Goal: Task Accomplishment & Management: Manage account settings

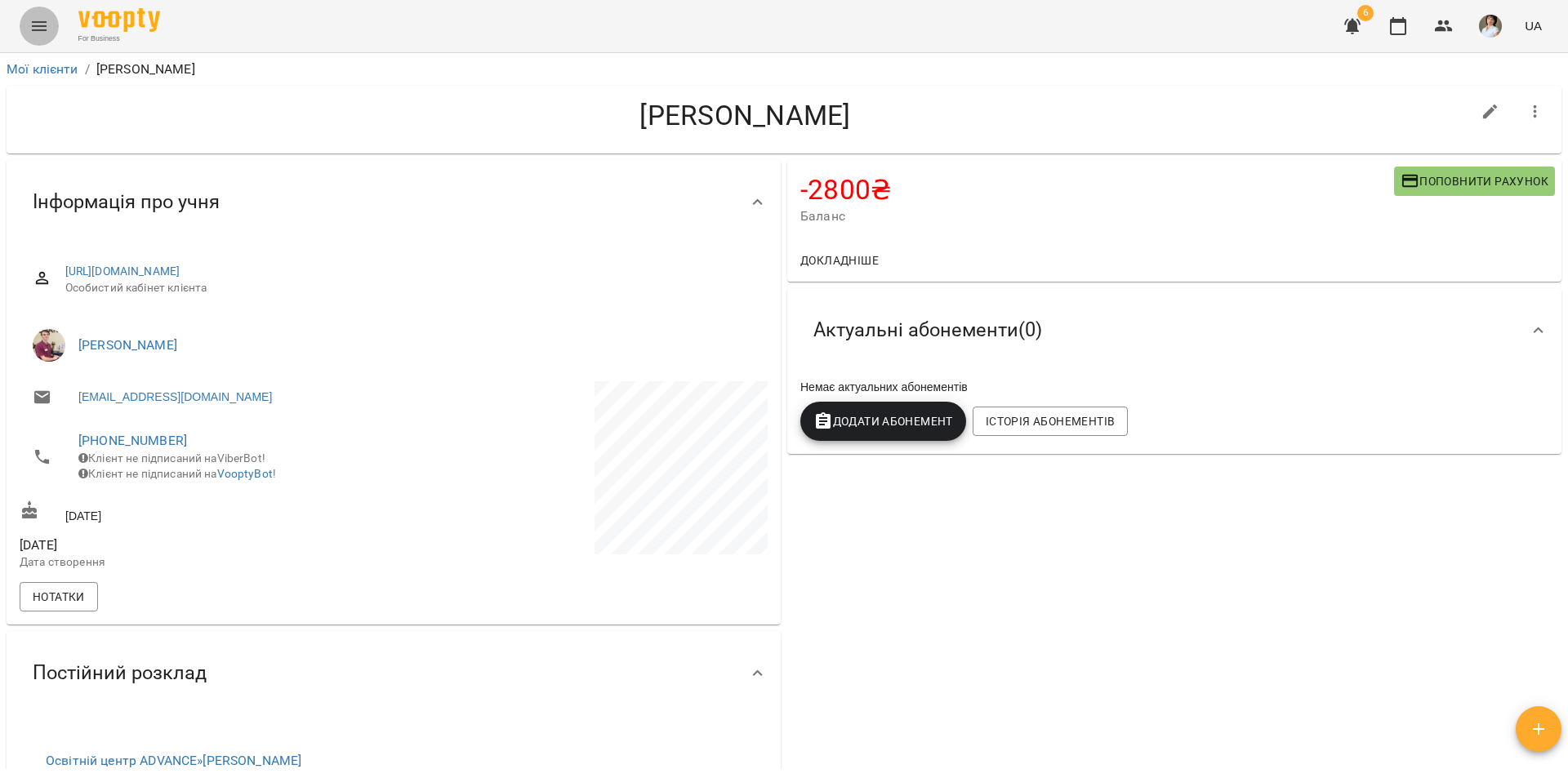
click at [35, 33] on icon "Menu" at bounding box center [40, 26] width 20 height 20
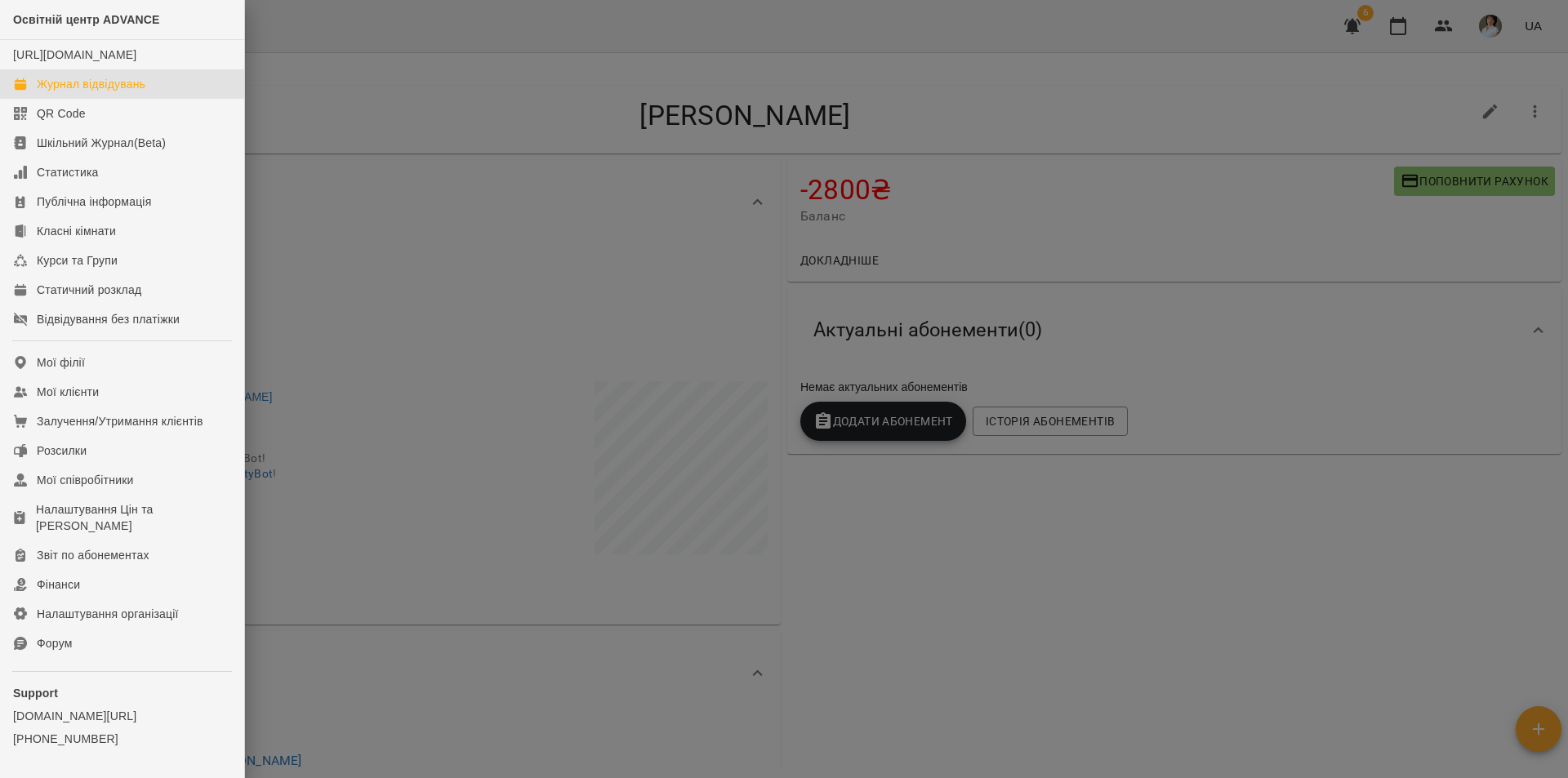
click at [73, 93] on div "Журнал відвідувань" at bounding box center [91, 84] width 109 height 17
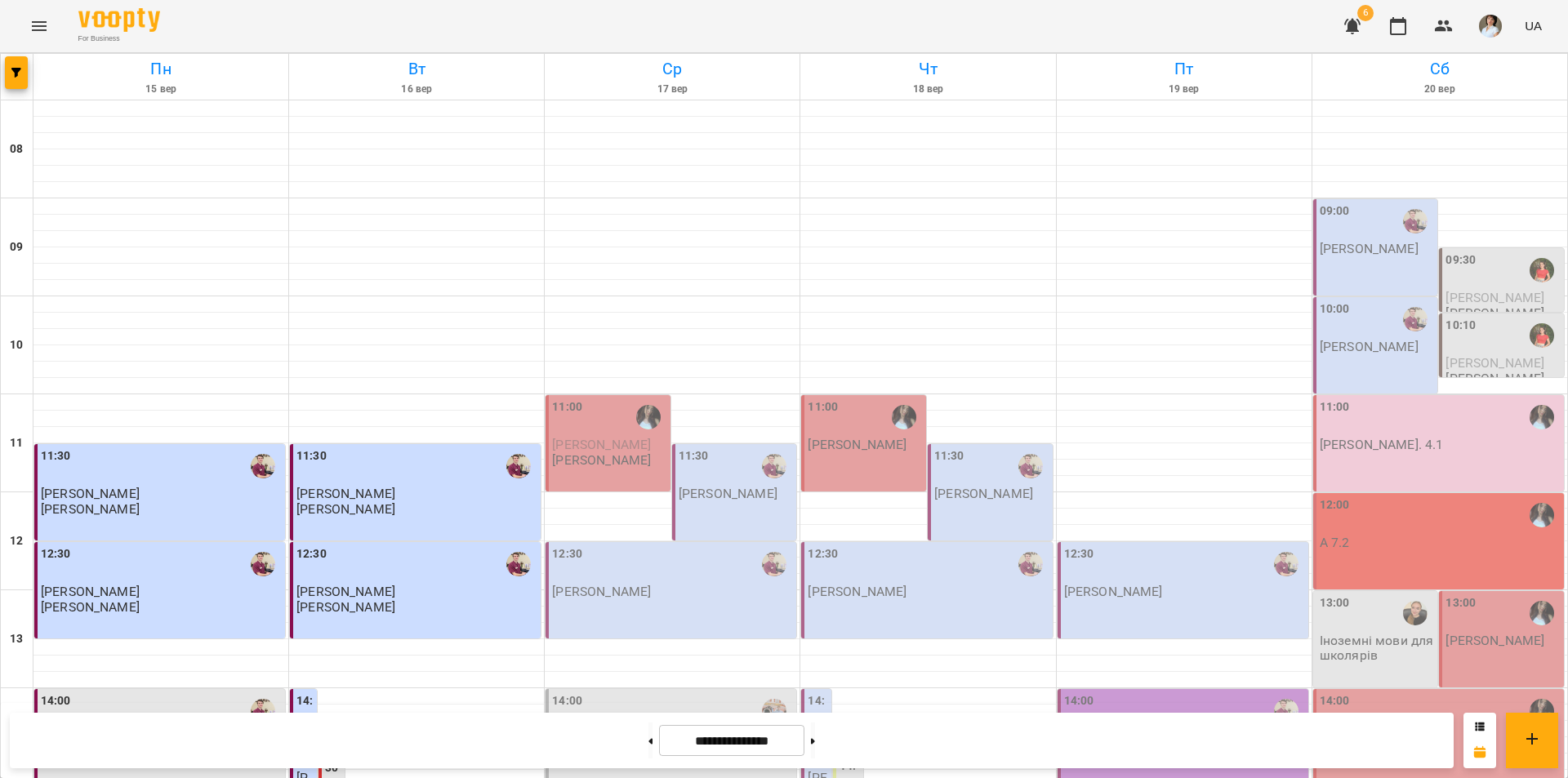
scroll to position [572, 0]
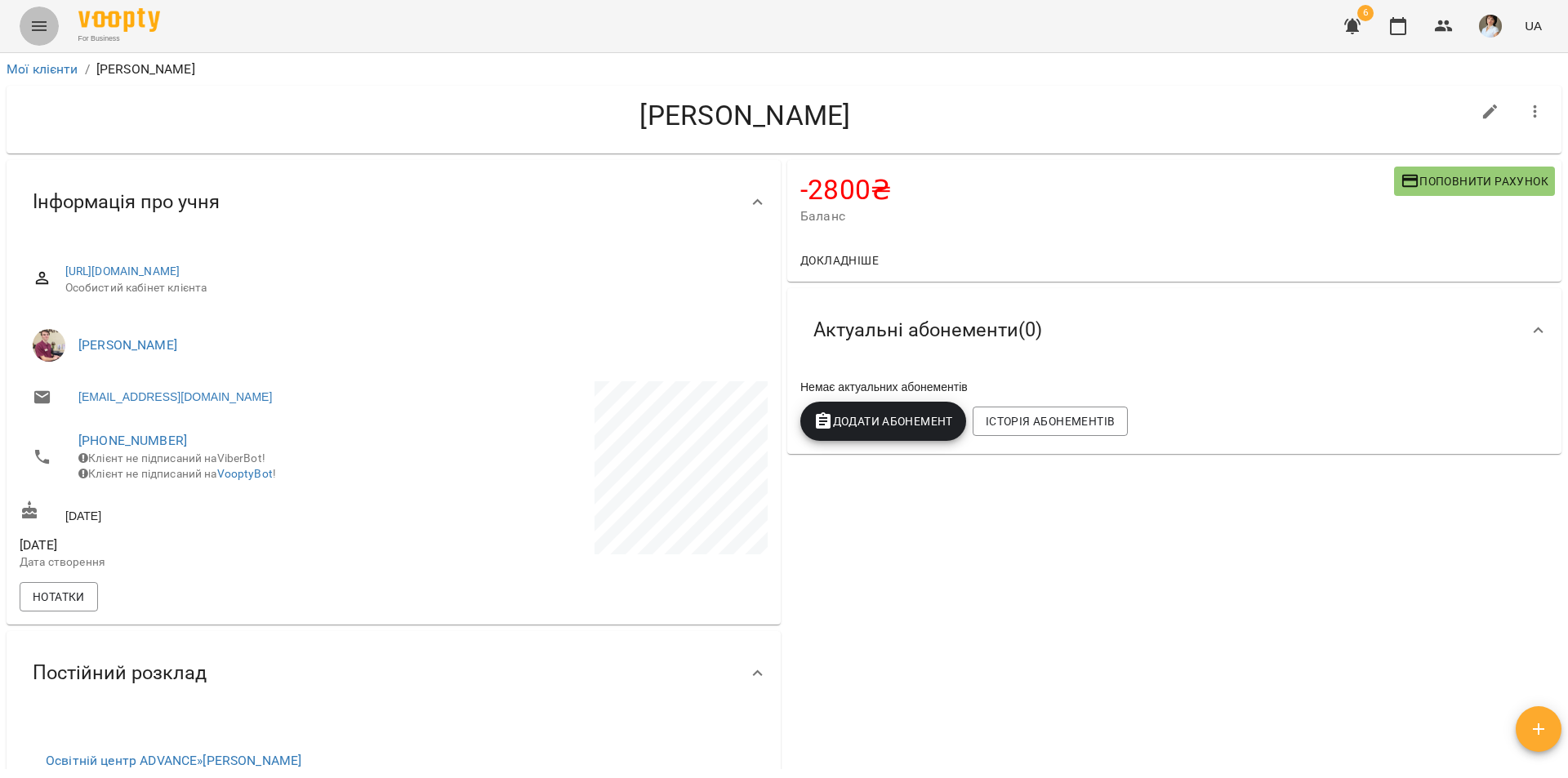
click at [36, 36] on button "Menu" at bounding box center [39, 26] width 39 height 39
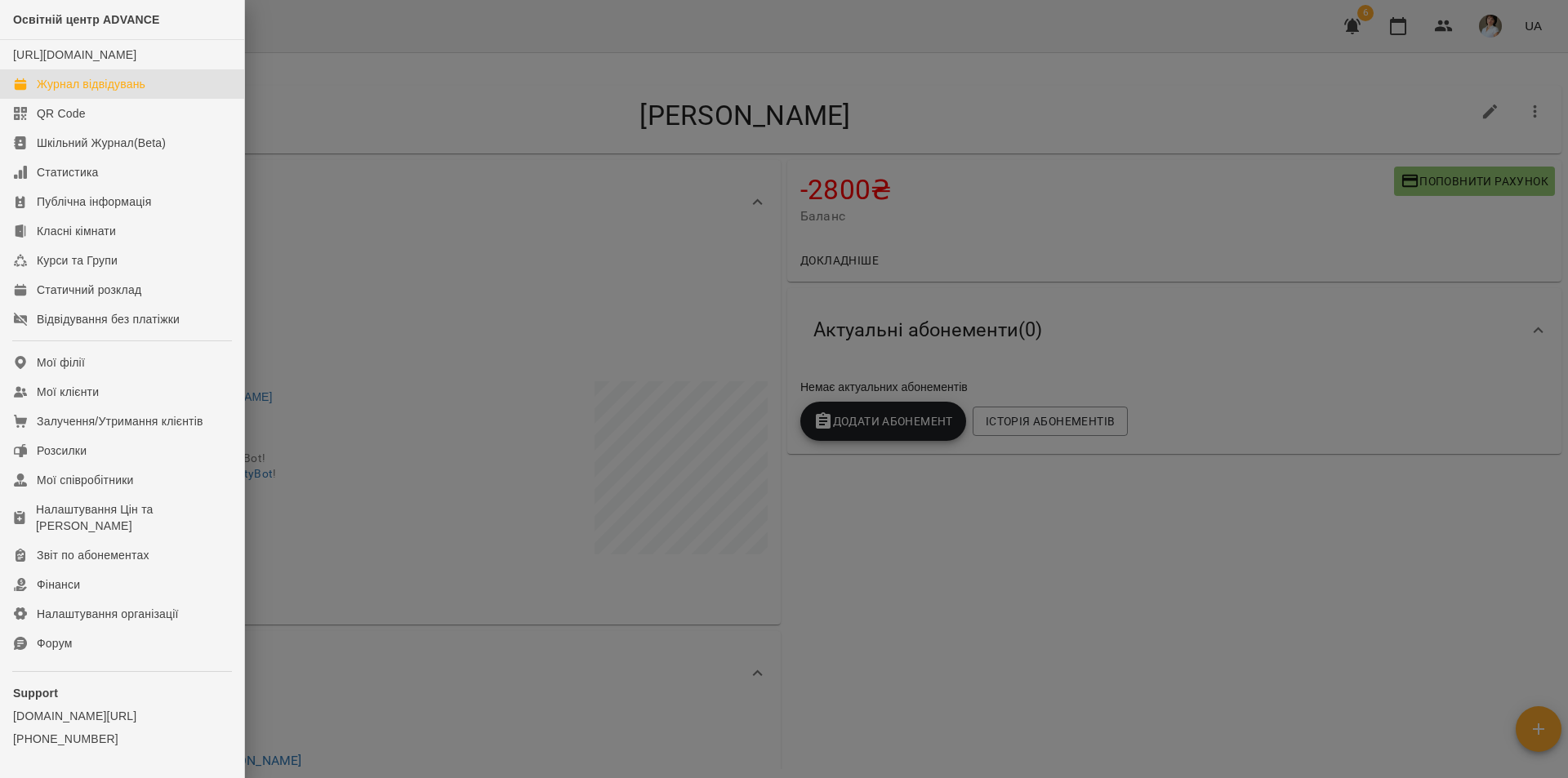
click at [92, 93] on div "Журнал відвідувань" at bounding box center [91, 84] width 109 height 17
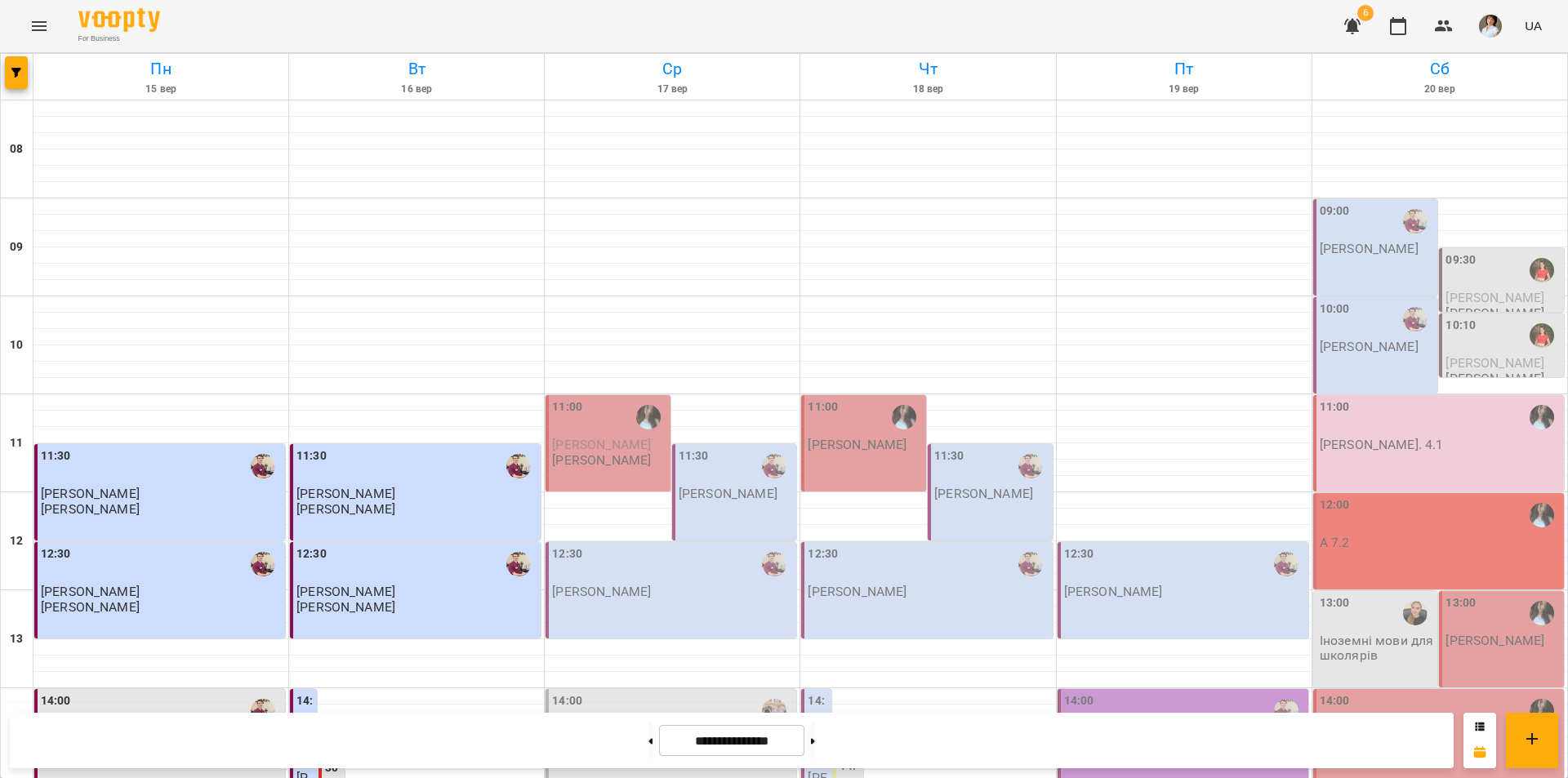
scroll to position [408, 0]
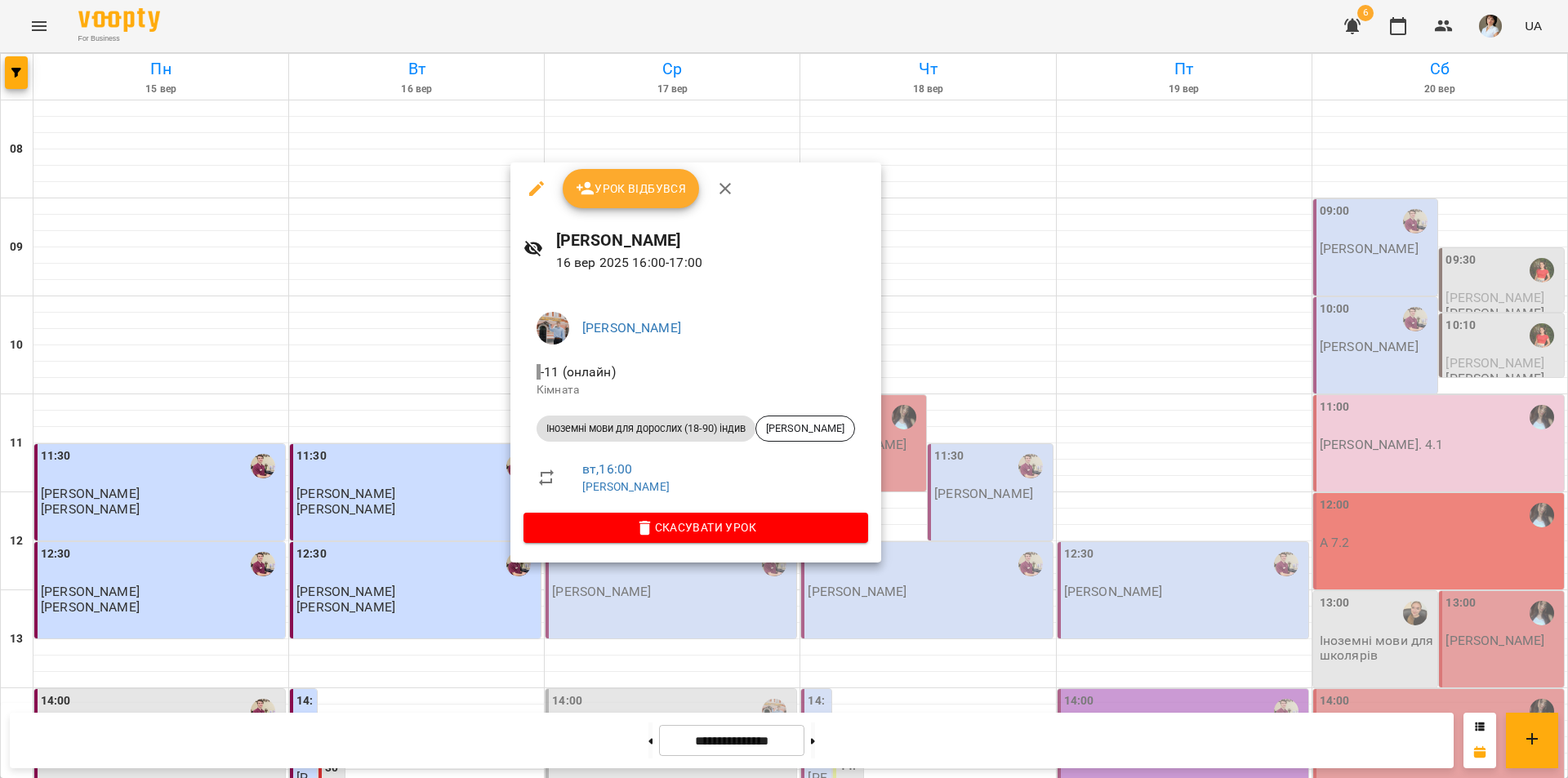
click at [633, 193] on span "Урок відбувся" at bounding box center [631, 189] width 111 height 20
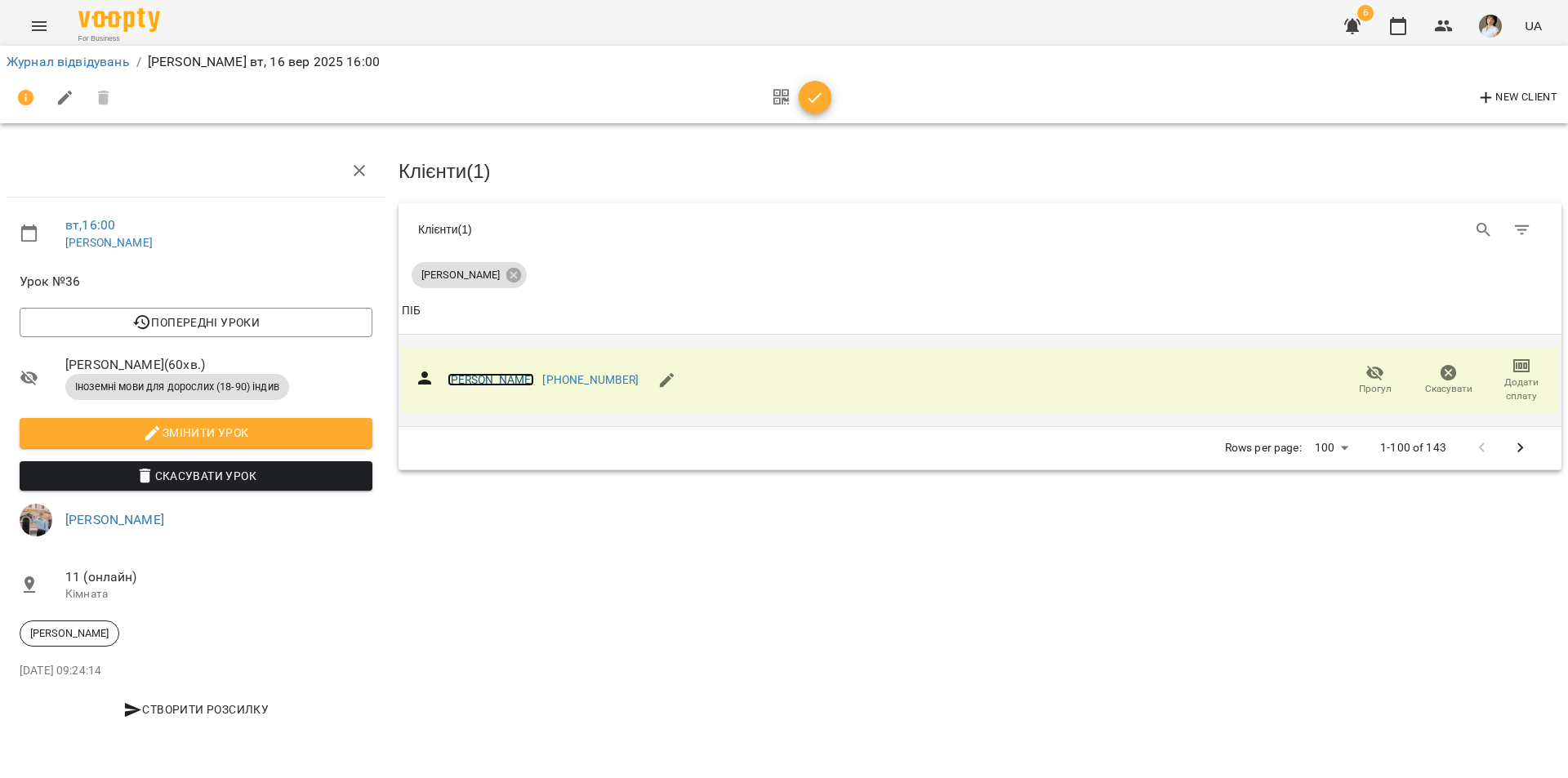
click at [490, 378] on link "[PERSON_NAME]" at bounding box center [491, 380] width 88 height 13
click at [819, 97] on icon "button" at bounding box center [815, 98] width 20 height 20
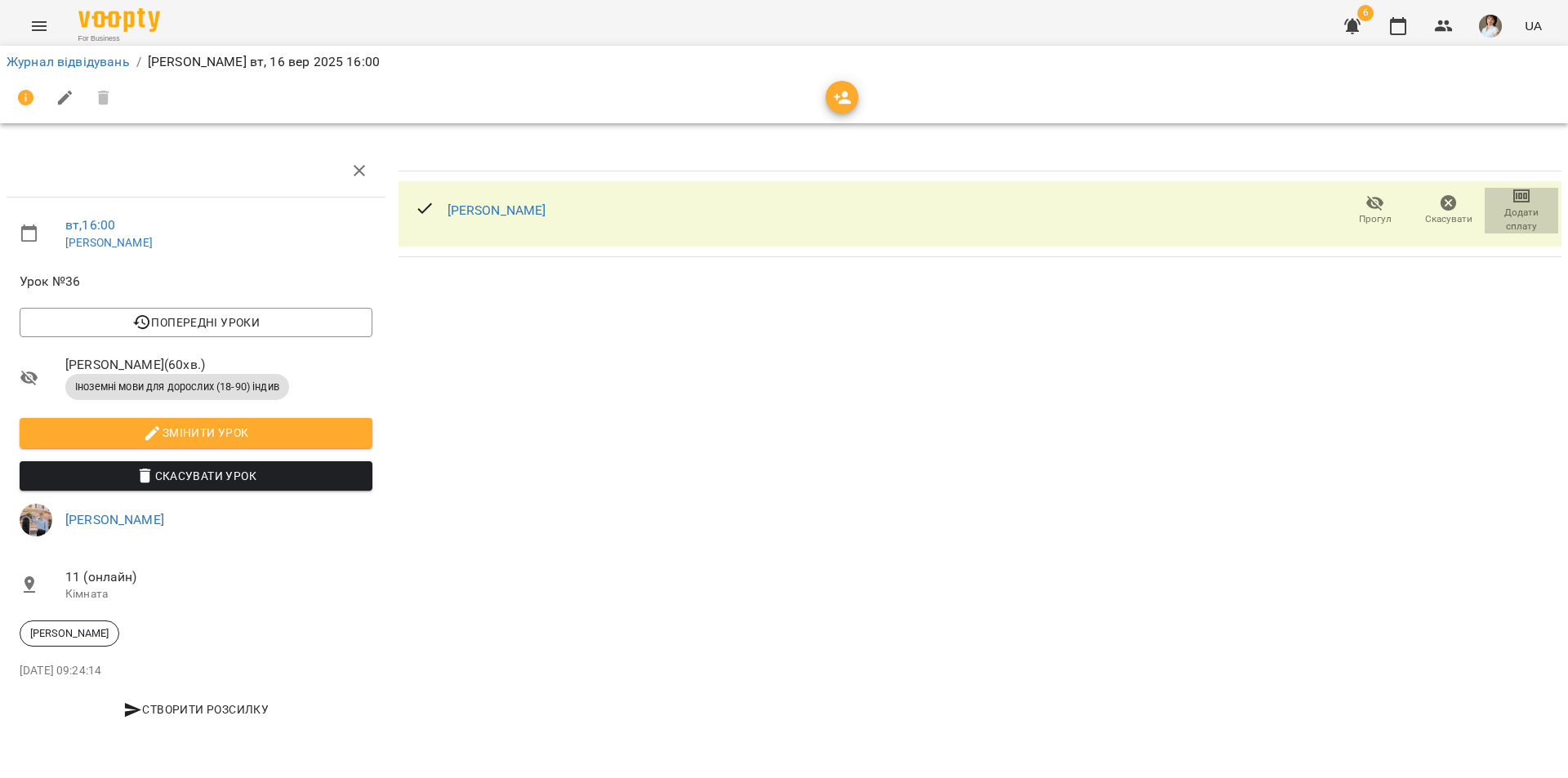
click at [1540, 197] on span "Додати сплату" at bounding box center [1521, 209] width 54 height 46
click at [1479, 211] on li "Додати сплату разового" at bounding box center [1467, 210] width 178 height 30
select select "**********"
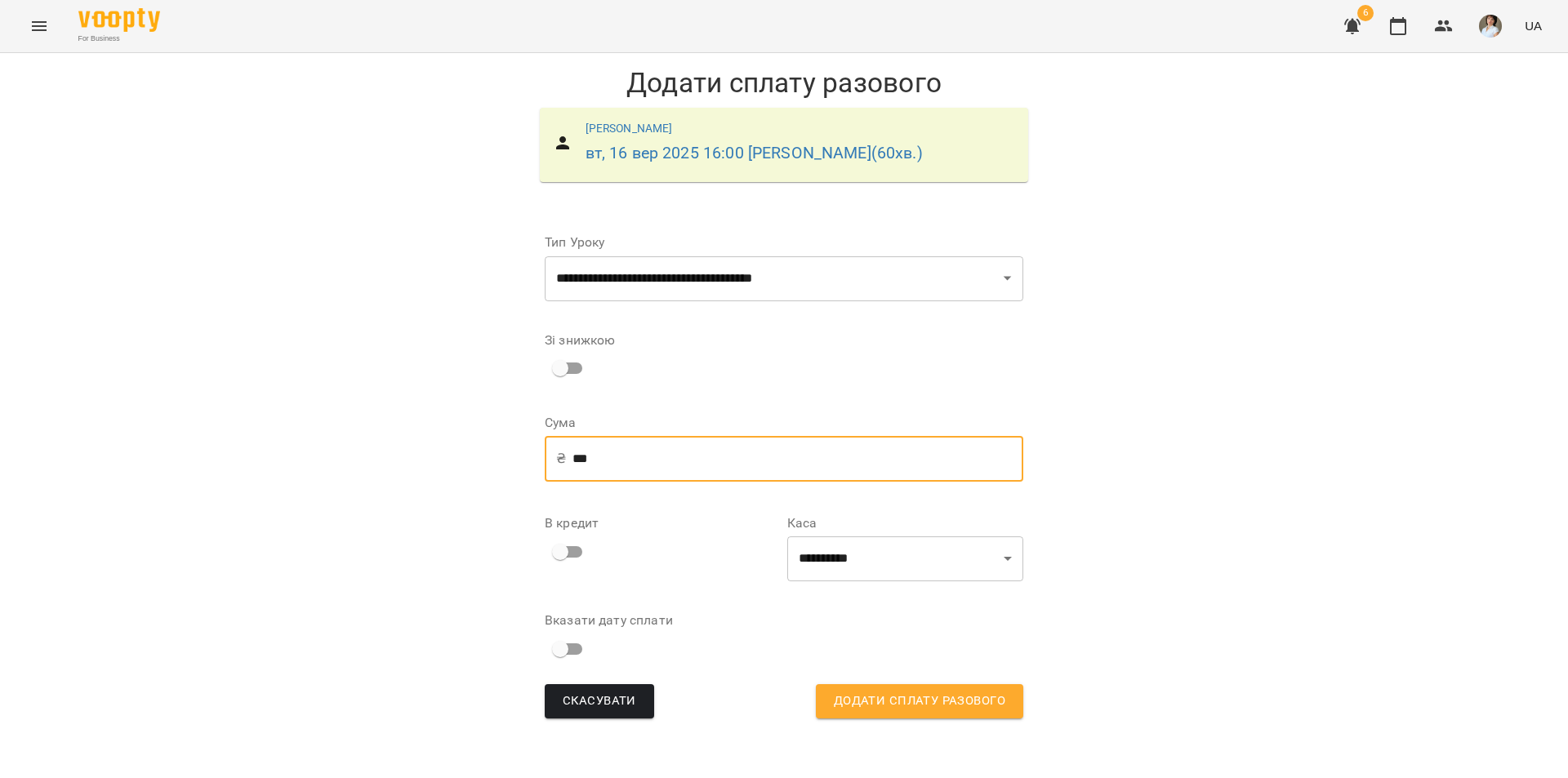
drag, startPoint x: 618, startPoint y: 451, endPoint x: 556, endPoint y: 456, distance: 62.2
click at [556, 456] on div "₴ *** ​" at bounding box center [784, 458] width 478 height 45
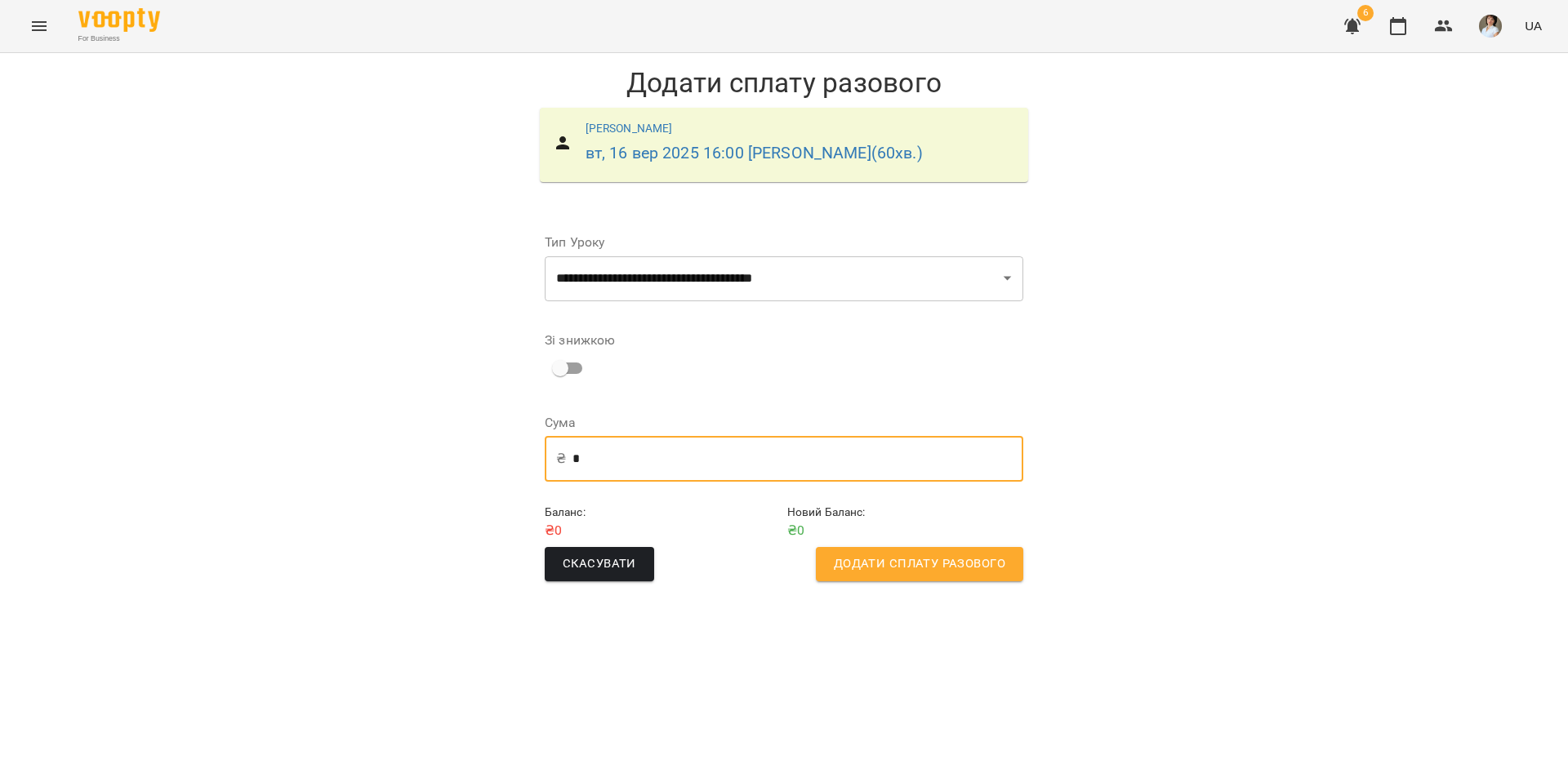
type input "*"
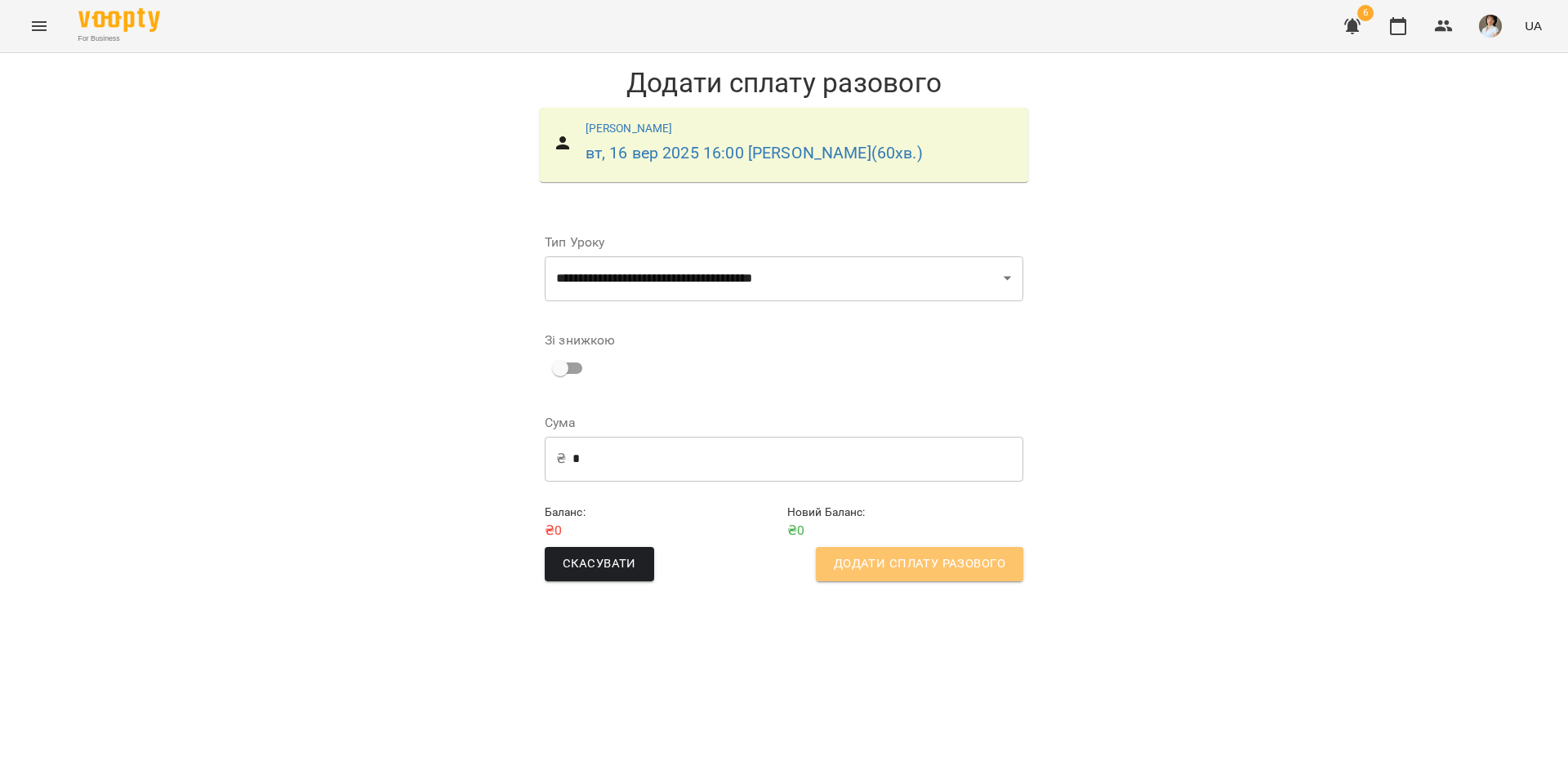
click at [869, 579] on button "Додати сплату разового" at bounding box center [919, 565] width 207 height 35
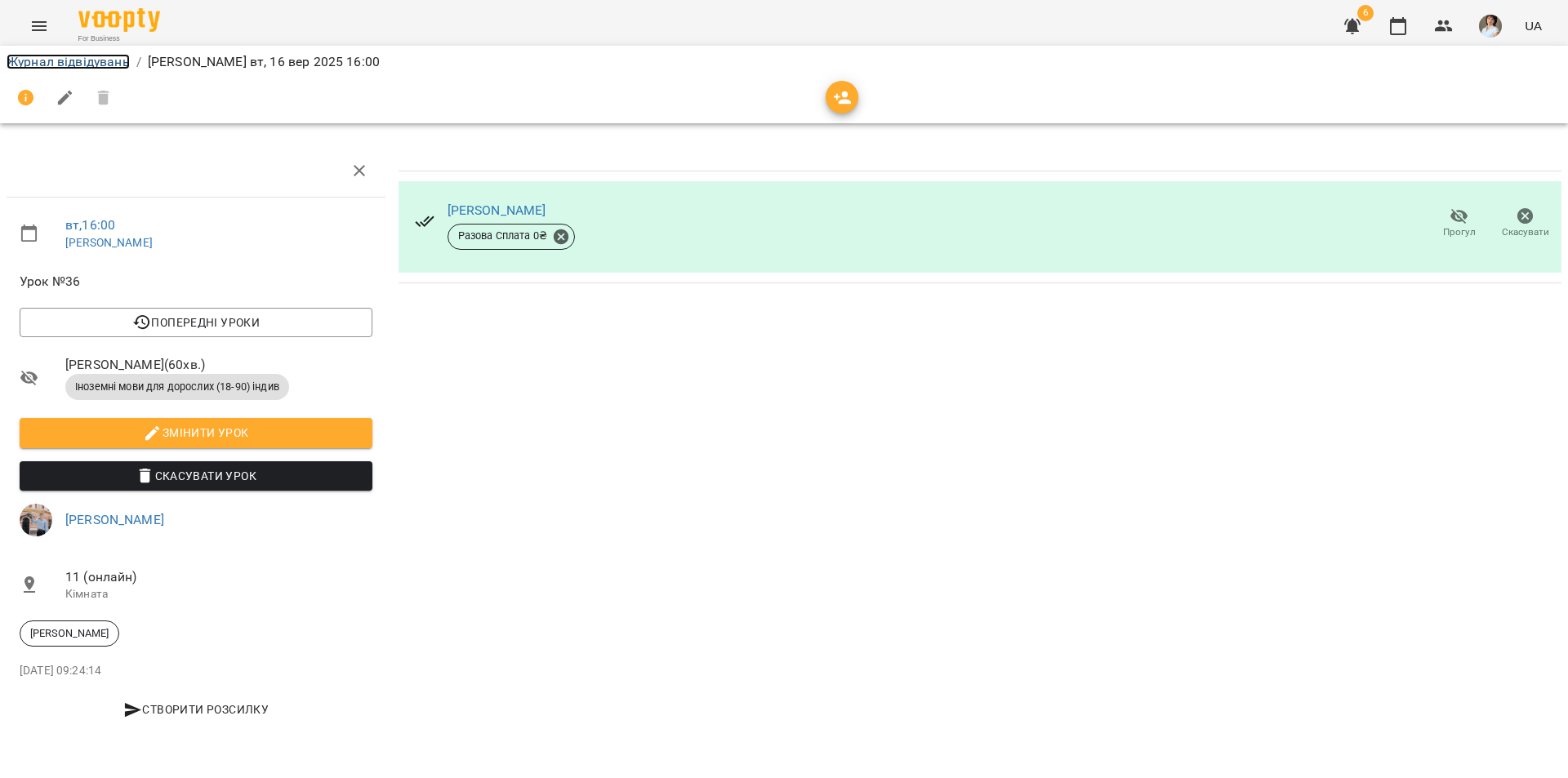
click at [89, 61] on link "Журнал відвідувань" at bounding box center [68, 61] width 123 height 16
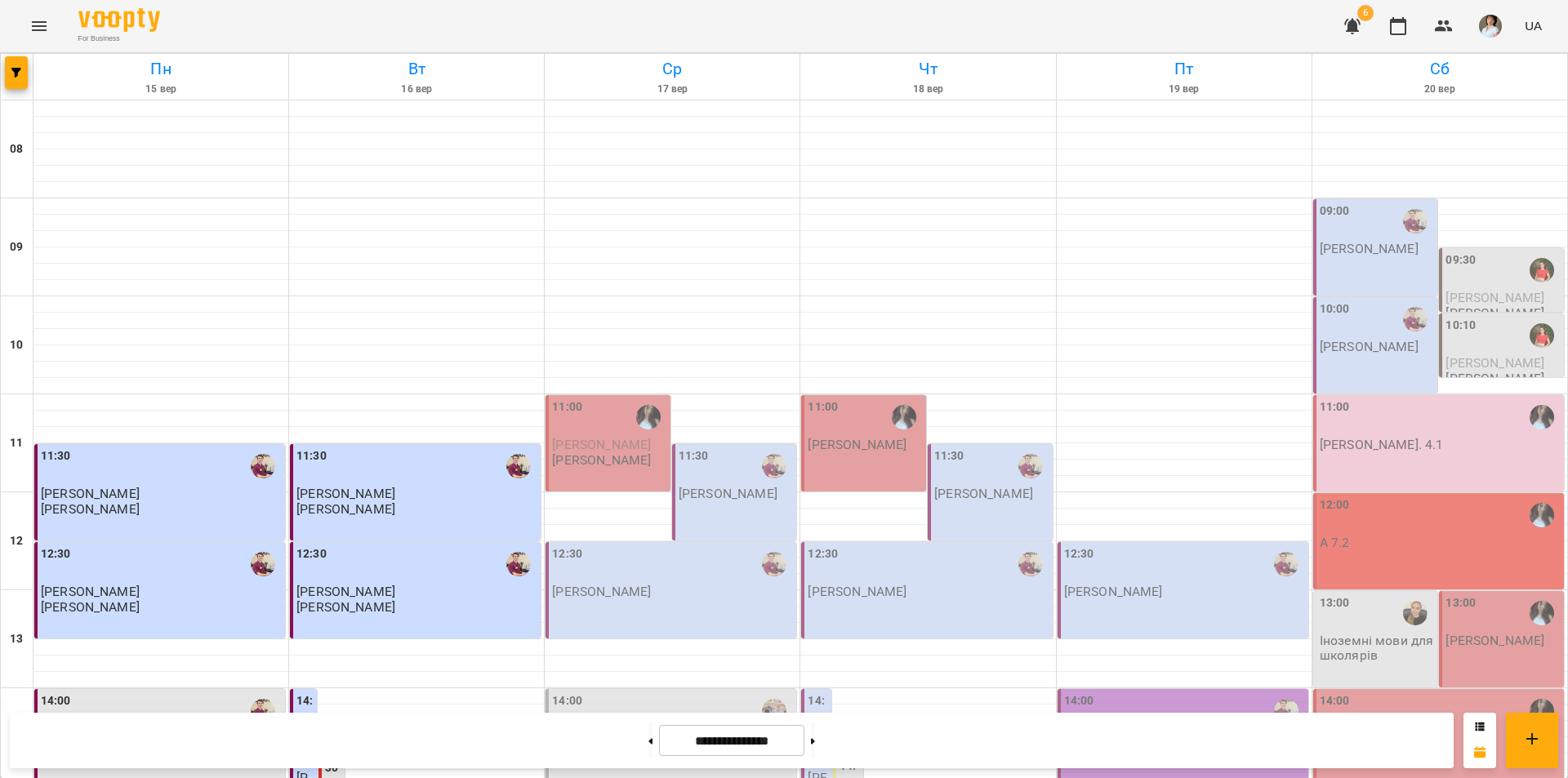
click at [597, 435] on div "11:00" at bounding box center [609, 417] width 115 height 37
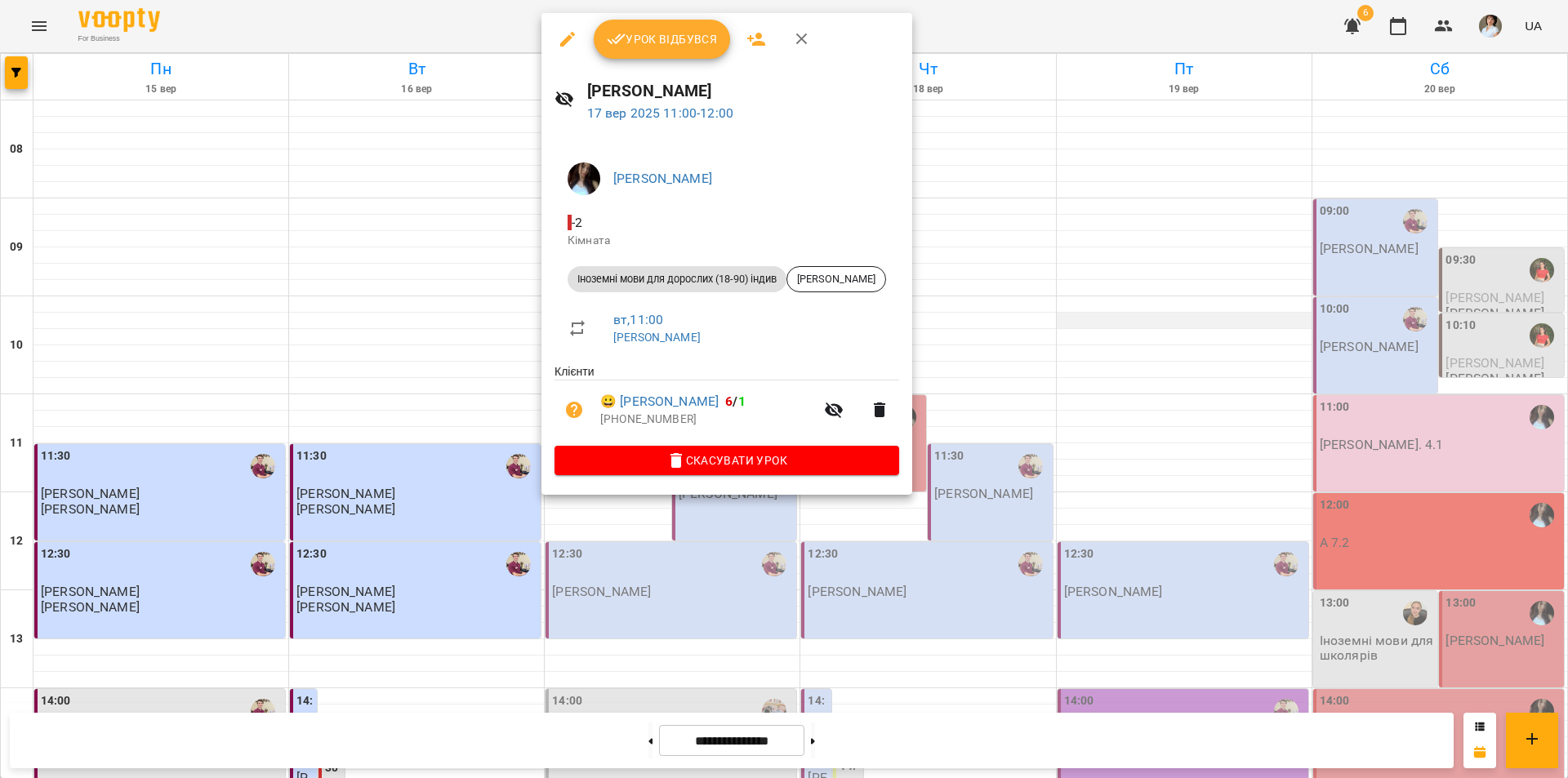
click at [1132, 322] on div at bounding box center [784, 389] width 1568 height 778
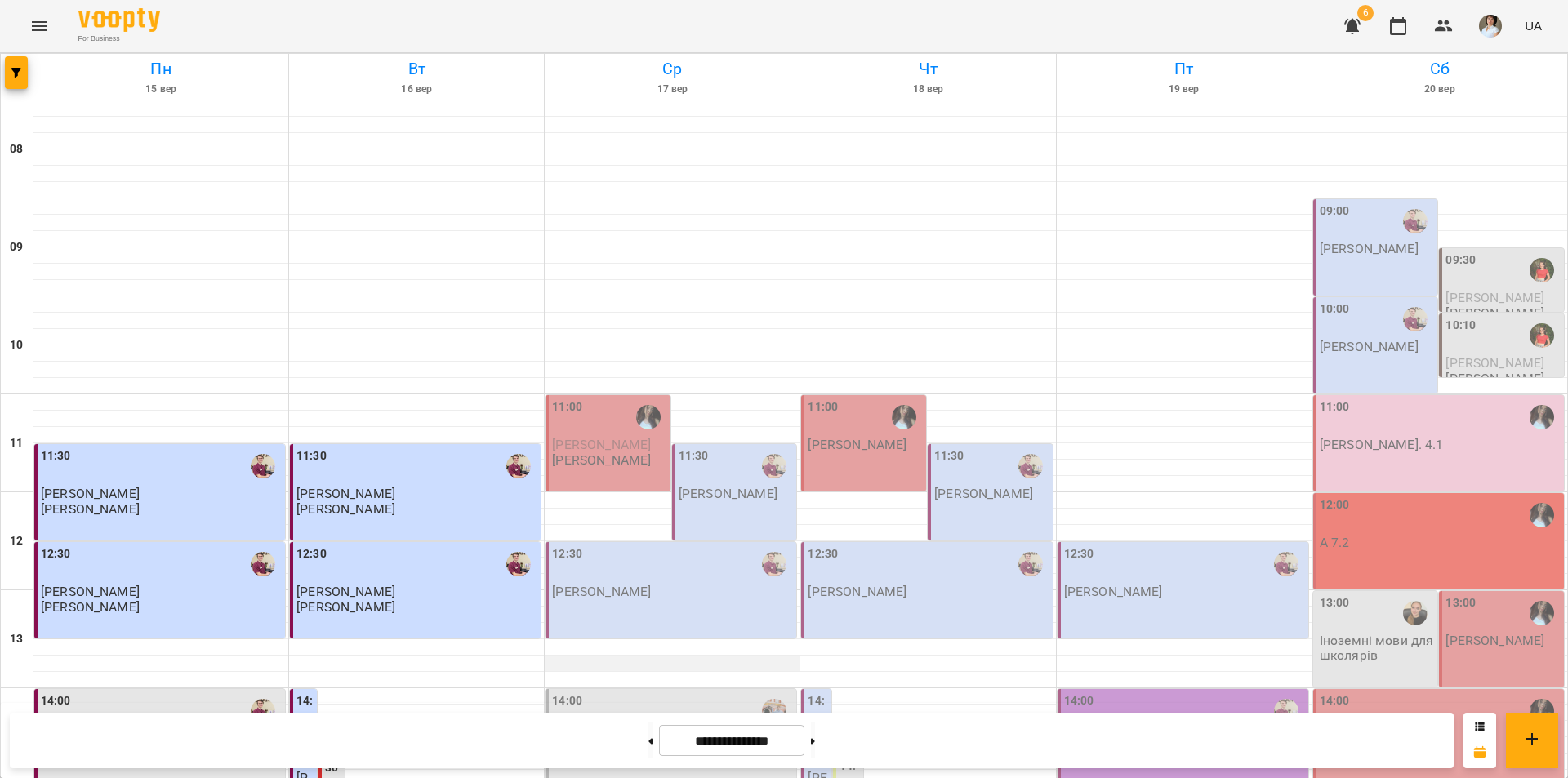
scroll to position [245, 0]
click at [740, 486] on p "[PERSON_NAME]" at bounding box center [728, 493] width 99 height 14
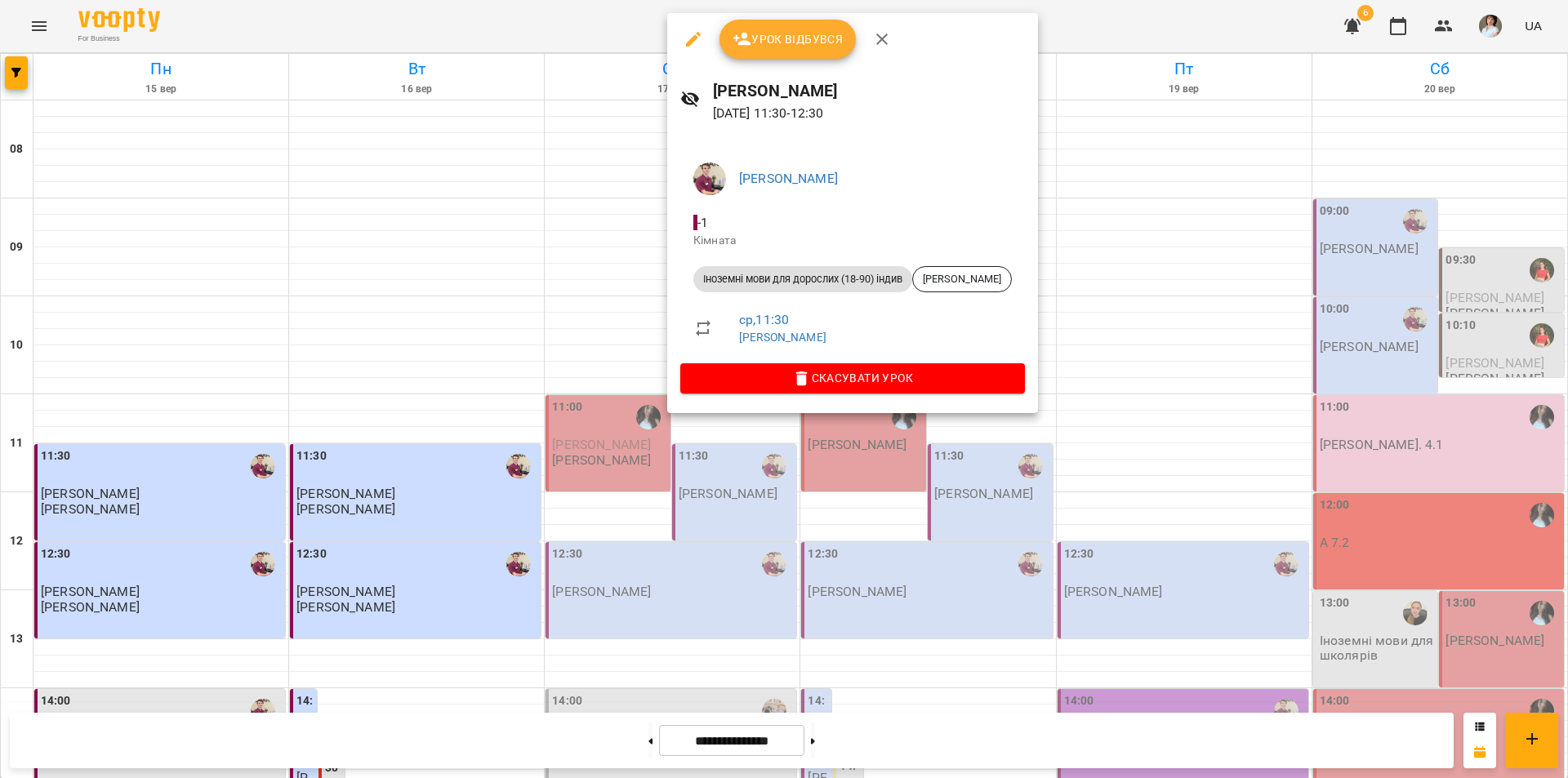
click at [1169, 206] on div at bounding box center [784, 389] width 1568 height 778
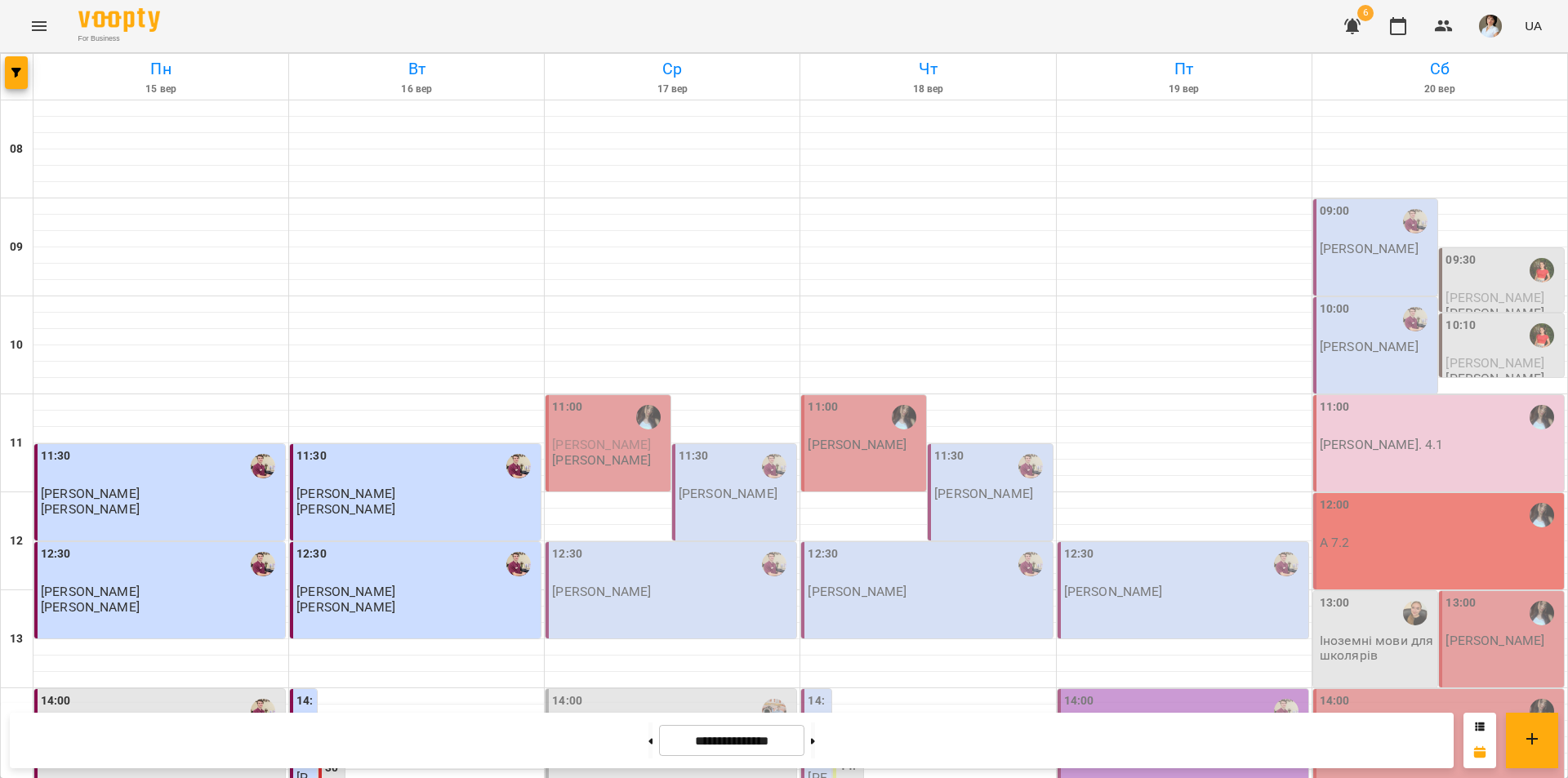
click at [614, 546] on div "12:30" at bounding box center [672, 564] width 241 height 37
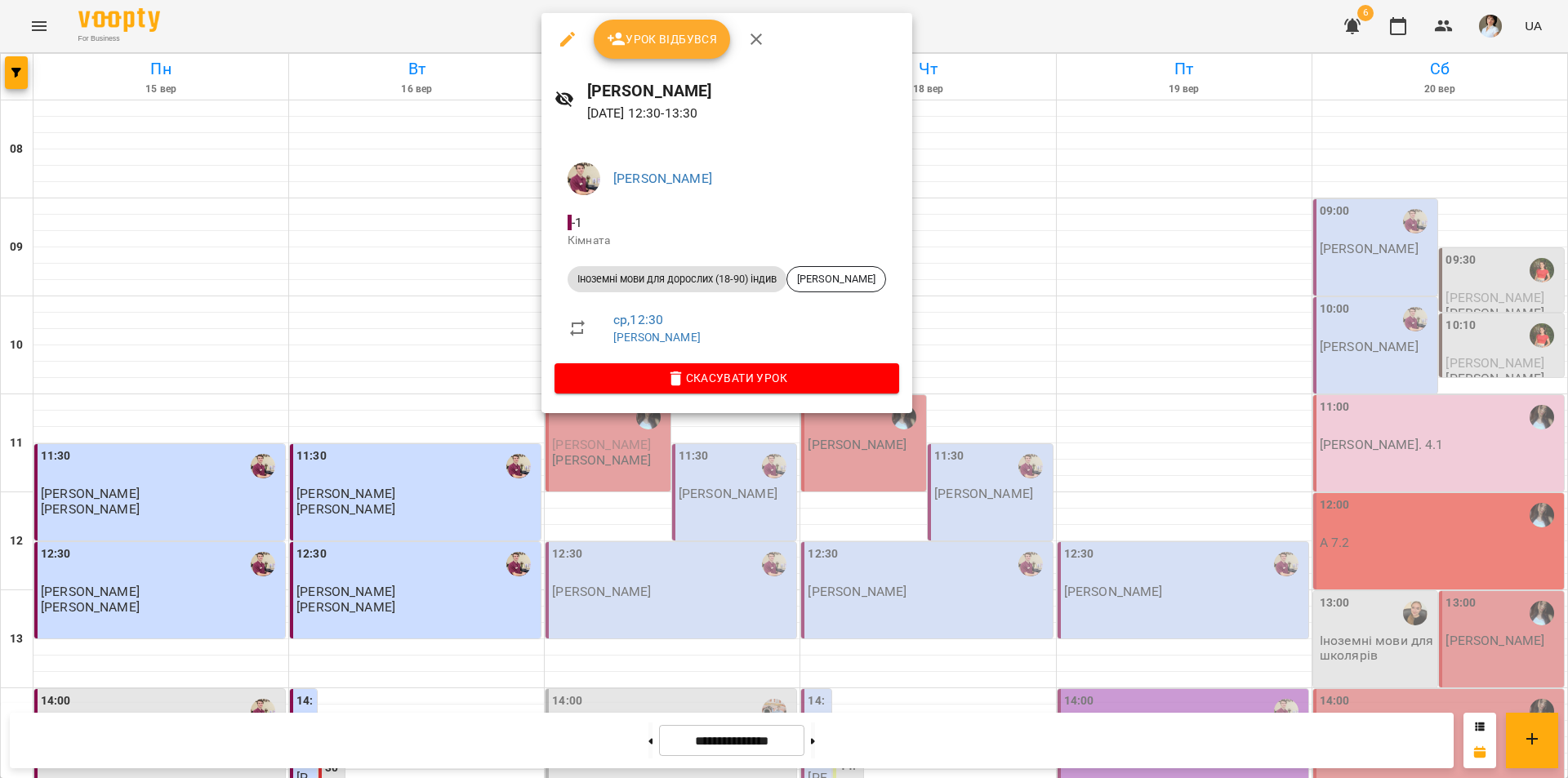
click at [1126, 197] on div at bounding box center [784, 389] width 1568 height 778
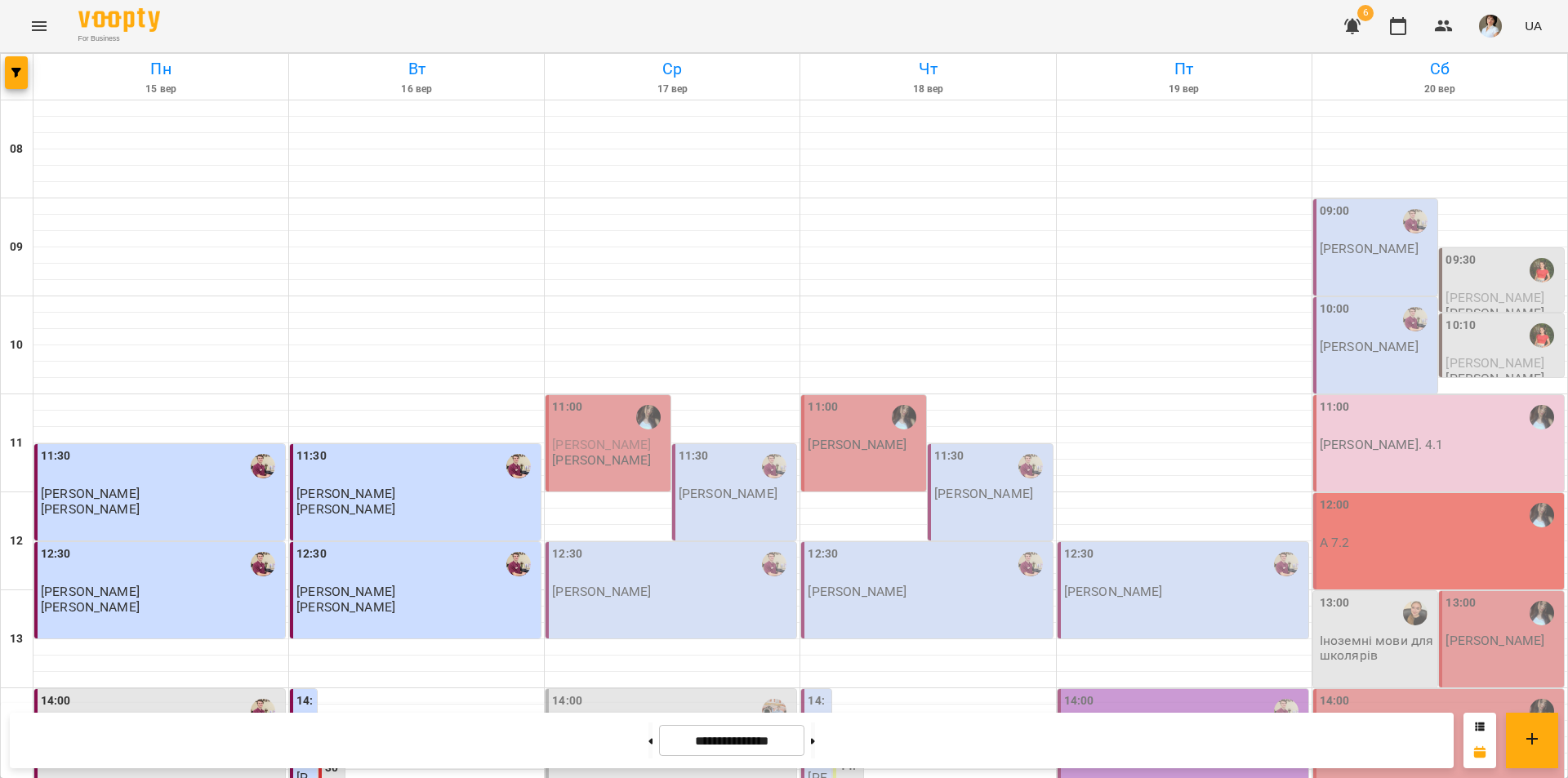
click at [647, 546] on div "12:30 Бойко Дмитро" at bounding box center [672, 572] width 241 height 54
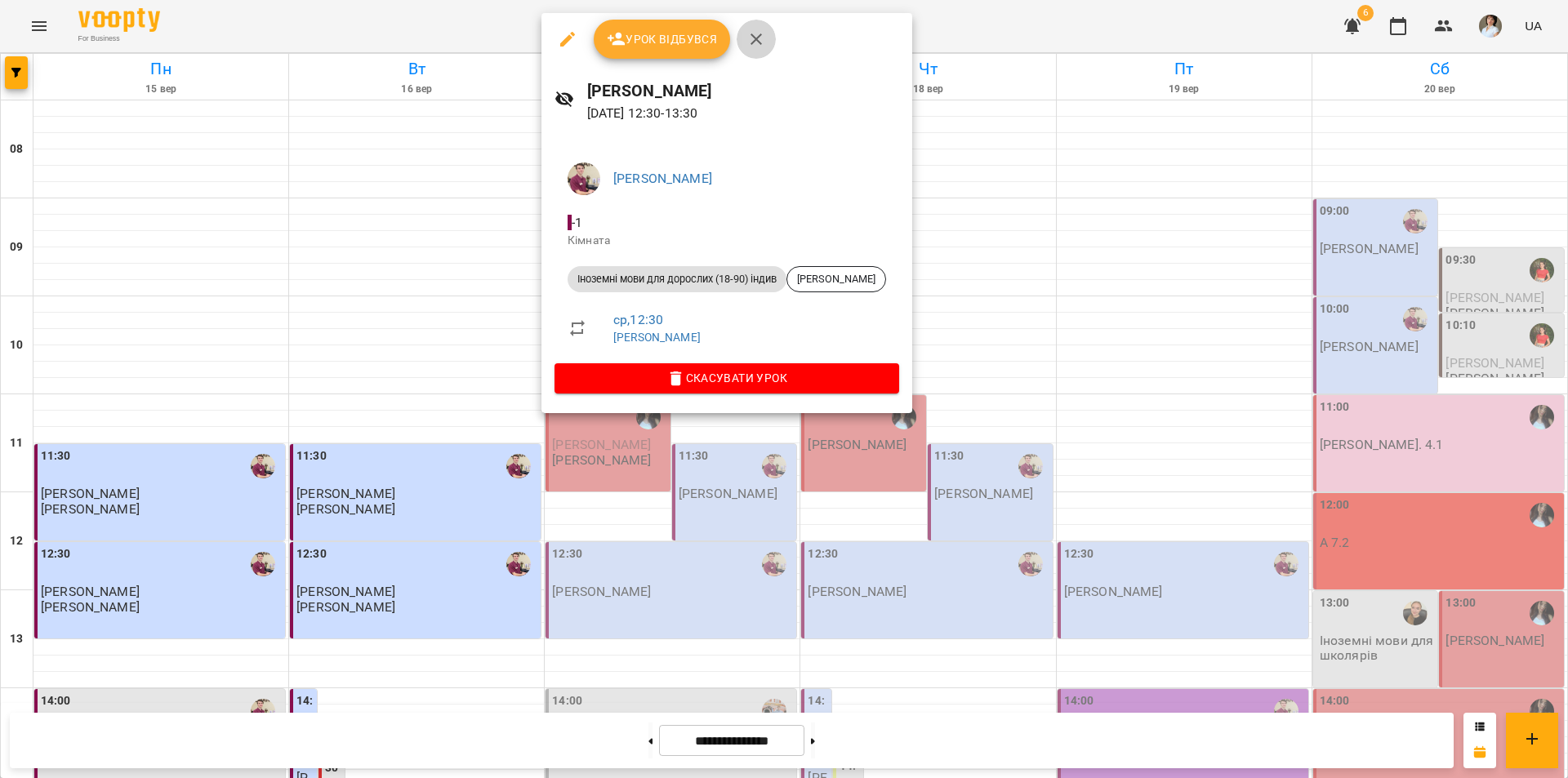
click at [762, 42] on icon "button" at bounding box center [756, 40] width 20 height 20
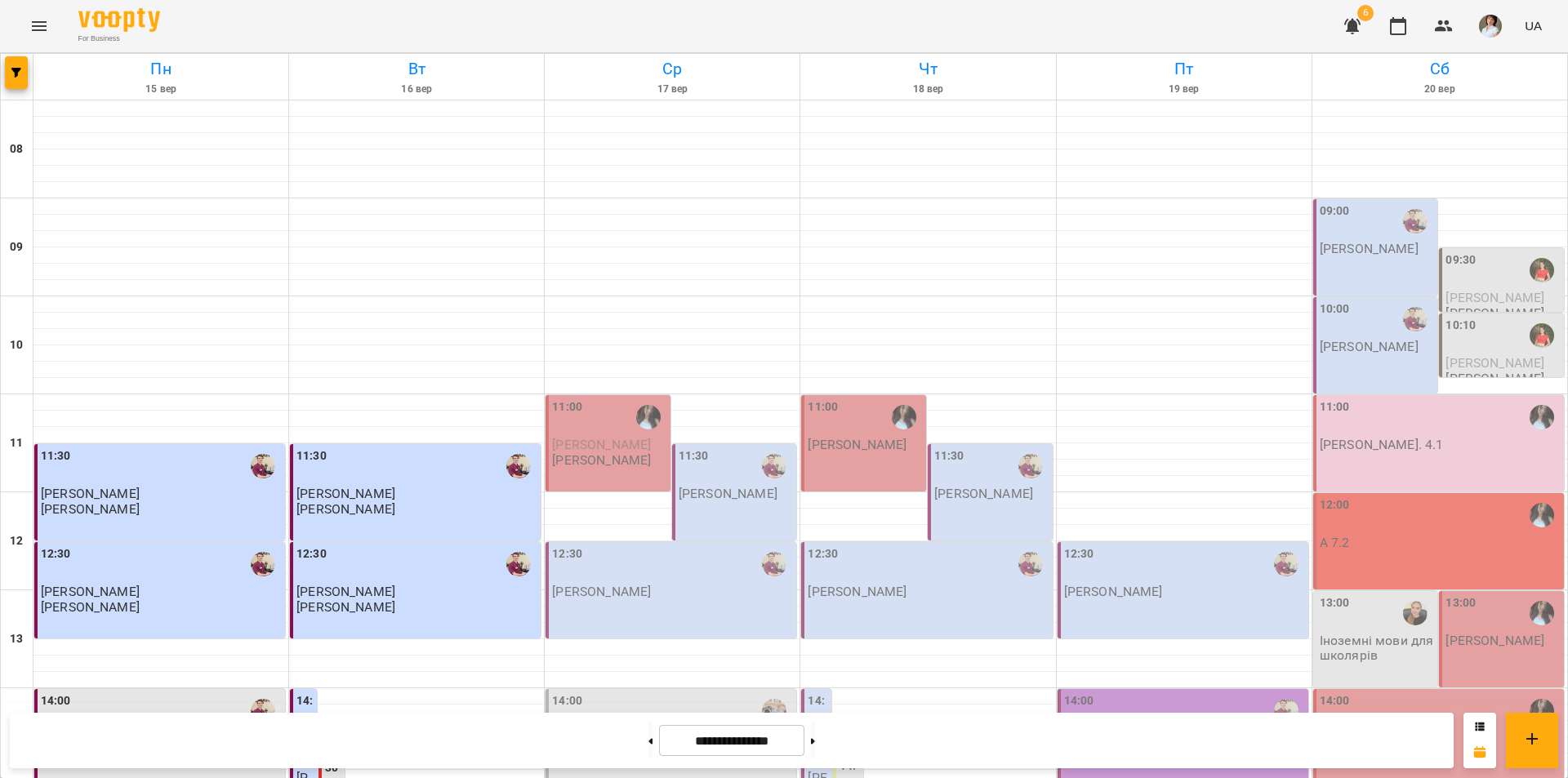
scroll to position [490, 0]
click at [634, 693] on div "14:00 Бойко Андрій" at bounding box center [672, 719] width 241 height 54
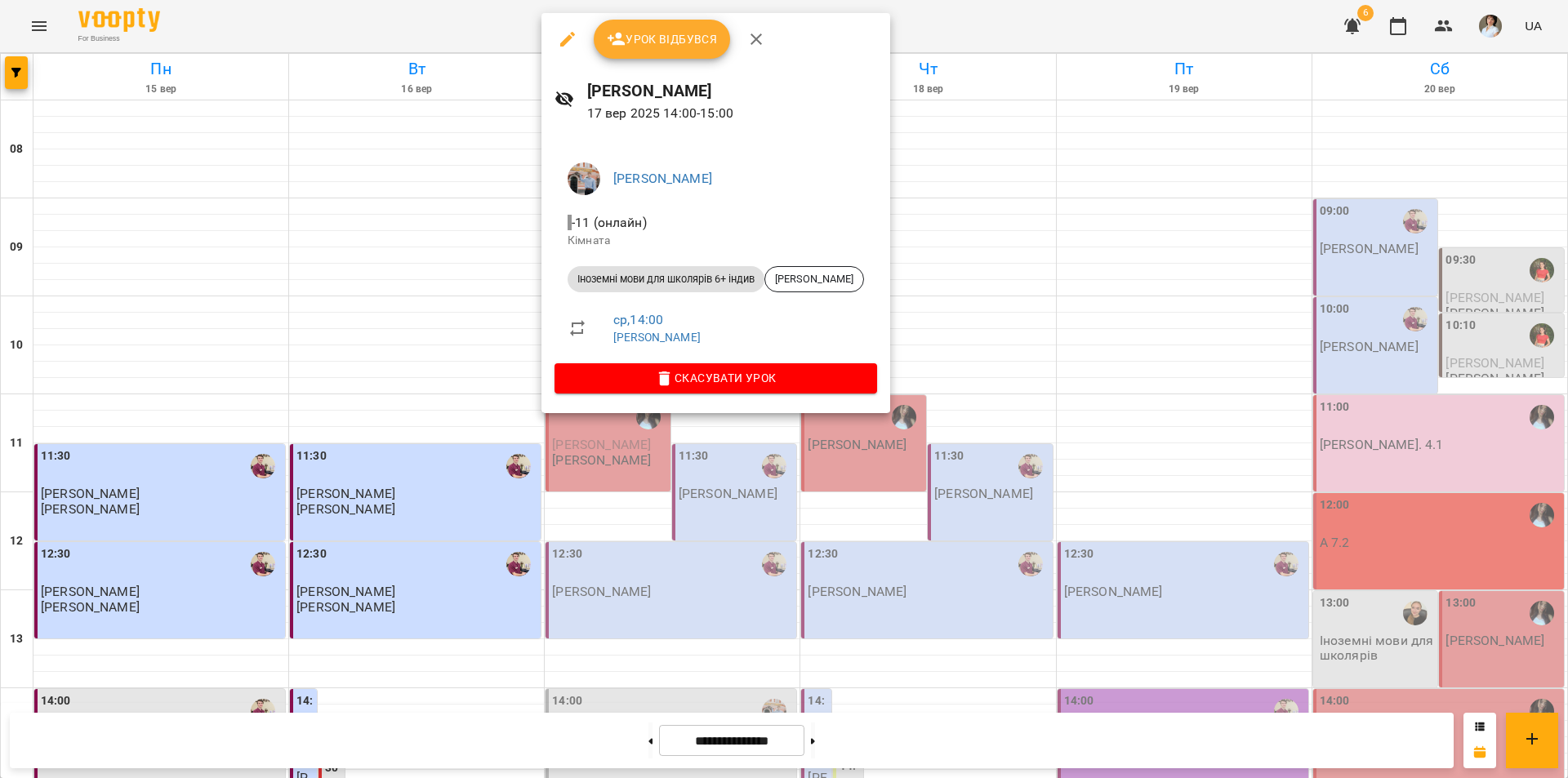
click at [947, 241] on div at bounding box center [784, 389] width 1568 height 778
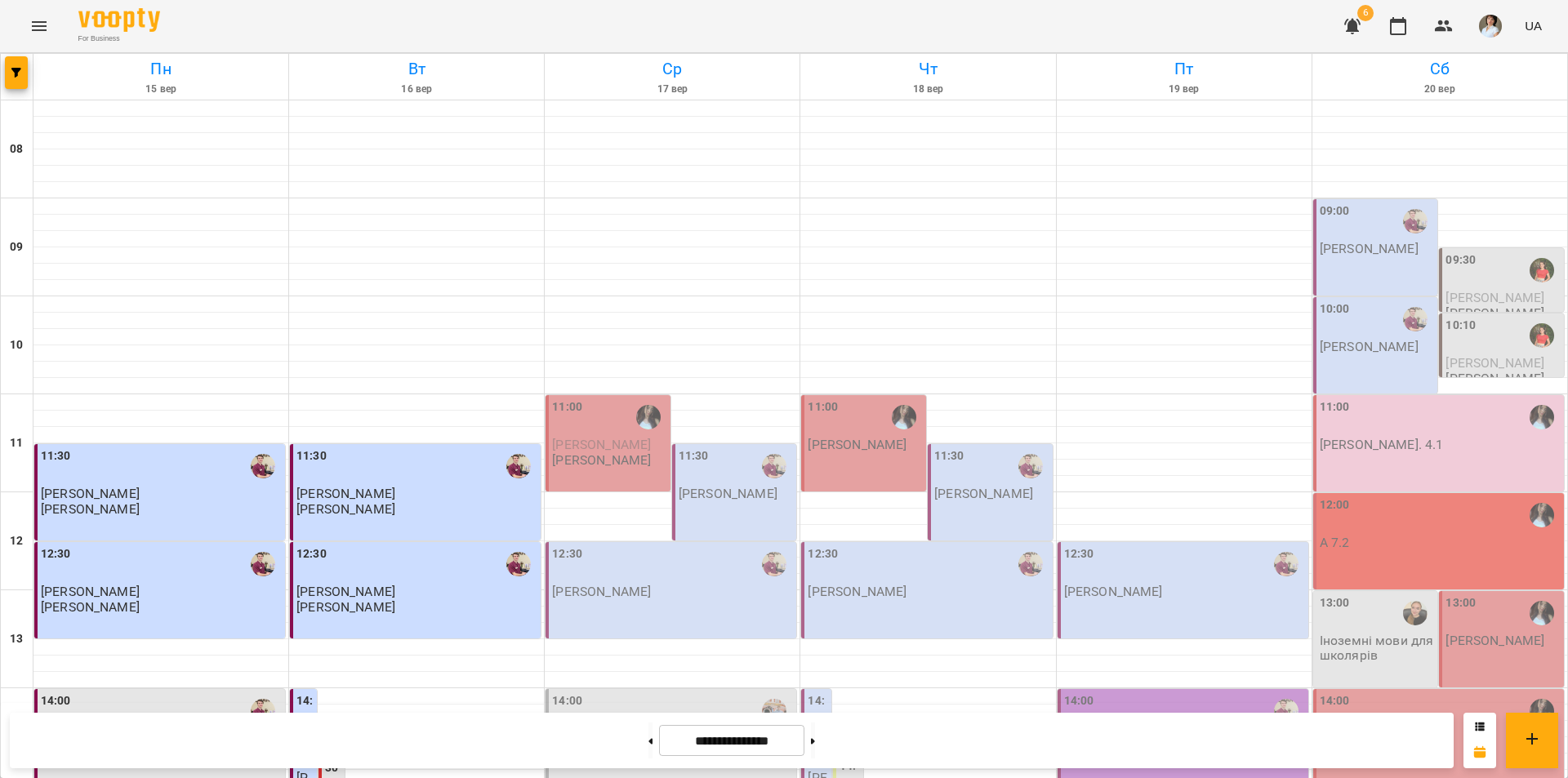
scroll to position [572, 0]
click at [16, 69] on icon "button" at bounding box center [17, 73] width 10 height 10
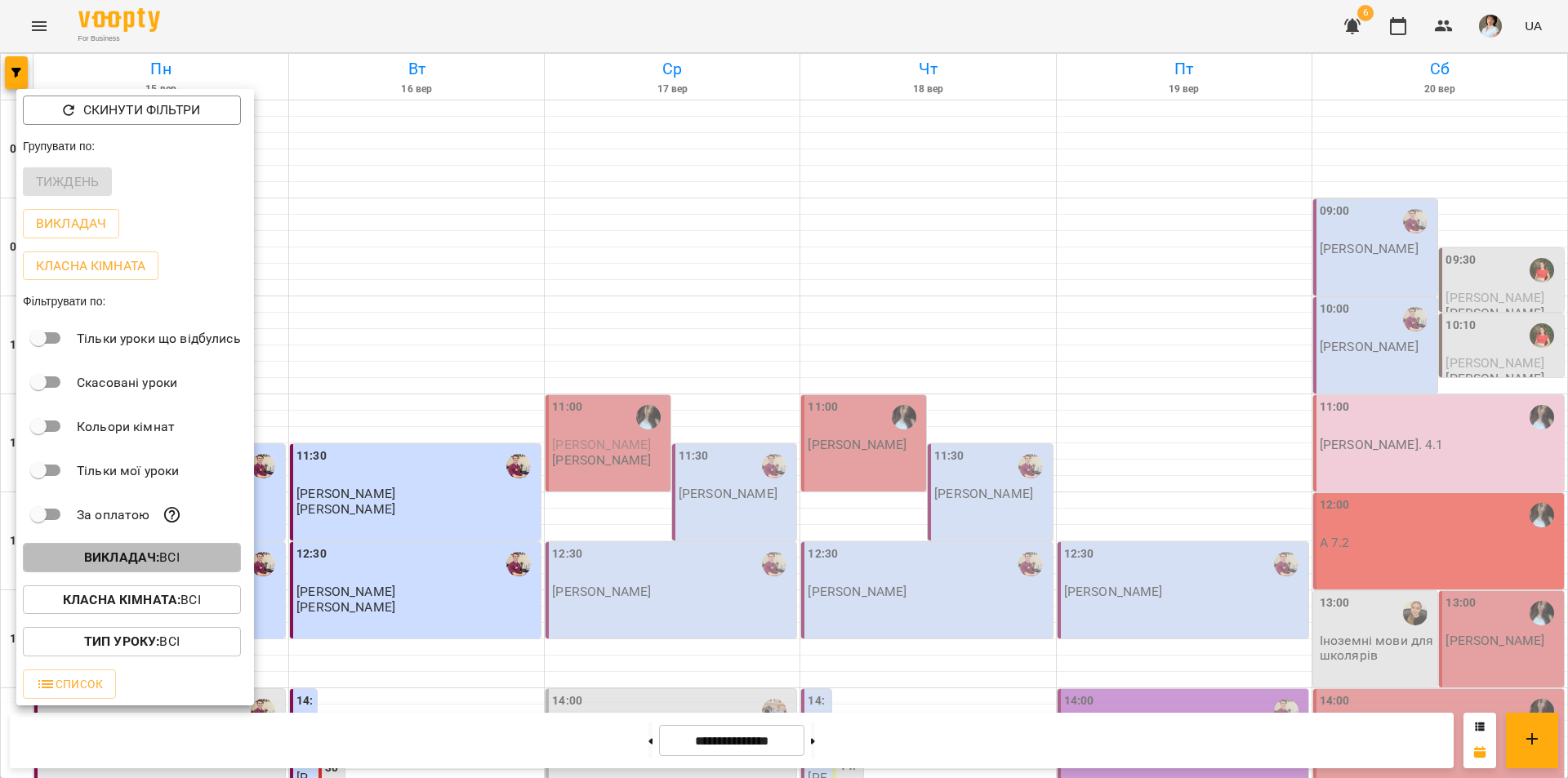
click at [145, 554] on b "Викладач :" at bounding box center [121, 557] width 75 height 16
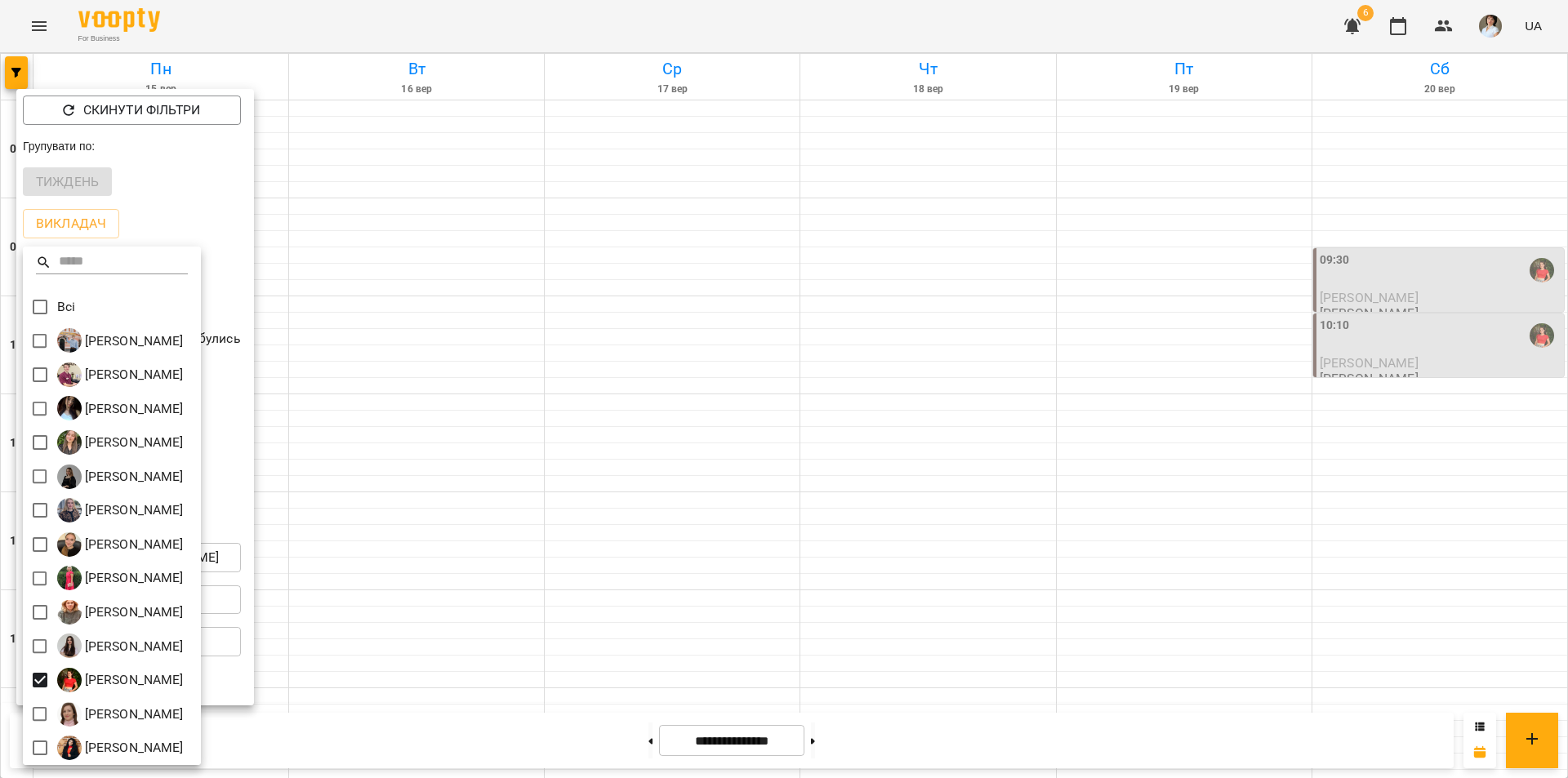
click at [514, 687] on div at bounding box center [784, 389] width 1568 height 778
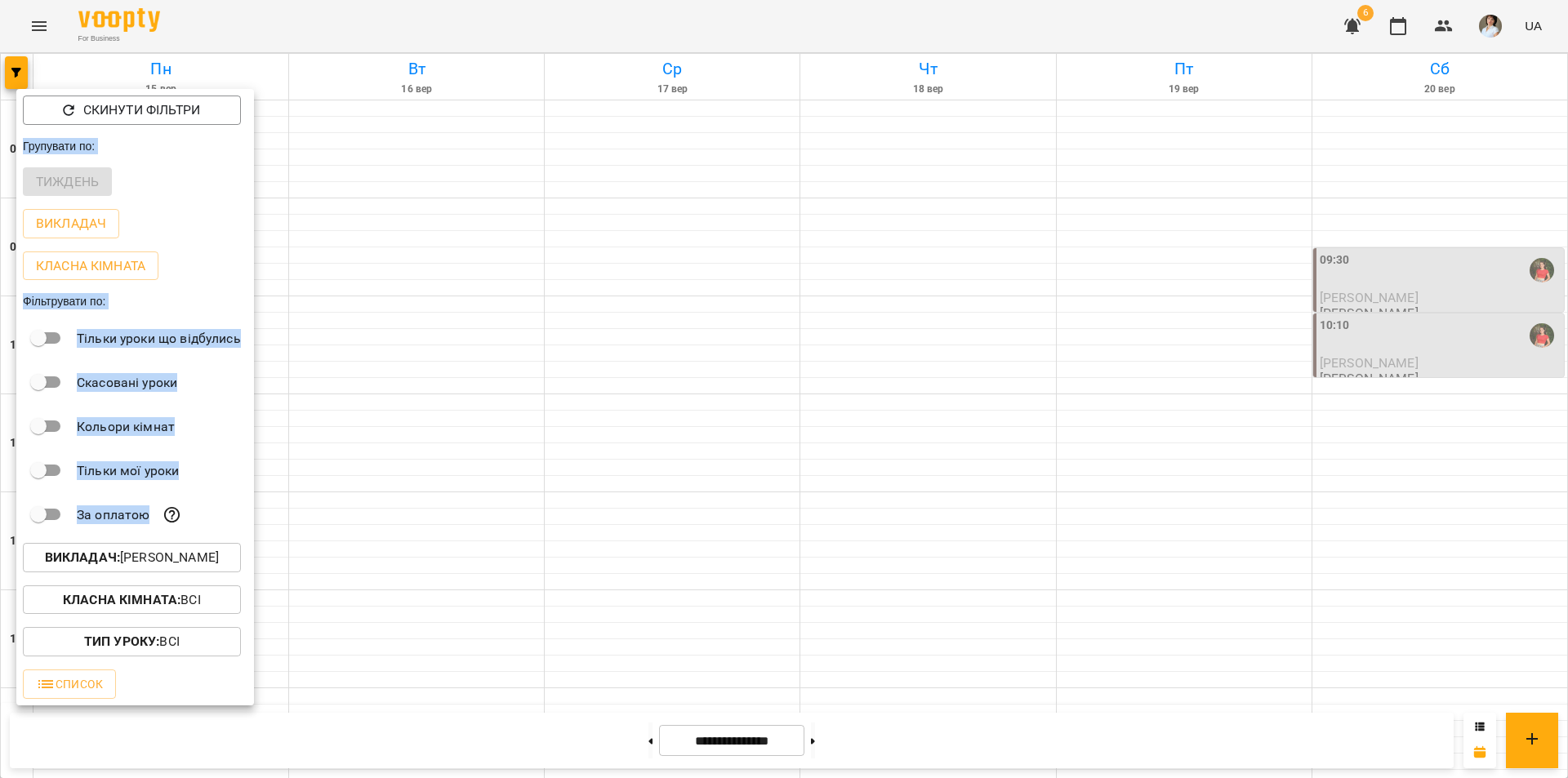
click at [518, 687] on div at bounding box center [784, 389] width 1568 height 778
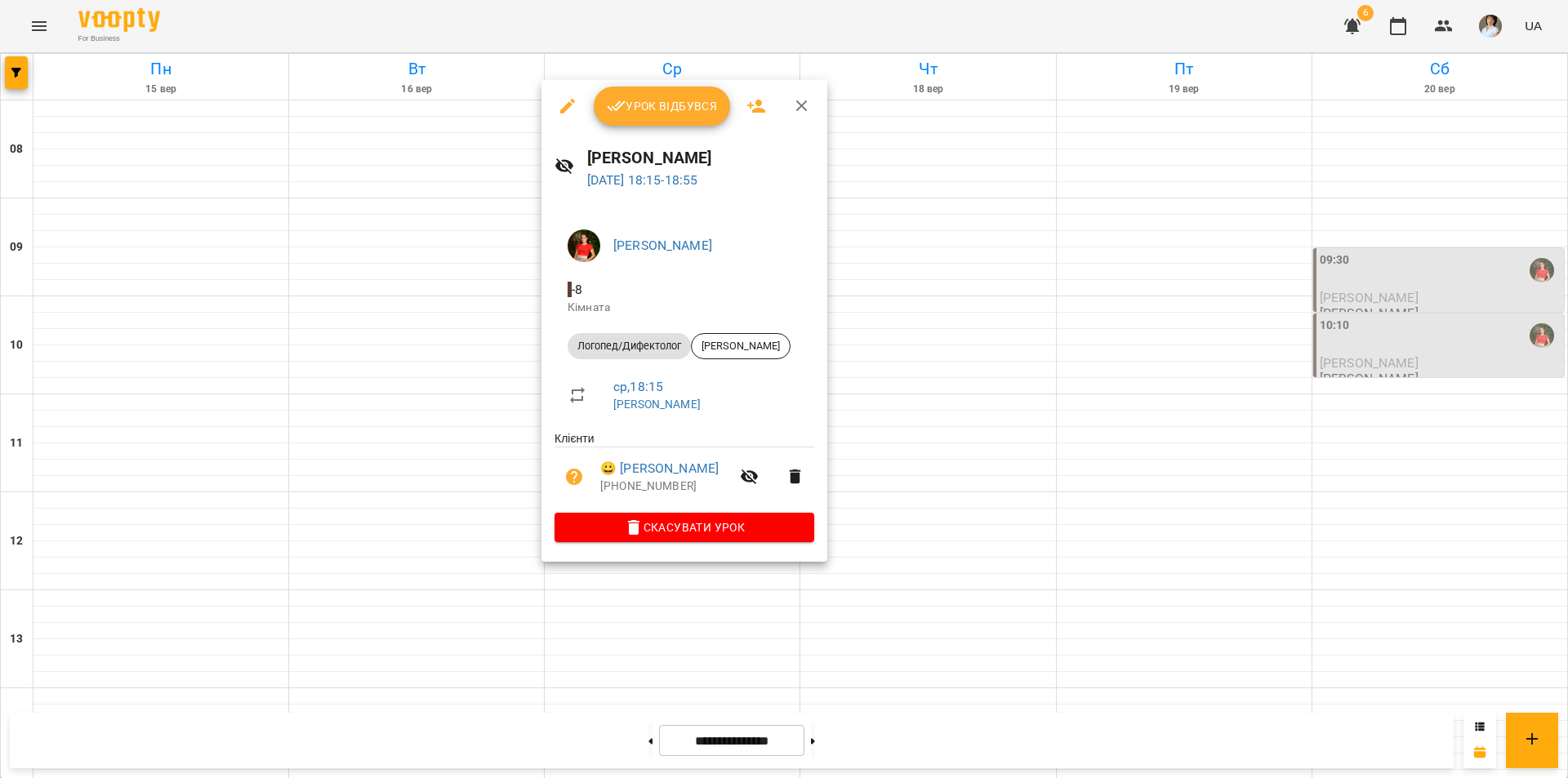
click at [602, 637] on div at bounding box center [784, 389] width 1568 height 778
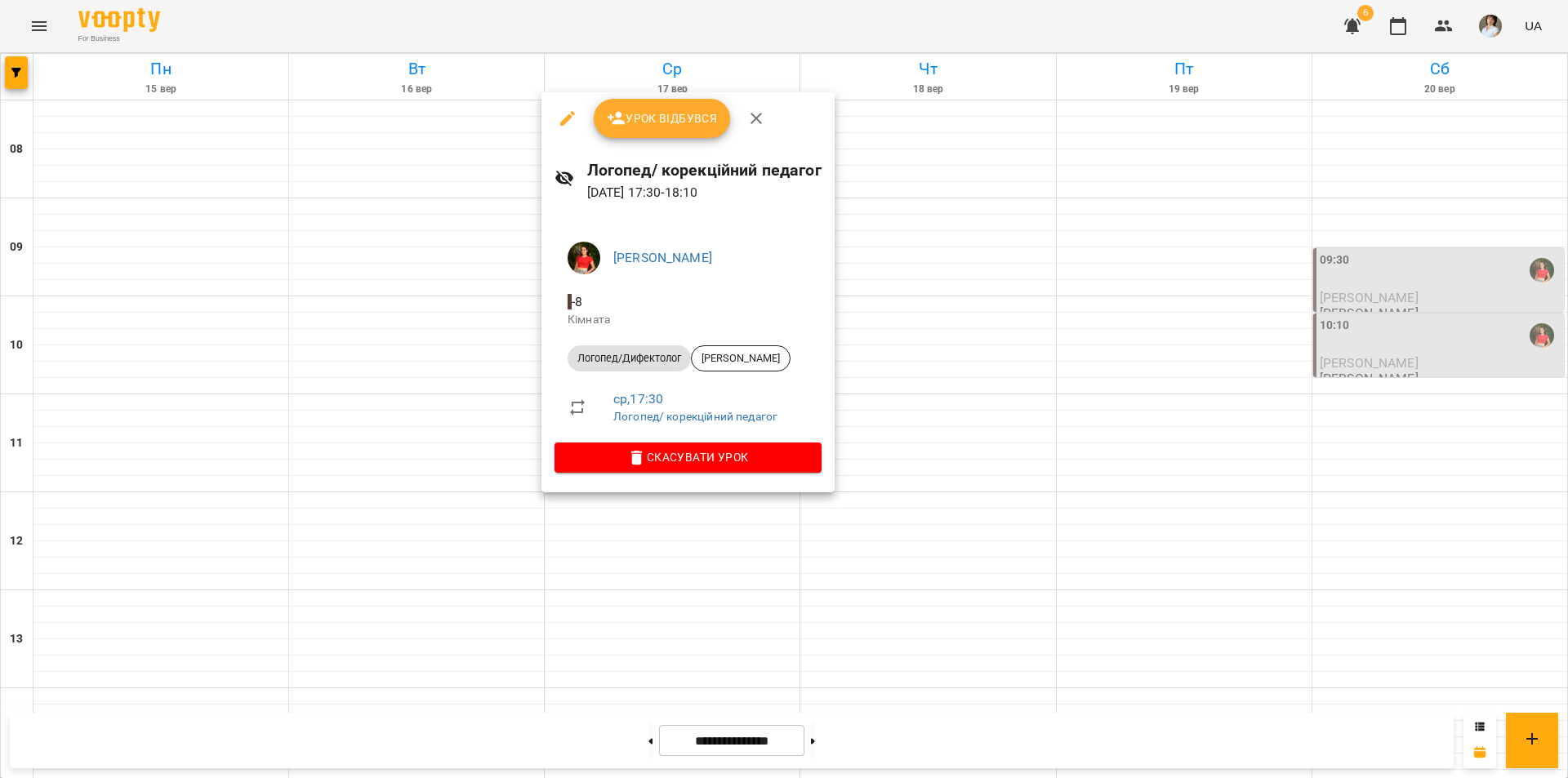
click at [622, 621] on div at bounding box center [784, 389] width 1568 height 778
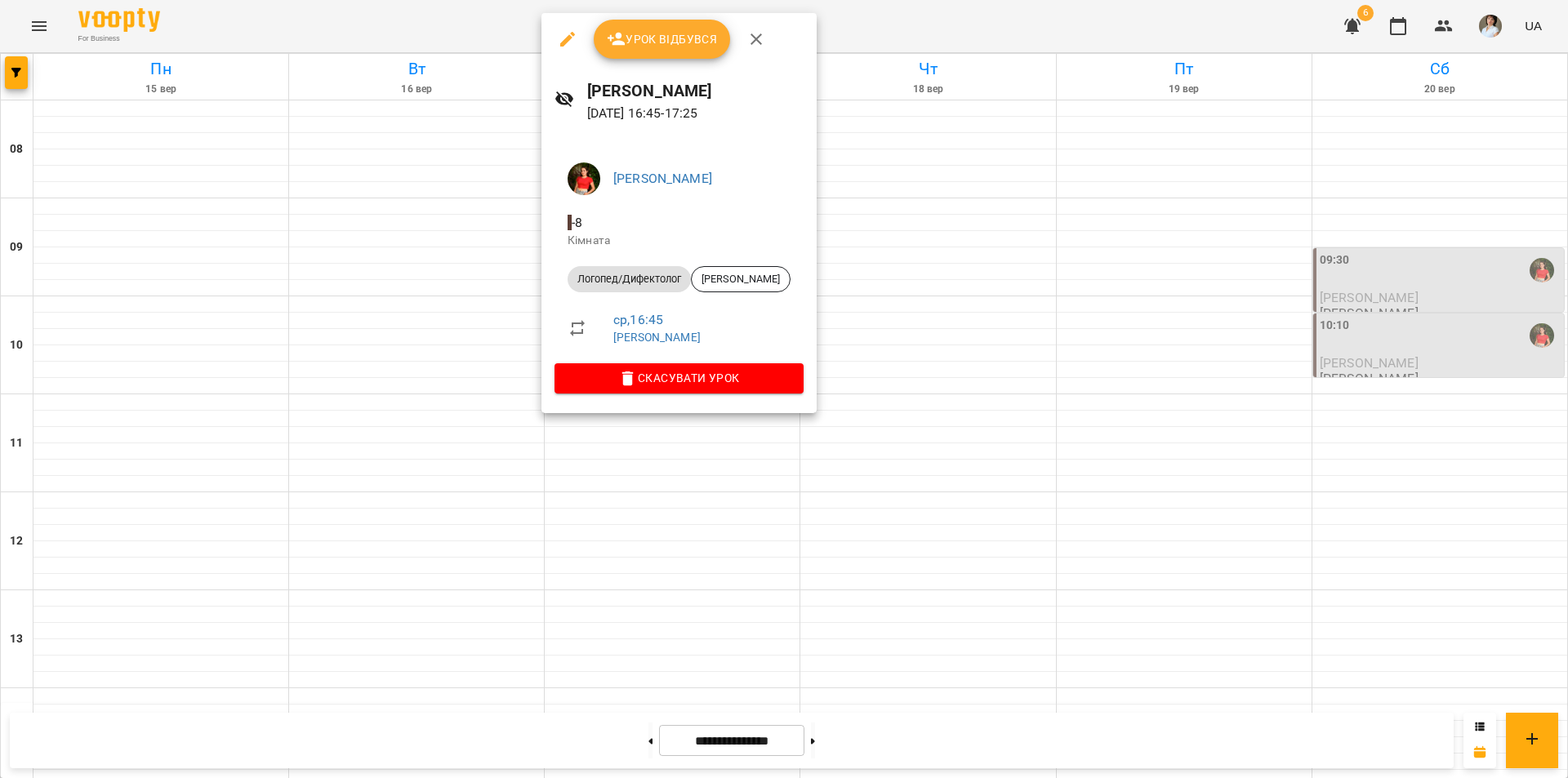
click at [671, 626] on div at bounding box center [784, 389] width 1568 height 778
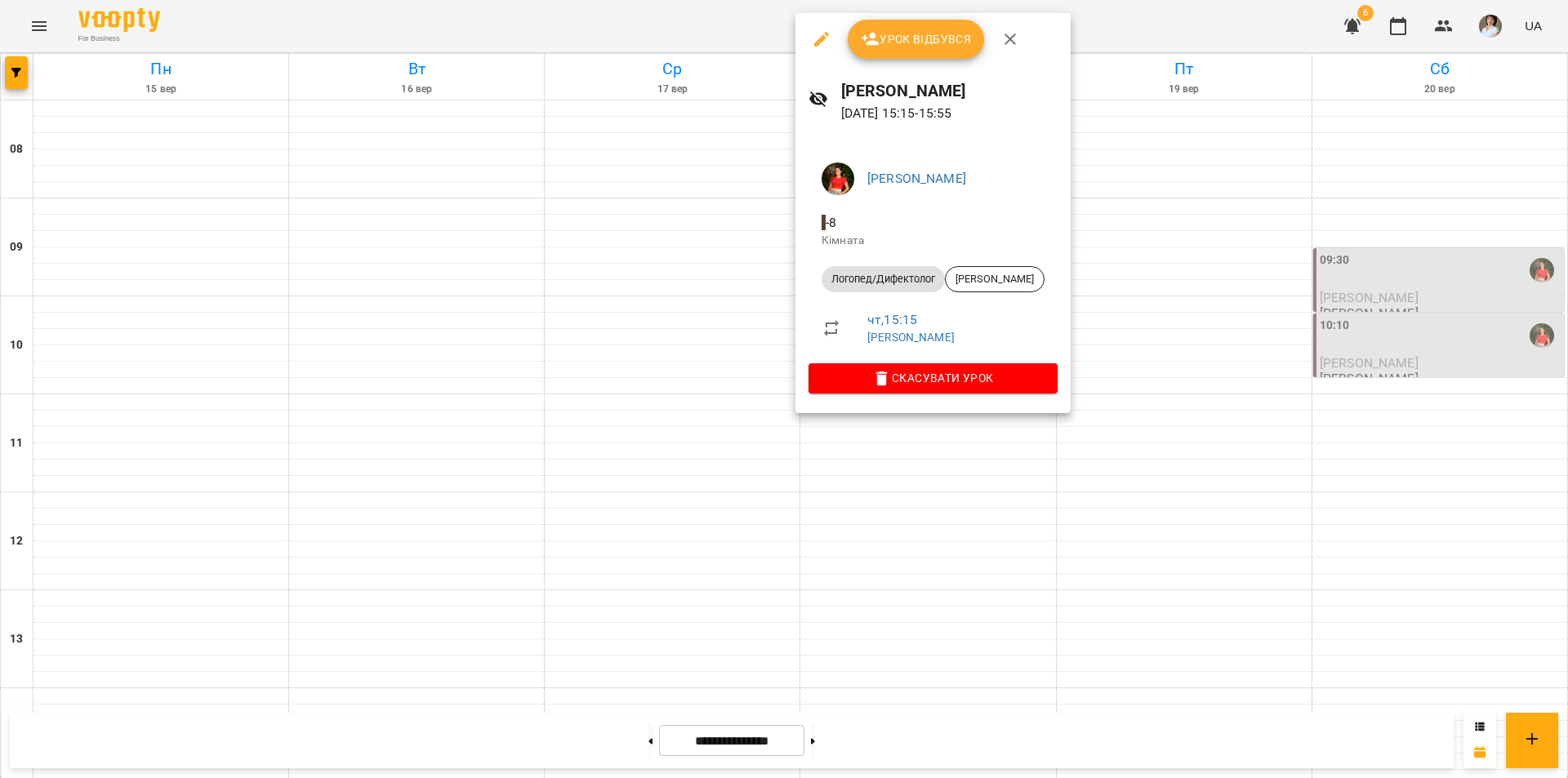
click at [690, 589] on div at bounding box center [784, 389] width 1568 height 778
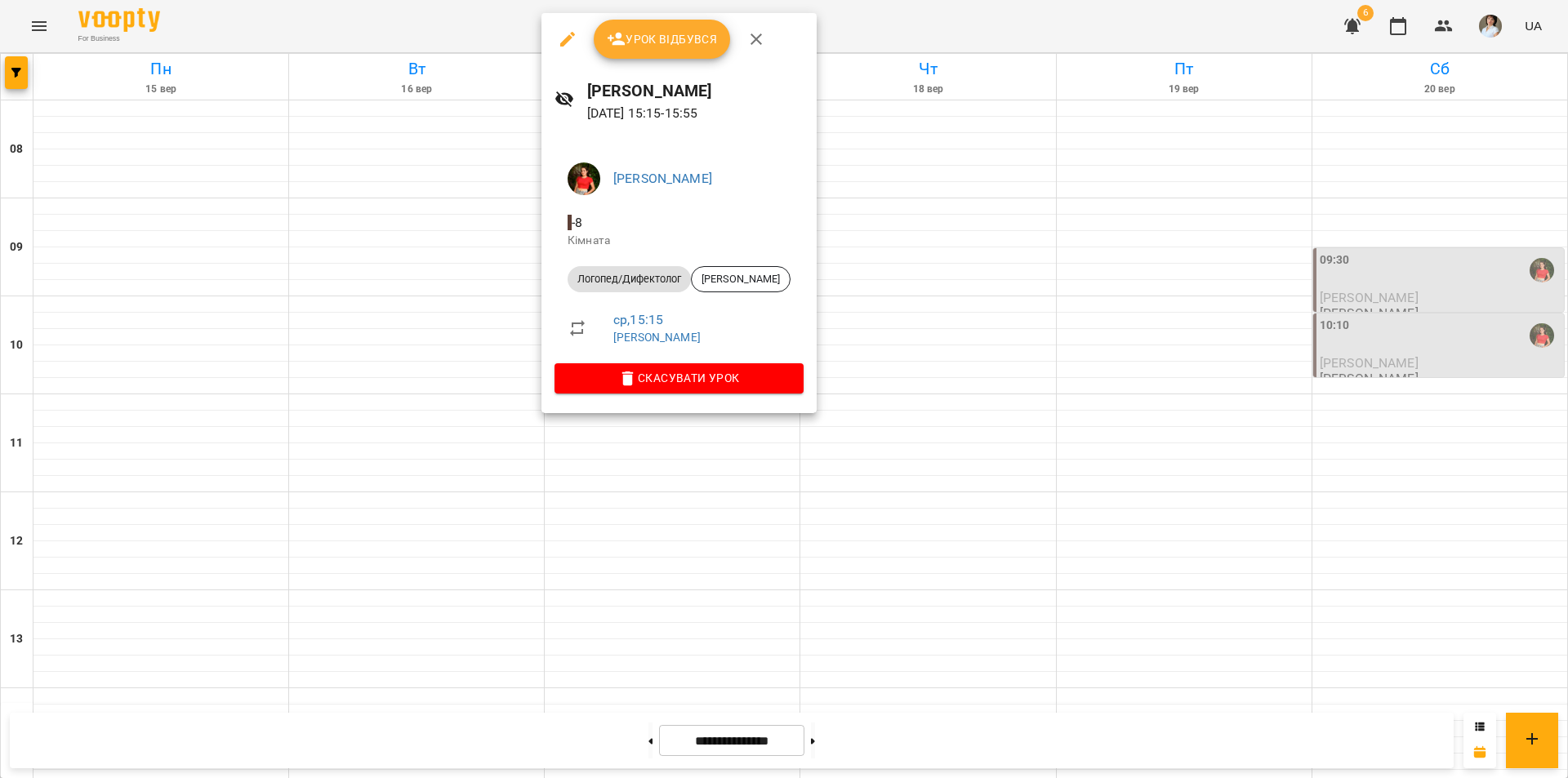
click at [7, 74] on div at bounding box center [784, 389] width 1568 height 778
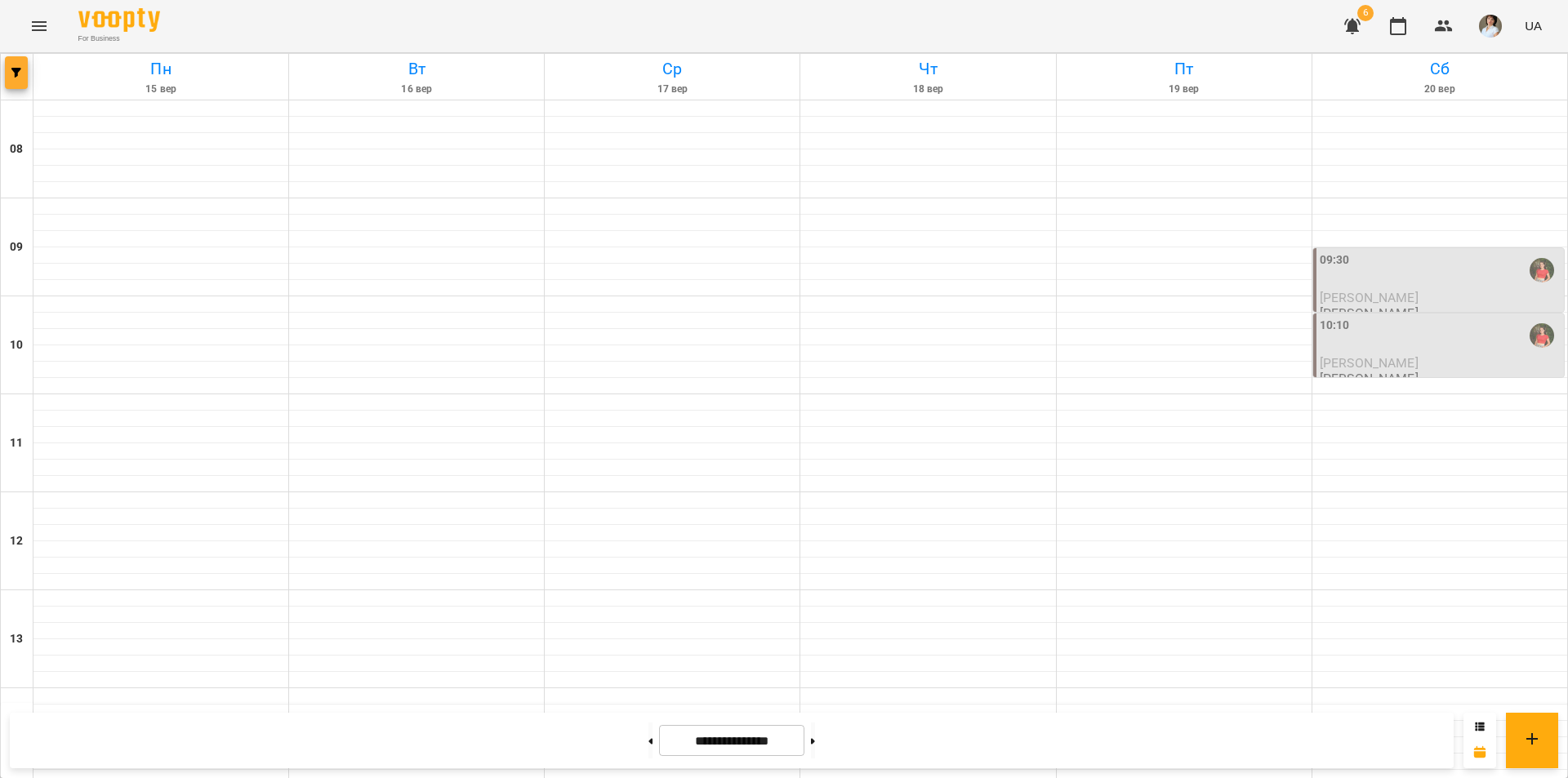
click at [8, 74] on span "button" at bounding box center [17, 73] width 23 height 10
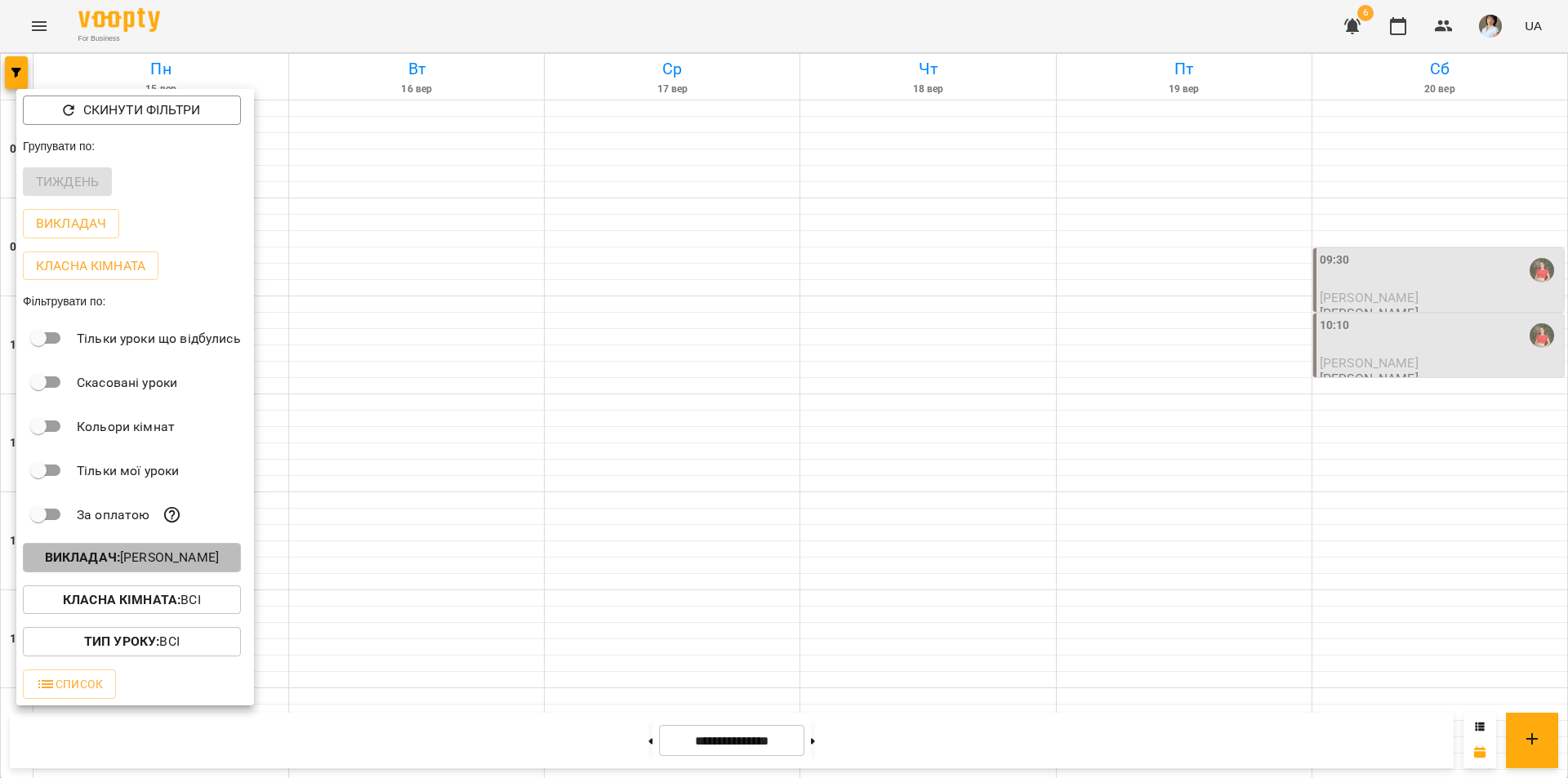
click at [155, 557] on p "Викладач : Литвинюк Аліна Віталіївна" at bounding box center [131, 558] width 174 height 20
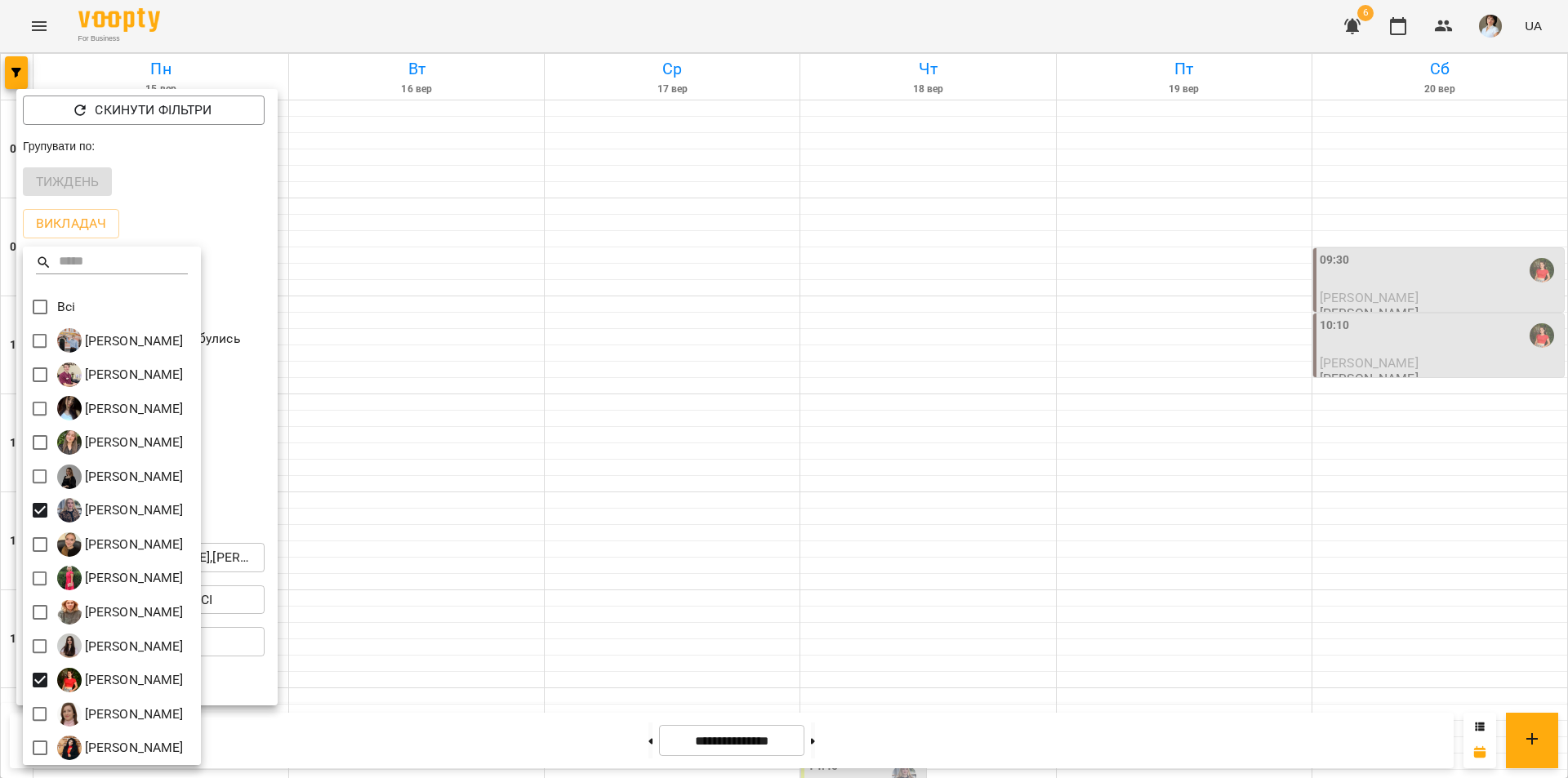
click at [817, 674] on div at bounding box center [784, 389] width 1568 height 778
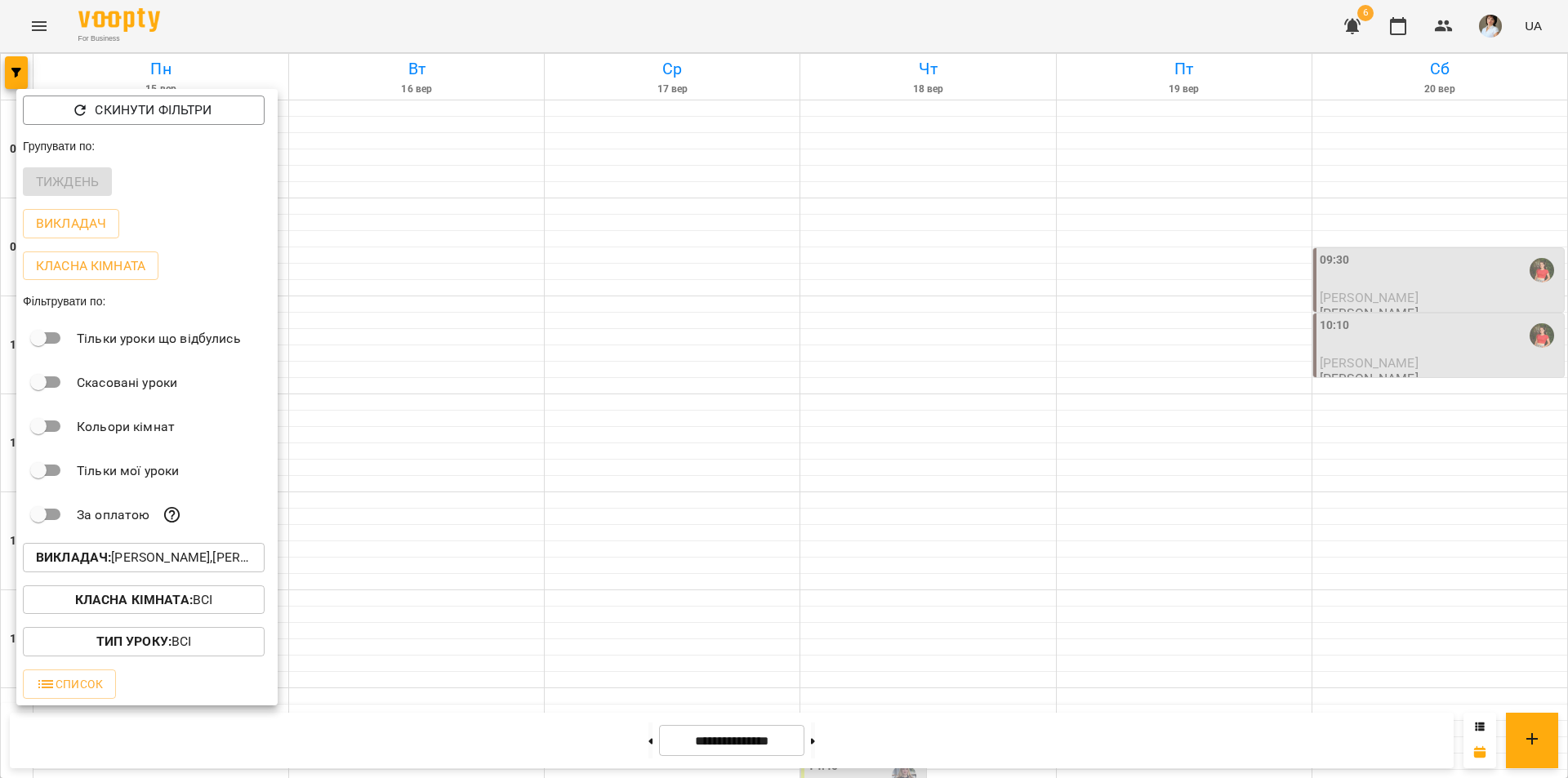
drag, startPoint x: 884, startPoint y: 651, endPoint x: 874, endPoint y: 646, distance: 11.2
click at [881, 651] on div at bounding box center [784, 389] width 1568 height 778
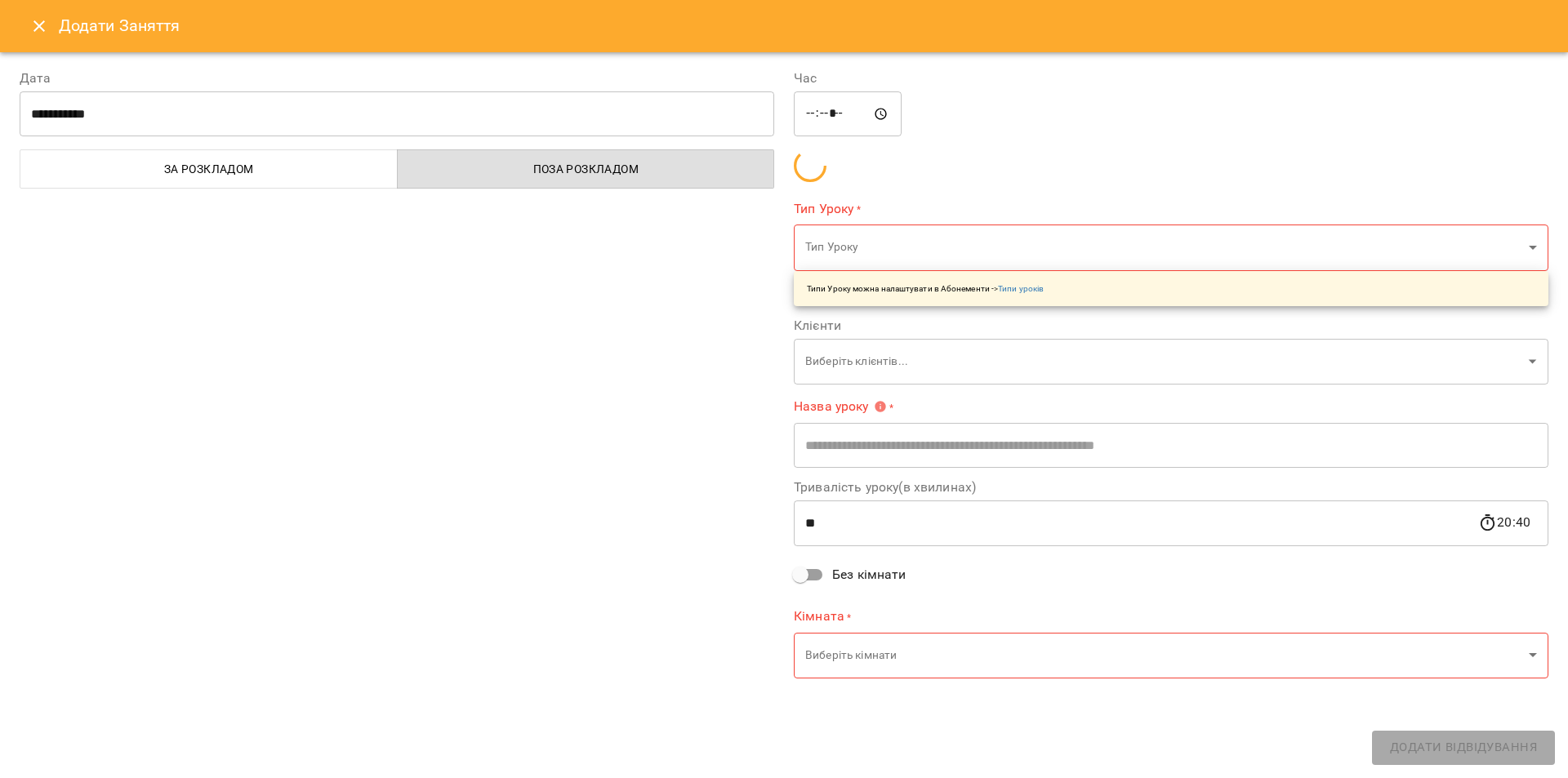
type input "**********"
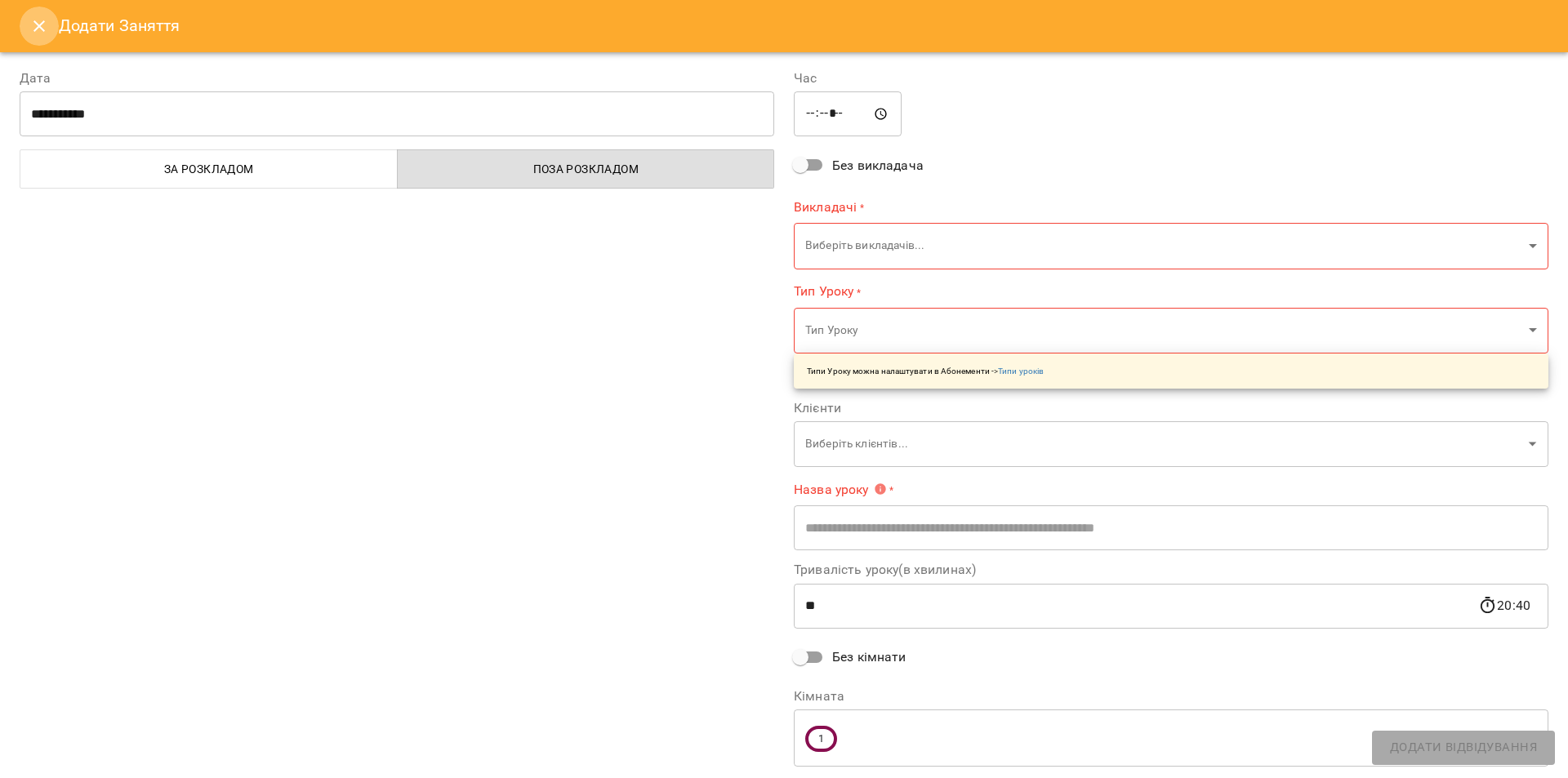
click at [36, 26] on icon "Close" at bounding box center [40, 26] width 20 height 20
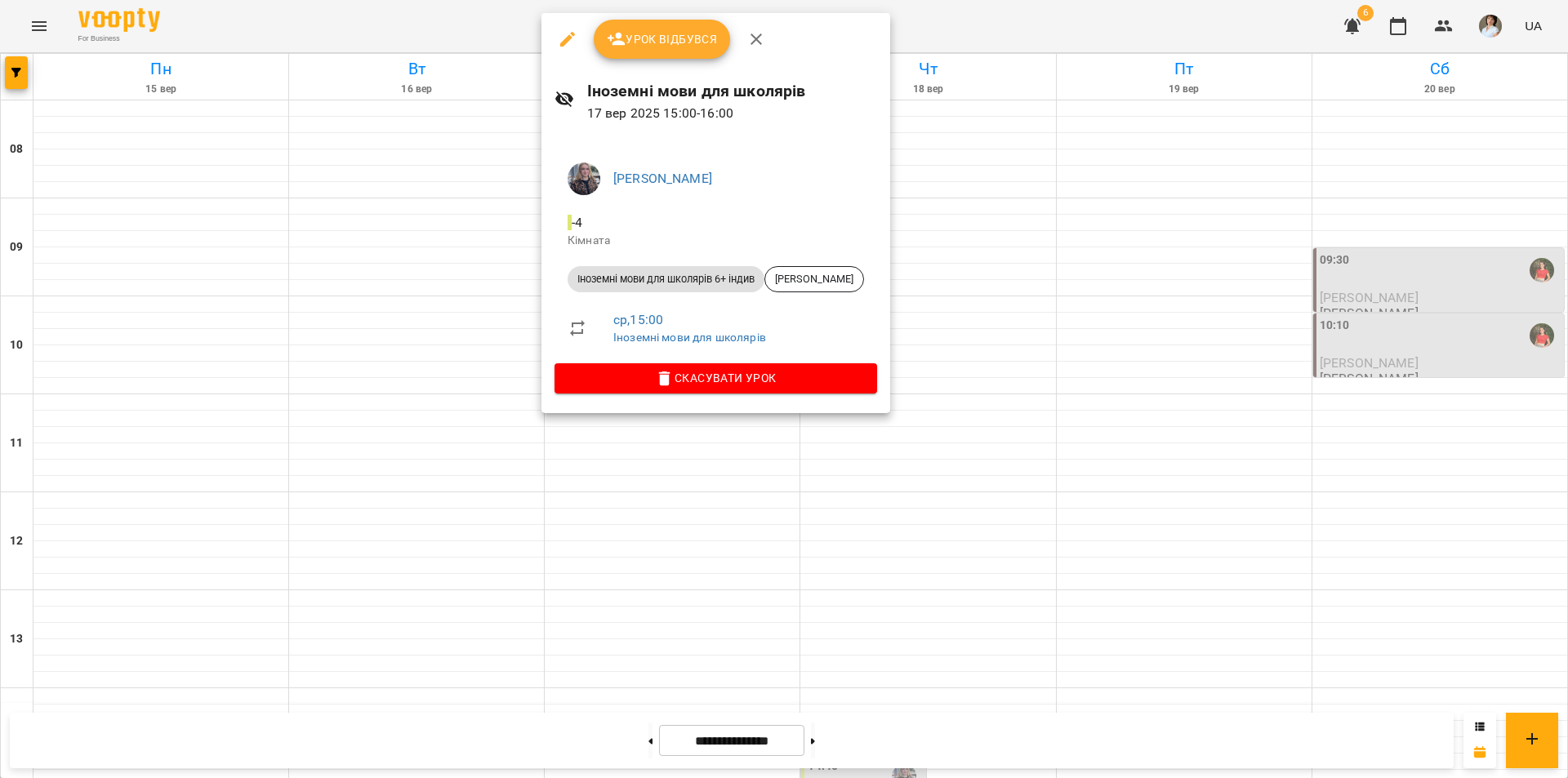
click at [569, 615] on div at bounding box center [784, 389] width 1568 height 778
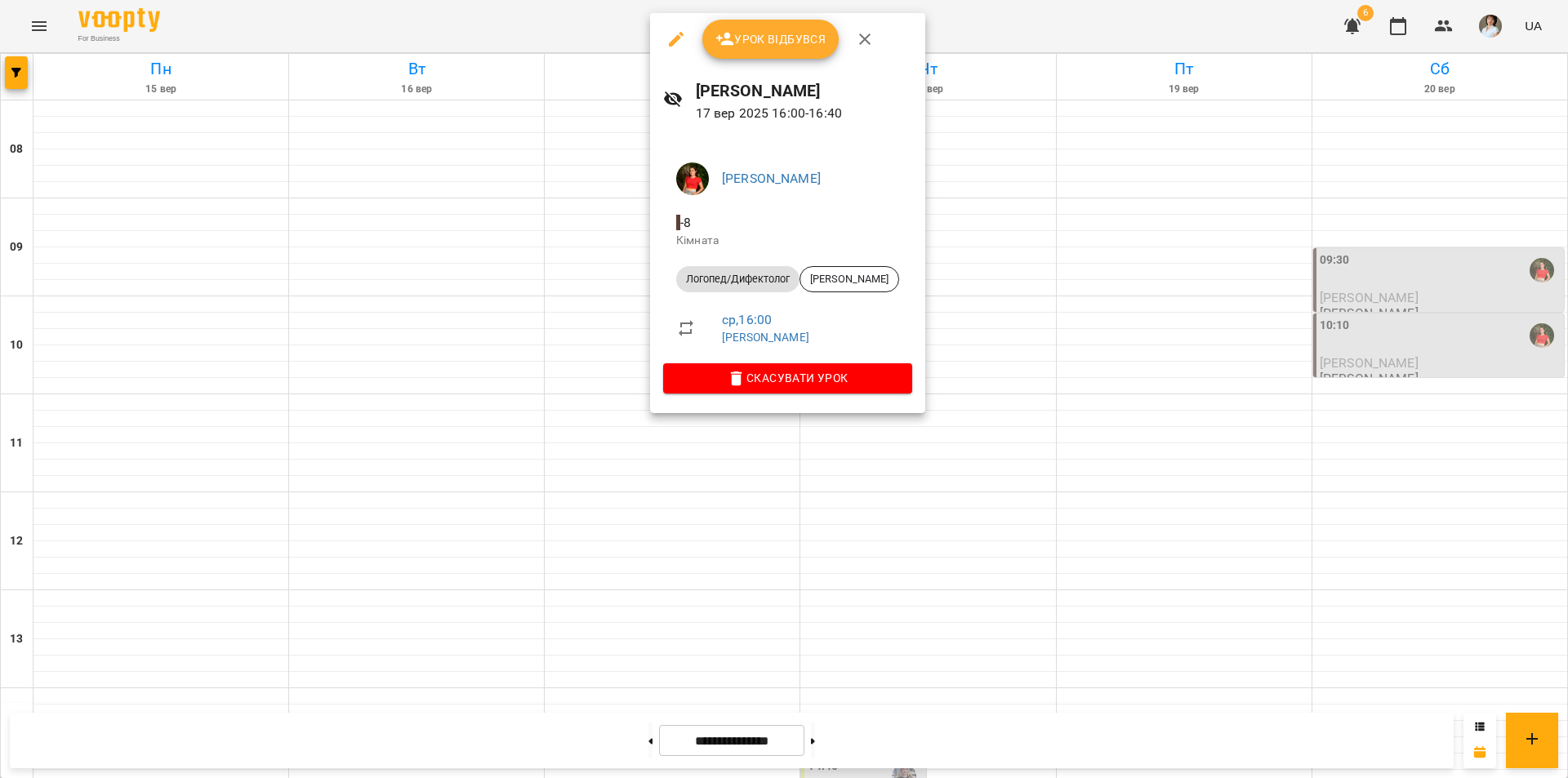
click at [870, 647] on div at bounding box center [784, 389] width 1568 height 778
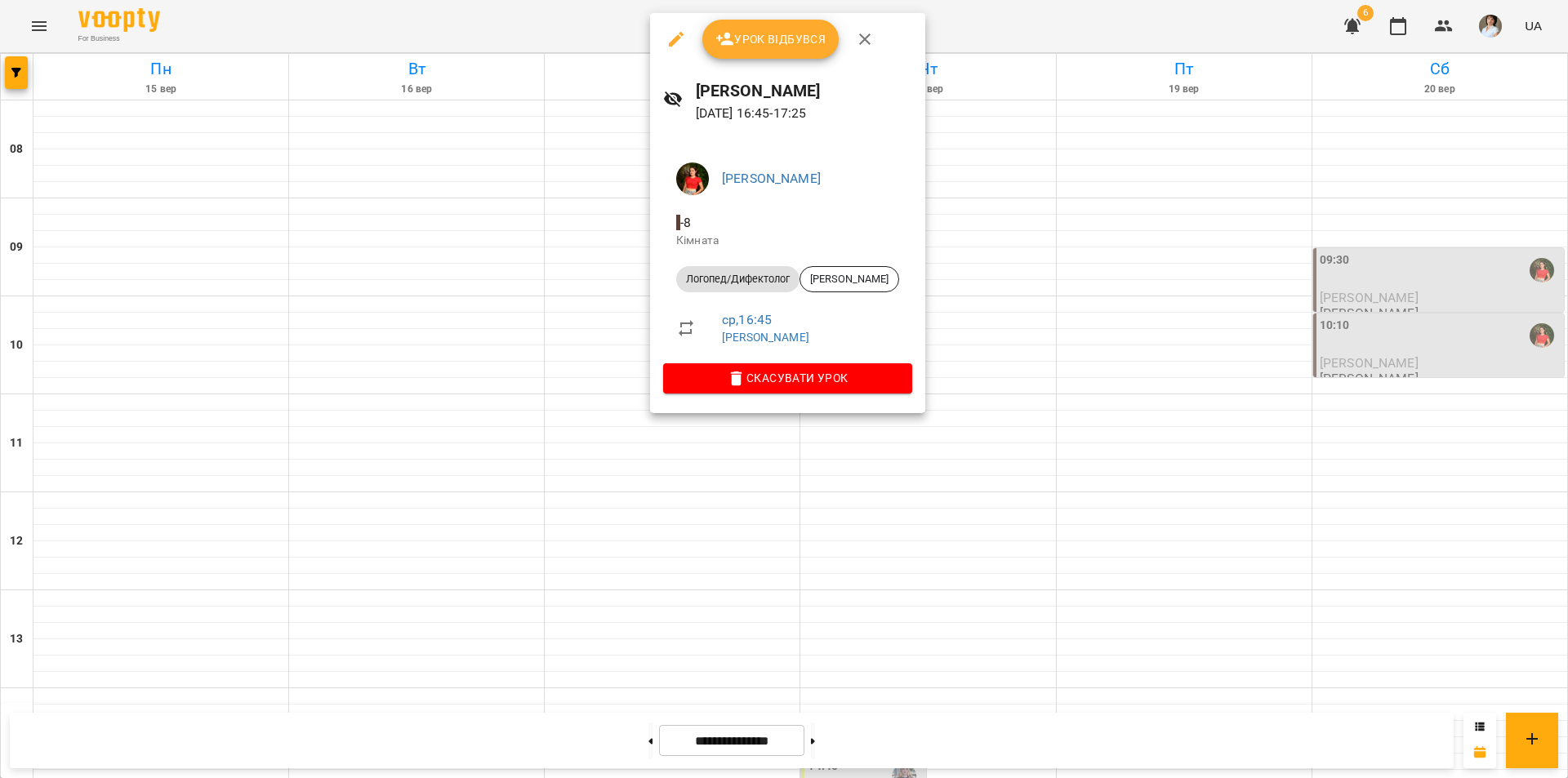
click at [858, 625] on div at bounding box center [784, 389] width 1568 height 778
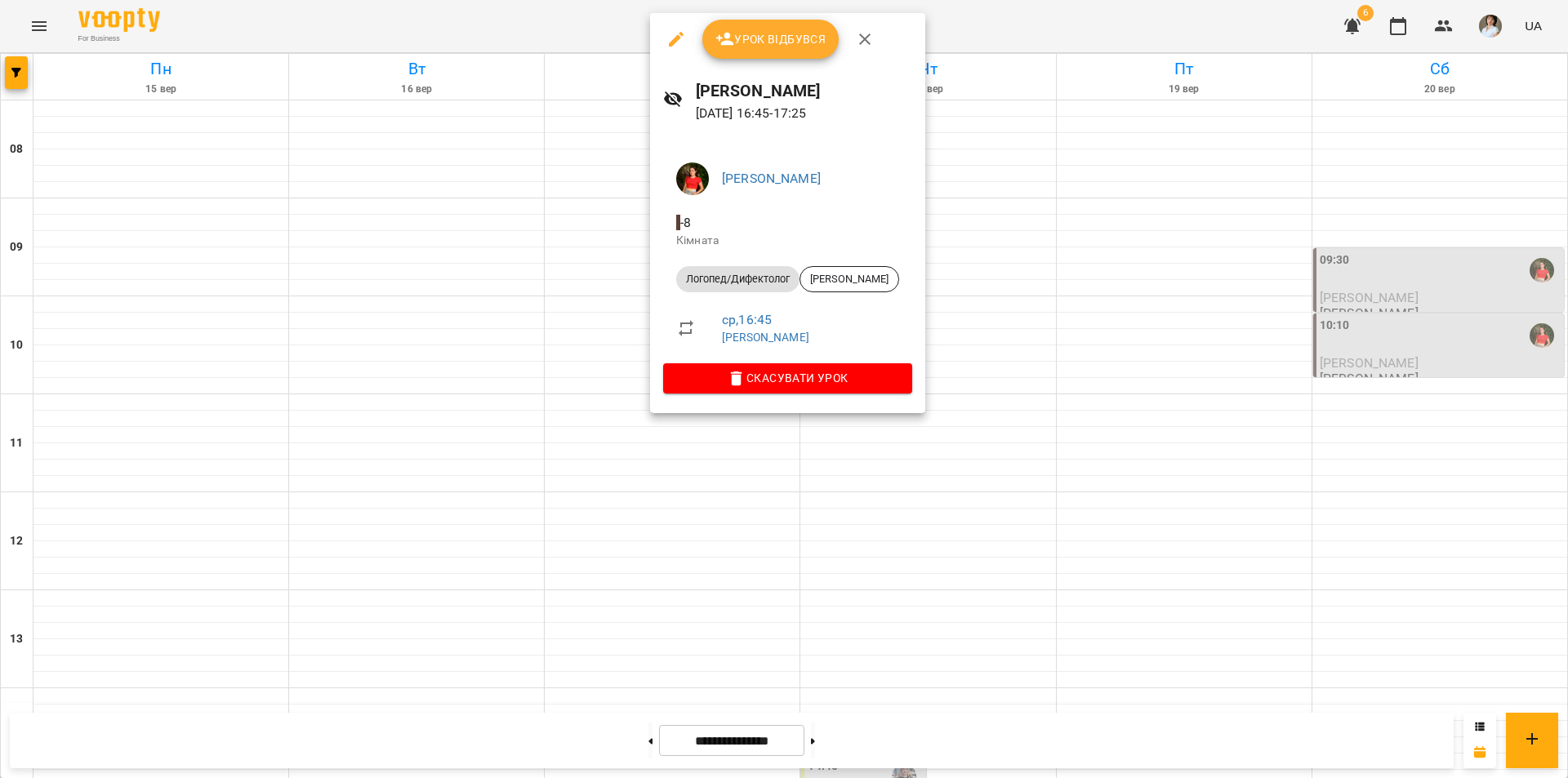
click at [869, 637] on div at bounding box center [784, 389] width 1568 height 778
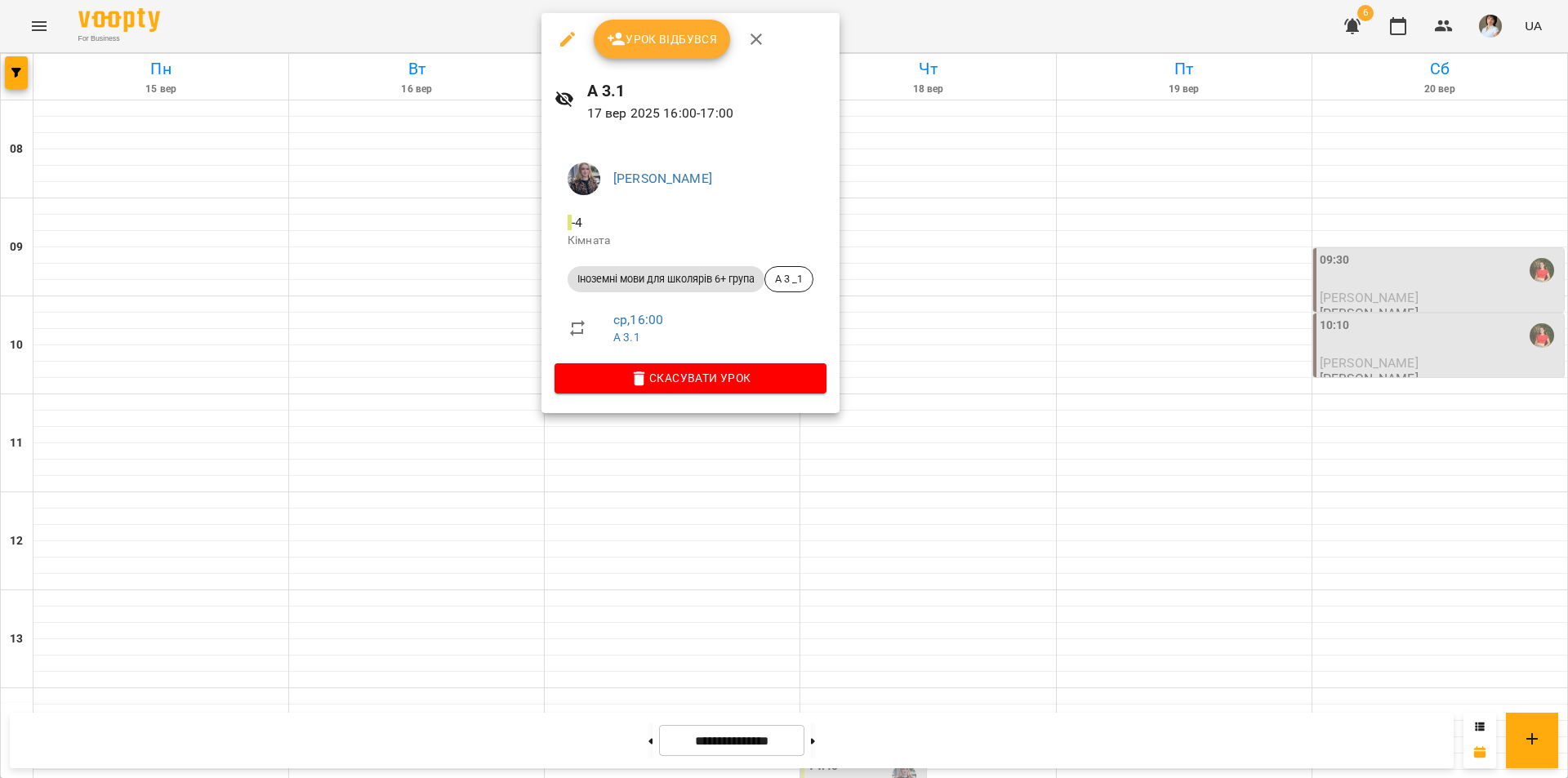
click at [1224, 13] on div at bounding box center [784, 389] width 1568 height 778
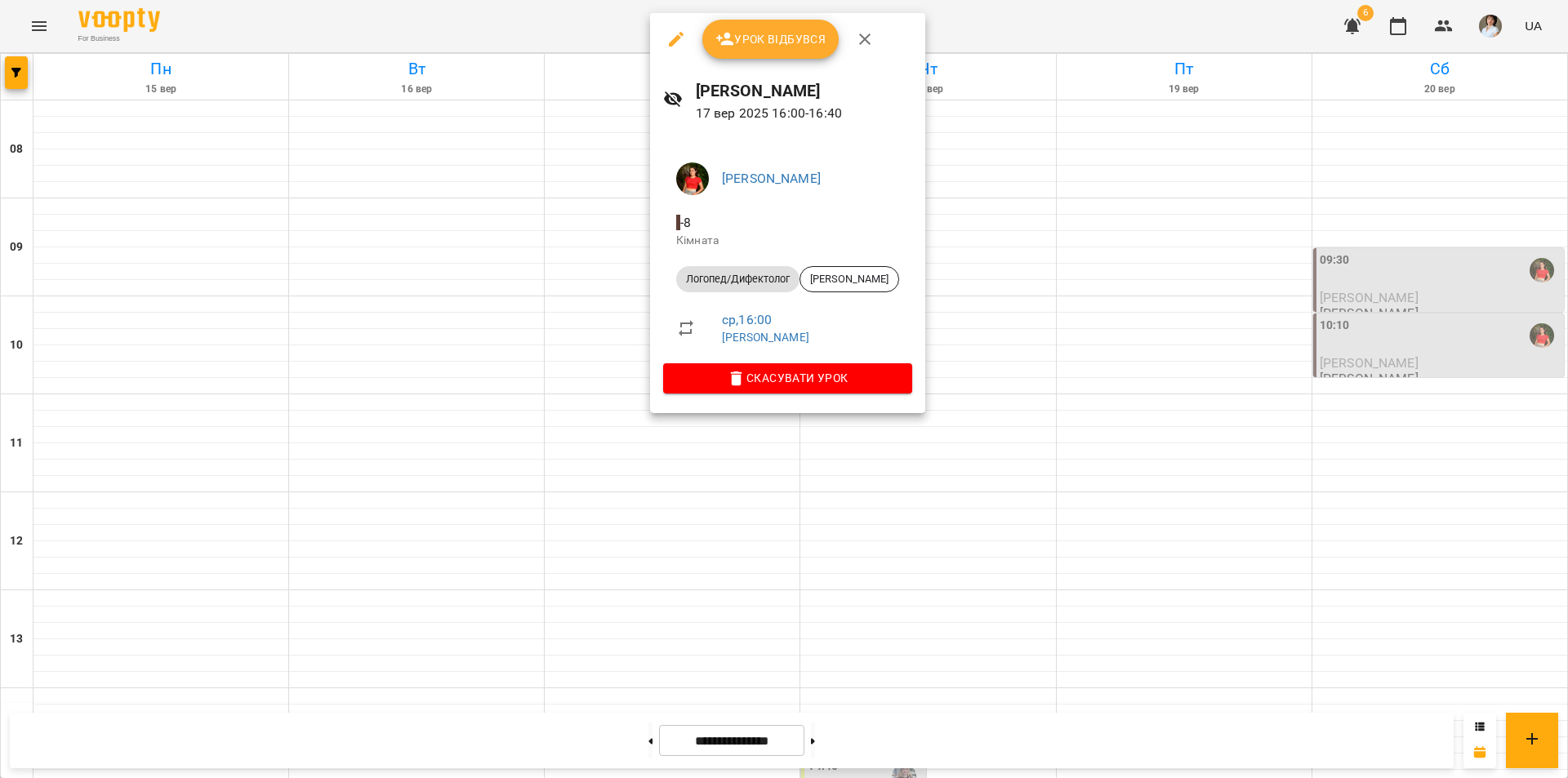
click at [831, 610] on div at bounding box center [784, 389] width 1568 height 778
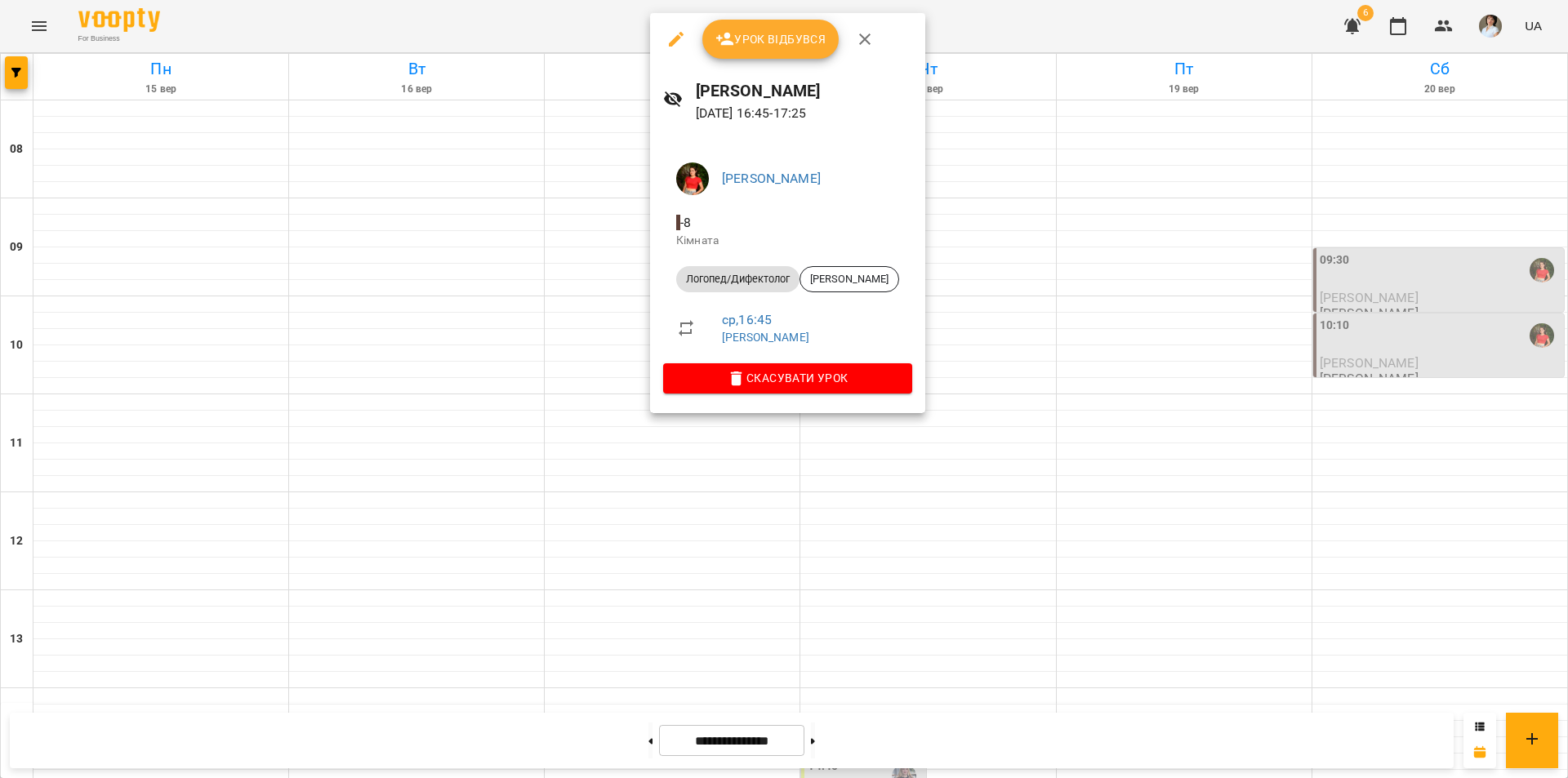
click at [680, 671] on div at bounding box center [784, 389] width 1568 height 778
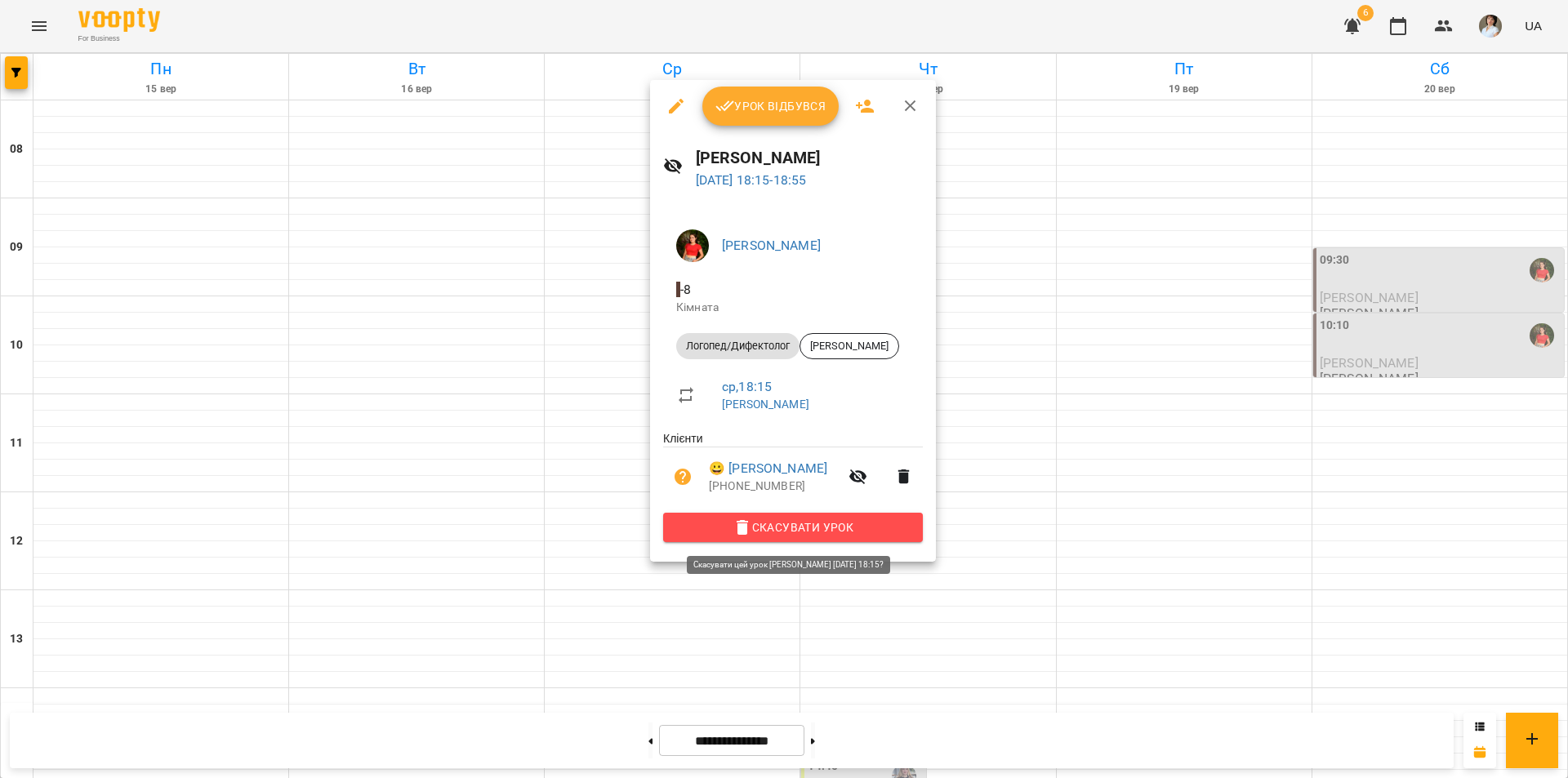
click at [776, 535] on span "Скасувати Урок" at bounding box center [793, 528] width 234 height 20
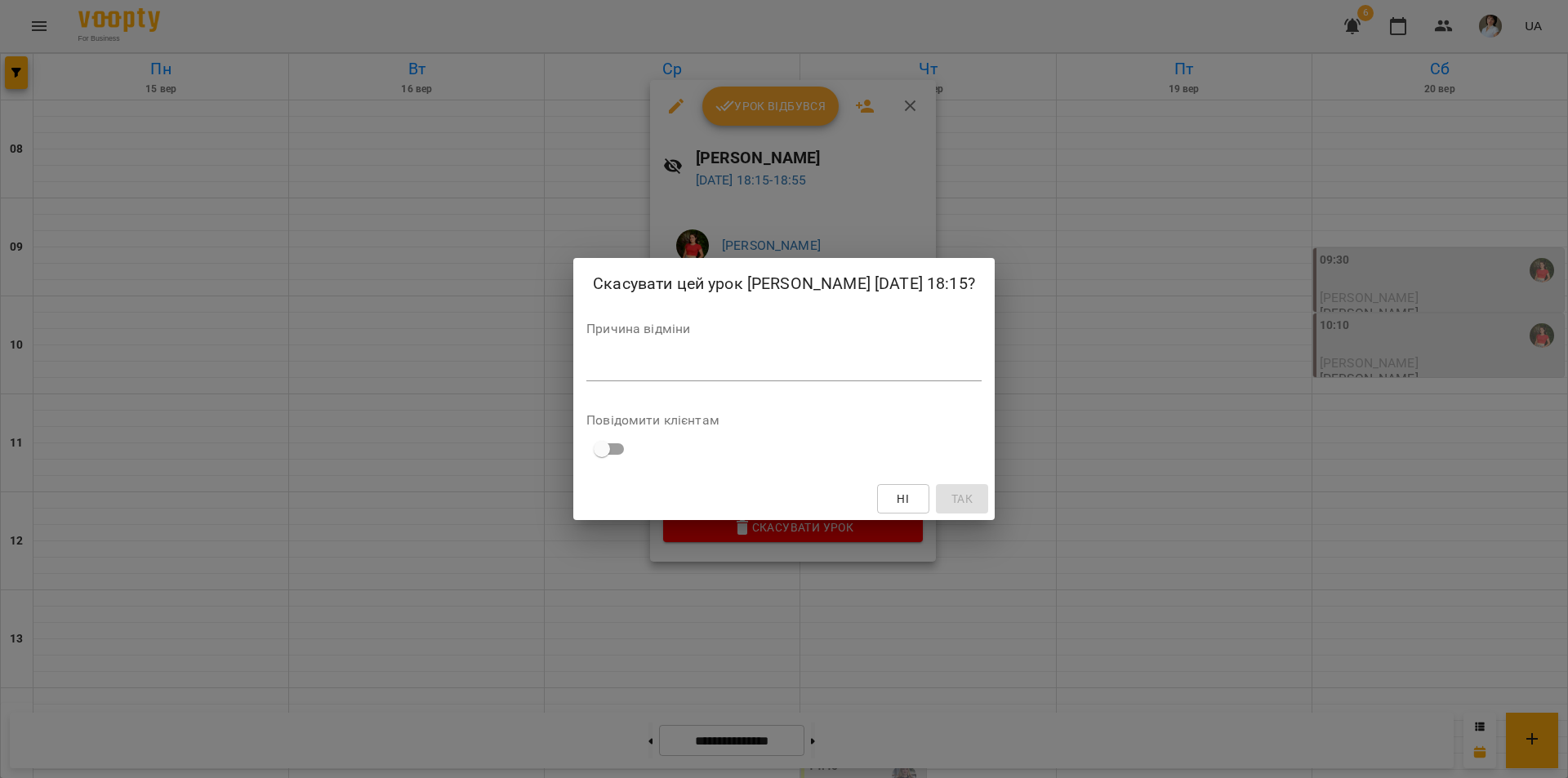
click at [849, 377] on div "*" at bounding box center [784, 368] width 396 height 26
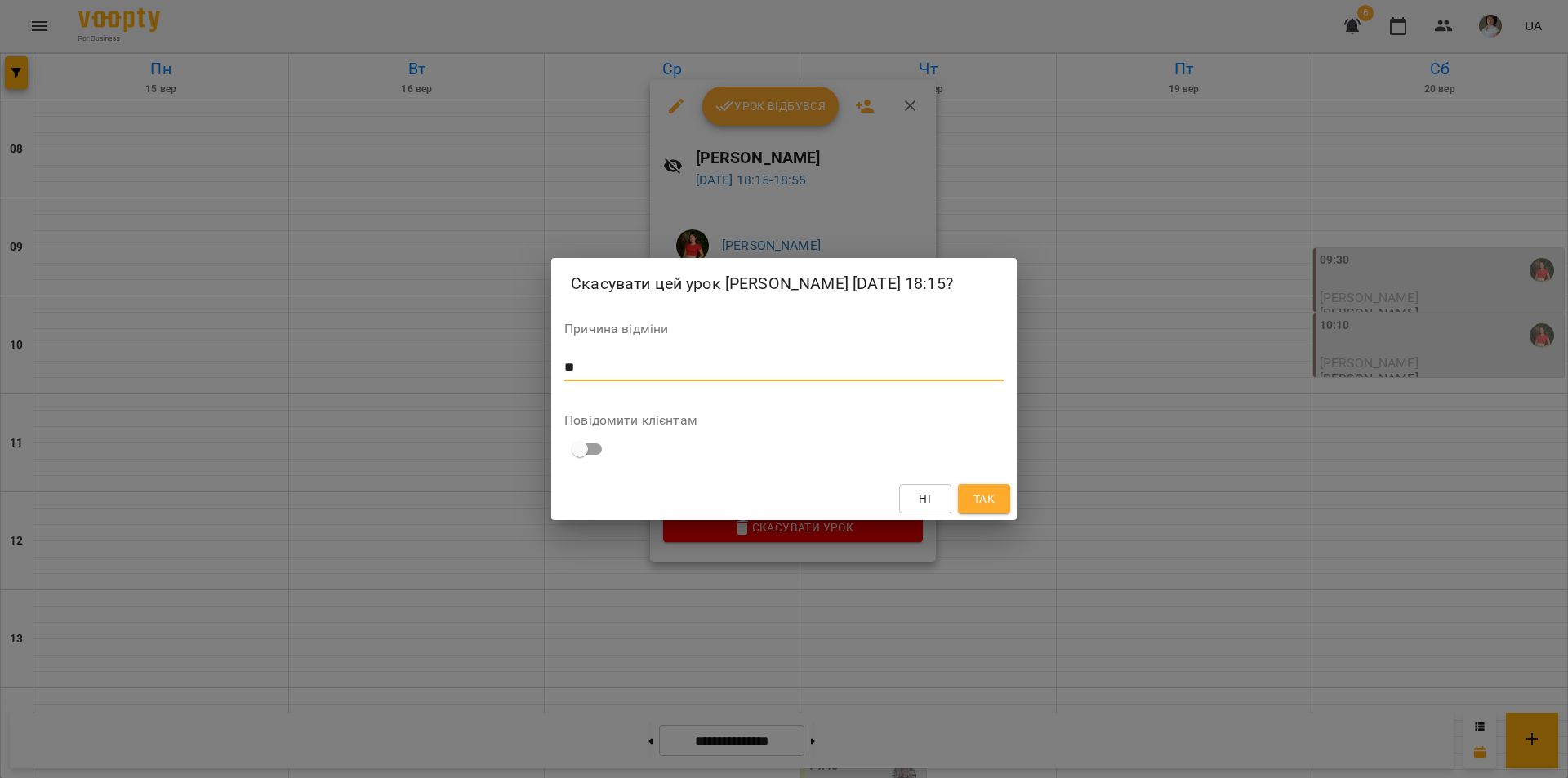
type textarea "**"
click at [990, 497] on span "Так" at bounding box center [984, 499] width 21 height 20
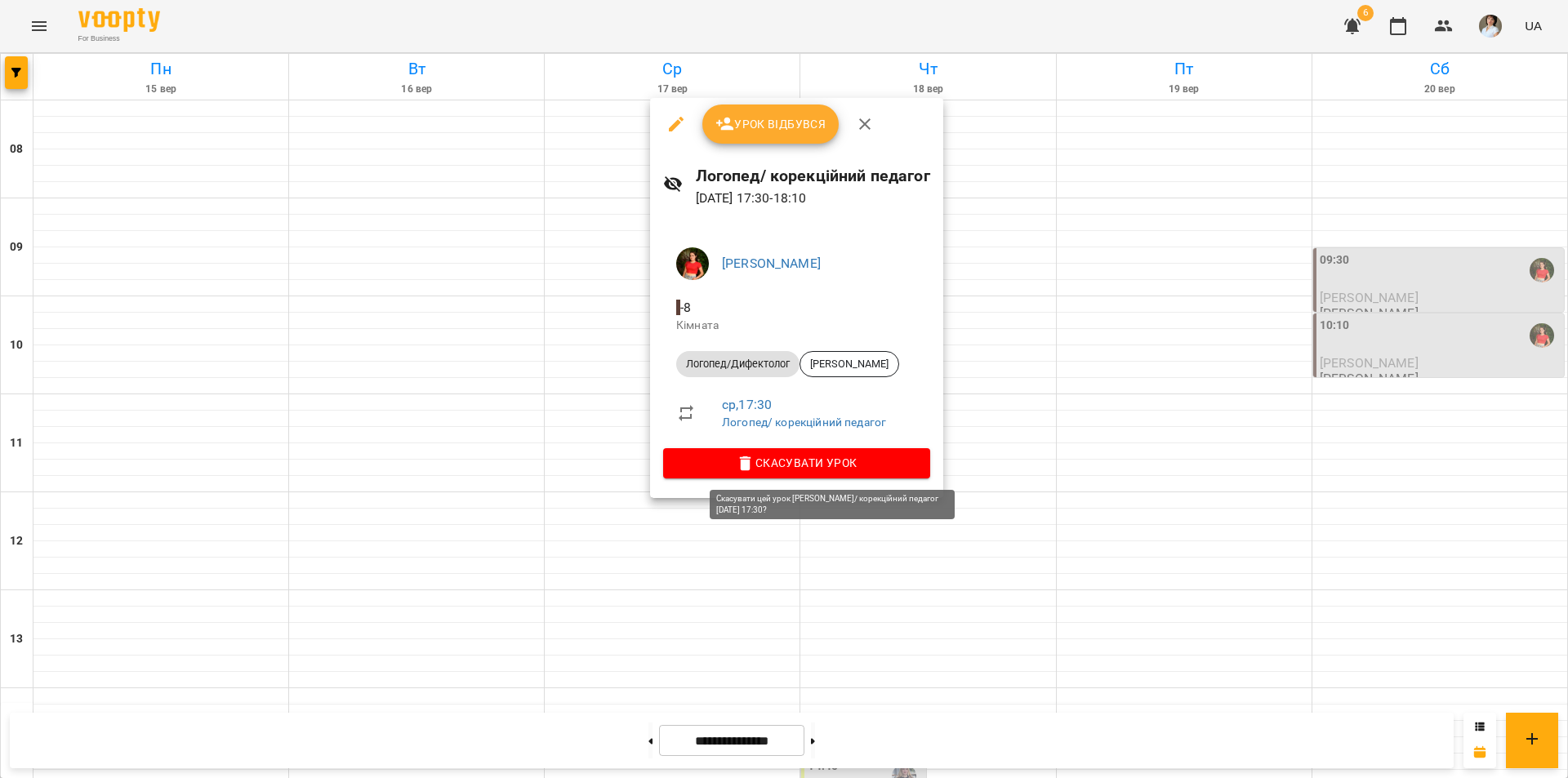
click at [831, 458] on span "Скасувати Урок" at bounding box center [797, 463] width 241 height 20
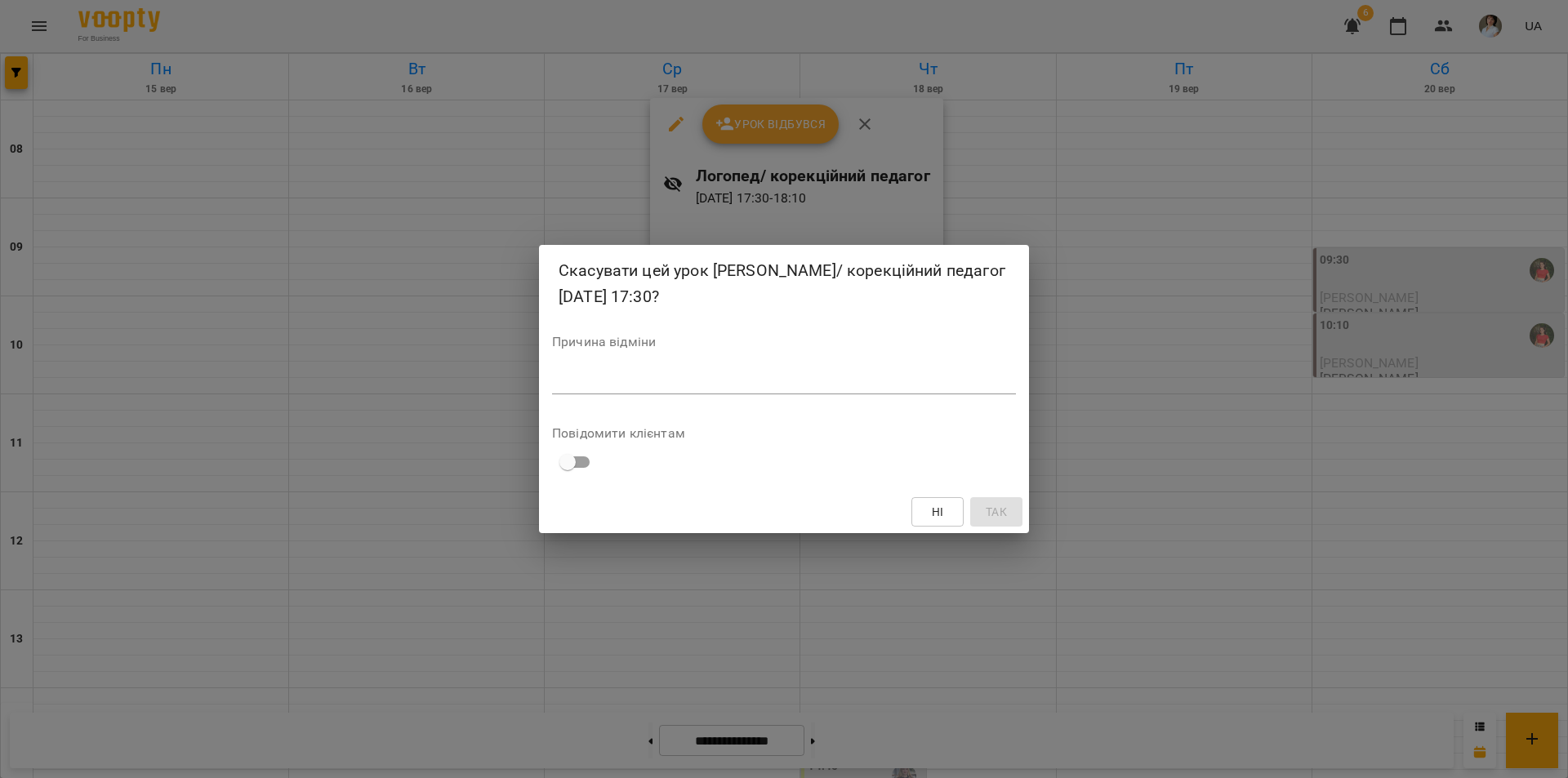
click at [713, 391] on div "*" at bounding box center [784, 382] width 464 height 26
type textarea "**"
click at [996, 517] on span "Так" at bounding box center [997, 512] width 21 height 20
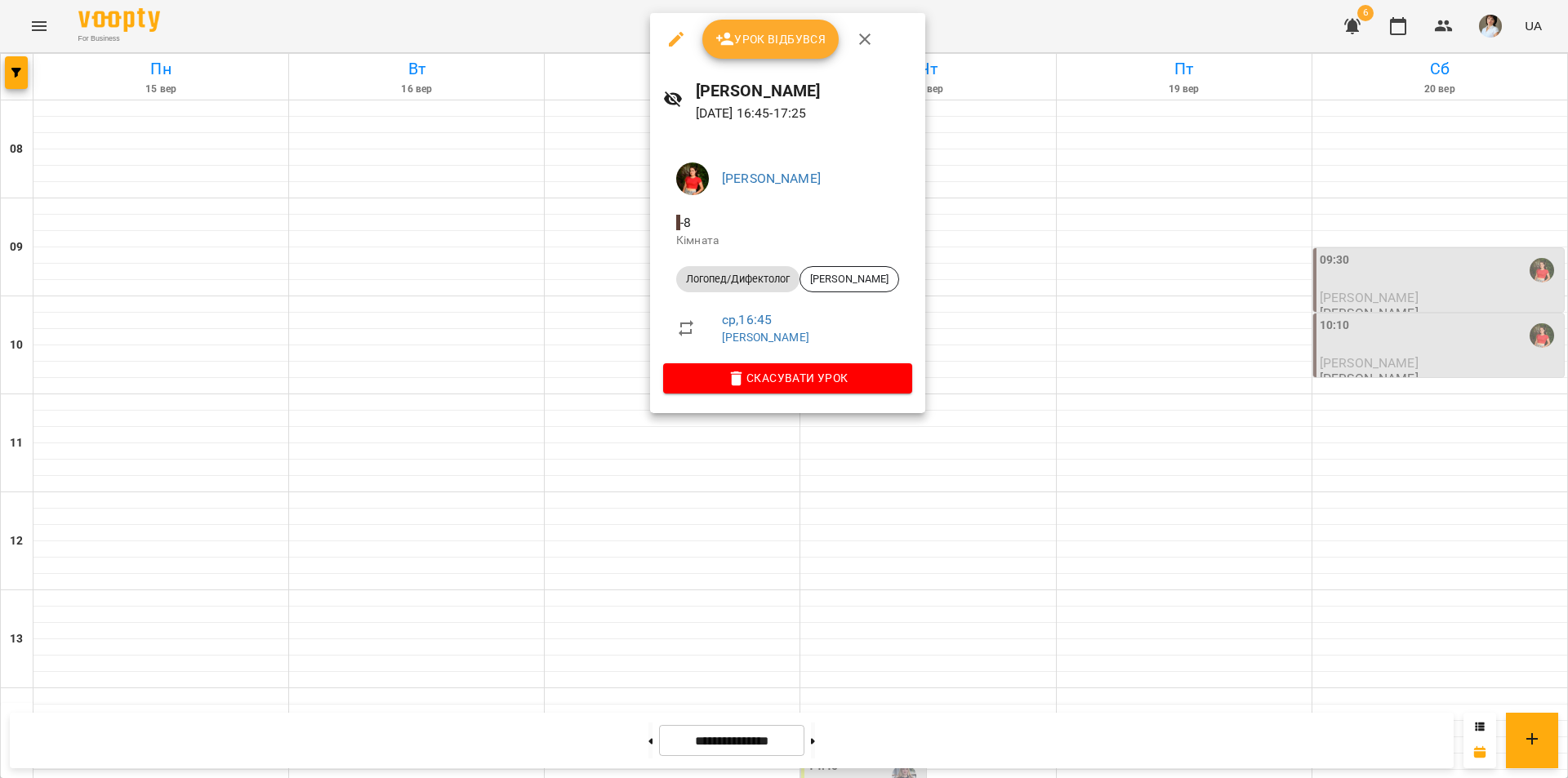
drag, startPoint x: 883, startPoint y: 710, endPoint x: 847, endPoint y: 678, distance: 48.2
click at [882, 710] on div at bounding box center [784, 389] width 1568 height 778
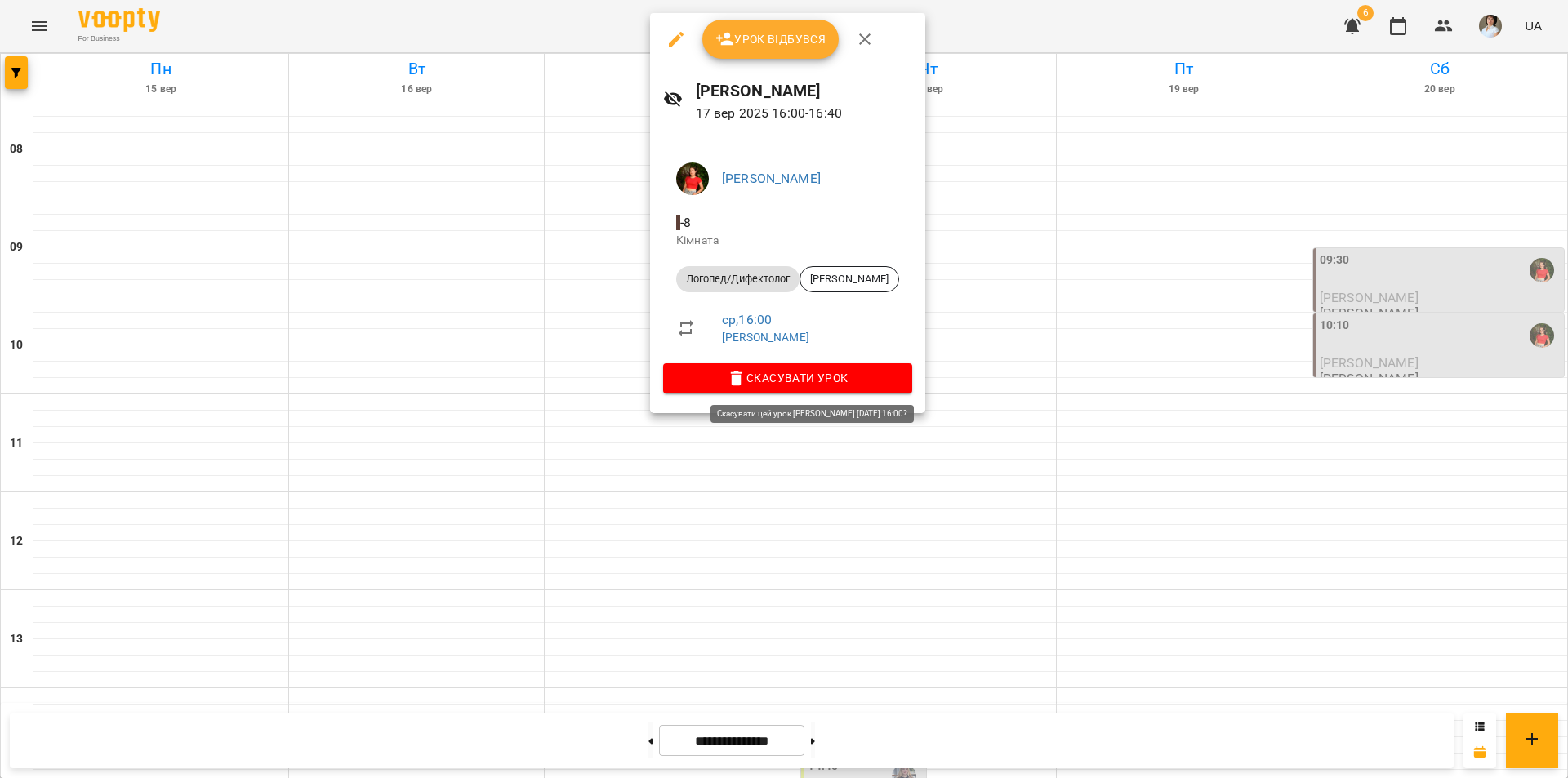
click at [807, 377] on span "Скасувати Урок" at bounding box center [788, 378] width 223 height 20
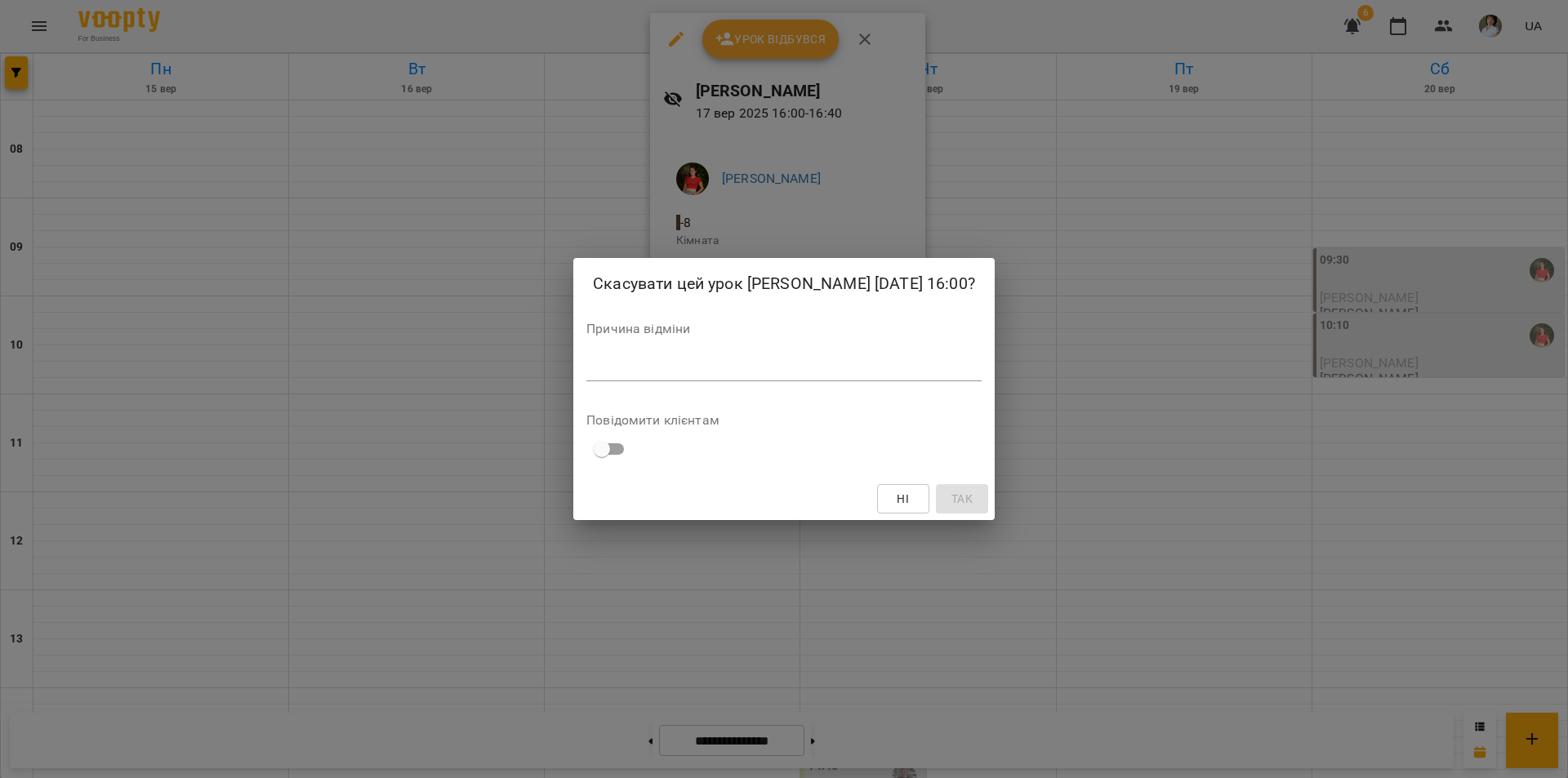
click at [769, 359] on div "*" at bounding box center [784, 368] width 396 height 26
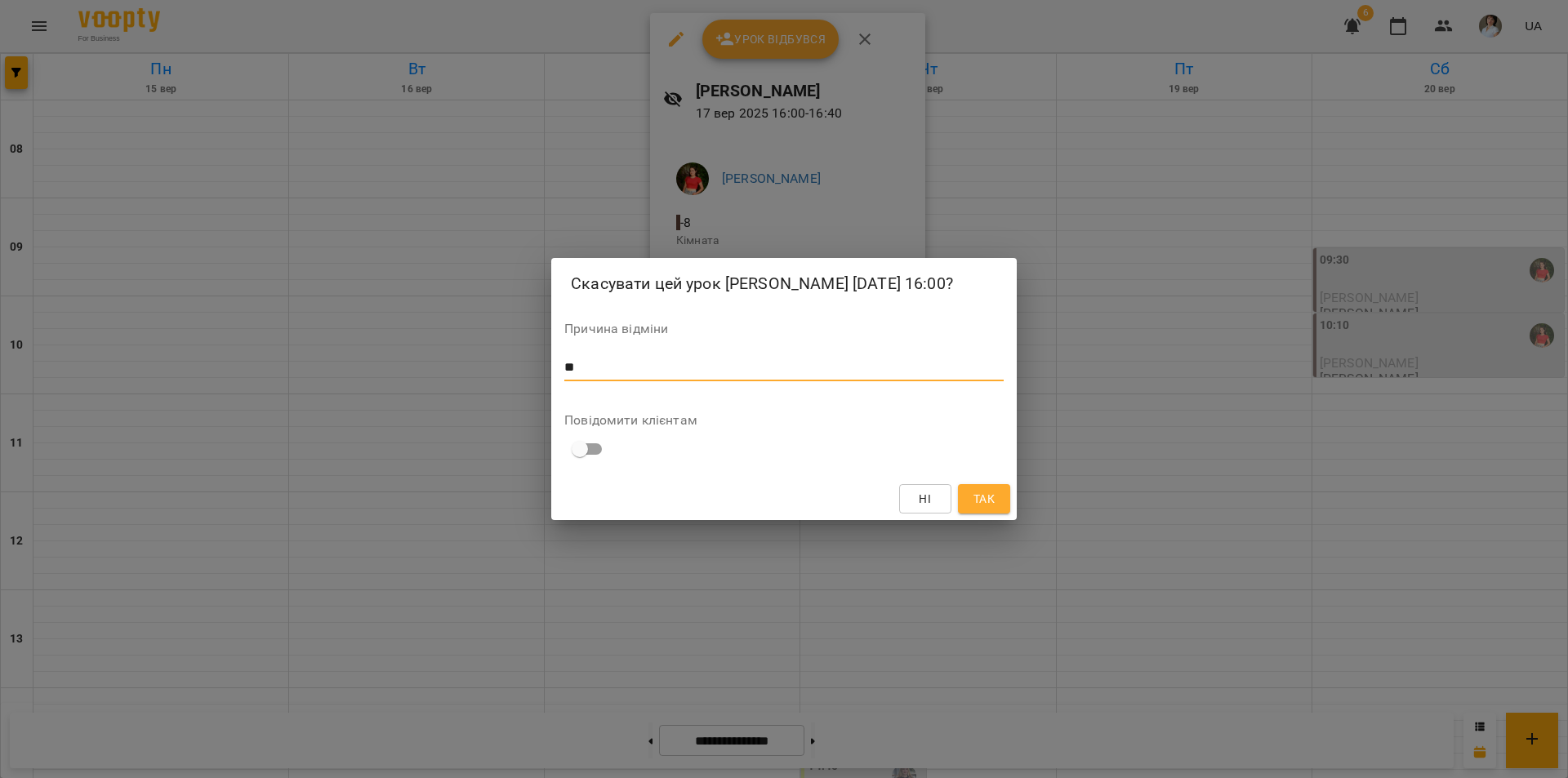
type textarea "**"
click at [994, 493] on span "Так" at bounding box center [984, 499] width 26 height 20
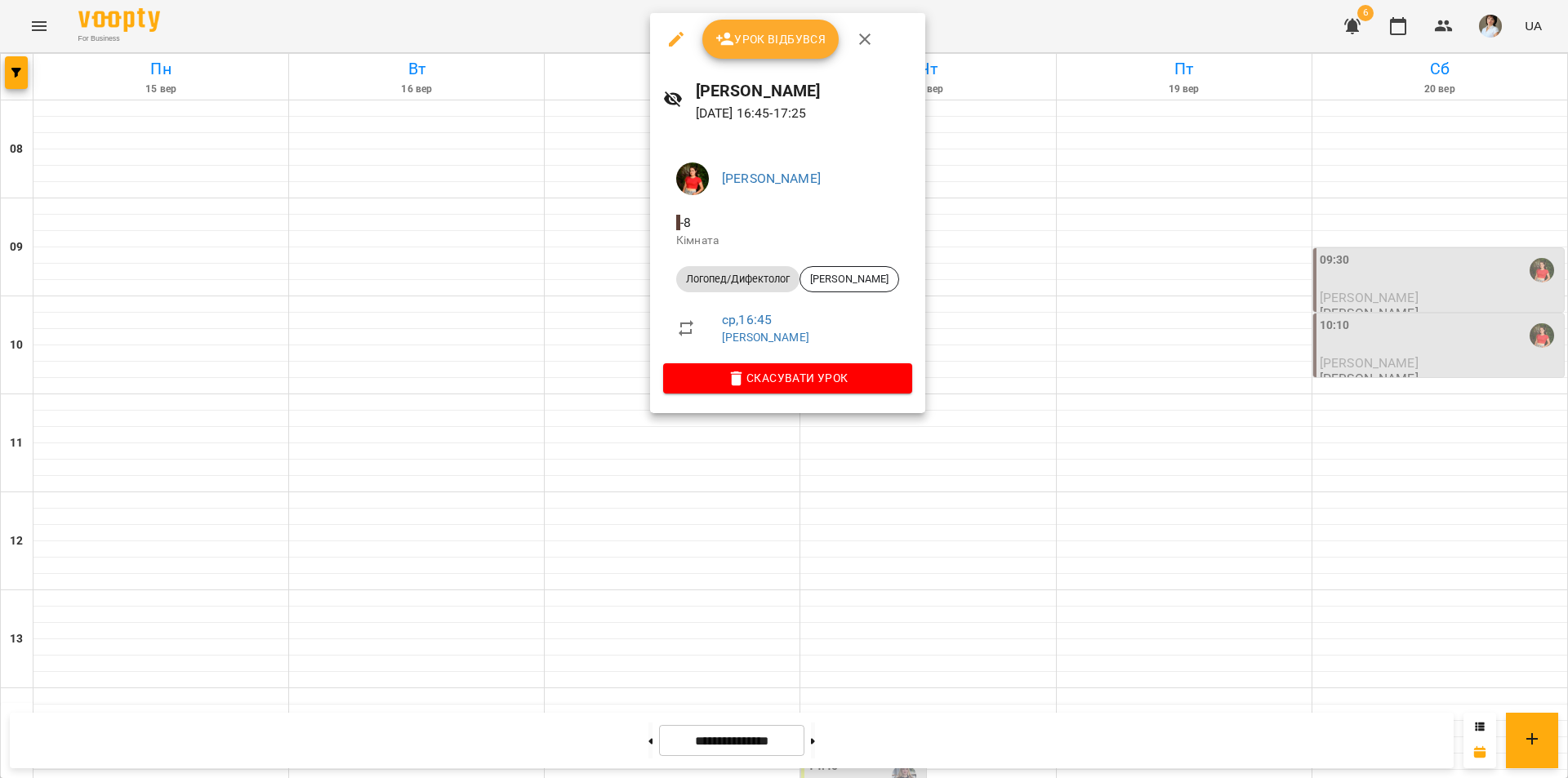
click at [874, 679] on div at bounding box center [784, 389] width 1568 height 778
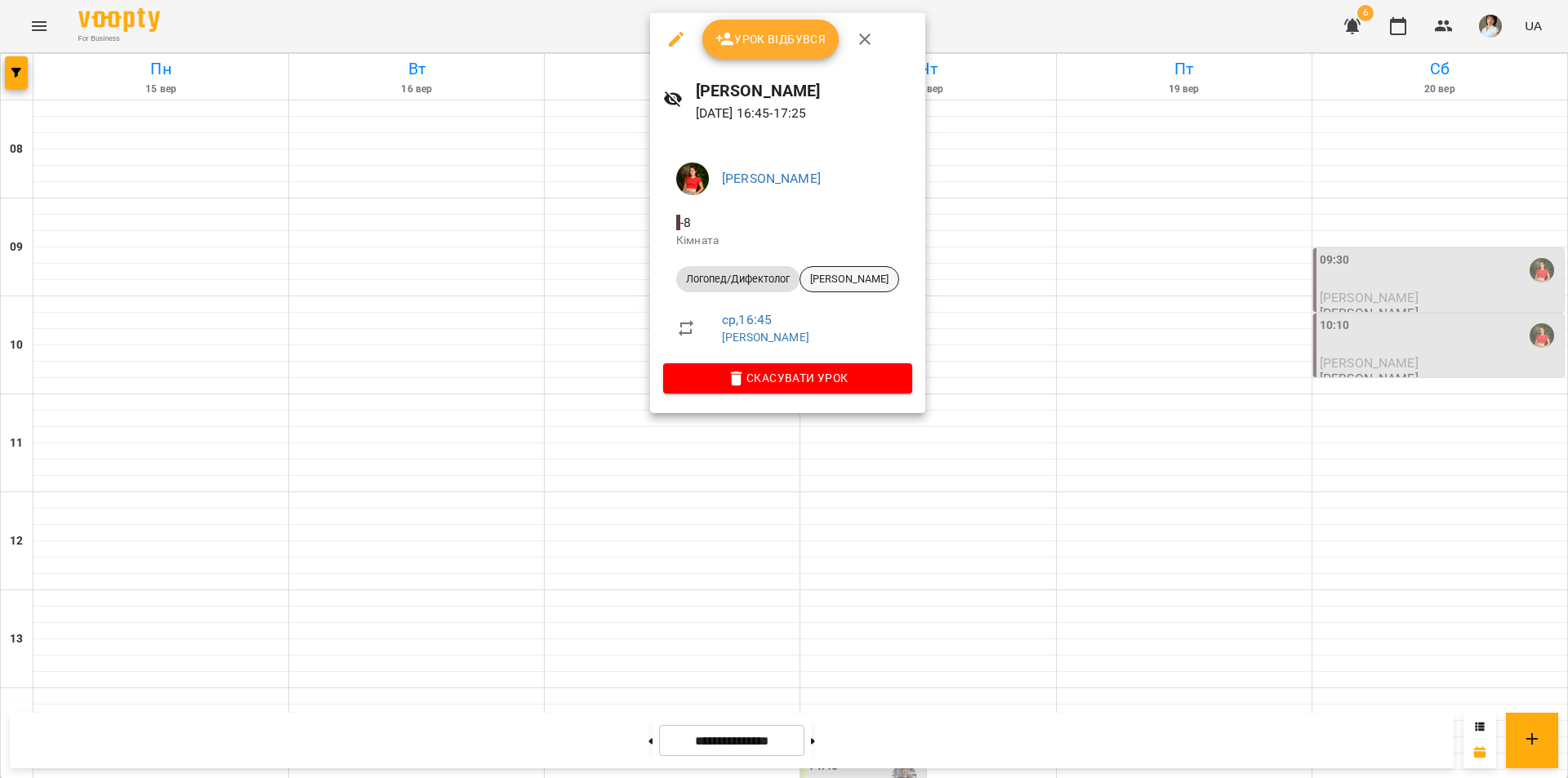
click at [850, 281] on span "Мазур Соломія Богданівна" at bounding box center [849, 279] width 98 height 15
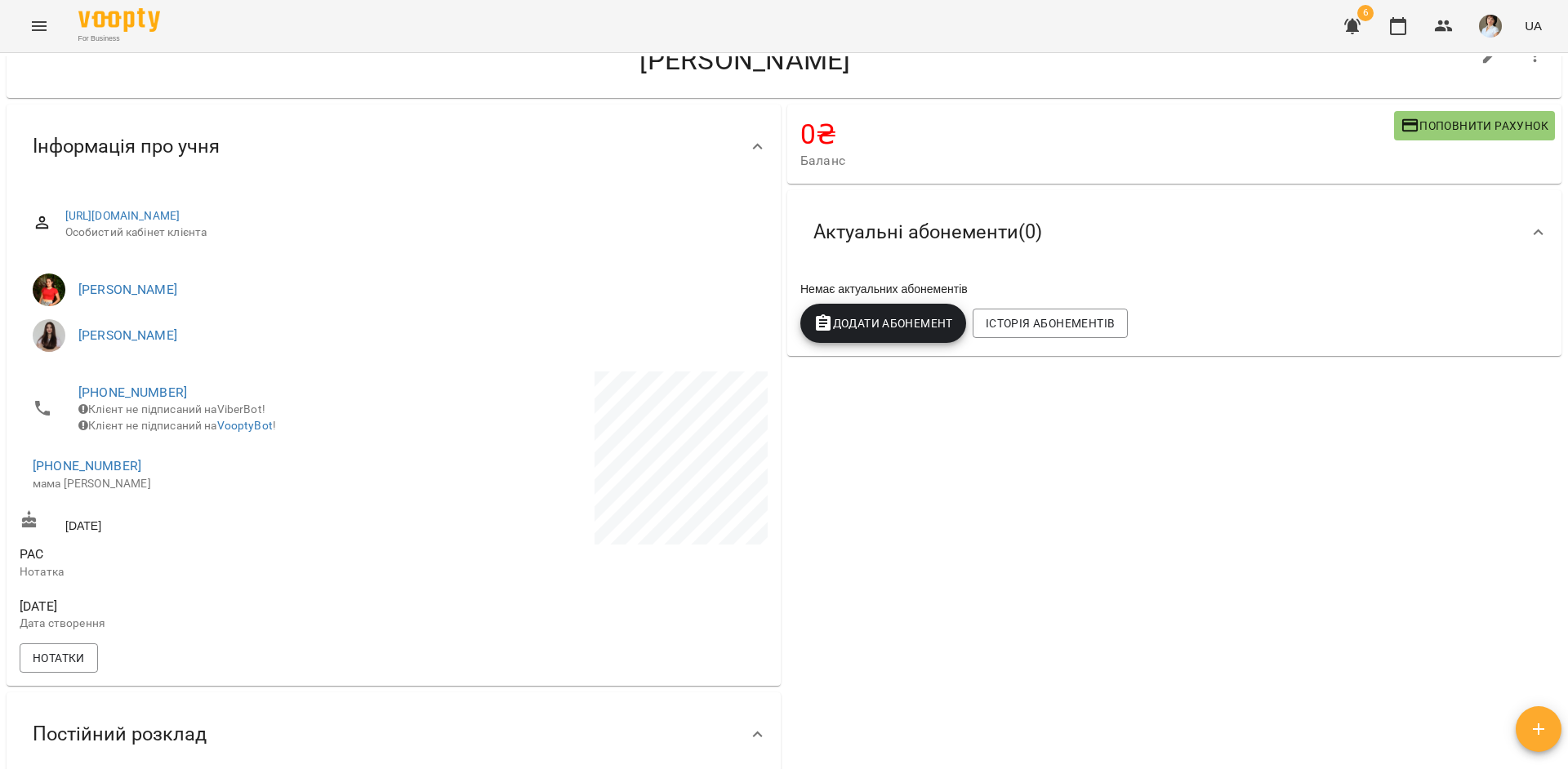
scroll to position [82, 0]
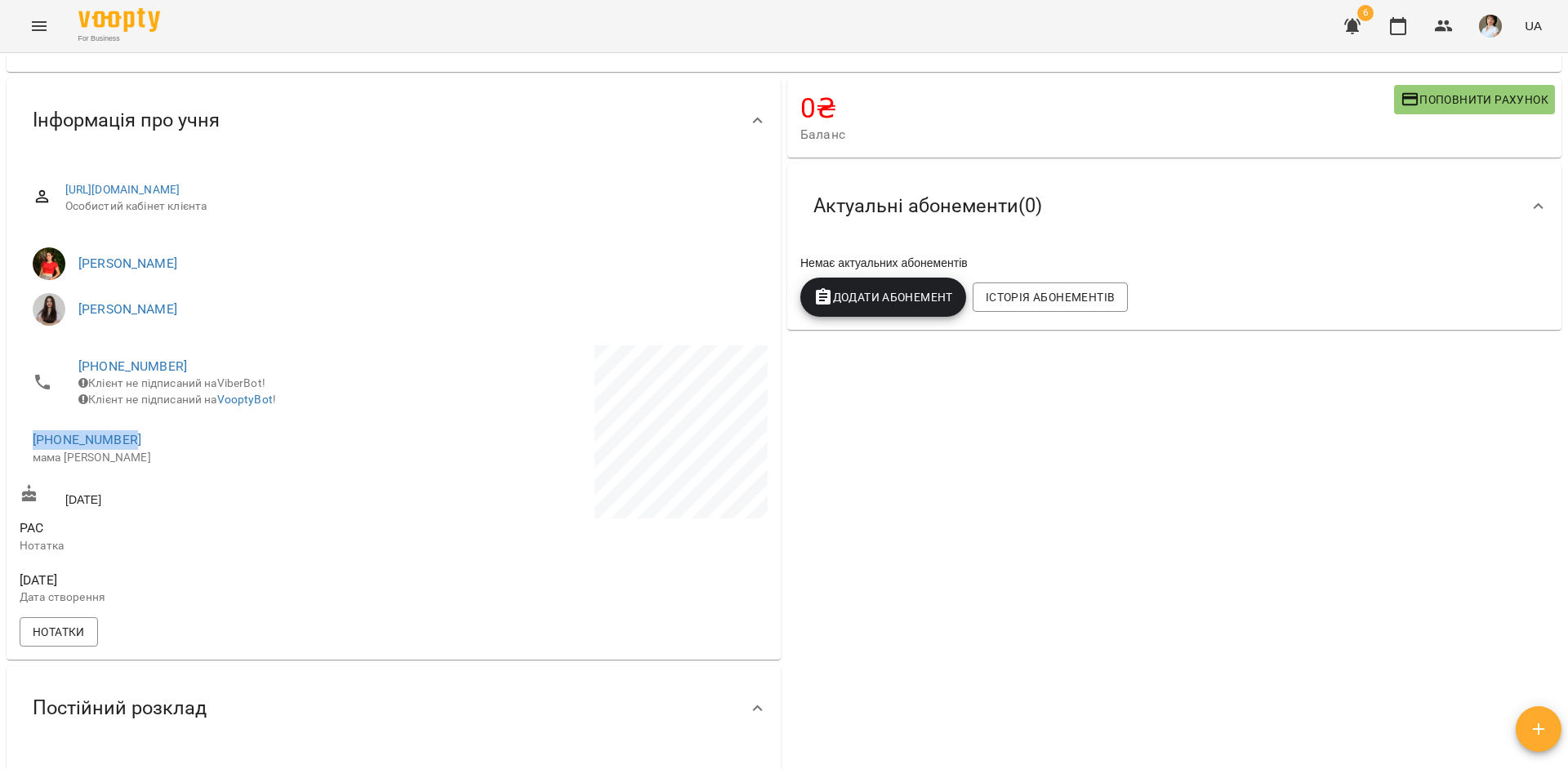
drag, startPoint x: 138, startPoint y: 448, endPoint x: 25, endPoint y: 458, distance: 113.4
click at [25, 458] on li "+380961876196 мама Марина" at bounding box center [205, 448] width 371 height 58
copy link "+380961876196"
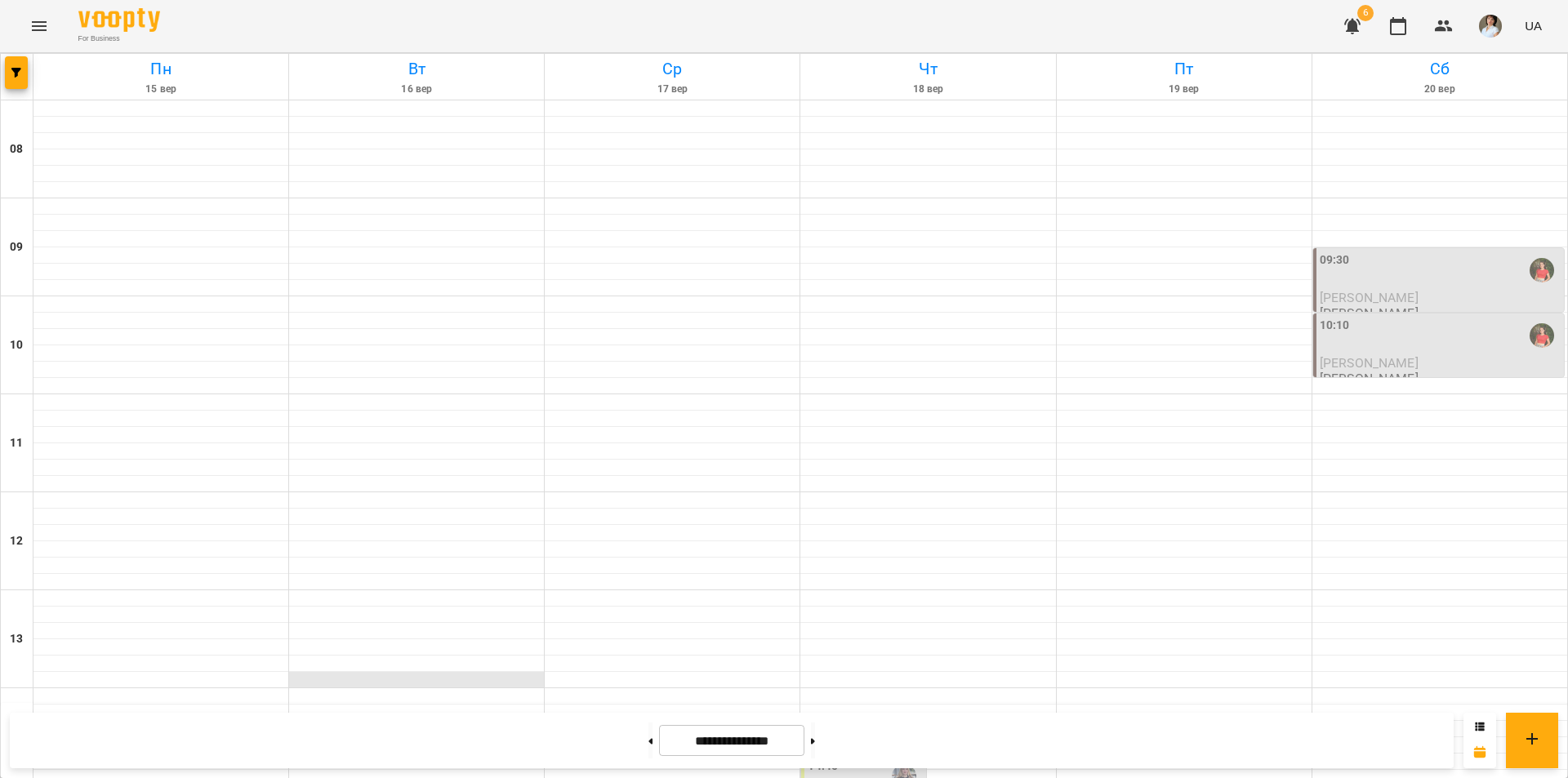
scroll to position [653, 0]
click at [17, 74] on icon "button" at bounding box center [17, 73] width 10 height 10
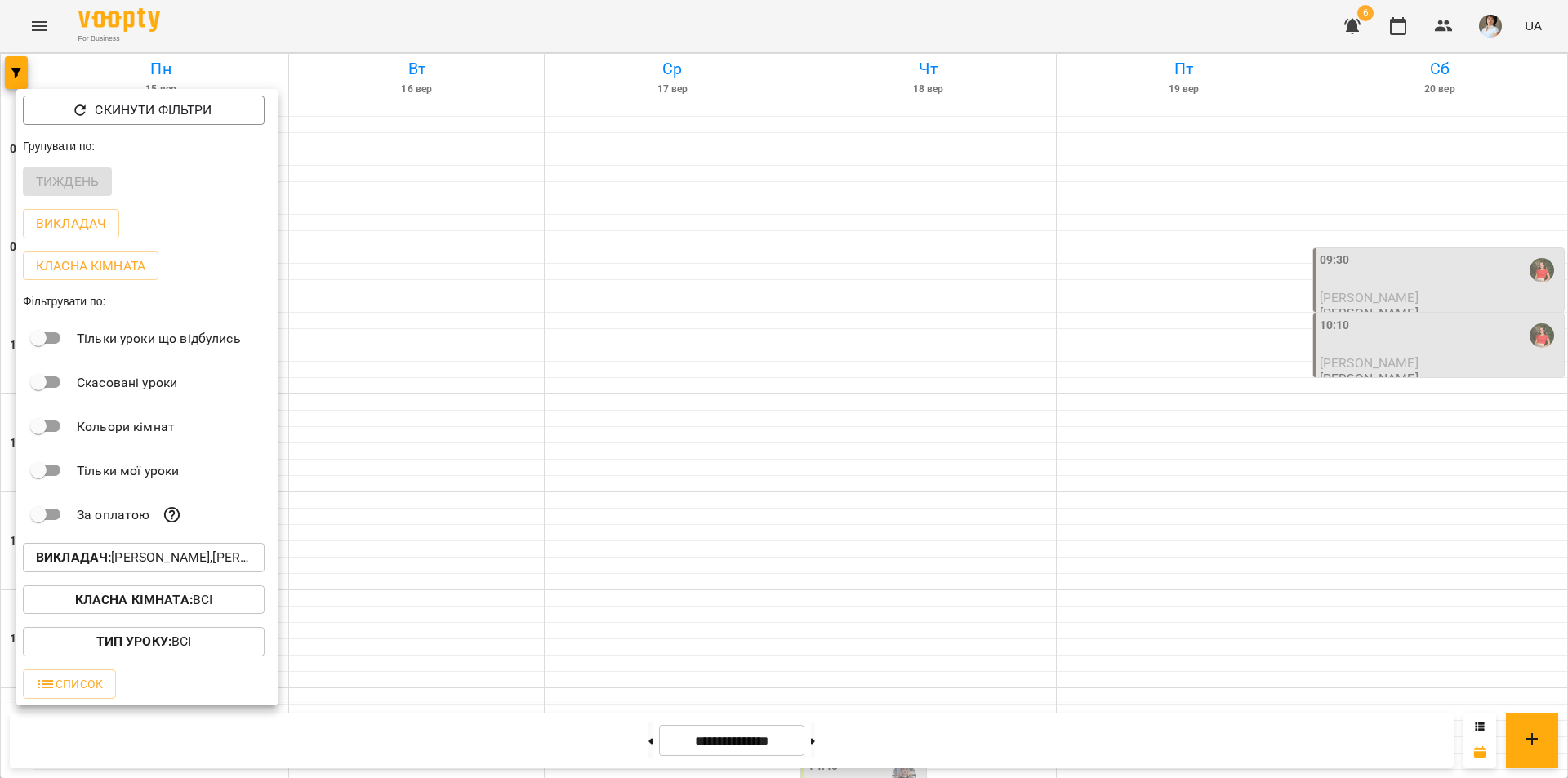
click at [121, 551] on button "Викладач : Заремба Анна Олександрівна,Литвинюк Аліна Віталіївна" at bounding box center [144, 558] width 242 height 30
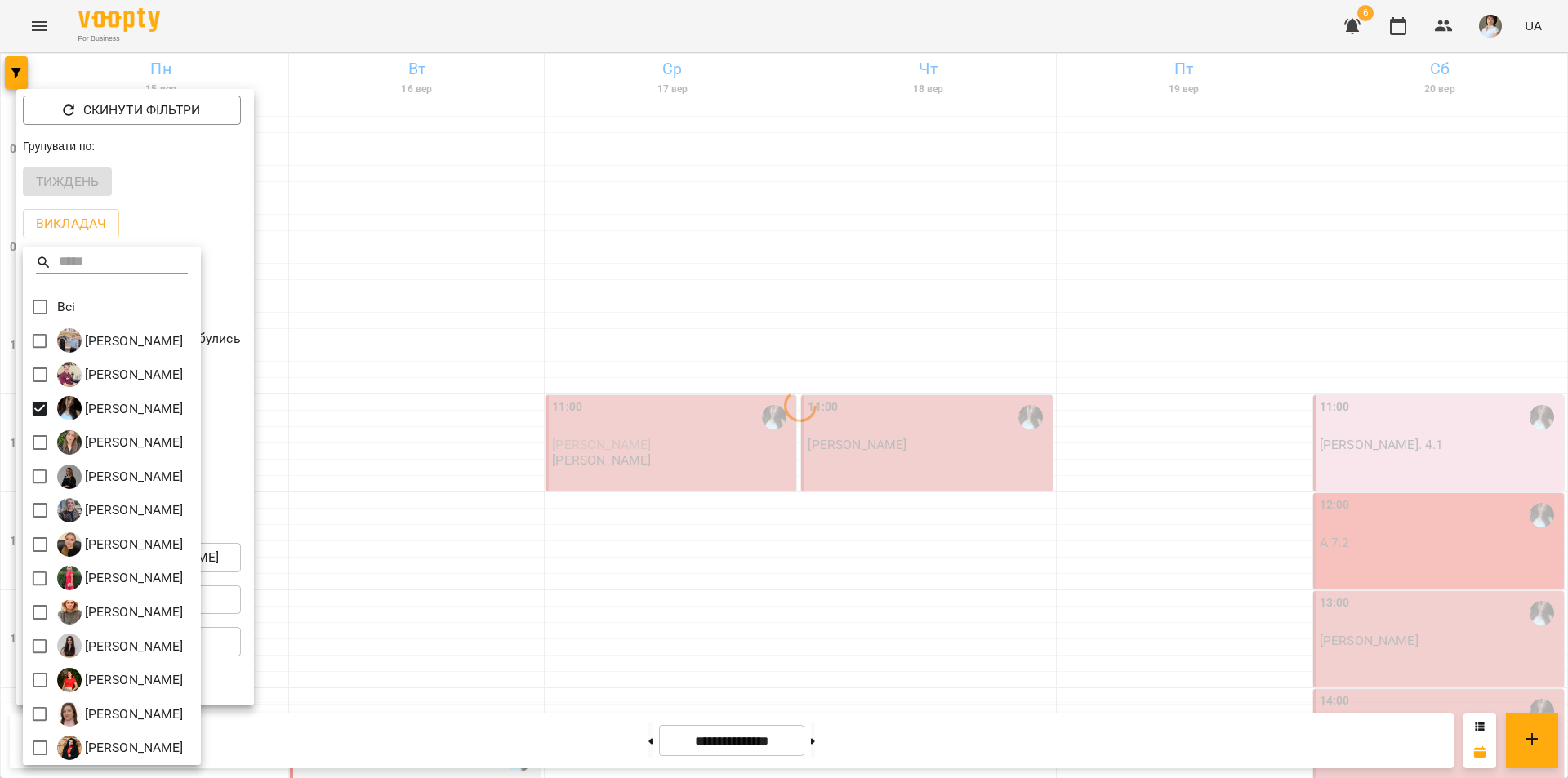
click at [449, 686] on div at bounding box center [784, 389] width 1568 height 778
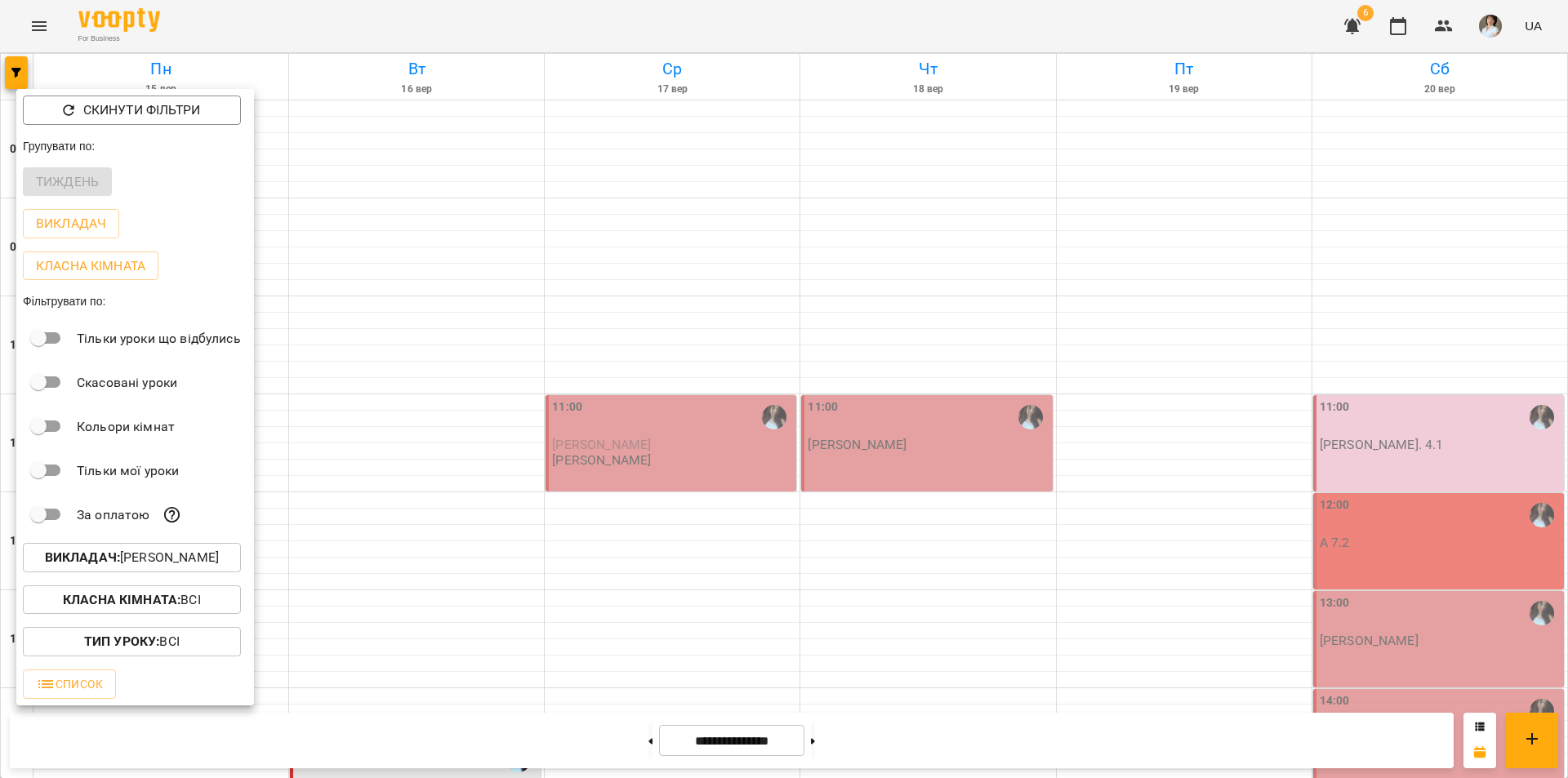
click at [609, 648] on div at bounding box center [784, 389] width 1568 height 778
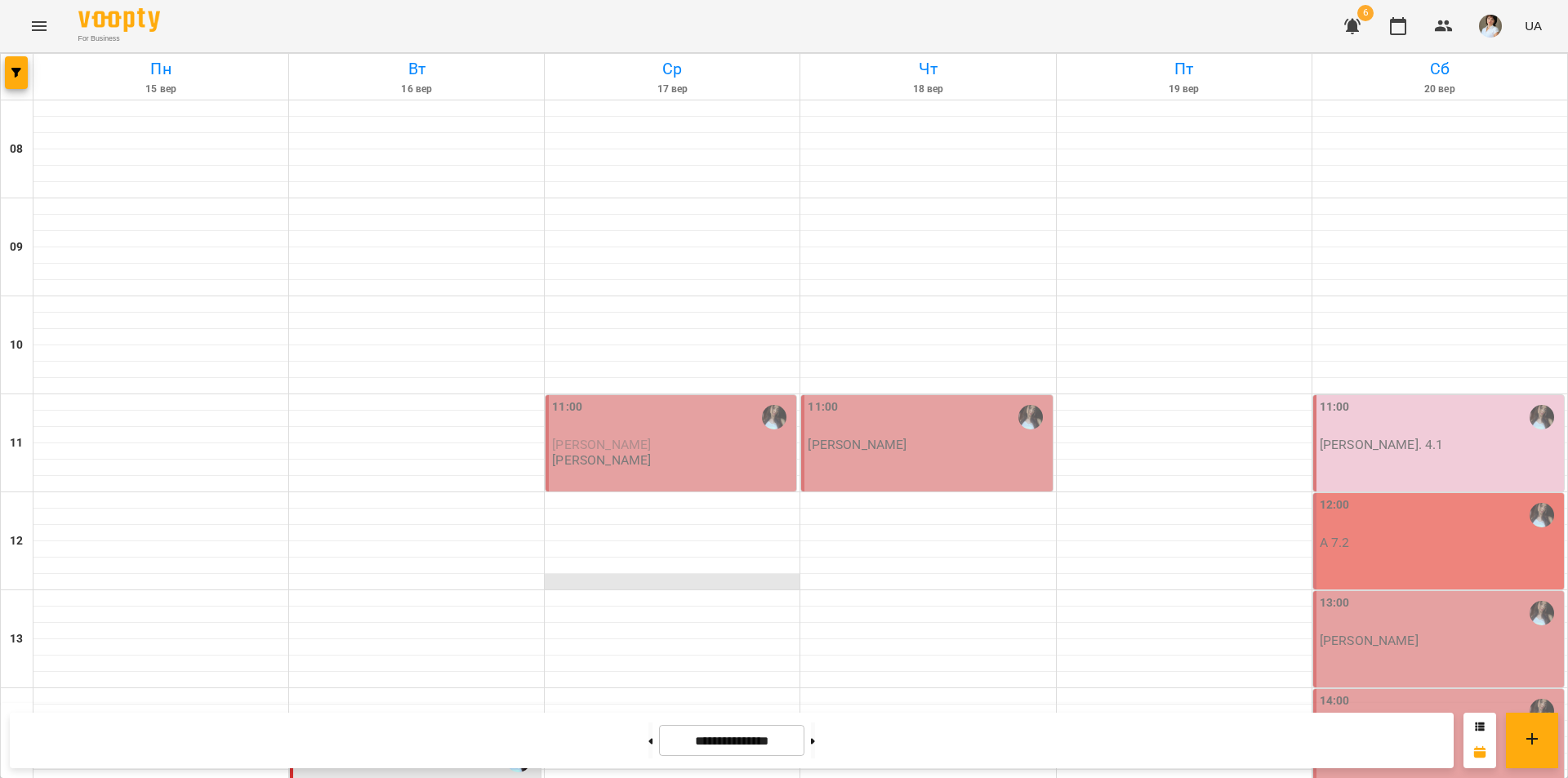
scroll to position [572, 0]
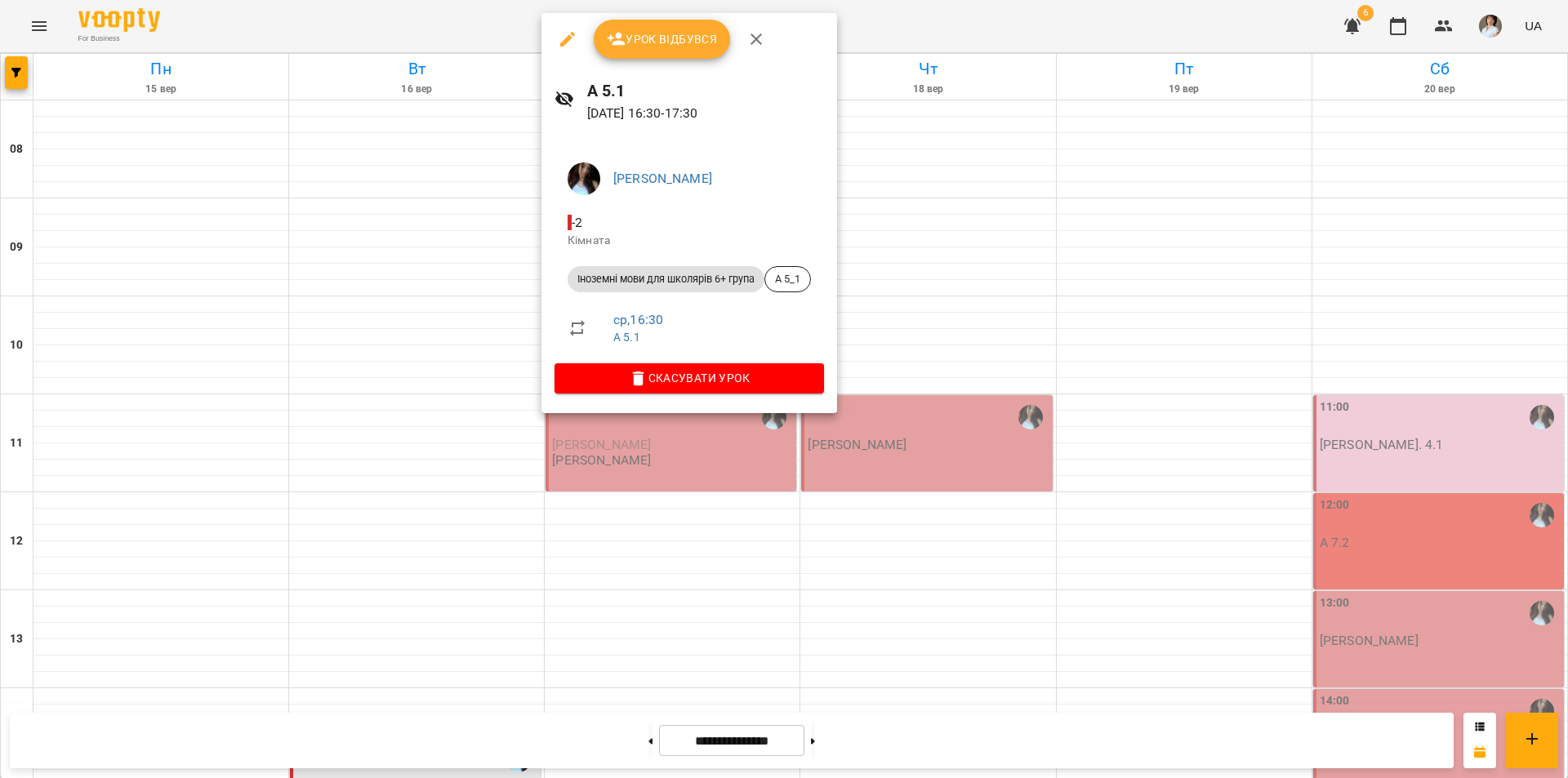
click at [395, 688] on div at bounding box center [784, 389] width 1568 height 778
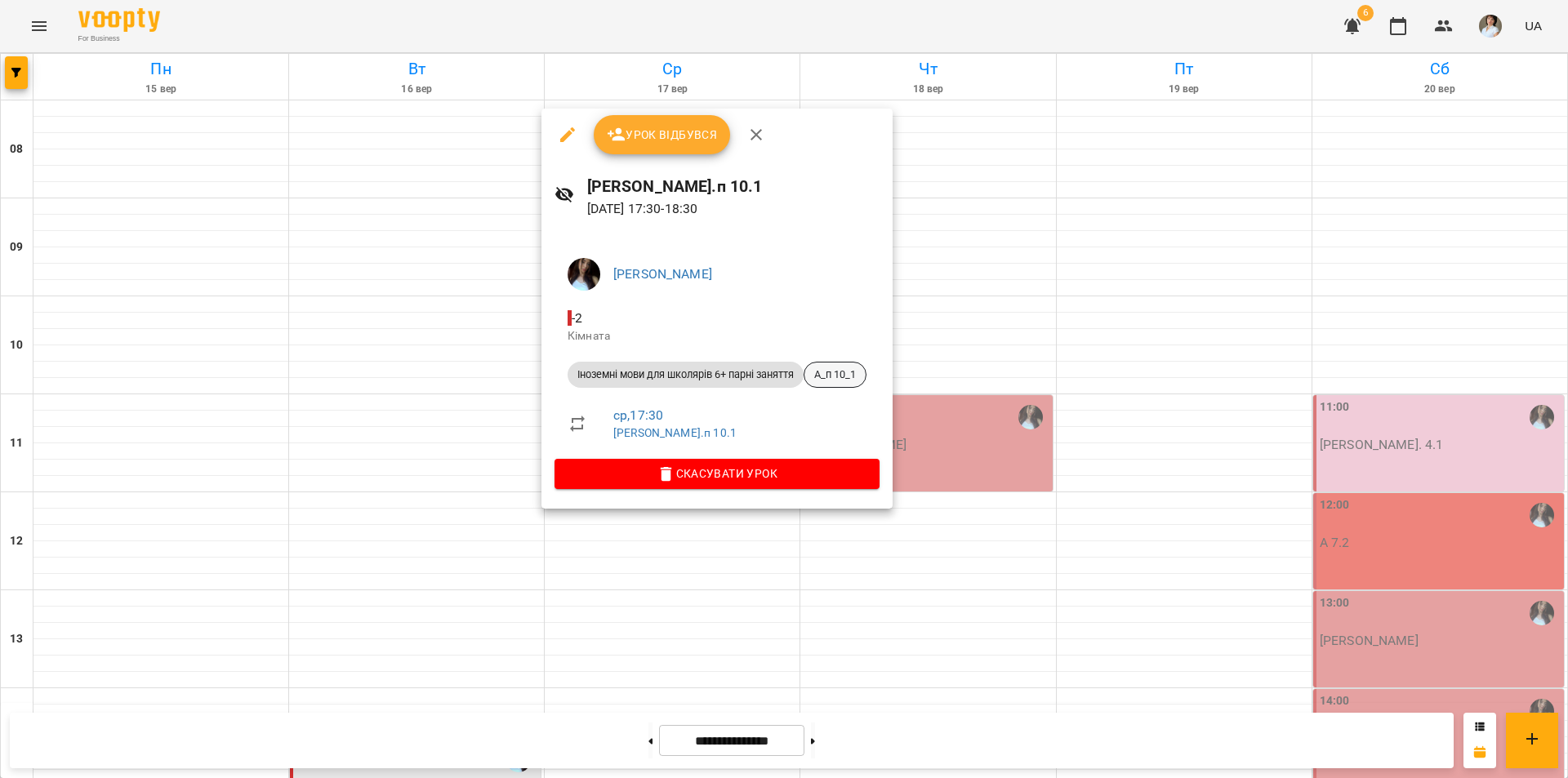
click at [829, 372] on span "А_п 10_1" at bounding box center [835, 375] width 61 height 15
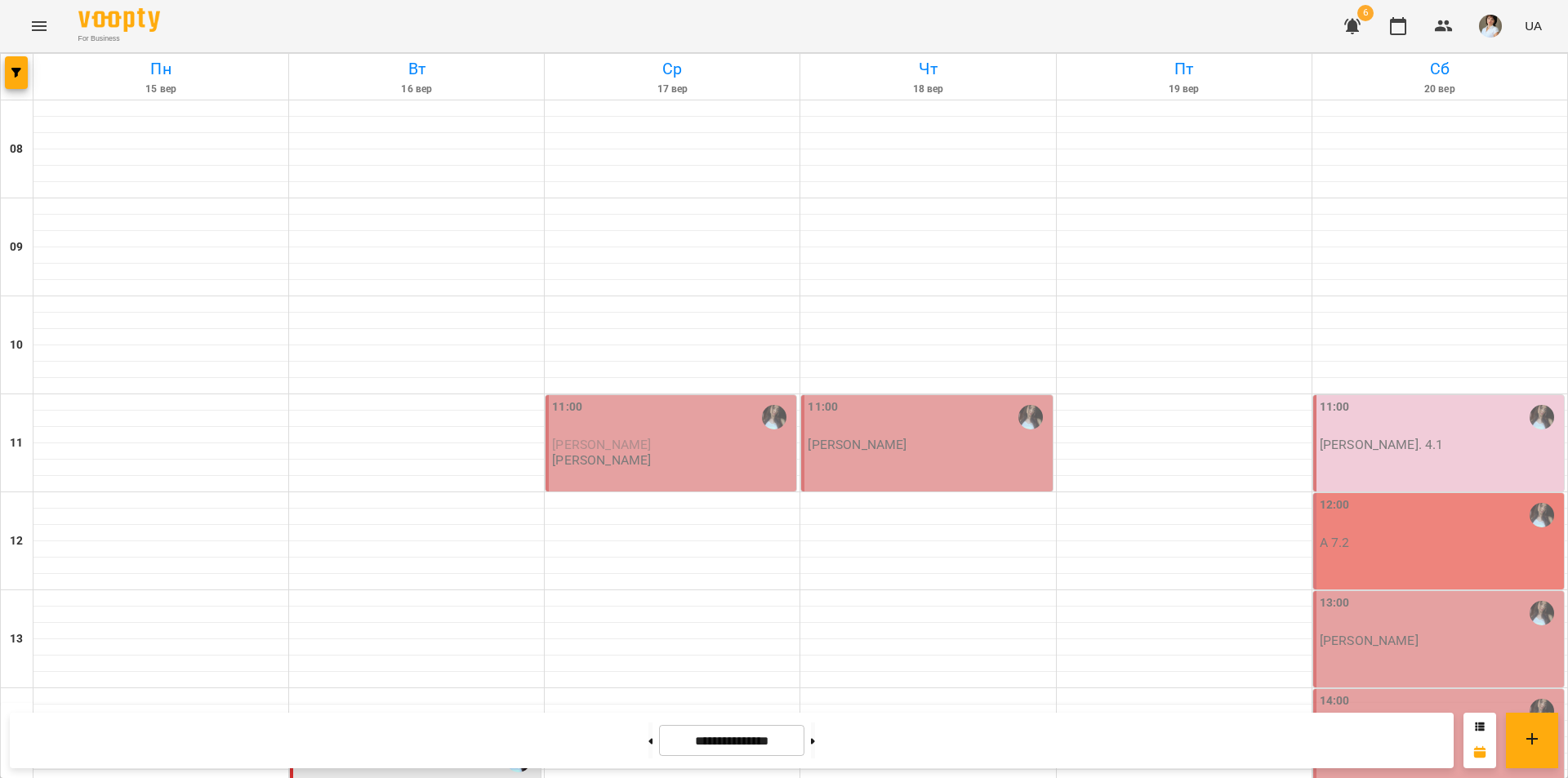
scroll to position [572, 0]
click at [21, 72] on icon "button" at bounding box center [17, 73] width 10 height 10
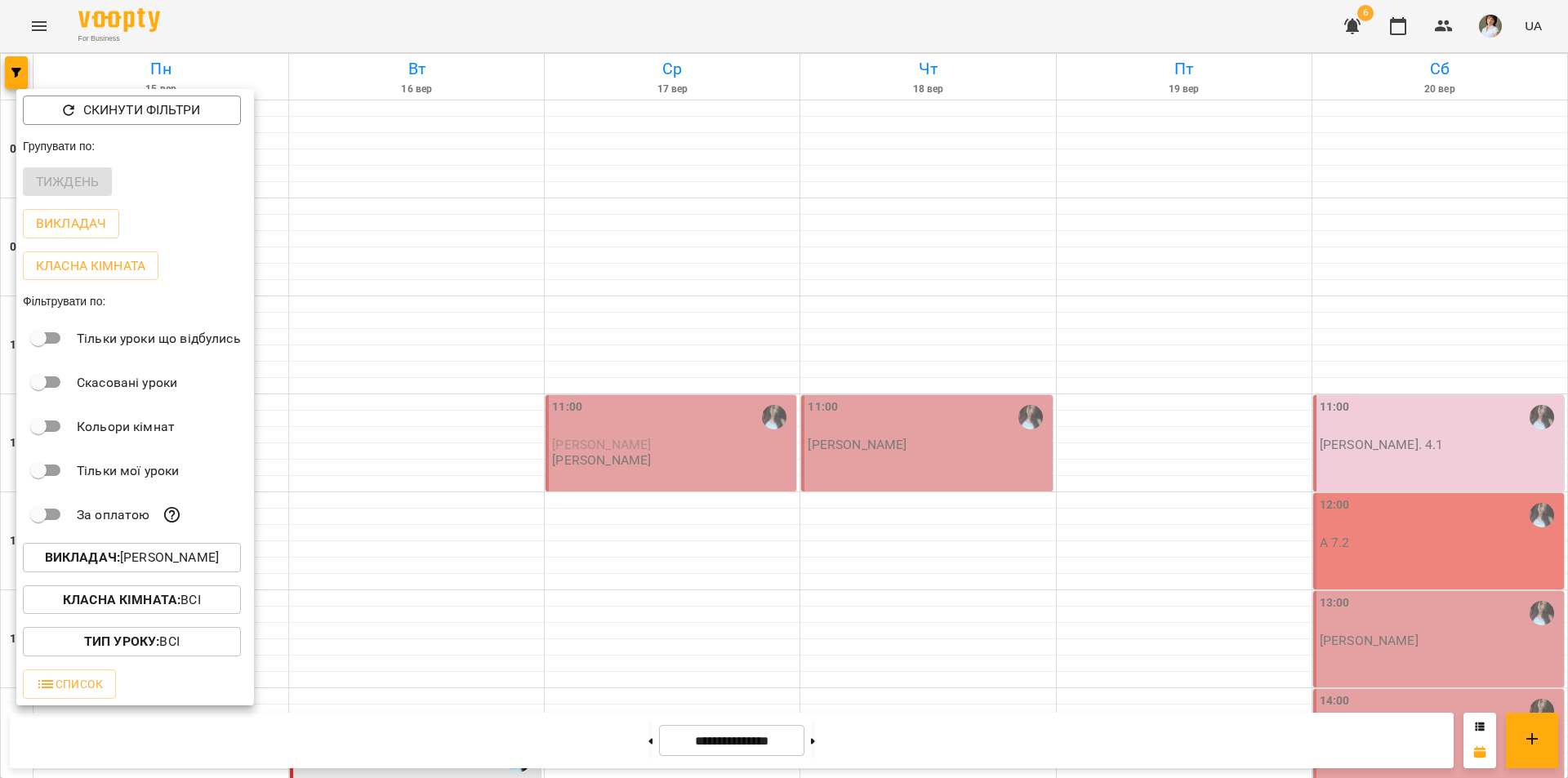
click at [129, 557] on p "Викладач : Василевська Анастасія Михайлівна" at bounding box center [131, 558] width 174 height 20
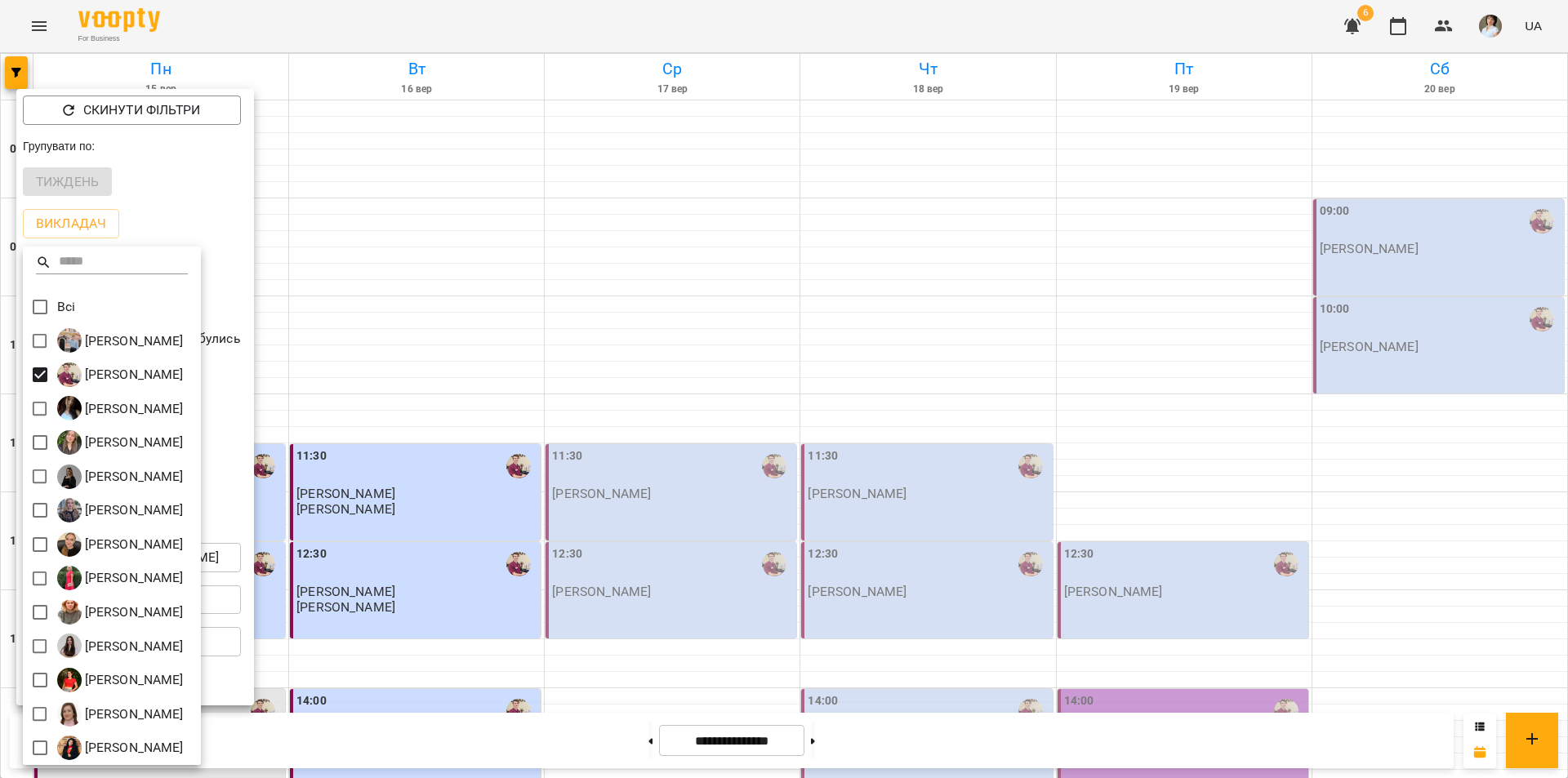
click at [491, 696] on div at bounding box center [784, 389] width 1568 height 778
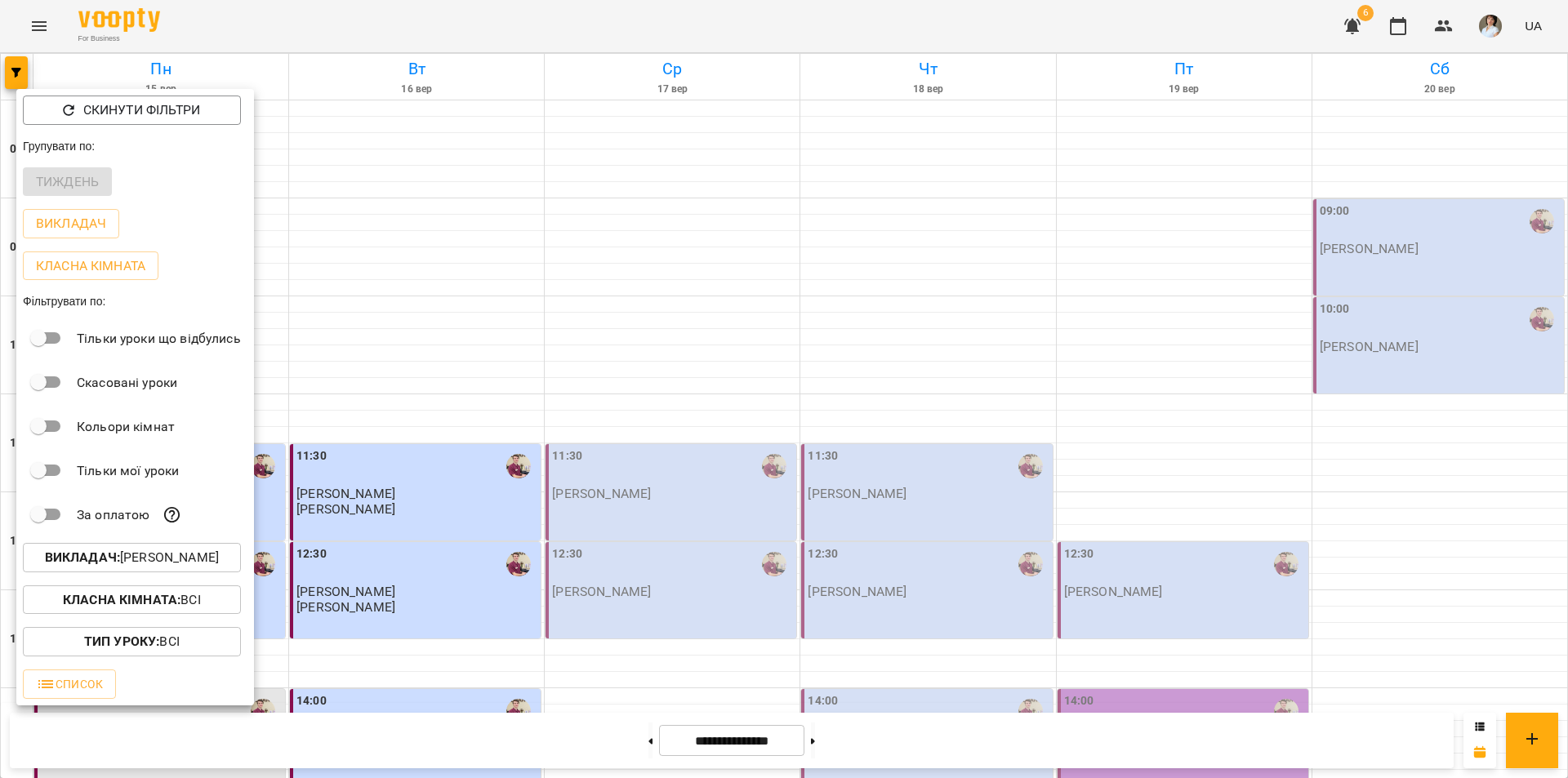
click at [581, 661] on div at bounding box center [784, 389] width 1568 height 778
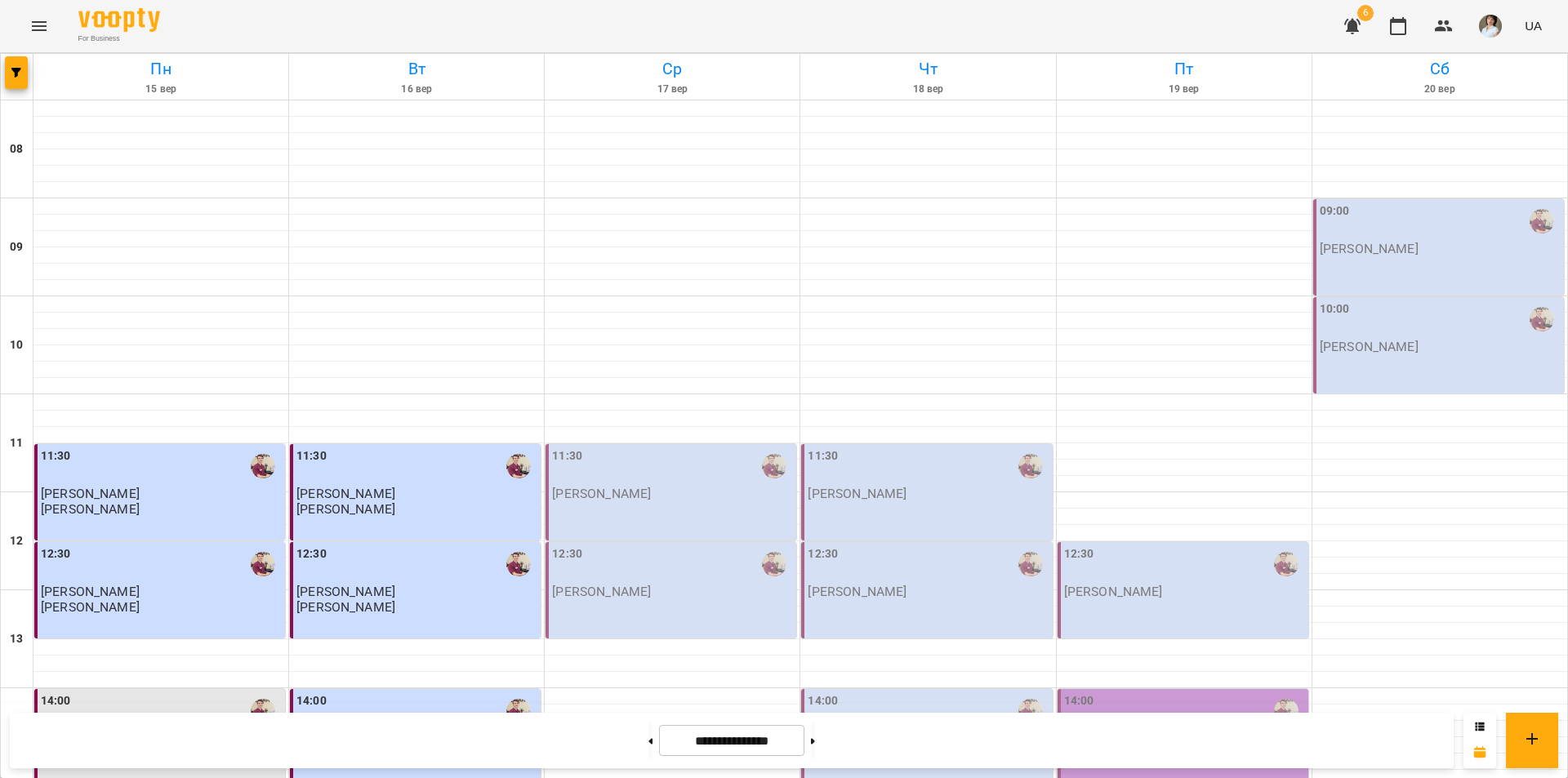
scroll to position [245, 0]
click at [682, 546] on div "12:30 Бойко Дмитро" at bounding box center [672, 572] width 241 height 54
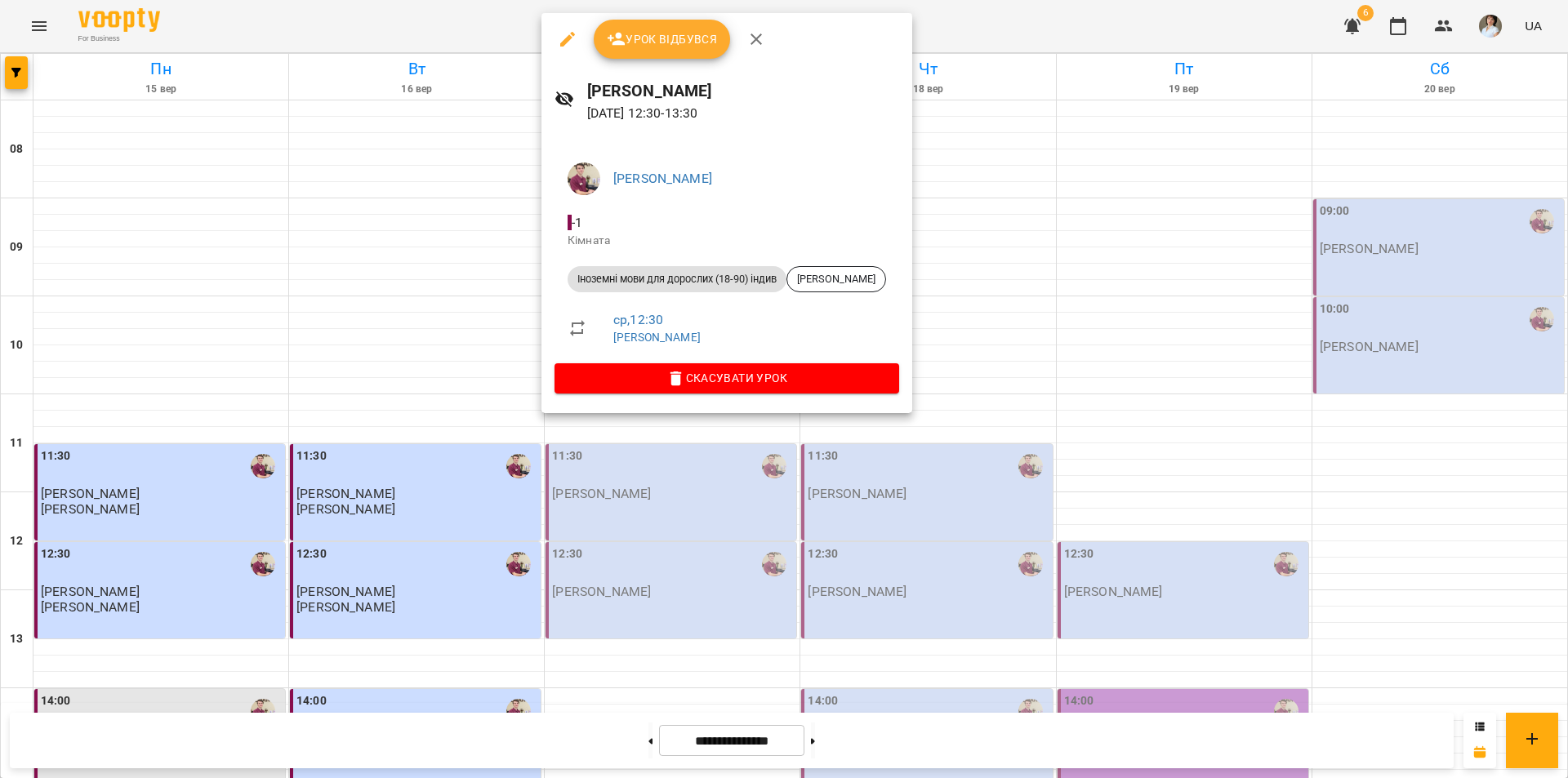
click at [703, 490] on div at bounding box center [784, 389] width 1568 height 778
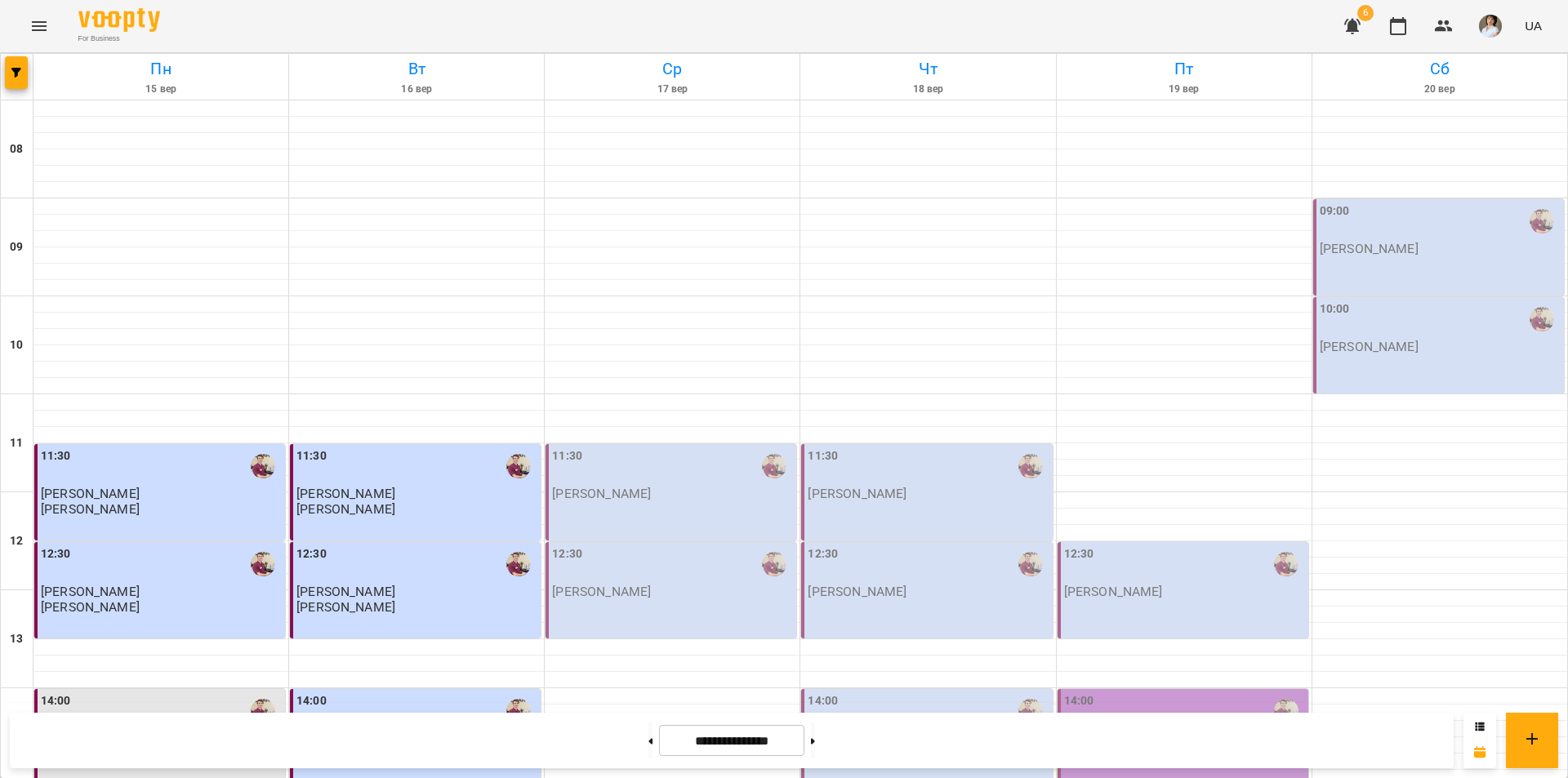
scroll to position [490, 0]
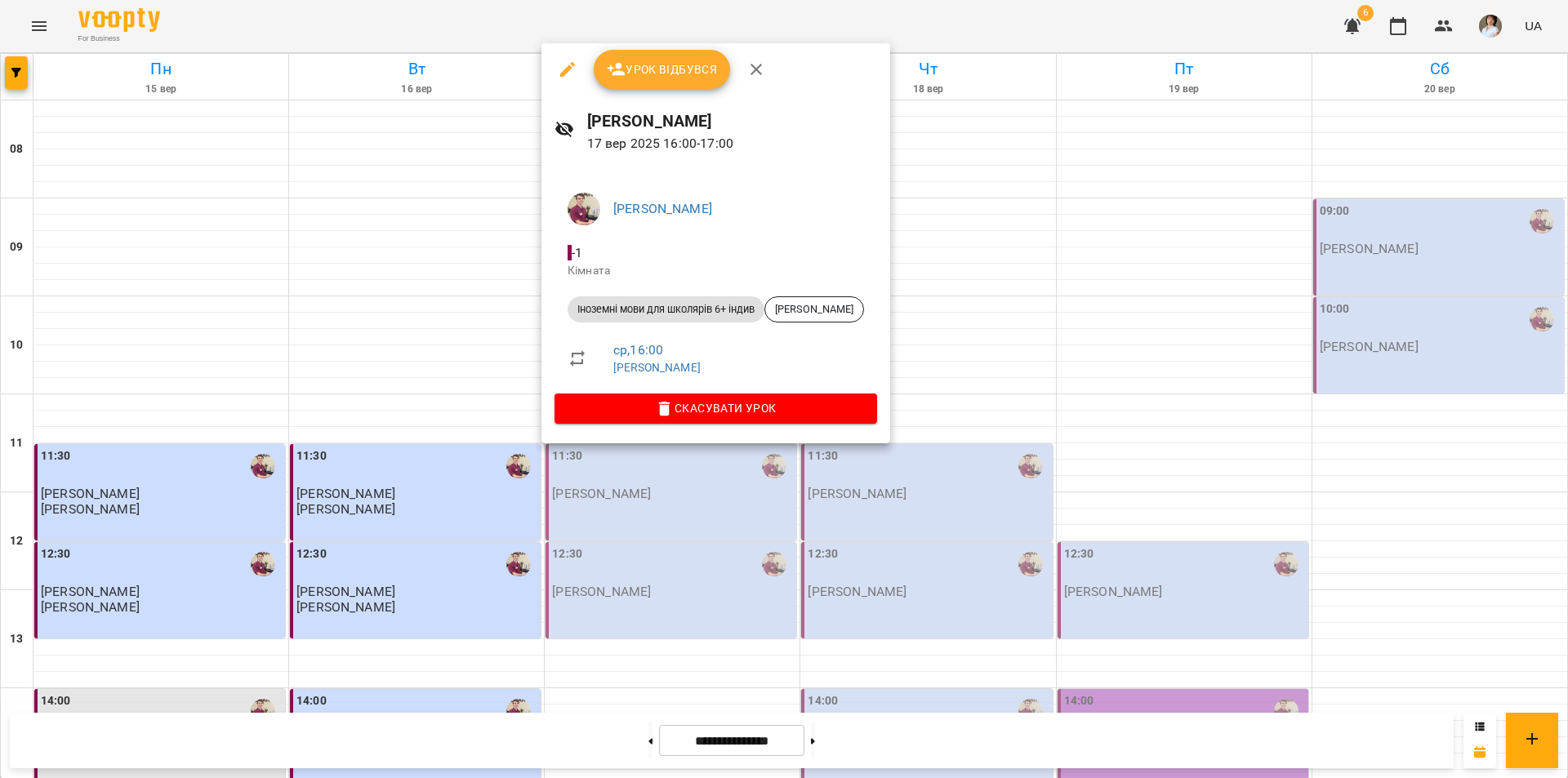
drag, startPoint x: 1485, startPoint y: 318, endPoint x: 1460, endPoint y: 323, distance: 25.5
click at [1480, 318] on div at bounding box center [784, 389] width 1568 height 778
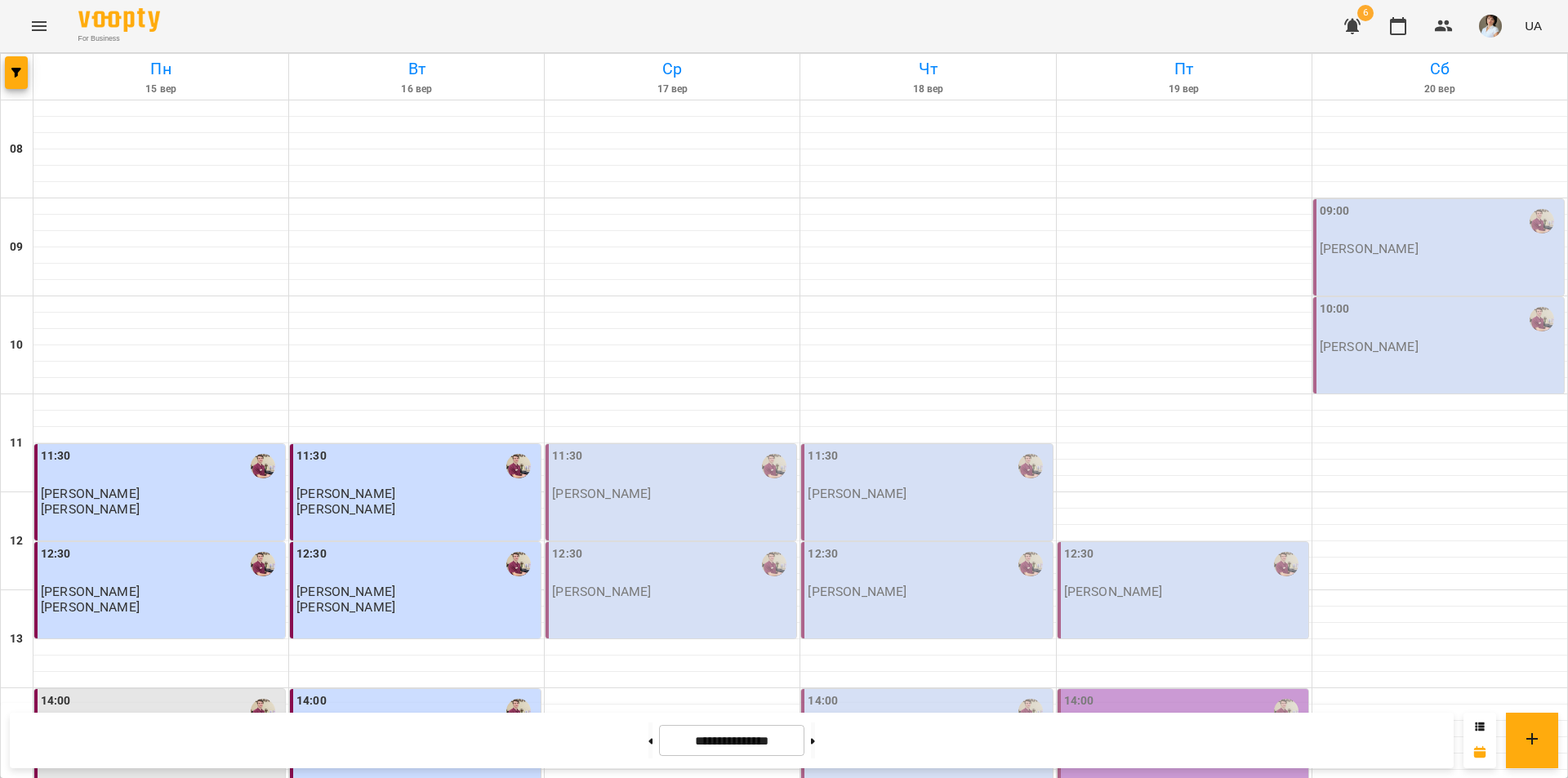
scroll to position [572, 0]
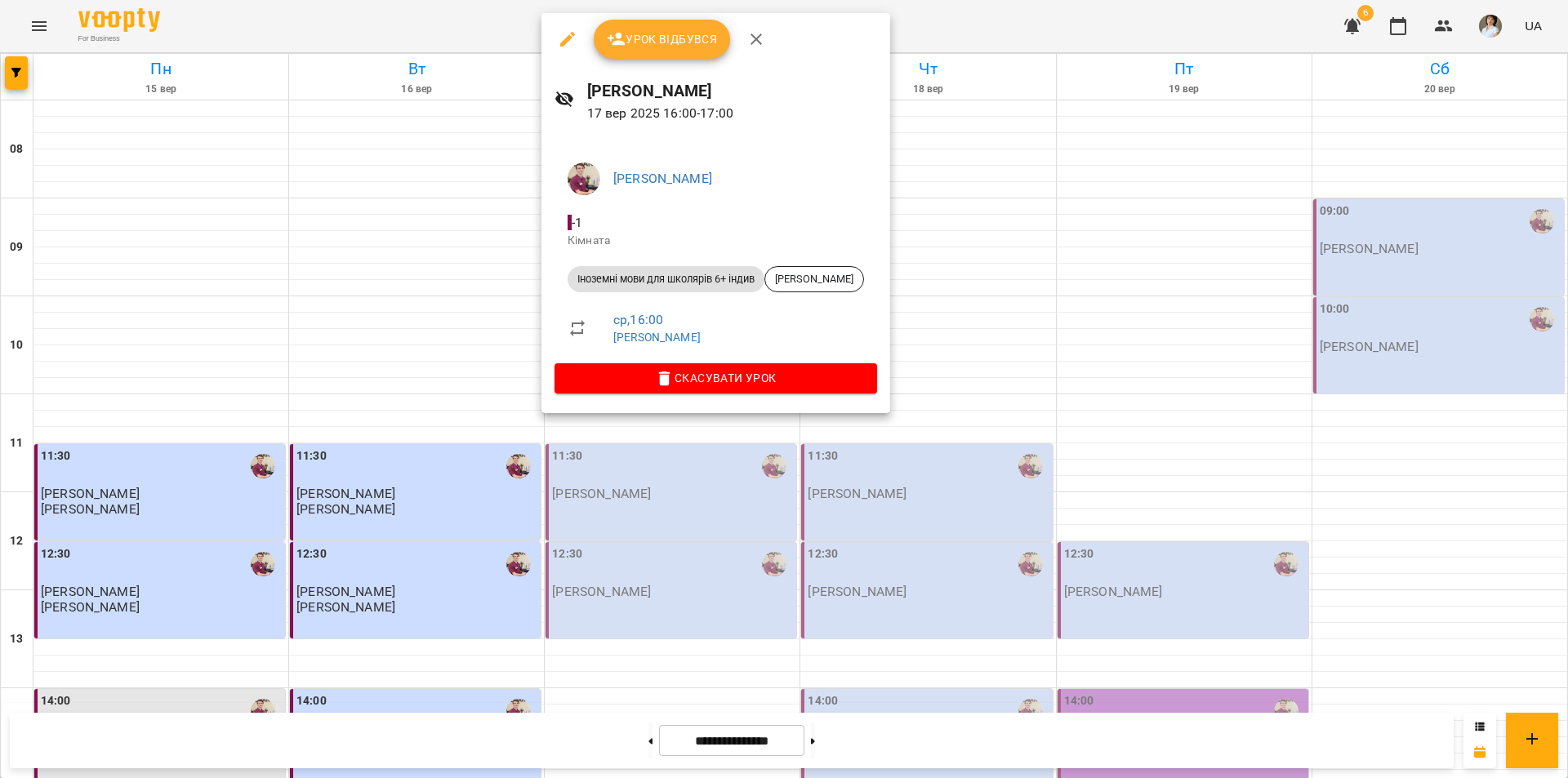
click at [611, 565] on div at bounding box center [784, 389] width 1568 height 778
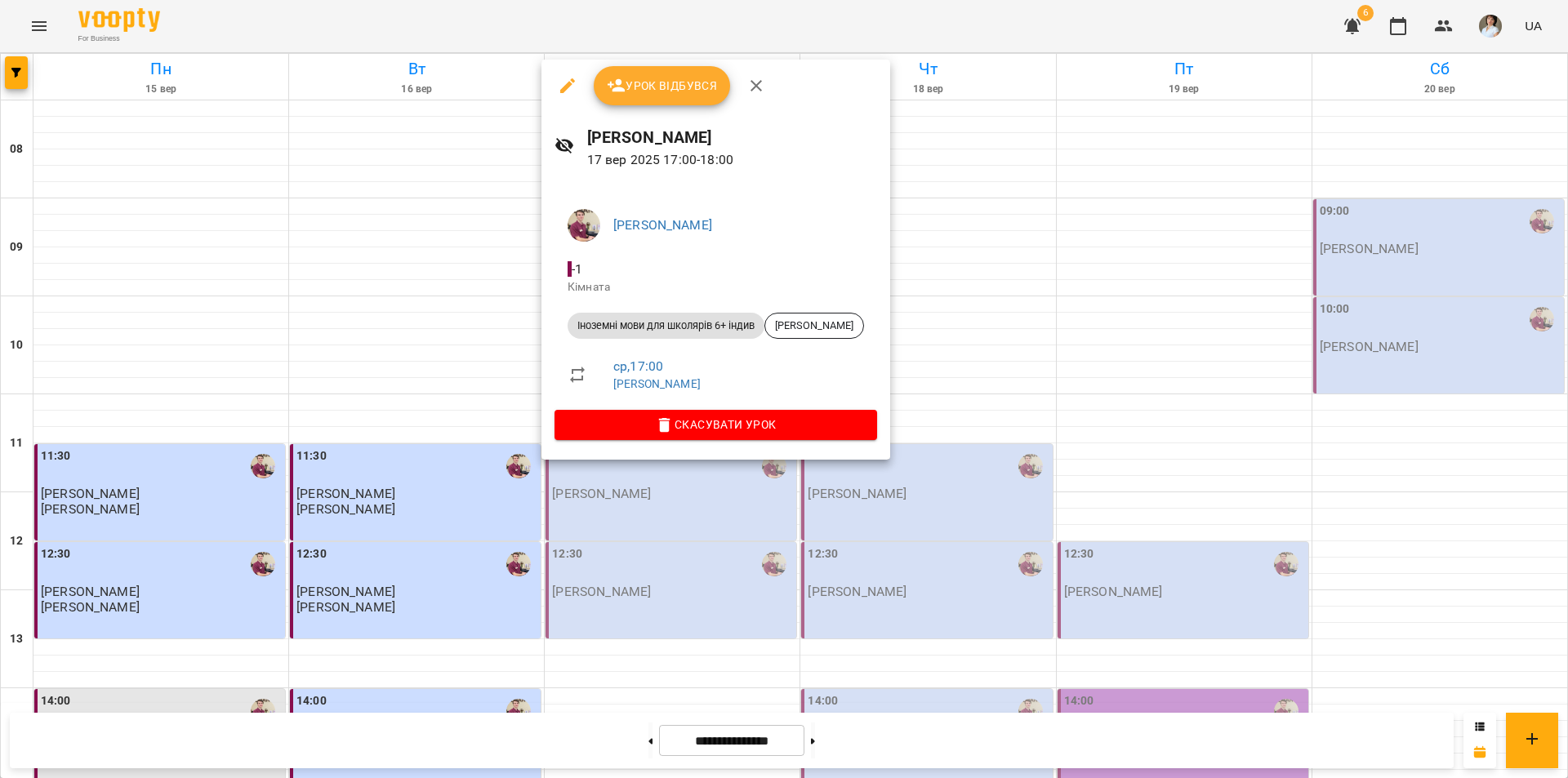
click at [658, 650] on div at bounding box center [784, 389] width 1568 height 778
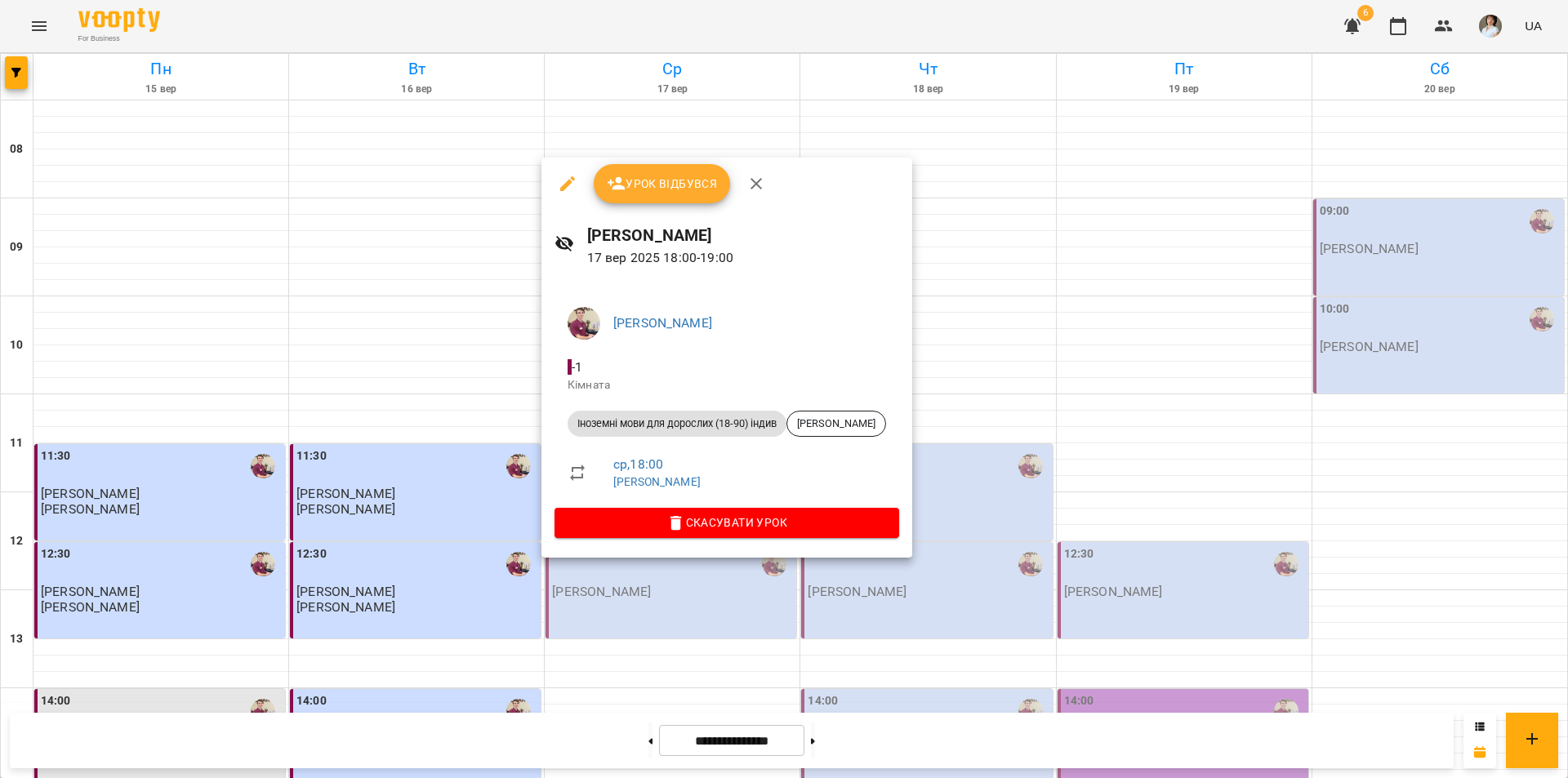
click at [452, 673] on div at bounding box center [784, 389] width 1568 height 778
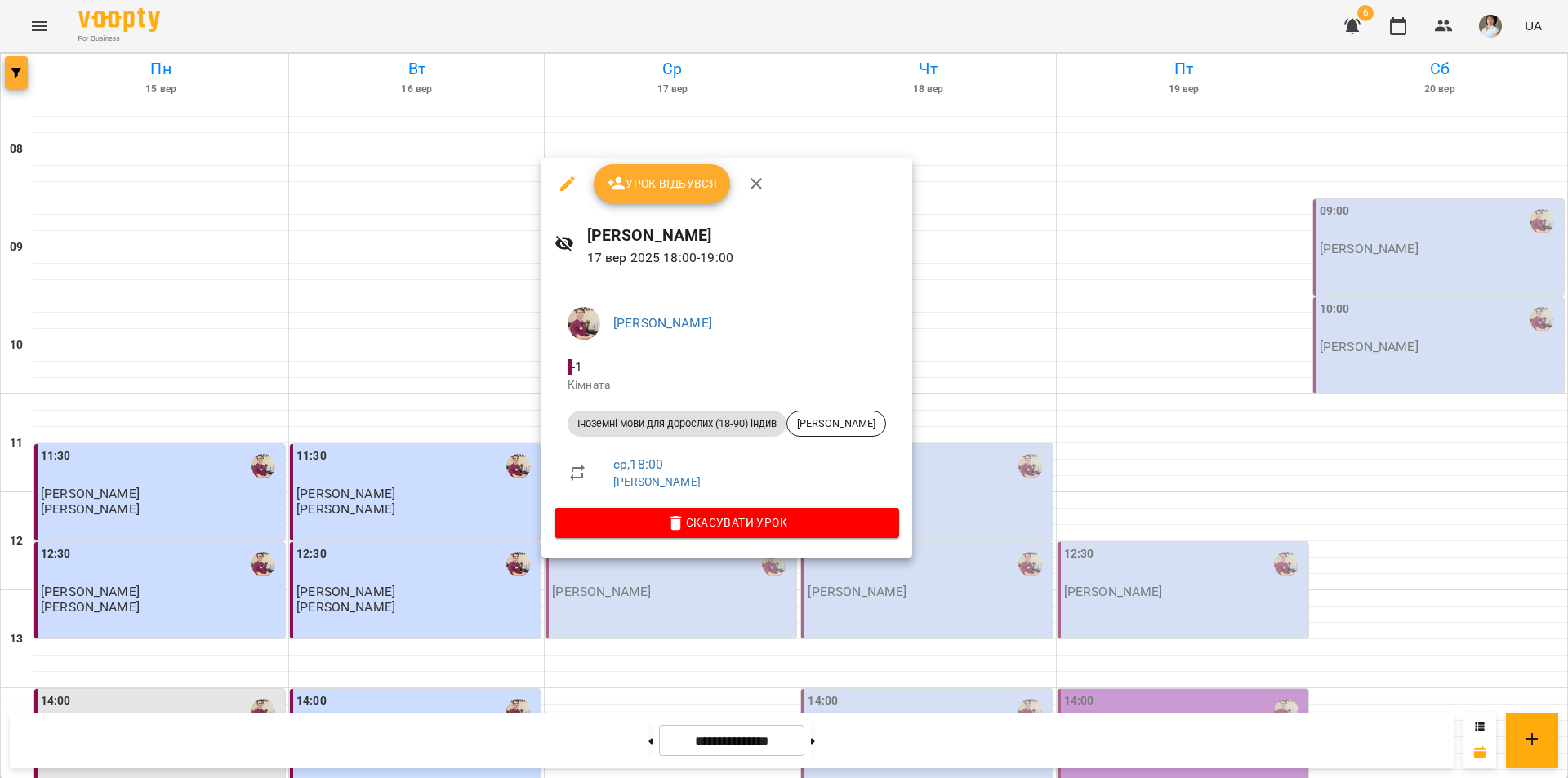
click at [19, 81] on div at bounding box center [784, 389] width 1568 height 778
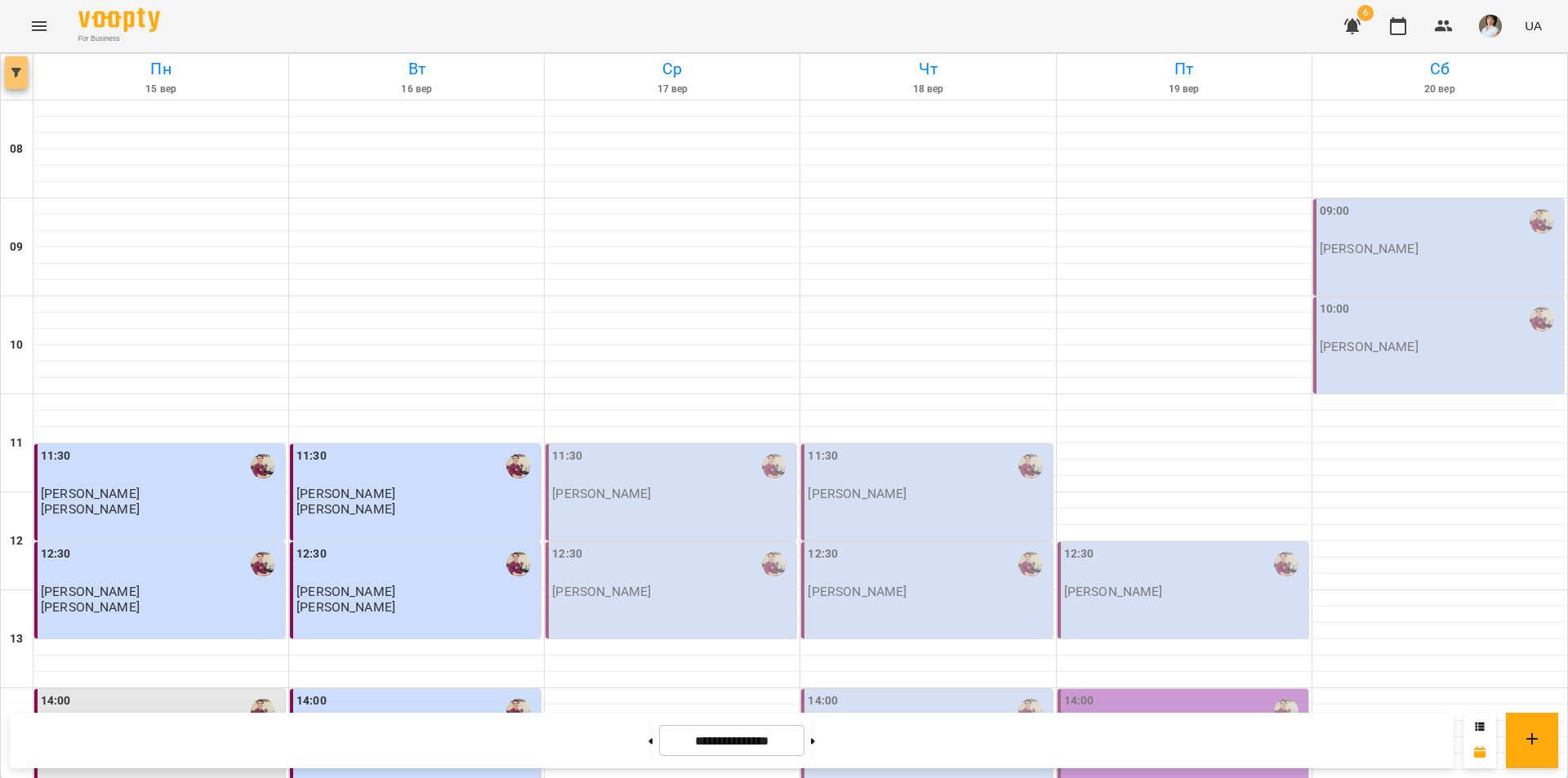
click at [17, 78] on button "button" at bounding box center [17, 73] width 23 height 33
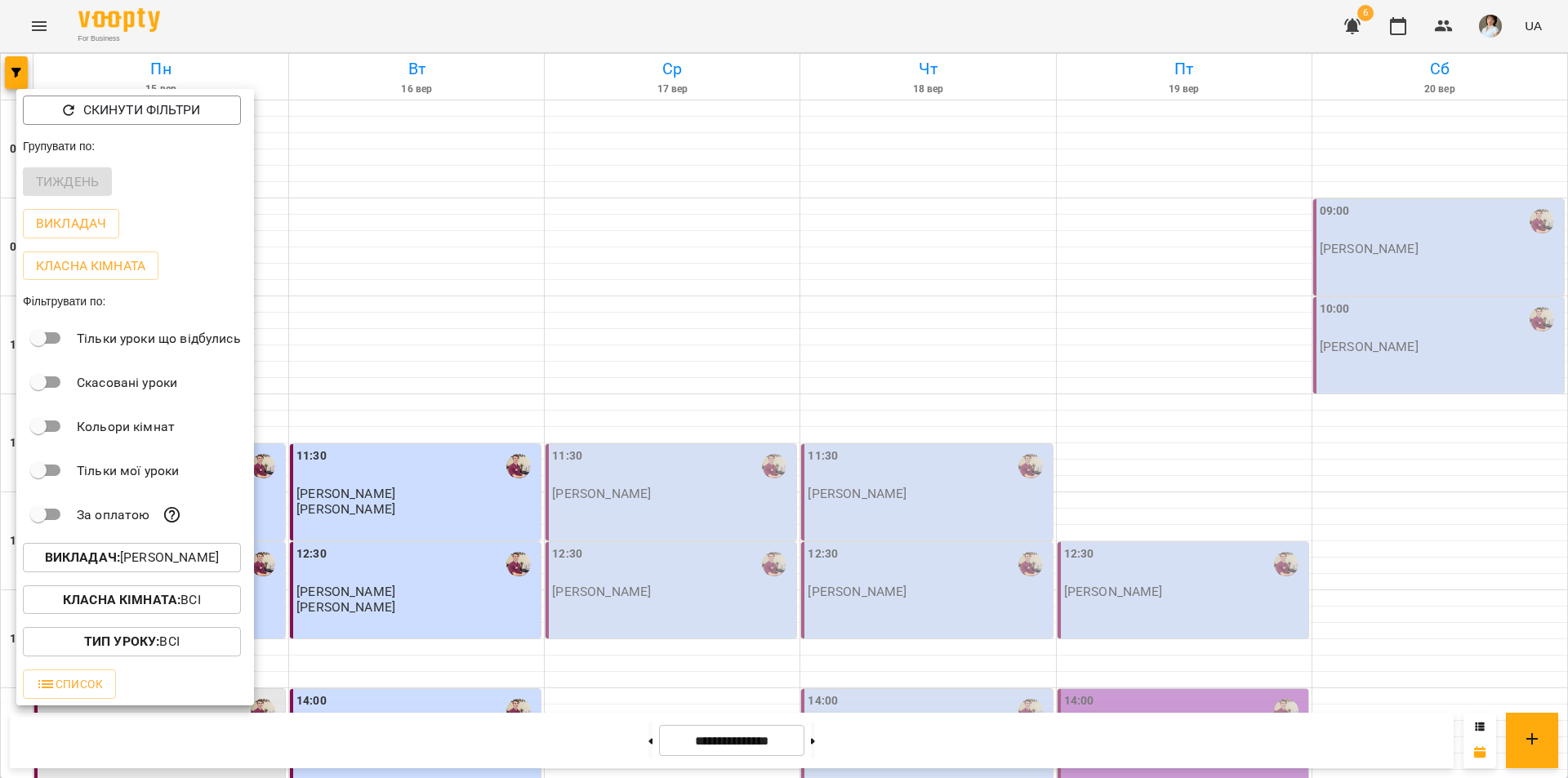
click at [131, 567] on p "Викладач : Бойко Дмитро Вікторович" at bounding box center [131, 558] width 174 height 20
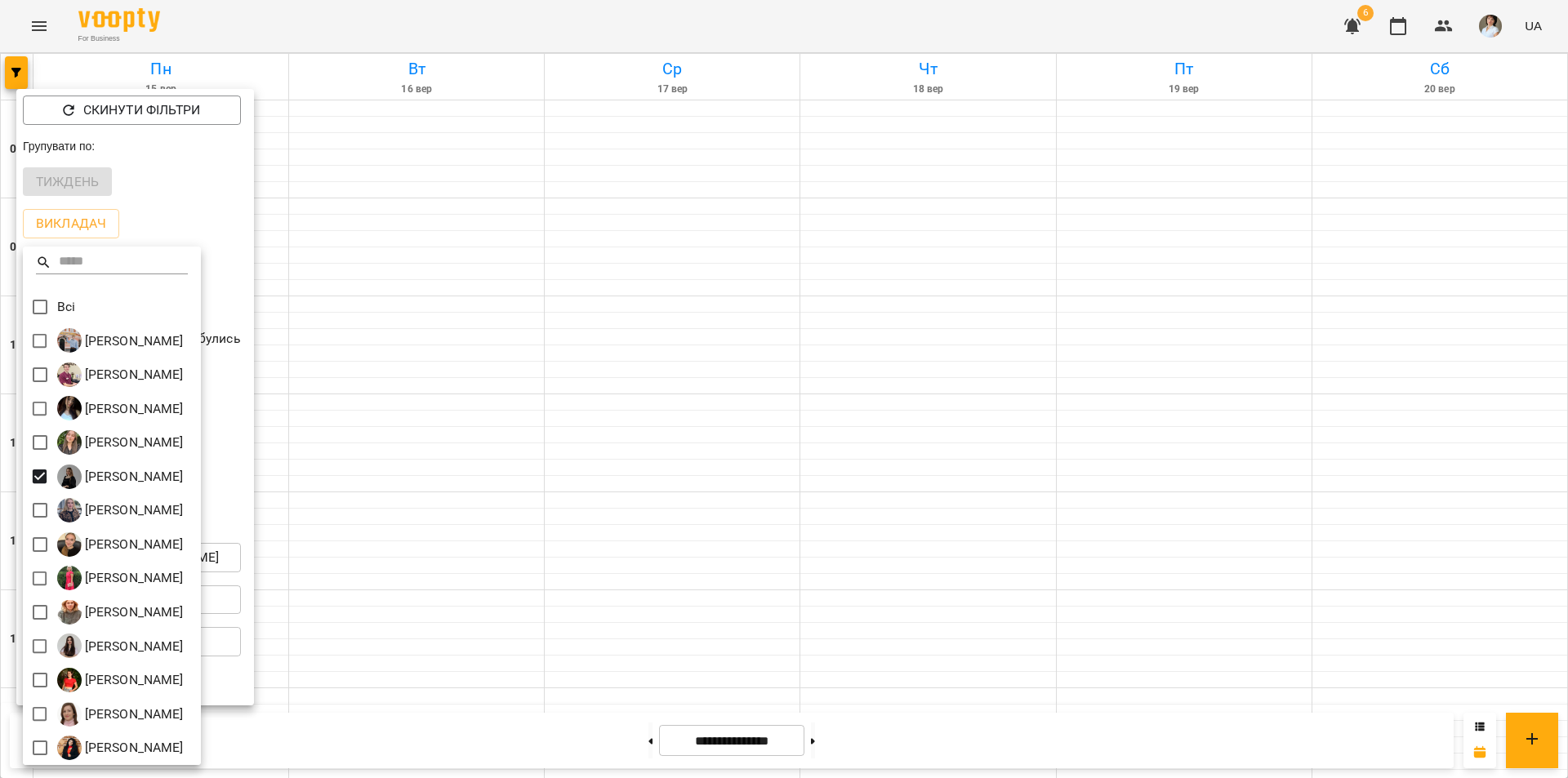
click at [480, 461] on div at bounding box center [784, 389] width 1568 height 778
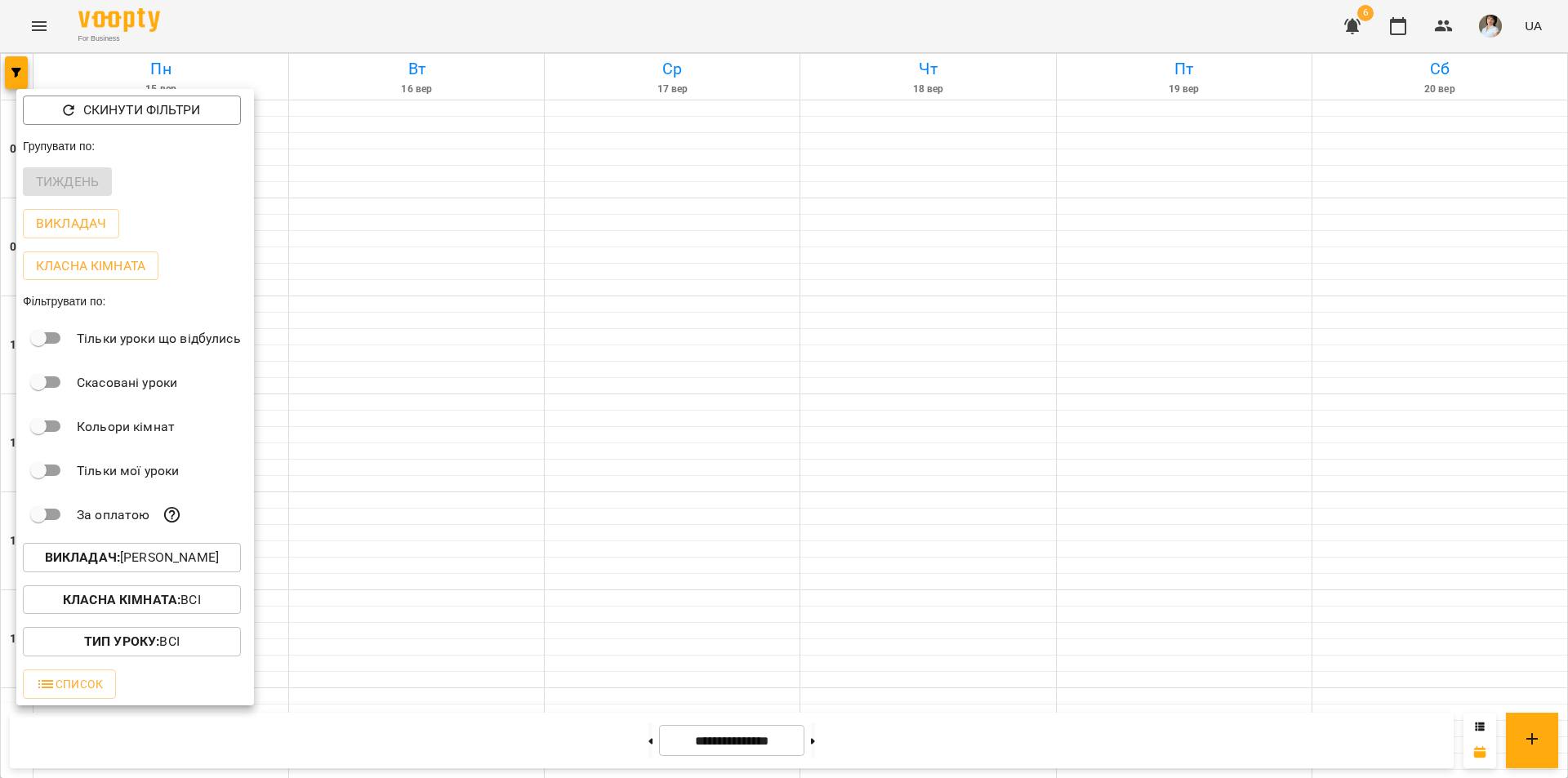
click at [467, 464] on div at bounding box center [784, 389] width 1568 height 778
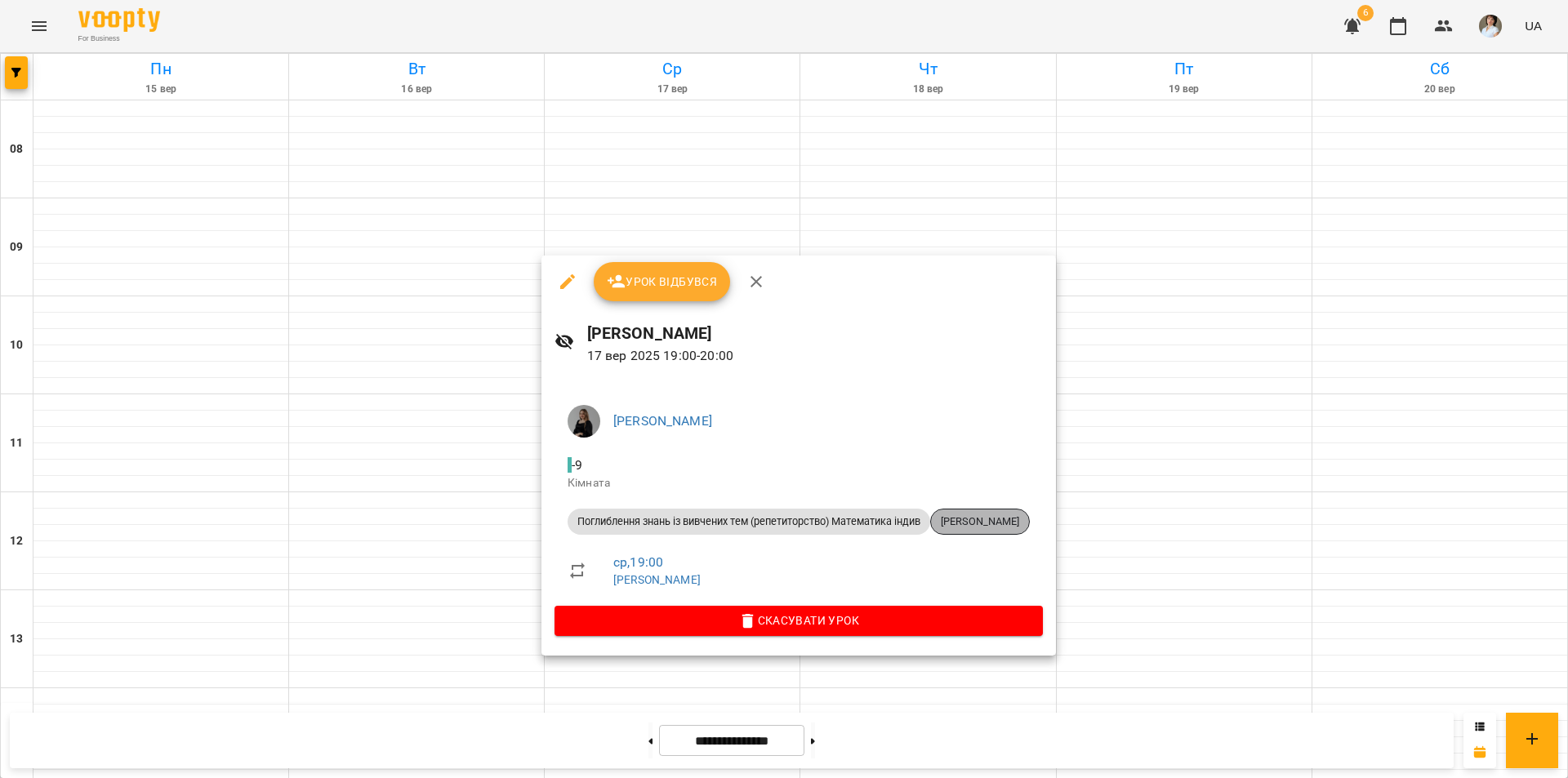
click at [1016, 519] on span "Бжезіцький Мартин Мартиросович" at bounding box center [979, 522] width 98 height 15
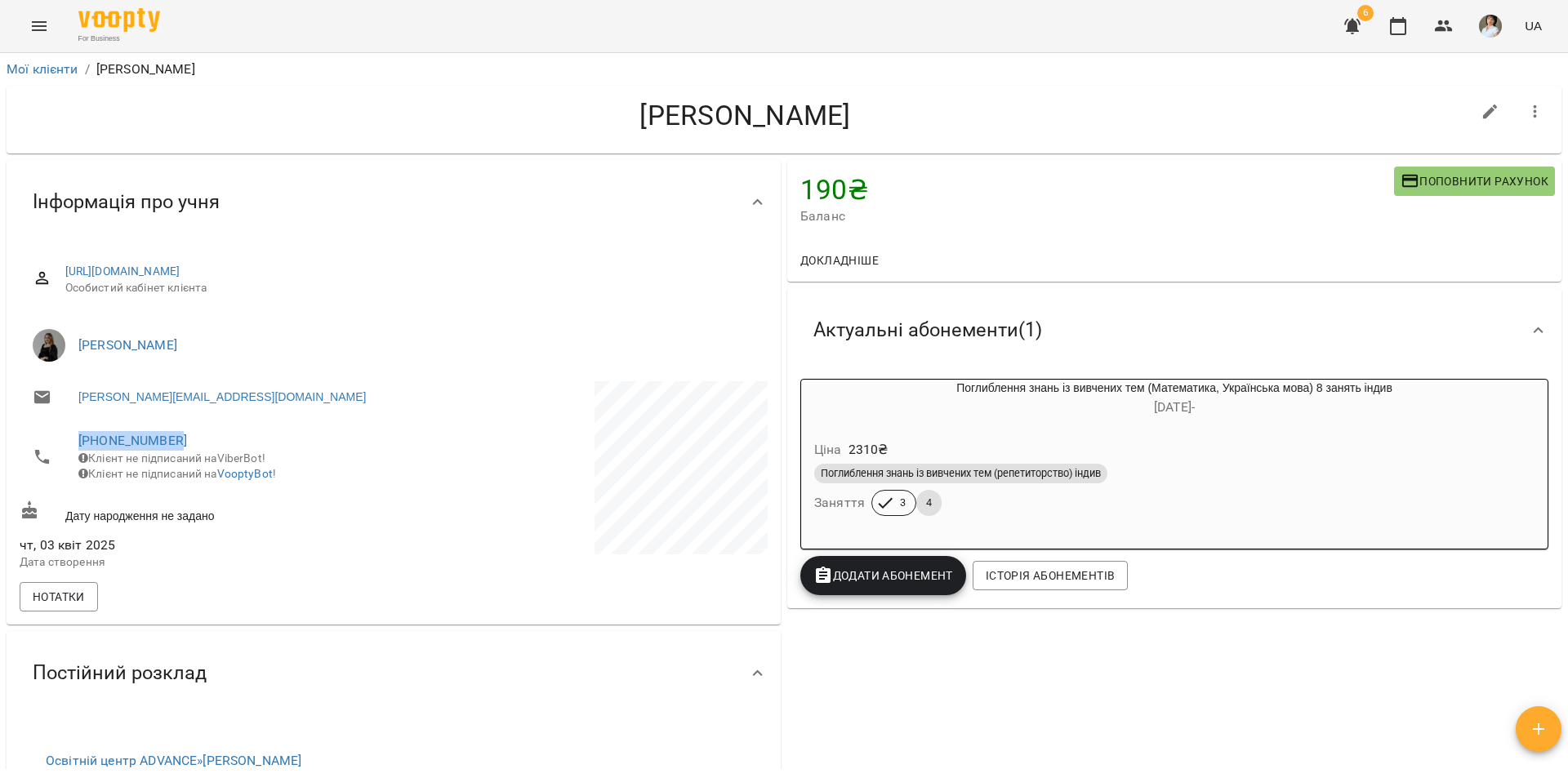
drag, startPoint x: 185, startPoint y: 444, endPoint x: 61, endPoint y: 437, distance: 124.2
click at [61, 437] on li "+380981792029 Клієнт не підписаний на ViberBot! Клієнт не підписаний на VooptyB…" at bounding box center [205, 457] width 371 height 74
copy link "+380981792029"
click at [35, 74] on link "Мої клієнти" at bounding box center [42, 69] width 72 height 16
click at [43, 32] on icon "Menu" at bounding box center [40, 26] width 20 height 20
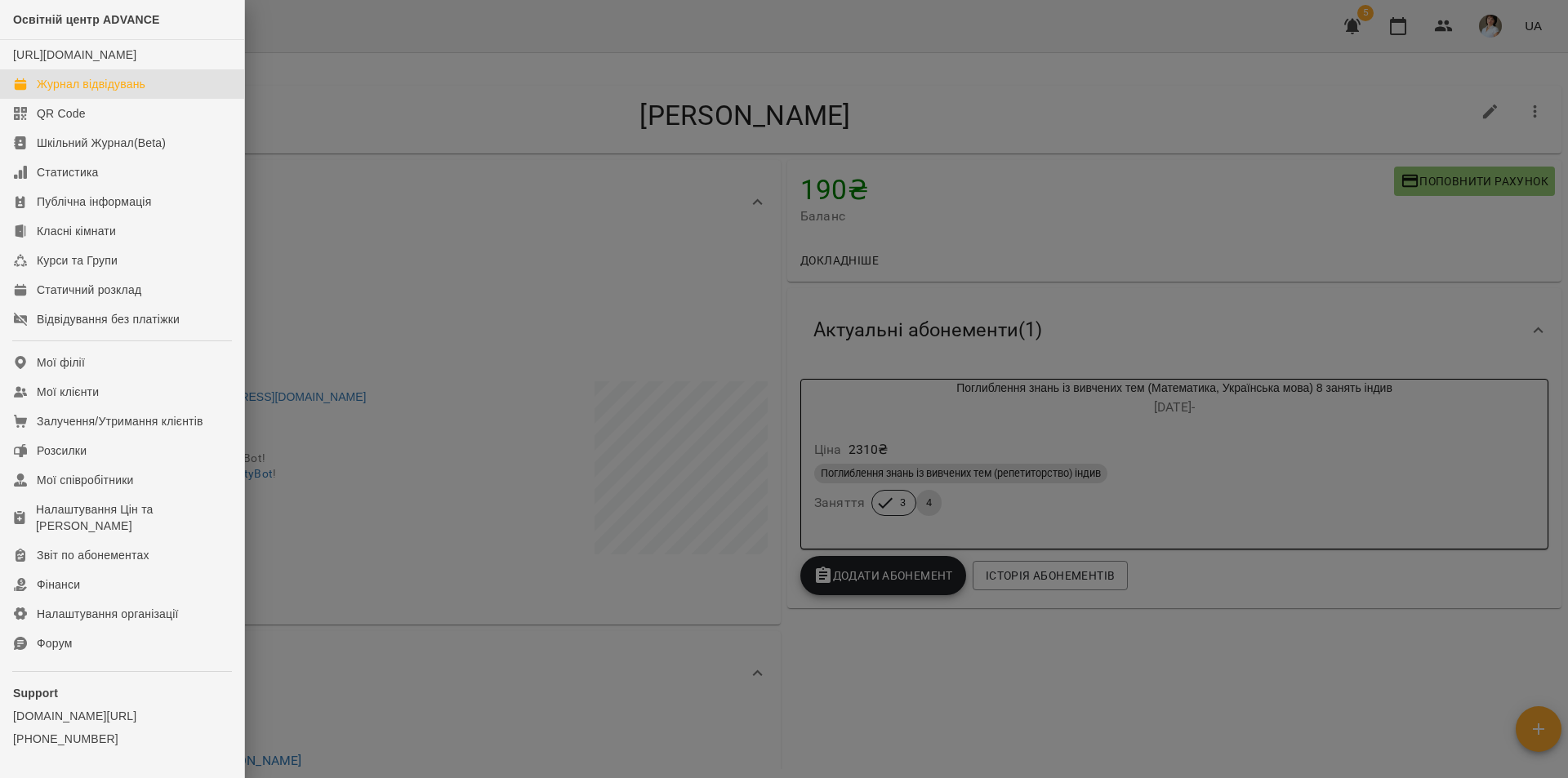
click at [78, 93] on div "Журнал відвідувань" at bounding box center [91, 84] width 109 height 17
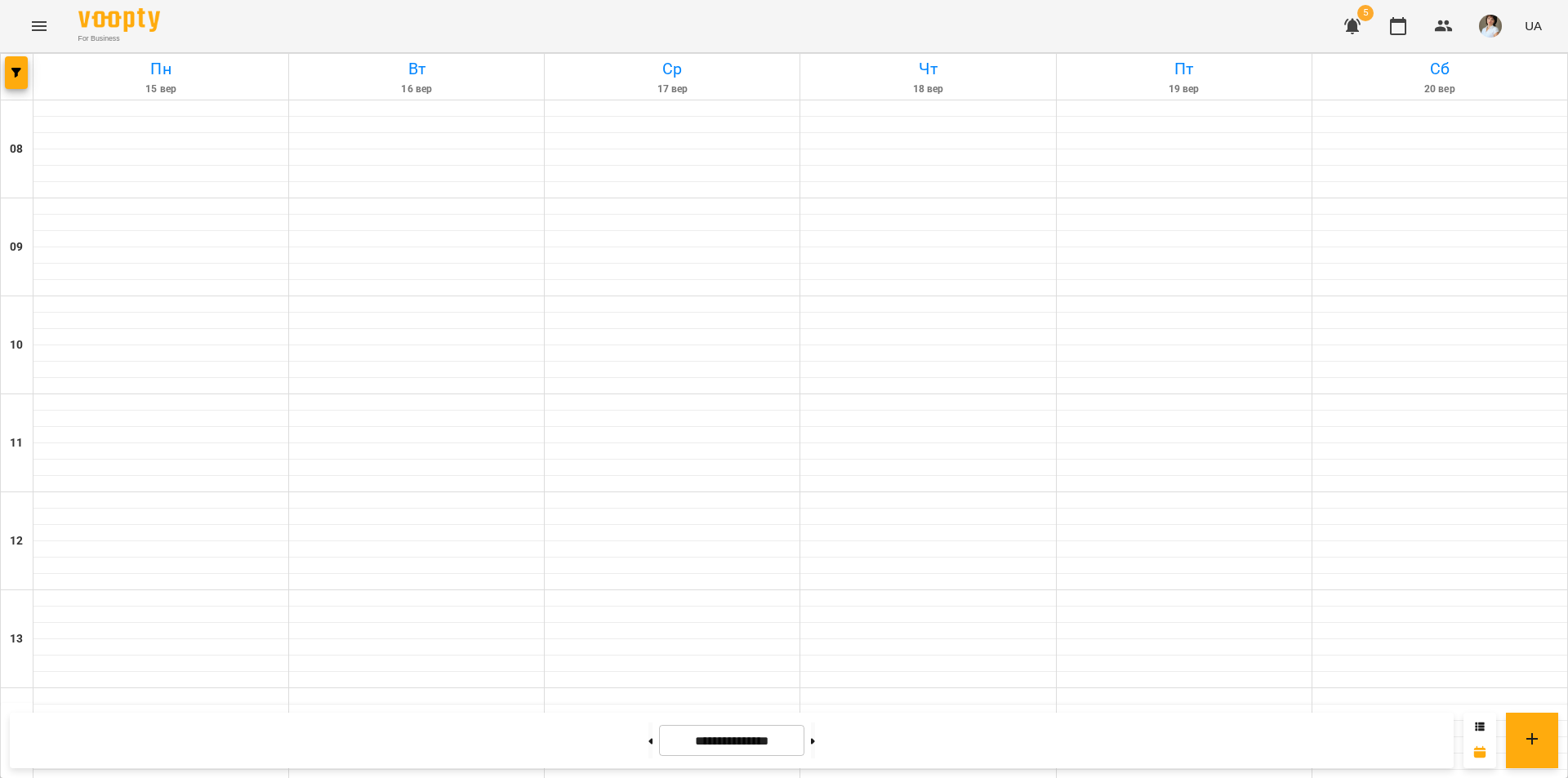
scroll to position [670, 0]
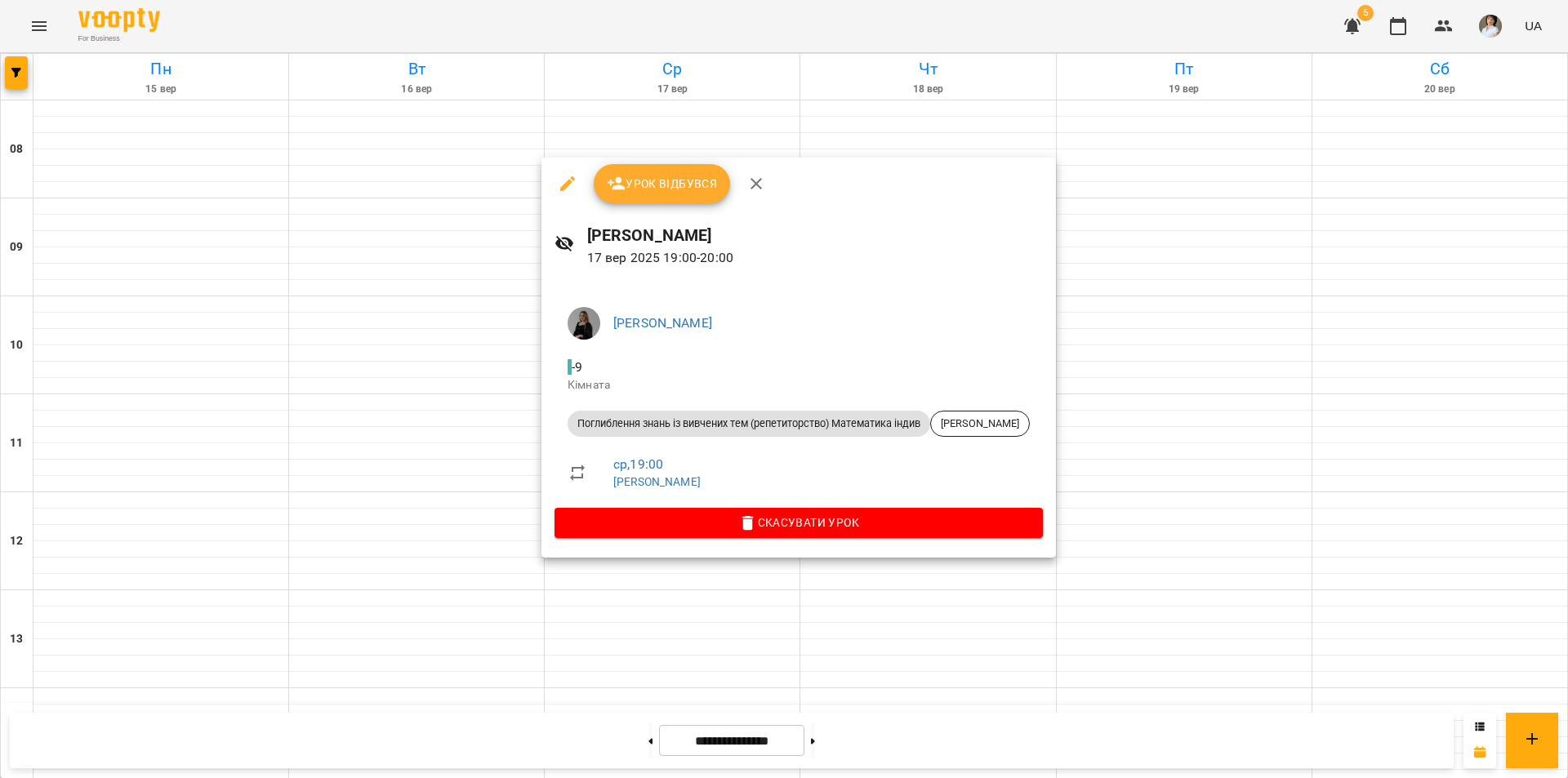
click at [450, 522] on div at bounding box center [784, 389] width 1568 height 778
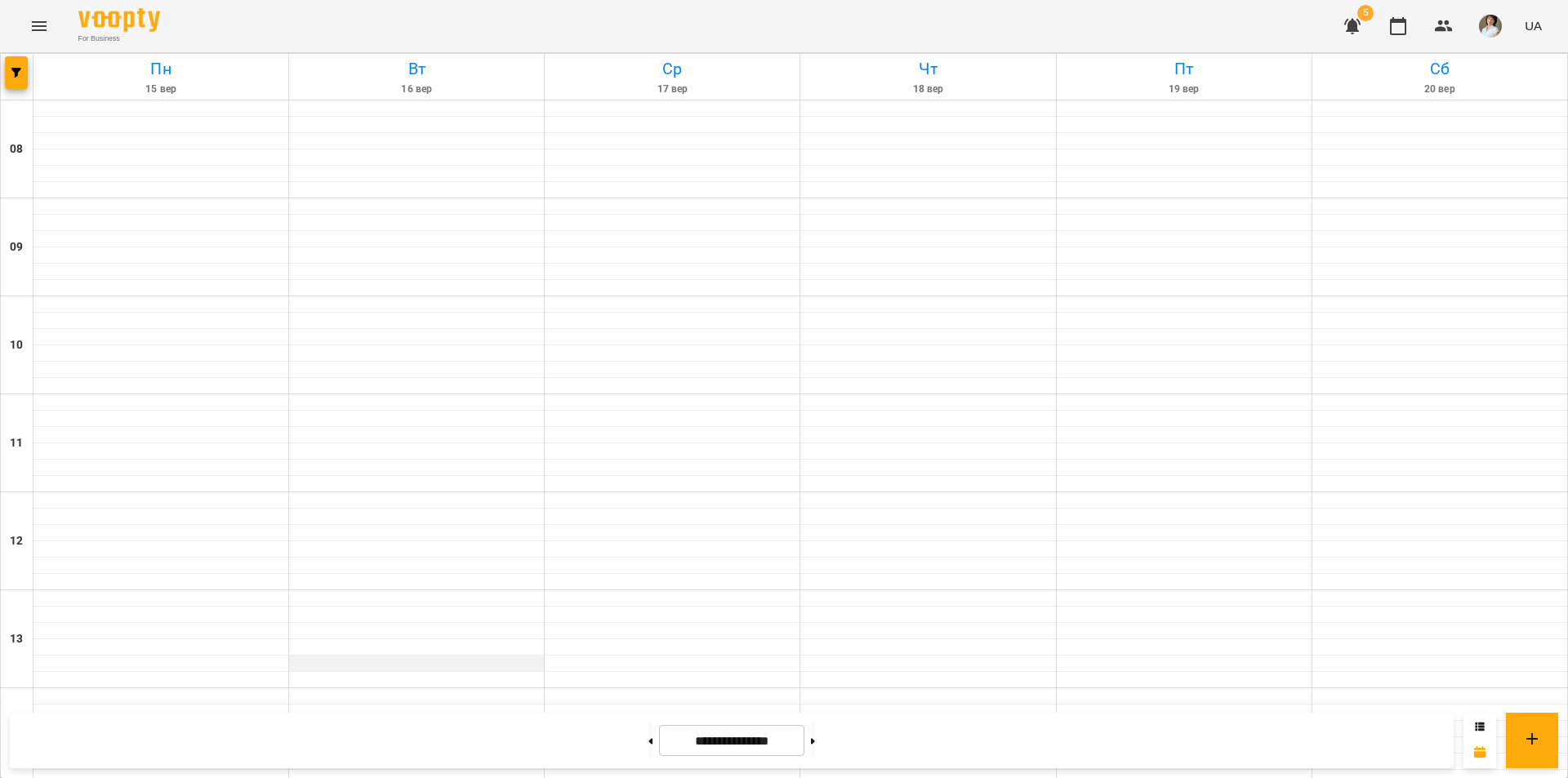
scroll to position [261, 0]
click at [23, 73] on span "button" at bounding box center [17, 73] width 23 height 10
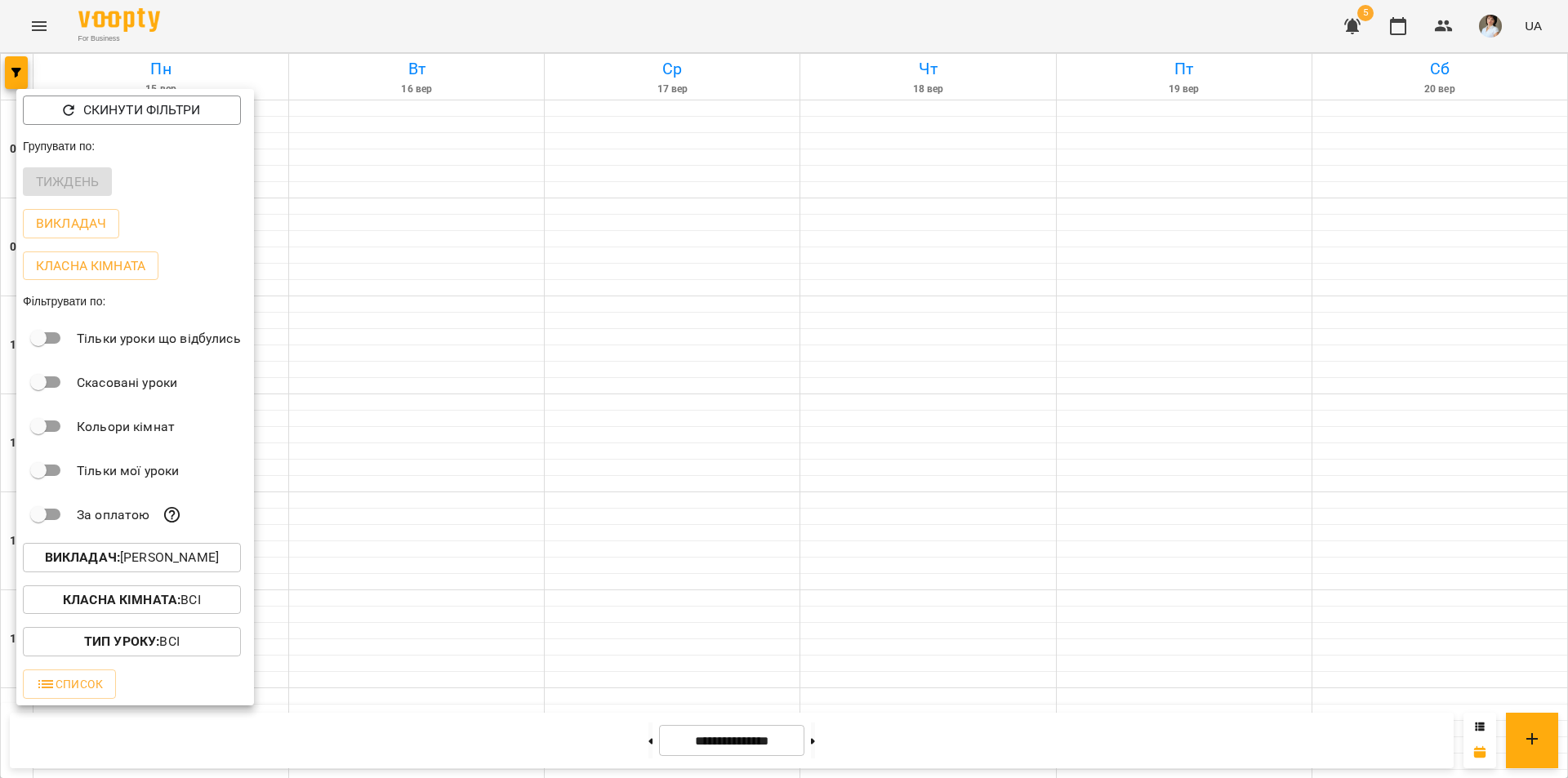
click at [143, 563] on p "Викладач : Дибко Діана Ігорівна" at bounding box center [131, 558] width 174 height 20
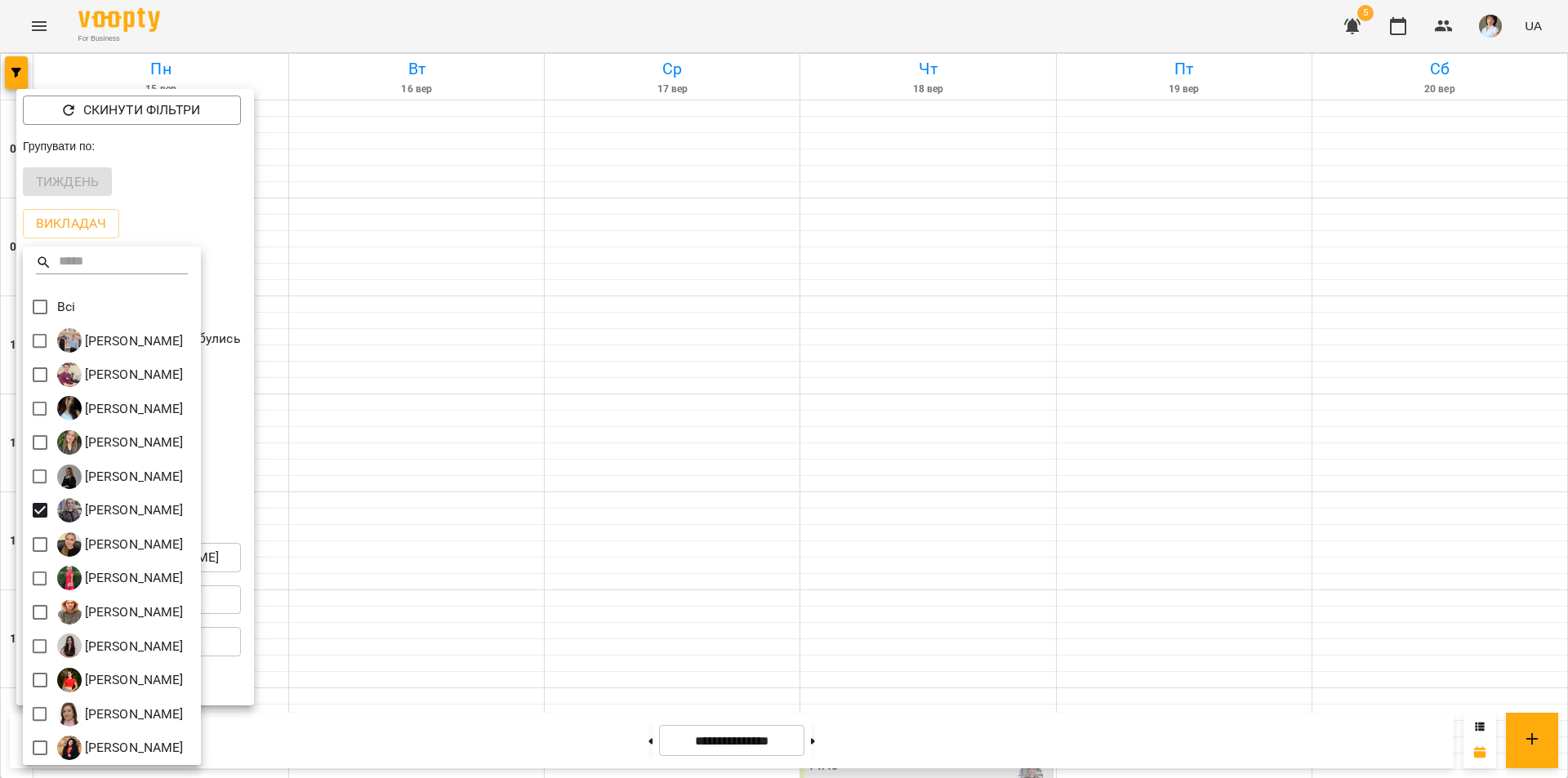
click at [557, 373] on div at bounding box center [784, 389] width 1568 height 778
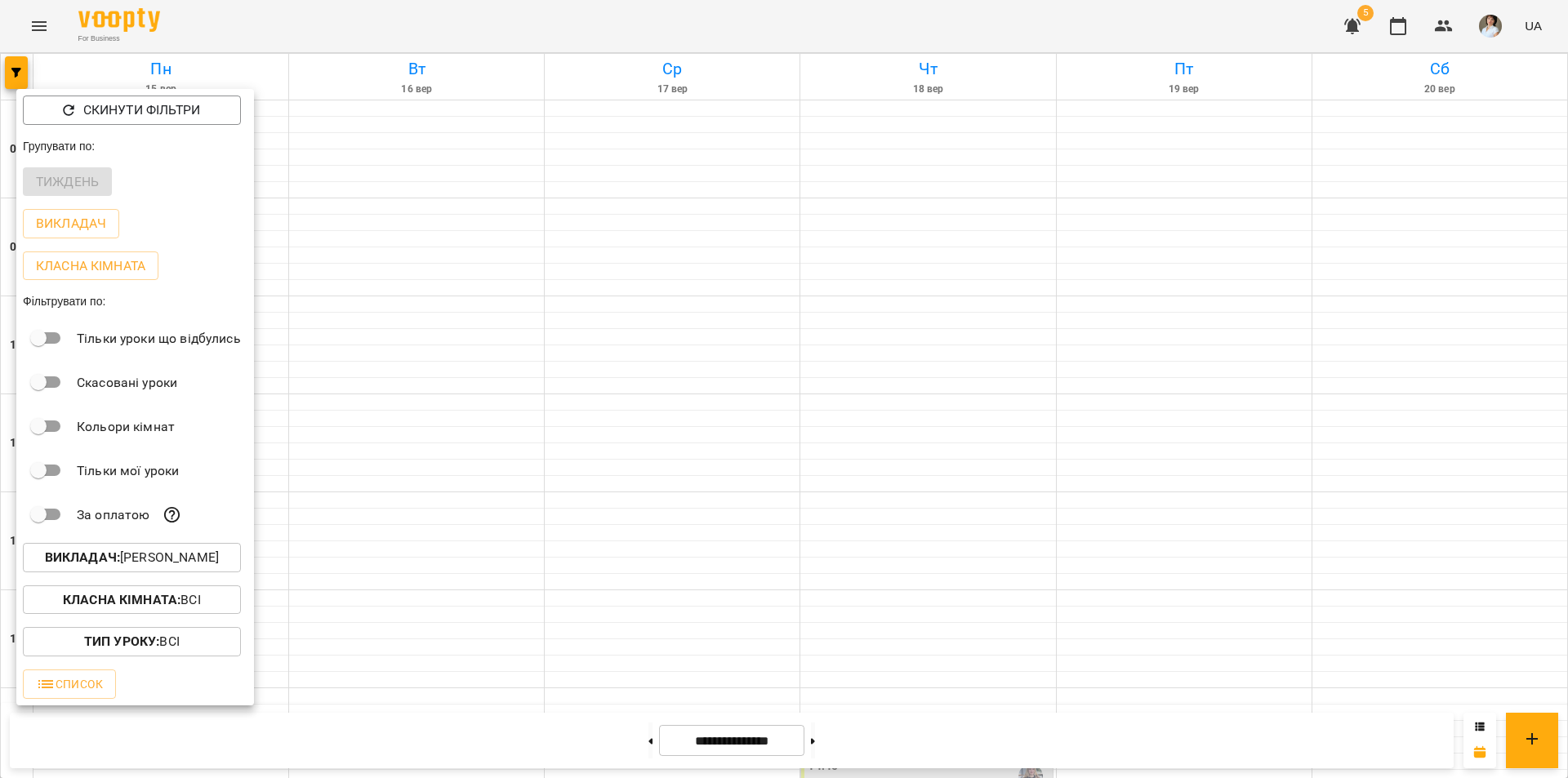
click at [557, 373] on div at bounding box center [784, 389] width 1568 height 778
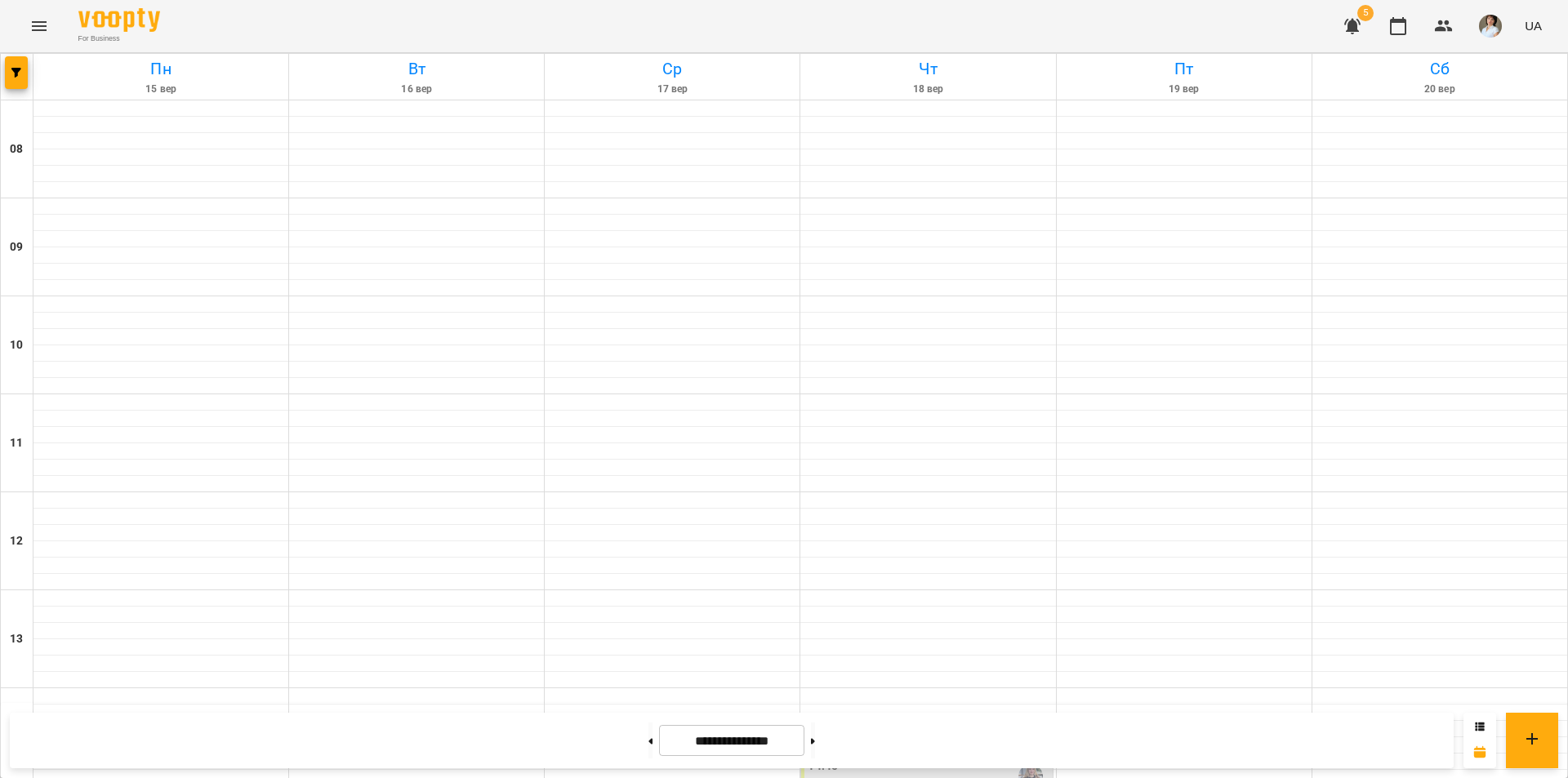
scroll to position [588, 0]
click at [7, 73] on span "button" at bounding box center [17, 73] width 23 height 10
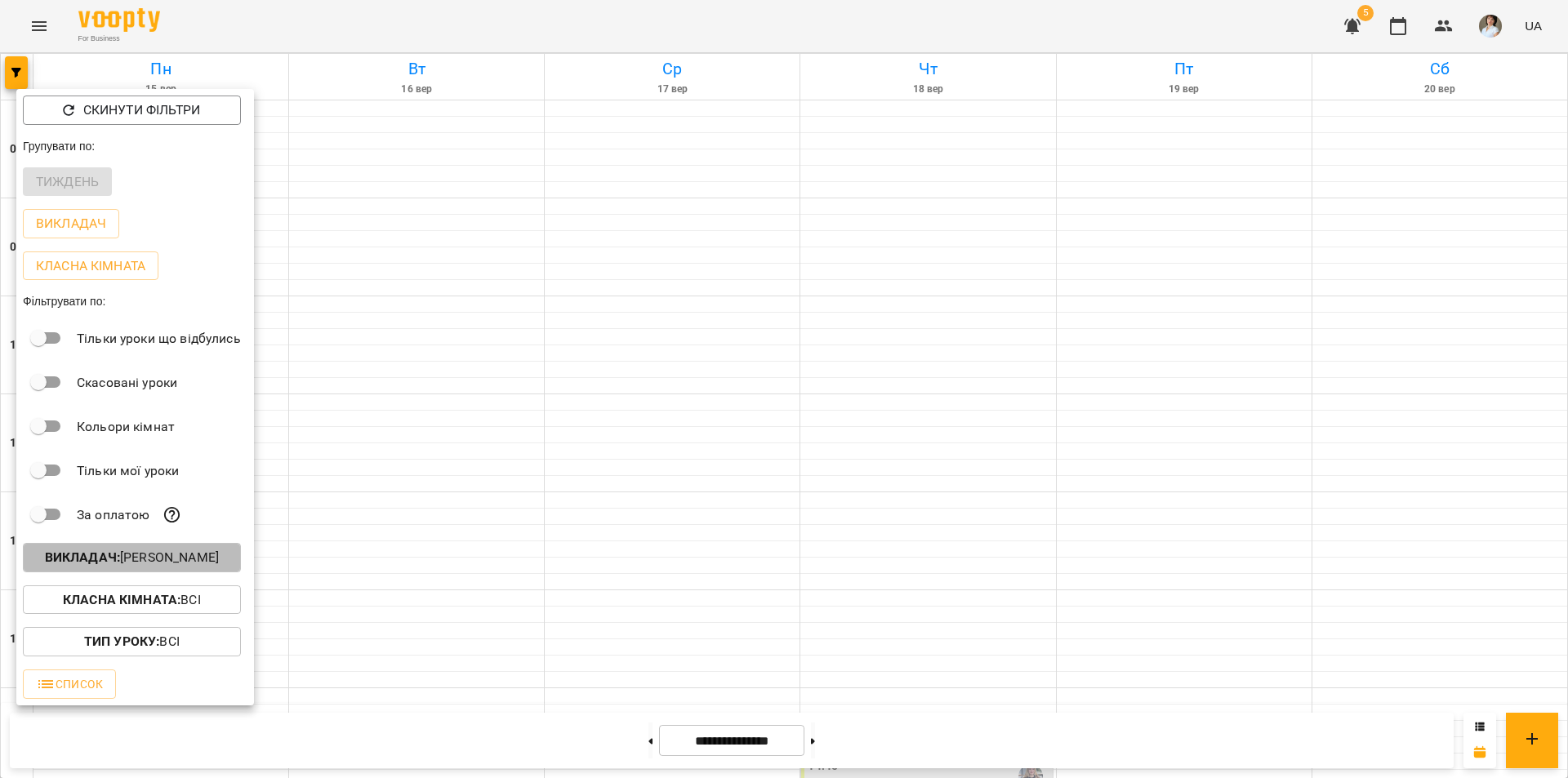
click at [110, 562] on b "Викладач :" at bounding box center [82, 557] width 75 height 16
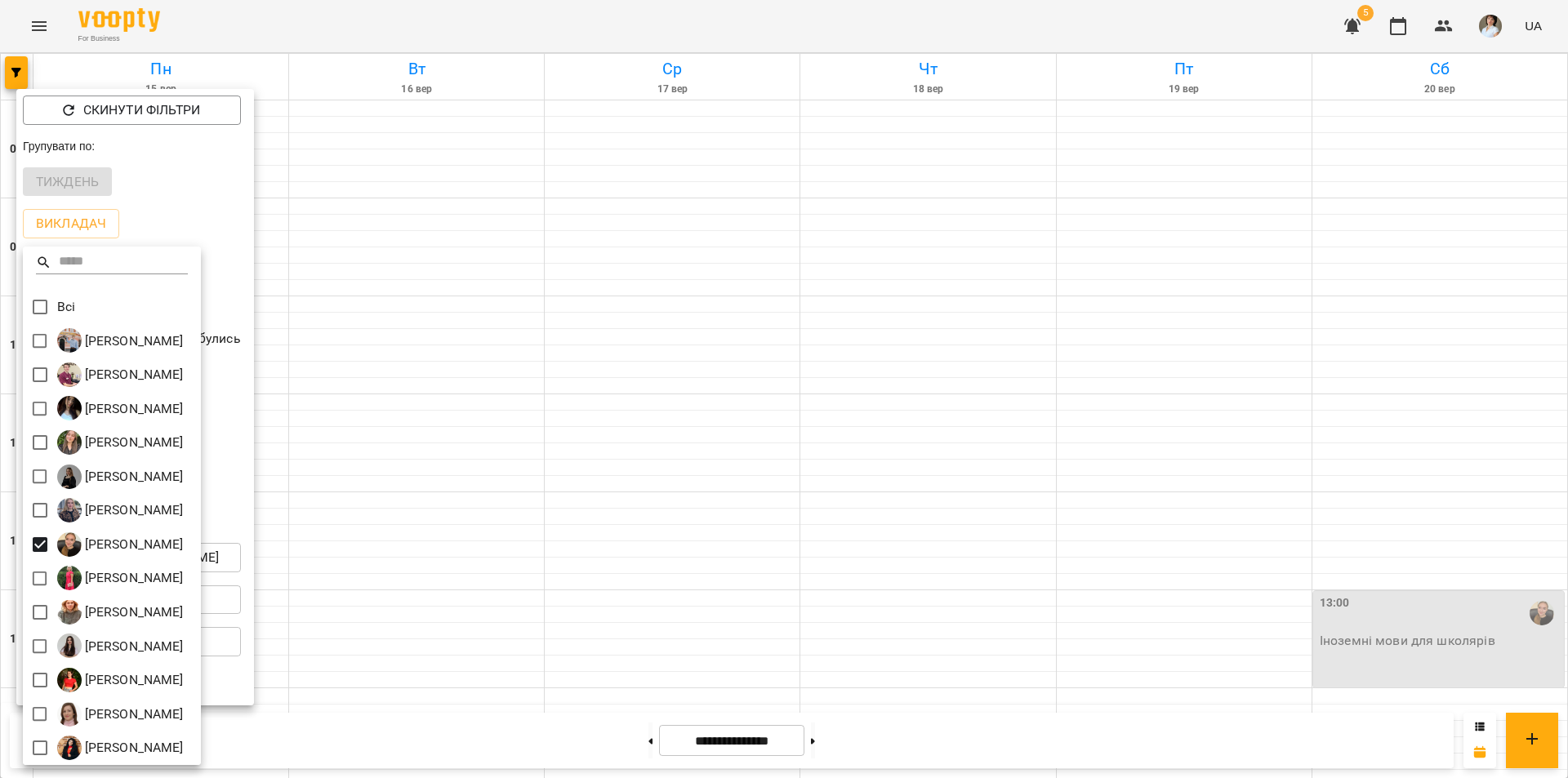
click at [744, 206] on div at bounding box center [784, 389] width 1568 height 778
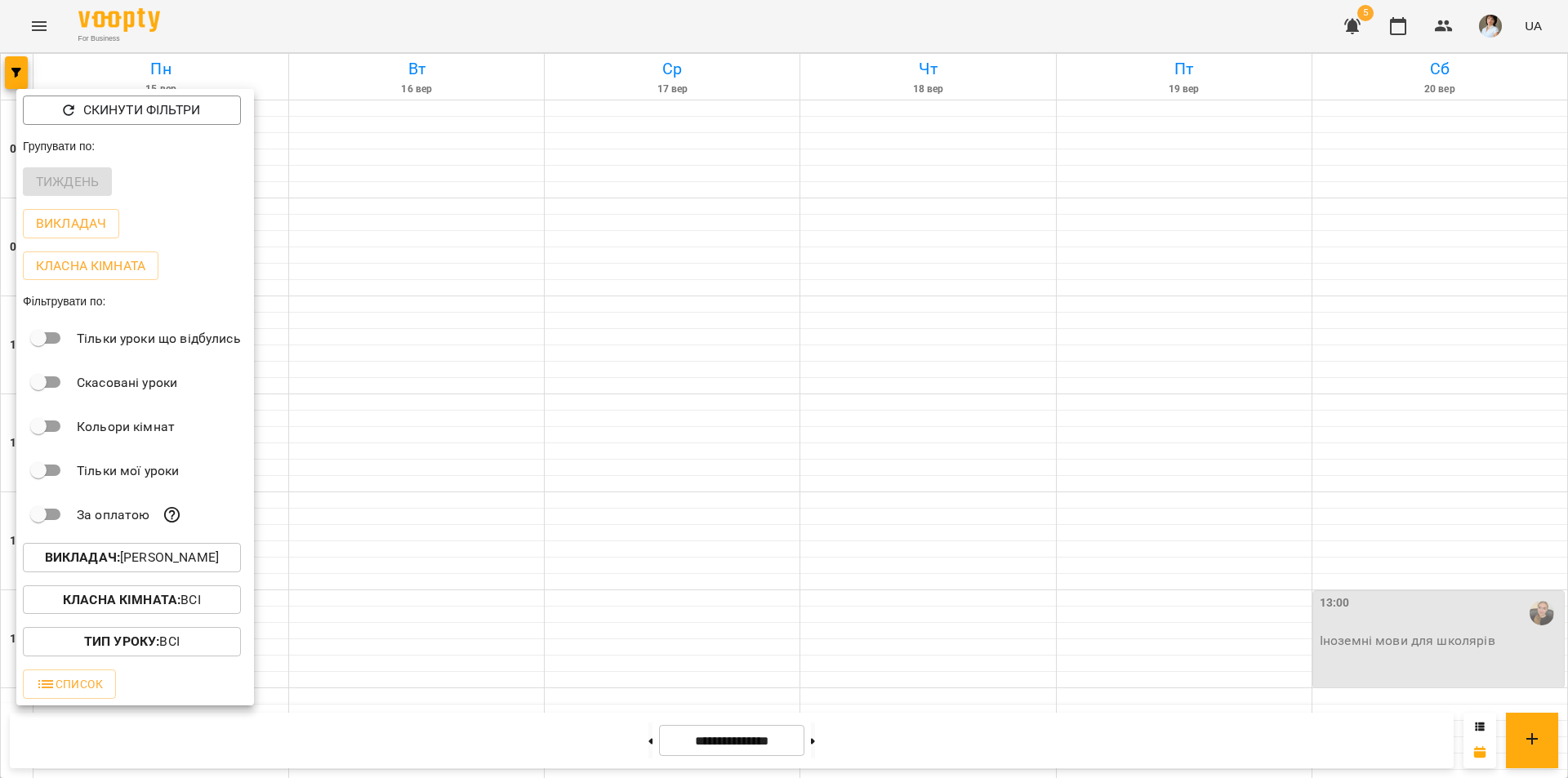
click at [714, 207] on div at bounding box center [784, 389] width 1568 height 778
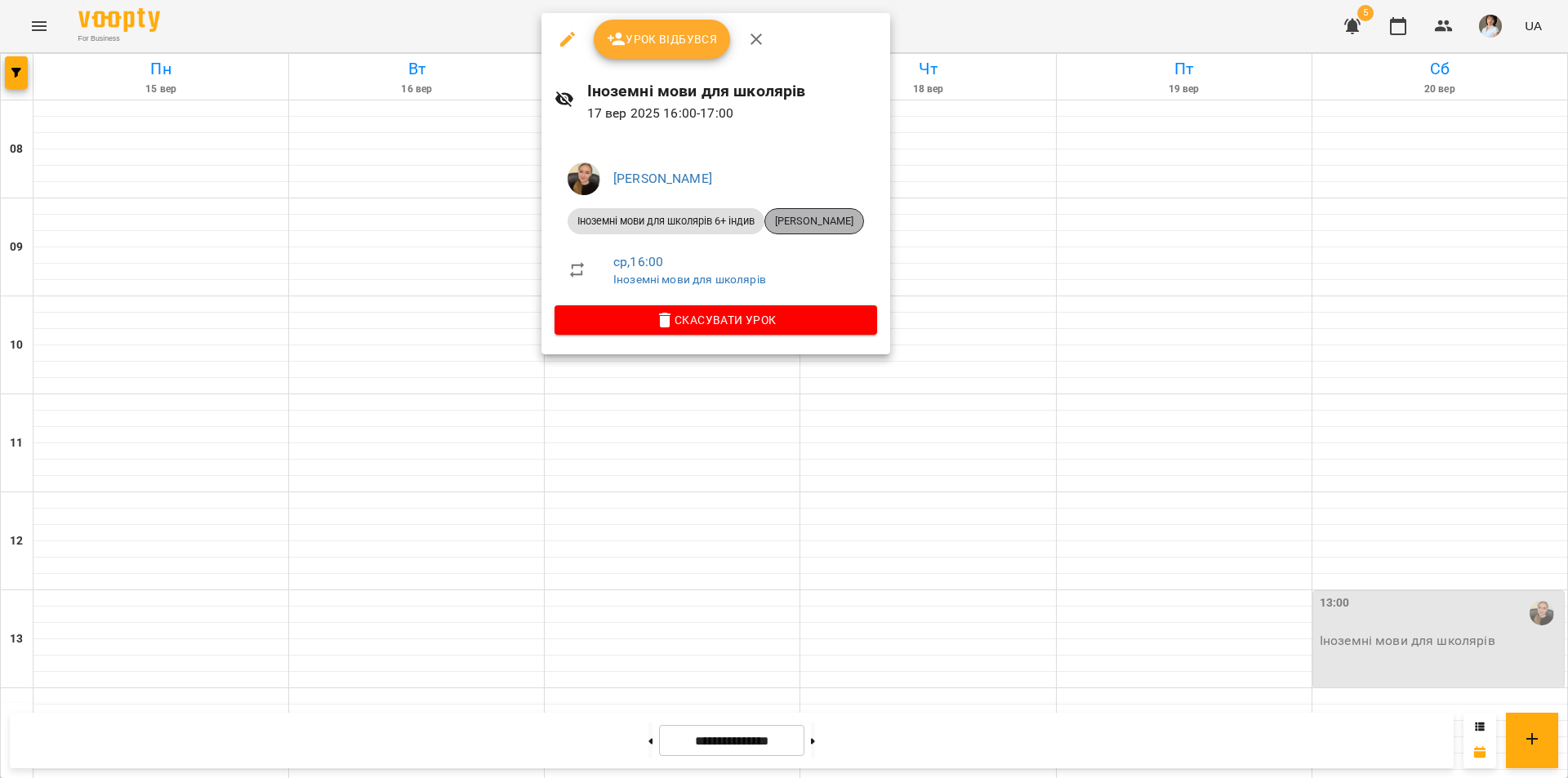
click at [834, 217] on span "Лилак Яна Андріївна" at bounding box center [814, 221] width 98 height 15
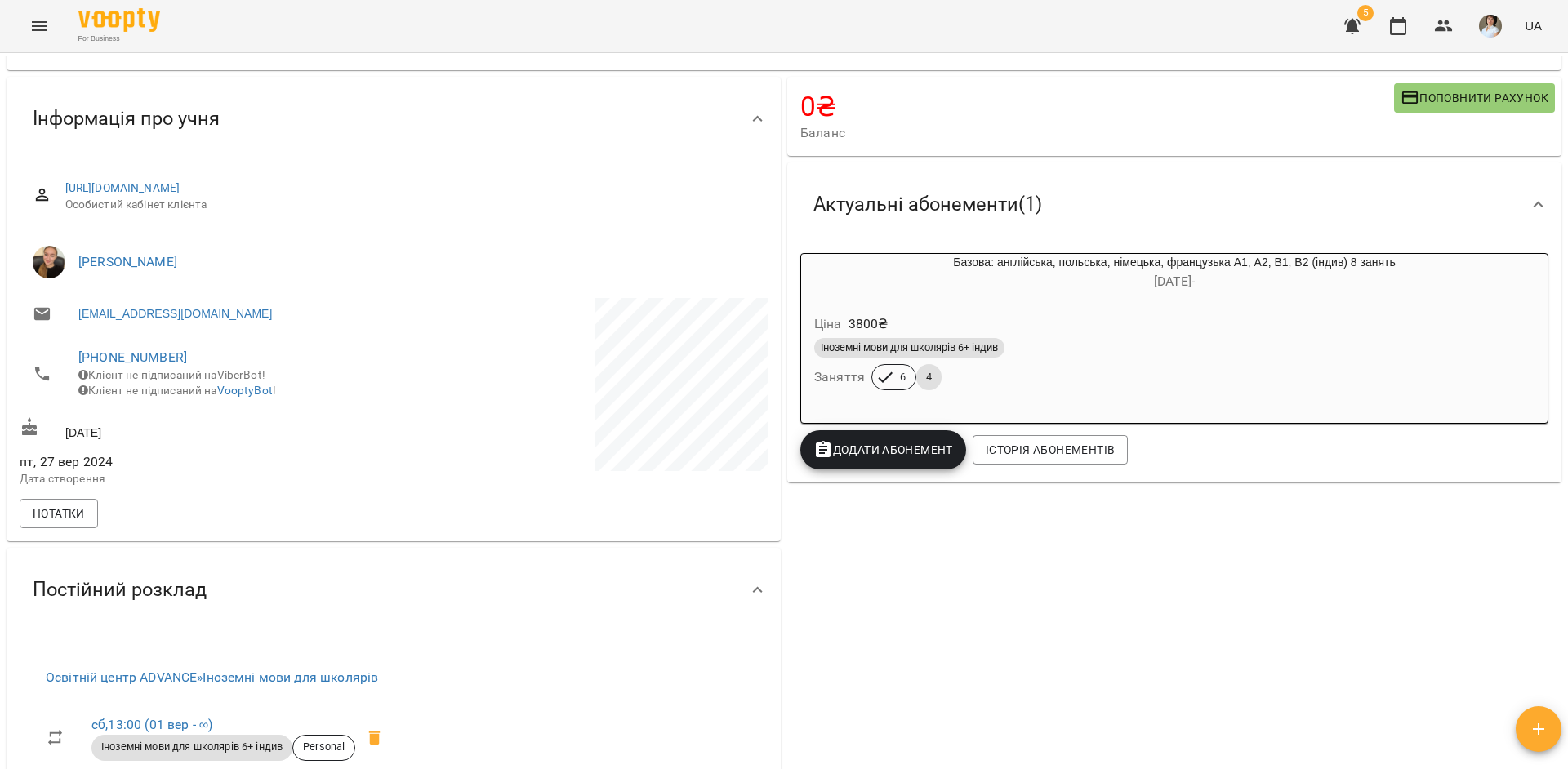
scroll to position [82, 0]
drag, startPoint x: 196, startPoint y: 351, endPoint x: 72, endPoint y: 363, distance: 124.6
click at [72, 363] on li "+380975825171 Клієнт не підписаний на ViberBot! Клієнт не підписаний на VooptyB…" at bounding box center [205, 375] width 371 height 74
copy link "+380975825171"
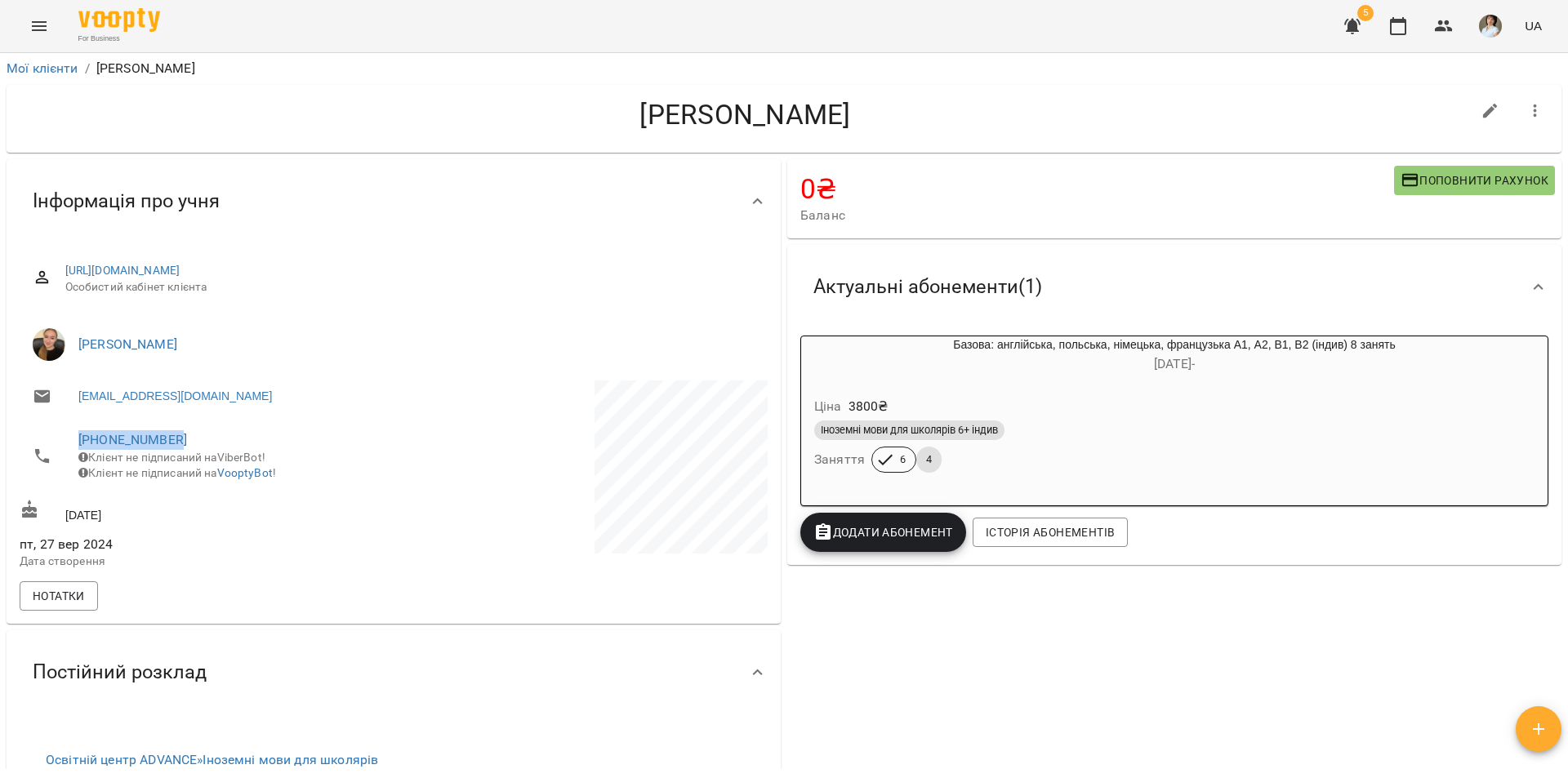
scroll to position [0, 0]
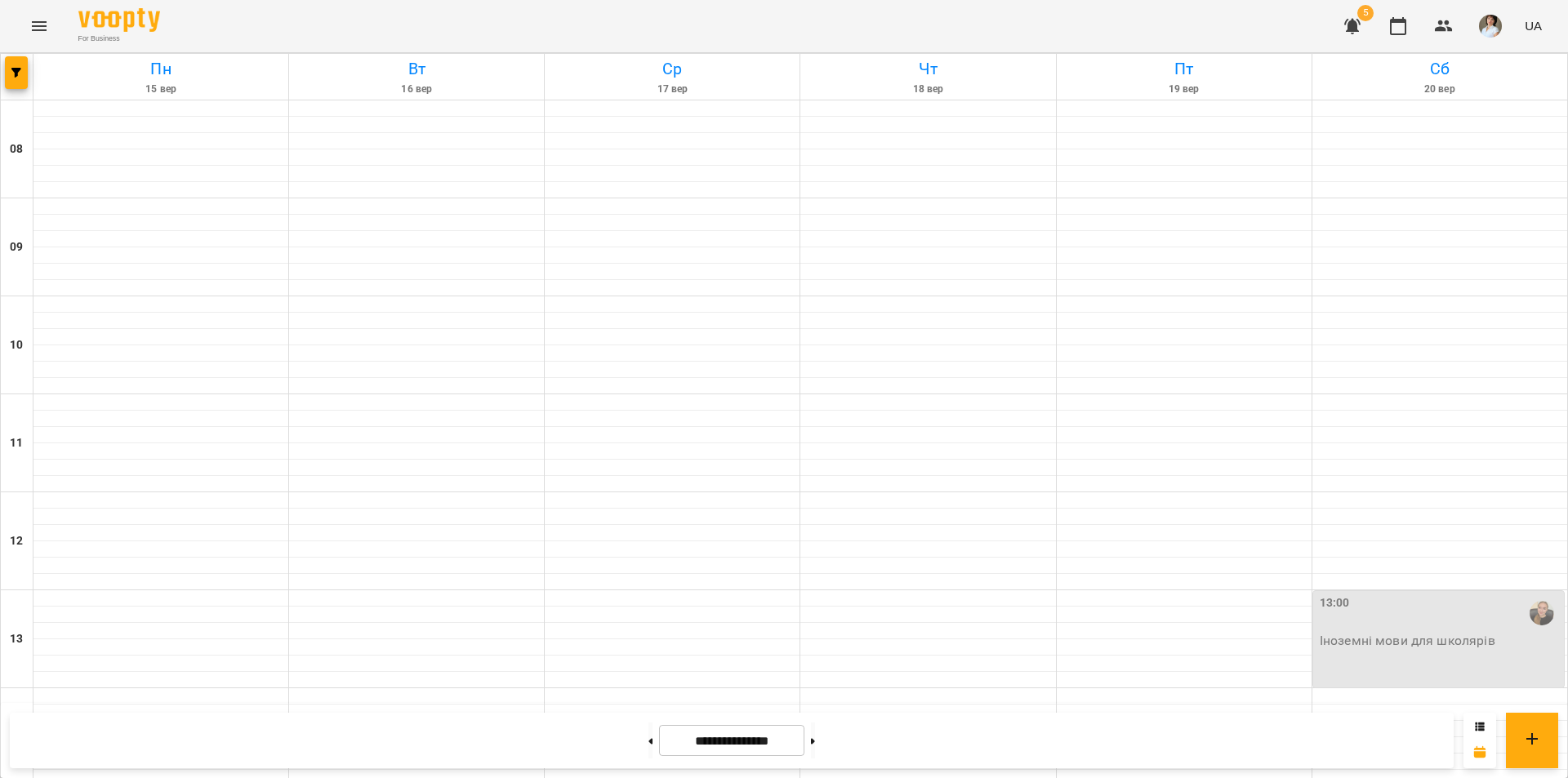
scroll to position [653, 0]
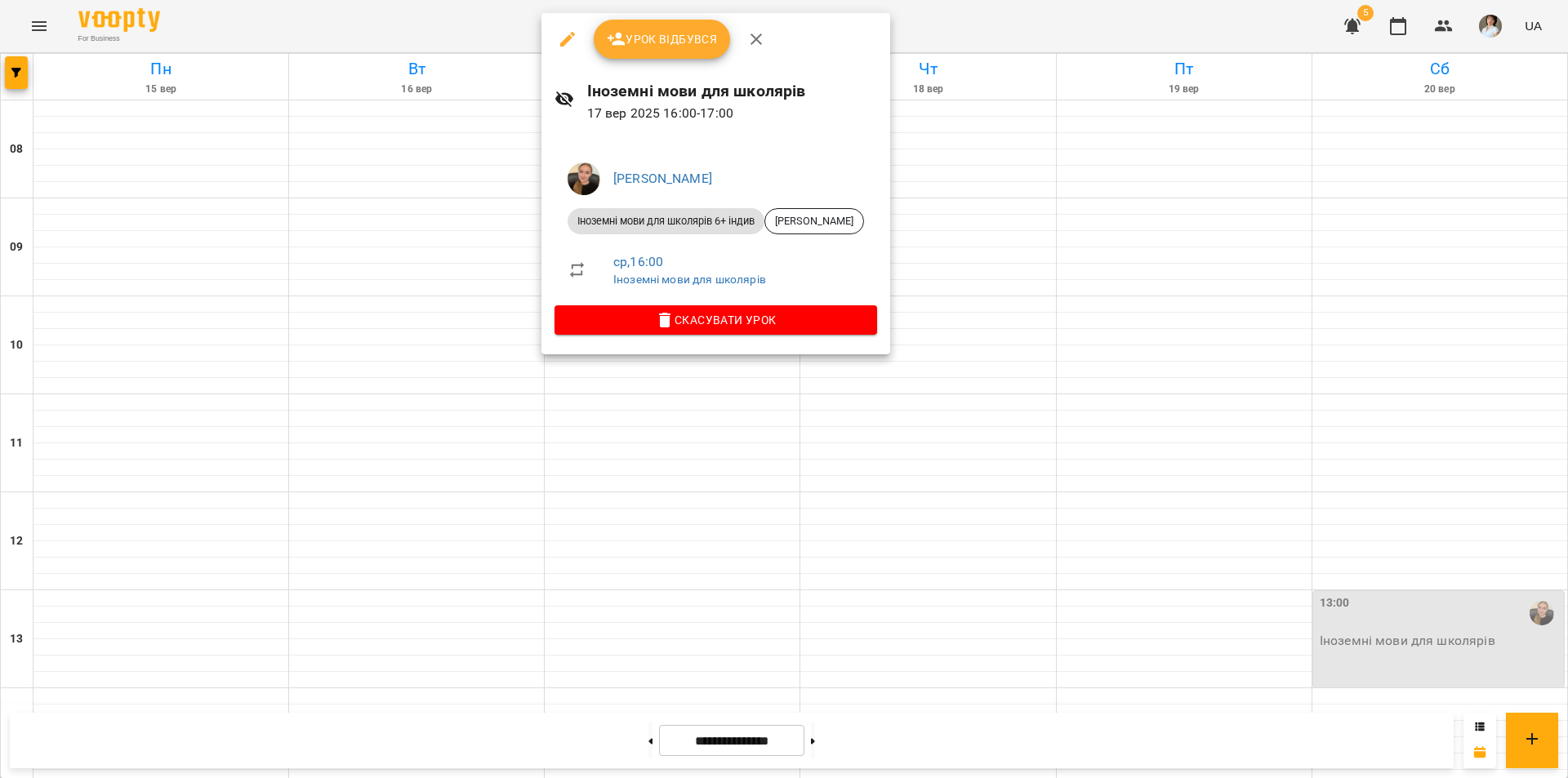
click at [634, 449] on div at bounding box center [784, 389] width 1568 height 778
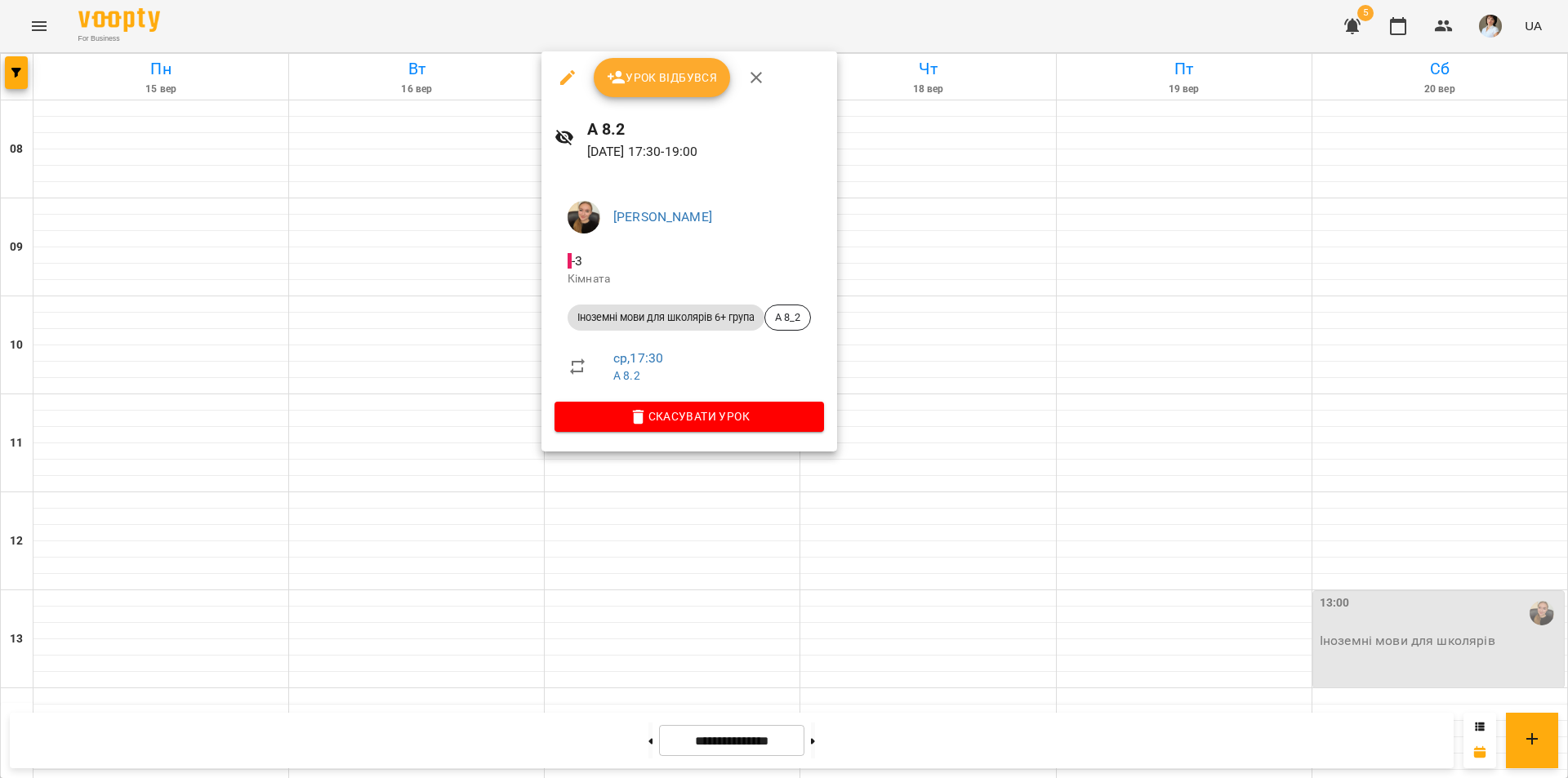
drag, startPoint x: 590, startPoint y: 717, endPoint x: 673, endPoint y: 520, distance: 213.8
click at [589, 714] on div at bounding box center [784, 389] width 1568 height 778
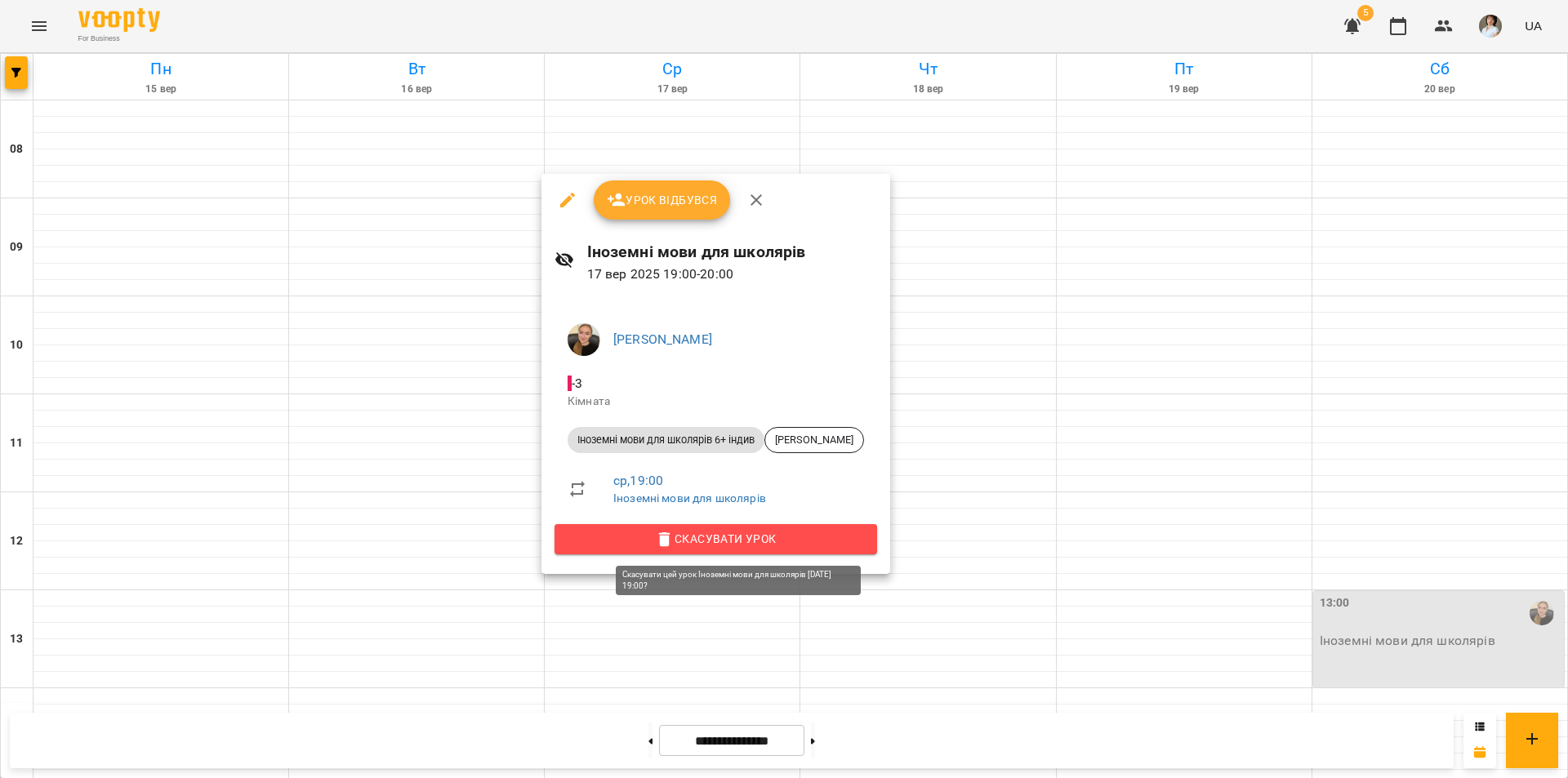
click at [719, 535] on span "Скасувати Урок" at bounding box center [715, 539] width 296 height 20
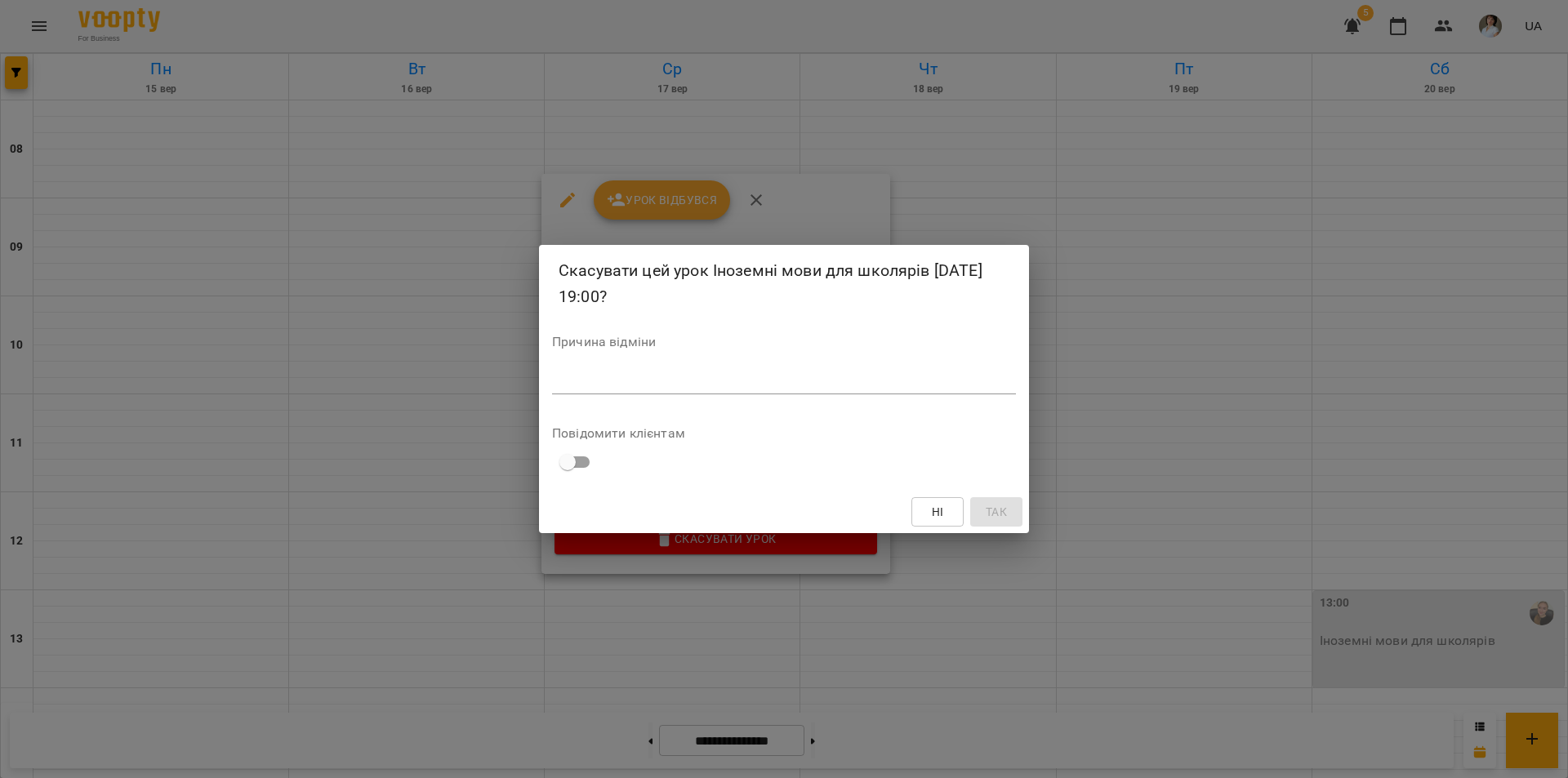
click at [677, 395] on div "Причина відміни *" at bounding box center [784, 368] width 464 height 65
click at [675, 387] on textarea at bounding box center [784, 381] width 464 height 16
click at [984, 503] on span "Так" at bounding box center [997, 512] width 26 height 20
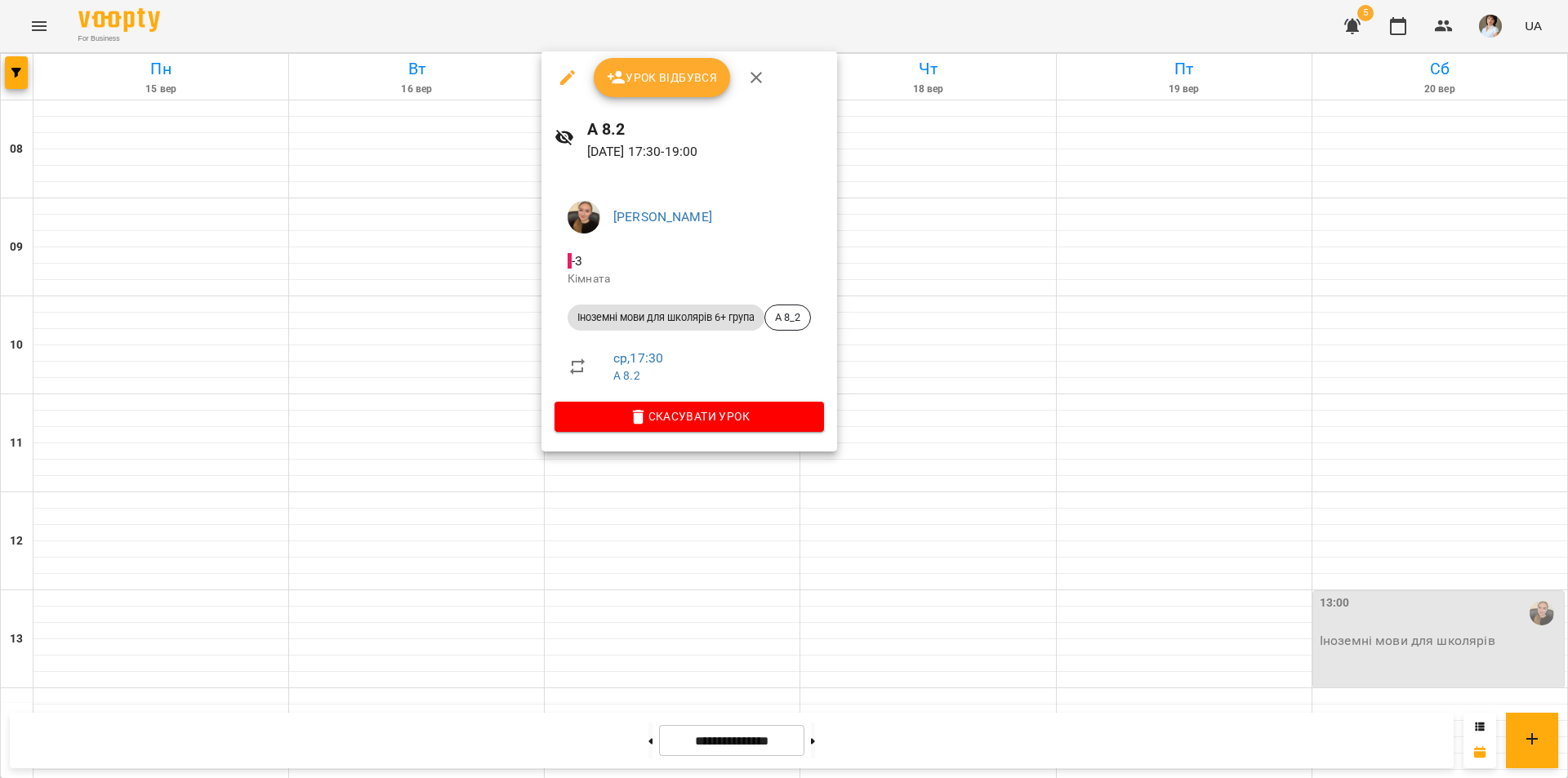
click at [631, 657] on div at bounding box center [784, 389] width 1568 height 778
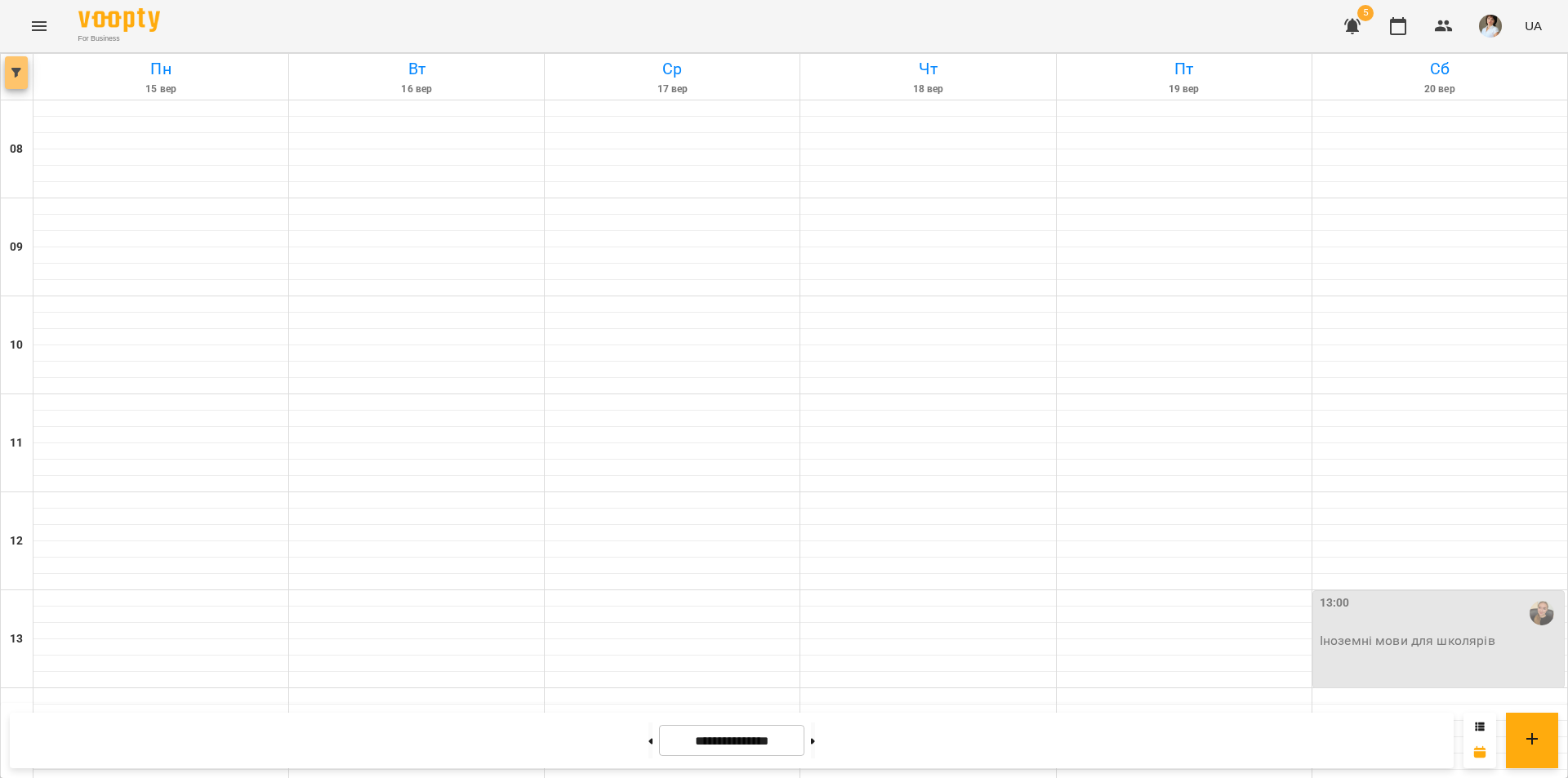
click at [20, 78] on button "button" at bounding box center [17, 73] width 23 height 33
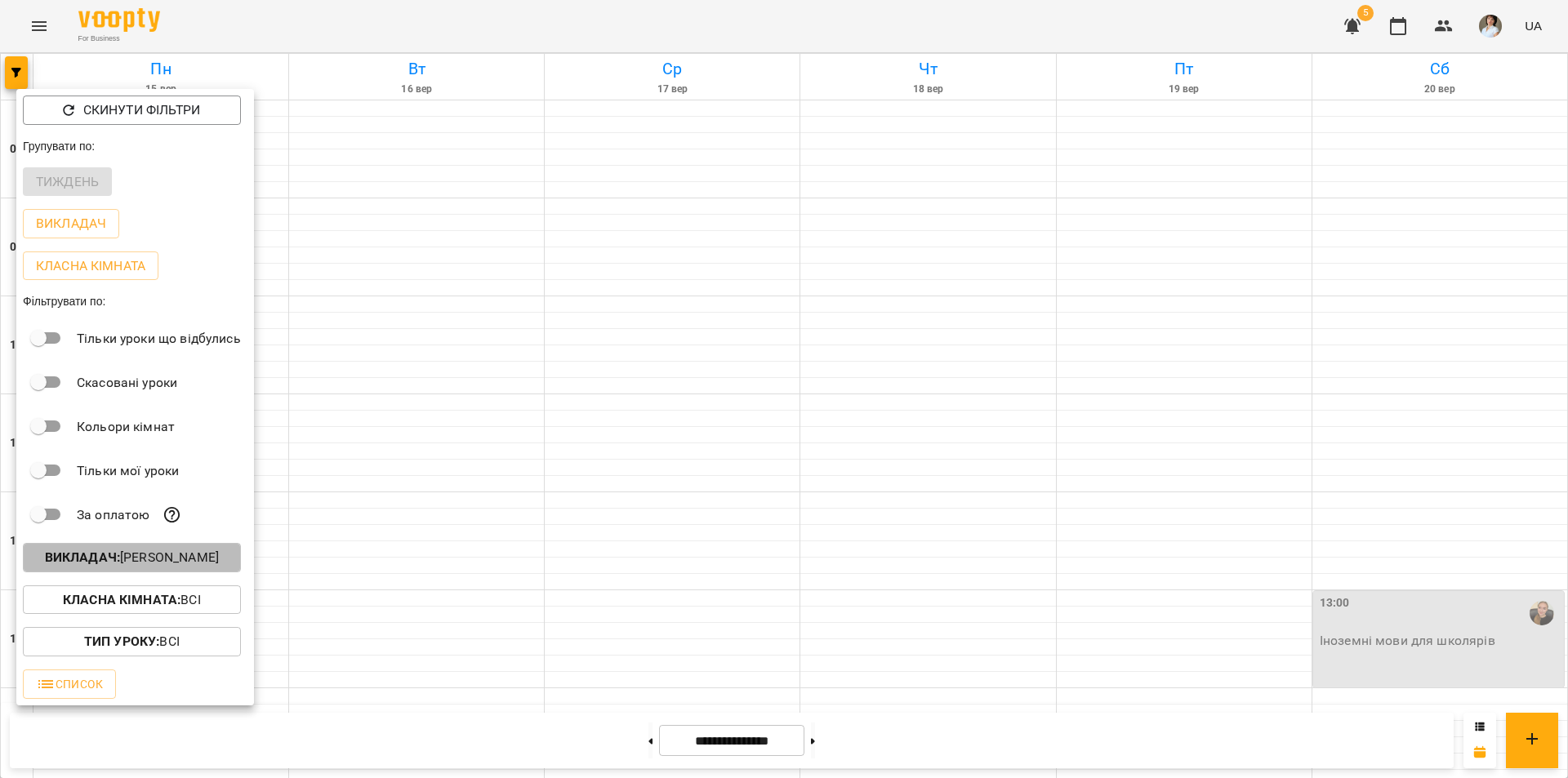
click at [155, 567] on p "Викладач : Касянчук Софія Сергіївна" at bounding box center [131, 558] width 174 height 20
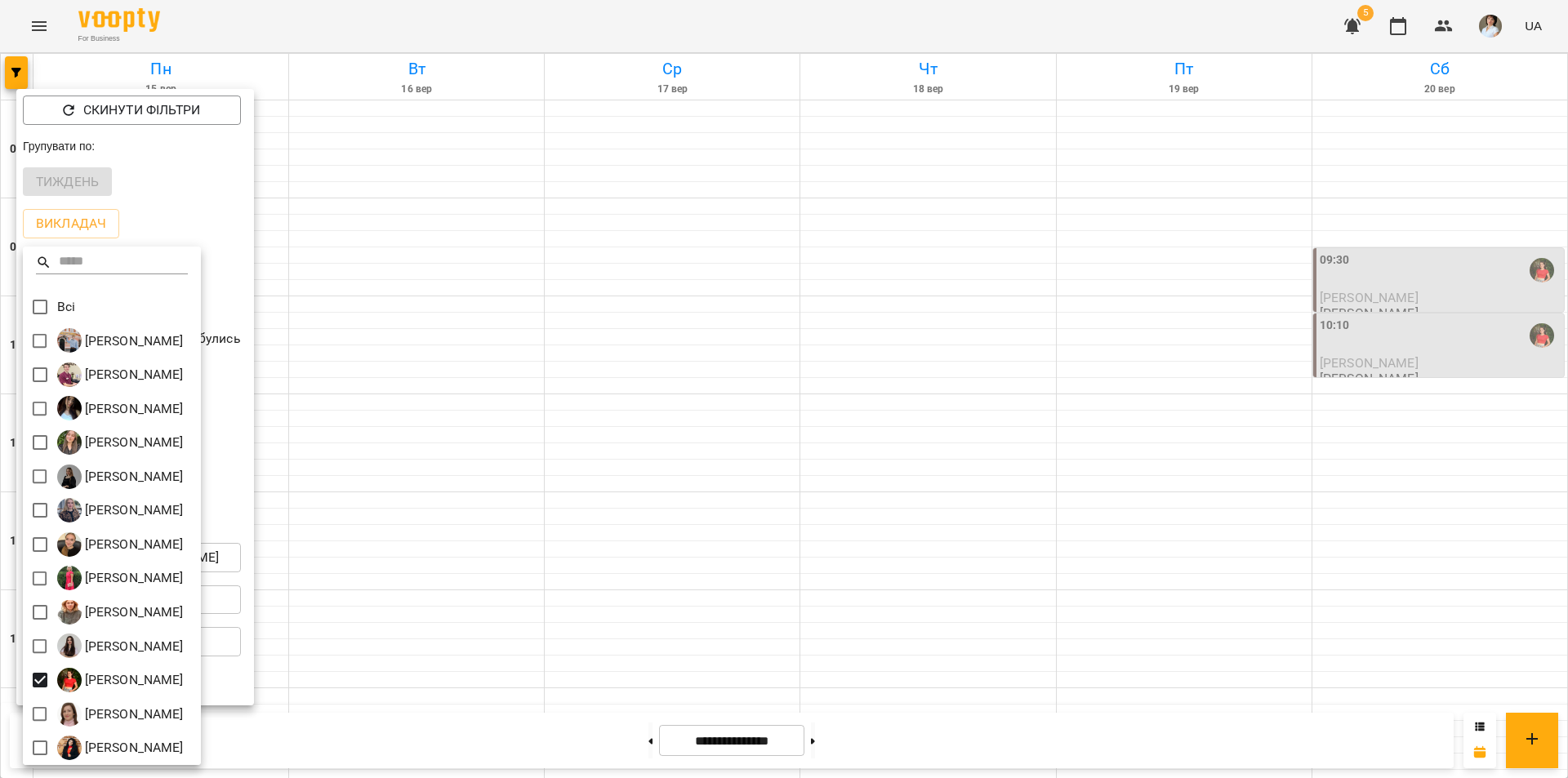
click at [580, 662] on div at bounding box center [784, 389] width 1568 height 778
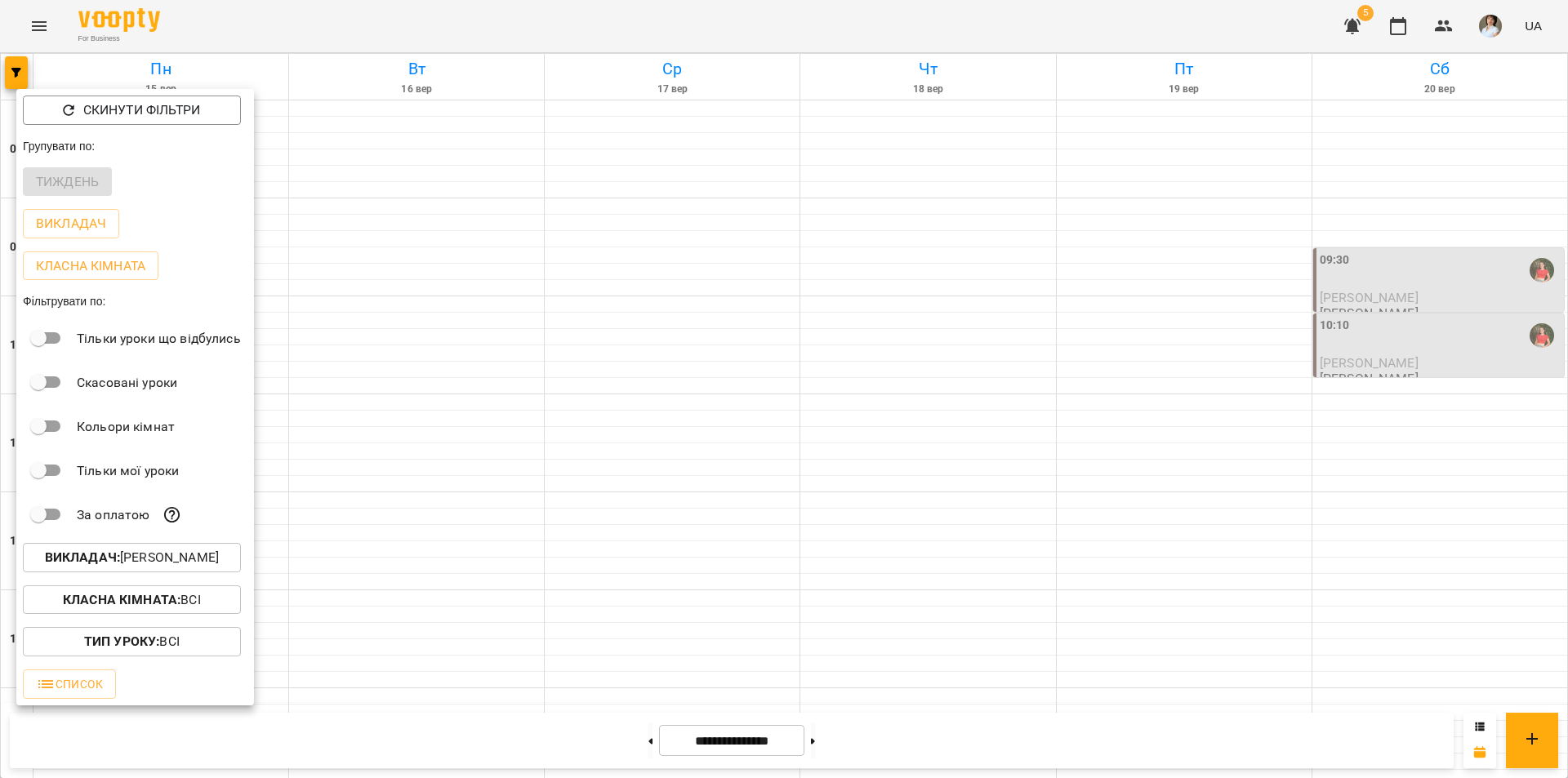
click at [599, 654] on div at bounding box center [784, 389] width 1568 height 778
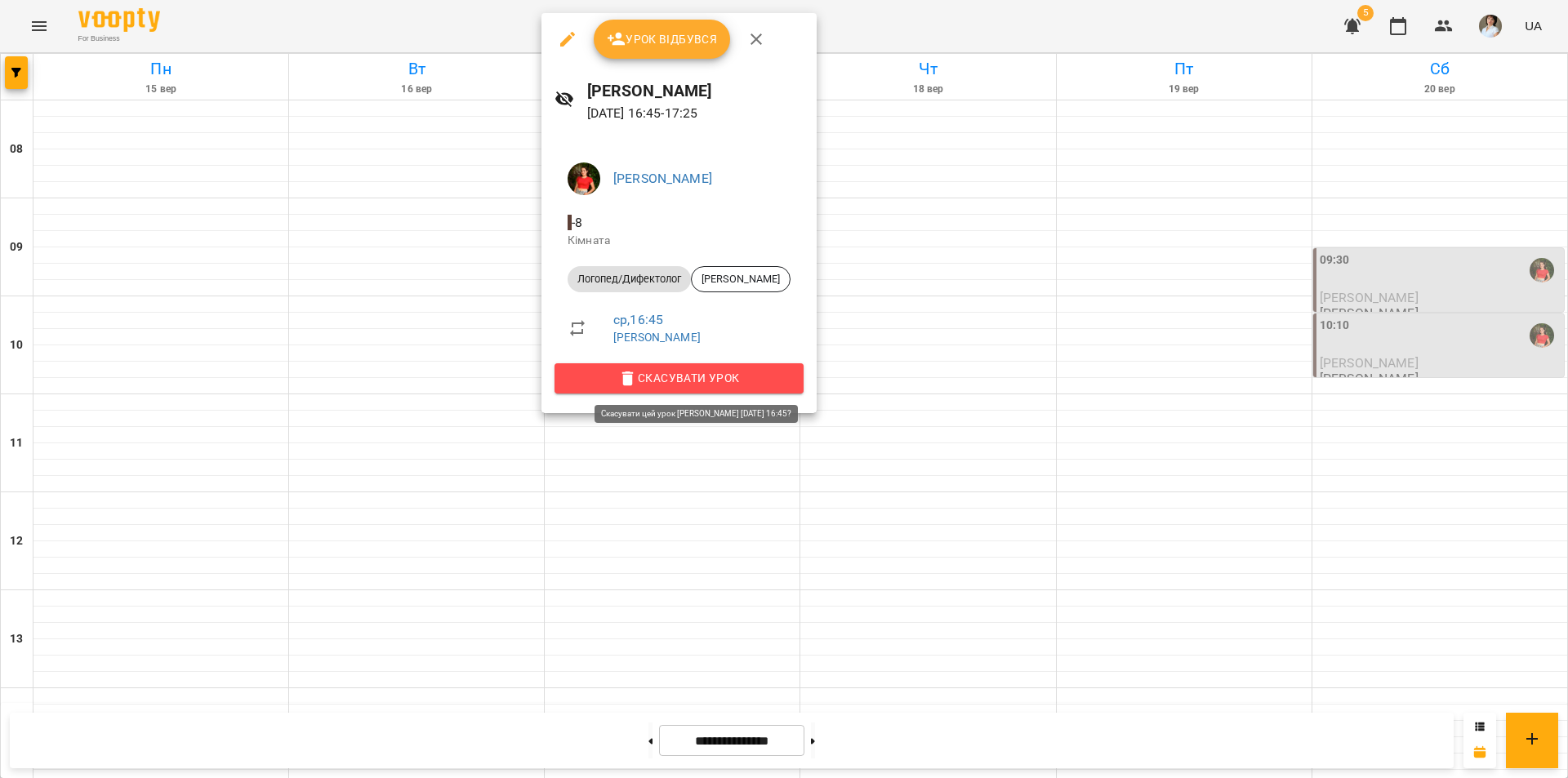
click at [706, 377] on span "Скасувати Урок" at bounding box center [679, 378] width 223 height 20
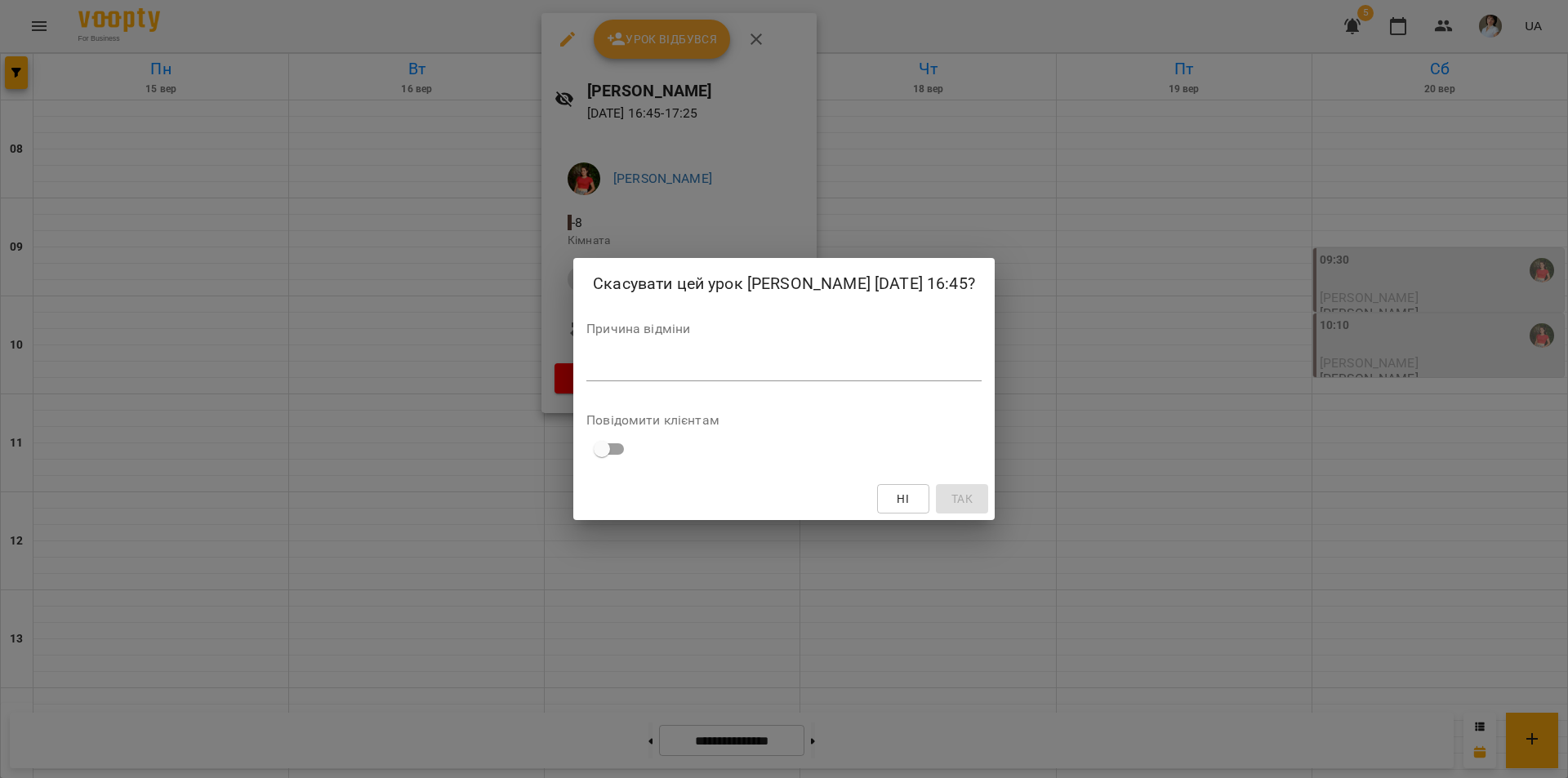
click at [699, 367] on textarea at bounding box center [784, 368] width 396 height 16
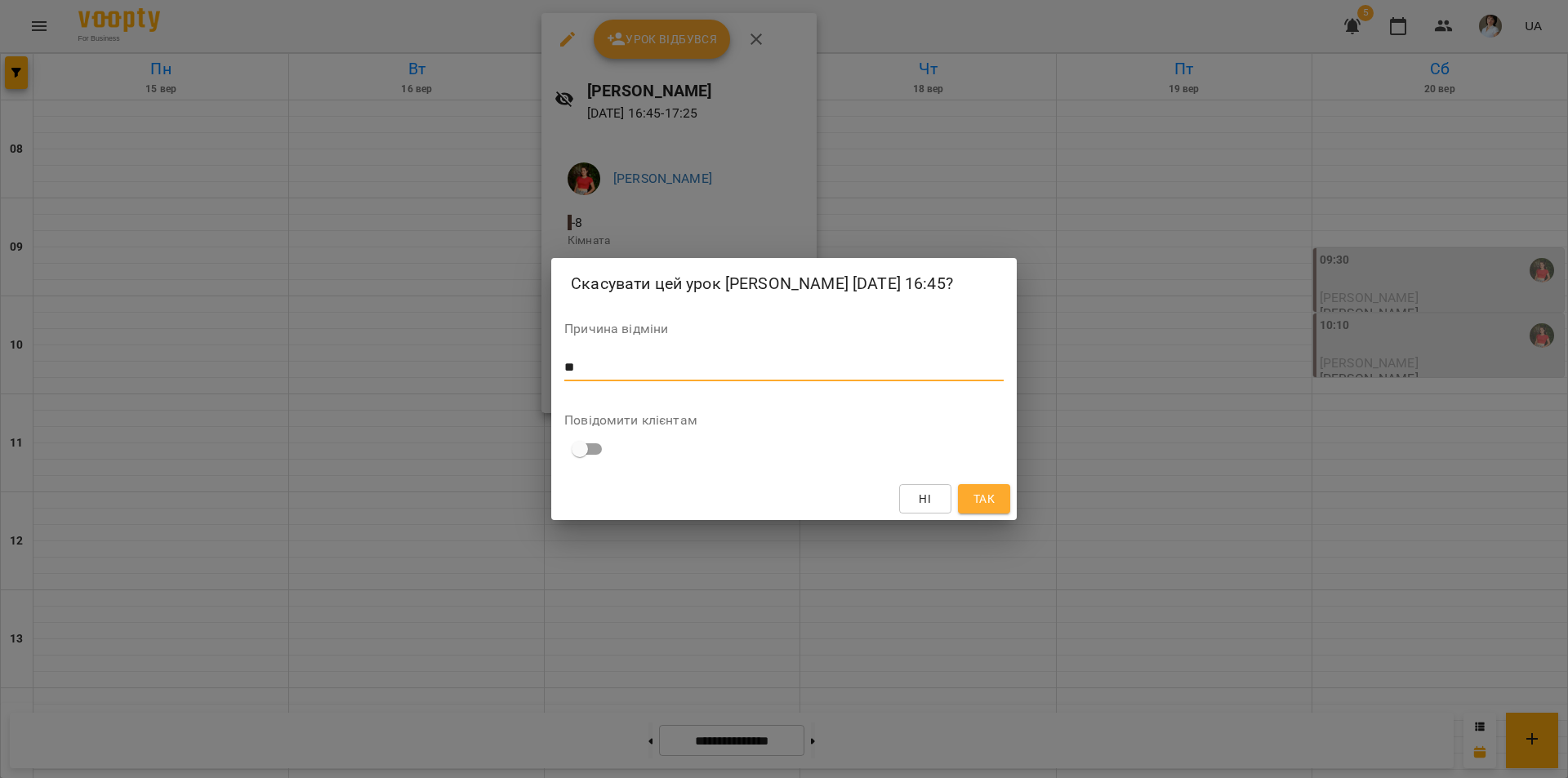
type textarea "**"
click at [986, 497] on span "Так" at bounding box center [984, 499] width 21 height 20
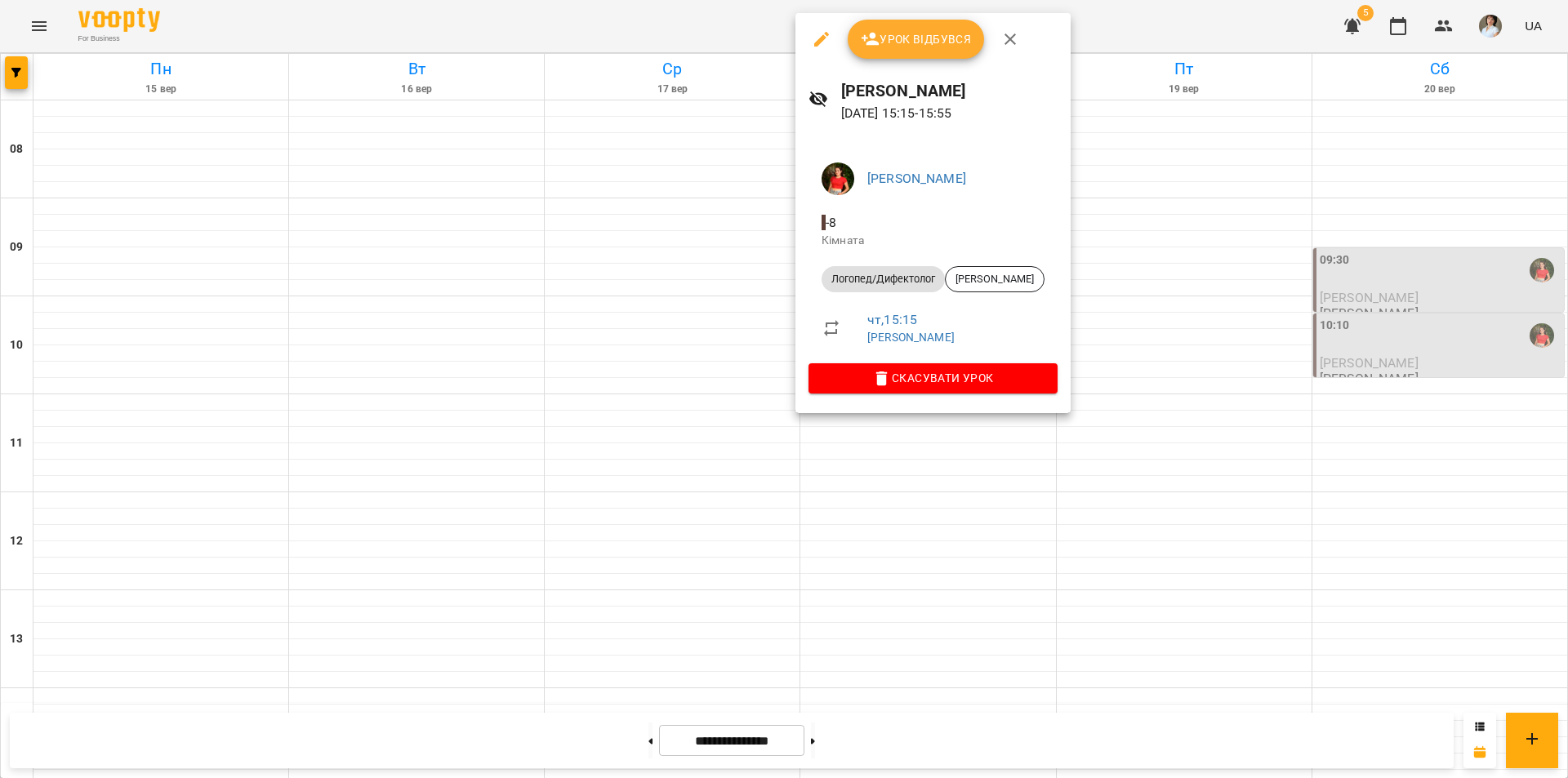
click at [815, 39] on icon "button" at bounding box center [822, 40] width 20 height 20
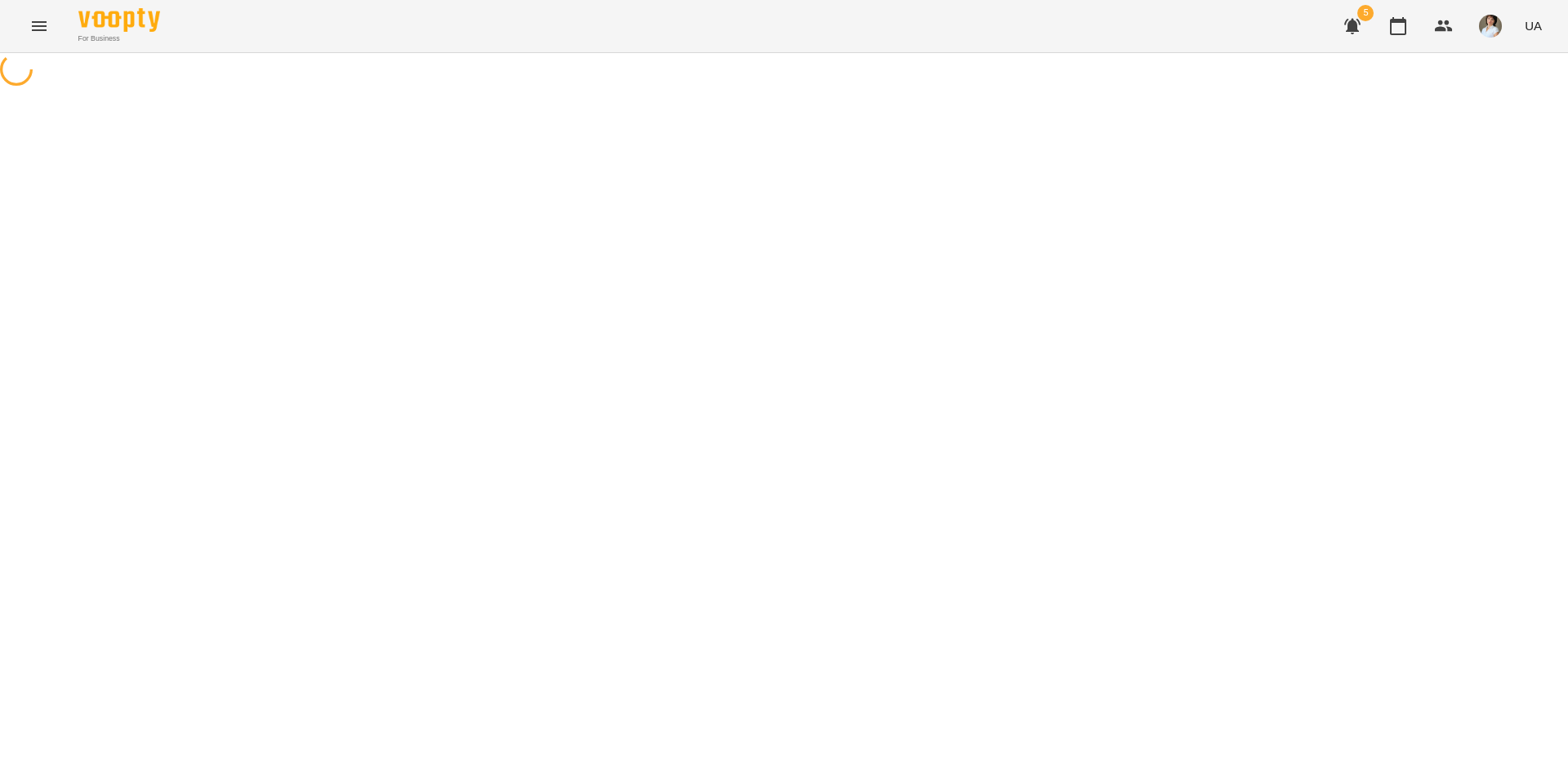
select select "**********"
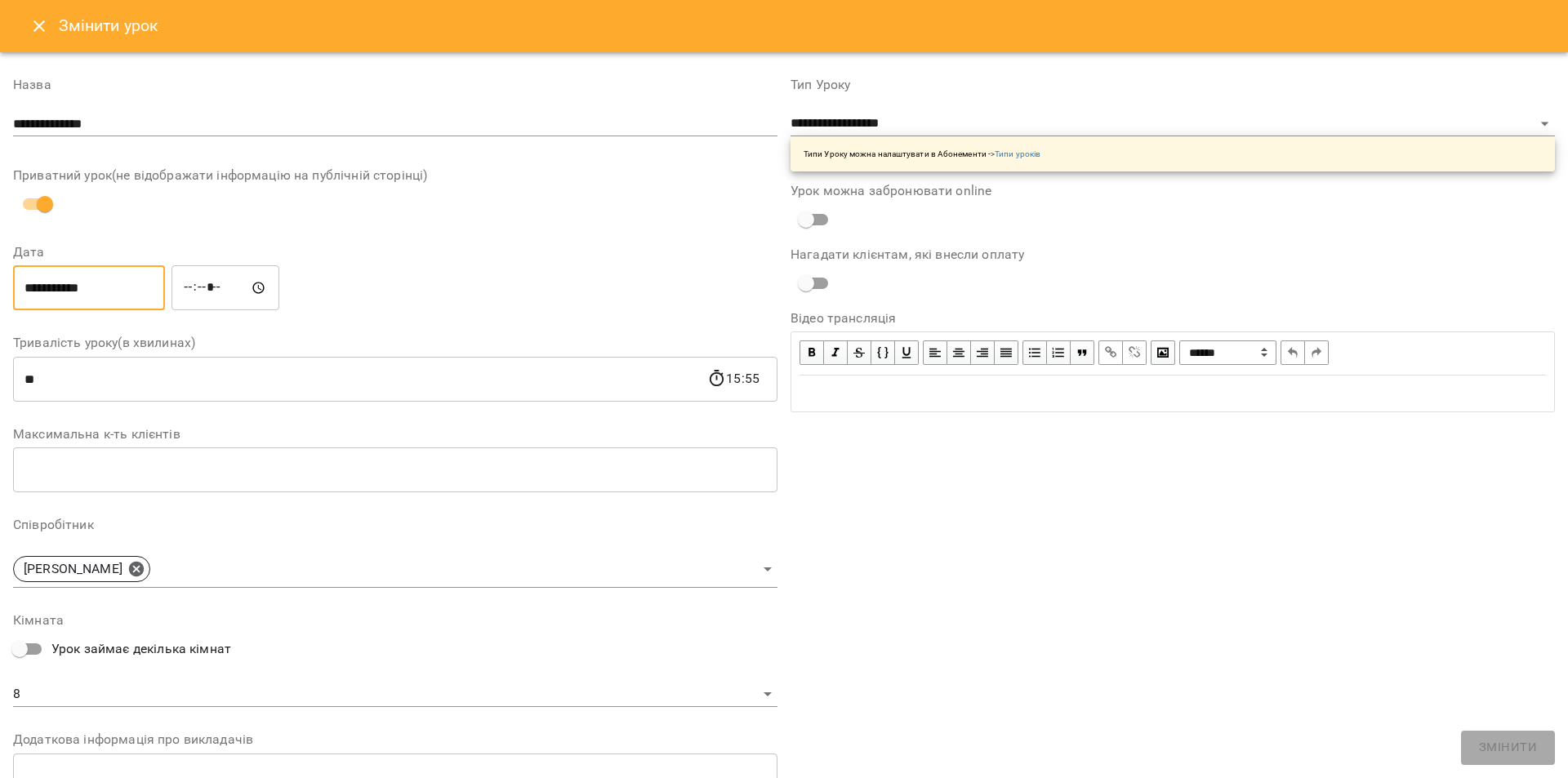
click at [67, 284] on input "**********" at bounding box center [89, 287] width 152 height 45
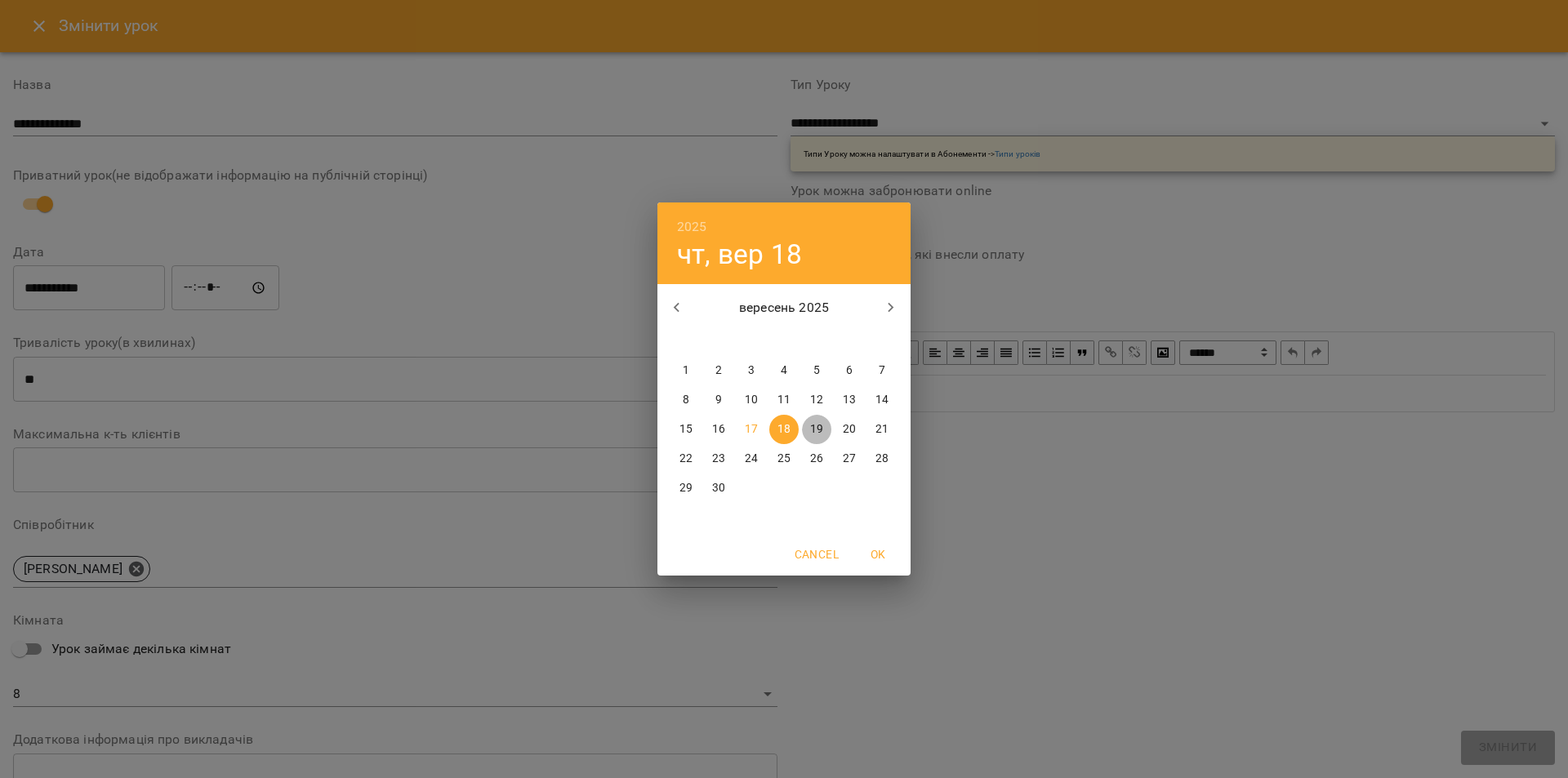
click at [819, 425] on span "19" at bounding box center [817, 429] width 30 height 17
type input "**********"
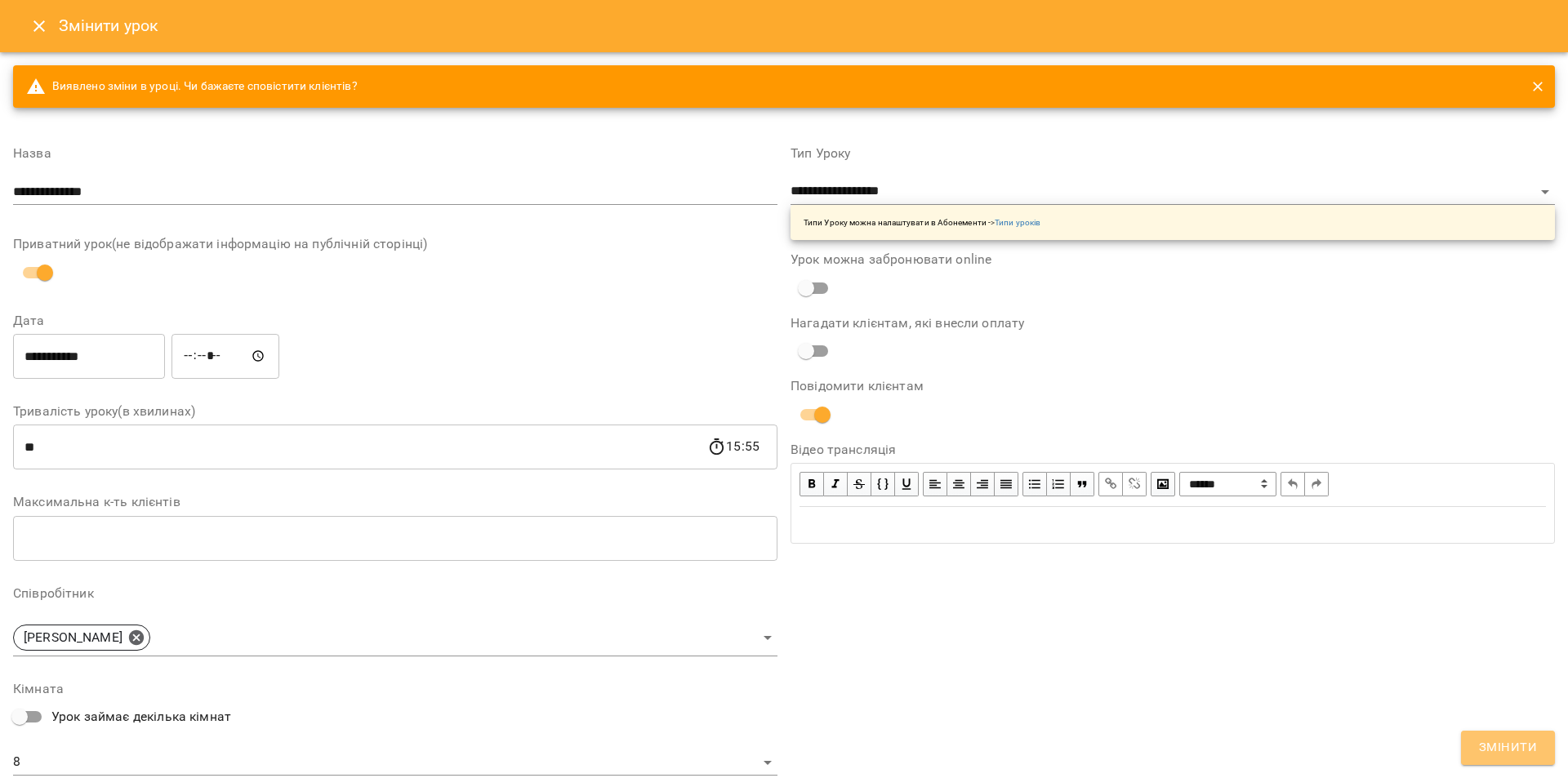
click at [1525, 752] on span "Змінити" at bounding box center [1508, 748] width 58 height 21
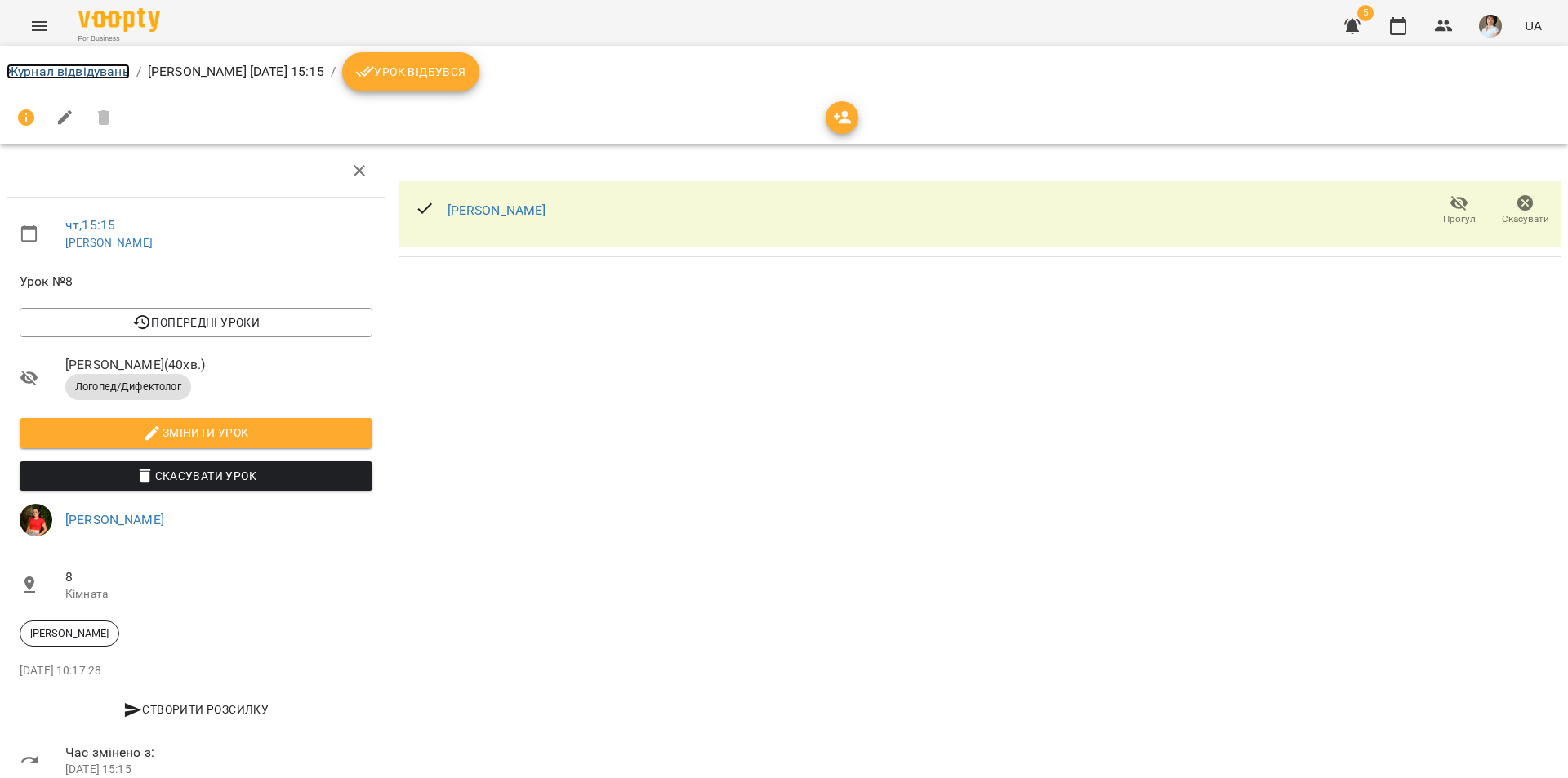
click at [39, 64] on link "Журнал відвідувань" at bounding box center [68, 71] width 123 height 16
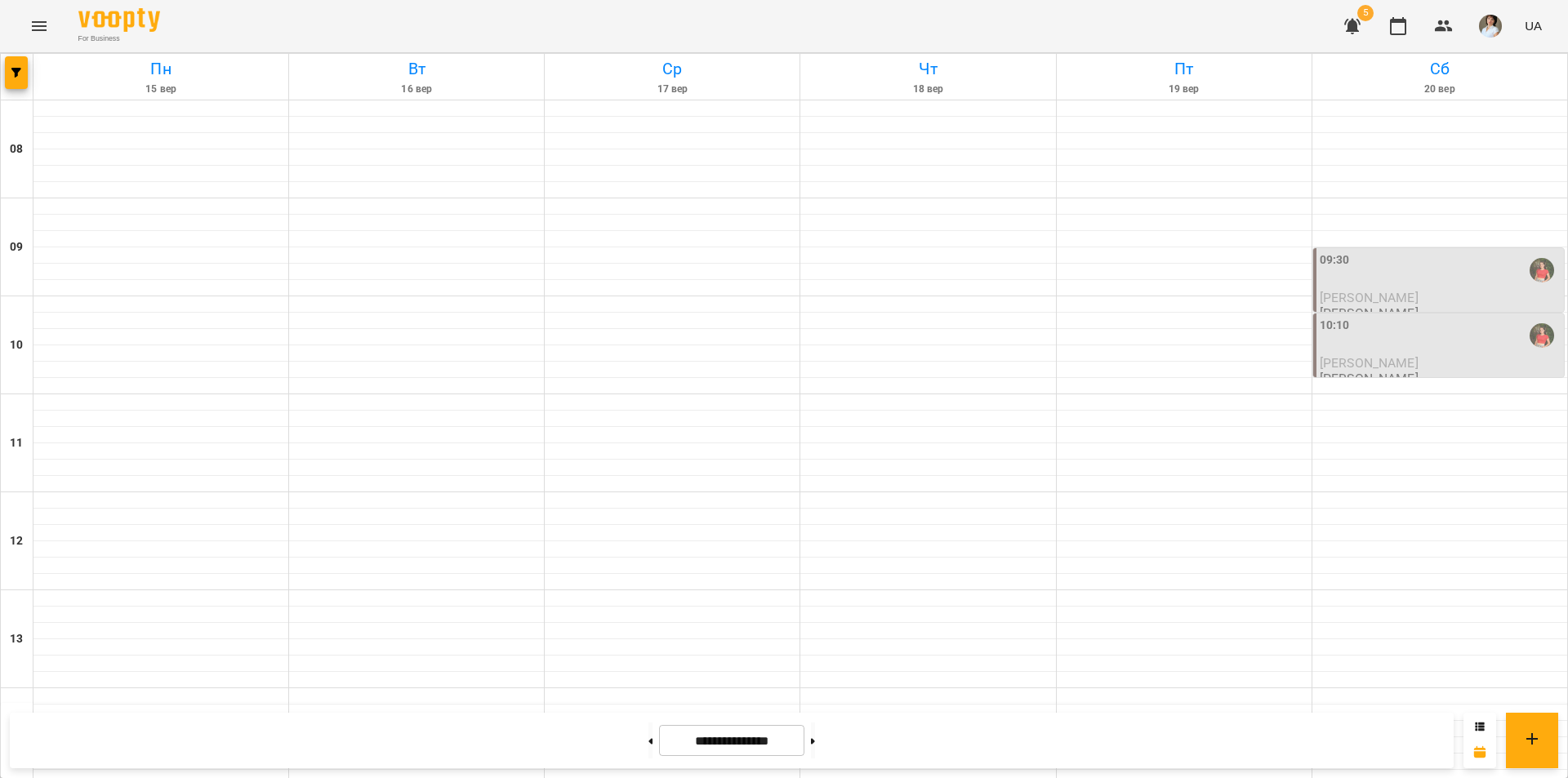
scroll to position [572, 0]
click at [13, 69] on icon "button" at bounding box center [17, 73] width 10 height 10
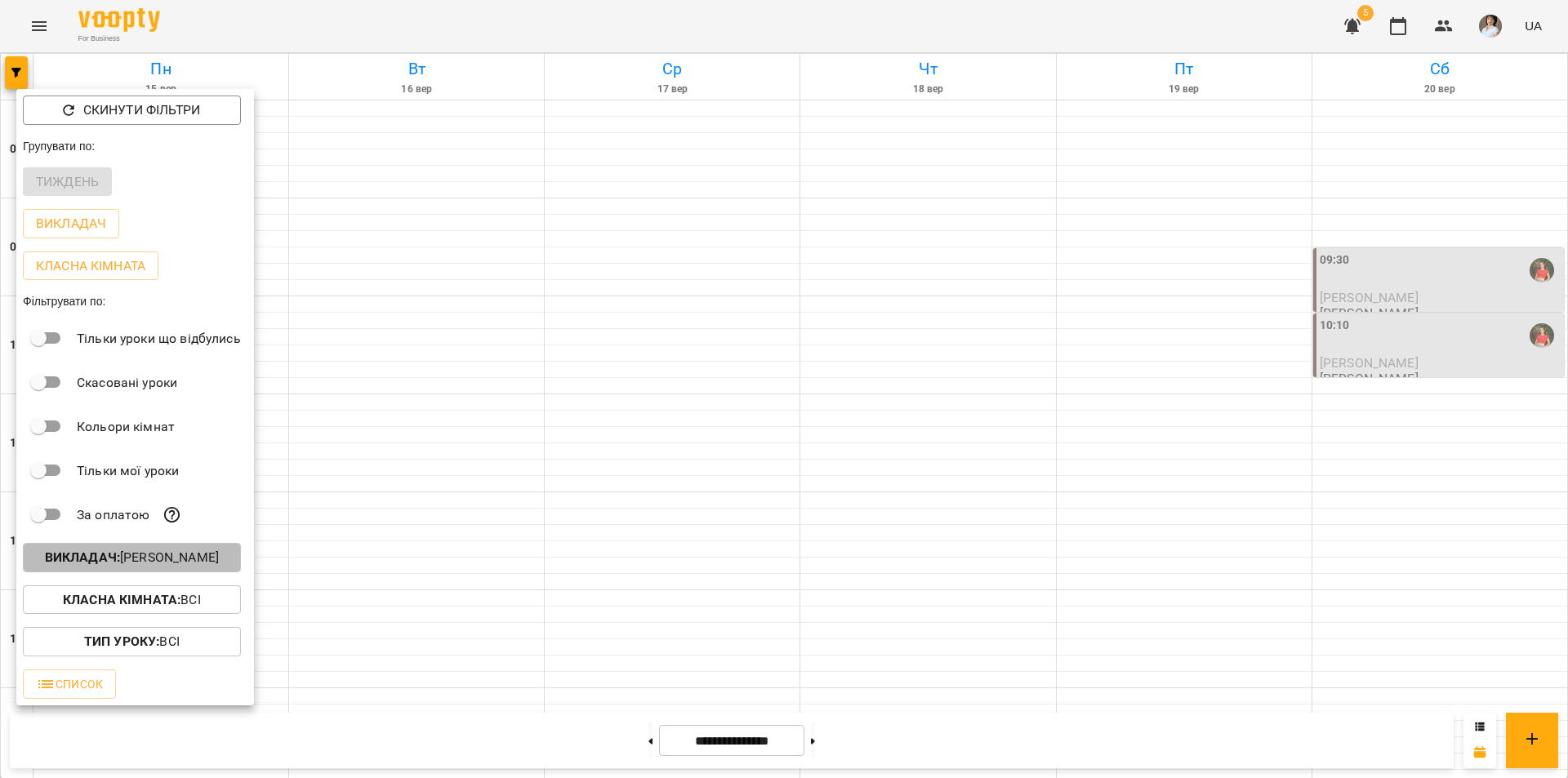
click at [165, 557] on p "Викладач : Литвинюк Аліна Віталіївна" at bounding box center [131, 558] width 174 height 20
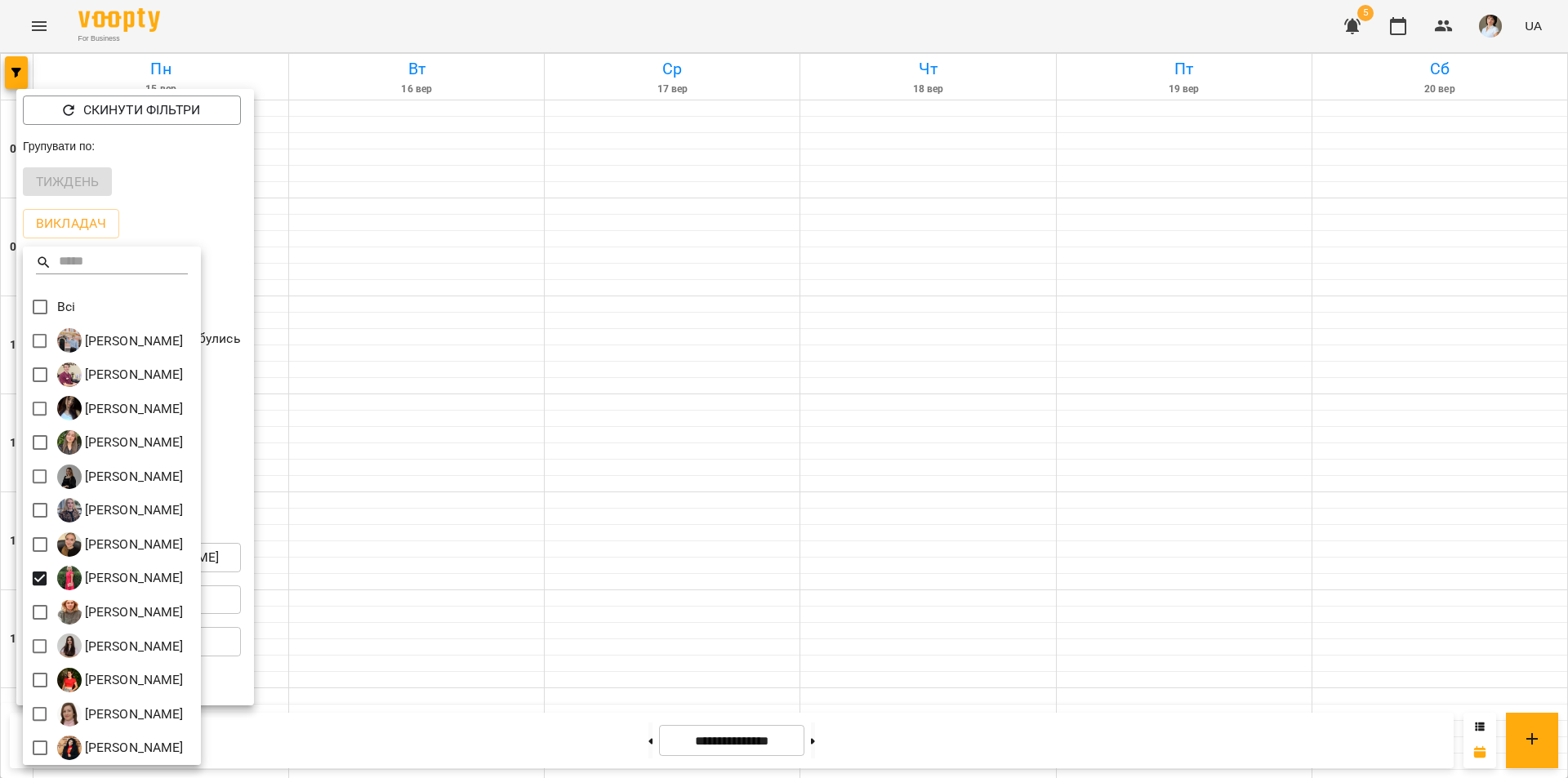
click at [688, 531] on div at bounding box center [784, 389] width 1568 height 778
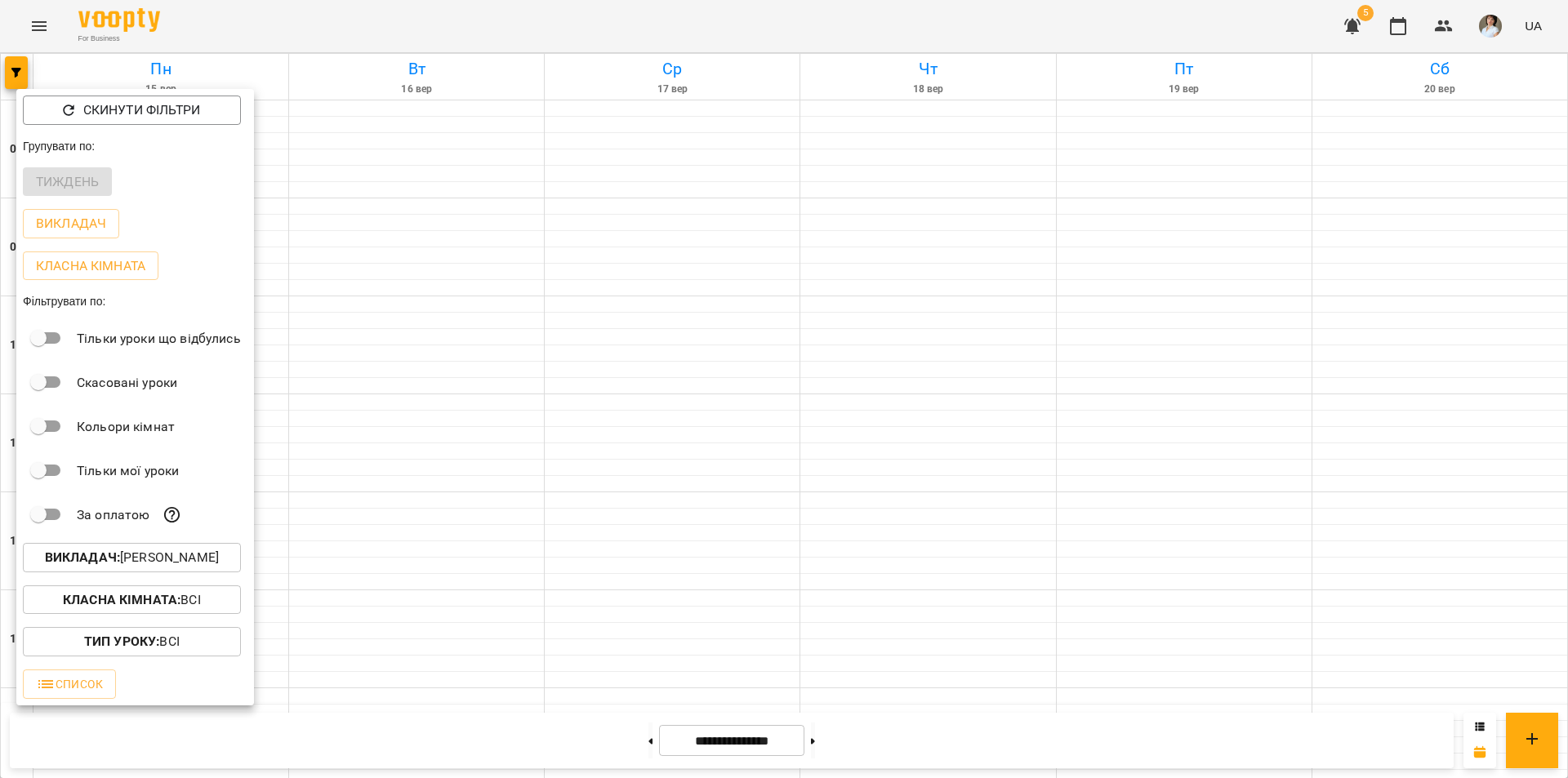
click at [698, 520] on div at bounding box center [784, 389] width 1568 height 778
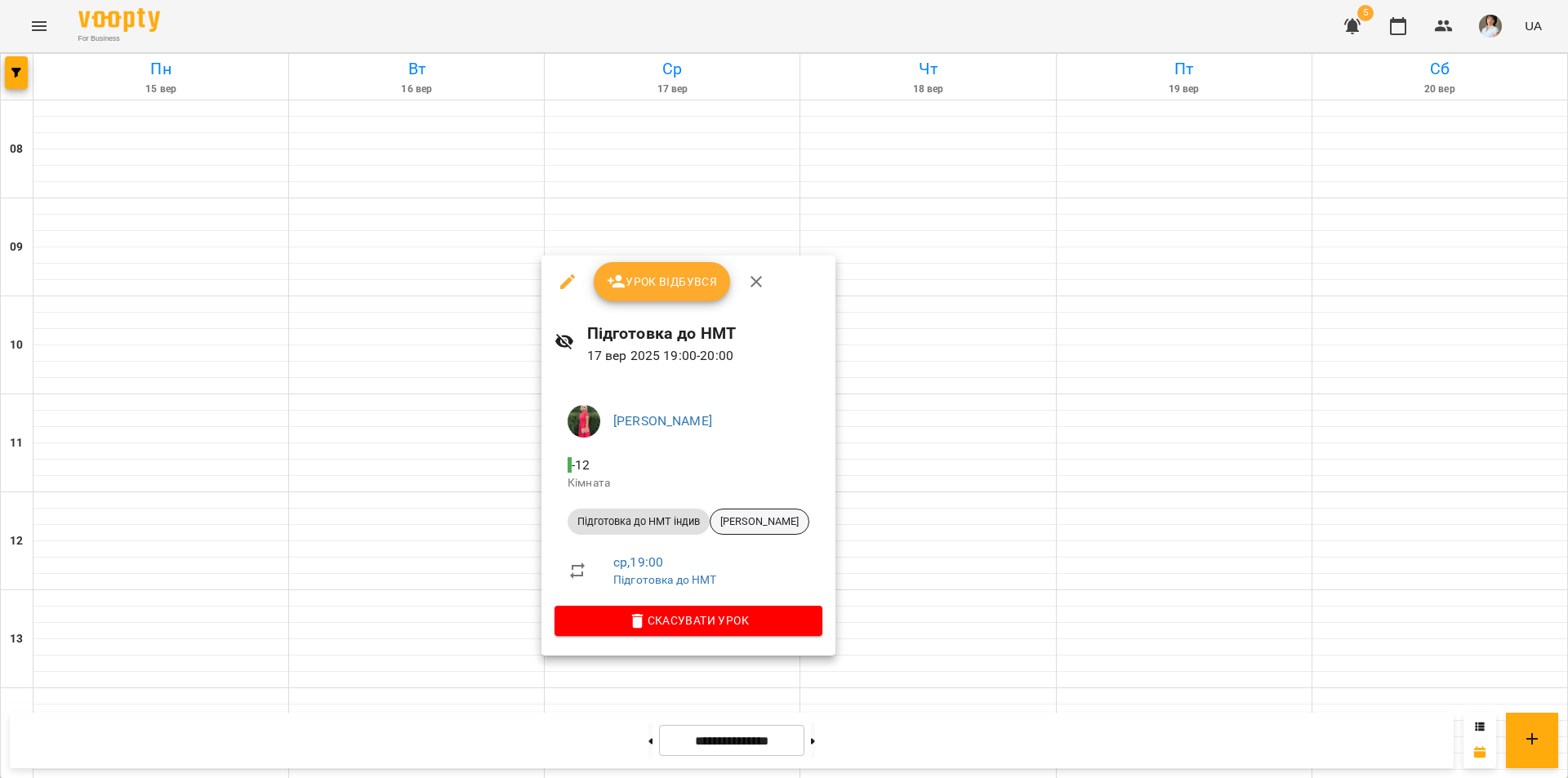
click at [808, 519] on span "[PERSON_NAME]" at bounding box center [759, 522] width 98 height 15
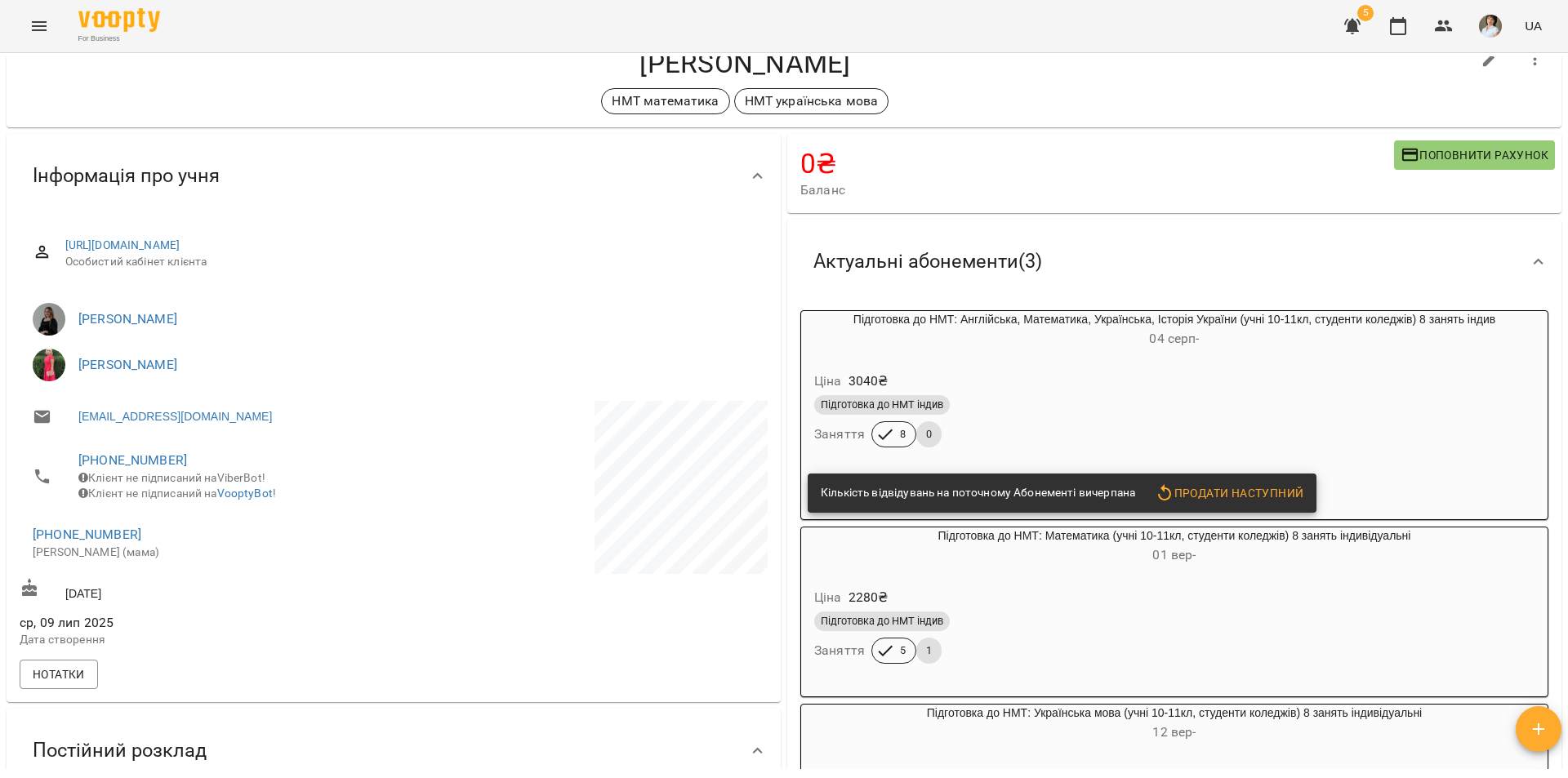
scroll to position [82, 0]
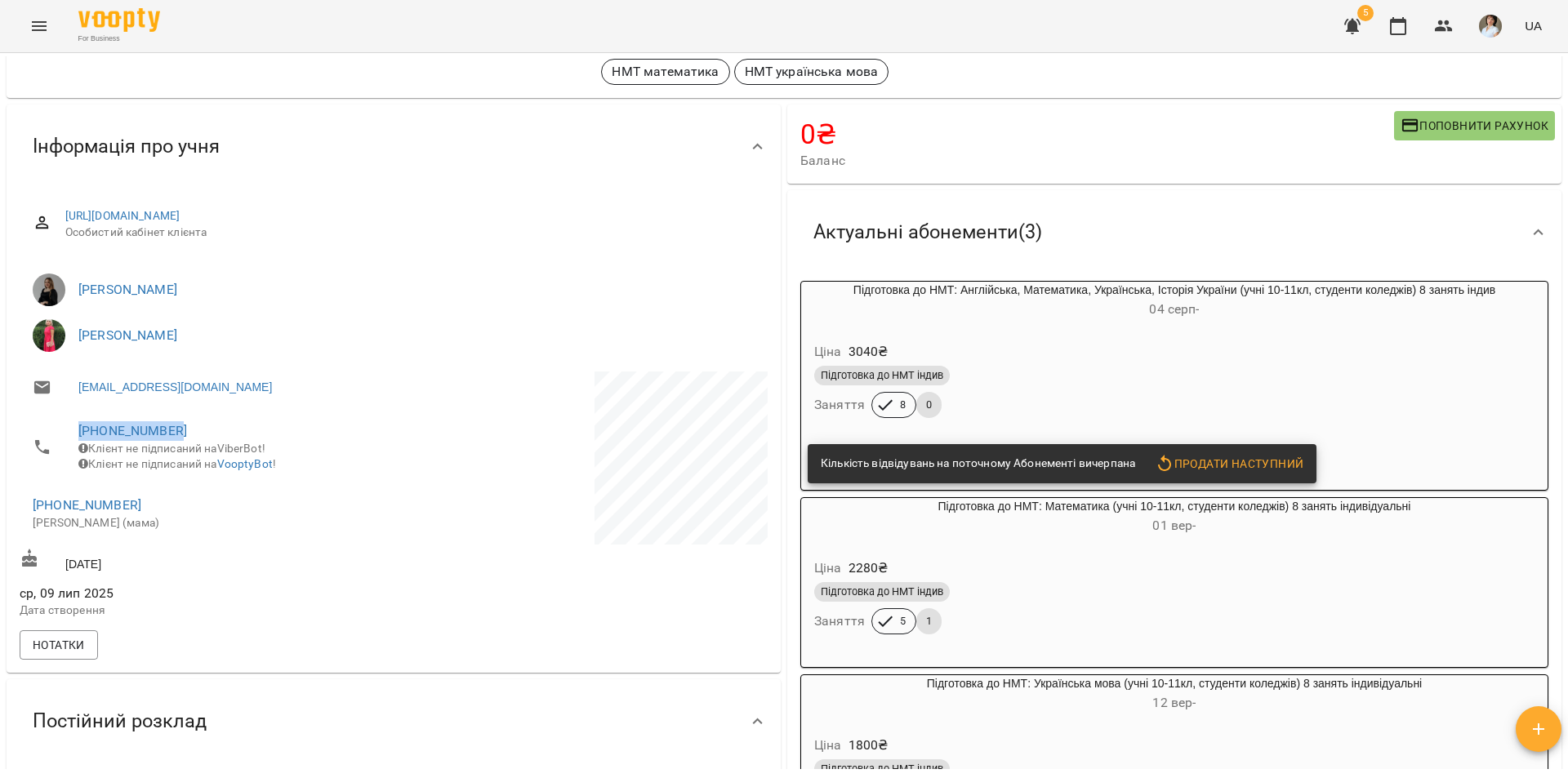
drag, startPoint x: 192, startPoint y: 424, endPoint x: 72, endPoint y: 420, distance: 120.1
click at [72, 420] on li "+380968641828 Клієнт не підписаний на ViberBot! Клієнт не підписаний на VooptyB…" at bounding box center [205, 447] width 371 height 74
copy link "[PHONE_NUMBER]"
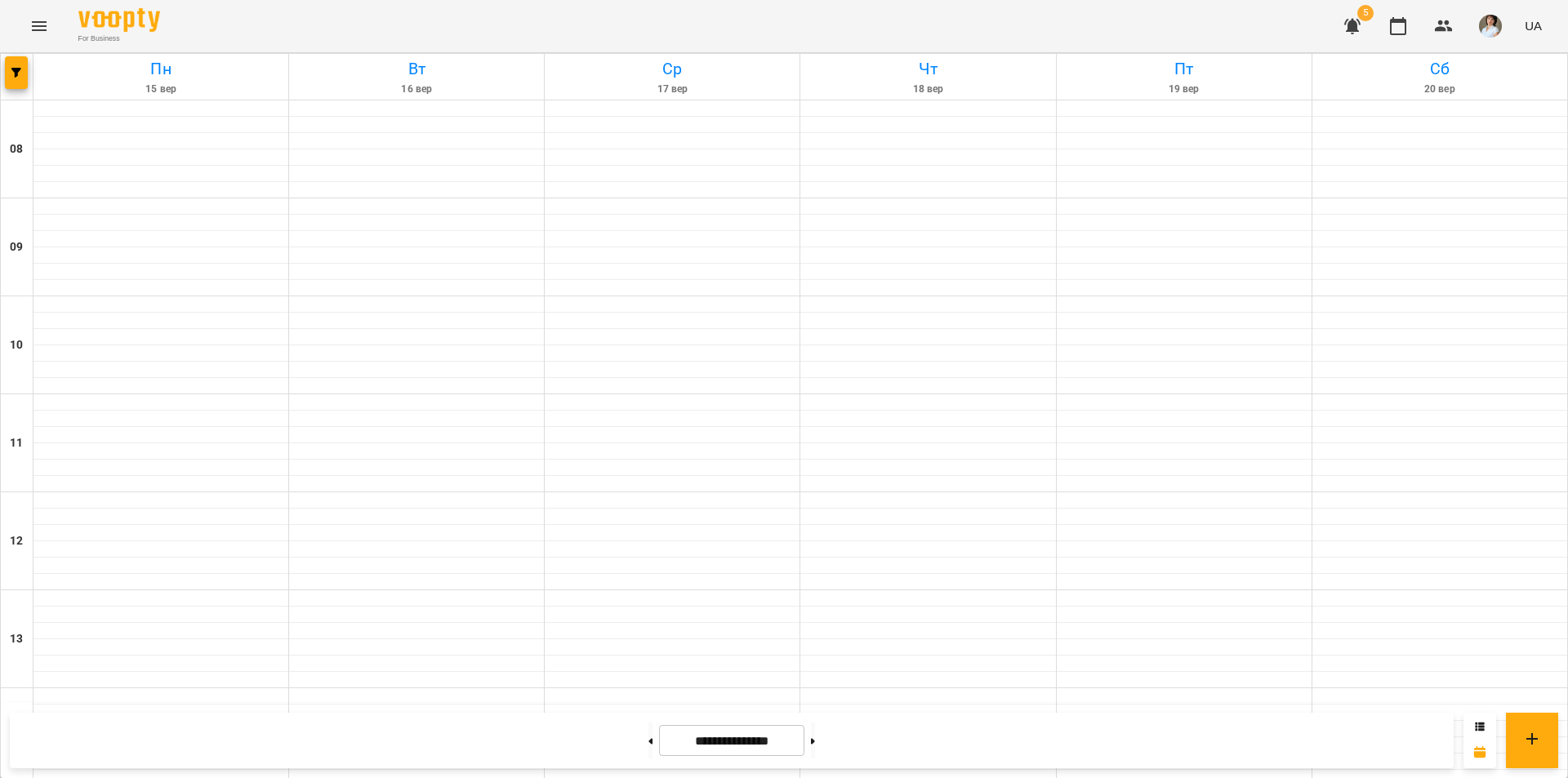
scroll to position [670, 0]
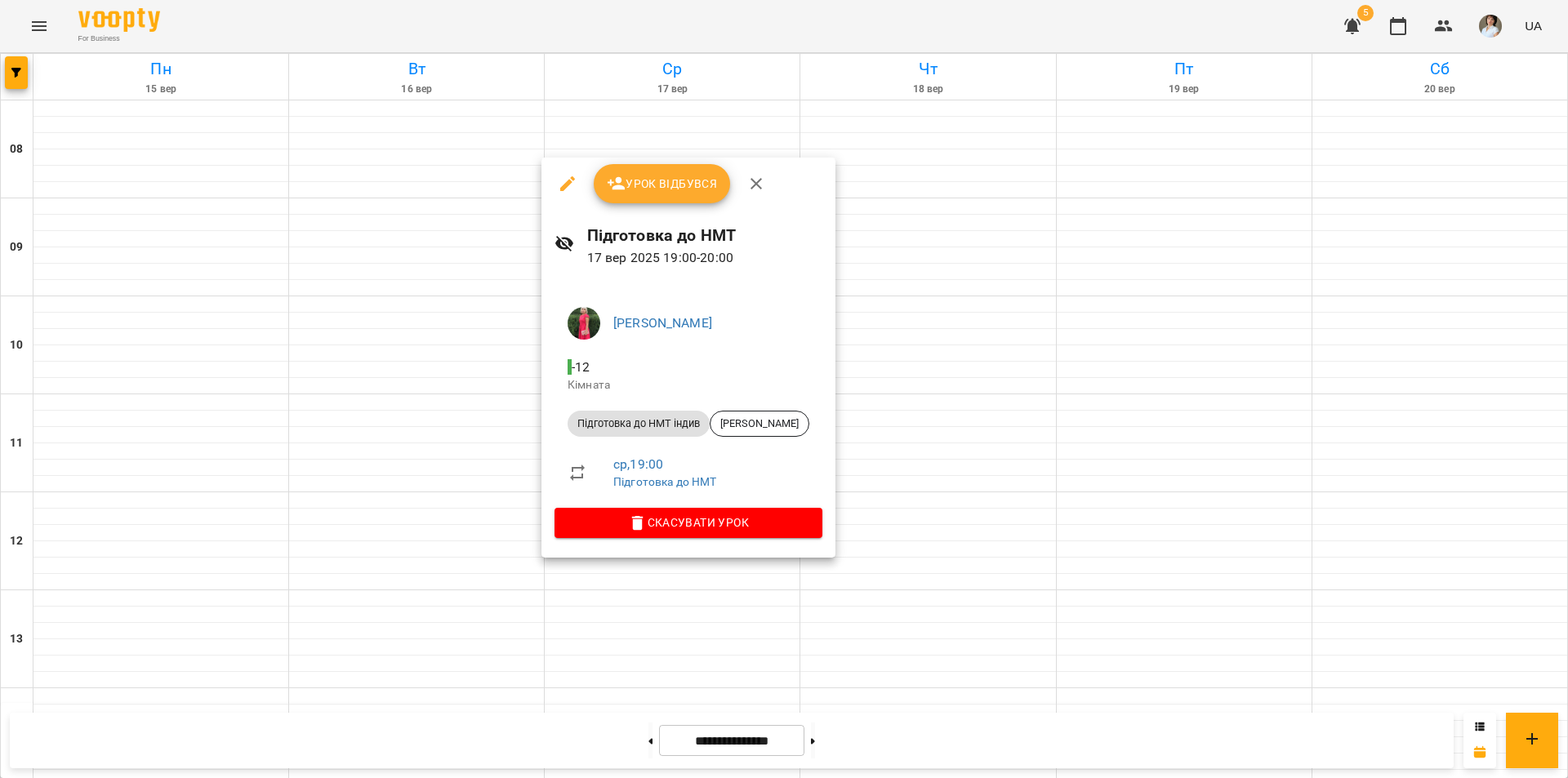
click at [13, 81] on div at bounding box center [784, 389] width 1568 height 778
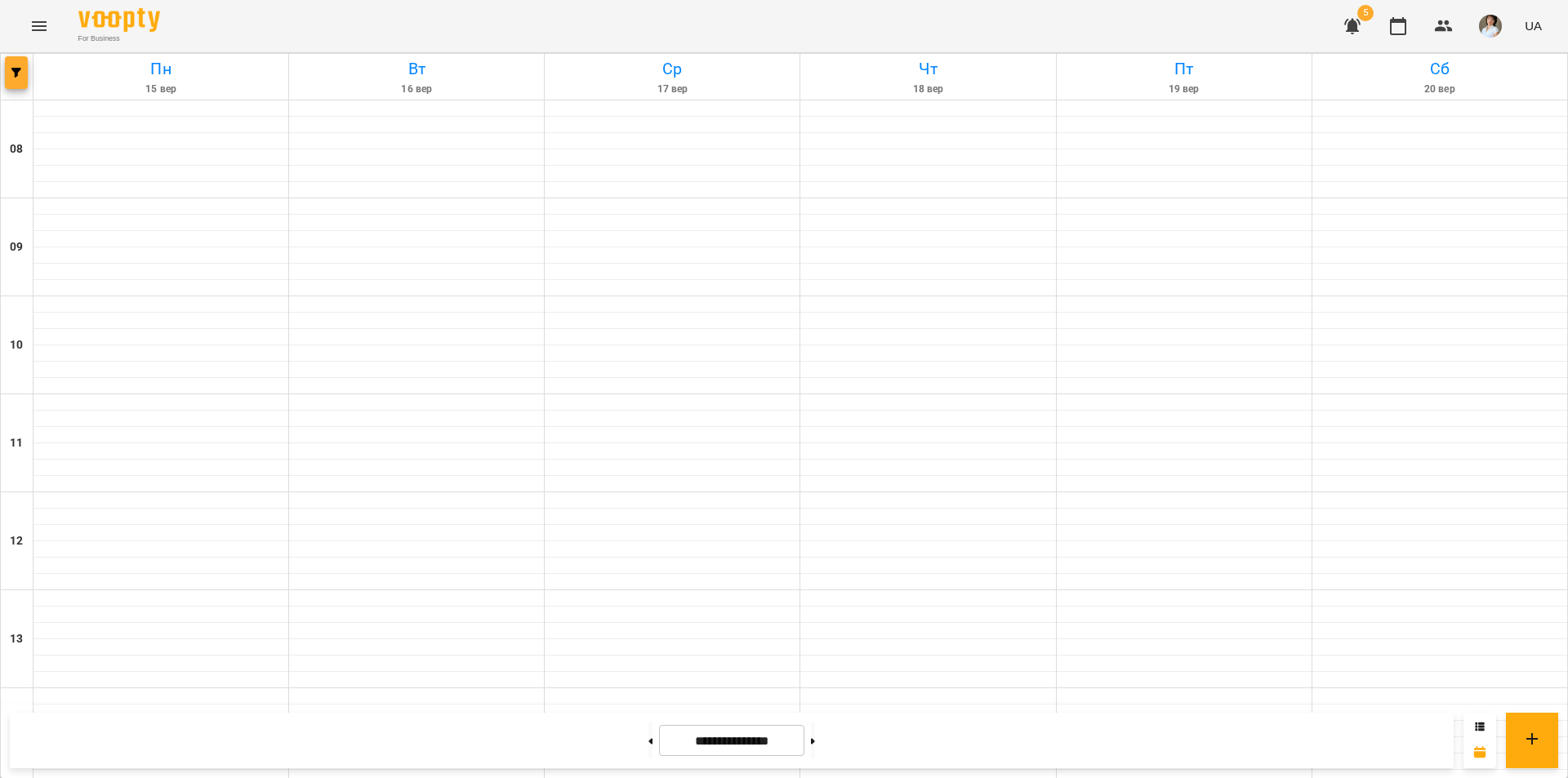
click at [12, 81] on button "button" at bounding box center [17, 73] width 23 height 33
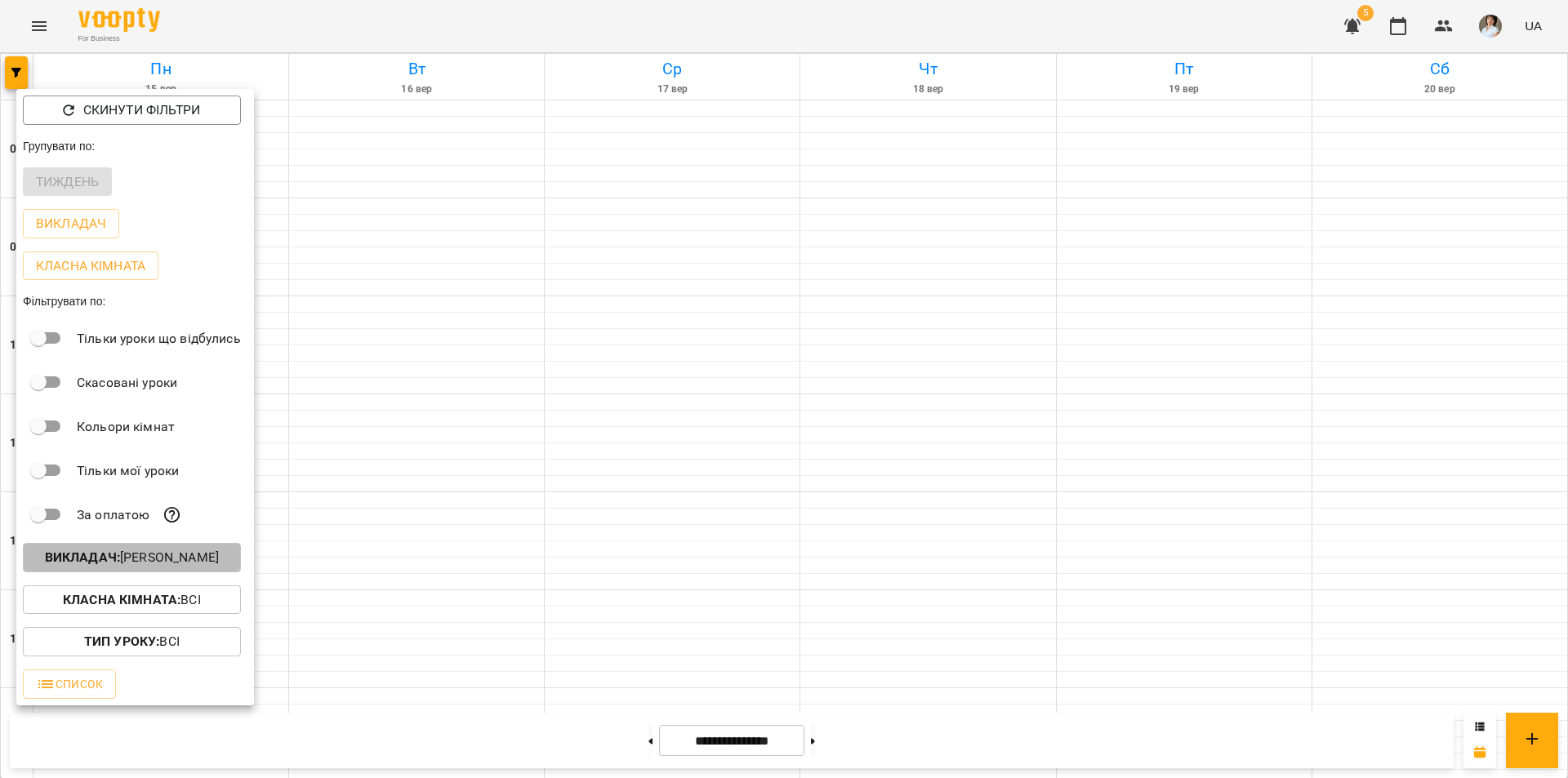
click at [121, 560] on p "Викладач : Кобильник Лілія Миколаївна" at bounding box center [131, 558] width 174 height 20
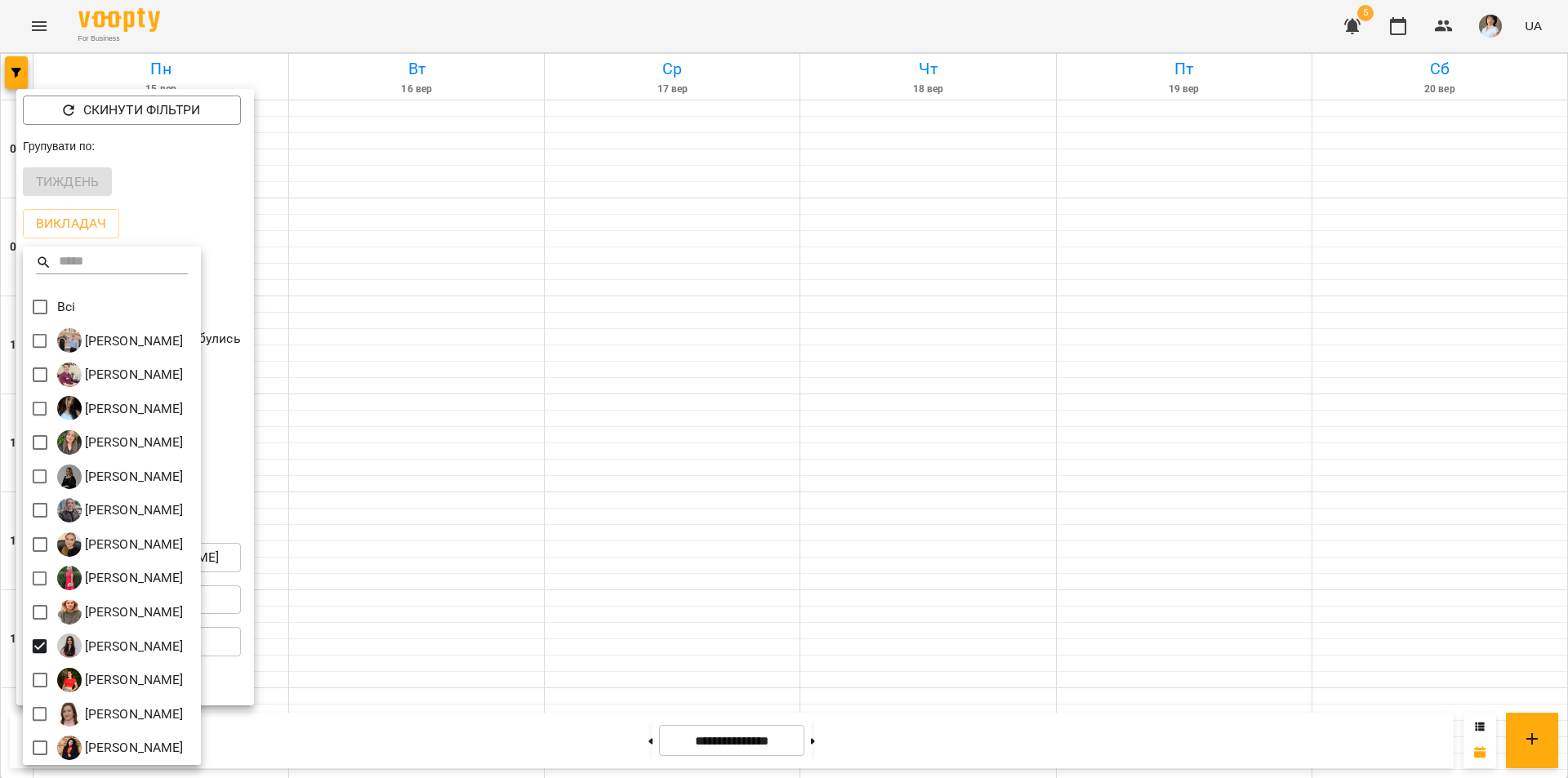
click at [494, 562] on div at bounding box center [784, 389] width 1568 height 778
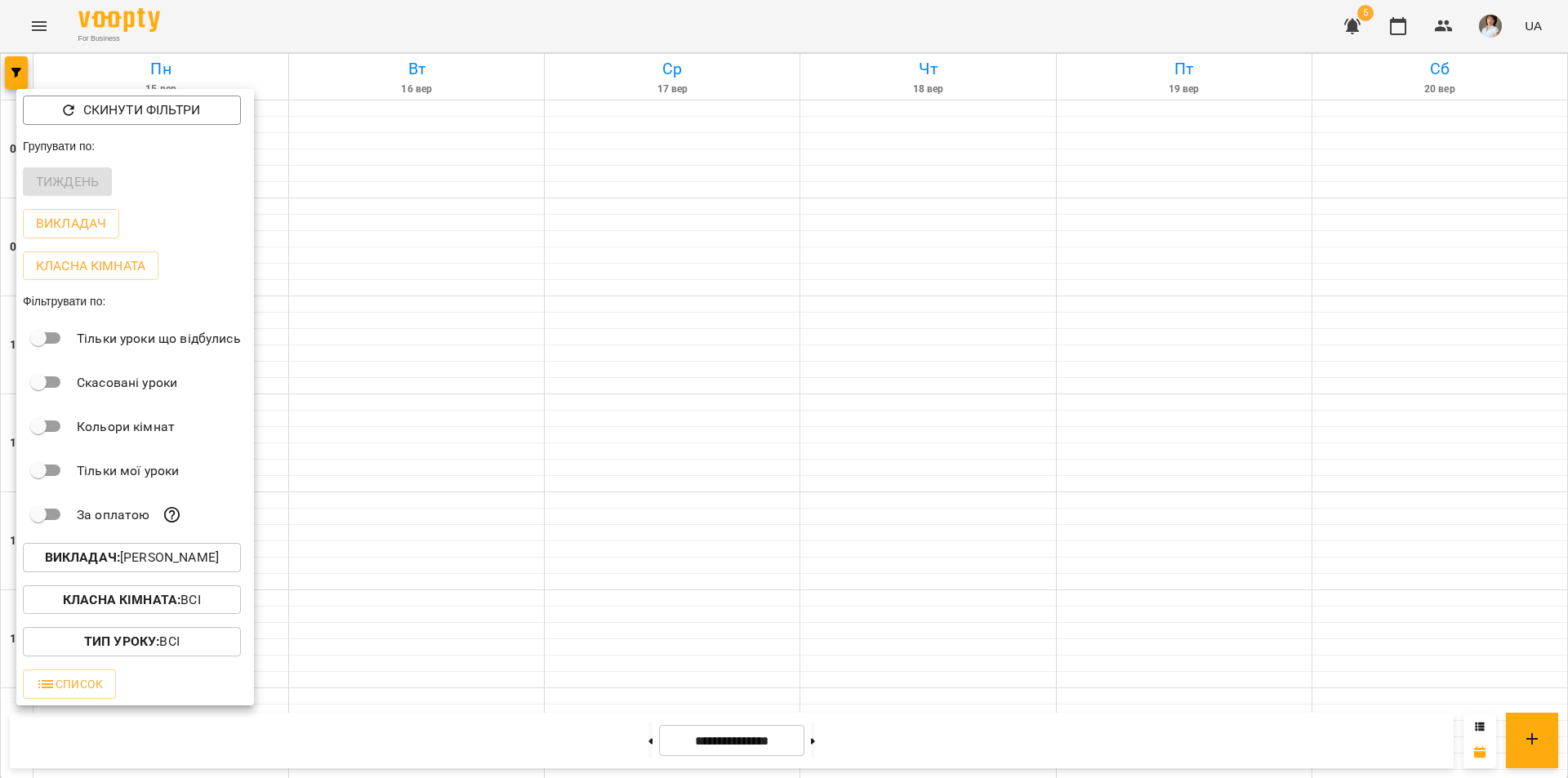
click at [488, 564] on div at bounding box center [784, 389] width 1568 height 778
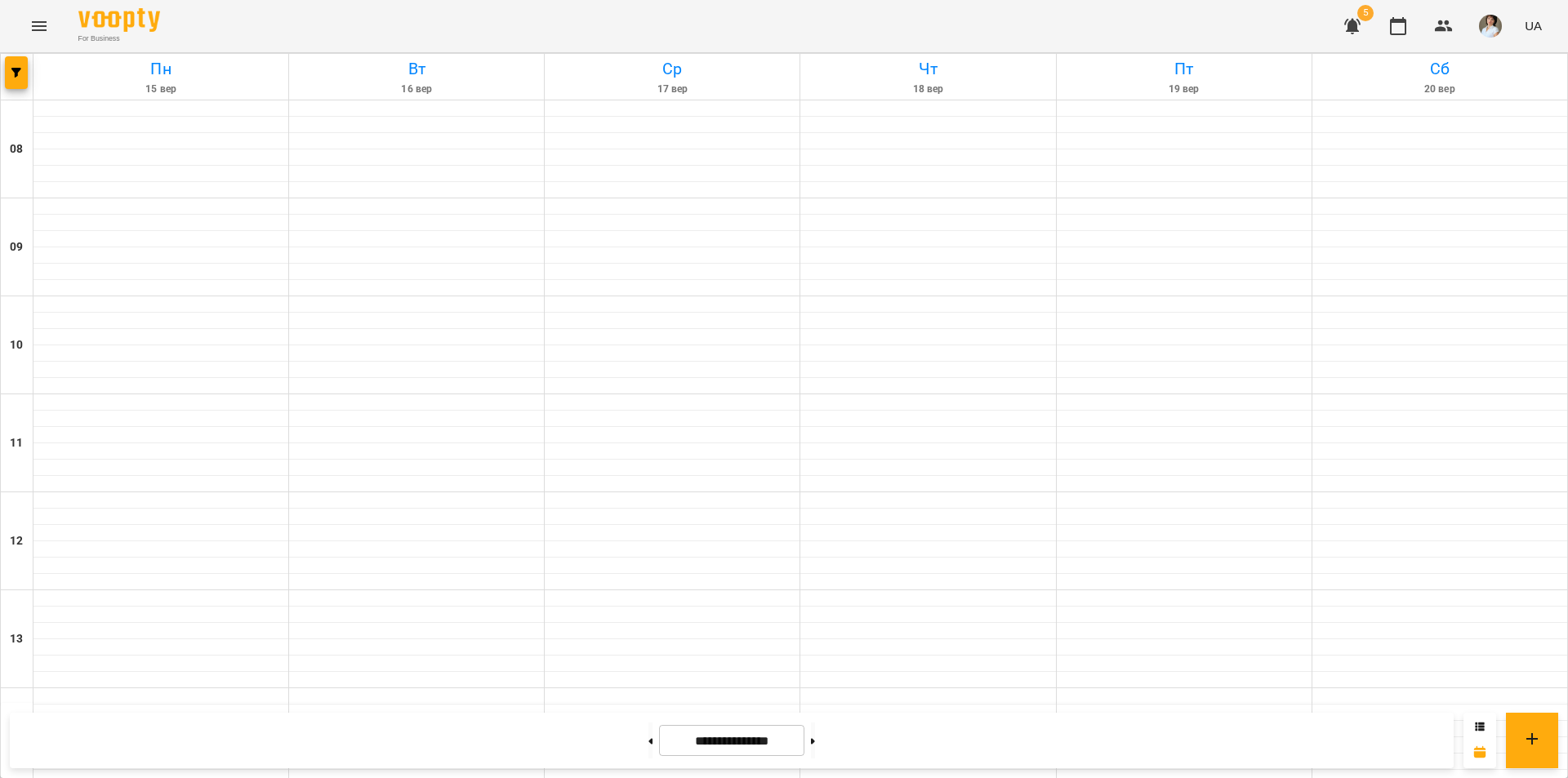
scroll to position [506, 0]
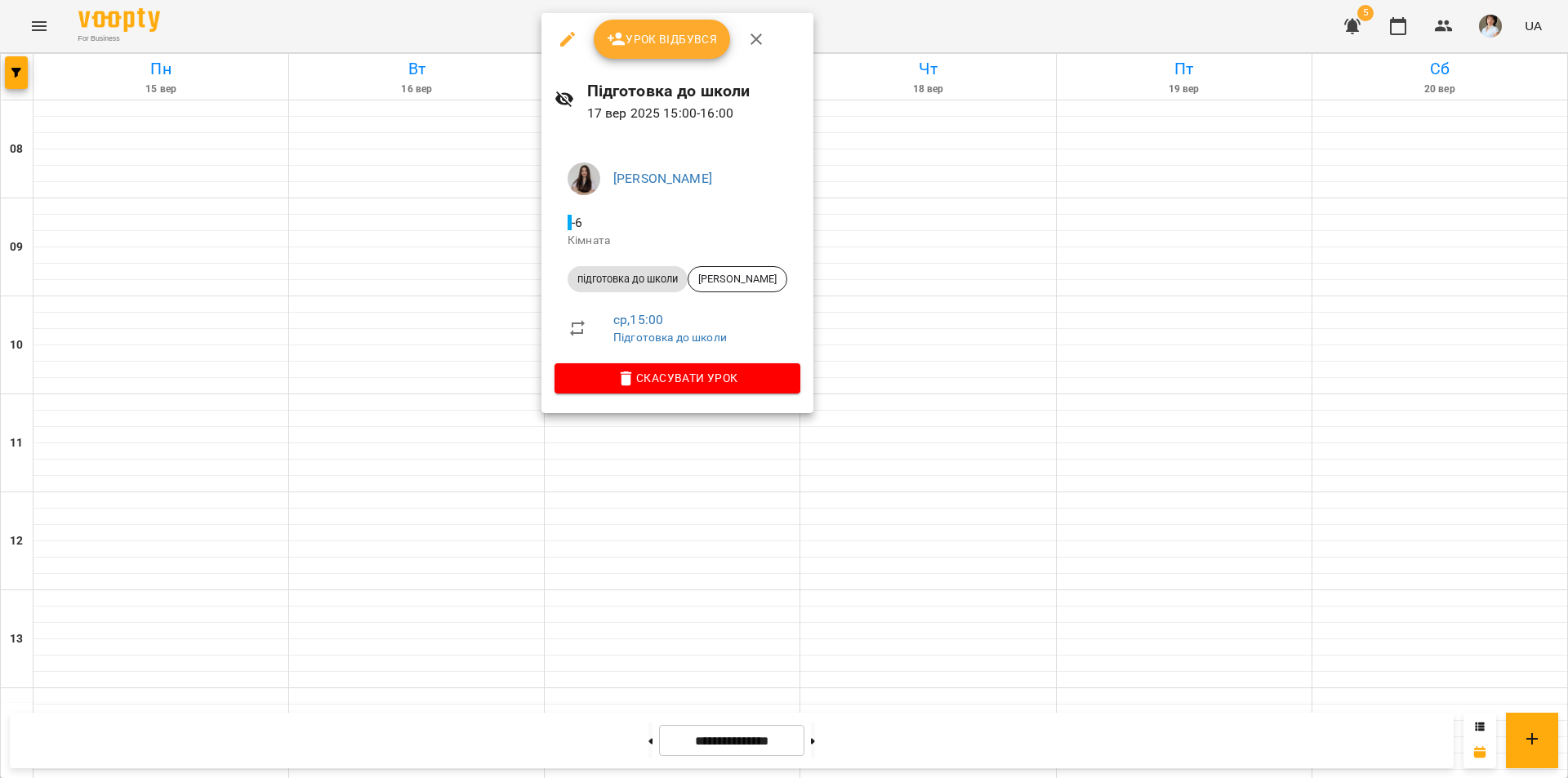
click at [417, 638] on div at bounding box center [784, 389] width 1568 height 778
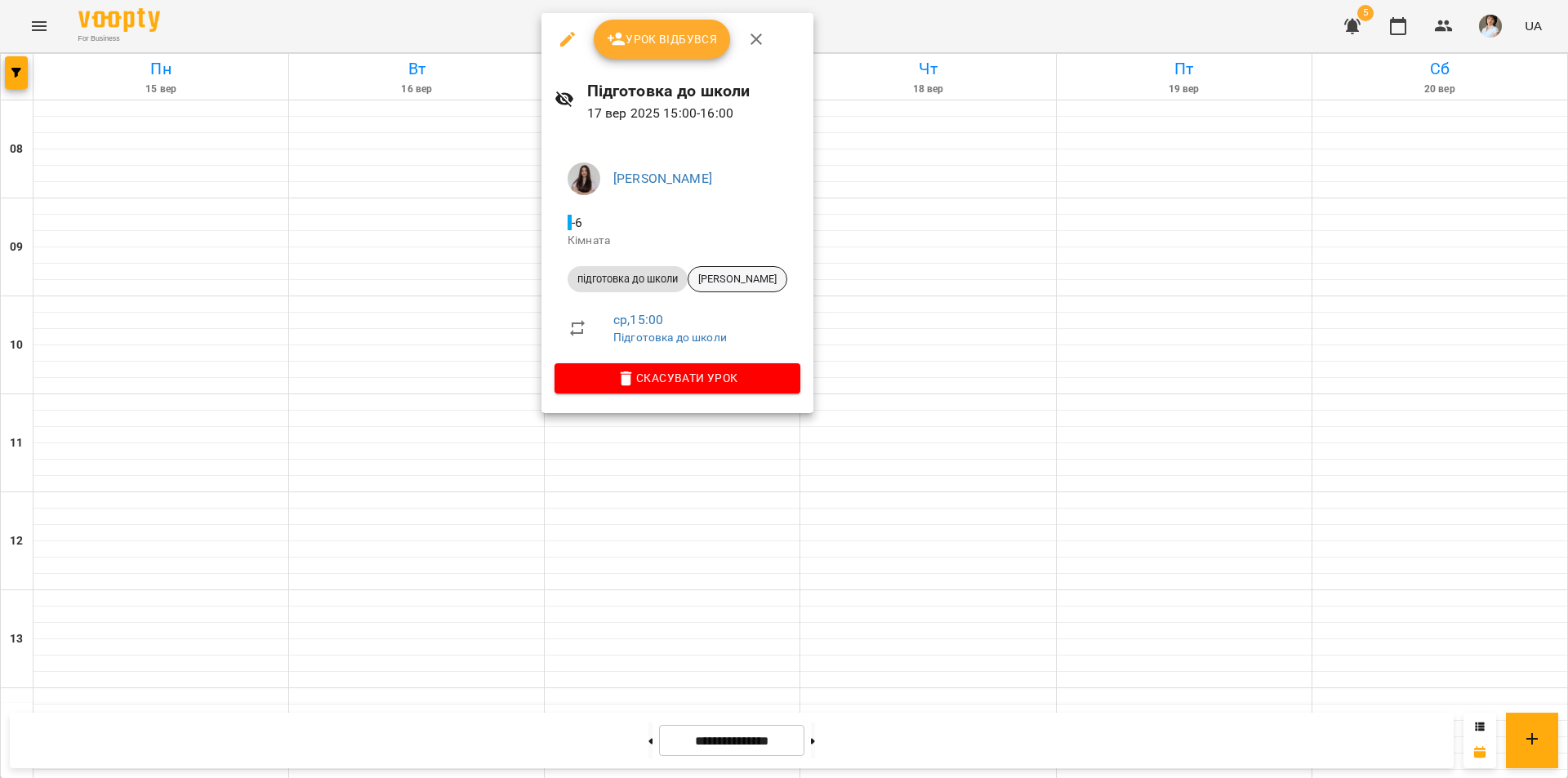
click at [733, 278] on span "[PERSON_NAME]" at bounding box center [737, 279] width 98 height 15
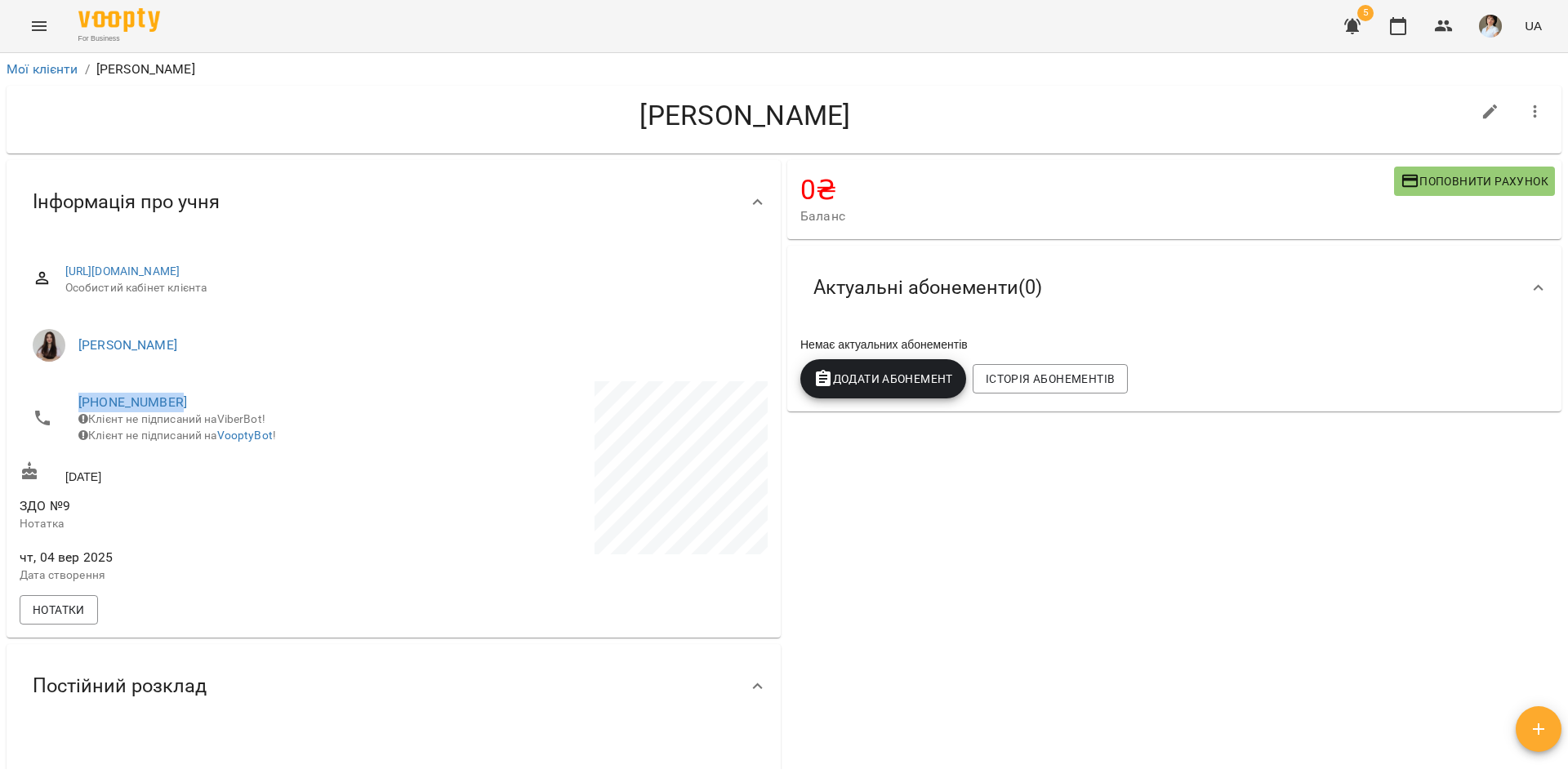
drag, startPoint x: 199, startPoint y: 399, endPoint x: 68, endPoint y: 396, distance: 131.0
click at [68, 396] on li "+380961240896 Клієнт не підписаний на ViberBot! Клієнт не підписаний на VooptyB…" at bounding box center [205, 419] width 371 height 74
copy link "[PHONE_NUMBER]"
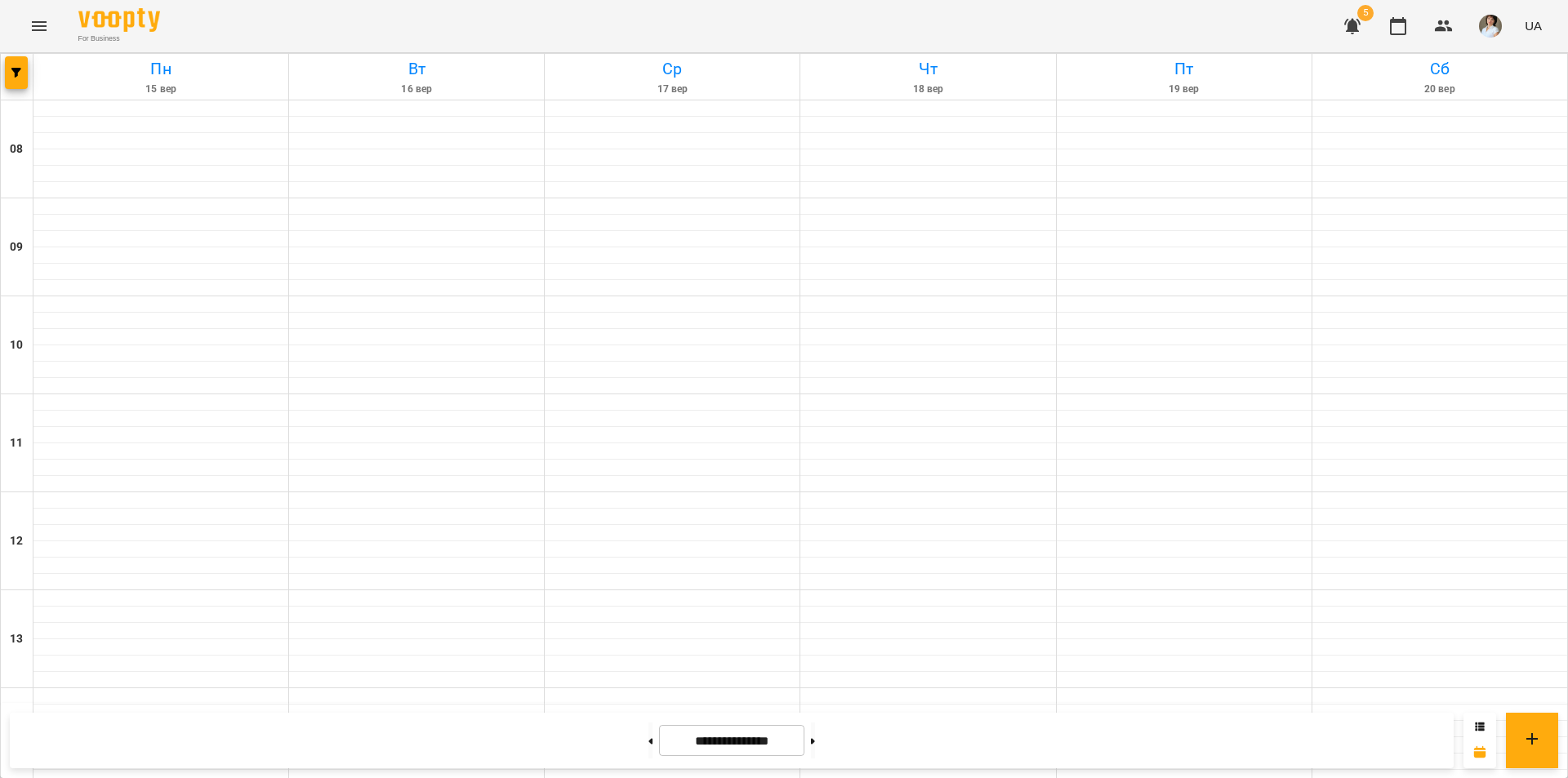
scroll to position [572, 0]
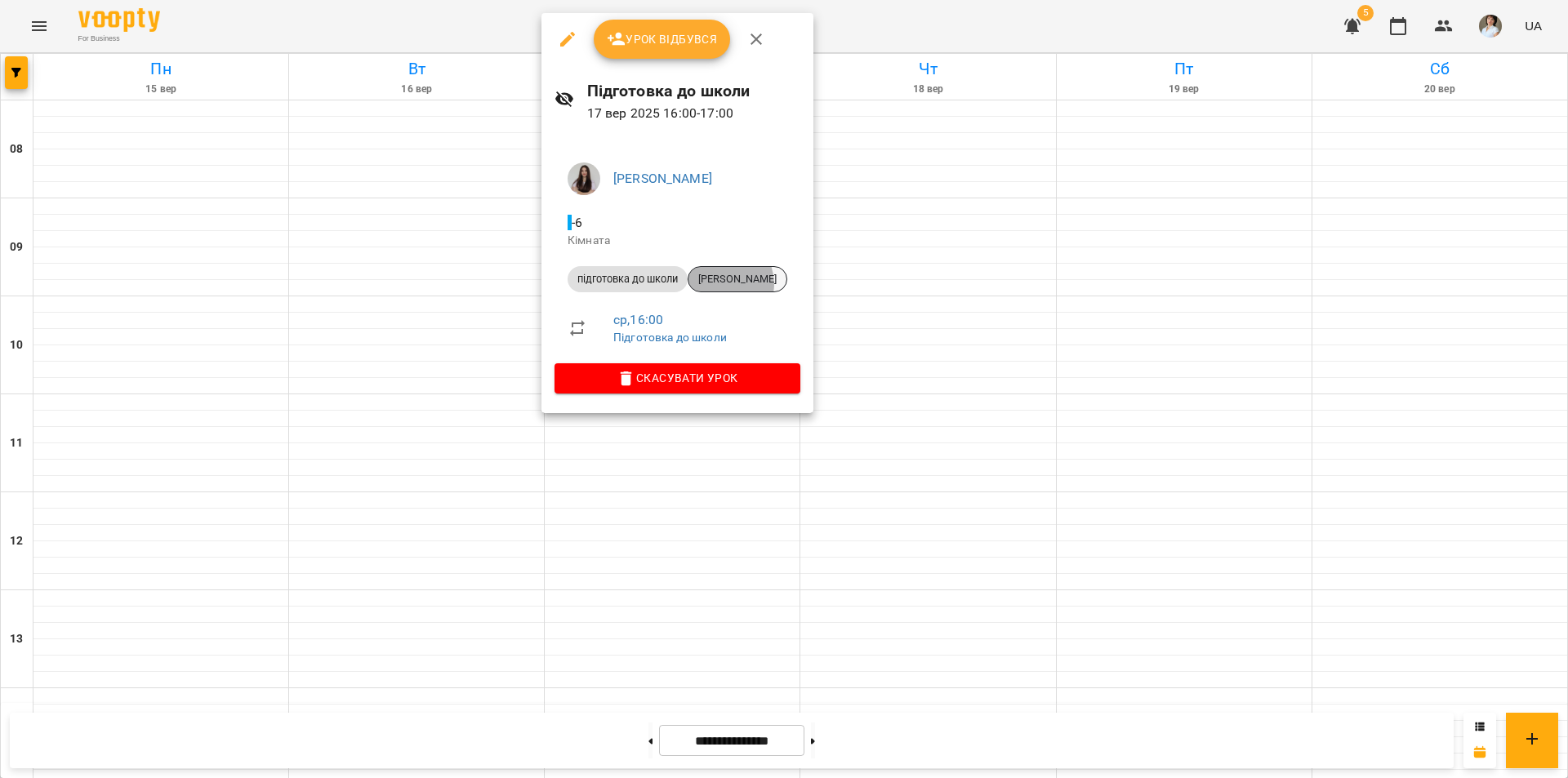
click at [722, 283] on span "[PERSON_NAME]" at bounding box center [737, 279] width 98 height 15
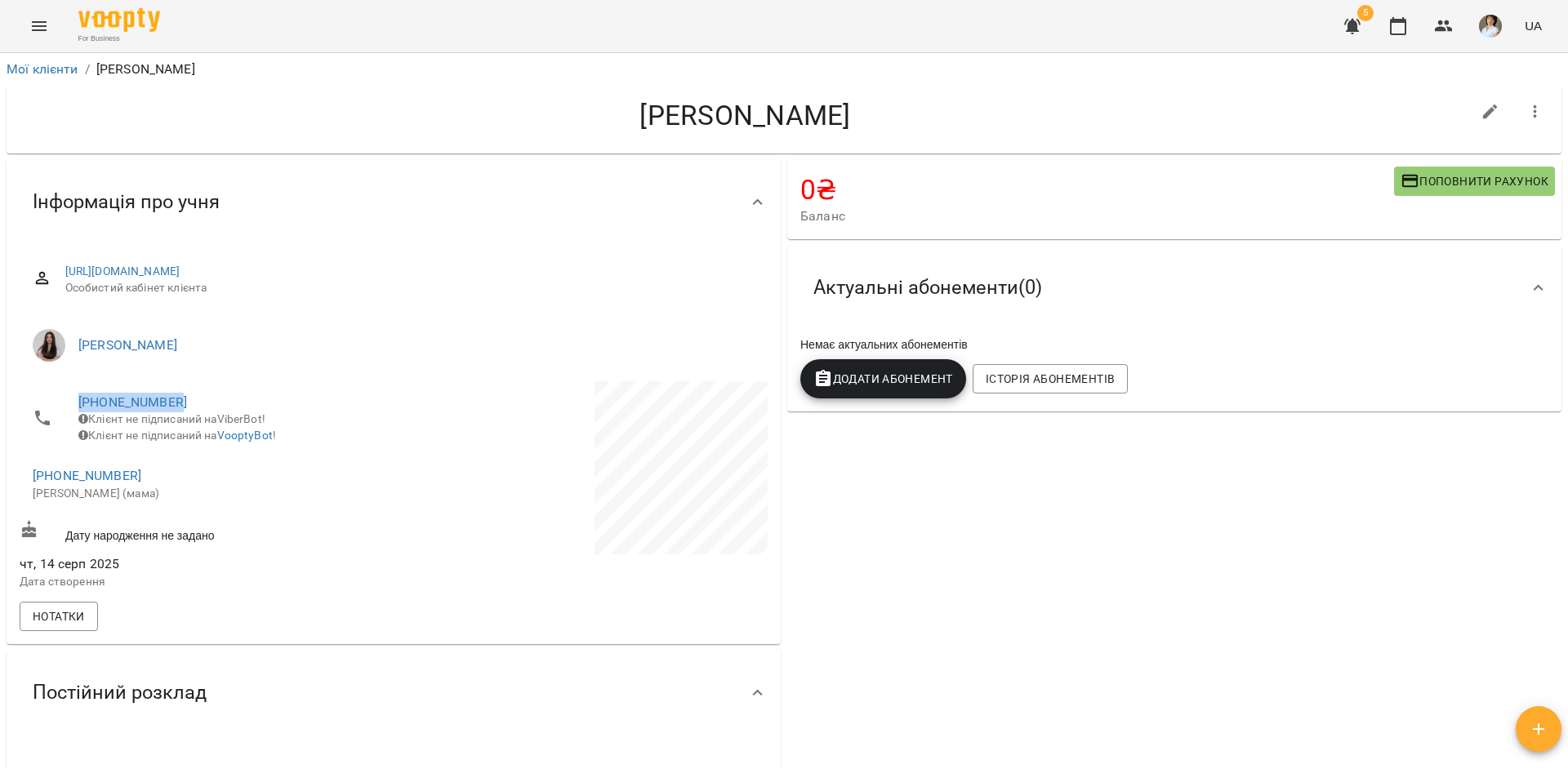
drag, startPoint x: 188, startPoint y: 399, endPoint x: 63, endPoint y: 410, distance: 125.5
click at [63, 410] on li "+380977805473 Клієнт не підписаний на ViberBot! Клієнт не підписаний на VooptyB…" at bounding box center [205, 419] width 371 height 74
copy link "[PHONE_NUMBER]"
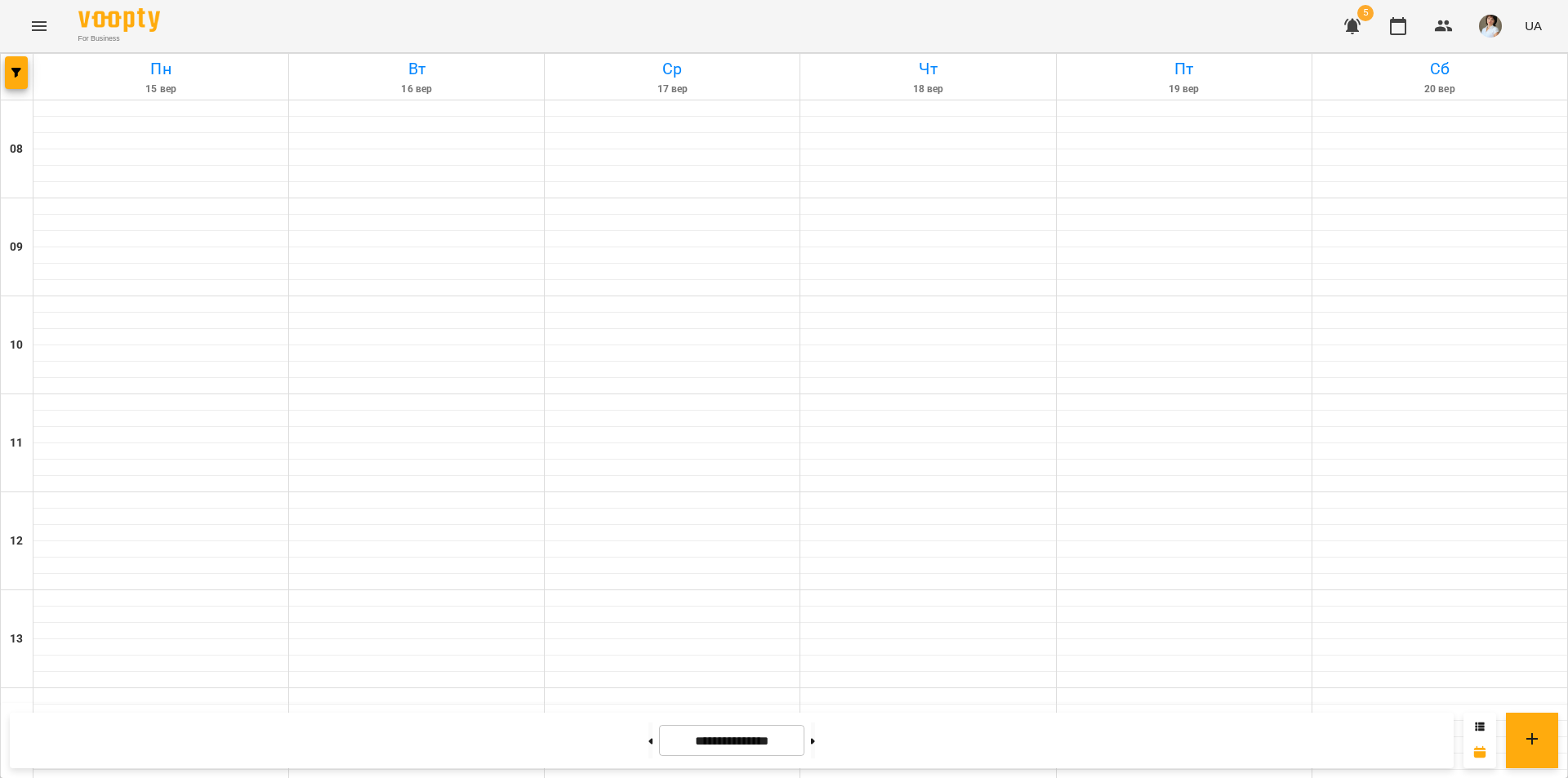
scroll to position [572, 0]
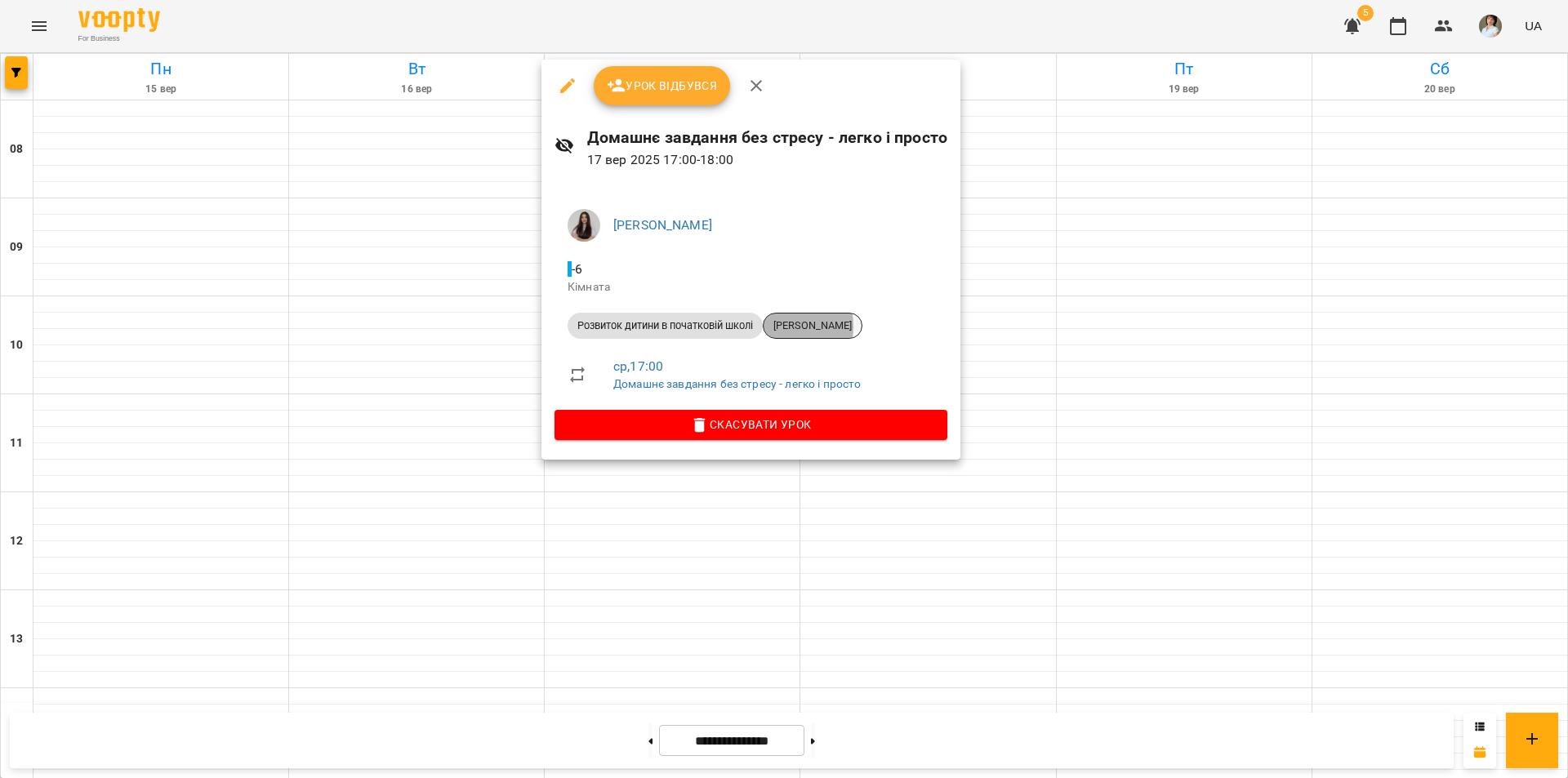
click at [787, 326] on span "Казимір Ірина" at bounding box center [812, 326] width 98 height 15
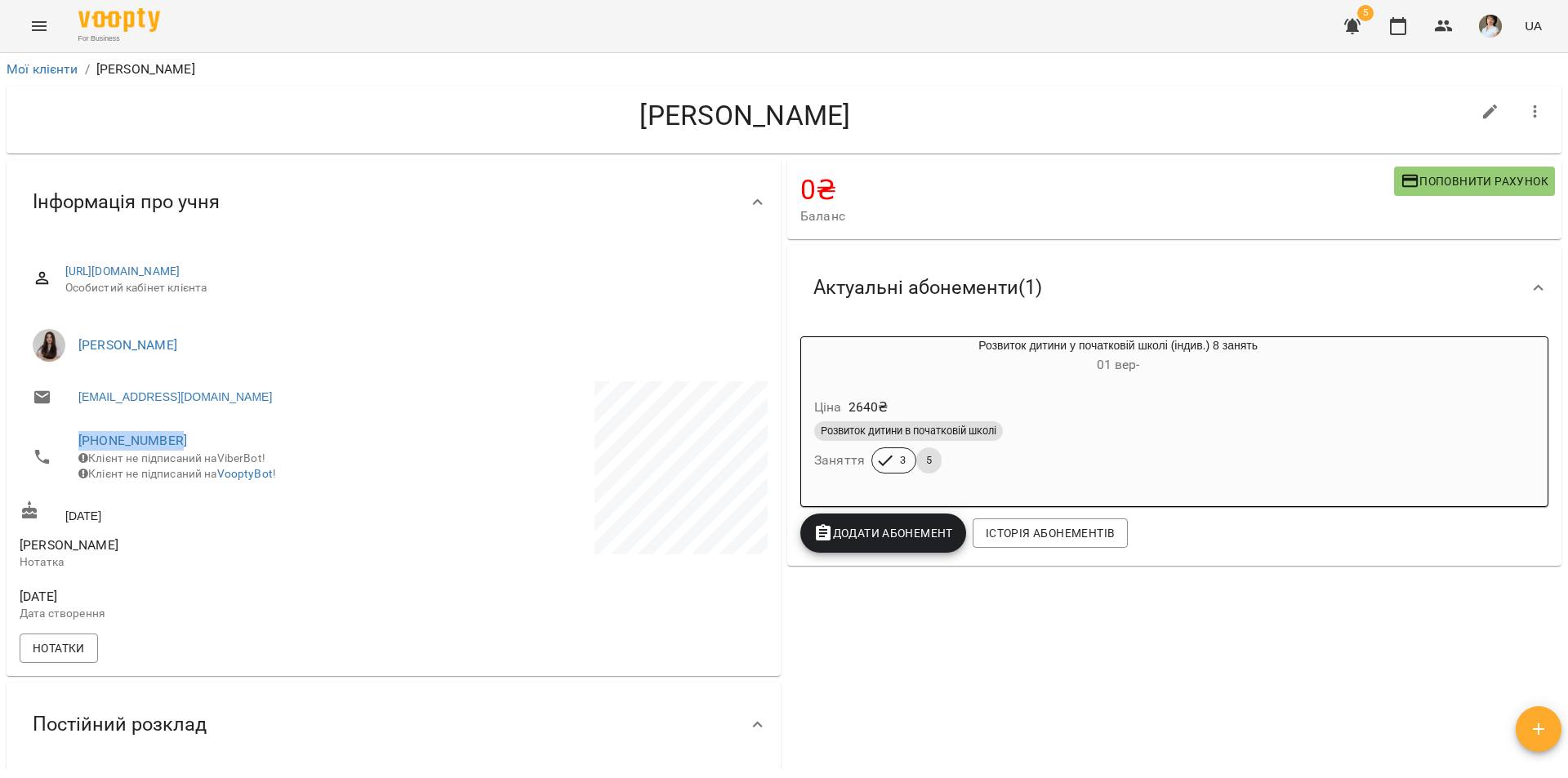
drag, startPoint x: 191, startPoint y: 446, endPoint x: 31, endPoint y: 448, distance: 160.0
click at [31, 448] on li "+380978743611 Клієнт не підписаний на ViberBot! Клієнт не підписаний на VooptyB…" at bounding box center [205, 457] width 371 height 74
copy link "+380978743611"
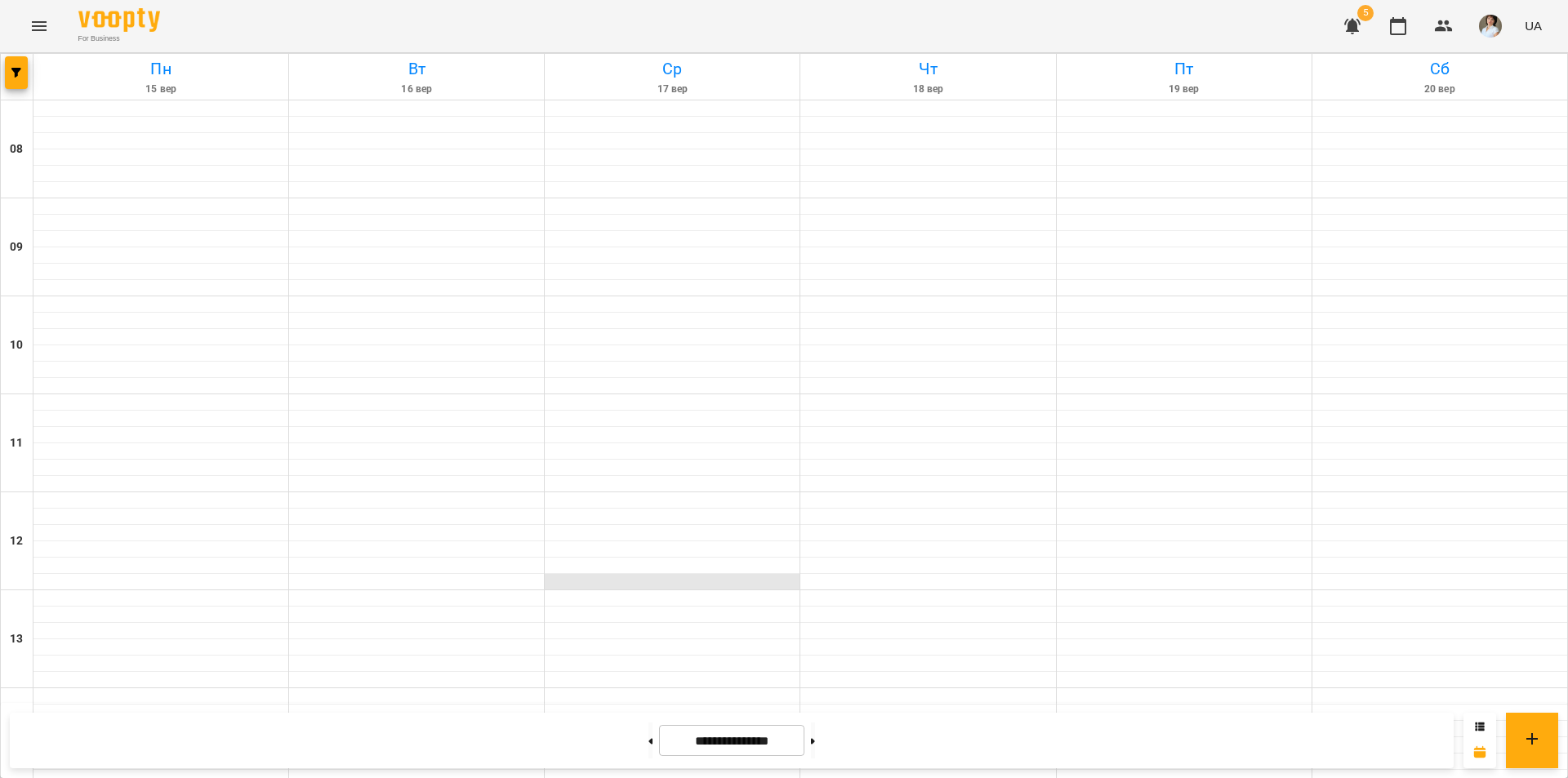
scroll to position [572, 0]
click at [21, 67] on button "button" at bounding box center [17, 73] width 23 height 33
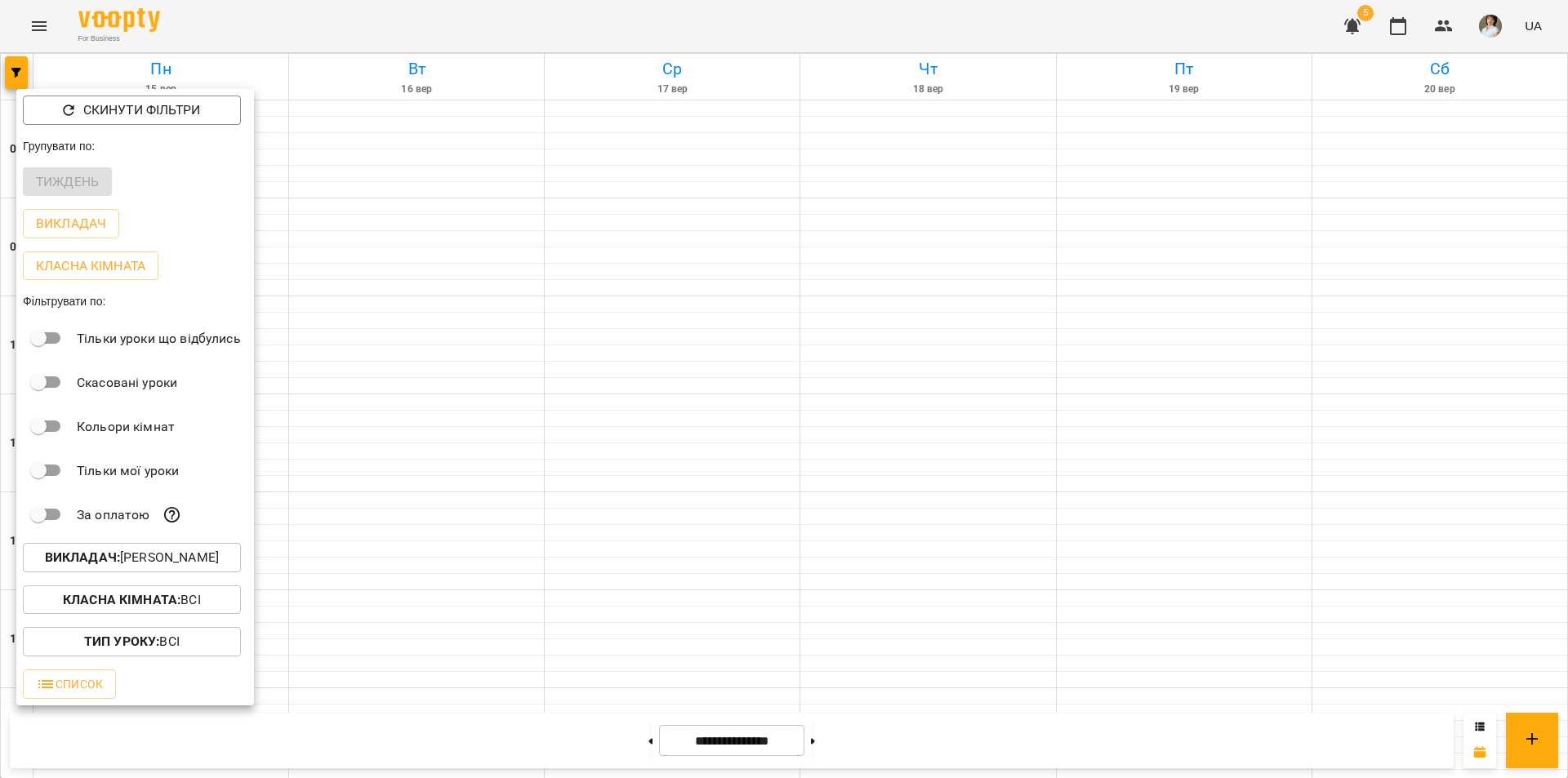
click at [145, 561] on p "Викладач : Кушлак Діана Миколаївна" at bounding box center [131, 558] width 174 height 20
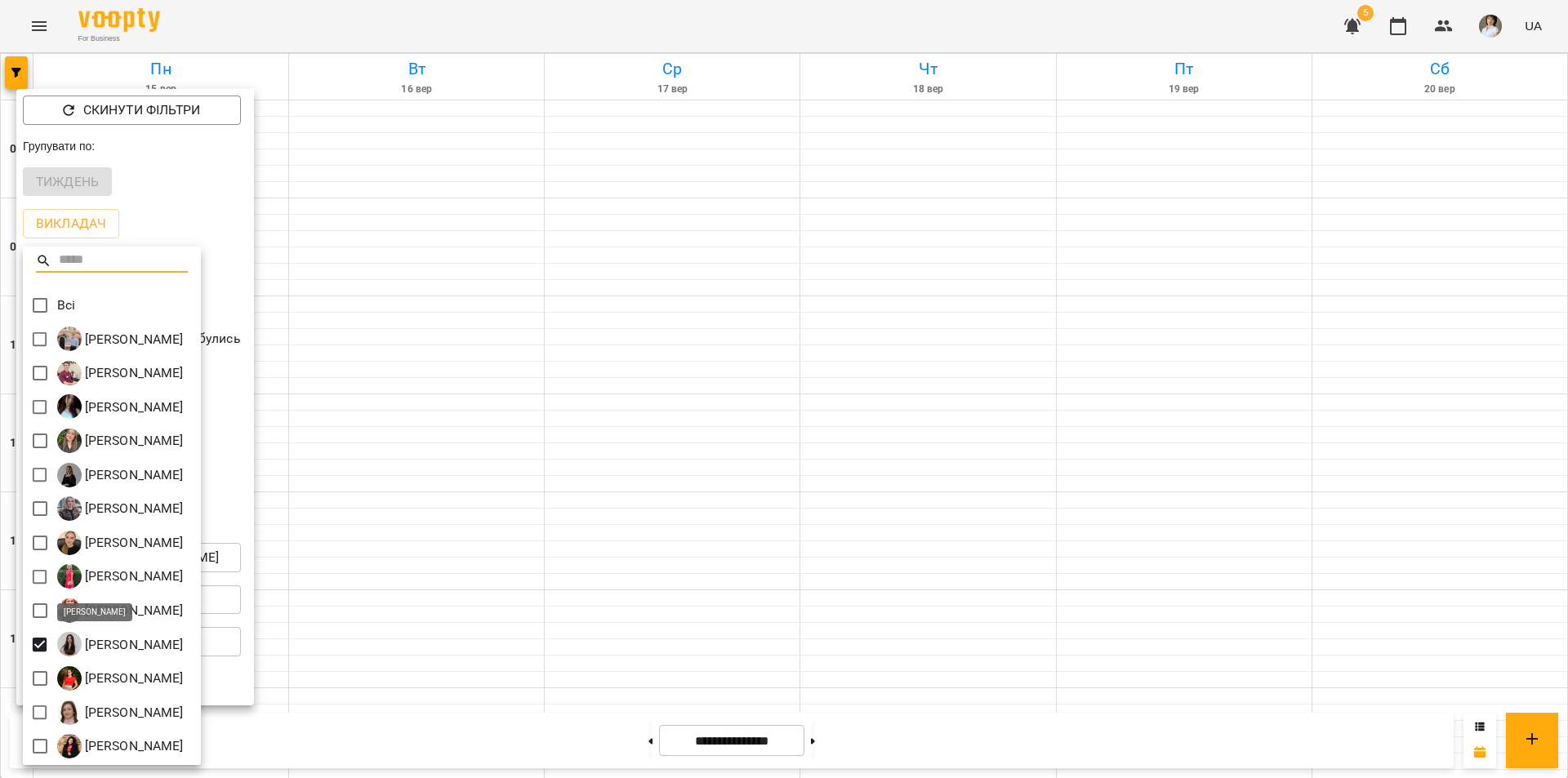
scroll to position [3, 0]
click at [846, 563] on div at bounding box center [784, 389] width 1568 height 778
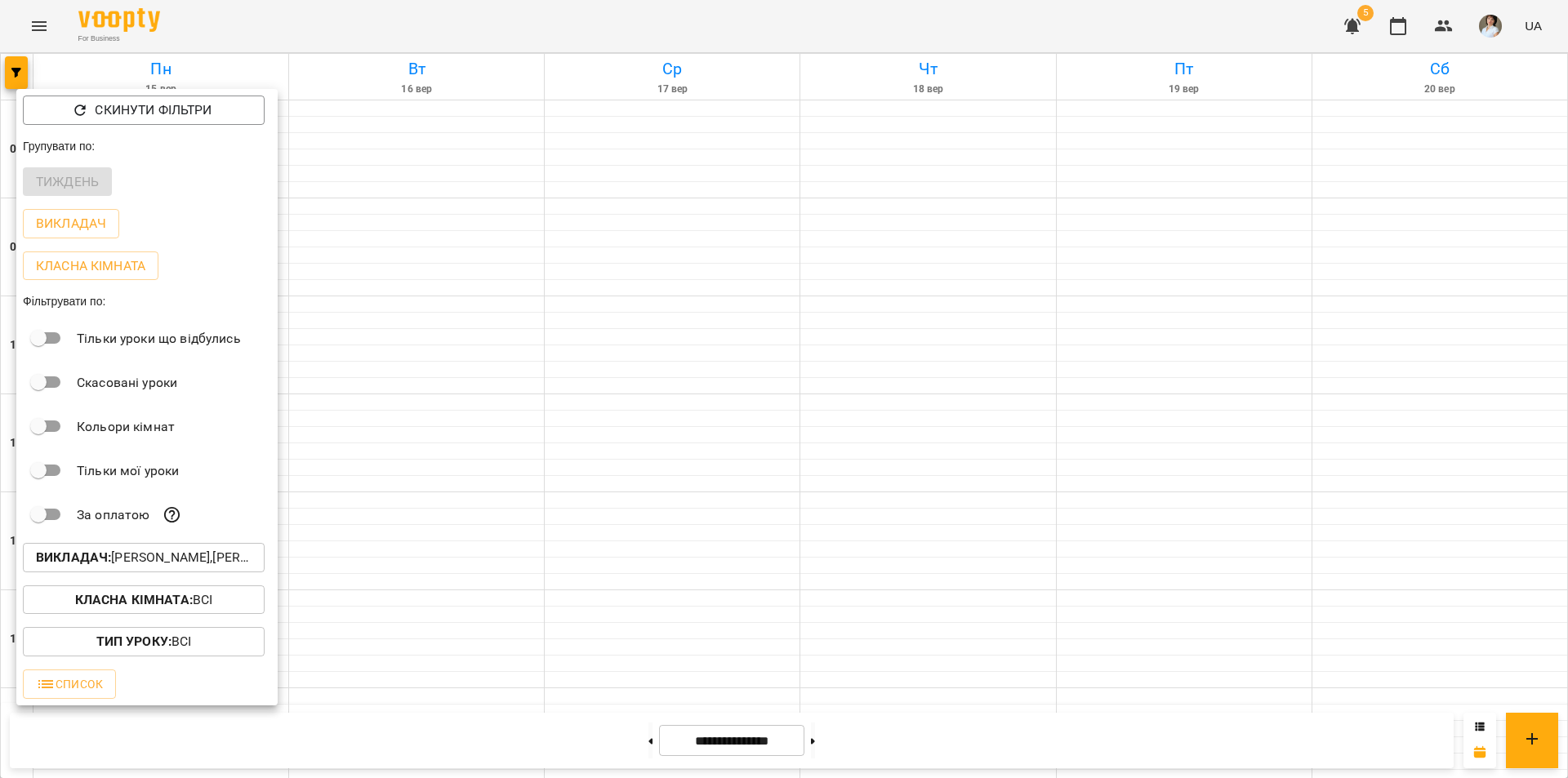
click at [923, 557] on div at bounding box center [784, 389] width 1568 height 778
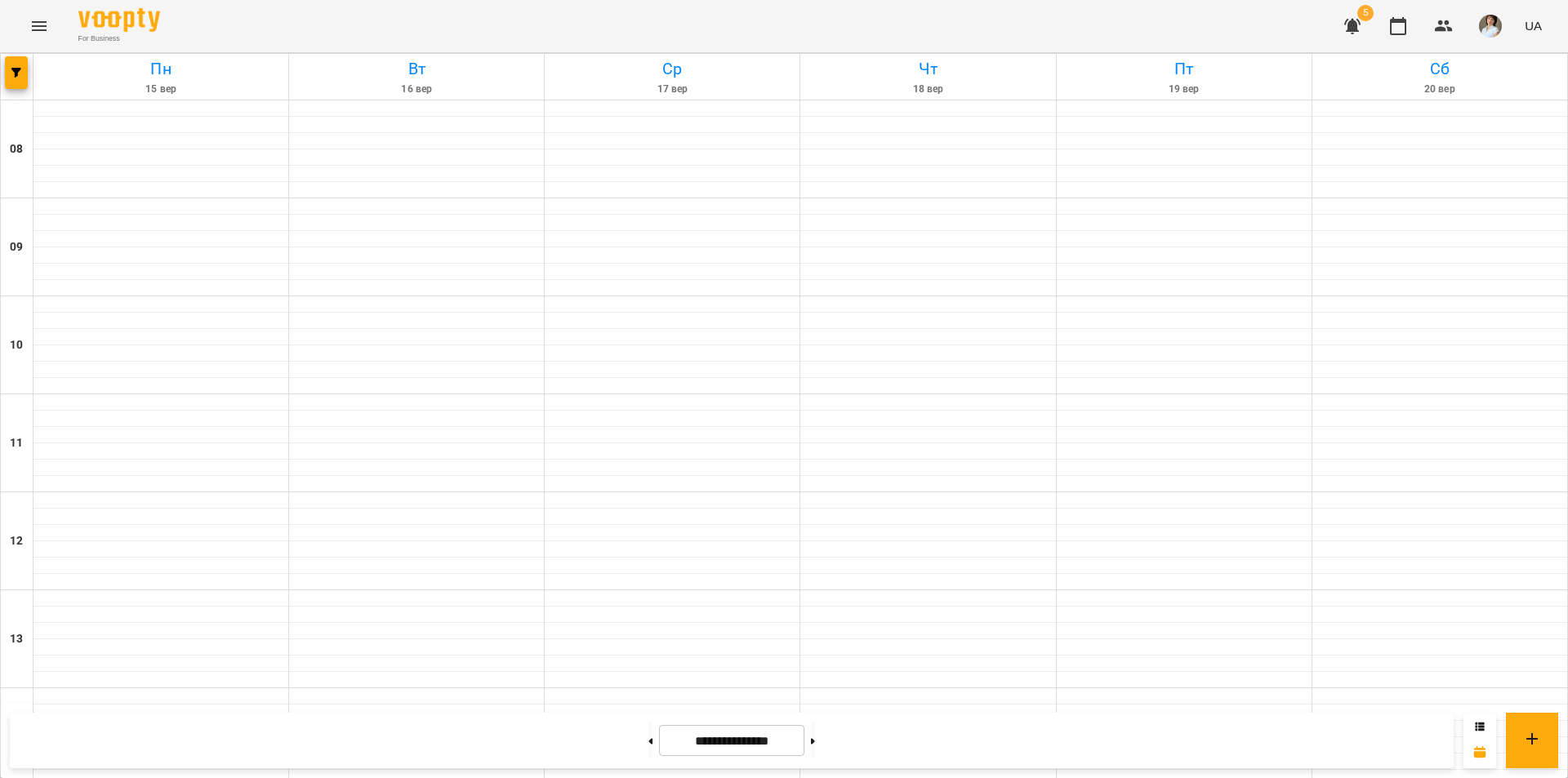
drag, startPoint x: 495, startPoint y: 624, endPoint x: 650, endPoint y: 592, distance: 158.3
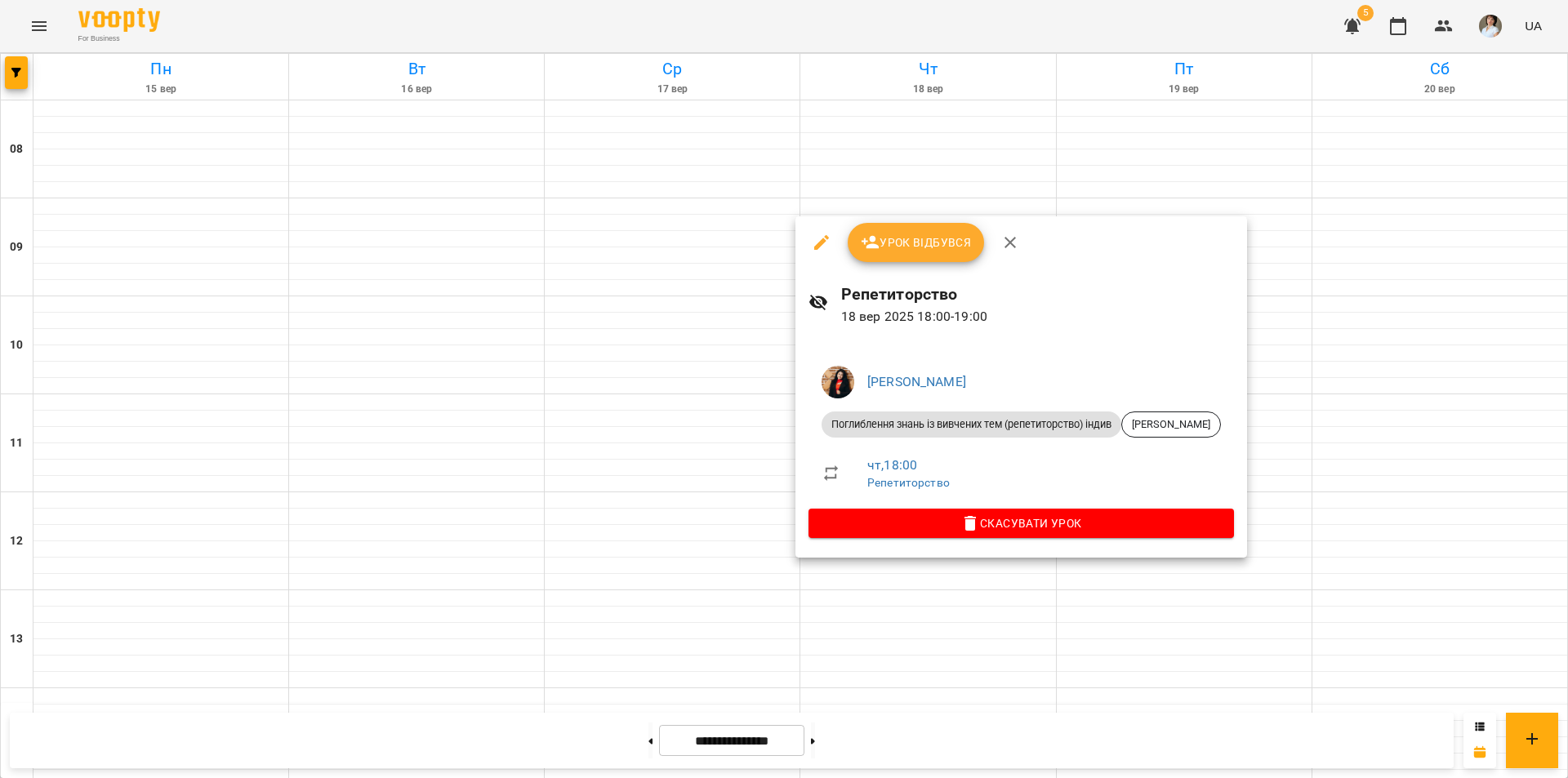
click at [699, 568] on div at bounding box center [784, 389] width 1568 height 778
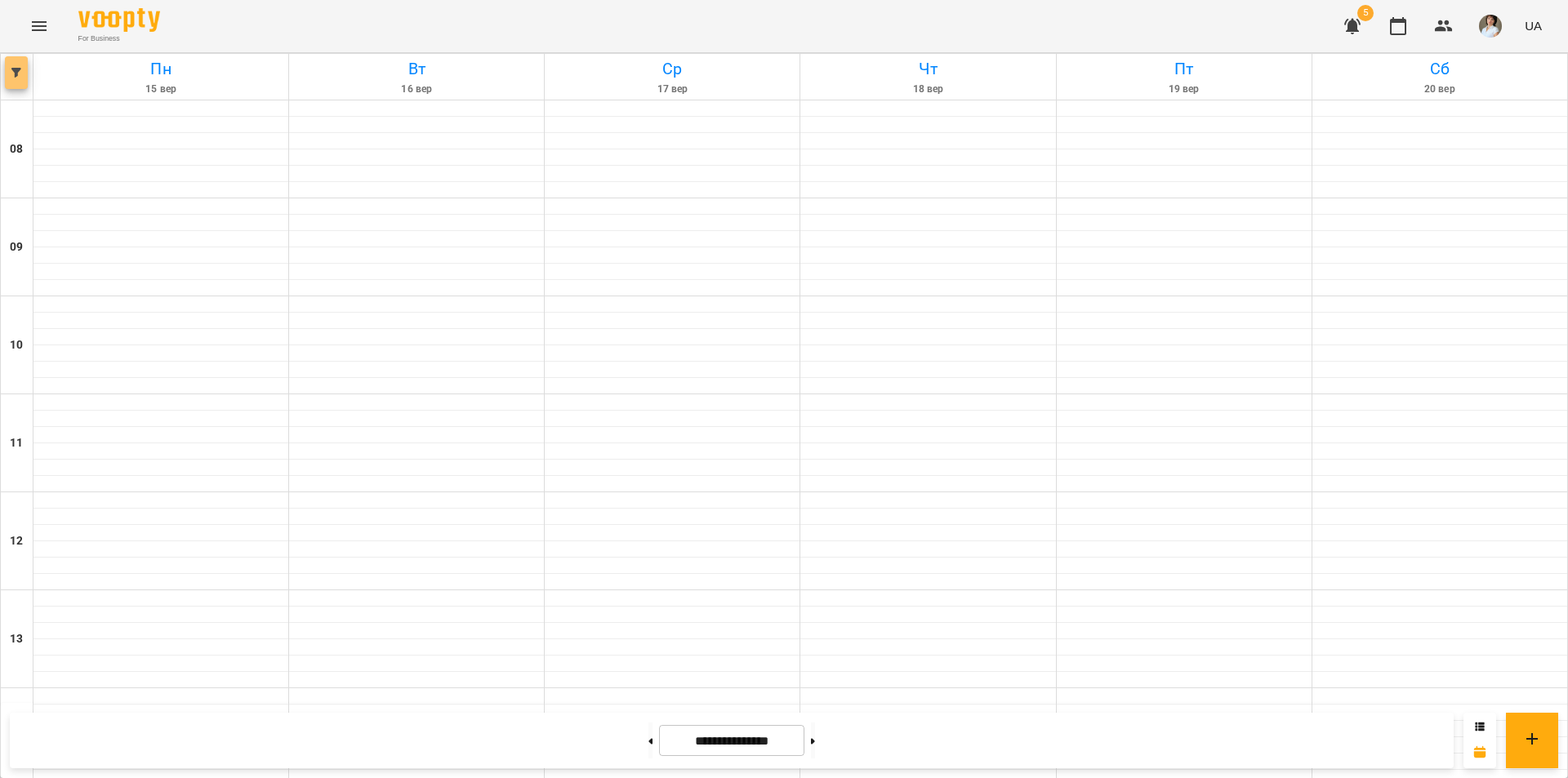
click at [11, 74] on span "button" at bounding box center [17, 73] width 23 height 10
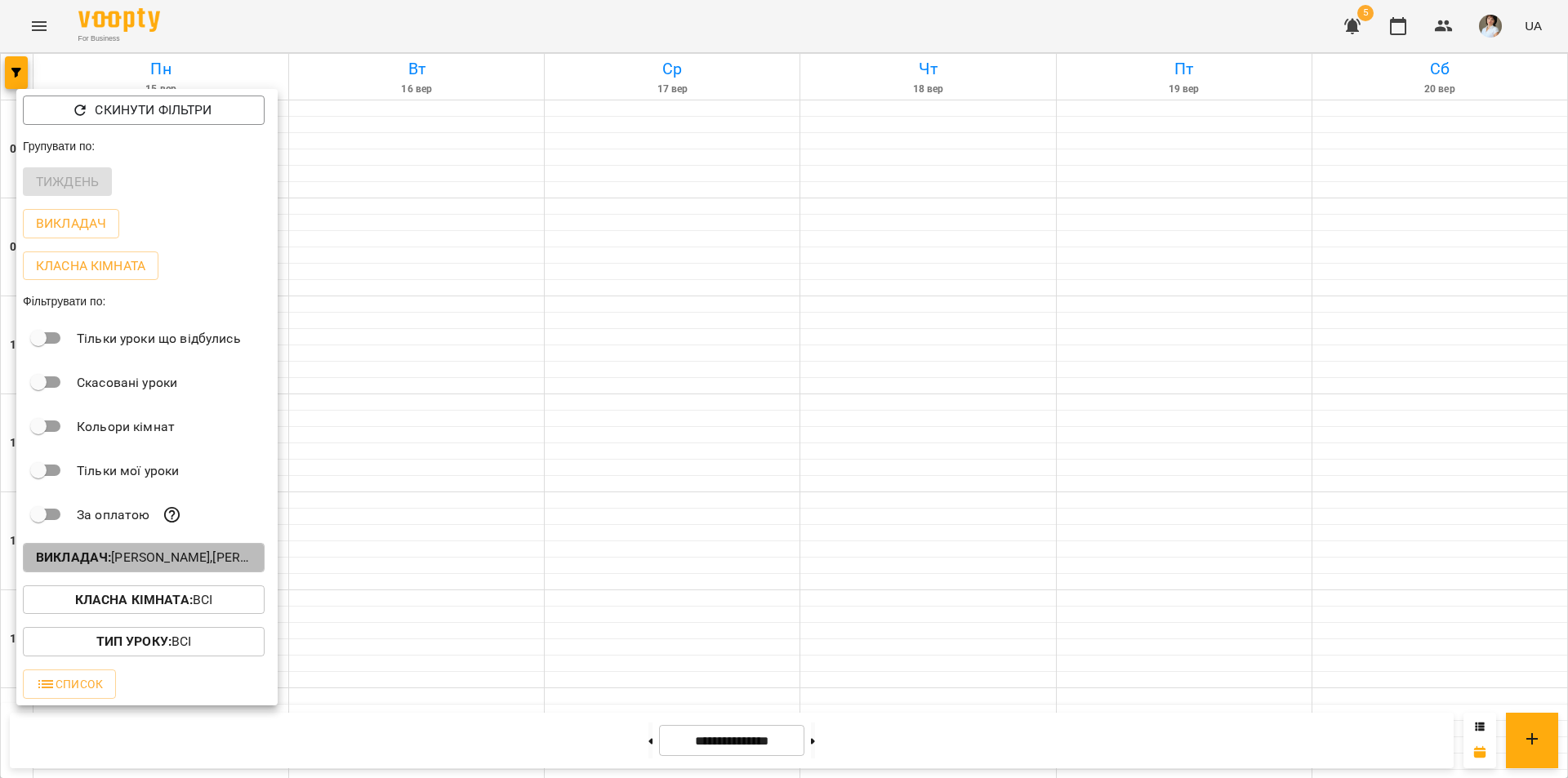
click at [107, 562] on b "Викладач :" at bounding box center [73, 557] width 75 height 16
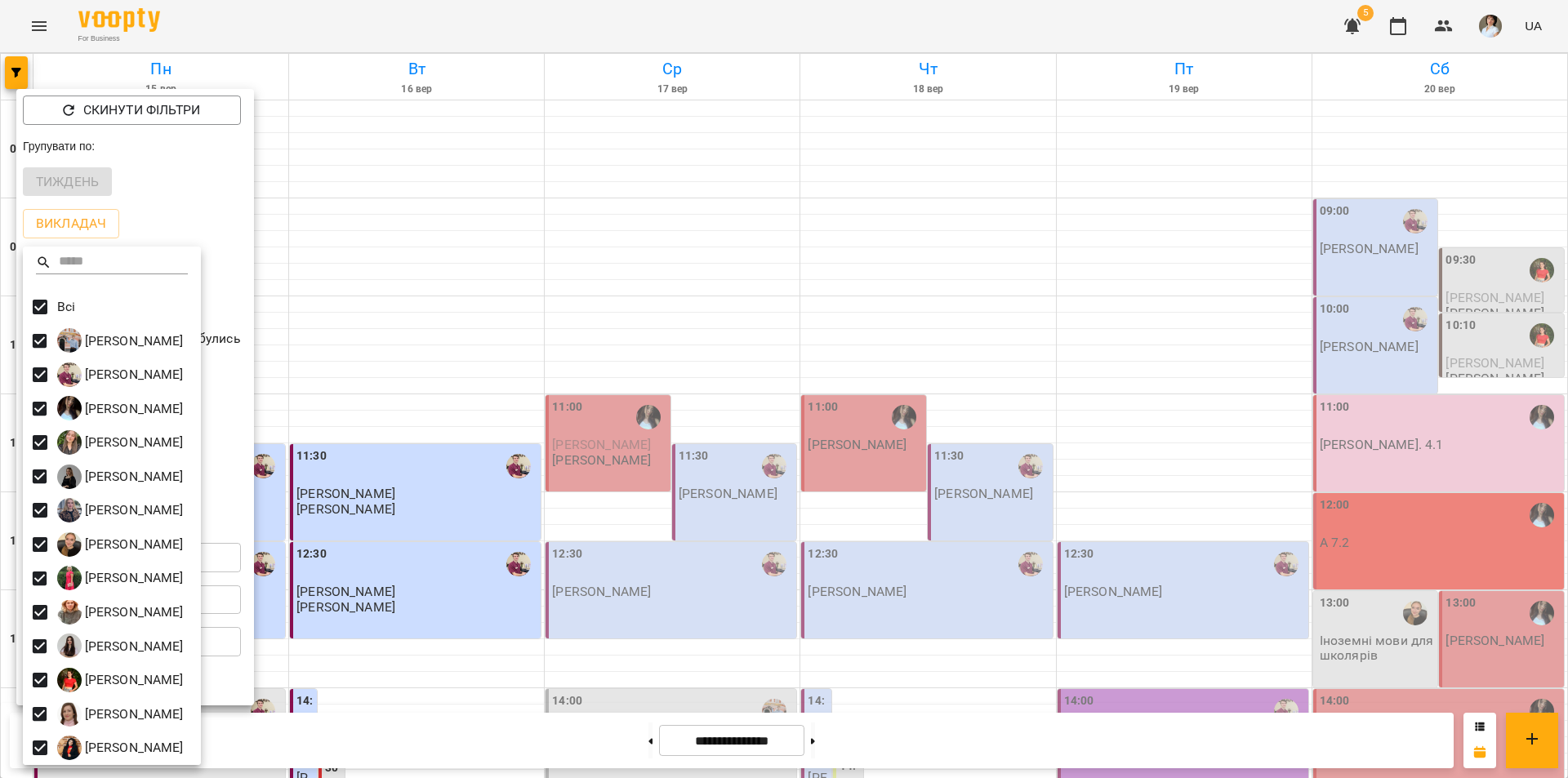
click at [476, 616] on div at bounding box center [784, 389] width 1568 height 778
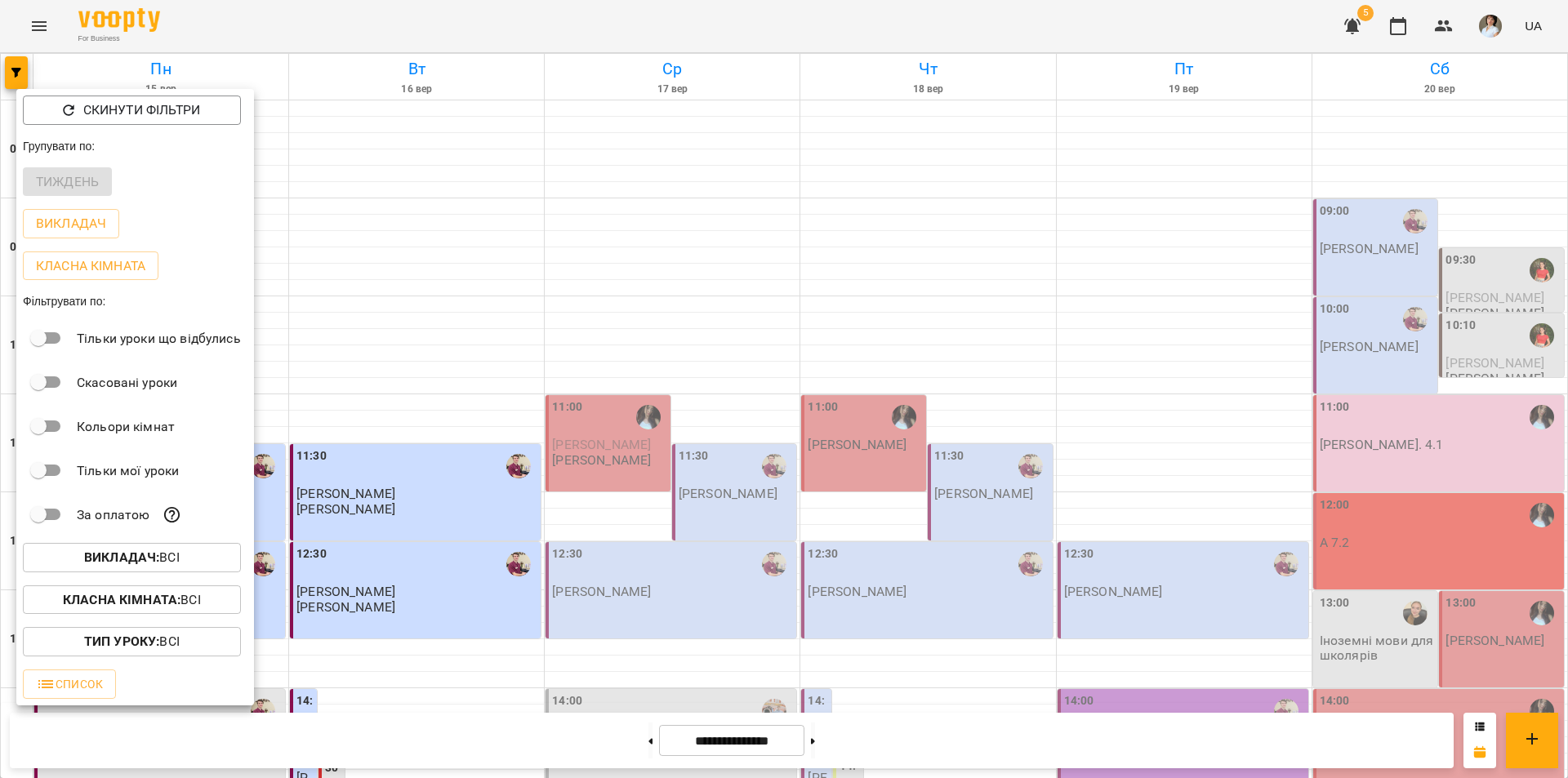
click at [476, 614] on div at bounding box center [784, 389] width 1568 height 778
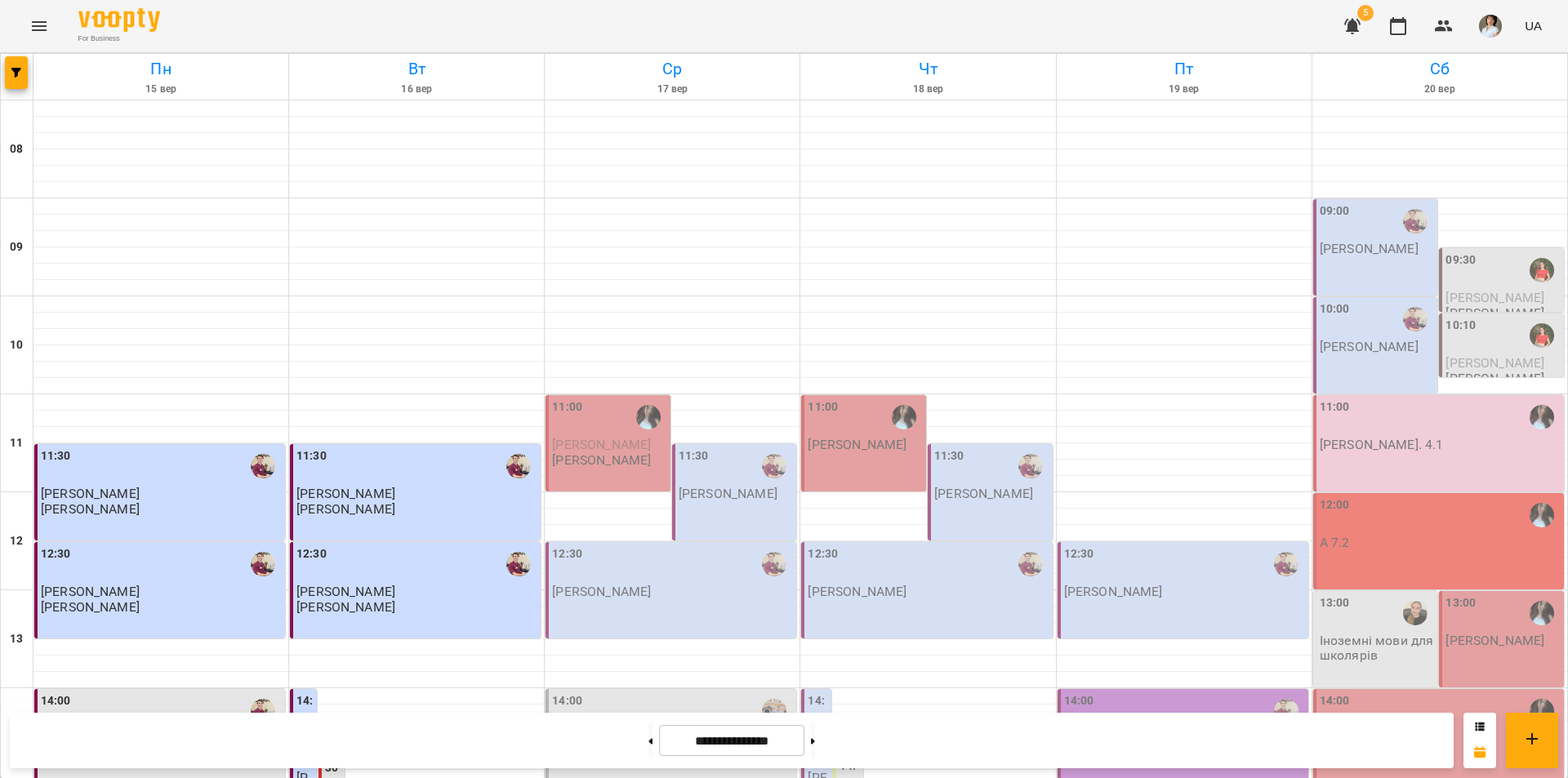
scroll to position [670, 0]
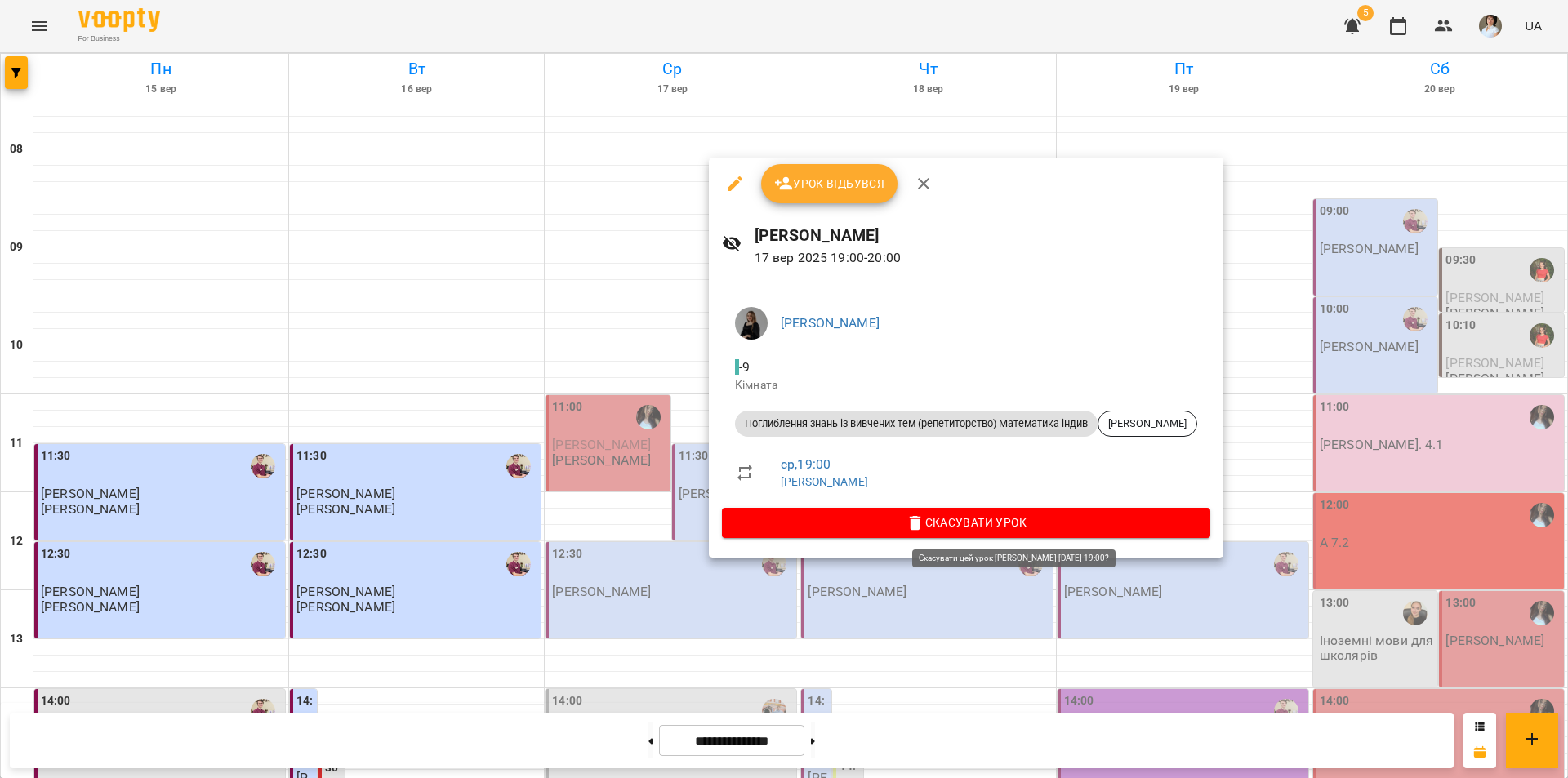
click at [935, 524] on span "Скасувати Урок" at bounding box center [966, 523] width 462 height 20
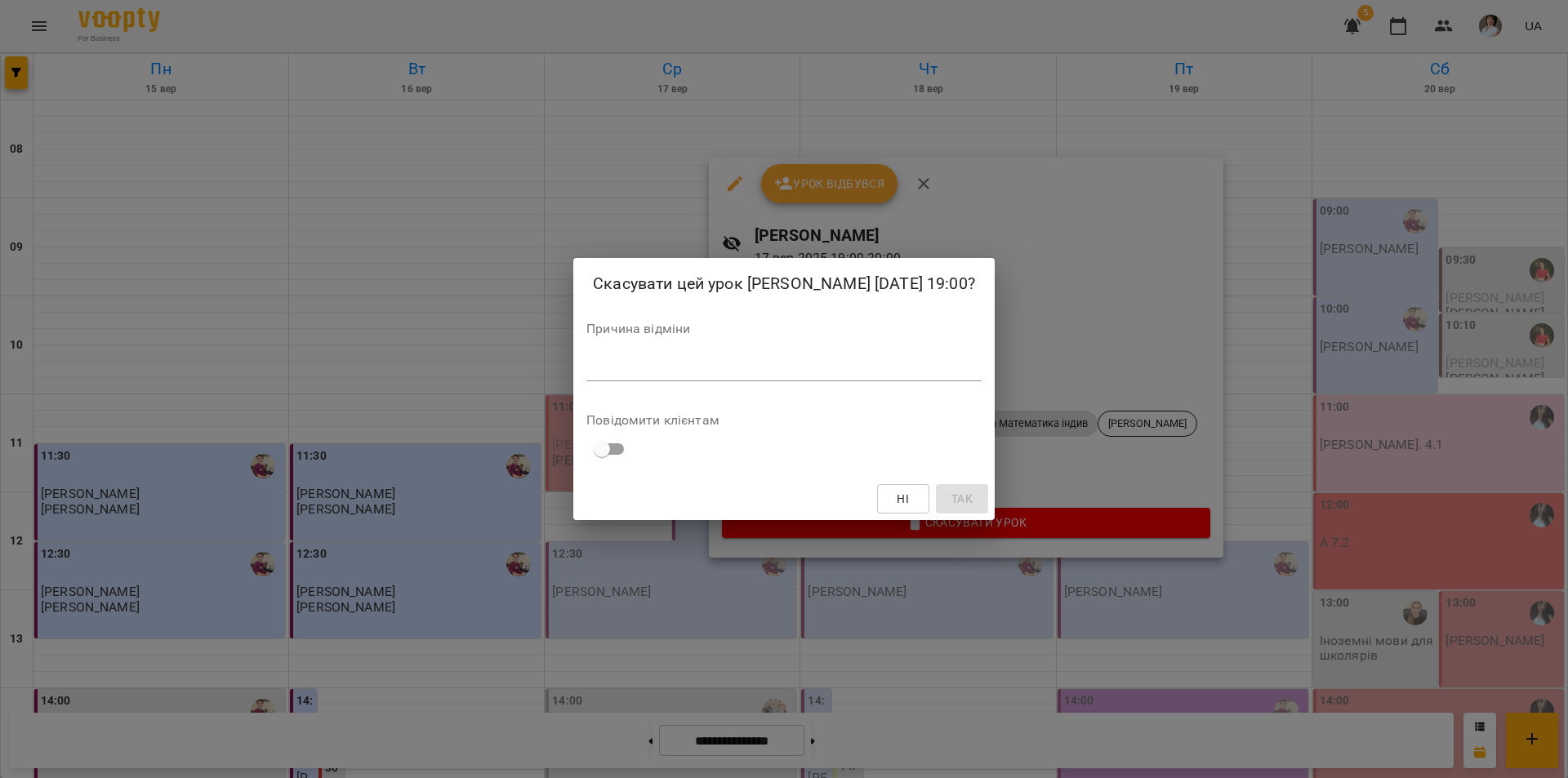
click at [686, 373] on textarea at bounding box center [784, 368] width 396 height 16
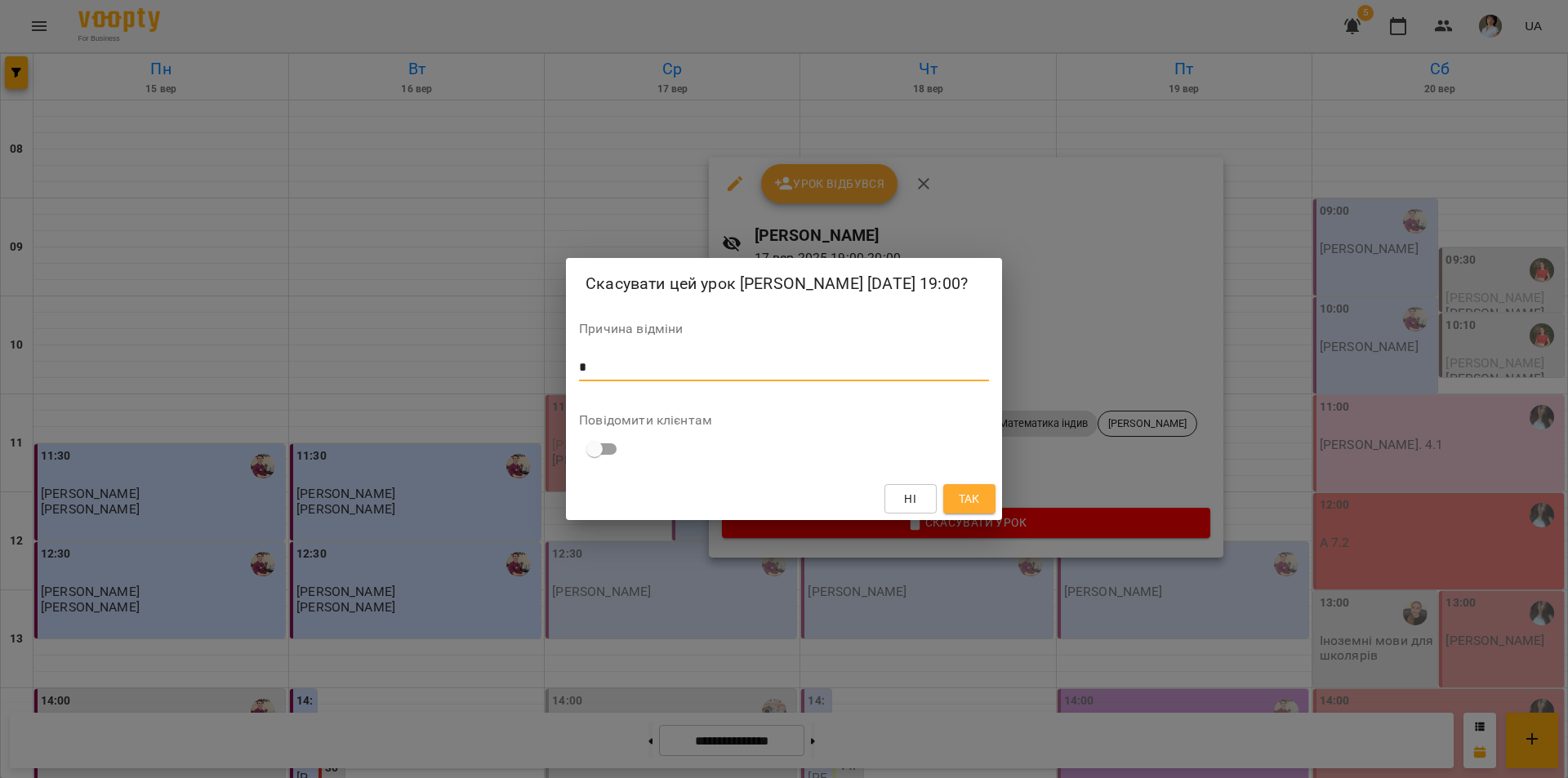
click at [964, 505] on span "Так" at bounding box center [969, 499] width 21 height 20
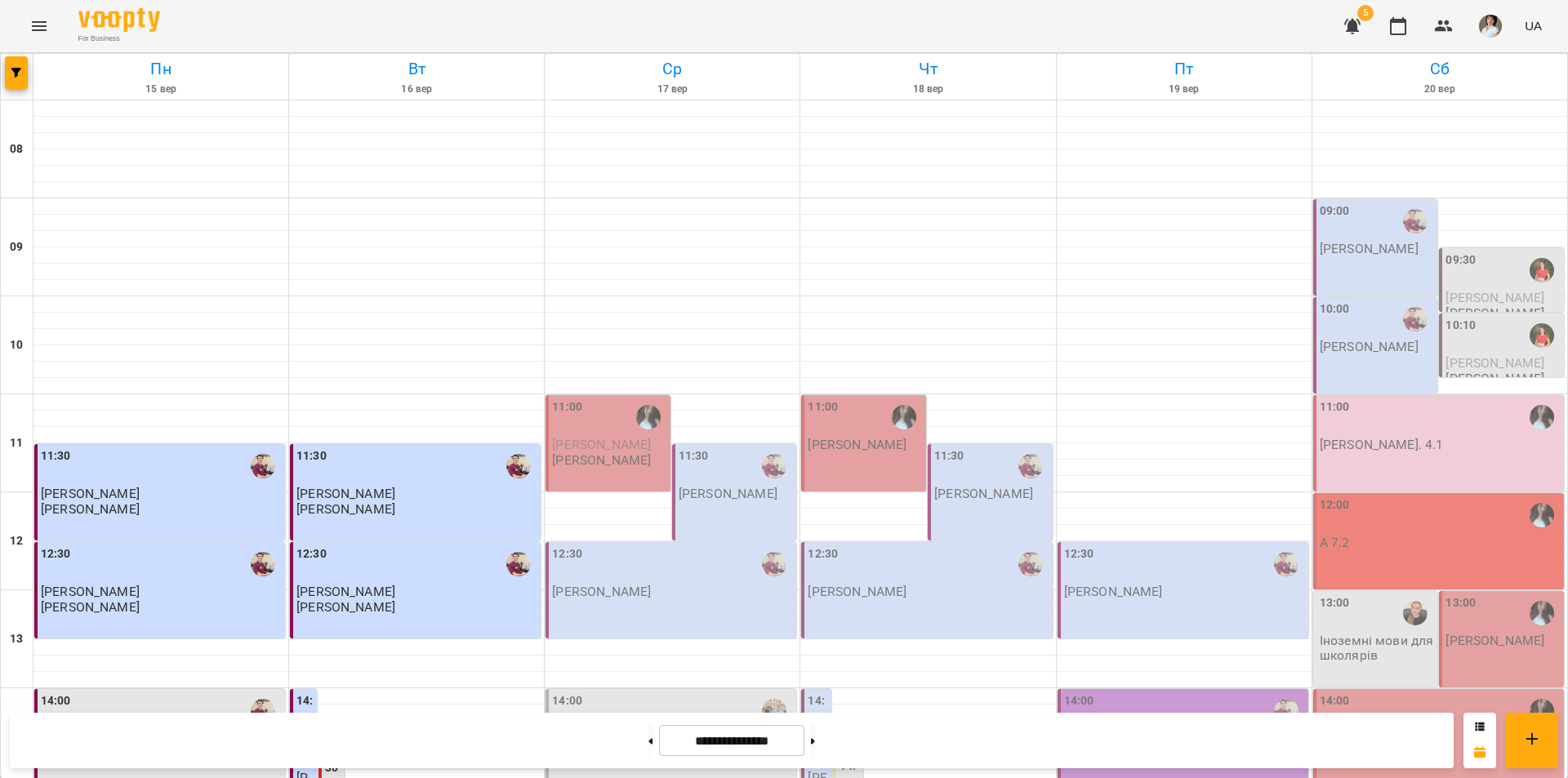
scroll to position [180, 0]
click at [585, 437] on span "[PERSON_NAME]" at bounding box center [601, 444] width 99 height 16
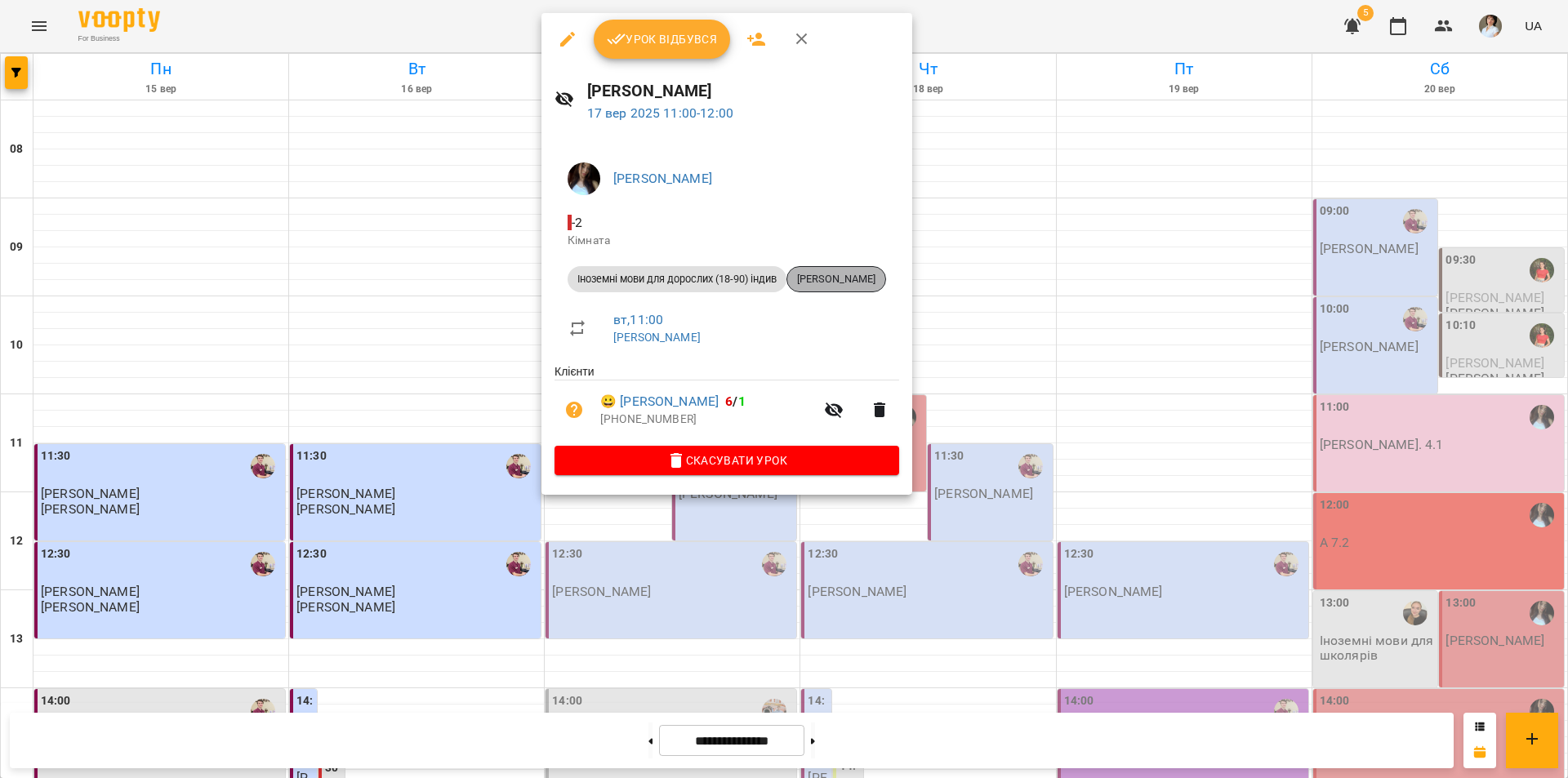
click at [865, 282] on span "[PERSON_NAME]" at bounding box center [836, 279] width 98 height 15
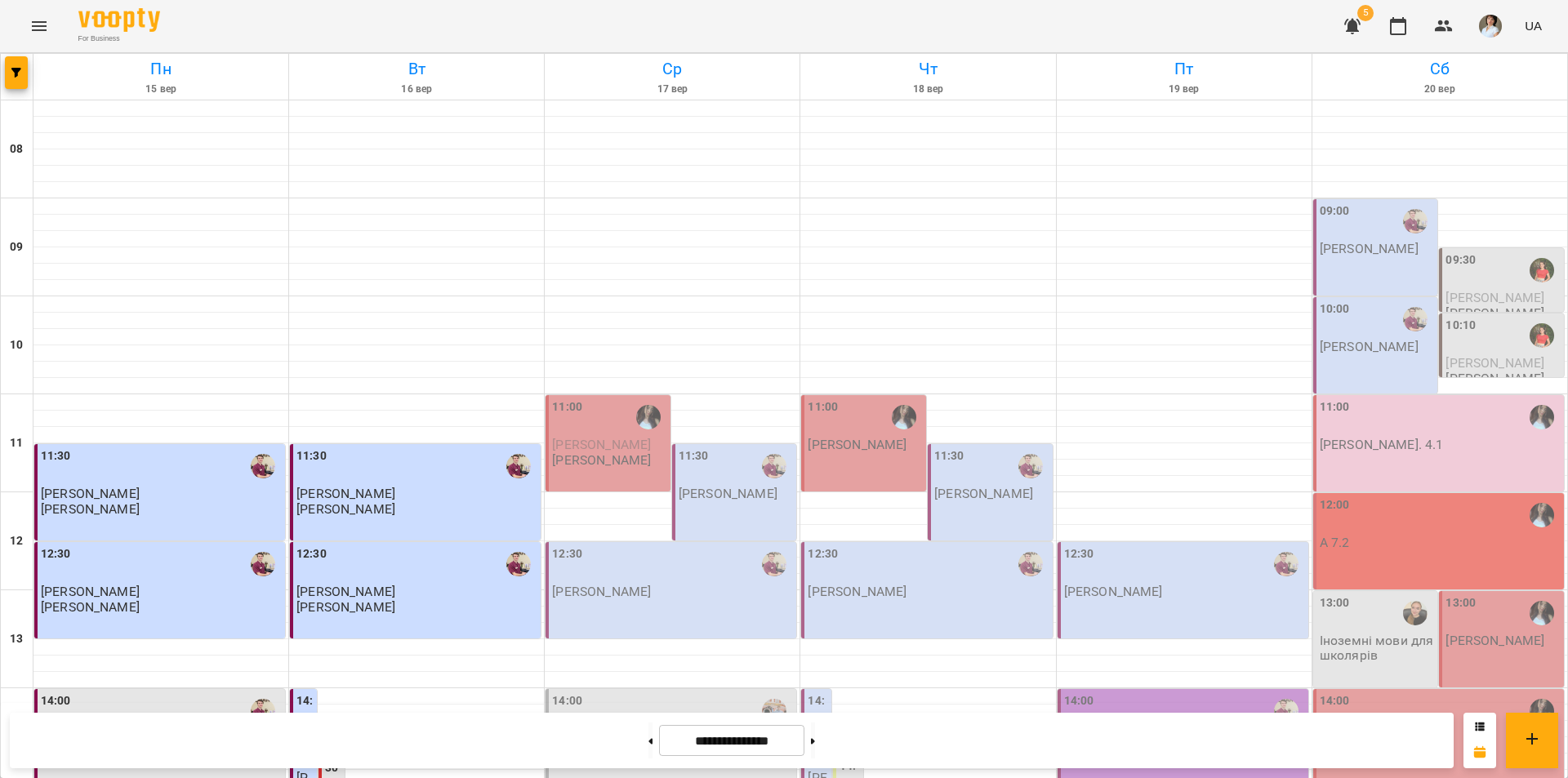
scroll to position [98, 0]
click at [14, 69] on icon "button" at bounding box center [17, 73] width 10 height 10
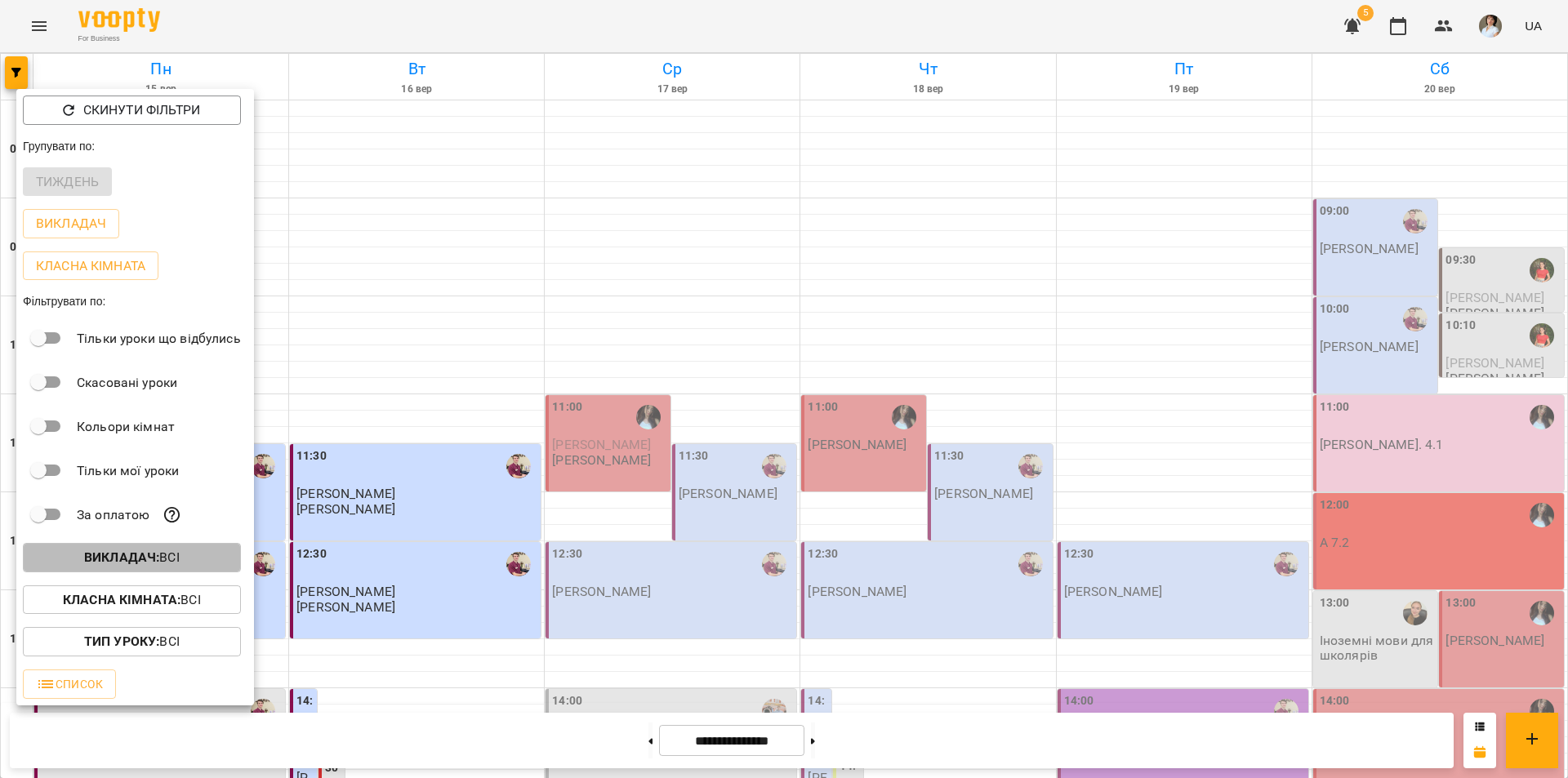
click at [139, 565] on b "Викладач :" at bounding box center [121, 557] width 75 height 16
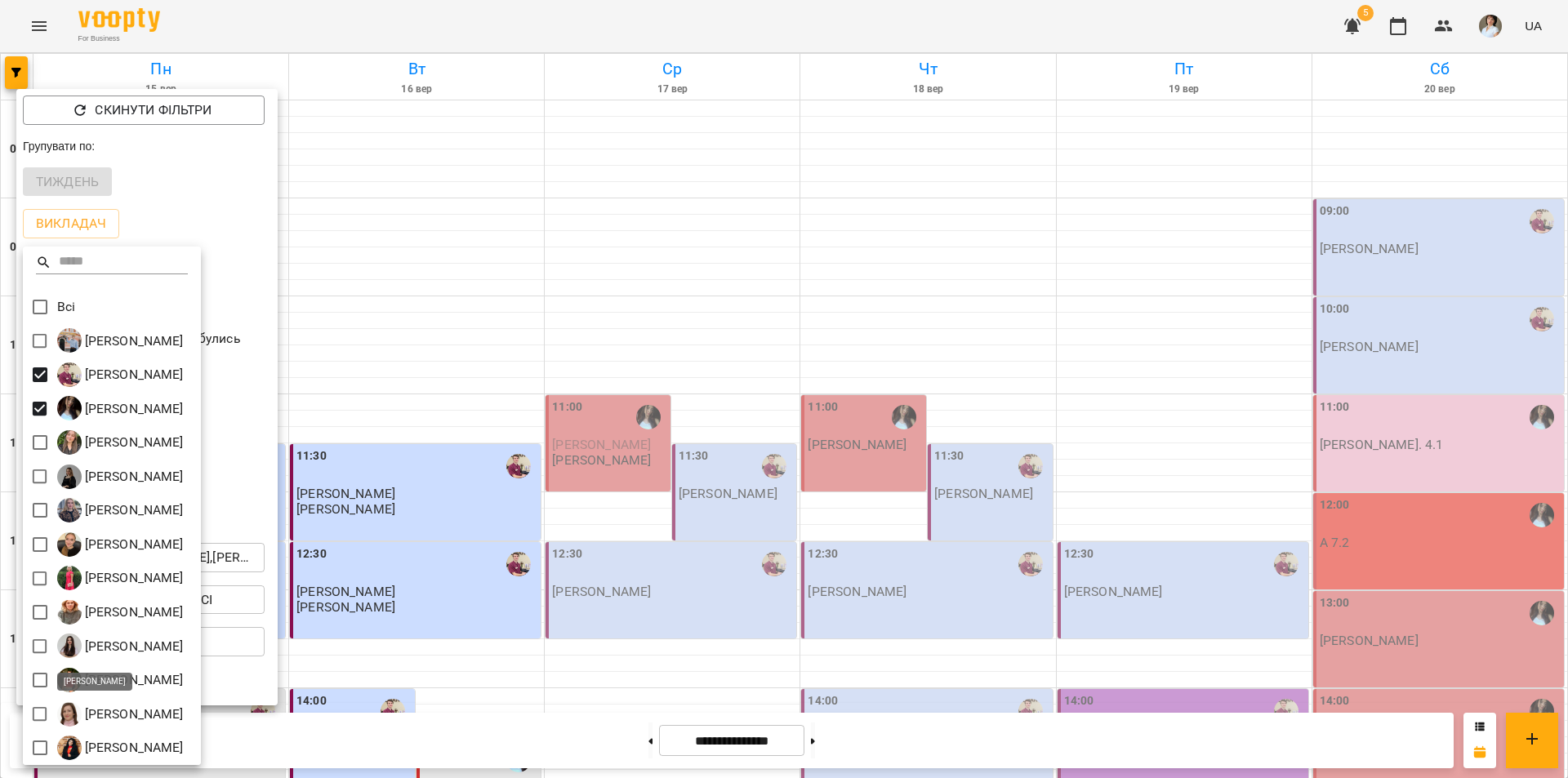
scroll to position [3, 0]
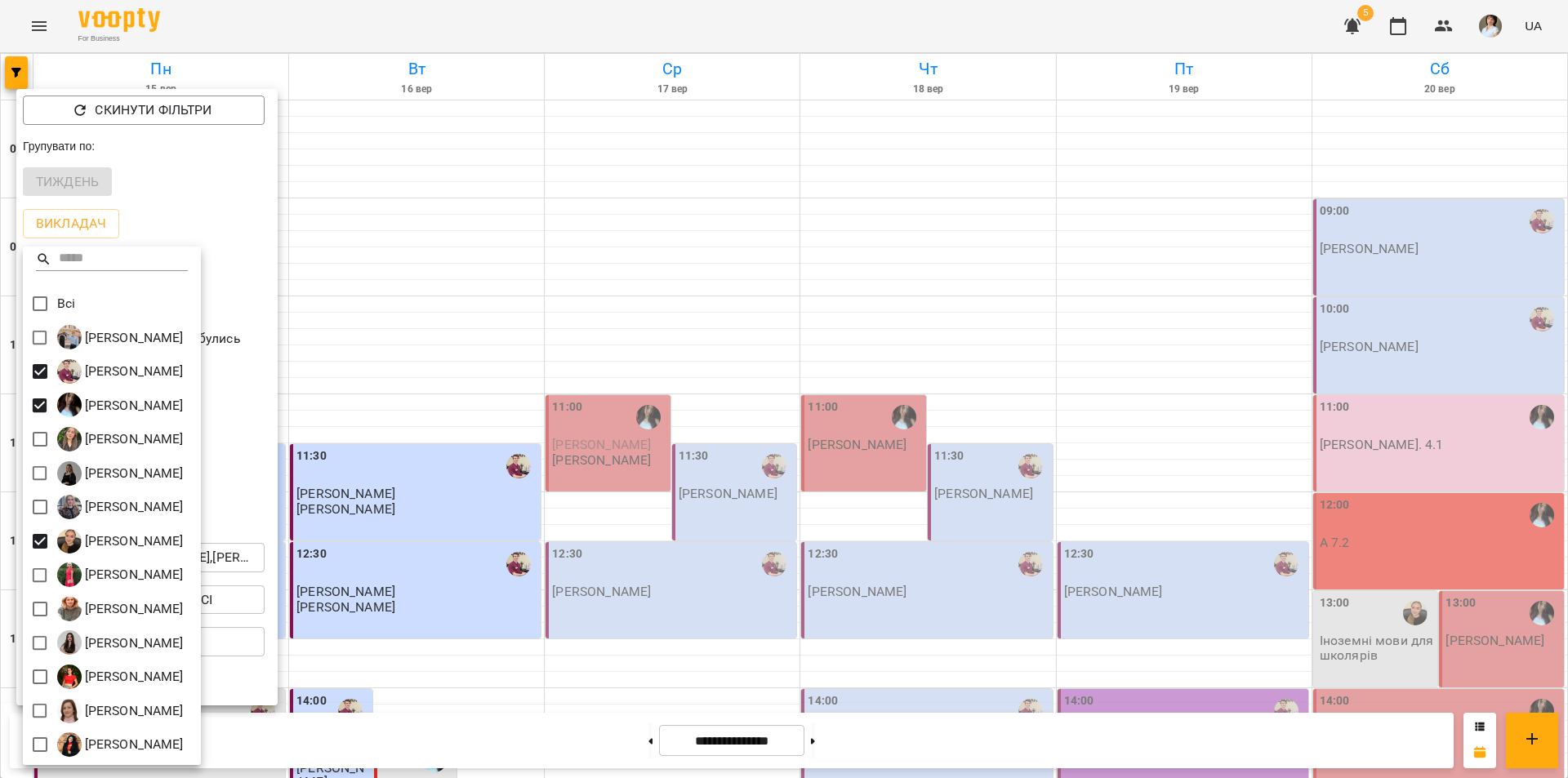
click at [741, 631] on div at bounding box center [784, 389] width 1568 height 778
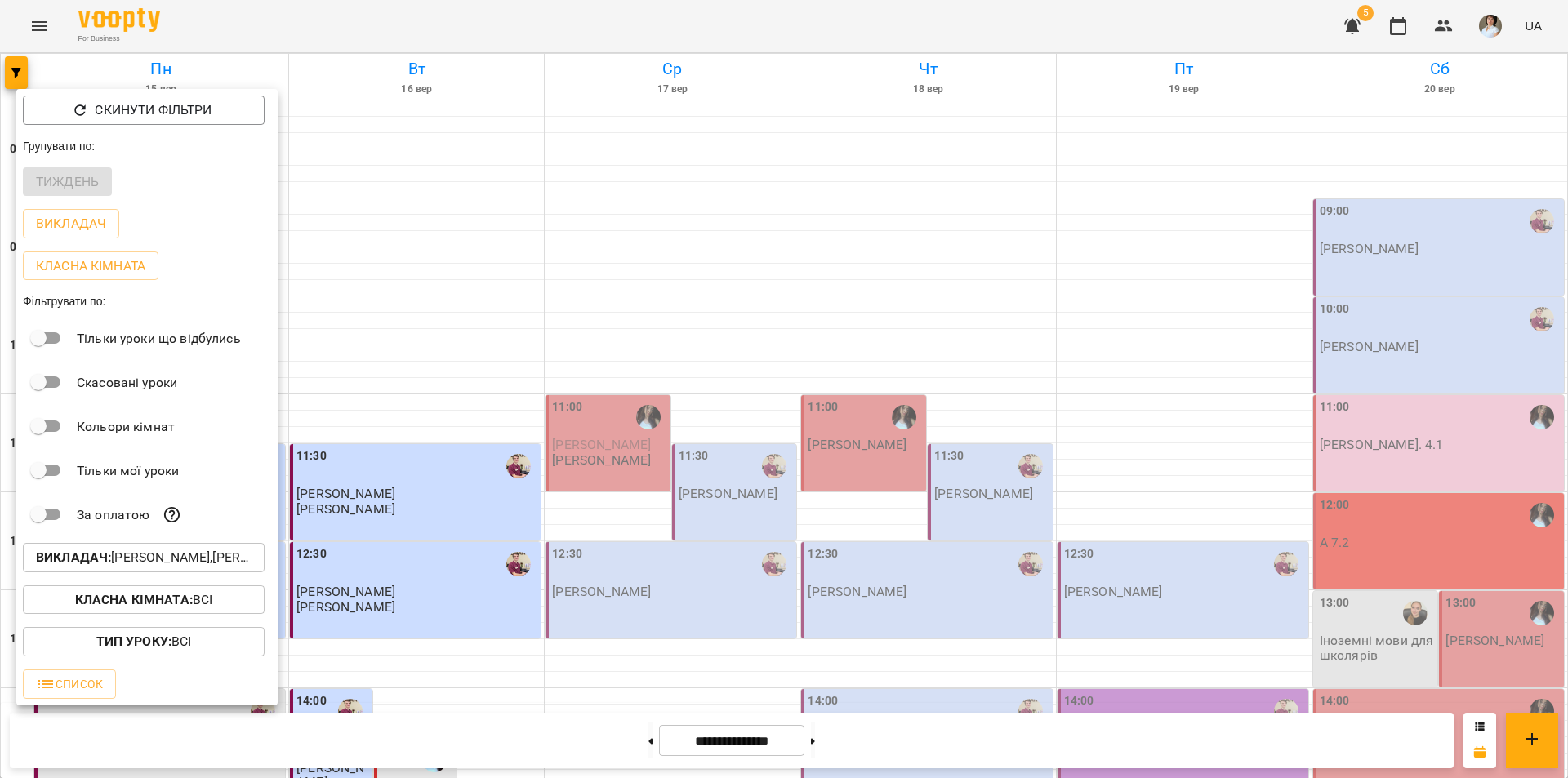
click at [684, 589] on div at bounding box center [784, 389] width 1568 height 778
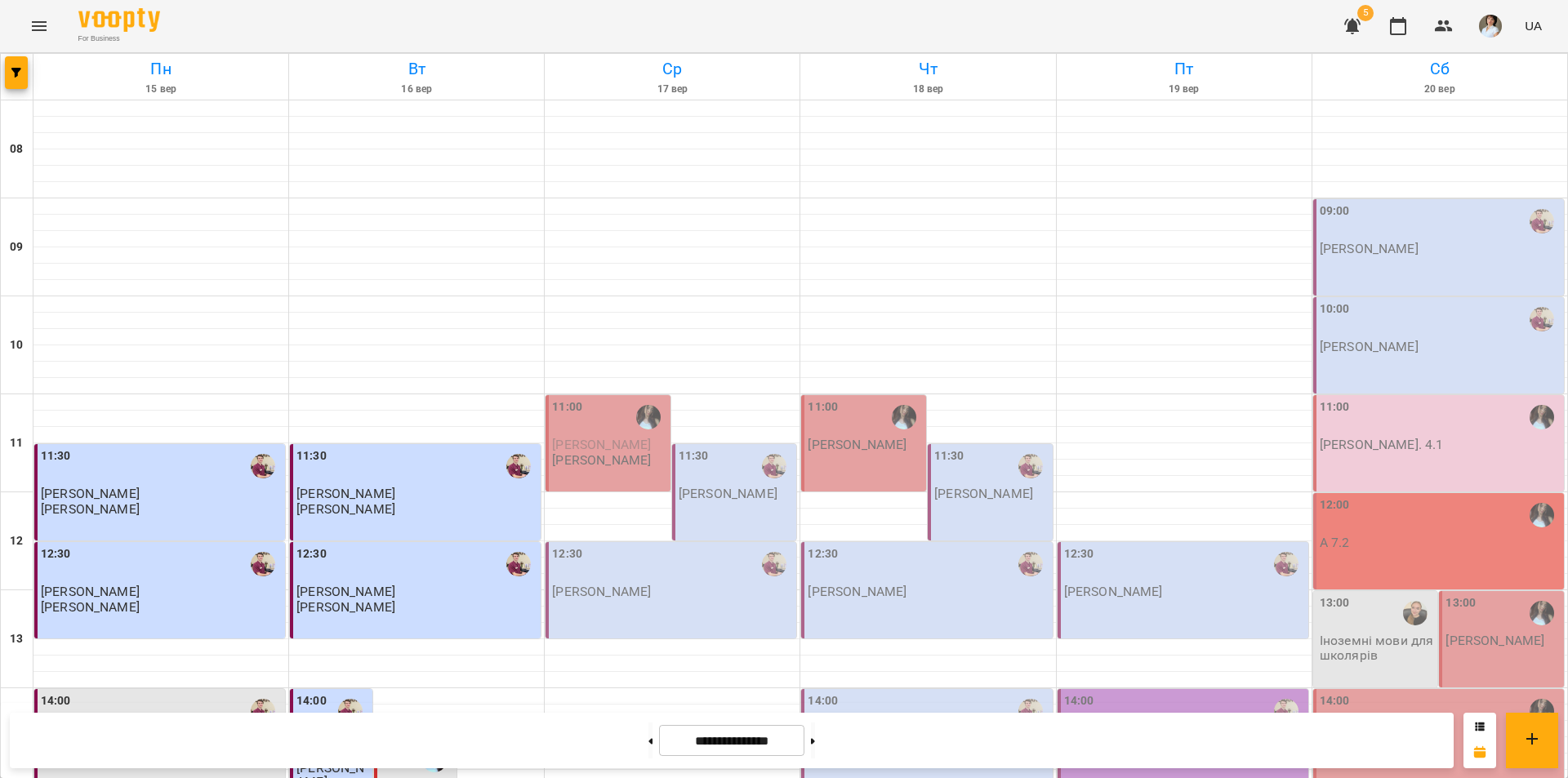
scroll to position [261, 0]
click at [633, 585] on p "[PERSON_NAME]" at bounding box center [601, 591] width 99 height 14
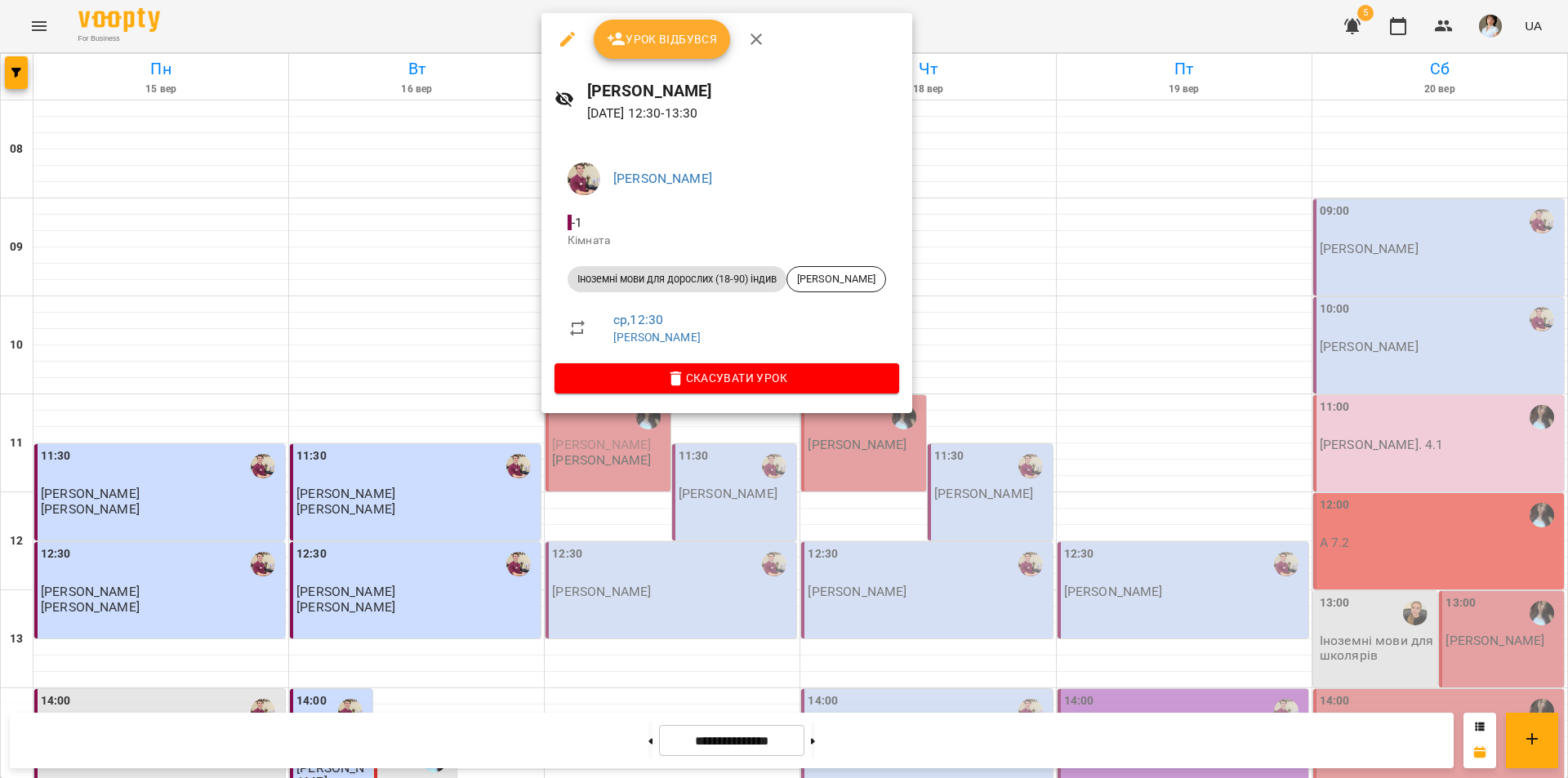
click at [661, 464] on div at bounding box center [784, 389] width 1568 height 778
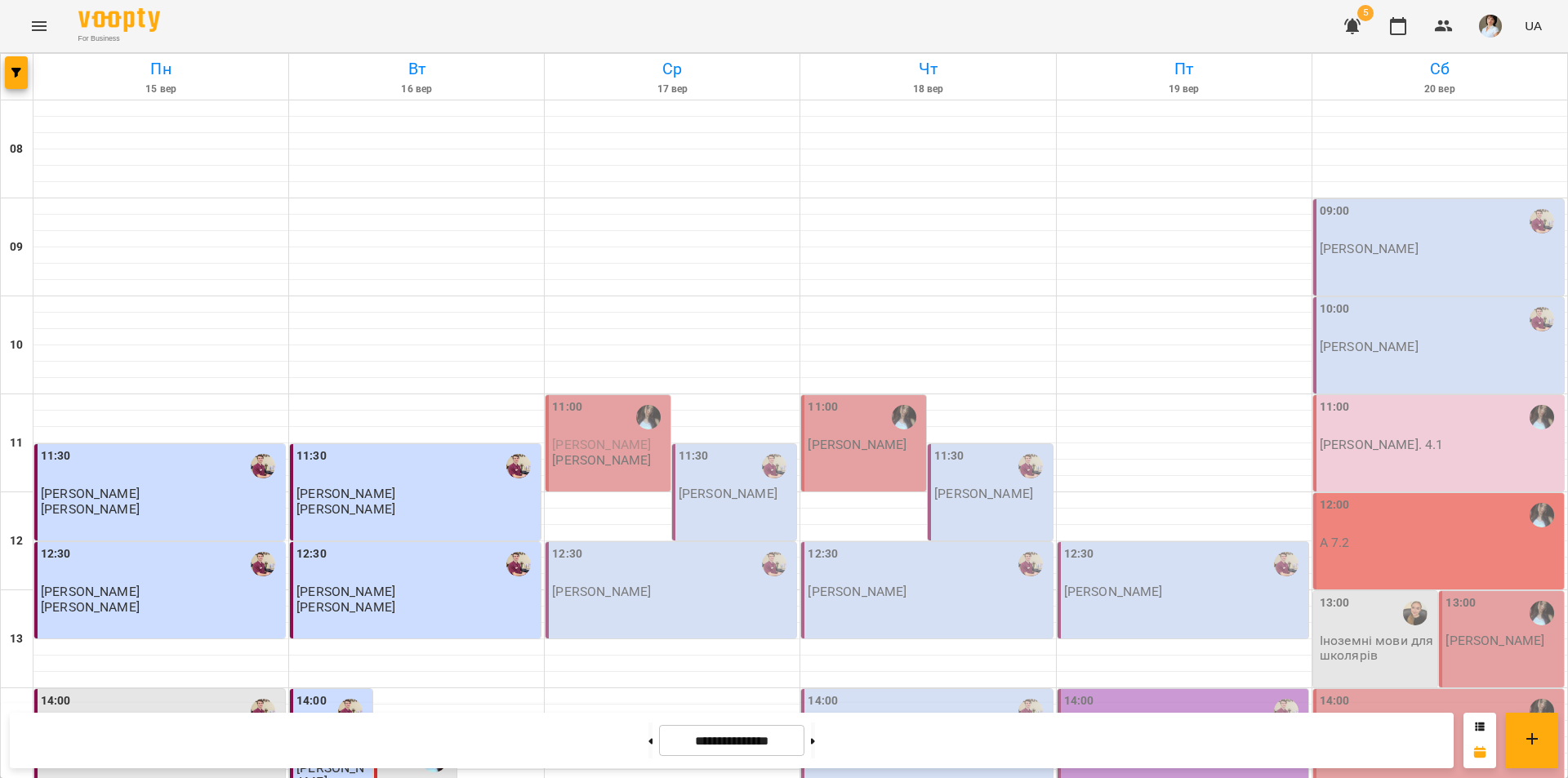
click at [610, 543] on div "12:30 Бойко Дмитро" at bounding box center [671, 591] width 251 height 97
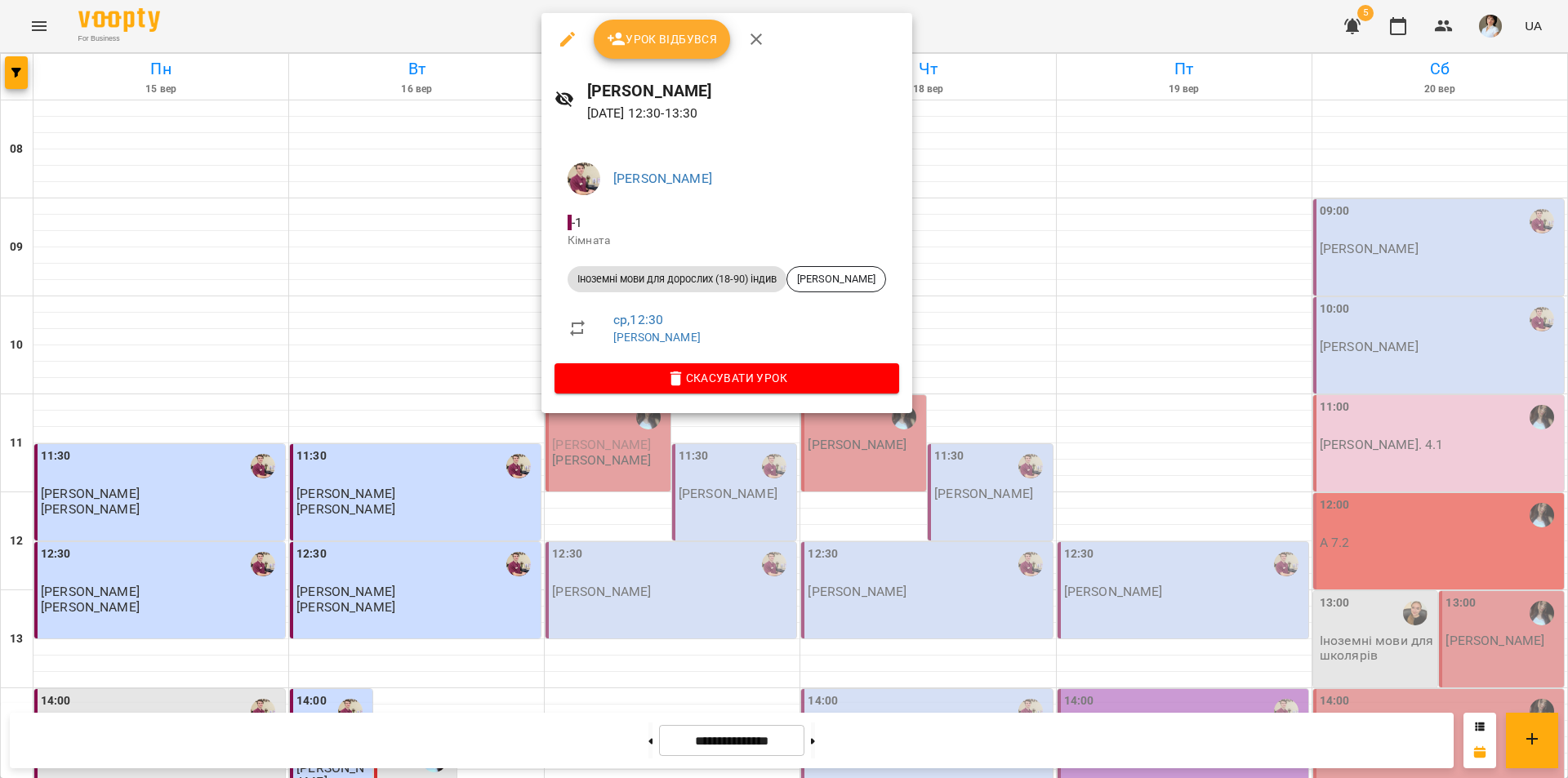
click at [585, 441] on div at bounding box center [784, 389] width 1568 height 778
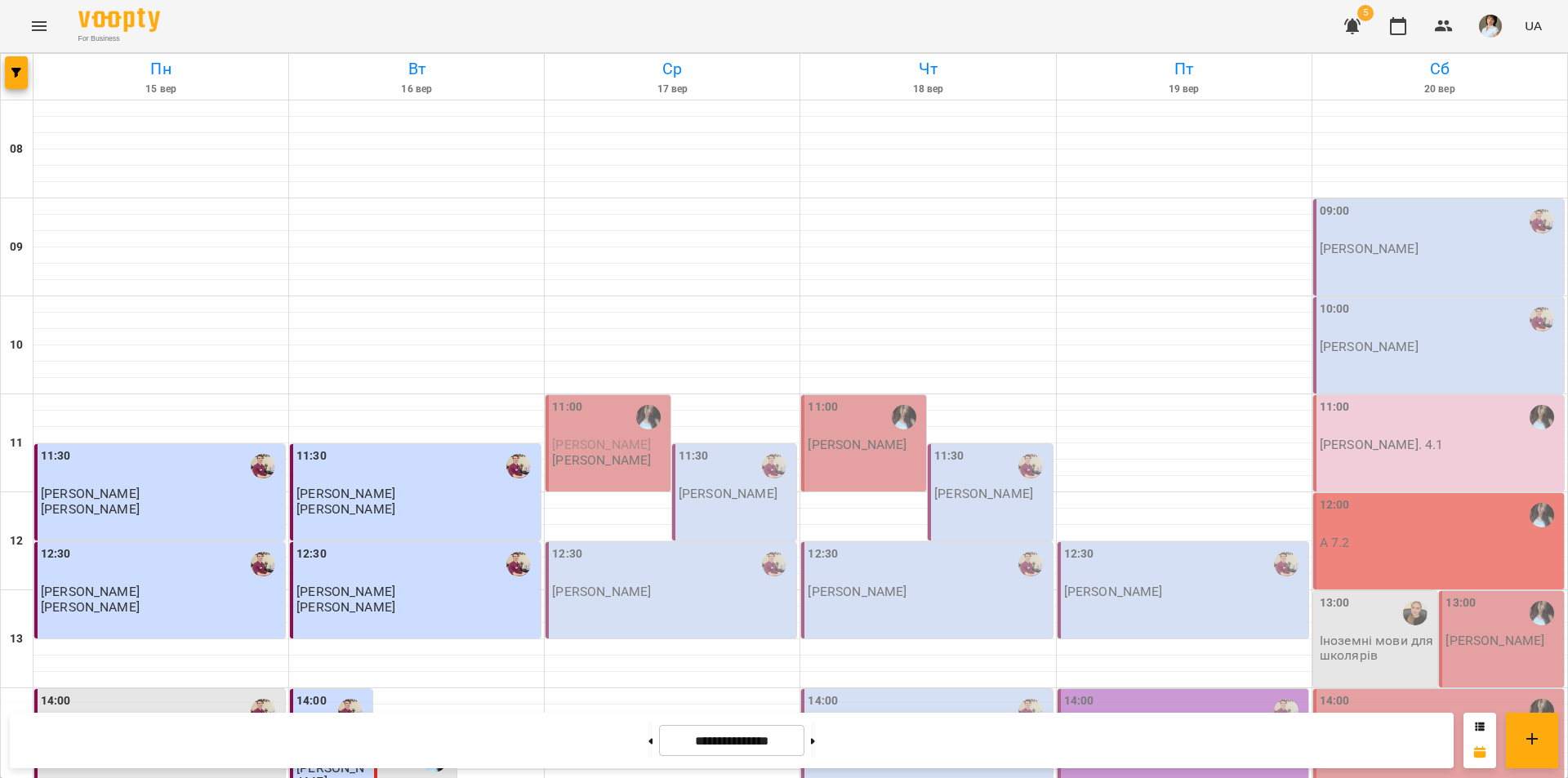
scroll to position [425, 0]
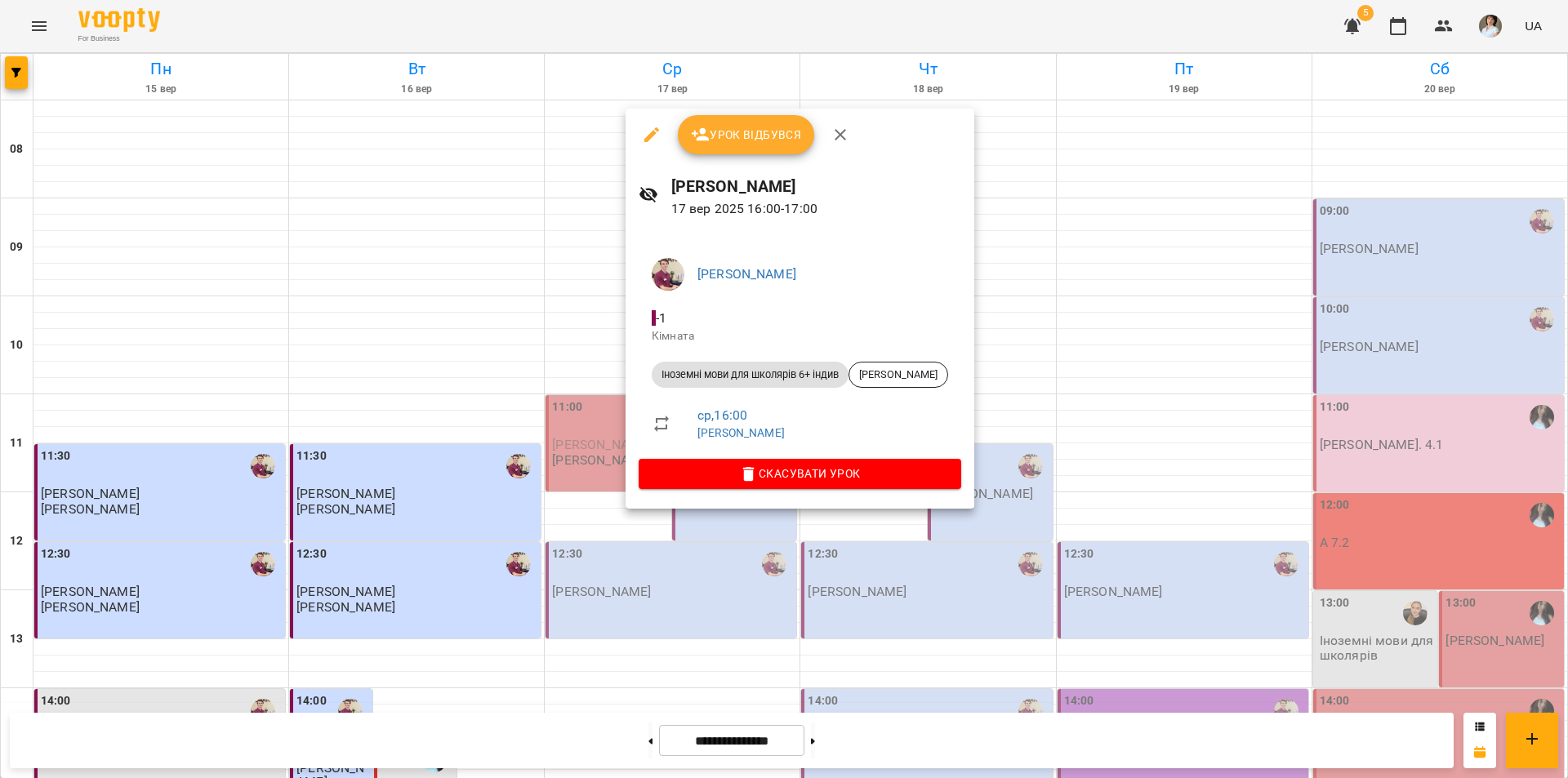
click at [581, 394] on div at bounding box center [784, 389] width 1568 height 778
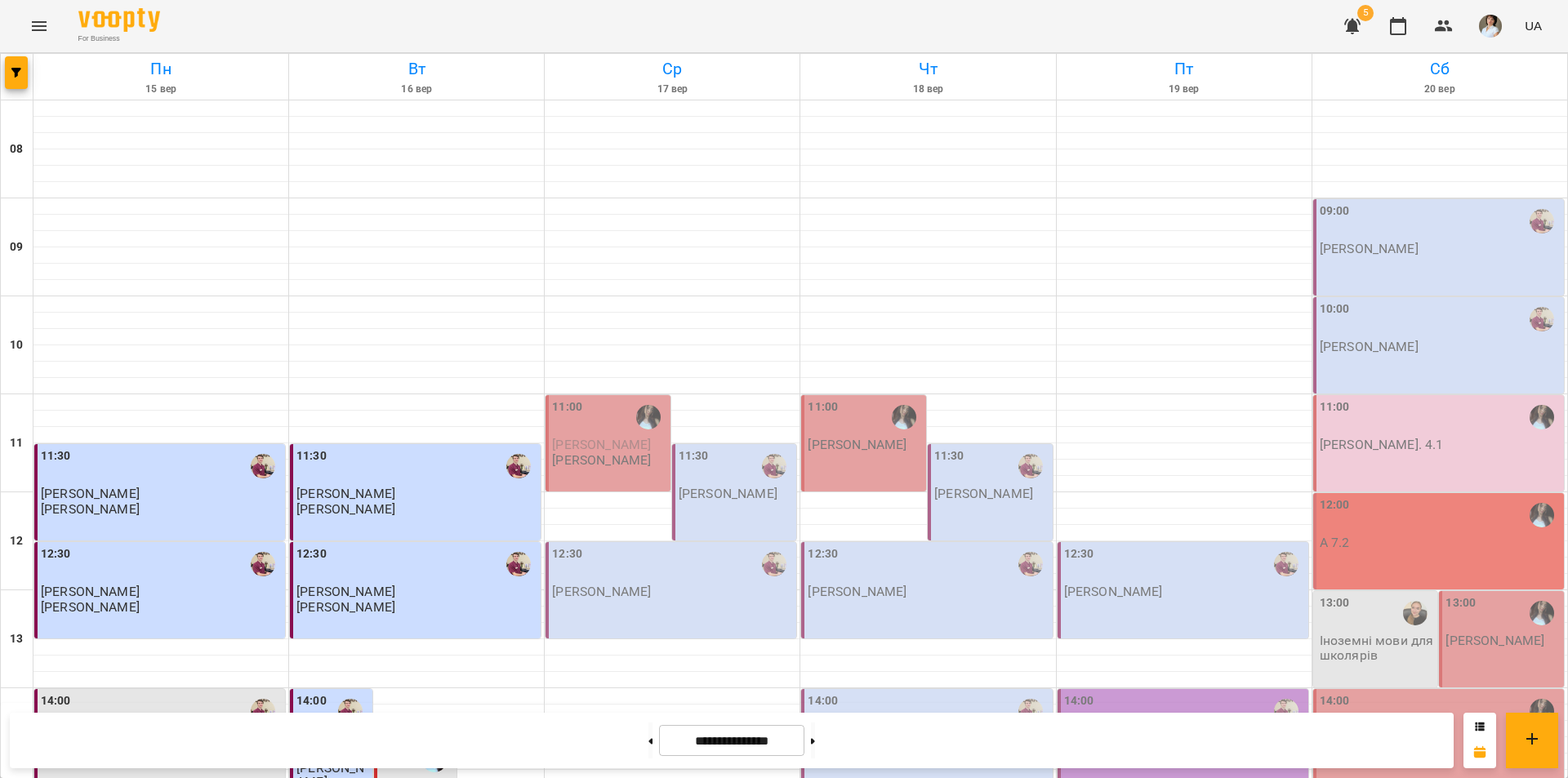
scroll to position [343, 0]
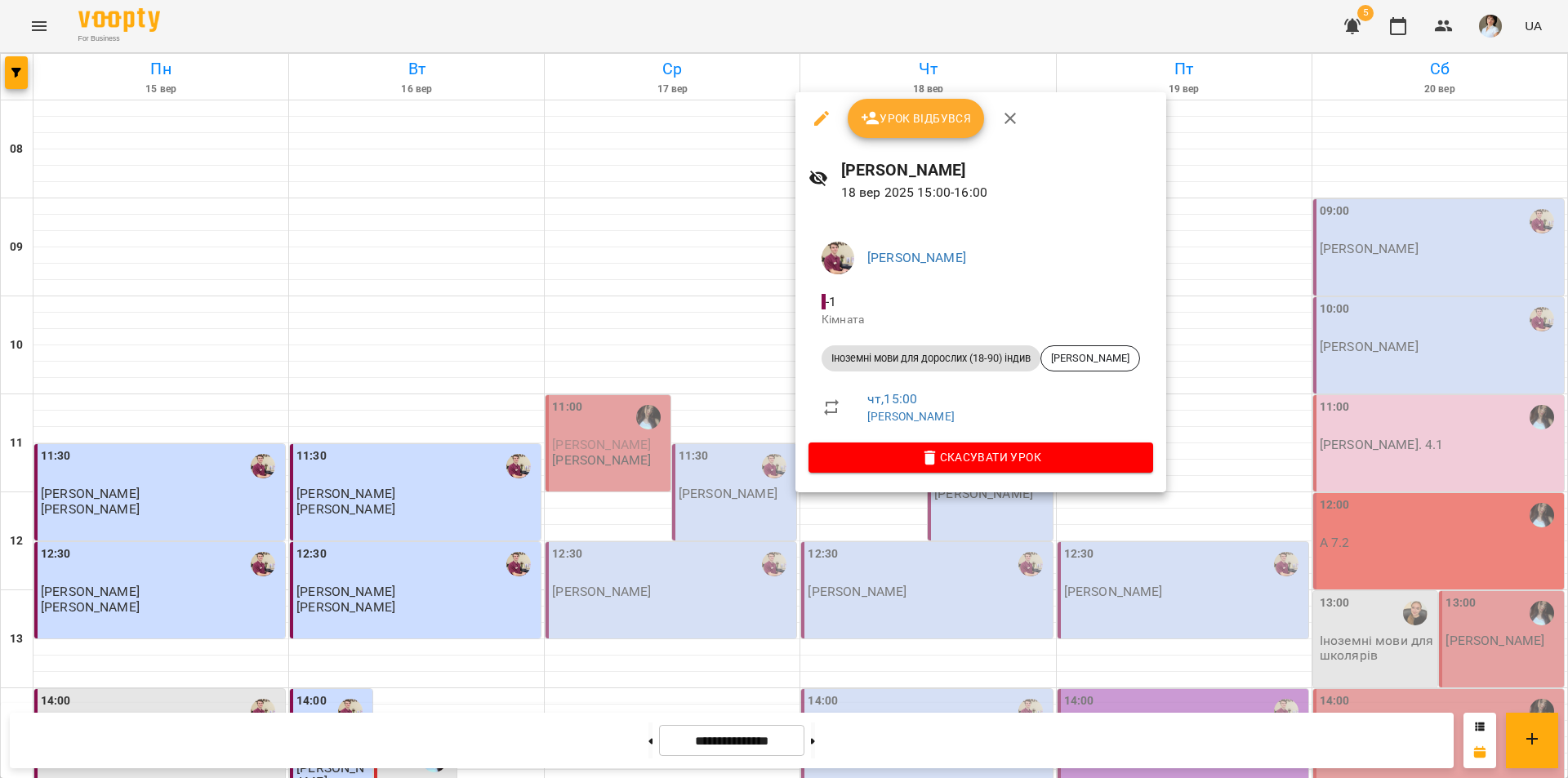
click at [1352, 524] on div at bounding box center [784, 389] width 1568 height 778
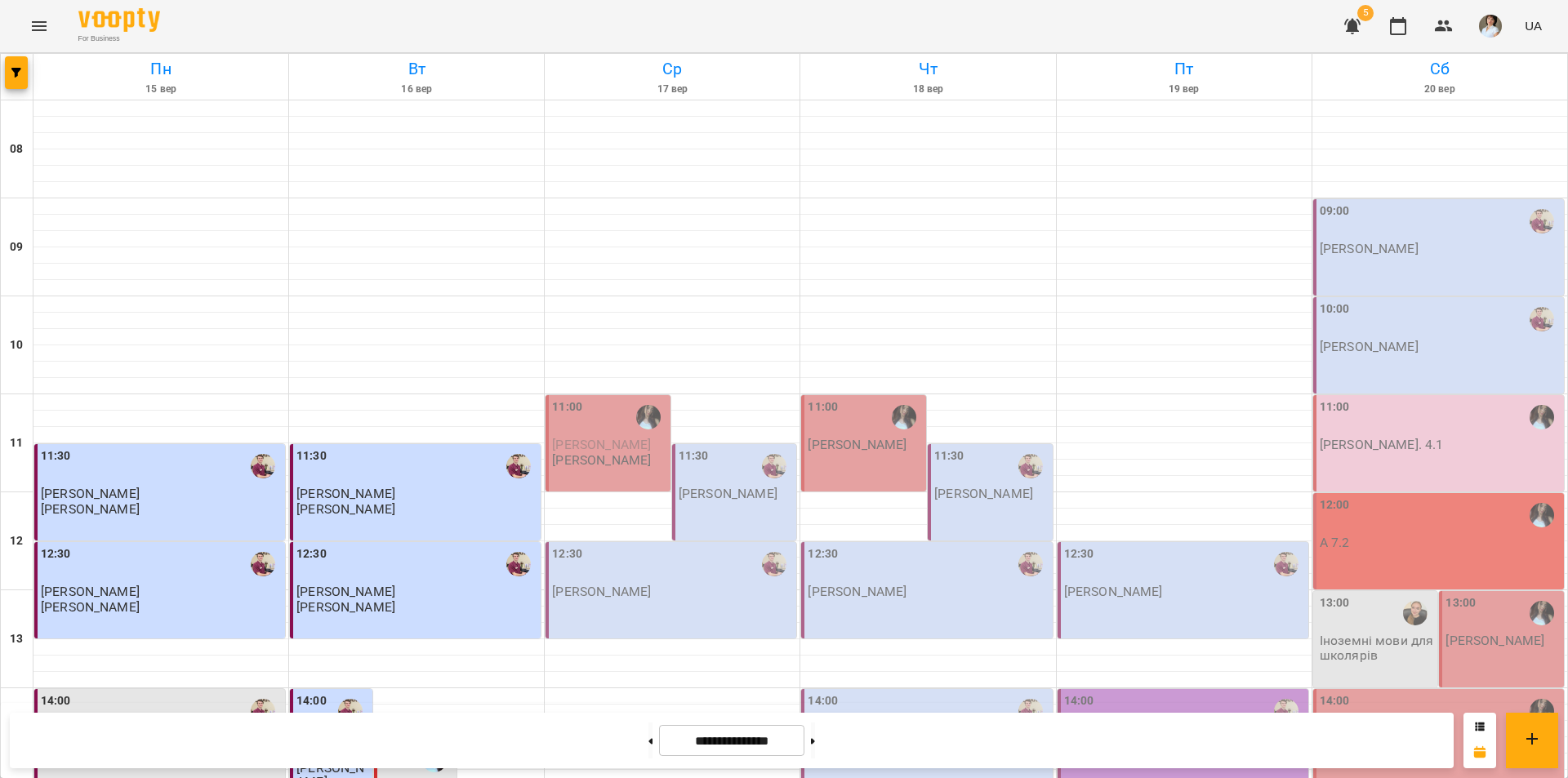
scroll to position [425, 0]
click at [21, 74] on span "button" at bounding box center [17, 73] width 23 height 10
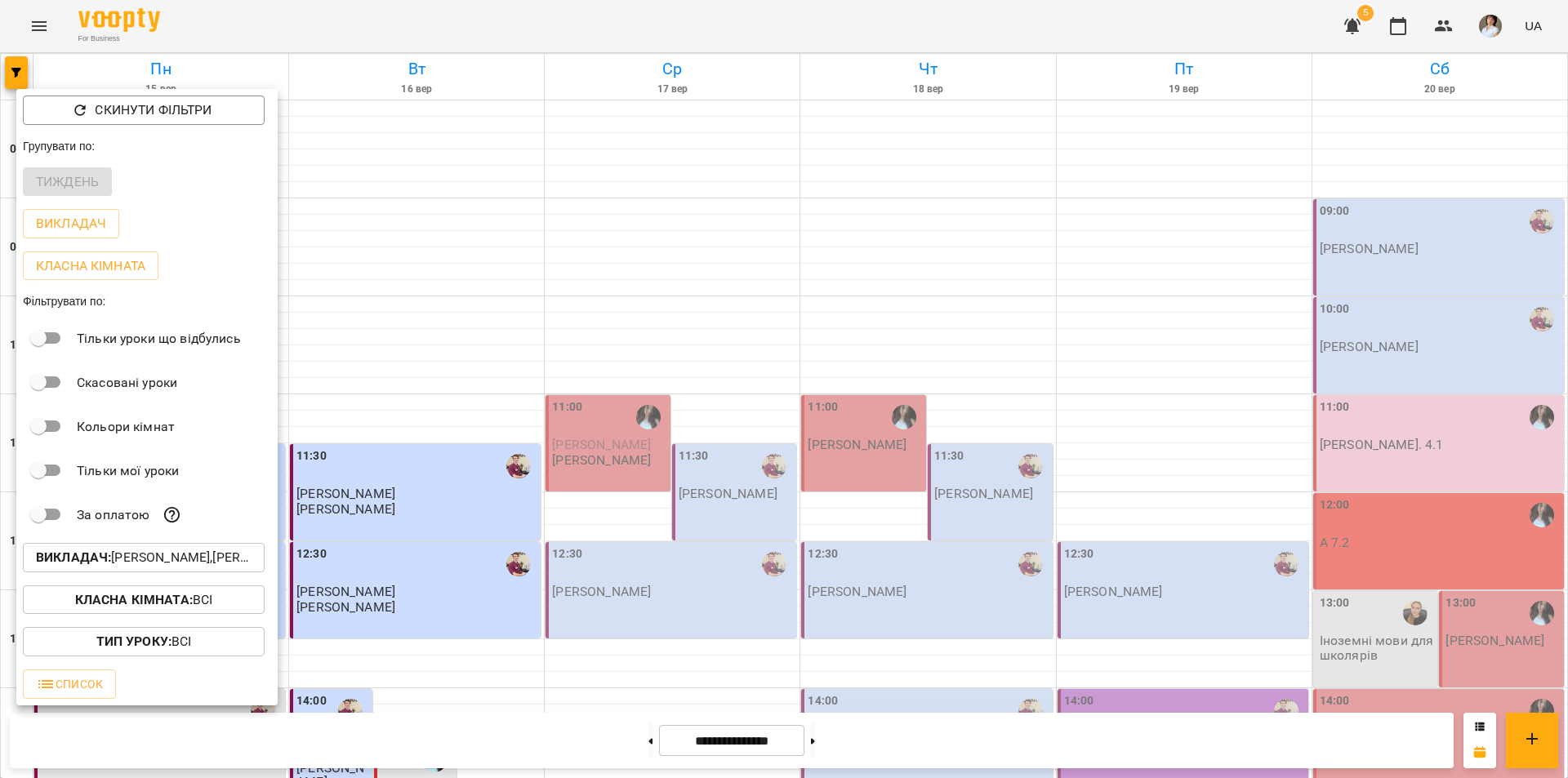
click at [180, 552] on button "Викладач : Бойко Дмитро Вікторович,Василевська Анастасія Михайлівна ,Касянчук С…" at bounding box center [144, 558] width 242 height 30
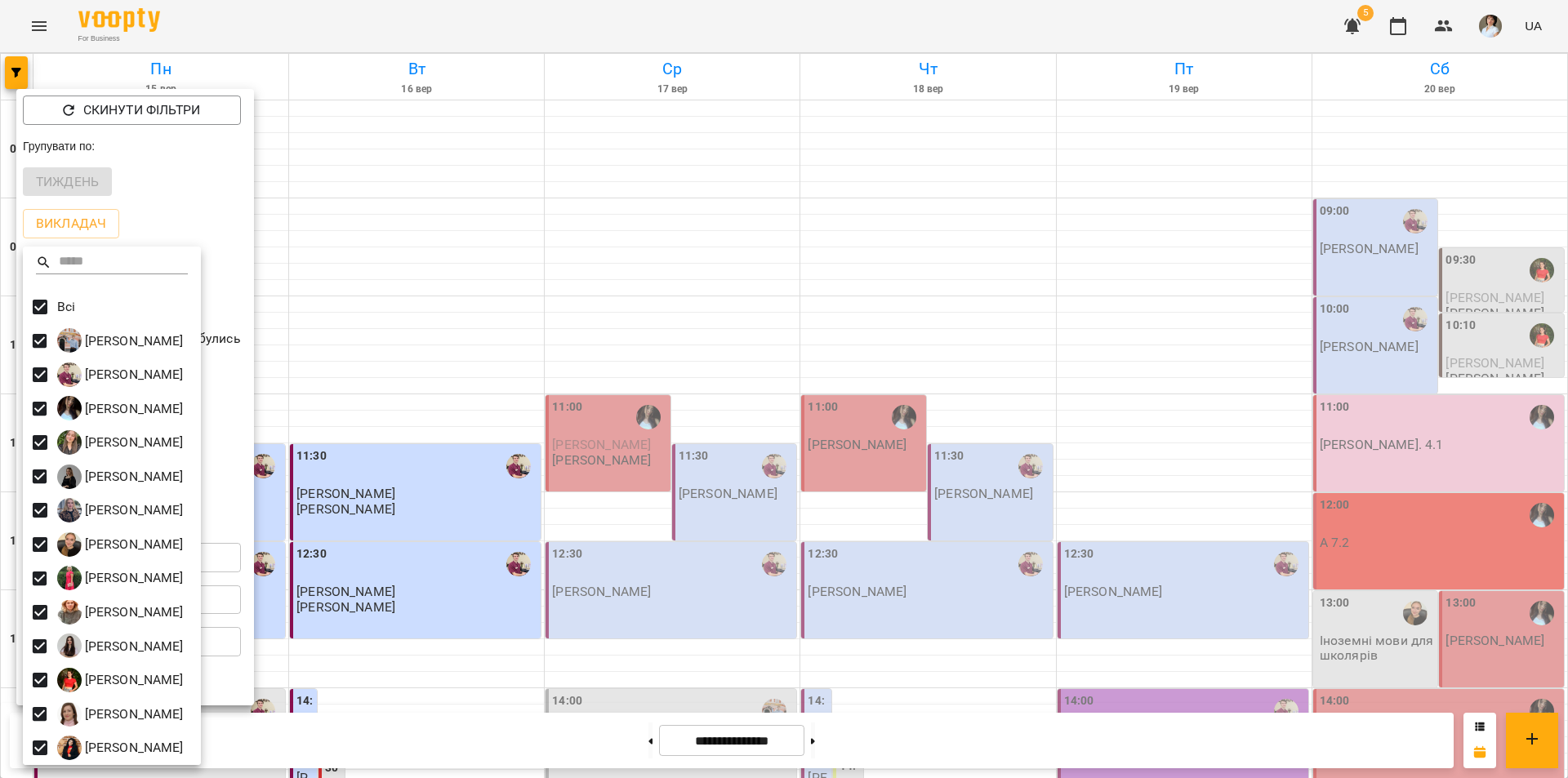
click at [942, 304] on div at bounding box center [784, 389] width 1568 height 778
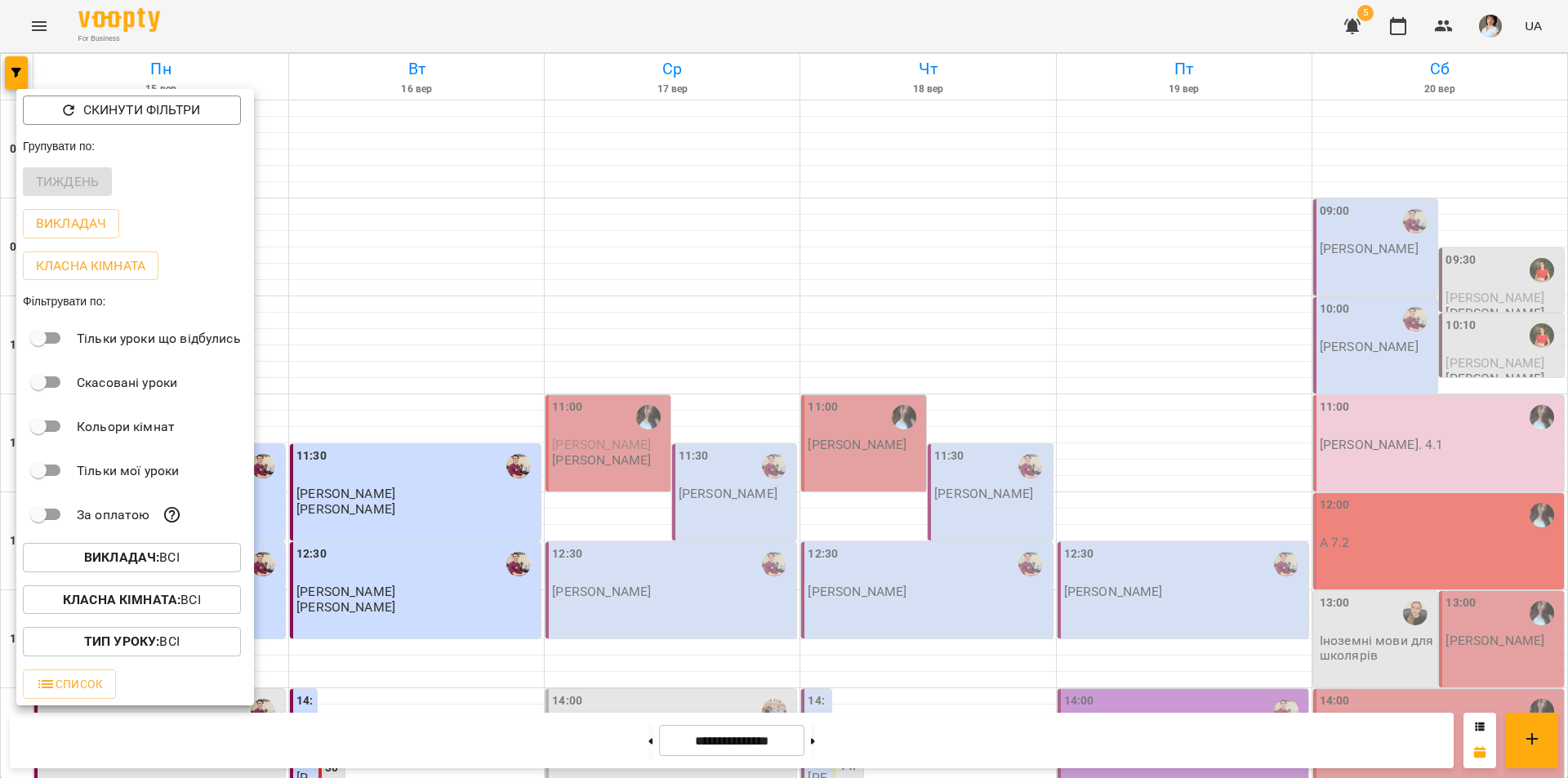
click at [942, 304] on div at bounding box center [784, 389] width 1568 height 778
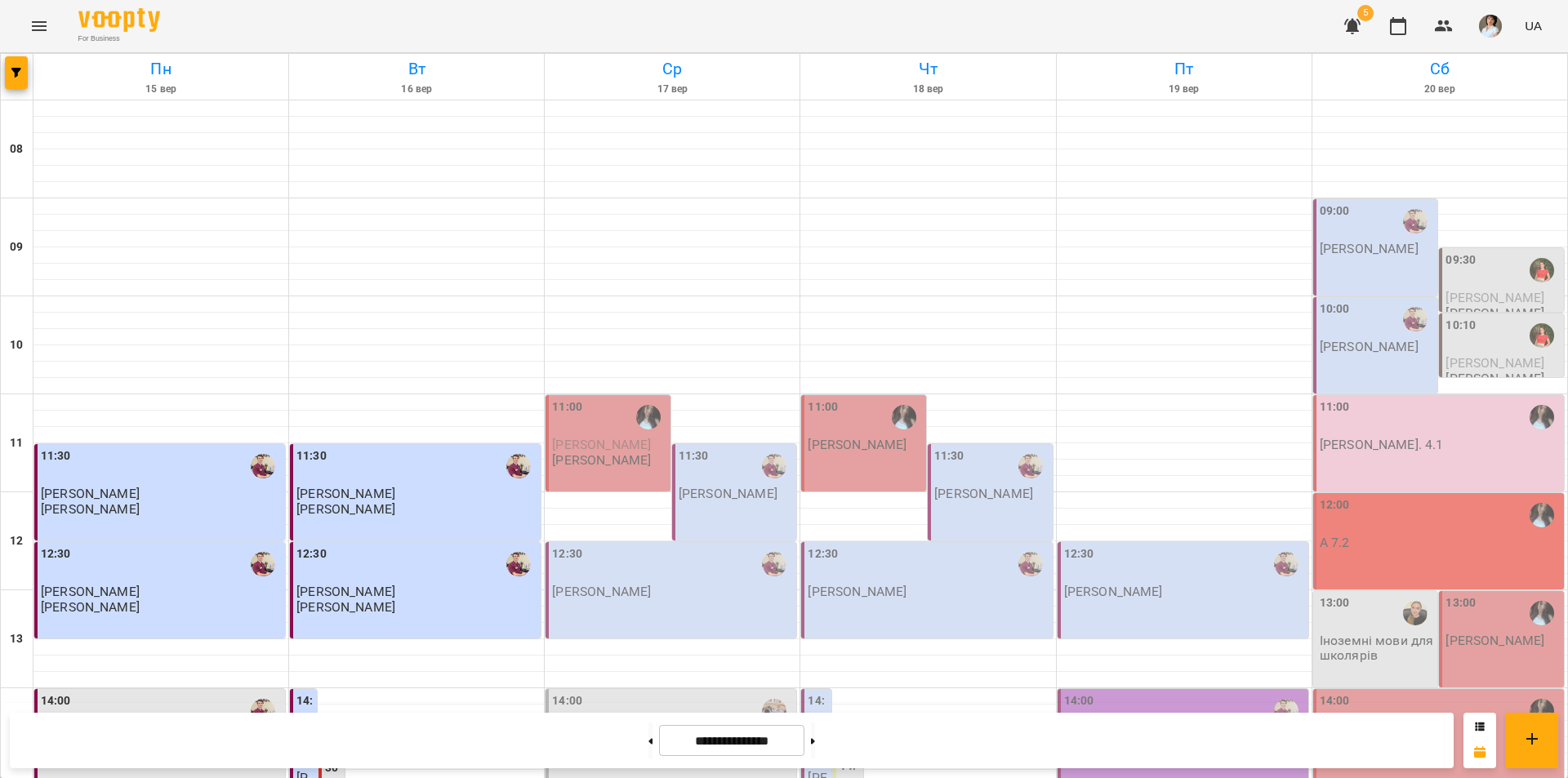
scroll to position [588, 0]
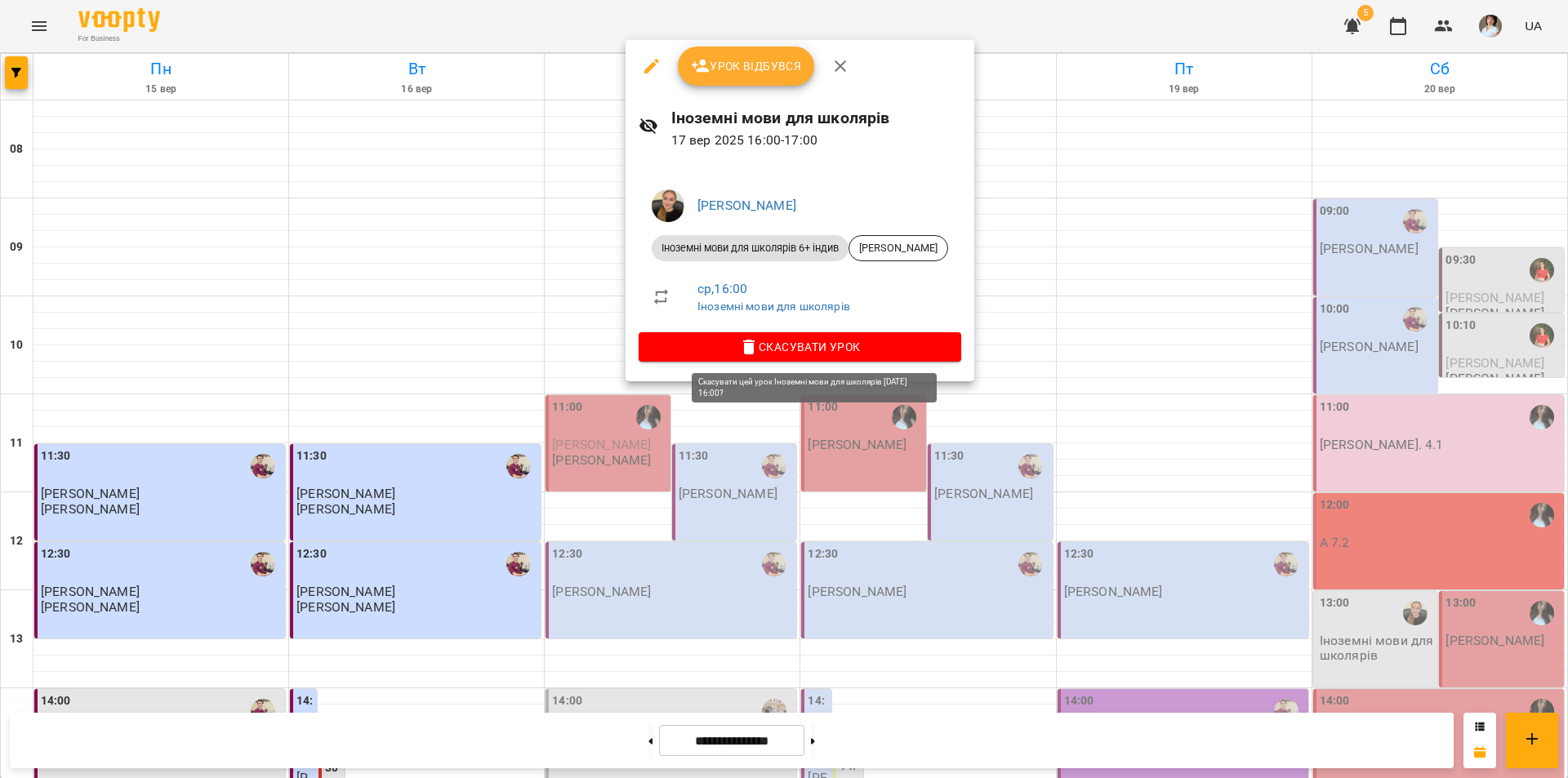
click at [795, 342] on span "Скасувати Урок" at bounding box center [799, 347] width 296 height 20
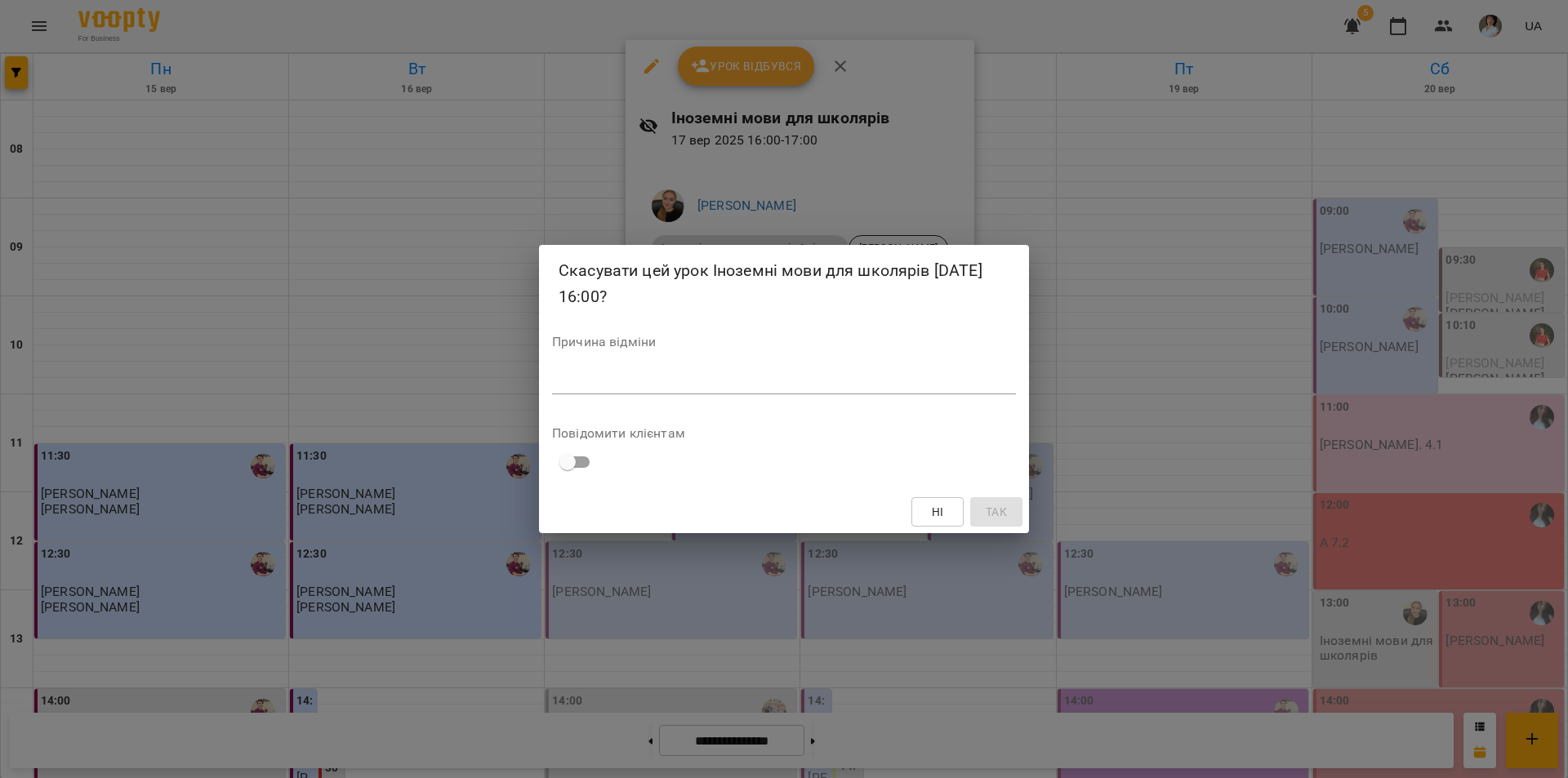
click at [716, 369] on div "*" at bounding box center [784, 382] width 464 height 26
click at [1014, 505] on button "Так" at bounding box center [996, 512] width 52 height 30
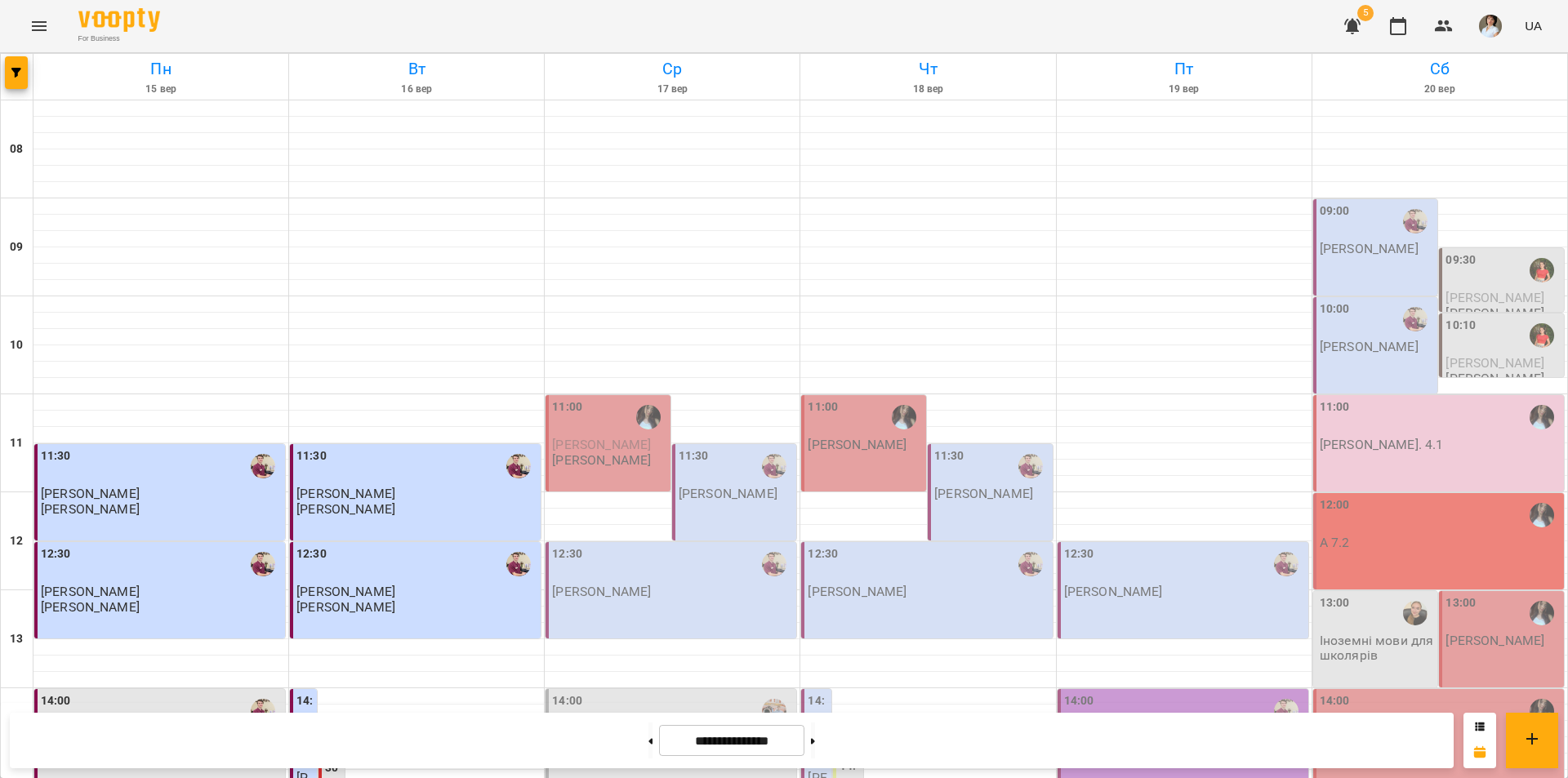
scroll to position [670, 0]
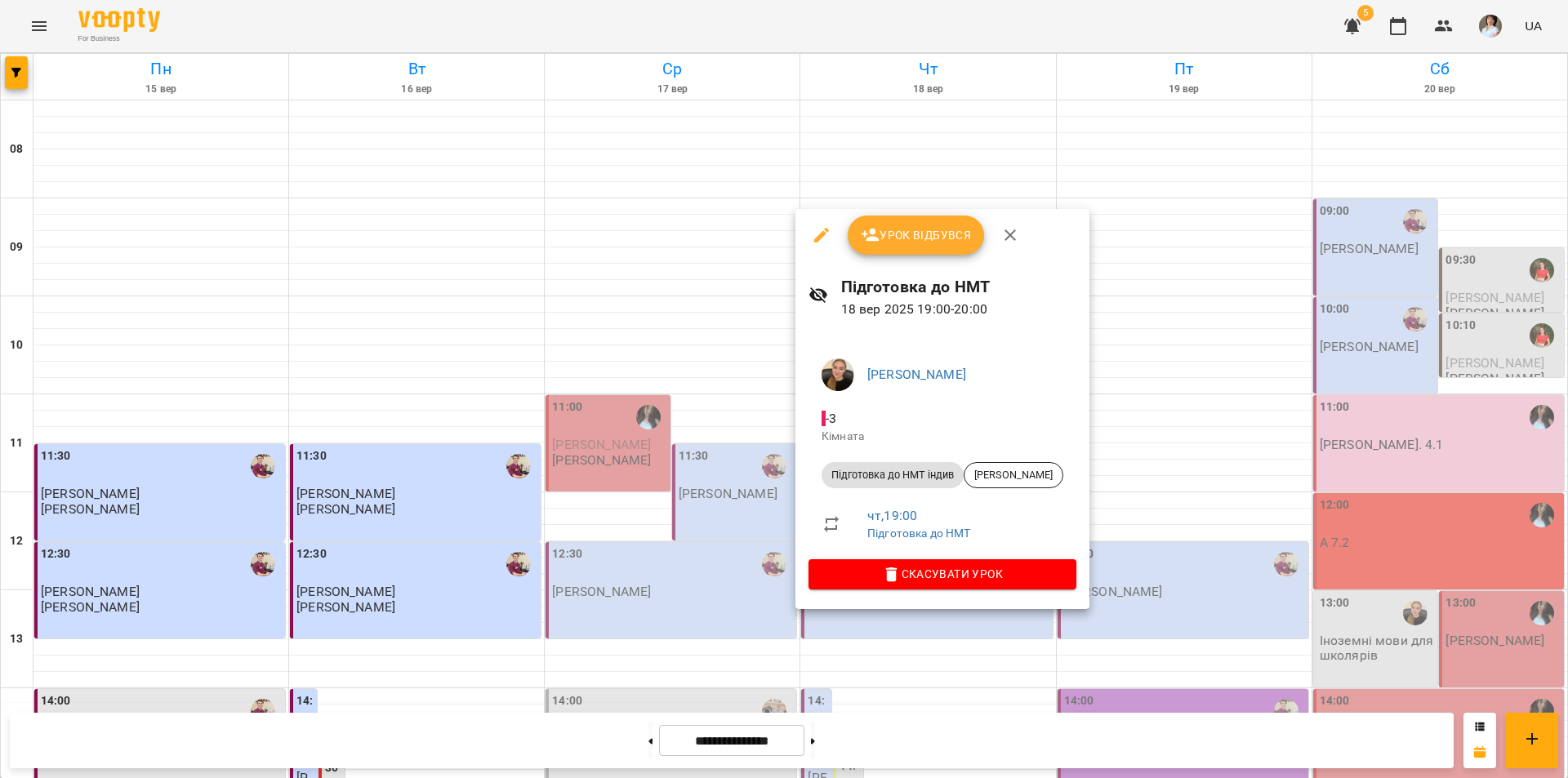
click at [876, 666] on div at bounding box center [784, 389] width 1568 height 778
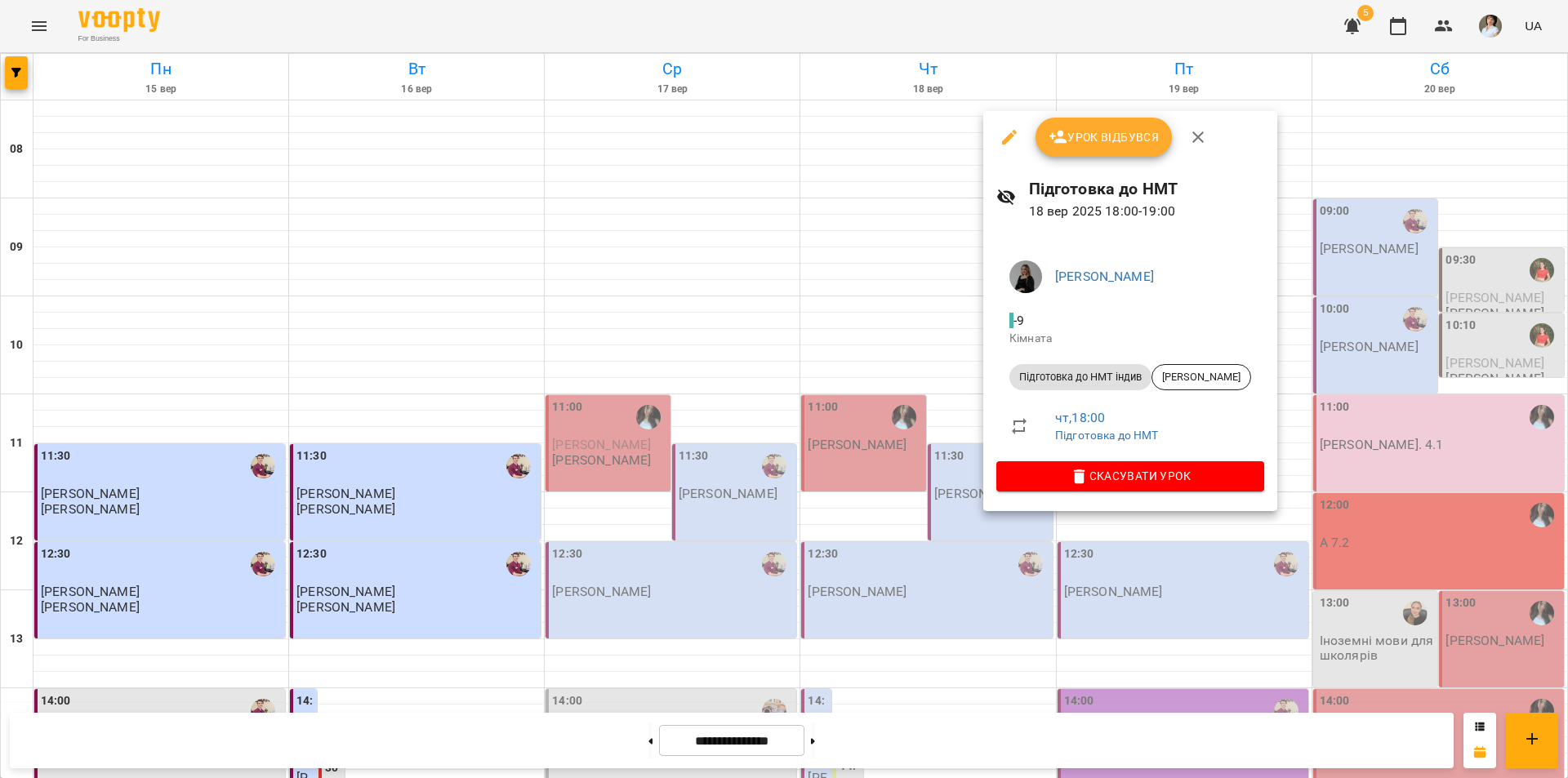
click at [950, 566] on div at bounding box center [784, 389] width 1568 height 778
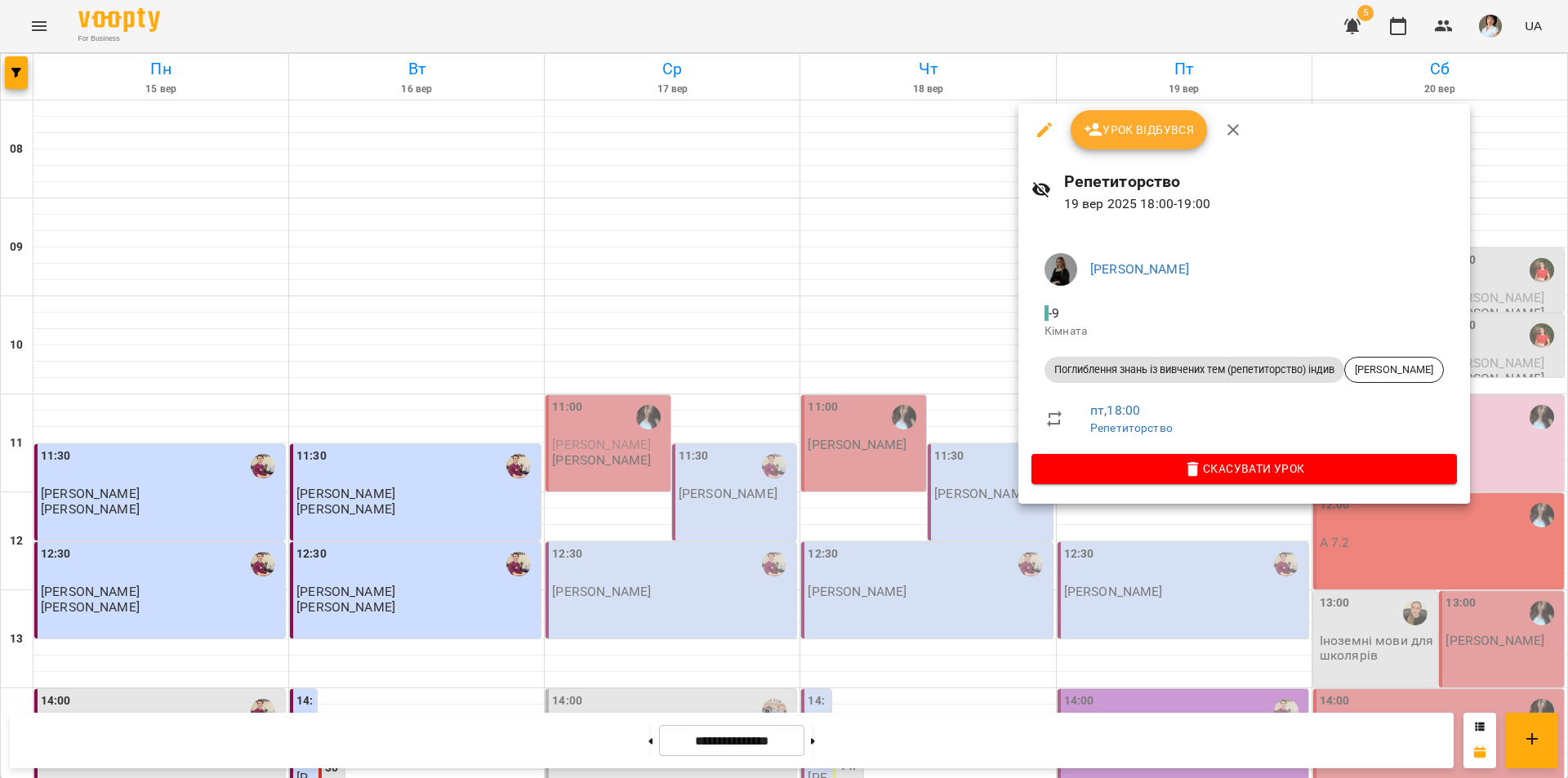
click at [982, 586] on div at bounding box center [784, 389] width 1568 height 778
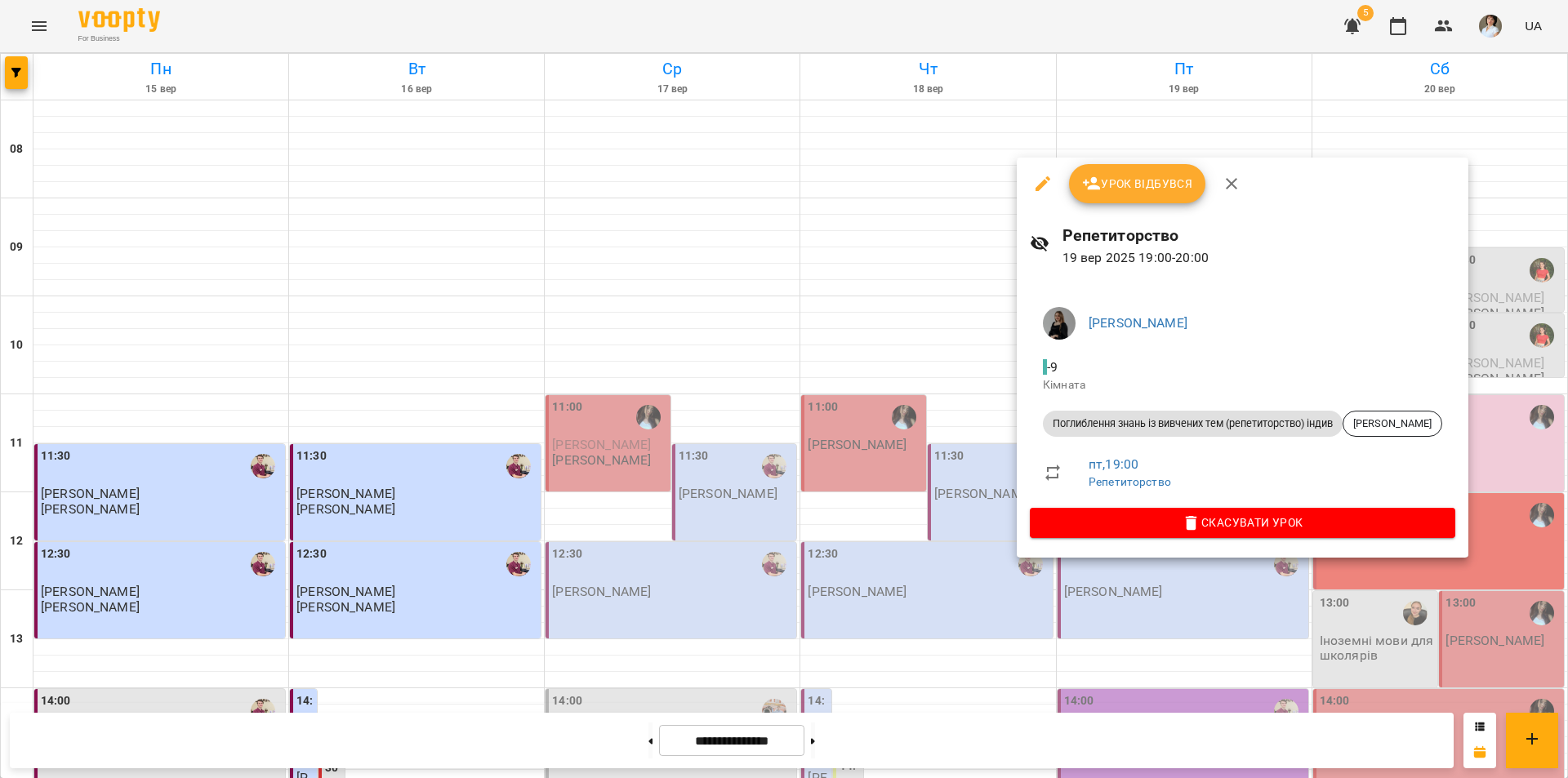
click at [977, 580] on div at bounding box center [784, 389] width 1568 height 778
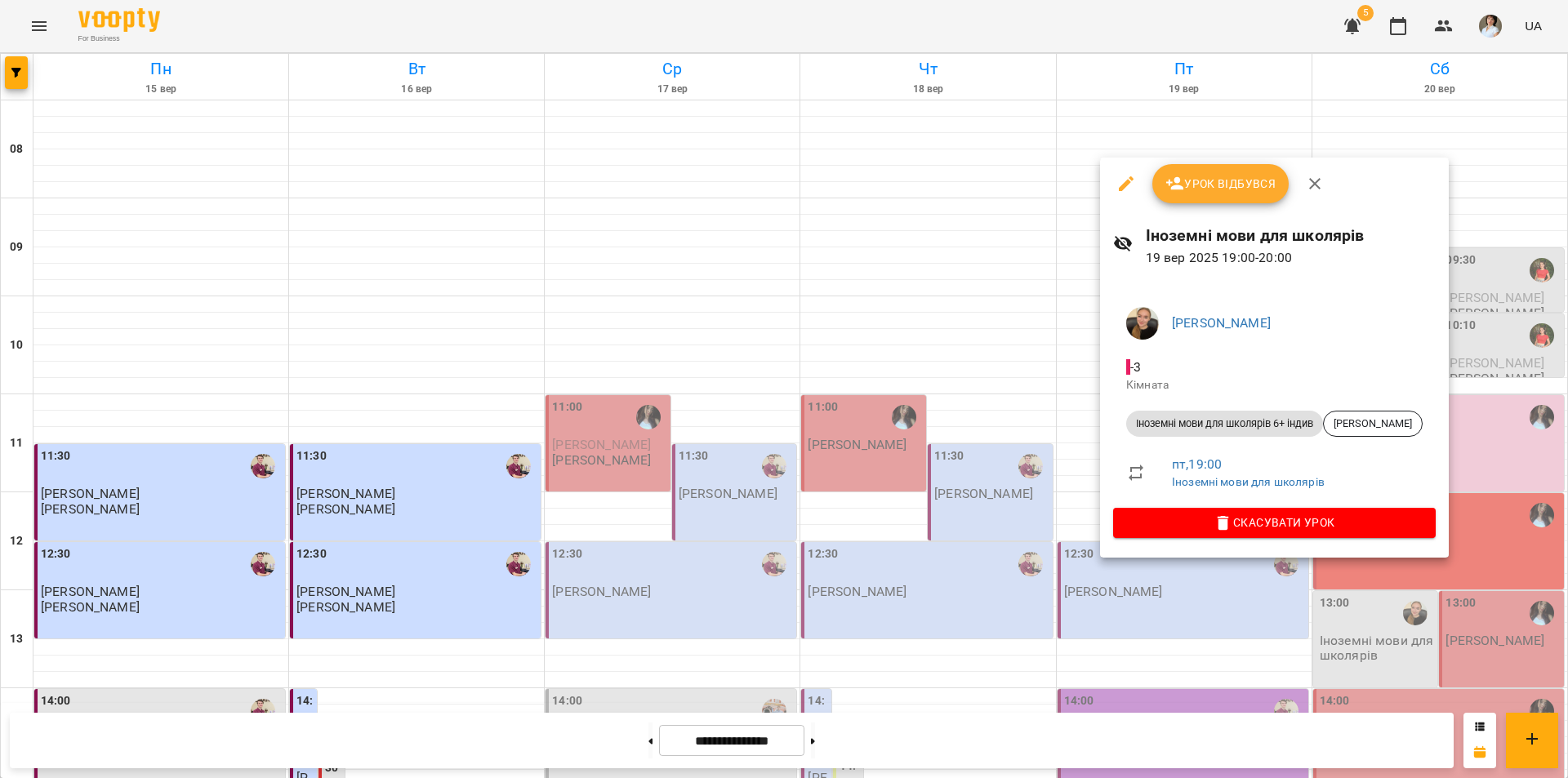
click at [1022, 569] on div at bounding box center [784, 389] width 1568 height 778
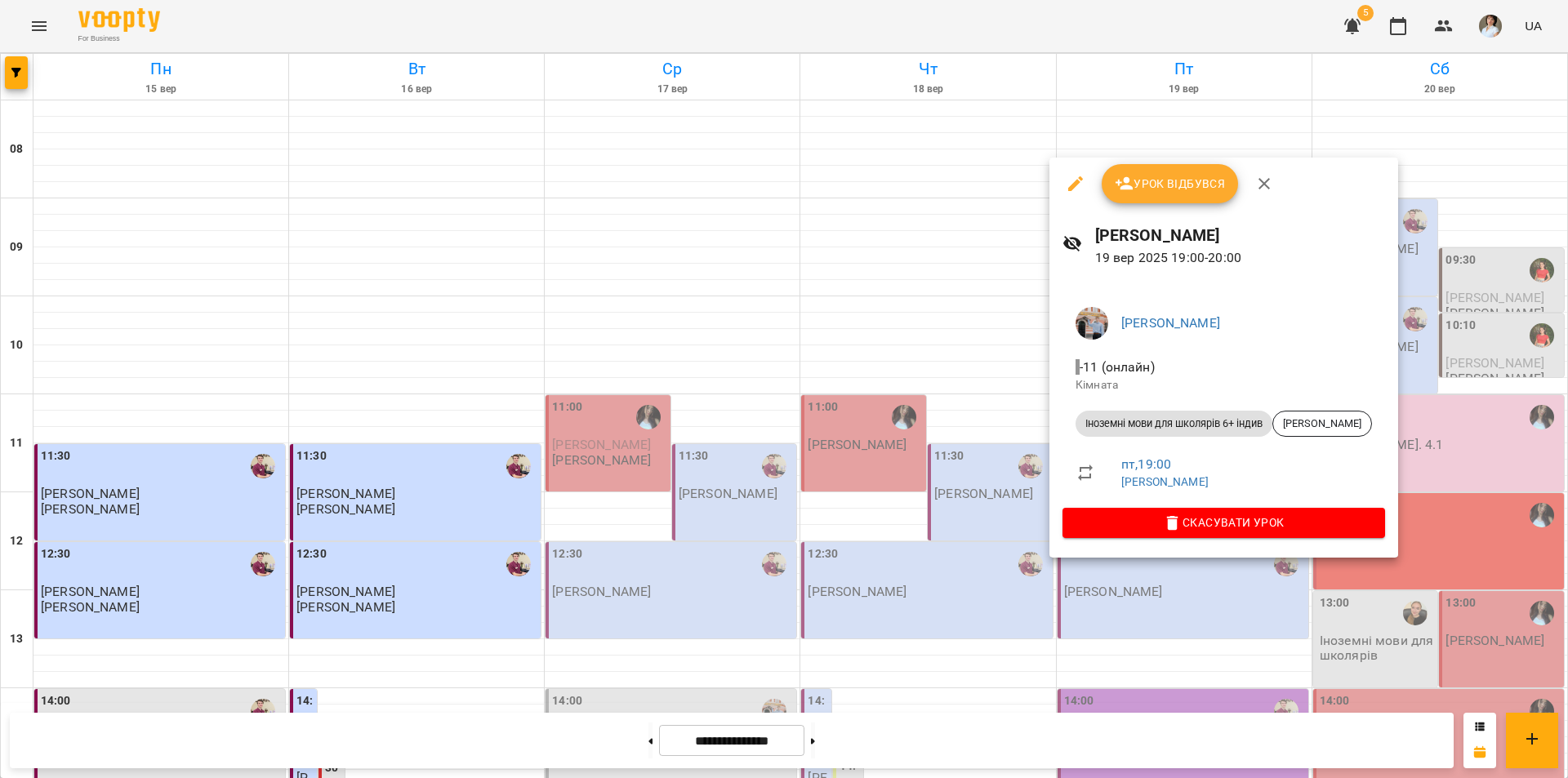
click at [950, 585] on div at bounding box center [784, 389] width 1568 height 778
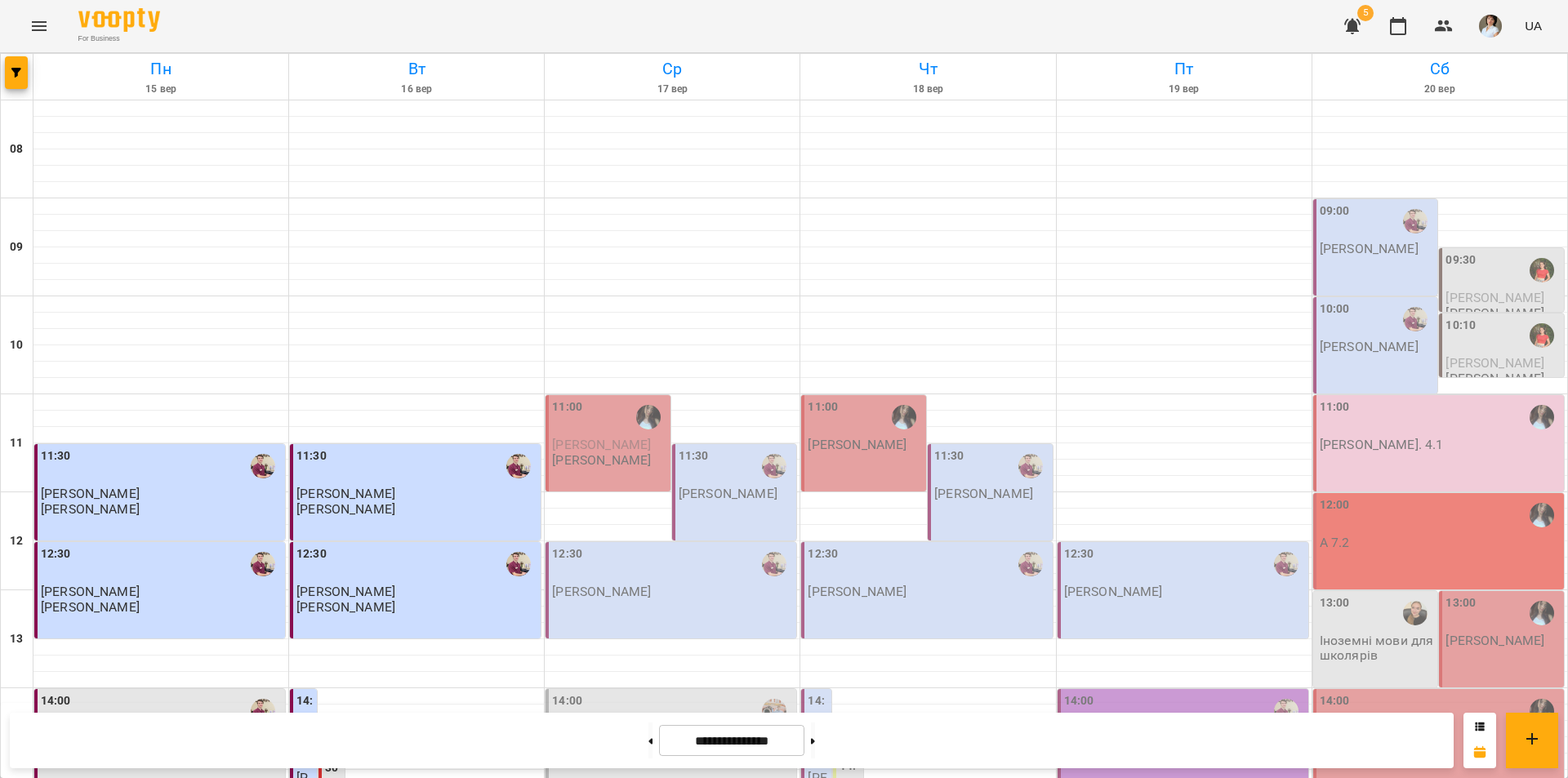
scroll to position [245, 0]
click at [694, 546] on div "12:30 Бойко Дмитро" at bounding box center [672, 572] width 241 height 54
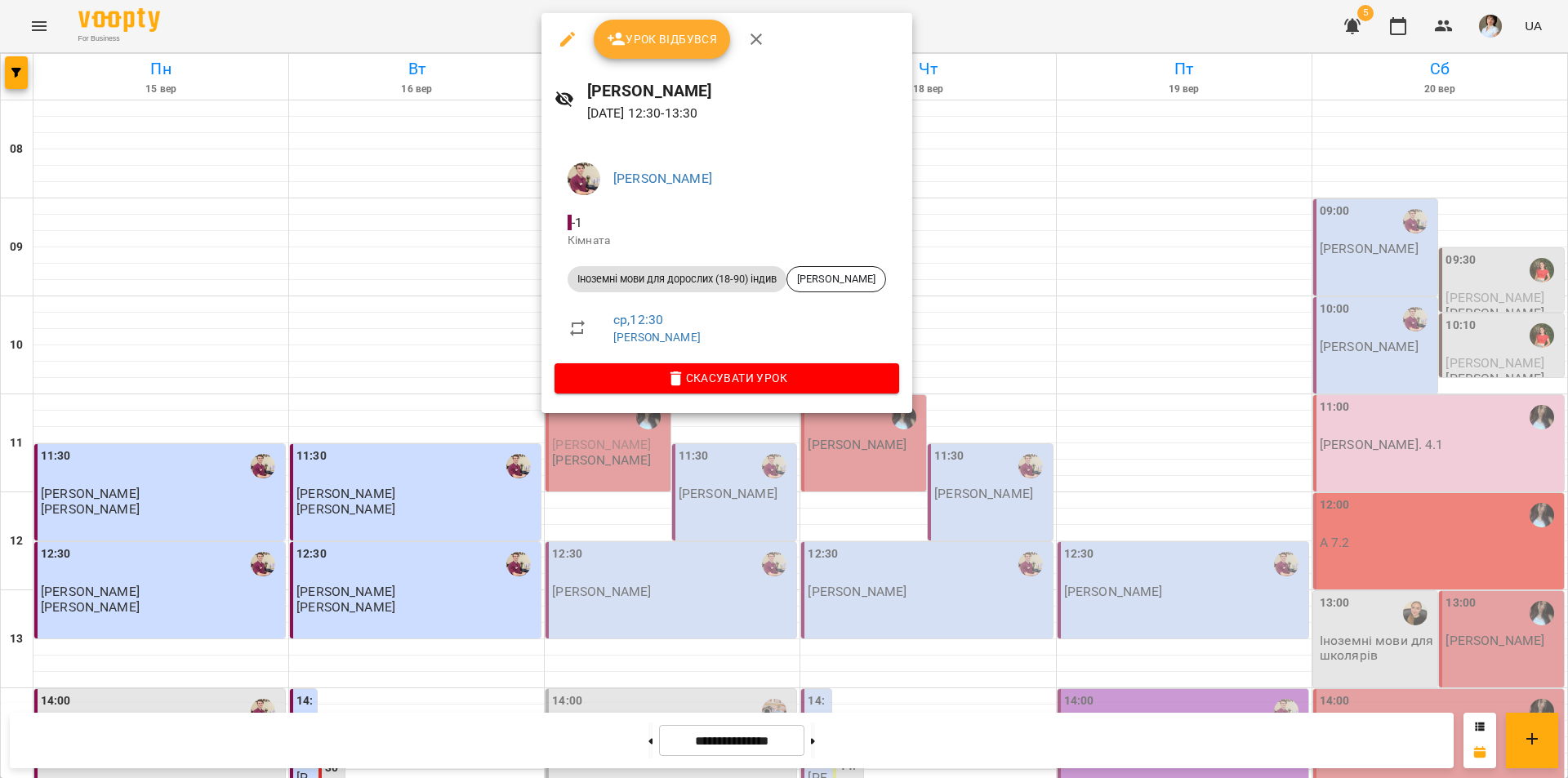
click at [959, 503] on div at bounding box center [784, 389] width 1568 height 778
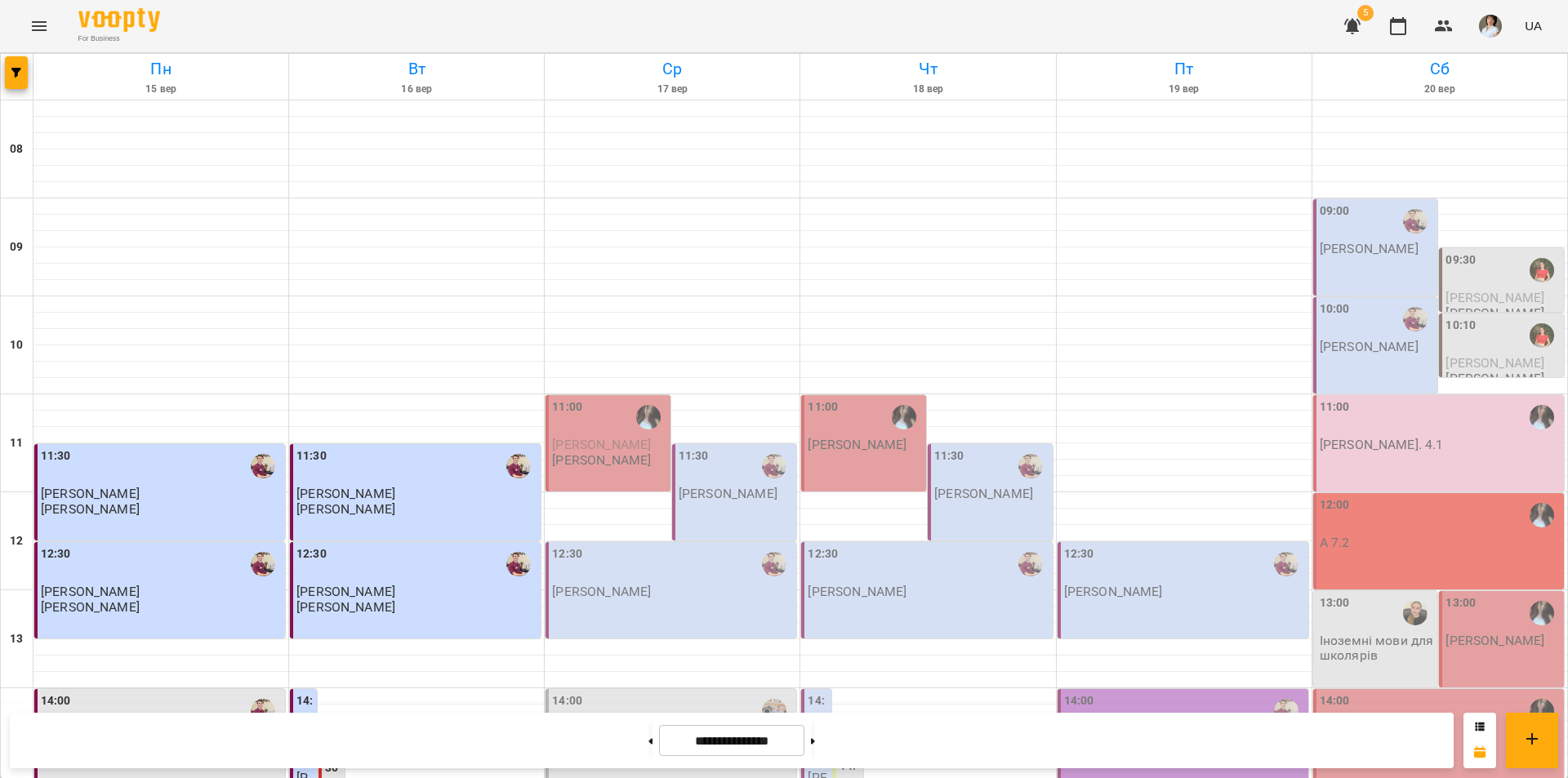
scroll to position [261, 0]
click at [588, 437] on span "[PERSON_NAME]" at bounding box center [601, 444] width 99 height 16
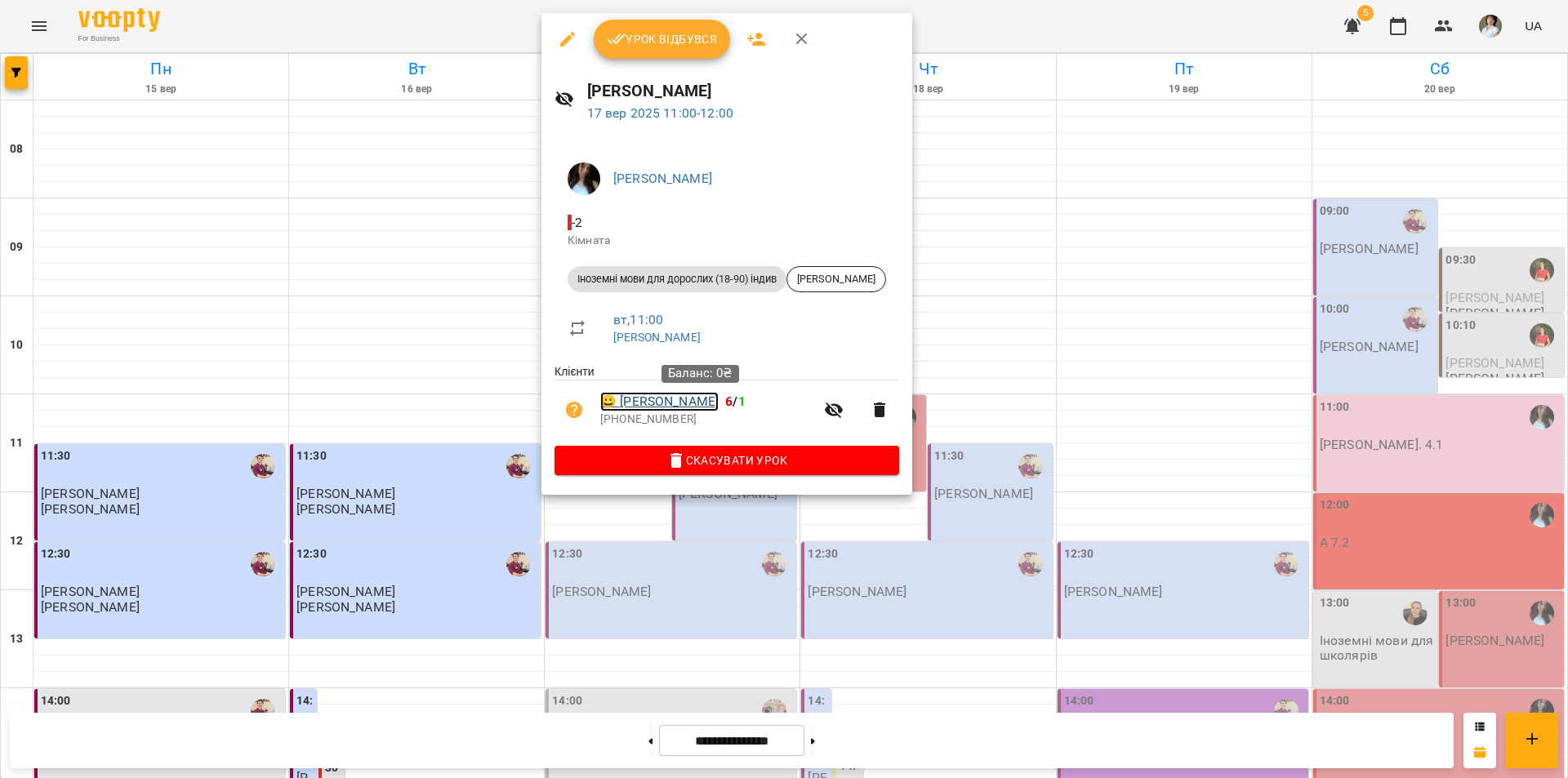
click at [718, 401] on link "😀 Яшина Дар’я Володимирівна" at bounding box center [659, 402] width 118 height 20
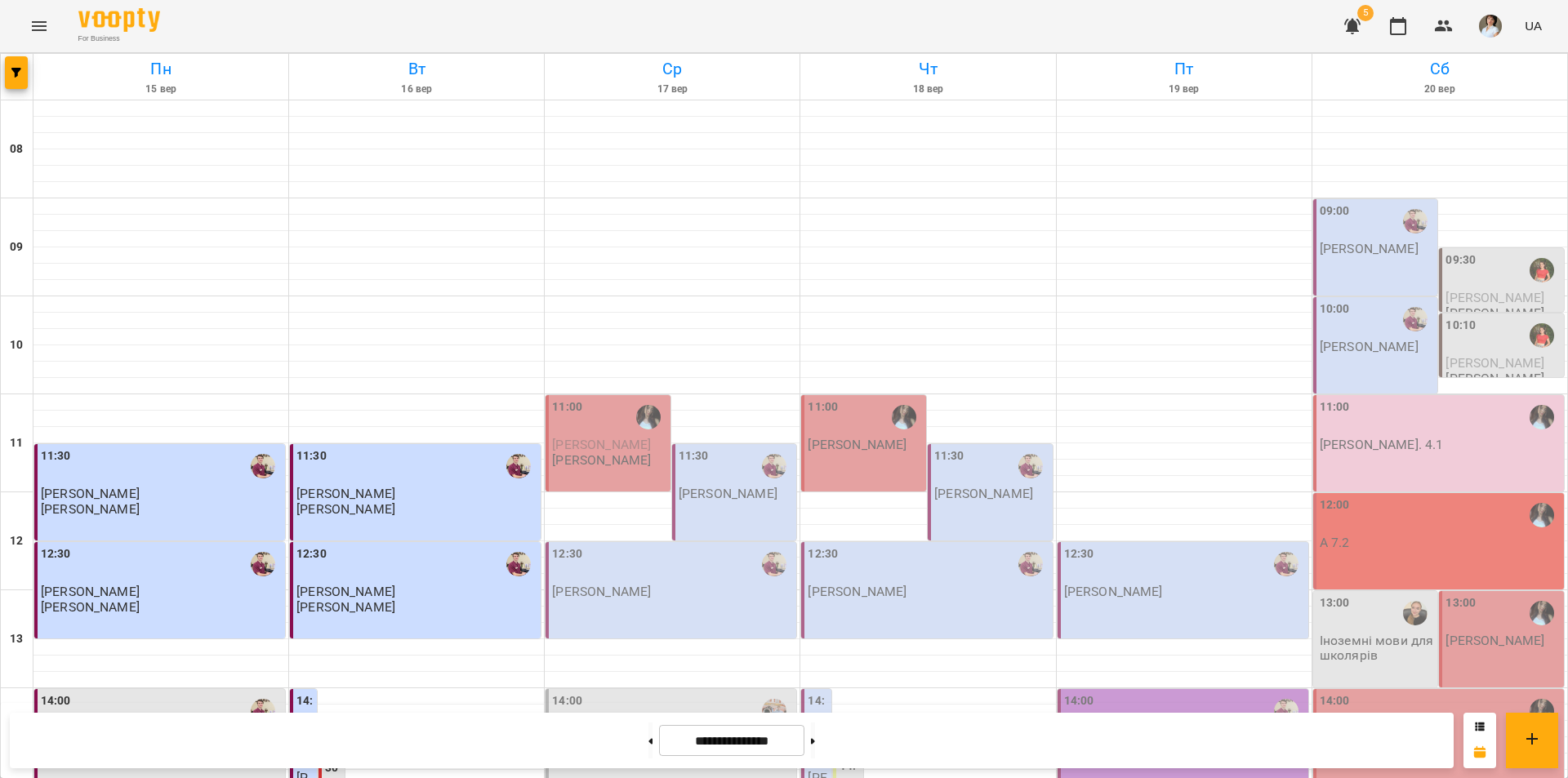
scroll to position [164, 0]
click at [592, 437] on span "[PERSON_NAME]" at bounding box center [601, 444] width 99 height 16
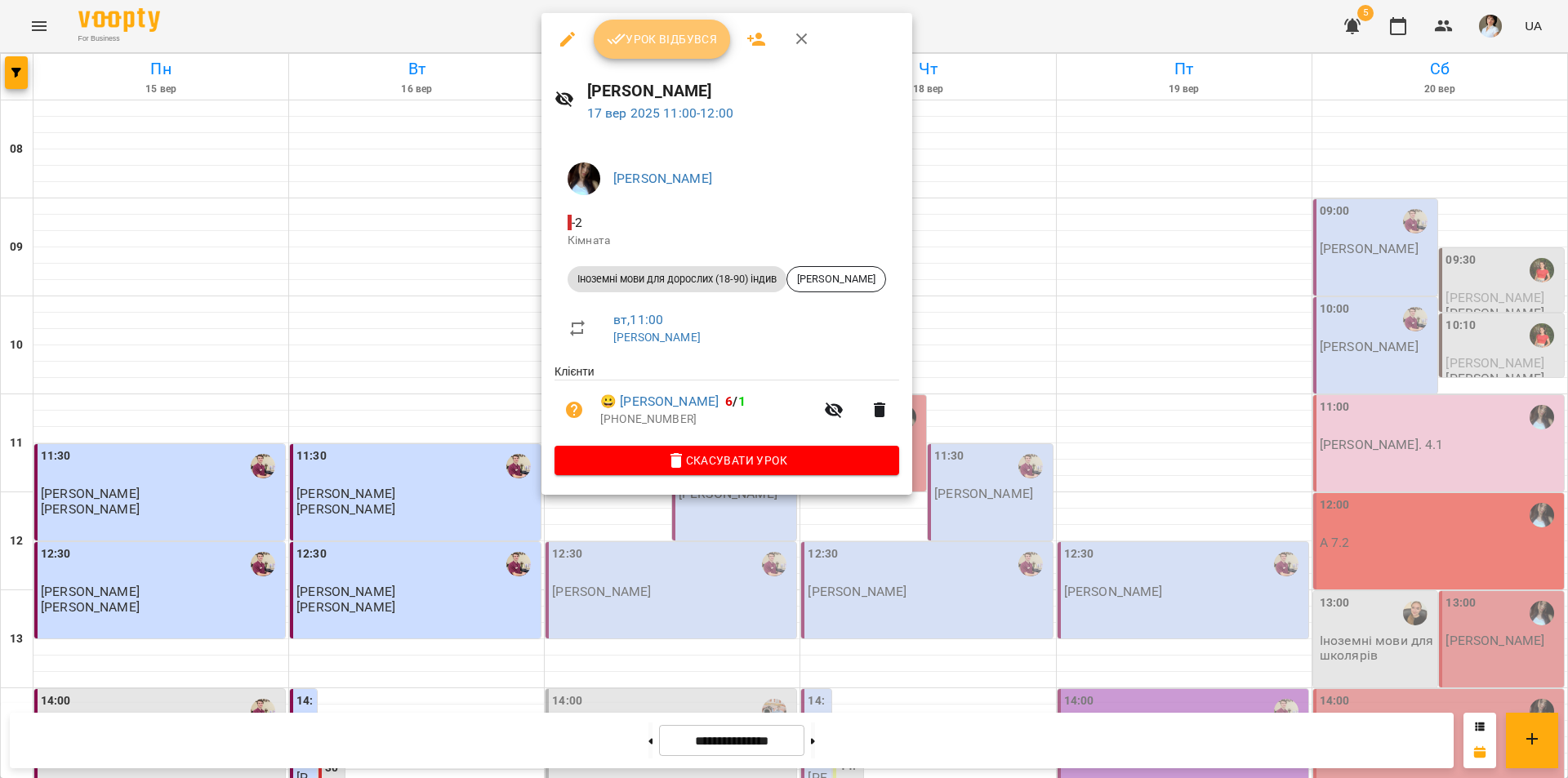
click at [663, 40] on span "Урок відбувся" at bounding box center [662, 40] width 111 height 20
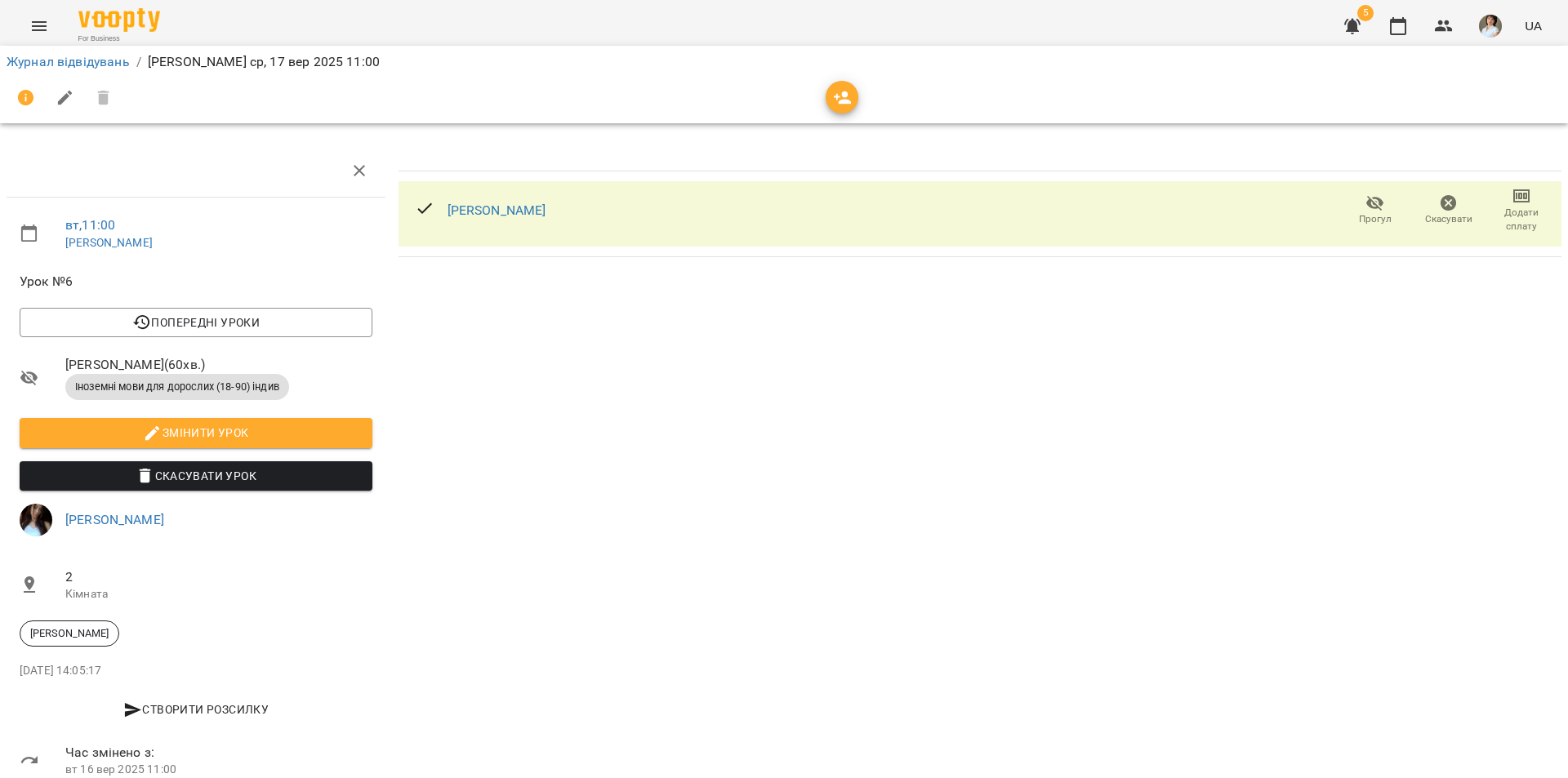
click at [424, 222] on div at bounding box center [424, 210] width 20 height 24
click at [422, 216] on icon at bounding box center [424, 208] width 20 height 20
click at [101, 56] on link "Журнал відвідувань" at bounding box center [68, 61] width 123 height 16
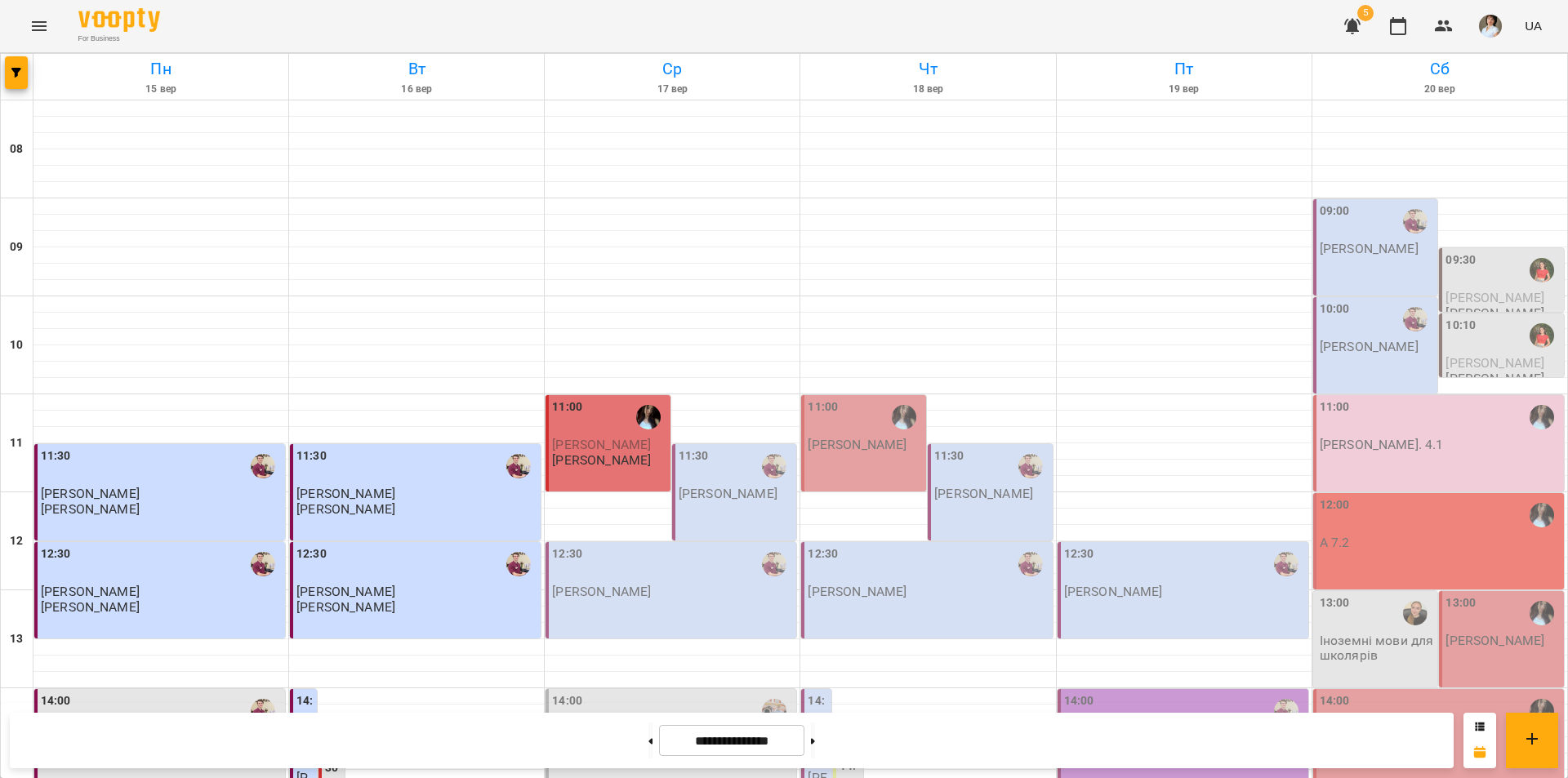
scroll to position [245, 0]
click at [612, 453] on p "[PERSON_NAME]" at bounding box center [601, 460] width 99 height 14
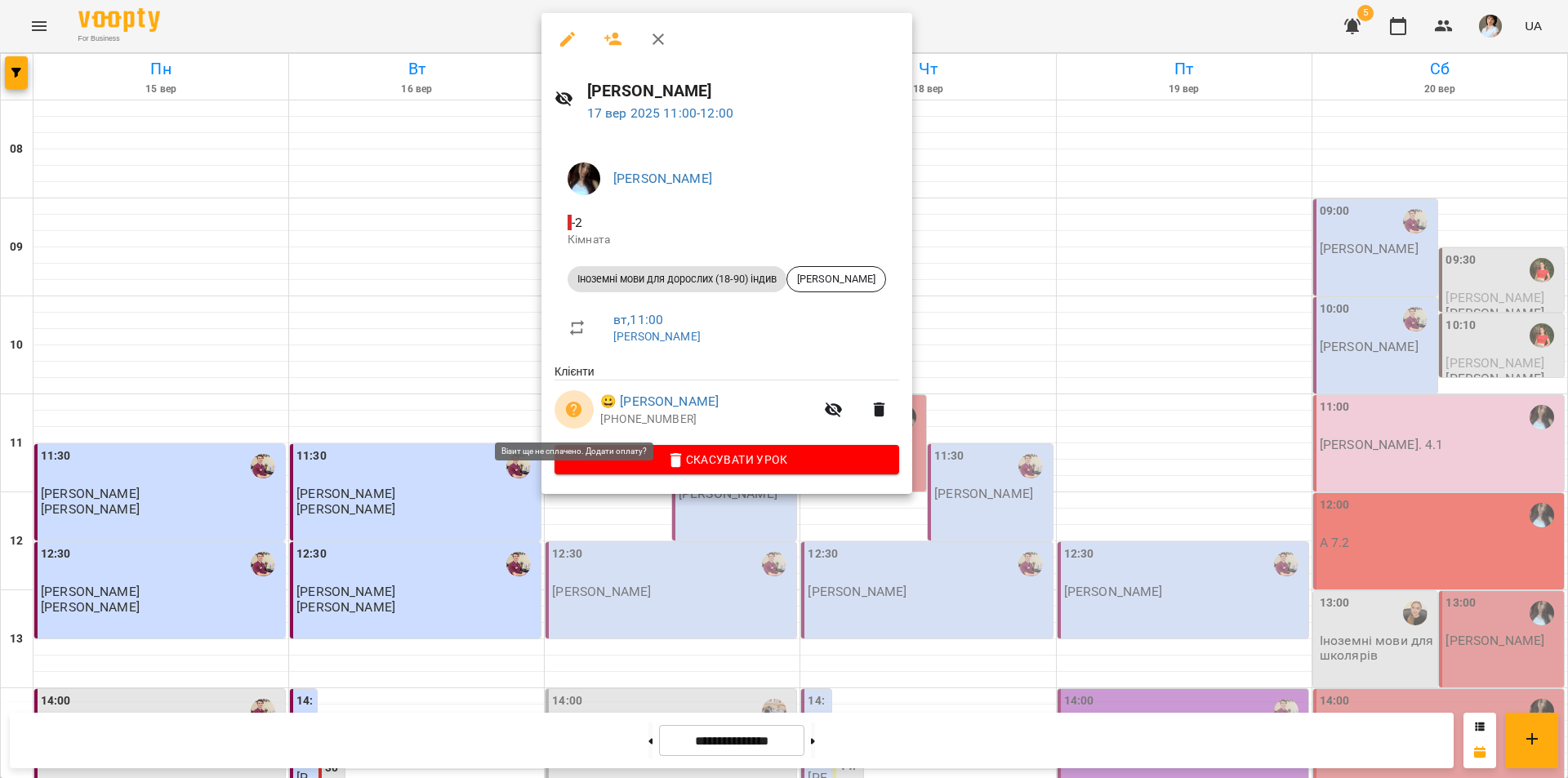
click at [575, 412] on icon "button" at bounding box center [574, 410] width 20 height 20
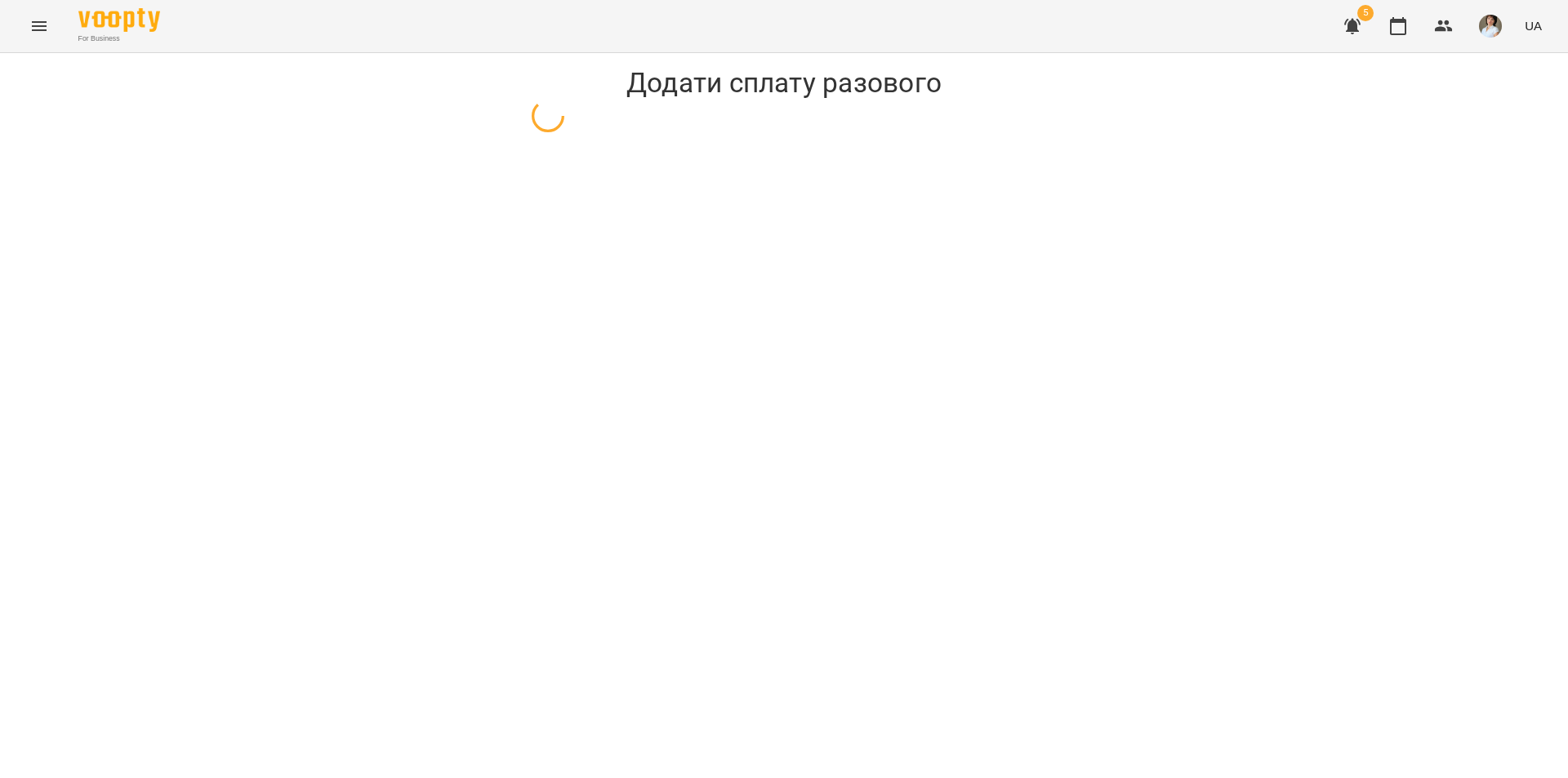
select select "**********"
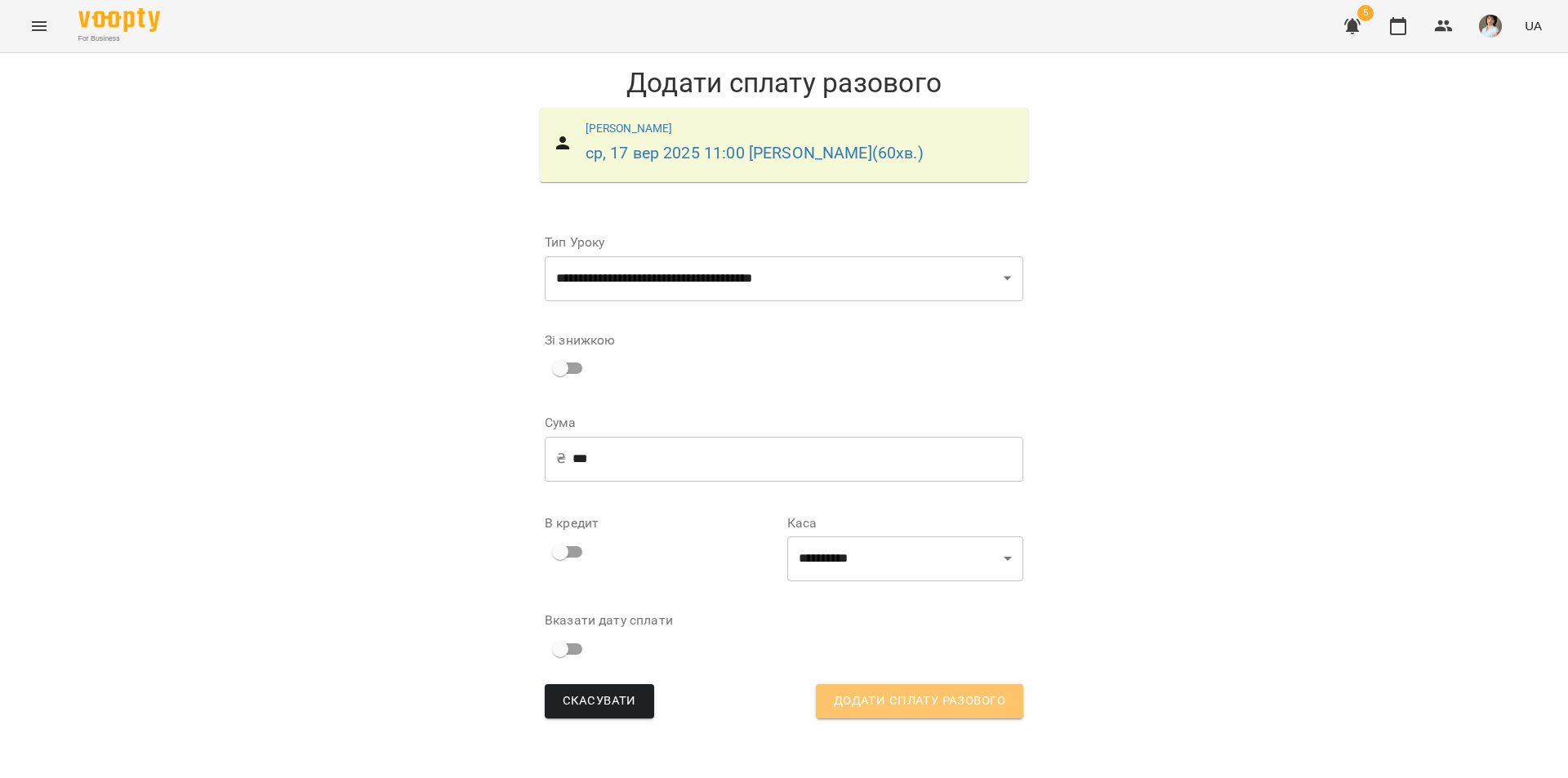
click at [874, 698] on span "Додати сплату разового" at bounding box center [920, 702] width 172 height 21
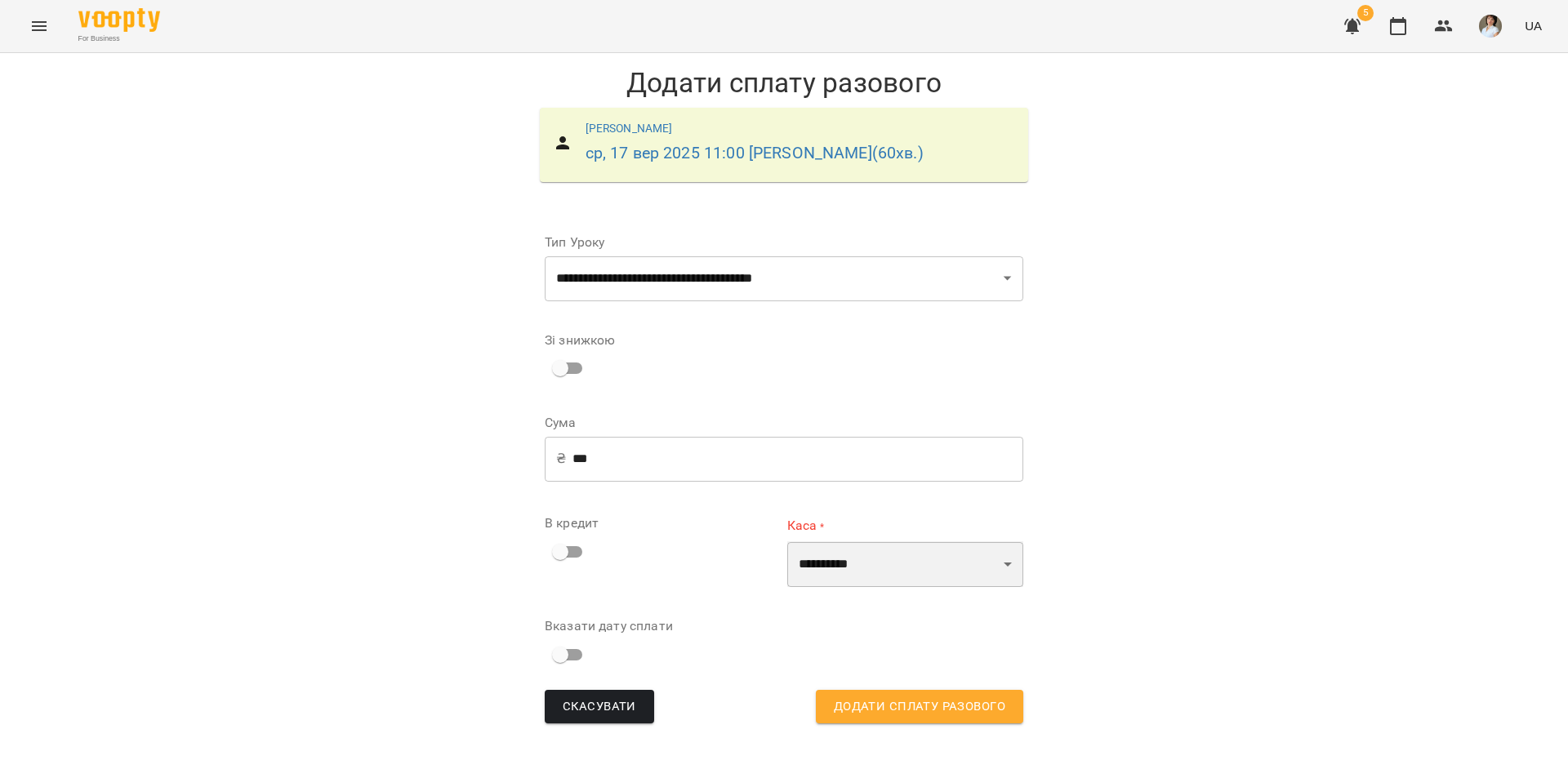
drag, startPoint x: 901, startPoint y: 586, endPoint x: 906, endPoint y: 578, distance: 9.4
click at [903, 580] on select "**********" at bounding box center [905, 564] width 236 height 45
drag, startPoint x: 1126, startPoint y: 510, endPoint x: 1107, endPoint y: 513, distance: 19.2
click at [1125, 510] on div "**********" at bounding box center [784, 401] width 1568 height 697
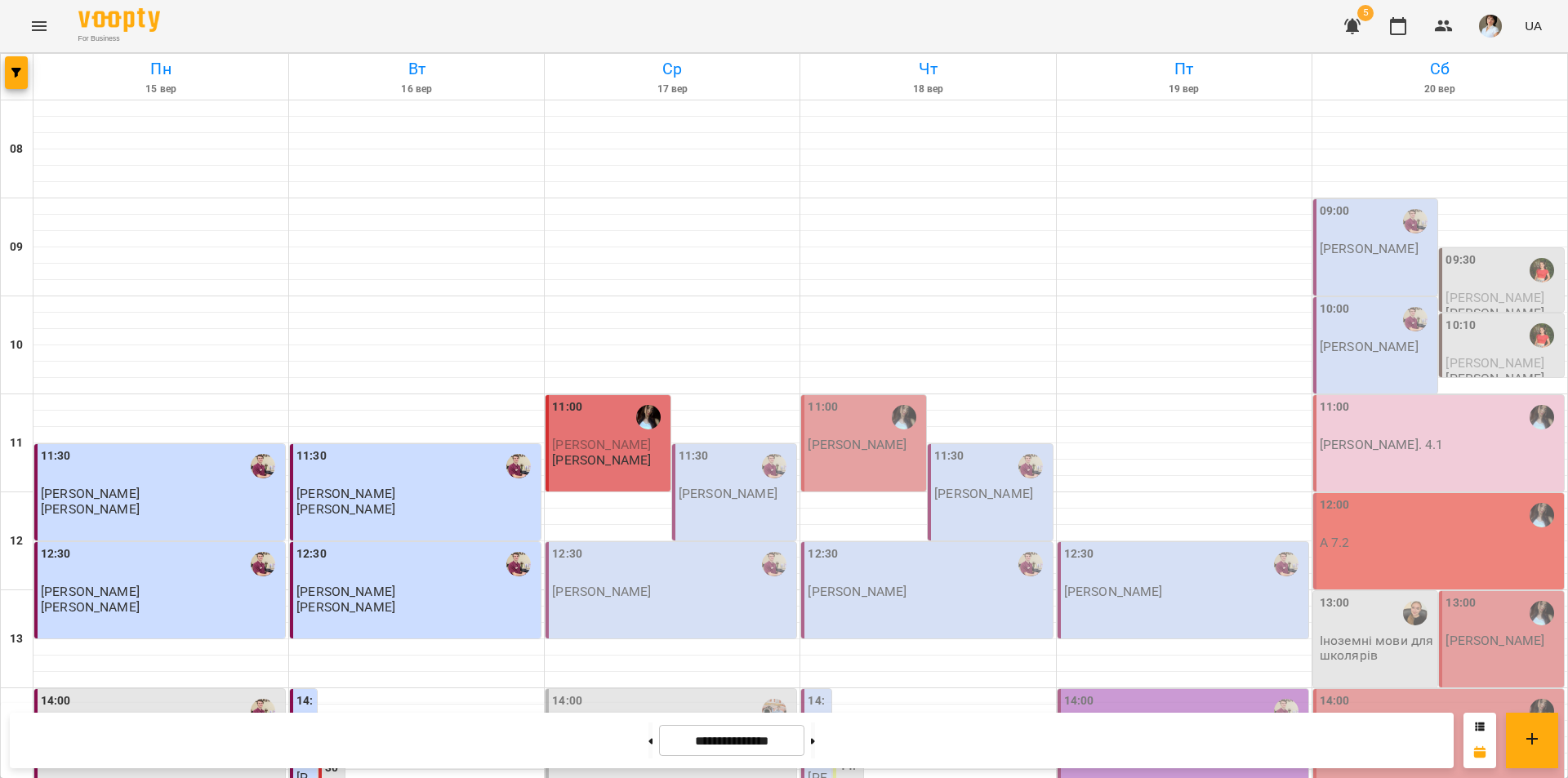
click at [590, 441] on span "[PERSON_NAME]" at bounding box center [601, 444] width 99 height 16
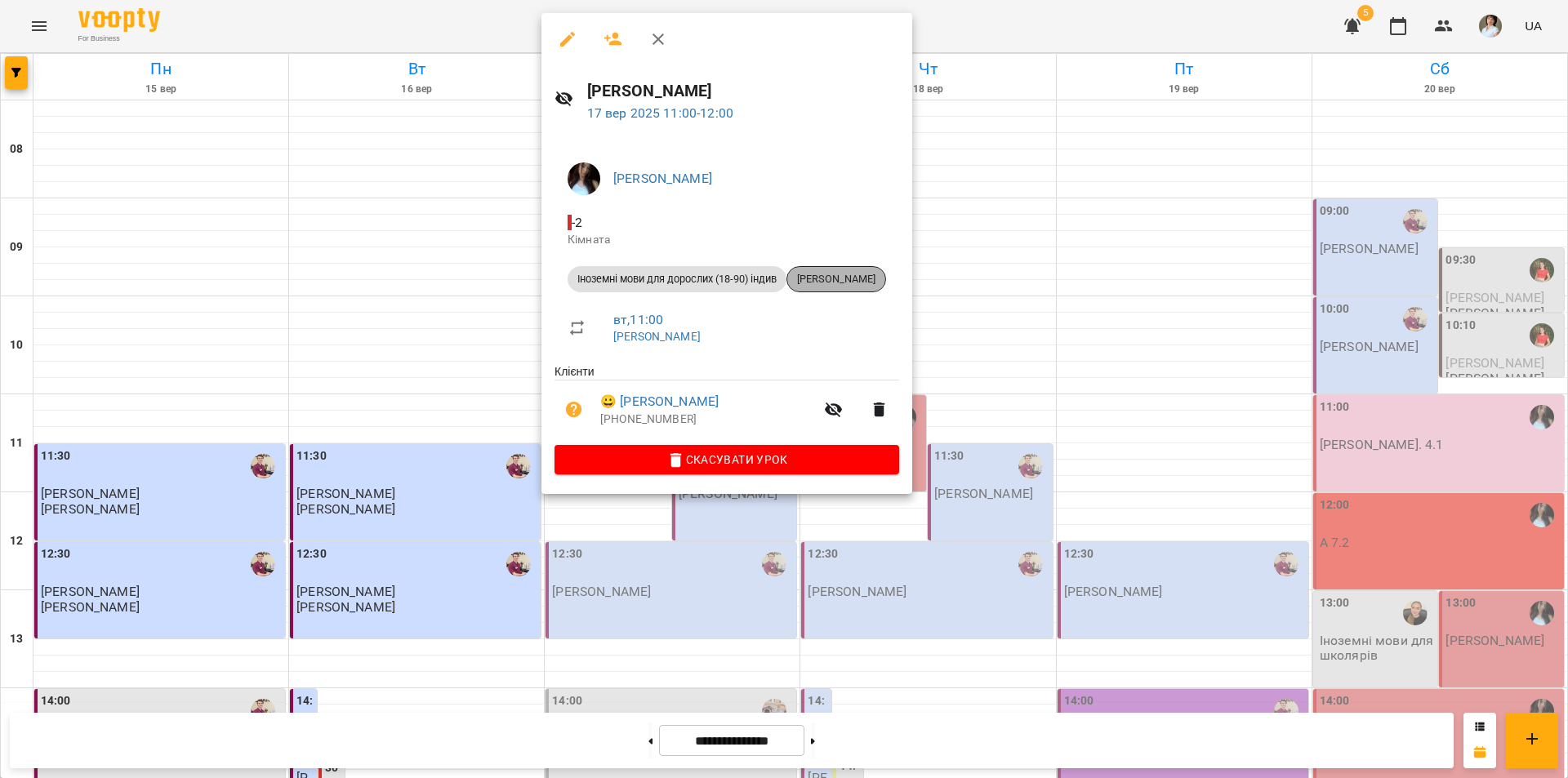
click at [854, 279] on span "[PERSON_NAME]" at bounding box center [836, 279] width 98 height 15
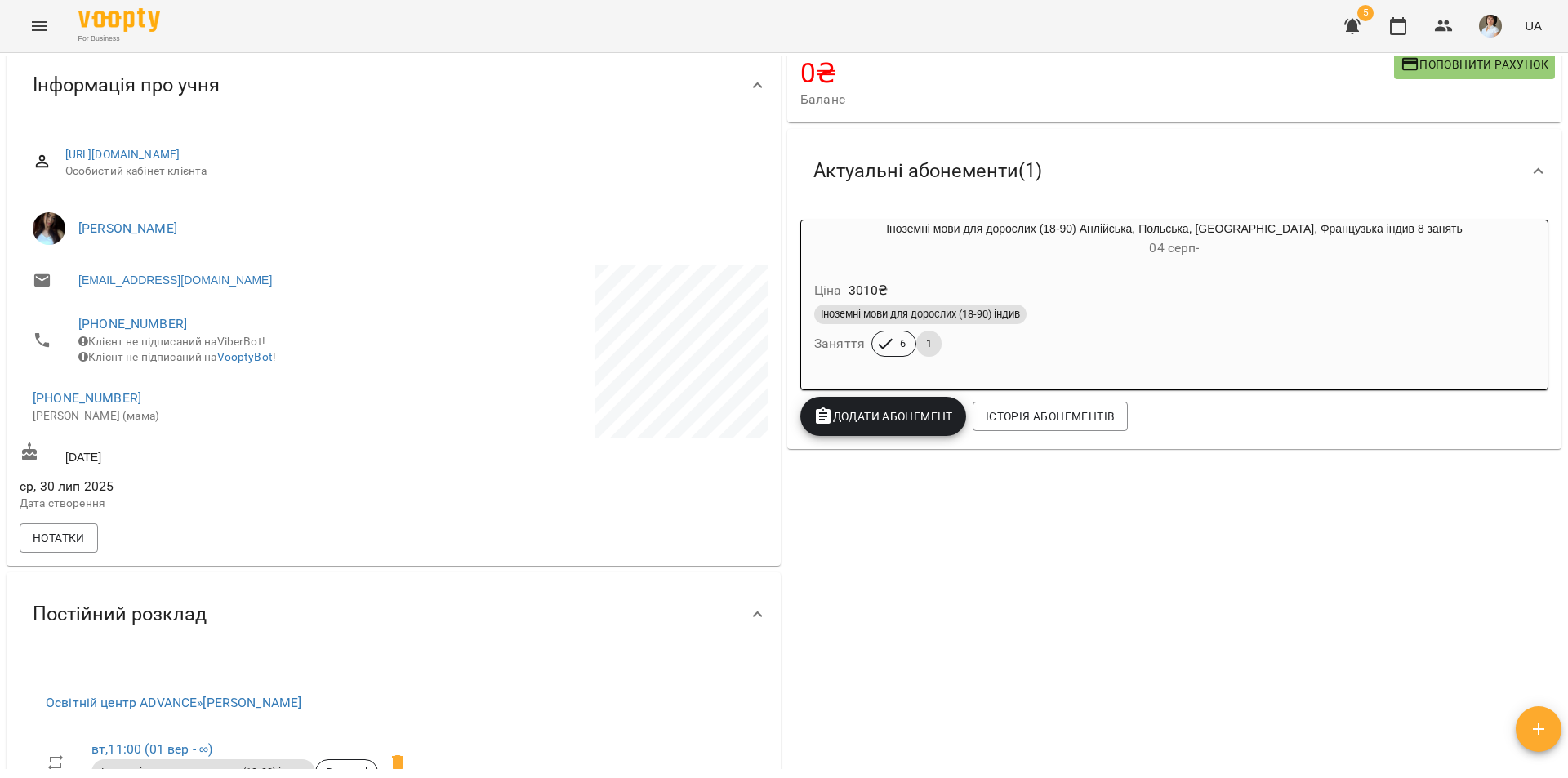
scroll to position [82, 0]
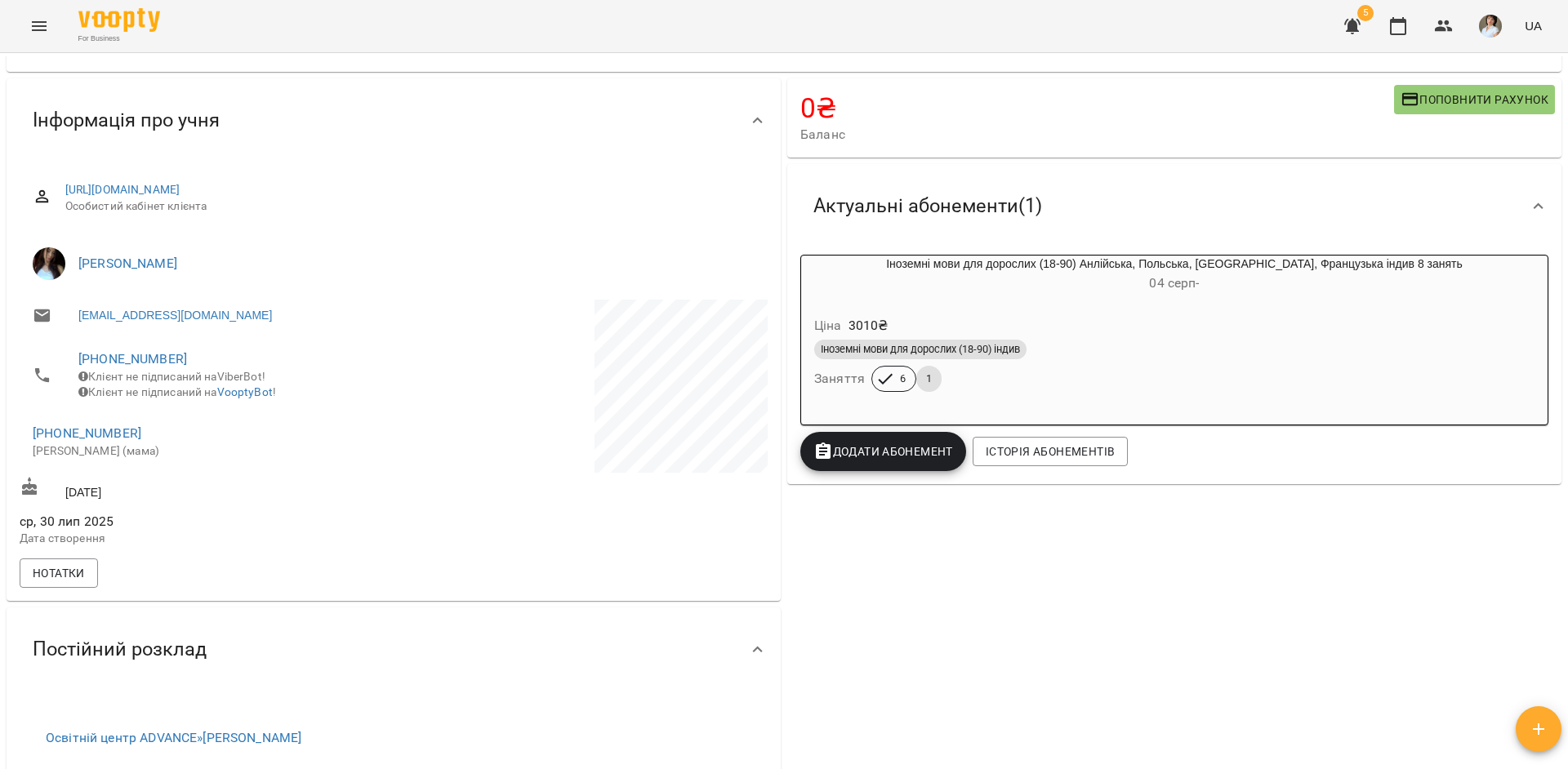
click at [1065, 306] on div "Ціна 3010 ₴ Іноземні мови для дорослих (18-90) індив Заняття 6 1" at bounding box center [1174, 357] width 746 height 111
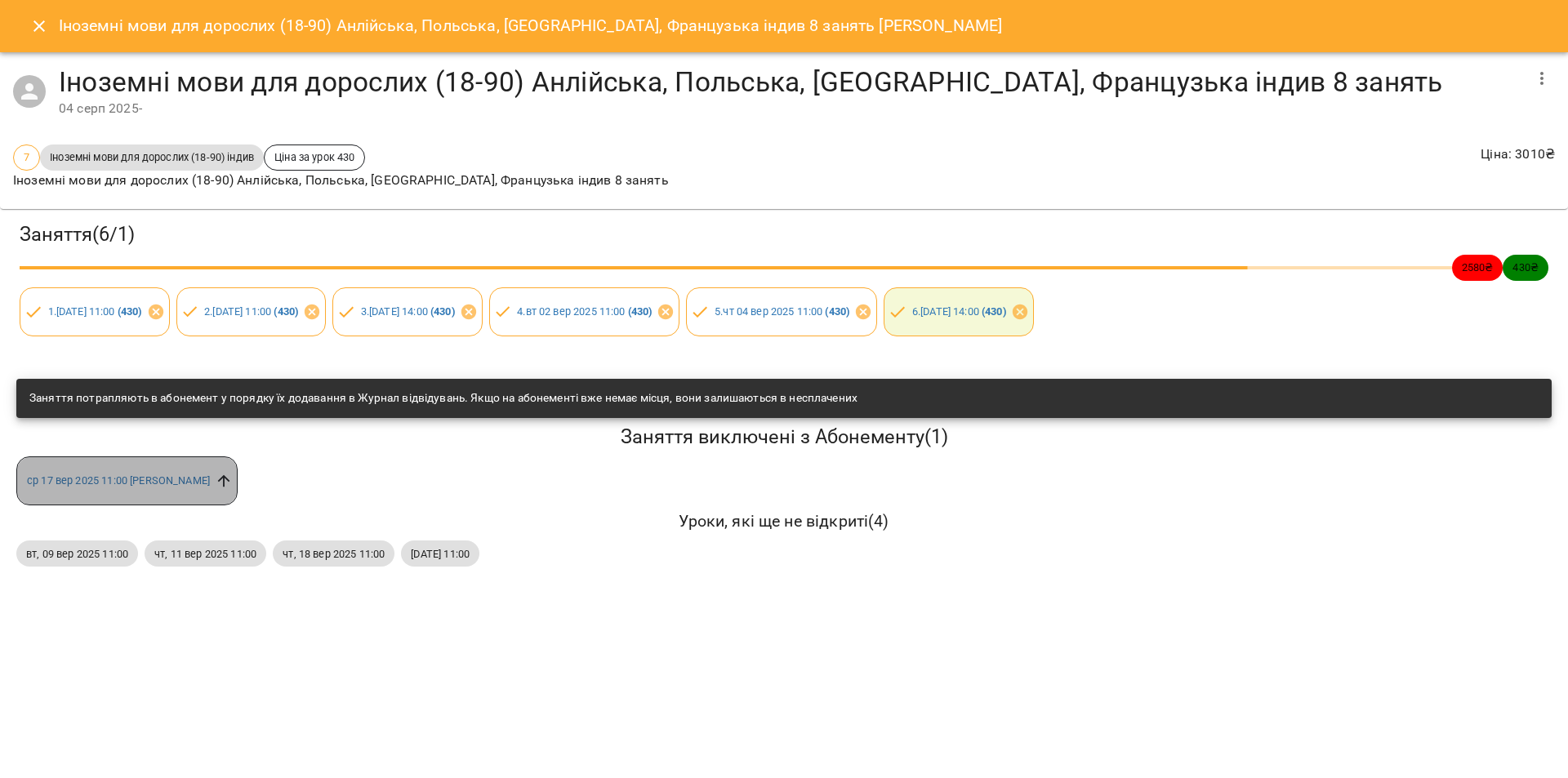
click at [233, 477] on icon at bounding box center [224, 482] width 18 height 18
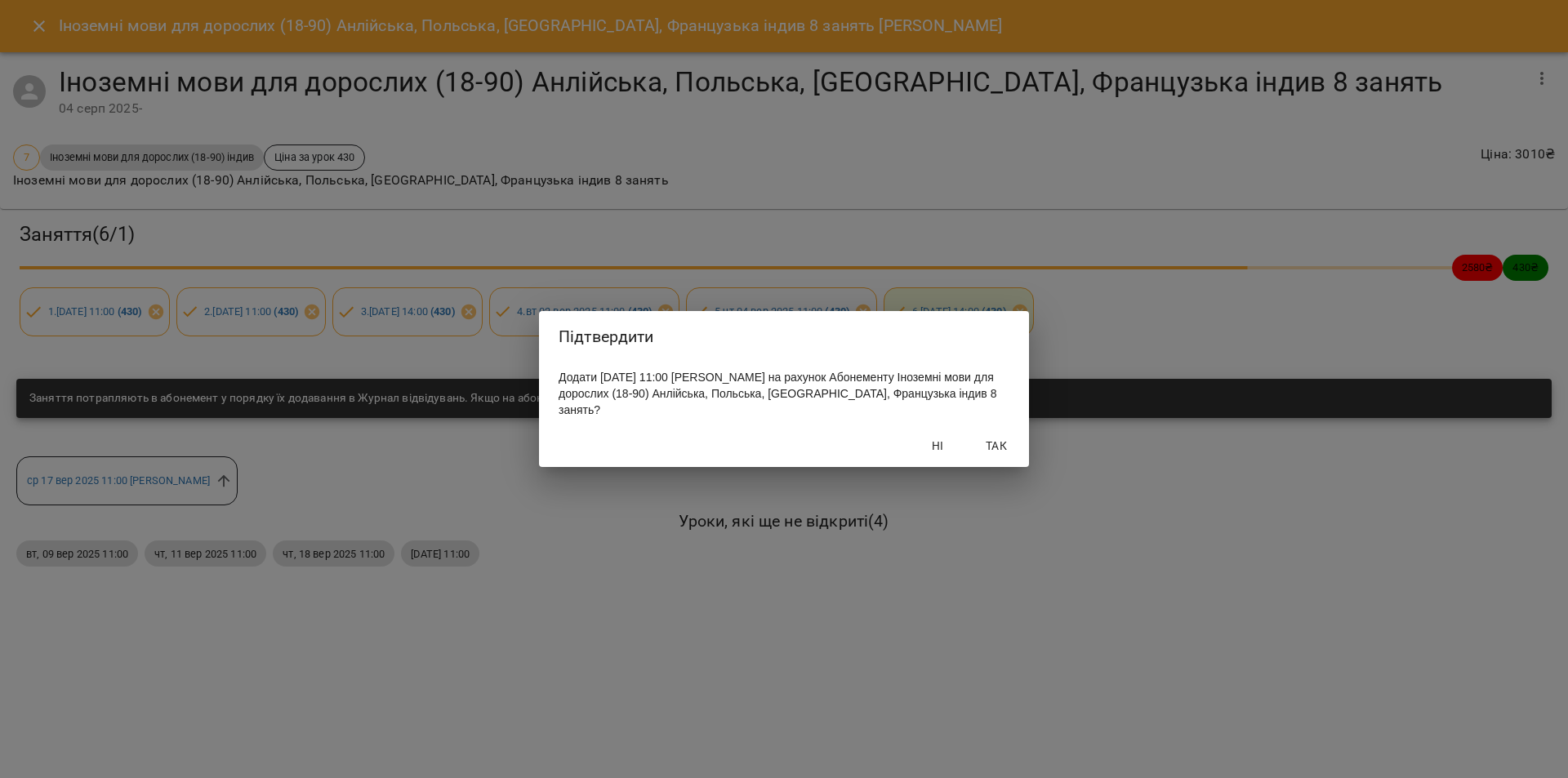
click at [988, 448] on span "Так" at bounding box center [996, 446] width 39 height 20
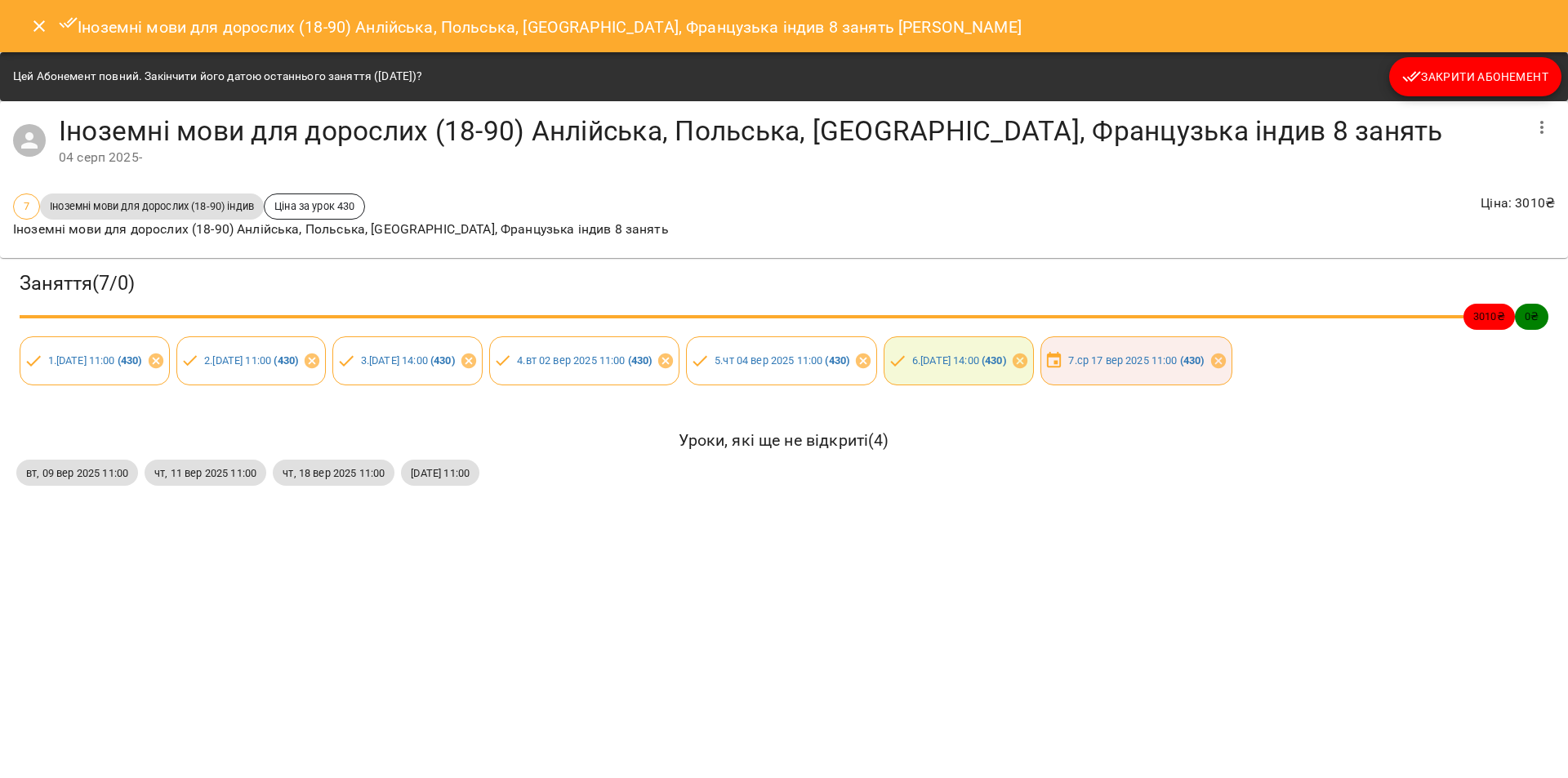
click at [37, 25] on icon "Close" at bounding box center [40, 26] width 12 height 12
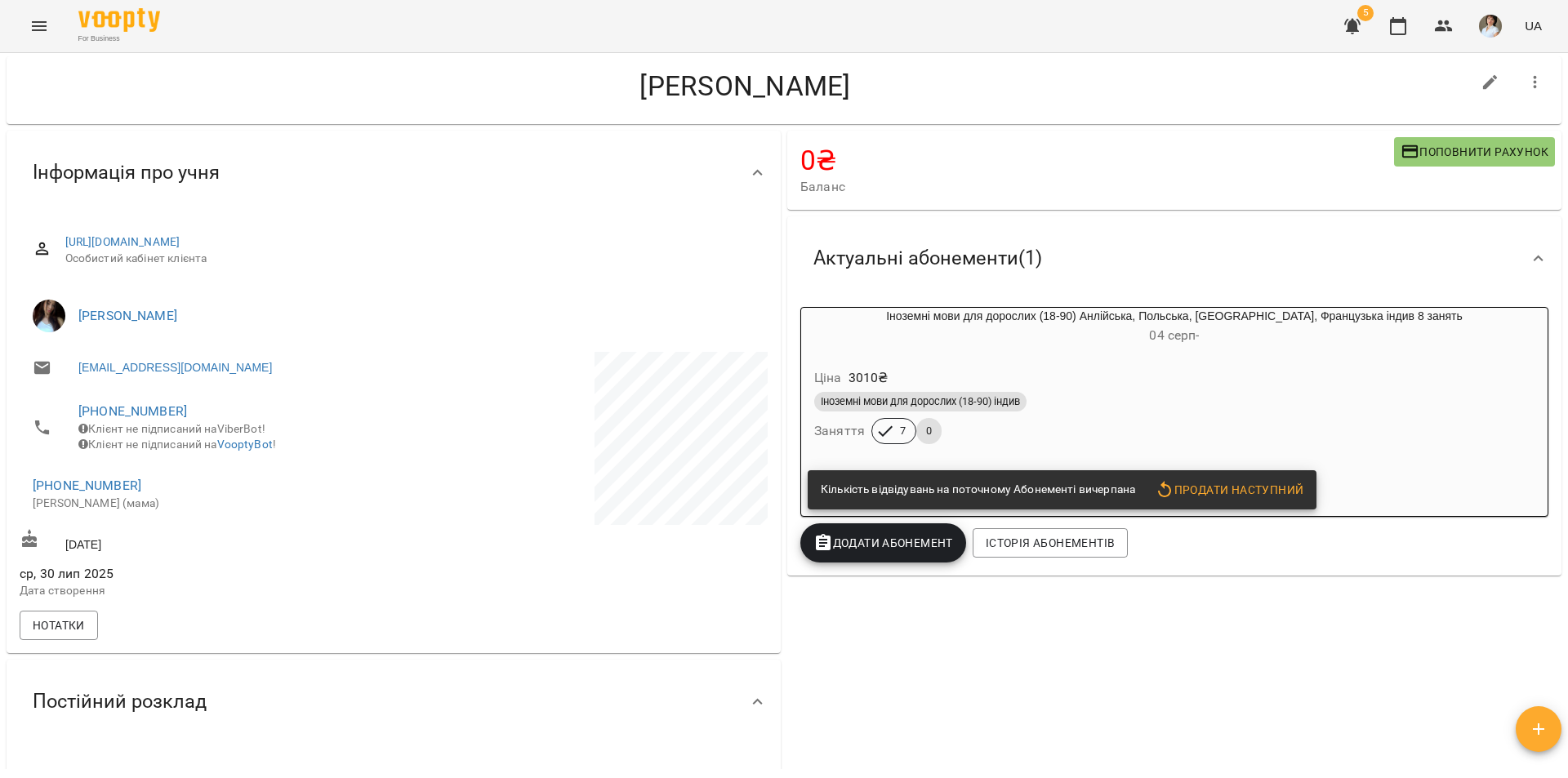
scroll to position [0, 0]
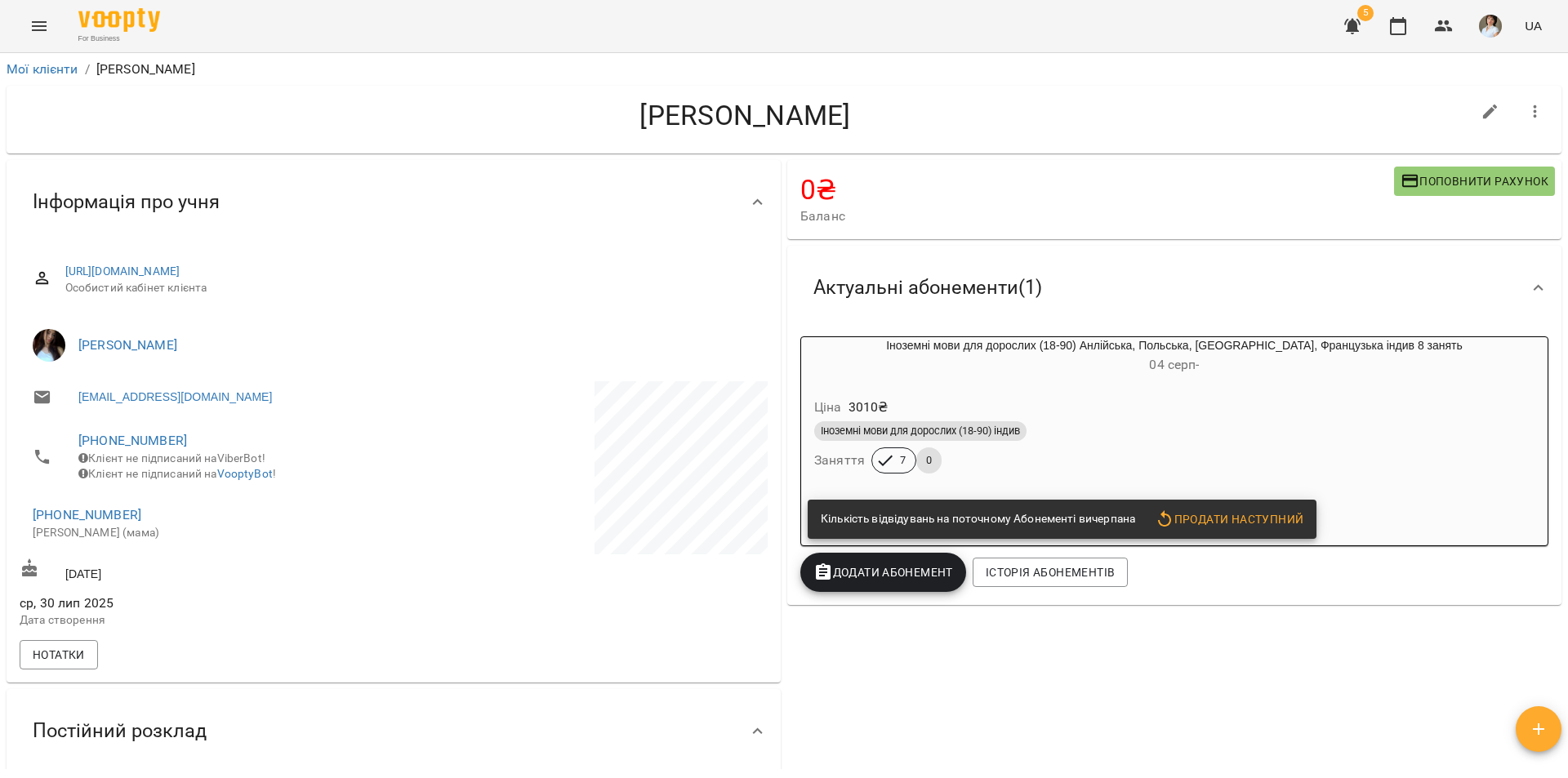
click at [40, 31] on icon "Menu" at bounding box center [40, 26] width 20 height 20
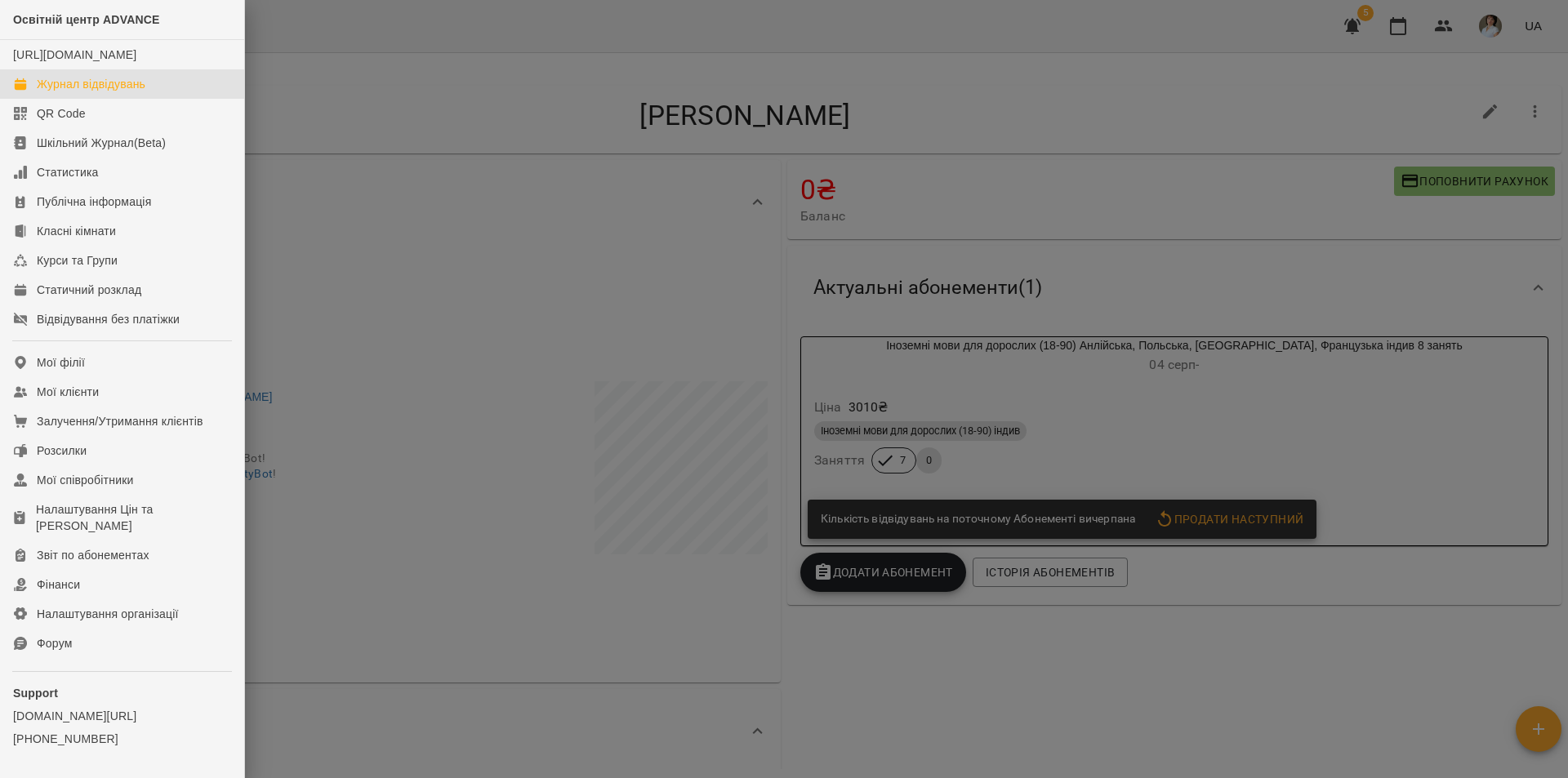
click at [86, 93] on div "Журнал відвідувань" at bounding box center [91, 84] width 109 height 17
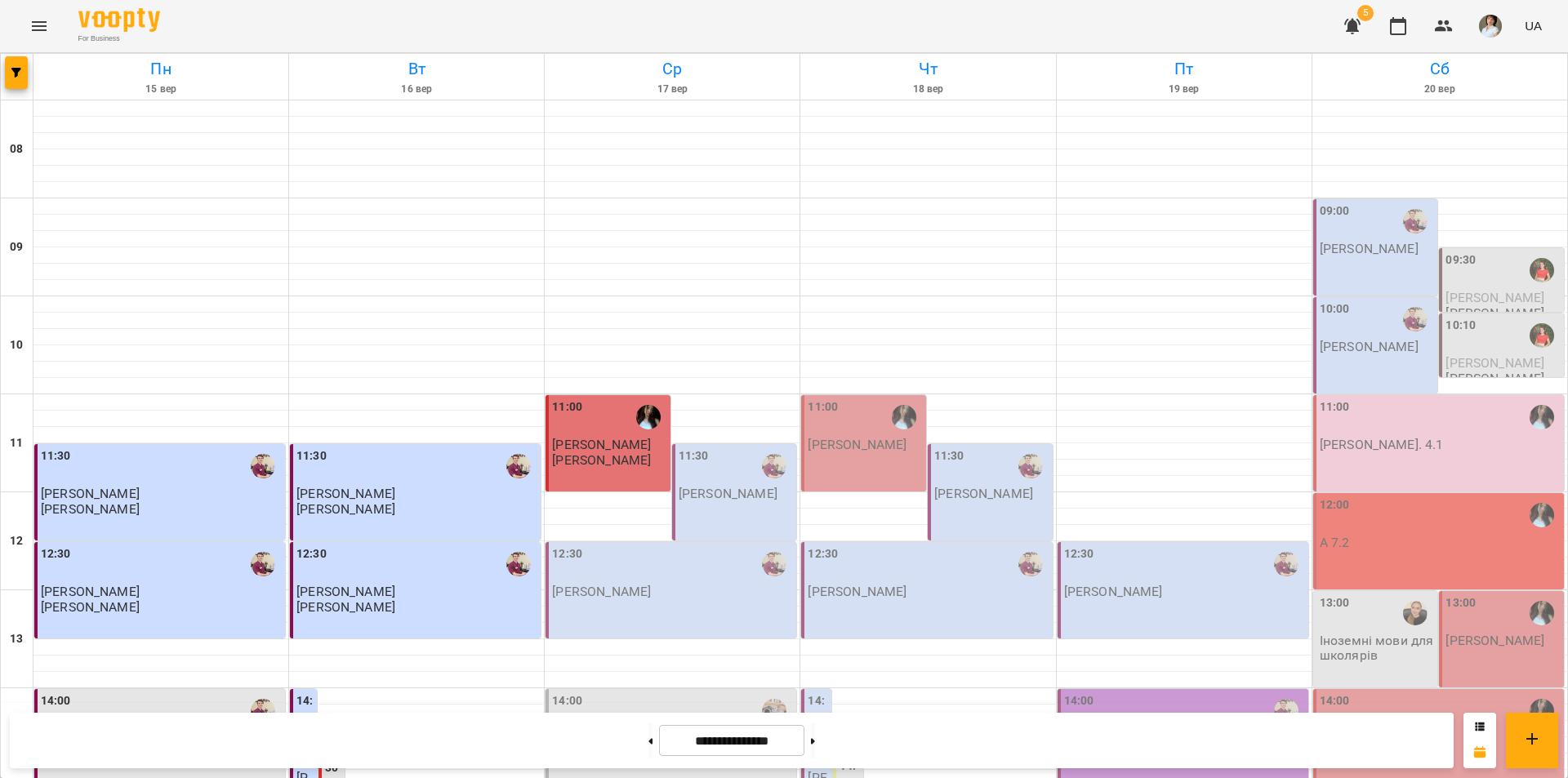
scroll to position [245, 0]
click at [643, 546] on div "12:30" at bounding box center [672, 564] width 241 height 37
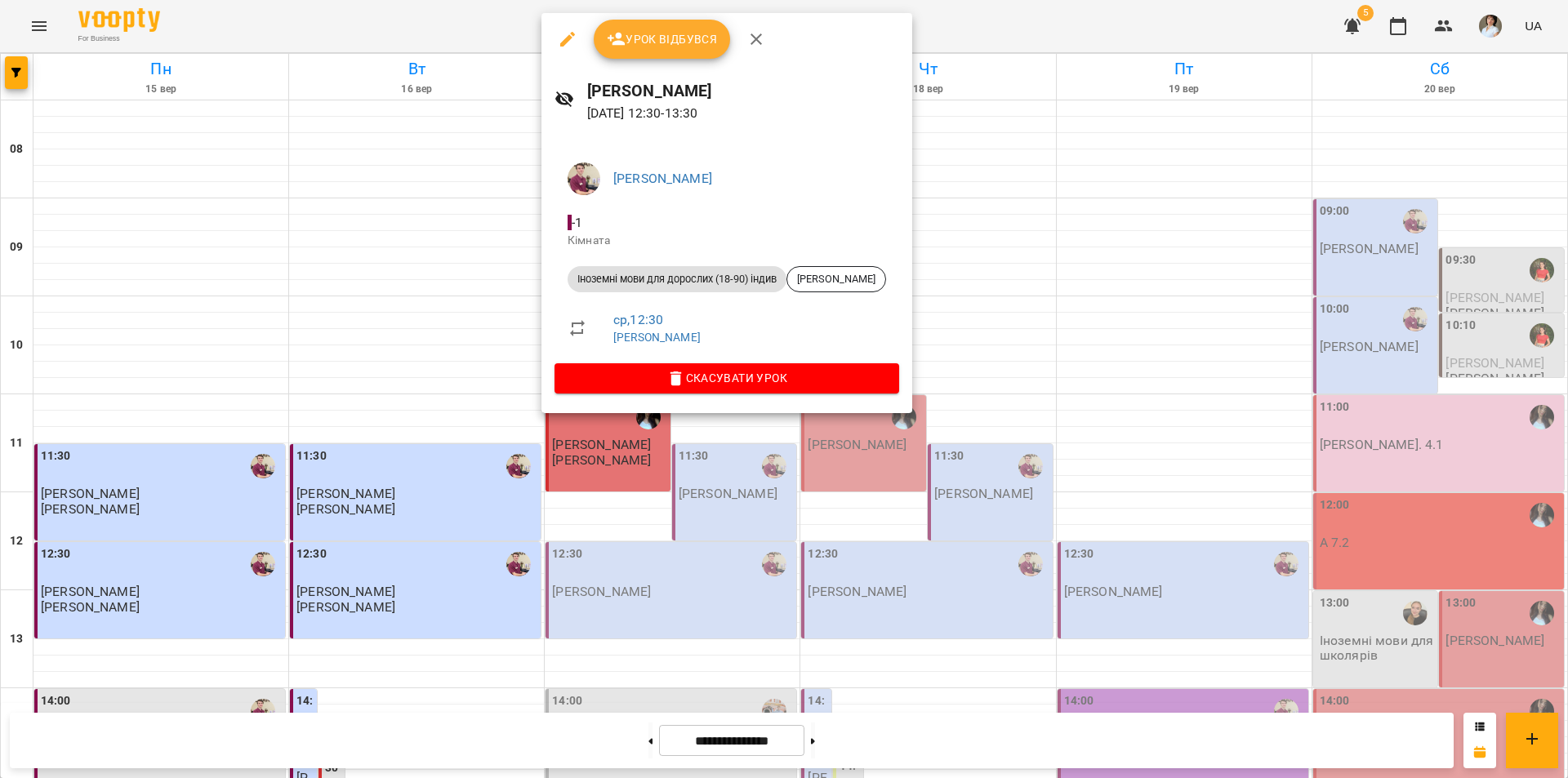
click at [921, 480] on div at bounding box center [784, 389] width 1568 height 778
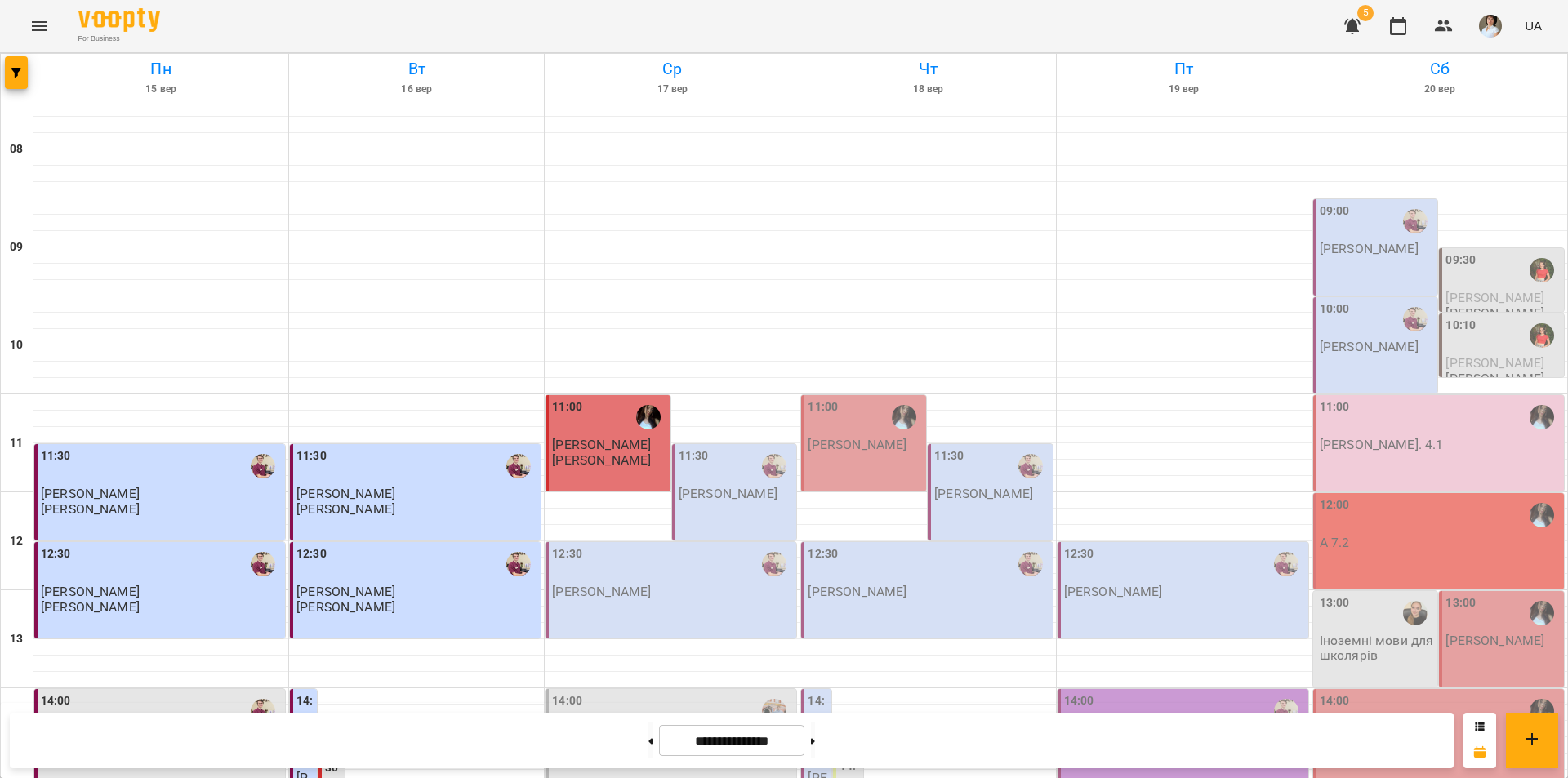
click at [660, 546] on div "12:30 Бойко Дмитро" at bounding box center [672, 572] width 241 height 54
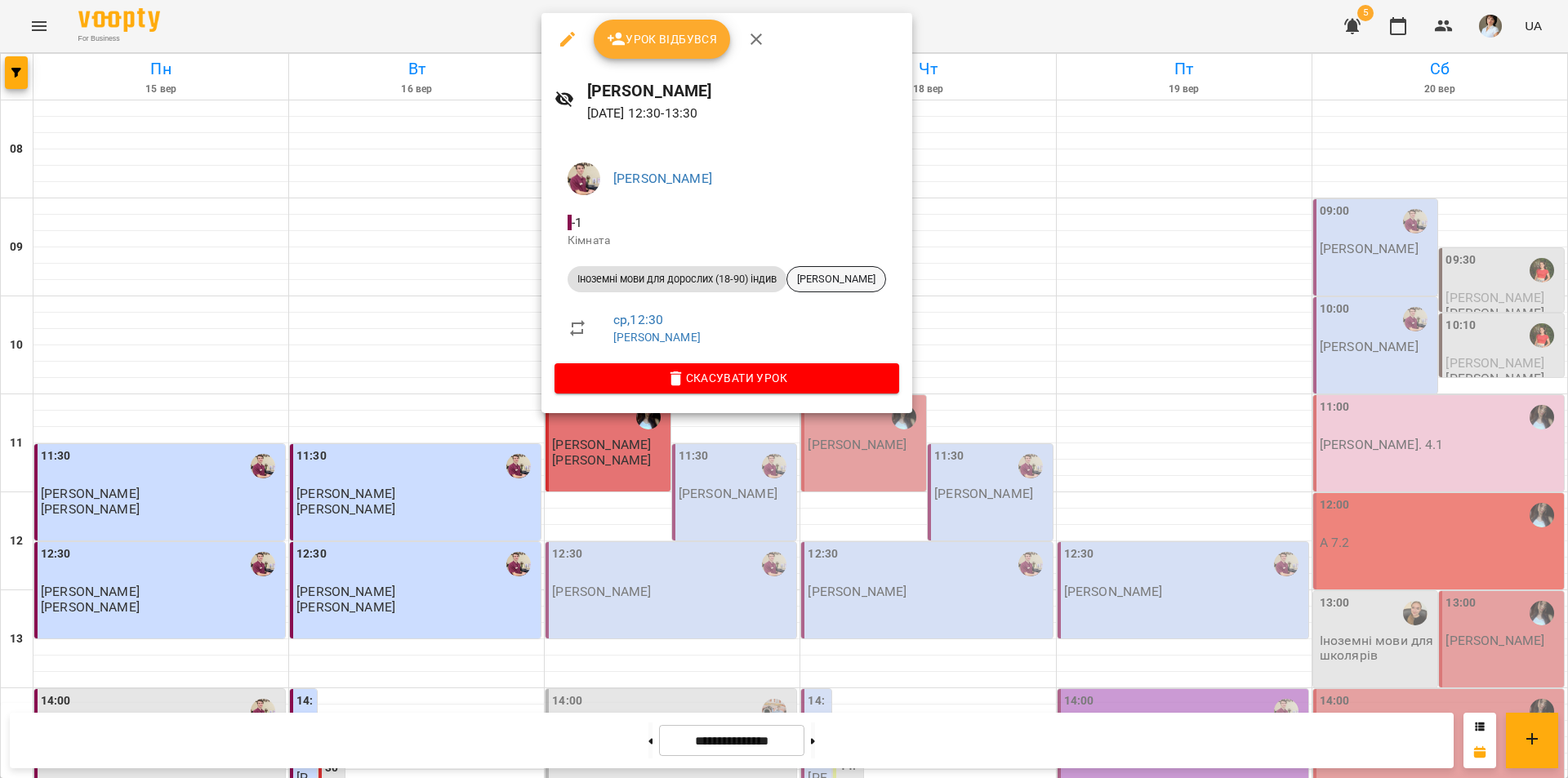
click at [858, 280] on span "[PERSON_NAME]" at bounding box center [836, 279] width 98 height 15
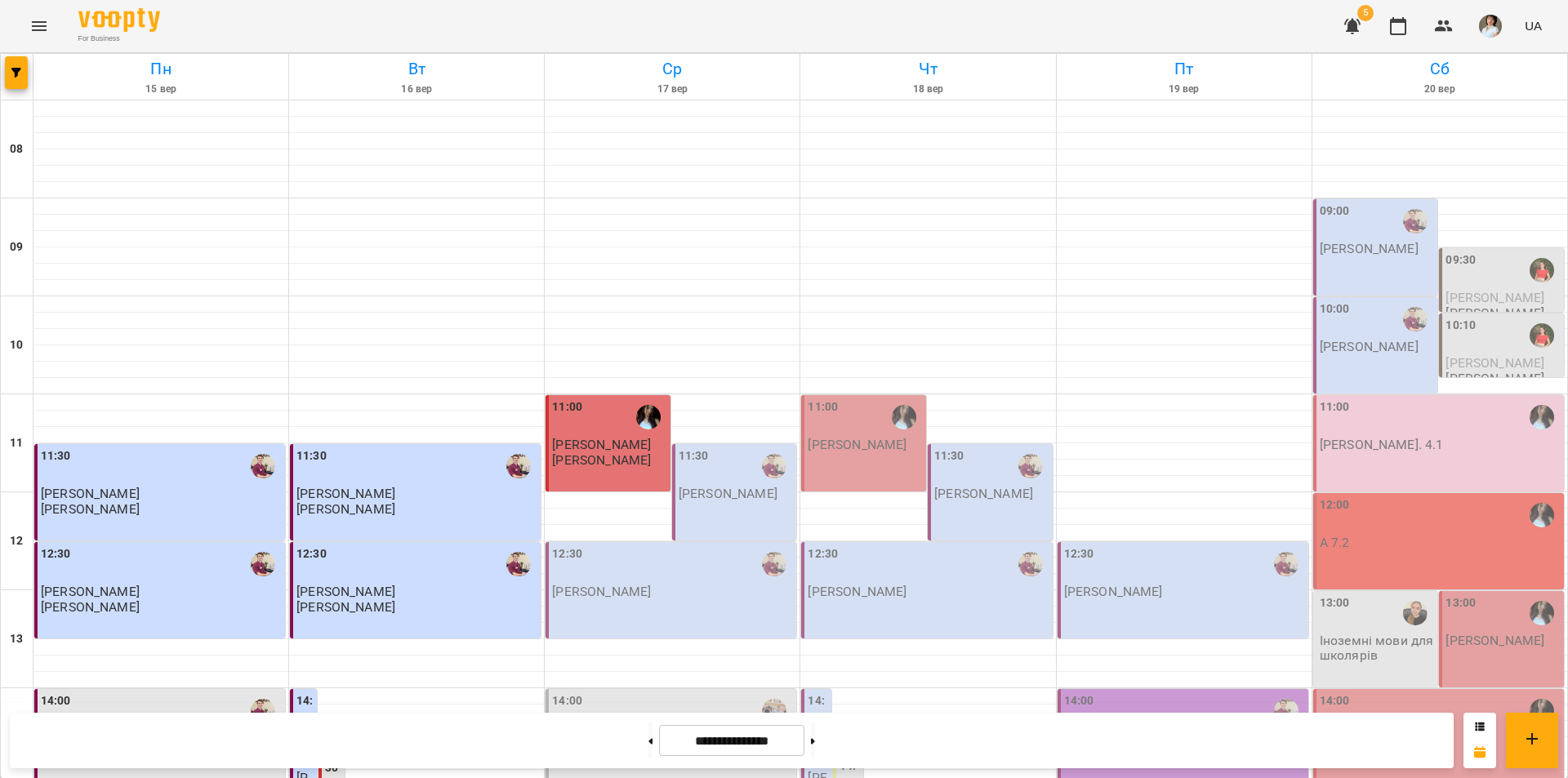
scroll to position [653, 0]
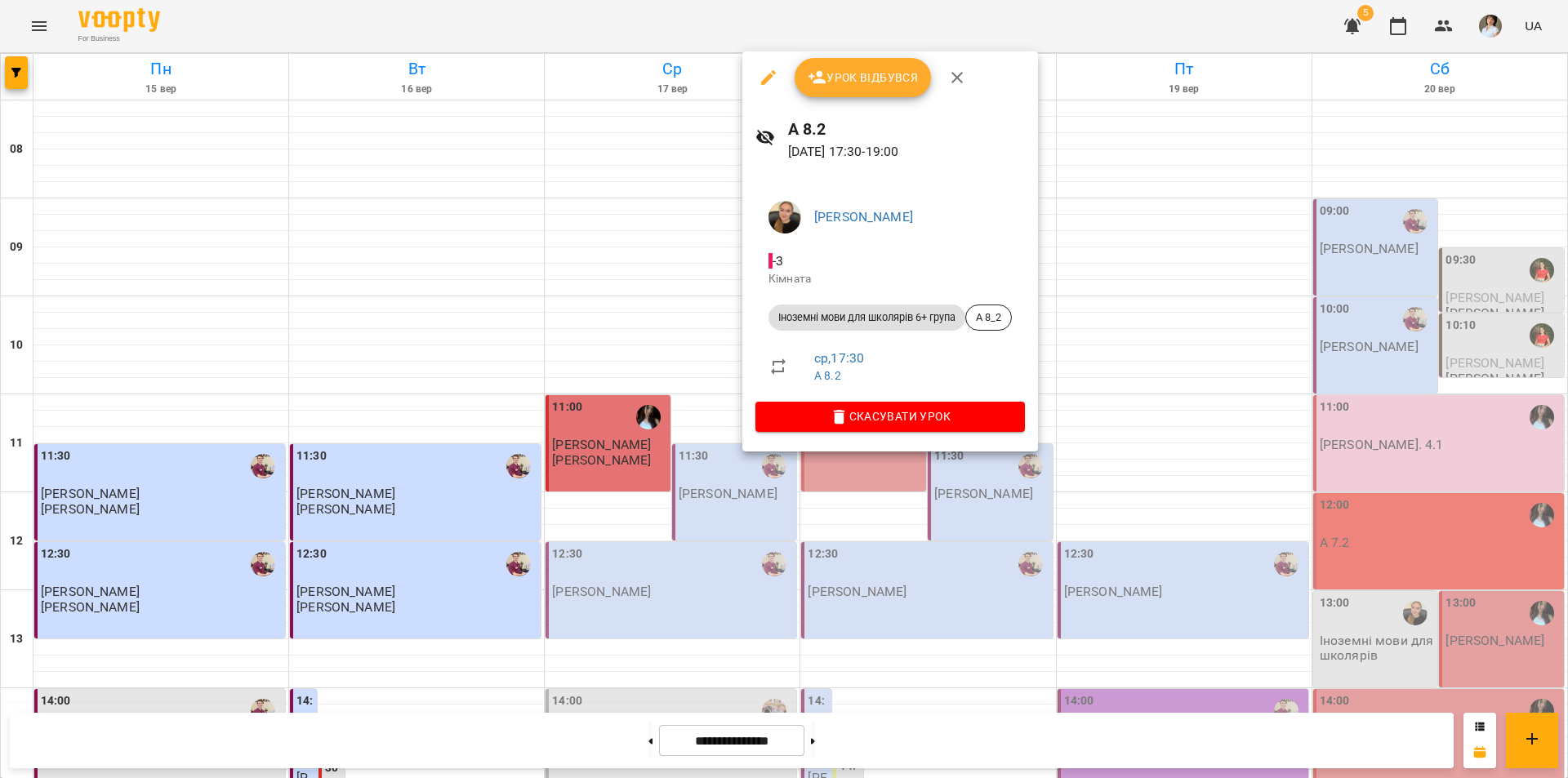
click at [999, 585] on div at bounding box center [784, 389] width 1568 height 778
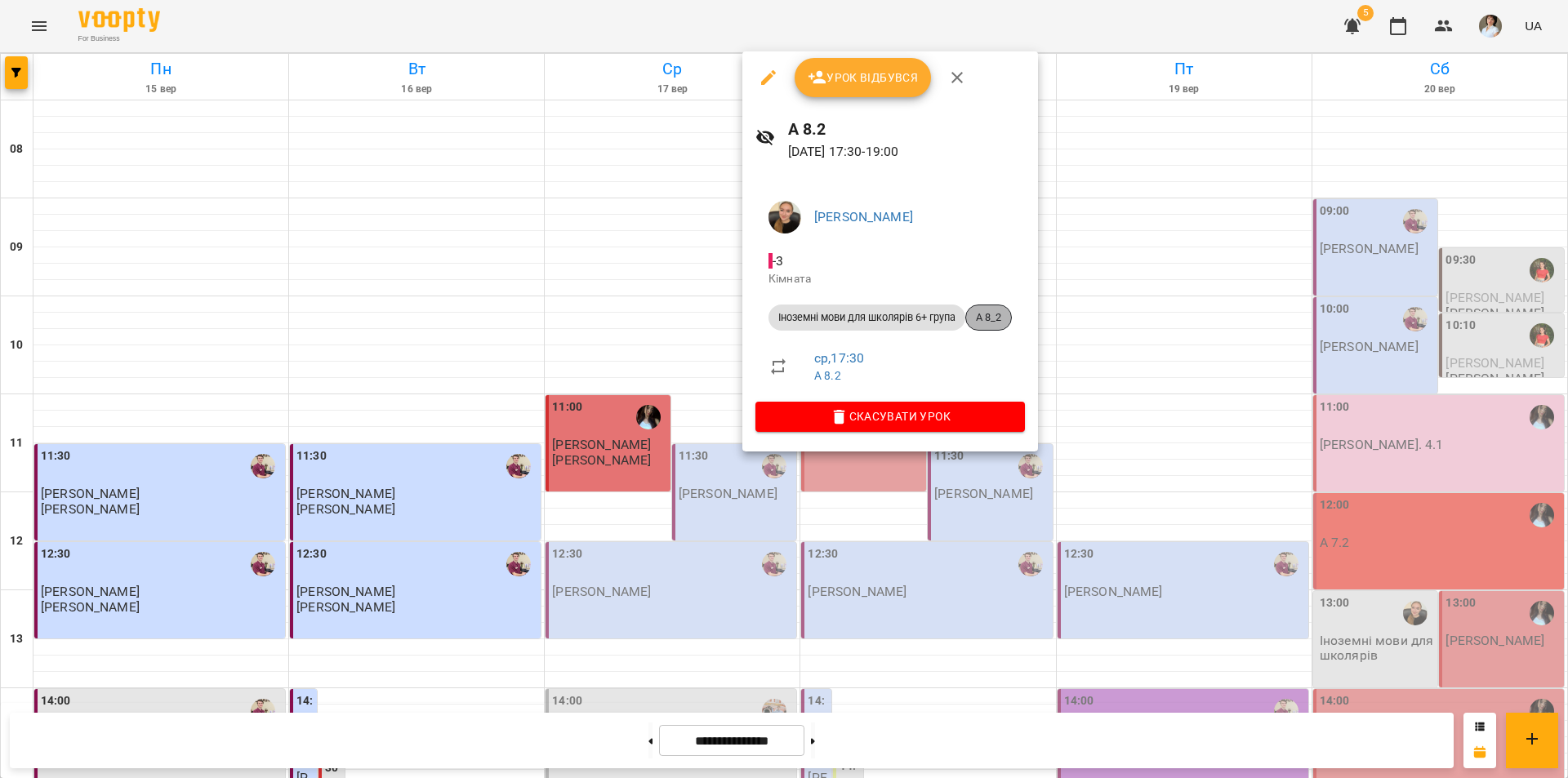
click at [1000, 315] on span "А 8_2" at bounding box center [988, 318] width 45 height 15
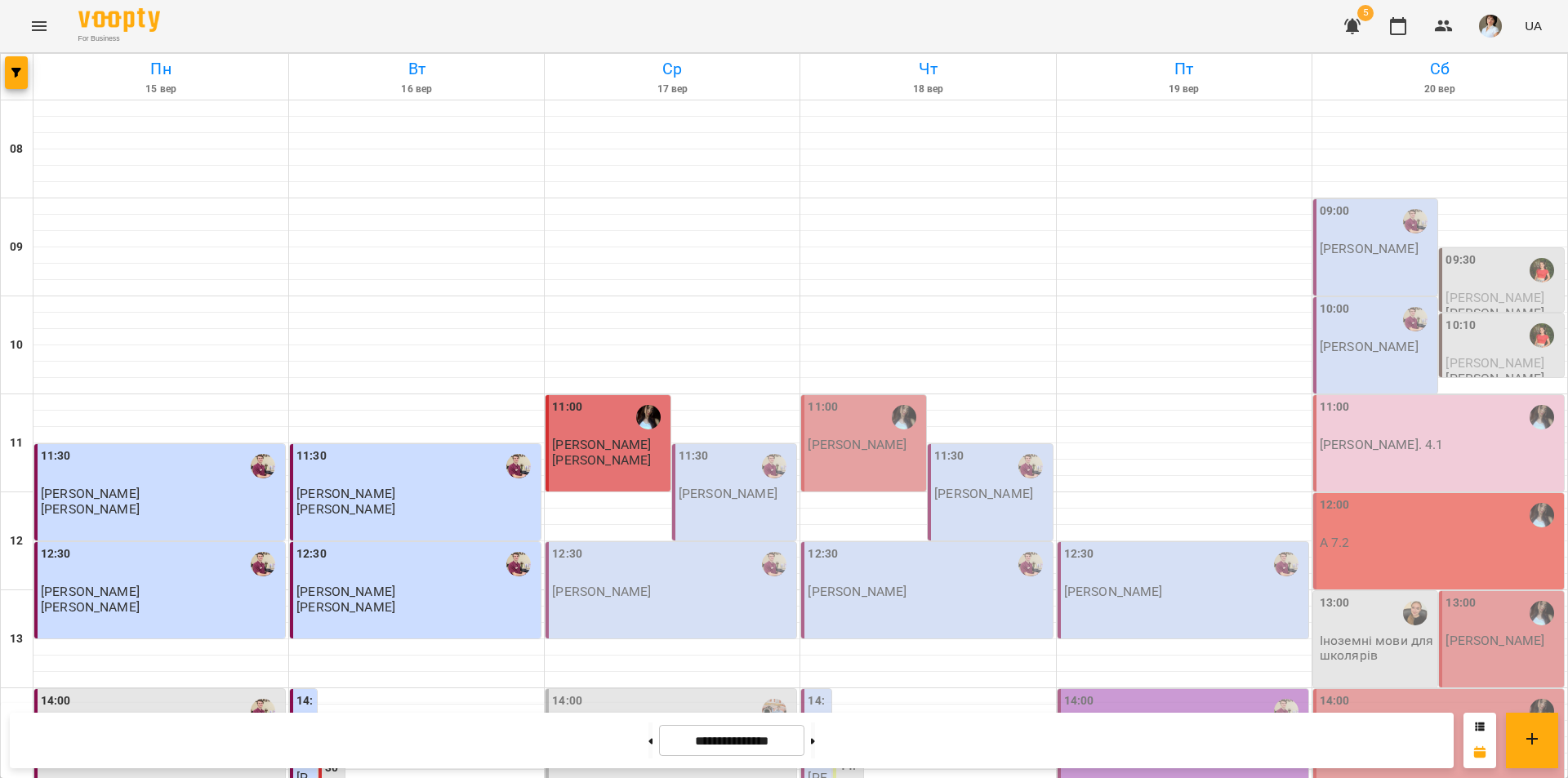
scroll to position [245, 0]
click at [698, 546] on div "12:30 Бойко Дмитро" at bounding box center [672, 572] width 241 height 54
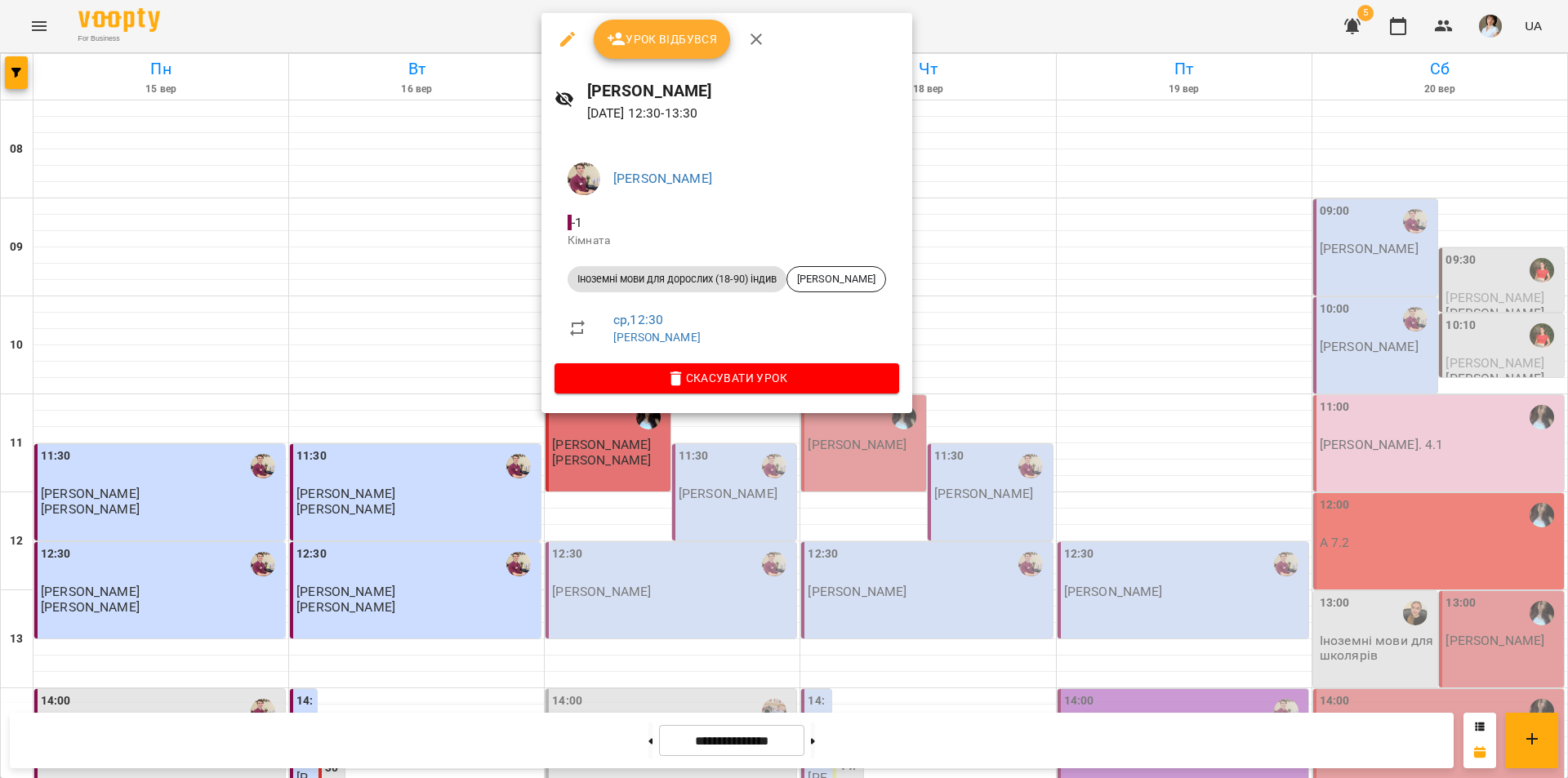
drag, startPoint x: 992, startPoint y: 509, endPoint x: 969, endPoint y: 509, distance: 23.0
click at [991, 508] on div at bounding box center [784, 389] width 1568 height 778
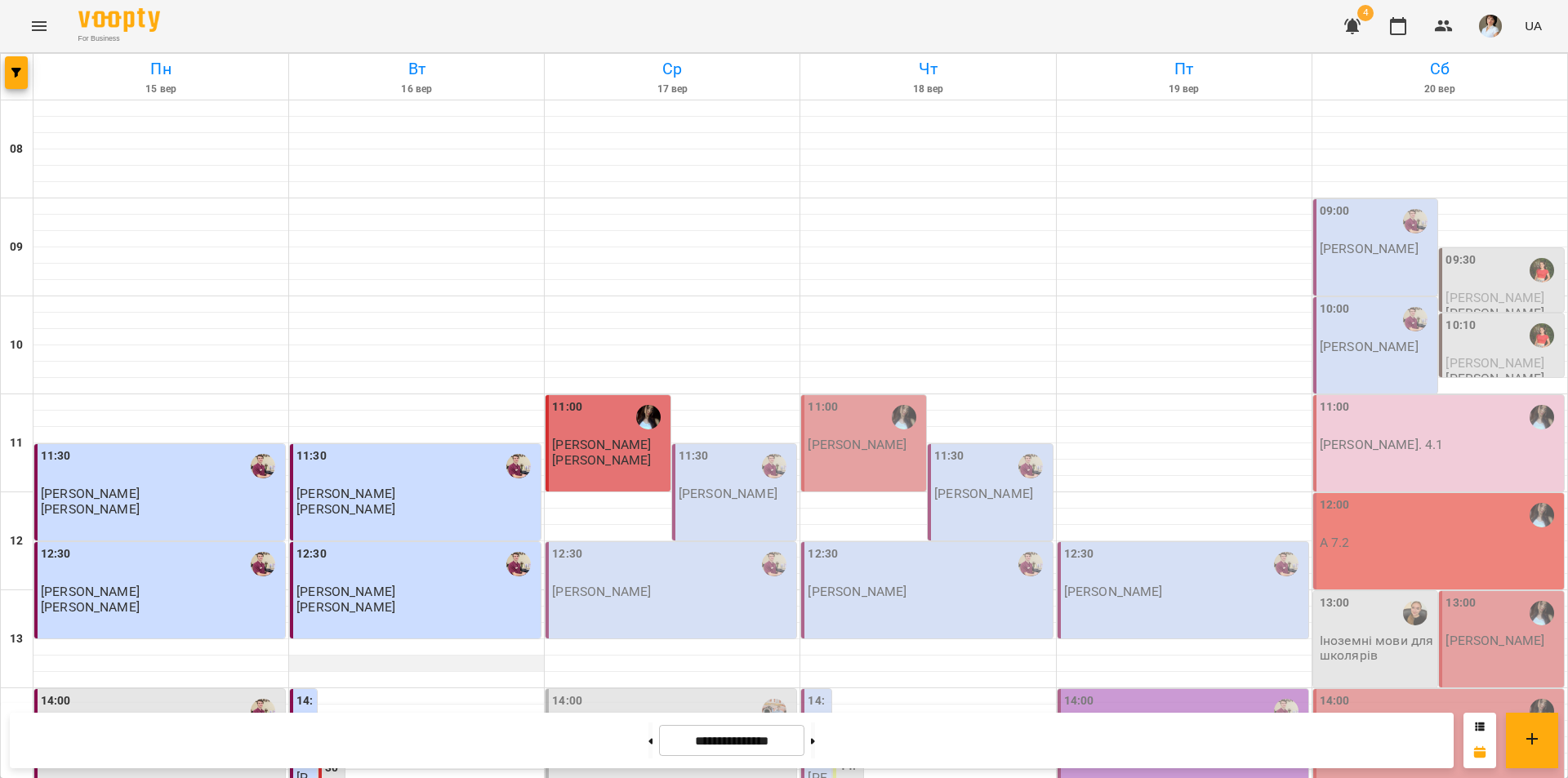
scroll to position [408, 0]
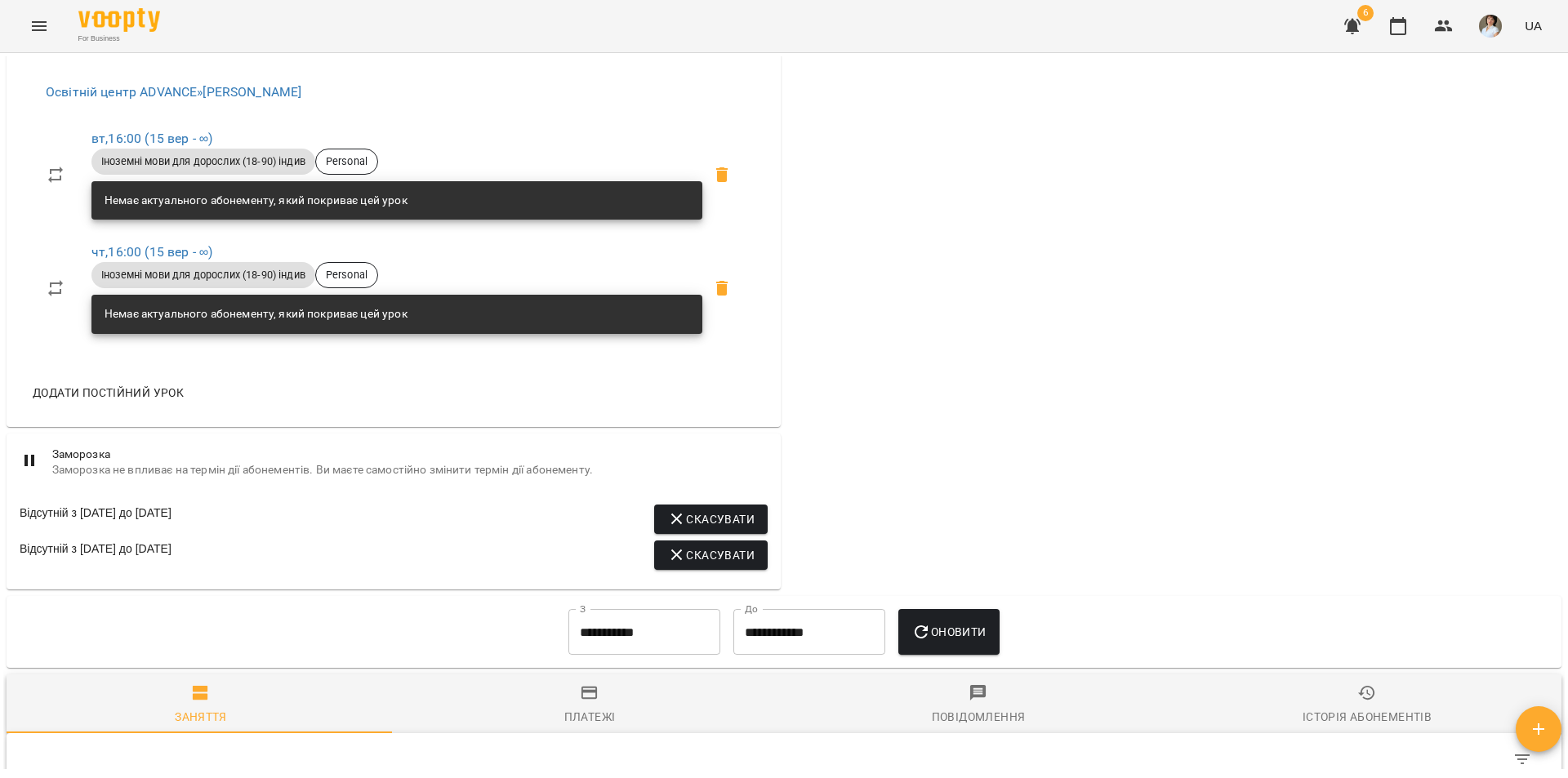
scroll to position [1143, 0]
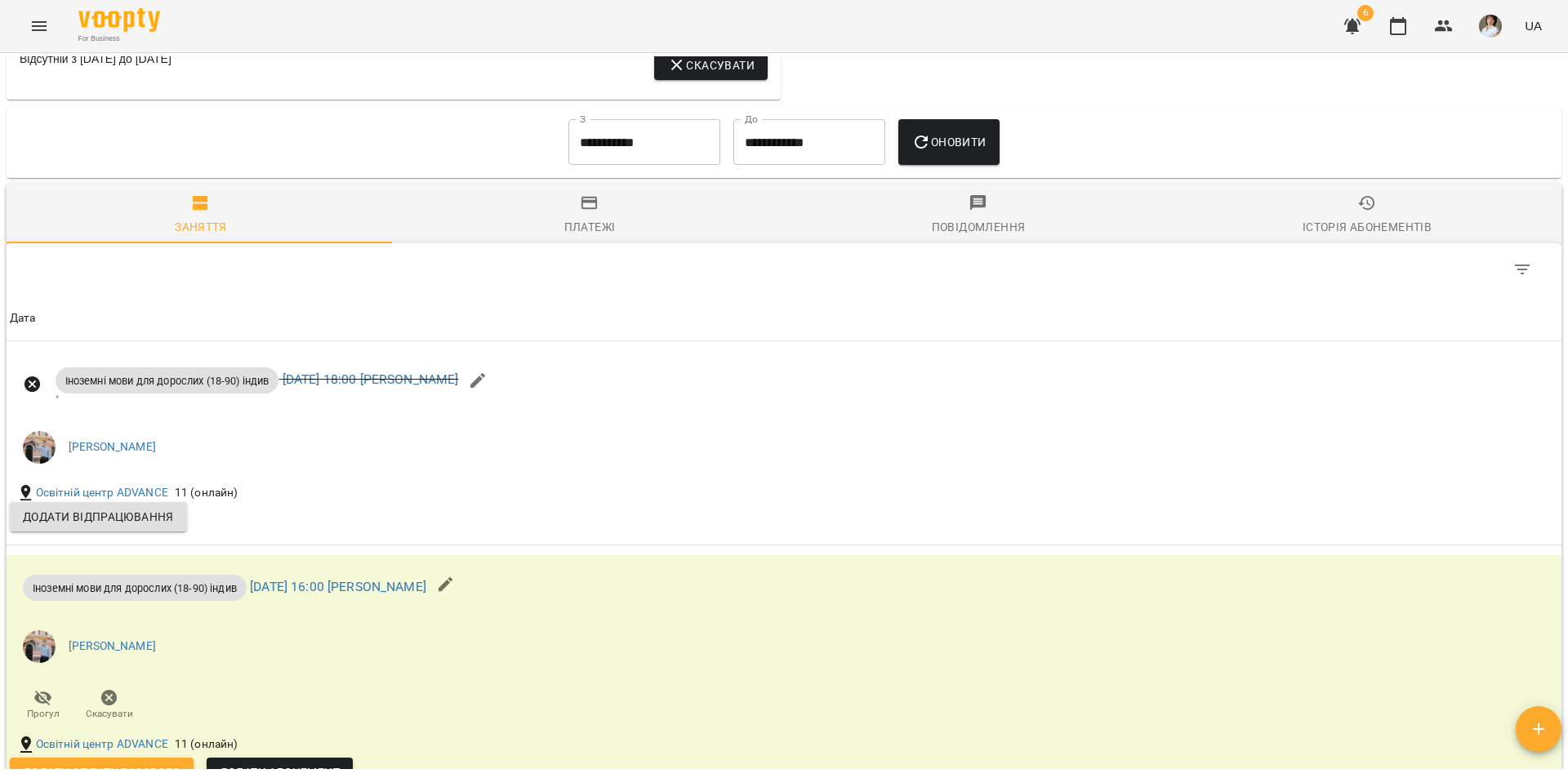
click at [642, 147] on input "**********" at bounding box center [644, 141] width 152 height 45
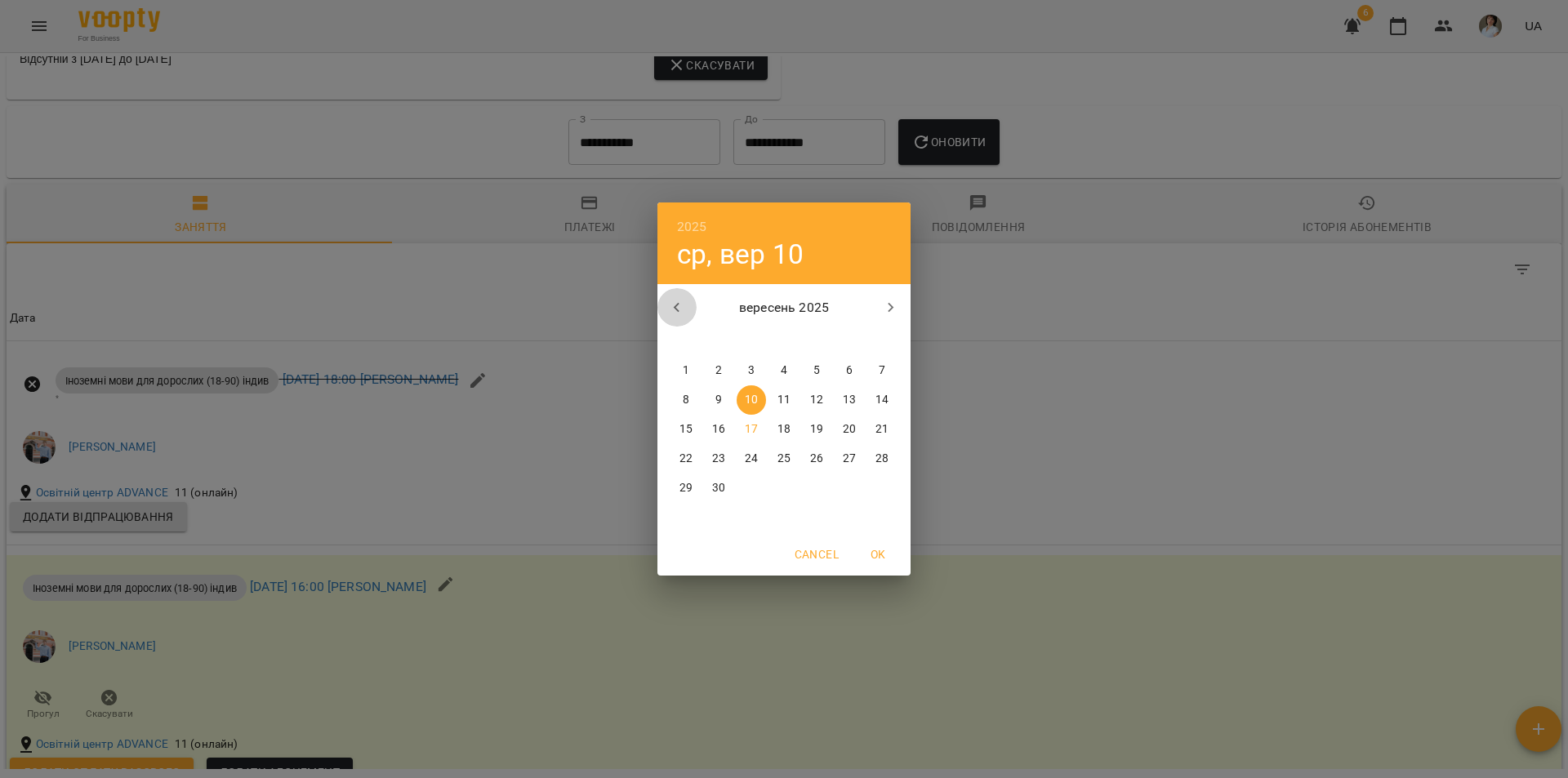
click at [684, 308] on icon "button" at bounding box center [677, 308] width 20 height 20
click at [684, 307] on icon "button" at bounding box center [677, 308] width 20 height 20
click at [683, 306] on icon "button" at bounding box center [677, 308] width 20 height 20
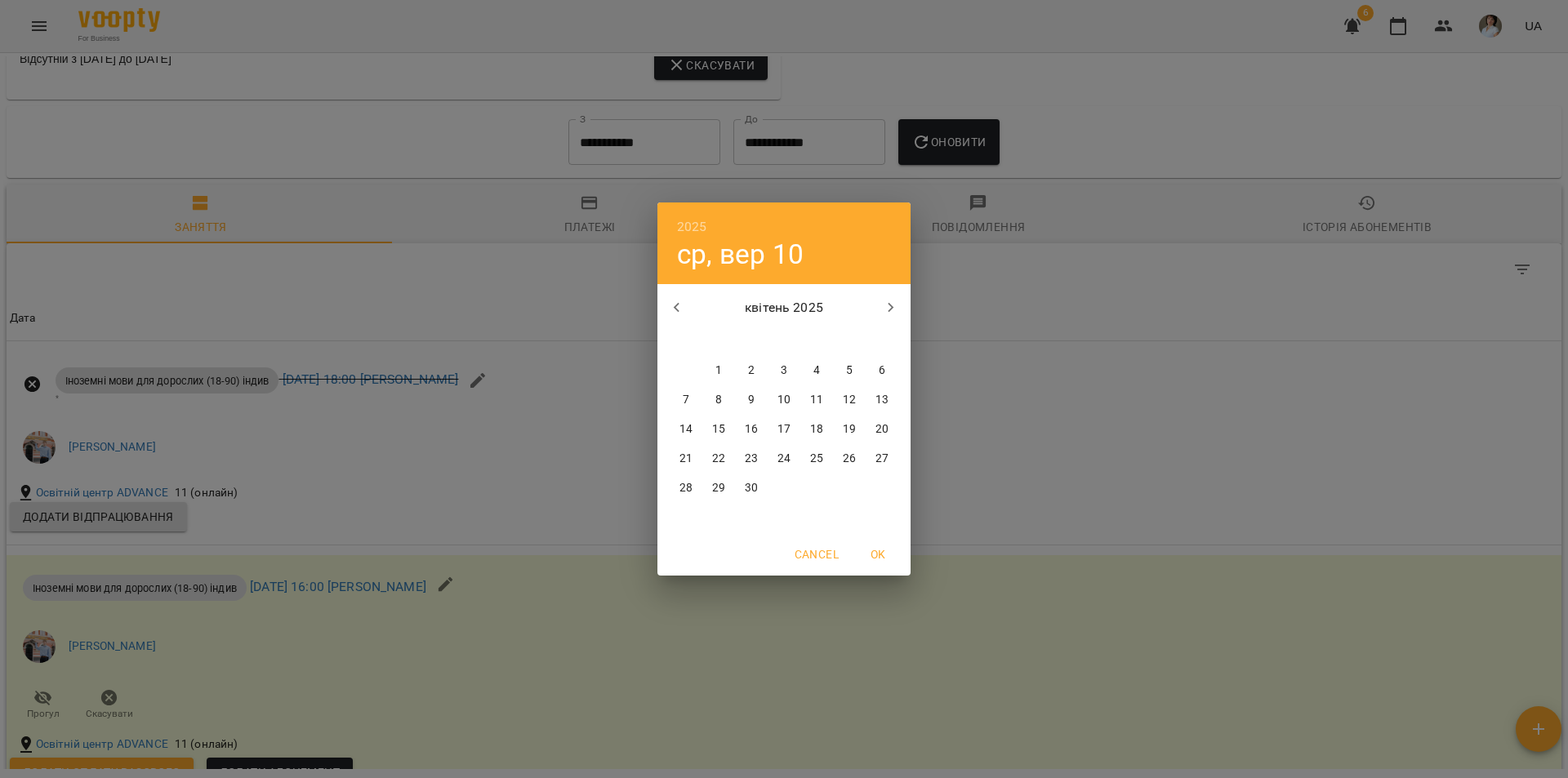
click at [710, 353] on div "квітень 2025 пн вт ср чт пт сб нд 31 1 2 3 4 5 6 7 8 9 10 11 12 13 14 15 16 17 …" at bounding box center [784, 409] width 253 height 249
click at [722, 377] on span "1" at bounding box center [718, 371] width 30 height 17
type input "**********"
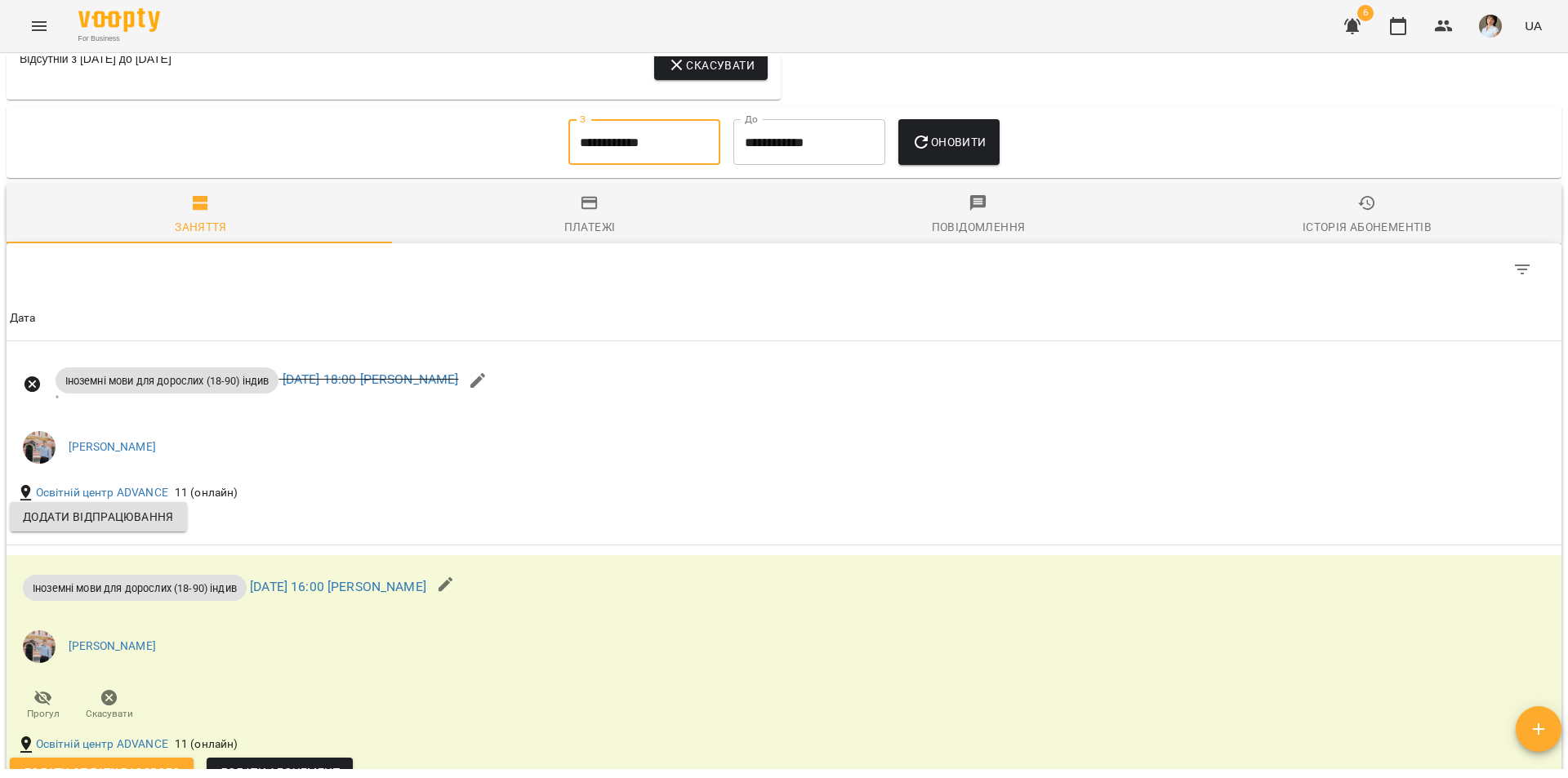
click at [927, 158] on button "Оновити" at bounding box center [949, 141] width 101 height 45
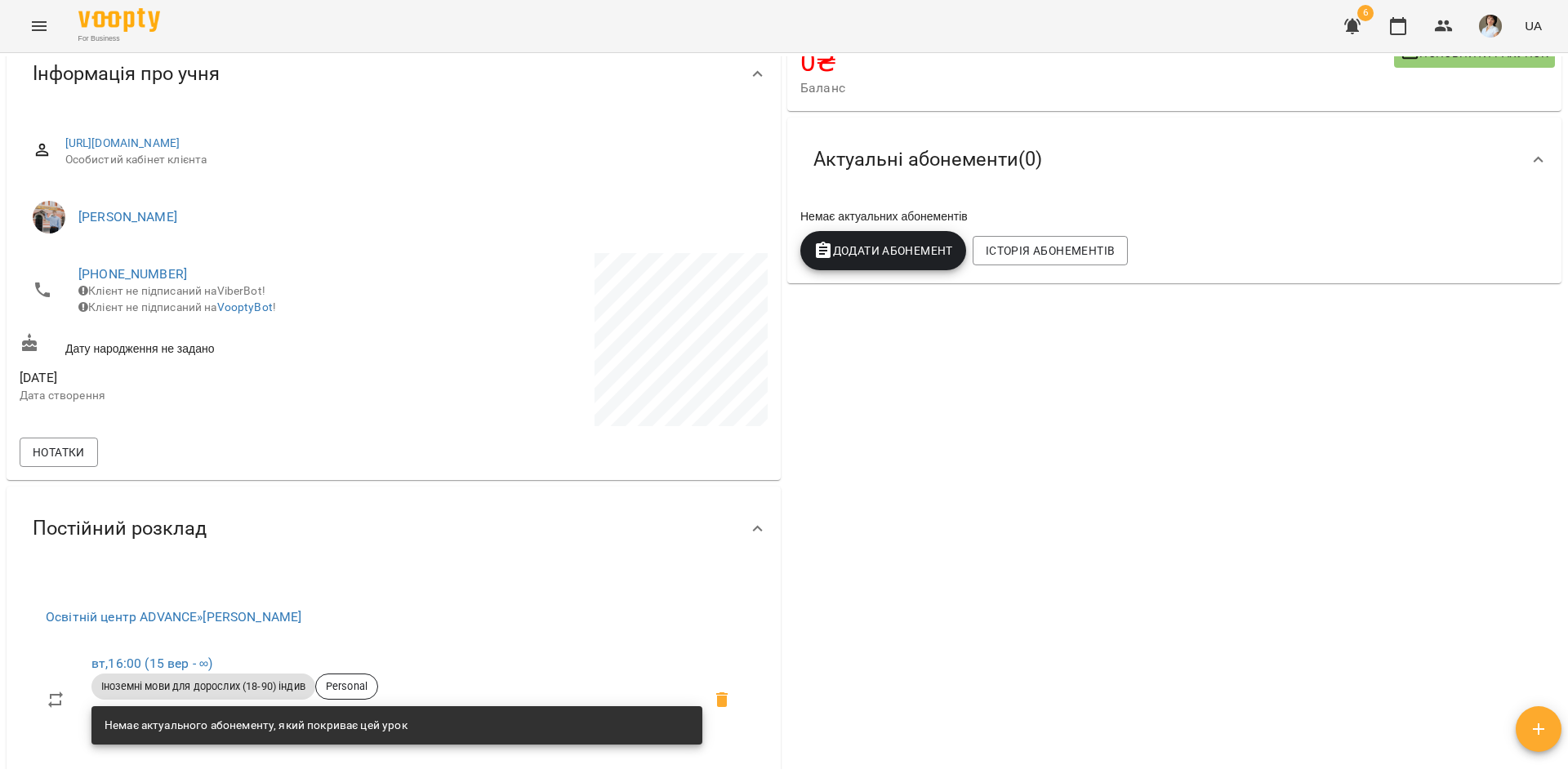
scroll to position [0, 0]
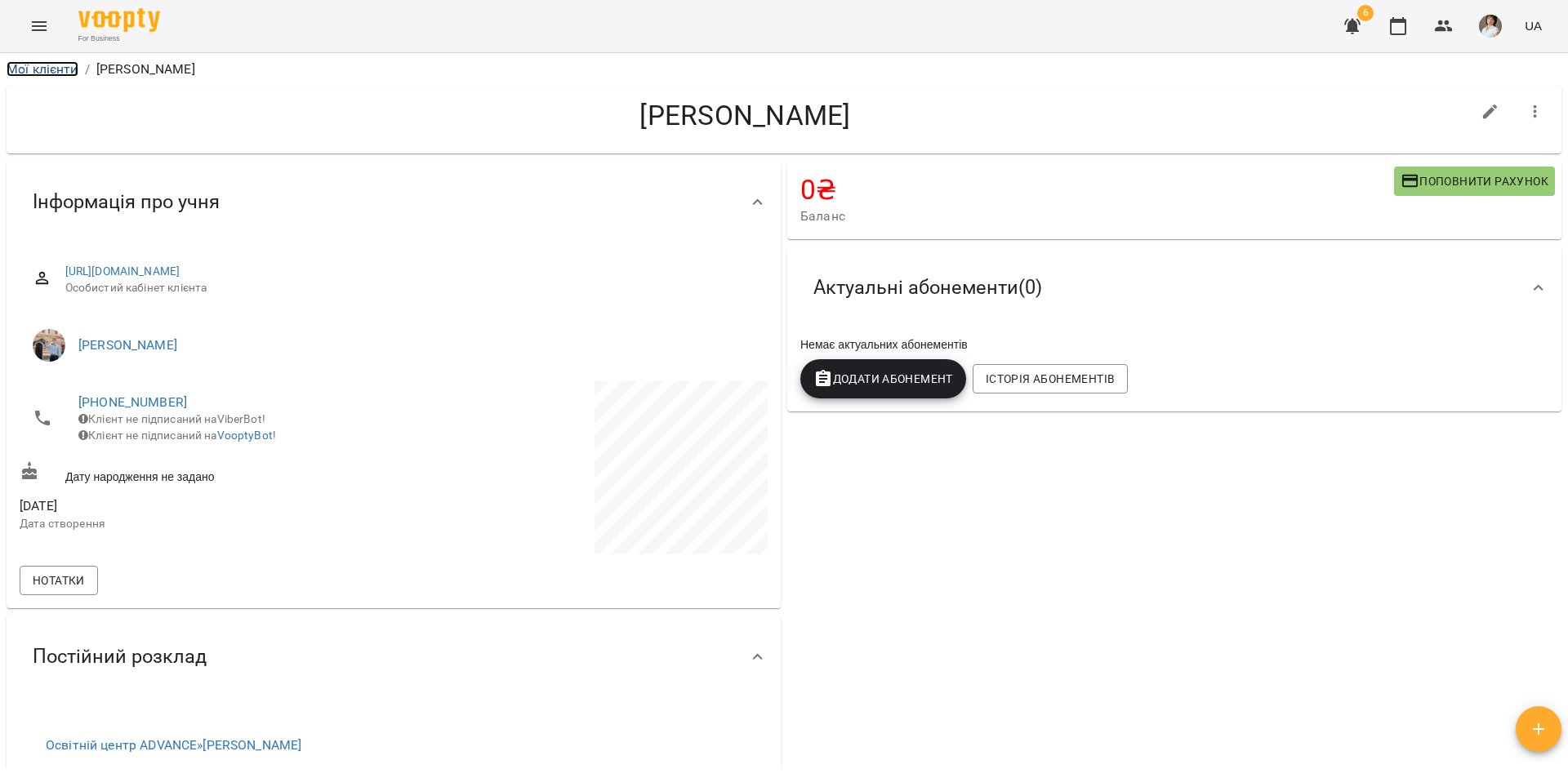
click at [60, 68] on link "Мої клієнти" at bounding box center [42, 69] width 72 height 16
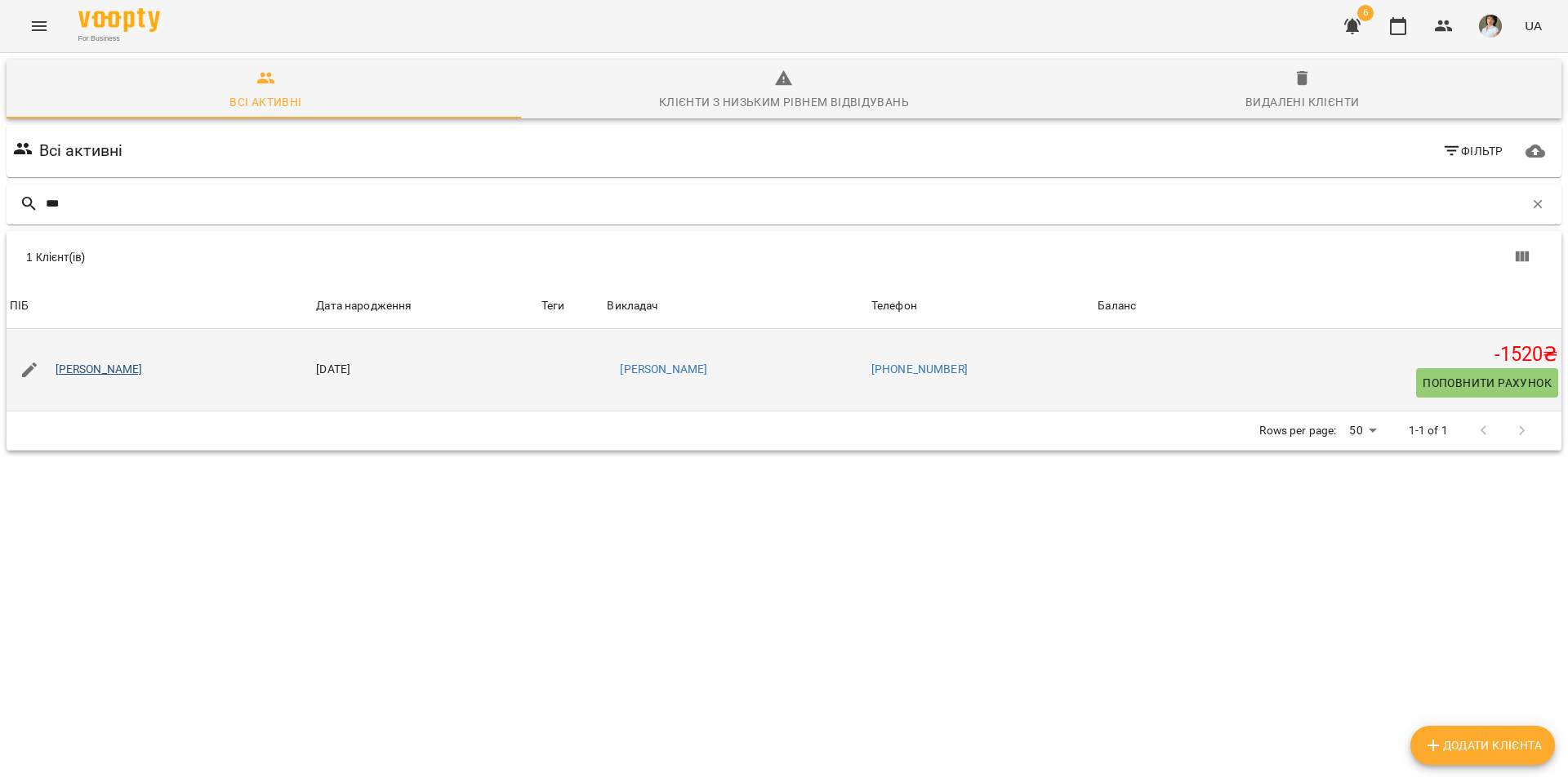
type input "***"
click at [109, 376] on link "[PERSON_NAME]" at bounding box center [99, 370] width 88 height 17
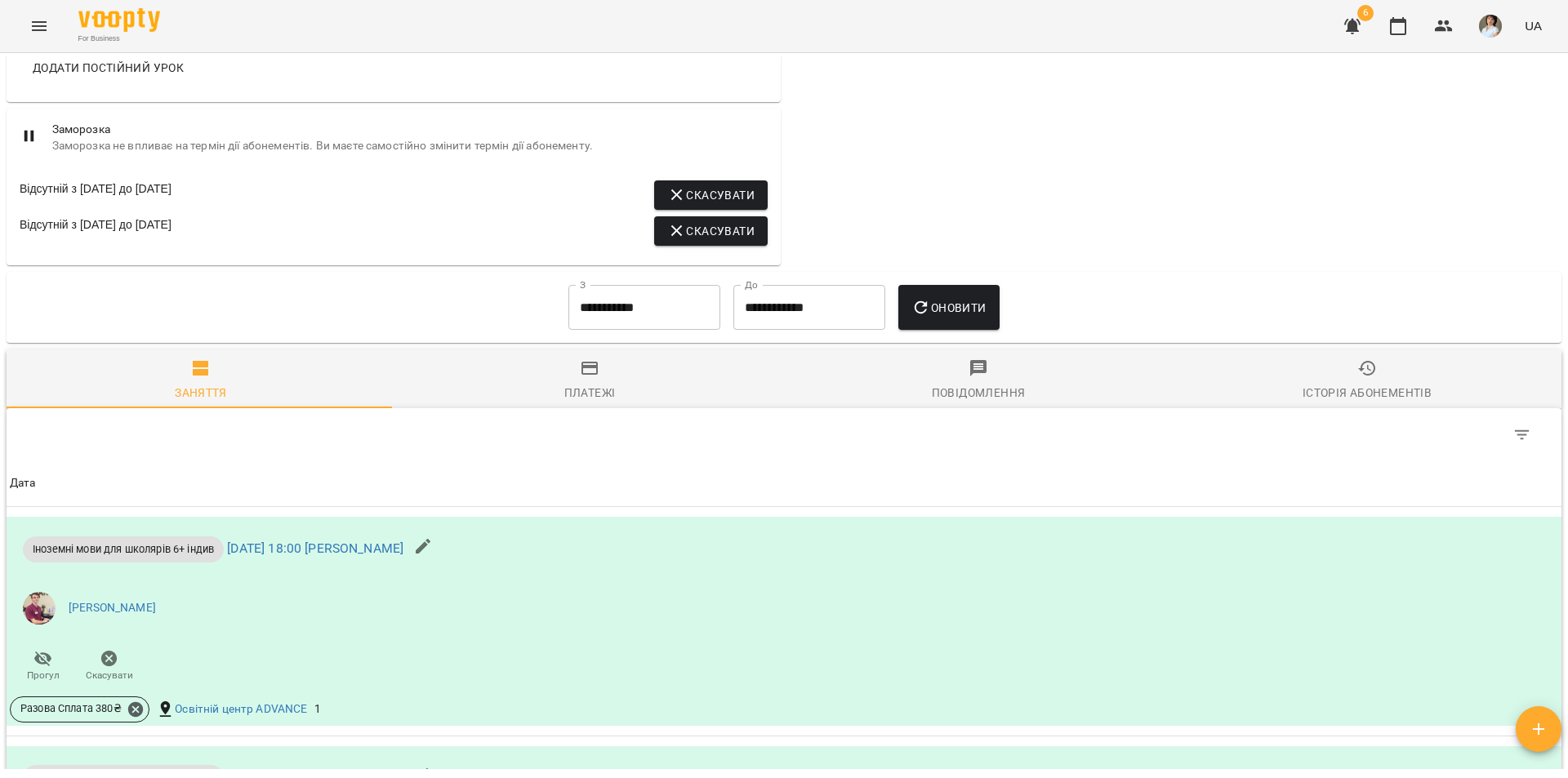
scroll to position [880, 0]
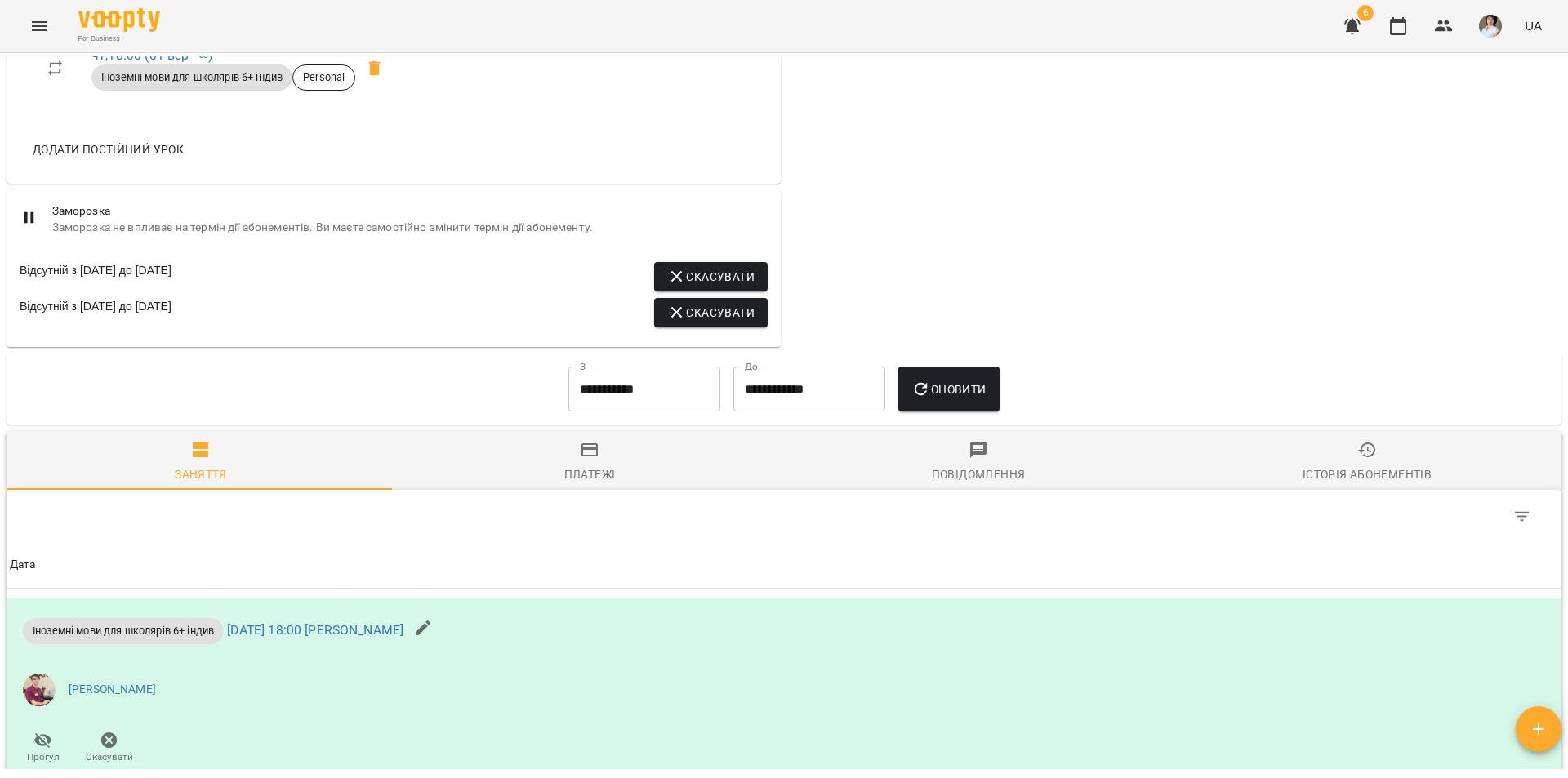
click at [595, 401] on input "**********" at bounding box center [644, 389] width 152 height 45
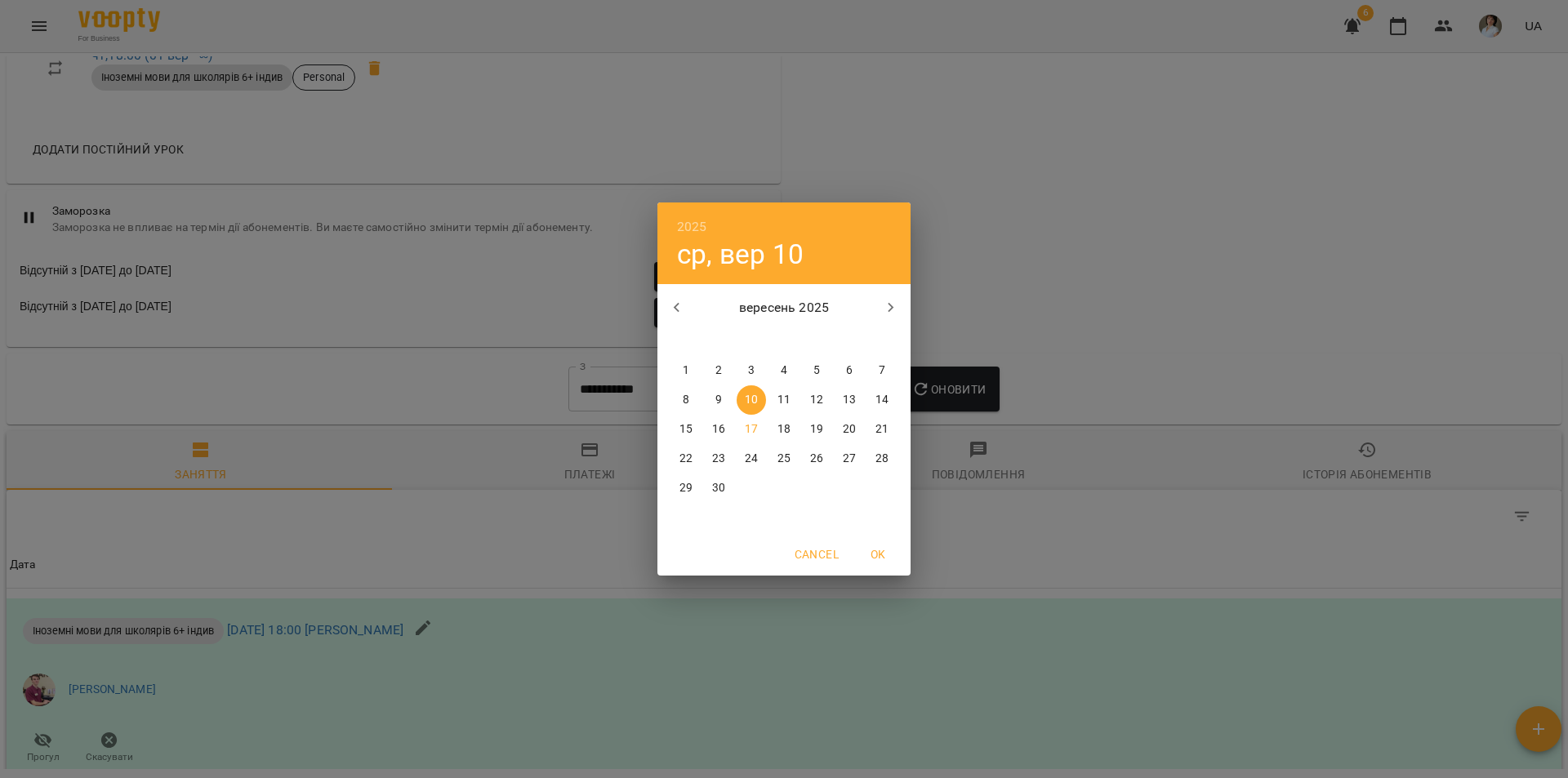
click at [685, 362] on button "1" at bounding box center [686, 371] width 30 height 30
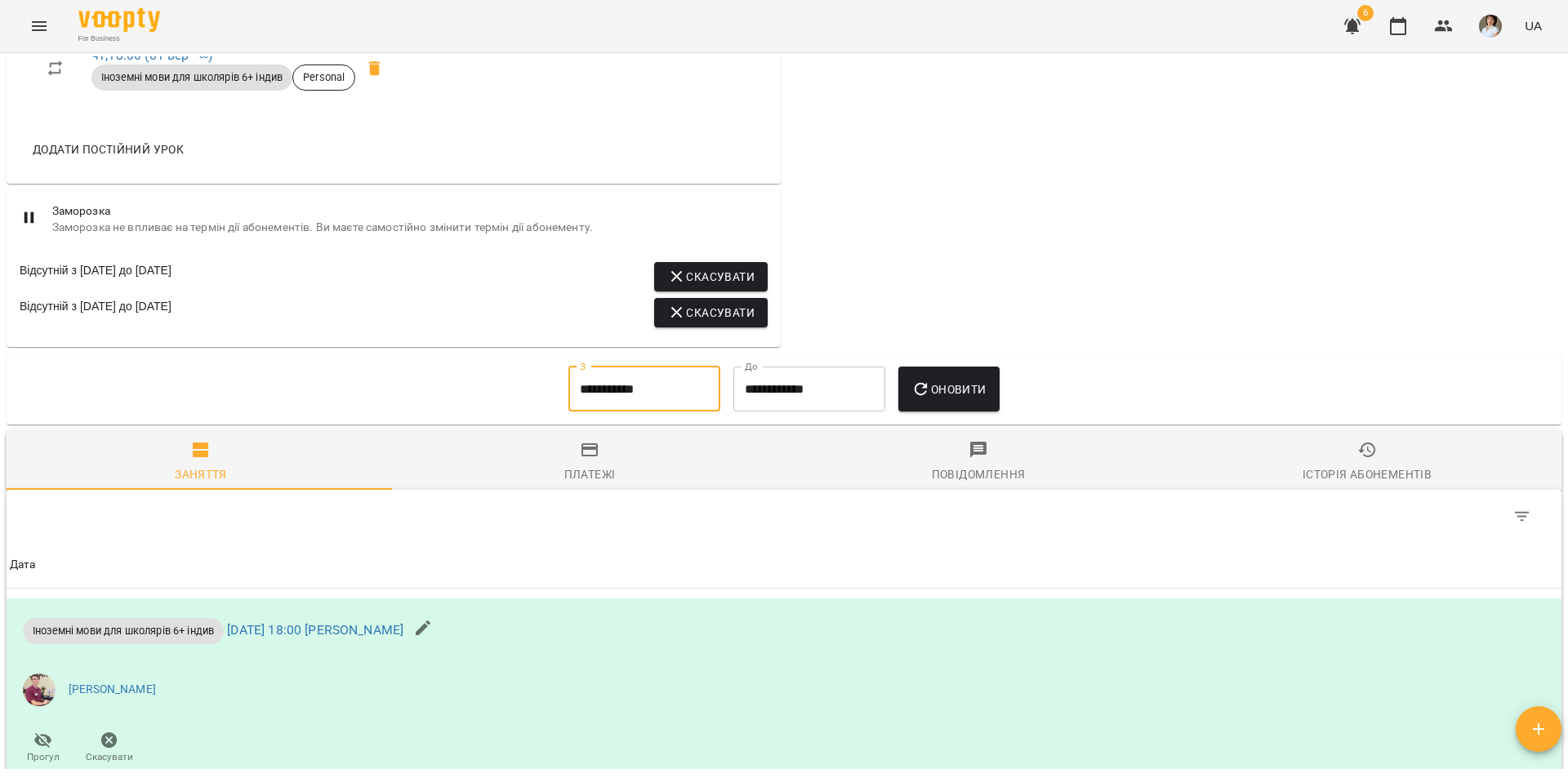
click at [945, 391] on button "Оновити" at bounding box center [949, 389] width 101 height 45
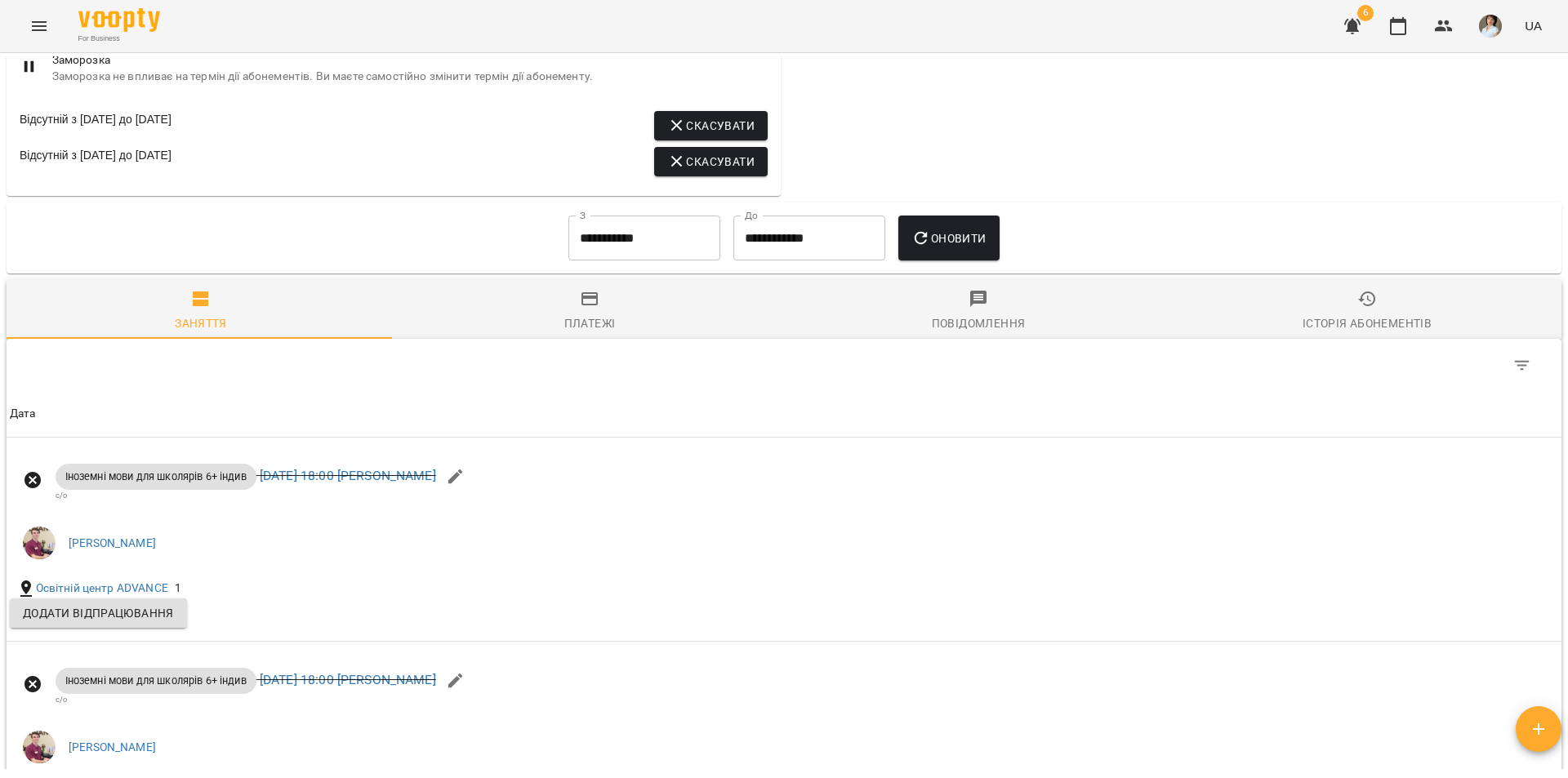
scroll to position [700, 0]
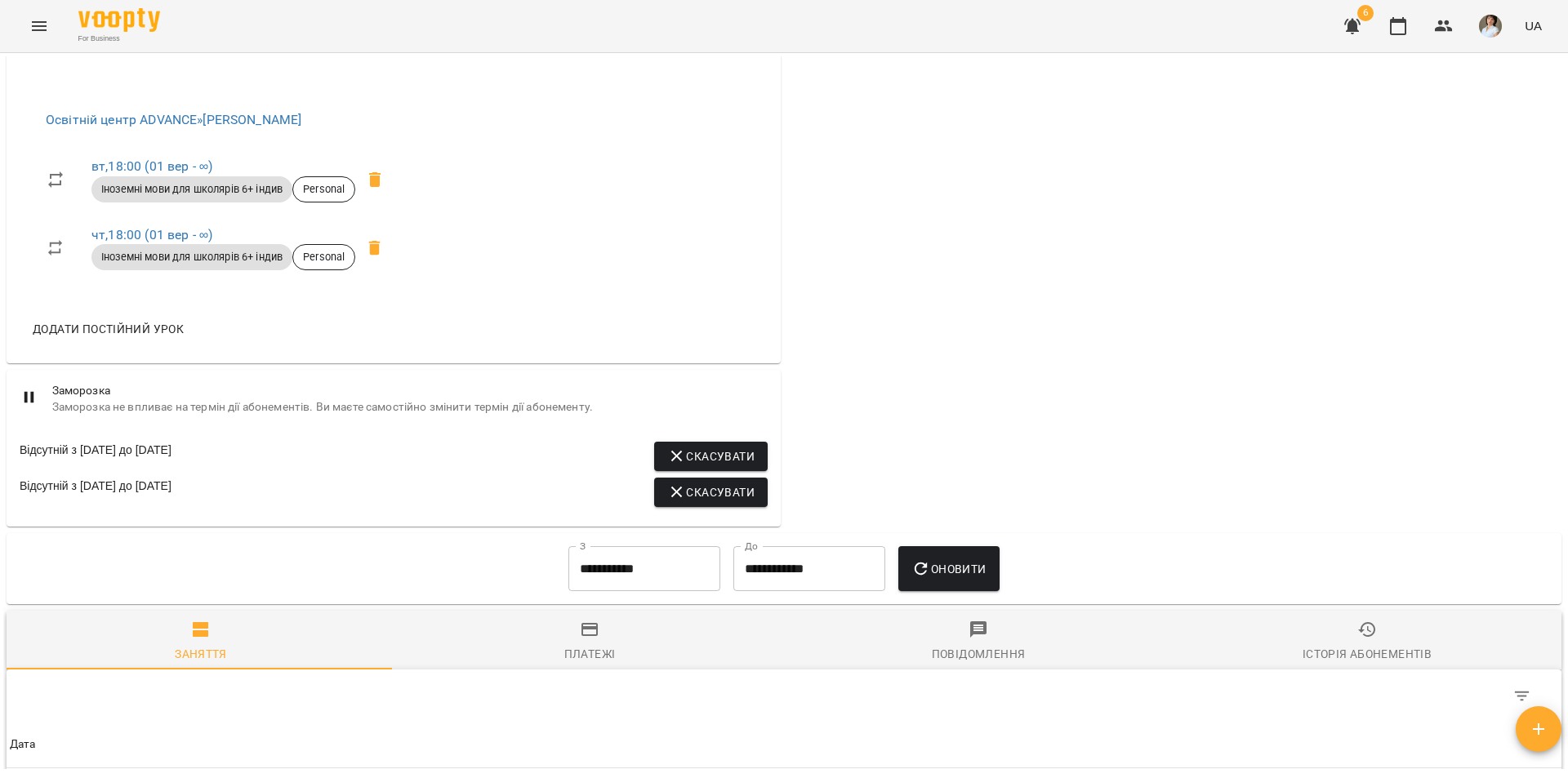
click at [660, 584] on input "**********" at bounding box center [644, 569] width 152 height 45
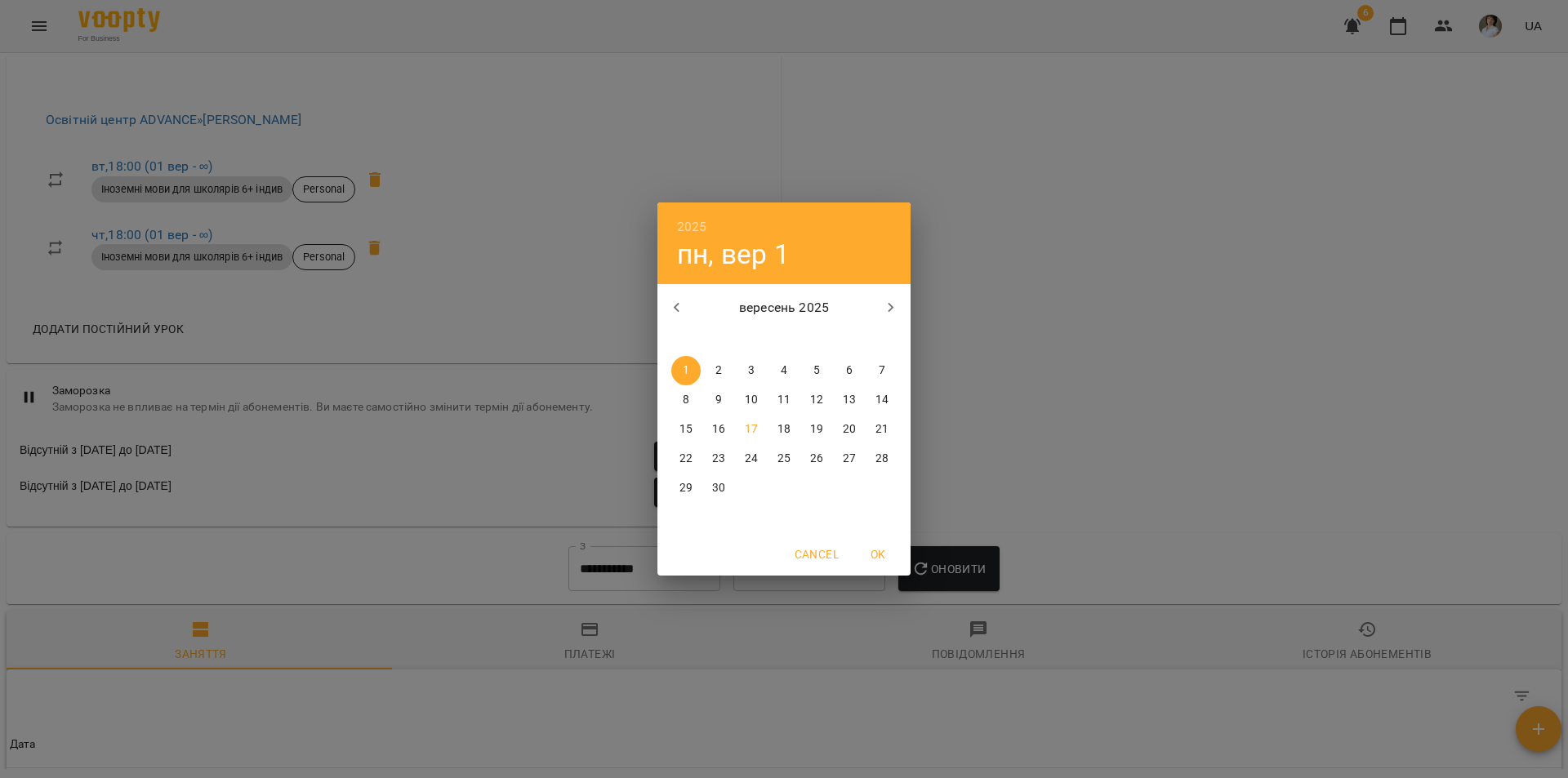
click at [687, 308] on button "button" at bounding box center [676, 307] width 39 height 39
click at [685, 308] on icon "button" at bounding box center [677, 308] width 20 height 20
click at [883, 361] on button "1" at bounding box center [882, 371] width 30 height 30
type input "**********"
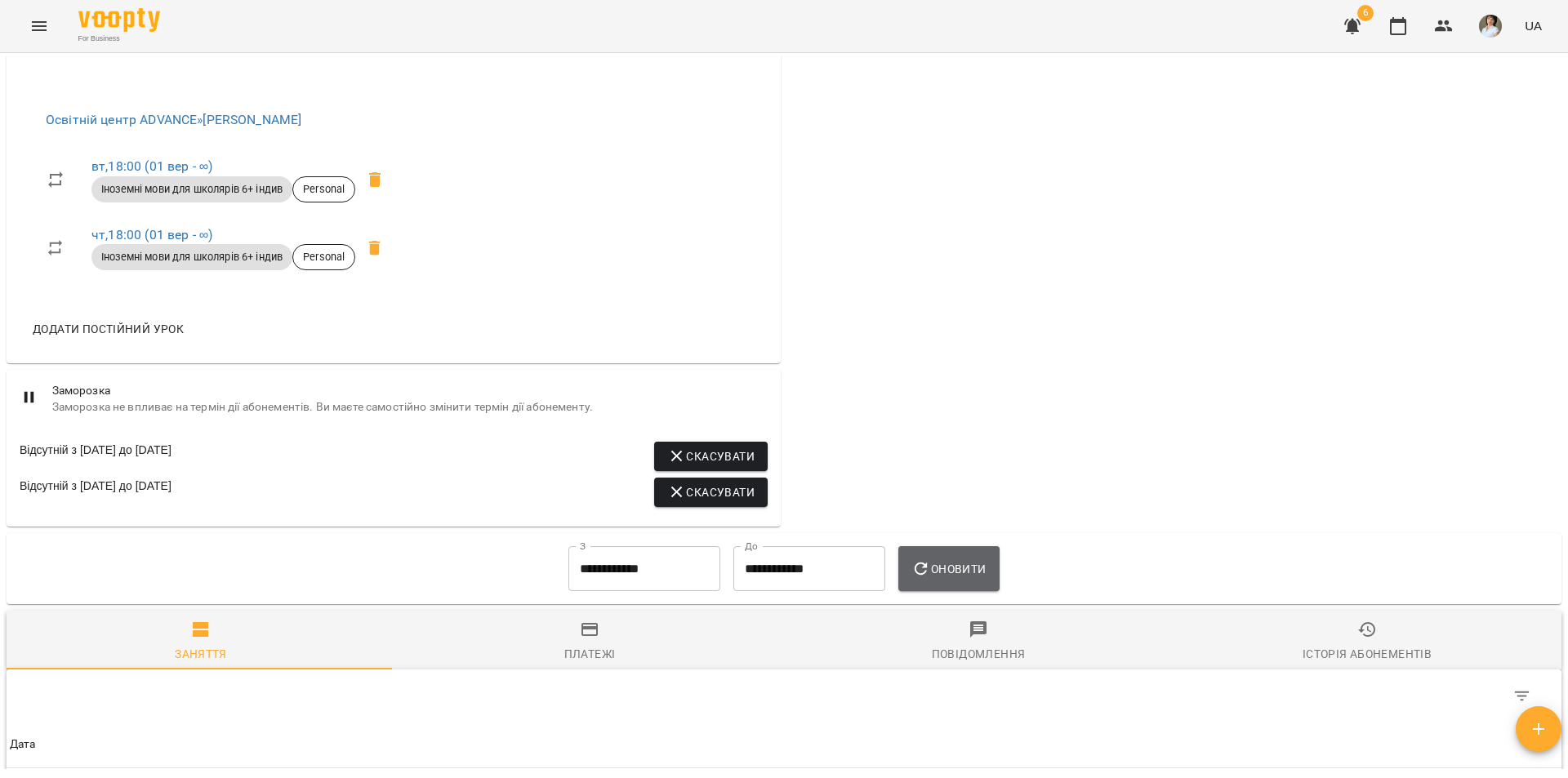
click at [969, 579] on span "Оновити" at bounding box center [949, 569] width 74 height 20
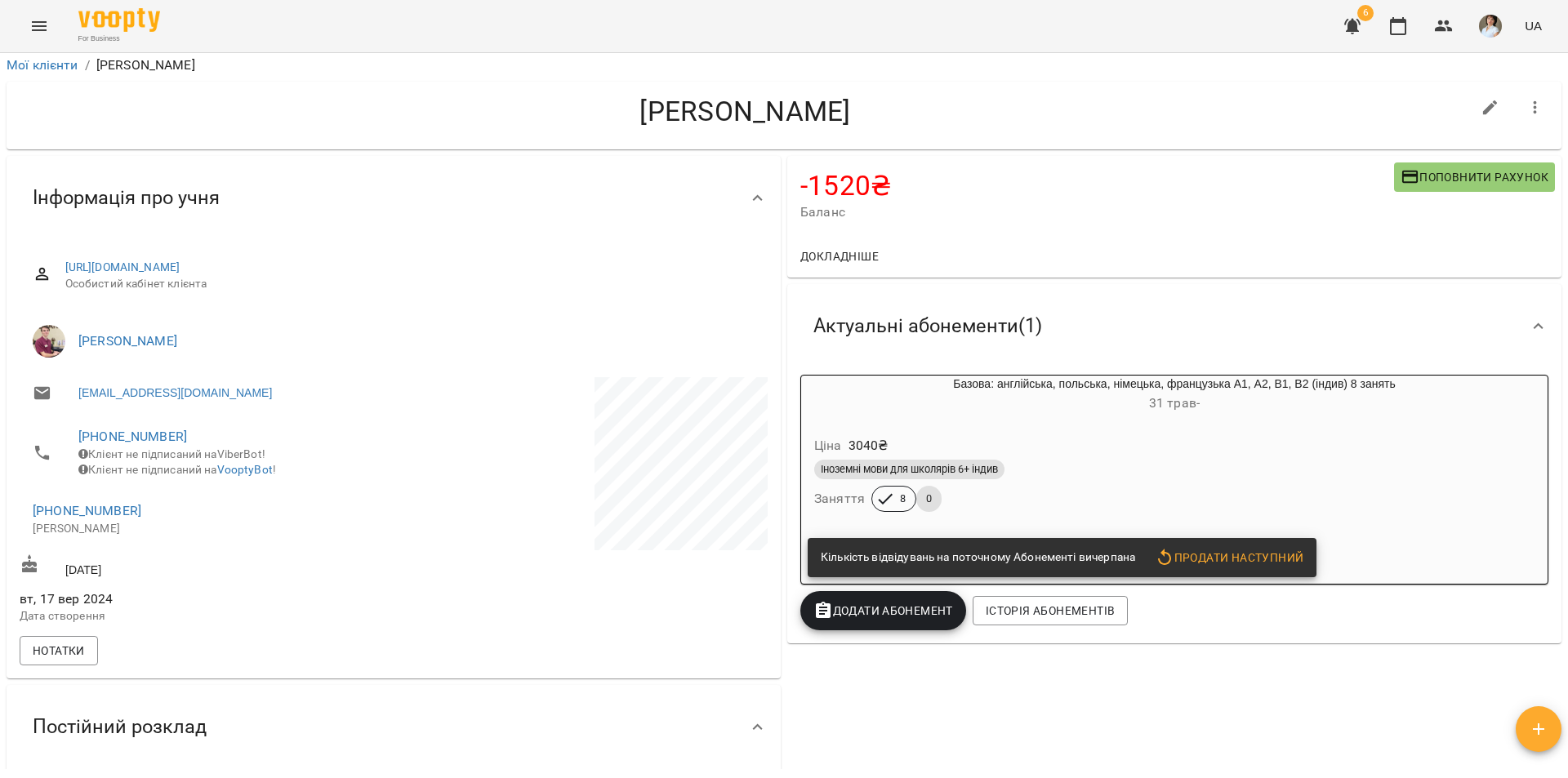
scroll to position [0, 0]
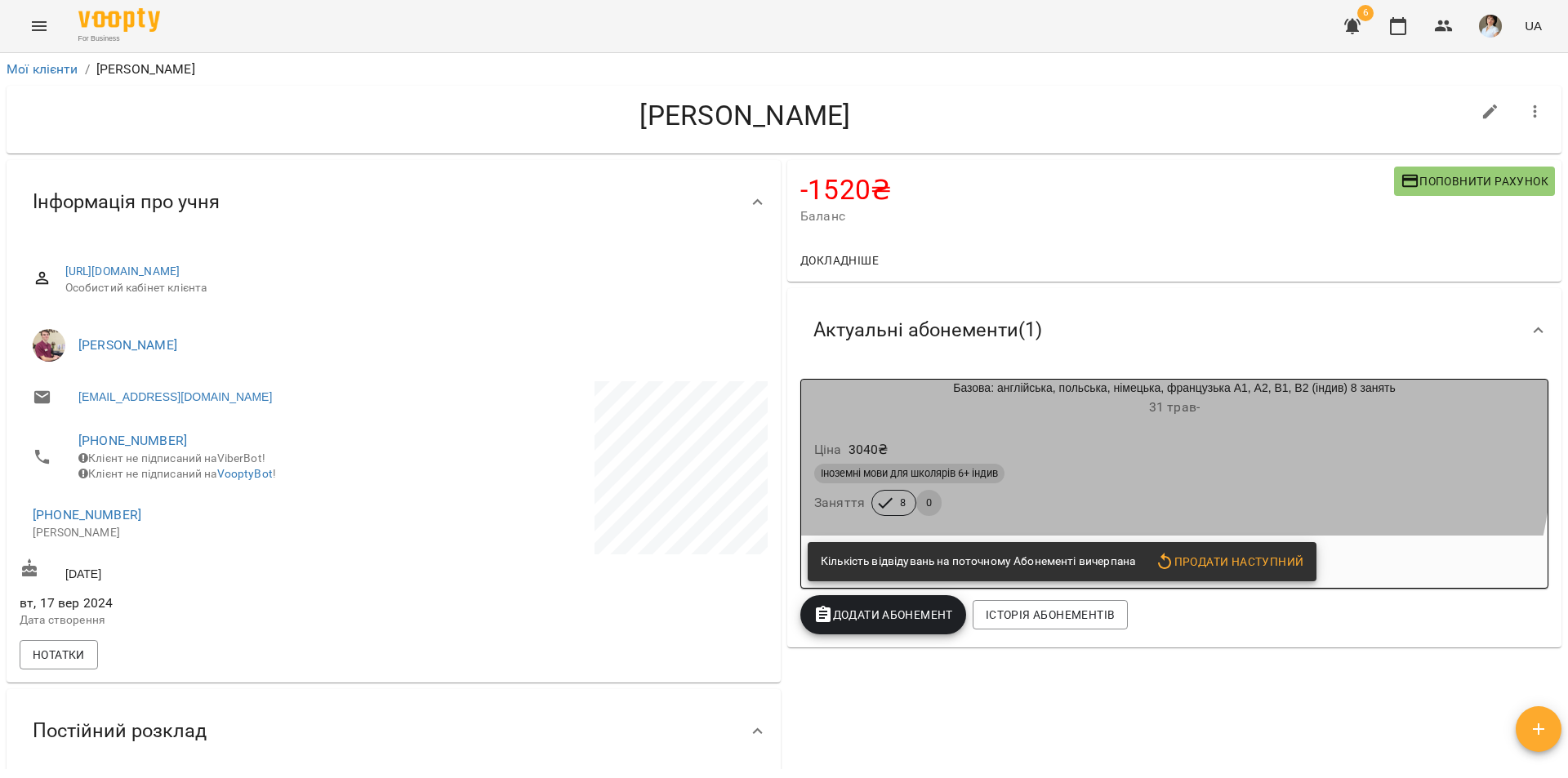
click at [1049, 431] on div "Ціна 3040 ₴ Іноземні мови для школярів 6+ індив Заняття 8 0" at bounding box center [1174, 481] width 746 height 111
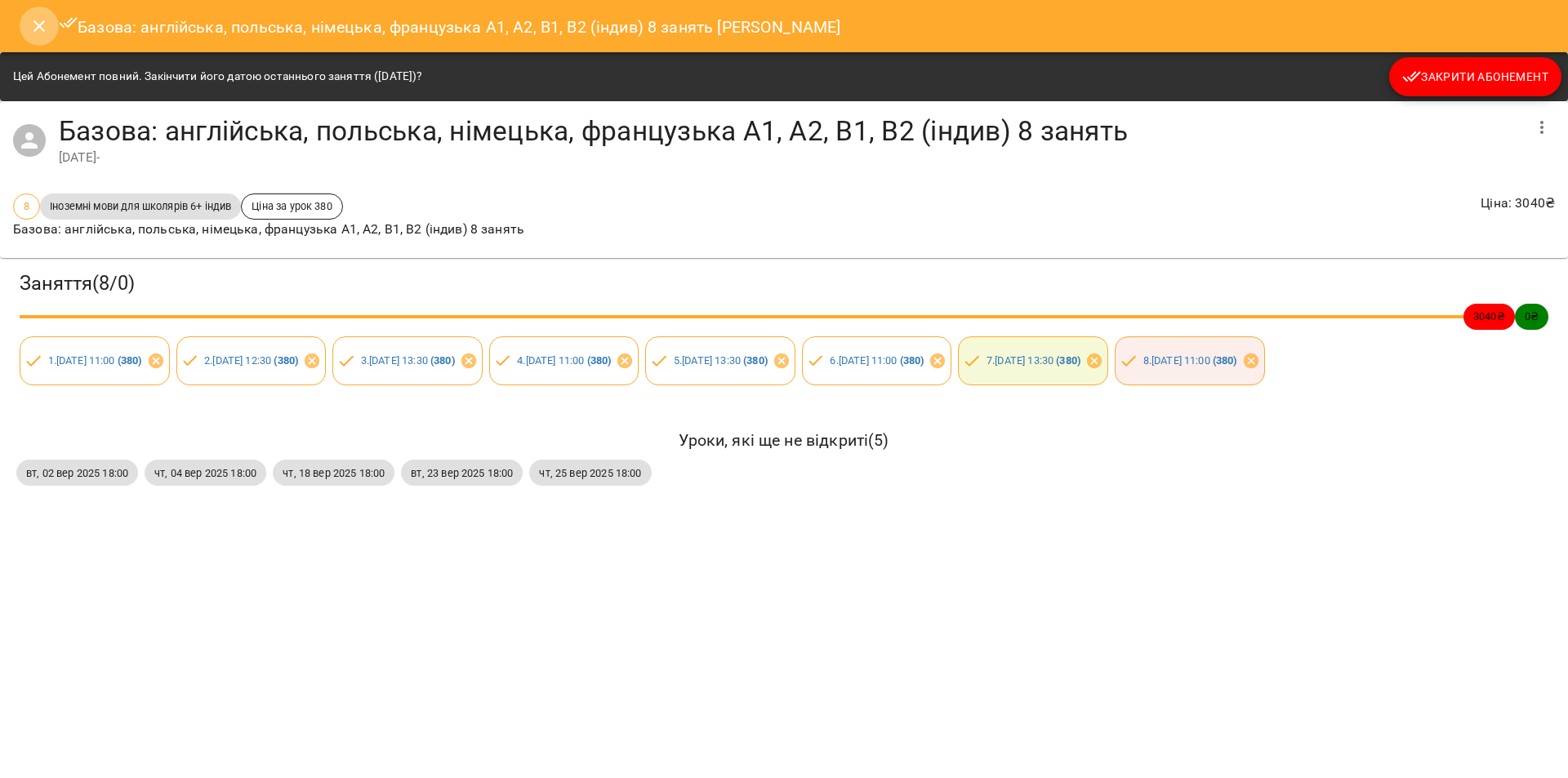
click at [36, 26] on icon "Close" at bounding box center [40, 26] width 20 height 20
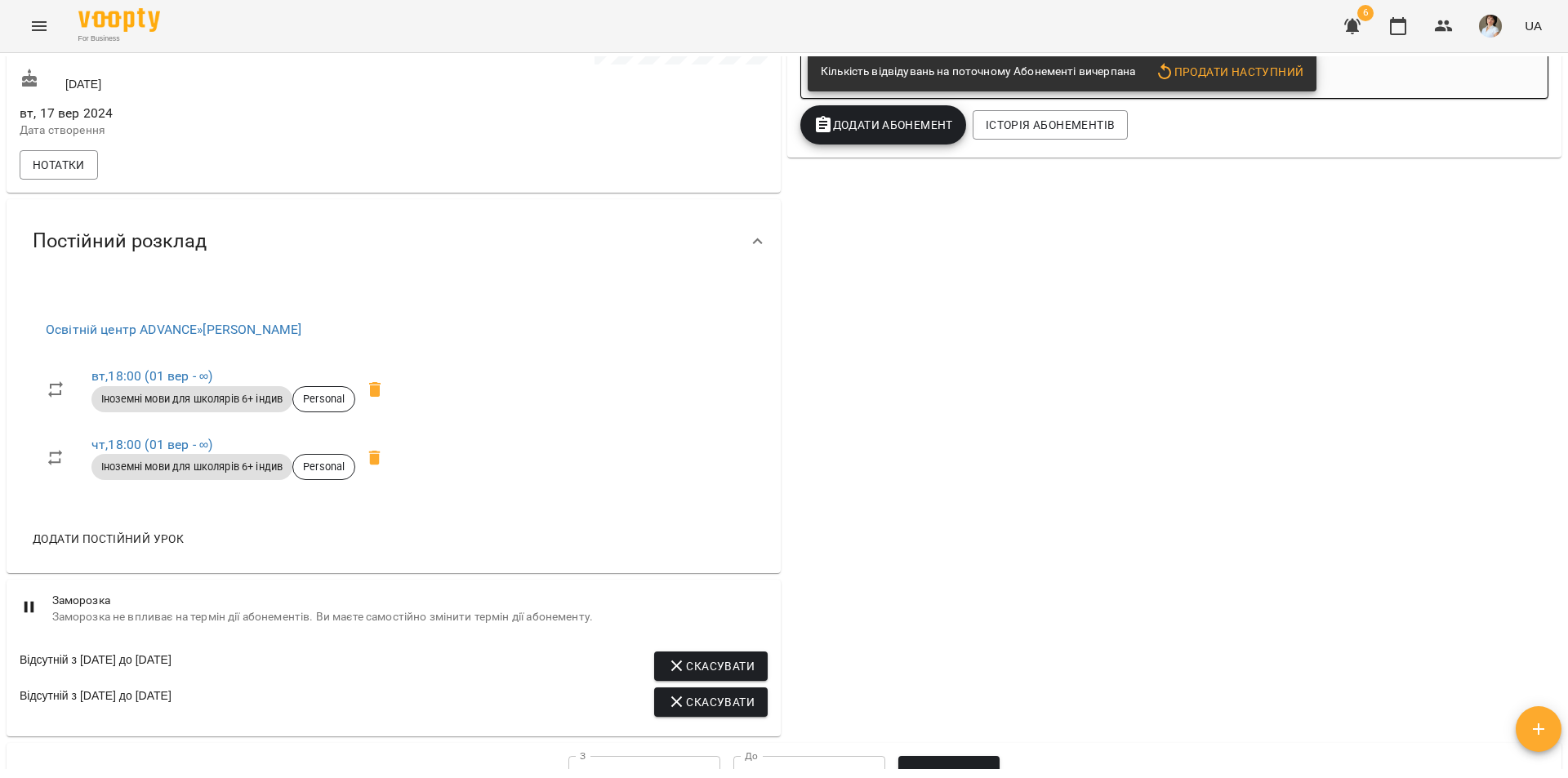
scroll to position [899, 0]
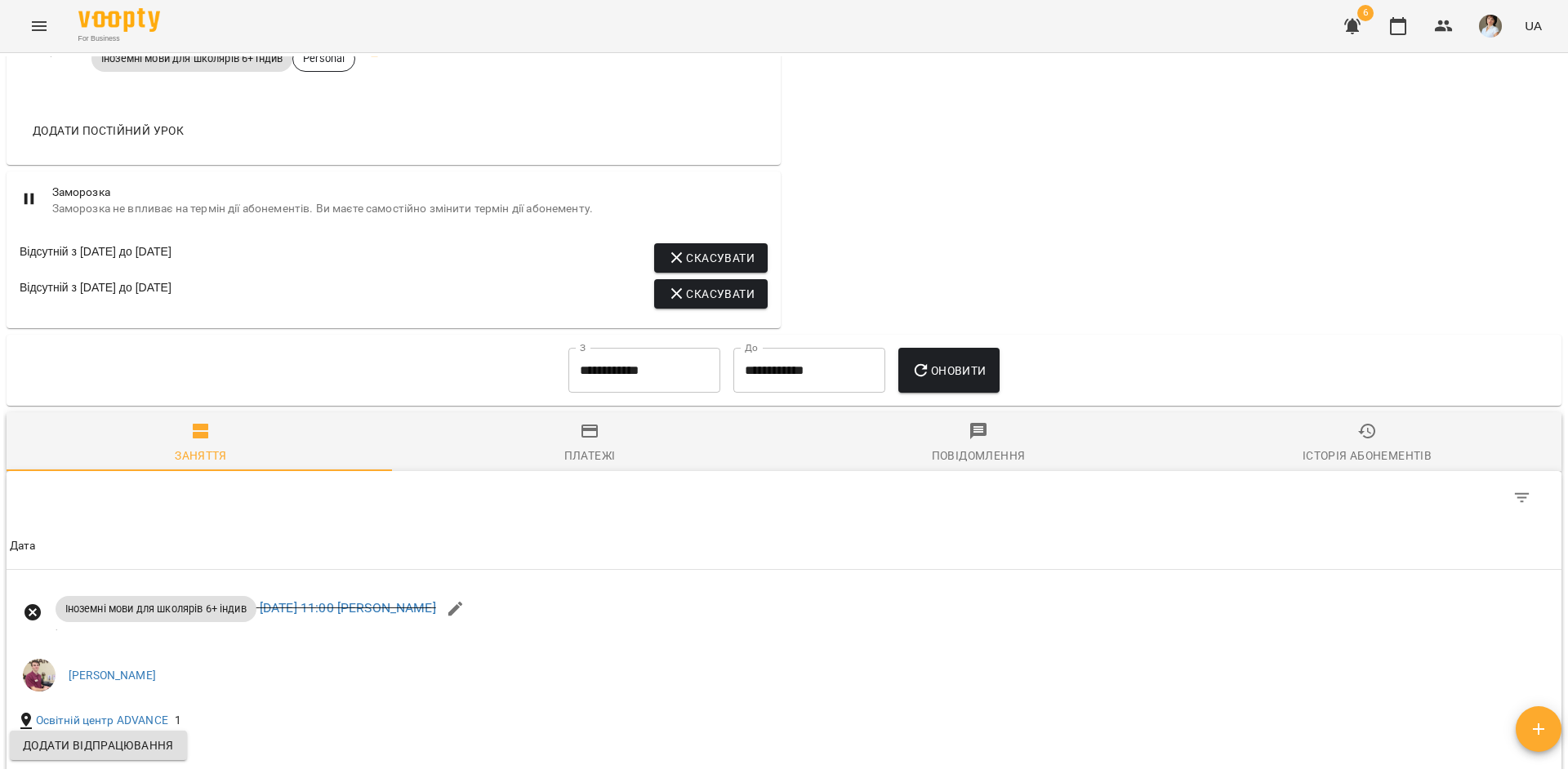
click at [955, 377] on span "Оновити" at bounding box center [949, 371] width 74 height 20
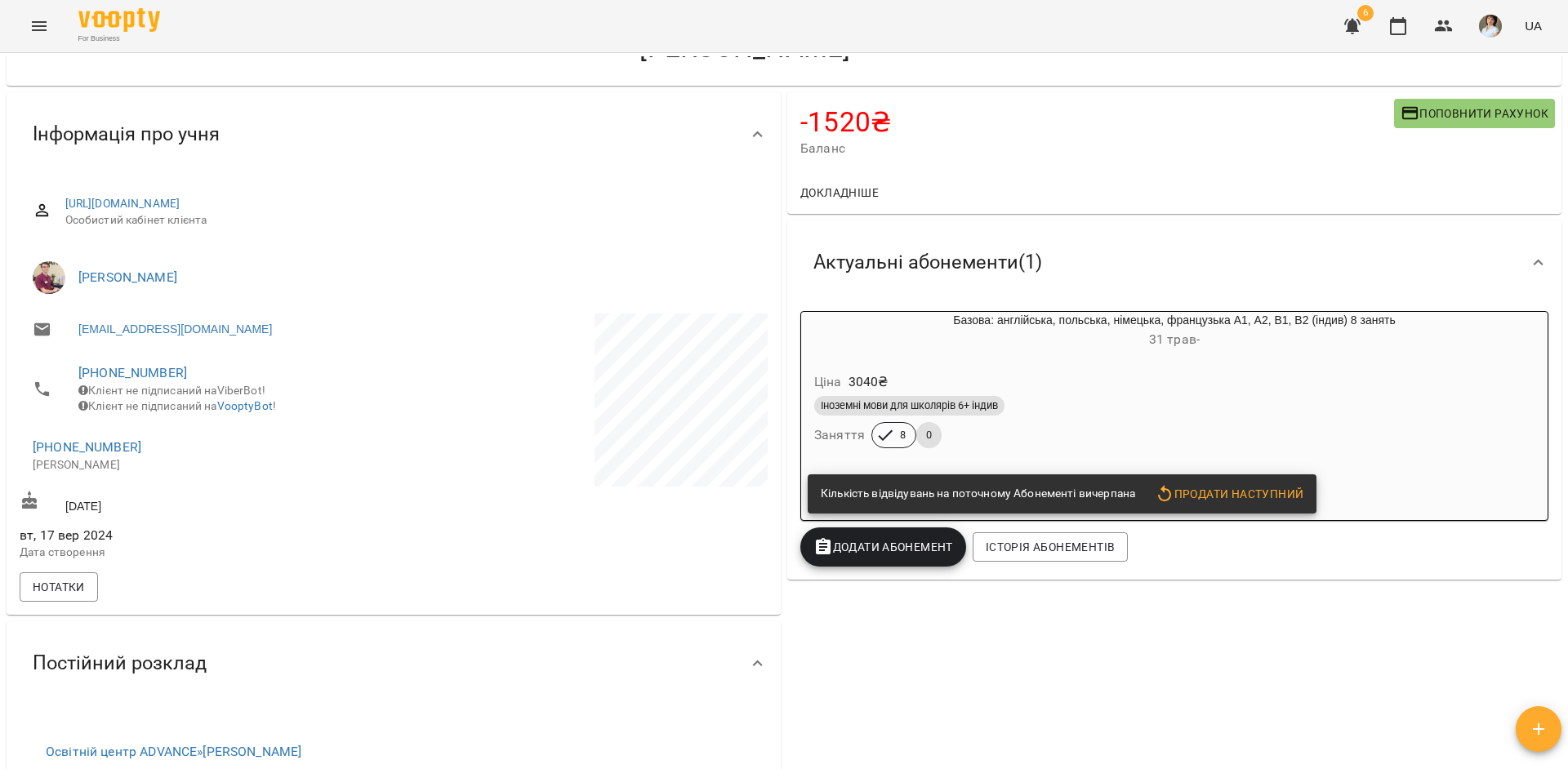
scroll to position [0, 0]
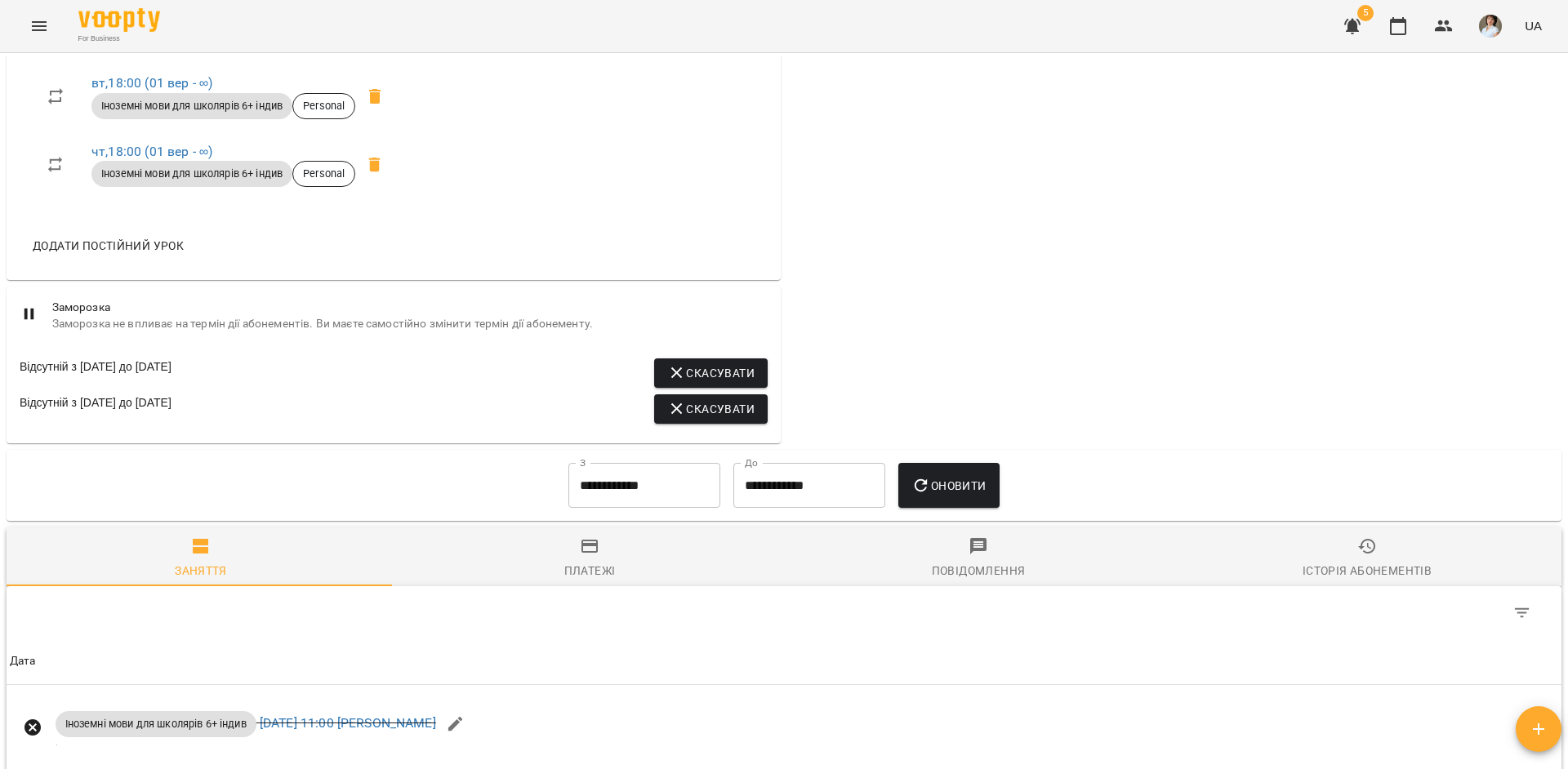
scroll to position [817, 0]
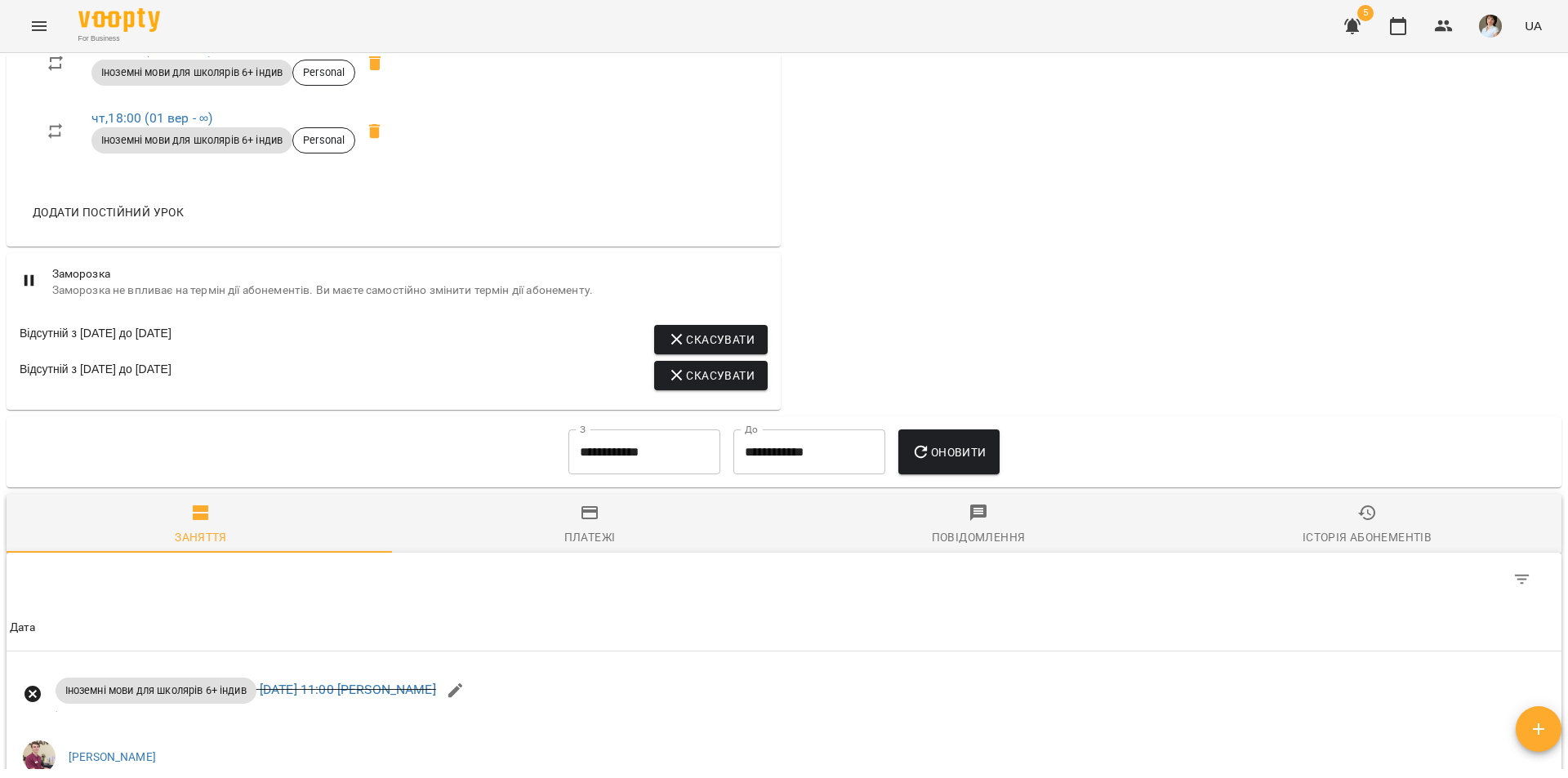
click at [782, 474] on input "**********" at bounding box center [809, 452] width 152 height 45
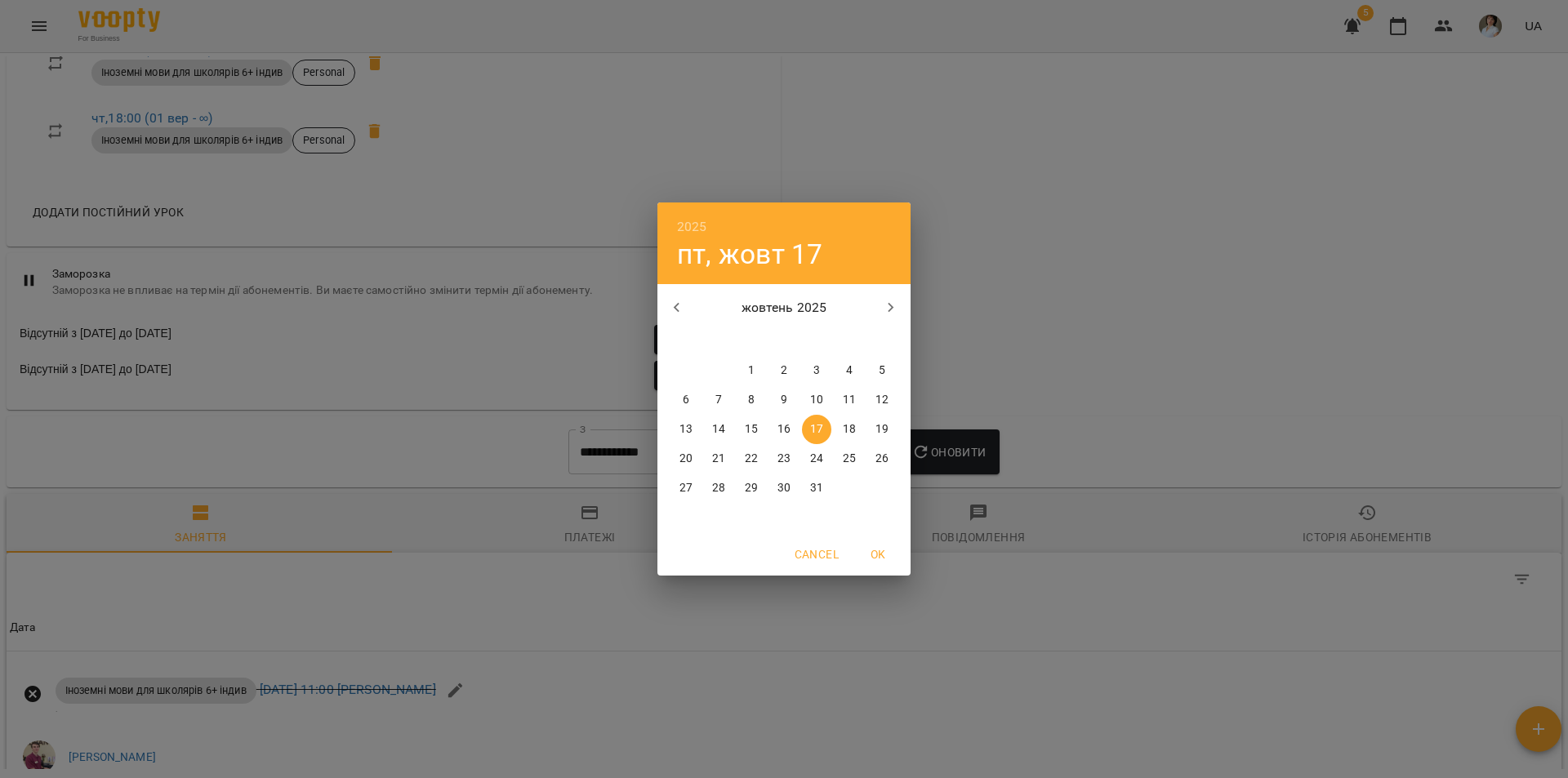
click at [678, 308] on icon "button" at bounding box center [677, 308] width 20 height 20
click at [680, 315] on icon "button" at bounding box center [677, 308] width 20 height 20
click at [687, 525] on p "30" at bounding box center [686, 518] width 13 height 17
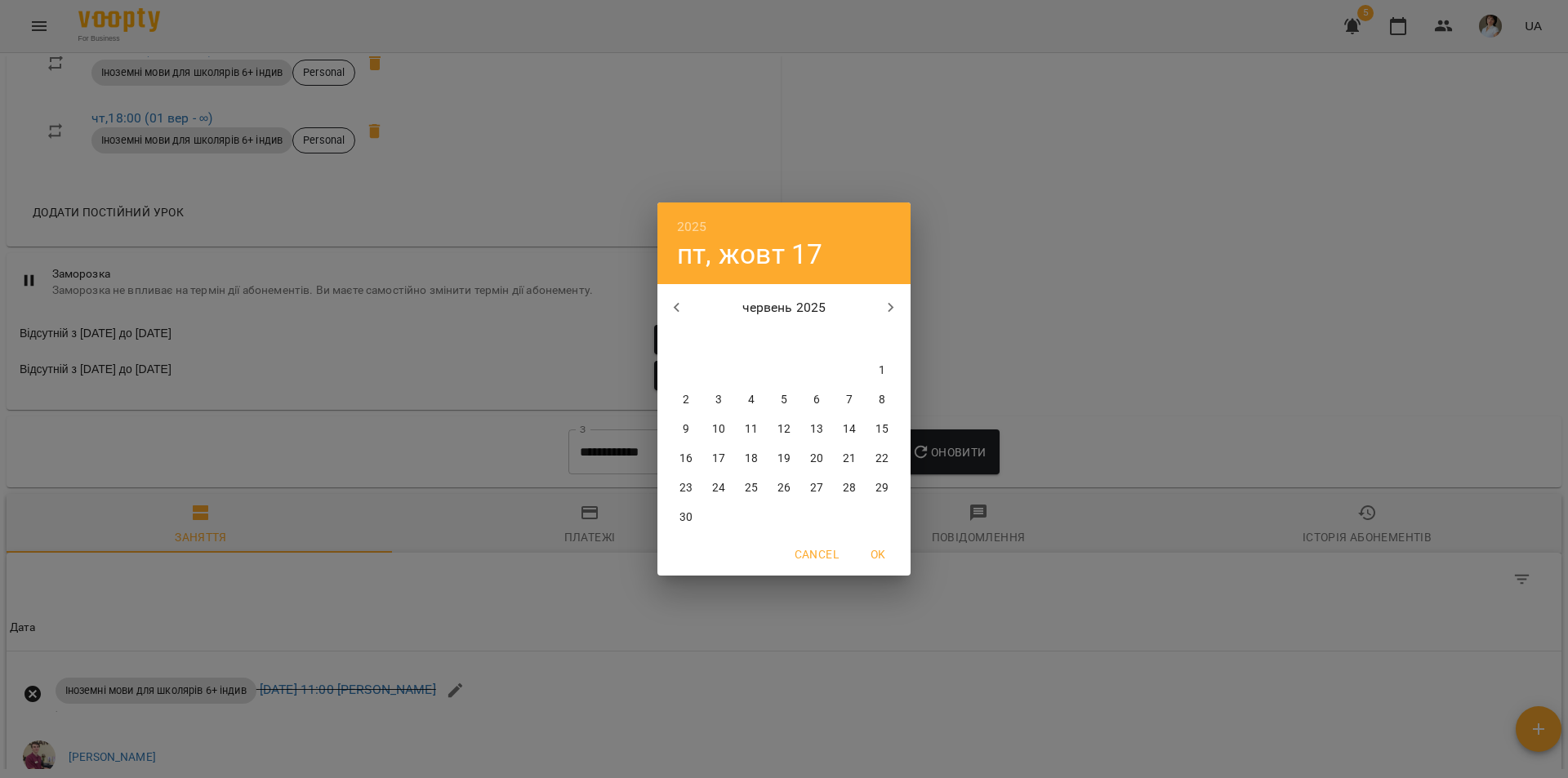
type input "**********"
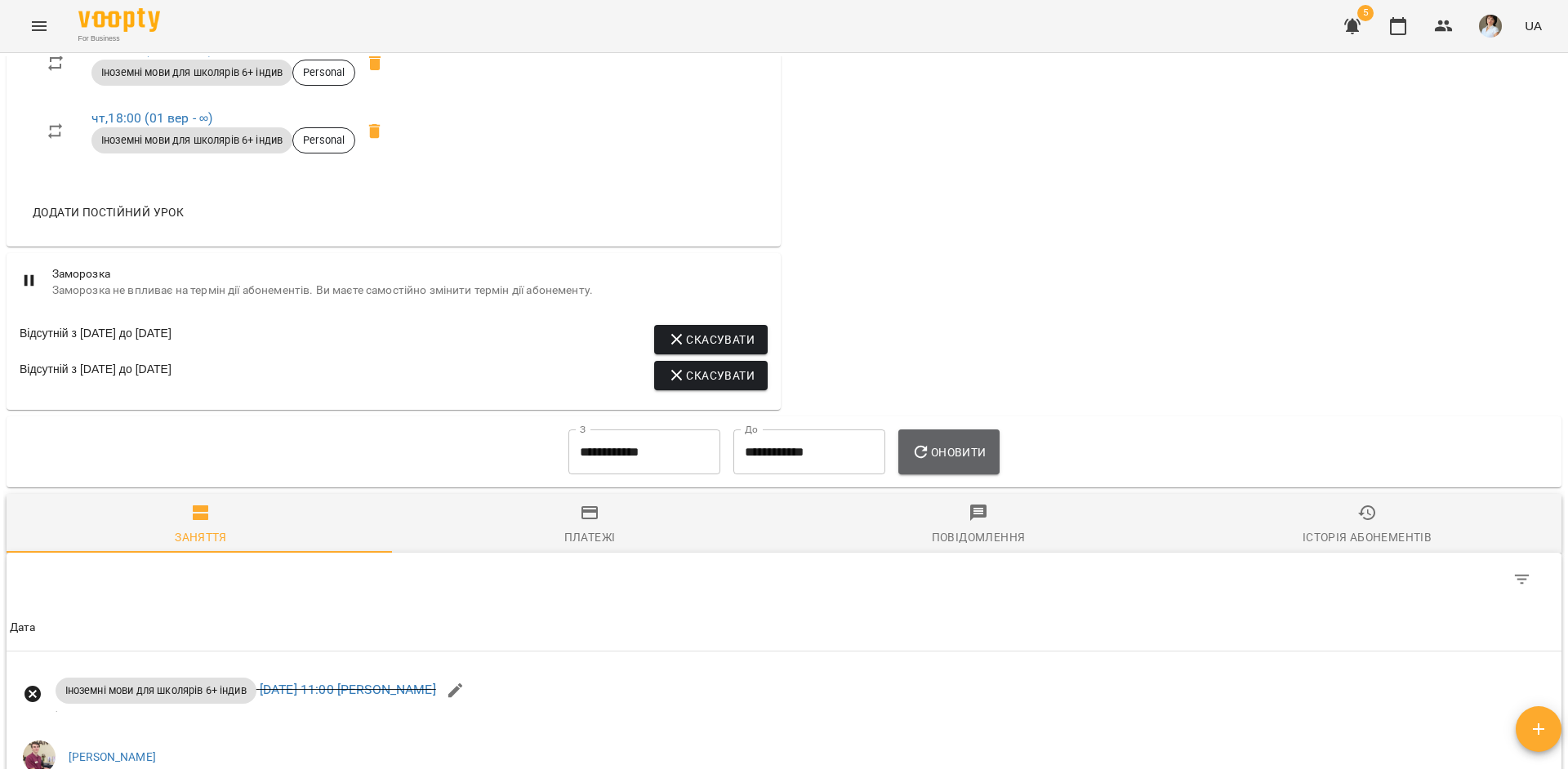
click at [943, 463] on span "Оновити" at bounding box center [949, 453] width 74 height 20
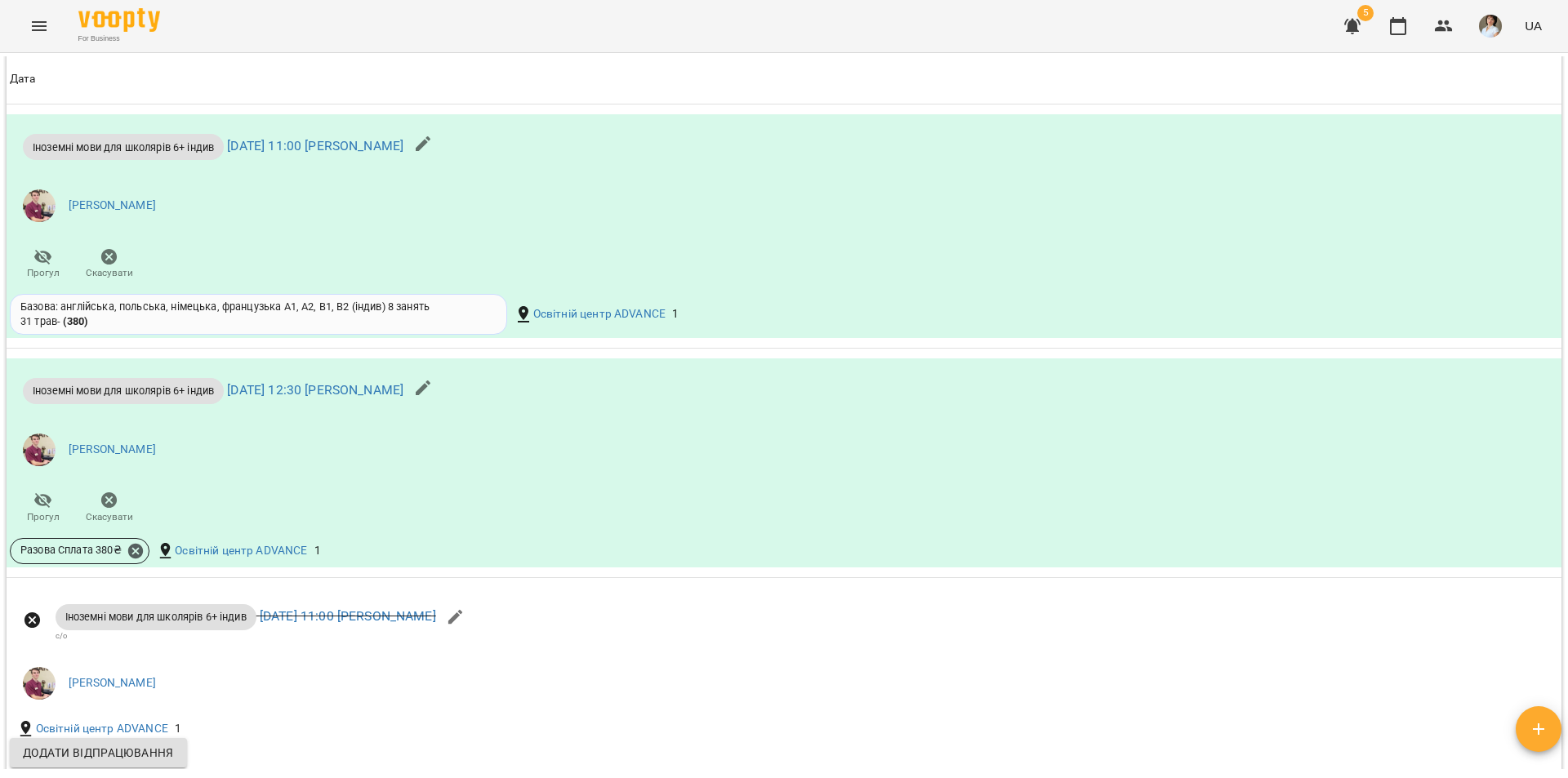
scroll to position [3010, 0]
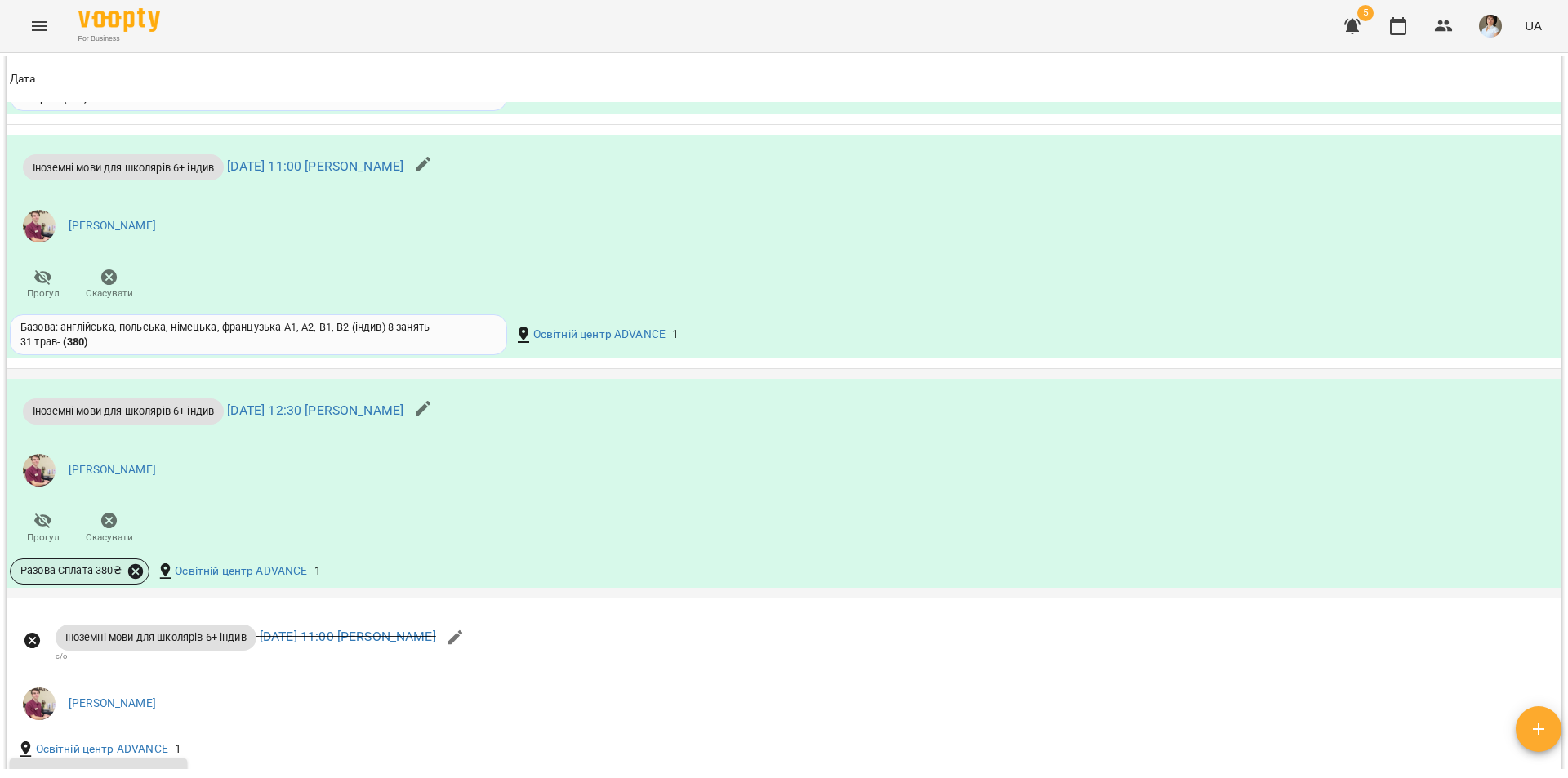
click at [140, 578] on icon at bounding box center [135, 571] width 15 height 15
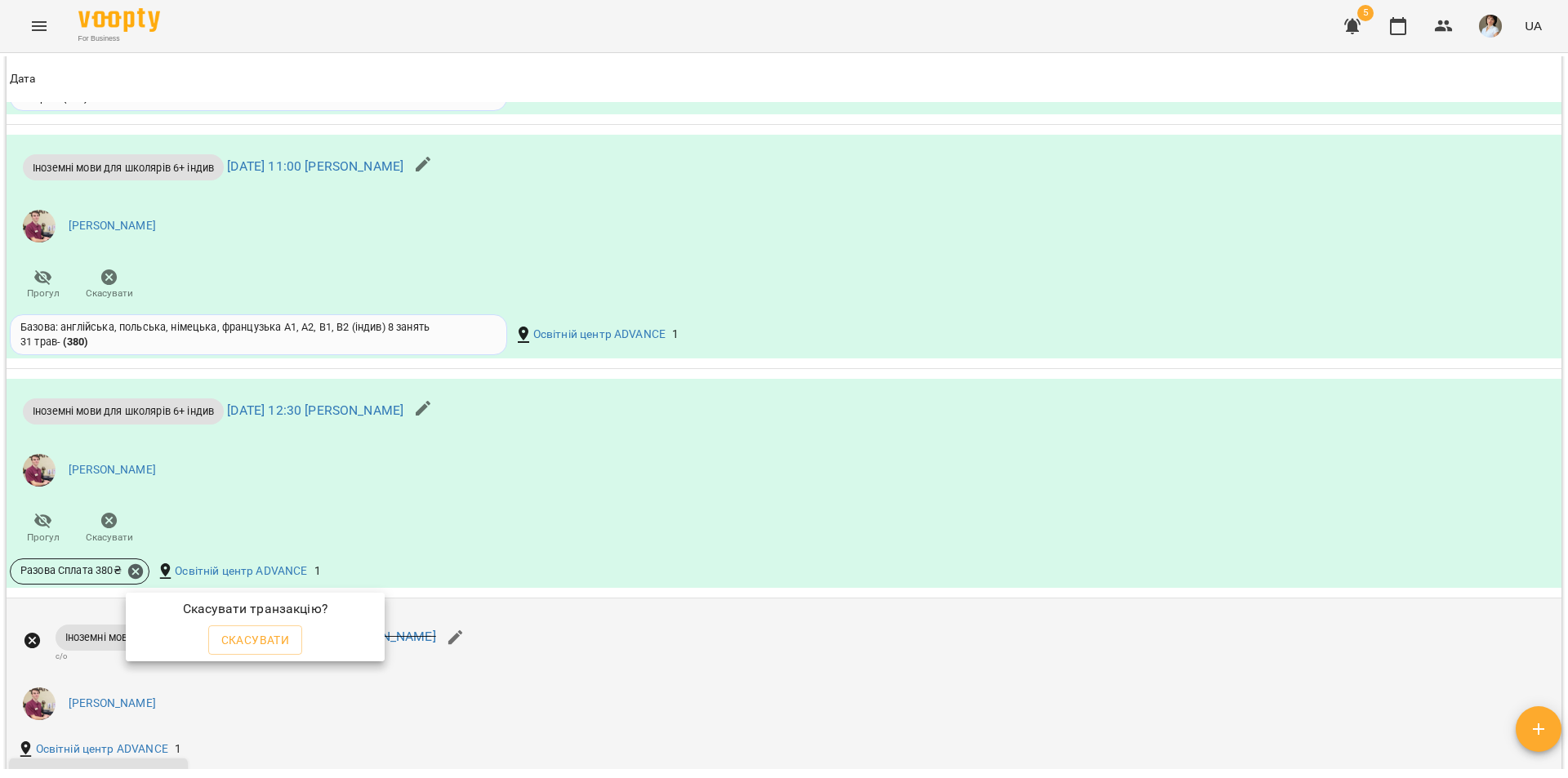
drag, startPoint x: 588, startPoint y: 701, endPoint x: 580, endPoint y: 695, distance: 10.0
click at [582, 698] on div at bounding box center [784, 389] width 1568 height 778
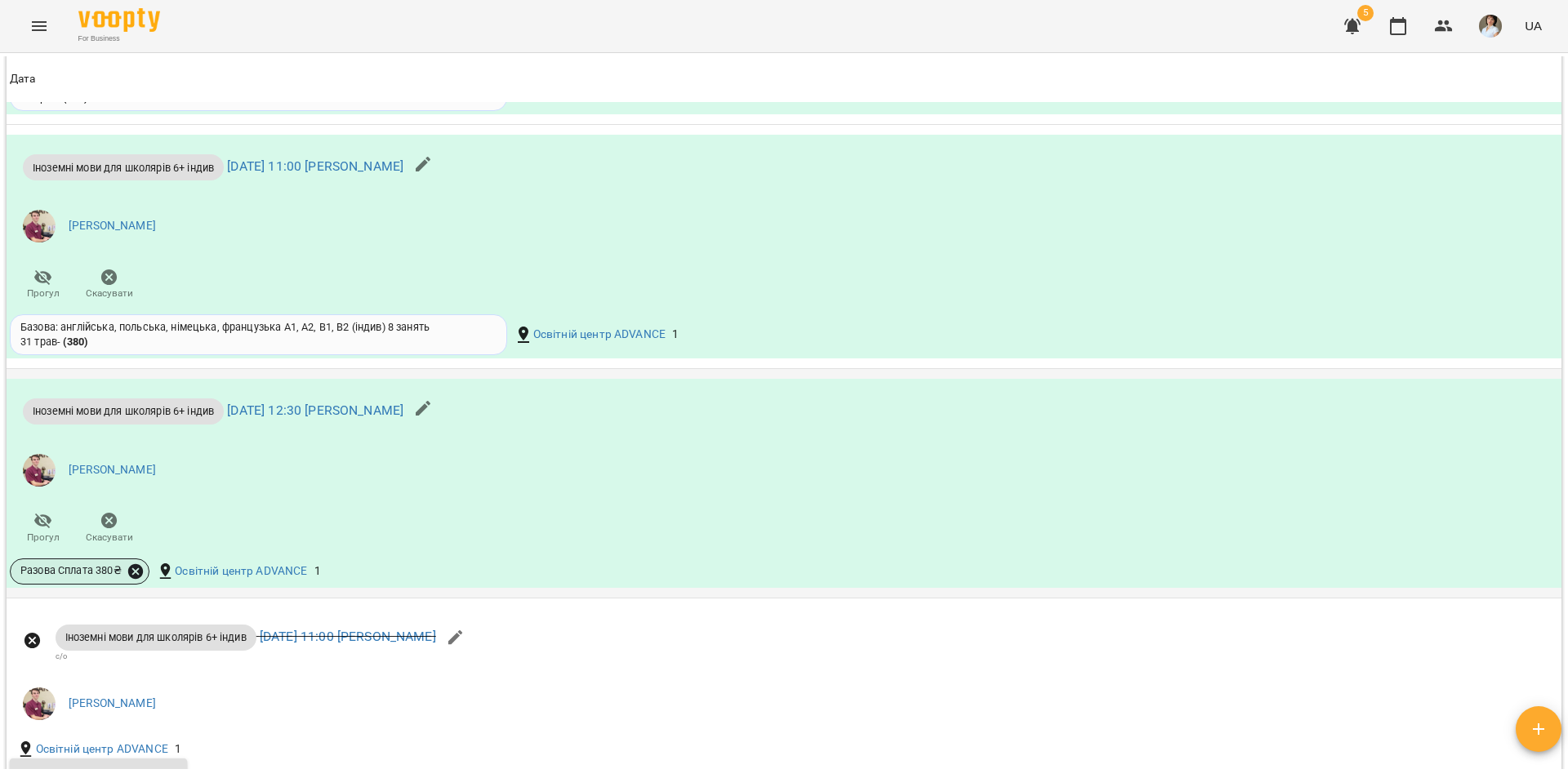
click at [129, 578] on icon at bounding box center [135, 571] width 15 height 15
click at [251, 638] on span "Скасувати" at bounding box center [255, 640] width 69 height 20
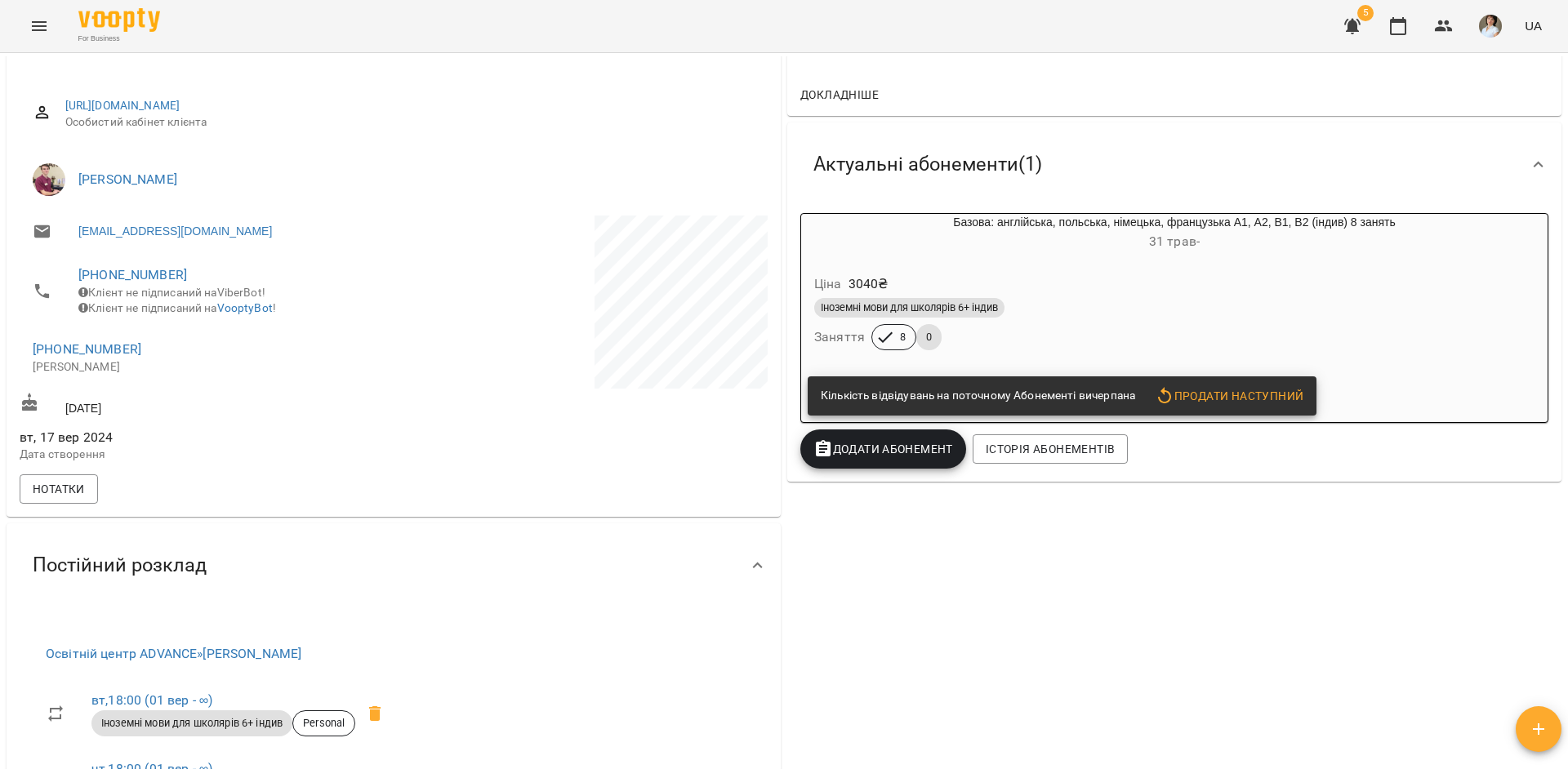
scroll to position [0, 0]
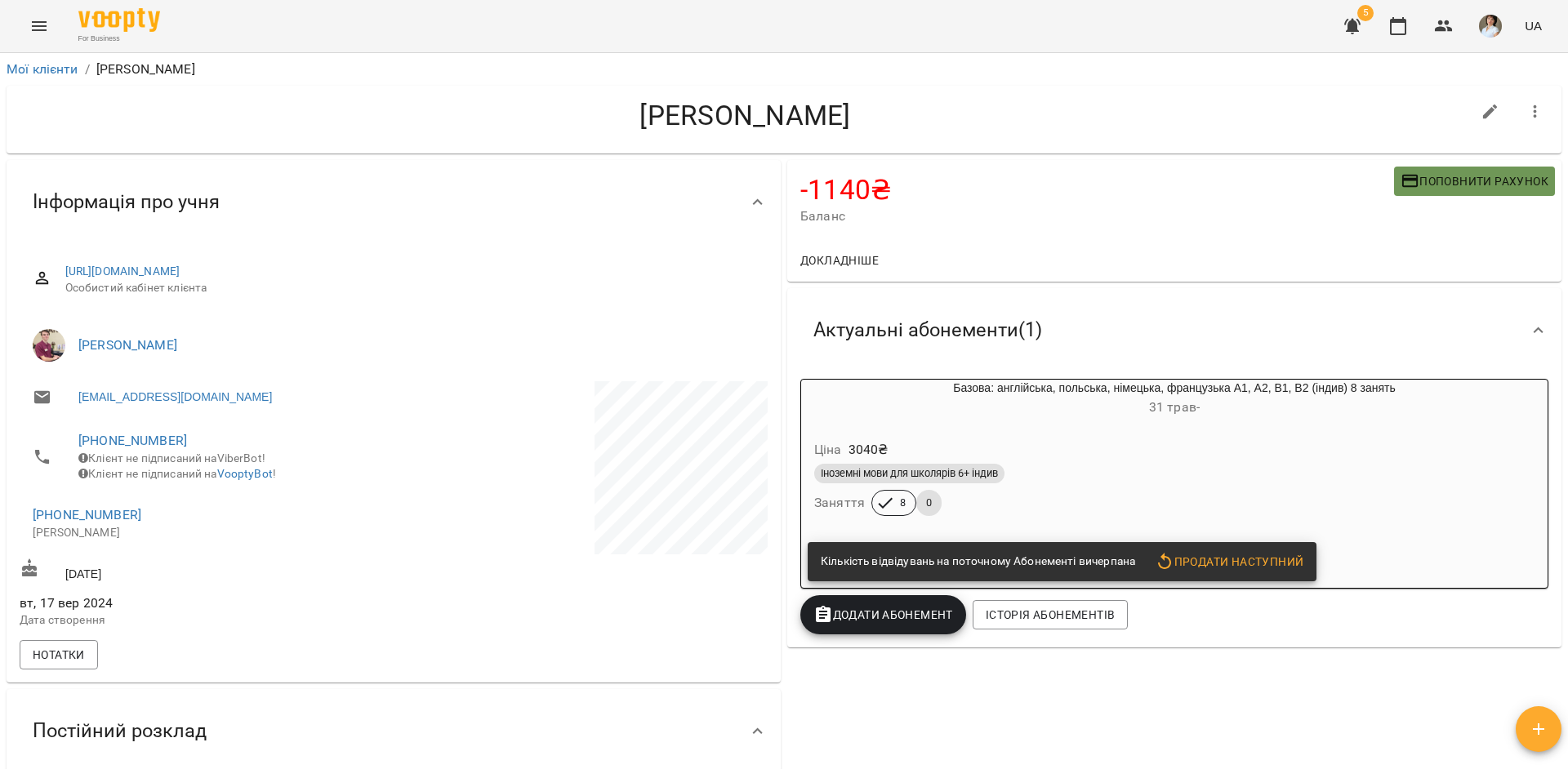
click at [1419, 187] on span "Поповнити рахунок" at bounding box center [1474, 182] width 148 height 20
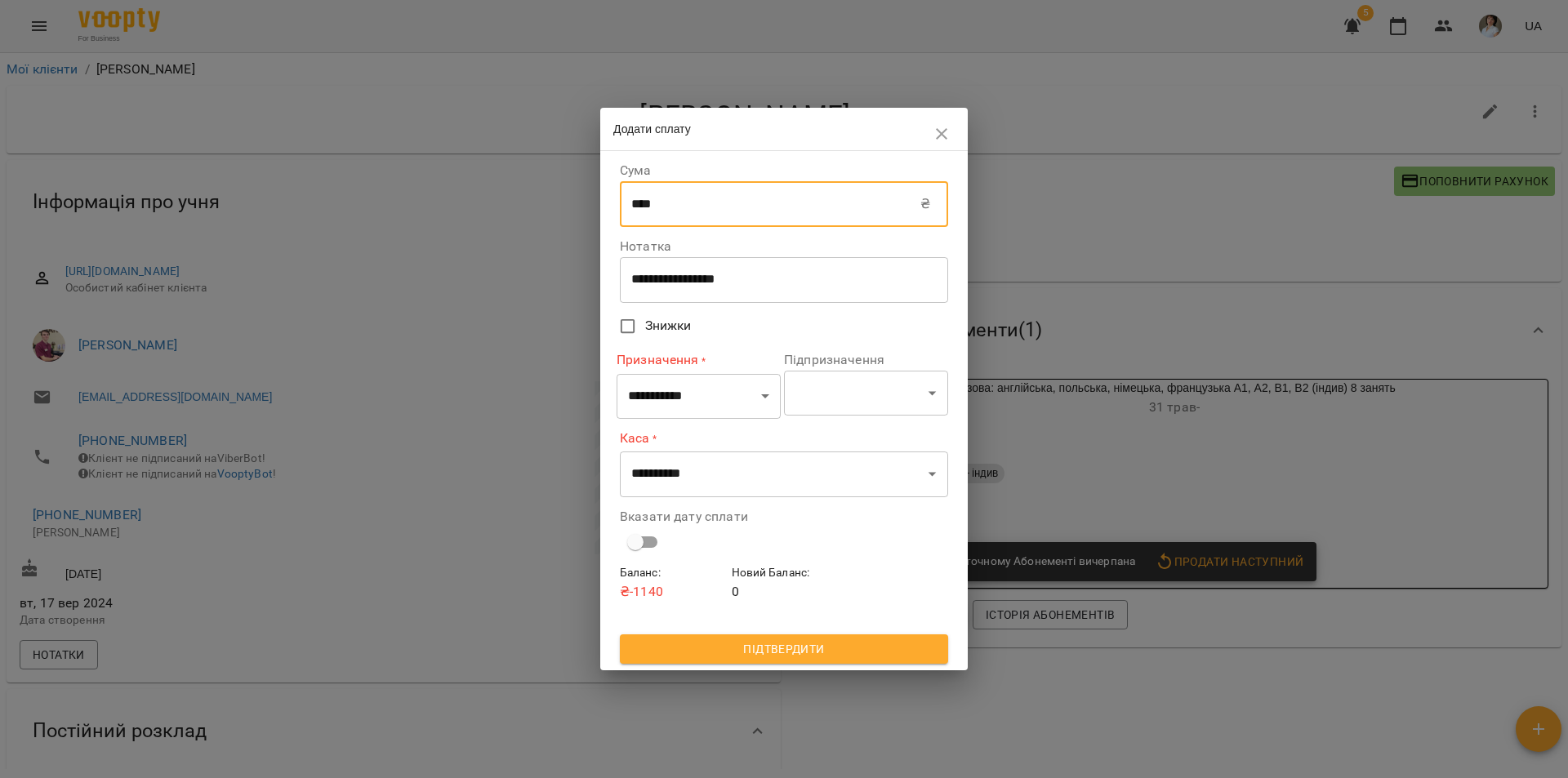
drag, startPoint x: 678, startPoint y: 216, endPoint x: 603, endPoint y: 191, distance: 79.1
click at [603, 191] on div "**********" at bounding box center [784, 410] width 367 height 519
type input "***"
click at [647, 389] on select "**********" at bounding box center [699, 396] width 164 height 45
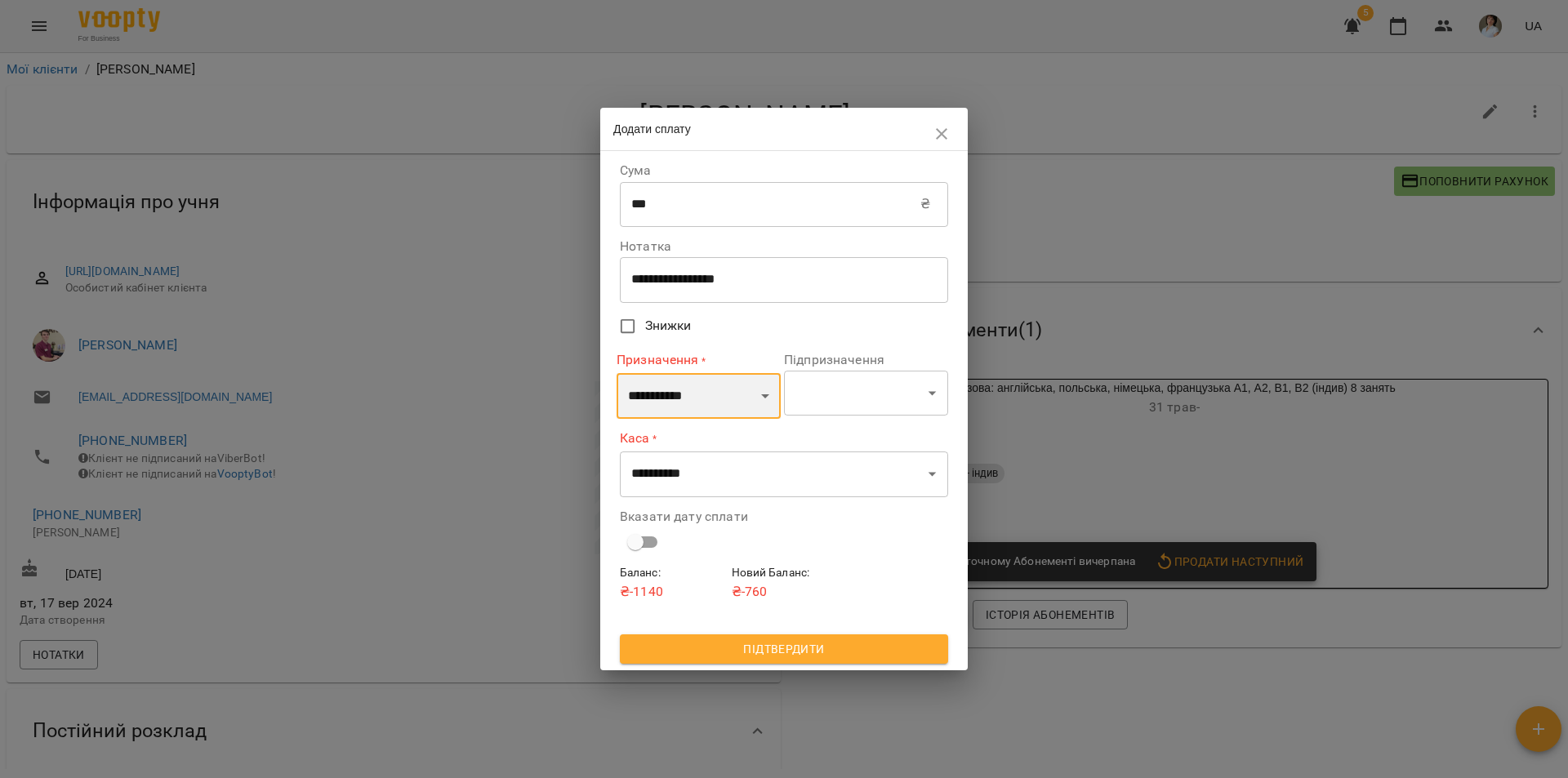
select select "**********"
click at [617, 373] on select "**********" at bounding box center [699, 396] width 164 height 45
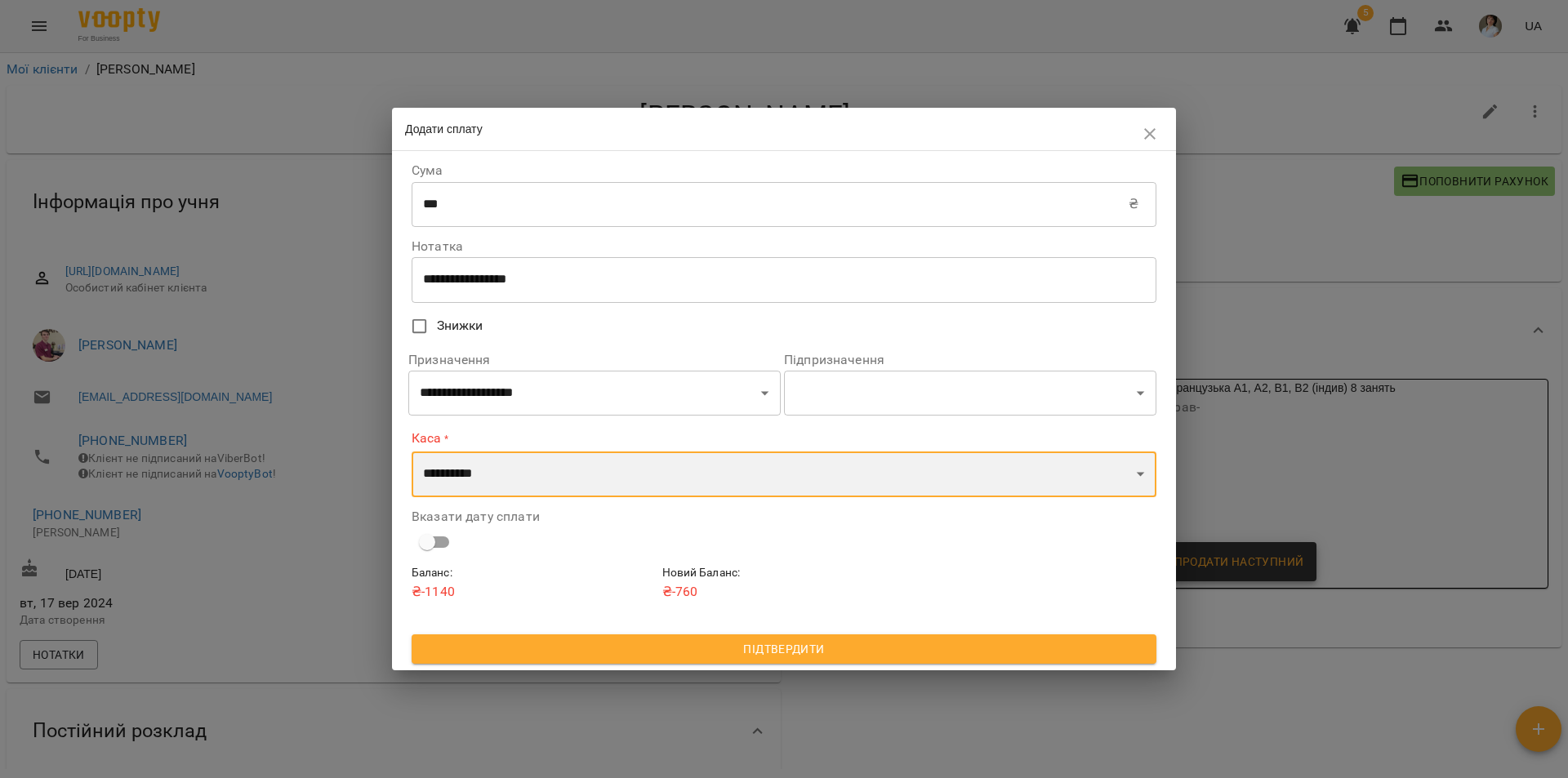
click at [573, 480] on select "**********" at bounding box center [784, 474] width 745 height 45
select select "****"
click at [411, 452] on select "**********" at bounding box center [784, 474] width 745 height 45
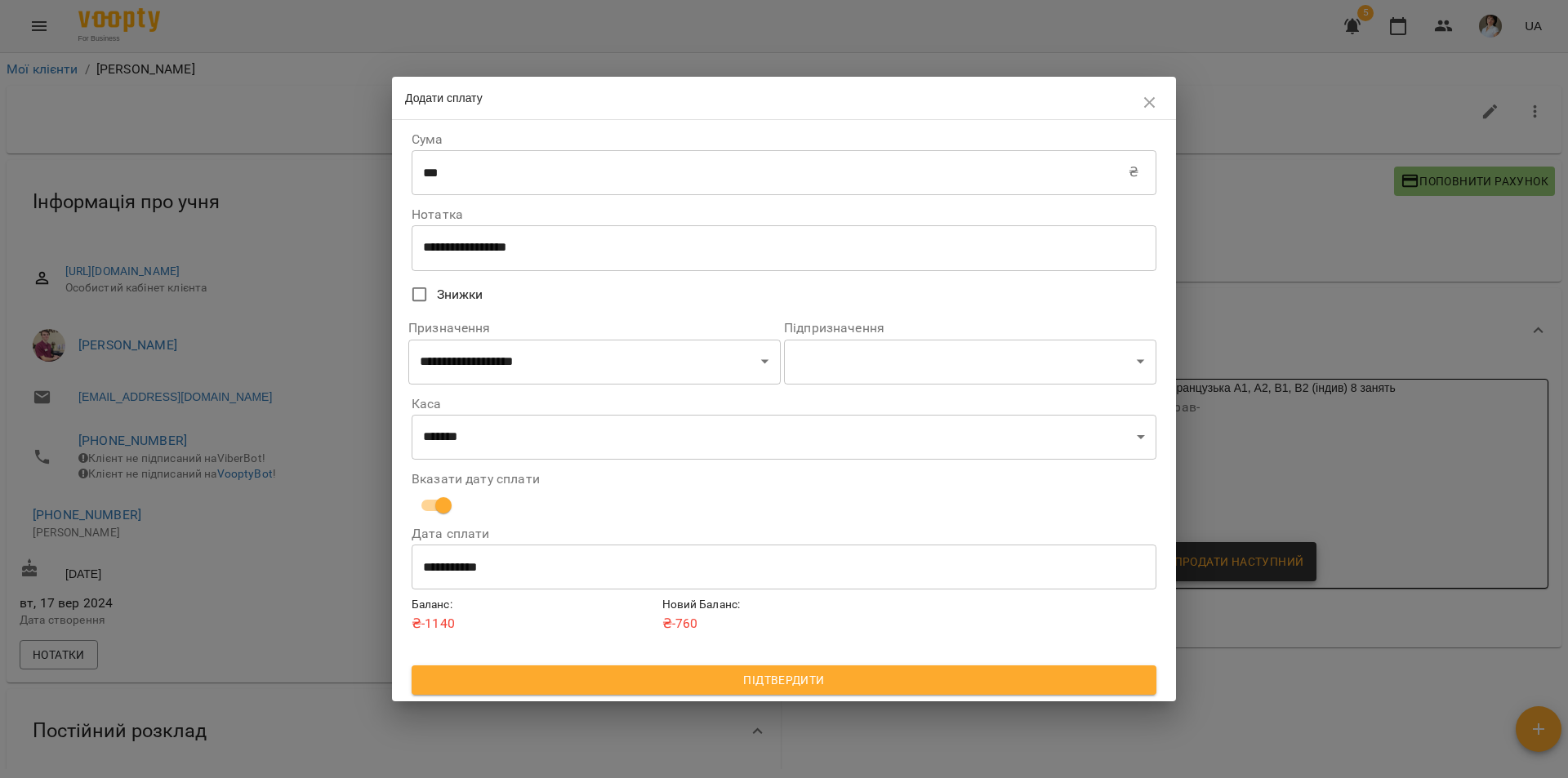
click at [613, 700] on div "**********" at bounding box center [784, 410] width 784 height 582
click at [612, 695] on button "Підтвердити" at bounding box center [784, 681] width 745 height 30
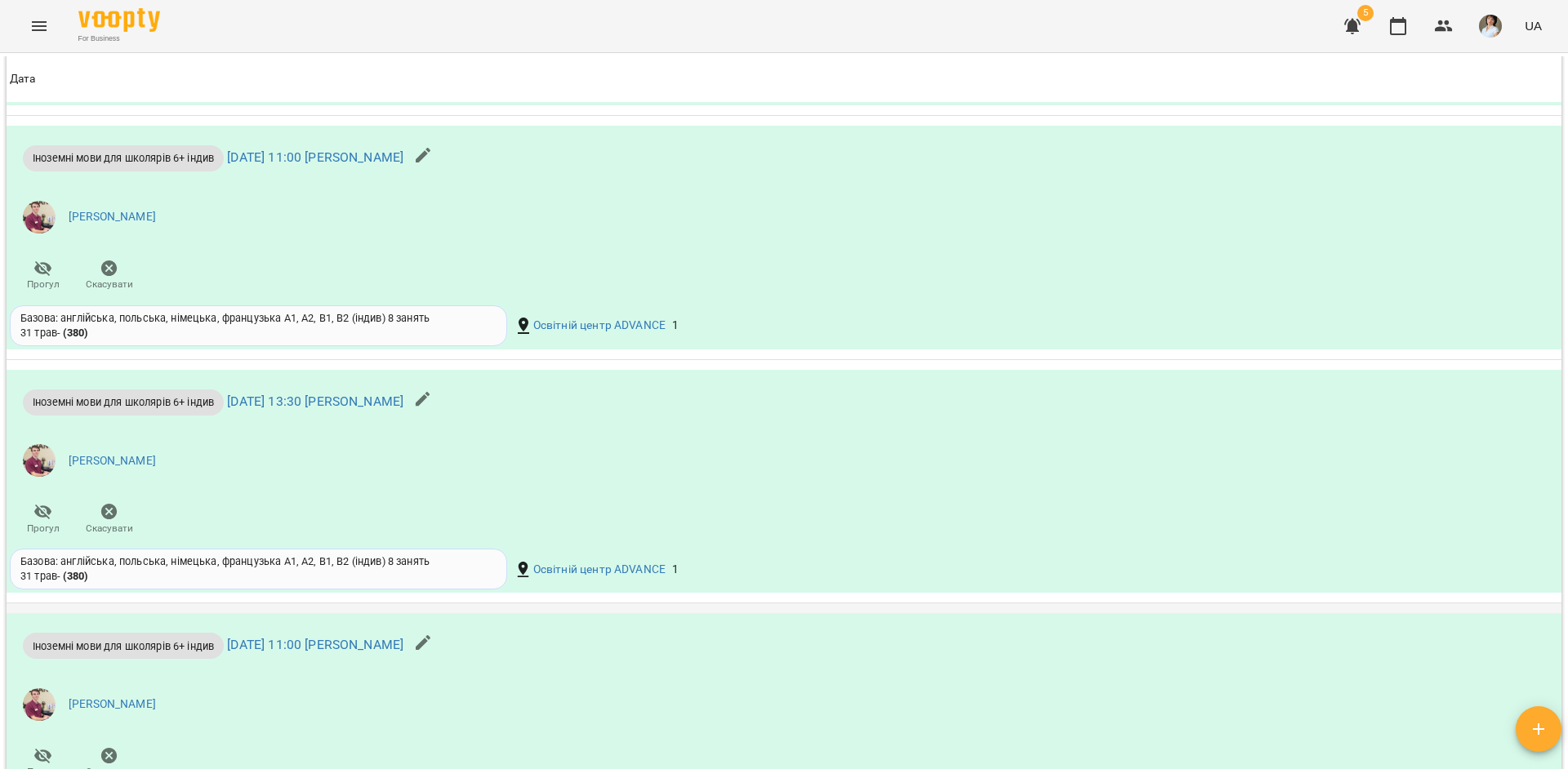
scroll to position [3186, 0]
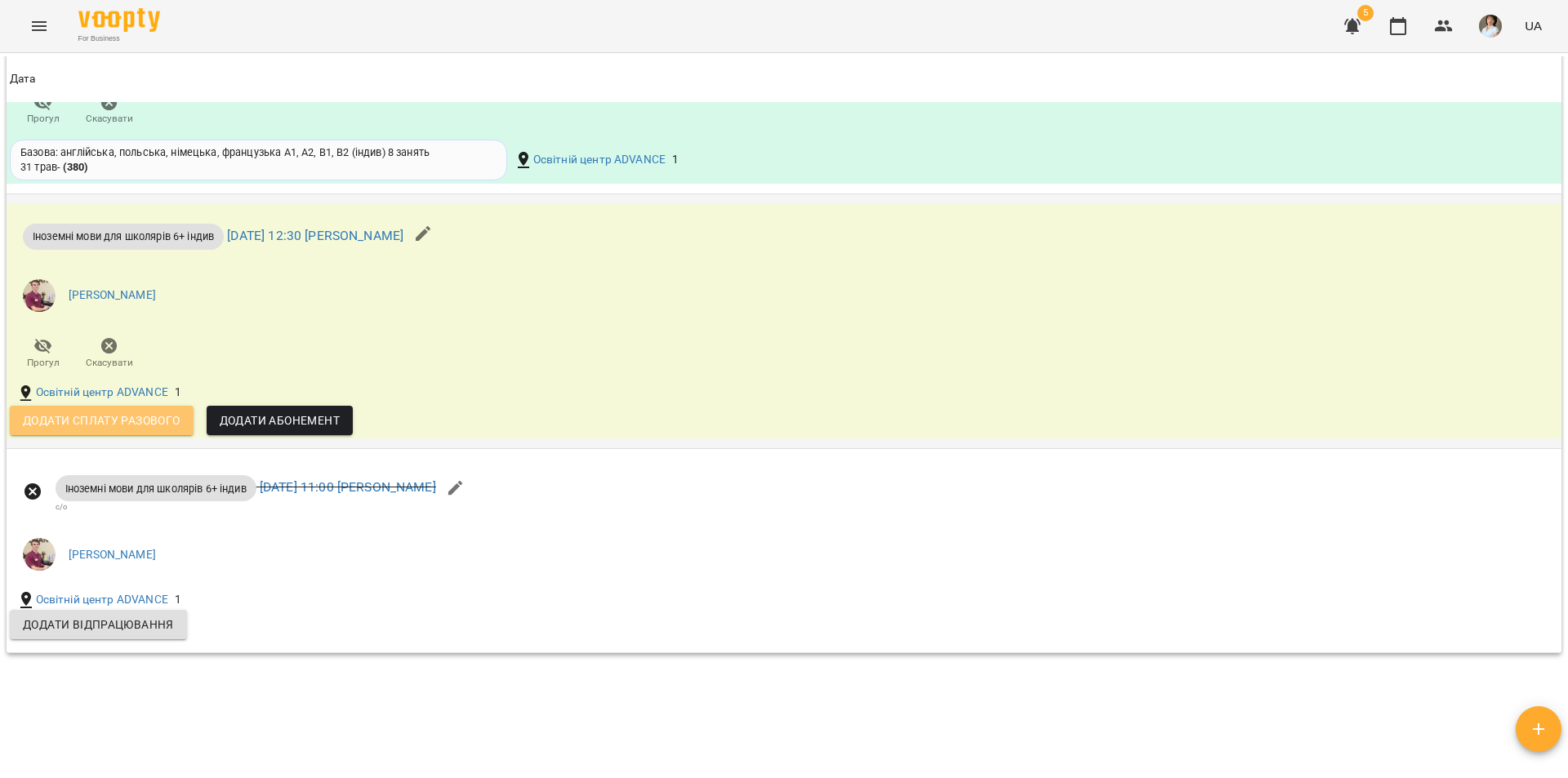
click at [135, 430] on span "Додати сплату разового" at bounding box center [102, 420] width 158 height 20
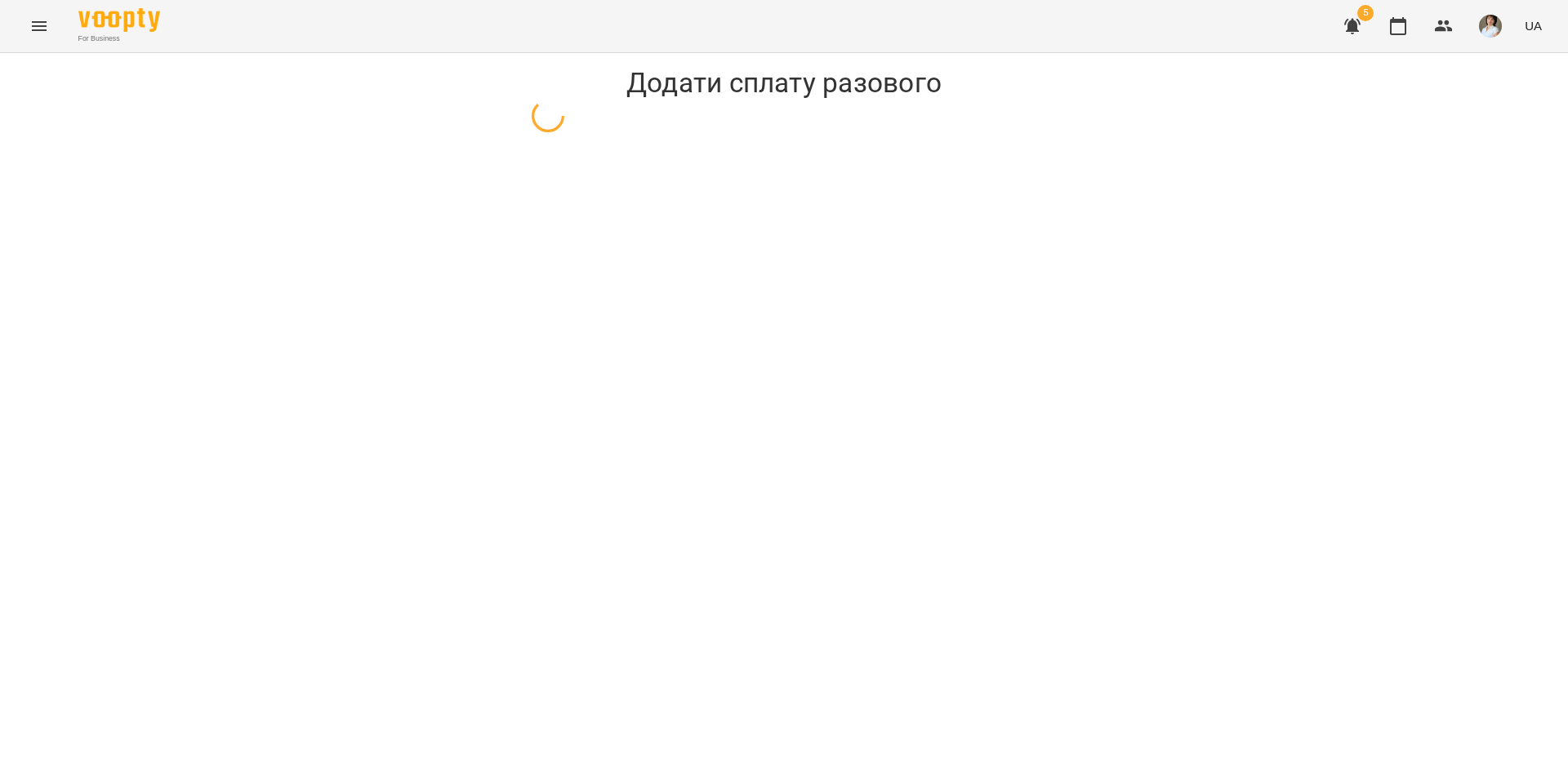
select select "**********"
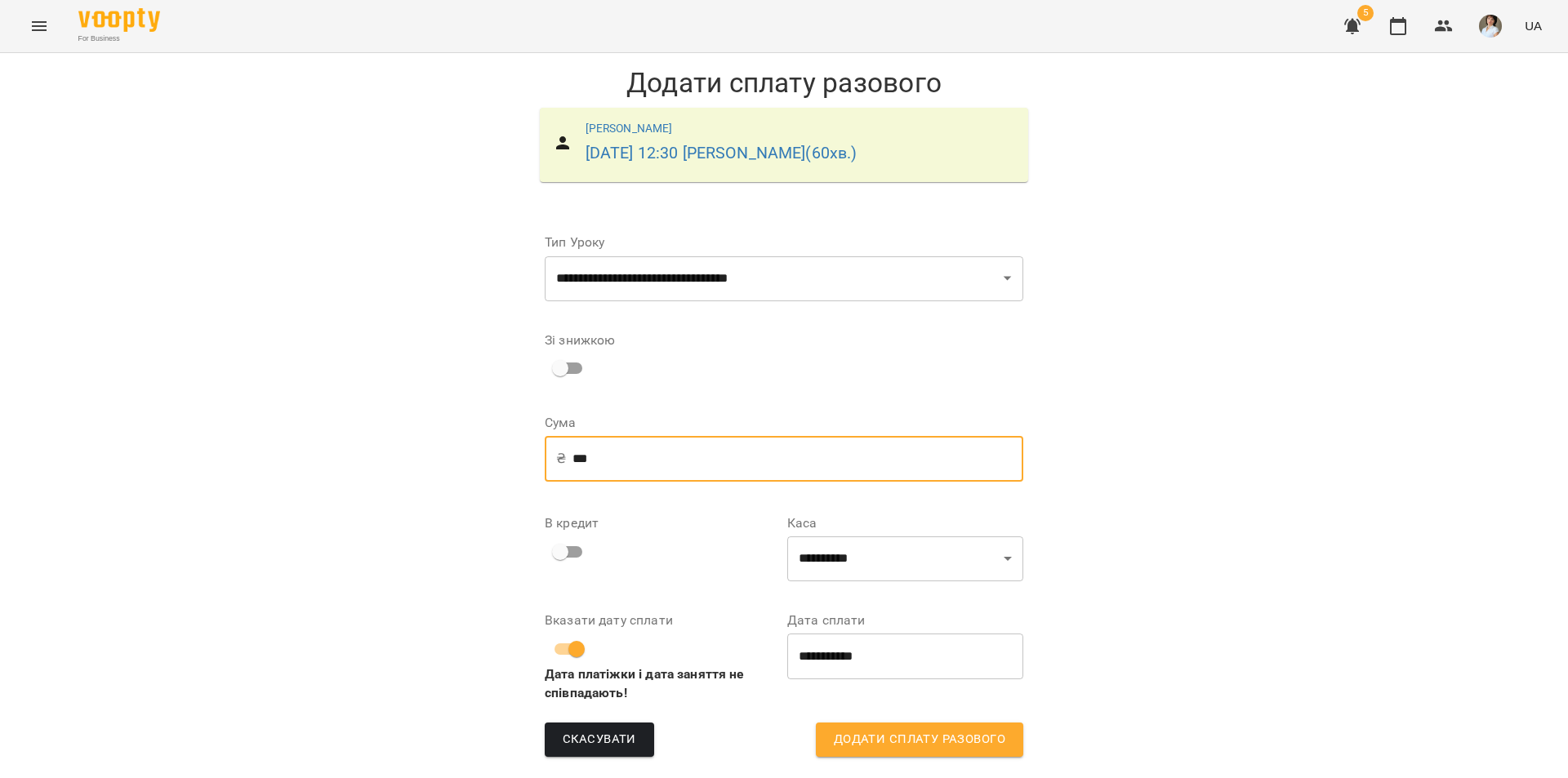
drag, startPoint x: 595, startPoint y: 458, endPoint x: 541, endPoint y: 451, distance: 54.5
click at [545, 451] on div "₴ *** ​" at bounding box center [784, 458] width 478 height 45
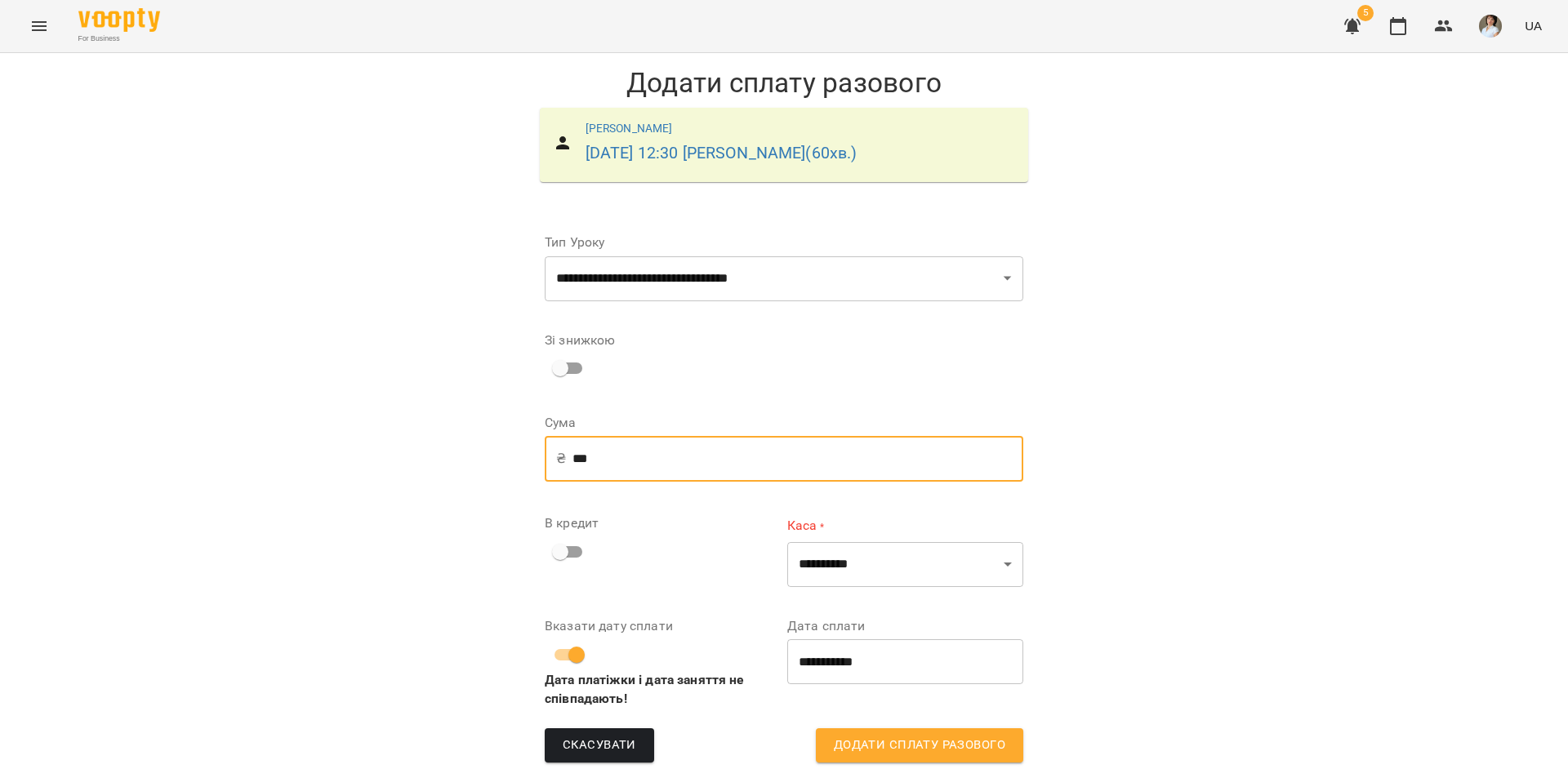
type input "***"
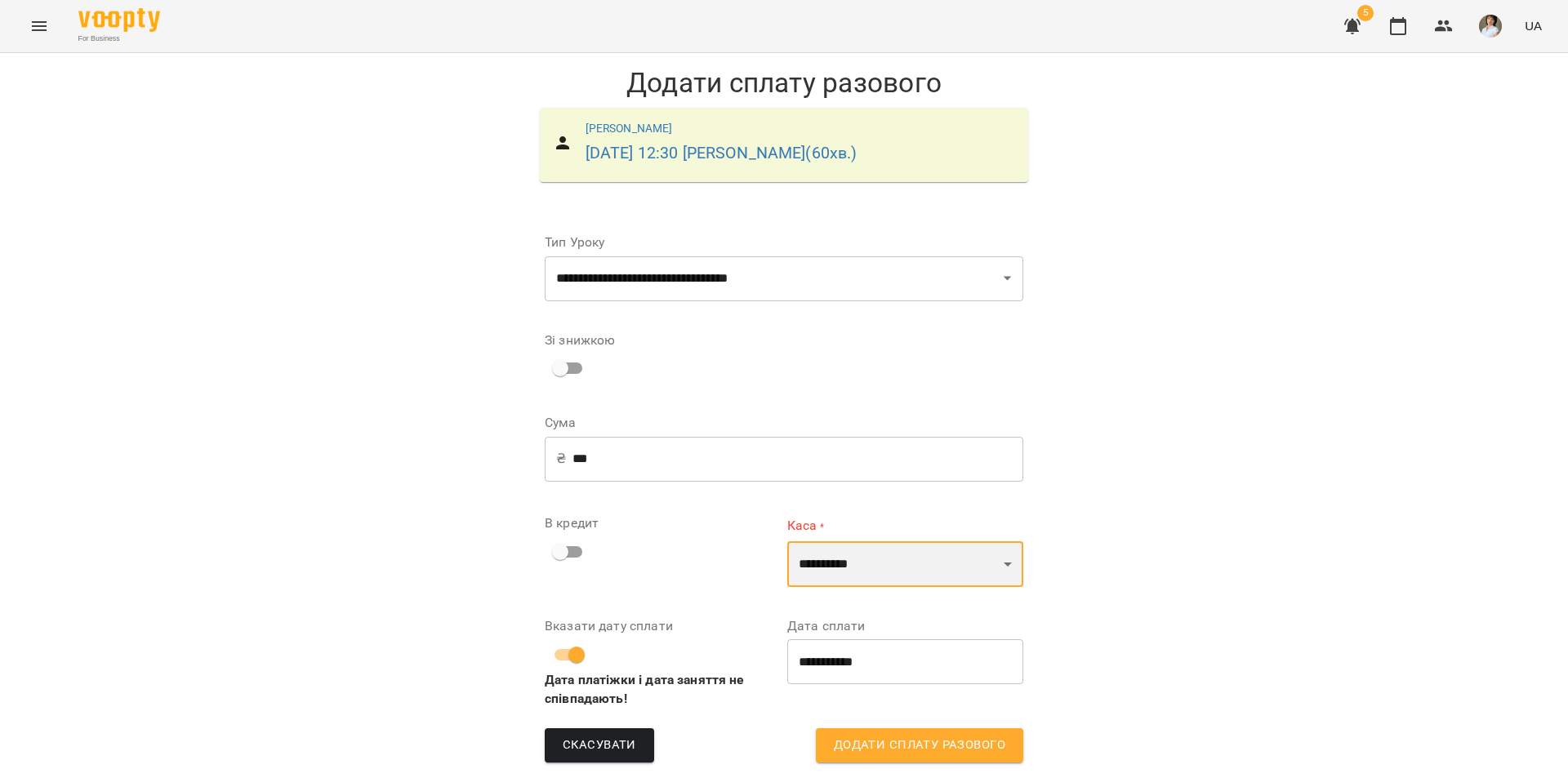
click at [822, 569] on select "**********" at bounding box center [905, 564] width 236 height 45
select select "****"
click at [787, 542] on select "**********" at bounding box center [905, 564] width 236 height 45
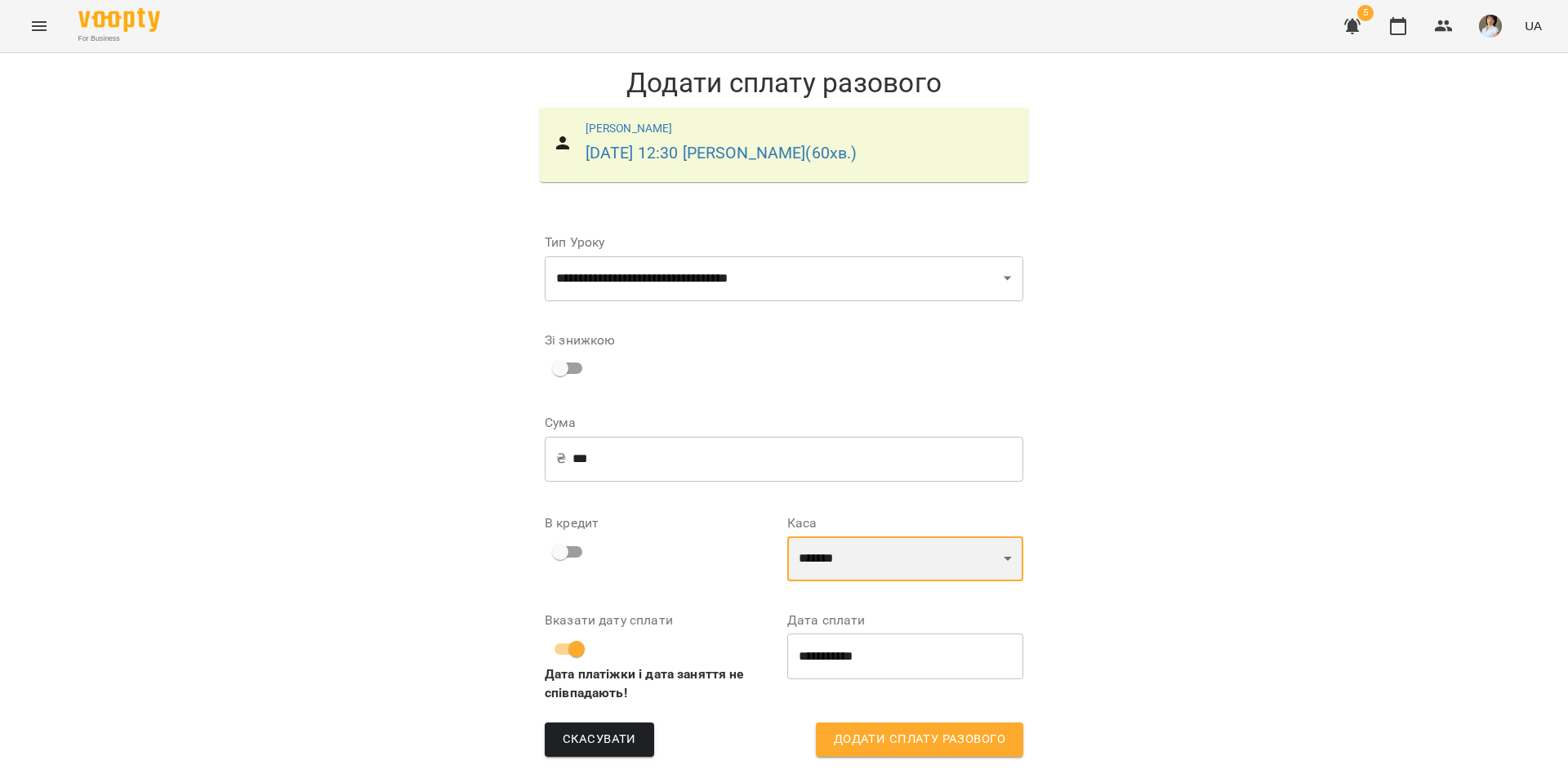
scroll to position [5, 0]
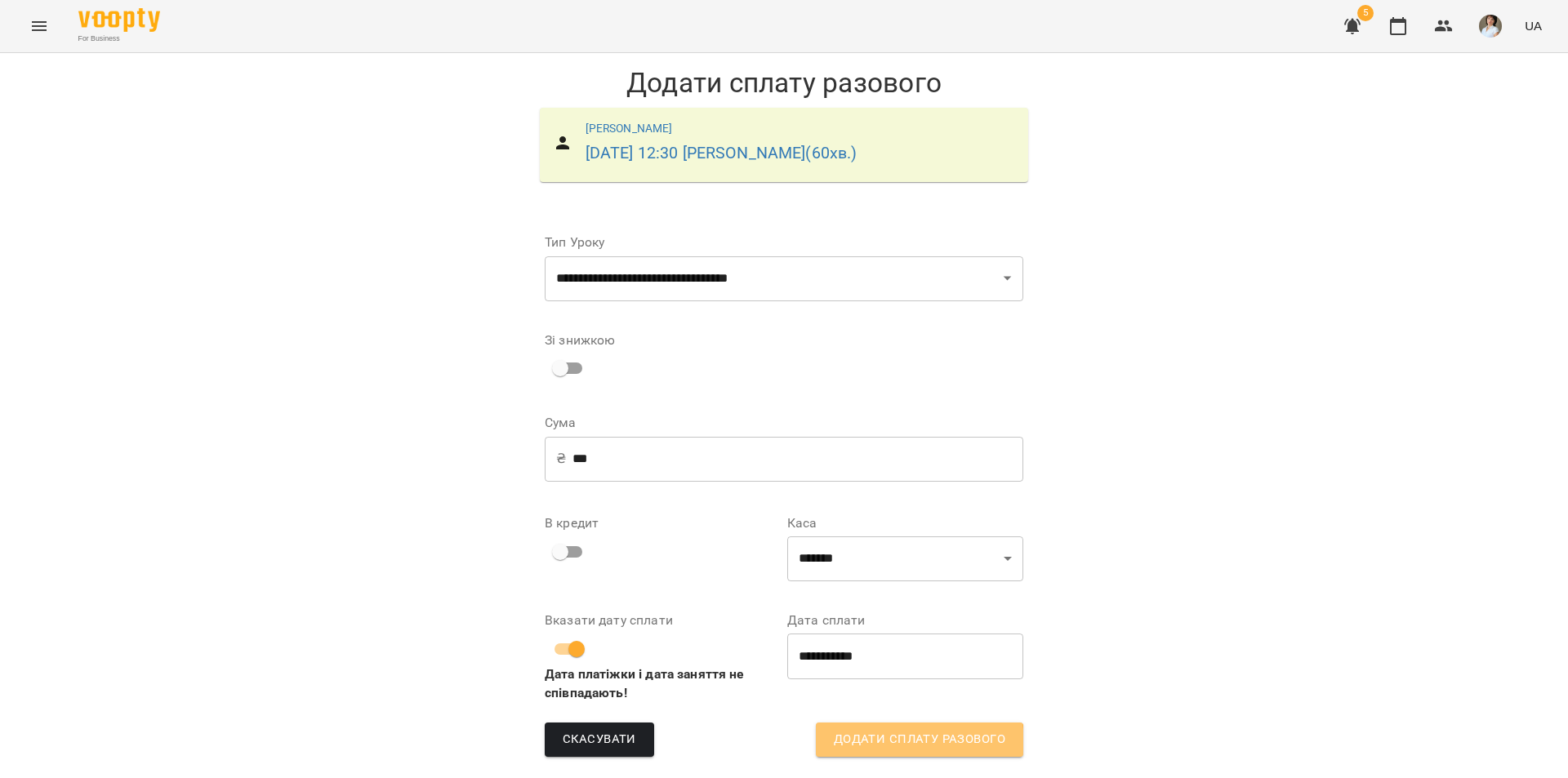
click at [911, 738] on span "Додати сплату разового" at bounding box center [920, 740] width 172 height 21
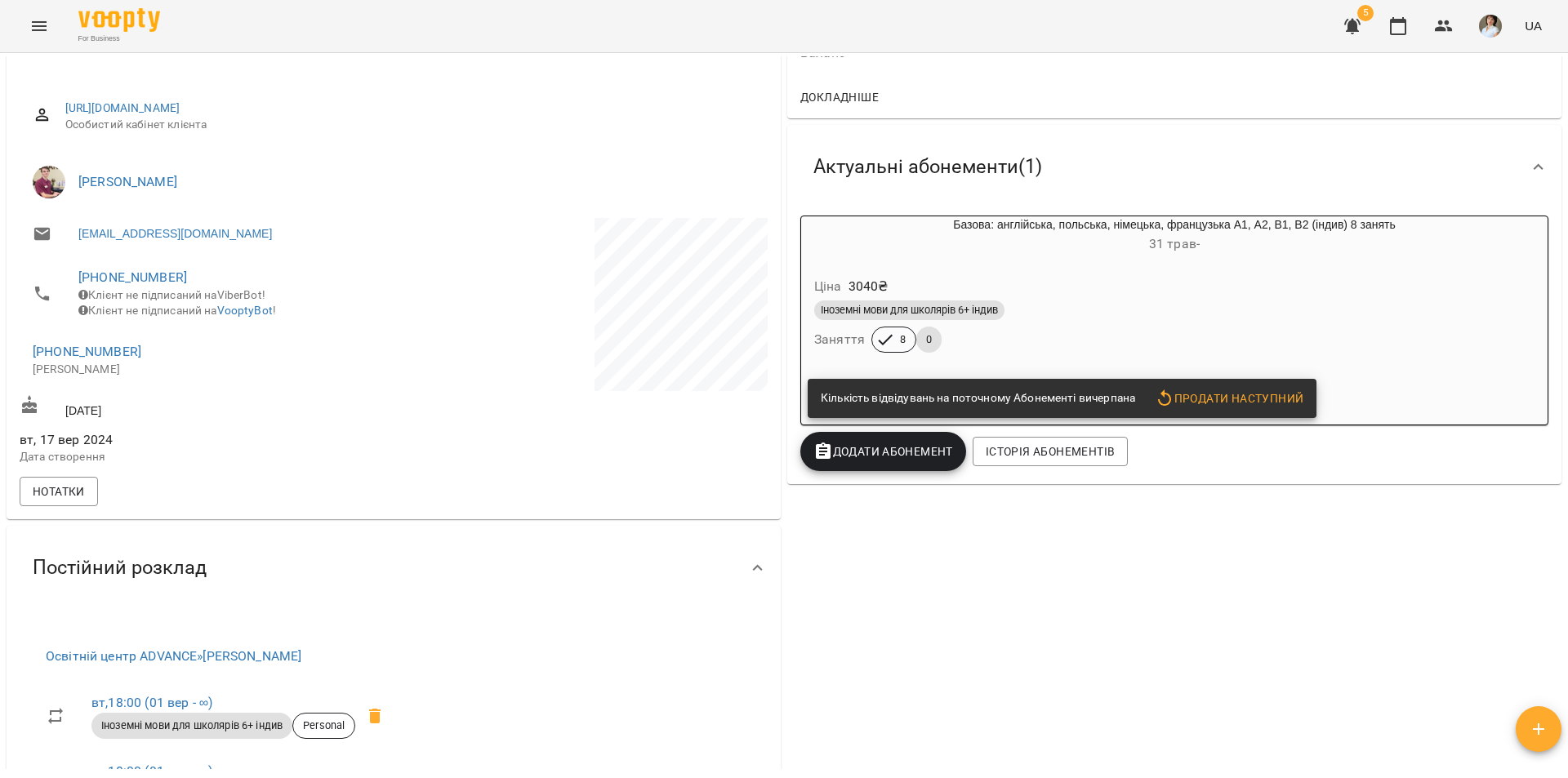
scroll to position [572, 0]
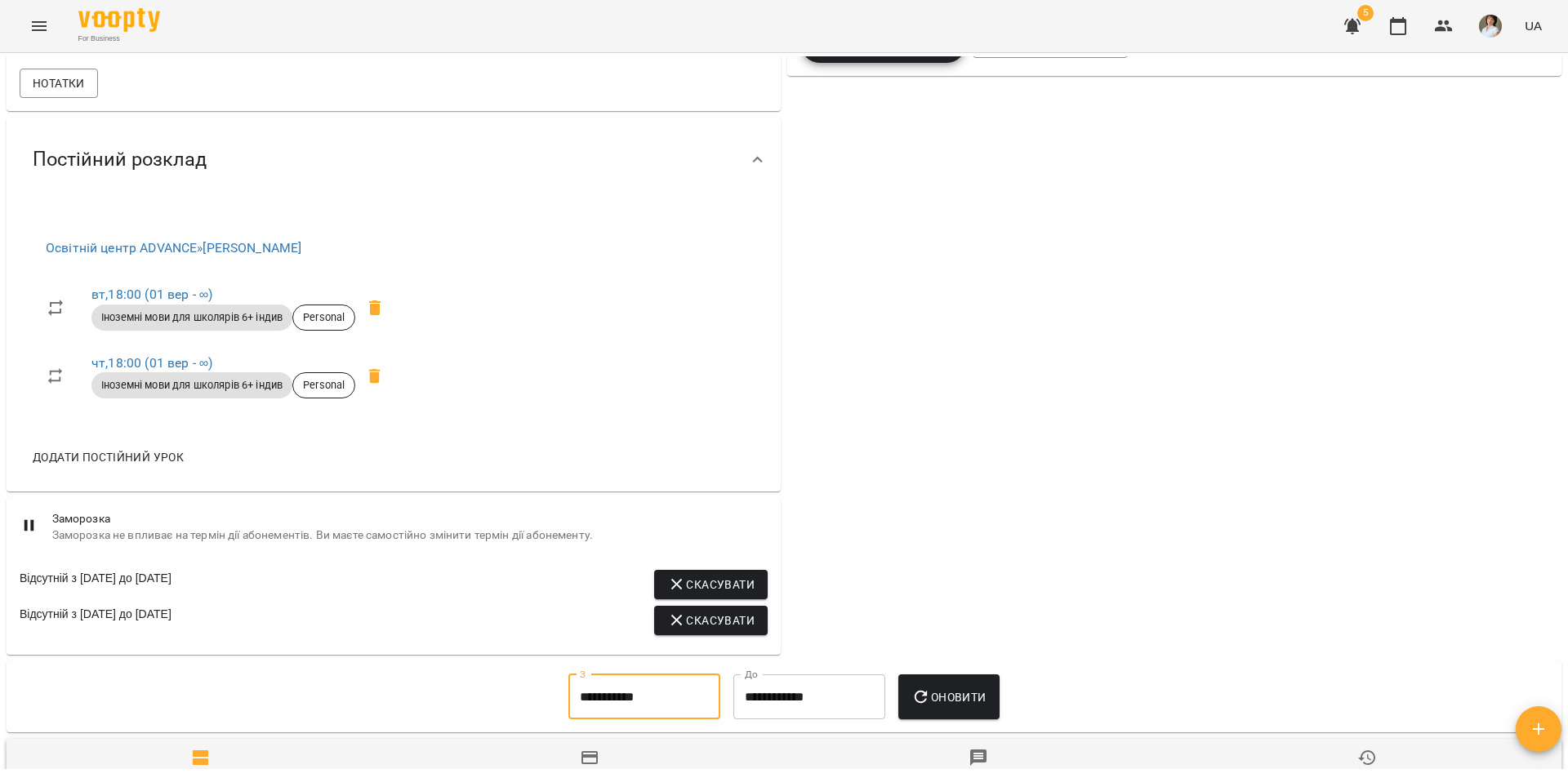
click at [664, 715] on input "**********" at bounding box center [644, 697] width 152 height 45
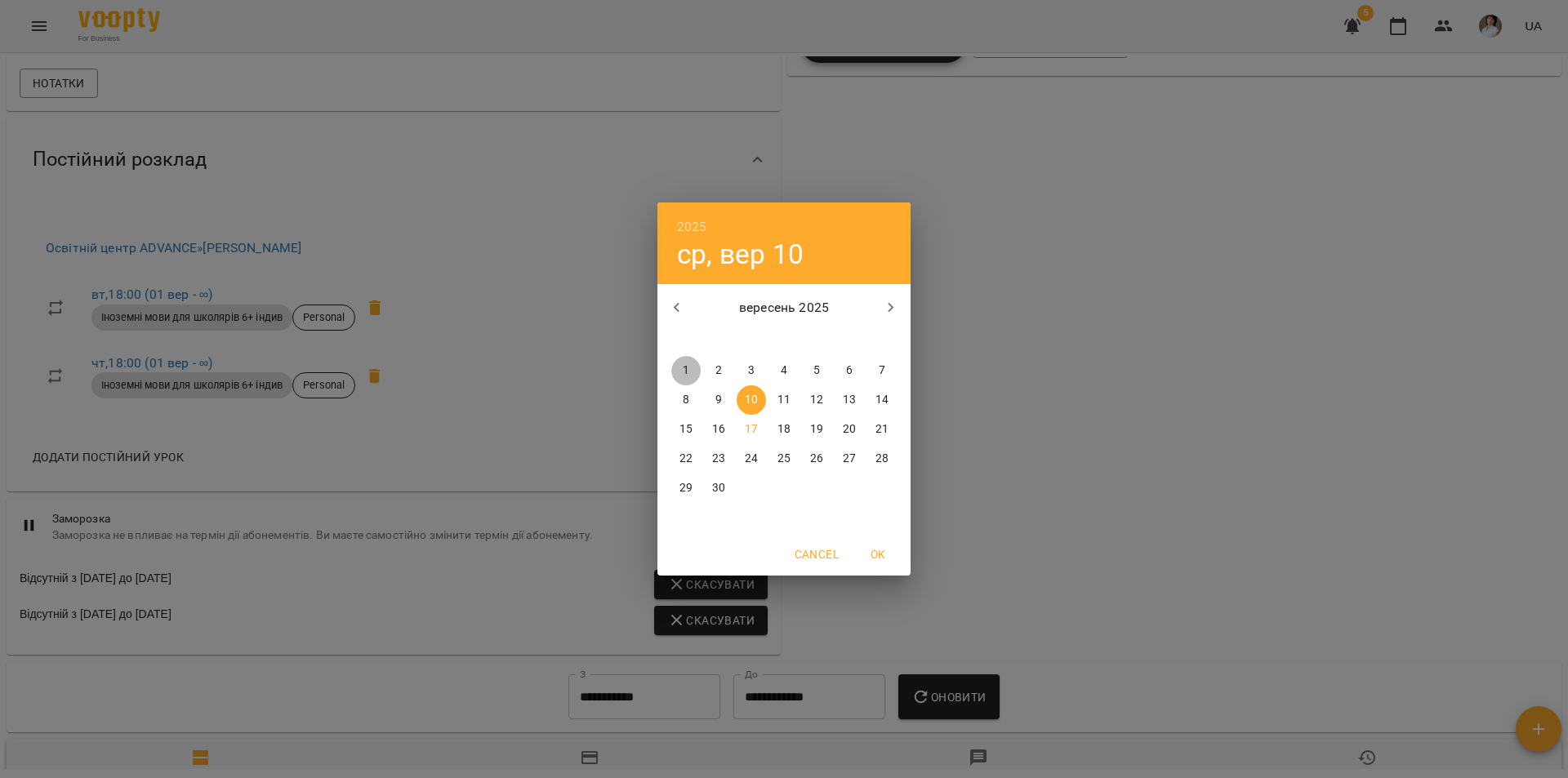
click at [680, 373] on span "1" at bounding box center [686, 371] width 30 height 17
type input "**********"
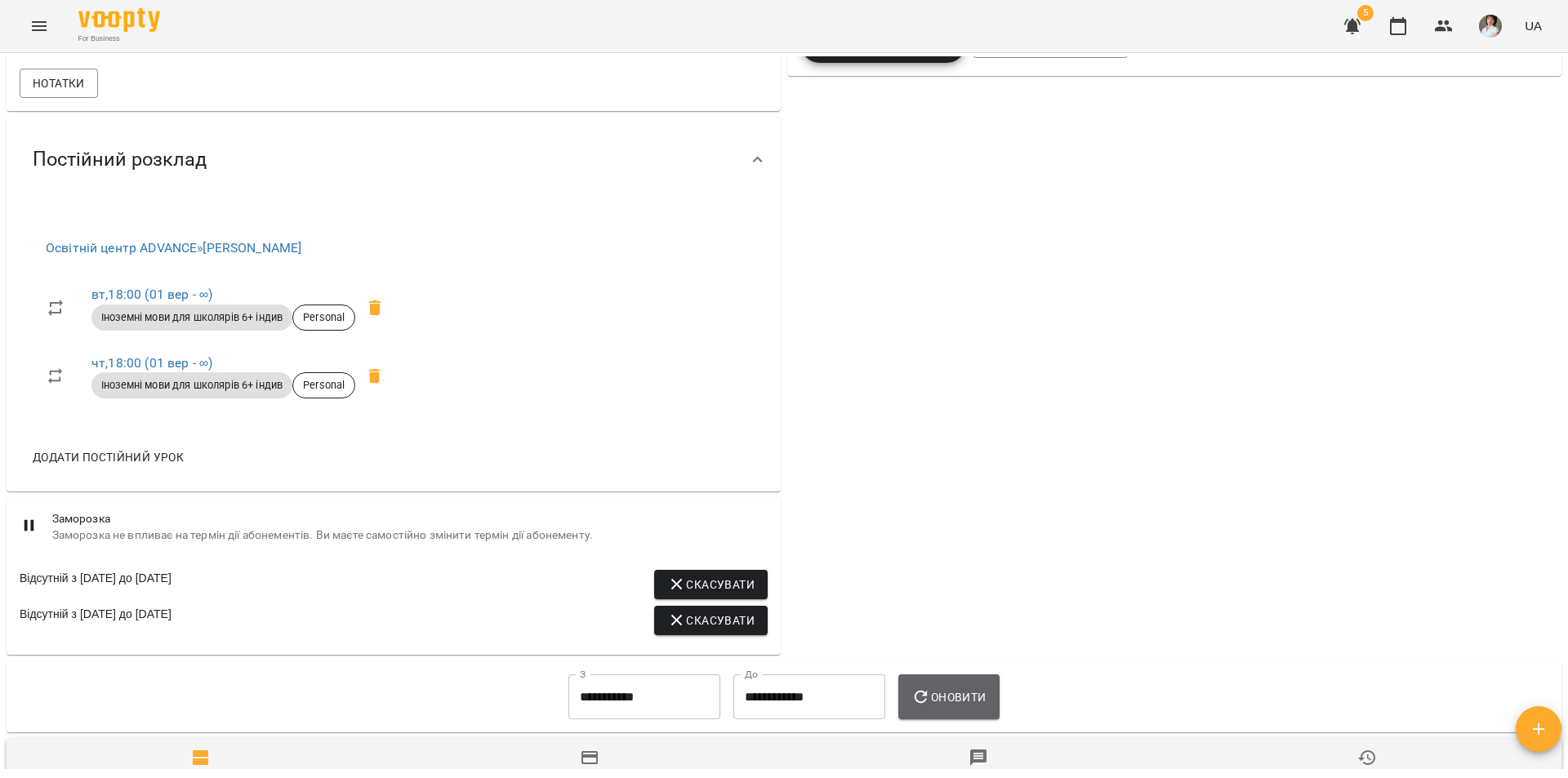
click at [960, 720] on button "Оновити" at bounding box center [949, 697] width 101 height 45
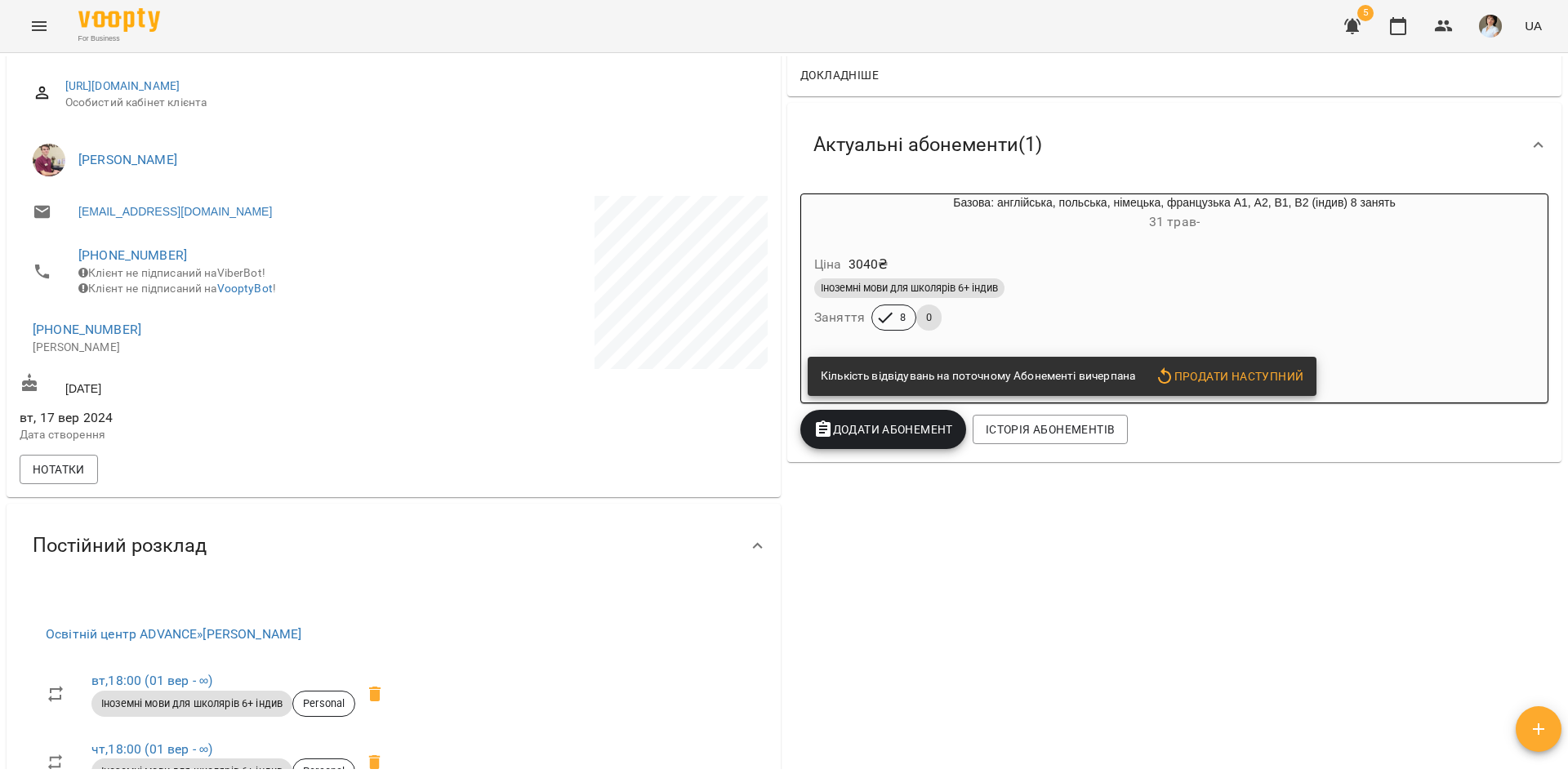
scroll to position [82, 0]
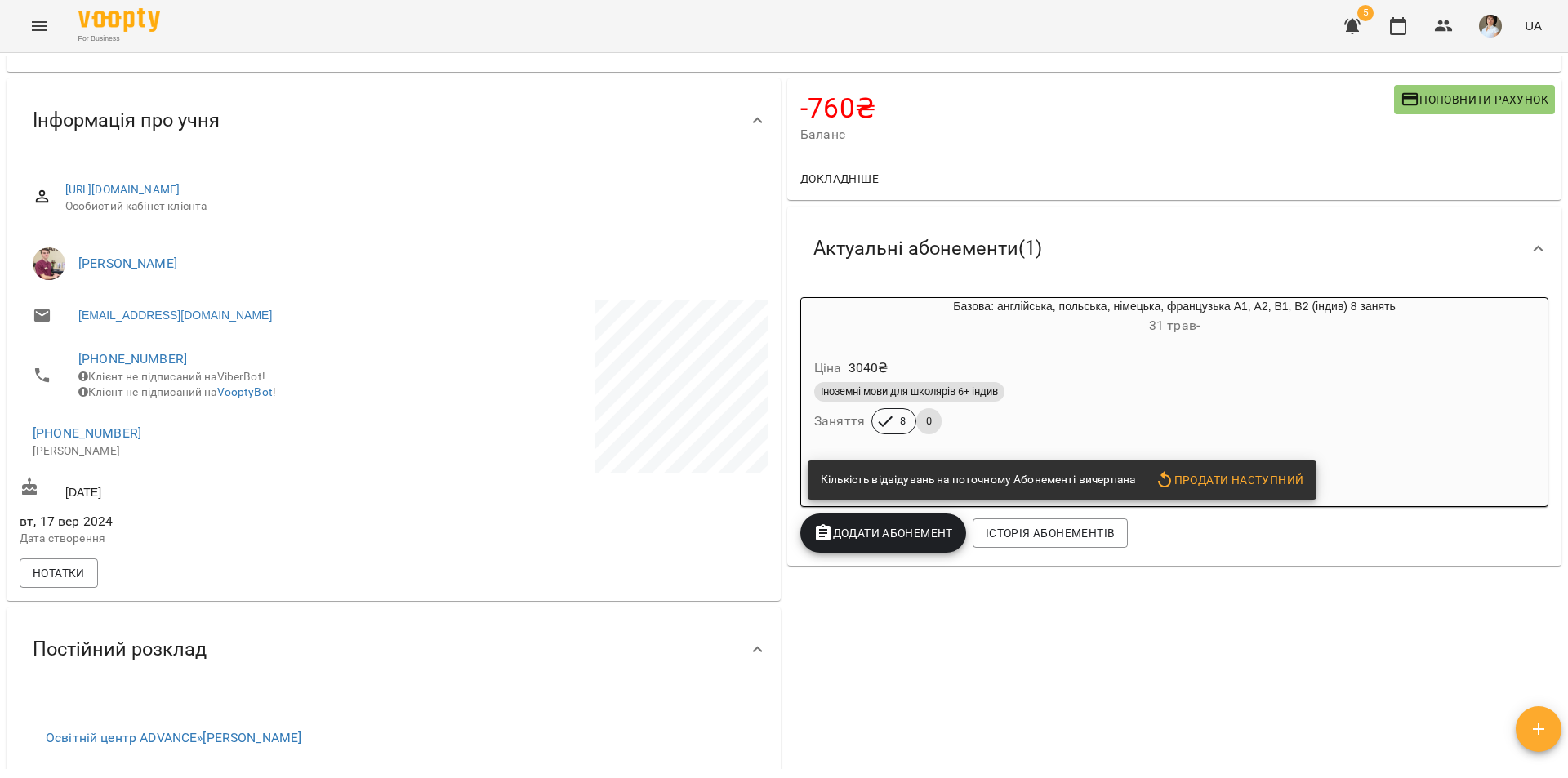
click at [1168, 482] on icon "button" at bounding box center [1164, 480] width 13 height 17
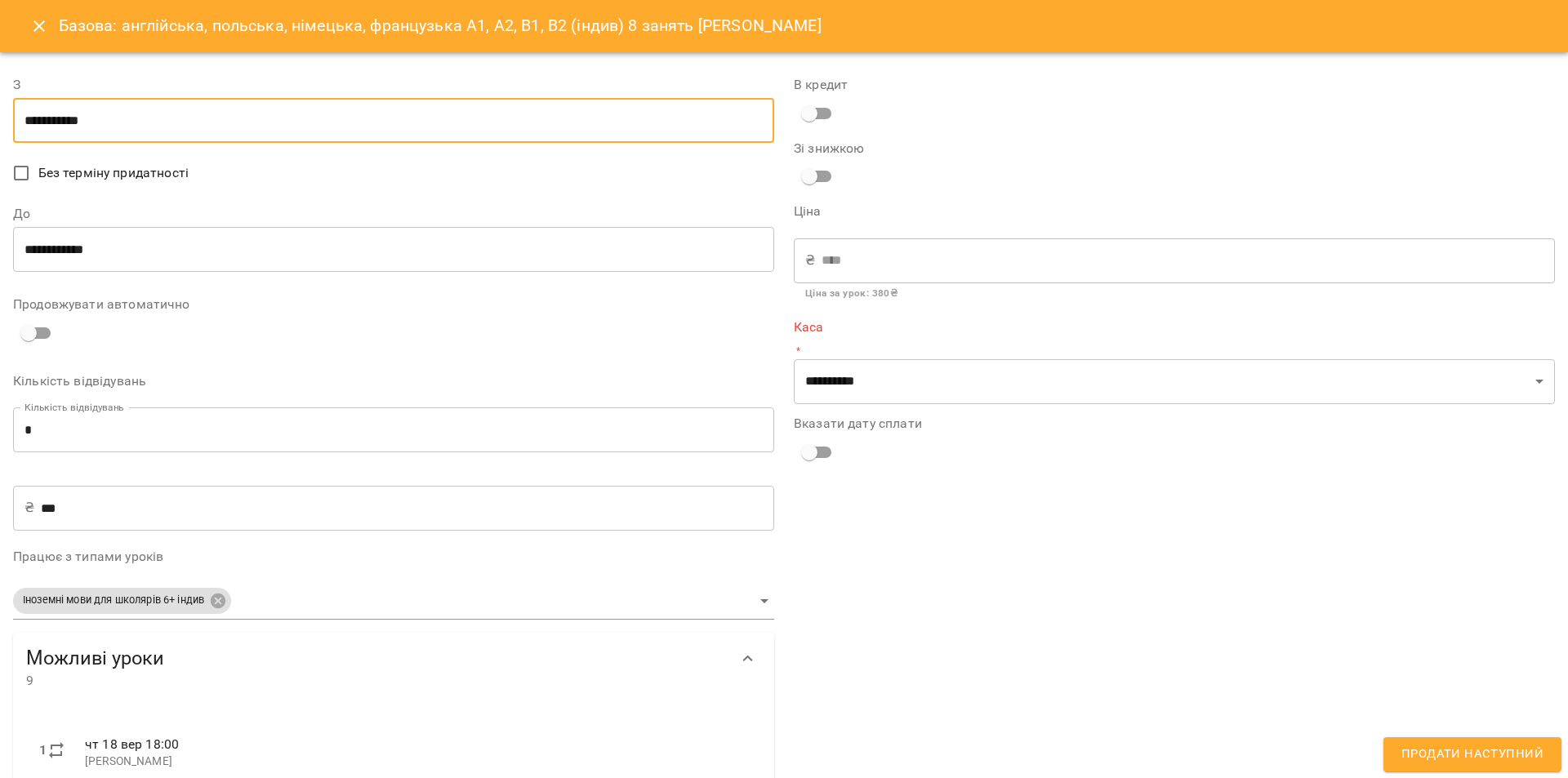
click at [161, 131] on input "**********" at bounding box center [394, 121] width 761 height 45
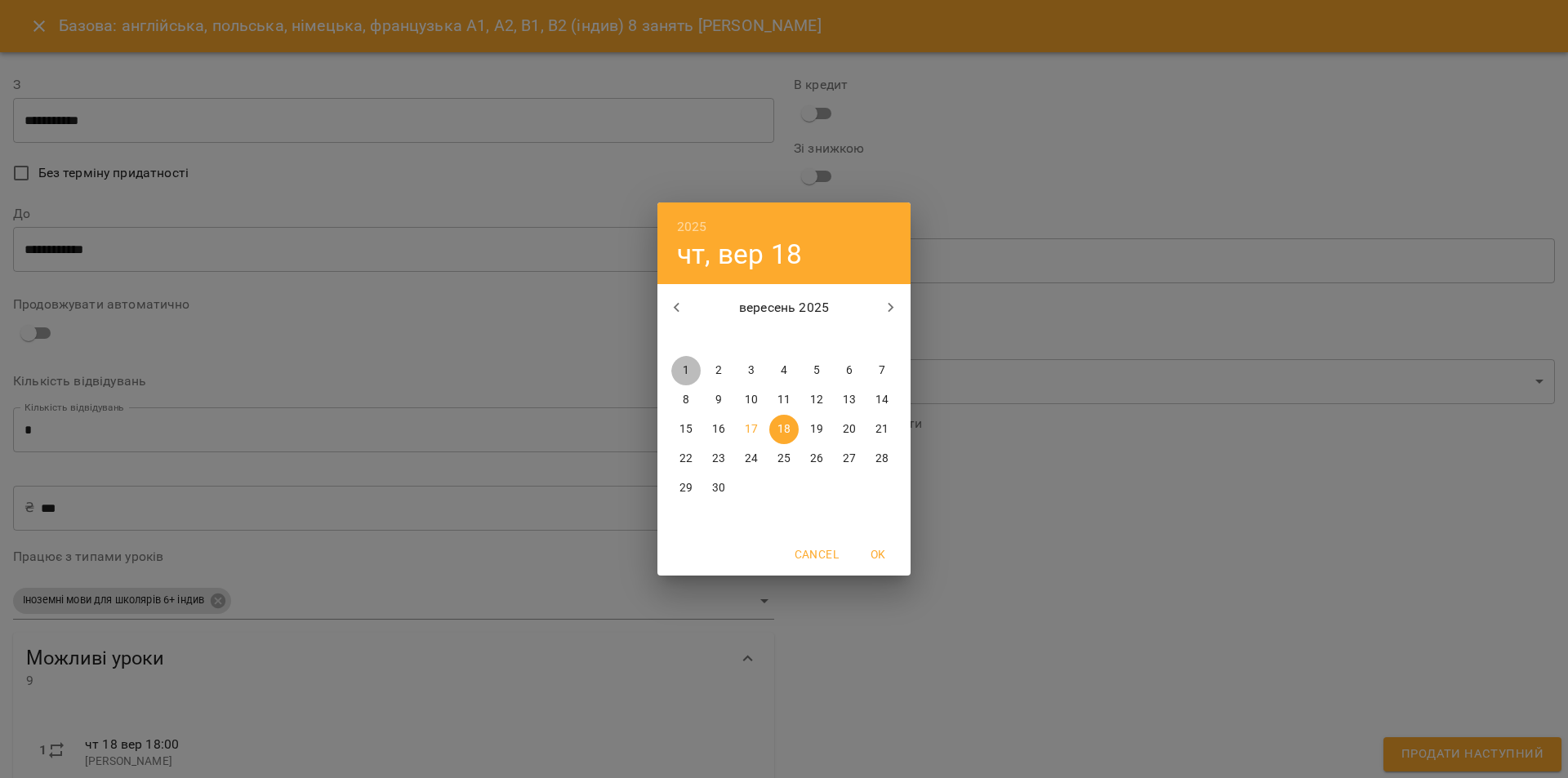
click at [692, 368] on span "1" at bounding box center [686, 371] width 30 height 17
type input "**********"
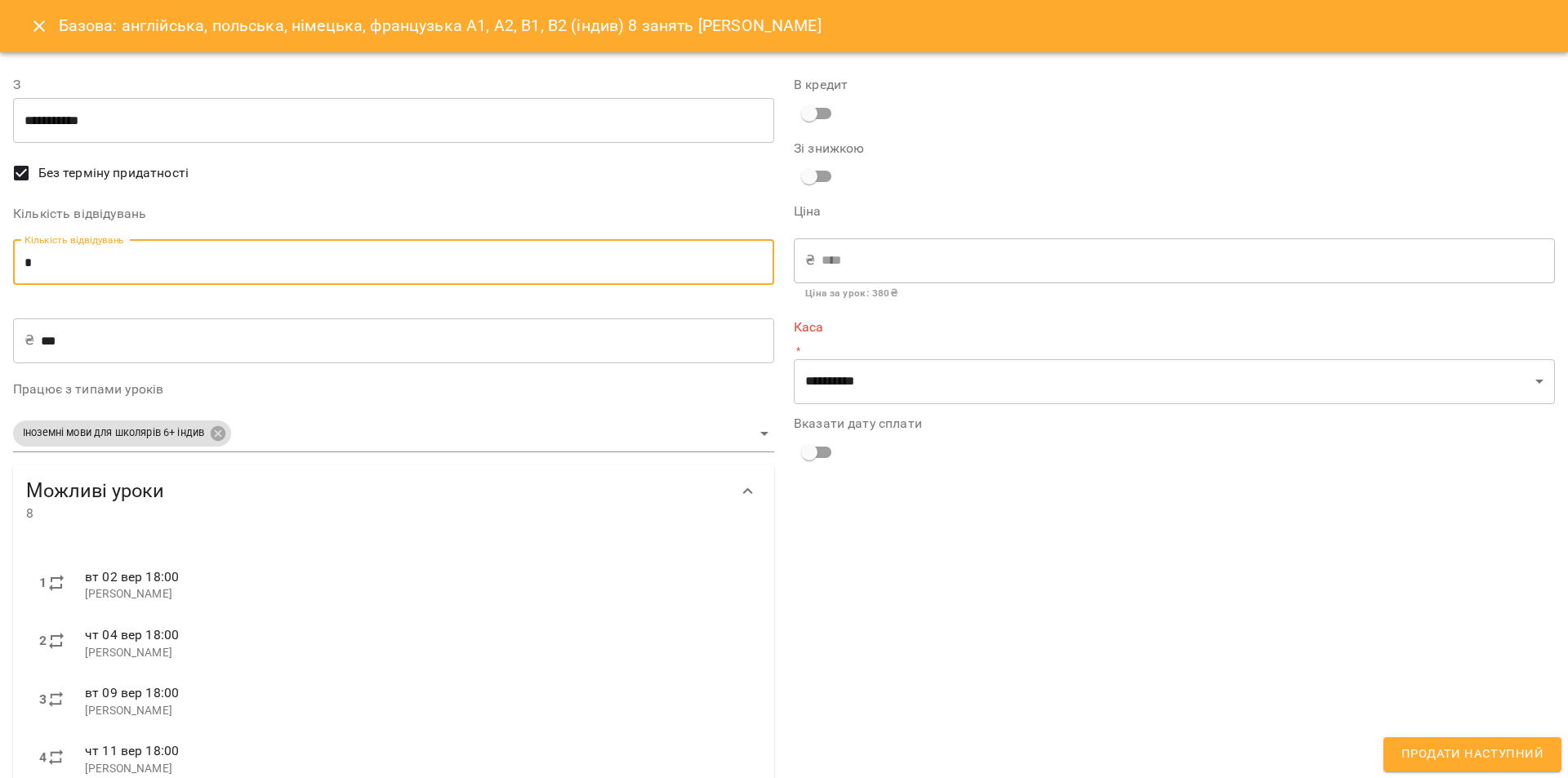
drag, startPoint x: 62, startPoint y: 263, endPoint x: 19, endPoint y: 259, distance: 43.2
click at [19, 259] on input "*" at bounding box center [394, 263] width 761 height 45
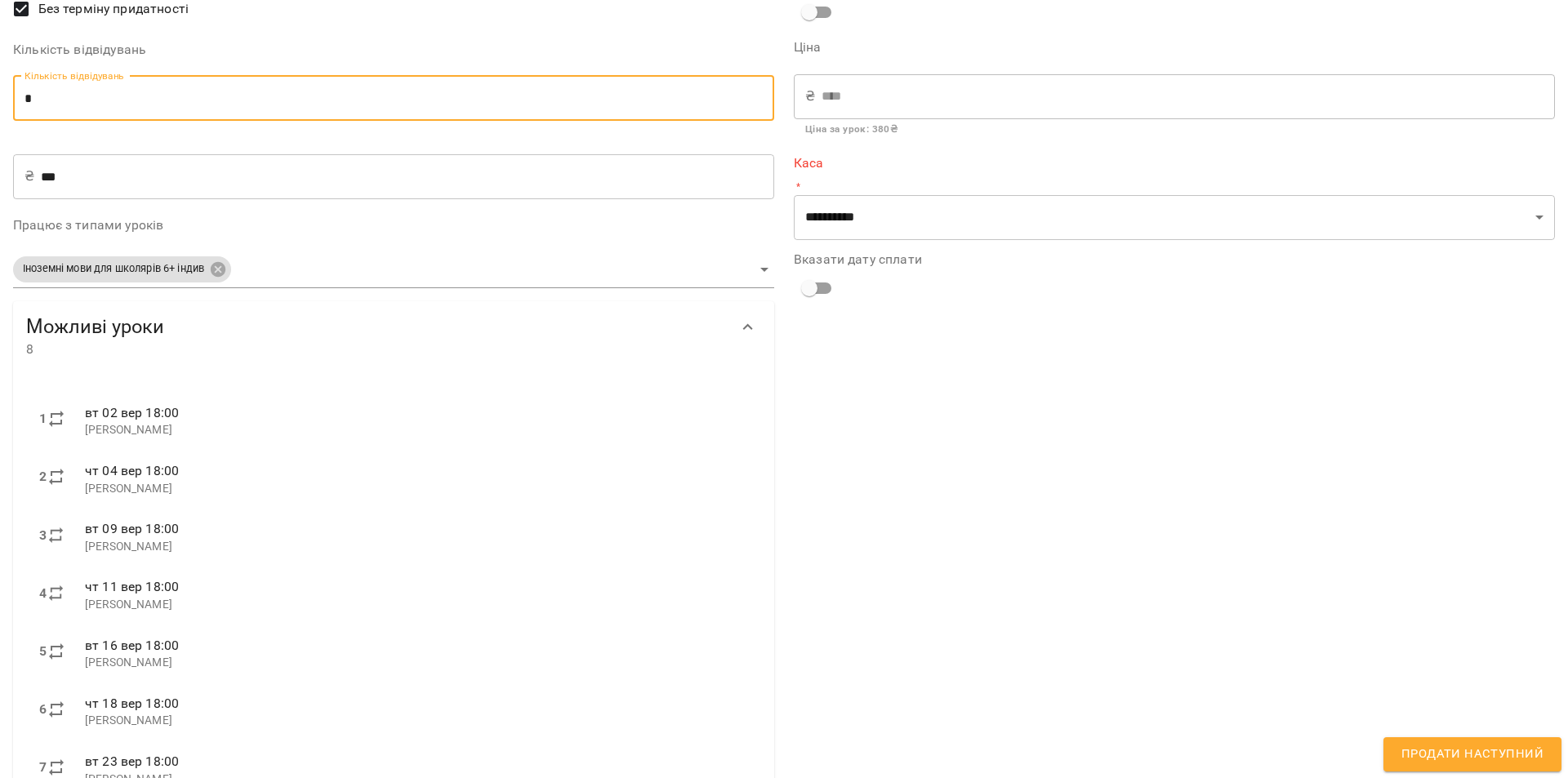
scroll to position [0, 0]
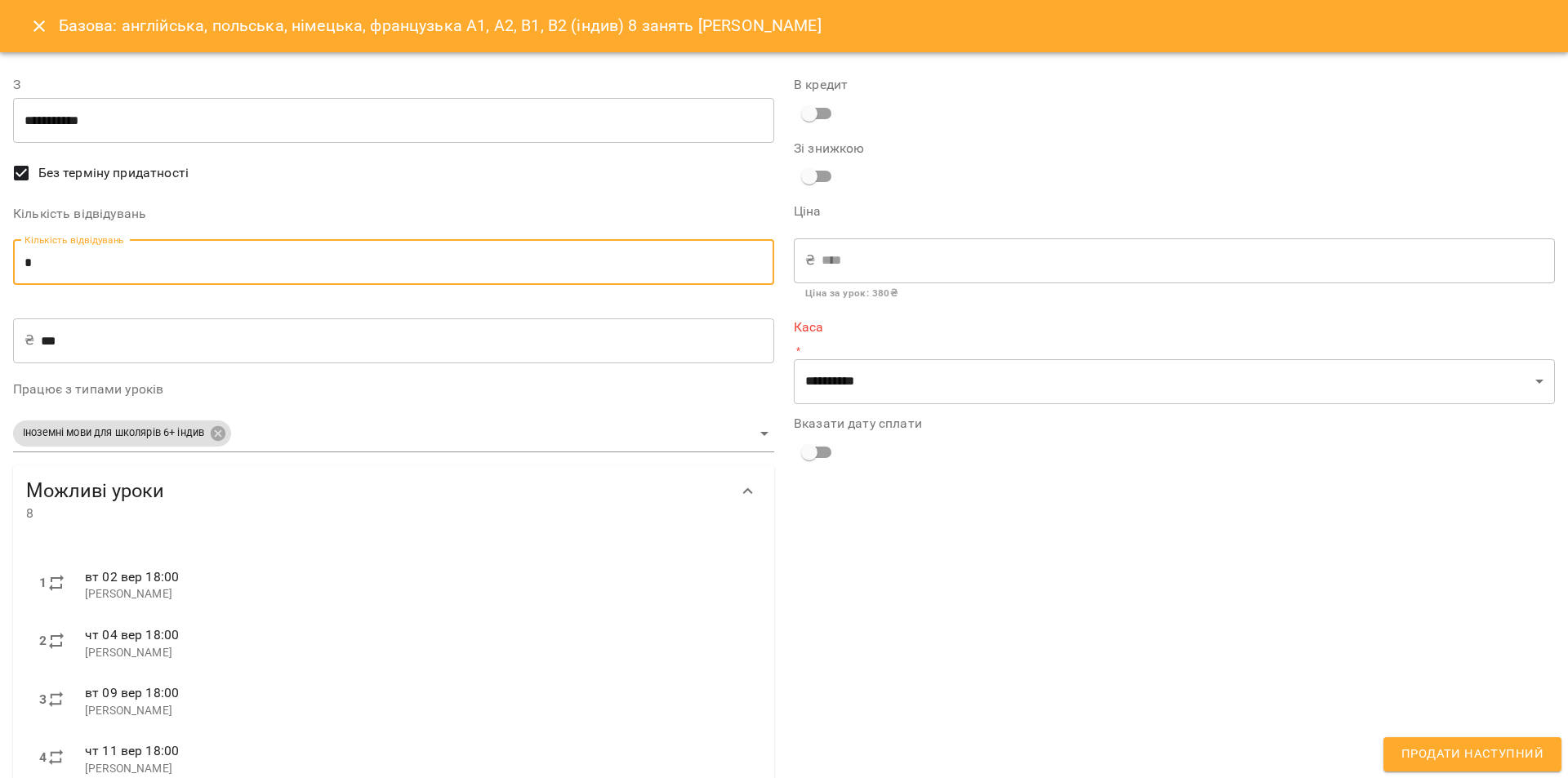
type input "*"
type input "****"
type input "*"
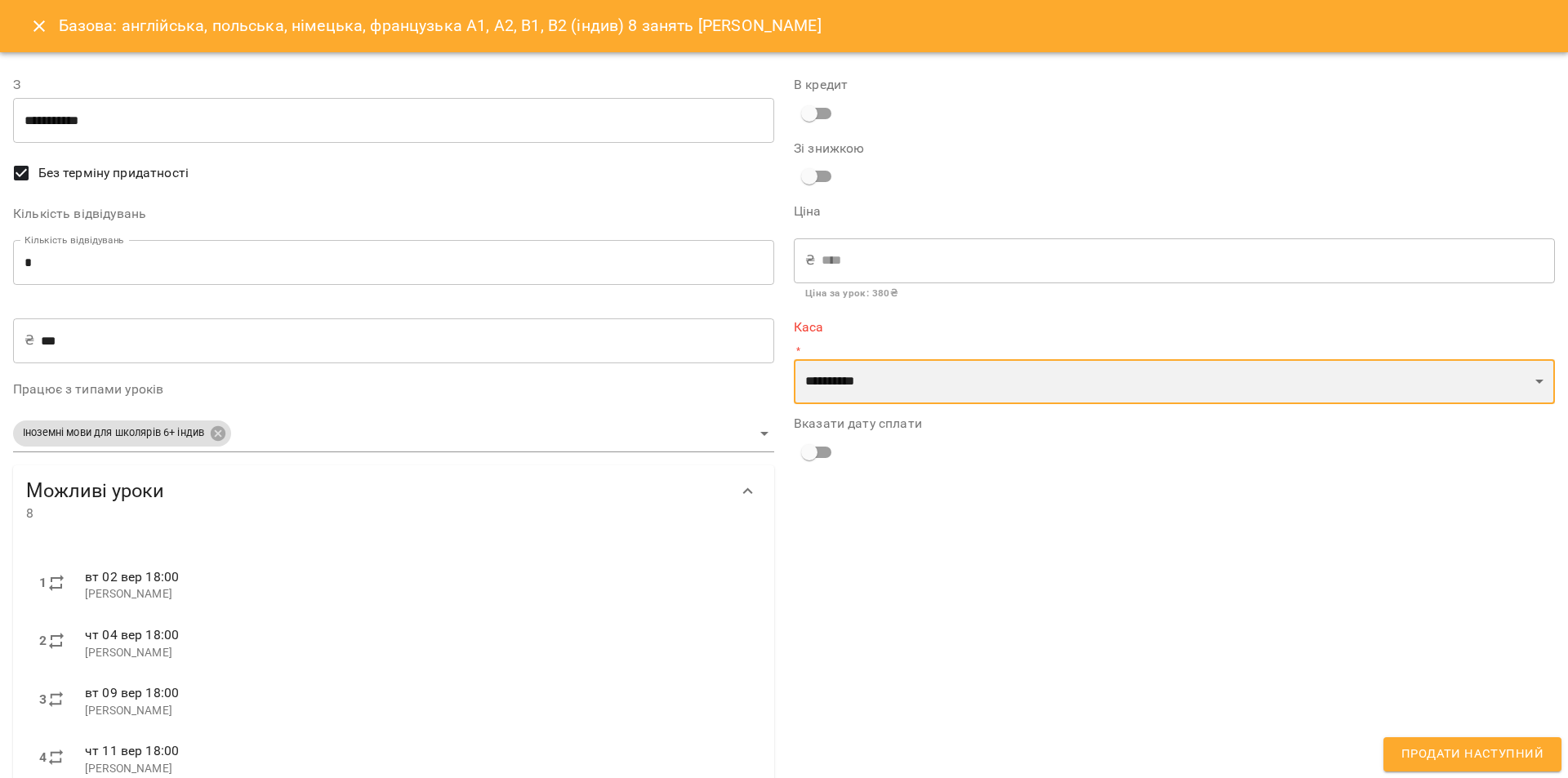
click at [837, 399] on select "**********" at bounding box center [1174, 382] width 761 height 45
select select "****"
click at [793, 359] on select "**********" at bounding box center [1174, 382] width 761 height 45
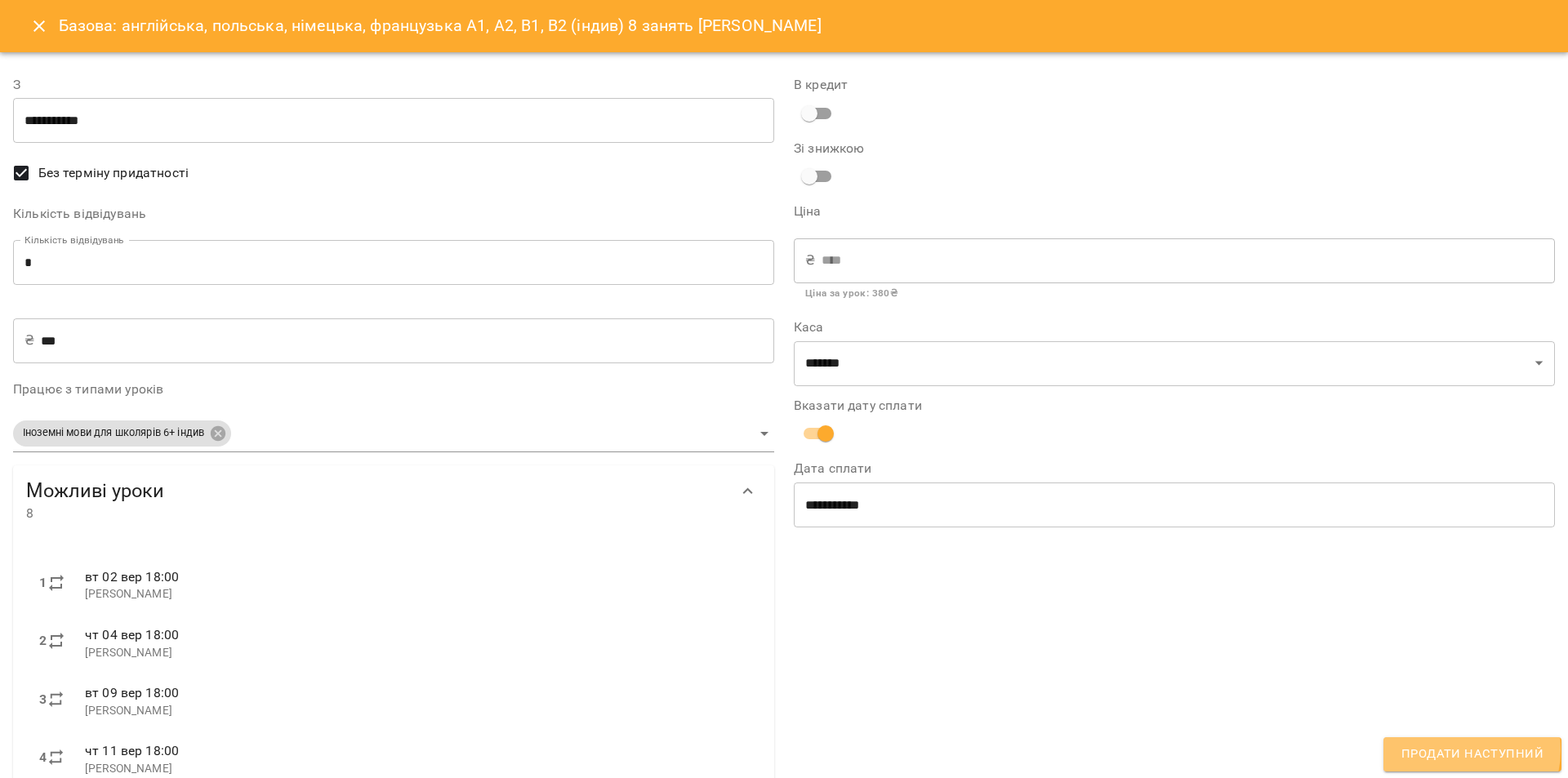
click at [1448, 750] on span "Продати наступний" at bounding box center [1472, 755] width 142 height 21
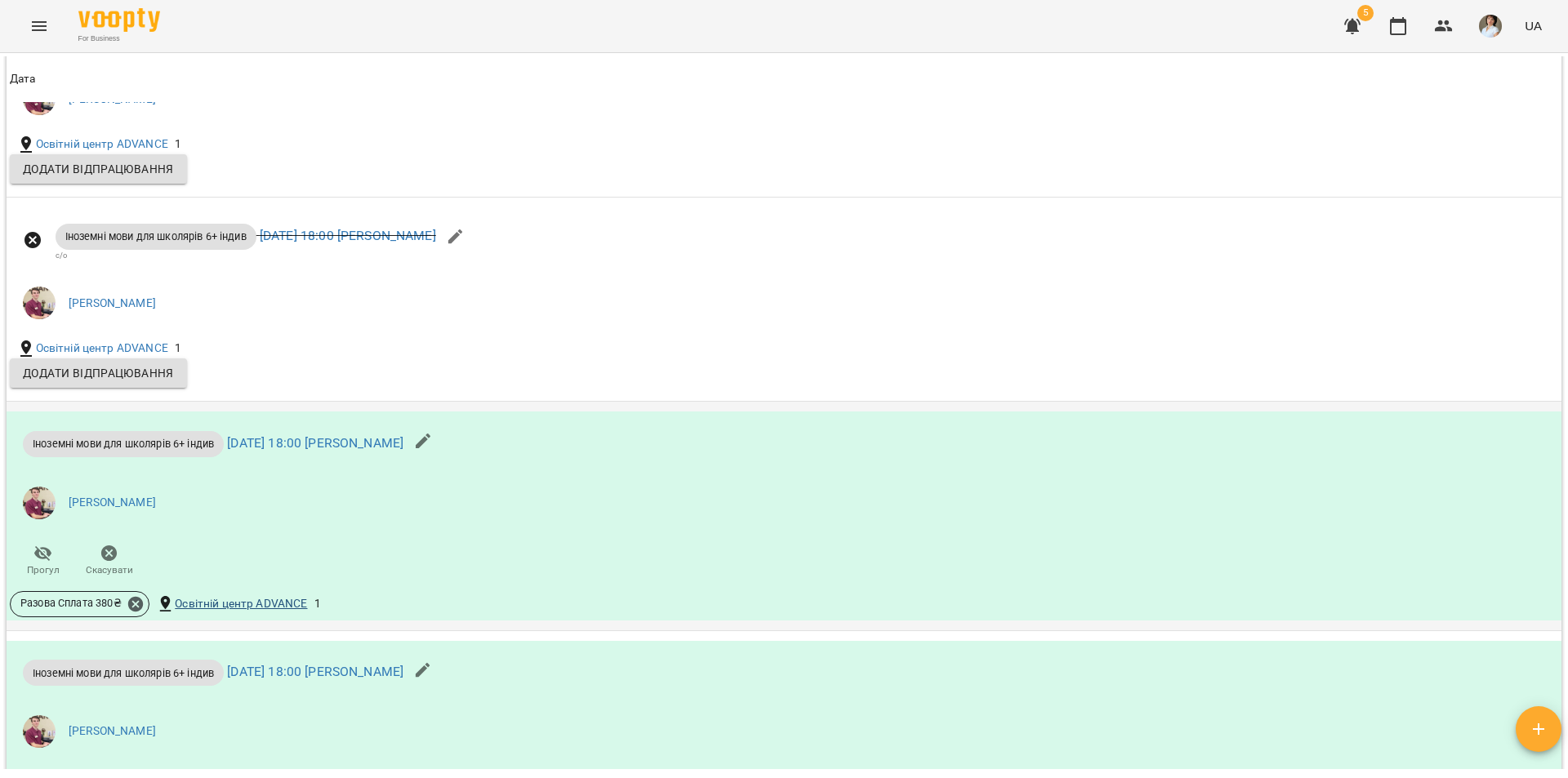
scroll to position [1598, 0]
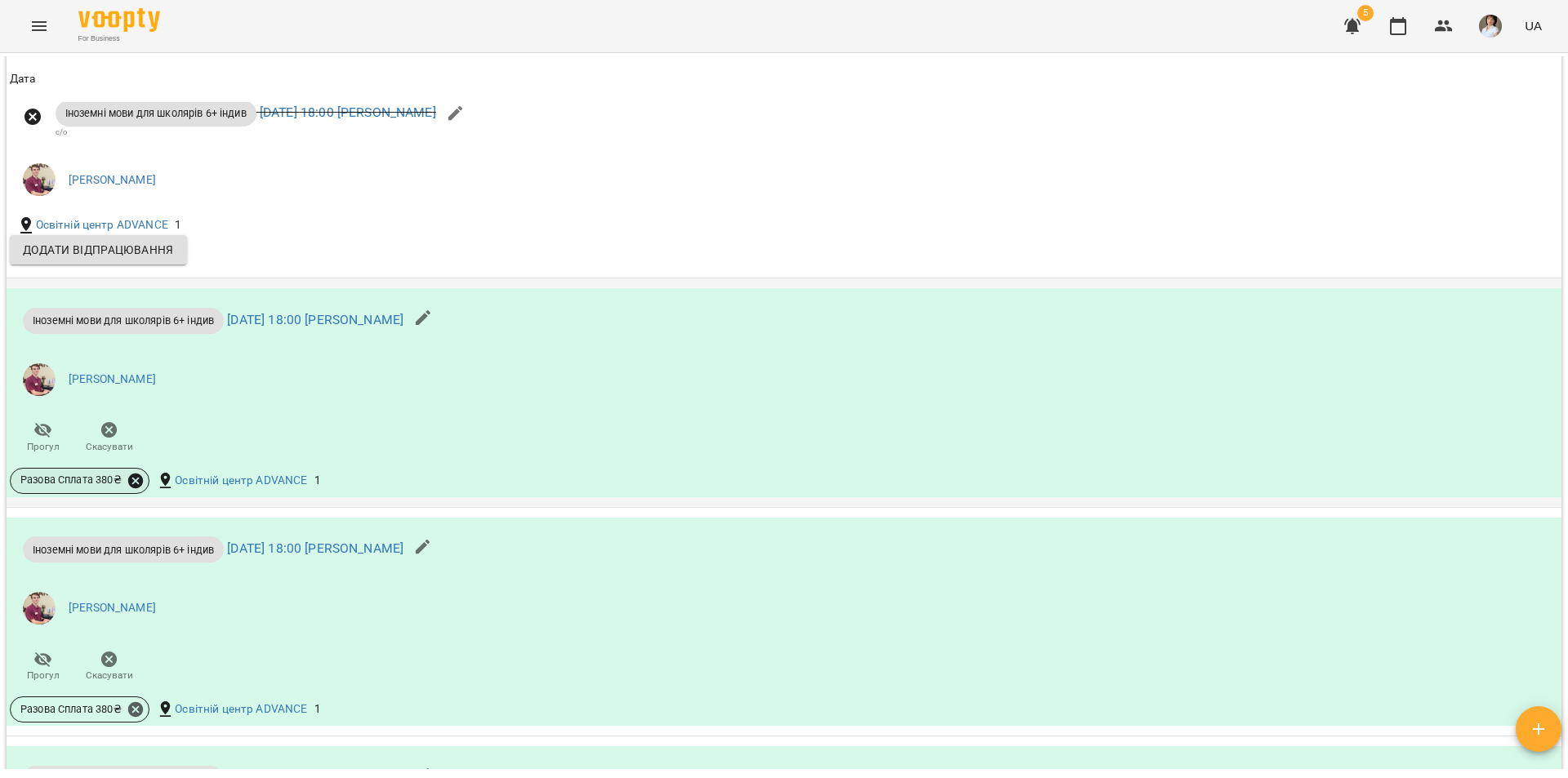
click at [140, 487] on icon at bounding box center [135, 481] width 15 height 15
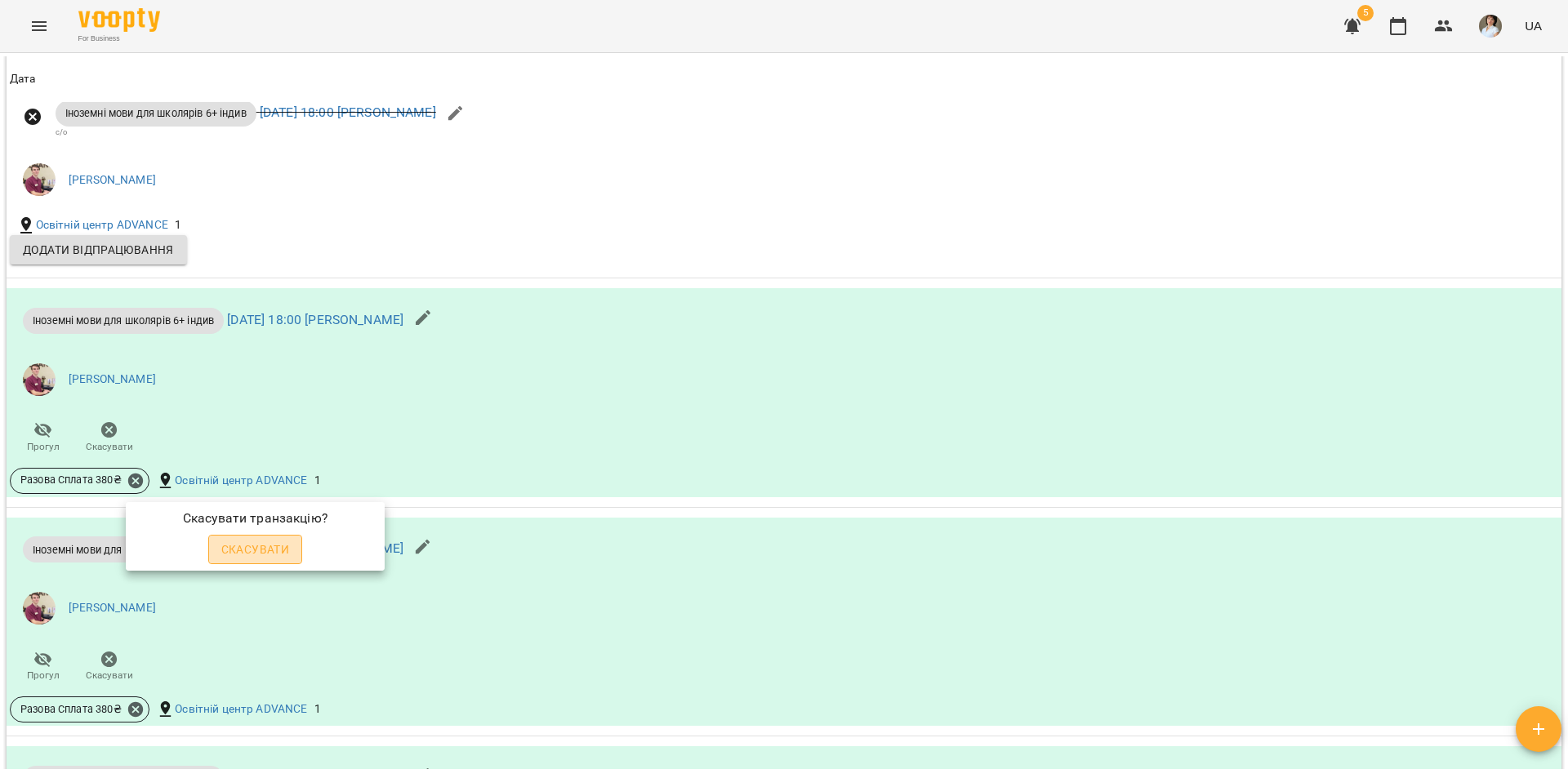
click at [250, 545] on span "Скасувати" at bounding box center [255, 550] width 69 height 20
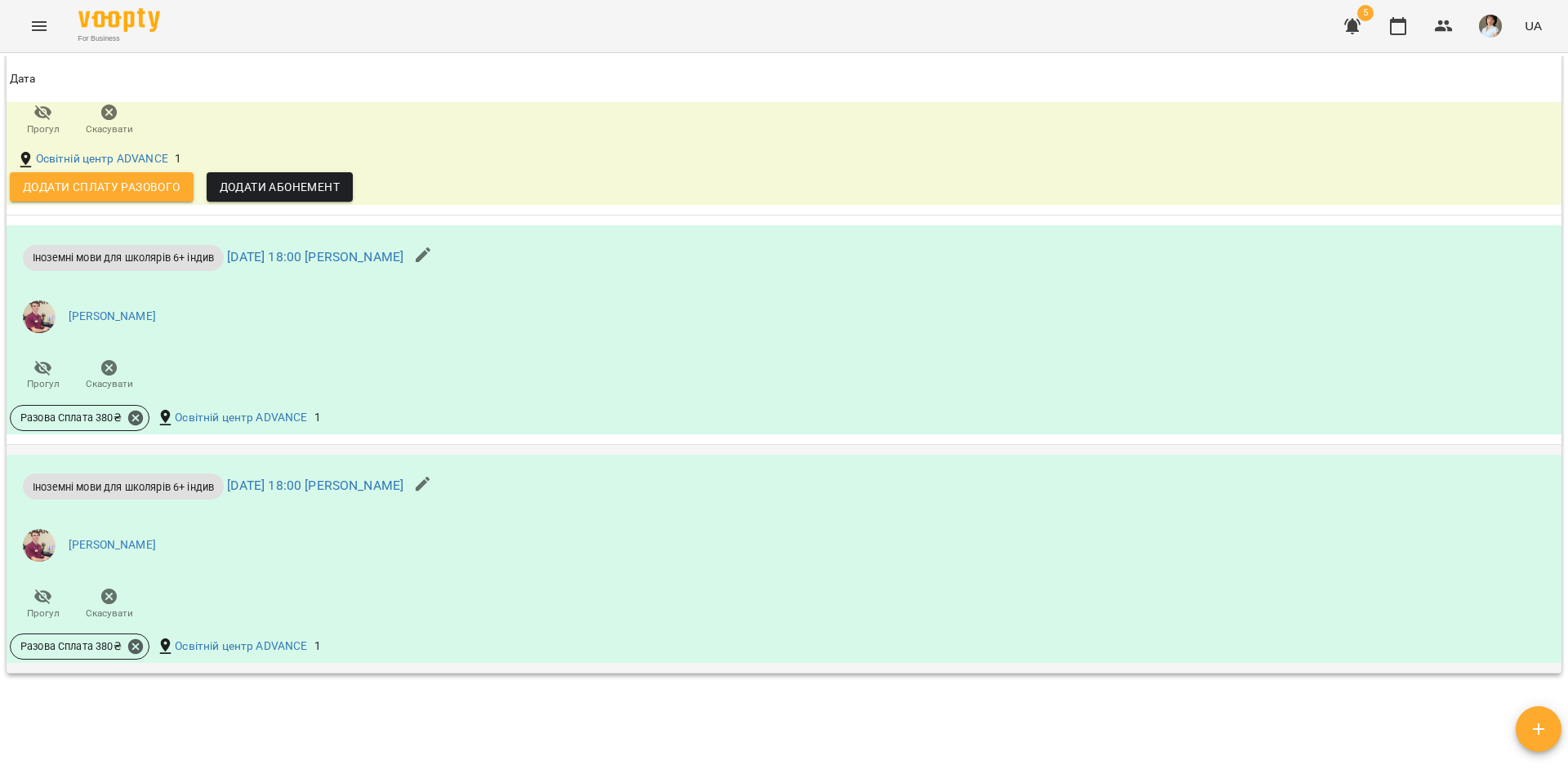
scroll to position [1925, 0]
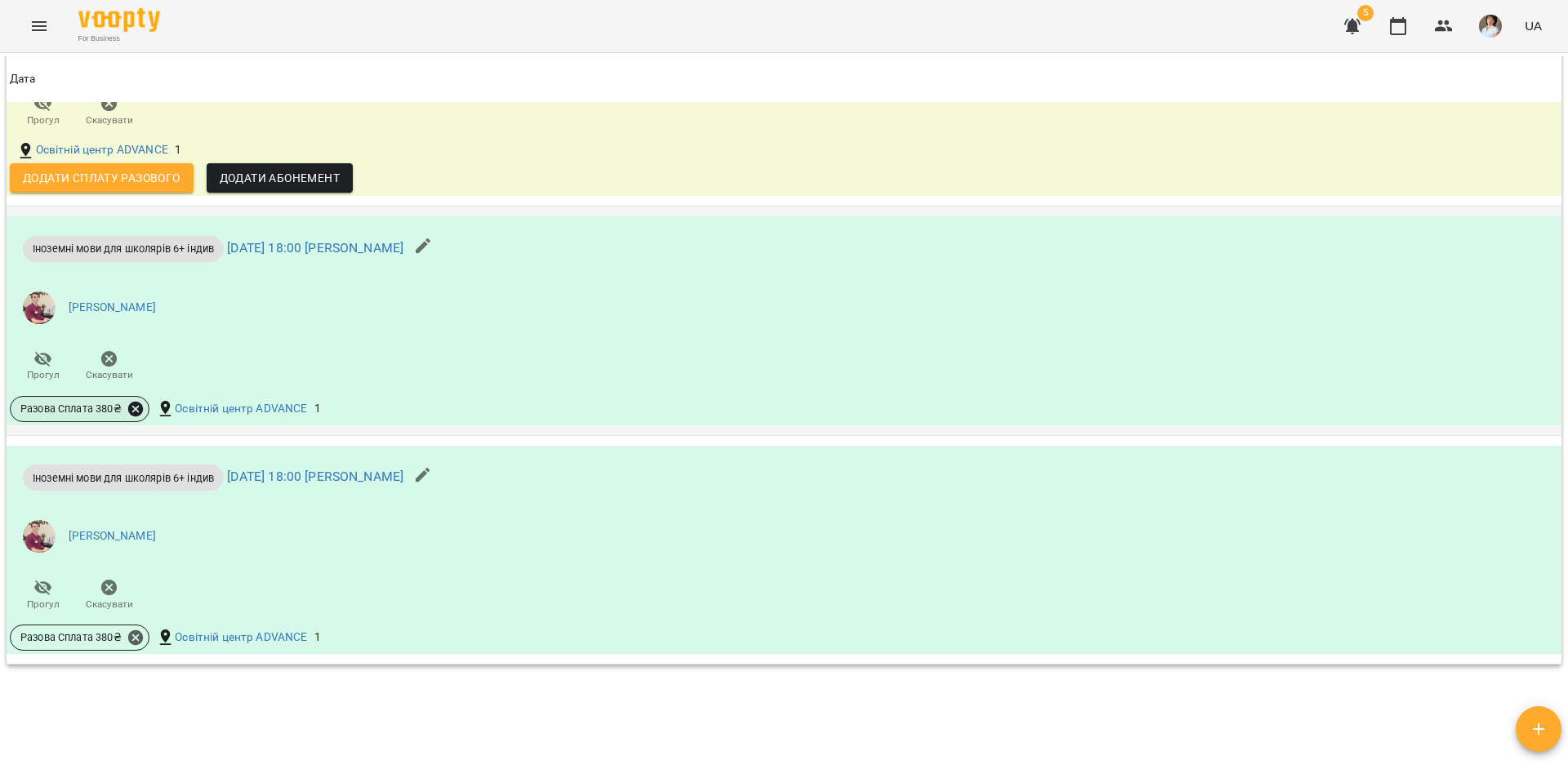
click at [136, 416] on icon at bounding box center [135, 410] width 15 height 15
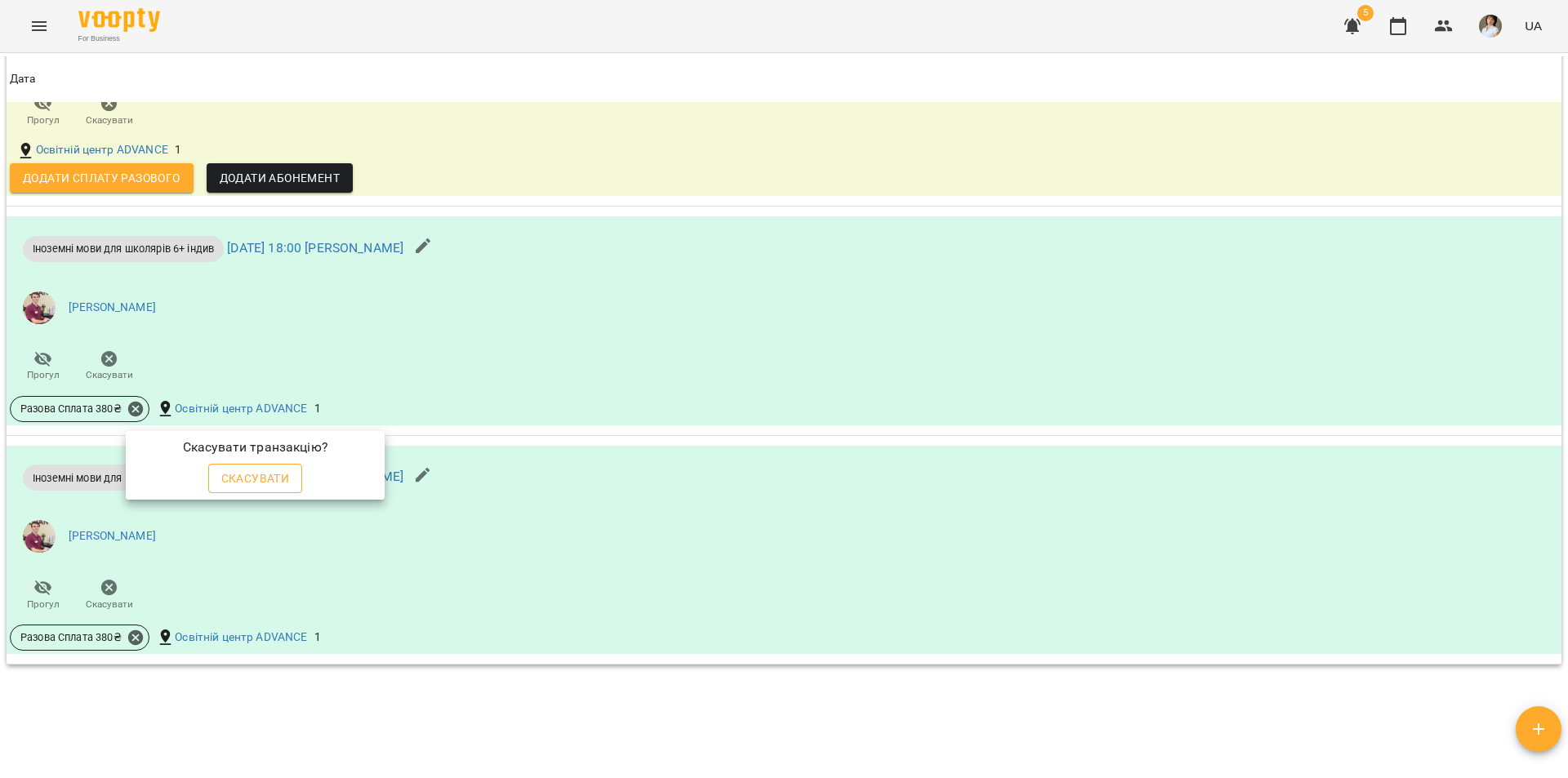
click at [273, 484] on span "Скасувати" at bounding box center [255, 479] width 69 height 20
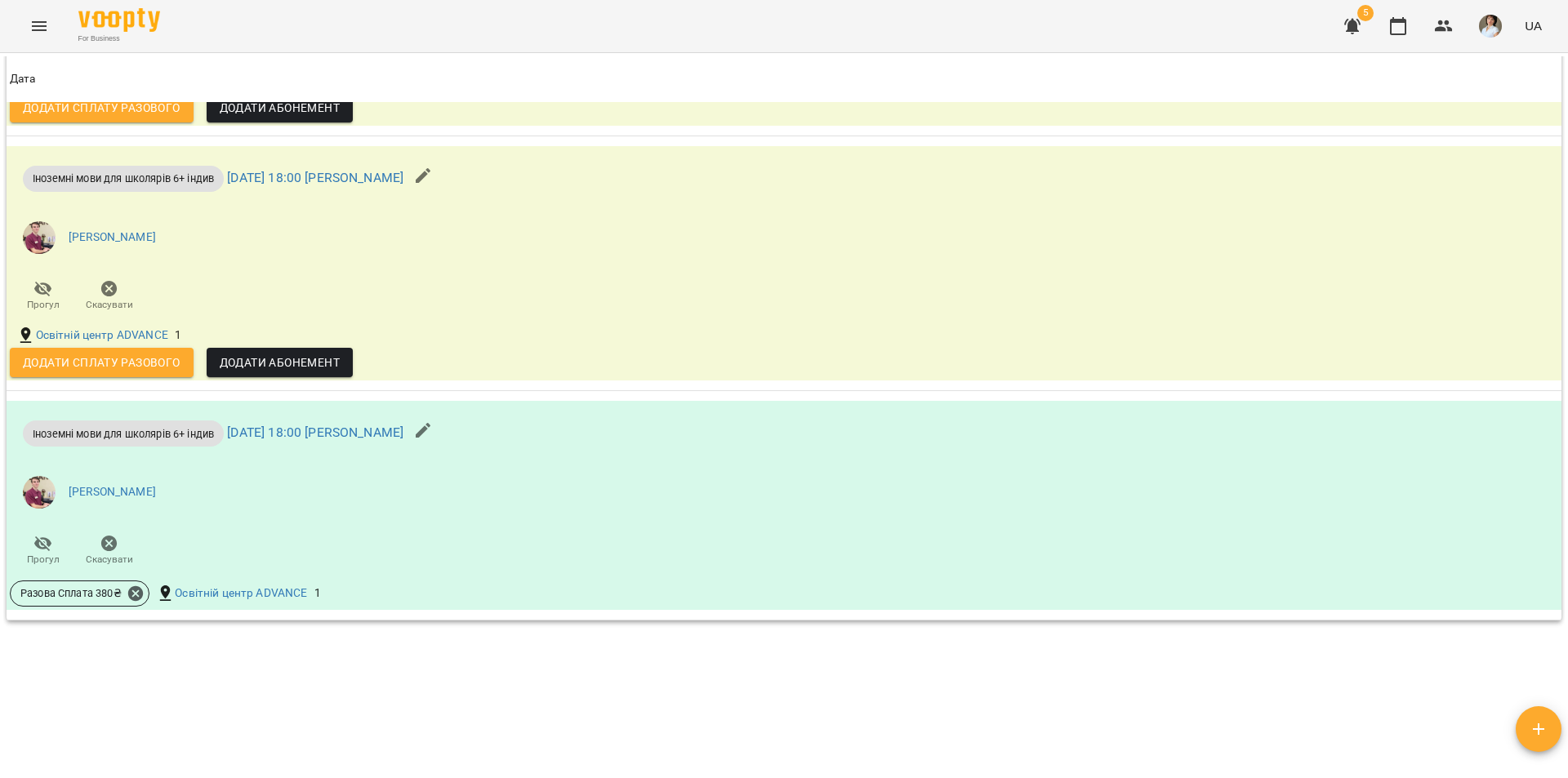
scroll to position [2059, 0]
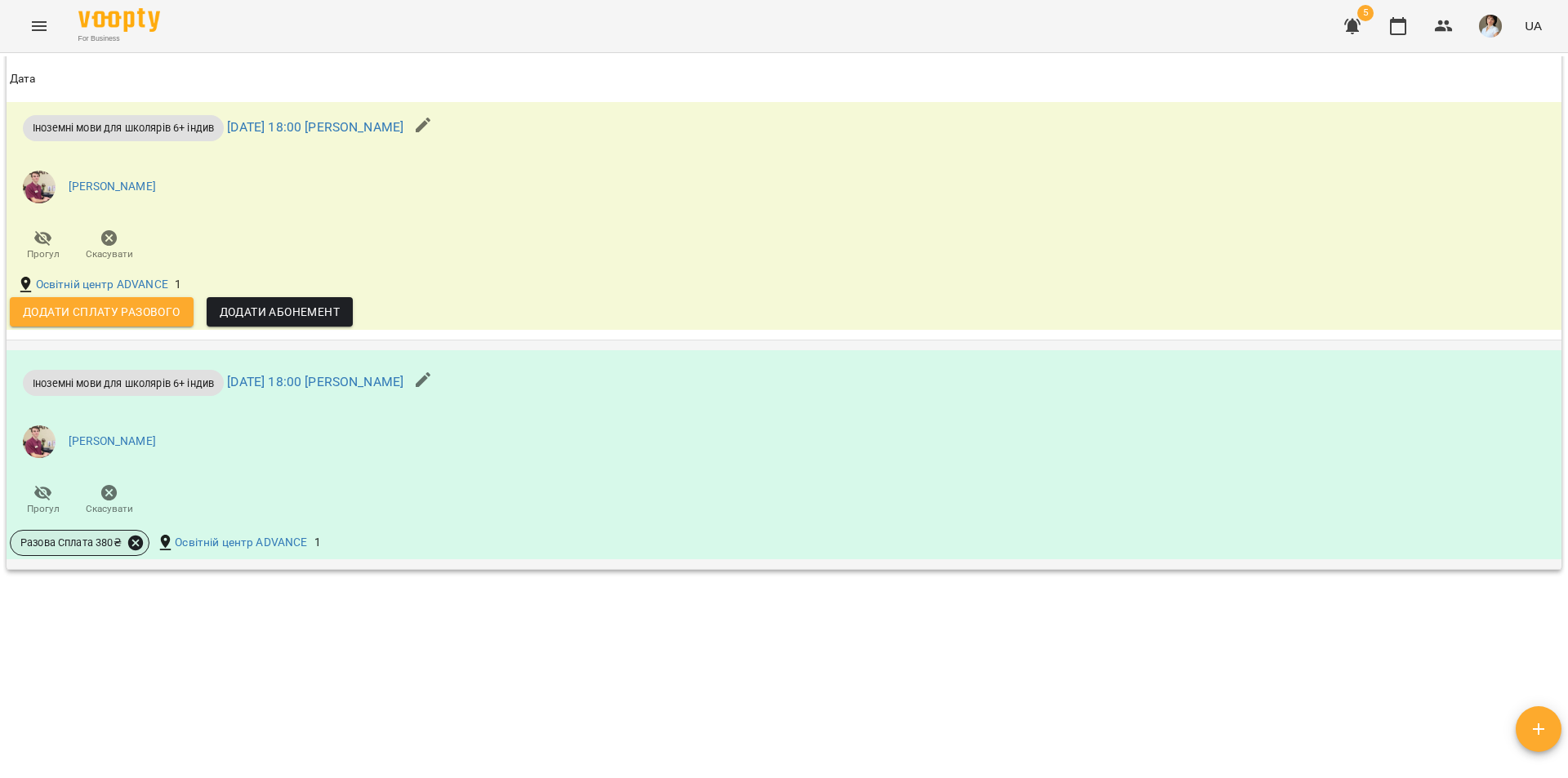
click at [140, 545] on icon at bounding box center [135, 543] width 15 height 15
click at [258, 602] on span "Скасувати" at bounding box center [255, 600] width 69 height 20
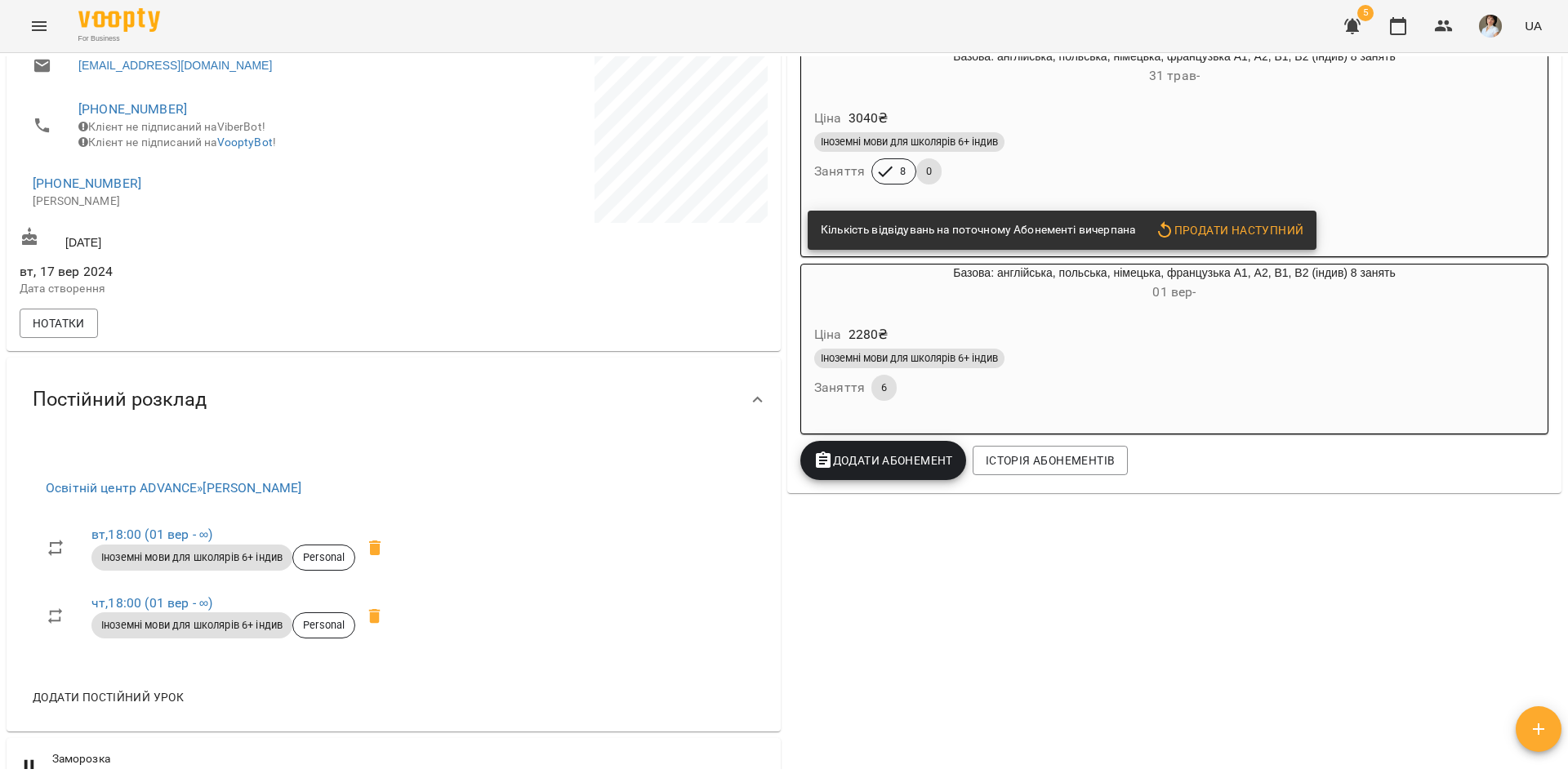
scroll to position [245, 0]
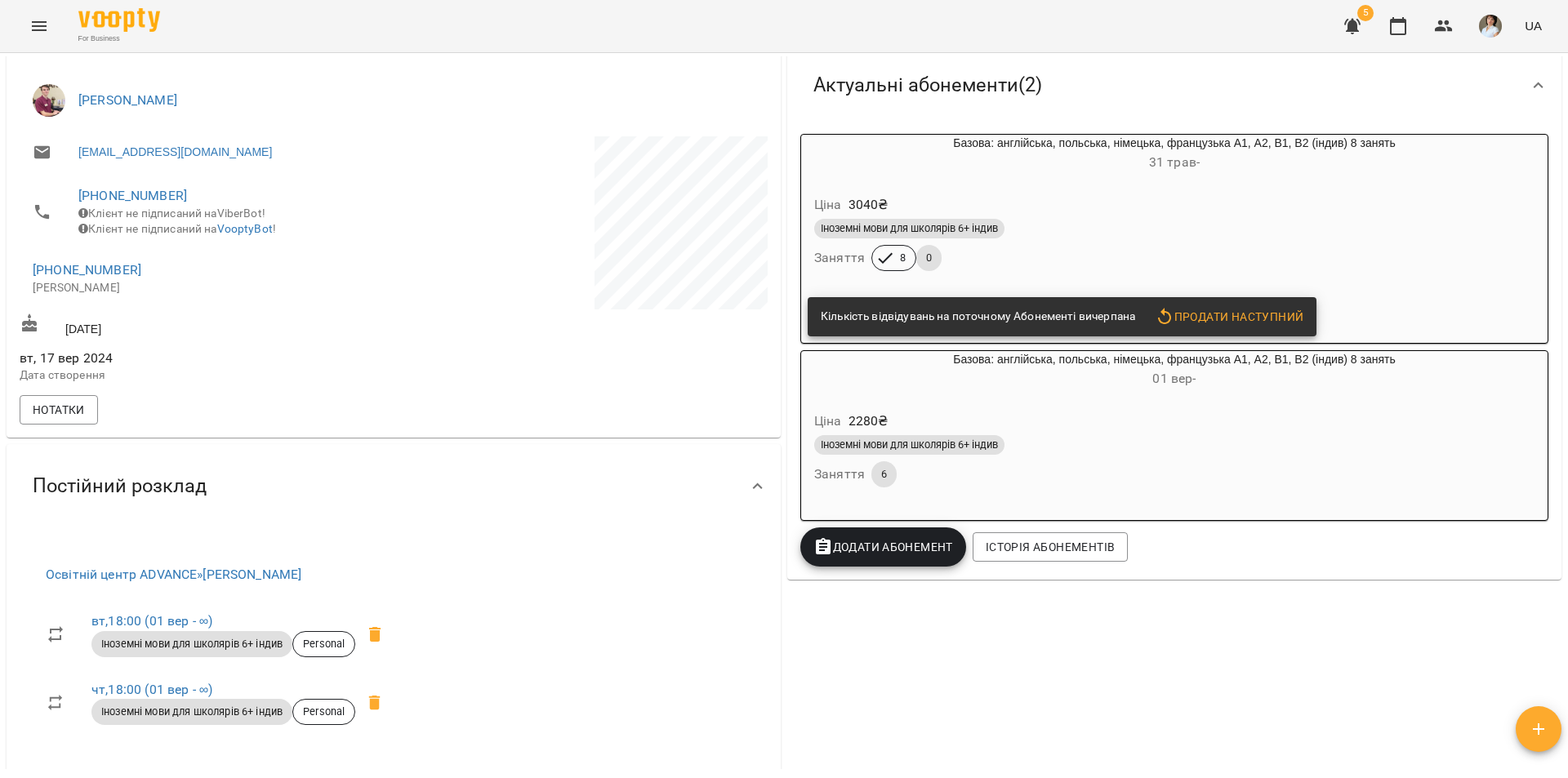
click at [1069, 391] on h6 "01 вер -" at bounding box center [1174, 379] width 746 height 23
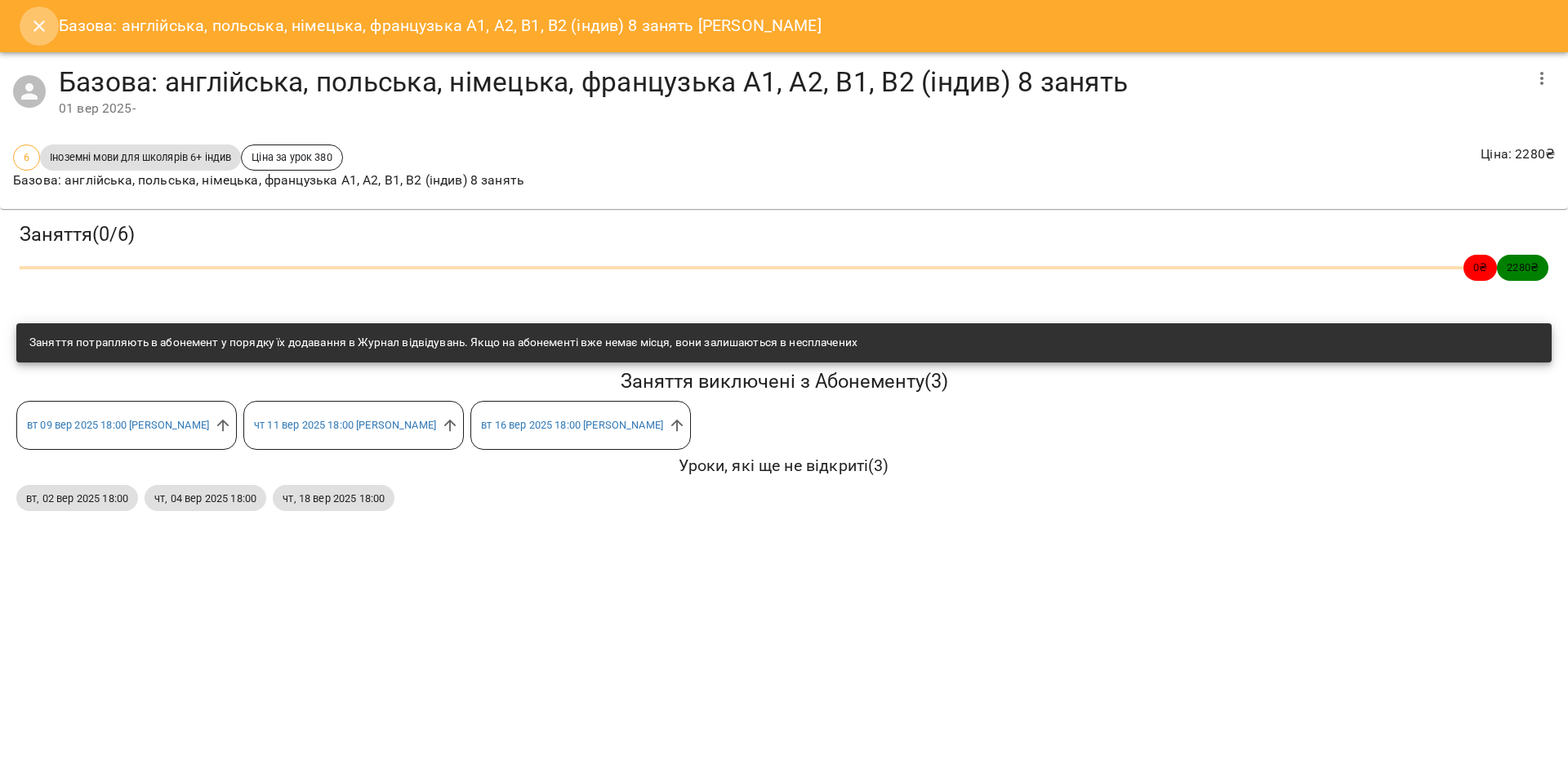
click at [43, 26] on icon "Close" at bounding box center [40, 26] width 20 height 20
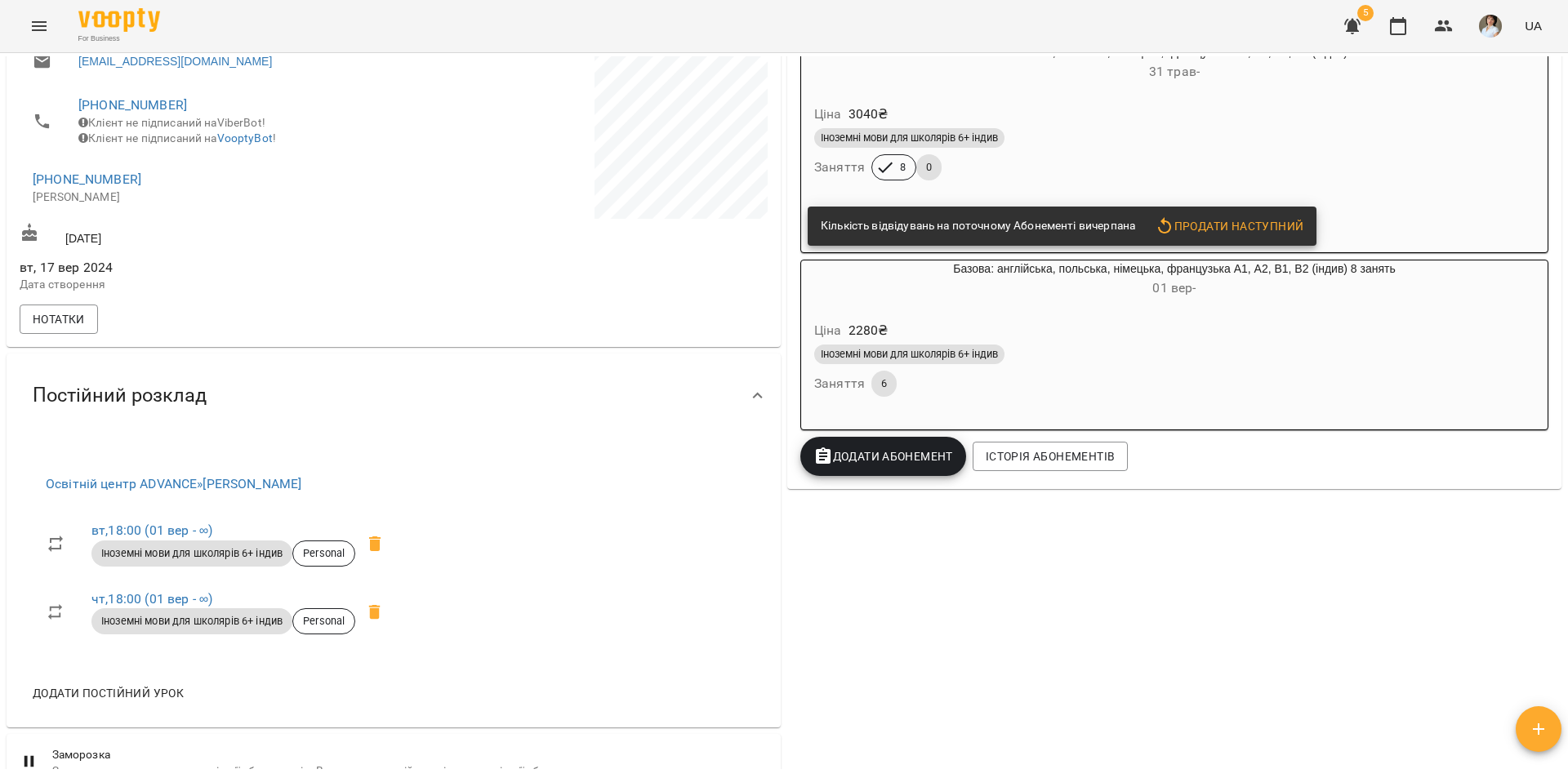
scroll to position [82, 0]
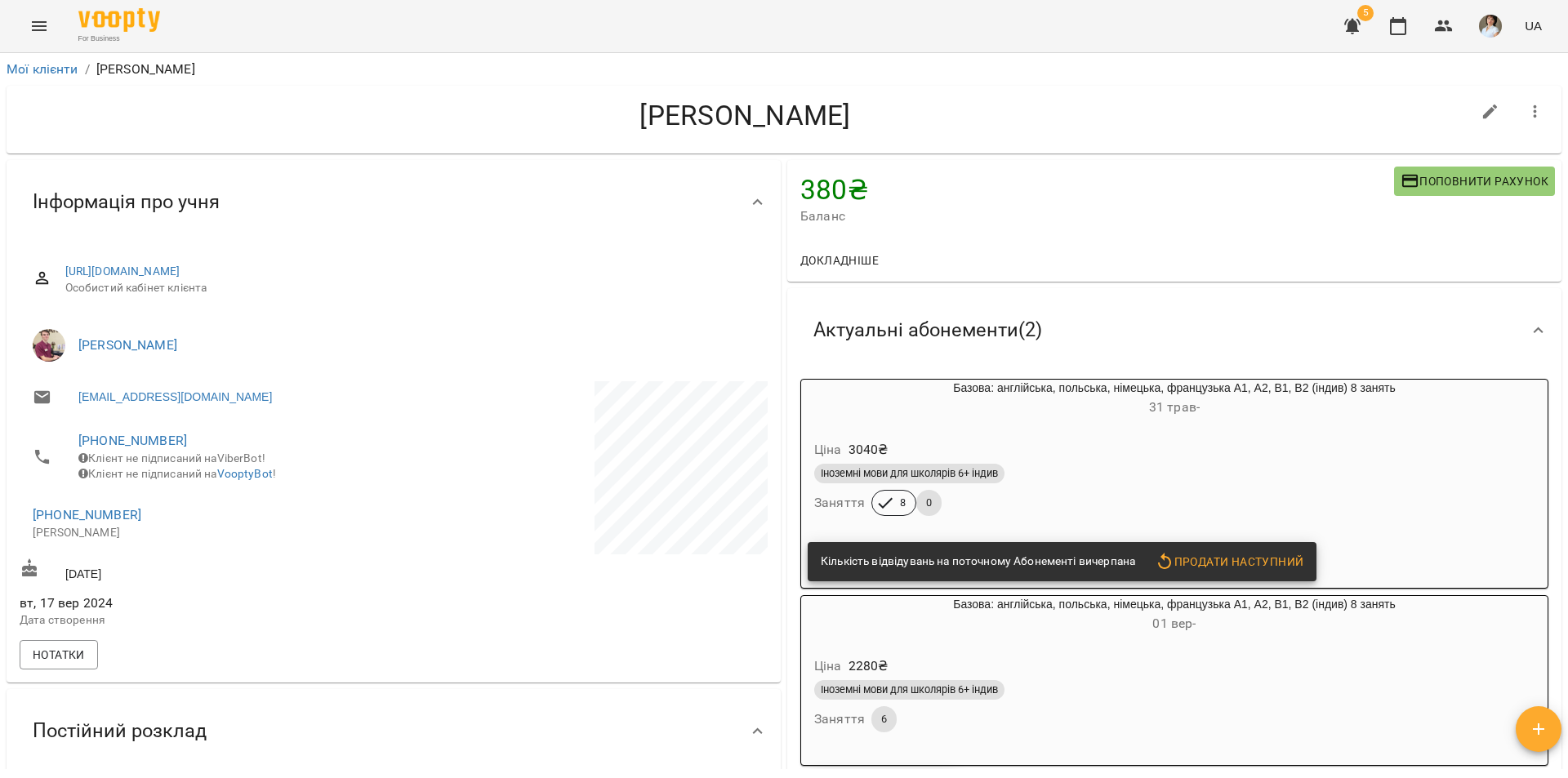
click at [836, 254] on span "Докладніше" at bounding box center [839, 261] width 78 height 20
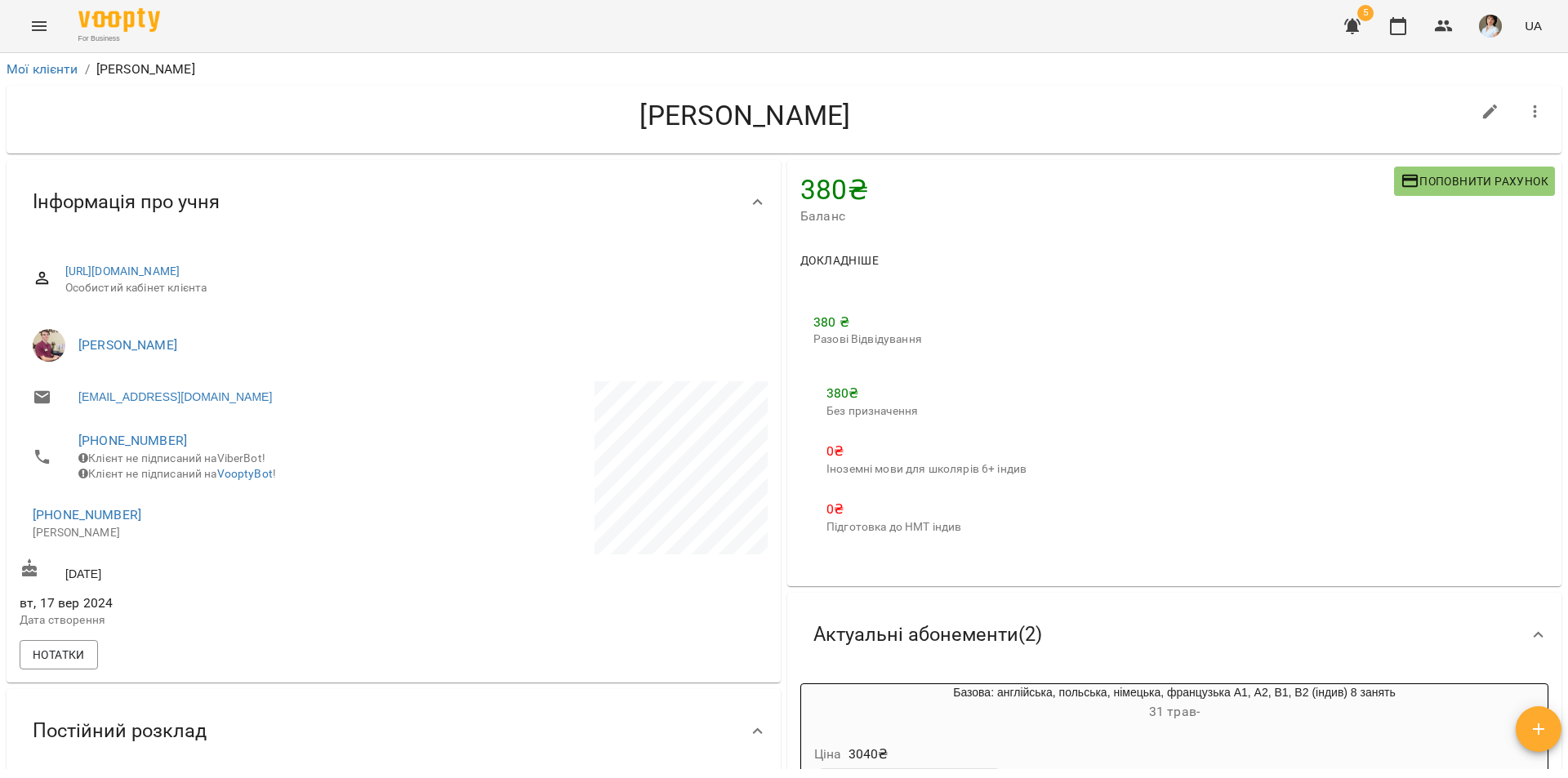
click at [831, 256] on span "Докладніше" at bounding box center [839, 261] width 78 height 20
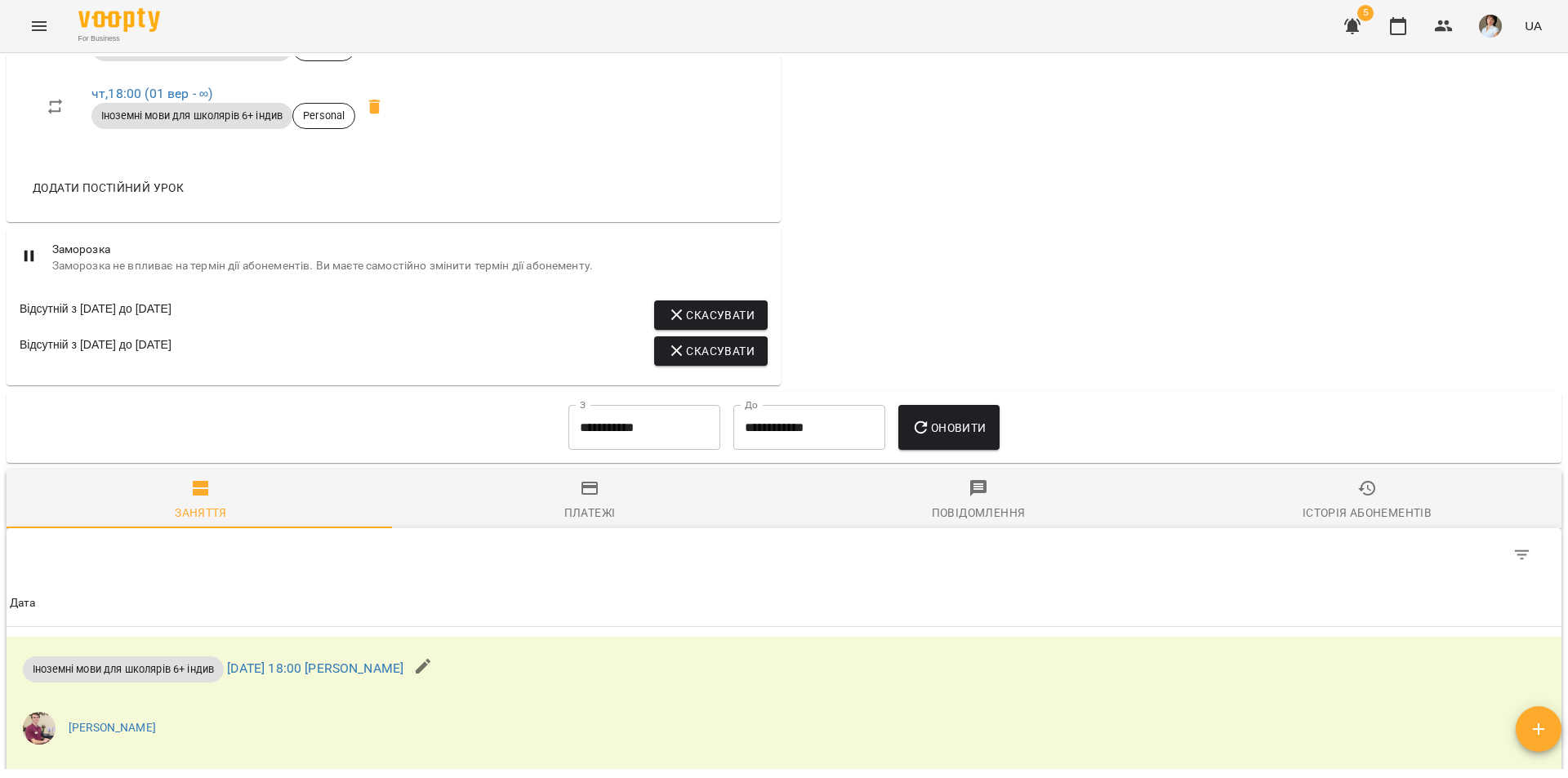
scroll to position [931, 0]
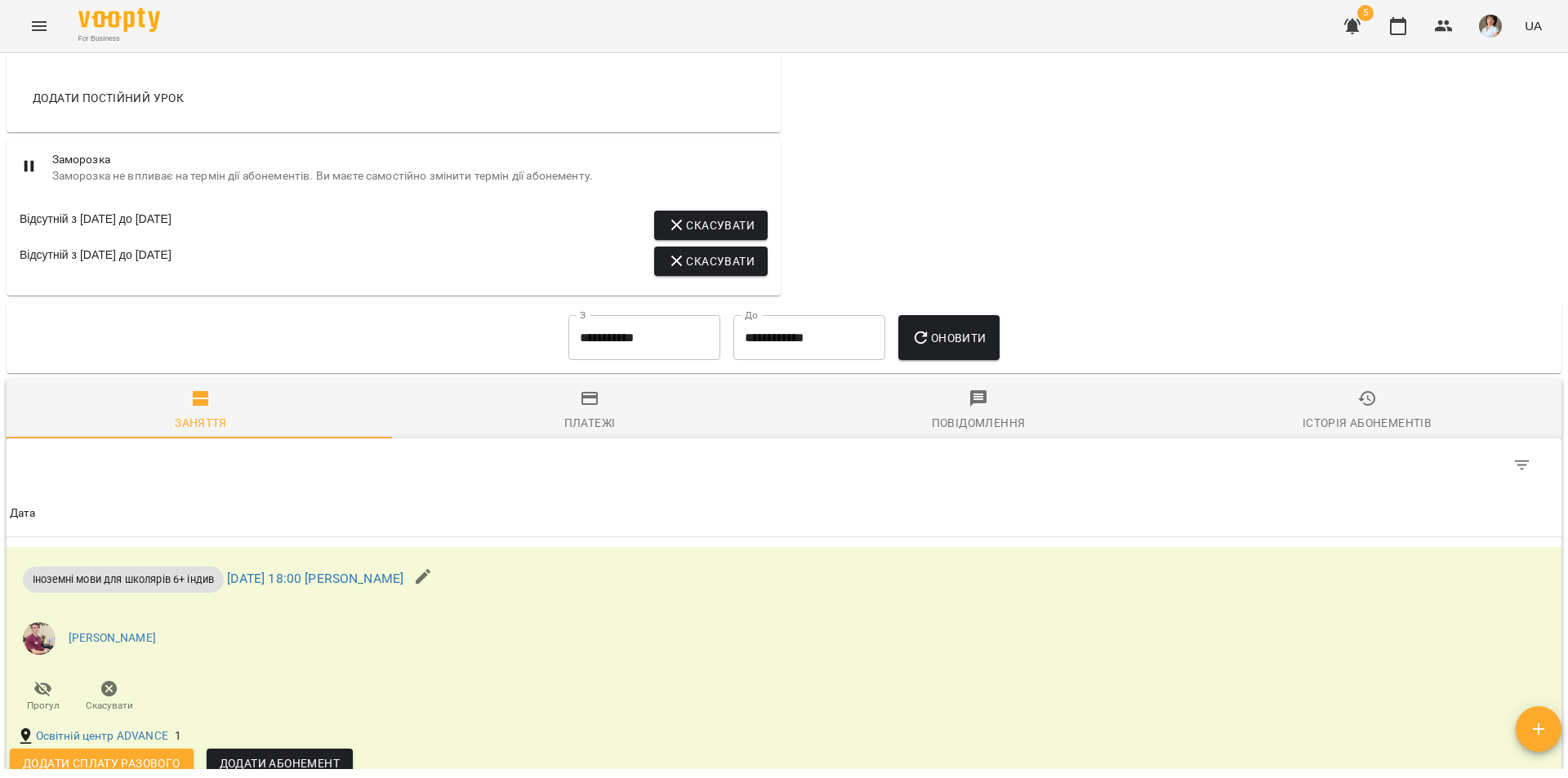
click at [644, 358] on input "**********" at bounding box center [644, 338] width 152 height 45
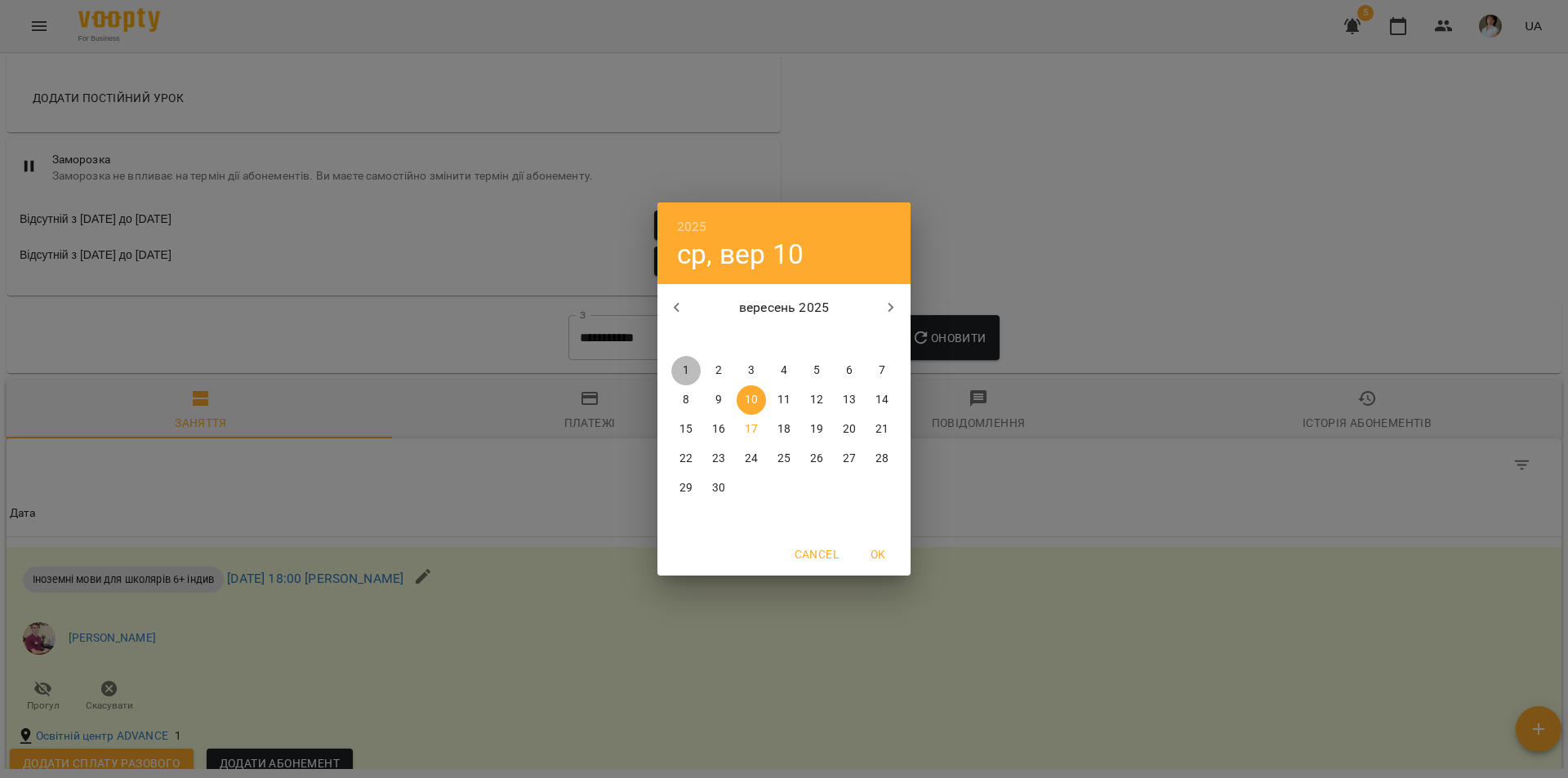
click at [685, 366] on p "1" at bounding box center [686, 371] width 7 height 17
type input "**********"
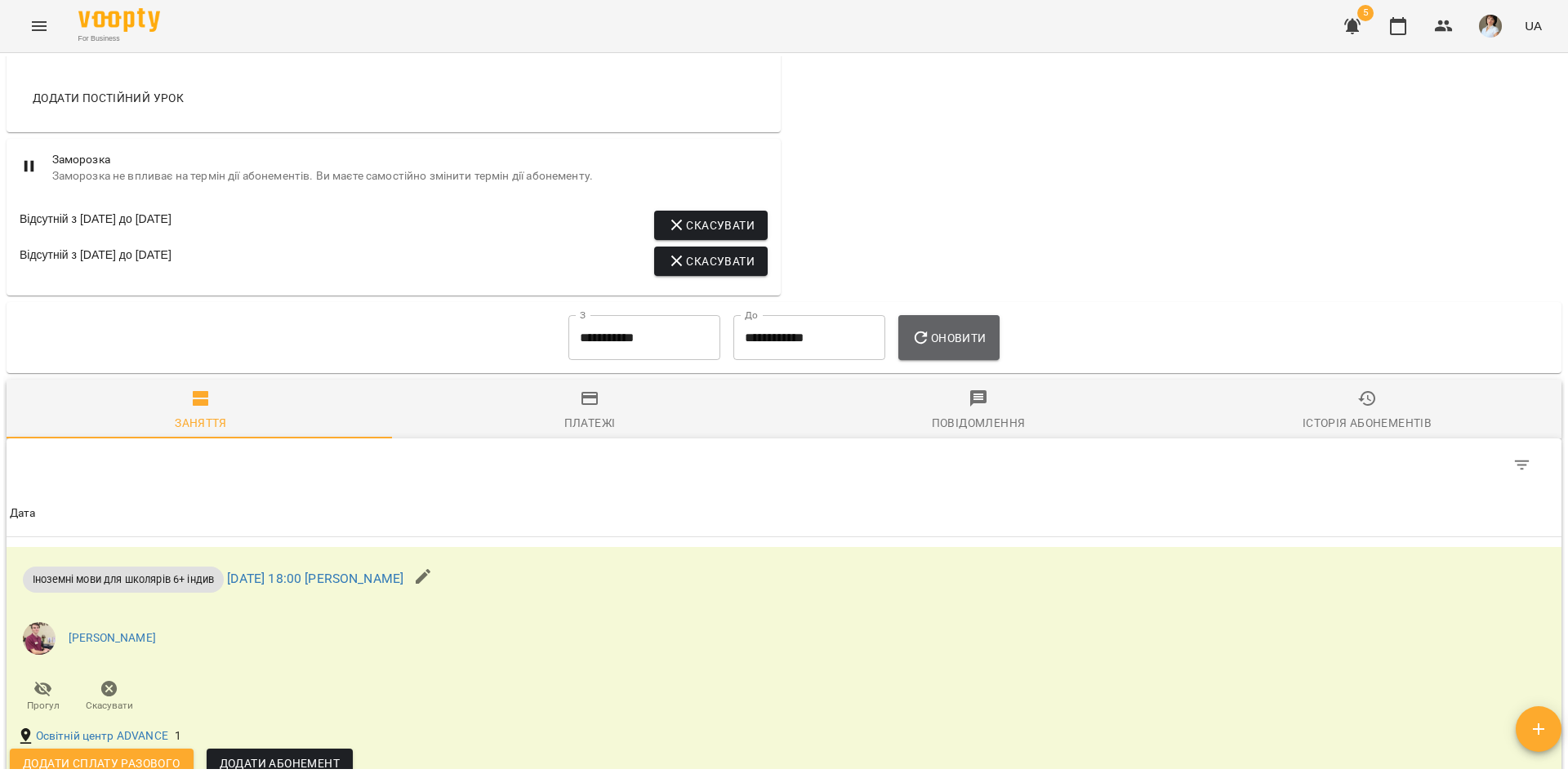
click at [942, 348] on span "Оновити" at bounding box center [949, 339] width 74 height 20
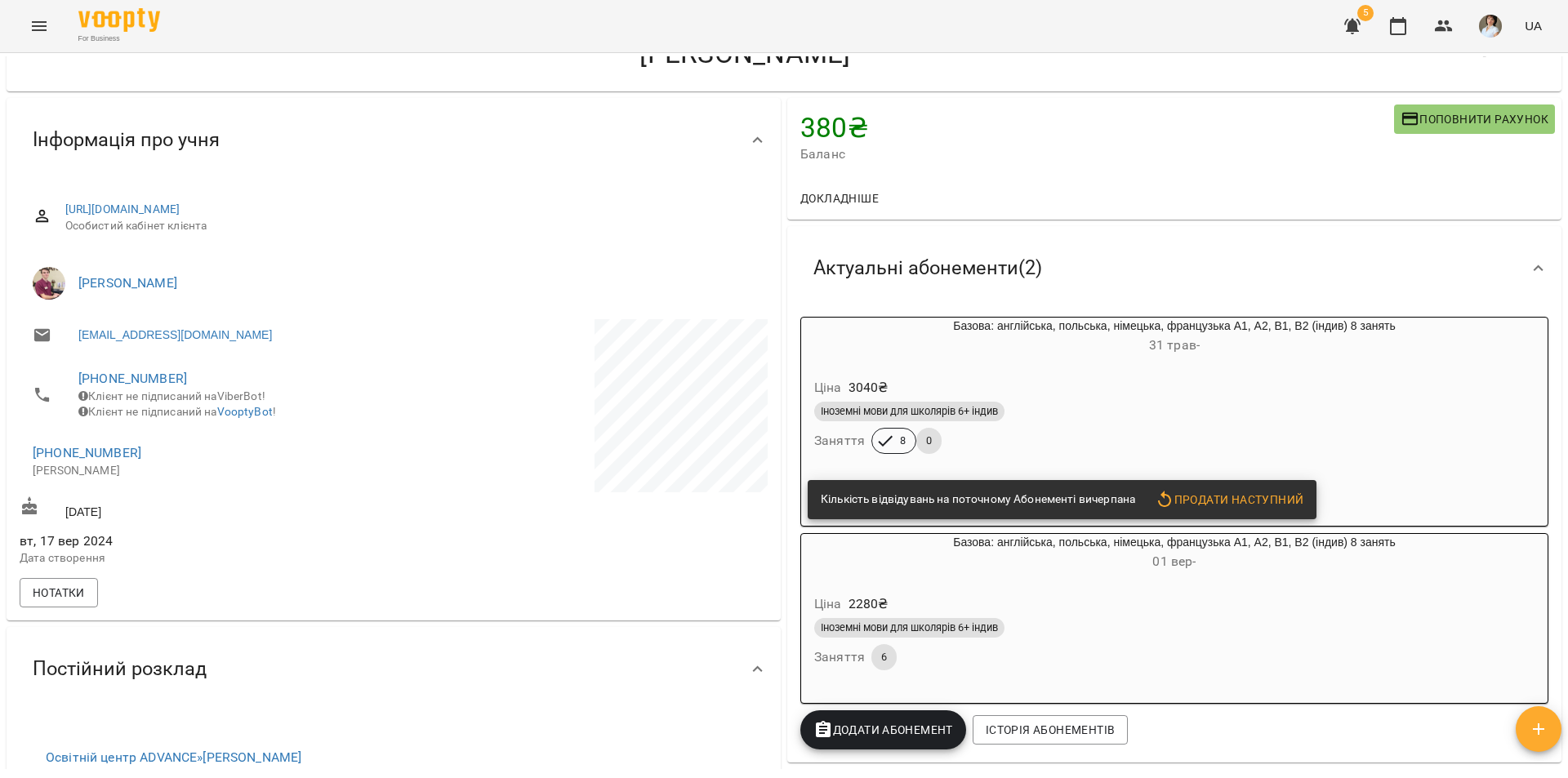
scroll to position [0, 0]
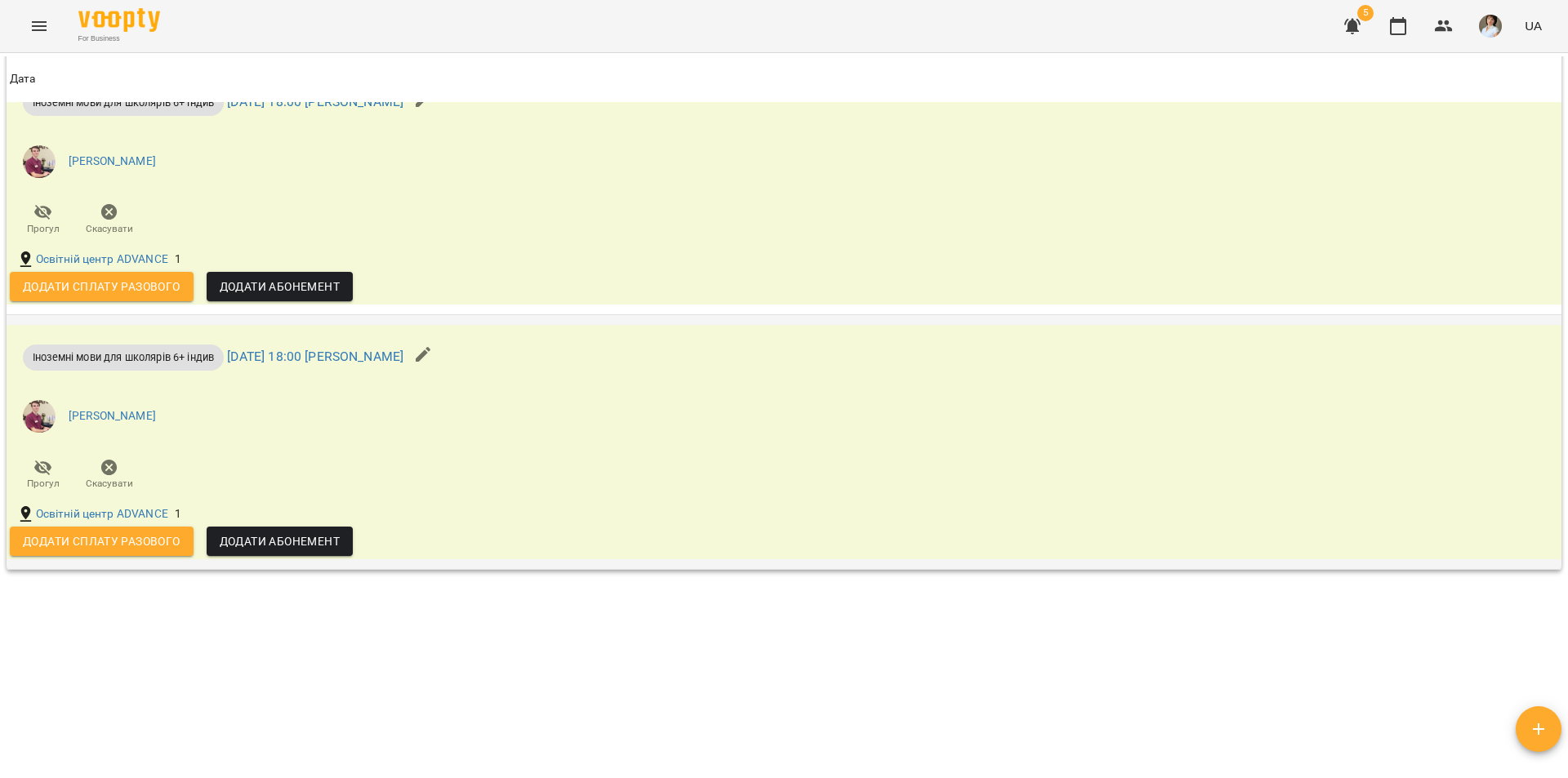
scroll to position [931, 0]
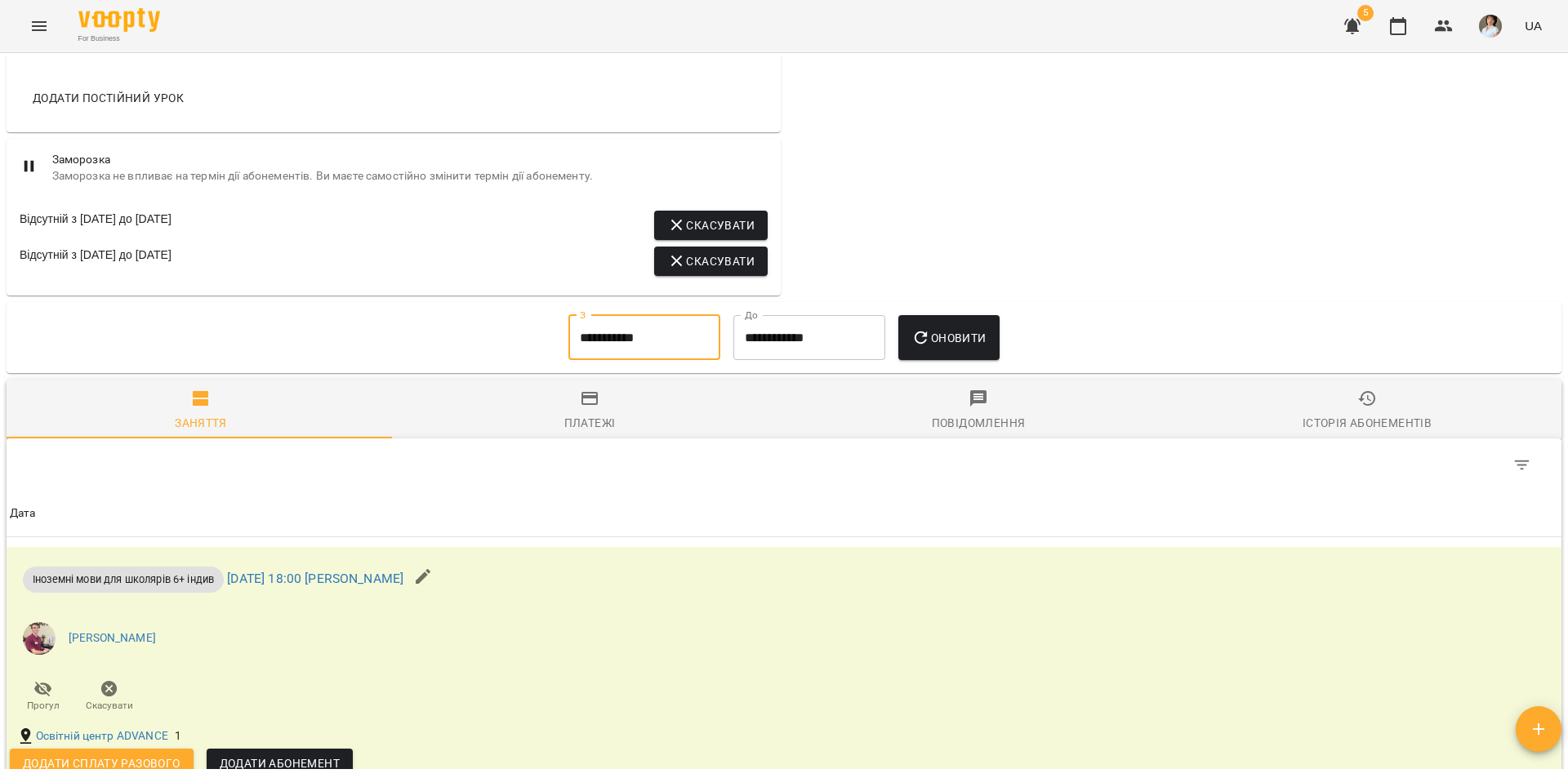
click at [632, 361] on input "**********" at bounding box center [644, 338] width 152 height 45
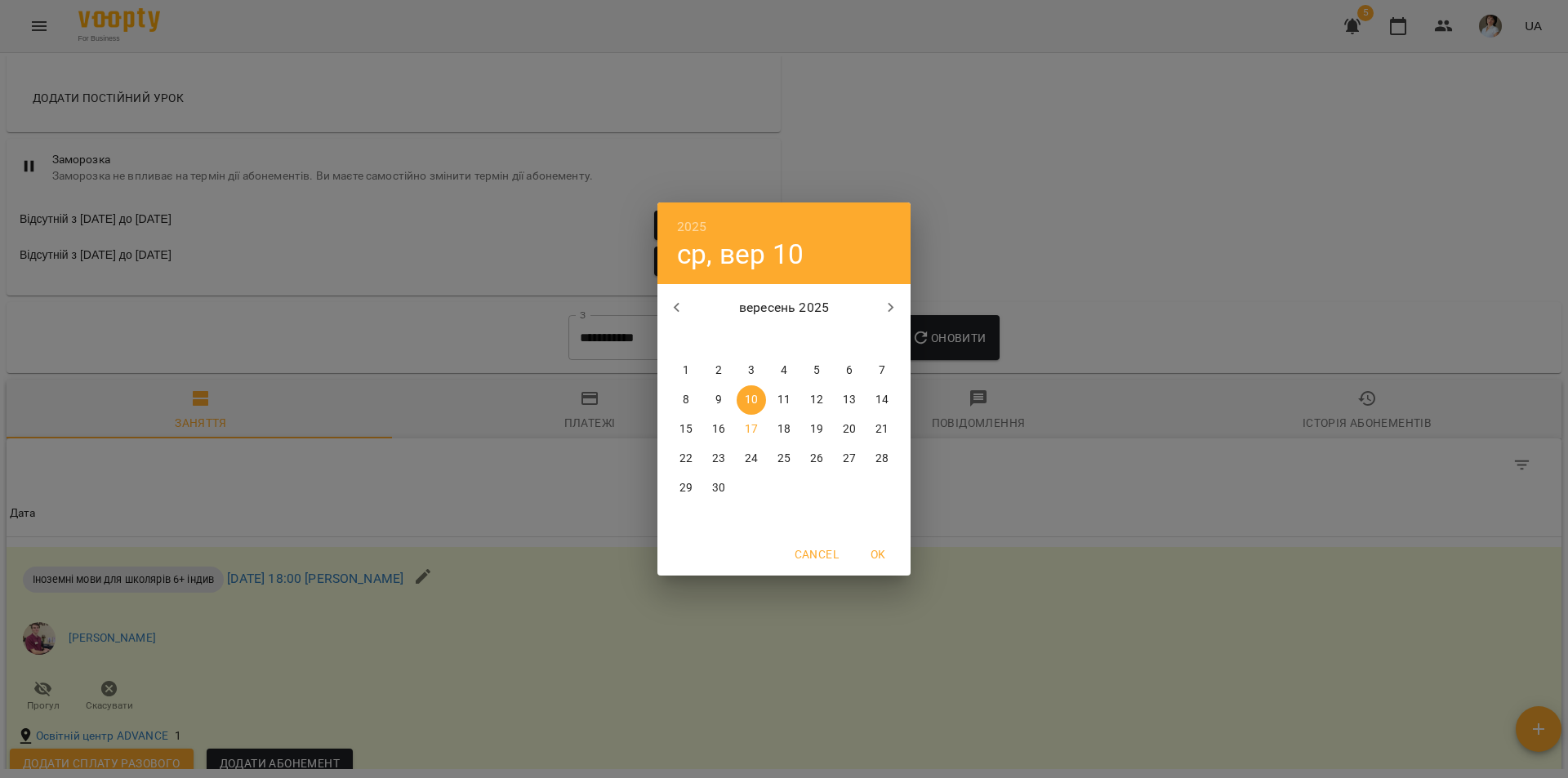
click at [674, 363] on span "1" at bounding box center [686, 371] width 30 height 17
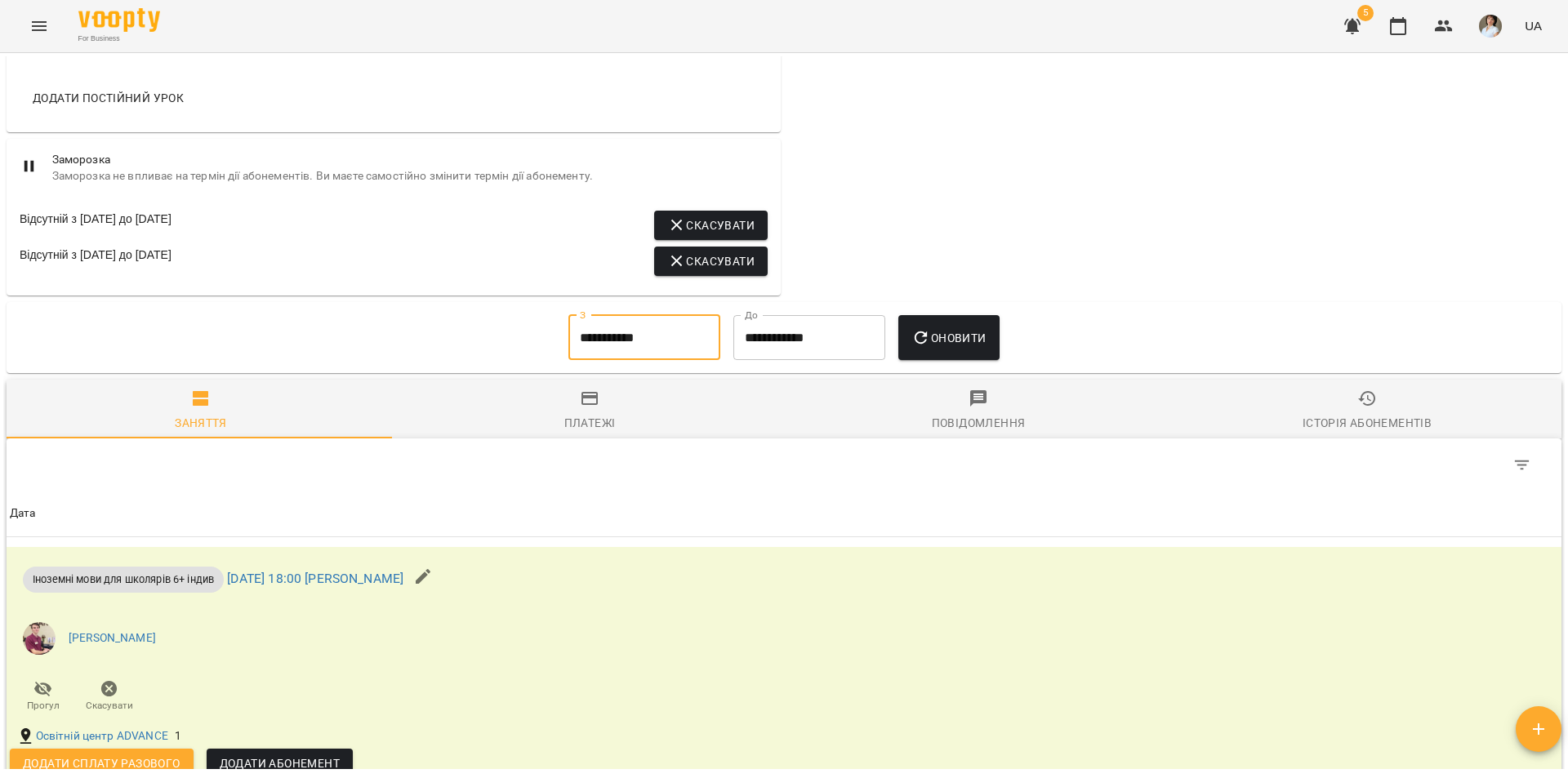
scroll to position [441, 0]
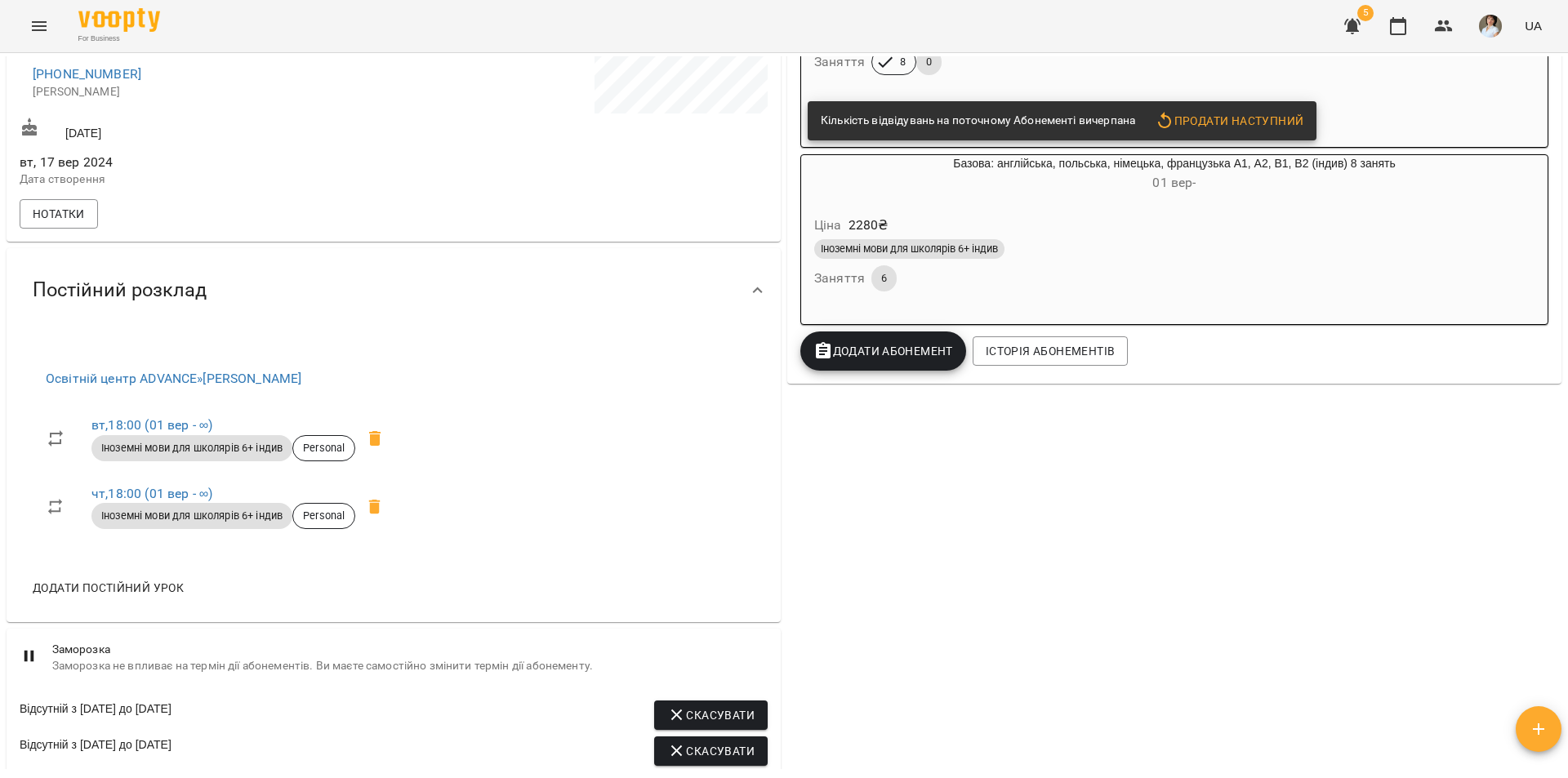
click at [1010, 223] on div "Ціна 2280 ₴" at bounding box center [1174, 225] width 727 height 30
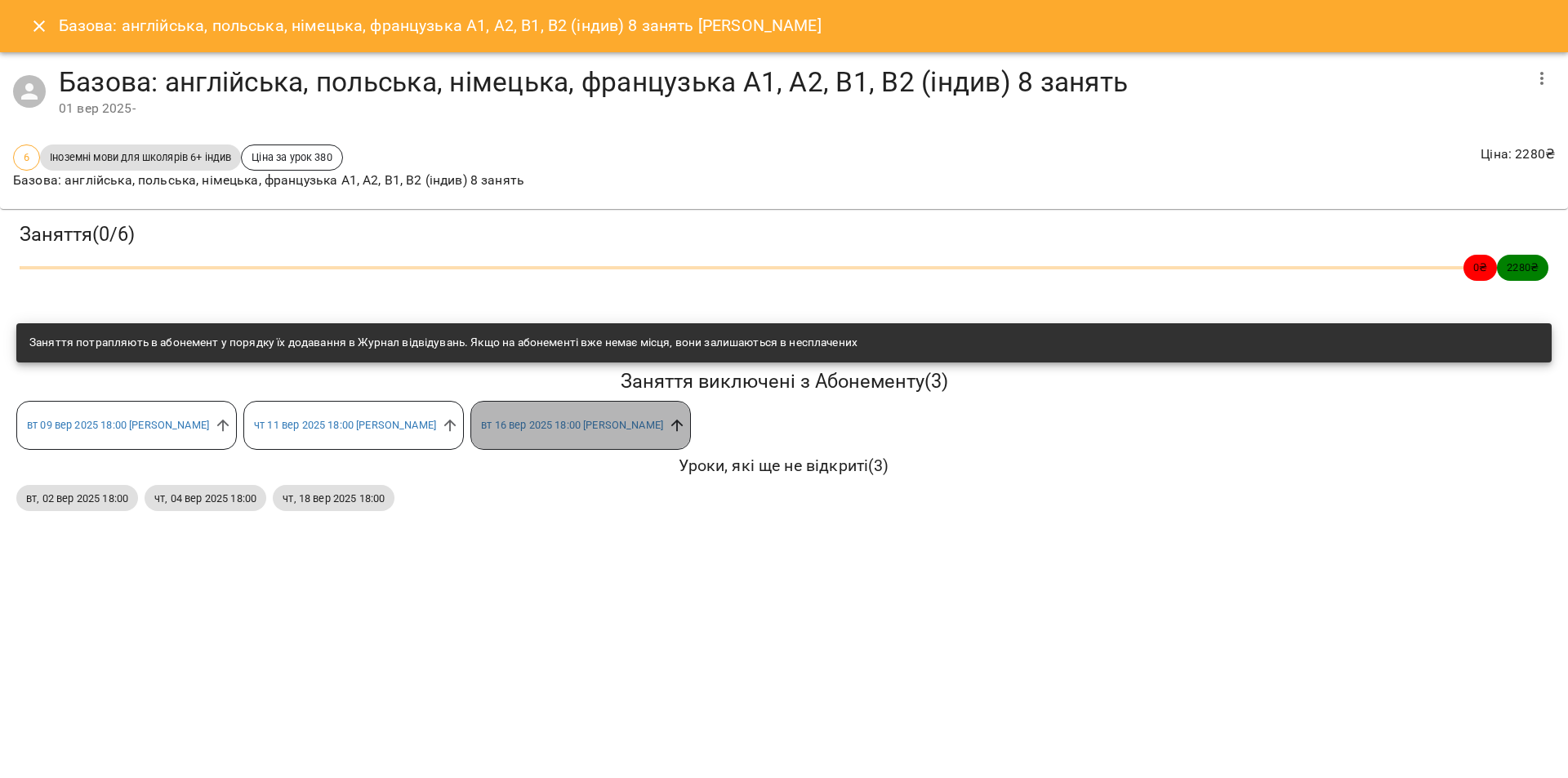
click at [668, 424] on icon at bounding box center [677, 425] width 18 height 18
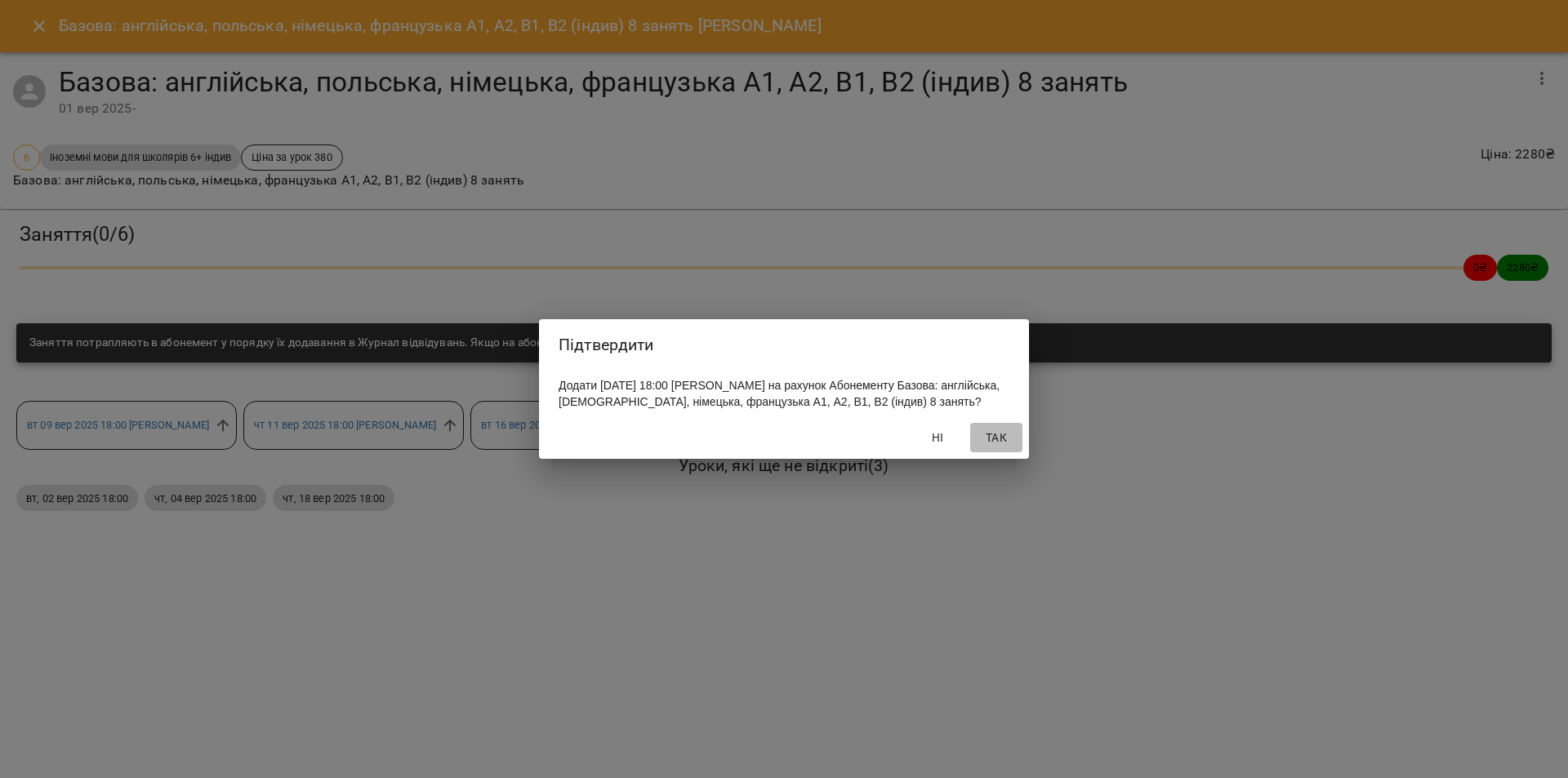
click at [1001, 448] on span "Так" at bounding box center [996, 438] width 39 height 20
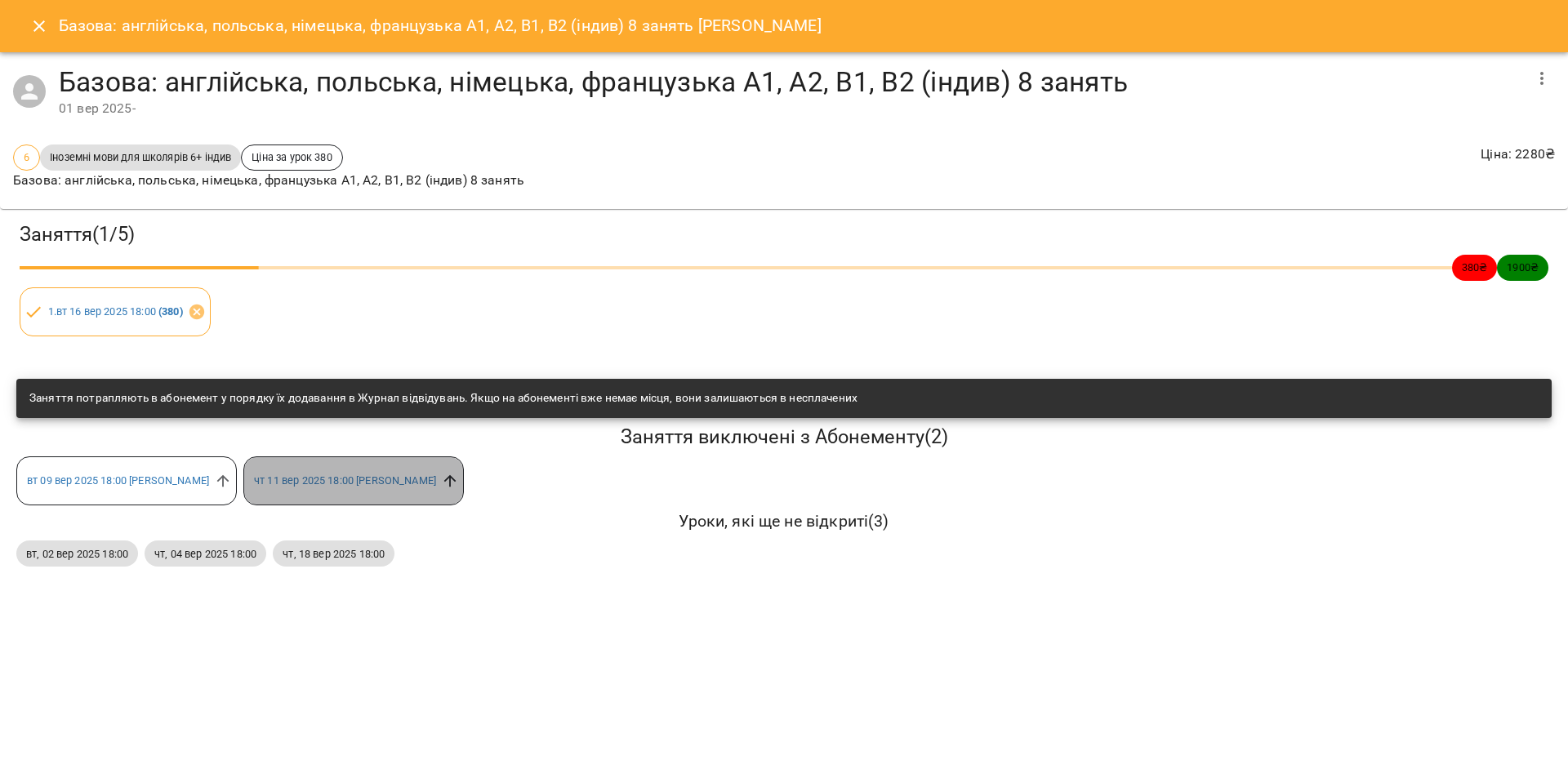
click at [443, 477] on icon at bounding box center [450, 482] width 18 height 18
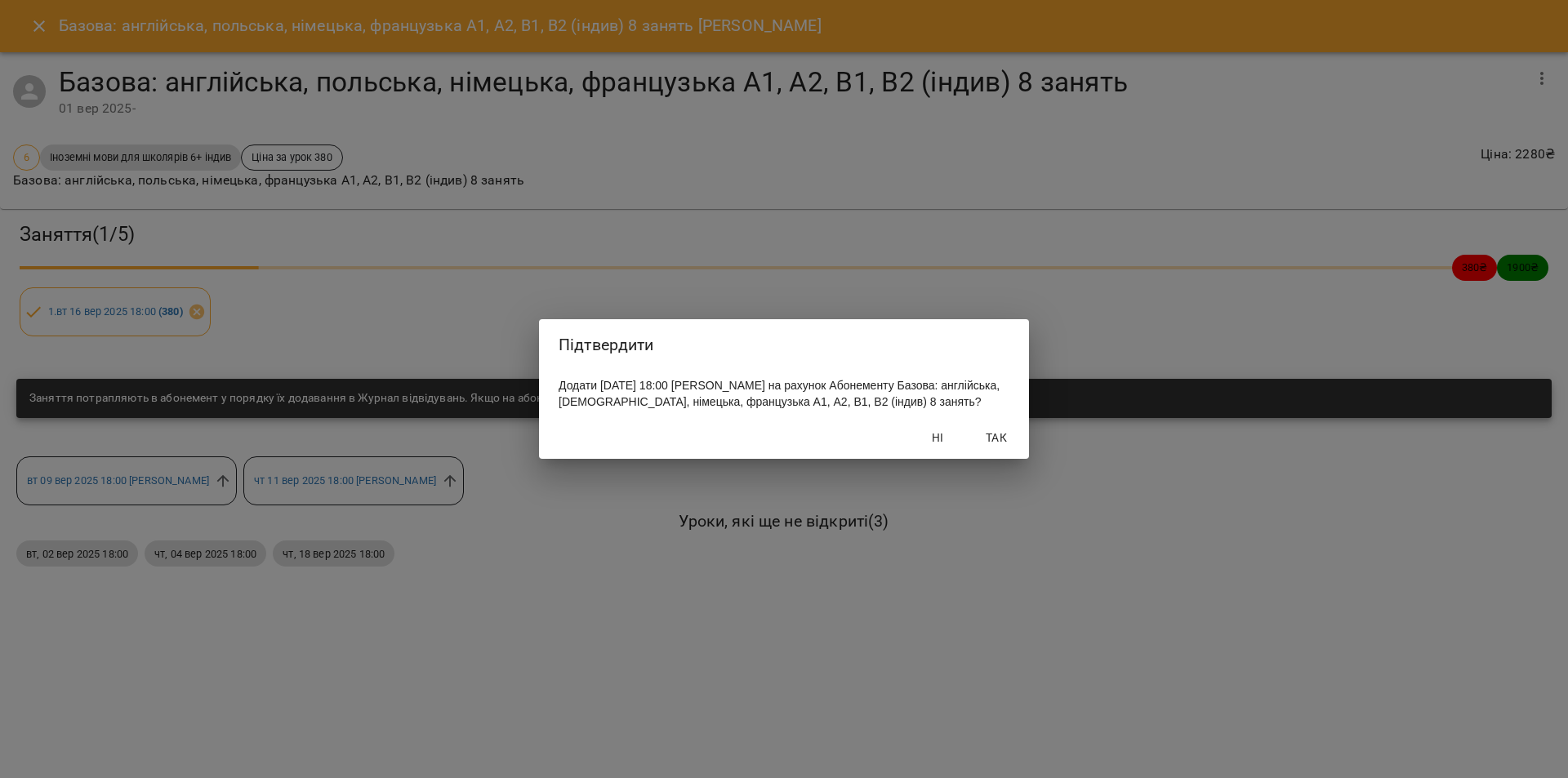
click at [997, 448] on span "Так" at bounding box center [996, 438] width 39 height 20
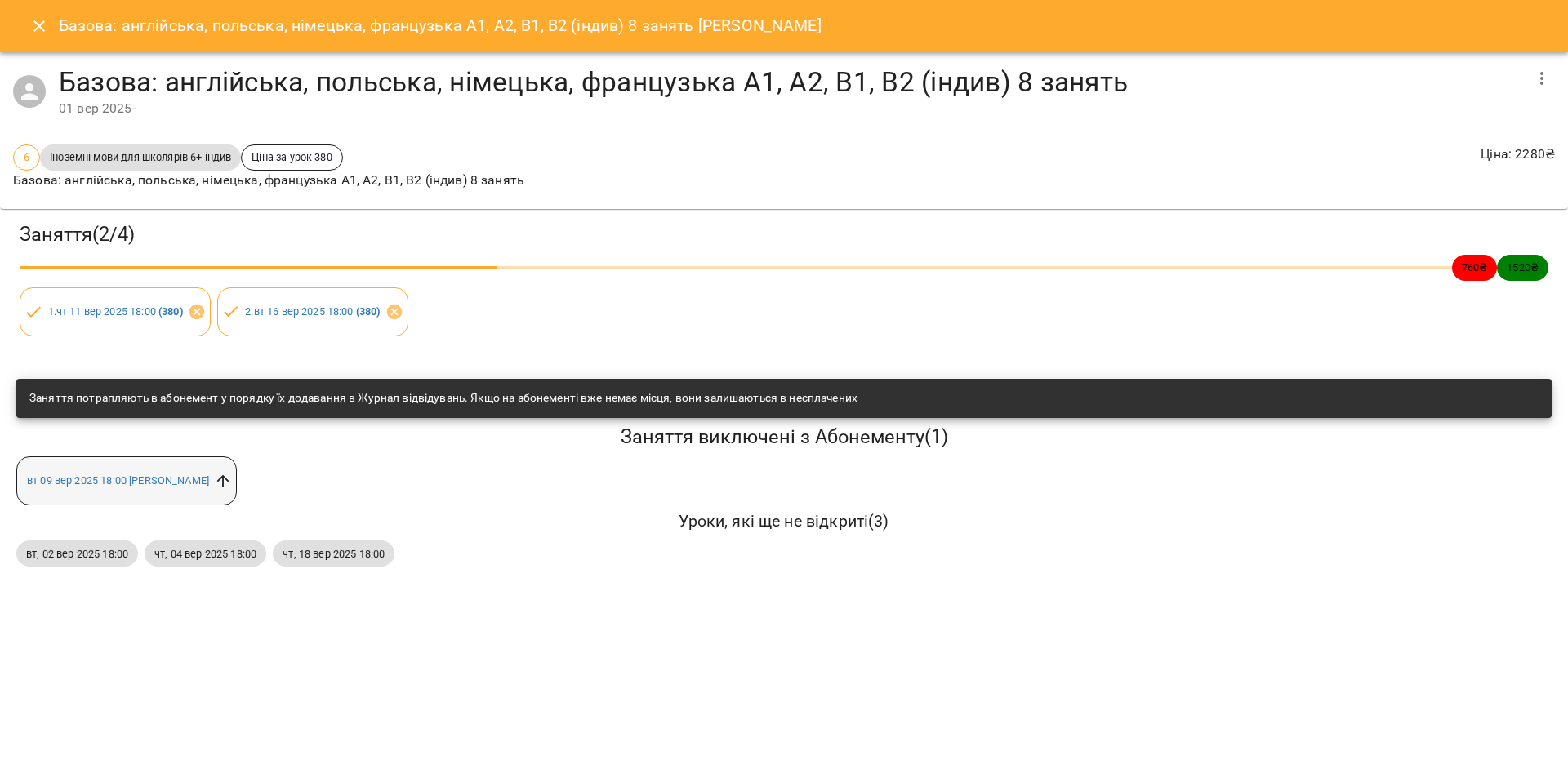
click at [217, 477] on icon at bounding box center [223, 482] width 12 height 12
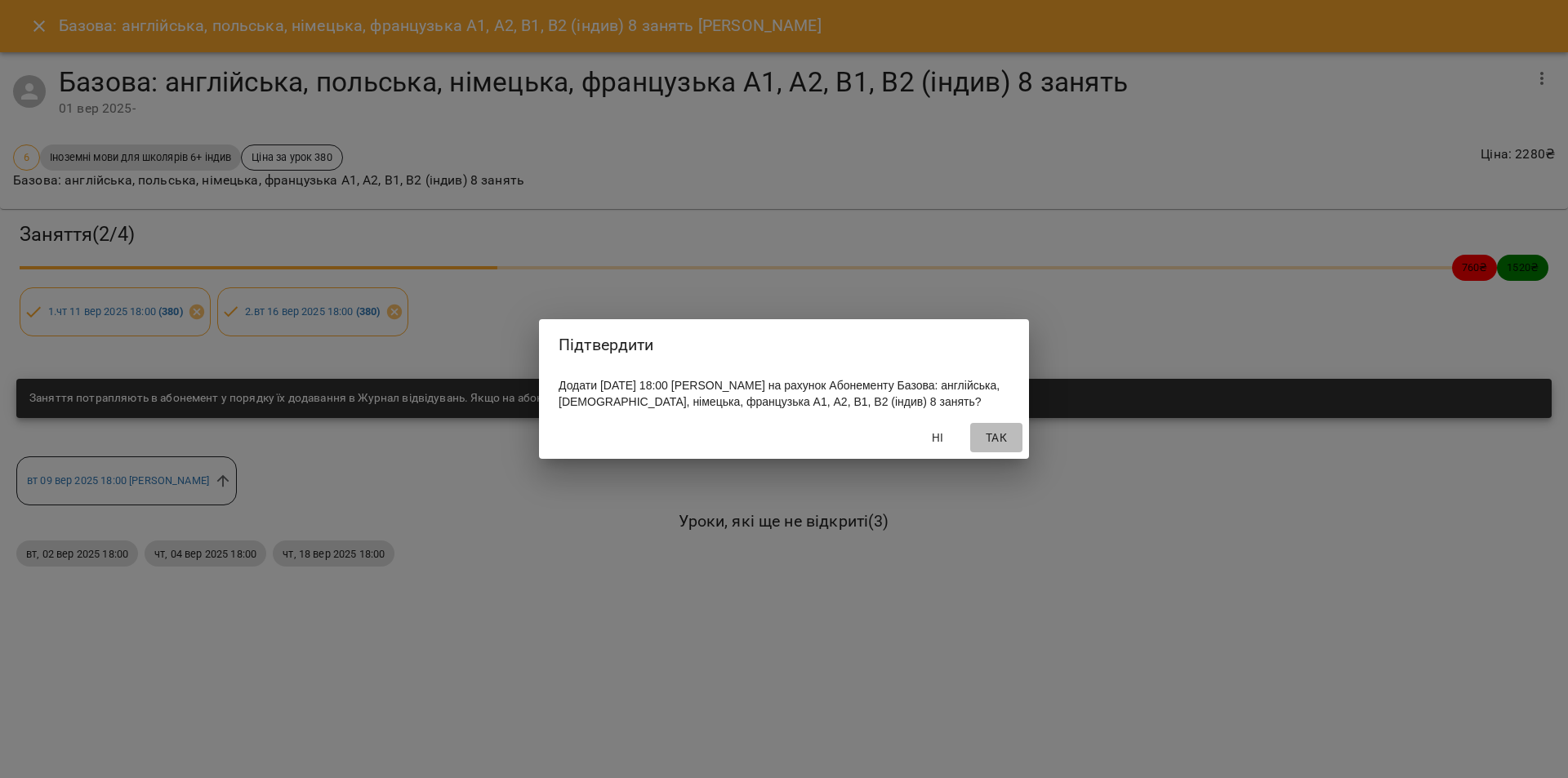
click at [1002, 448] on span "Так" at bounding box center [996, 438] width 39 height 20
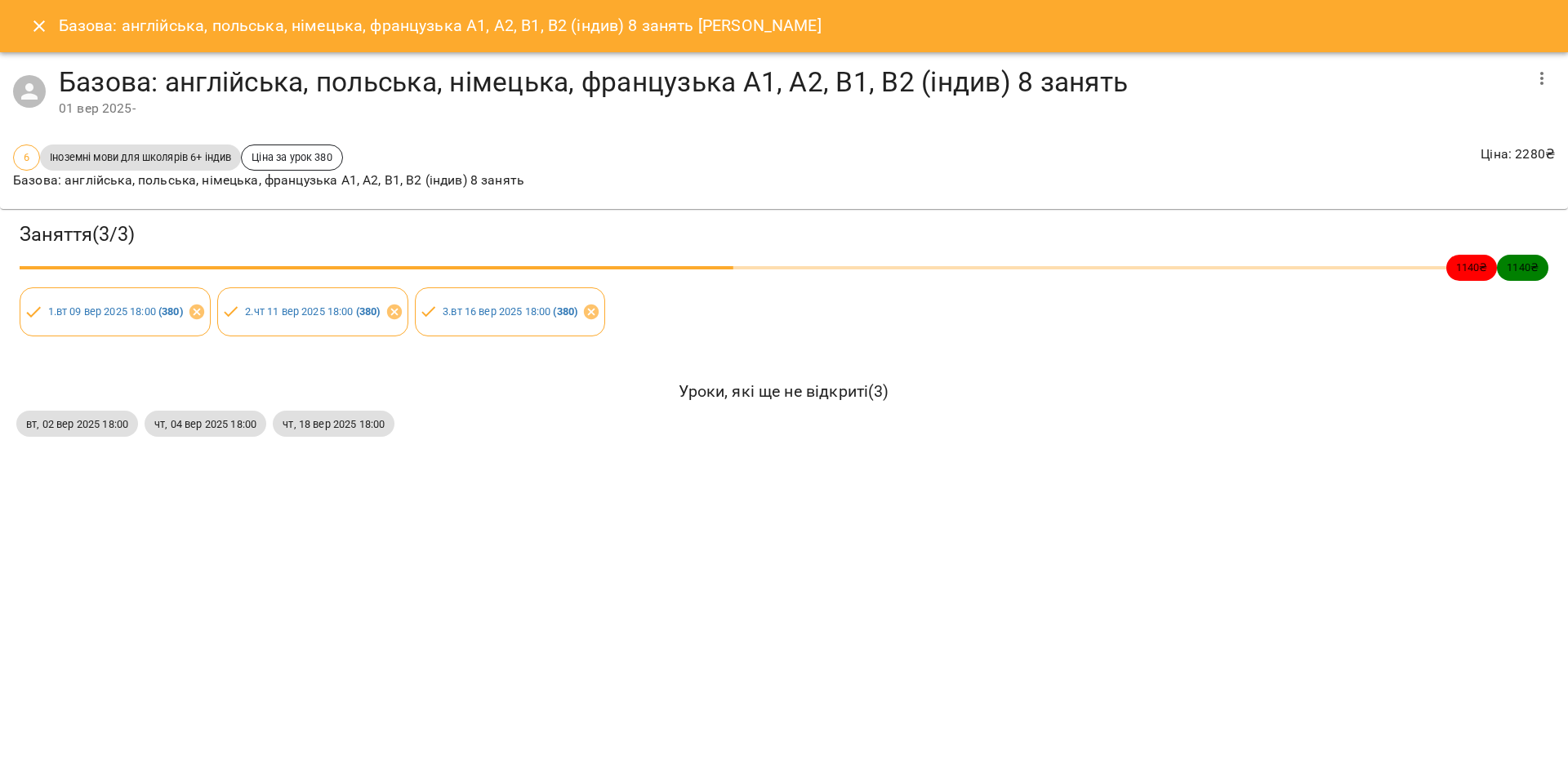
click at [42, 21] on icon "Close" at bounding box center [40, 26] width 20 height 20
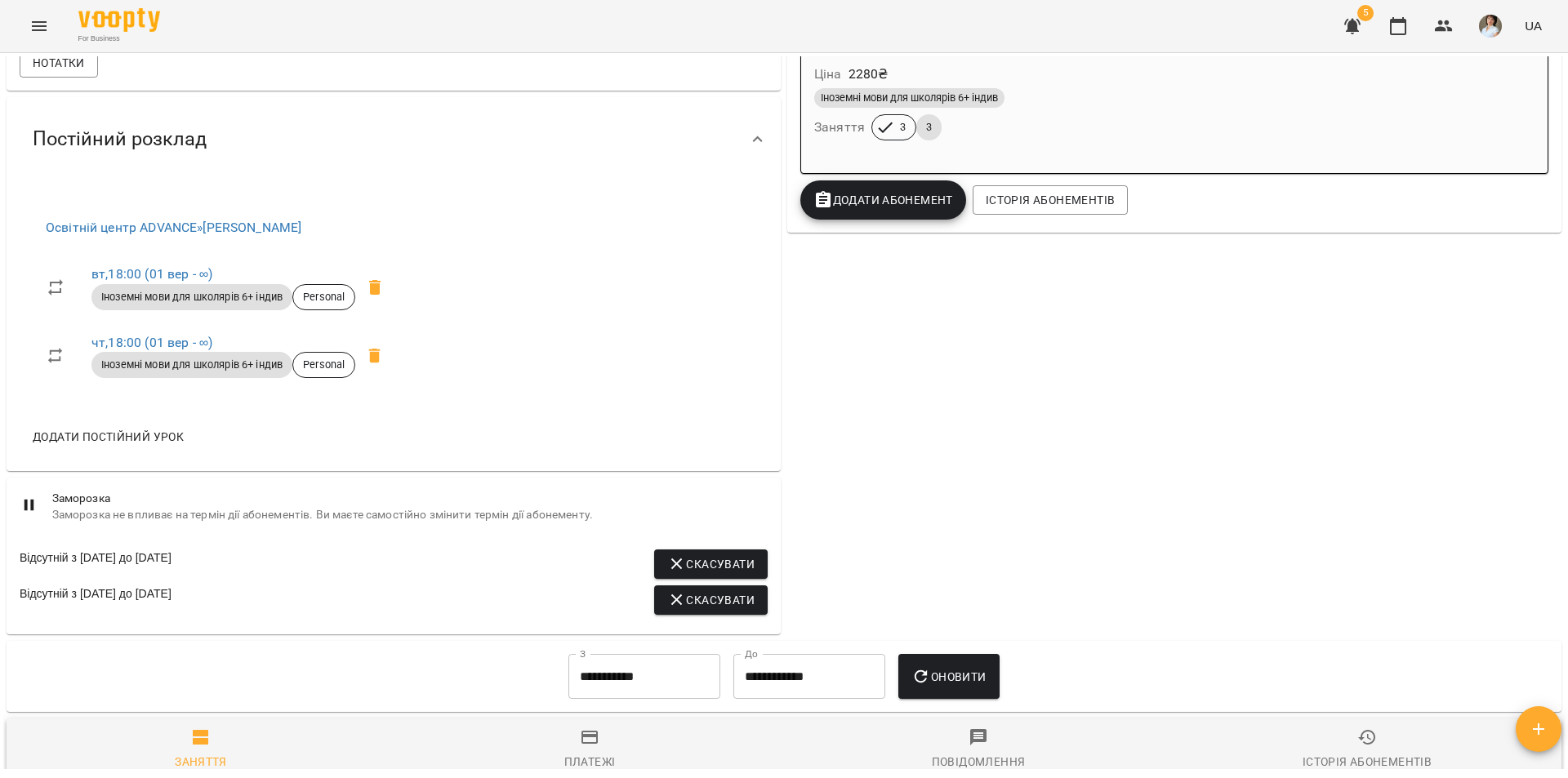
scroll to position [817, 0]
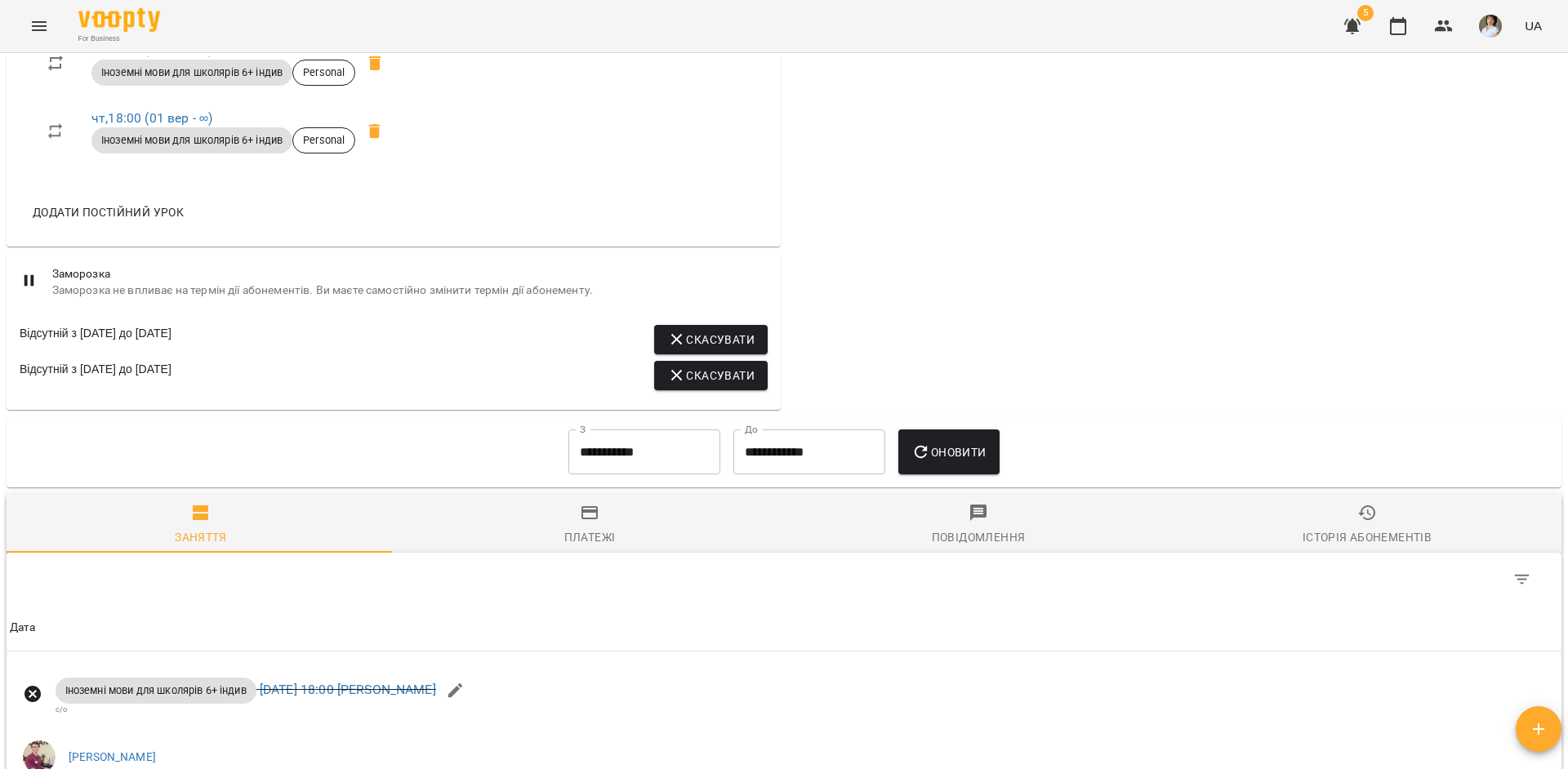
click at [670, 467] on input "**********" at bounding box center [644, 452] width 152 height 45
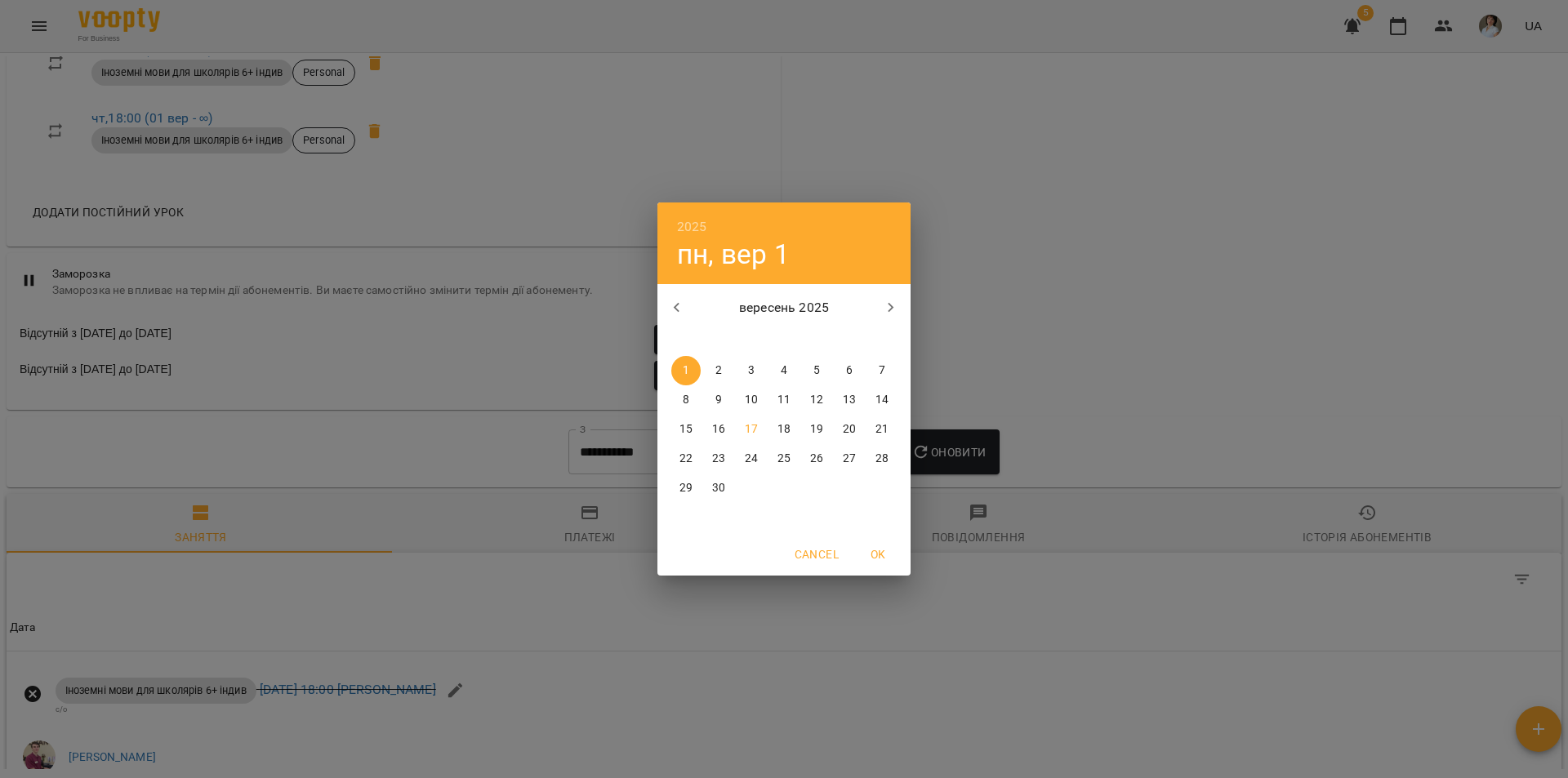
click at [684, 306] on icon "button" at bounding box center [677, 308] width 20 height 20
click at [880, 369] on p "1" at bounding box center [882, 371] width 7 height 17
type input "**********"
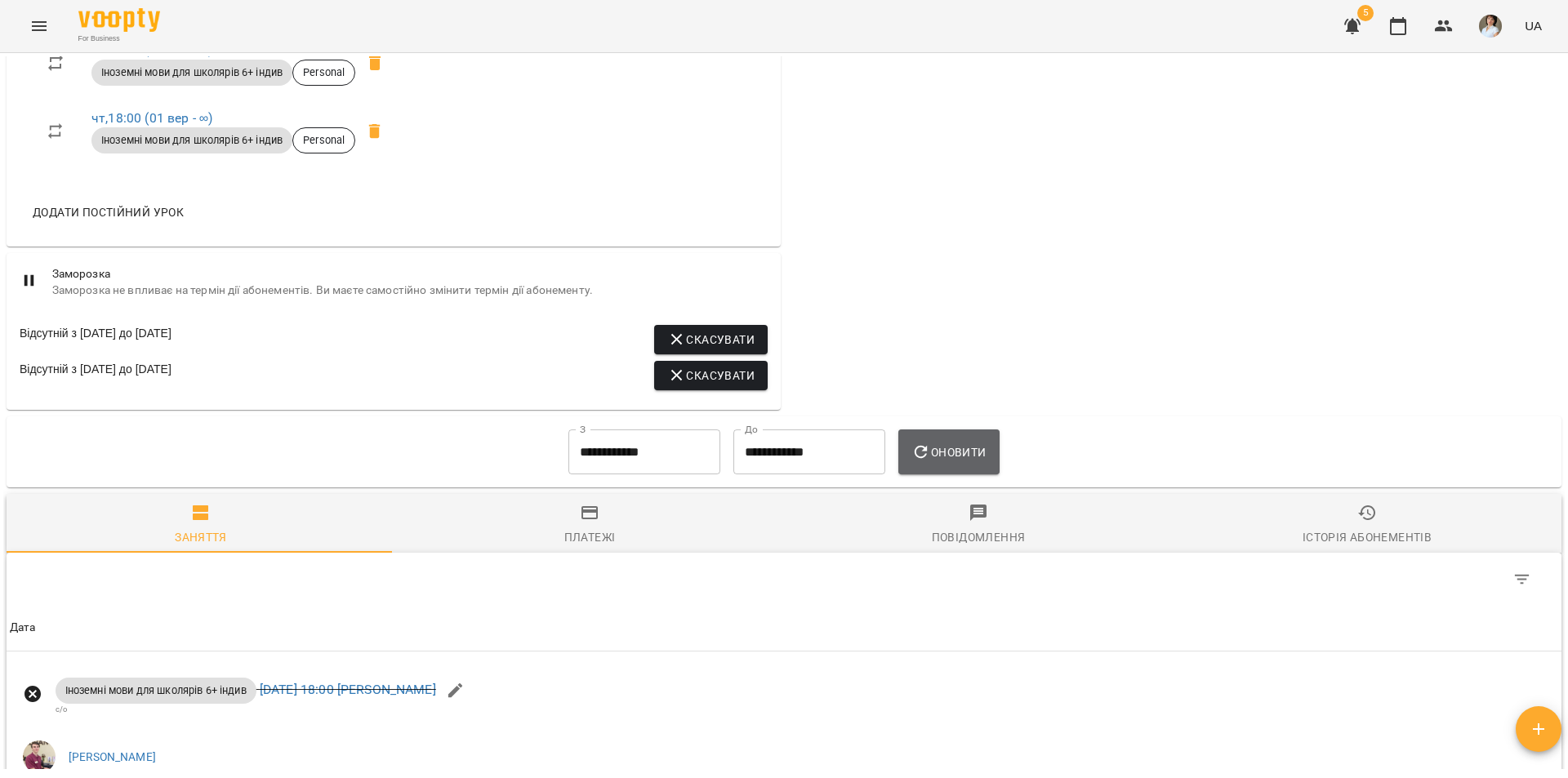
click at [944, 463] on span "Оновити" at bounding box center [949, 453] width 74 height 20
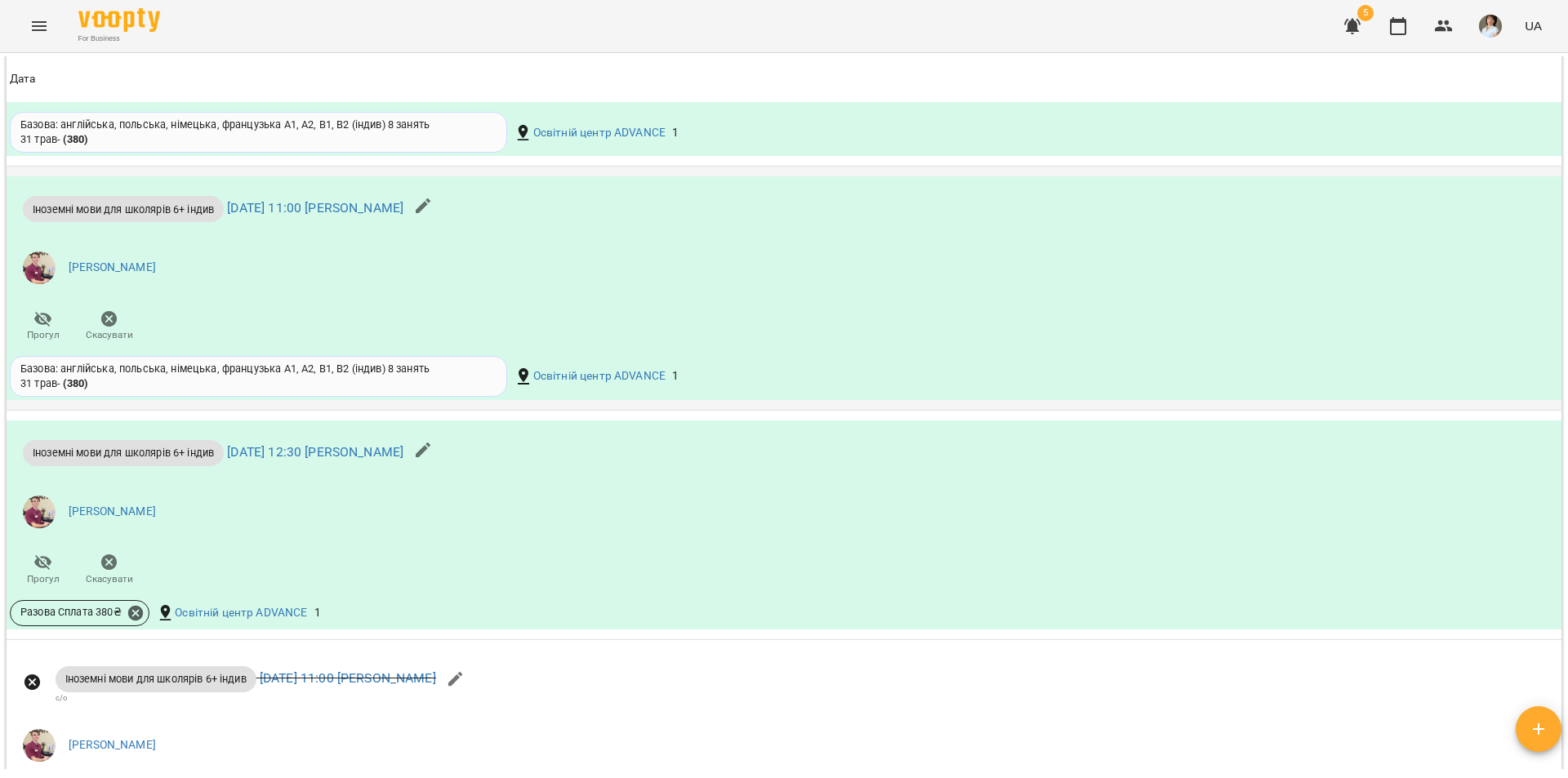
scroll to position [3104, 0]
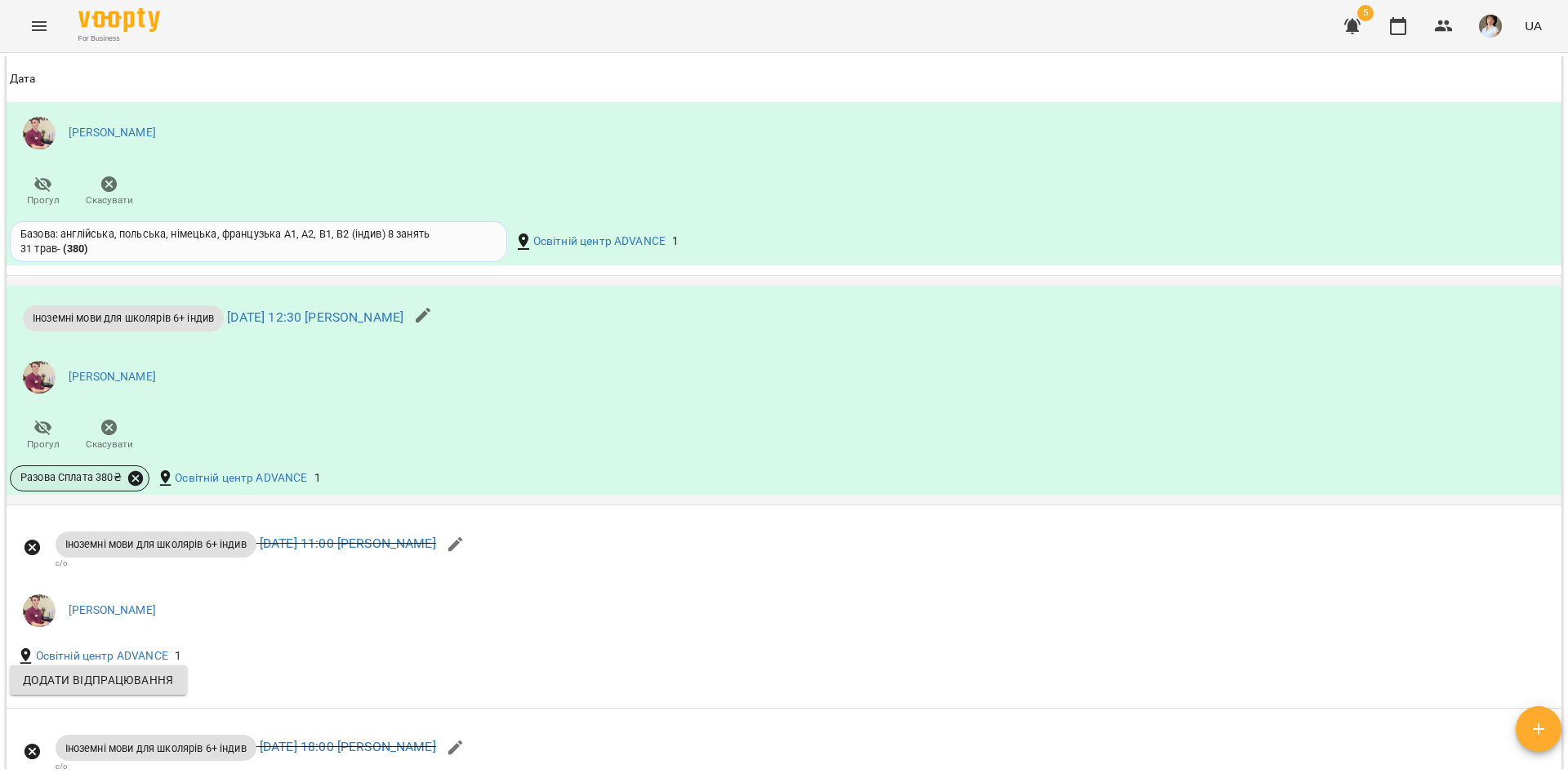
click at [135, 487] on icon at bounding box center [135, 479] width 18 height 18
click at [215, 421] on div at bounding box center [784, 389] width 1568 height 778
click at [289, 398] on li "[PERSON_NAME]" at bounding box center [524, 377] width 1030 height 45
drag, startPoint x: 302, startPoint y: 353, endPoint x: 310, endPoint y: 338, distance: 17.0
click at [303, 341] on div "Іноземні мови для школярів 6+ індив ср 25 черв 2025 12:30 Бойко Дмитро" at bounding box center [230, 315] width 439 height 52
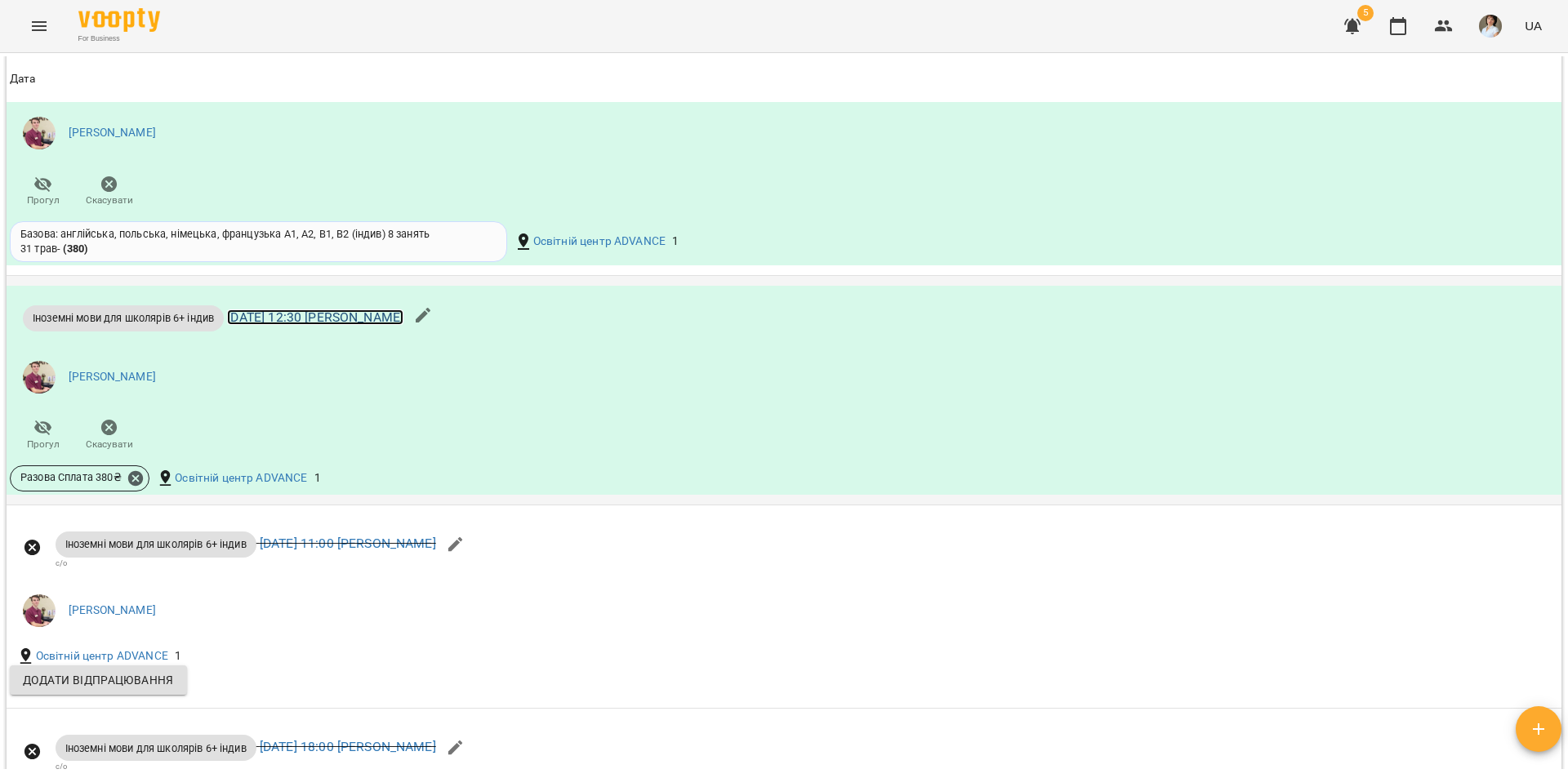
click at [310, 325] on link "ср 25 черв 2025 12:30 Бойко Дмитро" at bounding box center [315, 317] width 177 height 16
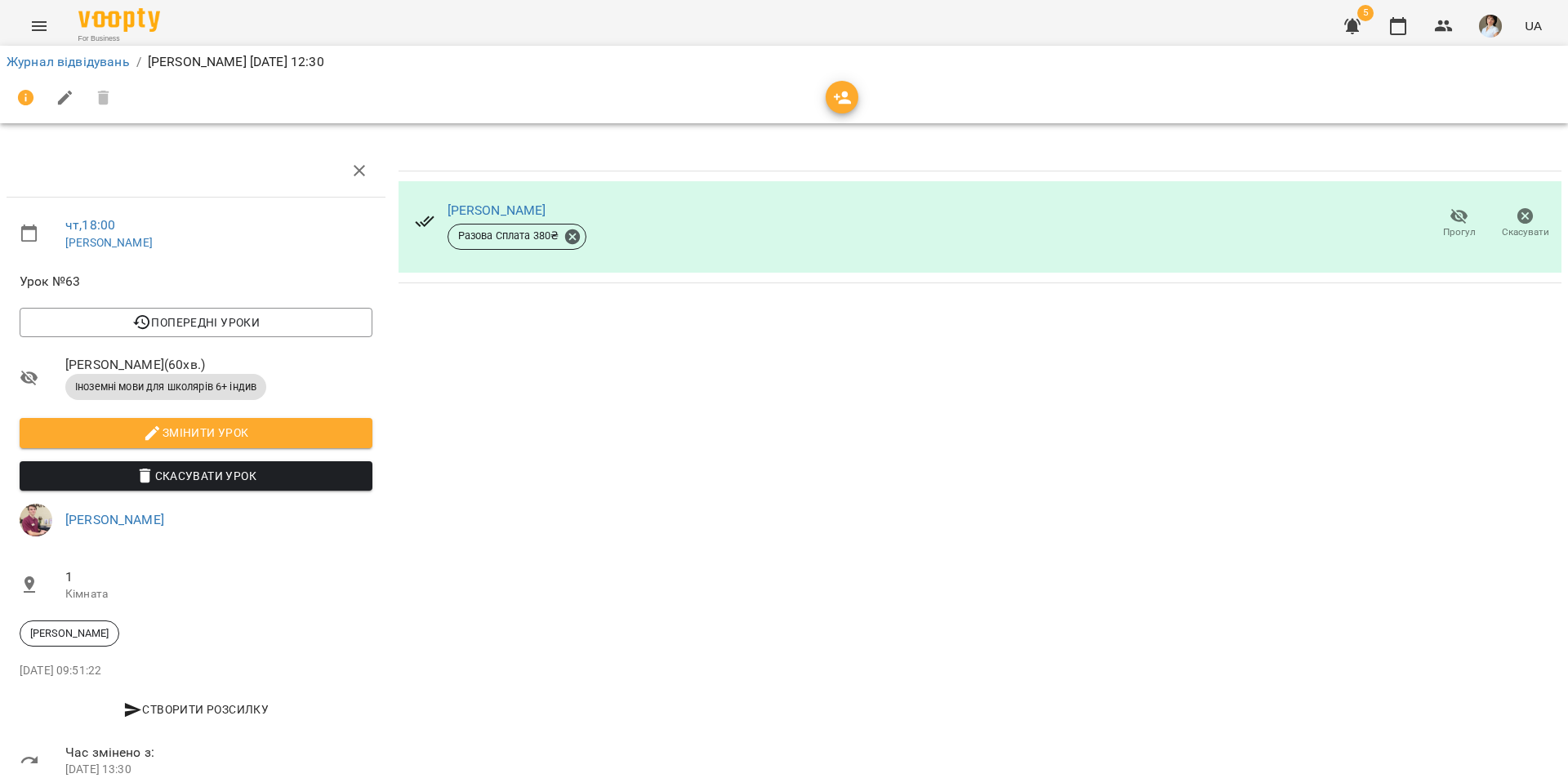
click at [1515, 222] on icon "button" at bounding box center [1525, 216] width 20 height 20
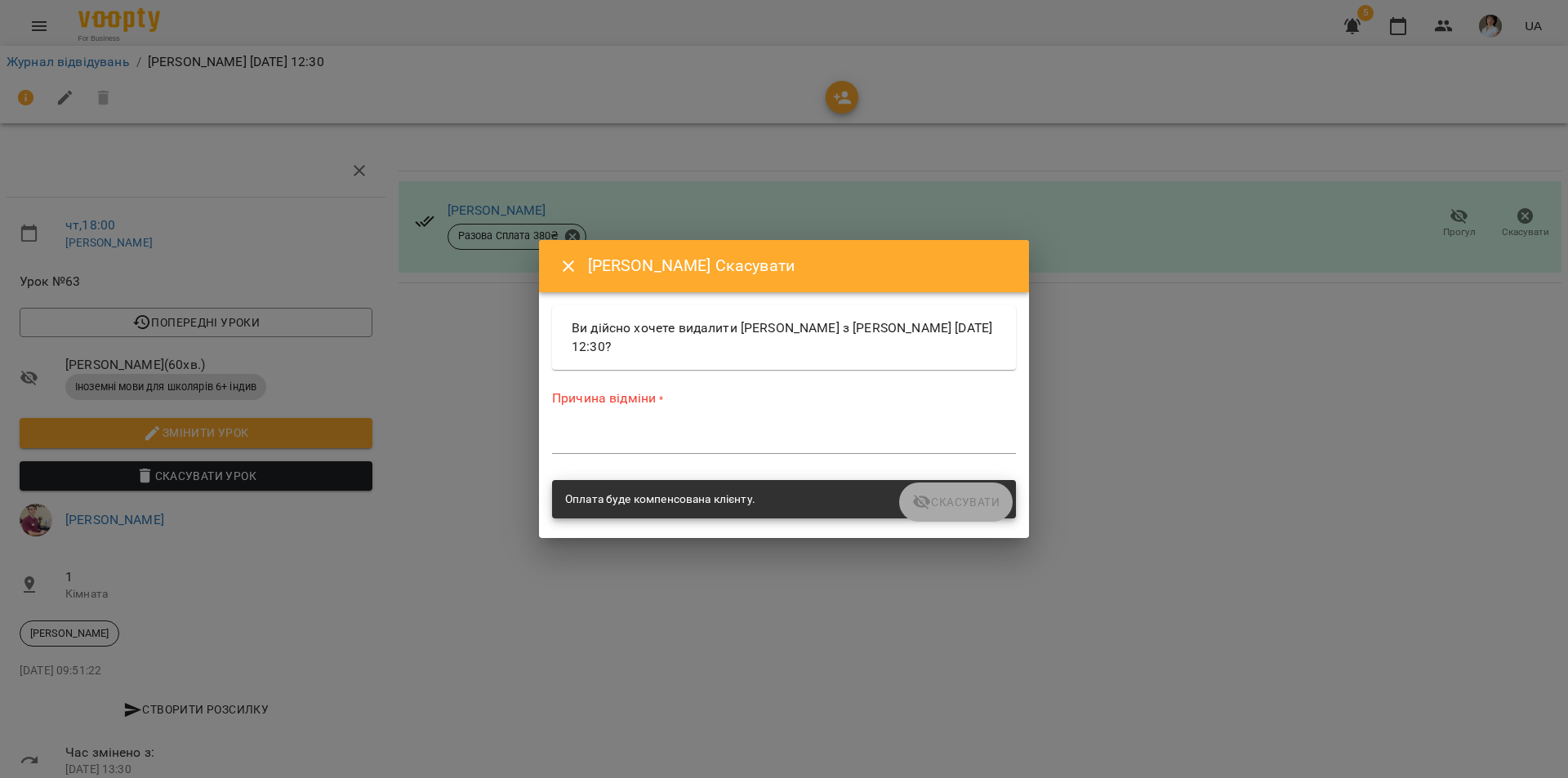
click at [566, 266] on icon "Close" at bounding box center [568, 267] width 20 height 20
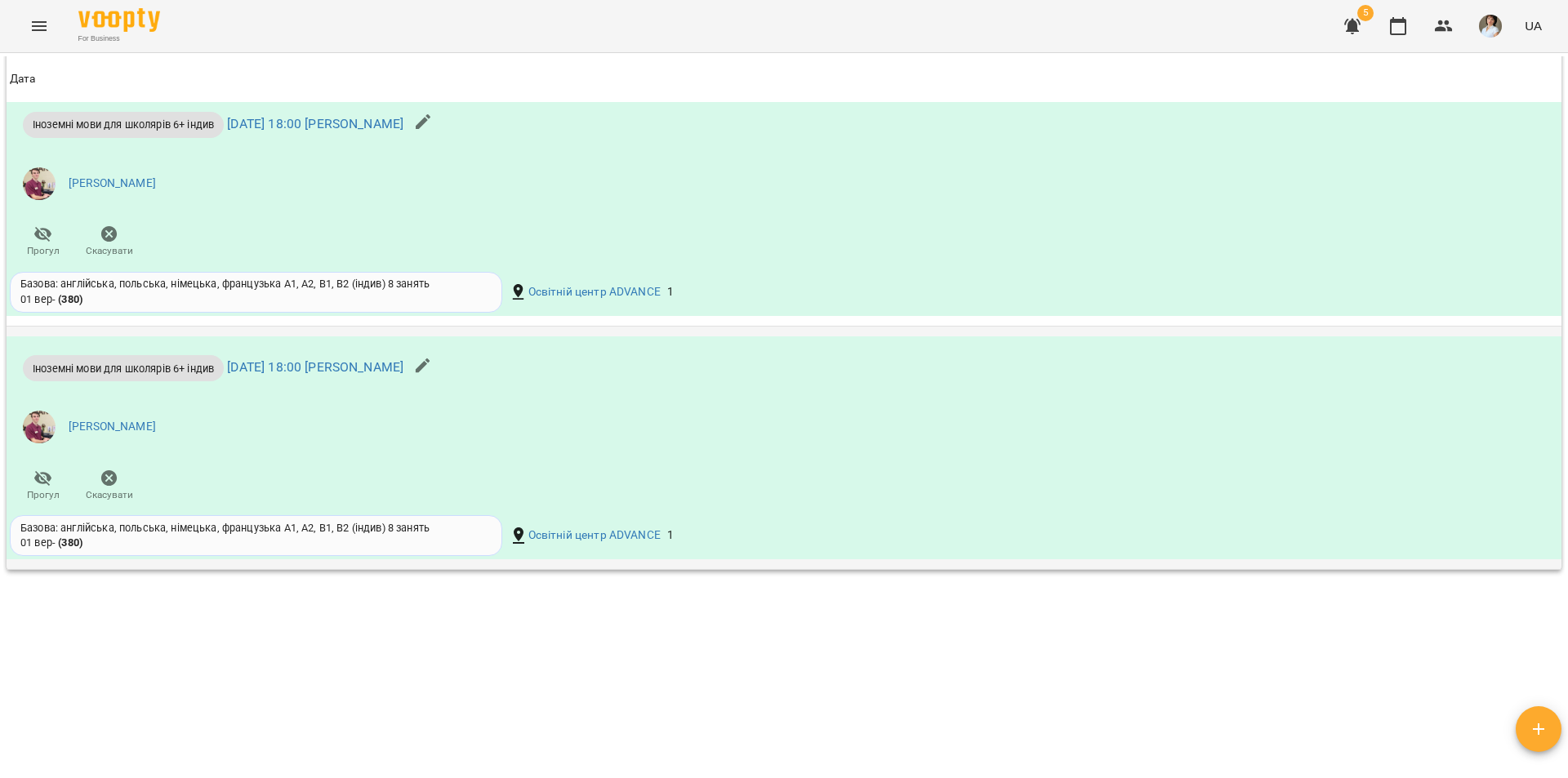
scroll to position [828, 0]
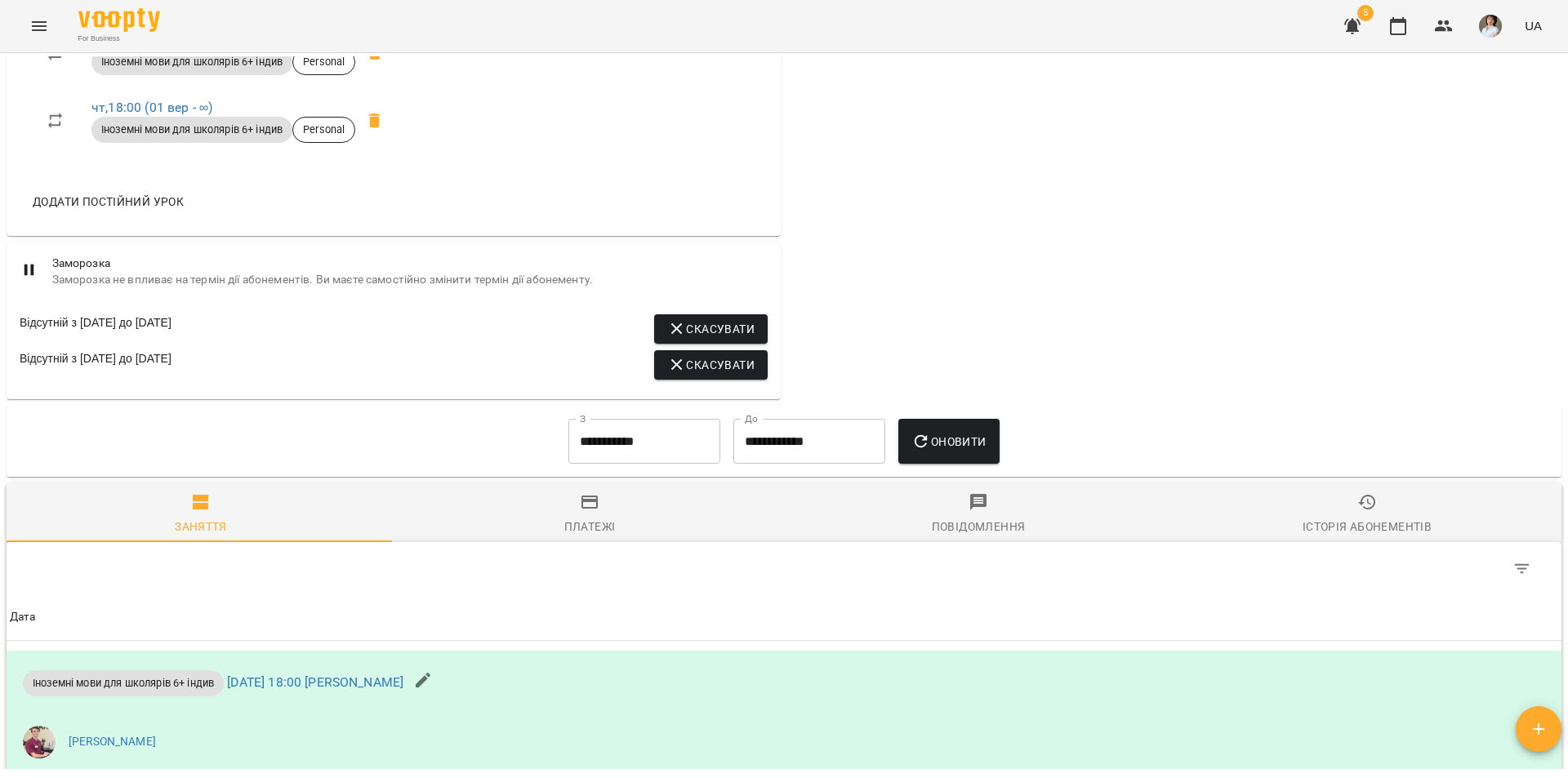
click at [585, 528] on span "Платежі" at bounding box center [589, 514] width 369 height 44
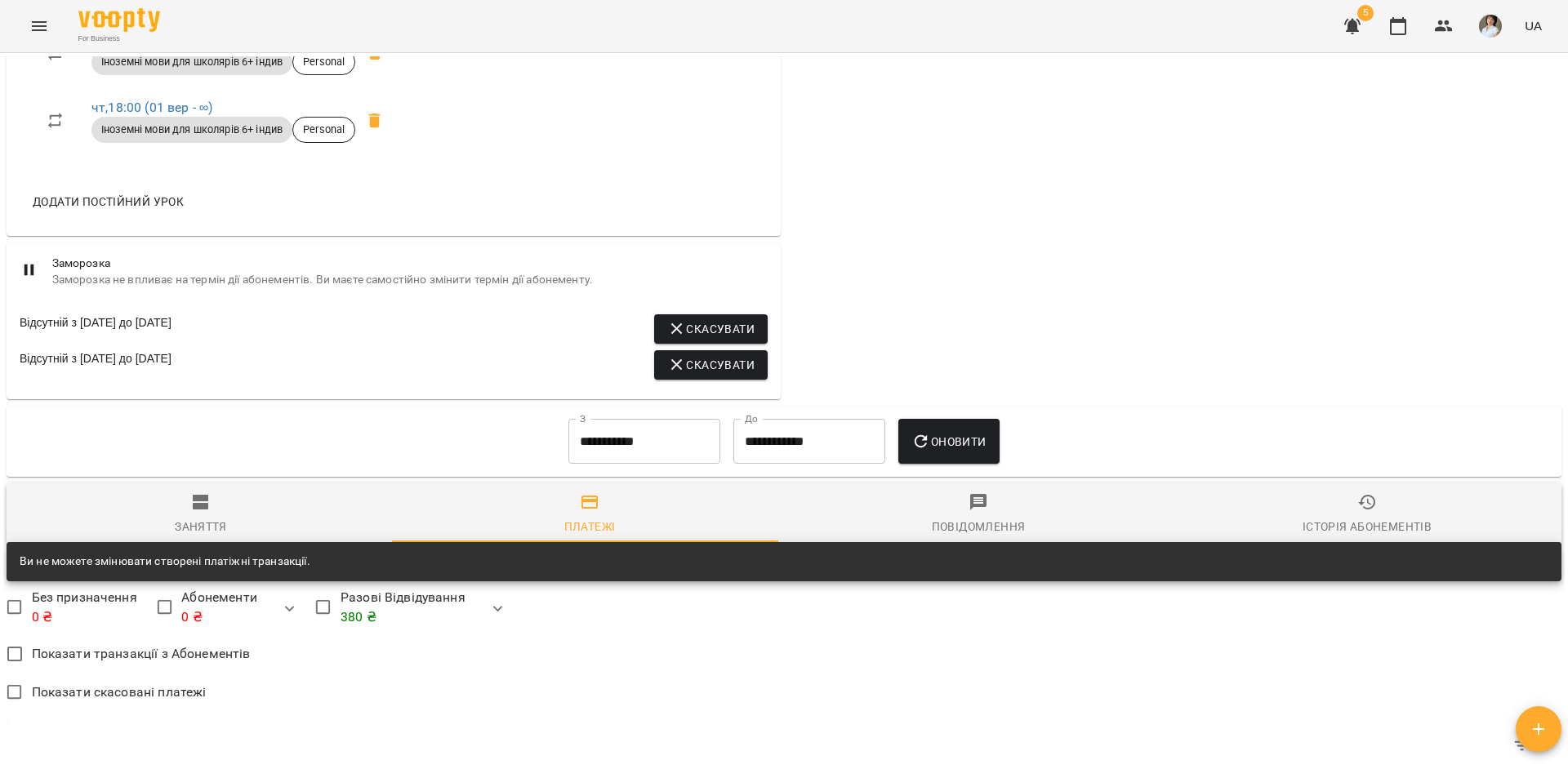
scroll to position [1236, 0]
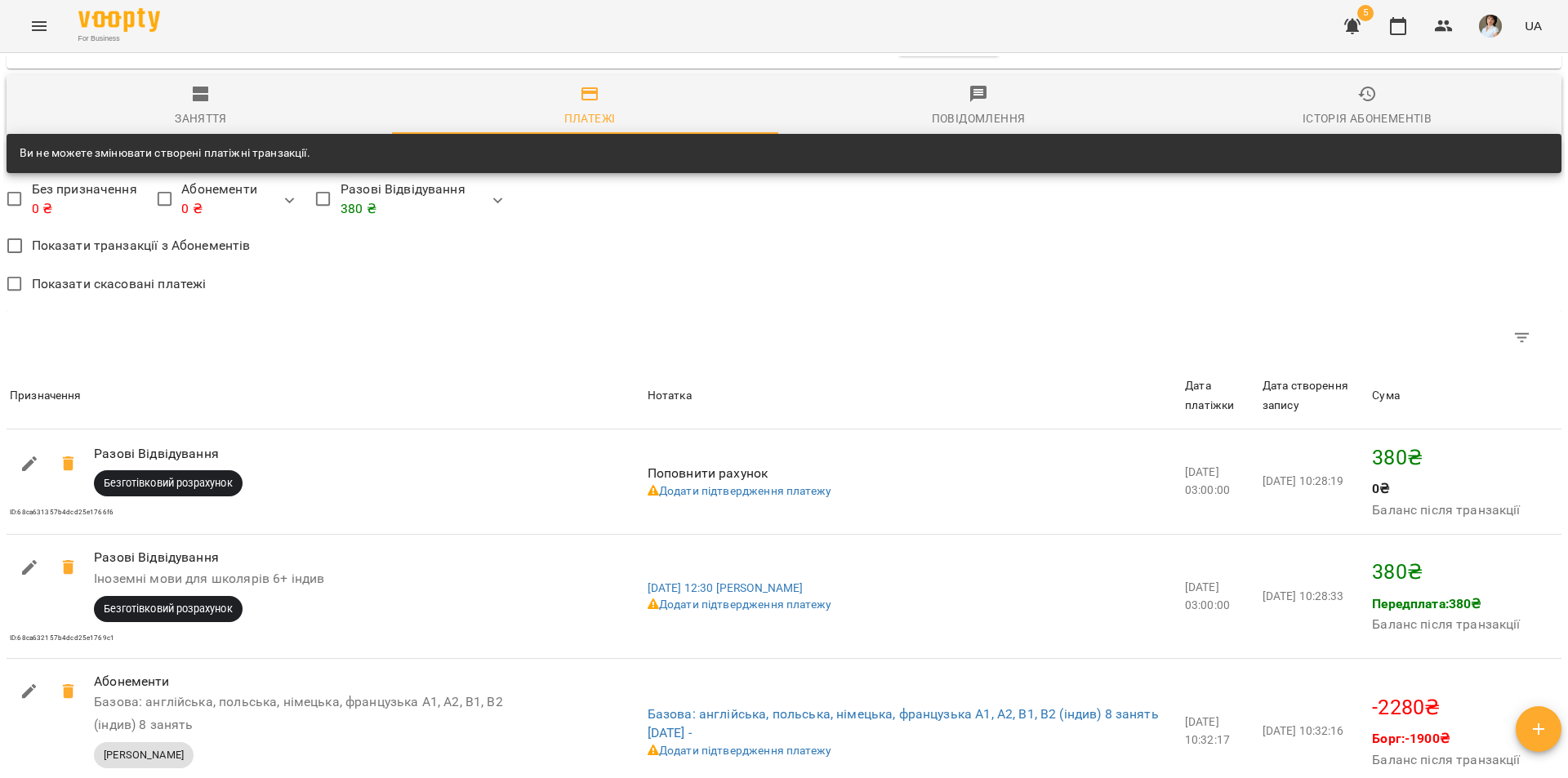
click at [491, 202] on button "button" at bounding box center [497, 201] width 39 height 39
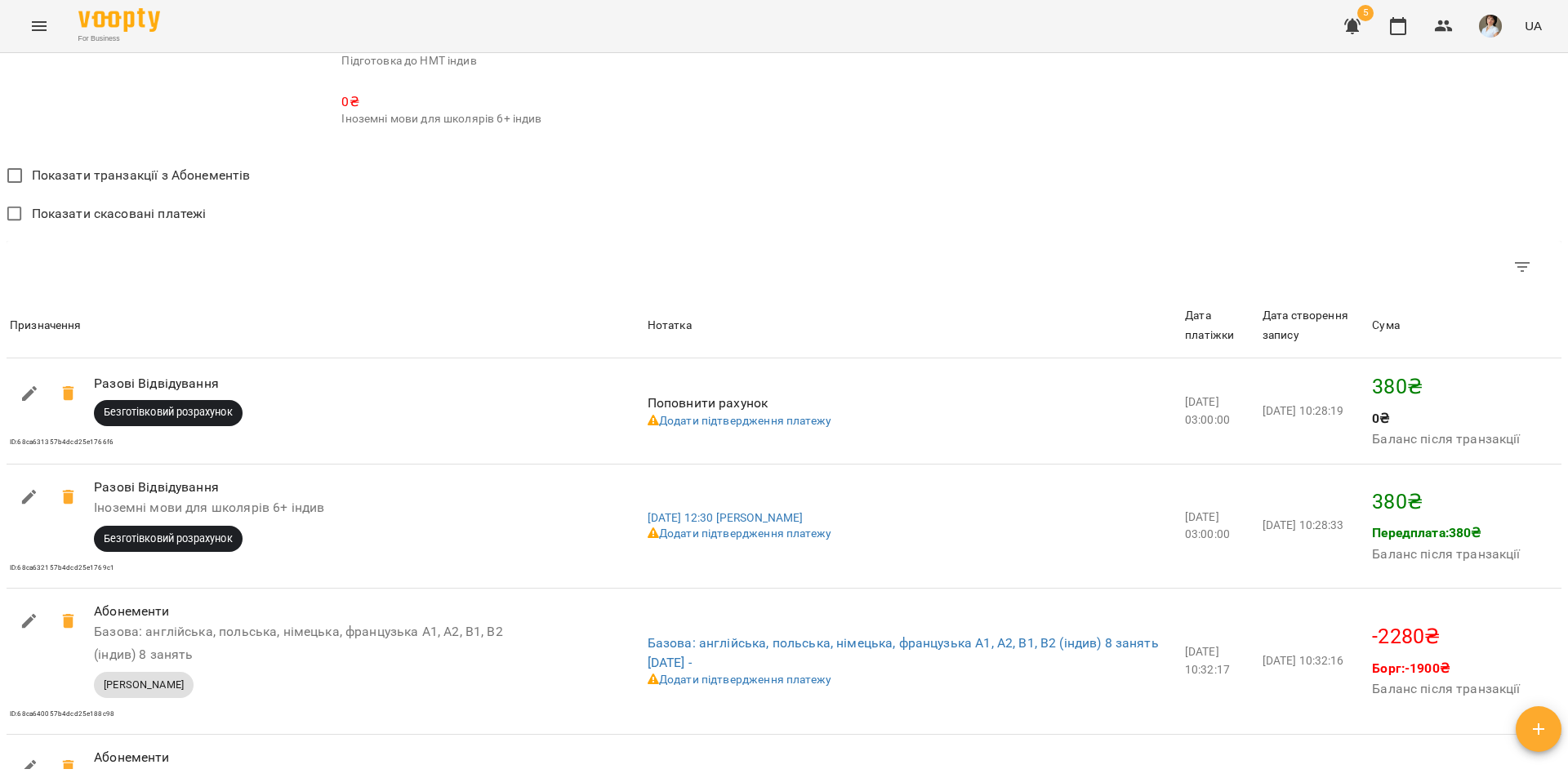
scroll to position [1505, 0]
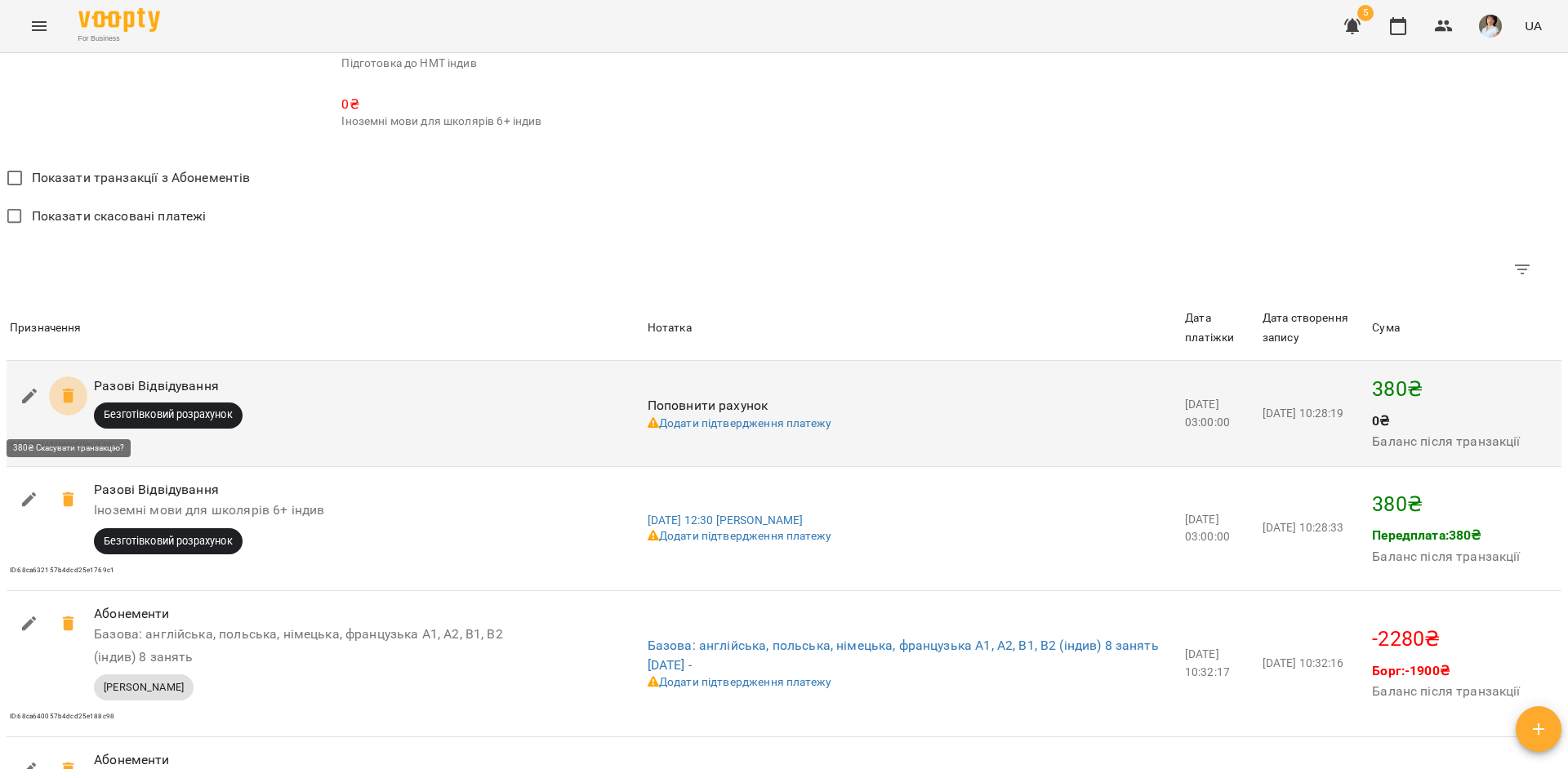
click at [75, 403] on icon at bounding box center [69, 396] width 20 height 20
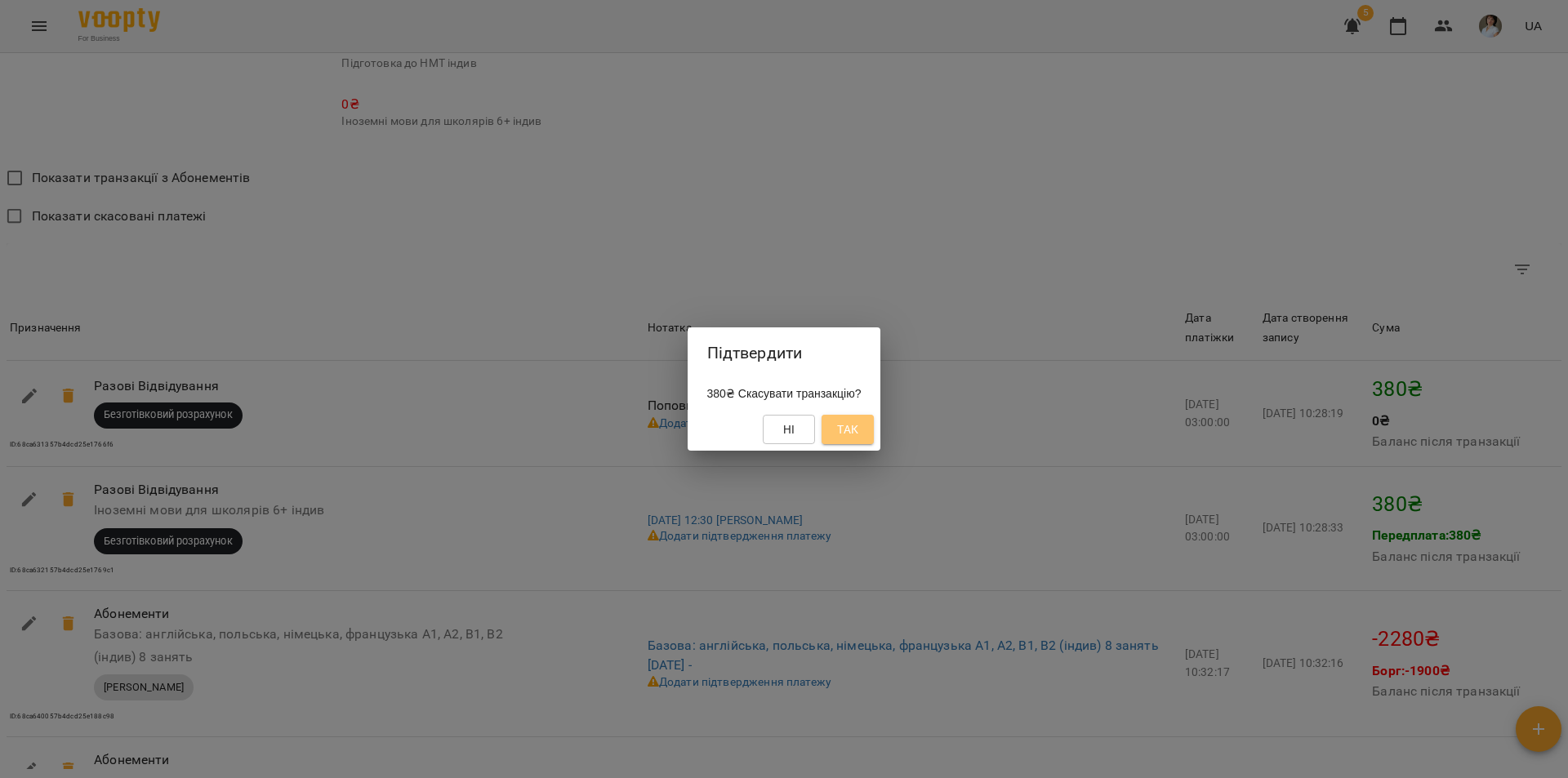
click at [858, 432] on span "Так" at bounding box center [848, 429] width 21 height 20
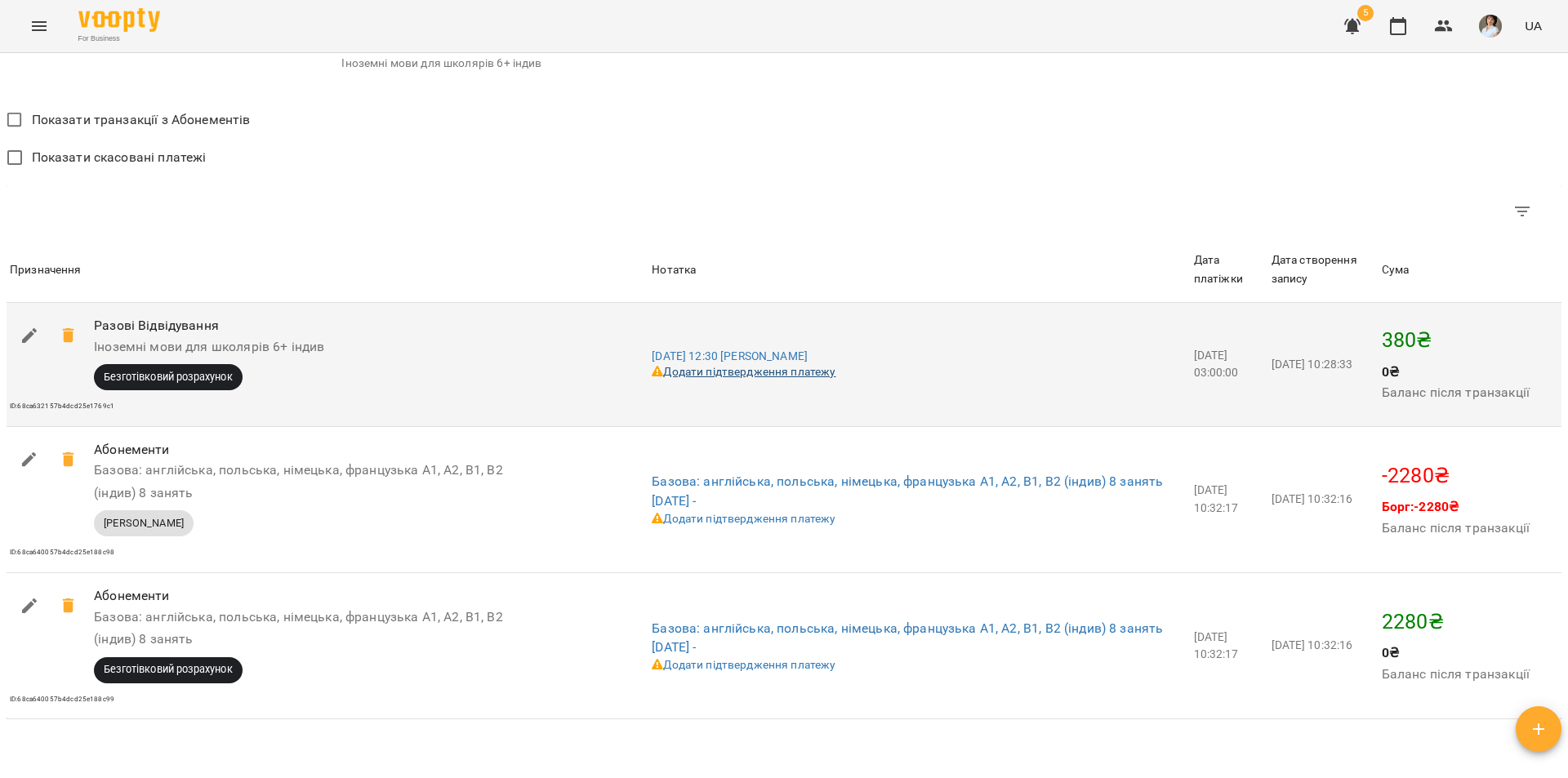
click at [767, 378] on link "Додати підтвердження платежу" at bounding box center [743, 372] width 183 height 13
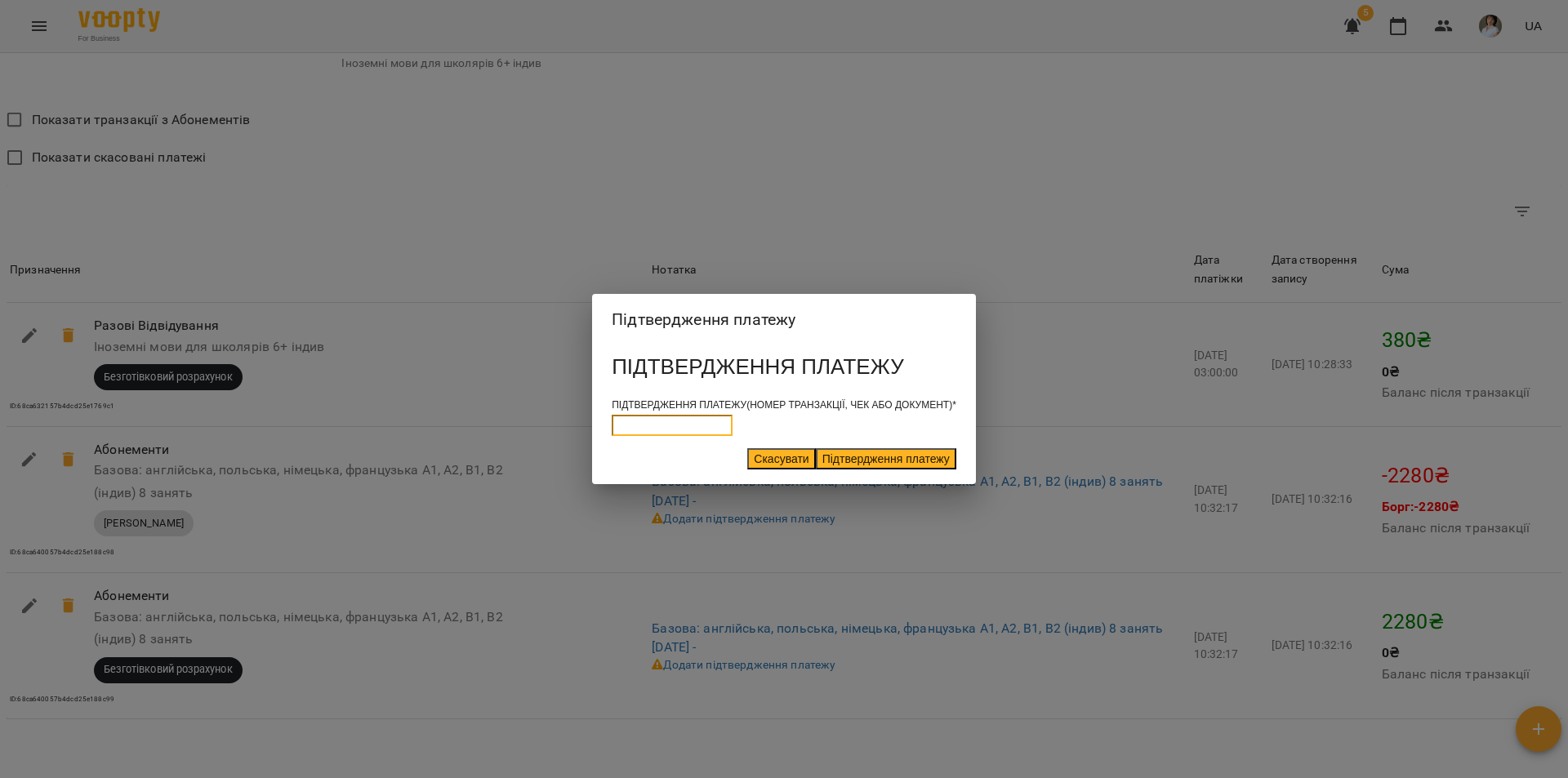
click at [724, 417] on input at bounding box center [672, 425] width 121 height 21
click at [747, 449] on button "Скасувати" at bounding box center [781, 459] width 68 height 21
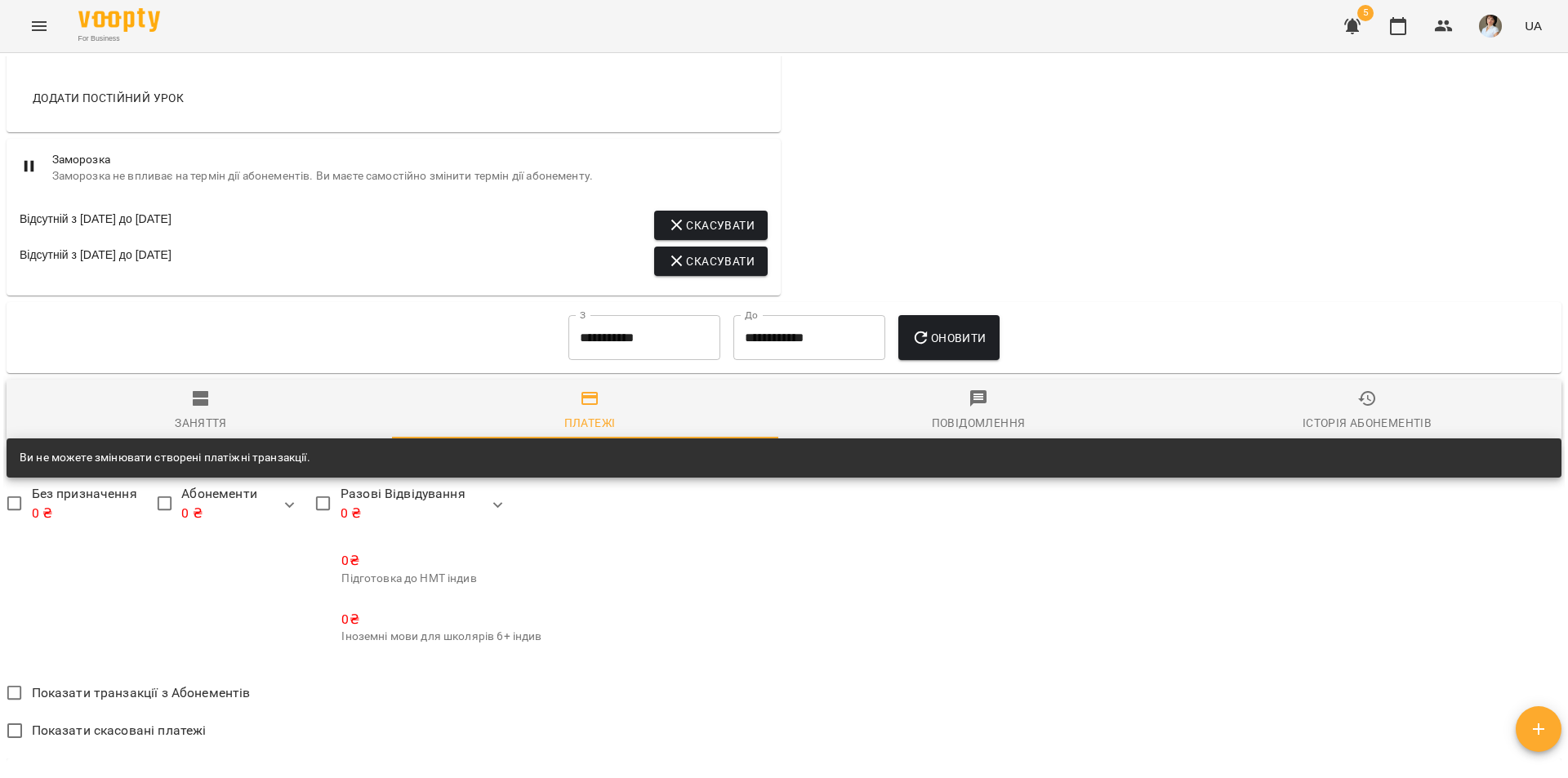
scroll to position [851, 0]
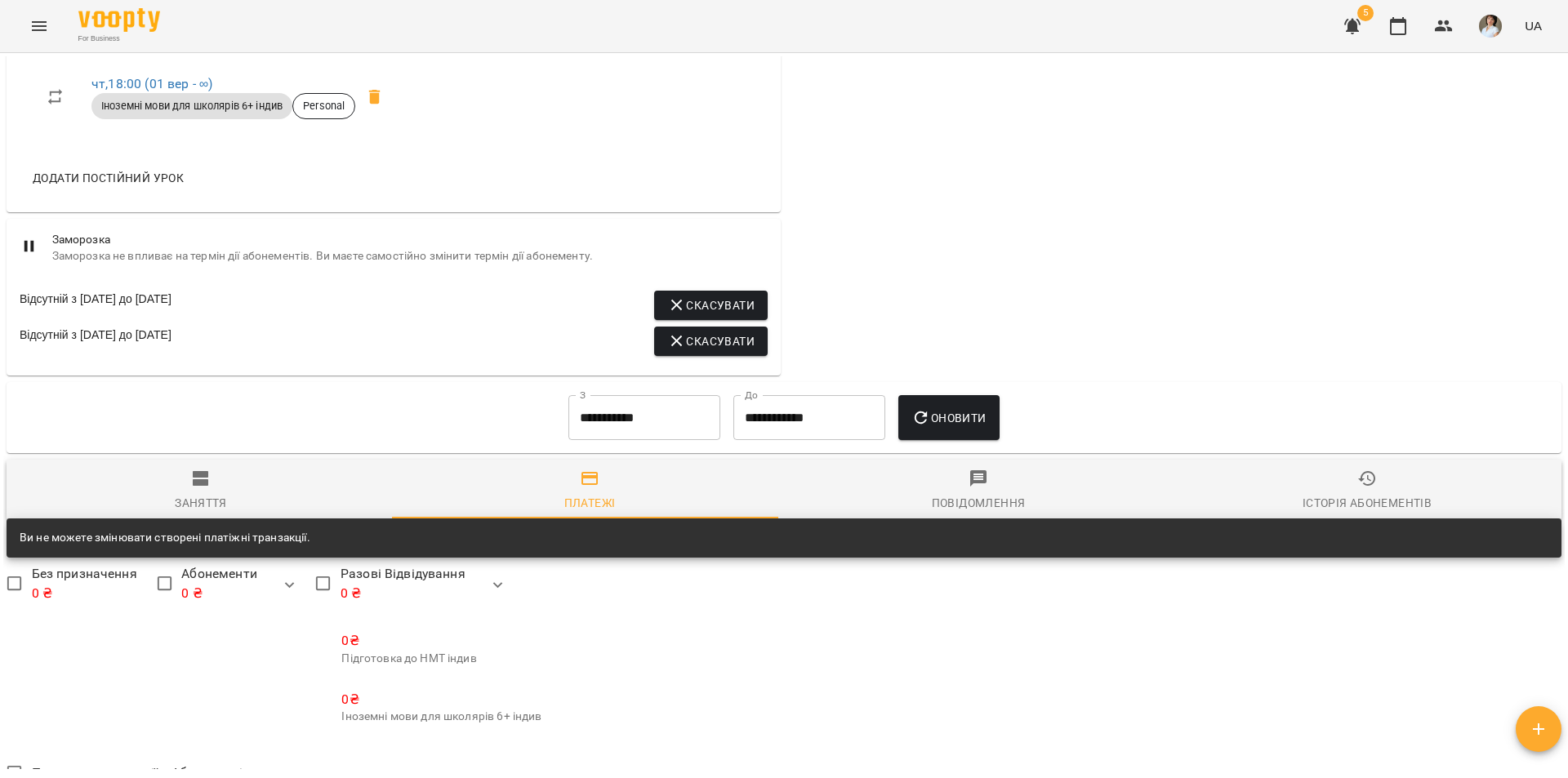
click at [629, 441] on input "**********" at bounding box center [644, 418] width 152 height 45
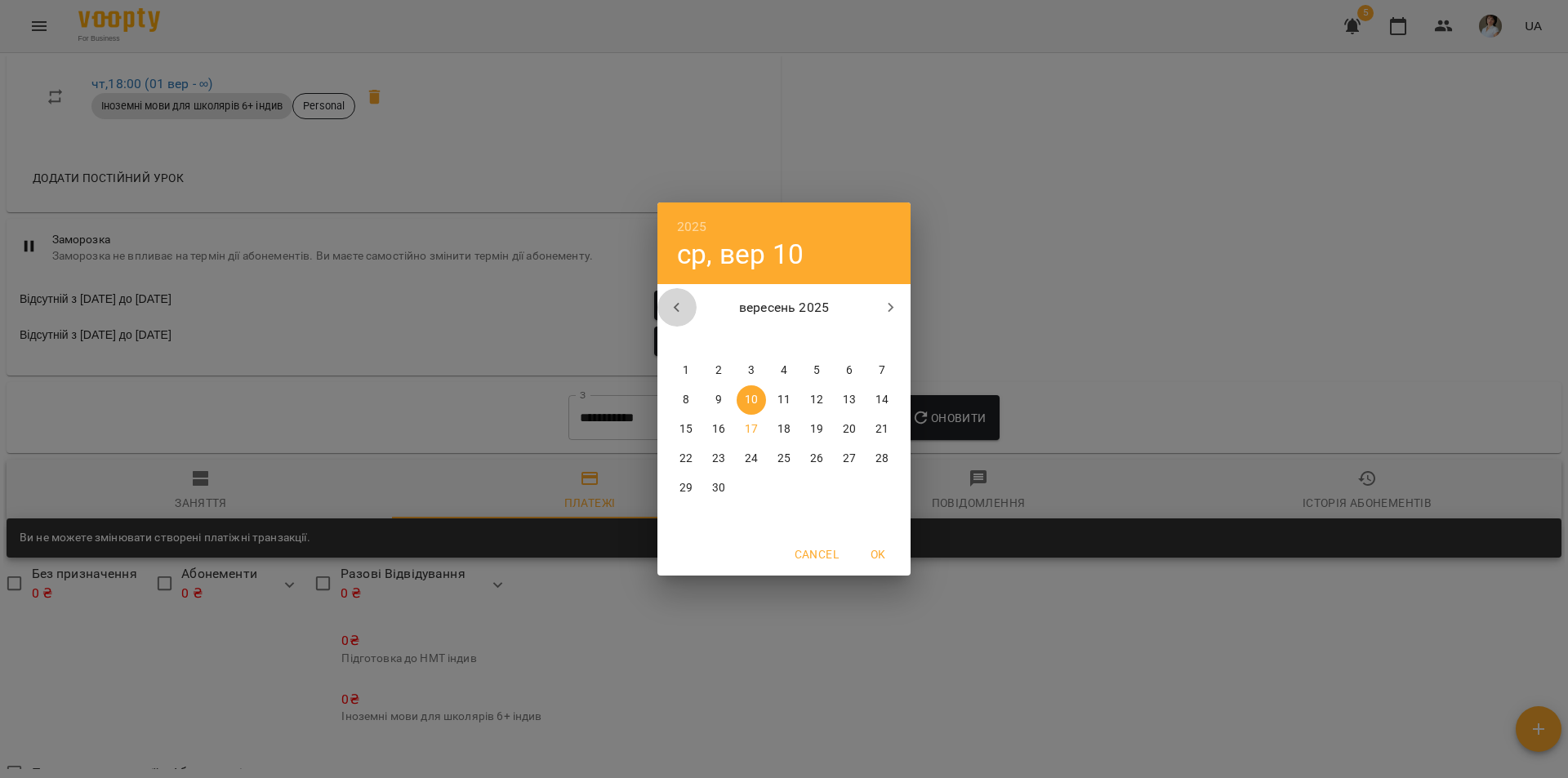
click at [690, 311] on button "button" at bounding box center [676, 307] width 39 height 39
click at [871, 376] on span "1" at bounding box center [882, 371] width 30 height 17
type input "**********"
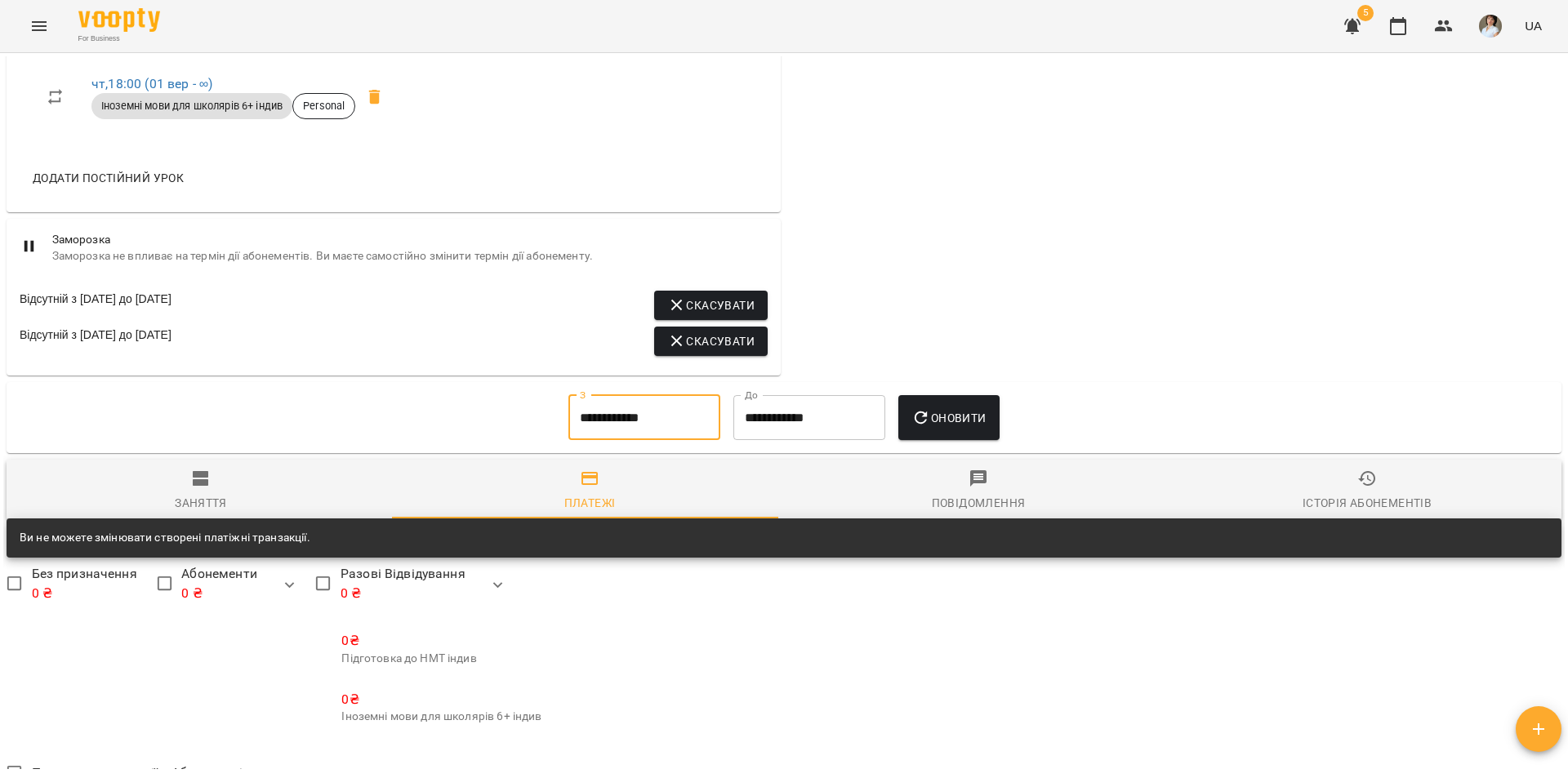
click at [944, 423] on span "Оновити" at bounding box center [949, 418] width 74 height 20
click at [230, 485] on span "Заняття" at bounding box center [201, 491] width 369 height 44
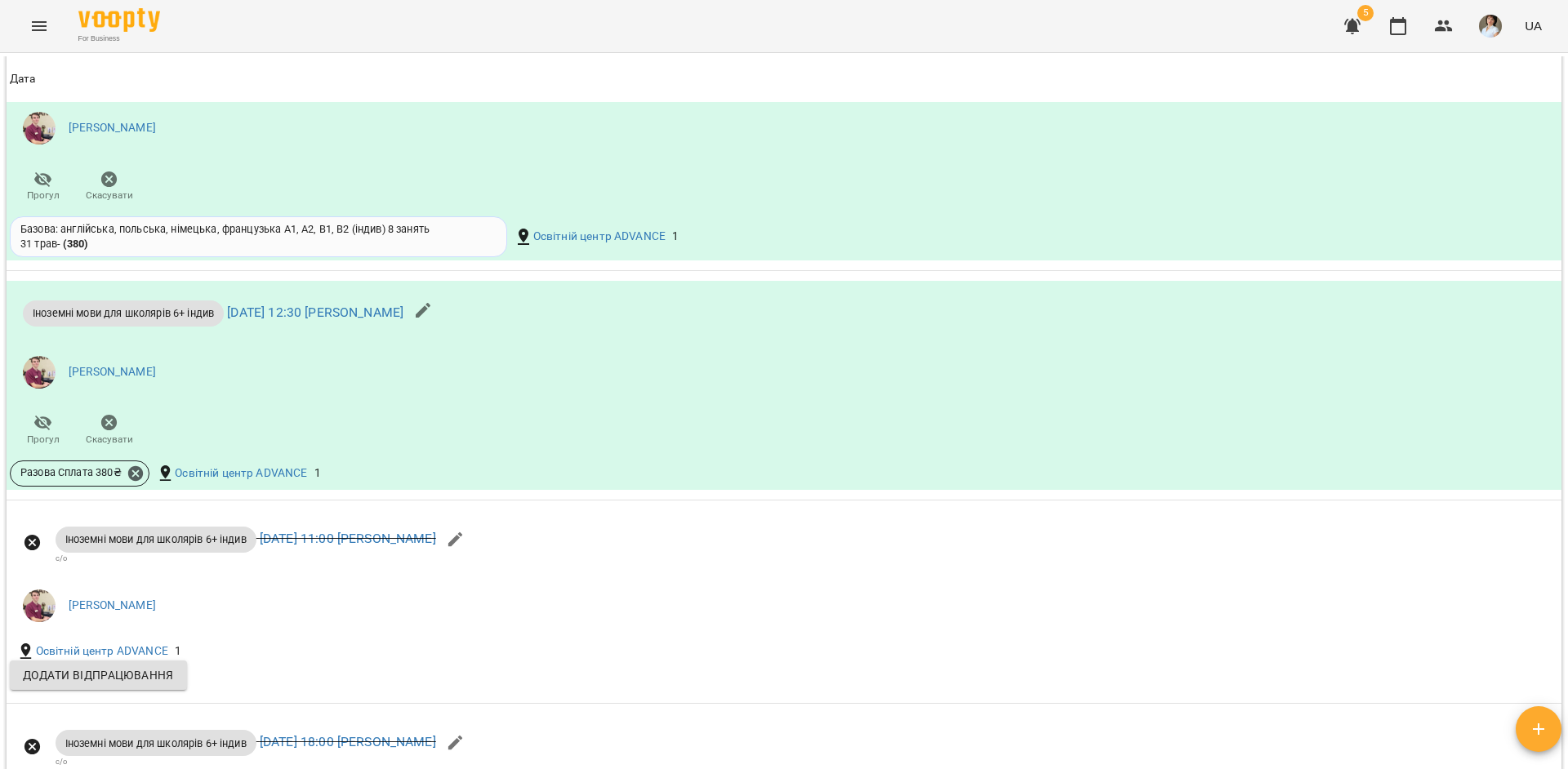
scroll to position [3301, 0]
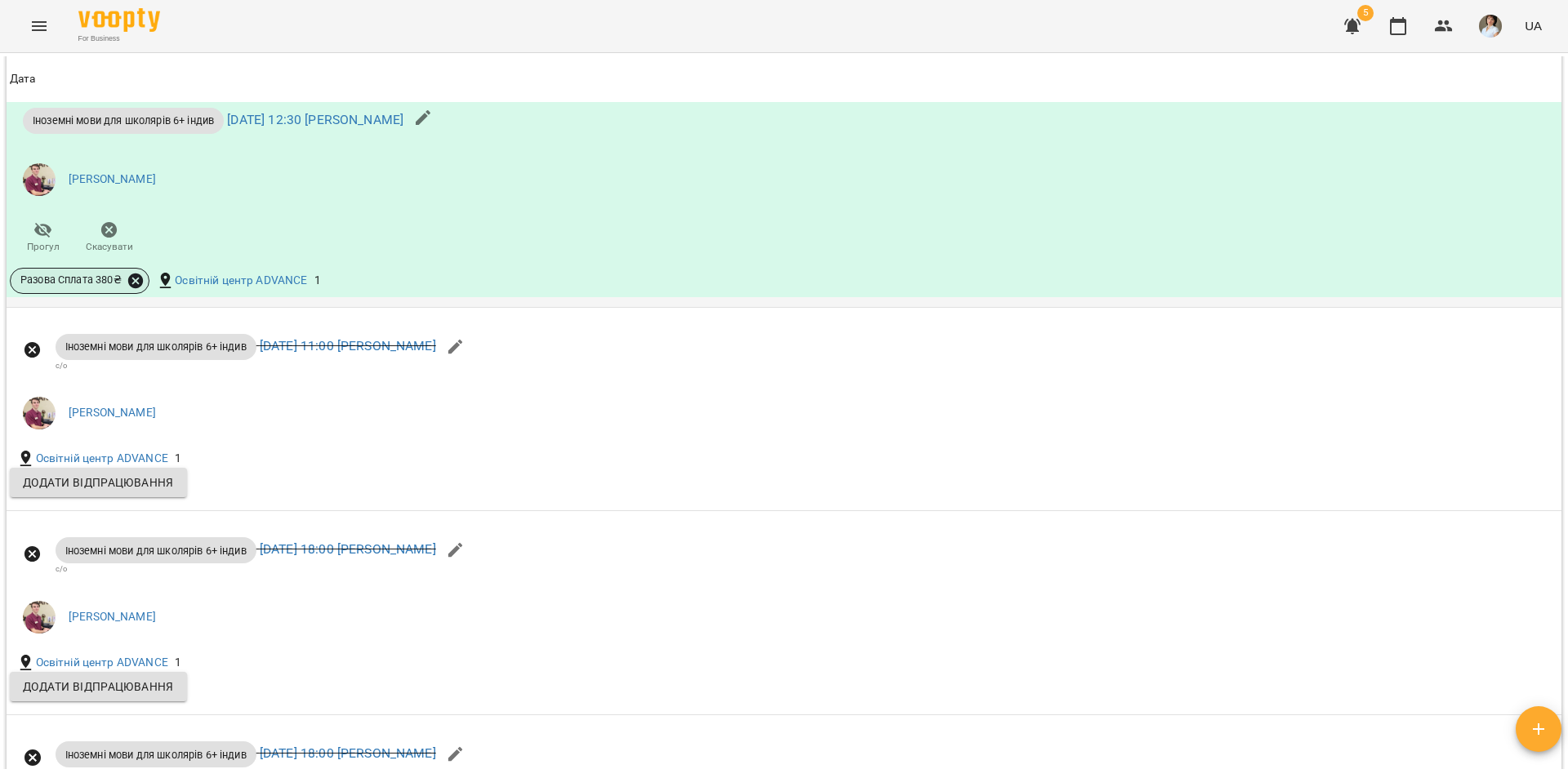
click at [135, 287] on icon at bounding box center [135, 280] width 15 height 15
click at [260, 349] on span "Скасувати" at bounding box center [255, 349] width 69 height 20
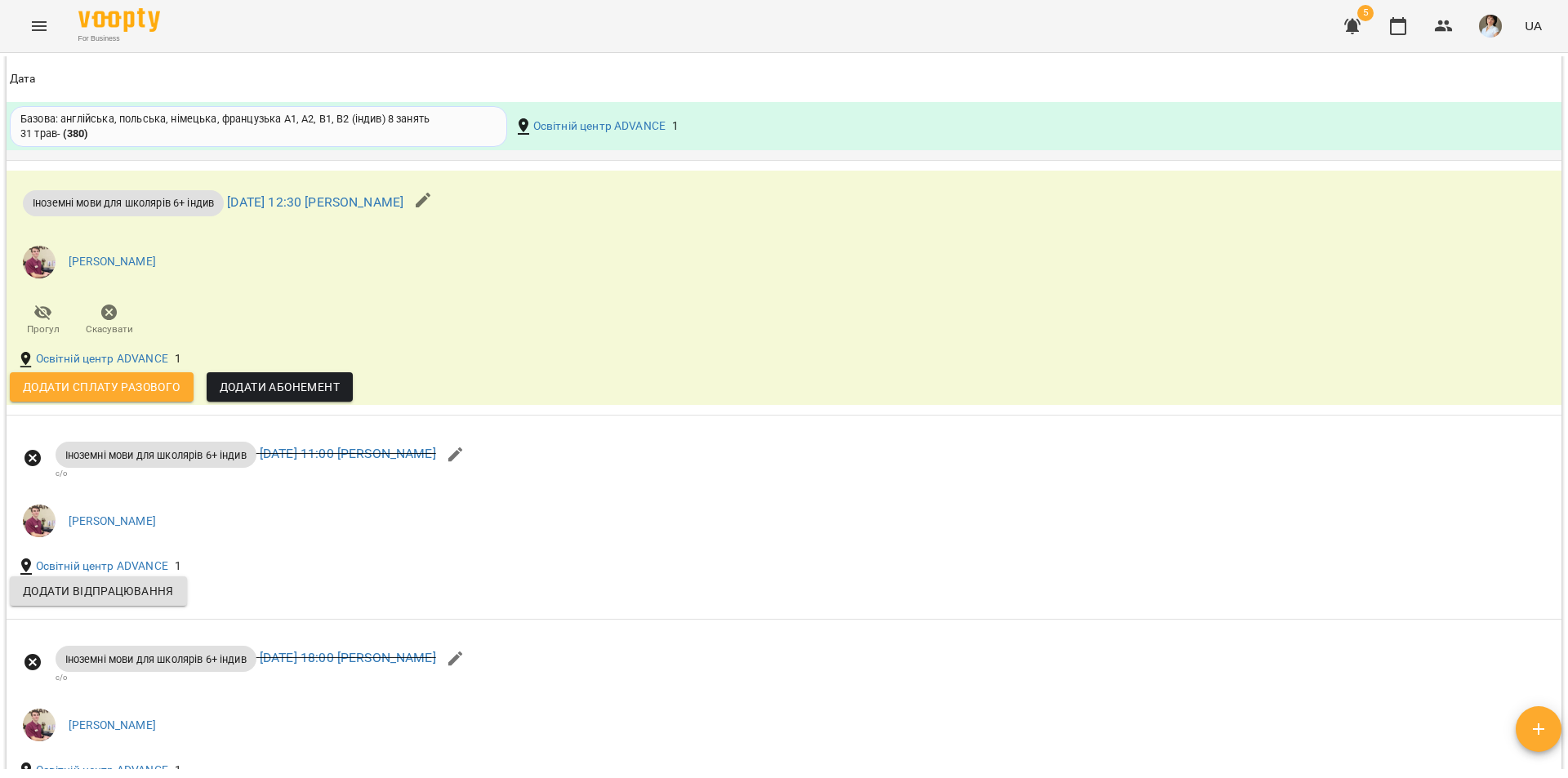
scroll to position [3219, 0]
click at [139, 396] on span "Додати сплату разового" at bounding box center [102, 387] width 158 height 20
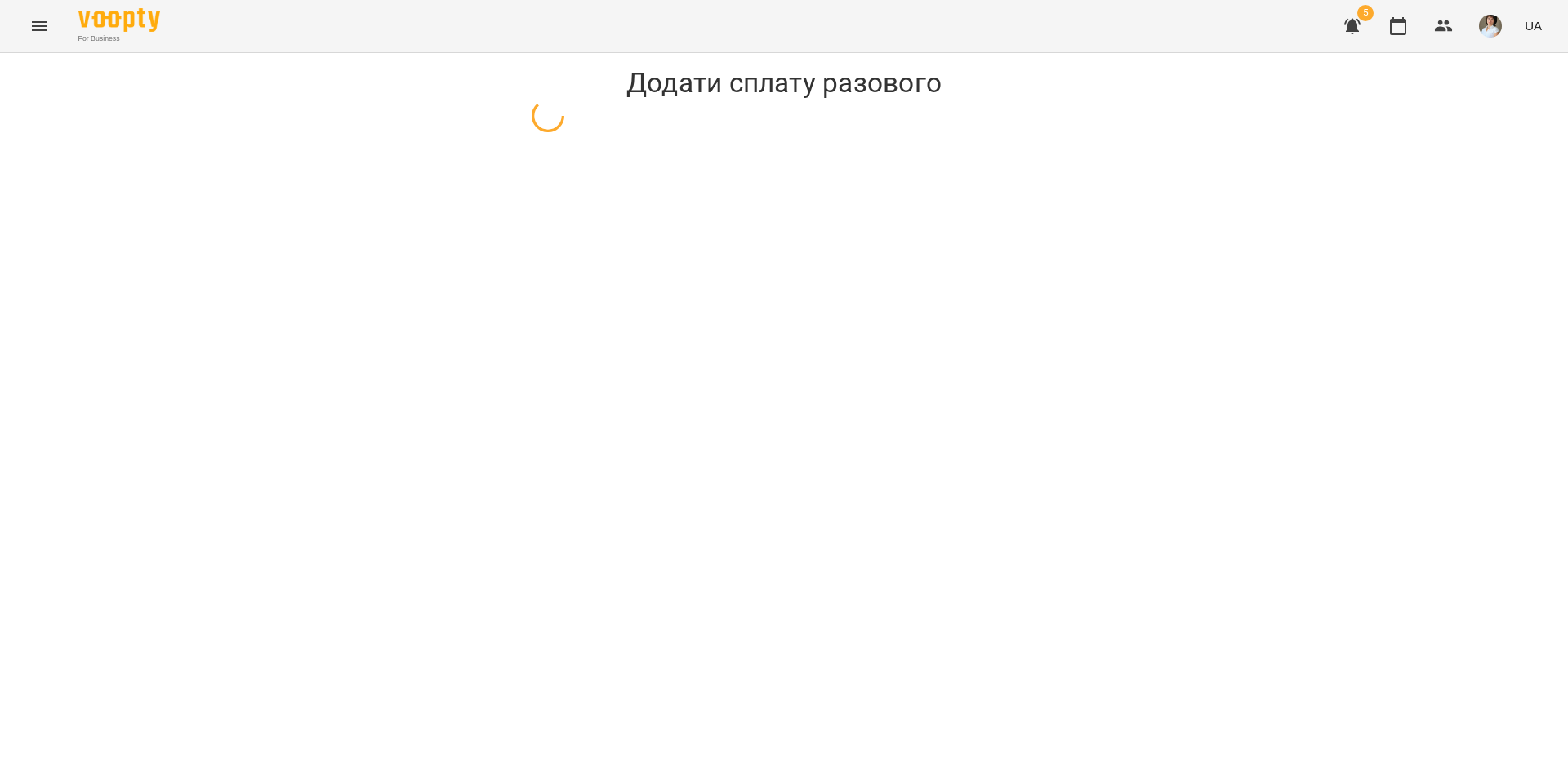
select select "**********"
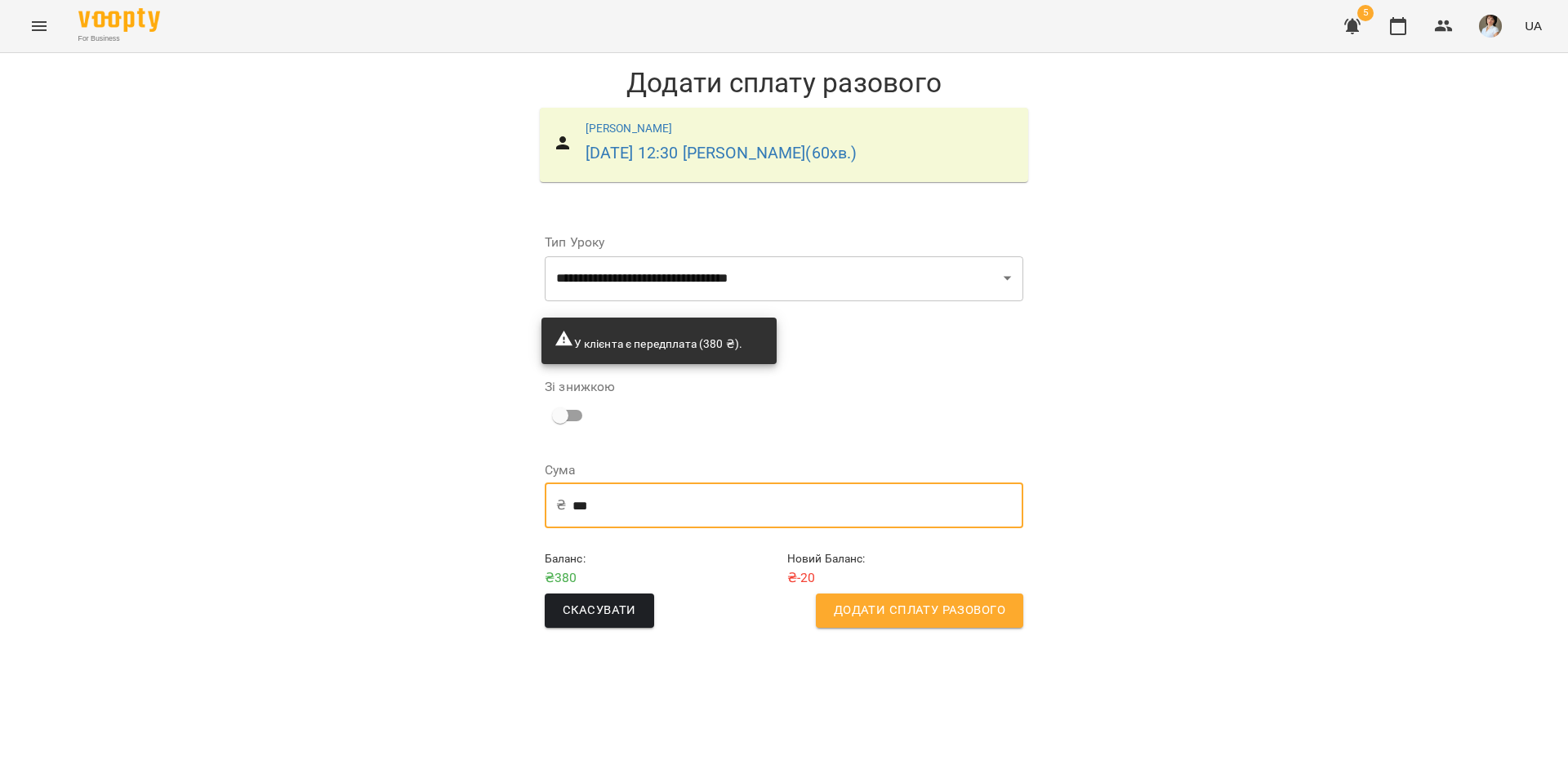
drag, startPoint x: 626, startPoint y: 505, endPoint x: 547, endPoint y: 495, distance: 79.6
click at [547, 495] on div "₴ *** ​" at bounding box center [784, 505] width 478 height 45
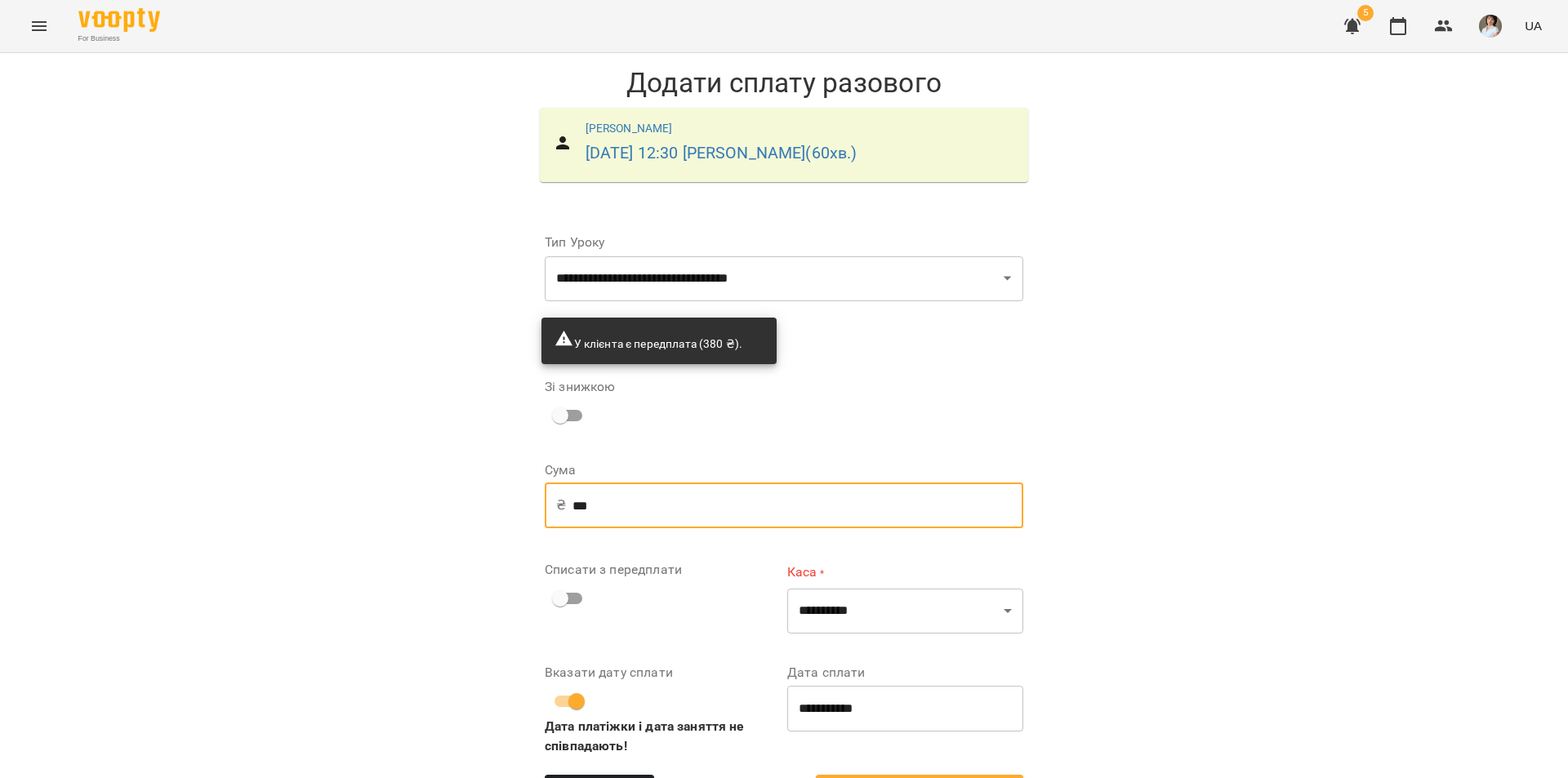
scroll to position [57, 0]
type input "***"
click at [915, 589] on select "**********" at bounding box center [905, 611] width 236 height 45
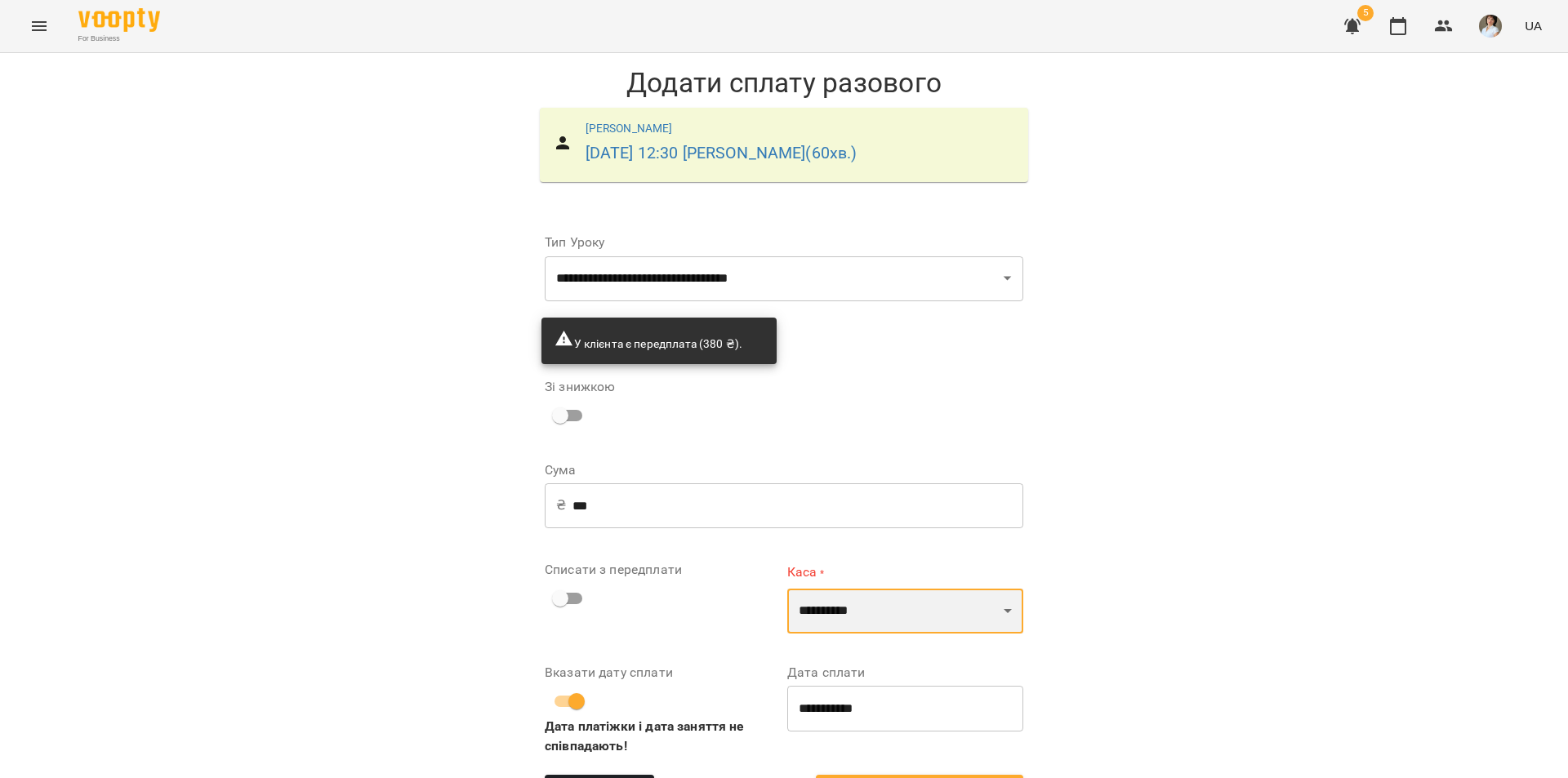
select select "****"
click at [787, 589] on select "**********" at bounding box center [905, 611] width 236 height 45
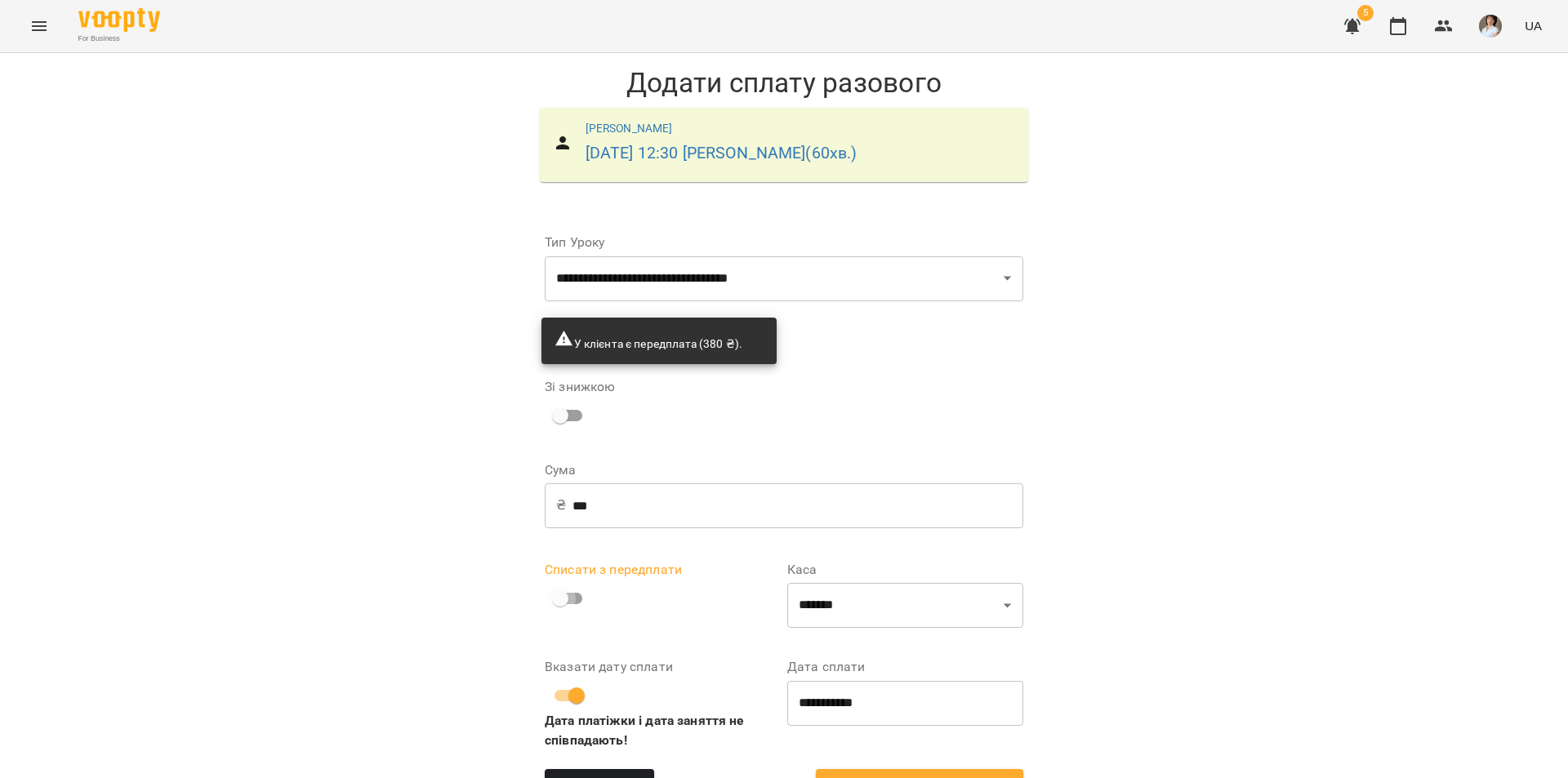
scroll to position [0, 0]
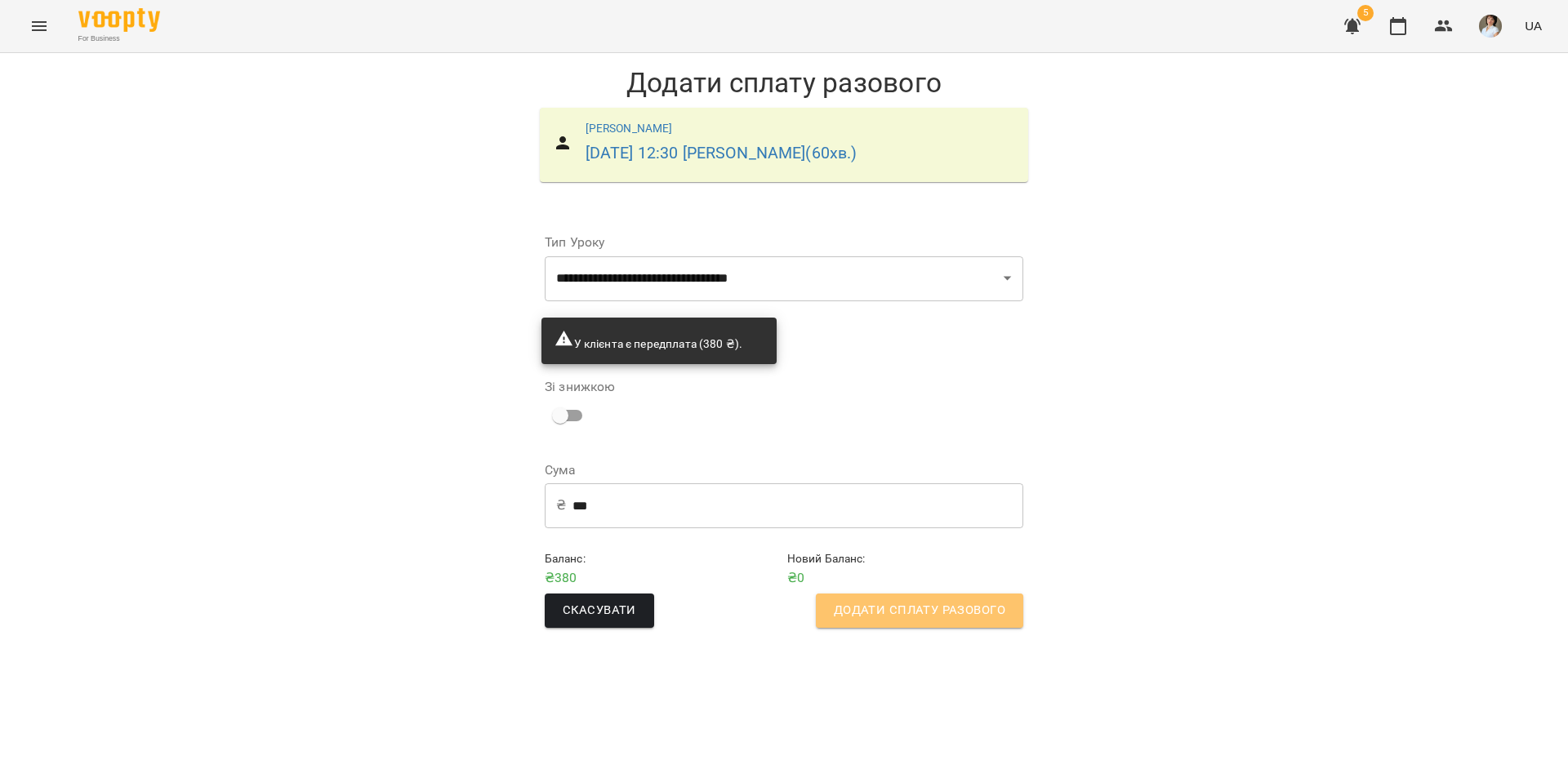
click at [950, 616] on span "Додати сплату разового" at bounding box center [920, 611] width 172 height 21
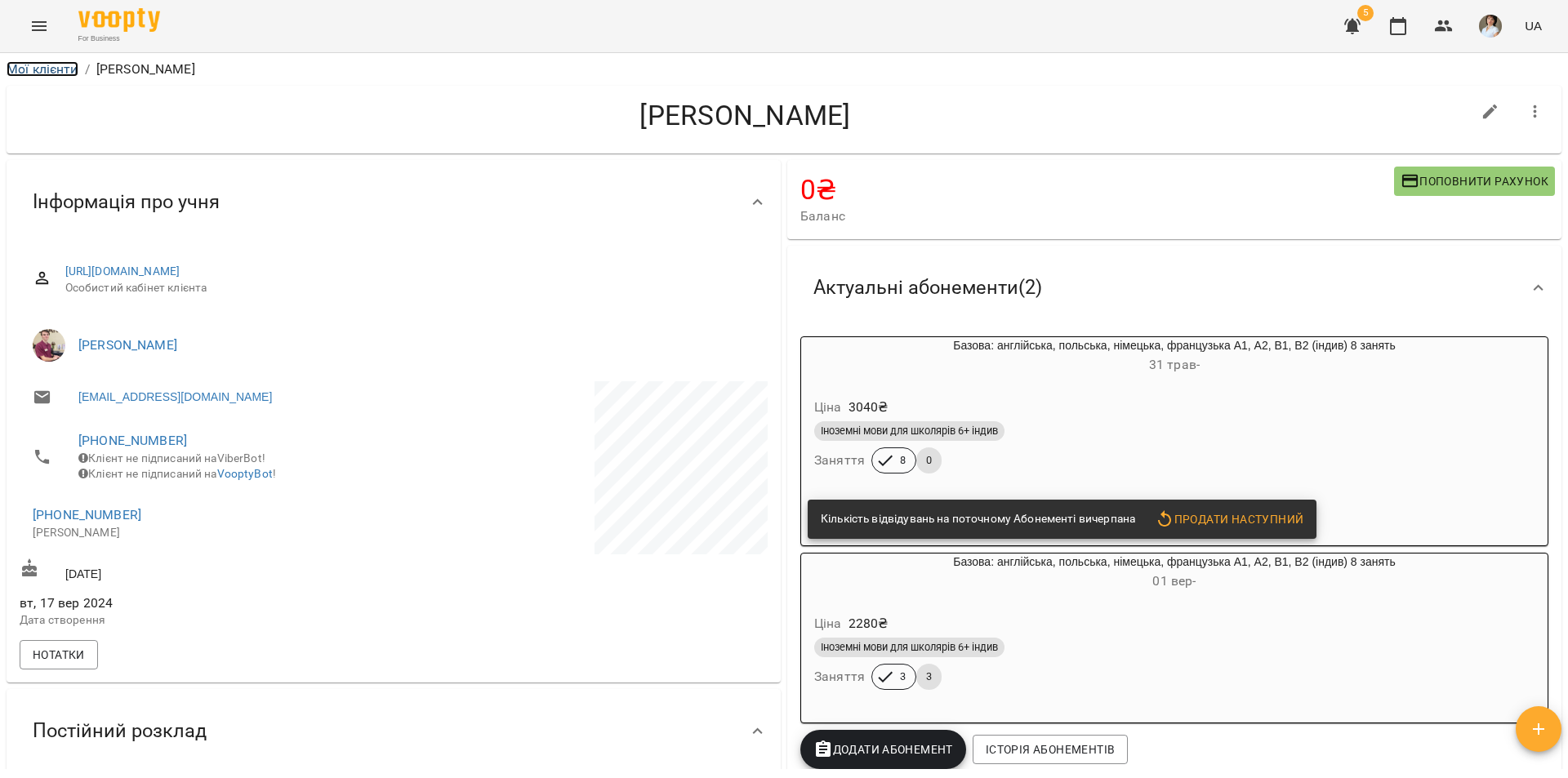
click at [57, 65] on link "Мої клієнти" at bounding box center [42, 69] width 72 height 16
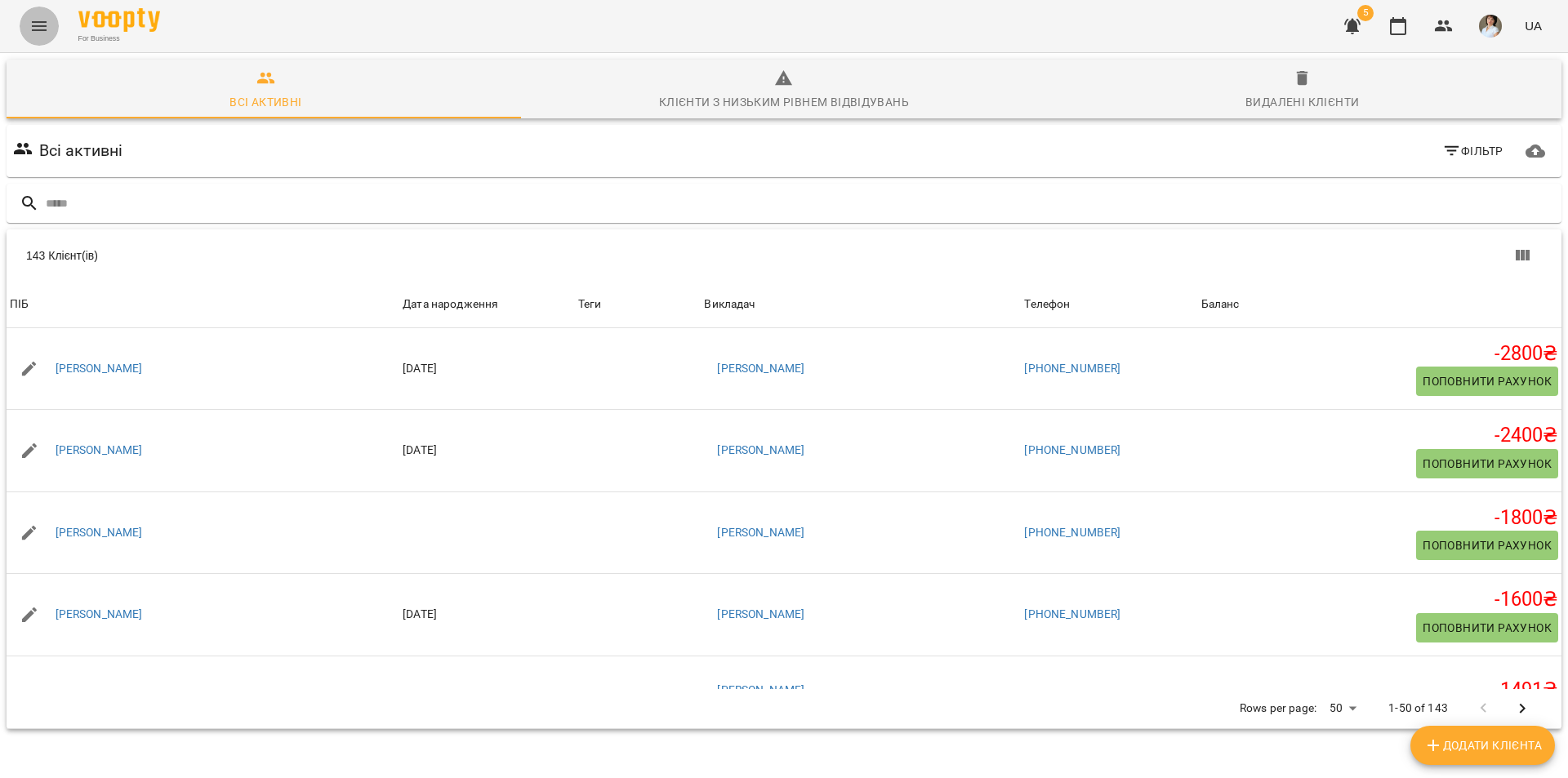
click at [40, 32] on icon "Menu" at bounding box center [40, 26] width 20 height 20
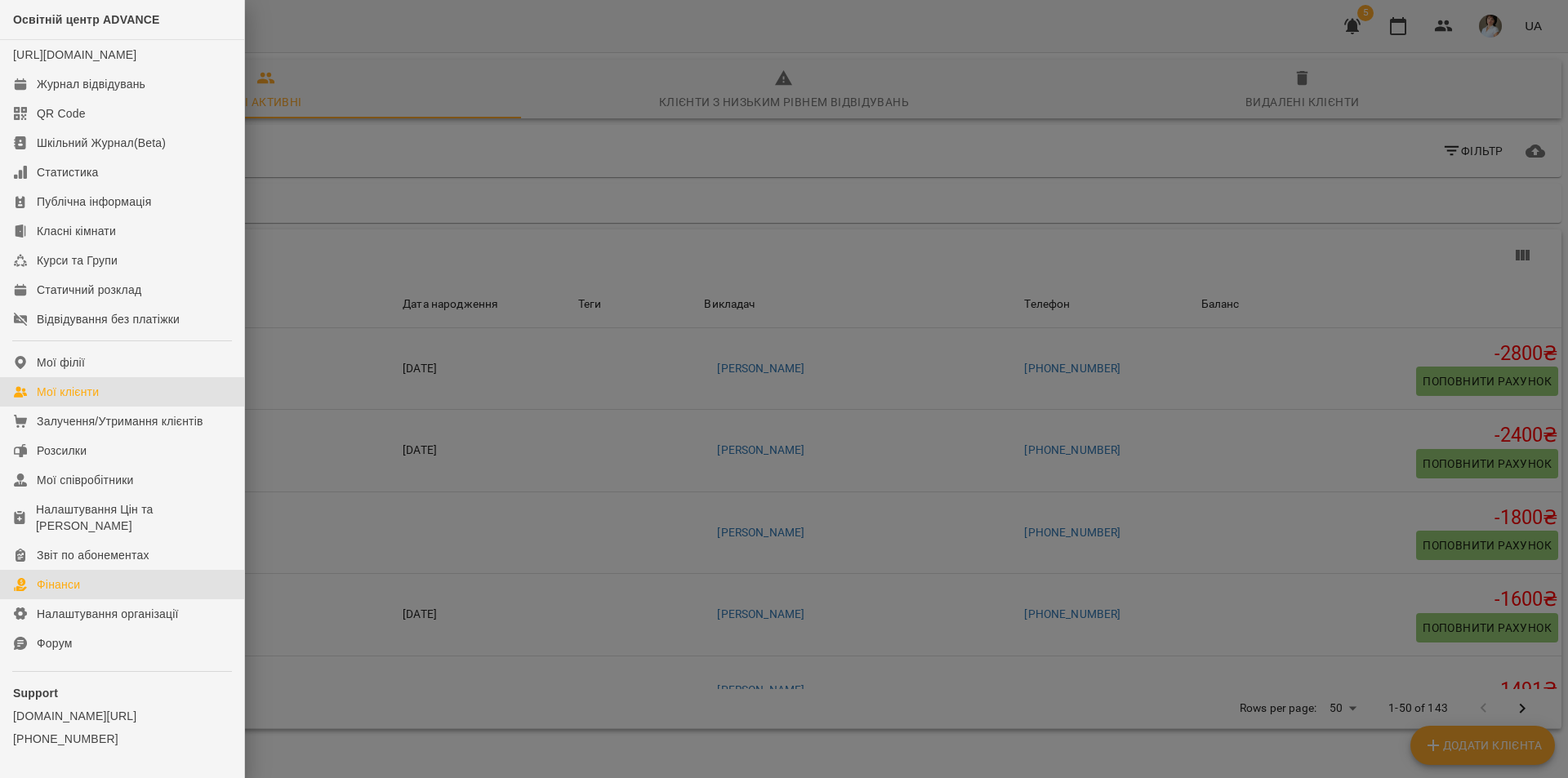
click at [117, 600] on link "Фінанси" at bounding box center [122, 585] width 244 height 30
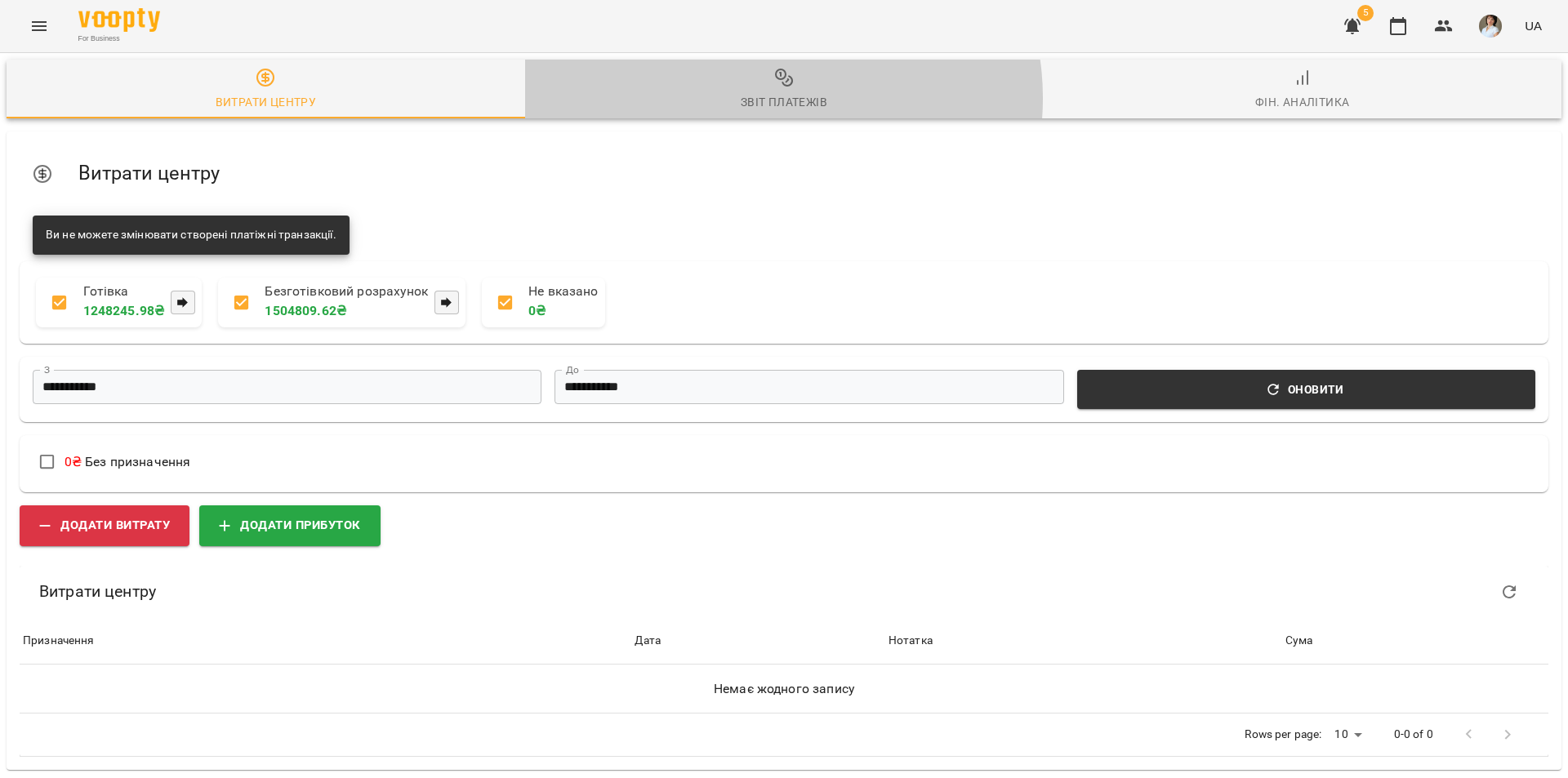
click at [772, 98] on div "Звіт платежів" at bounding box center [784, 102] width 87 height 20
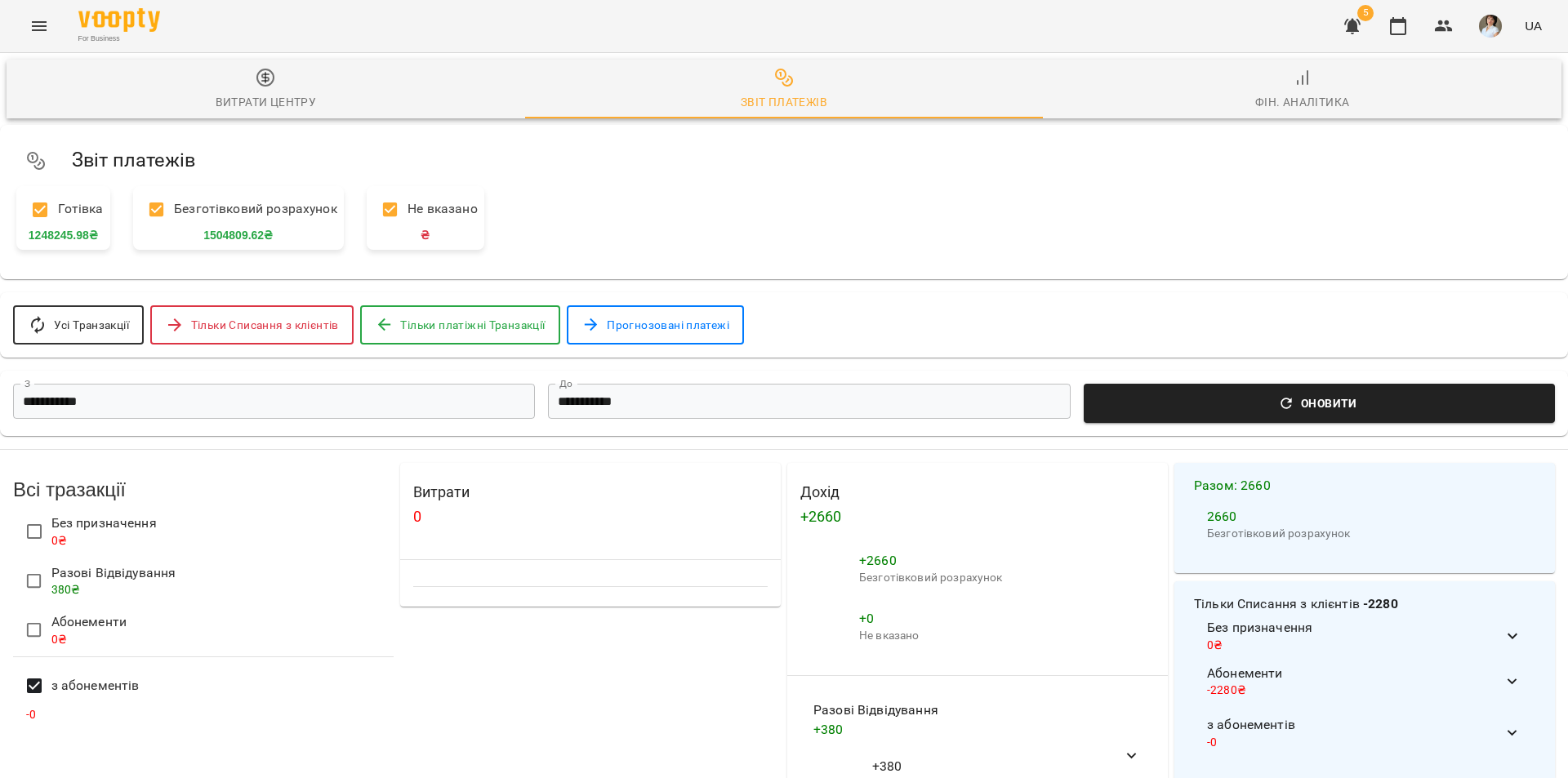
click at [1271, 406] on span "Оновити" at bounding box center [1319, 404] width 452 height 20
click at [42, 5] on div "For Business 5 UA" at bounding box center [784, 26] width 1568 height 52
click at [51, 28] on button "Menu" at bounding box center [39, 26] width 39 height 39
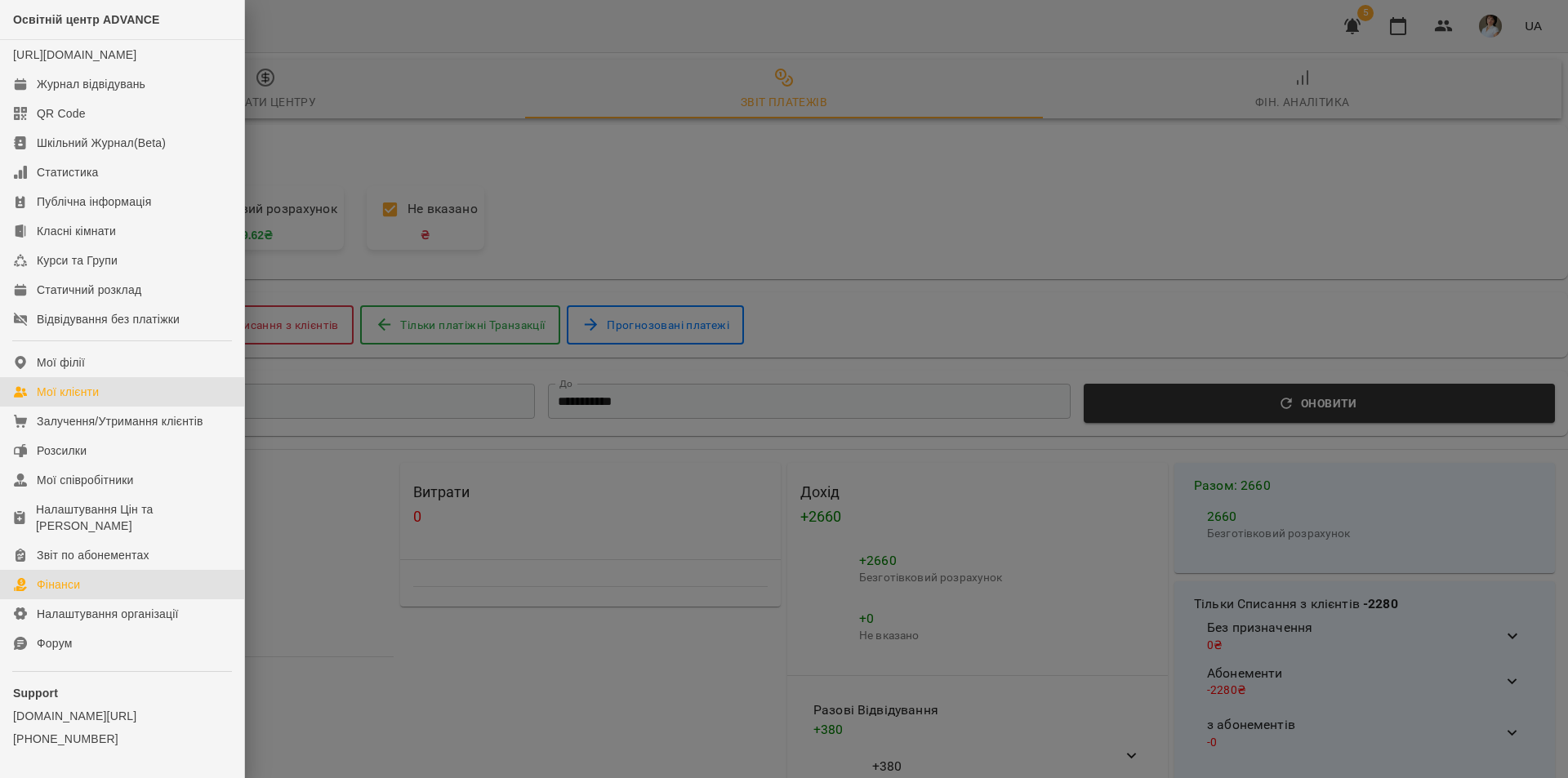
click at [94, 401] on div "Мої клієнти" at bounding box center [67, 392] width 62 height 17
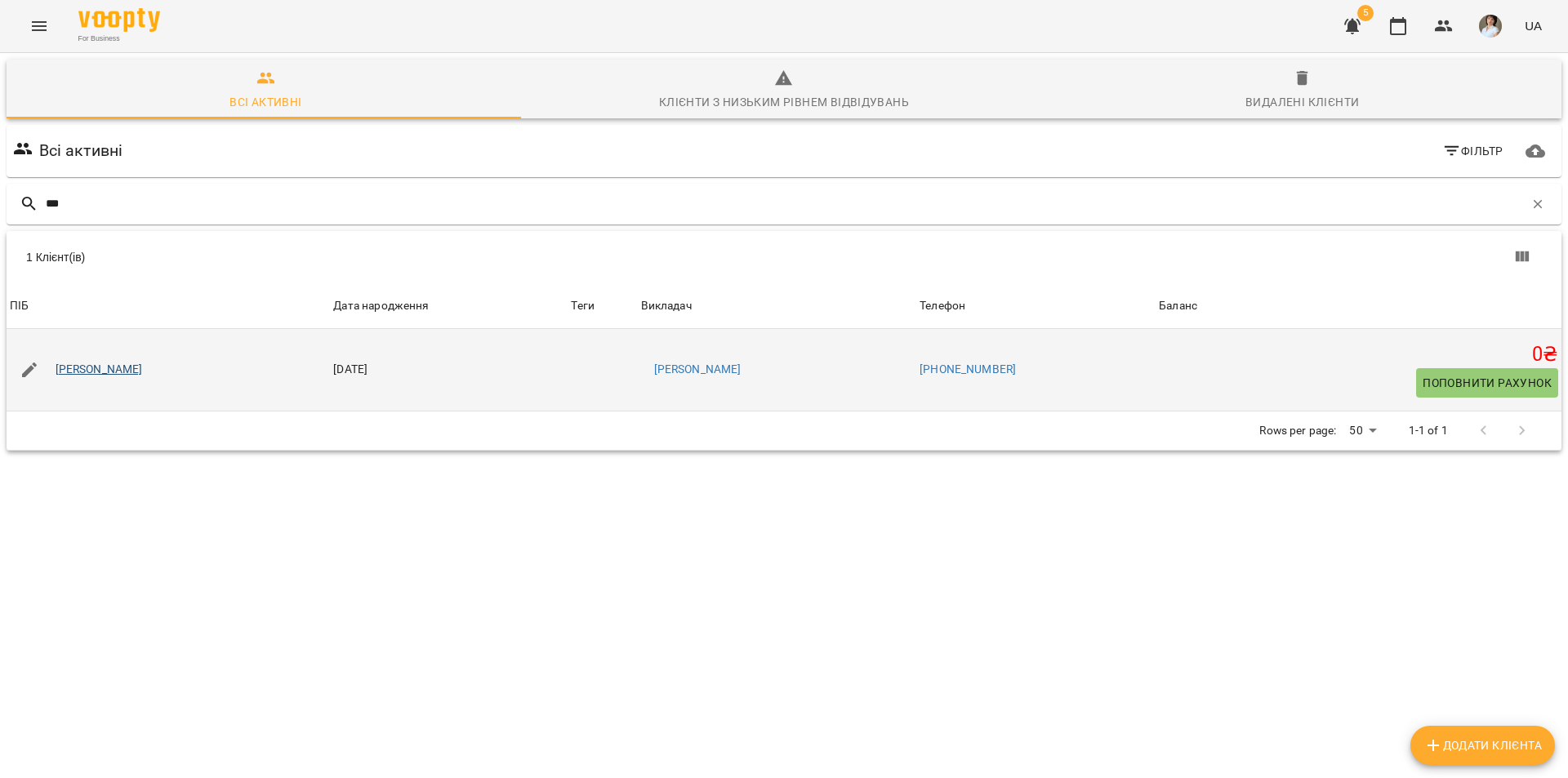
type input "***"
click at [134, 367] on link "[PERSON_NAME]" at bounding box center [99, 370] width 88 height 17
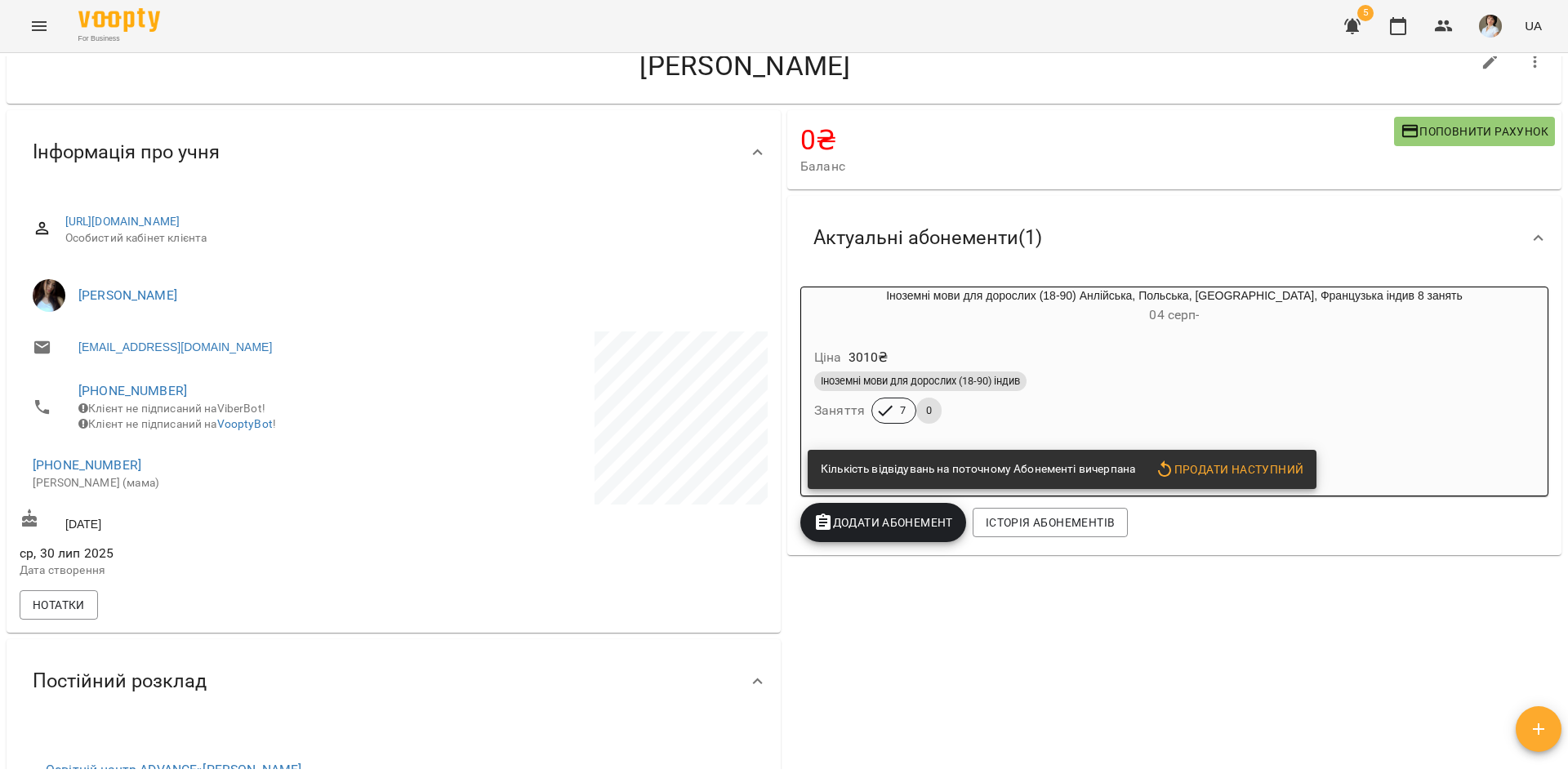
scroll to position [164, 0]
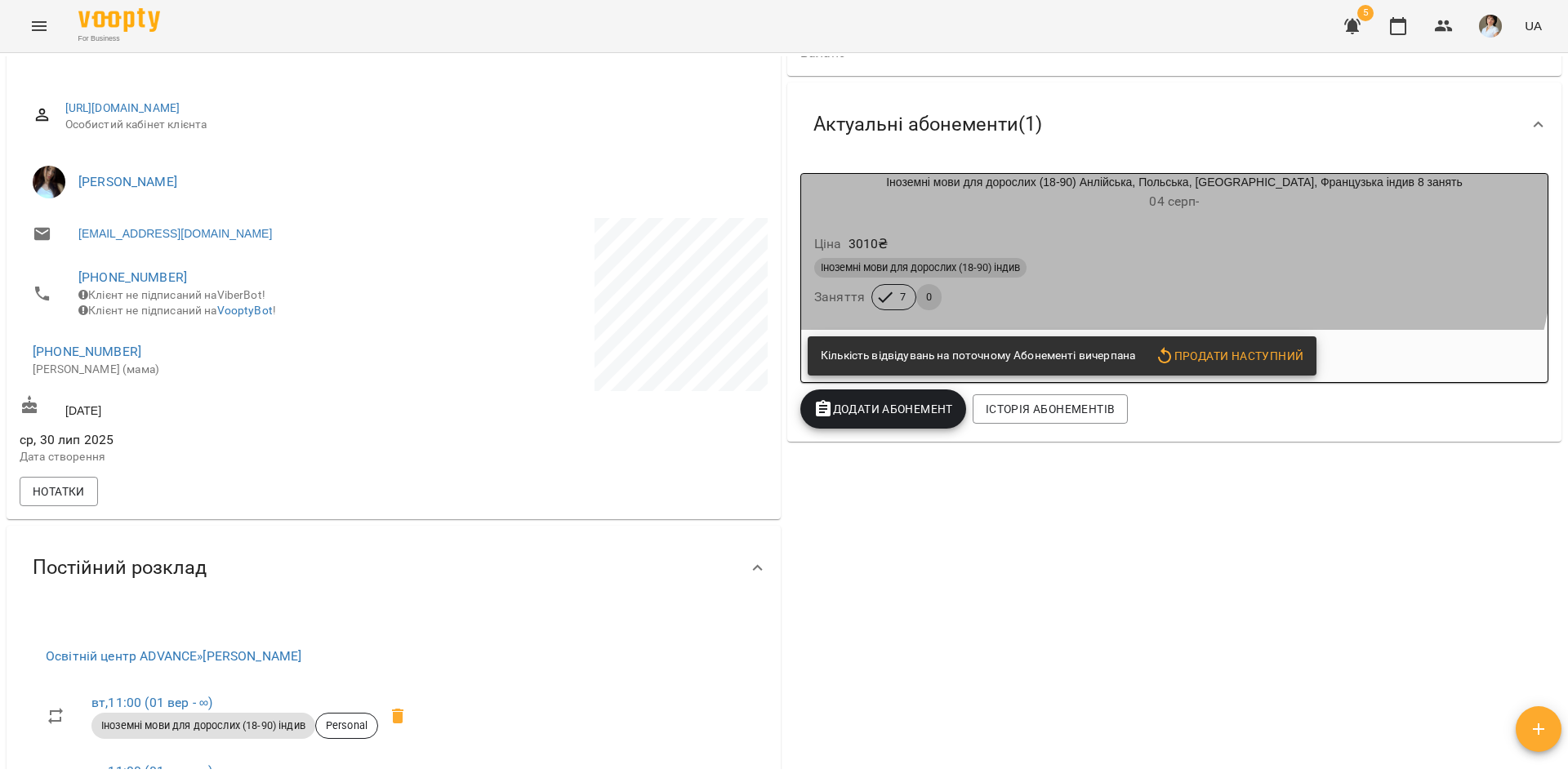
click at [1031, 212] on h6 "[DATE] -" at bounding box center [1174, 202] width 746 height 23
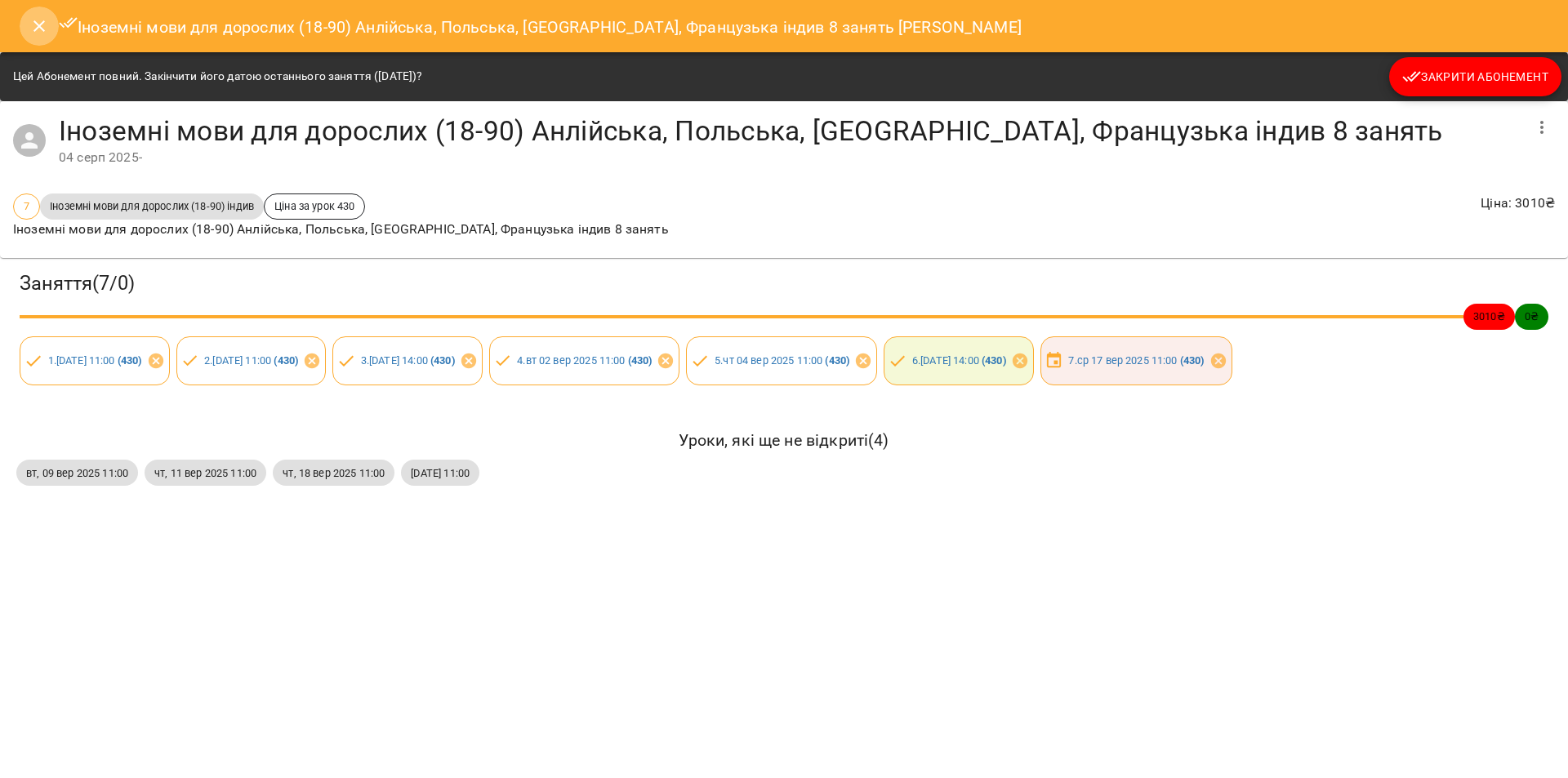
click at [50, 16] on button "Close" at bounding box center [39, 26] width 39 height 39
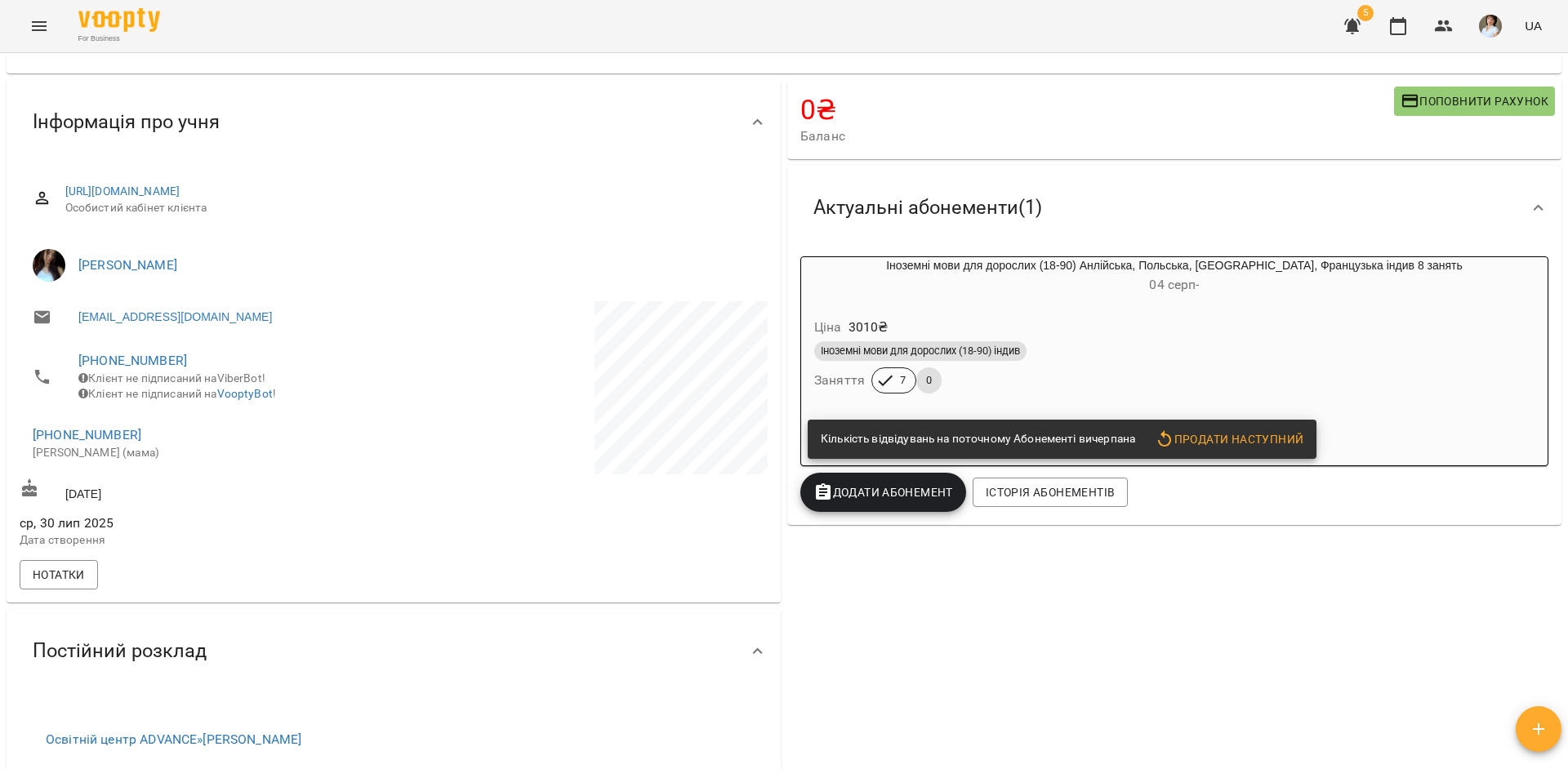
scroll to position [0, 0]
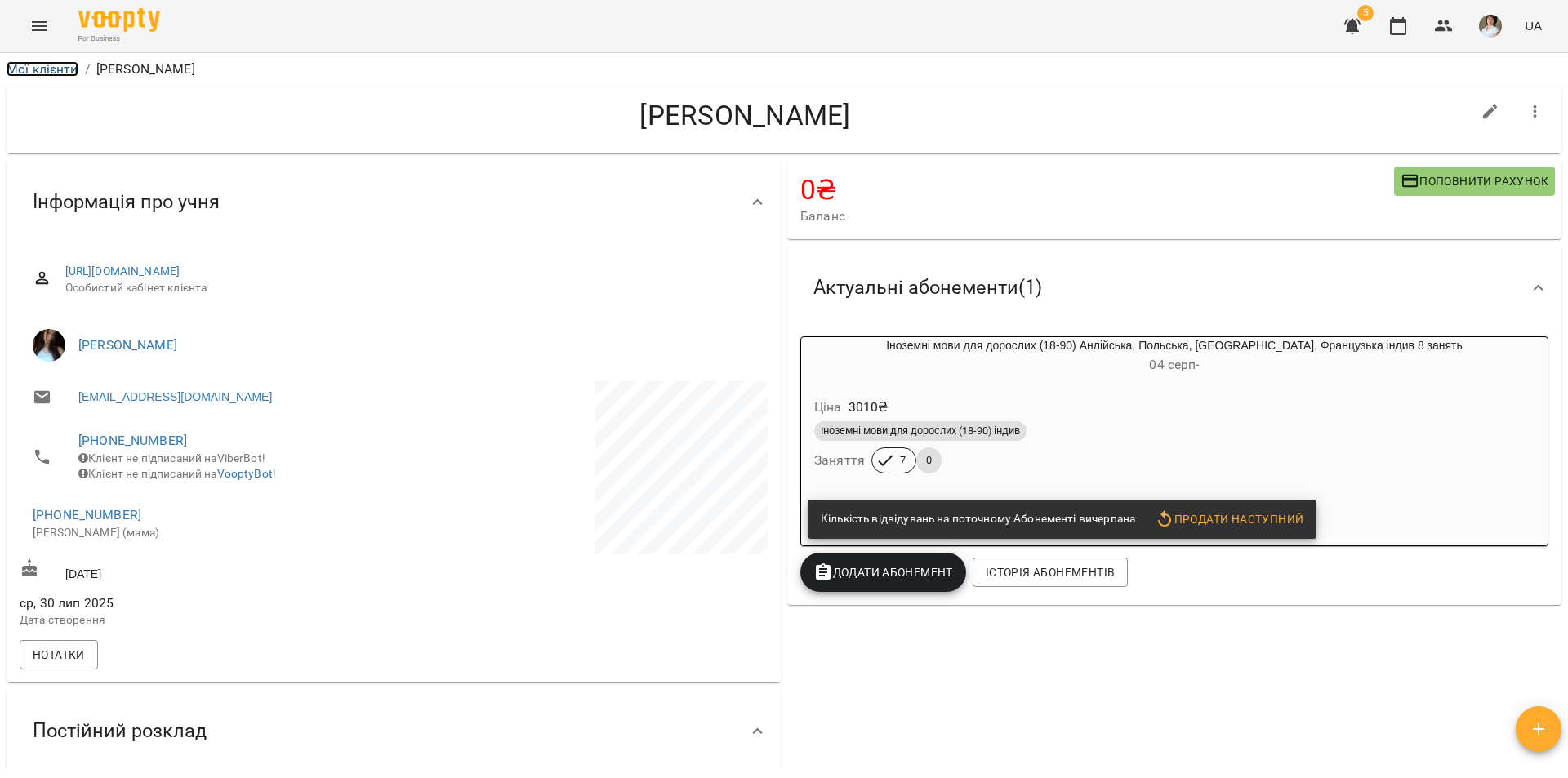
click at [46, 65] on link "Мої клієнти" at bounding box center [42, 69] width 72 height 16
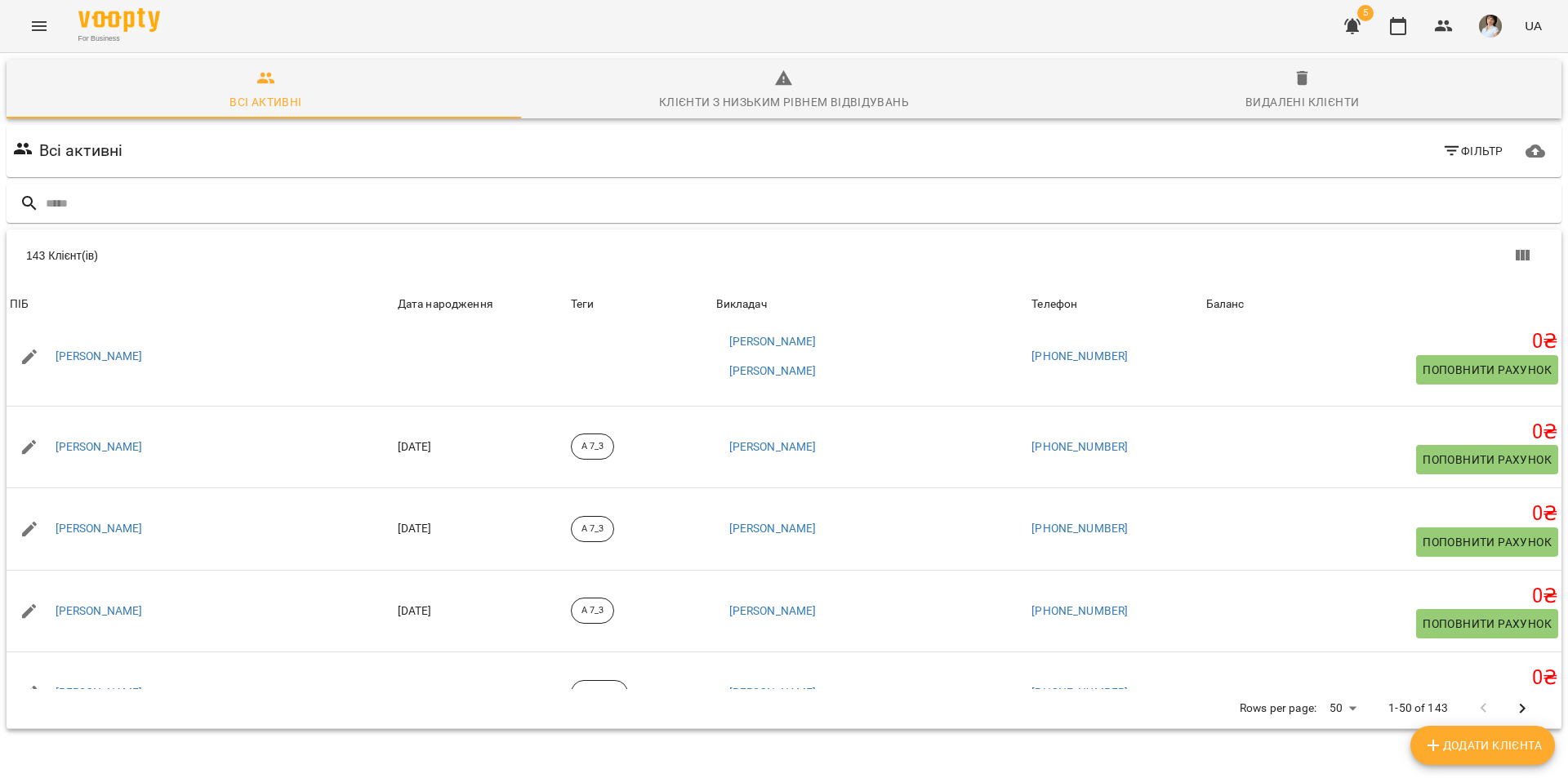
scroll to position [3854, 0]
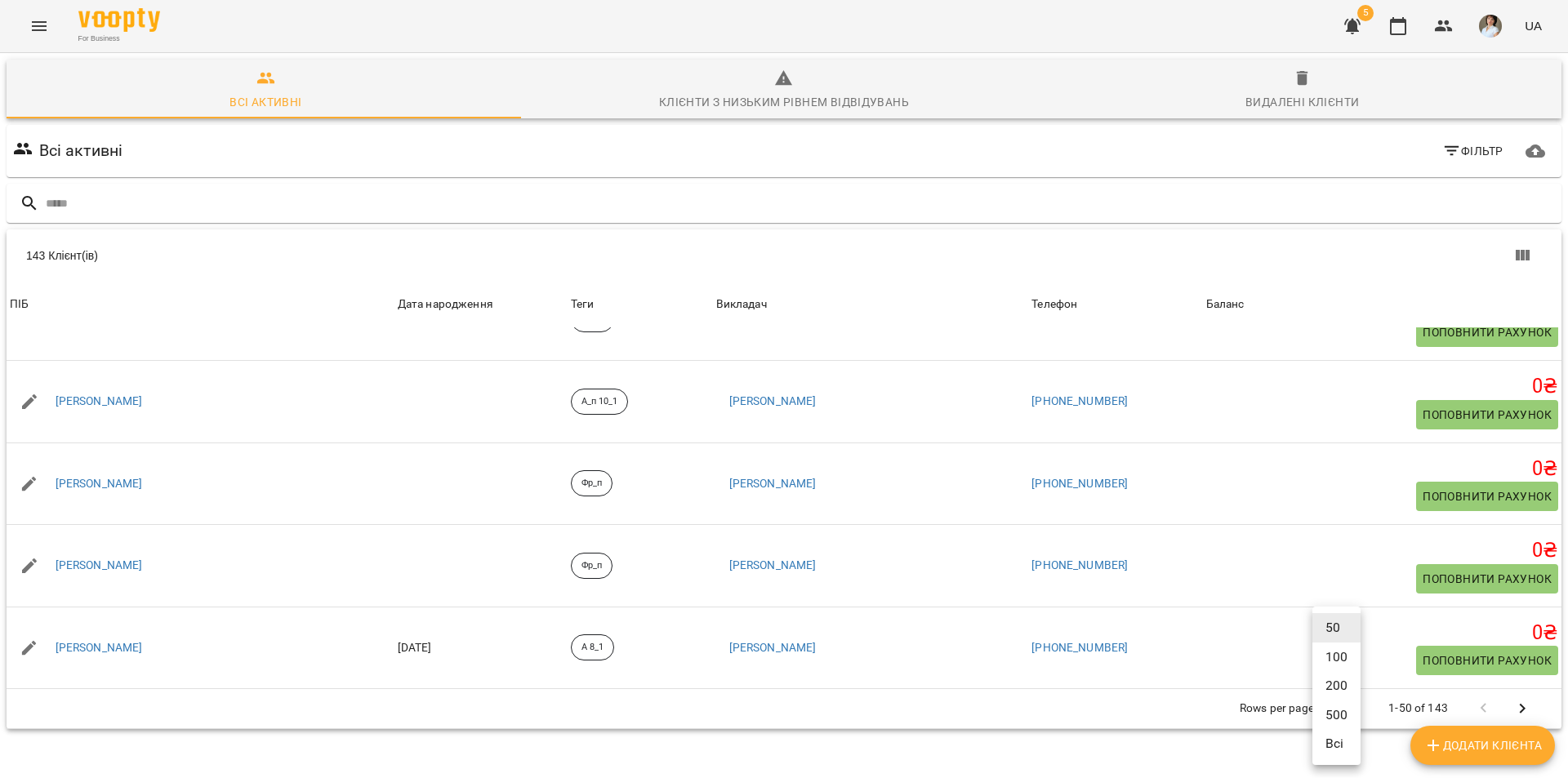
click at [1337, 714] on body "For Business 5 UA Всі активні Клієнти з низьким рівнем відвідувань Видалені клі…" at bounding box center [784, 425] width 1568 height 850
click at [1330, 747] on li "Всі" at bounding box center [1336, 744] width 48 height 30
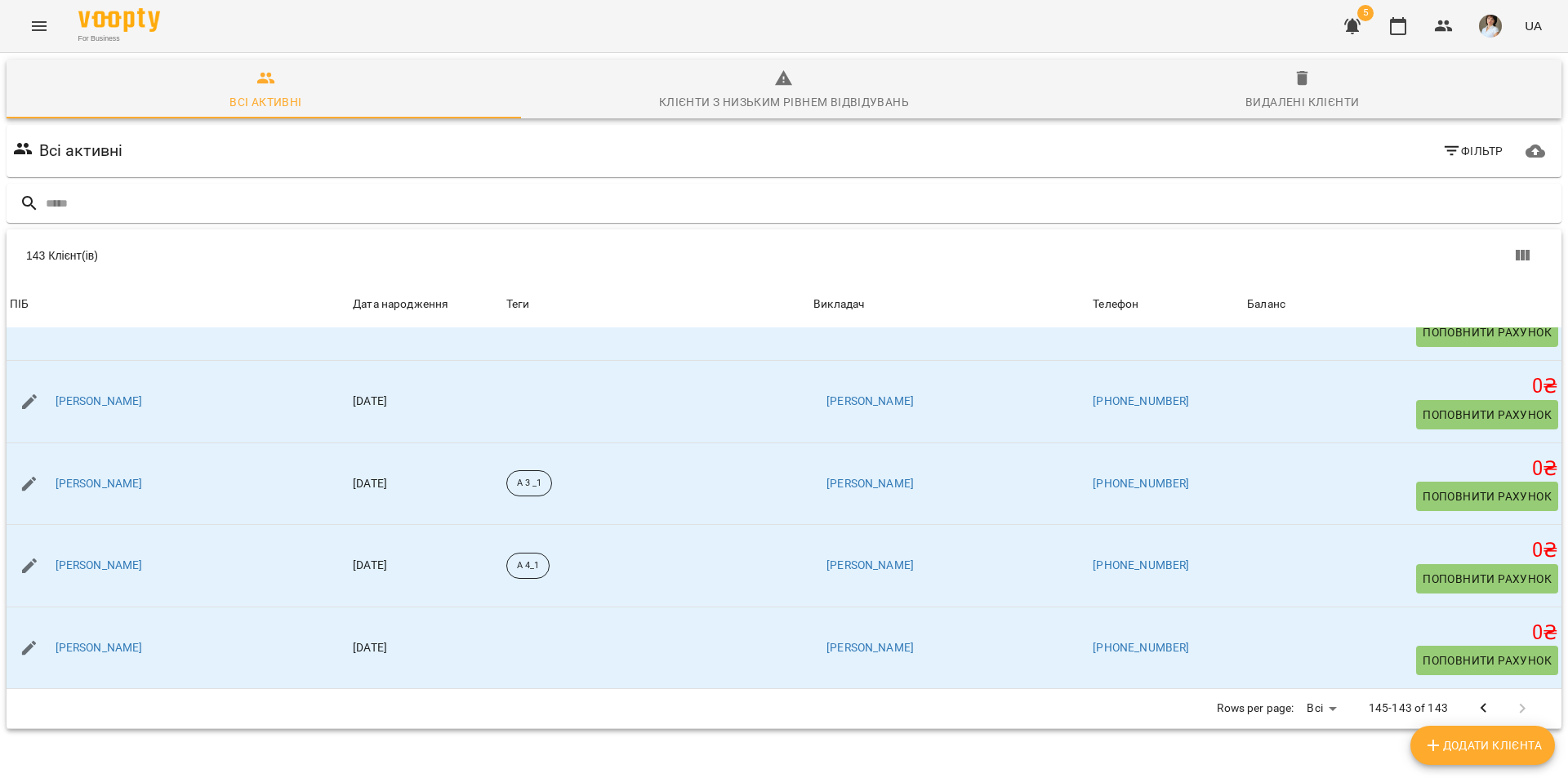
scroll to position [11614, 0]
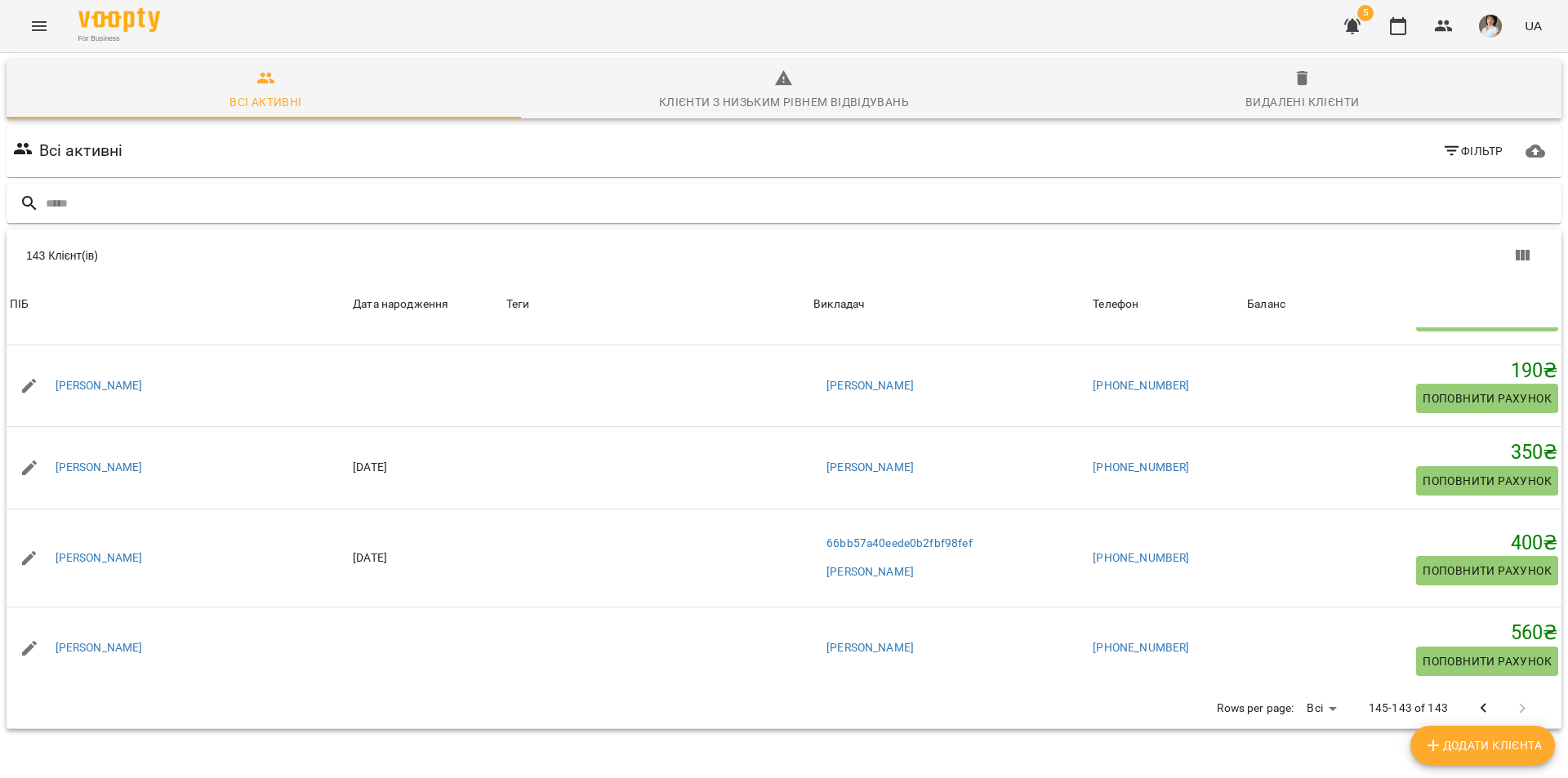
click at [243, 187] on div at bounding box center [784, 203] width 1555 height 40
click at [238, 200] on input "text" at bounding box center [799, 203] width 1509 height 27
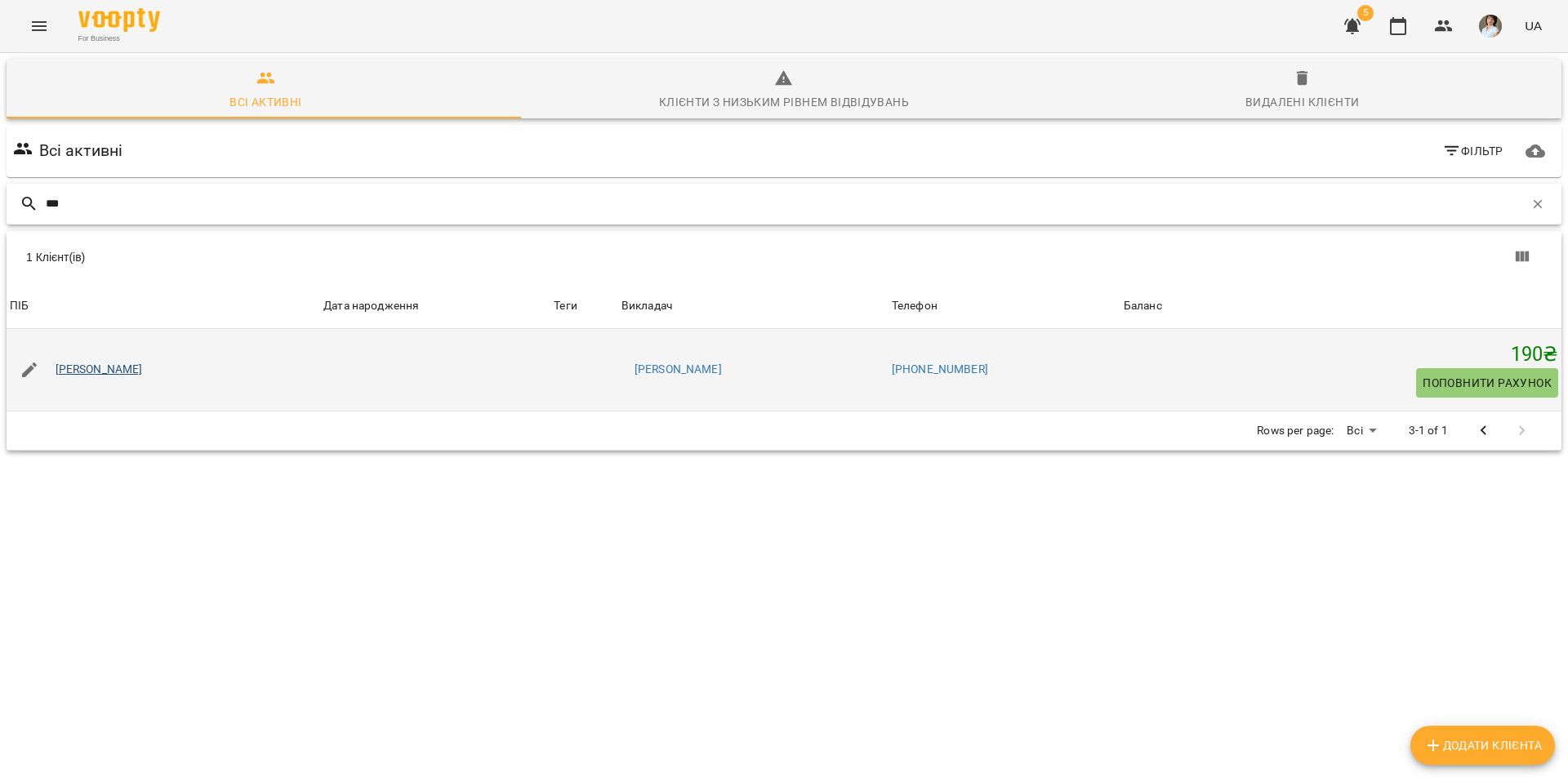
type input "***"
click at [143, 372] on link "[PERSON_NAME]" at bounding box center [99, 370] width 88 height 17
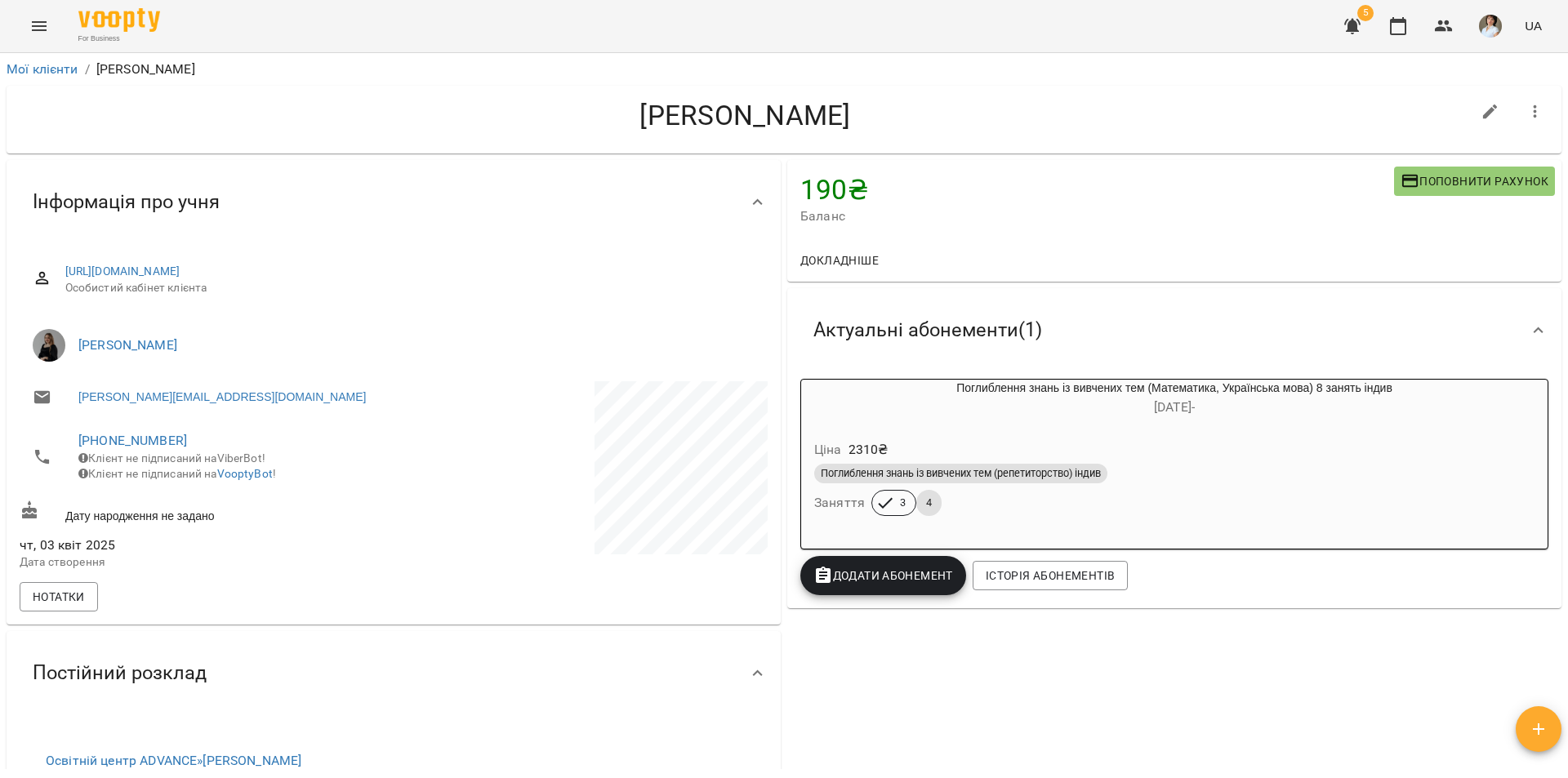
click at [1042, 440] on div "Ціна 2310 ₴" at bounding box center [1174, 450] width 727 height 30
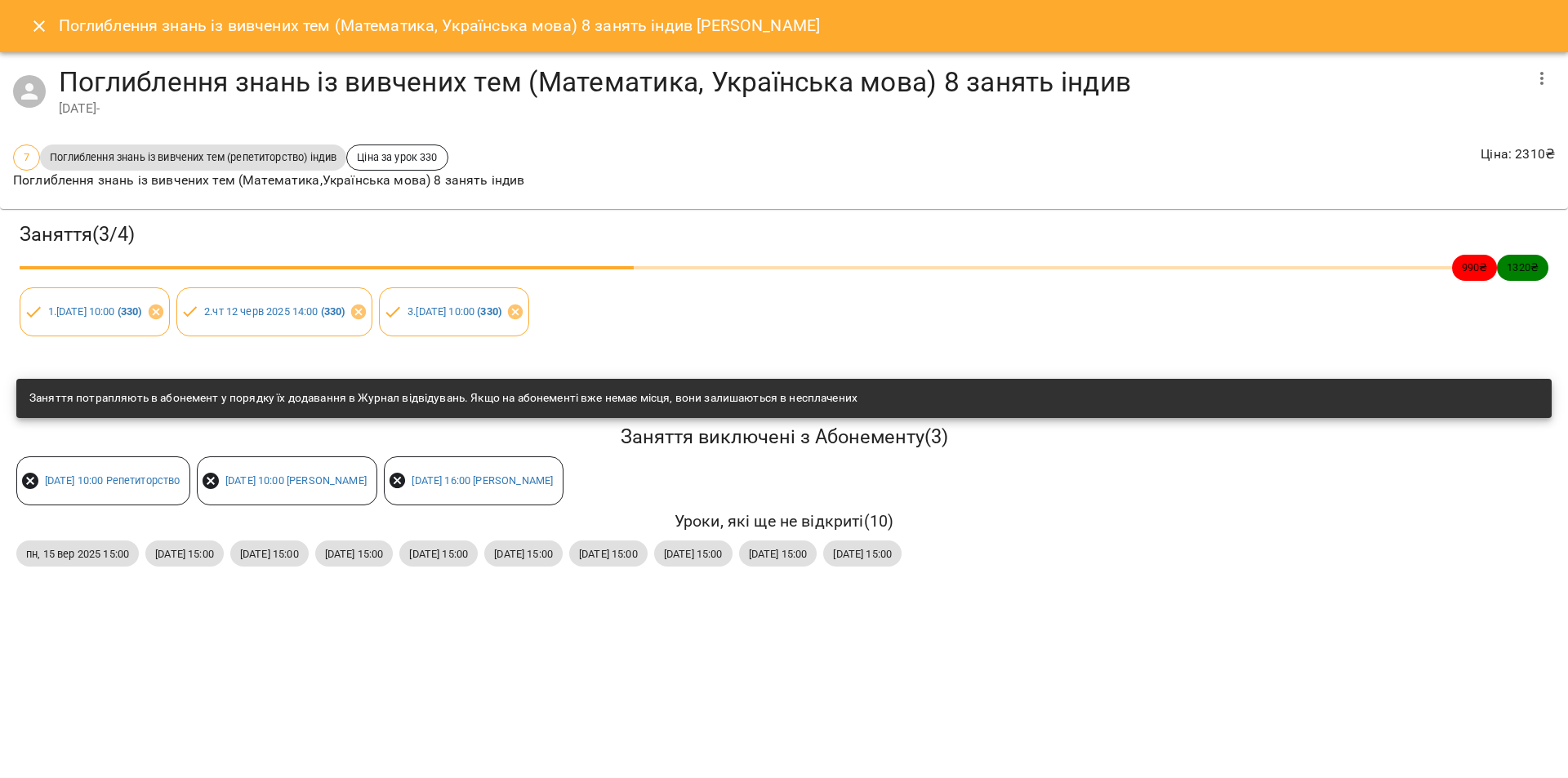
click at [36, 26] on icon "Close" at bounding box center [40, 26] width 20 height 20
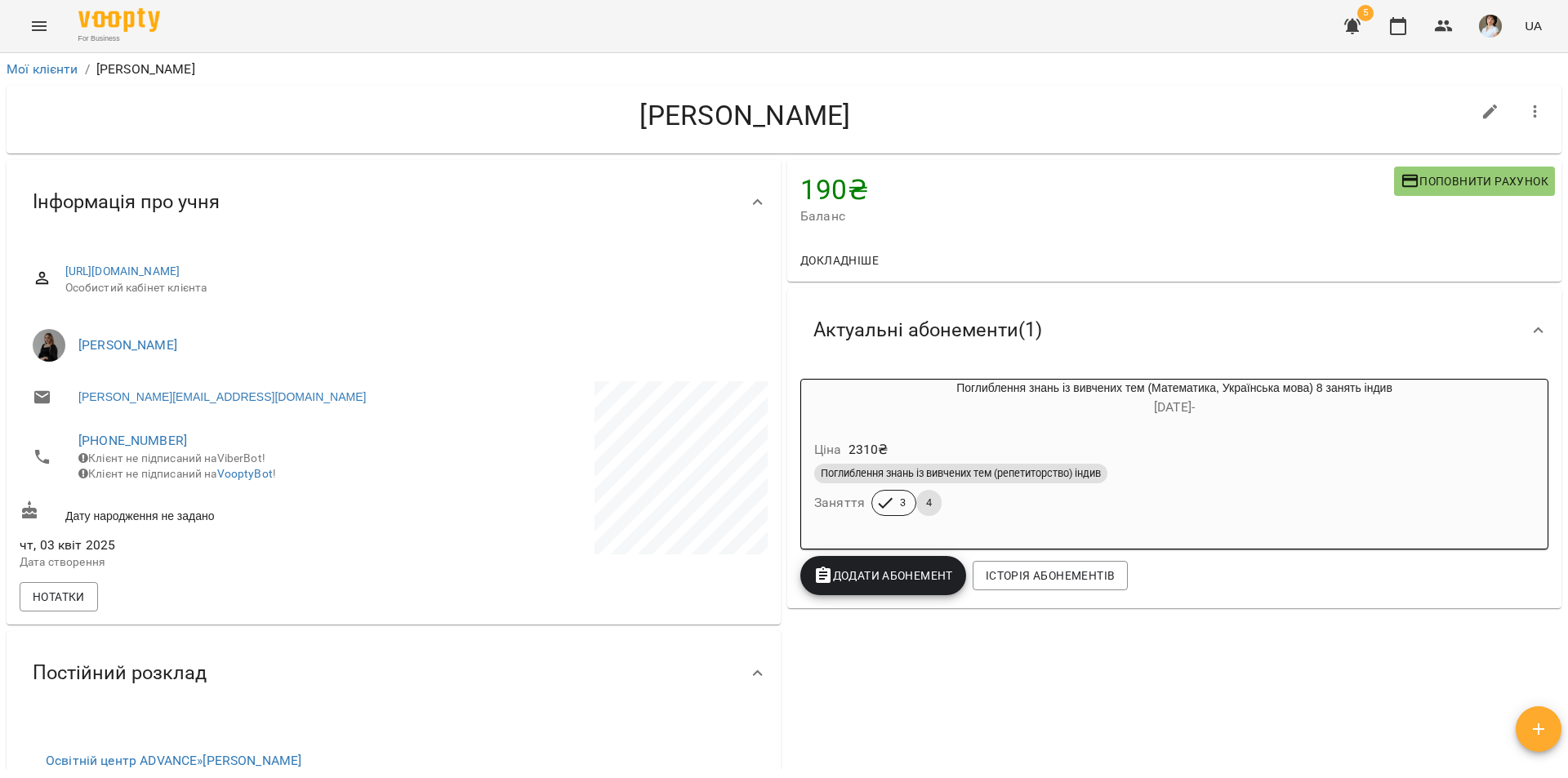
click at [1483, 116] on icon "button" at bounding box center [1490, 112] width 15 height 15
select select "**"
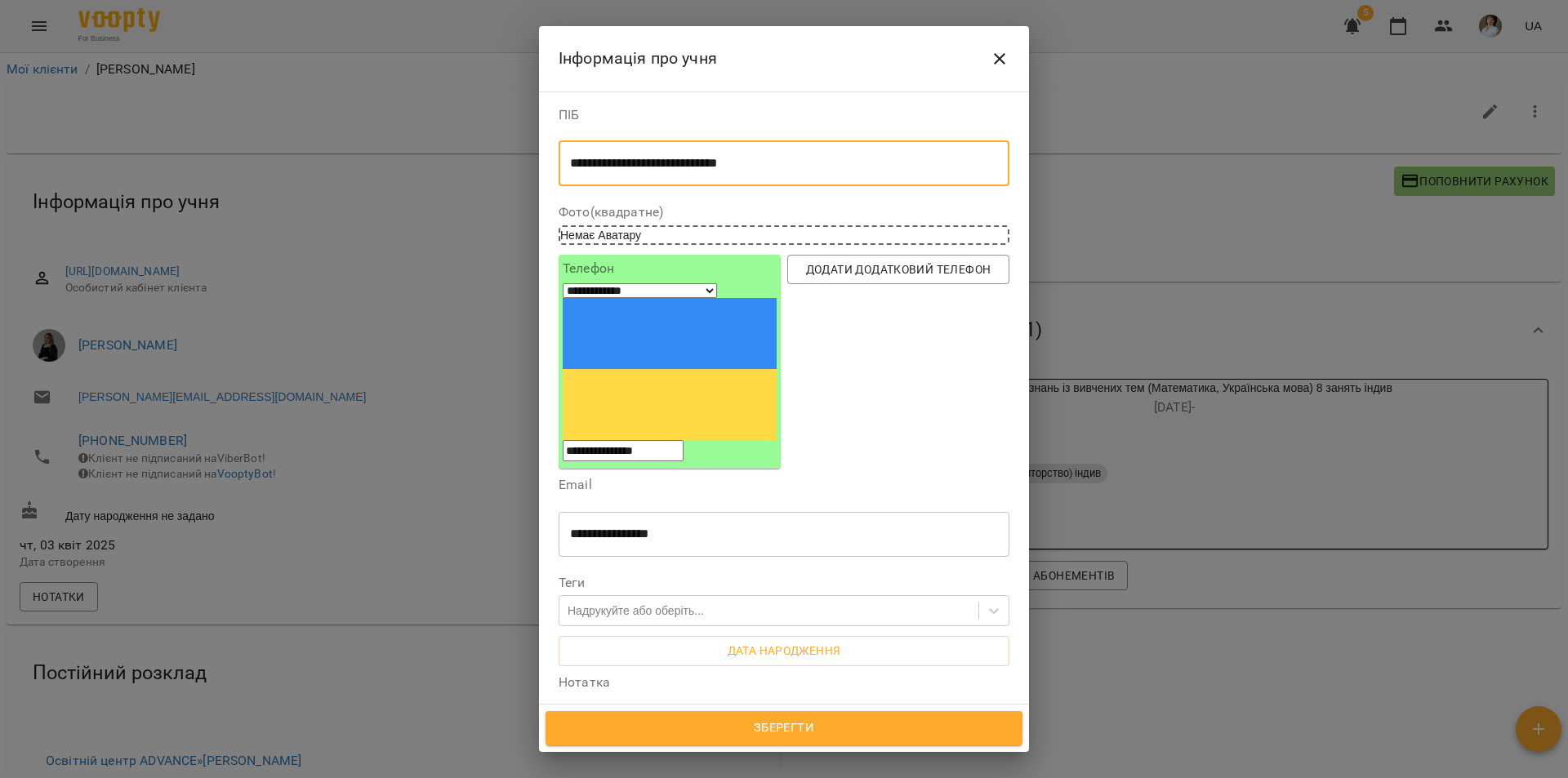
drag, startPoint x: 685, startPoint y: 165, endPoint x: 694, endPoint y: 175, distance: 13.5
click at [686, 166] on textarea "**********" at bounding box center [777, 164] width 415 height 16
type textarea "**********"
click at [822, 729] on span "Зберегти" at bounding box center [784, 728] width 441 height 21
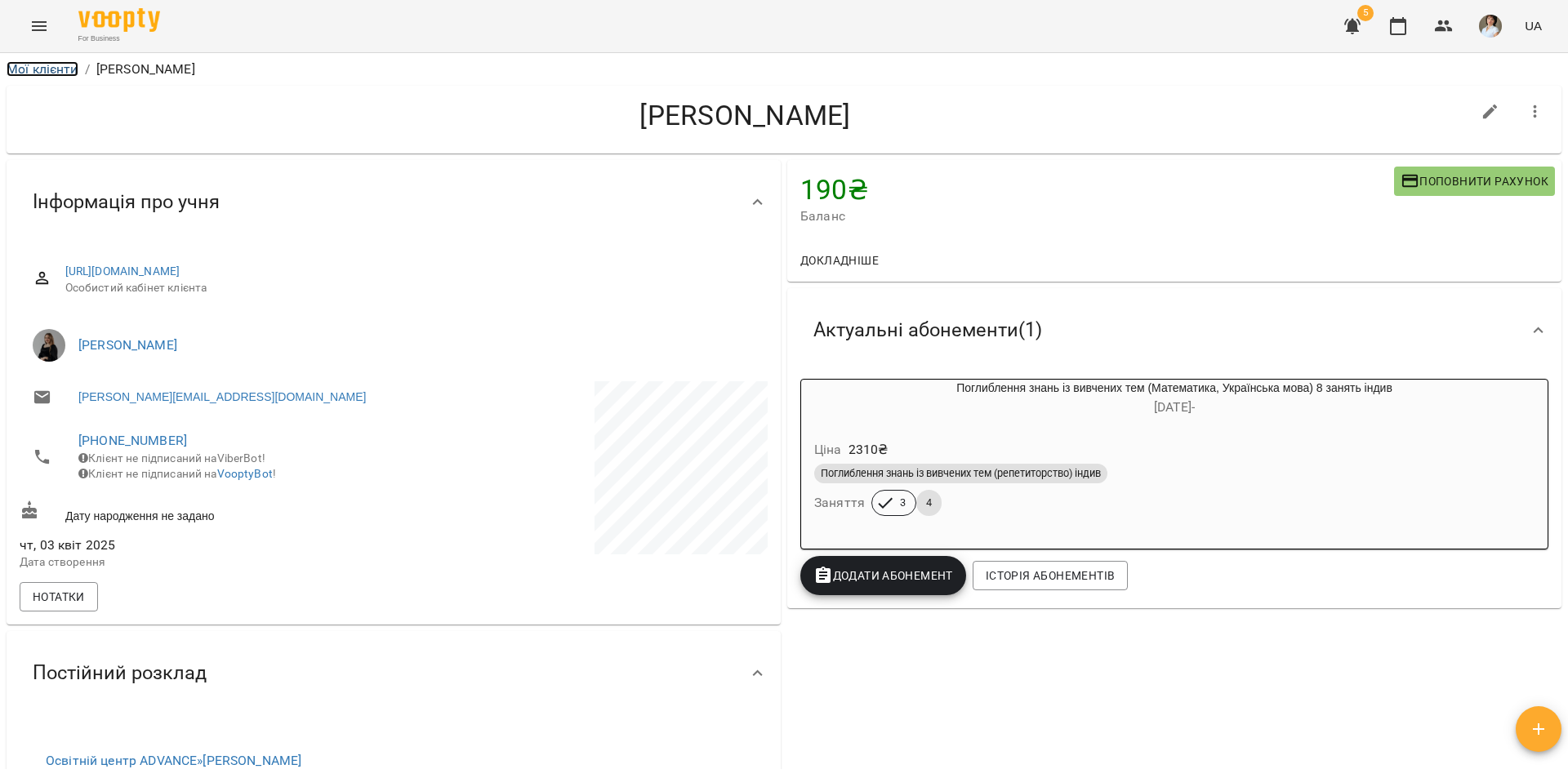
click at [48, 73] on link "Мої клієнти" at bounding box center [42, 69] width 72 height 16
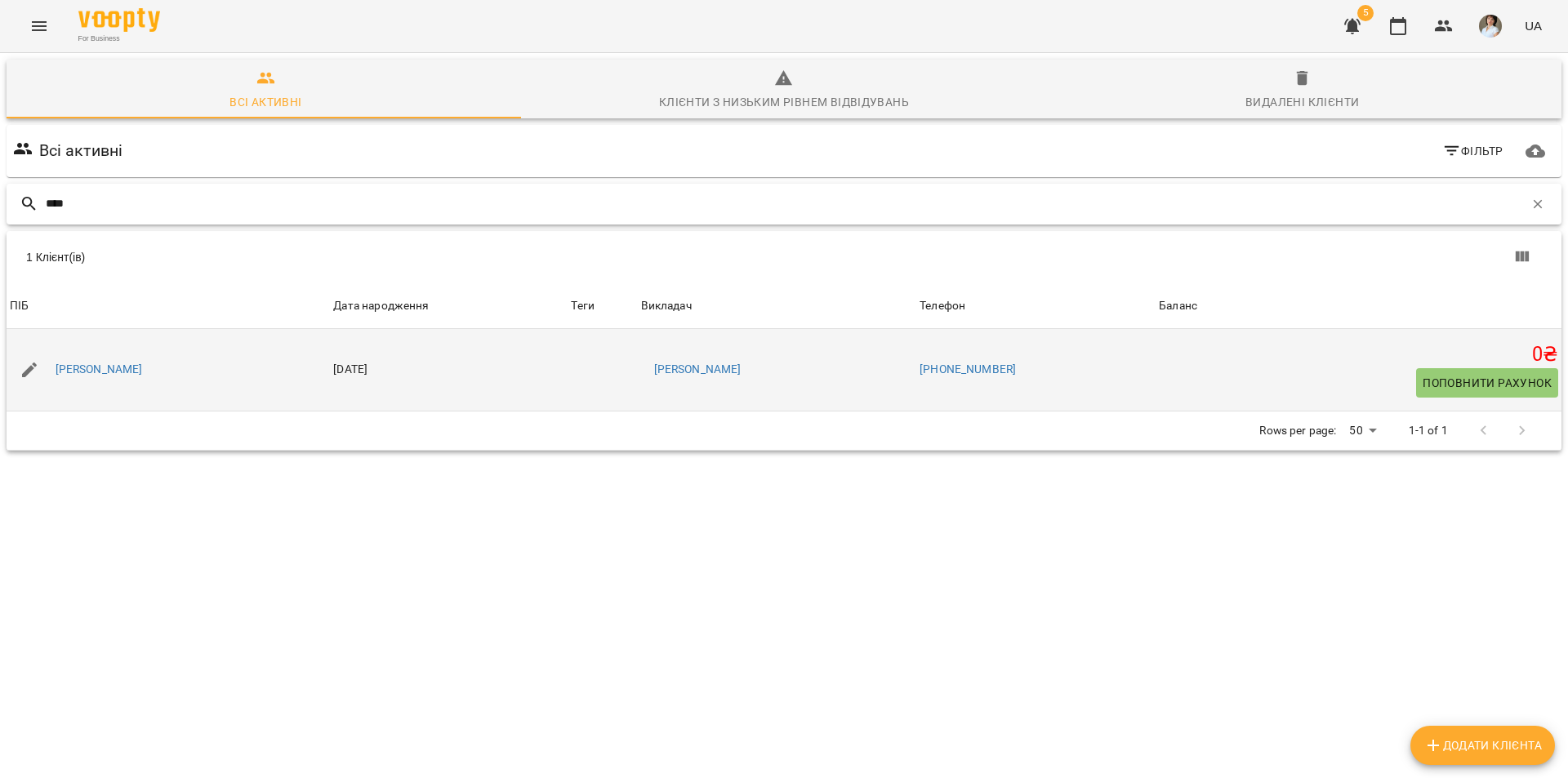
type input "****"
click at [146, 361] on div "[PERSON_NAME]" at bounding box center [99, 370] width 94 height 23
click at [143, 369] on link "[PERSON_NAME]" at bounding box center [99, 370] width 88 height 17
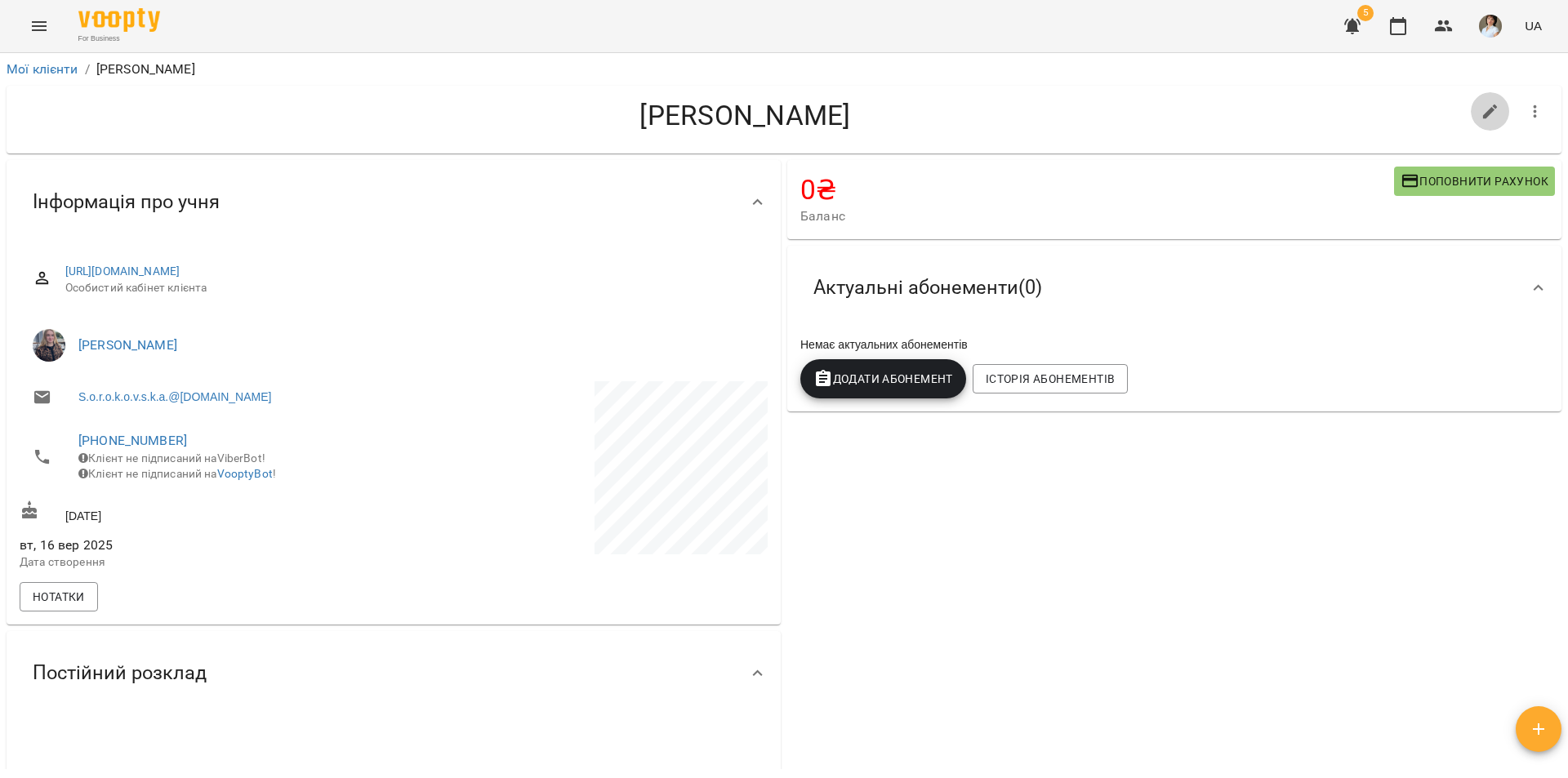
click at [1480, 112] on icon "button" at bounding box center [1490, 112] width 20 height 20
select select "**"
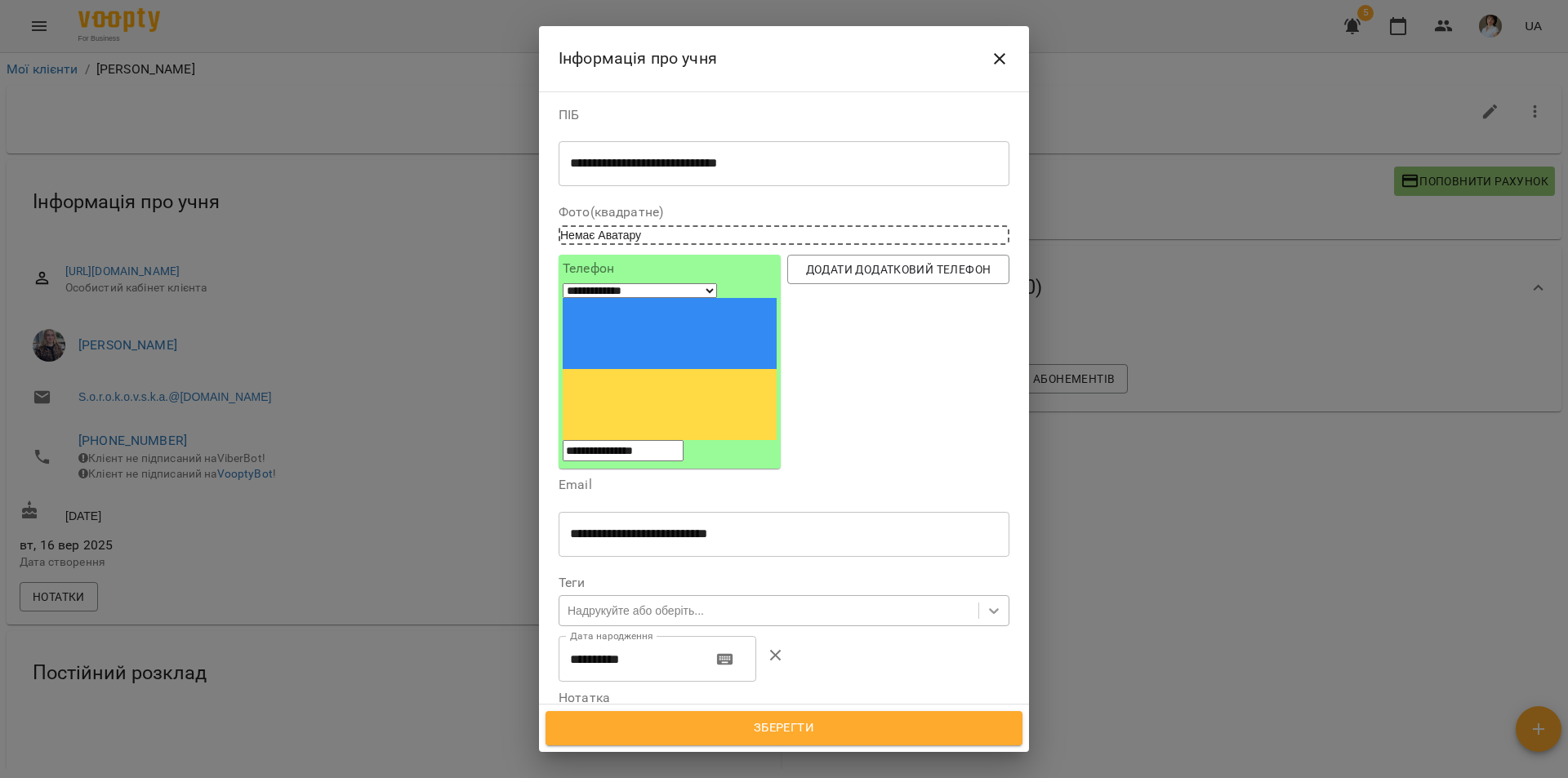
click at [994, 596] on div at bounding box center [994, 611] width 30 height 30
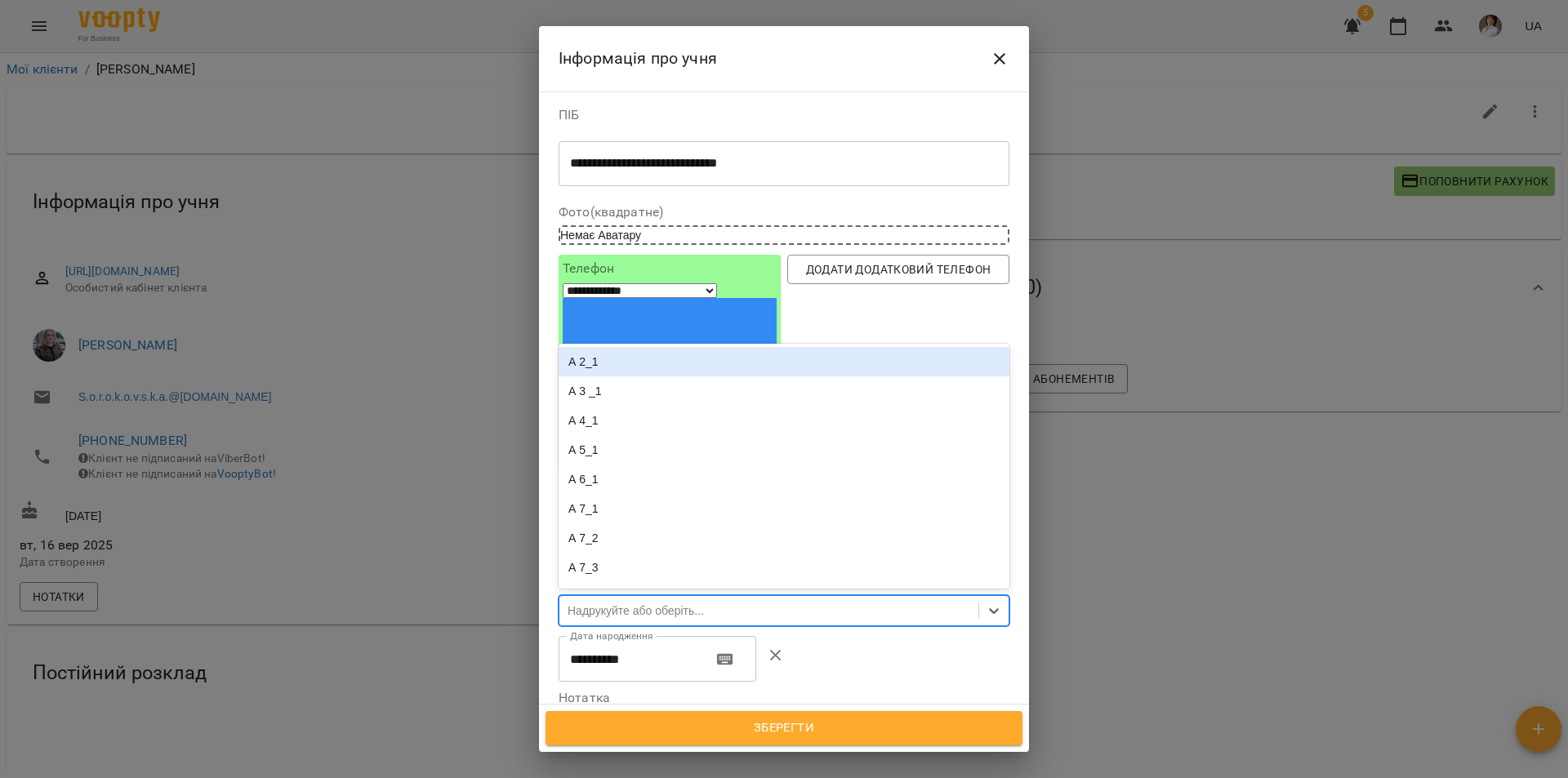
click at [694, 347] on div "А 2_1" at bounding box center [784, 362] width 451 height 30
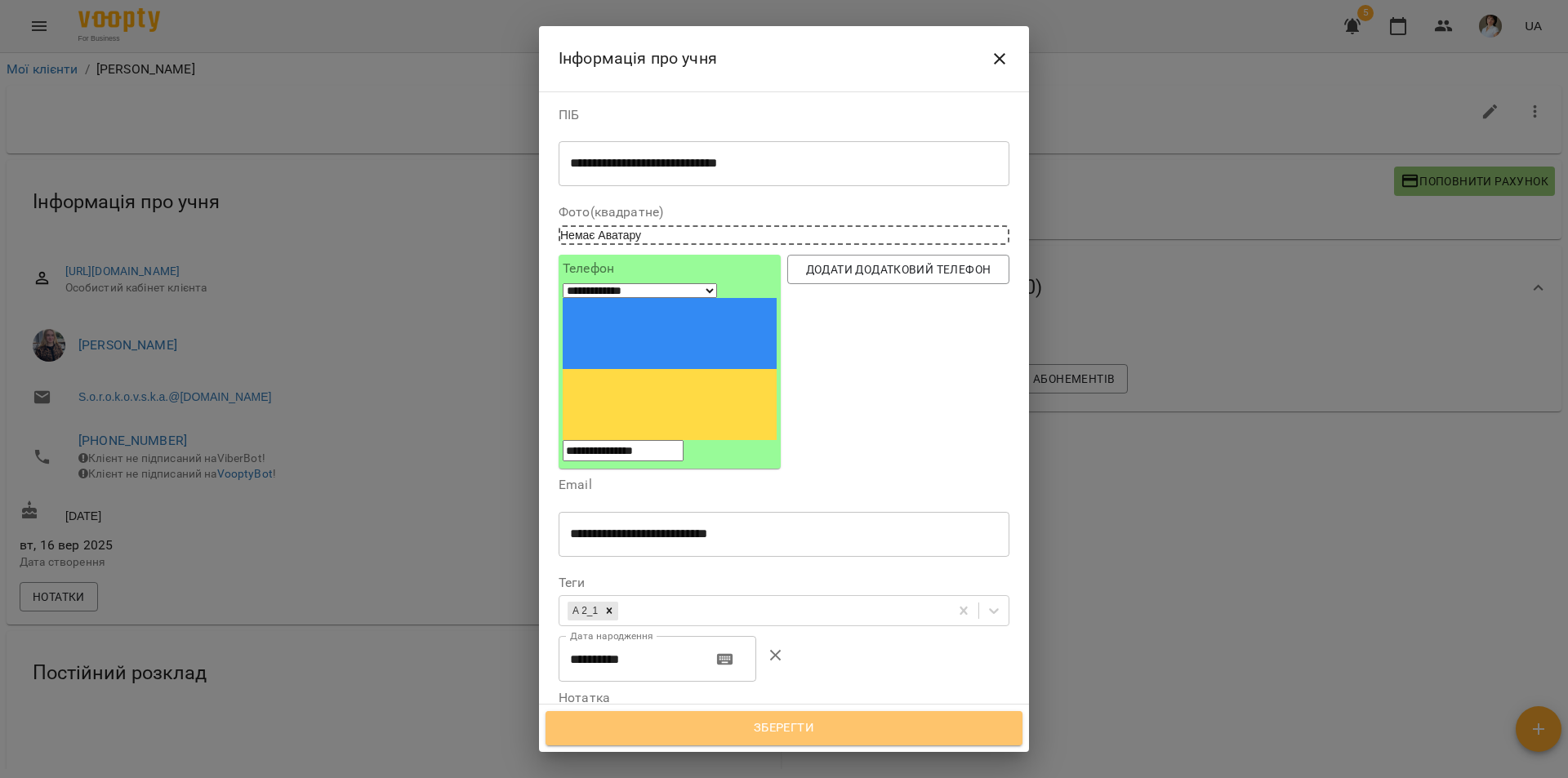
click at [821, 735] on span "Зберегти" at bounding box center [784, 728] width 441 height 21
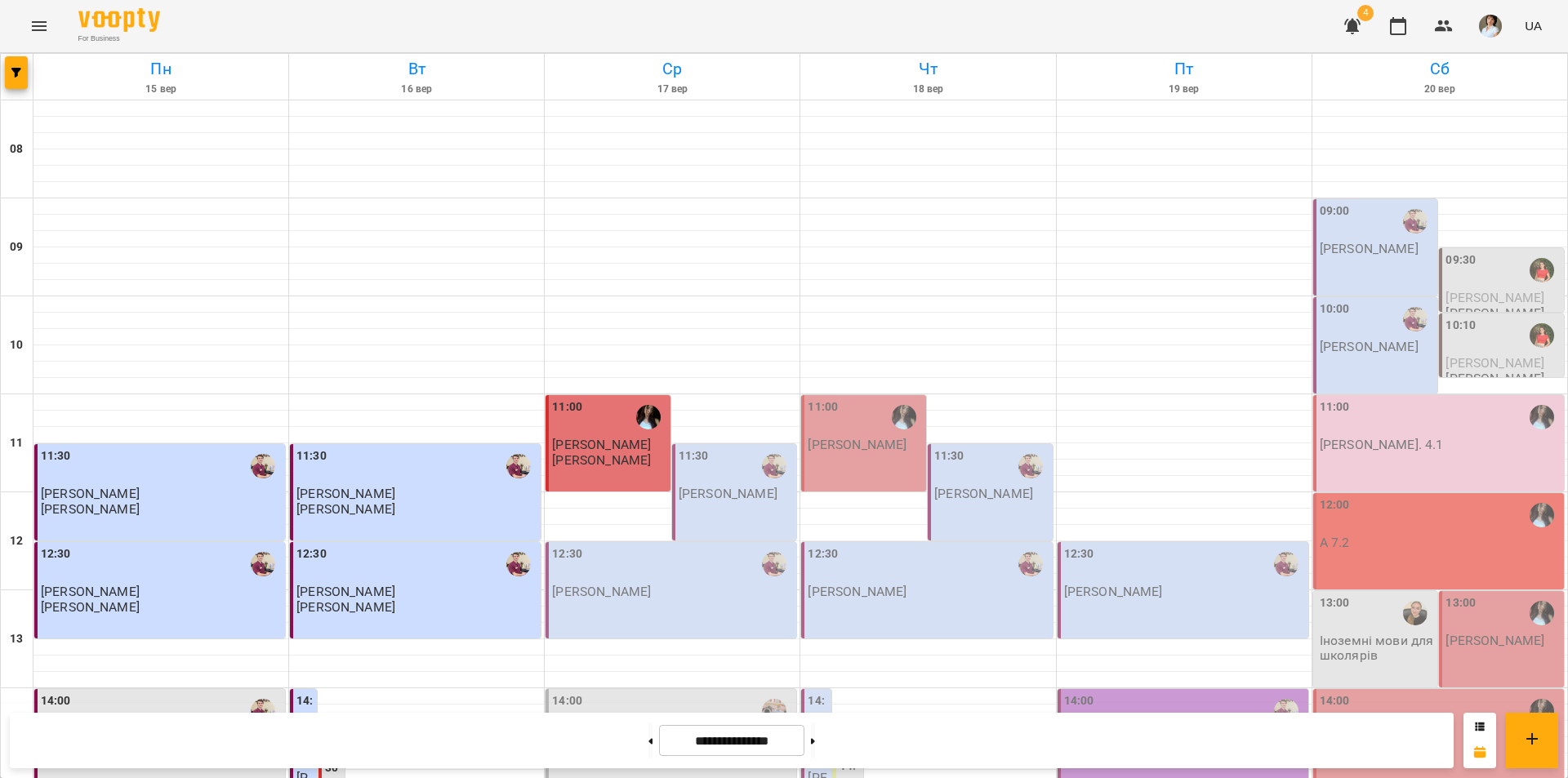
scroll to position [670, 0]
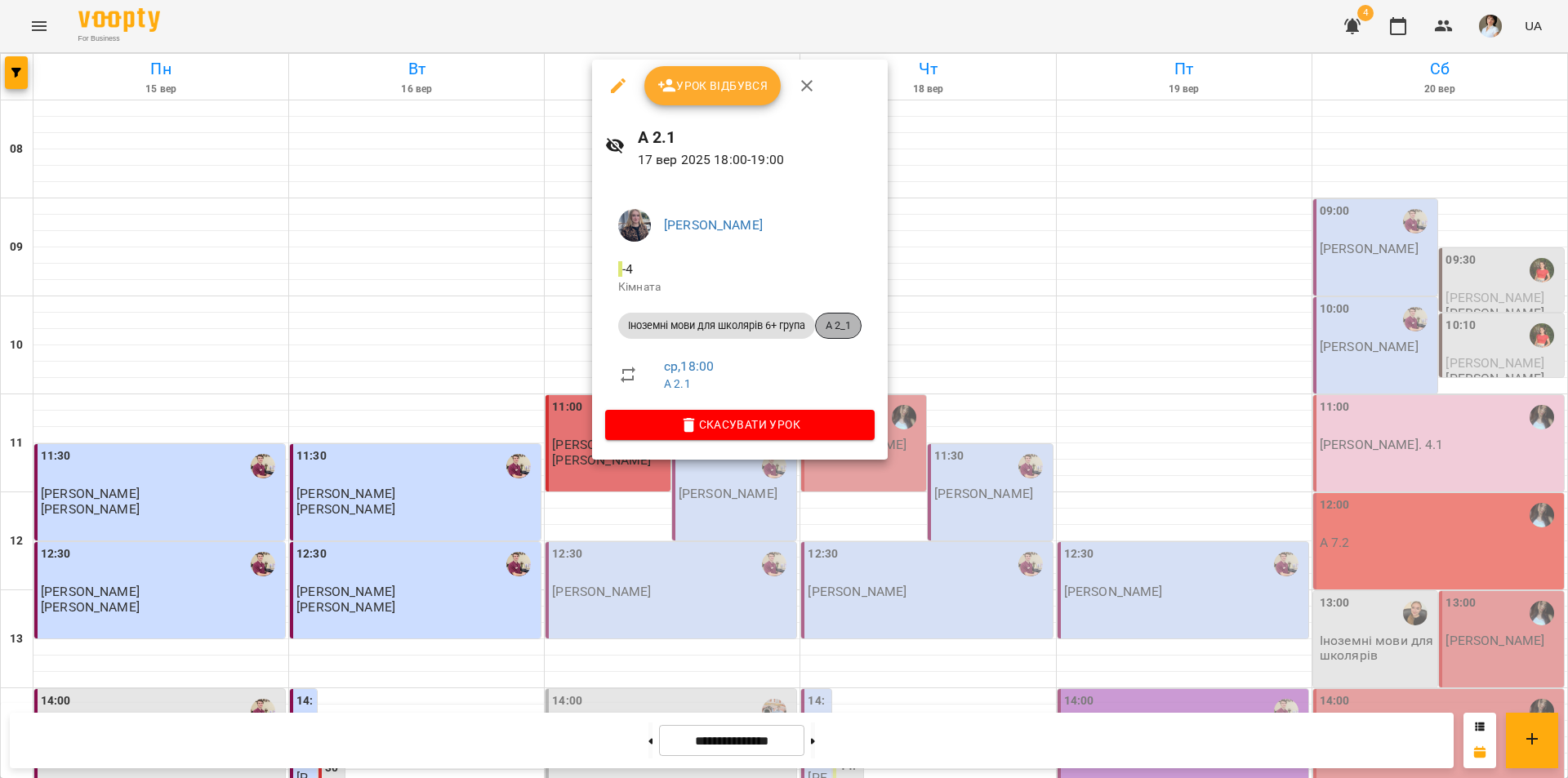
click at [850, 324] on span "А 2_1" at bounding box center [838, 326] width 45 height 15
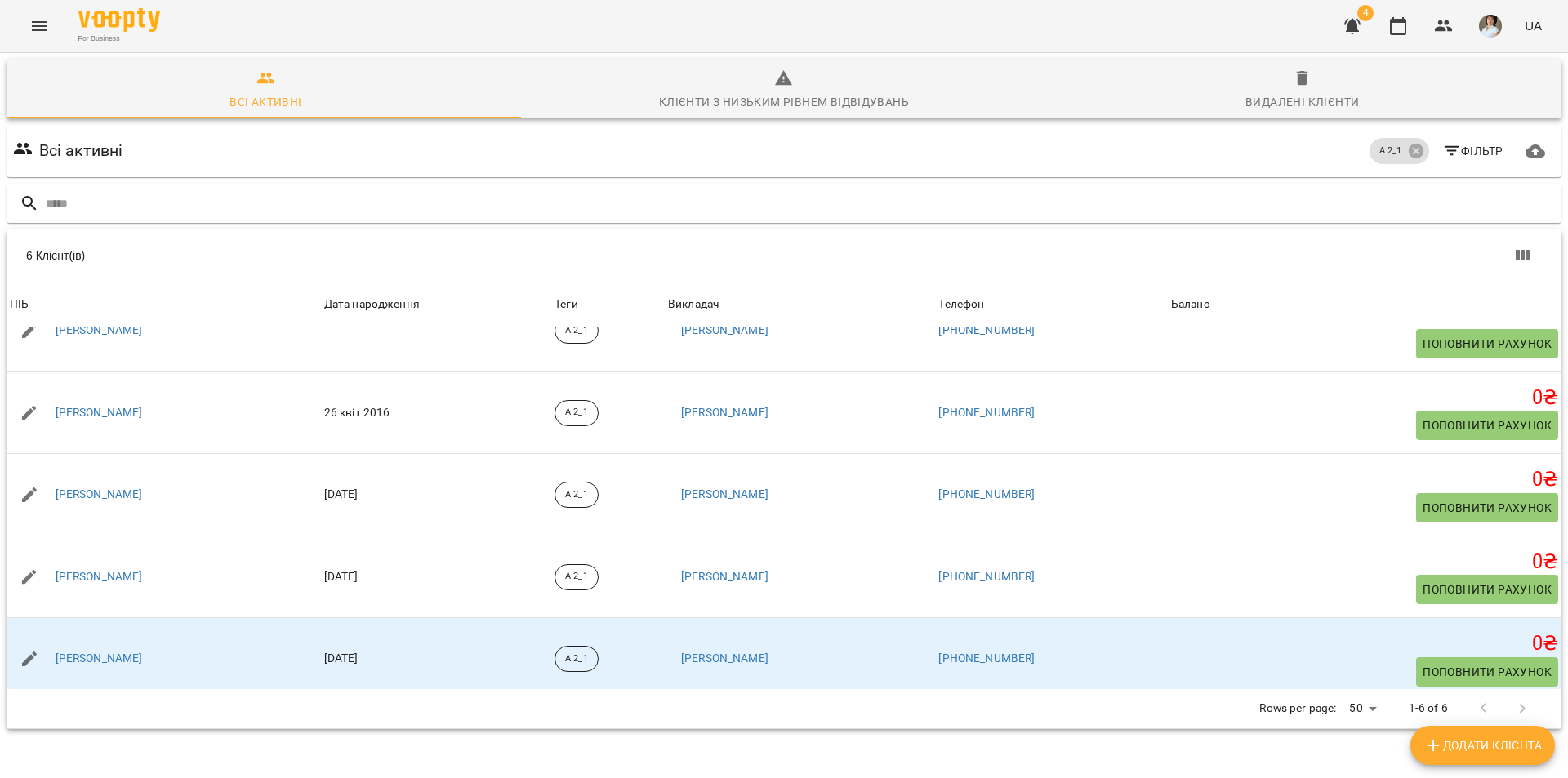
scroll to position [131, 0]
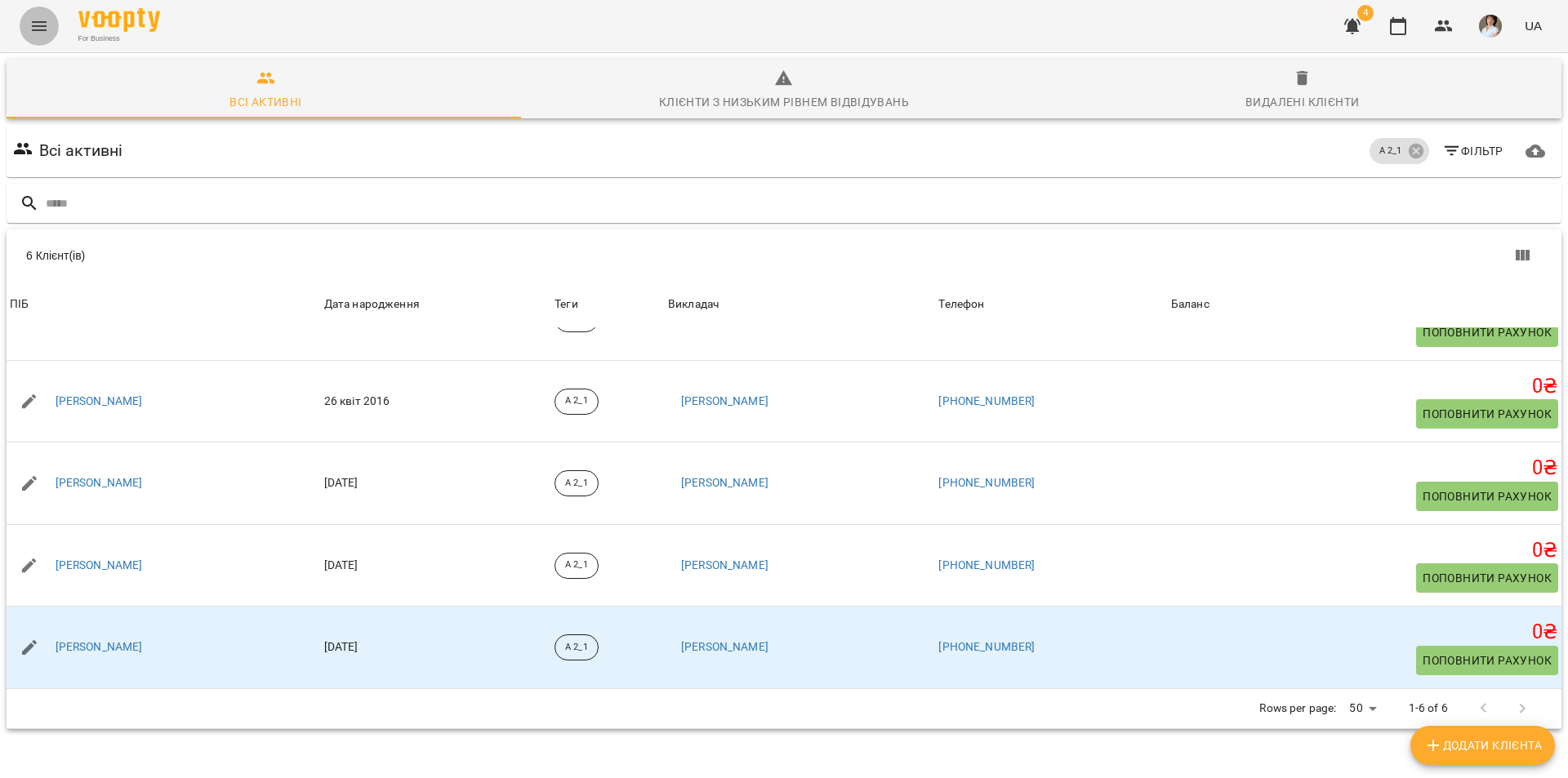
click at [36, 22] on icon "Menu" at bounding box center [40, 26] width 20 height 20
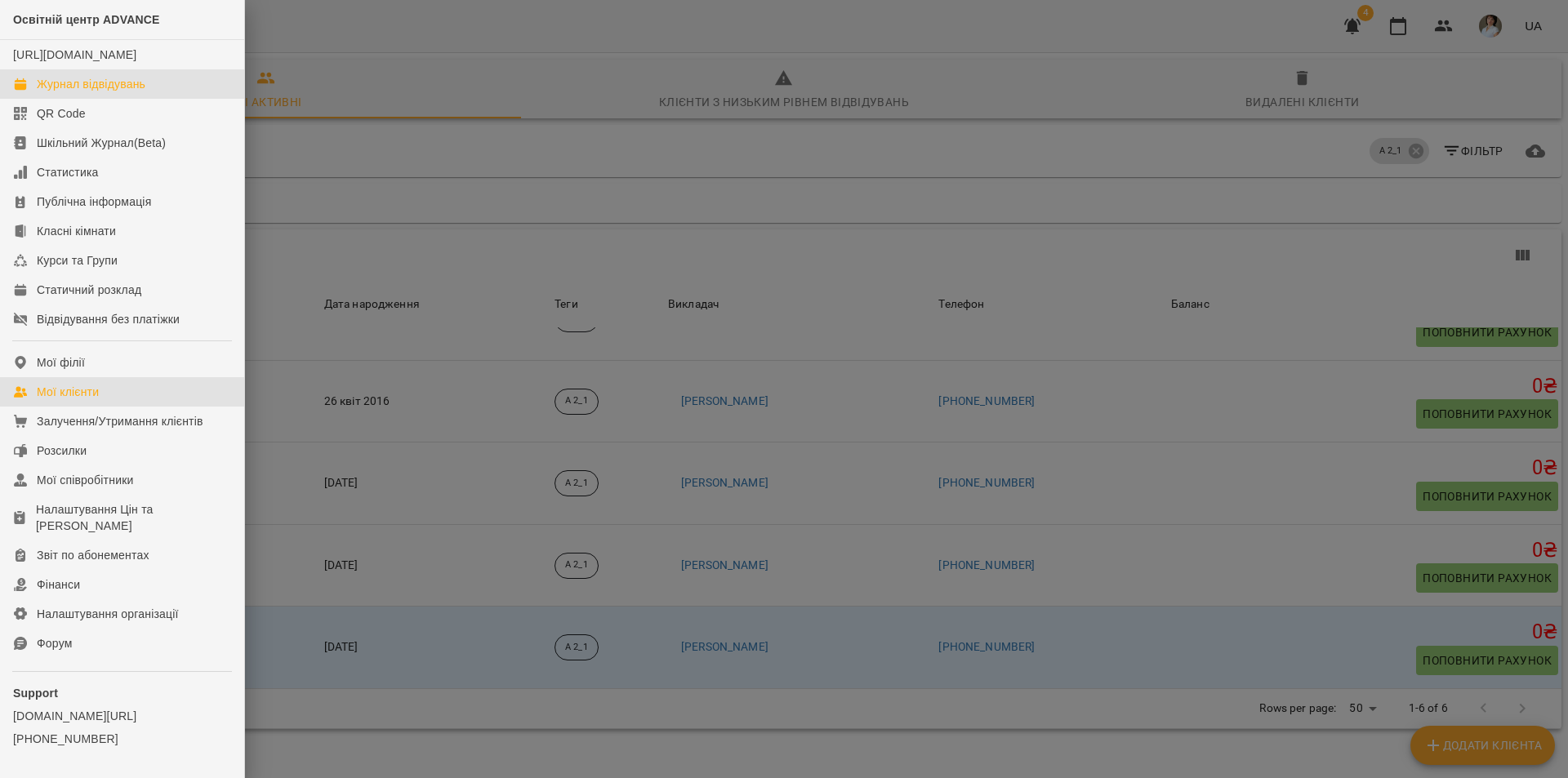
click at [76, 93] on div "Журнал відвідувань" at bounding box center [91, 84] width 109 height 17
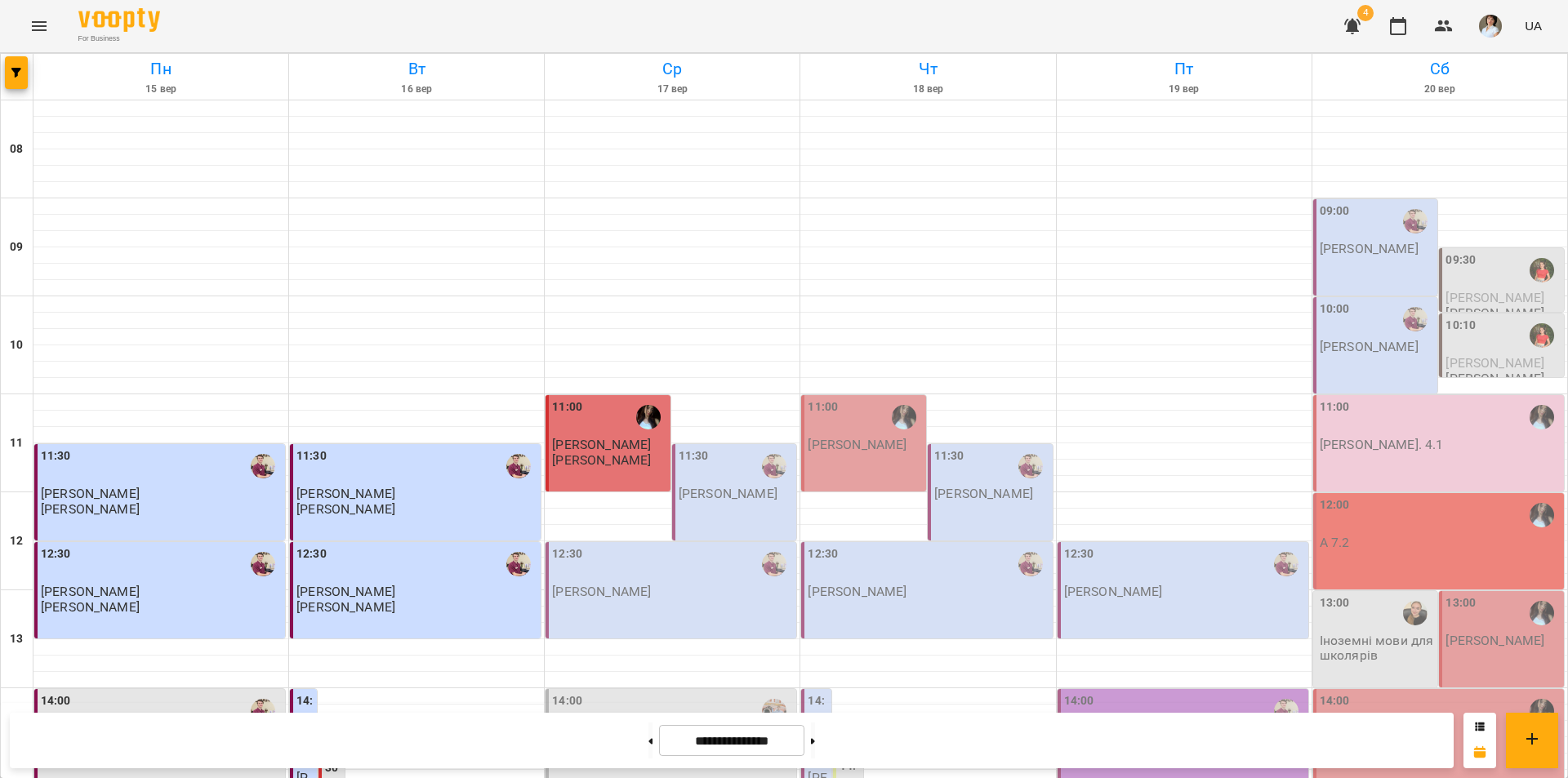
scroll to position [164, 0]
click at [737, 448] on div "11:30" at bounding box center [736, 466] width 115 height 37
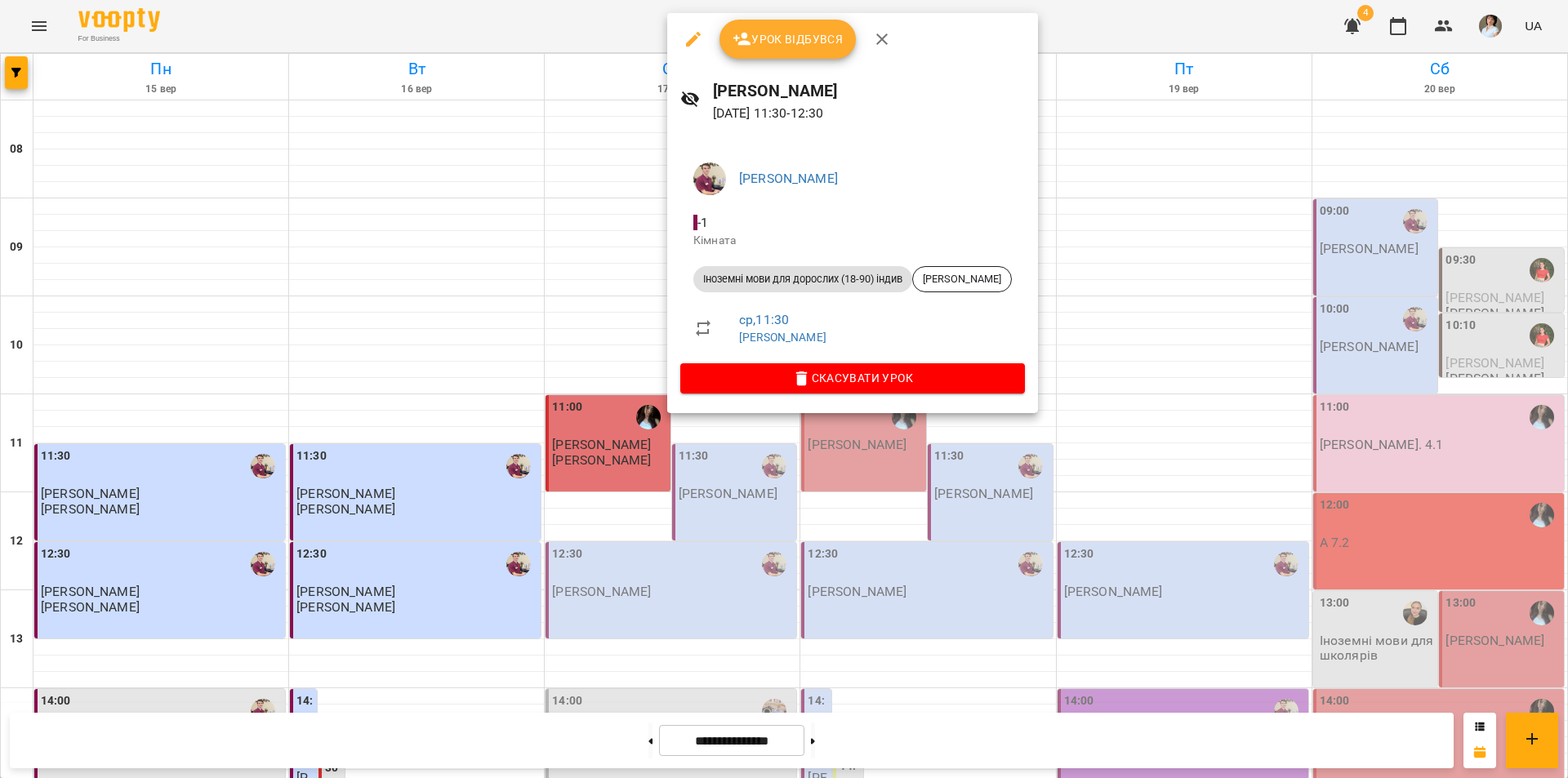
click at [673, 464] on div at bounding box center [784, 389] width 1568 height 778
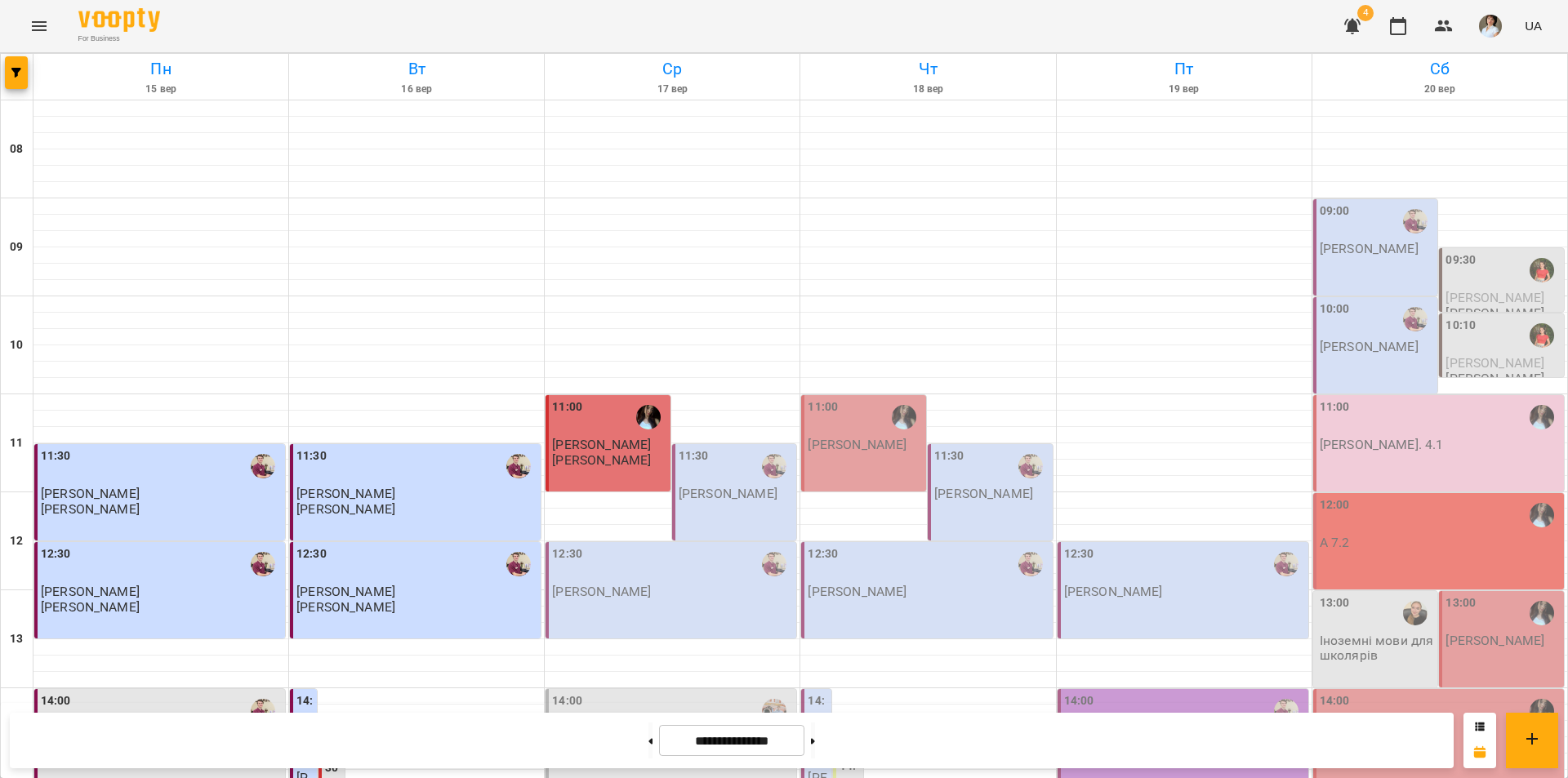
click at [687, 546] on div "12:30 Бойко Дмитро" at bounding box center [672, 572] width 241 height 54
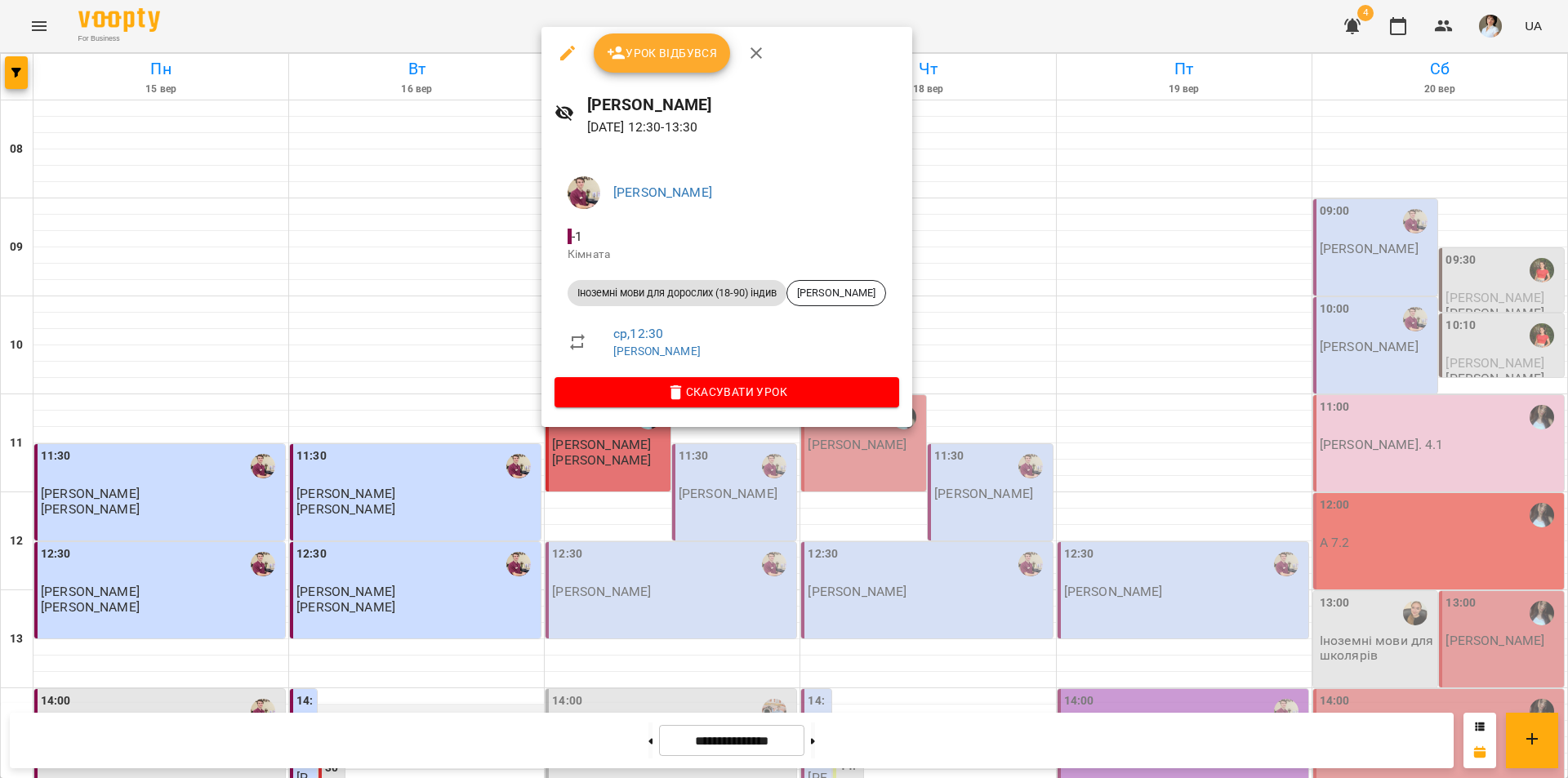
click at [474, 546] on div at bounding box center [784, 389] width 1568 height 778
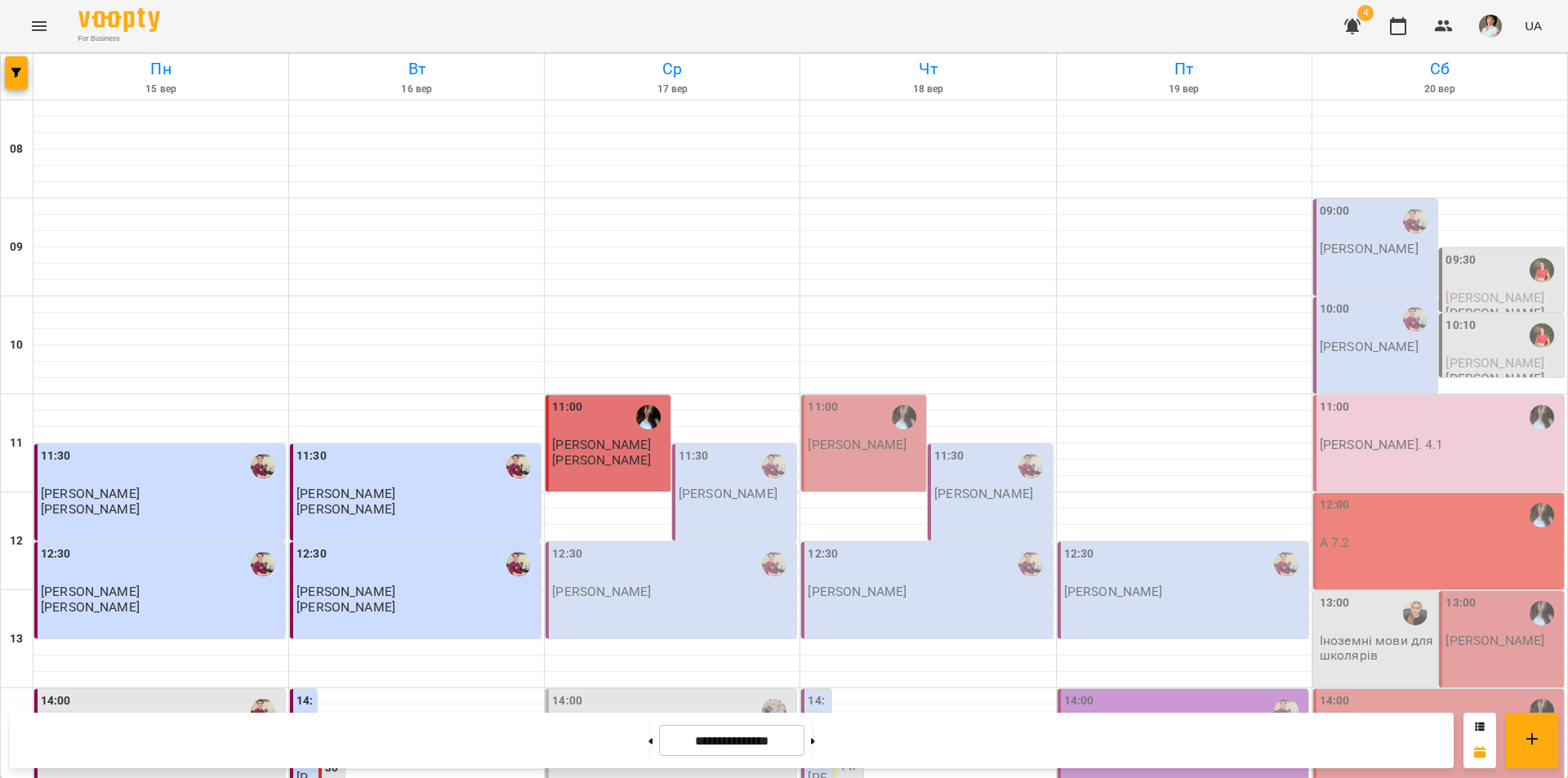
click at [656, 546] on div "12:30 Бойко Дмитро" at bounding box center [672, 572] width 241 height 54
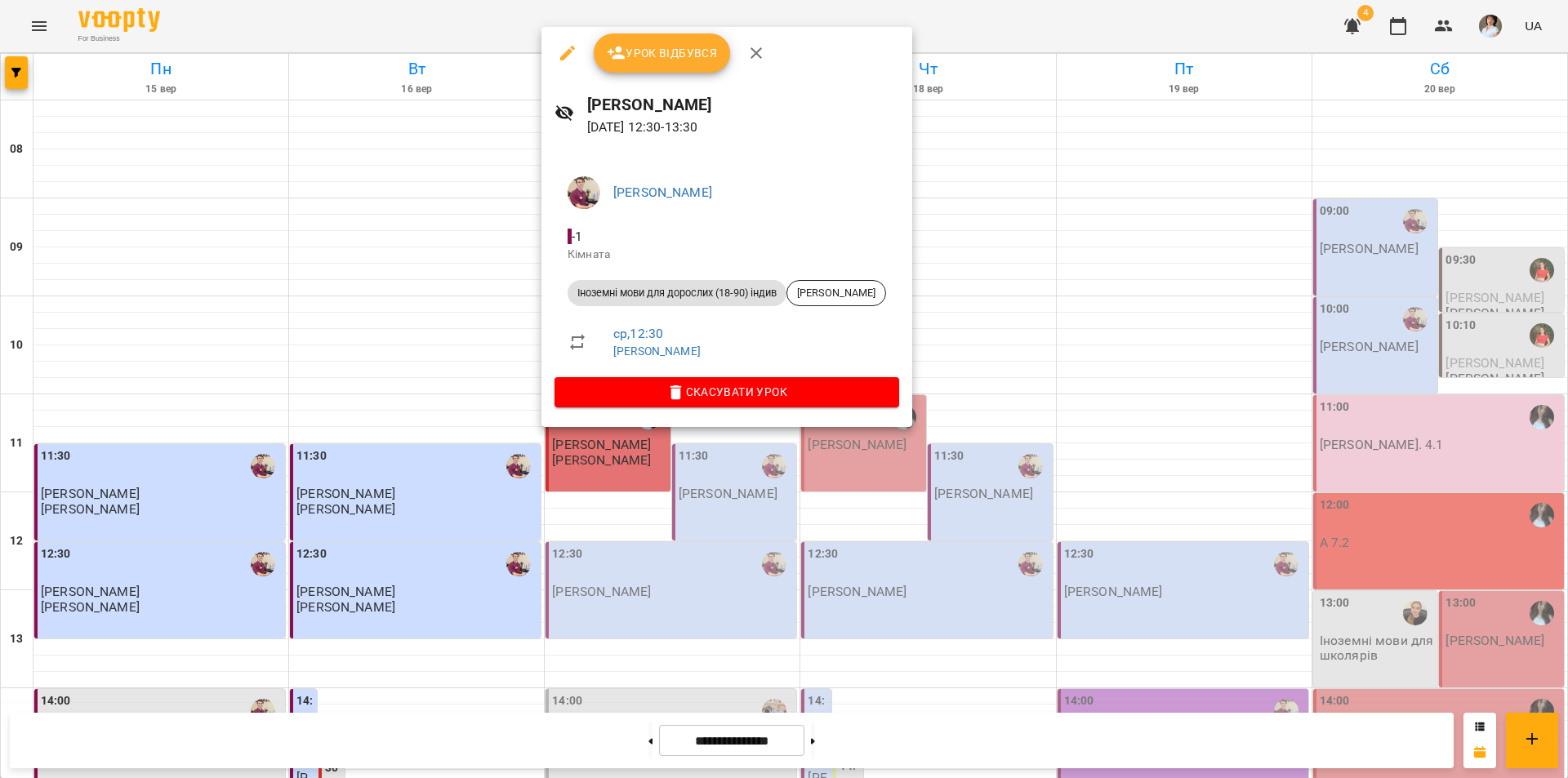
click at [645, 59] on span "Урок відбувся" at bounding box center [662, 53] width 111 height 20
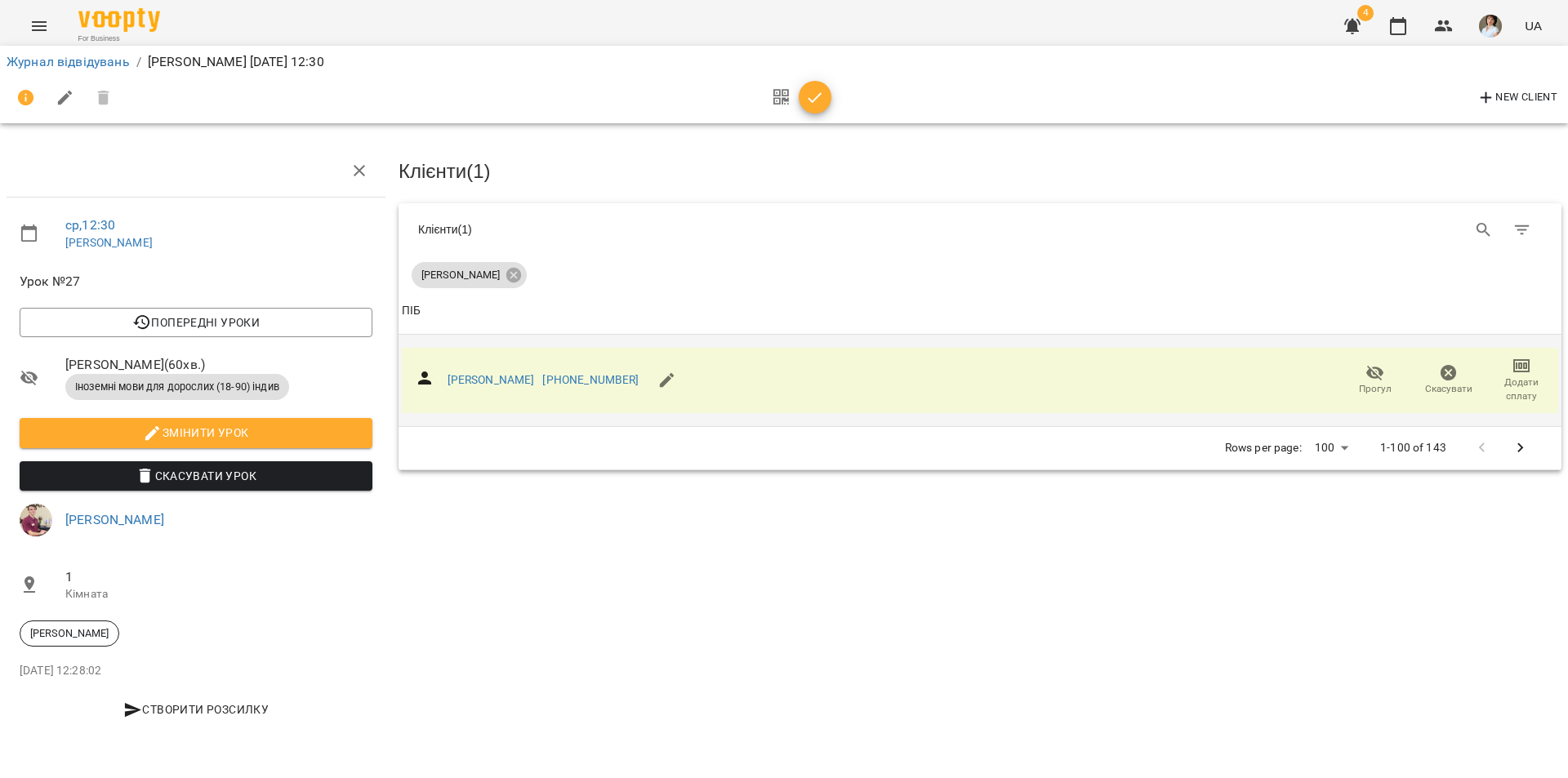
click at [1533, 376] on span "Додати сплату" at bounding box center [1521, 390] width 54 height 28
click at [1481, 386] on li "Додати сплату разового" at bounding box center [1467, 387] width 178 height 30
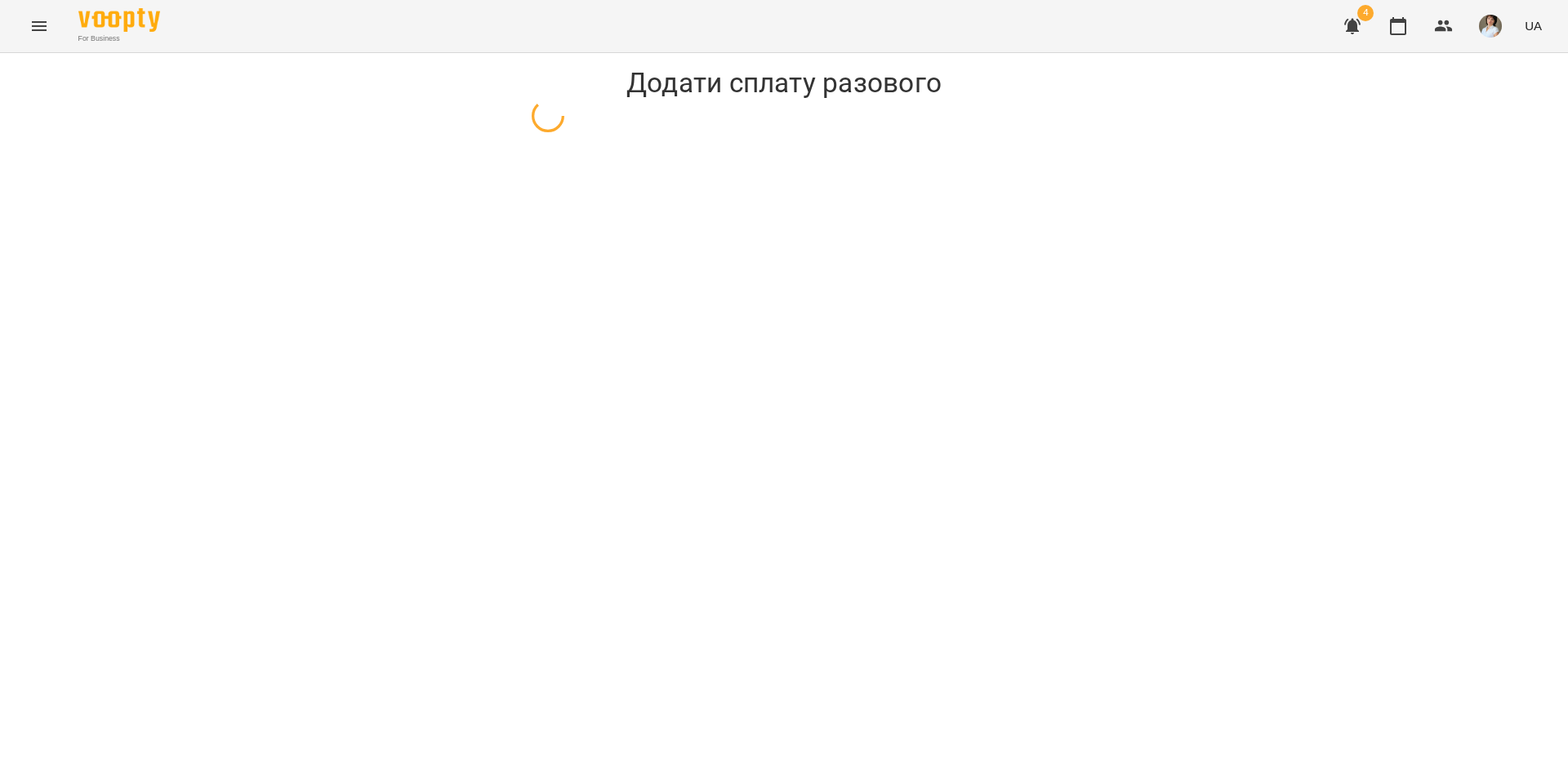
select select "**********"
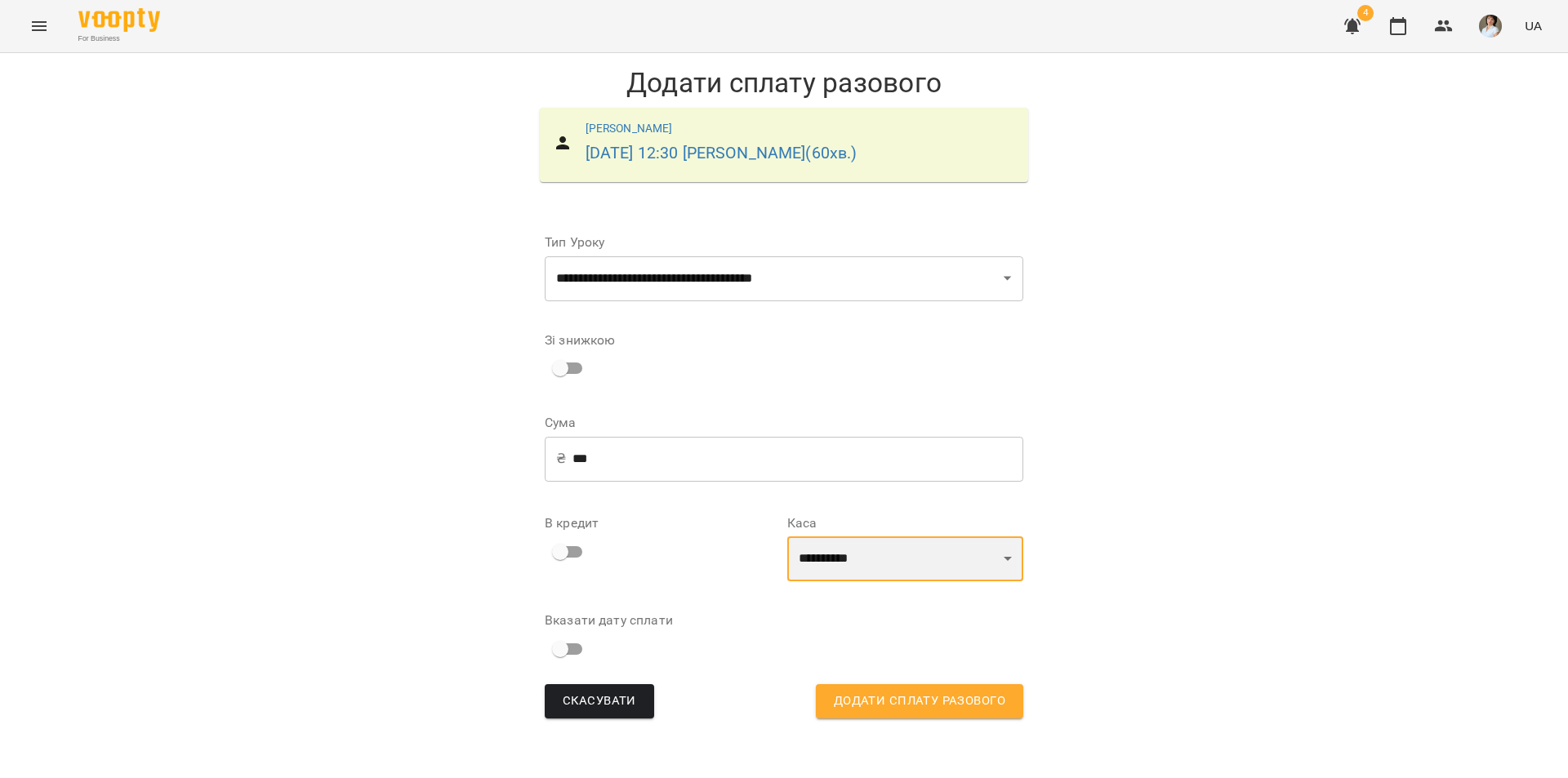
click at [936, 567] on select "**********" at bounding box center [905, 559] width 236 height 45
select select "****"
click at [787, 537] on select "**********" at bounding box center [905, 559] width 236 height 45
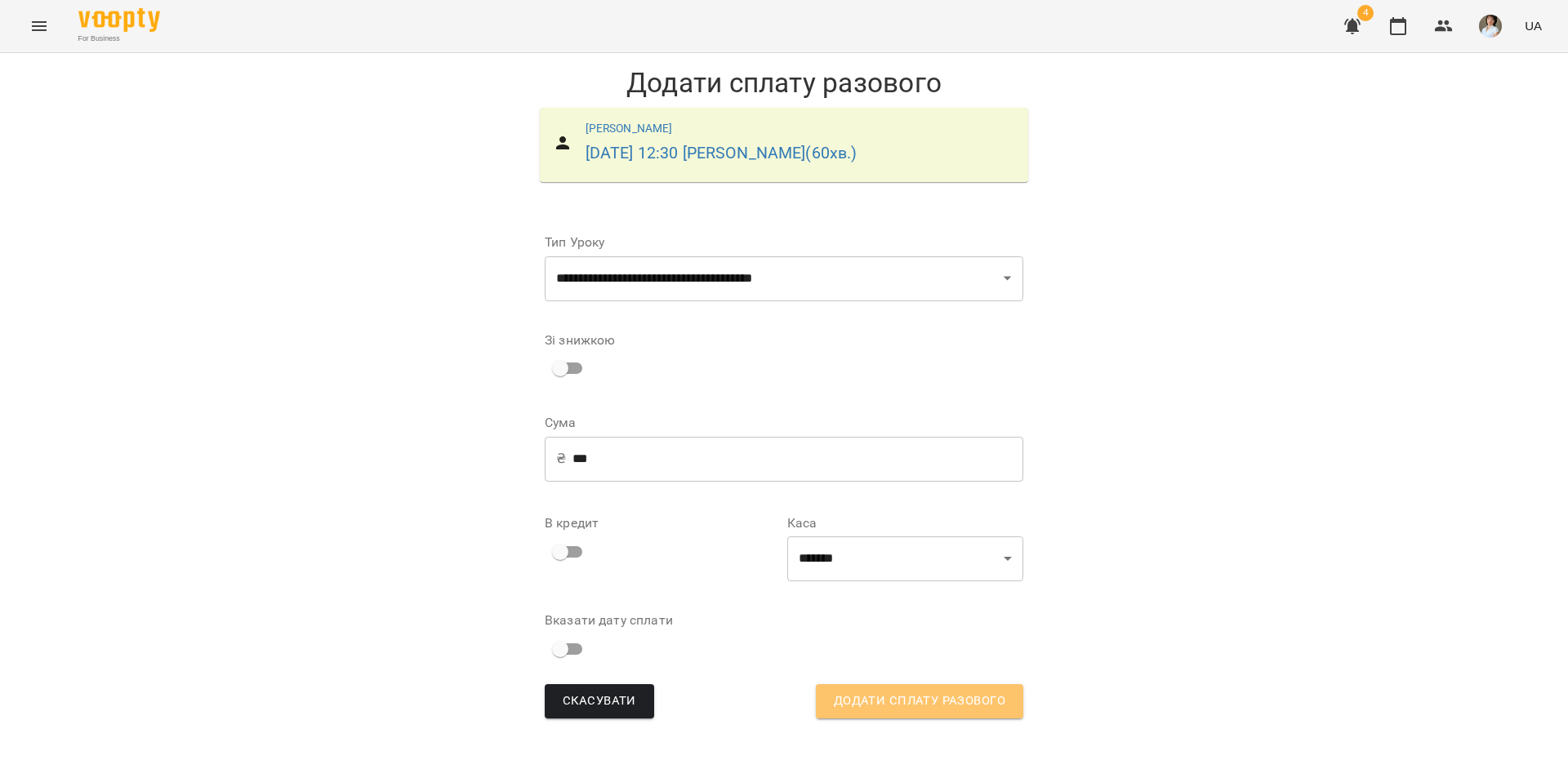
click at [921, 700] on span "Додати сплату разового" at bounding box center [920, 702] width 172 height 21
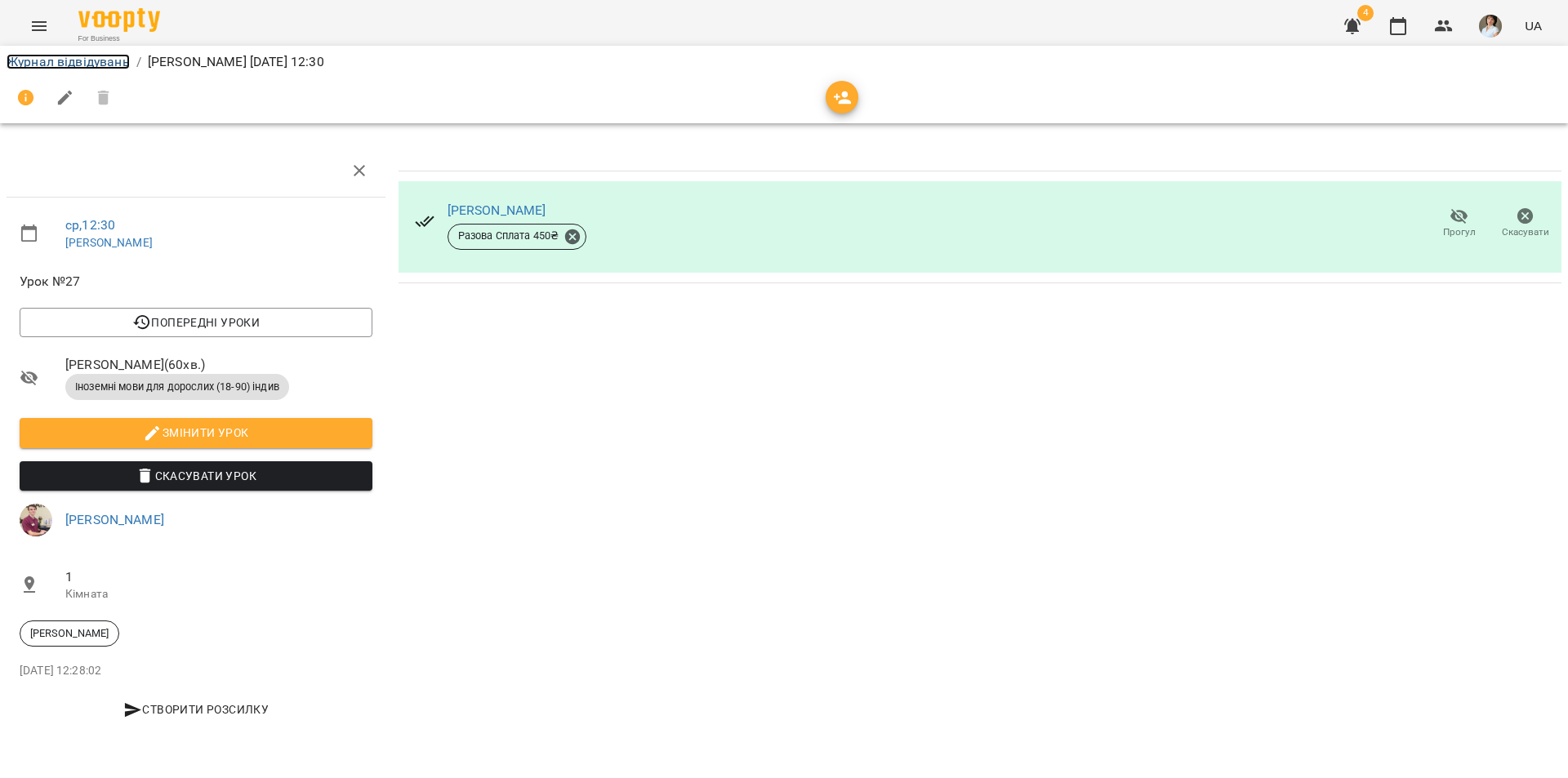
click at [31, 64] on link "Журнал відвідувань" at bounding box center [68, 61] width 123 height 16
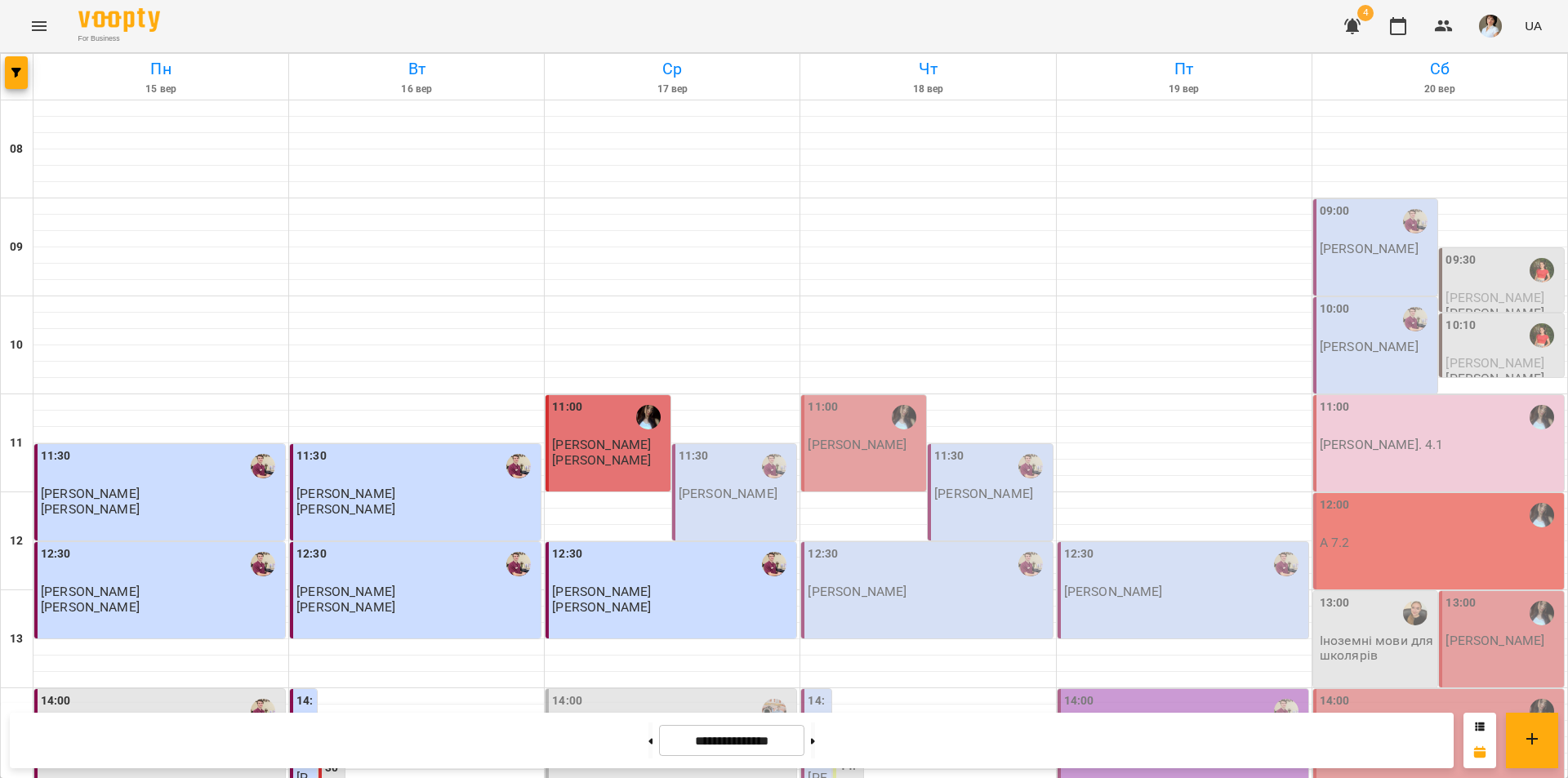
scroll to position [490, 0]
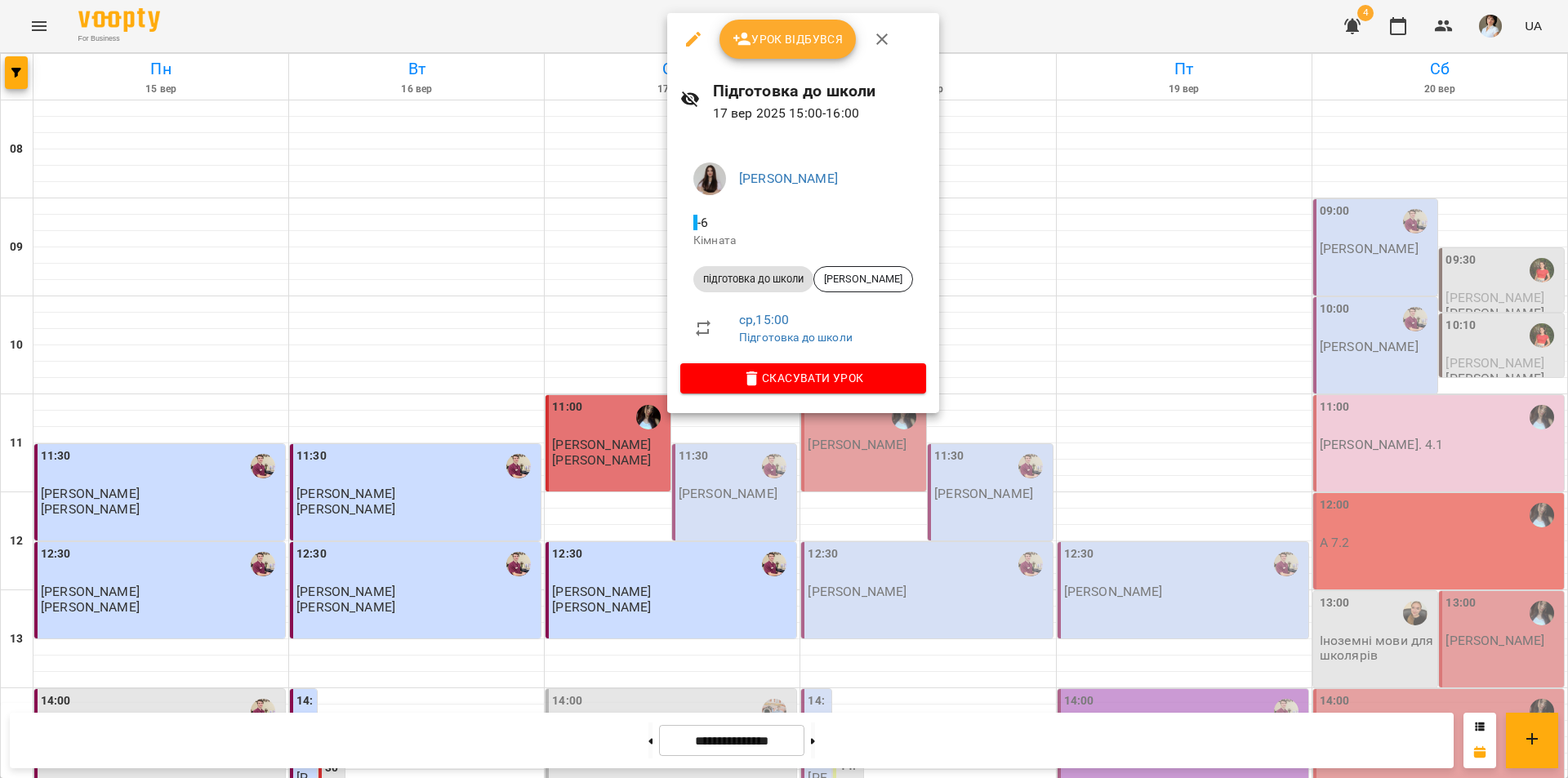
click at [1008, 294] on div at bounding box center [784, 389] width 1568 height 778
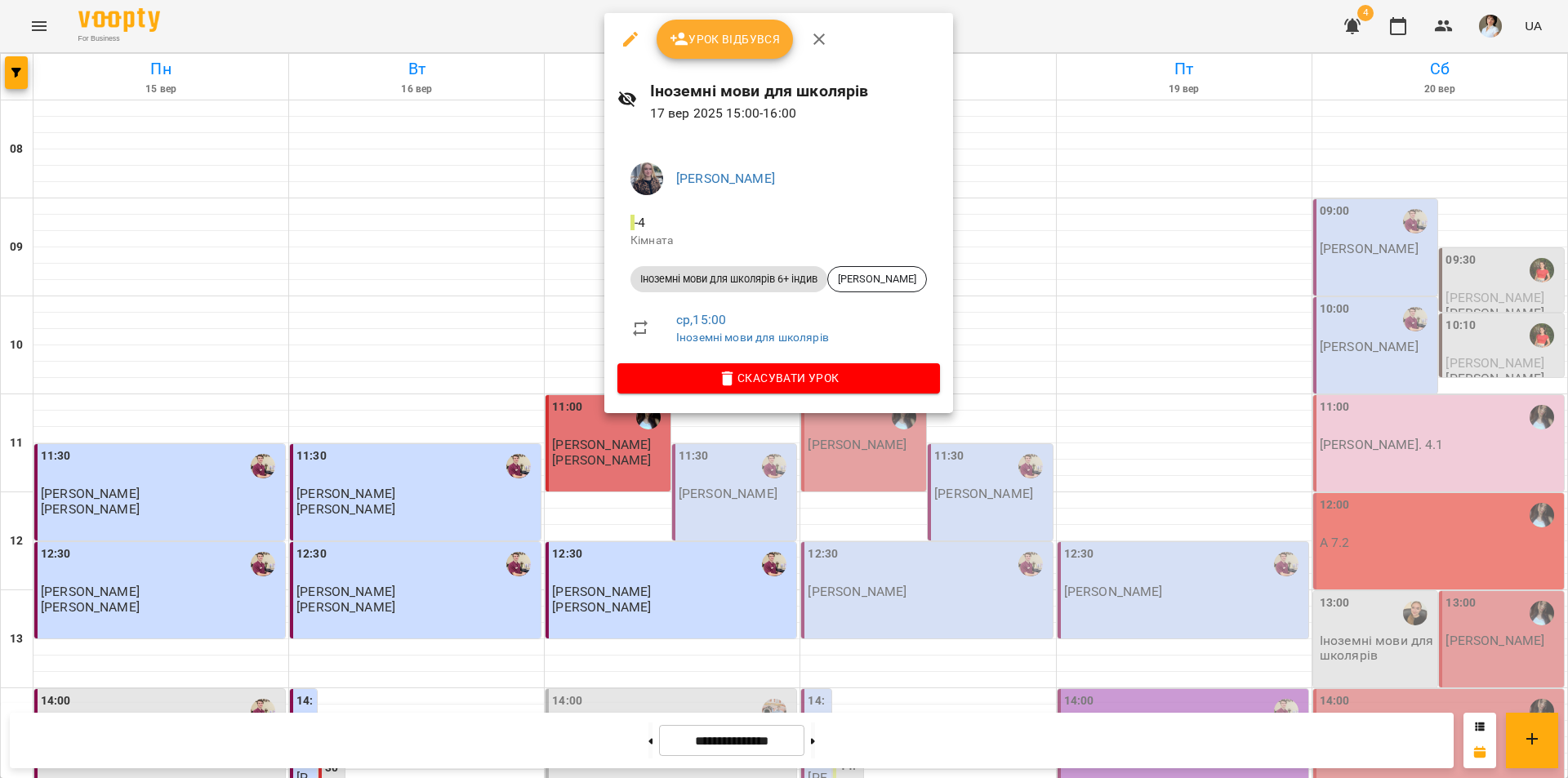
drag, startPoint x: 1326, startPoint y: 433, endPoint x: 1315, endPoint y: 431, distance: 11.2
click at [1325, 432] on div at bounding box center [784, 389] width 1568 height 778
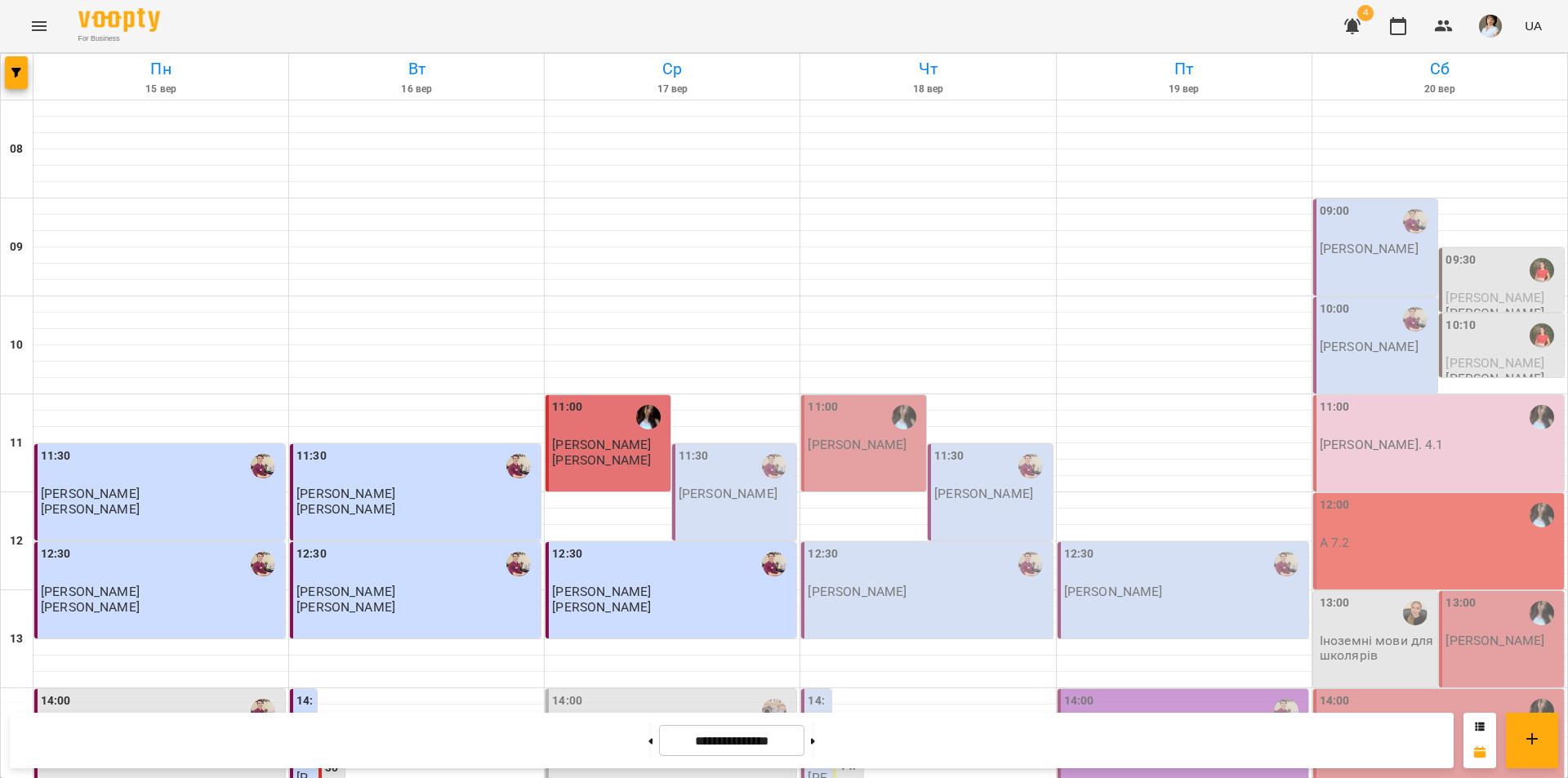
scroll to position [653, 0]
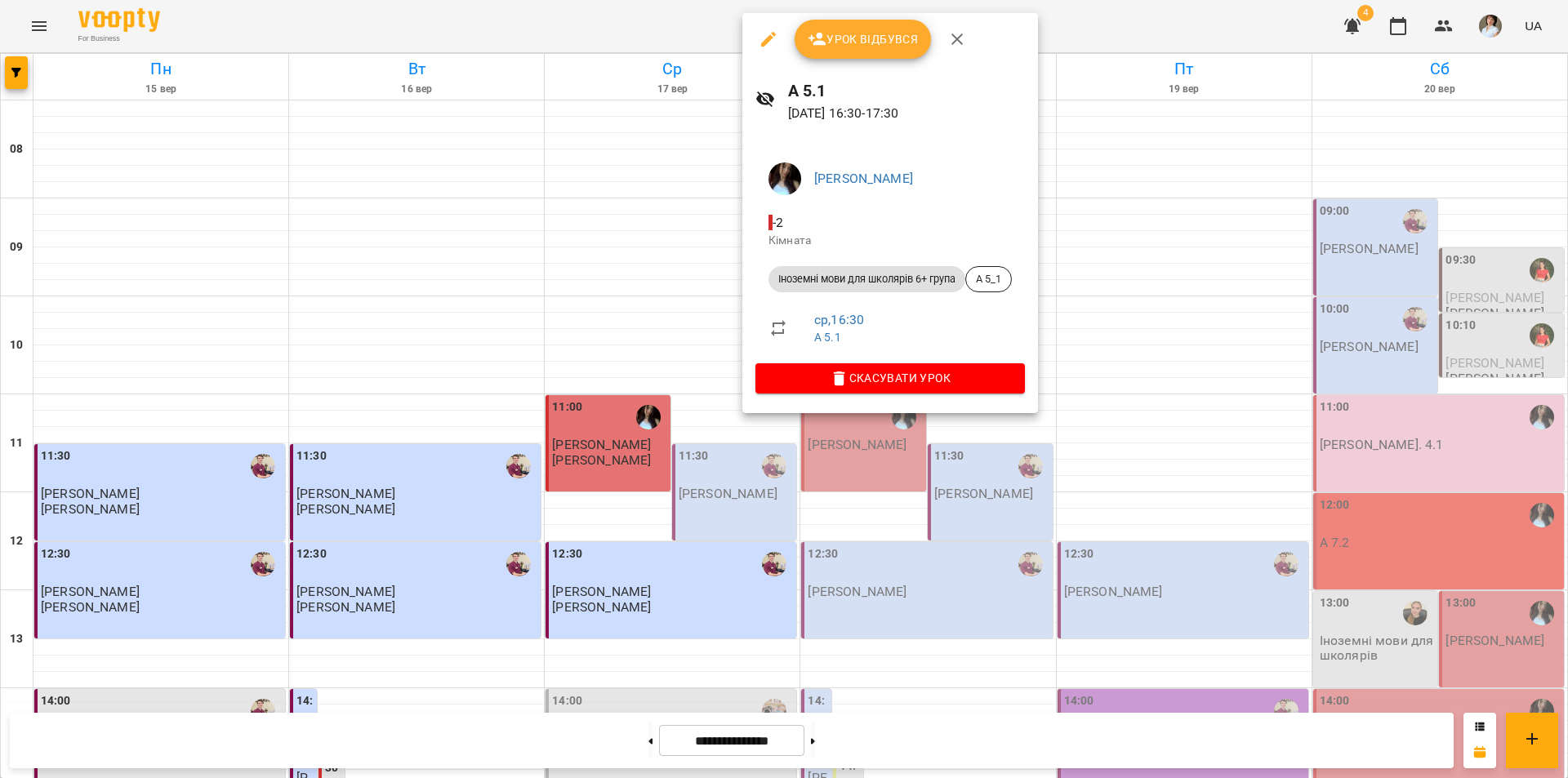
click at [945, 589] on div at bounding box center [784, 389] width 1568 height 778
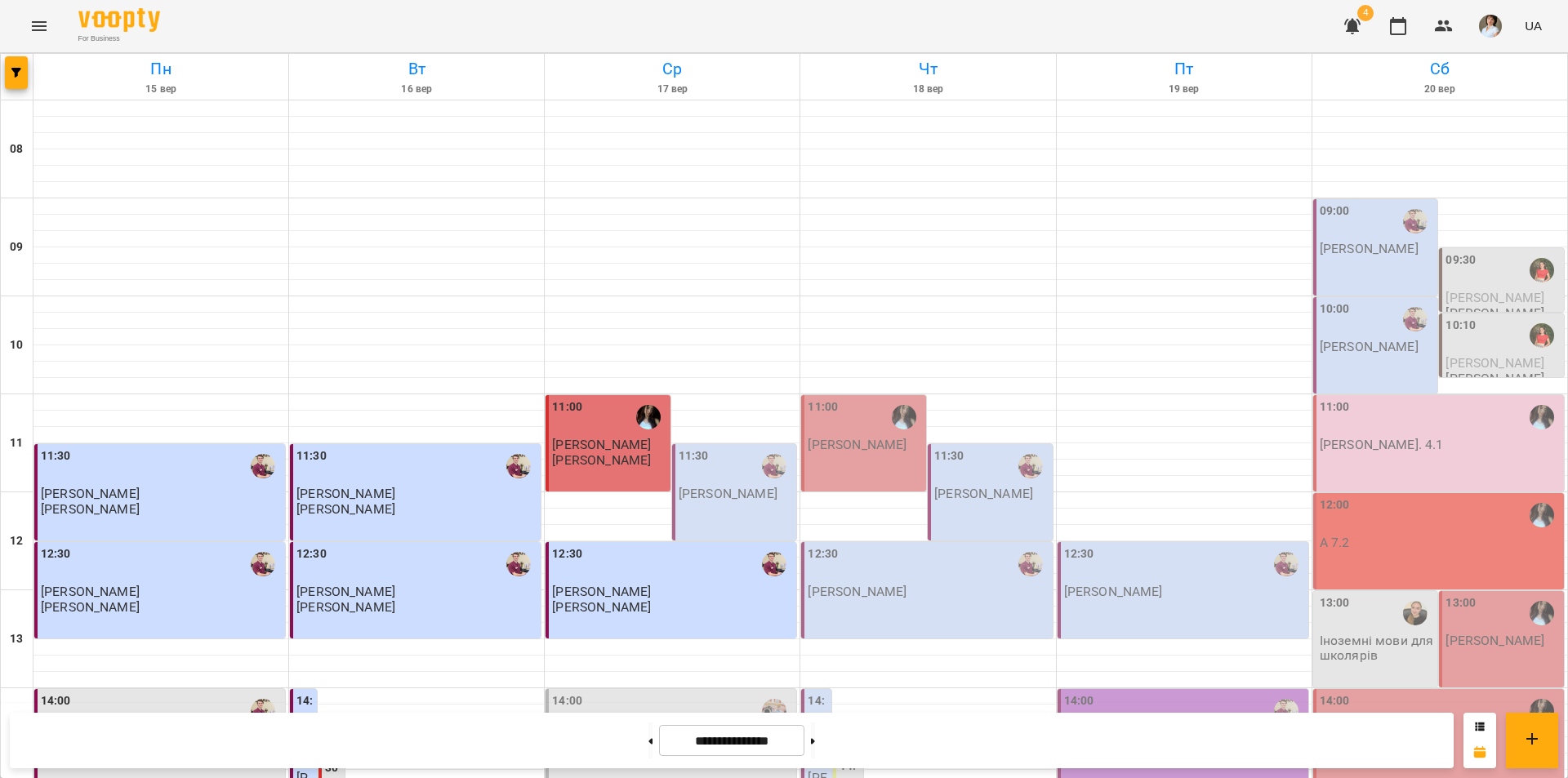
scroll to position [245, 0]
click at [722, 486] on p "[PERSON_NAME]" at bounding box center [728, 493] width 99 height 14
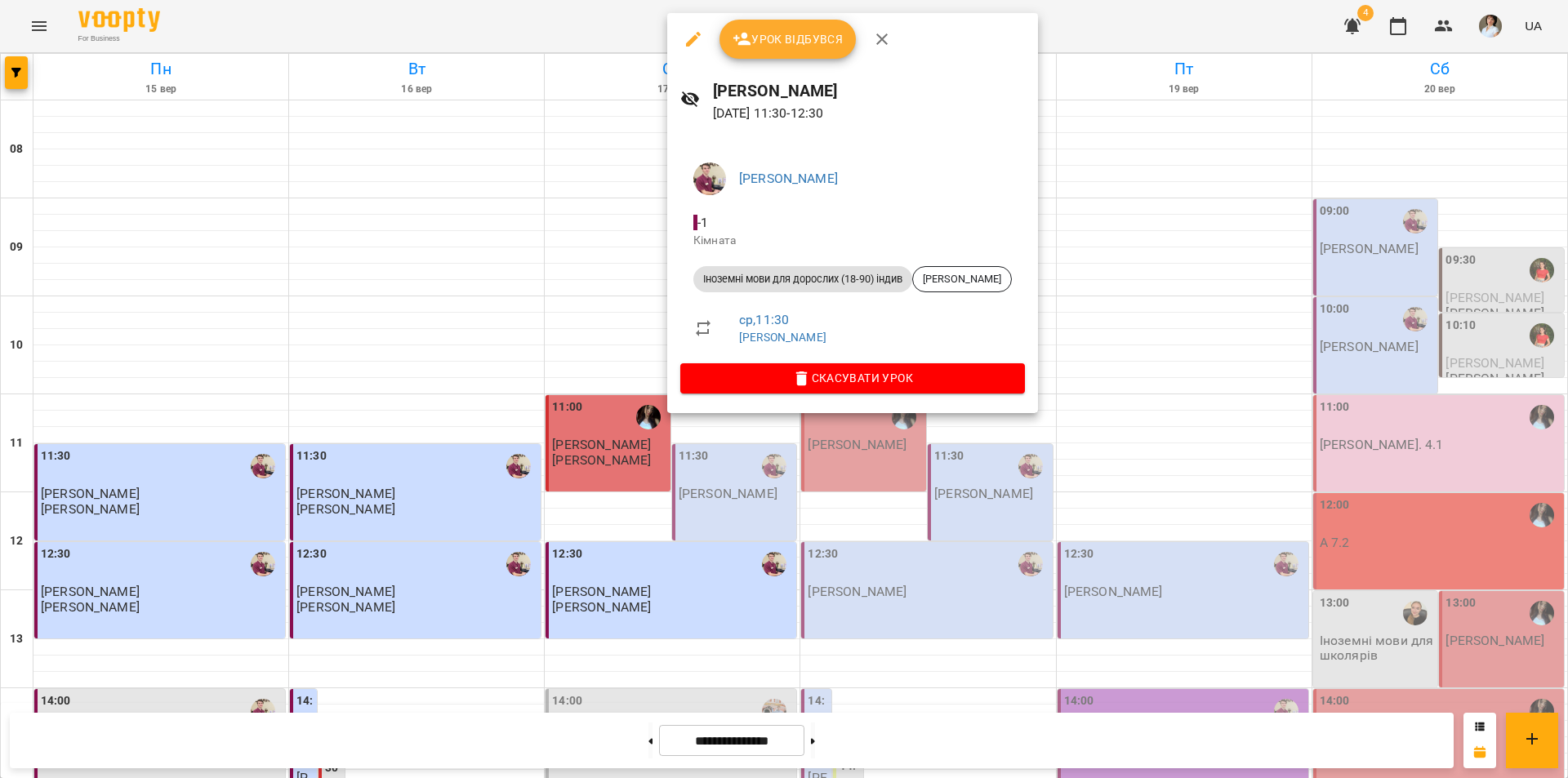
click at [773, 45] on span "Урок відбувся" at bounding box center [788, 40] width 111 height 20
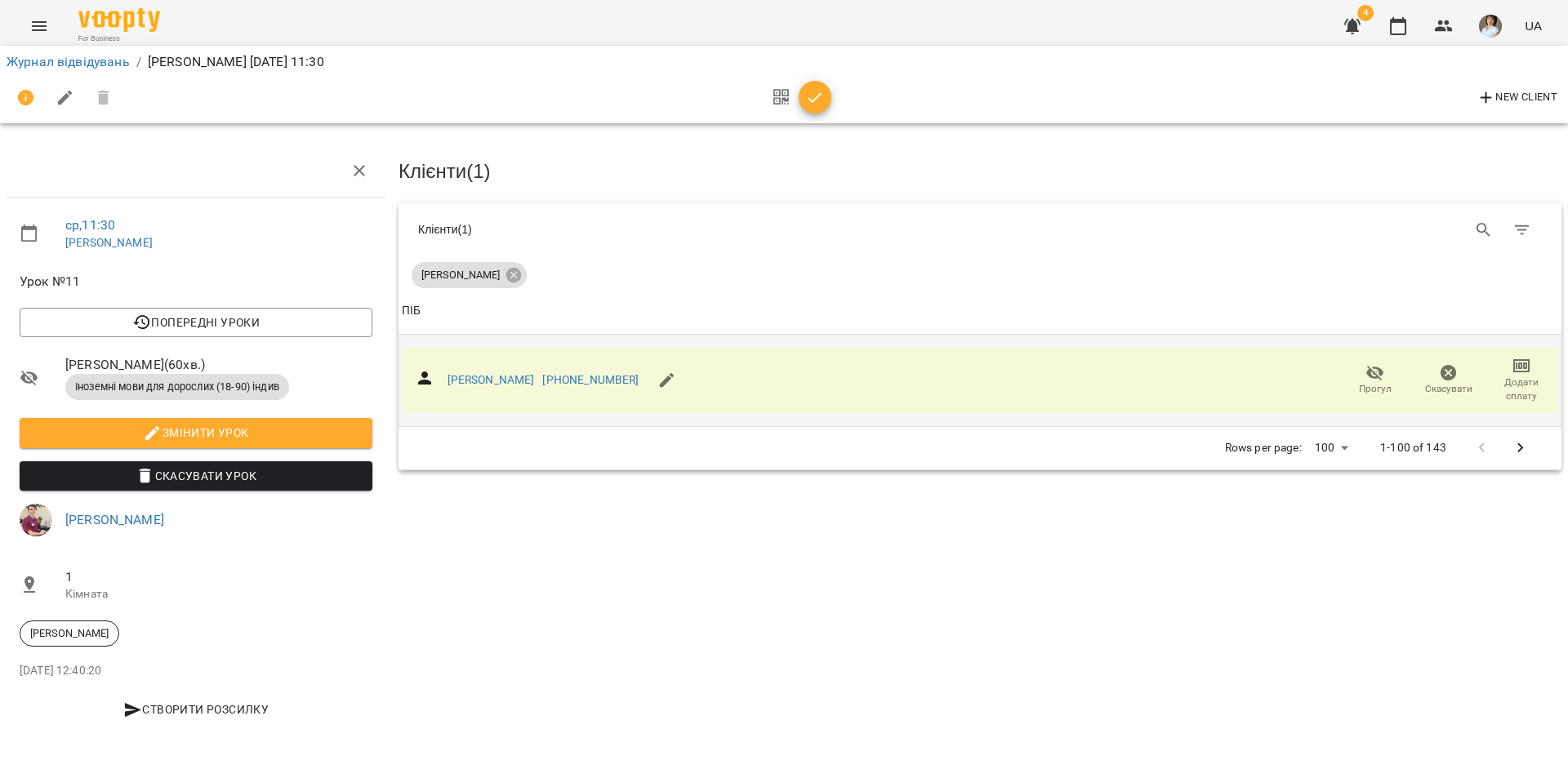
click at [1526, 376] on span "Додати сплату" at bounding box center [1521, 390] width 54 height 28
click at [1494, 384] on li "Додати сплату разового" at bounding box center [1467, 387] width 178 height 30
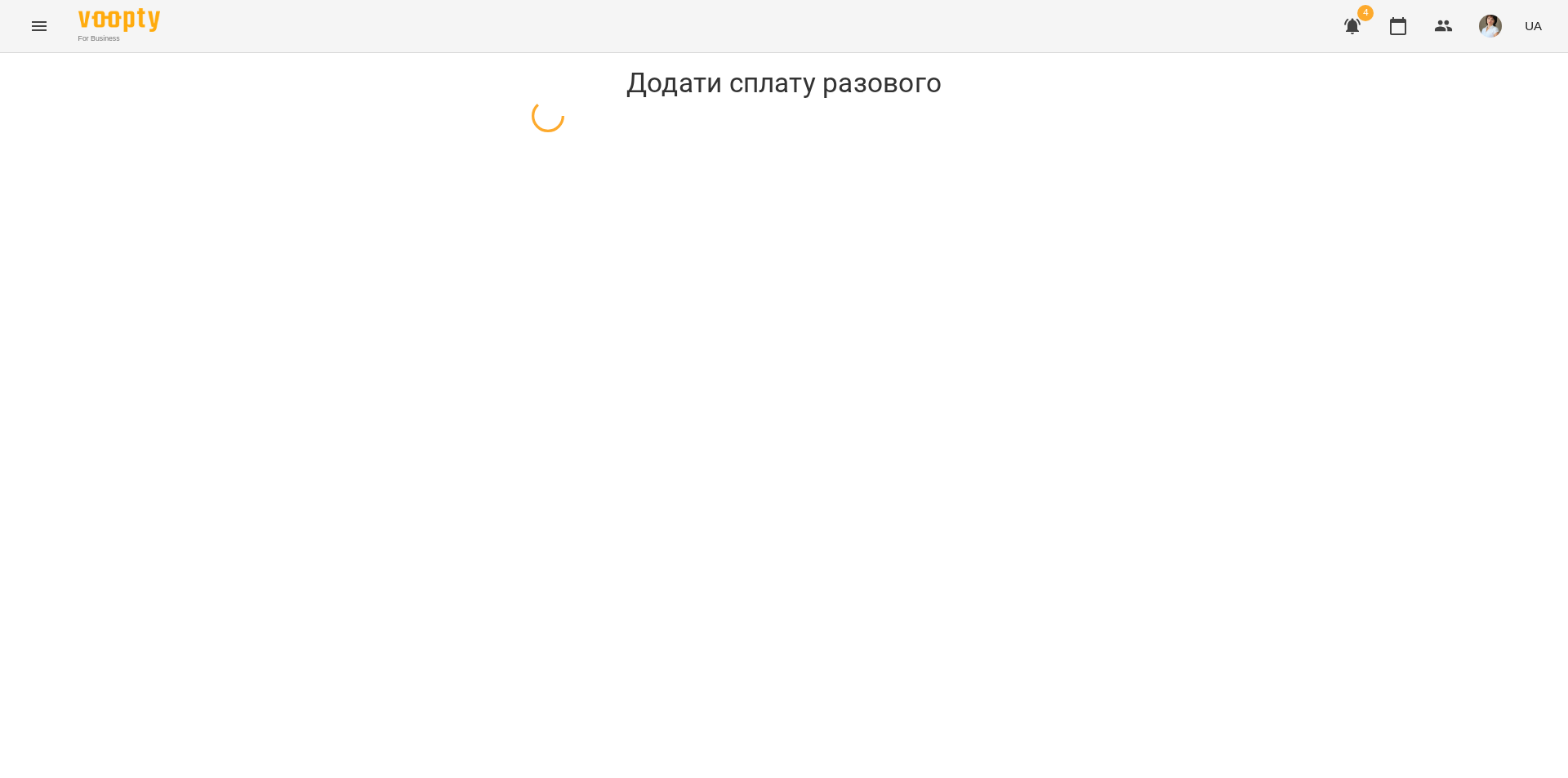
select select "**********"
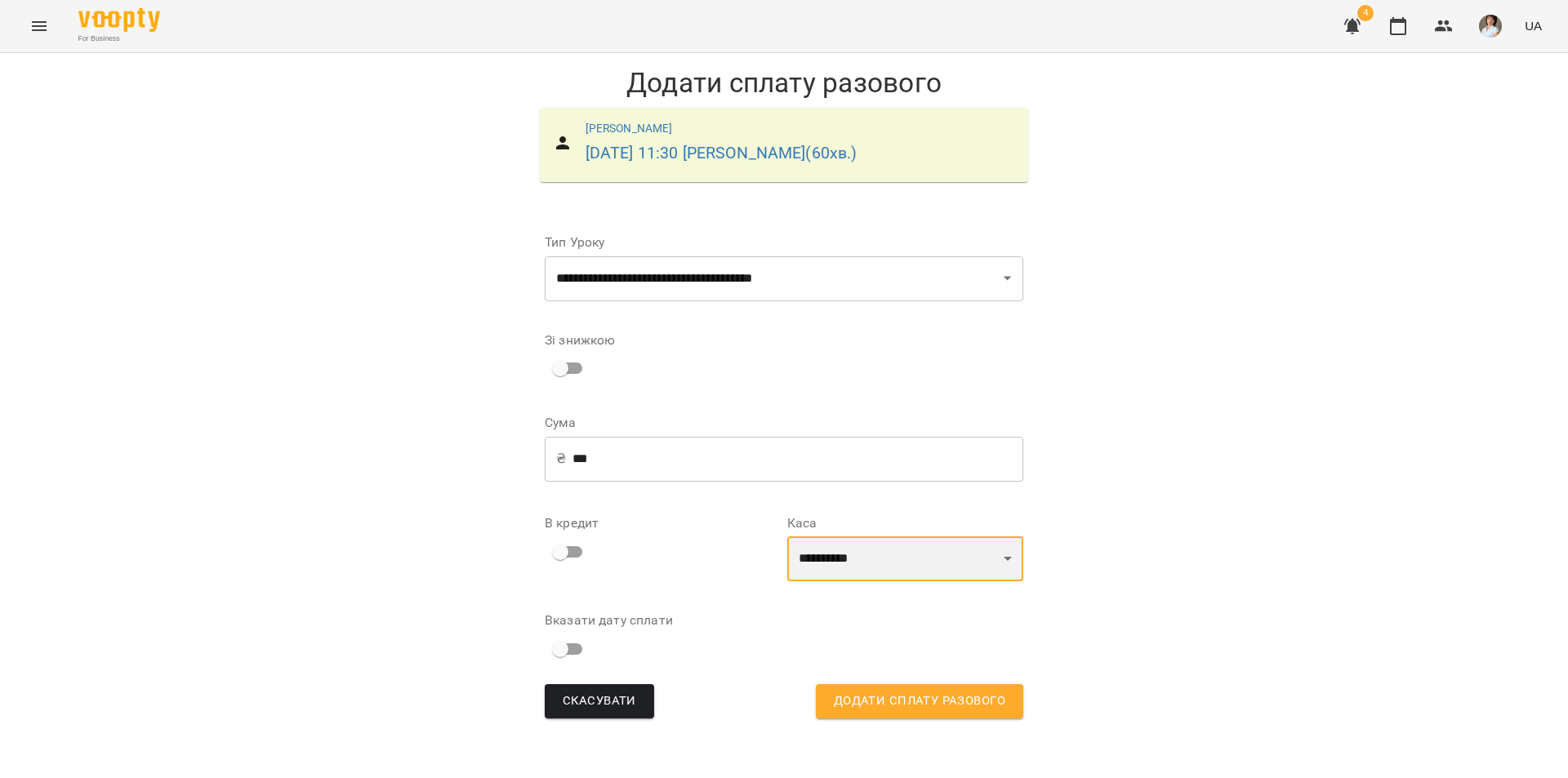
click at [859, 551] on select "**********" at bounding box center [905, 559] width 236 height 45
select select "****"
click at [787, 537] on select "**********" at bounding box center [905, 559] width 236 height 45
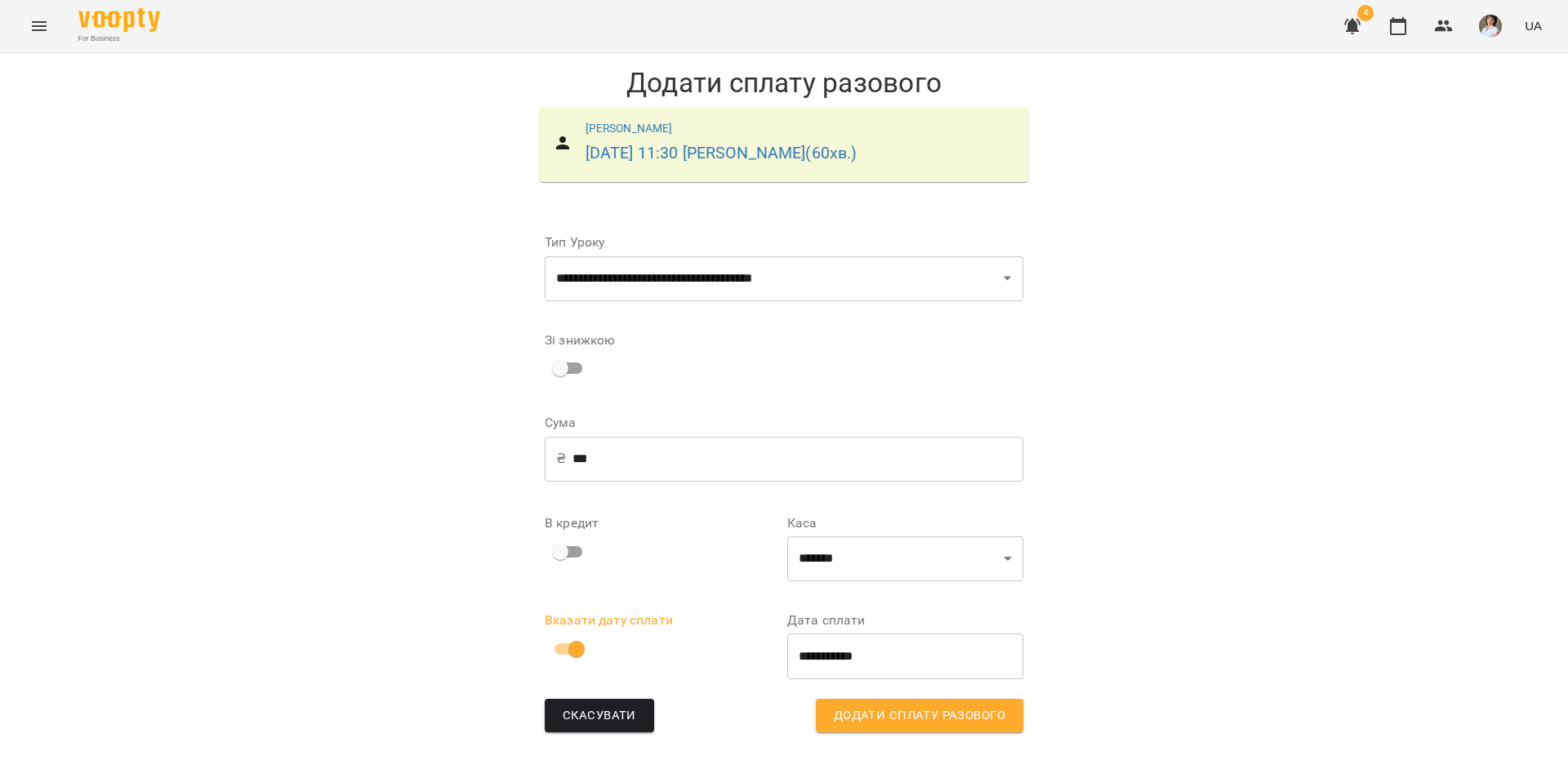
click at [892, 720] on span "Додати сплату разового" at bounding box center [920, 716] width 172 height 21
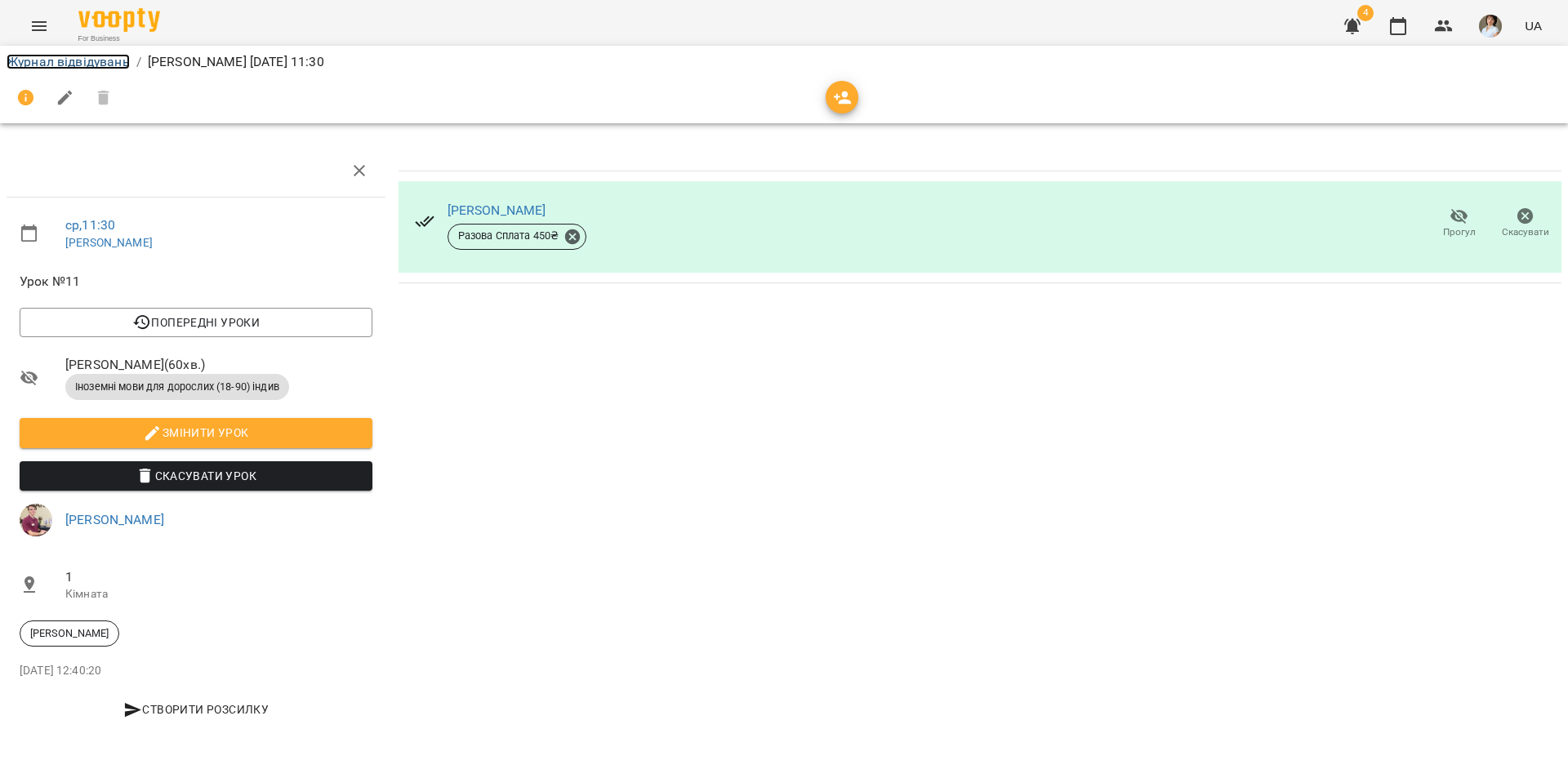
click at [107, 64] on link "Журнал відвідувань" at bounding box center [68, 61] width 123 height 16
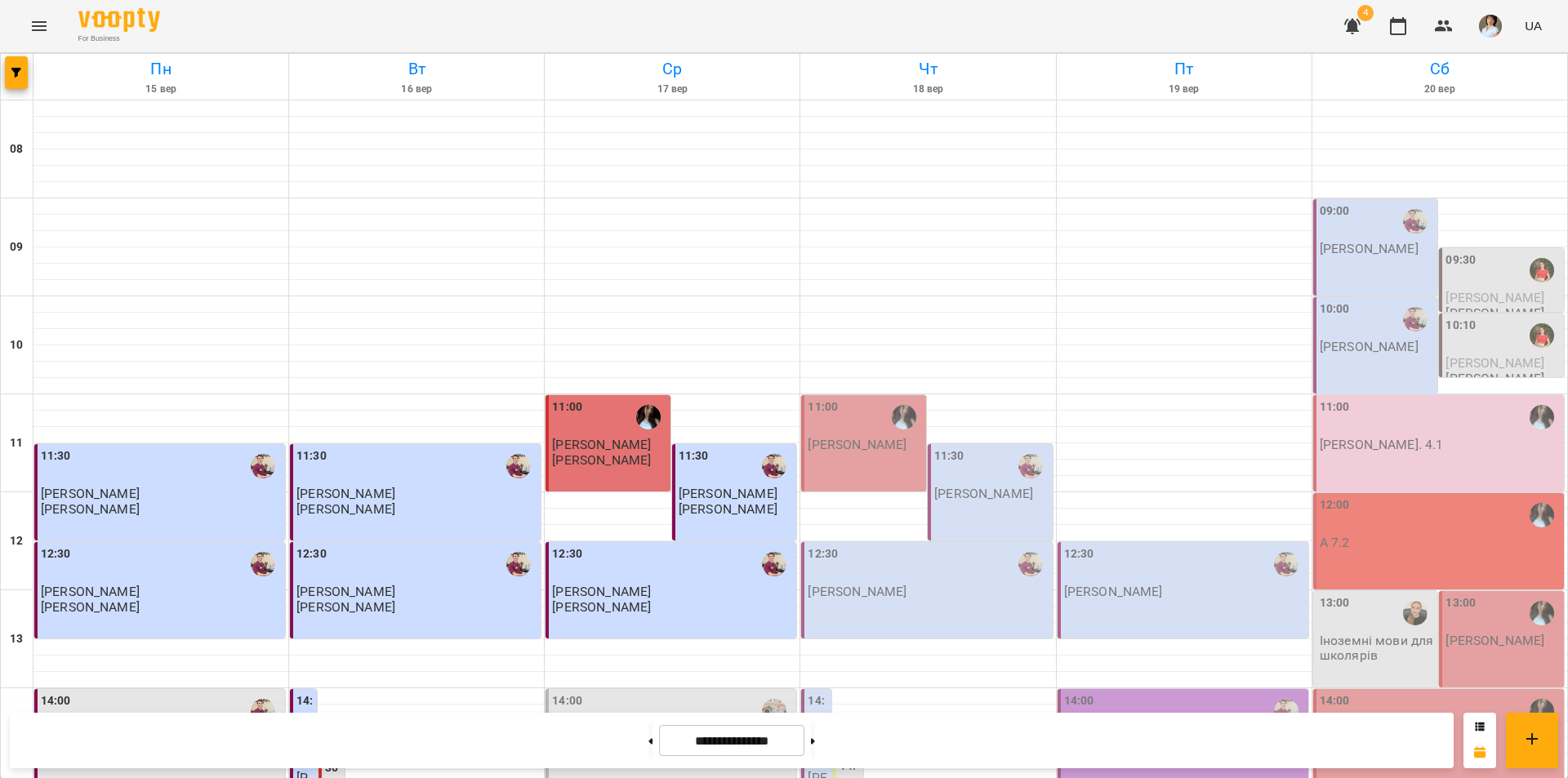
scroll to position [588, 0]
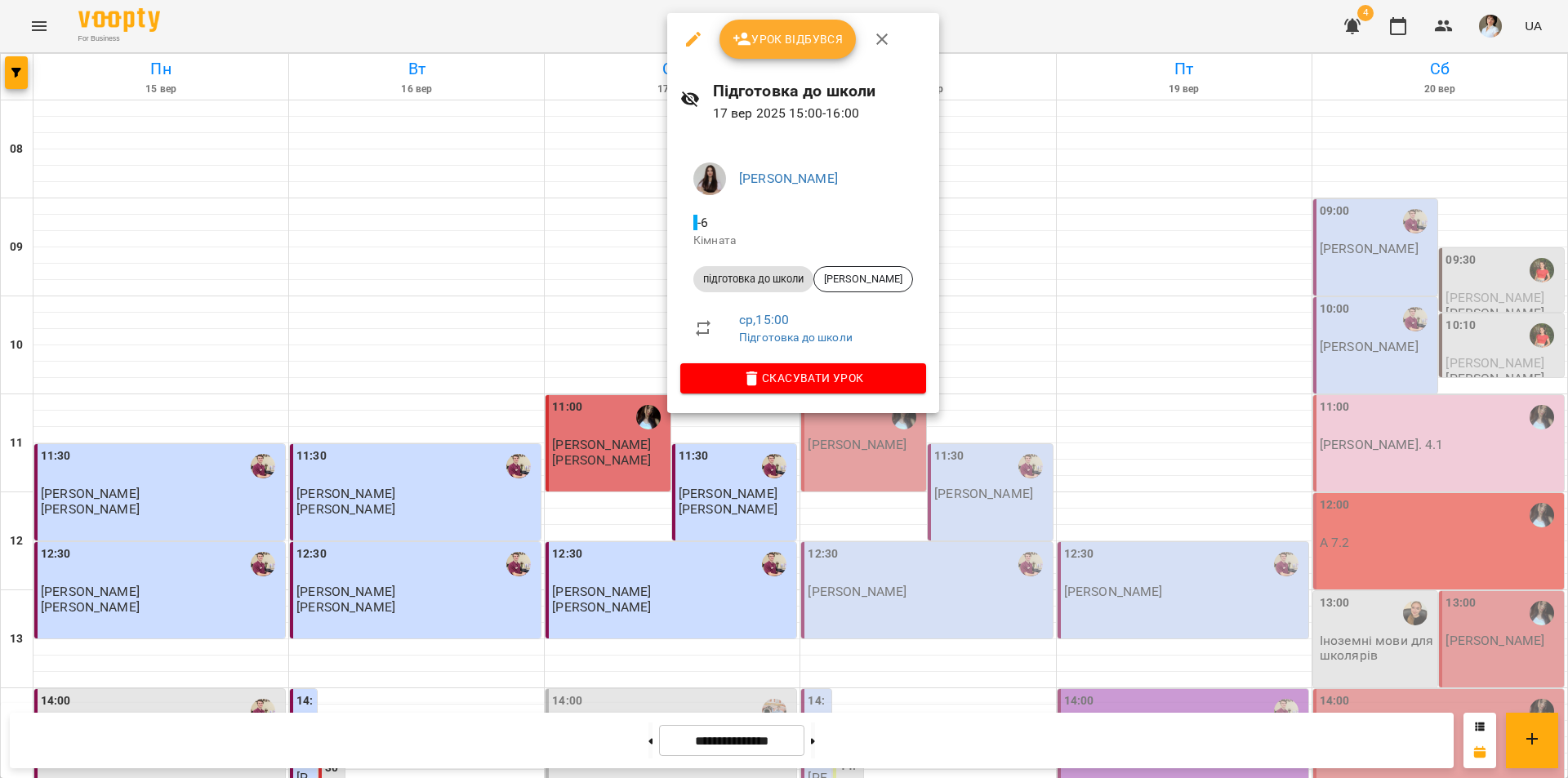
click at [637, 254] on div at bounding box center [784, 389] width 1568 height 778
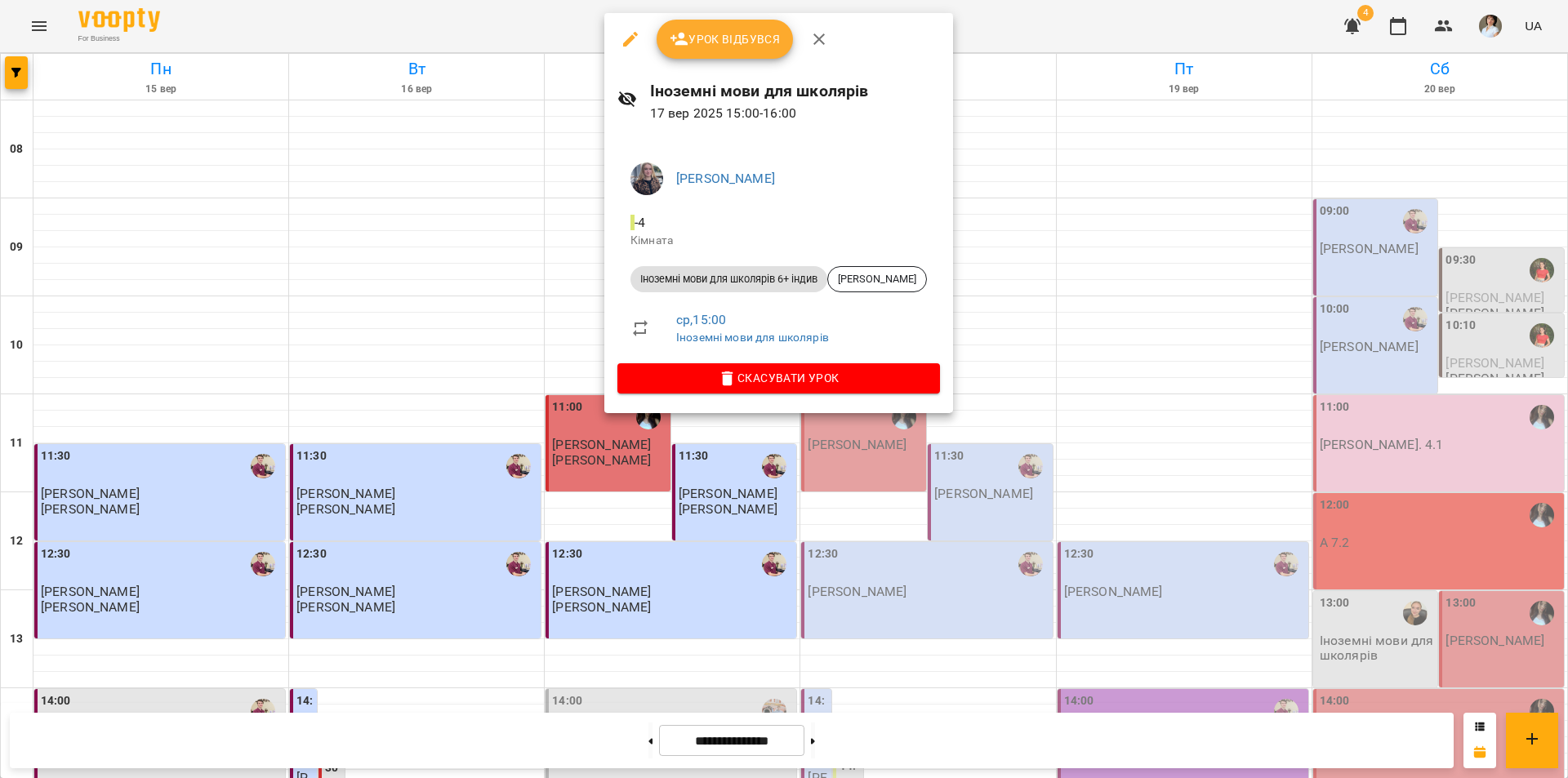
drag, startPoint x: 1412, startPoint y: 408, endPoint x: 1248, endPoint y: 377, distance: 166.9
click at [1405, 404] on div at bounding box center [784, 389] width 1568 height 778
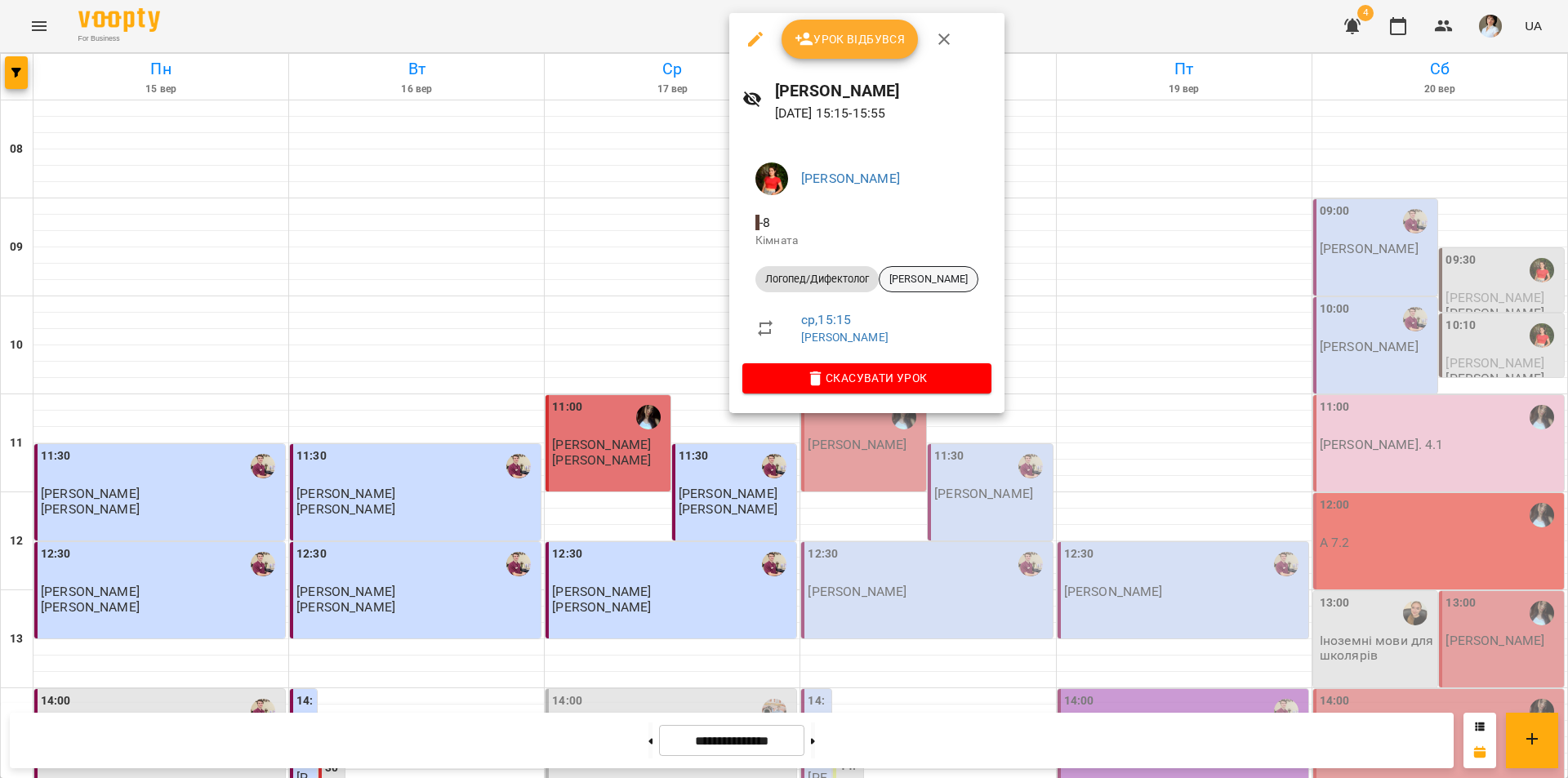
click at [914, 282] on span "[PERSON_NAME]" at bounding box center [928, 279] width 98 height 15
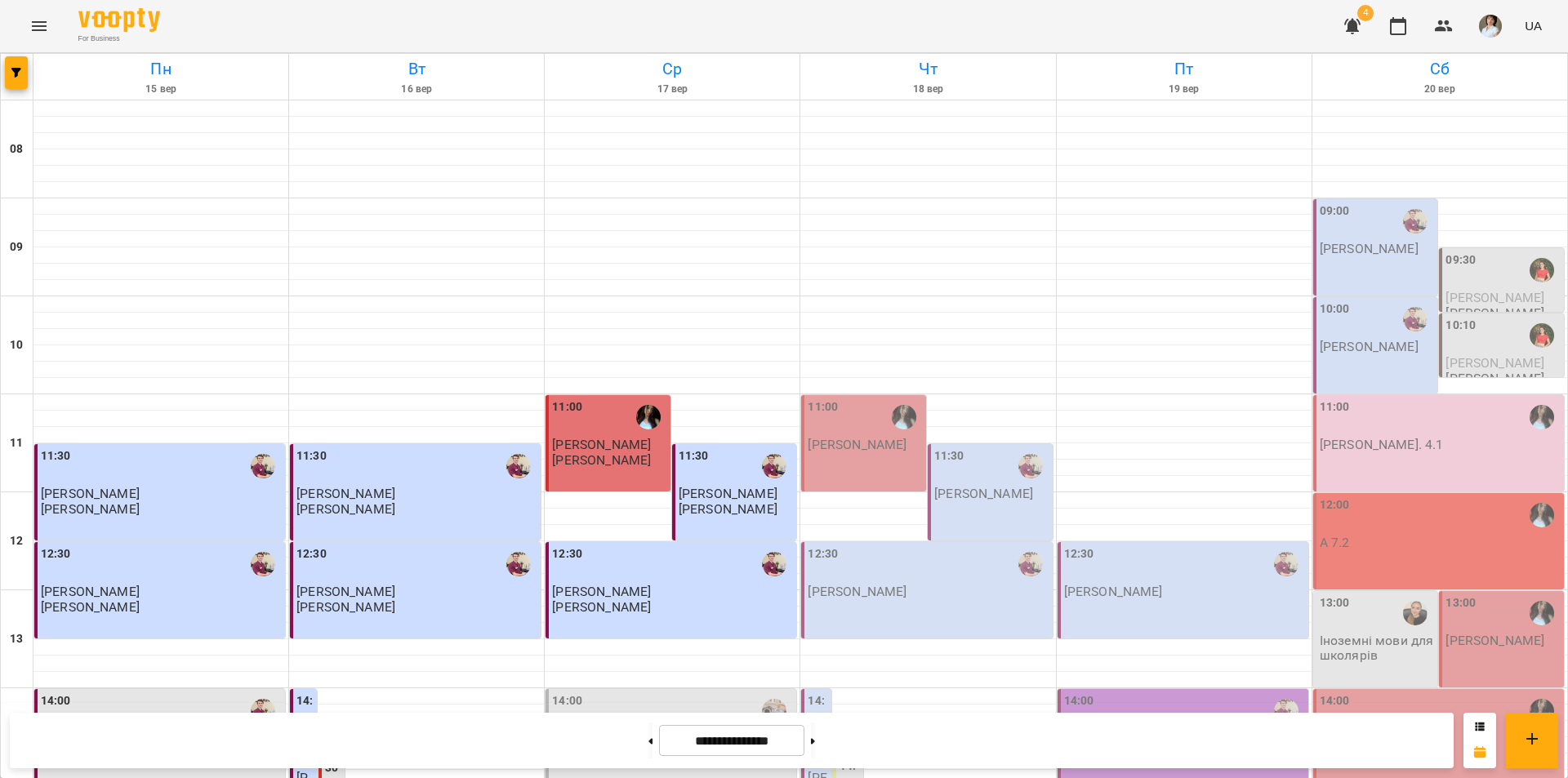
scroll to position [408, 0]
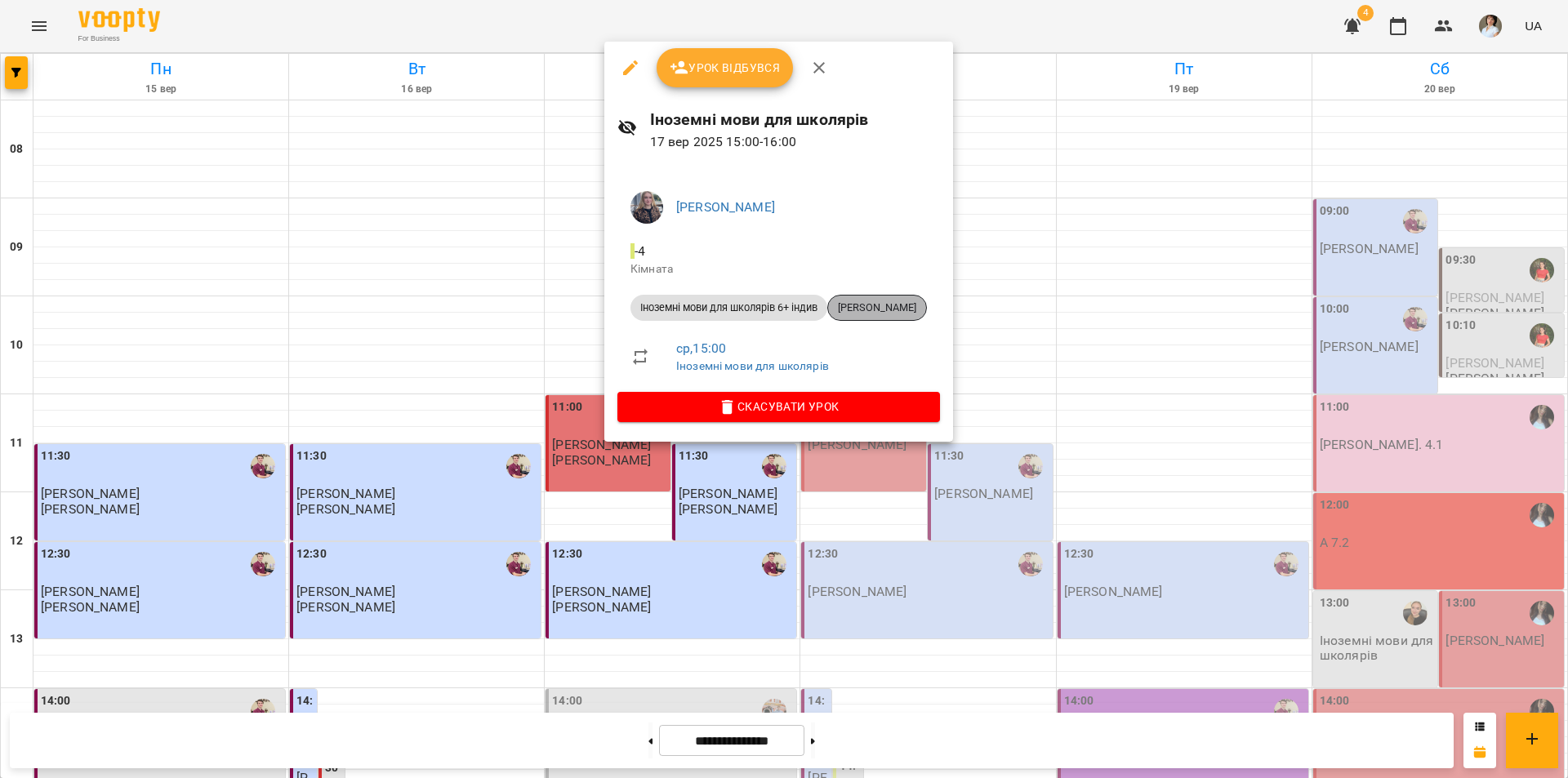
click at [907, 310] on span "[PERSON_NAME]" at bounding box center [877, 308] width 98 height 15
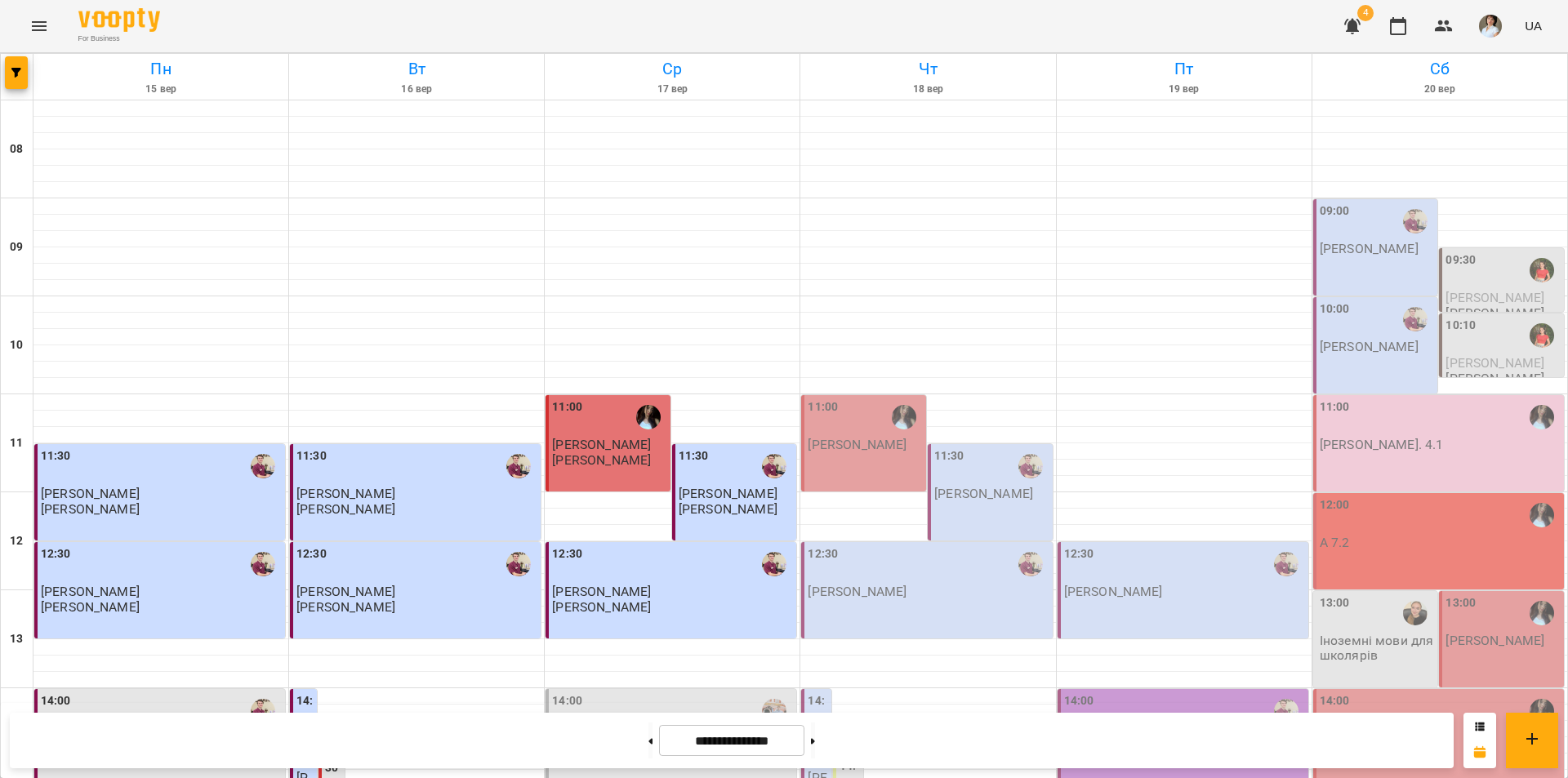
scroll to position [670, 0]
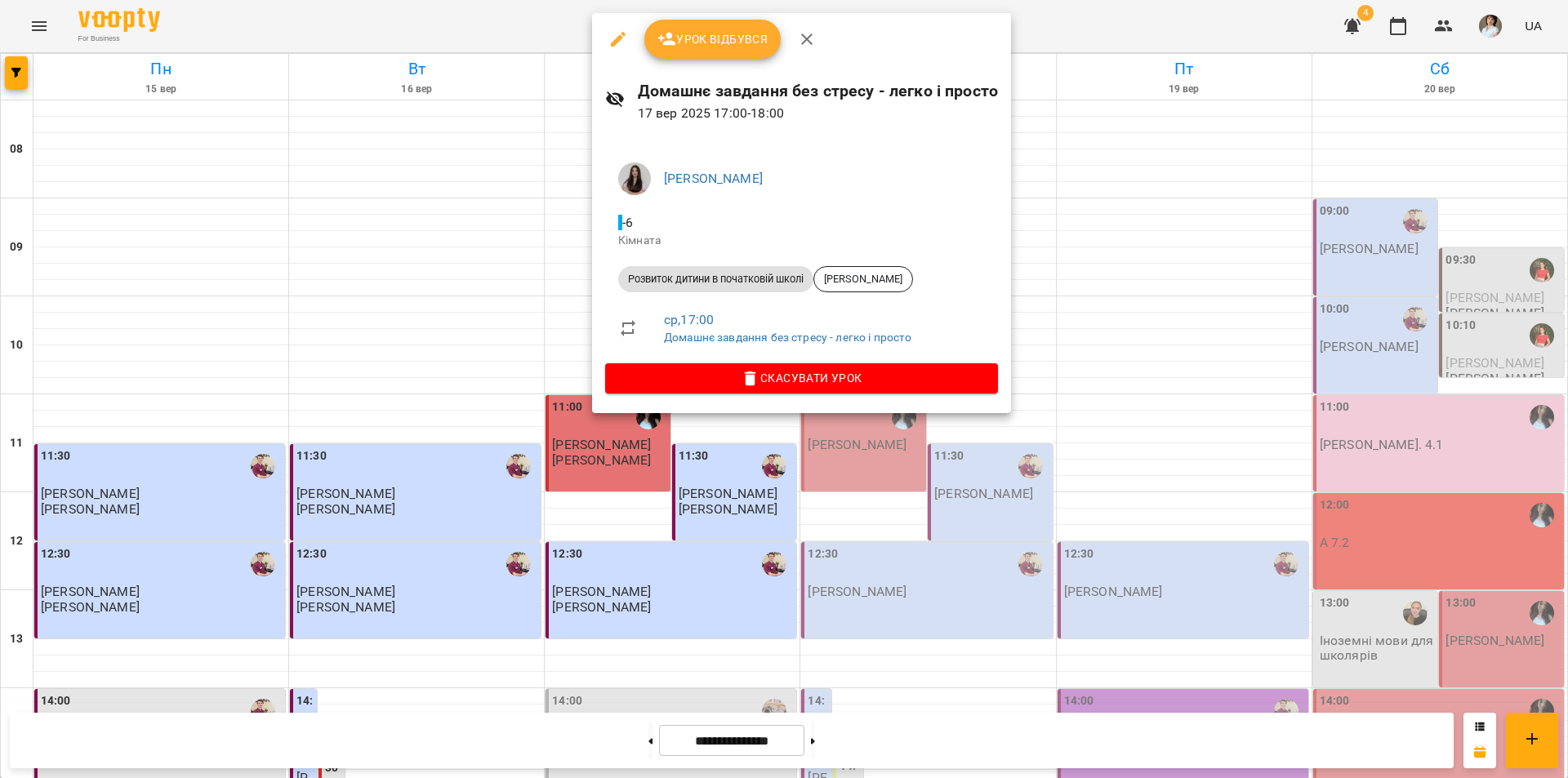
click at [907, 650] on div at bounding box center [784, 389] width 1568 height 778
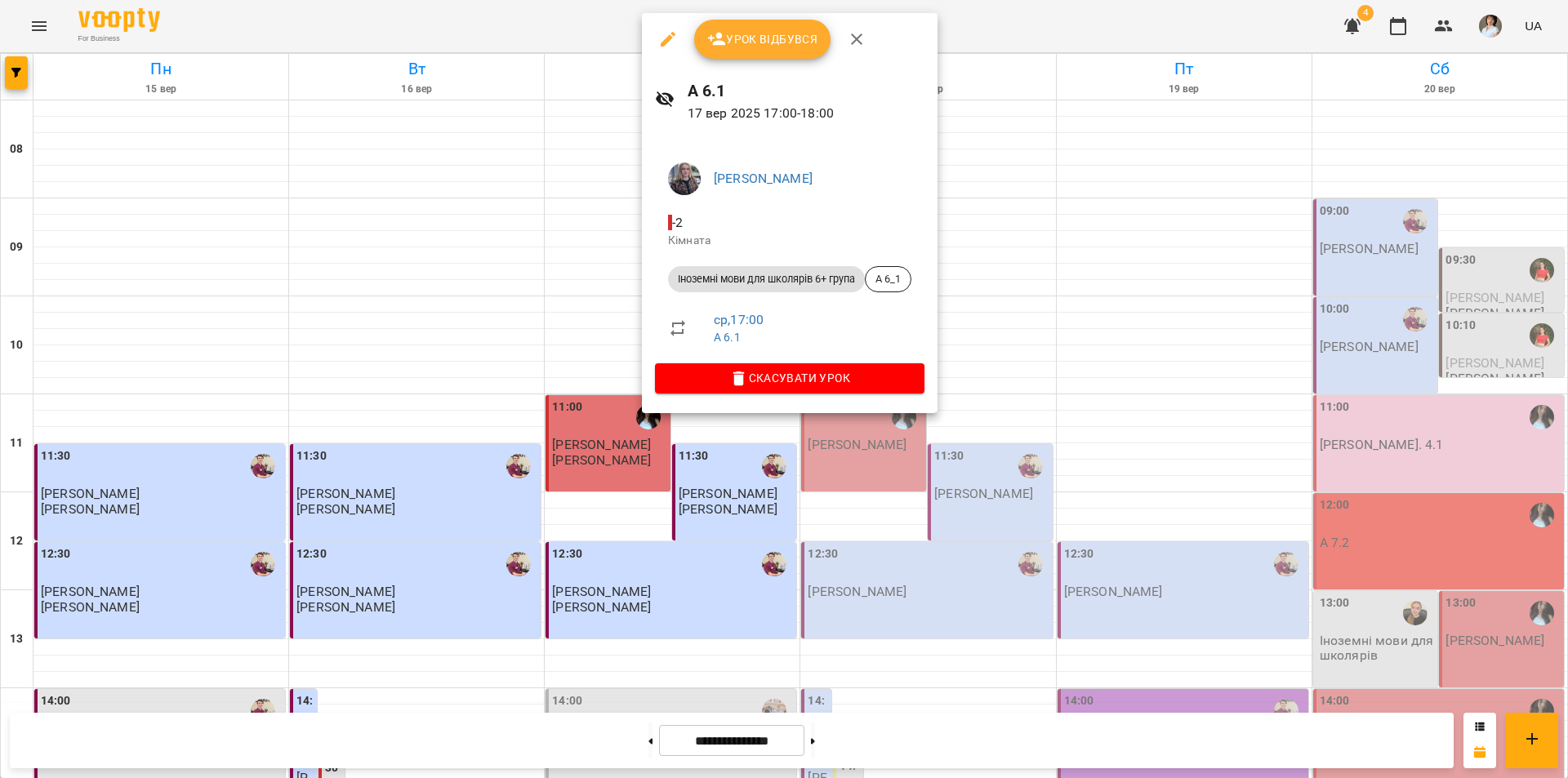
click at [912, 590] on div at bounding box center [784, 389] width 1568 height 778
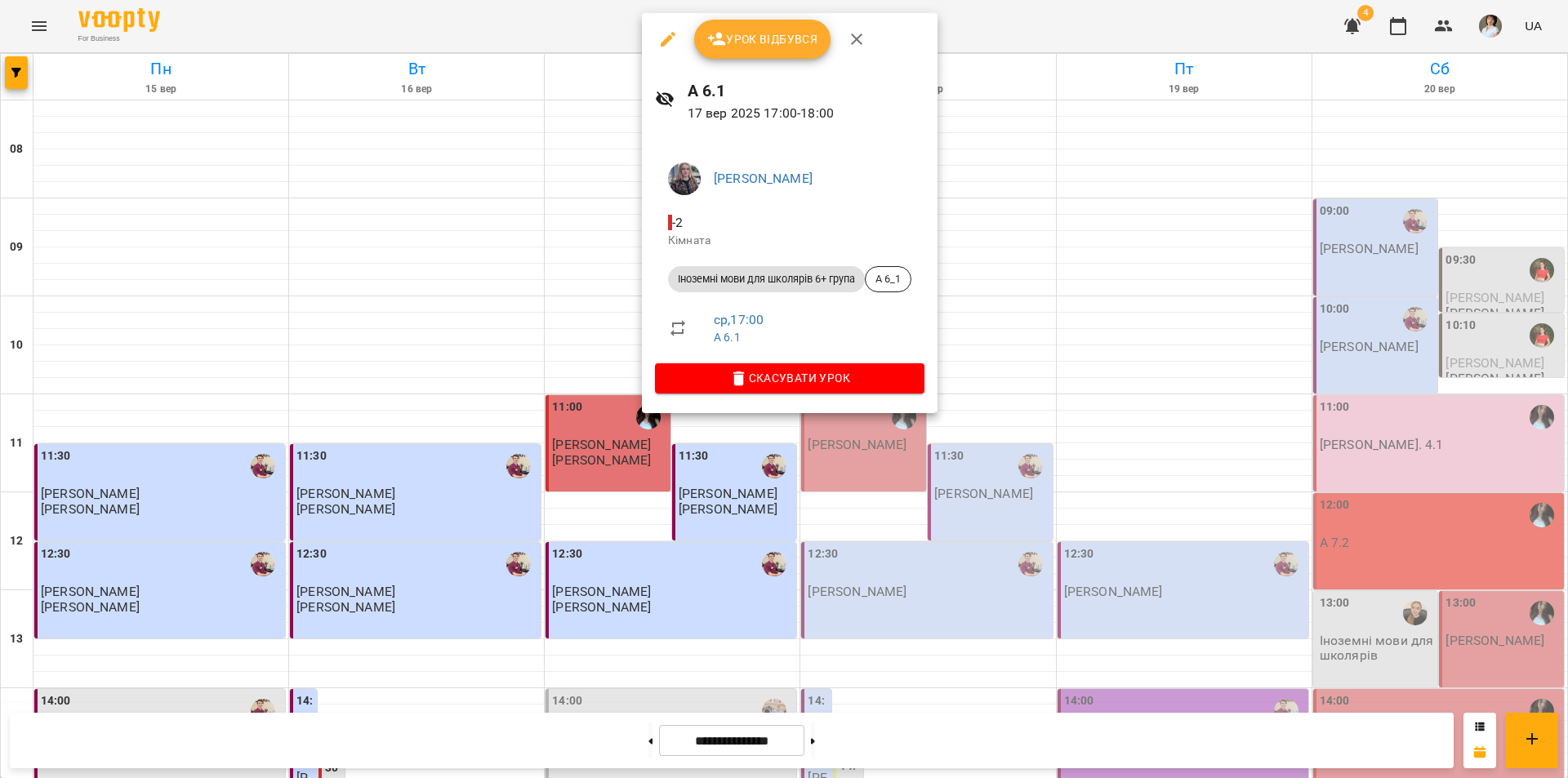
click at [966, 633] on div at bounding box center [784, 389] width 1568 height 778
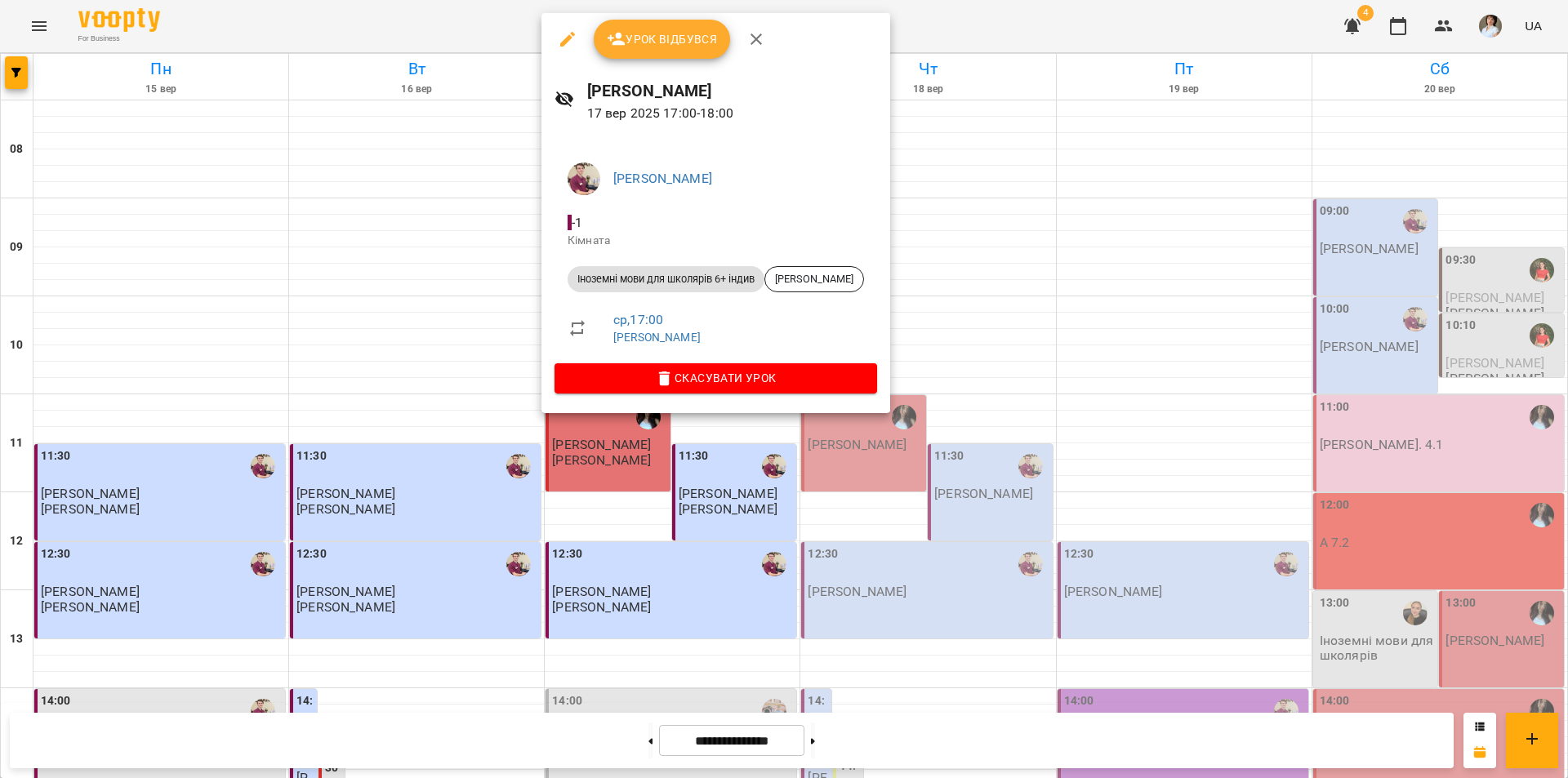
drag, startPoint x: 971, startPoint y: 586, endPoint x: 721, endPoint y: 545, distance: 253.3
click at [955, 586] on div at bounding box center [784, 389] width 1568 height 778
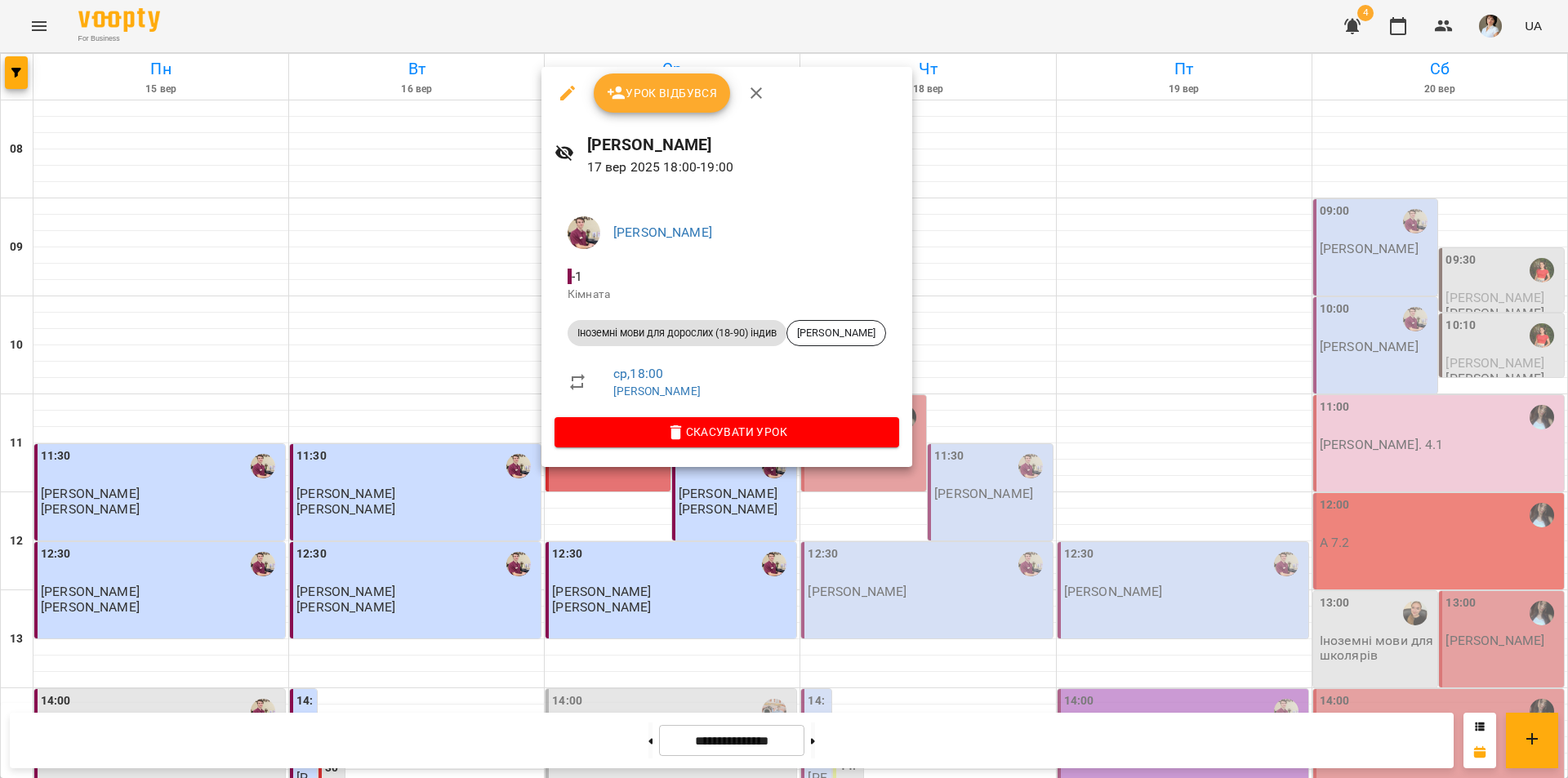
click at [972, 624] on div at bounding box center [784, 389] width 1568 height 778
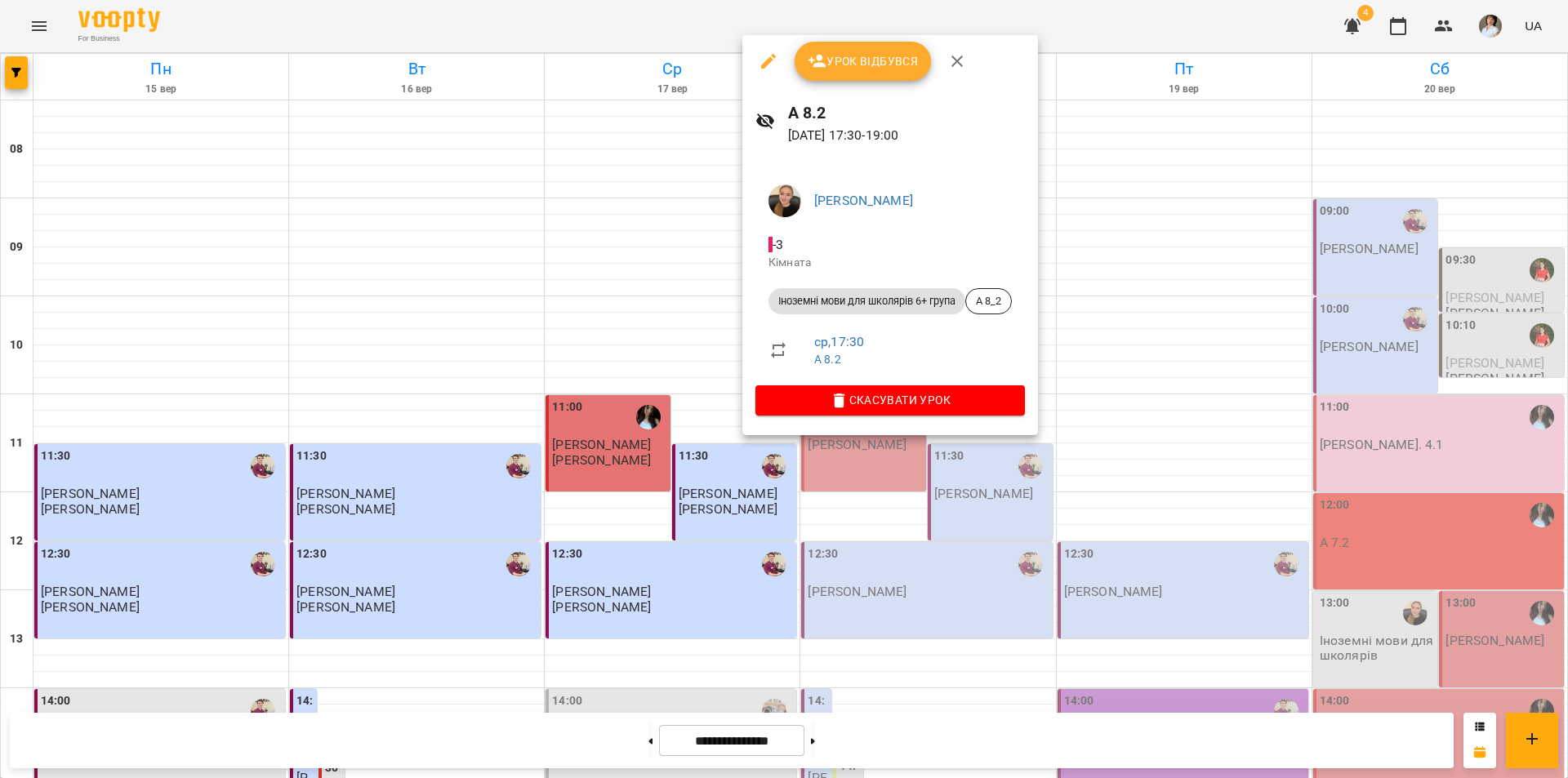
click at [926, 640] on div at bounding box center [784, 389] width 1568 height 778
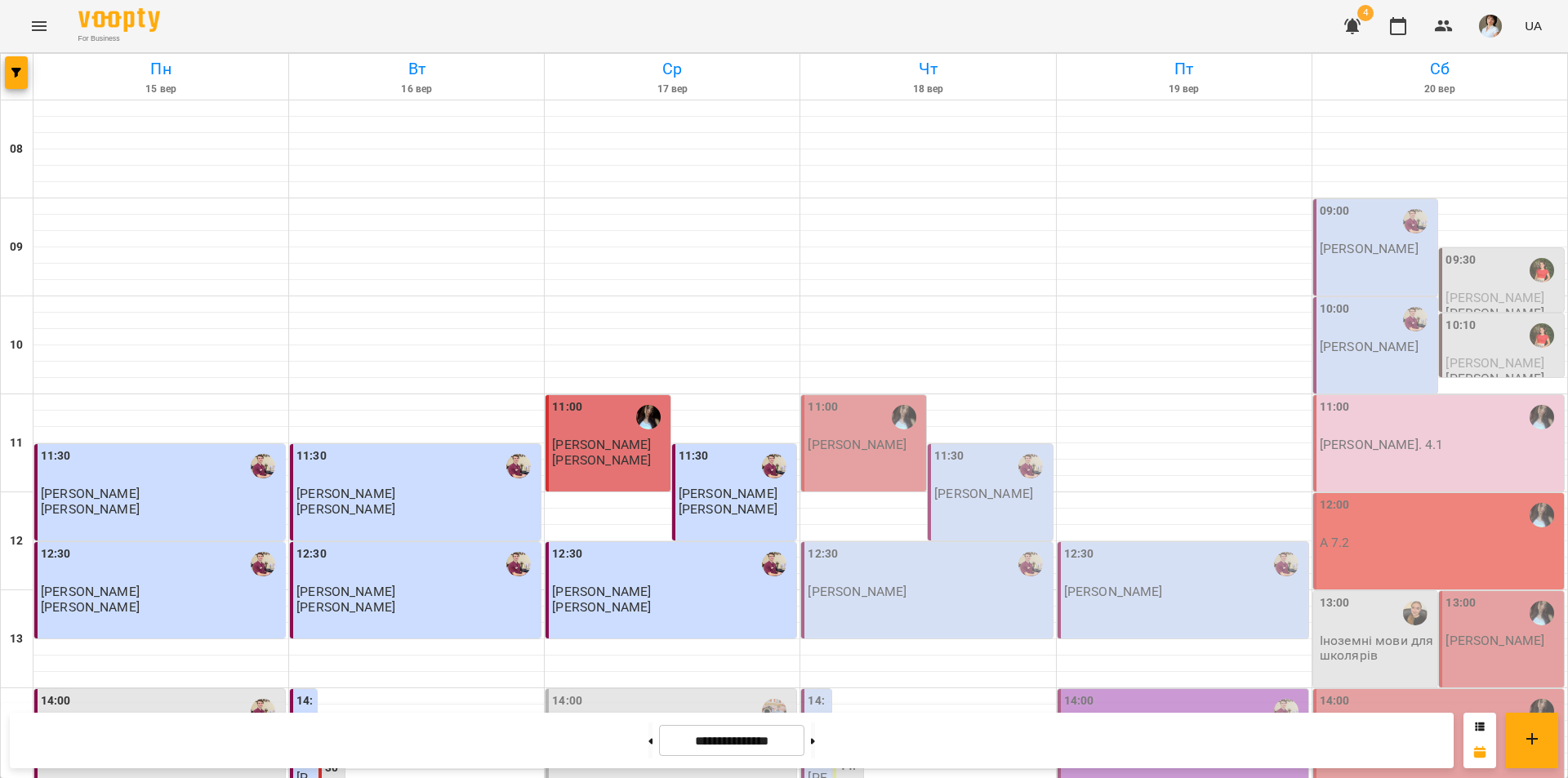
scroll to position [506, 0]
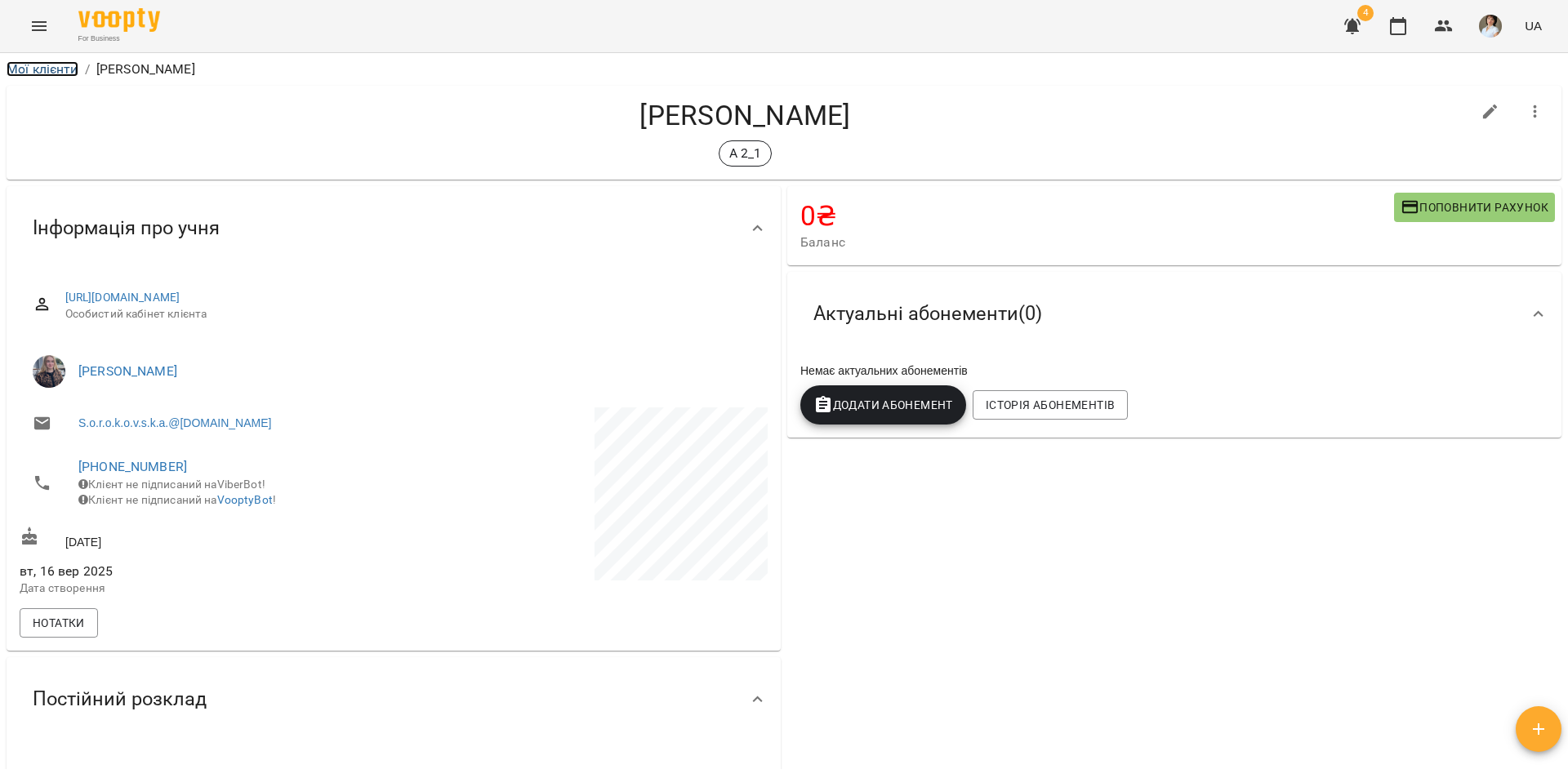
click at [46, 74] on link "Мої клієнти" at bounding box center [42, 69] width 72 height 16
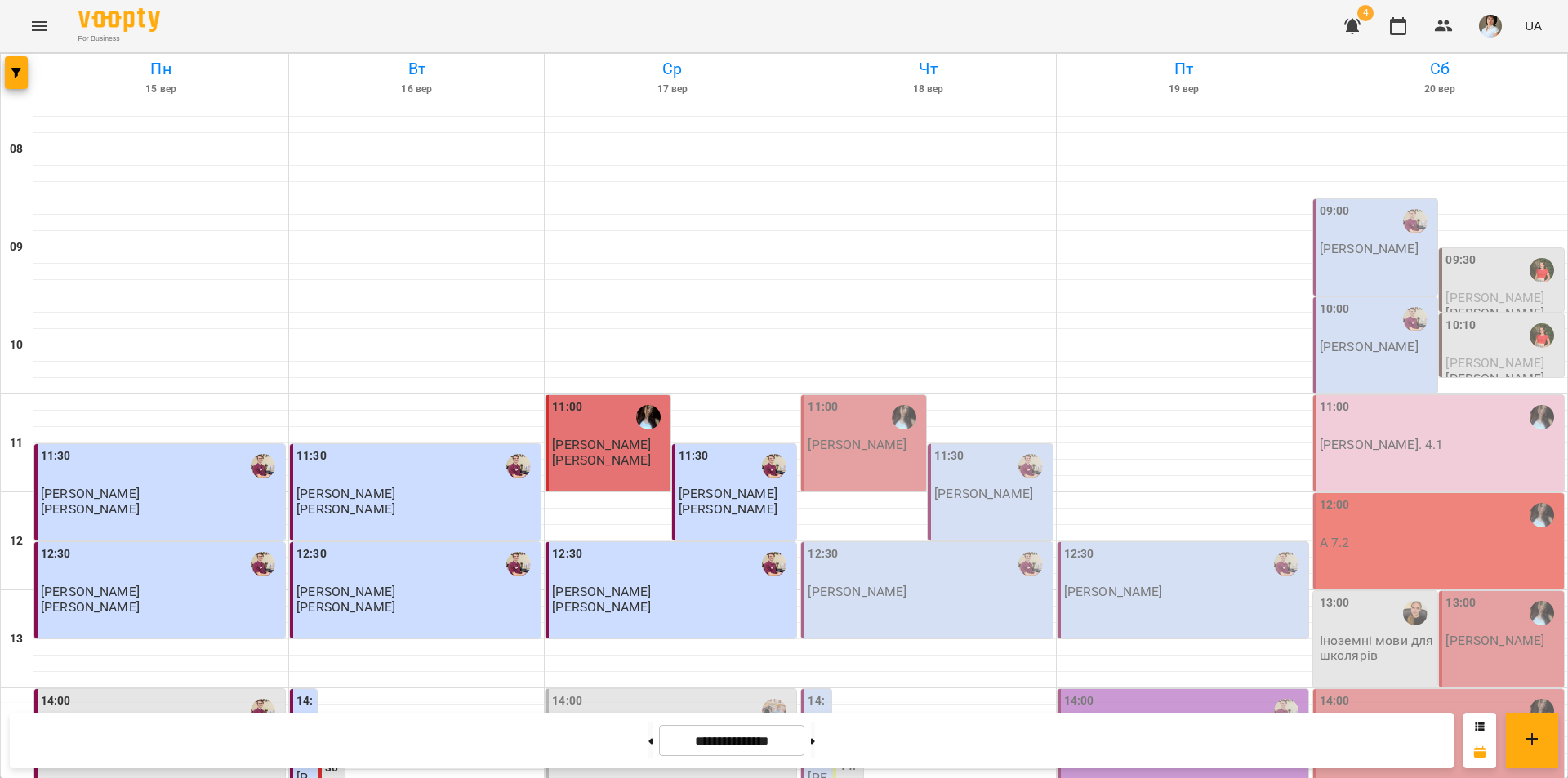
scroll to position [506, 0]
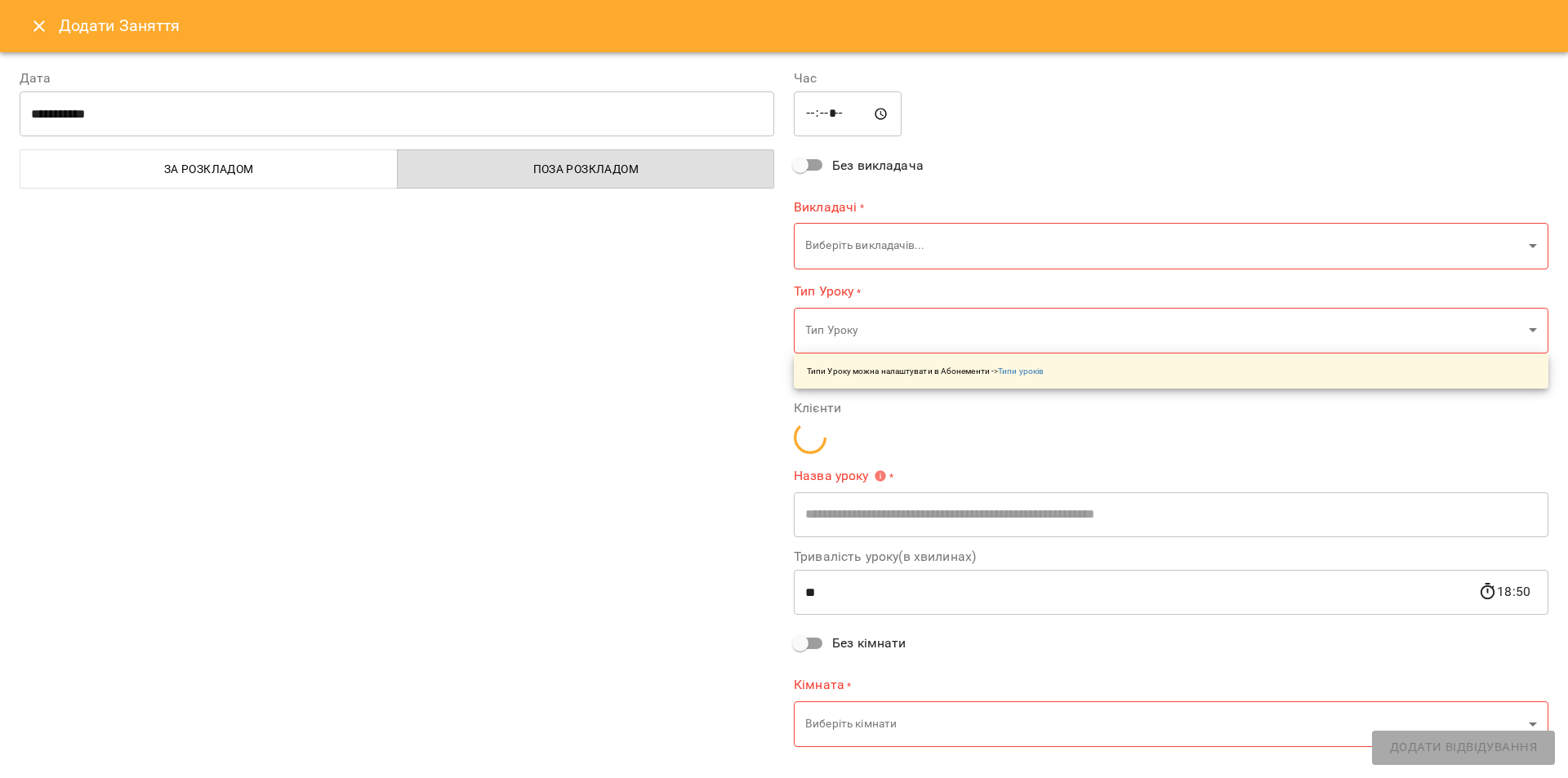
type input "**********"
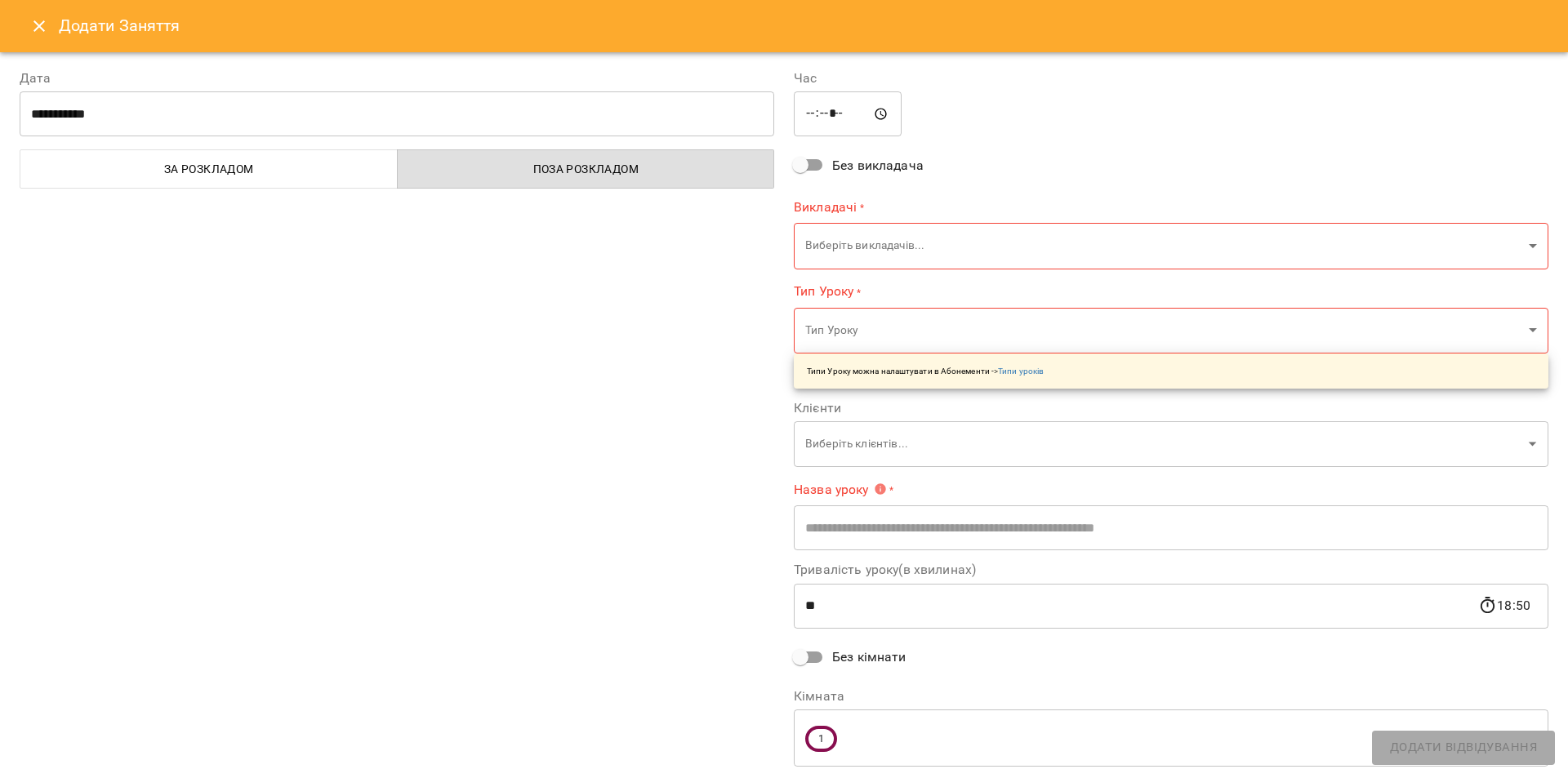
click at [36, 23] on icon "Close" at bounding box center [40, 26] width 12 height 12
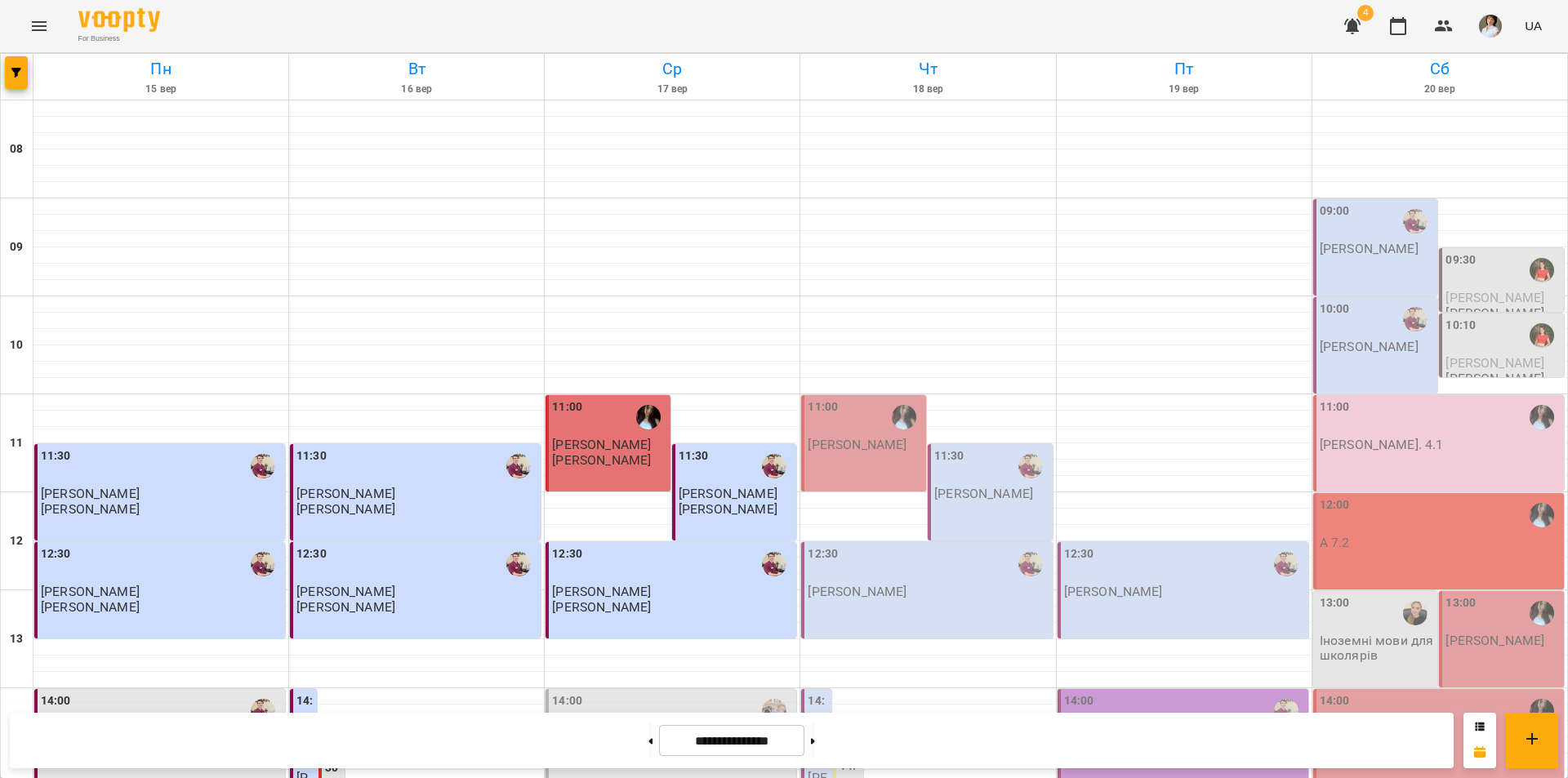
scroll to position [670, 0]
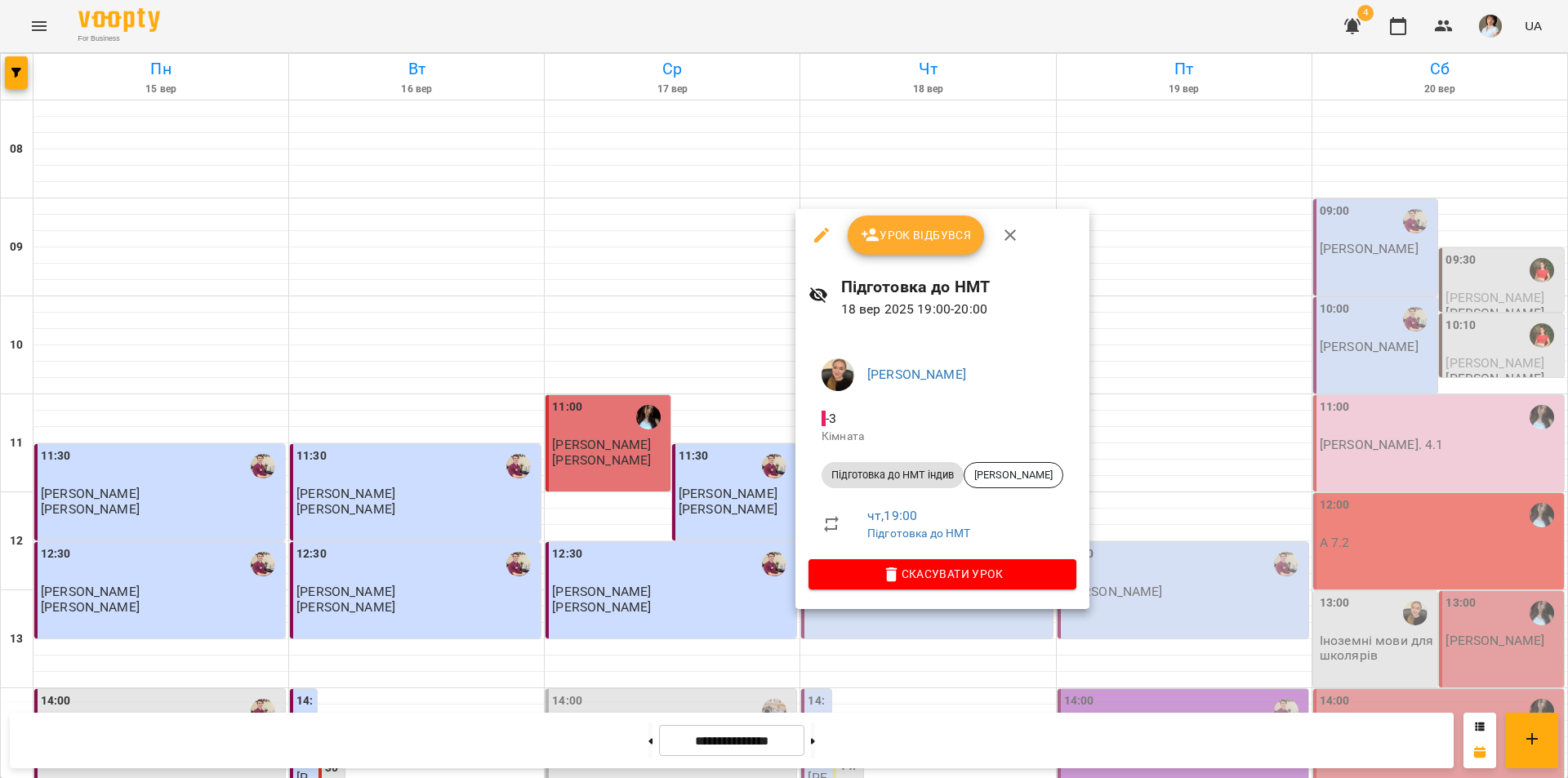
click at [1087, 662] on div at bounding box center [784, 389] width 1568 height 778
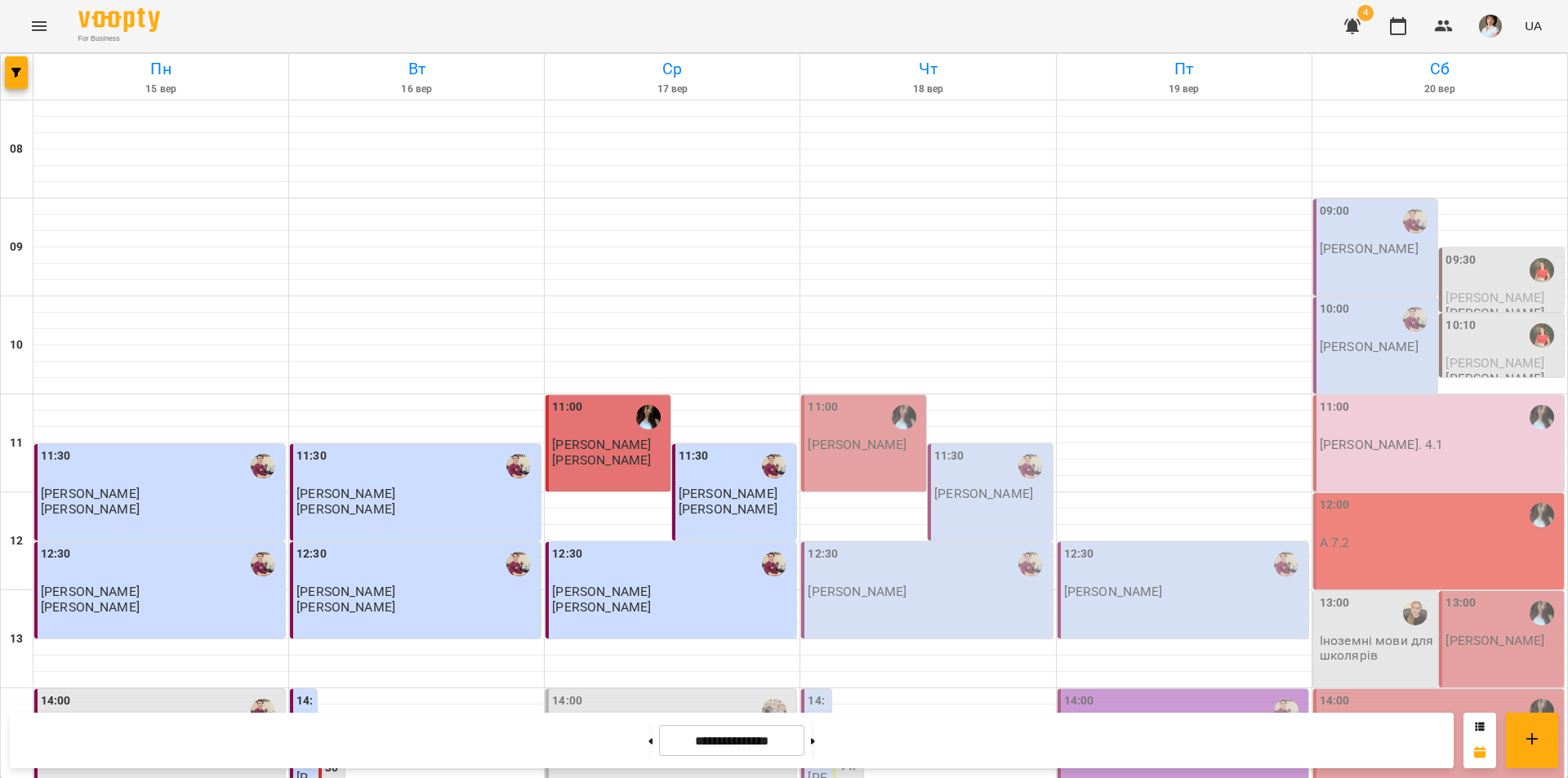
scroll to position [588, 0]
click at [51, 18] on button "Menu" at bounding box center [39, 26] width 39 height 39
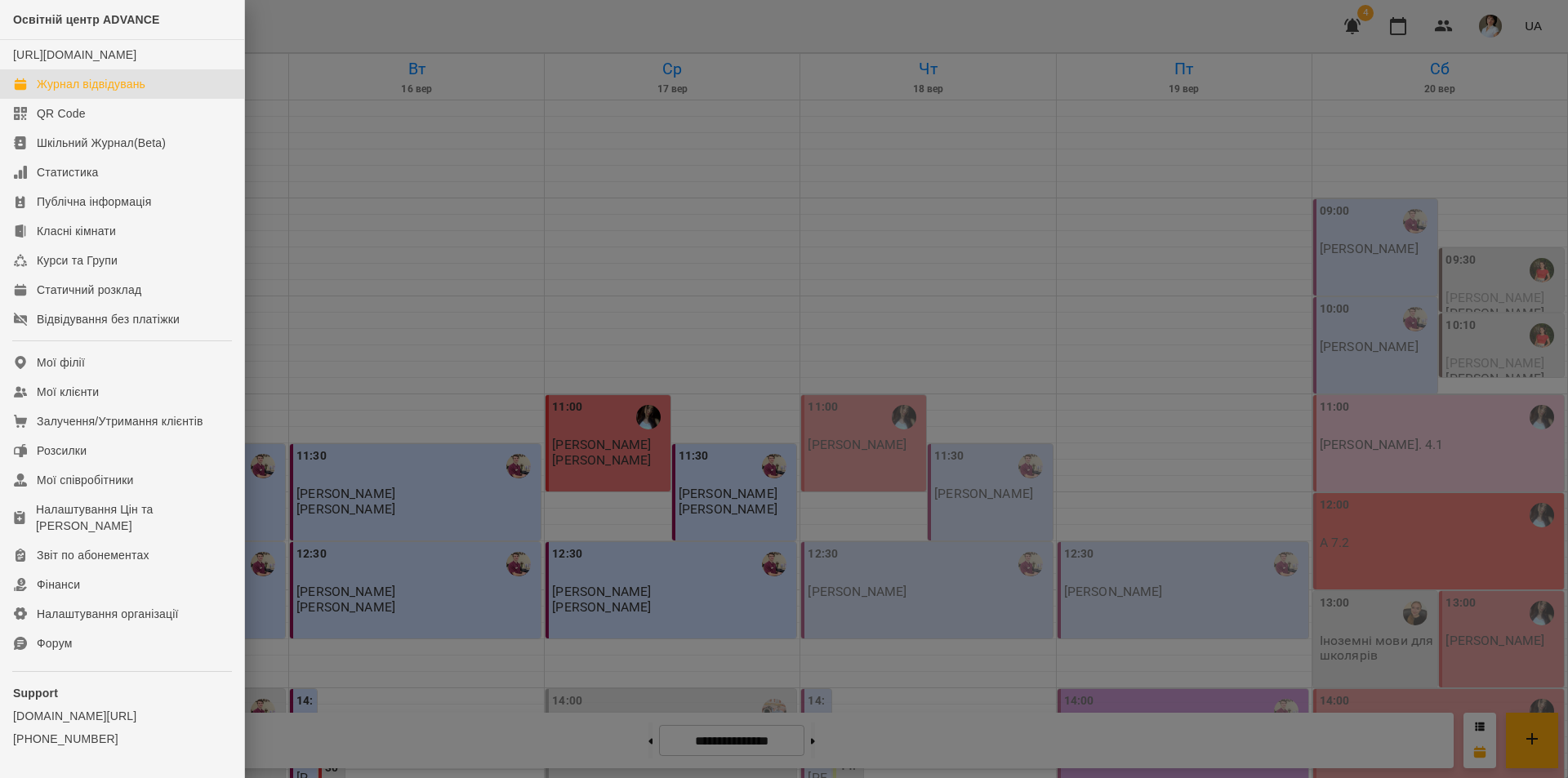
click at [315, 24] on div at bounding box center [784, 389] width 1568 height 778
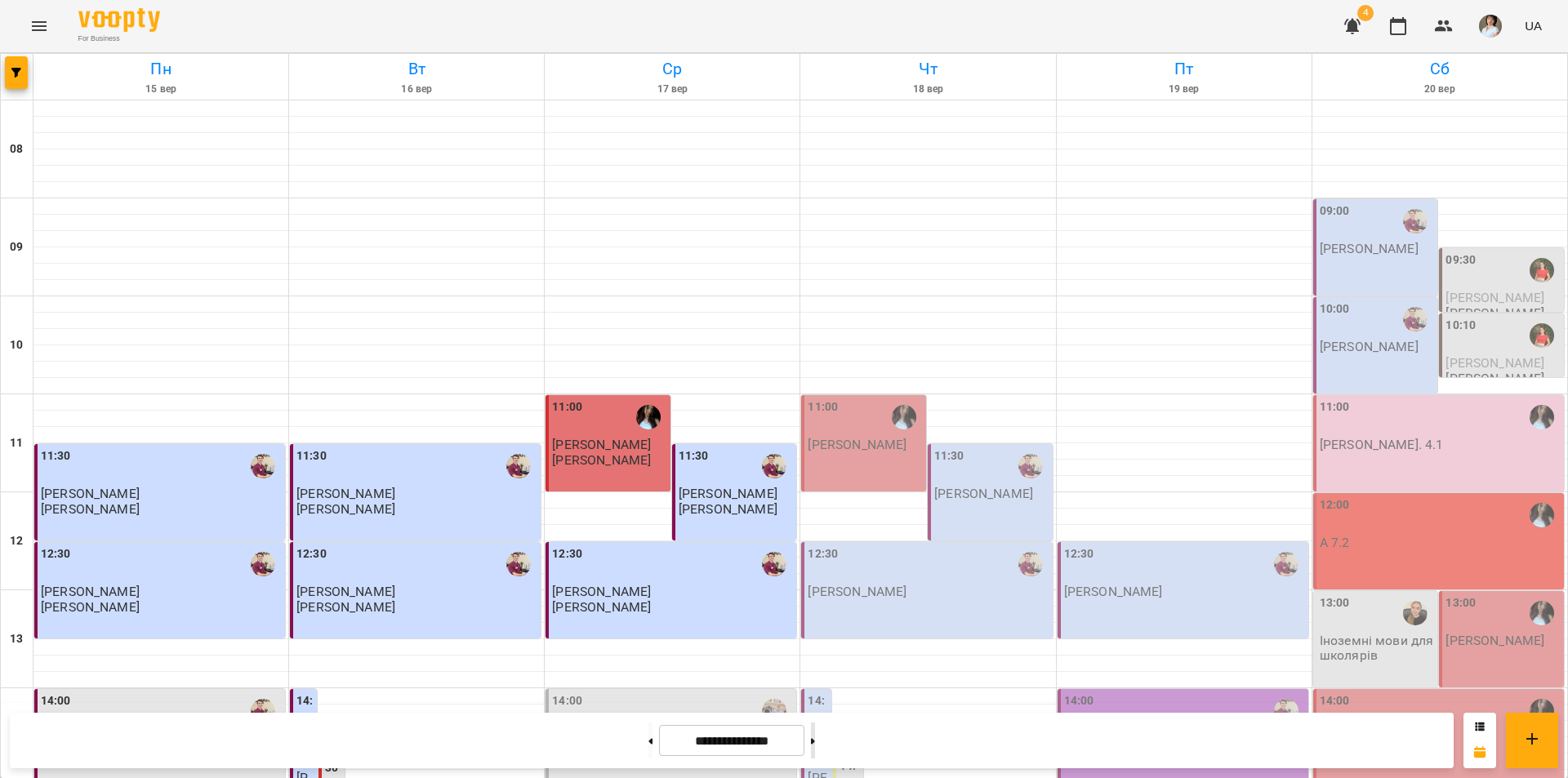
click at [815, 739] on button at bounding box center [812, 741] width 4 height 36
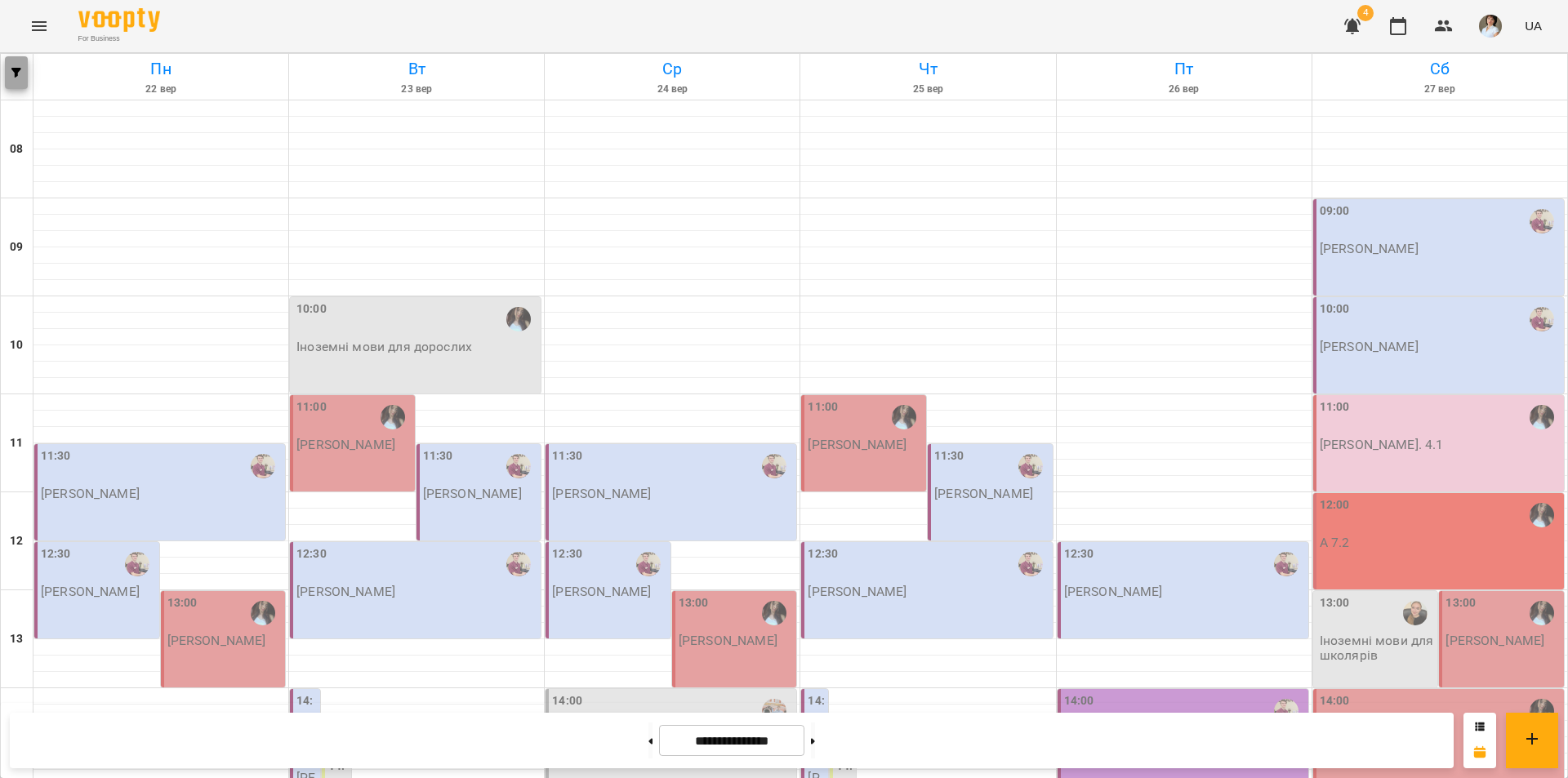
click at [14, 78] on button "button" at bounding box center [17, 73] width 23 height 33
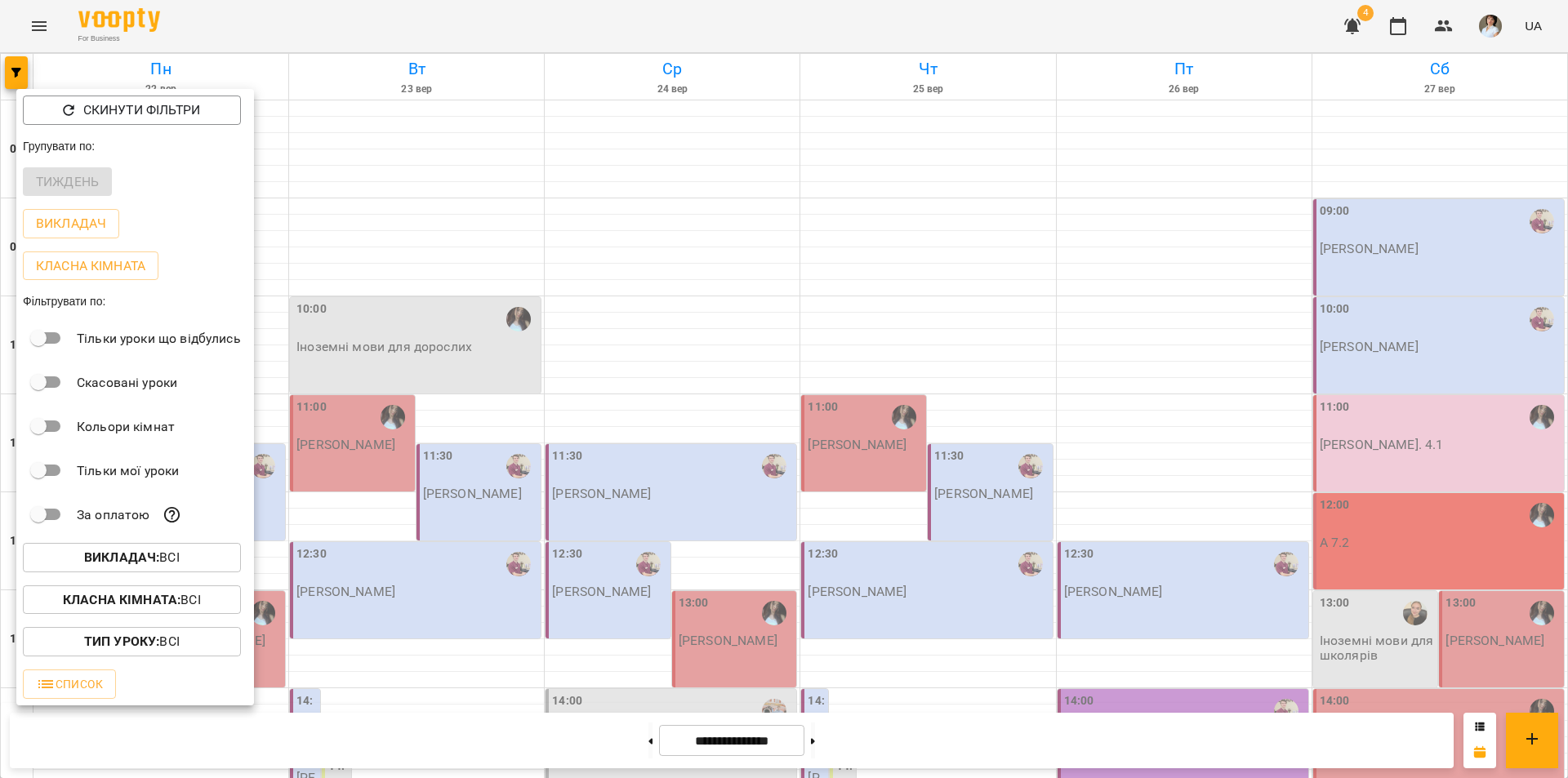
click at [130, 556] on b "Викладач :" at bounding box center [121, 557] width 75 height 16
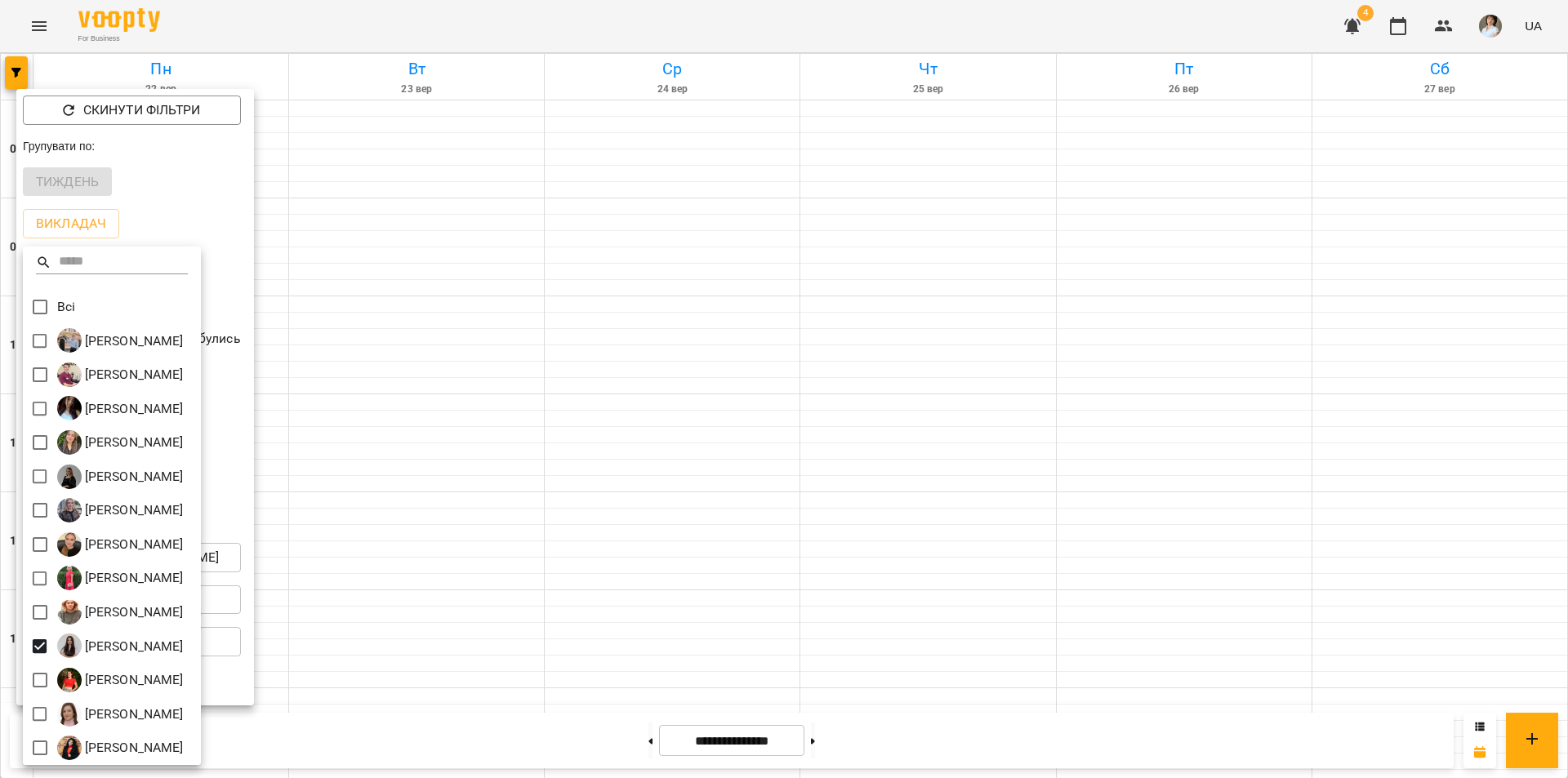
click at [413, 643] on div at bounding box center [784, 389] width 1568 height 778
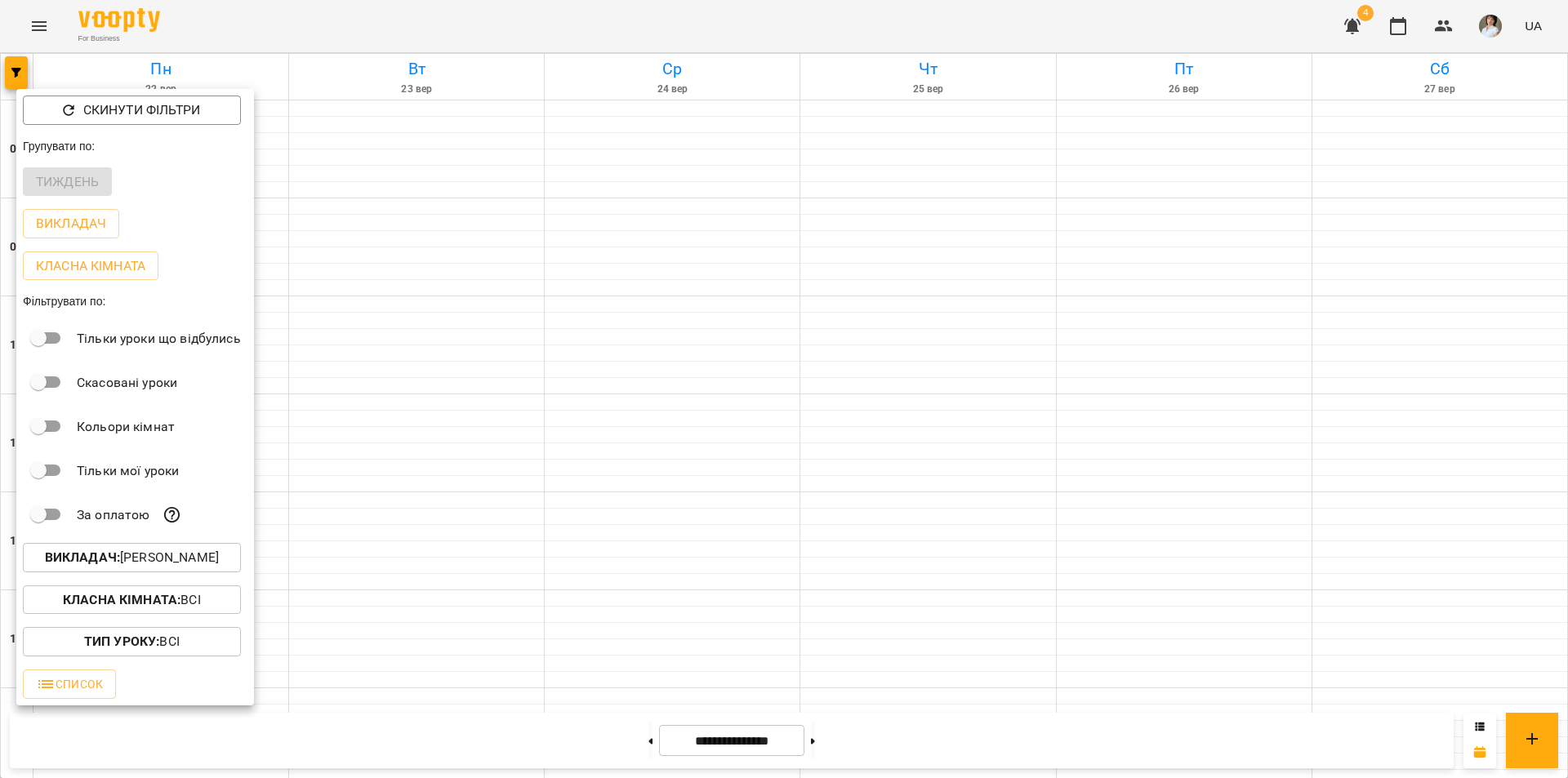
click at [450, 644] on div at bounding box center [784, 389] width 1568 height 778
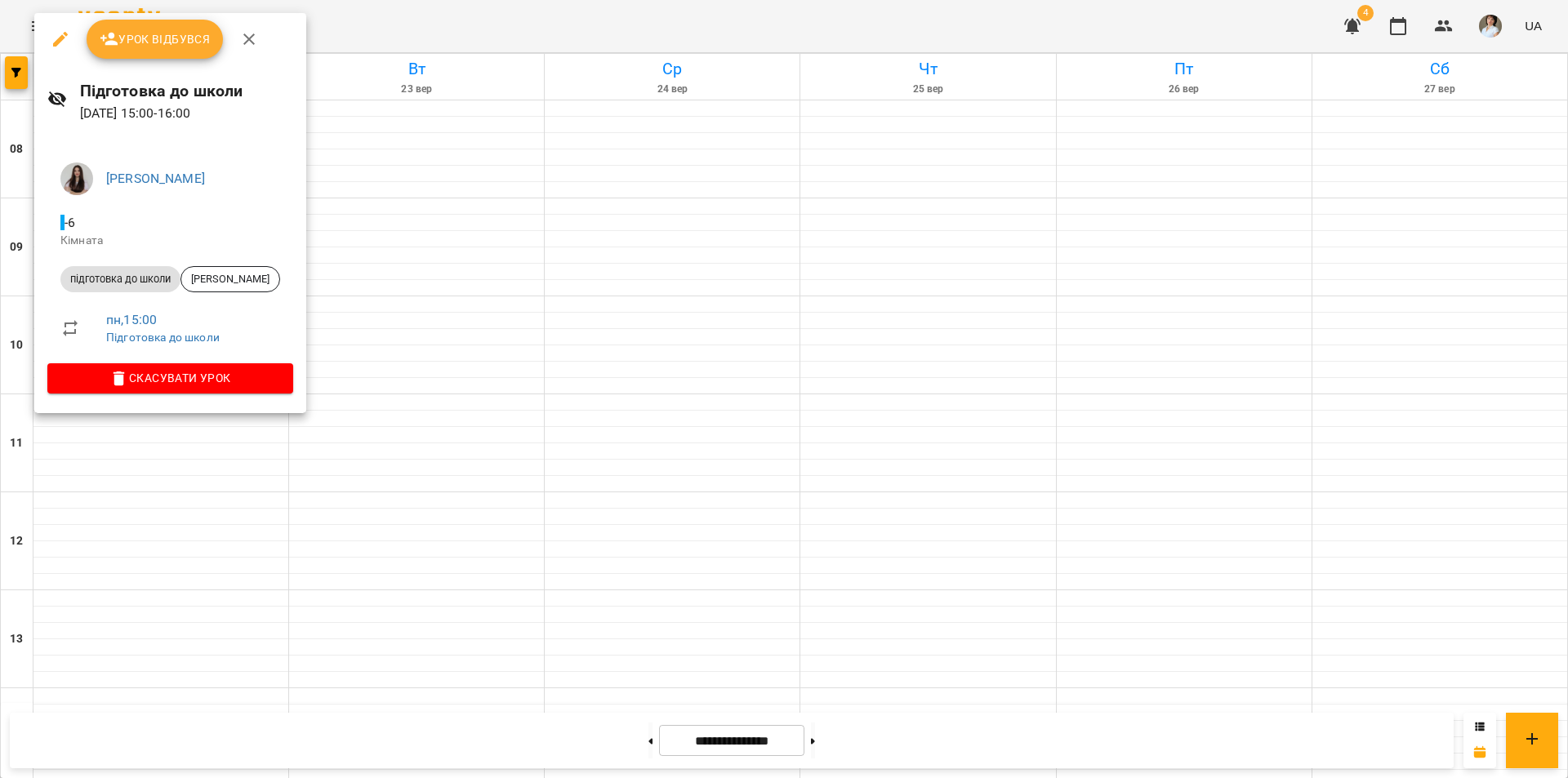
drag, startPoint x: 418, startPoint y: 498, endPoint x: 477, endPoint y: 287, distance: 219.1
click at [426, 491] on div at bounding box center [784, 389] width 1568 height 778
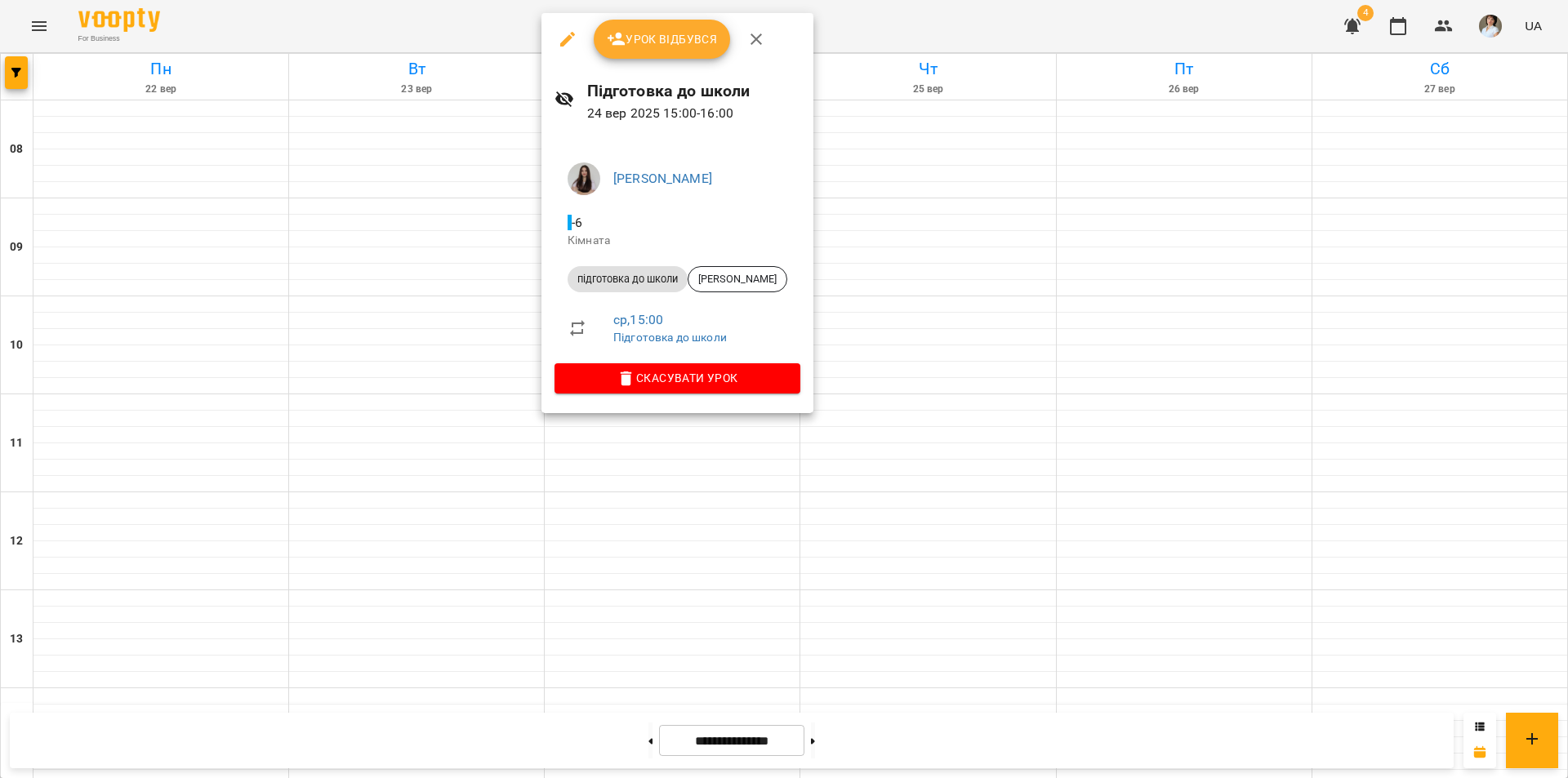
drag, startPoint x: 416, startPoint y: 380, endPoint x: 421, endPoint y: 372, distance: 9.4
click at [416, 379] on div at bounding box center [784, 389] width 1568 height 778
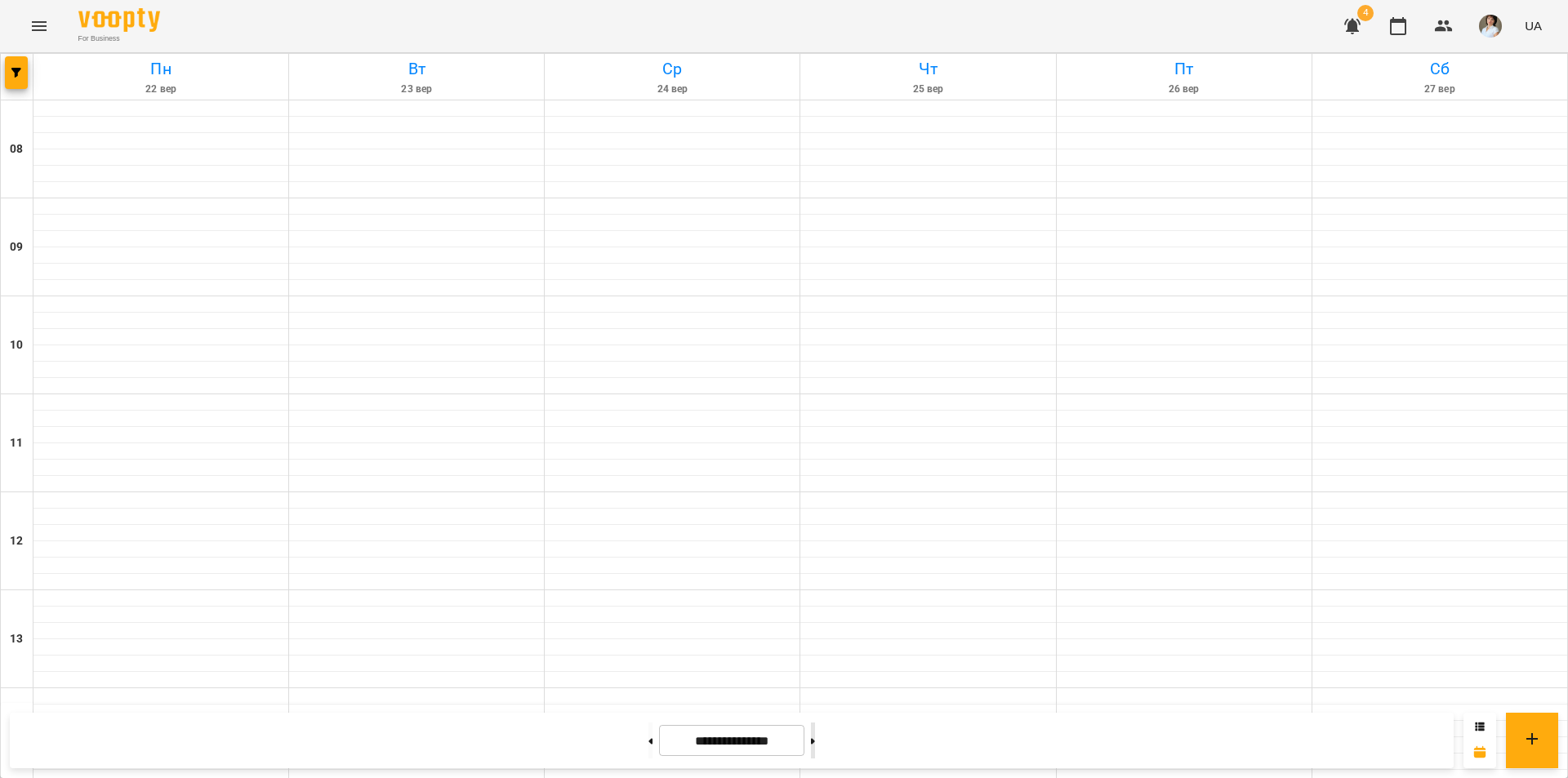
click at [815, 738] on button at bounding box center [812, 741] width 4 height 36
click at [648, 744] on button at bounding box center [650, 741] width 4 height 36
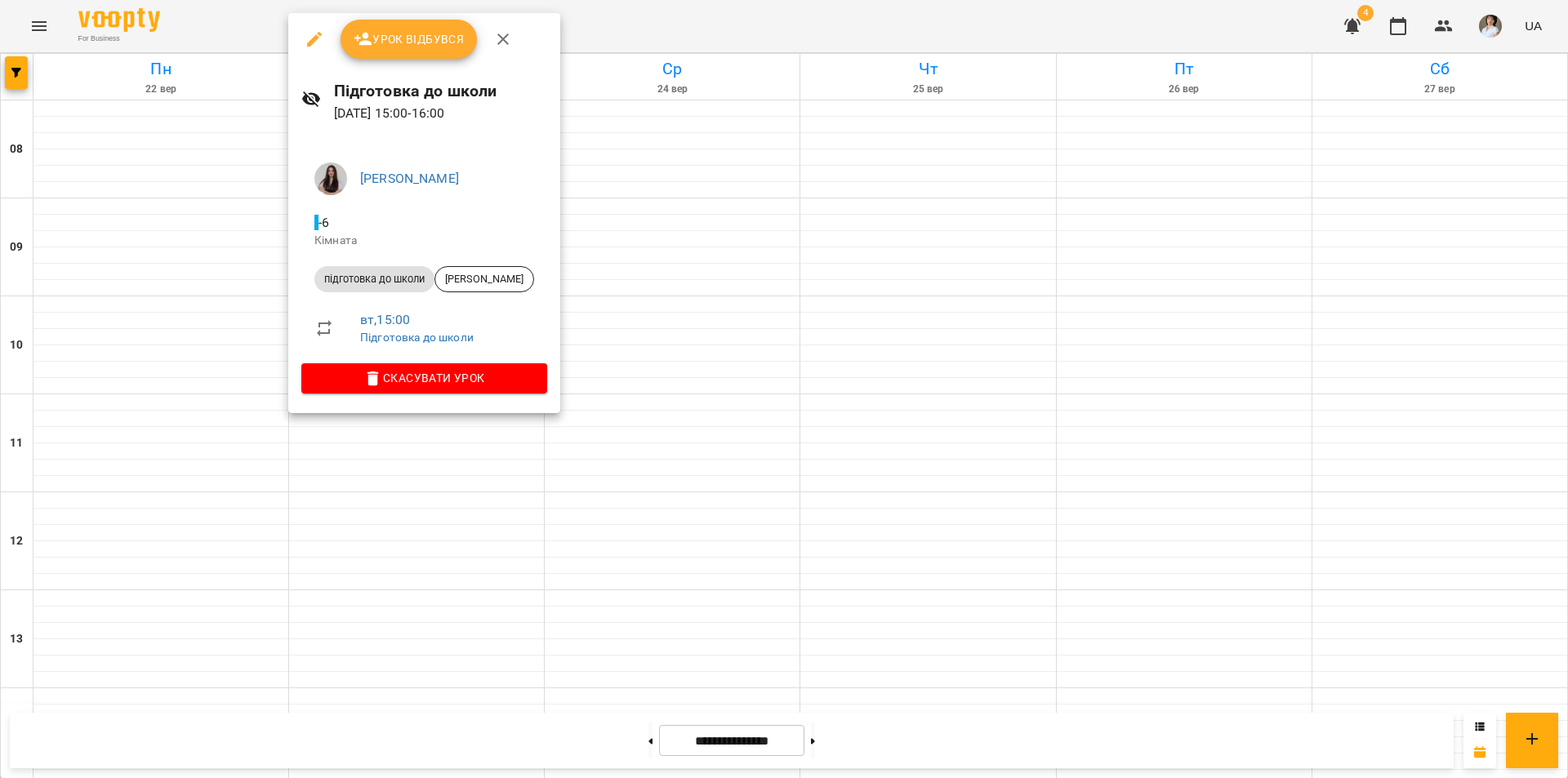
click at [462, 486] on div at bounding box center [784, 389] width 1568 height 778
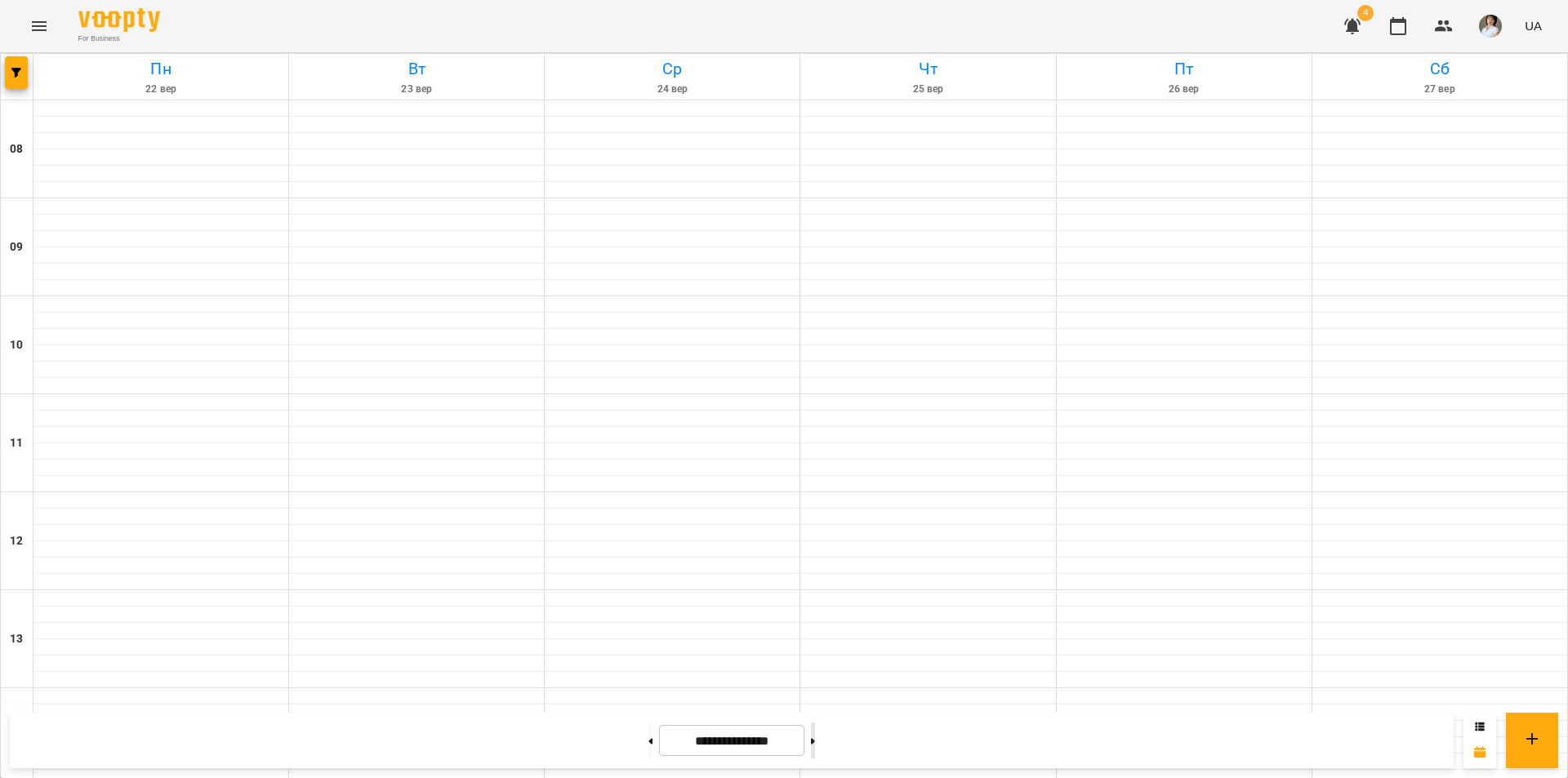
click at [815, 742] on button at bounding box center [812, 741] width 4 height 36
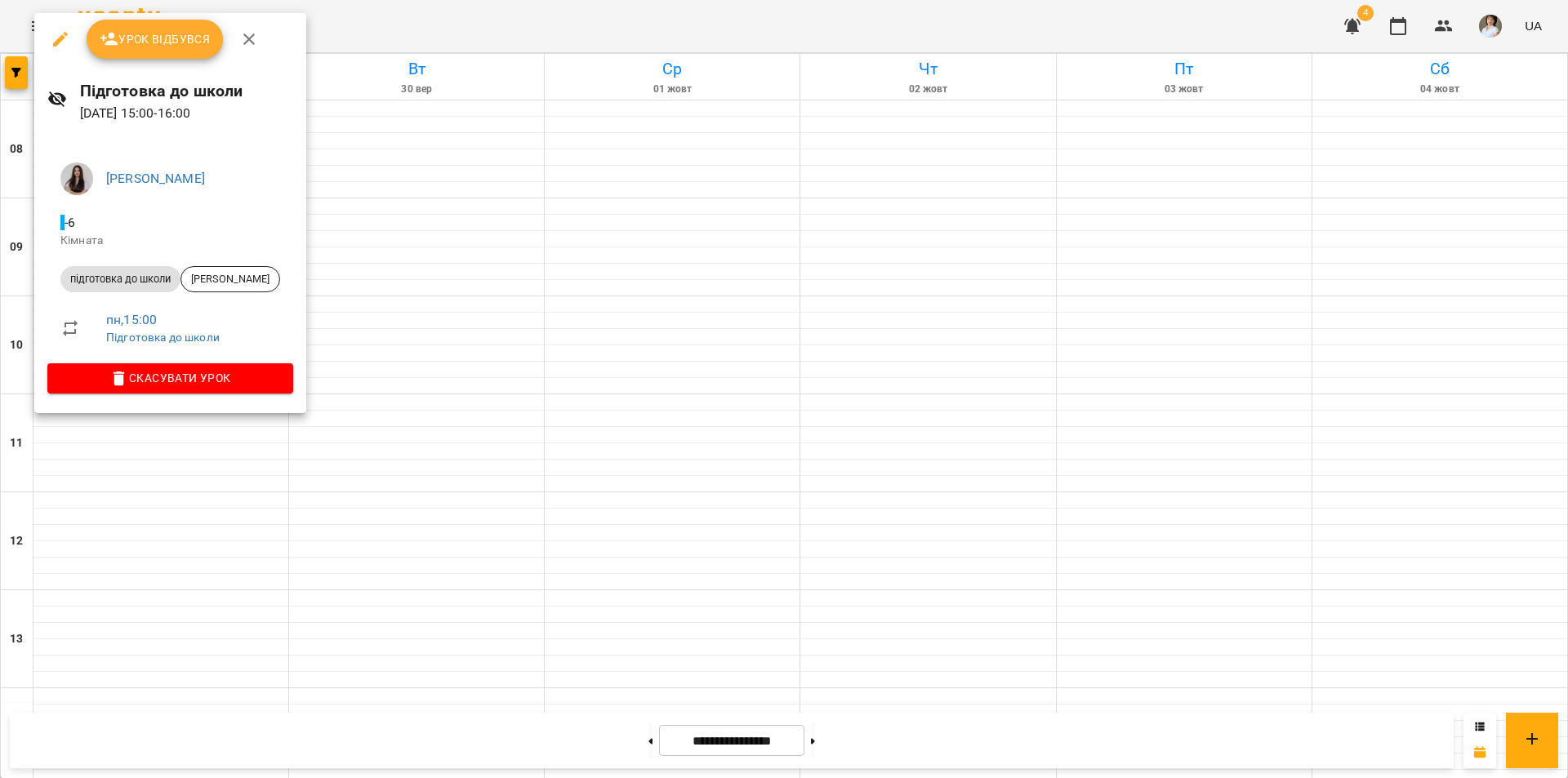
click at [444, 657] on div at bounding box center [784, 389] width 1568 height 778
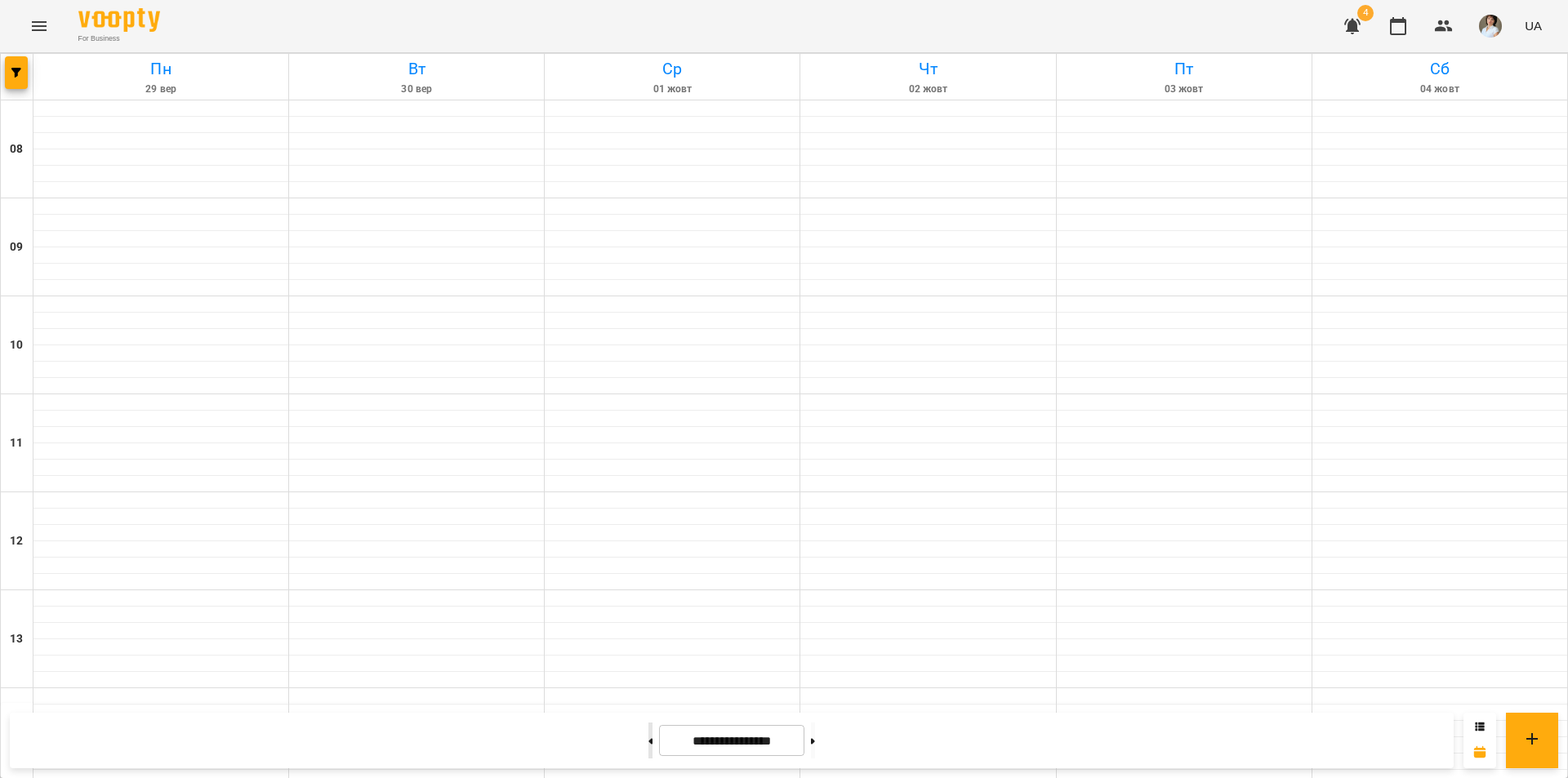
click at [648, 741] on button at bounding box center [650, 741] width 4 height 36
type input "**********"
click at [40, 34] on icon "Menu" at bounding box center [40, 26] width 20 height 20
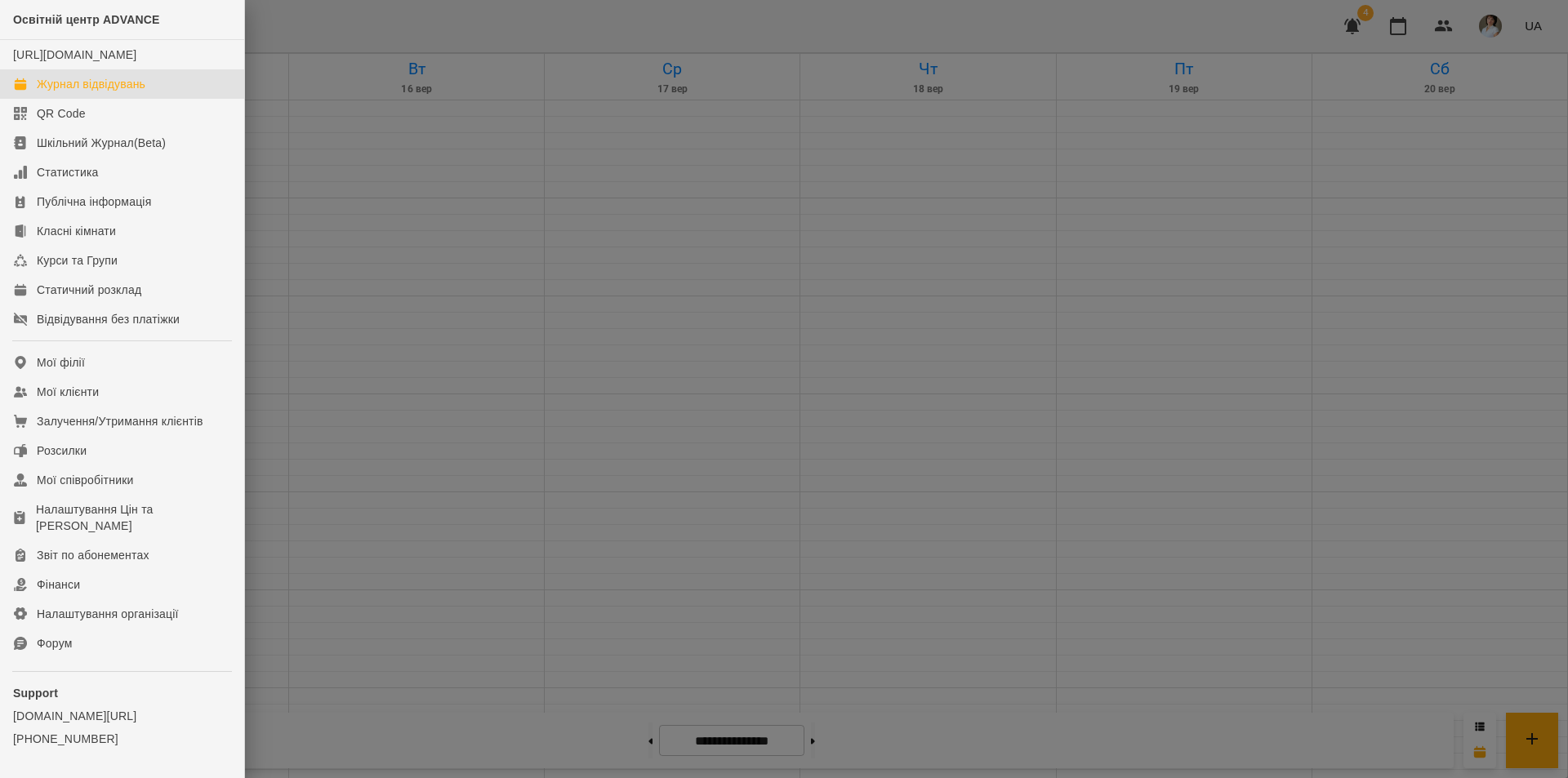
click at [73, 93] on div "Журнал відвідувань" at bounding box center [91, 84] width 109 height 17
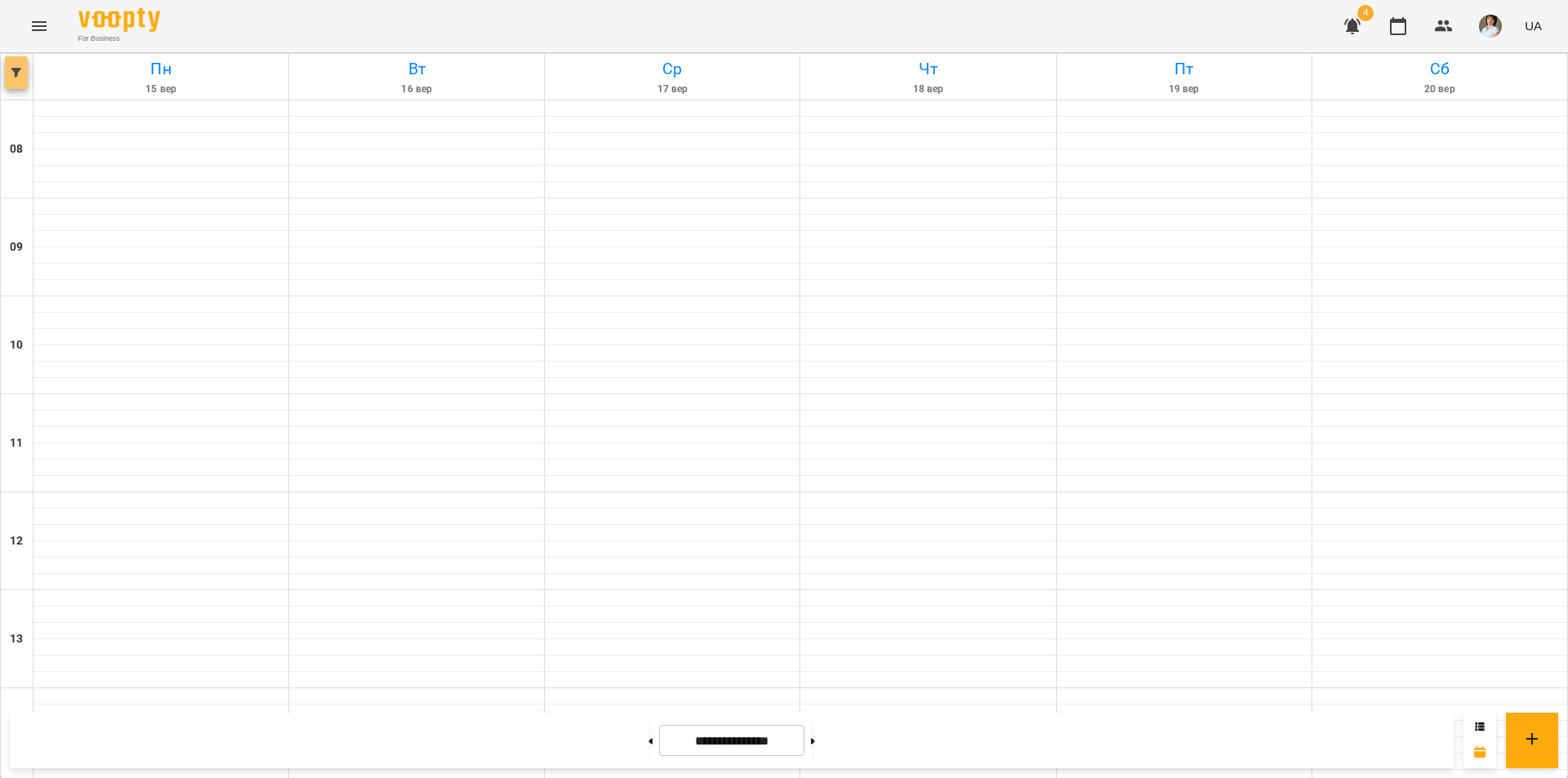
click at [7, 75] on span "button" at bounding box center [17, 73] width 23 height 10
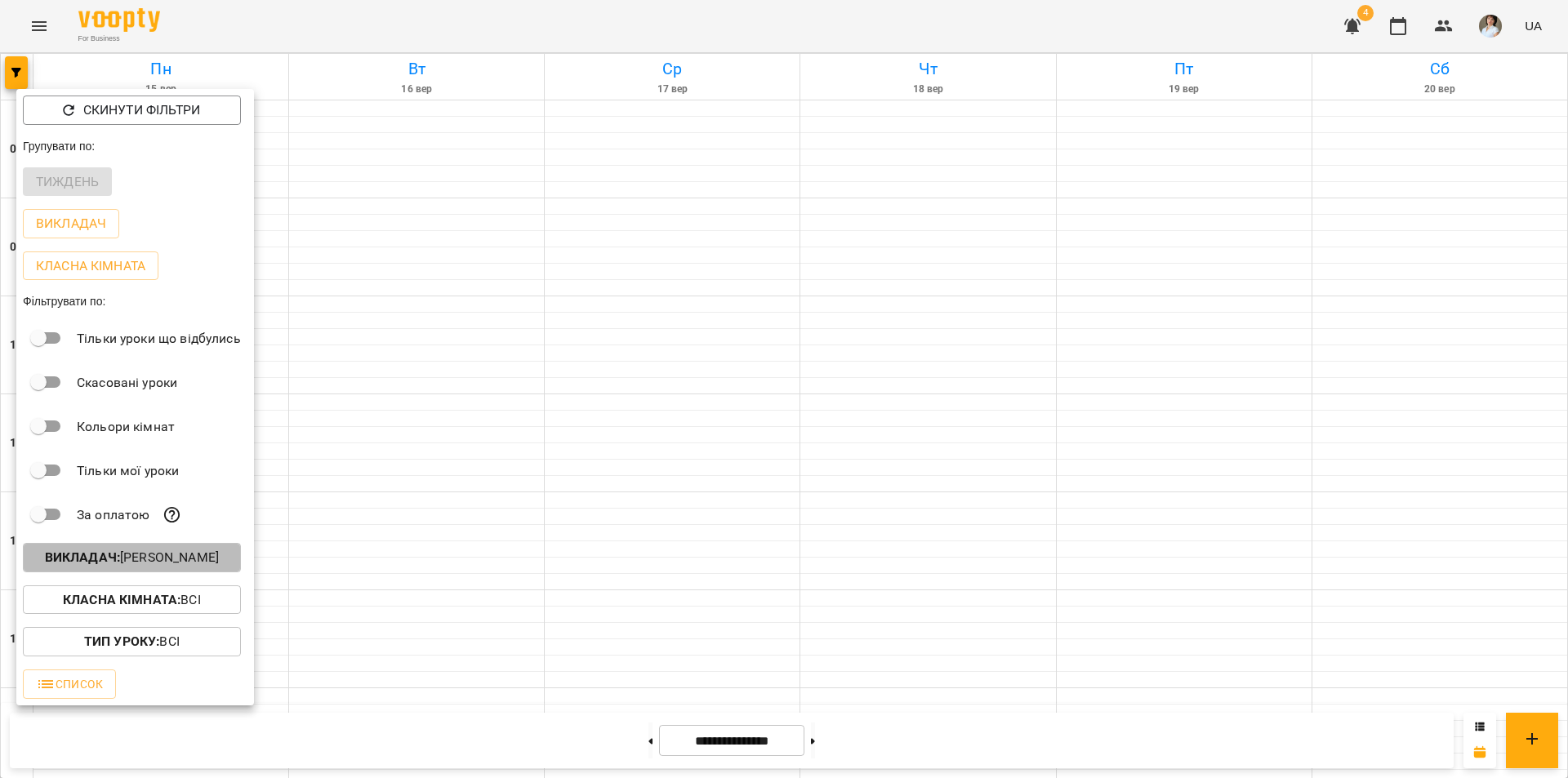
click at [110, 554] on b "Викладач :" at bounding box center [82, 557] width 75 height 16
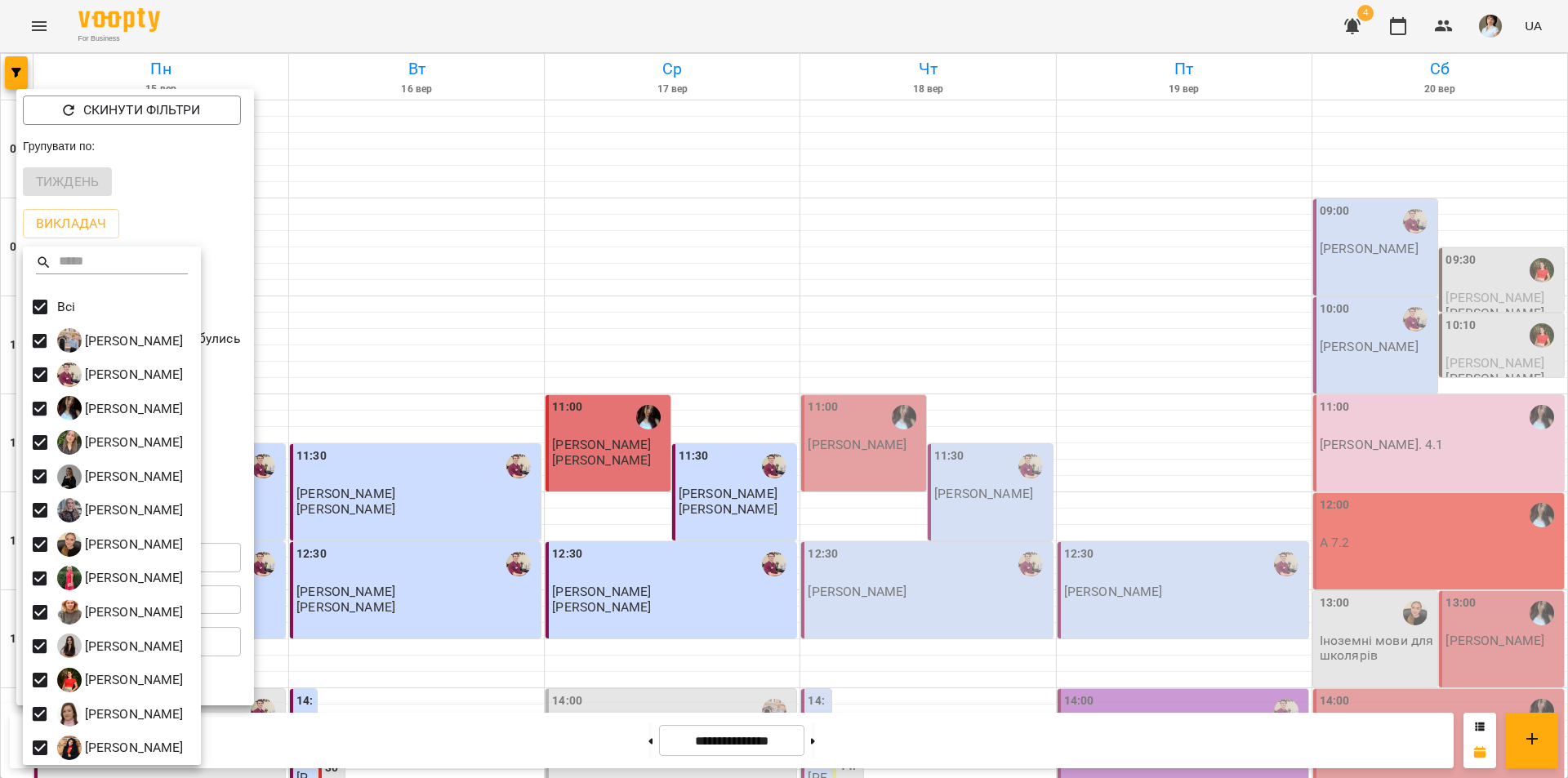
click at [464, 285] on div at bounding box center [784, 389] width 1568 height 778
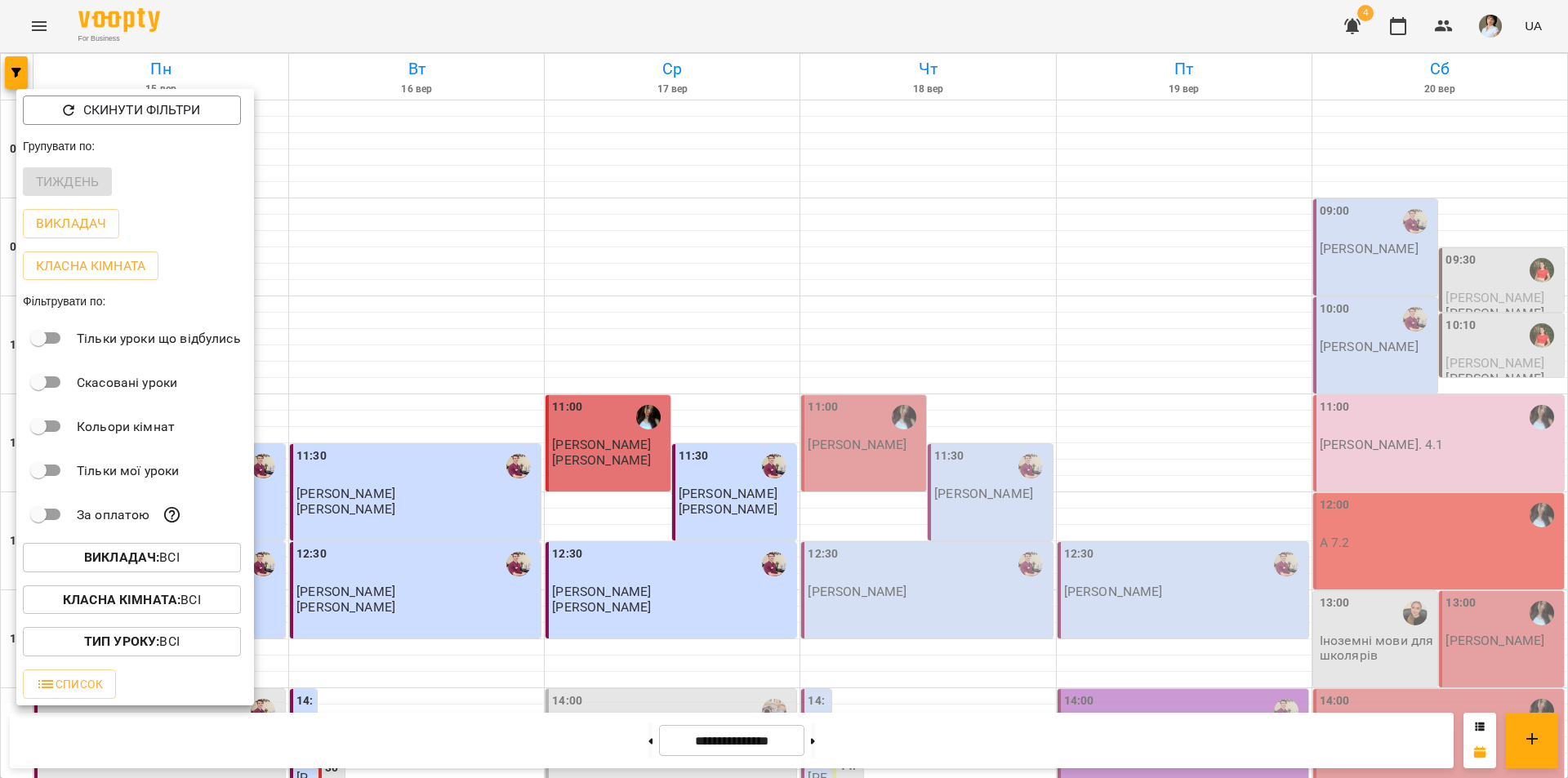
click at [454, 283] on div at bounding box center [784, 389] width 1568 height 778
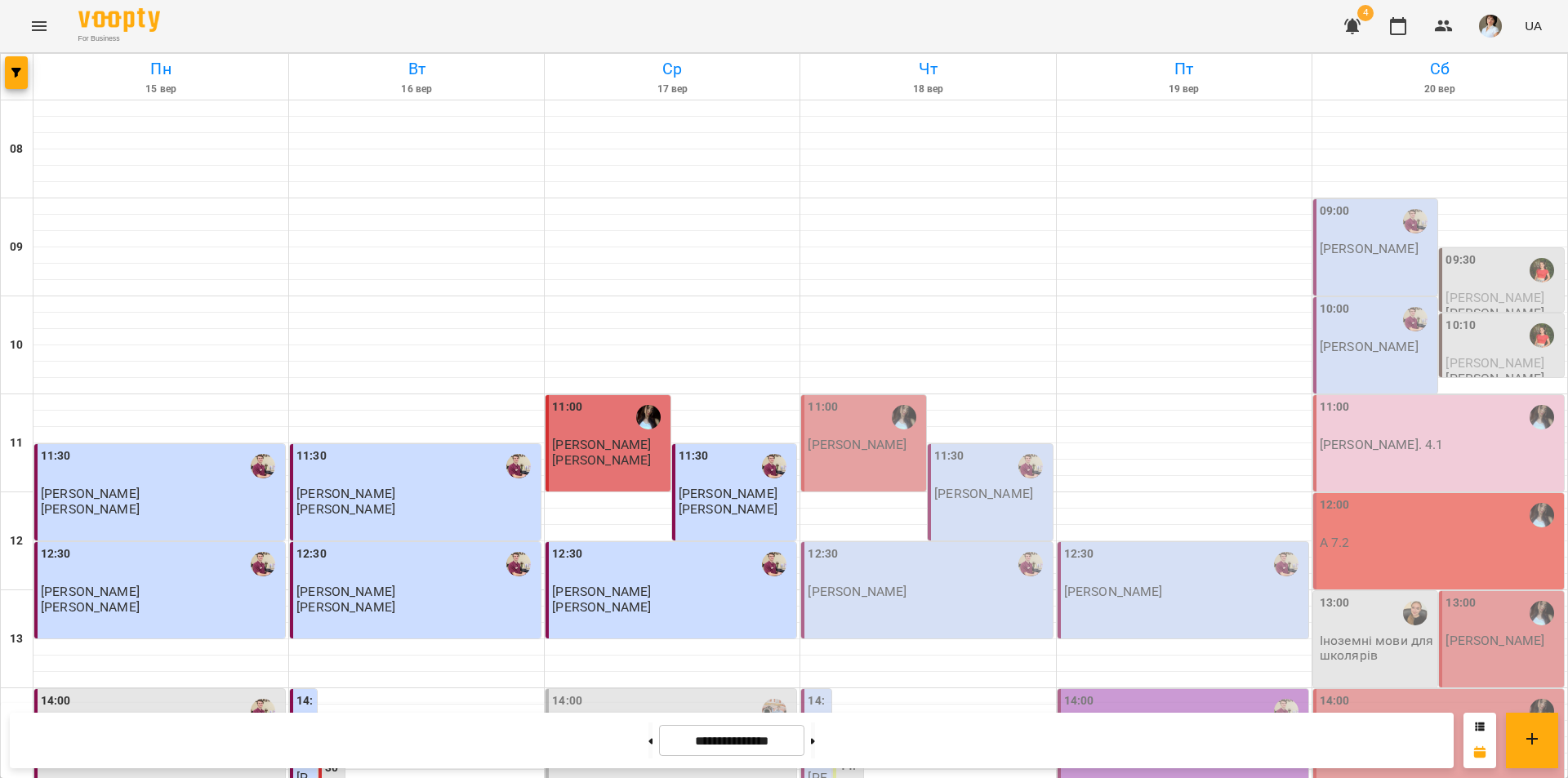
scroll to position [490, 0]
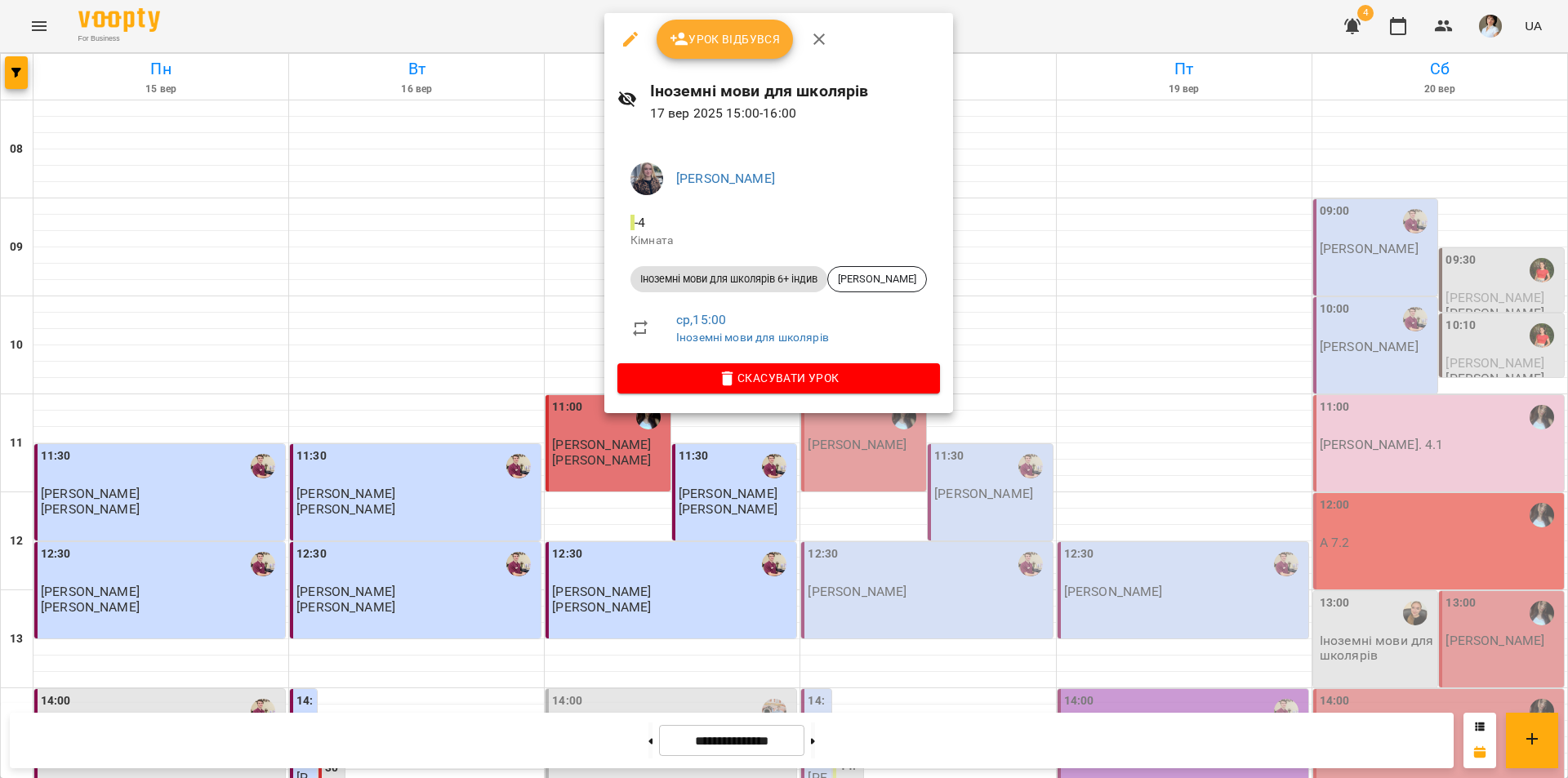
click at [722, 34] on span "Урок відбувся" at bounding box center [725, 40] width 111 height 20
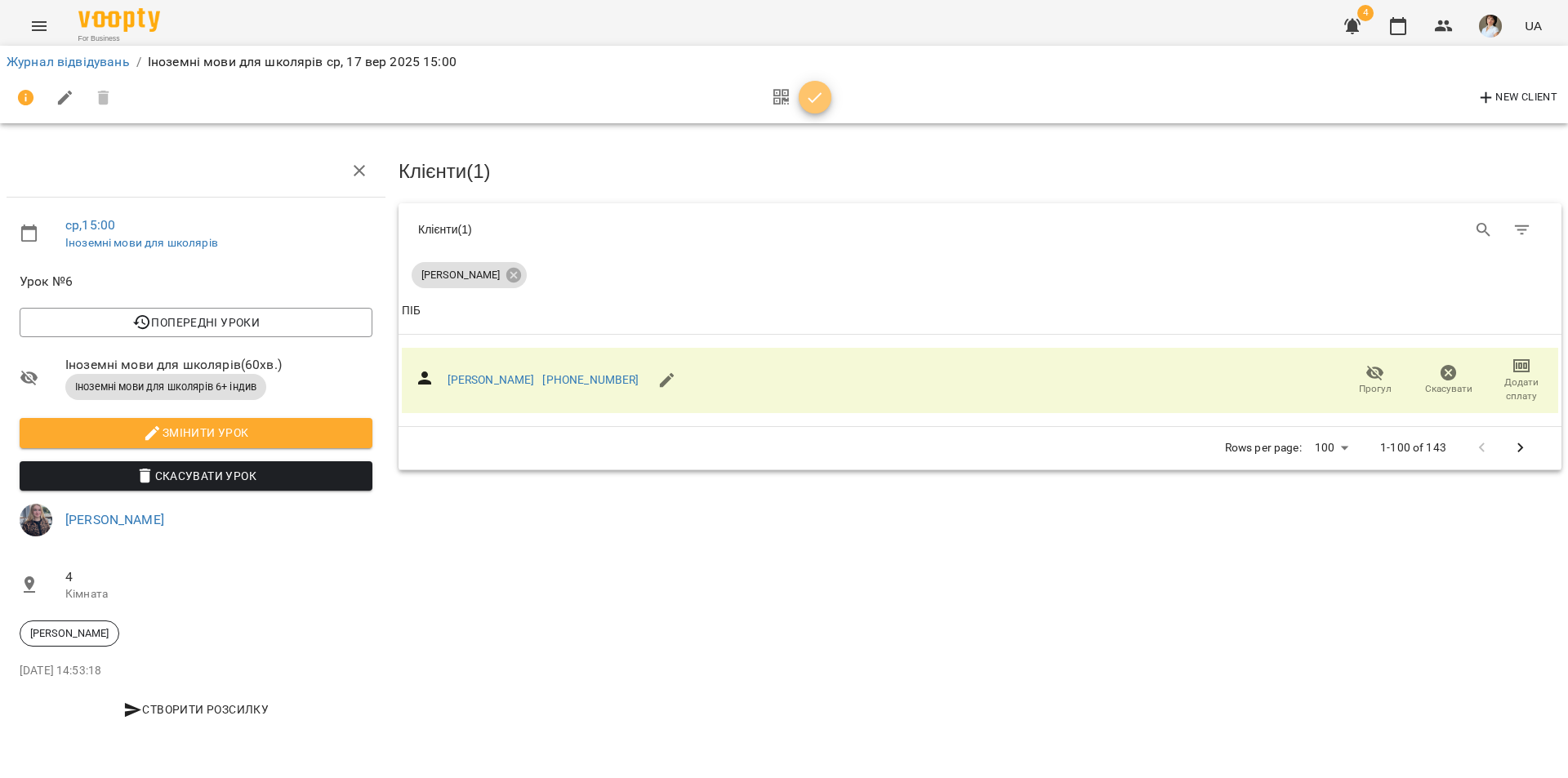
click at [818, 107] on icon "button" at bounding box center [815, 98] width 20 height 20
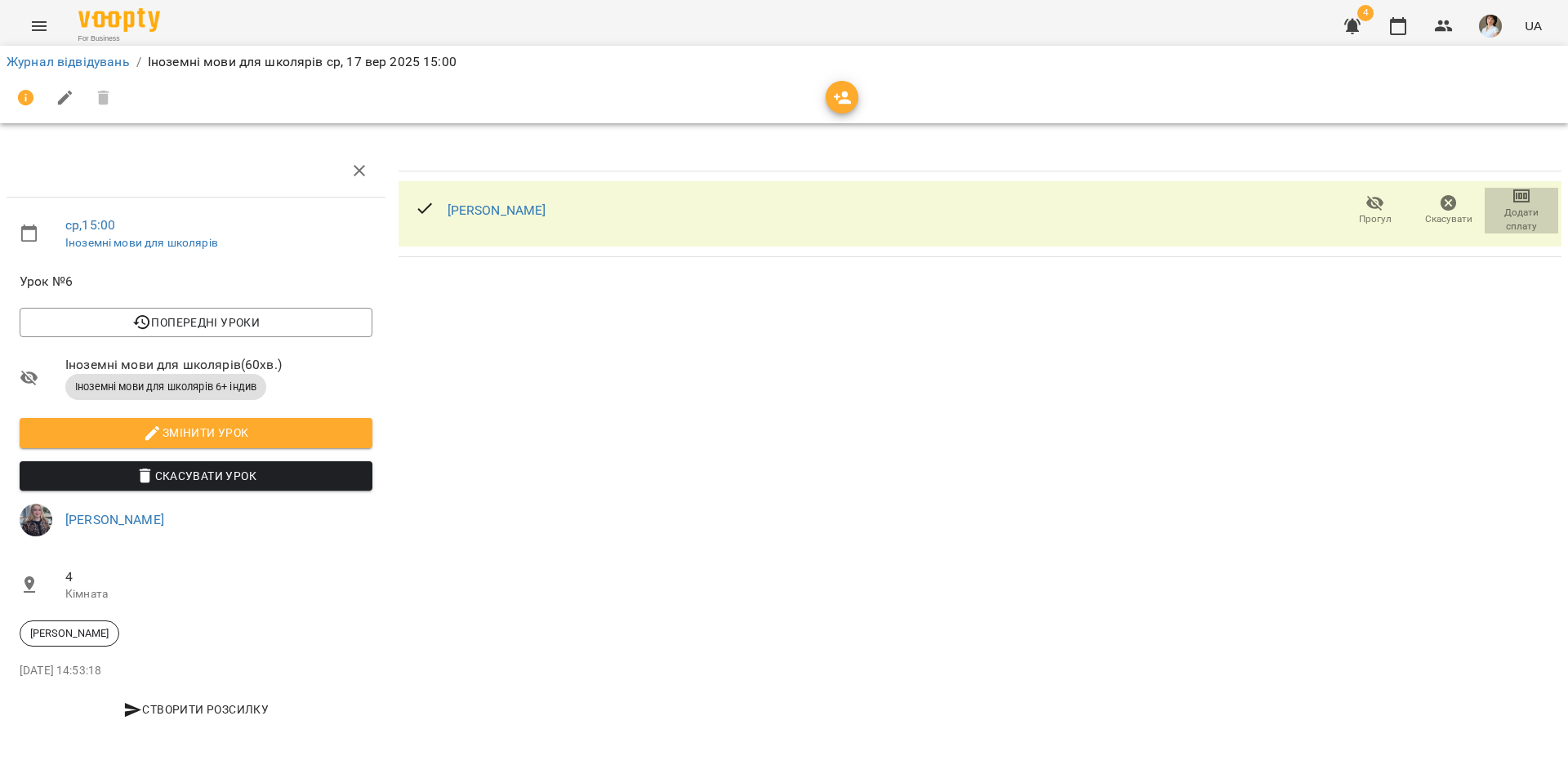
click at [1532, 207] on span "Додати сплату" at bounding box center [1521, 220] width 54 height 28
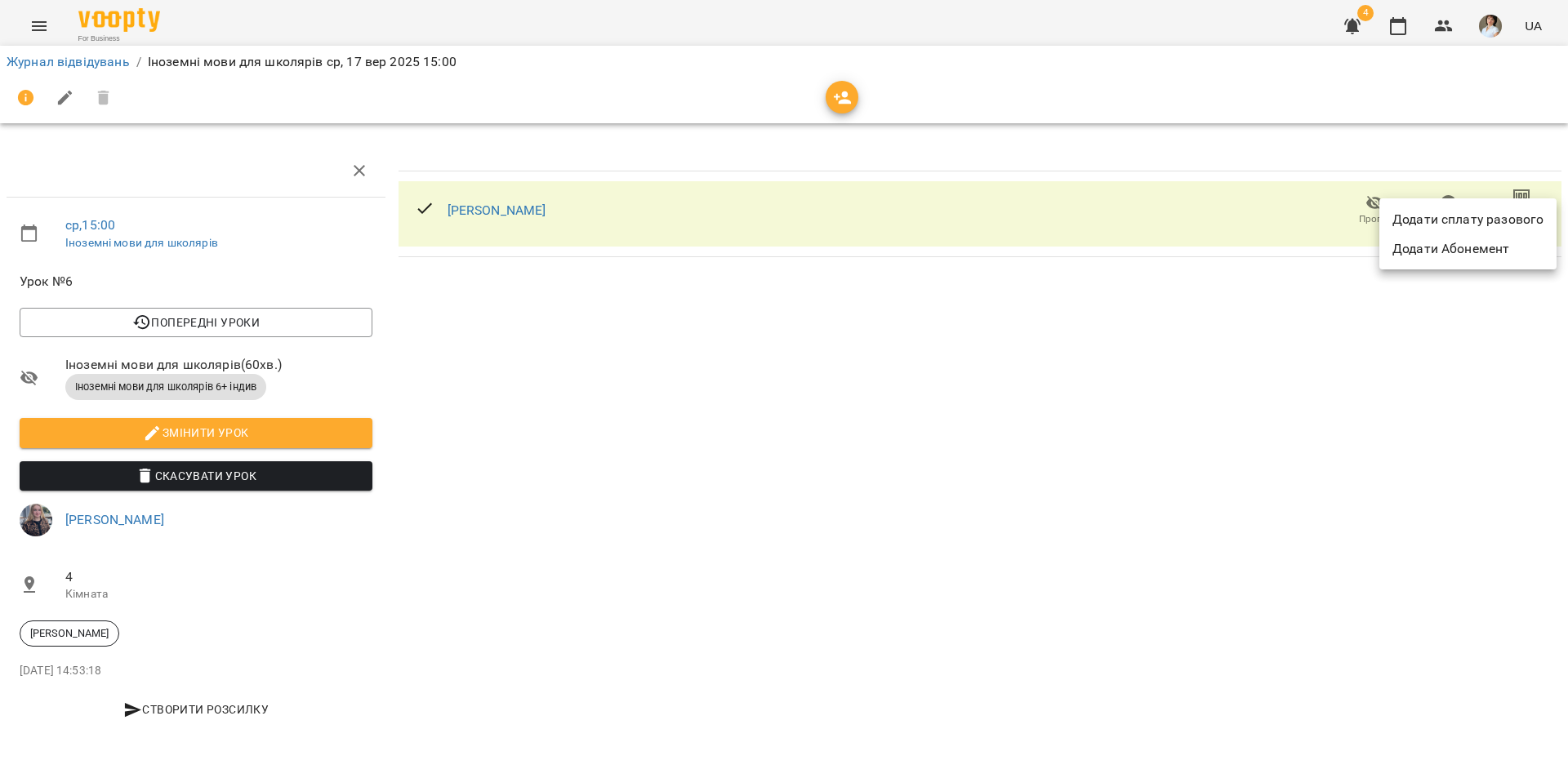
click at [1483, 221] on li "Додати сплату разового" at bounding box center [1467, 220] width 178 height 30
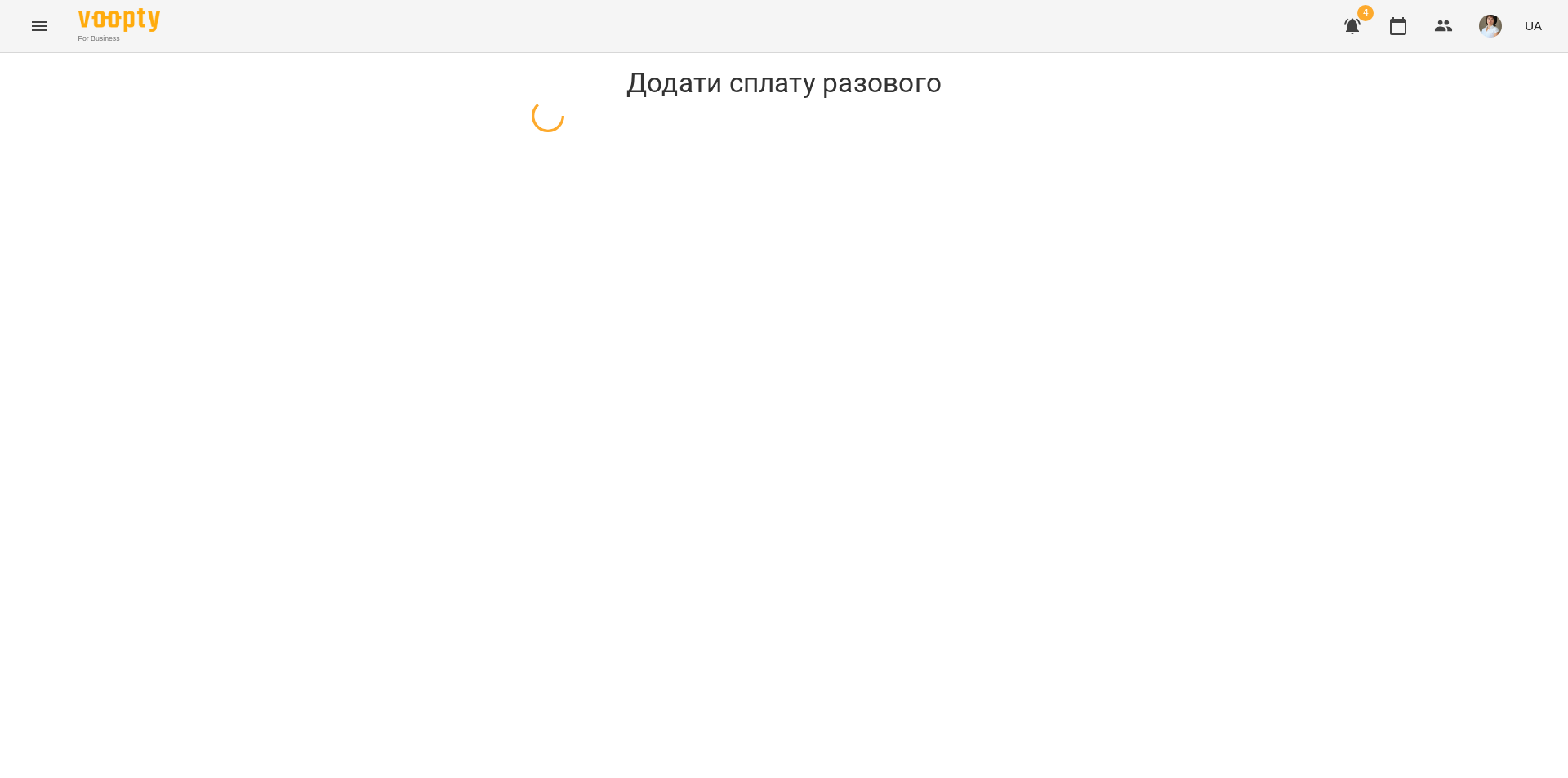
select select "**********"
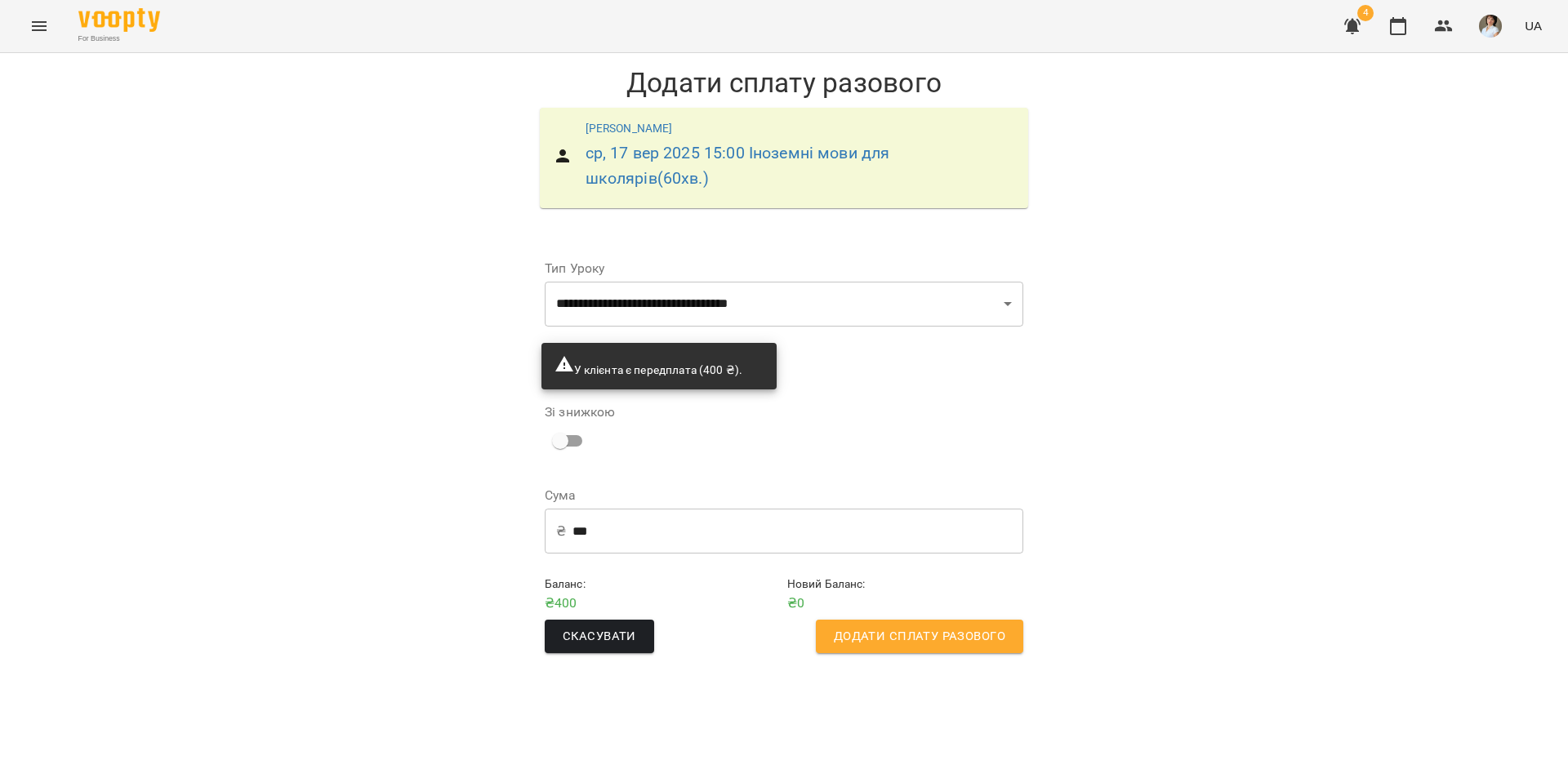
click at [889, 644] on span "Додати сплату разового" at bounding box center [920, 637] width 172 height 21
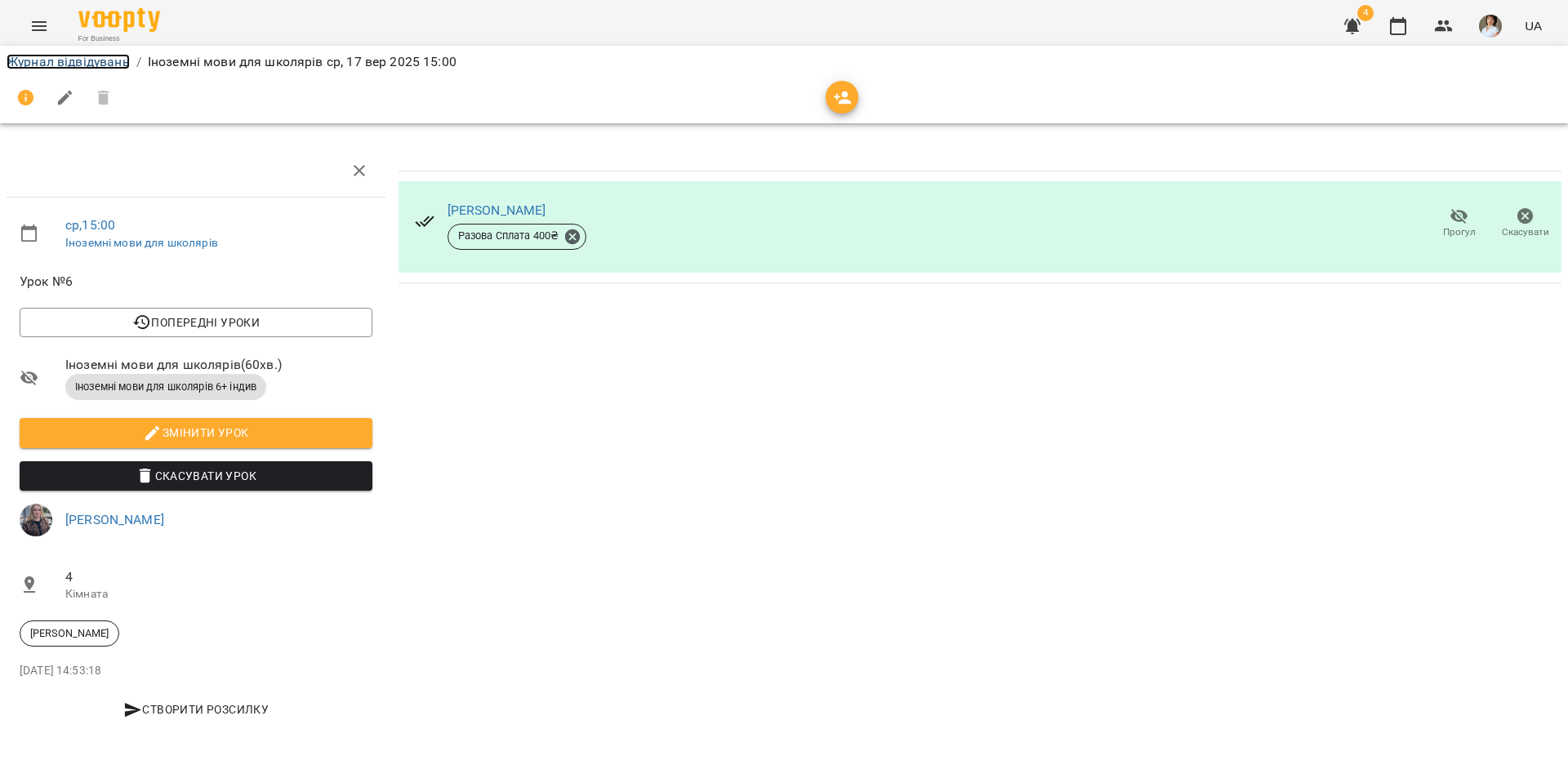
click at [52, 63] on link "Журнал відвідувань" at bounding box center [68, 61] width 123 height 16
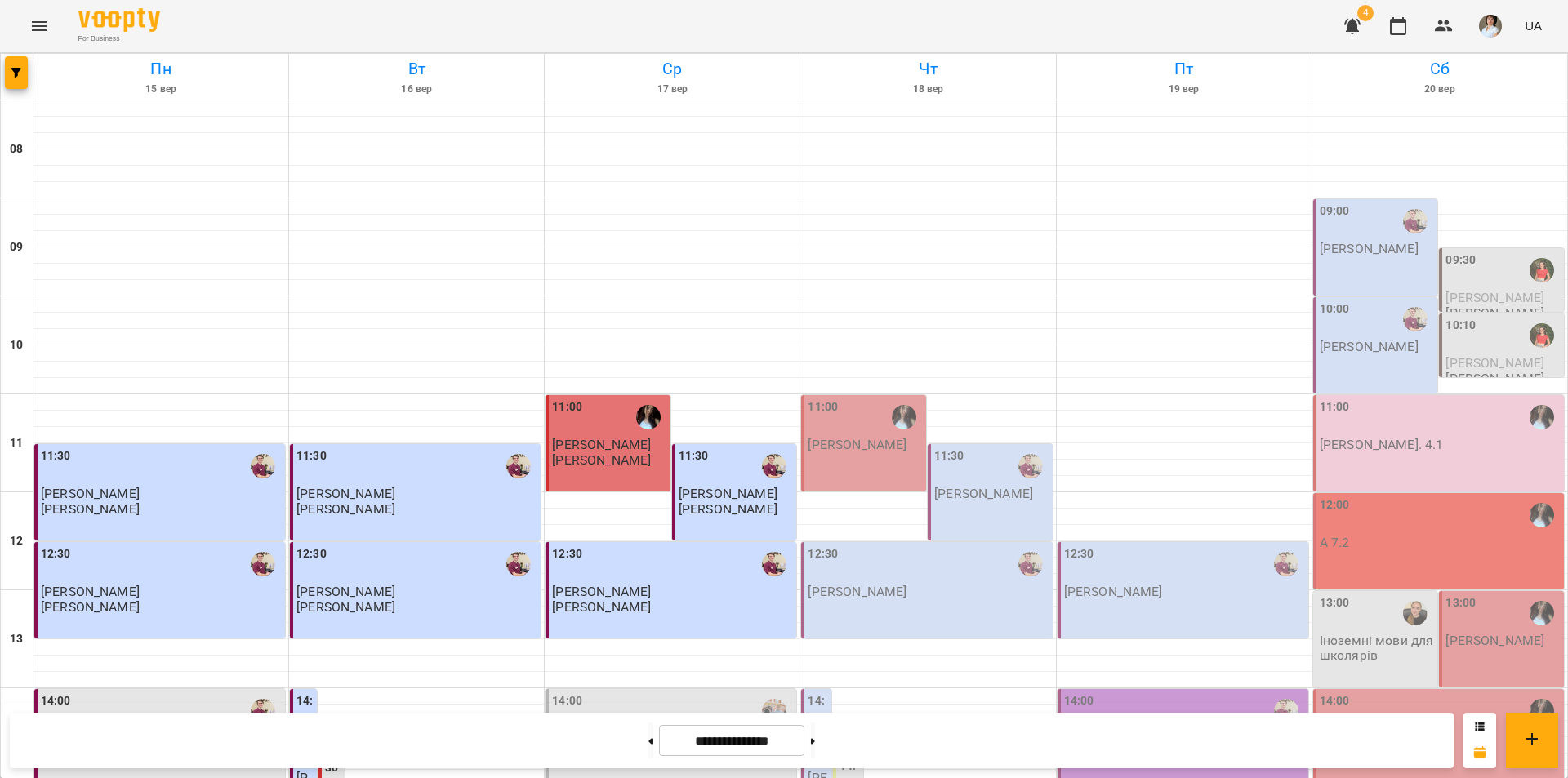
scroll to position [490, 0]
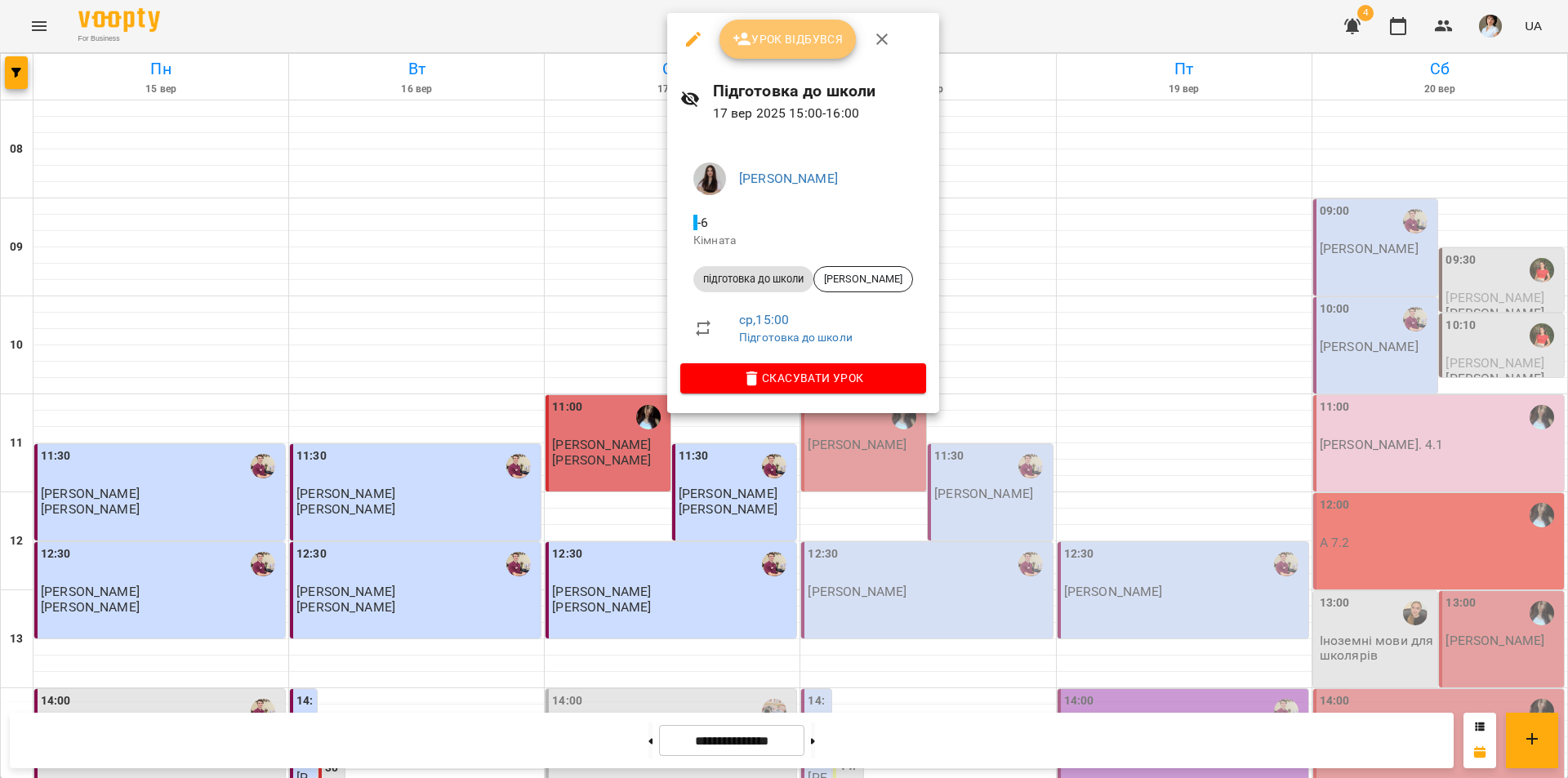
click at [771, 50] on button "Урок відбувся" at bounding box center [788, 39] width 137 height 39
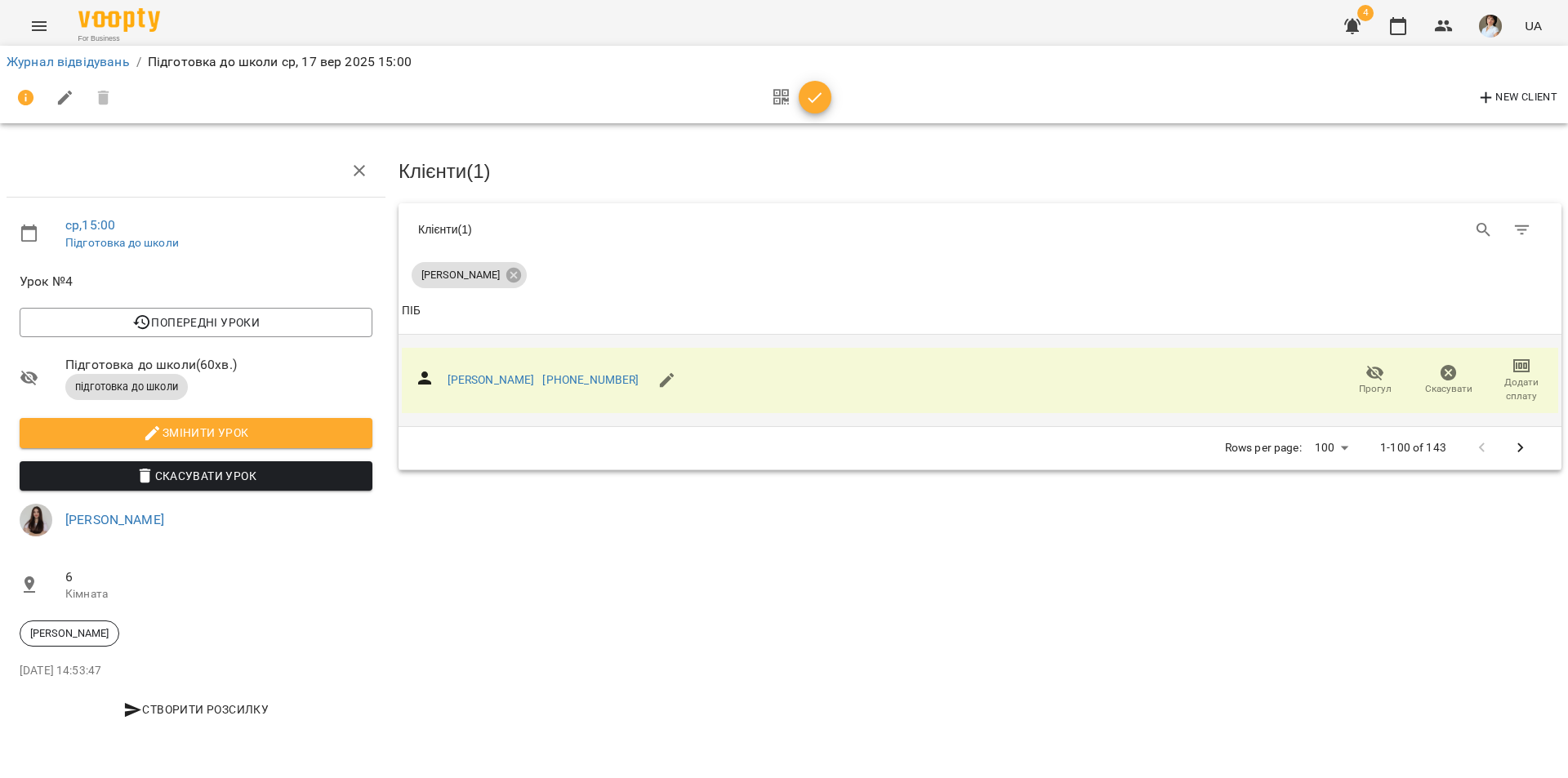
click at [1518, 376] on span "Додати сплату" at bounding box center [1521, 390] width 54 height 28
click at [1471, 393] on li "Додати сплату разового" at bounding box center [1467, 387] width 178 height 30
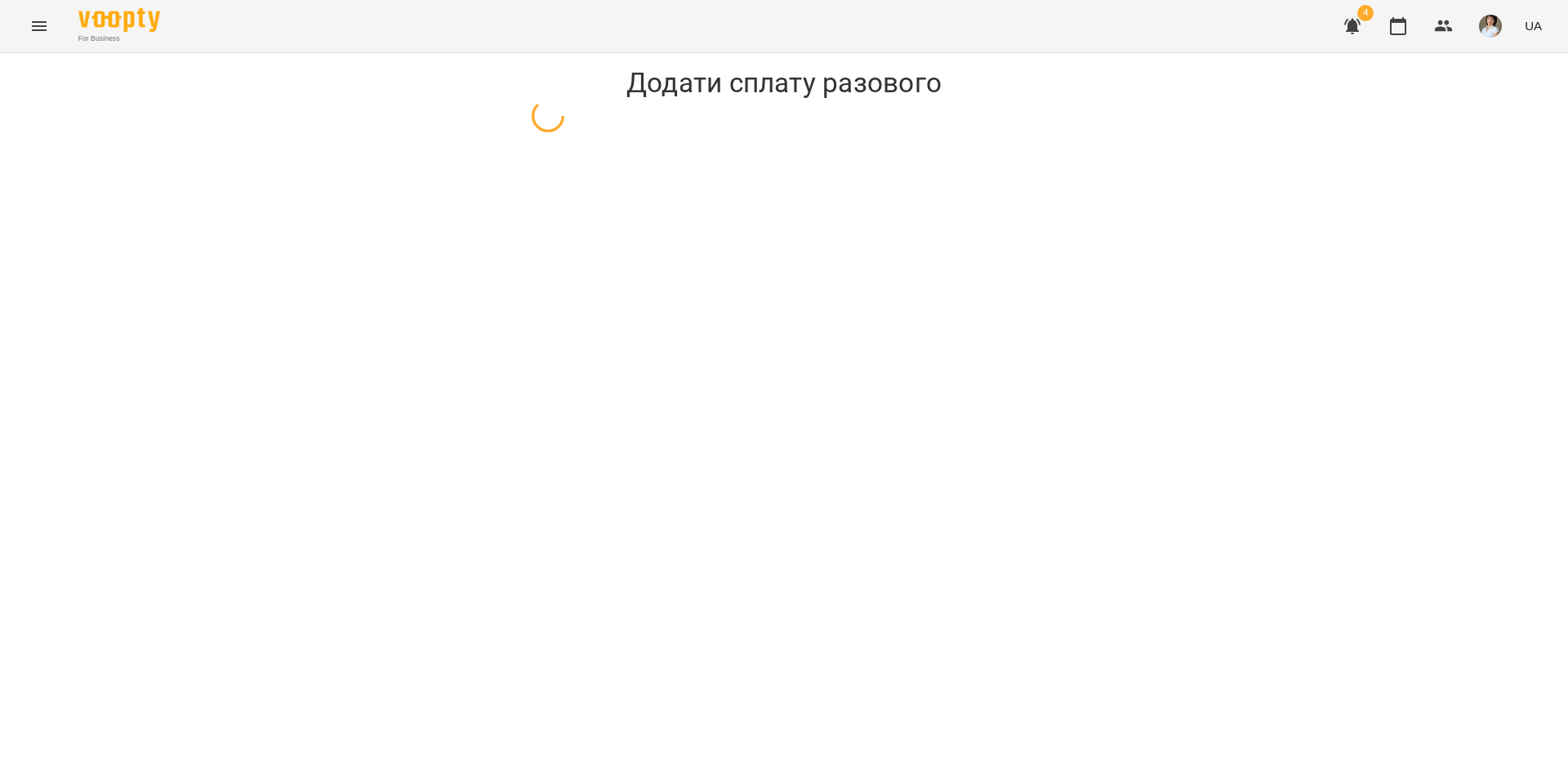
select select "**********"
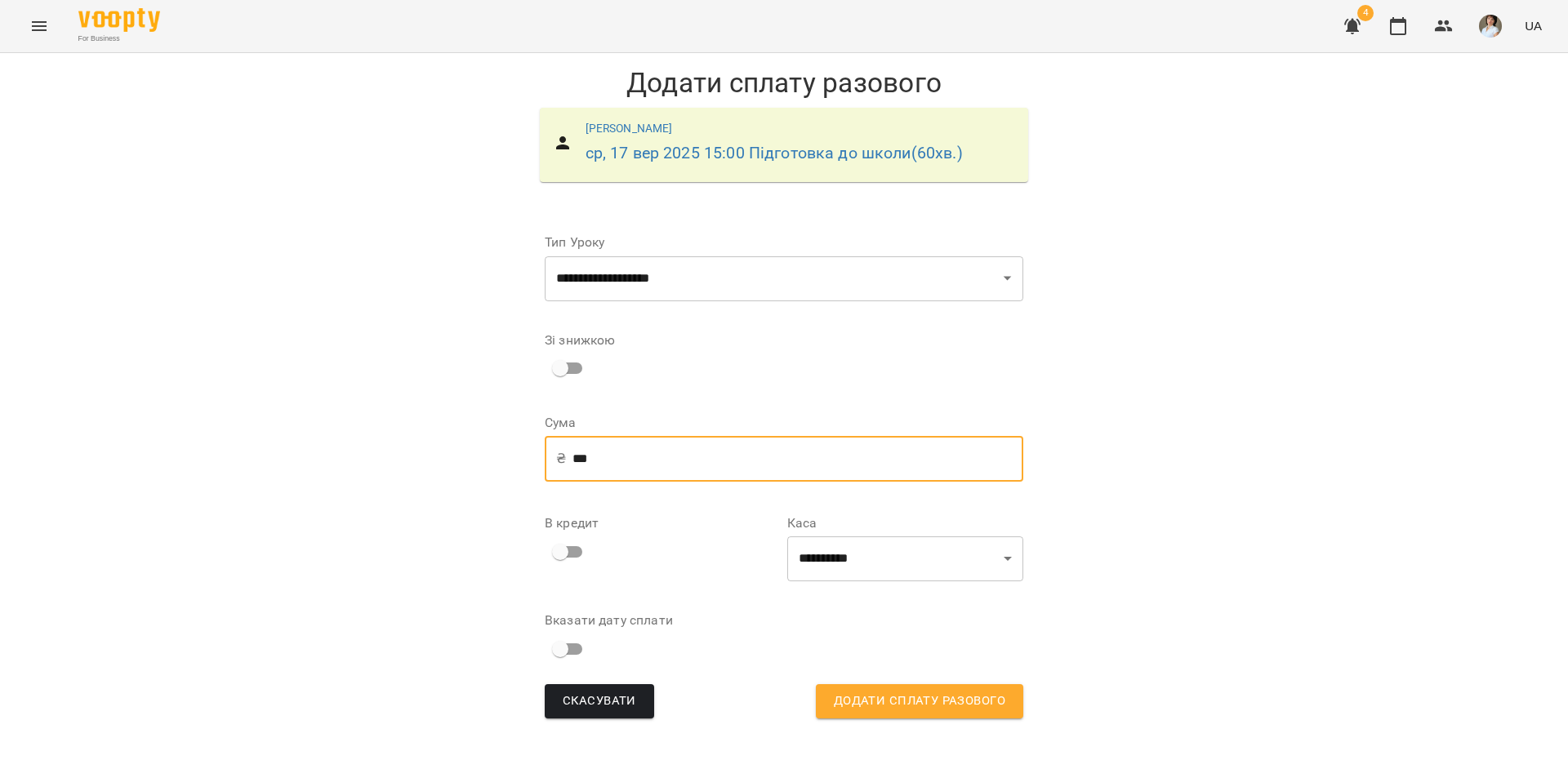
drag, startPoint x: 597, startPoint y: 455, endPoint x: 579, endPoint y: 452, distance: 18.2
click at [579, 452] on input "***" at bounding box center [798, 458] width 451 height 45
type input "***"
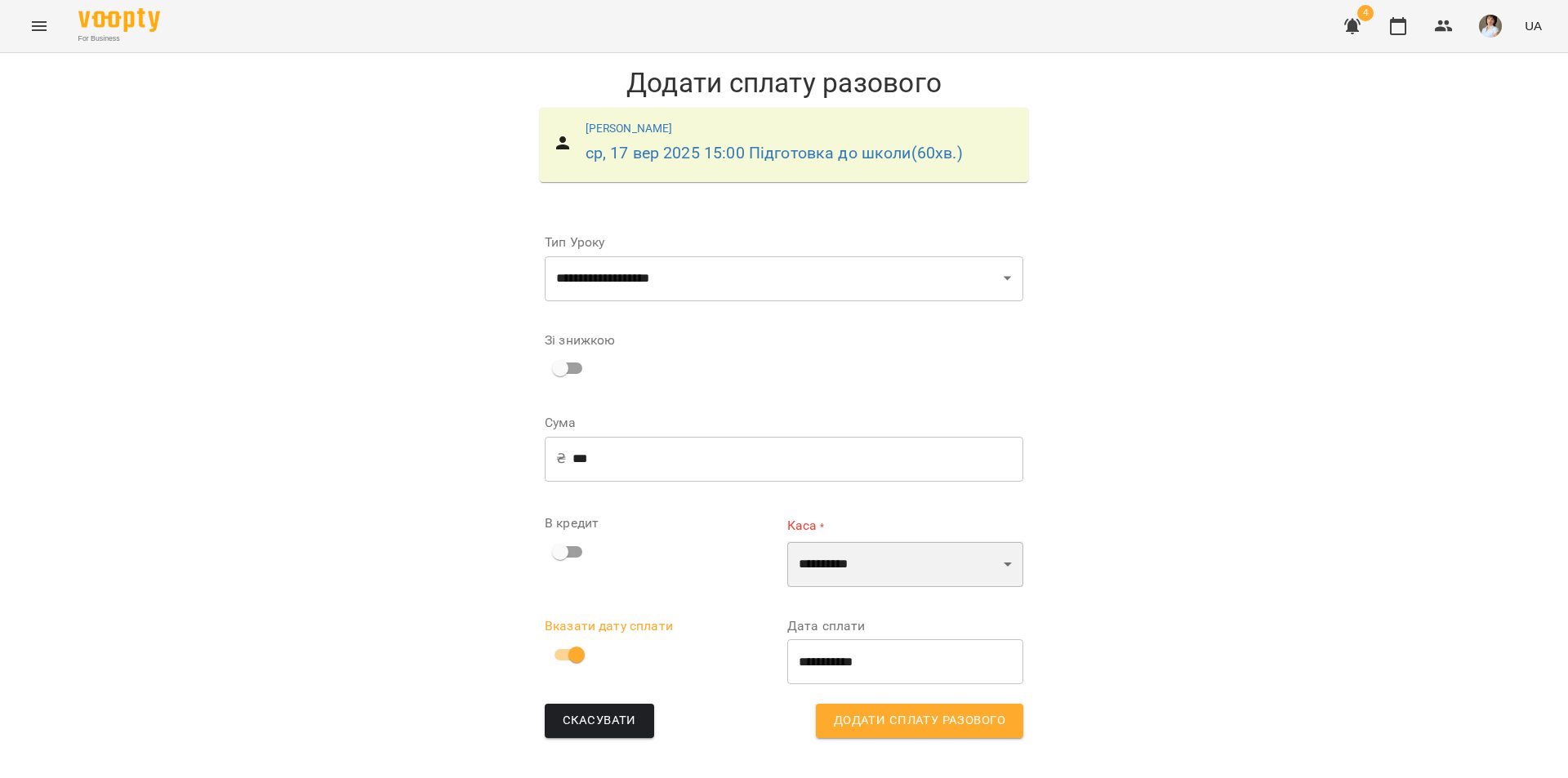
click at [957, 566] on select "**********" at bounding box center [905, 564] width 236 height 45
select select "****"
click at [787, 542] on select "**********" at bounding box center [905, 564] width 236 height 45
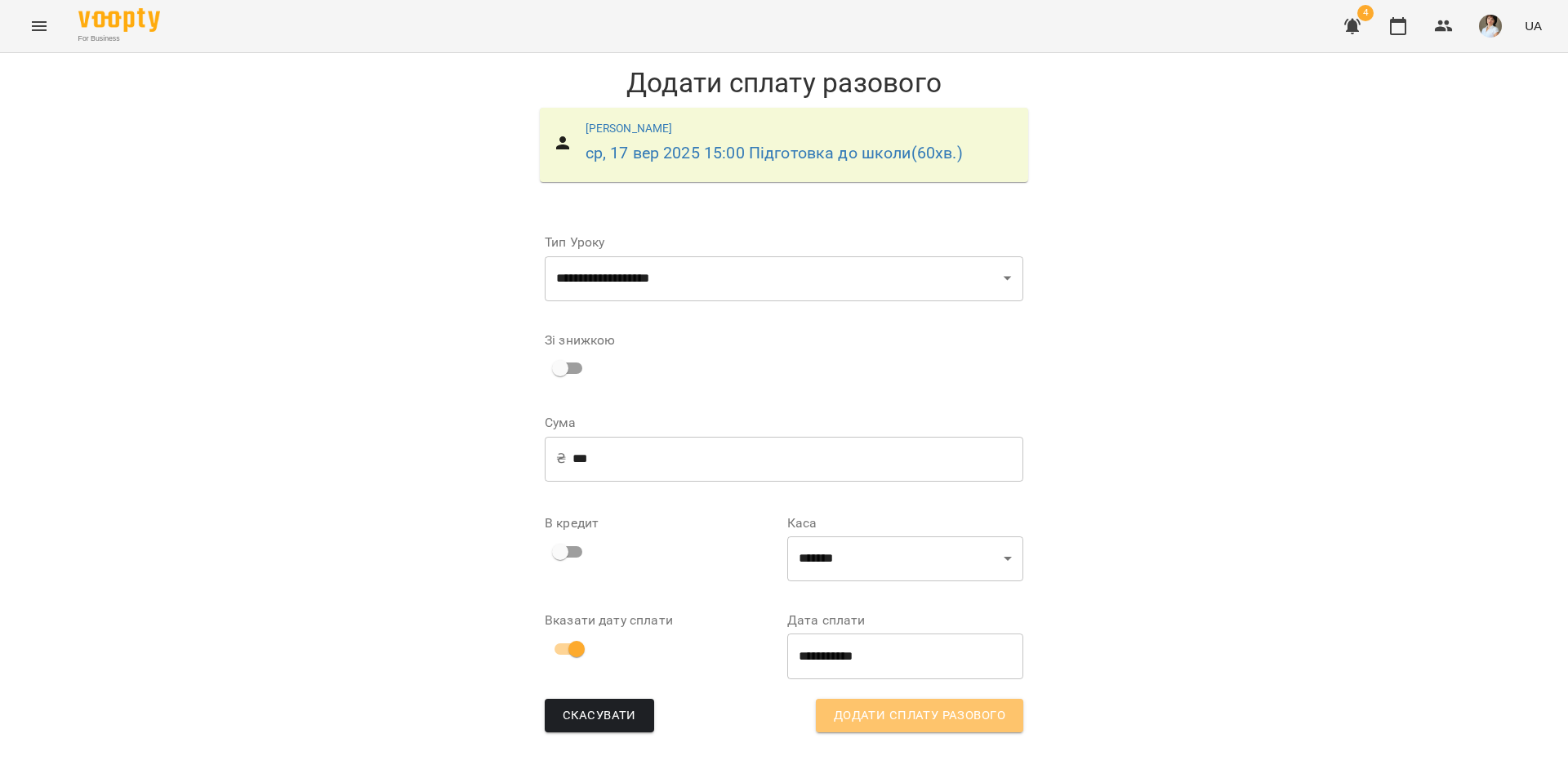
click at [945, 713] on span "Додати сплату разового" at bounding box center [920, 716] width 172 height 21
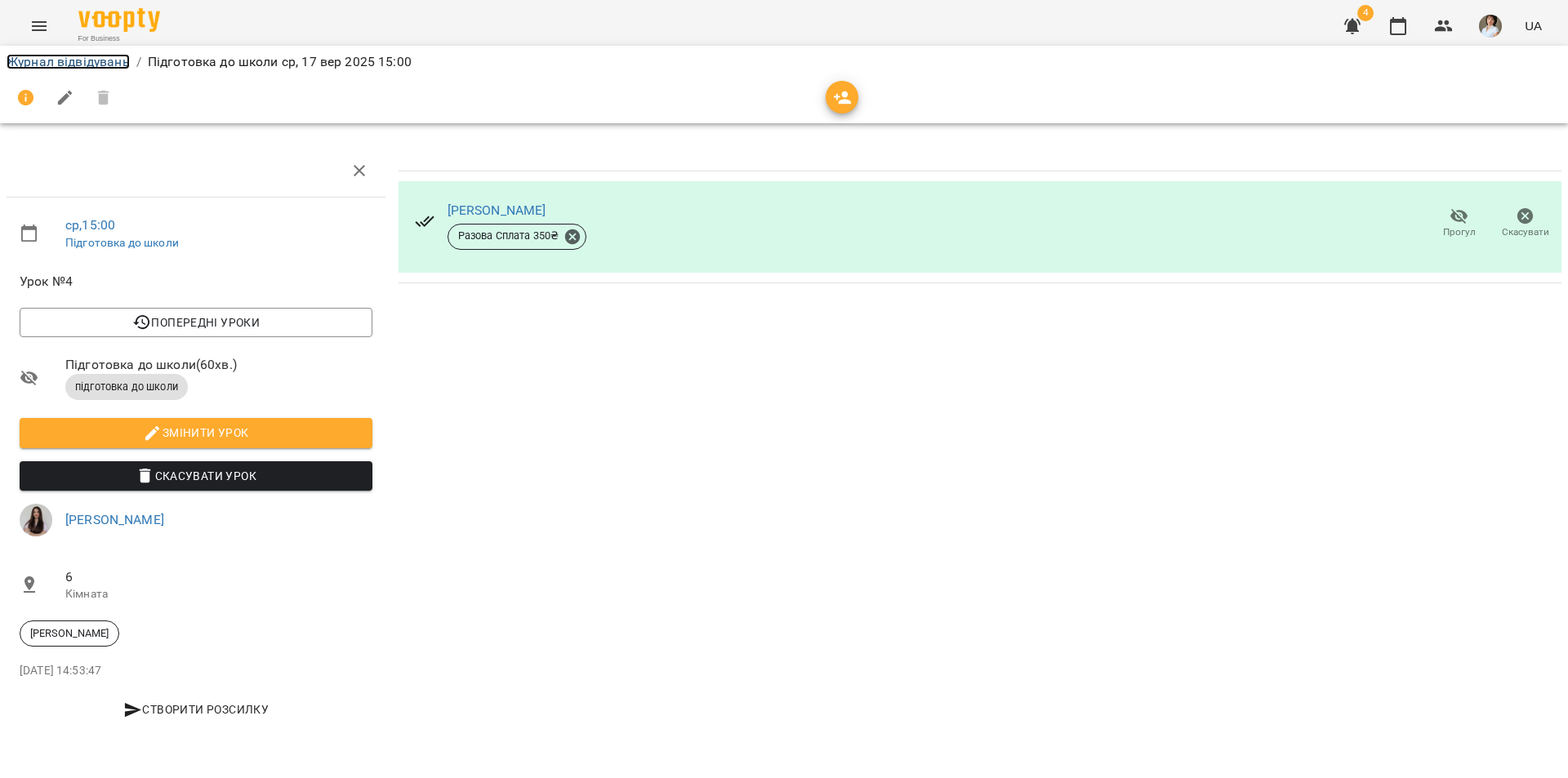
click at [64, 66] on link "Журнал відвідувань" at bounding box center [68, 61] width 123 height 16
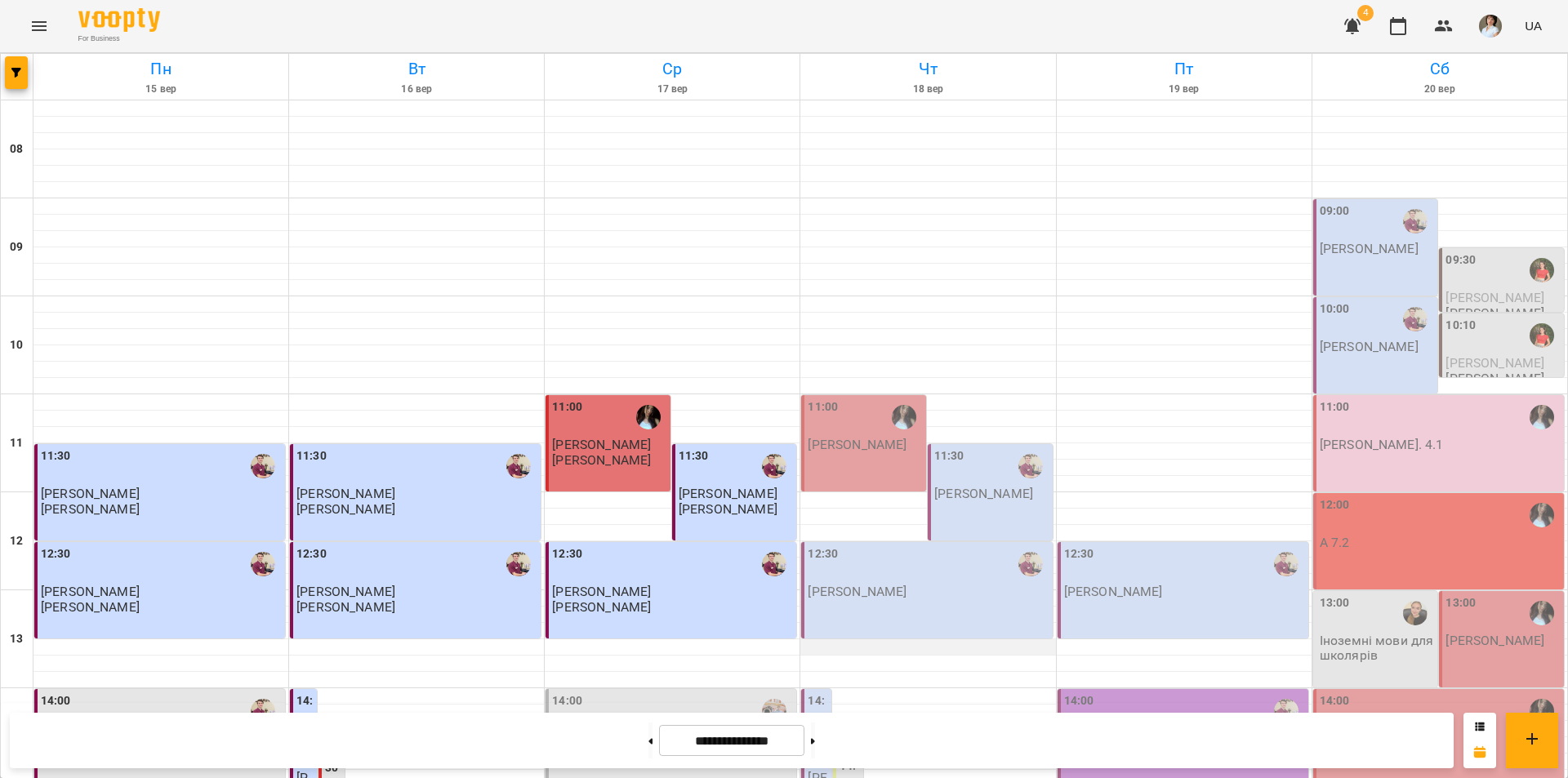
scroll to position [164, 0]
click at [808, 732] on div at bounding box center [826, 750] width 37 height 37
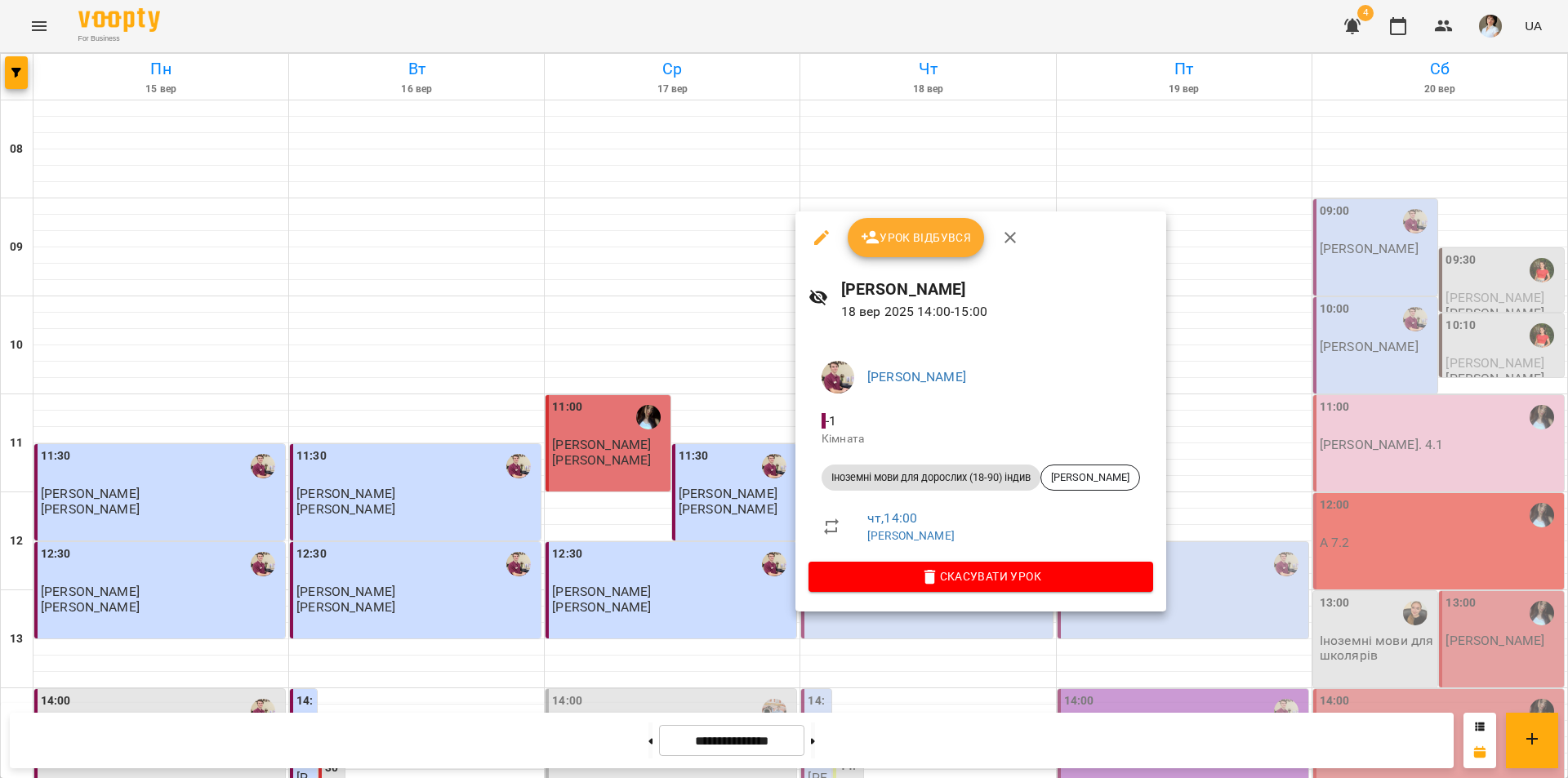
click at [1167, 173] on div at bounding box center [784, 389] width 1568 height 778
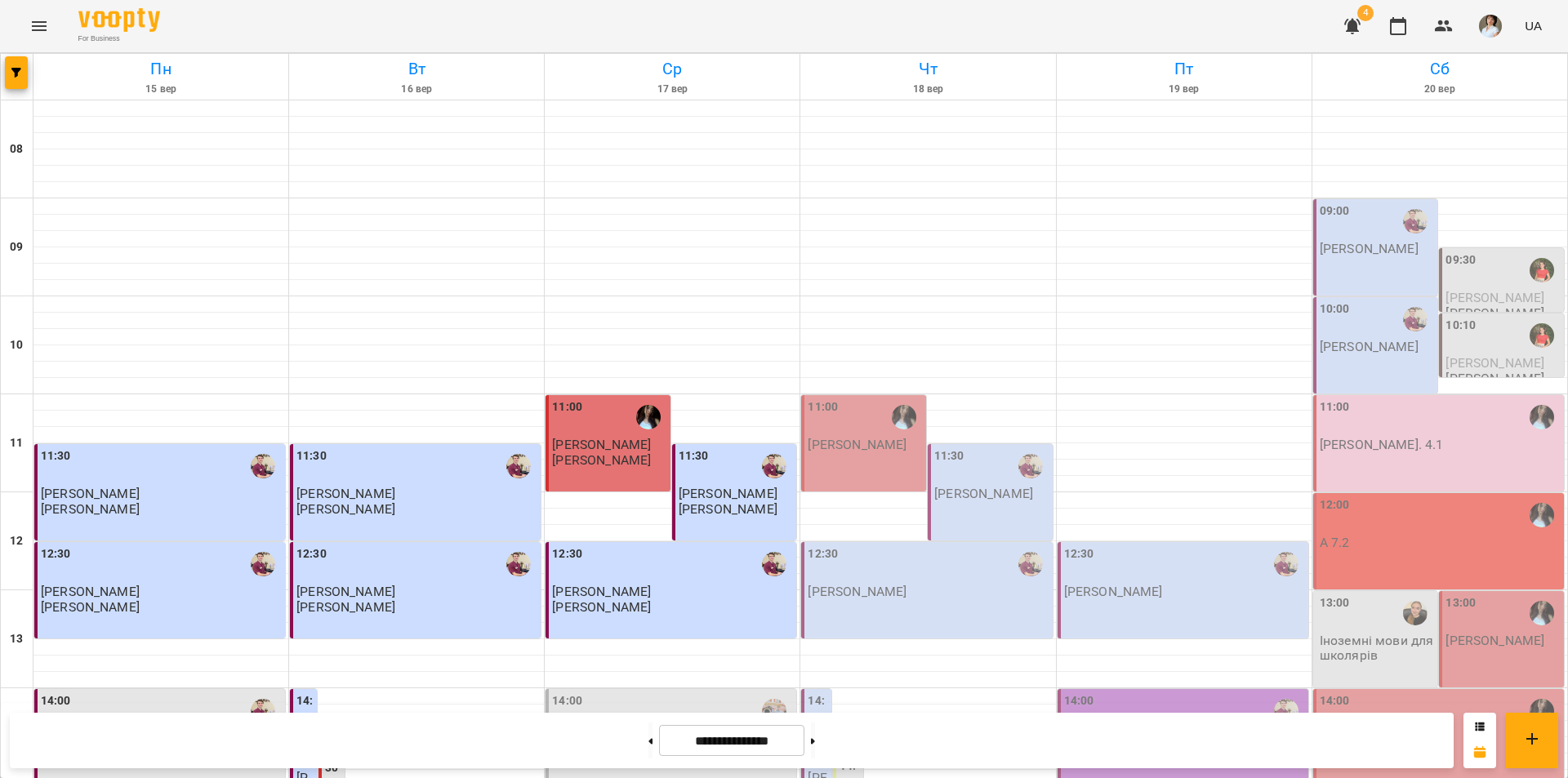
scroll to position [490, 0]
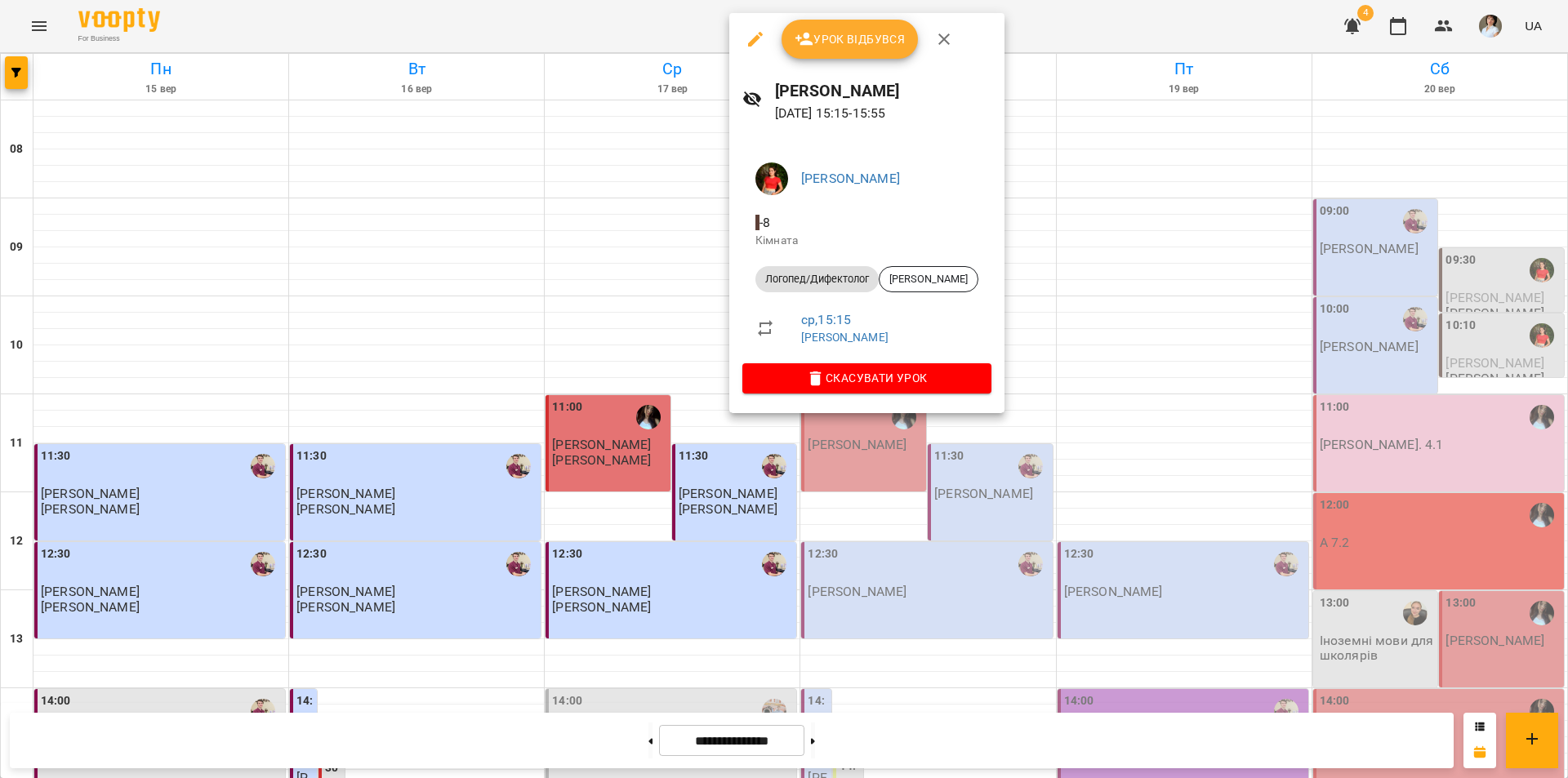
click at [850, 59] on div "Урок відбувся" at bounding box center [866, 39] width 275 height 52
click at [865, 36] on span "Урок відбувся" at bounding box center [850, 40] width 111 height 20
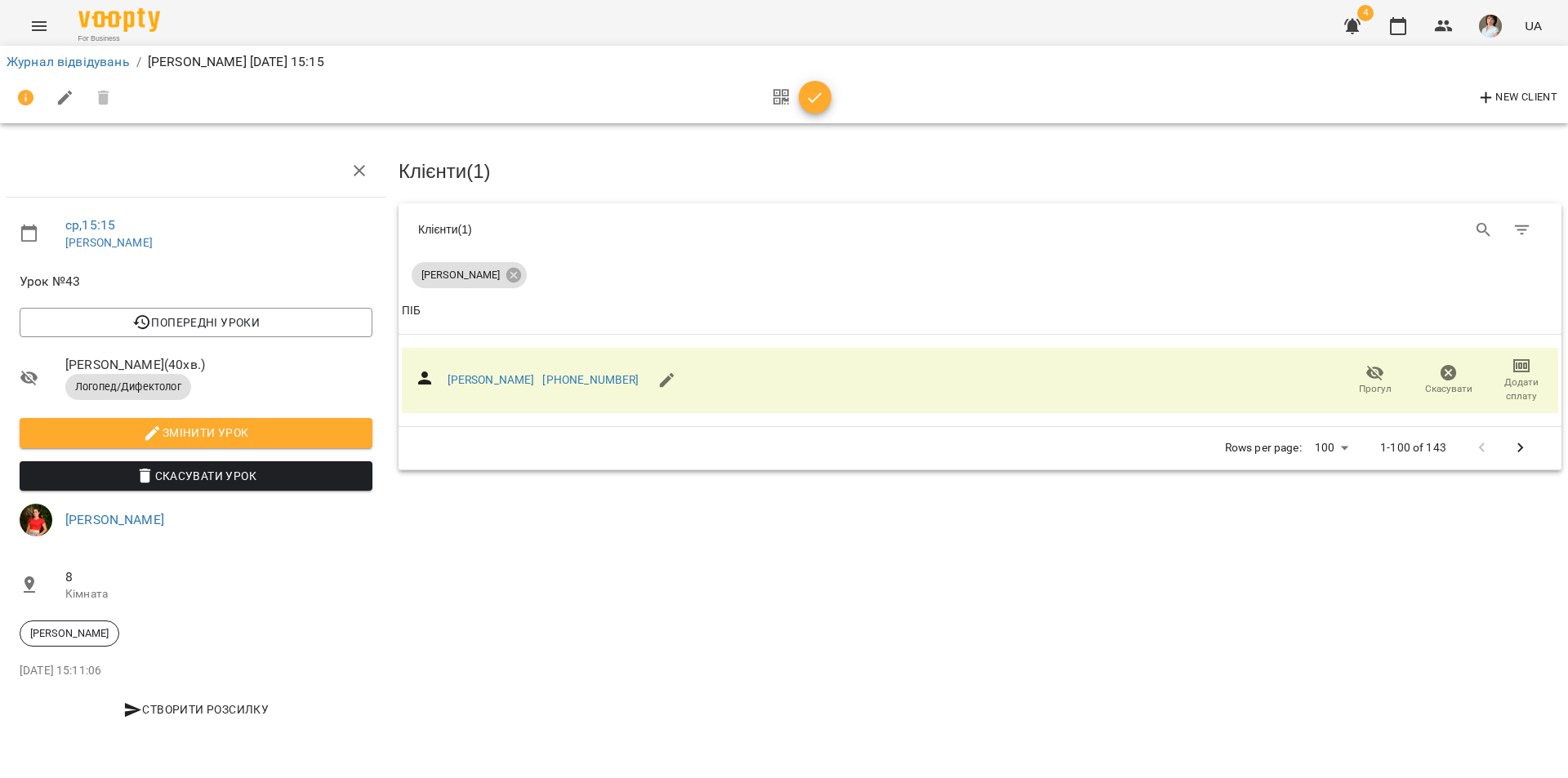
click at [814, 86] on button "button" at bounding box center [815, 97] width 33 height 33
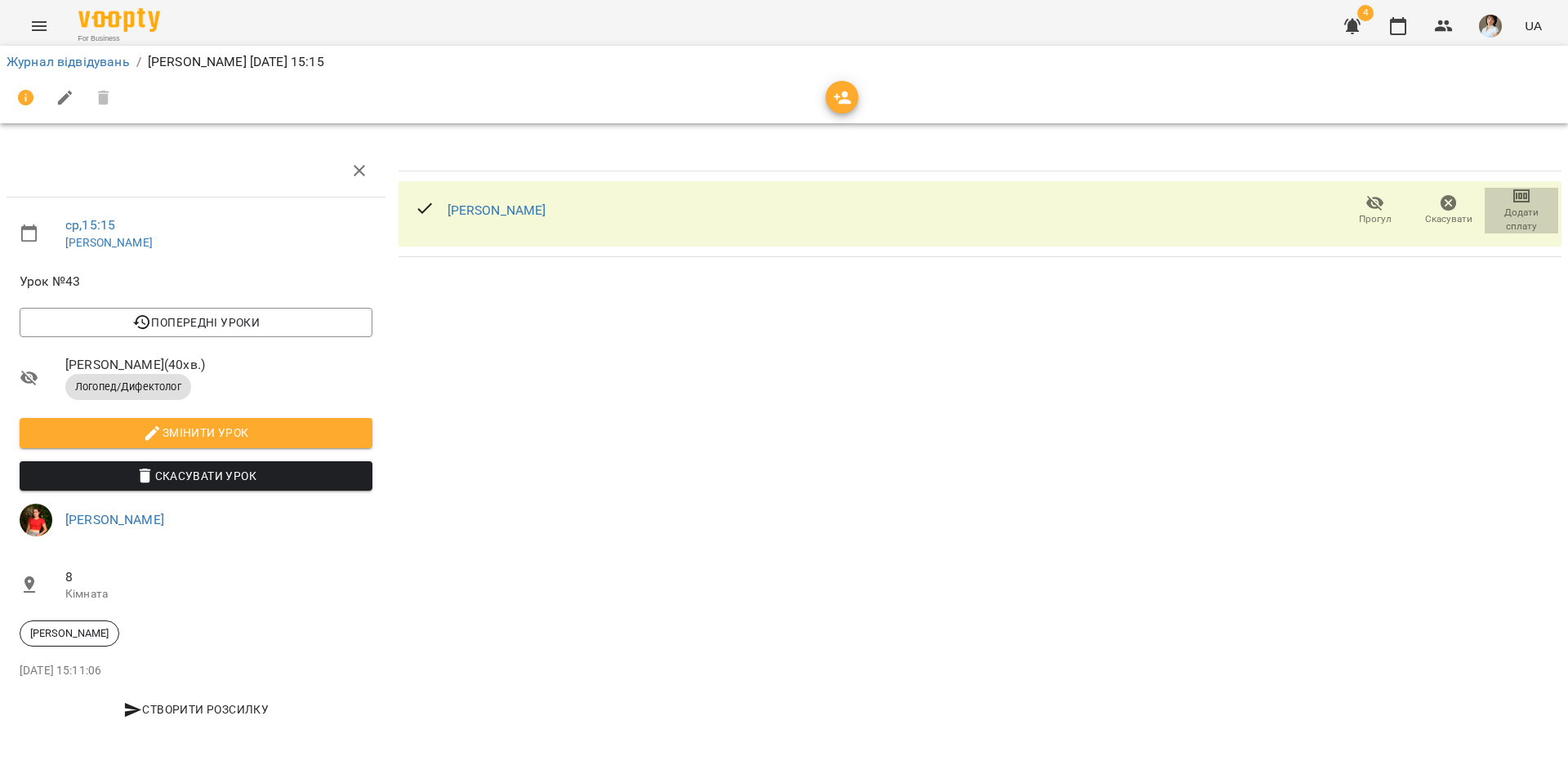
click at [1514, 207] on span "Додати сплату" at bounding box center [1521, 220] width 54 height 28
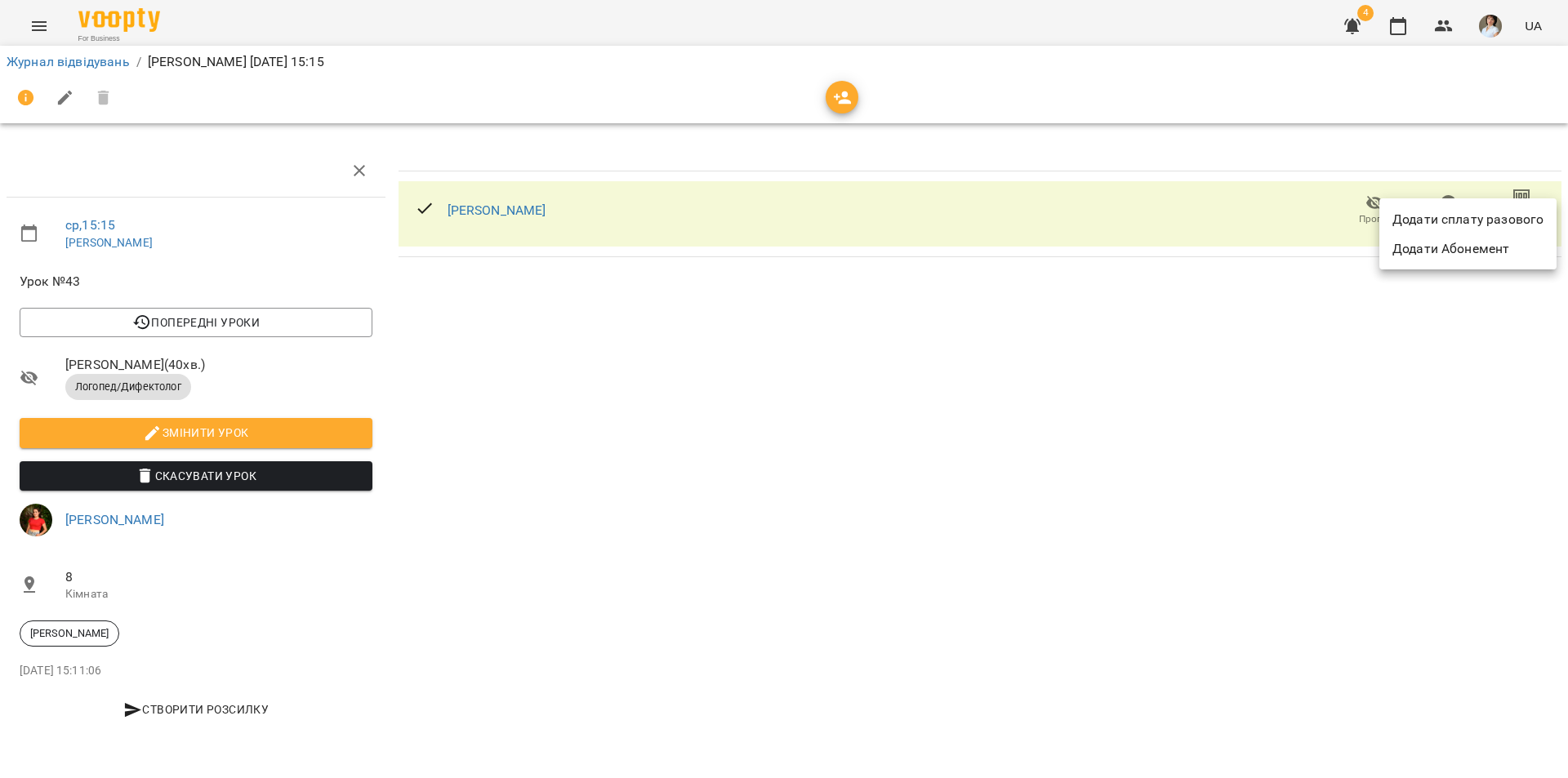
click at [1495, 214] on li "Додати сплату разового" at bounding box center [1467, 220] width 178 height 30
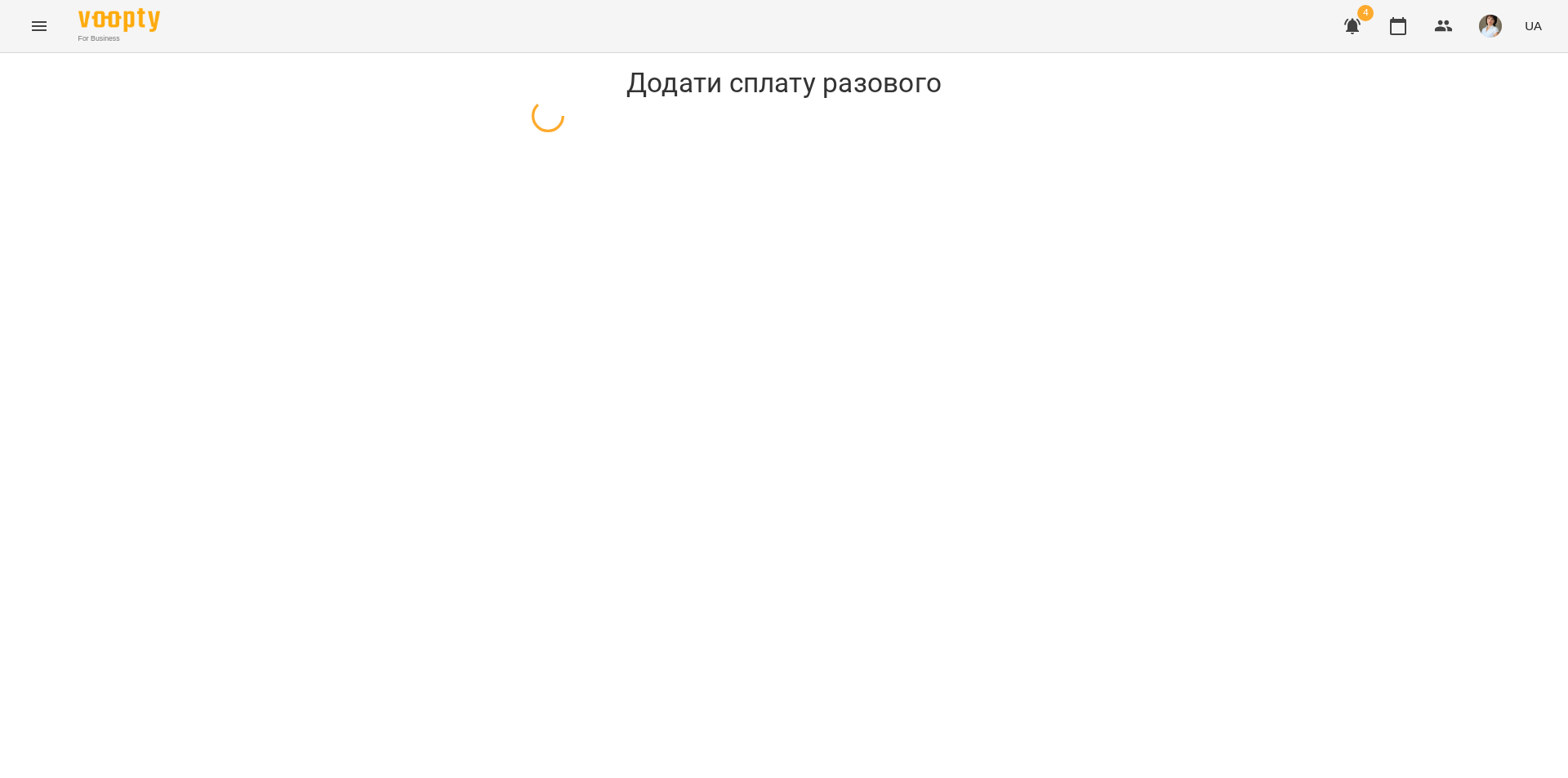
select select "**********"
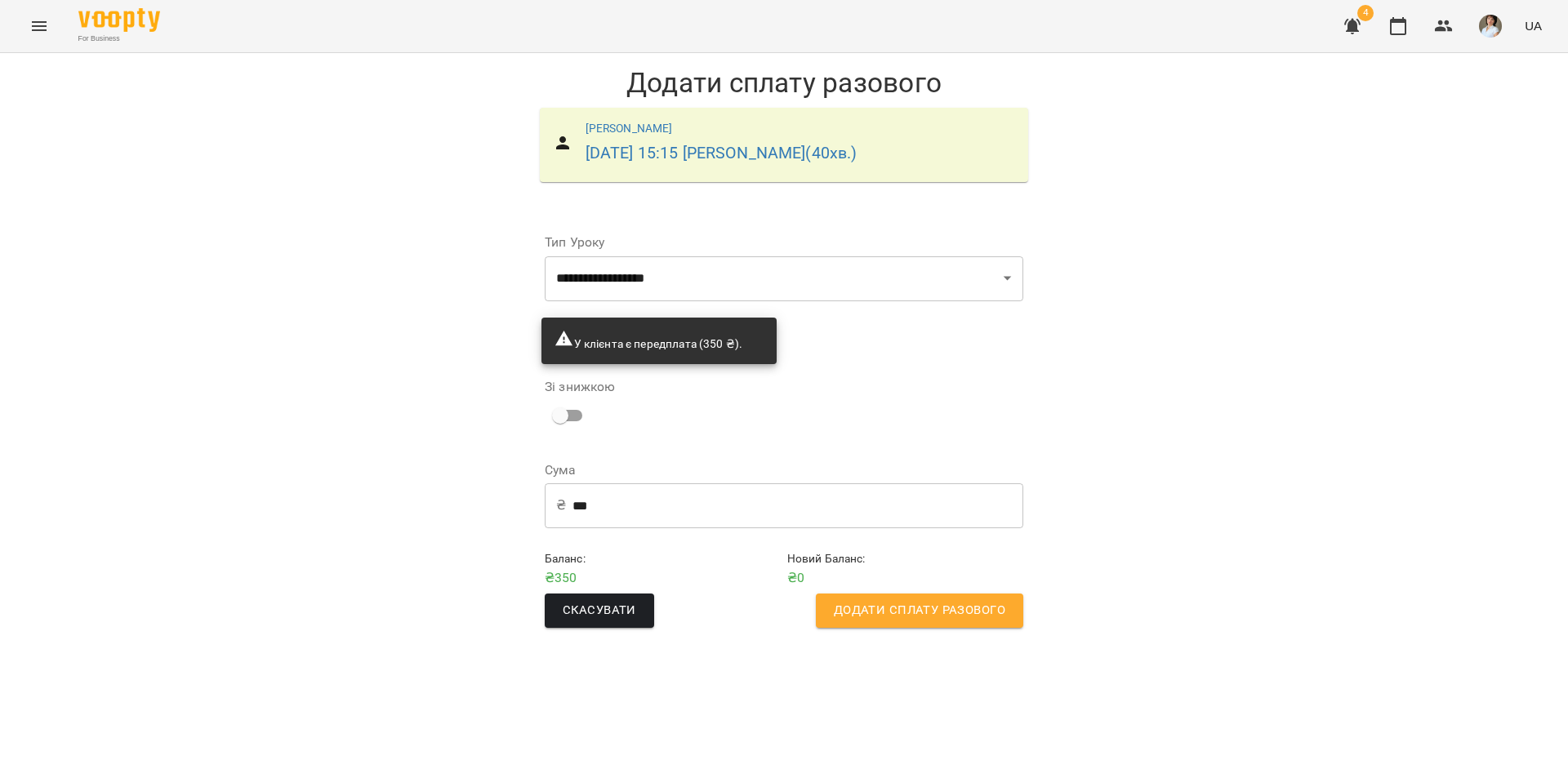
click at [917, 605] on span "Додати сплату разового" at bounding box center [920, 611] width 172 height 21
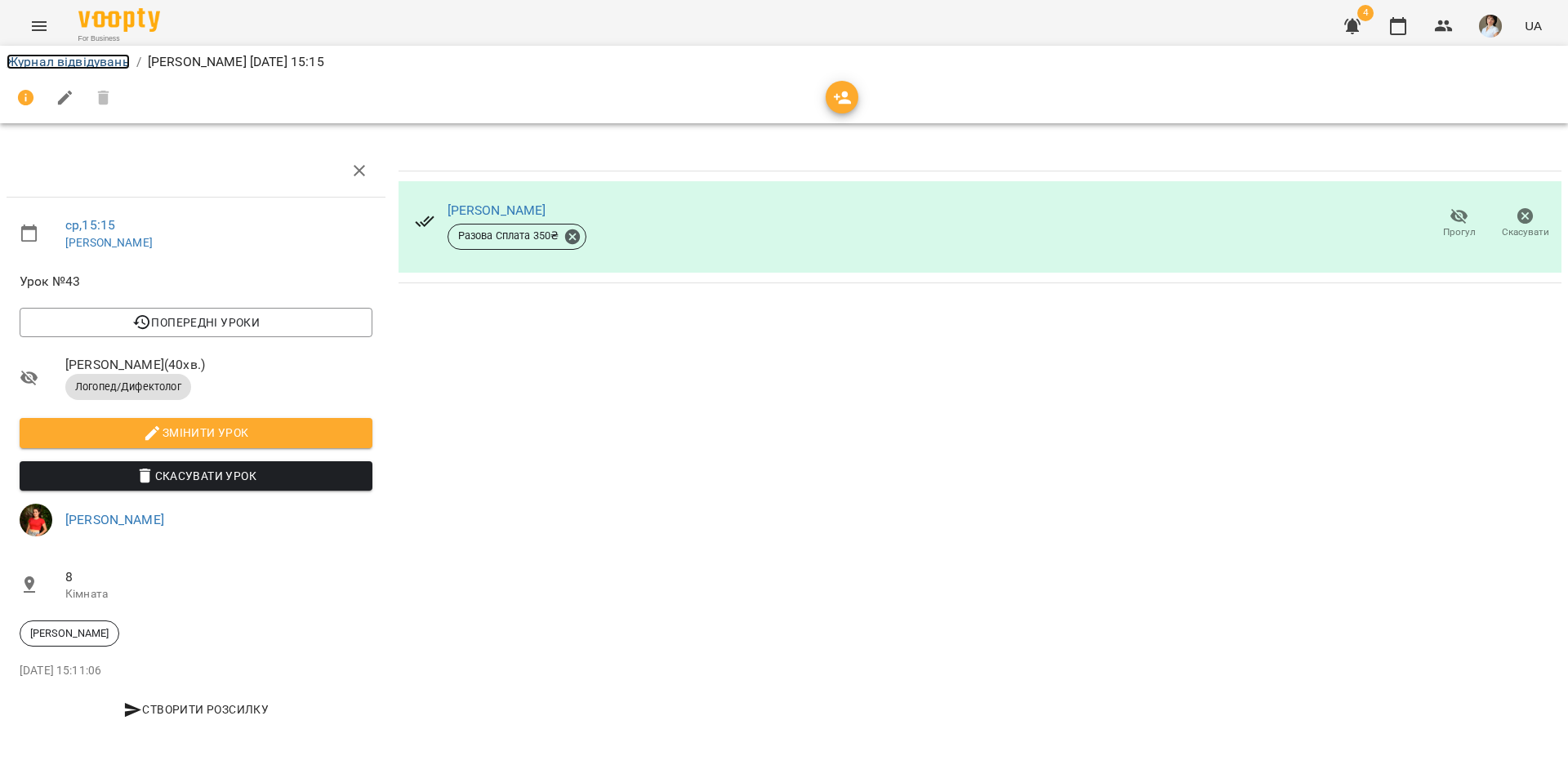
click at [44, 59] on link "Журнал відвідувань" at bounding box center [68, 61] width 123 height 16
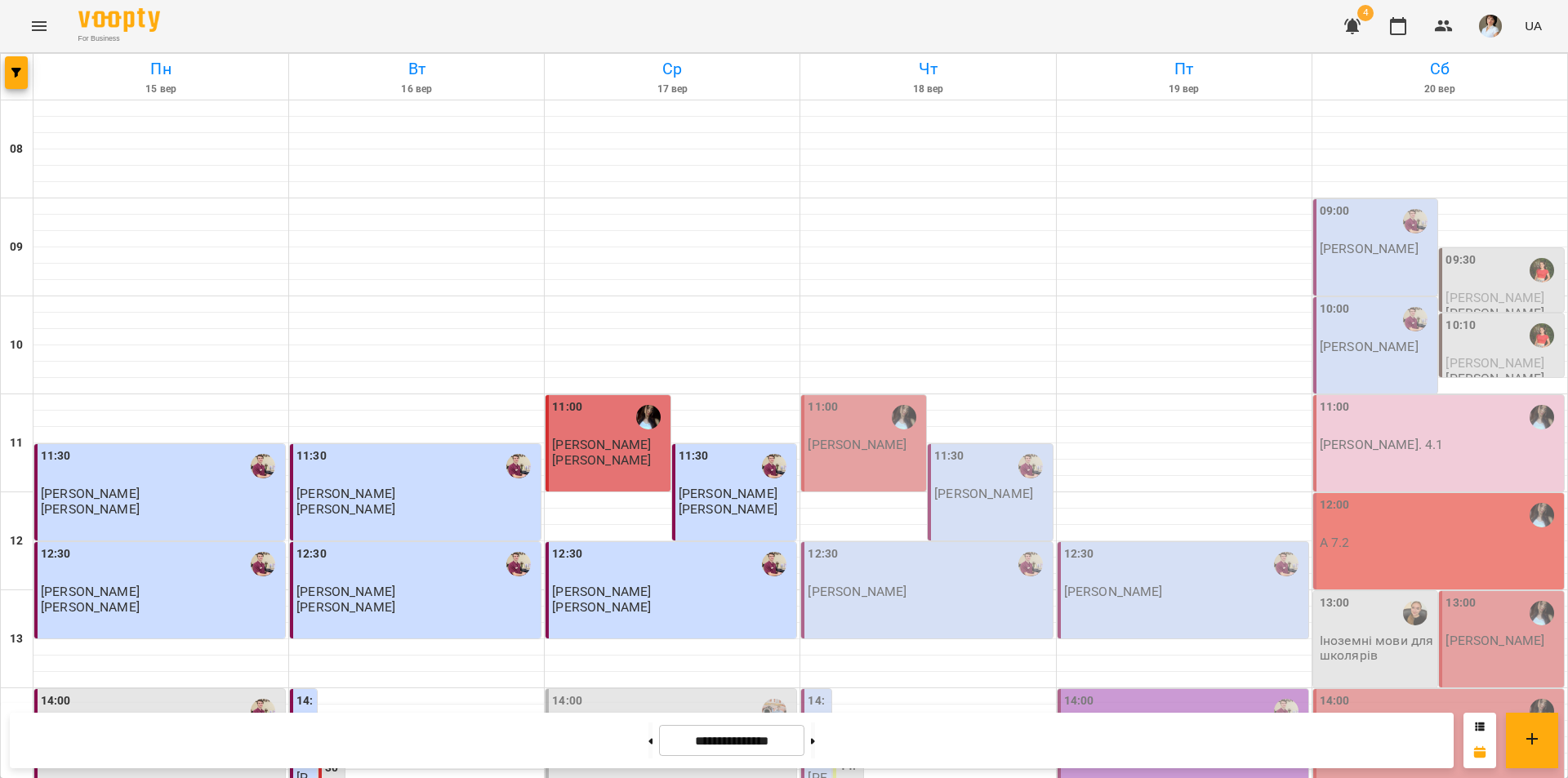
scroll to position [490, 0]
click at [643, 693] on div "14:00" at bounding box center [672, 711] width 241 height 37
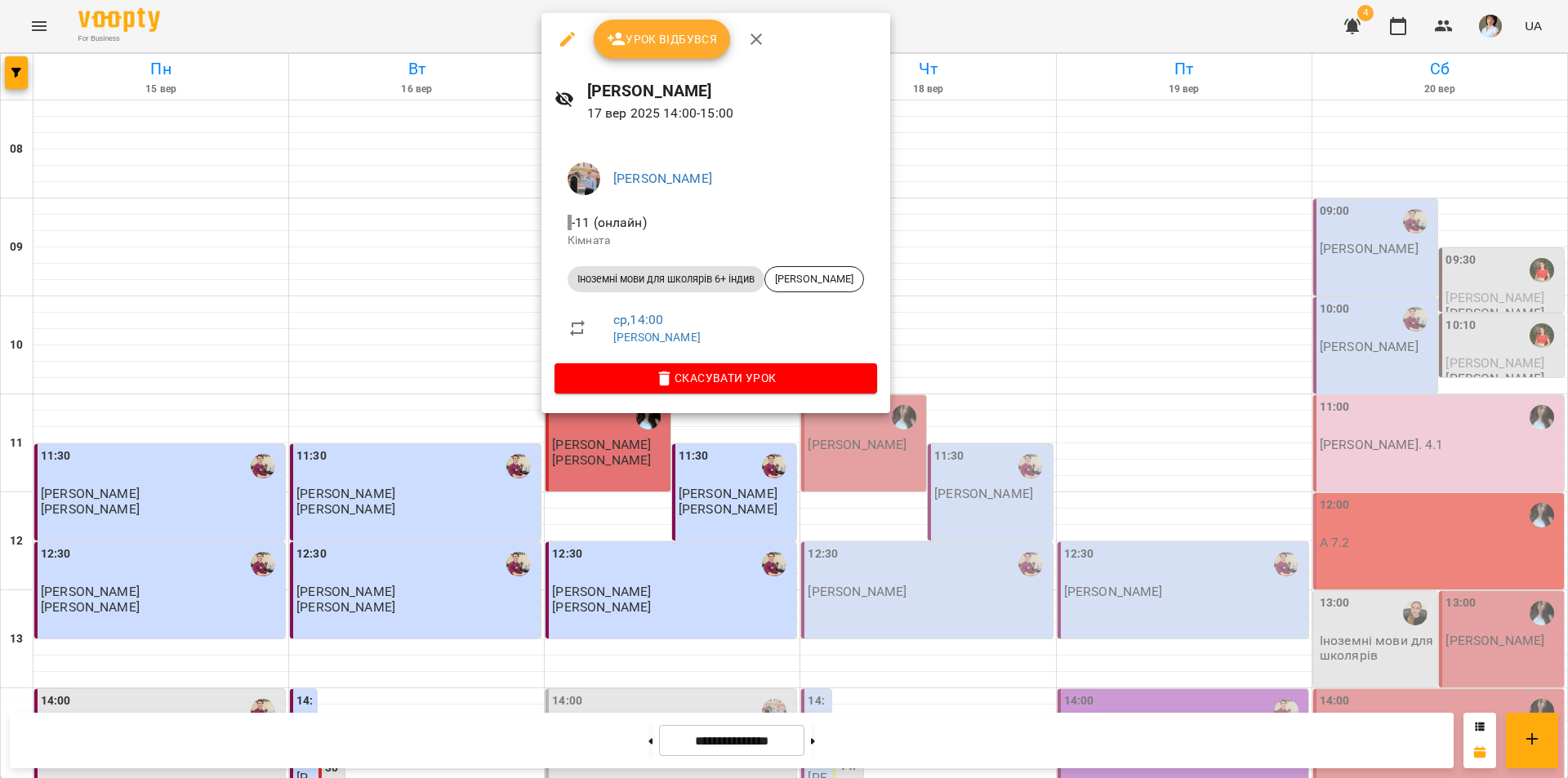
click at [1515, 477] on div at bounding box center [784, 389] width 1568 height 778
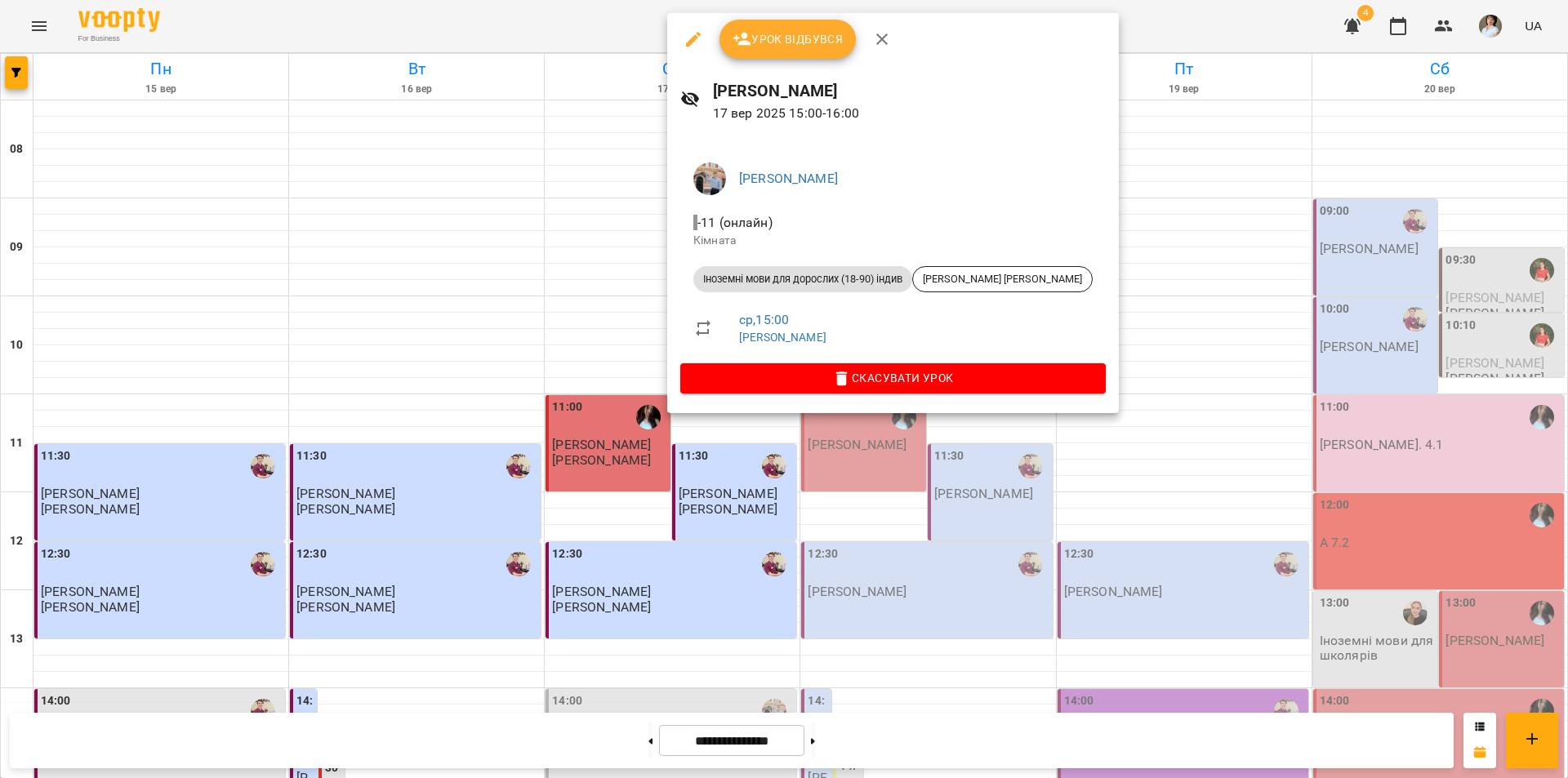
click at [566, 448] on div at bounding box center [784, 389] width 1568 height 778
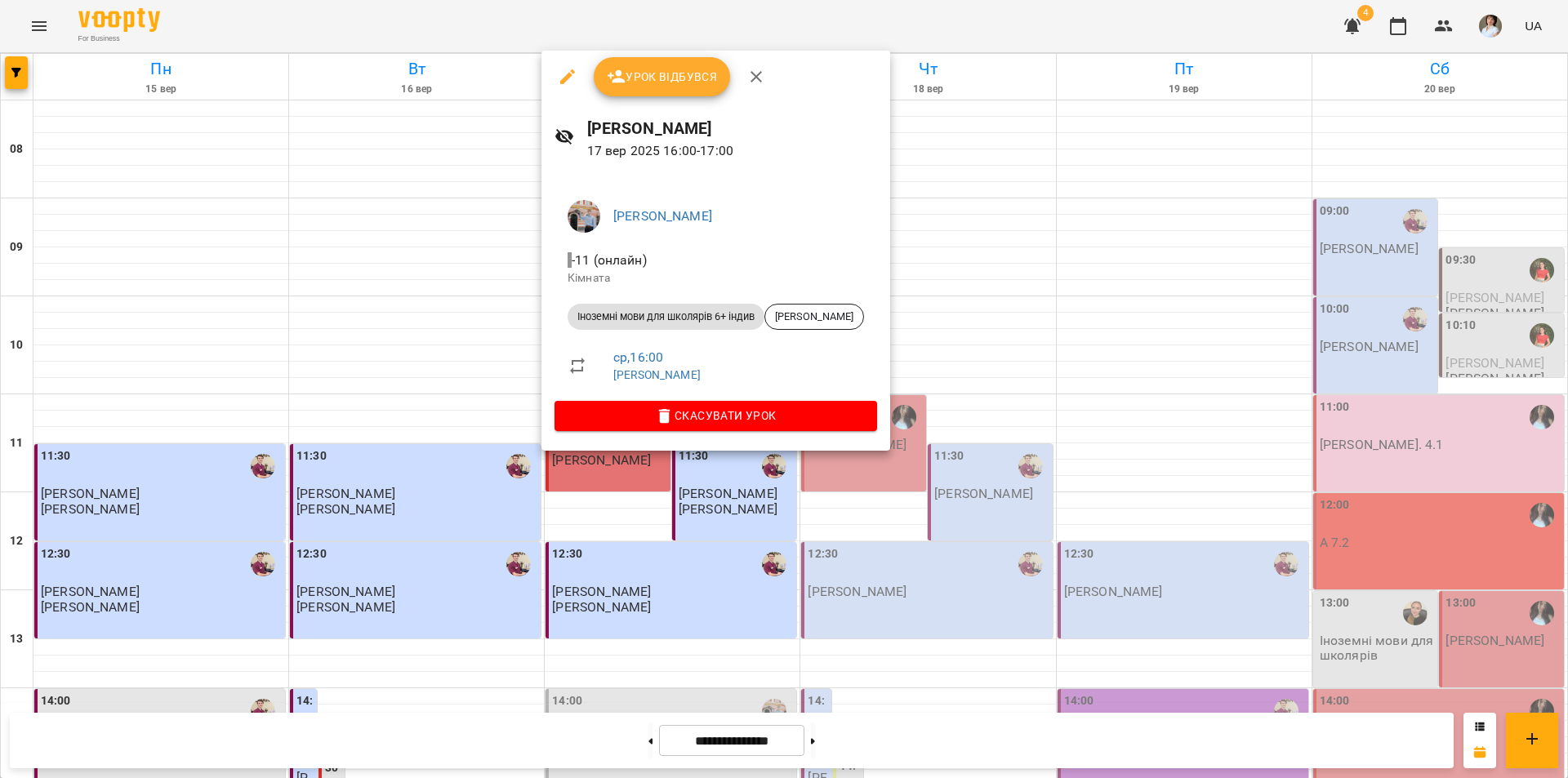
click at [667, 642] on div at bounding box center [784, 389] width 1568 height 778
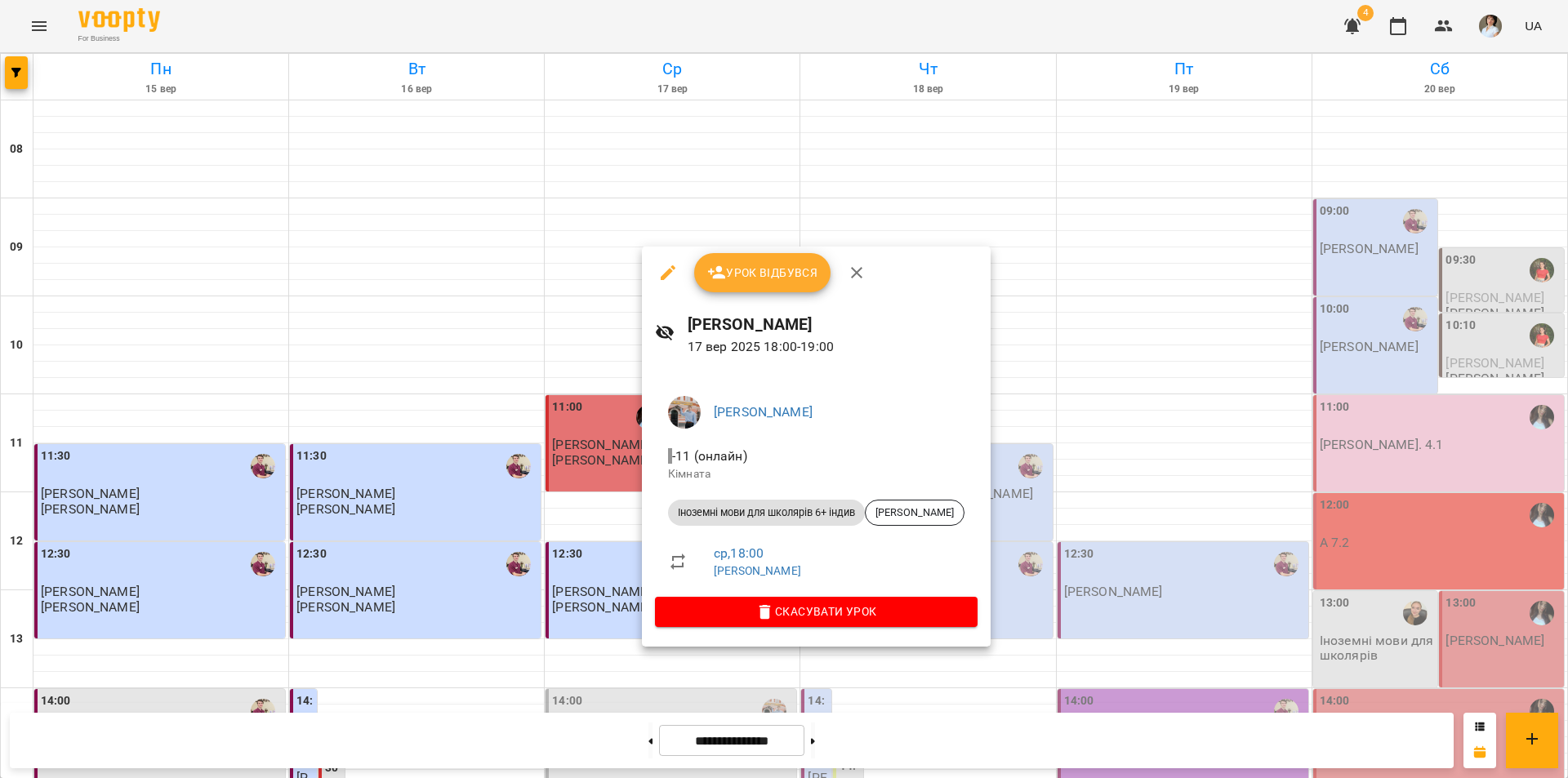
drag, startPoint x: 1387, startPoint y: 511, endPoint x: 1368, endPoint y: 511, distance: 19.0
click at [1386, 509] on div at bounding box center [784, 389] width 1568 height 778
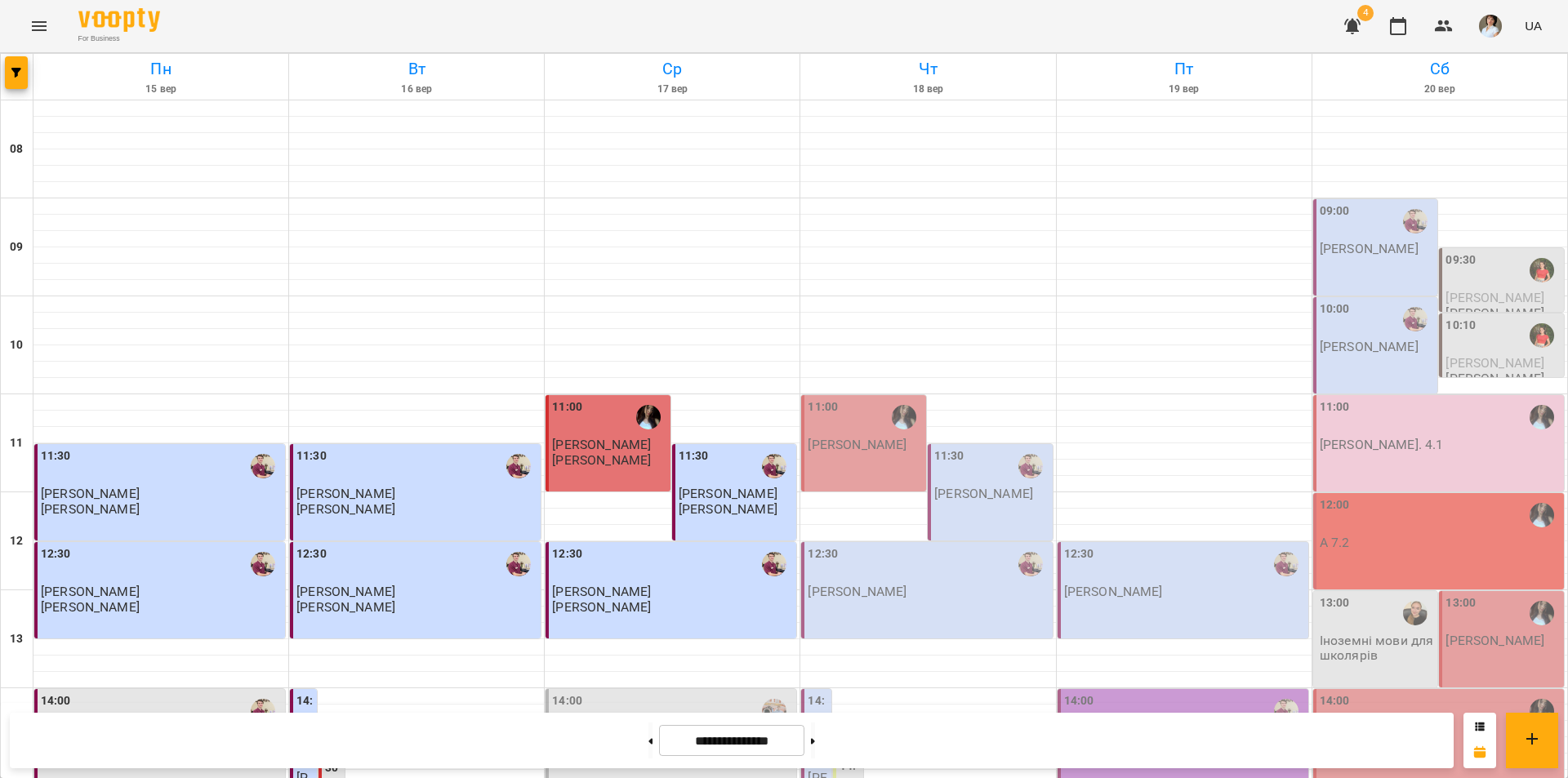
scroll to position [670, 0]
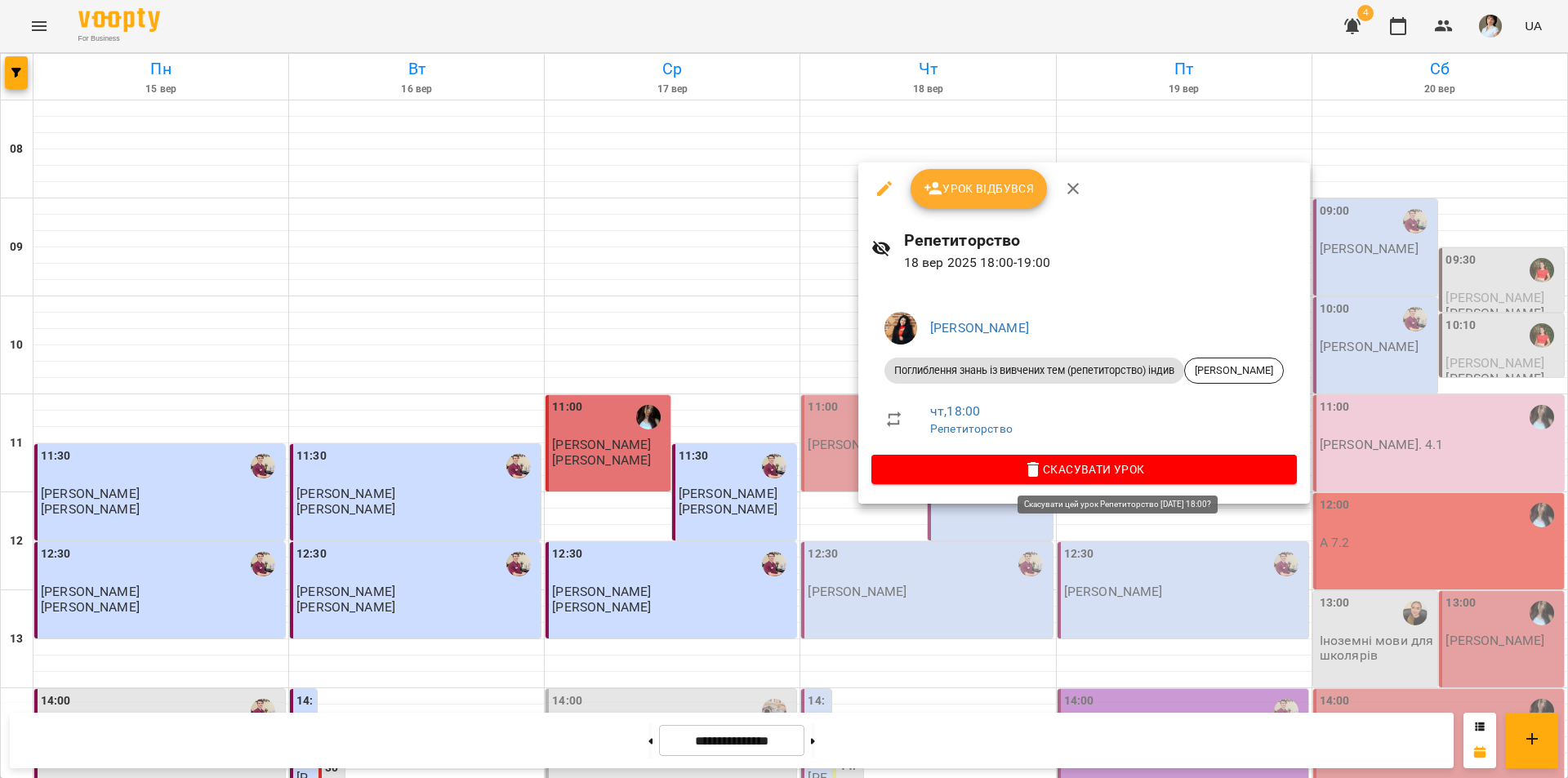
click at [1137, 469] on span "Скасувати Урок" at bounding box center [1084, 470] width 400 height 20
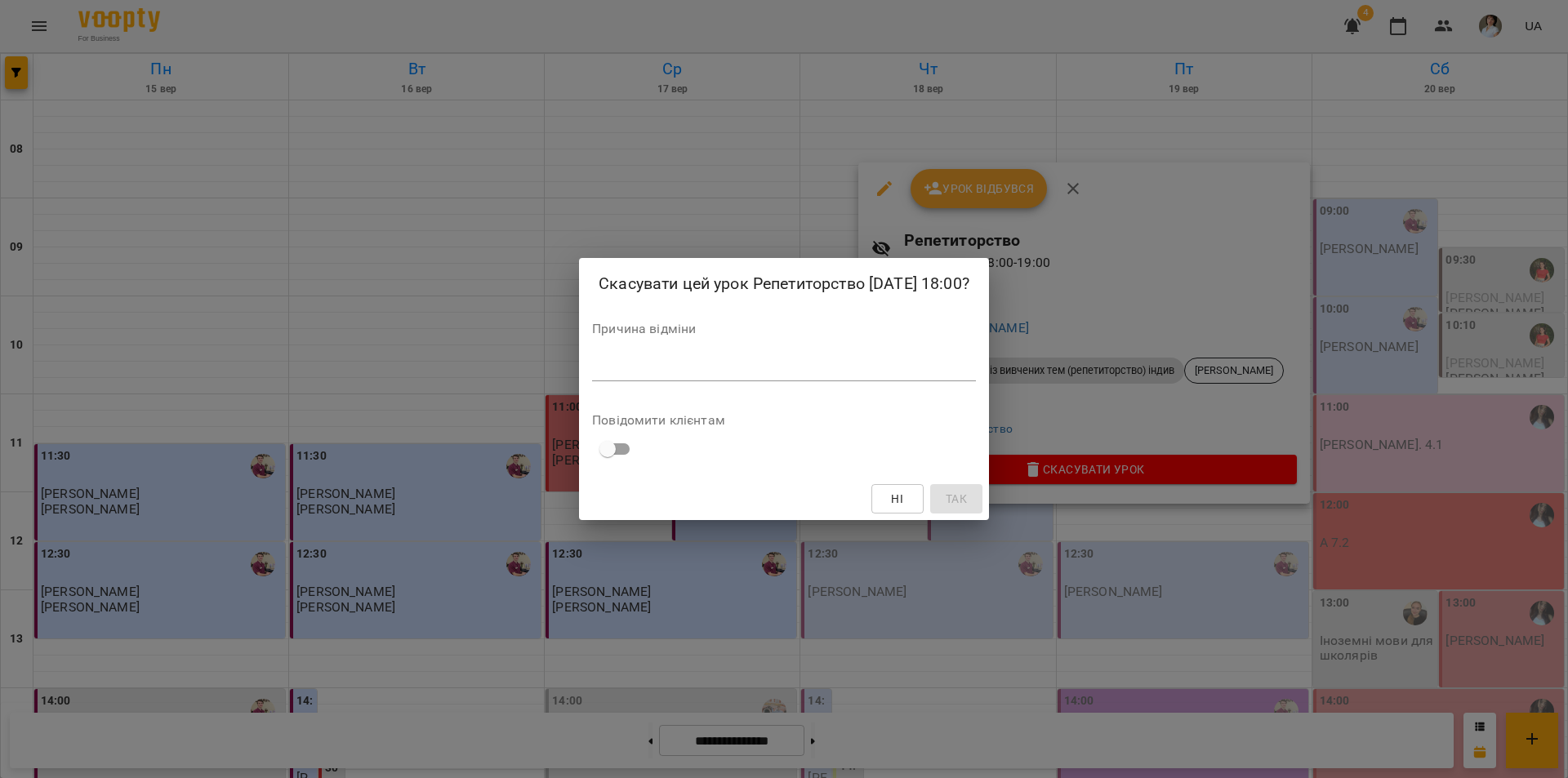
click at [745, 373] on textarea at bounding box center [784, 368] width 384 height 16
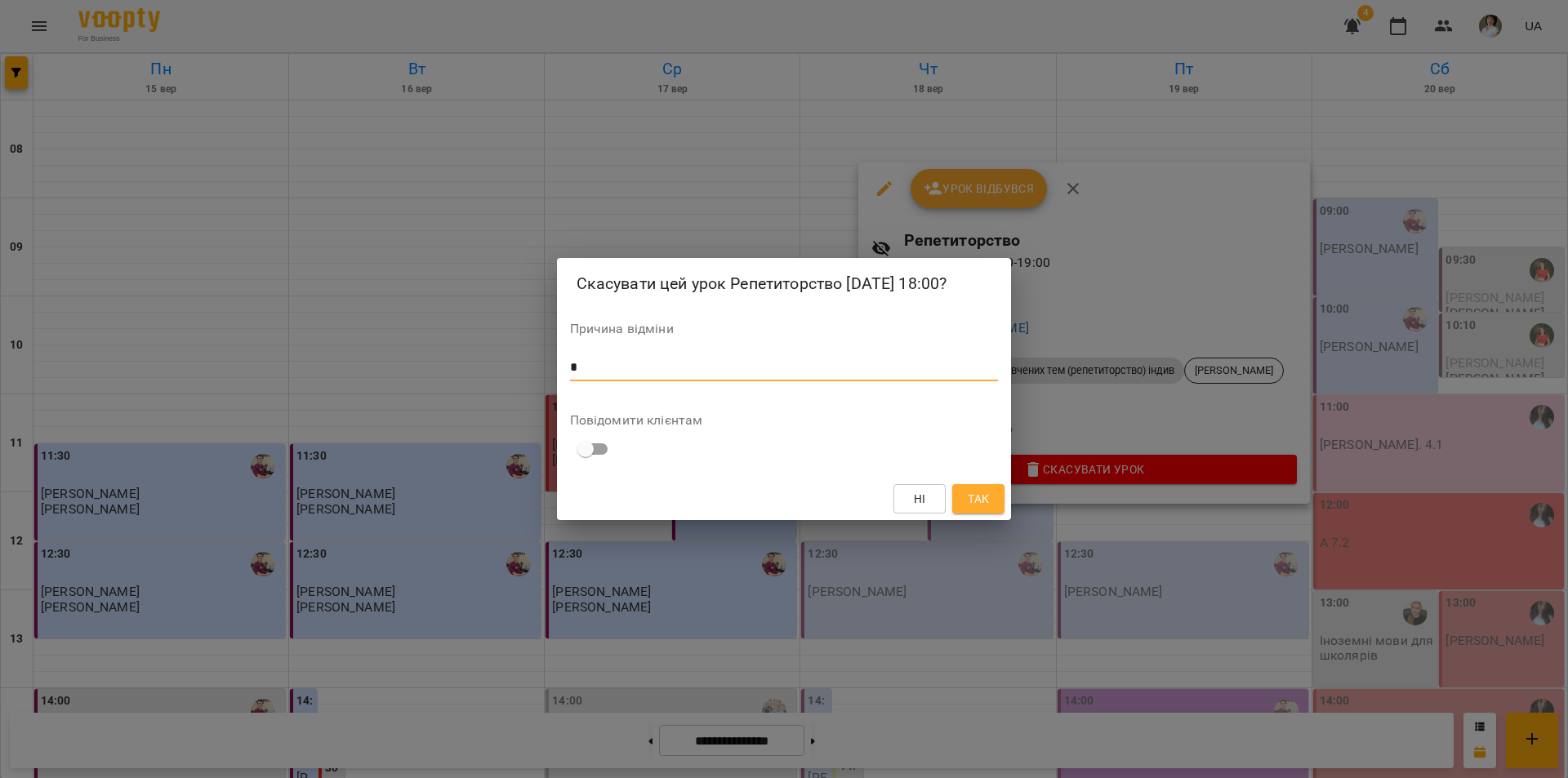
click at [984, 496] on span "Так" at bounding box center [978, 499] width 21 height 20
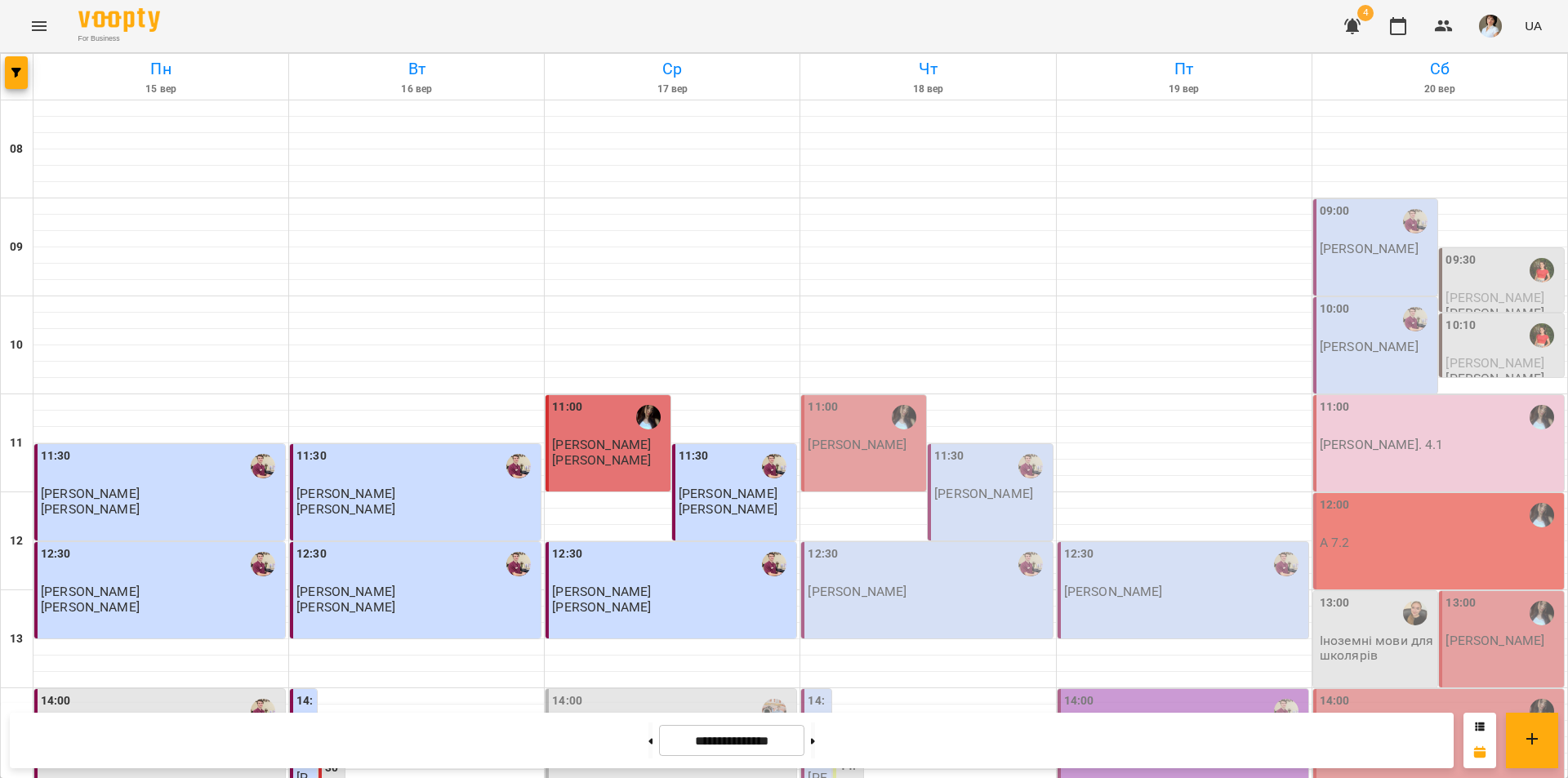
scroll to position [506, 0]
click at [15, 81] on button "button" at bounding box center [17, 73] width 23 height 33
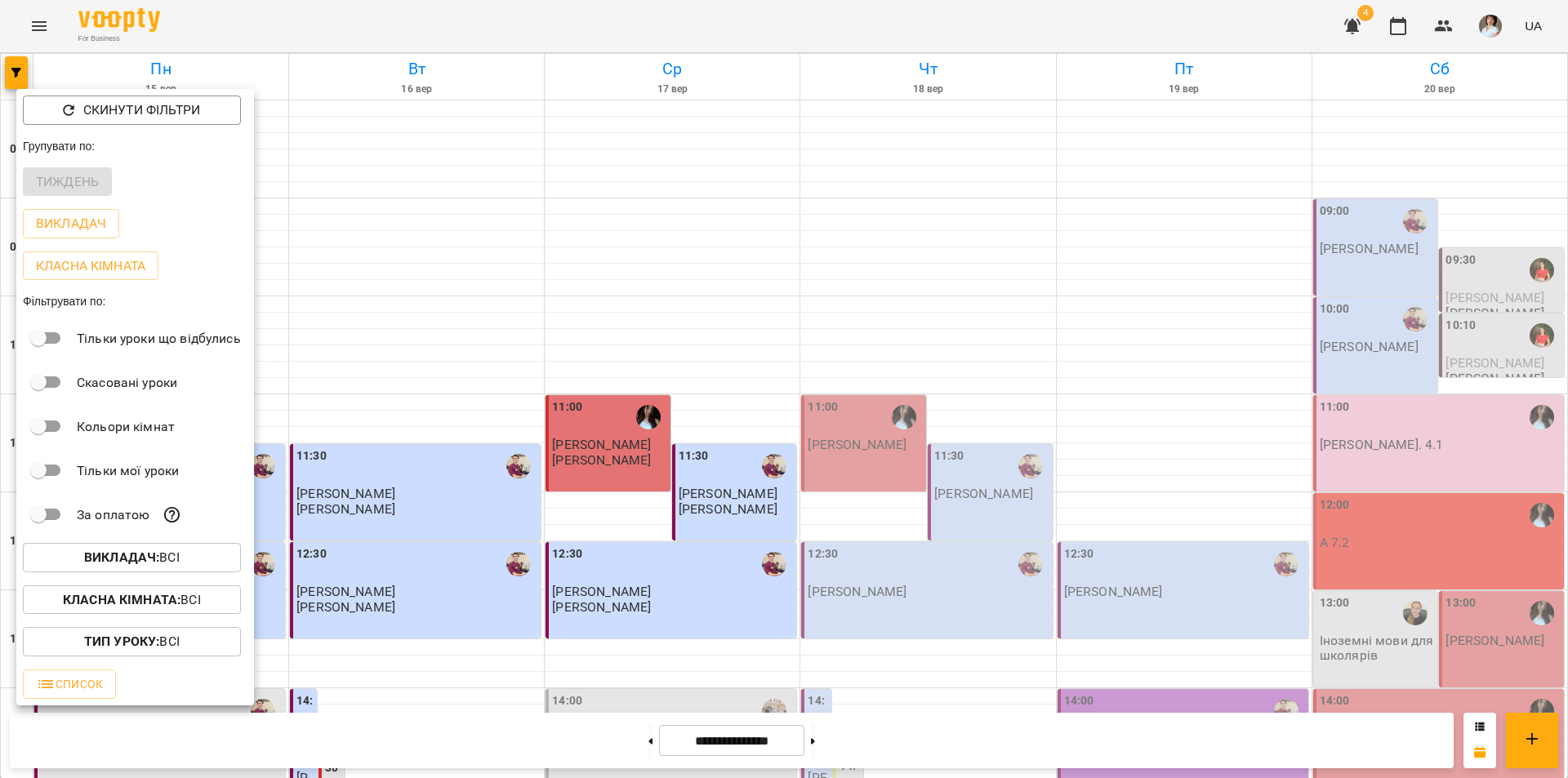
click at [72, 566] on span "Викладач : Всі" at bounding box center [132, 558] width 192 height 20
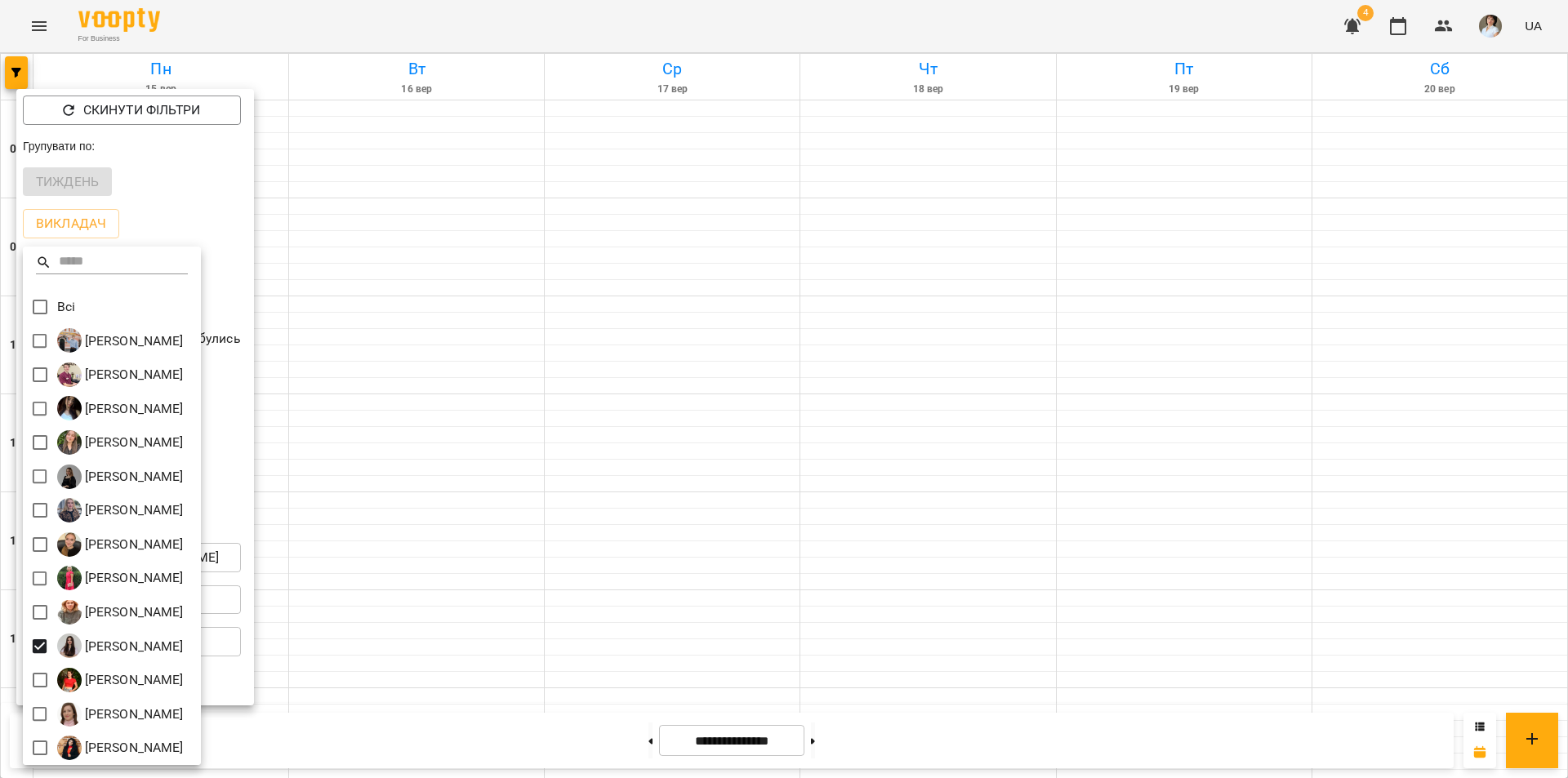
click at [803, 41] on div at bounding box center [784, 389] width 1568 height 778
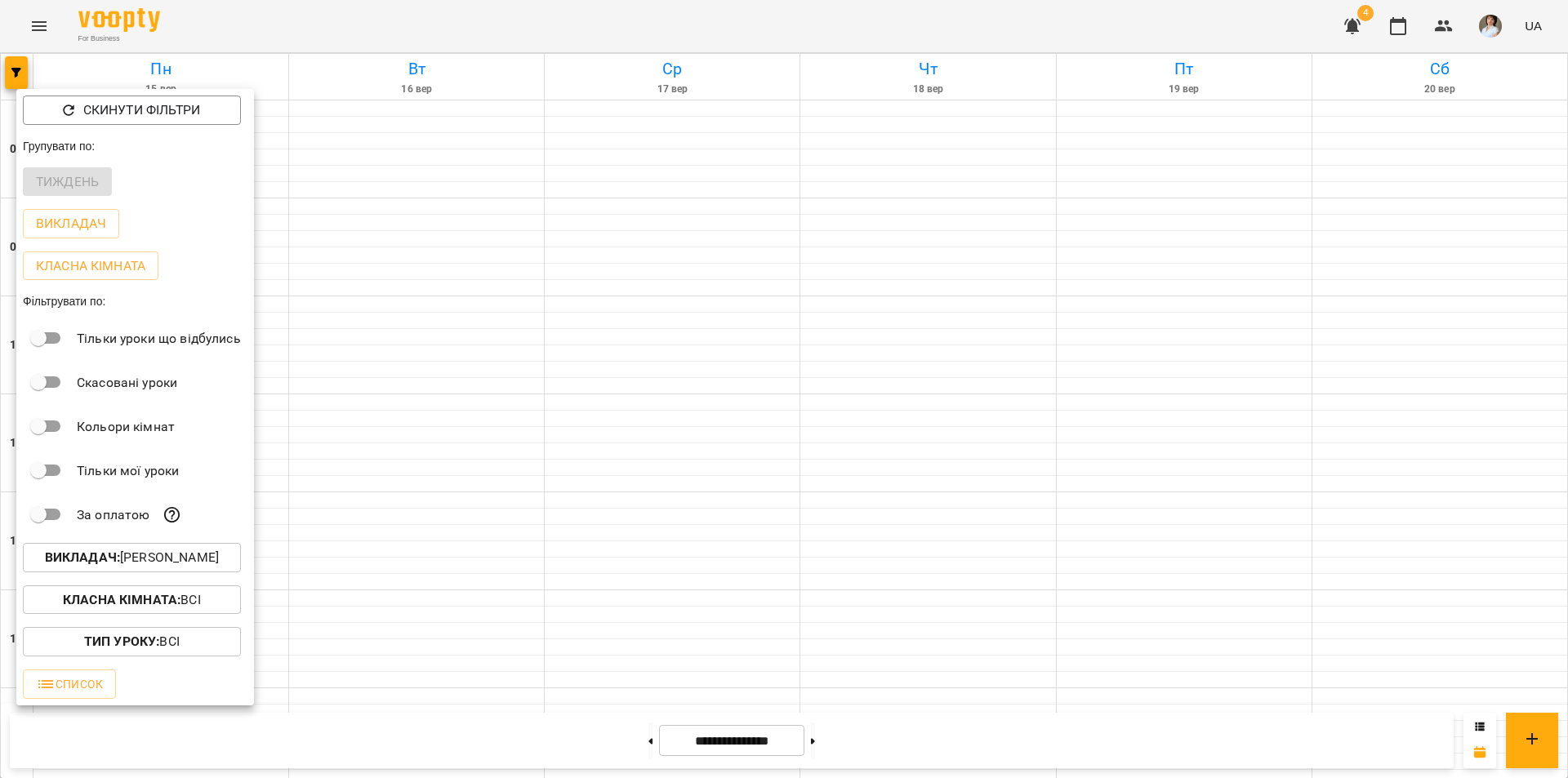
click at [798, 37] on div "Всі [PERSON_NAME] [PERSON_NAME] [PERSON_NAME] [PERSON_NAME] [PERSON_NAME] [PERS…" at bounding box center [784, 389] width 1568 height 778
click at [797, 36] on div at bounding box center [784, 389] width 1568 height 778
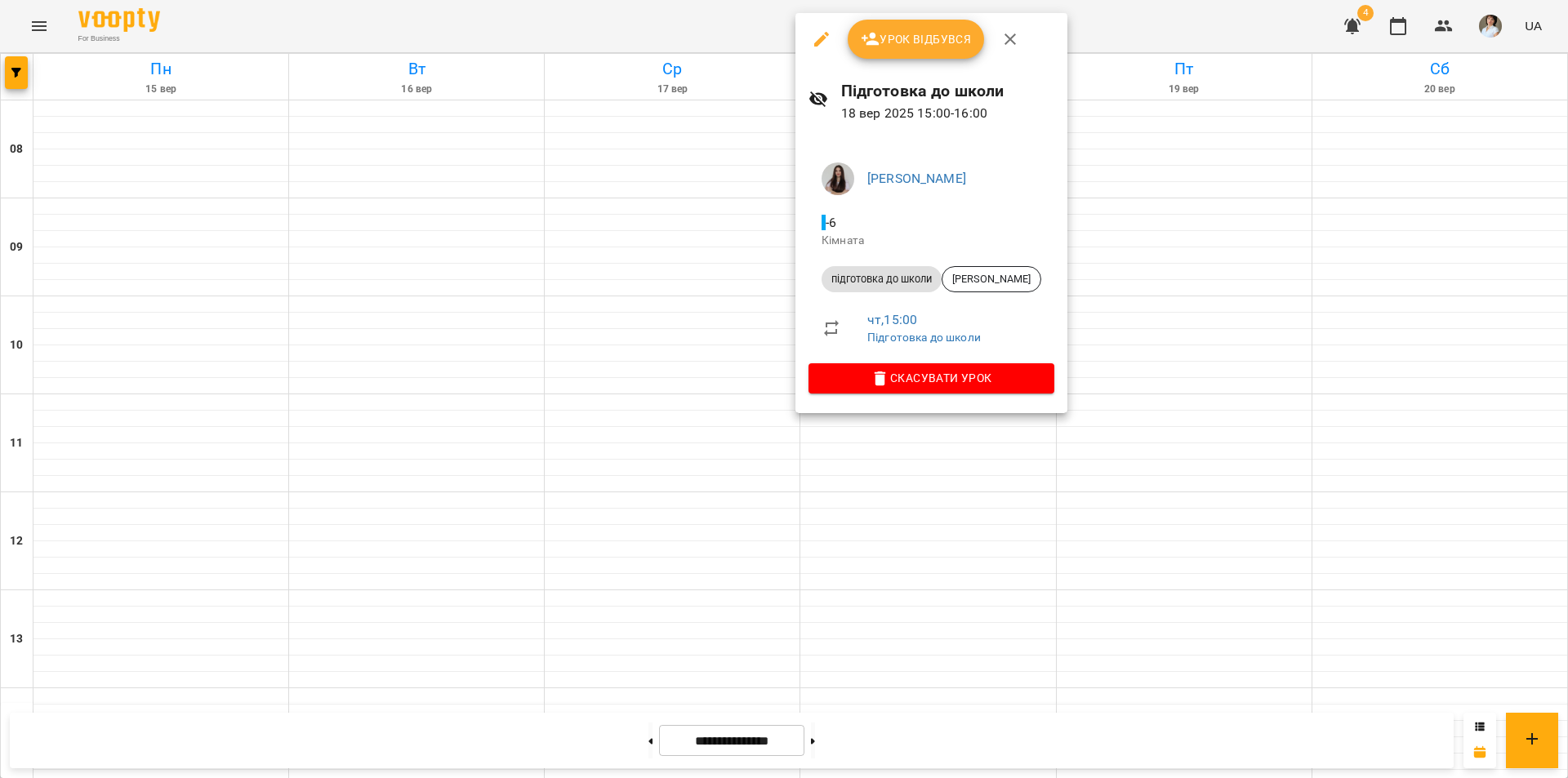
click at [900, 448] on div at bounding box center [784, 389] width 1568 height 778
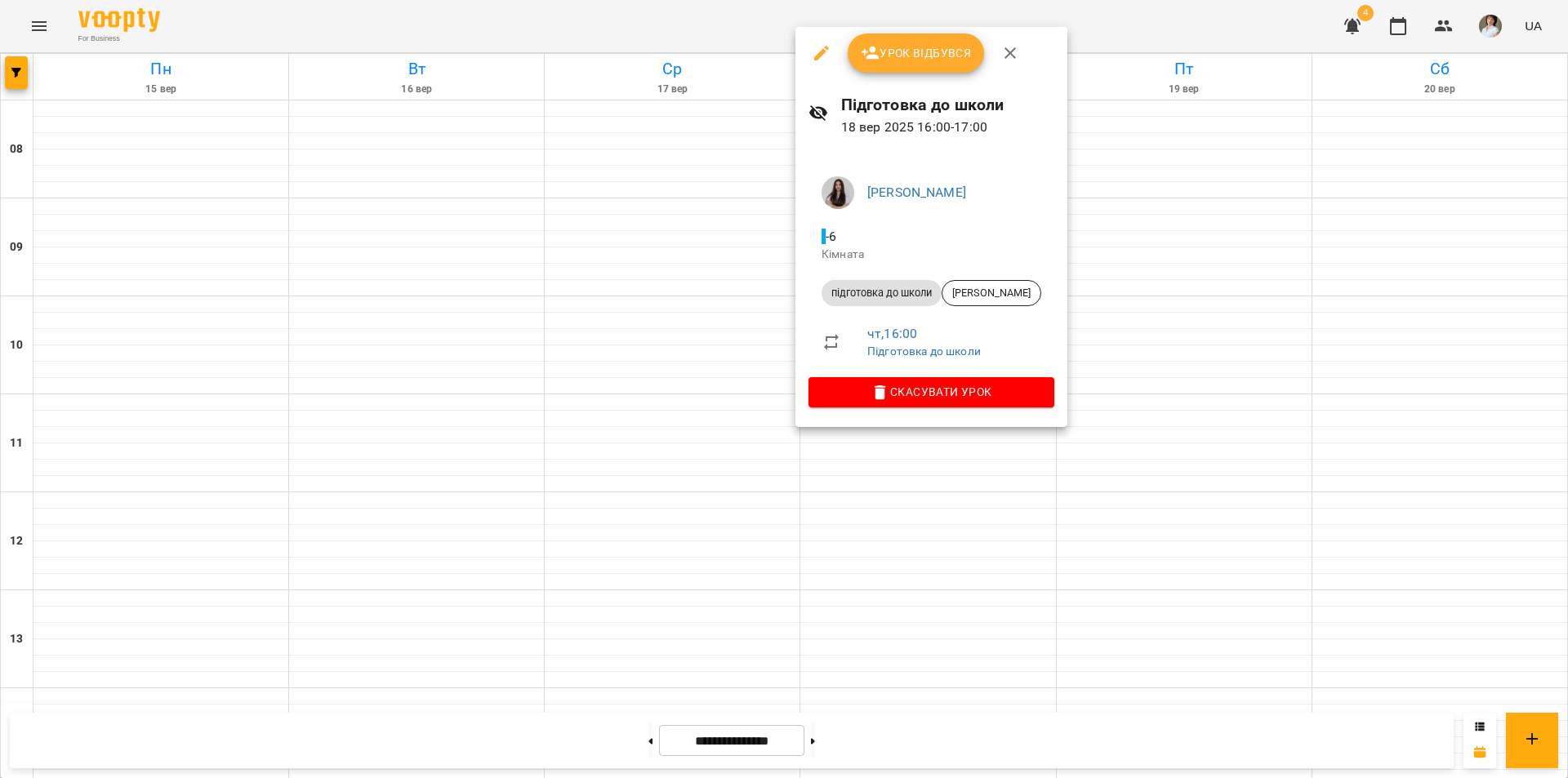
click at [942, 523] on div at bounding box center [784, 389] width 1568 height 778
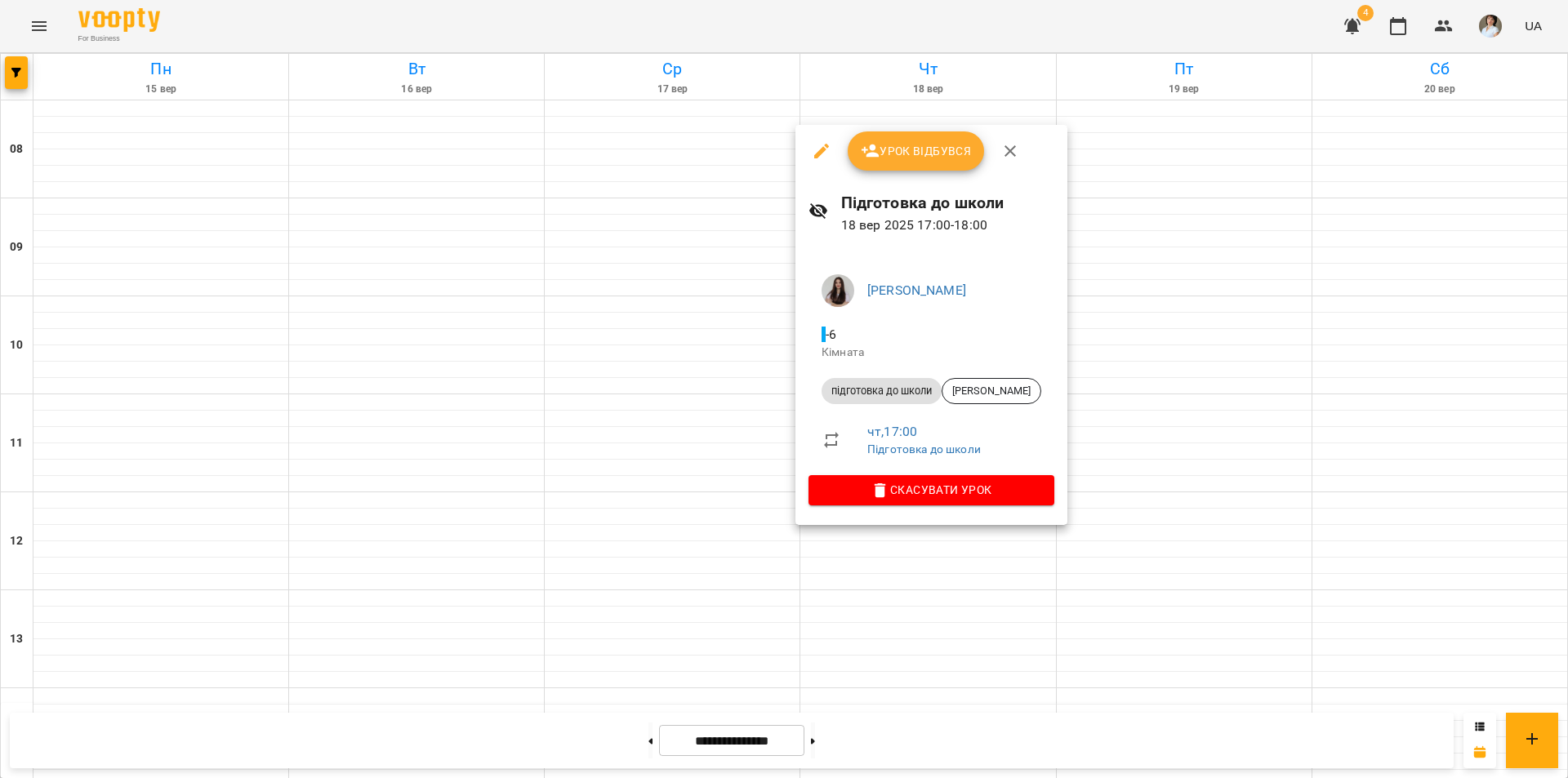
click at [677, 455] on div at bounding box center [784, 389] width 1568 height 778
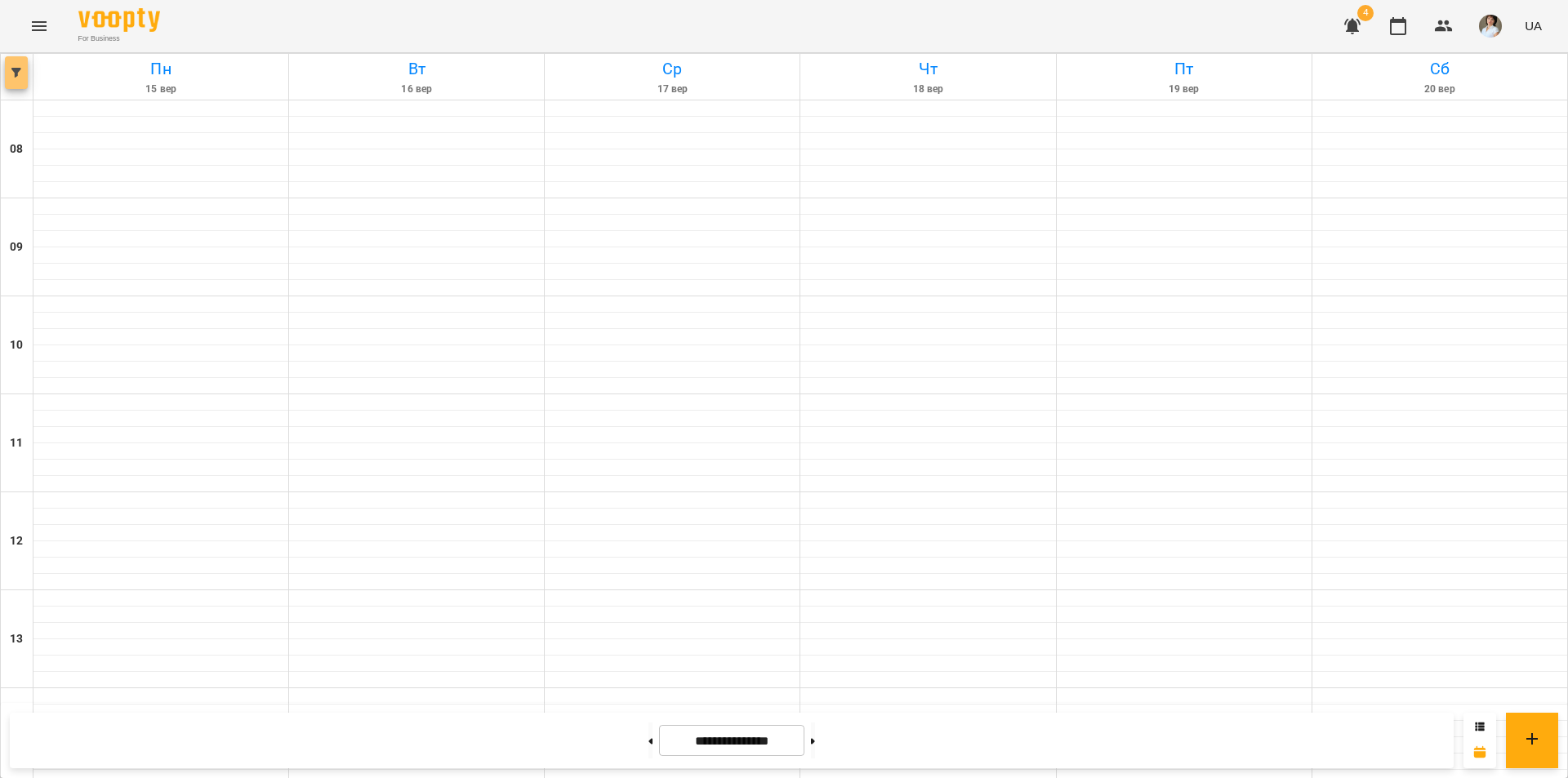
click at [18, 70] on icon "button" at bounding box center [17, 73] width 10 height 10
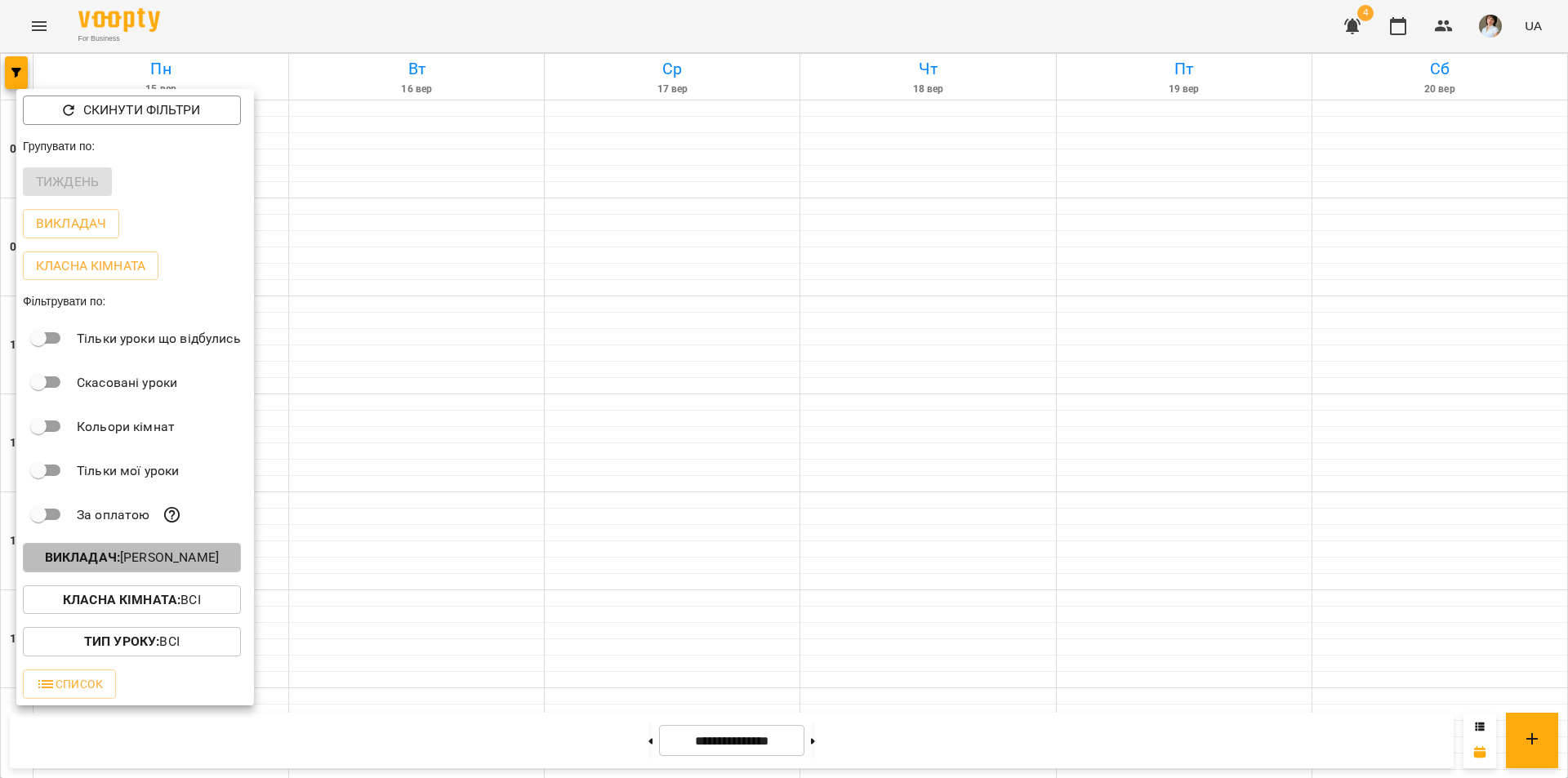
click at [71, 567] on p "Викладач : Кушлак Діана Миколаївна" at bounding box center [131, 558] width 174 height 20
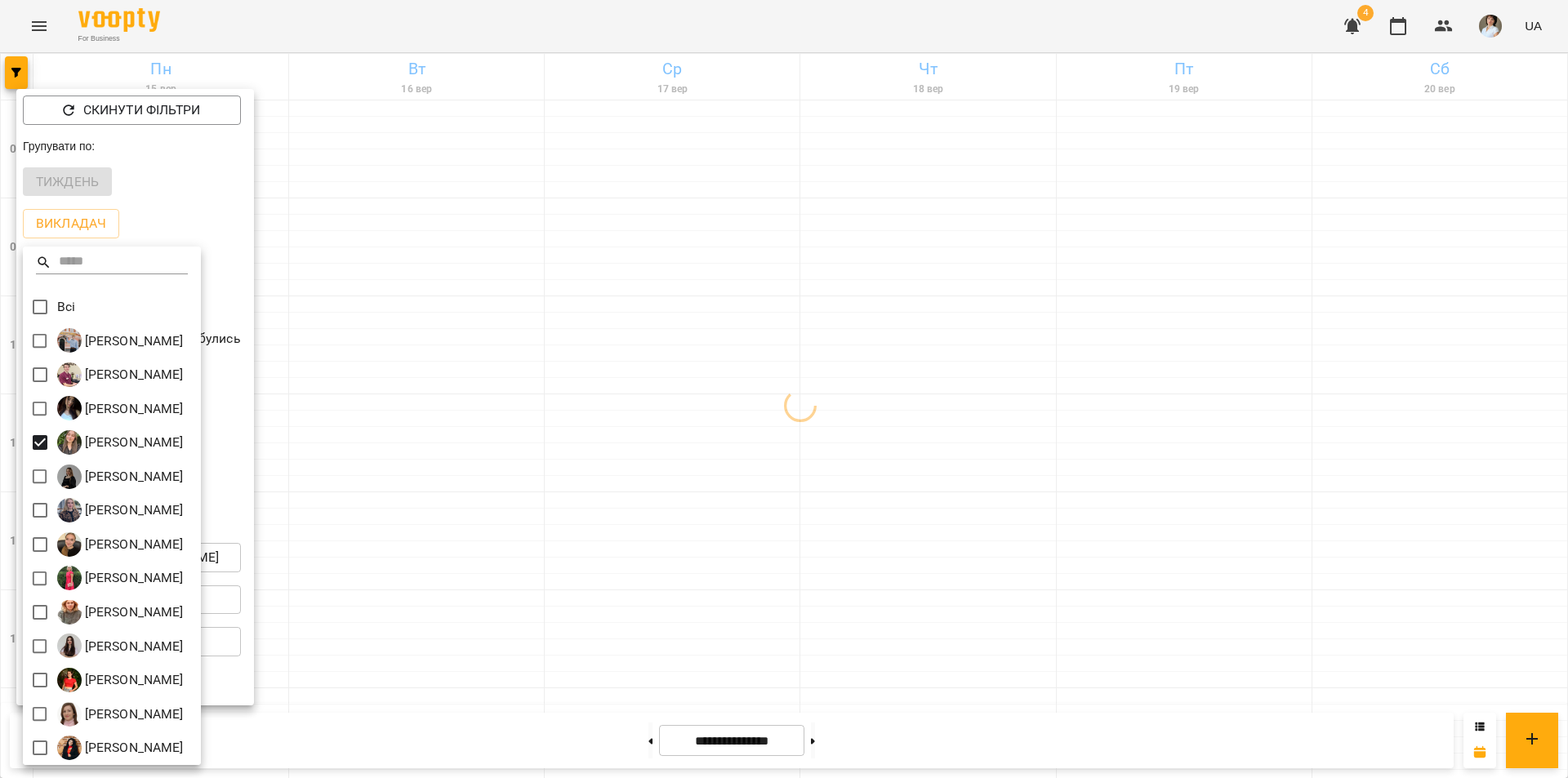
click at [757, 17] on div at bounding box center [784, 389] width 1568 height 778
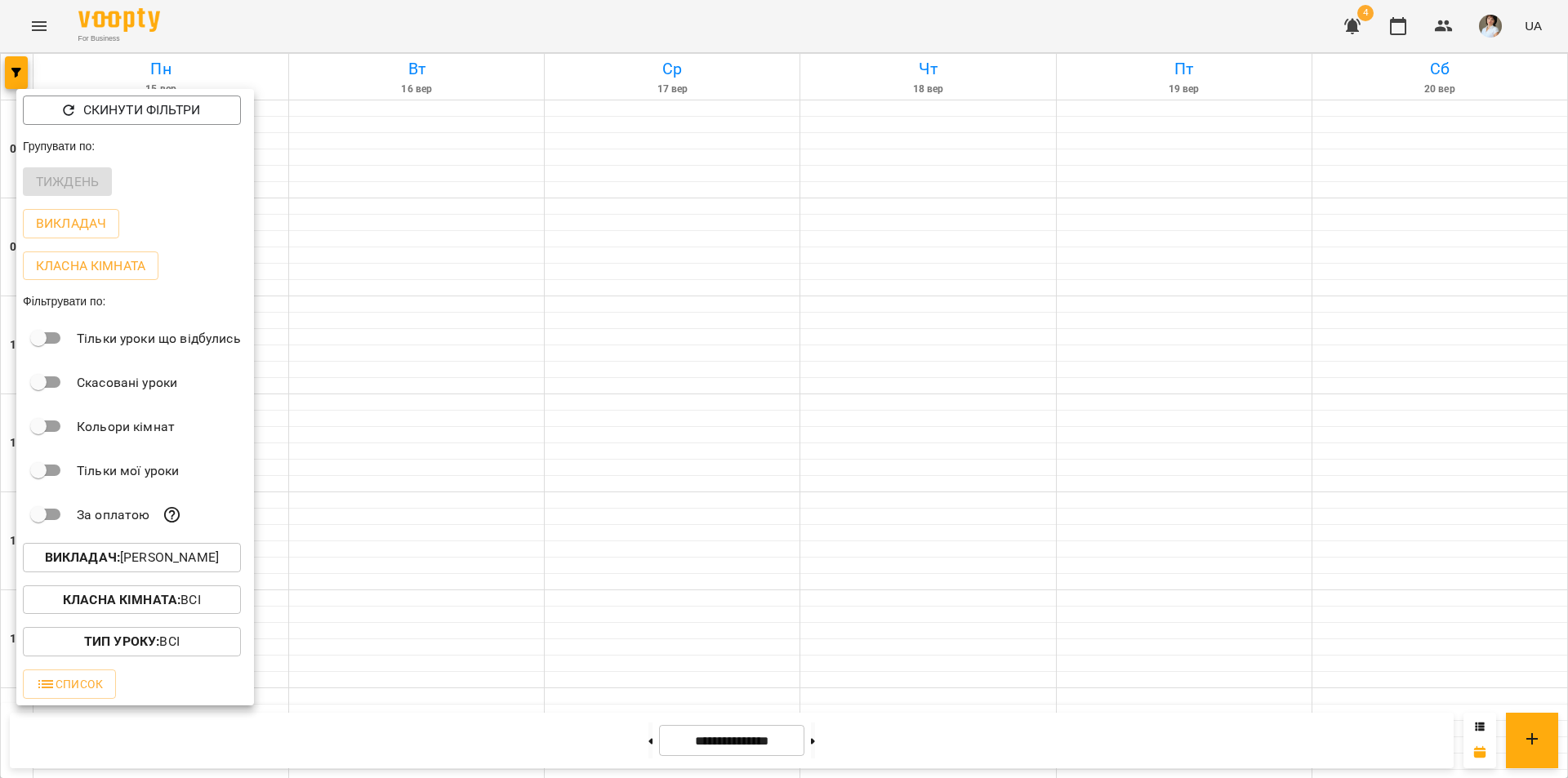
click at [757, 17] on div at bounding box center [784, 389] width 1568 height 778
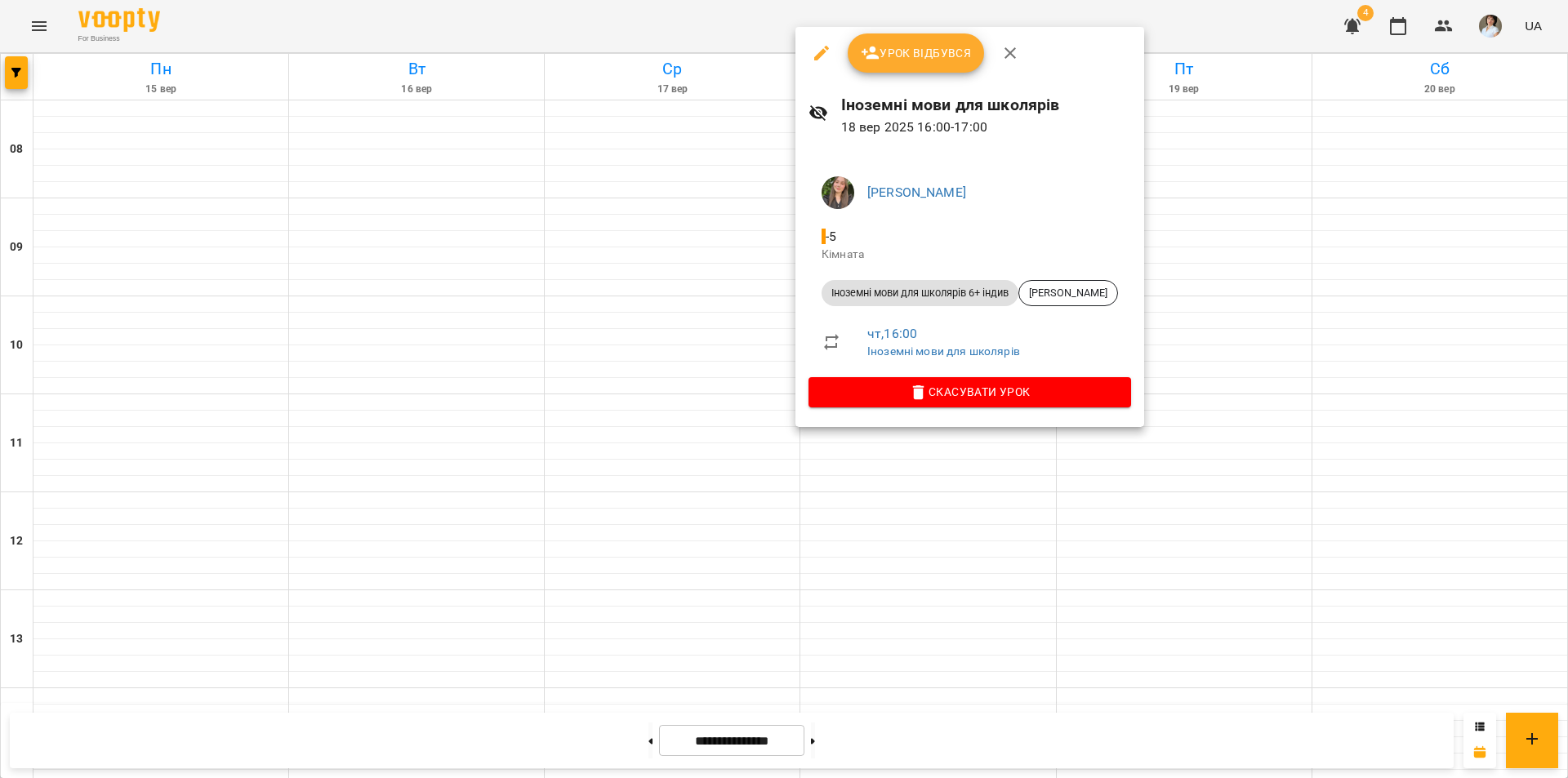
click at [946, 631] on div at bounding box center [784, 389] width 1568 height 778
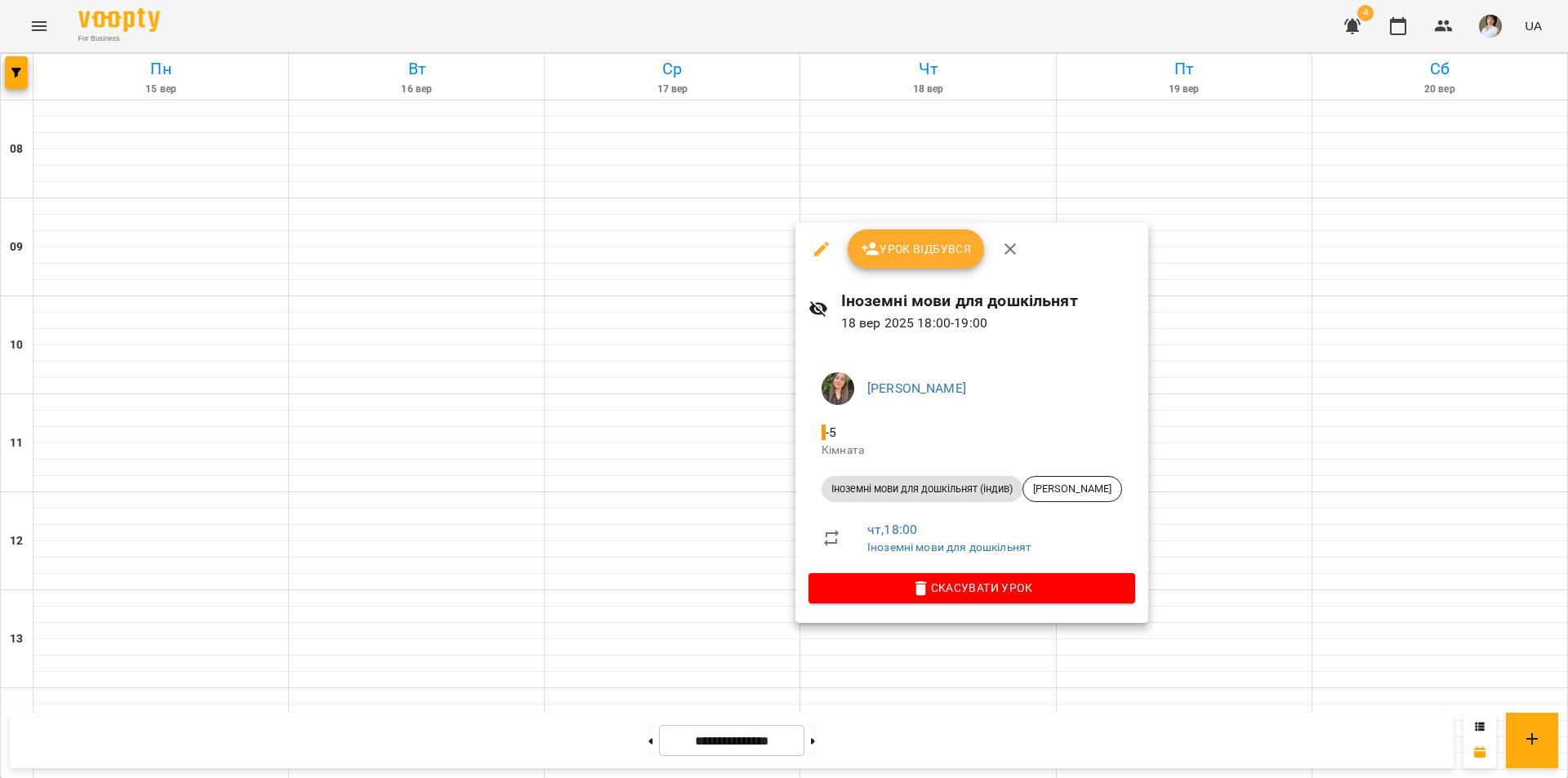
click at [1201, 466] on div at bounding box center [784, 389] width 1568 height 778
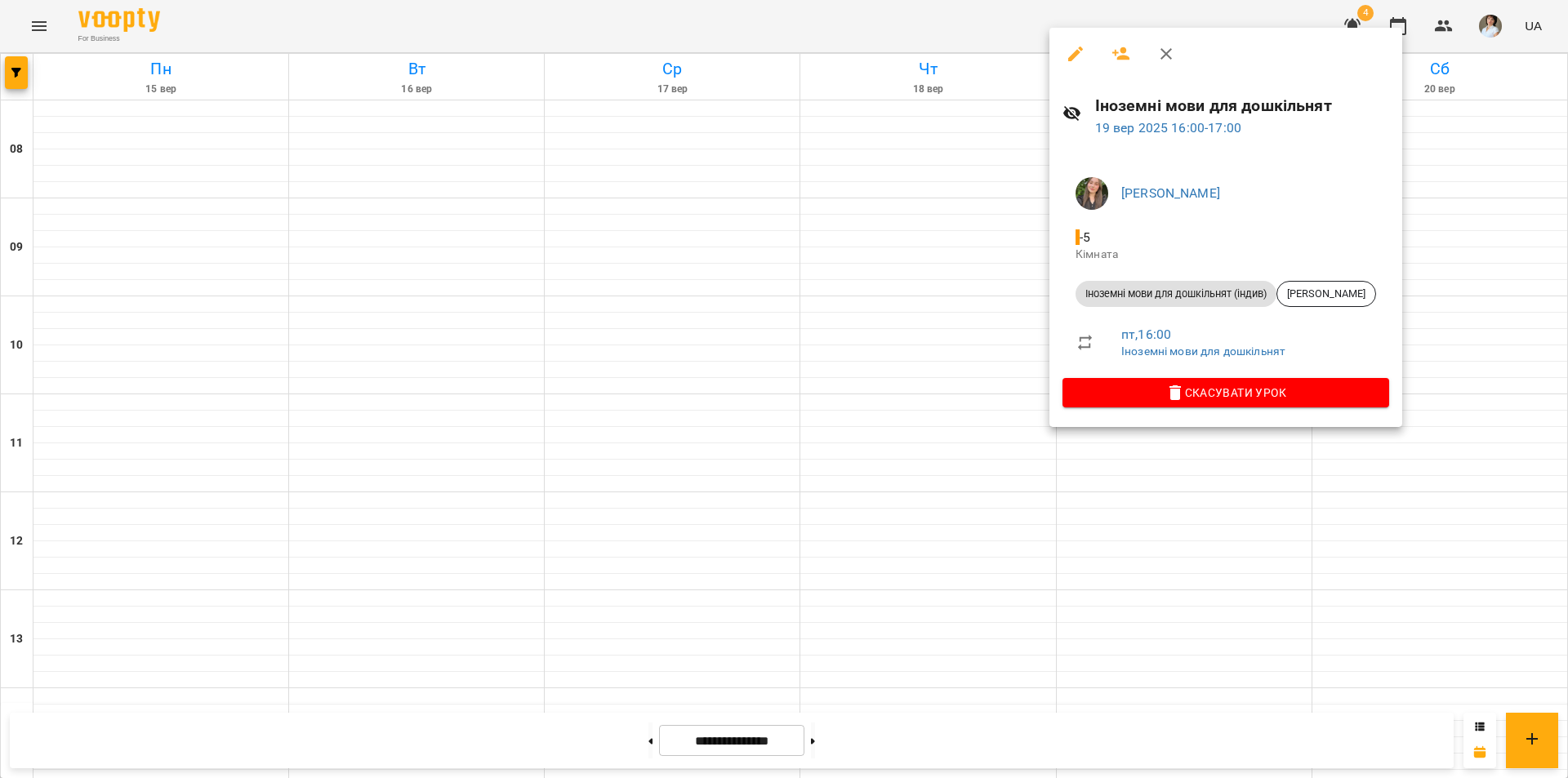
click at [1158, 557] on div at bounding box center [784, 389] width 1568 height 778
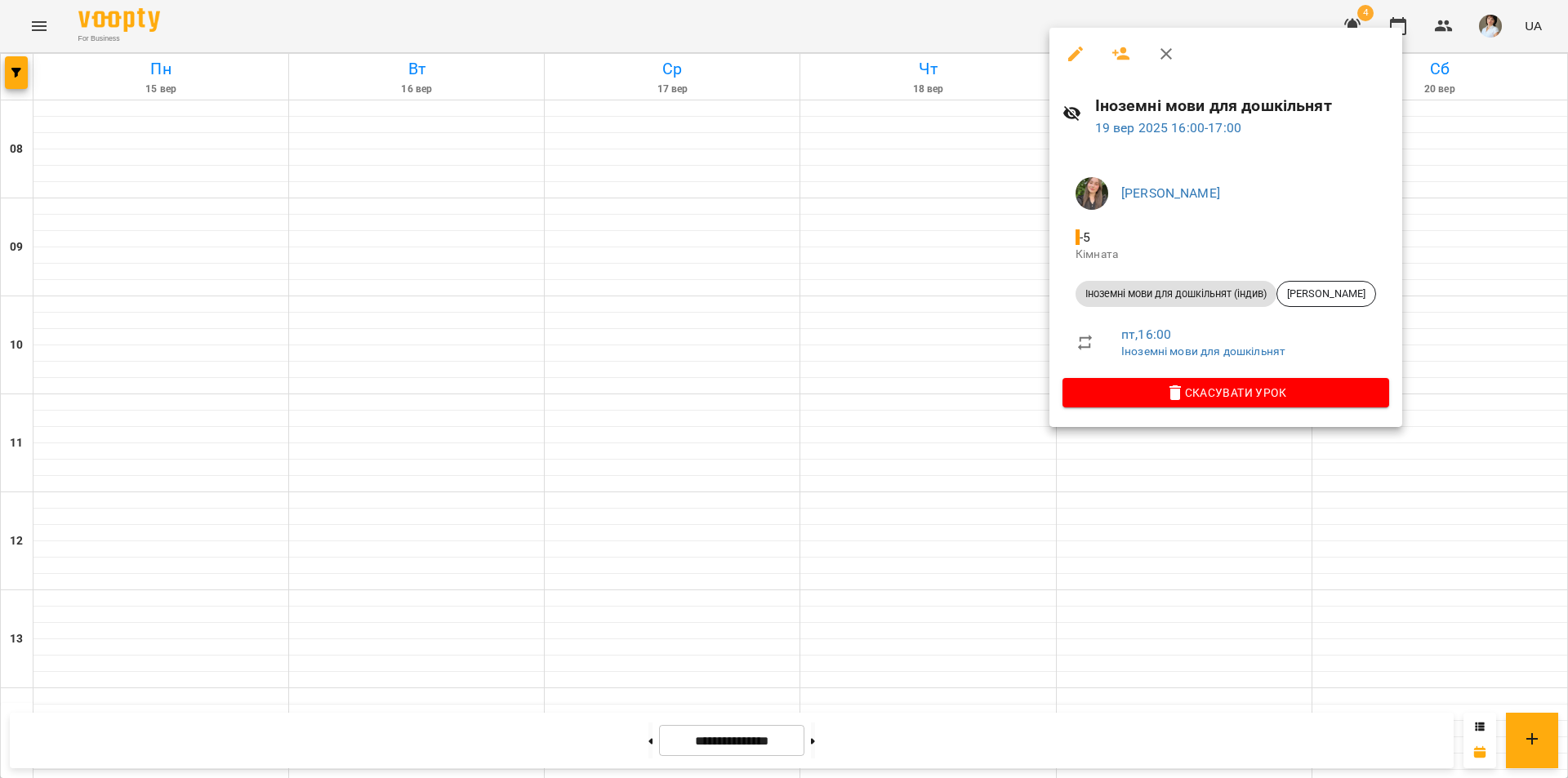
drag, startPoint x: 1152, startPoint y: 591, endPoint x: 1144, endPoint y: 585, distance: 10.0
click at [1144, 586] on div at bounding box center [784, 389] width 1568 height 778
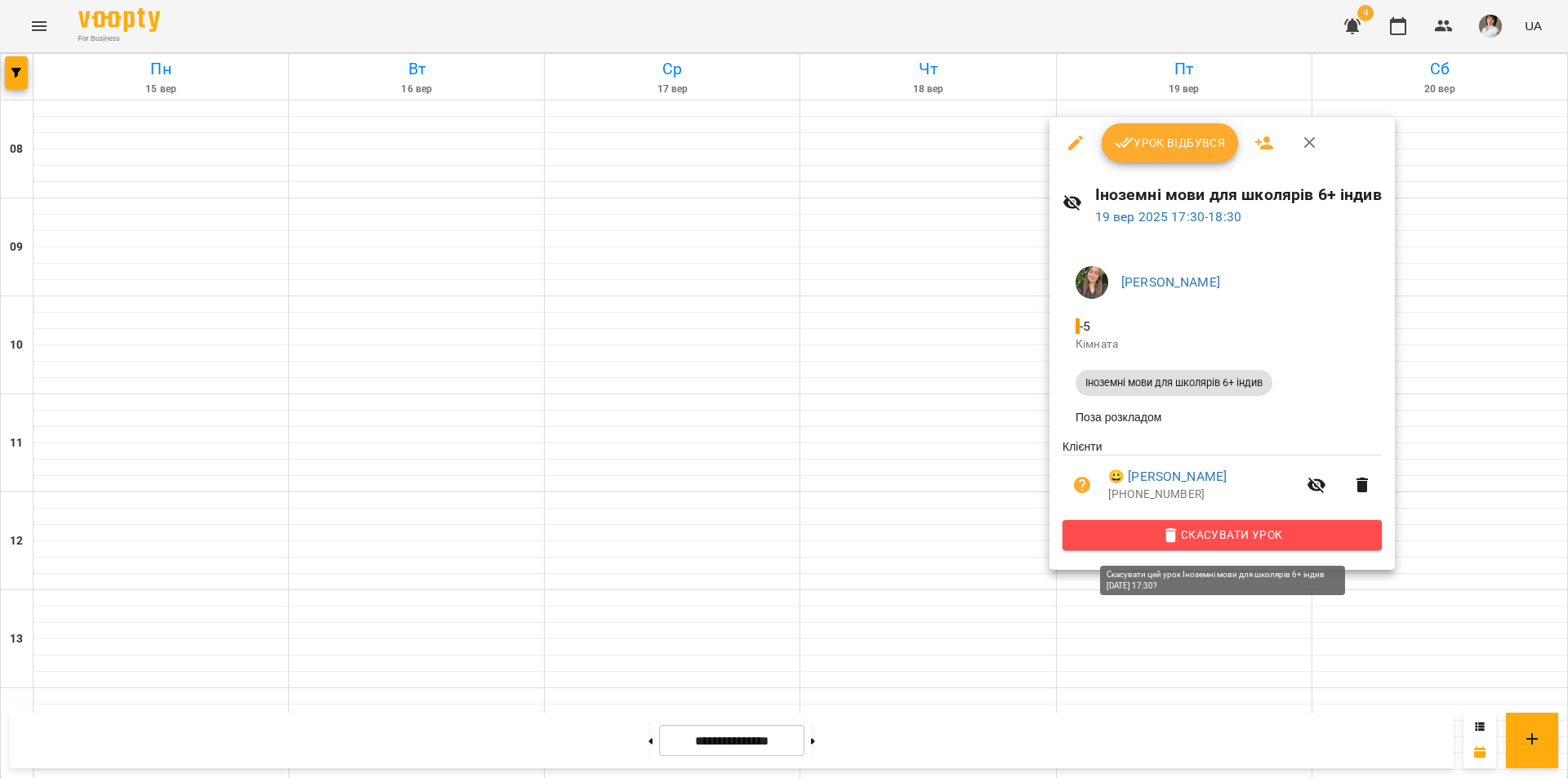
click at [1212, 538] on span "Скасувати Урок" at bounding box center [1221, 535] width 293 height 20
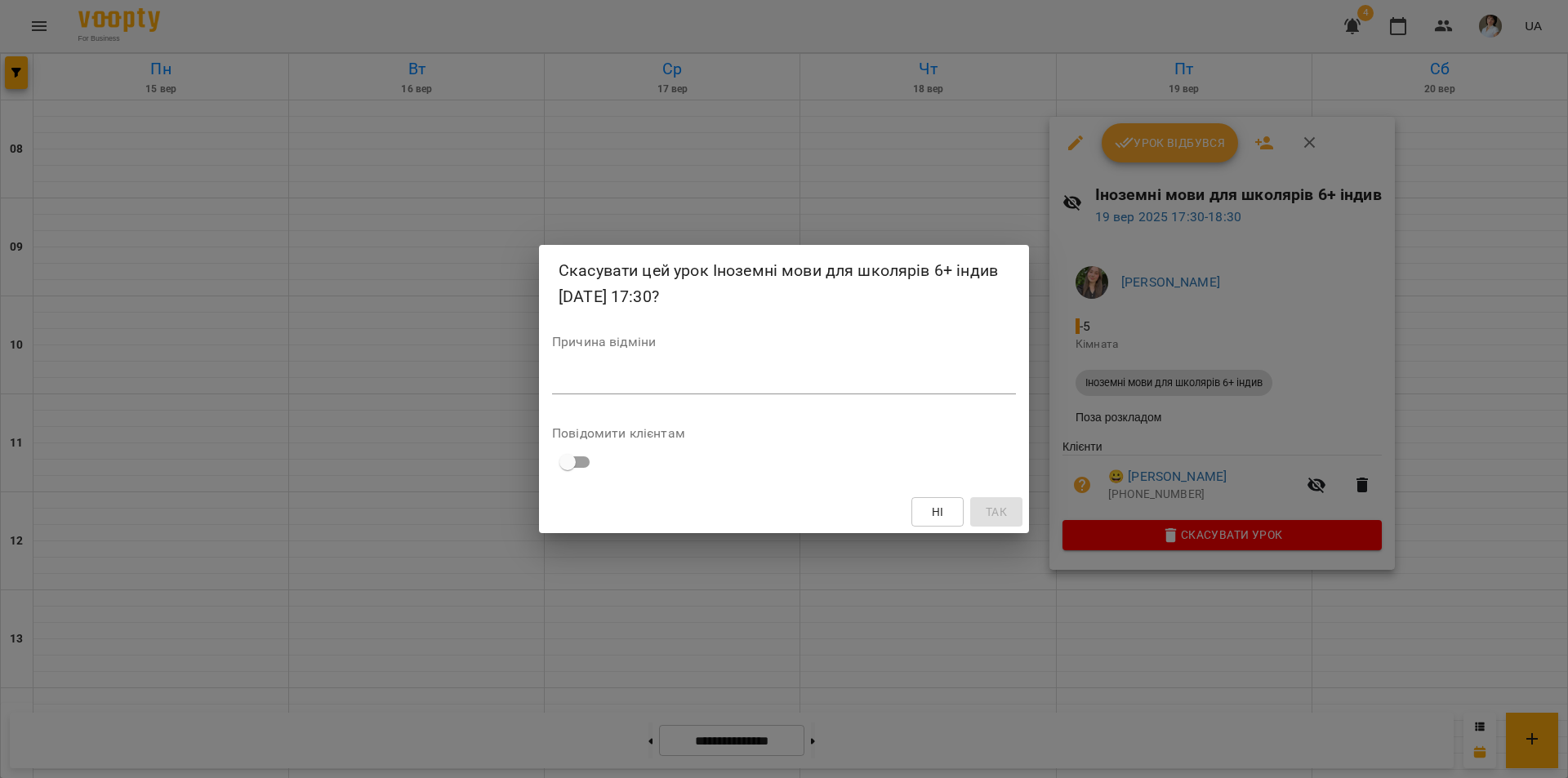
click at [1113, 681] on div "Скасувати цей урок Іноземні мови для школярів 6+ індив 19 вер 2025 17:30? Причи…" at bounding box center [784, 389] width 1568 height 778
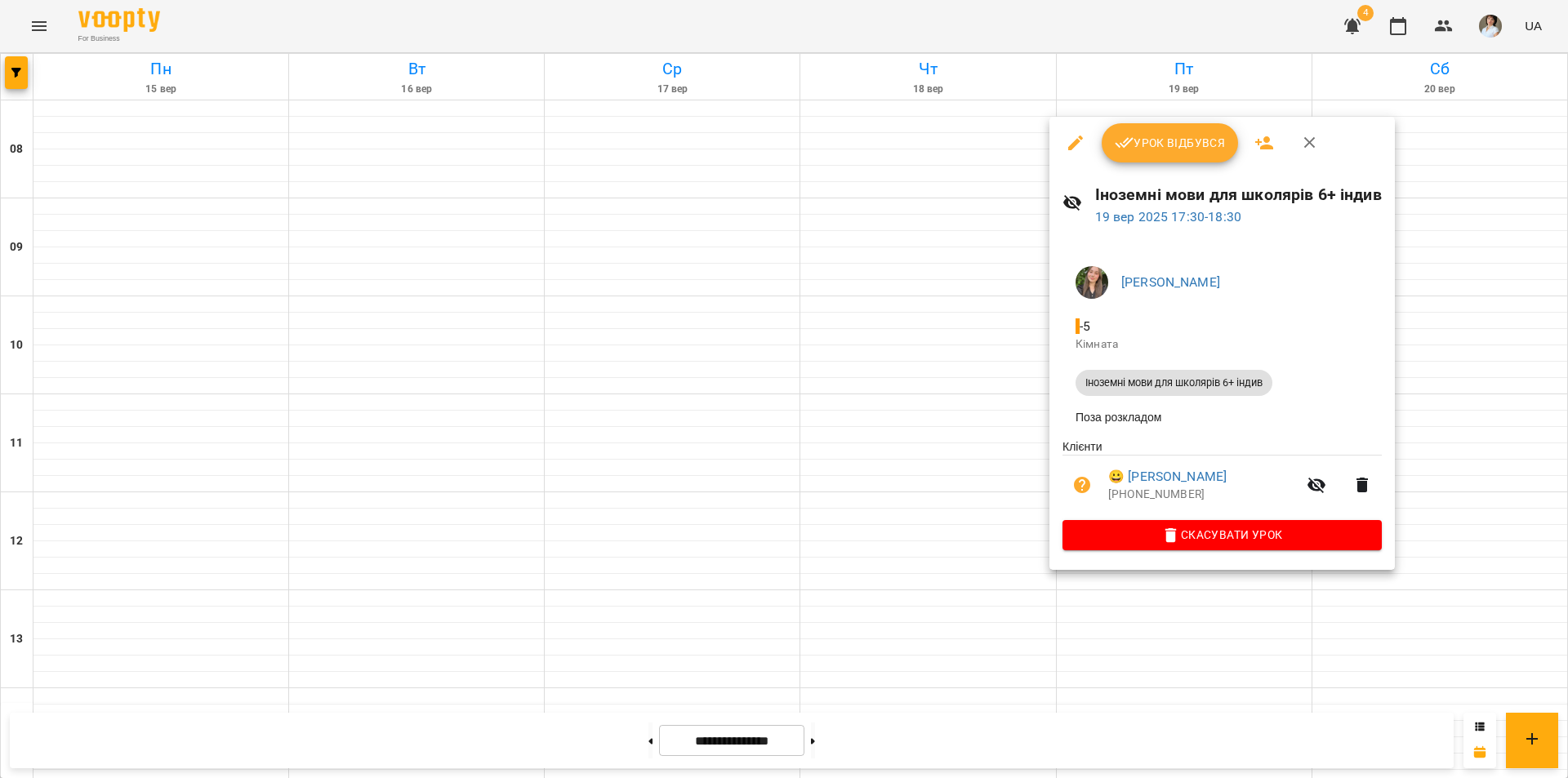
click at [1364, 492] on icon "button" at bounding box center [1362, 485] width 12 height 15
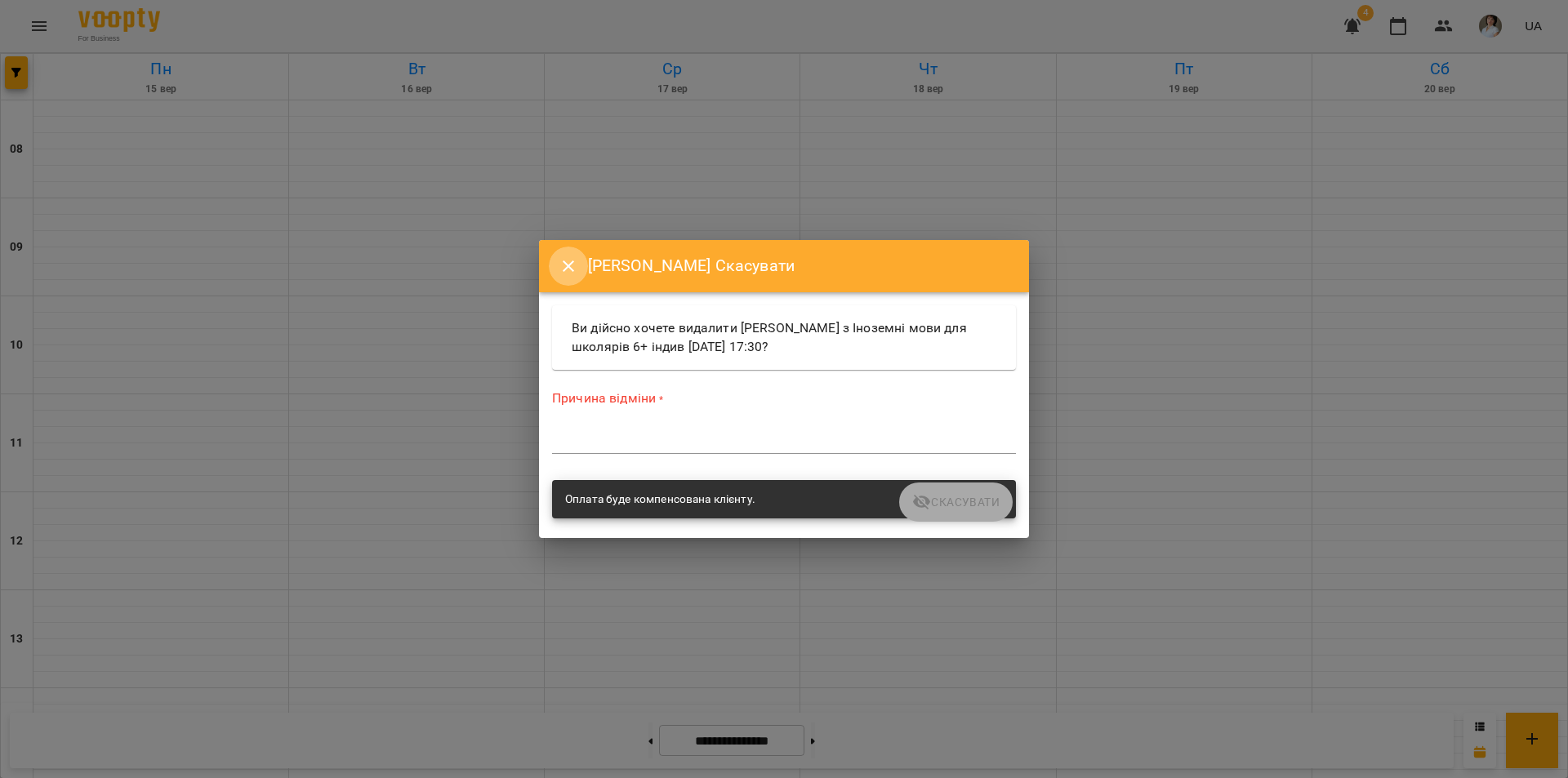
click at [562, 263] on icon "Close" at bounding box center [568, 267] width 20 height 20
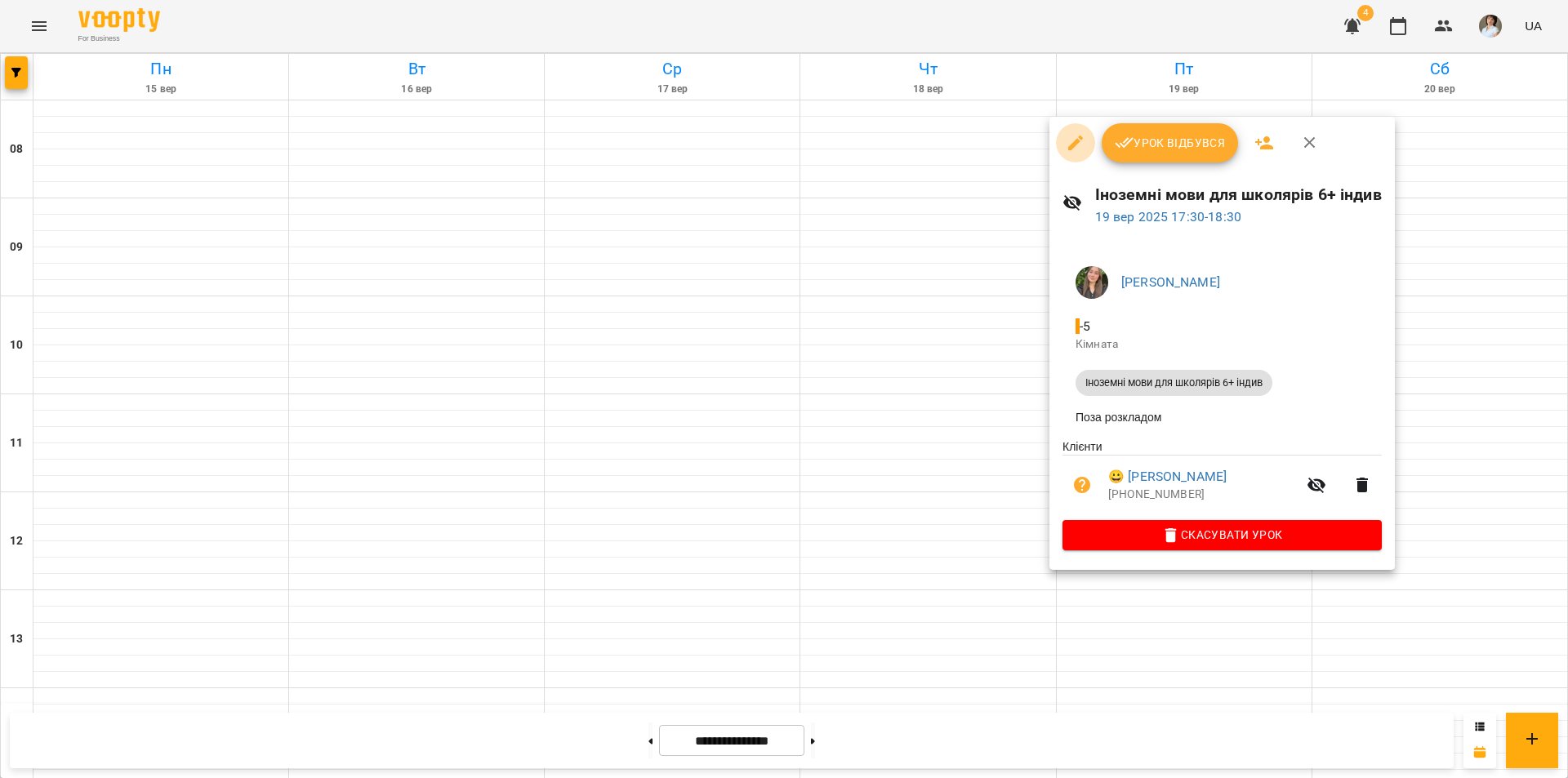
click at [1075, 141] on icon "button" at bounding box center [1075, 143] width 15 height 15
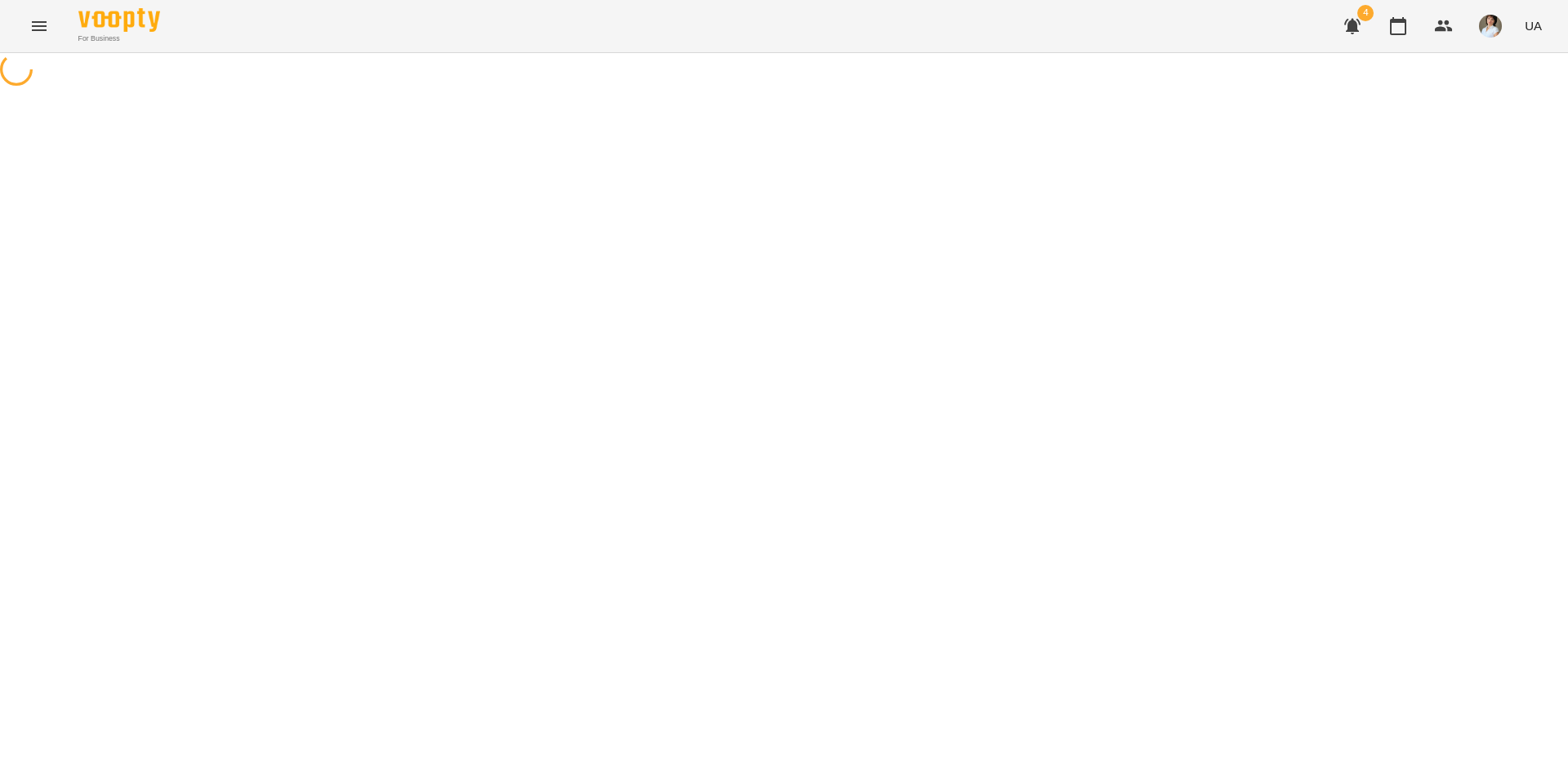
select select "**********"
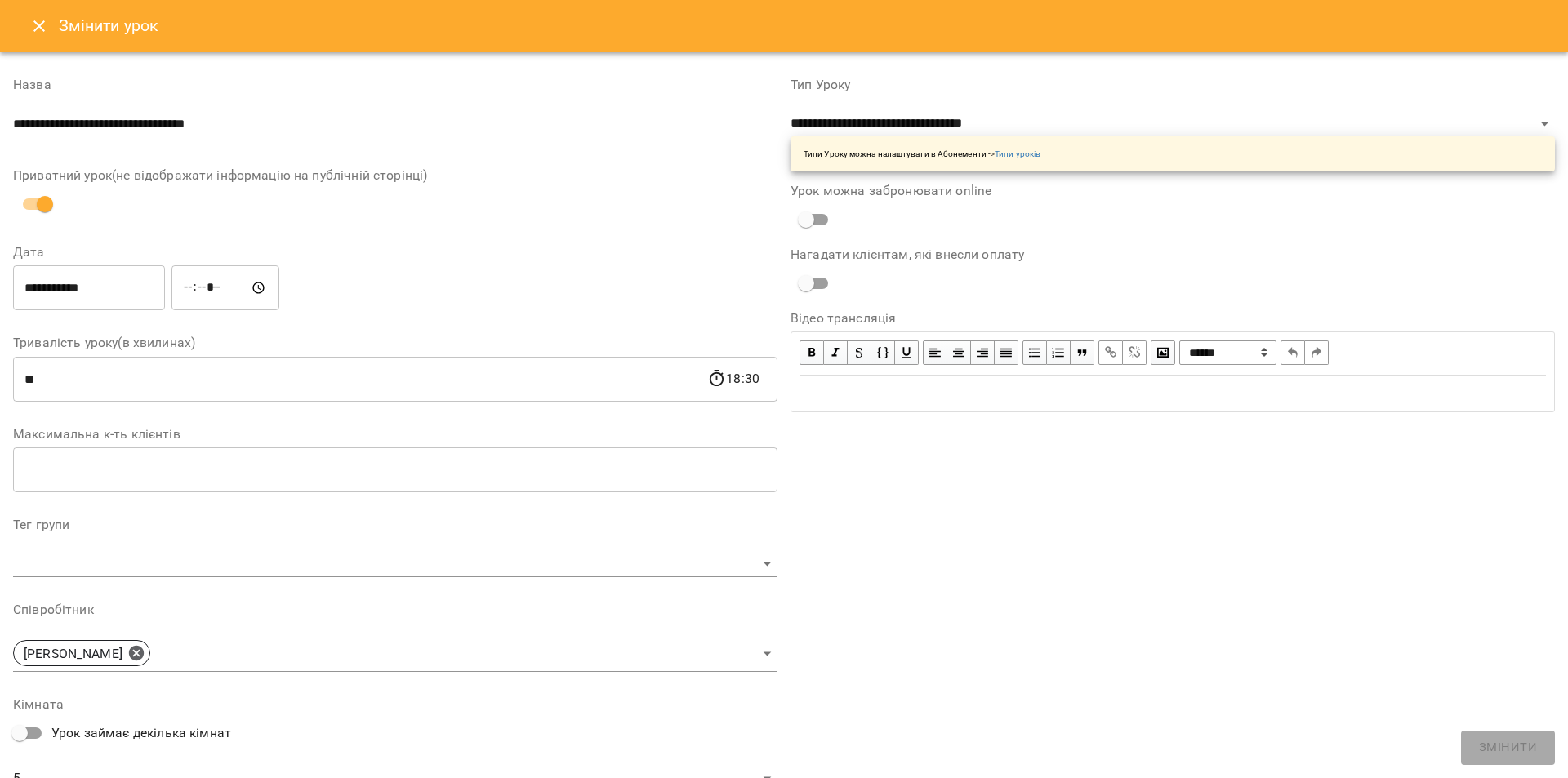
click at [42, 36] on icon "Close" at bounding box center [40, 26] width 20 height 20
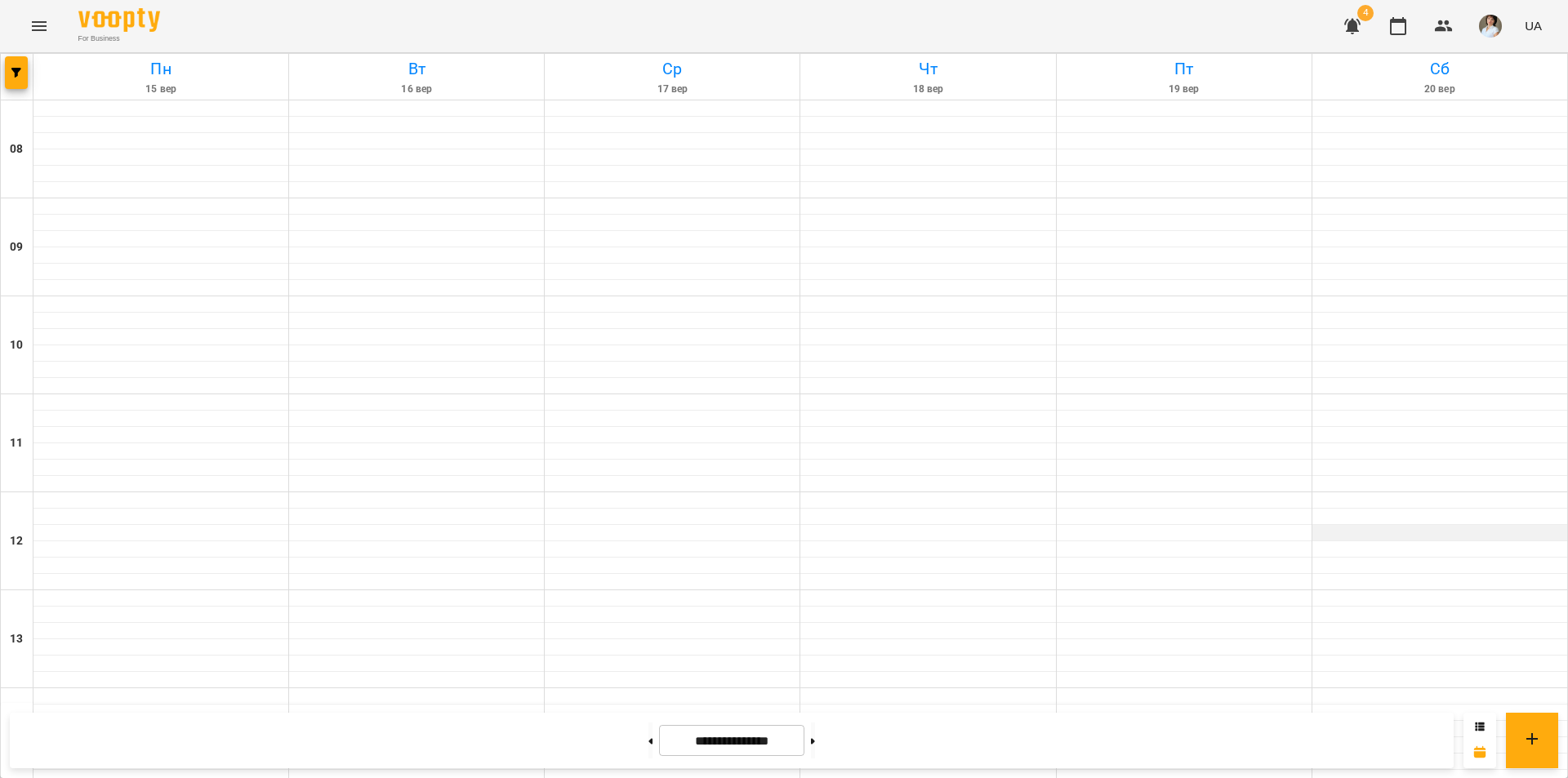
scroll to position [572, 0]
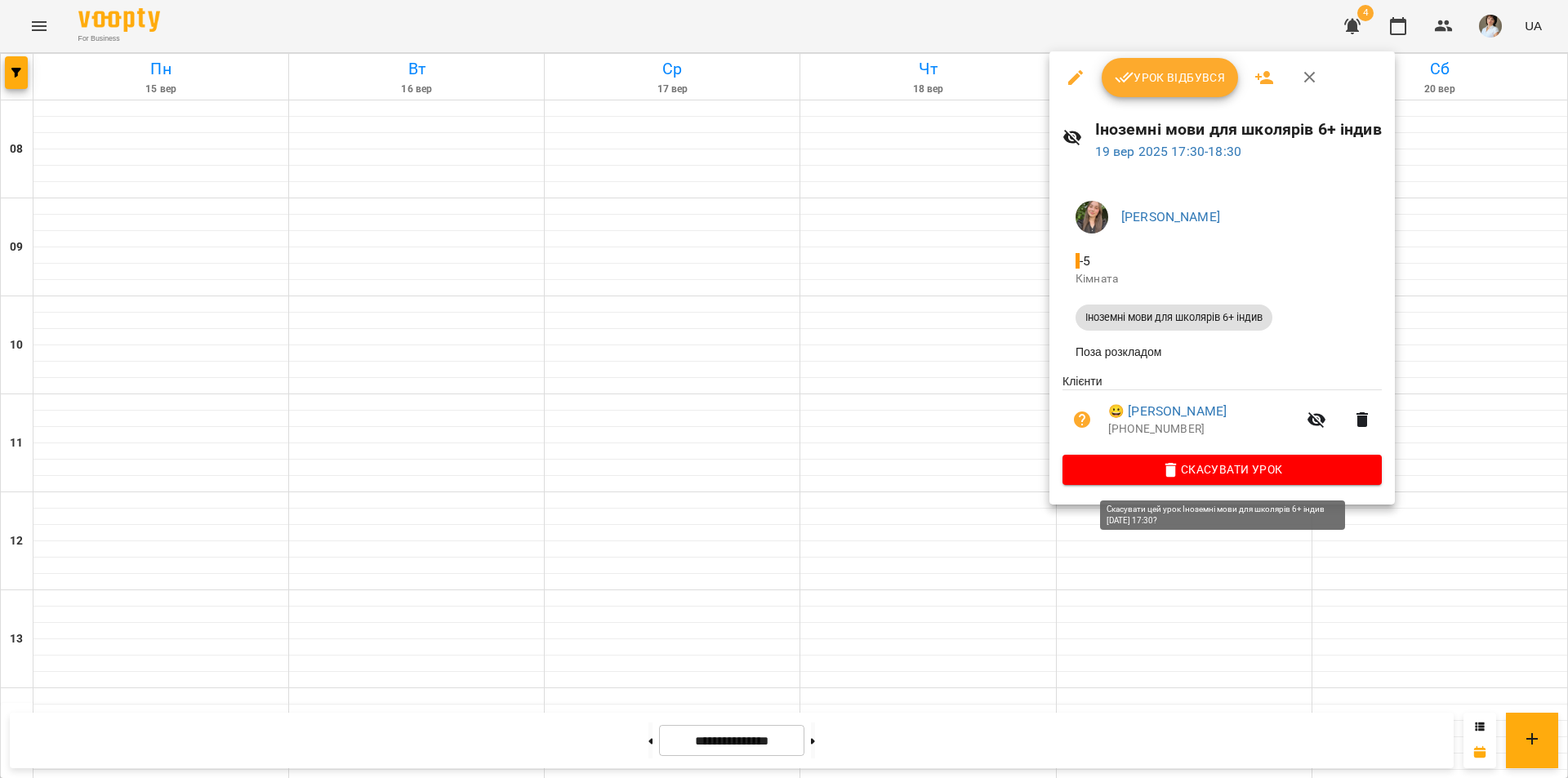
click at [1229, 475] on span "Скасувати Урок" at bounding box center [1221, 470] width 293 height 20
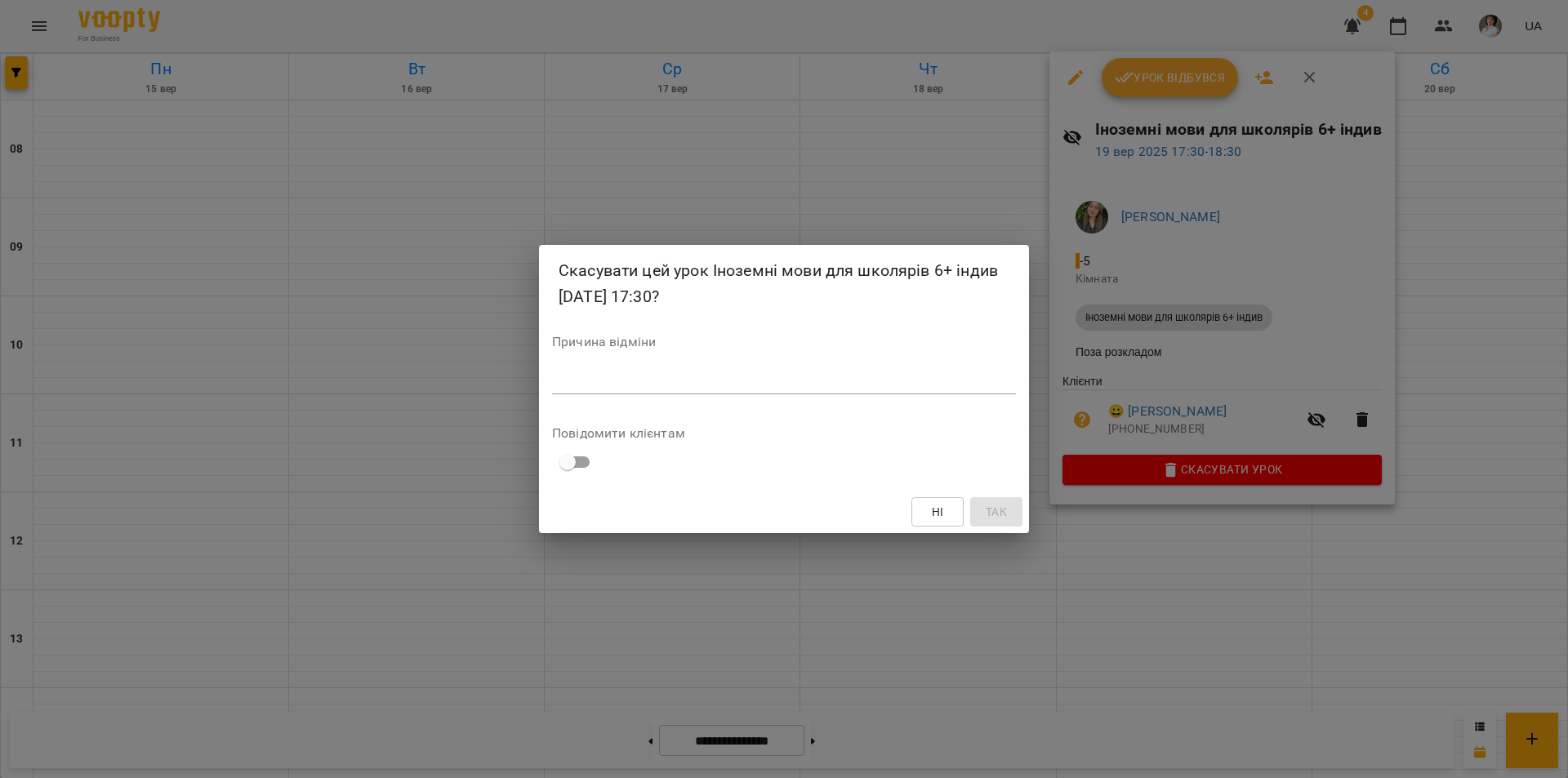
click at [863, 394] on div "*" at bounding box center [784, 382] width 464 height 26
click at [1005, 504] on span "Так" at bounding box center [997, 512] width 21 height 20
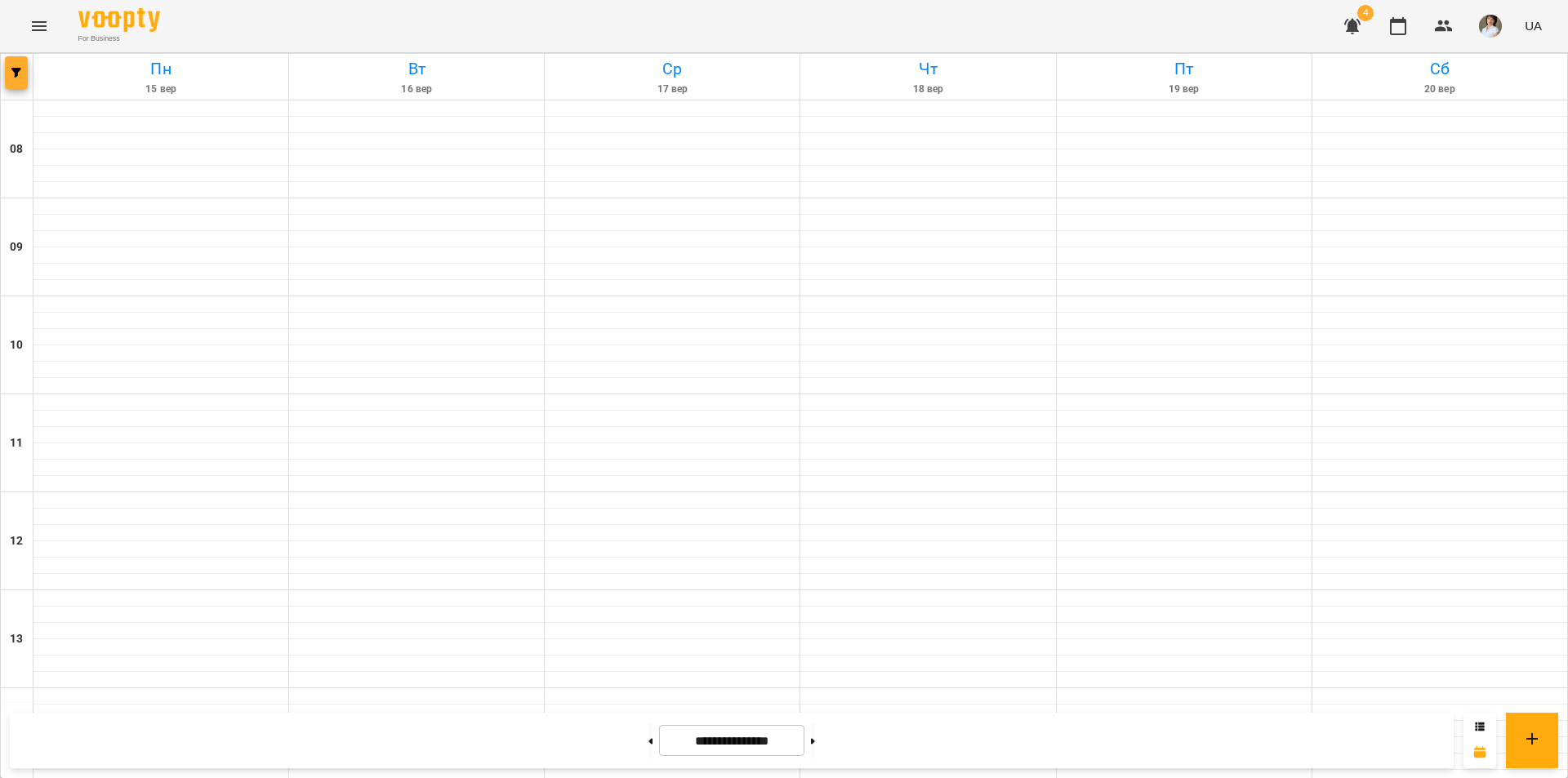
click at [26, 80] on button "button" at bounding box center [17, 73] width 23 height 33
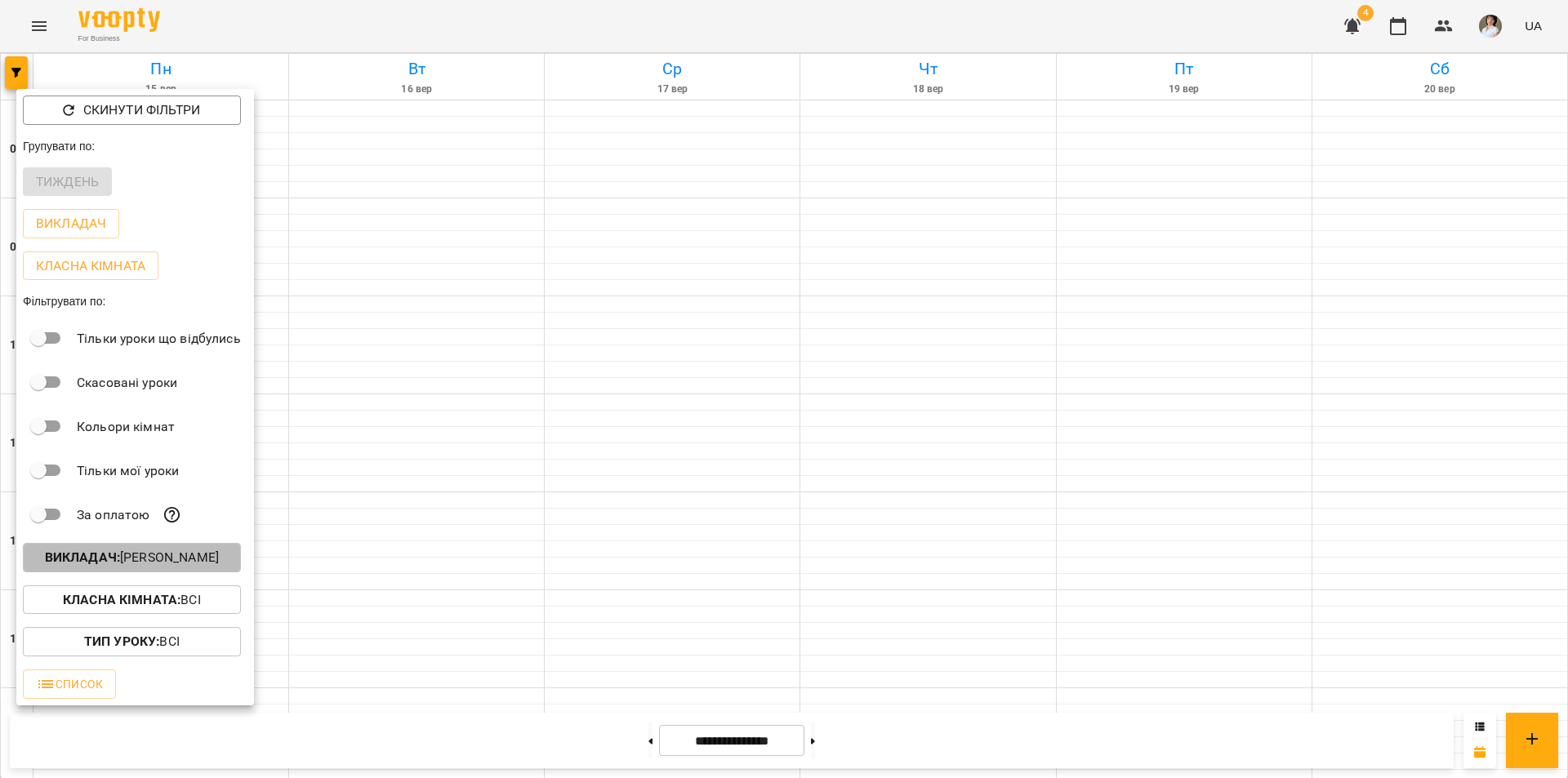
click at [139, 566] on p "Викладач : Гембік Вікторія Миколаївна" at bounding box center [131, 558] width 174 height 20
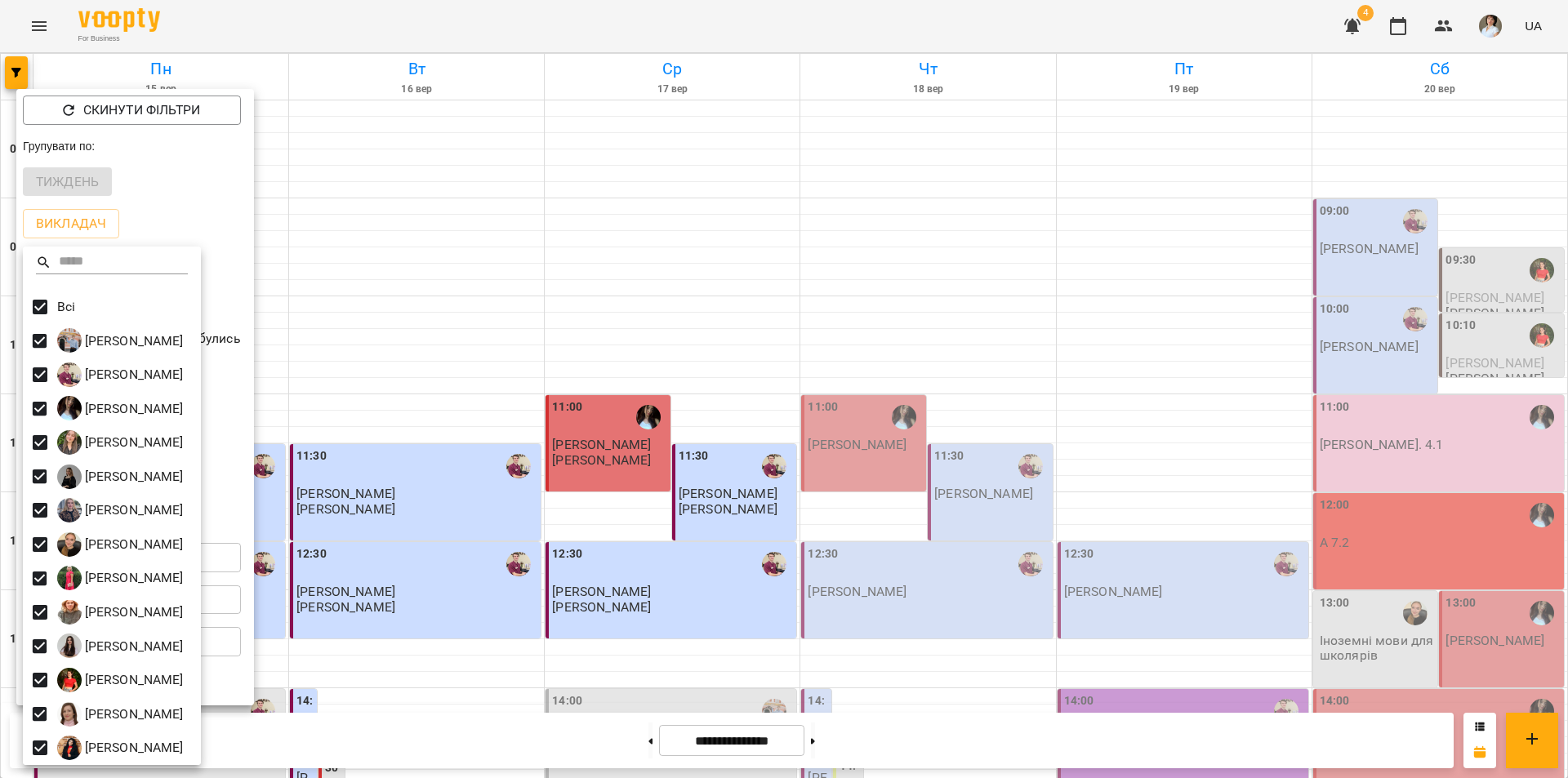
click at [432, 687] on div at bounding box center [784, 389] width 1568 height 778
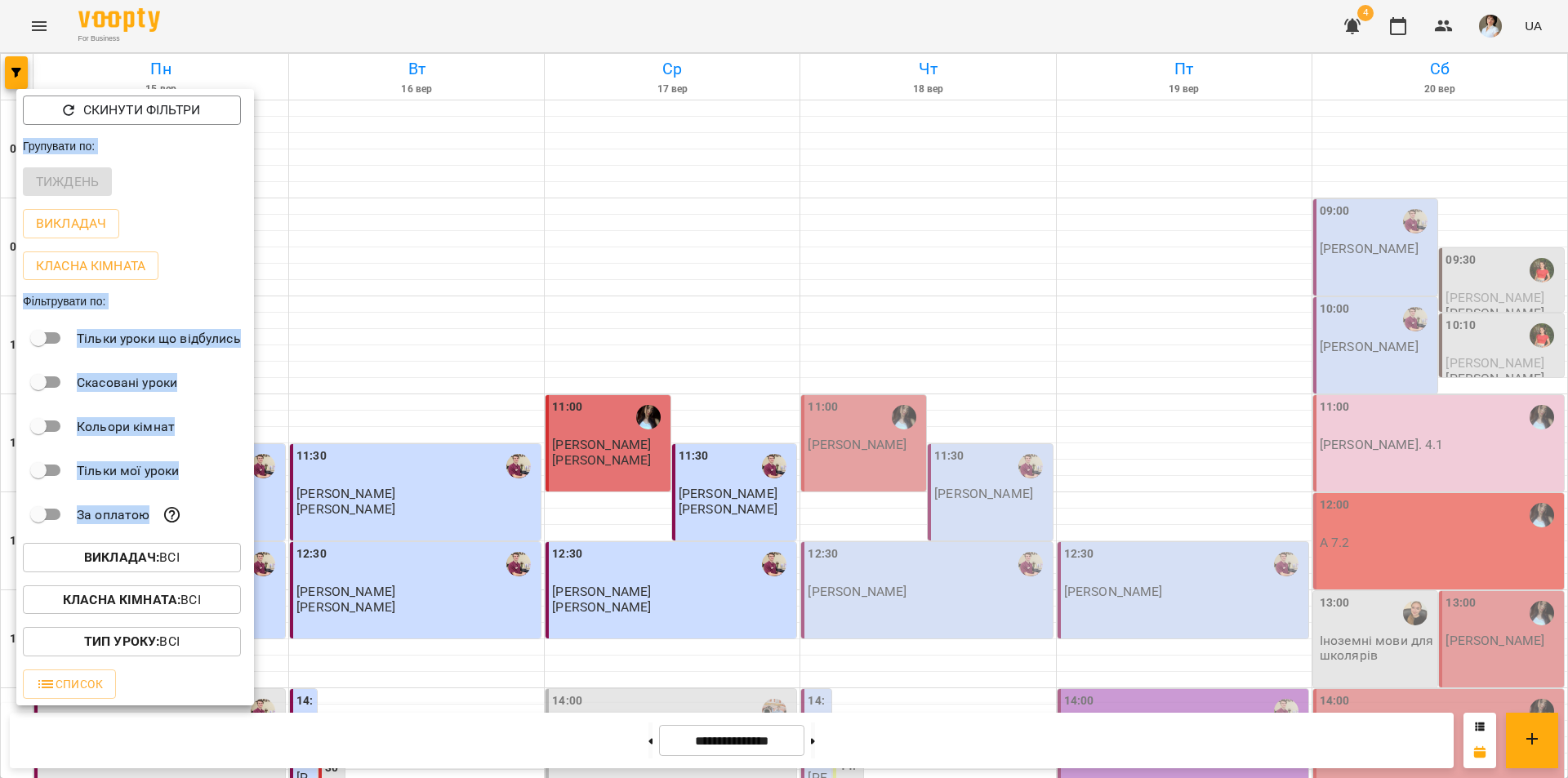
click at [438, 691] on div at bounding box center [784, 389] width 1568 height 778
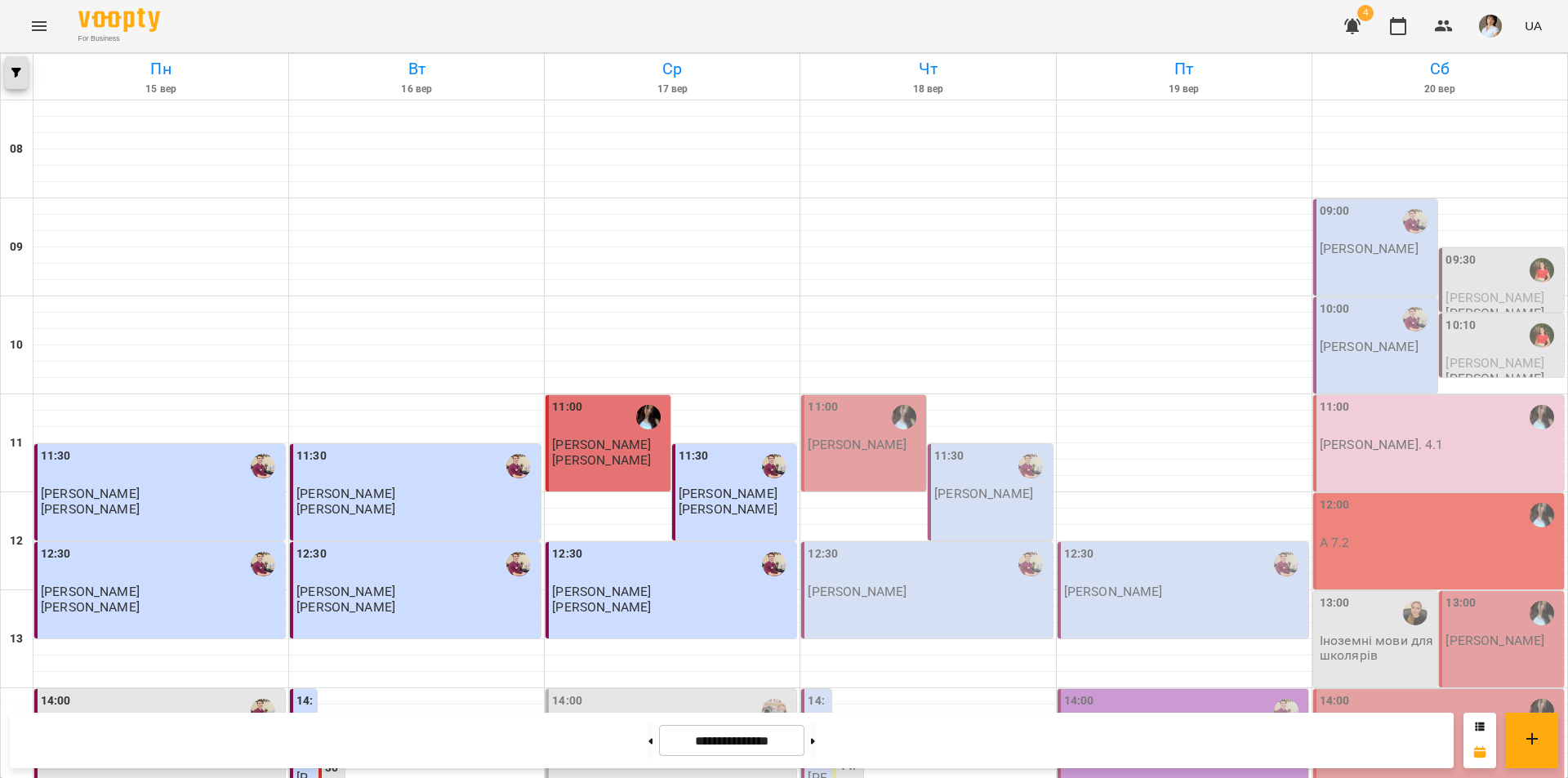
click at [17, 77] on icon "button" at bounding box center [17, 73] width 10 height 10
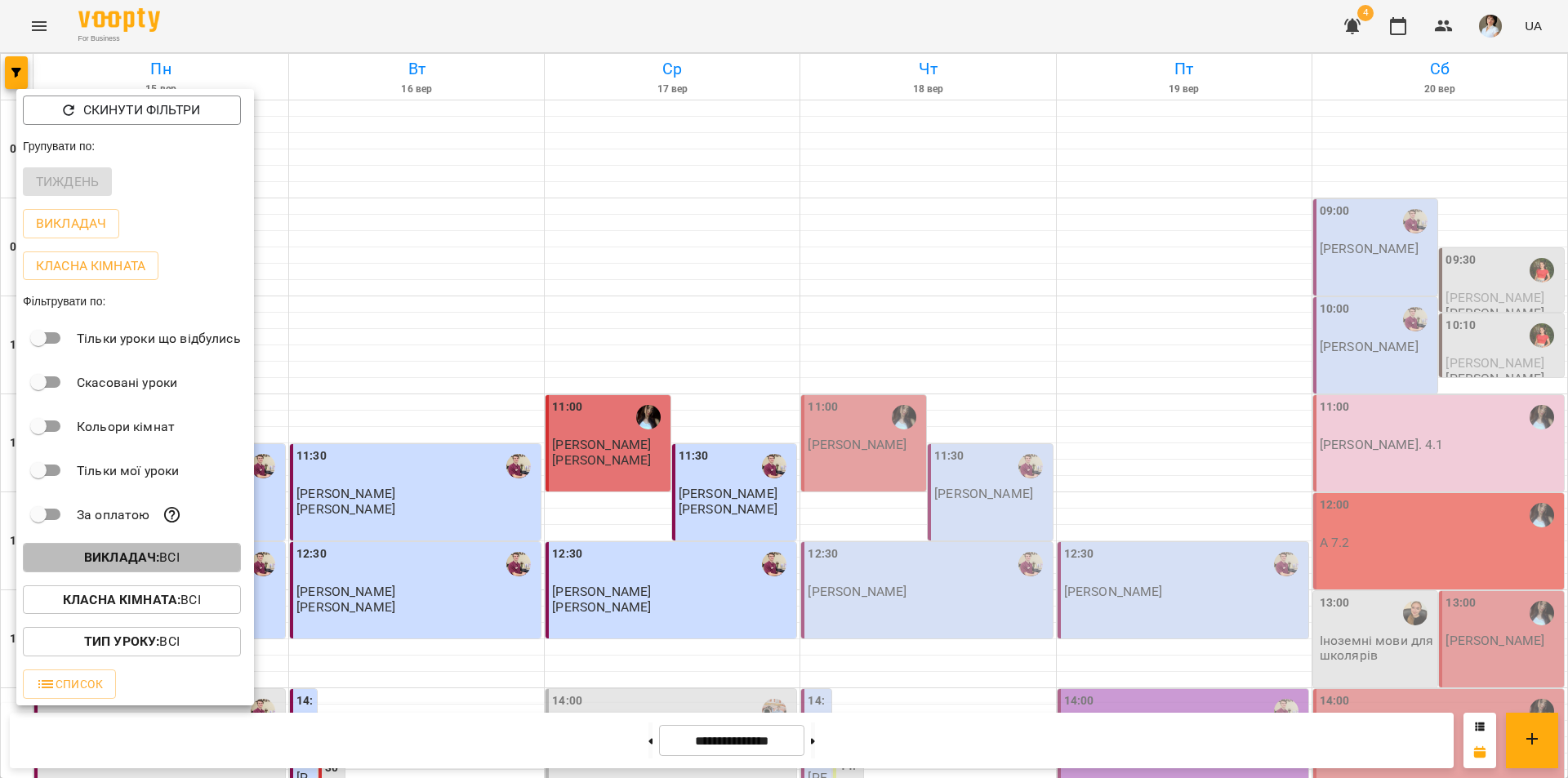
click at [113, 560] on b "Викладач :" at bounding box center [121, 557] width 75 height 16
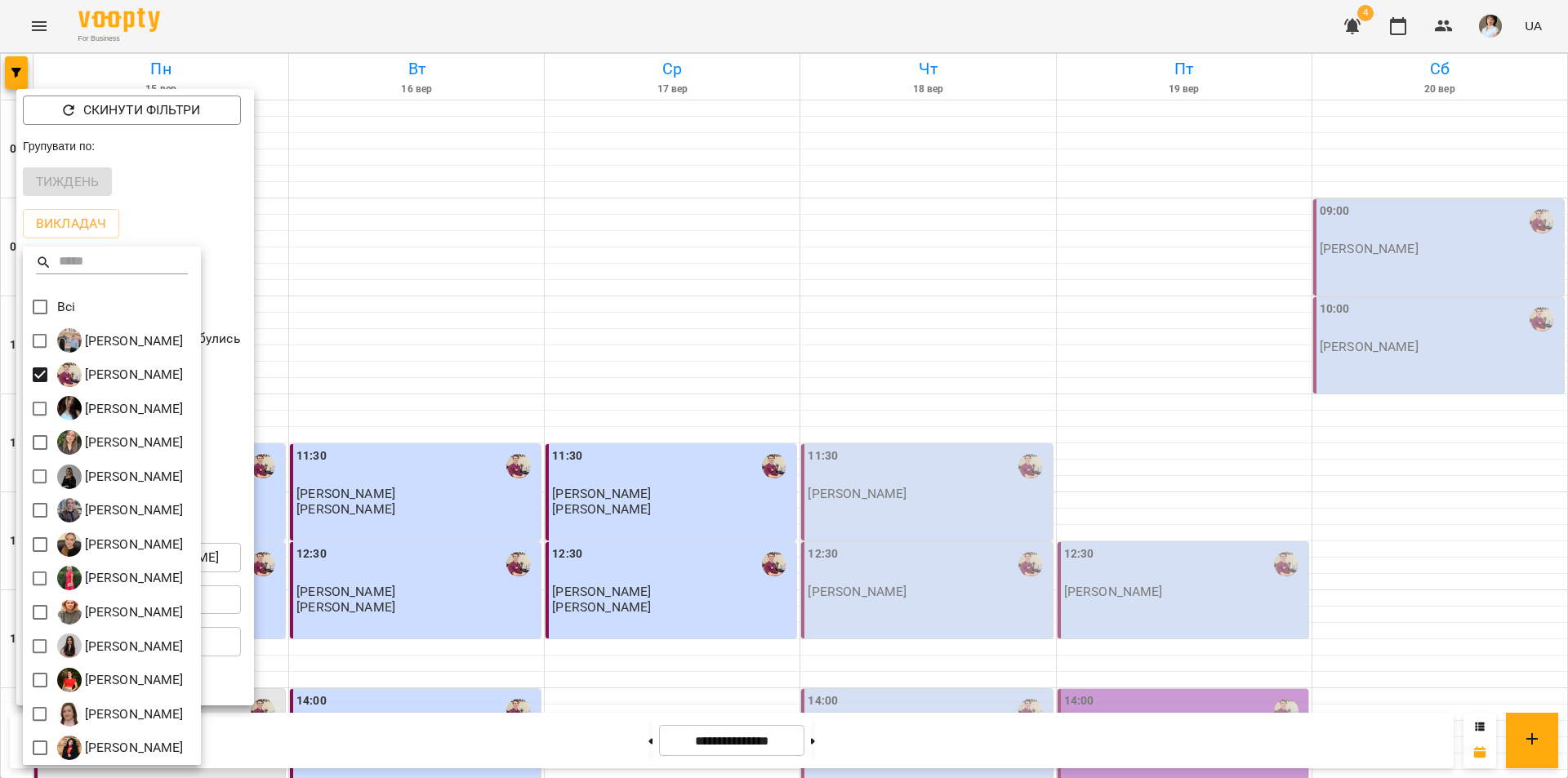
click at [750, 20] on div at bounding box center [784, 389] width 1568 height 778
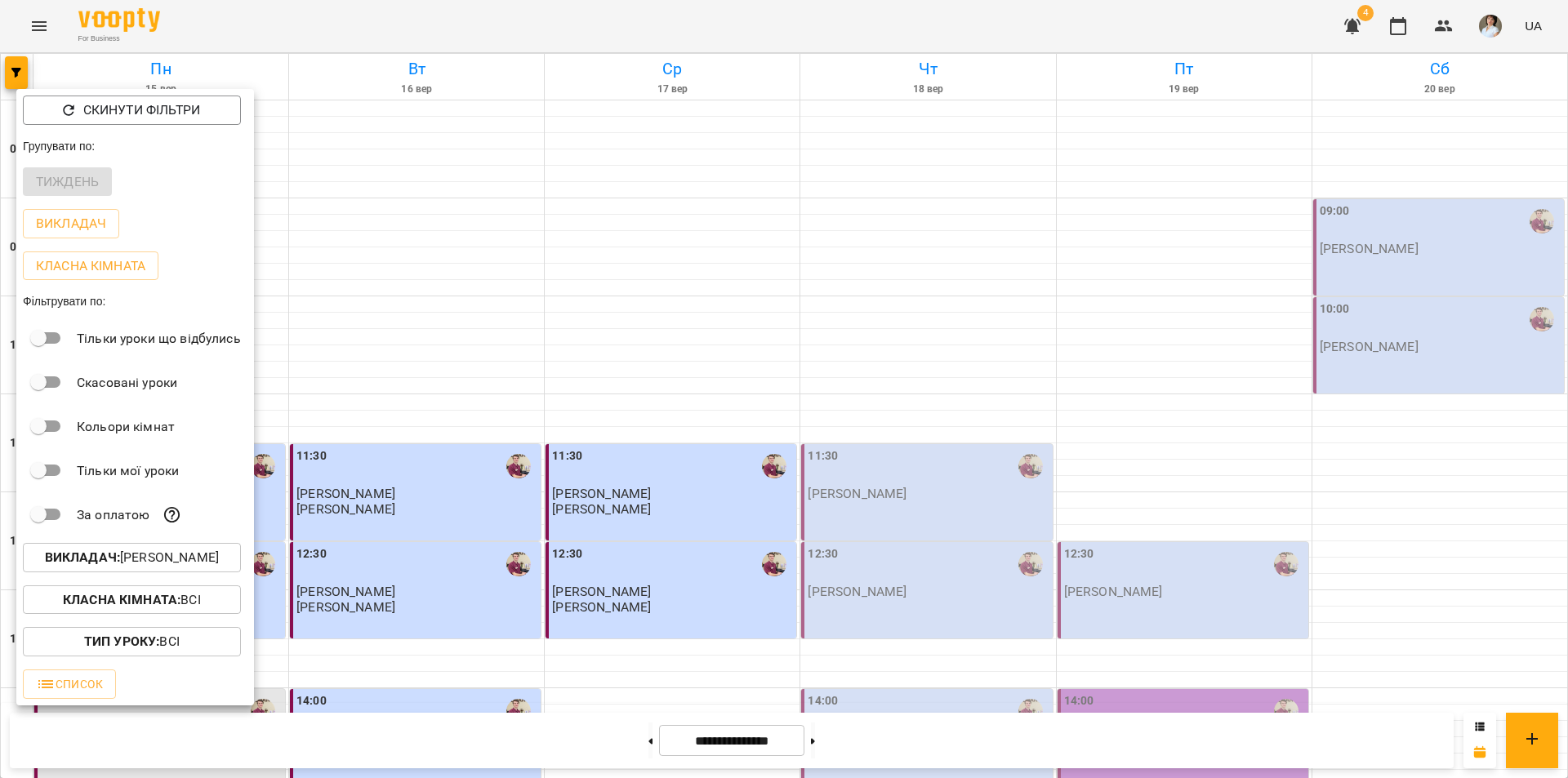
click at [750, 20] on div "Всі [PERSON_NAME] [PERSON_NAME] [PERSON_NAME] [PERSON_NAME] [PERSON_NAME] [PERS…" at bounding box center [784, 389] width 1568 height 778
click at [750, 20] on div at bounding box center [784, 389] width 1568 height 778
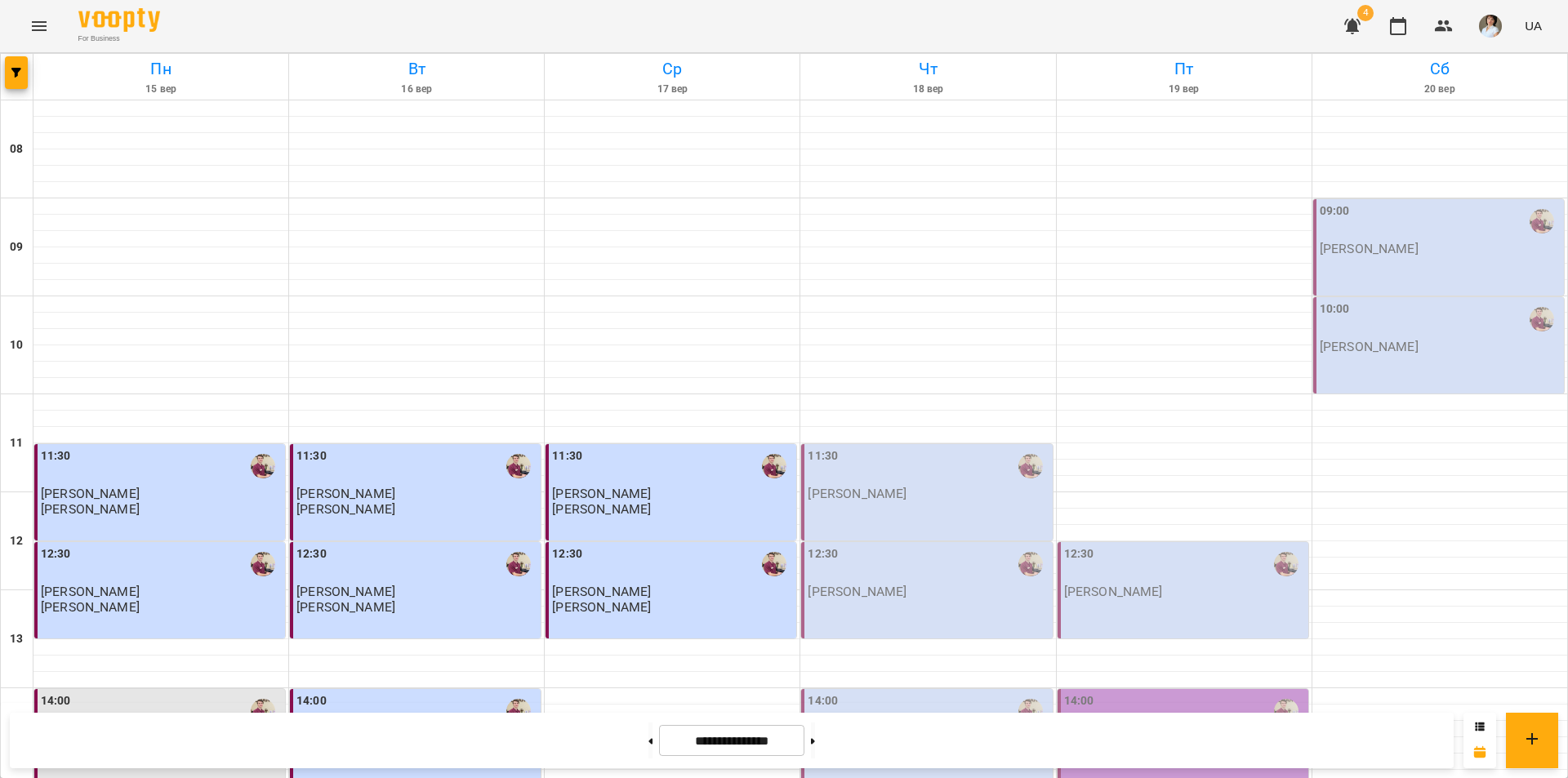
scroll to position [164, 0]
click at [20, 70] on icon "button" at bounding box center [17, 73] width 10 height 10
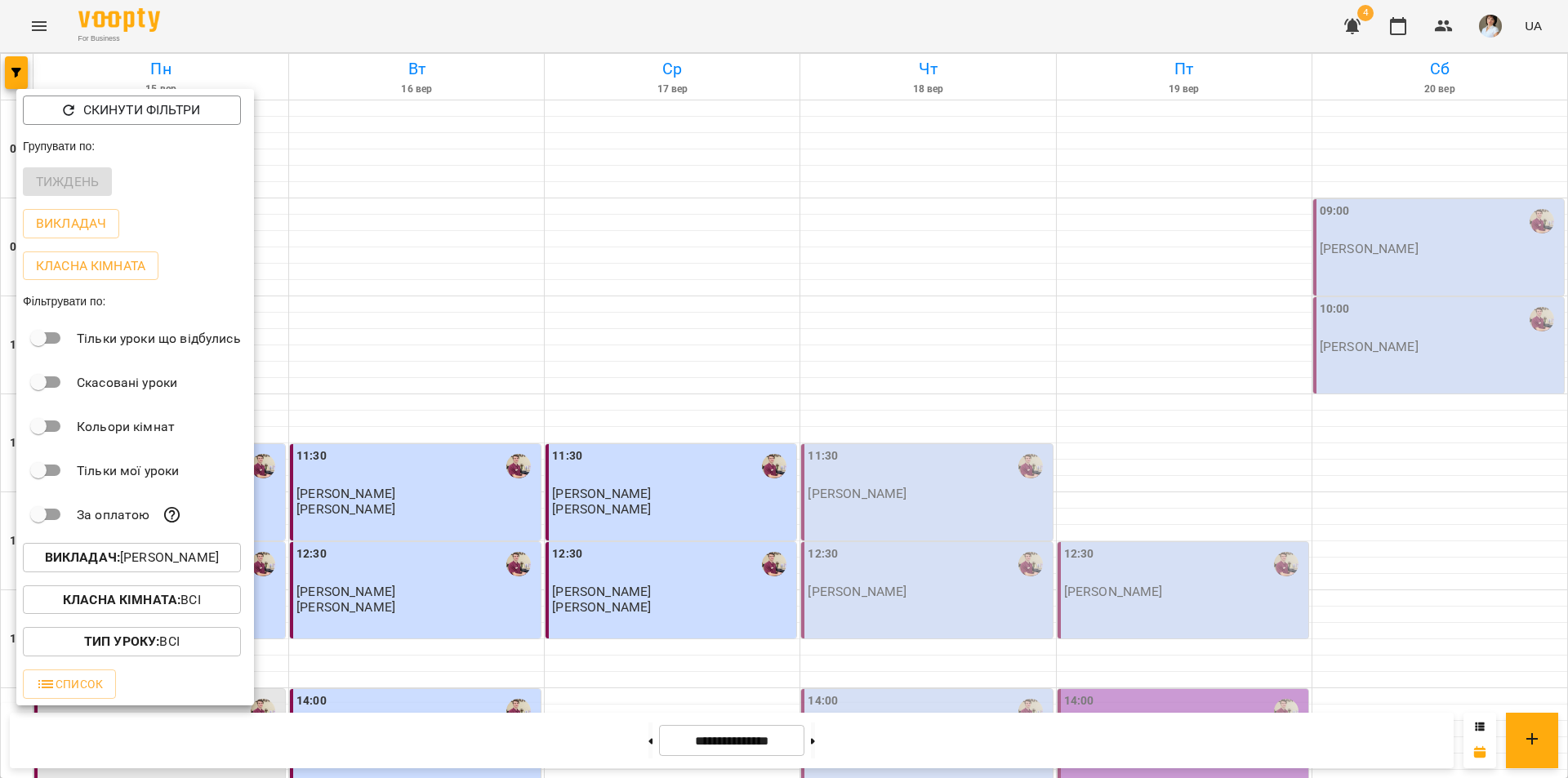
click at [116, 563] on p "Викладач : Бойко Дмитро Вікторович" at bounding box center [131, 558] width 174 height 20
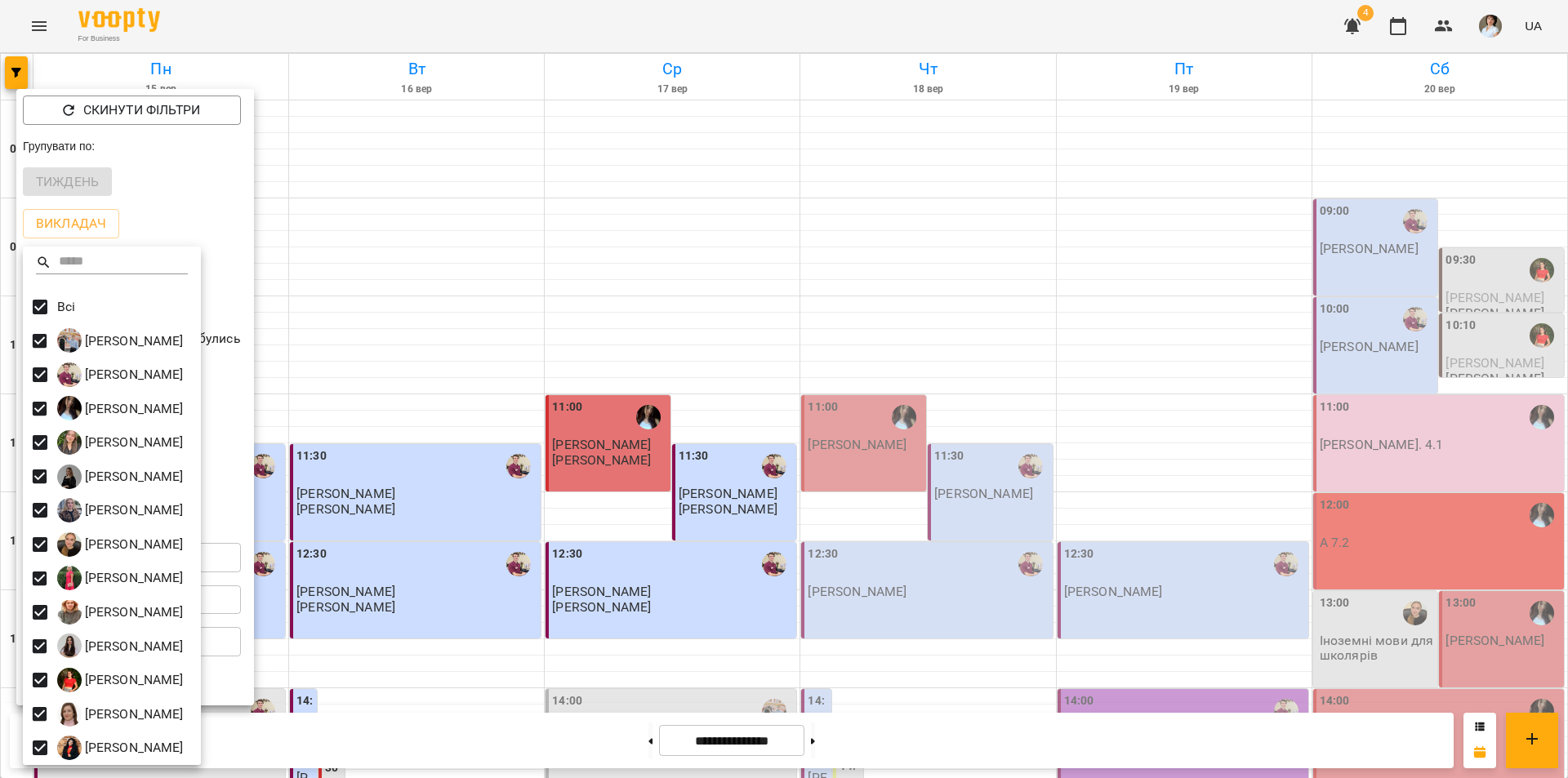
click at [760, 32] on div at bounding box center [784, 389] width 1568 height 778
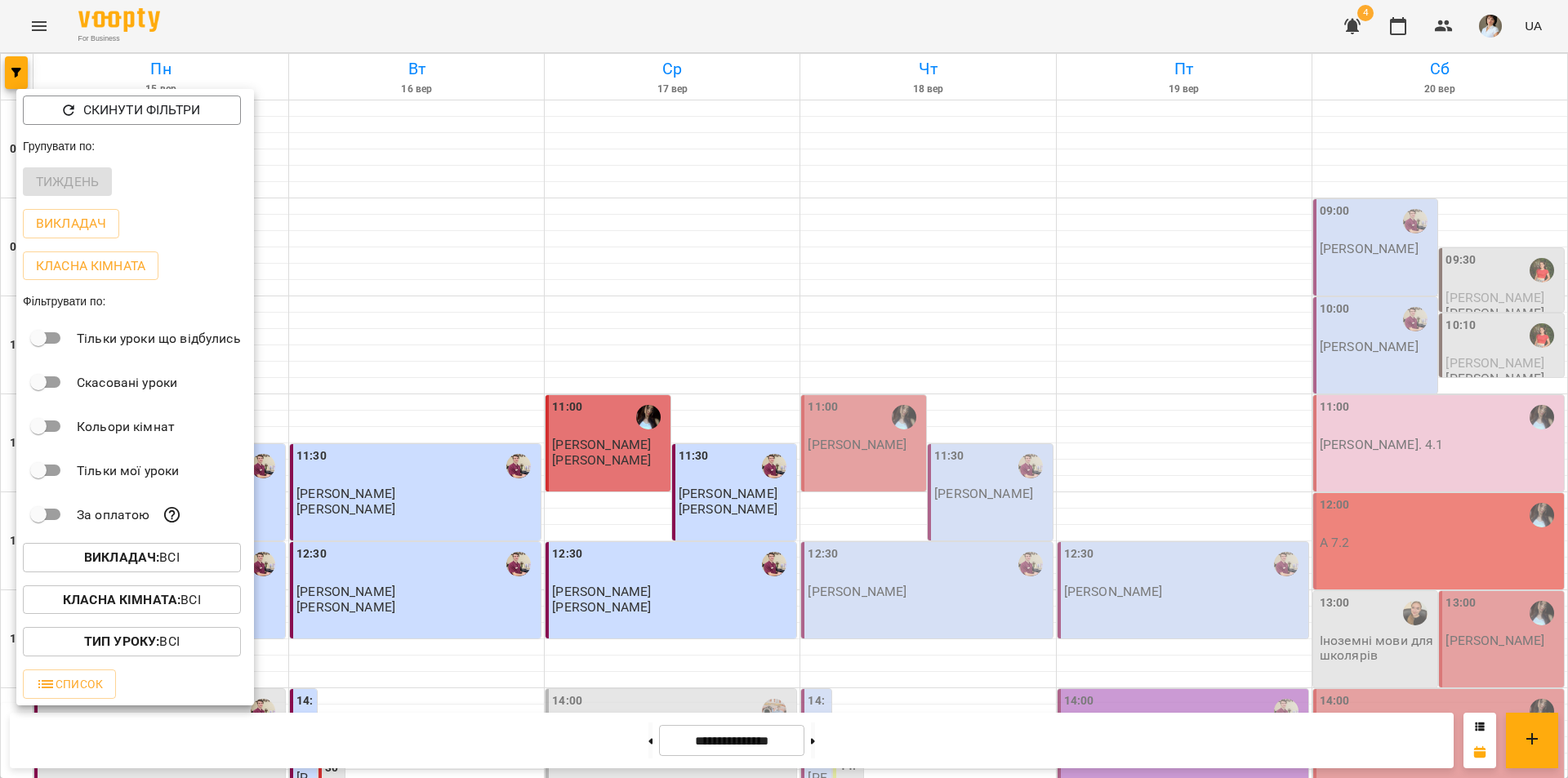
click at [759, 32] on div at bounding box center [784, 389] width 1568 height 778
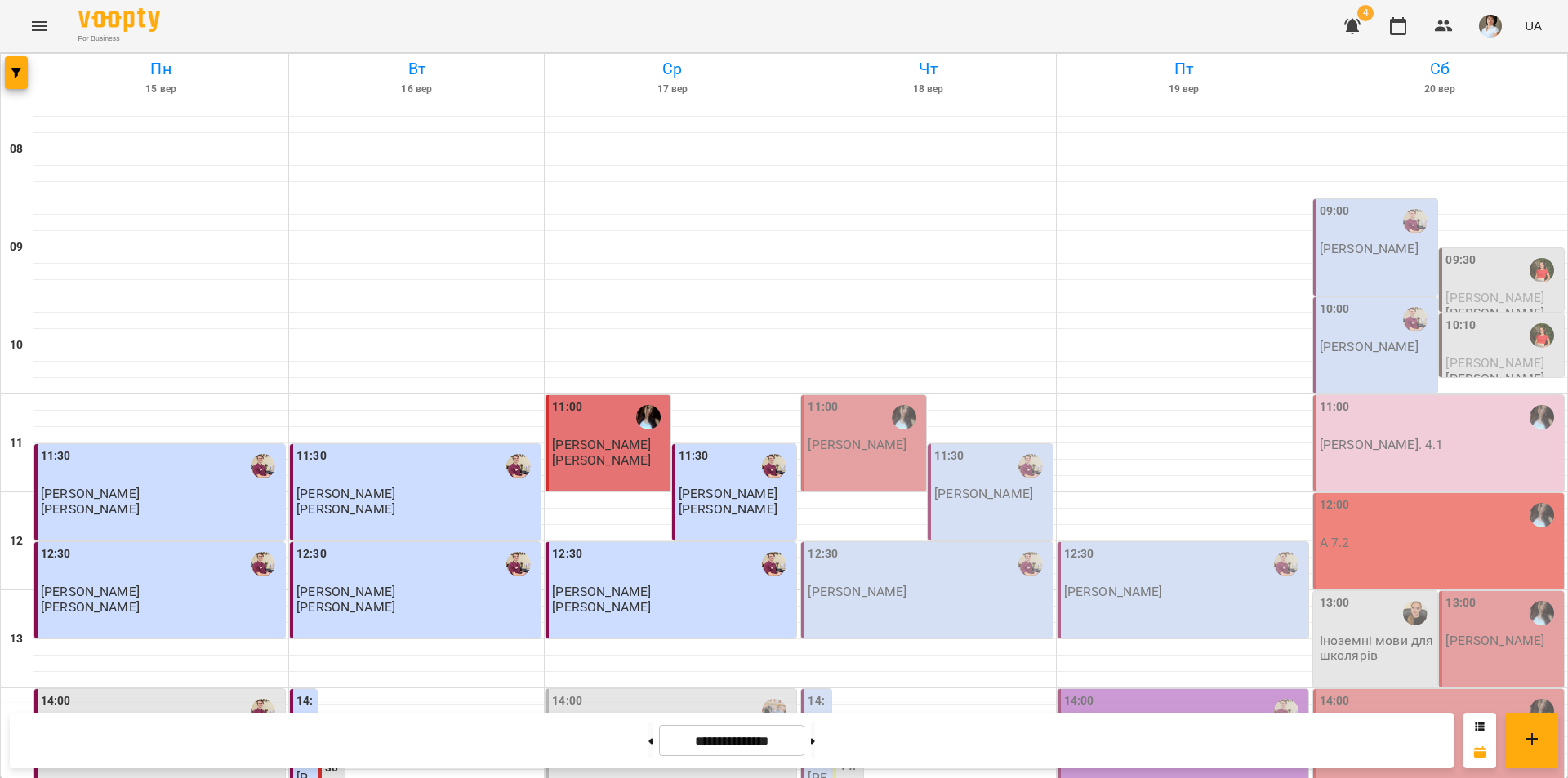
click at [656, 693] on div "14:00 Бойко Андрій" at bounding box center [672, 719] width 241 height 54
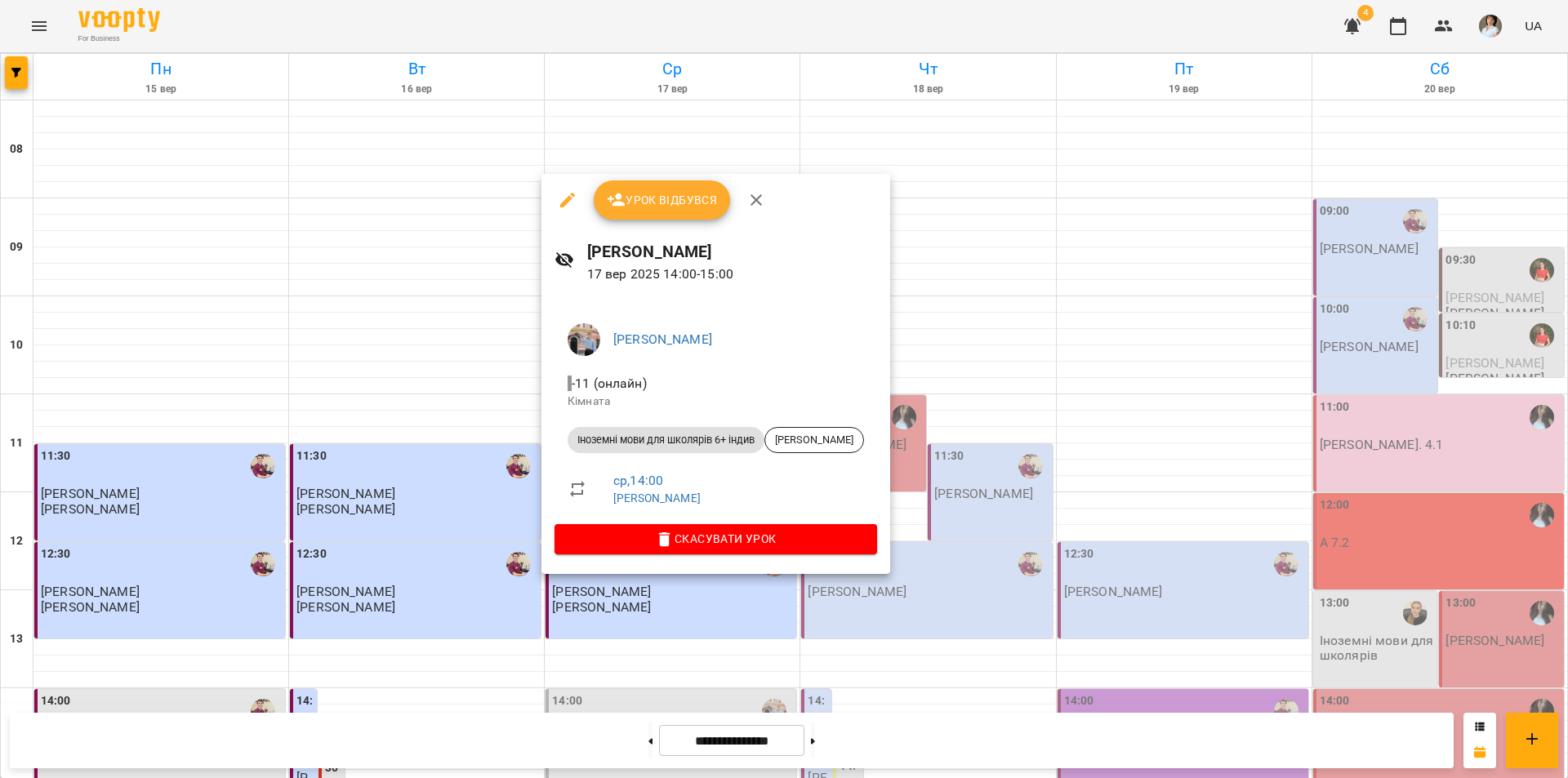
click at [791, 31] on div at bounding box center [784, 389] width 1568 height 778
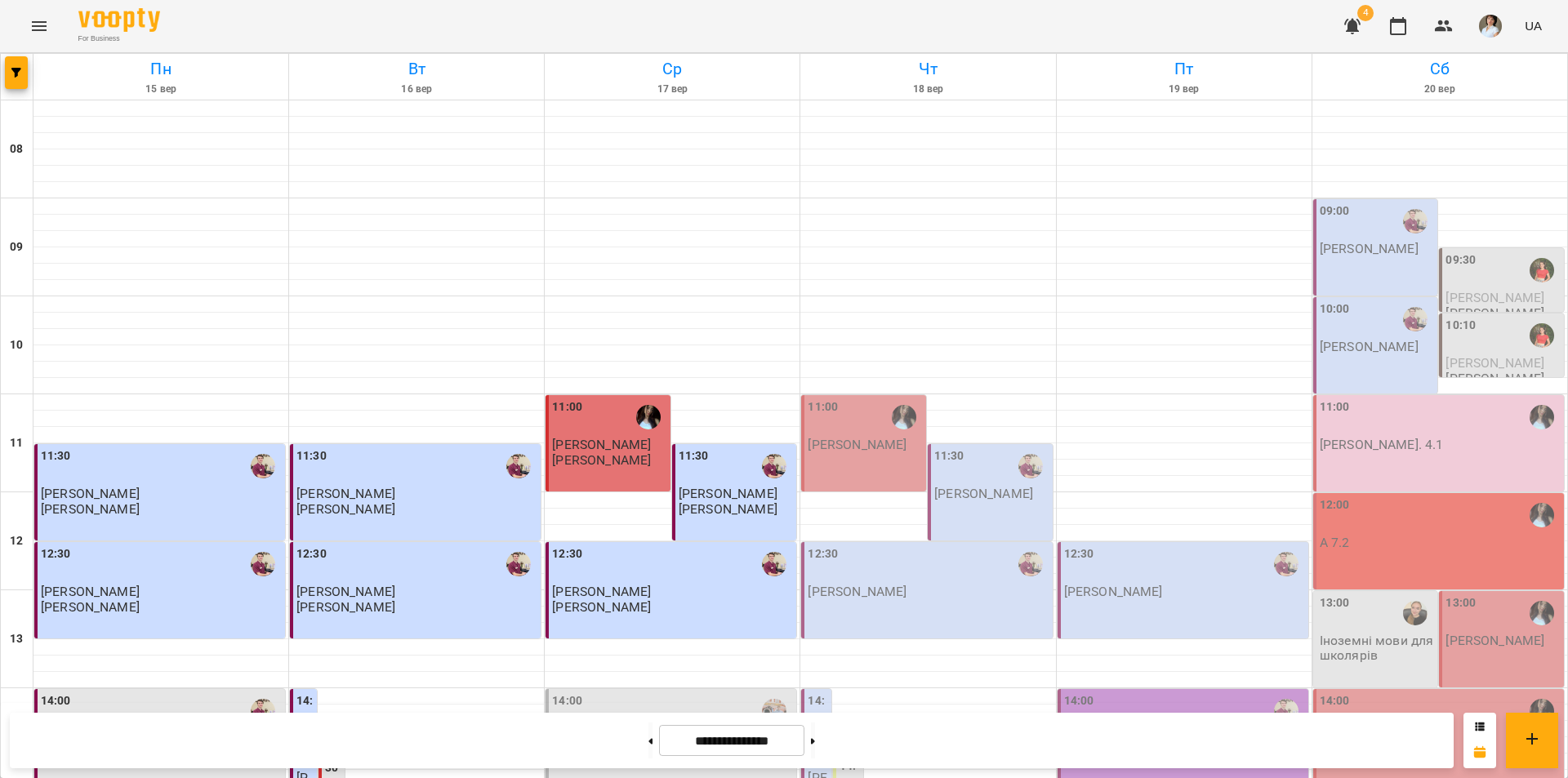
scroll to position [572, 0]
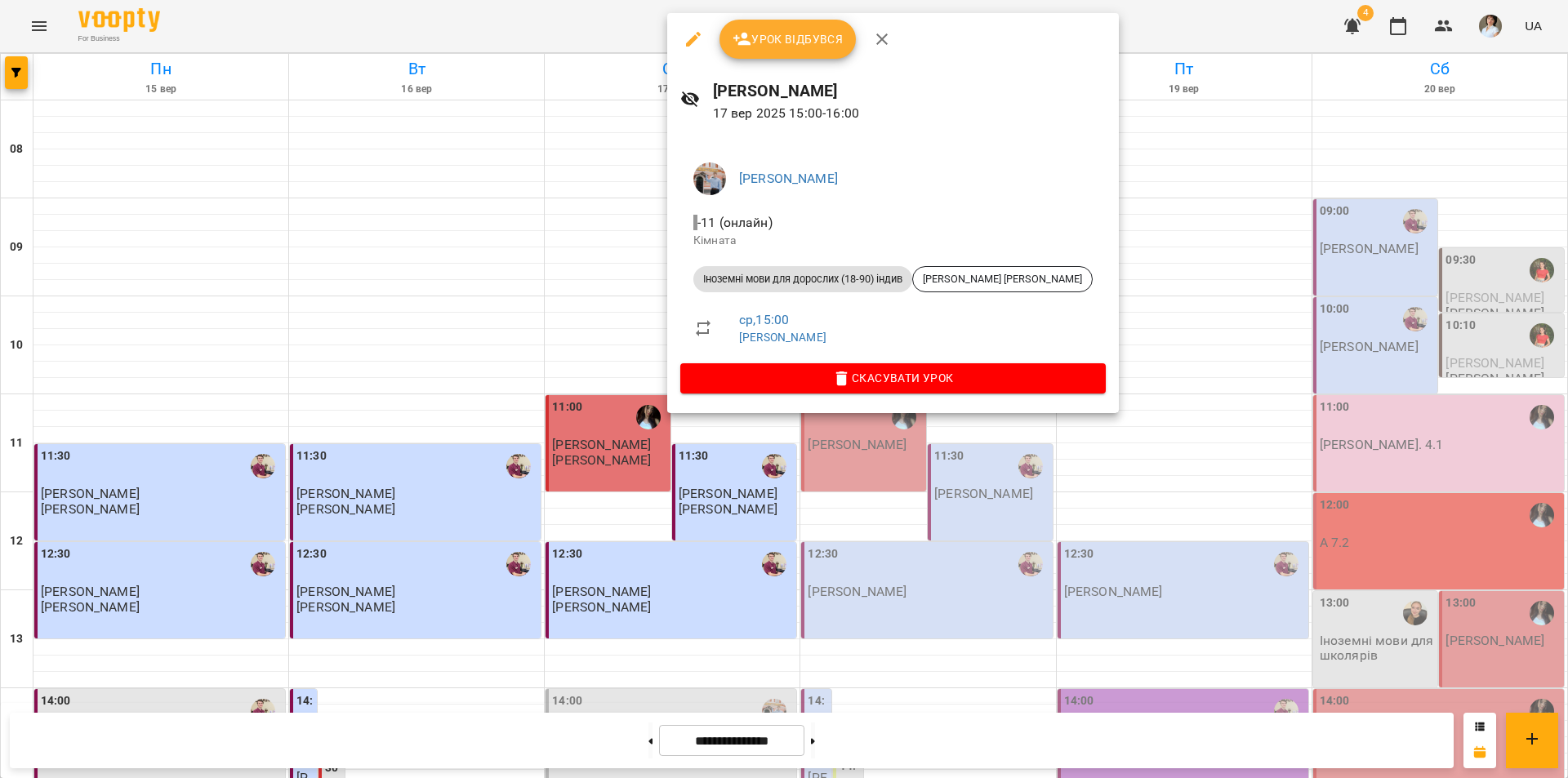
click at [523, 354] on div at bounding box center [784, 389] width 1568 height 778
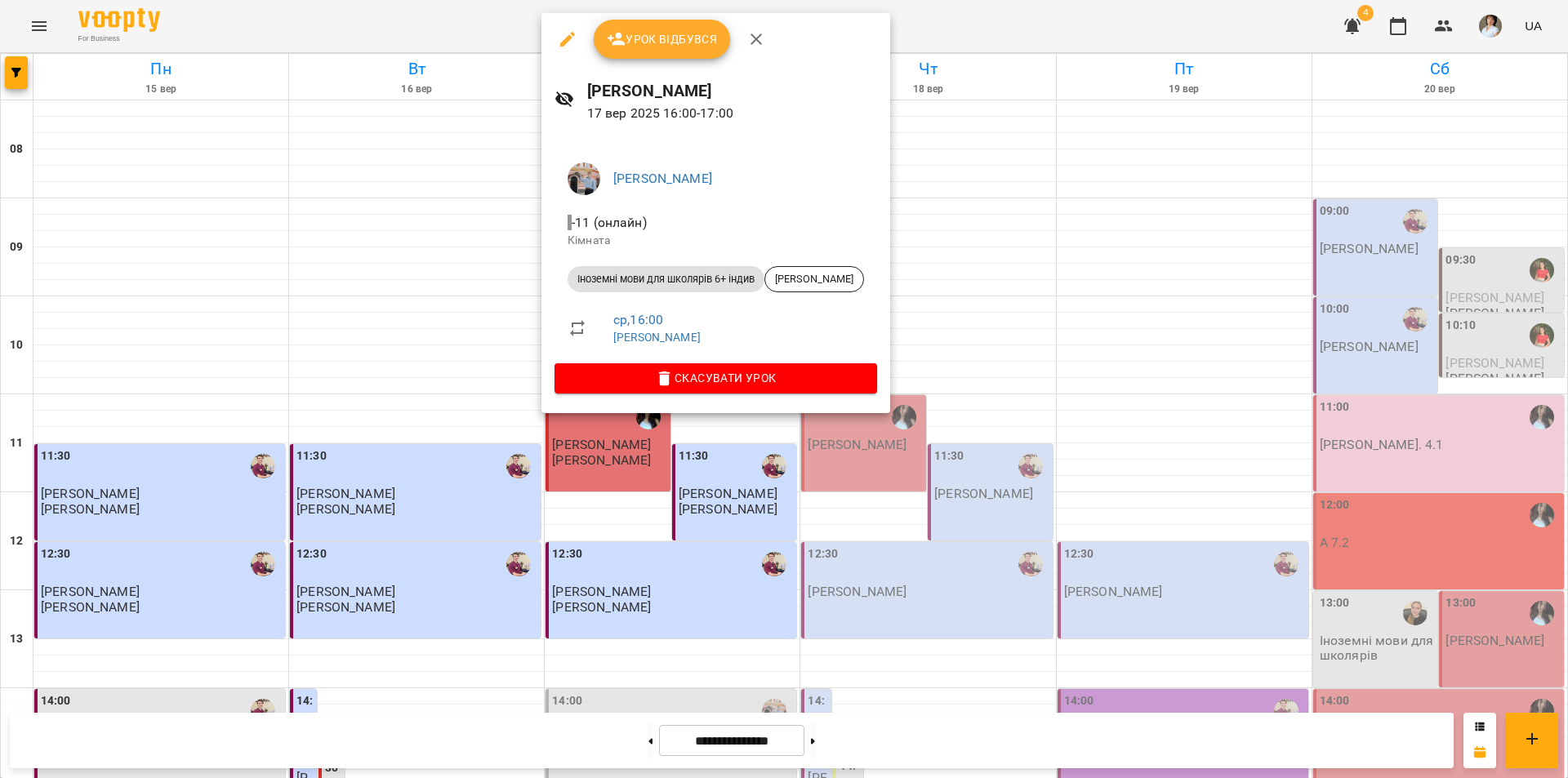
click at [937, 748] on div at bounding box center [784, 389] width 1568 height 778
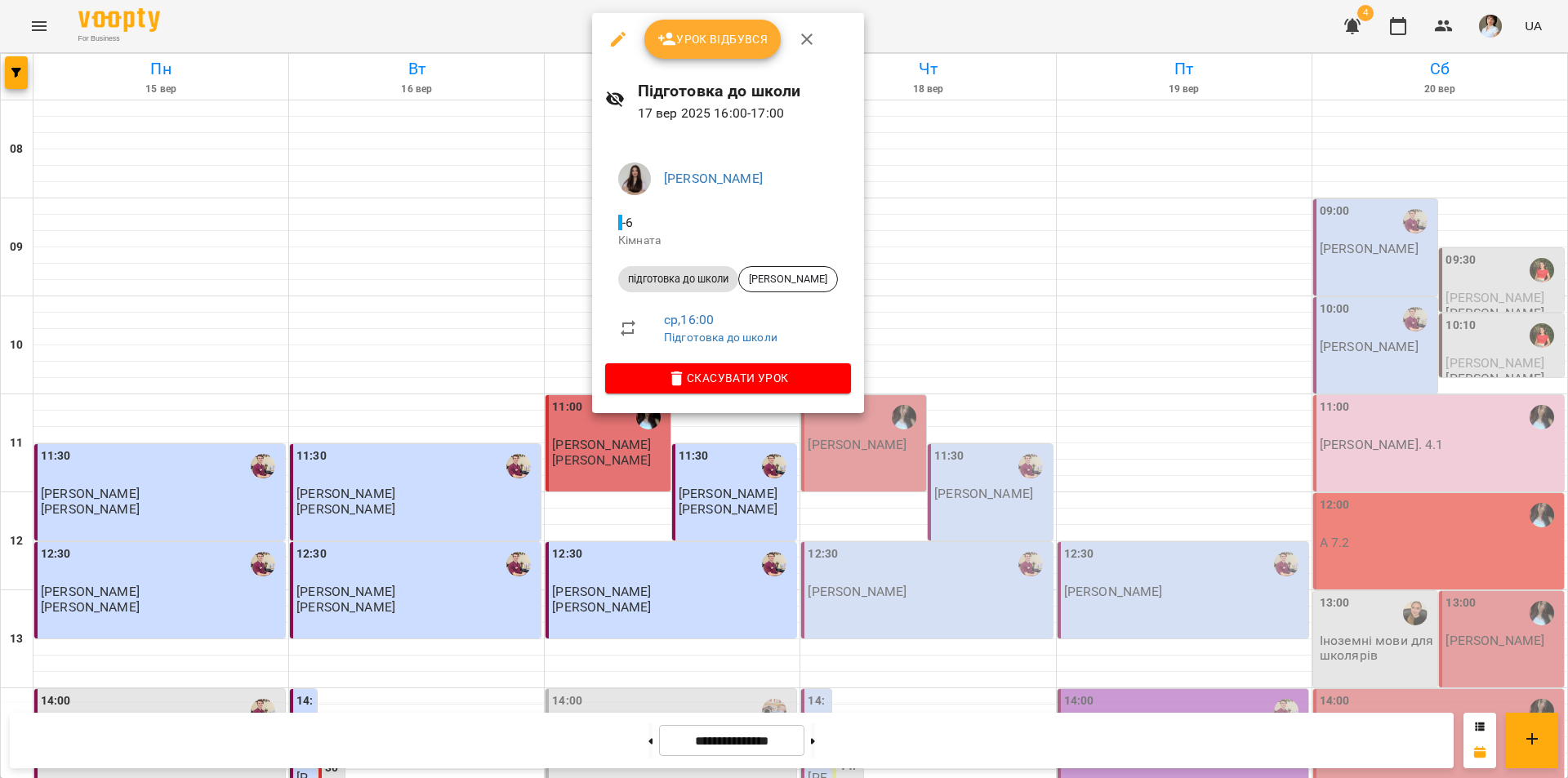
click at [557, 743] on div at bounding box center [784, 389] width 1568 height 778
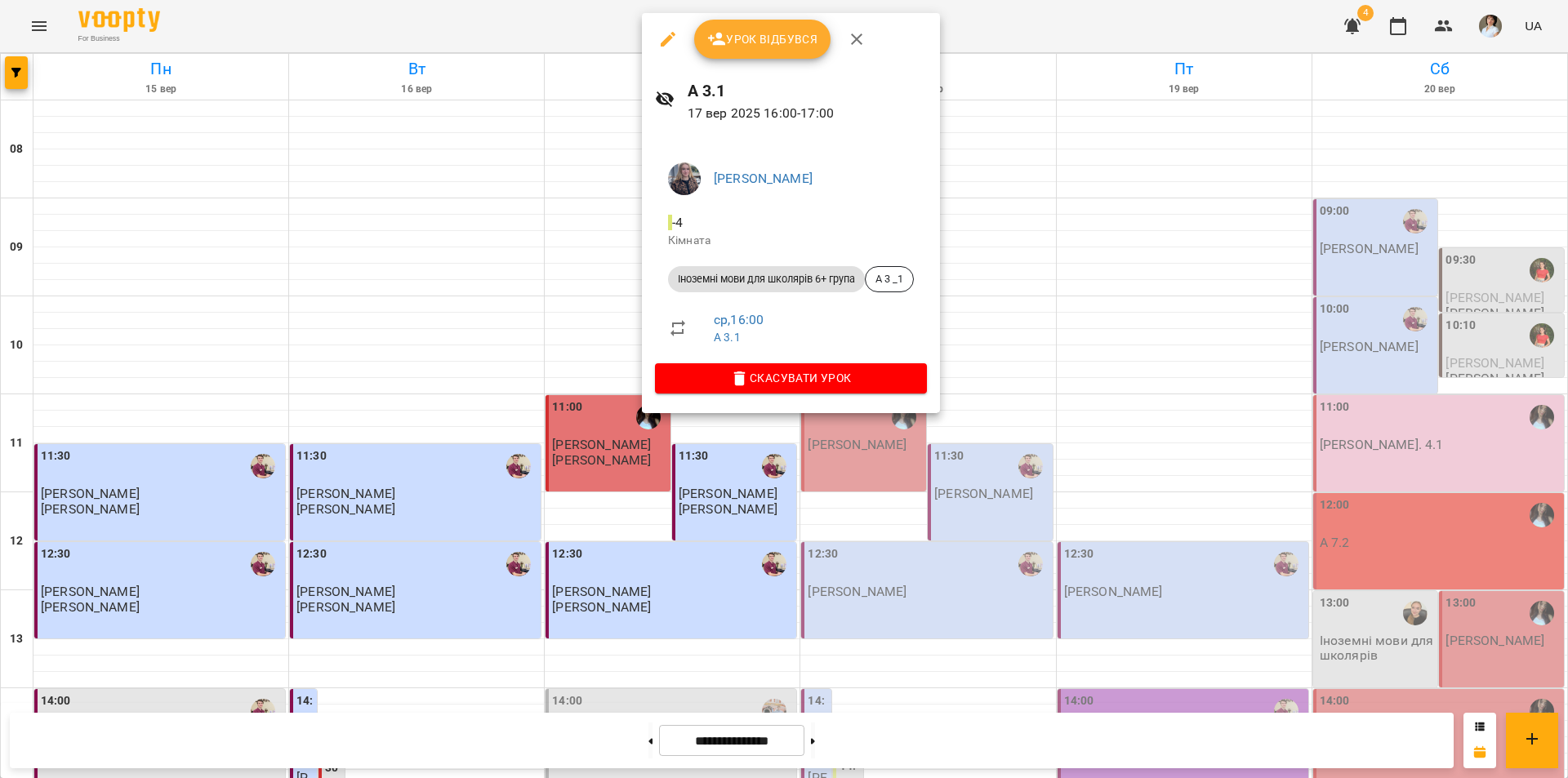
click at [612, 360] on div at bounding box center [784, 389] width 1568 height 778
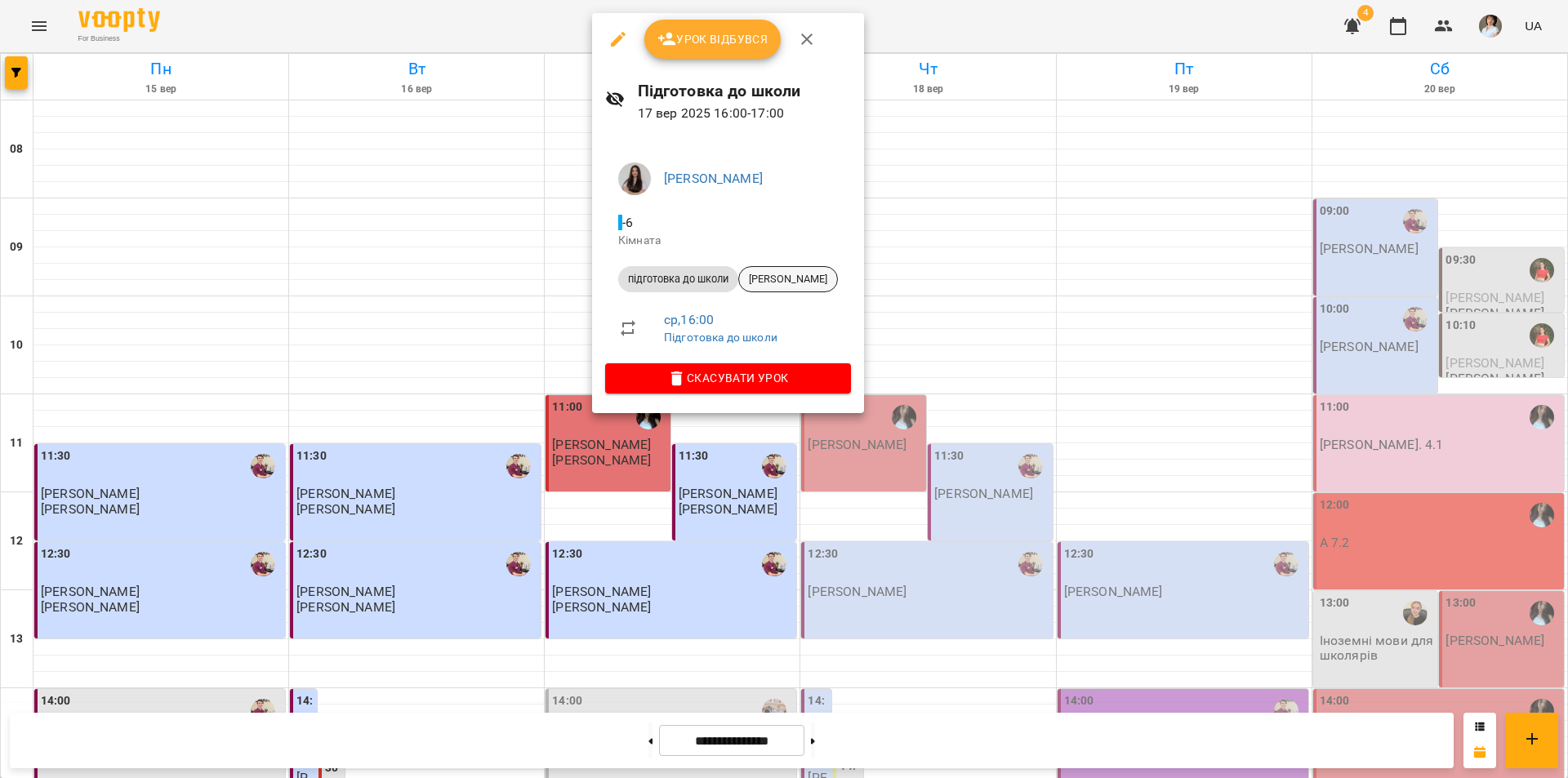
click at [797, 278] on span "[PERSON_NAME]" at bounding box center [788, 279] width 98 height 15
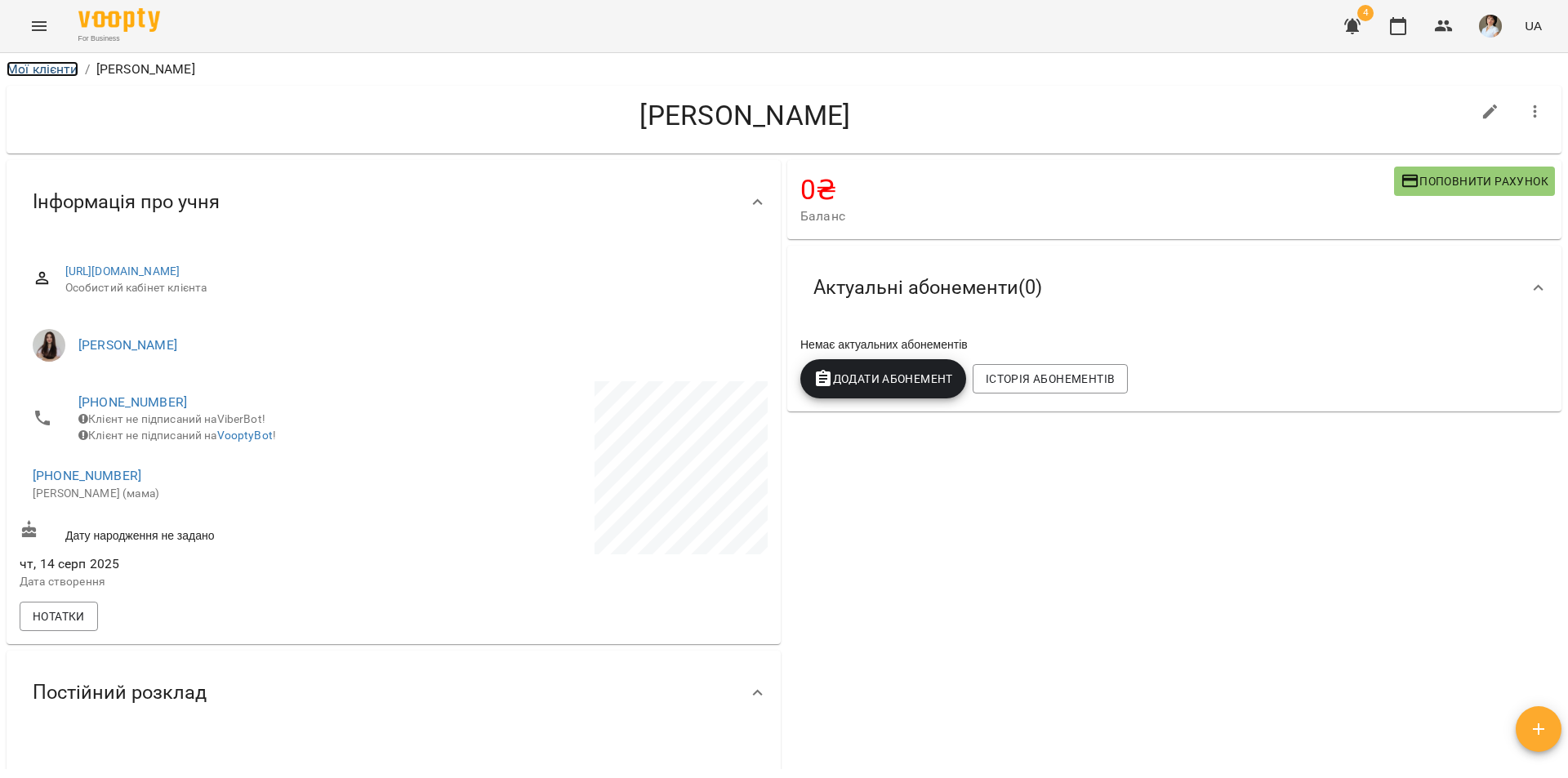
click at [30, 71] on link "Мої клієнти" at bounding box center [42, 69] width 72 height 16
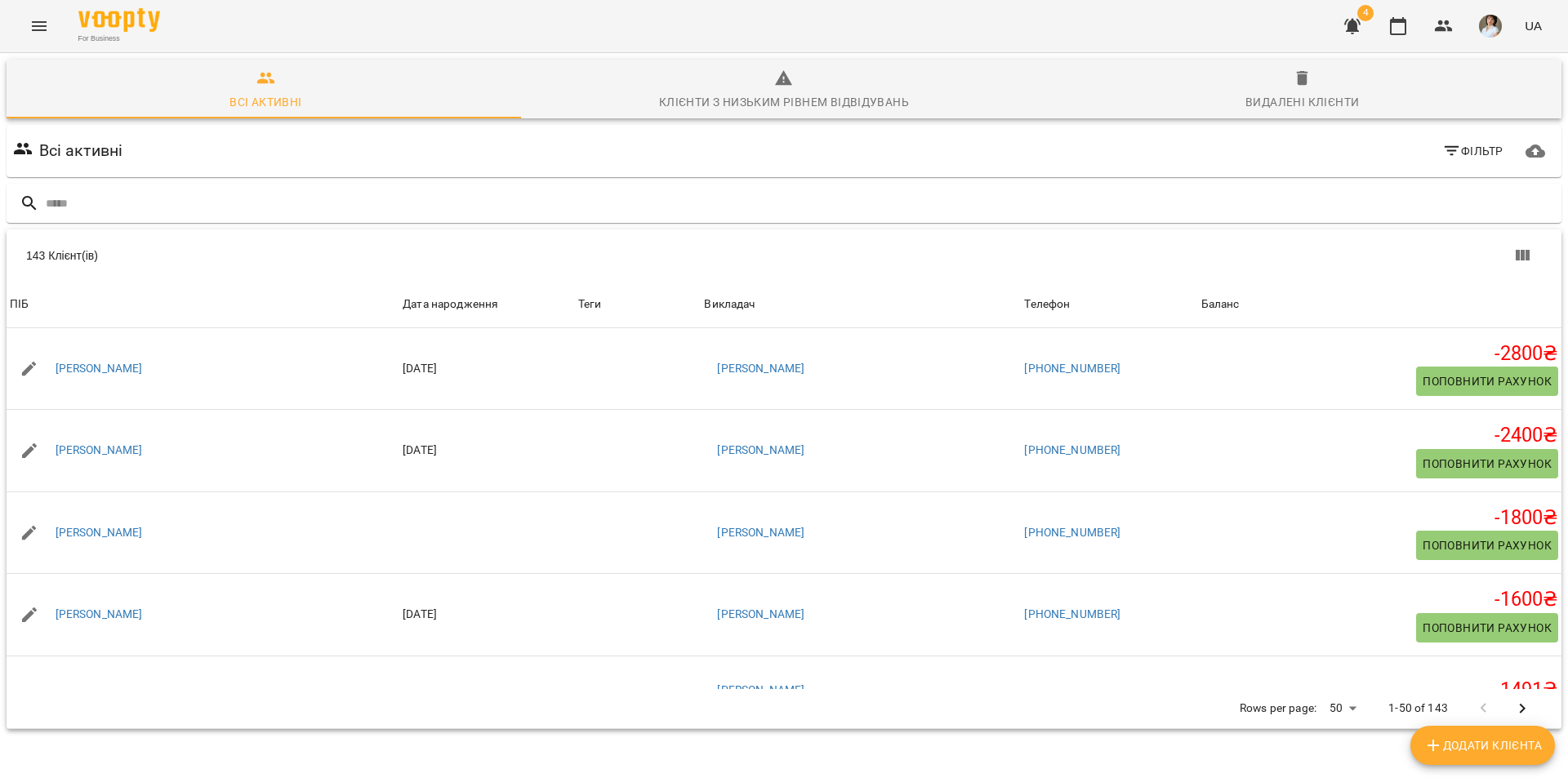
drag, startPoint x: 42, startPoint y: 26, endPoint x: 29, endPoint y: 33, distance: 14.8
click at [29, 33] on button "Menu" at bounding box center [39, 26] width 39 height 39
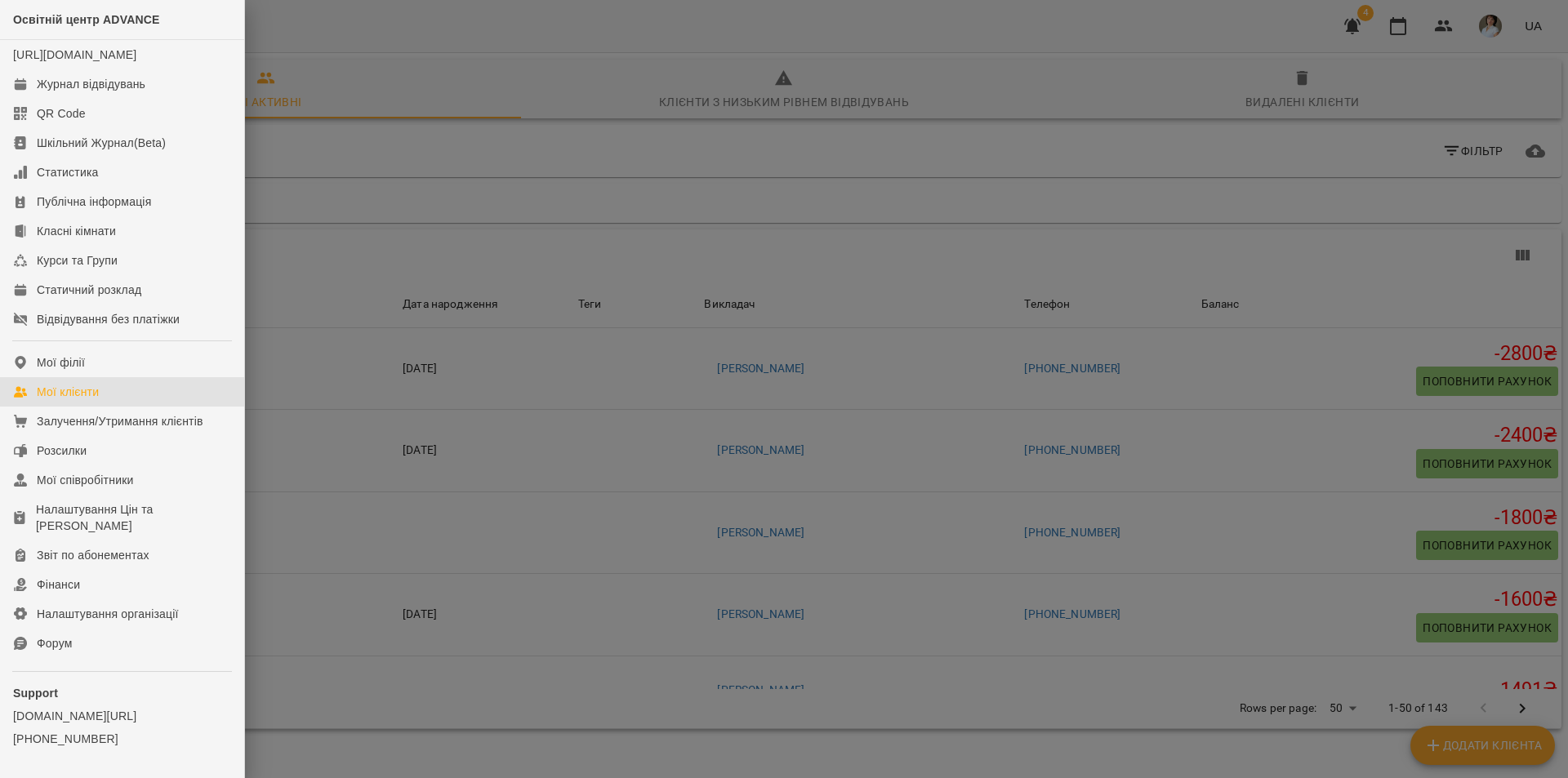
click at [372, 36] on div at bounding box center [784, 389] width 1568 height 778
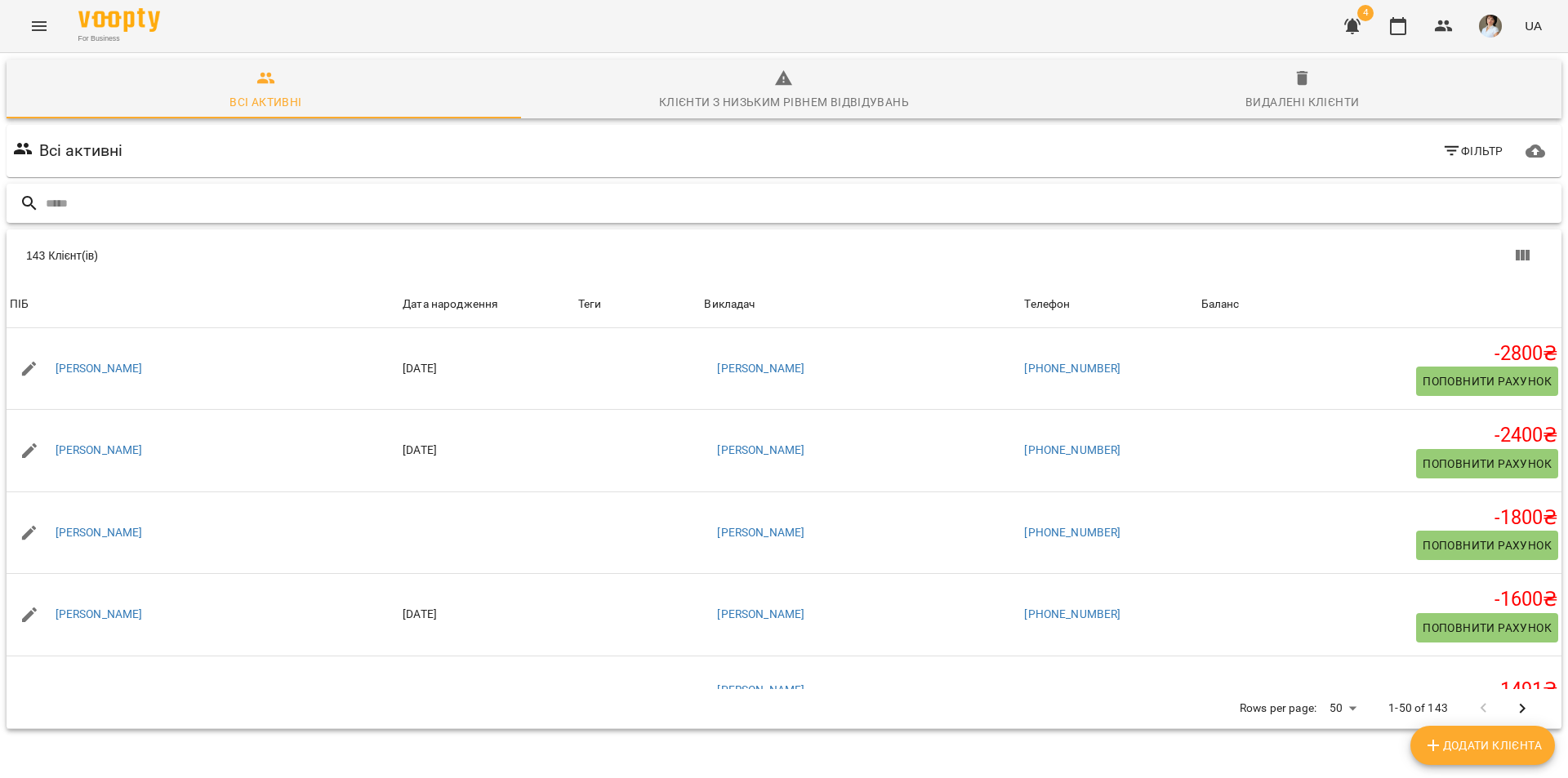
click at [102, 216] on input "text" at bounding box center [799, 203] width 1509 height 27
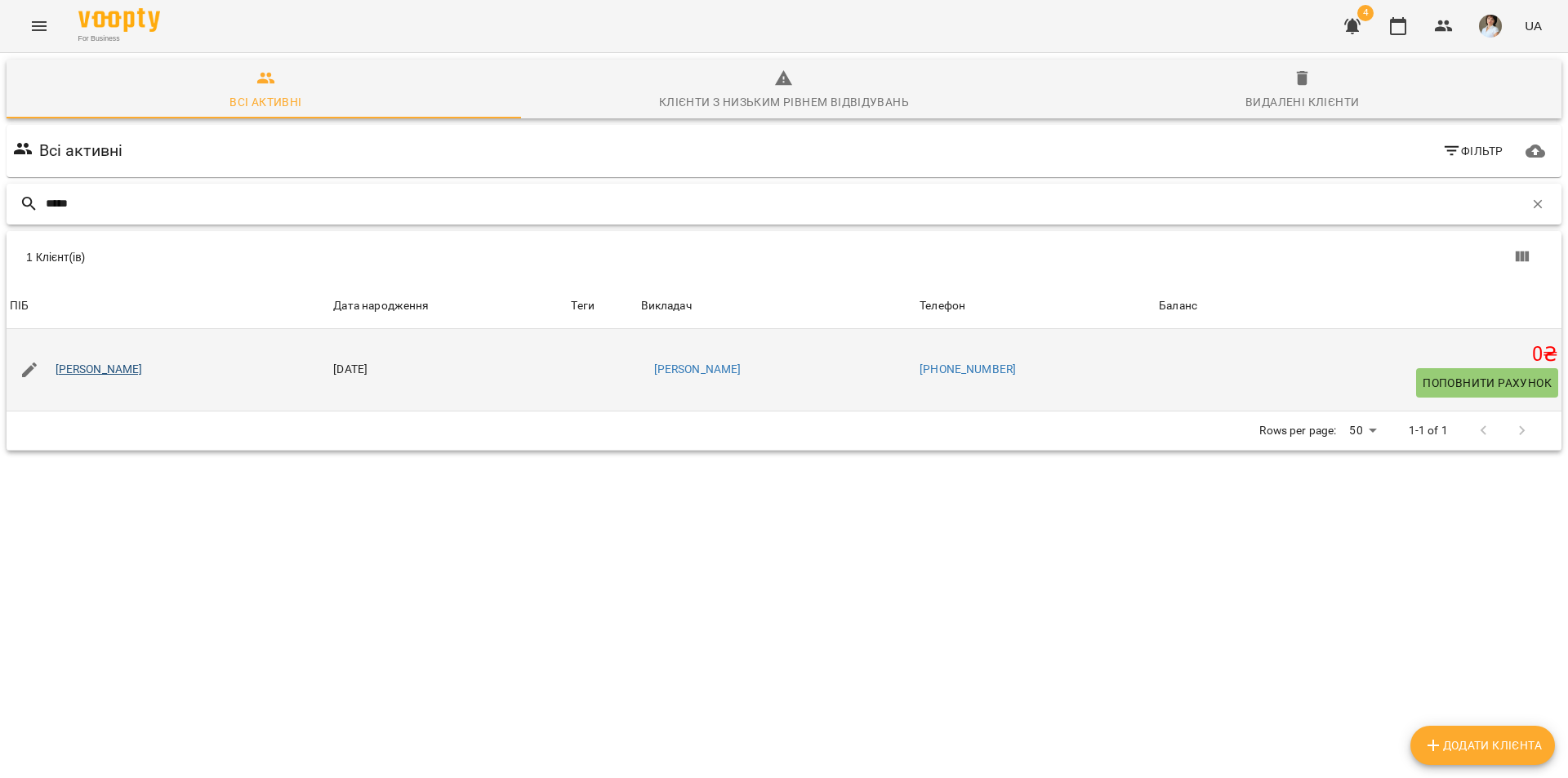
type input "*****"
click at [143, 363] on link "[PERSON_NAME]" at bounding box center [99, 370] width 88 height 17
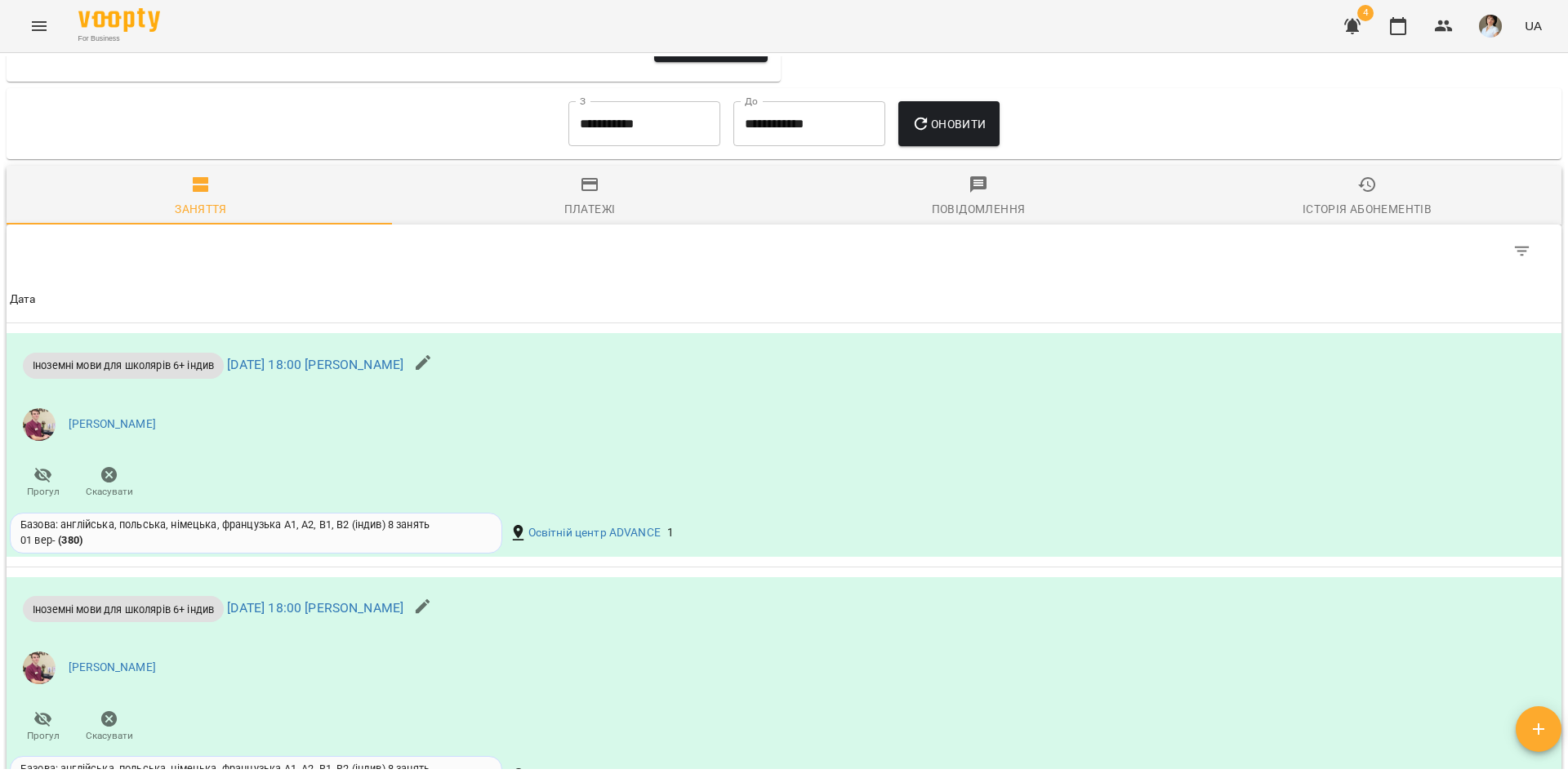
scroll to position [1143, 0]
click at [708, 125] on input "**********" at bounding box center [644, 126] width 152 height 45
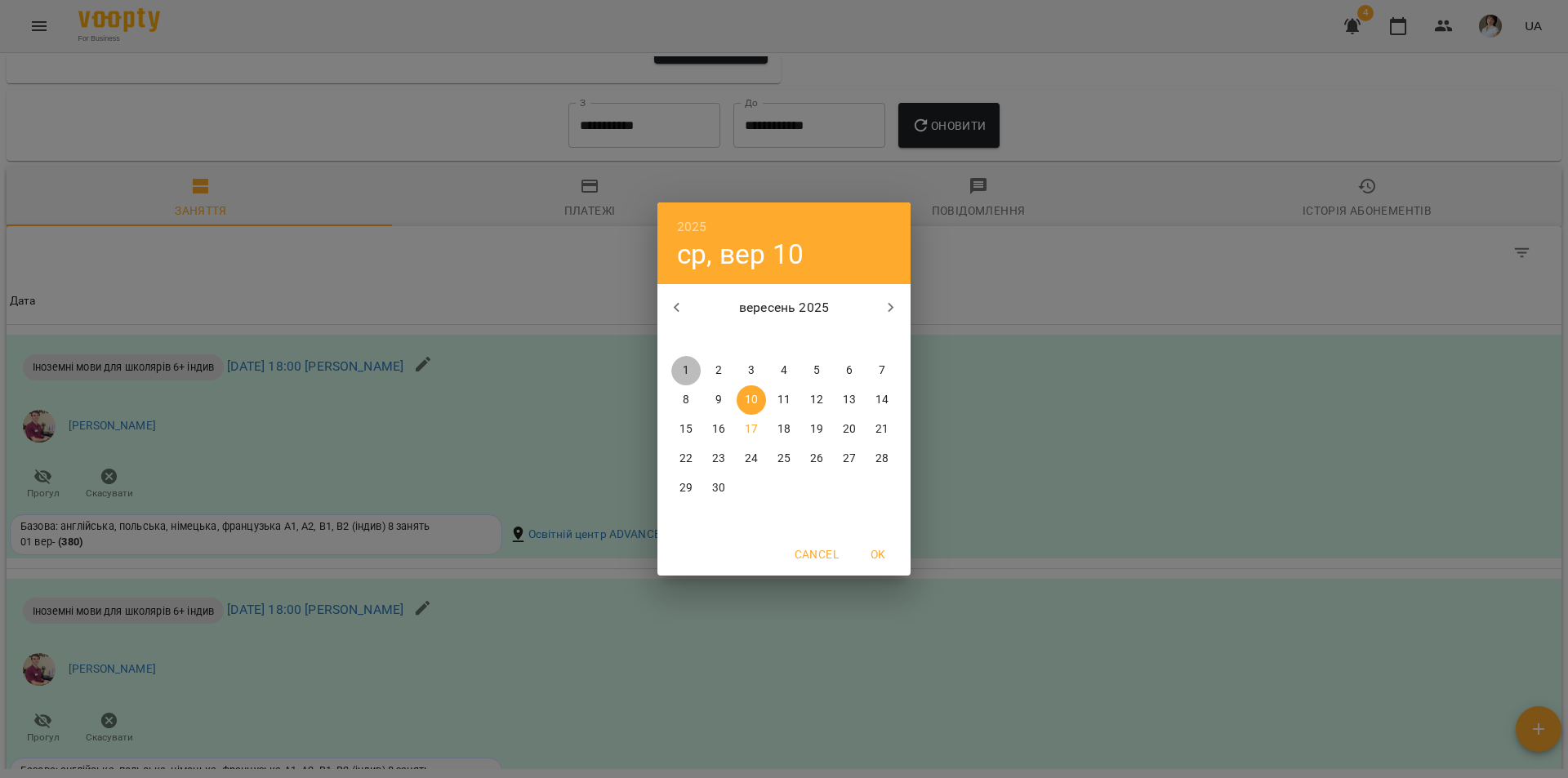
click at [686, 373] on p "1" at bounding box center [686, 371] width 7 height 17
type input "**********"
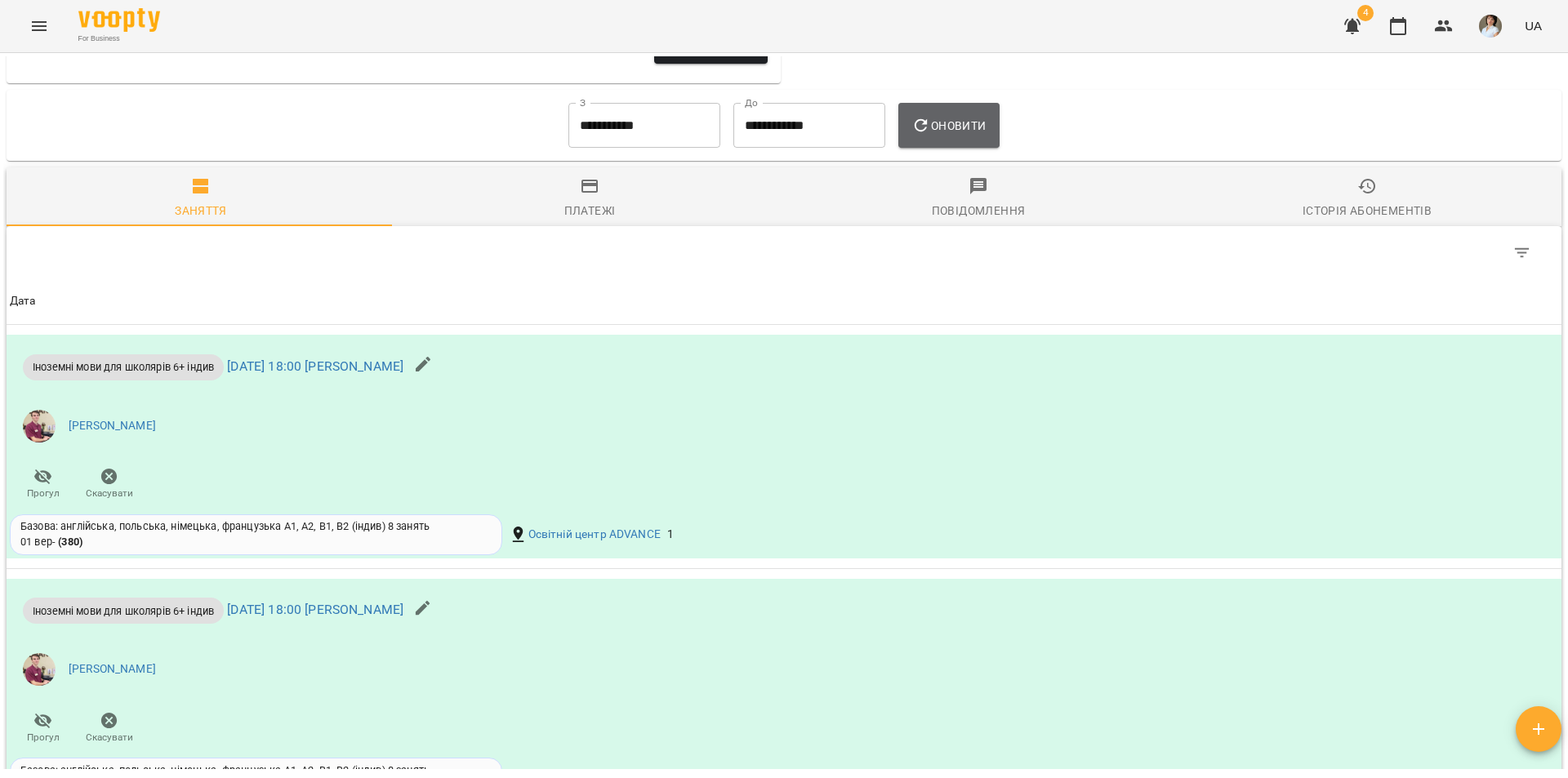
click at [952, 127] on button "Оновити" at bounding box center [949, 126] width 101 height 45
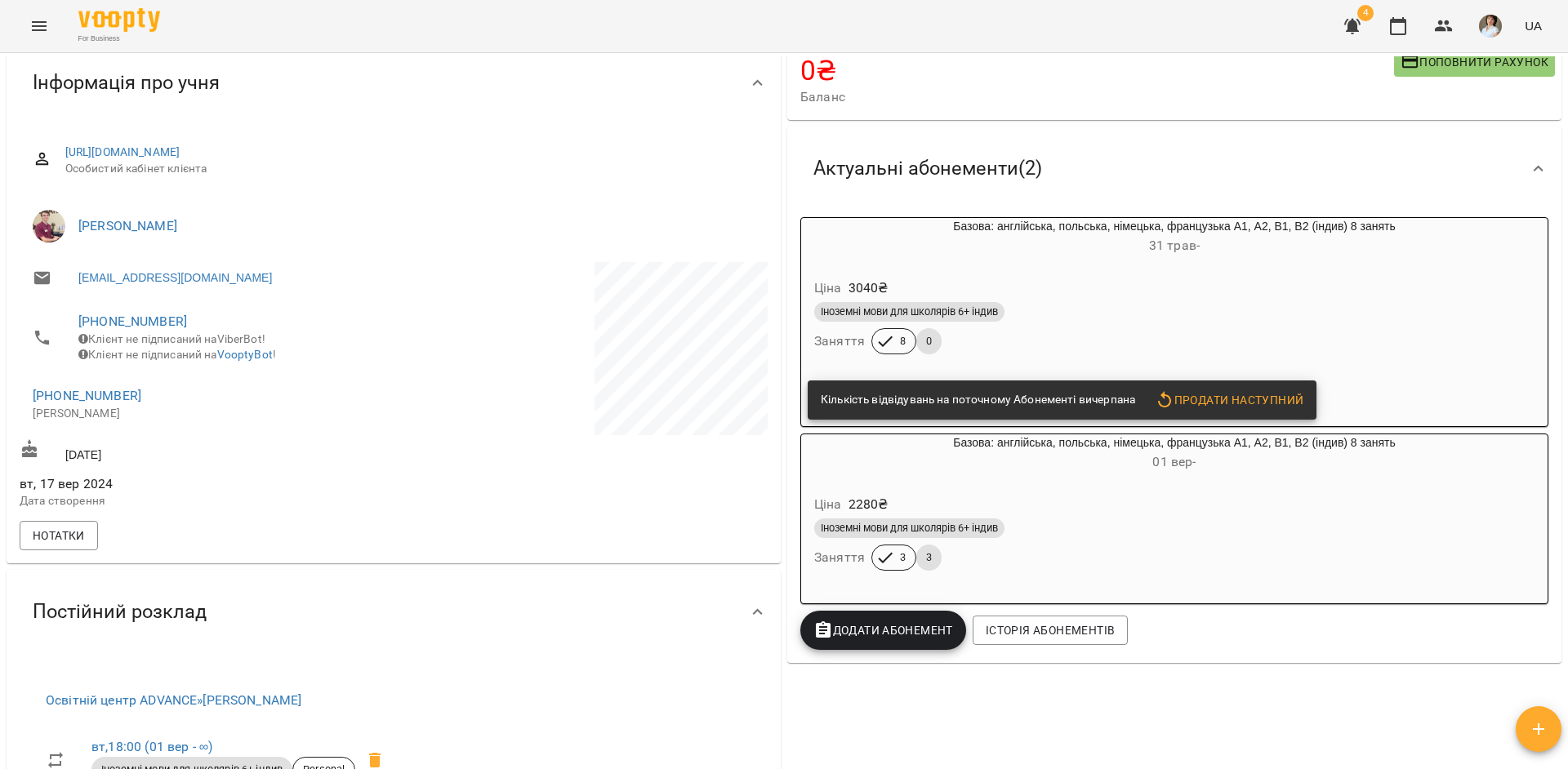
scroll to position [0, 0]
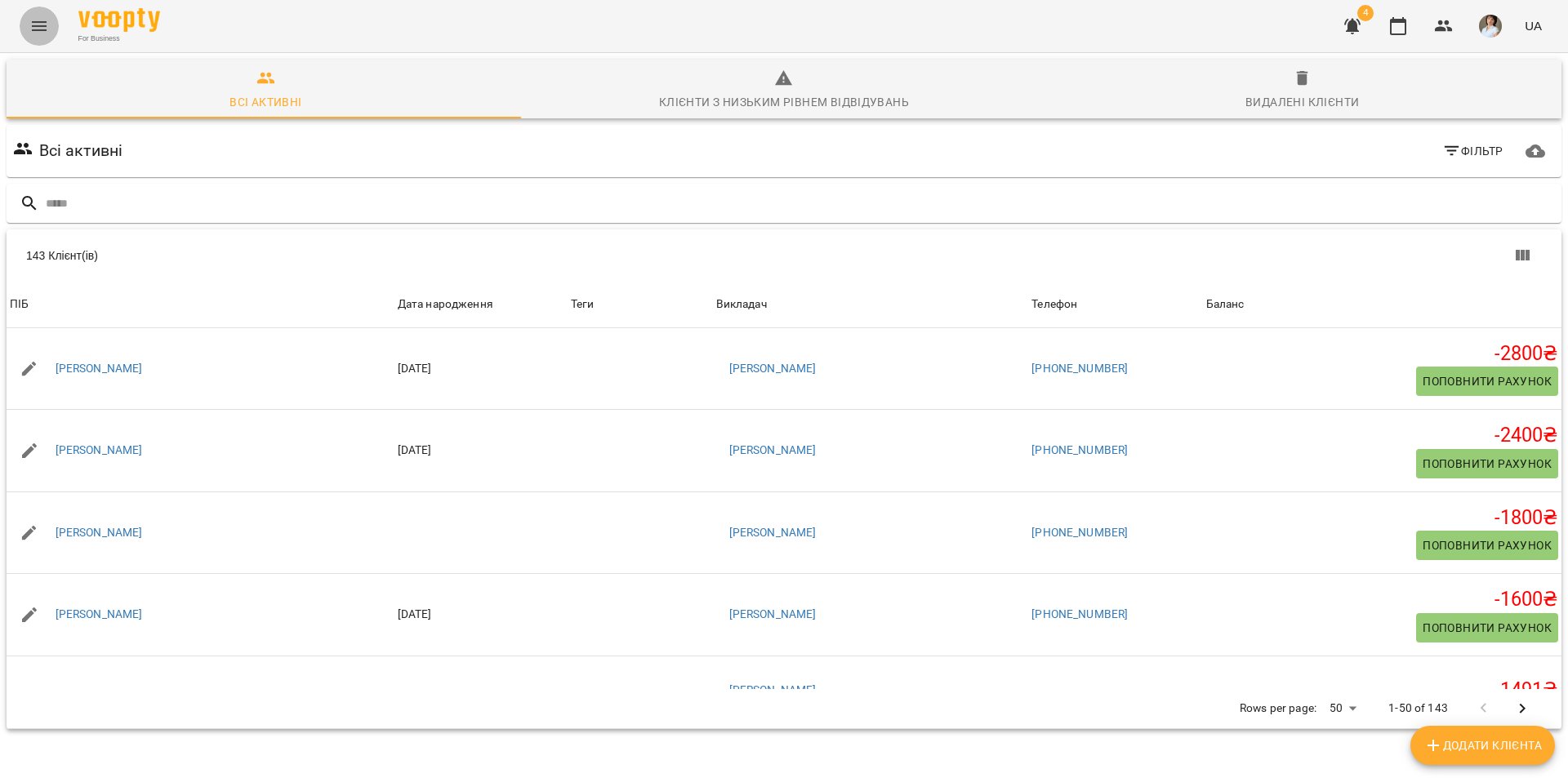
click at [45, 29] on icon "Menu" at bounding box center [40, 26] width 20 height 20
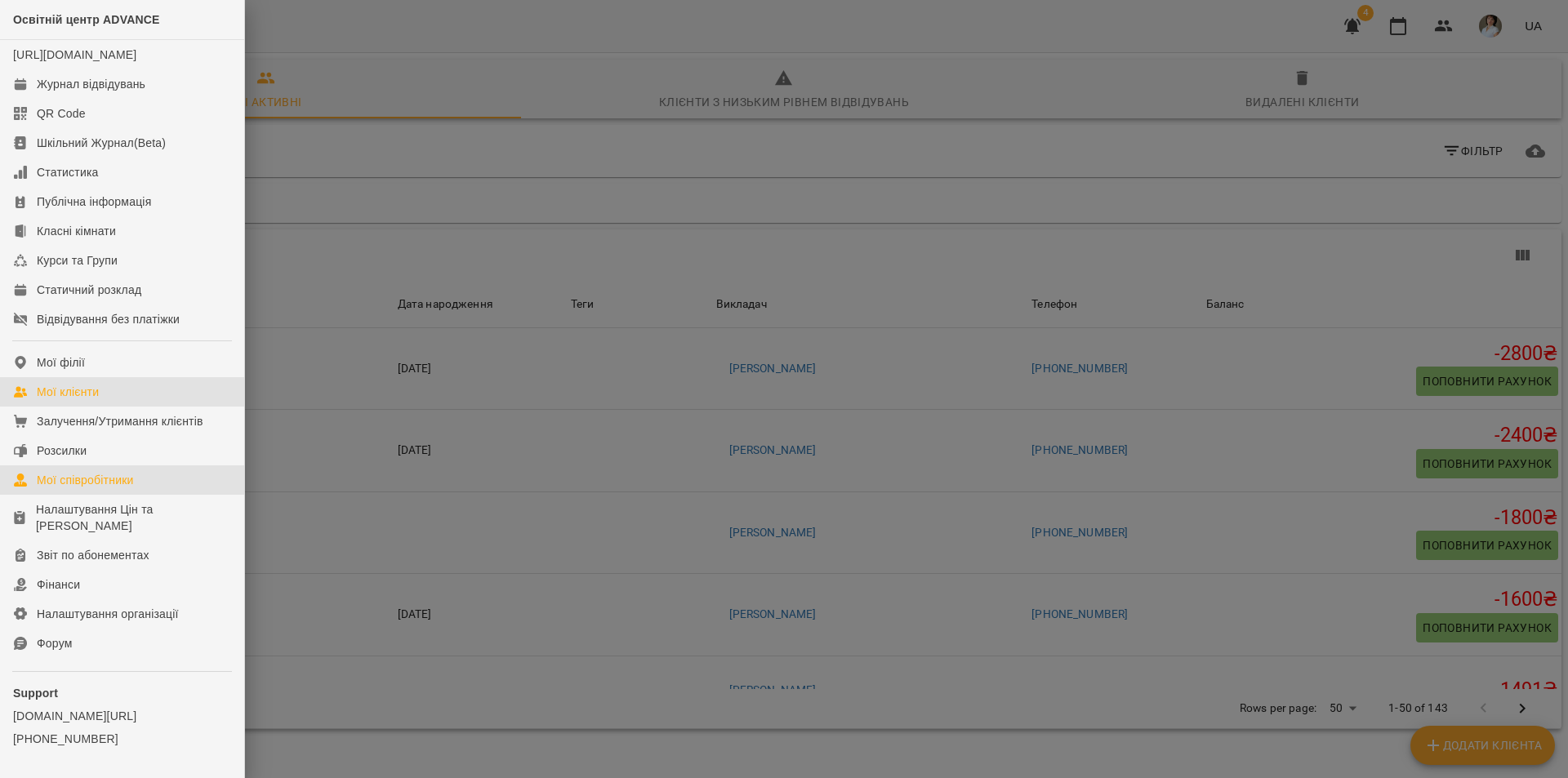
click at [100, 488] on div "Мої співробітники" at bounding box center [85, 481] width 97 height 17
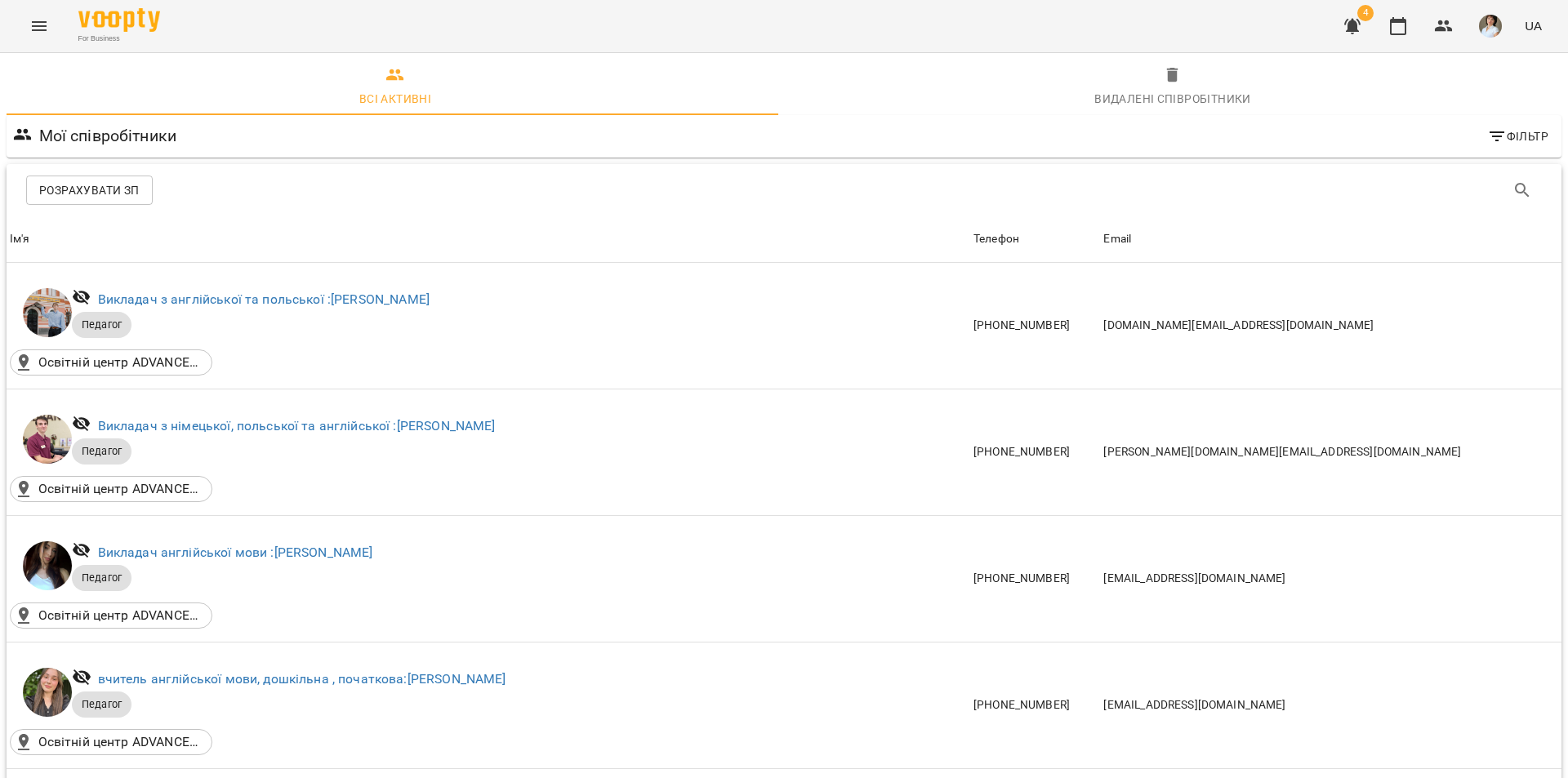
scroll to position [1552, 0]
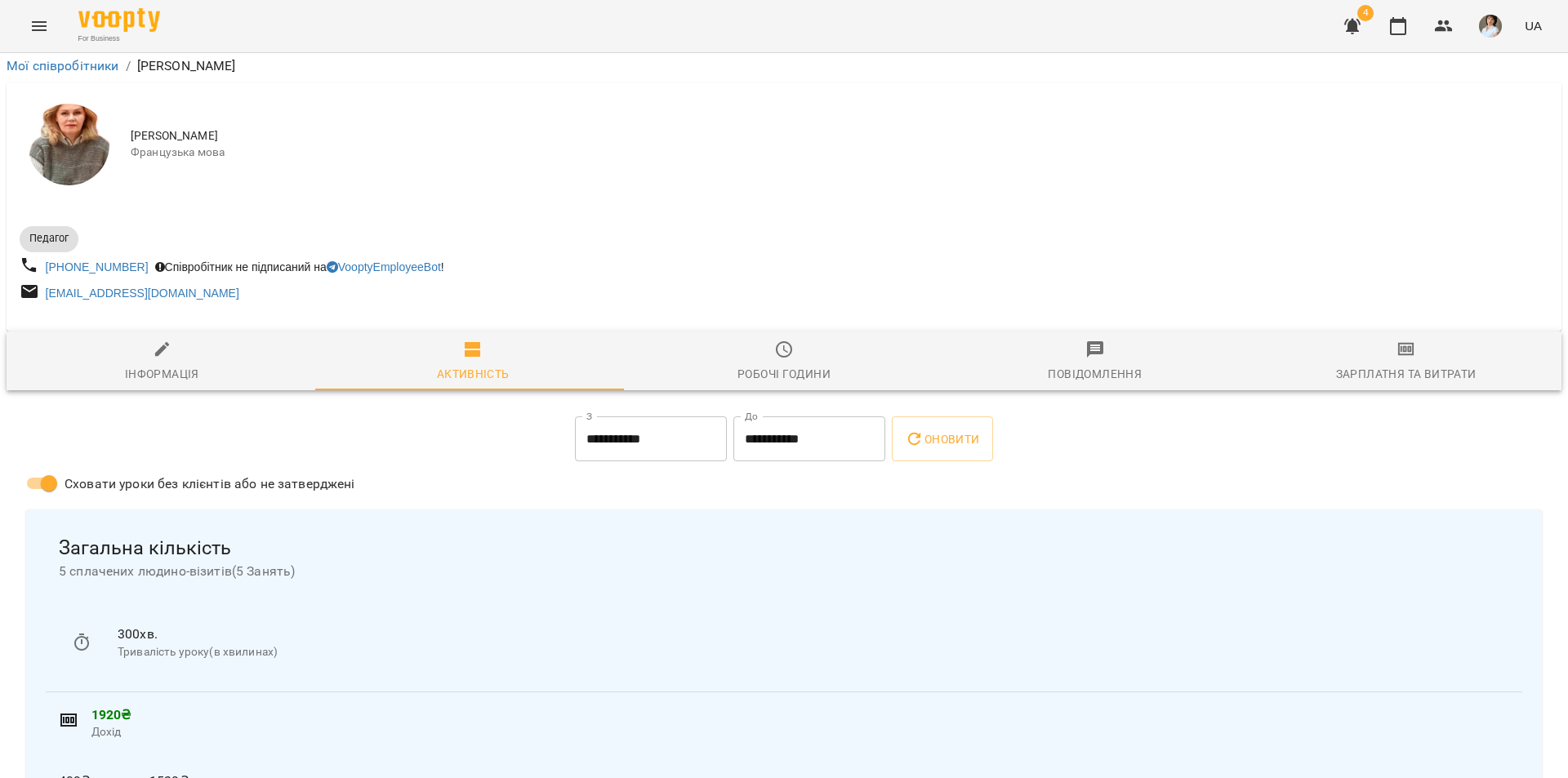
scroll to position [102, 0]
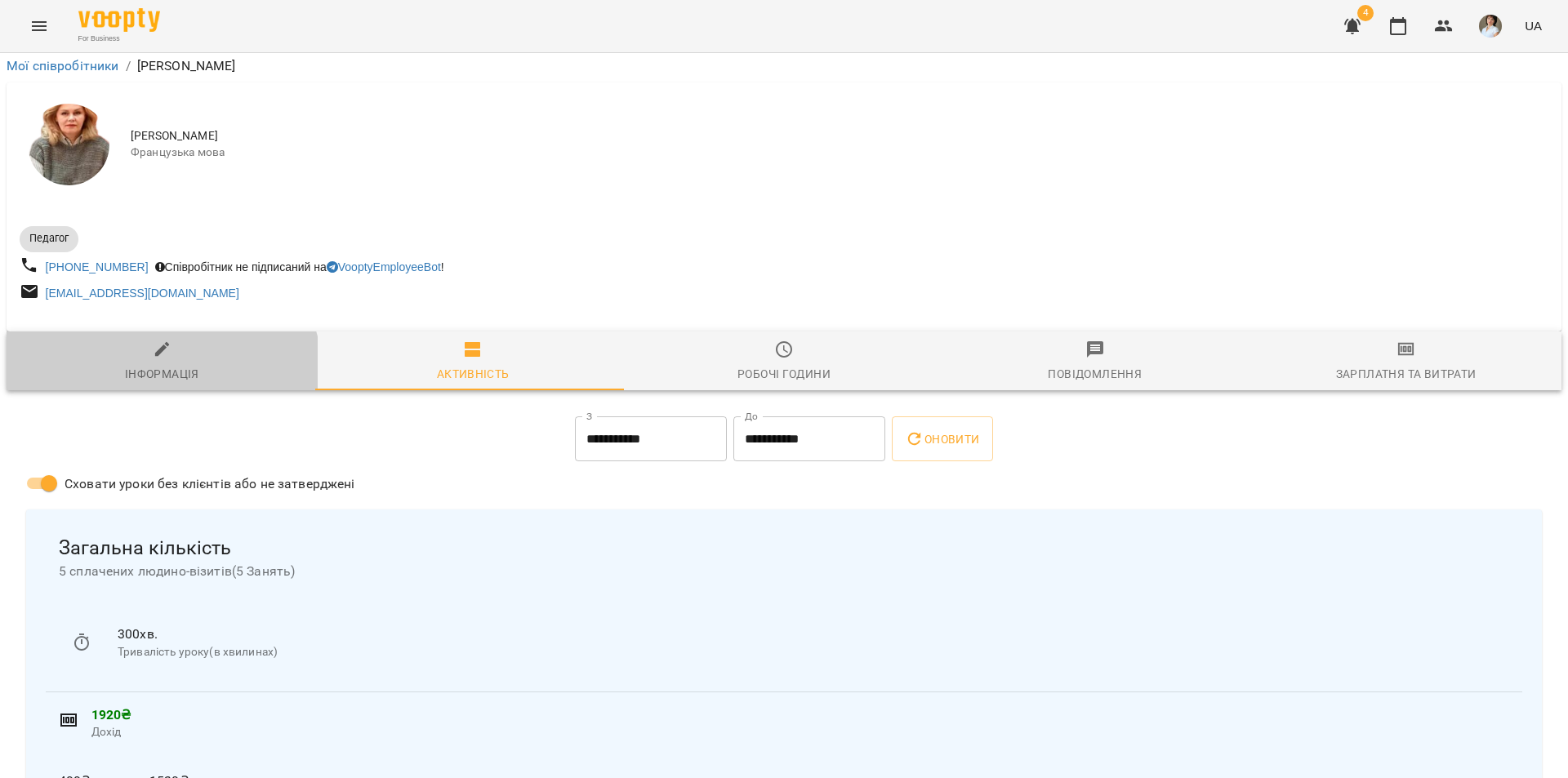
click at [159, 364] on div "Інформація" at bounding box center [162, 374] width 74 height 20
select select "**"
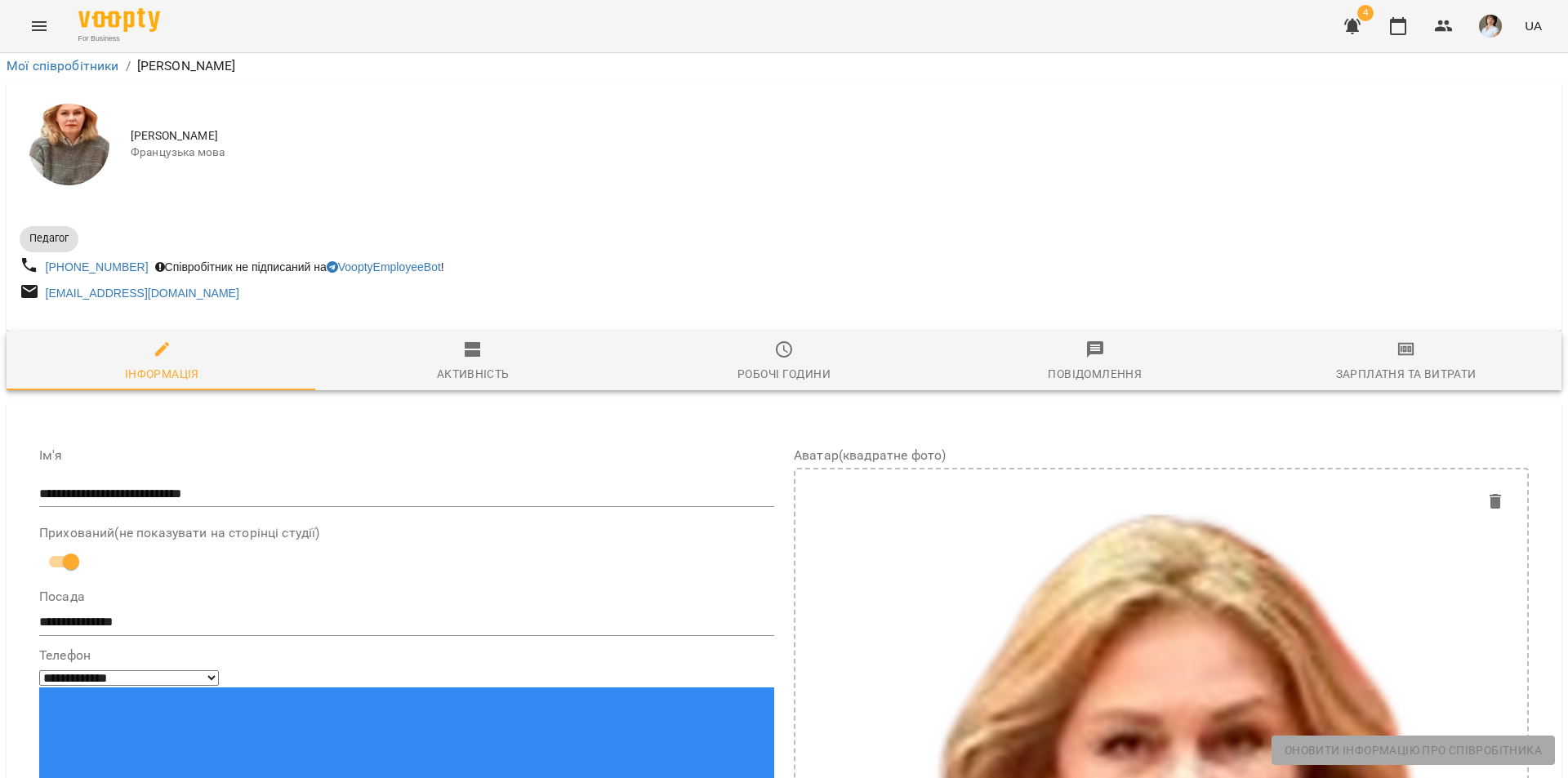
scroll to position [347, 0]
drag, startPoint x: 214, startPoint y: 334, endPoint x: 77, endPoint y: 319, distance: 137.8
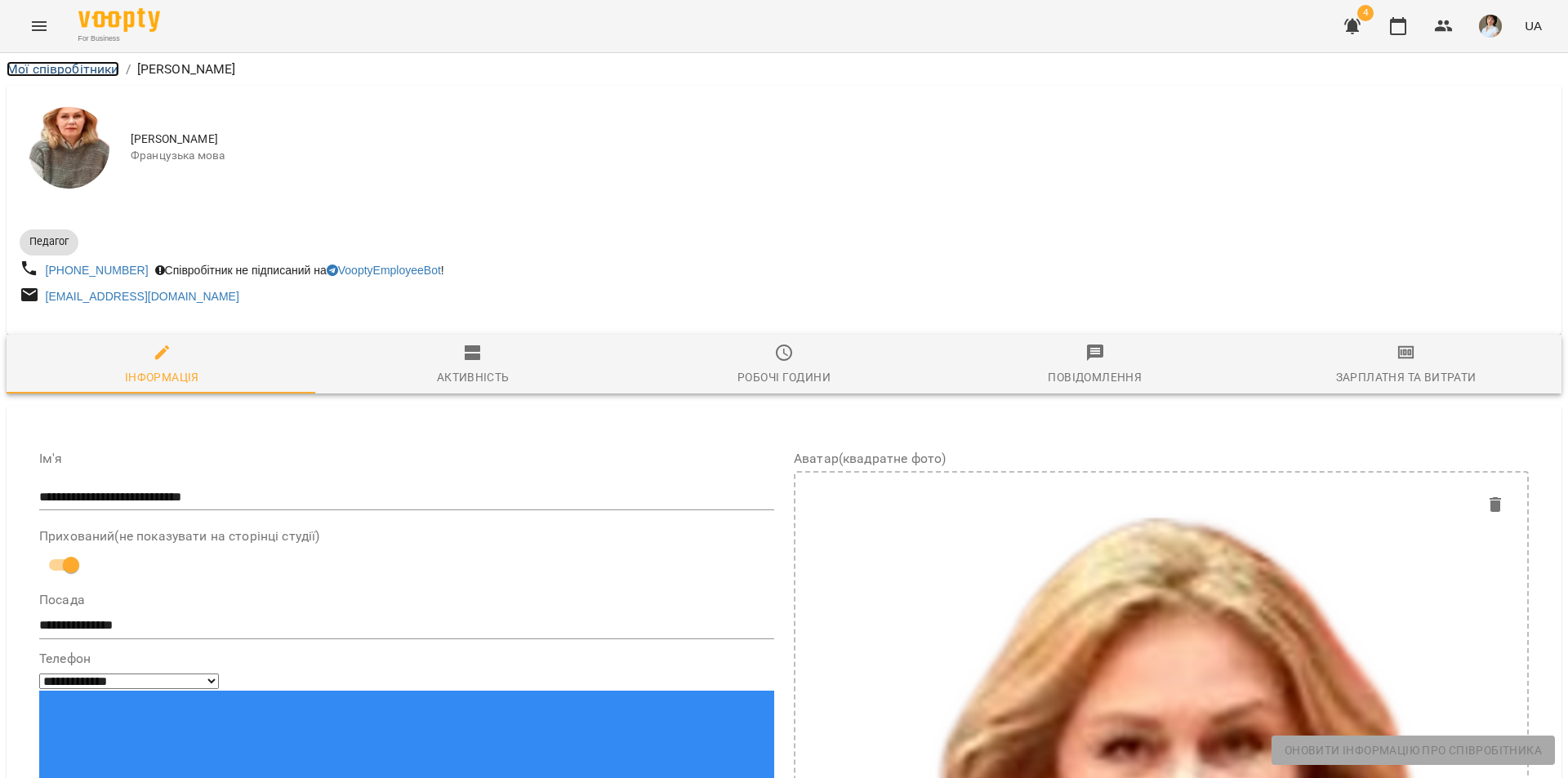
click at [59, 70] on link "Мої співробітники" at bounding box center [63, 69] width 112 height 16
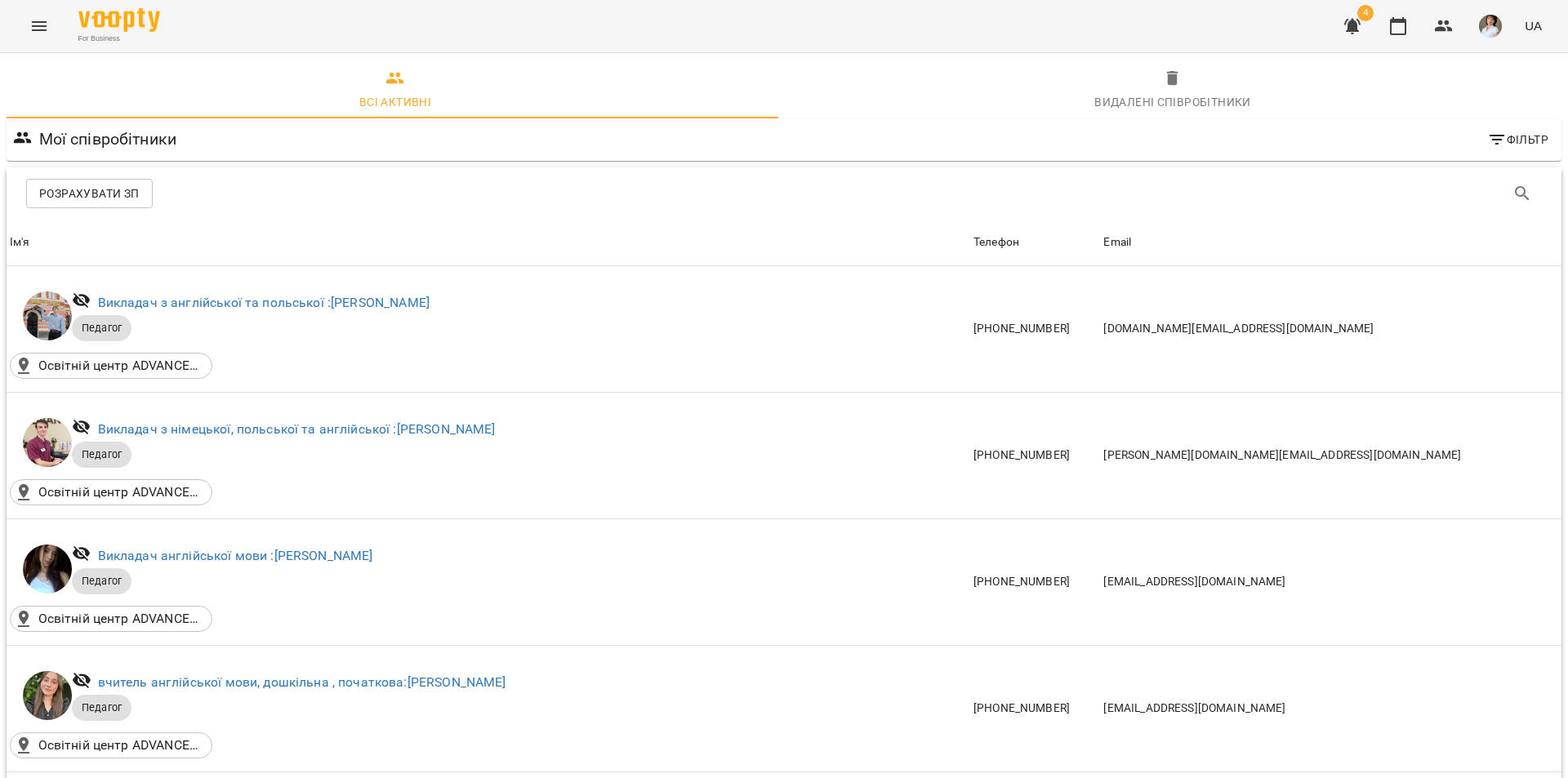
click at [40, 30] on icon "Menu" at bounding box center [40, 26] width 20 height 20
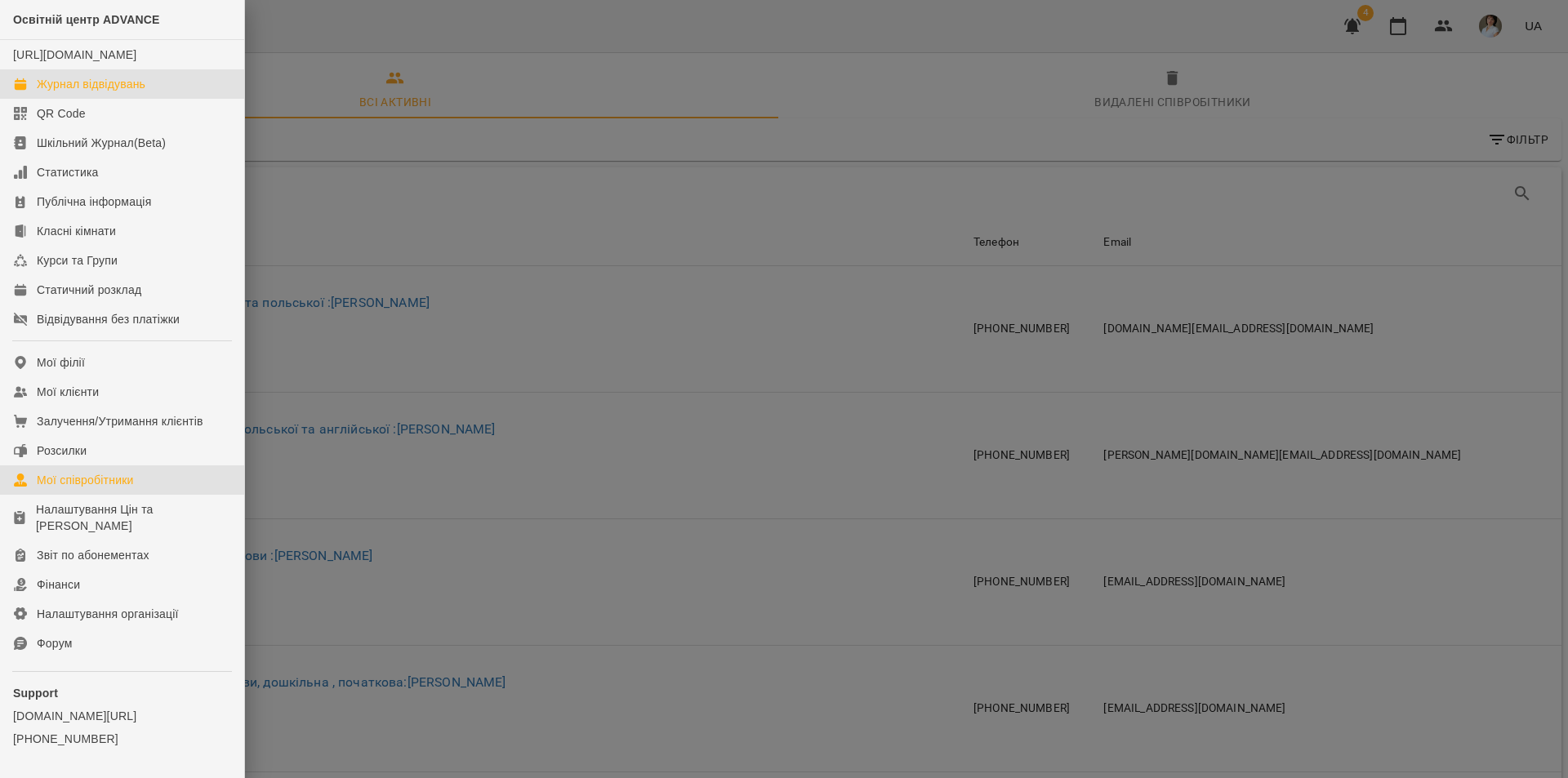
click at [110, 93] on div "Журнал відвідувань" at bounding box center [91, 84] width 109 height 17
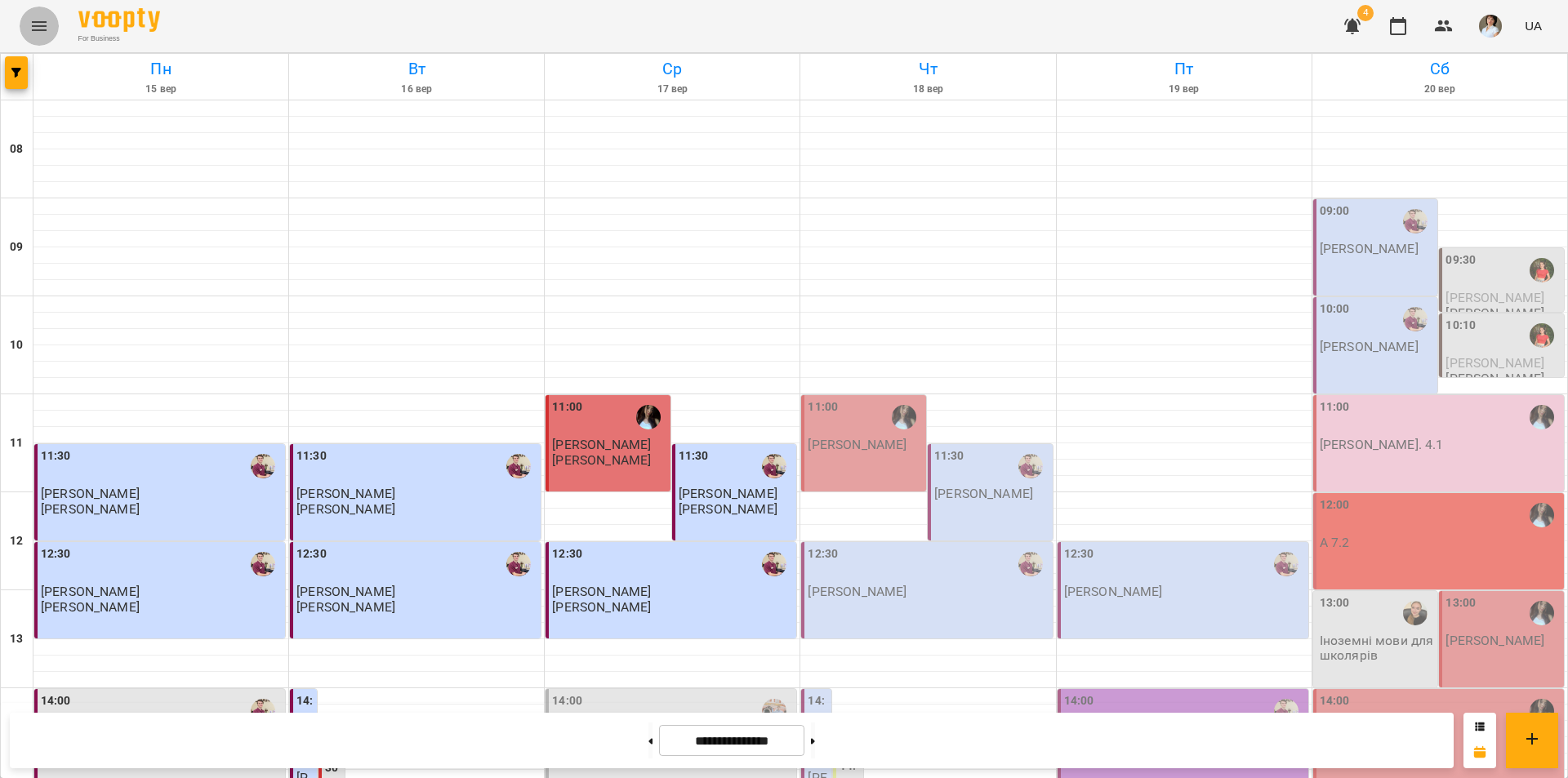
click at [26, 25] on button "Menu" at bounding box center [39, 26] width 39 height 39
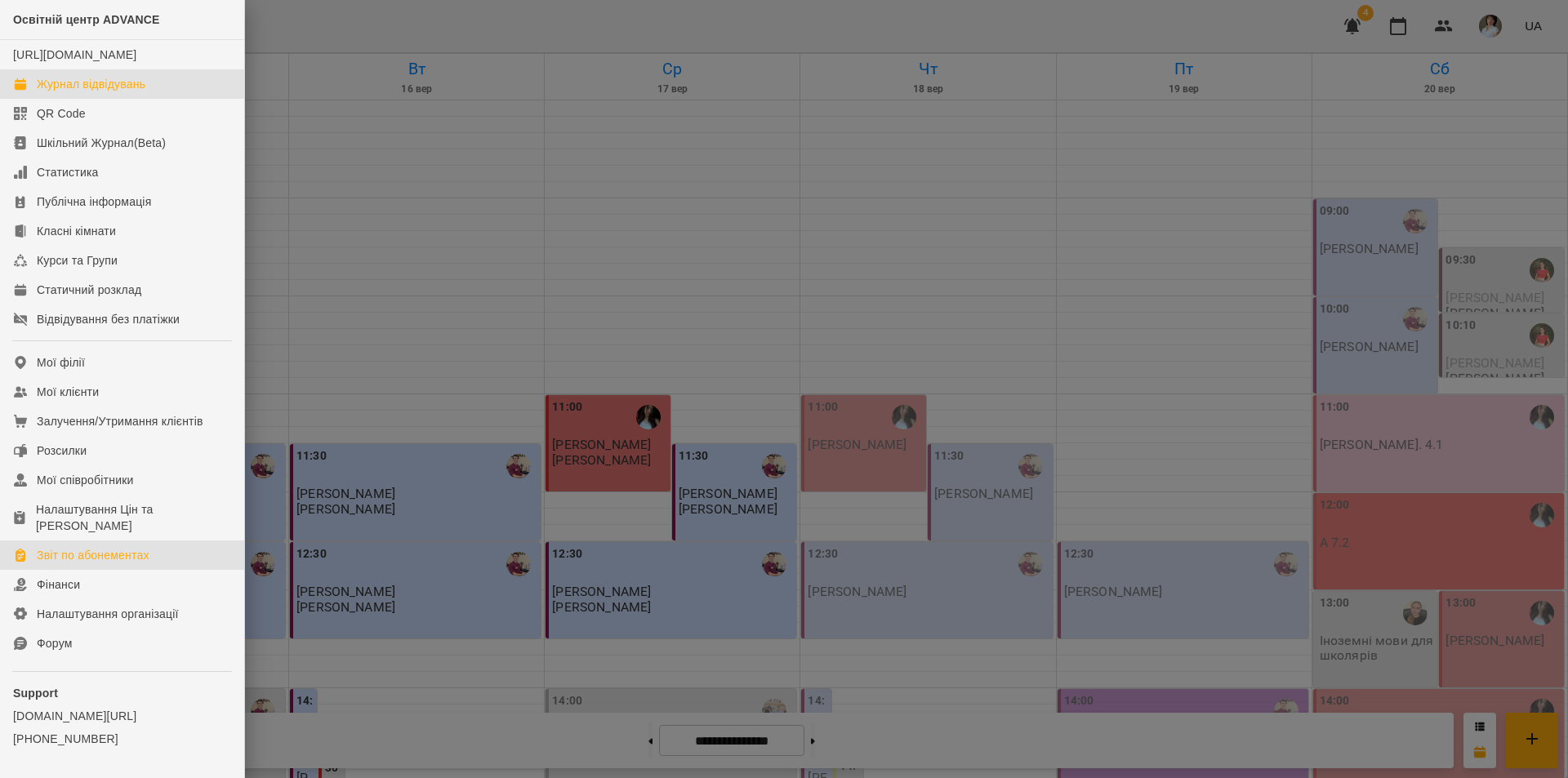
click at [116, 563] on div "Звіт по абонементах" at bounding box center [92, 556] width 112 height 17
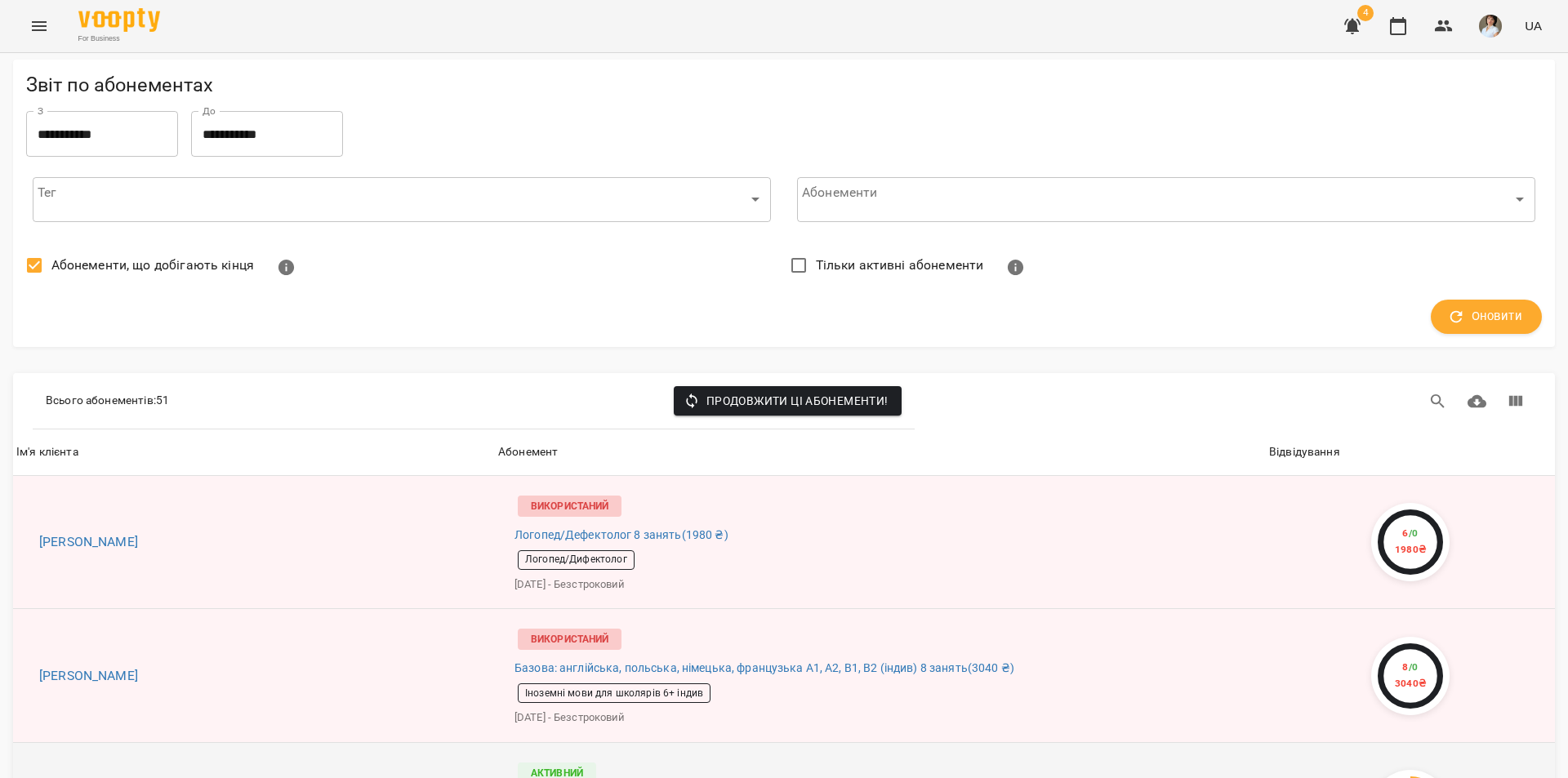
scroll to position [817, 0]
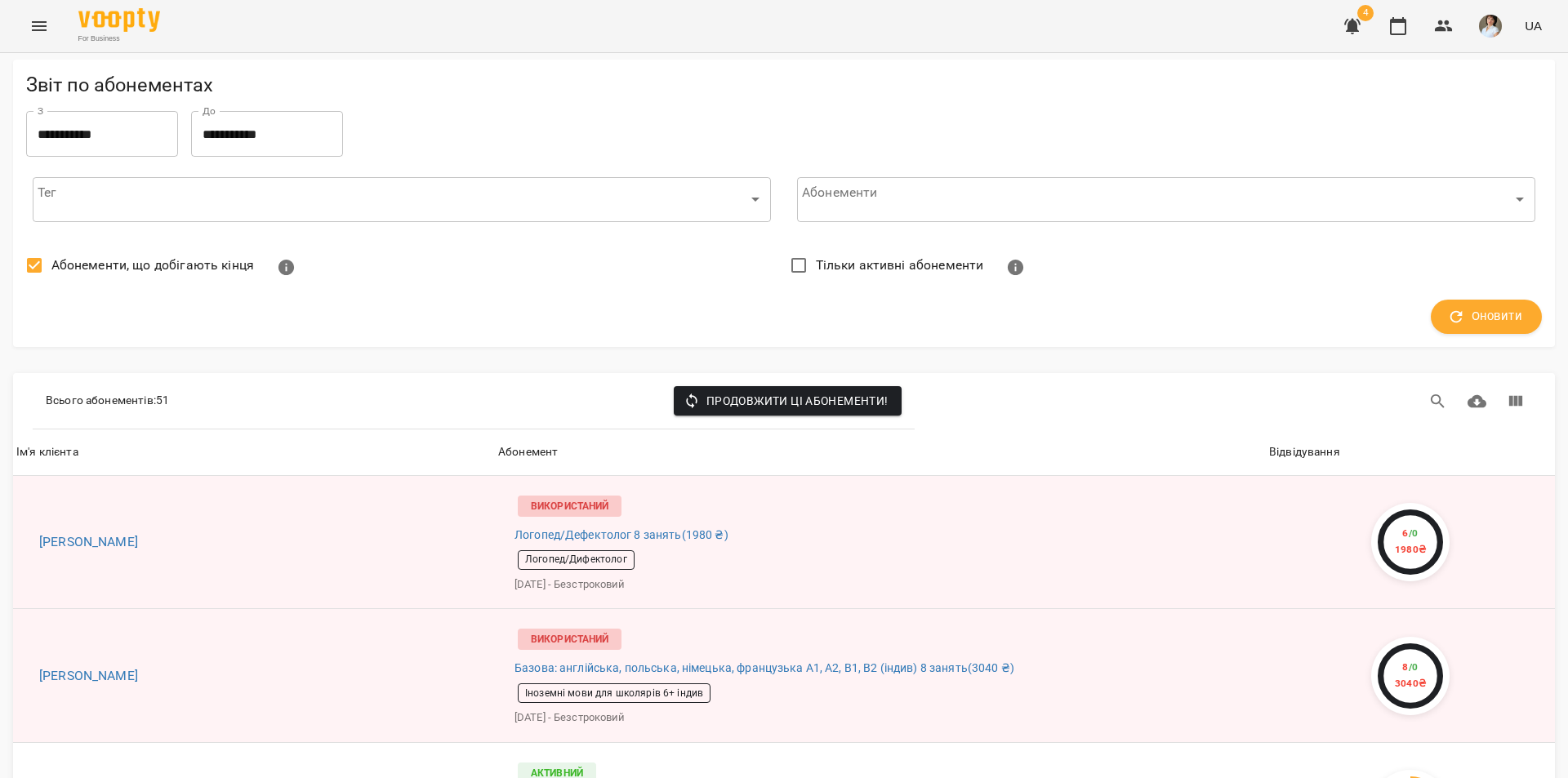
click at [36, 26] on icon "Menu" at bounding box center [40, 26] width 20 height 20
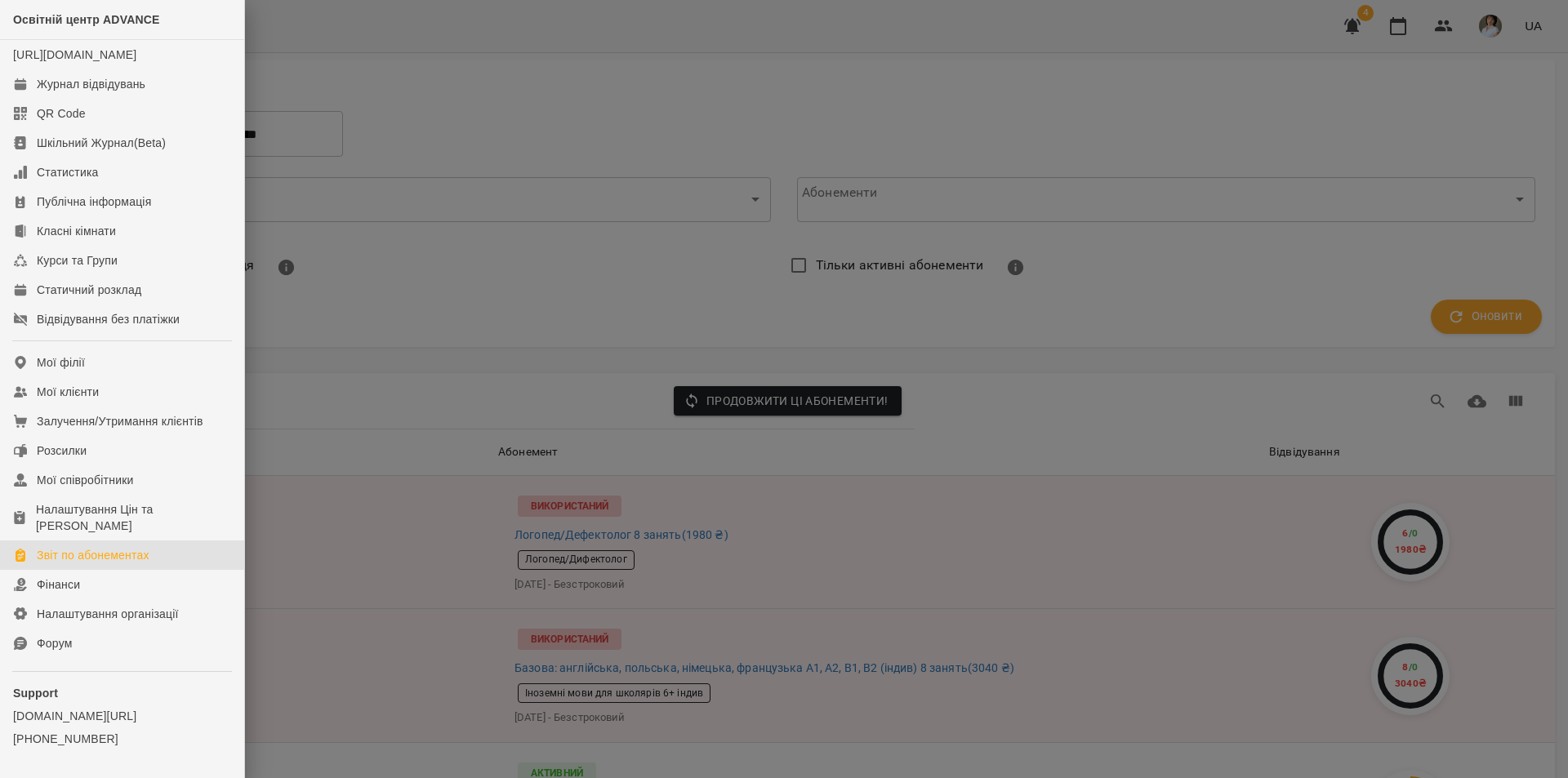
click at [362, 283] on div at bounding box center [784, 389] width 1568 height 778
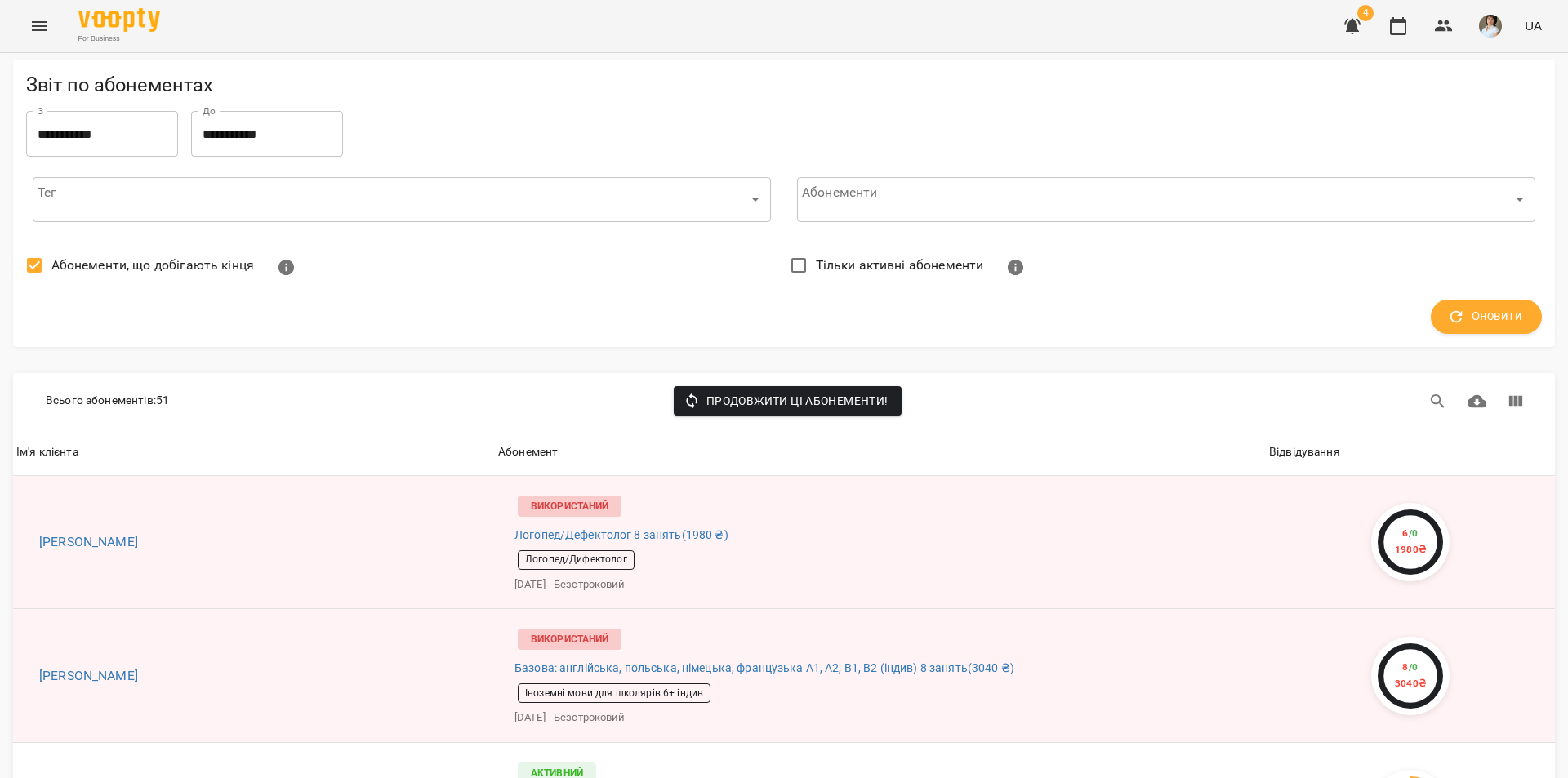
scroll to position [6456, 0]
click at [38, 25] on icon "Menu" at bounding box center [40, 26] width 20 height 20
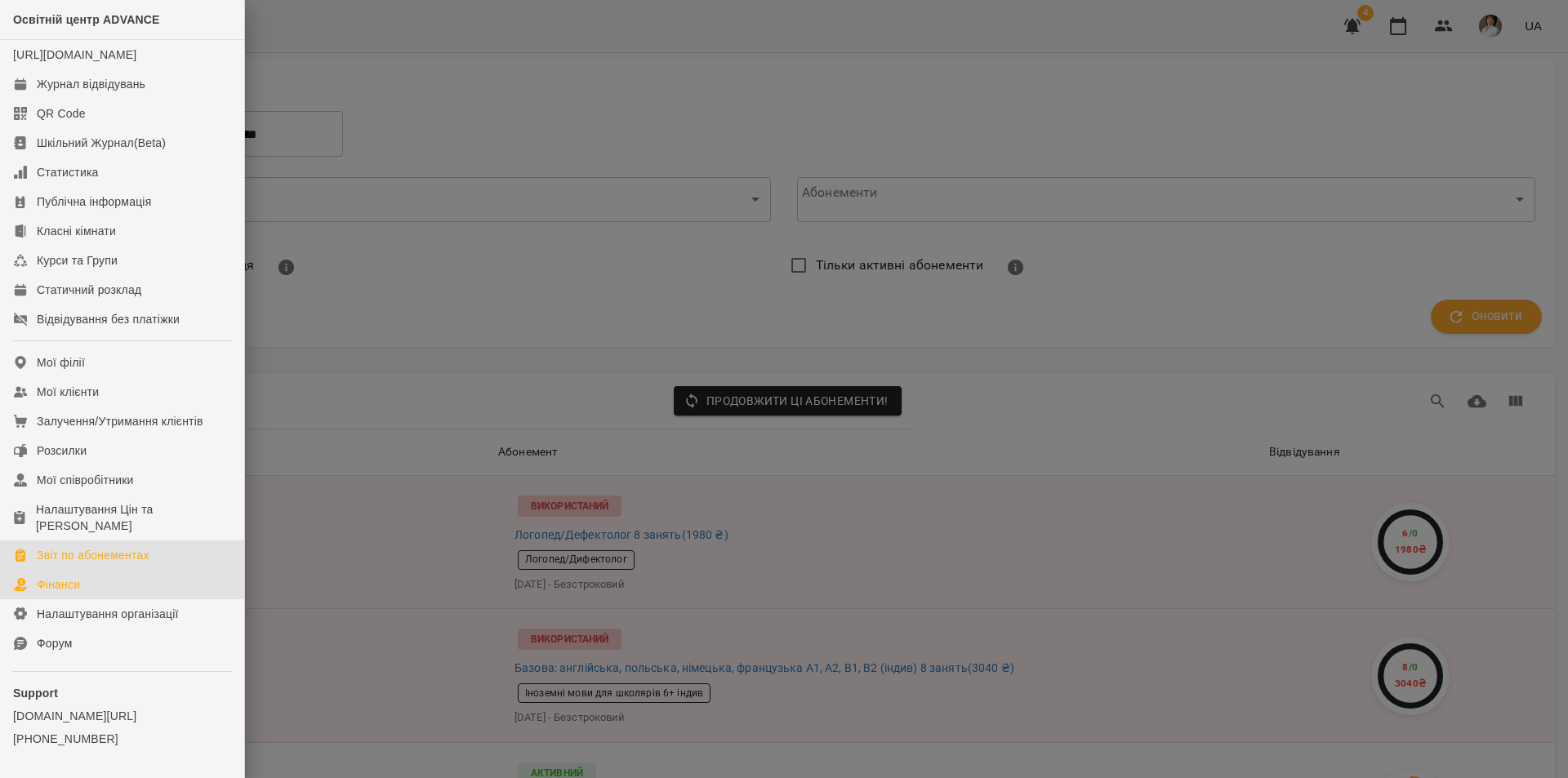
click at [83, 600] on link "Фінанси" at bounding box center [122, 585] width 244 height 30
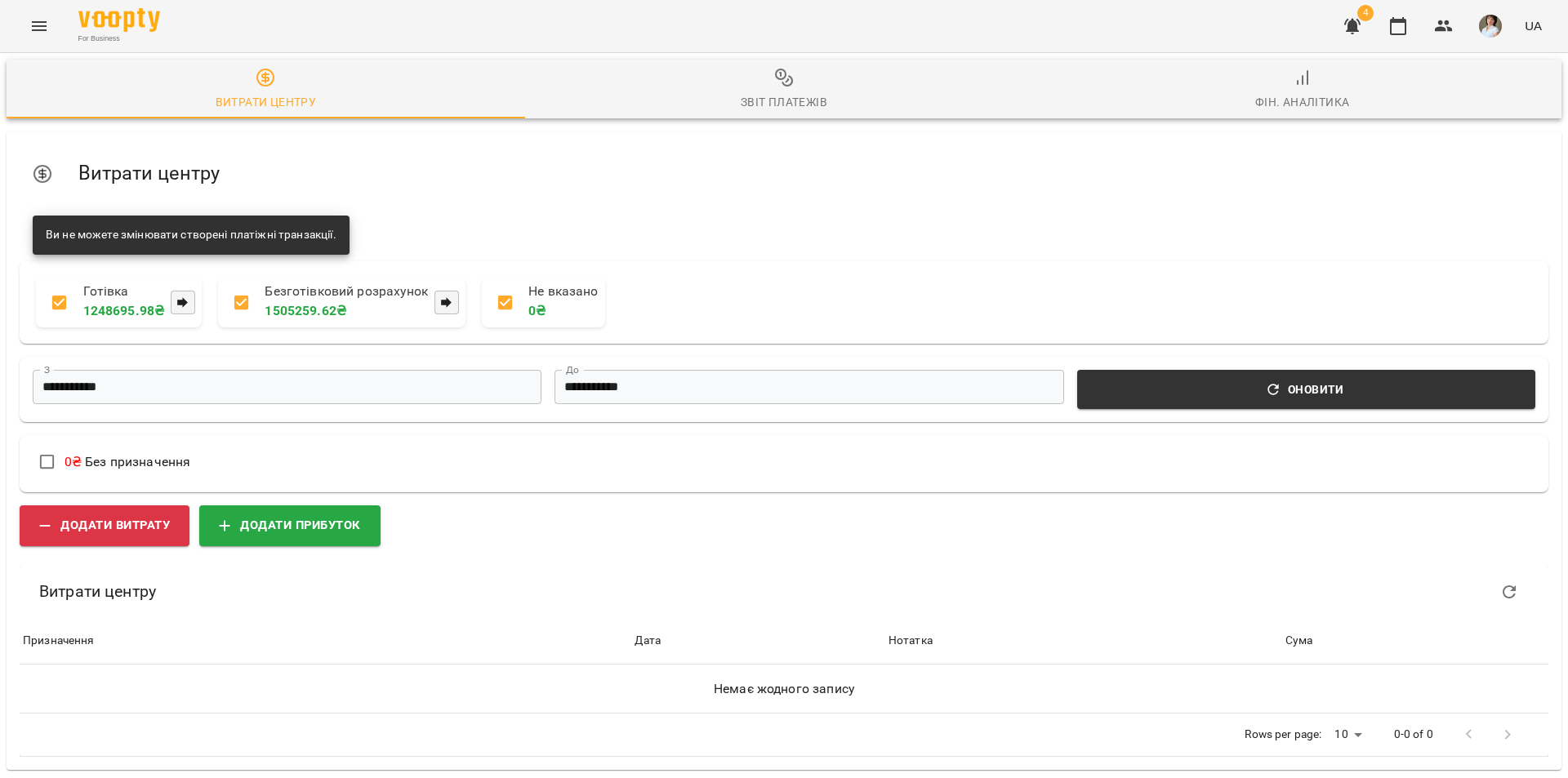
click at [760, 82] on span "Звіт платежів" at bounding box center [784, 89] width 499 height 44
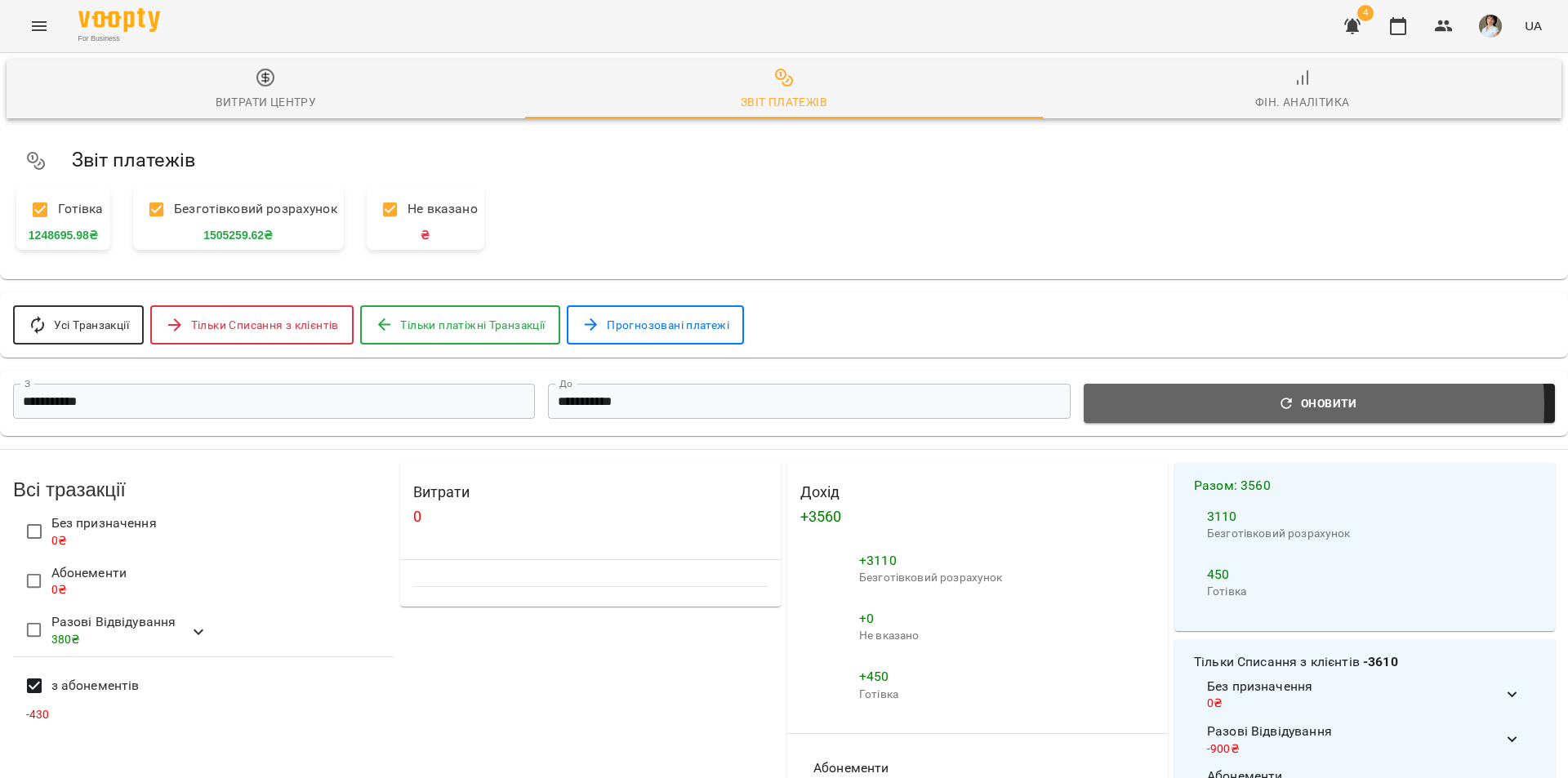
click at [1285, 408] on icon "button" at bounding box center [1286, 403] width 11 height 11
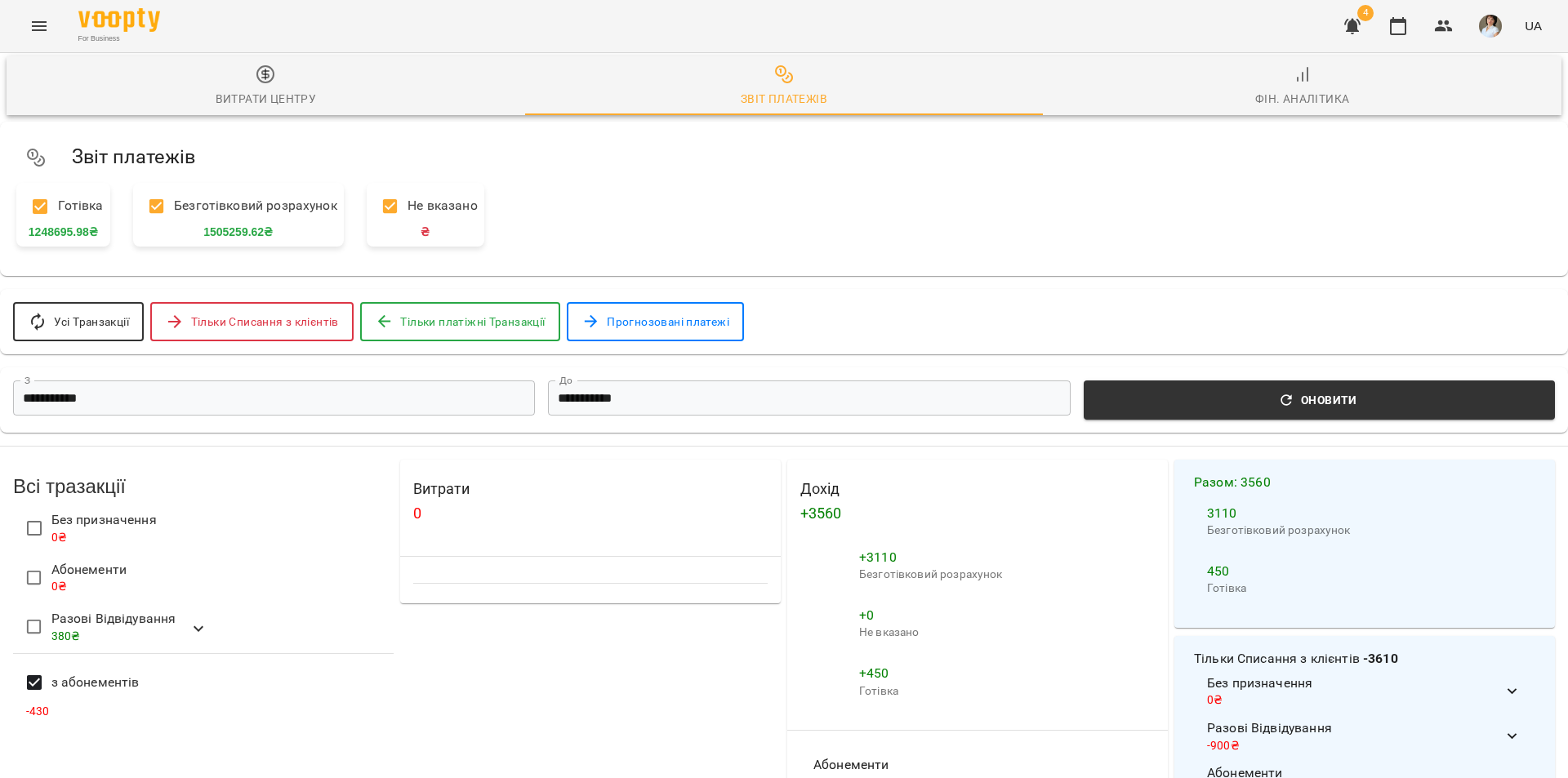
scroll to position [327, 0]
click at [1356, 18] on icon "button" at bounding box center [1352, 26] width 20 height 20
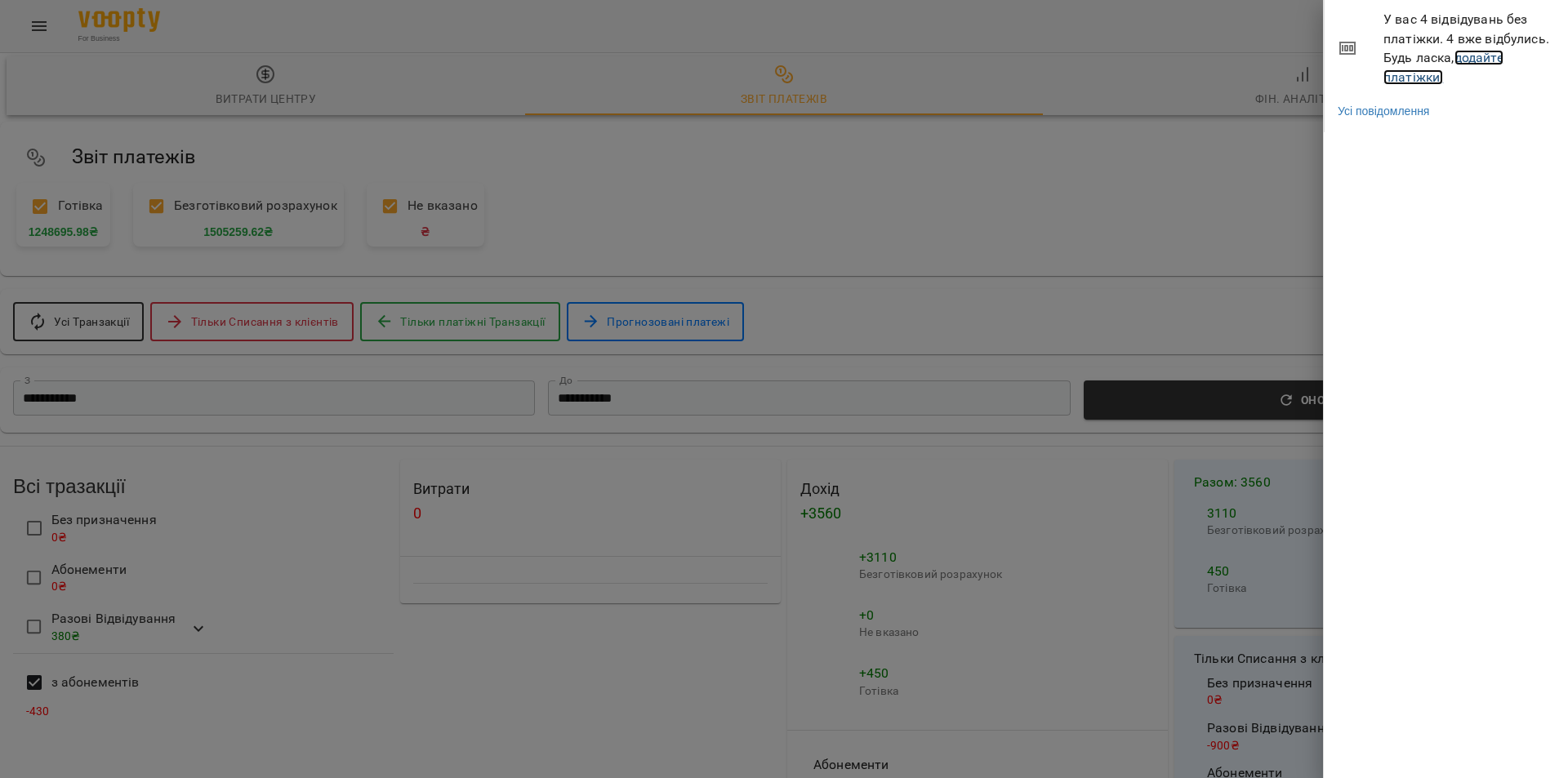
click at [1417, 82] on link "додайте платіжки!" at bounding box center [1442, 67] width 120 height 36
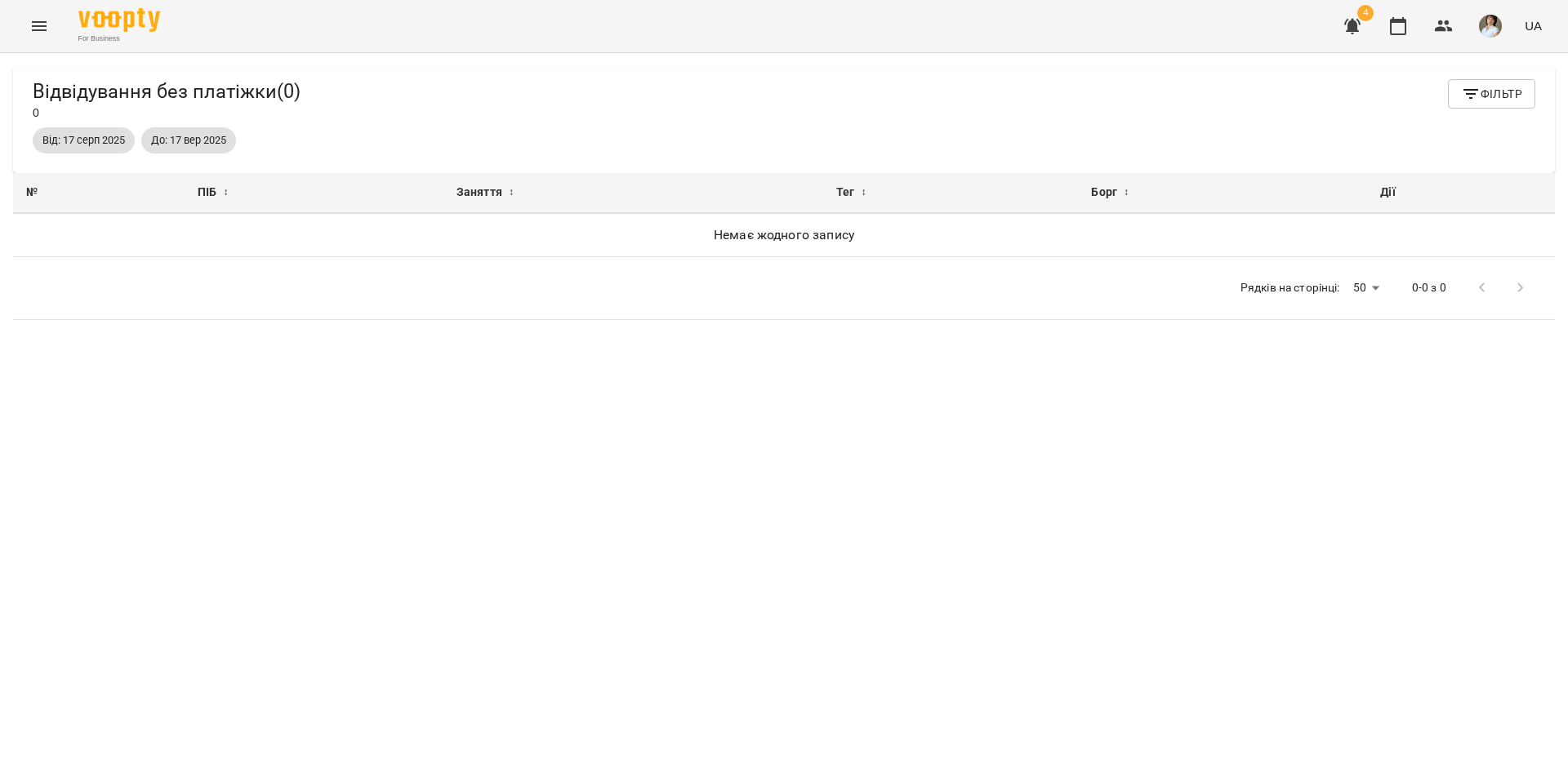
click at [88, 140] on span "Від: 17 серп 2025" at bounding box center [84, 140] width 102 height 15
click at [47, 119] on div "Відвідування без платіжки ( 0 ) 0" at bounding box center [167, 100] width 268 height 41
click at [14, 38] on div "For Business 4 UA" at bounding box center [784, 26] width 1568 height 52
click at [33, 44] on button "Menu" at bounding box center [39, 26] width 39 height 39
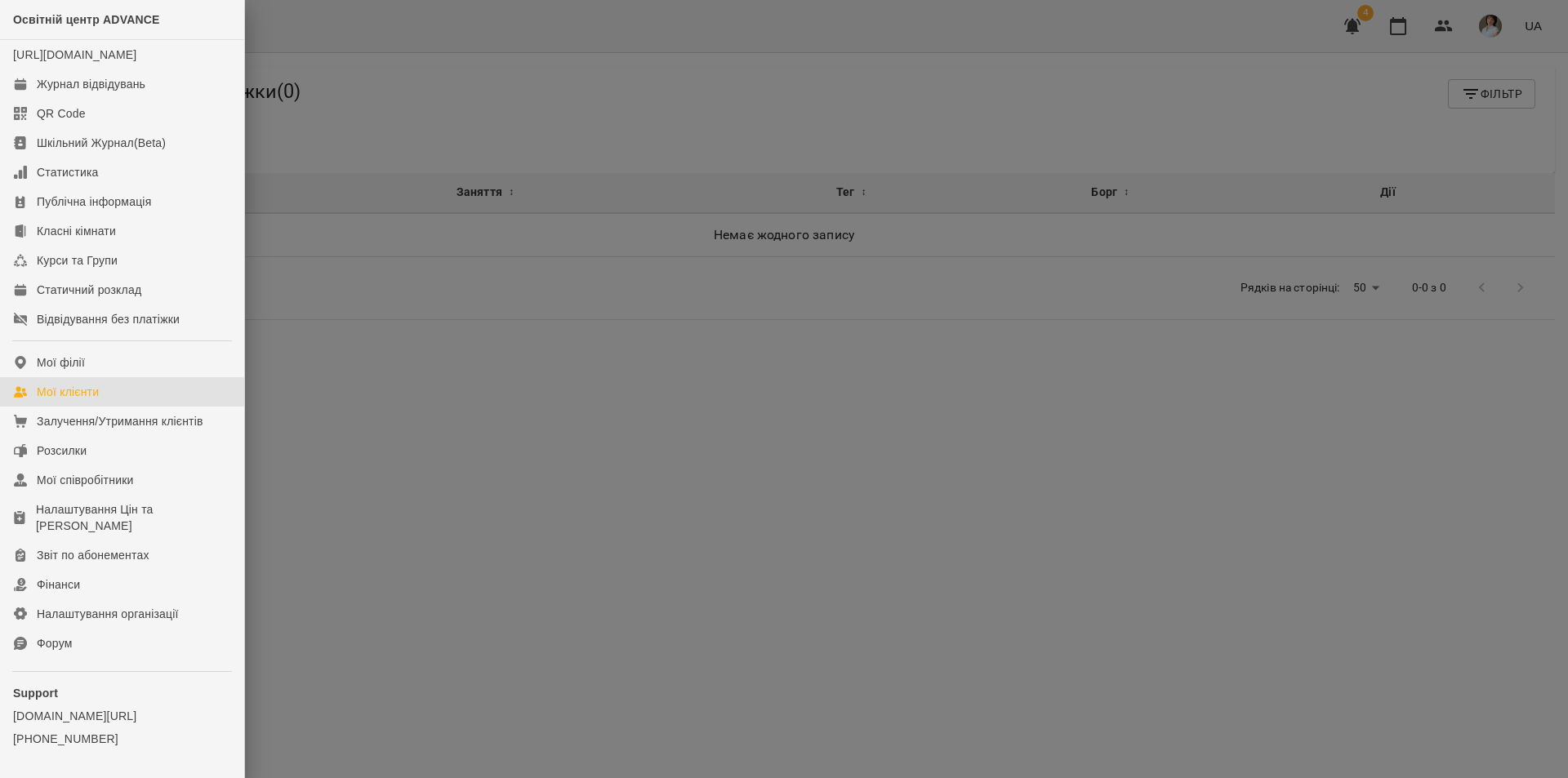
click at [99, 401] on div "Мої клієнти" at bounding box center [67, 392] width 62 height 17
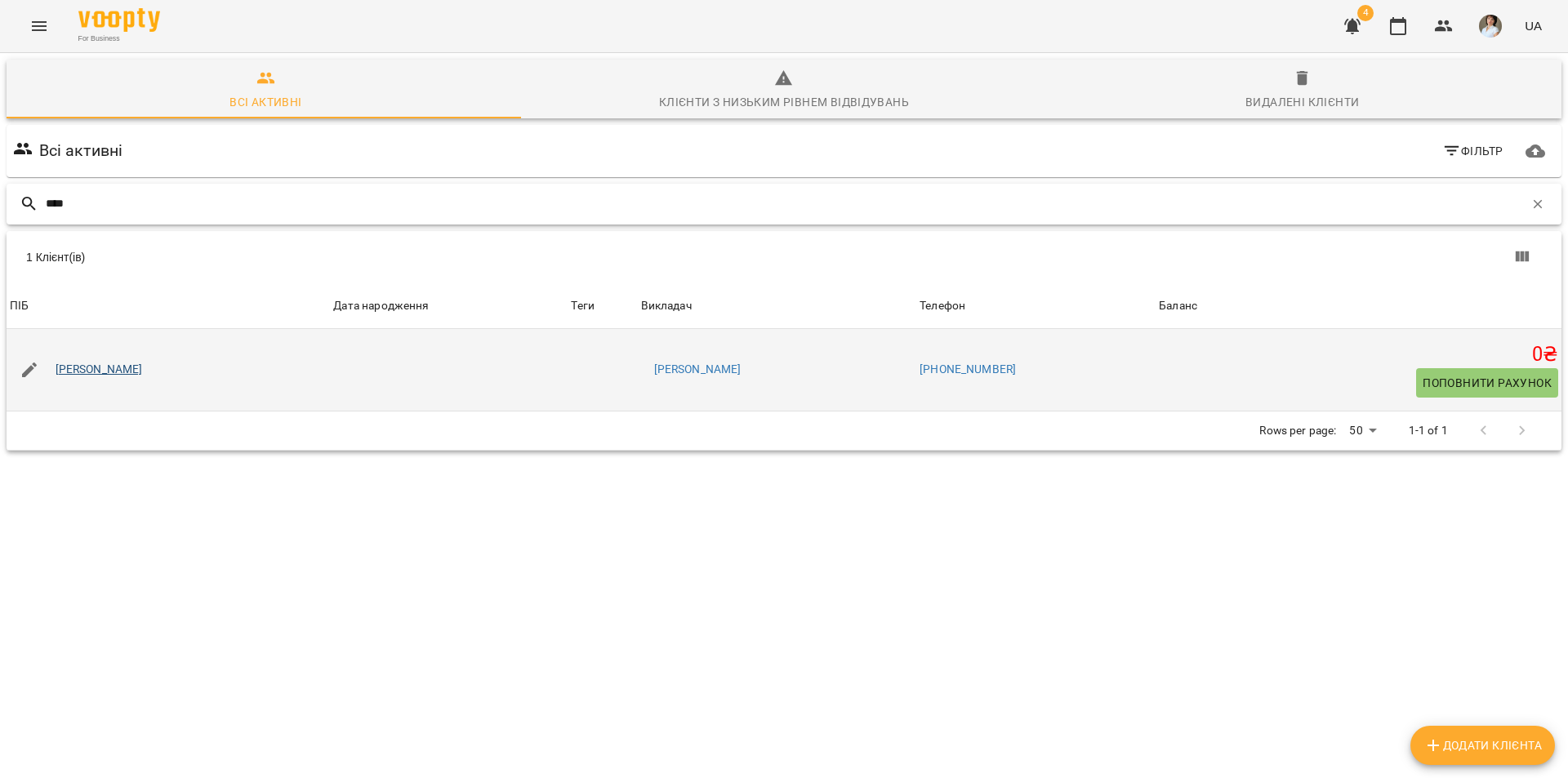
type input "****"
click at [126, 372] on link "[PERSON_NAME]" at bounding box center [99, 370] width 88 height 17
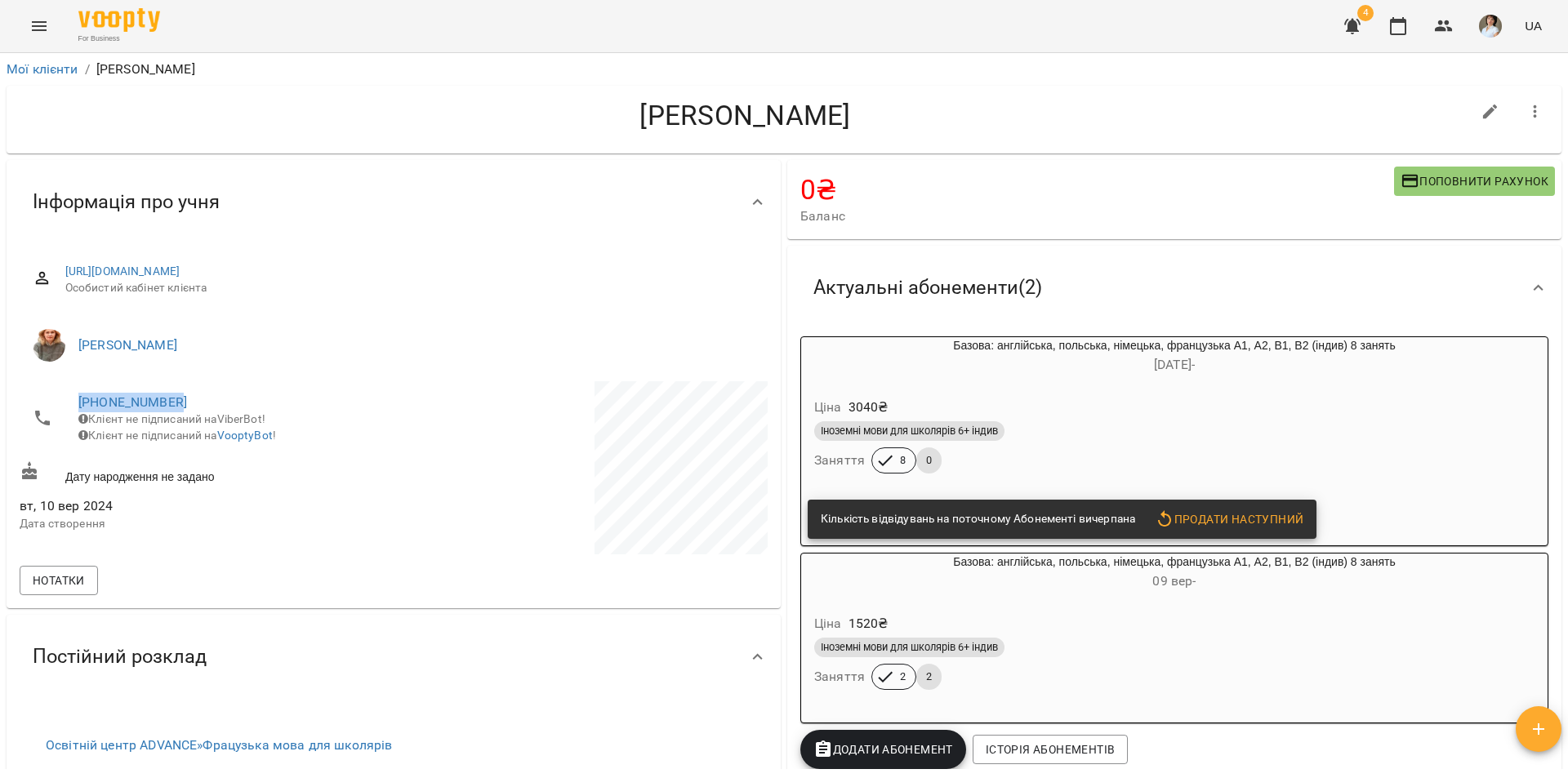
drag, startPoint x: 183, startPoint y: 401, endPoint x: 69, endPoint y: 403, distance: 114.0
click at [69, 403] on li "[PHONE_NUMBER] Клієнт не підписаний на ViberBot! Клієнт не підписаний на Voopty…" at bounding box center [205, 419] width 371 height 74
copy link "[PHONE_NUMBER]"
click at [59, 67] on link "Мої клієнти" at bounding box center [42, 69] width 72 height 16
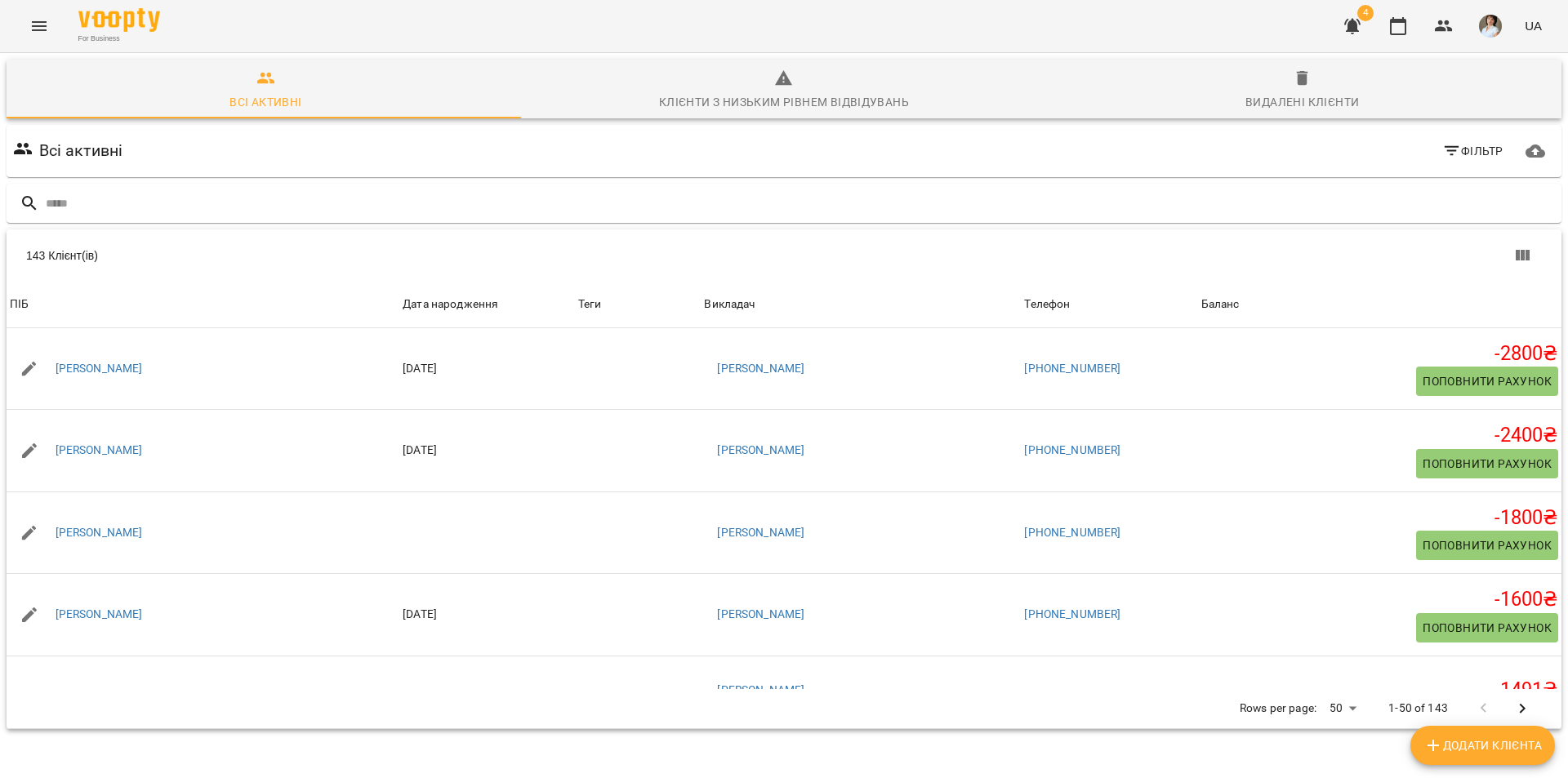
click at [40, 24] on icon "Menu" at bounding box center [40, 26] width 20 height 20
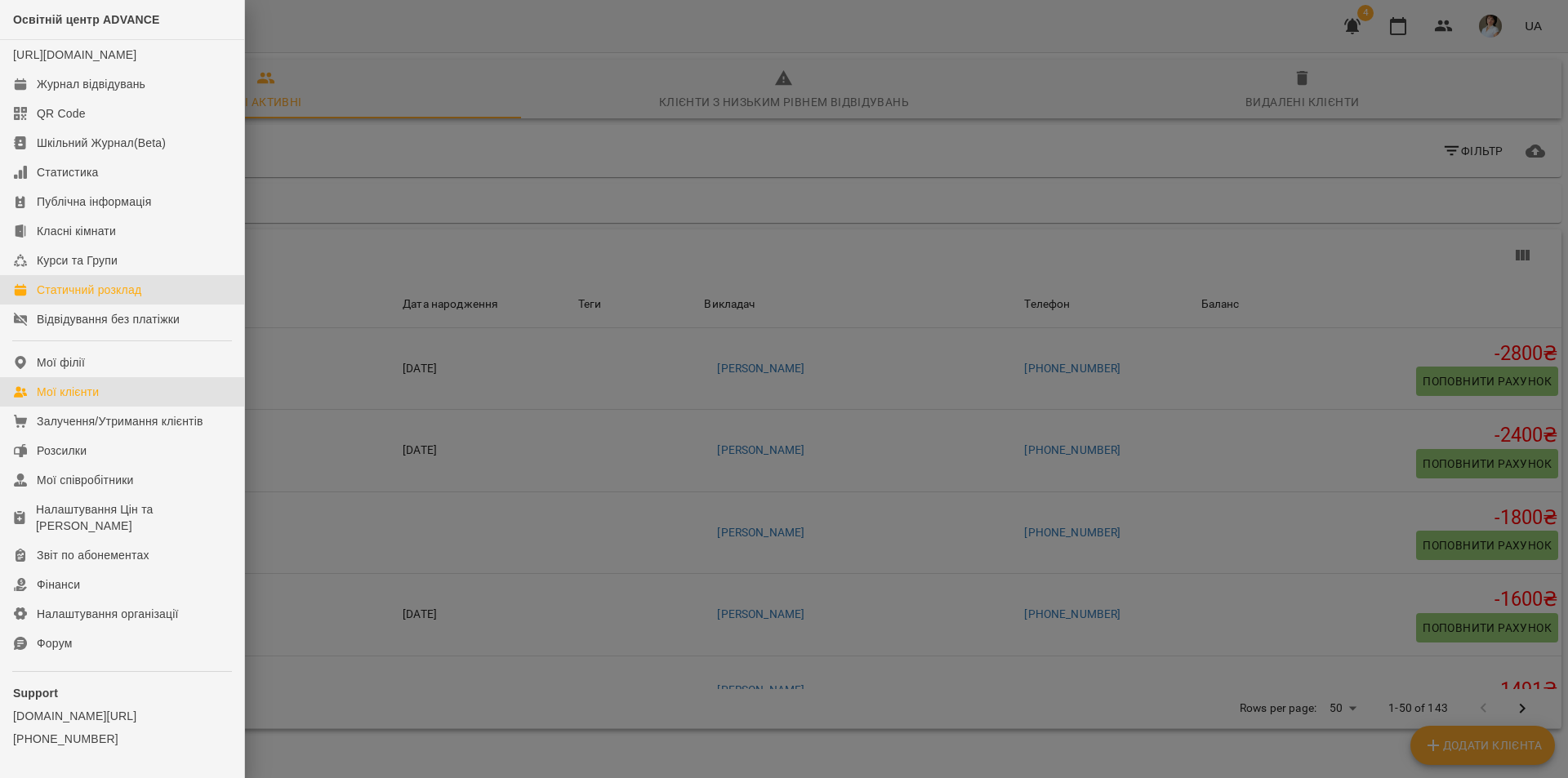
click at [109, 298] on div "Статичний розклад" at bounding box center [88, 290] width 105 height 17
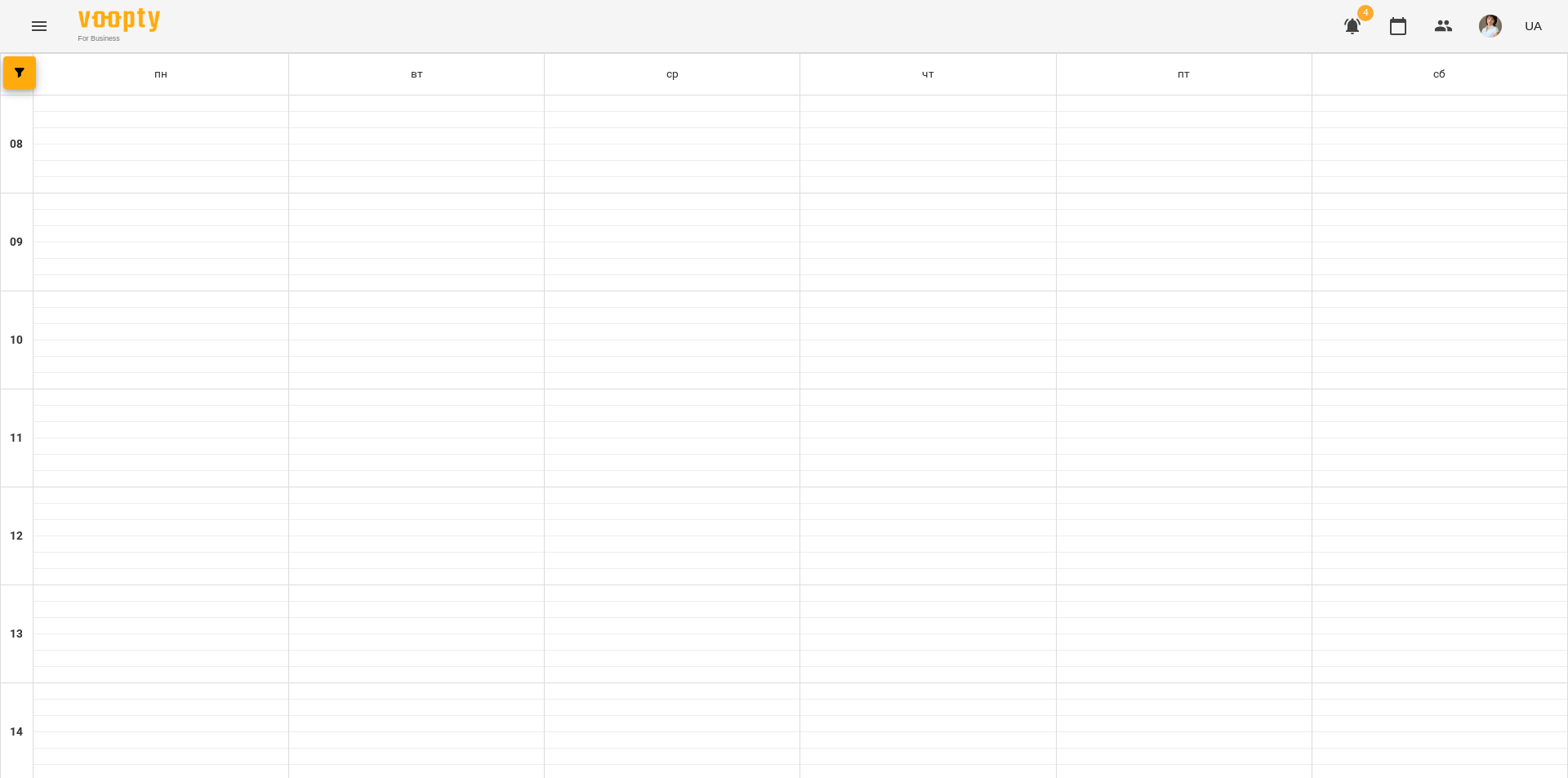
scroll to position [591, 0]
click at [17, 70] on icon "button" at bounding box center [20, 73] width 10 height 10
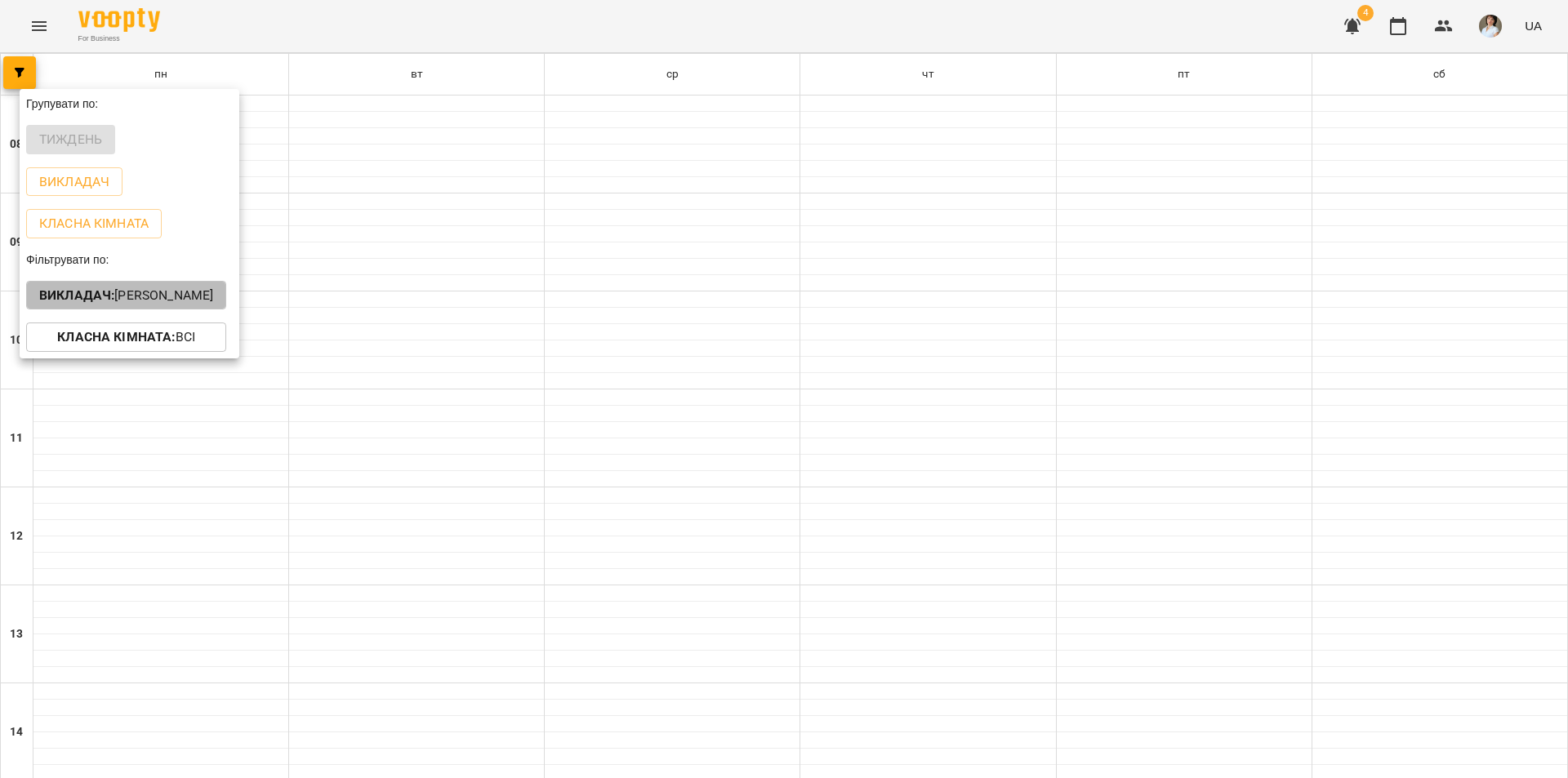
click at [111, 291] on p "Викладач : [PERSON_NAME]" at bounding box center [126, 296] width 174 height 20
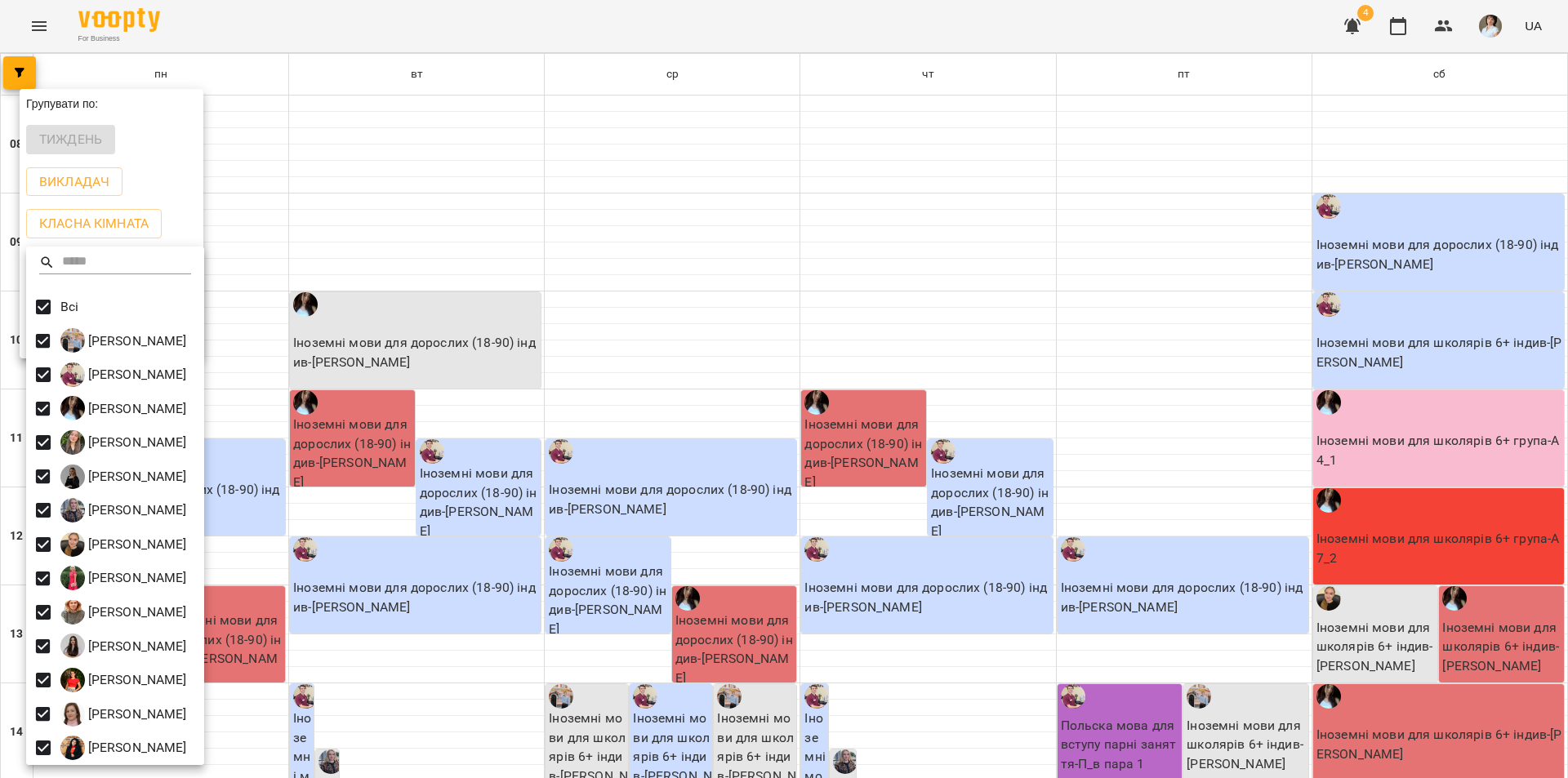
drag, startPoint x: 435, startPoint y: 642, endPoint x: 452, endPoint y: 648, distance: 18.0
click at [434, 642] on div at bounding box center [784, 389] width 1568 height 778
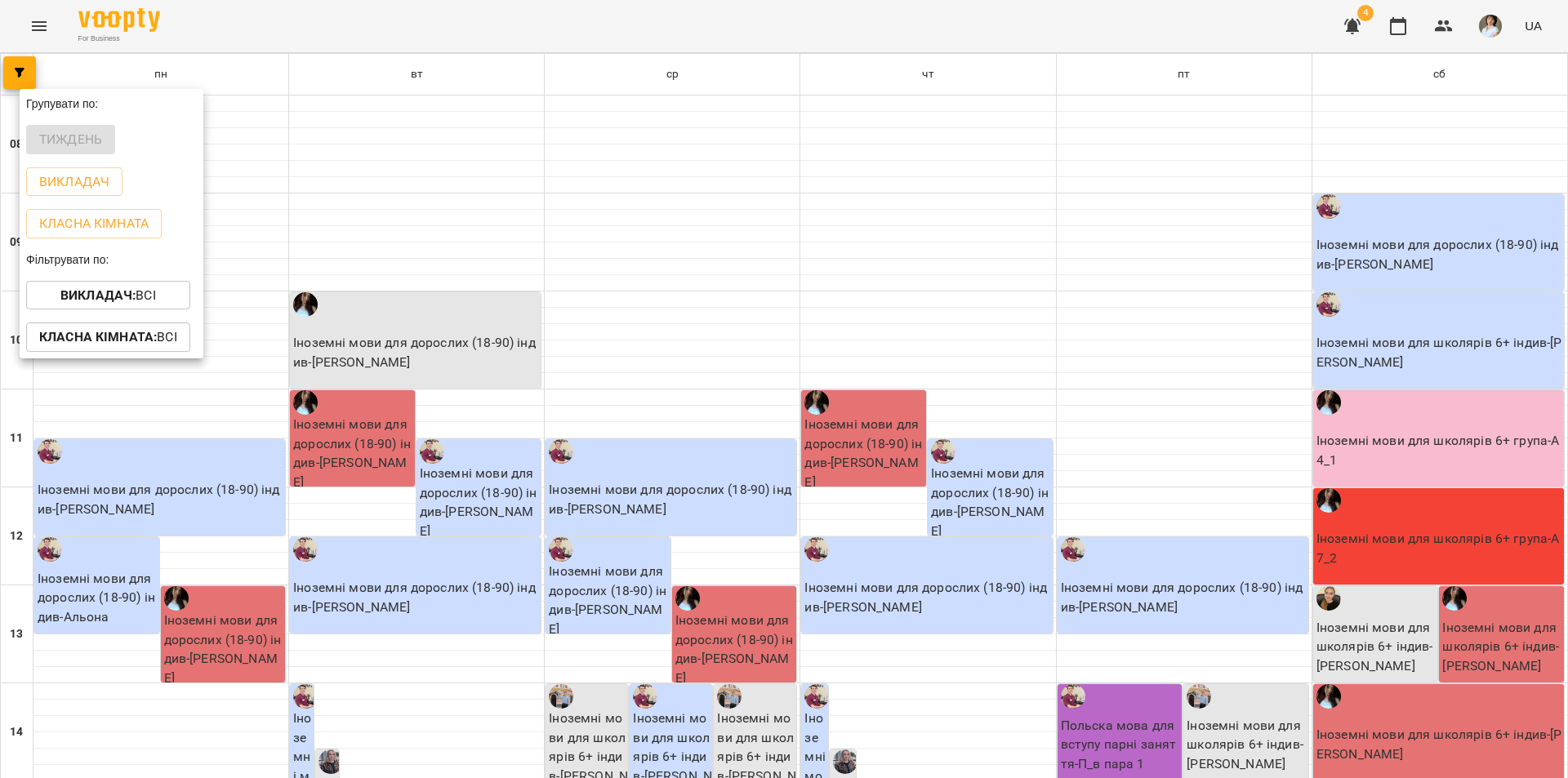
click at [453, 646] on div at bounding box center [784, 389] width 1568 height 778
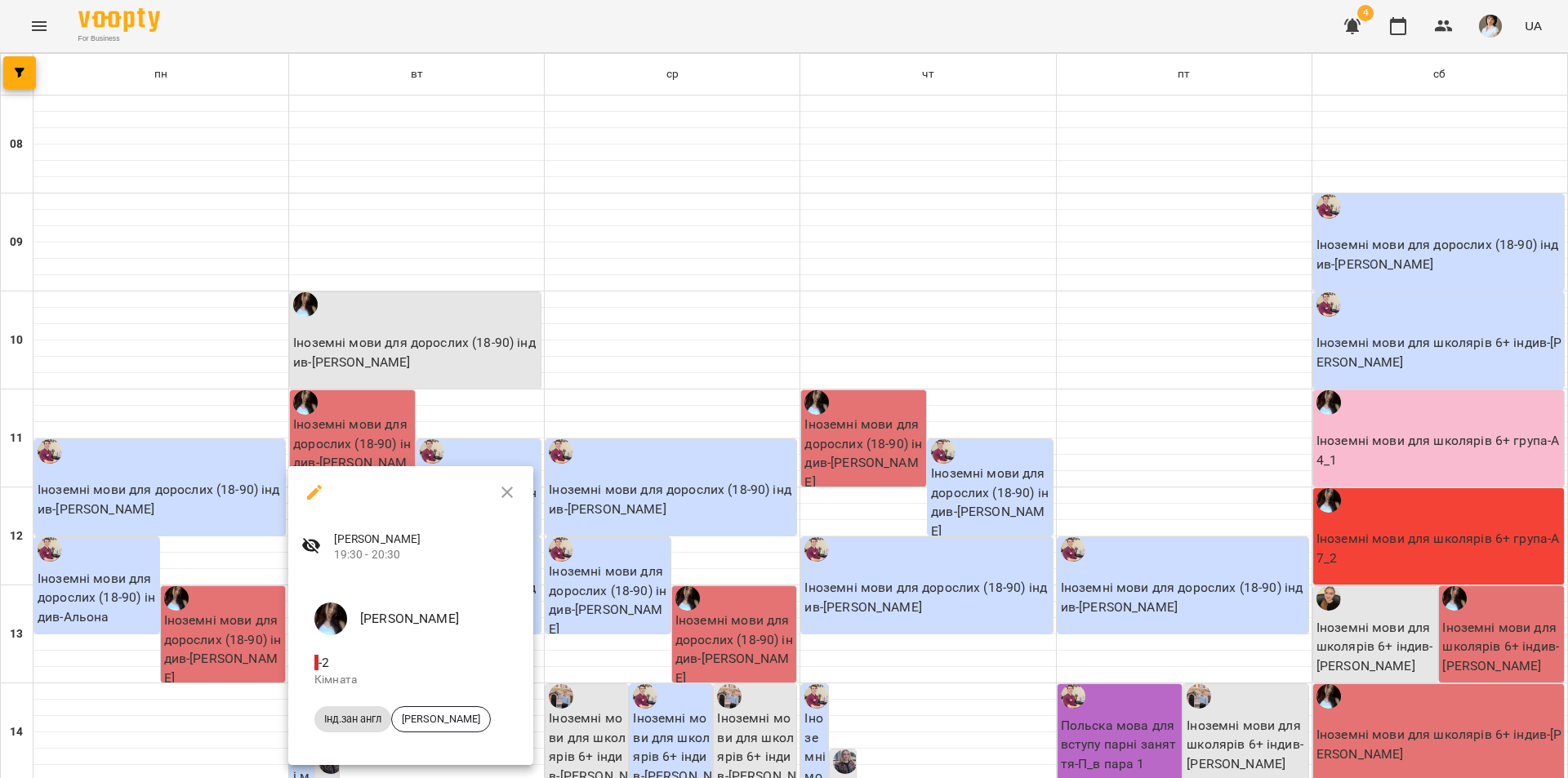
click at [688, 720] on div at bounding box center [784, 389] width 1568 height 778
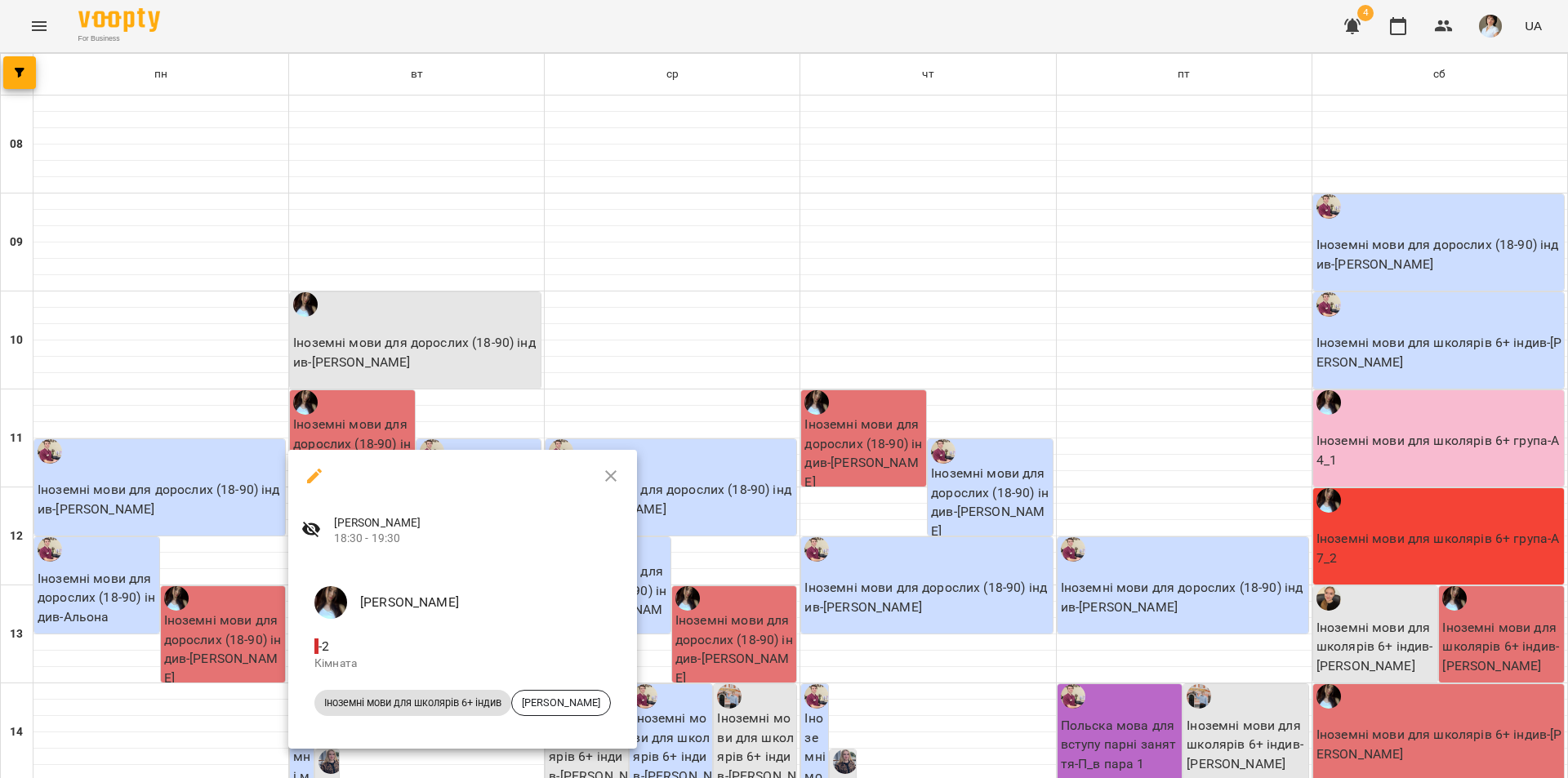
click at [794, 690] on div at bounding box center [784, 389] width 1568 height 778
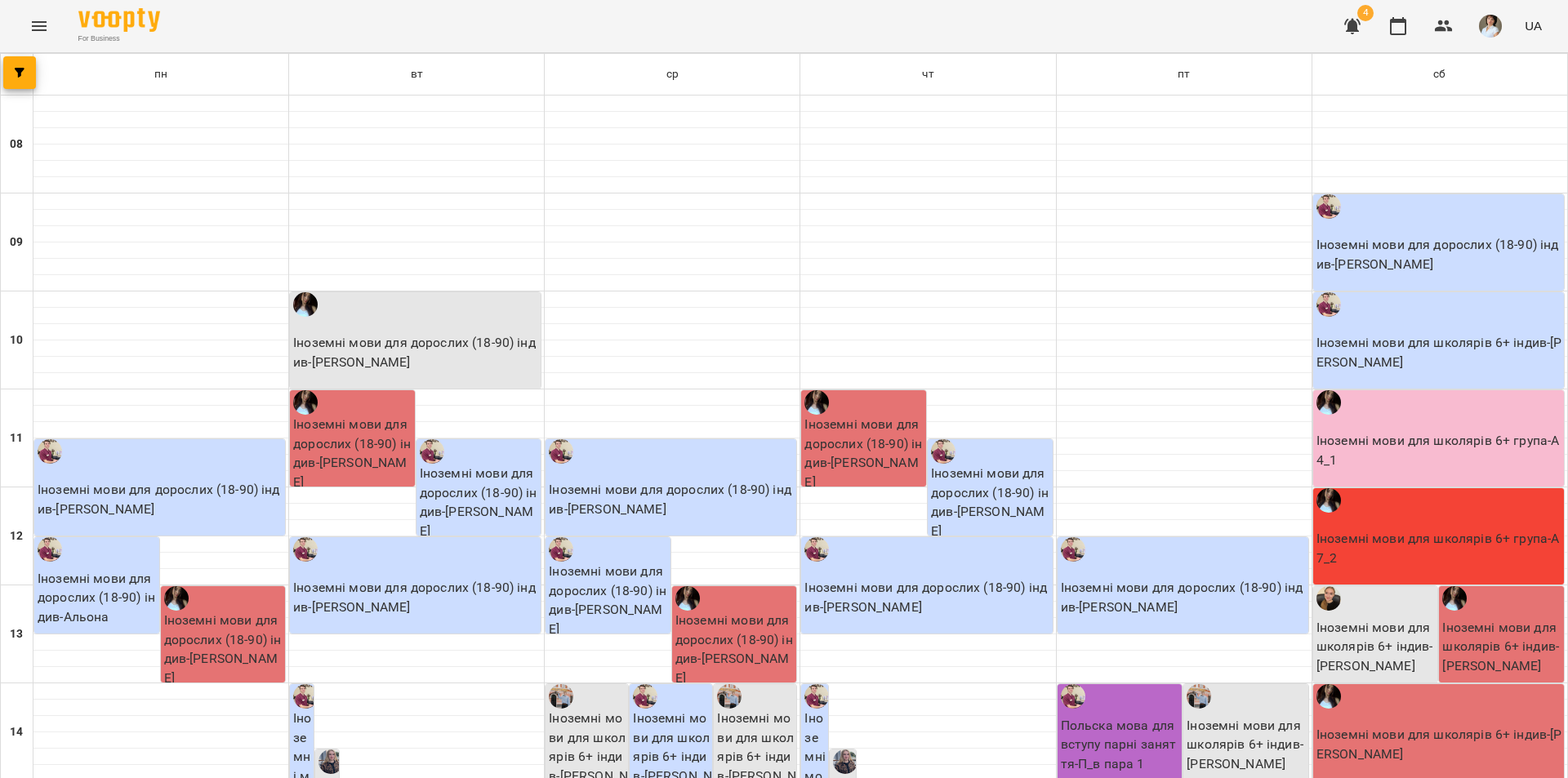
scroll to position [0, 0]
click at [19, 71] on icon "button" at bounding box center [20, 73] width 10 height 10
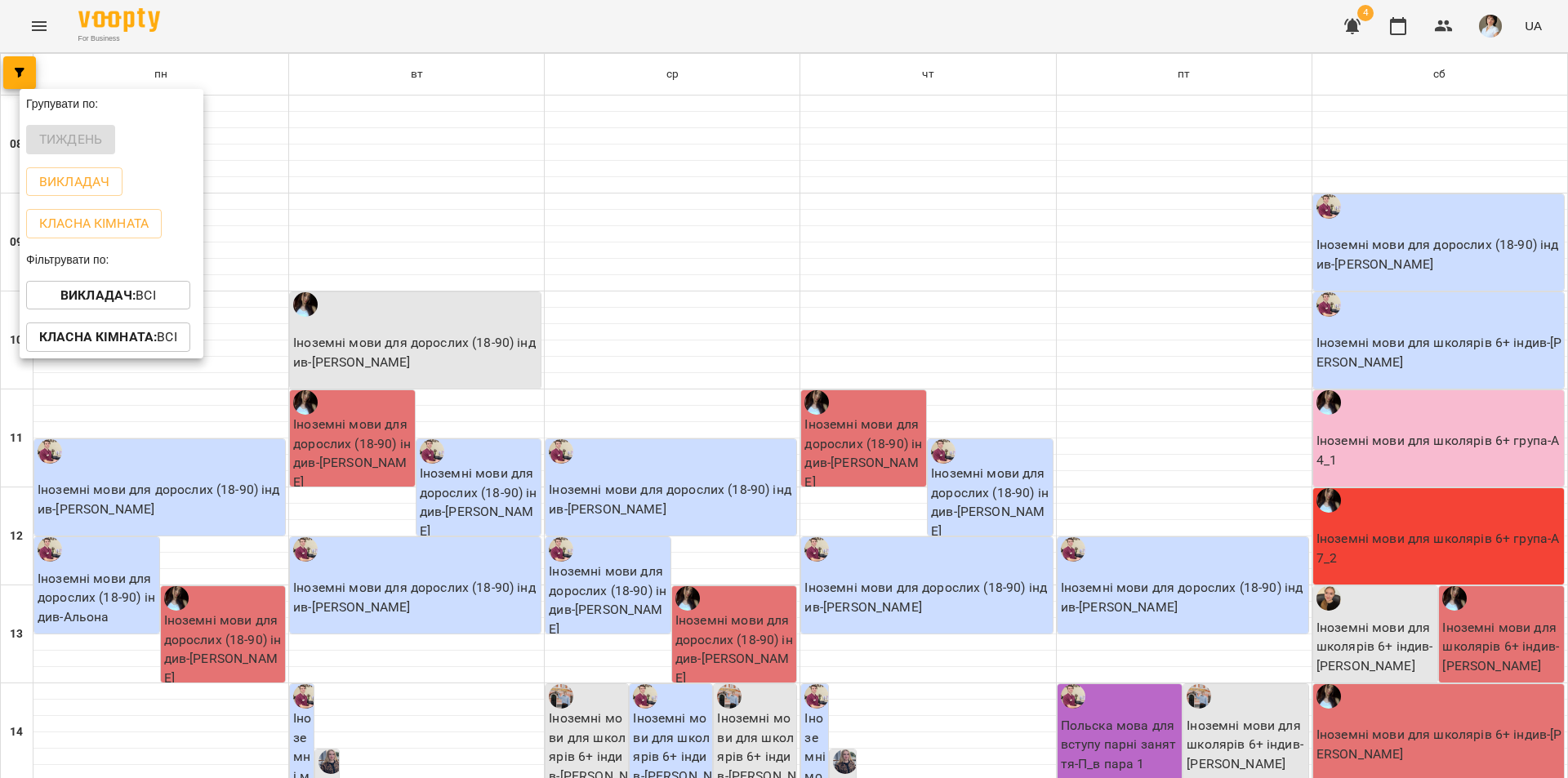
click at [91, 294] on b "Викладач :" at bounding box center [97, 295] width 75 height 16
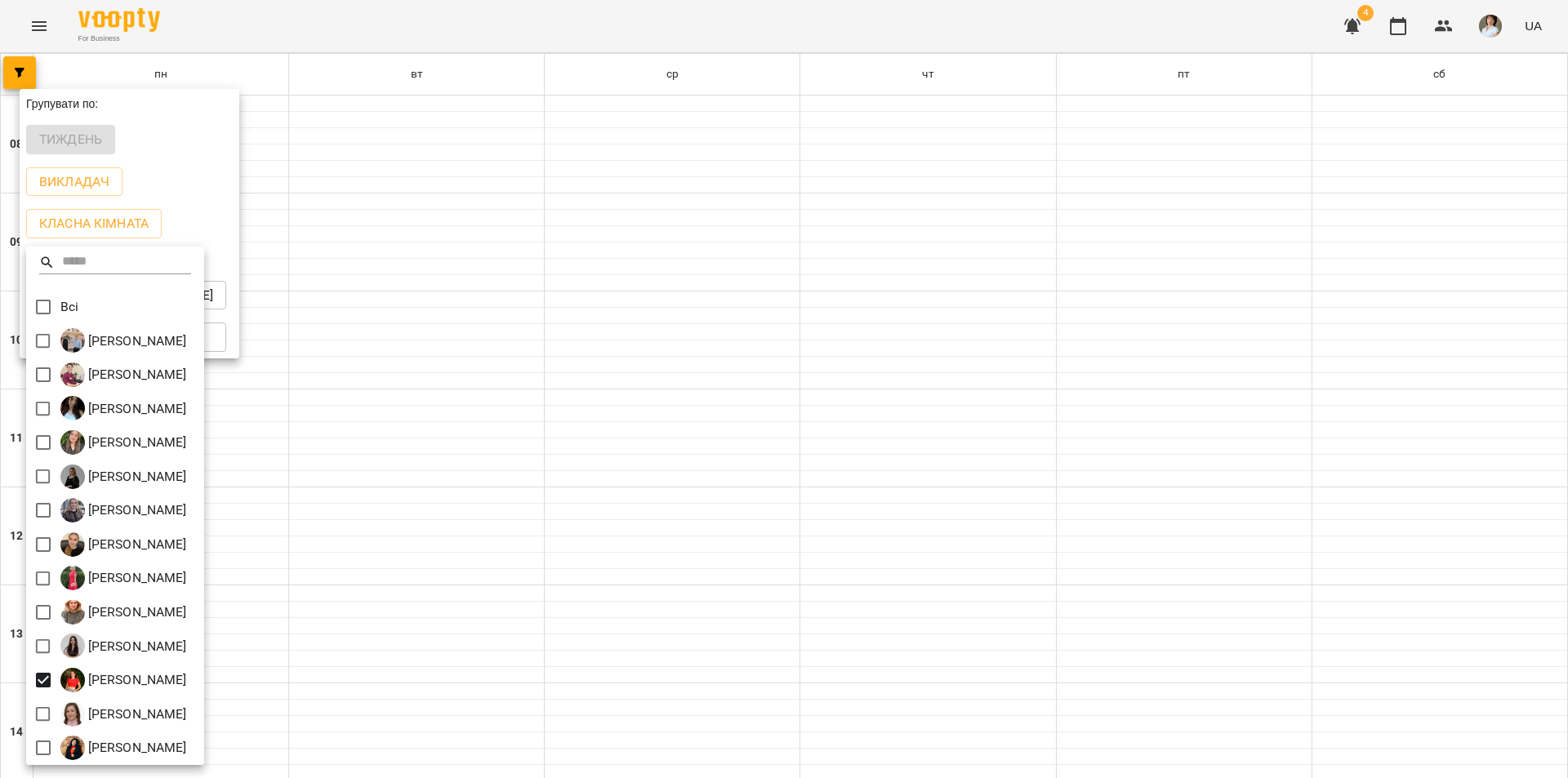
drag, startPoint x: 573, startPoint y: 486, endPoint x: 585, endPoint y: 495, distance: 15.0
click at [573, 486] on div at bounding box center [784, 389] width 1568 height 778
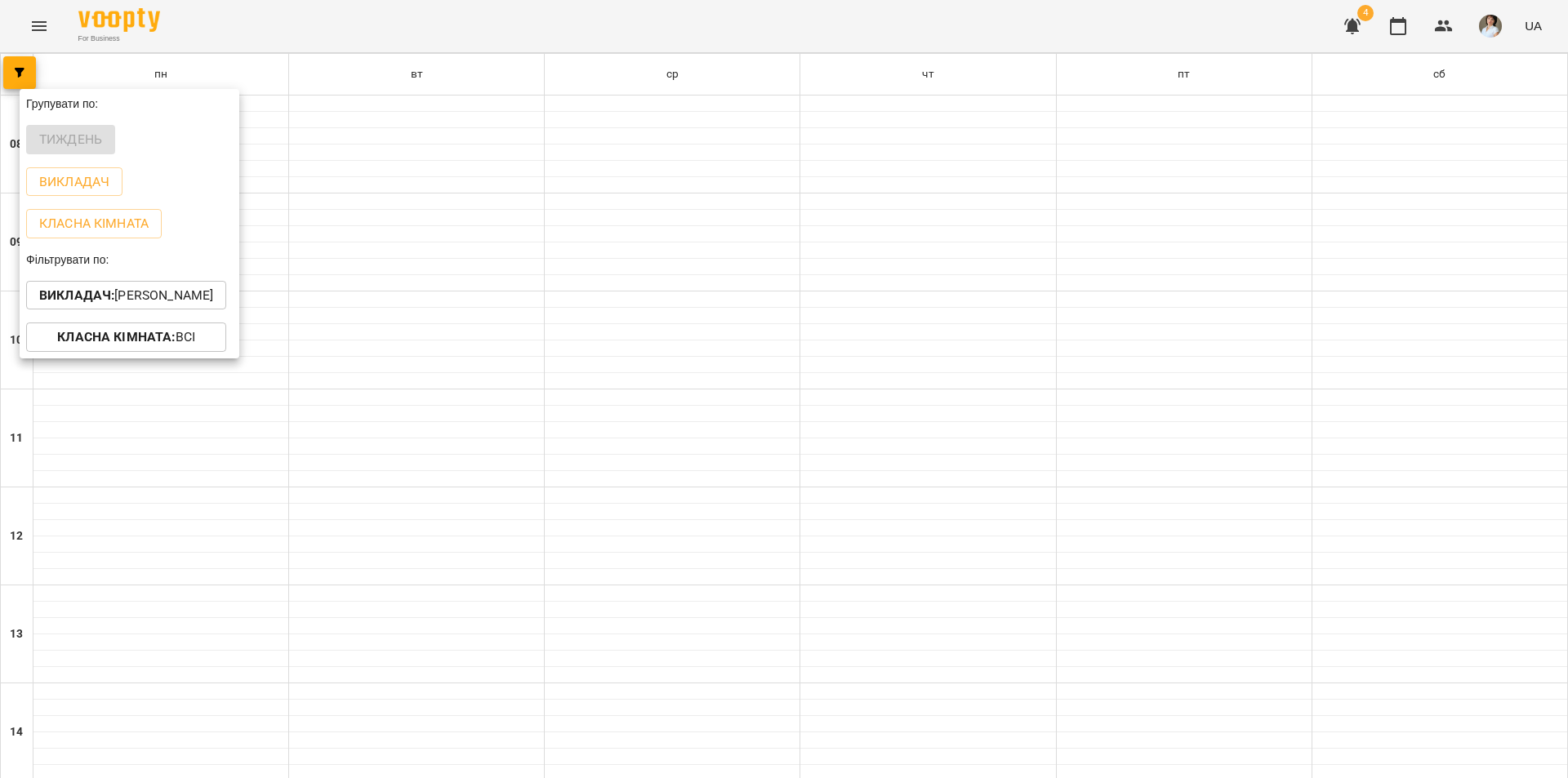
drag, startPoint x: 539, startPoint y: 481, endPoint x: 452, endPoint y: 387, distance: 128.1
click at [535, 475] on div at bounding box center [784, 389] width 1568 height 778
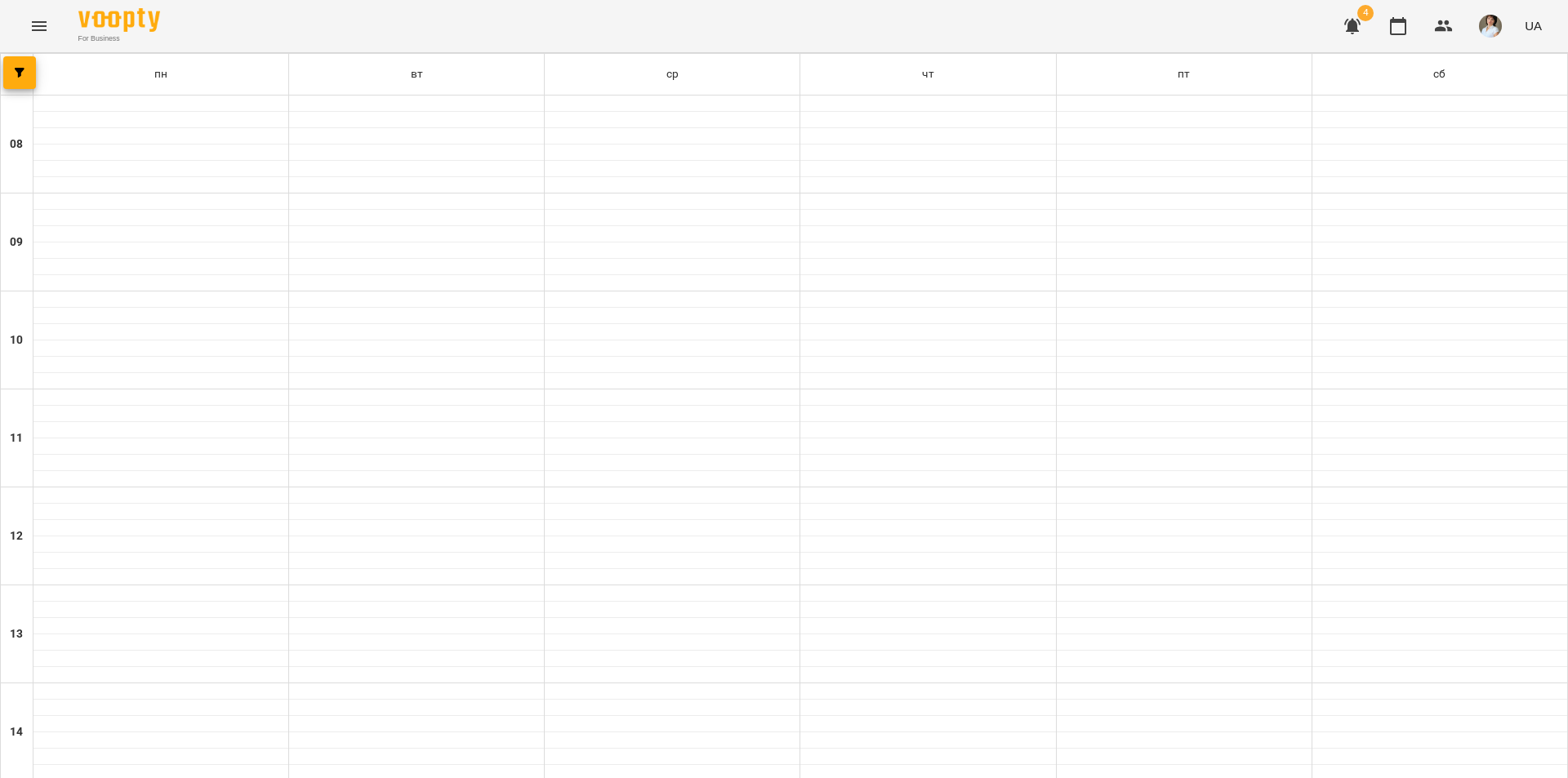
scroll to position [591, 0]
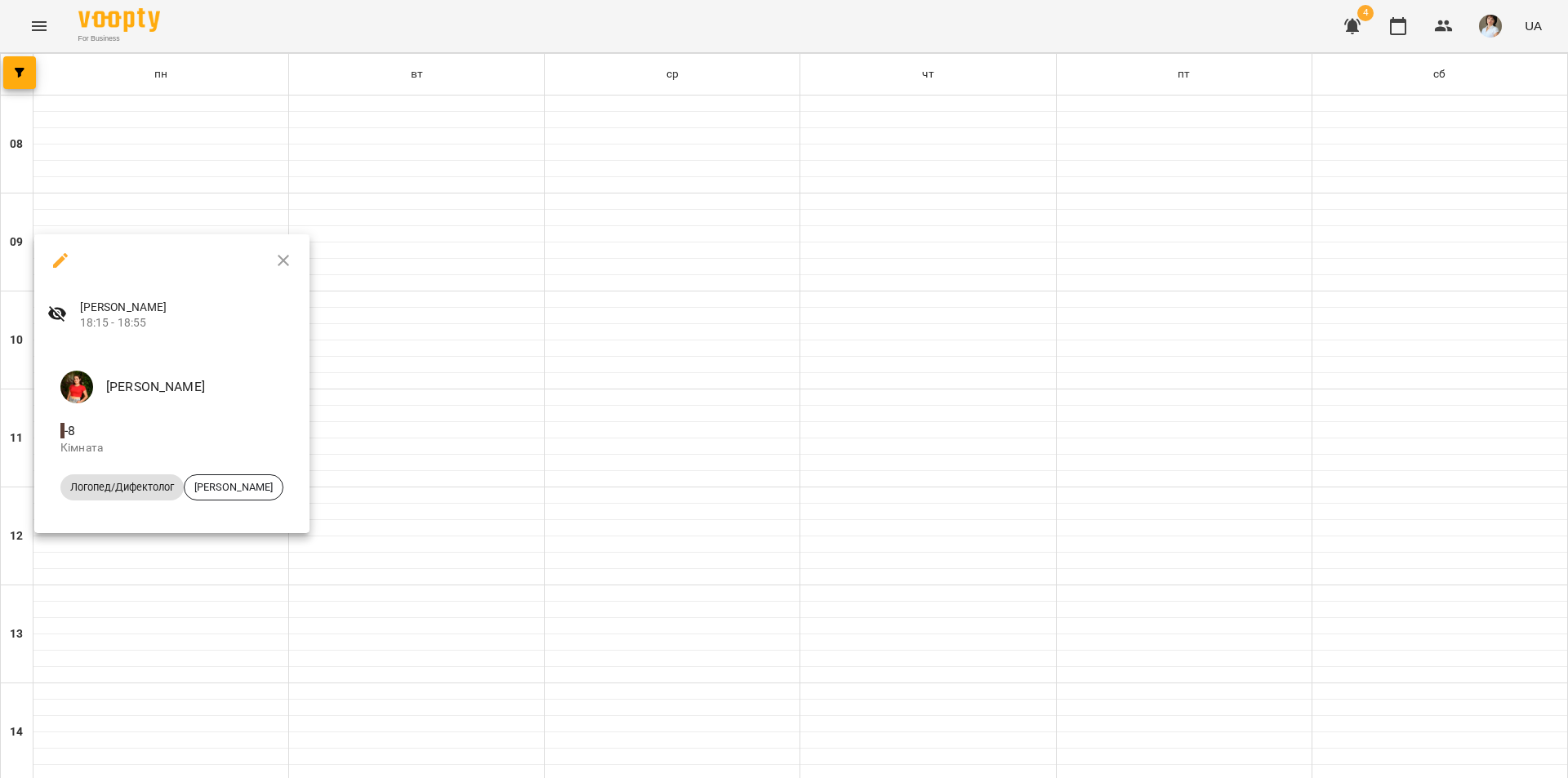
click at [173, 577] on div at bounding box center [784, 389] width 1568 height 778
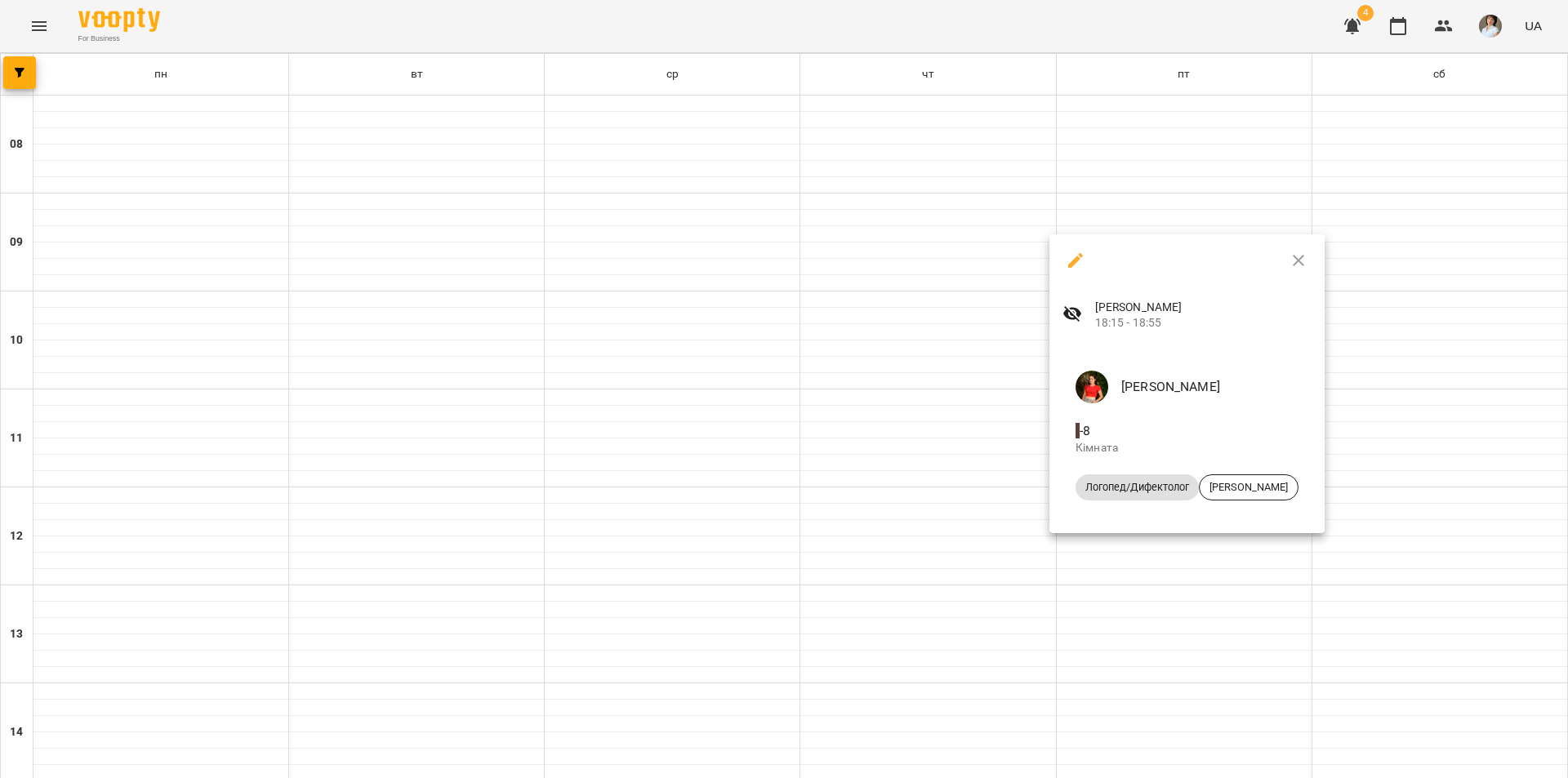
click at [939, 553] on div at bounding box center [784, 389] width 1568 height 778
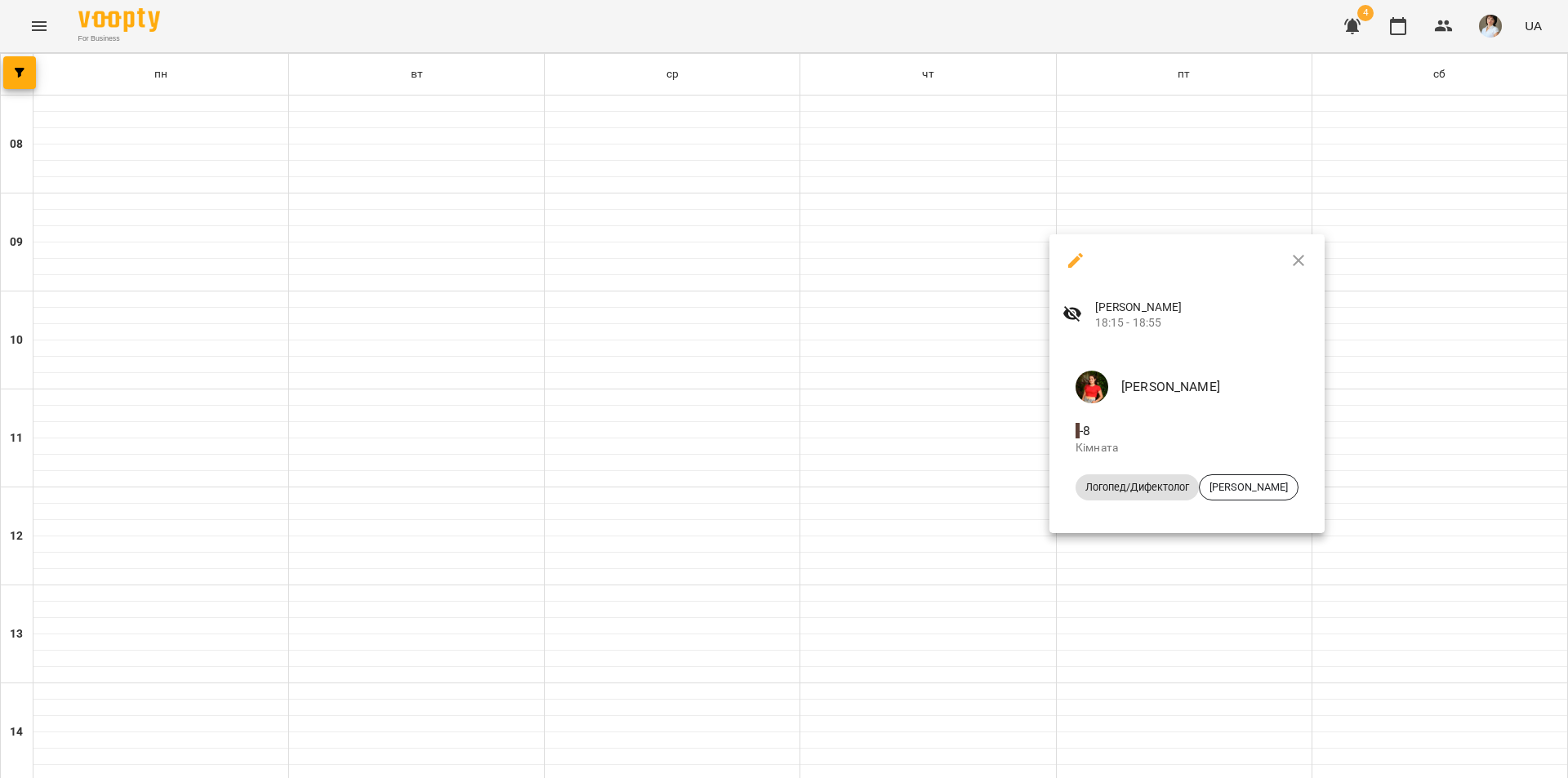
click at [904, 559] on div at bounding box center [784, 389] width 1568 height 778
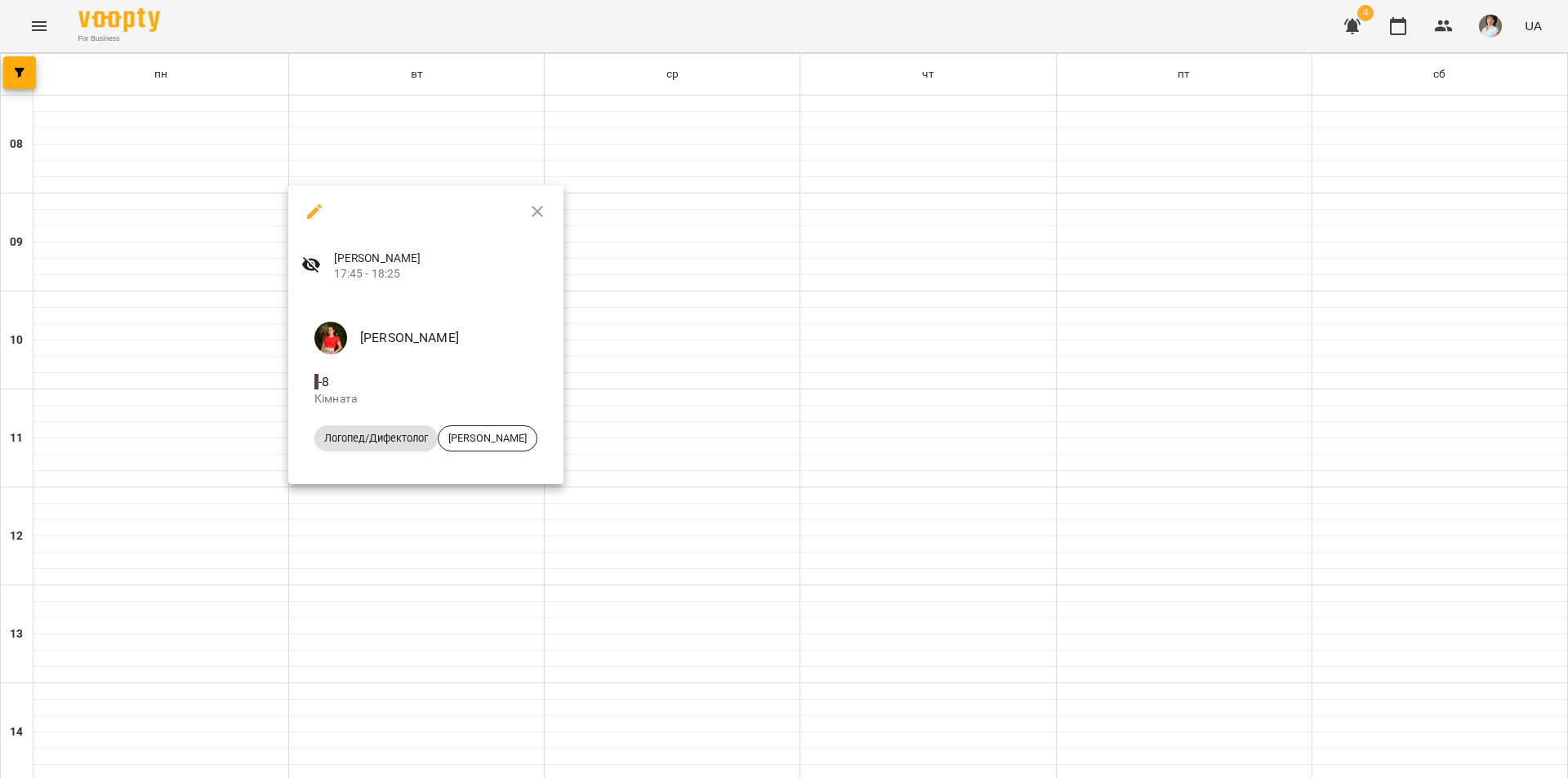
click at [411, 553] on div at bounding box center [784, 389] width 1568 height 778
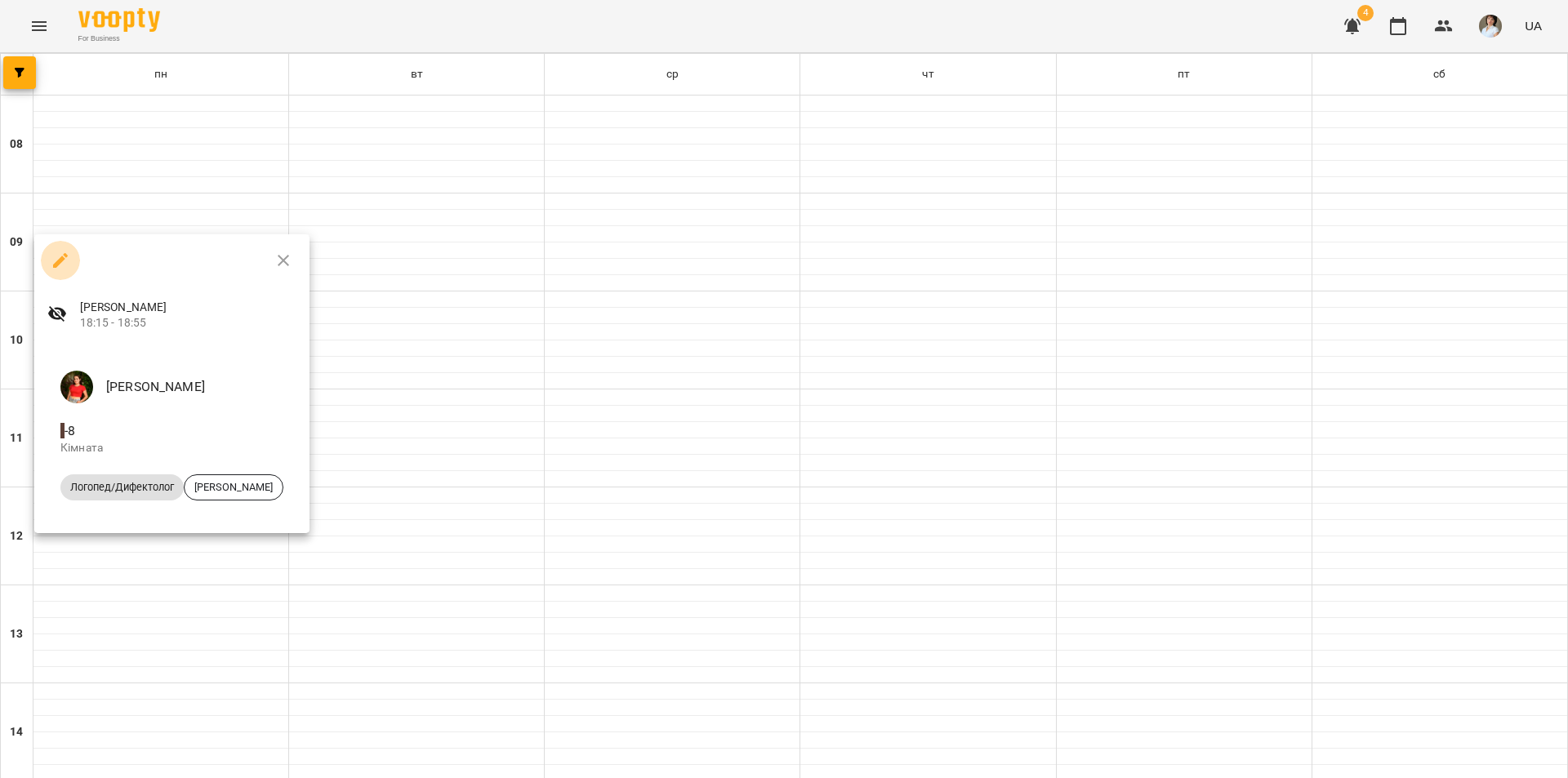
click at [65, 262] on icon "button" at bounding box center [60, 261] width 20 height 20
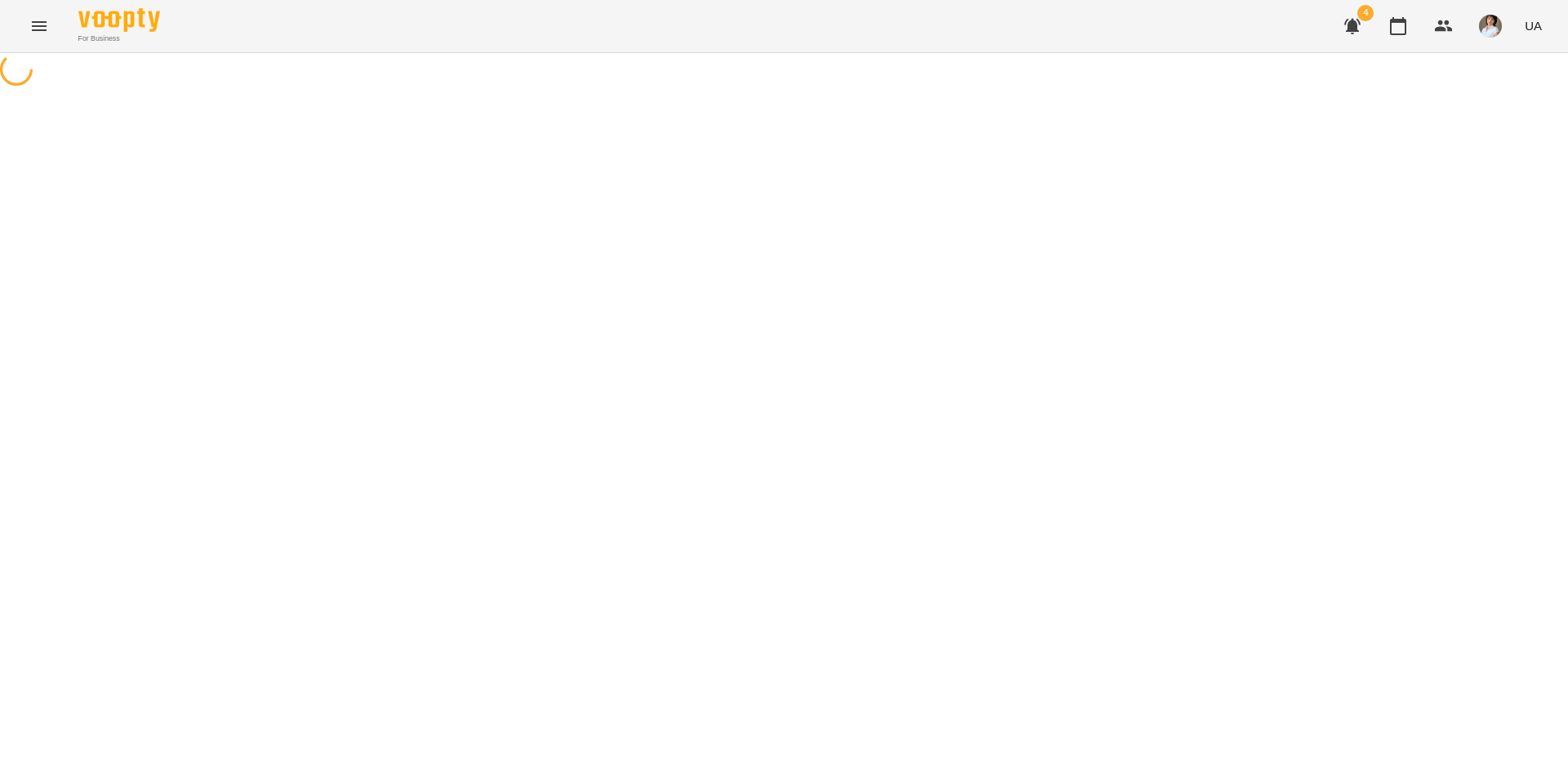
select select "*"
select select "**********"
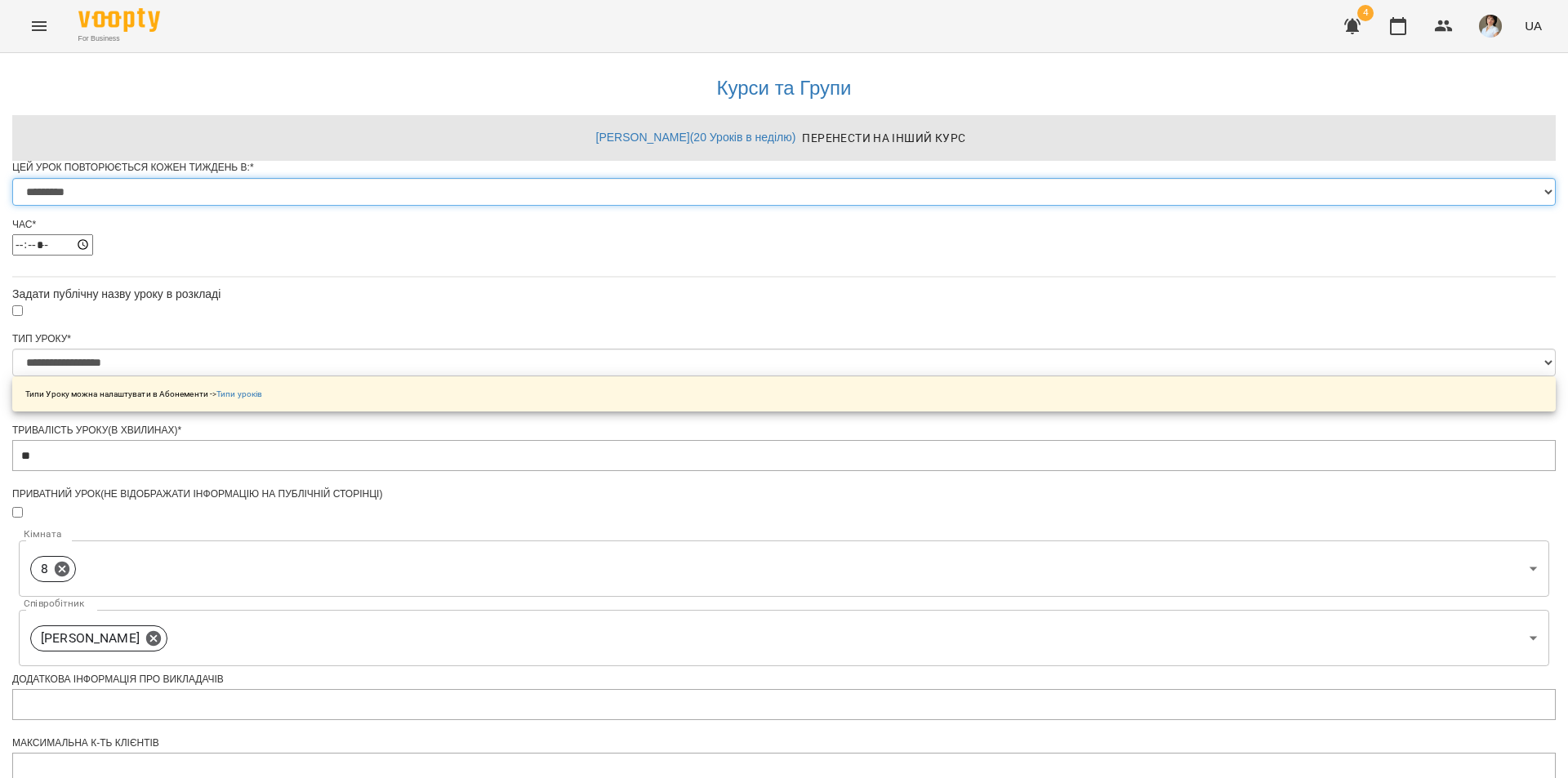
click at [692, 206] on select "********* ******** ****** ****** ******** ******" at bounding box center [784, 192] width 1543 height 28
select select "*"
click at [581, 206] on select "********* ******** ****** ****** ******** ******" at bounding box center [784, 192] width 1543 height 28
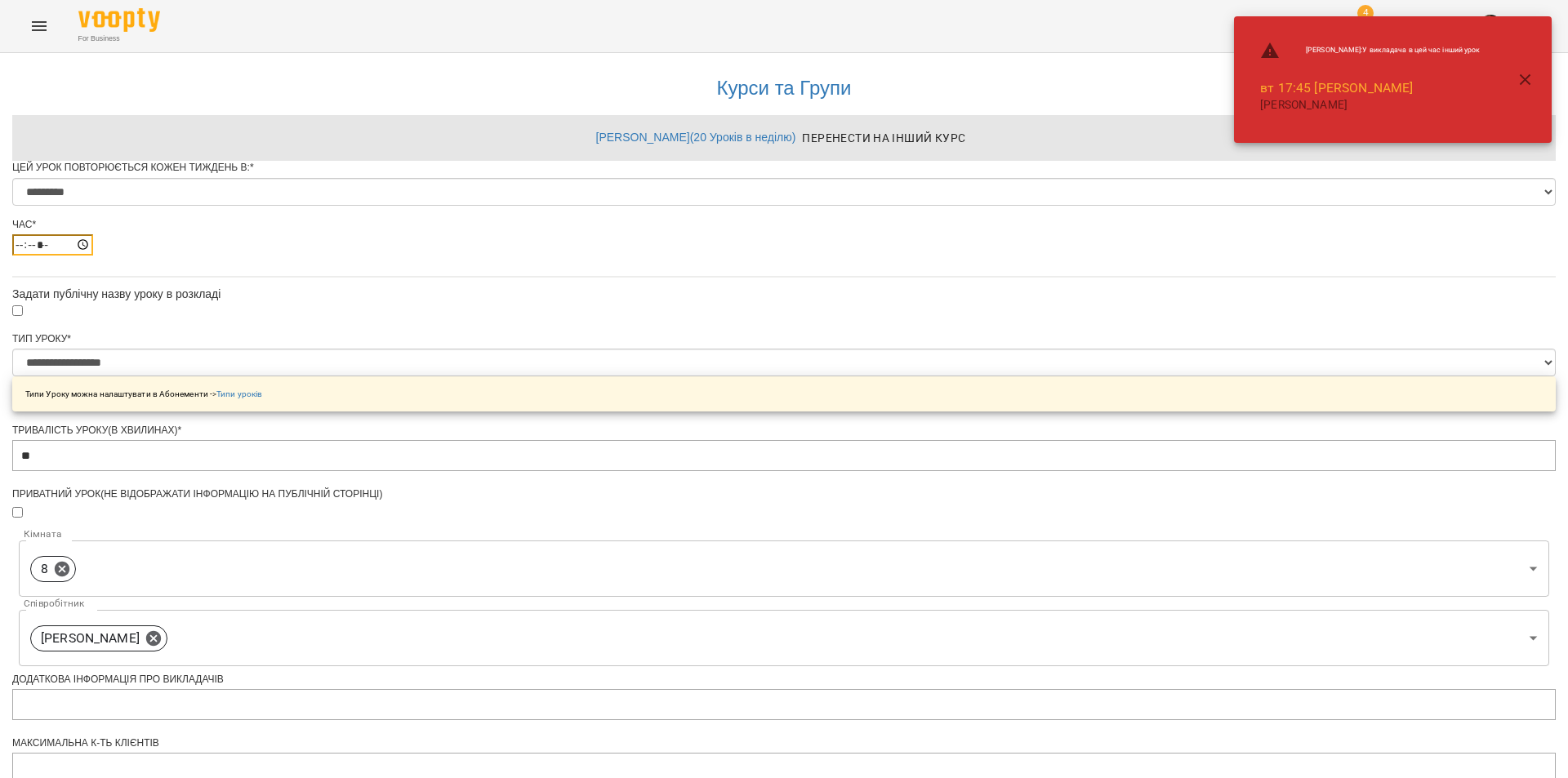
click at [93, 256] on input "*****" at bounding box center [53, 245] width 81 height 21
type input "*****"
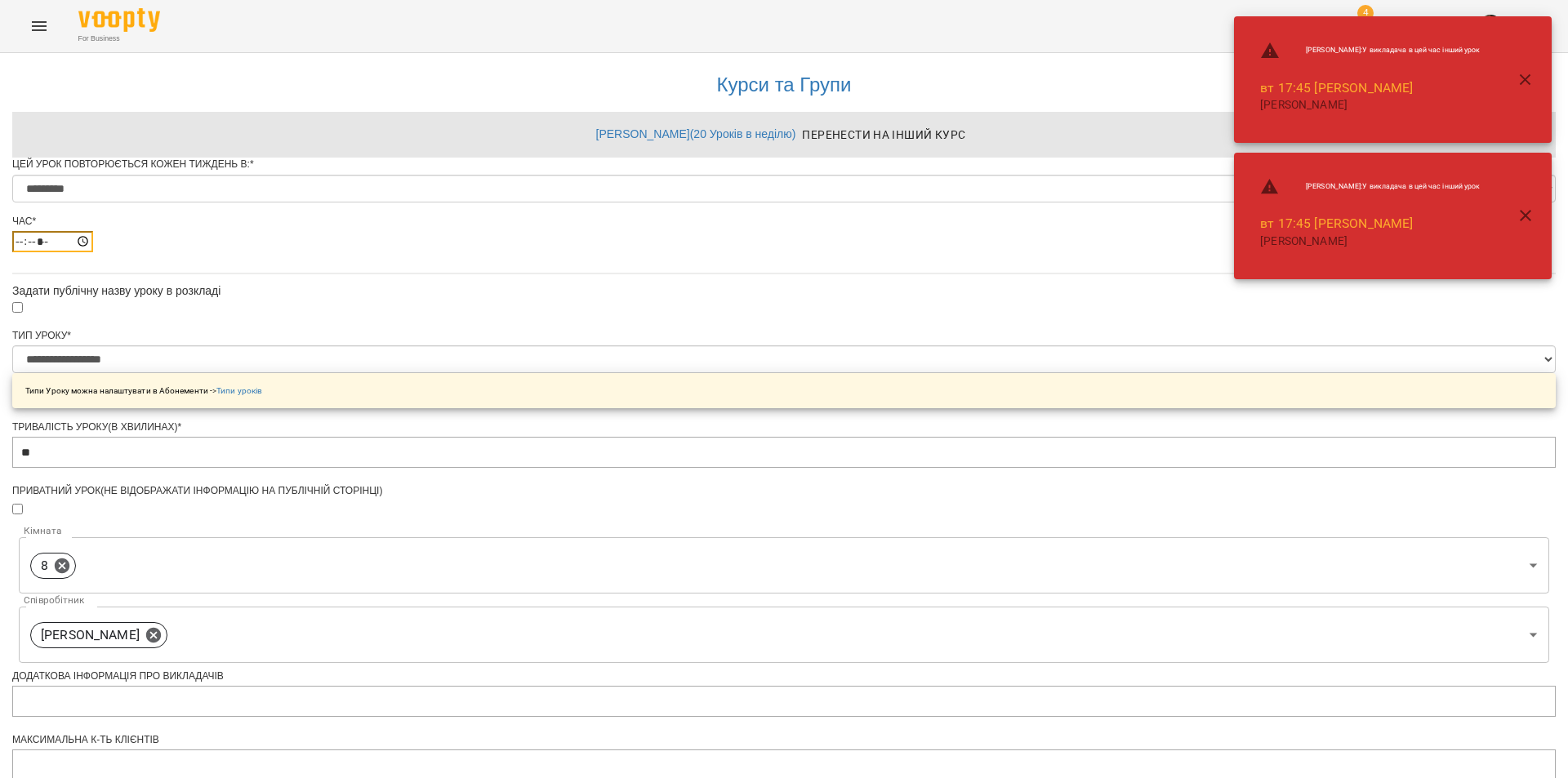
scroll to position [553, 0]
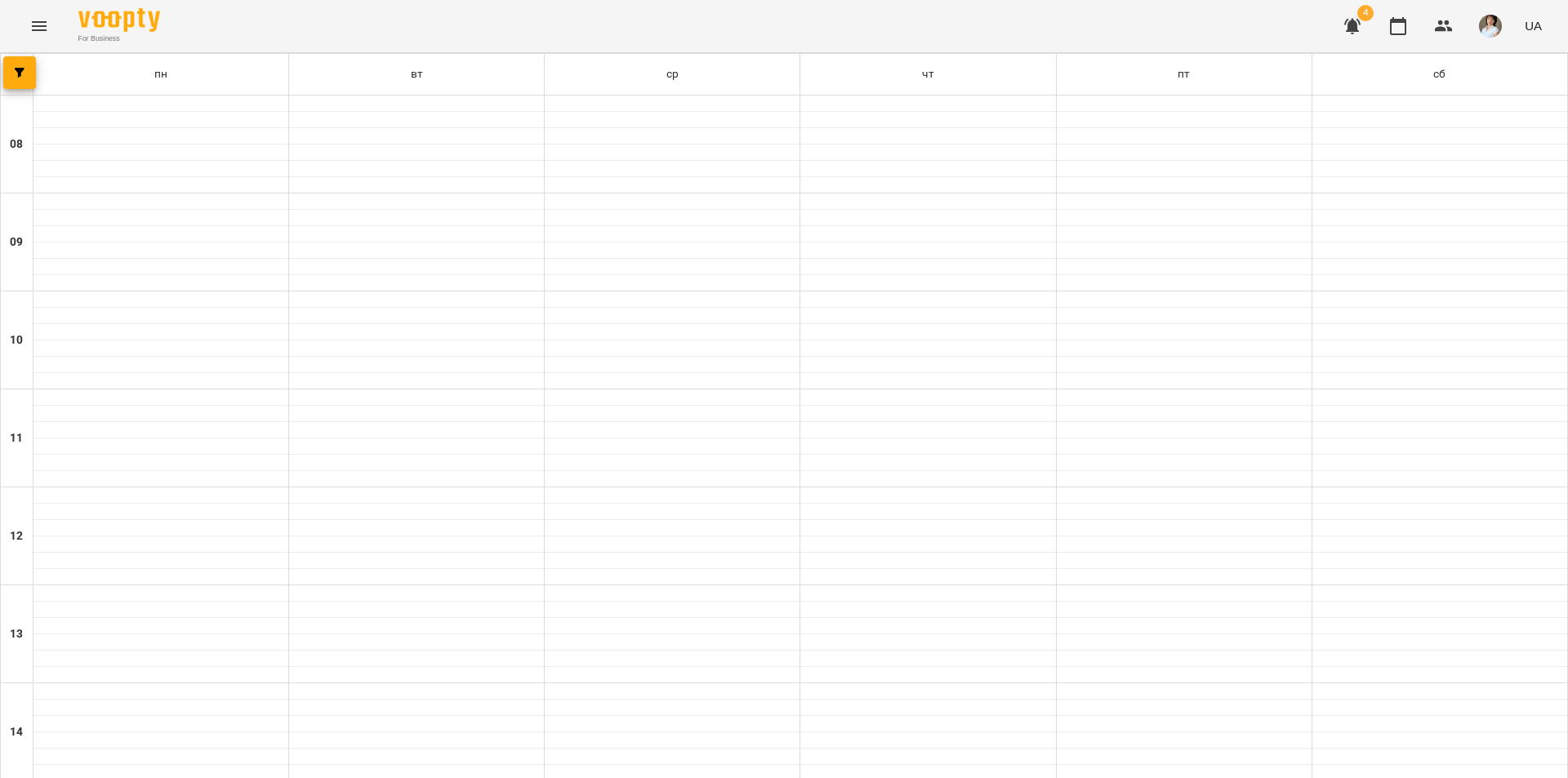
scroll to position [591, 0]
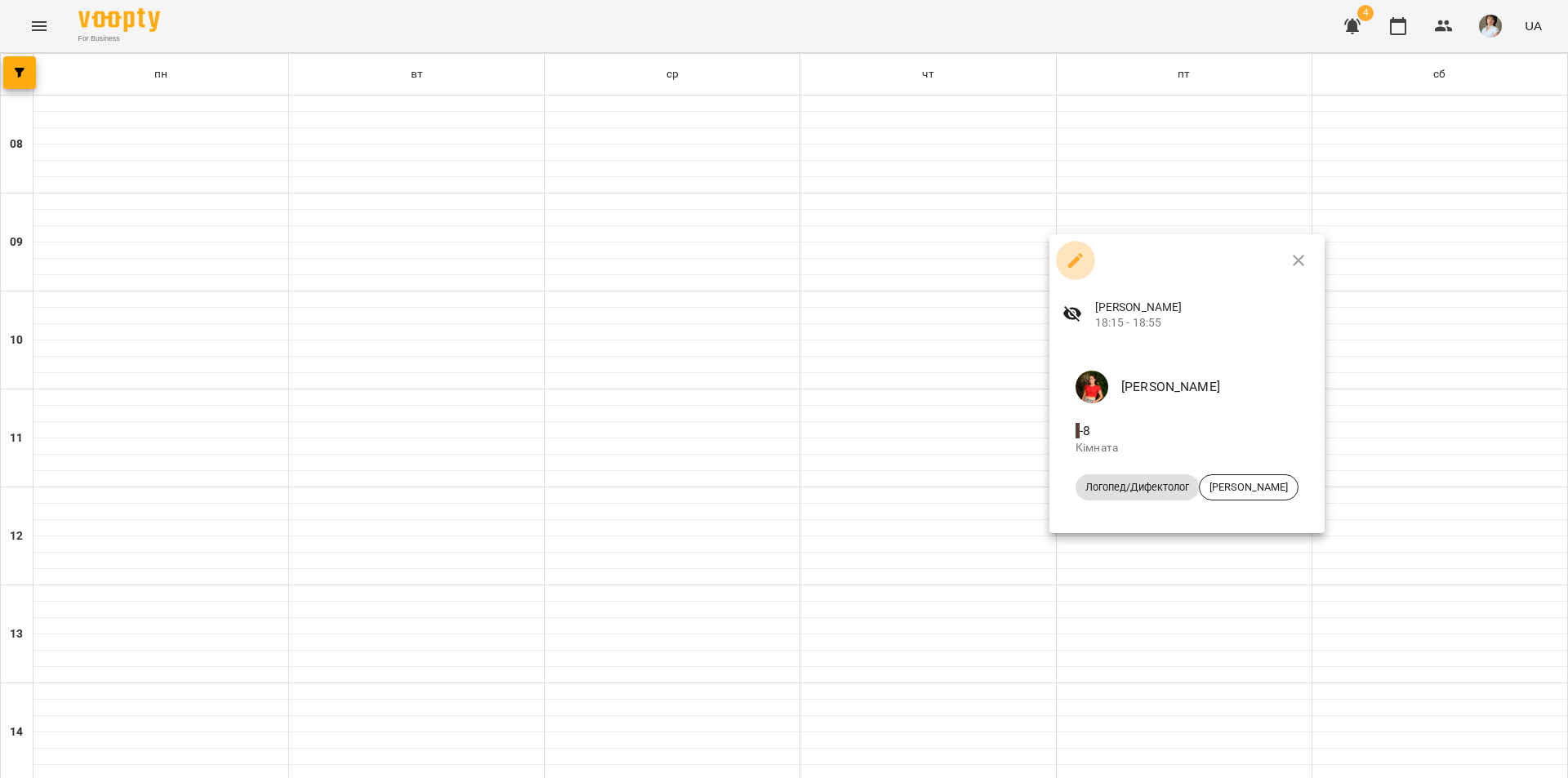
click at [1068, 263] on icon "button" at bounding box center [1075, 261] width 20 height 20
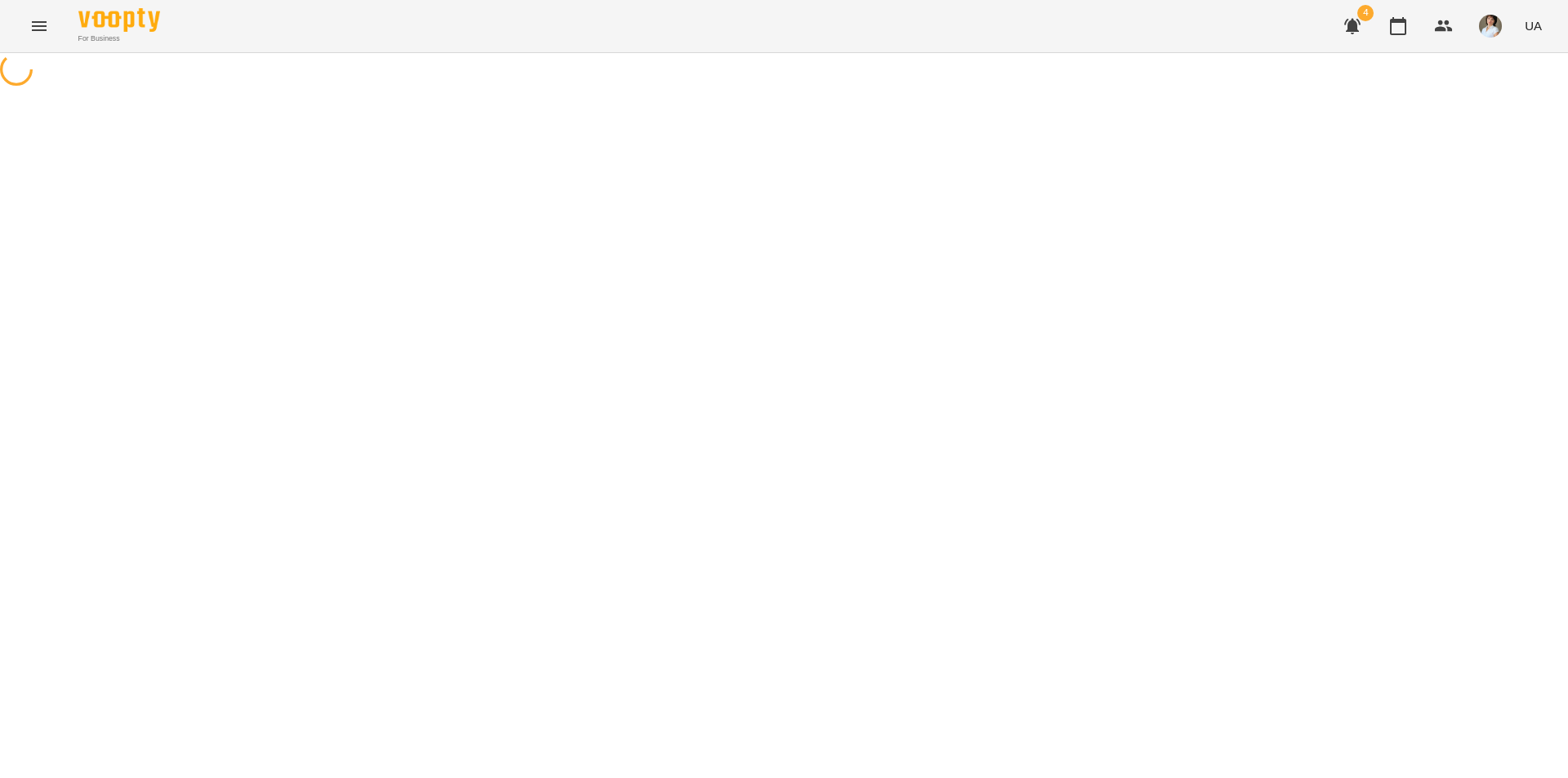
select select "*"
select select "**********"
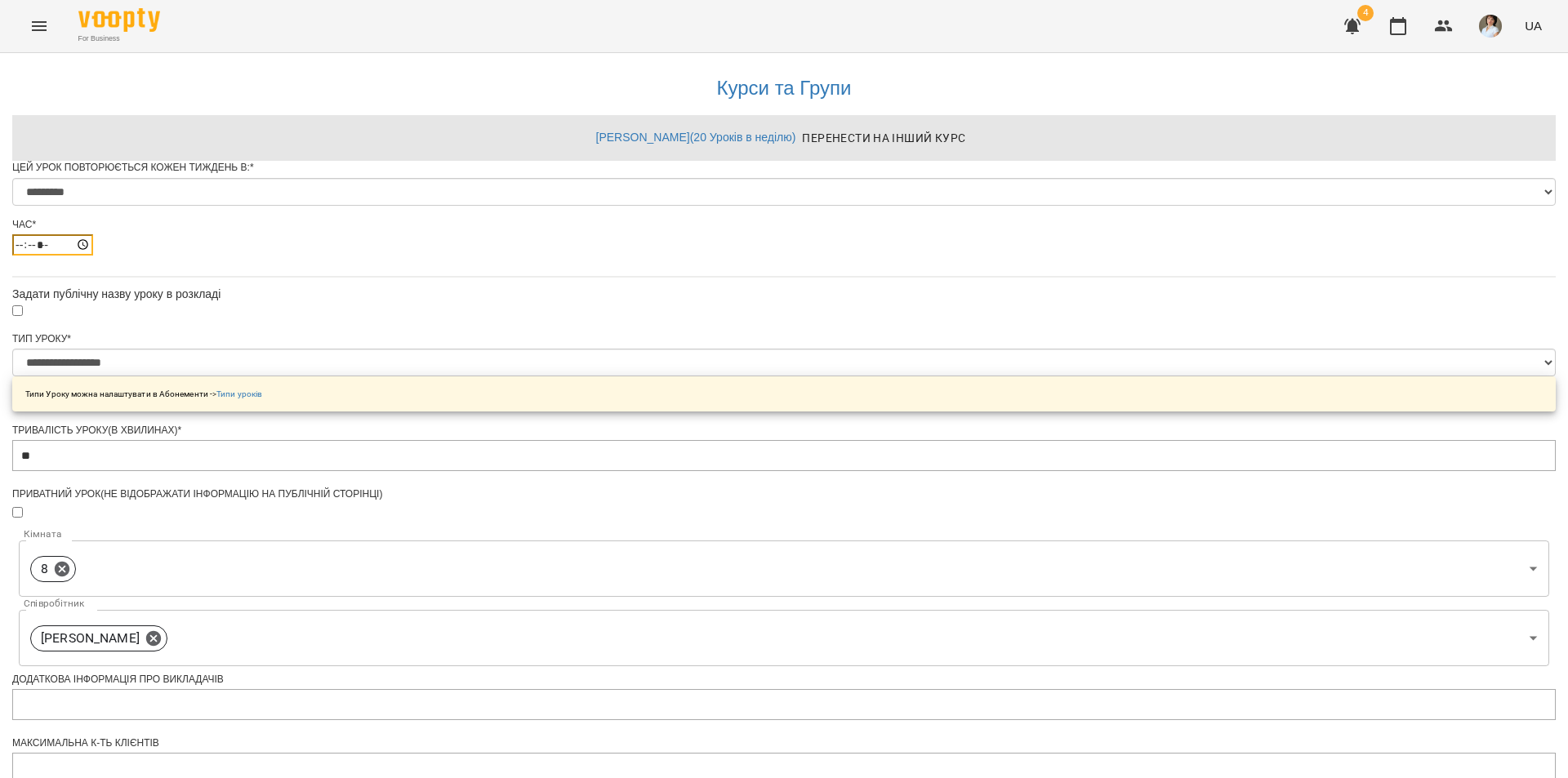
click at [93, 256] on input "*****" at bounding box center [53, 245] width 81 height 21
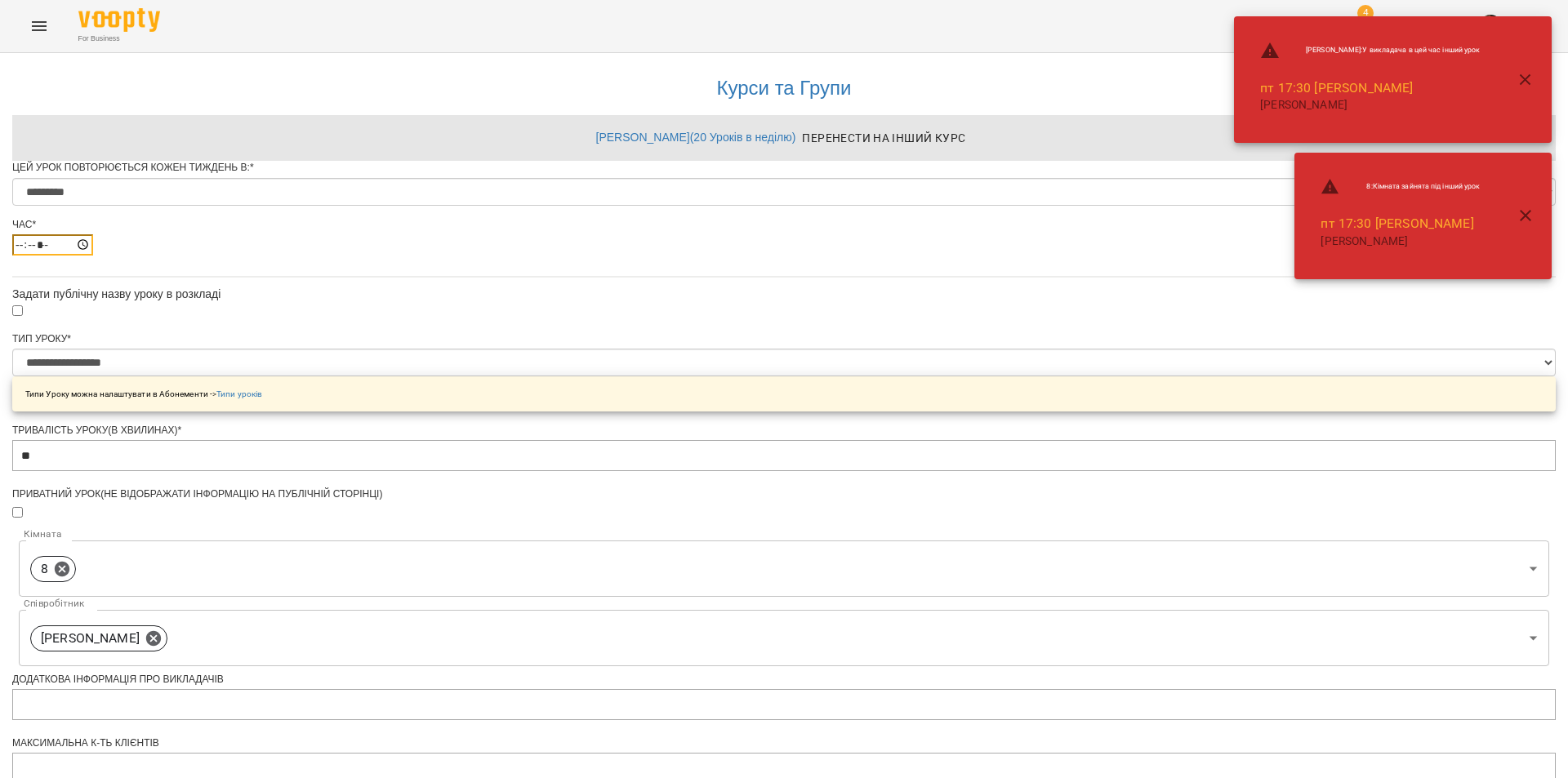
type input "*****"
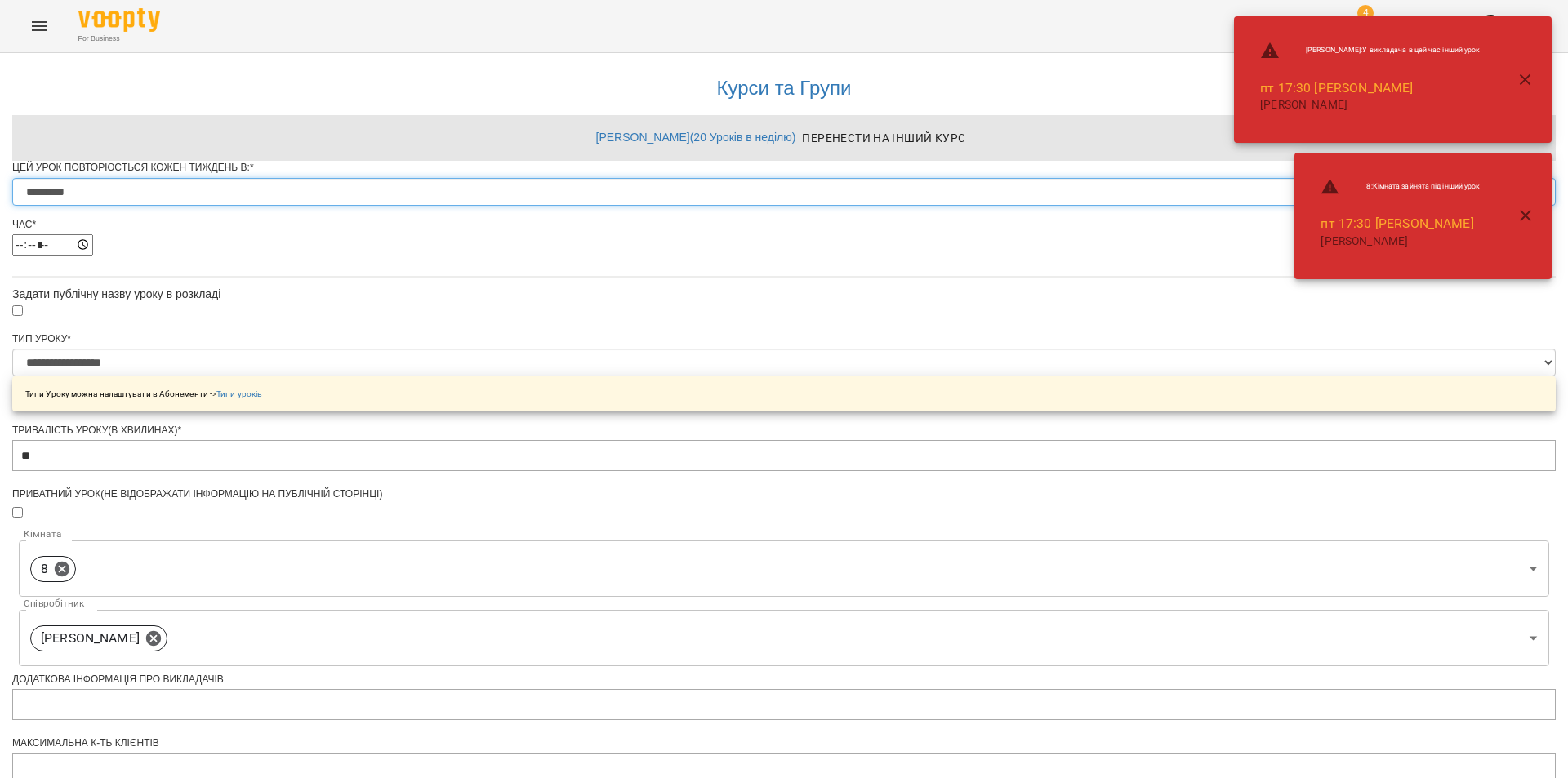
click at [630, 206] on select "********* ******** ****** ****** ******** ******" at bounding box center [784, 192] width 1543 height 28
select select "*"
click at [581, 206] on select "********* ******** ****** ****** ******** ******" at bounding box center [784, 192] width 1543 height 28
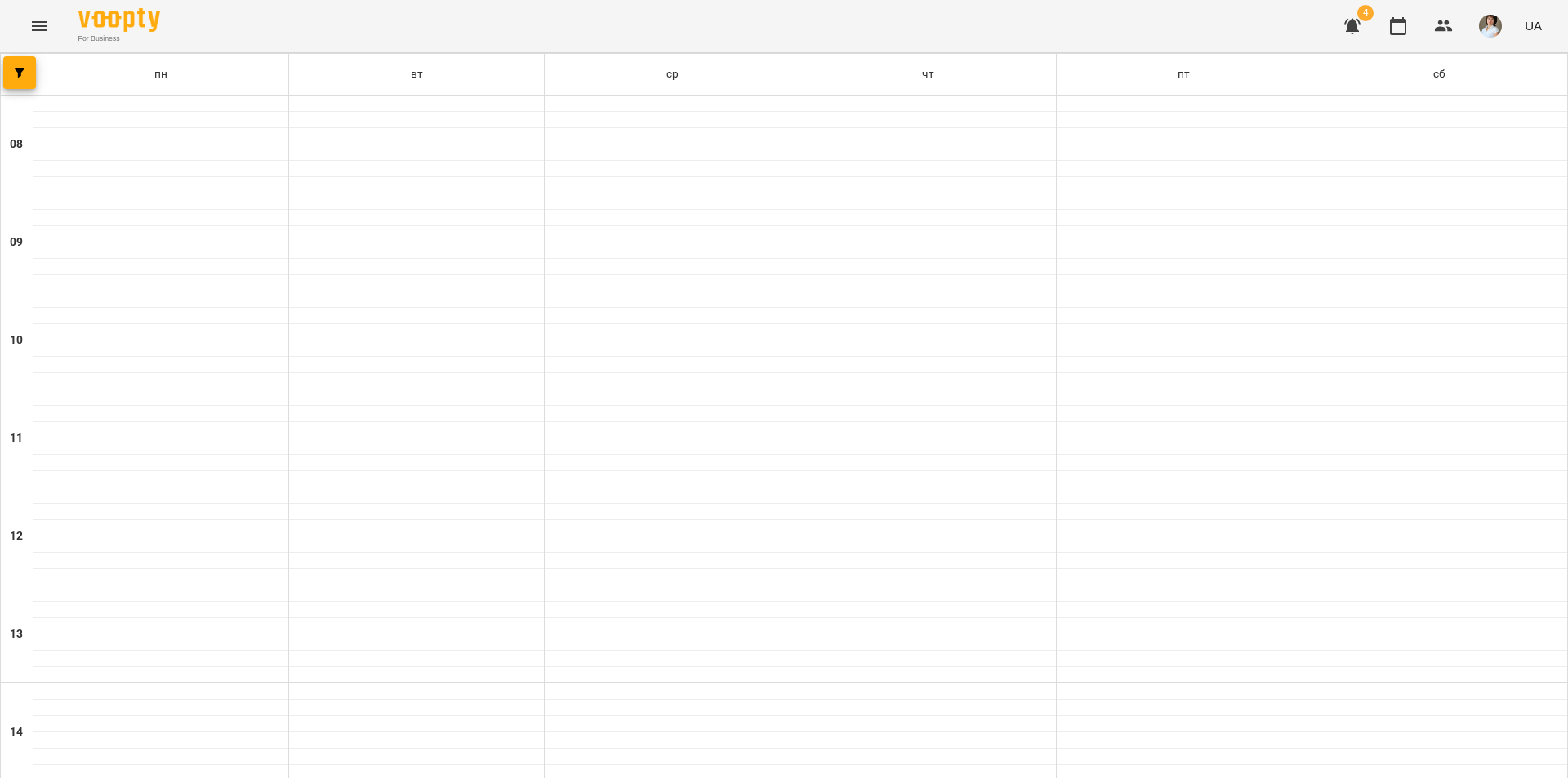
scroll to position [572, 0]
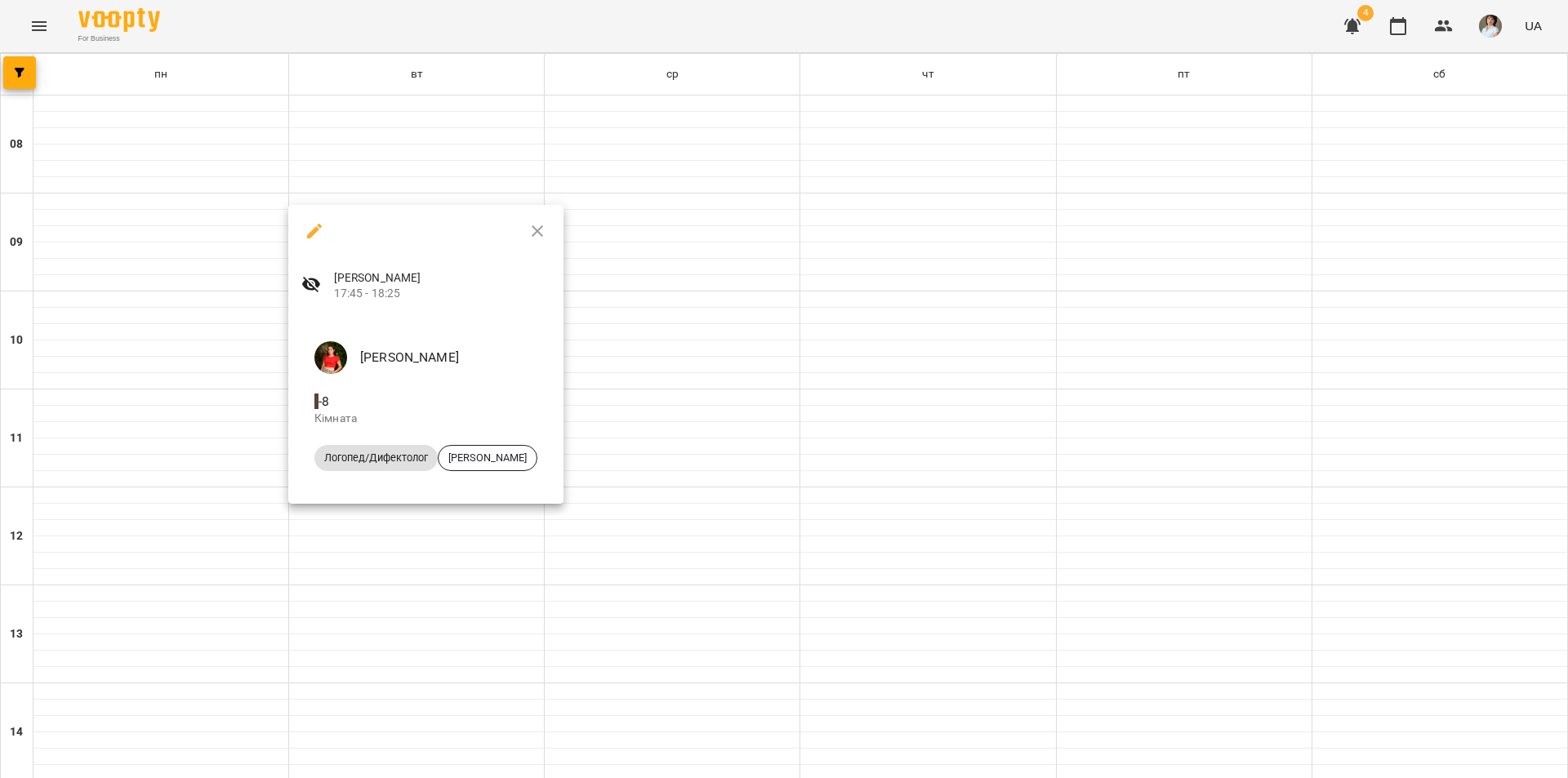
click at [388, 631] on div at bounding box center [784, 389] width 1568 height 778
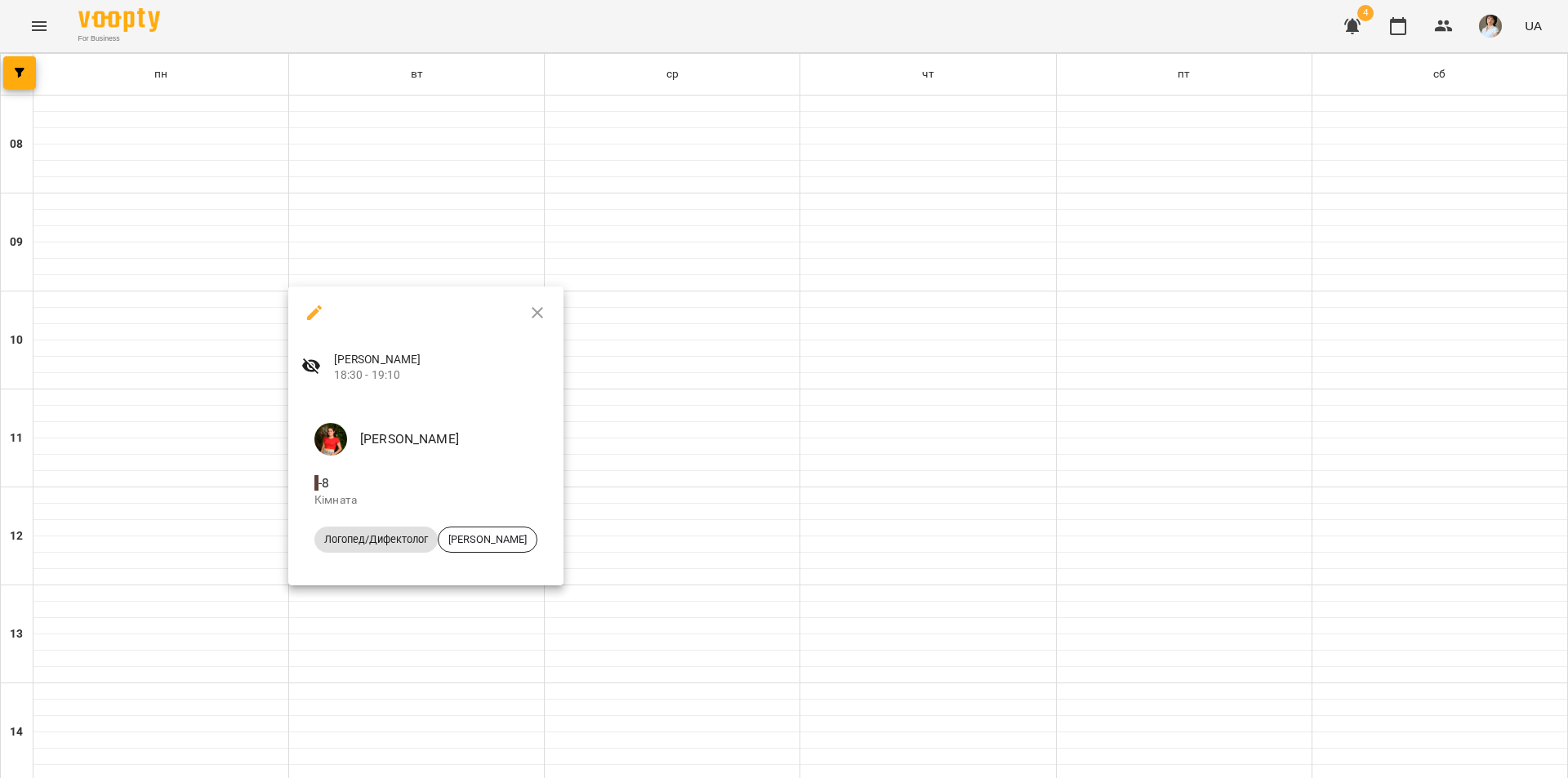
click at [390, 656] on div at bounding box center [784, 389] width 1568 height 778
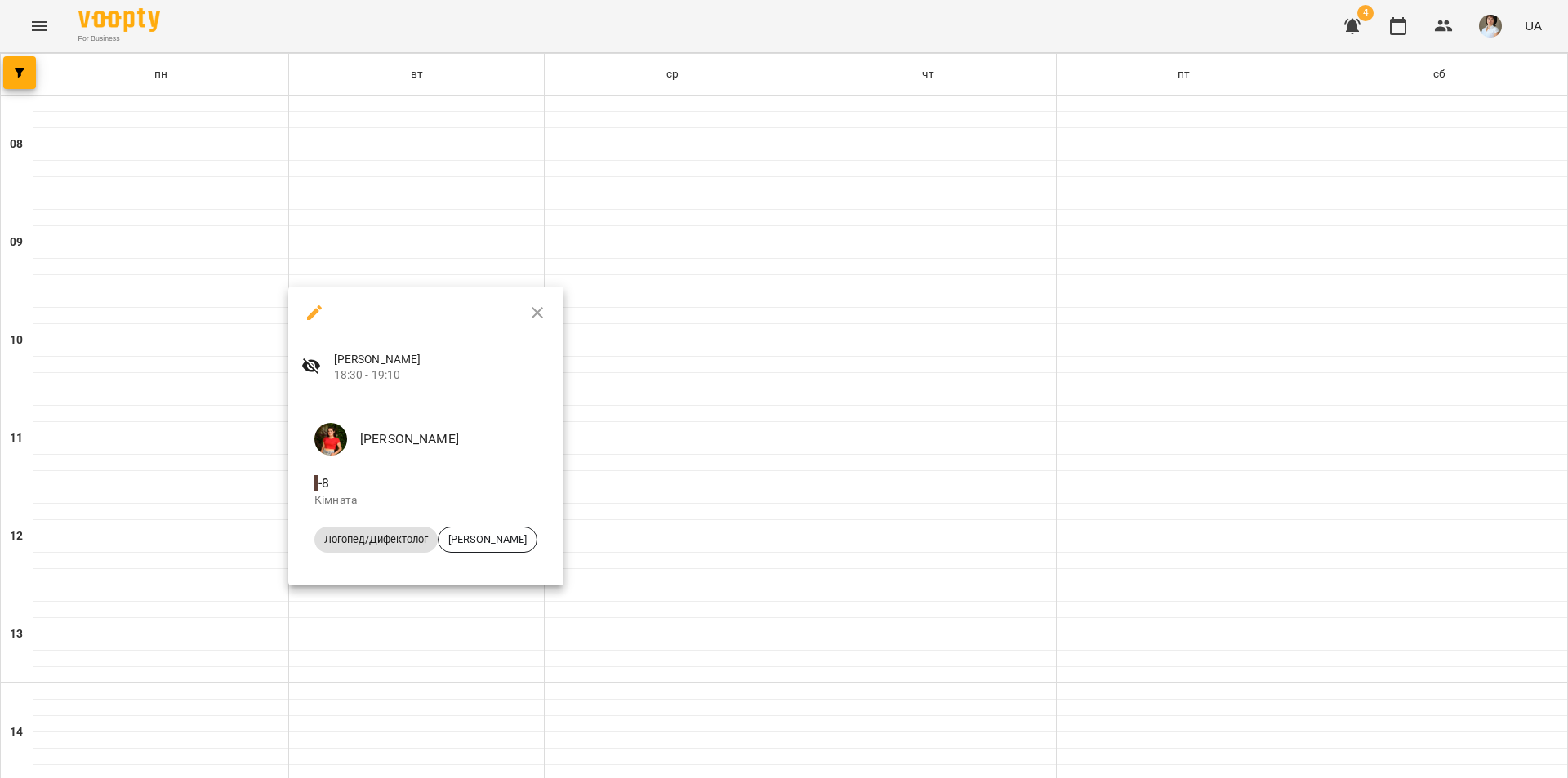
click at [382, 635] on div at bounding box center [784, 389] width 1568 height 778
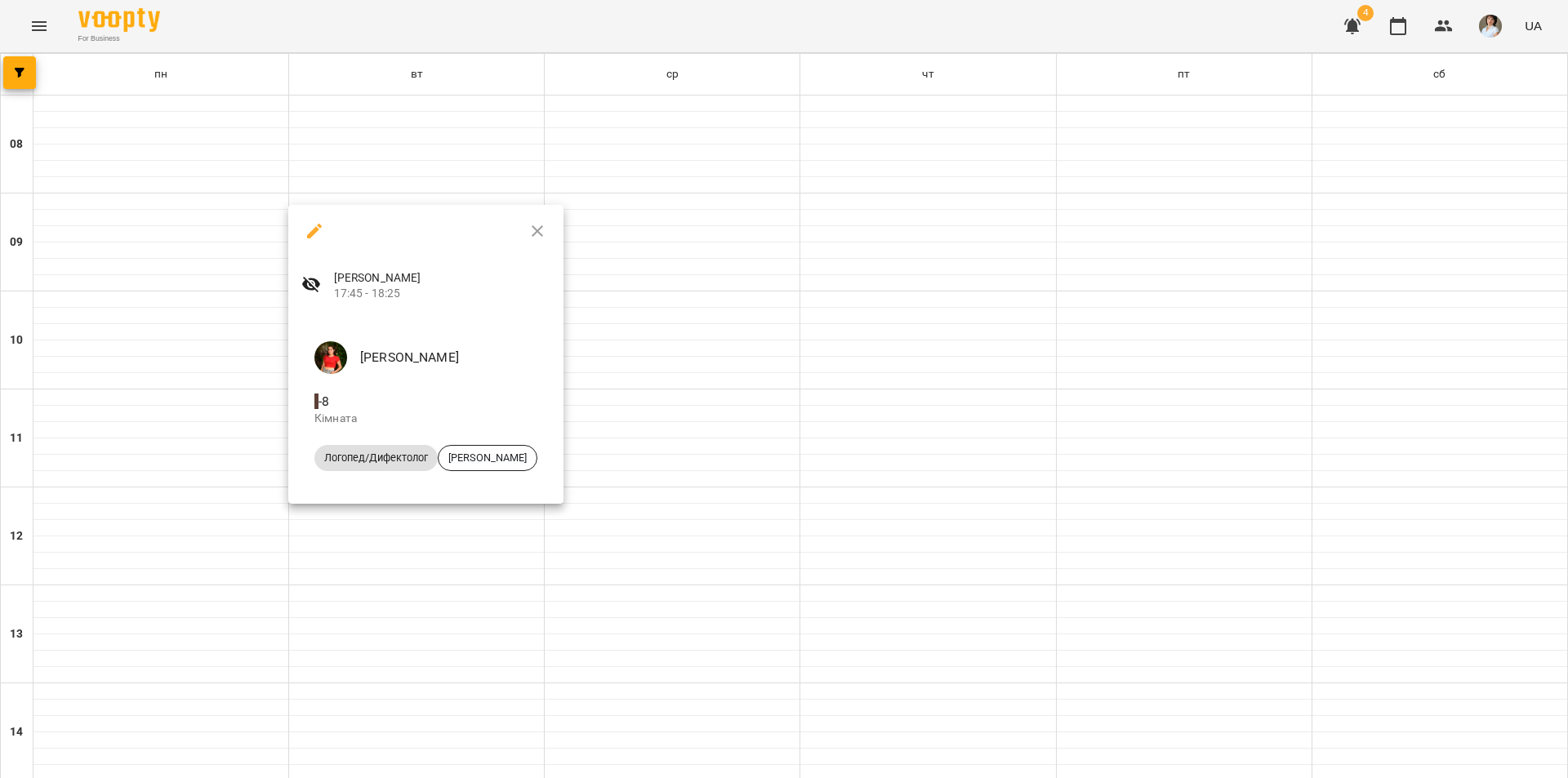
click at [358, 667] on div at bounding box center [784, 389] width 1568 height 778
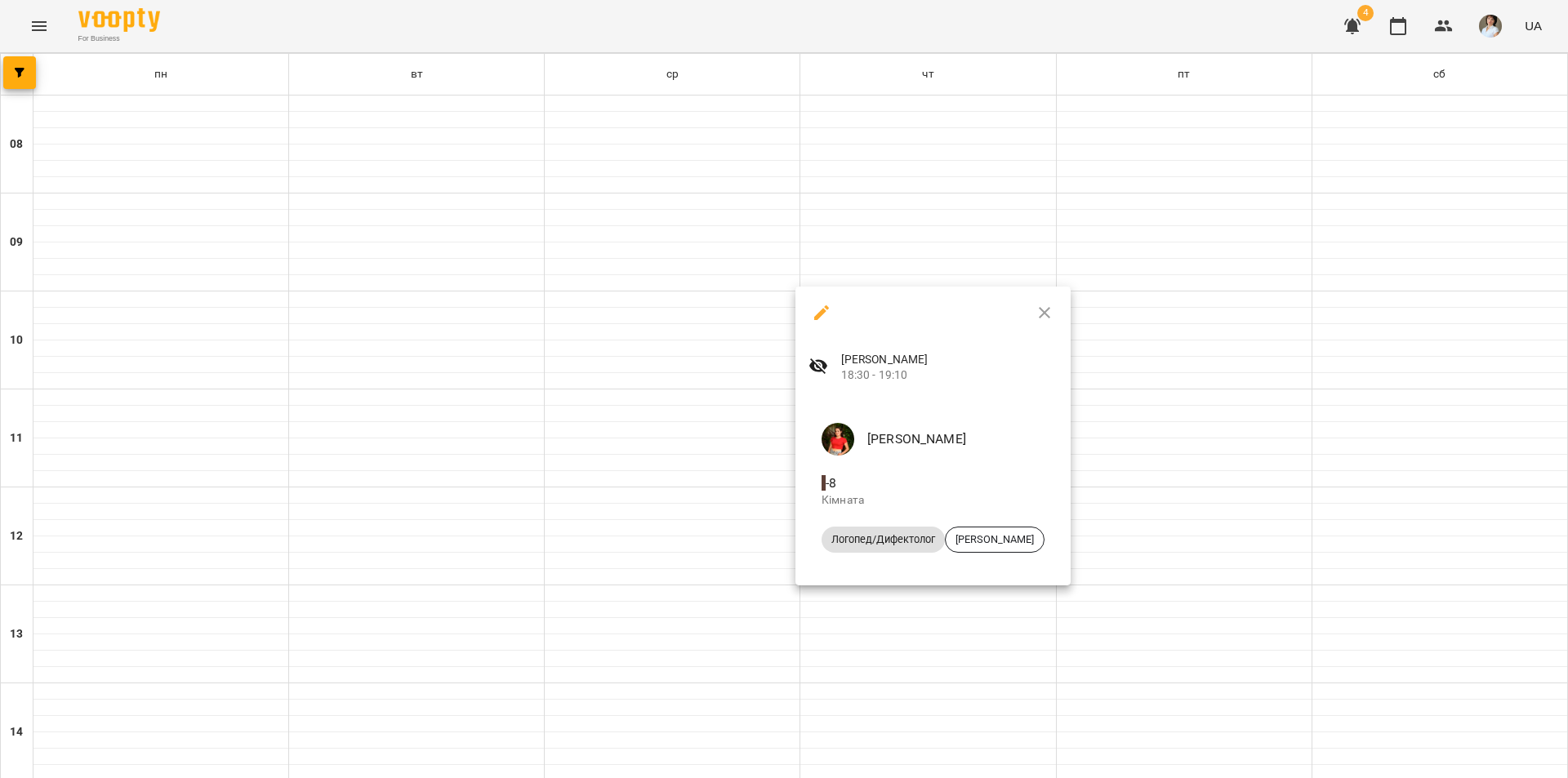
click at [741, 626] on div at bounding box center [784, 389] width 1568 height 778
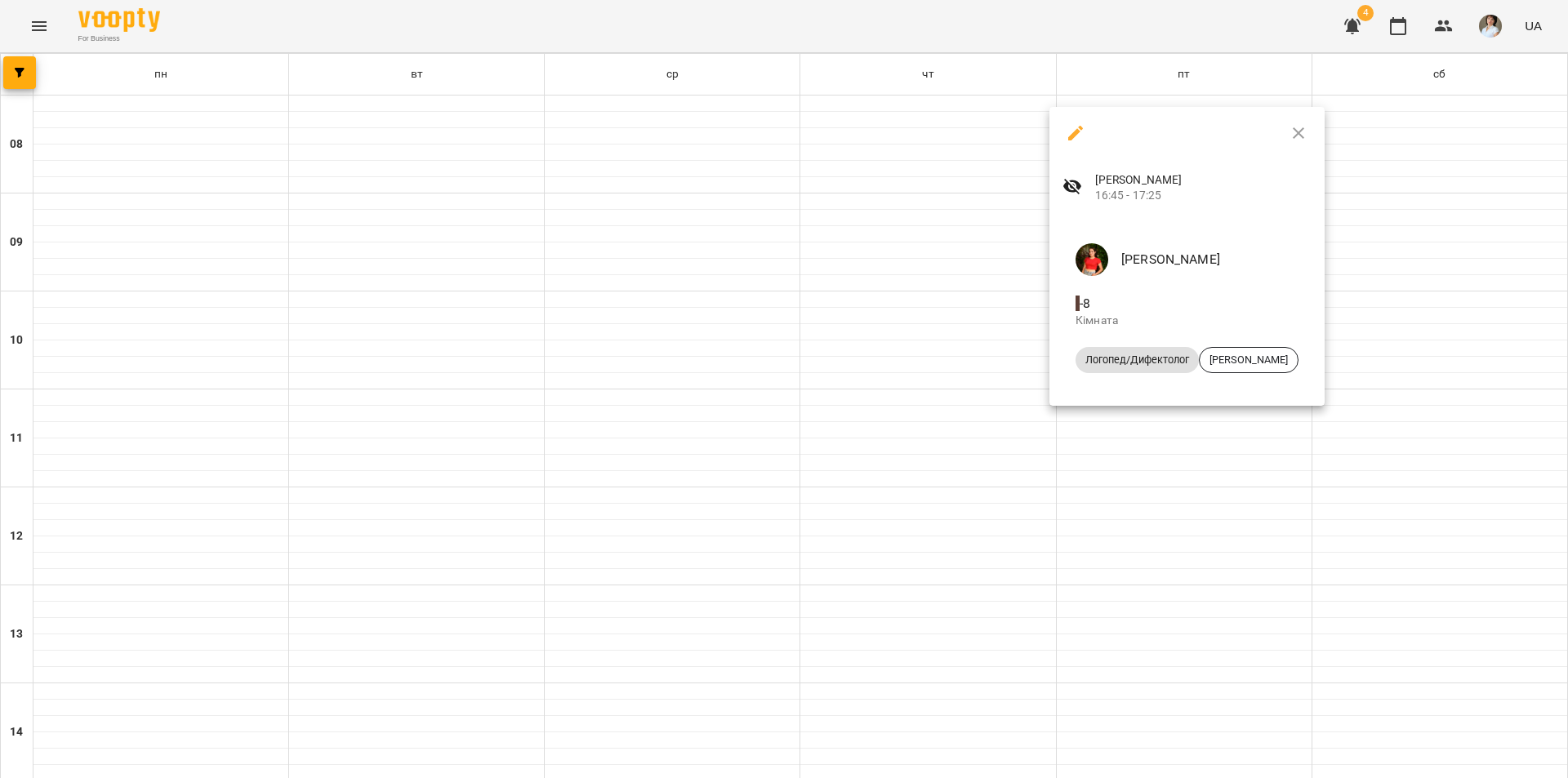
click at [1172, 552] on div at bounding box center [784, 389] width 1568 height 778
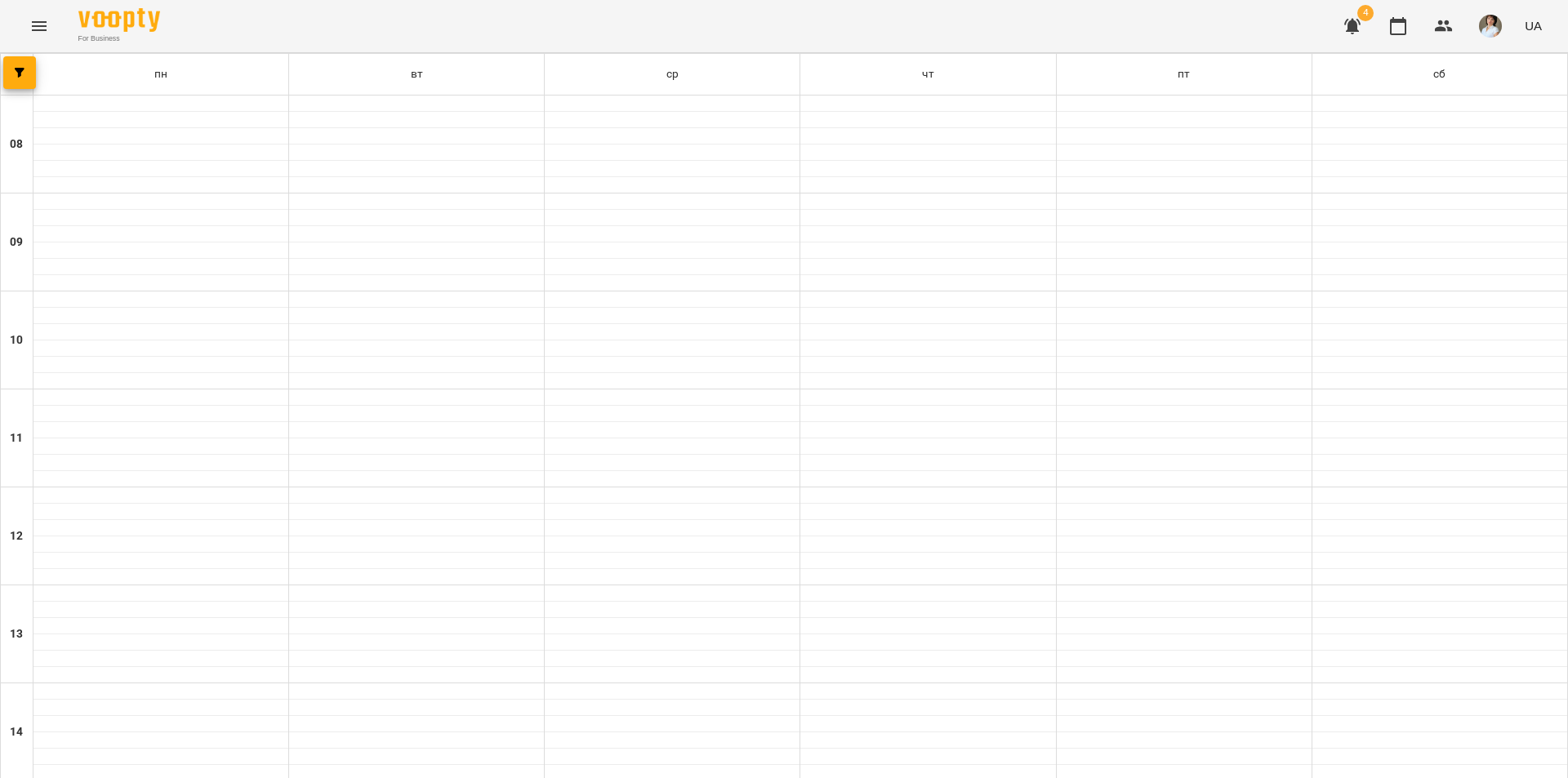
click at [40, 27] on icon "Menu" at bounding box center [40, 26] width 20 height 20
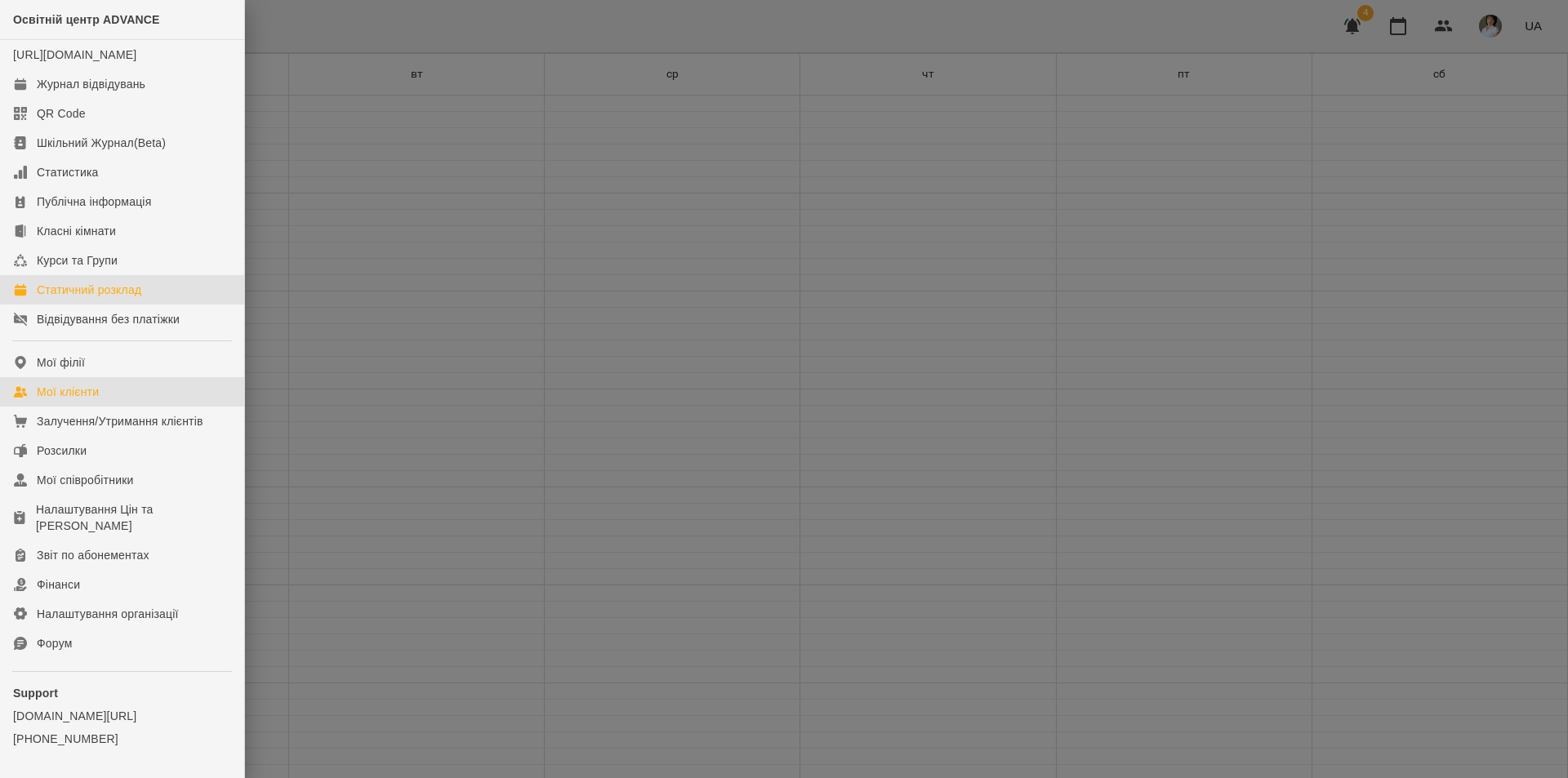
click at [88, 401] on div "Мої клієнти" at bounding box center [67, 392] width 62 height 17
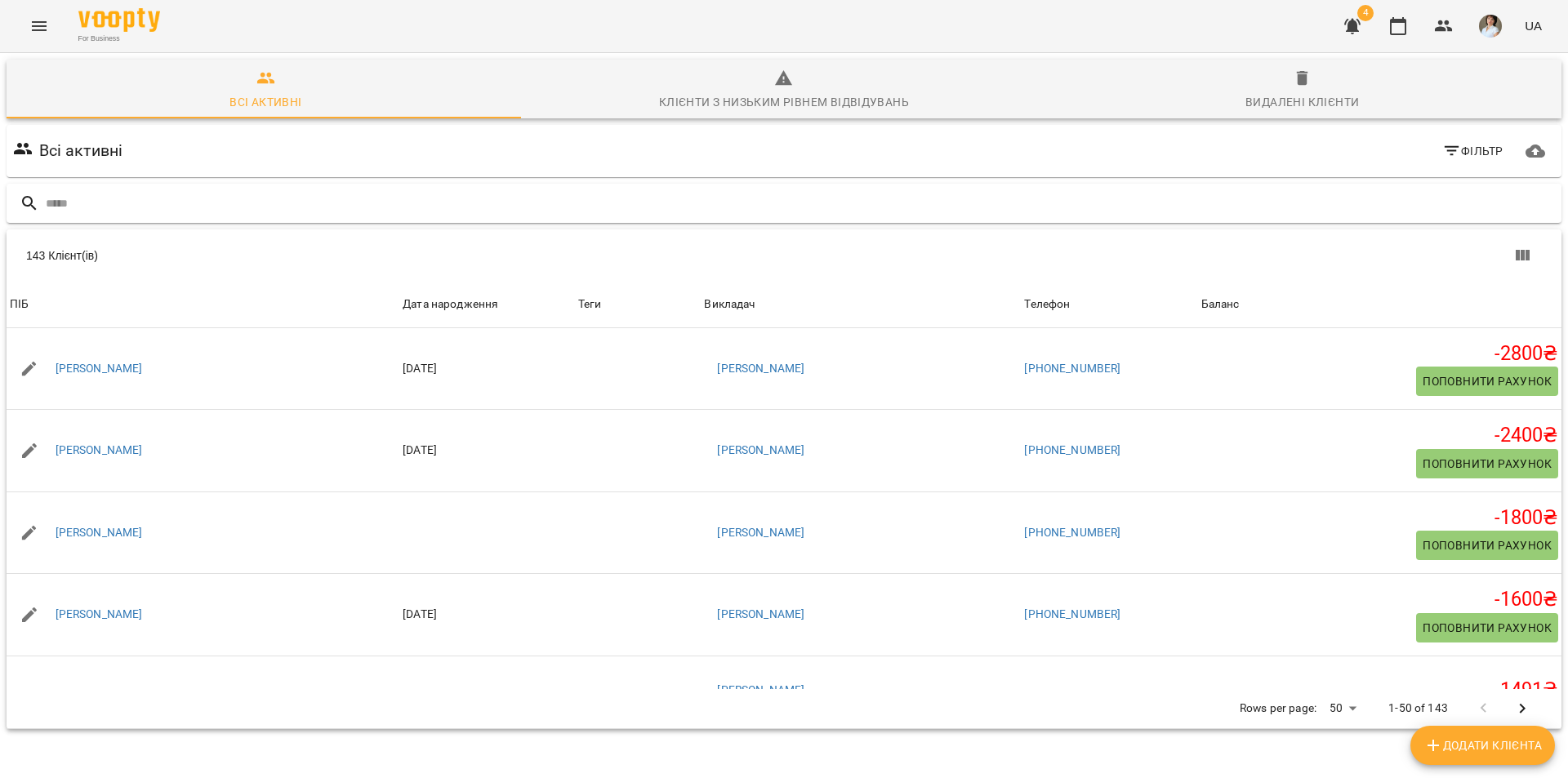
click at [92, 197] on input "text" at bounding box center [799, 203] width 1509 height 27
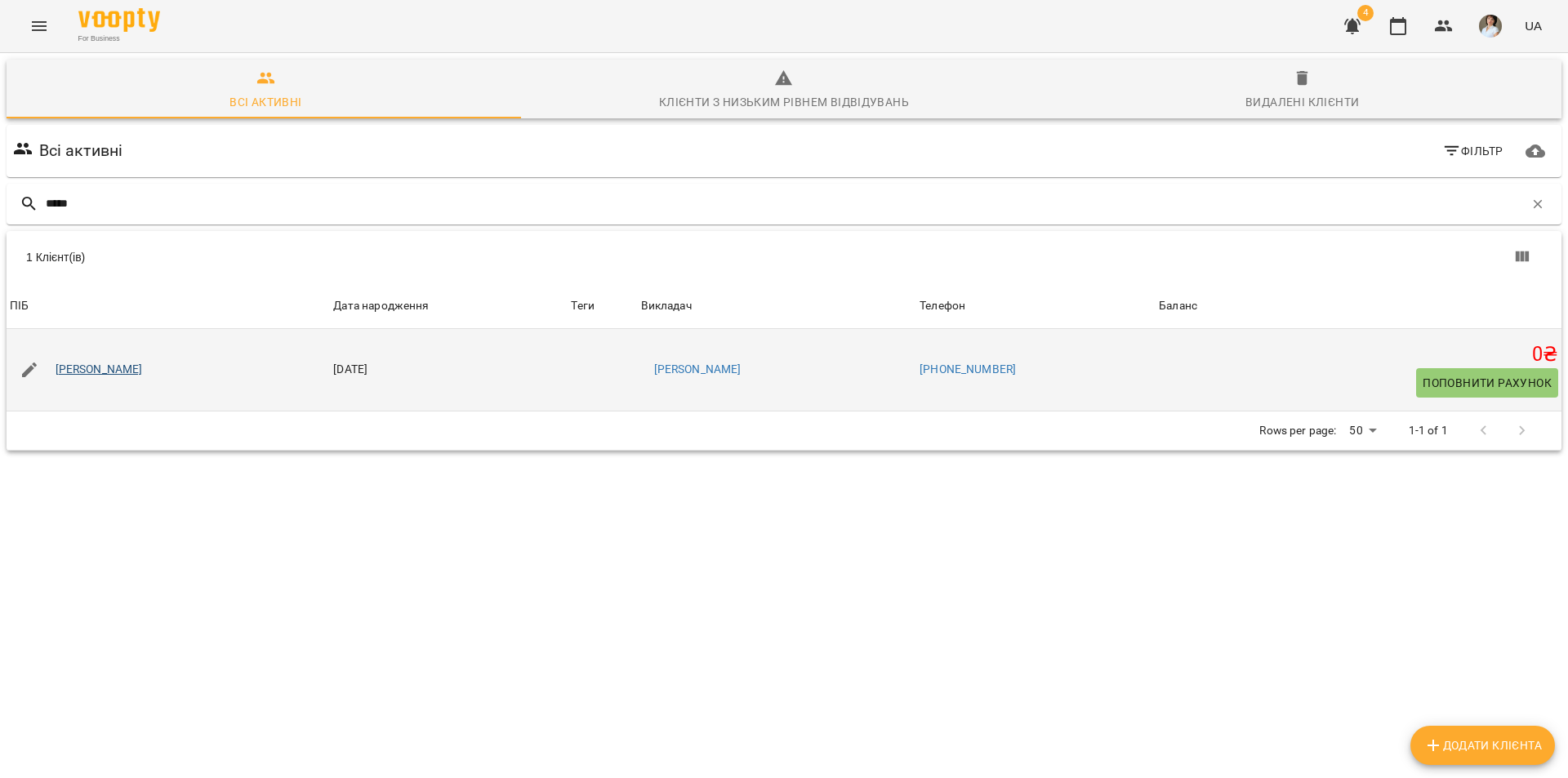
type input "*****"
click at [115, 372] on link "[PERSON_NAME]" at bounding box center [99, 370] width 88 height 17
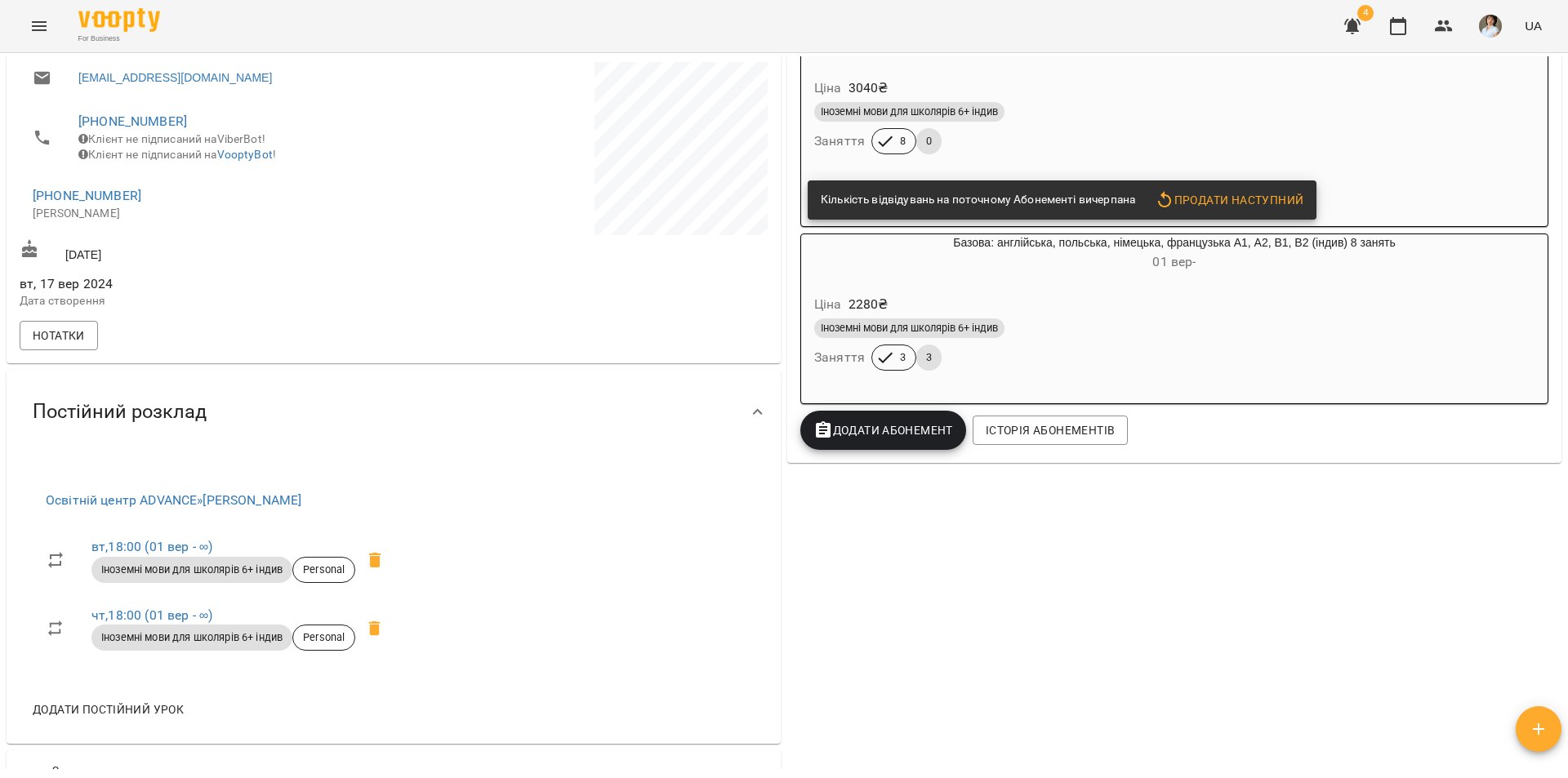
scroll to position [327, 0]
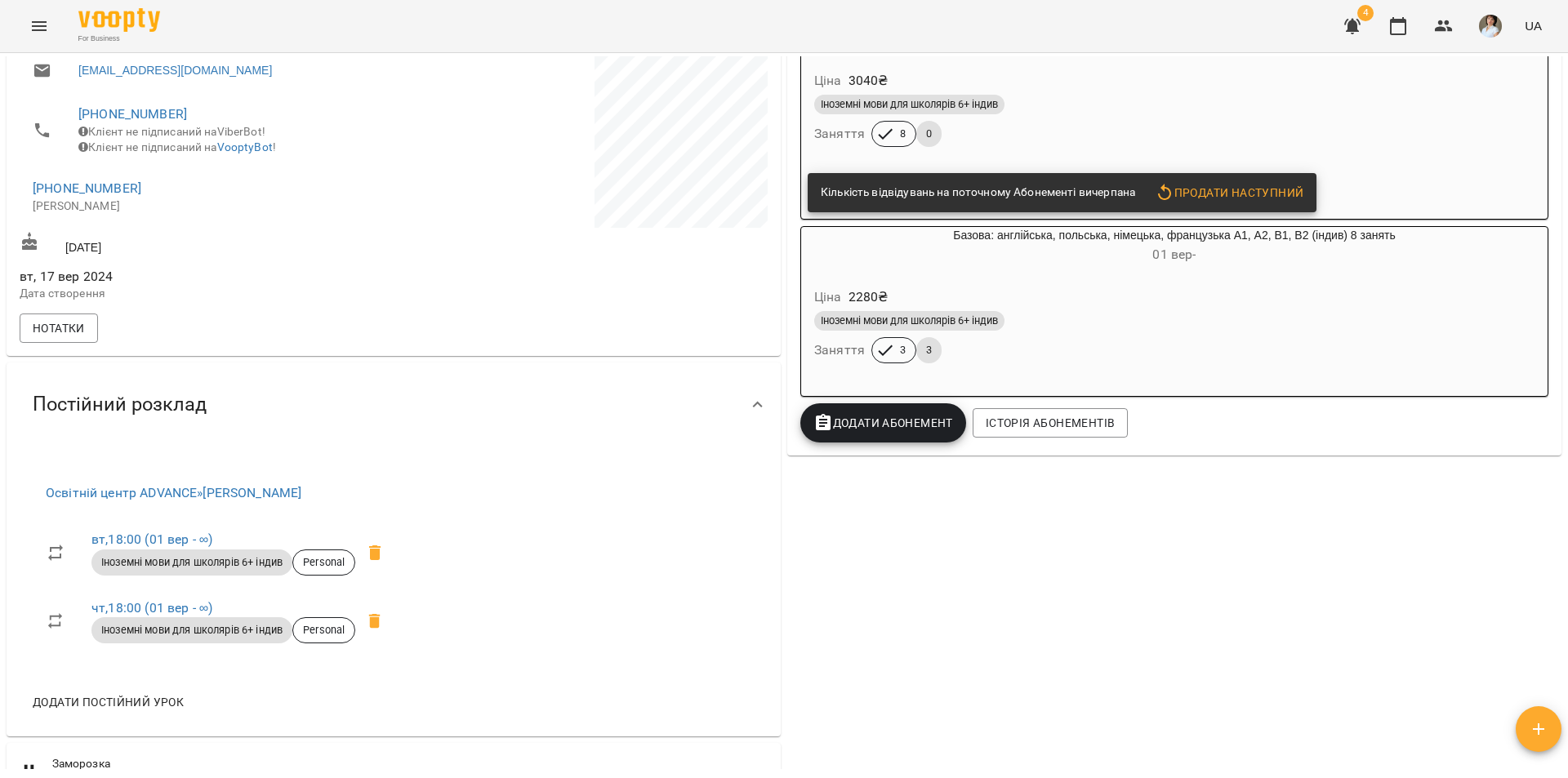
click at [40, 22] on icon "Menu" at bounding box center [40, 26] width 15 height 10
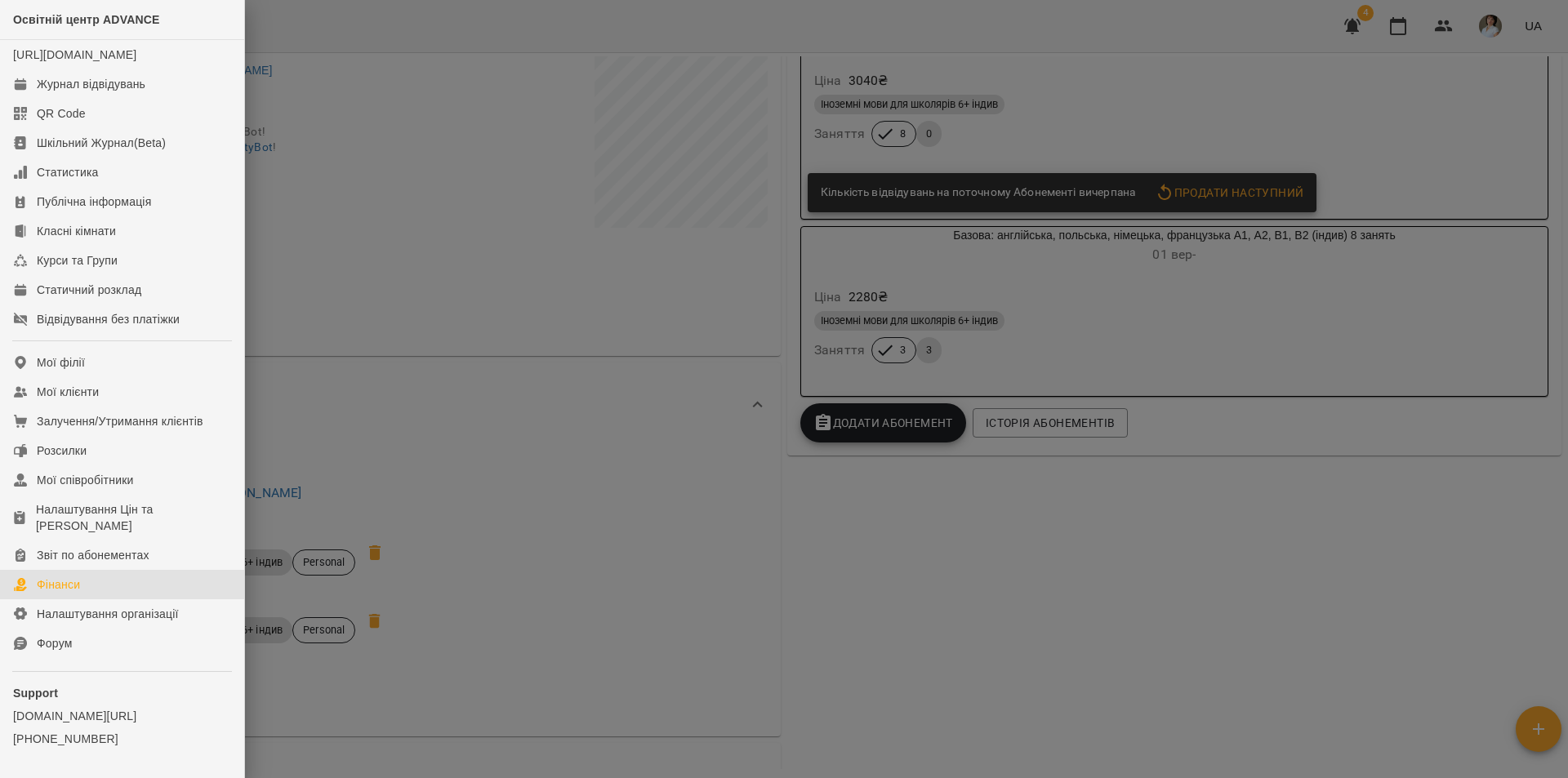
click at [63, 593] on div "Фінанси" at bounding box center [58, 585] width 43 height 17
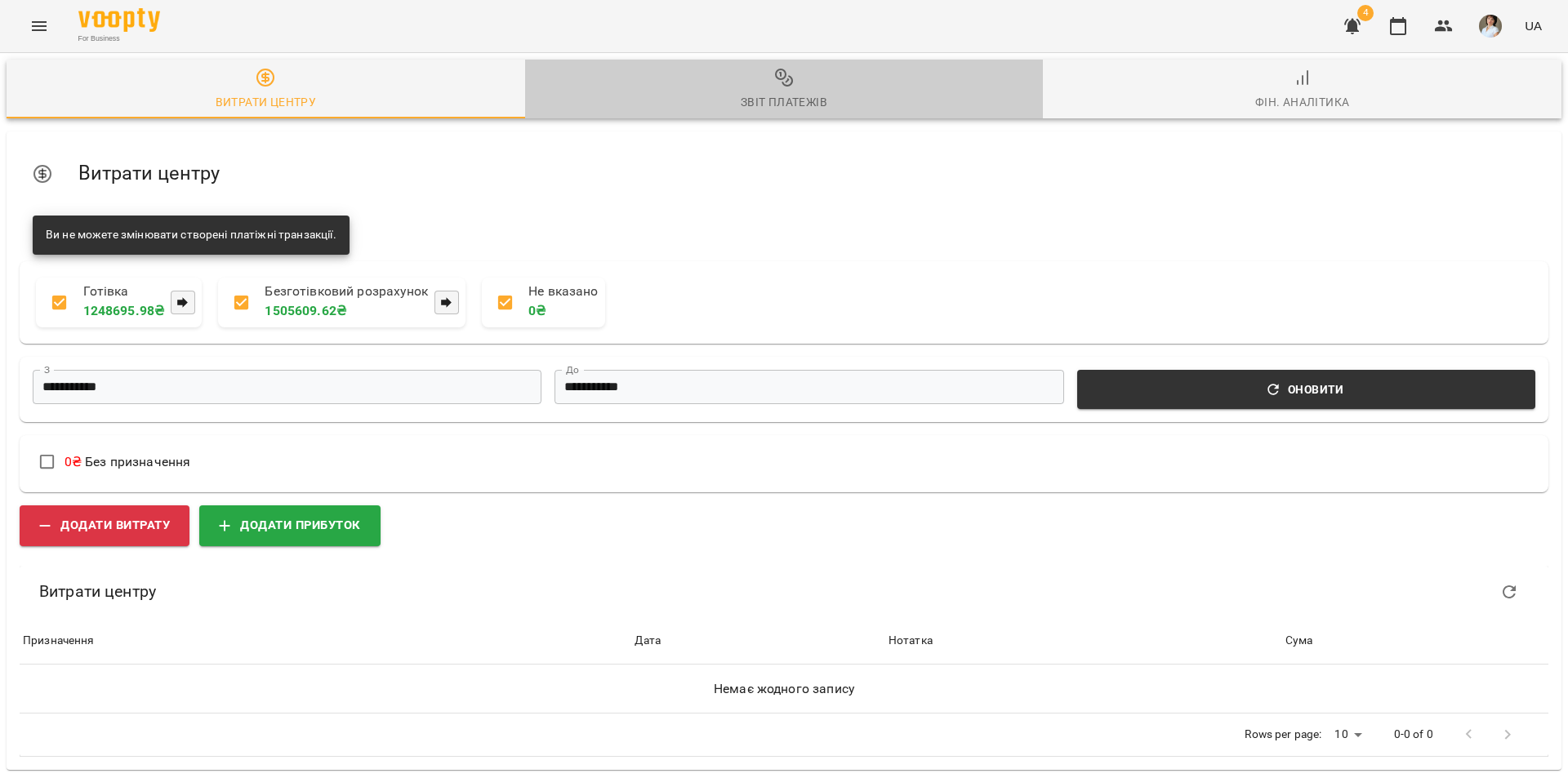
click at [789, 95] on div "Звіт платежів" at bounding box center [784, 102] width 87 height 20
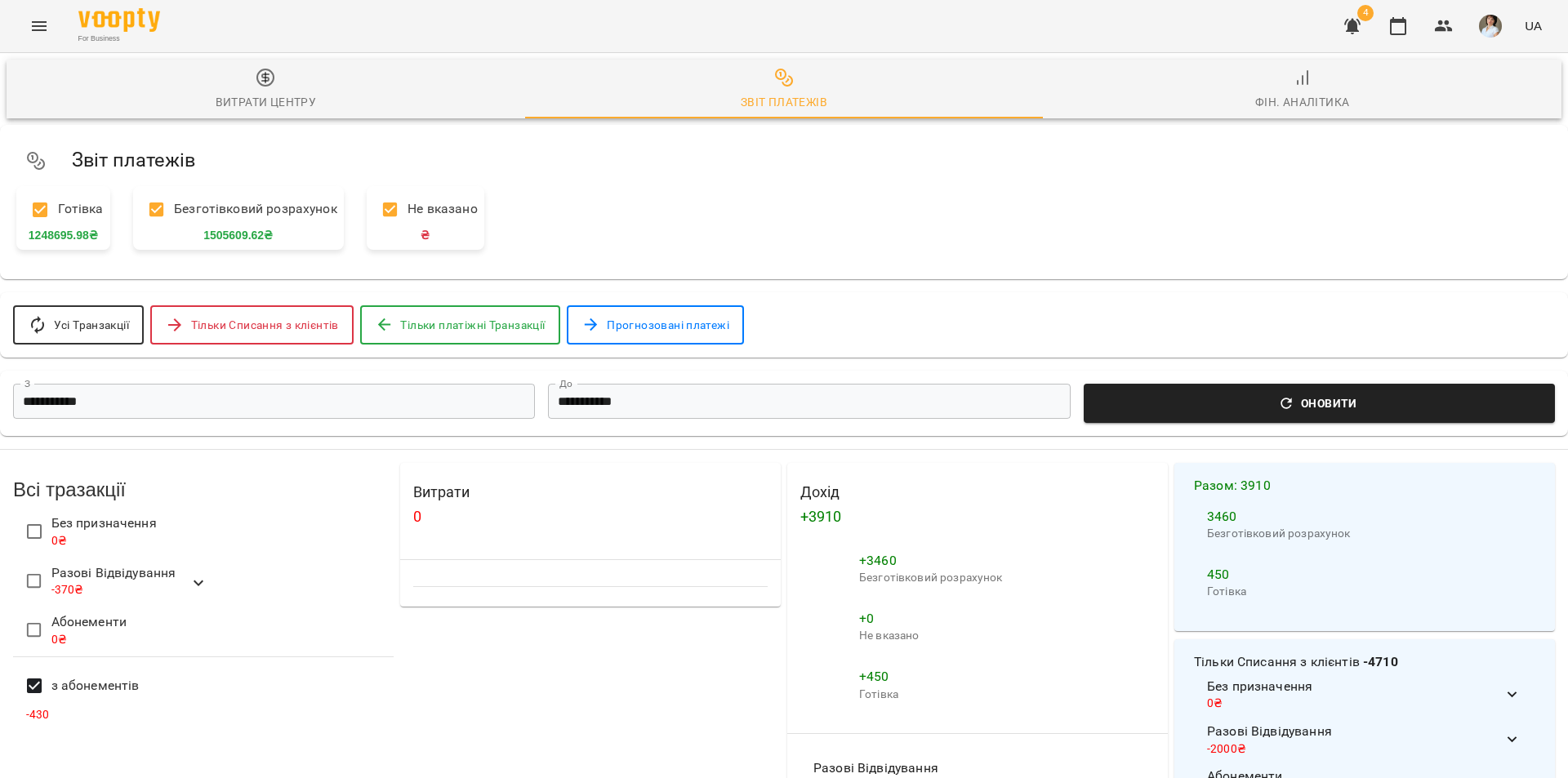
click at [1284, 410] on icon "button" at bounding box center [1286, 404] width 17 height 17
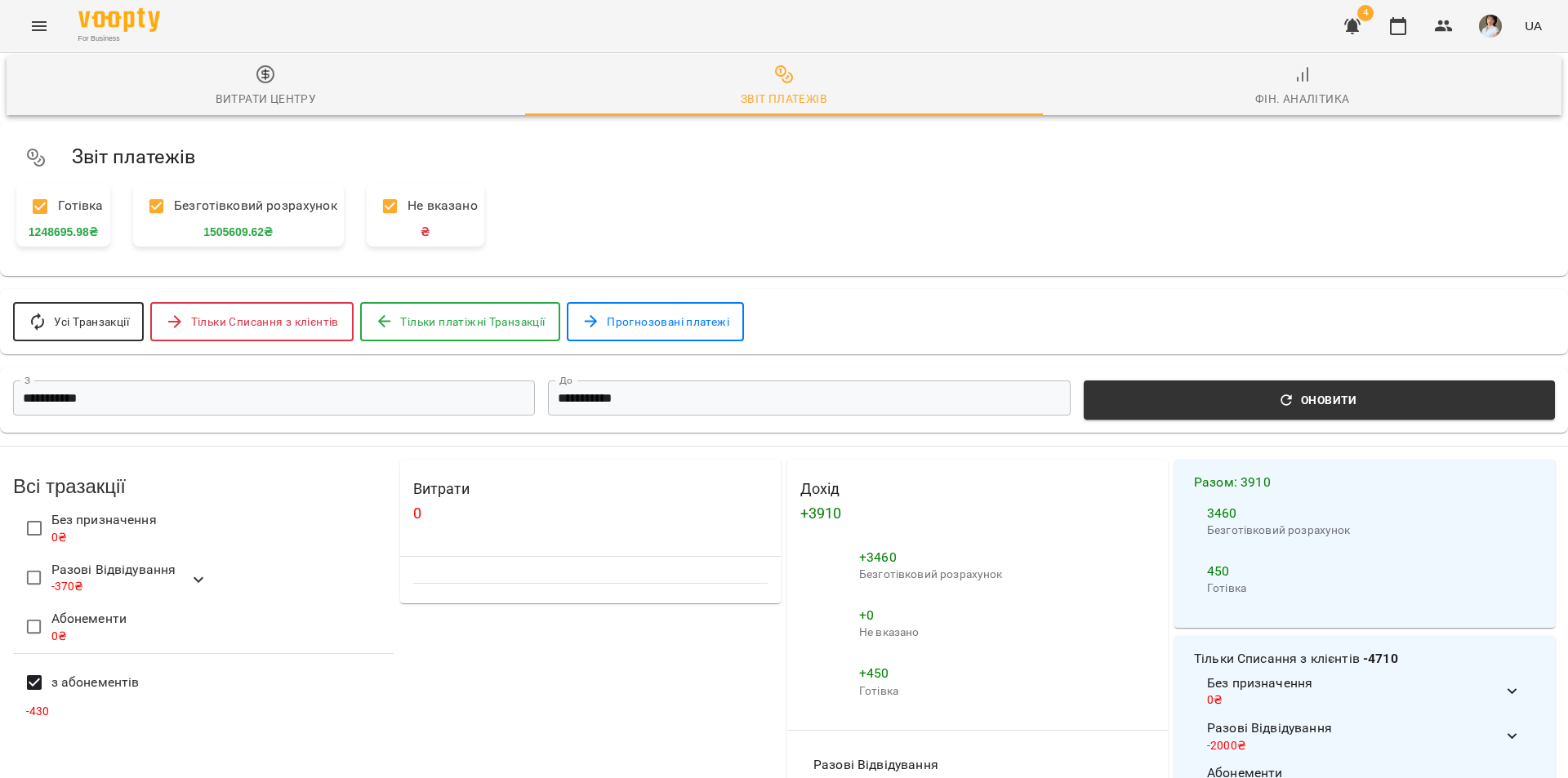
scroll to position [164, 0]
click at [33, 28] on icon "Menu" at bounding box center [40, 26] width 20 height 20
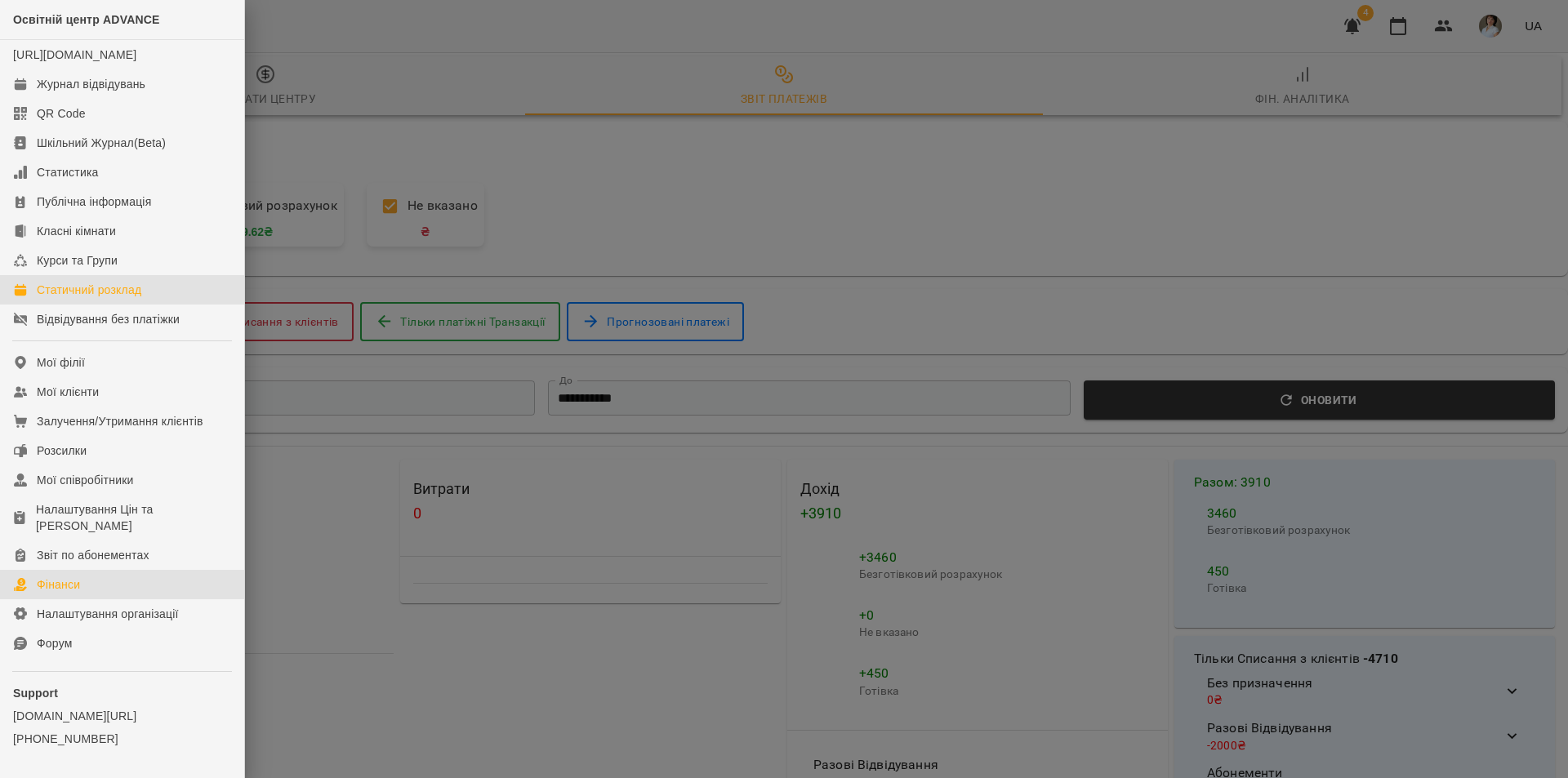
click at [122, 298] on div "Статичний розклад" at bounding box center [88, 290] width 105 height 17
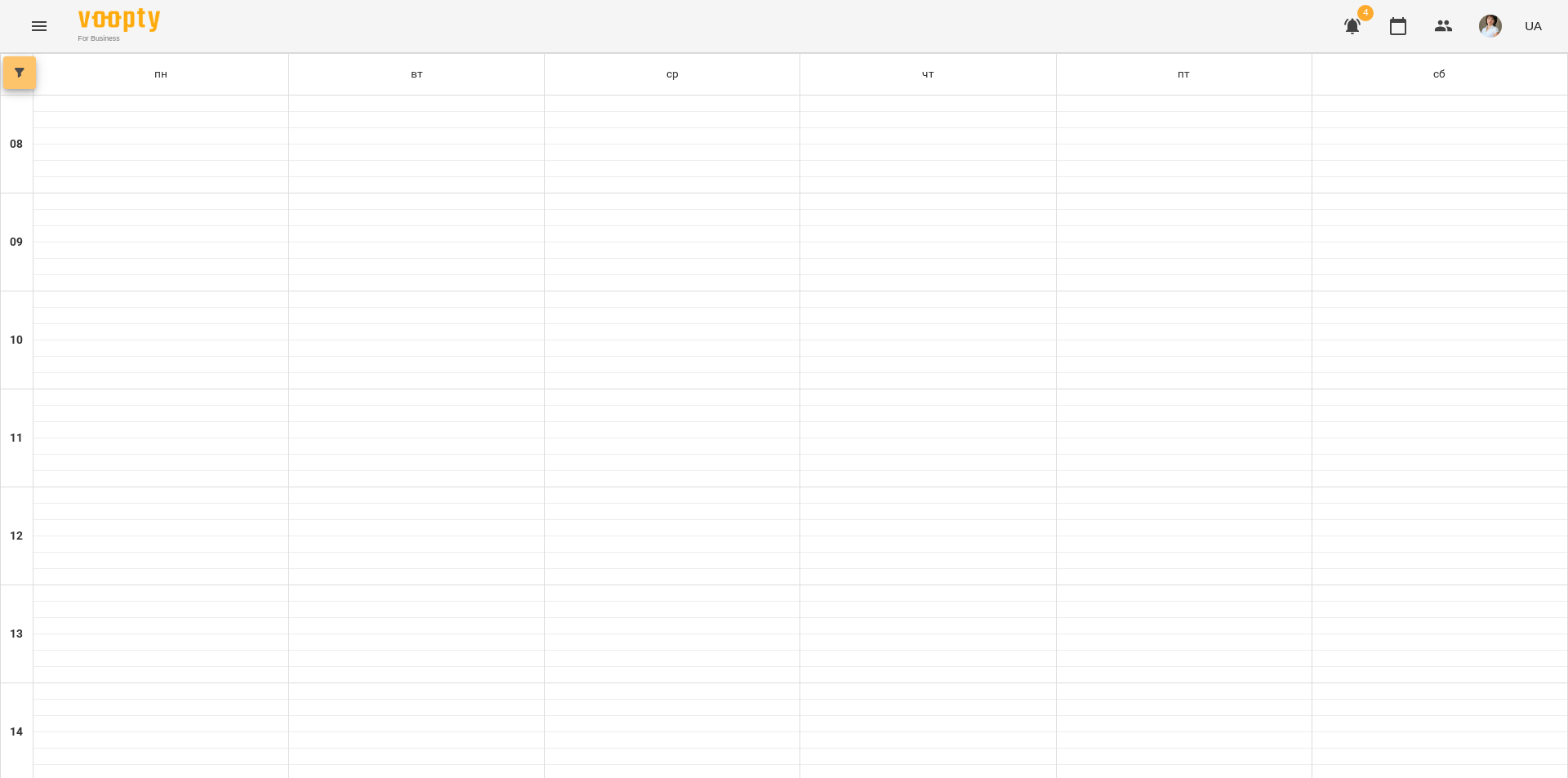
click at [14, 79] on button "button" at bounding box center [20, 73] width 33 height 33
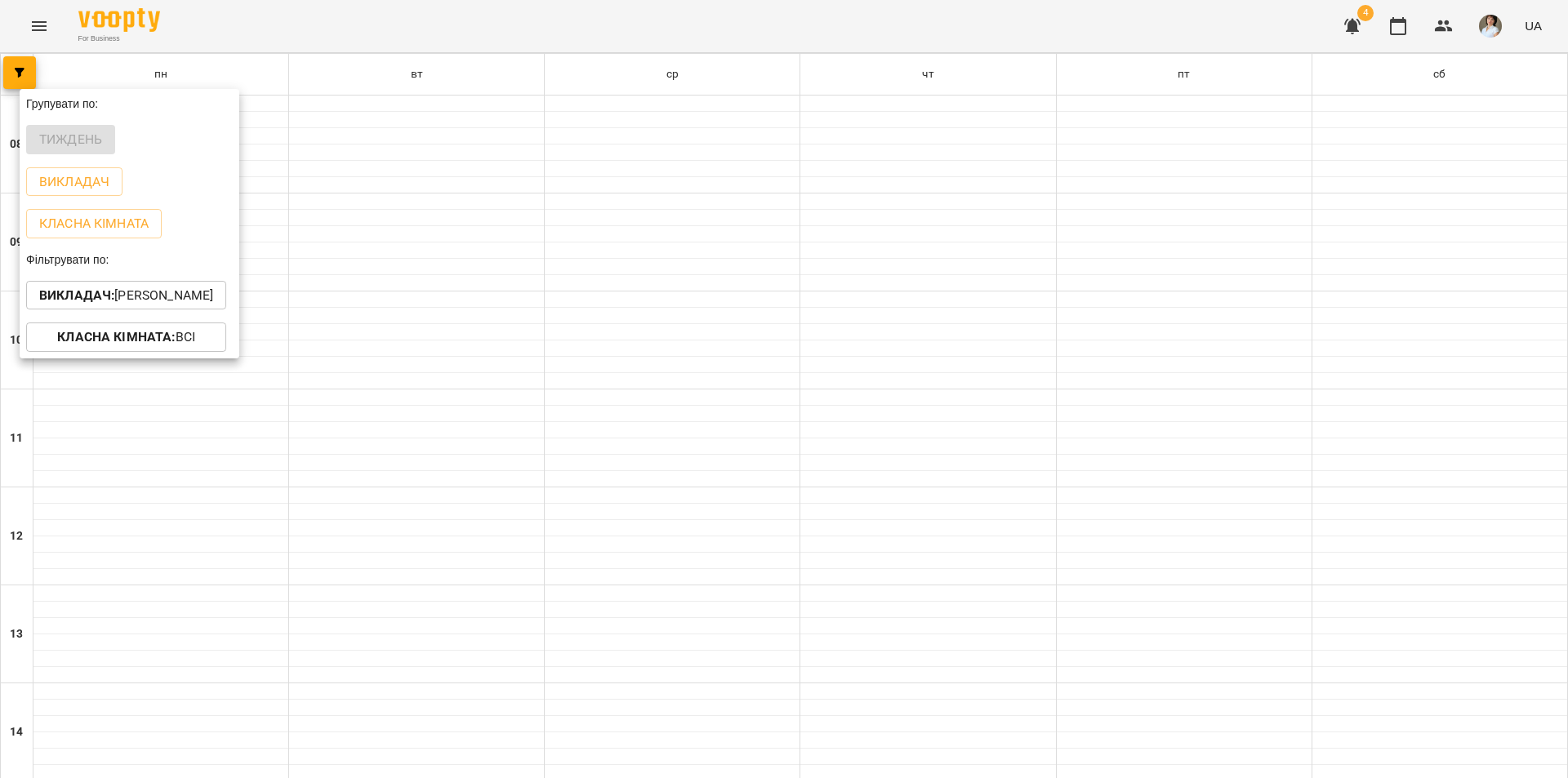
click at [173, 297] on p "Викладач : Литвинюк Аліна Віталіївна" at bounding box center [126, 296] width 174 height 20
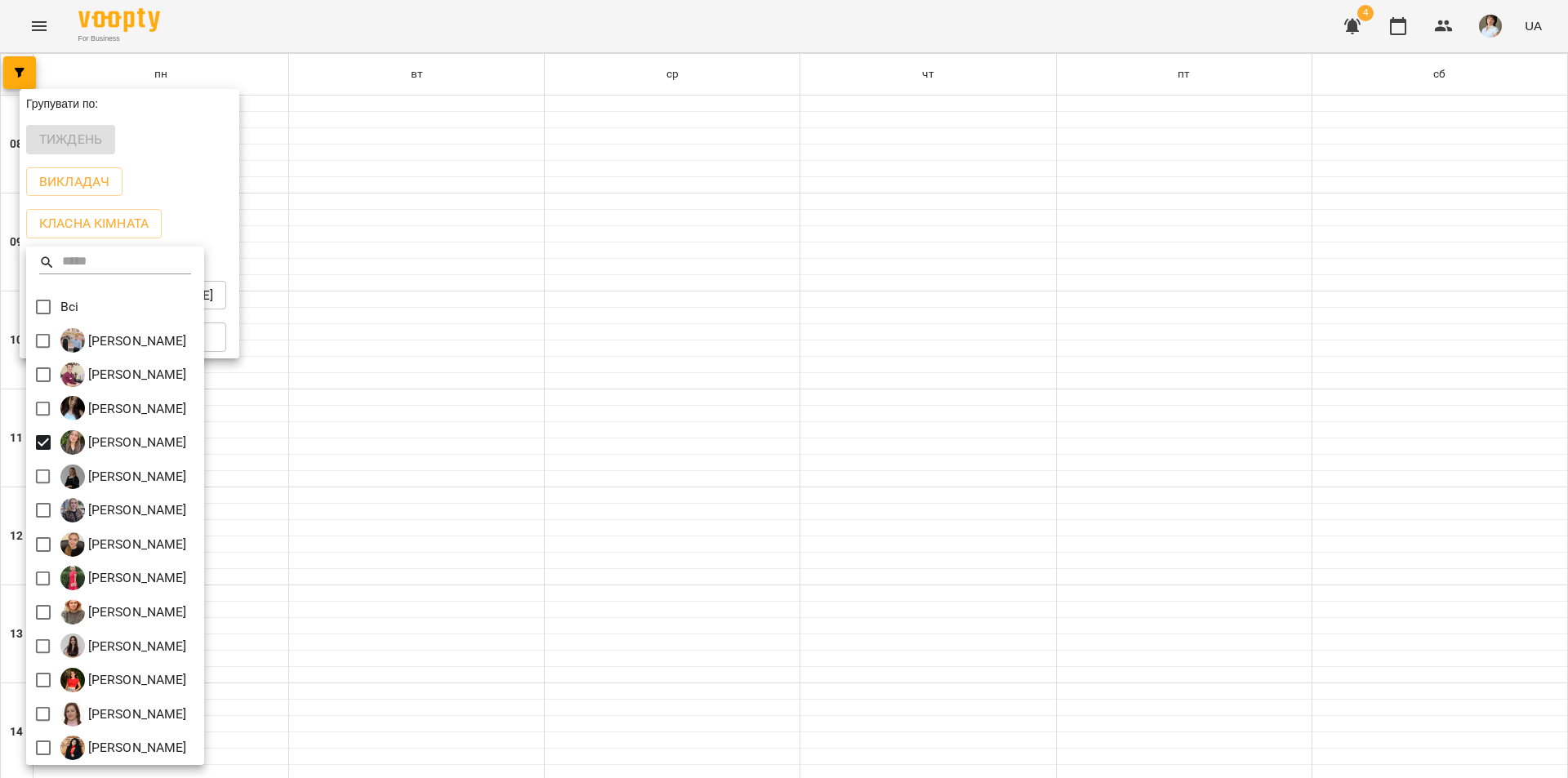
click at [673, 21] on div at bounding box center [784, 389] width 1568 height 778
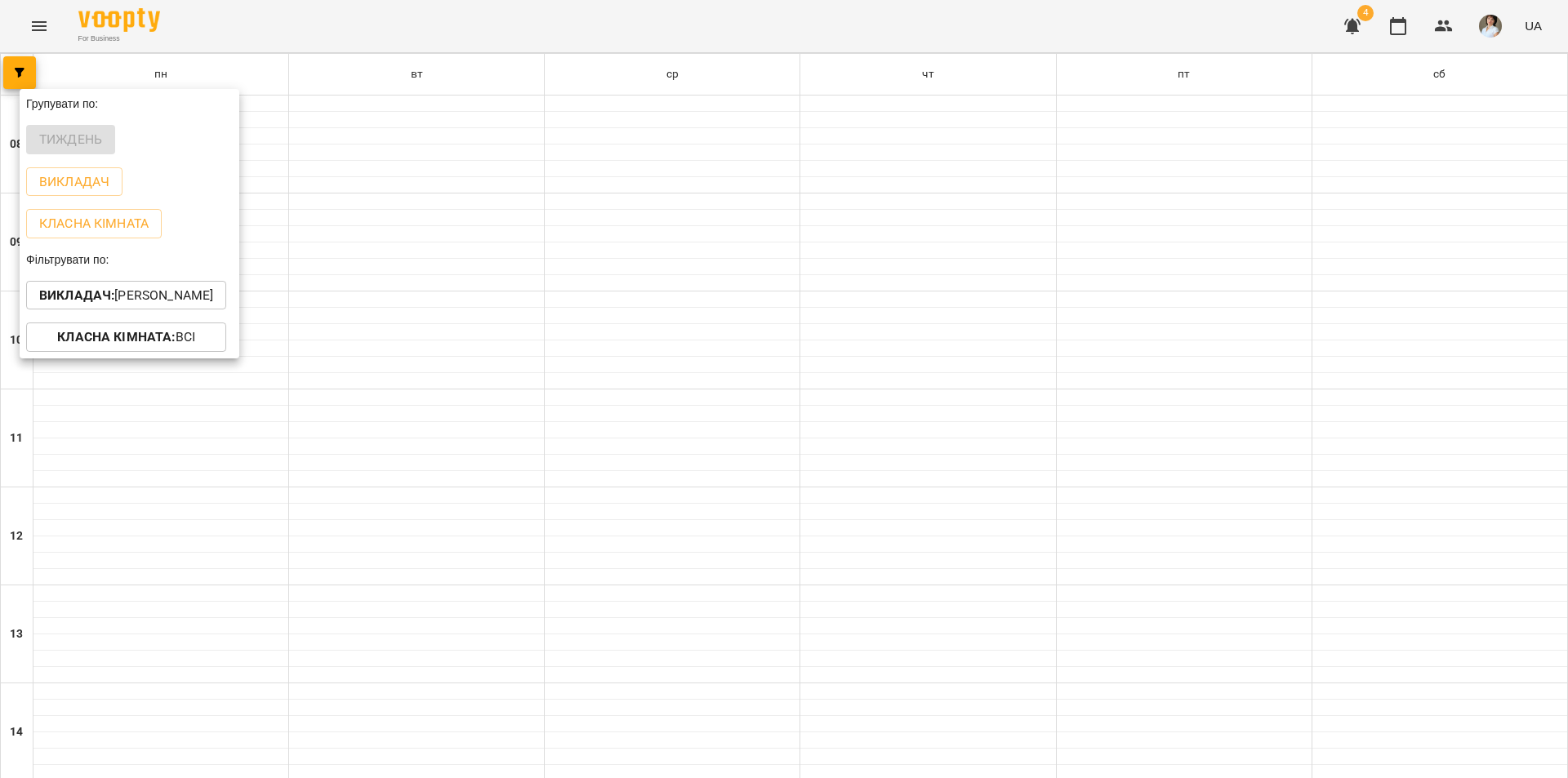
click at [675, 22] on div at bounding box center [784, 389] width 1568 height 778
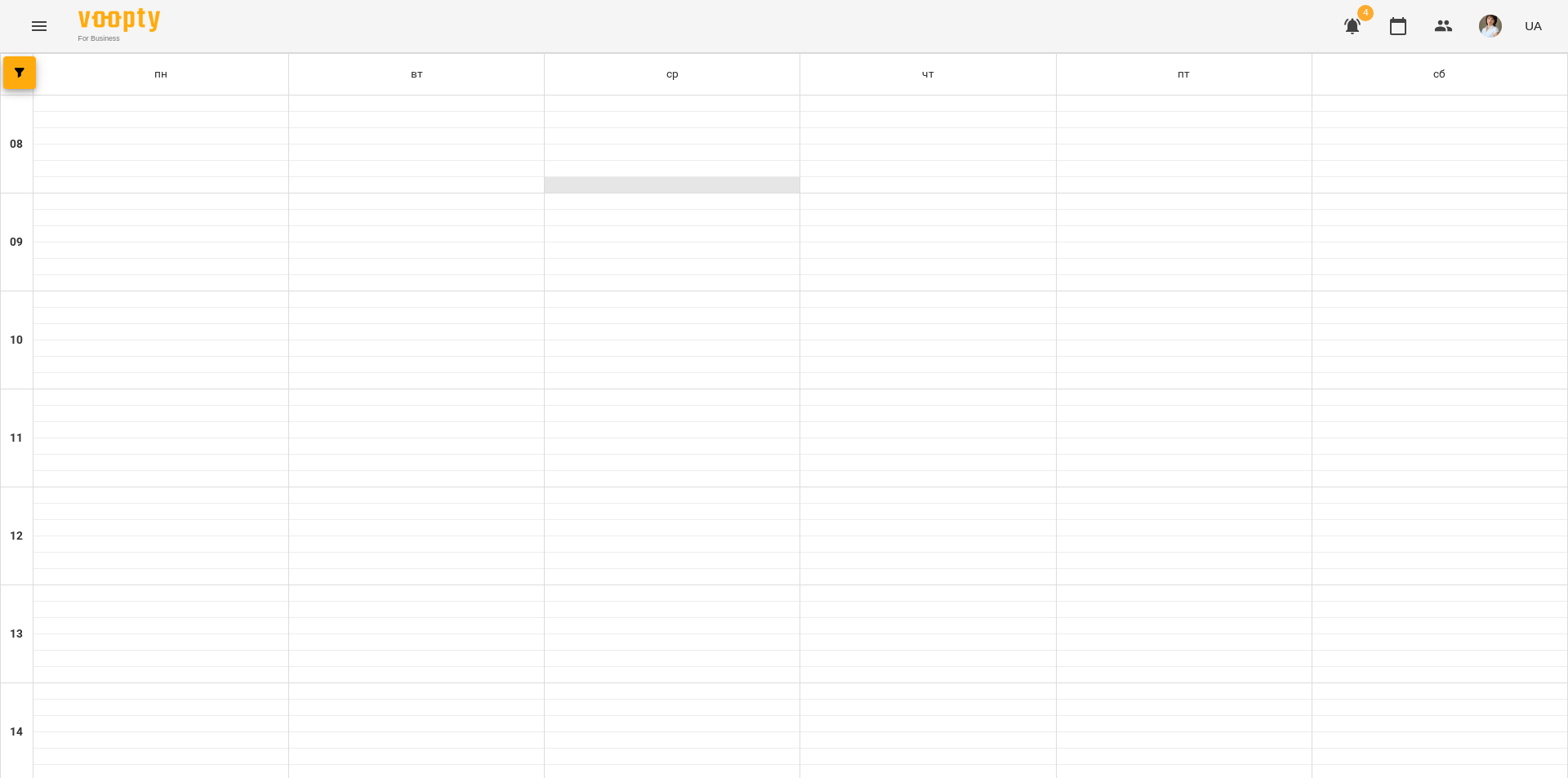
scroll to position [572, 0]
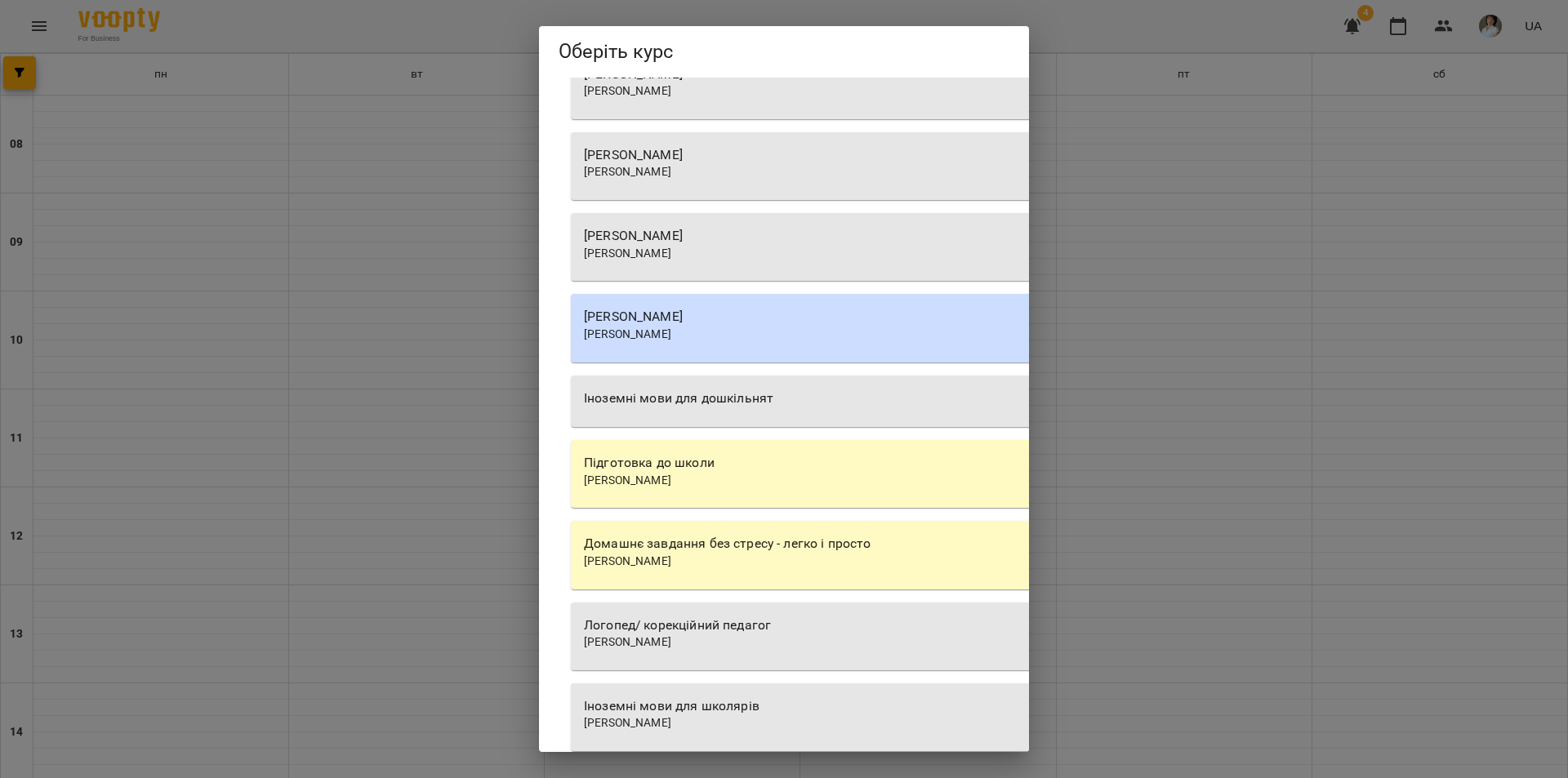
scroll to position [1100, 0]
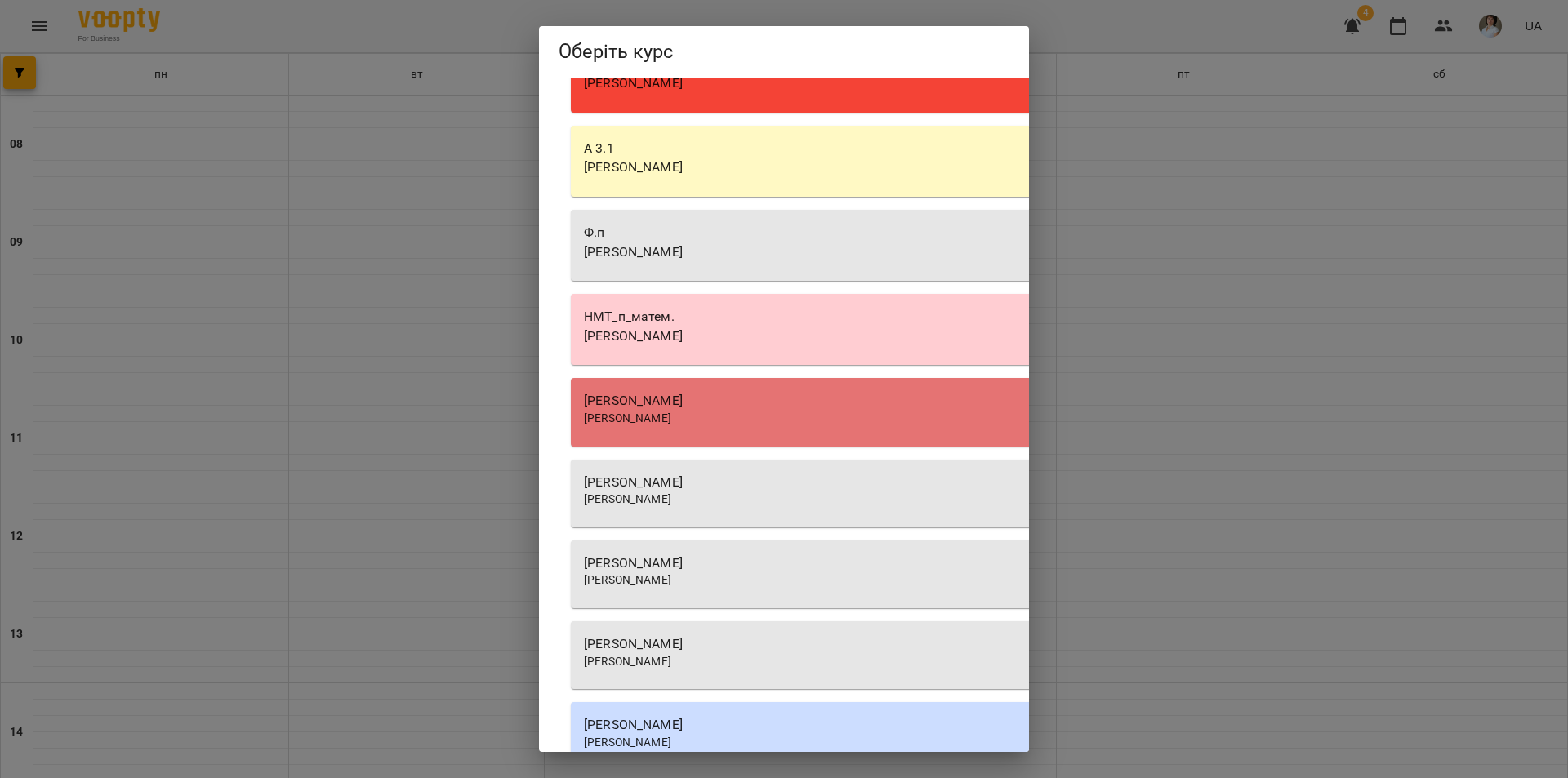
click at [1202, 192] on div "Оберіть курс Оберіть курс А. 4.1 Василевська Анастасія Михайлівна А 5.1 Василев…" at bounding box center [784, 389] width 1568 height 778
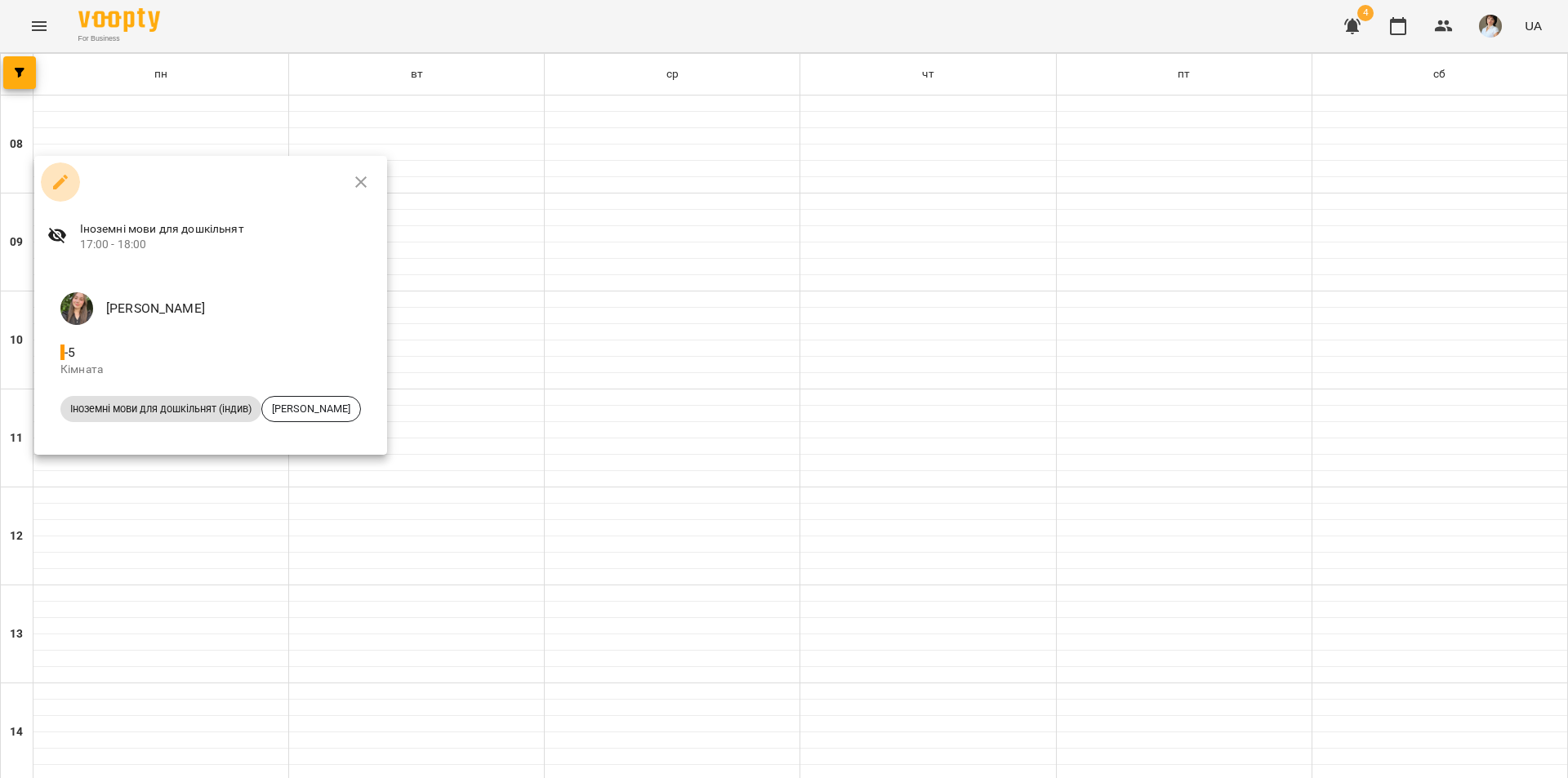
click at [59, 183] on icon "button" at bounding box center [60, 183] width 15 height 15
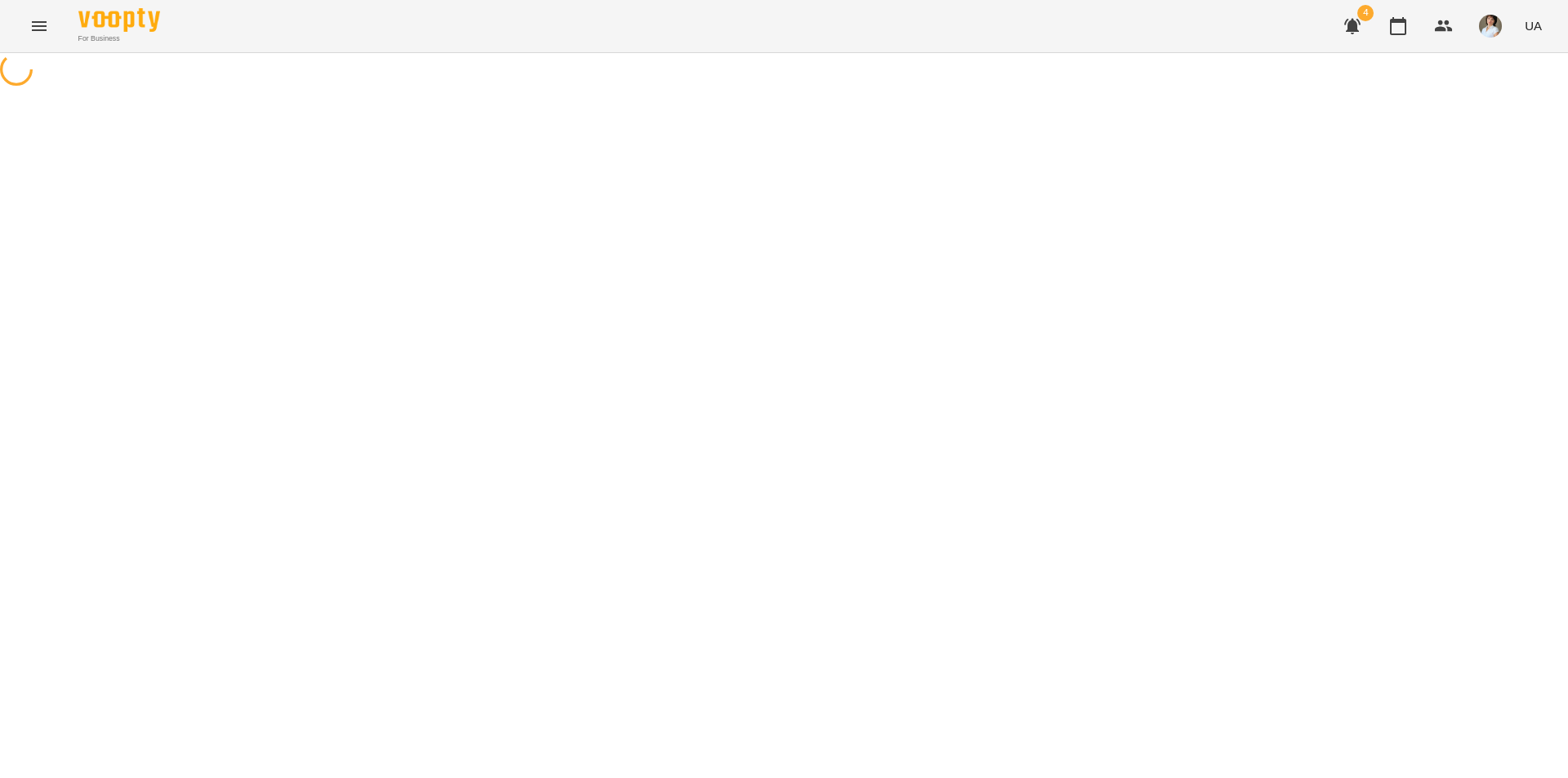
select select "*"
select select "**********"
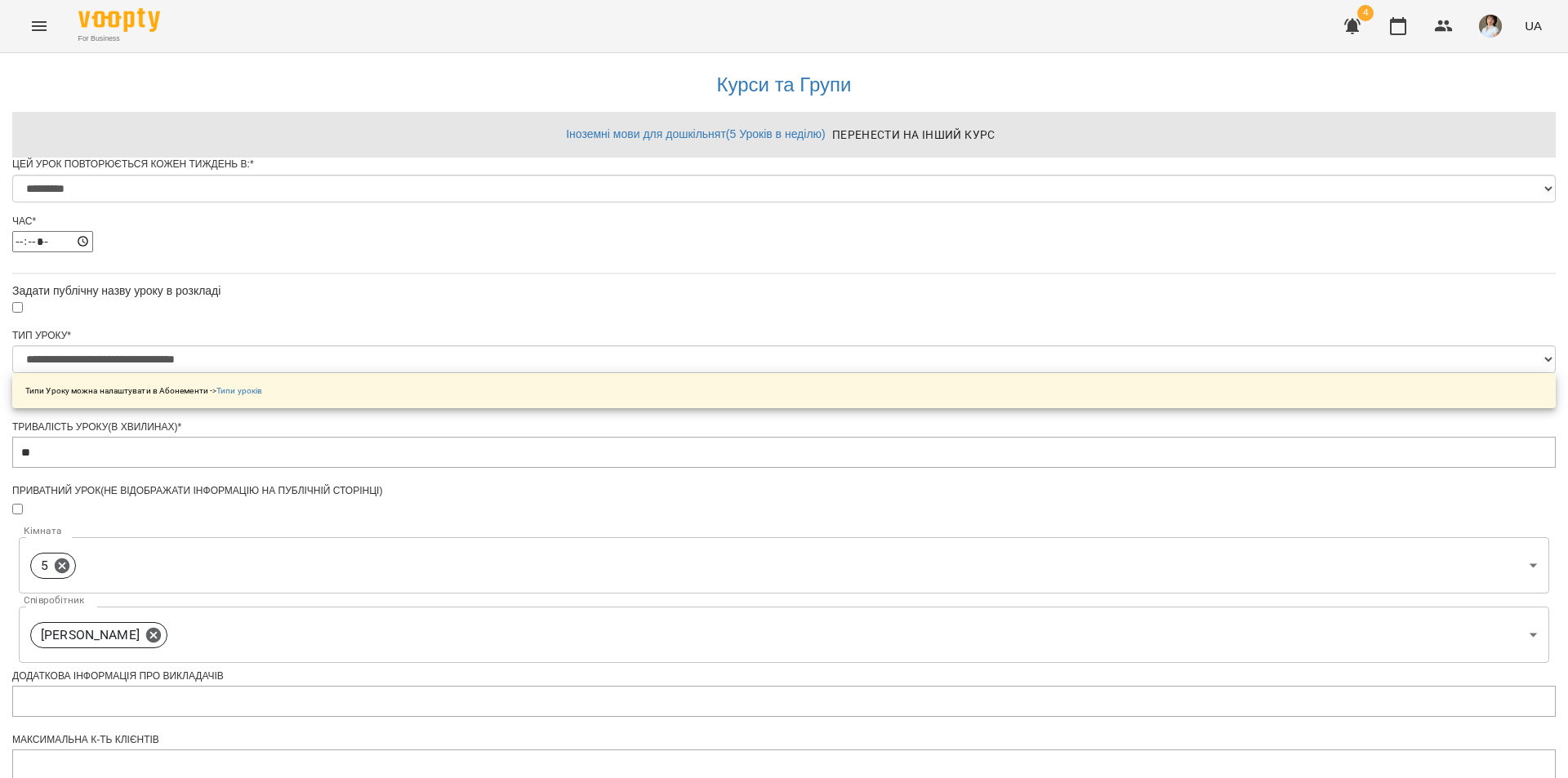
scroll to position [63, 0]
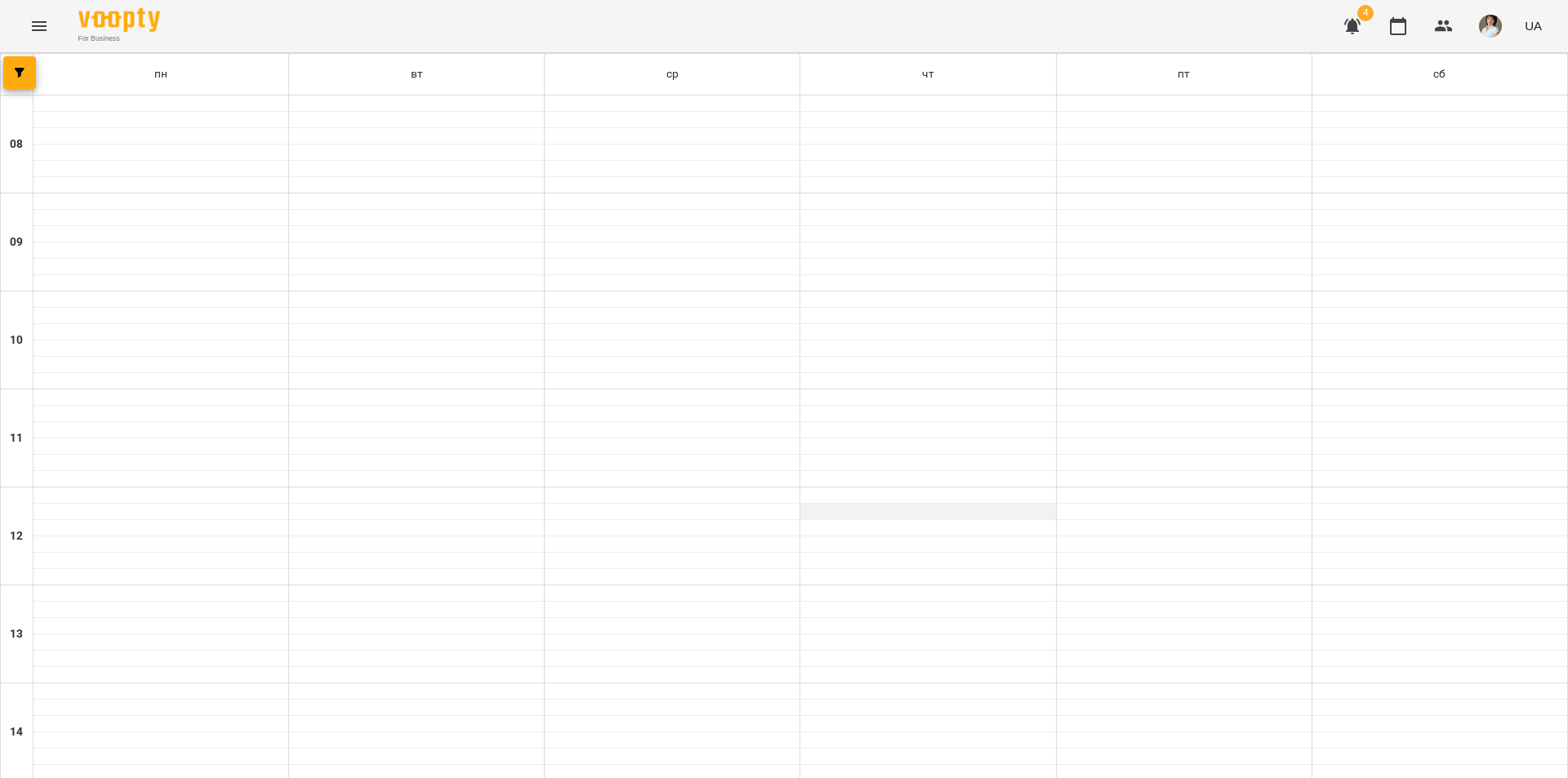
scroll to position [490, 0]
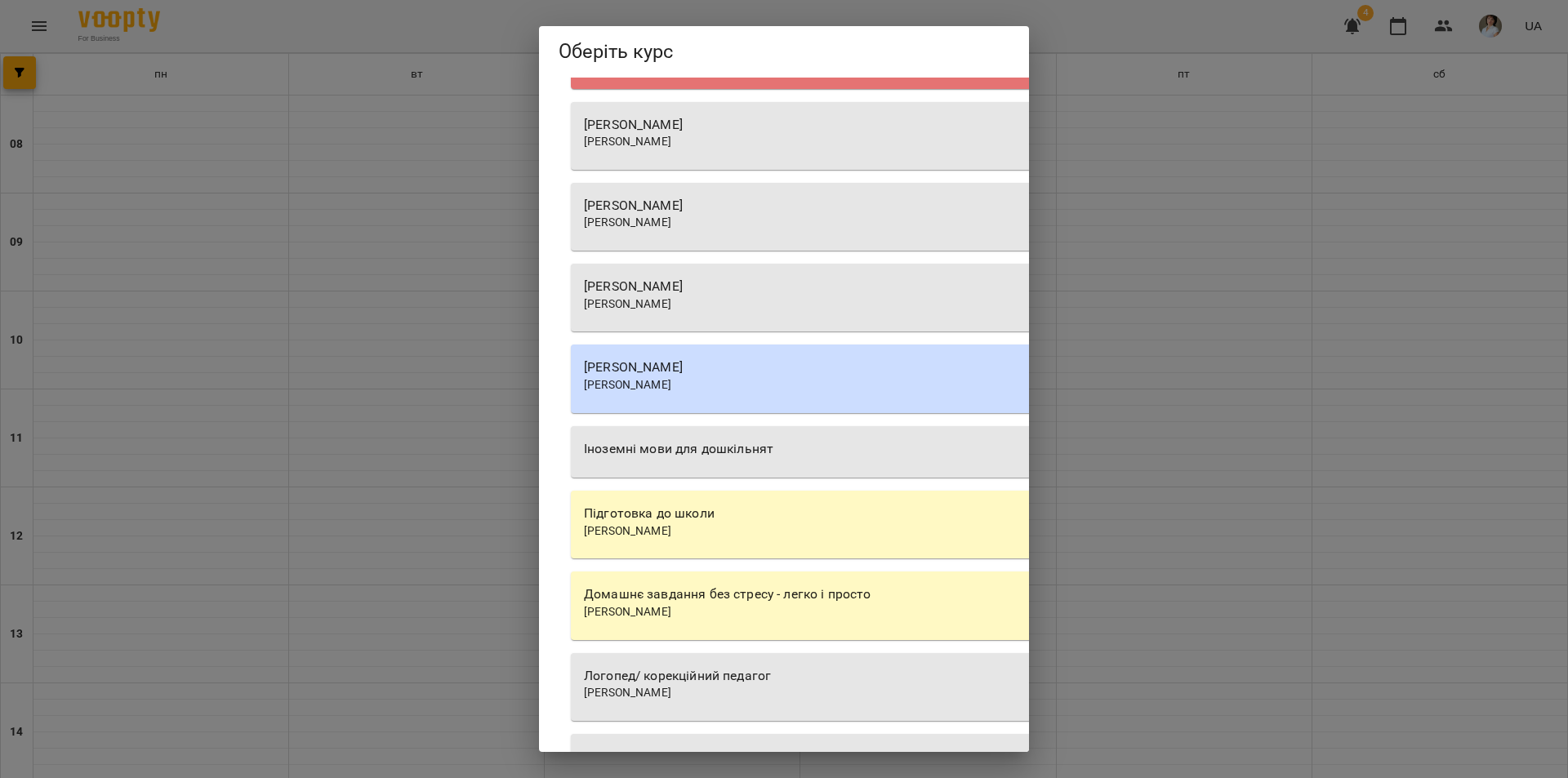
scroll to position [1470, 0]
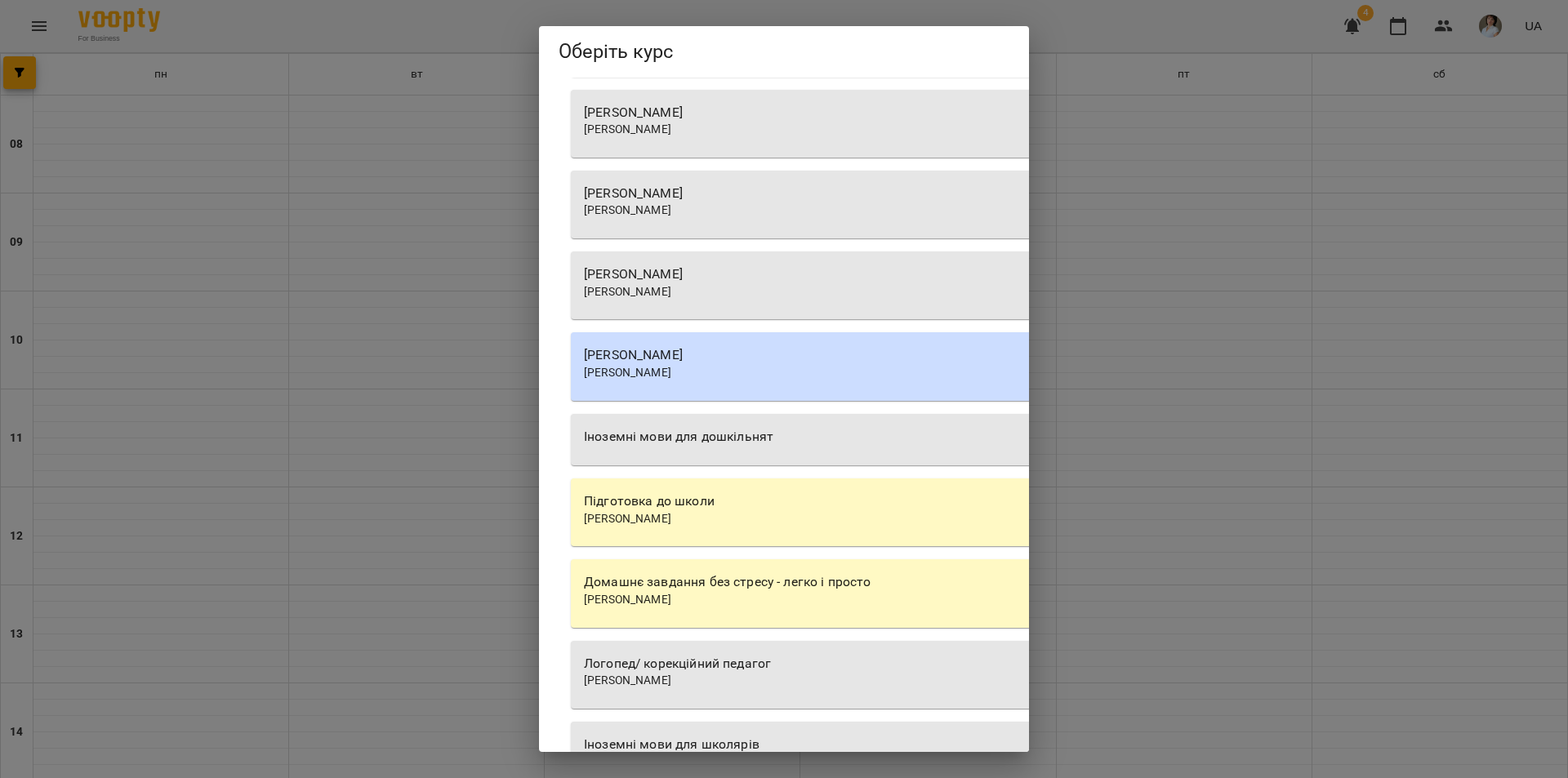
click at [732, 436] on div "Іноземні мови для дошкільнят" at bounding box center [1036, 437] width 905 height 20
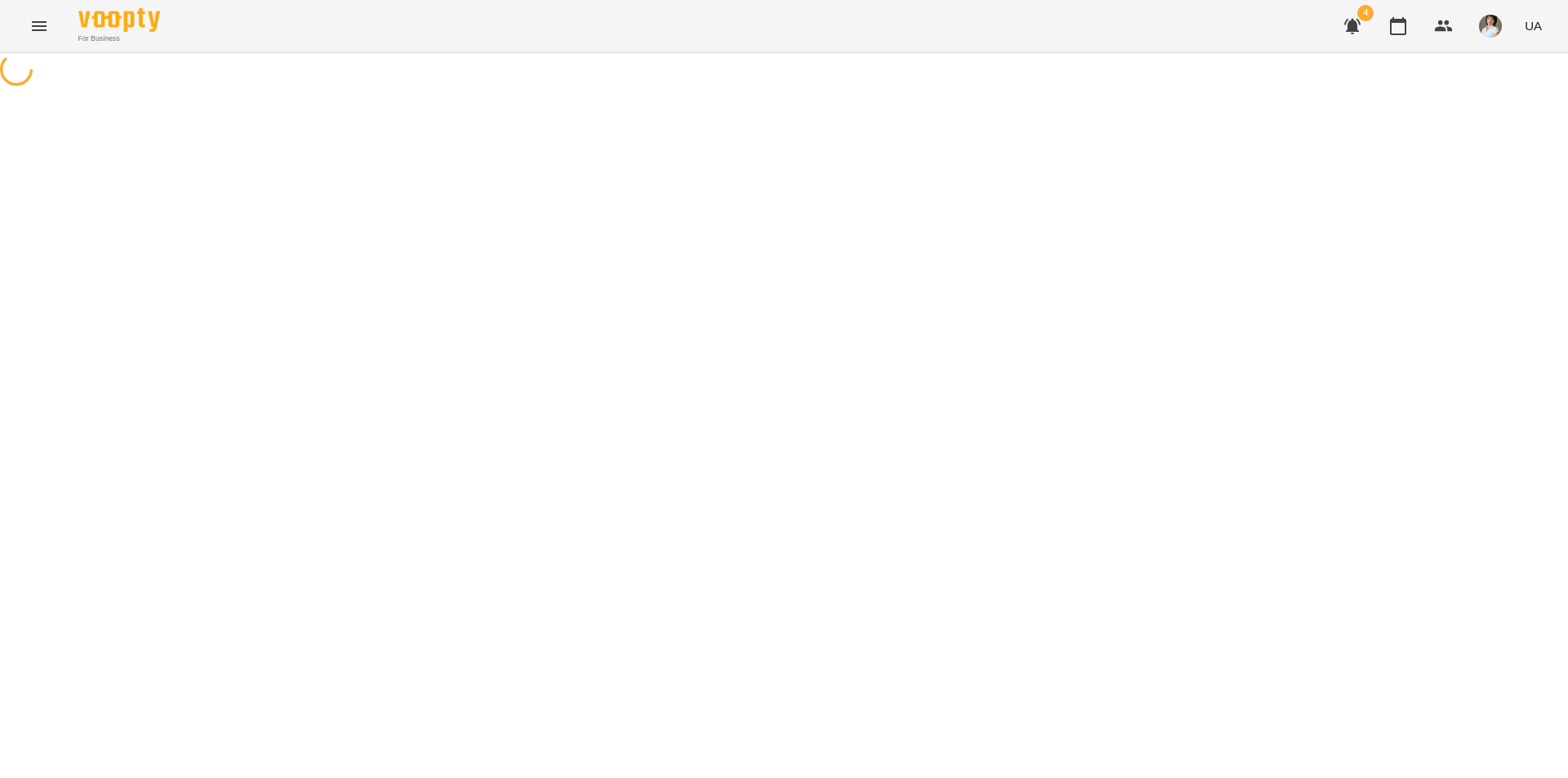
select select "**********"
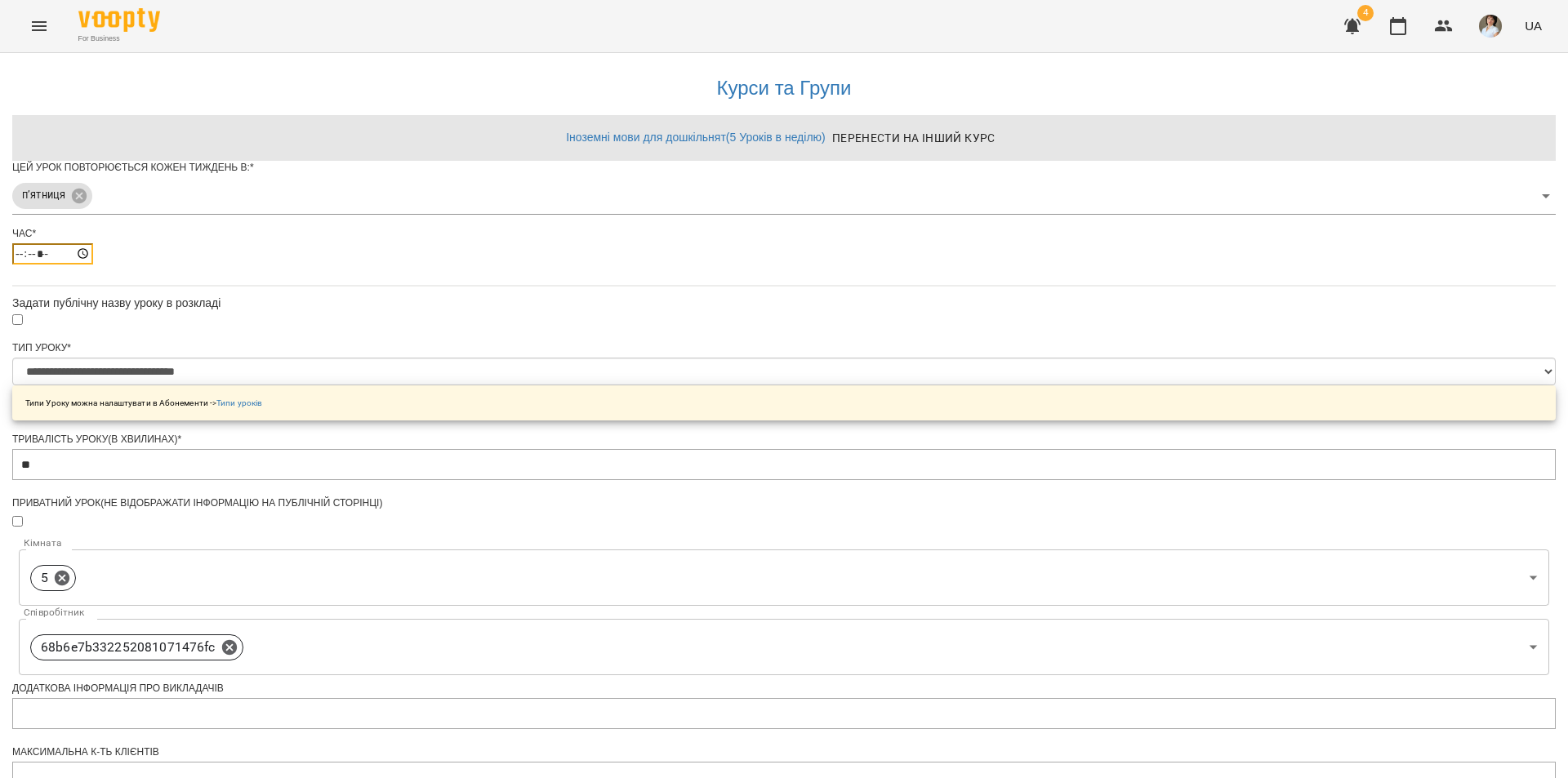
drag, startPoint x: 608, startPoint y: 273, endPoint x: 618, endPoint y: 283, distance: 14.1
click at [93, 264] on input "*****" at bounding box center [53, 254] width 81 height 21
type input "*****"
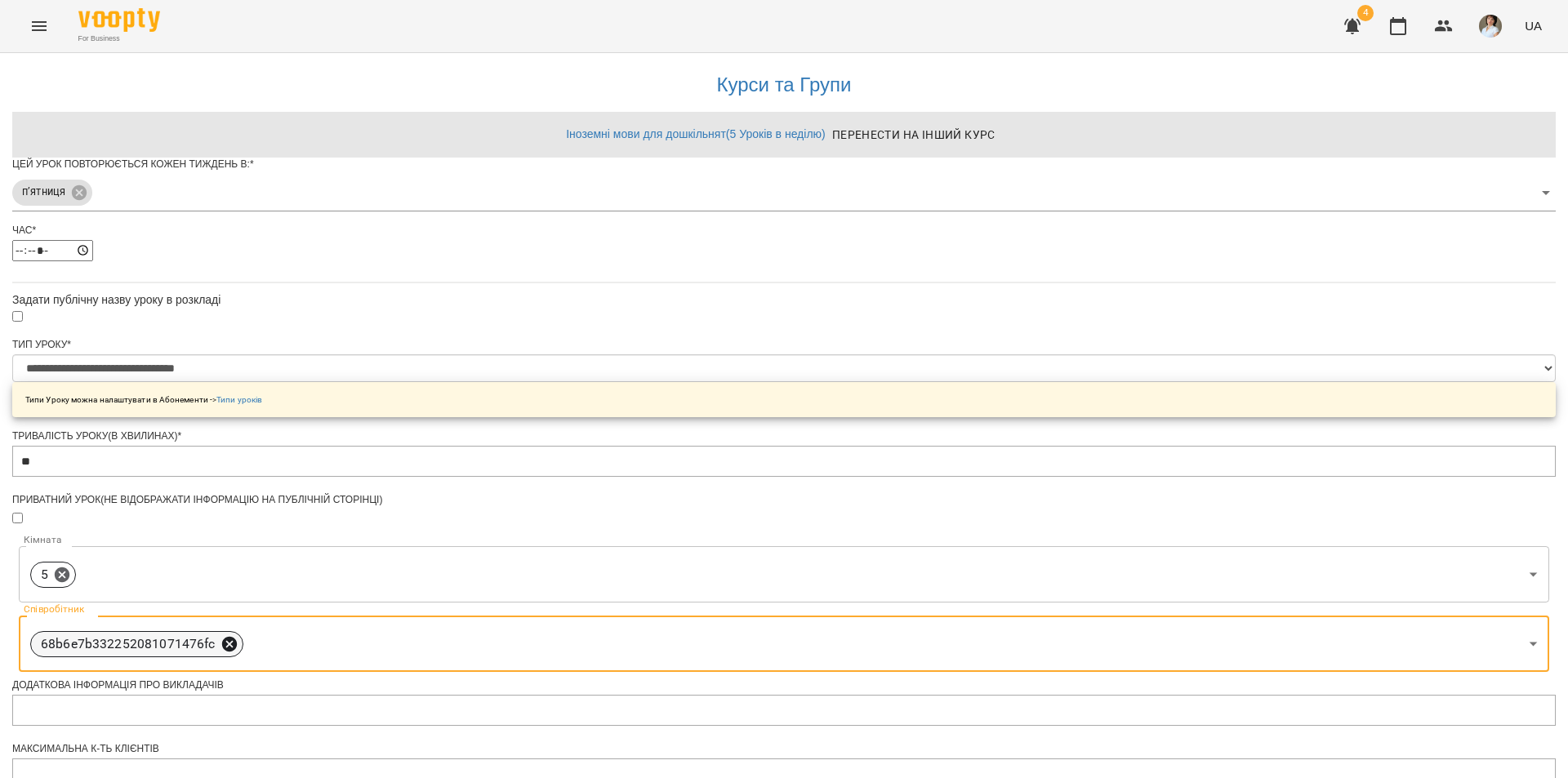
click at [236, 636] on icon at bounding box center [229, 643] width 15 height 15
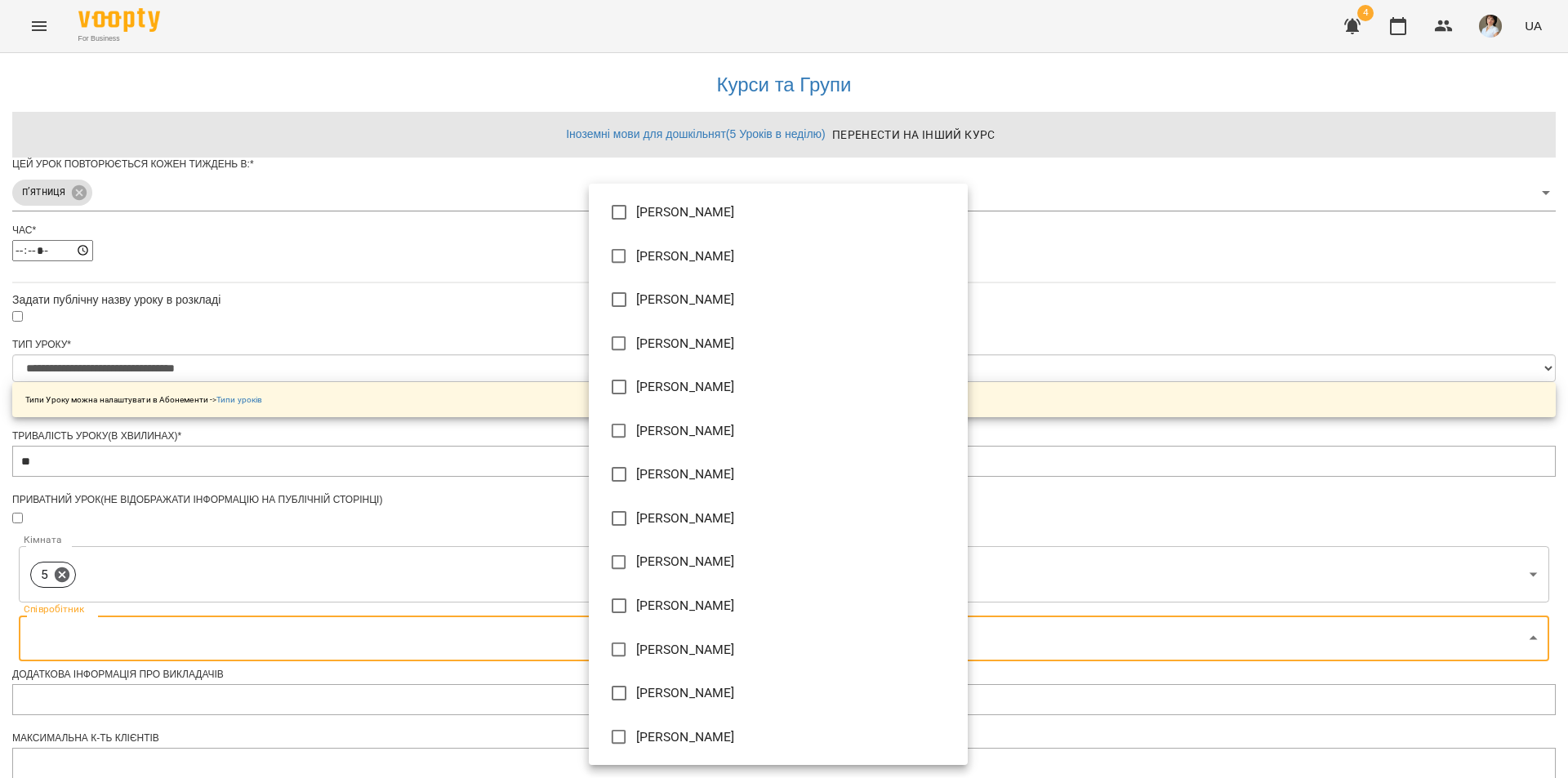
click at [806, 364] on body "**********" at bounding box center [784, 524] width 1568 height 1050
type input "**********"
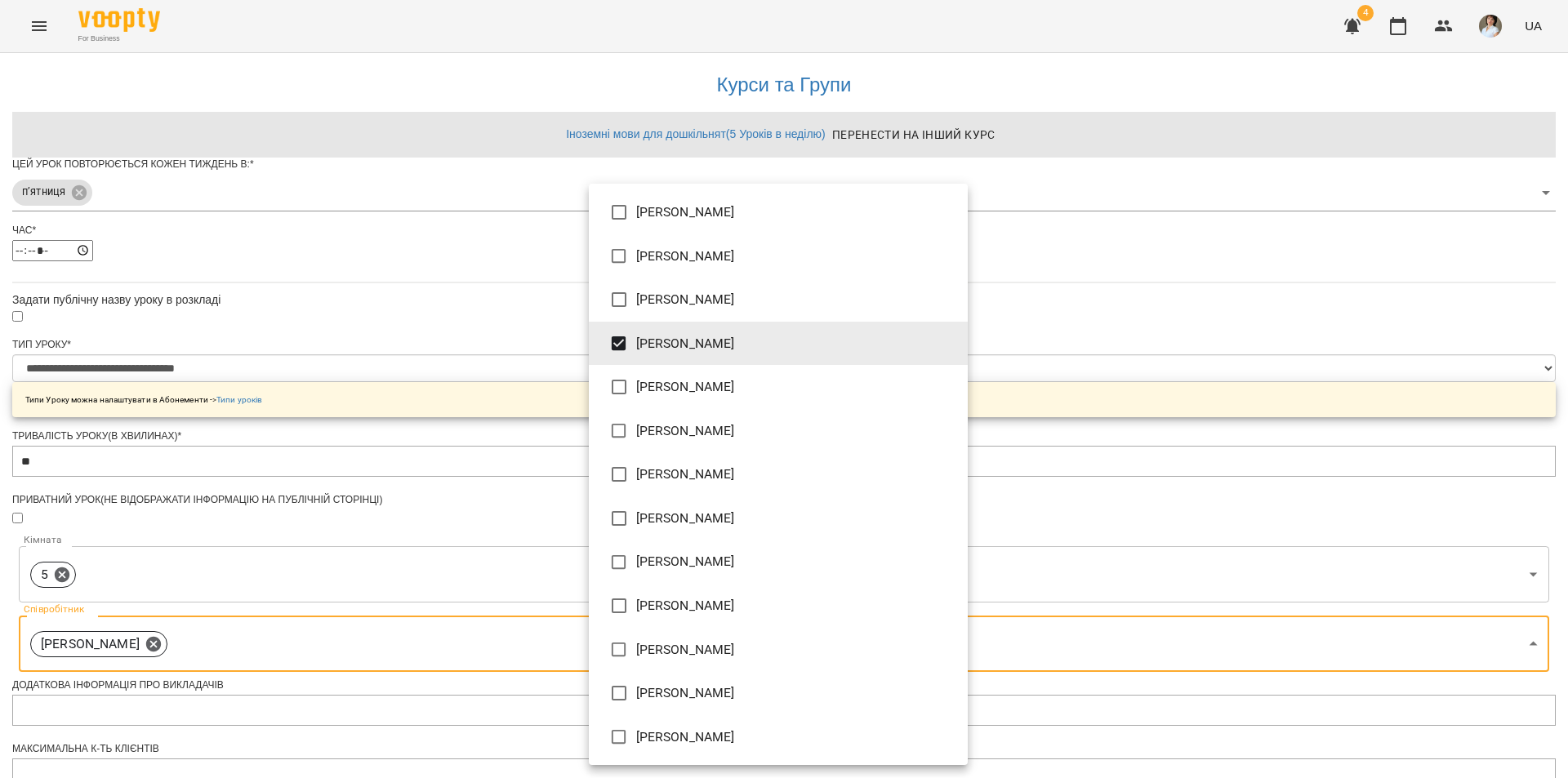
click at [1227, 434] on div at bounding box center [784, 389] width 1568 height 778
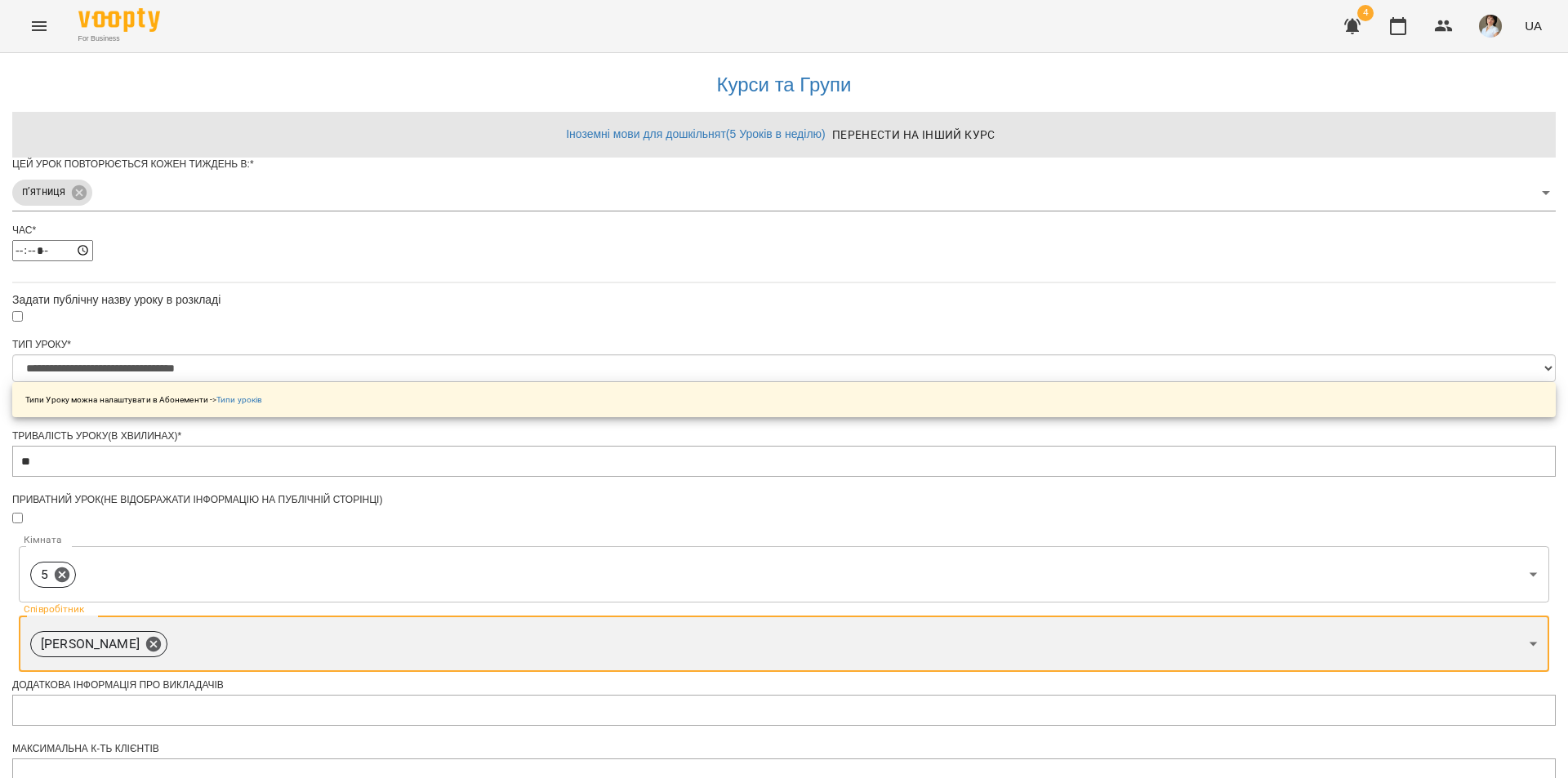
scroll to position [245, 0]
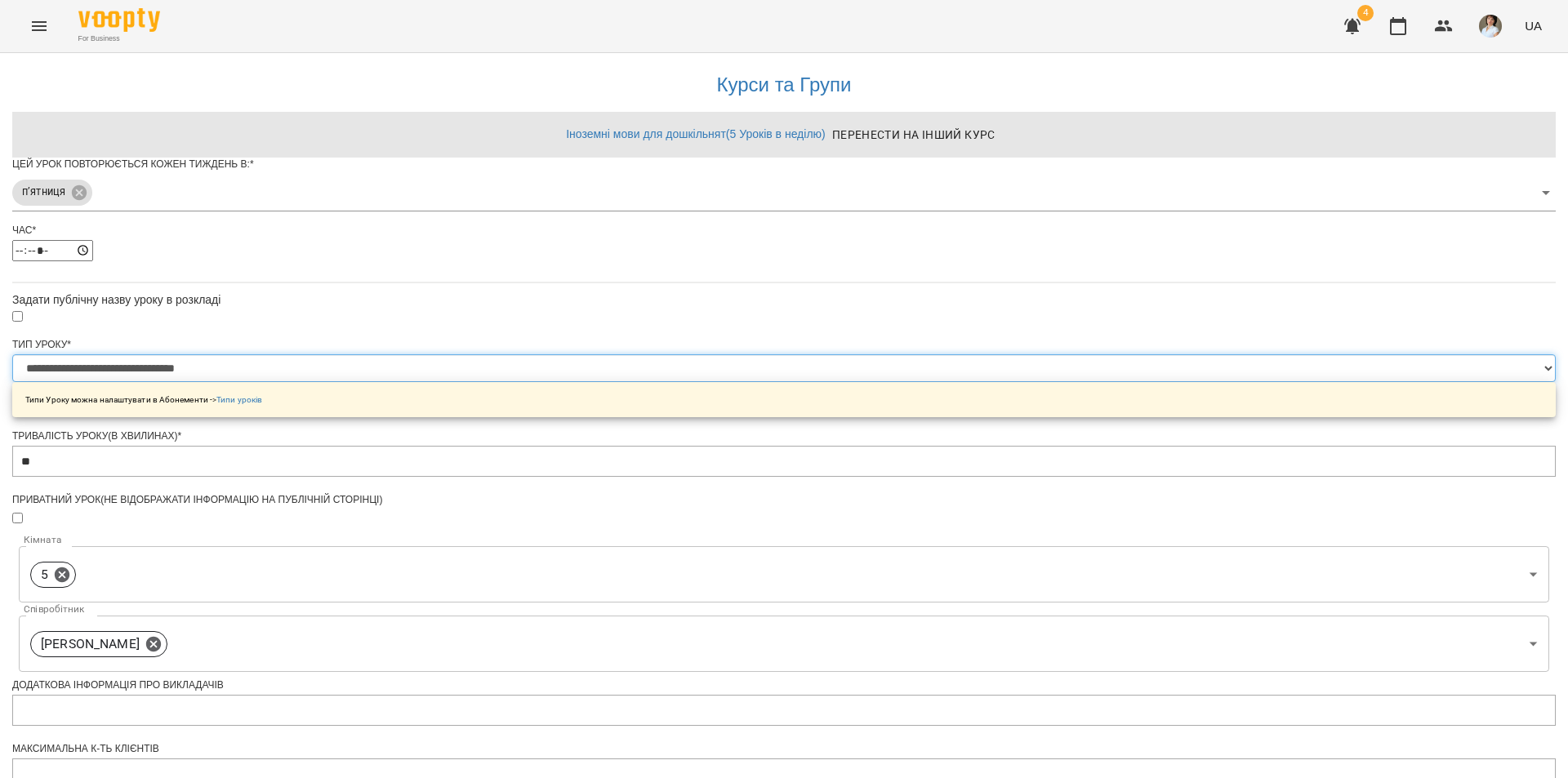
click at [919, 354] on select "**********" at bounding box center [784, 368] width 1543 height 28
select select "**********"
click at [581, 354] on select "**********" at bounding box center [784, 368] width 1543 height 28
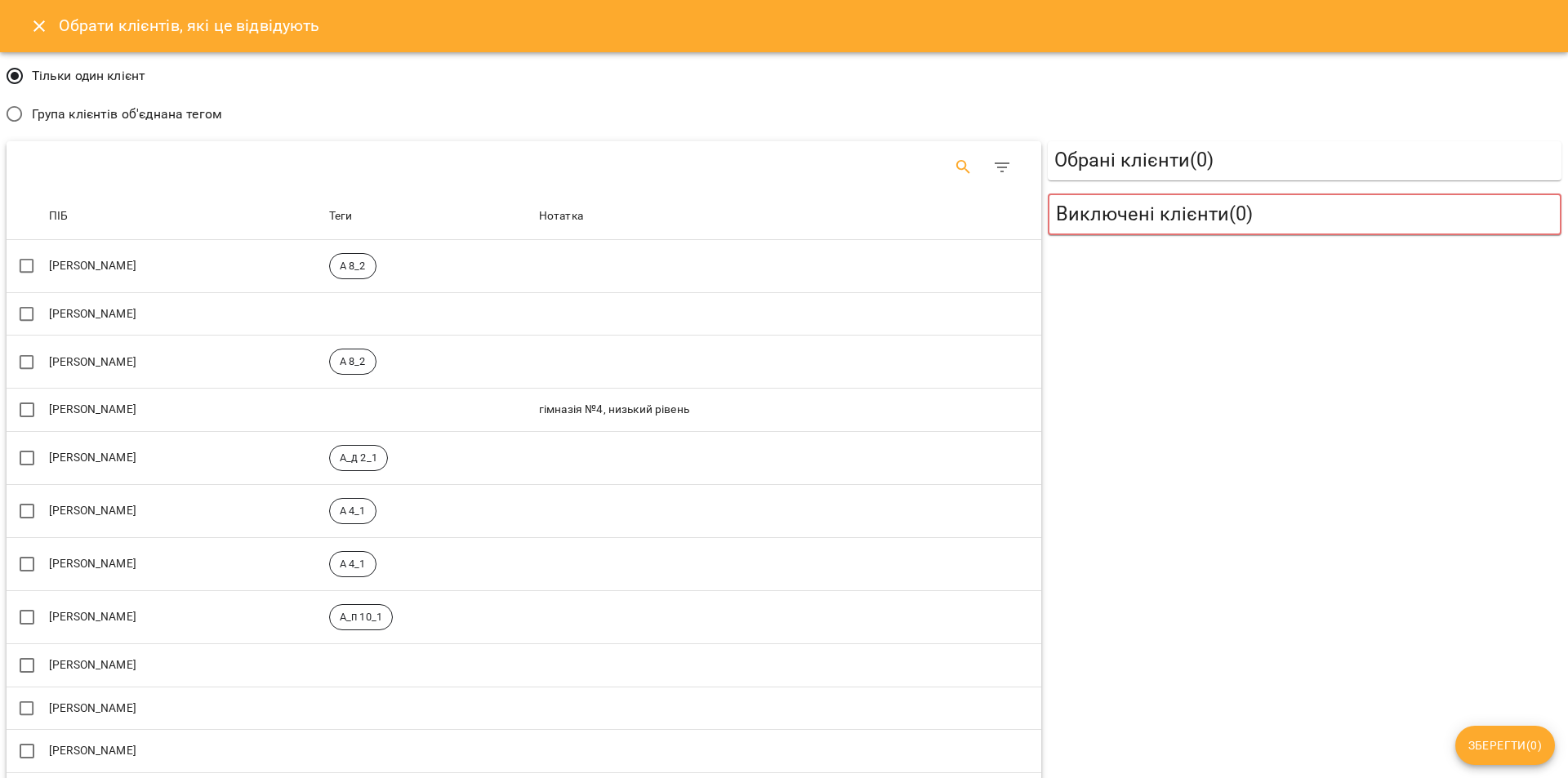
click at [962, 162] on icon "Search" at bounding box center [964, 168] width 20 height 20
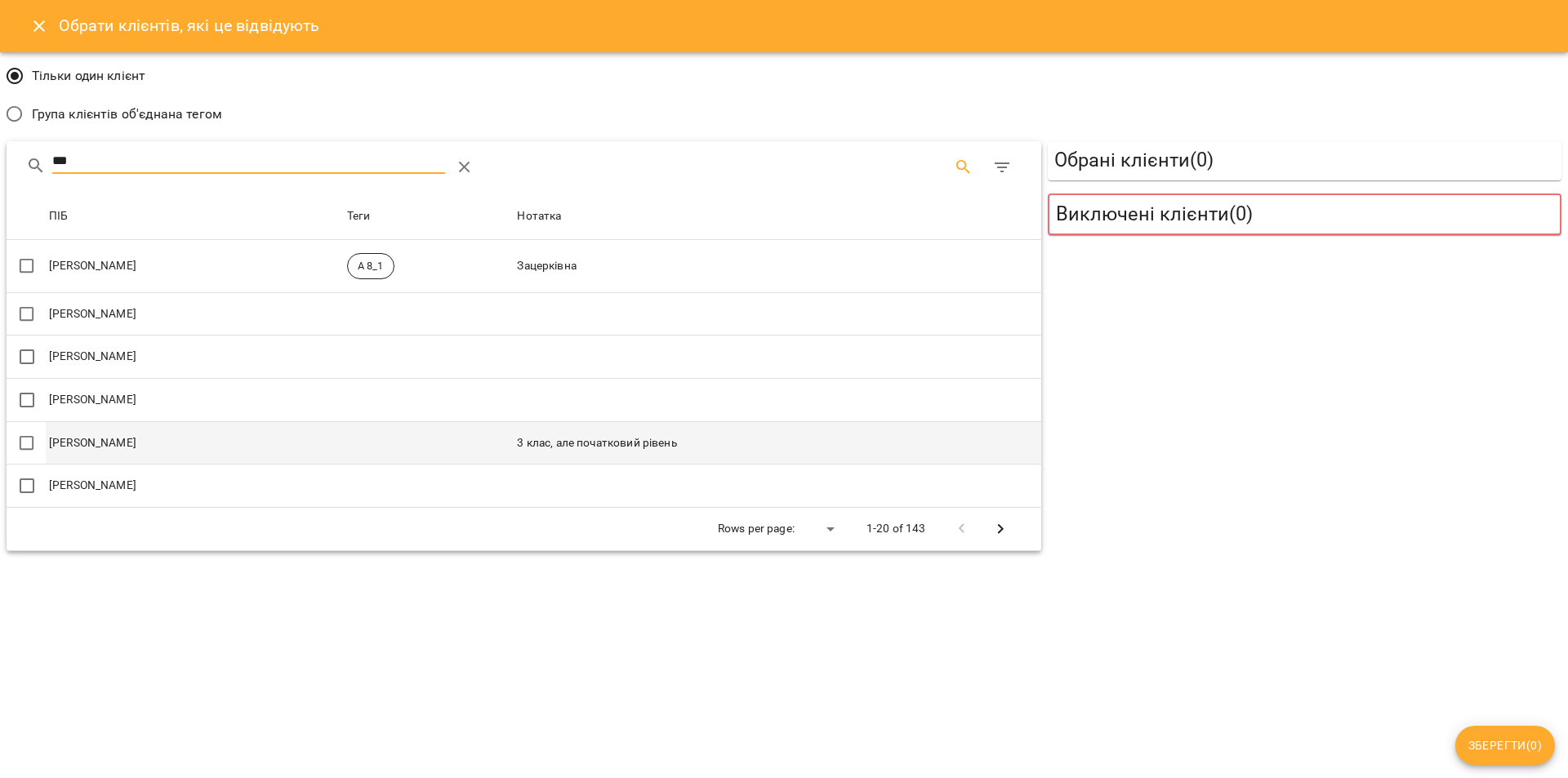
type input "***"
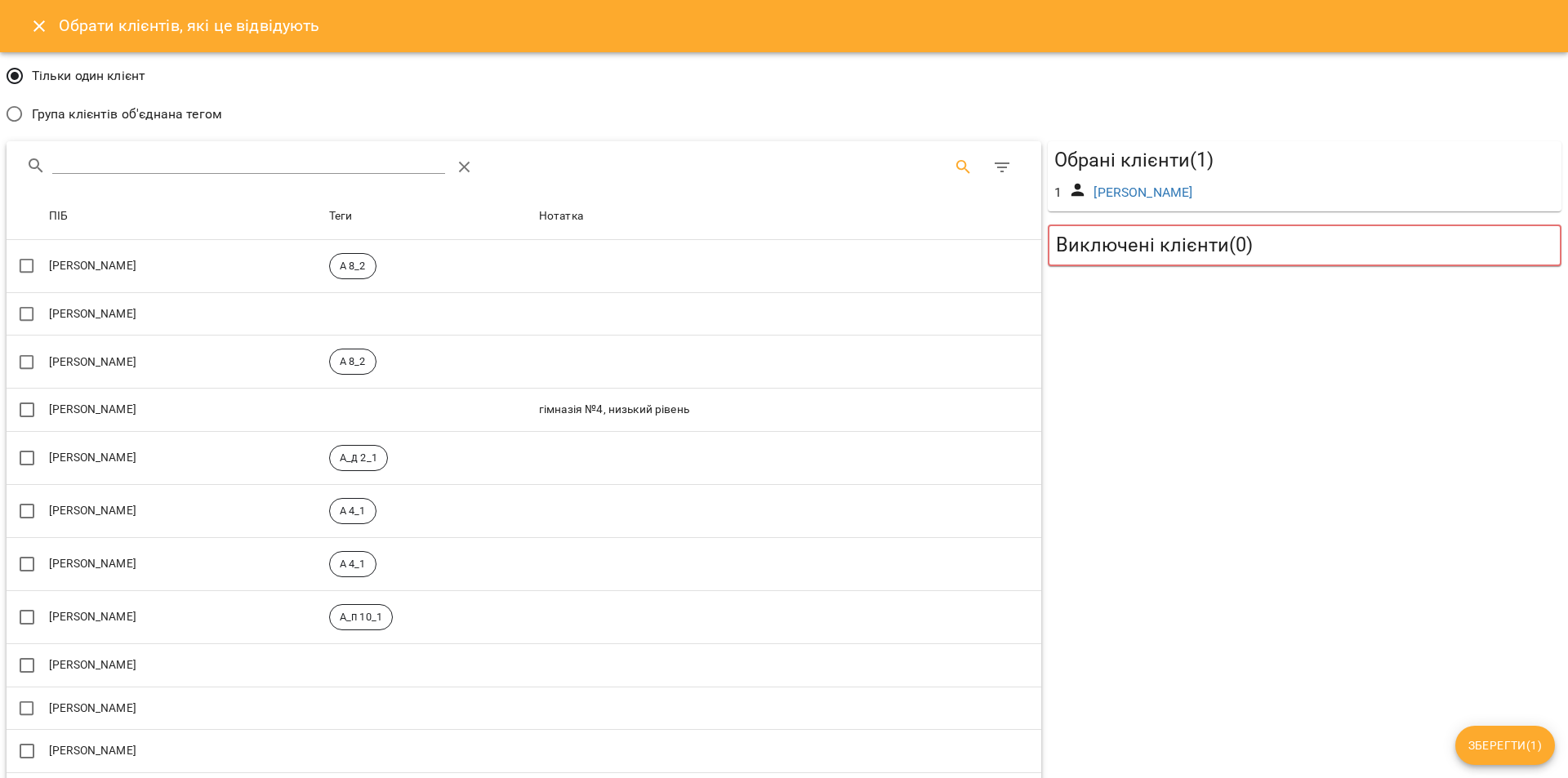
click at [1512, 737] on span "Зберегти ( 1 )" at bounding box center [1504, 746] width 73 height 20
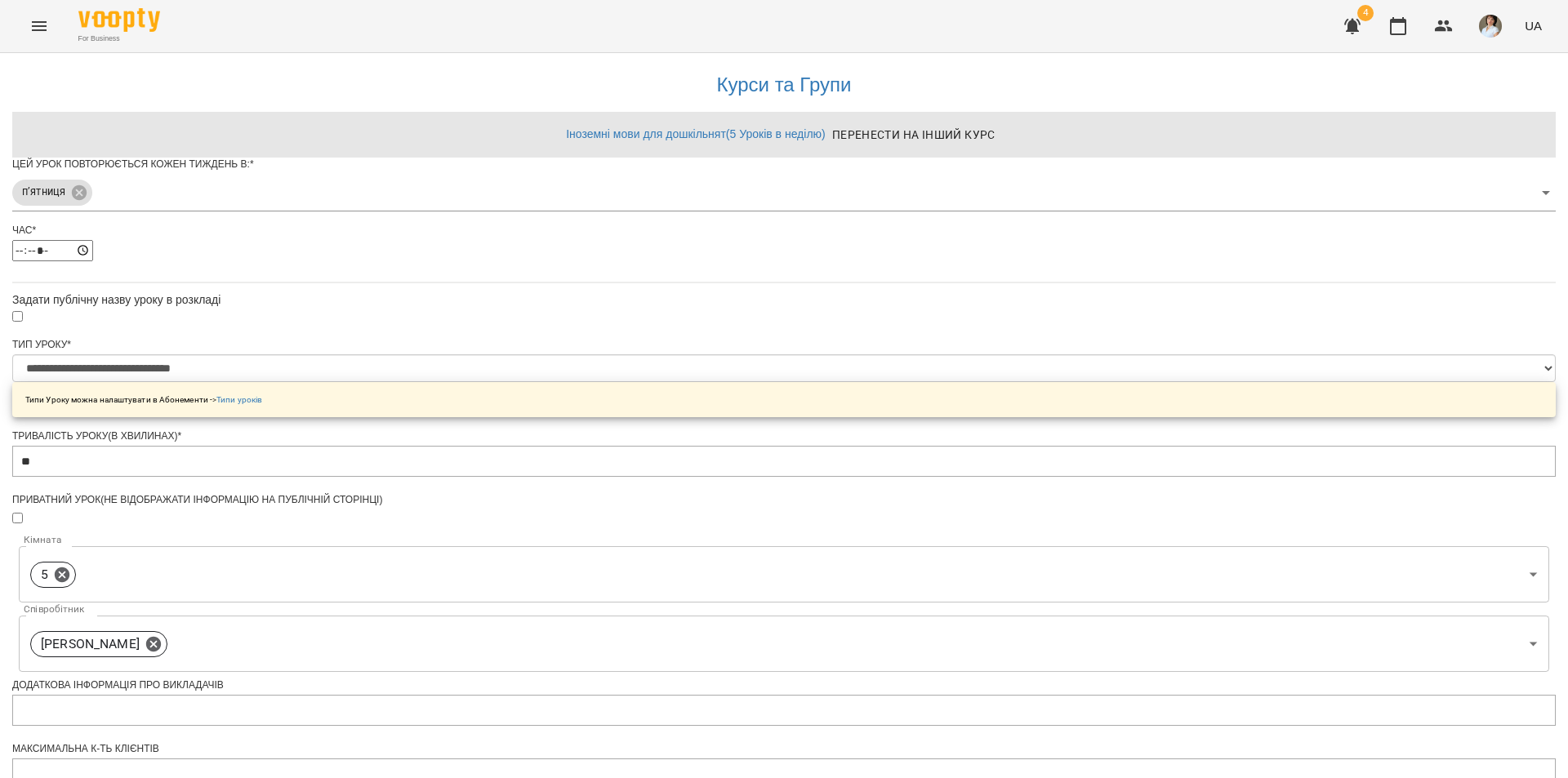
scroll to position [404, 0]
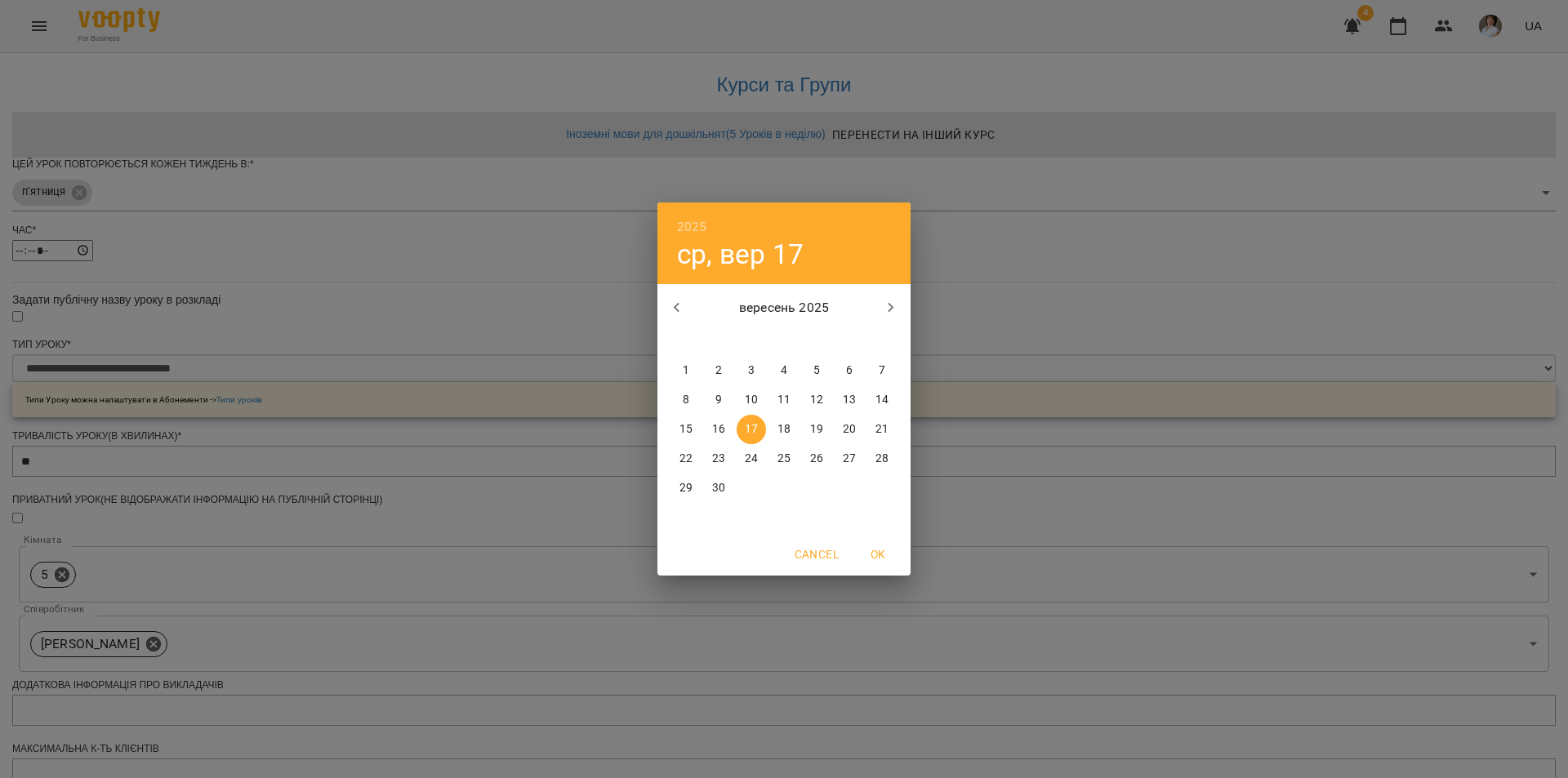
click at [872, 552] on span "OK" at bounding box center [877, 555] width 39 height 20
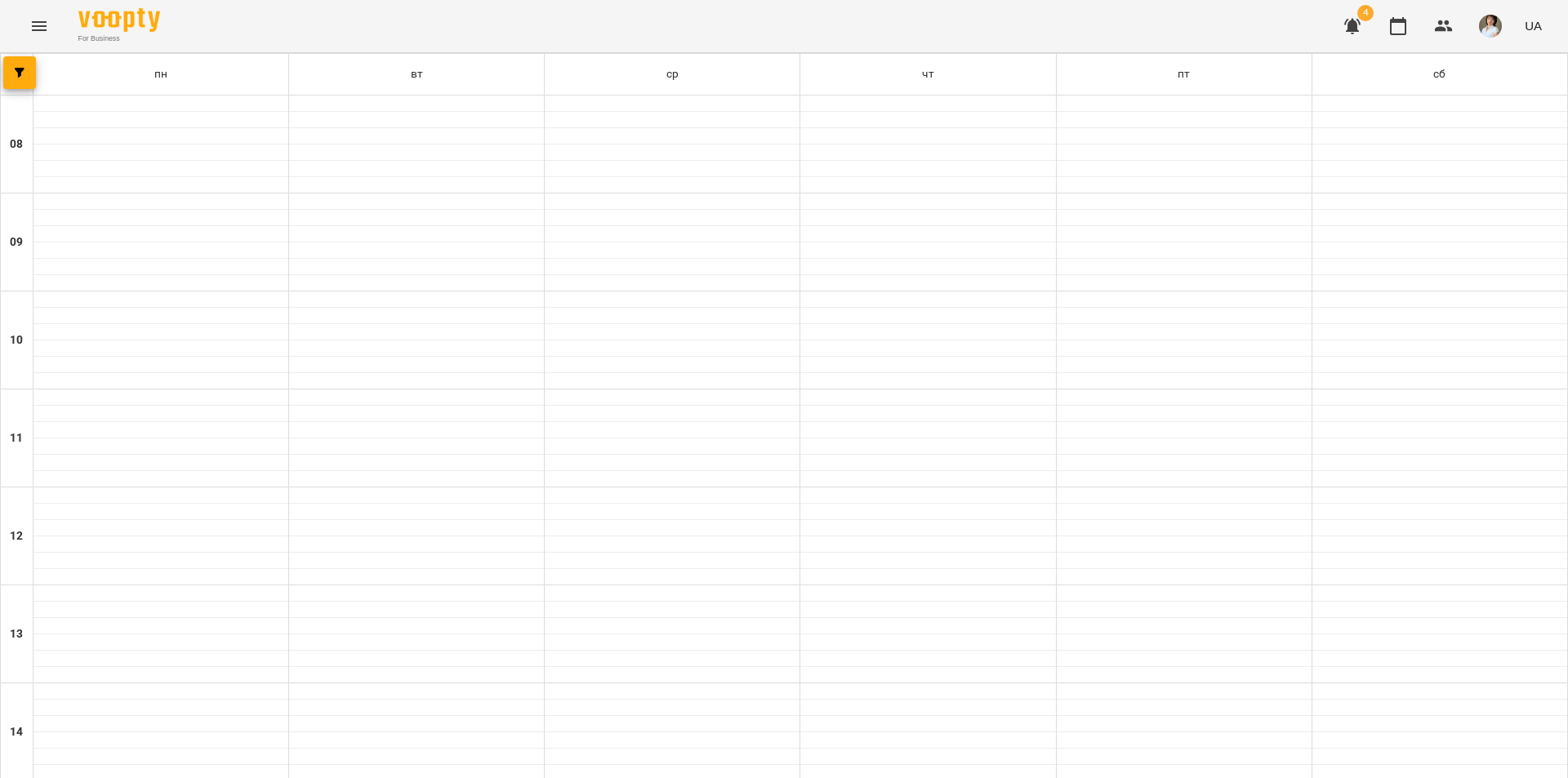
scroll to position [591, 0]
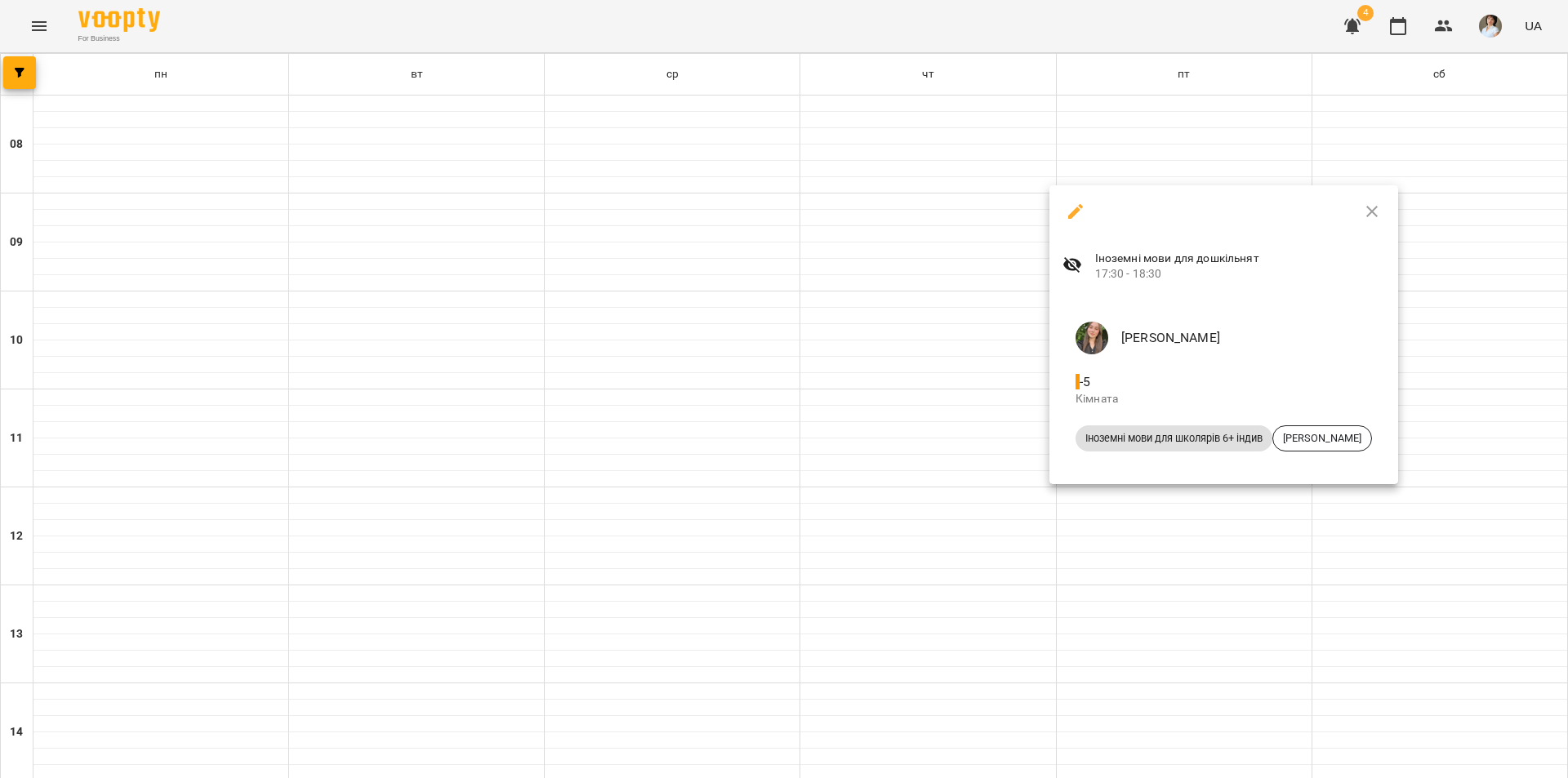
click at [1126, 592] on div at bounding box center [784, 389] width 1568 height 778
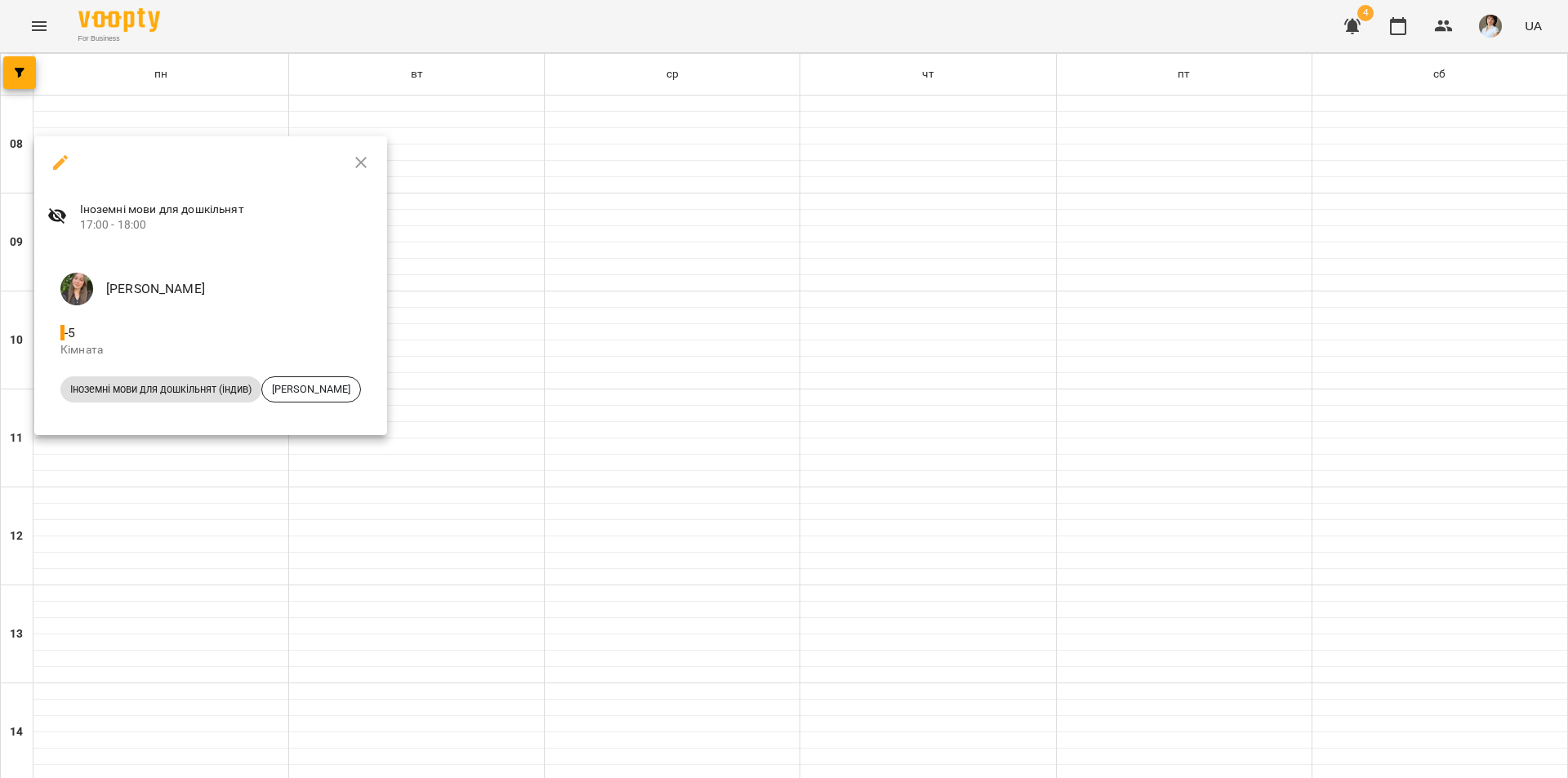
click at [62, 167] on icon "button" at bounding box center [60, 163] width 20 height 20
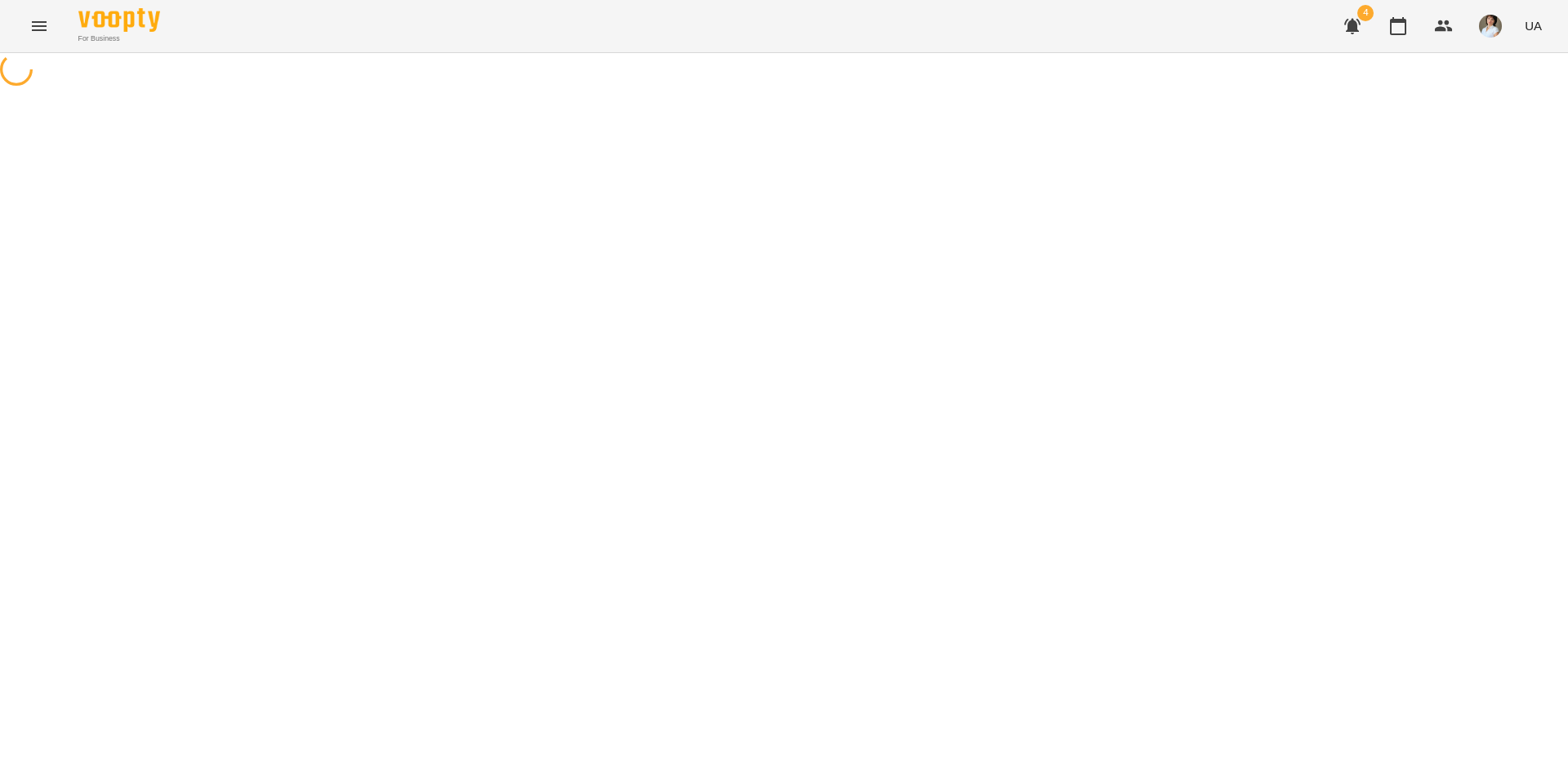
select select "*"
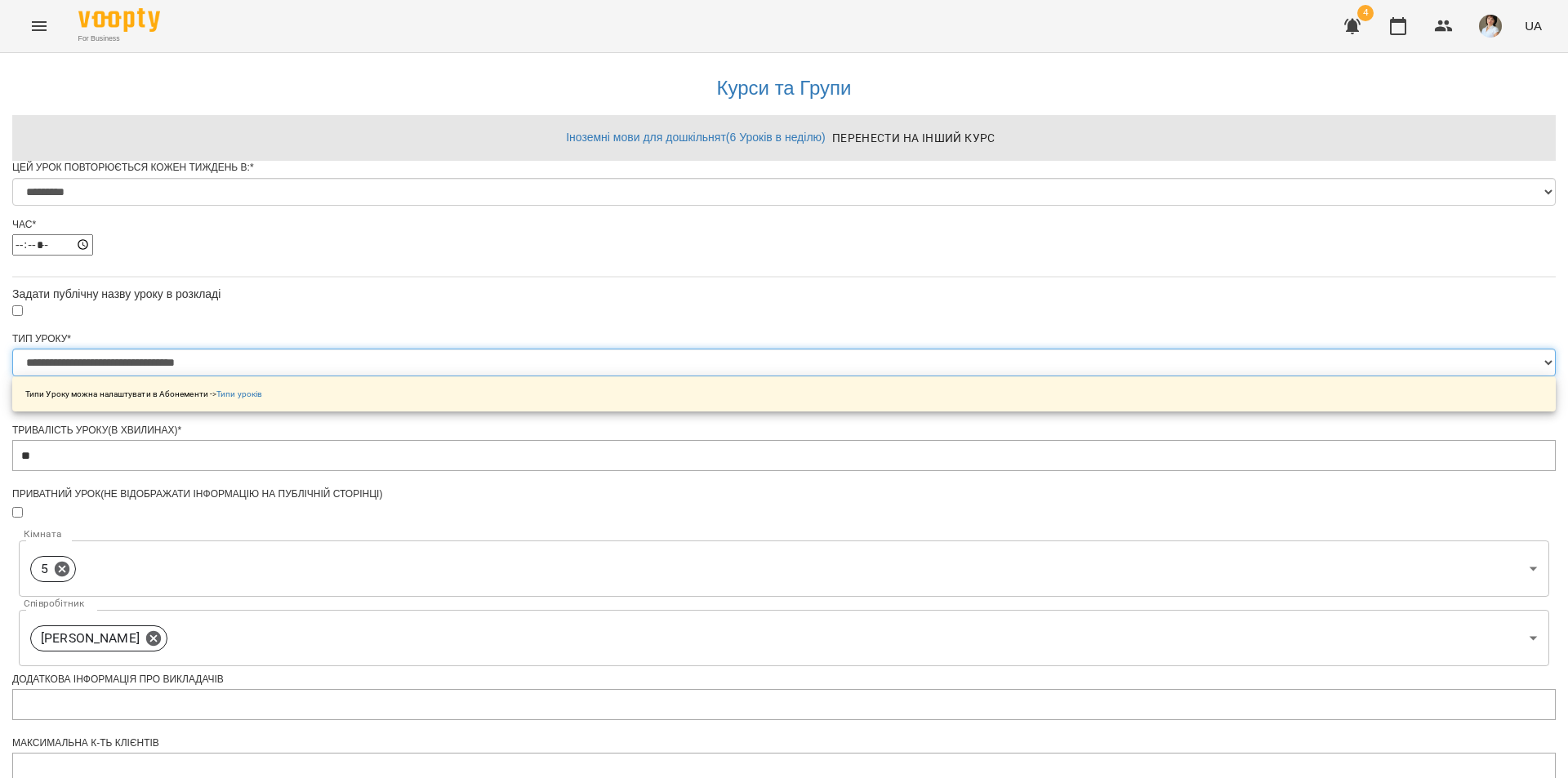
click at [906, 377] on select "**********" at bounding box center [784, 363] width 1543 height 28
select select "**********"
click at [581, 377] on select "**********" at bounding box center [784, 363] width 1543 height 28
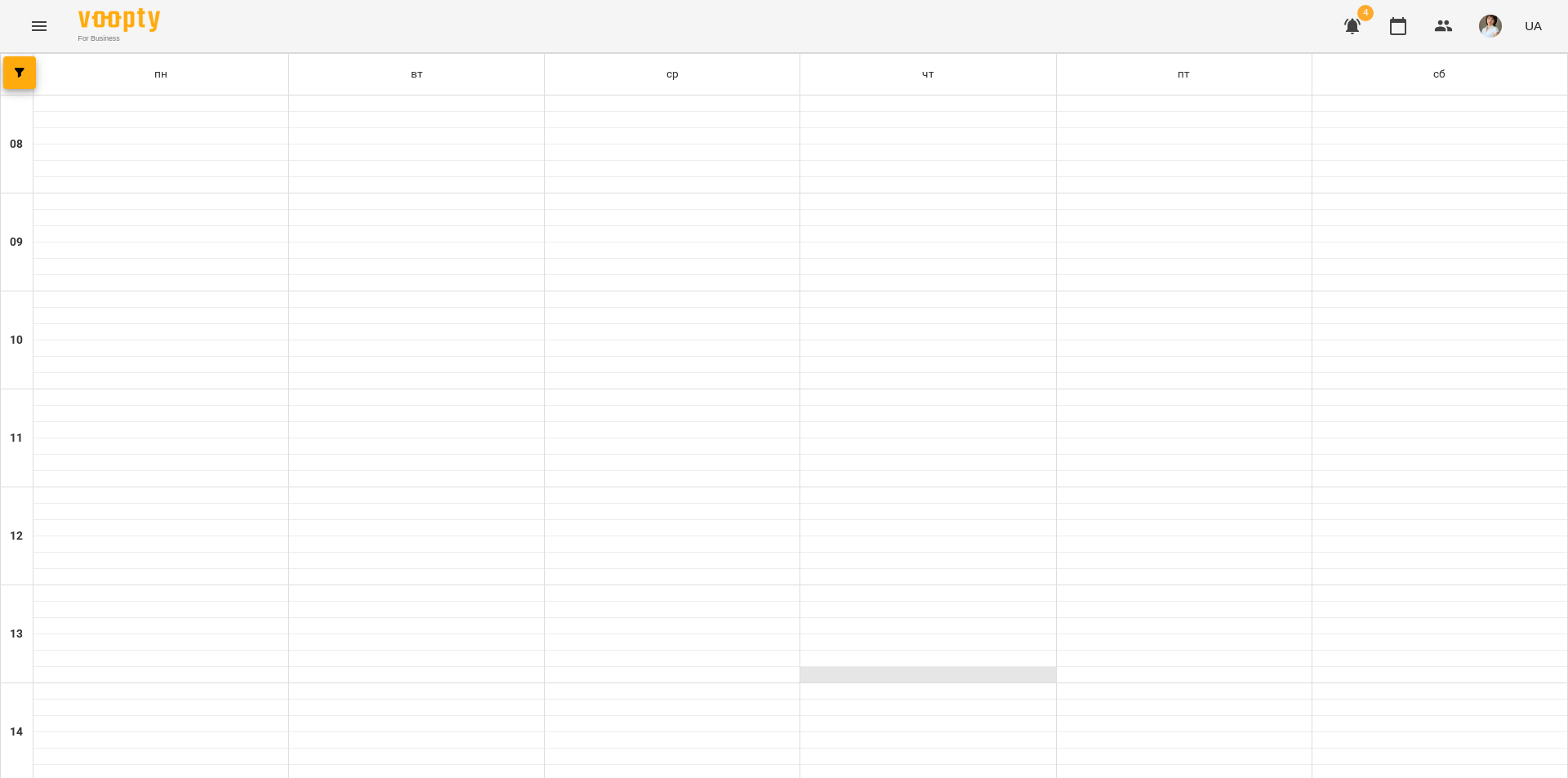
scroll to position [572, 0]
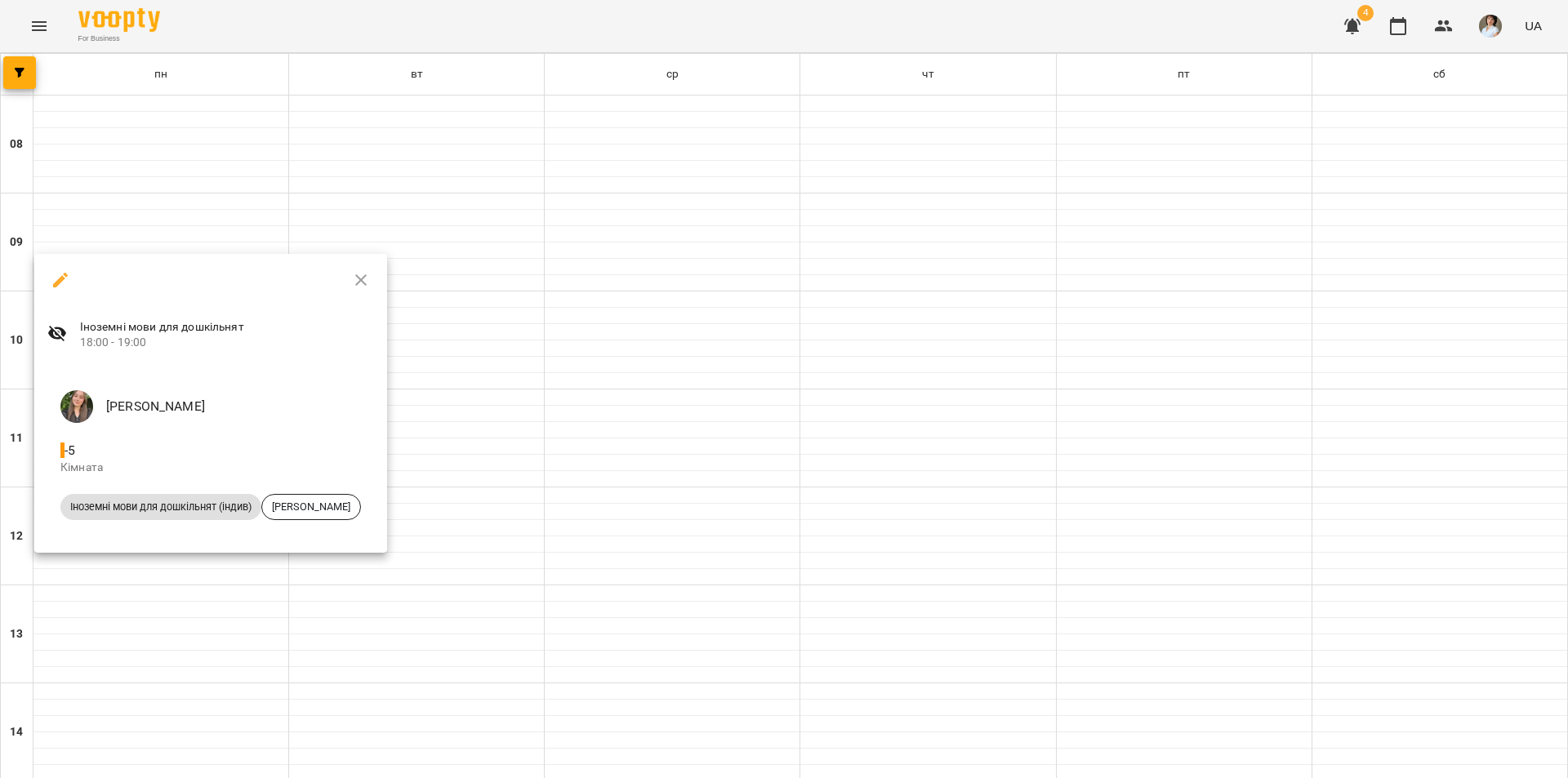
click at [722, 471] on div at bounding box center [784, 389] width 1568 height 778
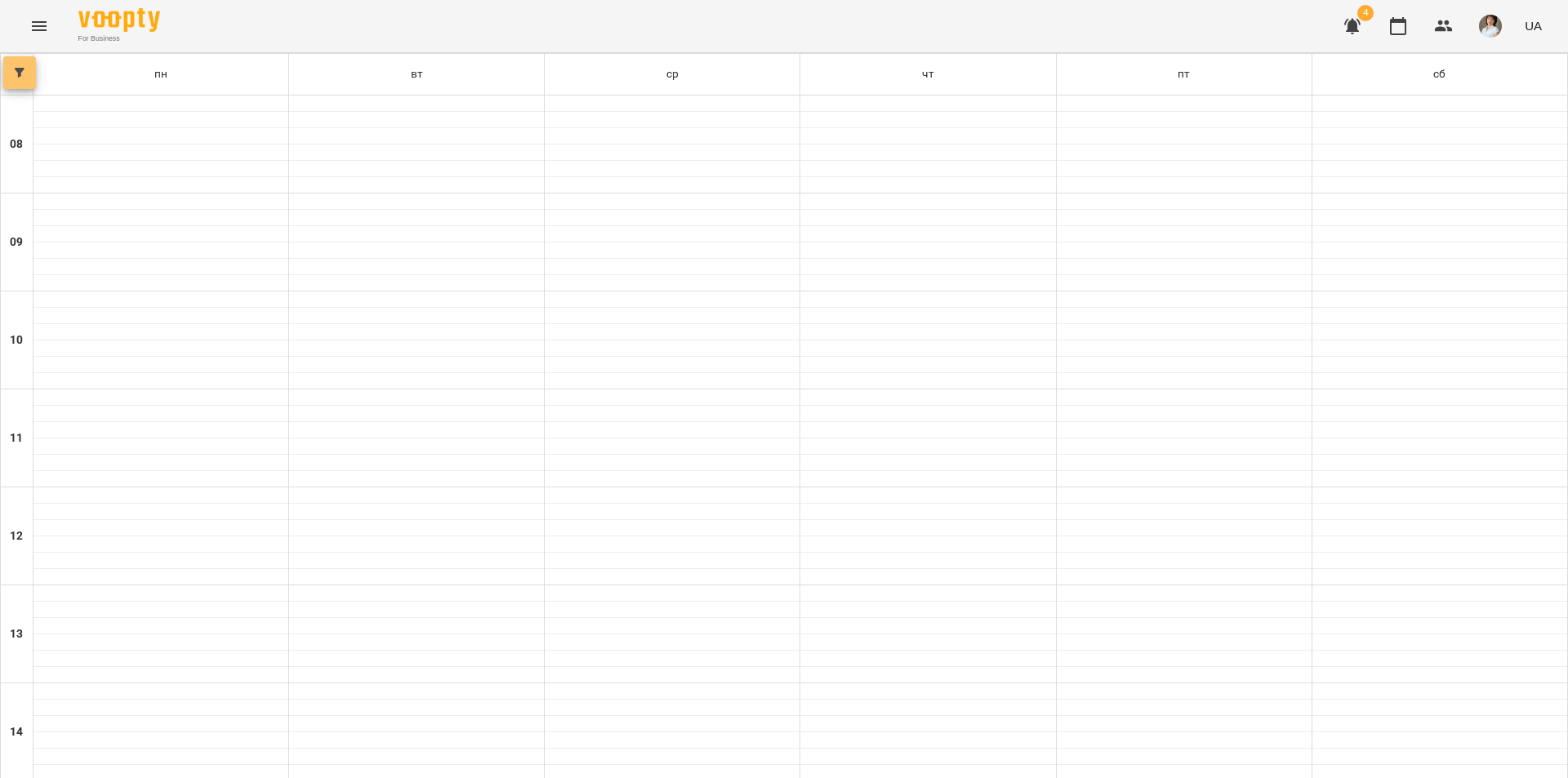
click at [17, 77] on icon "button" at bounding box center [20, 73] width 10 height 10
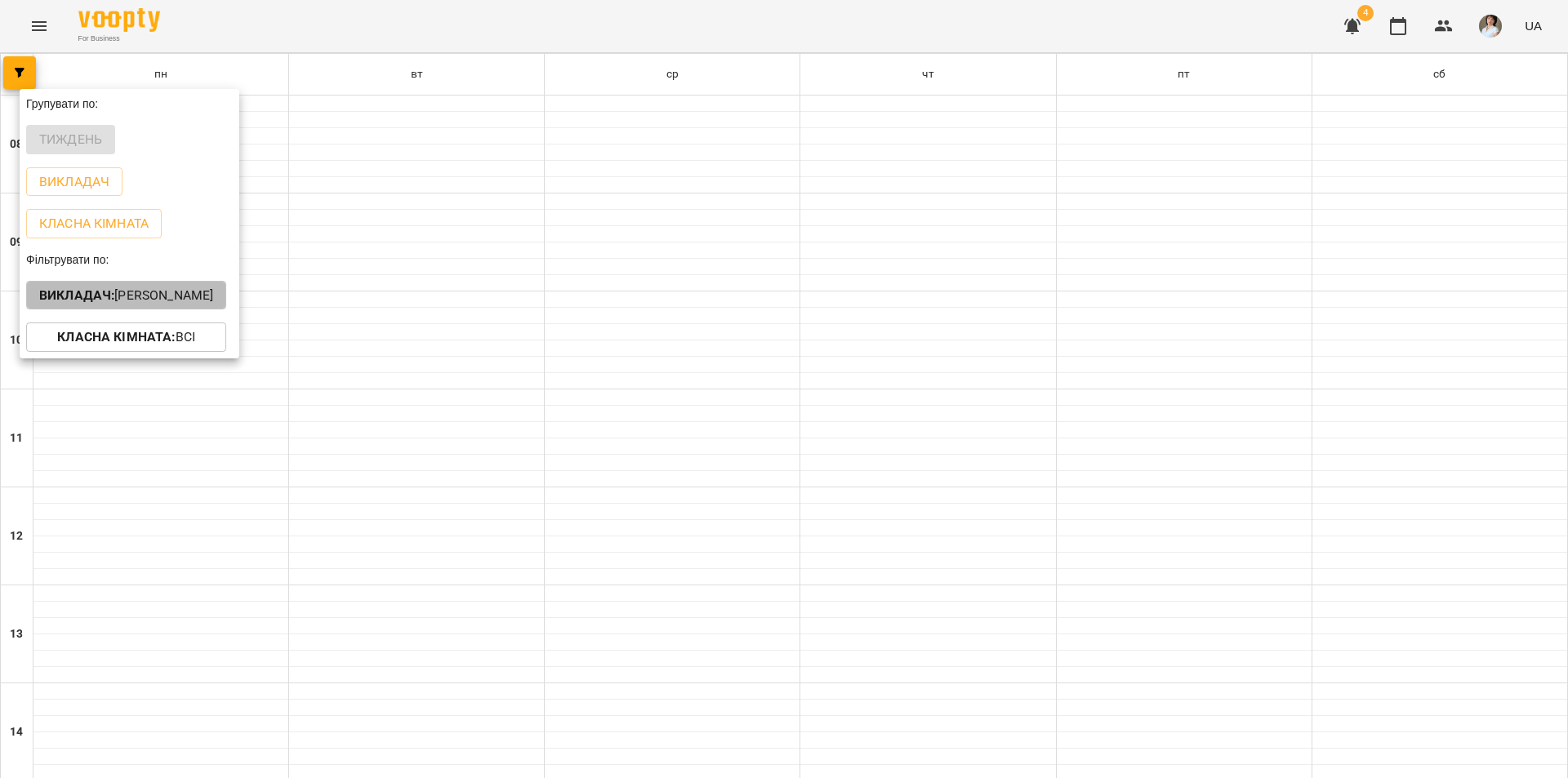
click at [136, 305] on p "Викладач : Гембік Вікторія Миколаївна" at bounding box center [126, 296] width 174 height 20
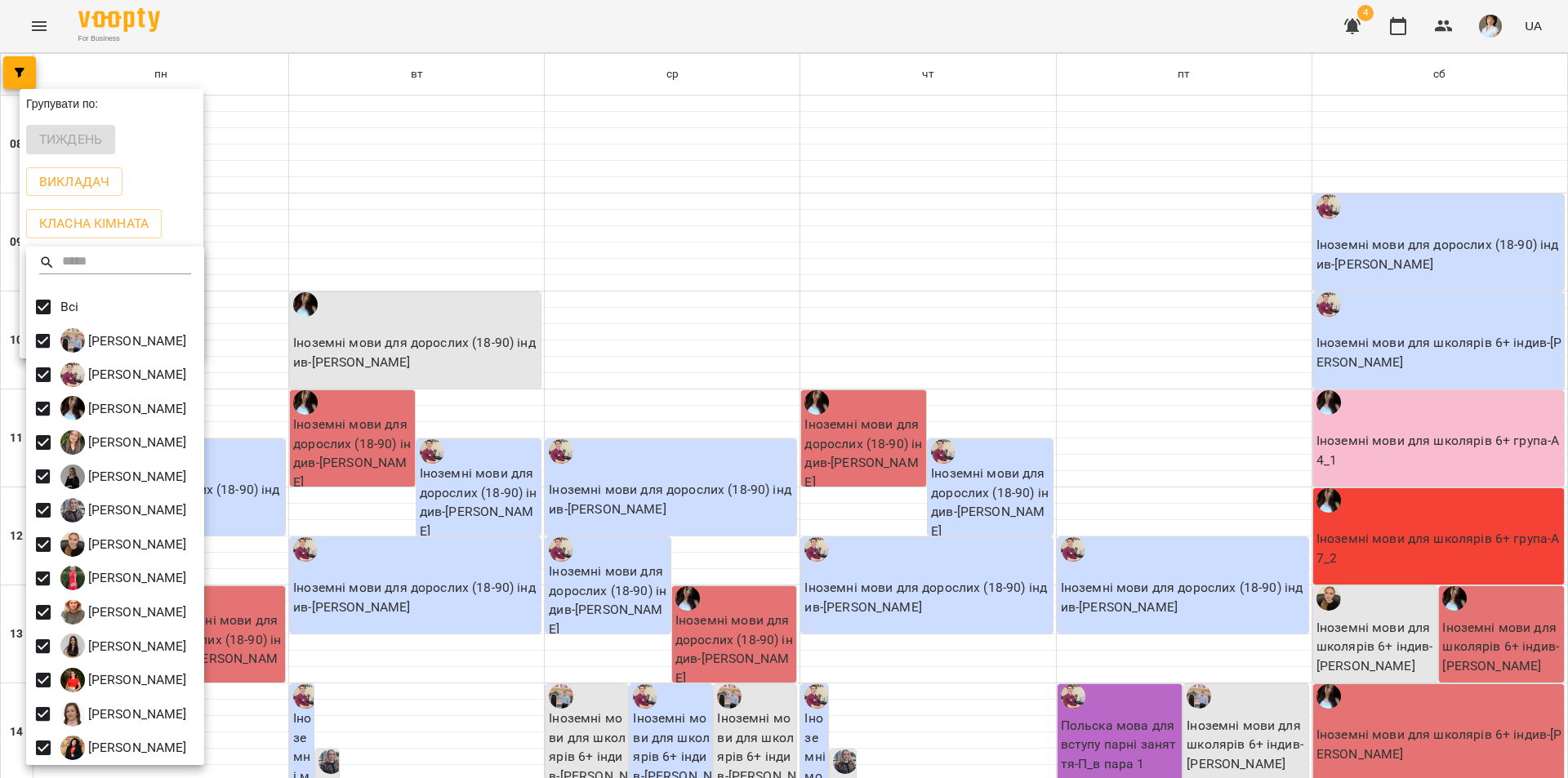
click at [471, 184] on div at bounding box center [784, 389] width 1568 height 778
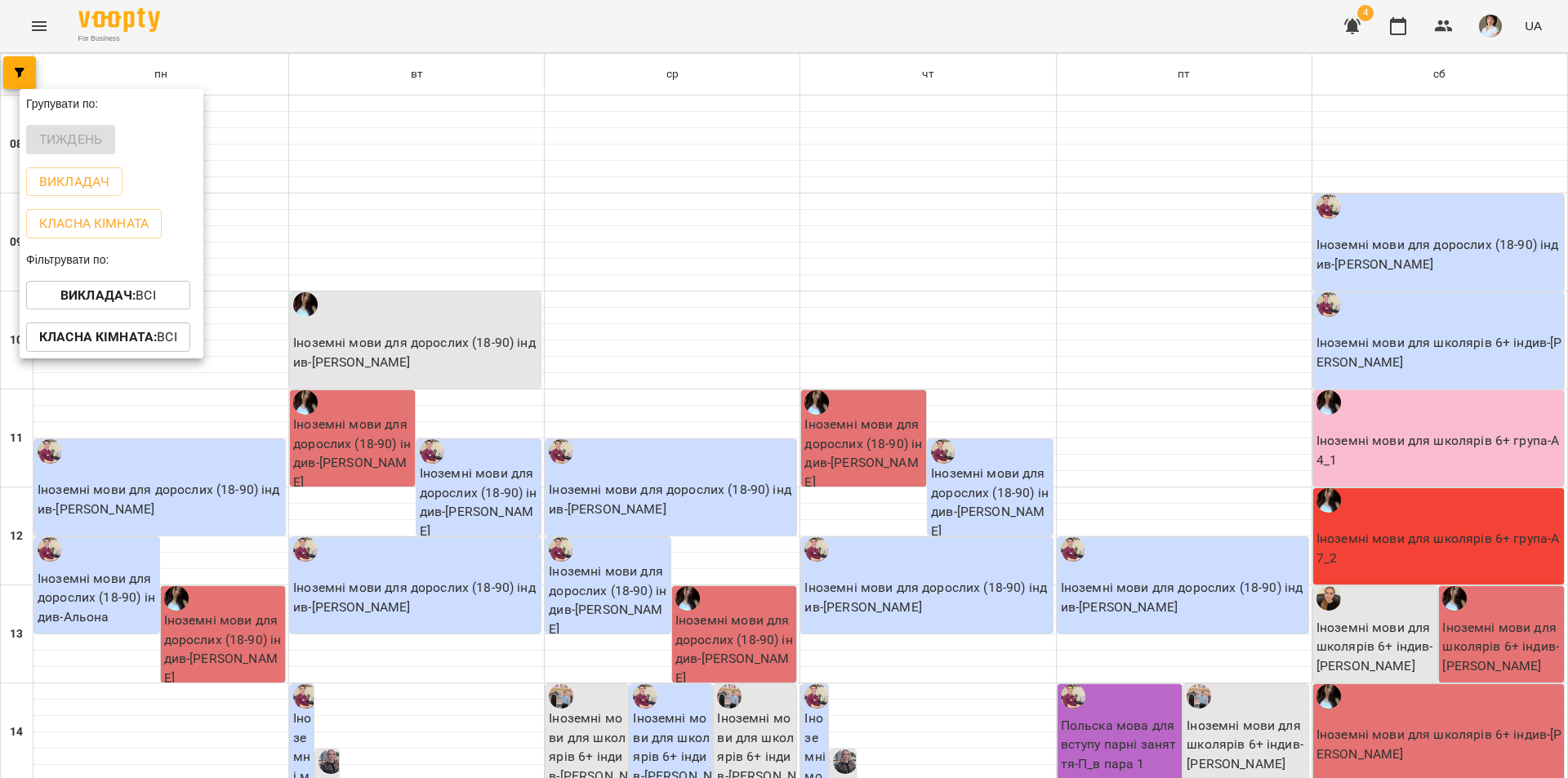
click at [457, 189] on div at bounding box center [784, 389] width 1568 height 778
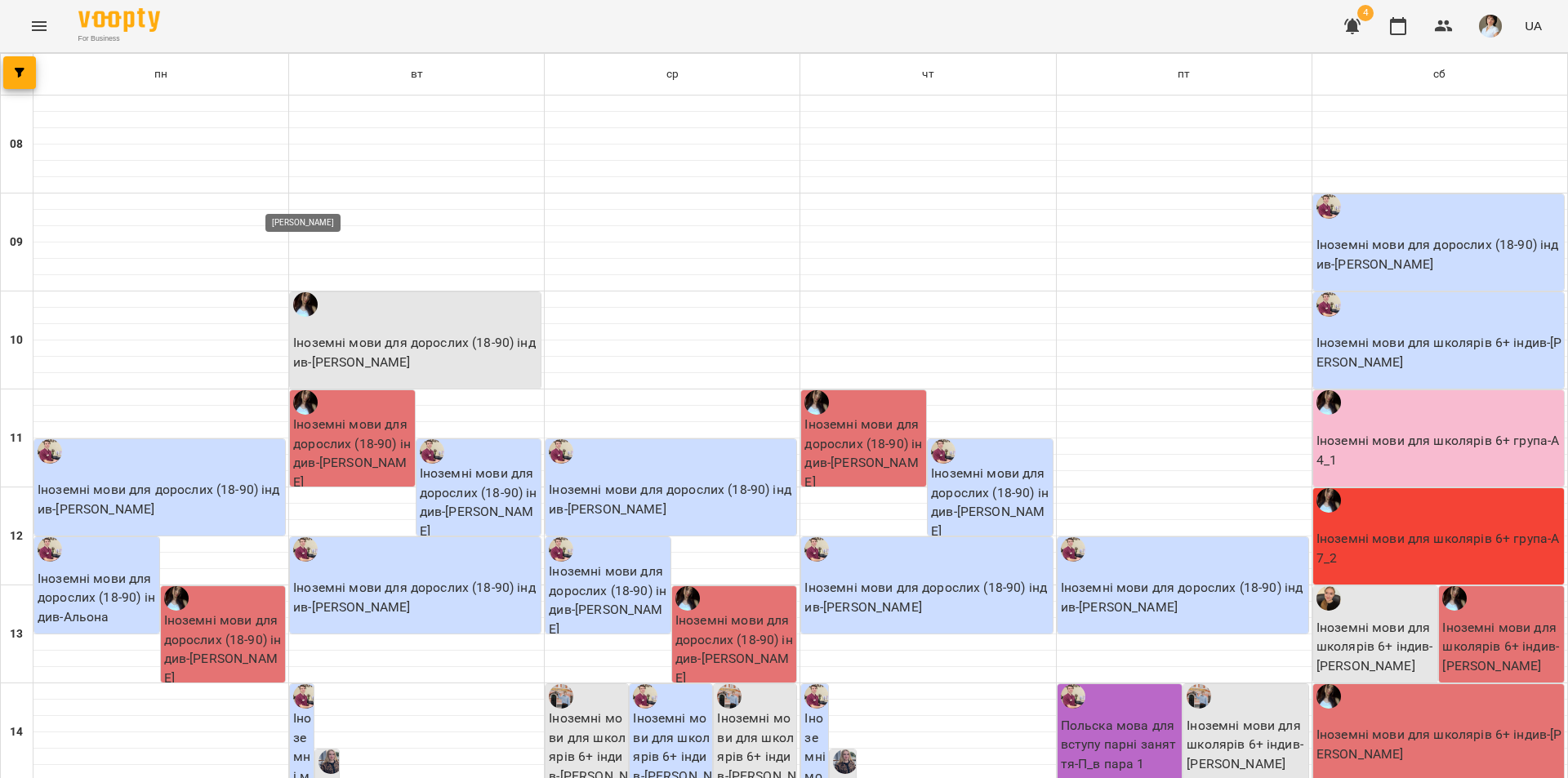
click at [330, 750] on img "Заремба Анна Олександрівна" at bounding box center [331, 762] width 25 height 25
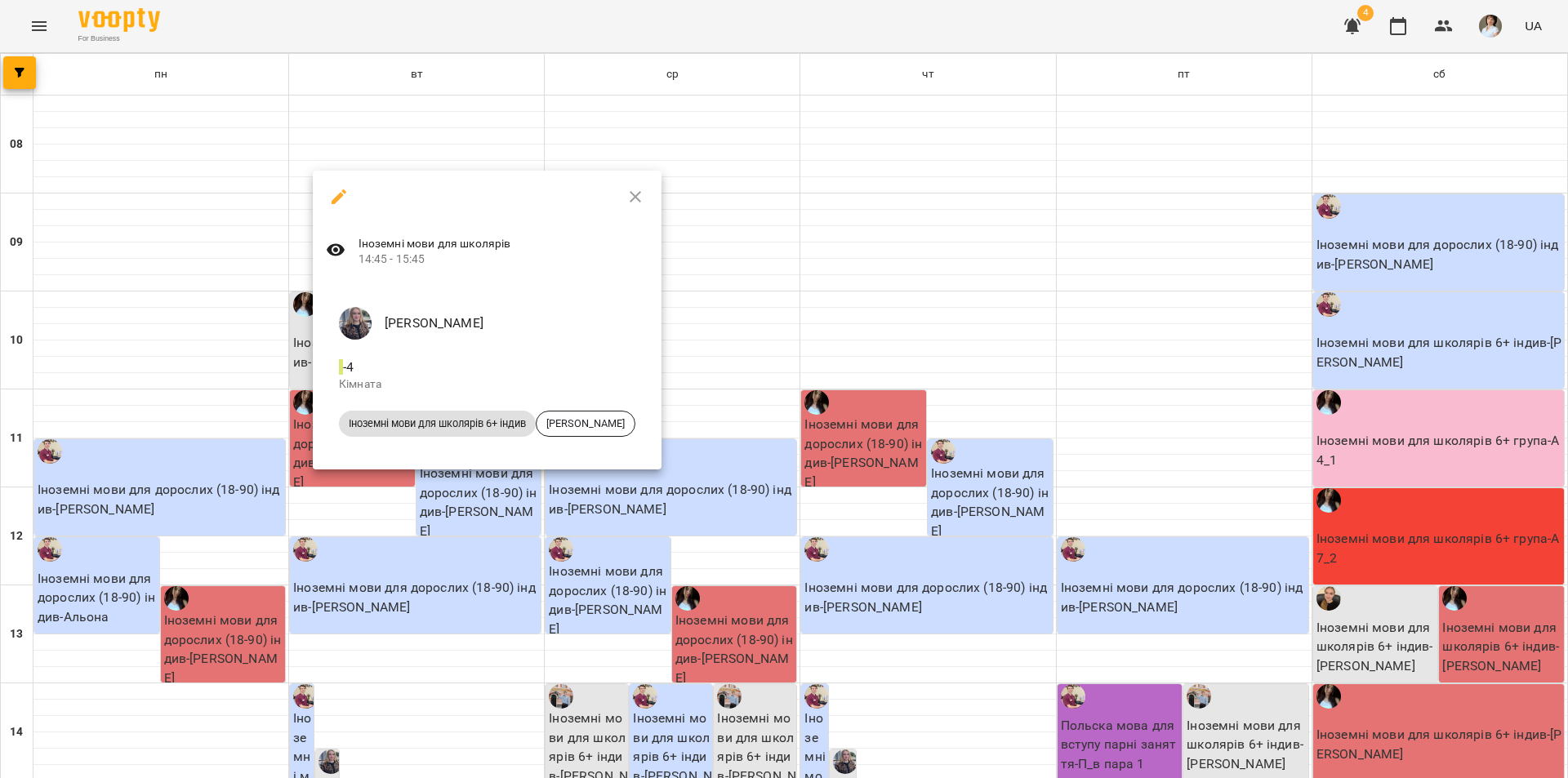
click at [645, 192] on icon "button" at bounding box center [635, 197] width 20 height 20
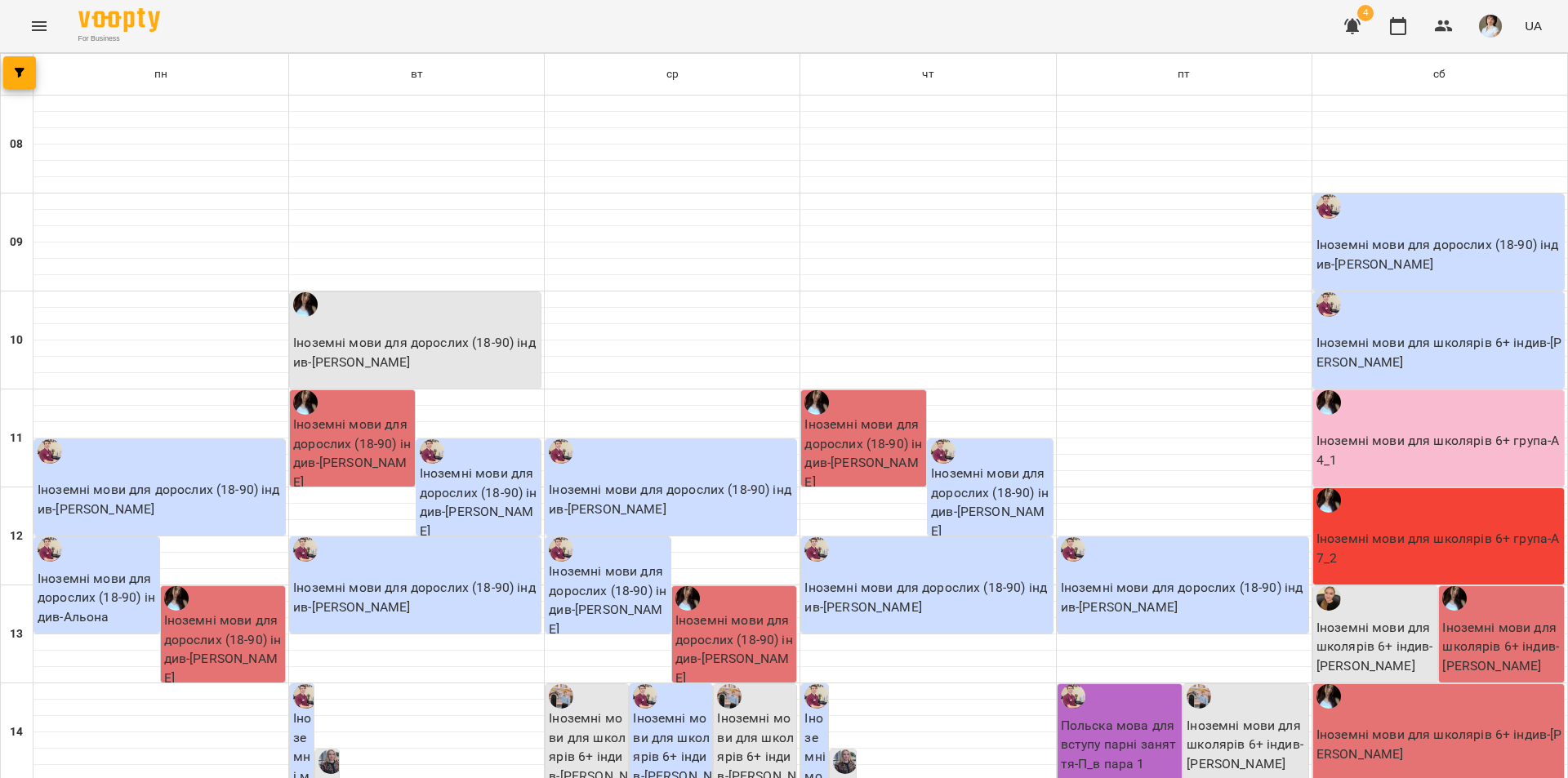
scroll to position [164, 0]
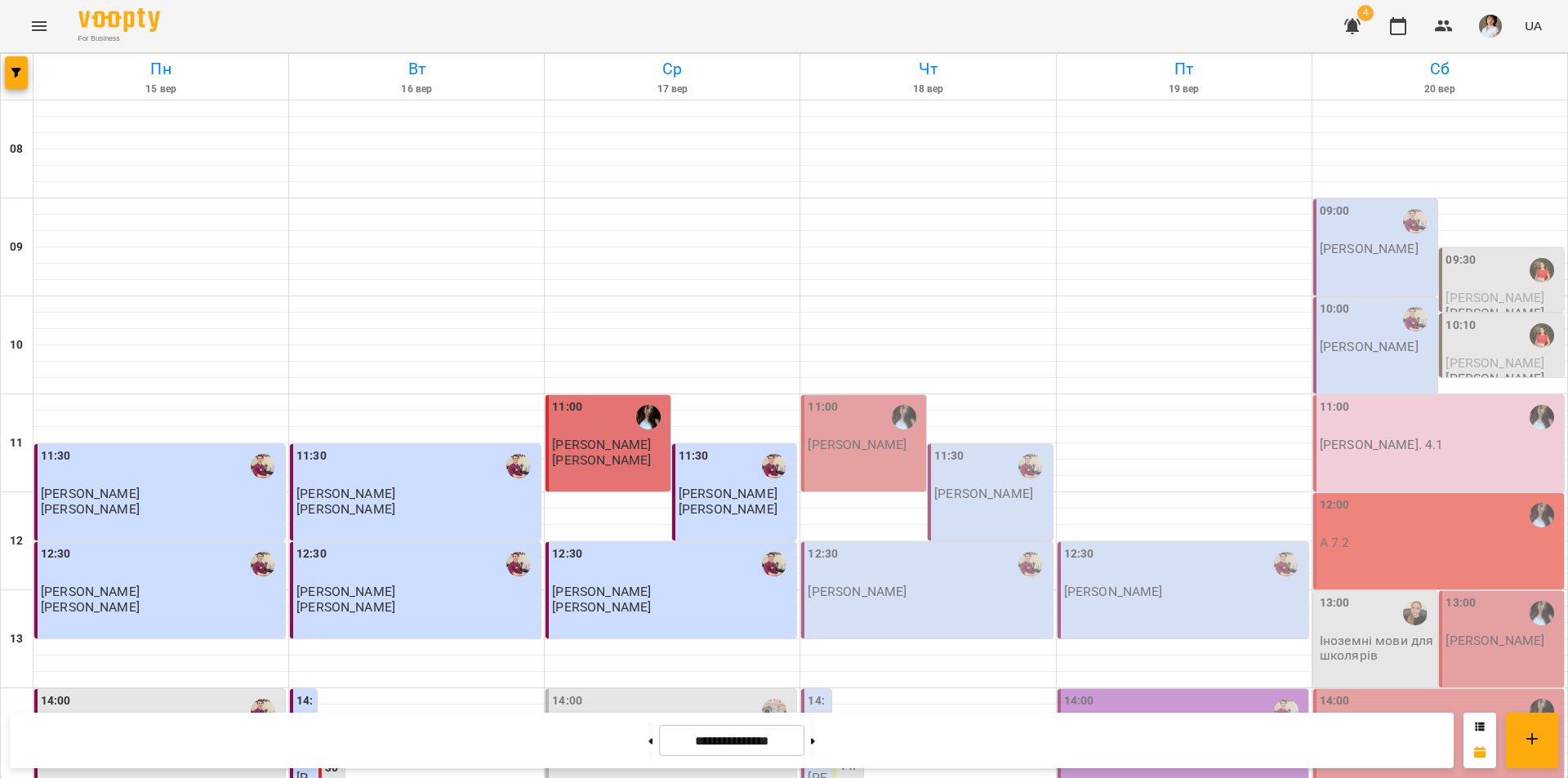
click at [302, 23] on div "For Business 4 UA" at bounding box center [784, 26] width 1568 height 52
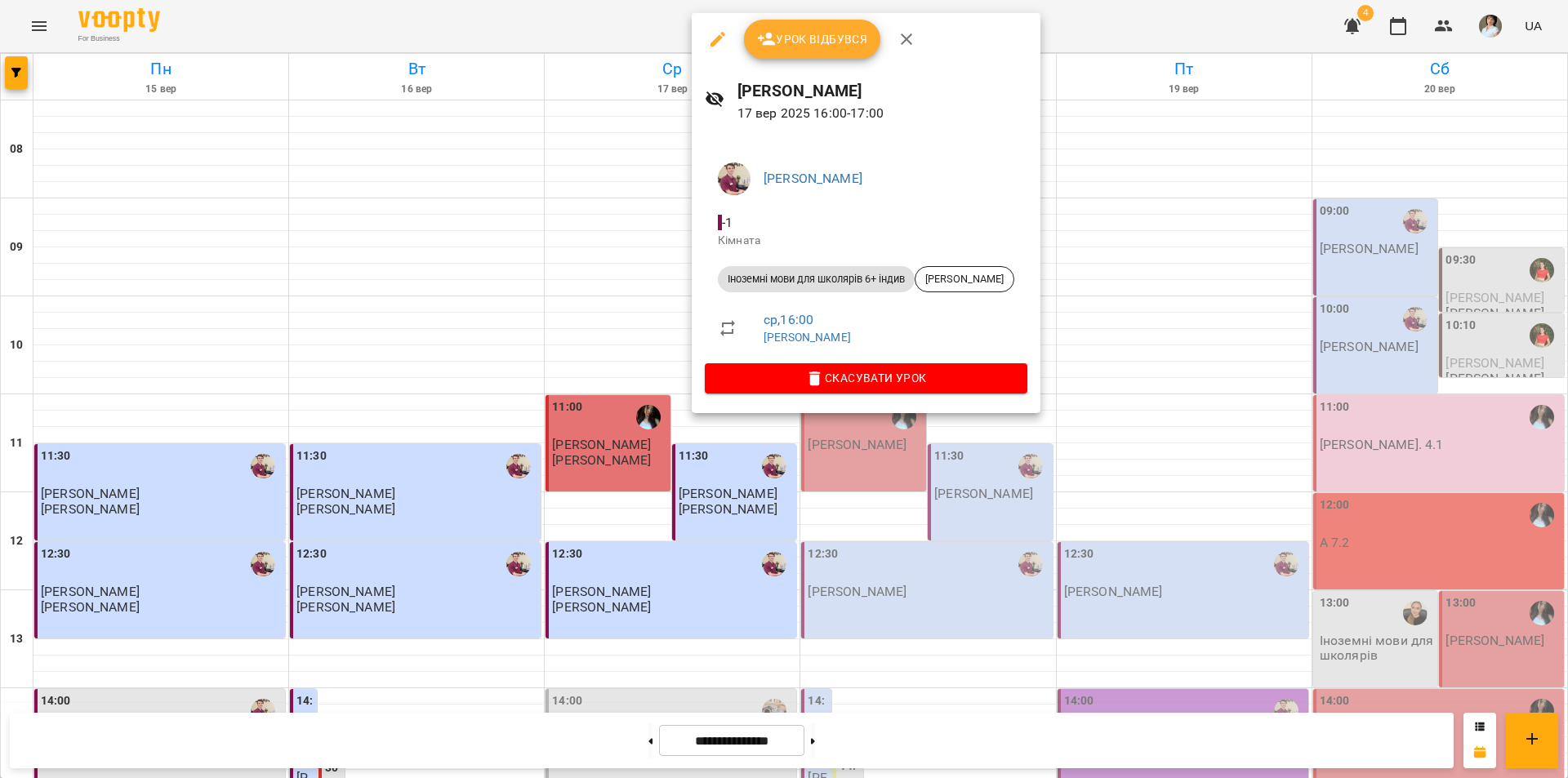
click at [835, 742] on div at bounding box center [784, 389] width 1568 height 778
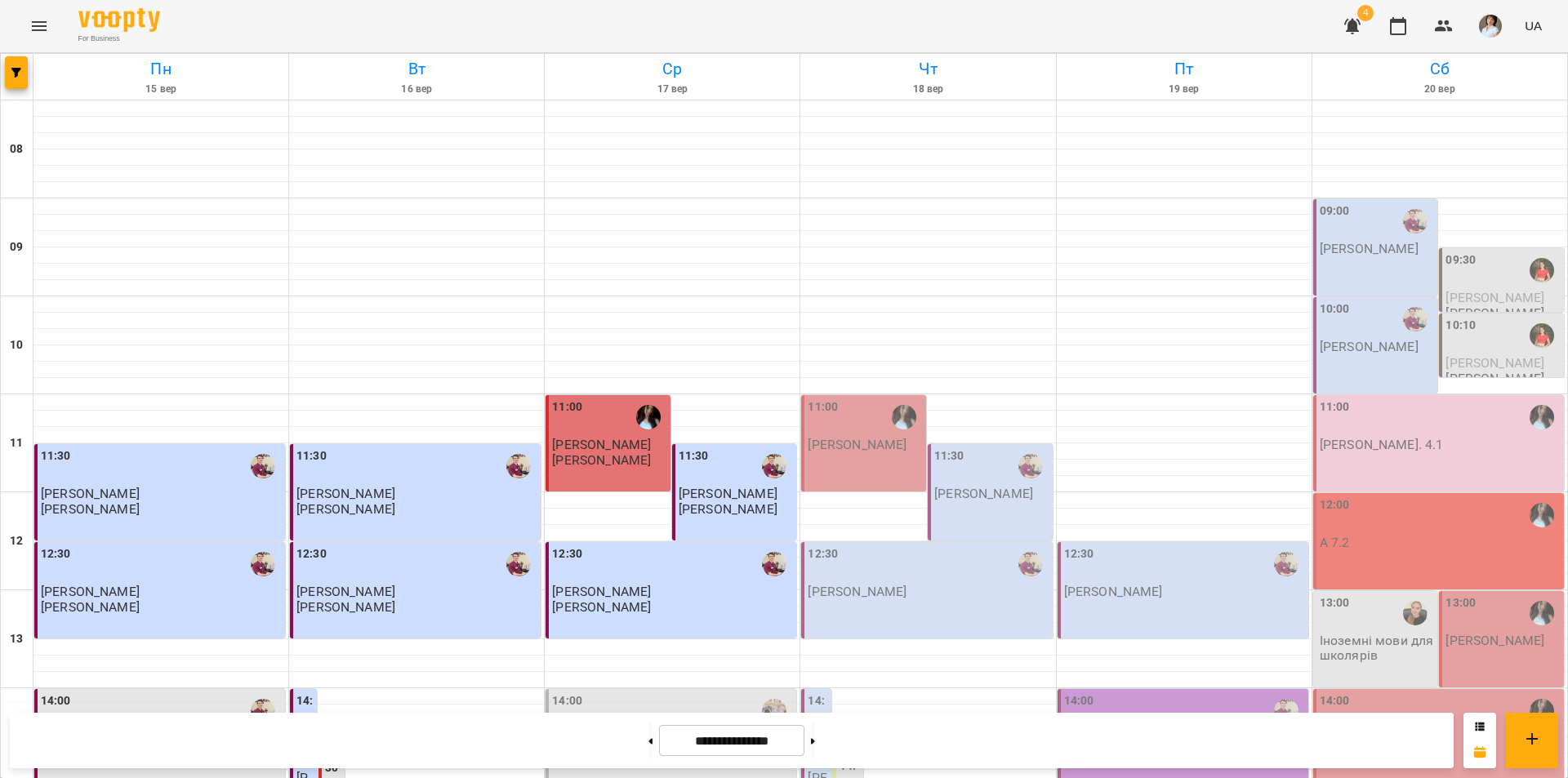
click at [815, 742] on icon at bounding box center [812, 741] width 4 height 6
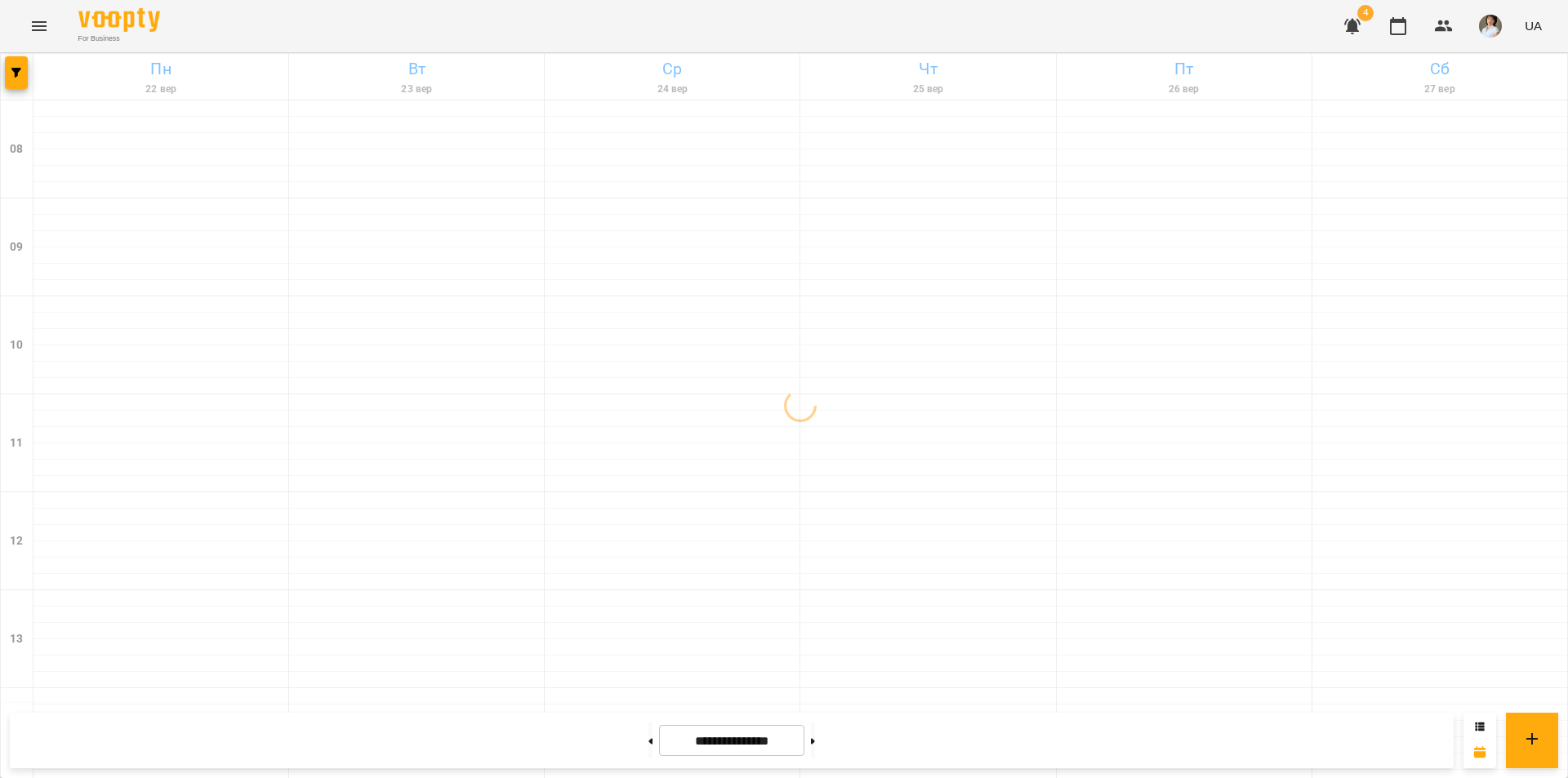
click at [815, 742] on icon at bounding box center [812, 741] width 4 height 6
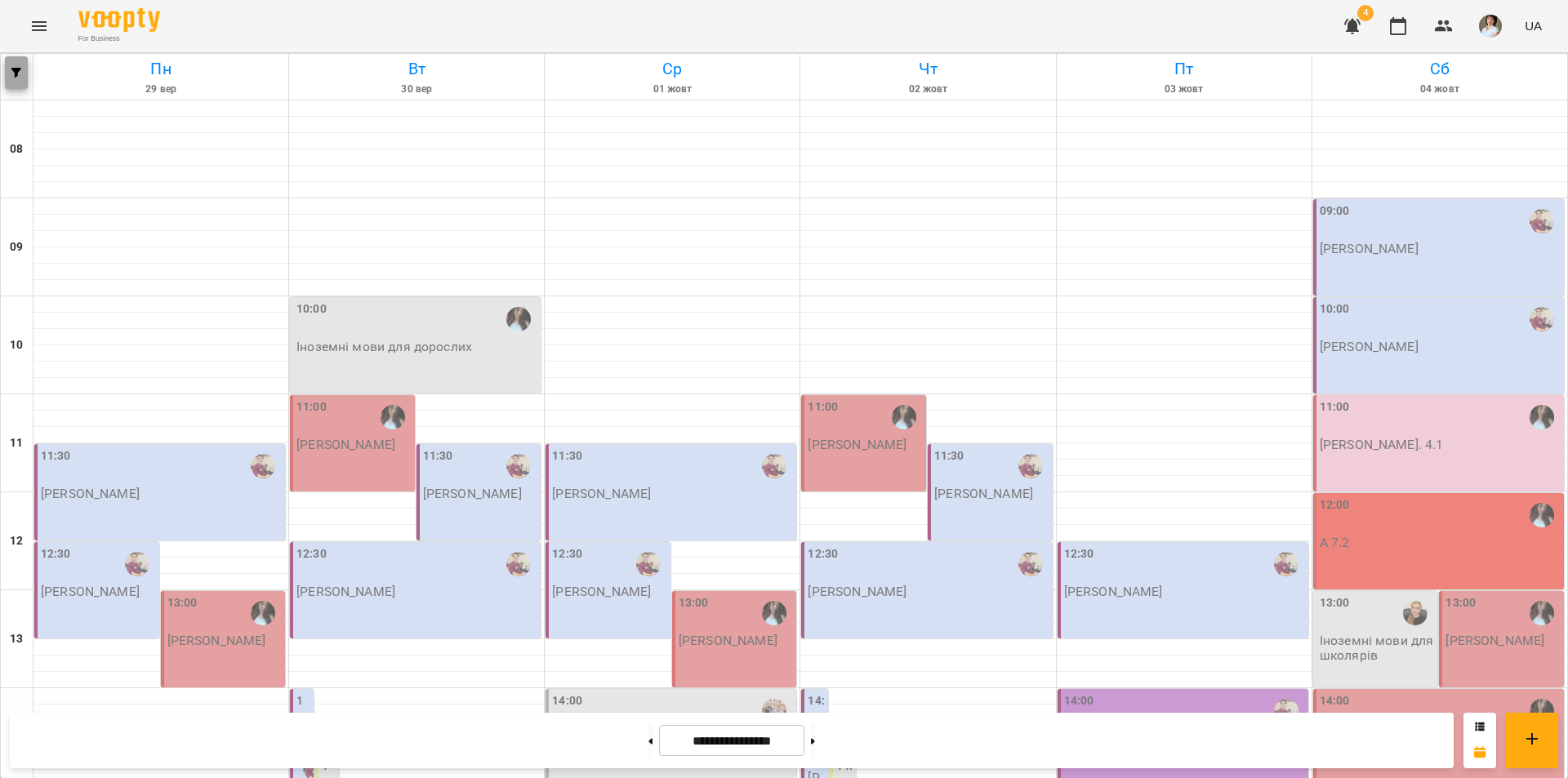
click at [17, 71] on icon "button" at bounding box center [17, 73] width 10 height 10
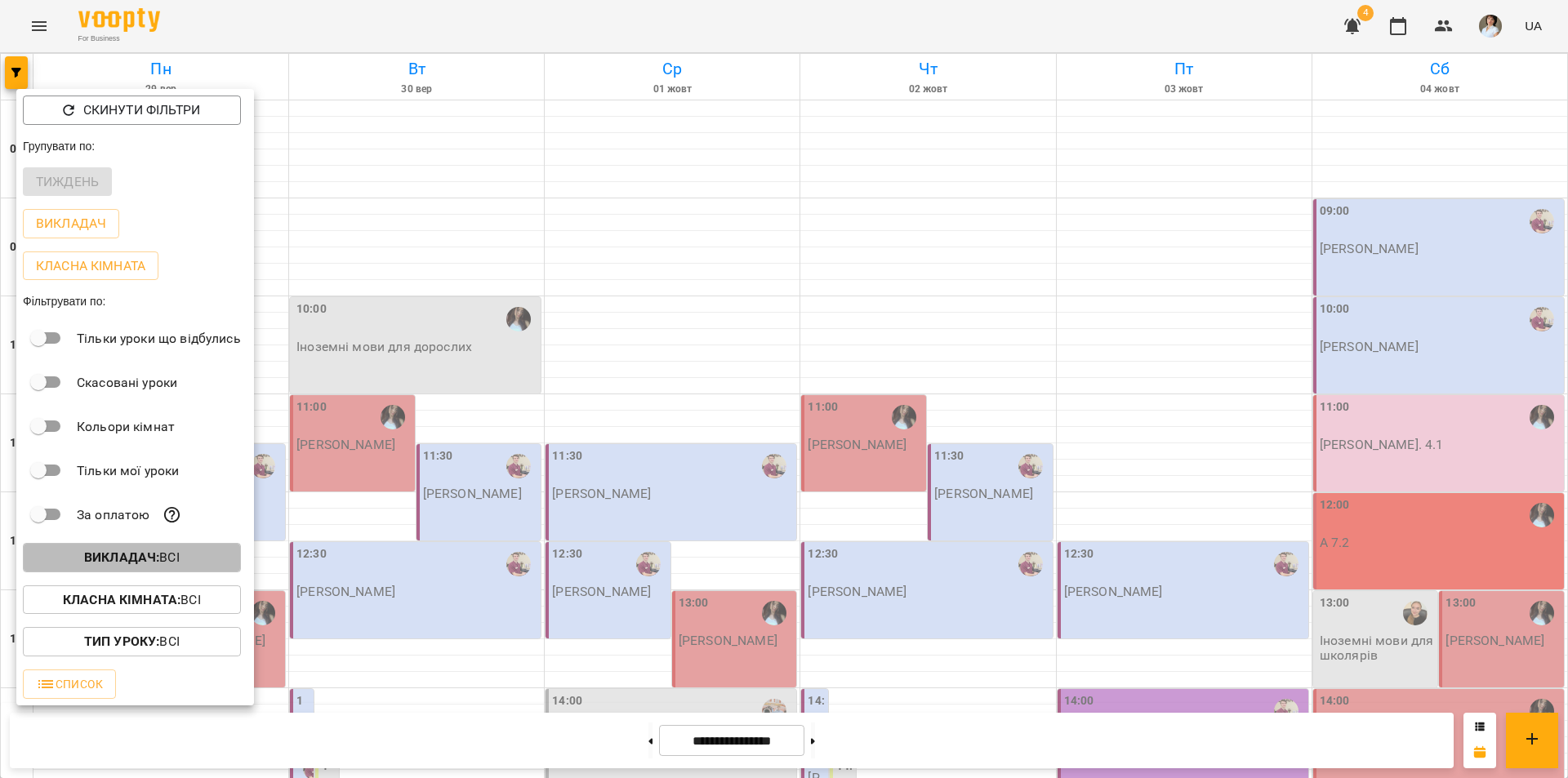
click at [99, 565] on b "Викладач :" at bounding box center [121, 557] width 75 height 16
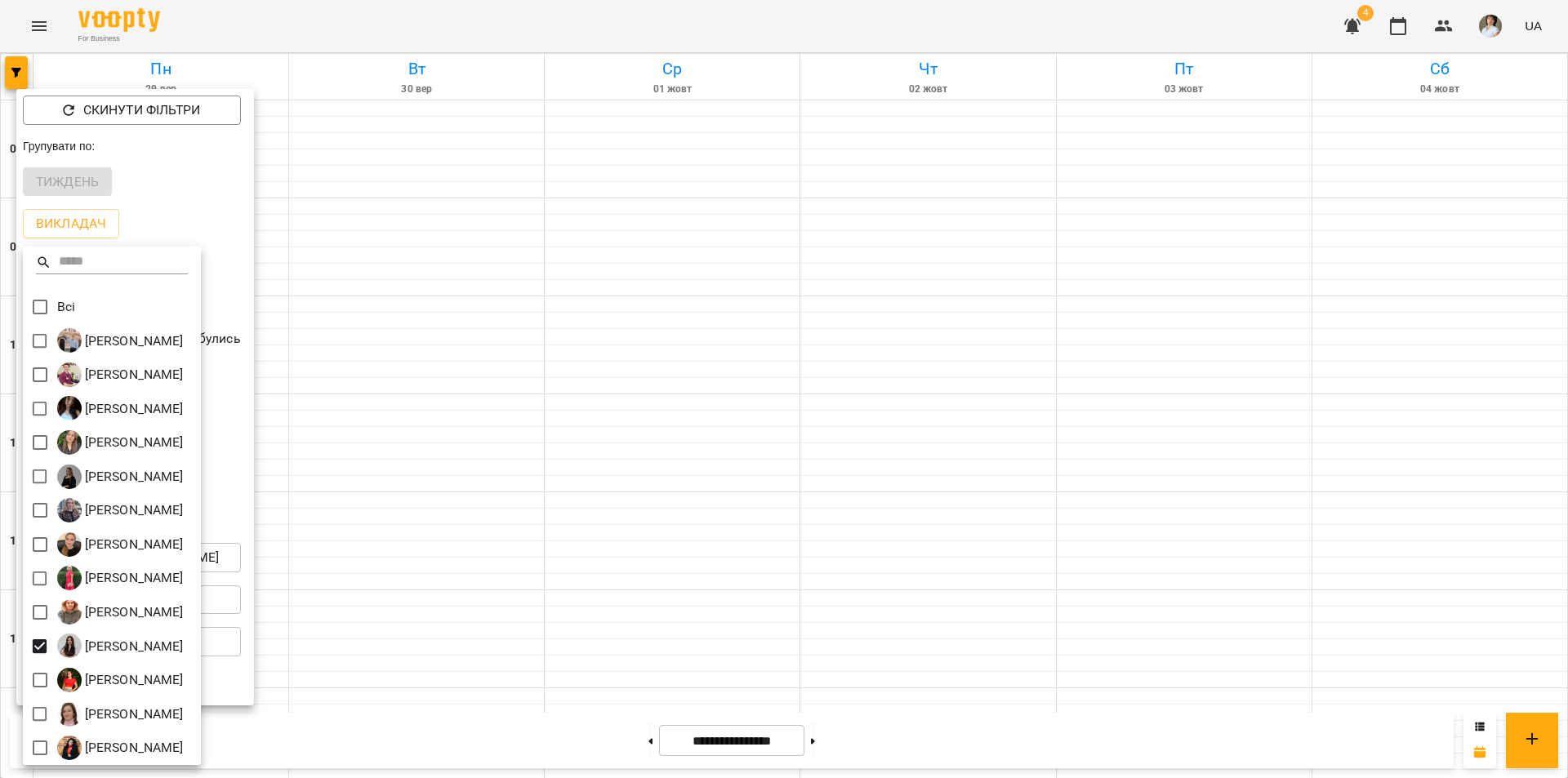
click at [593, 26] on div at bounding box center [784, 389] width 1568 height 778
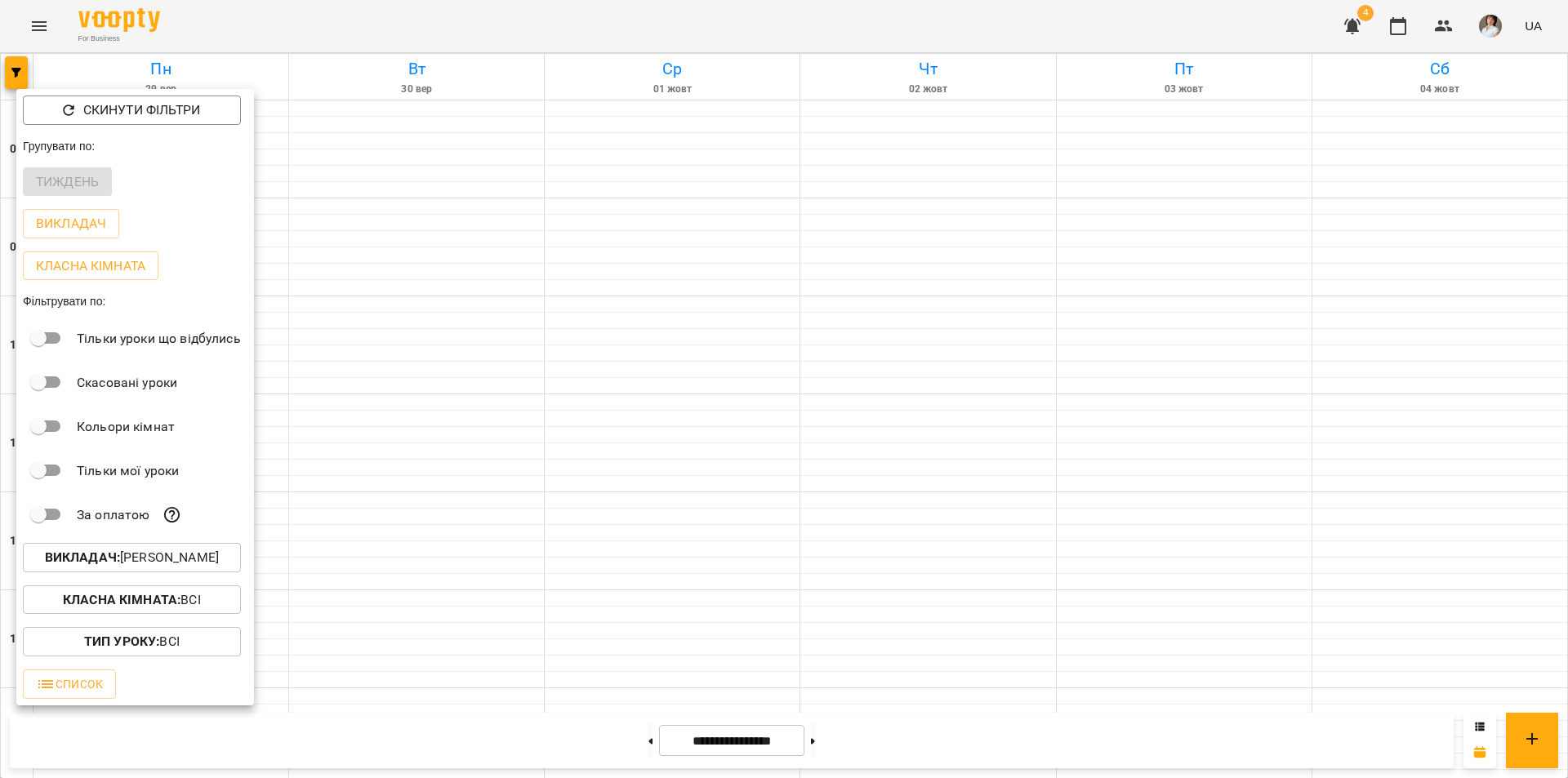
click at [593, 26] on div at bounding box center [784, 389] width 1568 height 778
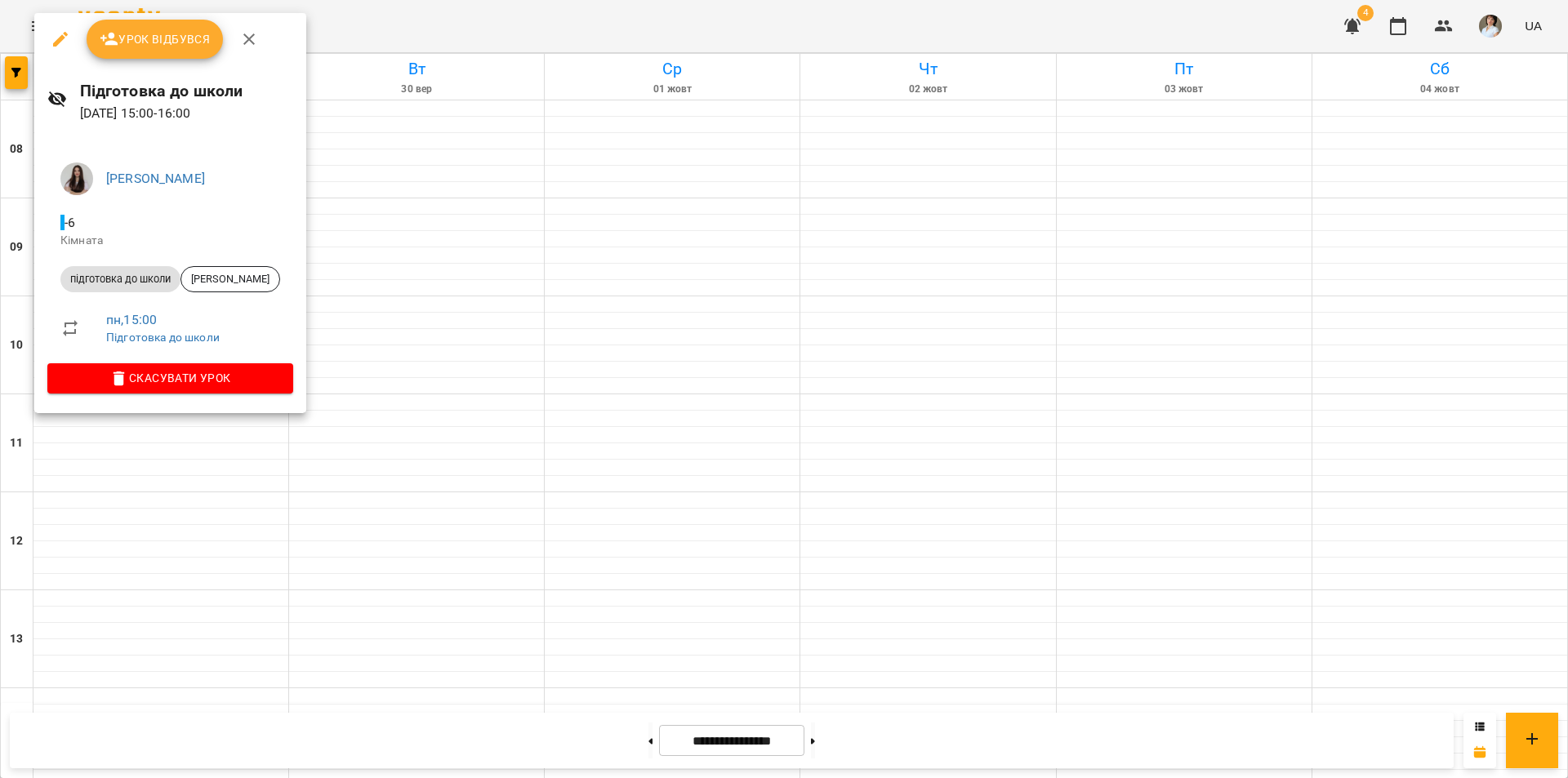
click at [102, 719] on div at bounding box center [784, 389] width 1568 height 778
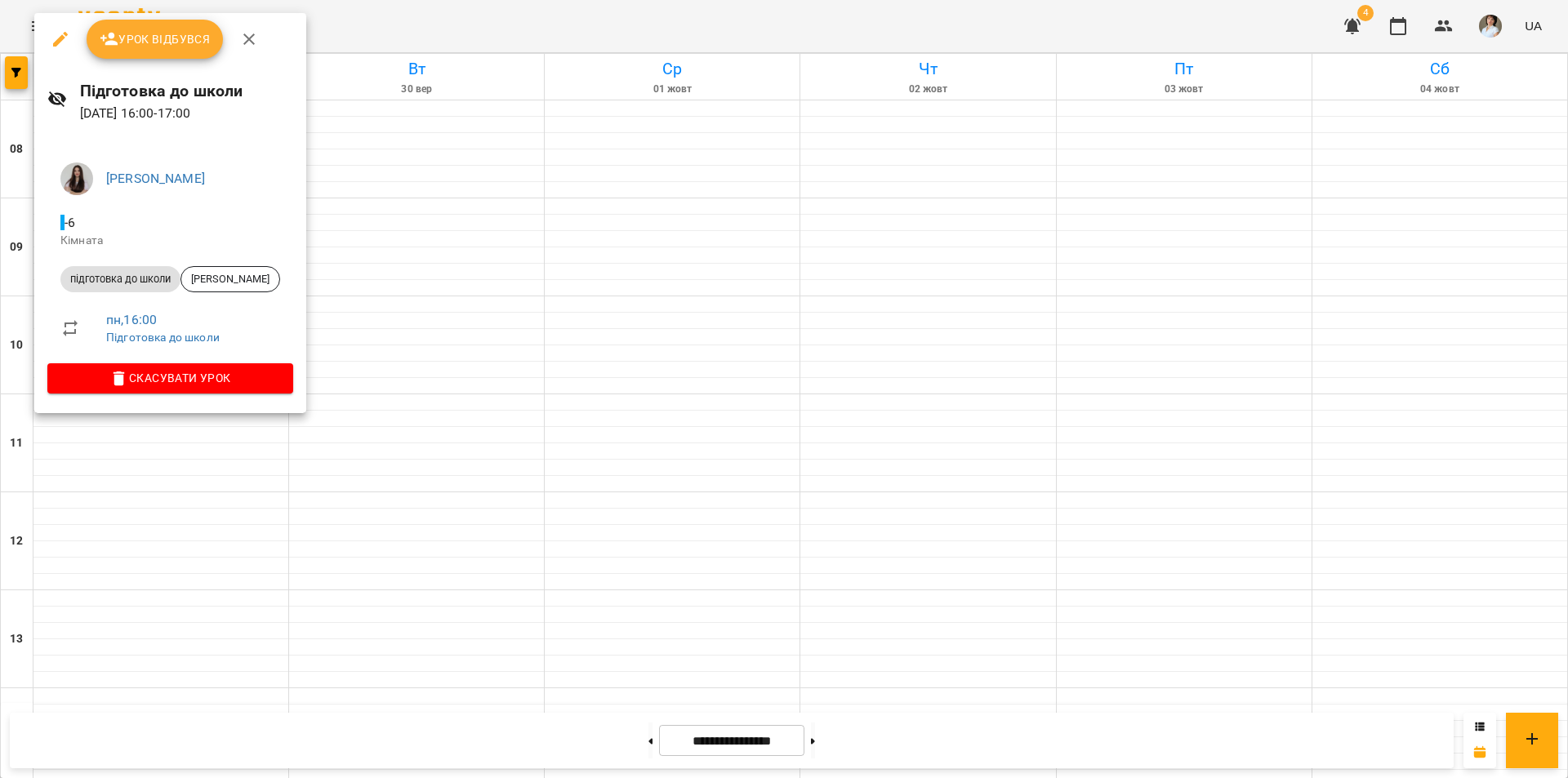
drag, startPoint x: 185, startPoint y: 609, endPoint x: 159, endPoint y: 486, distance: 125.7
click at [183, 607] on div at bounding box center [784, 389] width 1568 height 778
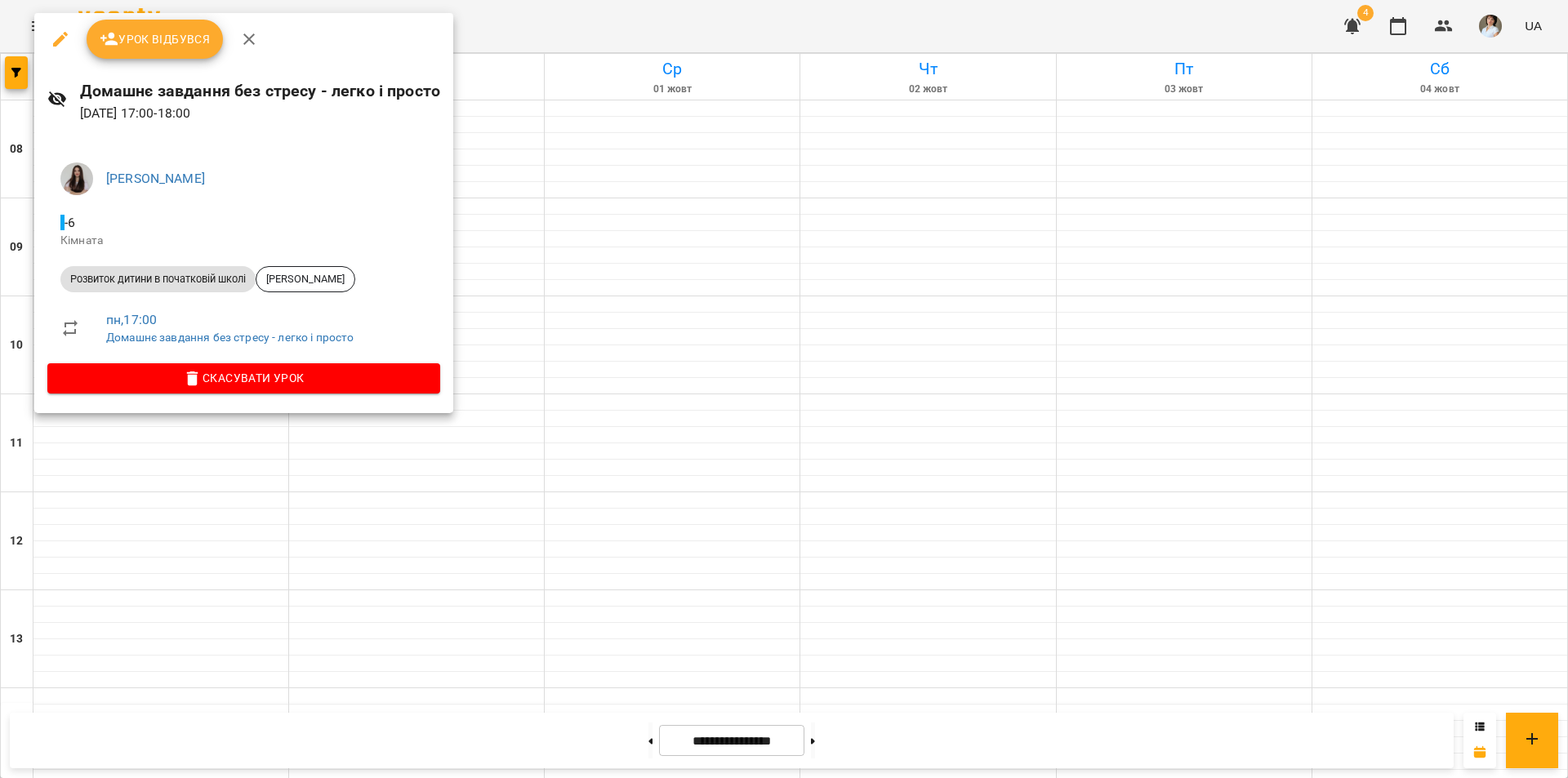
click at [106, 498] on div at bounding box center [784, 389] width 1568 height 778
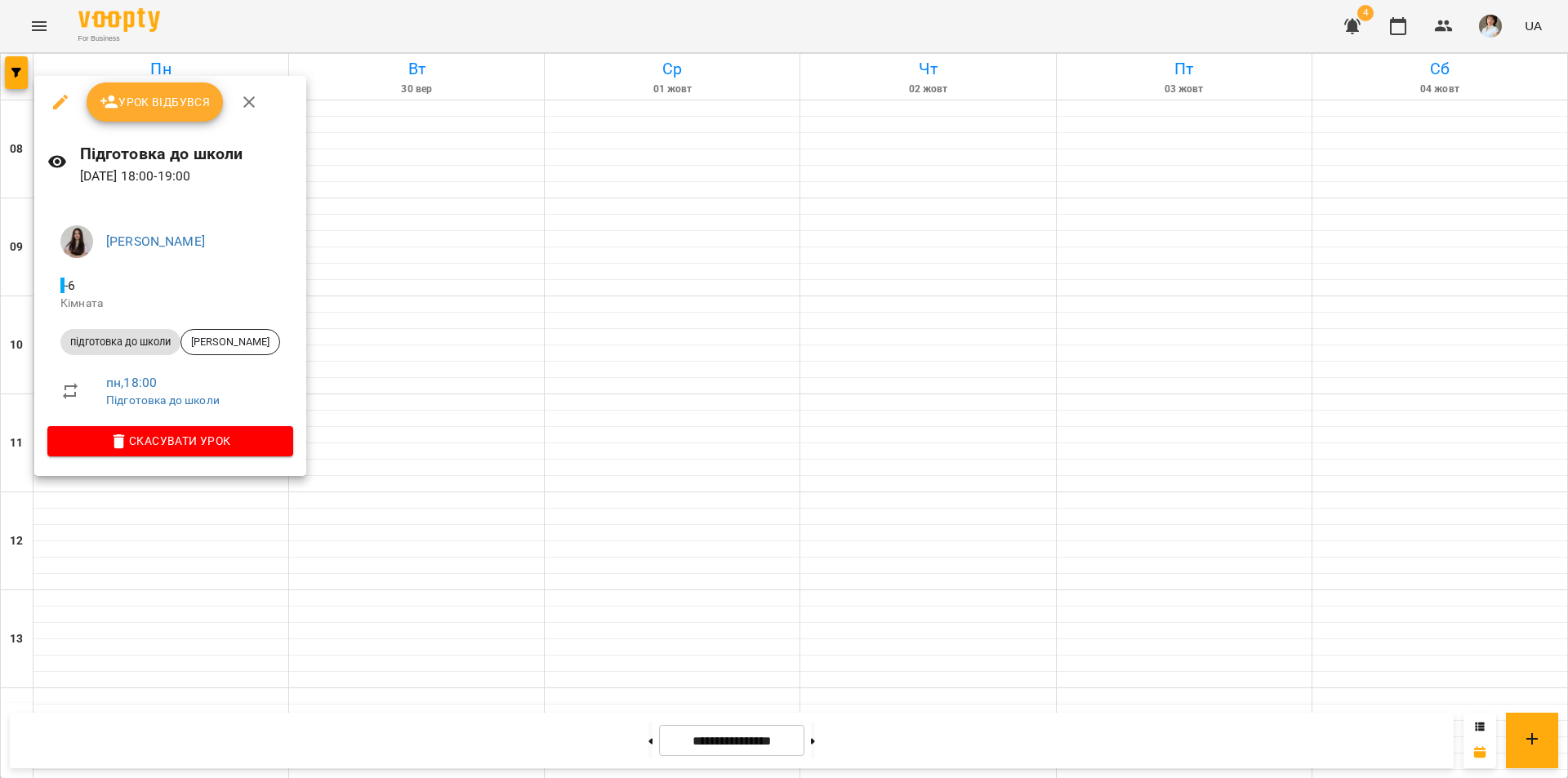
click at [581, 34] on div at bounding box center [784, 389] width 1568 height 778
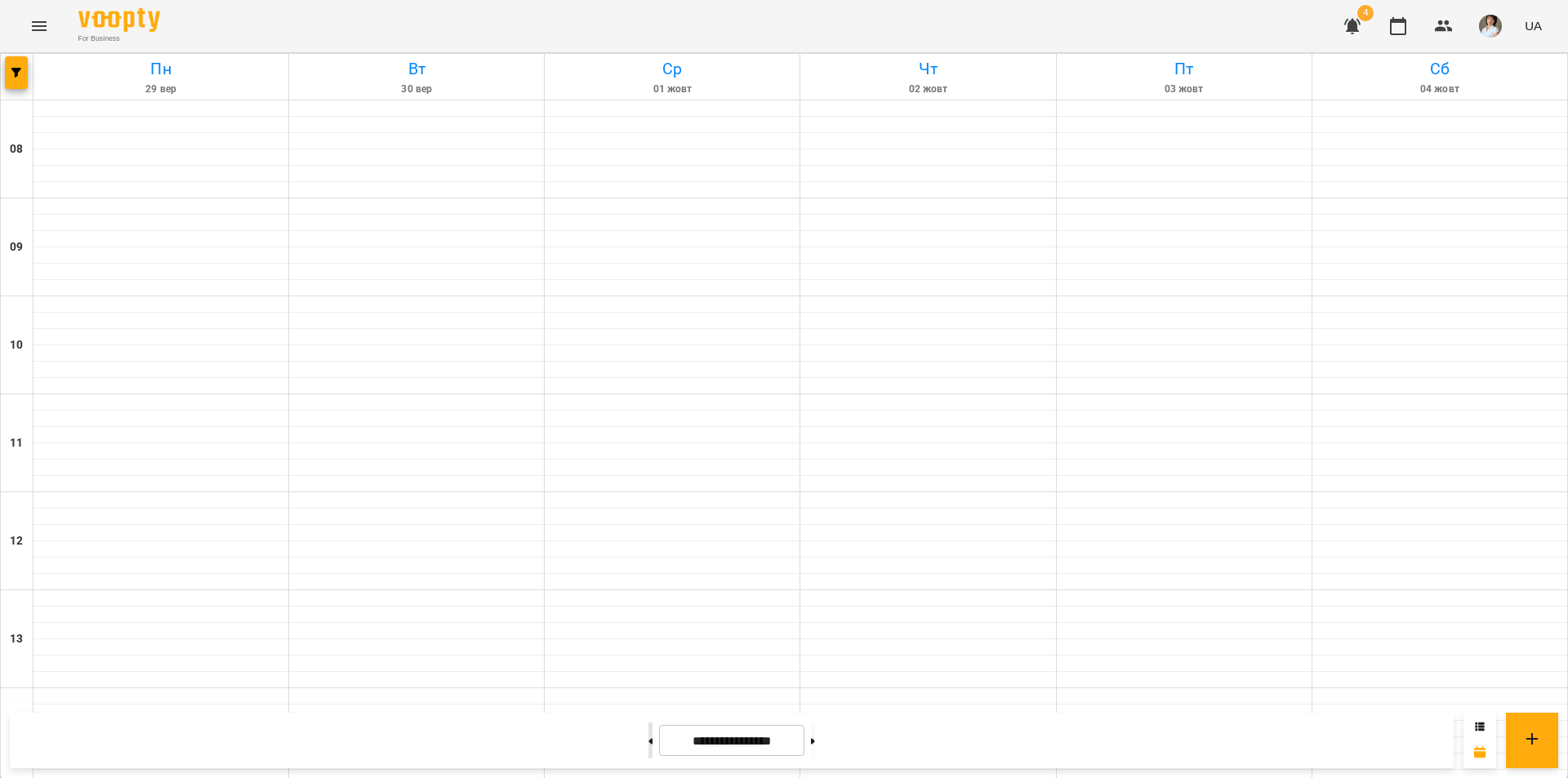
click at [648, 751] on button at bounding box center [650, 741] width 4 height 36
click at [648, 749] on button at bounding box center [650, 741] width 4 height 36
type input "**********"
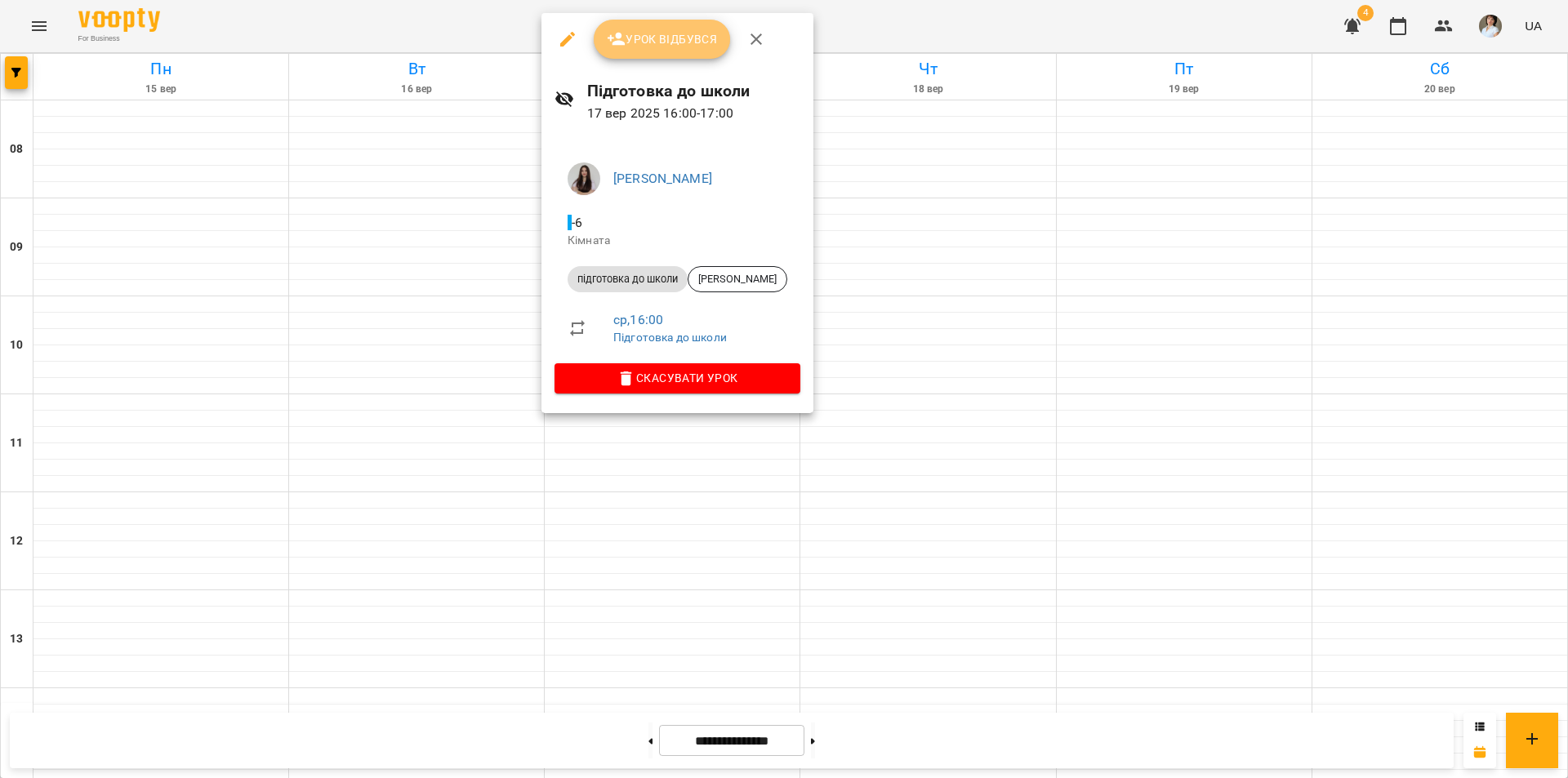
click at [662, 44] on span "Урок відбувся" at bounding box center [662, 40] width 111 height 20
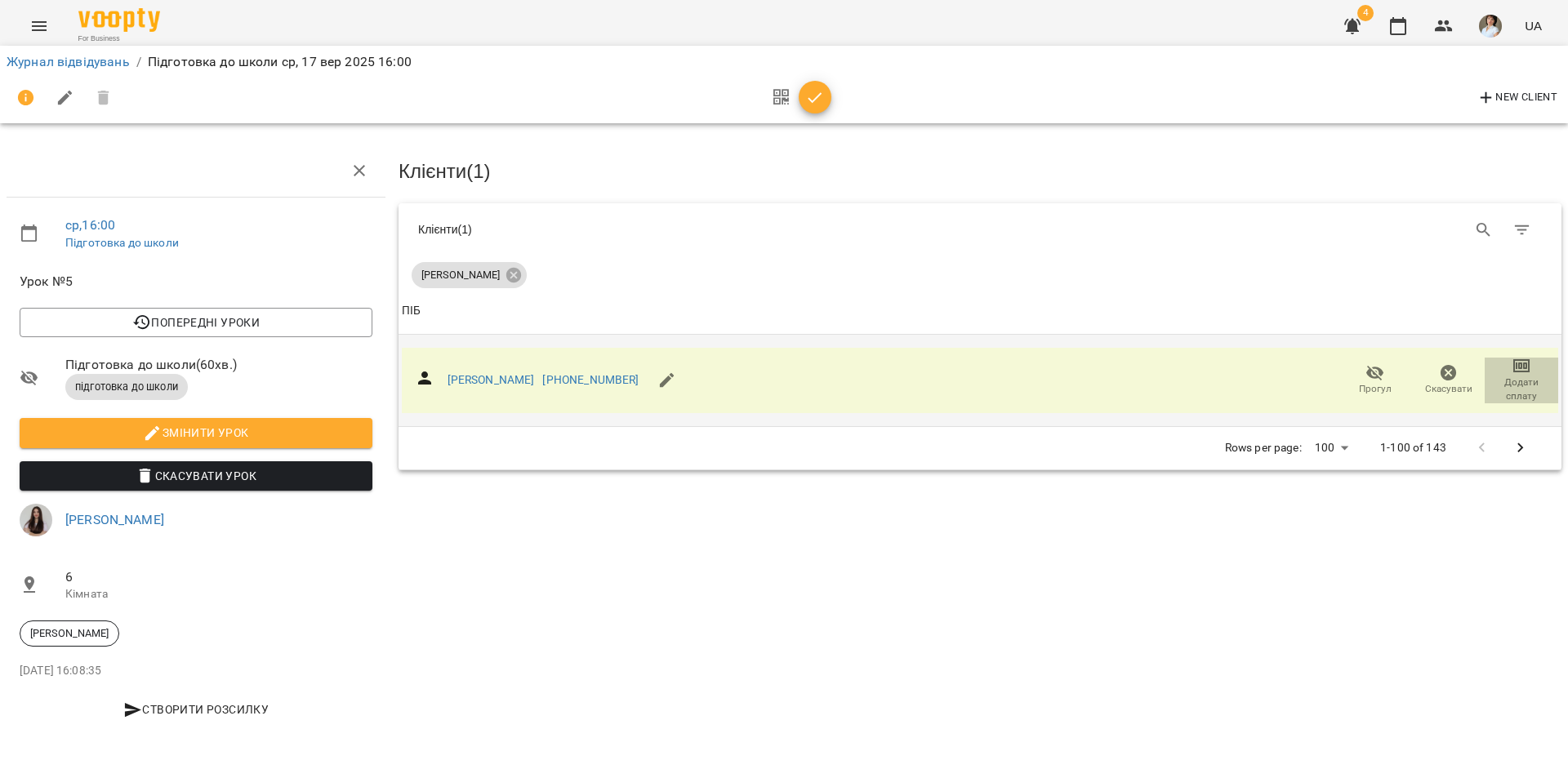
click at [1522, 358] on icon "button" at bounding box center [1521, 366] width 20 height 20
click at [1520, 358] on li "Додати сплату разового" at bounding box center [1467, 363] width 178 height 30
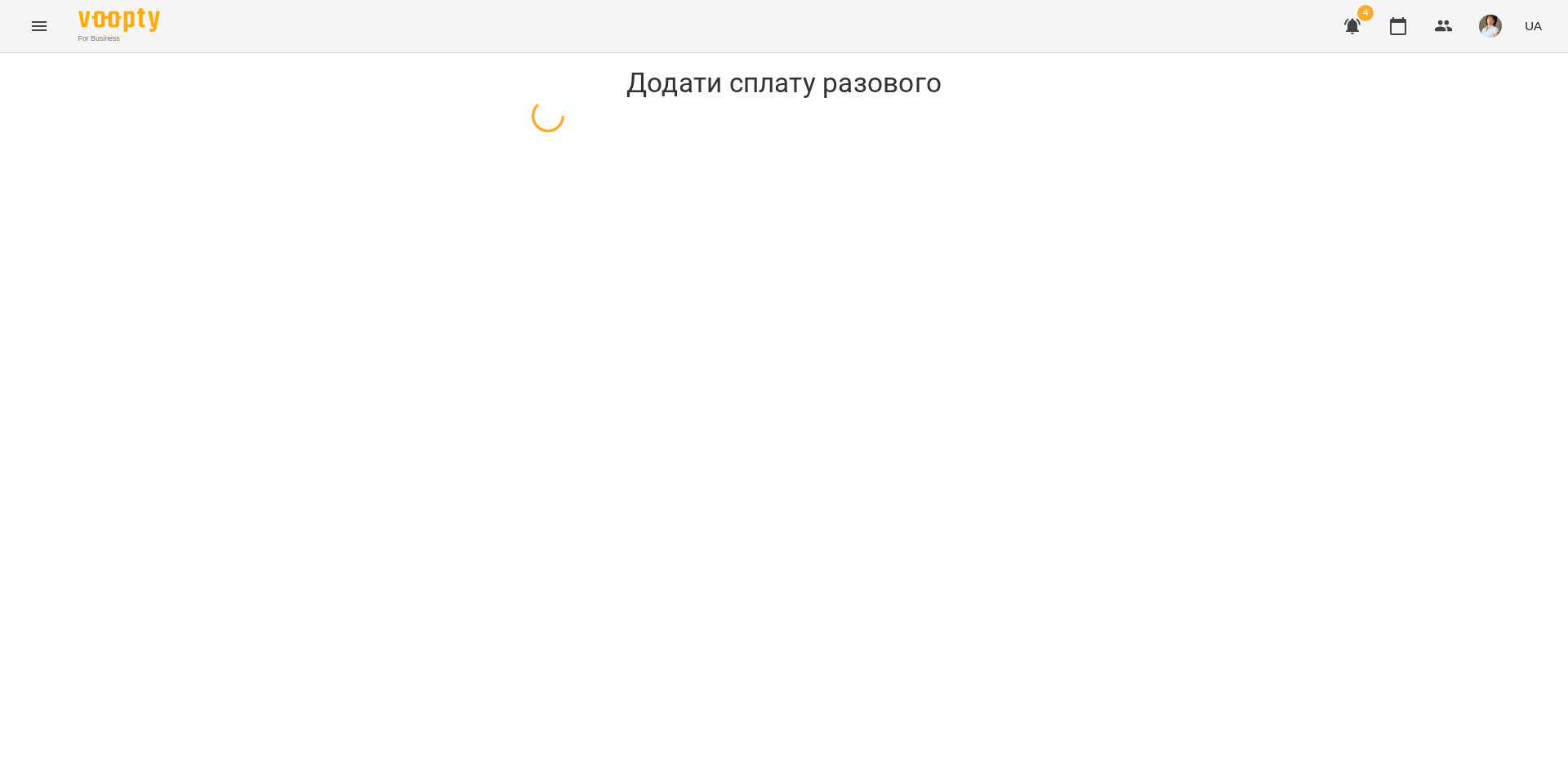
select select "**********"
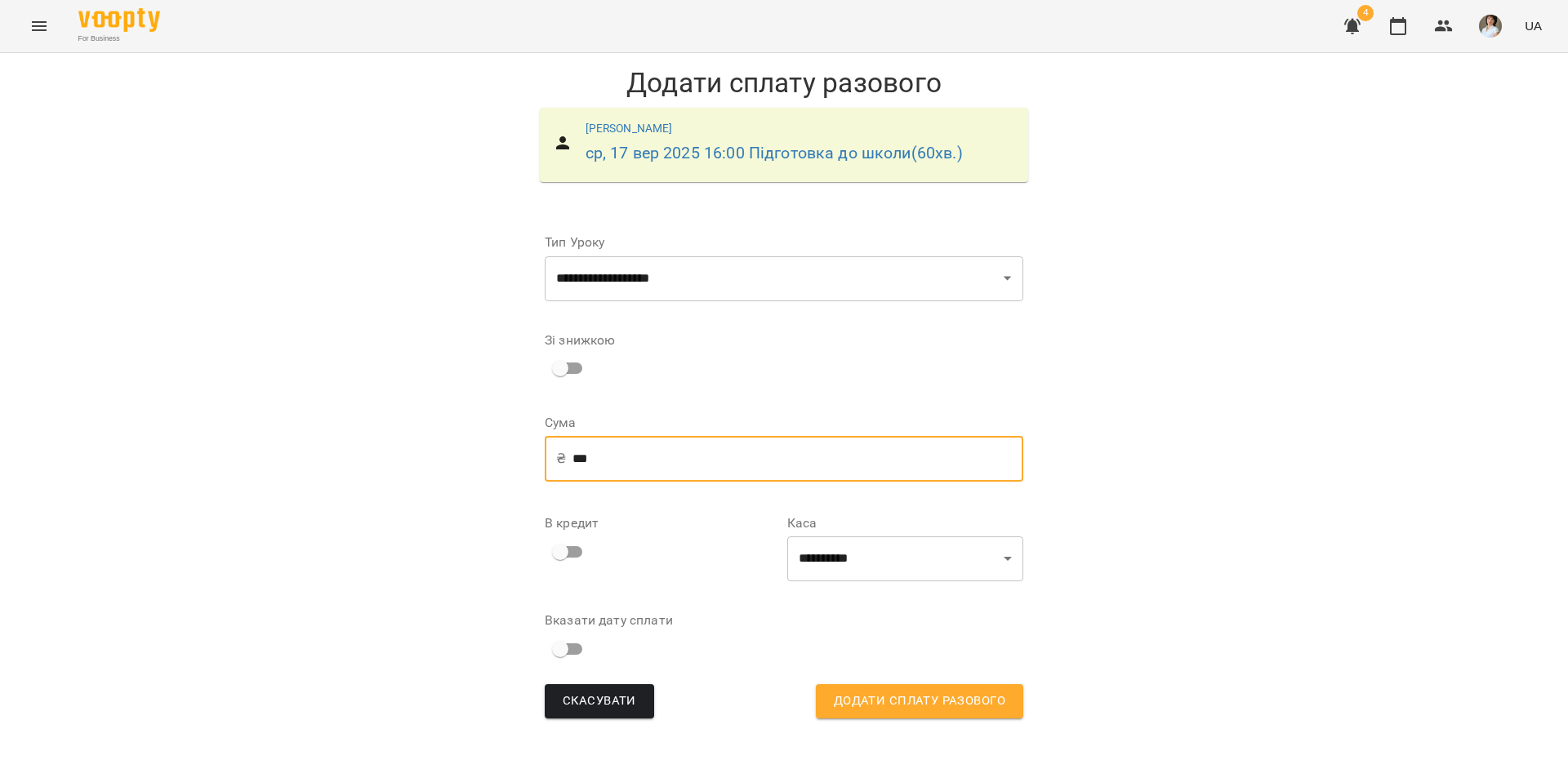
drag, startPoint x: 587, startPoint y: 458, endPoint x: 577, endPoint y: 459, distance: 10.0
click at [577, 459] on input "***" at bounding box center [798, 458] width 451 height 45
type input "***"
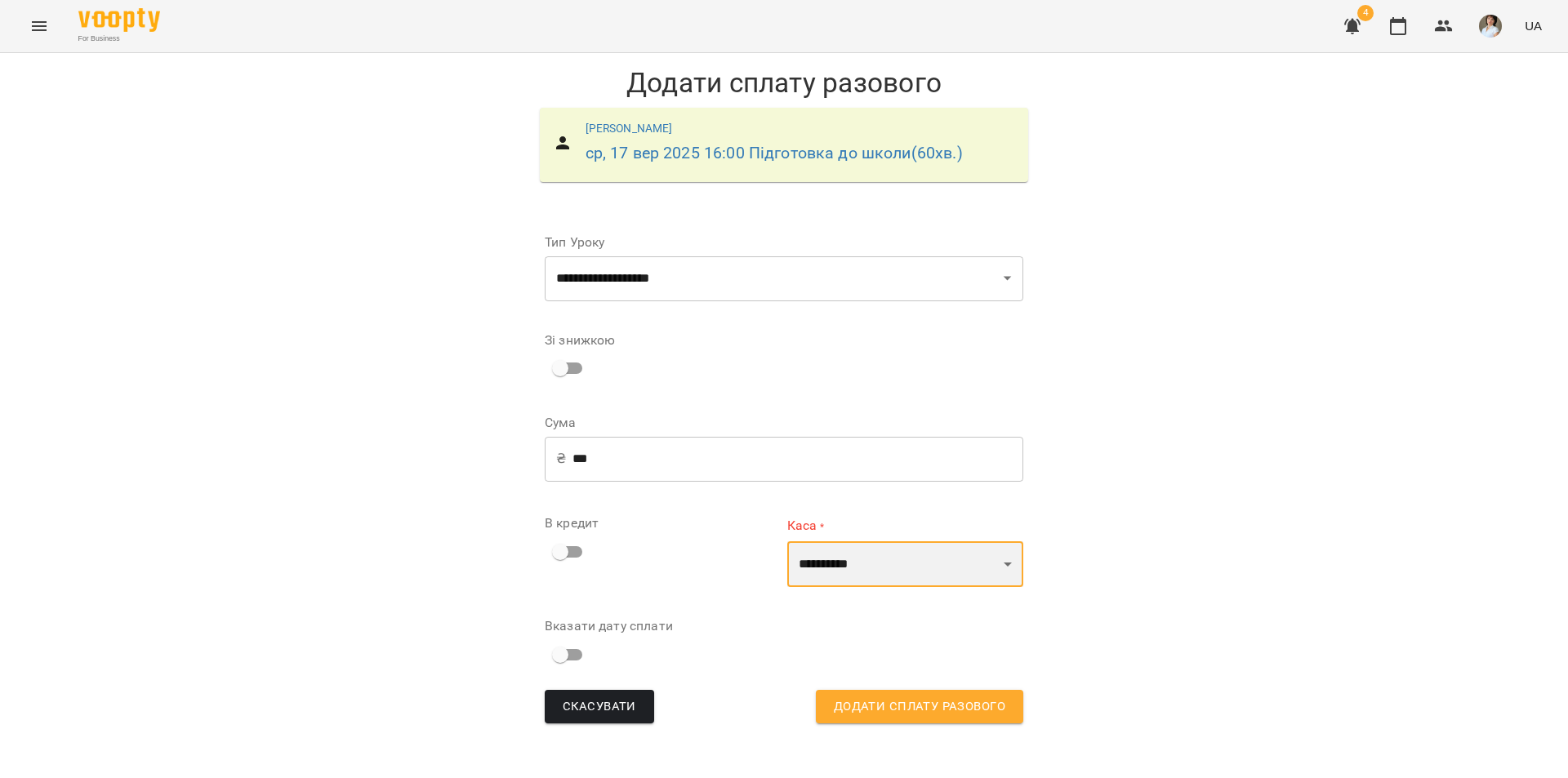
click at [823, 568] on select "**********" at bounding box center [905, 564] width 236 height 45
select select "****"
click at [787, 542] on select "**********" at bounding box center [905, 564] width 236 height 45
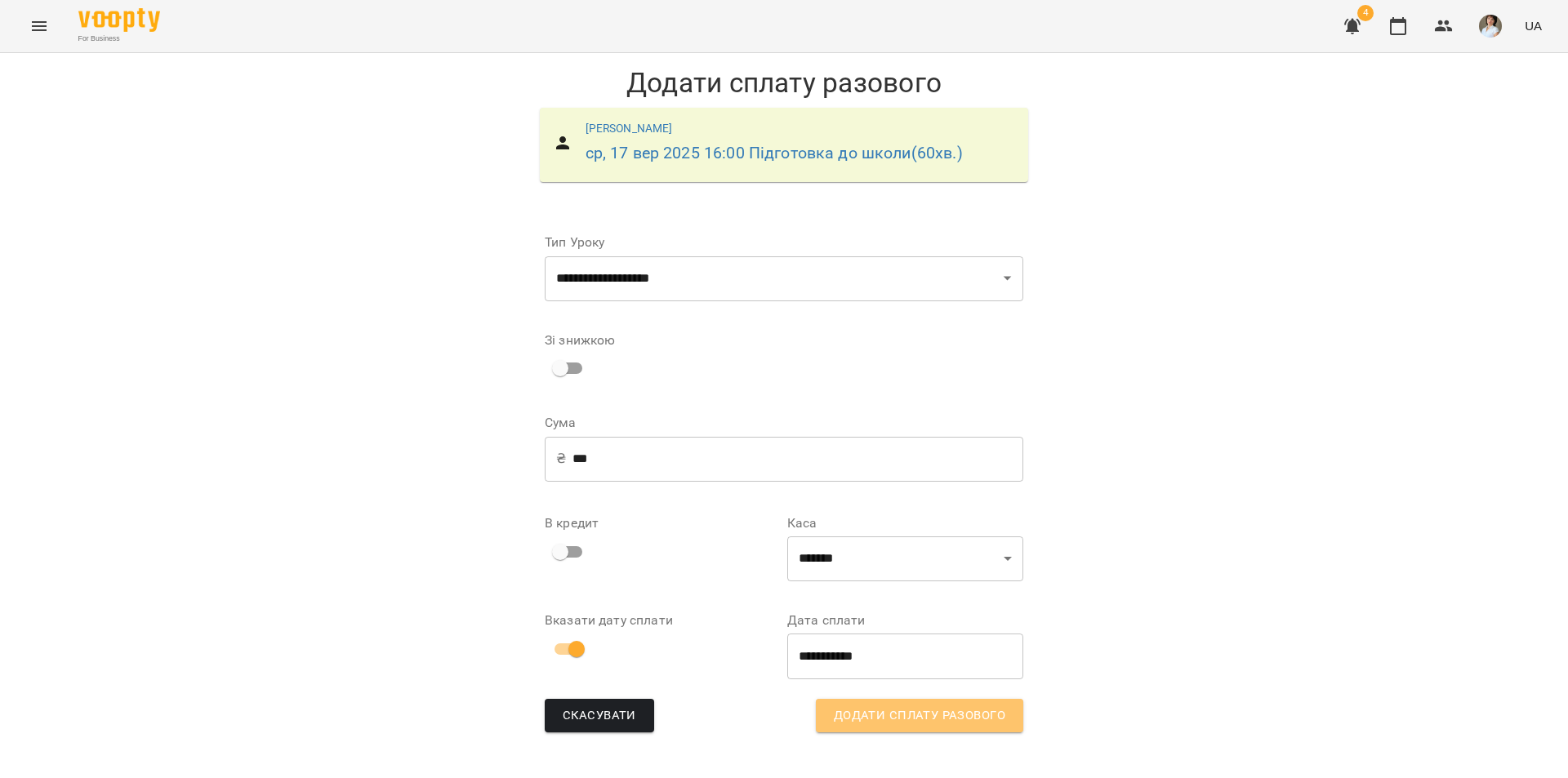
click at [940, 724] on span "Додати сплату разового" at bounding box center [920, 716] width 172 height 21
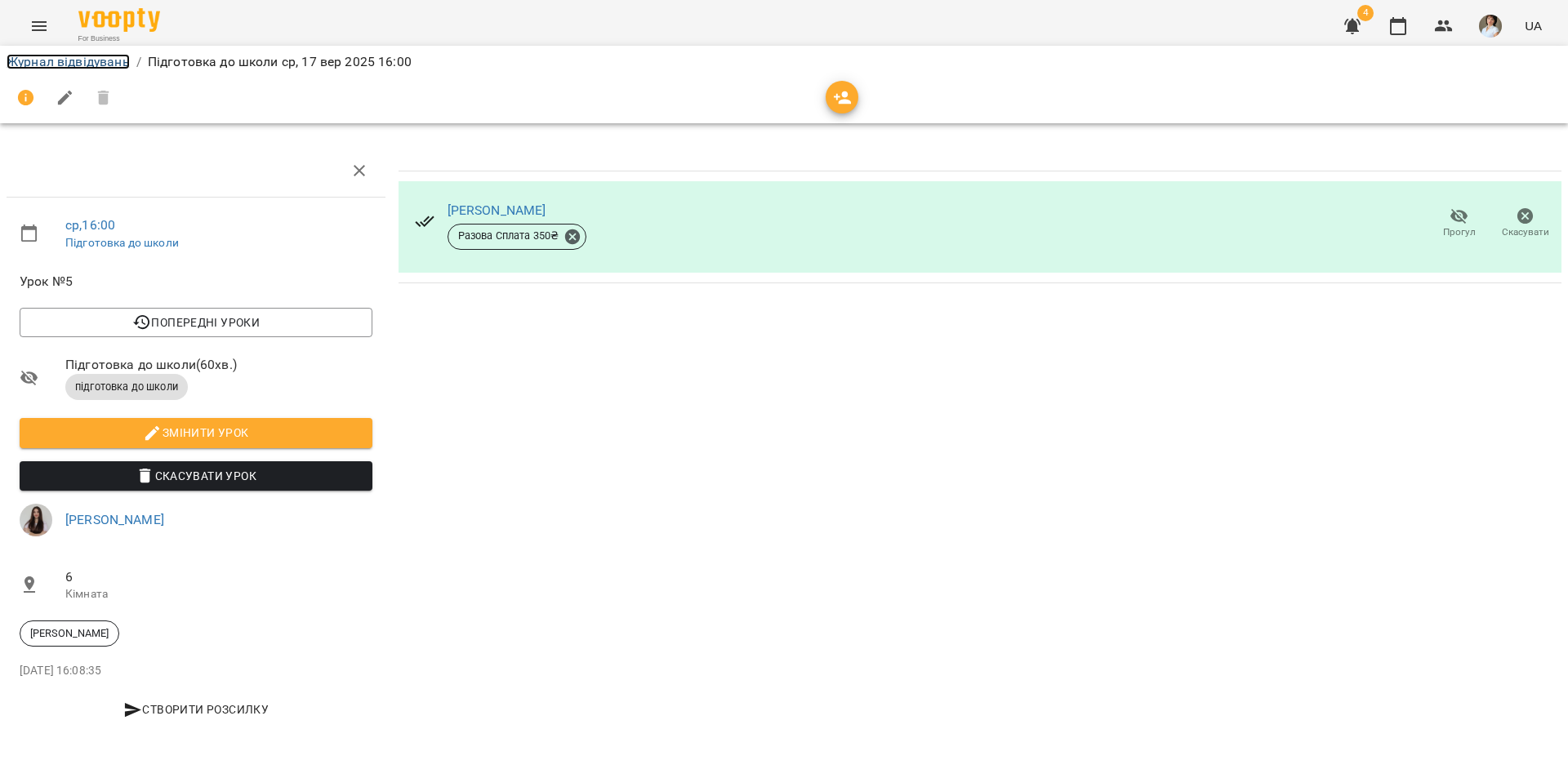
click at [21, 65] on link "Журнал відвідувань" at bounding box center [68, 61] width 123 height 16
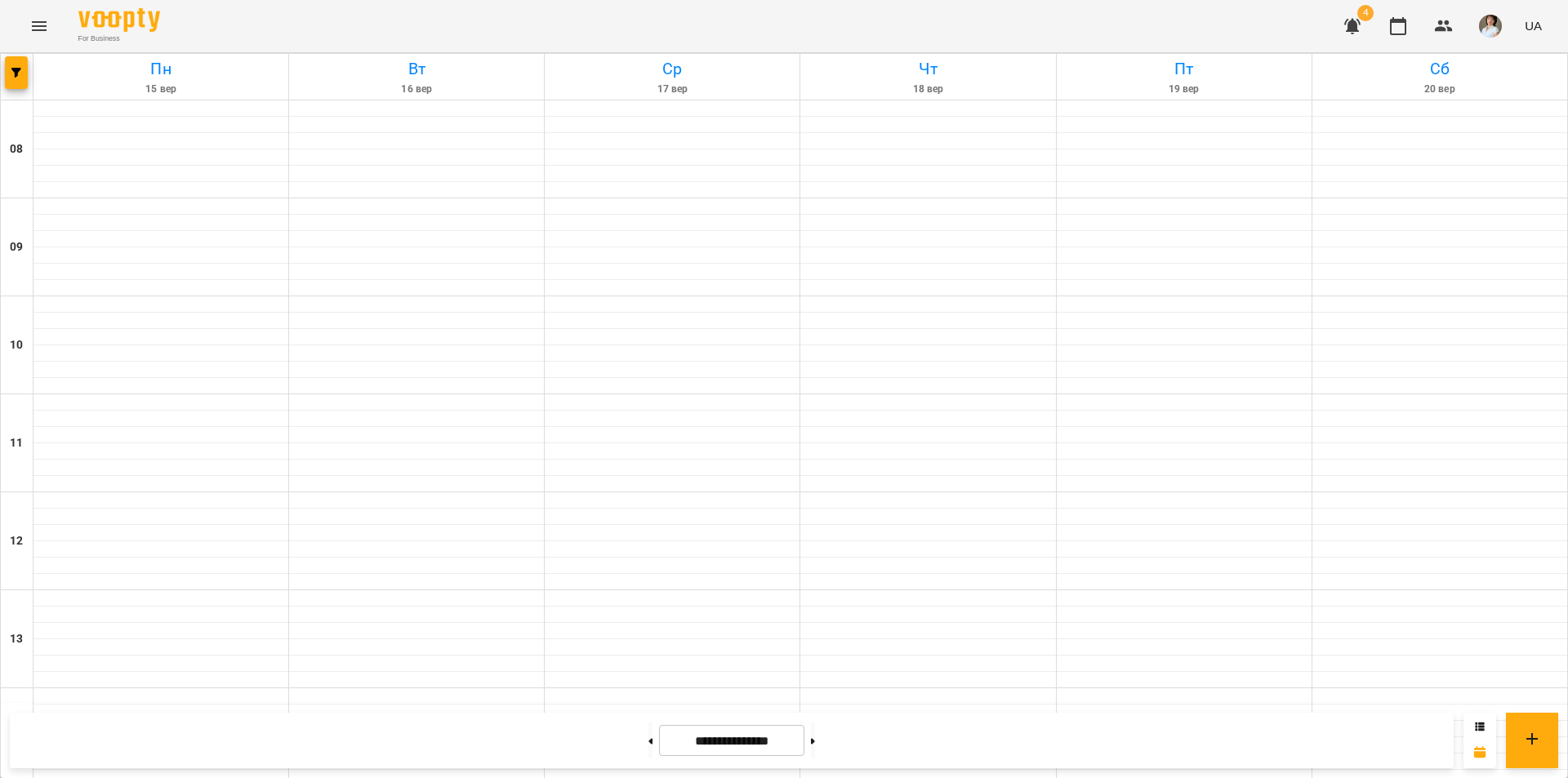
scroll to position [572, 0]
click at [19, 71] on icon "button" at bounding box center [17, 73] width 10 height 10
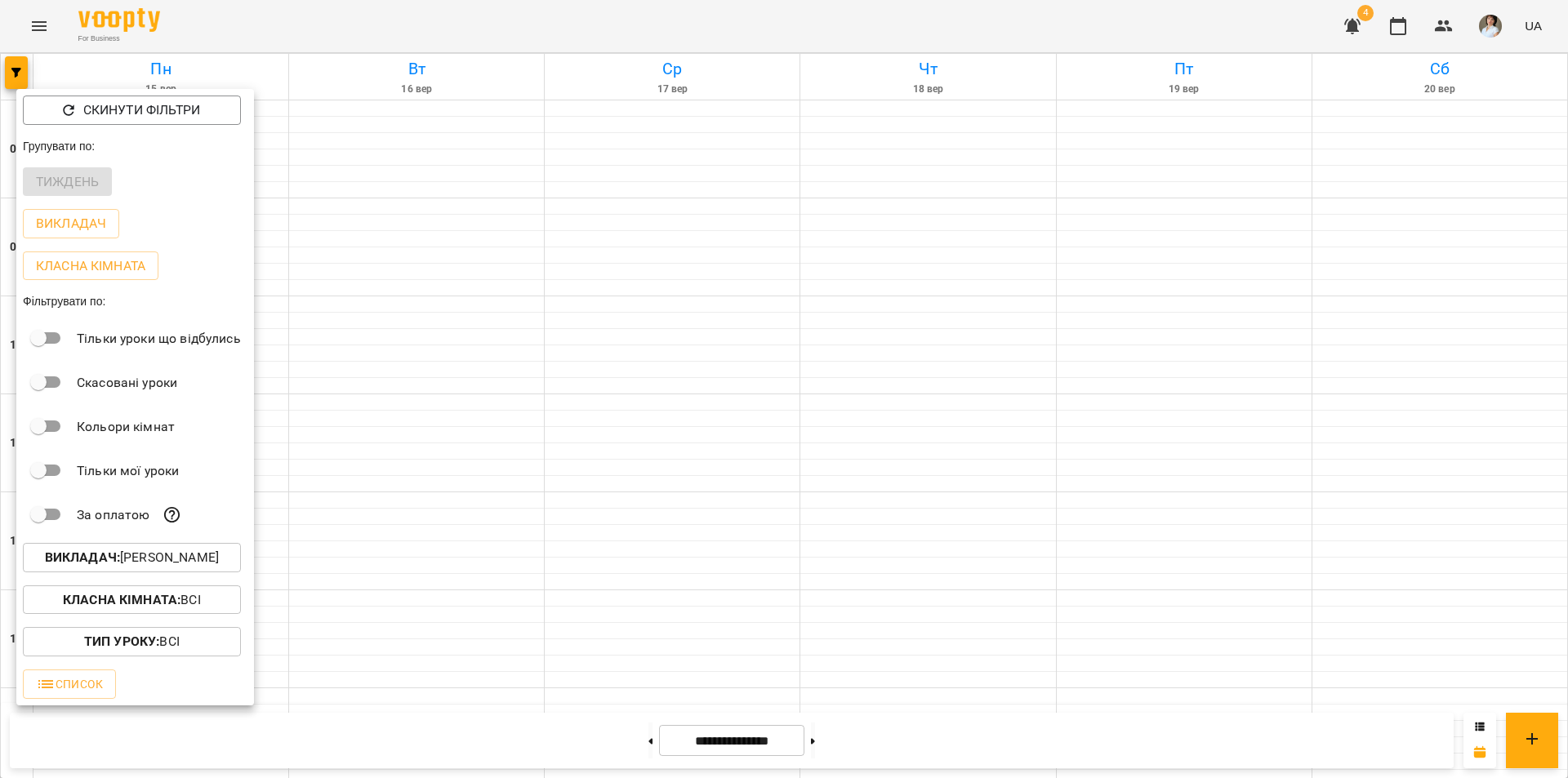
click at [99, 561] on b "Викладач :" at bounding box center [82, 557] width 75 height 16
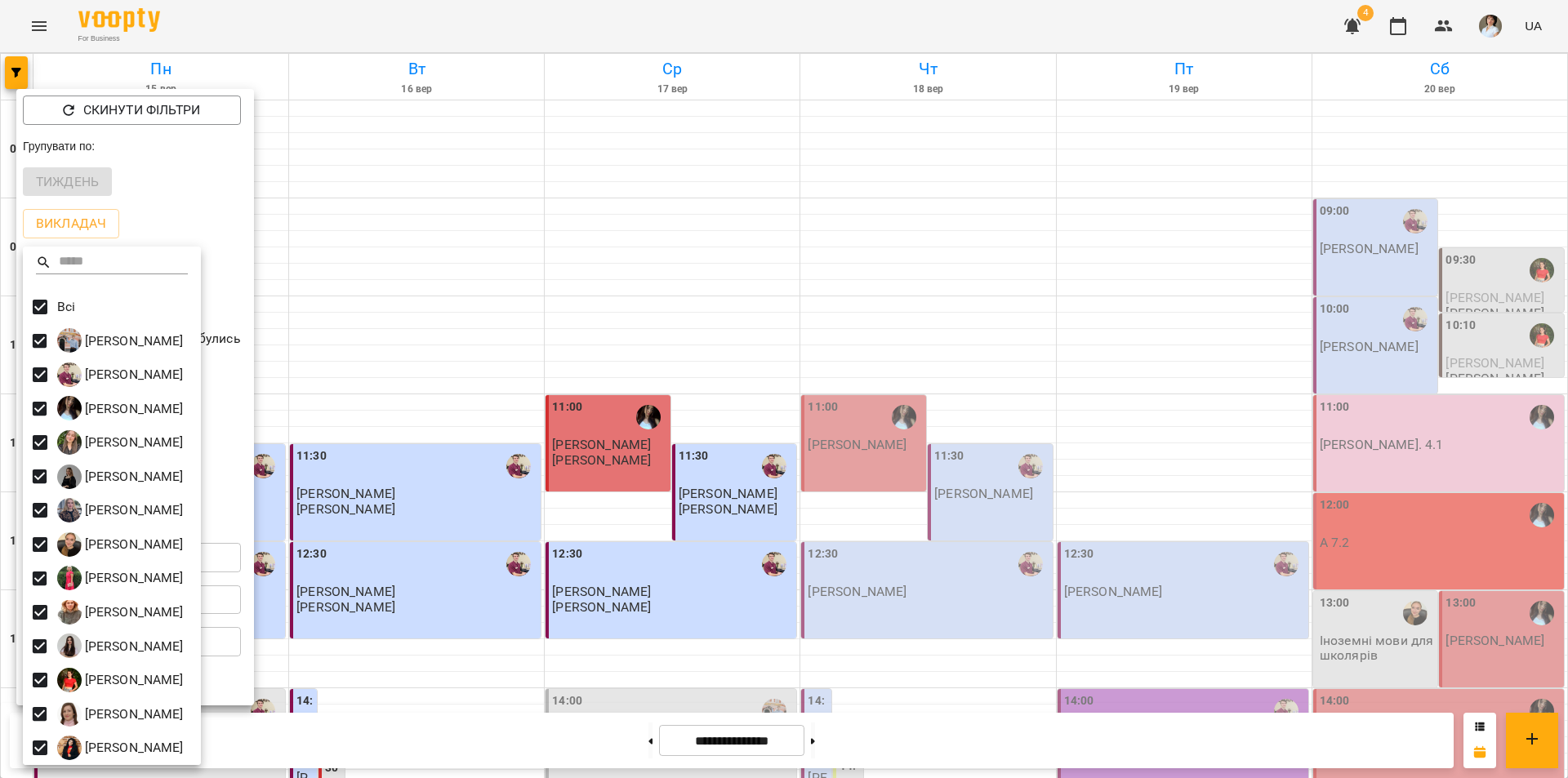
click at [609, 29] on div at bounding box center [784, 389] width 1568 height 778
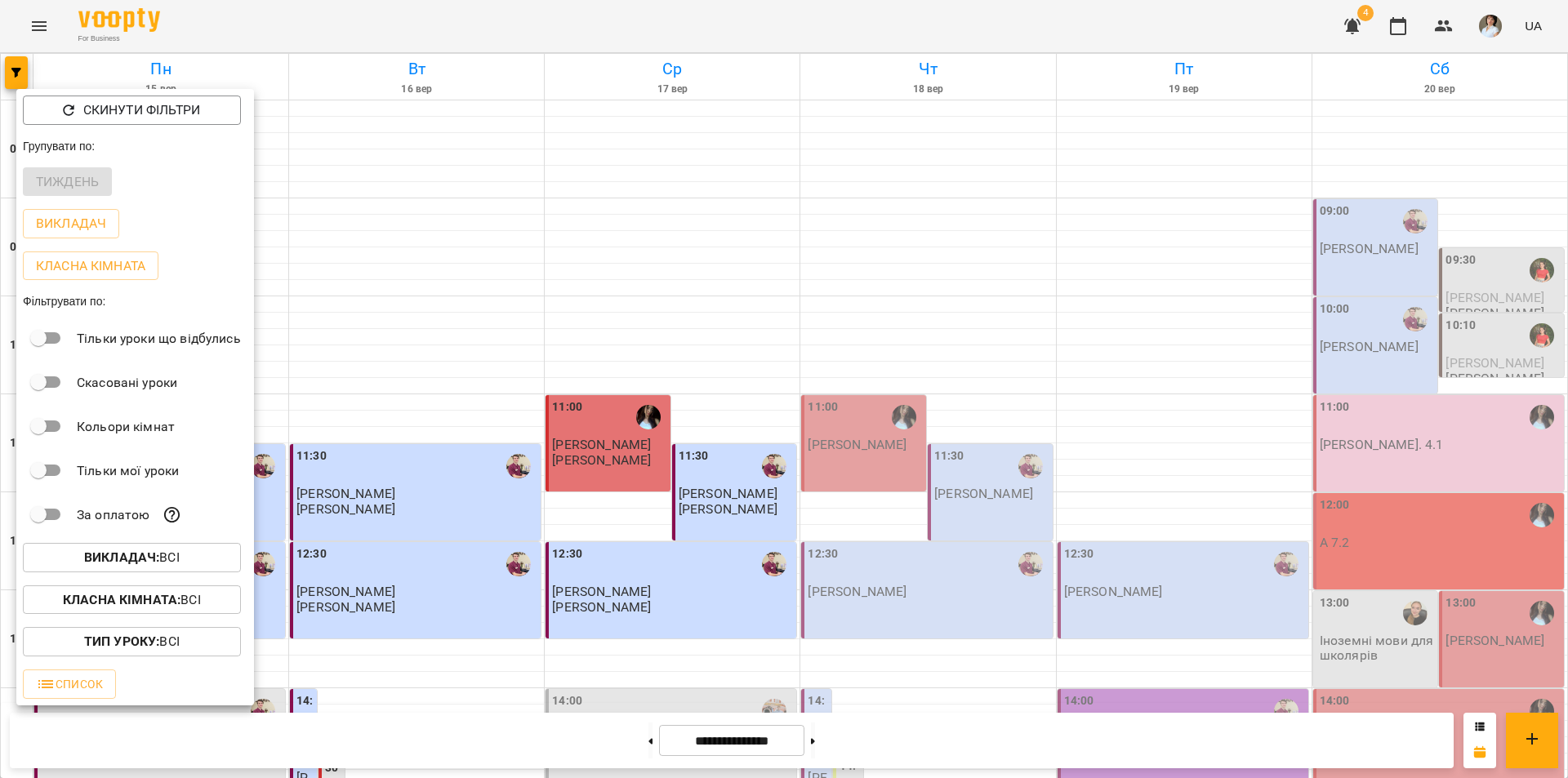
click at [609, 29] on div at bounding box center [784, 389] width 1568 height 778
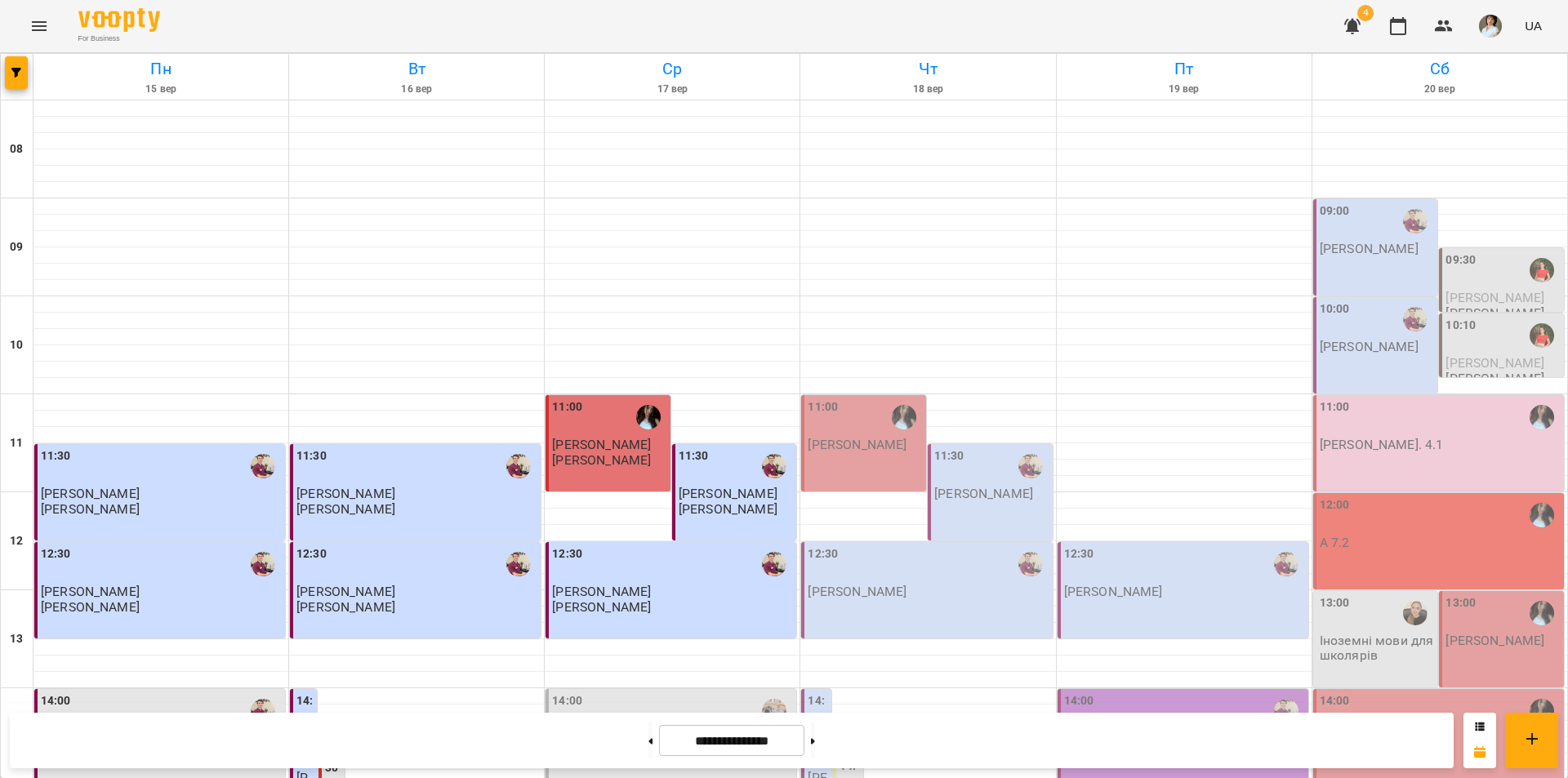
click at [609, 29] on div "For Business 4 UA" at bounding box center [784, 26] width 1568 height 52
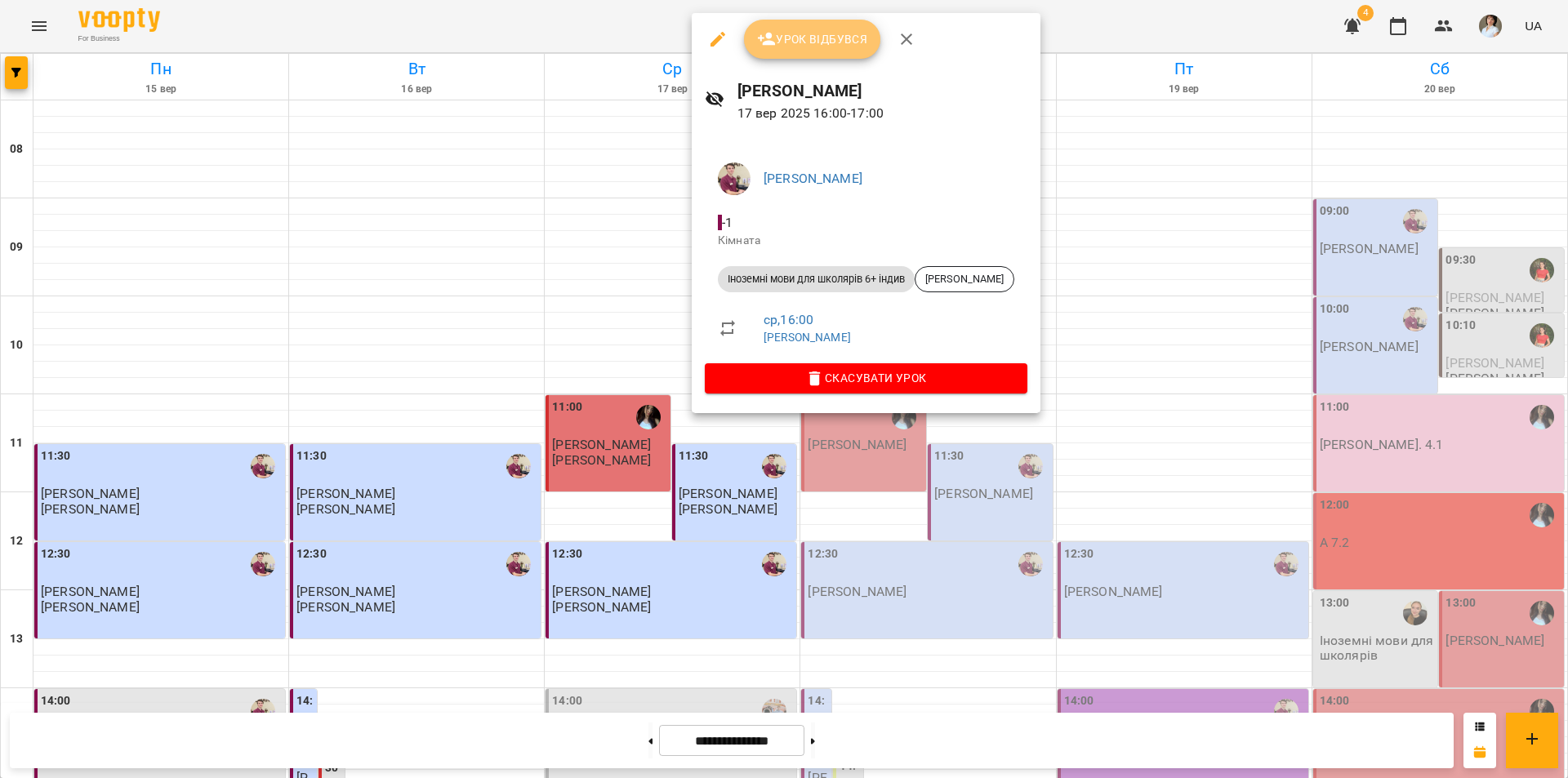
click at [788, 44] on span "Урок відбувся" at bounding box center [812, 40] width 111 height 20
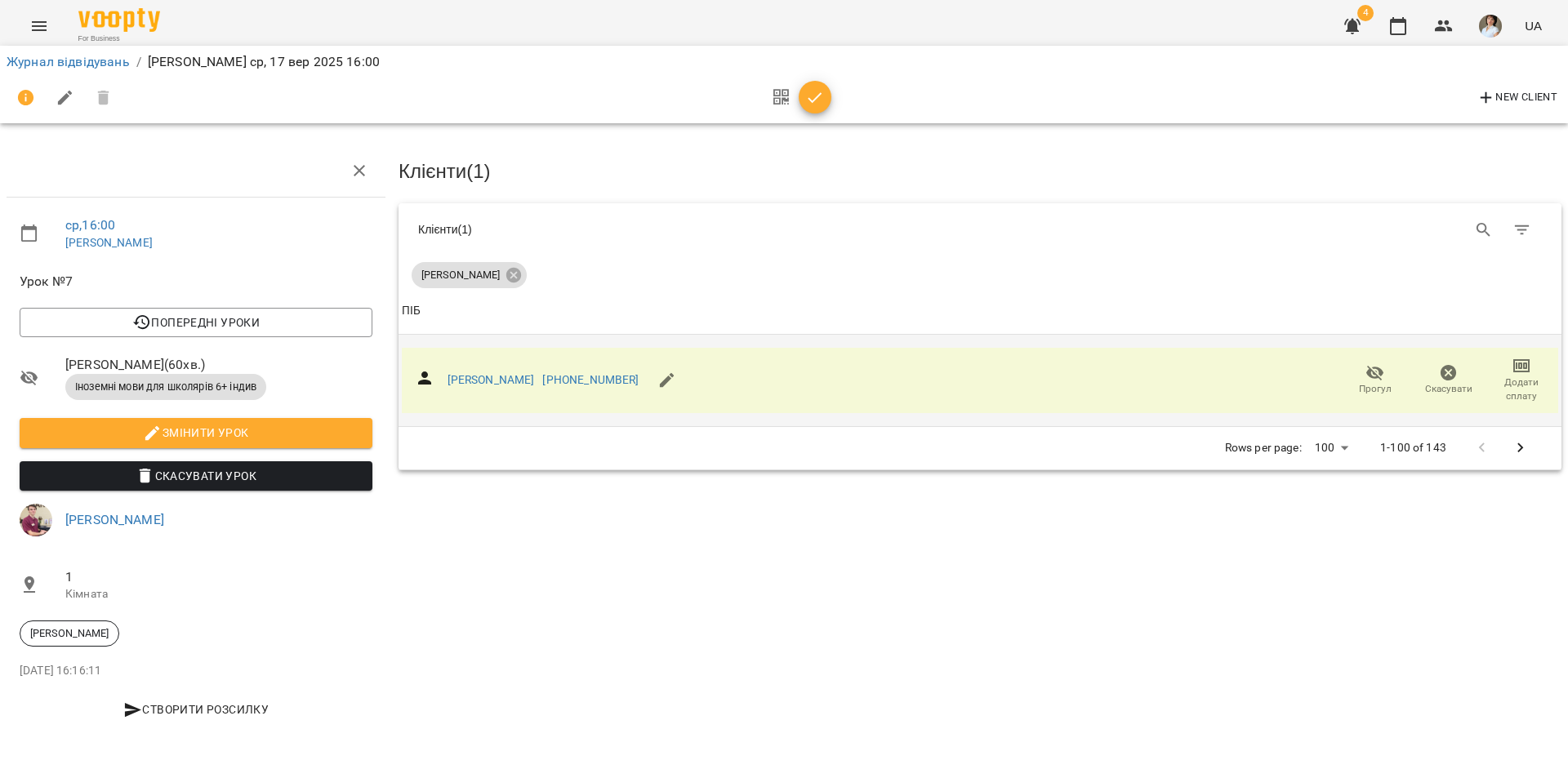
click at [1525, 368] on icon "button" at bounding box center [1521, 366] width 20 height 20
click at [1498, 365] on li "Додати сплату разового" at bounding box center [1467, 363] width 178 height 30
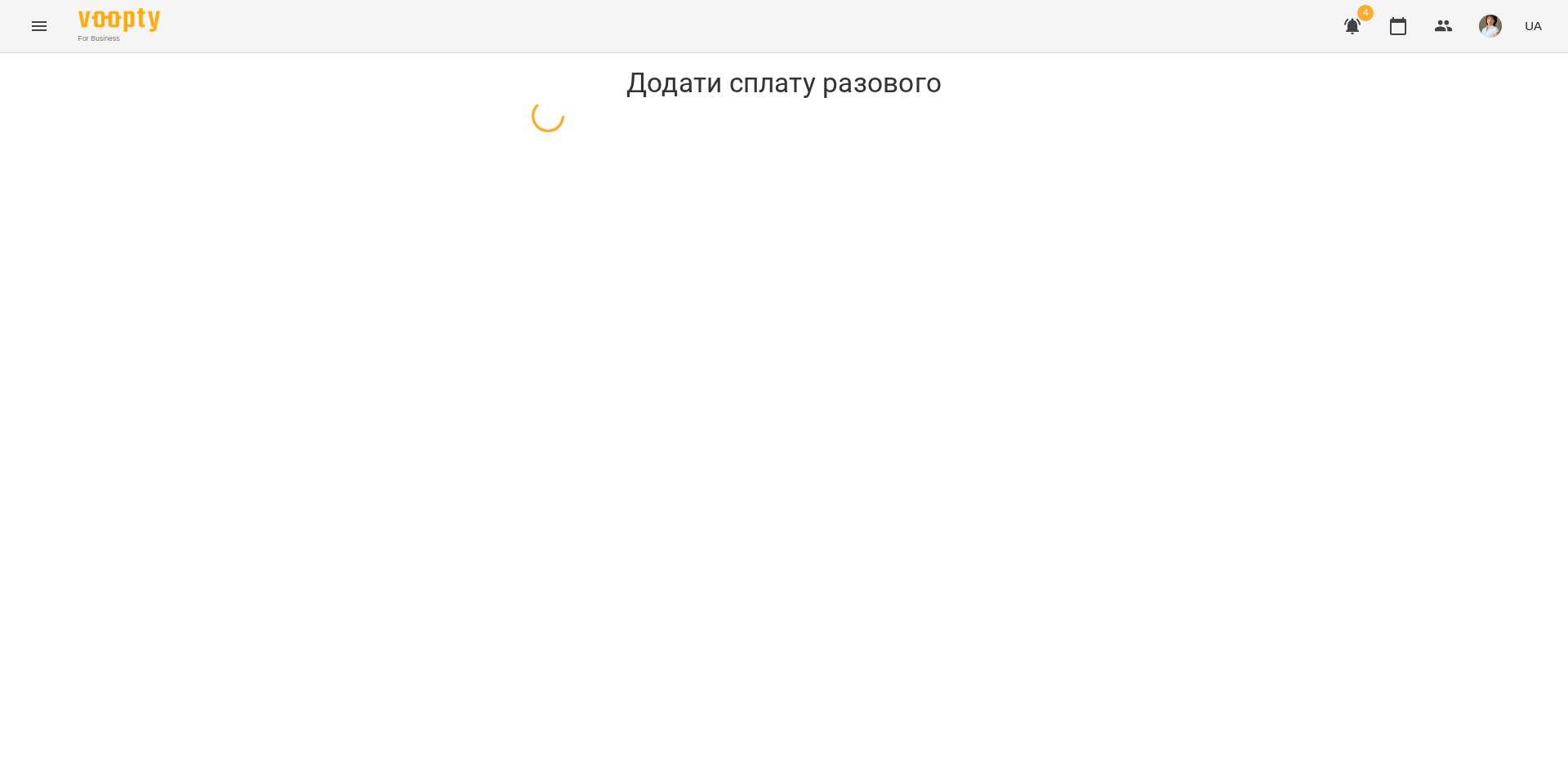
select select "**********"
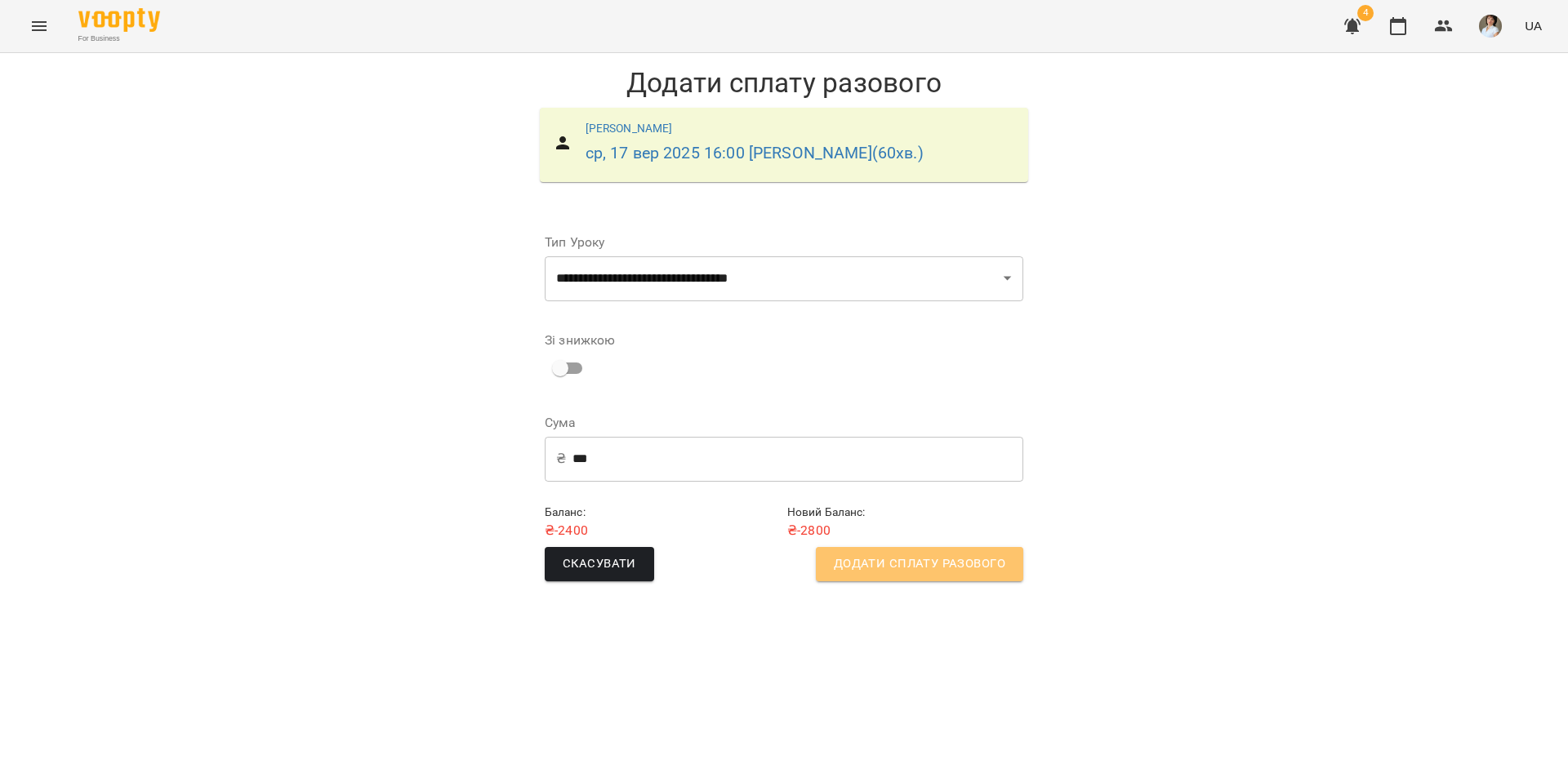
click at [941, 565] on span "Додати сплату разового" at bounding box center [920, 564] width 172 height 21
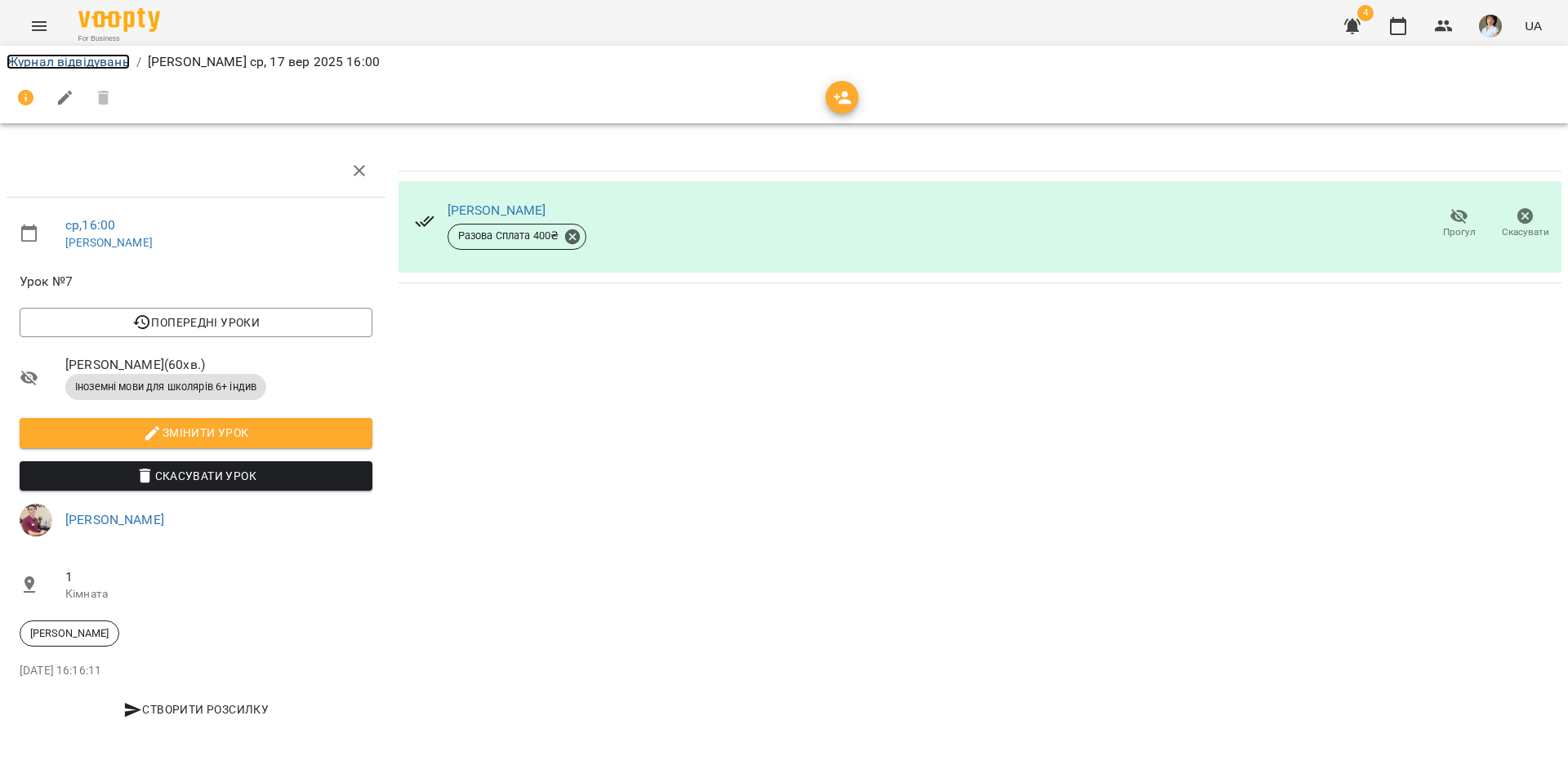
click at [109, 61] on link "Журнал відвідувань" at bounding box center [68, 61] width 123 height 16
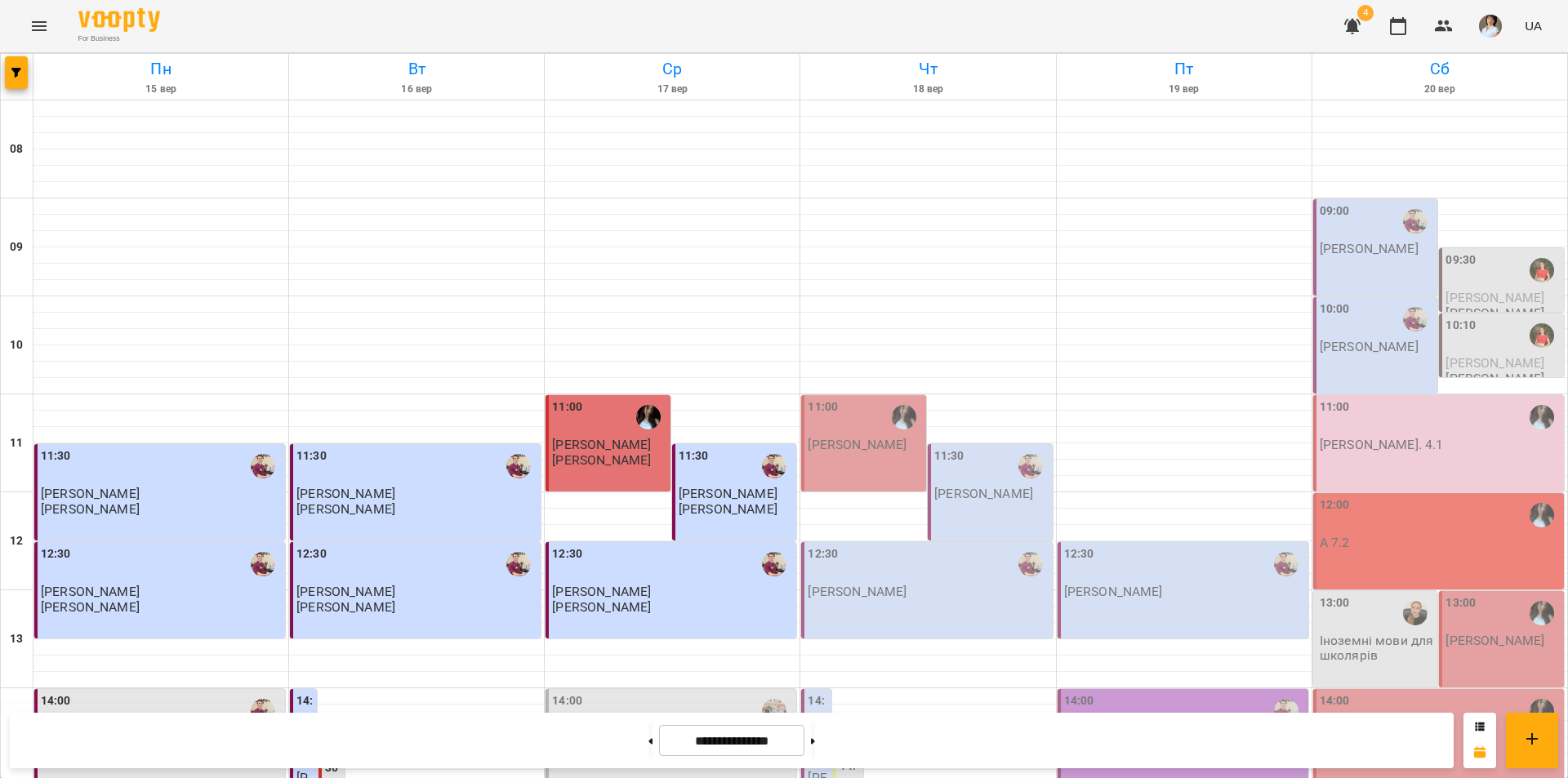
scroll to position [490, 0]
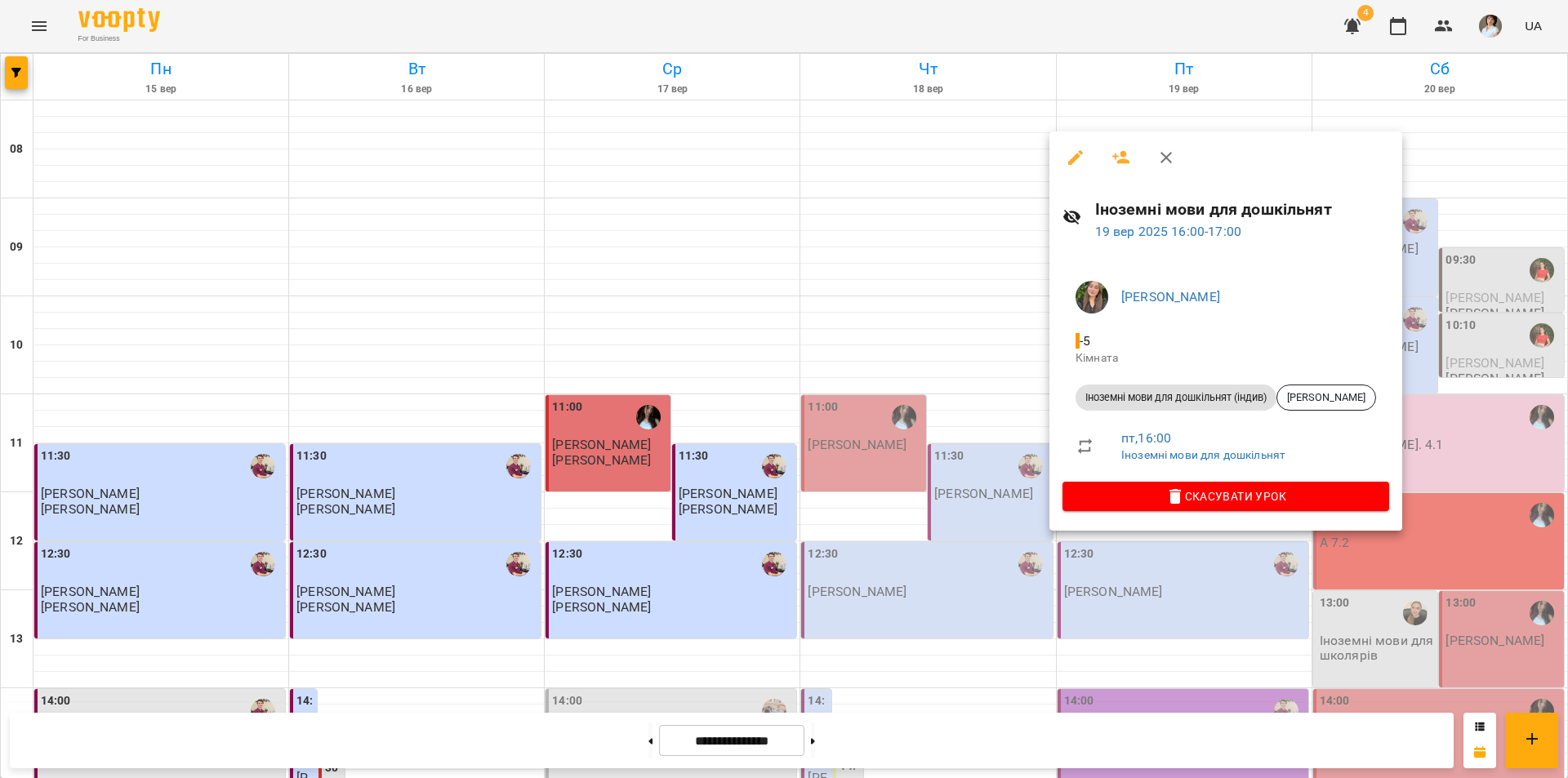
click at [1073, 737] on div at bounding box center [784, 389] width 1568 height 778
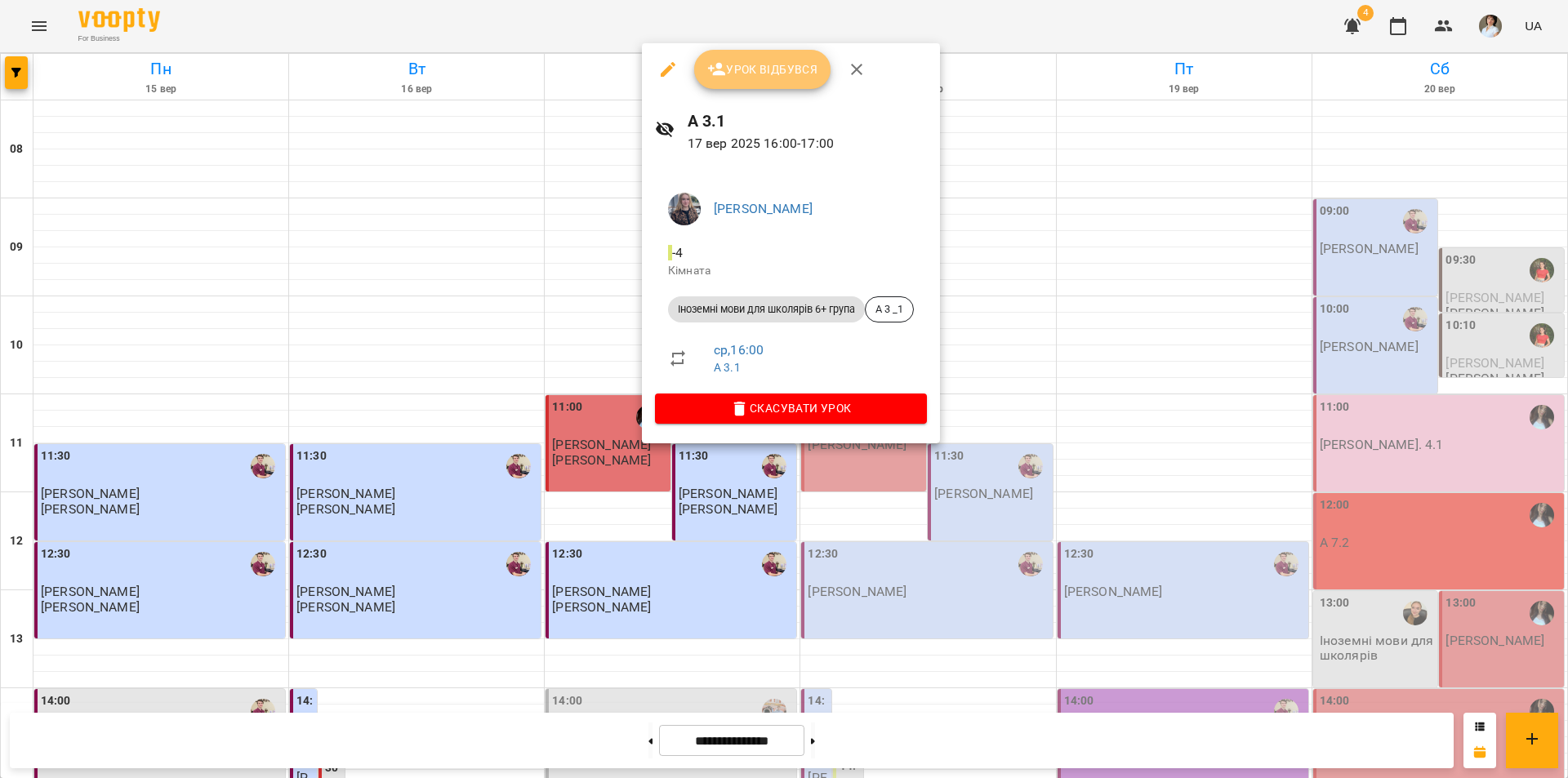
click at [739, 72] on span "Урок відбувся" at bounding box center [762, 69] width 111 height 20
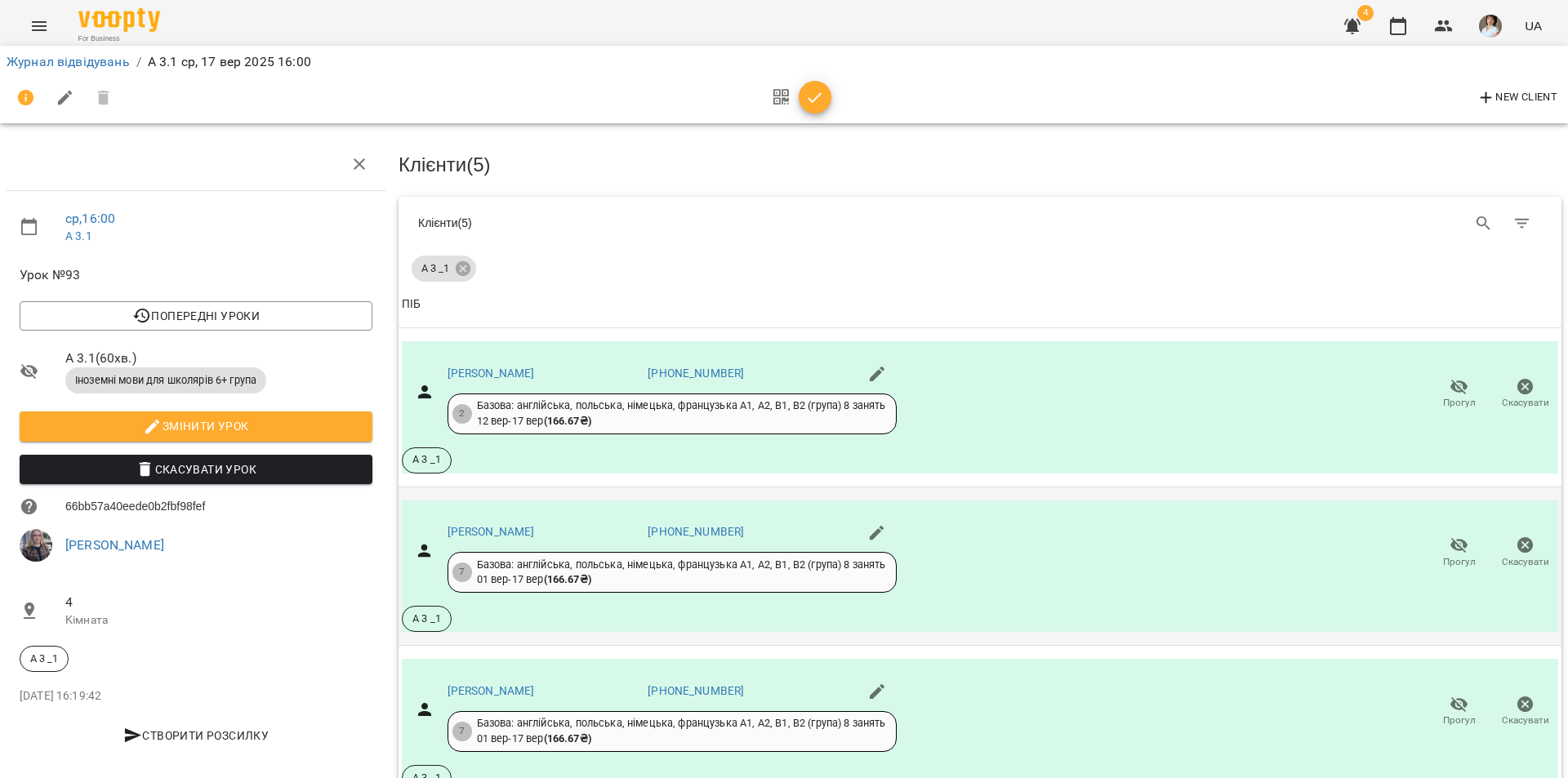
scroll to position [377, 0]
click at [1504, 621] on li "Додати сплату разового" at bounding box center [1467, 623] width 178 height 30
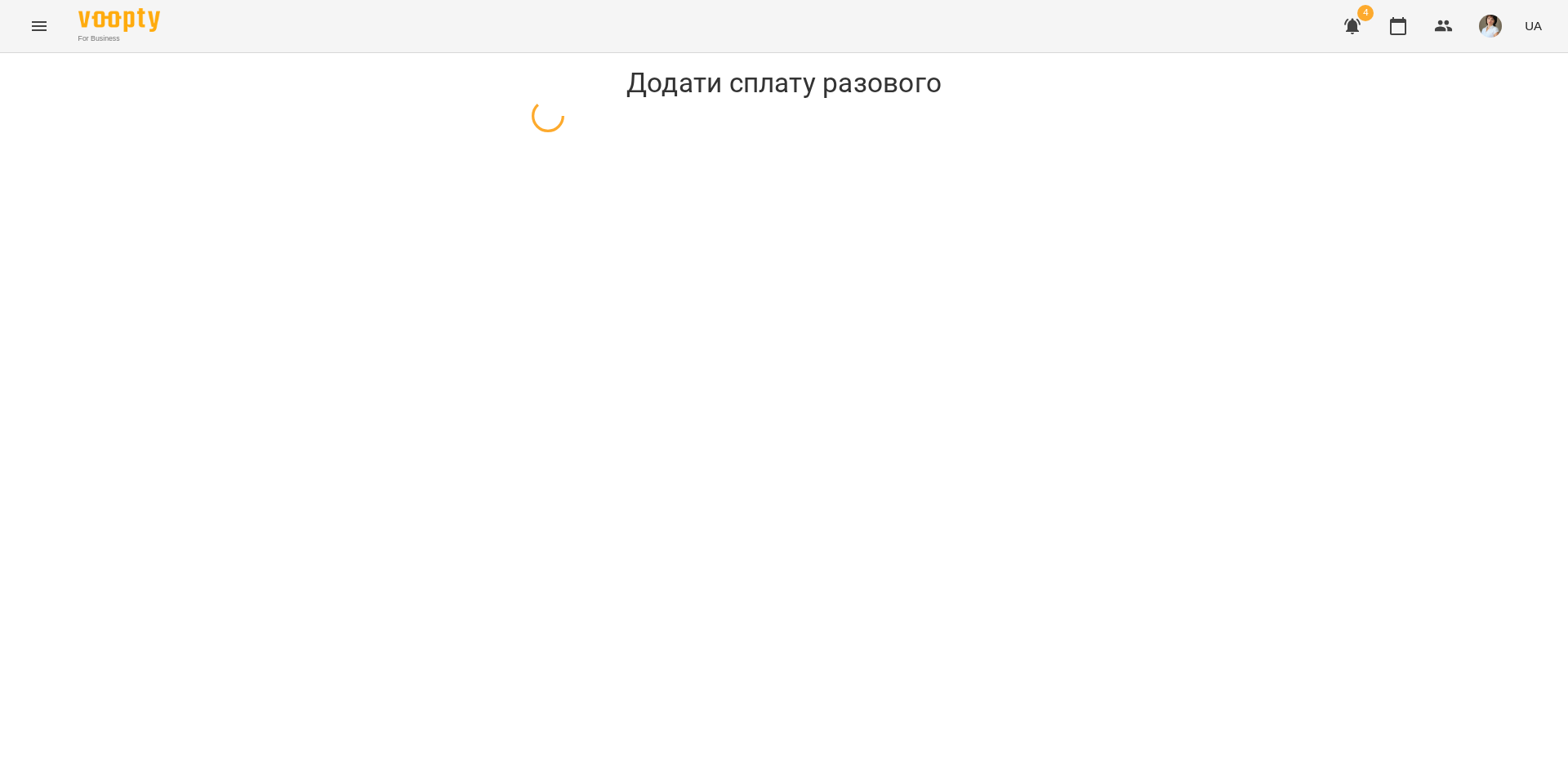
select select "**********"
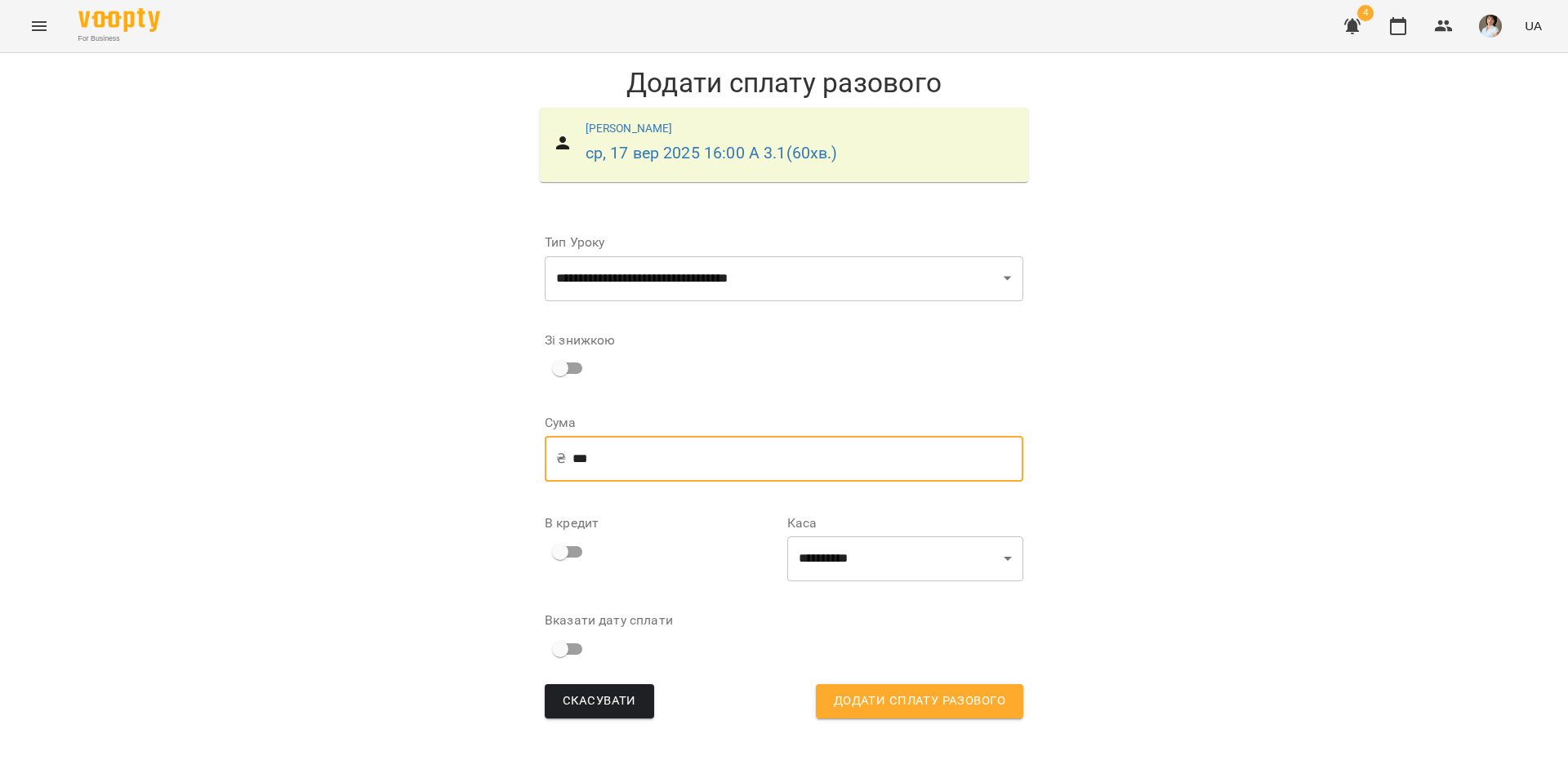
drag, startPoint x: 600, startPoint y: 457, endPoint x: 537, endPoint y: 463, distance: 63.3
click at [537, 464] on form "**********" at bounding box center [784, 470] width 505 height 521
type input "***"
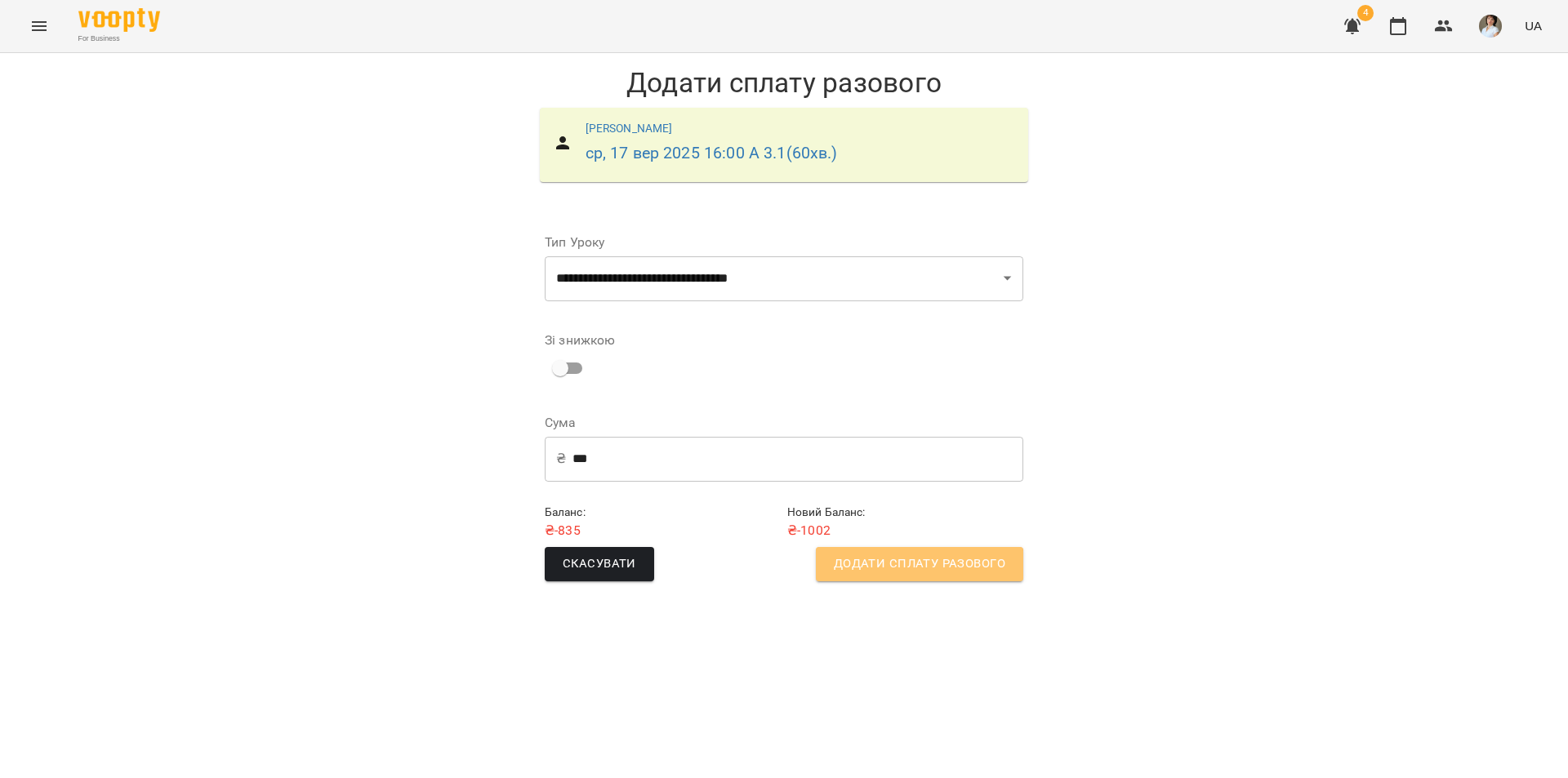
click at [907, 565] on span "Додати сплату разового" at bounding box center [920, 564] width 172 height 21
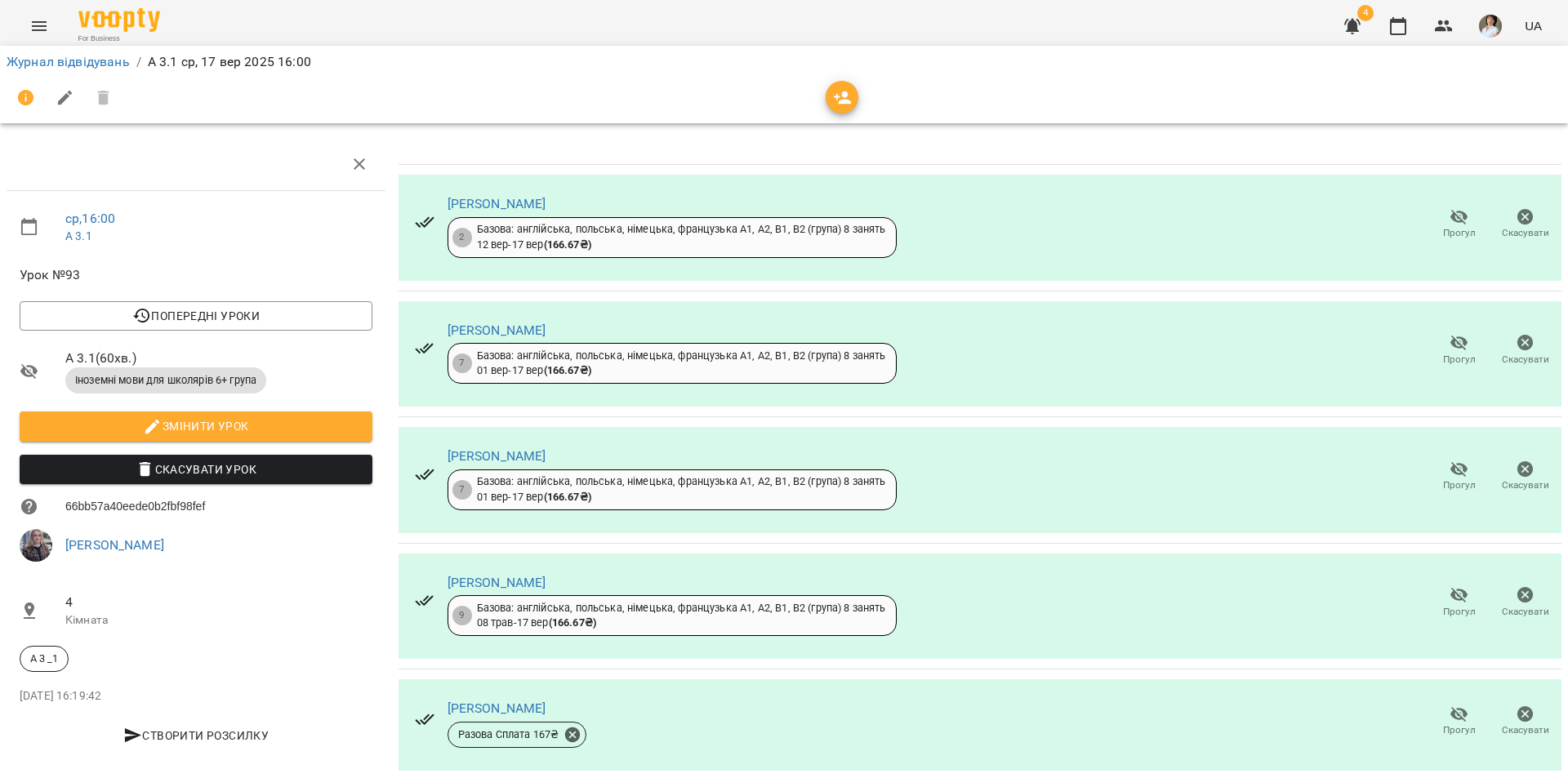
scroll to position [36, 0]
click at [1450, 586] on icon "button" at bounding box center [1459, 595] width 20 height 20
click at [1450, 588] on icon "button" at bounding box center [1459, 595] width 18 height 16
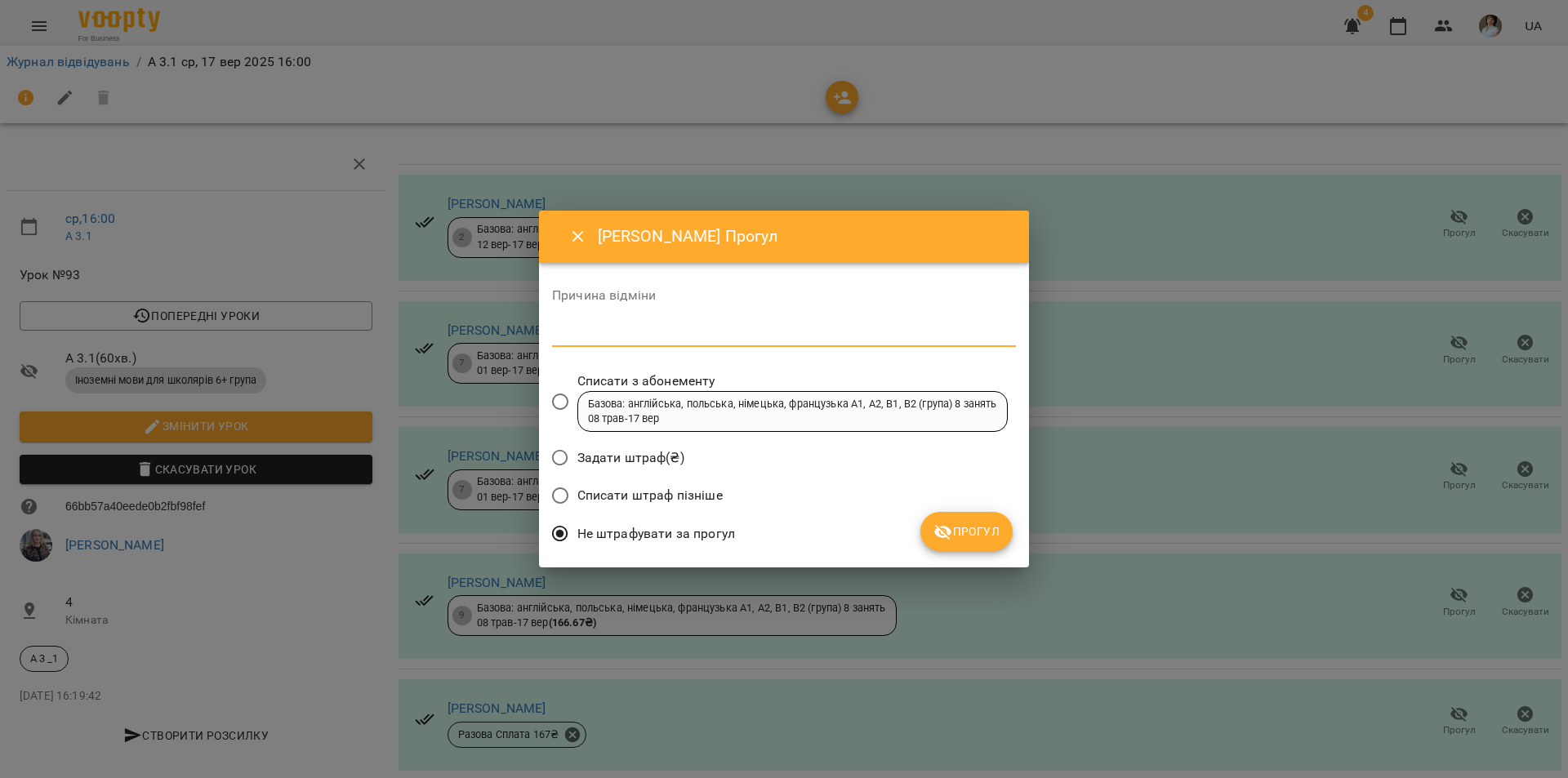
click at [598, 335] on textarea at bounding box center [784, 334] width 464 height 16
type textarea "***"
click at [957, 538] on span "Прогул" at bounding box center [966, 532] width 66 height 20
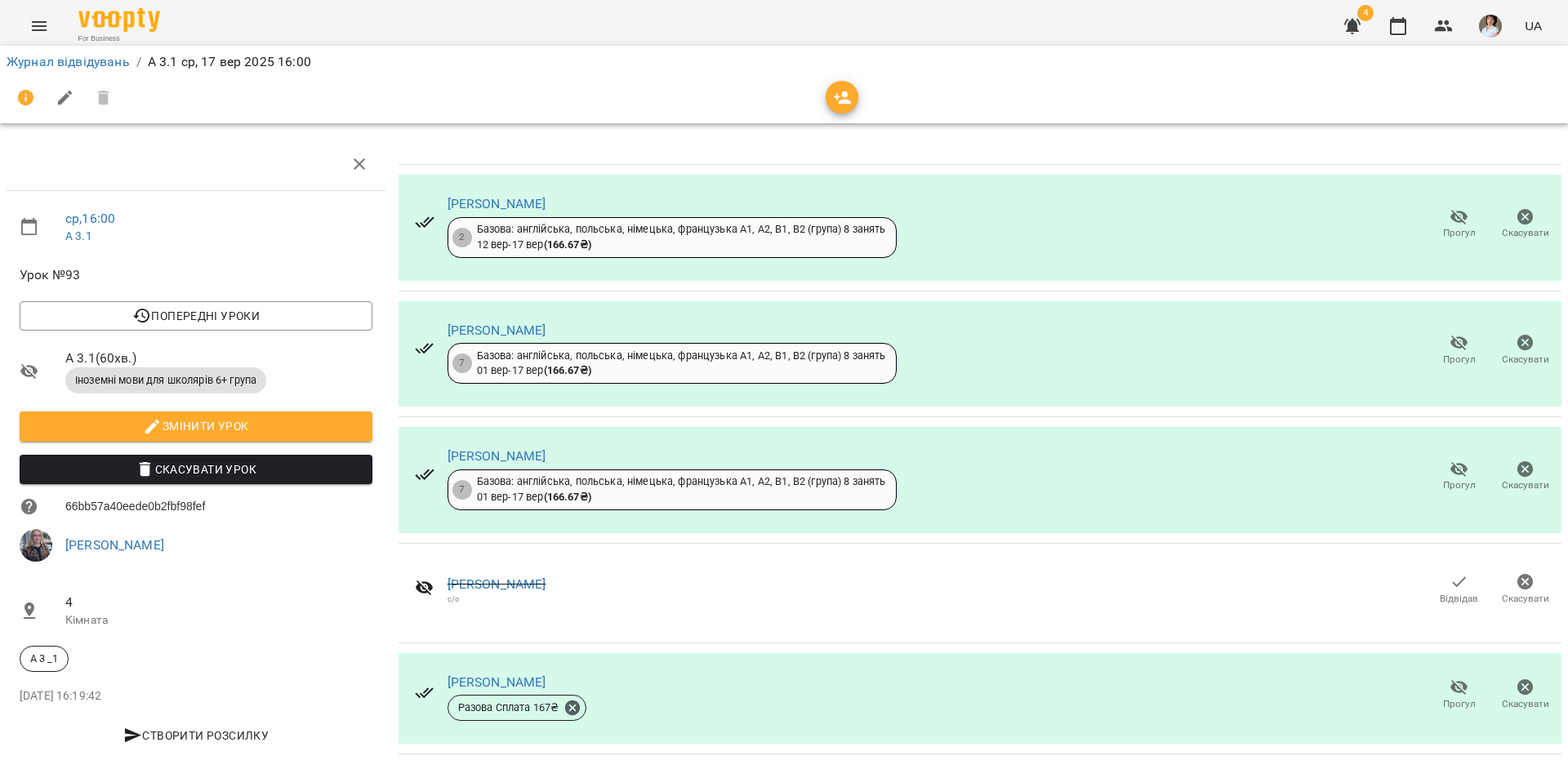
scroll to position [0, 0]
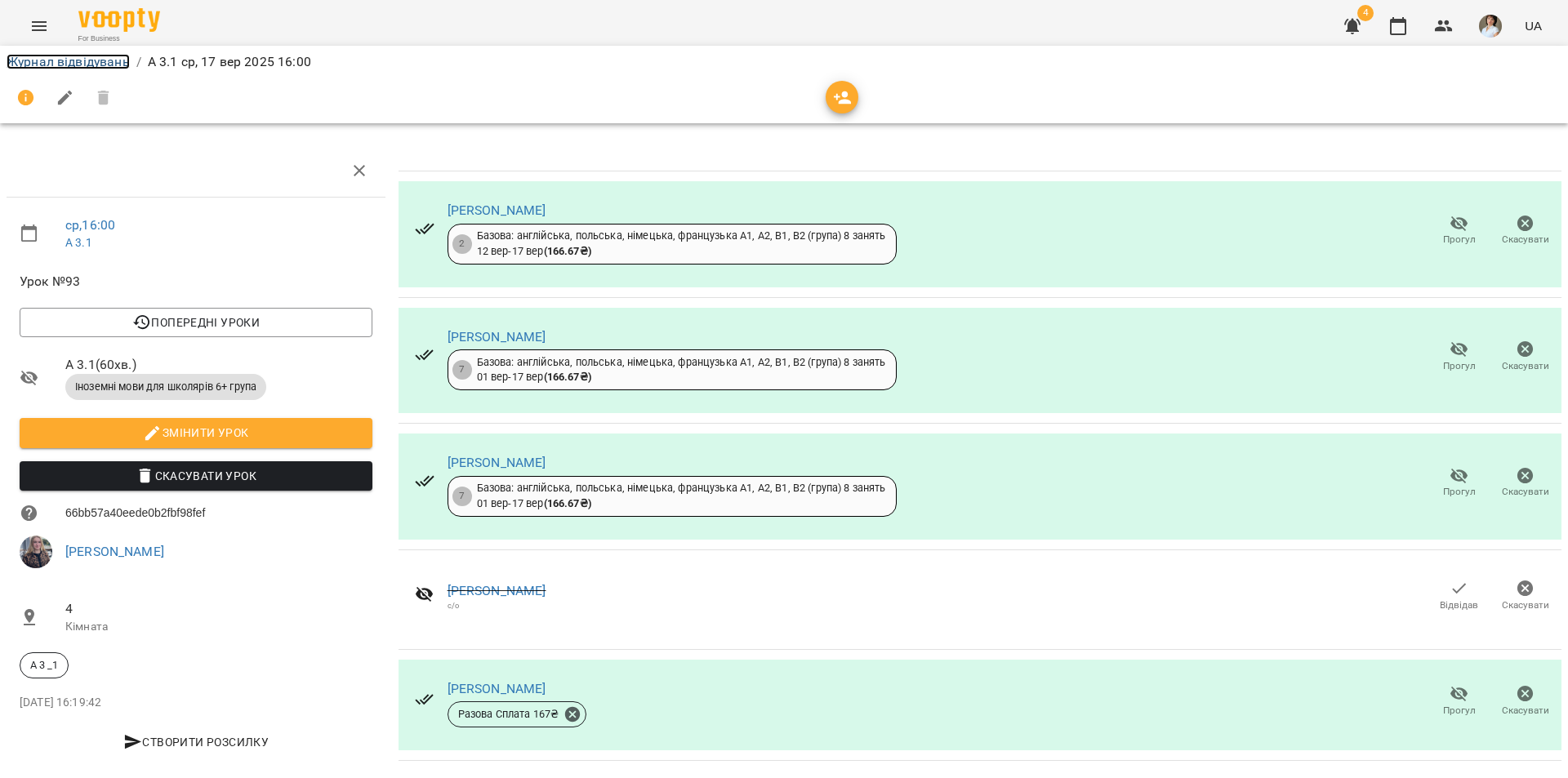
click at [37, 59] on link "Журнал відвідувань" at bounding box center [68, 61] width 123 height 16
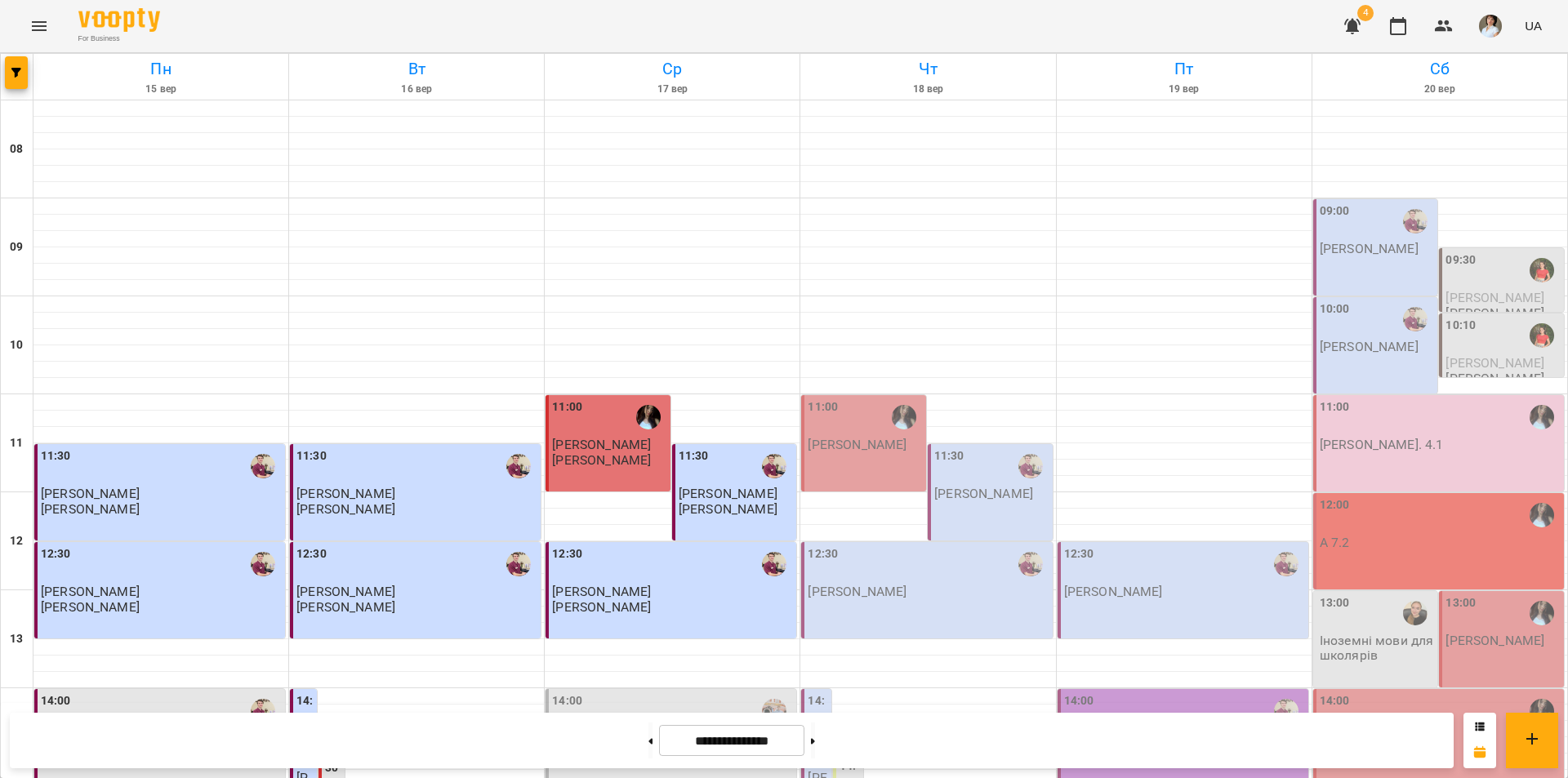
scroll to position [670, 0]
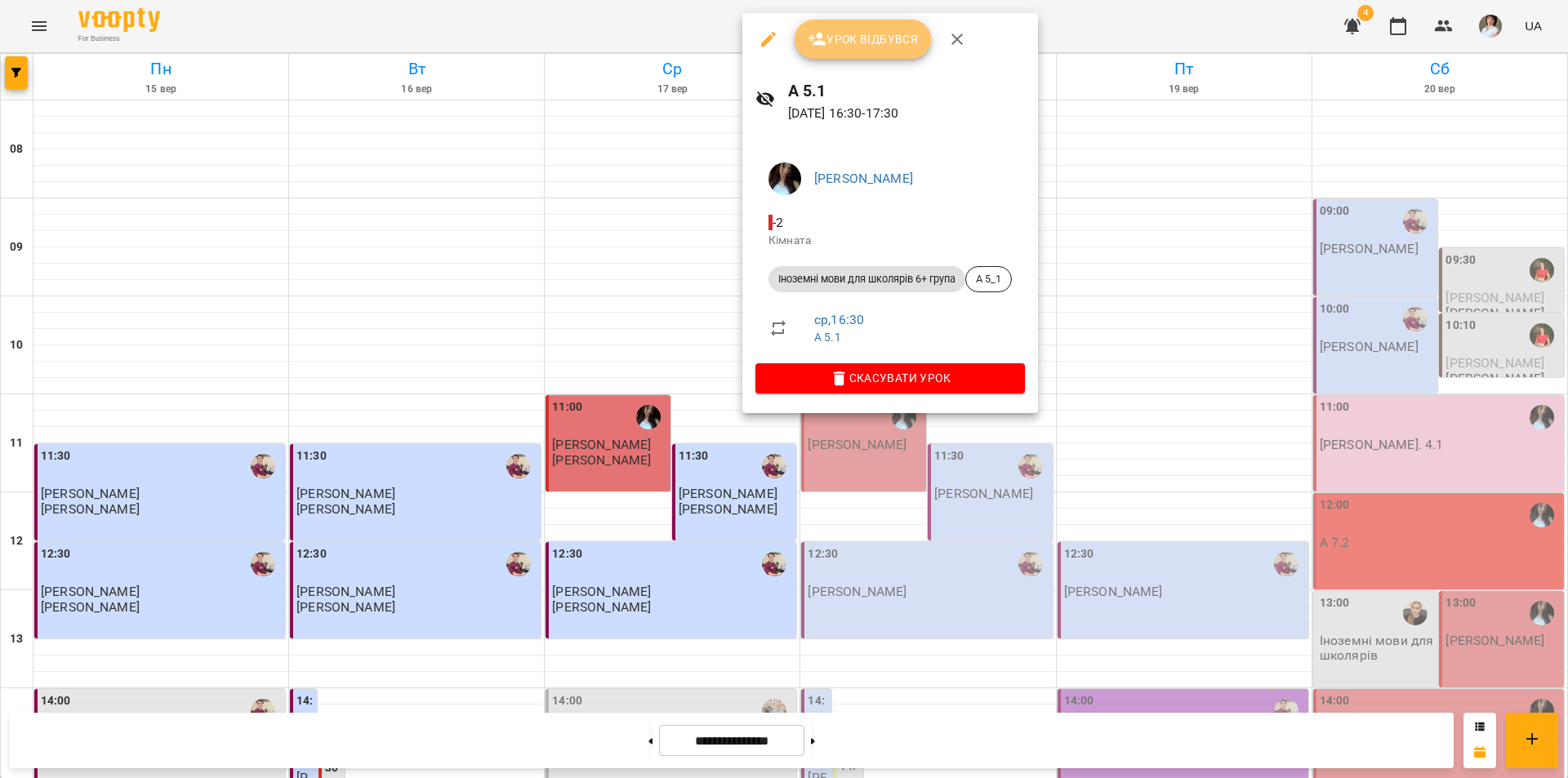
click at [869, 45] on span "Урок відбувся" at bounding box center [863, 40] width 111 height 20
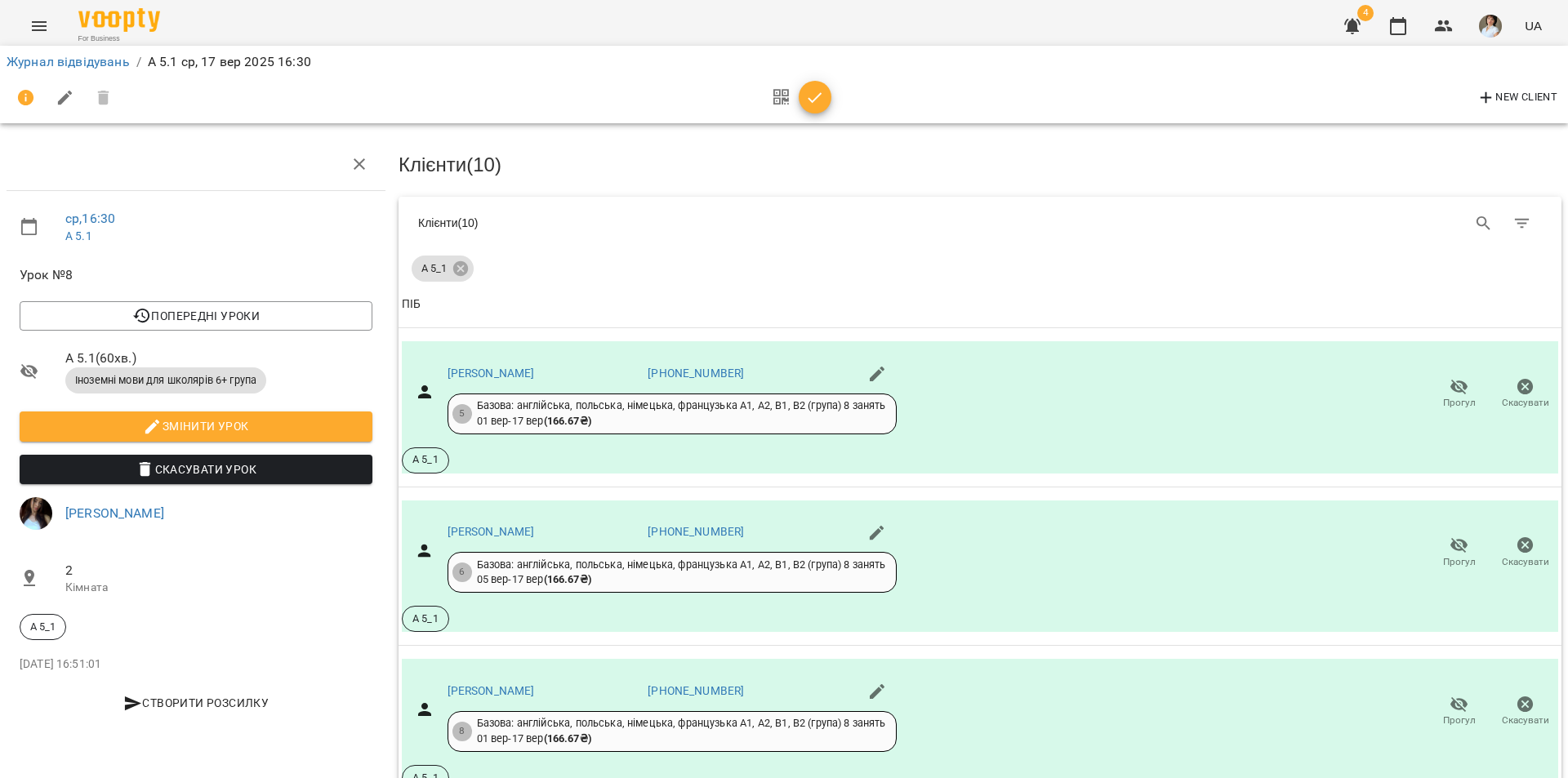
scroll to position [150, 0]
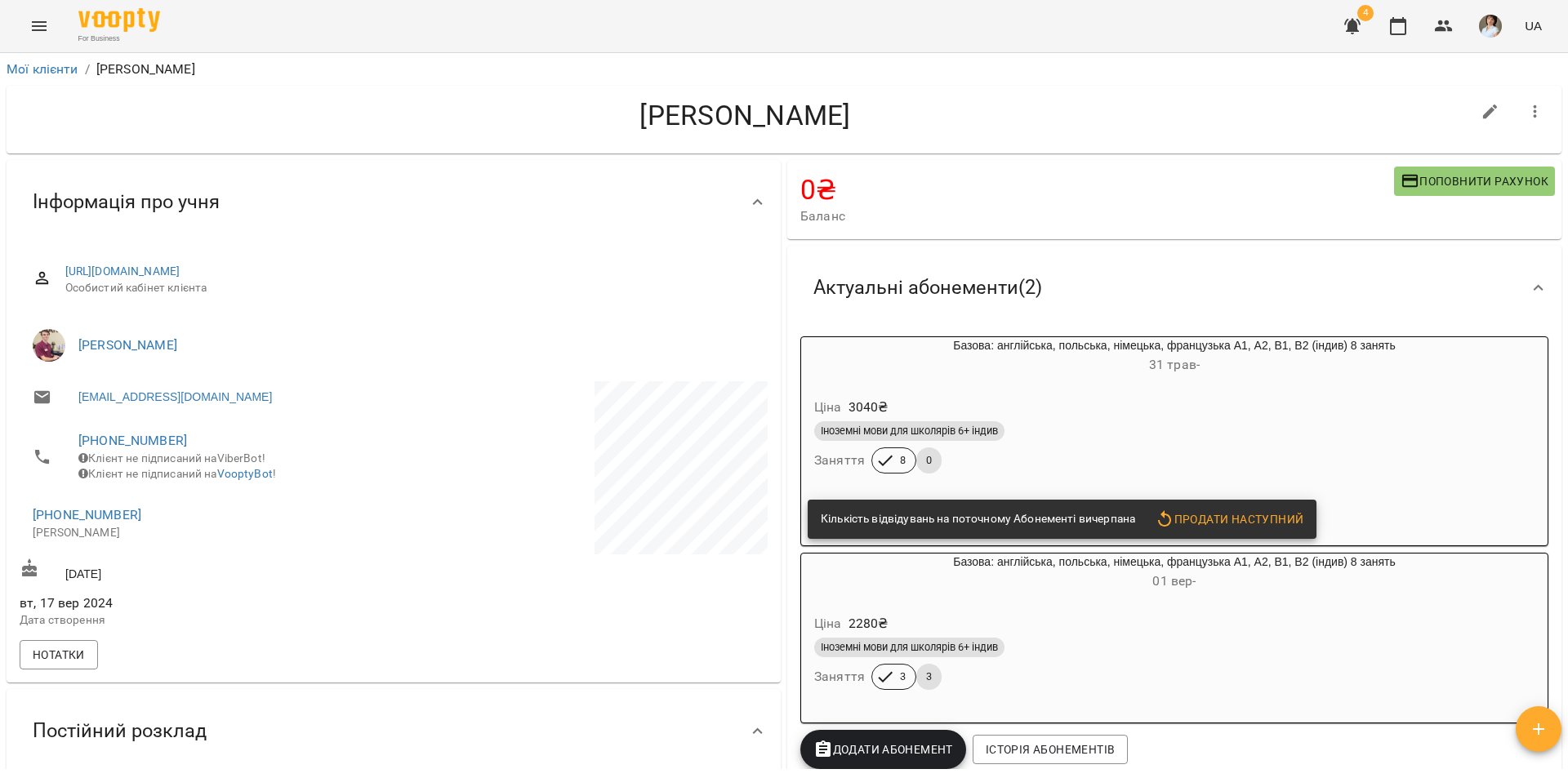
click at [34, 32] on icon "Menu" at bounding box center [40, 26] width 20 height 20
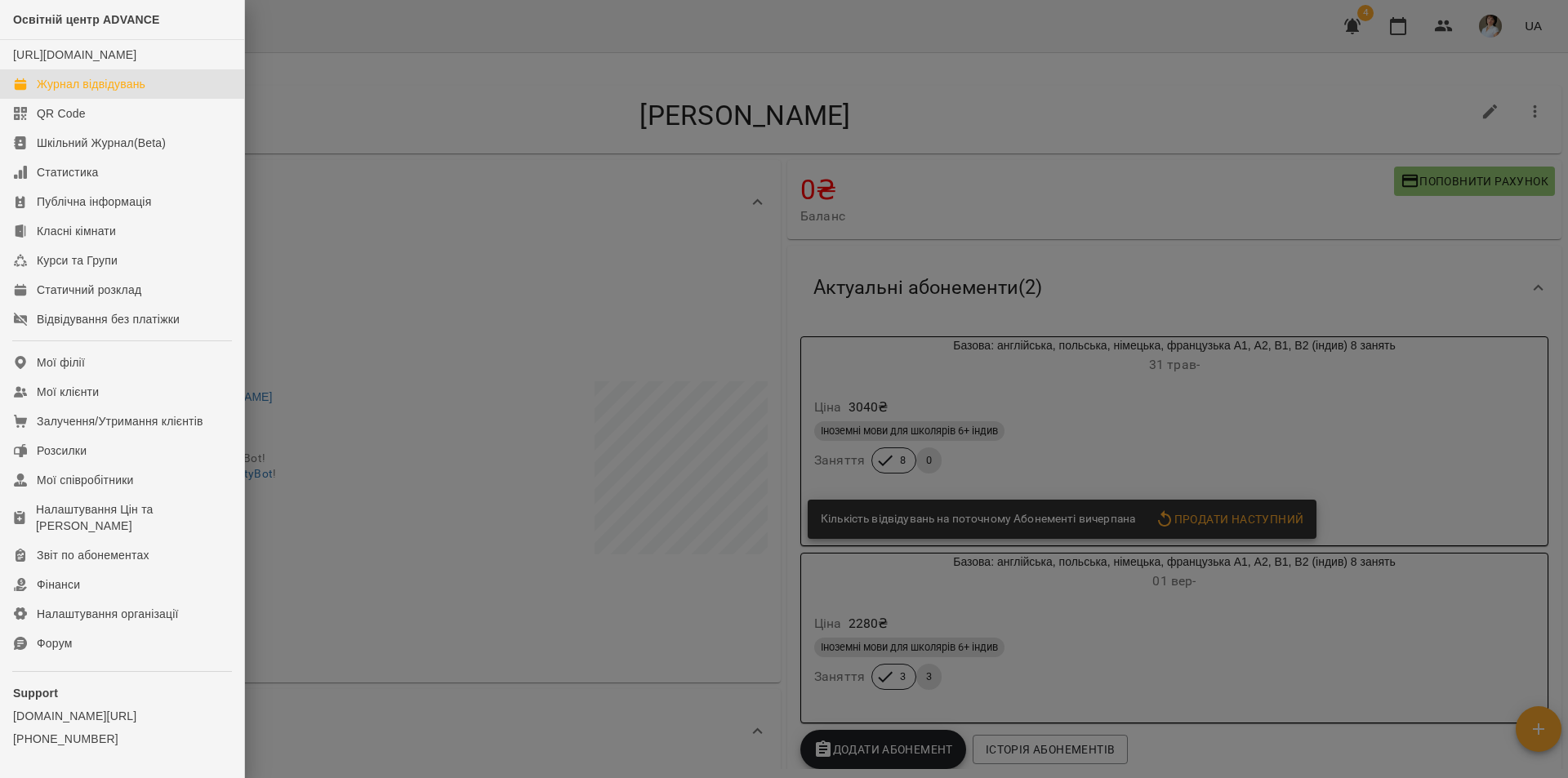
click at [81, 93] on div "Журнал відвідувань" at bounding box center [91, 84] width 109 height 17
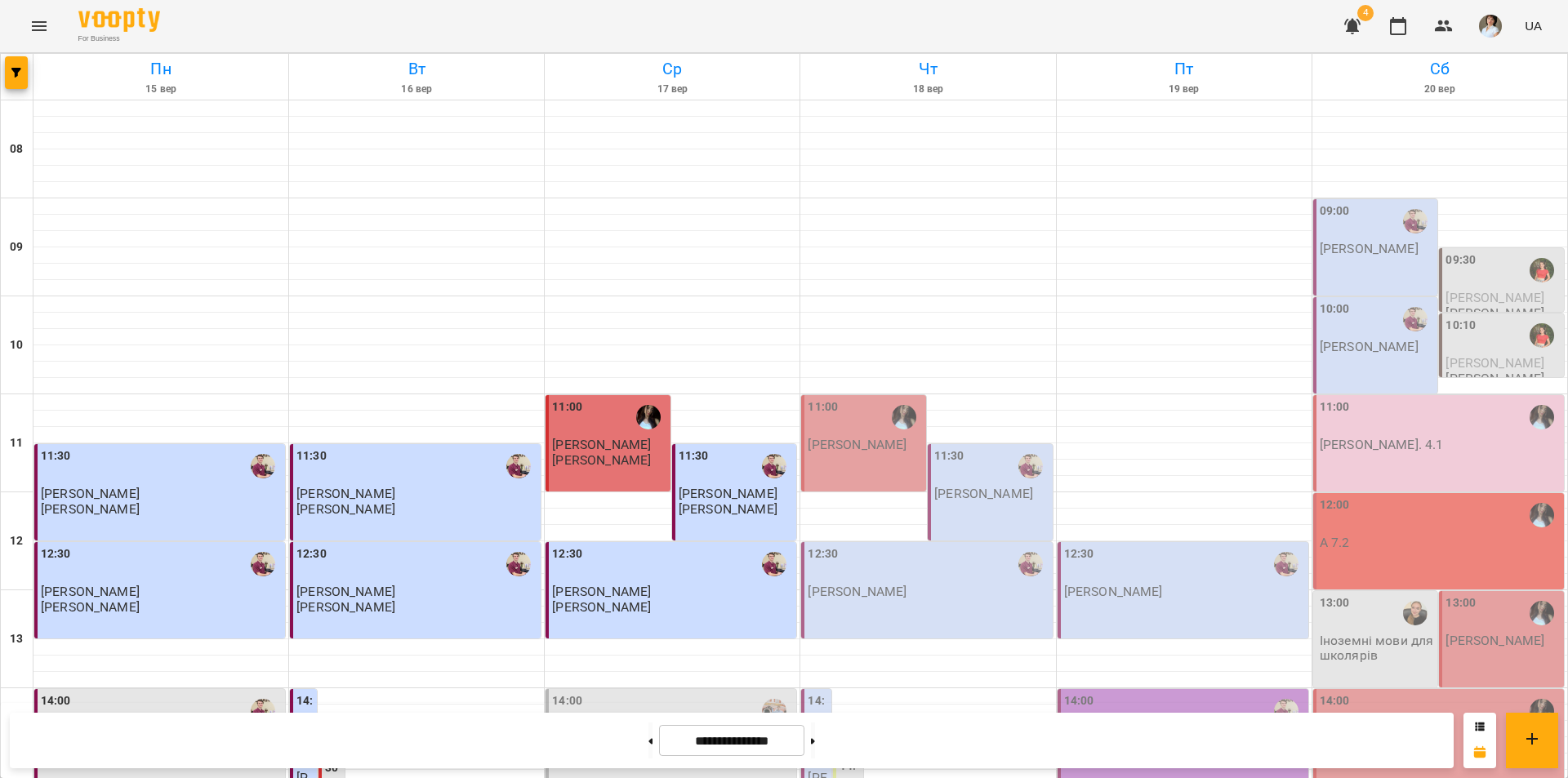
scroll to position [670, 0]
click at [295, 744] on div "**********" at bounding box center [732, 740] width 1443 height 55
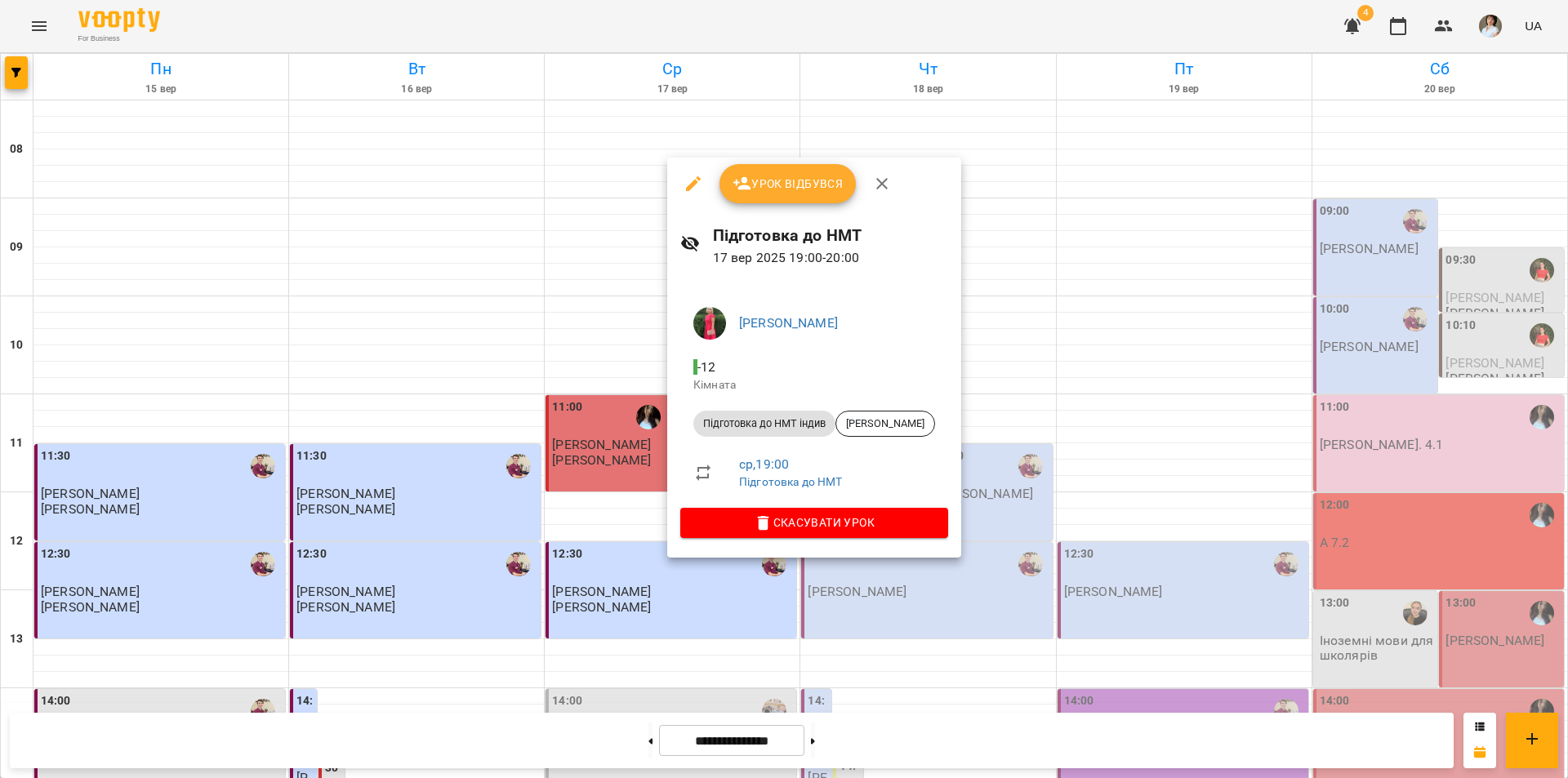
click at [553, 733] on div at bounding box center [784, 389] width 1568 height 778
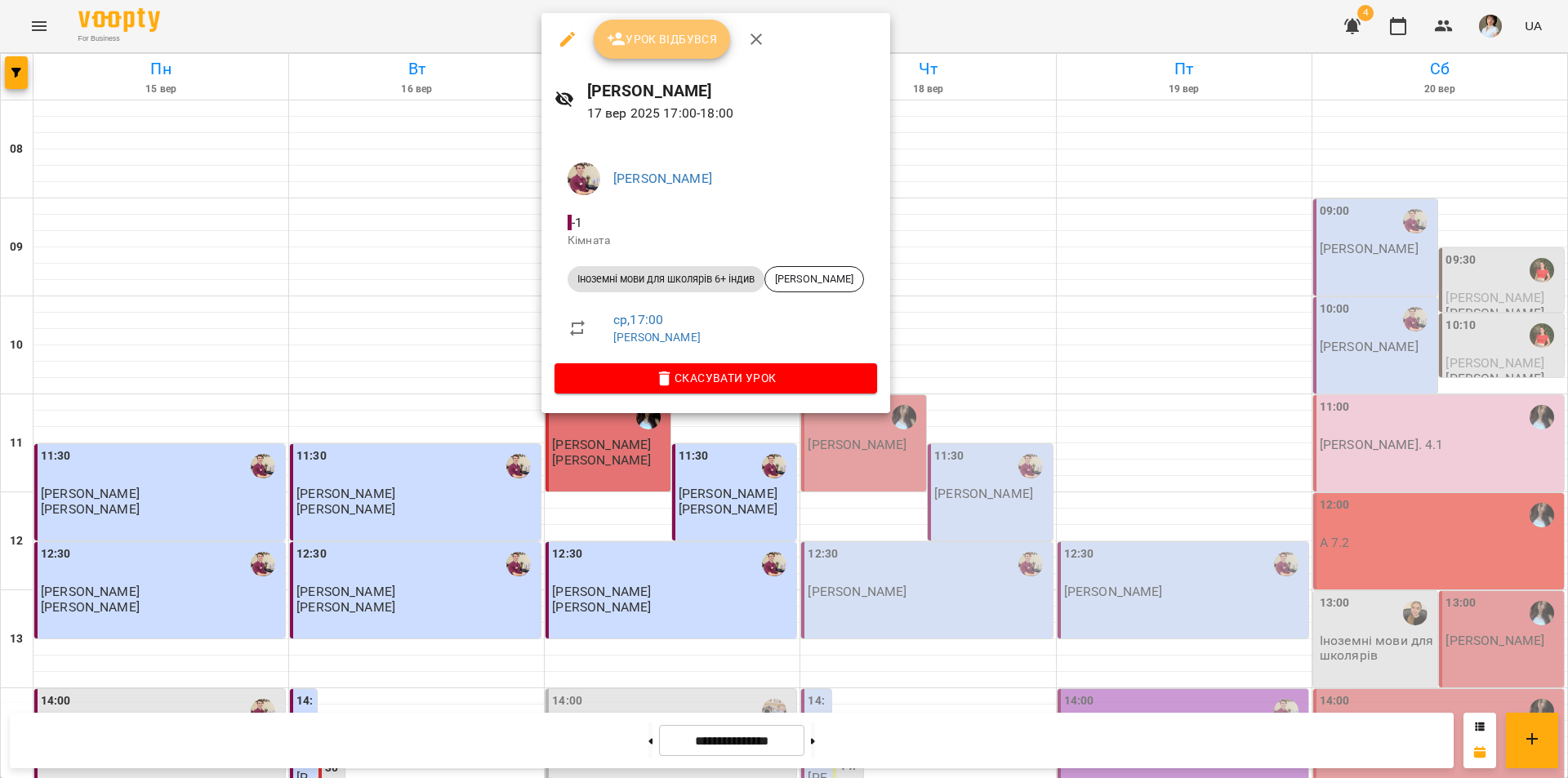
click at [655, 42] on span "Урок відбувся" at bounding box center [662, 40] width 111 height 20
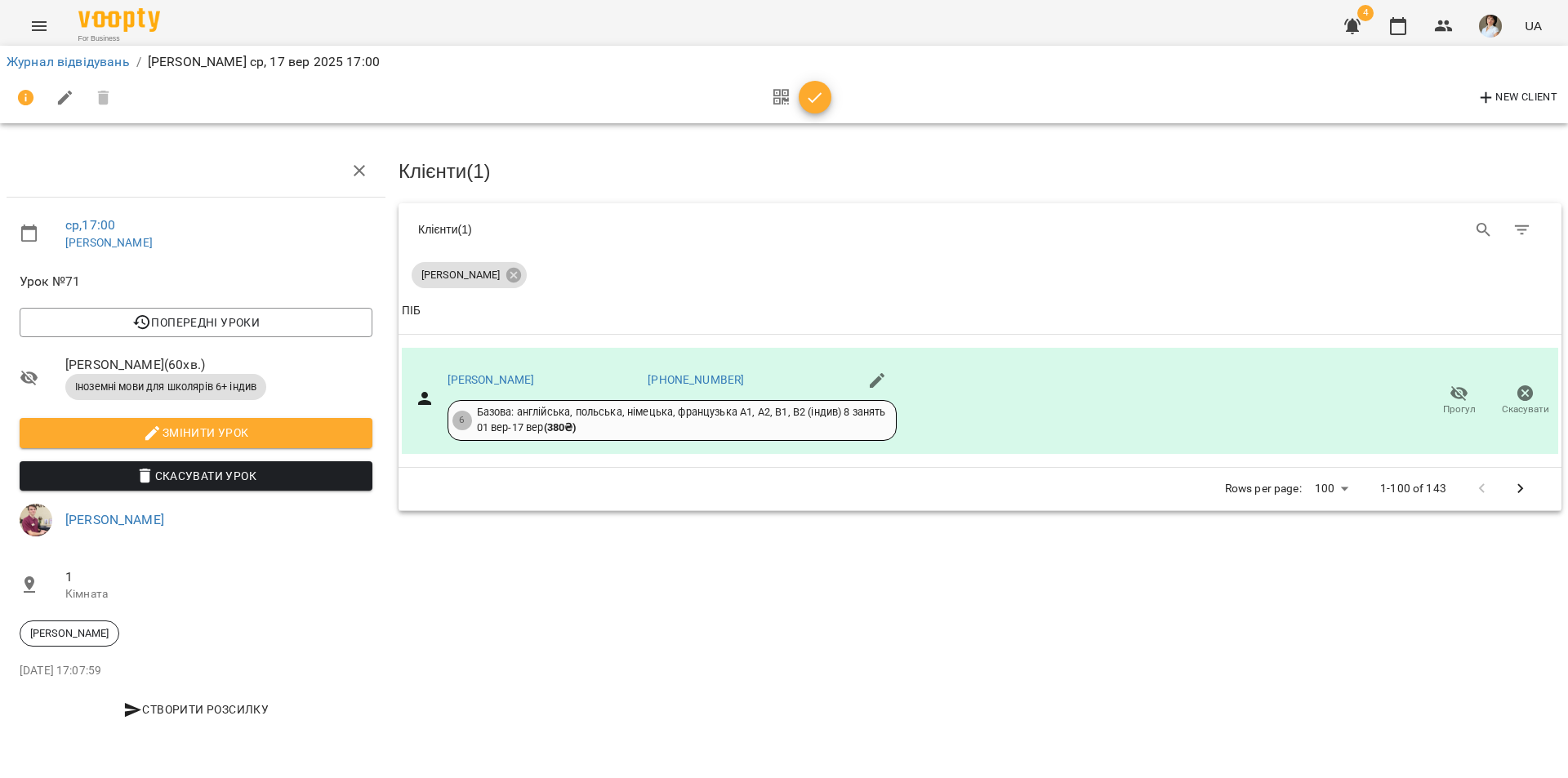
click at [811, 102] on icon "button" at bounding box center [815, 97] width 14 height 11
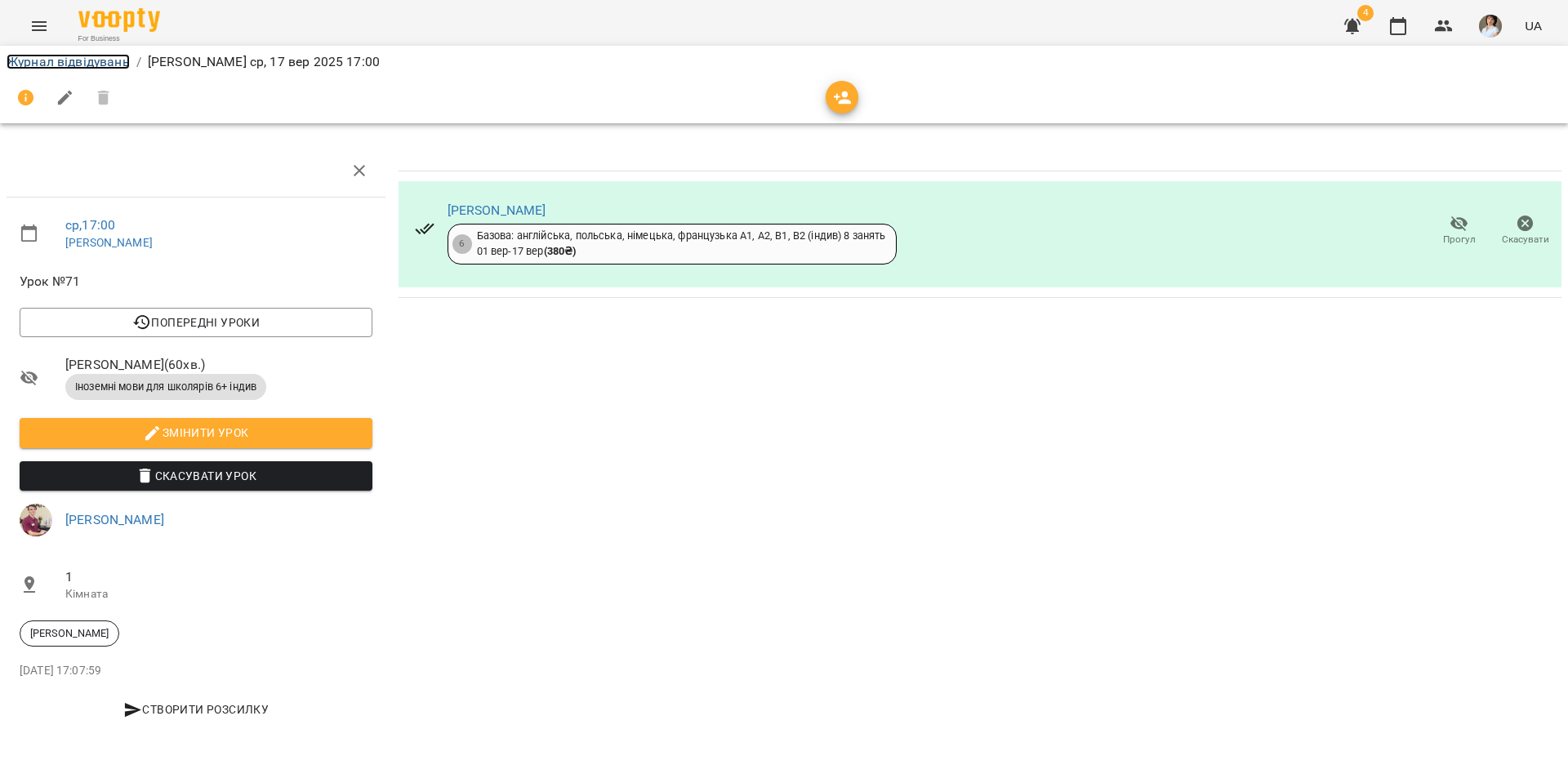
click at [51, 61] on link "Журнал відвідувань" at bounding box center [68, 61] width 123 height 16
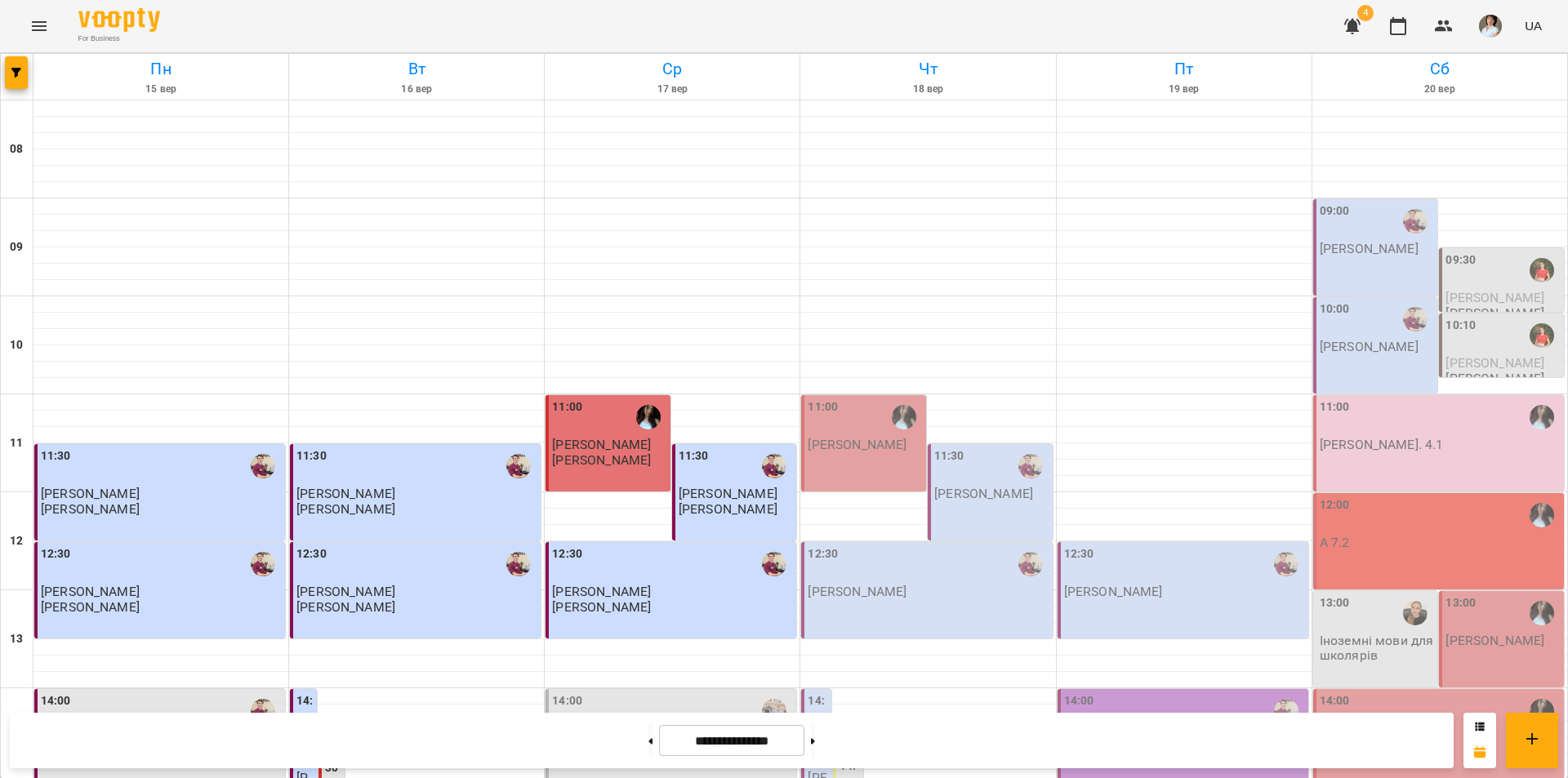
scroll to position [82, 0]
click at [875, 399] on div "11:00" at bounding box center [865, 417] width 115 height 37
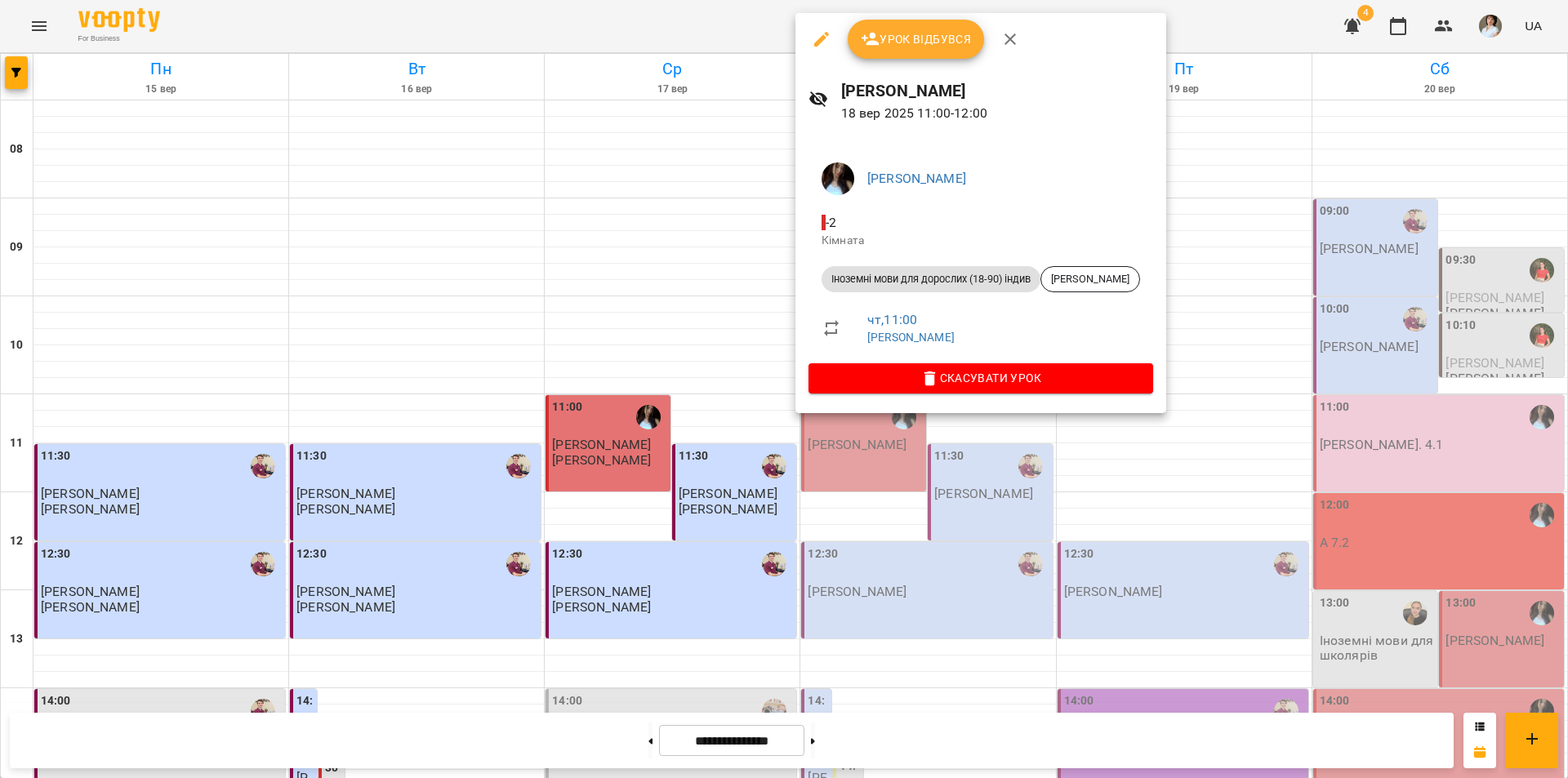
click at [959, 747] on div at bounding box center [784, 389] width 1568 height 778
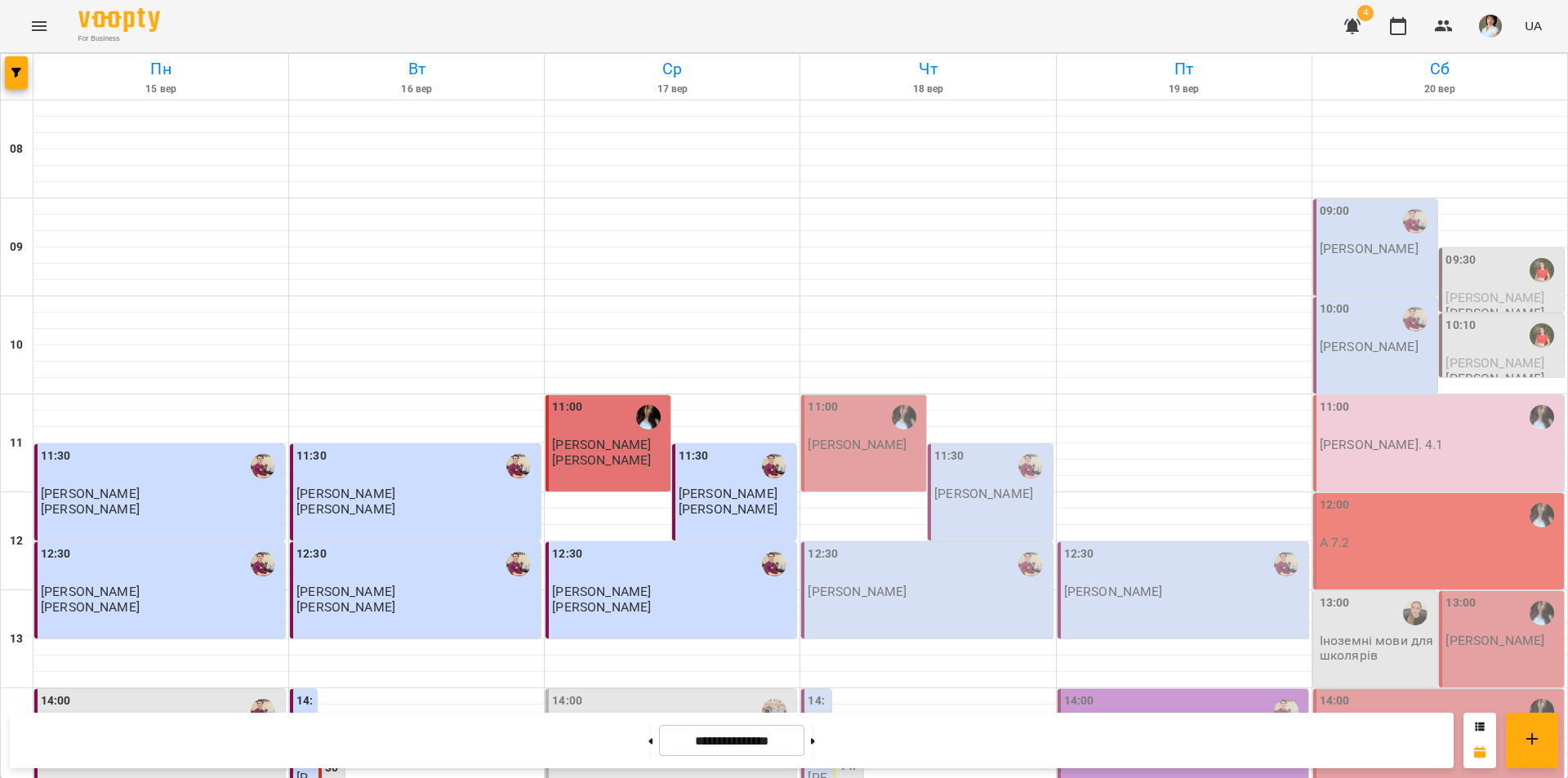
click at [1486, 252] on div "09:30" at bounding box center [1502, 270] width 115 height 37
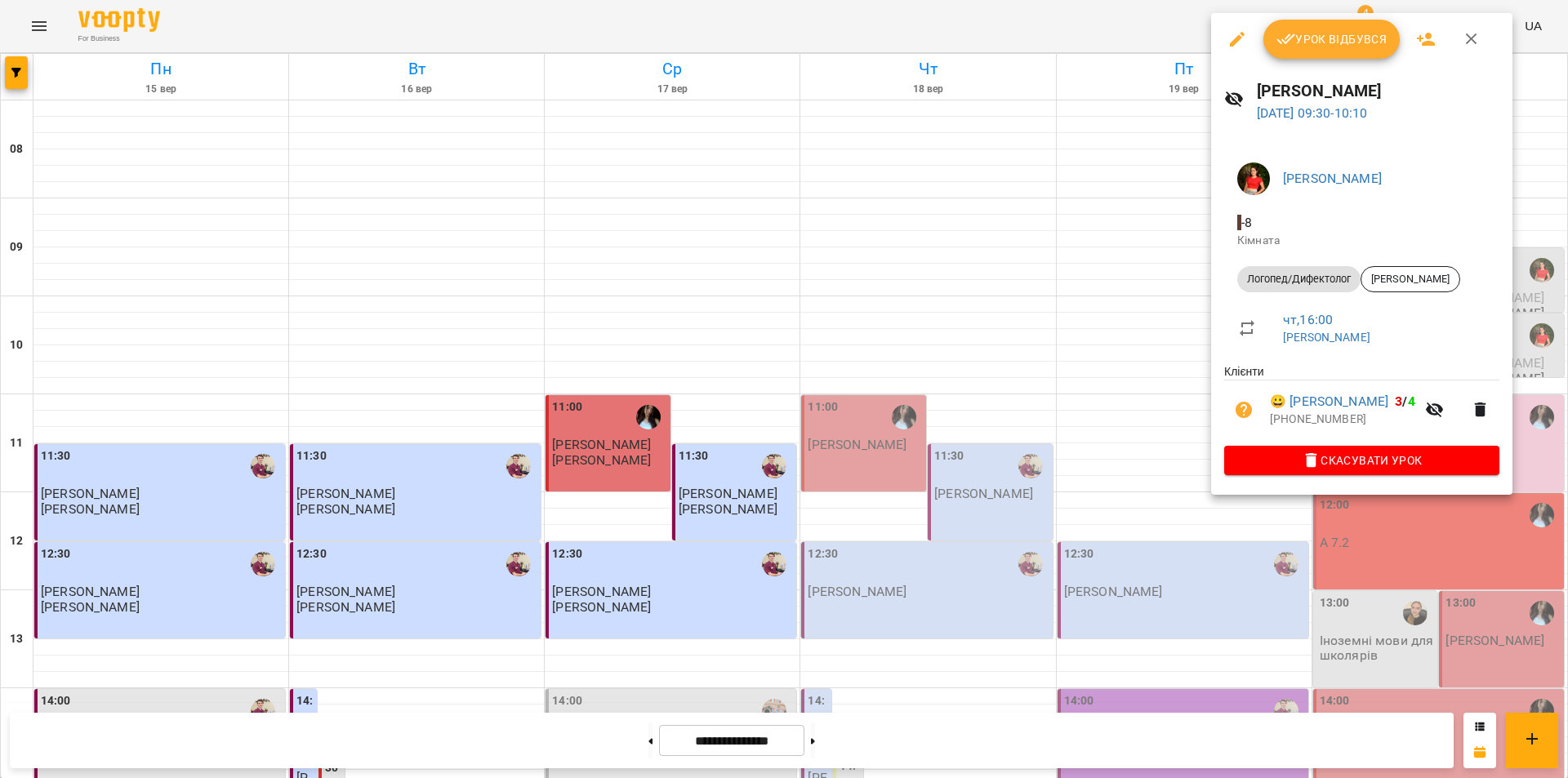
click at [989, 756] on div at bounding box center [784, 389] width 1568 height 778
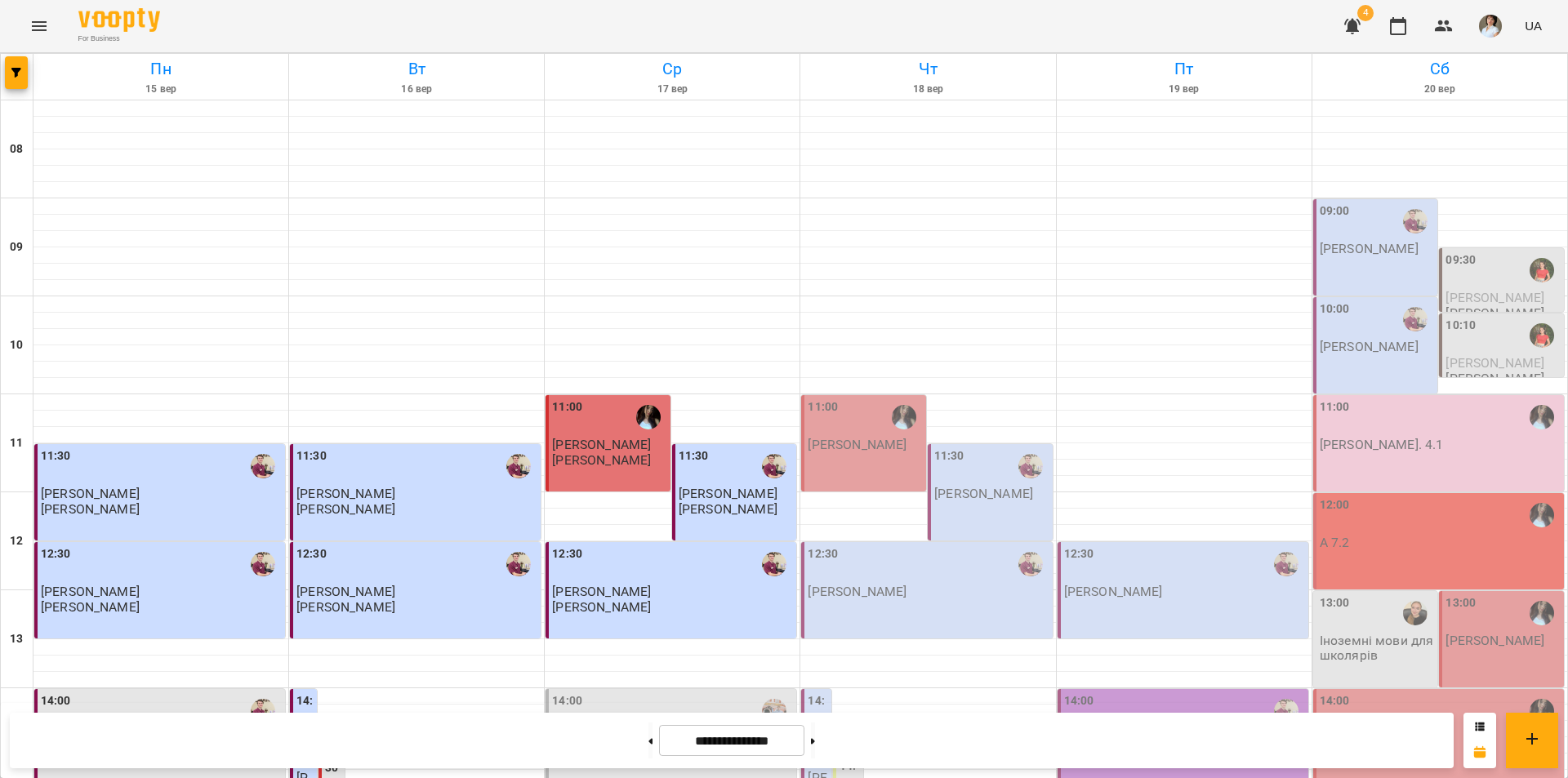
click at [1496, 317] on div "10:10" at bounding box center [1502, 335] width 115 height 37
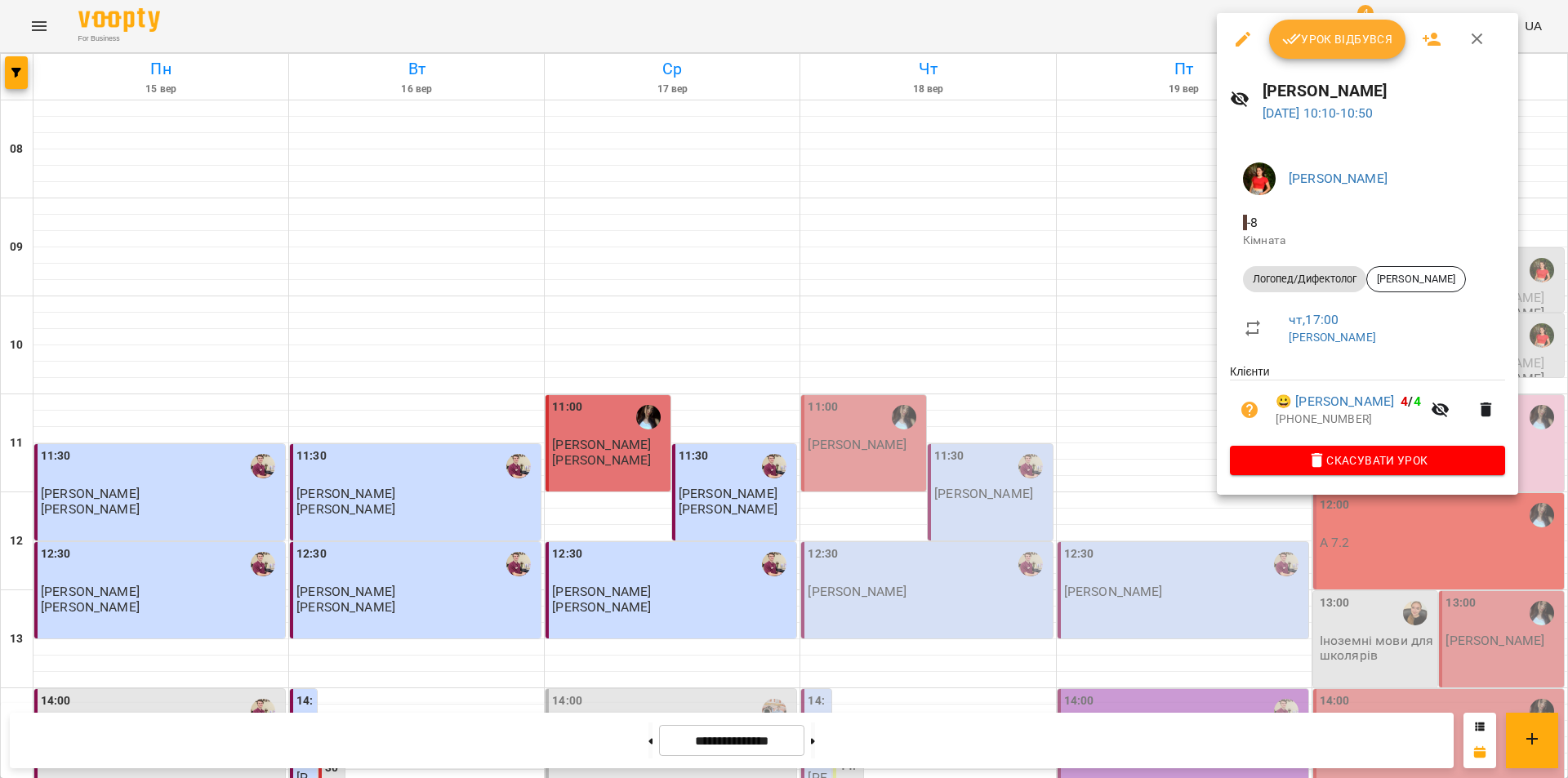
click at [983, 738] on div at bounding box center [784, 389] width 1568 height 778
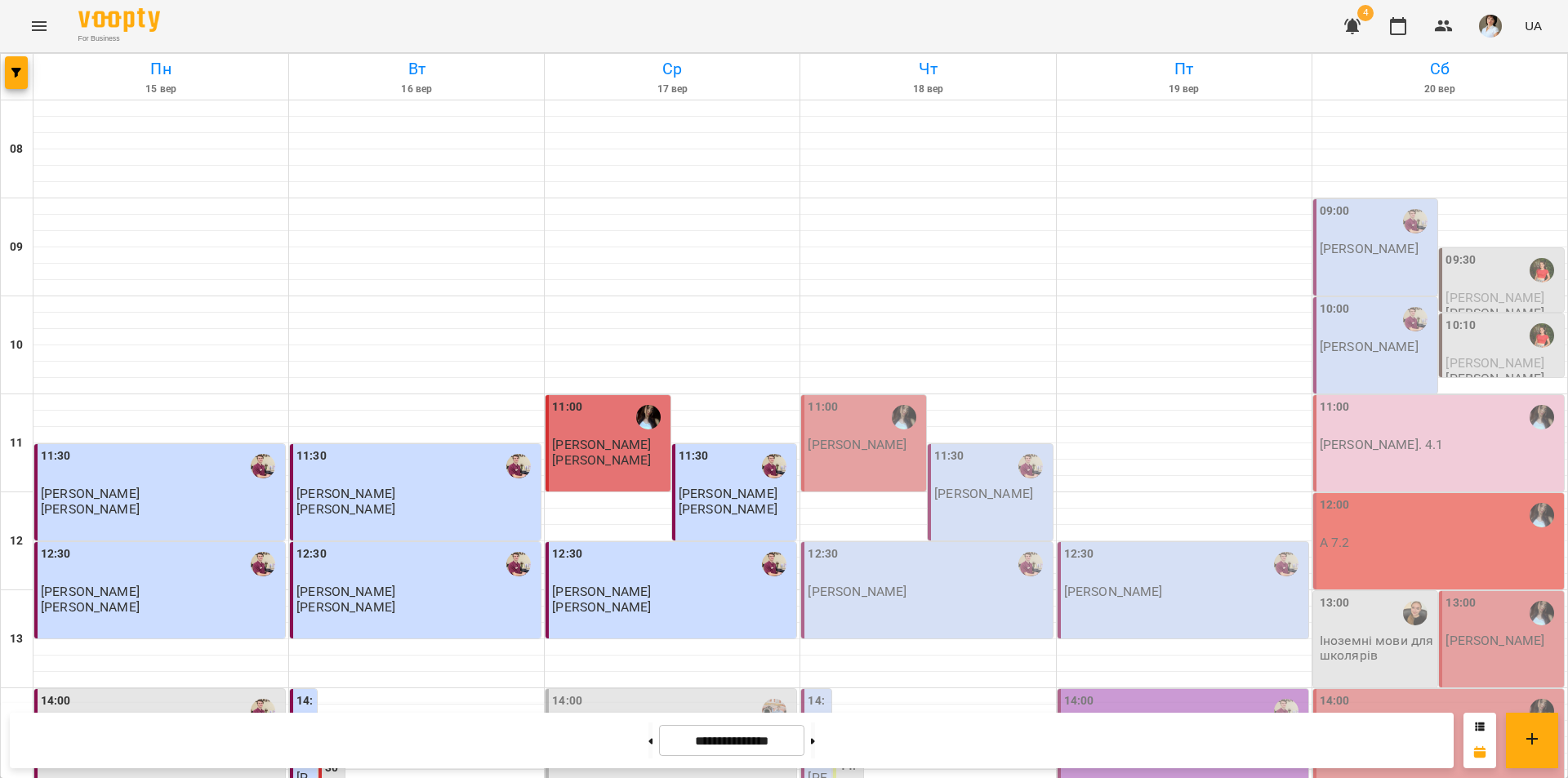
click at [1376, 399] on div "11:00" at bounding box center [1440, 417] width 241 height 37
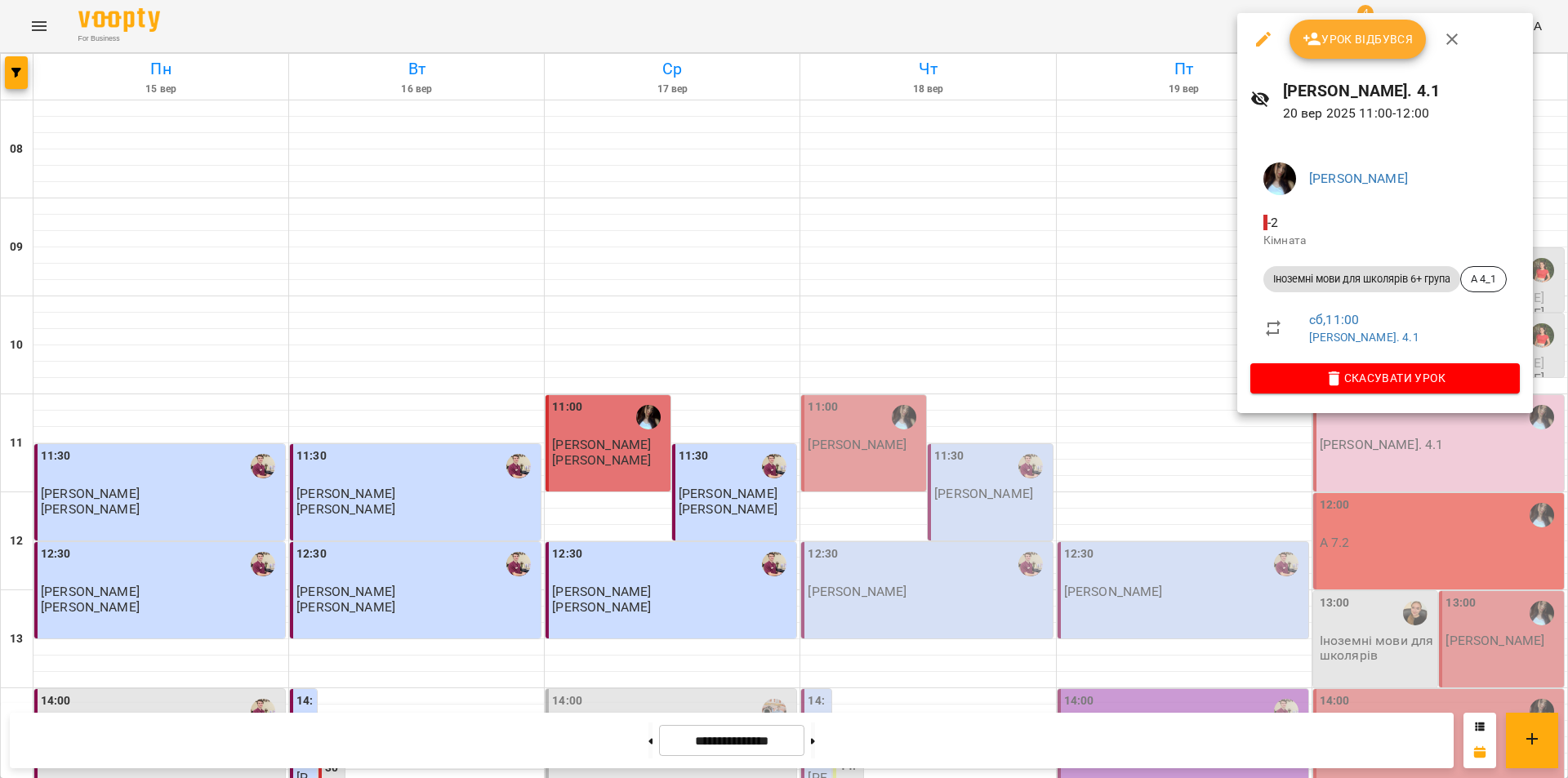
click at [1002, 738] on div at bounding box center [784, 389] width 1568 height 778
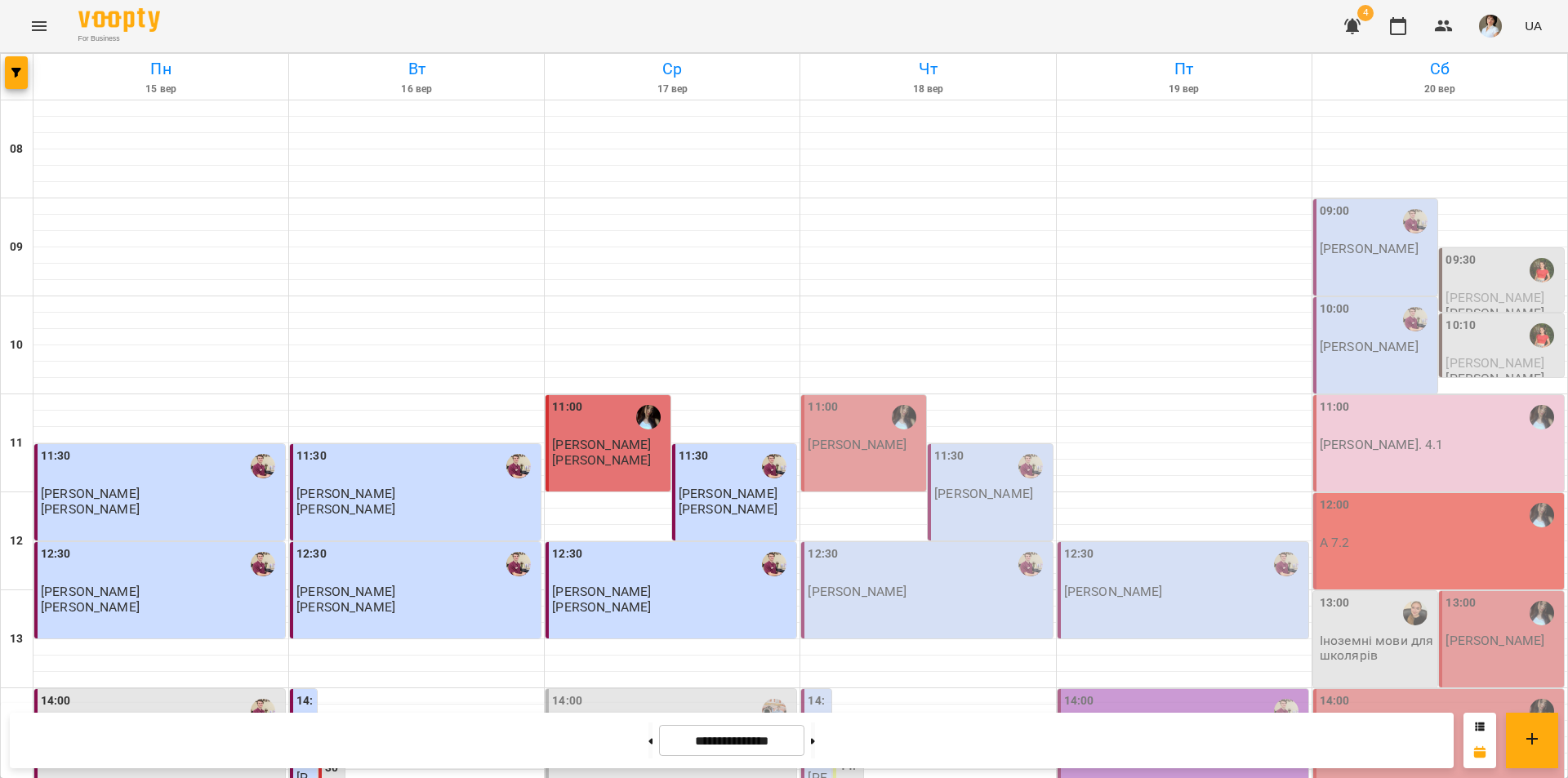
scroll to position [506, 0]
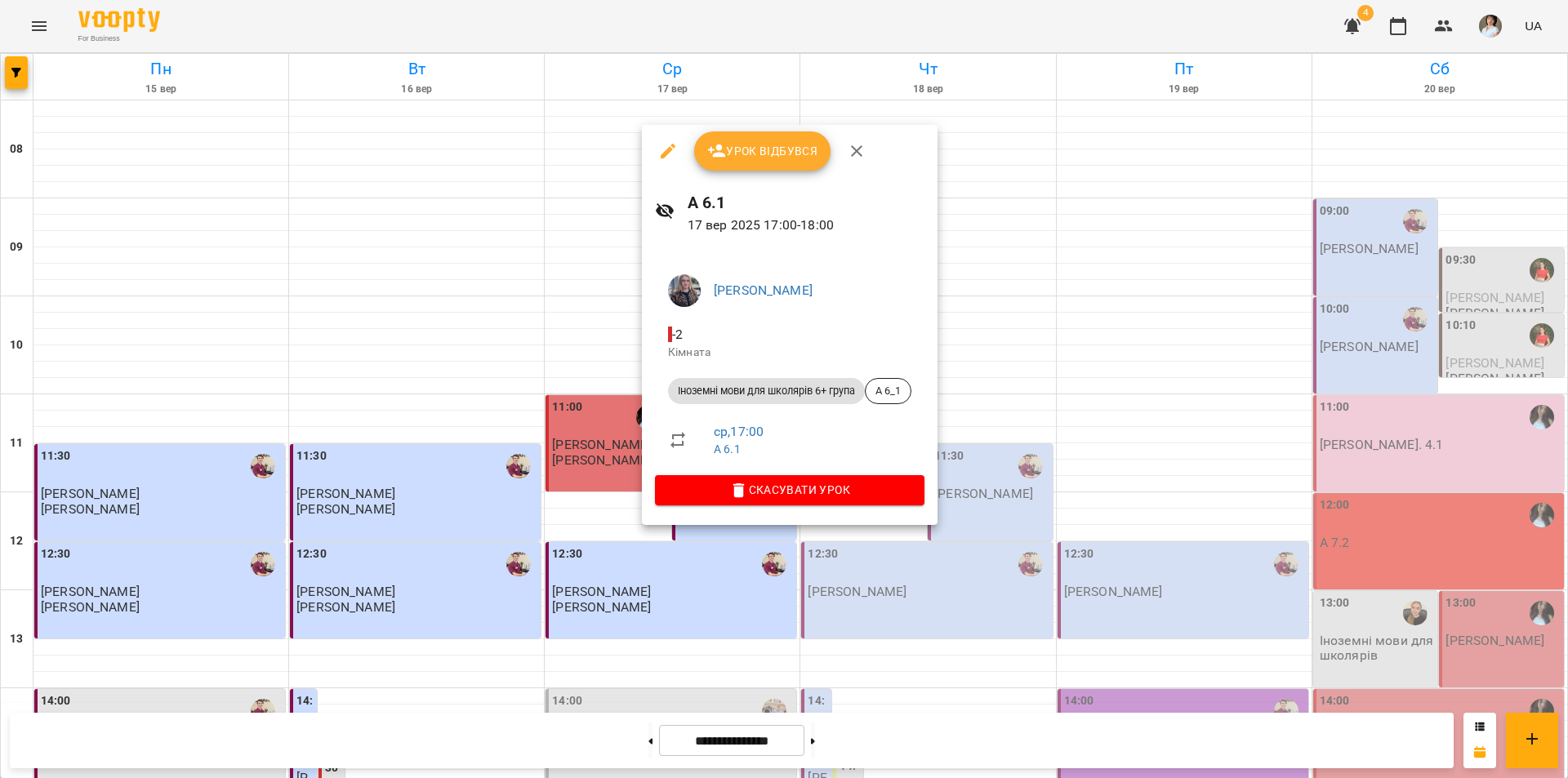
click at [765, 152] on span "Урок відбувся" at bounding box center [762, 151] width 111 height 20
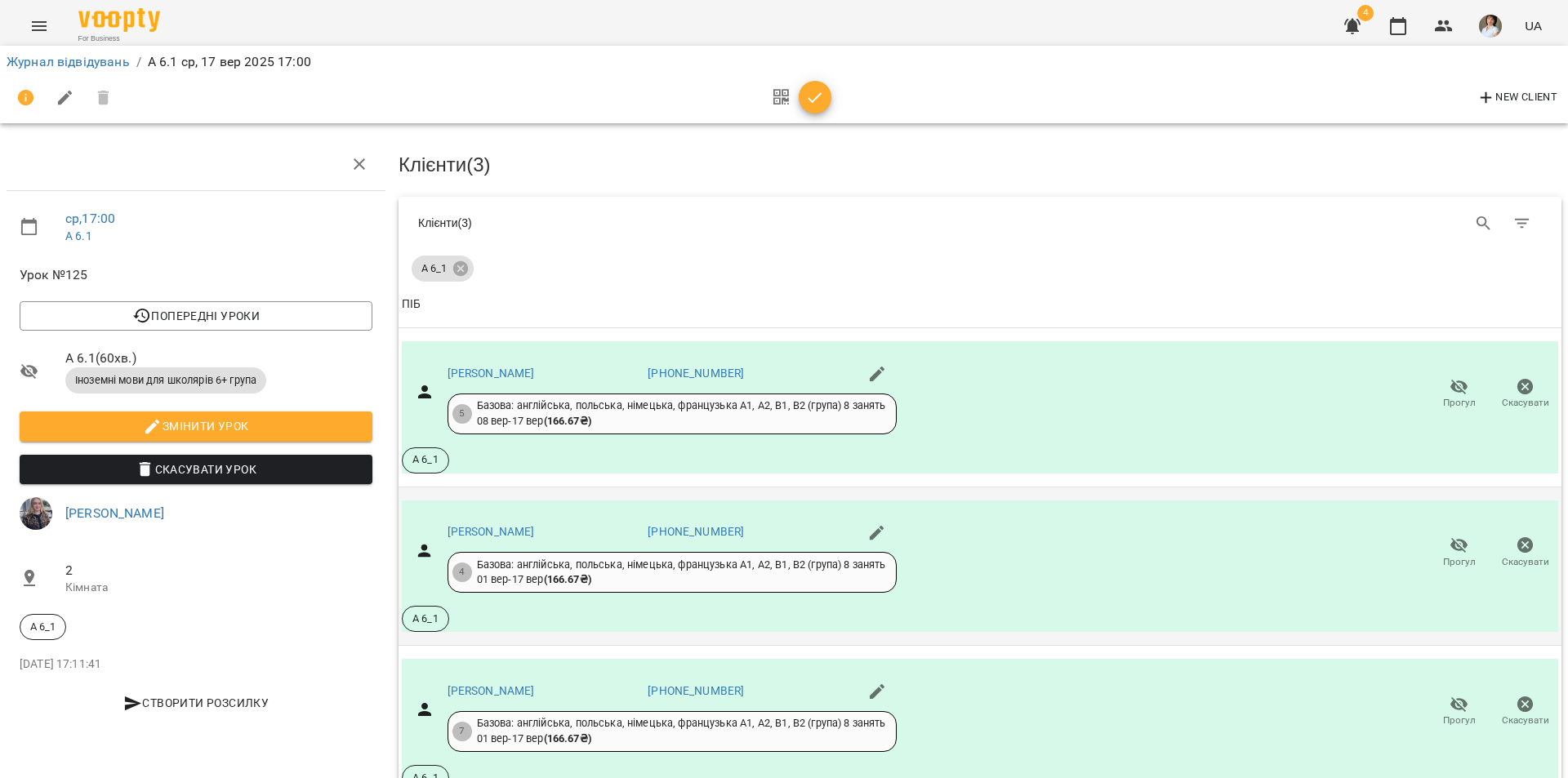
scroll to position [100, 0]
click at [1452, 538] on icon "button" at bounding box center [1459, 546] width 18 height 16
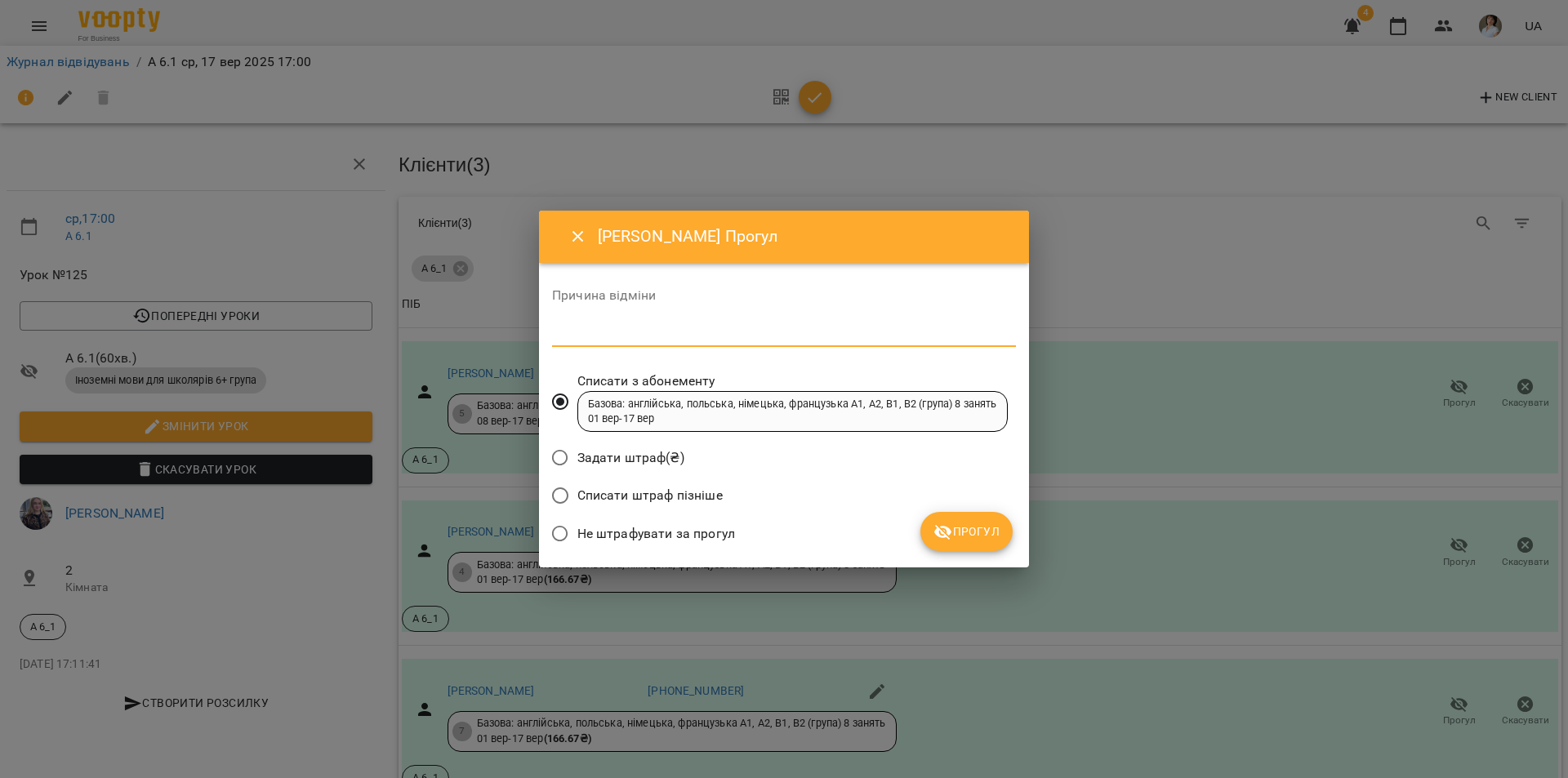
click at [585, 326] on textarea at bounding box center [784, 334] width 464 height 16
type textarea "***"
click at [957, 534] on span "Прогул" at bounding box center [966, 532] width 66 height 20
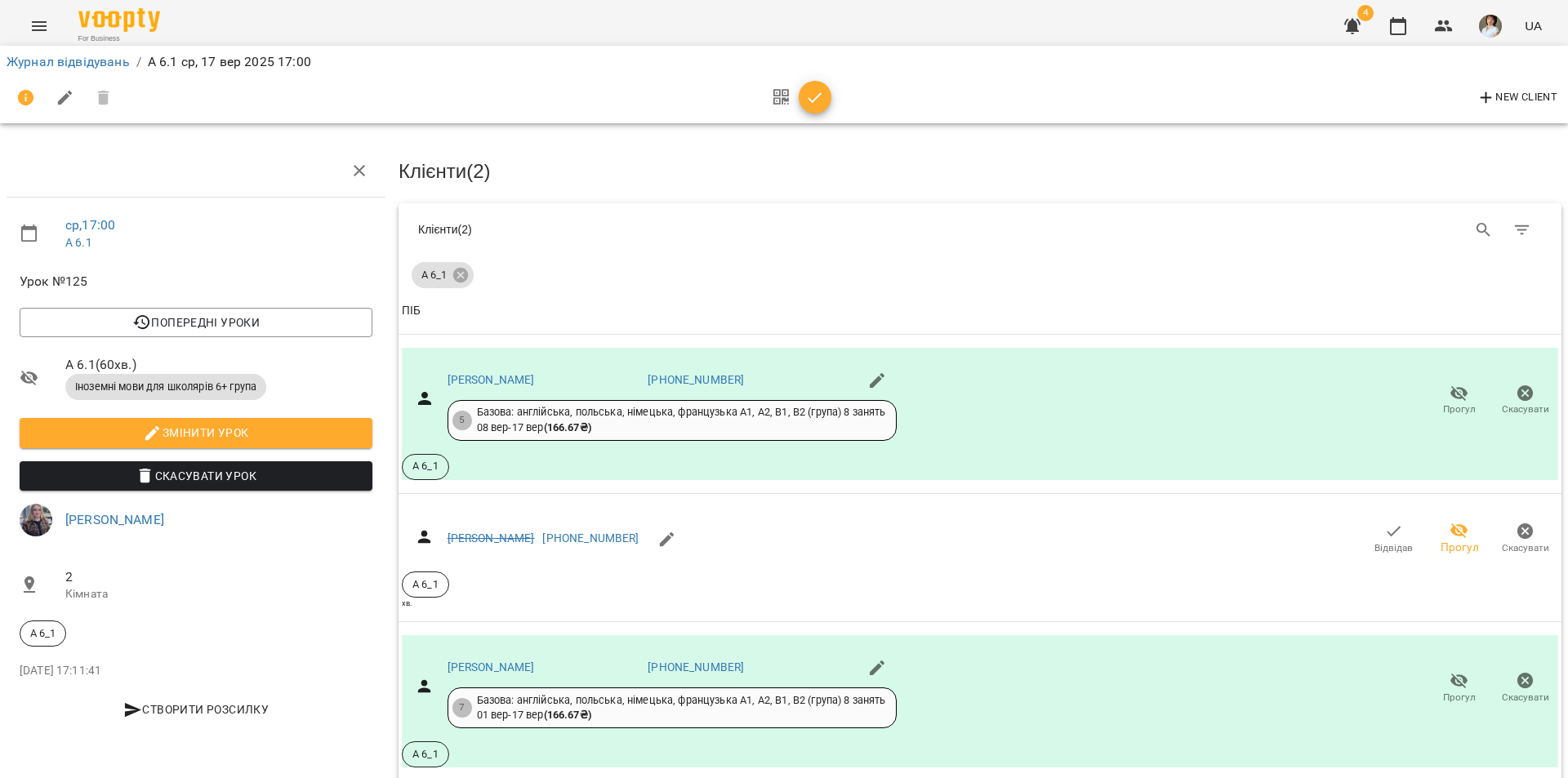
click at [821, 103] on icon "button" at bounding box center [815, 98] width 20 height 20
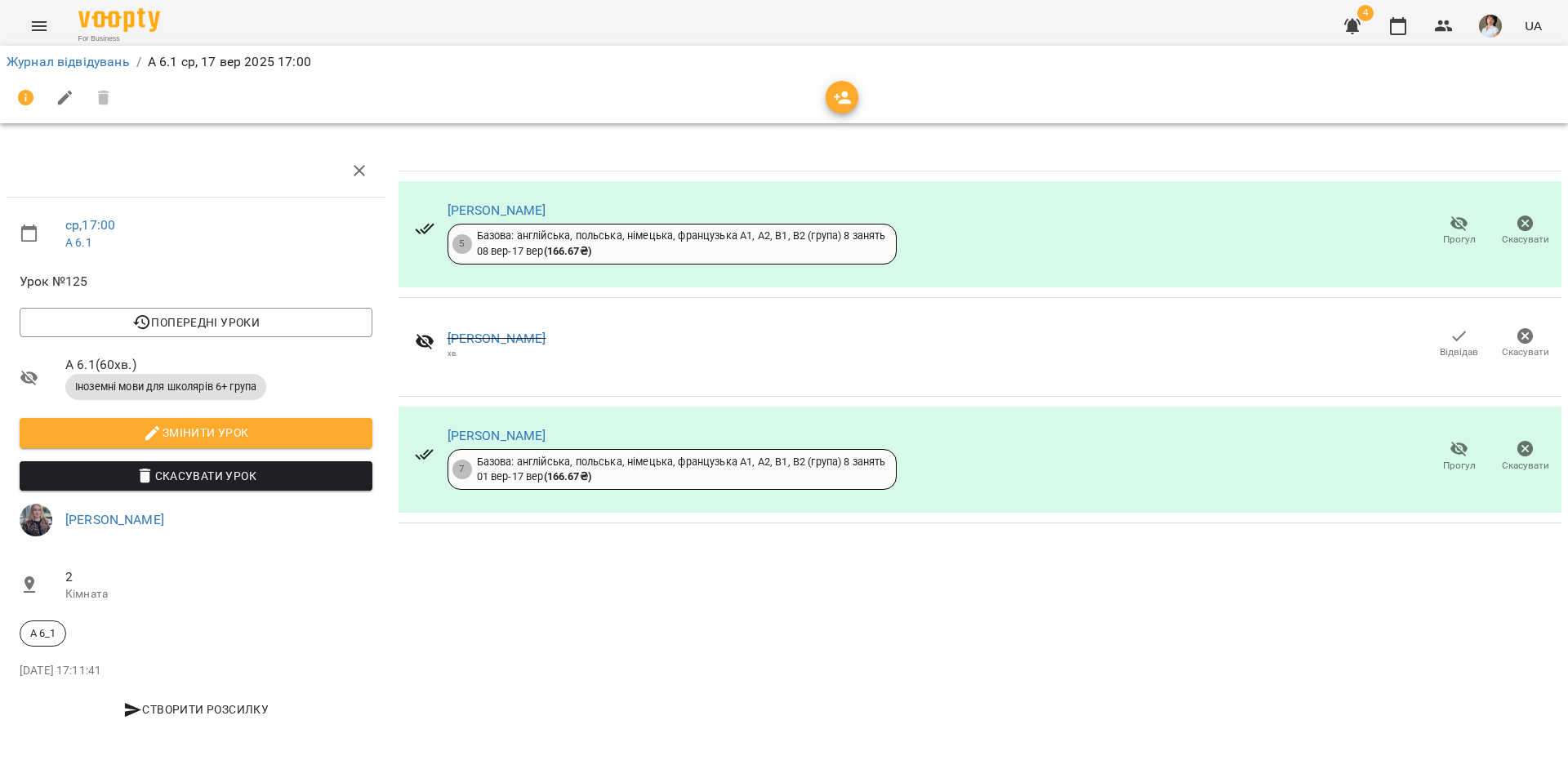
click at [88, 50] on div "Журнал відвідувань / А 6.1 [DATE] 17:00" at bounding box center [784, 62] width 1561 height 26
click at [89, 67] on link "Журнал відвідувань" at bounding box center [68, 61] width 123 height 16
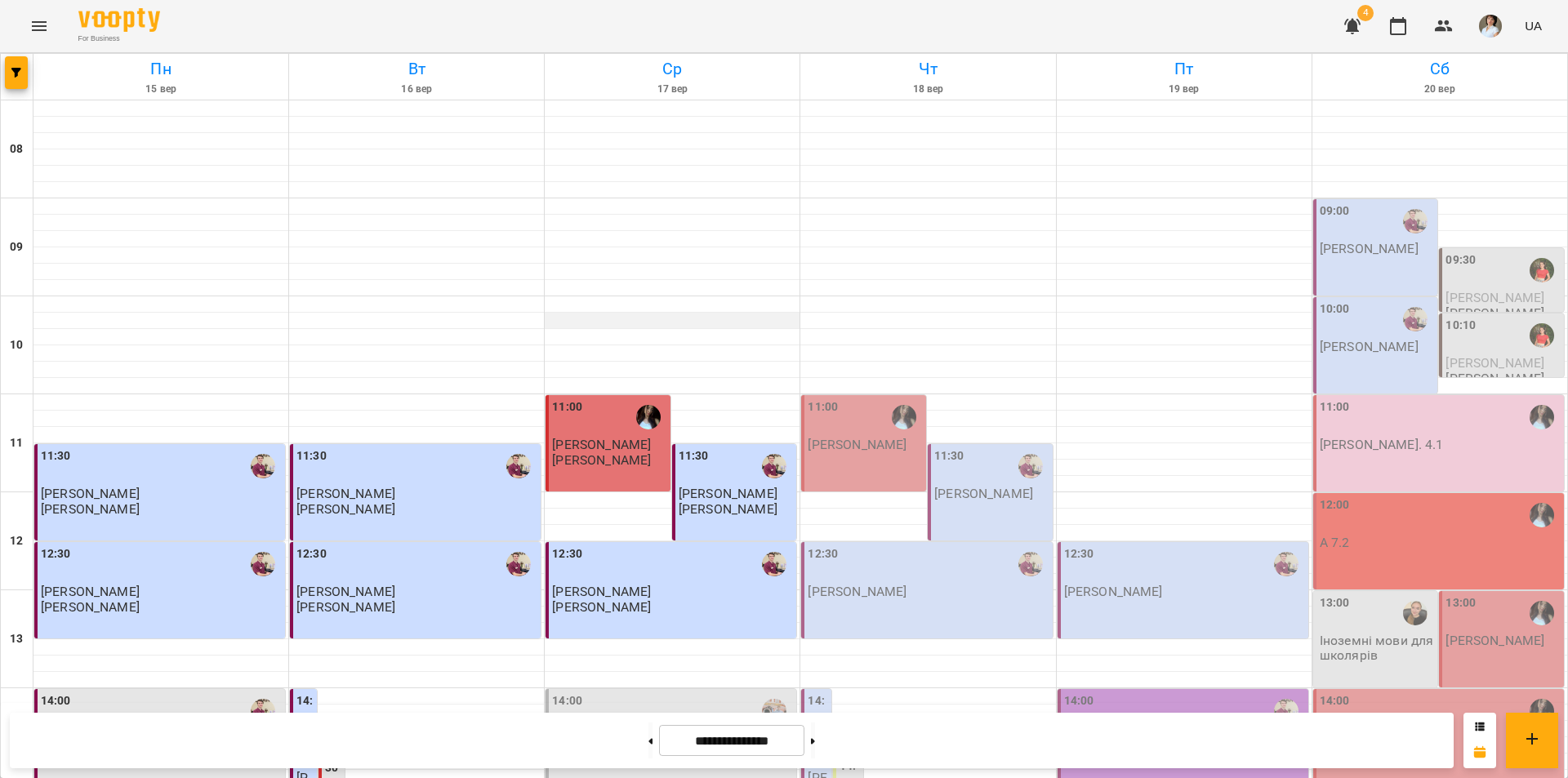
scroll to position [670, 0]
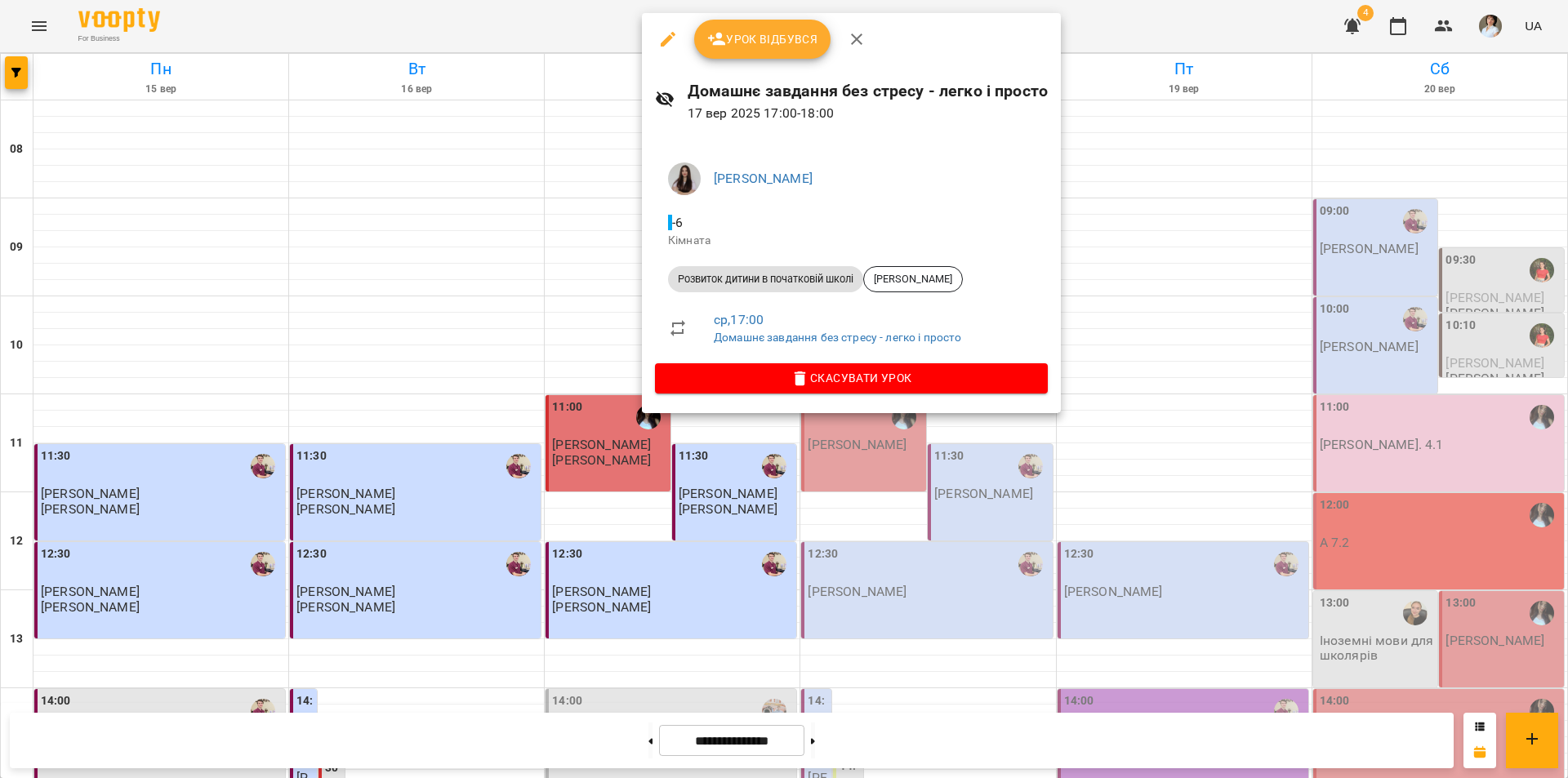
click at [756, 40] on span "Урок відбувся" at bounding box center [762, 40] width 111 height 20
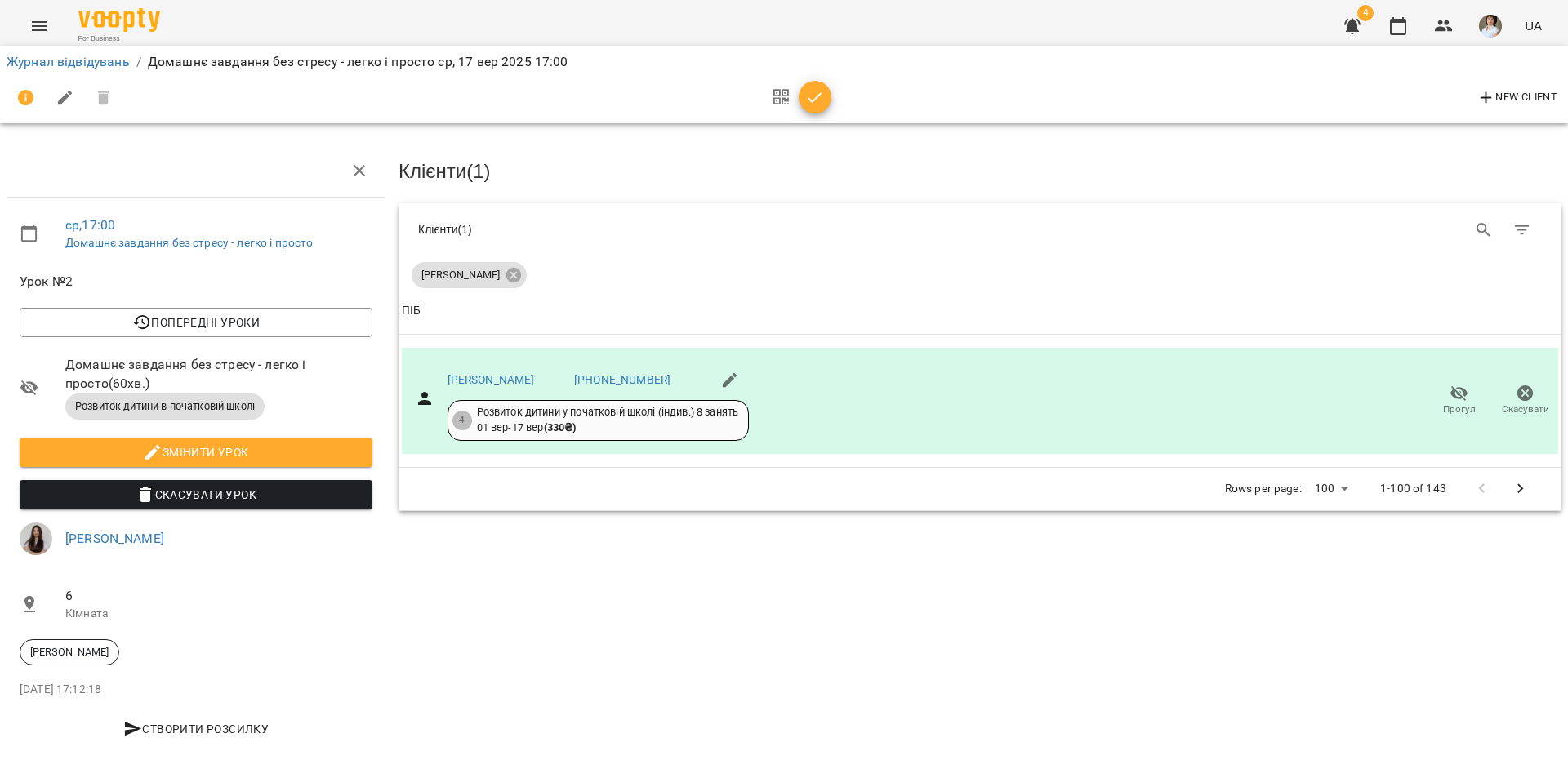
click at [811, 98] on icon "button" at bounding box center [815, 98] width 20 height 20
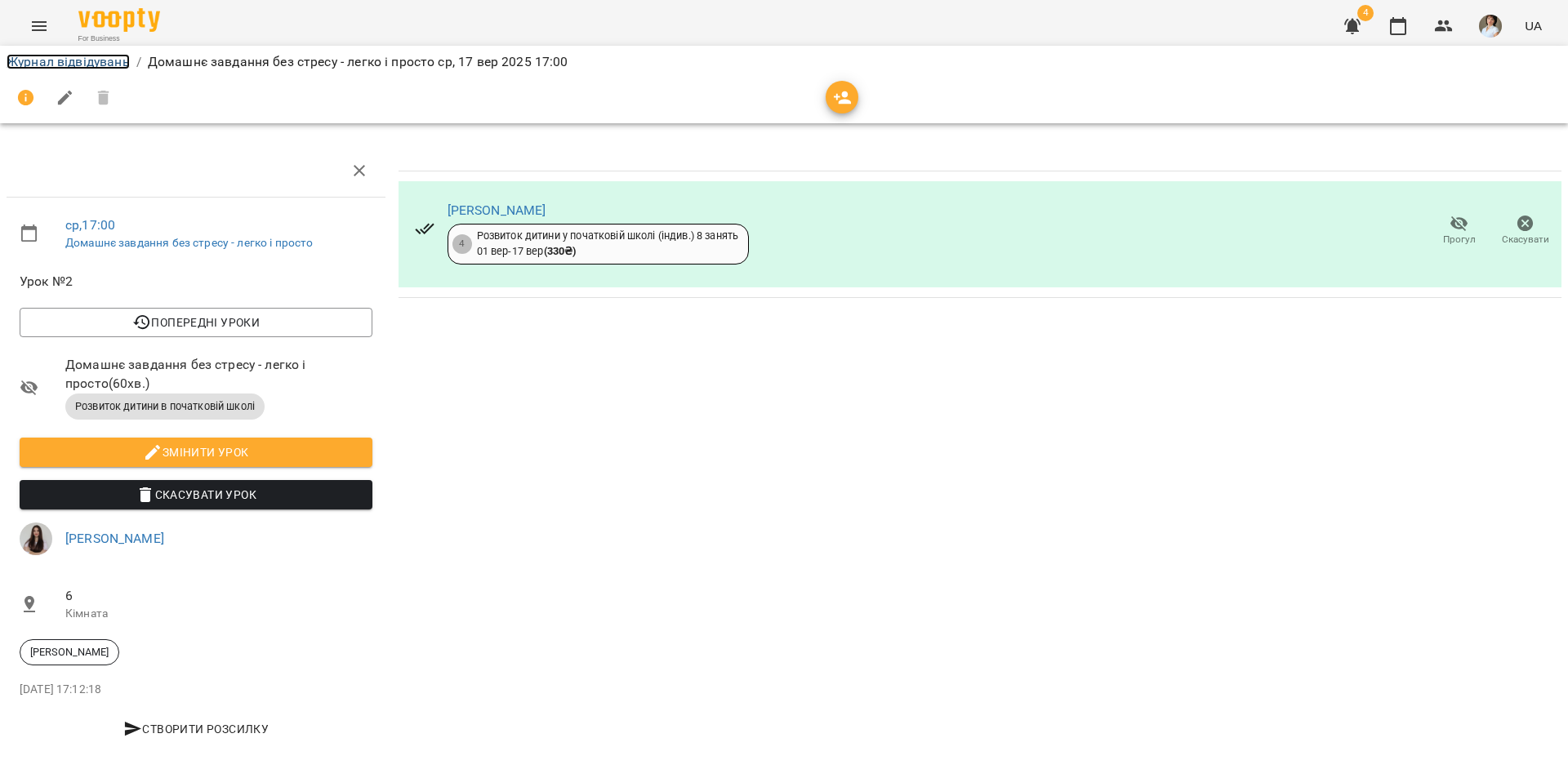
click at [78, 65] on link "Журнал відвідувань" at bounding box center [68, 61] width 123 height 16
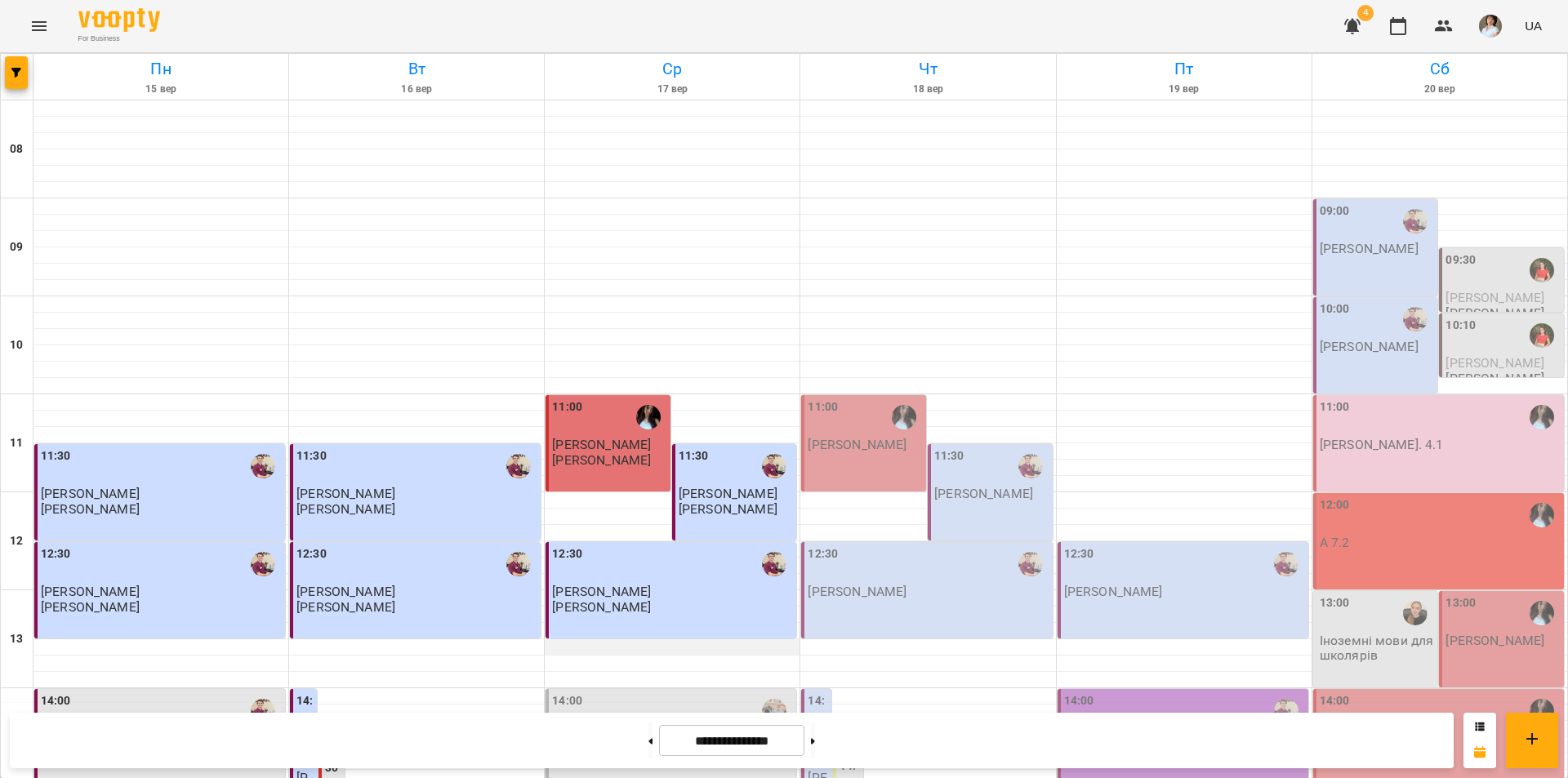
scroll to position [670, 0]
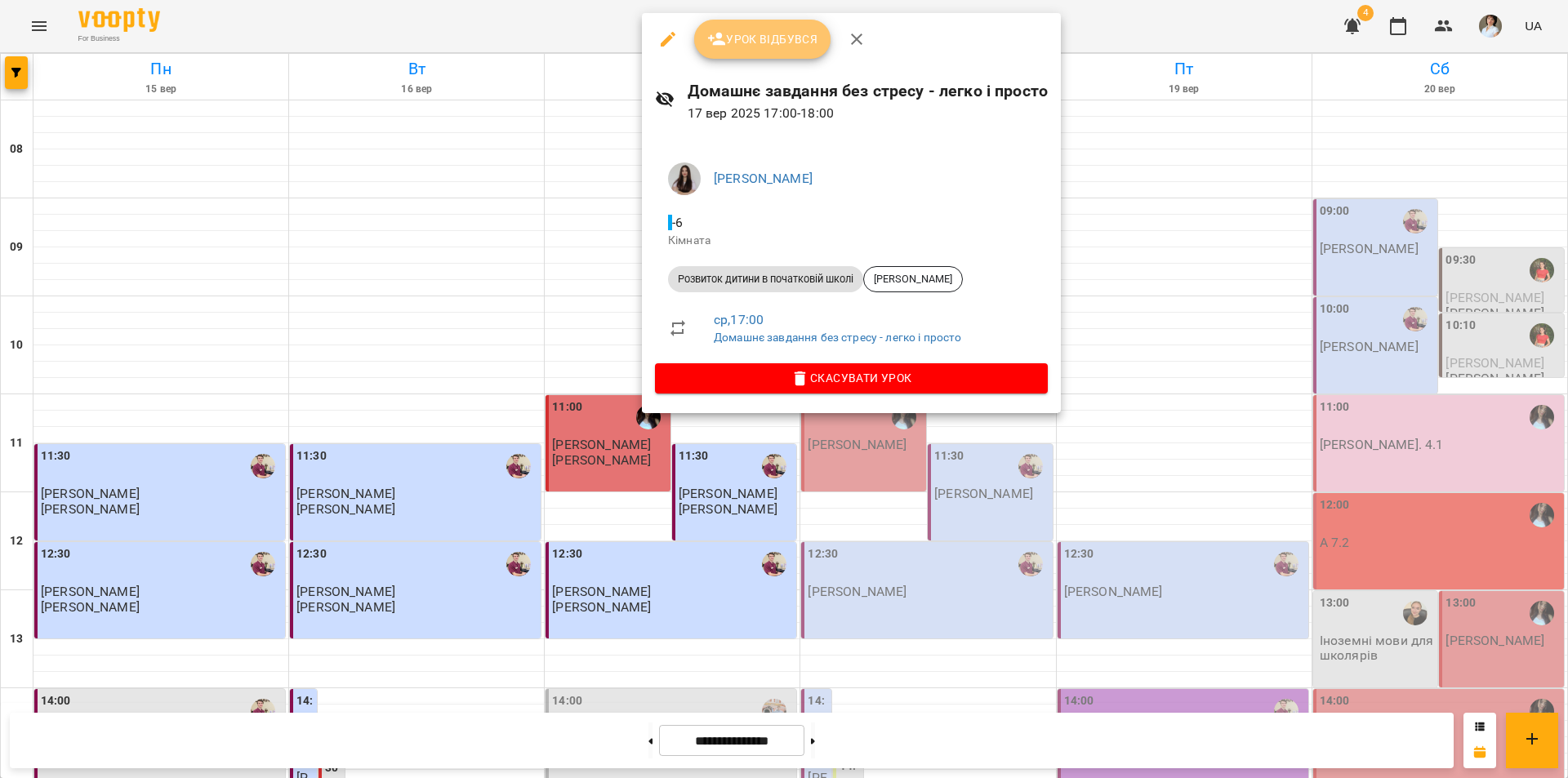
click at [748, 50] on button "Урок відбувся" at bounding box center [763, 39] width 137 height 39
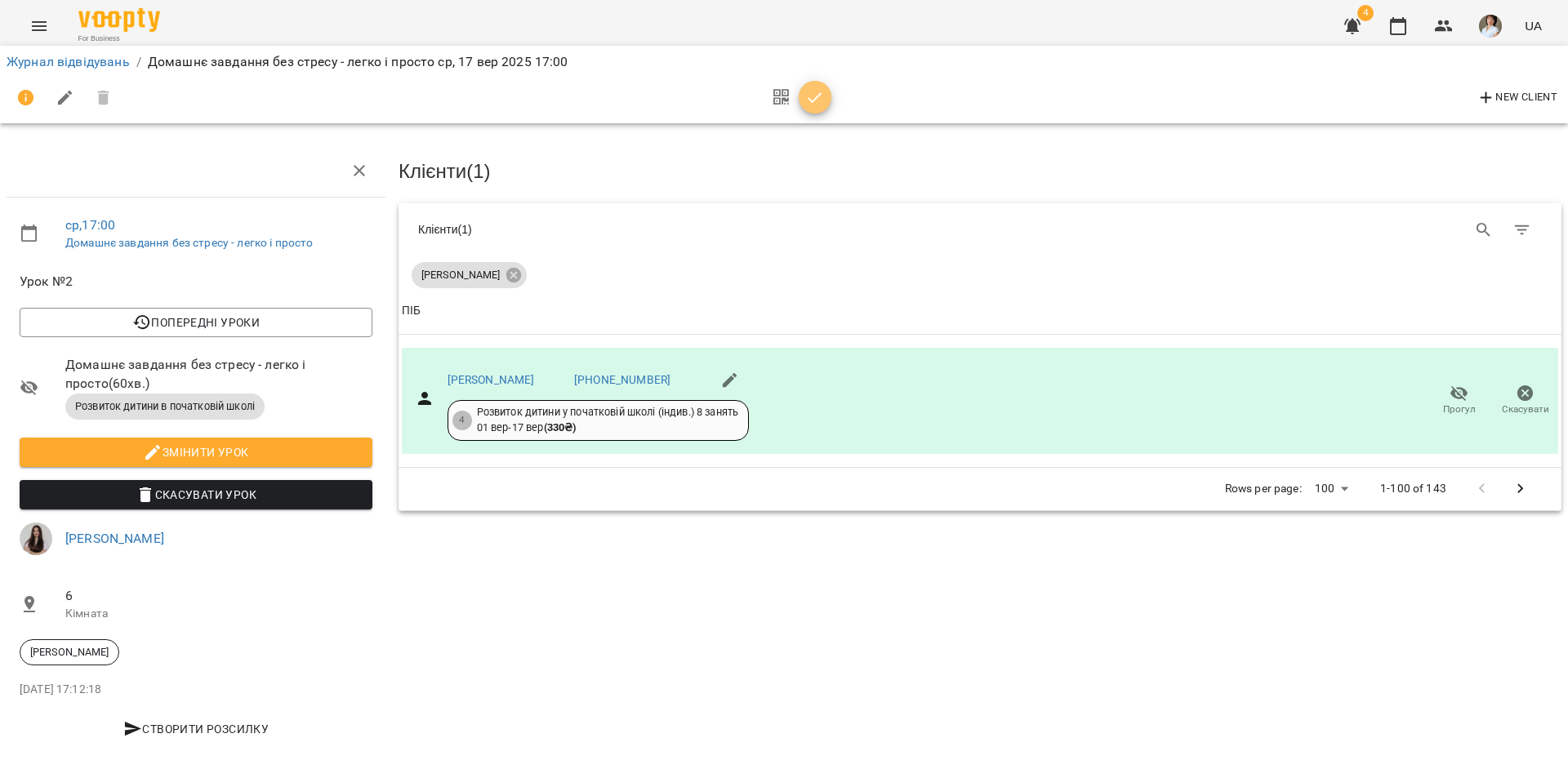
click at [819, 103] on icon "button" at bounding box center [815, 98] width 20 height 20
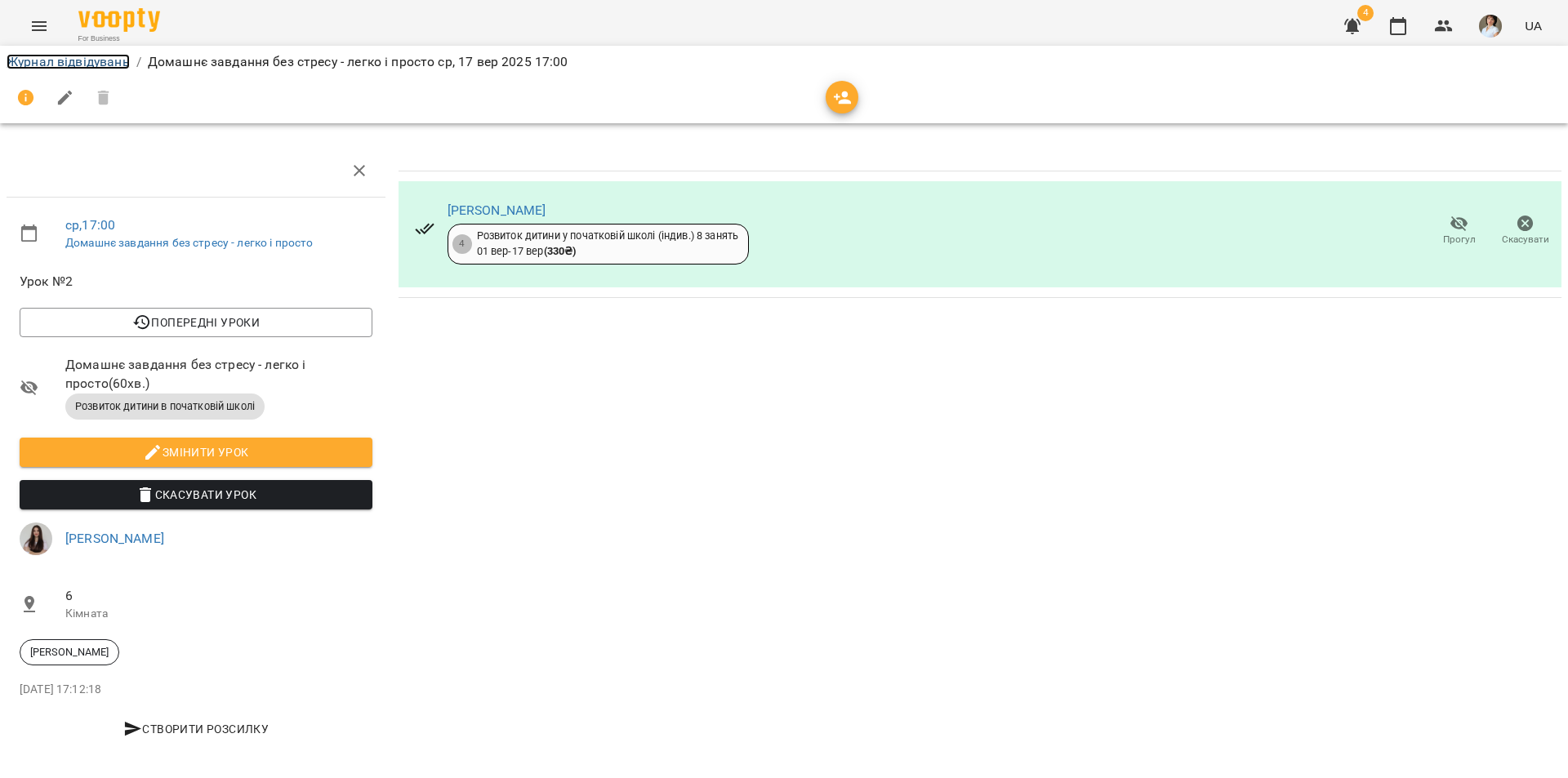
click at [84, 61] on link "Журнал відвідувань" at bounding box center [68, 61] width 123 height 16
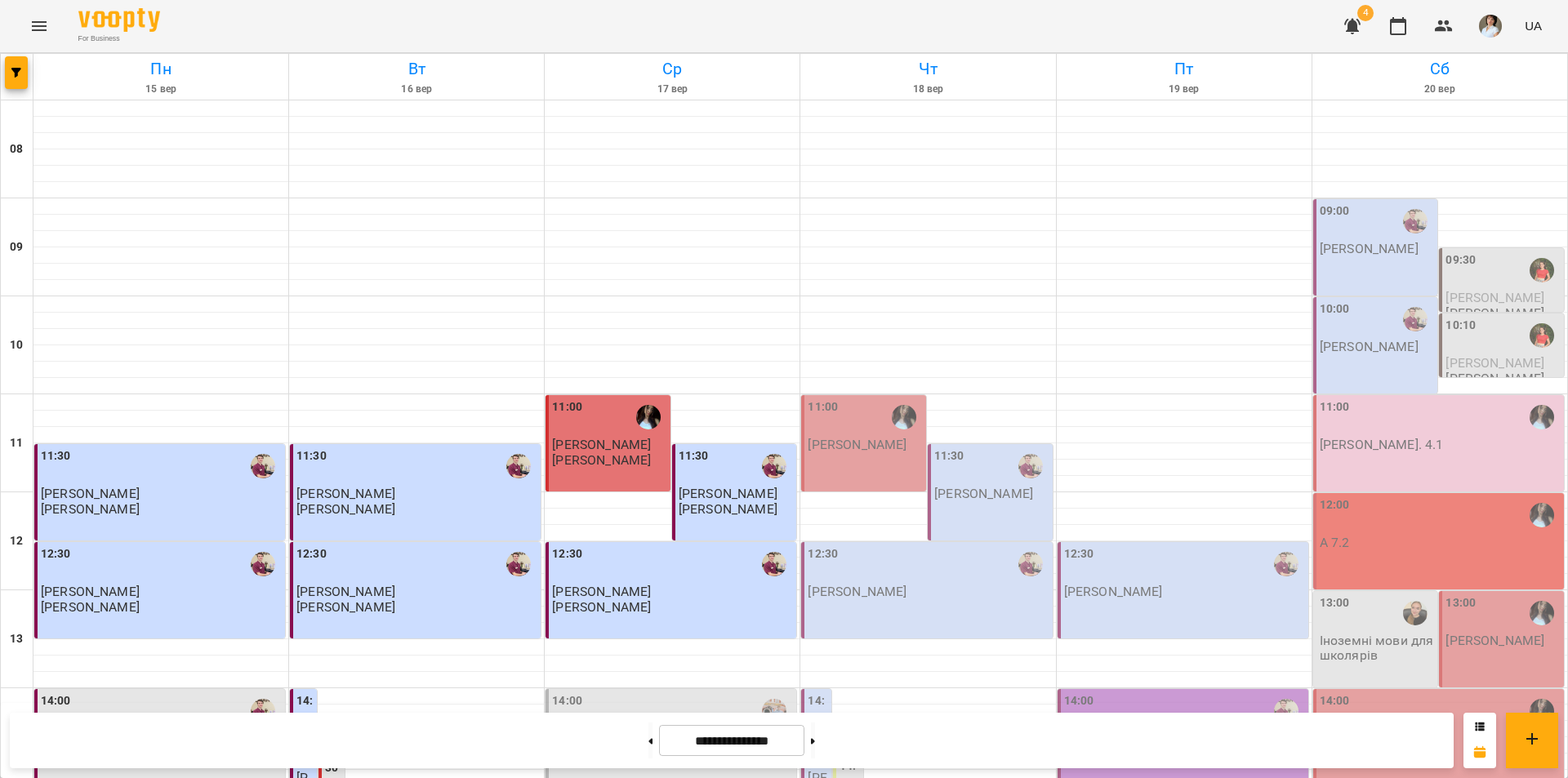
scroll to position [670, 0]
click at [41, 18] on icon "Menu" at bounding box center [40, 26] width 20 height 20
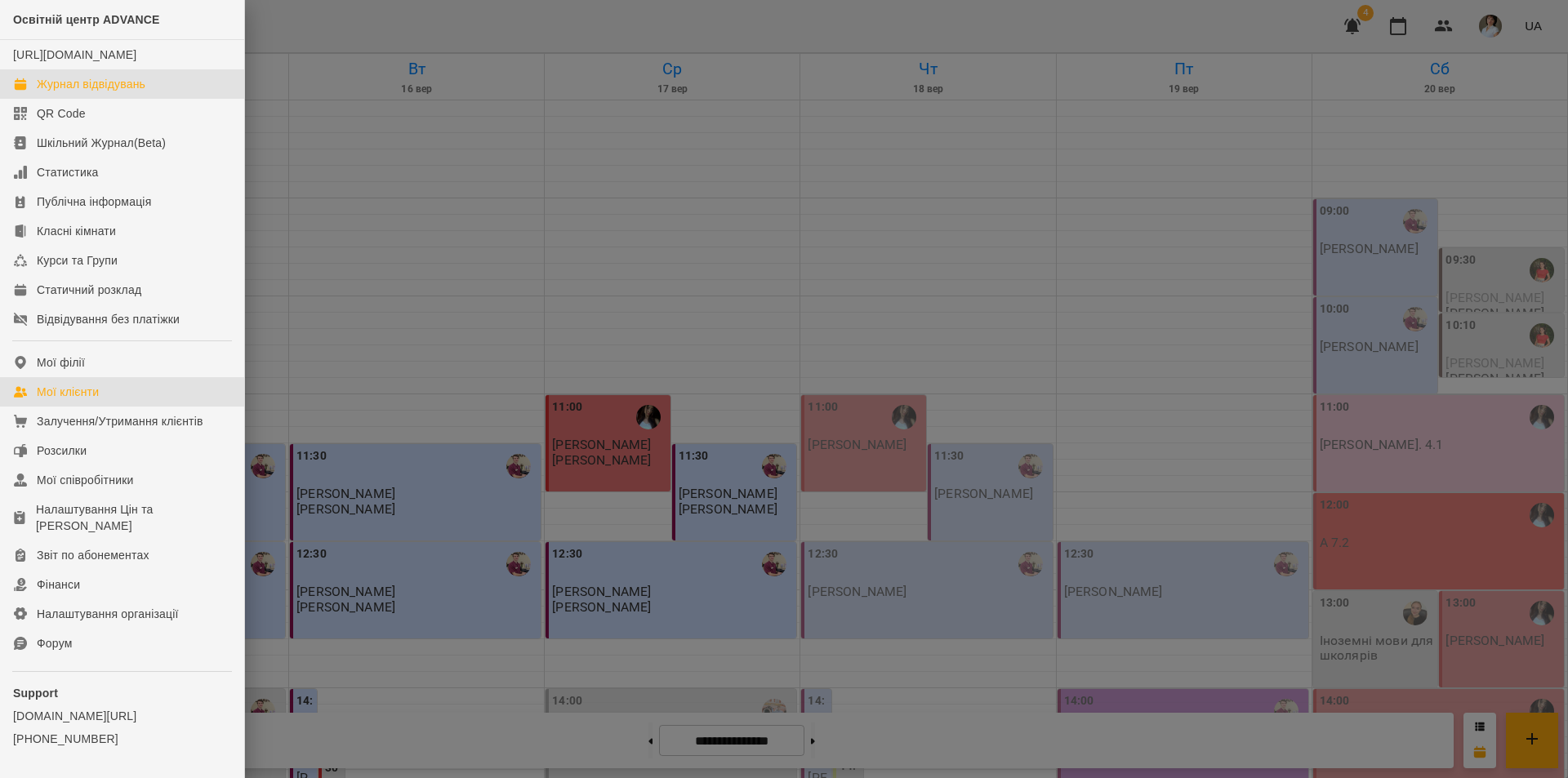
click at [87, 401] on div "Мої клієнти" at bounding box center [67, 392] width 62 height 17
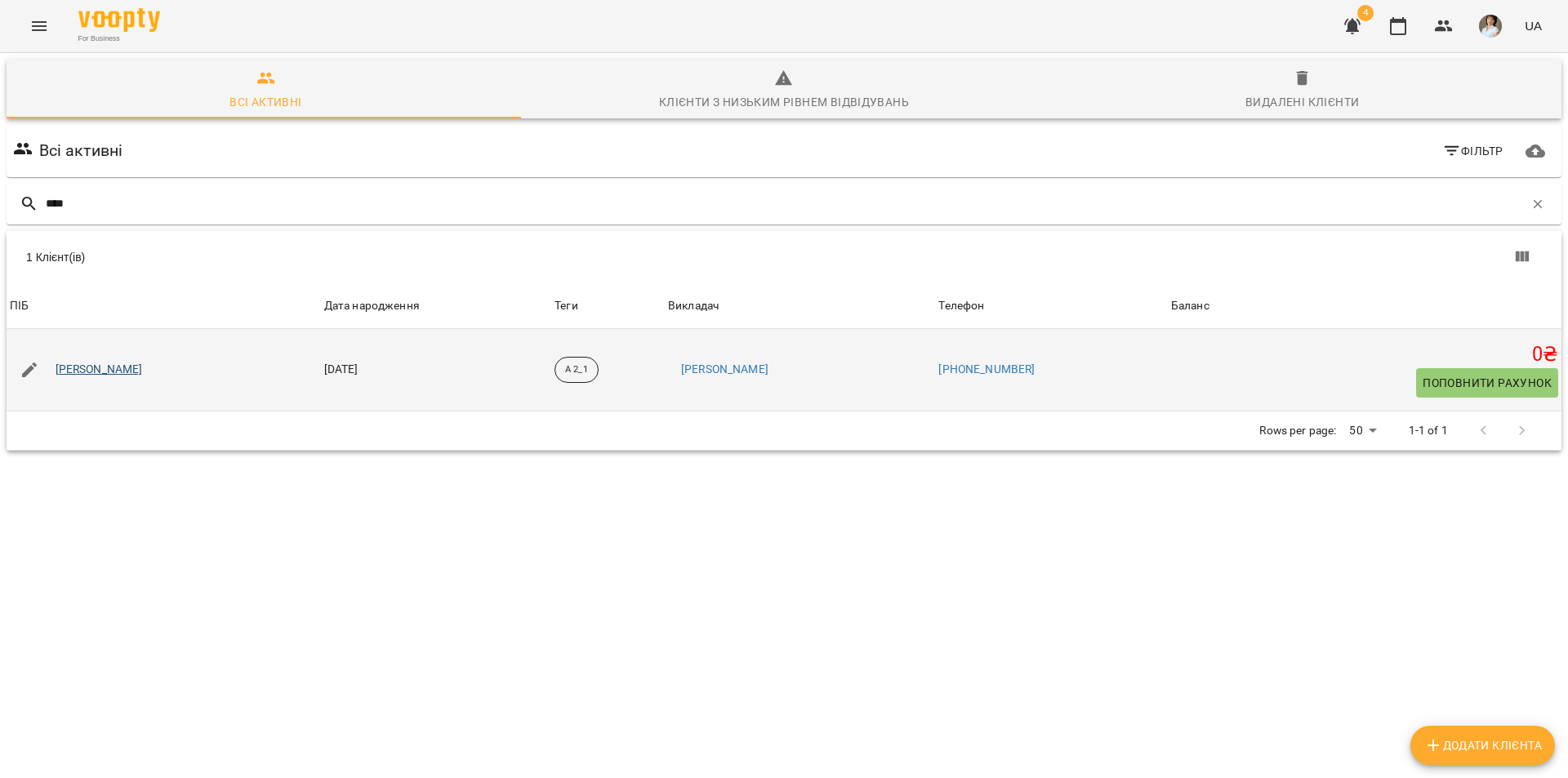
type input "****"
click at [143, 374] on link "[PERSON_NAME]" at bounding box center [99, 370] width 88 height 17
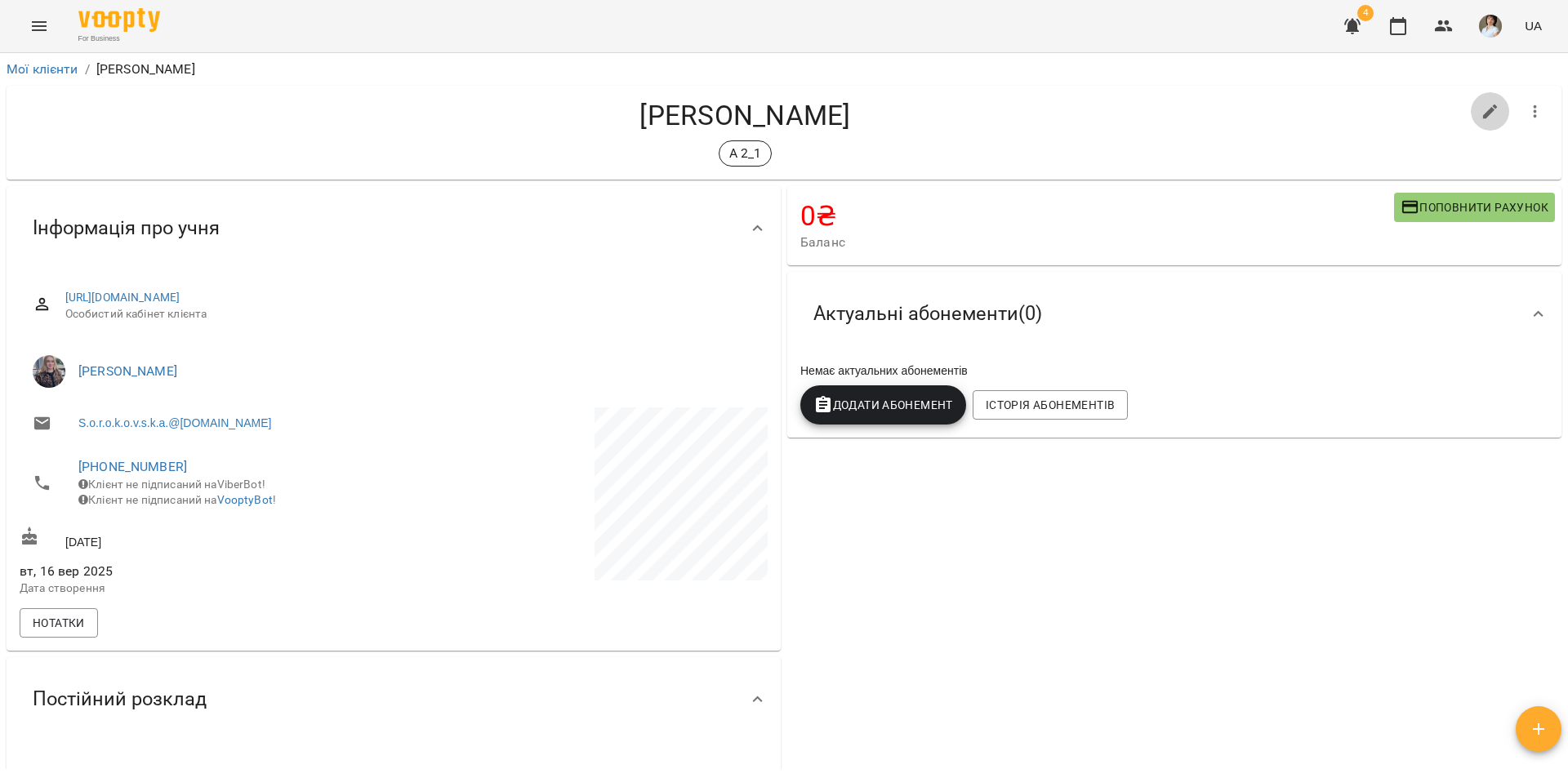
click at [1483, 116] on icon "button" at bounding box center [1490, 112] width 15 height 15
select select "**"
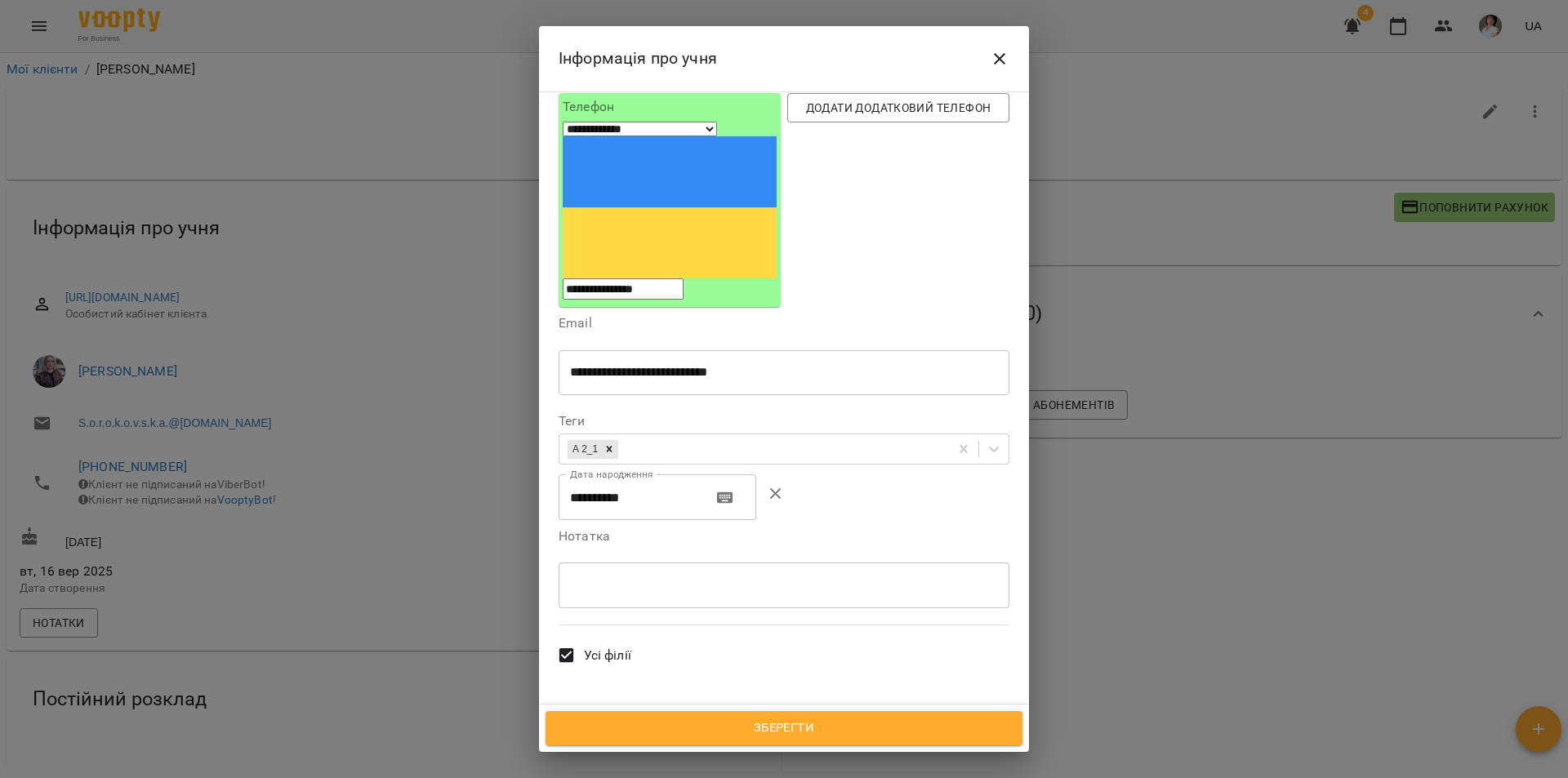
scroll to position [164, 0]
click at [584, 561] on div "* ​" at bounding box center [784, 583] width 451 height 45
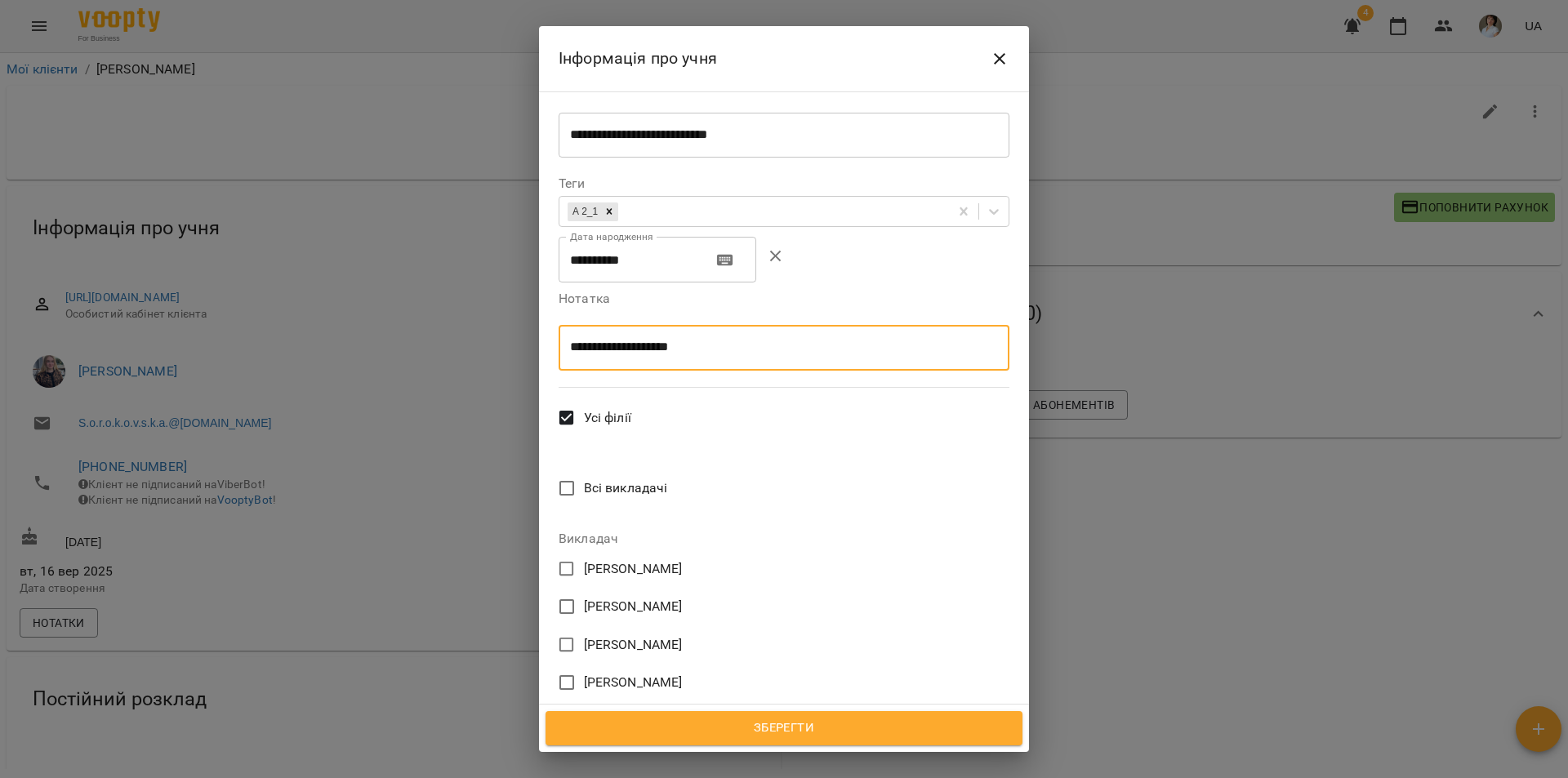
scroll to position [756, 0]
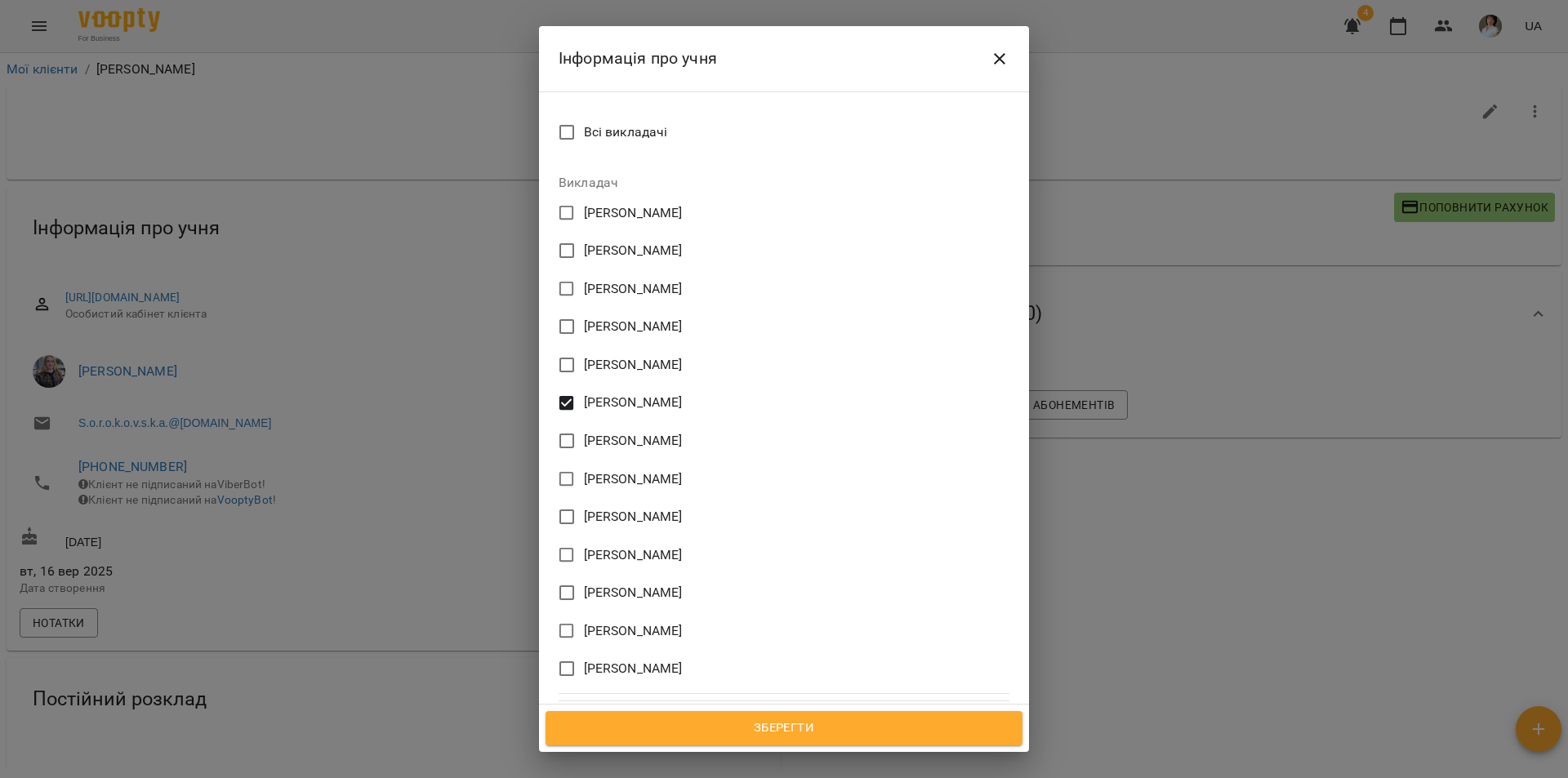
type textarea "**********"
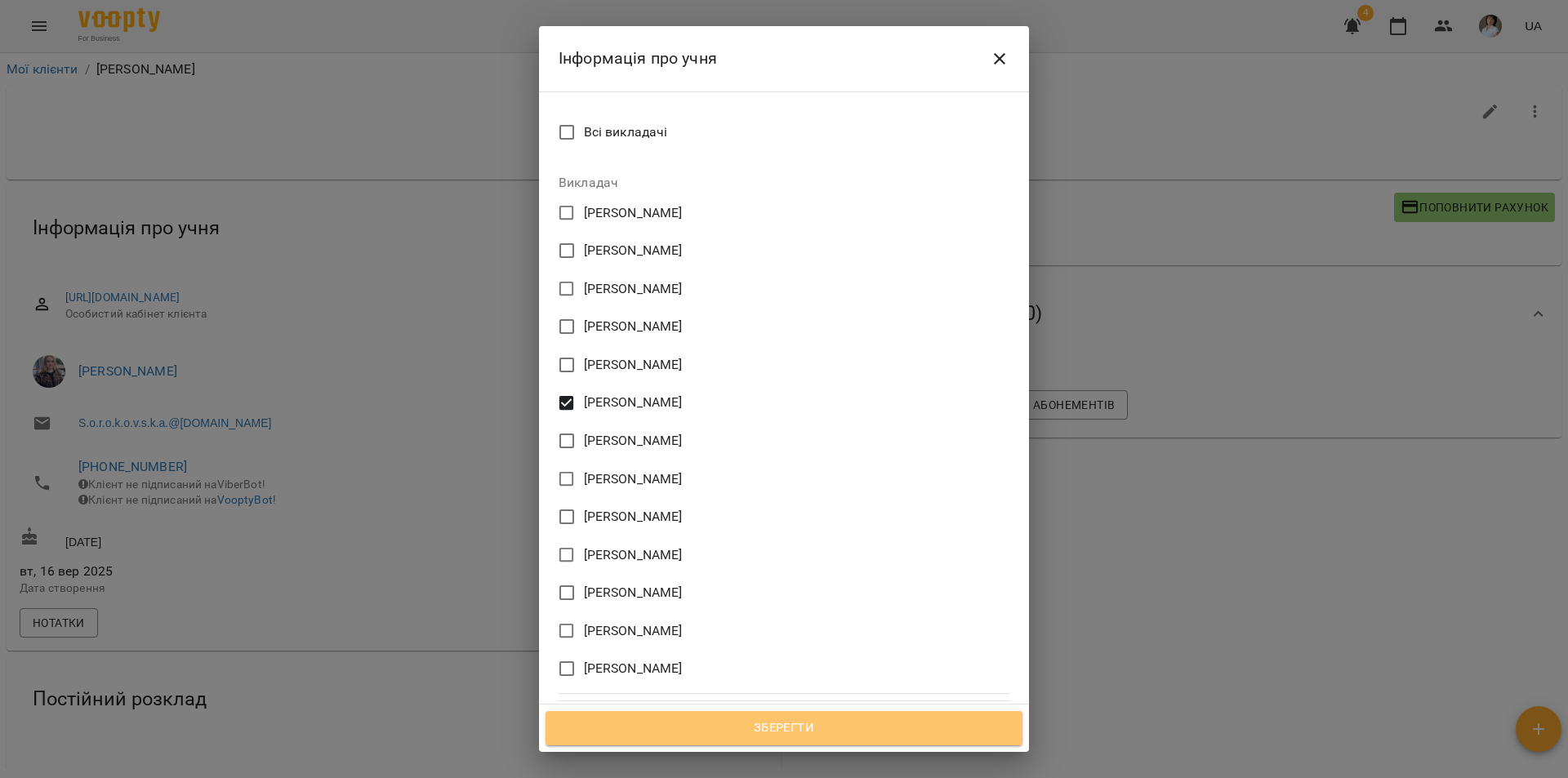
click at [789, 738] on span "Зберегти" at bounding box center [784, 728] width 441 height 21
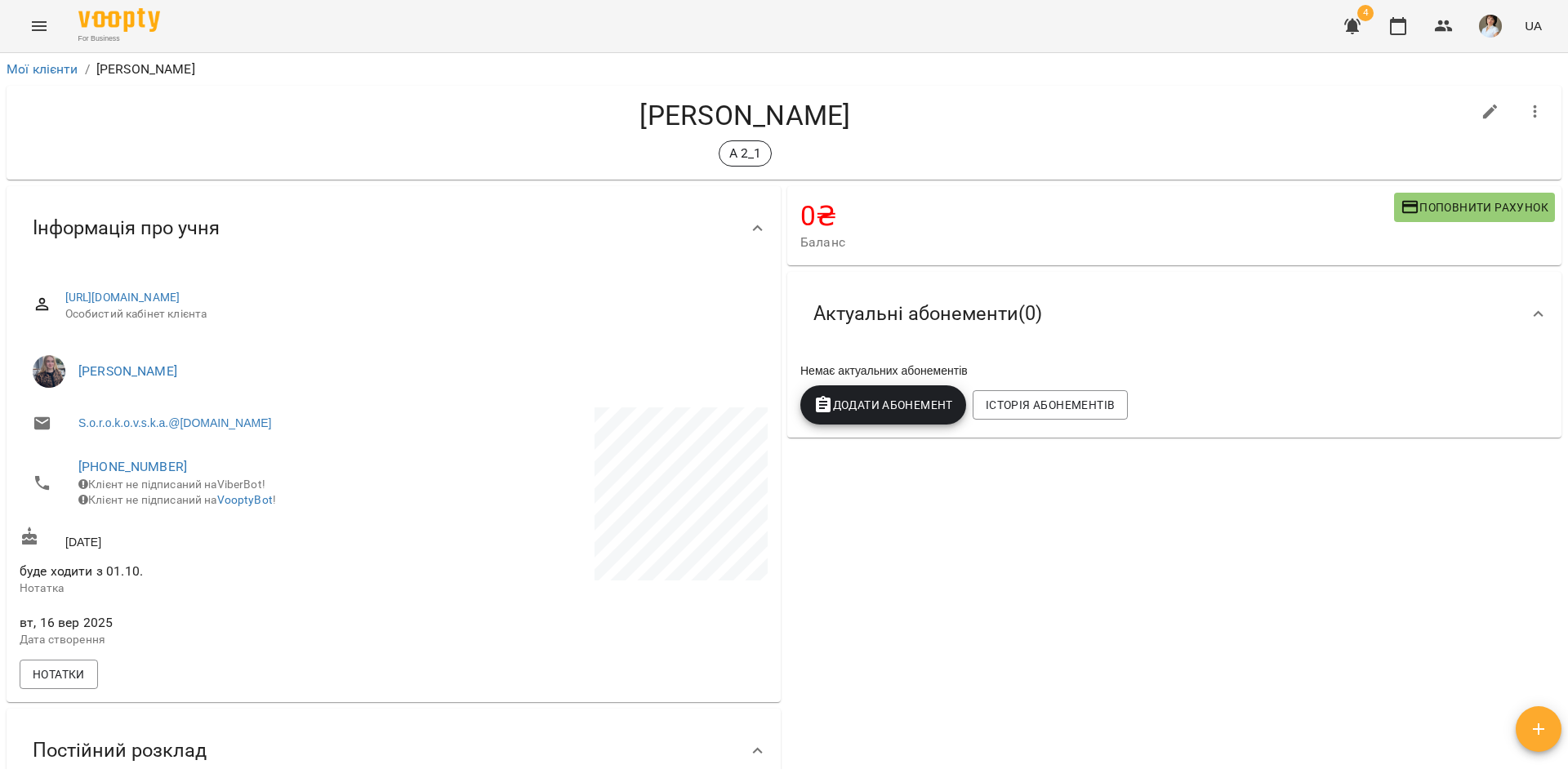
click at [36, 24] on icon "Menu" at bounding box center [40, 26] width 20 height 20
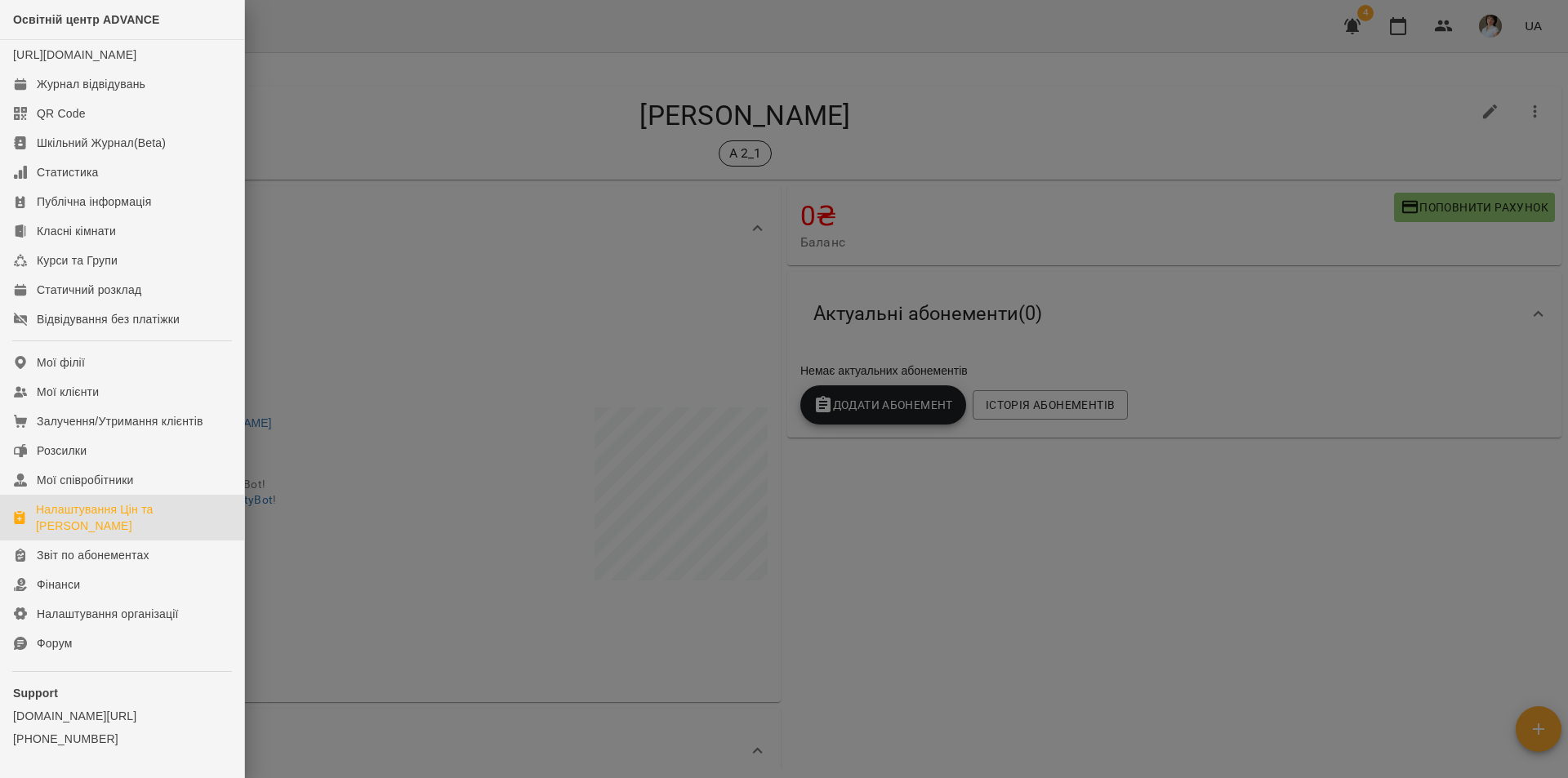
click at [81, 525] on div "Налаштування Цін та [PERSON_NAME]" at bounding box center [134, 518] width 195 height 33
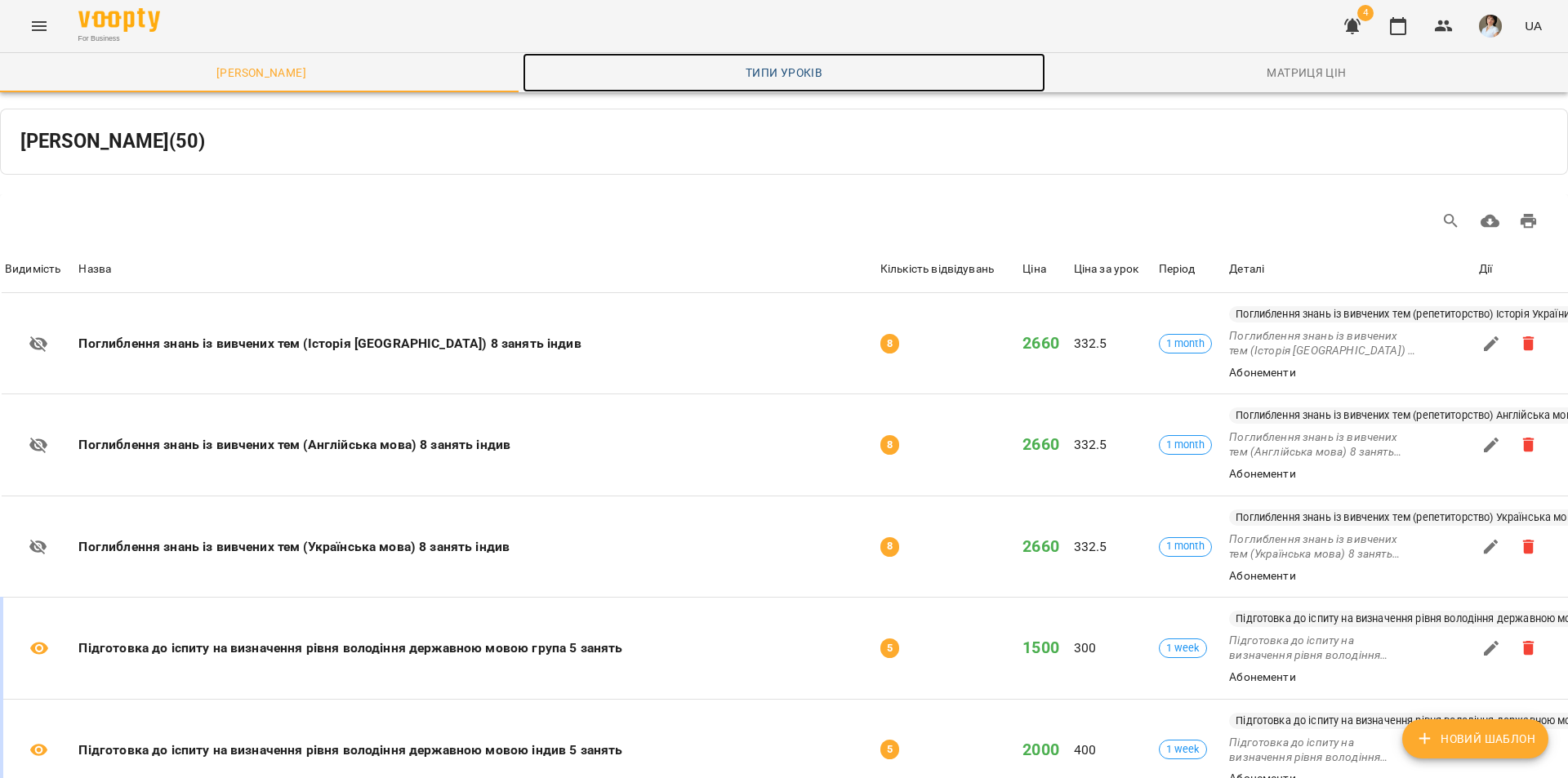
click at [802, 71] on span "Типи уроків" at bounding box center [784, 73] width 503 height 20
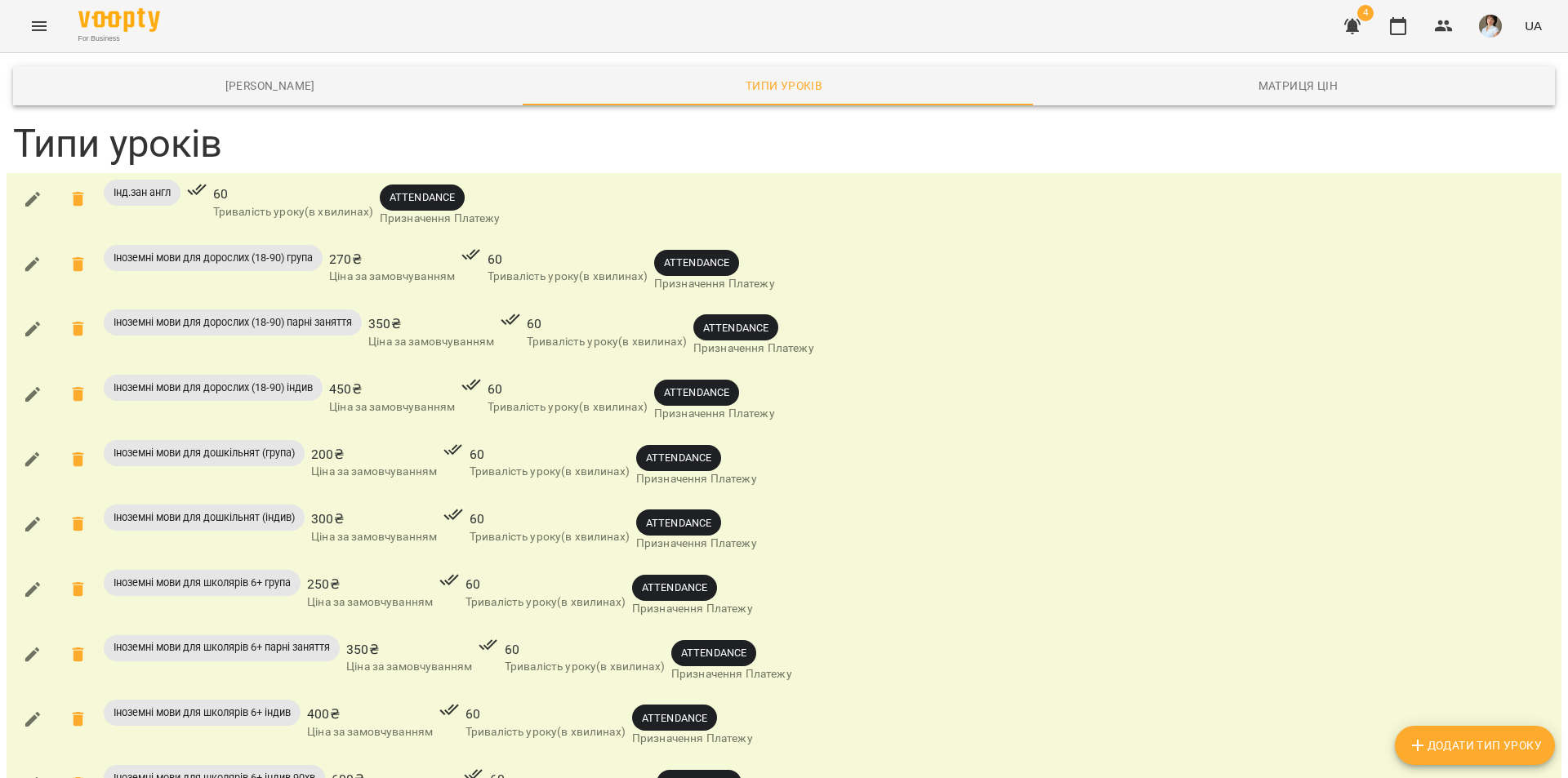
scroll to position [899, 0]
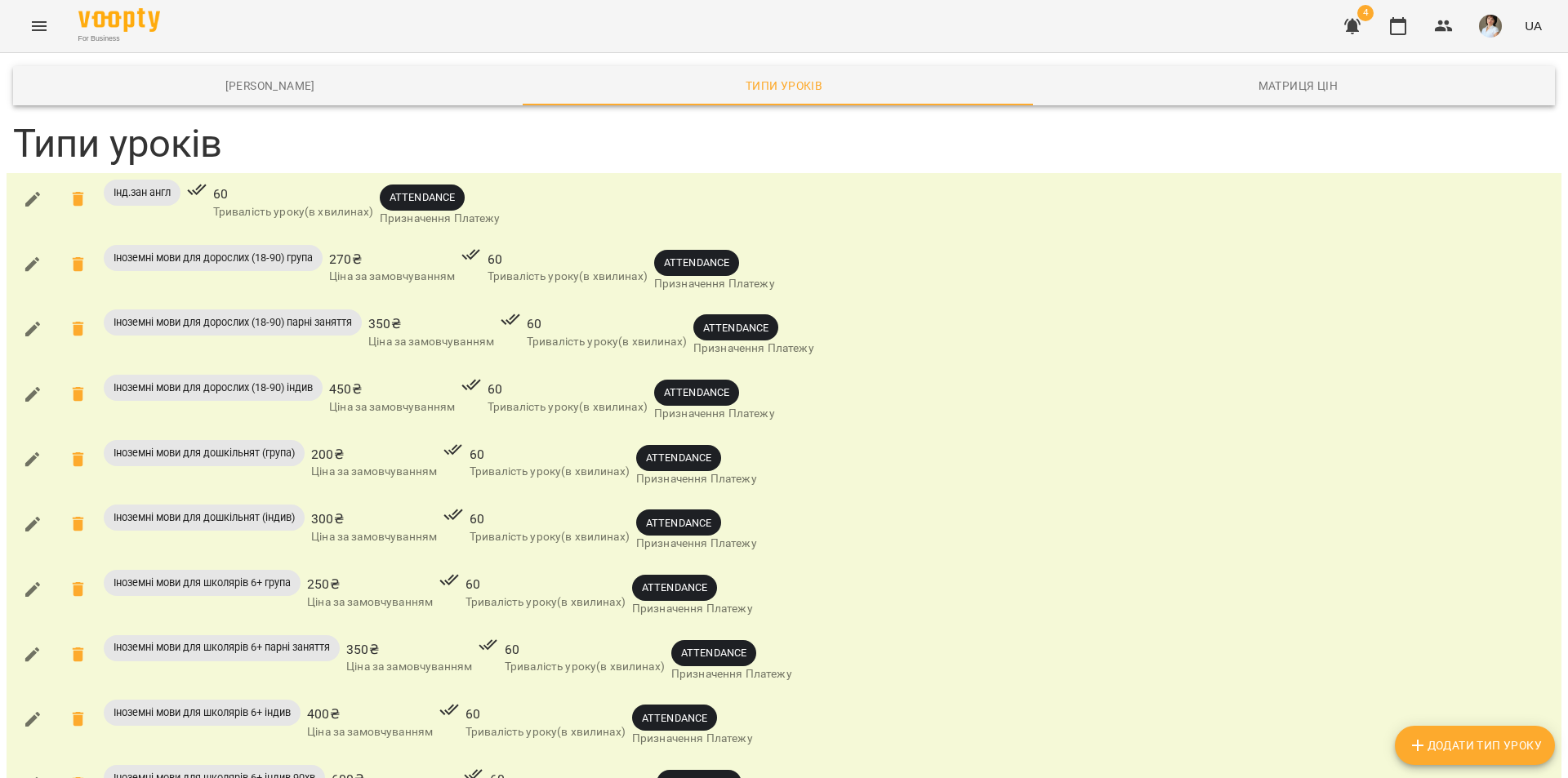
click at [40, 21] on icon "Menu" at bounding box center [40, 26] width 20 height 20
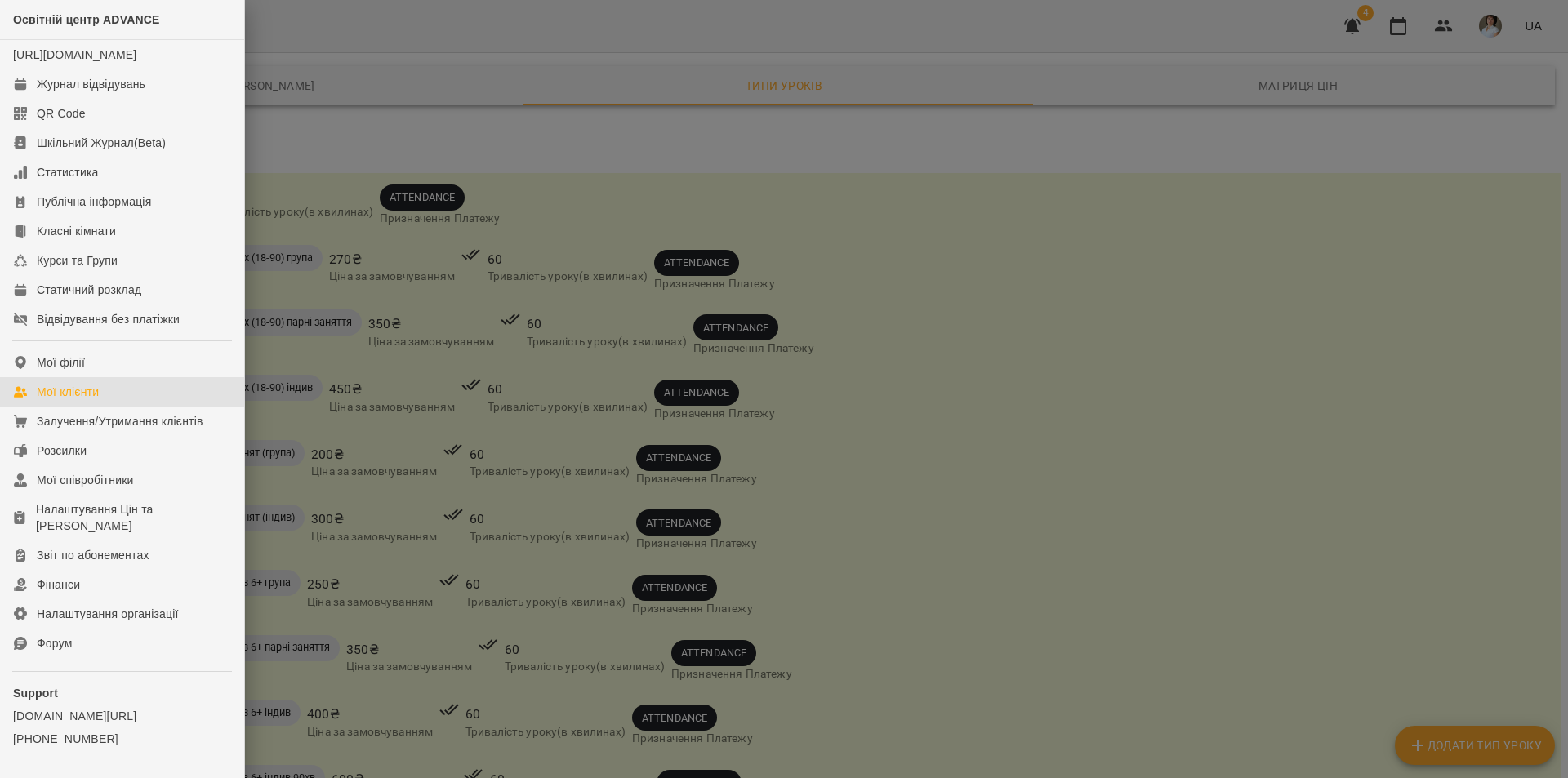
click at [59, 401] on div "Мої клієнти" at bounding box center [67, 392] width 62 height 17
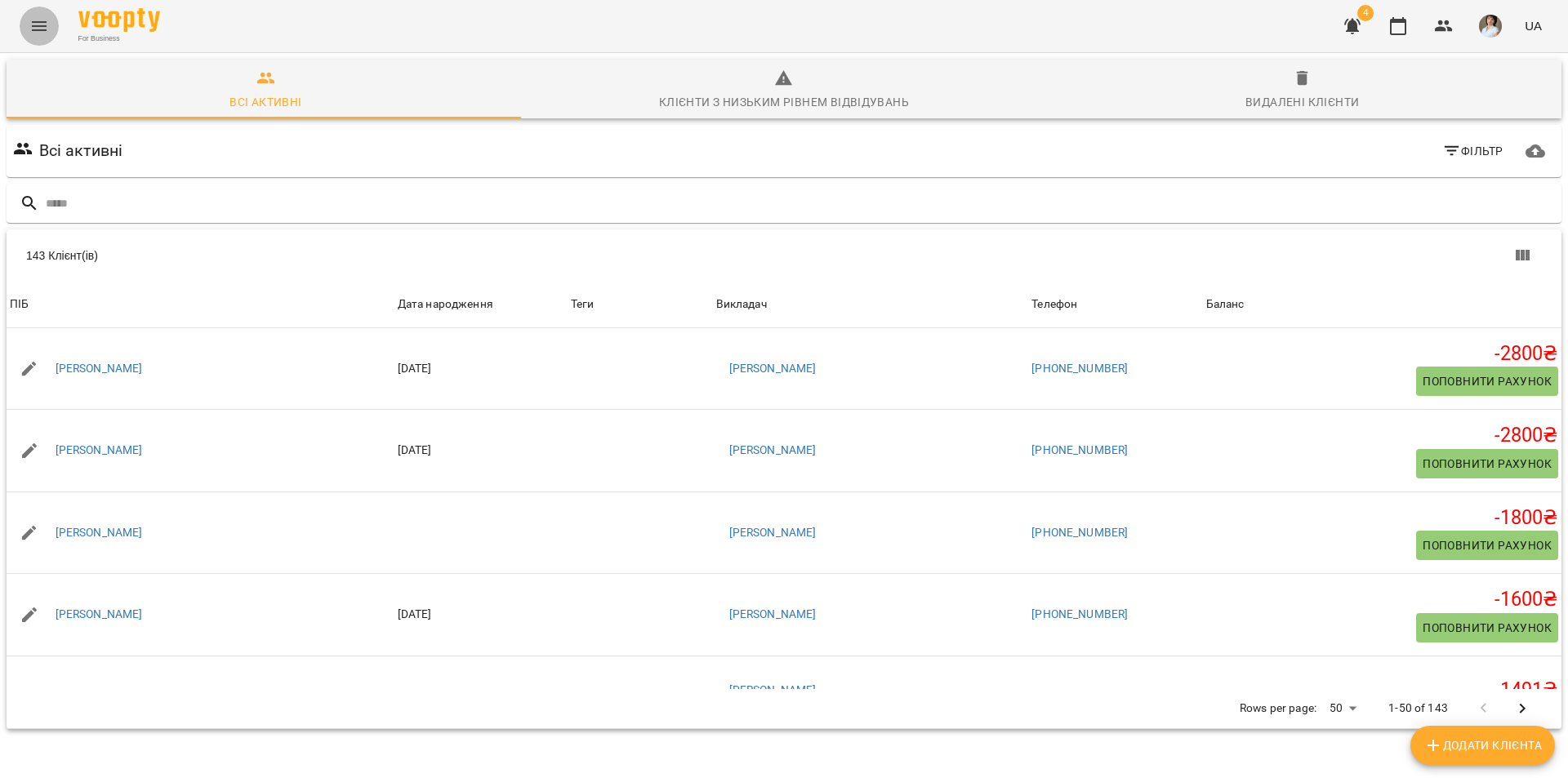
click at [38, 27] on icon "Menu" at bounding box center [40, 26] width 20 height 20
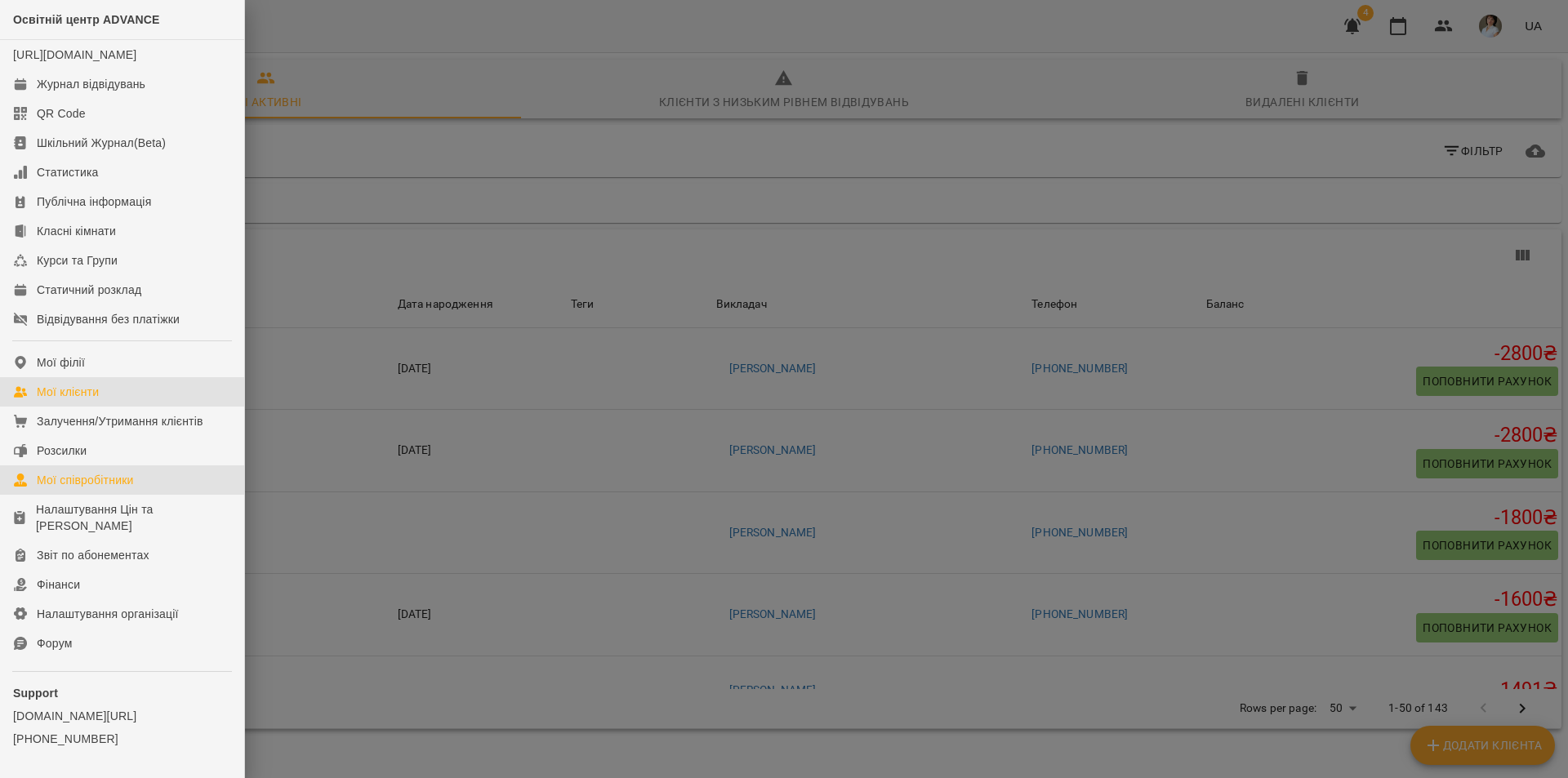
click at [59, 487] on link "Мої співробітники" at bounding box center [122, 481] width 244 height 30
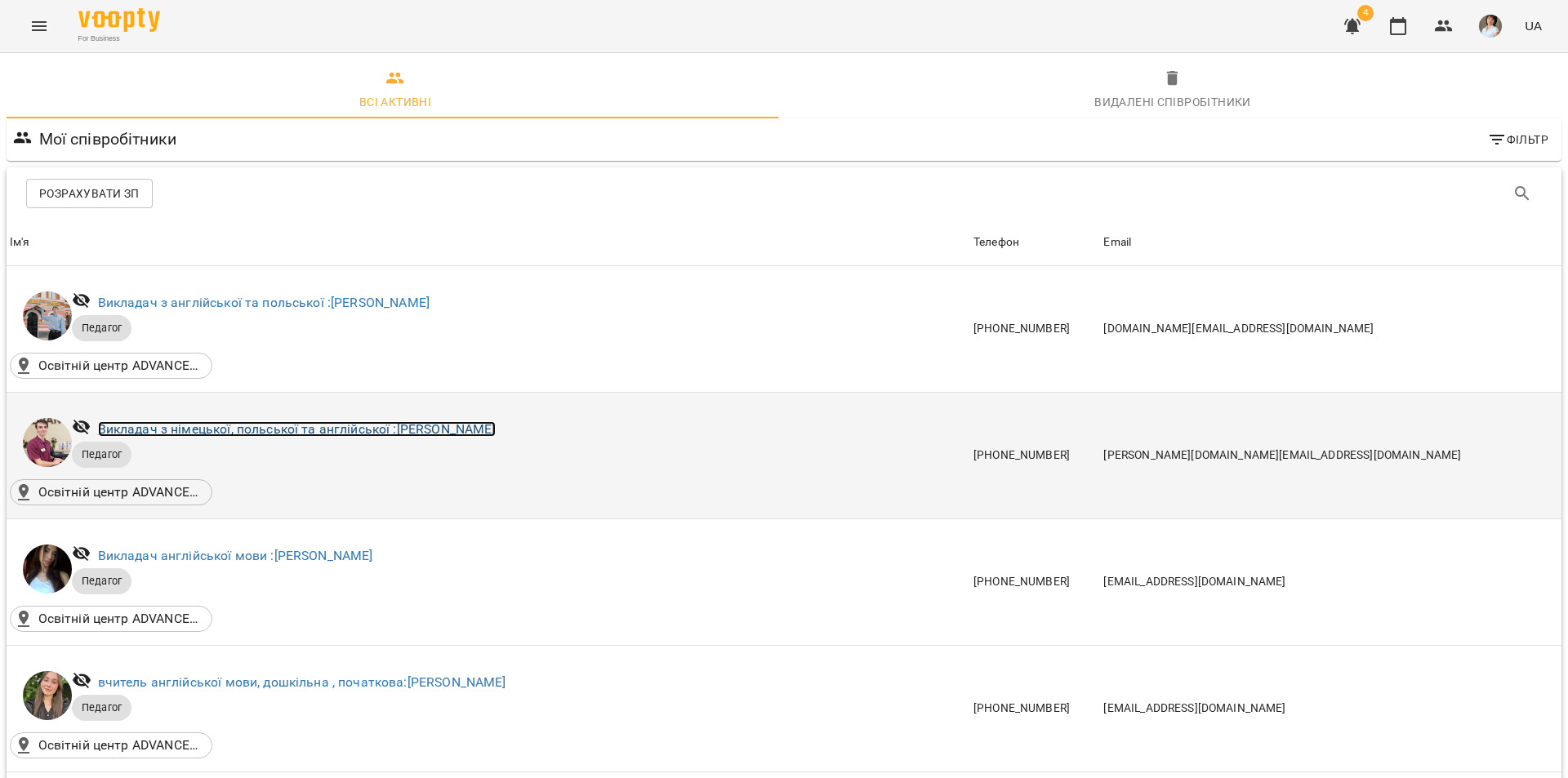
click at [374, 426] on link "Викладач з німецької, польської та англійської : Бойко Дмитро Вікторович" at bounding box center [297, 429] width 398 height 16
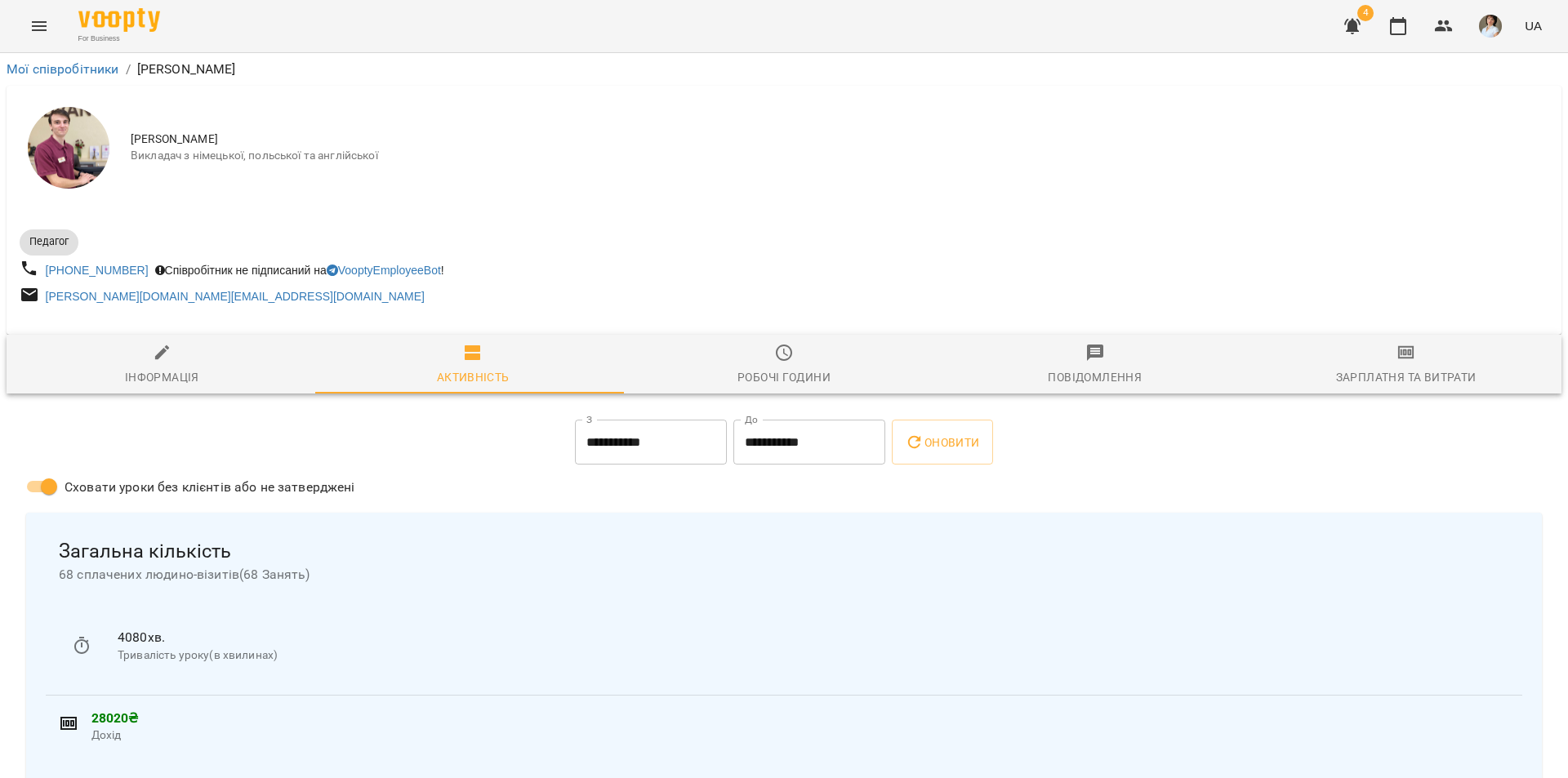
click at [1382, 345] on button "Зарплатня та Витрати" at bounding box center [1405, 363] width 311 height 59
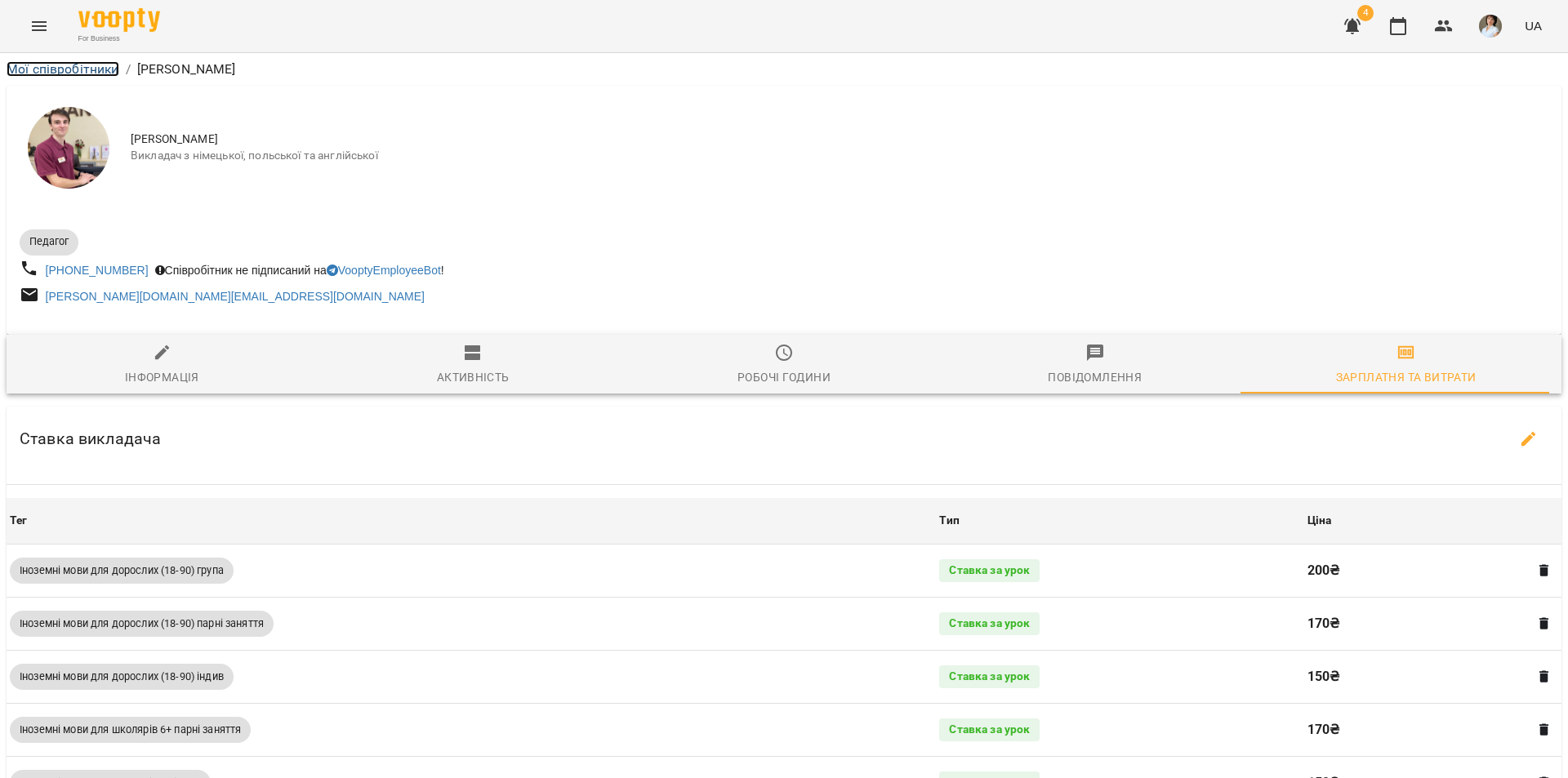
click at [78, 67] on link "Мої співробітники" at bounding box center [63, 69] width 112 height 16
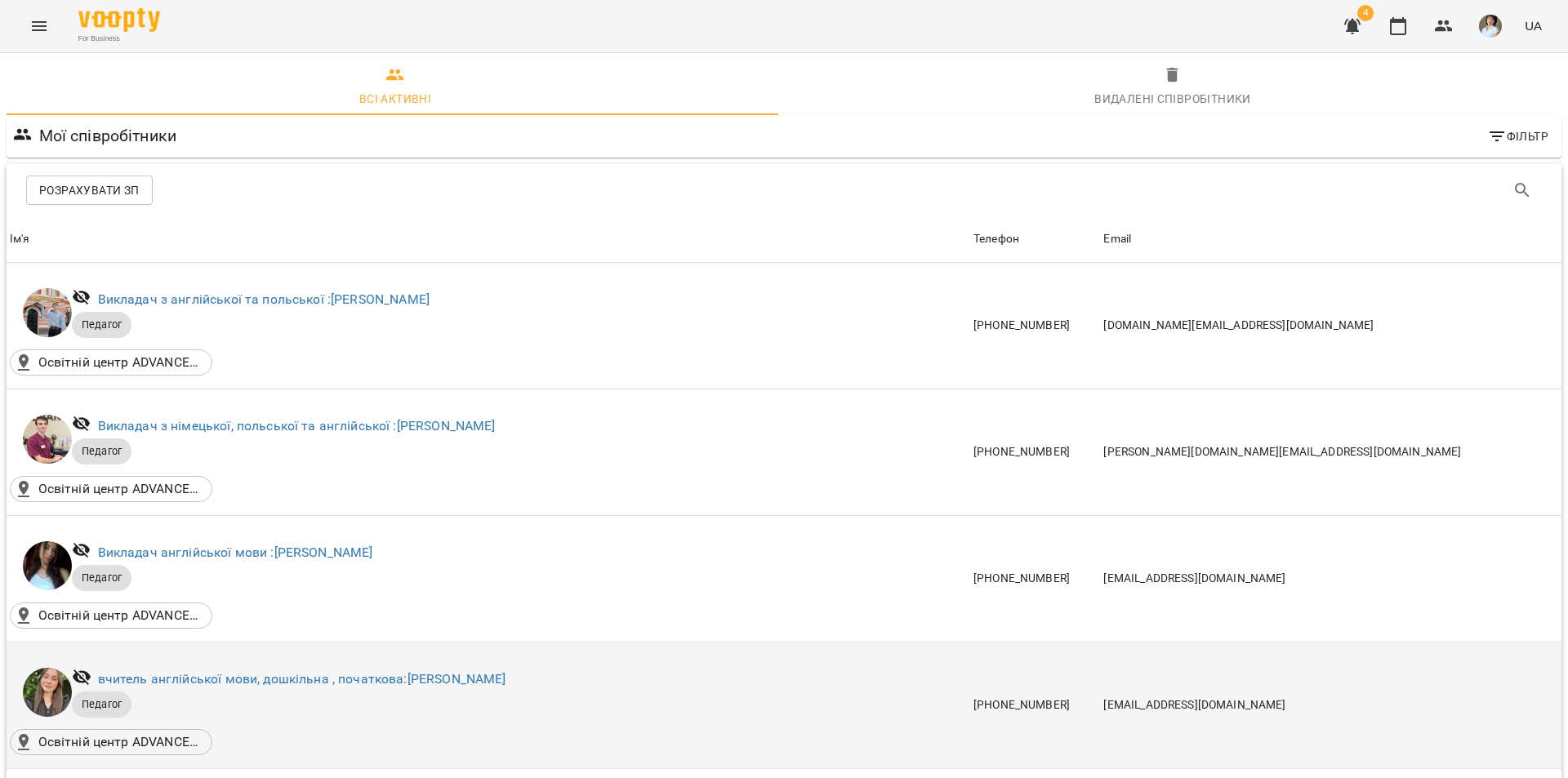
scroll to position [572, 0]
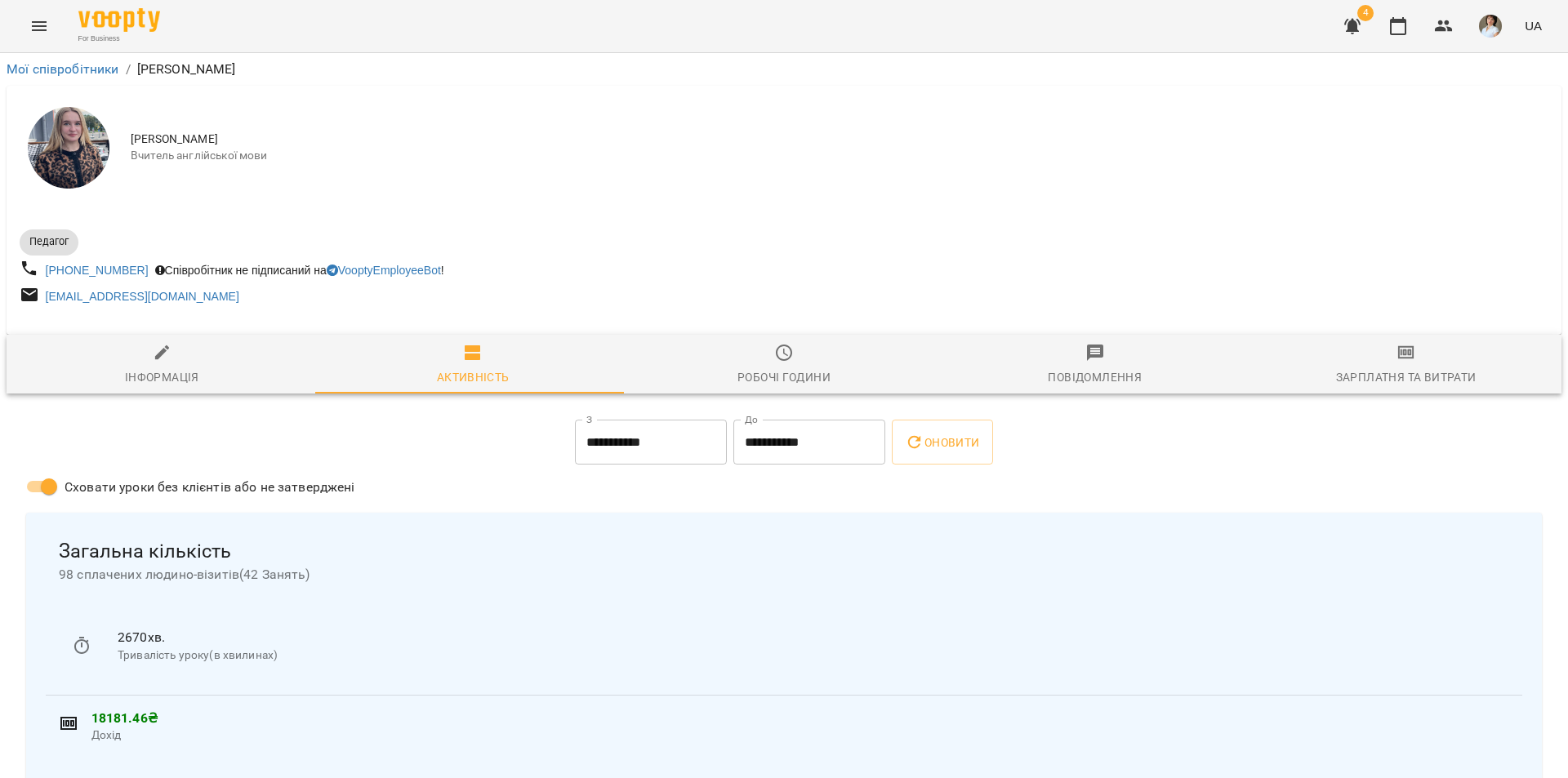
click at [1402, 358] on icon "button" at bounding box center [1406, 353] width 17 height 13
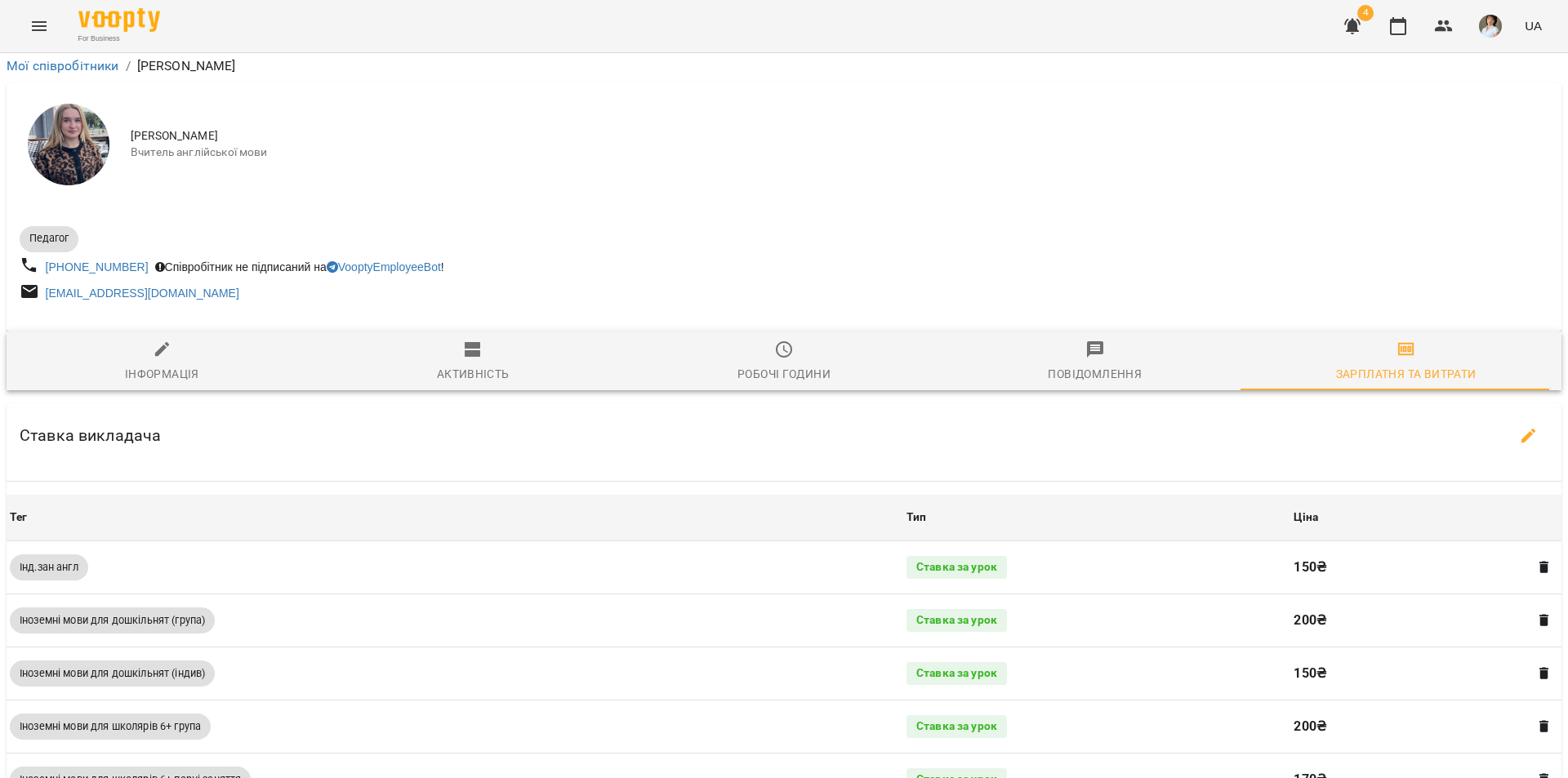
scroll to position [245, 0]
click at [1518, 426] on icon "button" at bounding box center [1528, 436] width 20 height 20
select select "*******"
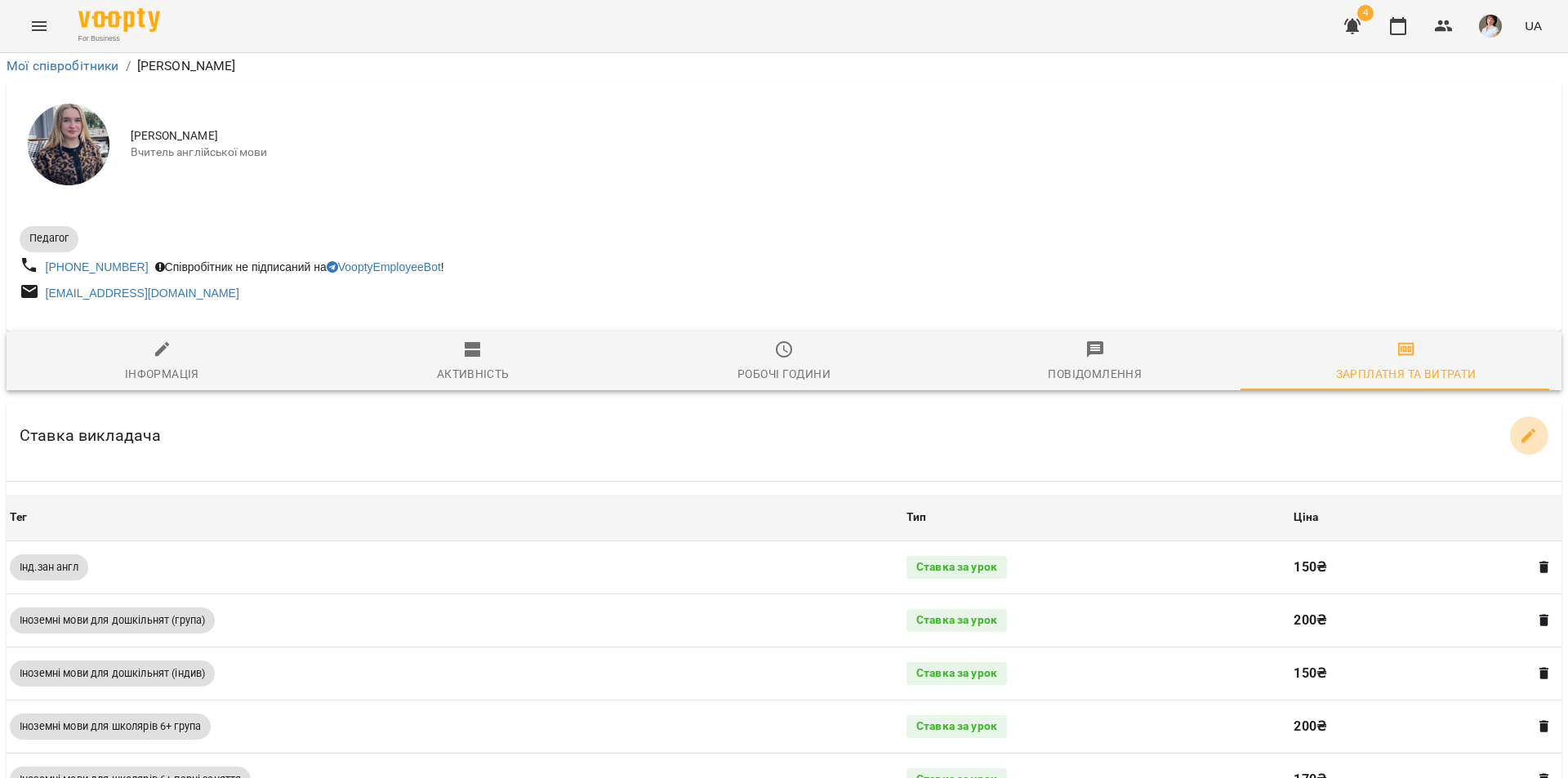
select select "*******"
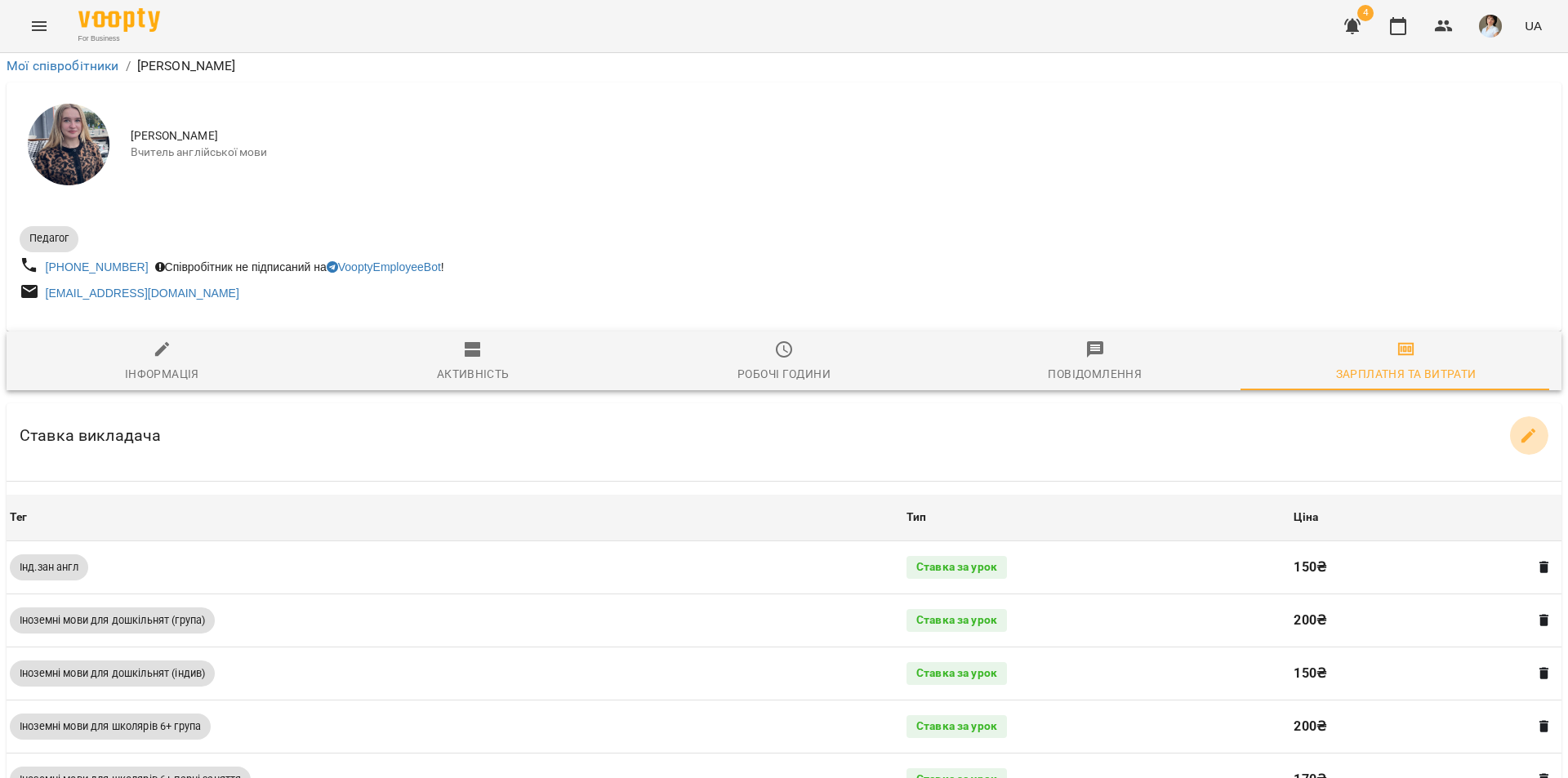
select select "*******"
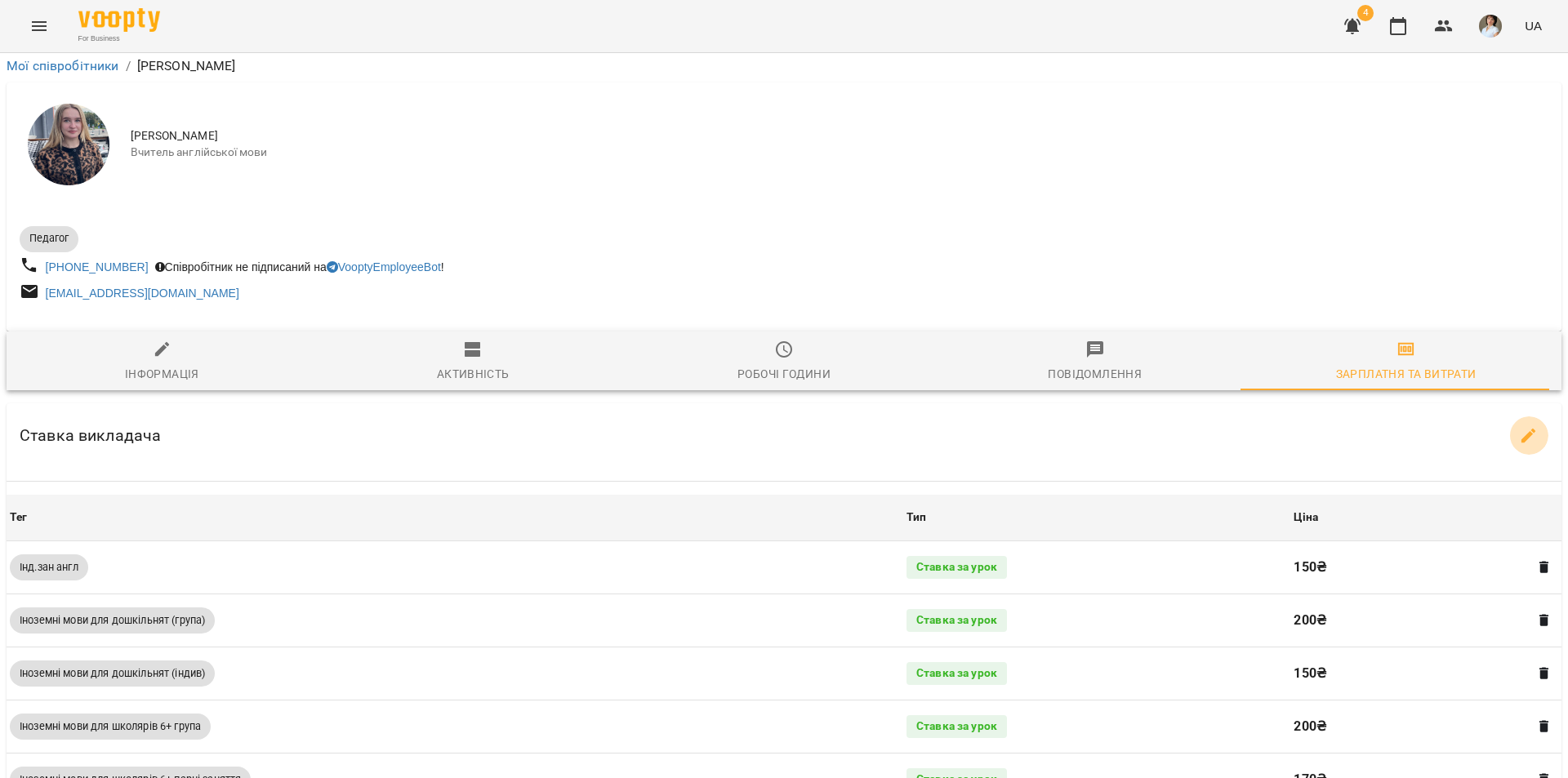
select select "*******"
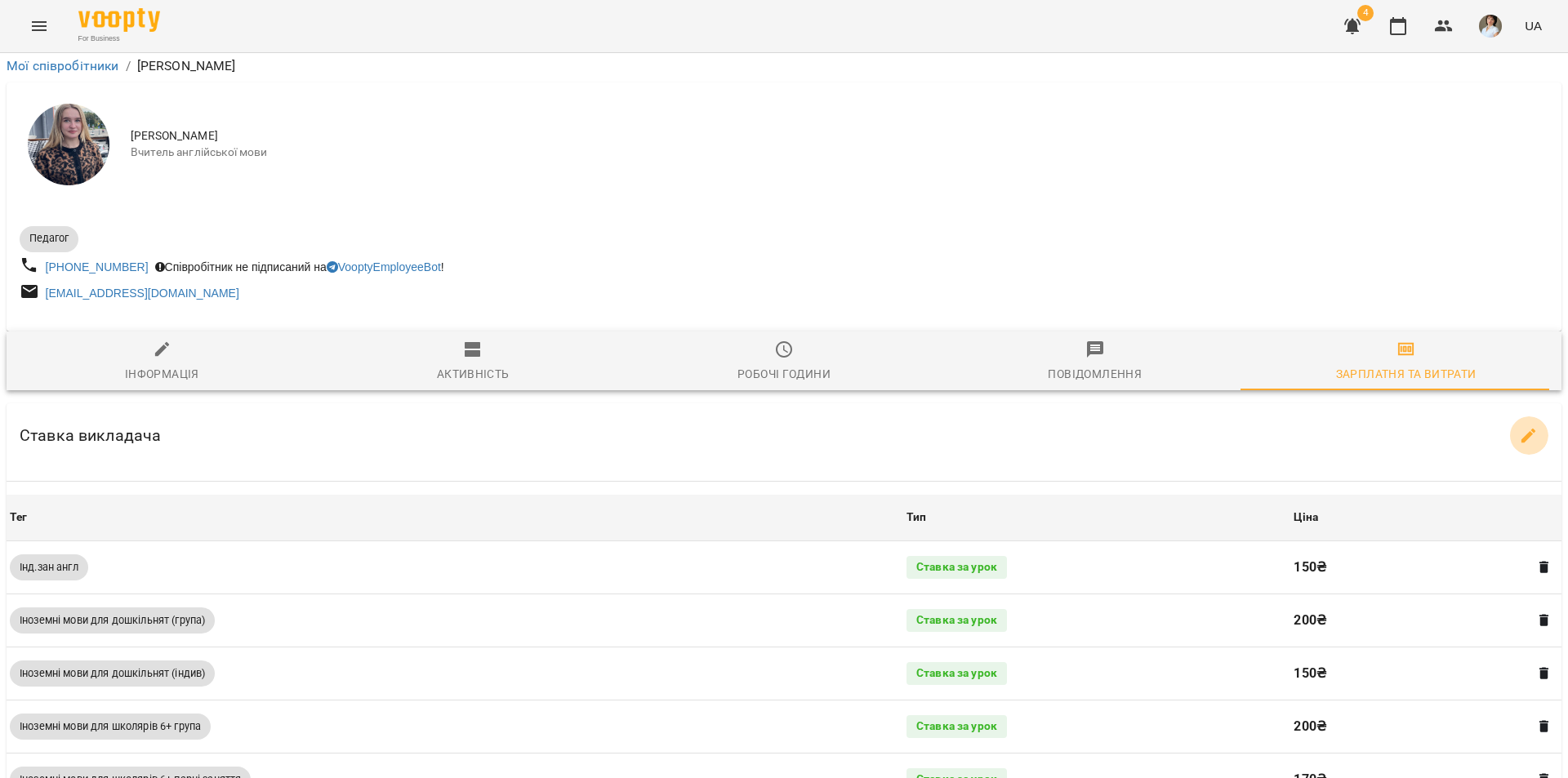
select select "*******"
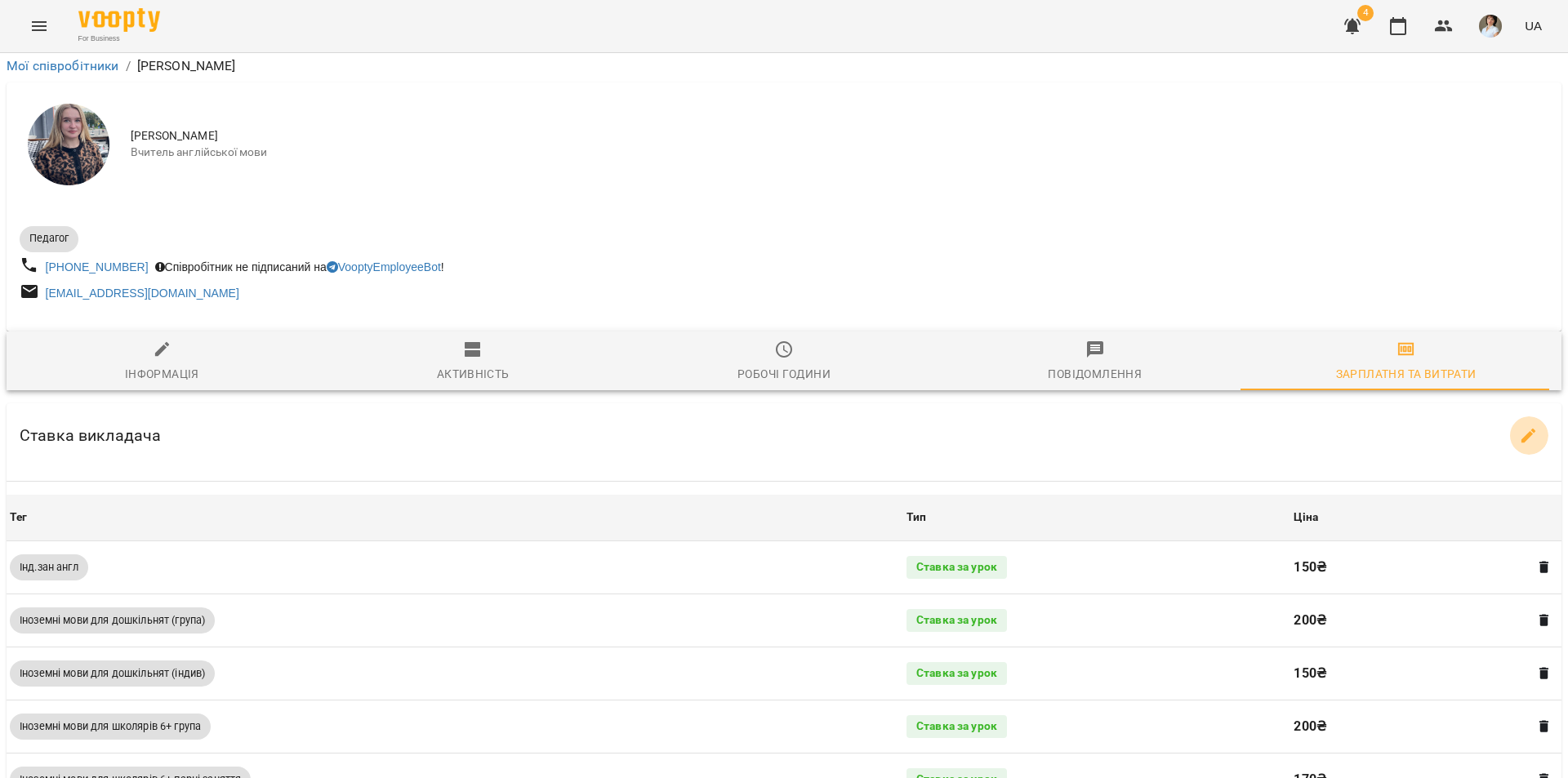
select select "*******"
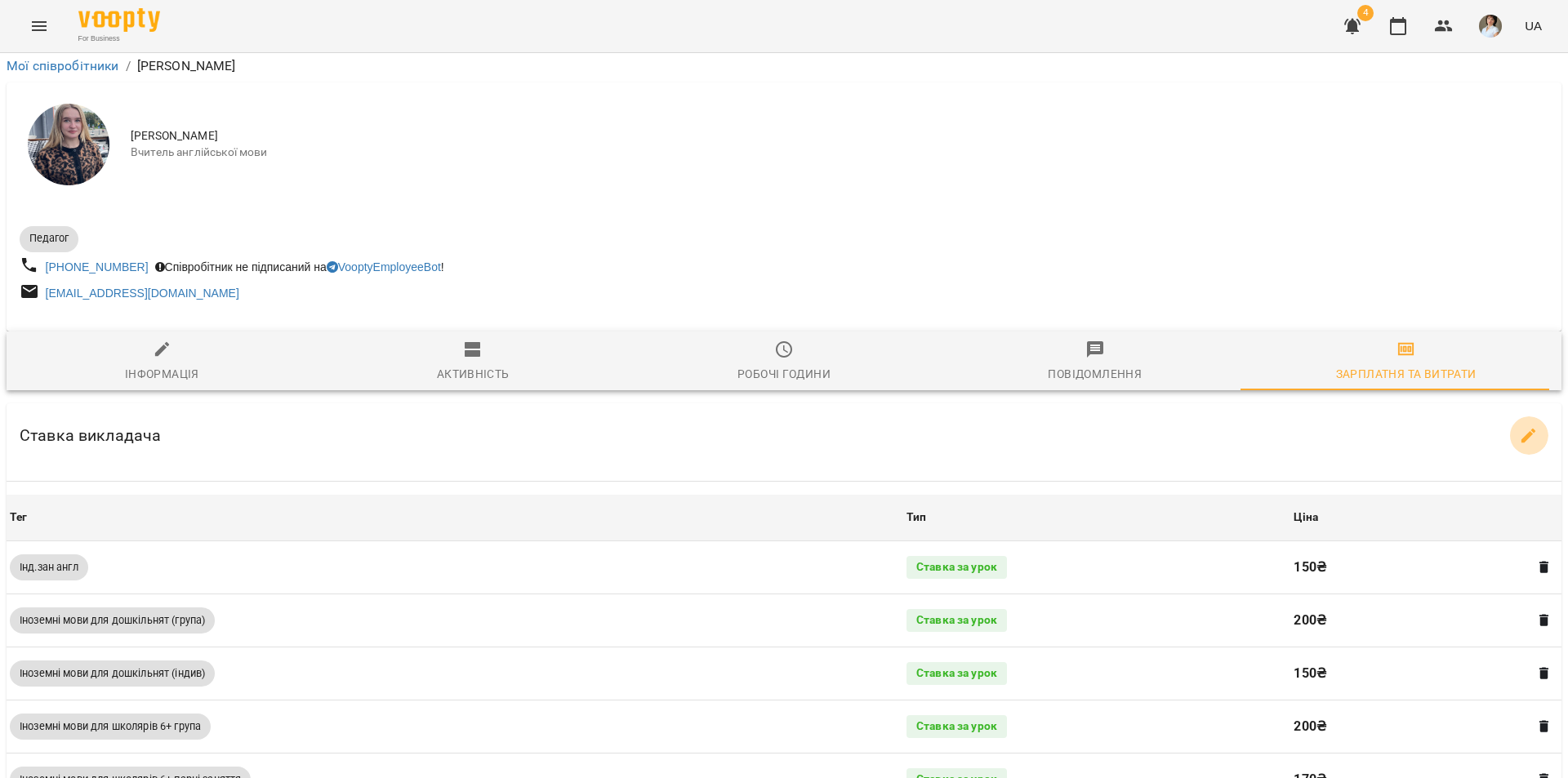
select select "*******"
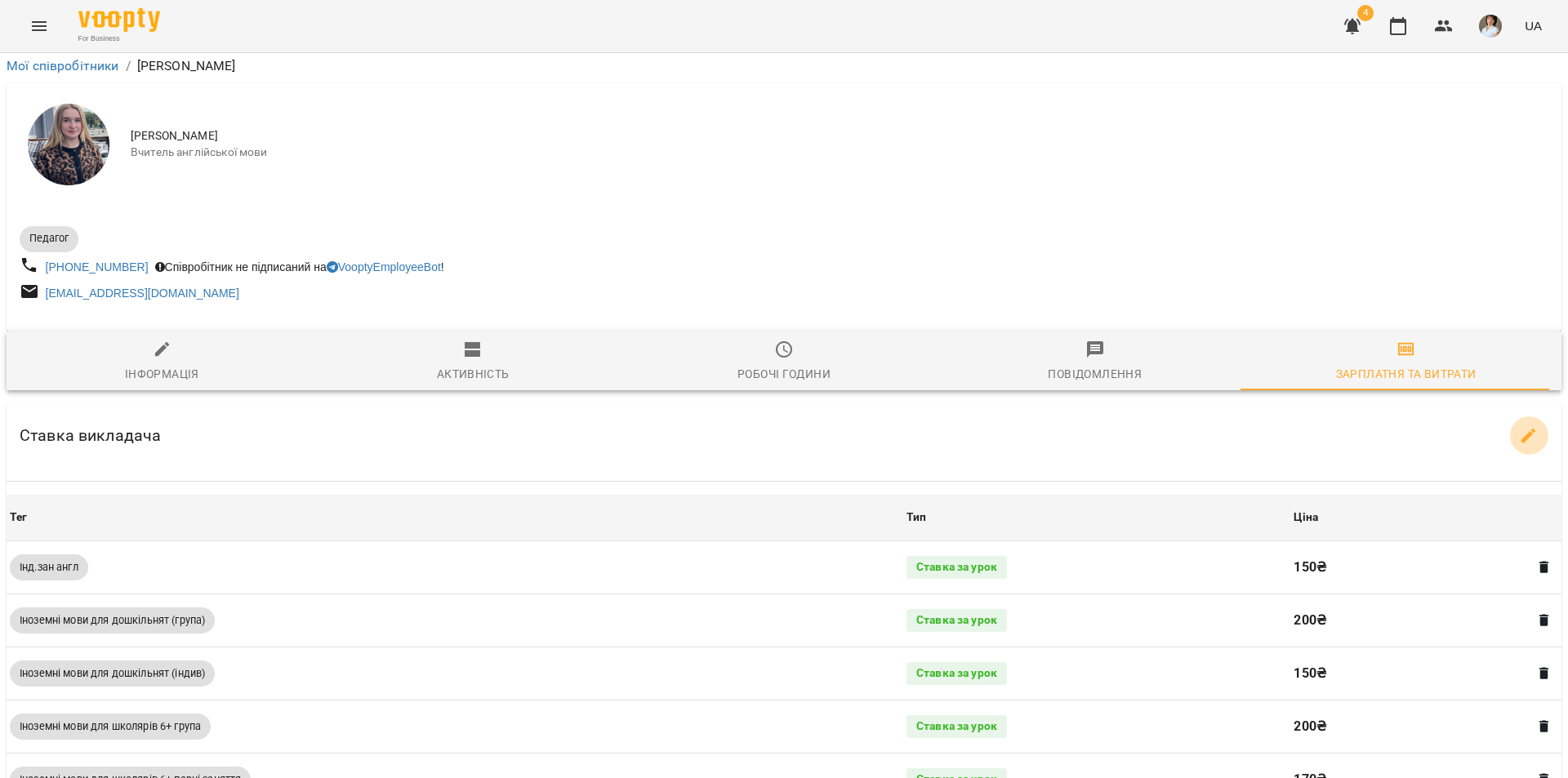
select select "*******"
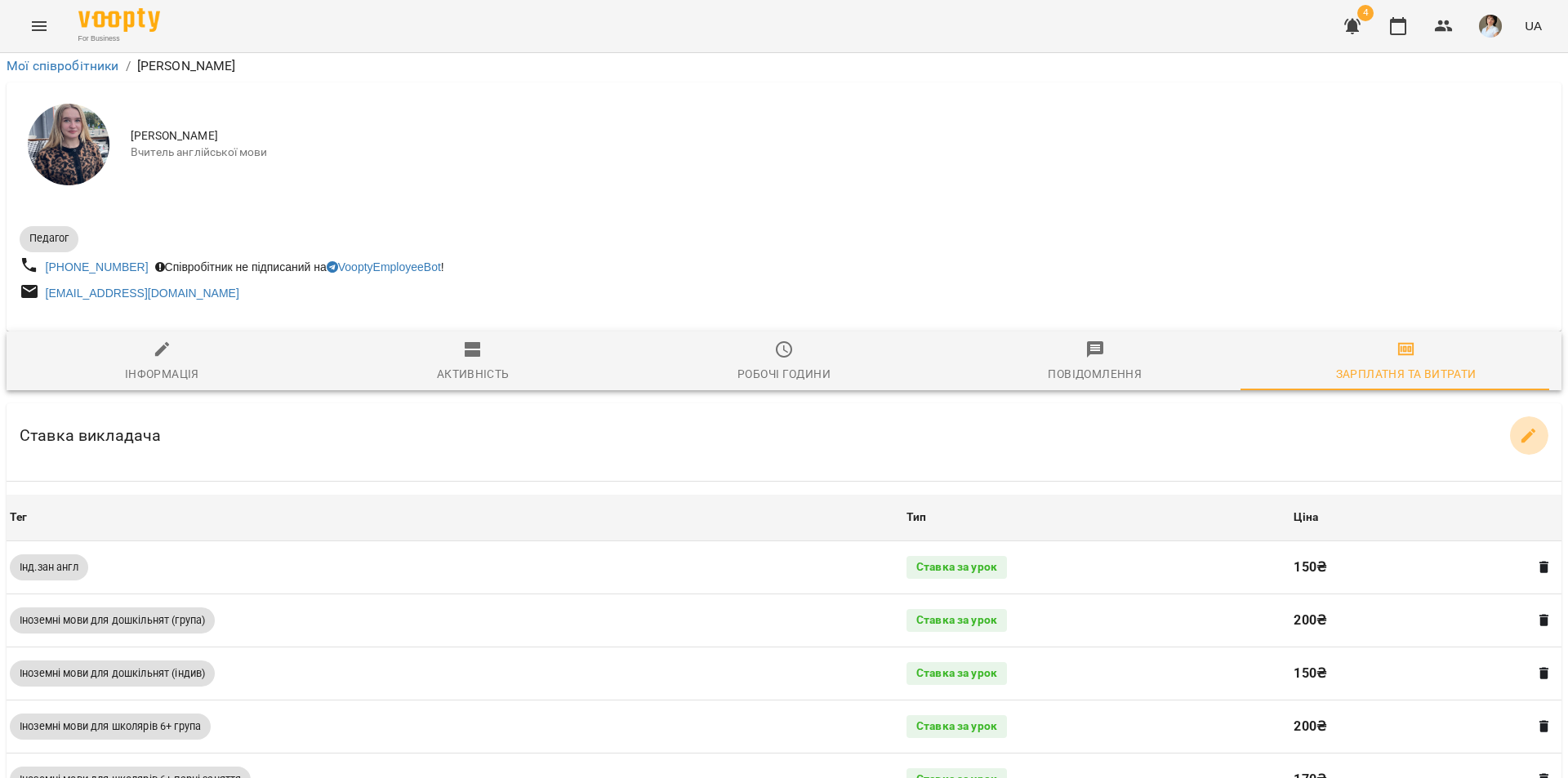
select select "*******"
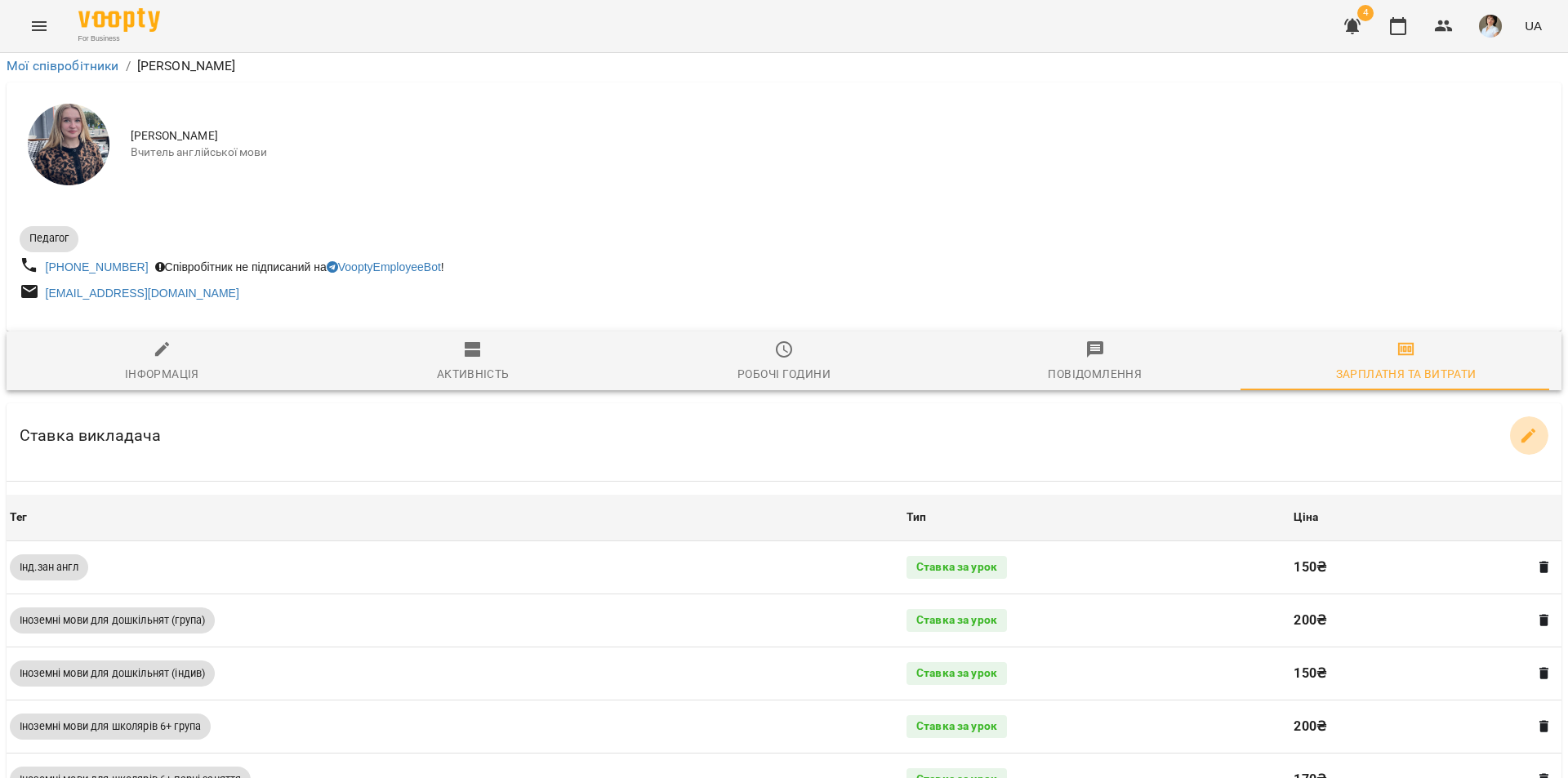
select select "*******"
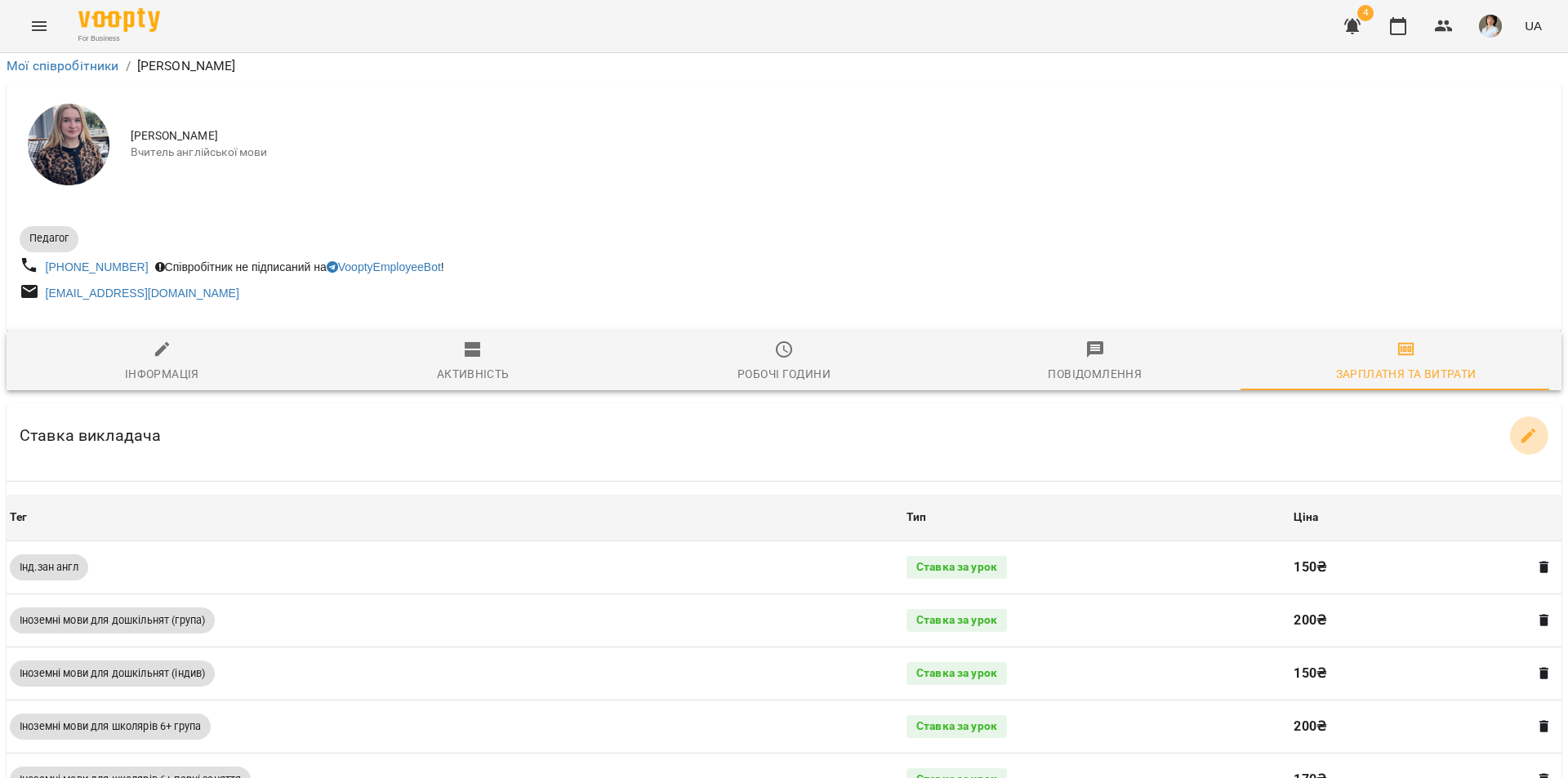
select select "*******"
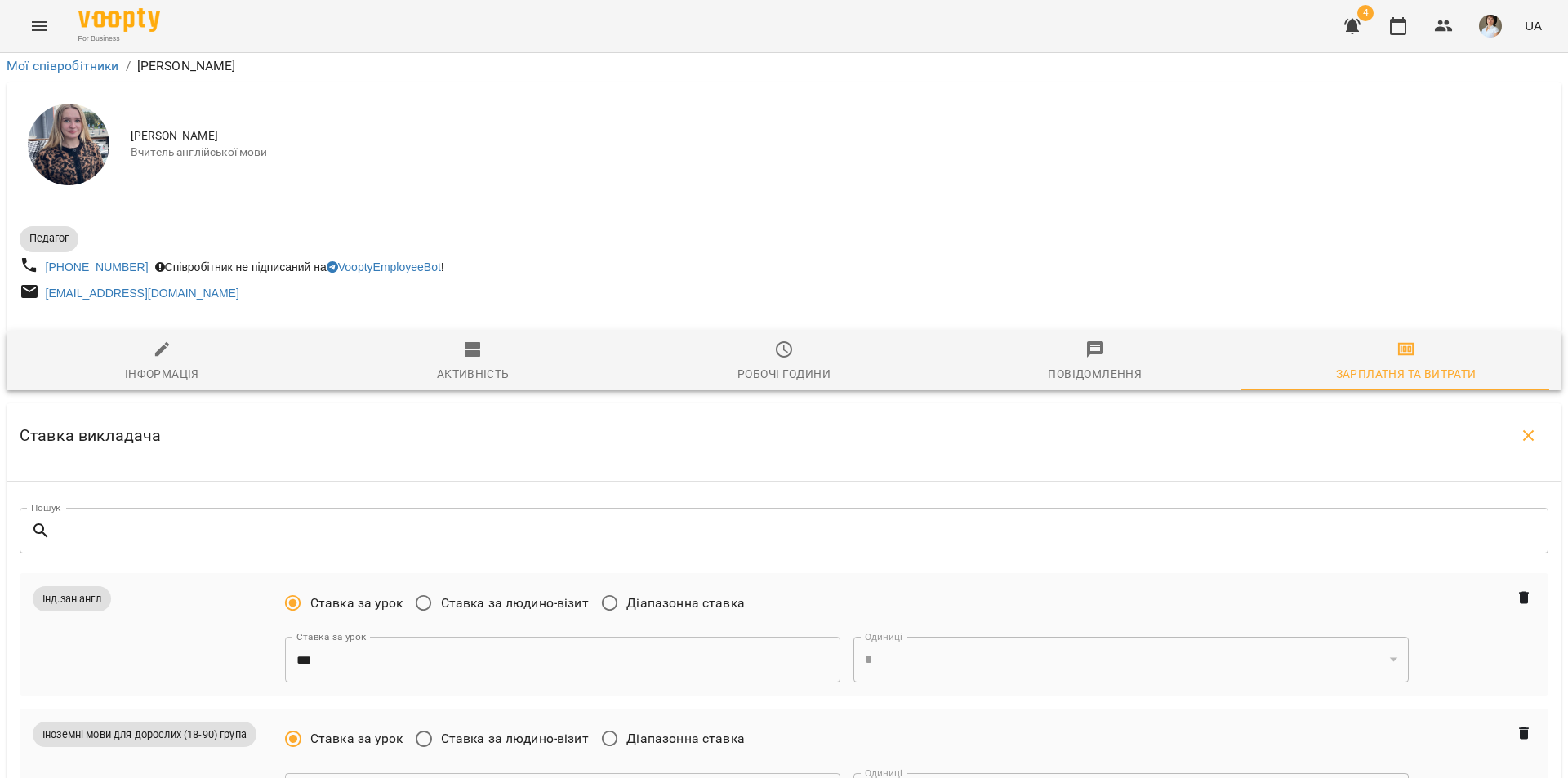
scroll to position [3512, 0]
type input "***"
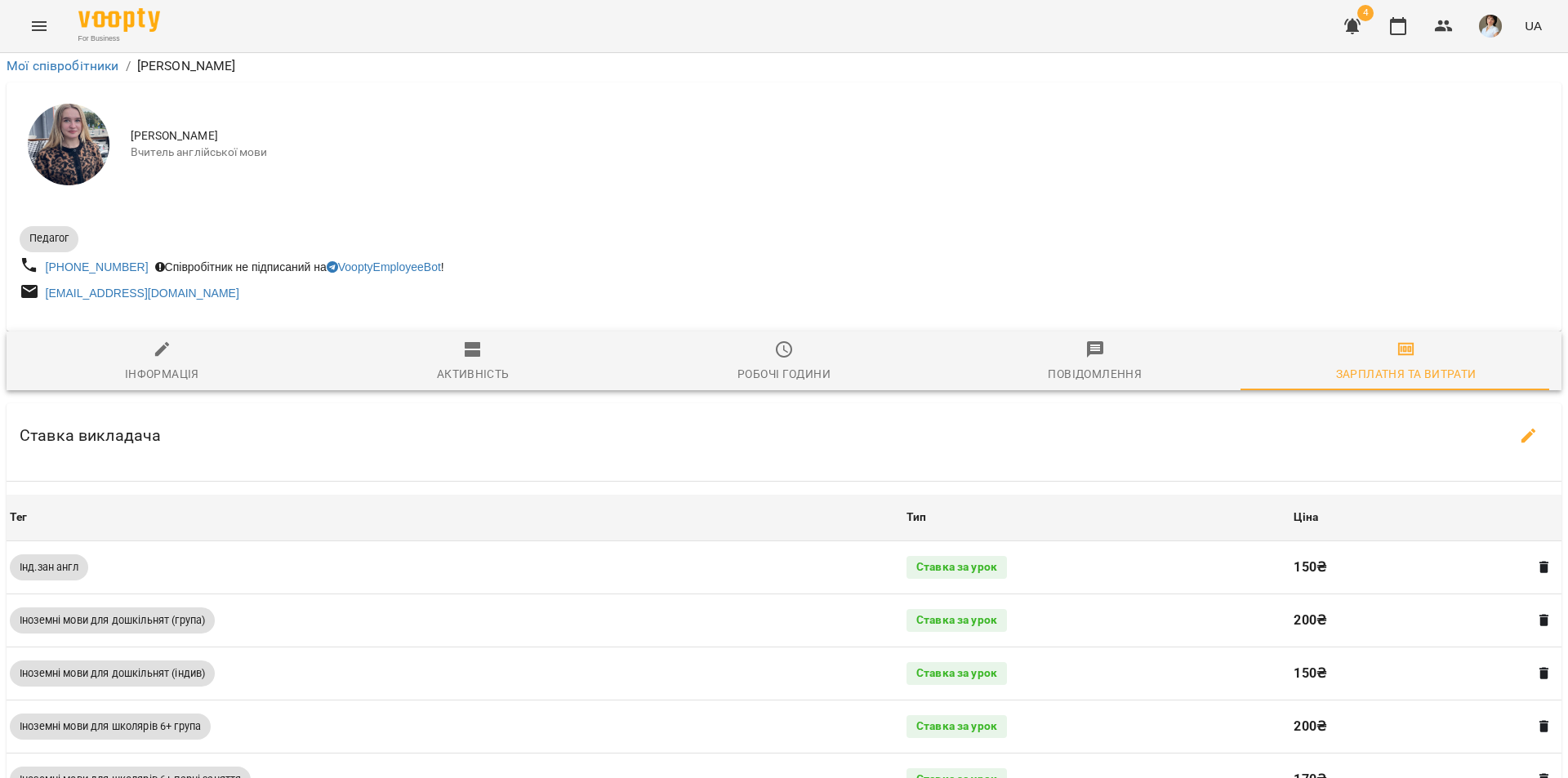
scroll to position [392, 0]
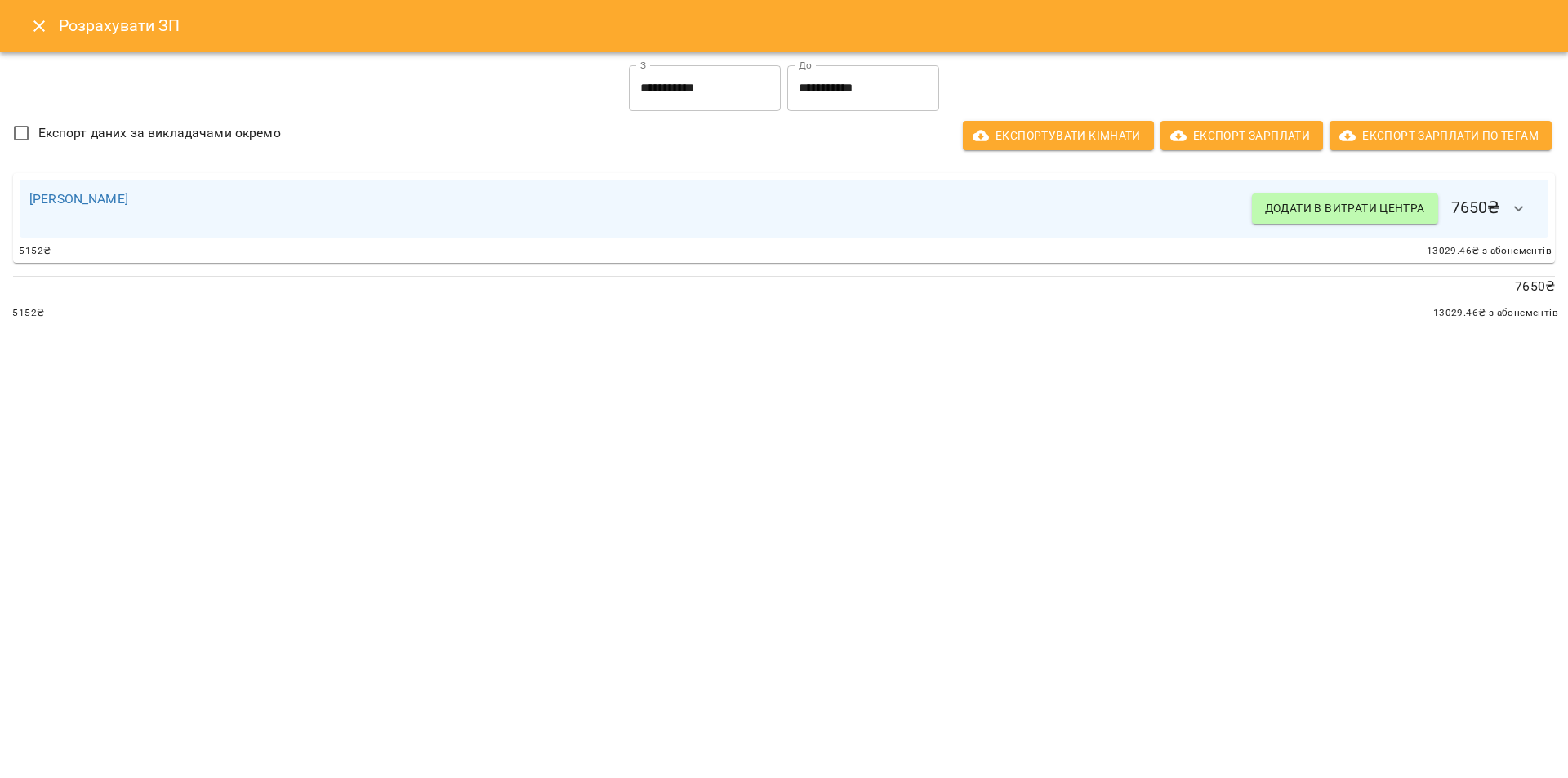
click at [40, 24] on icon "Close" at bounding box center [40, 26] width 12 height 12
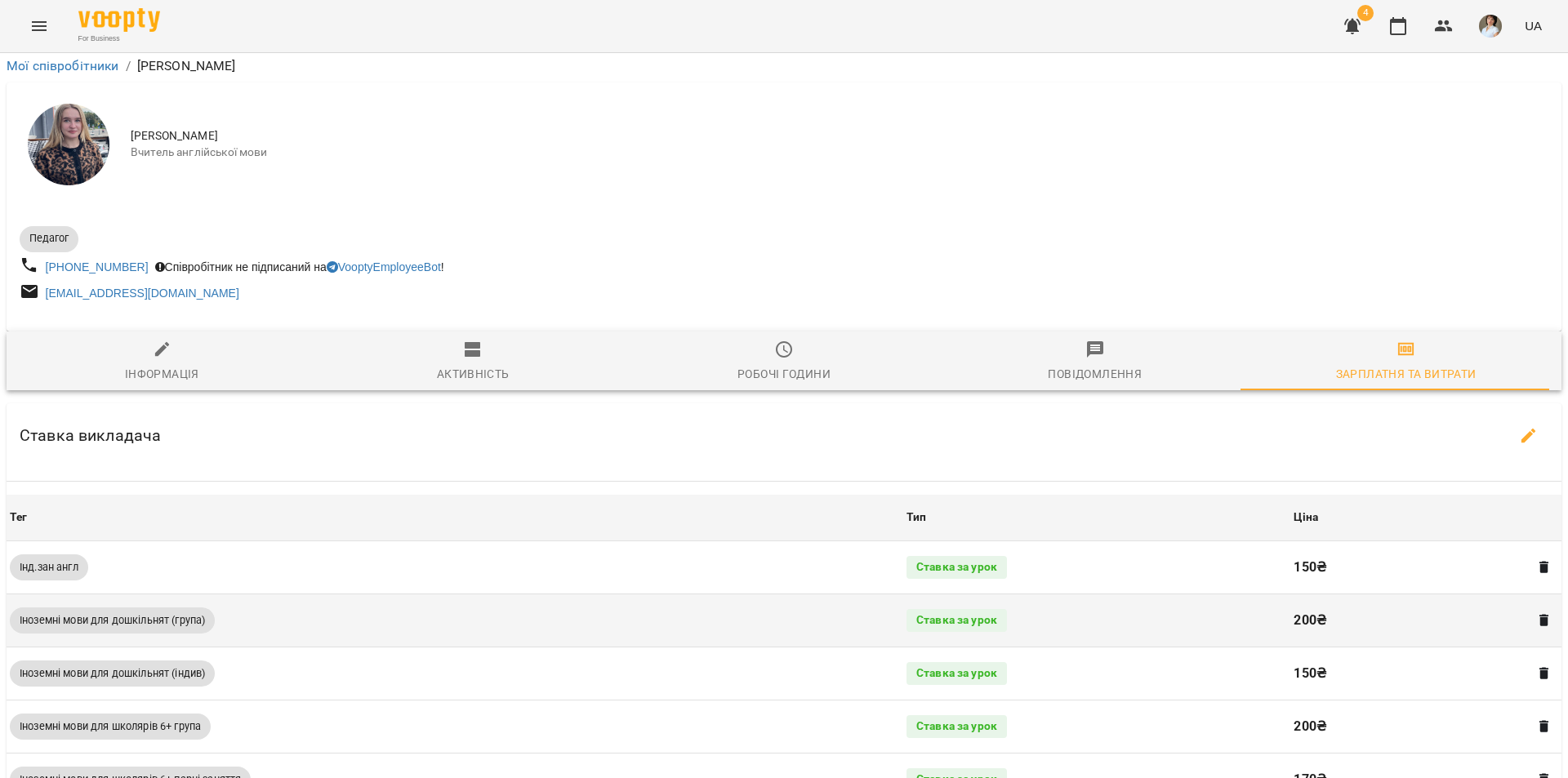
scroll to position [0, 0]
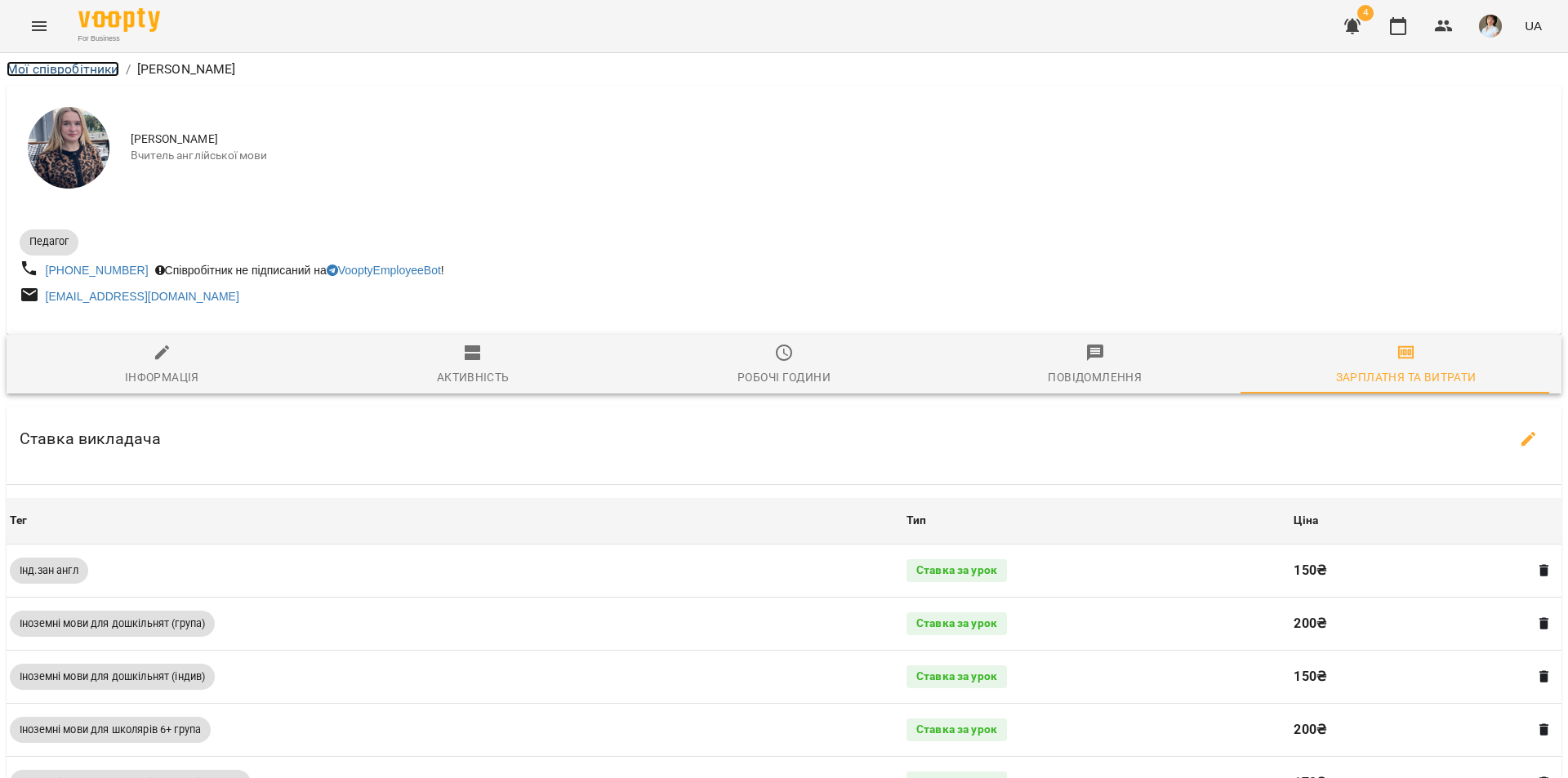
click at [55, 73] on link "Мої співробітники" at bounding box center [63, 69] width 112 height 16
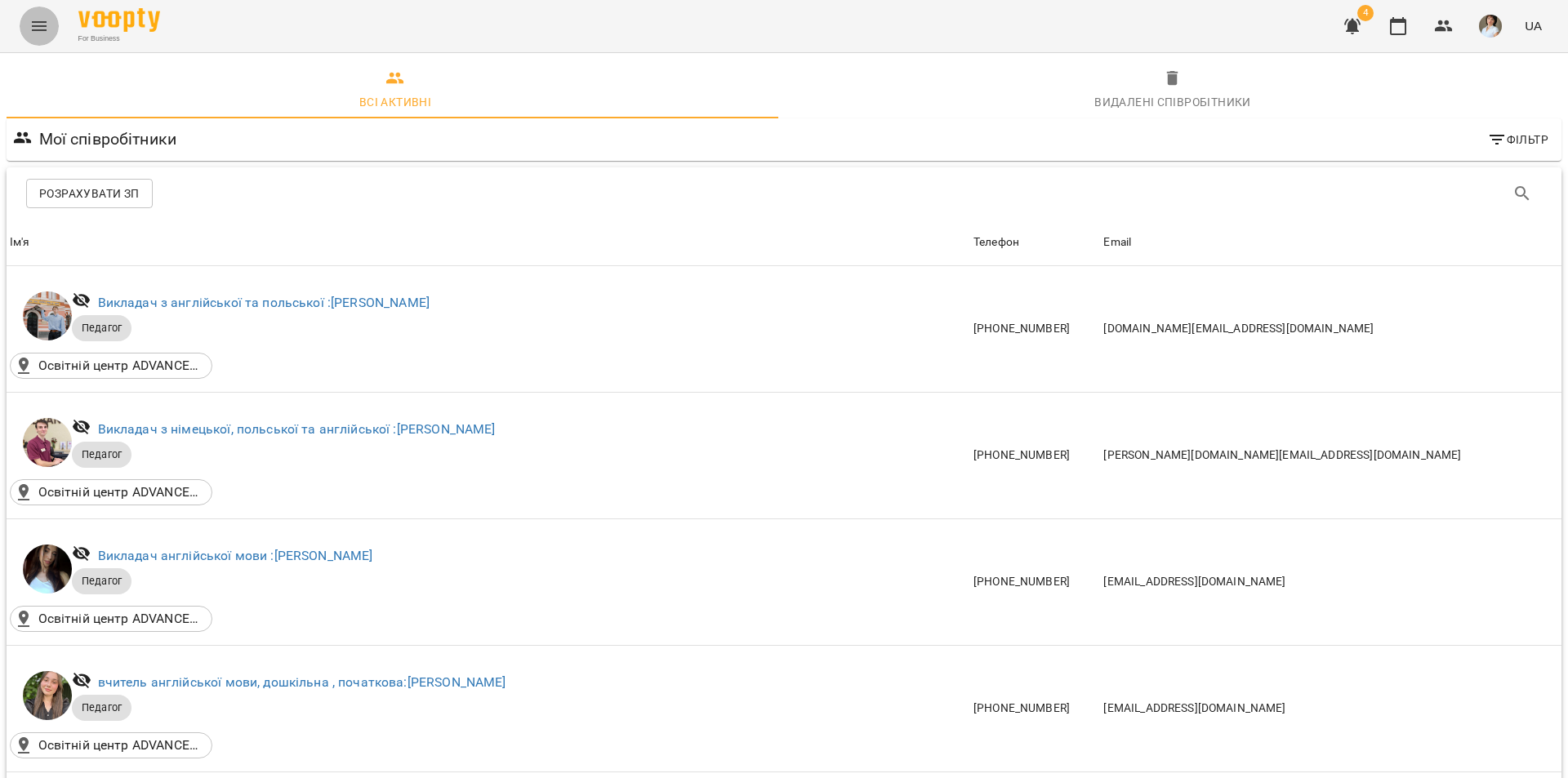
drag, startPoint x: 29, startPoint y: 15, endPoint x: 37, endPoint y: 23, distance: 11.3
click at [37, 23] on button "Menu" at bounding box center [39, 26] width 39 height 39
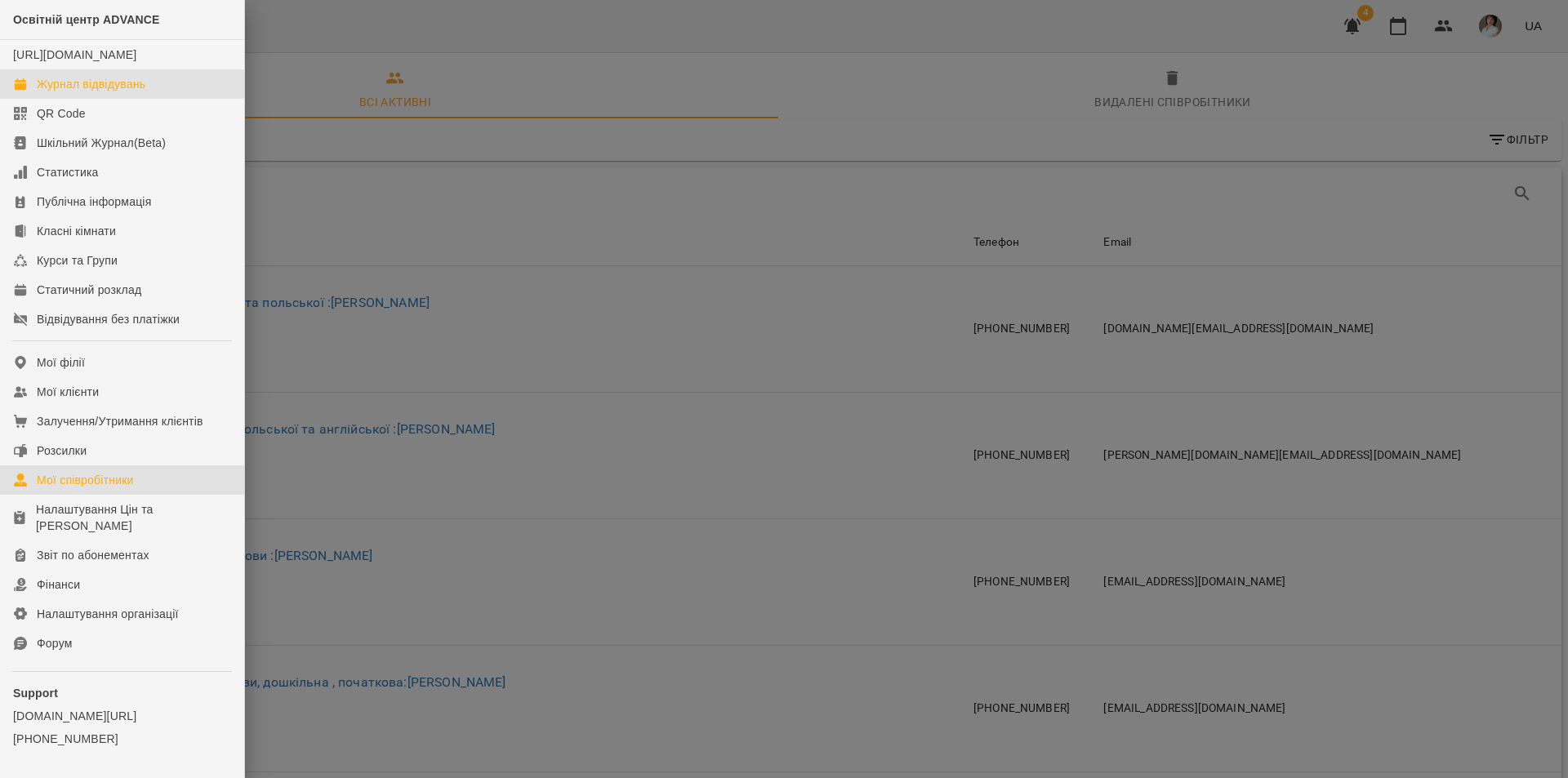
click at [69, 93] on div "Журнал відвідувань" at bounding box center [91, 84] width 109 height 17
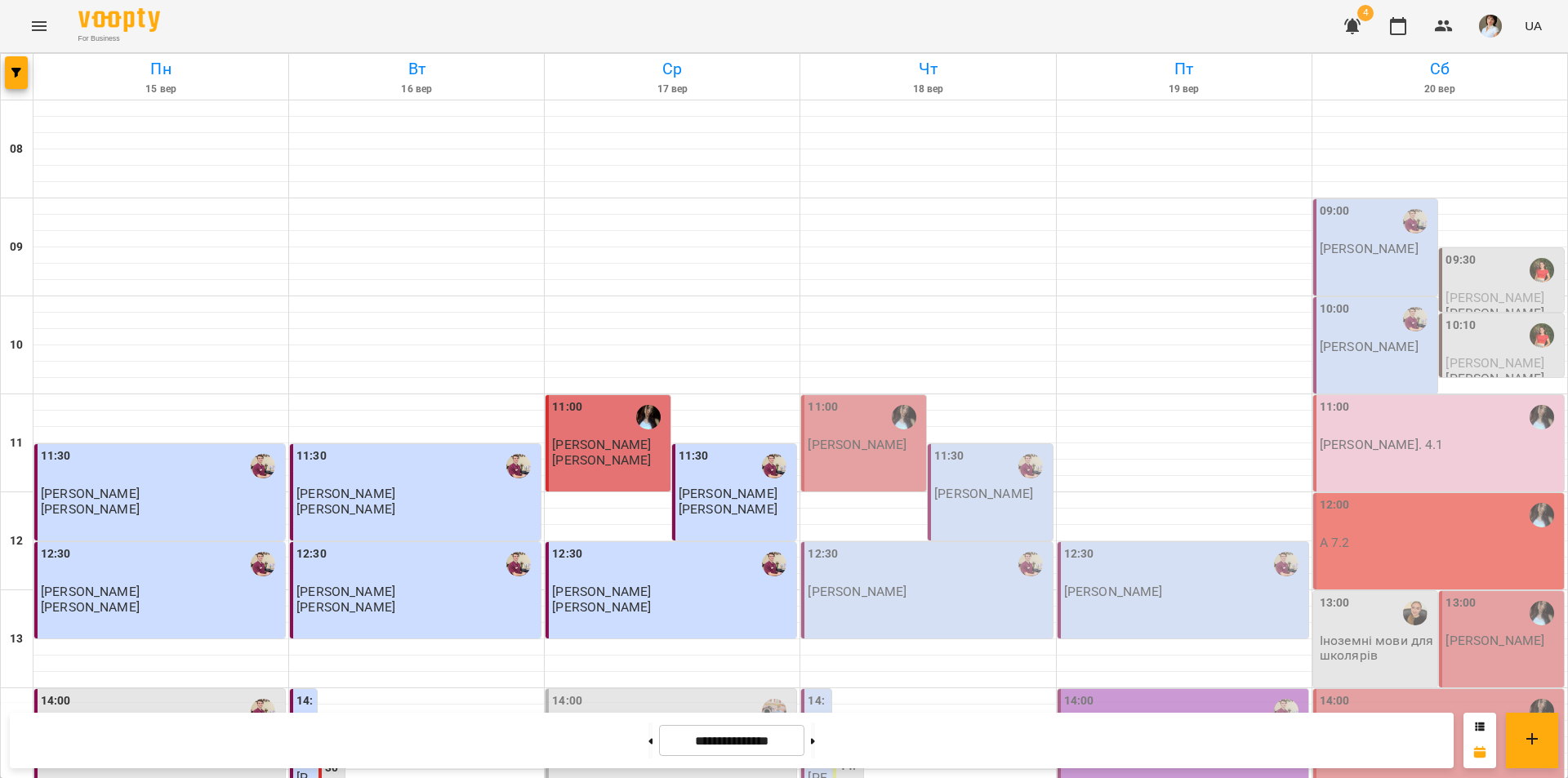
scroll to position [670, 0]
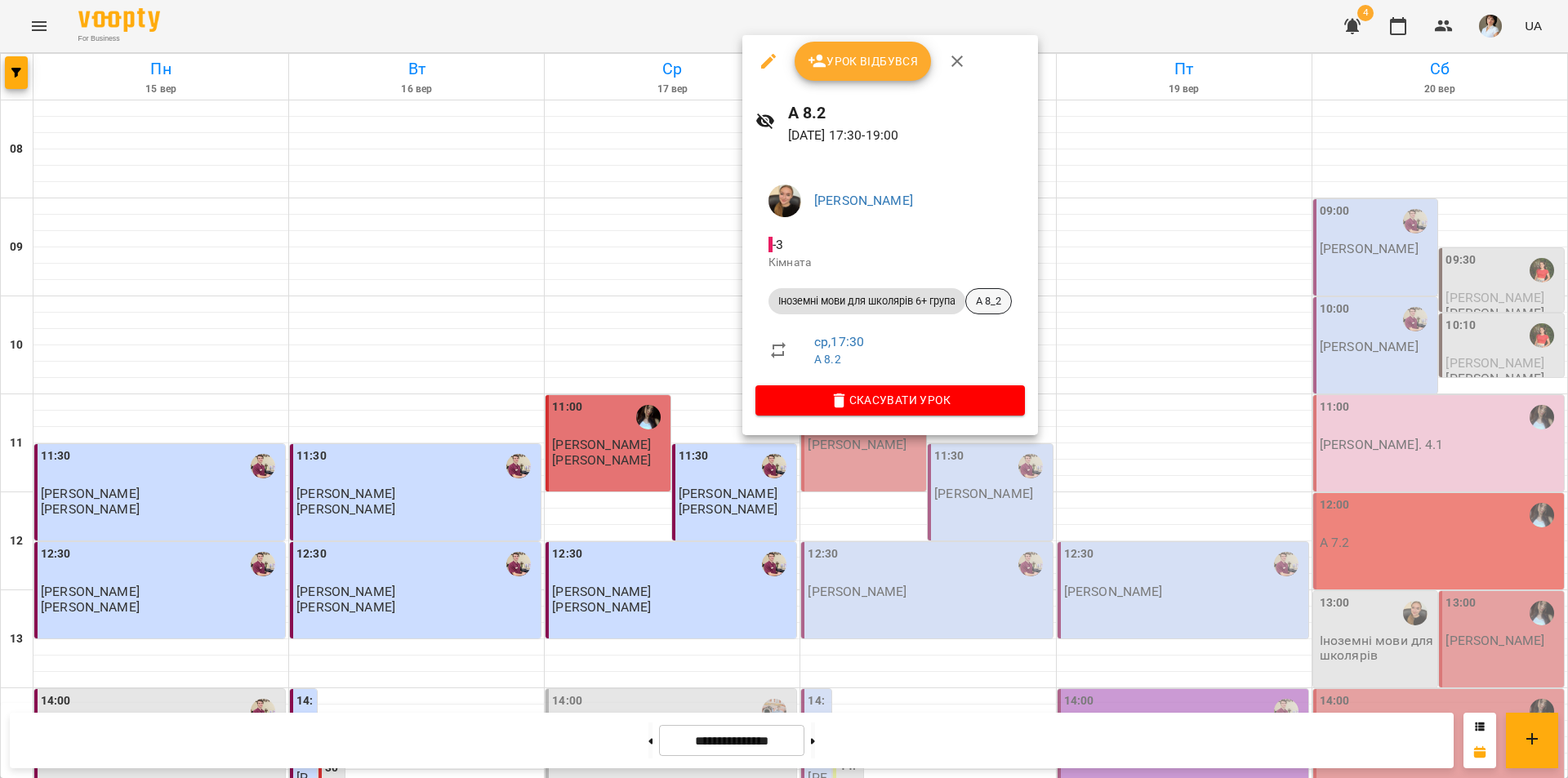
click at [995, 305] on span "А 8_2" at bounding box center [988, 301] width 45 height 15
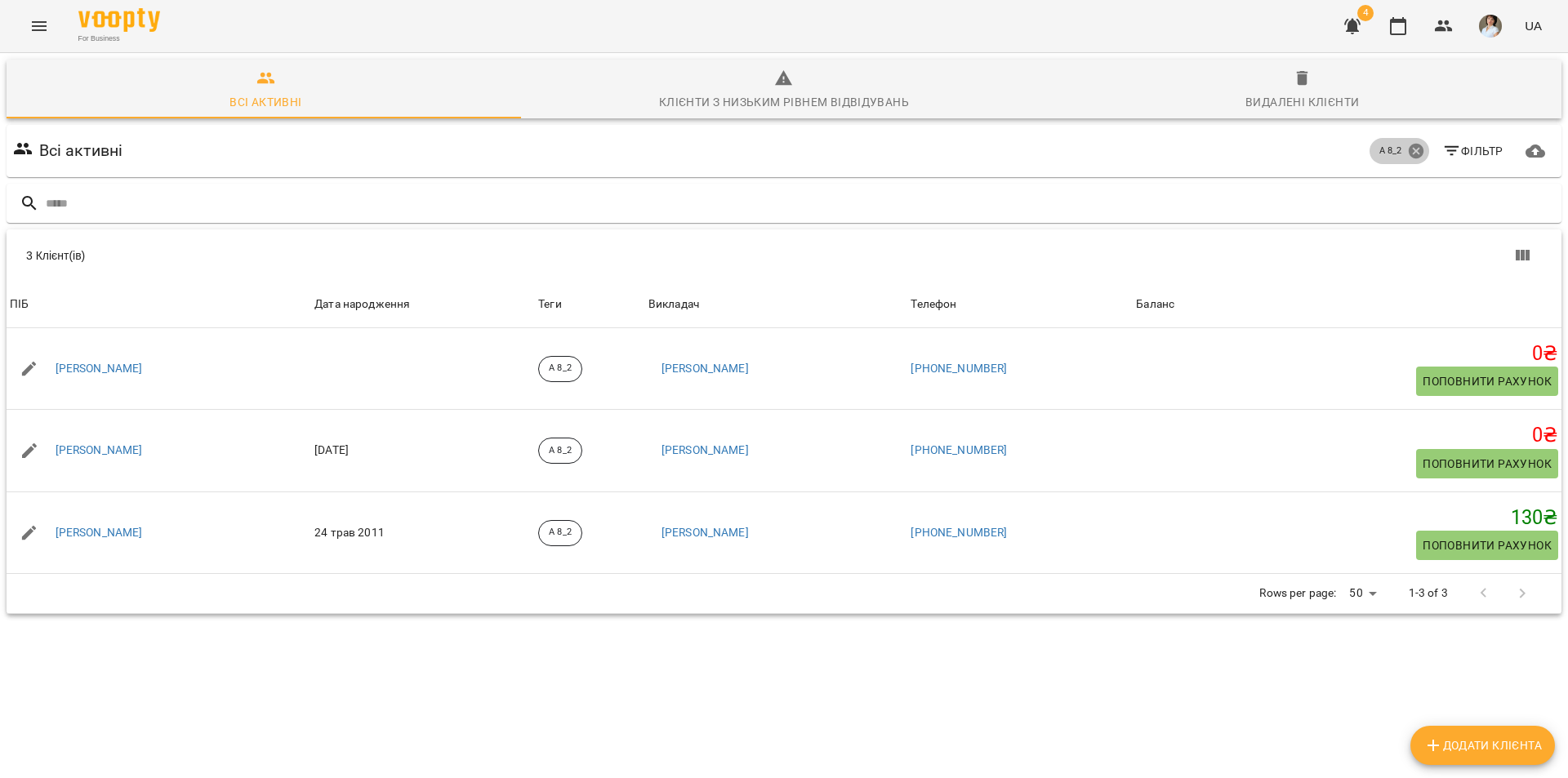
click at [1408, 155] on icon at bounding box center [1415, 151] width 15 height 15
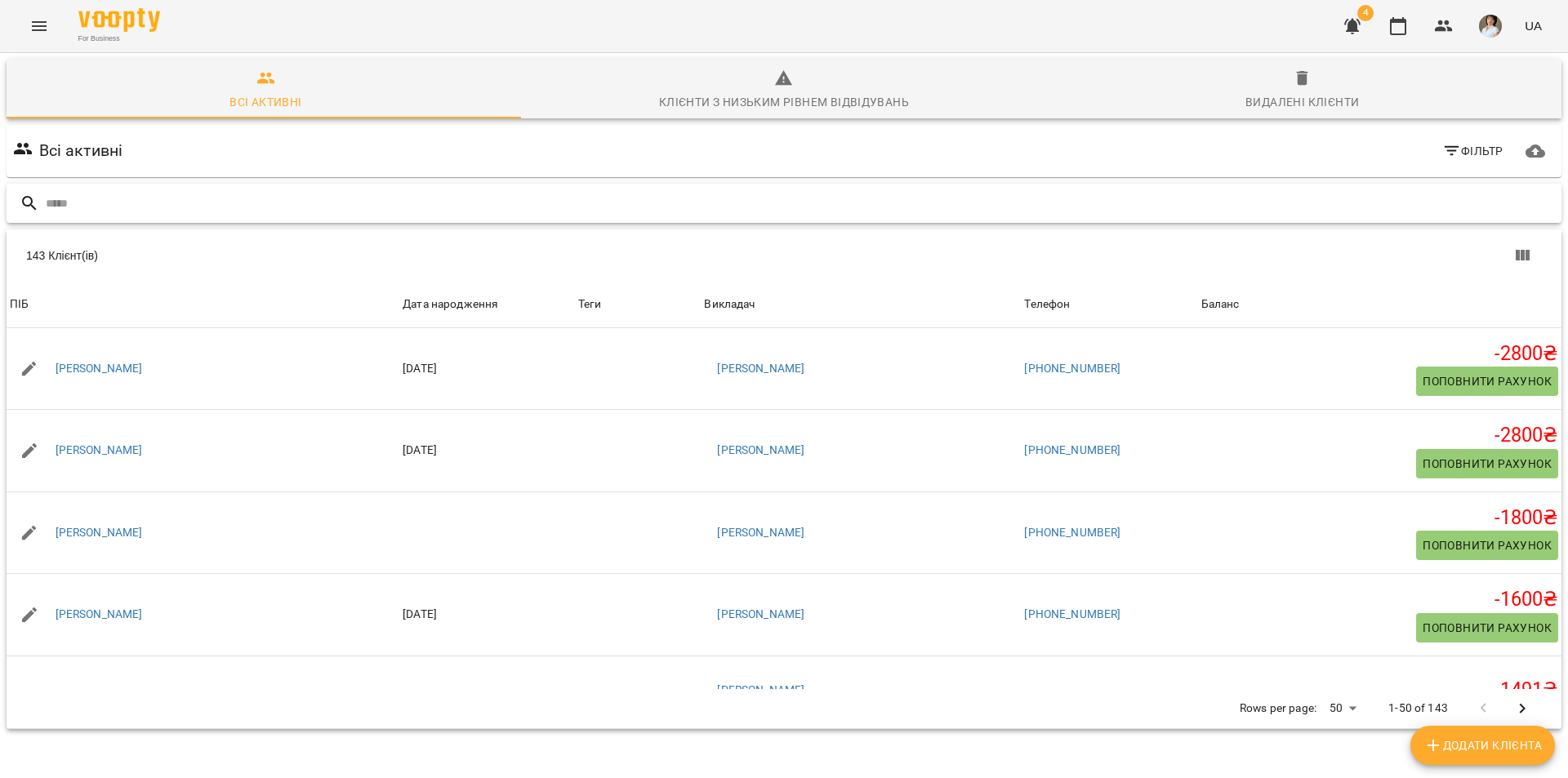
click at [258, 208] on input "text" at bounding box center [799, 203] width 1509 height 27
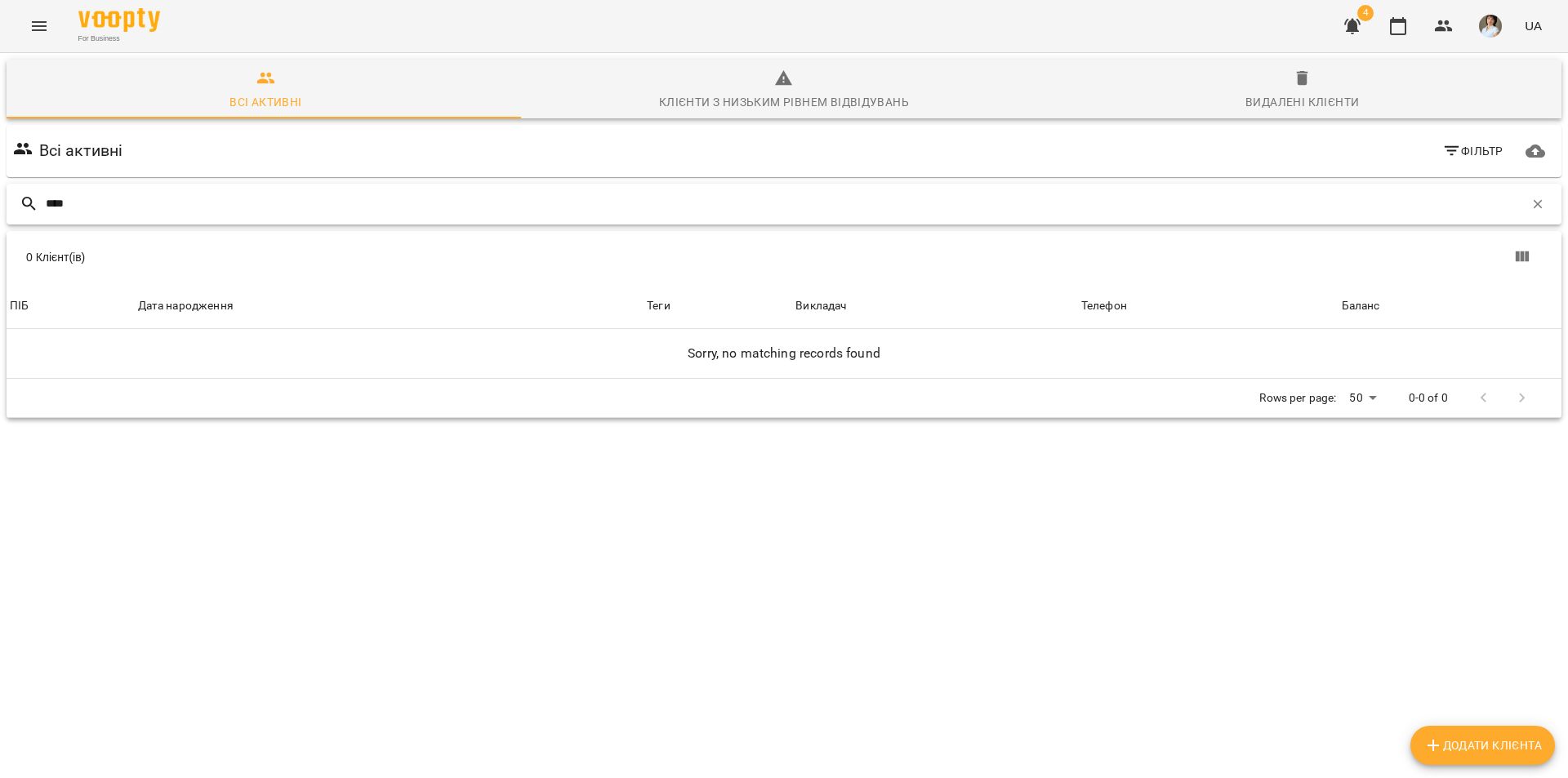
type input "****"
click at [39, 19] on icon "Menu" at bounding box center [40, 26] width 20 height 20
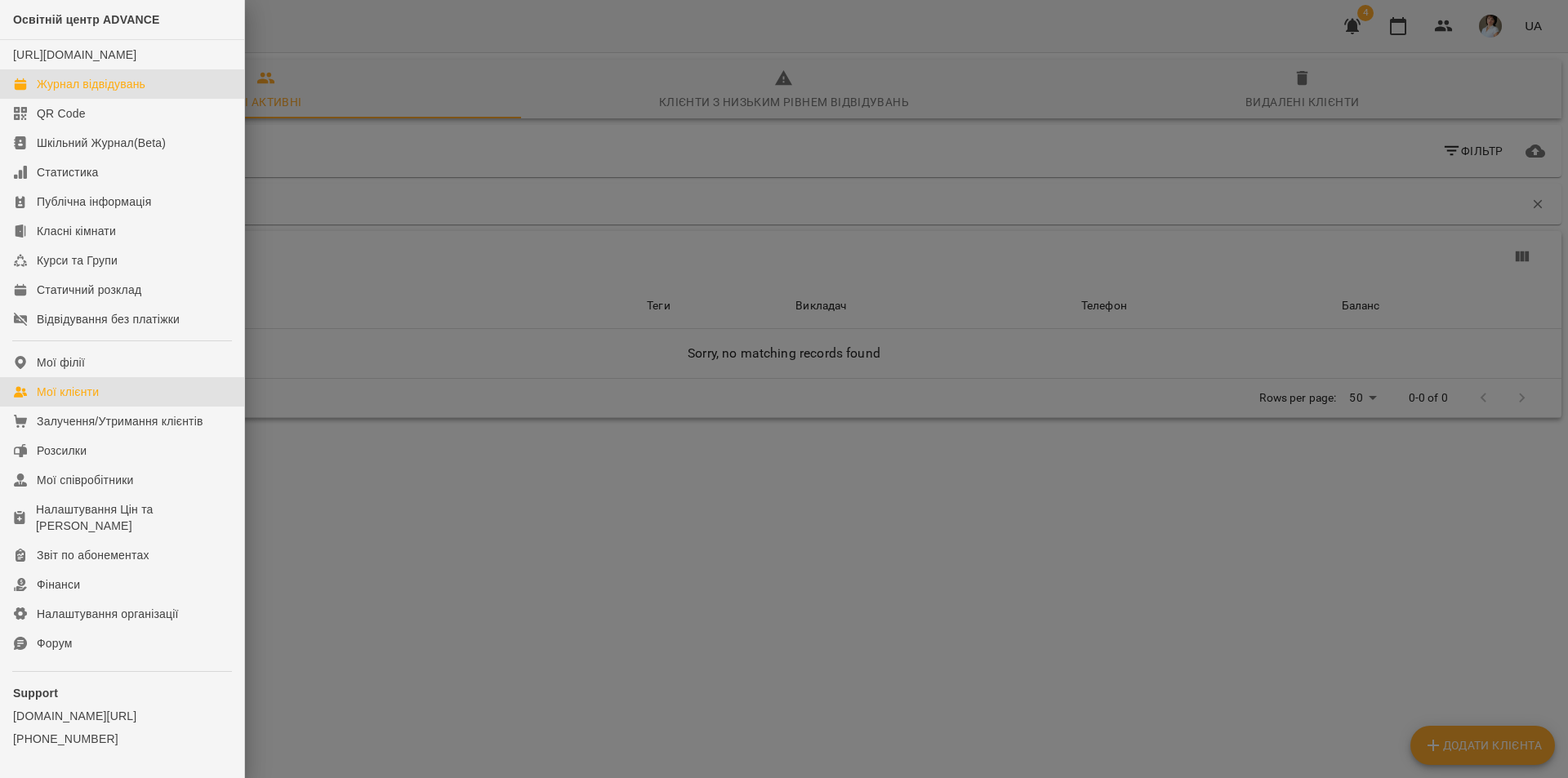
click at [96, 93] on div "Журнал відвідувань" at bounding box center [91, 84] width 109 height 17
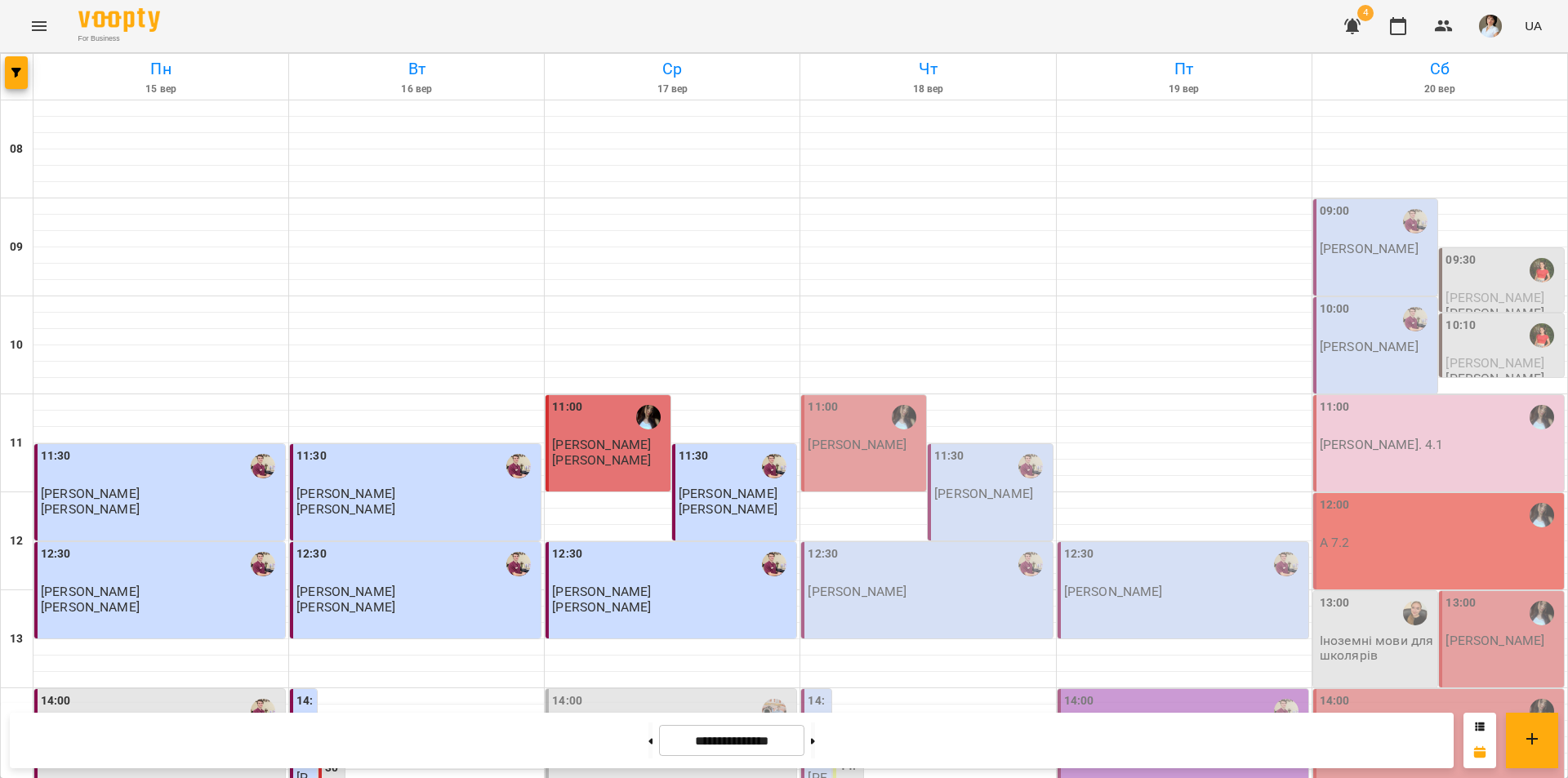
scroll to position [670, 0]
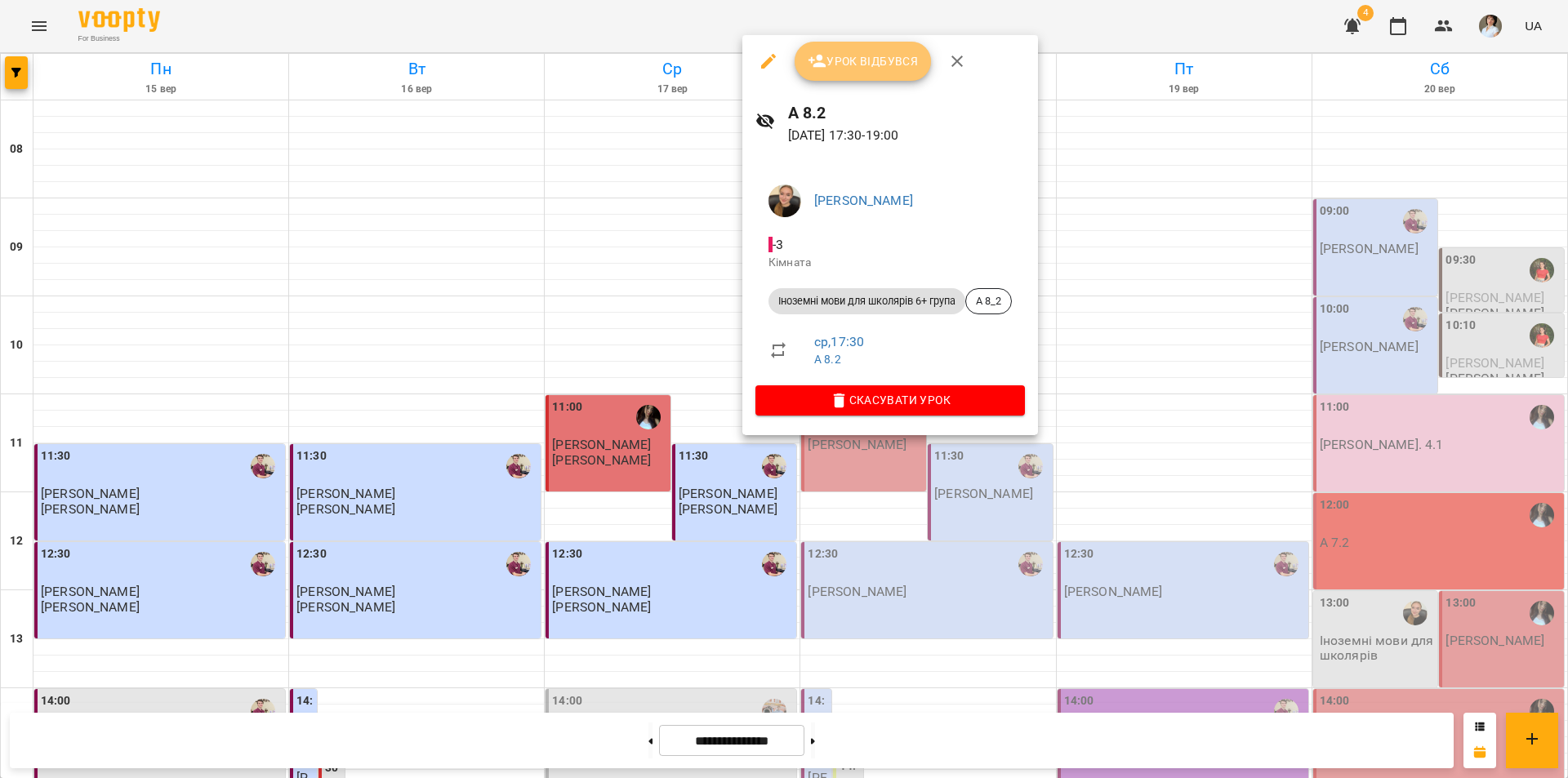
click at [844, 66] on span "Урок відбувся" at bounding box center [863, 61] width 111 height 20
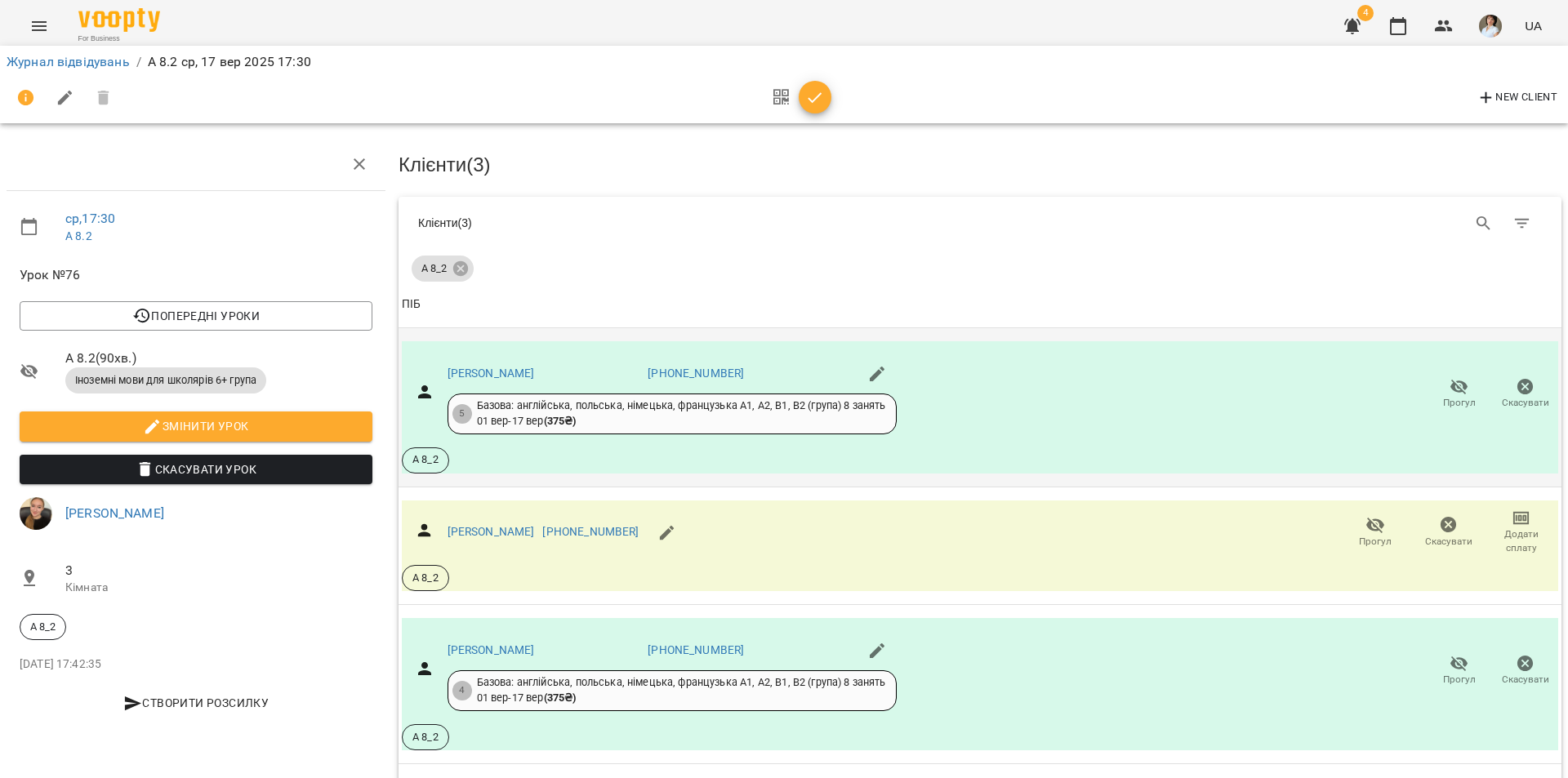
scroll to position [59, 0]
click at [1515, 515] on icon "button" at bounding box center [1521, 519] width 12 height 7
click at [1475, 458] on li "Додати сплату разового" at bounding box center [1467, 464] width 178 height 30
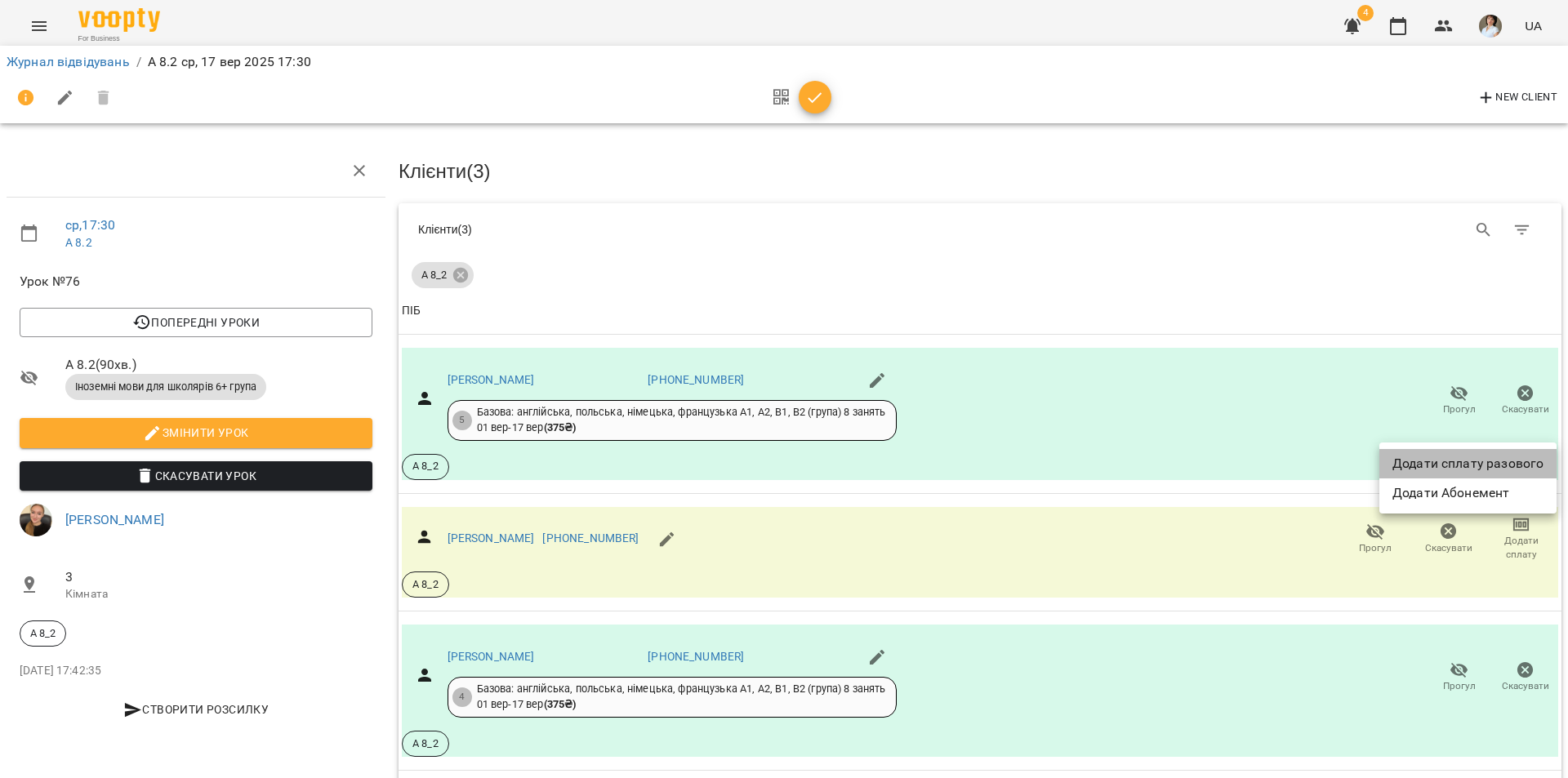
select select "**********"
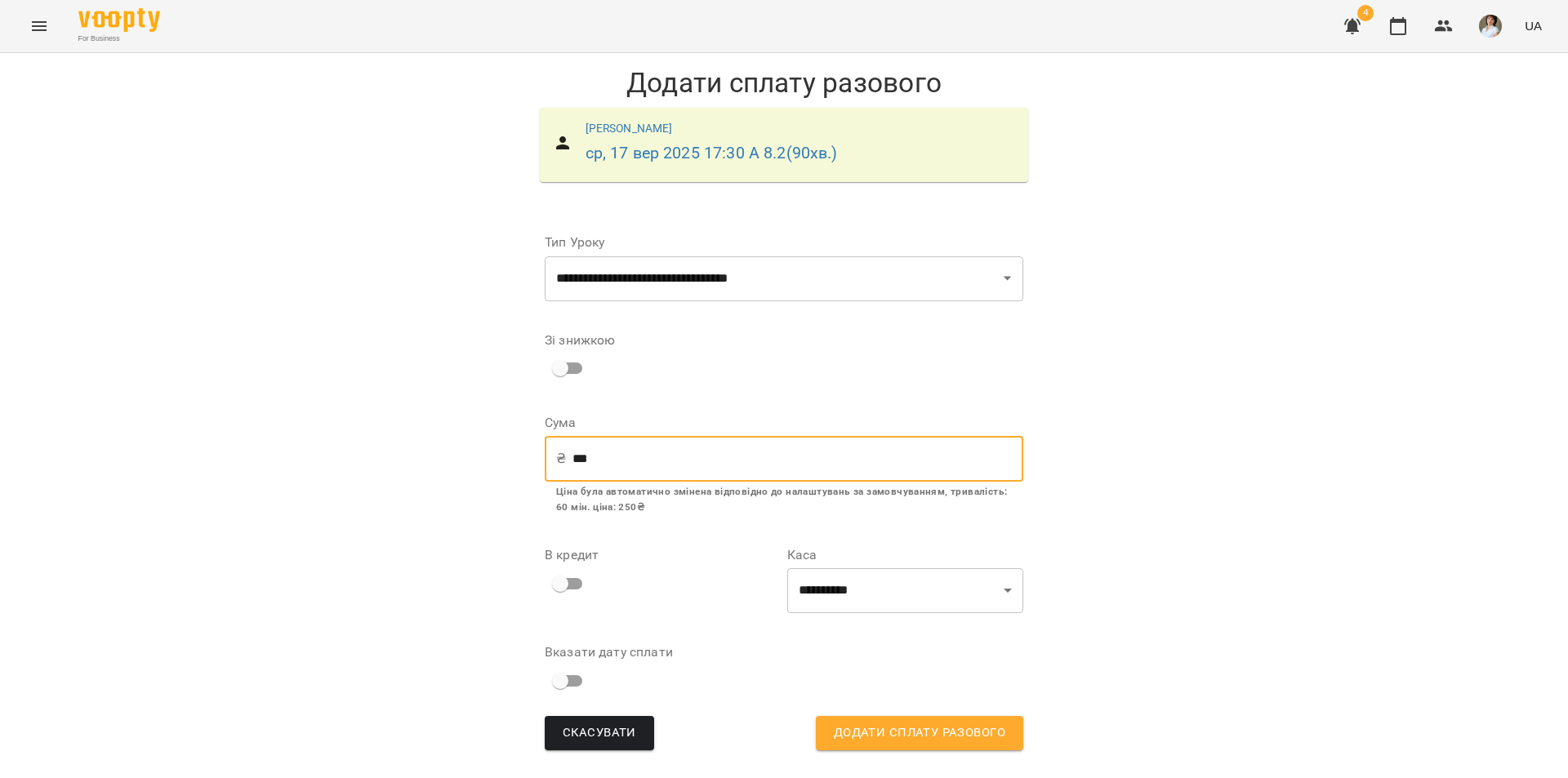
drag, startPoint x: 571, startPoint y: 459, endPoint x: 602, endPoint y: 460, distance: 31.0
click at [602, 460] on input "***" at bounding box center [798, 458] width 451 height 45
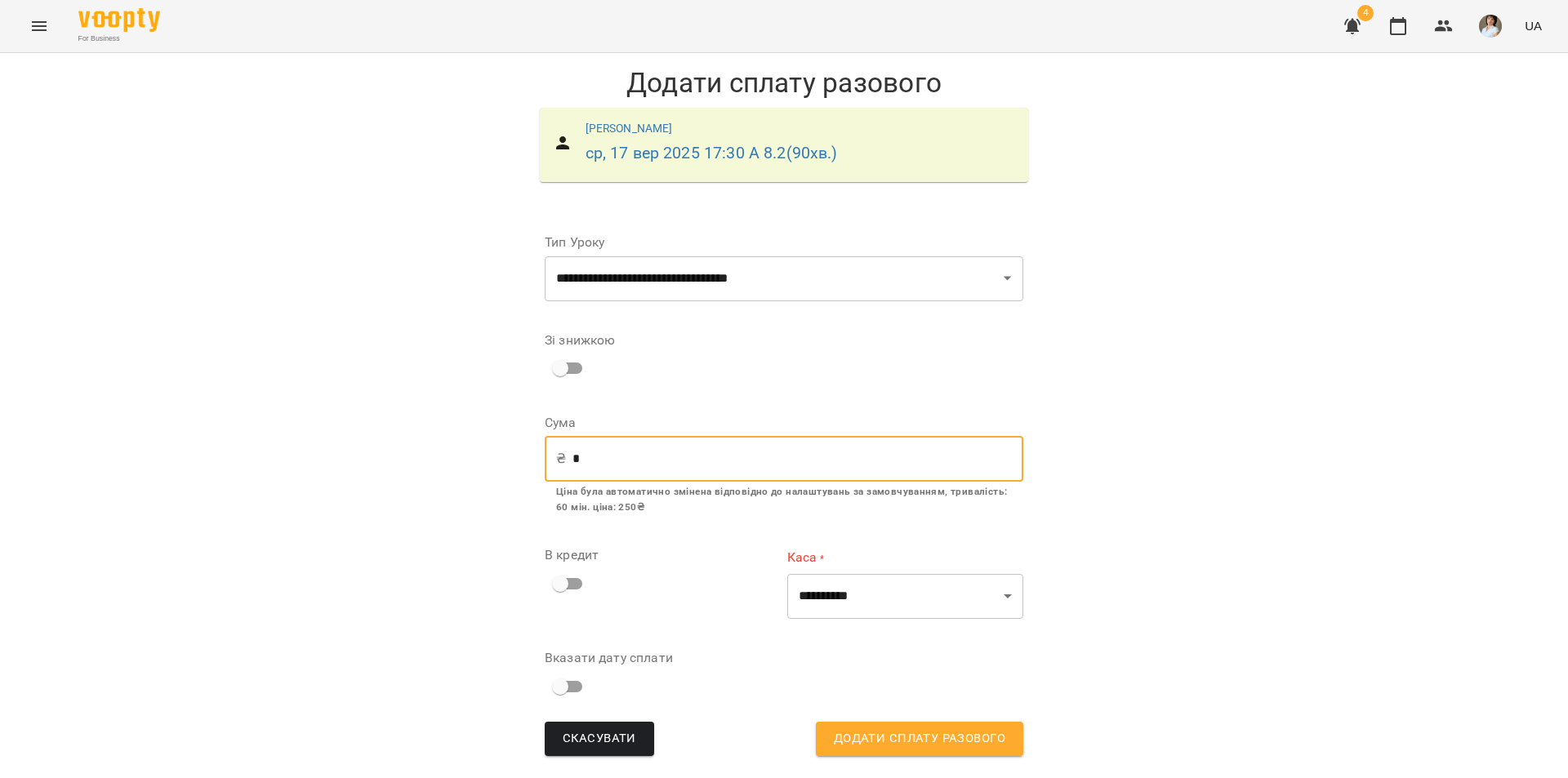
type input "***"
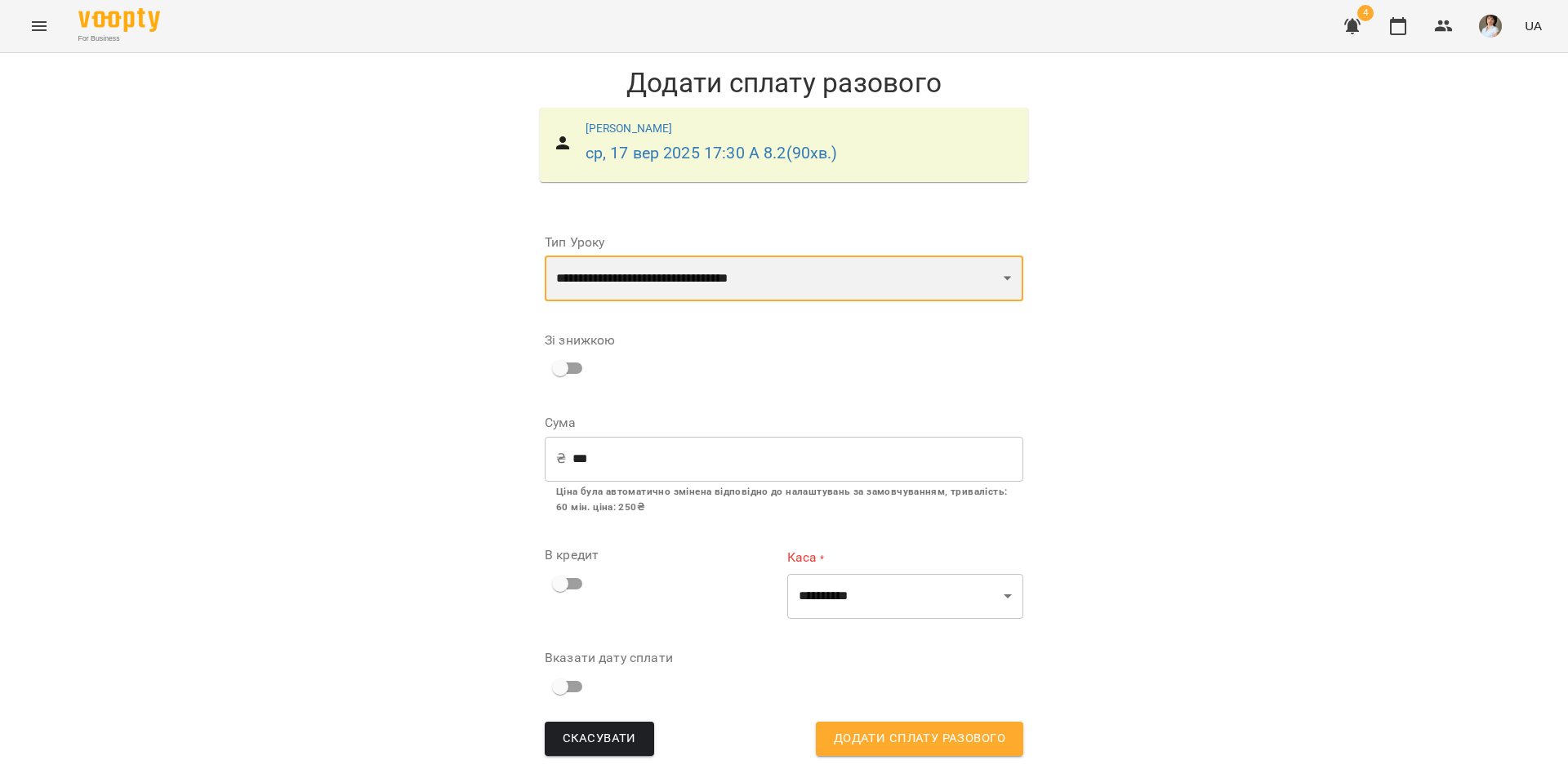
click at [1001, 282] on select "**********" at bounding box center [784, 278] width 478 height 45
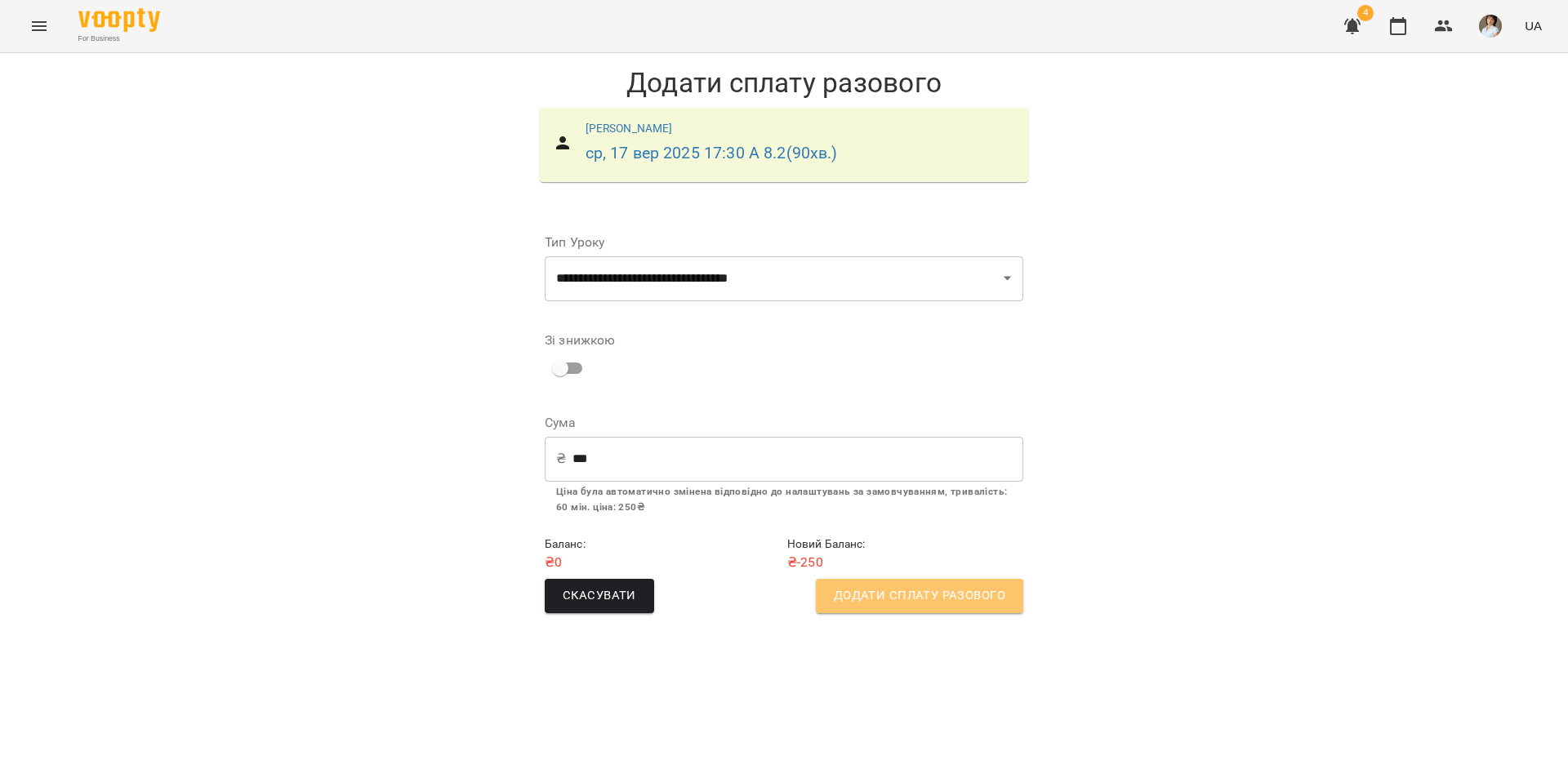
click at [904, 603] on span "Додати сплату разового" at bounding box center [920, 596] width 172 height 21
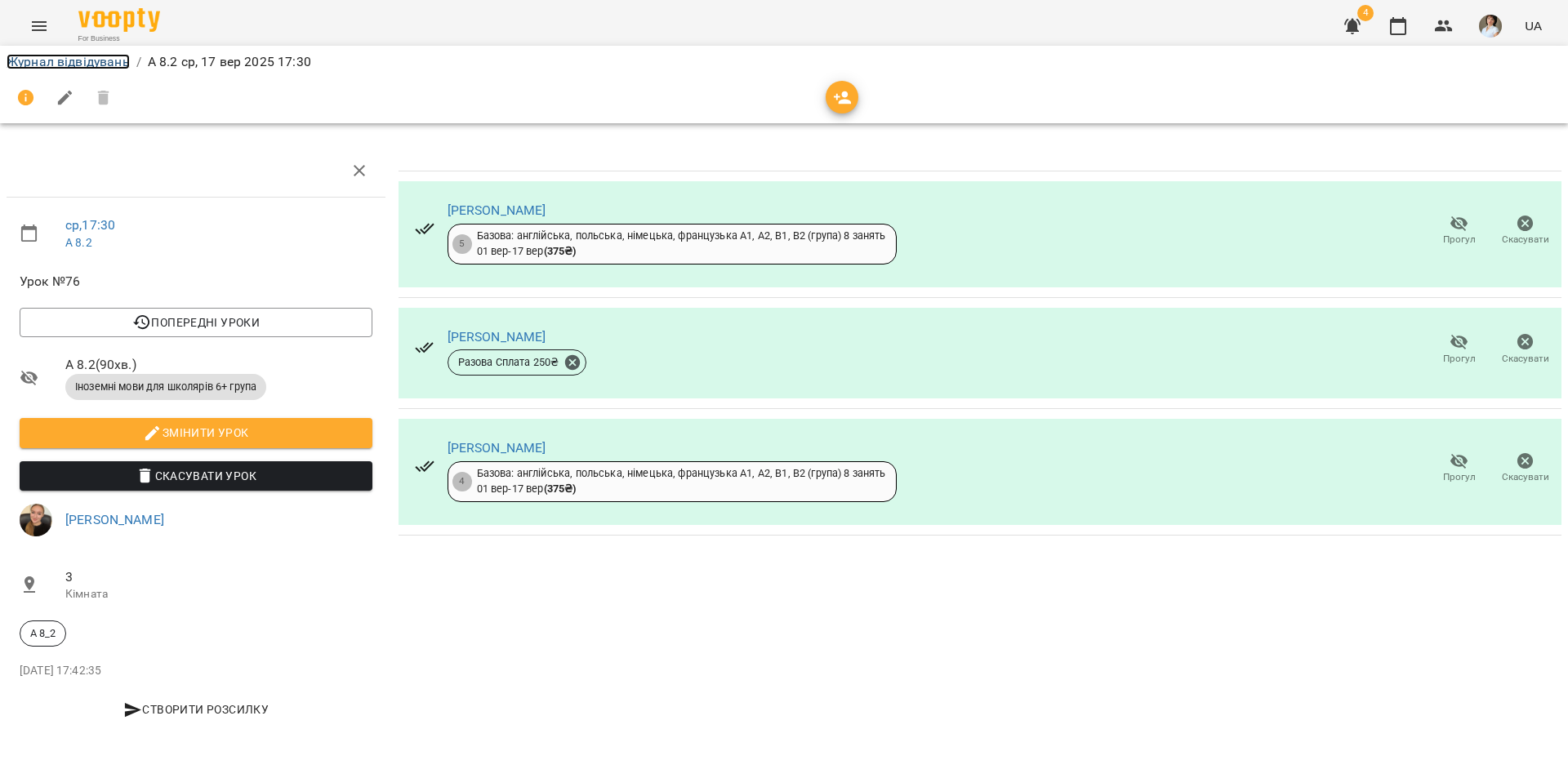
click at [59, 64] on link "Журнал відвідувань" at bounding box center [68, 61] width 123 height 16
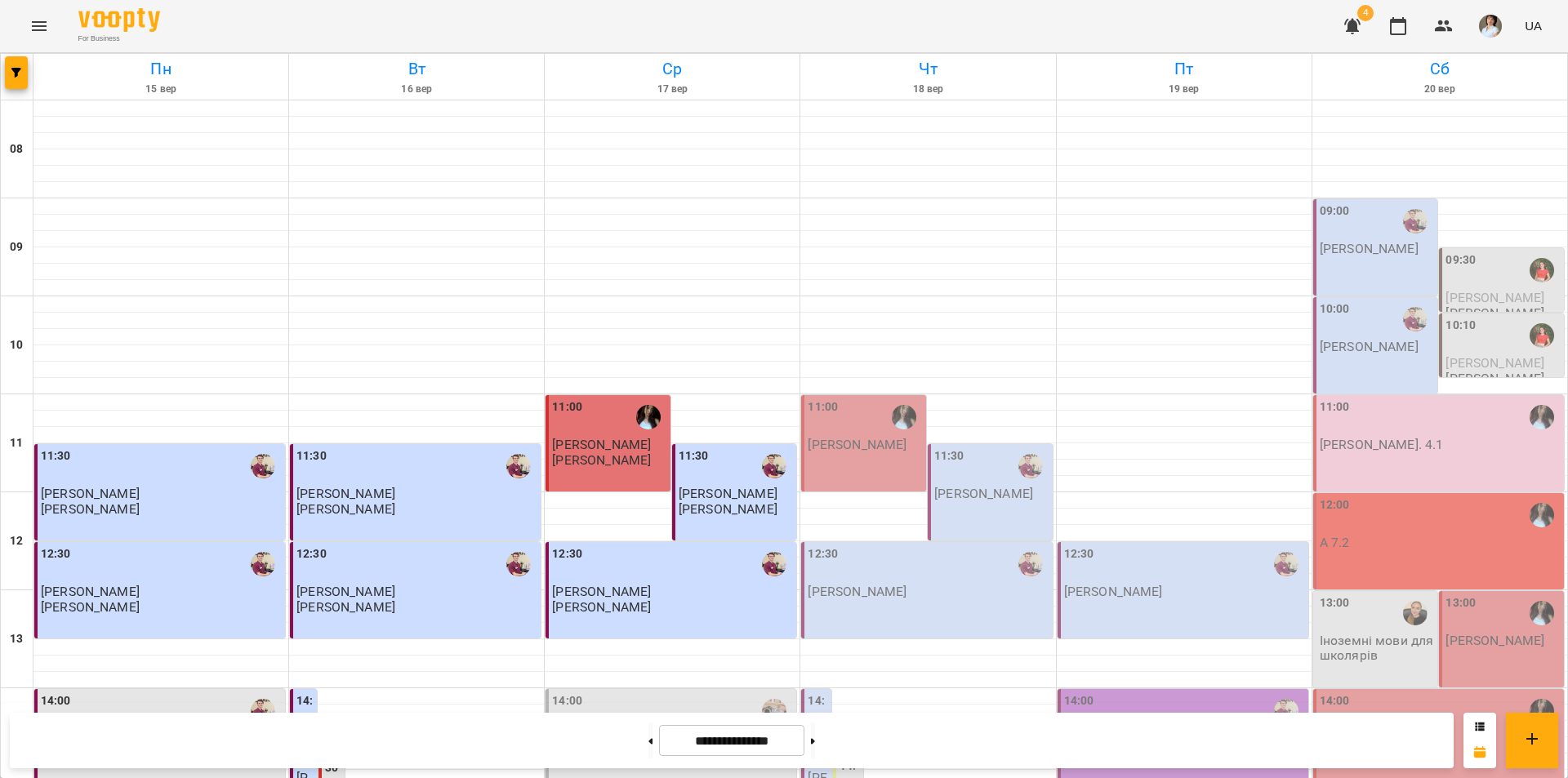
scroll to position [670, 0]
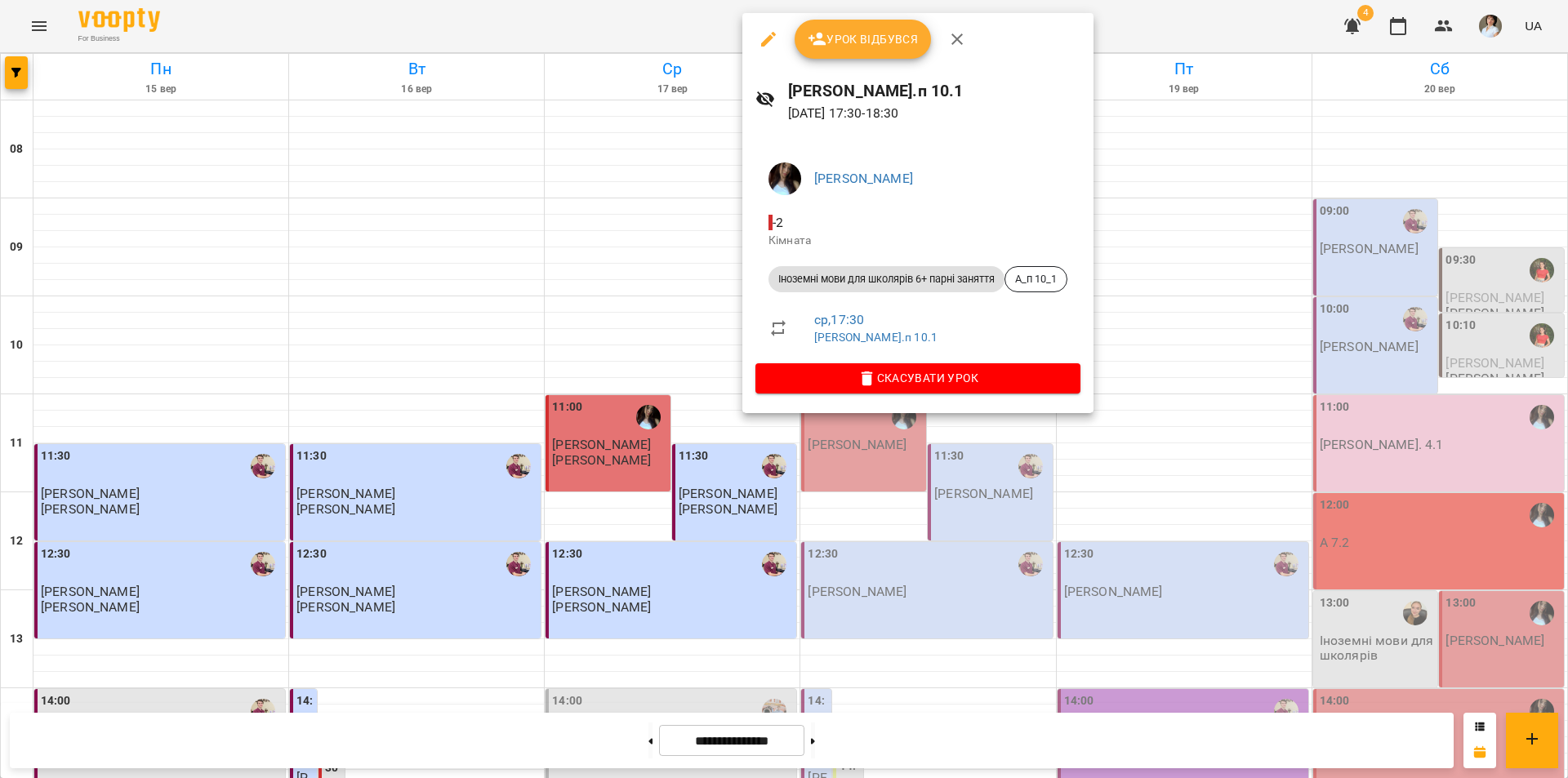
click at [846, 41] on span "Урок відбувся" at bounding box center [863, 40] width 111 height 20
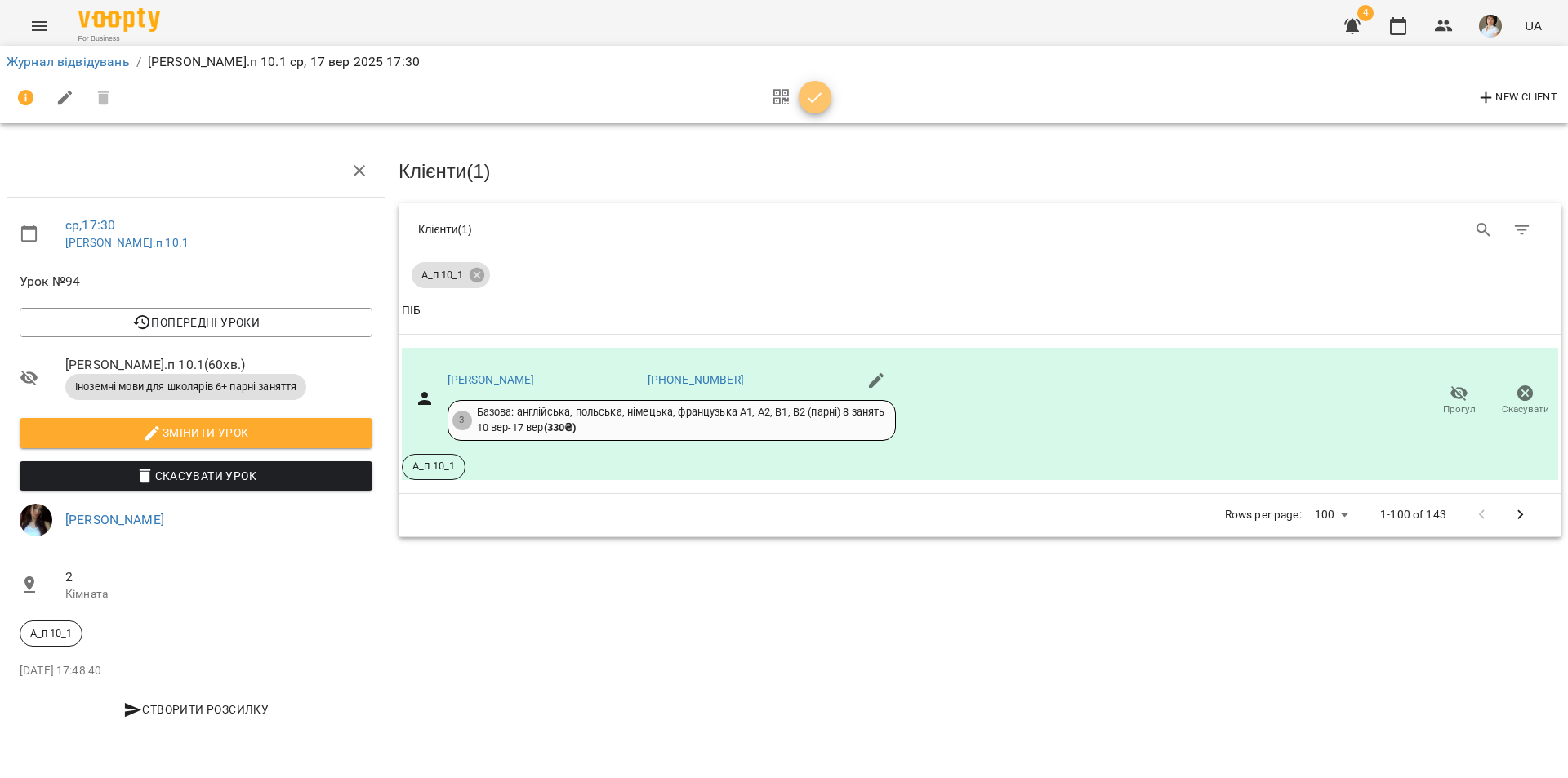
click at [815, 100] on icon "button" at bounding box center [815, 97] width 14 height 11
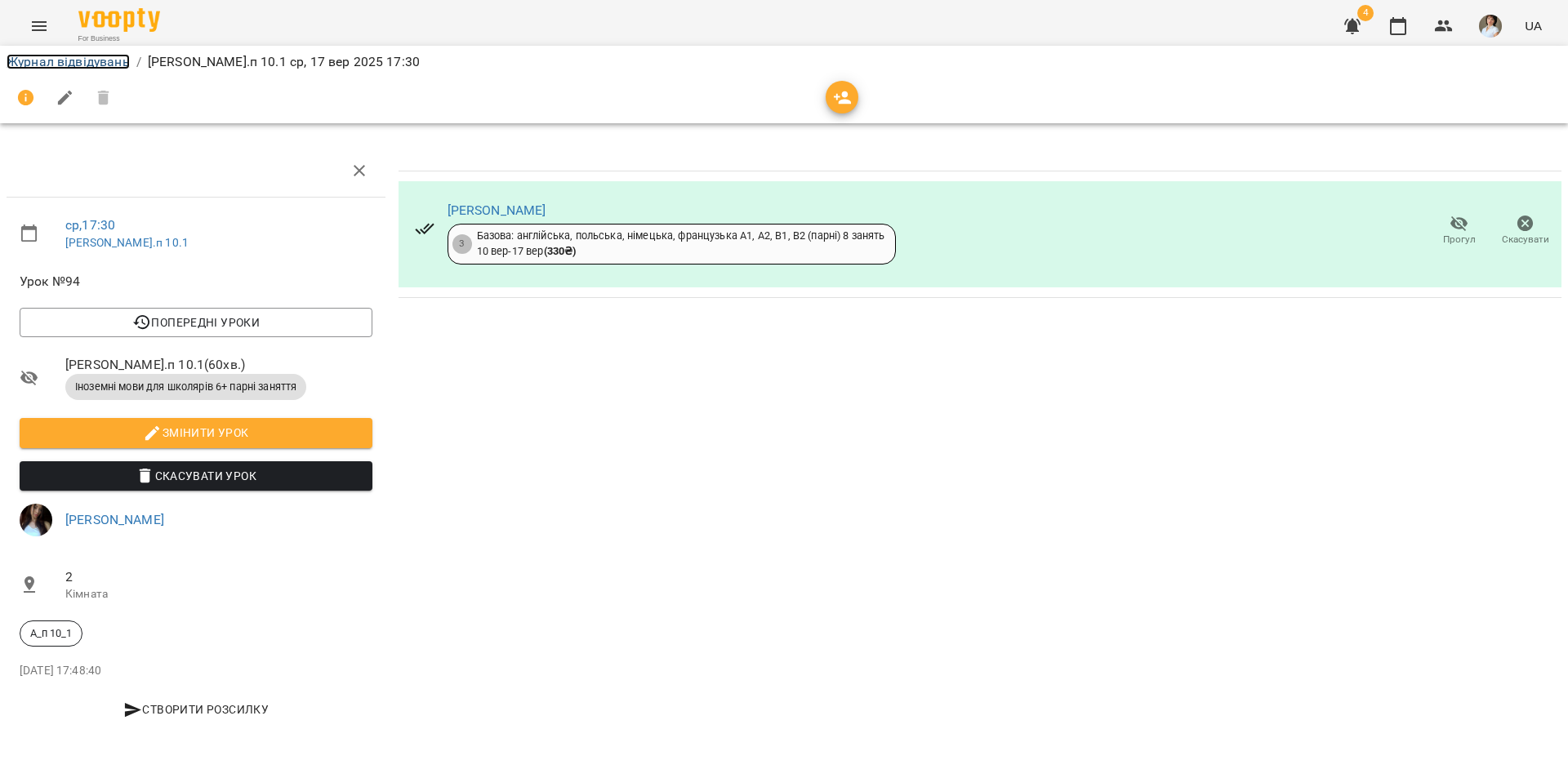
click at [54, 59] on link "Журнал відвідувань" at bounding box center [68, 61] width 123 height 16
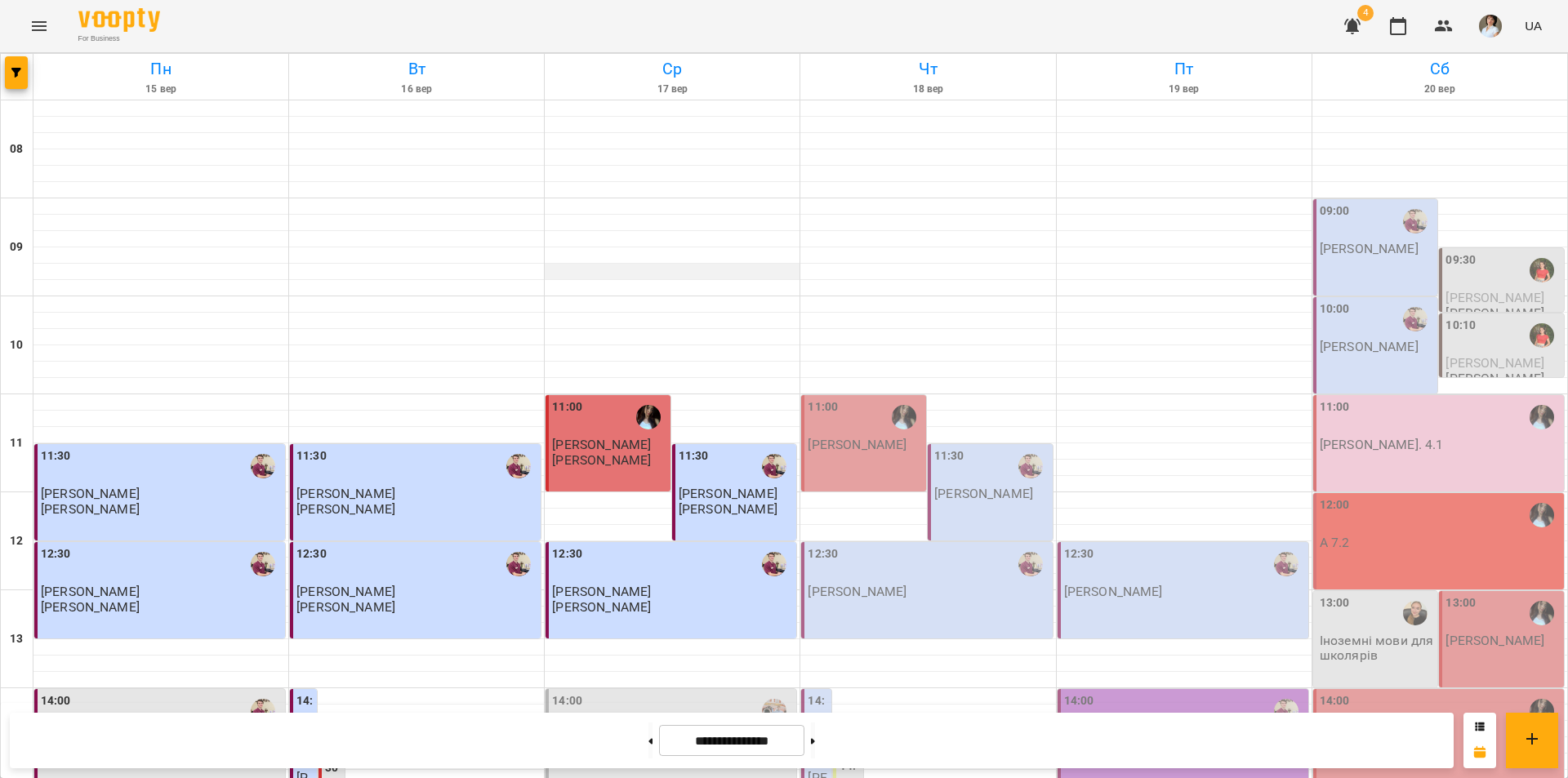
scroll to position [670, 0]
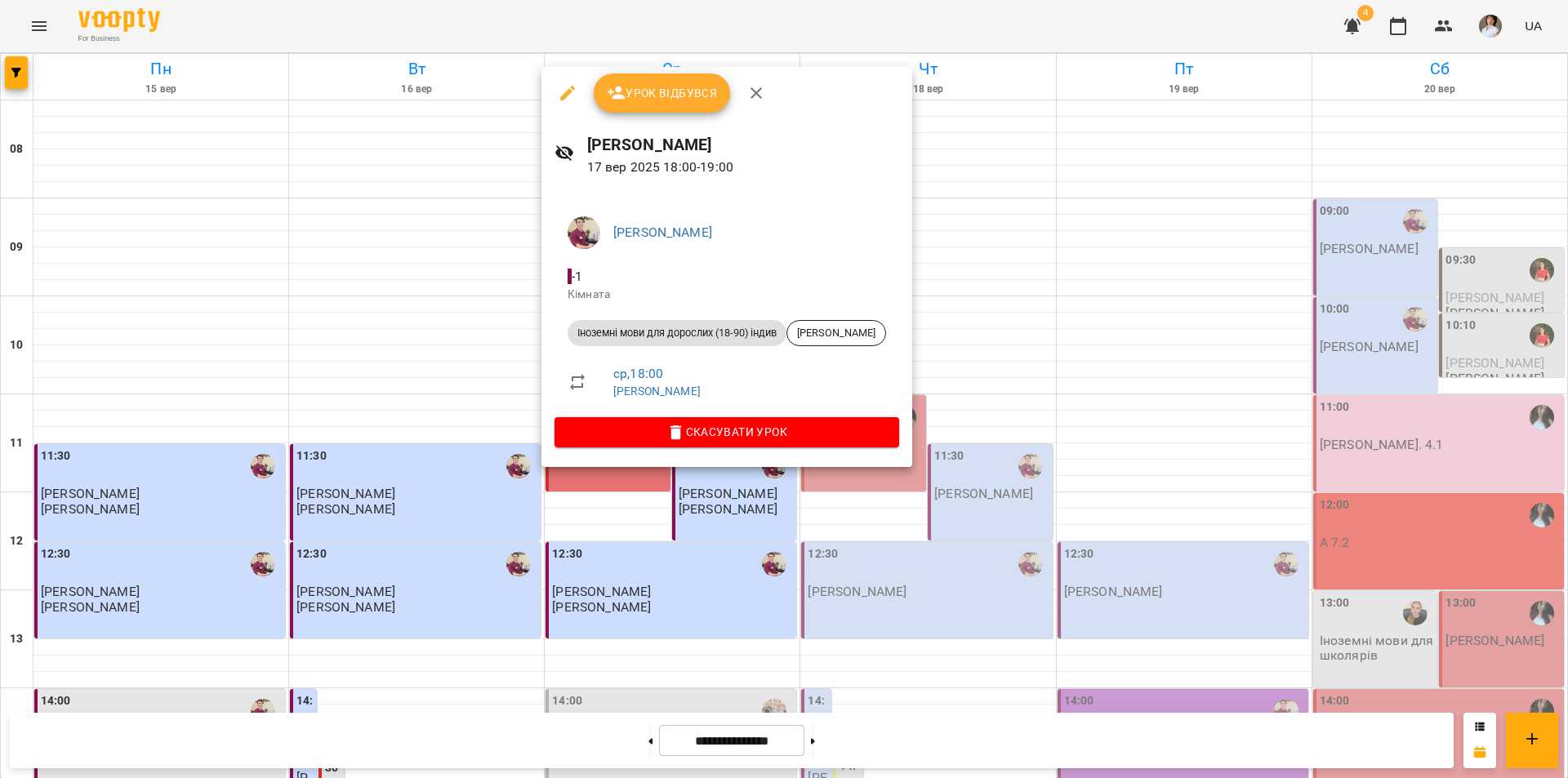
click at [530, 731] on div at bounding box center [784, 389] width 1568 height 778
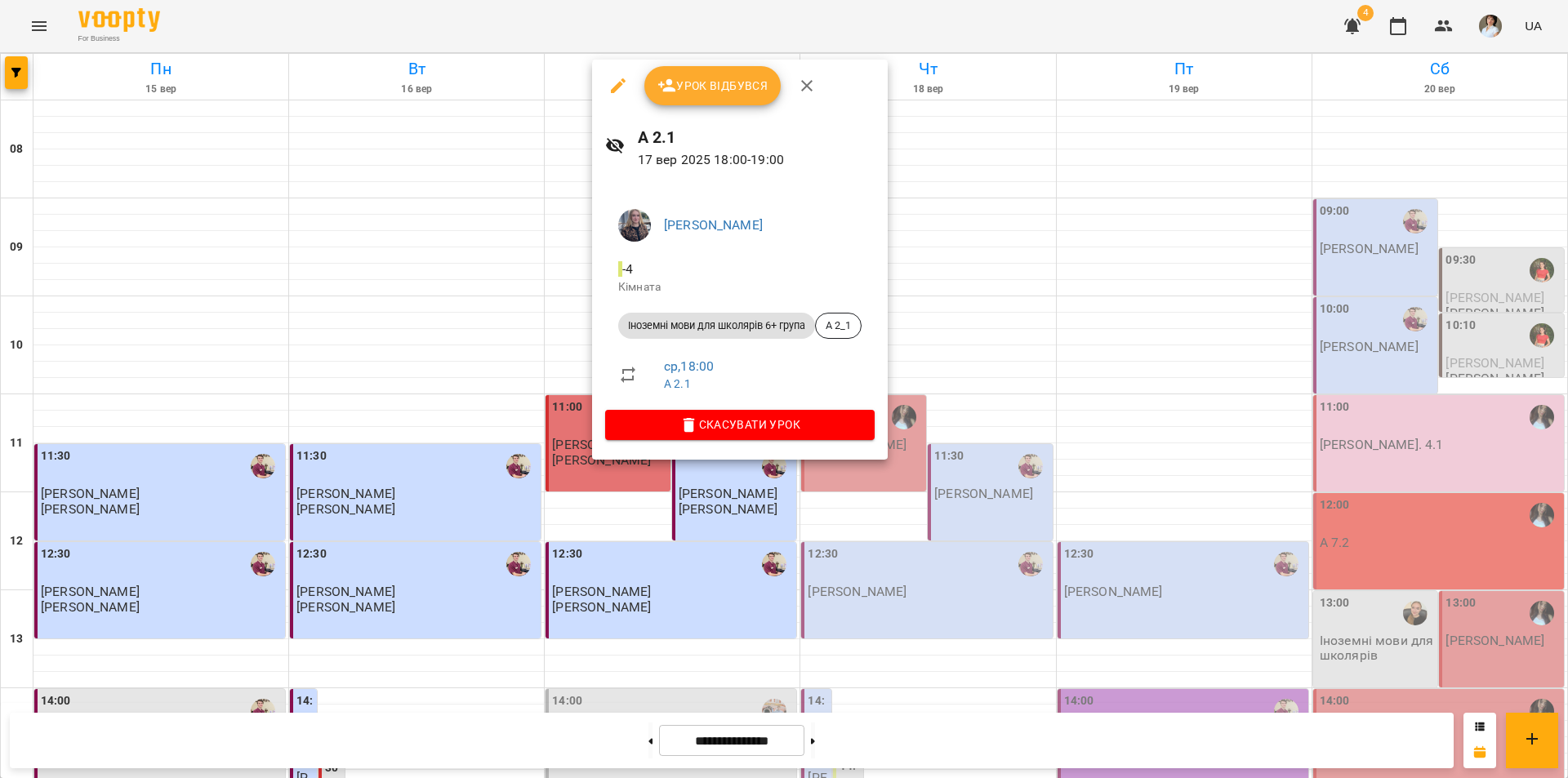
click at [553, 744] on div at bounding box center [784, 389] width 1568 height 778
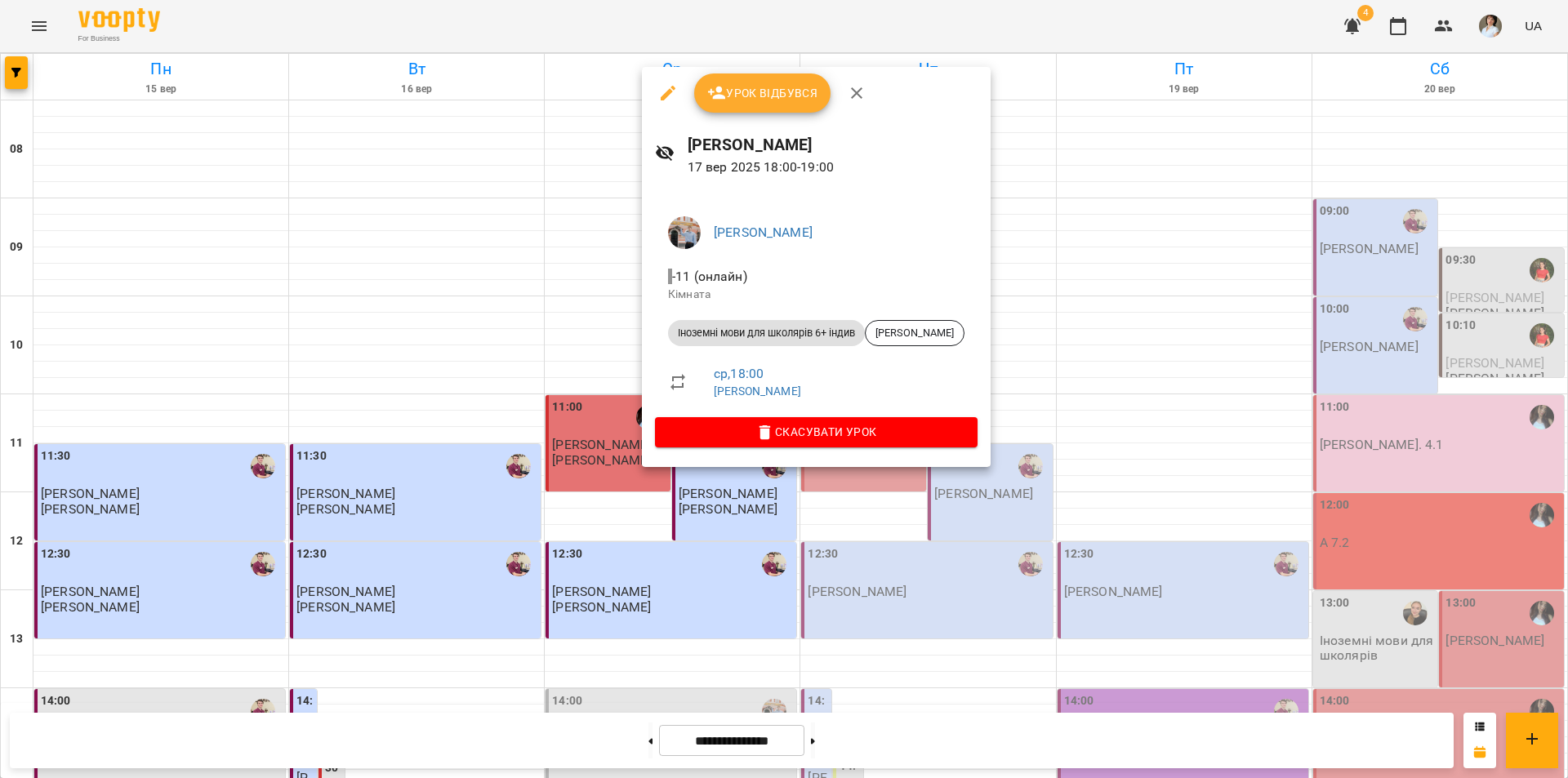
click at [547, 746] on div at bounding box center [784, 389] width 1568 height 778
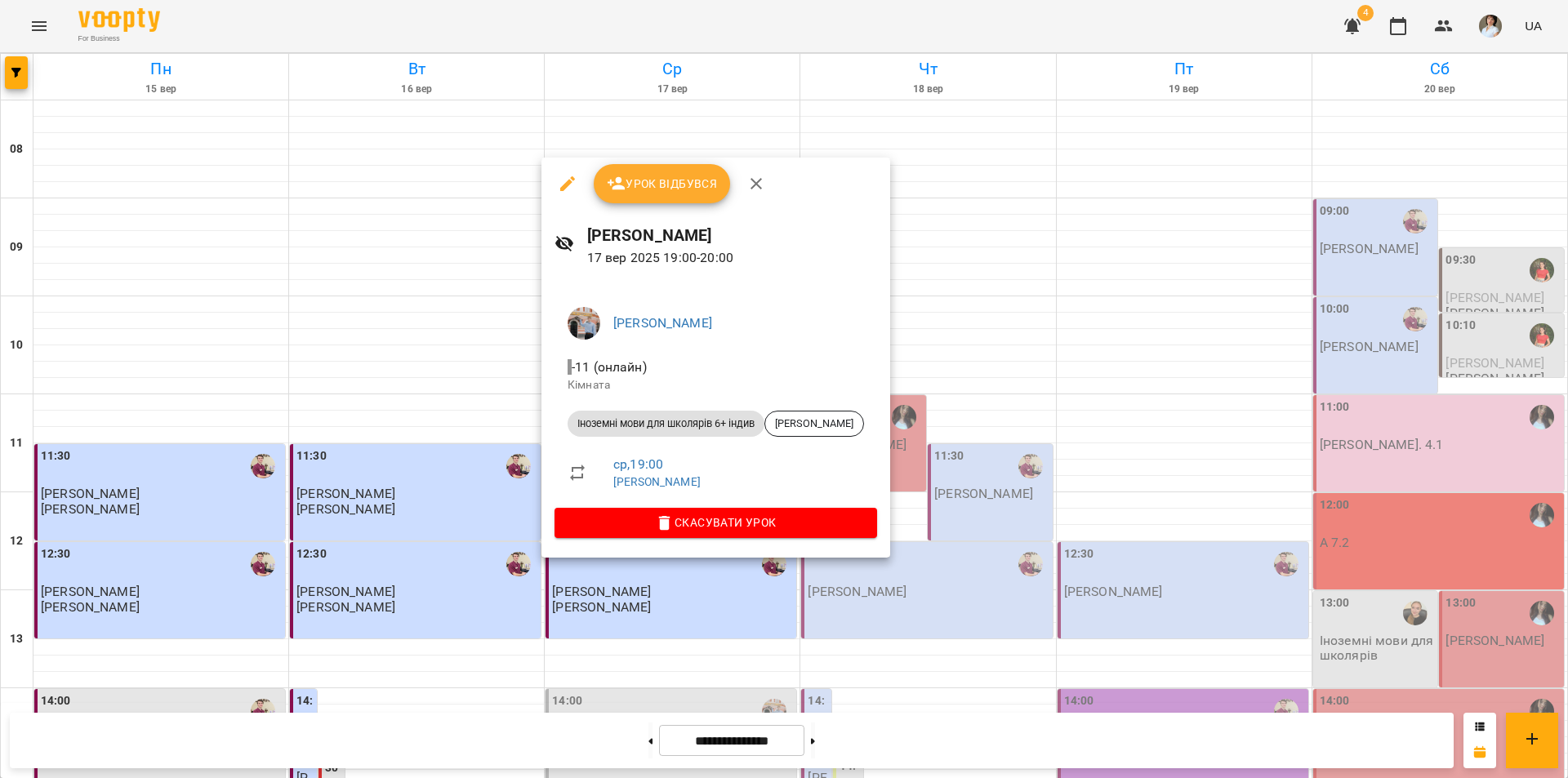
click at [528, 748] on div at bounding box center [784, 389] width 1568 height 778
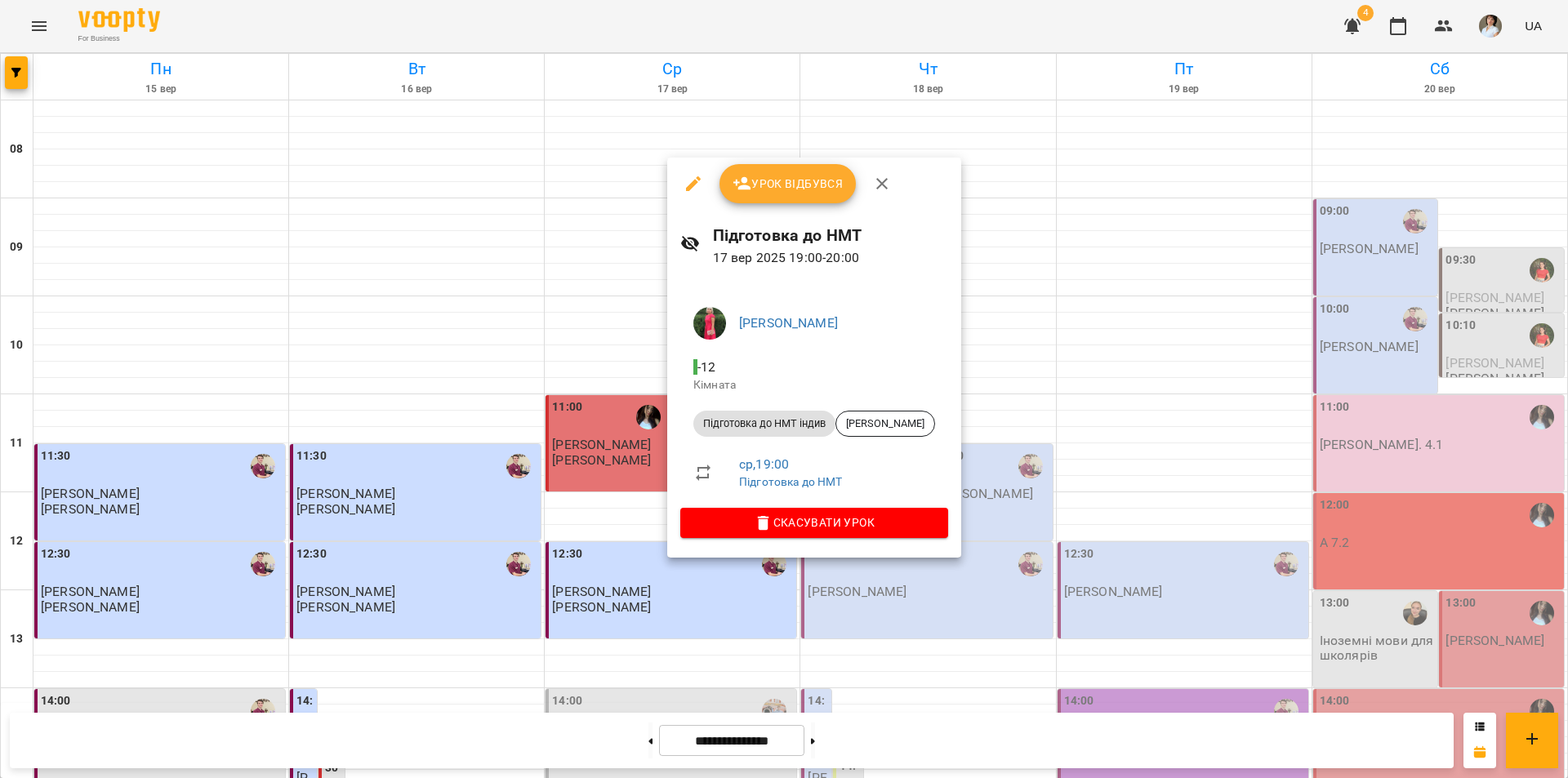
click at [515, 729] on div at bounding box center [784, 389] width 1568 height 778
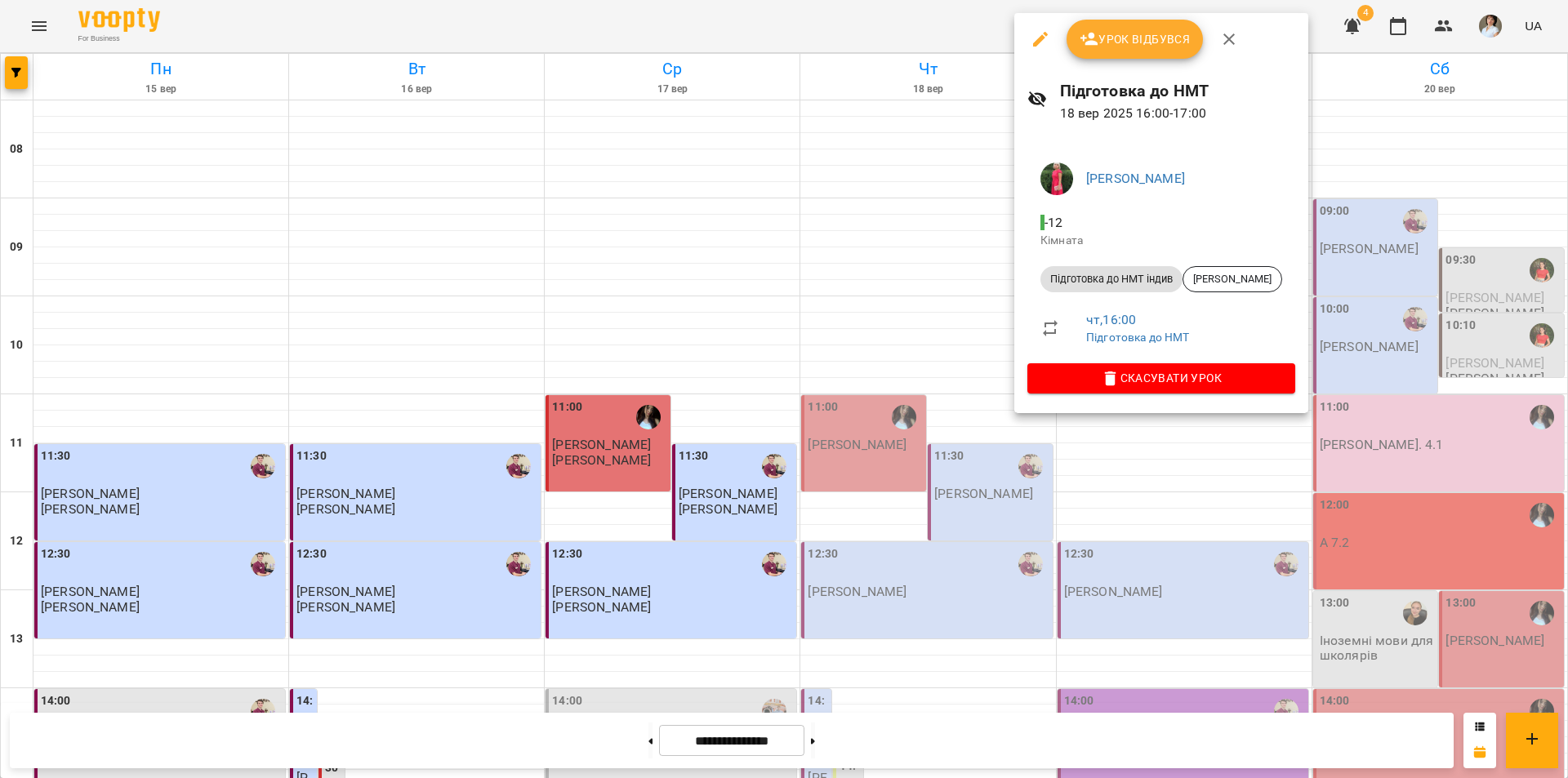
click at [959, 752] on div at bounding box center [784, 389] width 1568 height 778
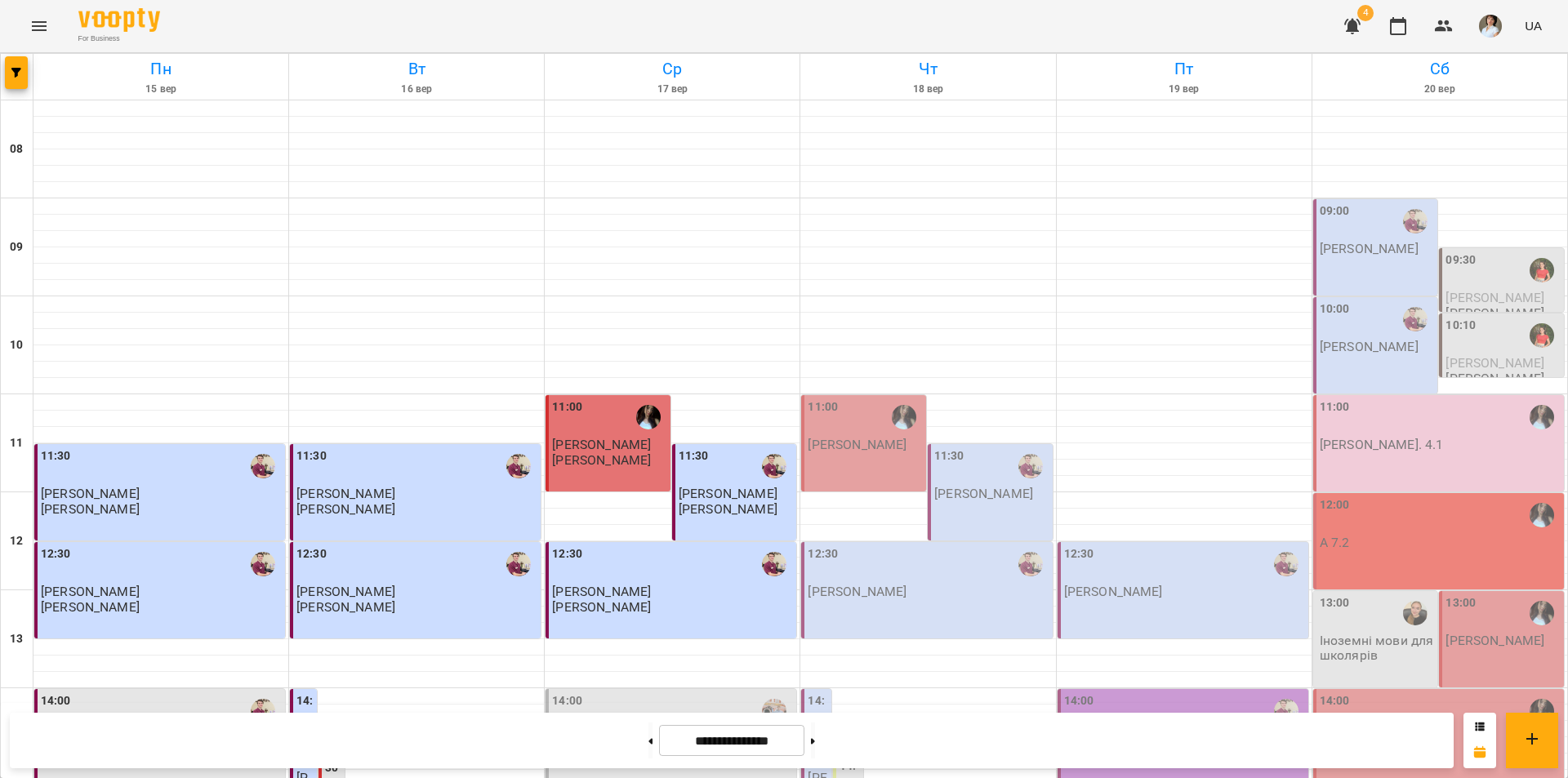
click at [34, 32] on icon "Menu" at bounding box center [40, 26] width 20 height 20
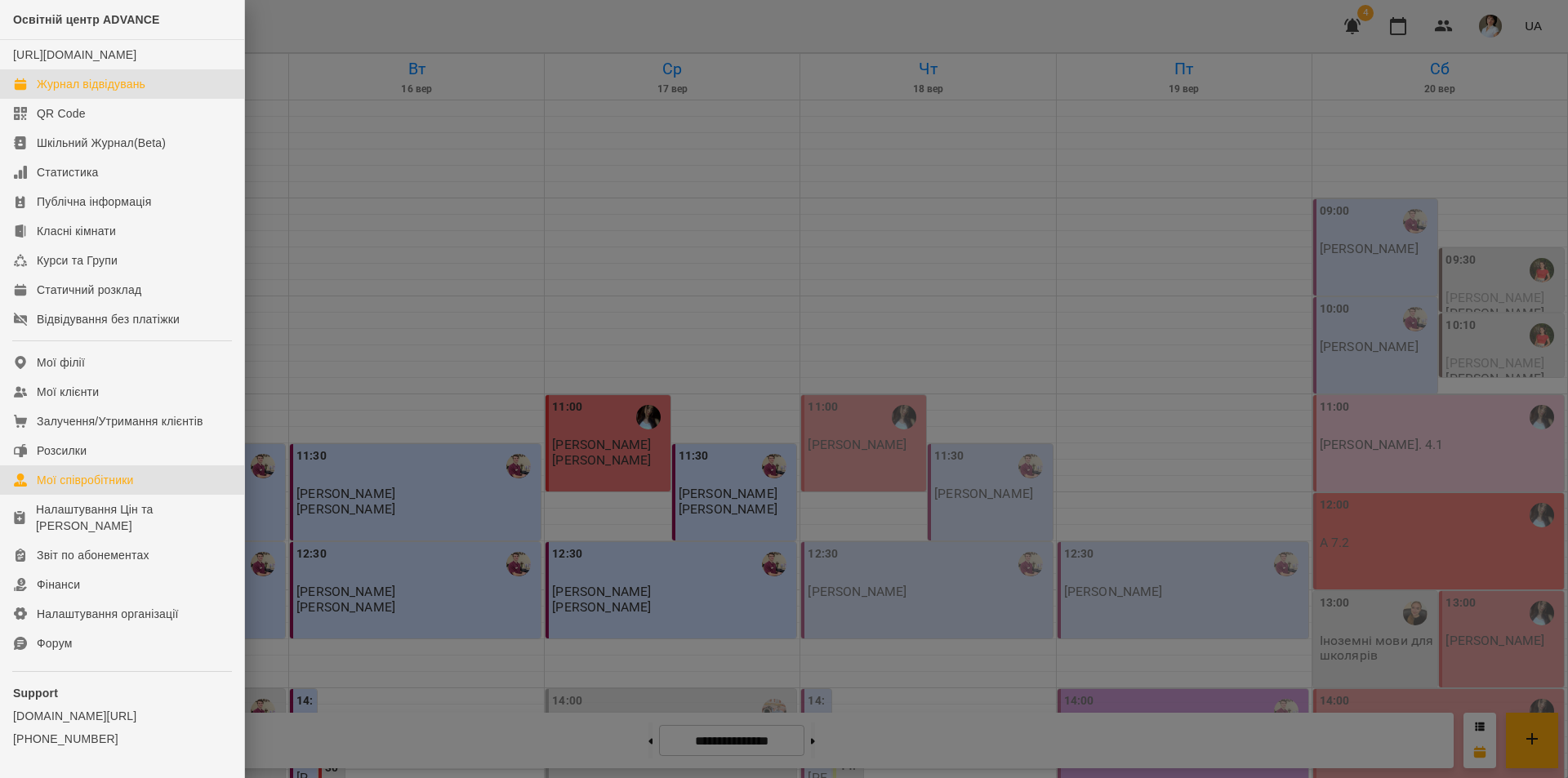
click at [75, 488] on div "Мої співробітники" at bounding box center [85, 481] width 97 height 17
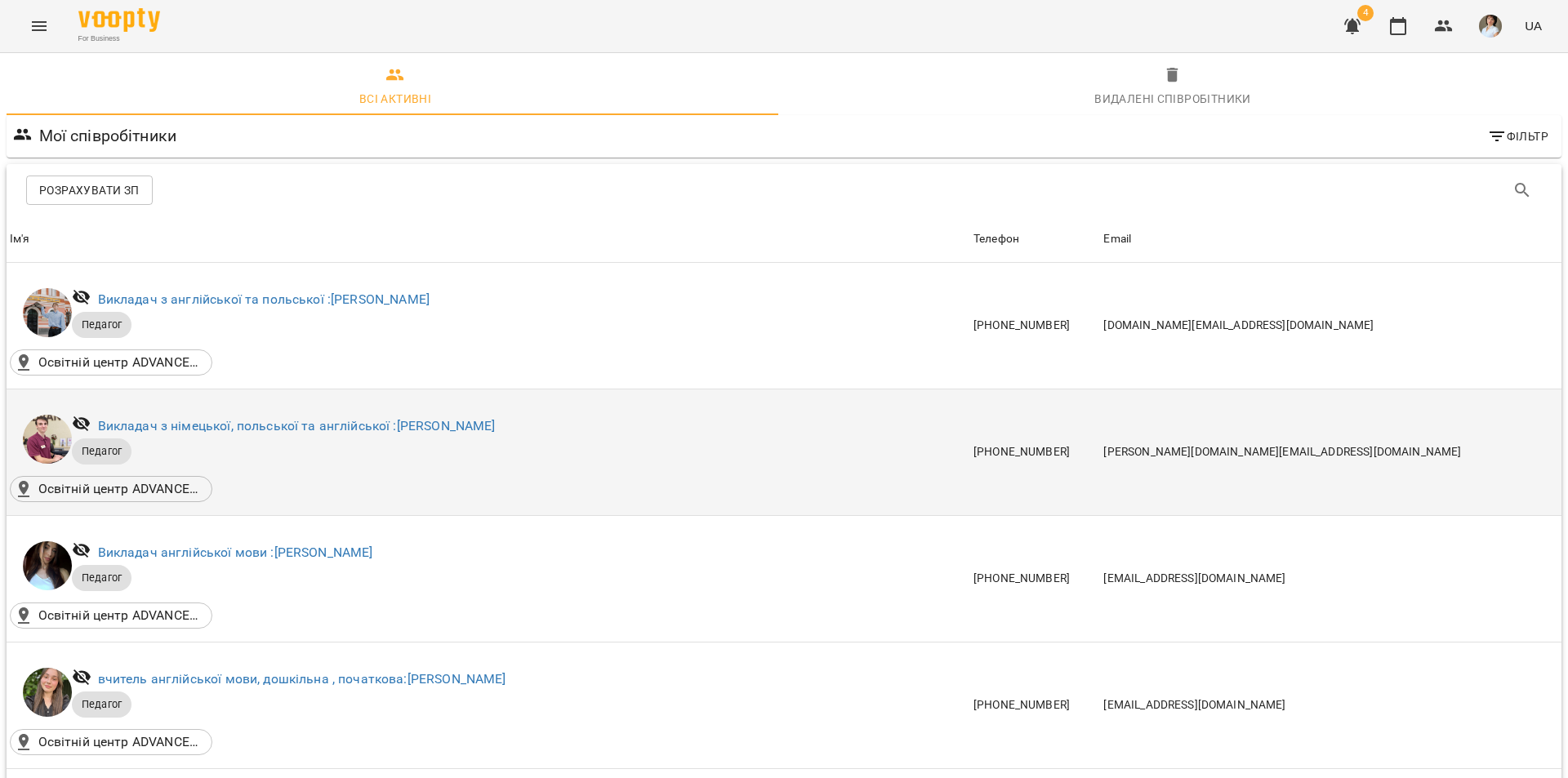
scroll to position [572, 0]
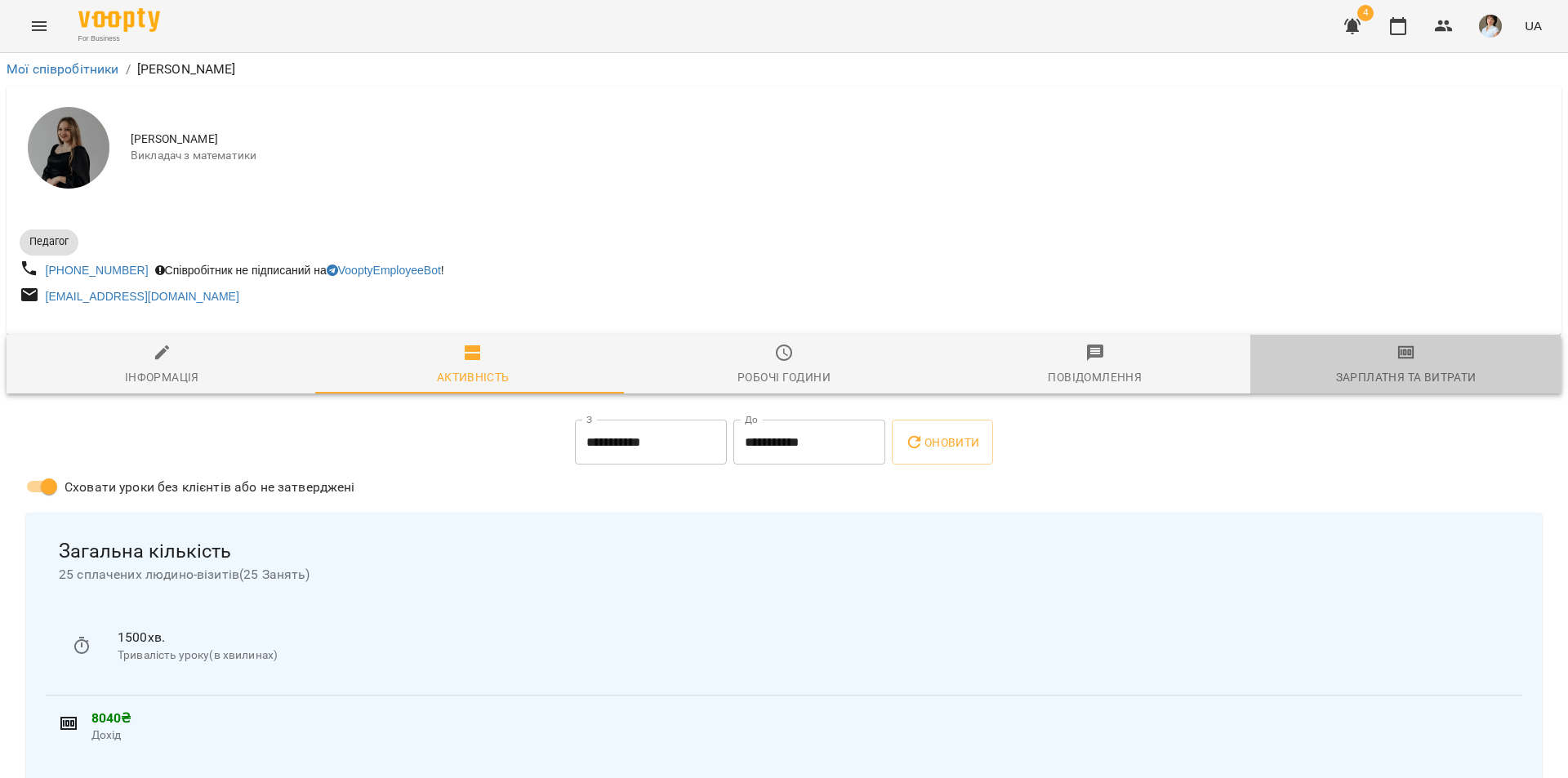
click at [1389, 372] on div "Зарплатня та Витрати" at bounding box center [1406, 377] width 140 height 20
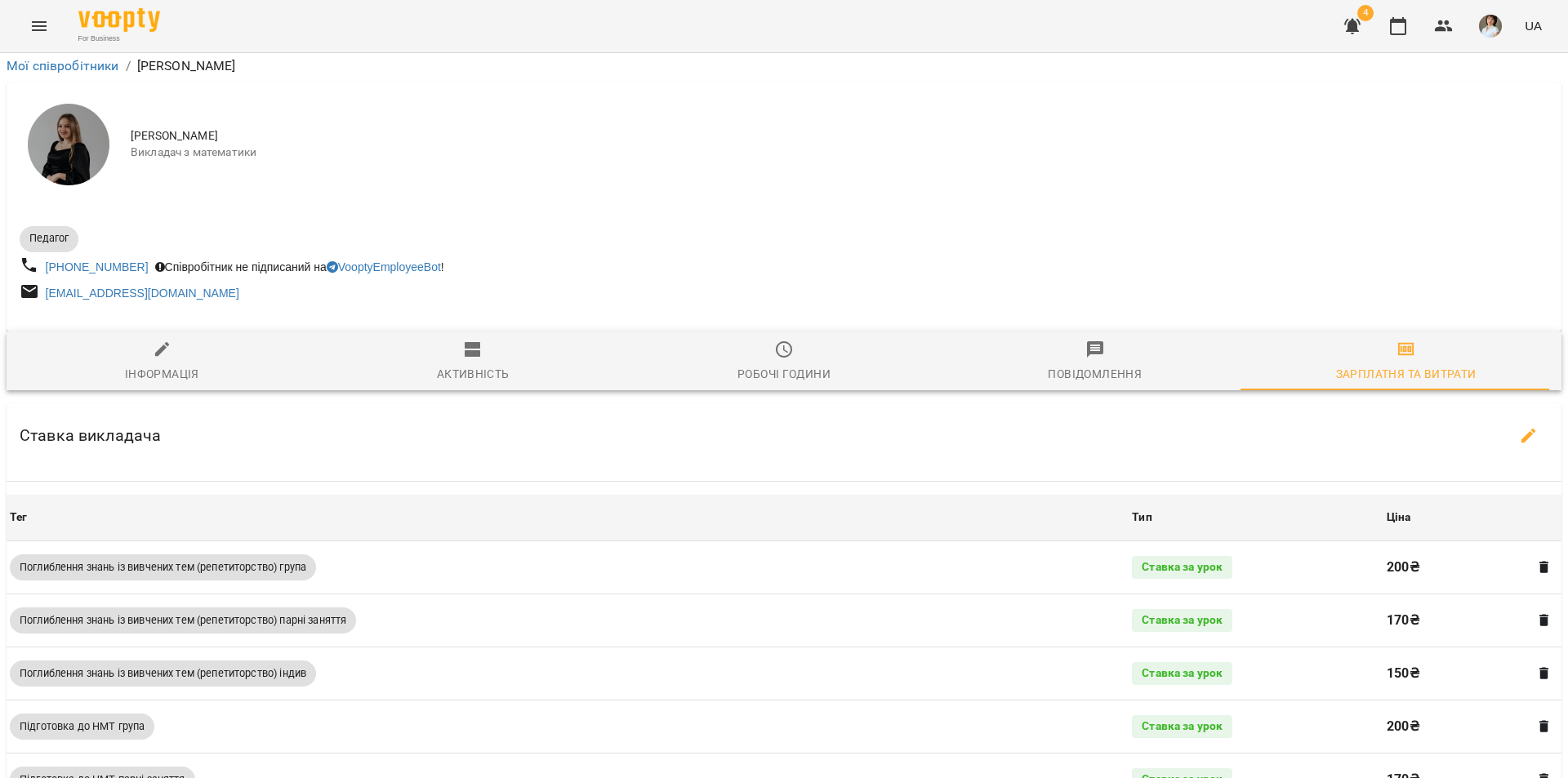
scroll to position [327, 0]
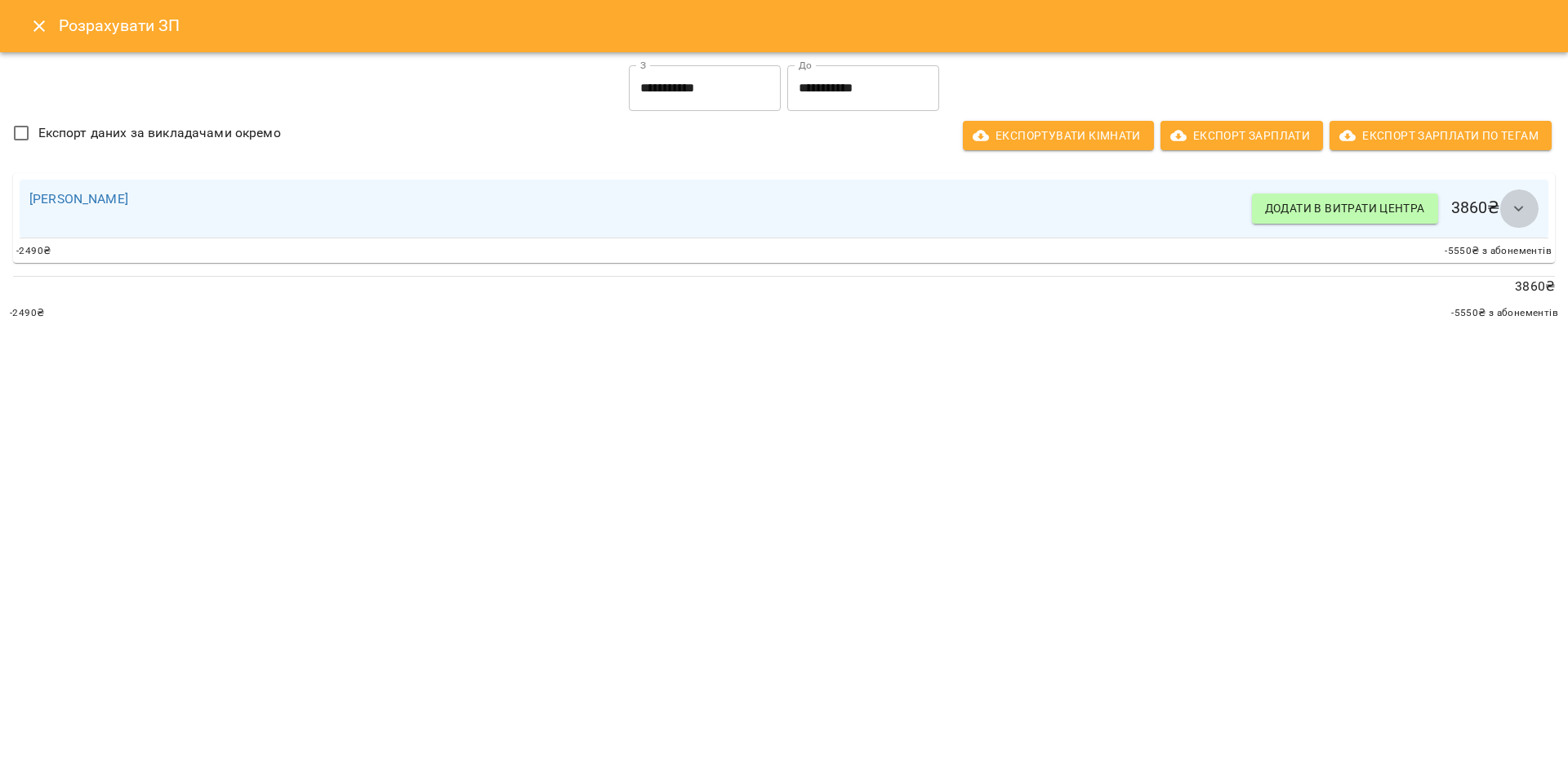
click at [1519, 202] on icon "button" at bounding box center [1518, 209] width 20 height 20
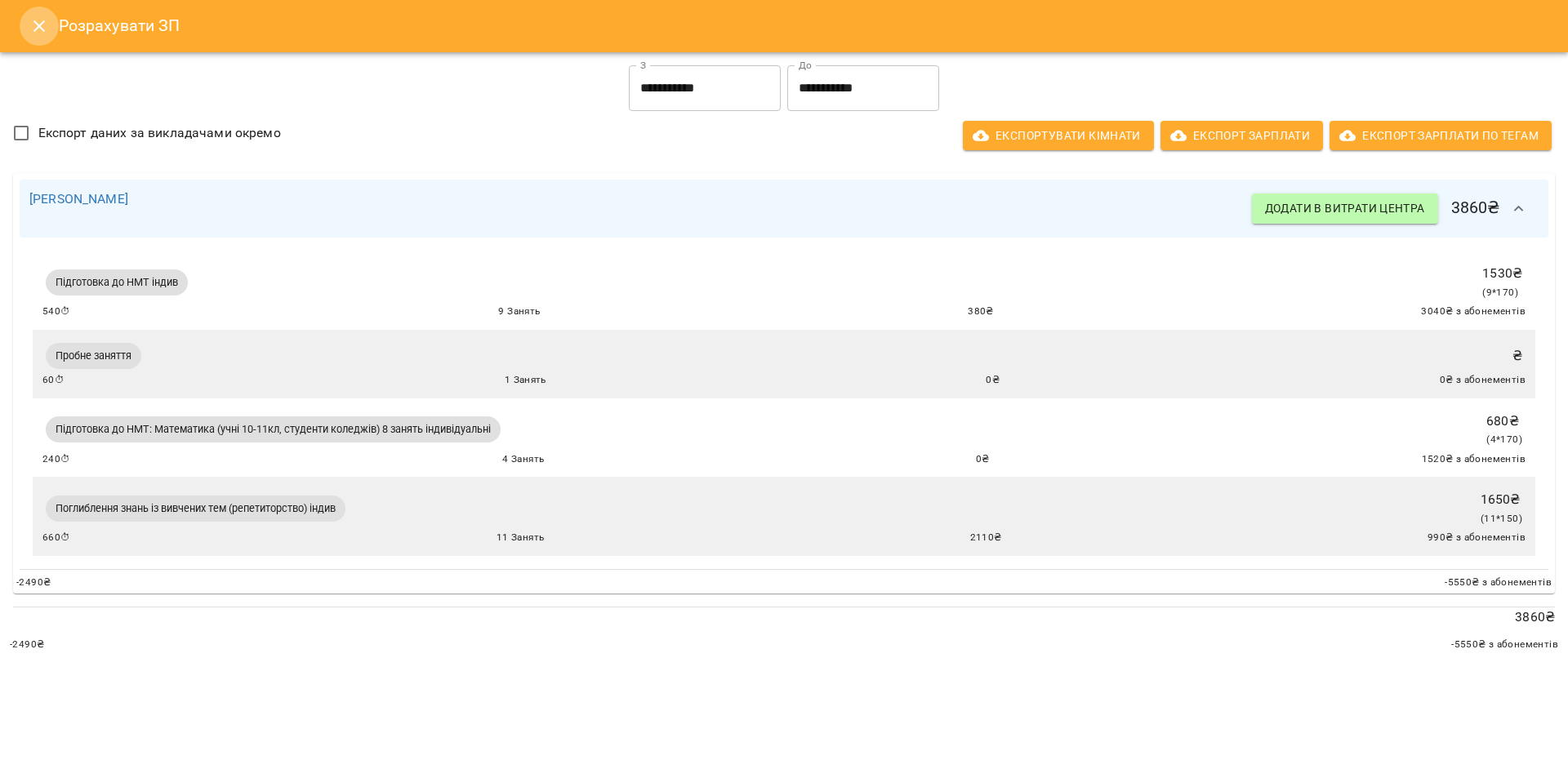
click at [35, 28] on icon "Close" at bounding box center [40, 26] width 20 height 20
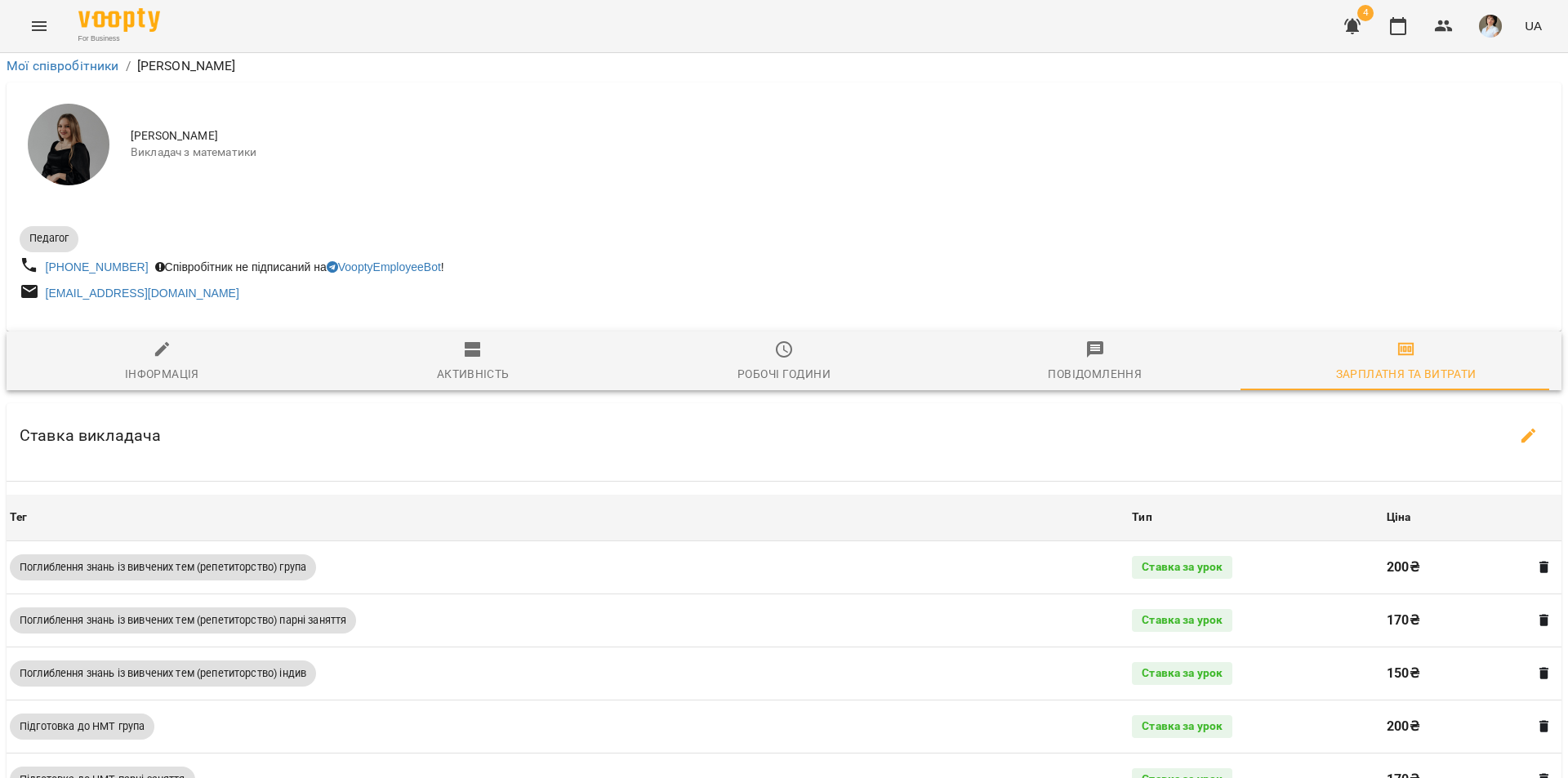
scroll to position [0, 0]
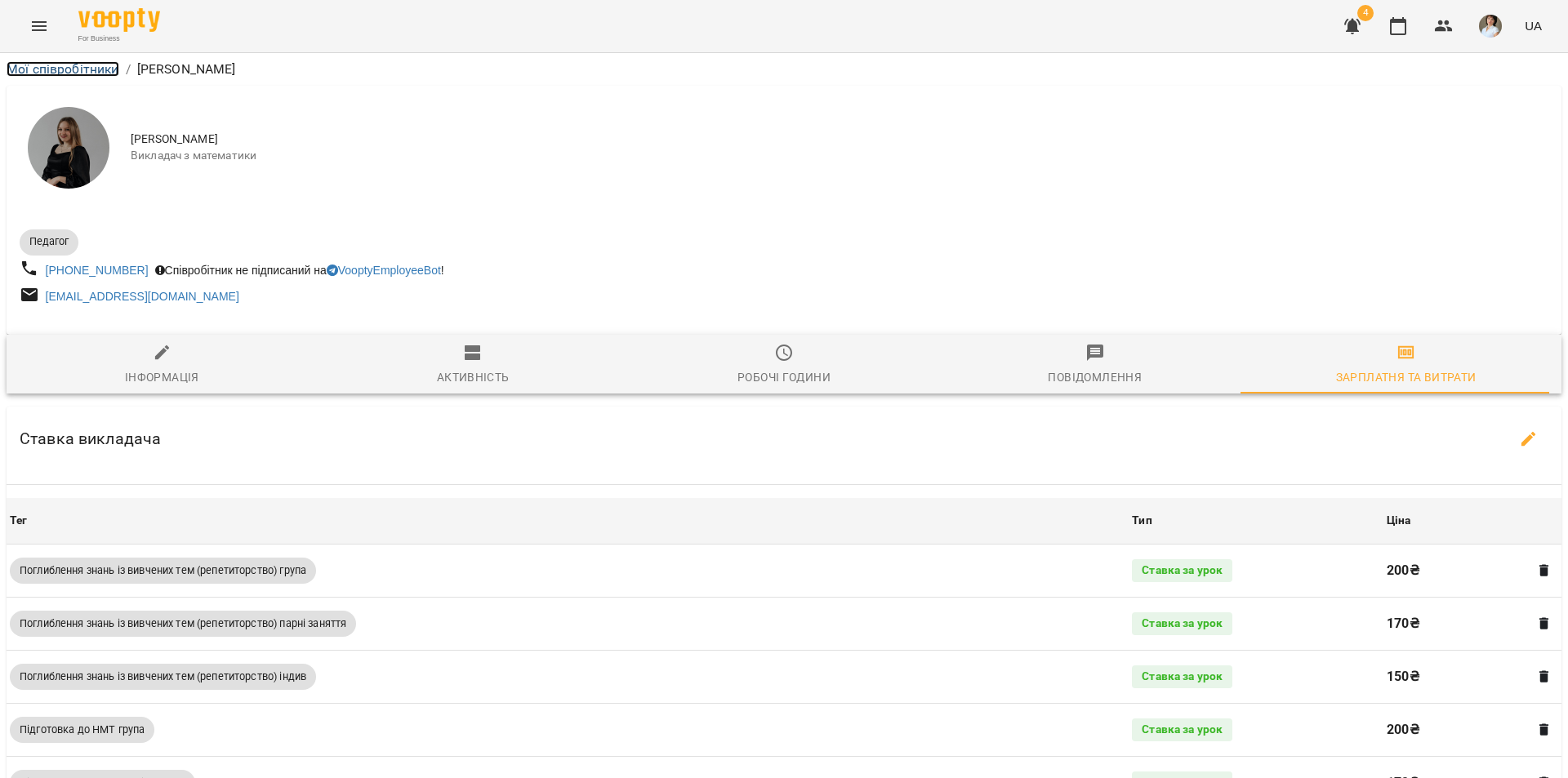
click at [87, 64] on link "Мої співробітники" at bounding box center [63, 69] width 112 height 16
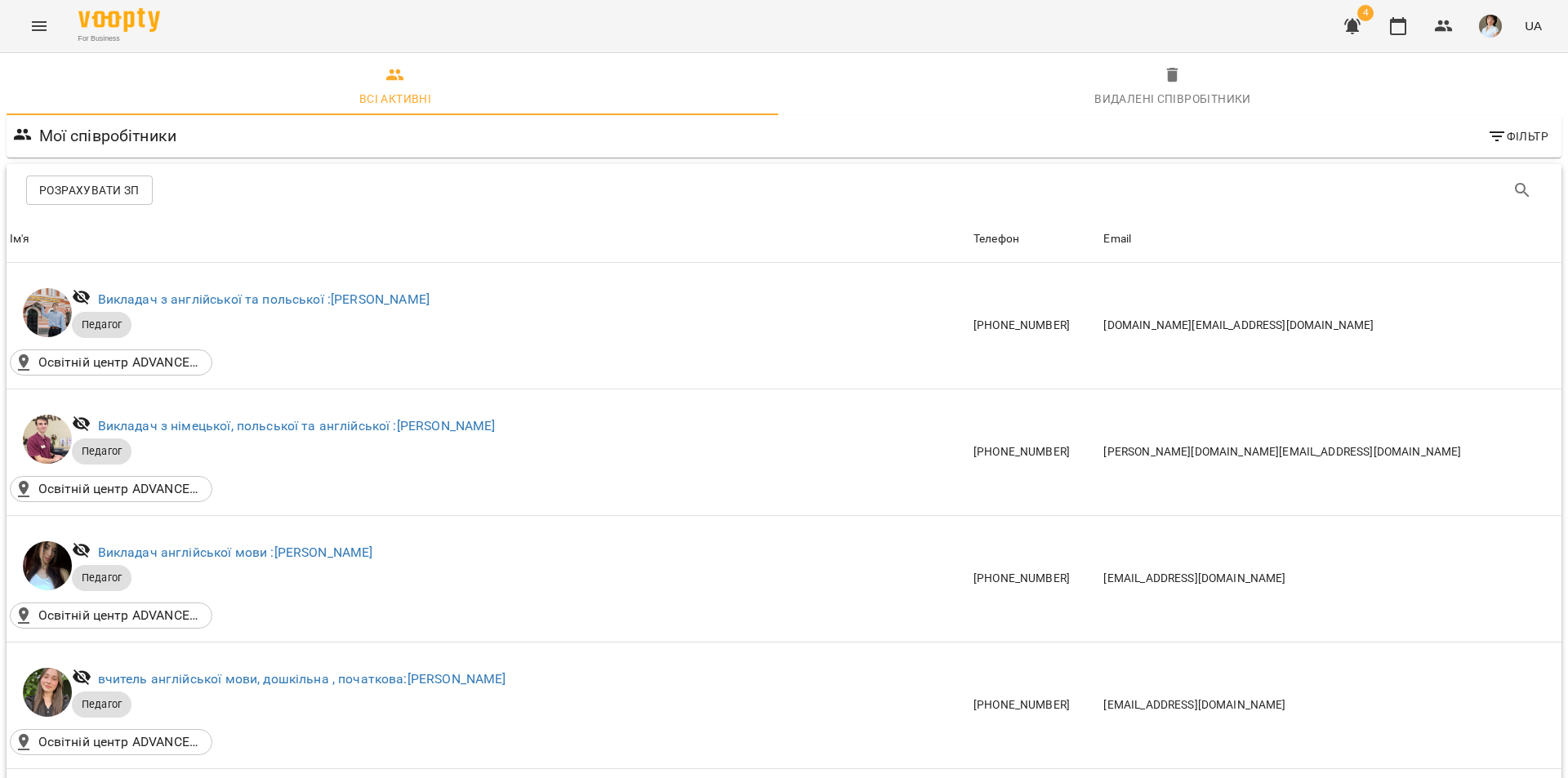
scroll to position [1225, 0]
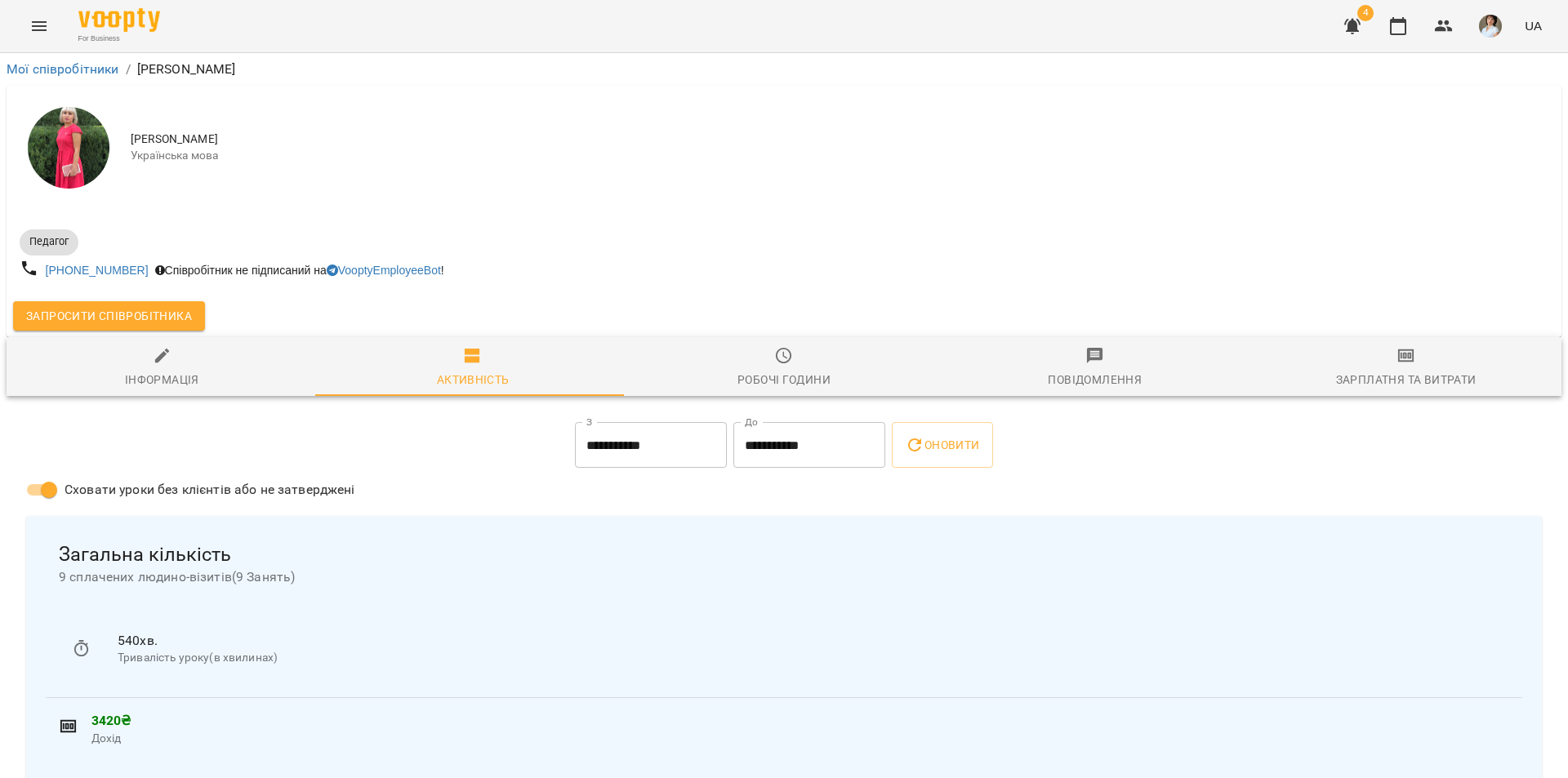
click at [1402, 370] on span "Зарплатня та Витрати" at bounding box center [1405, 368] width 291 height 44
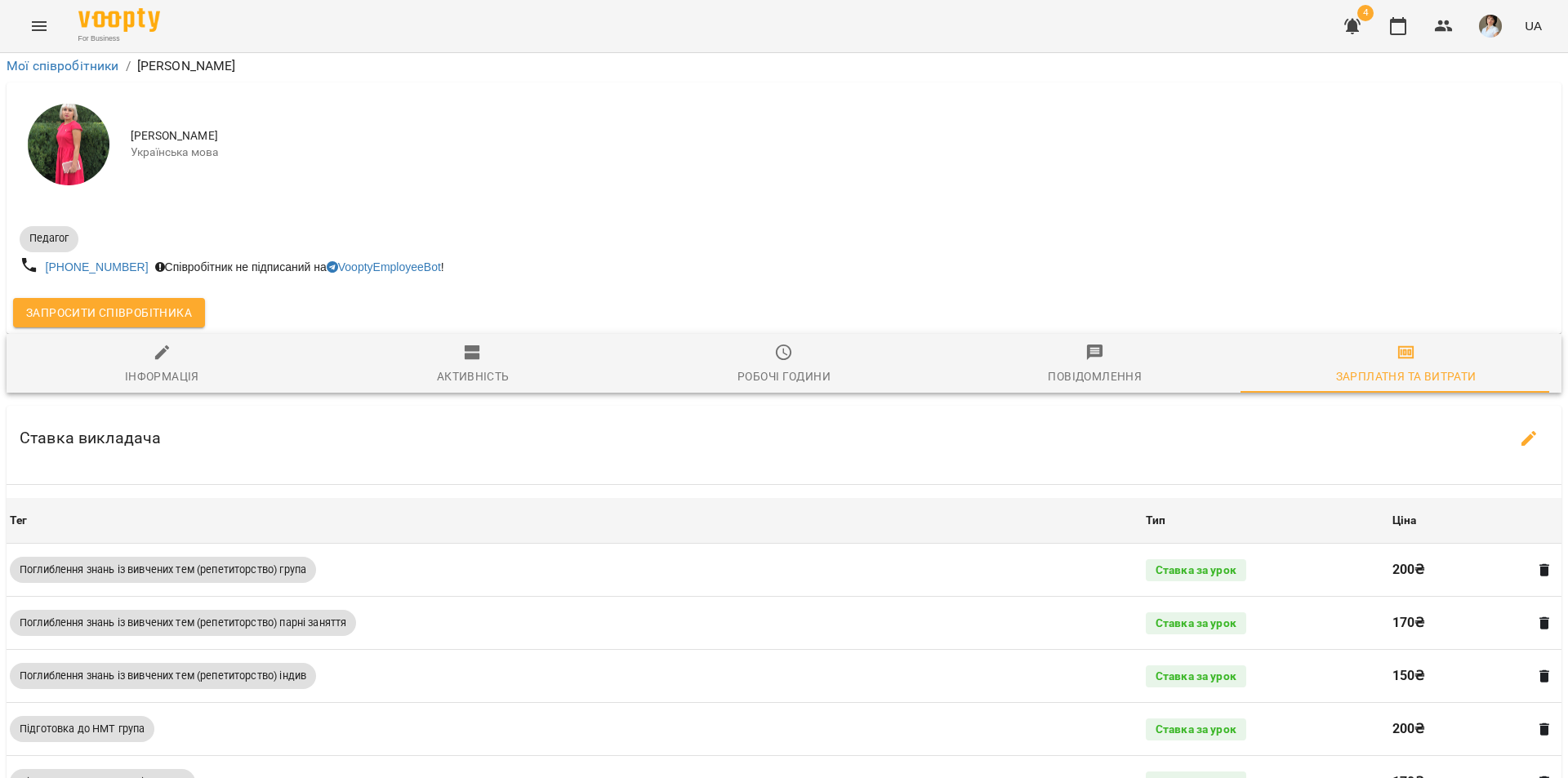
scroll to position [572, 0]
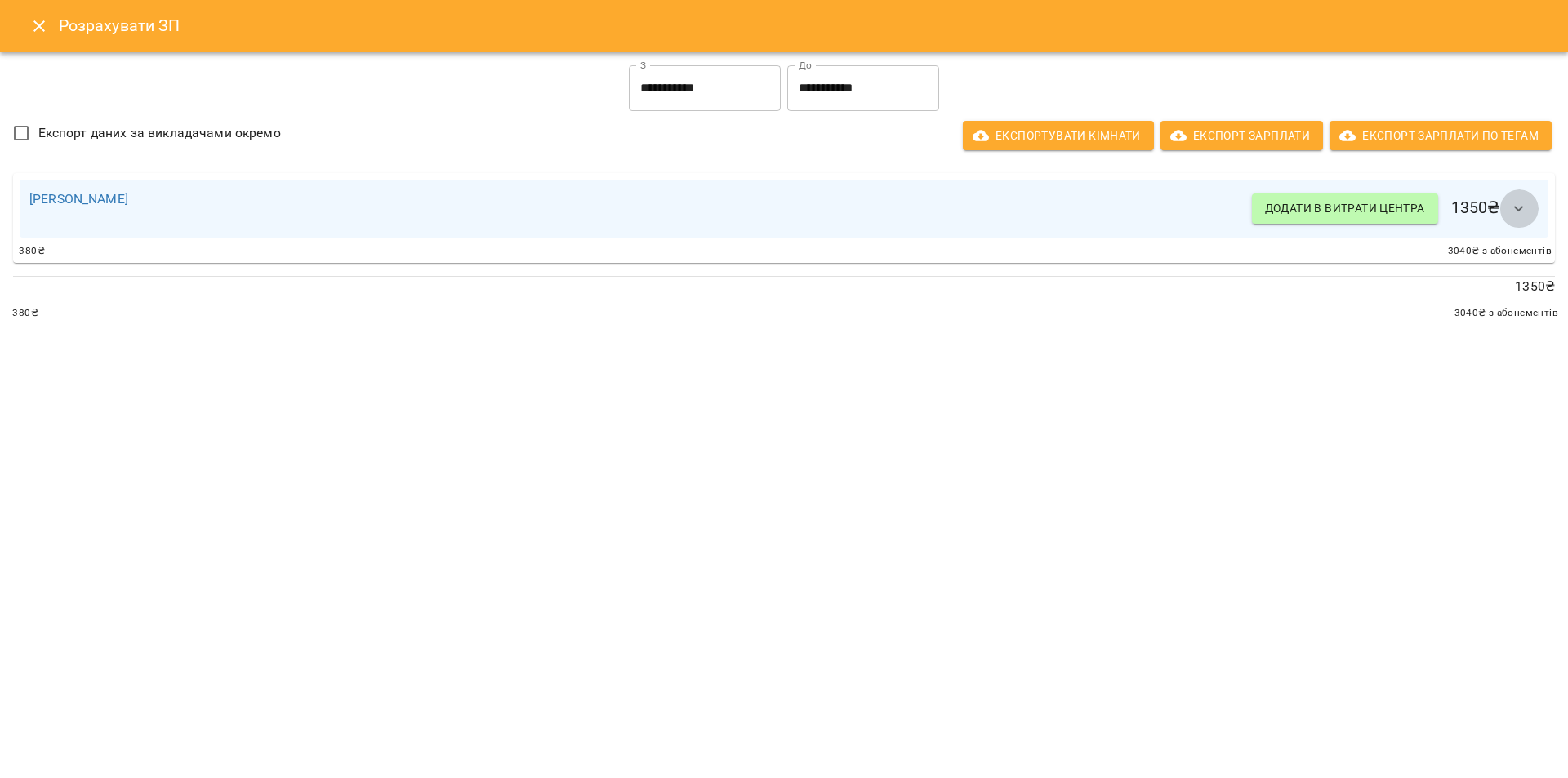
click at [1522, 207] on icon "button" at bounding box center [1518, 208] width 10 height 6
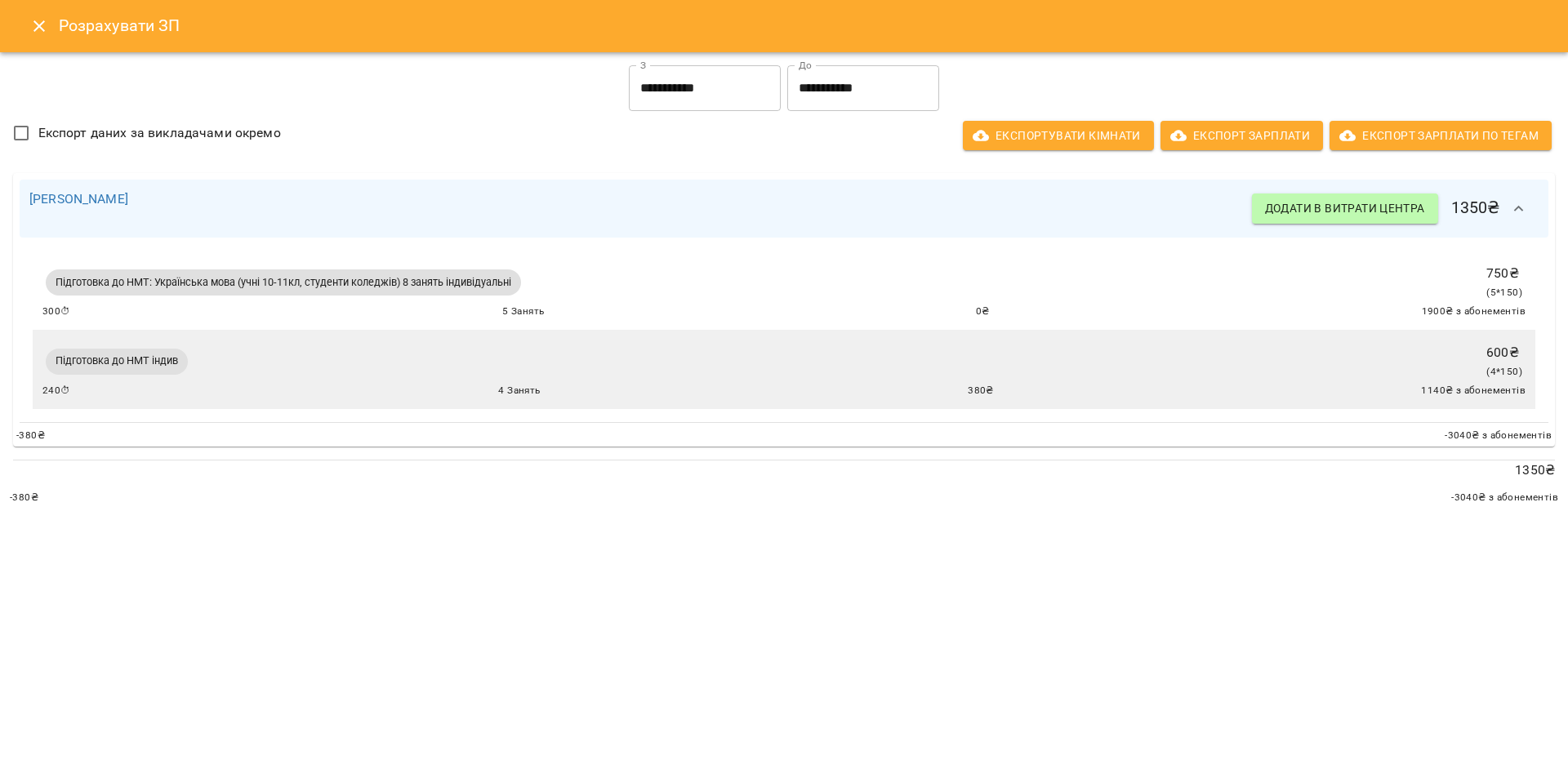
click at [36, 30] on icon "Close" at bounding box center [40, 26] width 12 height 12
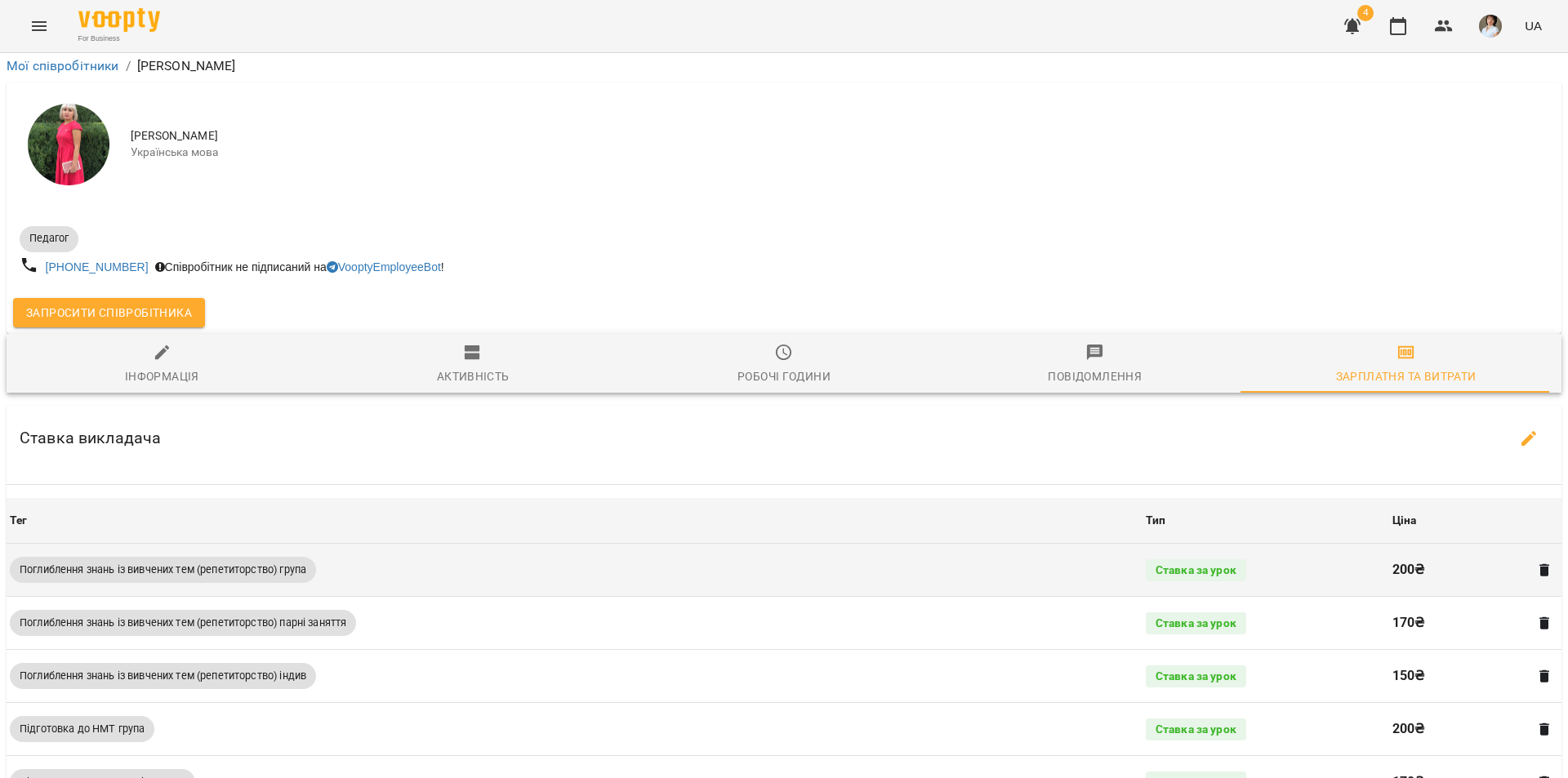
scroll to position [0, 0]
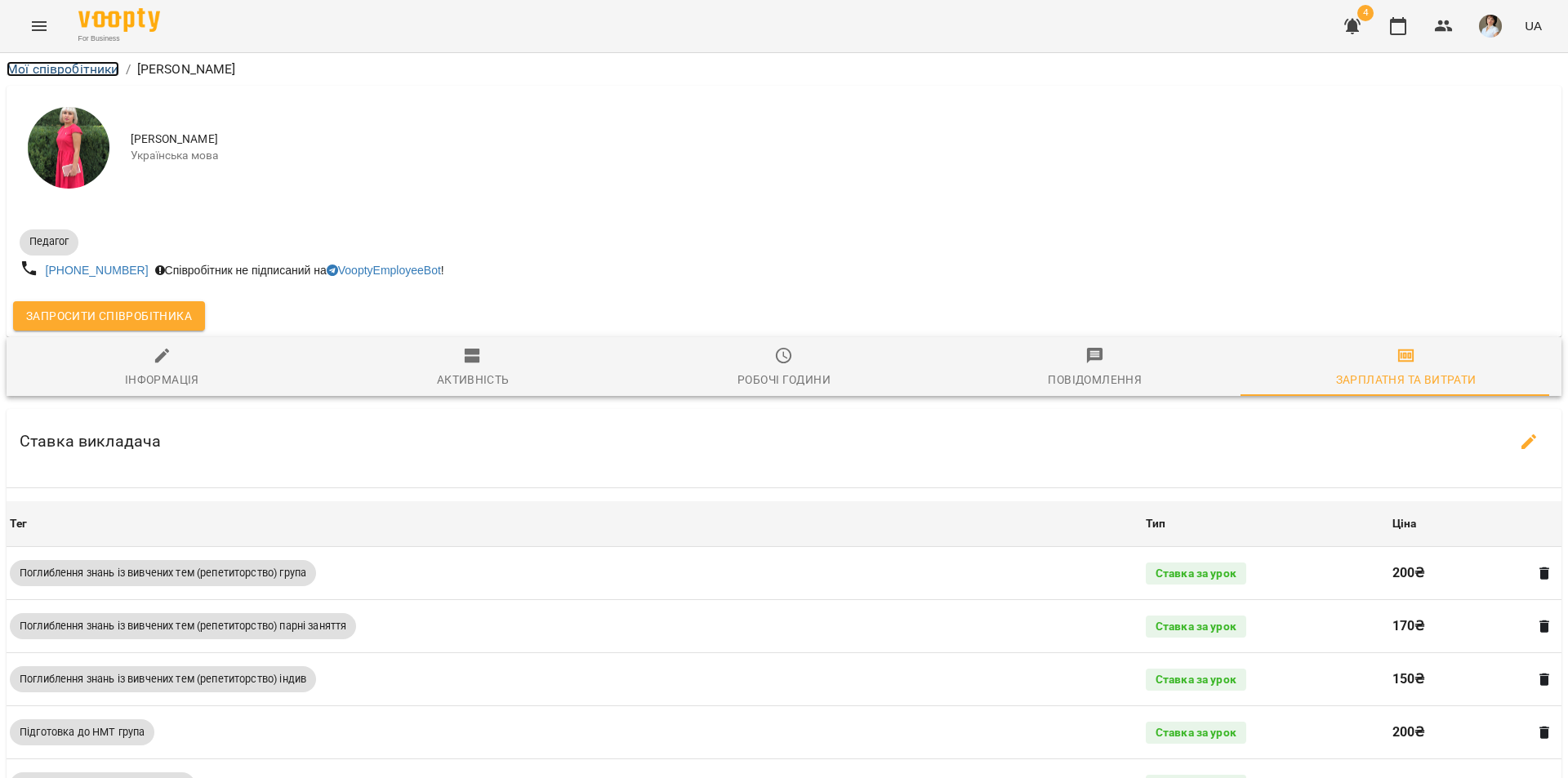
click at [57, 66] on link "Мої співробітники" at bounding box center [63, 69] width 112 height 16
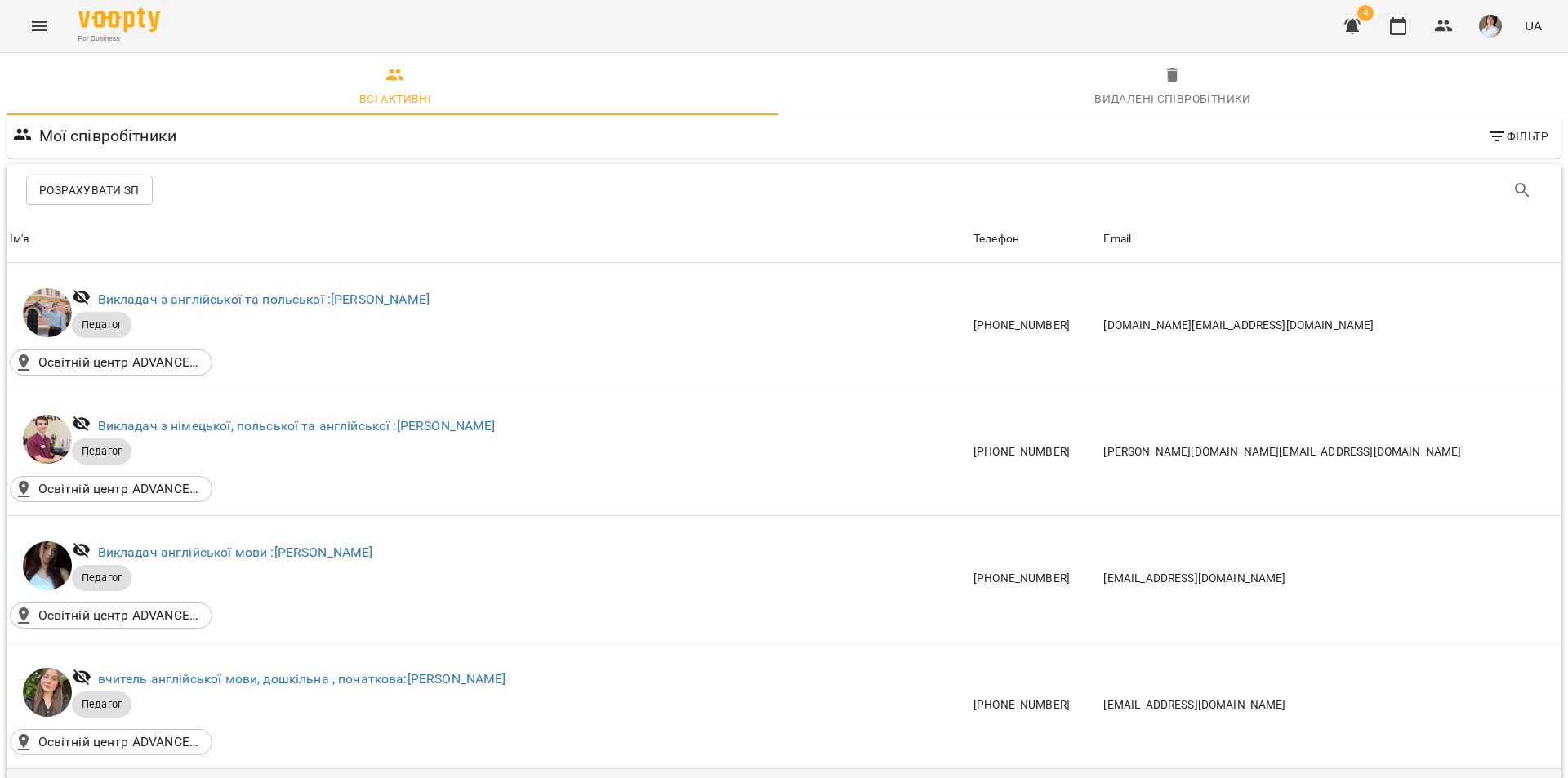
scroll to position [572, 0]
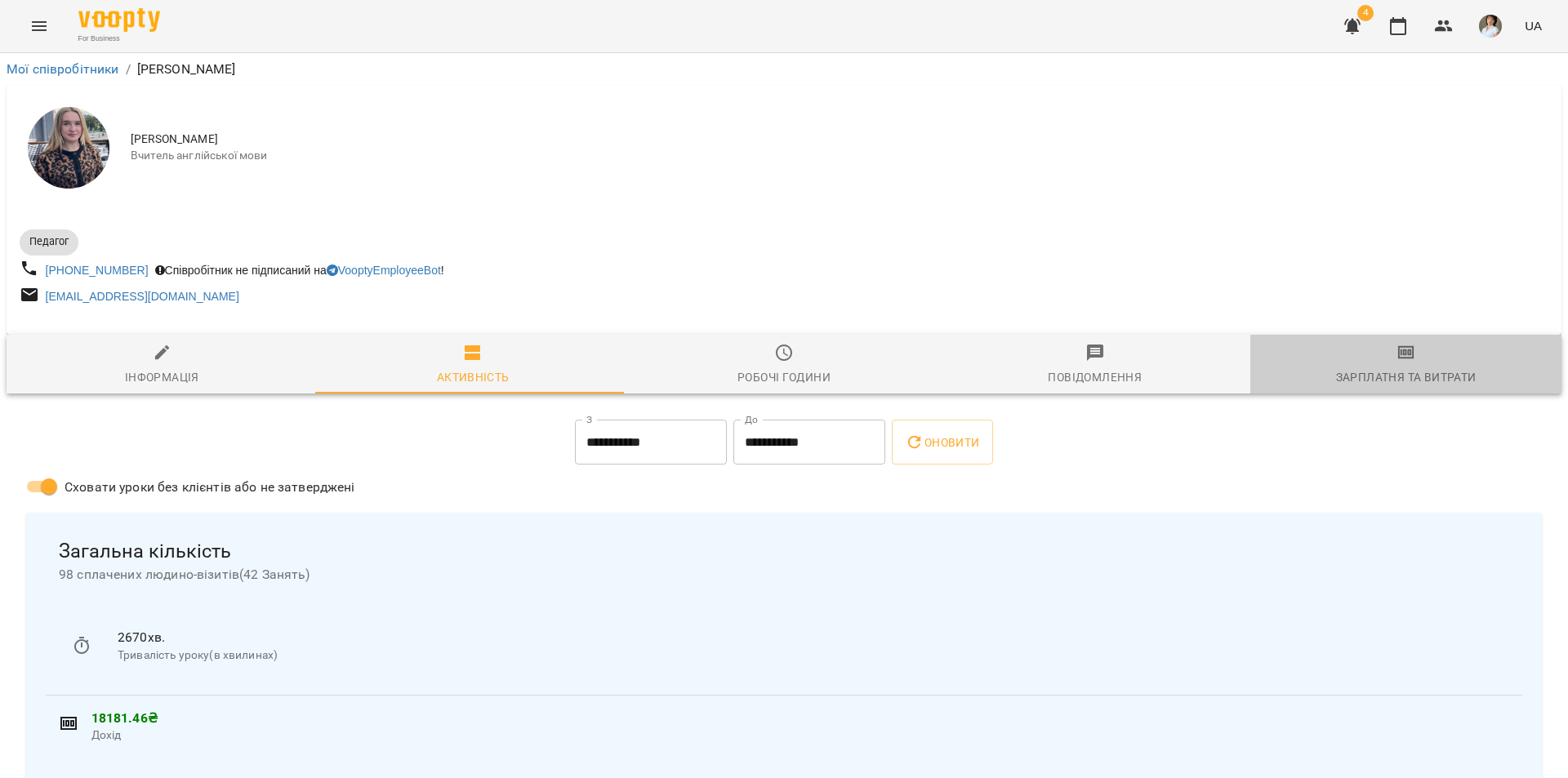
click at [1409, 353] on span "Зарплатня та Витрати" at bounding box center [1405, 364] width 291 height 44
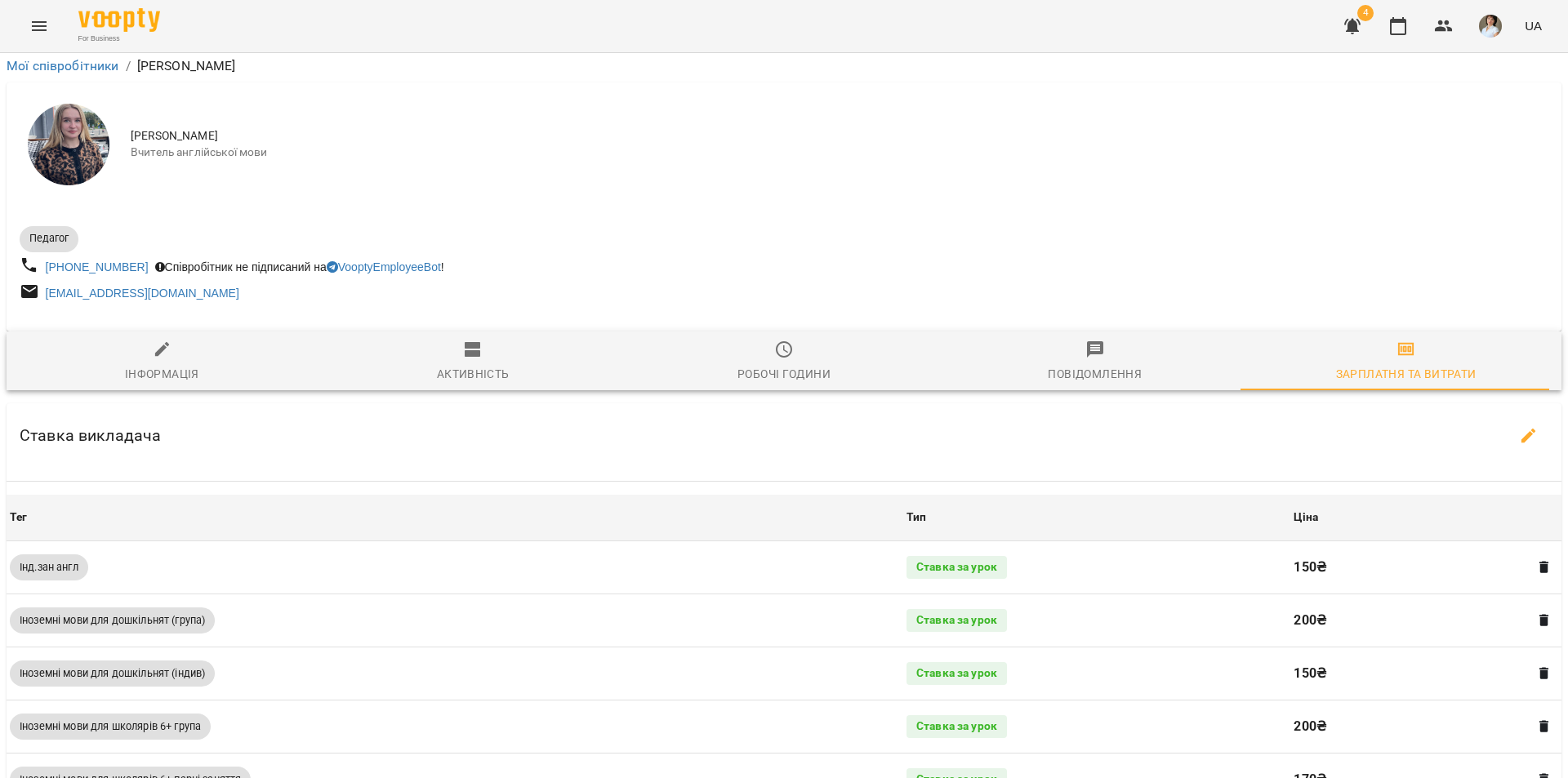
scroll to position [327, 0]
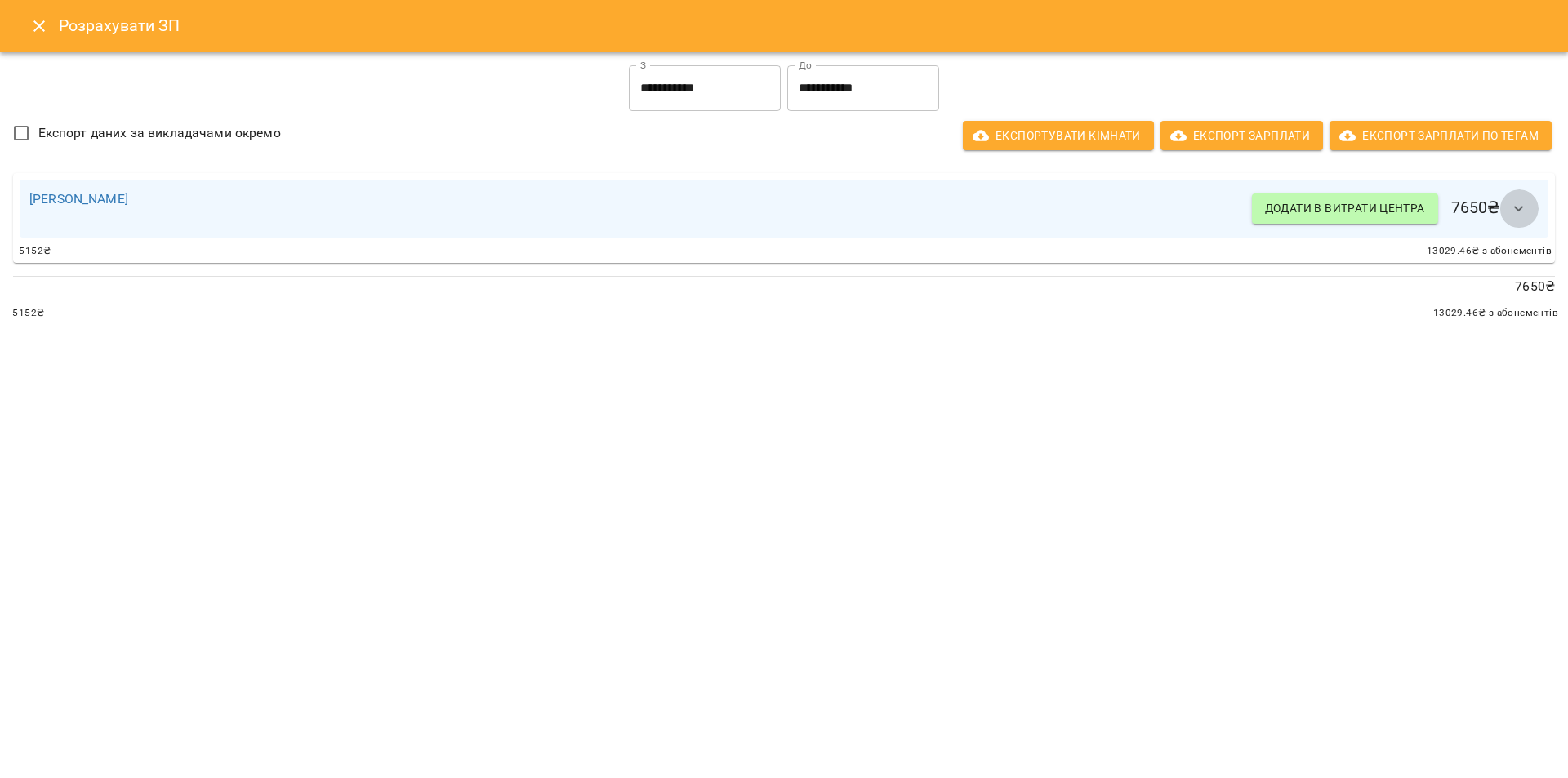
click at [1522, 216] on icon "button" at bounding box center [1518, 209] width 20 height 20
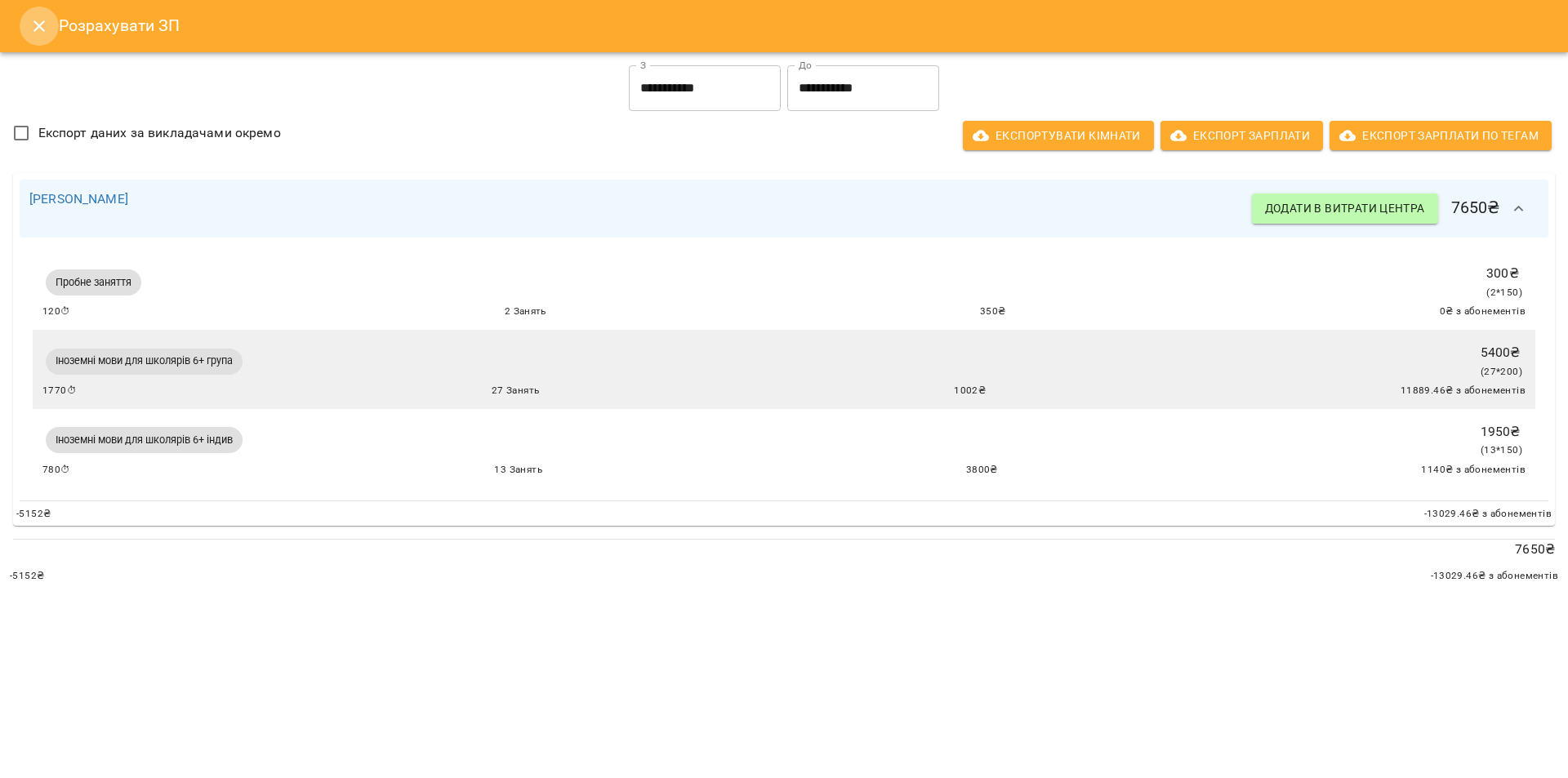
click at [41, 21] on icon "Close" at bounding box center [40, 26] width 20 height 20
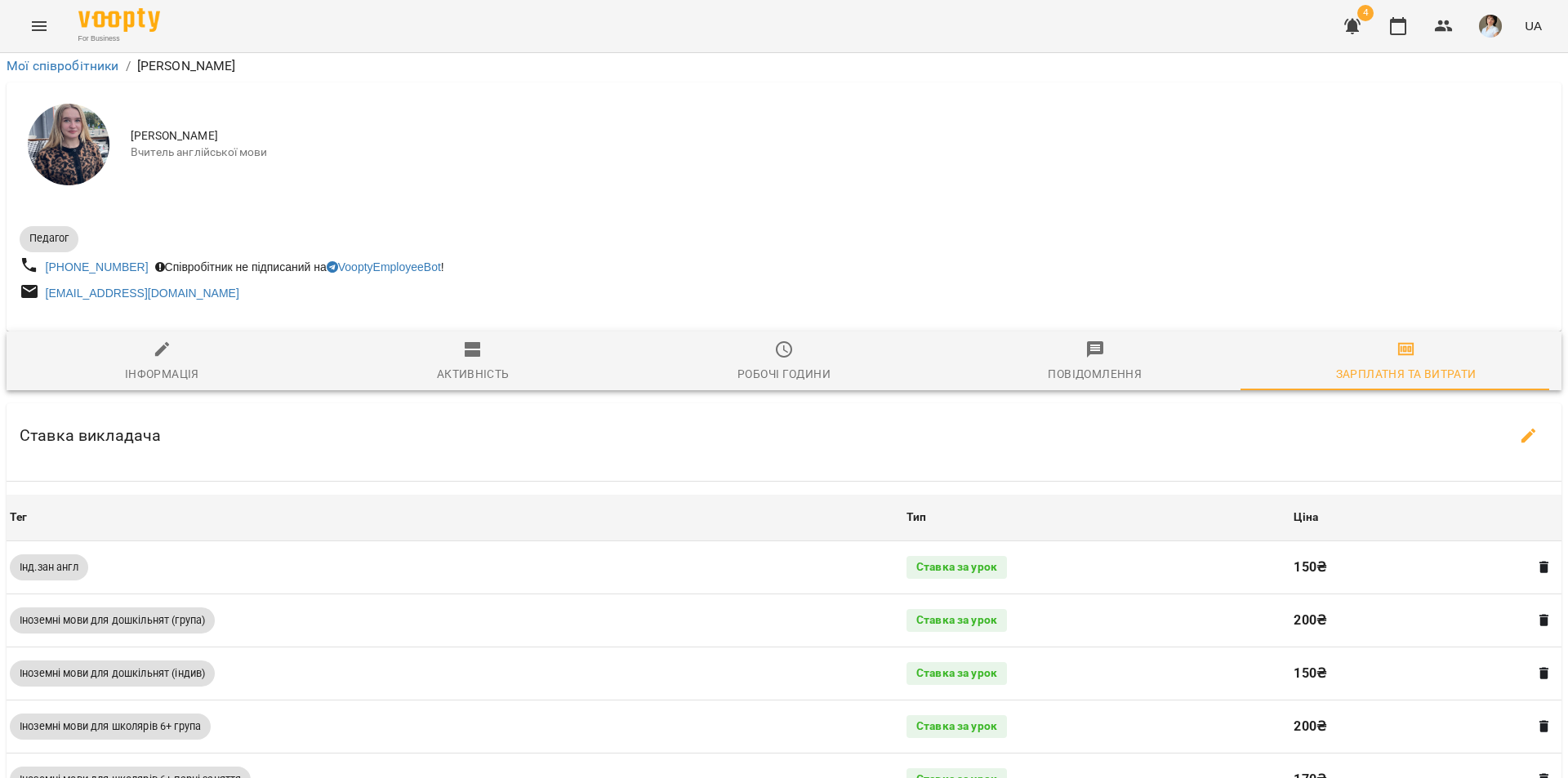
scroll to position [0, 0]
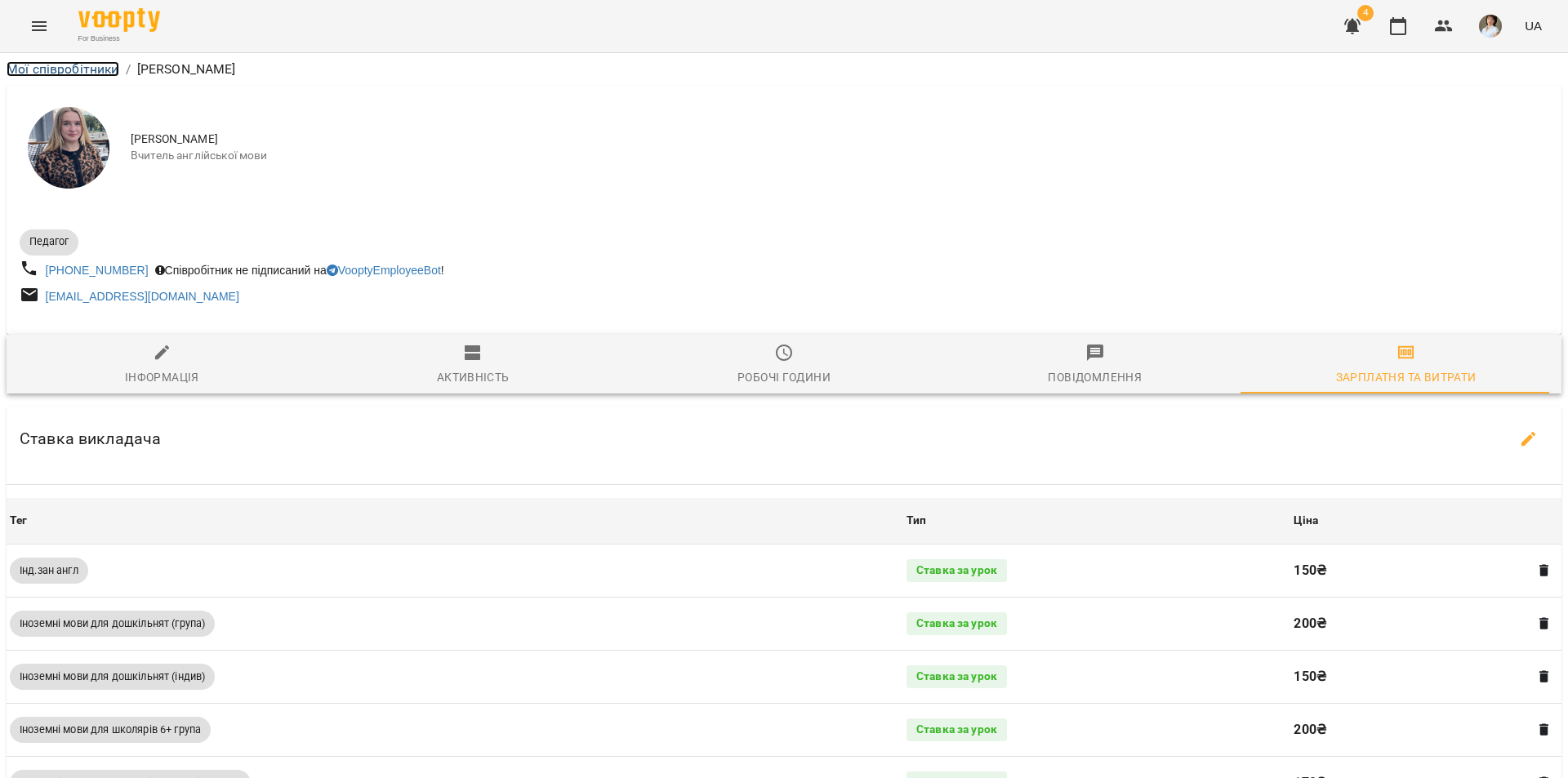
click at [73, 70] on link "Мої співробітники" at bounding box center [63, 69] width 112 height 16
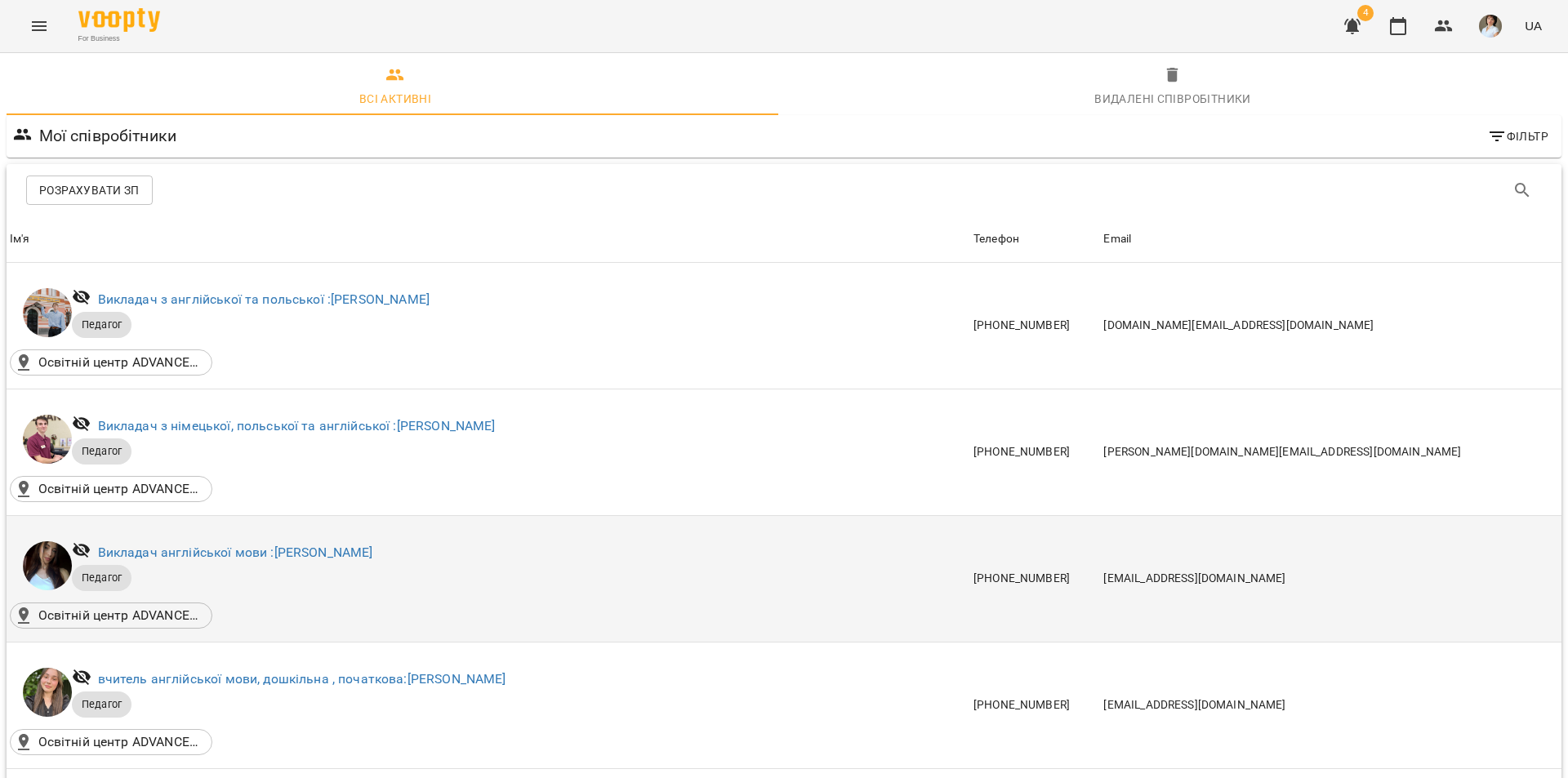
scroll to position [164, 0]
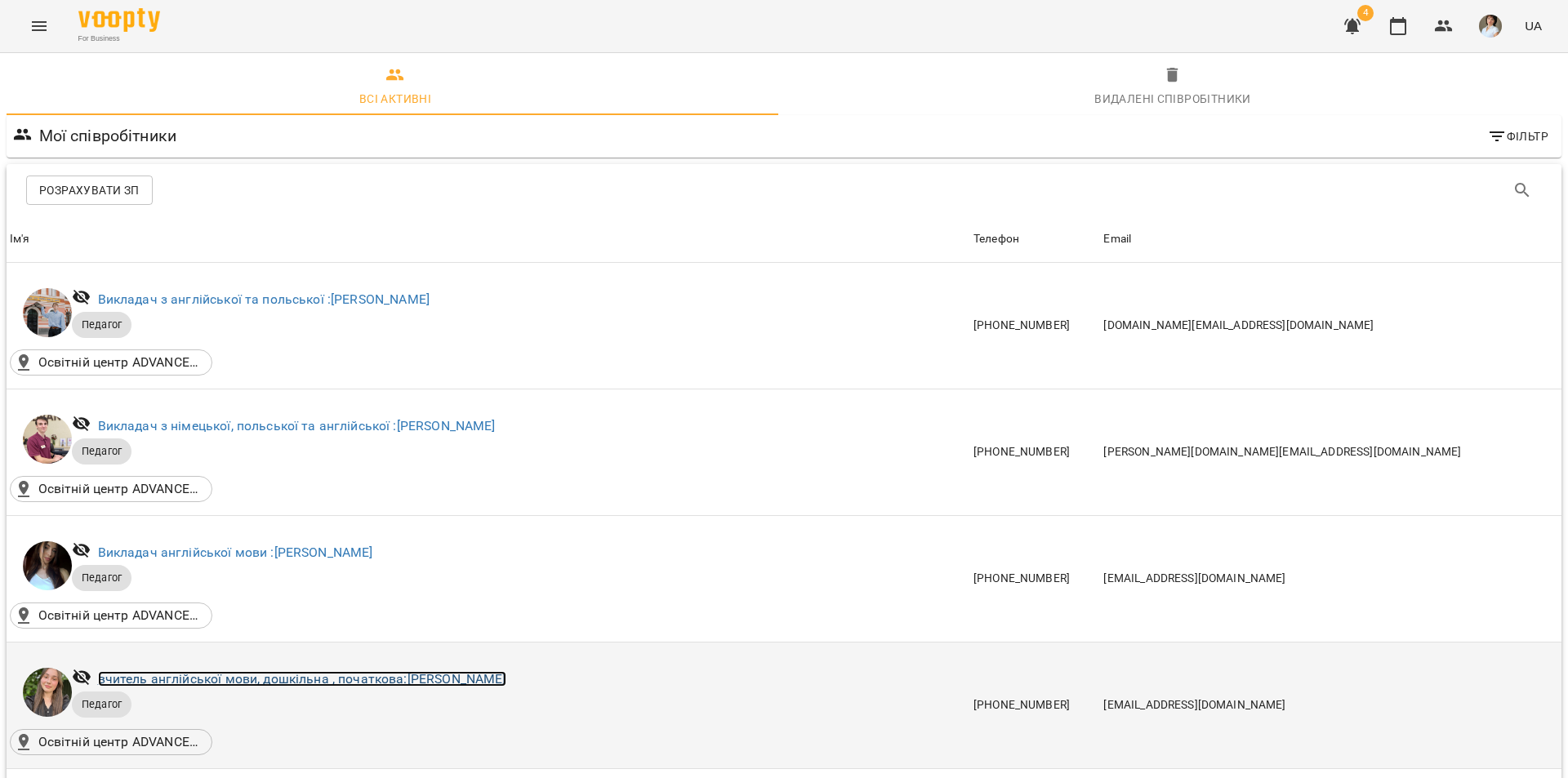
click at [376, 671] on link "вчитель англійської мови, дошкільна , початкова: Гембік Вікторія Миколаївна" at bounding box center [302, 679] width 408 height 16
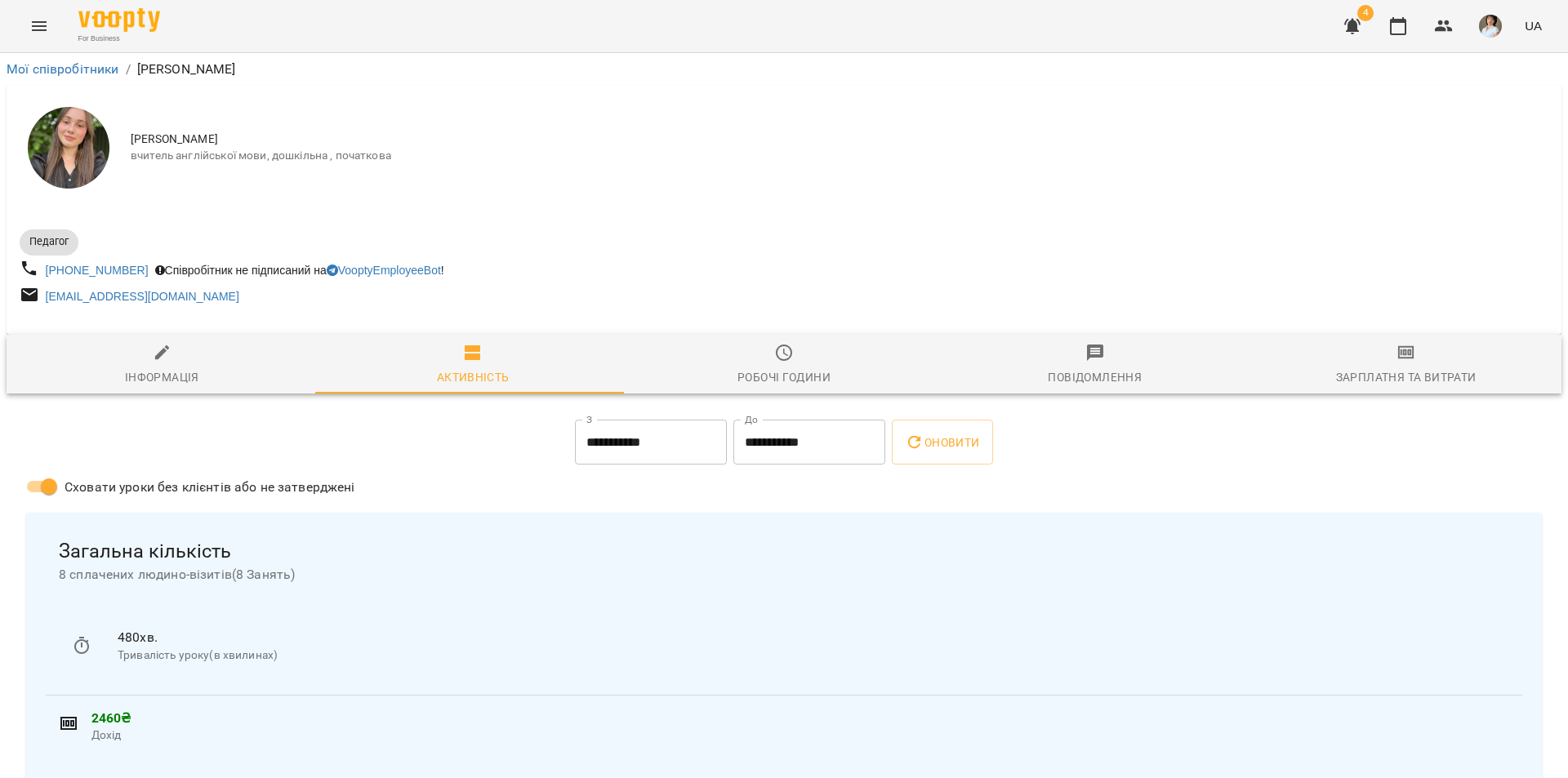
click at [1376, 353] on span "Зарплатня та Витрати" at bounding box center [1405, 364] width 291 height 44
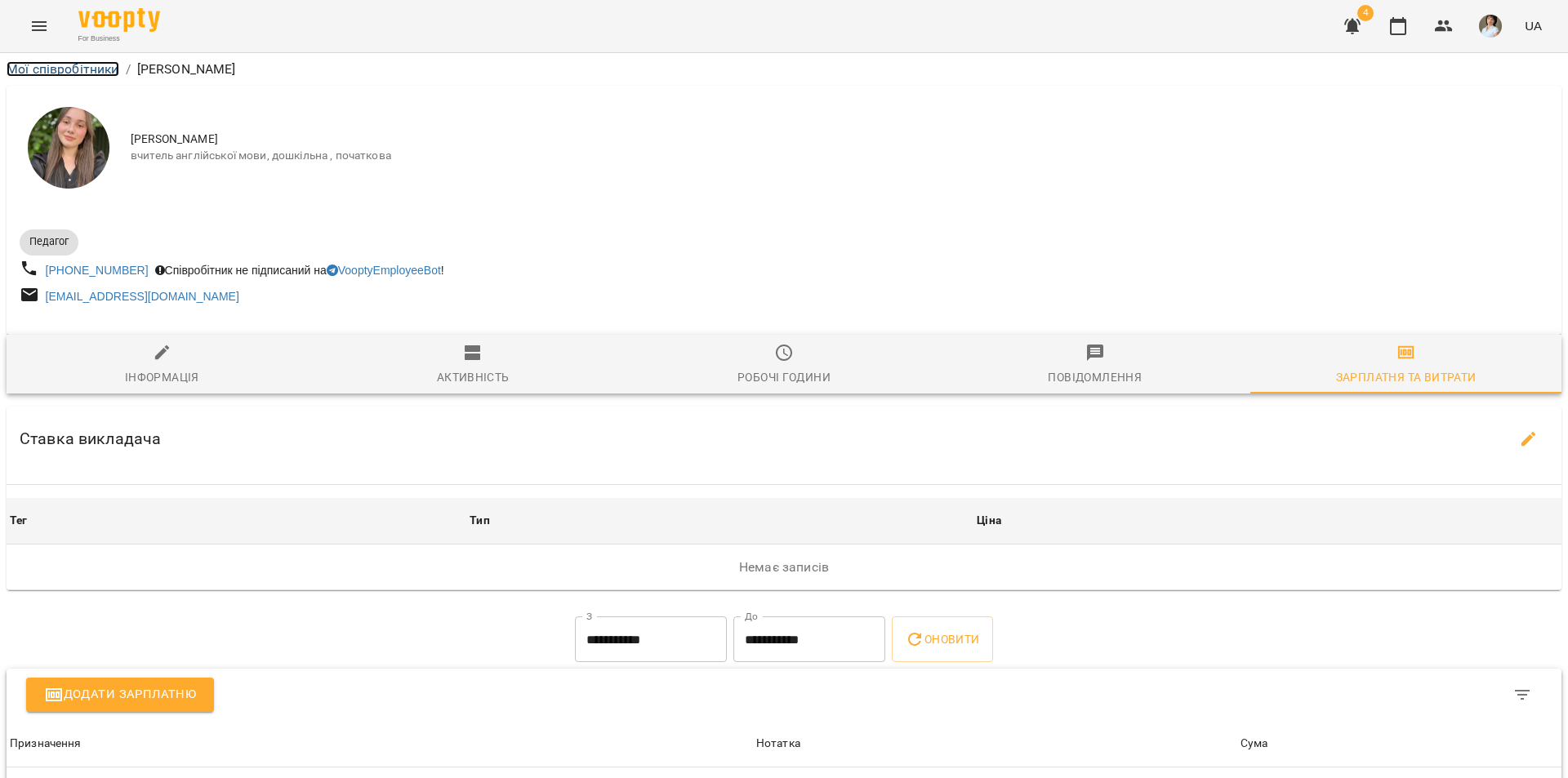
click at [61, 70] on link "Мої співробітники" at bounding box center [63, 69] width 112 height 16
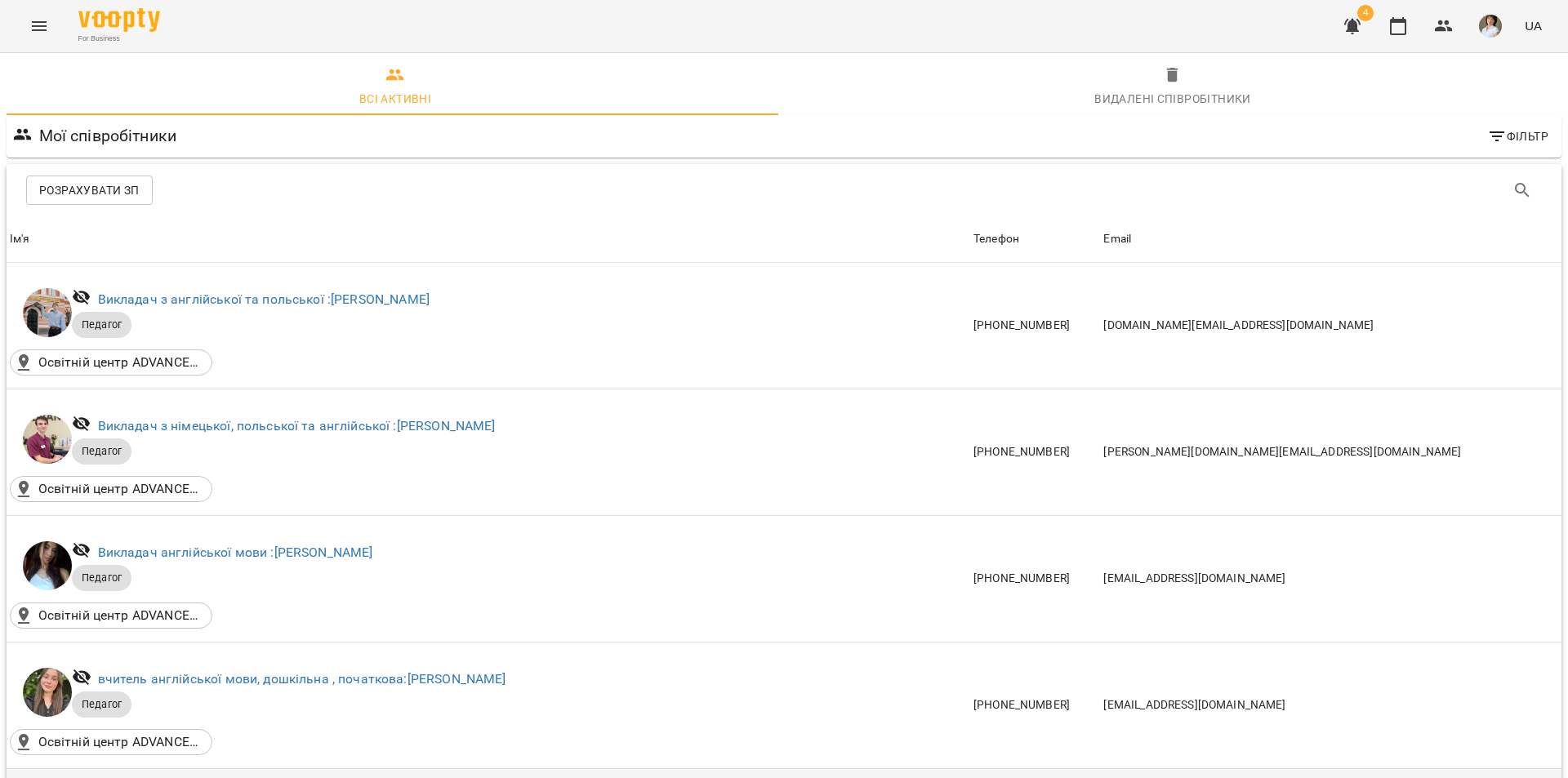
scroll to position [653, 0]
click at [42, 27] on icon "Menu" at bounding box center [40, 26] width 20 height 20
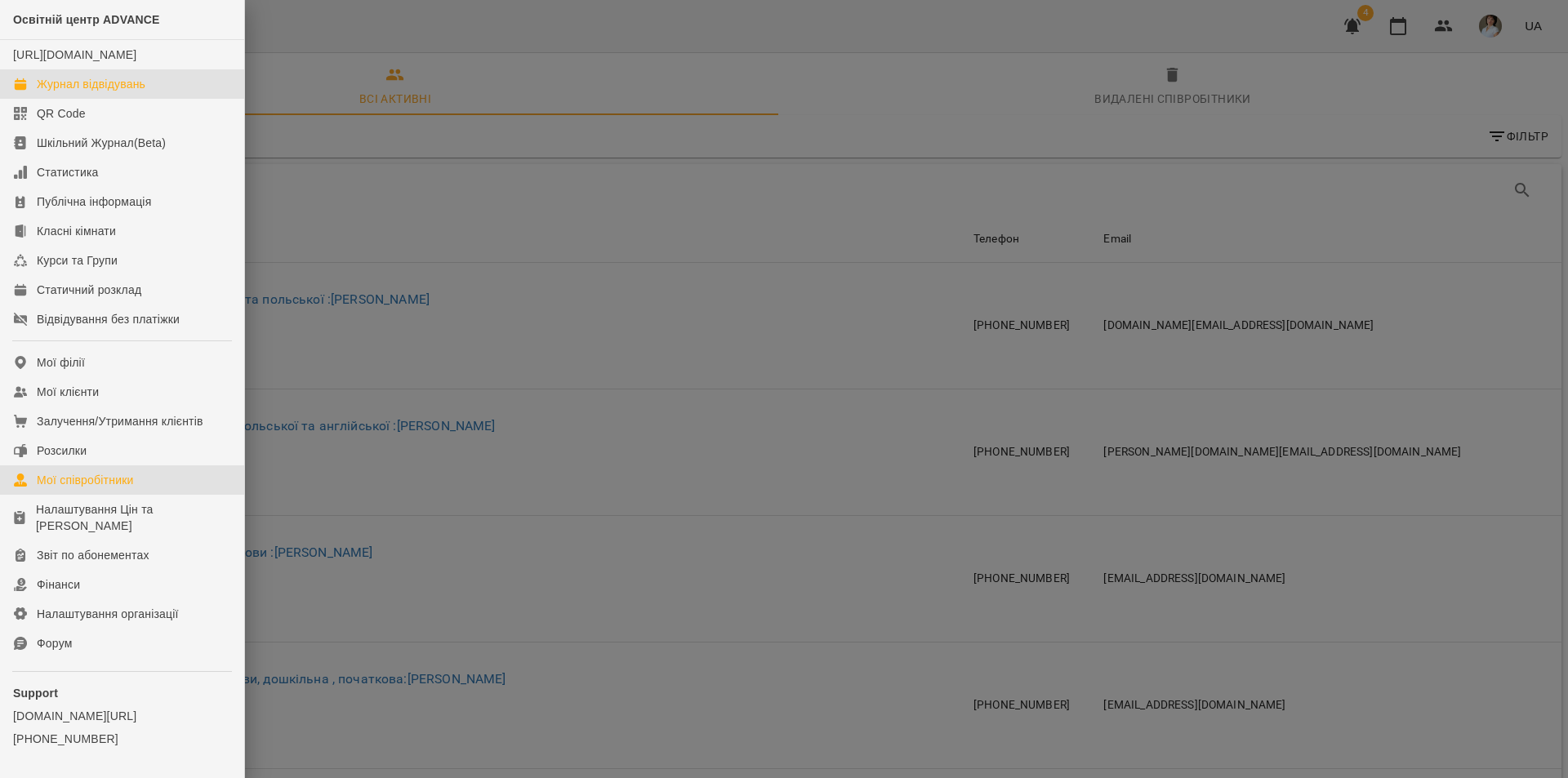
click at [73, 93] on div "Журнал відвідувань" at bounding box center [91, 84] width 109 height 17
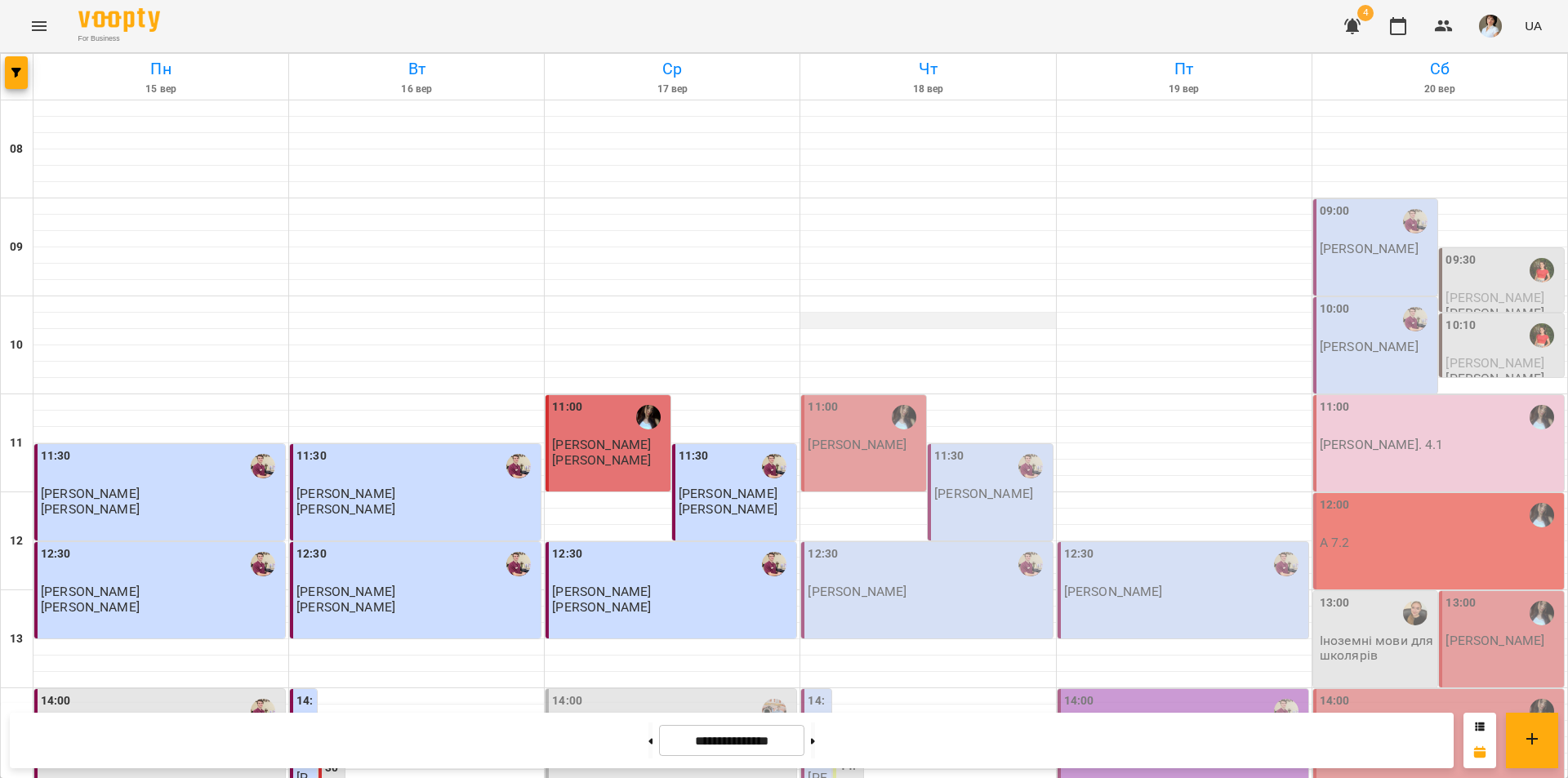
scroll to position [490, 0]
click at [708, 690] on div "14:00 Бойко Андрій" at bounding box center [671, 738] width 251 height 97
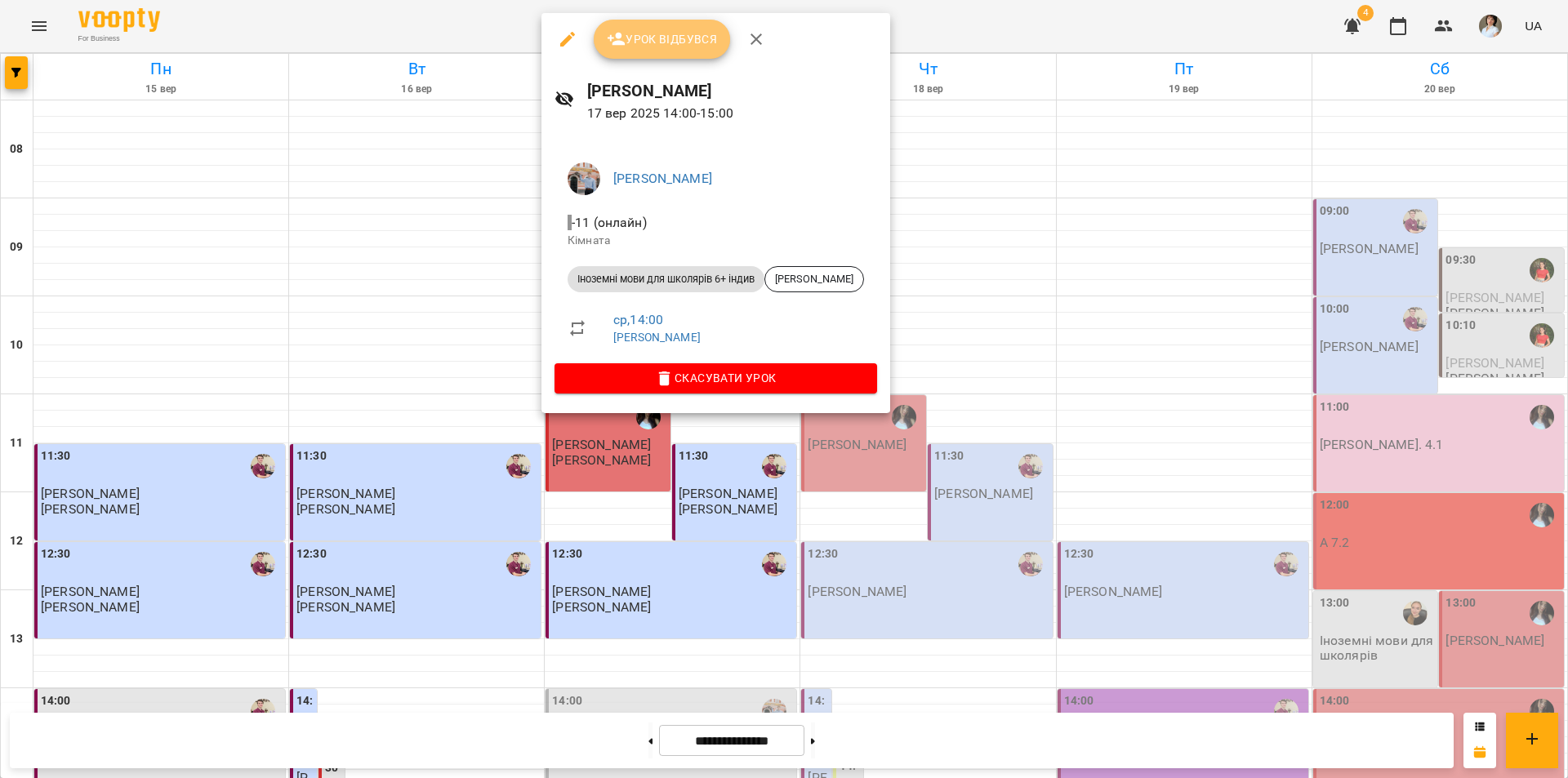
click at [685, 53] on button "Урок відбувся" at bounding box center [662, 39] width 137 height 39
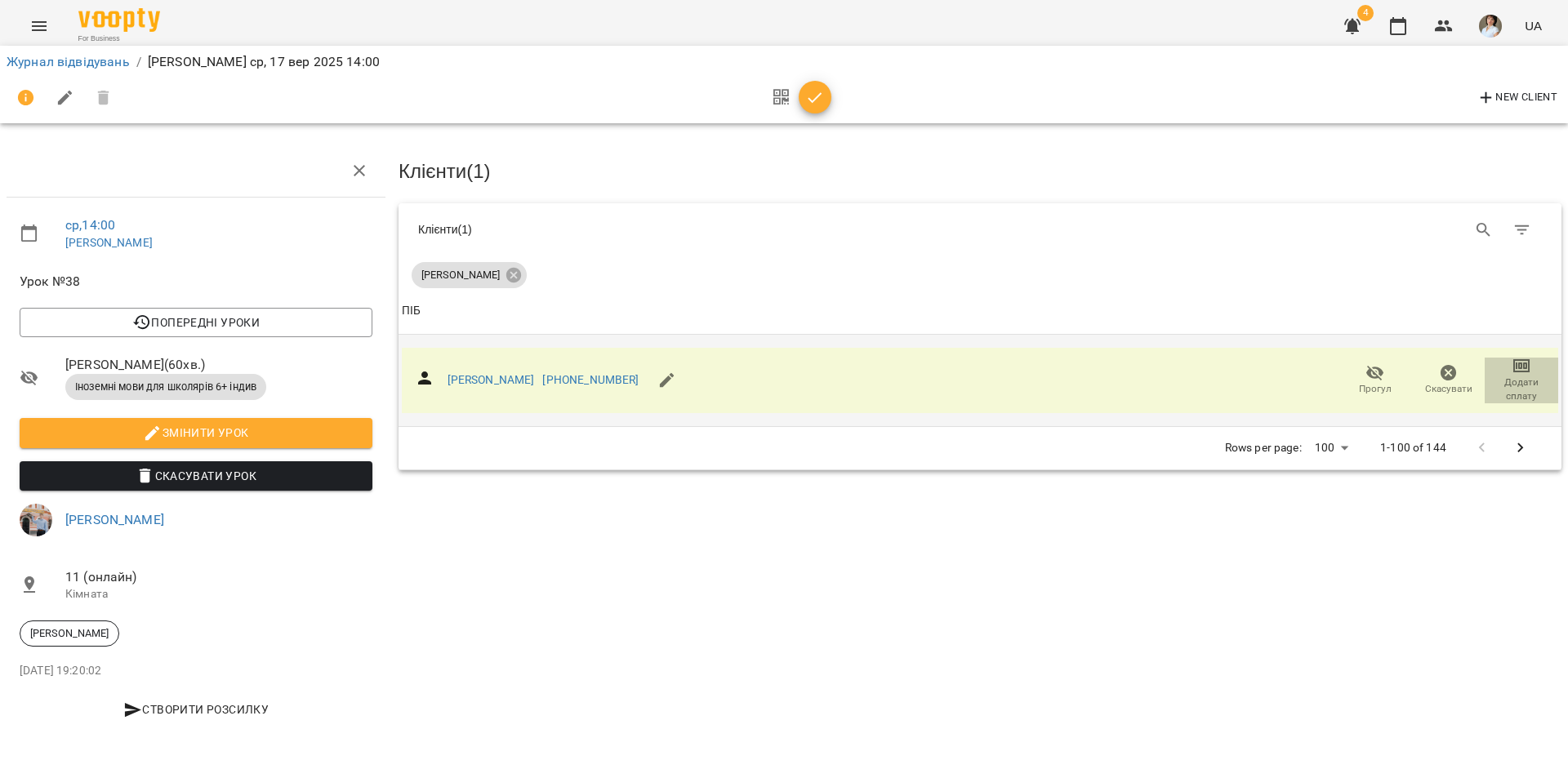
click at [1526, 371] on icon "button" at bounding box center [1521, 366] width 20 height 20
click at [1509, 362] on li "Додати сплату разового" at bounding box center [1467, 363] width 178 height 30
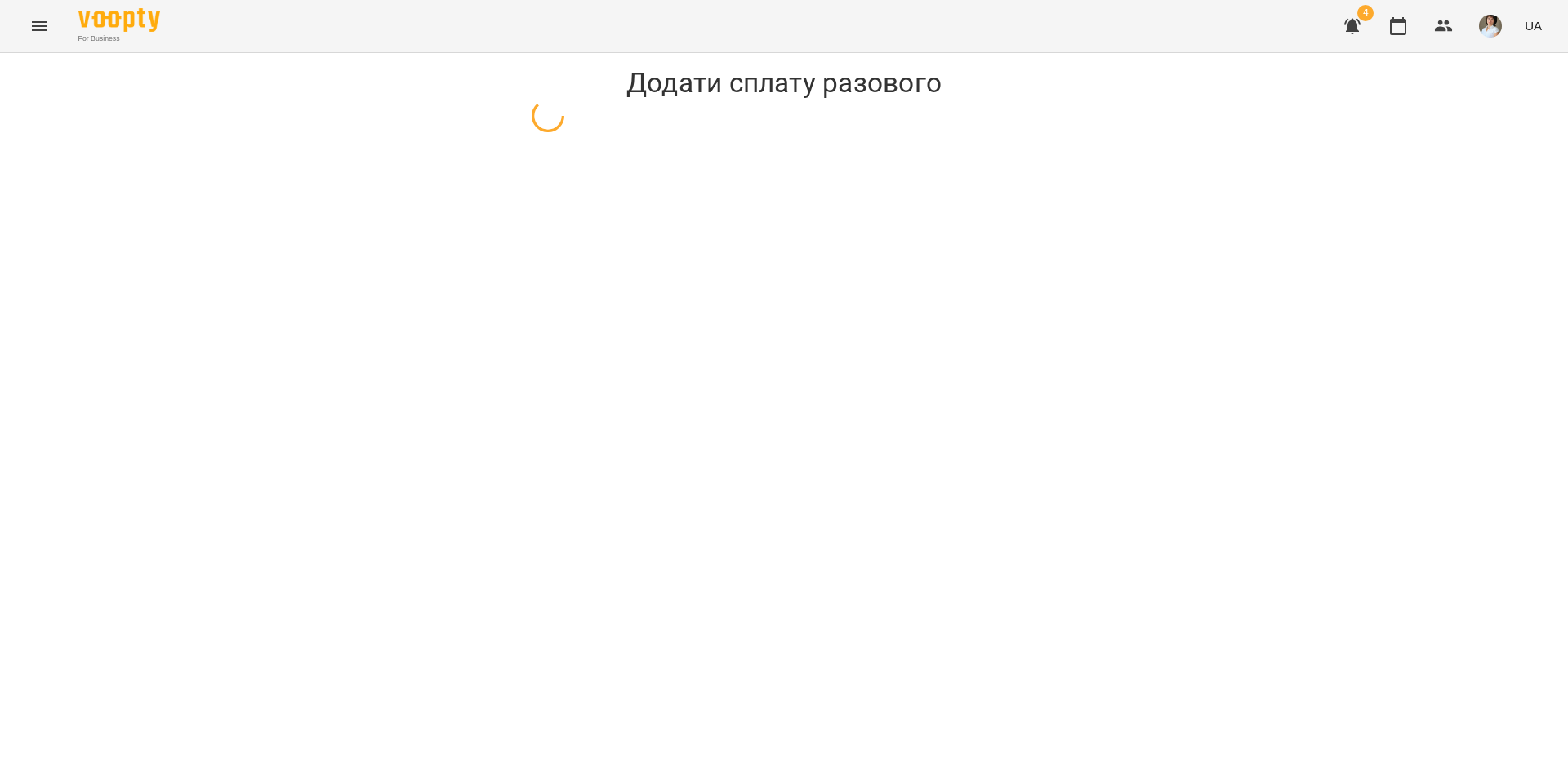
select select "**********"
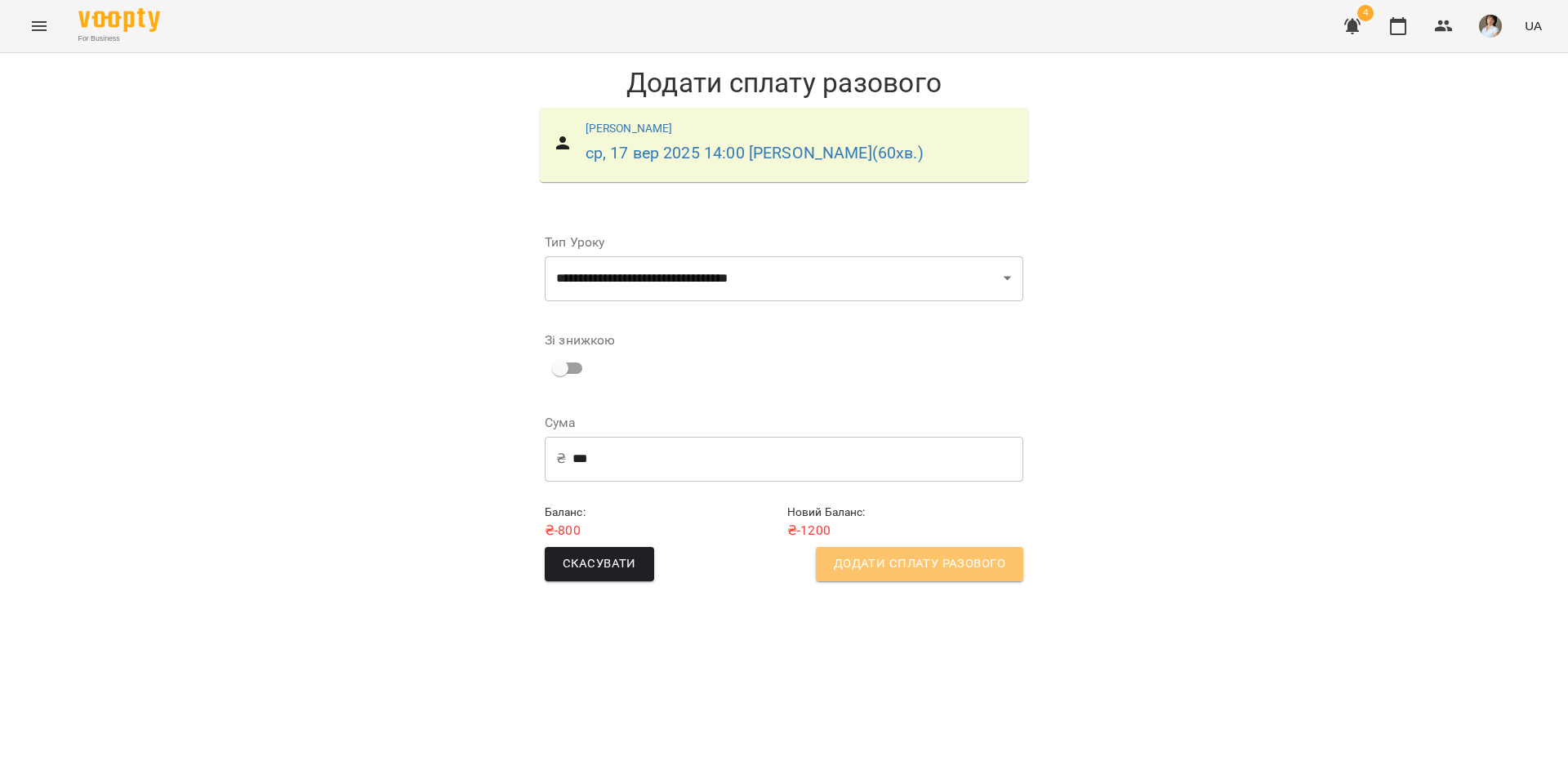
click at [920, 578] on button "Додати сплату разового" at bounding box center [919, 565] width 207 height 35
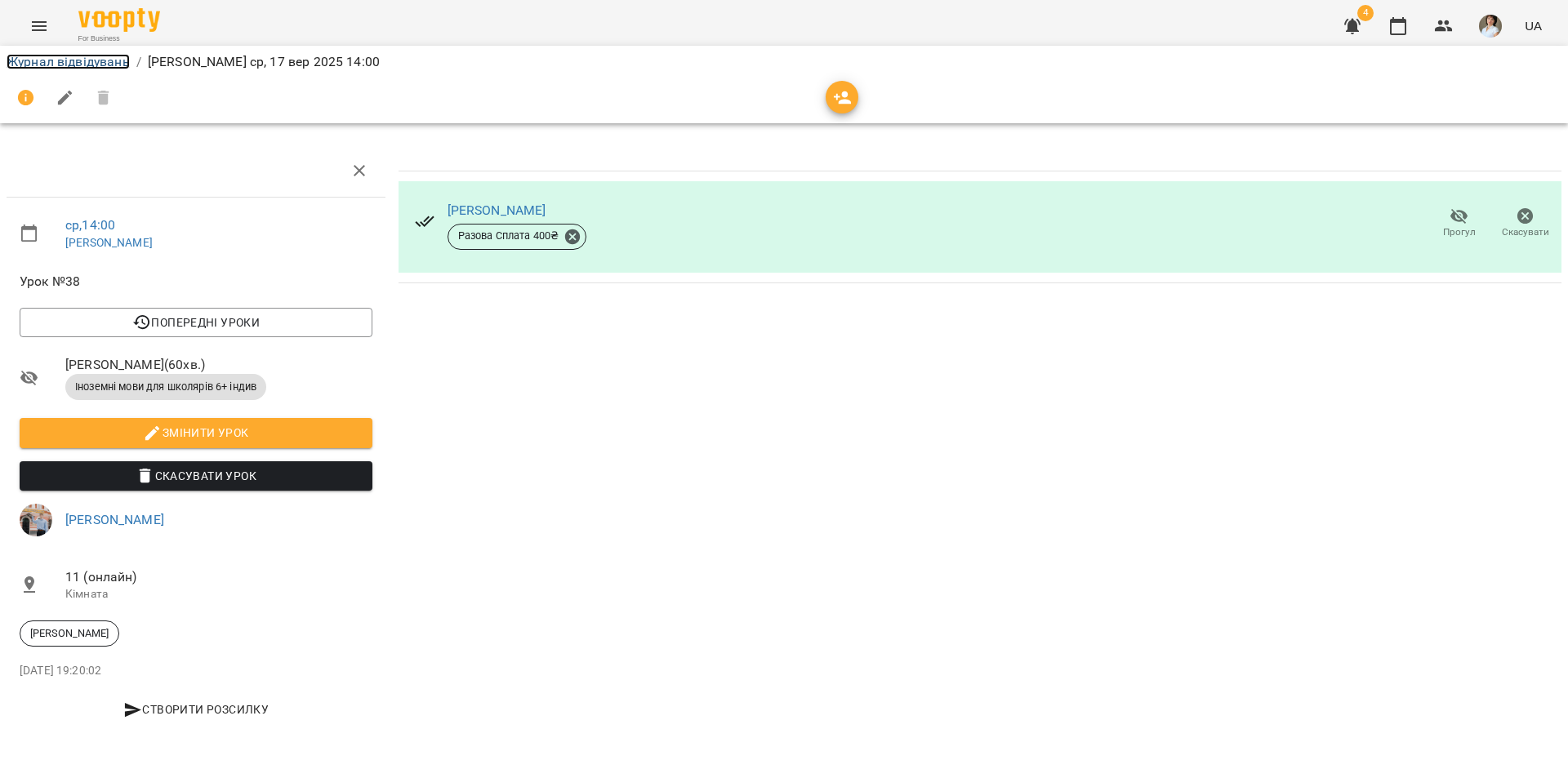
click at [109, 59] on link "Журнал відвідувань" at bounding box center [68, 61] width 123 height 16
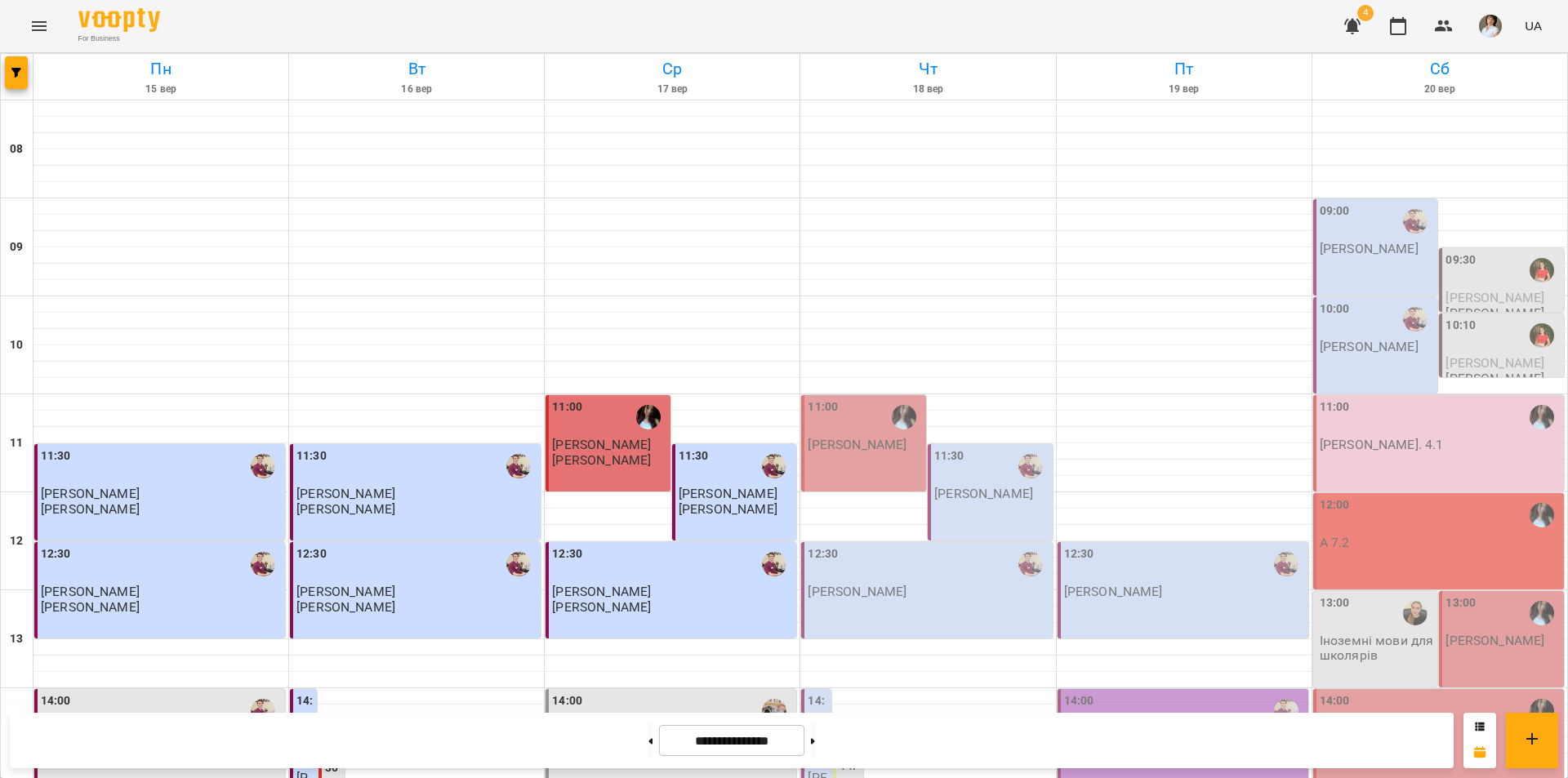
scroll to position [588, 0]
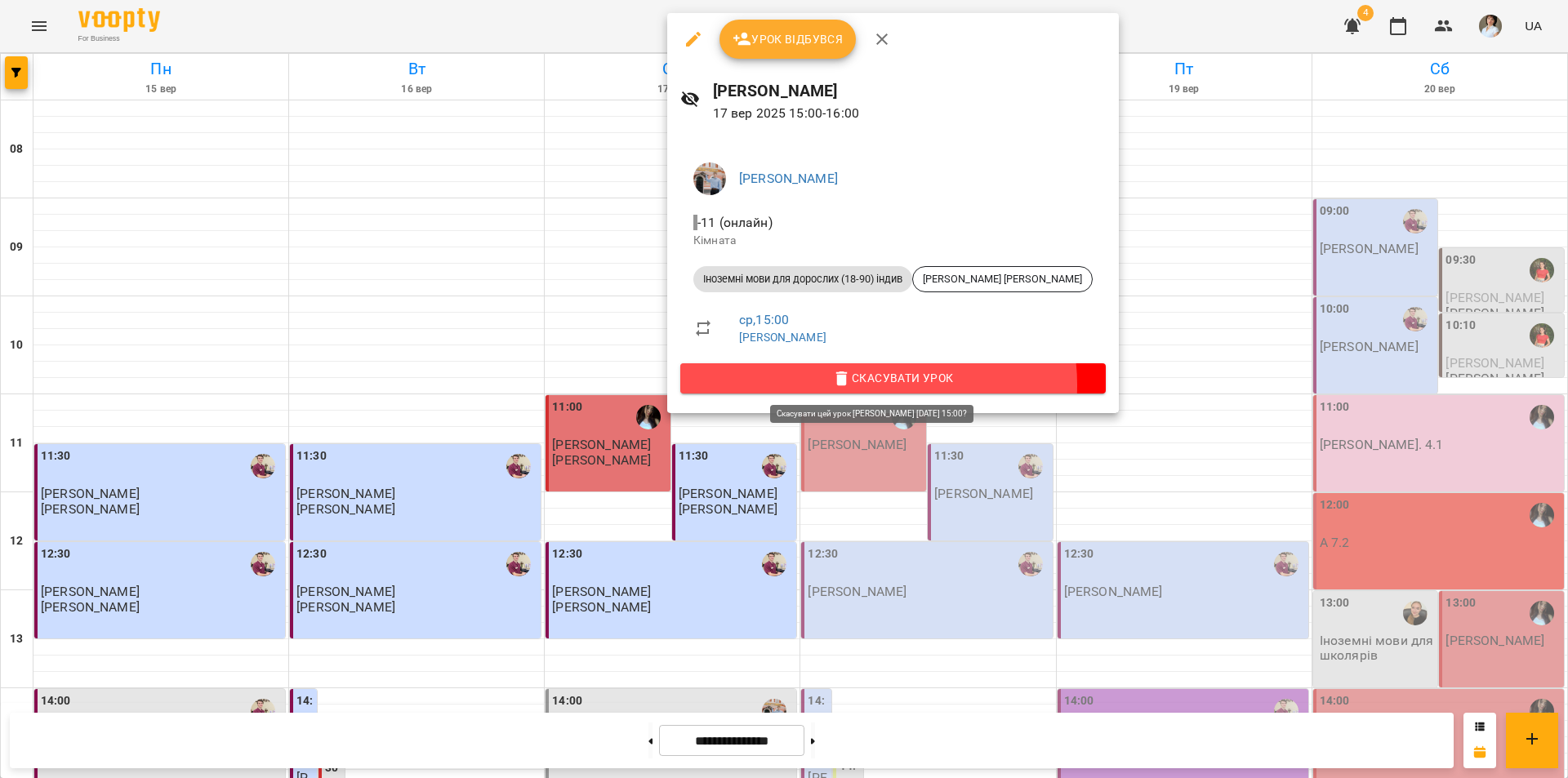
click at [868, 385] on span "Скасувати Урок" at bounding box center [893, 378] width 400 height 20
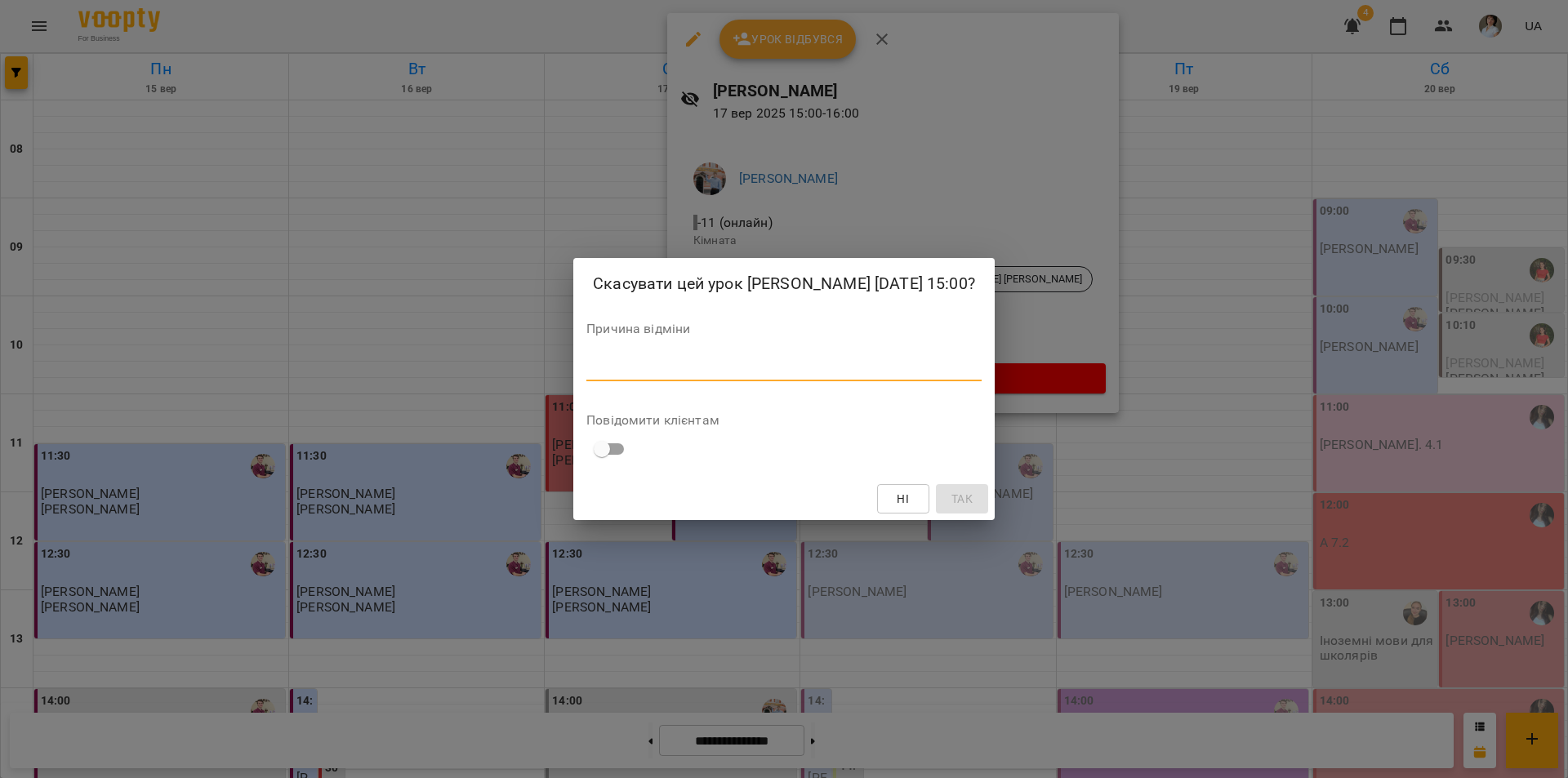
click at [741, 365] on textarea at bounding box center [784, 368] width 396 height 16
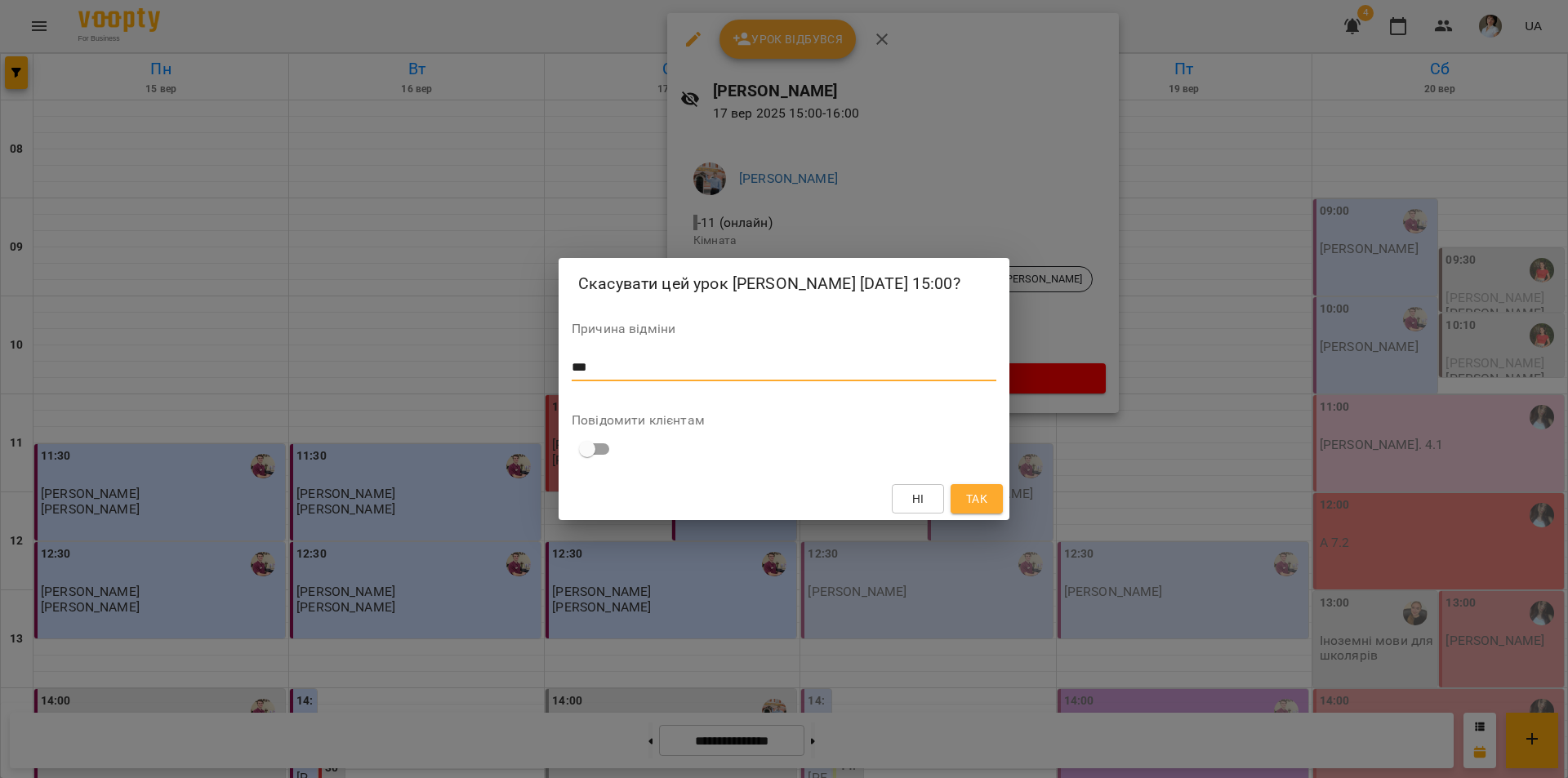
type textarea "***"
click at [976, 498] on span "Так" at bounding box center [977, 499] width 21 height 20
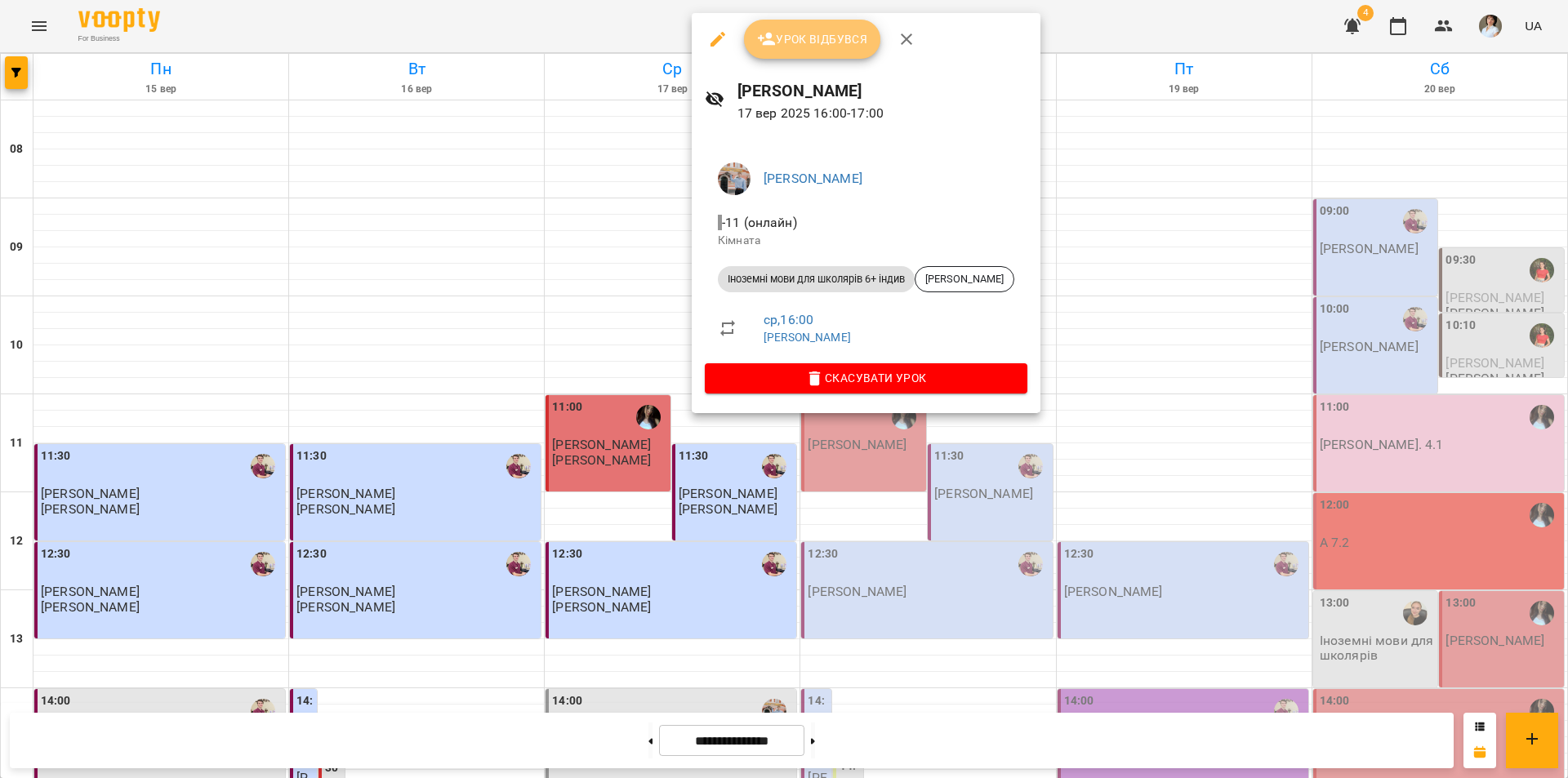
click at [824, 47] on span "Урок відбувся" at bounding box center [812, 40] width 111 height 20
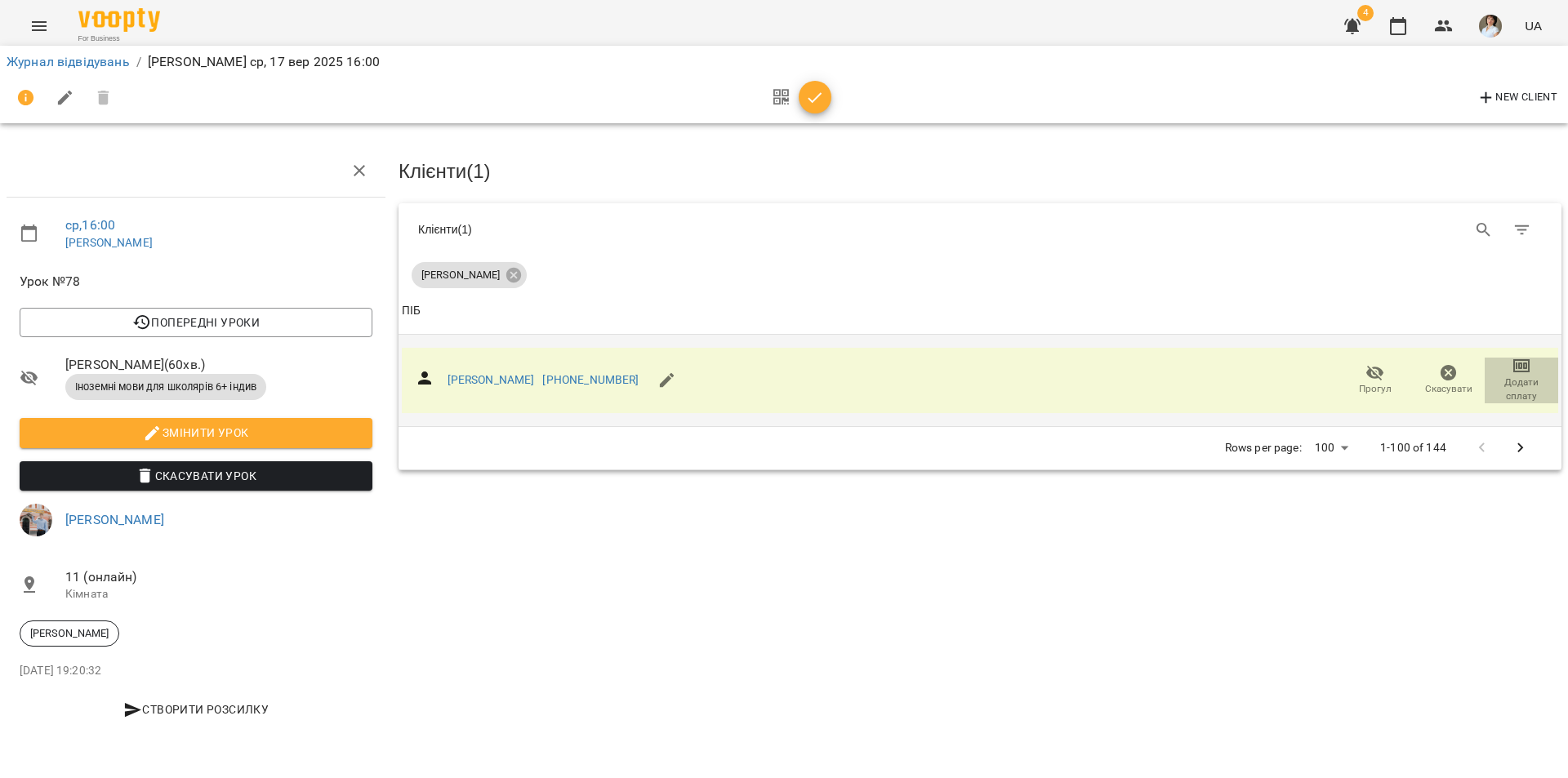
click at [1518, 376] on span "Додати сплату" at bounding box center [1521, 390] width 54 height 28
click at [1502, 364] on div at bounding box center [784, 389] width 1568 height 778
click at [1518, 363] on icon "button" at bounding box center [1521, 366] width 20 height 20
click at [1496, 367] on li "Додати сплату разового" at bounding box center [1467, 363] width 178 height 30
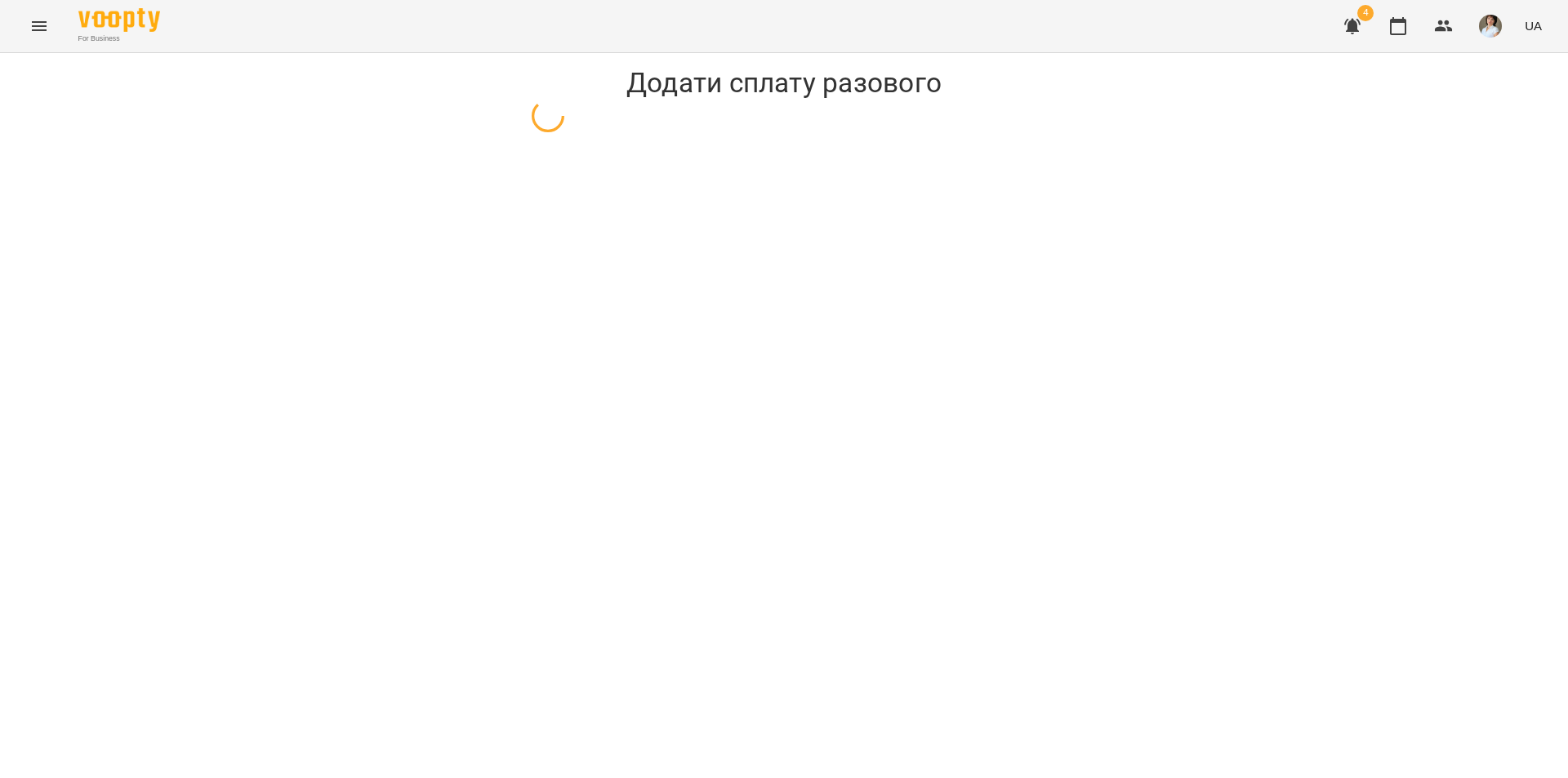
select select "**********"
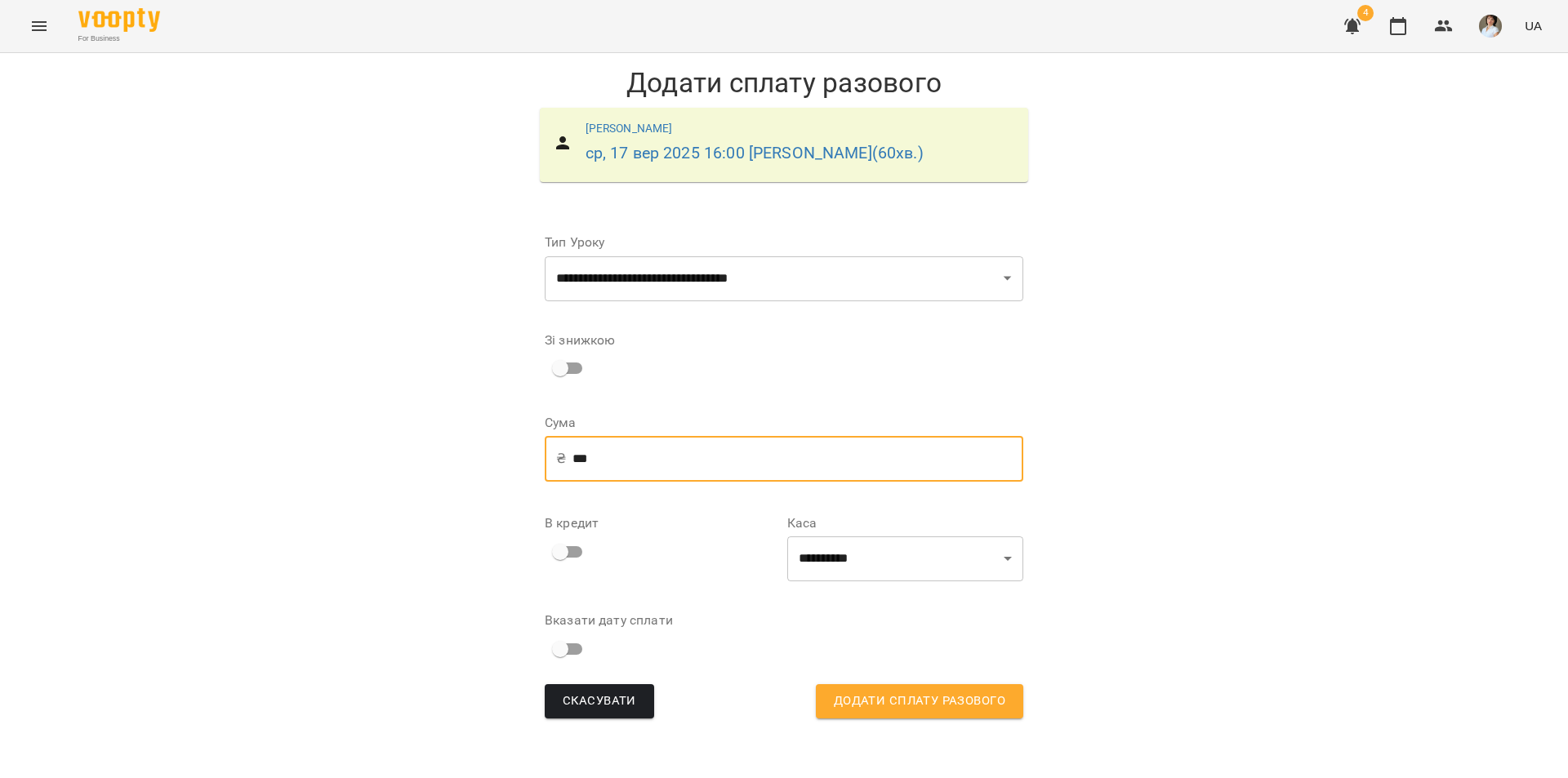
click at [585, 460] on input "***" at bounding box center [798, 458] width 451 height 45
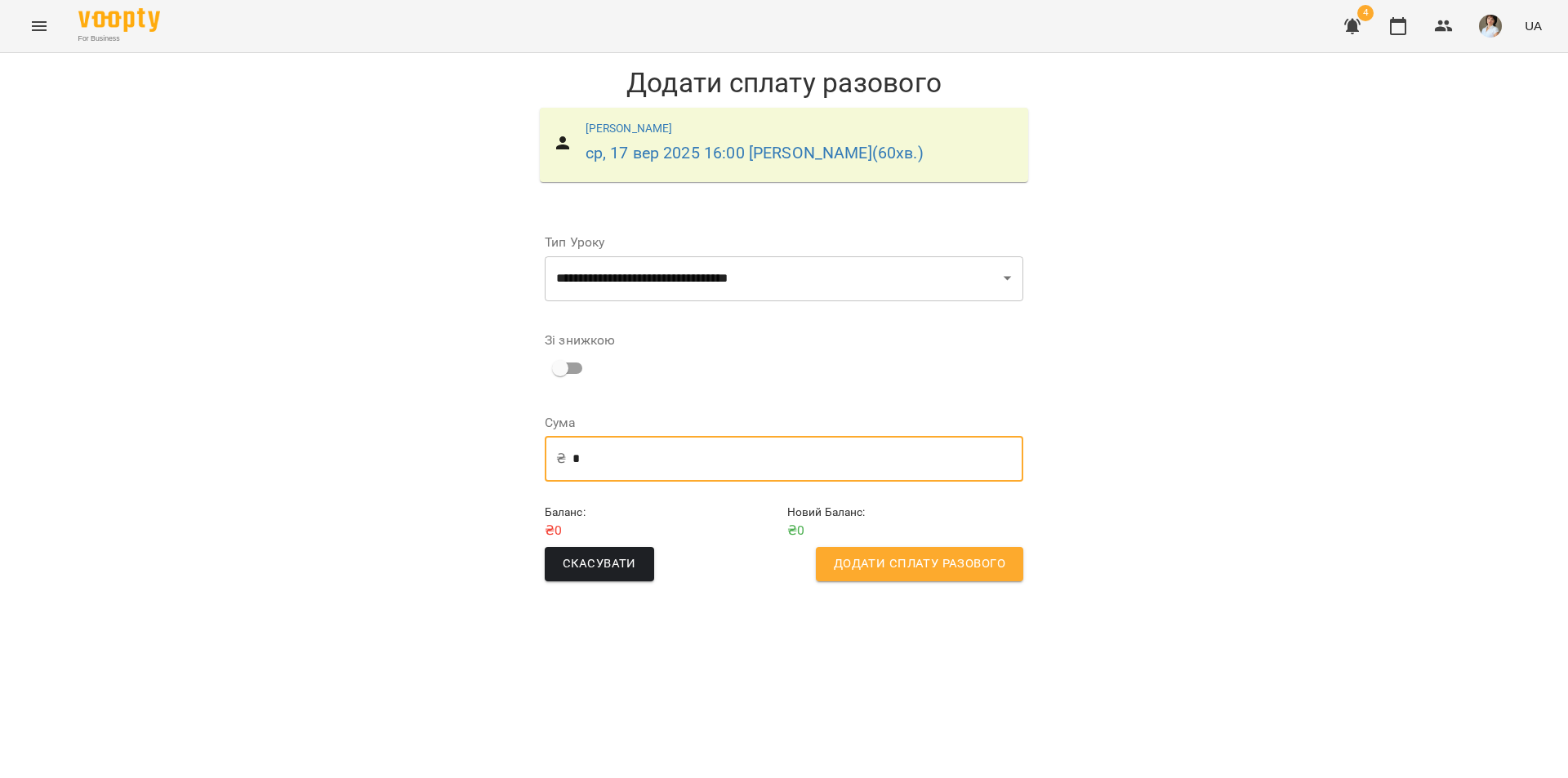
type input "*"
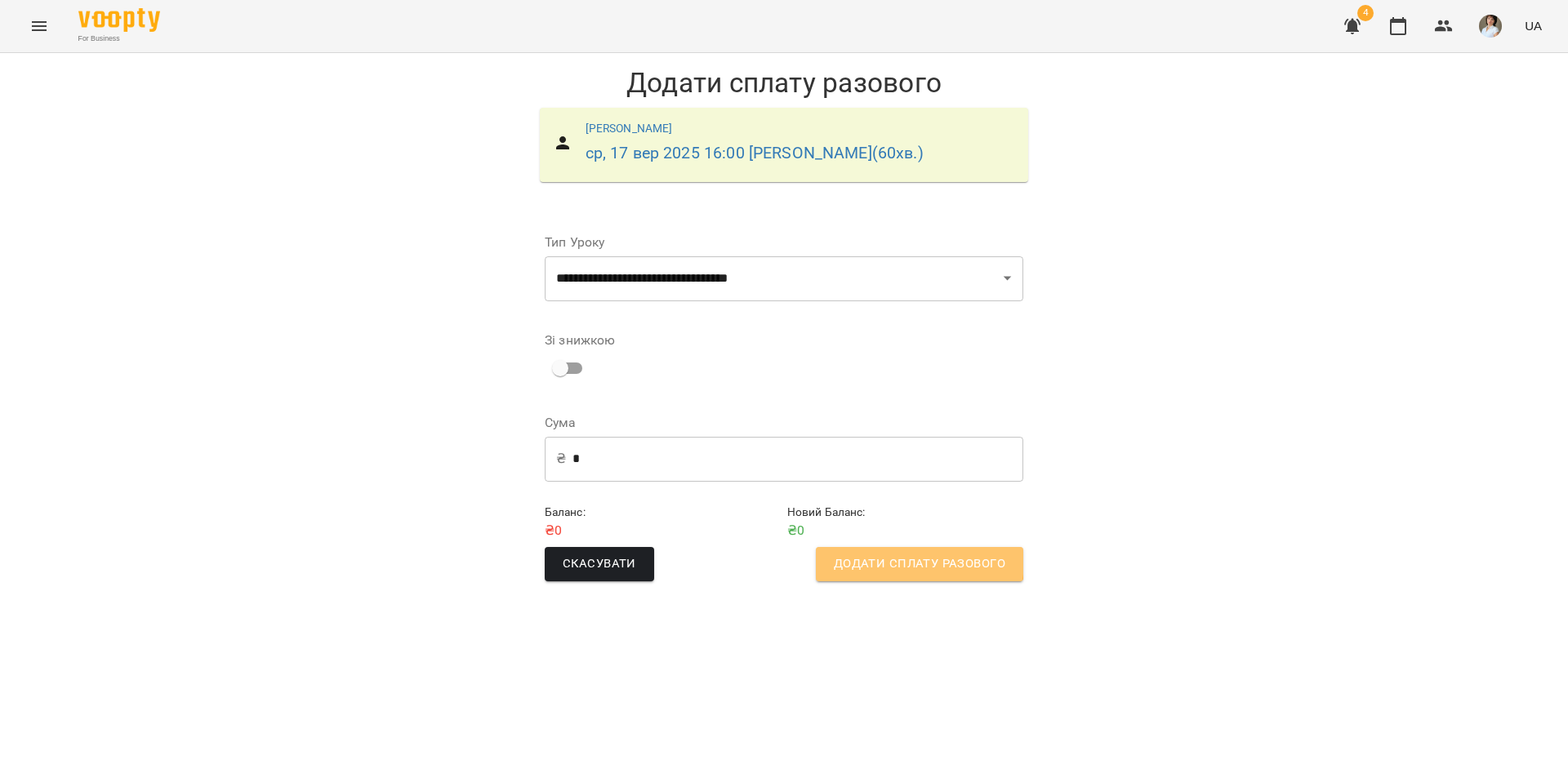
click at [874, 558] on span "Додати сплату разового" at bounding box center [920, 564] width 172 height 21
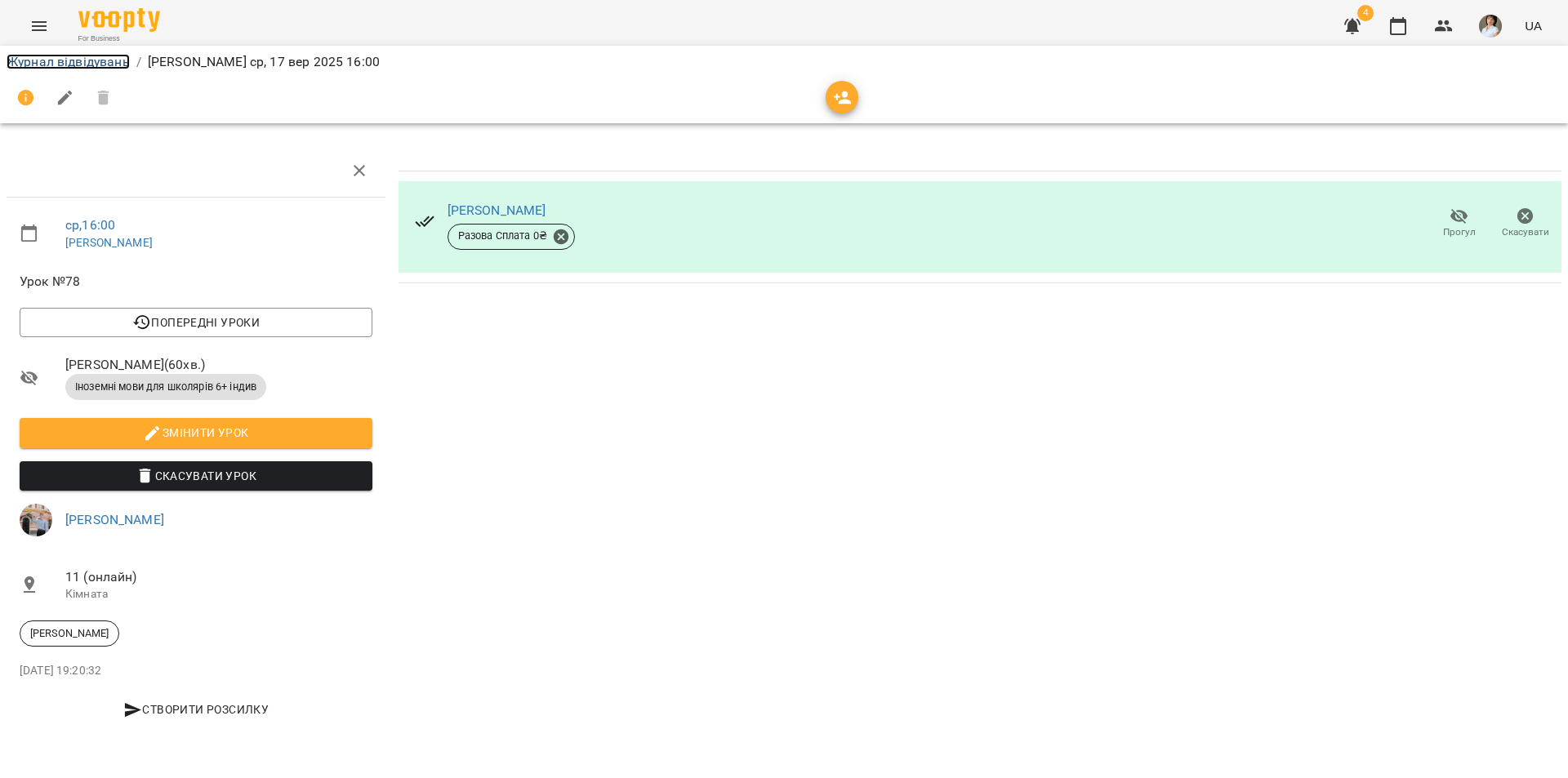
click at [22, 60] on link "Журнал відвідувань" at bounding box center [68, 61] width 123 height 16
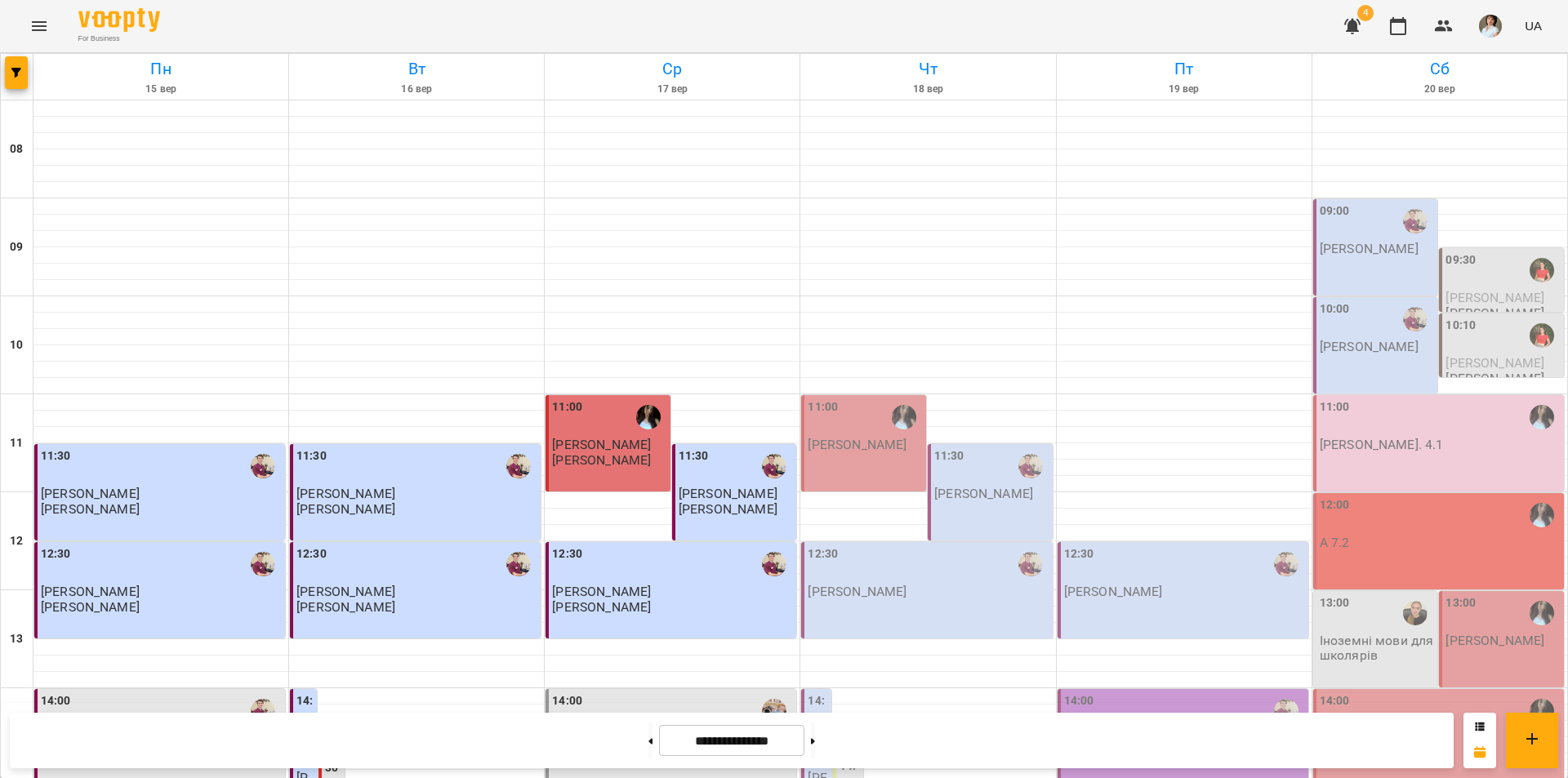
scroll to position [670, 0]
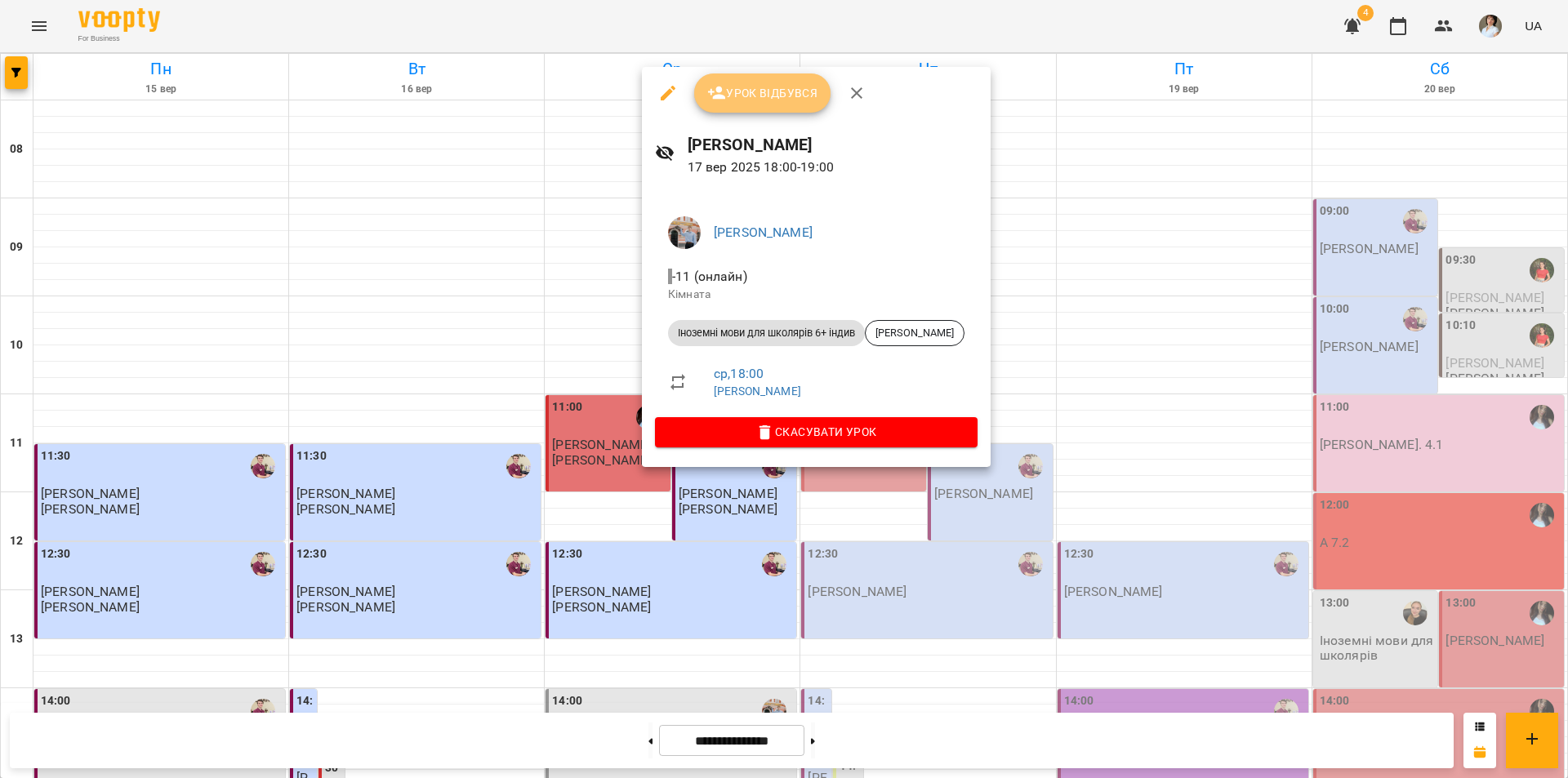
click at [772, 101] on span "Урок відбувся" at bounding box center [762, 93] width 111 height 20
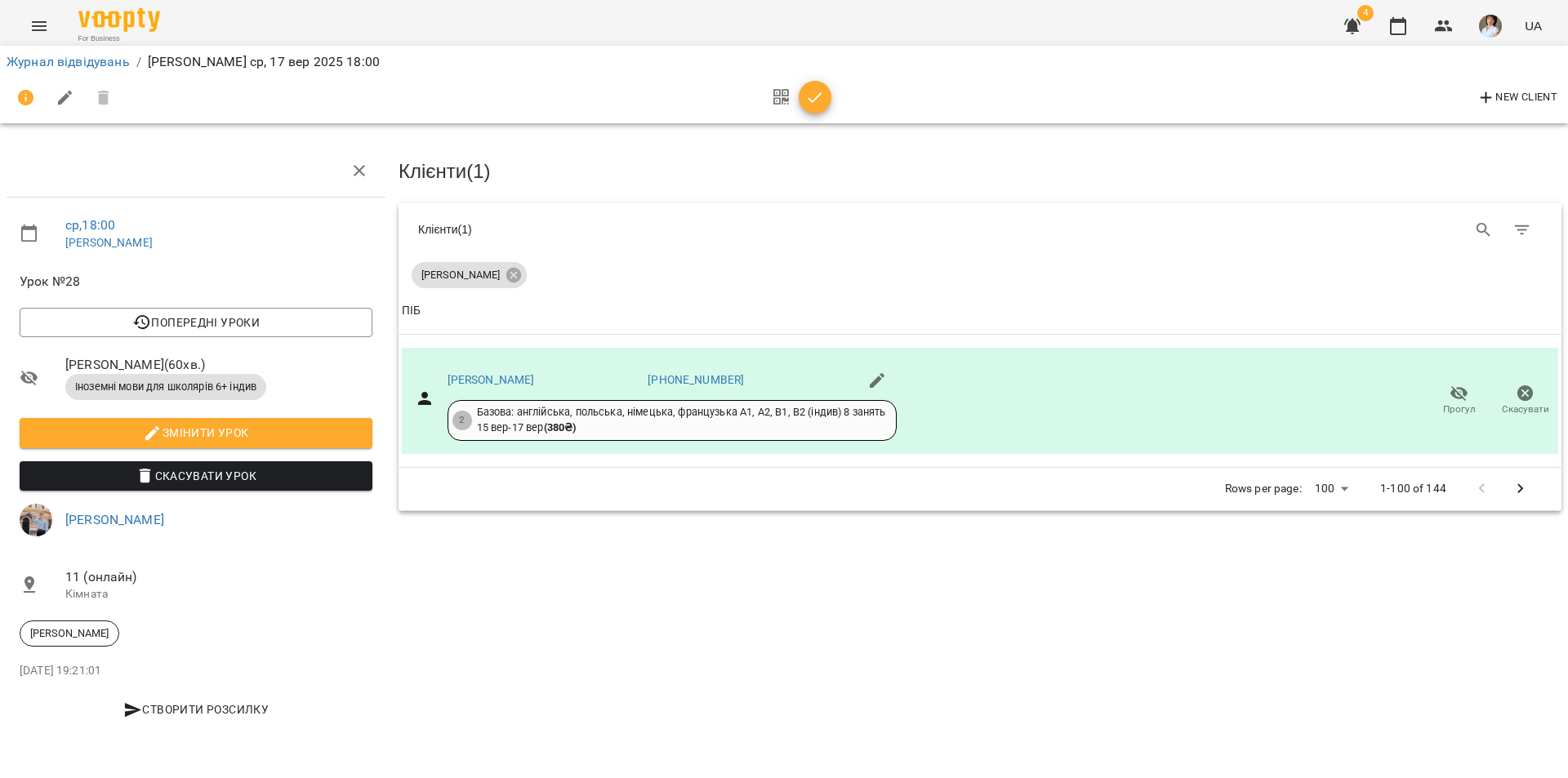
click at [819, 102] on icon "button" at bounding box center [815, 98] width 20 height 20
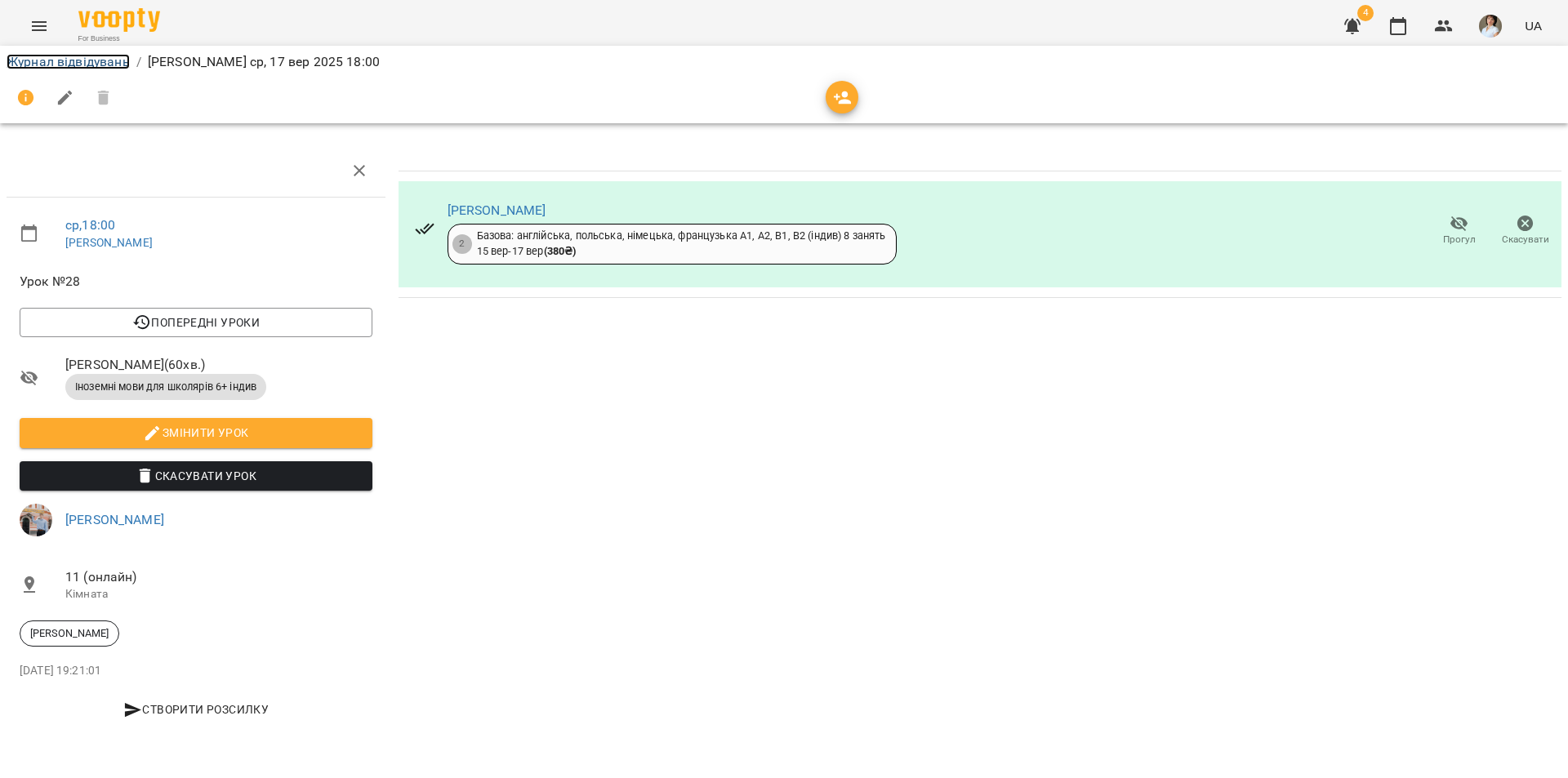
click at [43, 60] on link "Журнал відвідувань" at bounding box center [68, 61] width 123 height 16
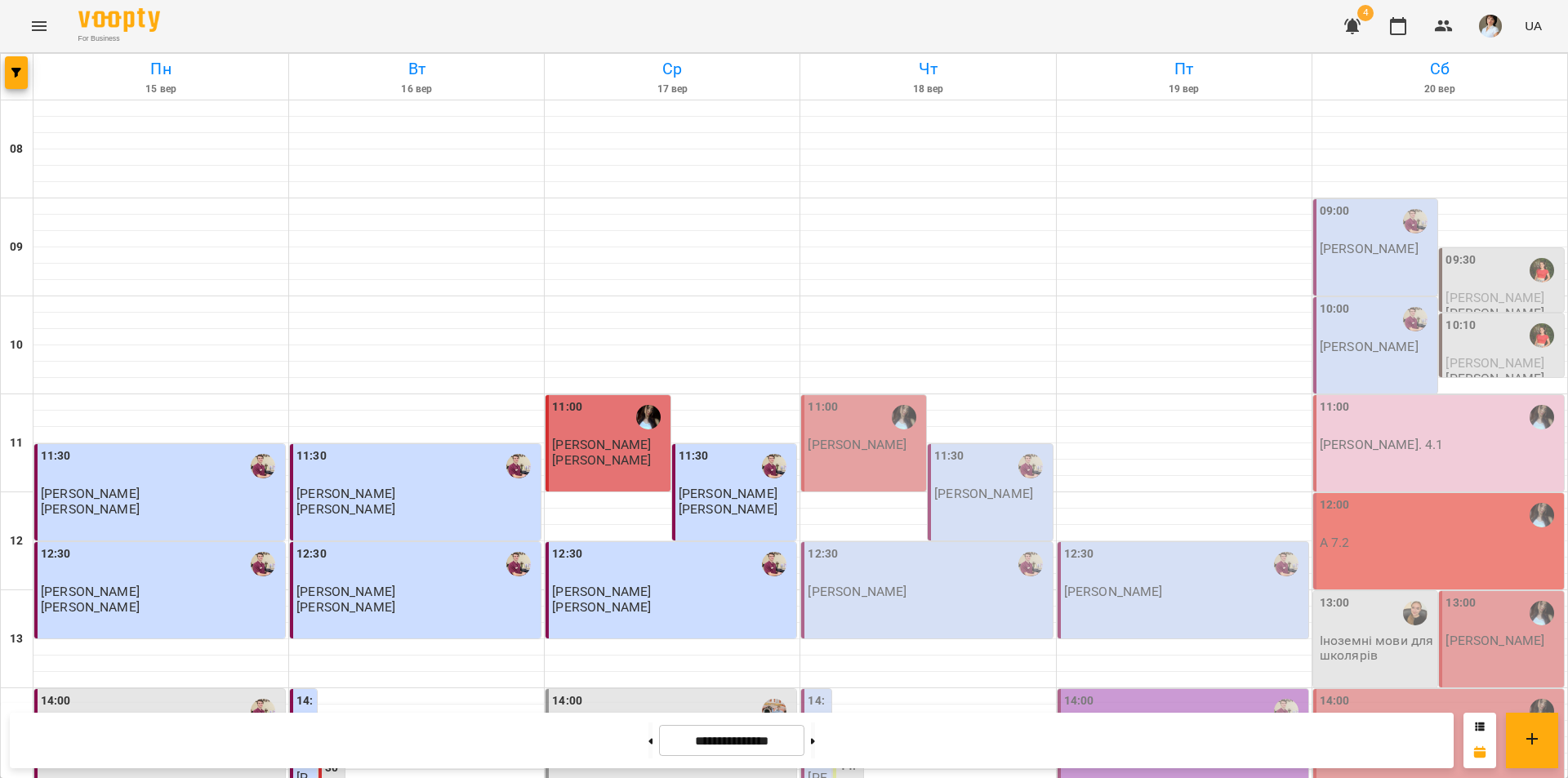
scroll to position [670, 0]
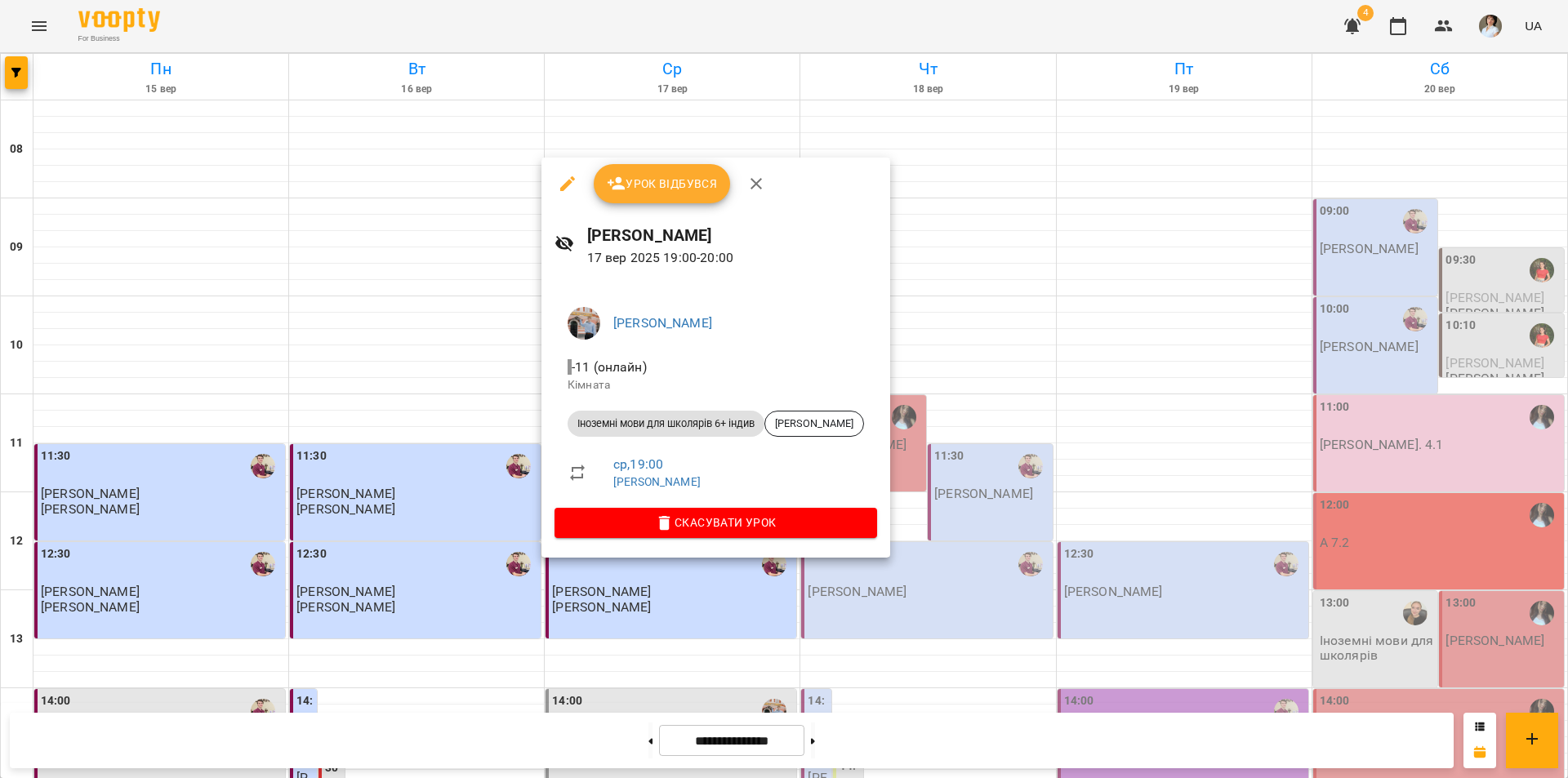
click at [681, 192] on span "Урок відбувся" at bounding box center [662, 184] width 111 height 20
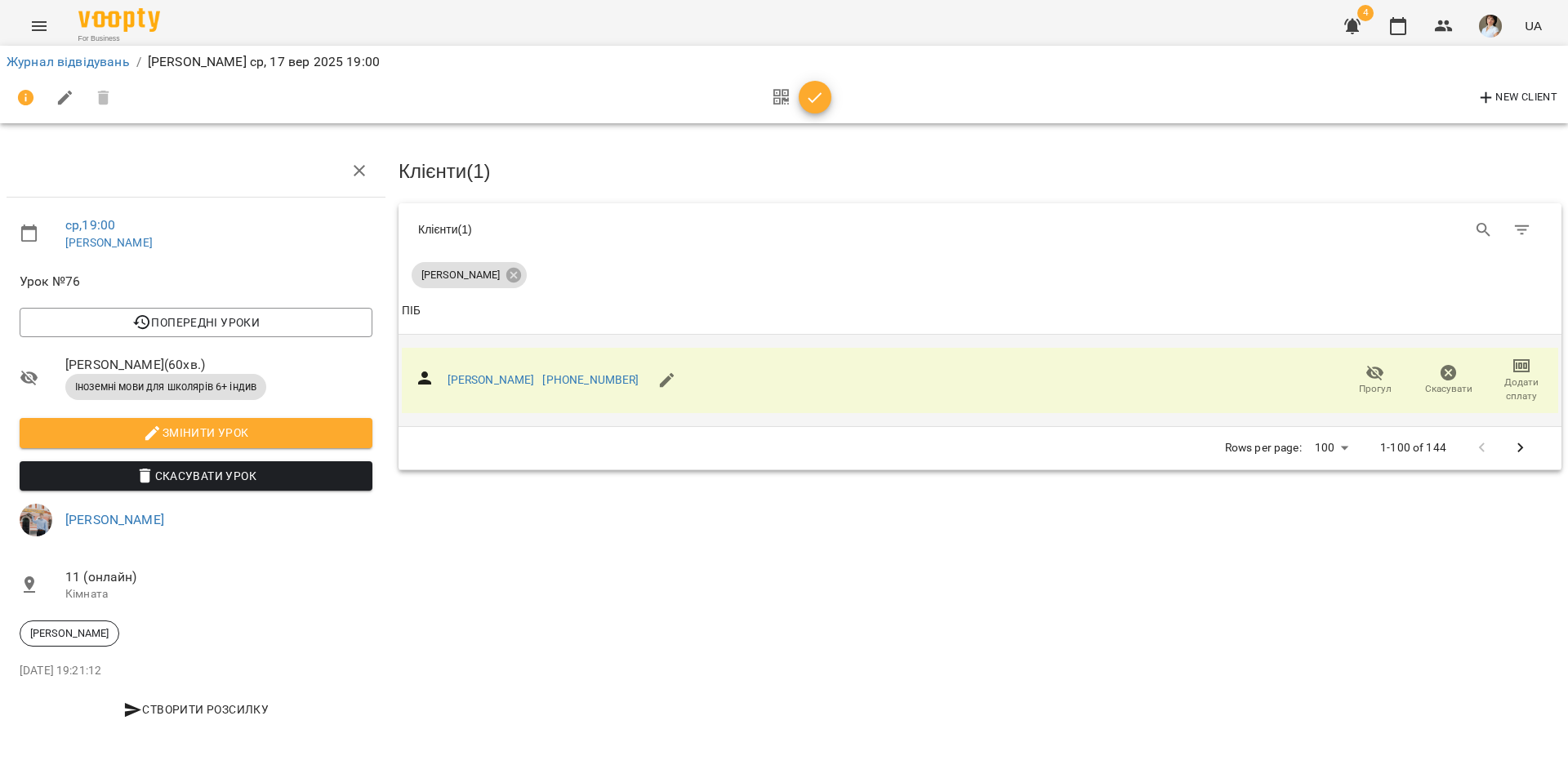
click at [1527, 370] on icon "button" at bounding box center [1521, 366] width 20 height 20
click at [1518, 370] on li "Додати сплату разового" at bounding box center [1467, 363] width 178 height 30
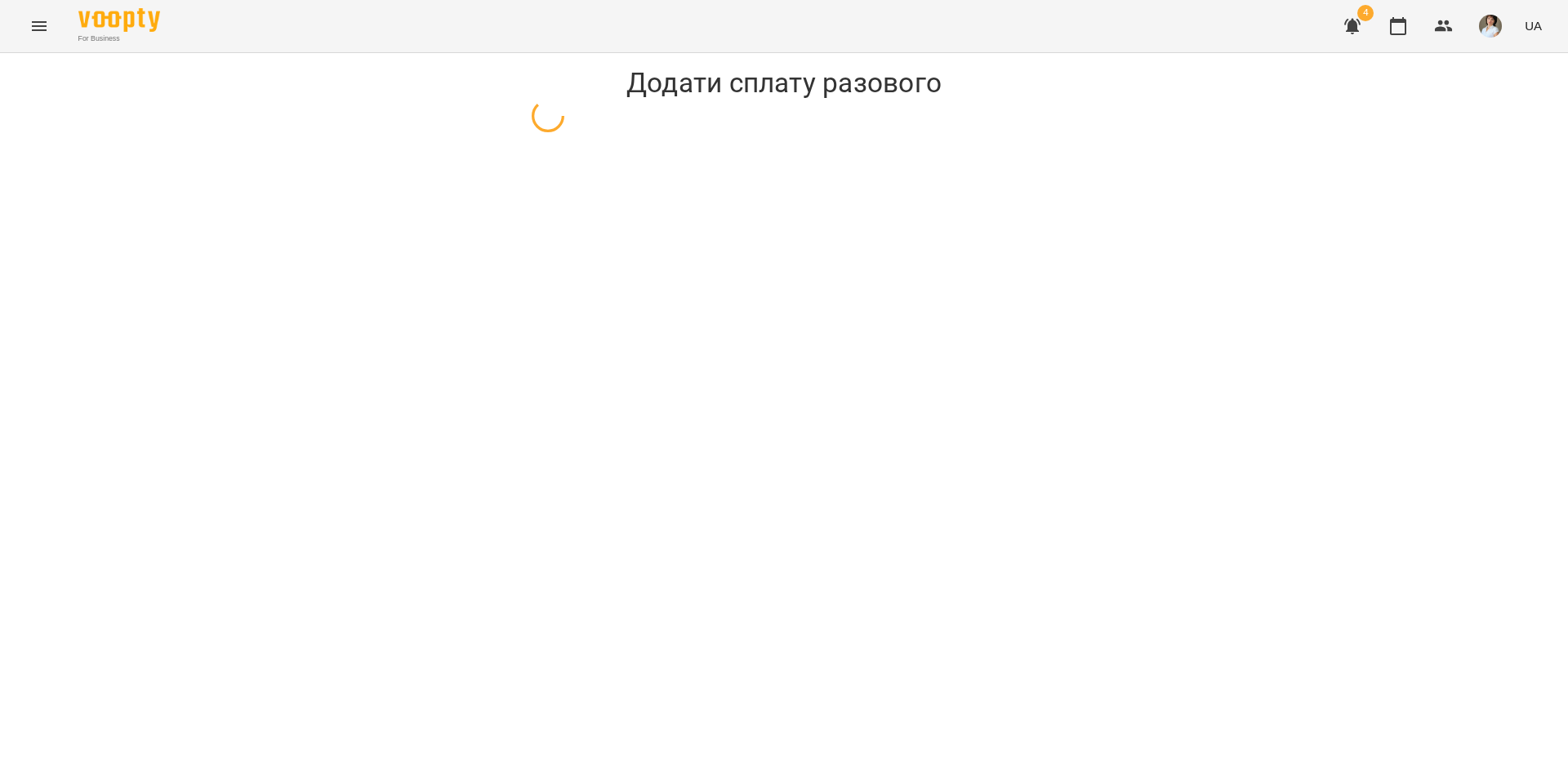
select select "**********"
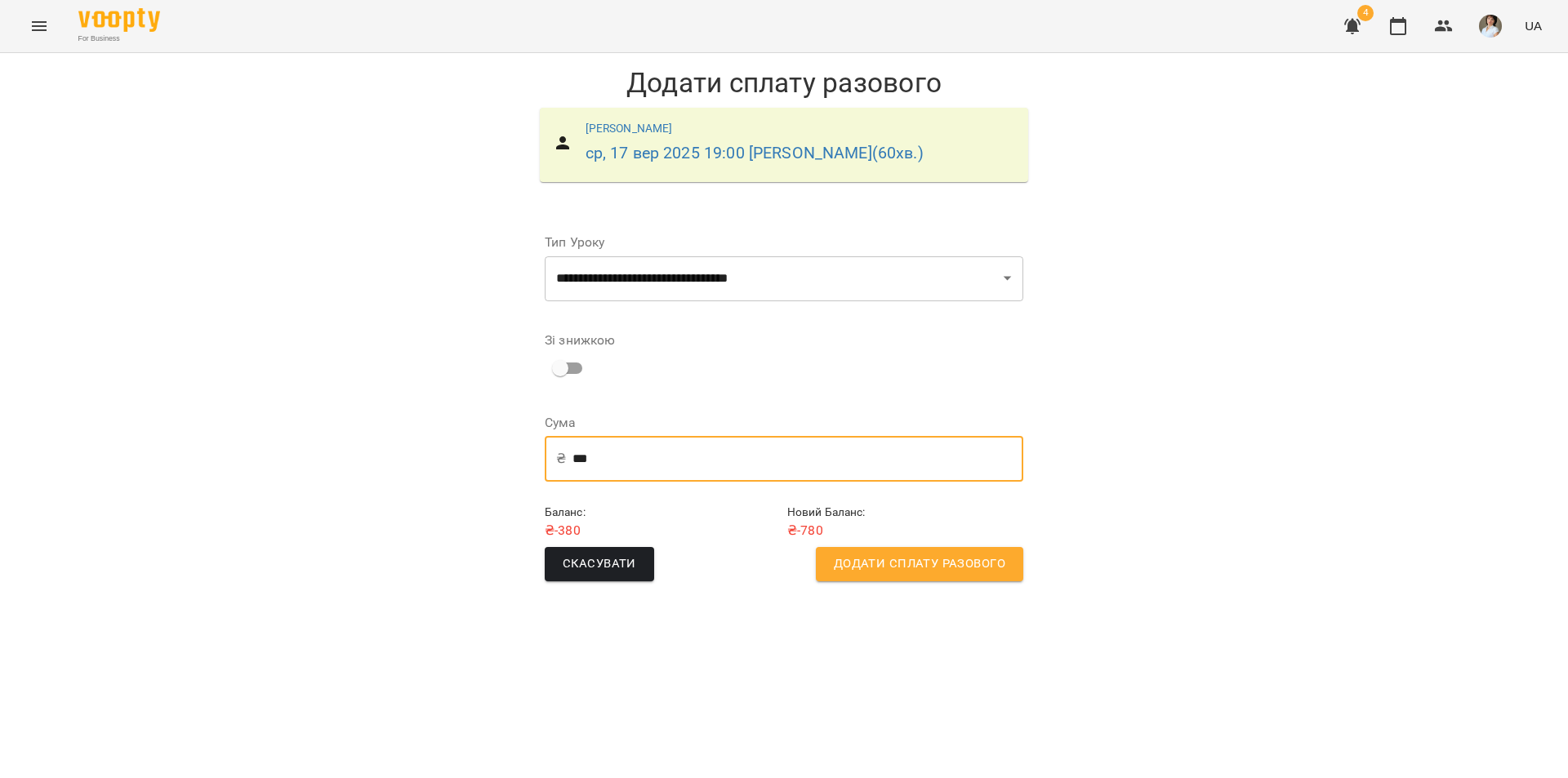
drag, startPoint x: 585, startPoint y: 457, endPoint x: 570, endPoint y: 459, distance: 15.1
click at [572, 459] on input "***" at bounding box center [798, 458] width 451 height 45
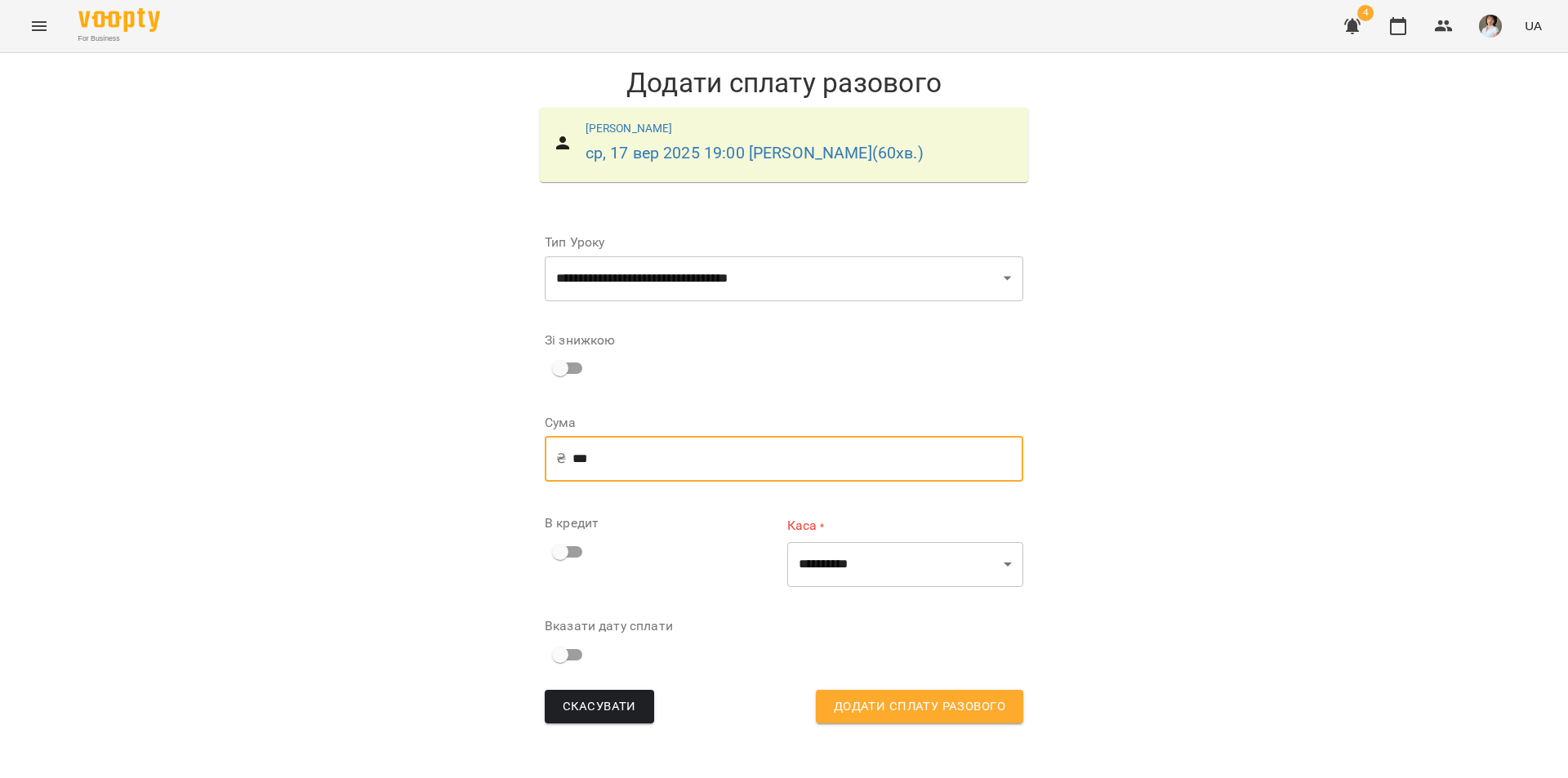
type input "***"
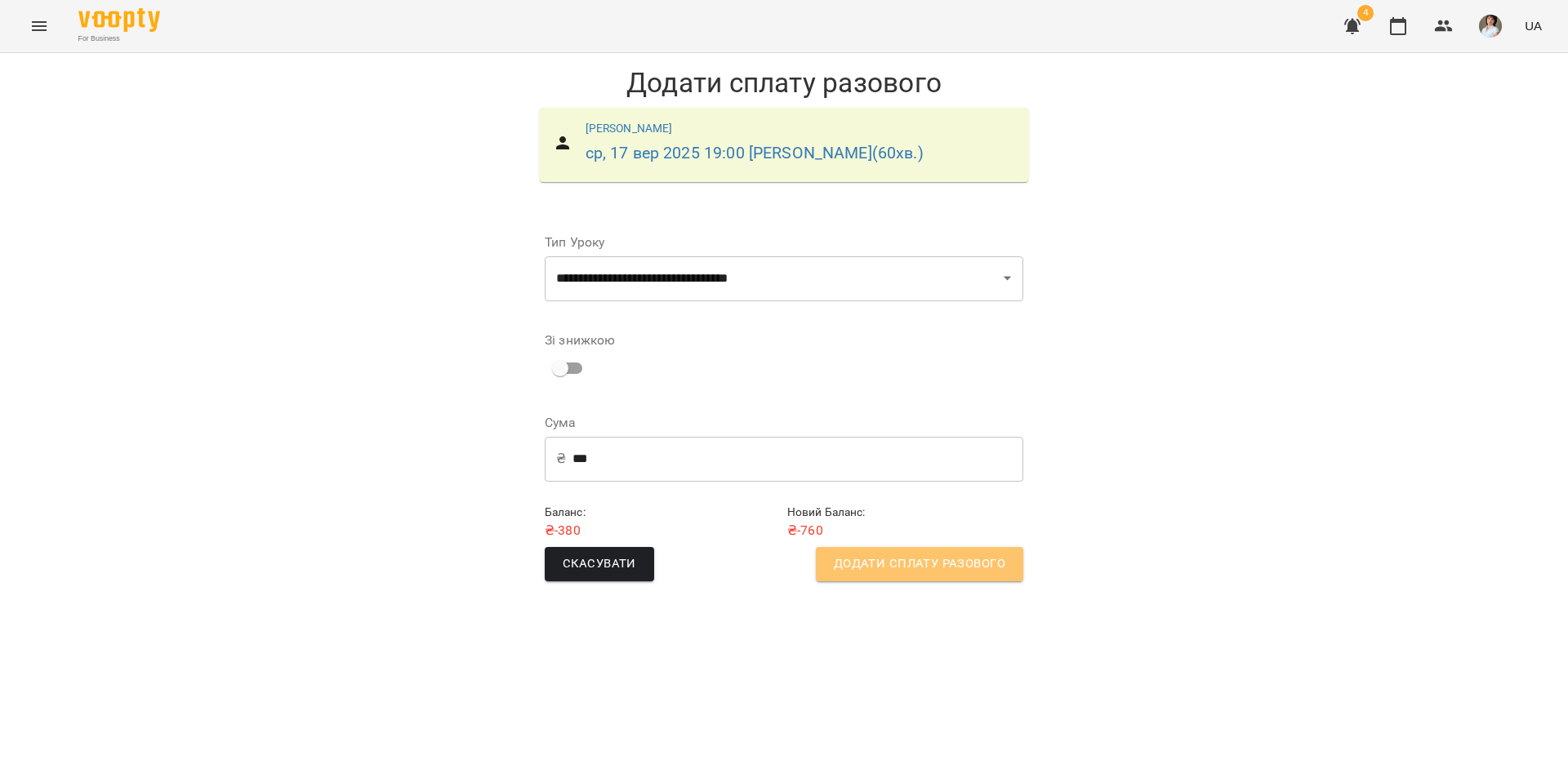
click at [907, 565] on span "Додати сплату разового" at bounding box center [920, 564] width 172 height 21
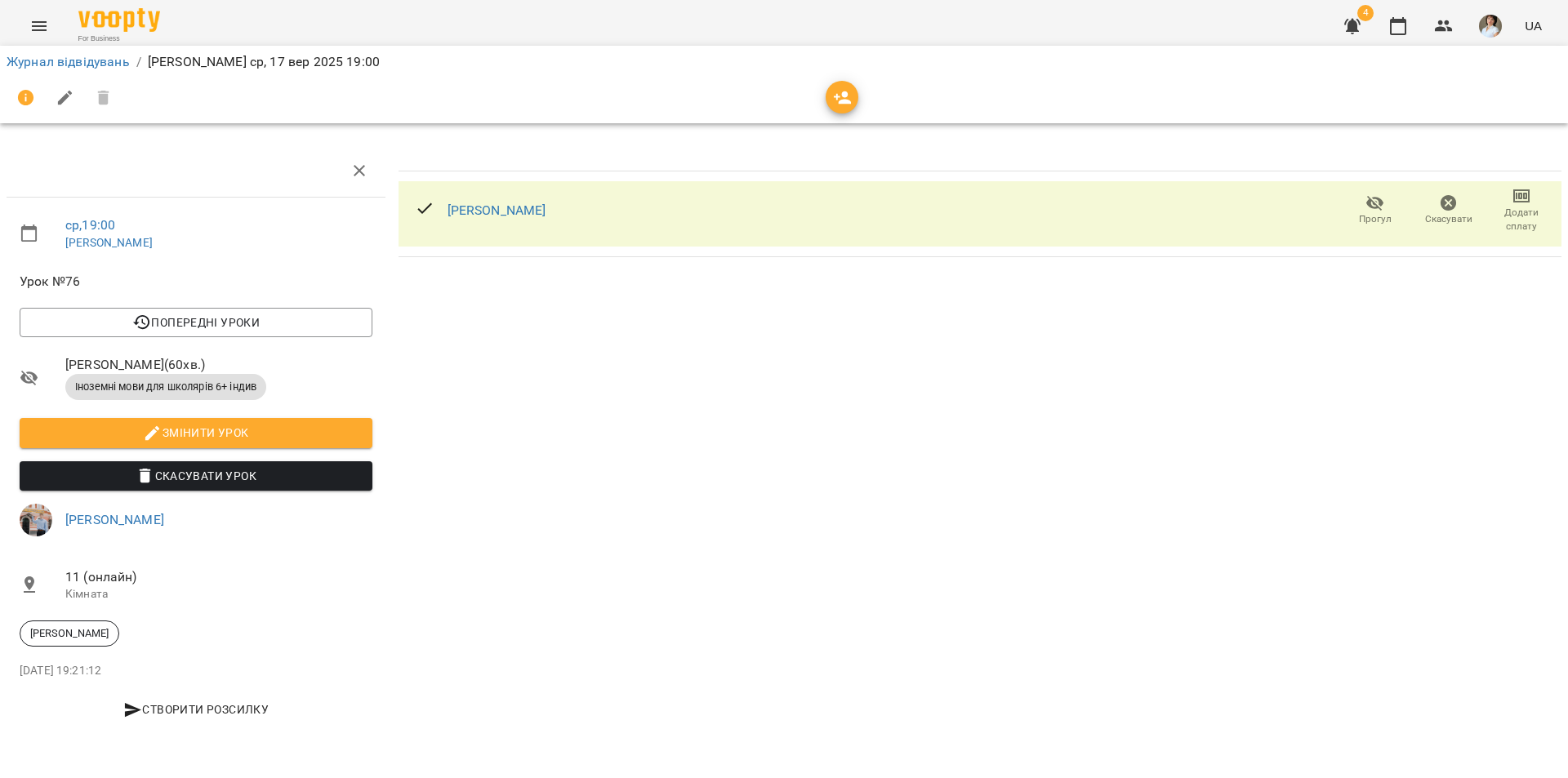
click at [107, 69] on li "Журнал відвідувань" at bounding box center [68, 62] width 123 height 20
click at [104, 63] on link "Журнал відвідувань" at bounding box center [68, 61] width 123 height 16
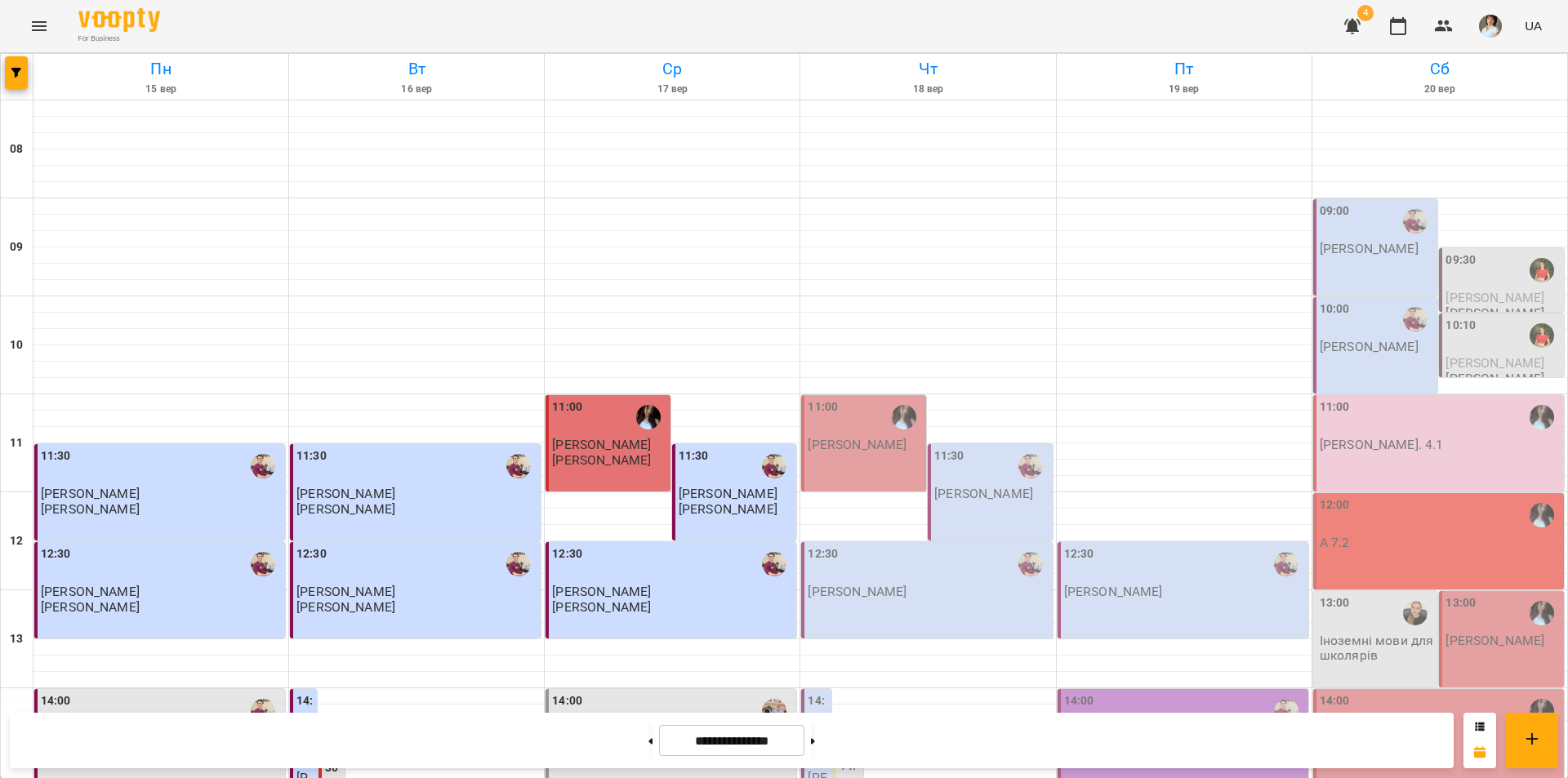
scroll to position [670, 0]
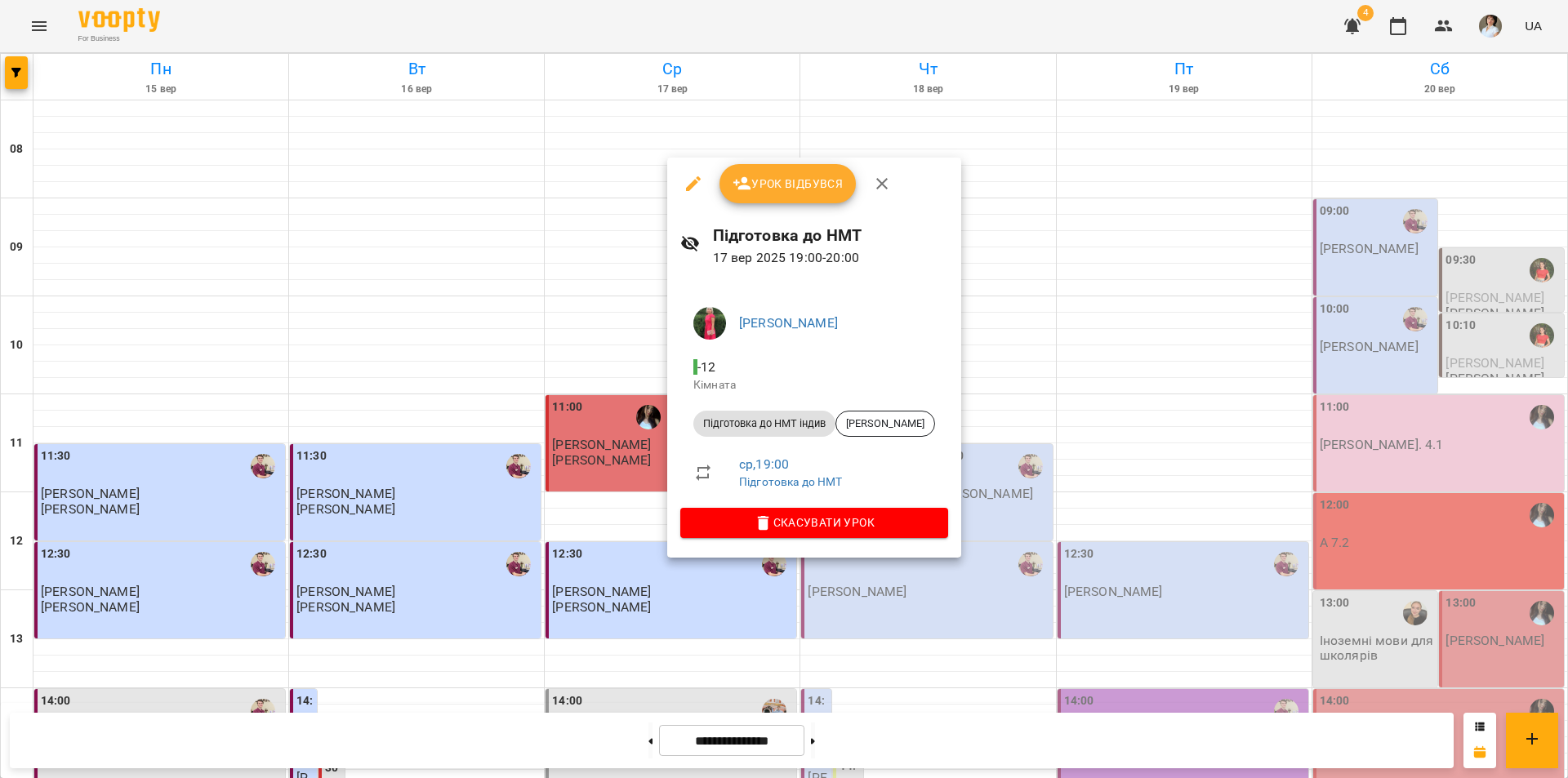
click at [784, 185] on span "Урок відбувся" at bounding box center [788, 184] width 111 height 20
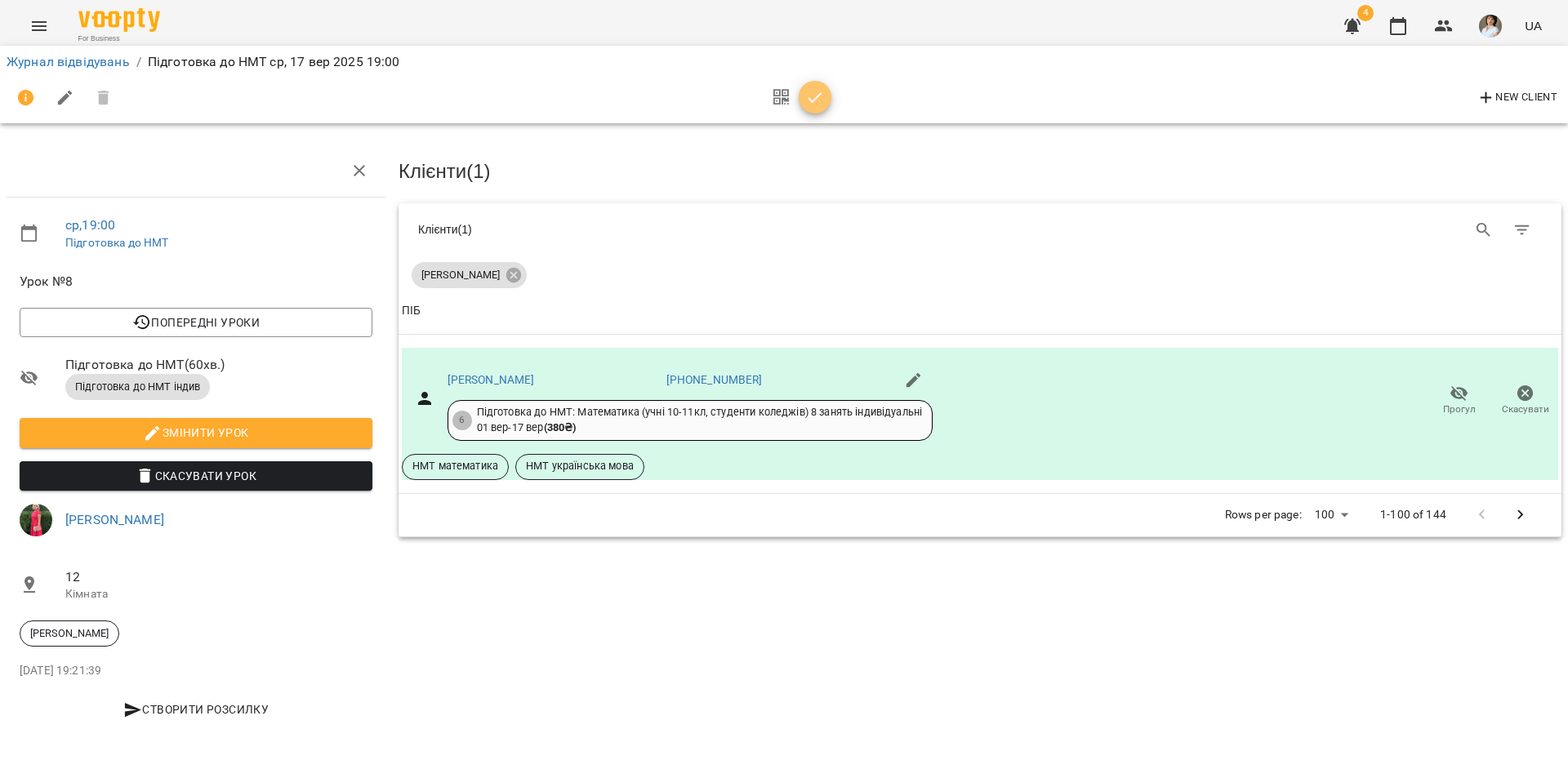
click at [814, 105] on icon "button" at bounding box center [815, 98] width 20 height 20
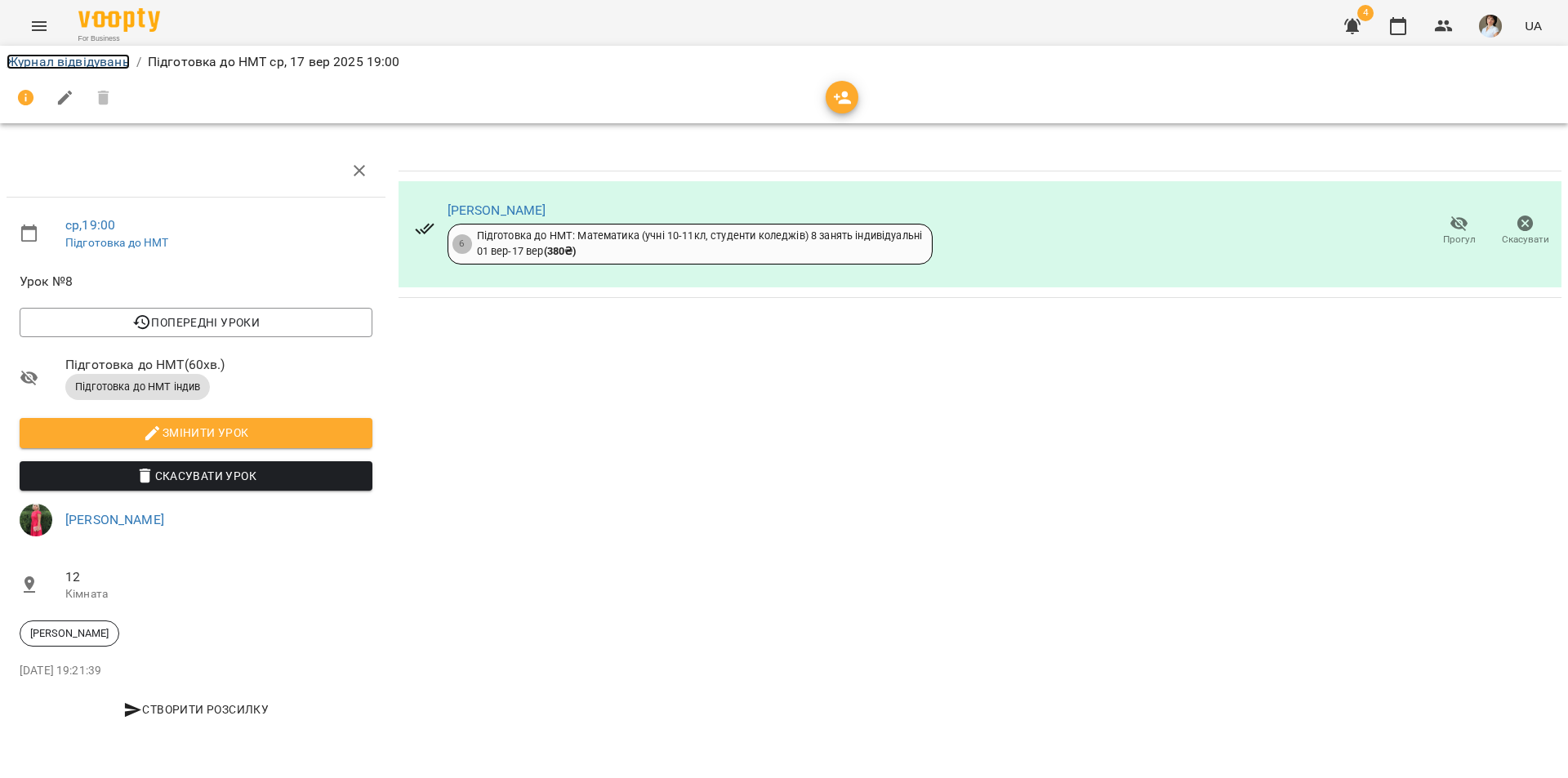
click at [34, 64] on link "Журнал відвідувань" at bounding box center [68, 61] width 123 height 16
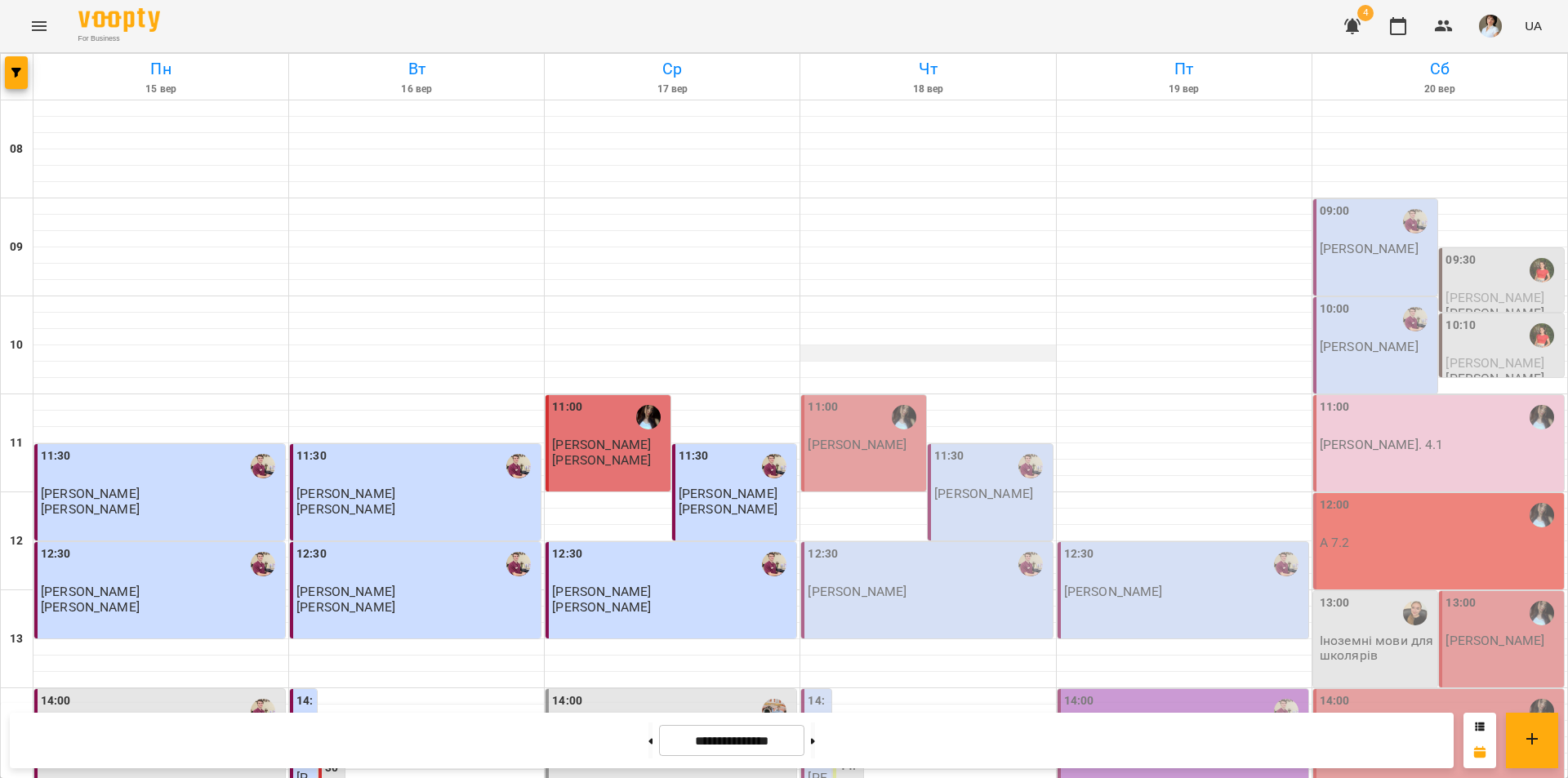
scroll to position [670, 0]
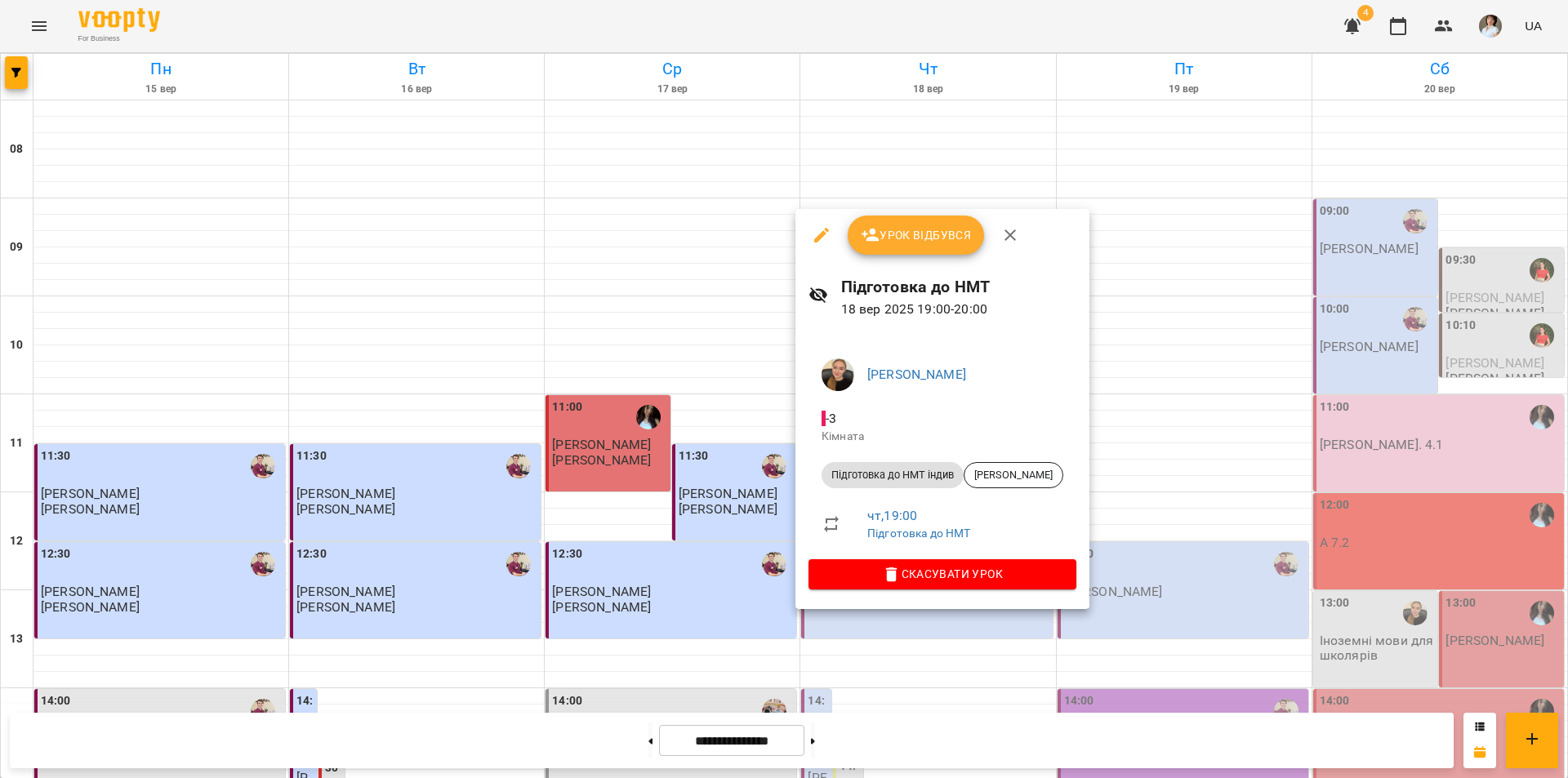
click at [1005, 736] on div at bounding box center [784, 389] width 1568 height 778
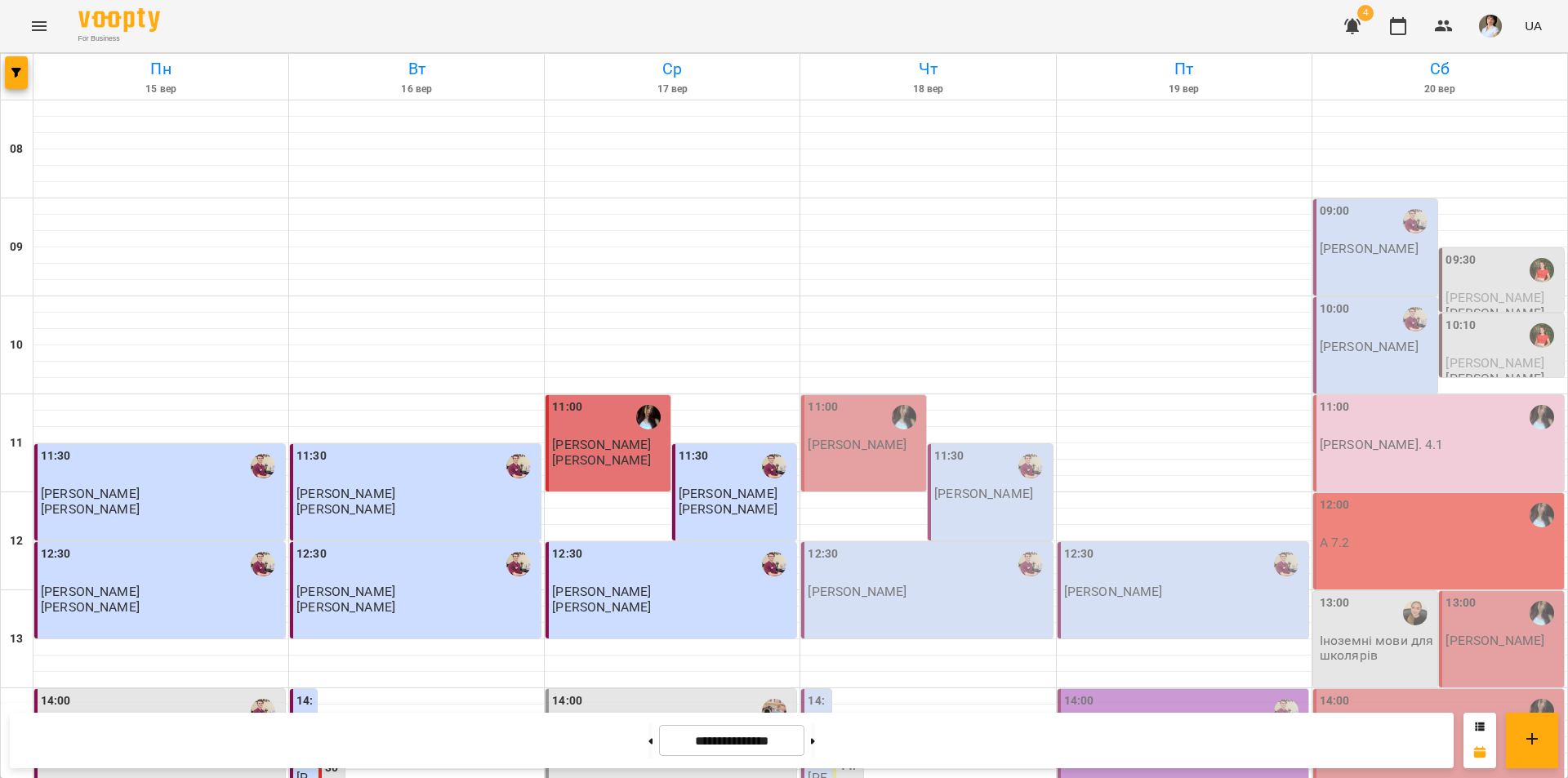
scroll to position [490, 0]
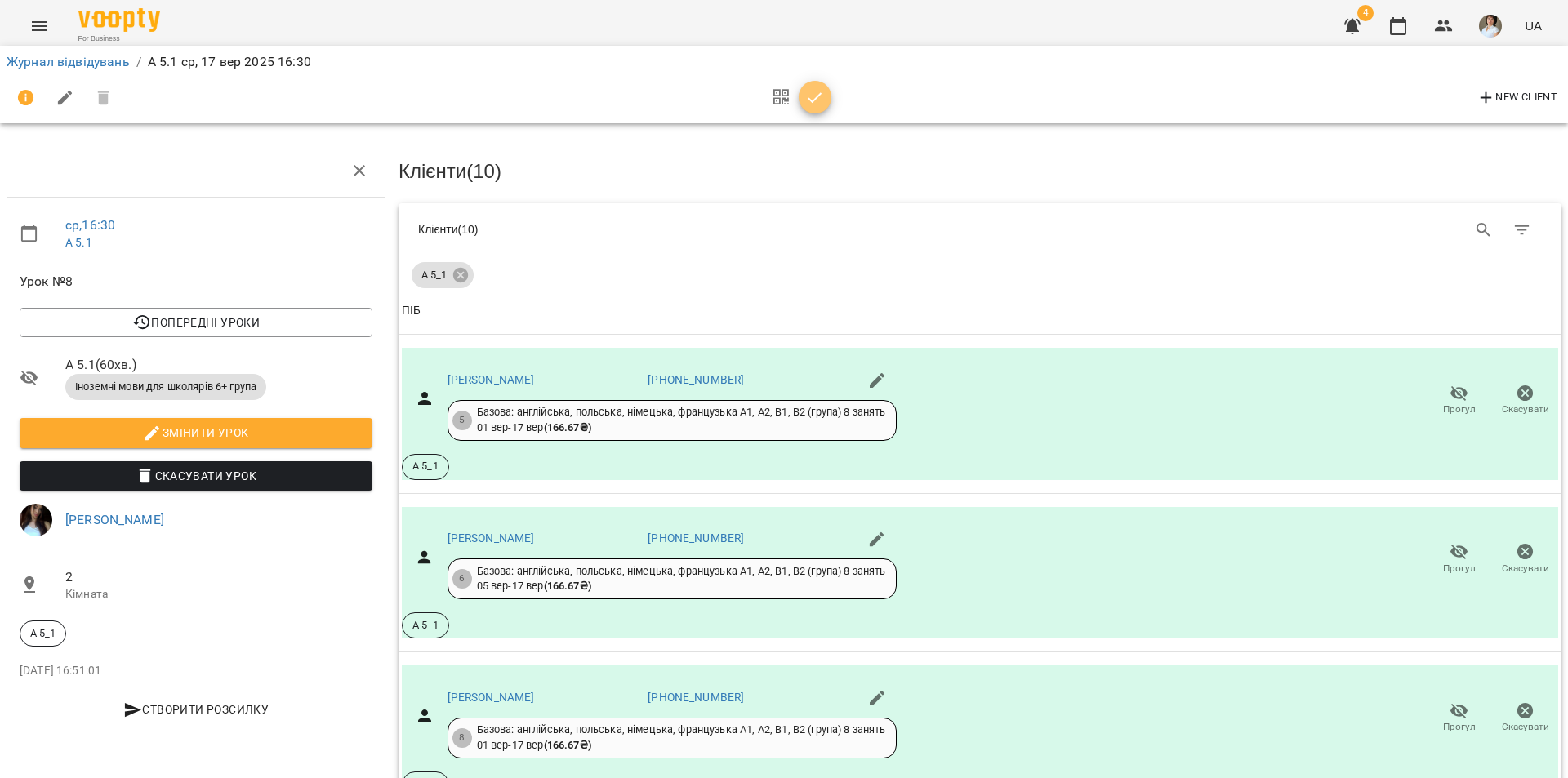
click at [816, 97] on icon "button" at bounding box center [815, 97] width 14 height 11
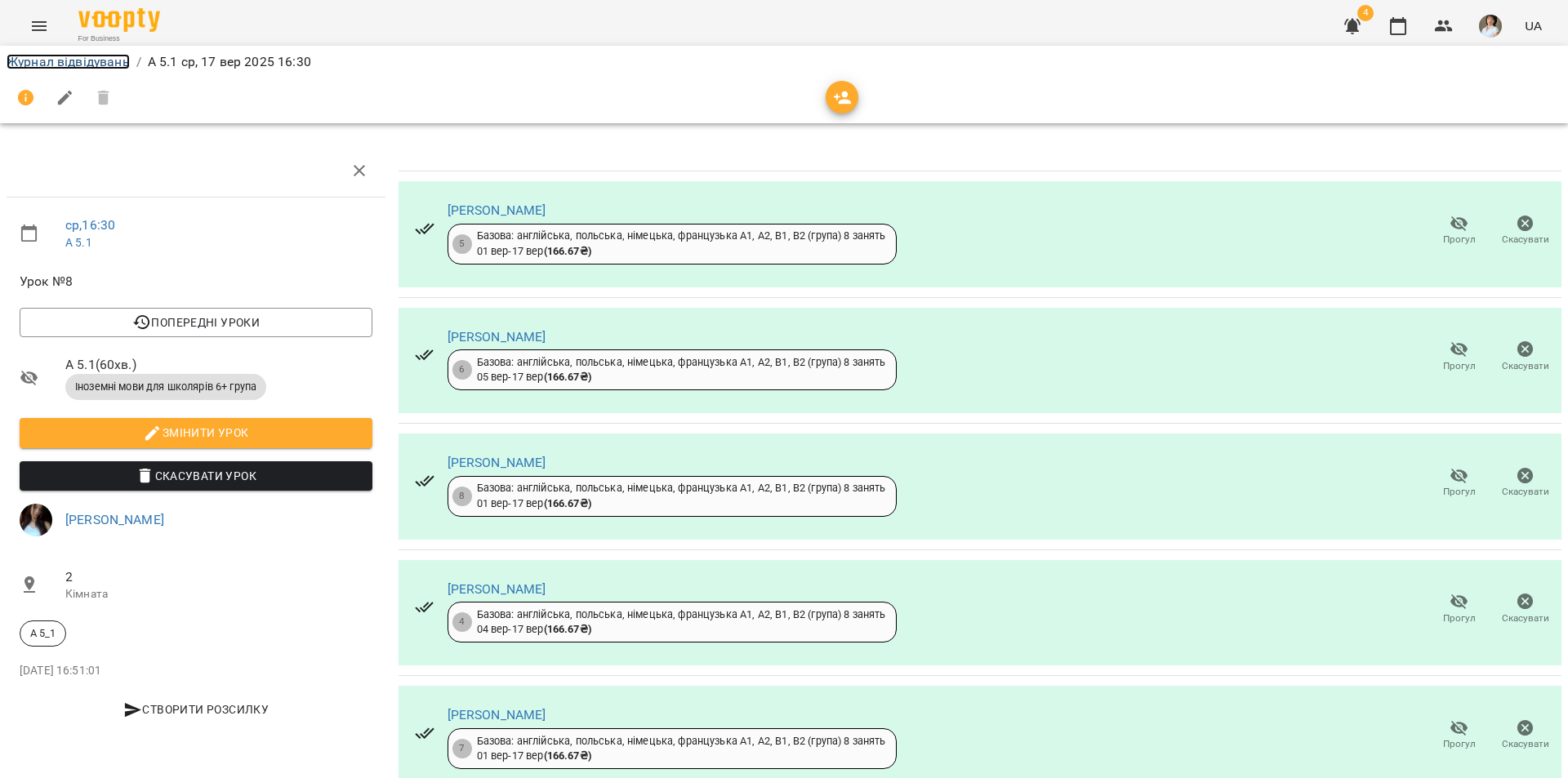
click at [63, 59] on link "Журнал відвідувань" at bounding box center [68, 61] width 123 height 16
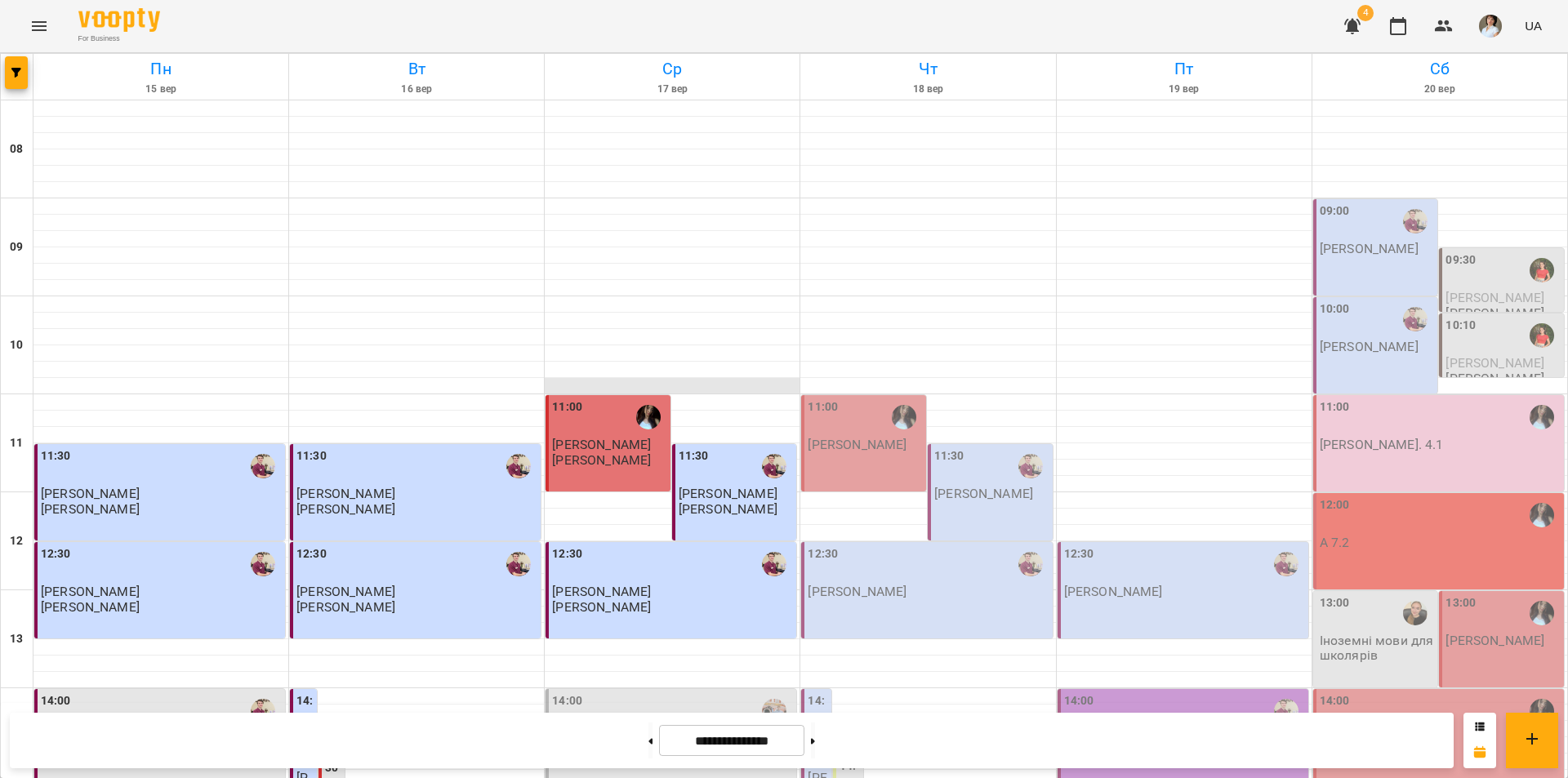
scroll to position [588, 0]
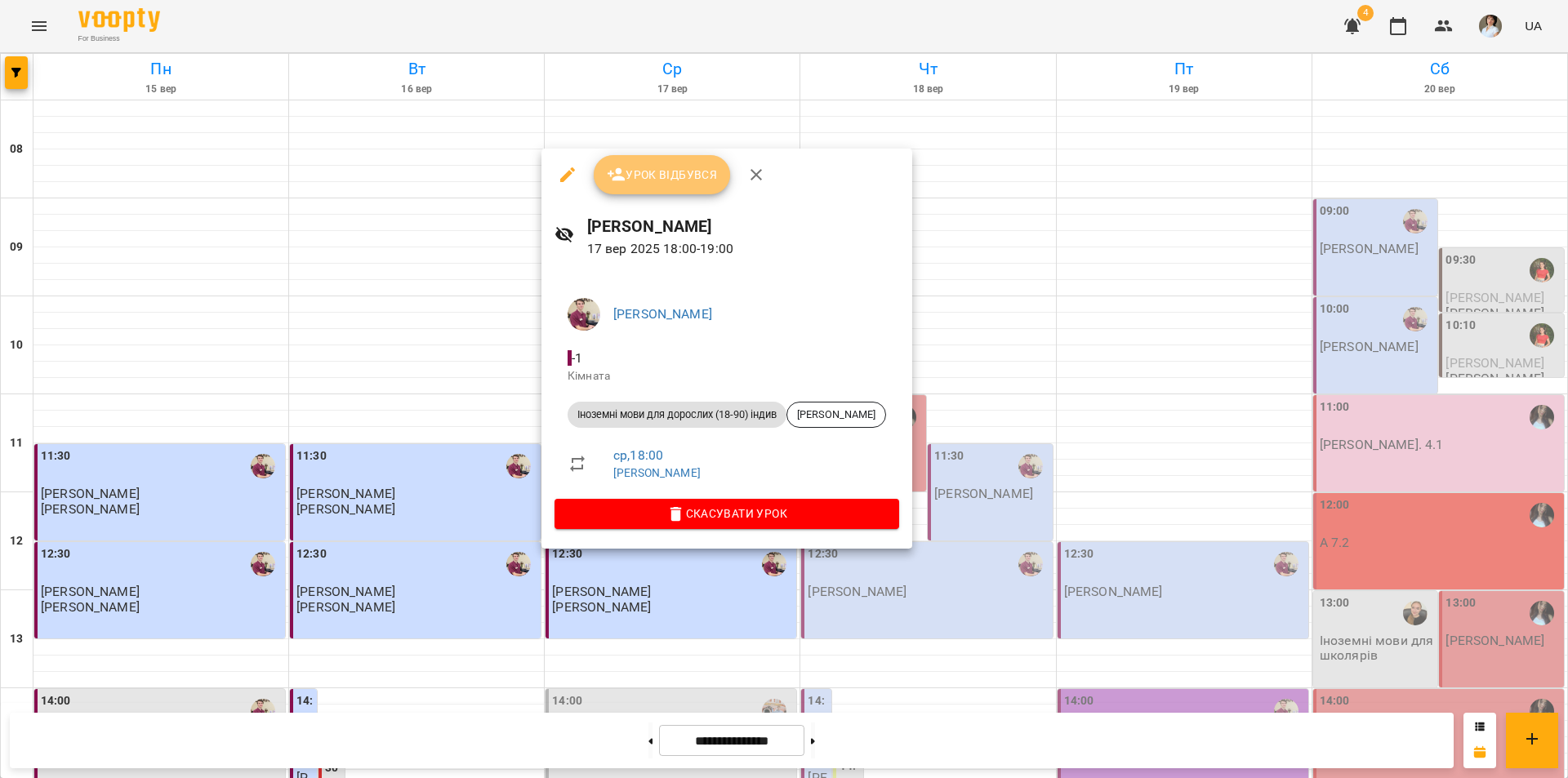
click at [662, 178] on span "Урок відбувся" at bounding box center [662, 175] width 111 height 20
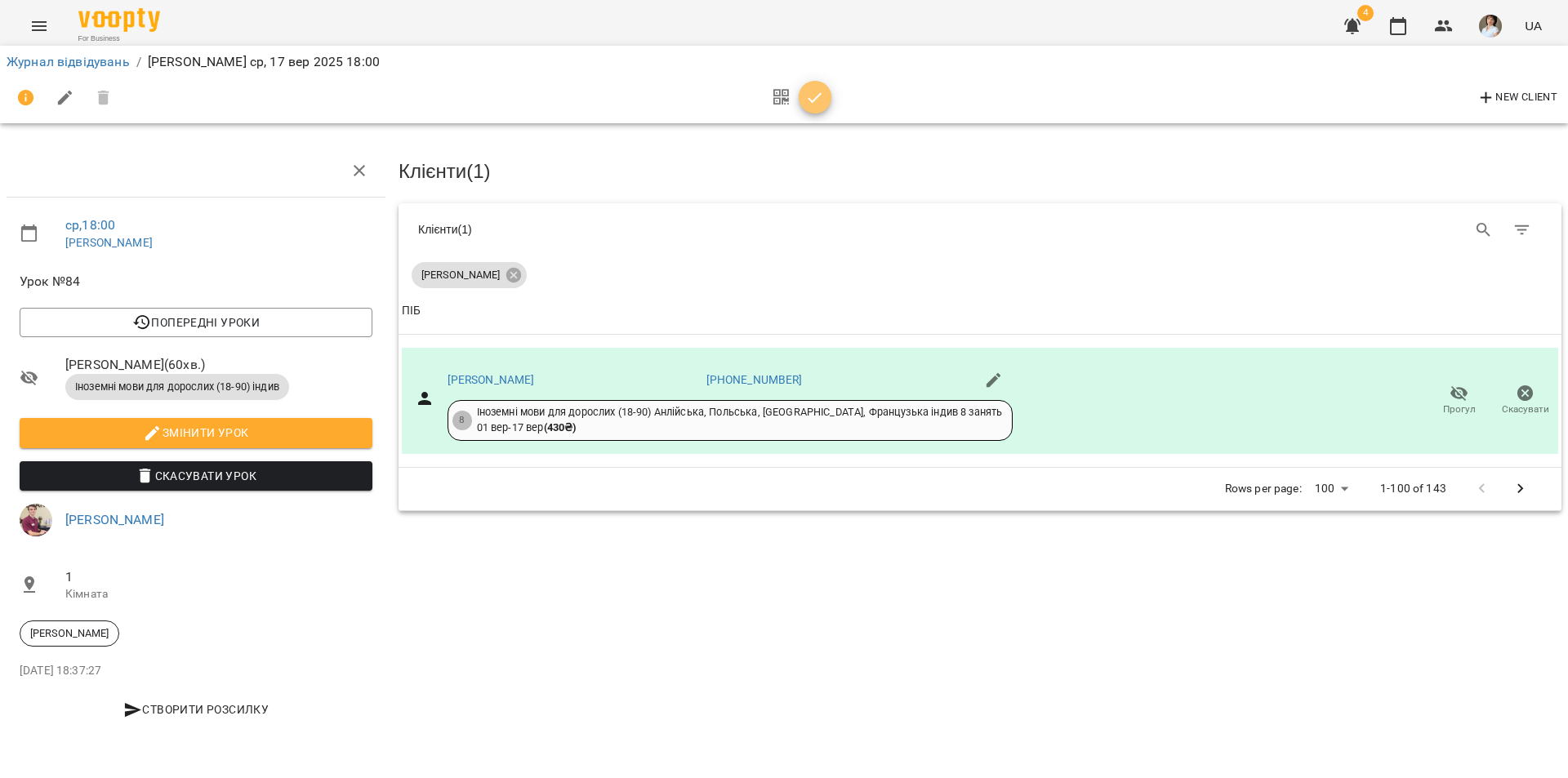
click at [808, 93] on icon "button" at bounding box center [815, 98] width 20 height 20
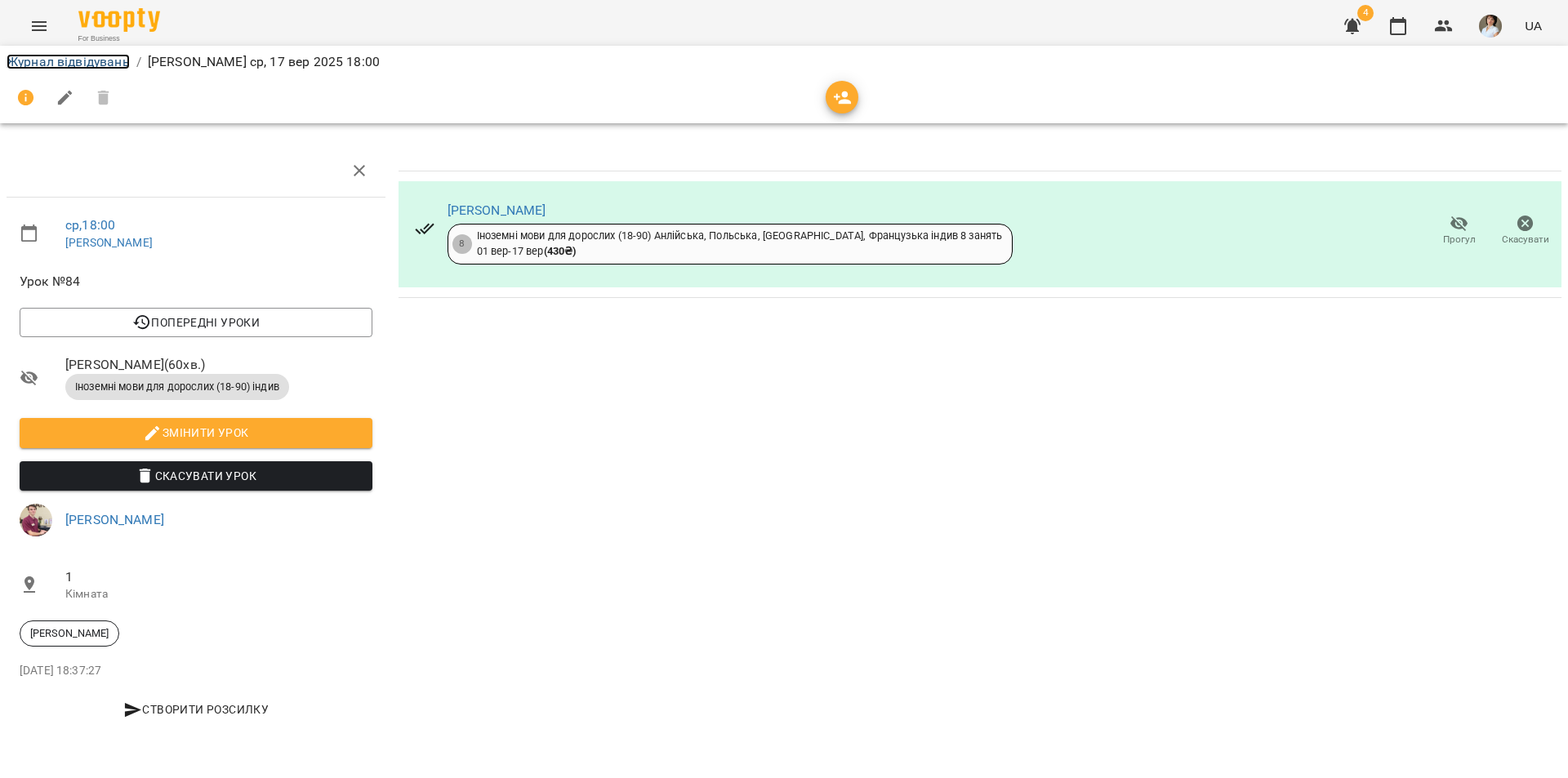
click at [35, 60] on link "Журнал відвідувань" at bounding box center [68, 61] width 123 height 16
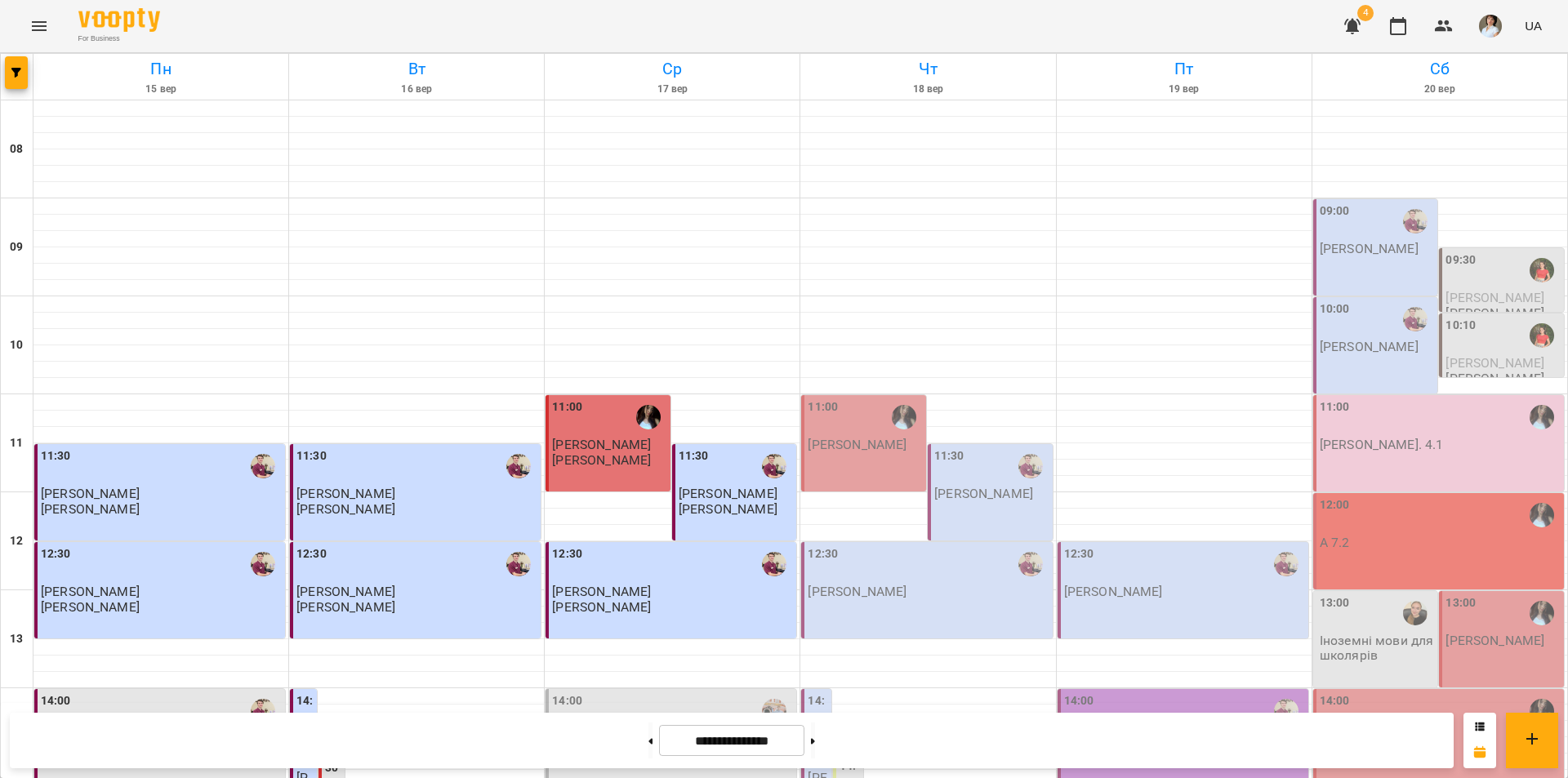
scroll to position [653, 0]
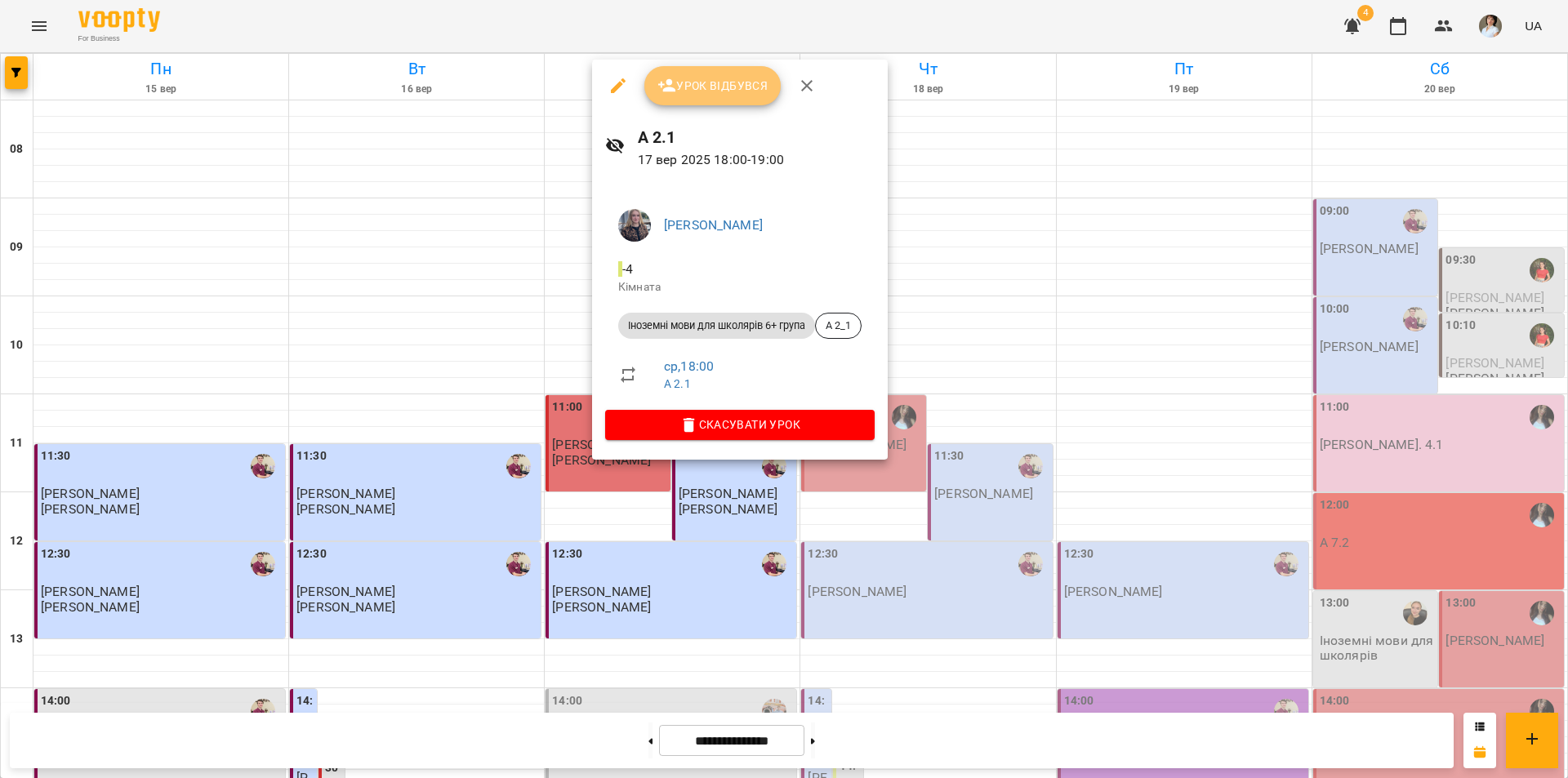
click at [731, 89] on span "Урок відбувся" at bounding box center [713, 86] width 111 height 20
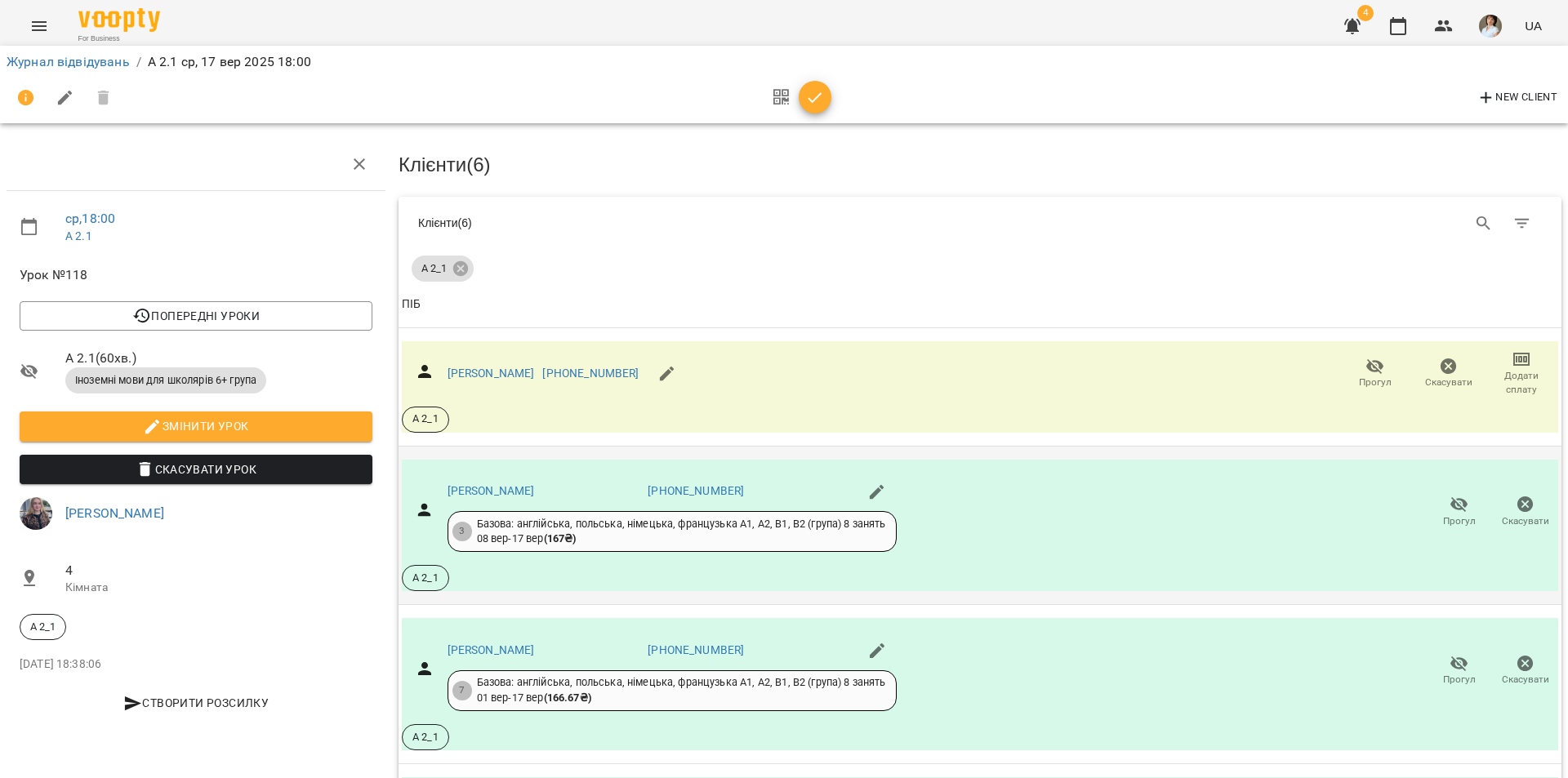
scroll to position [413, 0]
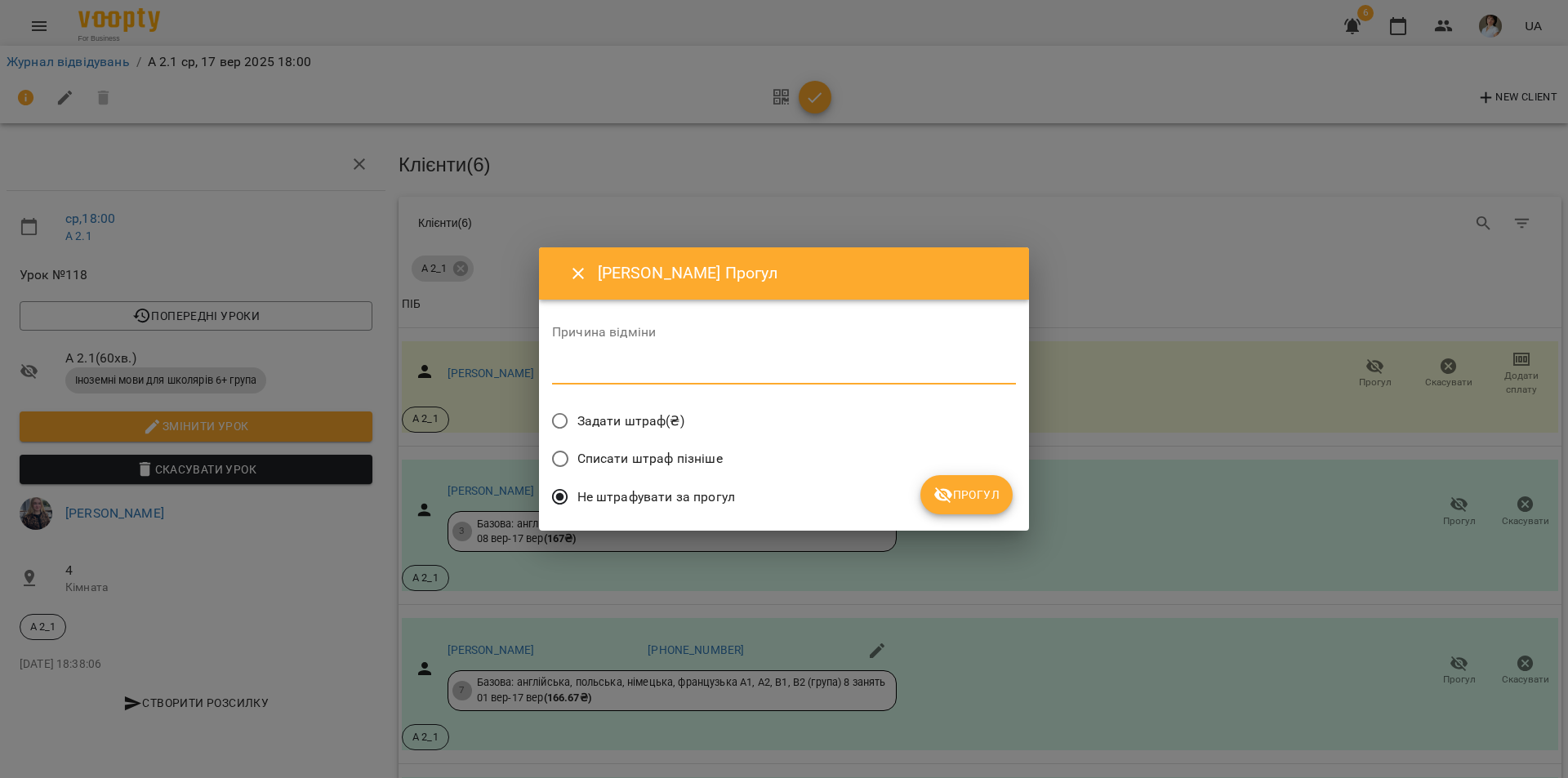
click at [595, 372] on textarea at bounding box center [784, 371] width 464 height 16
type textarea "***"
click at [945, 498] on icon "submit" at bounding box center [943, 495] width 20 height 20
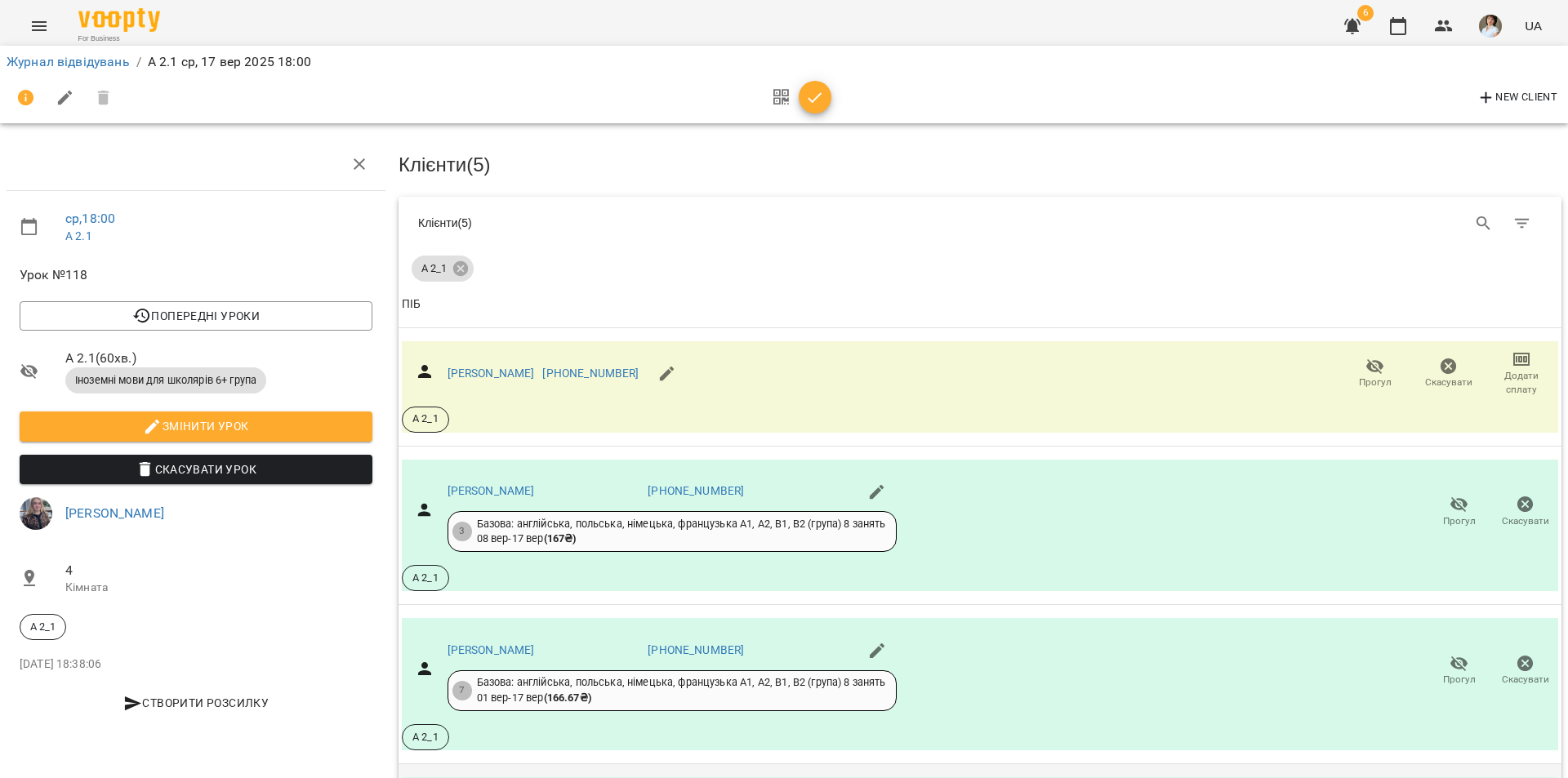
scroll to position [168, 0]
click at [1449, 654] on icon "button" at bounding box center [1459, 664] width 20 height 20
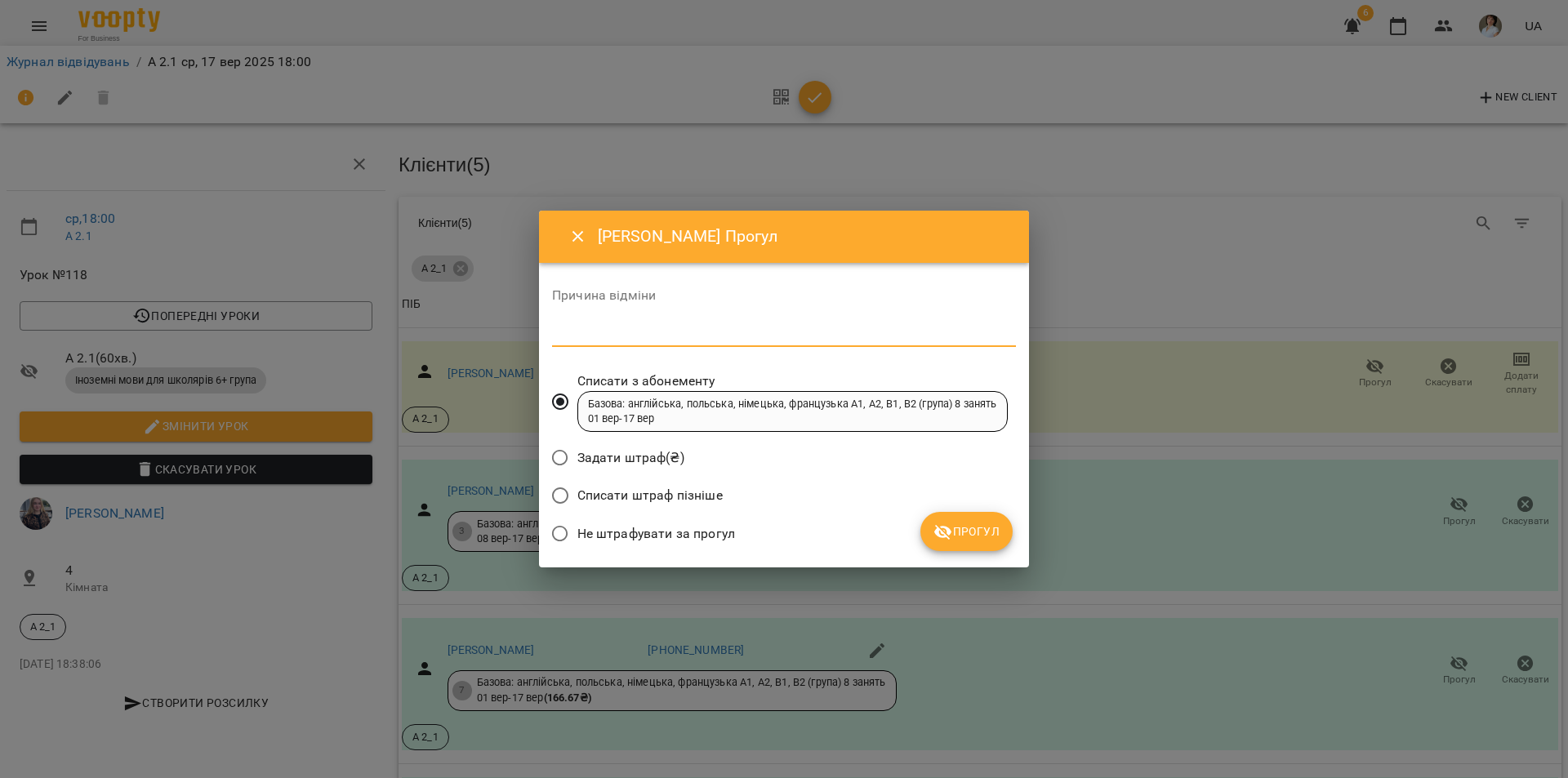
click at [641, 333] on textarea at bounding box center [784, 334] width 464 height 16
type textarea "***"
click at [948, 534] on icon "submit" at bounding box center [943, 533] width 18 height 16
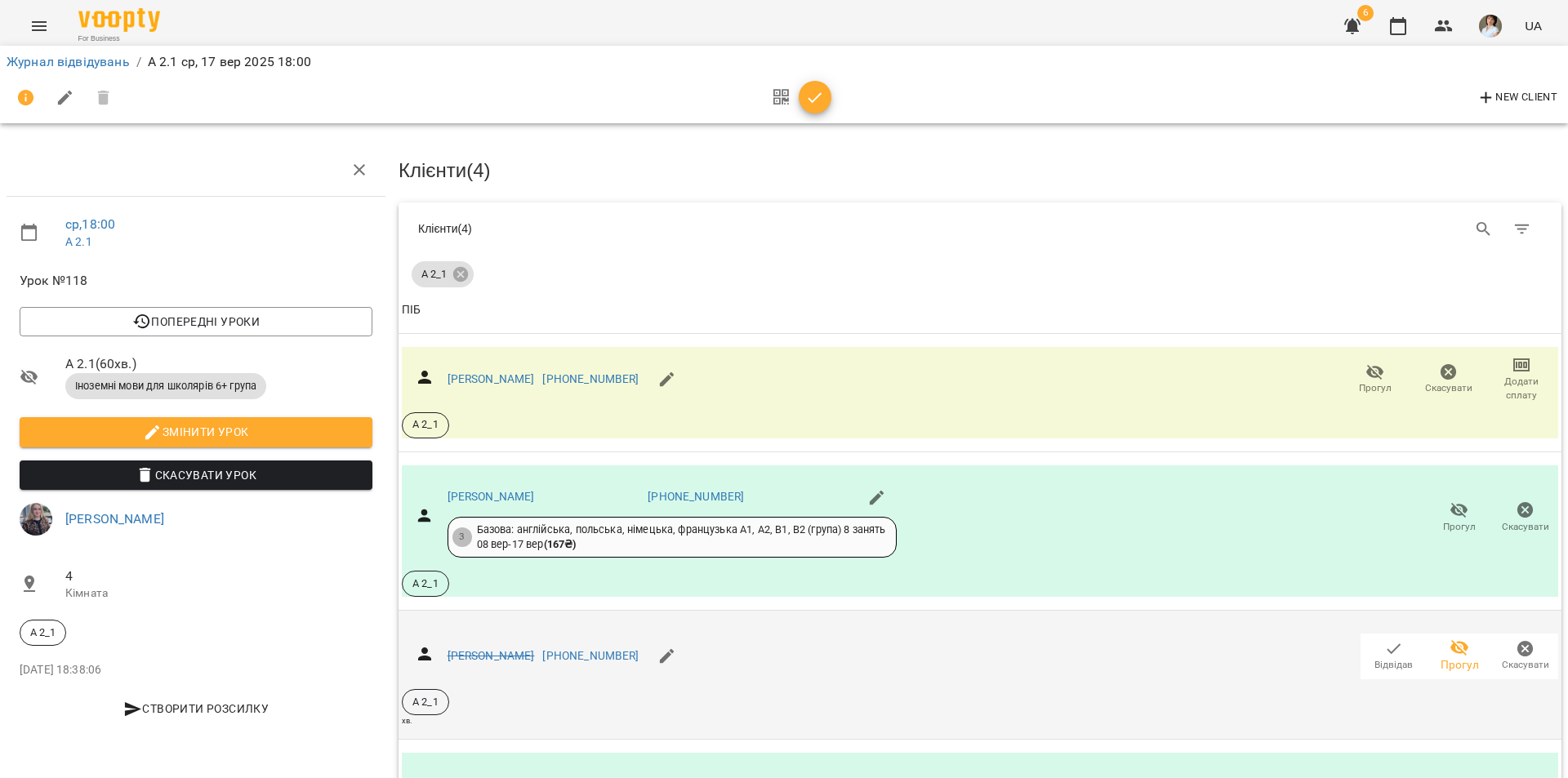
scroll to position [0, 0]
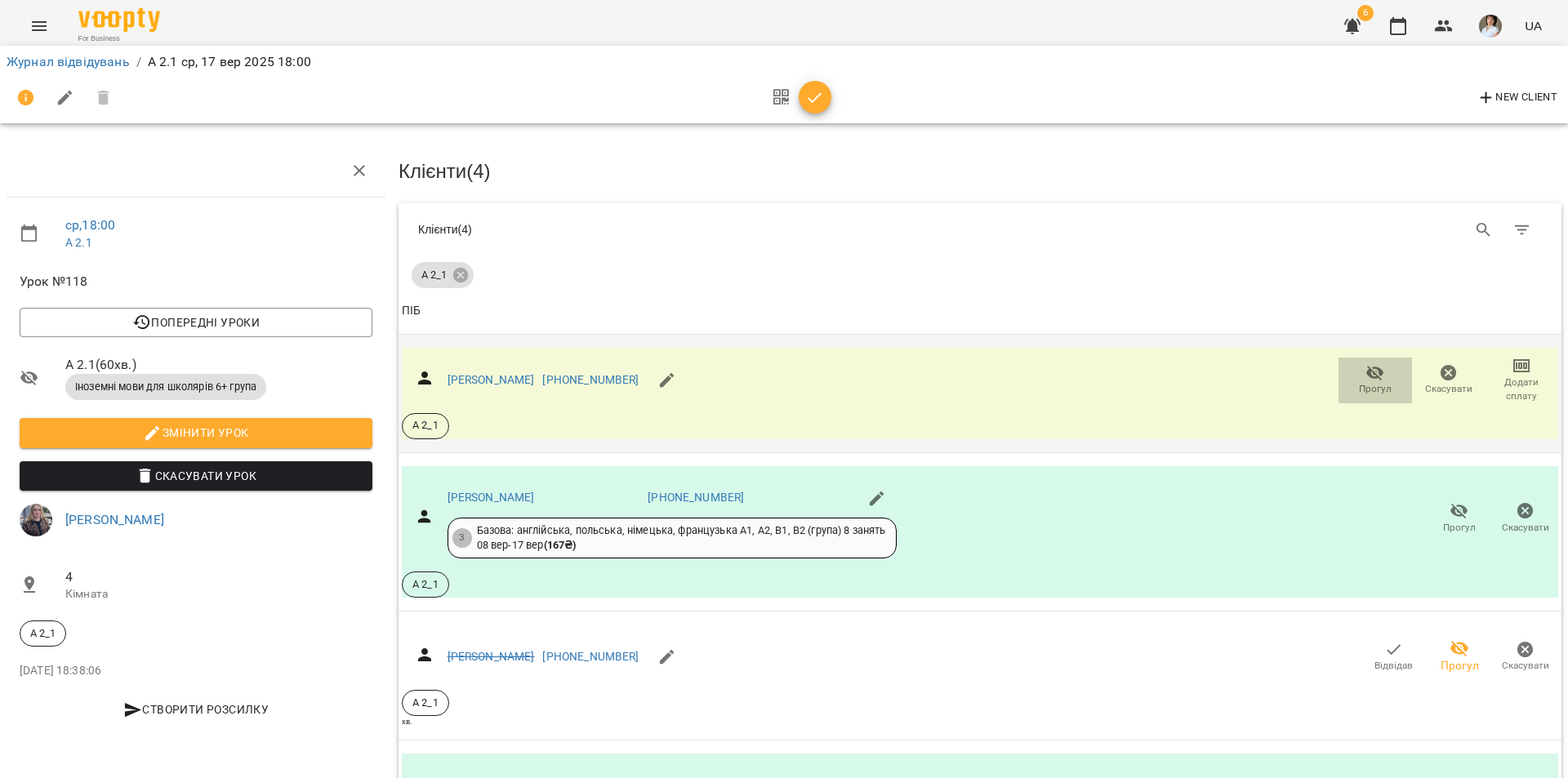
click at [1366, 373] on icon "button" at bounding box center [1375, 372] width 18 height 16
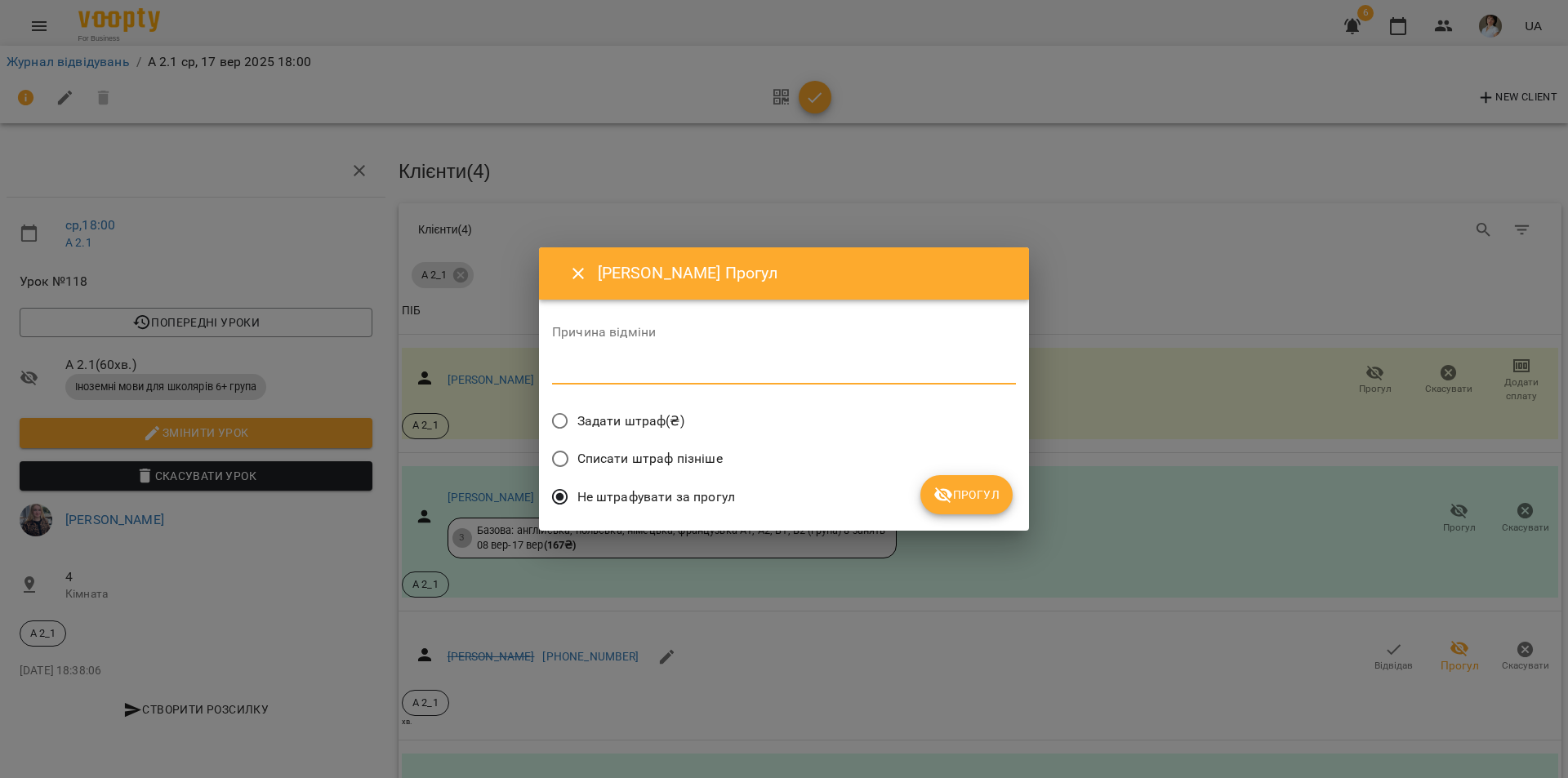
click at [573, 373] on textarea at bounding box center [784, 371] width 464 height 16
type textarea "*"
click at [955, 500] on span "Прогул" at bounding box center [966, 495] width 66 height 20
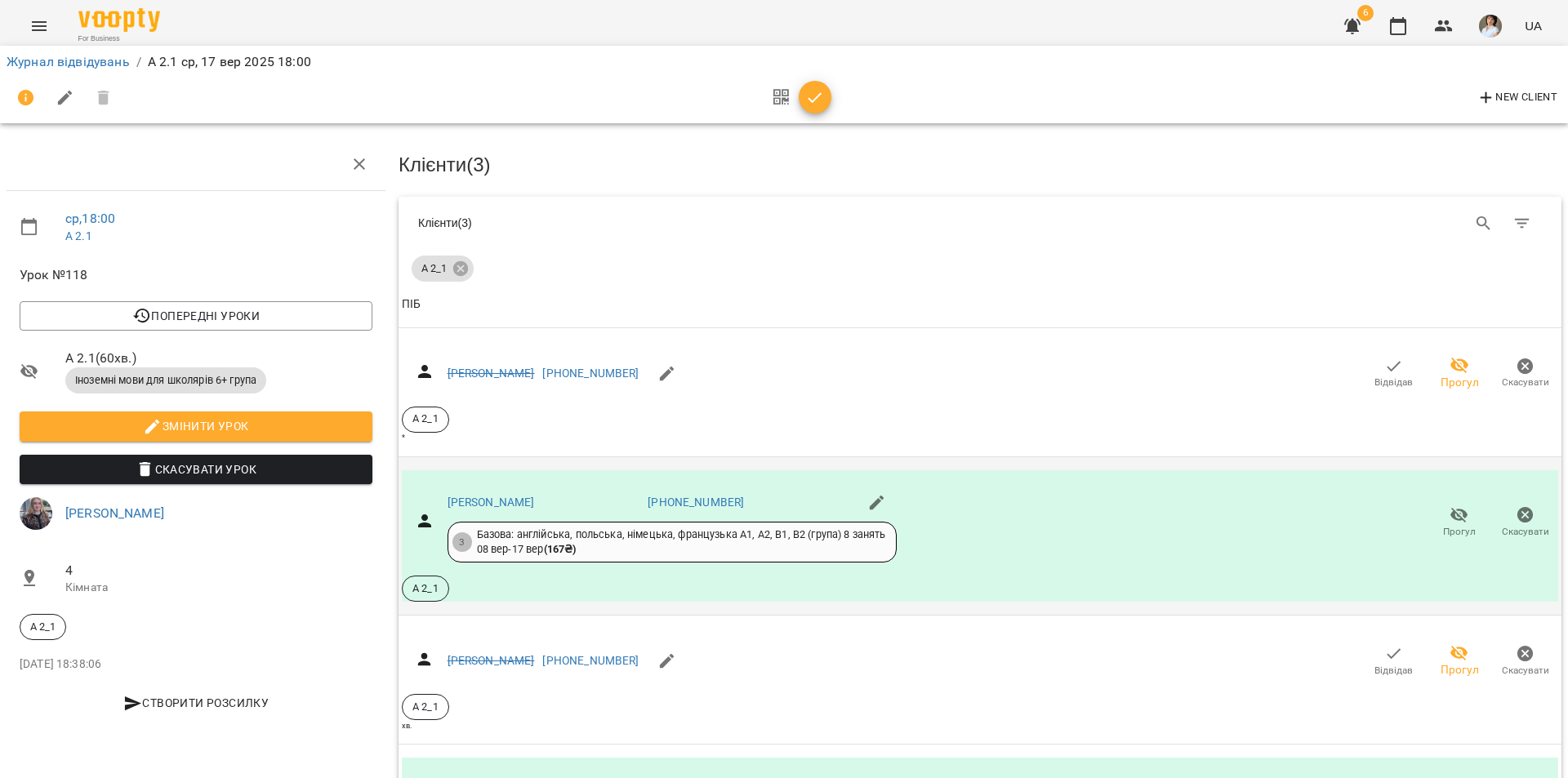
scroll to position [78, 0]
click at [814, 102] on icon "button" at bounding box center [815, 98] width 20 height 20
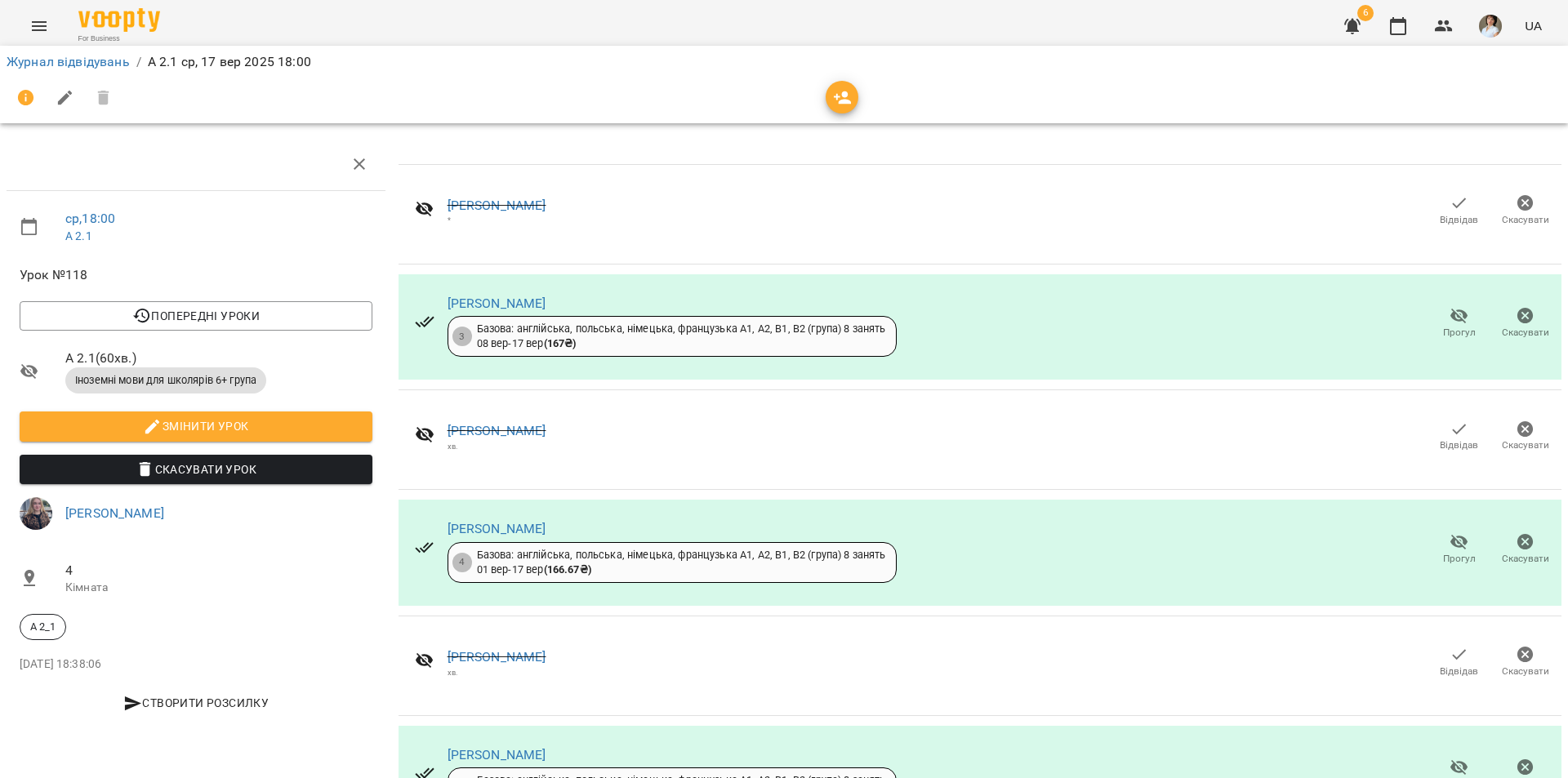
scroll to position [0, 0]
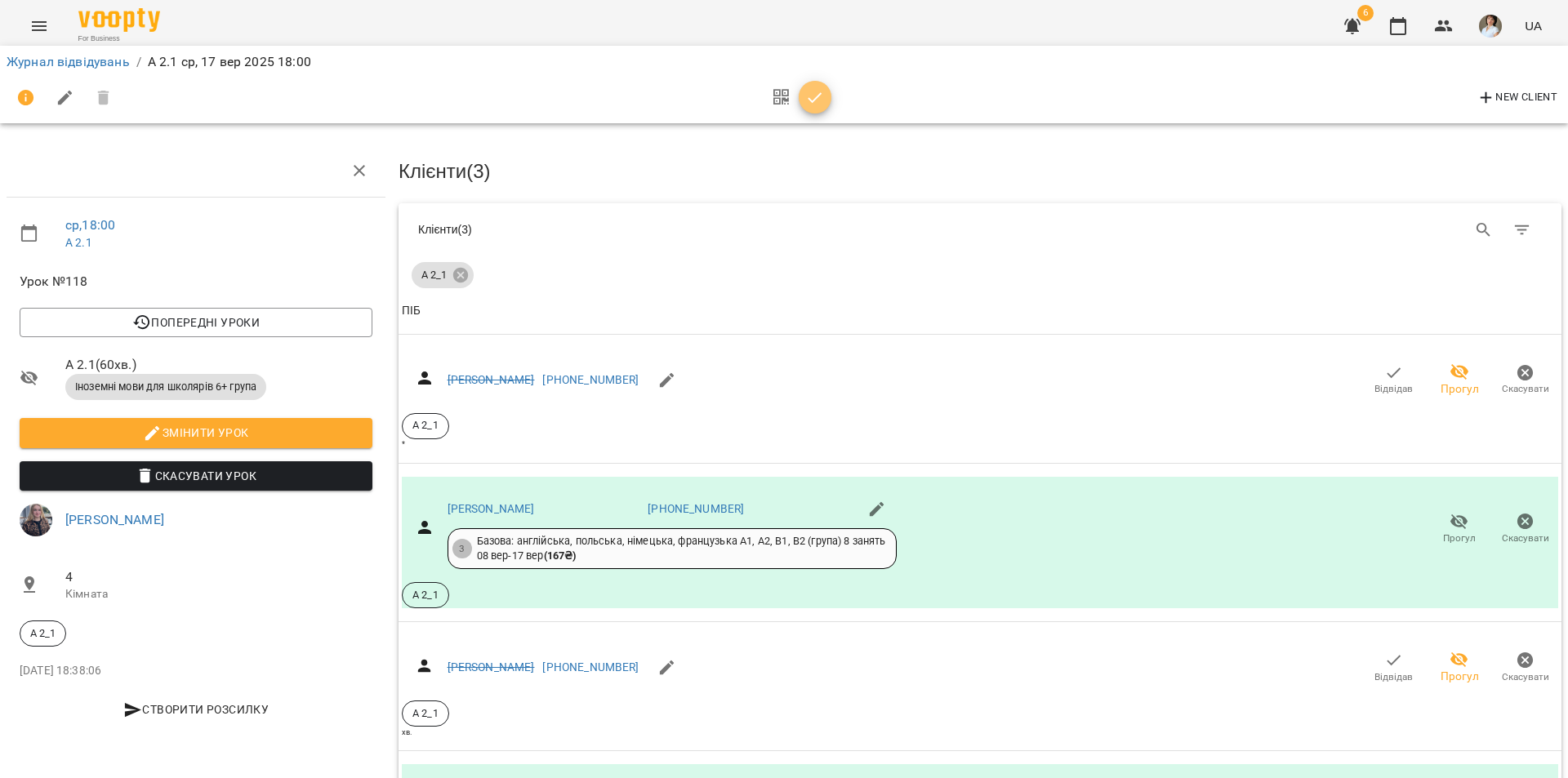
click at [819, 106] on icon "button" at bounding box center [815, 98] width 20 height 20
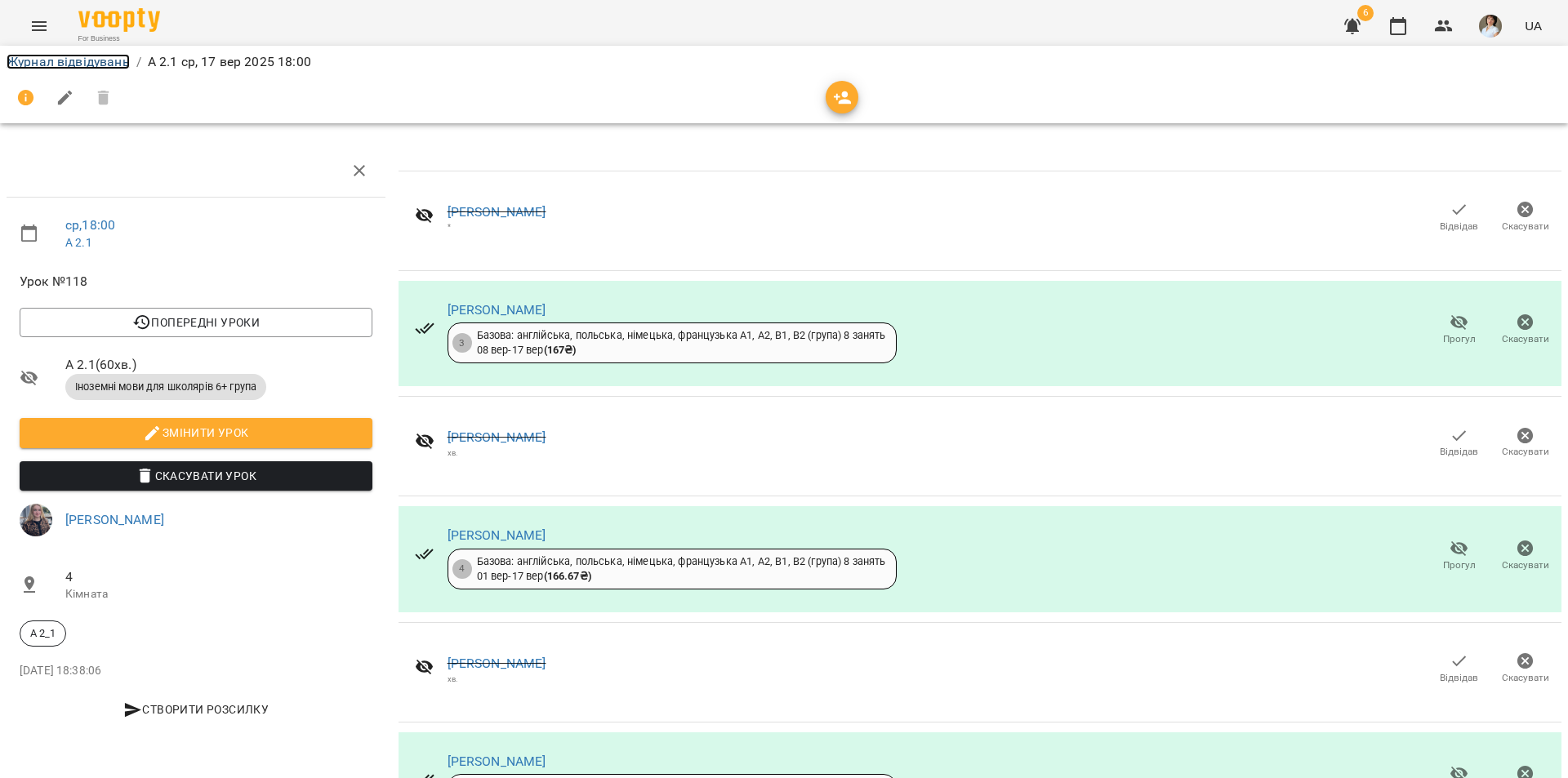
click at [94, 59] on link "Журнал відвідувань" at bounding box center [68, 61] width 123 height 16
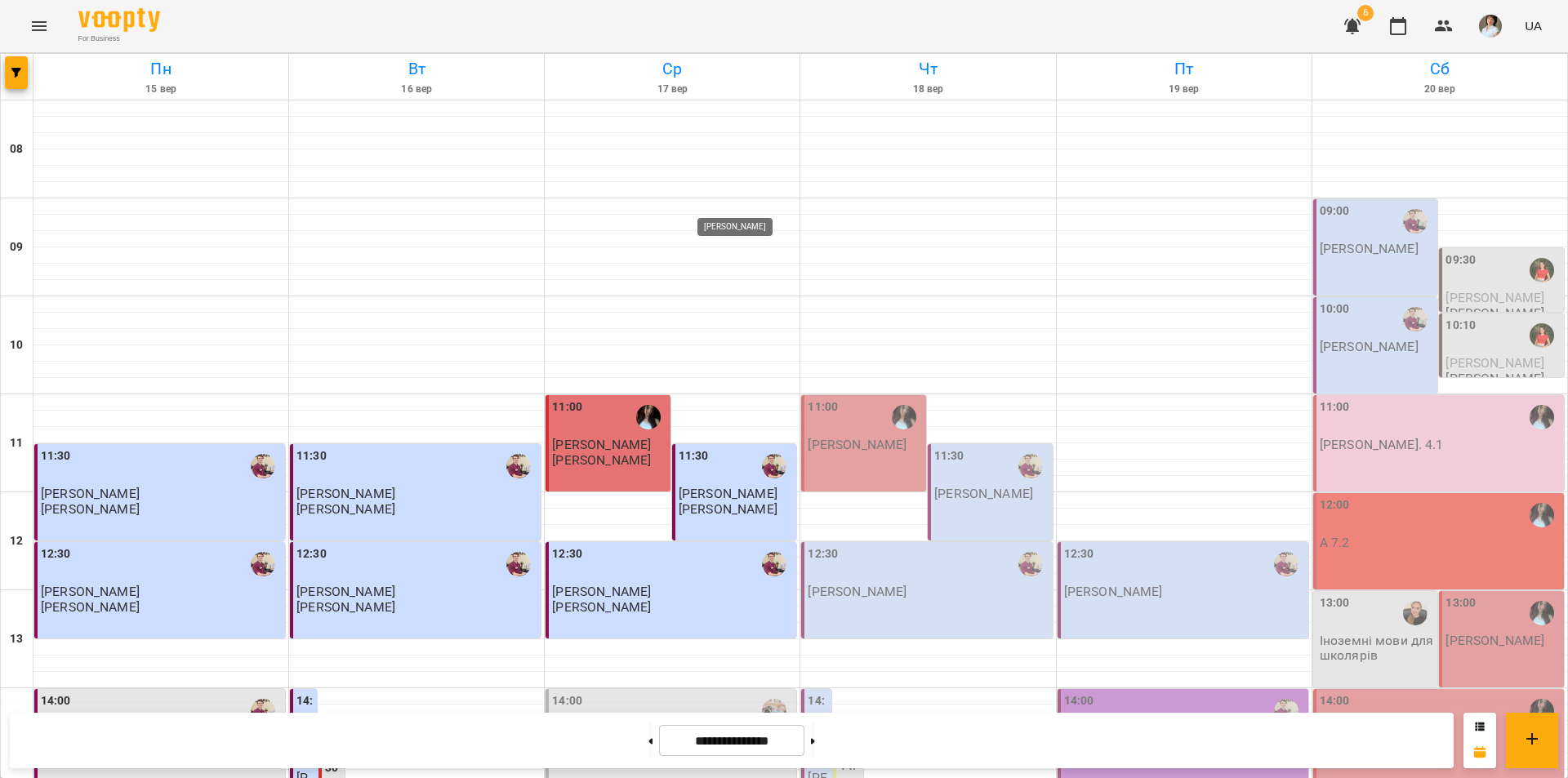
scroll to position [670, 0]
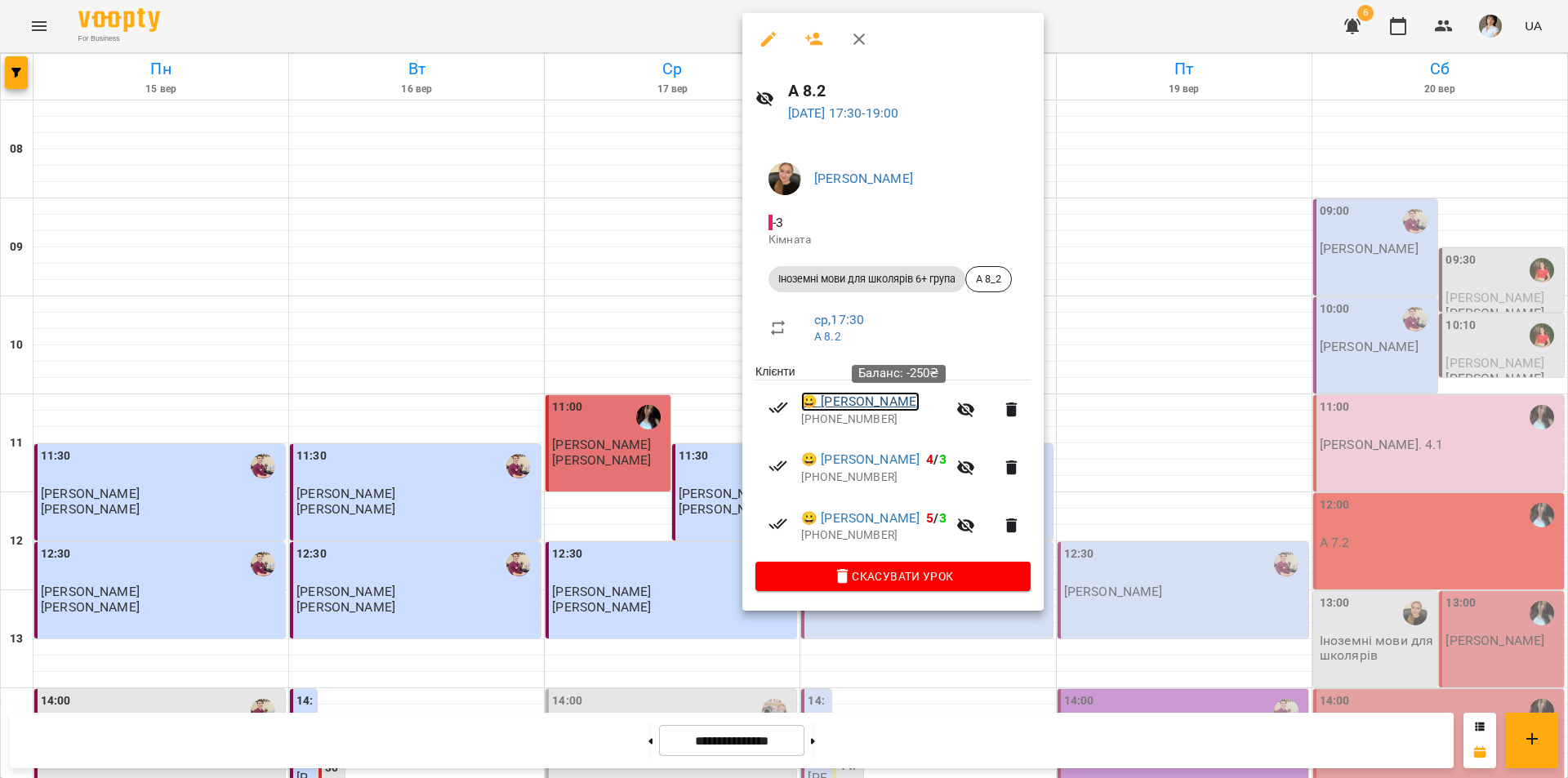
click at [842, 406] on link "😀 [PERSON_NAME]" at bounding box center [860, 402] width 118 height 20
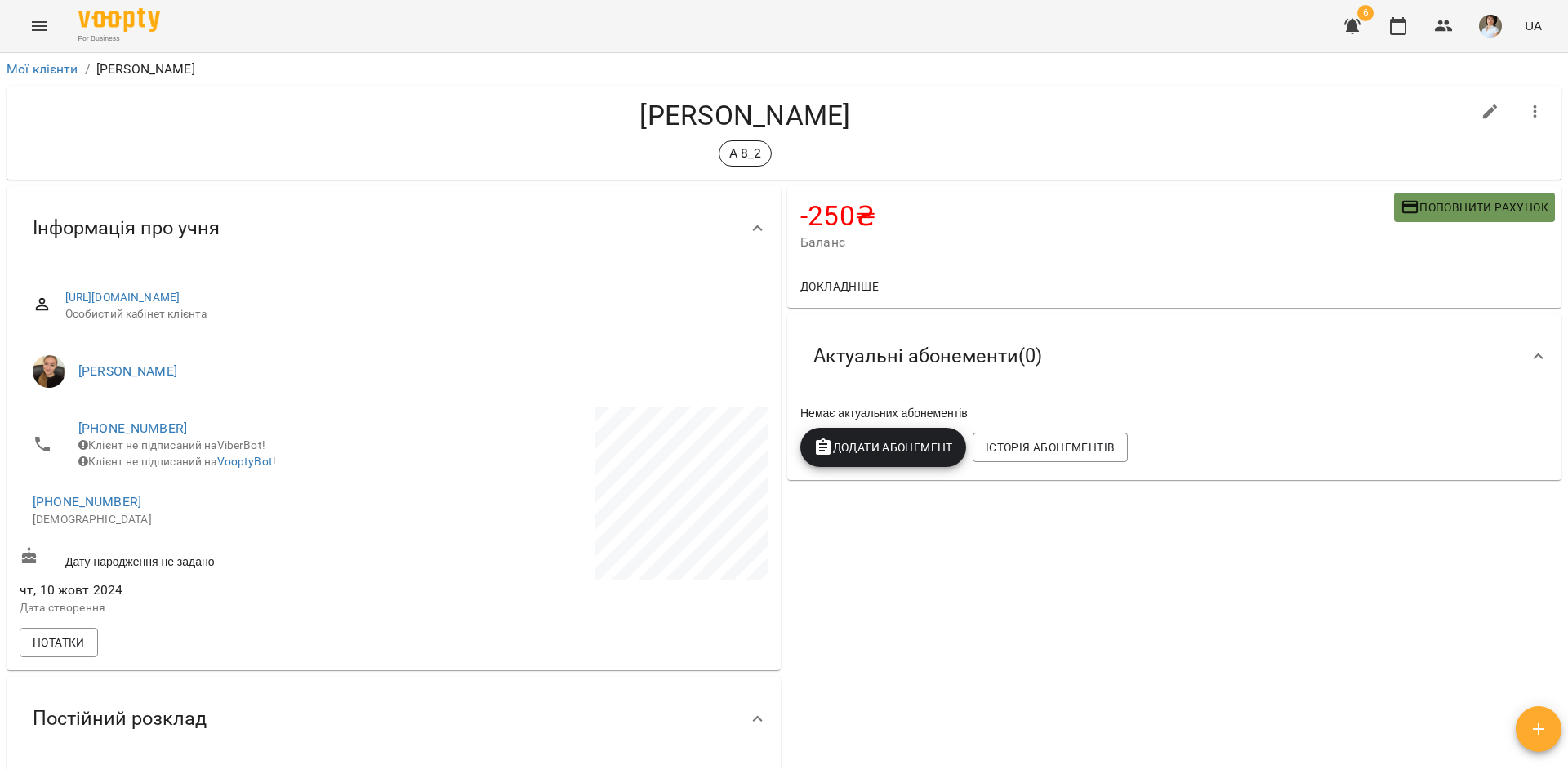
click at [1437, 203] on span "Поповнити рахунок" at bounding box center [1474, 207] width 148 height 20
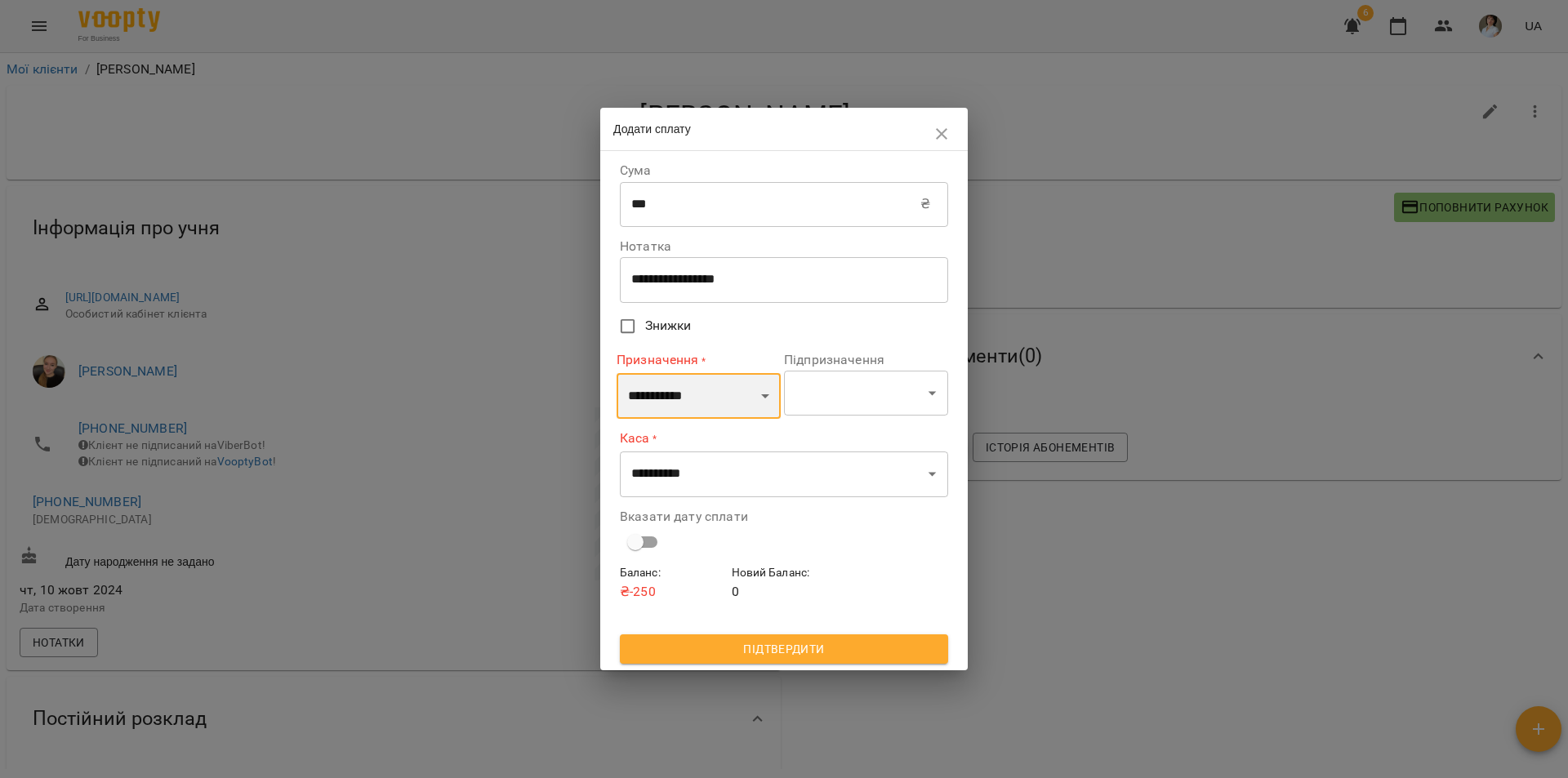
click at [759, 401] on select "**********" at bounding box center [699, 396] width 164 height 45
select select "**********"
click at [617, 373] on select "**********" at bounding box center [699, 396] width 164 height 45
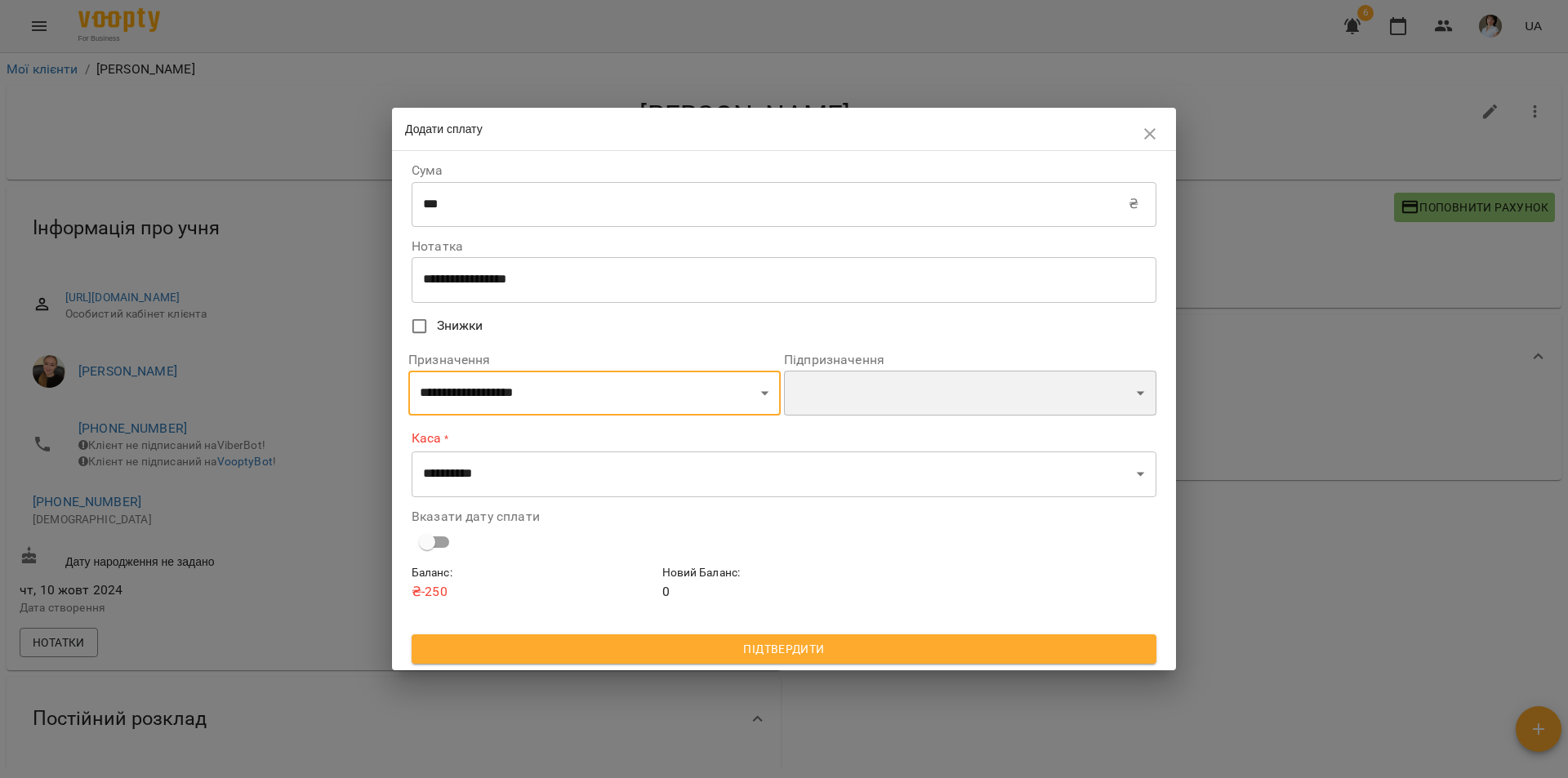
click at [855, 396] on select "**********" at bounding box center [969, 393] width 372 height 45
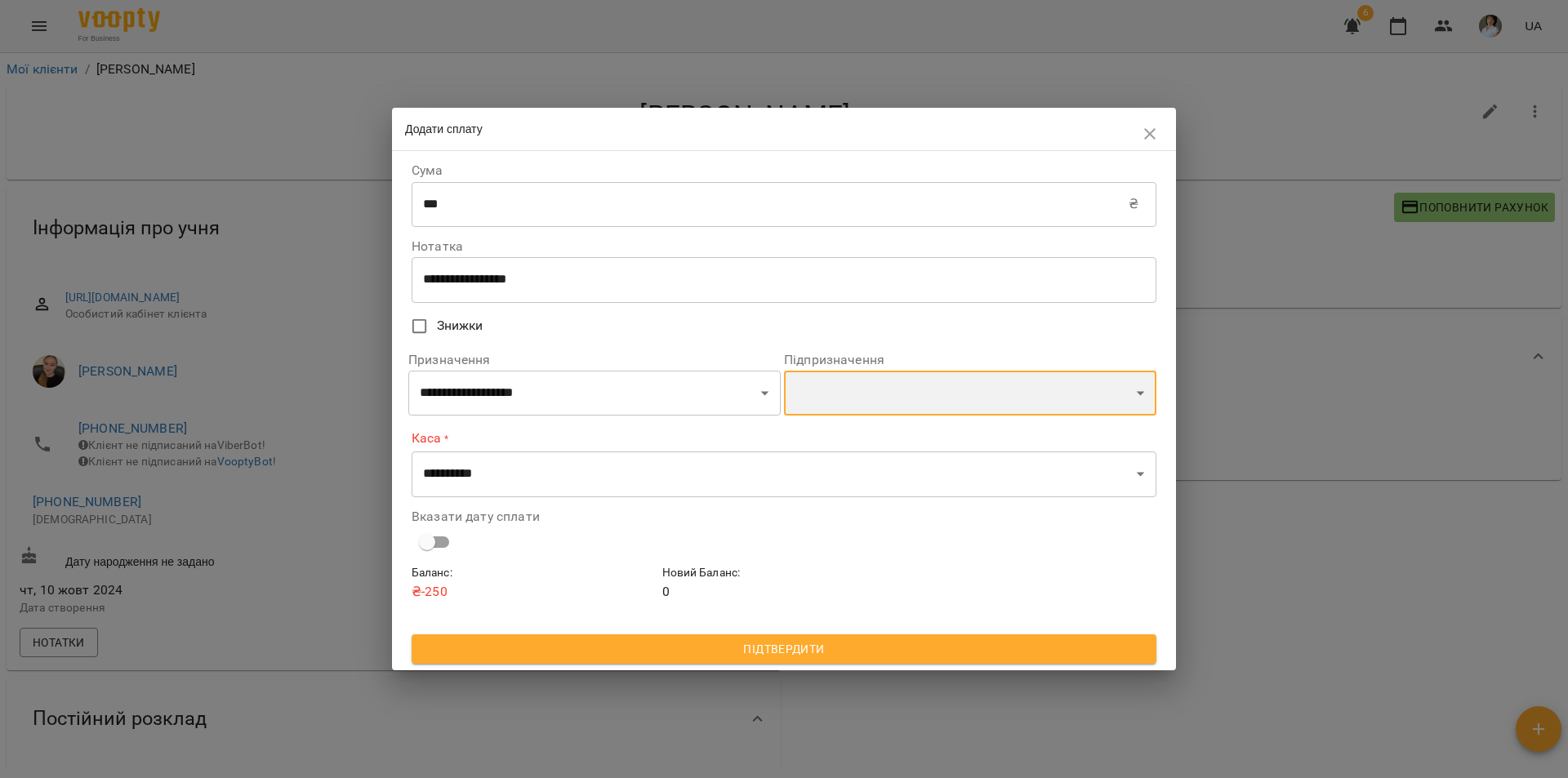
select select "**********"
click at [784, 372] on select "**********" at bounding box center [969, 393] width 372 height 45
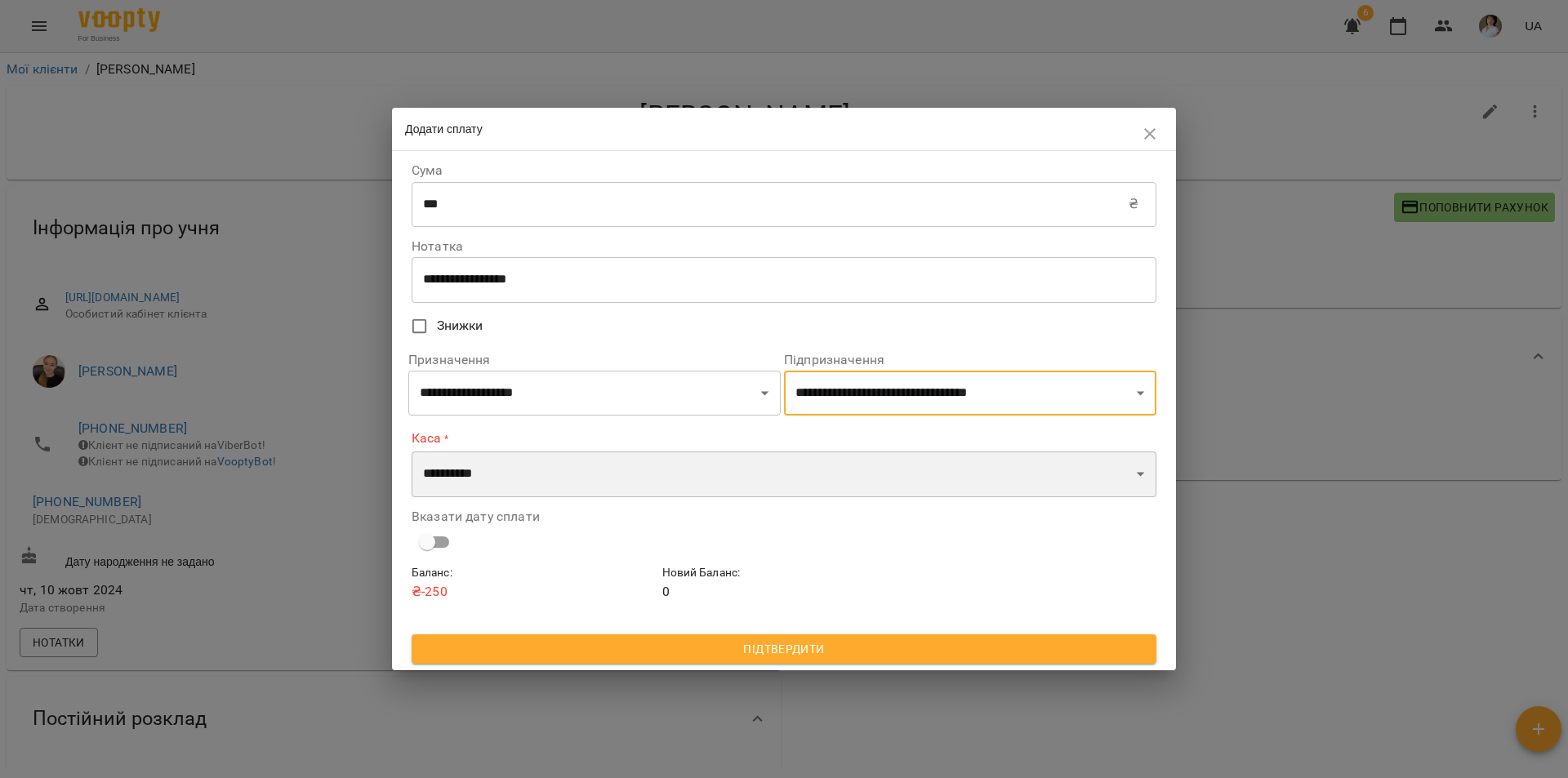
click at [590, 480] on select "**********" at bounding box center [784, 474] width 745 height 45
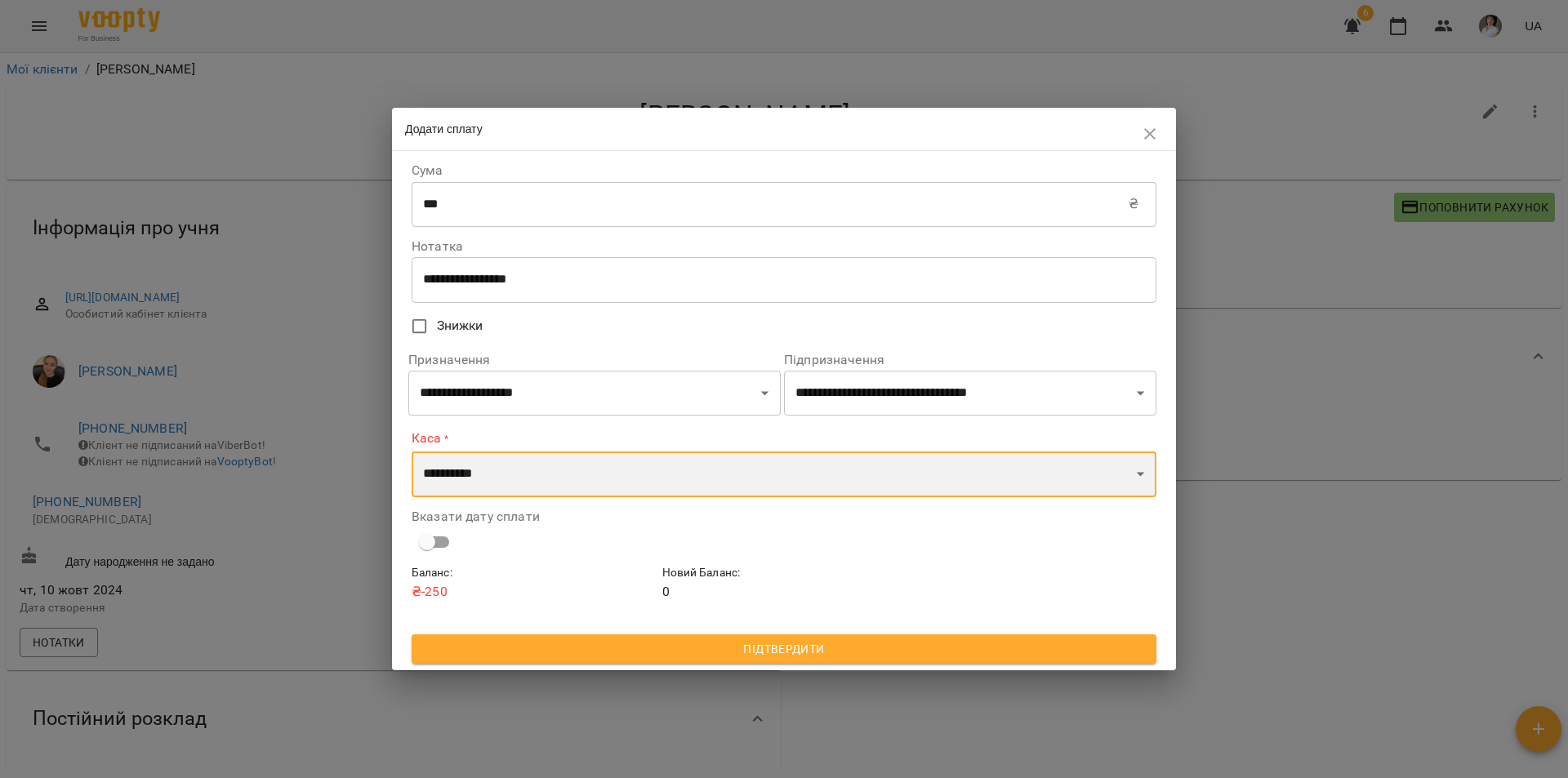
select select "****"
click at [411, 452] on select "**********" at bounding box center [784, 474] width 745 height 45
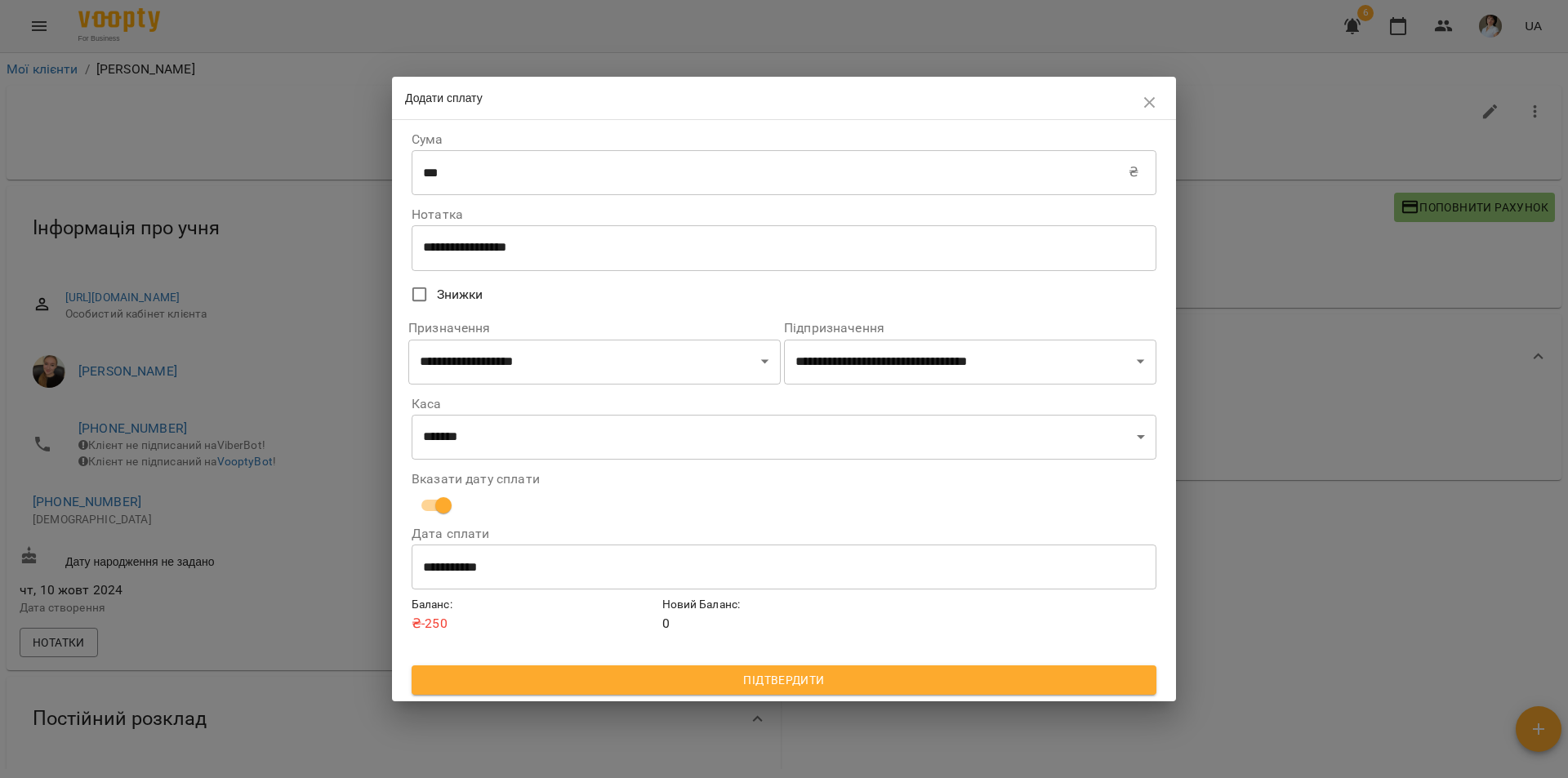
drag, startPoint x: 775, startPoint y: 679, endPoint x: 789, endPoint y: 632, distance: 49.0
click at [789, 632] on form "**********" at bounding box center [784, 410] width 745 height 569
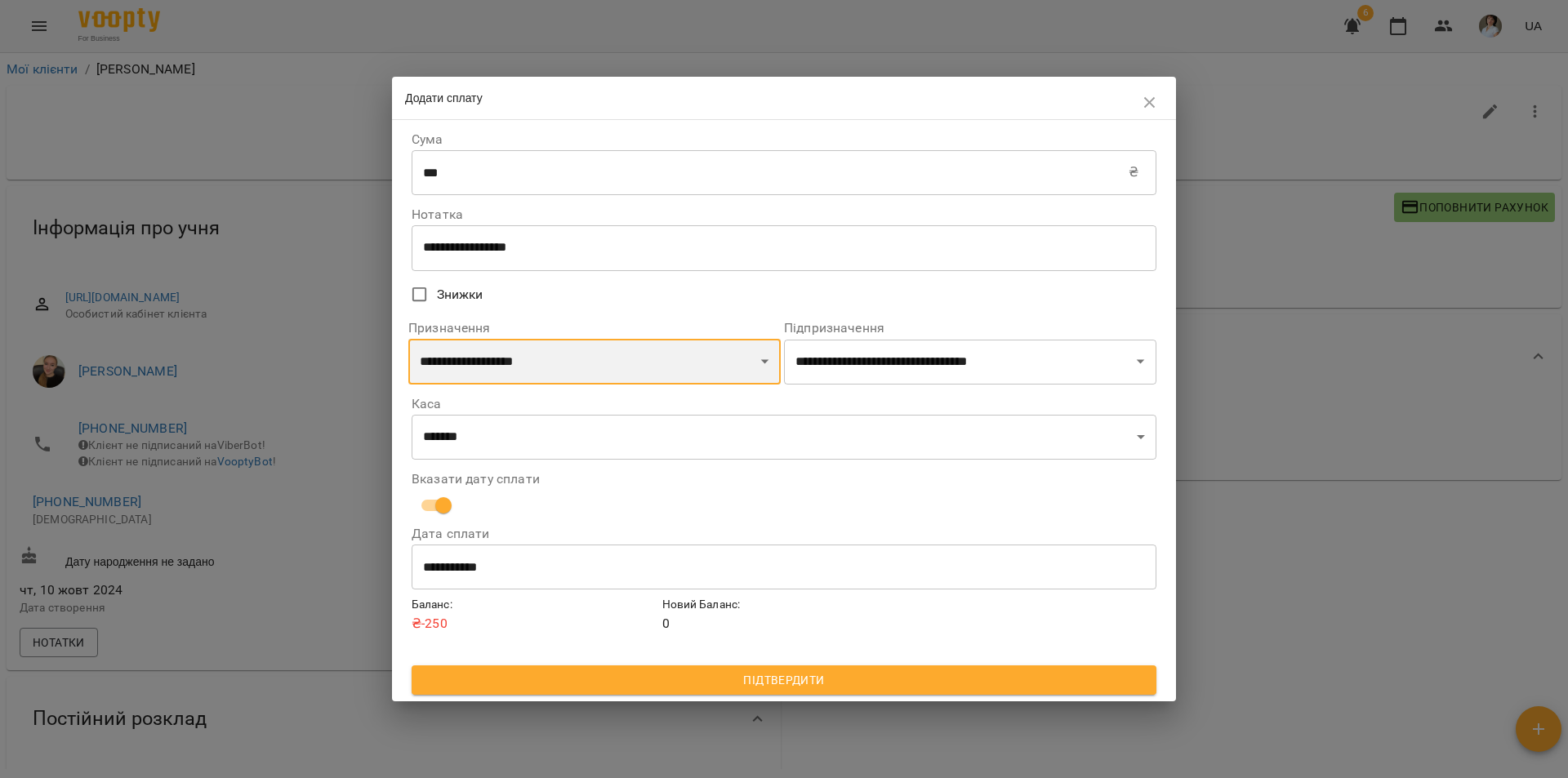
click at [763, 366] on select "**********" at bounding box center [594, 361] width 372 height 45
click at [617, 342] on select "**********" at bounding box center [594, 361] width 372 height 45
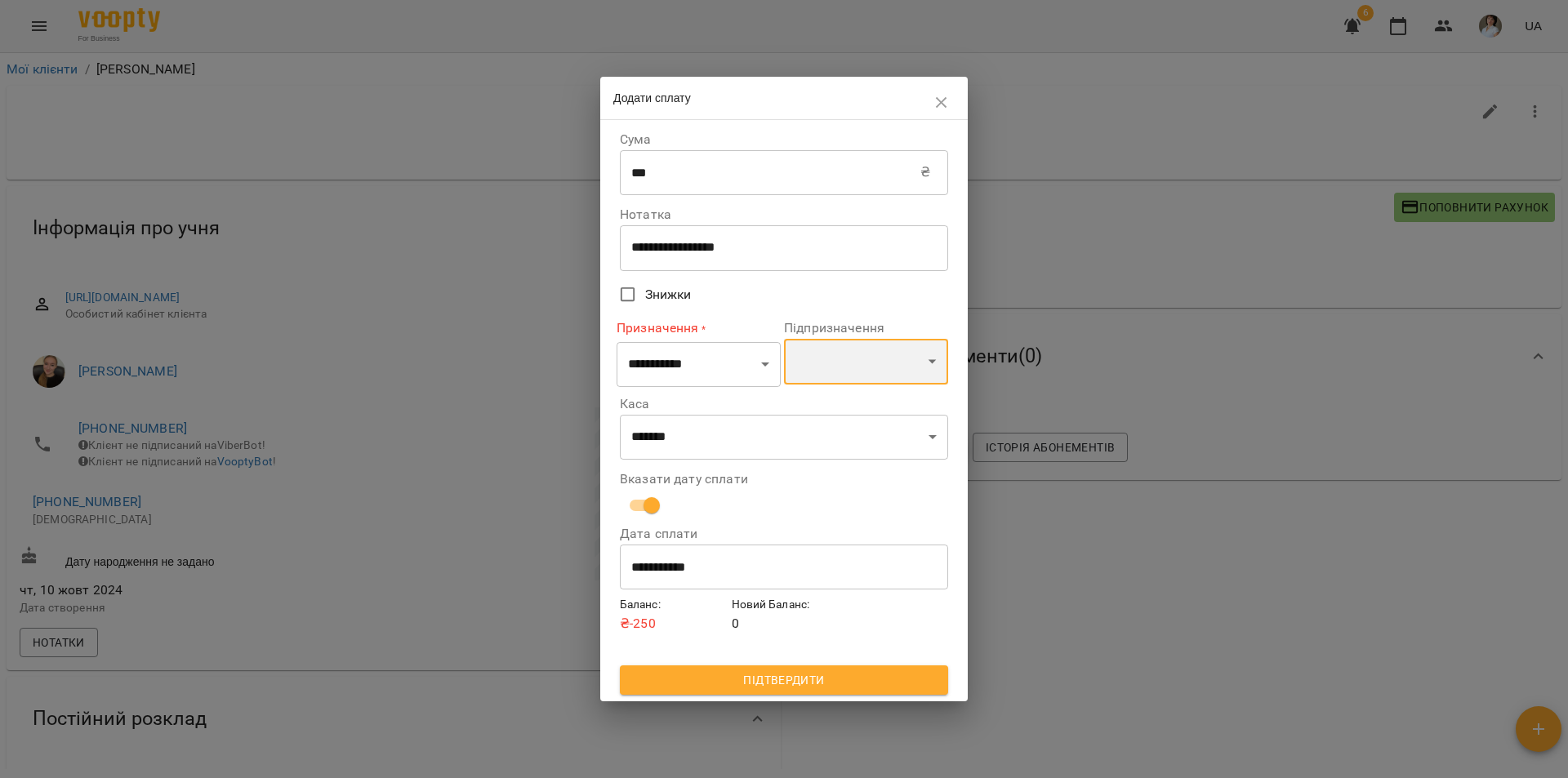
click at [824, 372] on select at bounding box center [865, 361] width 164 height 45
click at [838, 372] on select at bounding box center [865, 361] width 164 height 45
click at [756, 365] on select "**********" at bounding box center [699, 363] width 164 height 45
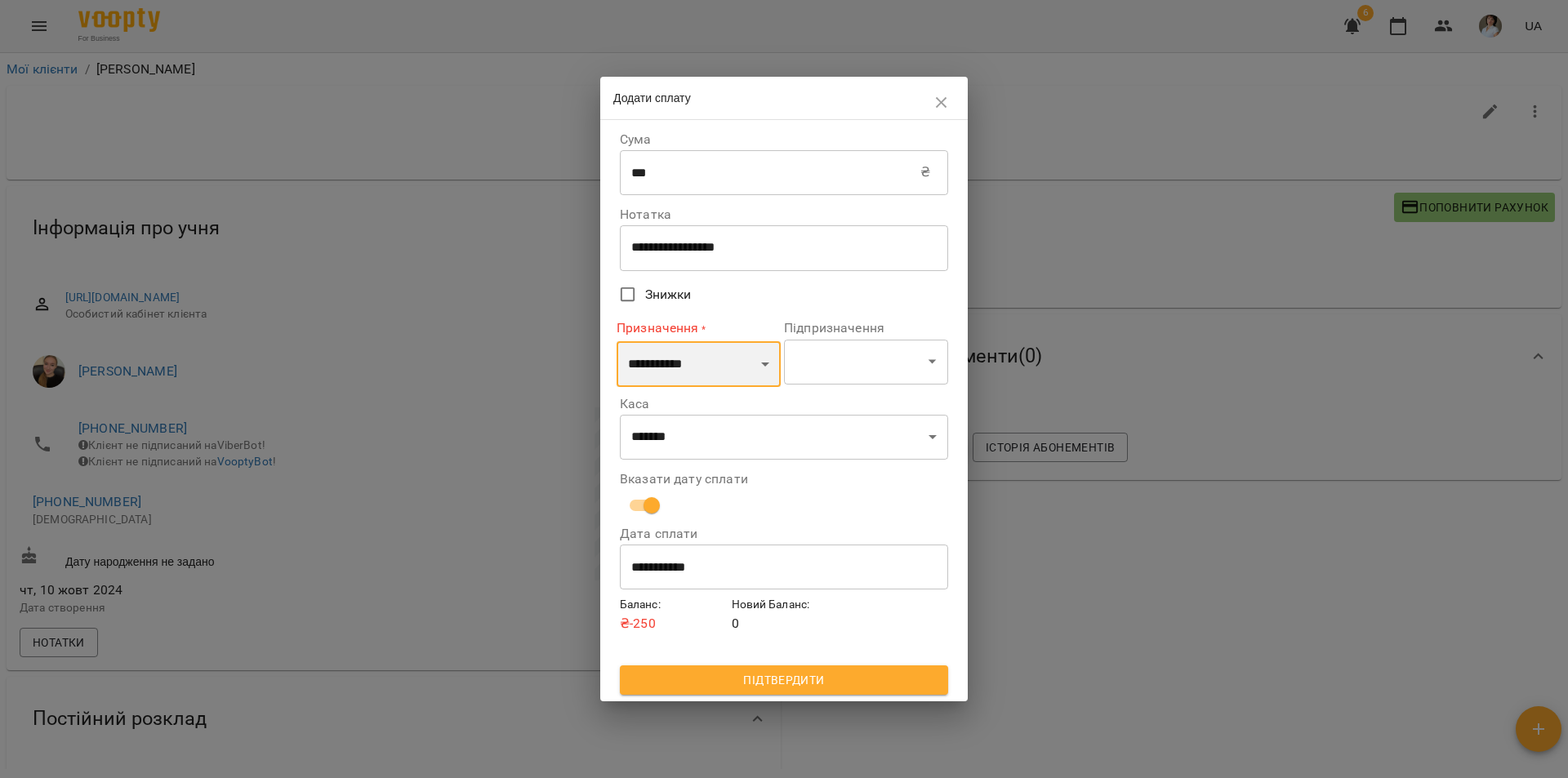
select select "**********"
click at [617, 341] on select "**********" at bounding box center [699, 363] width 164 height 45
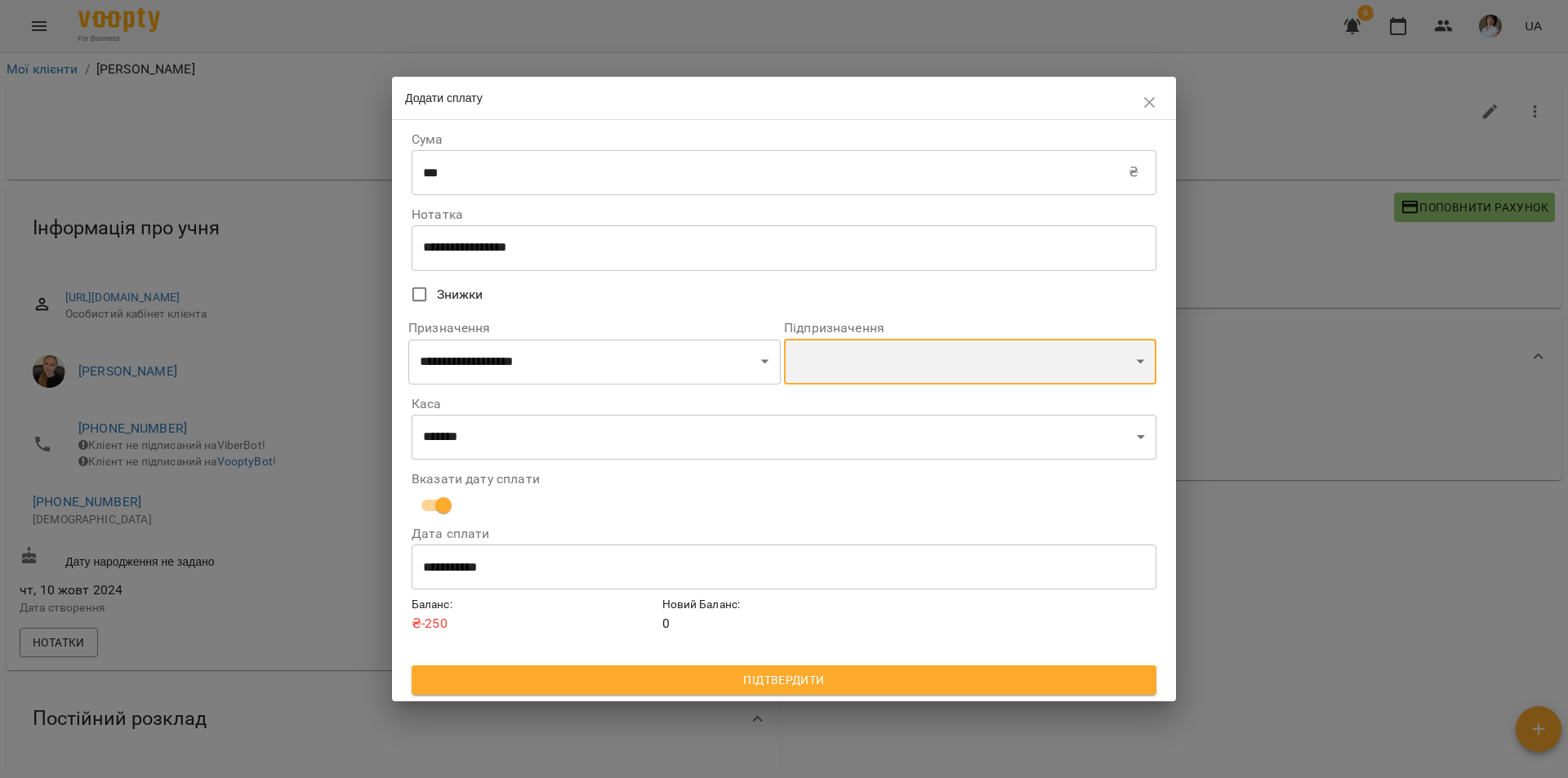
click at [874, 372] on select "**********" at bounding box center [969, 361] width 372 height 45
select select "**********"
click at [784, 339] on select "**********" at bounding box center [969, 361] width 372 height 45
click at [861, 679] on span "Підтвердити" at bounding box center [784, 681] width 718 height 20
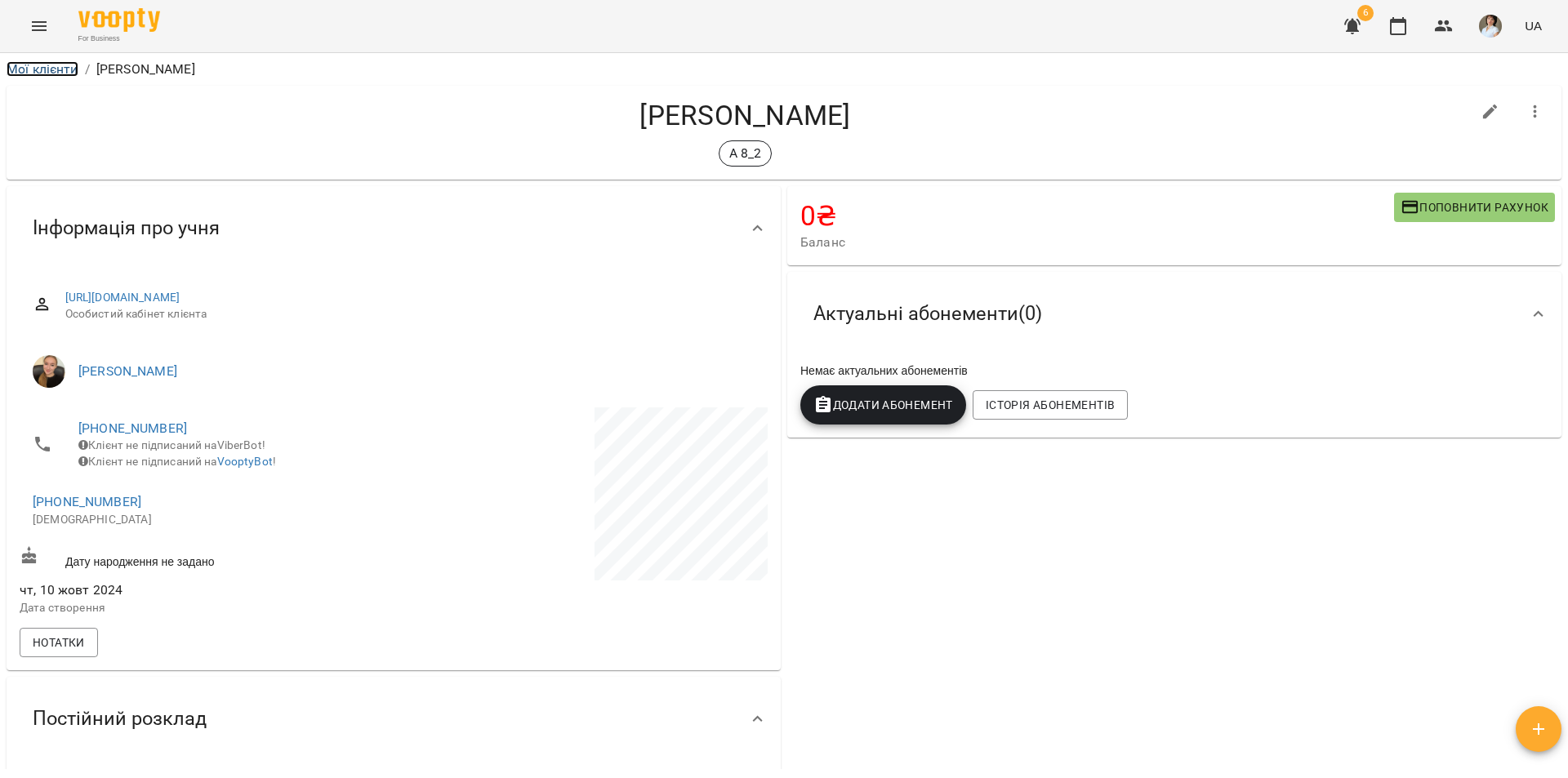
click at [35, 64] on link "Мої клієнти" at bounding box center [42, 69] width 72 height 16
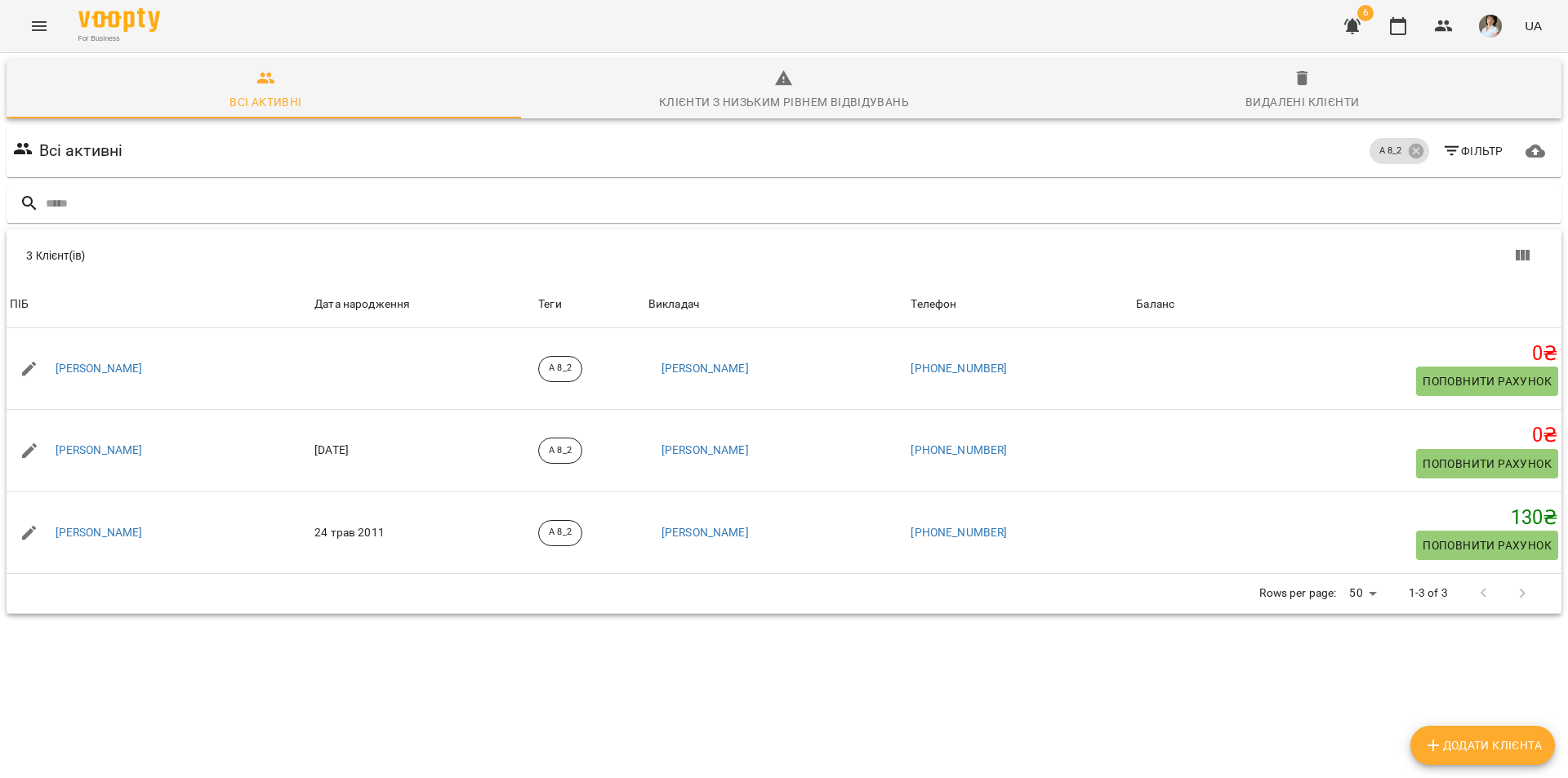
click at [1460, 747] on span "Додати клієнта" at bounding box center [1482, 746] width 118 height 20
select select "**"
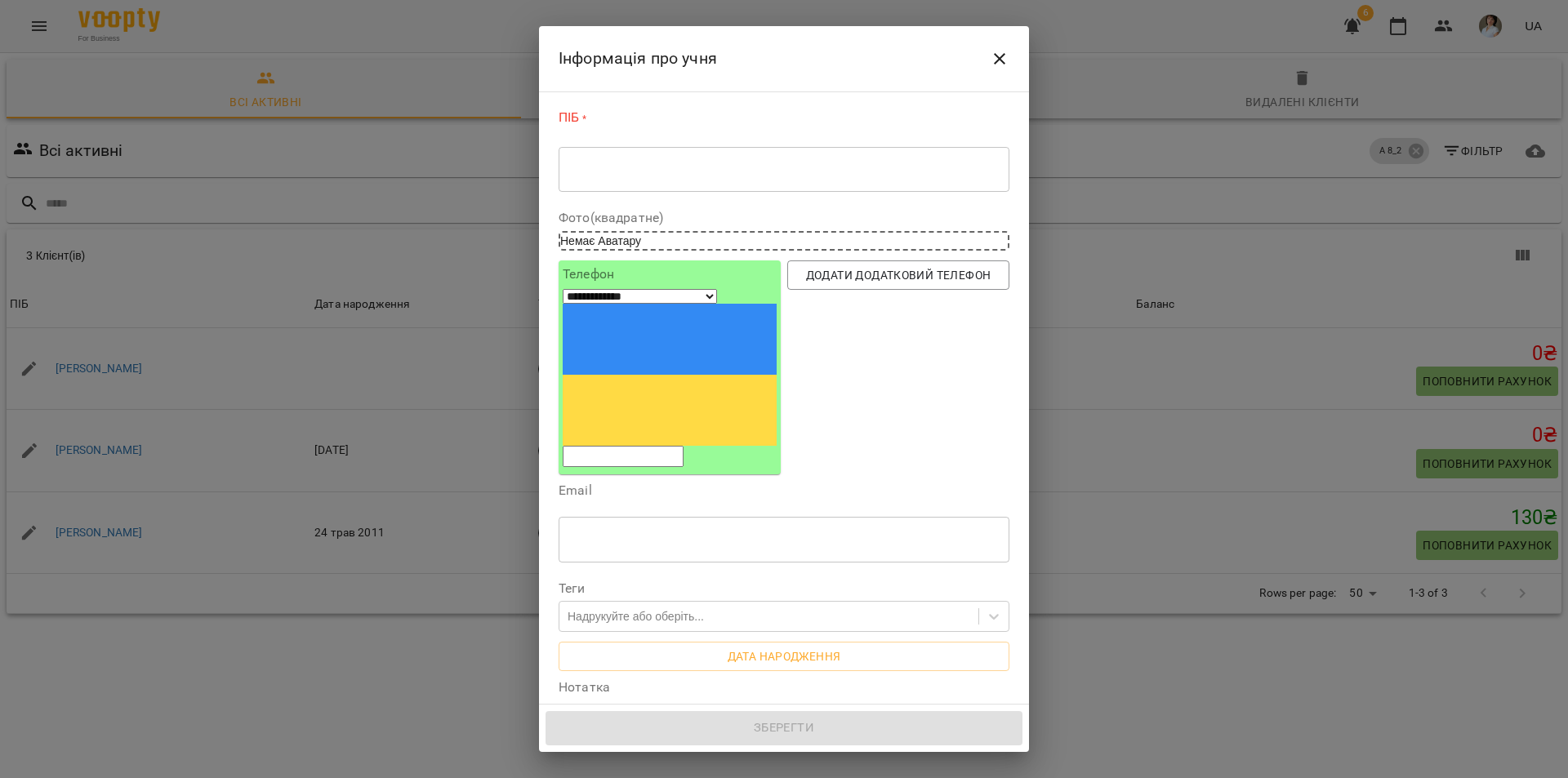
click at [590, 179] on div "* ​" at bounding box center [784, 168] width 451 height 45
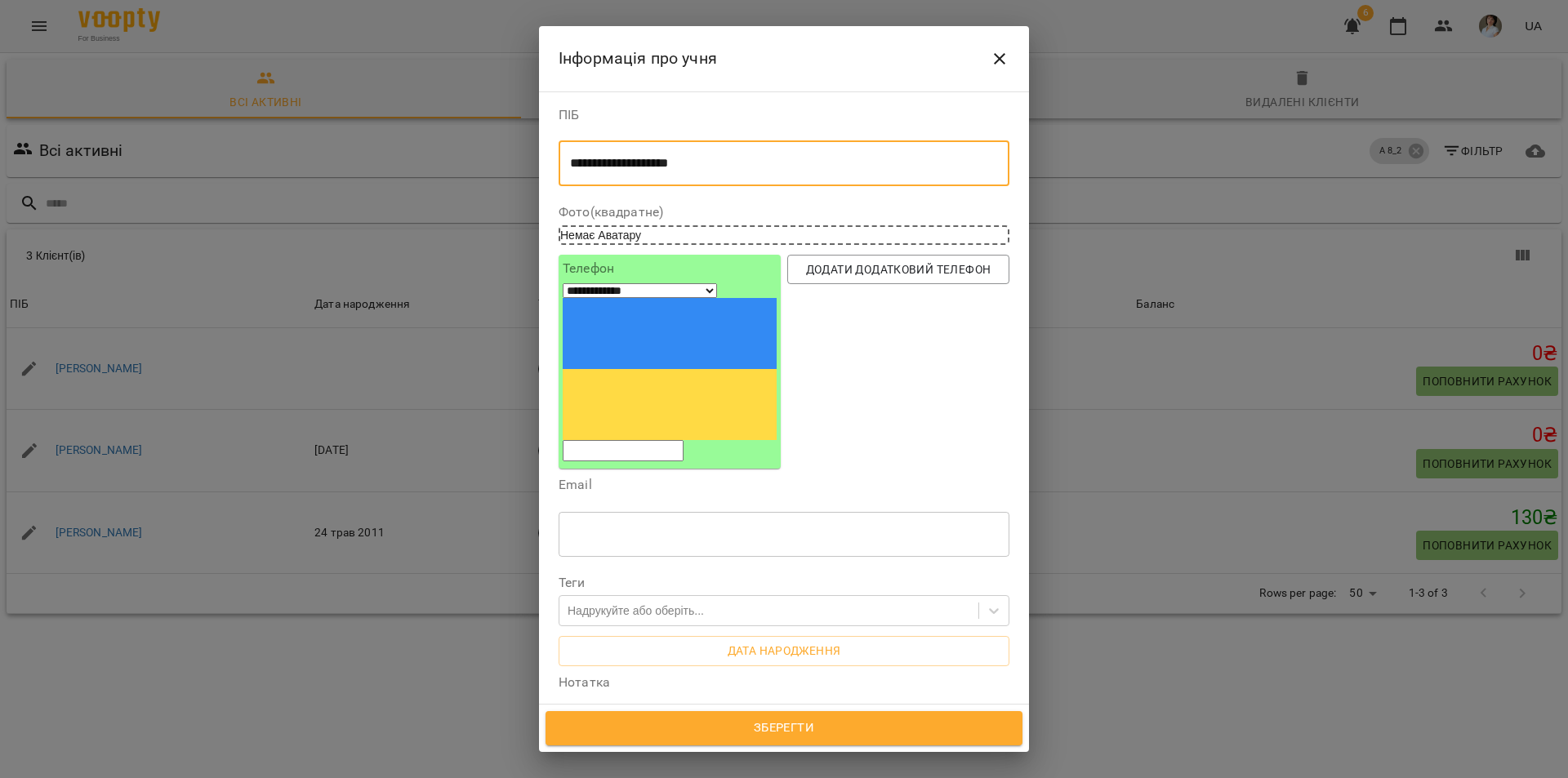
type textarea "**********"
click at [604, 440] on input "tel" at bounding box center [623, 451] width 121 height 21
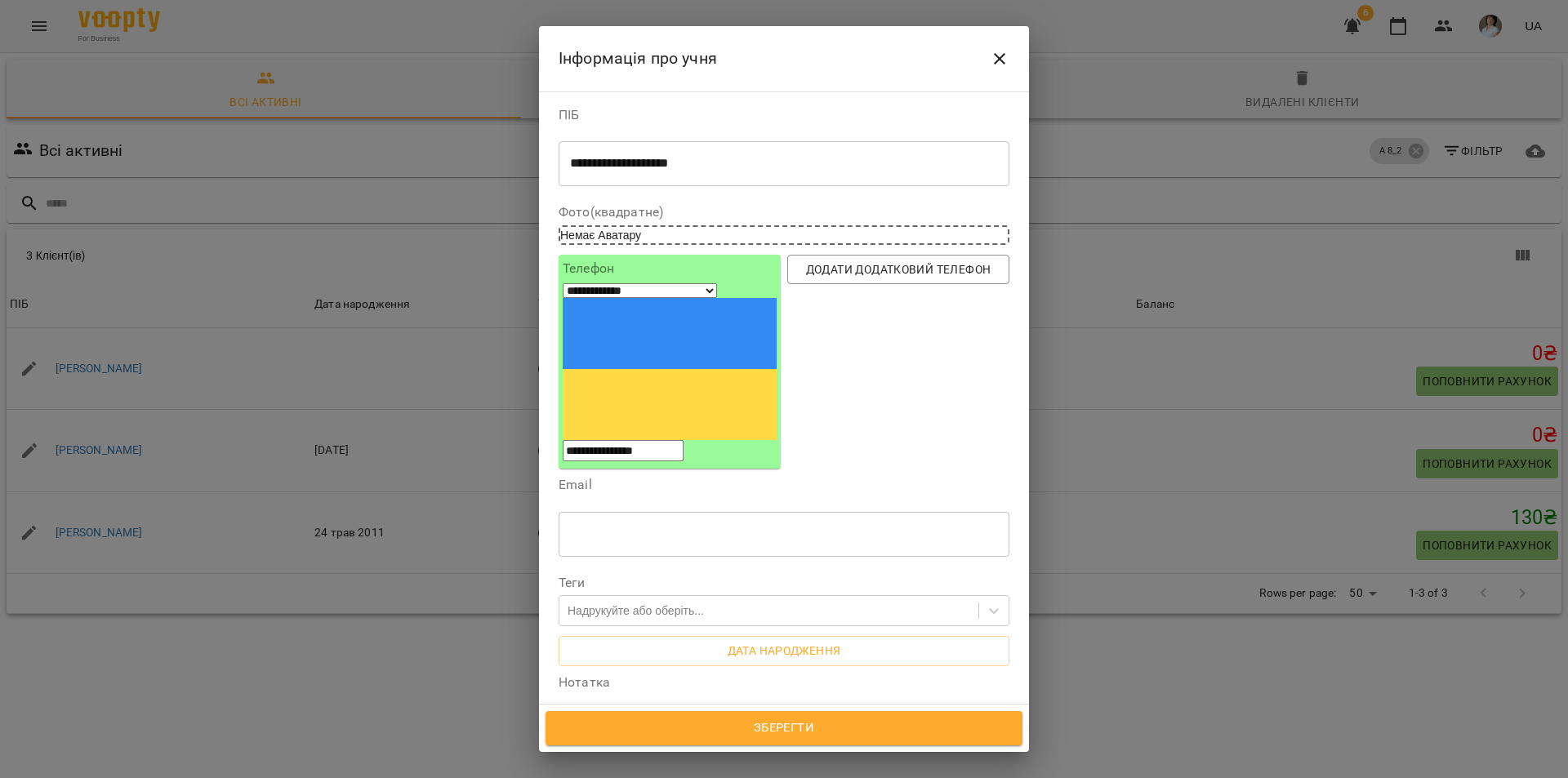
type input "**********"
click at [594, 511] on input "text" at bounding box center [784, 534] width 451 height 45
click at [878, 274] on span "Додати додатковий телефон" at bounding box center [898, 269] width 196 height 20
select select "**"
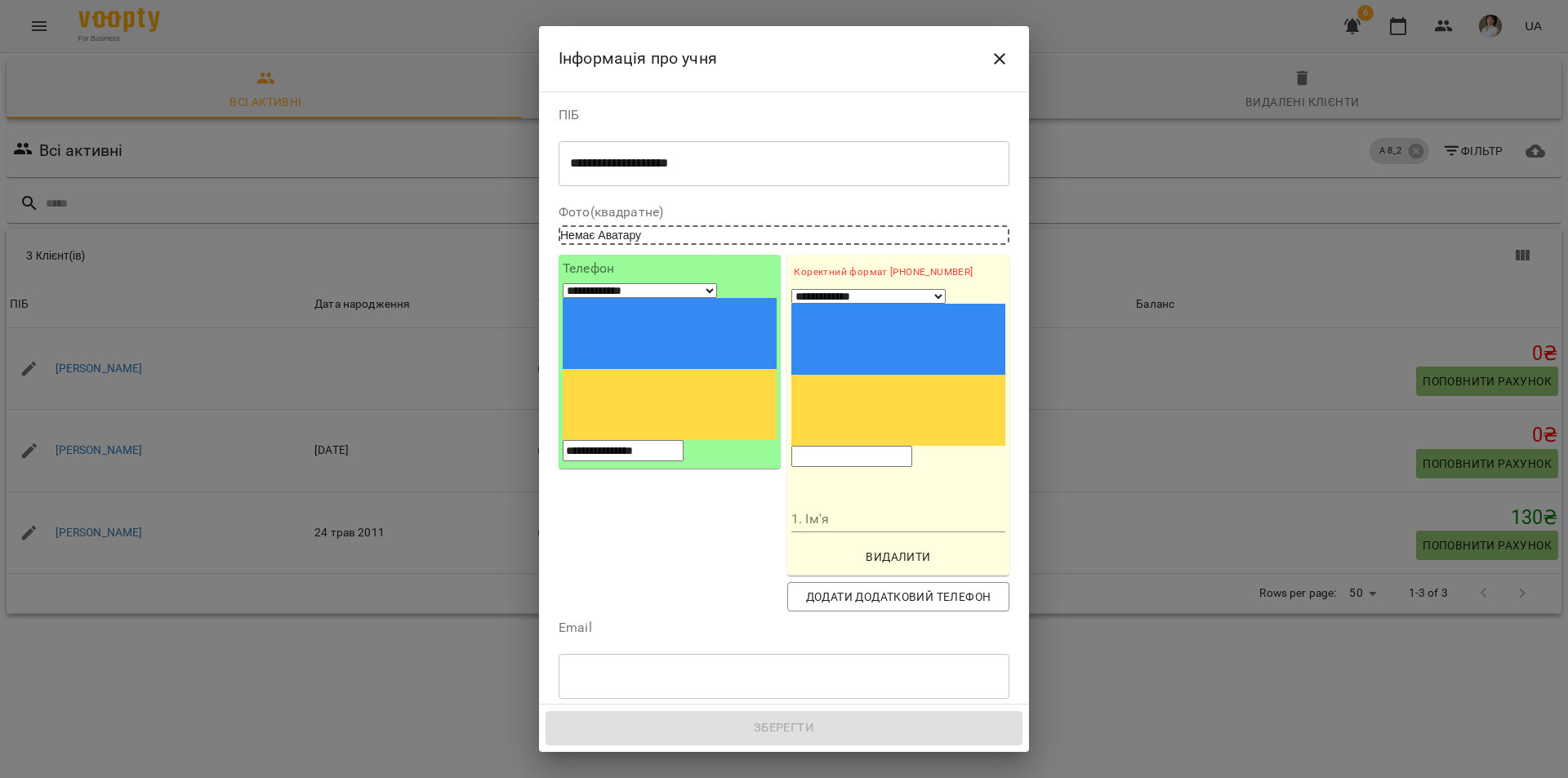
click at [828, 446] on input "tel" at bounding box center [851, 457] width 121 height 21
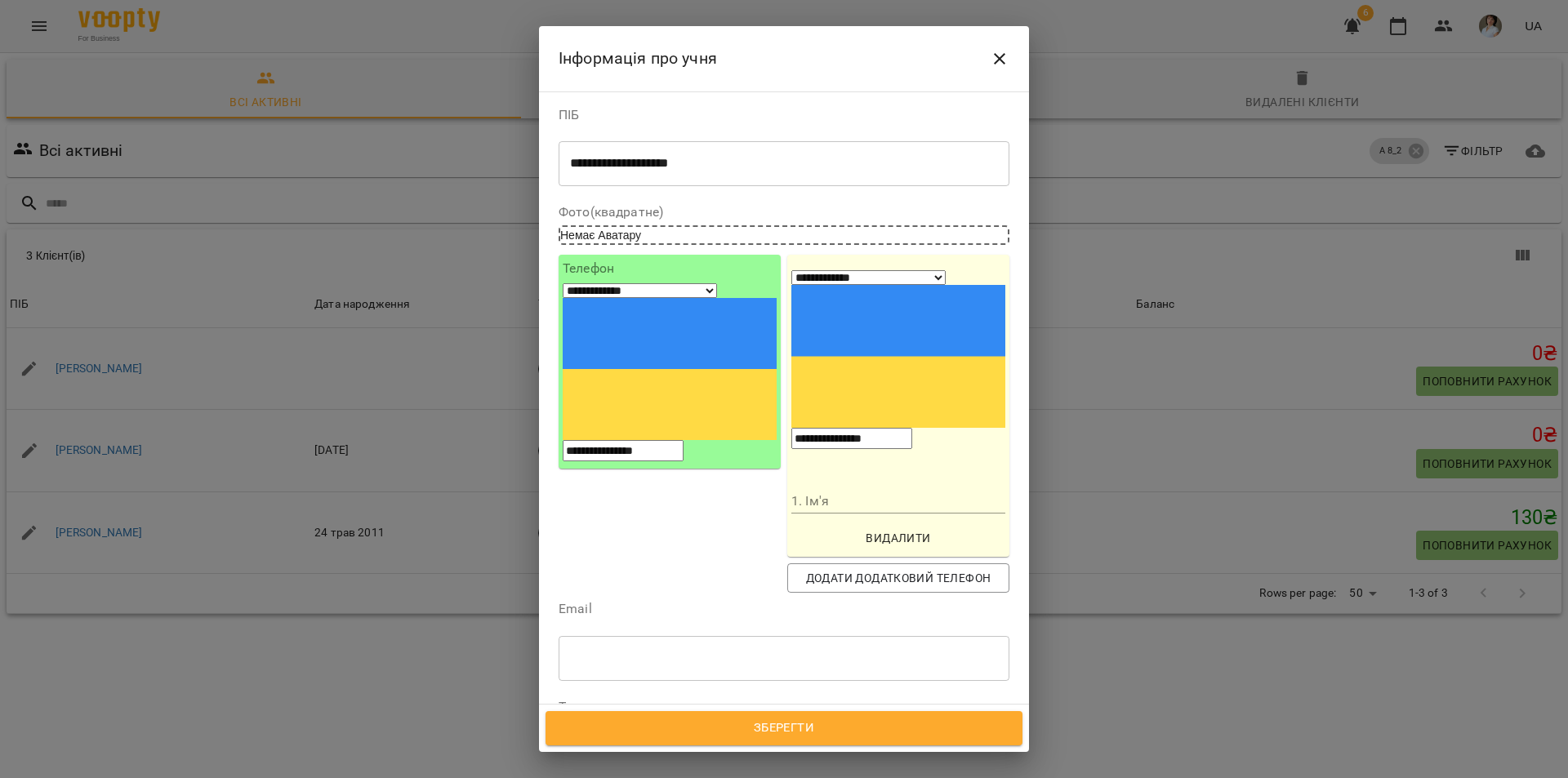
type input "**********"
click at [828, 488] on input "1. Ім'я" at bounding box center [898, 501] width 214 height 26
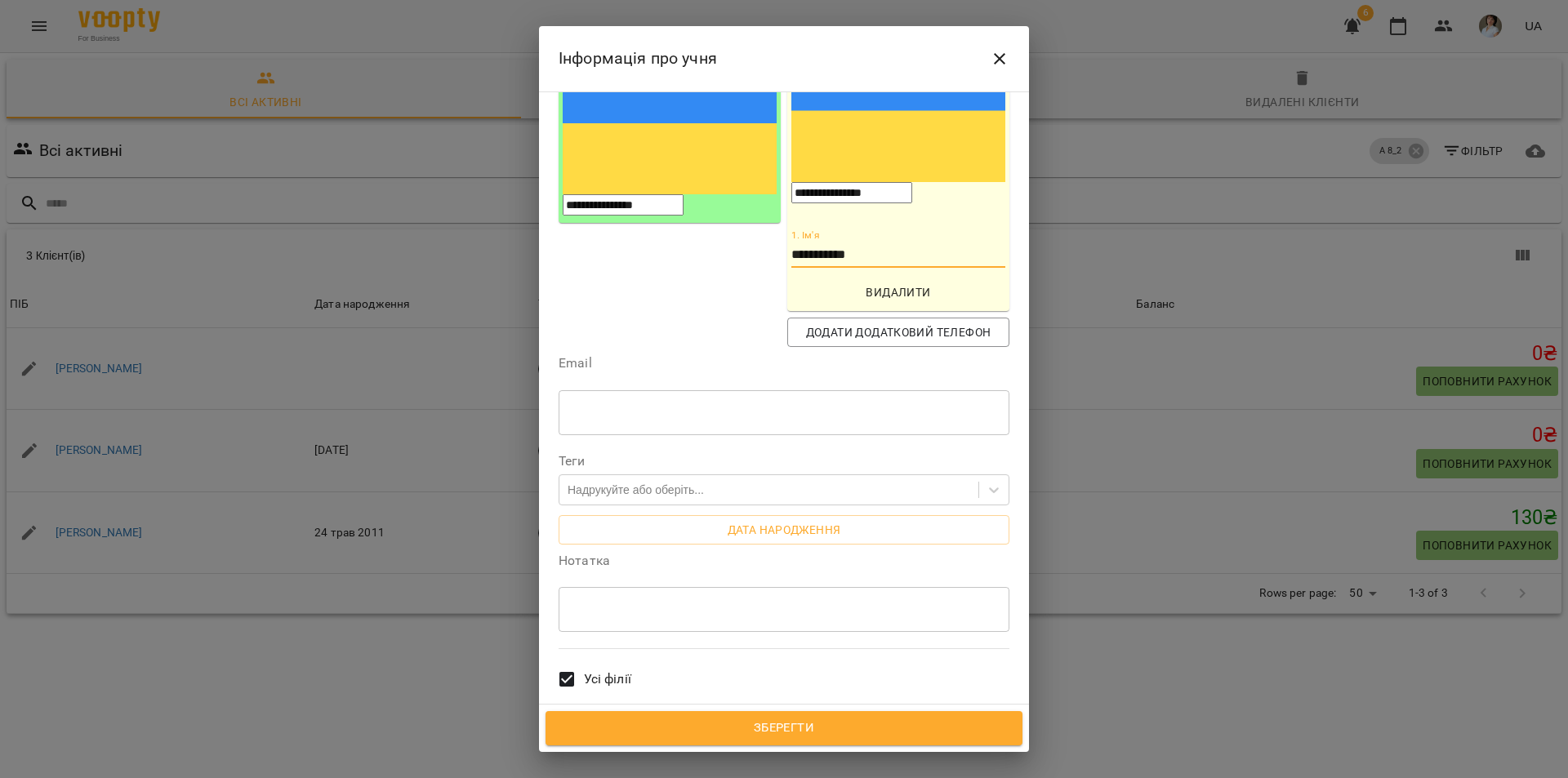
scroll to position [327, 0]
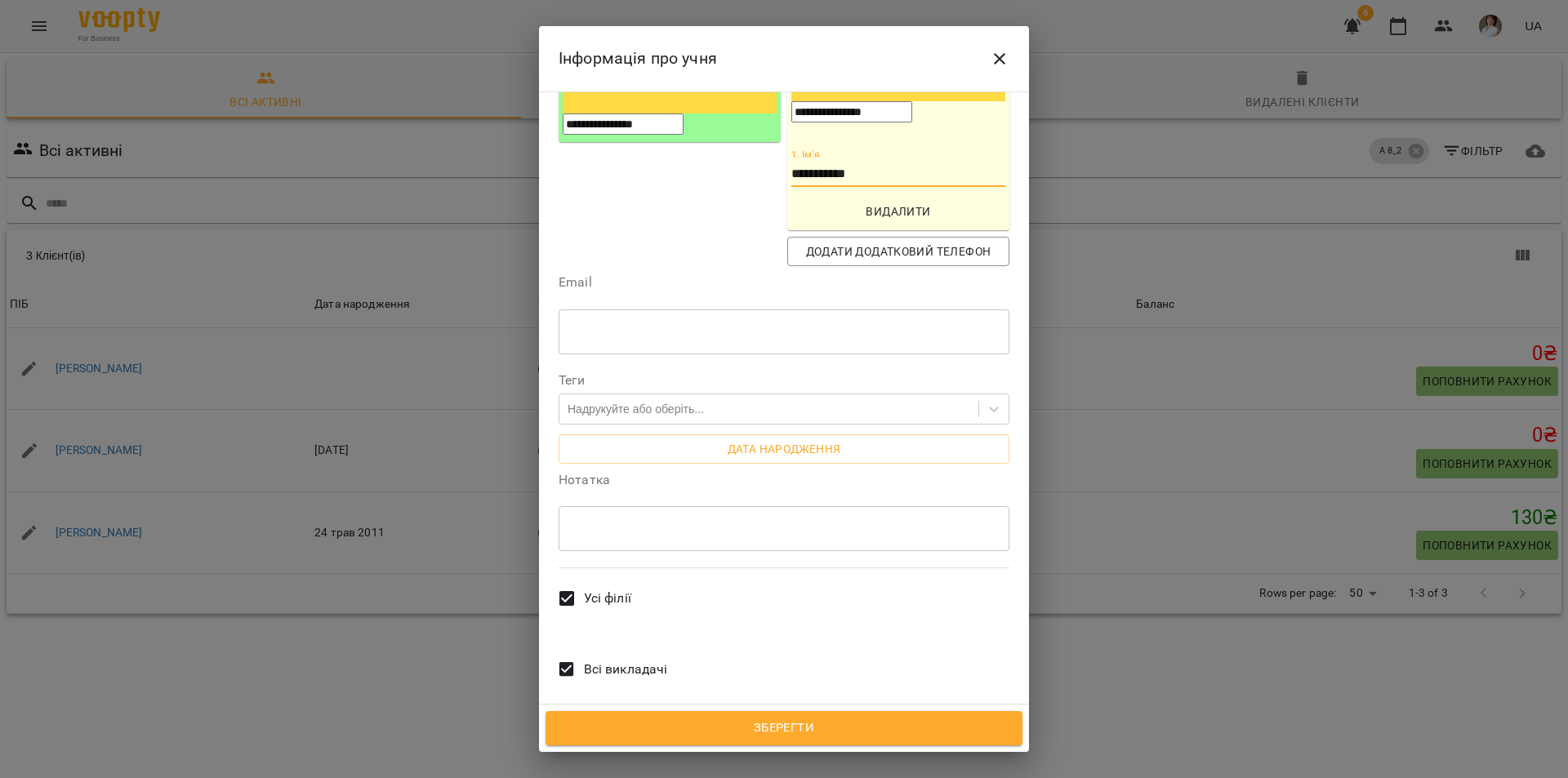
type input "**********"
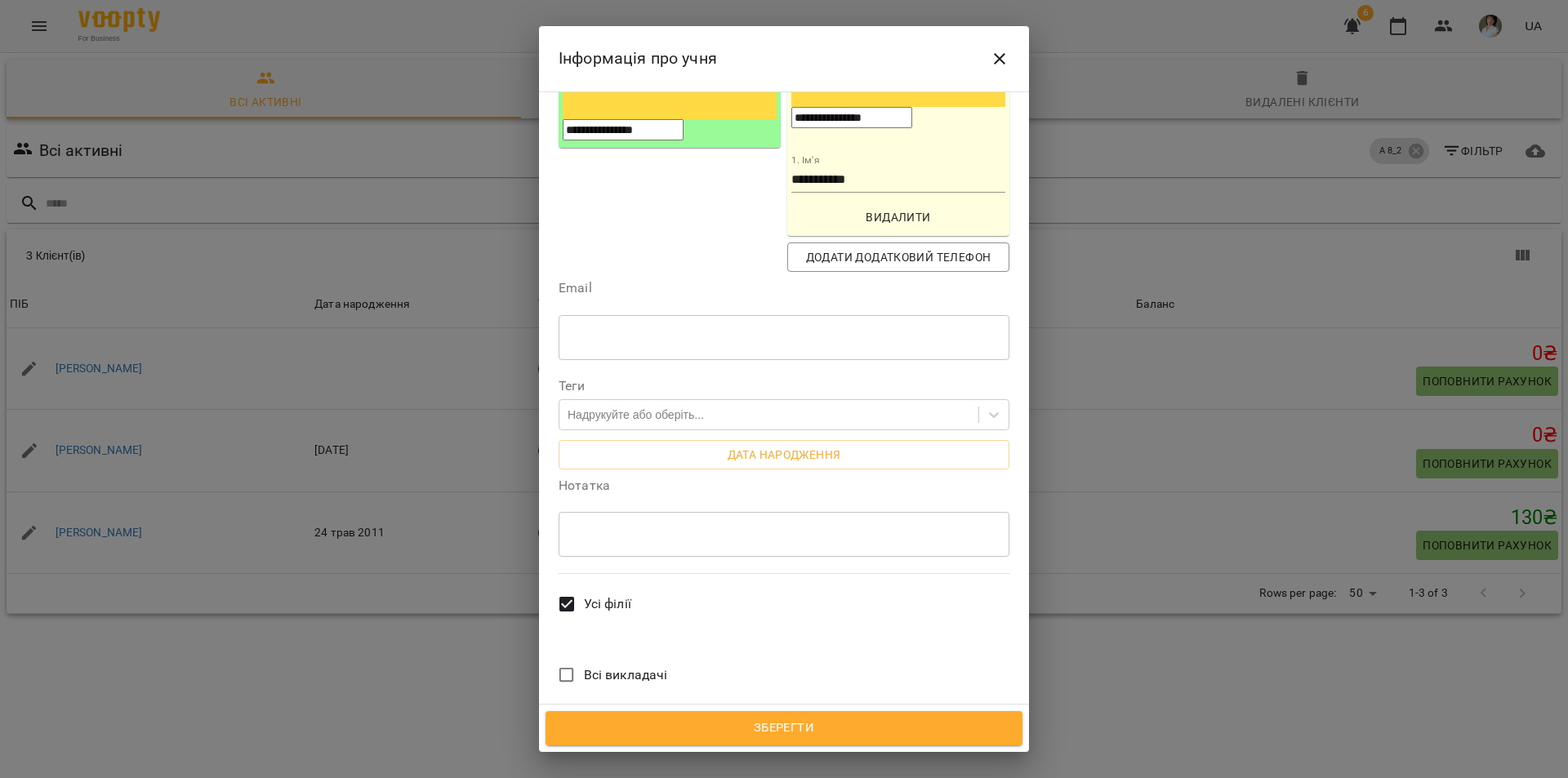
scroll to position [292, 0]
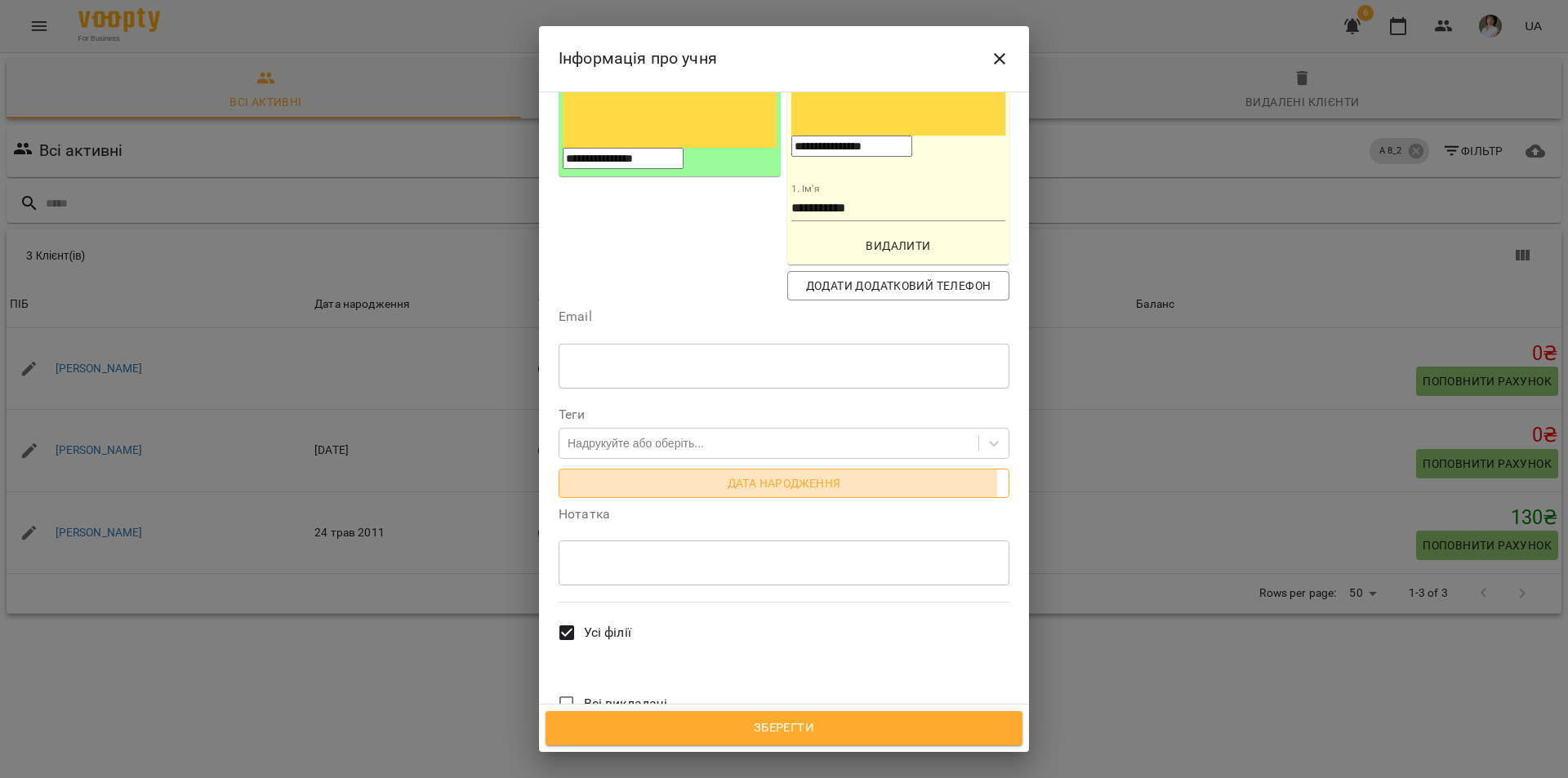
click at [718, 474] on span "Дата народження" at bounding box center [784, 484] width 424 height 20
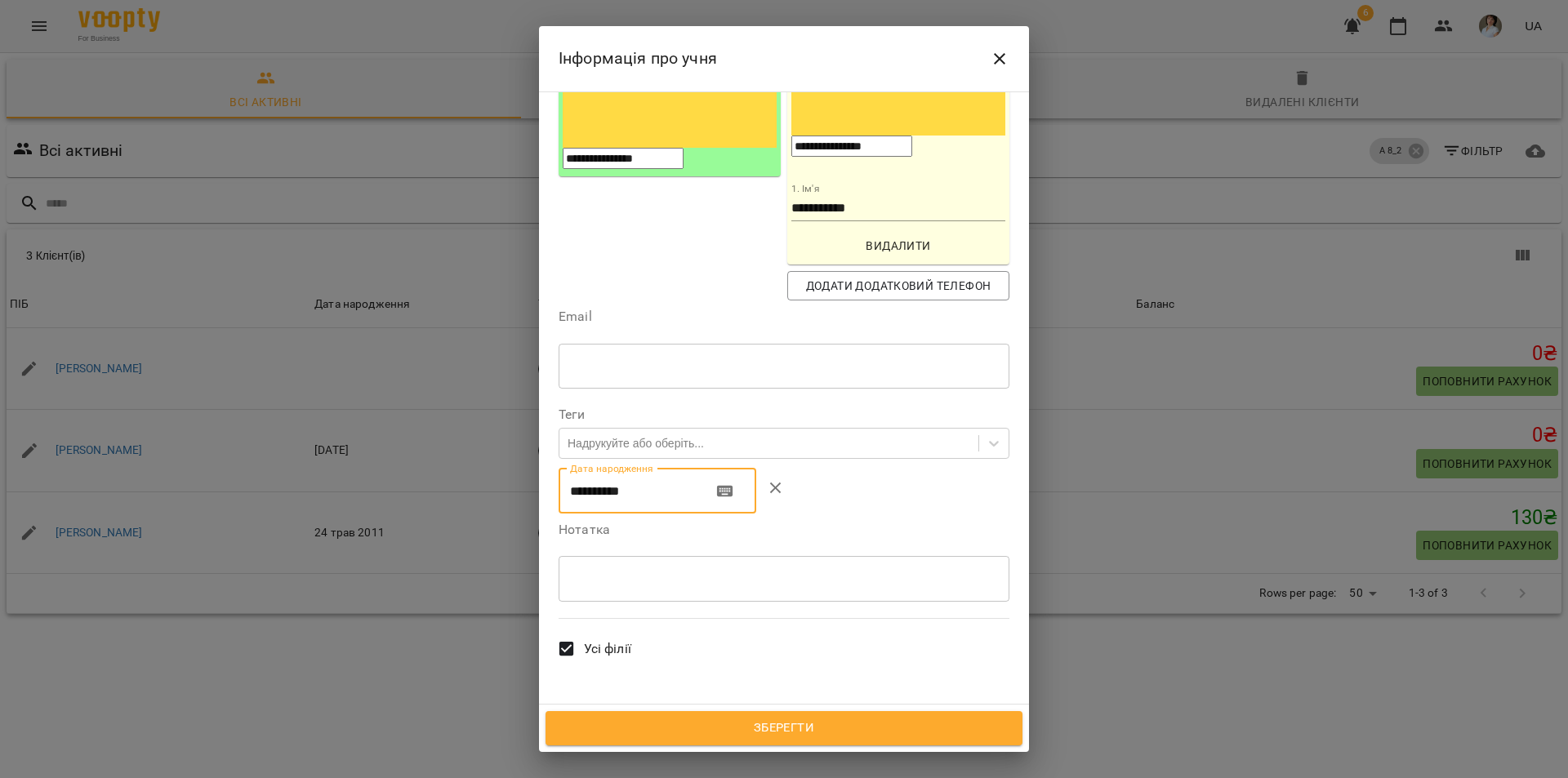
drag, startPoint x: 618, startPoint y: 353, endPoint x: 549, endPoint y: 359, distance: 69.3
click at [549, 359] on div "**********" at bounding box center [784, 399] width 490 height 614
type input "**********"
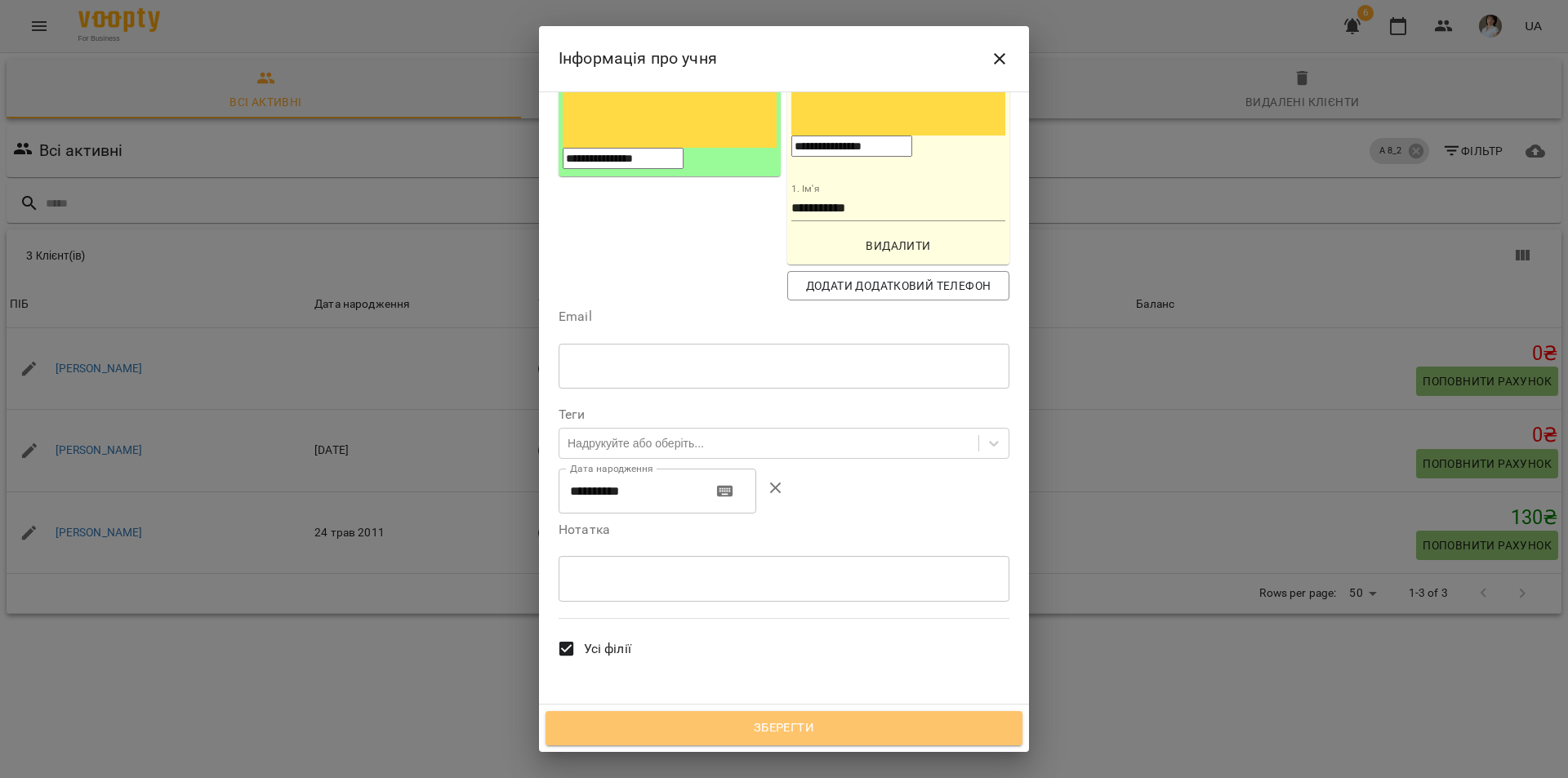
drag, startPoint x: 869, startPoint y: 736, endPoint x: 569, endPoint y: 418, distance: 437.2
click at [863, 723] on span "Зберегти" at bounding box center [784, 728] width 441 height 21
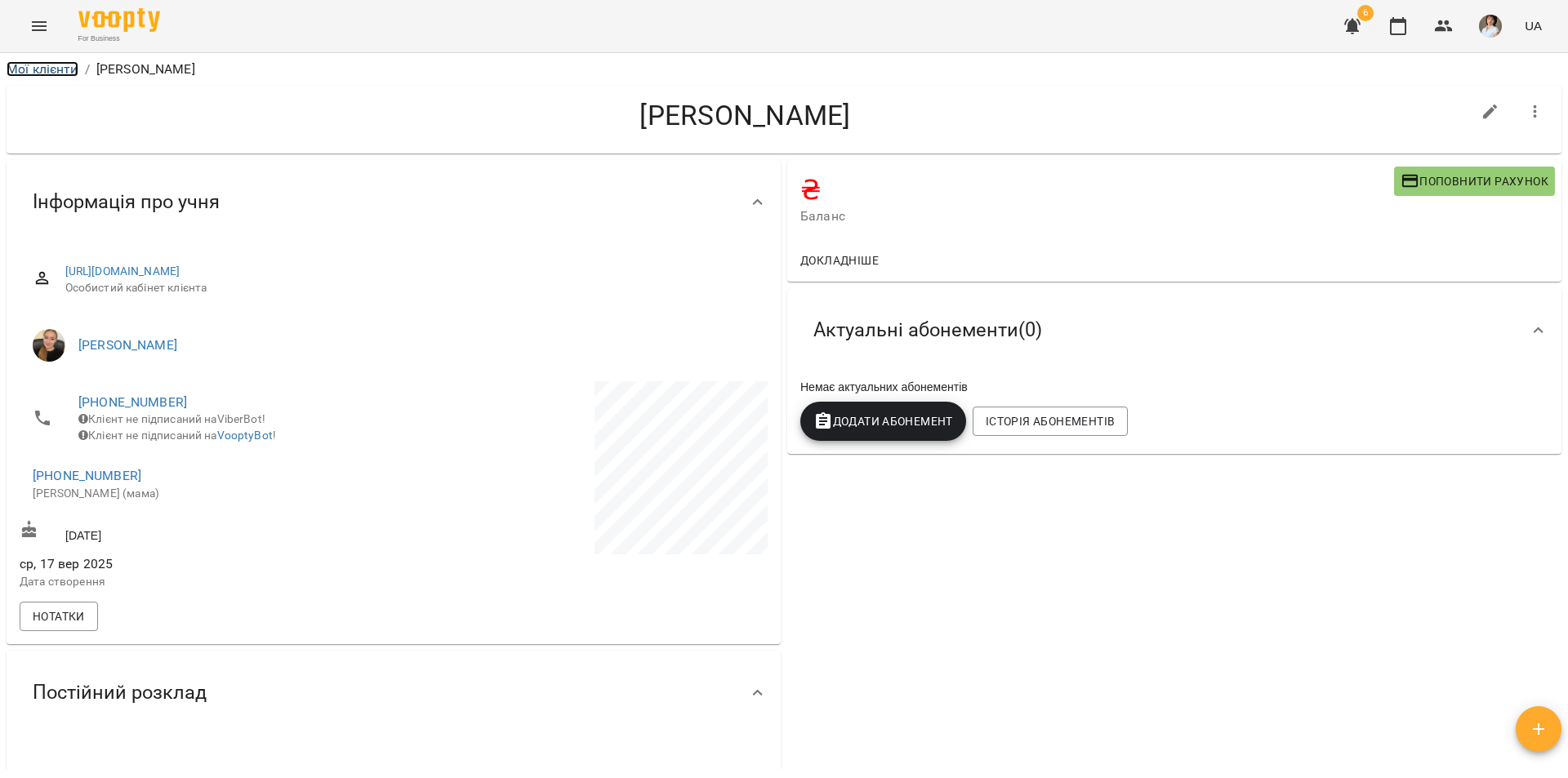
click at [37, 64] on link "Мої клієнти" at bounding box center [42, 69] width 72 height 16
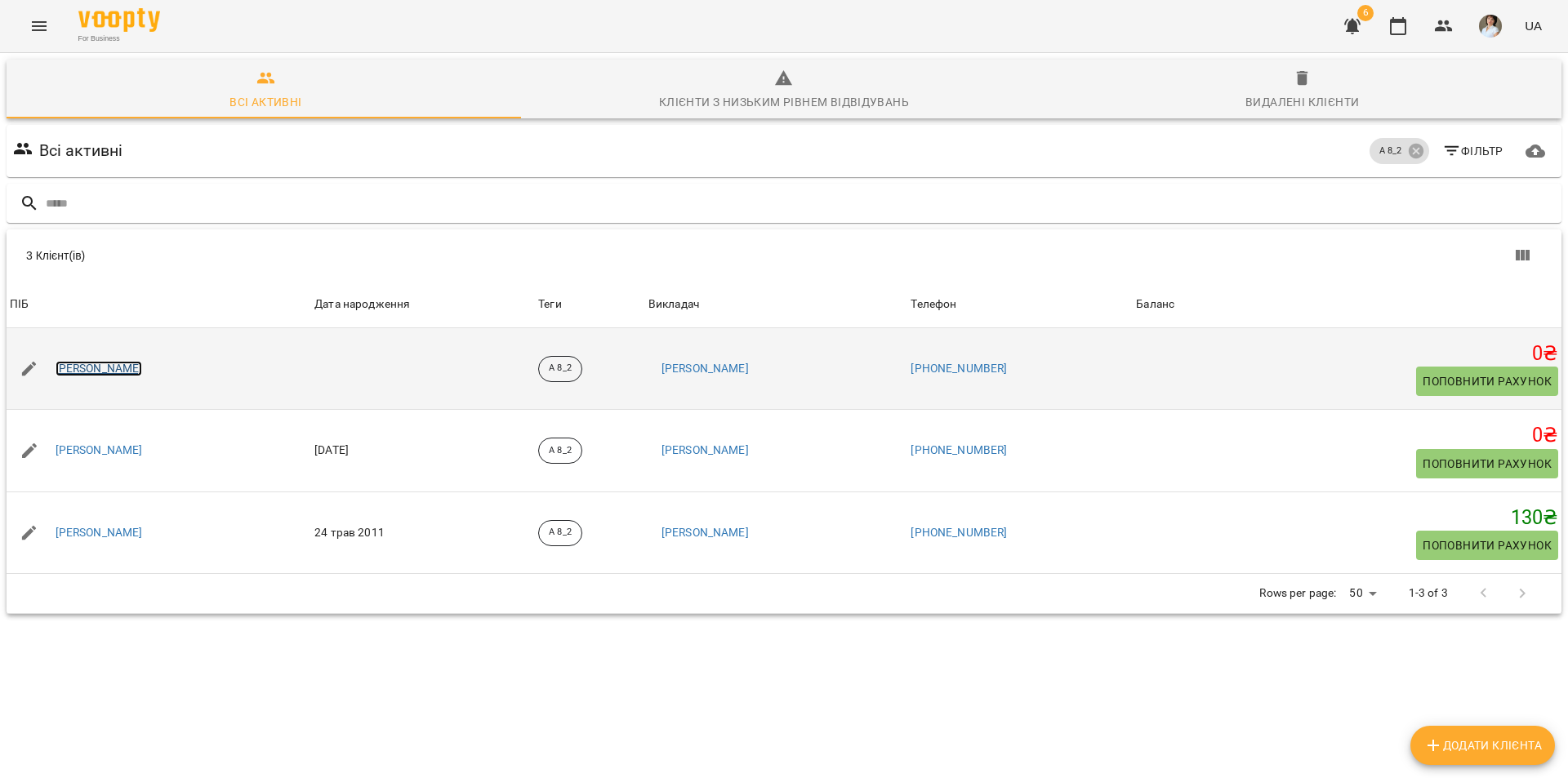
click at [143, 372] on link "[PERSON_NAME]" at bounding box center [99, 369] width 88 height 17
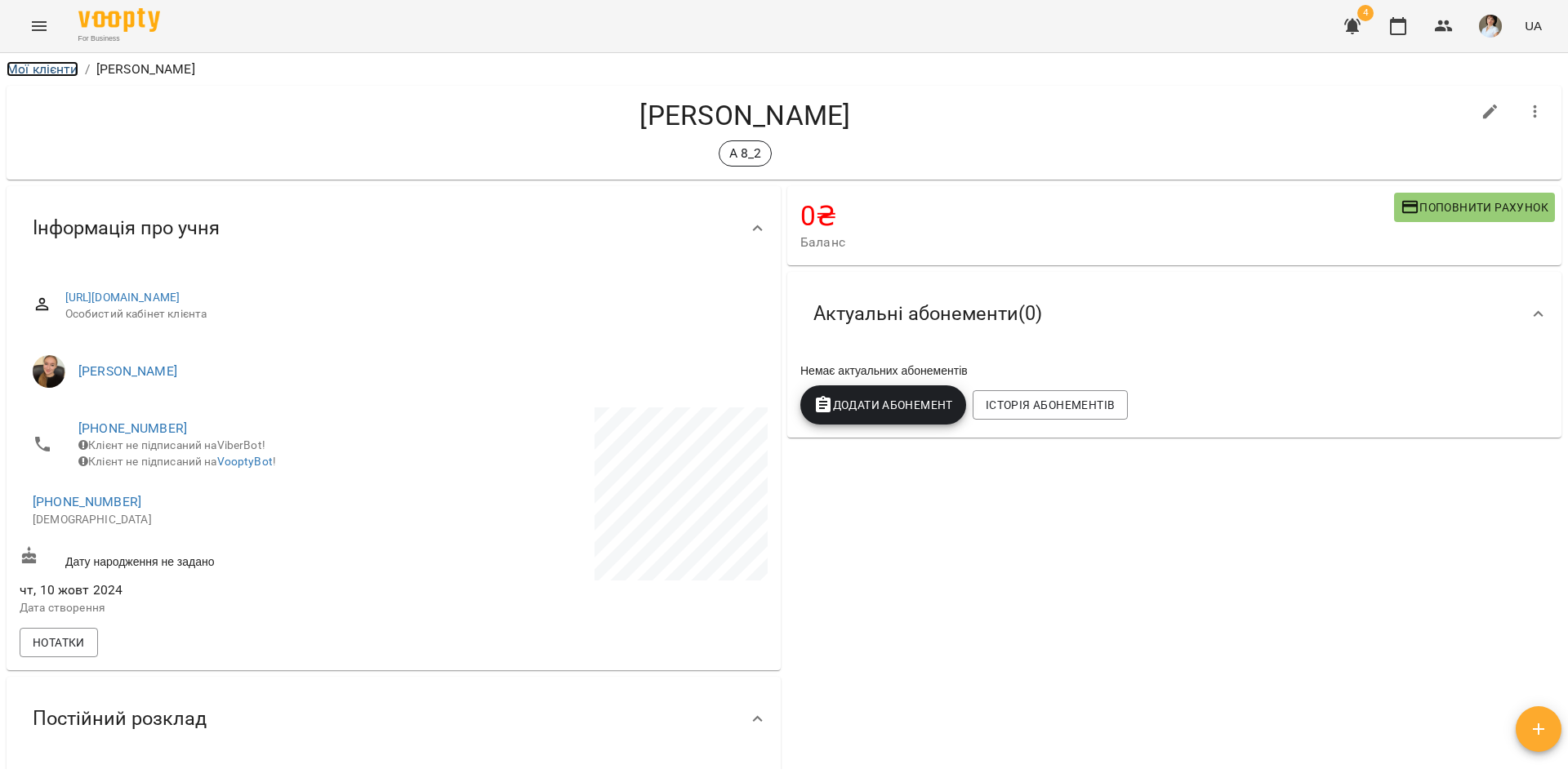
click at [36, 67] on link "Мої клієнти" at bounding box center [42, 69] width 72 height 16
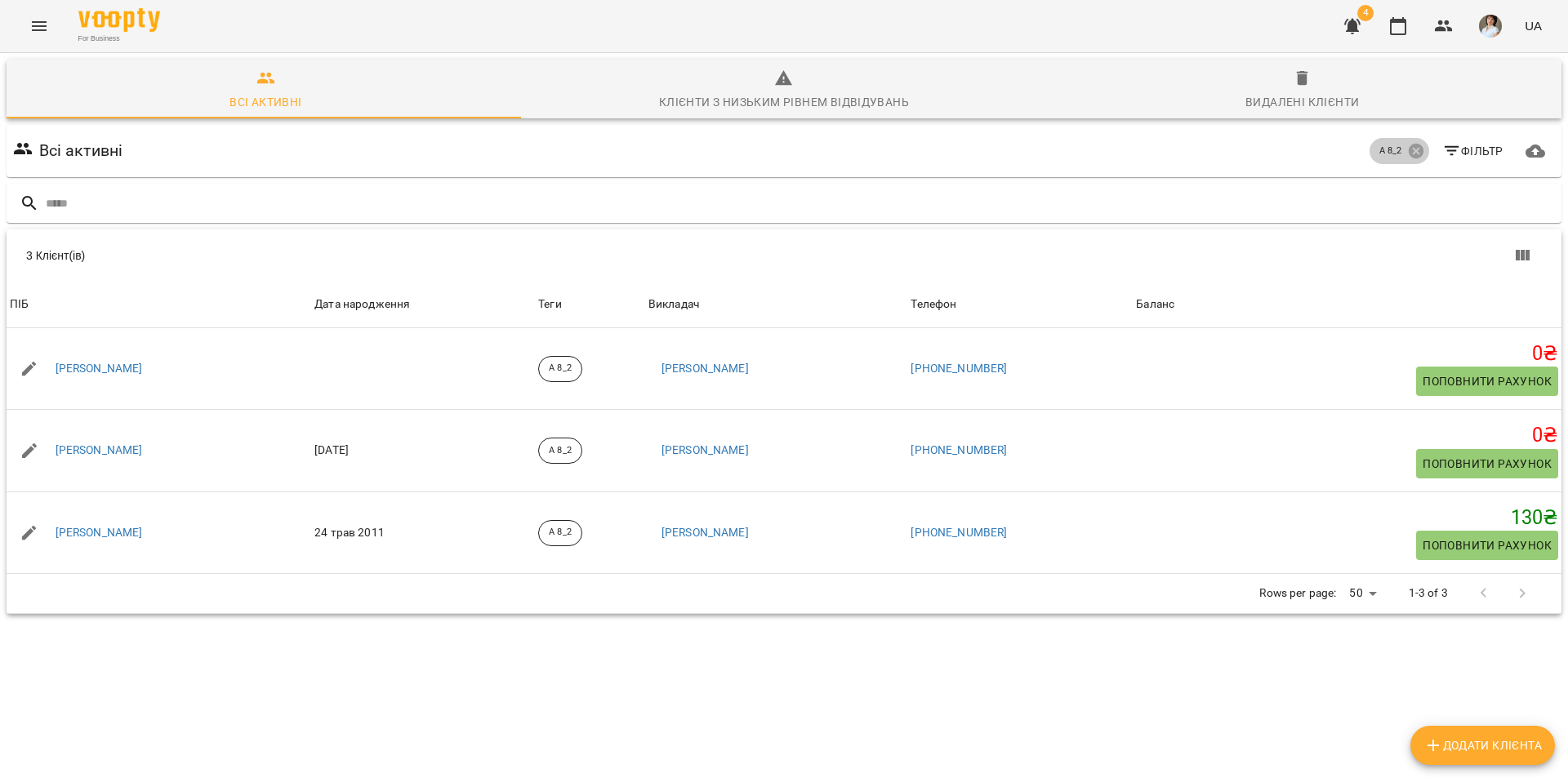
click at [1407, 151] on icon at bounding box center [1416, 151] width 18 height 18
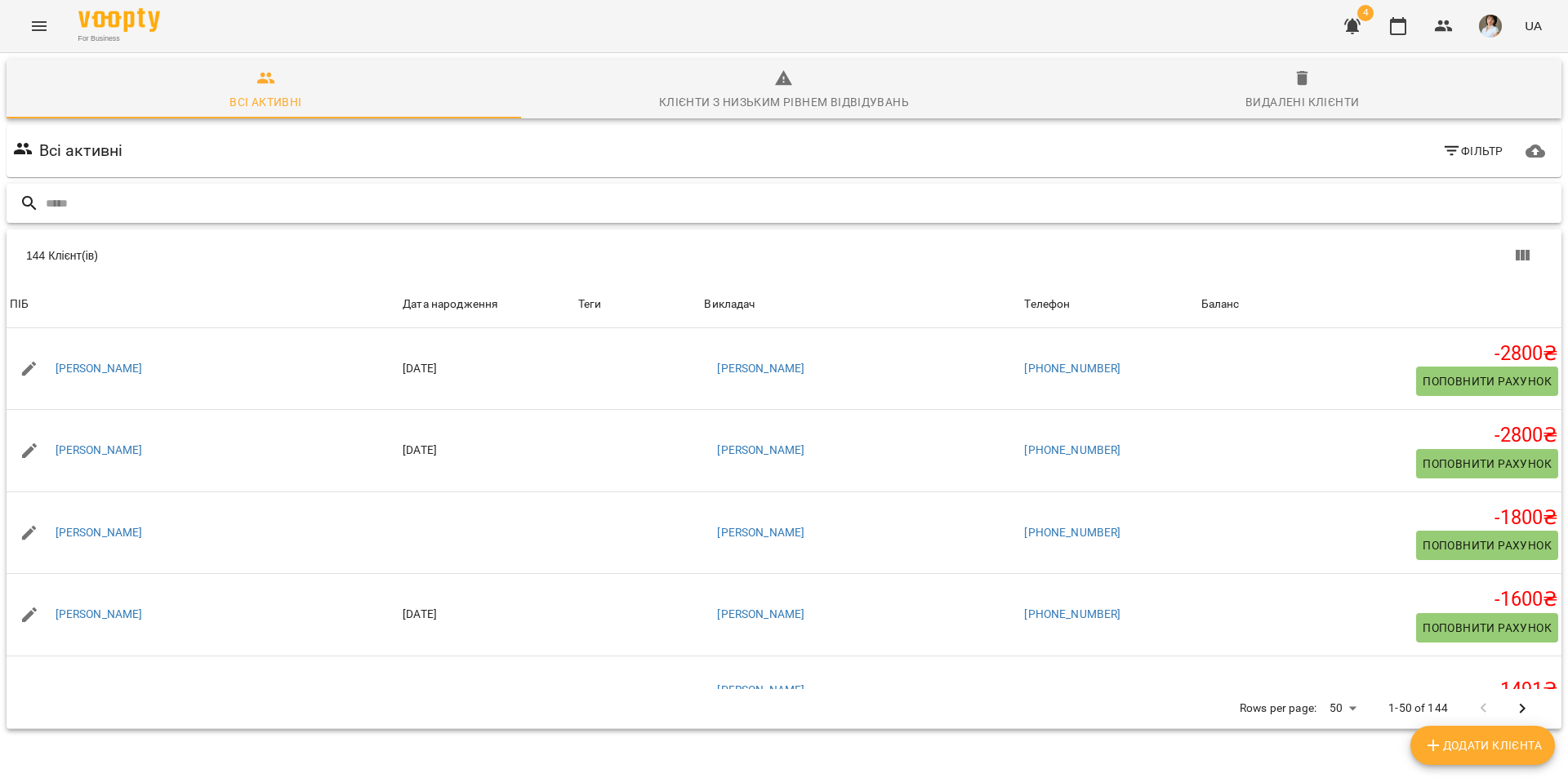
click at [78, 206] on input "text" at bounding box center [799, 203] width 1509 height 27
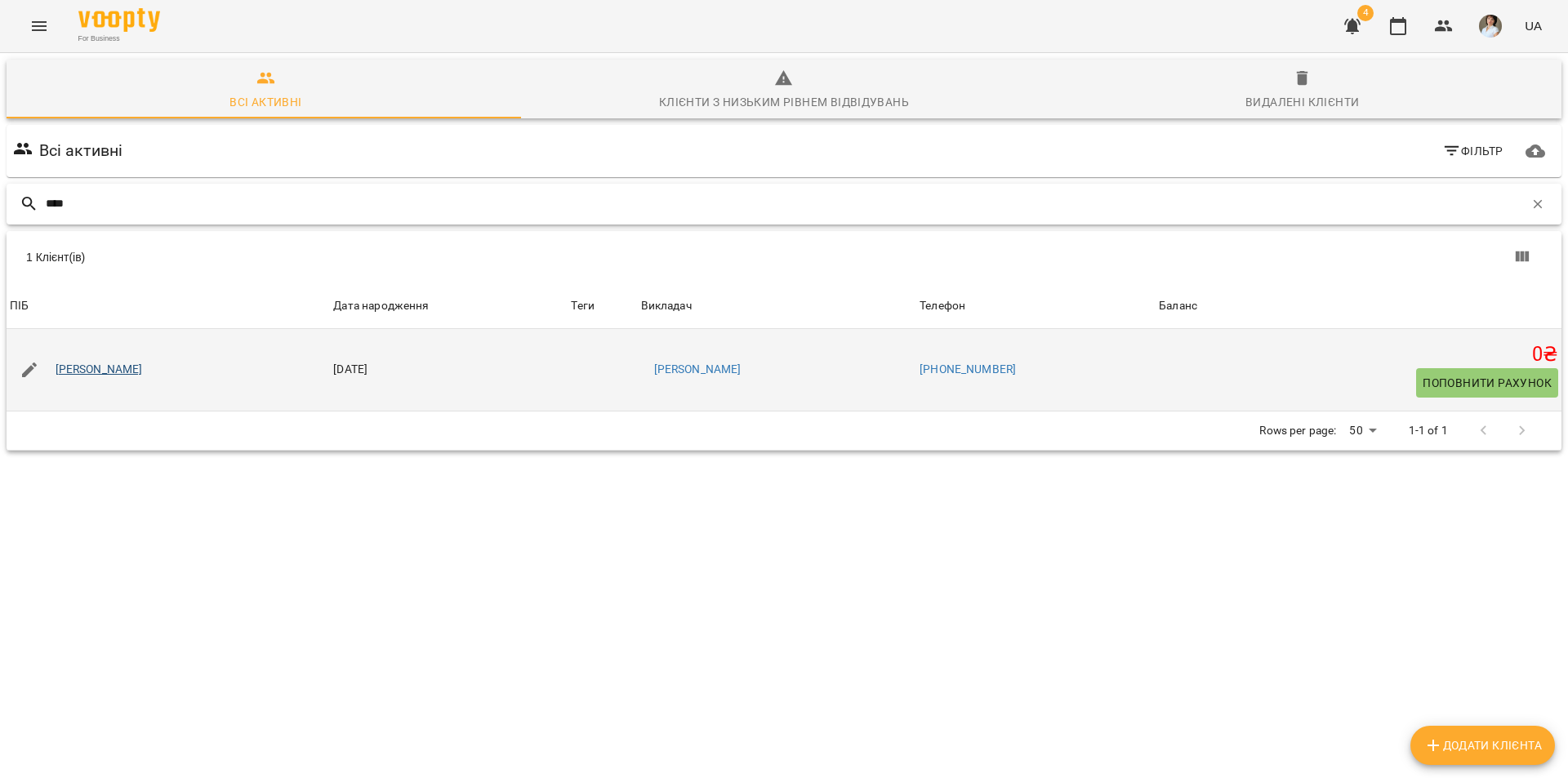
type input "****"
click at [132, 372] on link "[PERSON_NAME]" at bounding box center [99, 370] width 88 height 17
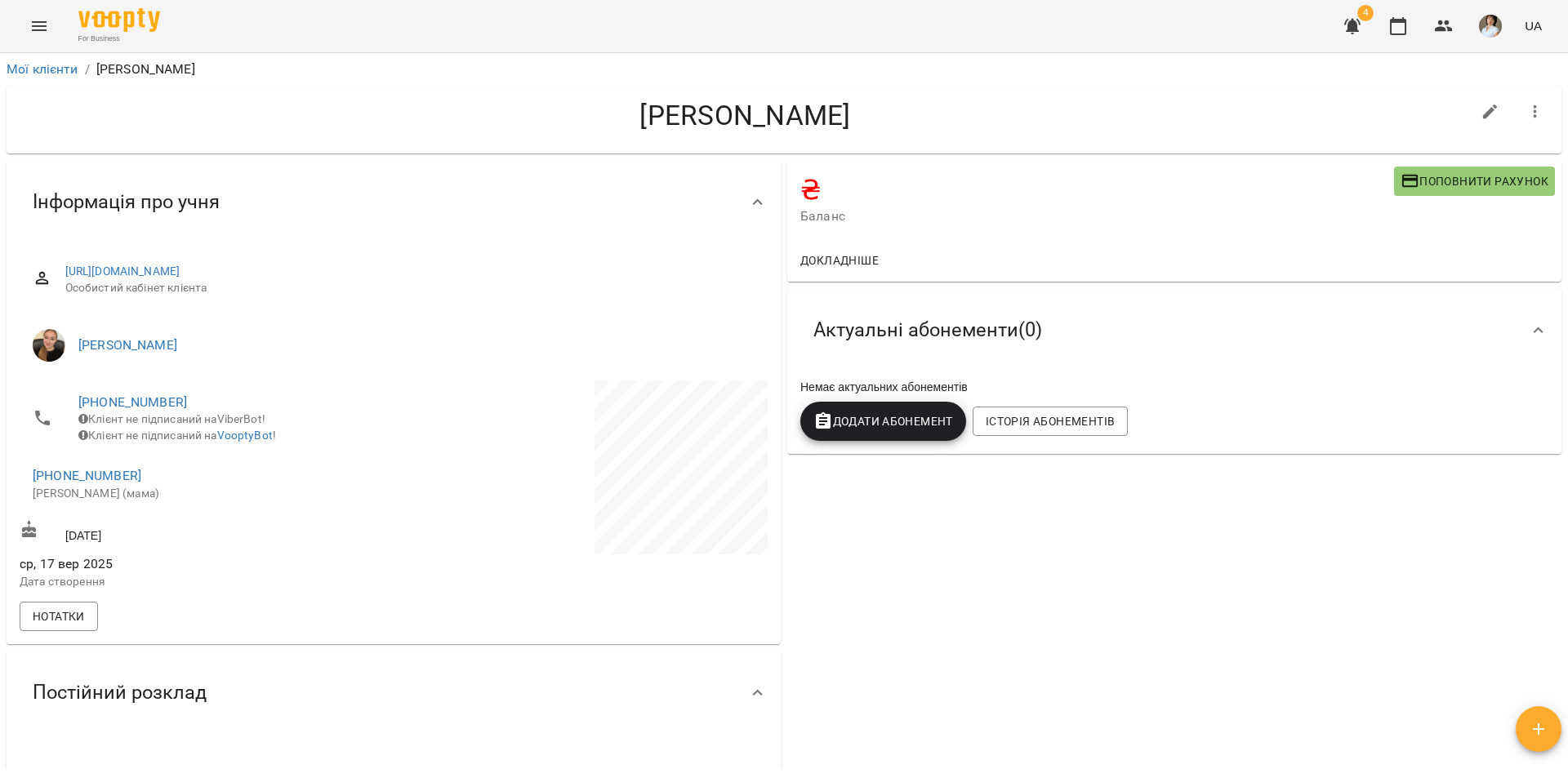
click at [1480, 117] on icon "button" at bounding box center [1490, 112] width 20 height 20
select select "**"
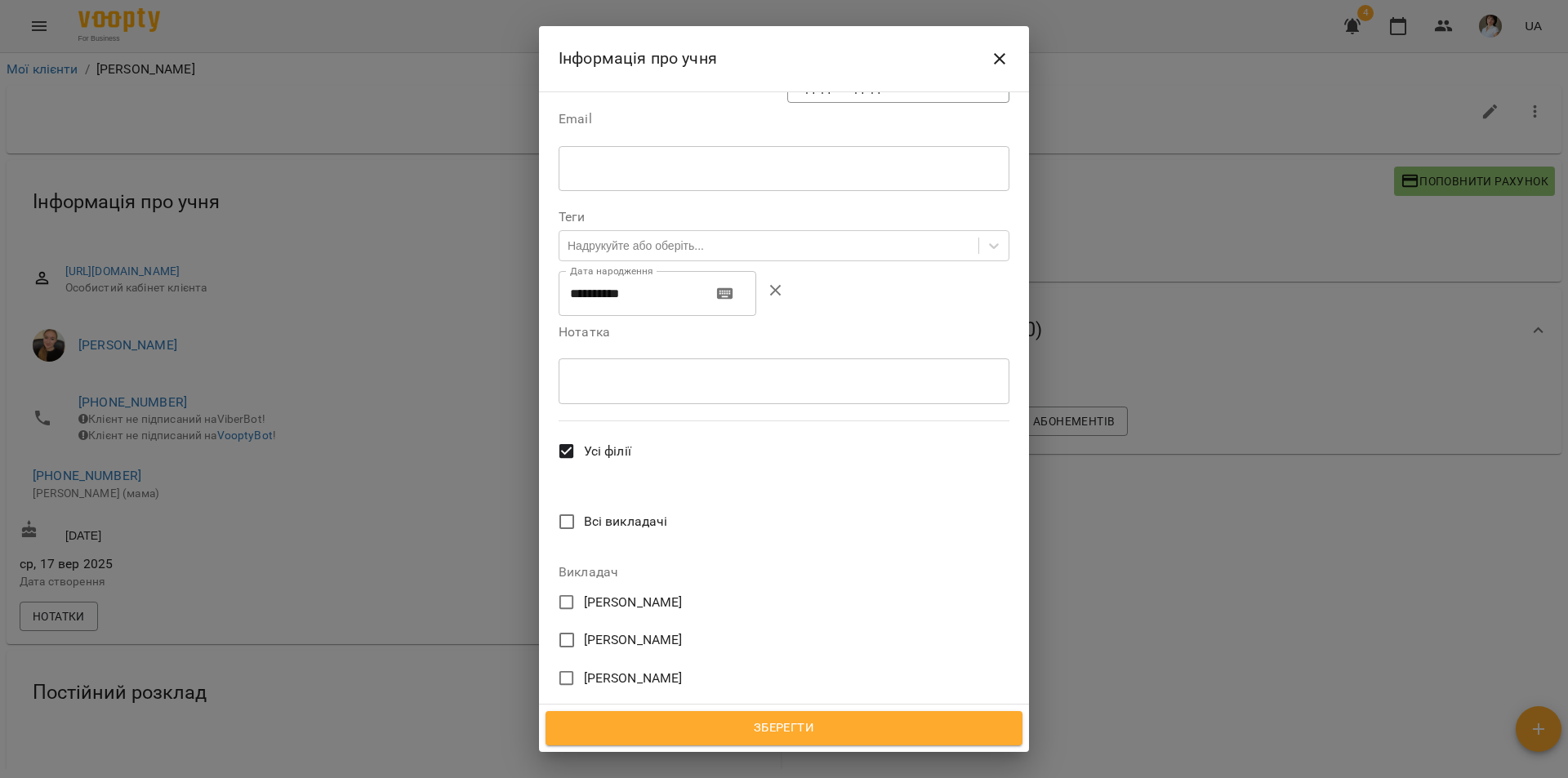
scroll to position [408, 0]
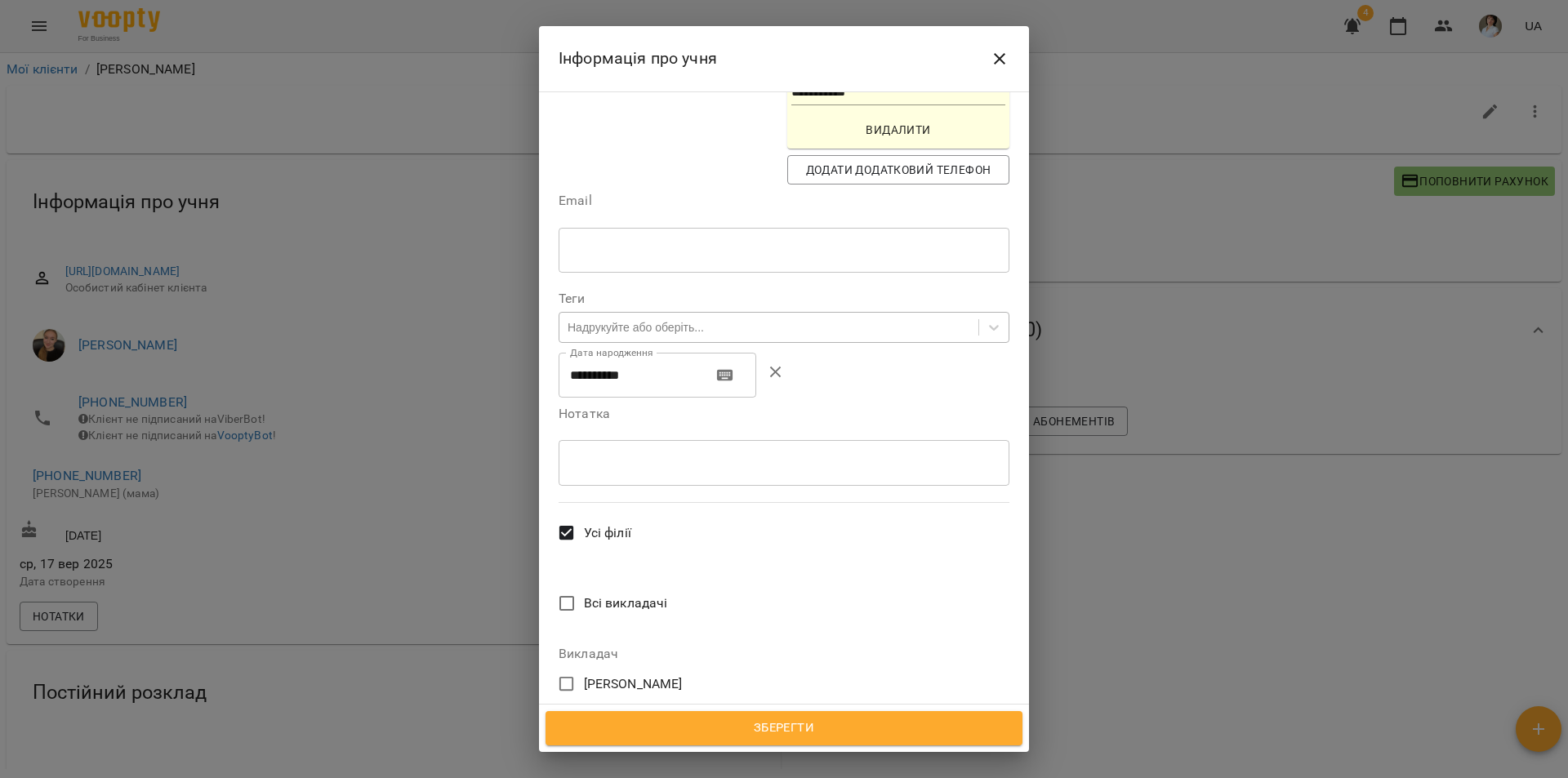
click at [829, 314] on div "Надрукуйте або оберіть..." at bounding box center [768, 327] width 419 height 27
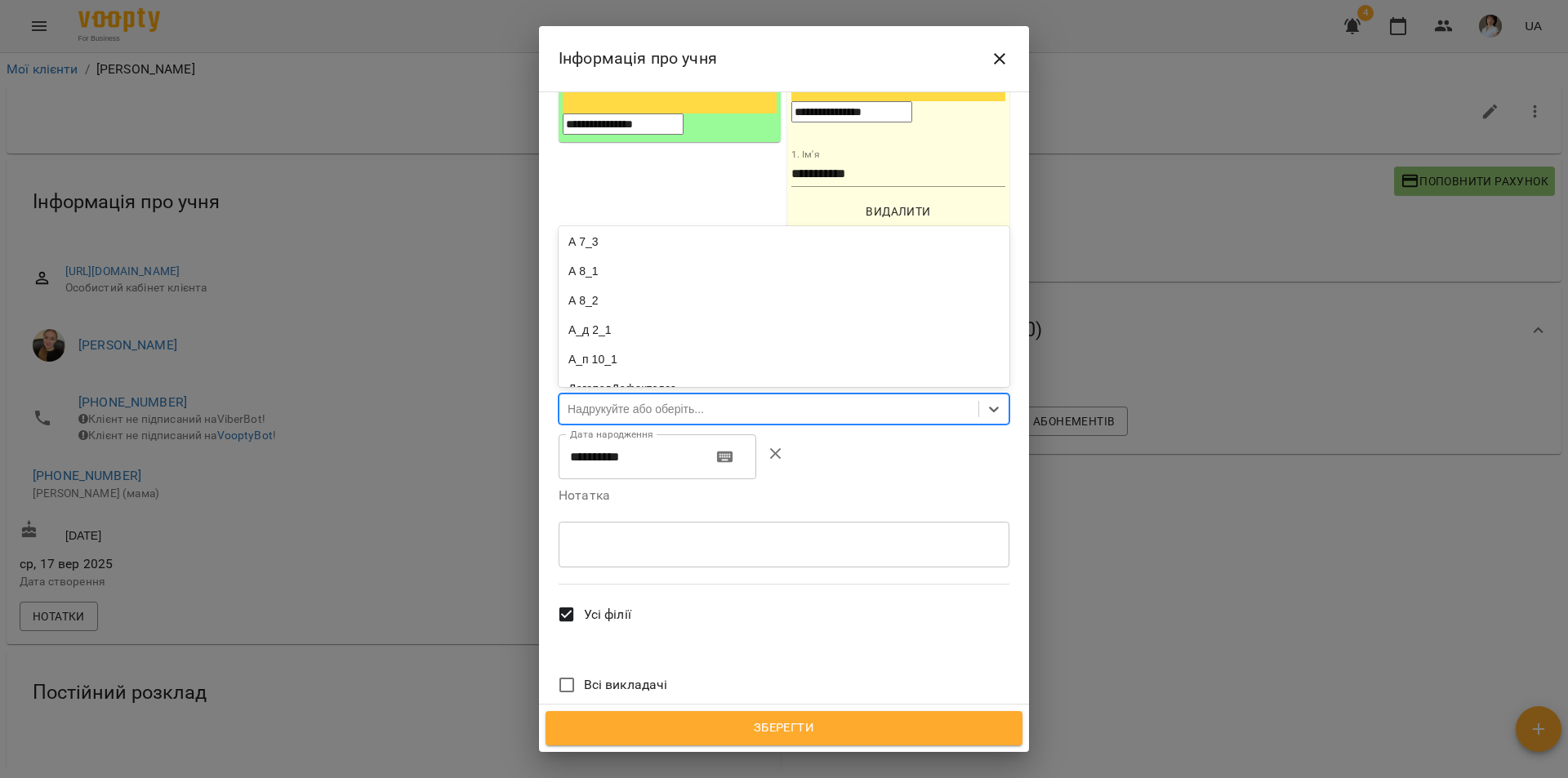
scroll to position [245, 0]
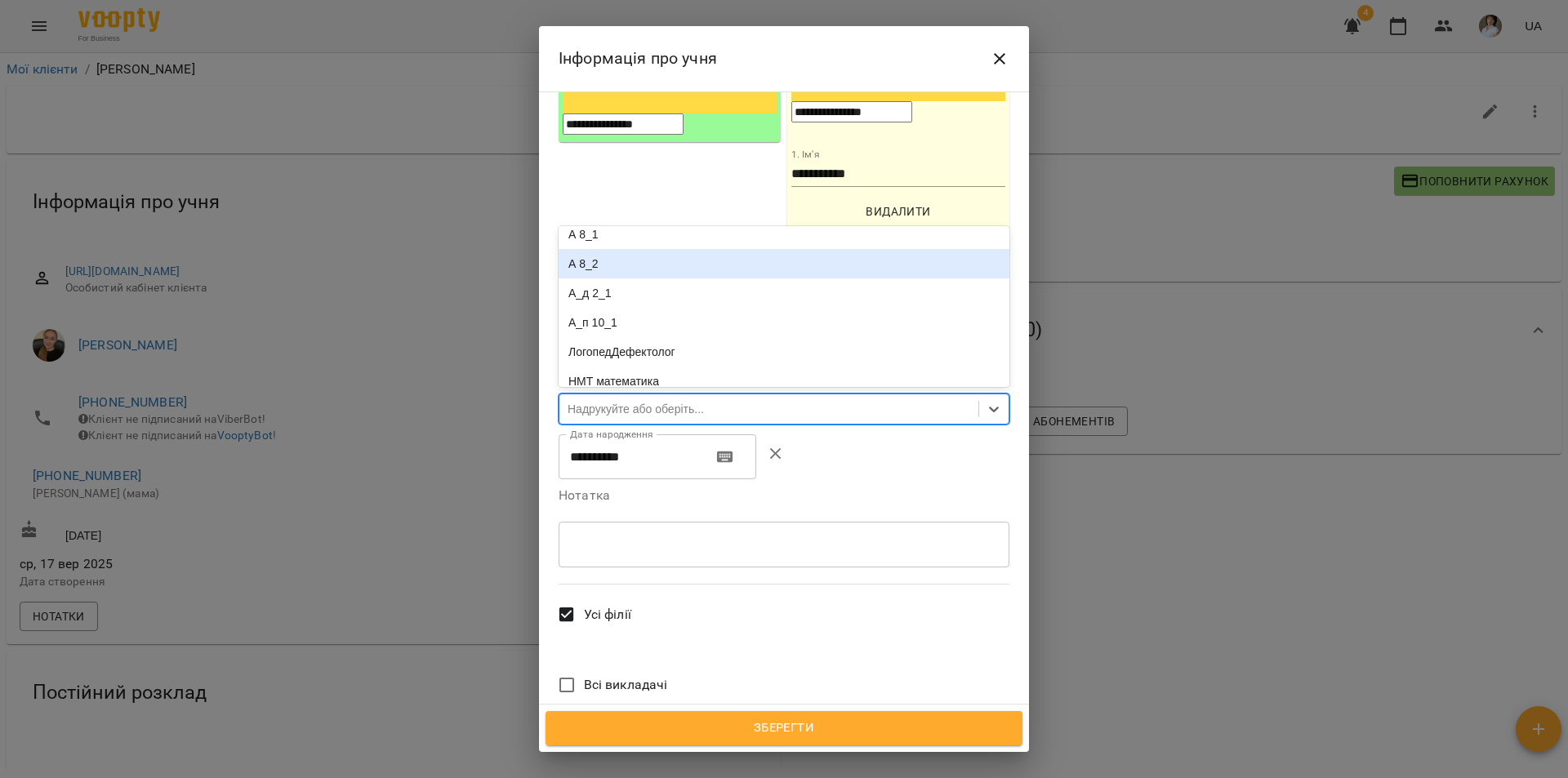
click at [609, 249] on div "А 8_2" at bounding box center [784, 264] width 451 height 30
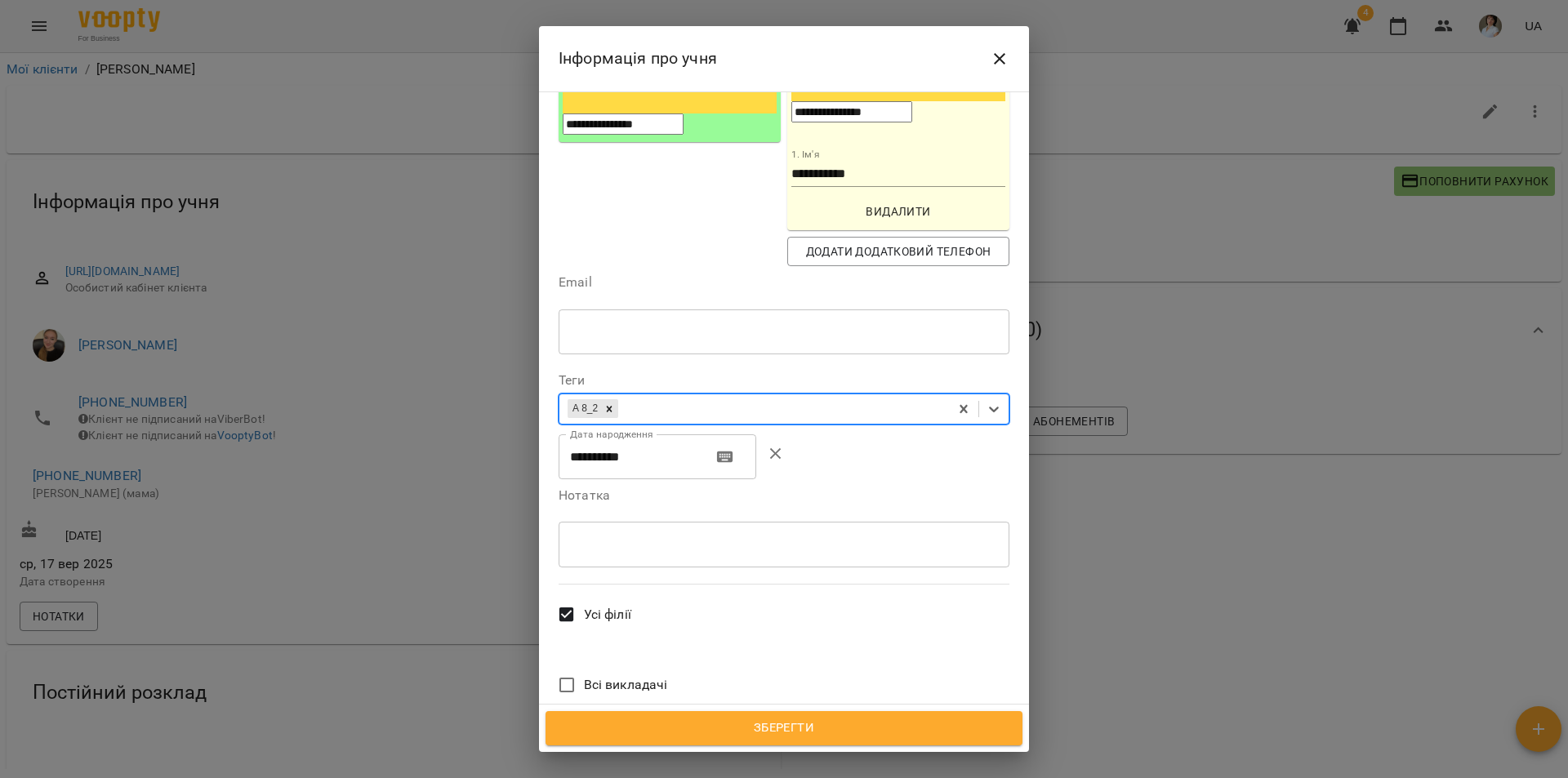
click at [816, 723] on span "Зберегти" at bounding box center [784, 728] width 441 height 21
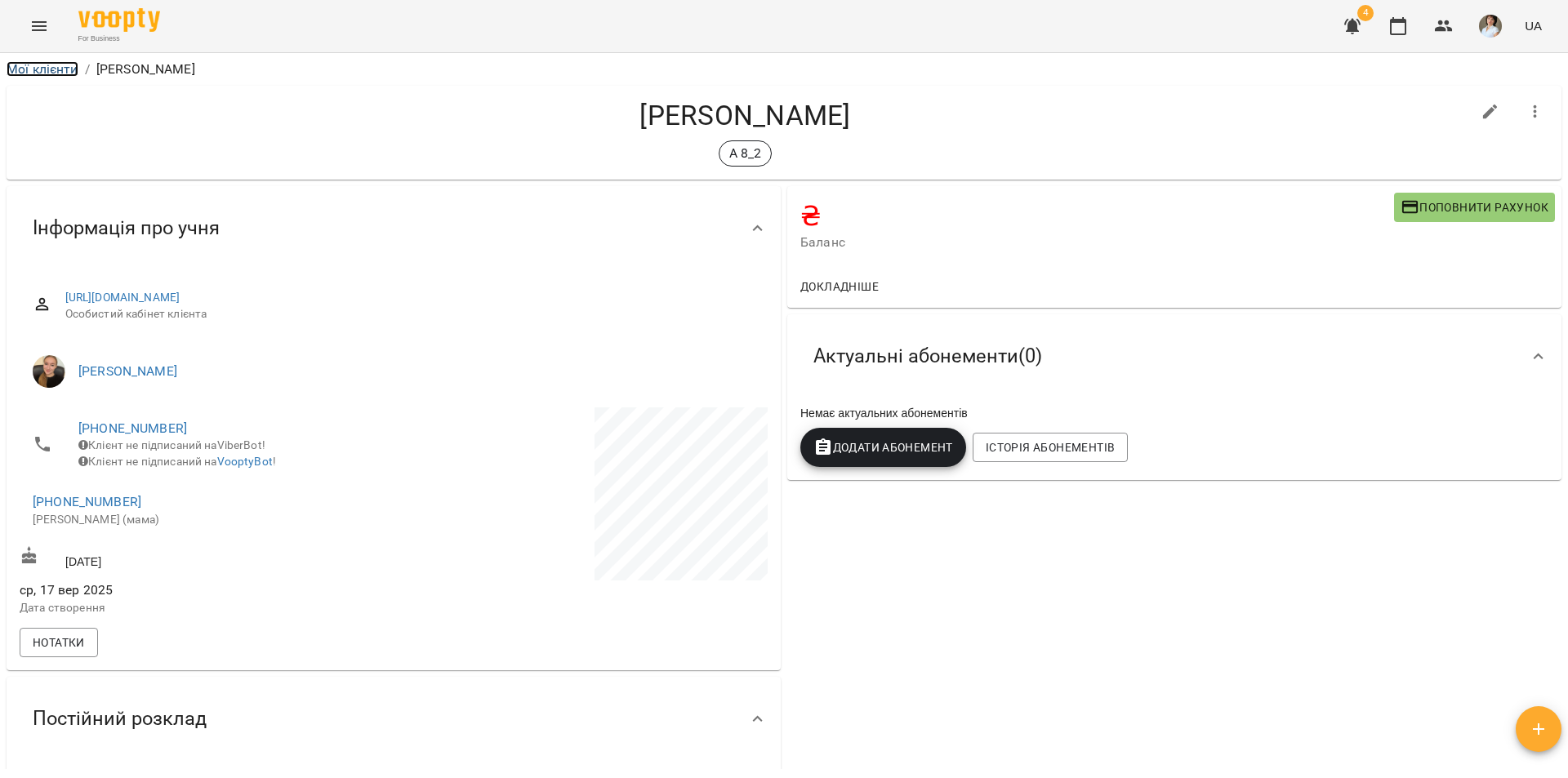
click at [46, 71] on link "Мої клієнти" at bounding box center [42, 69] width 72 height 16
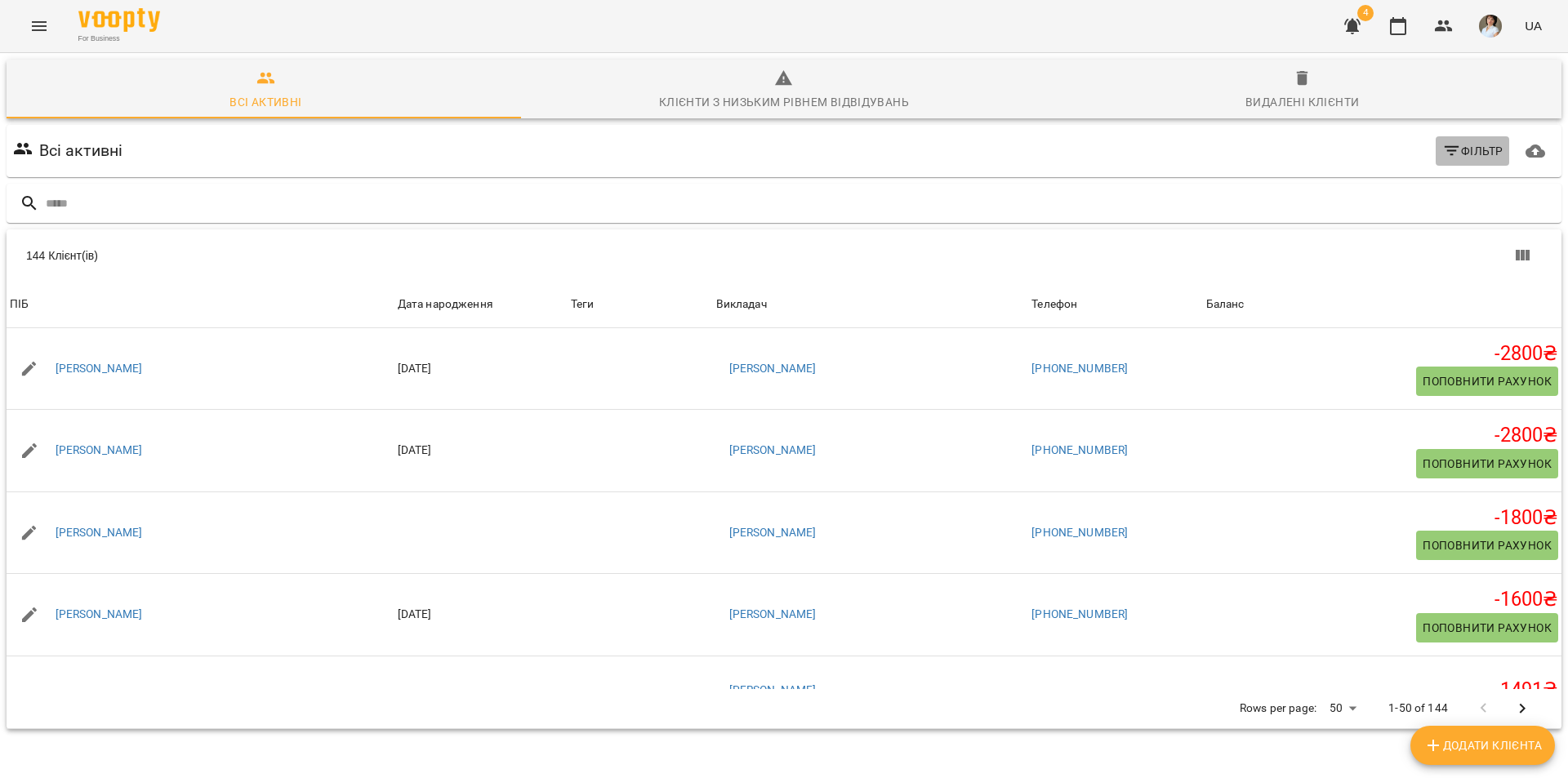
click at [1442, 157] on icon "button" at bounding box center [1452, 151] width 20 height 20
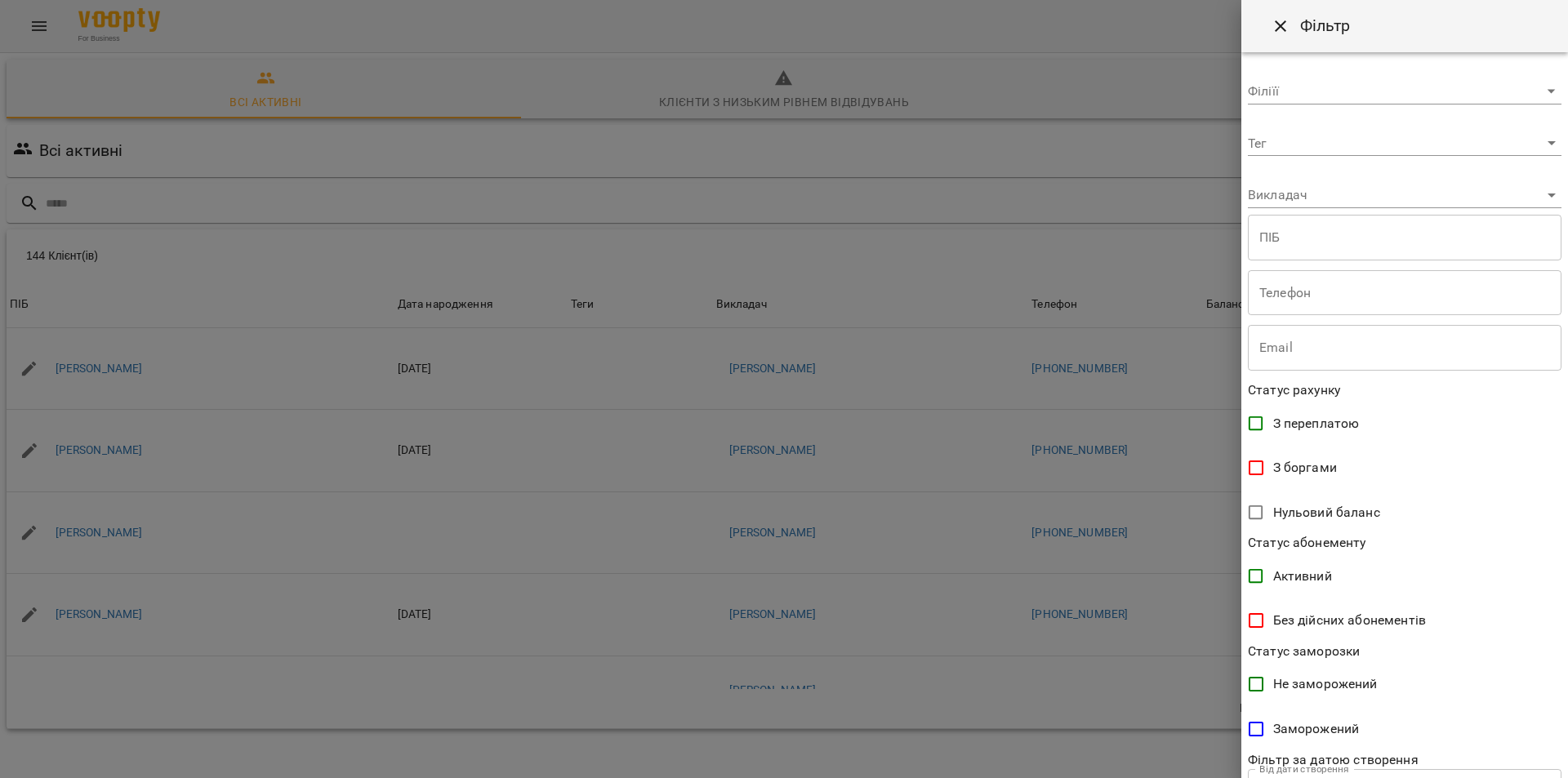
click at [51, 101] on div at bounding box center [784, 389] width 1568 height 778
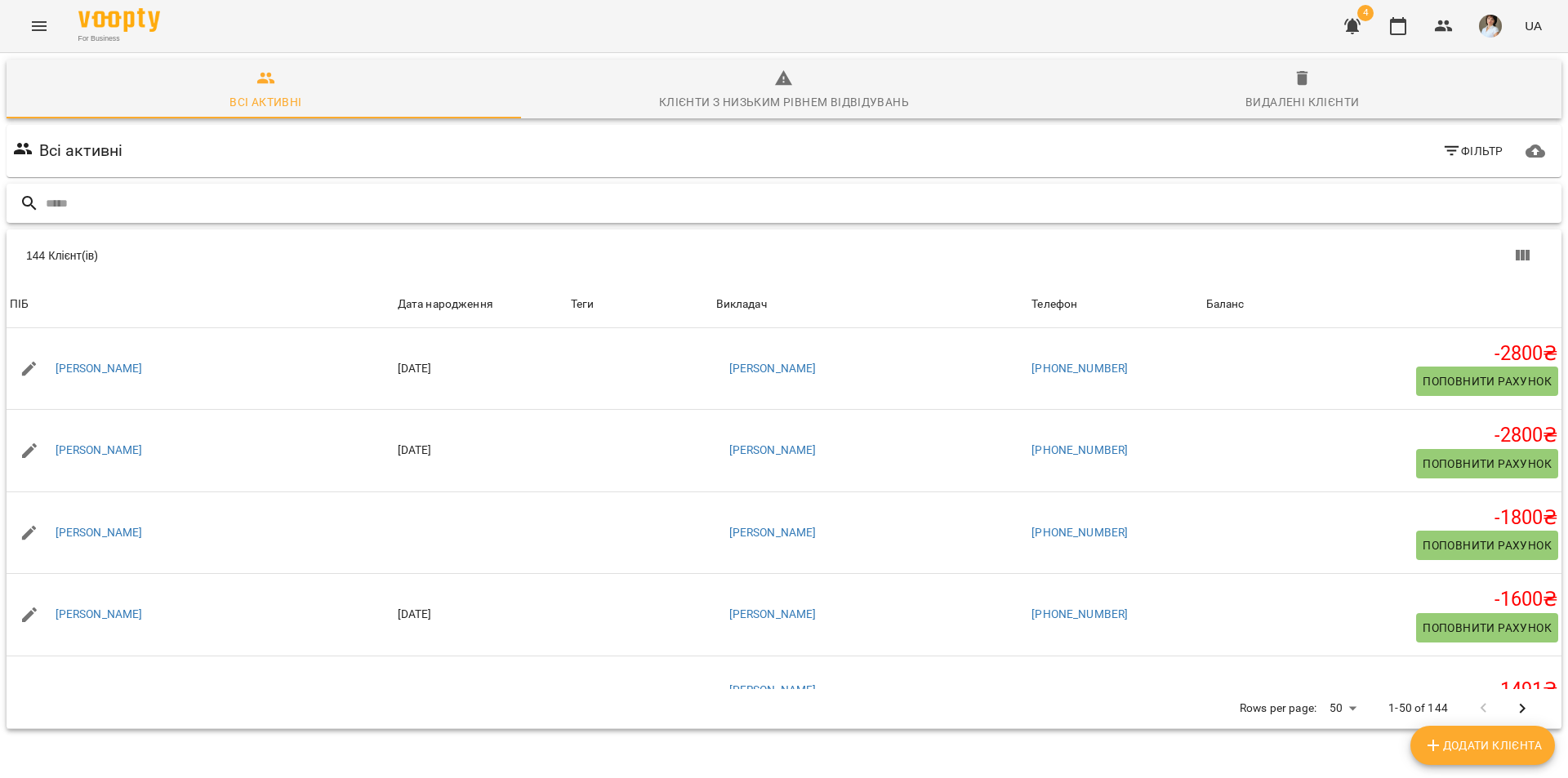
click at [68, 202] on input "text" at bounding box center [799, 203] width 1509 height 27
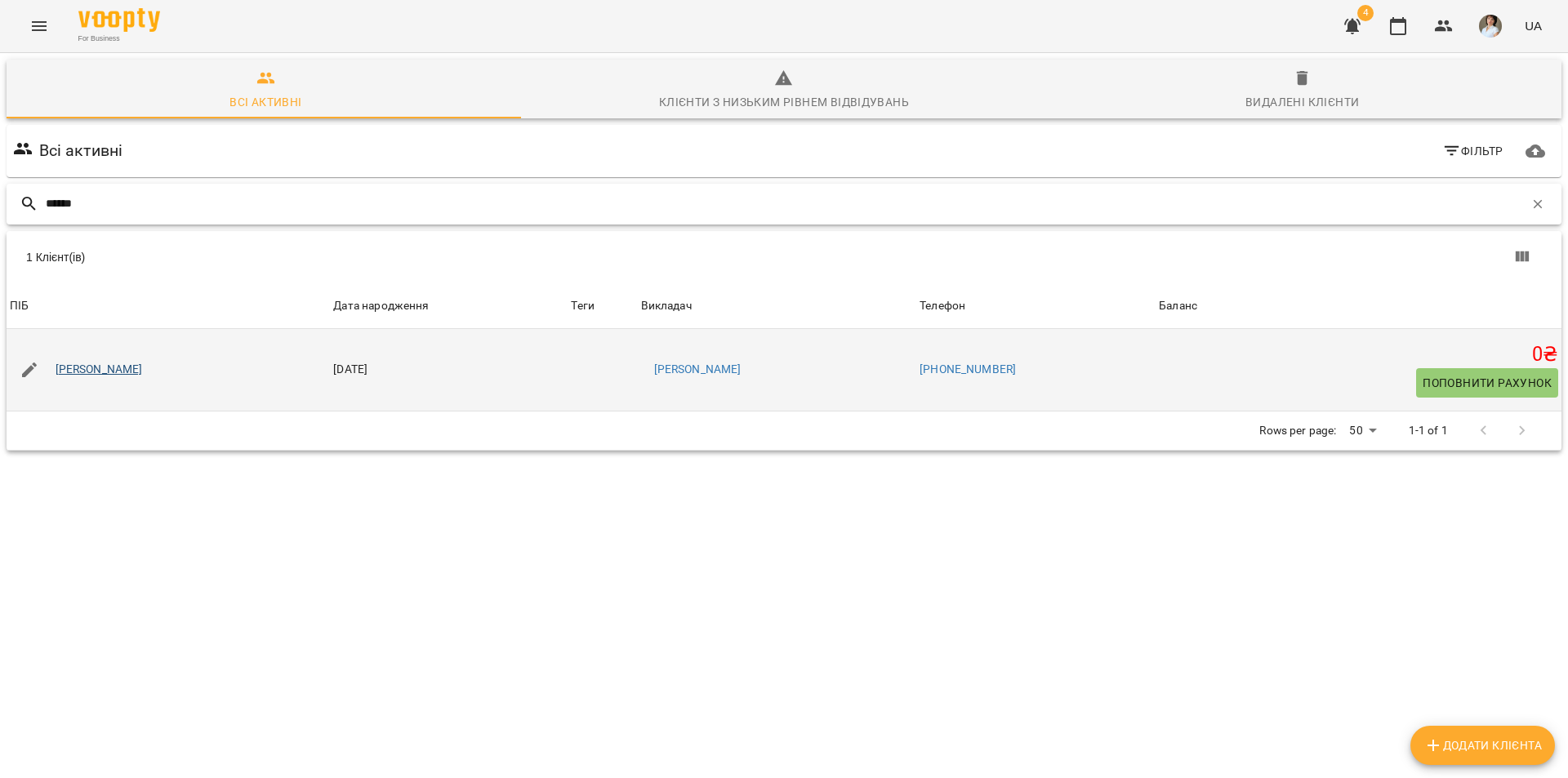
type input "******"
click at [126, 372] on link "[PERSON_NAME]" at bounding box center [99, 370] width 88 height 17
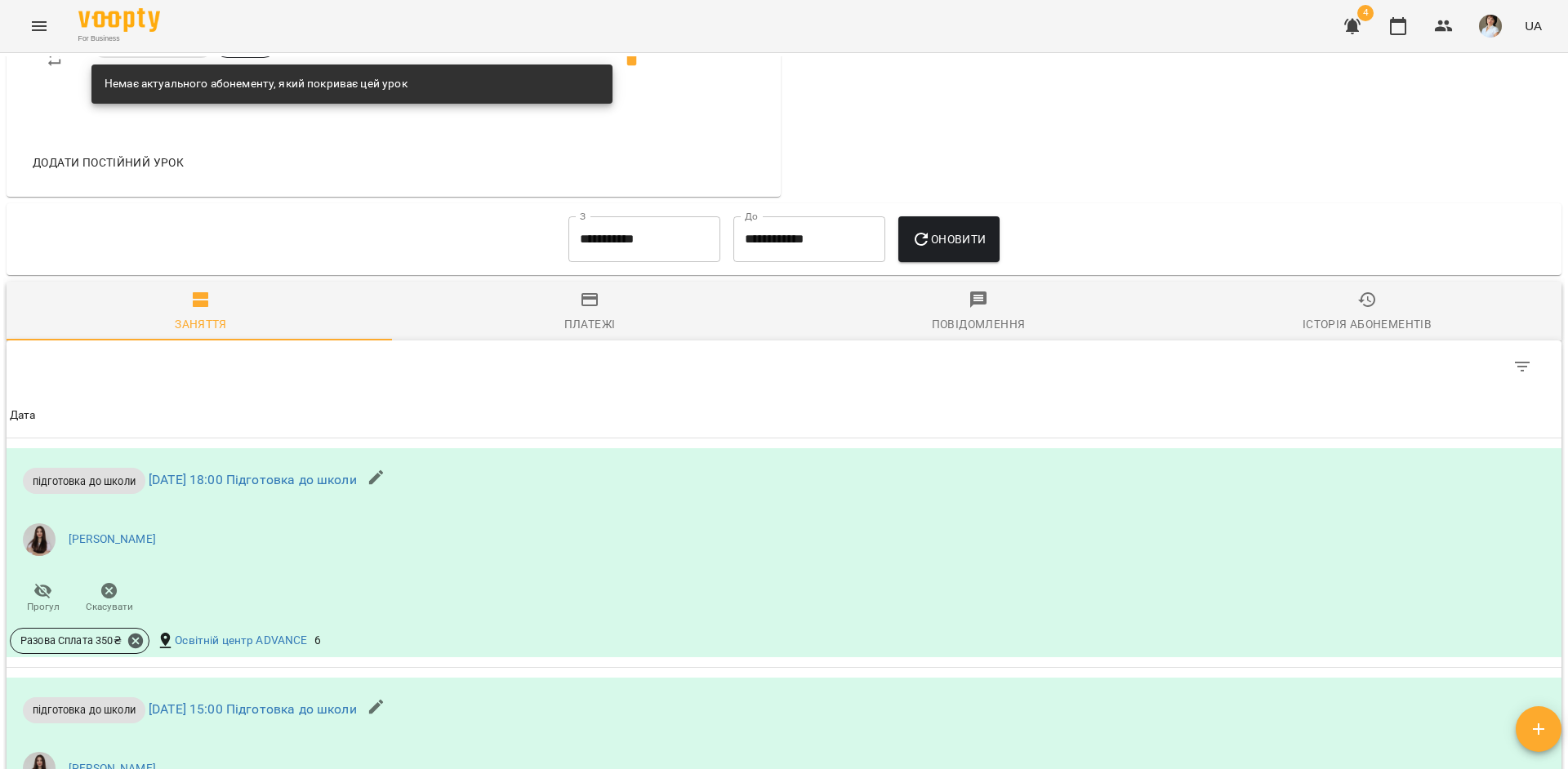
scroll to position [1062, 0]
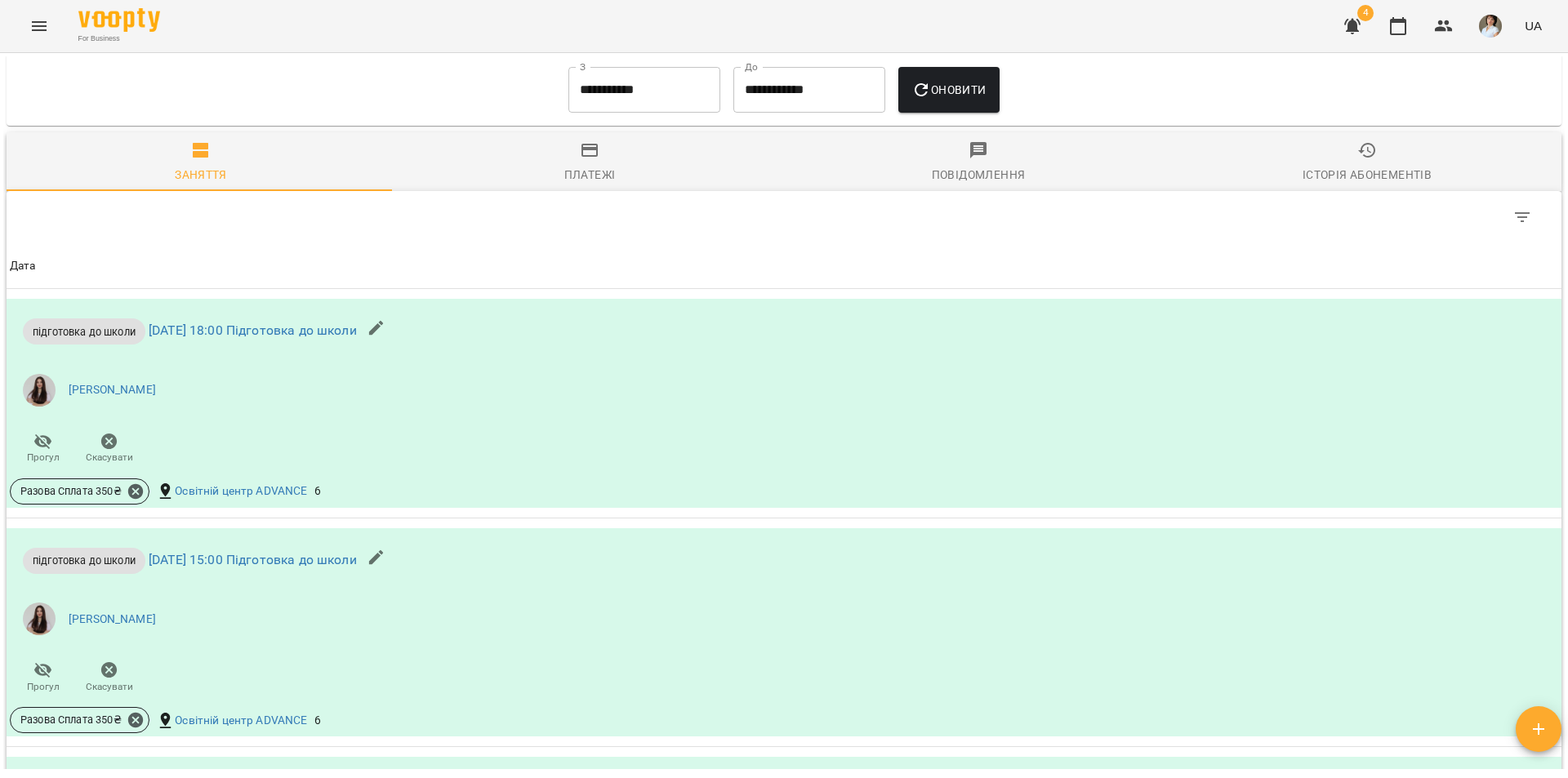
click at [618, 107] on input "**********" at bounding box center [644, 89] width 152 height 45
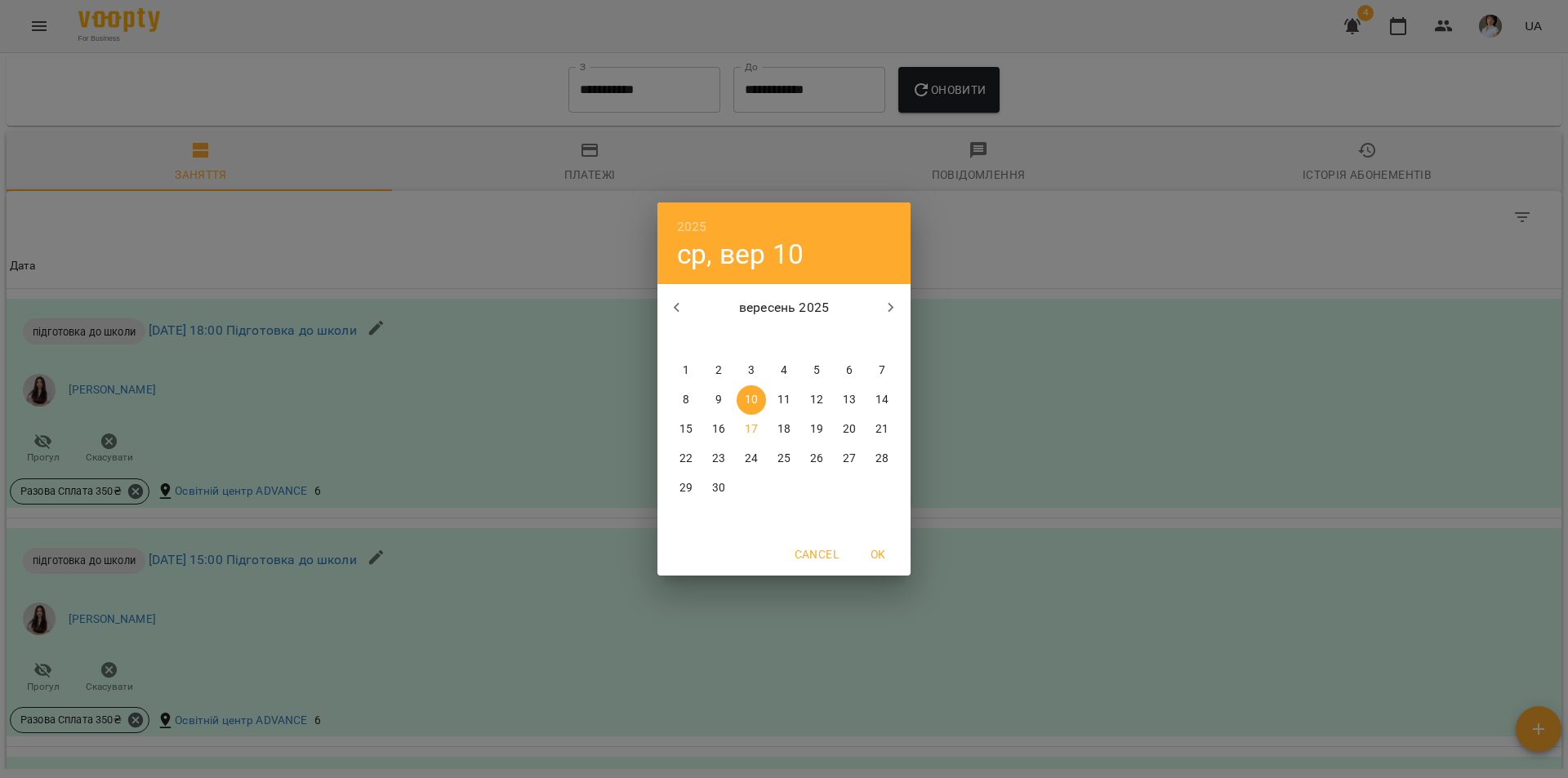
drag, startPoint x: 686, startPoint y: 370, endPoint x: 695, endPoint y: 351, distance: 21.0
click at [686, 369] on p "1" at bounding box center [686, 371] width 7 height 17
type input "**********"
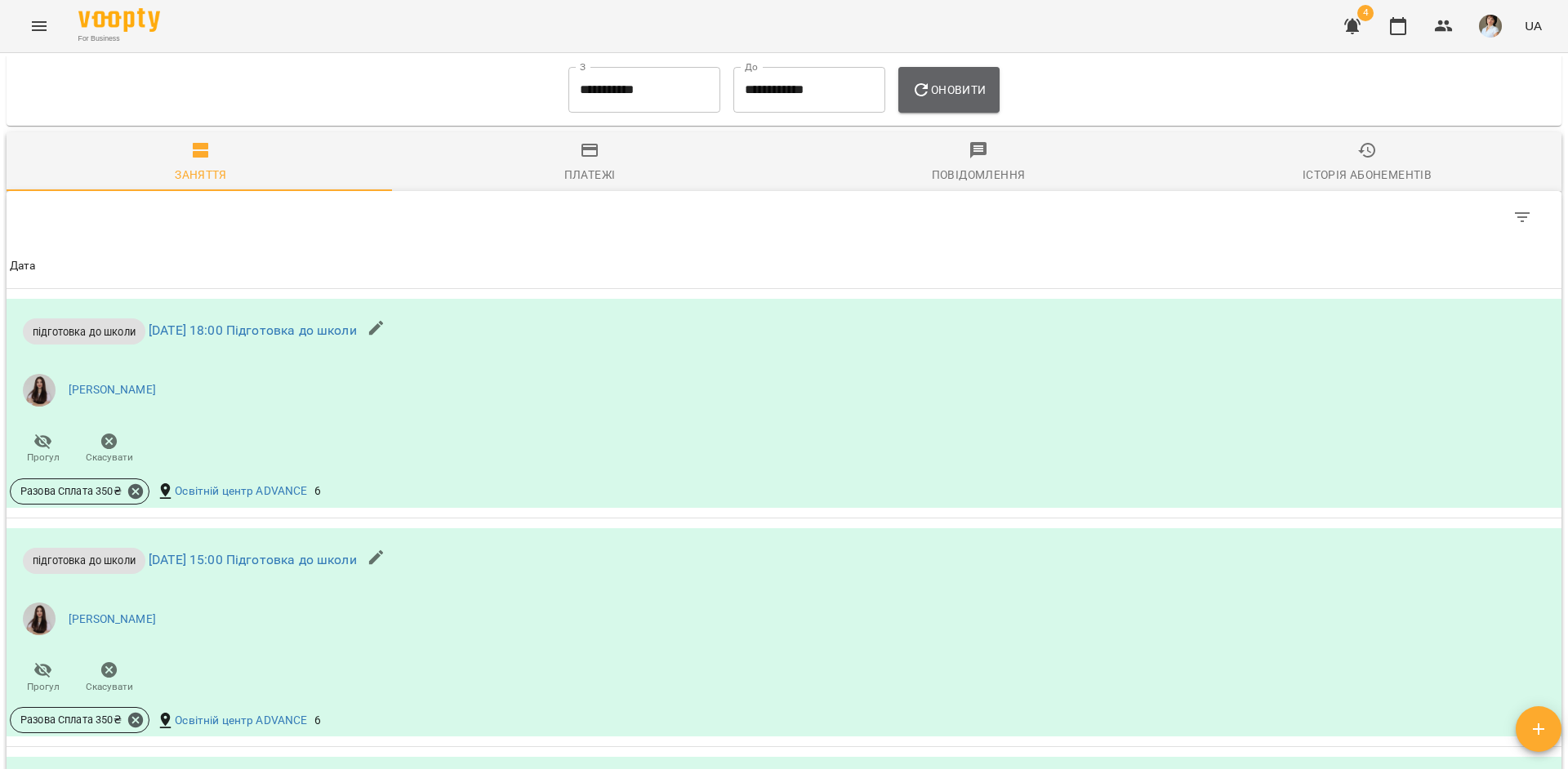
click at [951, 100] on span "Оновити" at bounding box center [949, 90] width 74 height 20
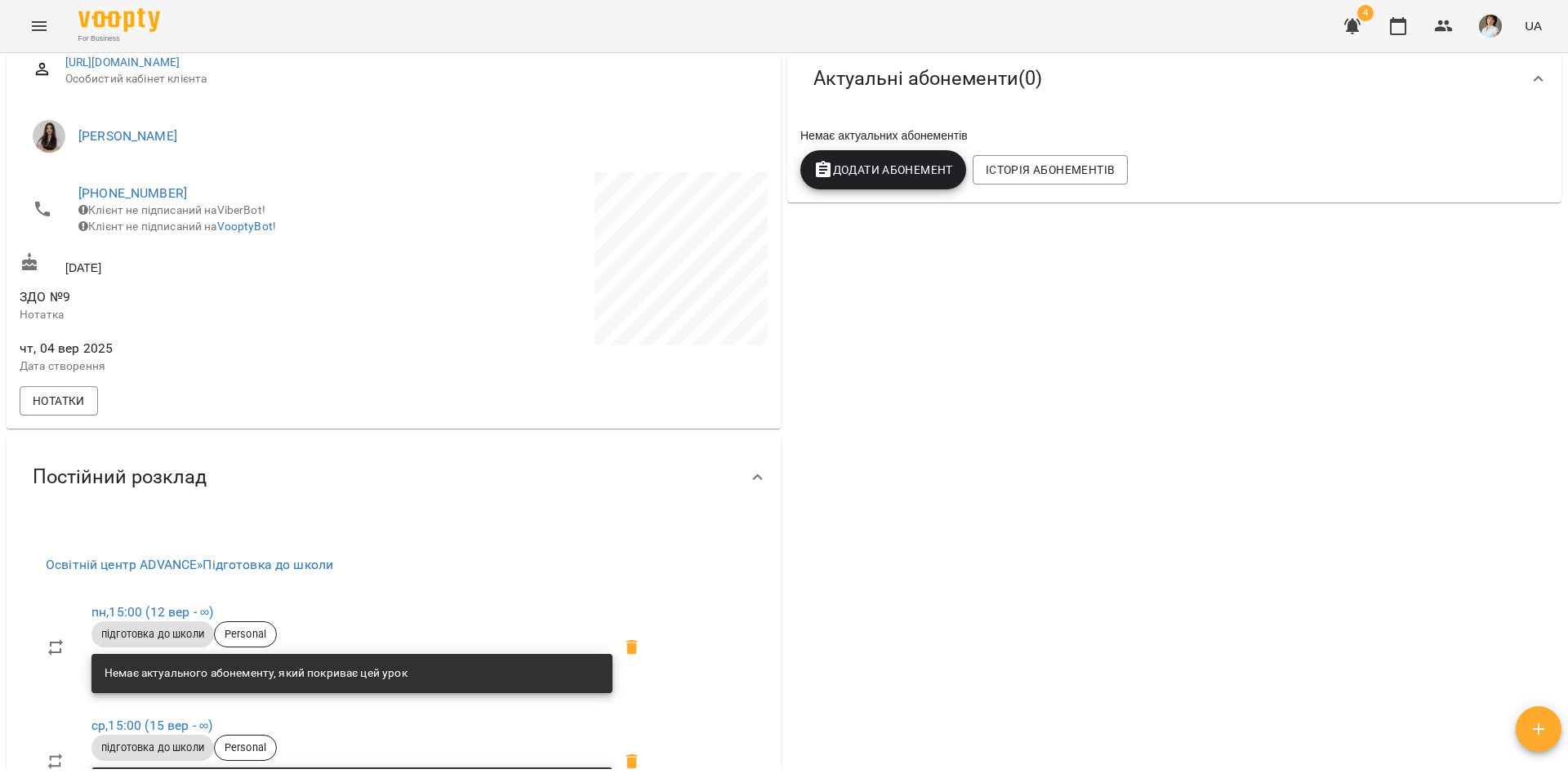
scroll to position [0, 0]
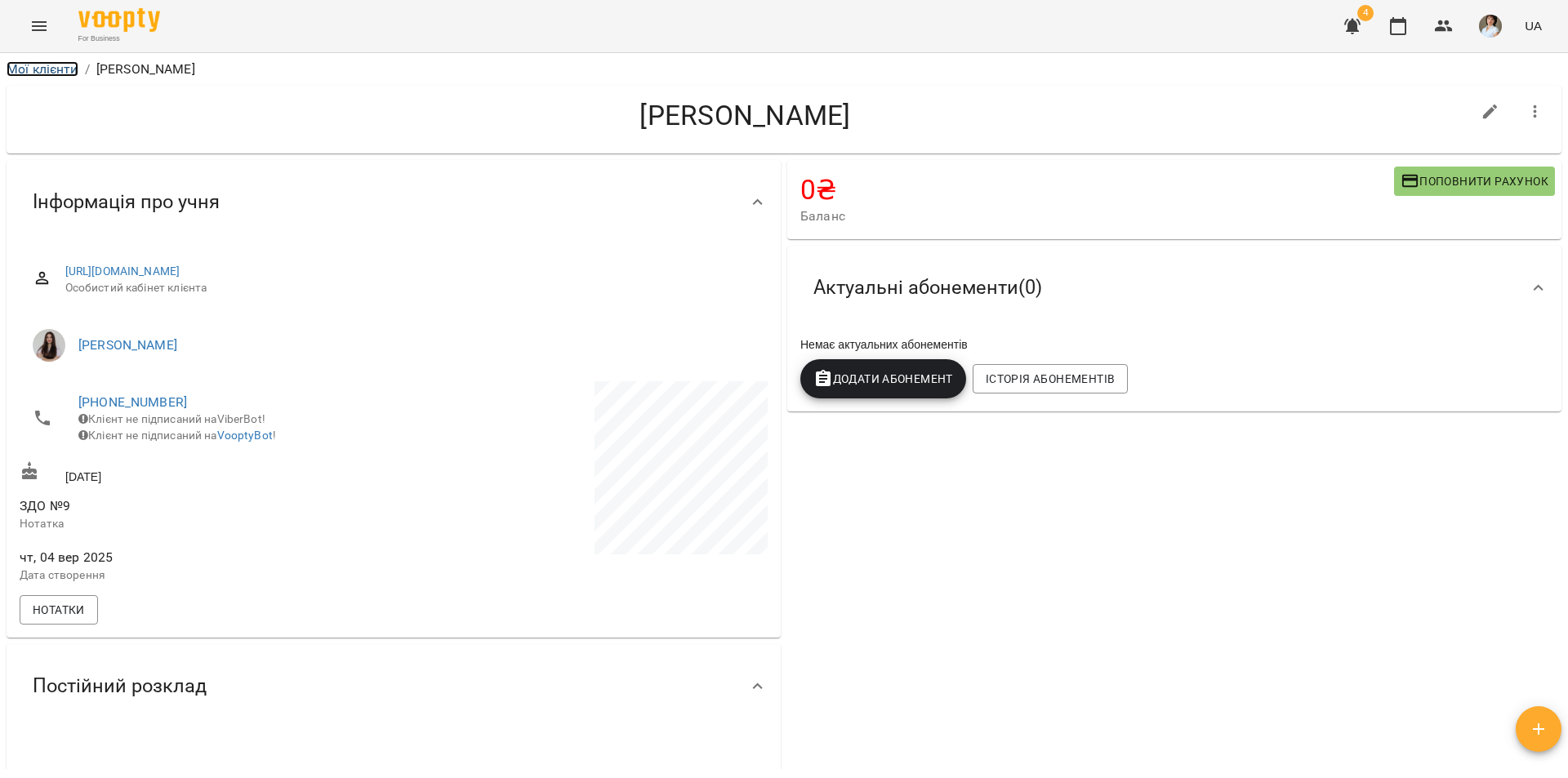
click at [54, 63] on link "Мої клієнти" at bounding box center [42, 69] width 72 height 16
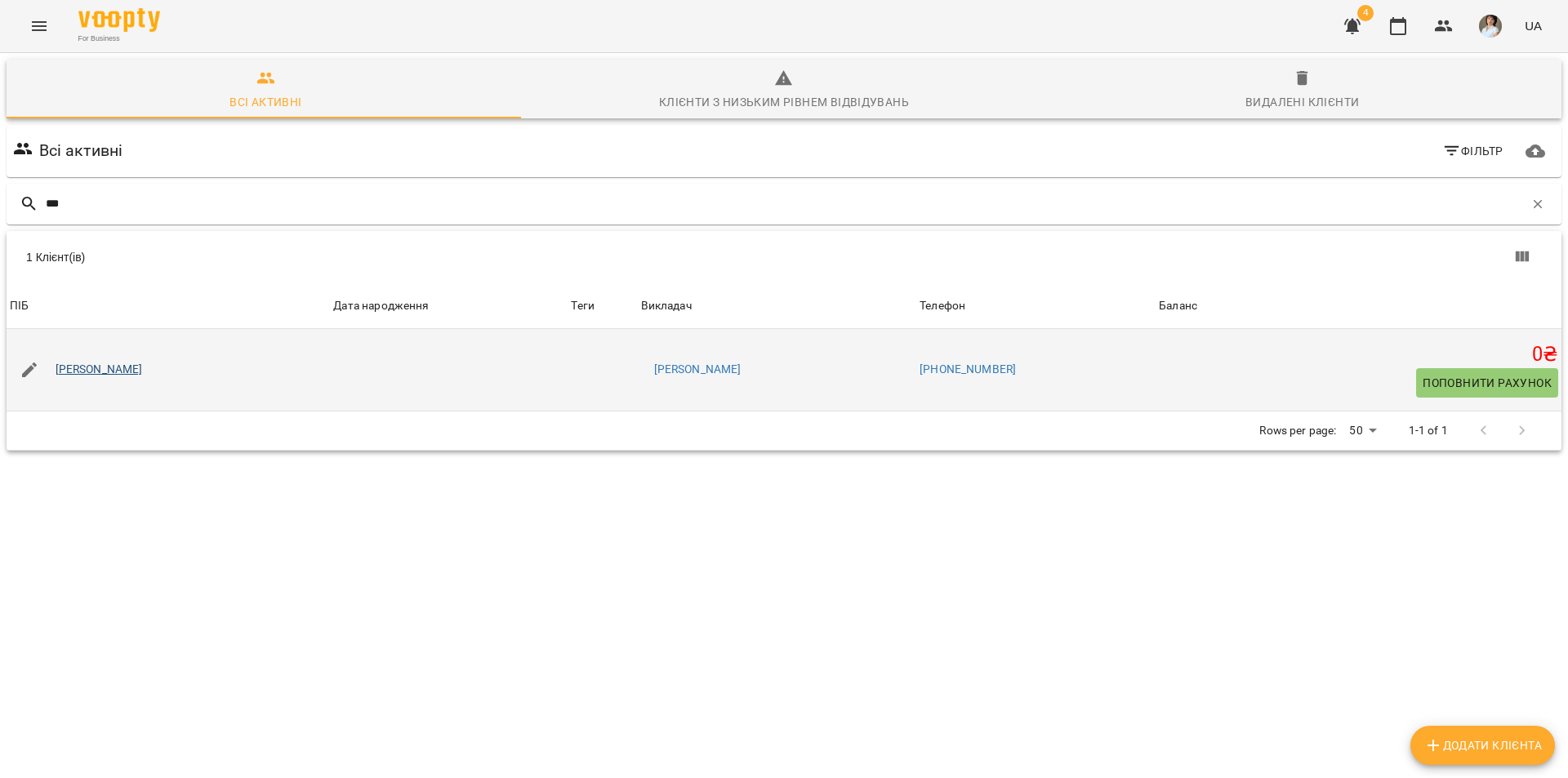
type input "***"
click at [97, 367] on link "[PERSON_NAME]" at bounding box center [99, 370] width 88 height 17
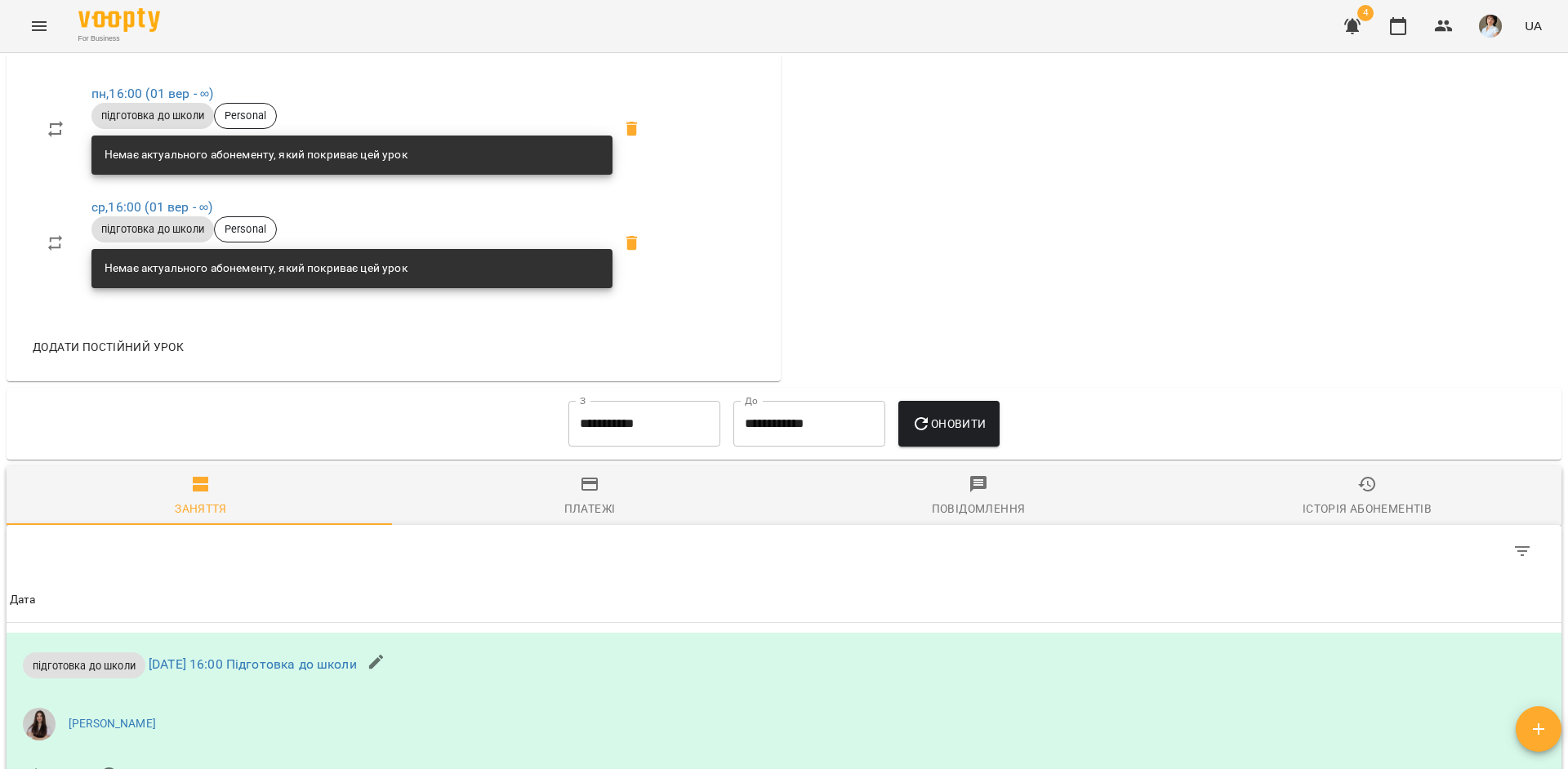
scroll to position [899, 0]
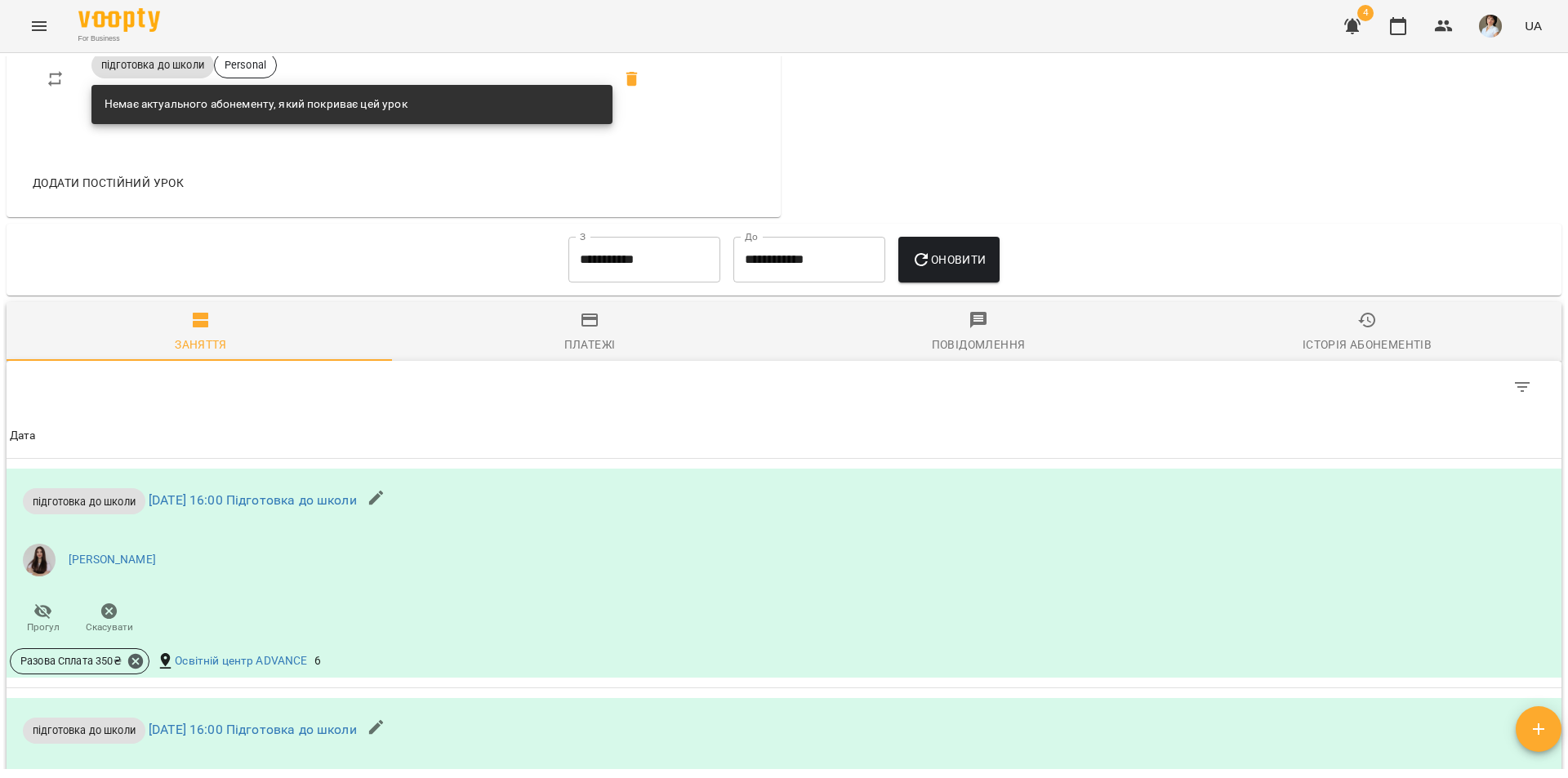
click at [667, 266] on input "**********" at bounding box center [644, 259] width 152 height 45
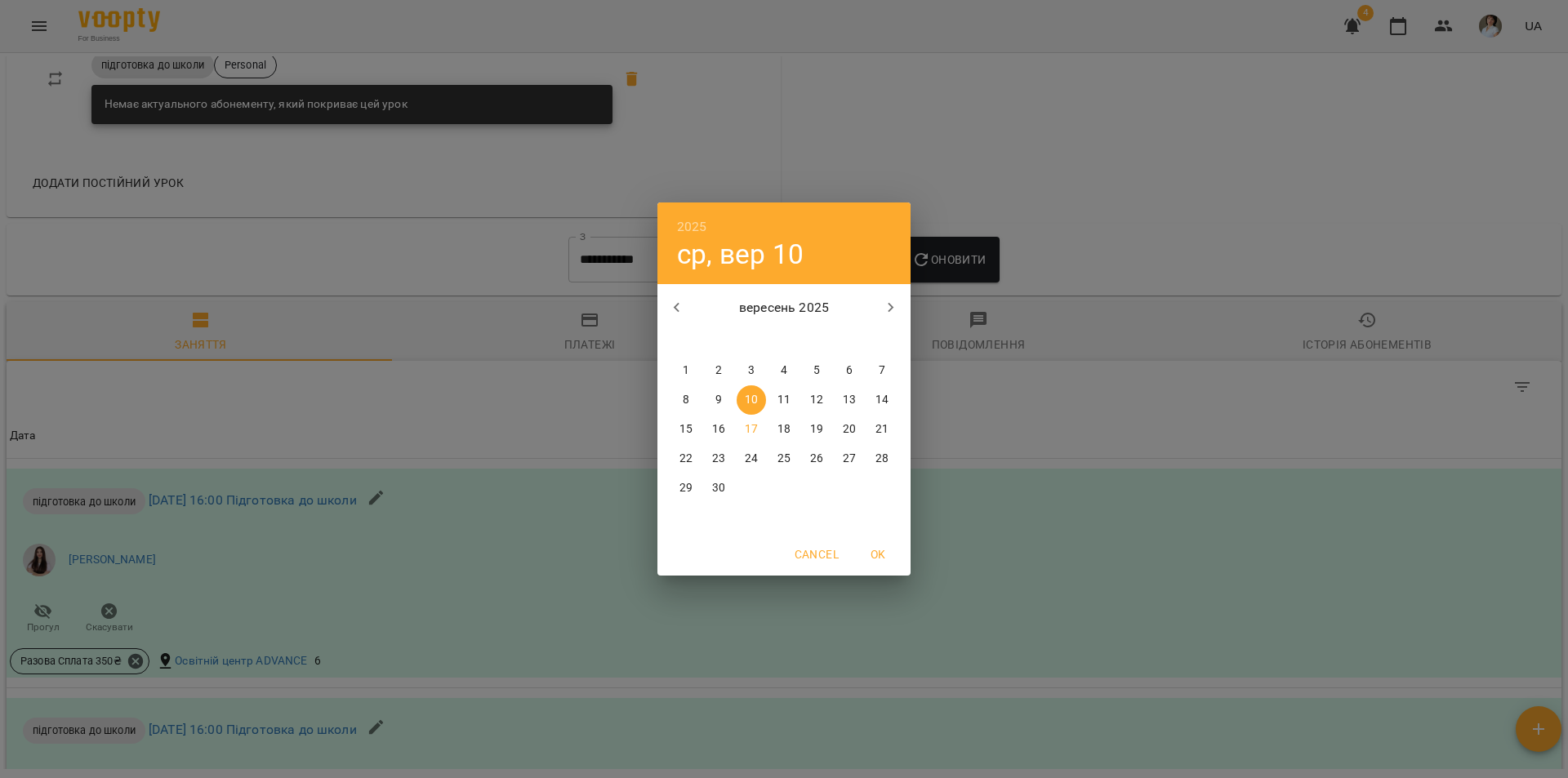
drag, startPoint x: 689, startPoint y: 368, endPoint x: 696, endPoint y: 362, distance: 9.2
click at [688, 368] on span "1" at bounding box center [686, 371] width 30 height 17
type input "**********"
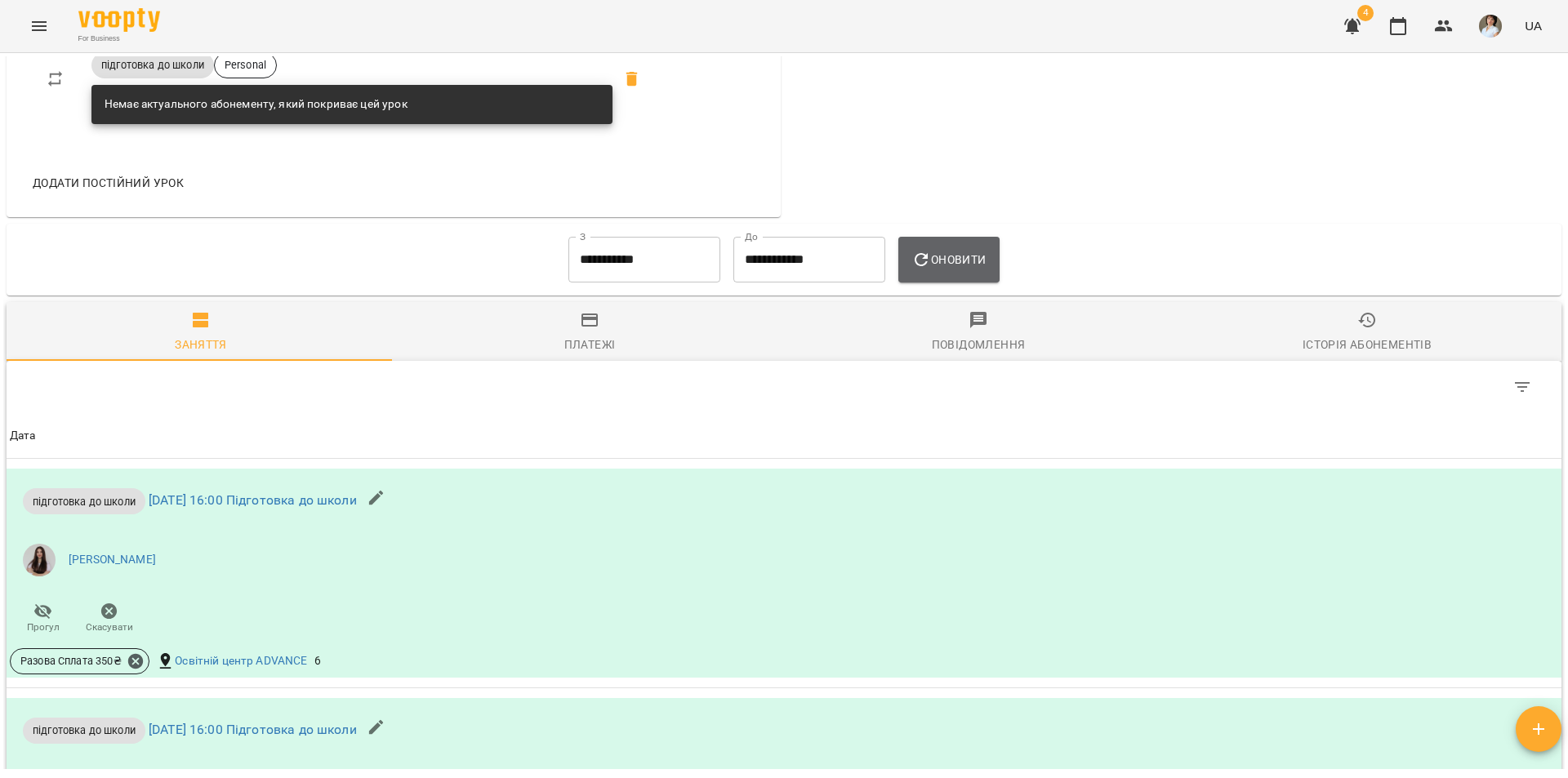
click at [959, 268] on span "Оновити" at bounding box center [949, 260] width 74 height 20
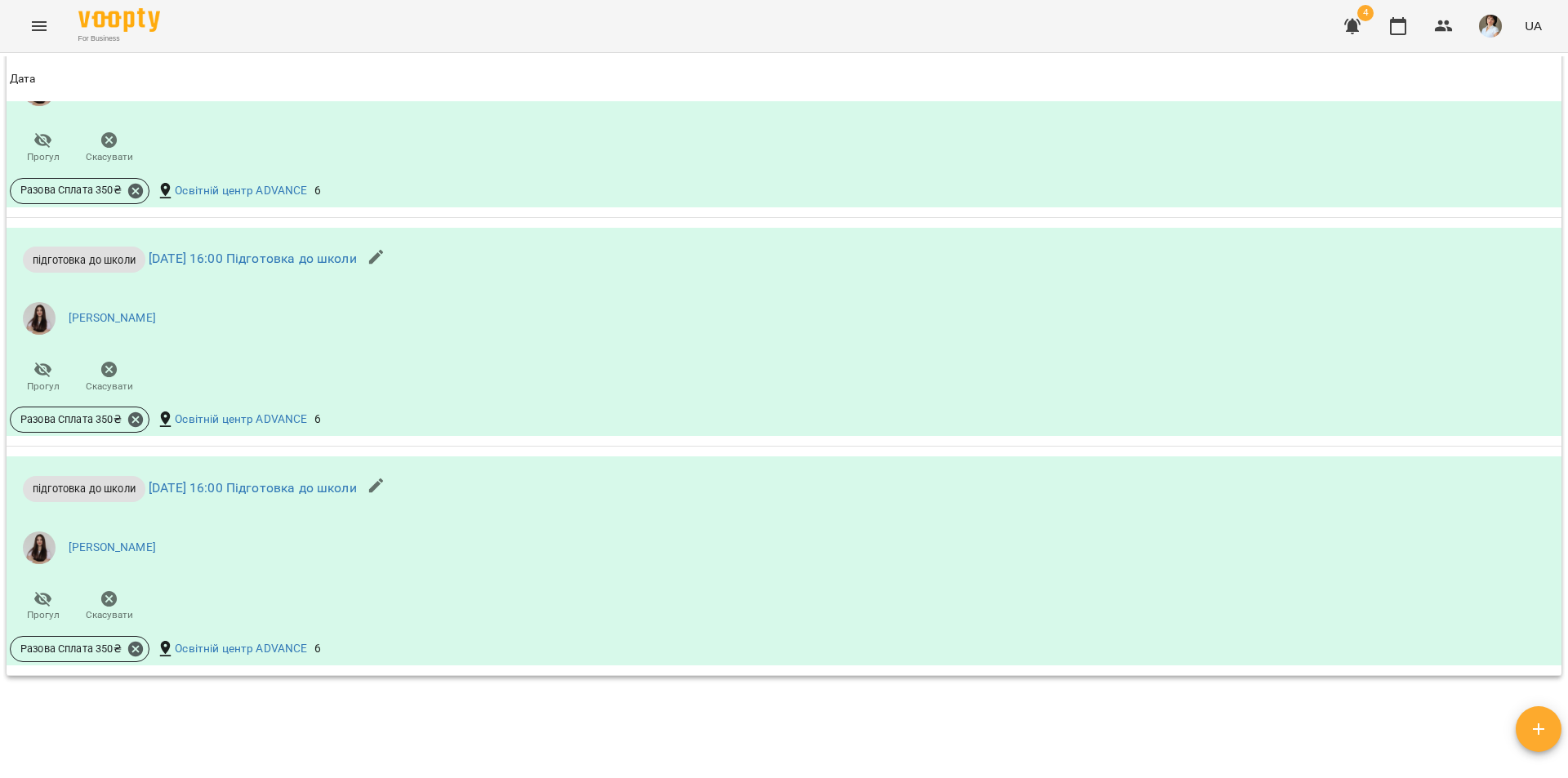
scroll to position [2094, 0]
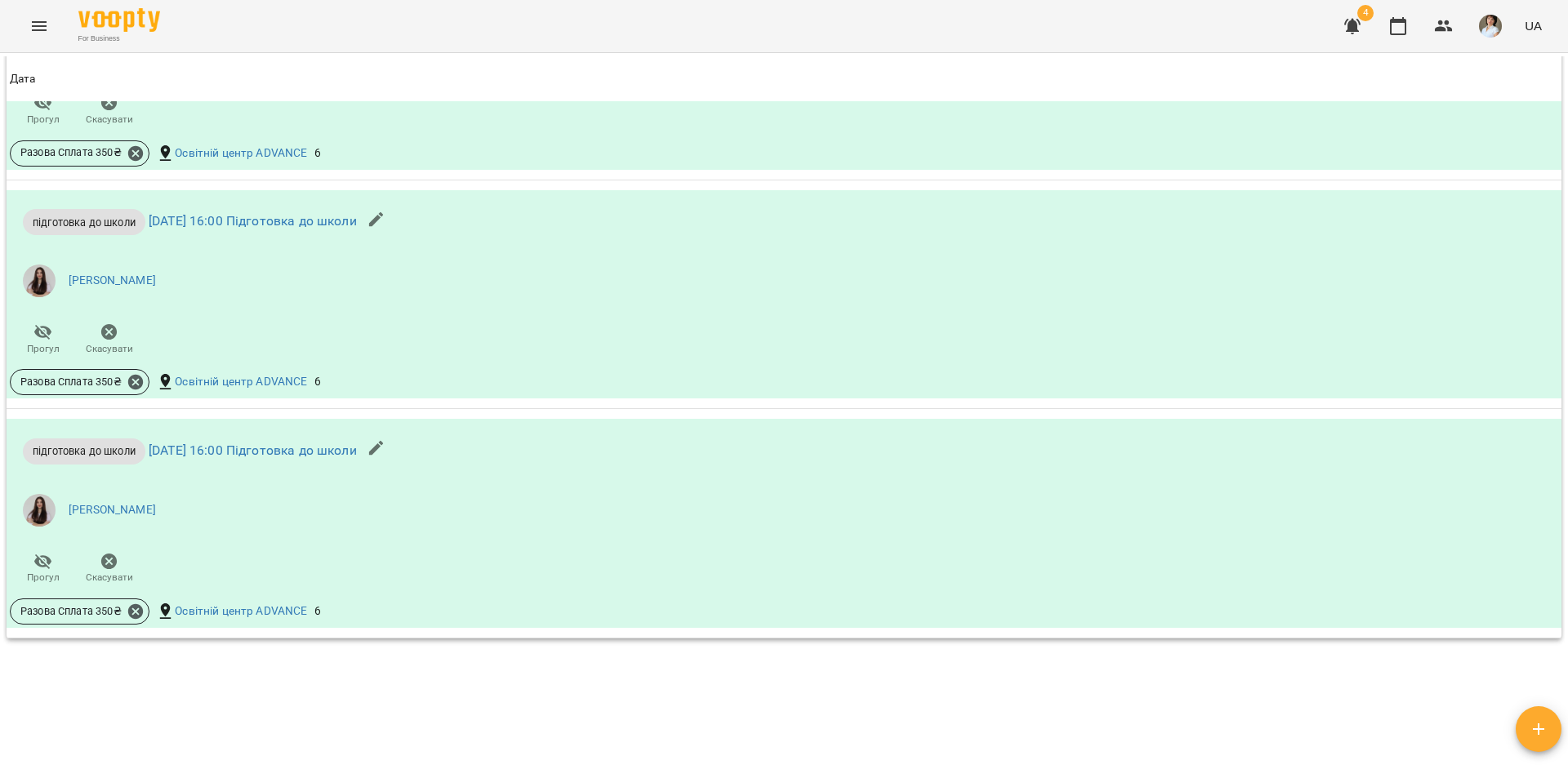
click at [51, 754] on div "Мої клієнти / [PERSON_NAME] [PERSON_NAME] 0 ₴ Баланс Поповнити рахунок Актуальн…" at bounding box center [784, 412] width 1561 height 713
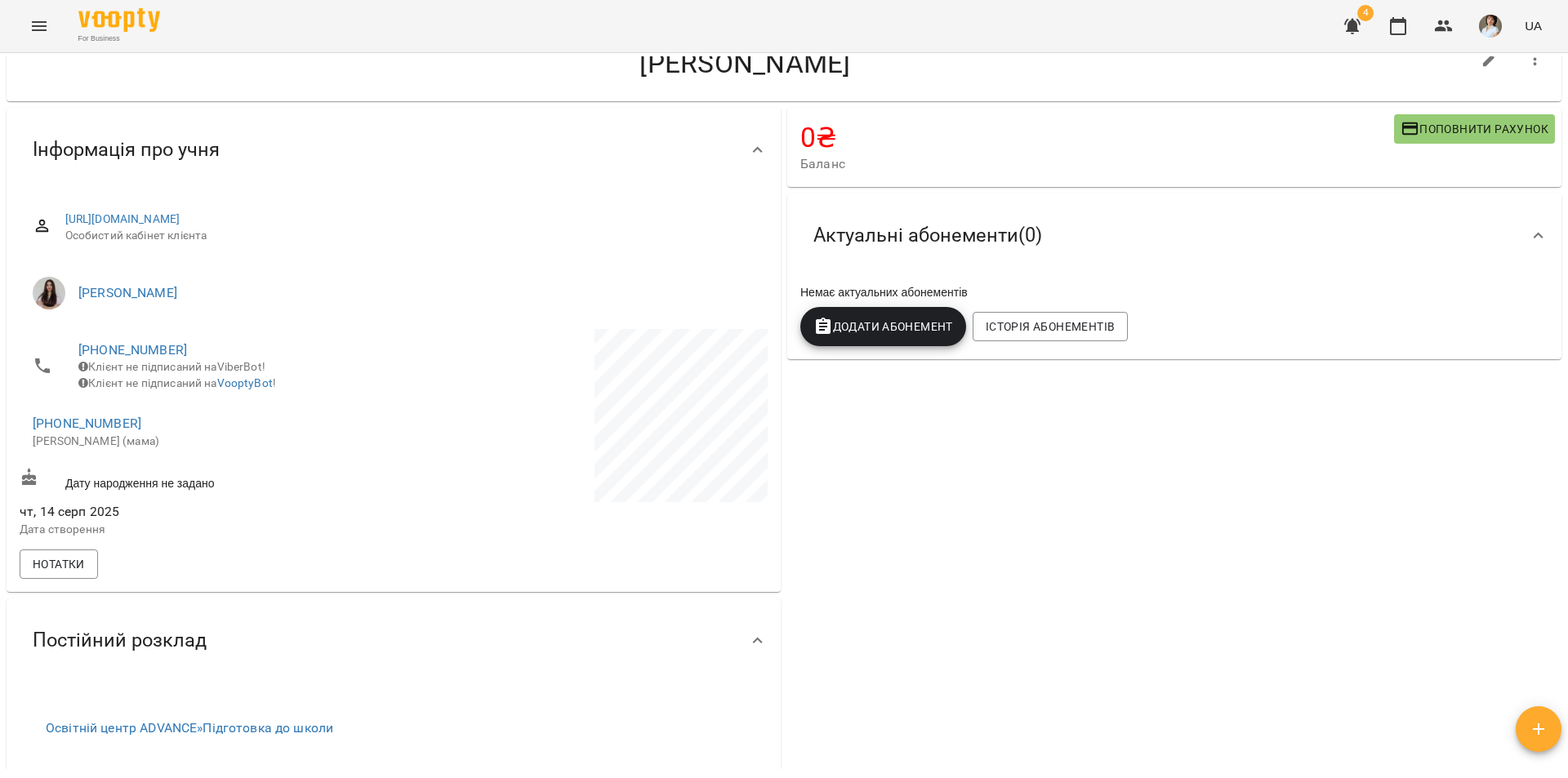
scroll to position [0, 0]
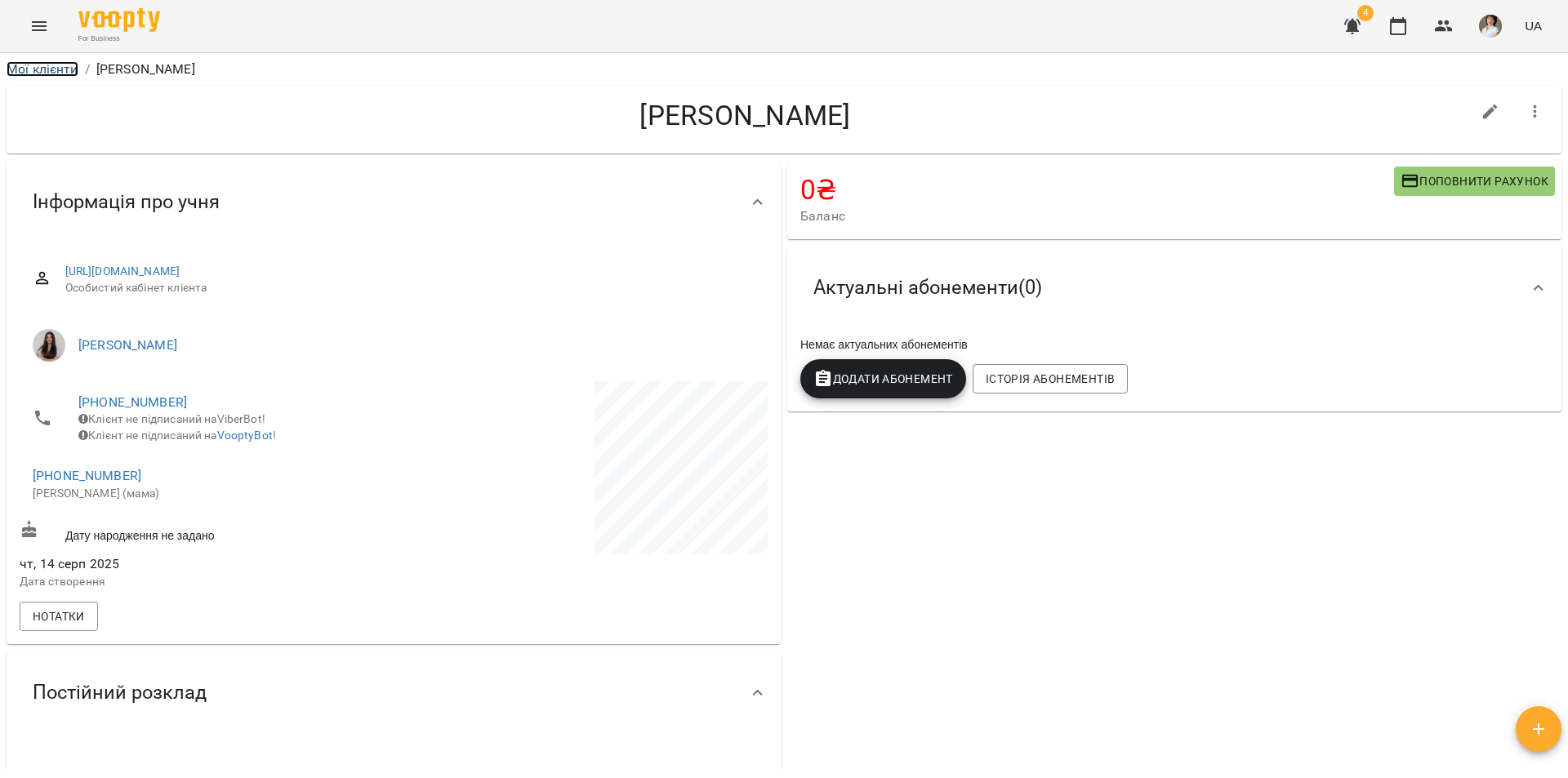
click at [40, 69] on link "Мої клієнти" at bounding box center [42, 69] width 72 height 16
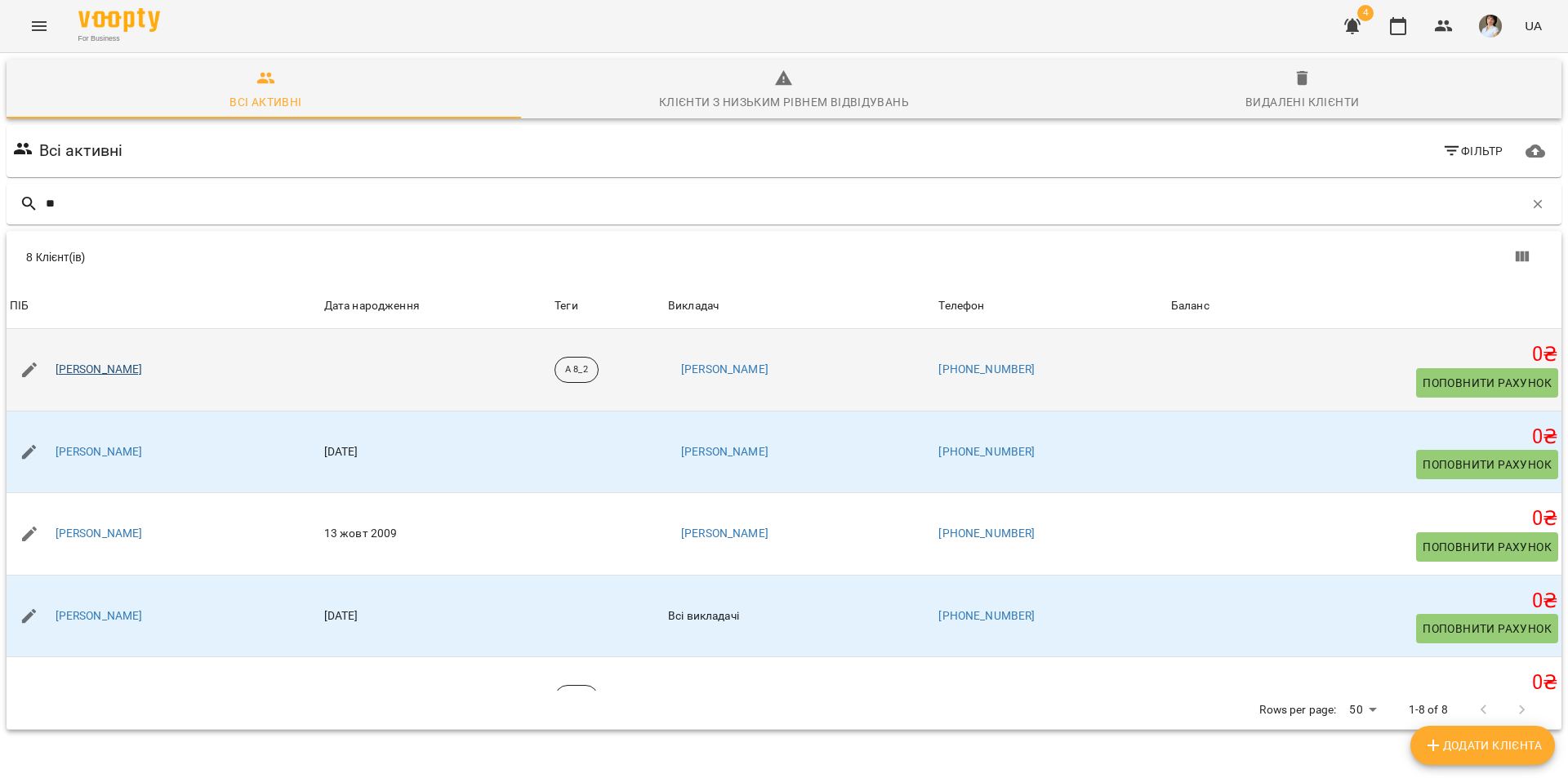
type input "**"
click at [143, 368] on link "[PERSON_NAME]" at bounding box center [99, 370] width 88 height 17
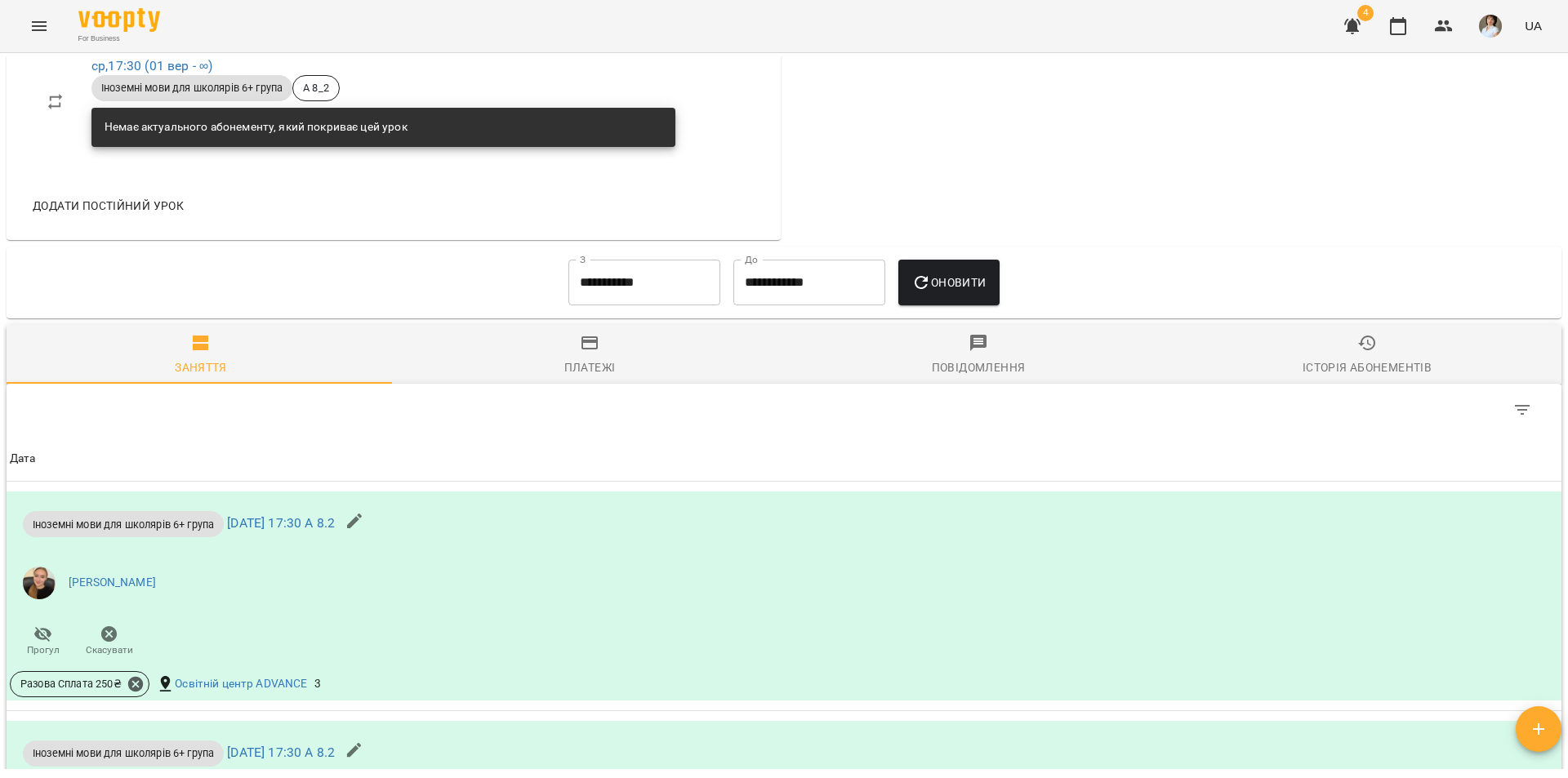
scroll to position [899, 0]
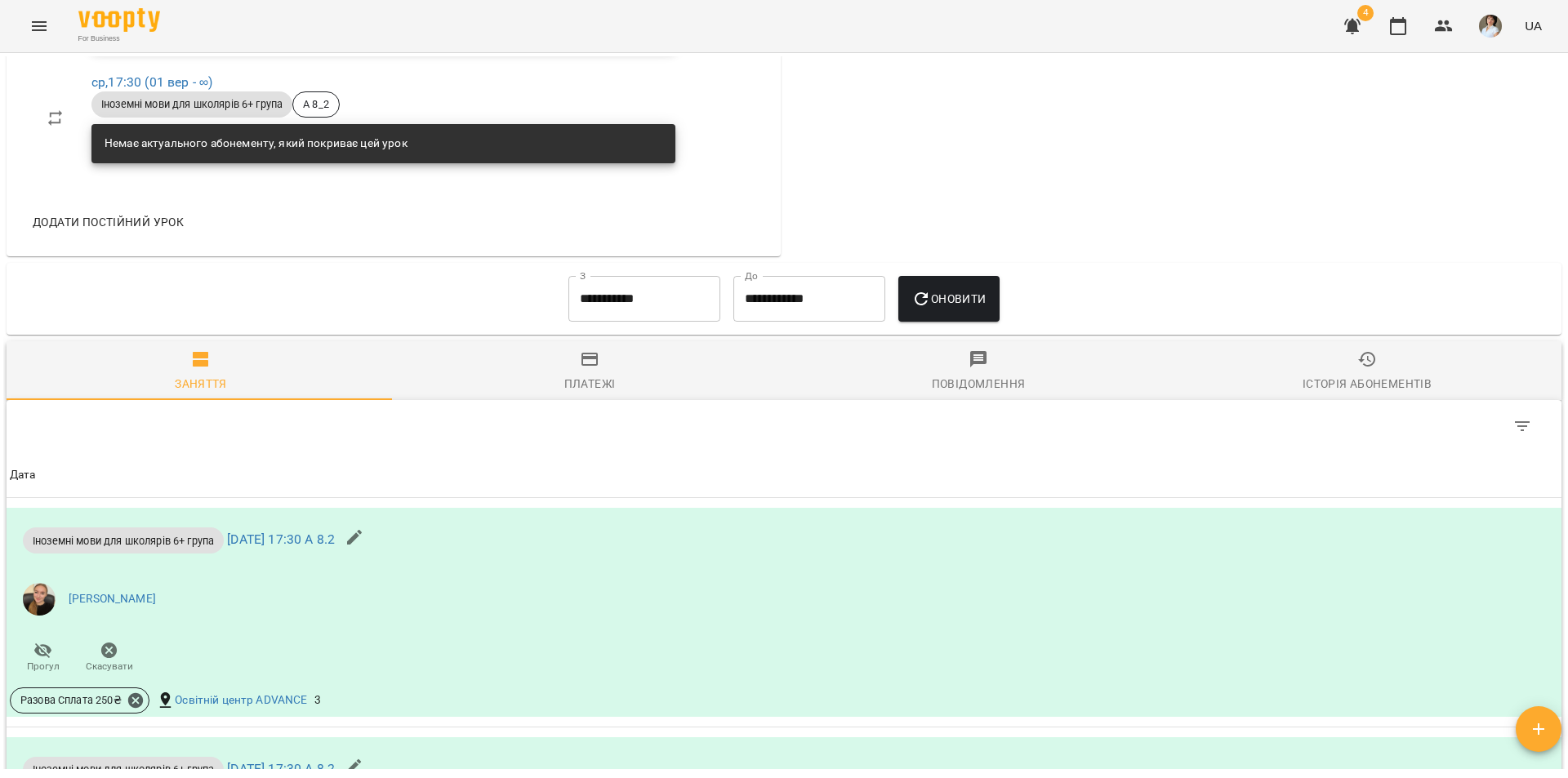
click at [674, 305] on input "**********" at bounding box center [644, 298] width 152 height 45
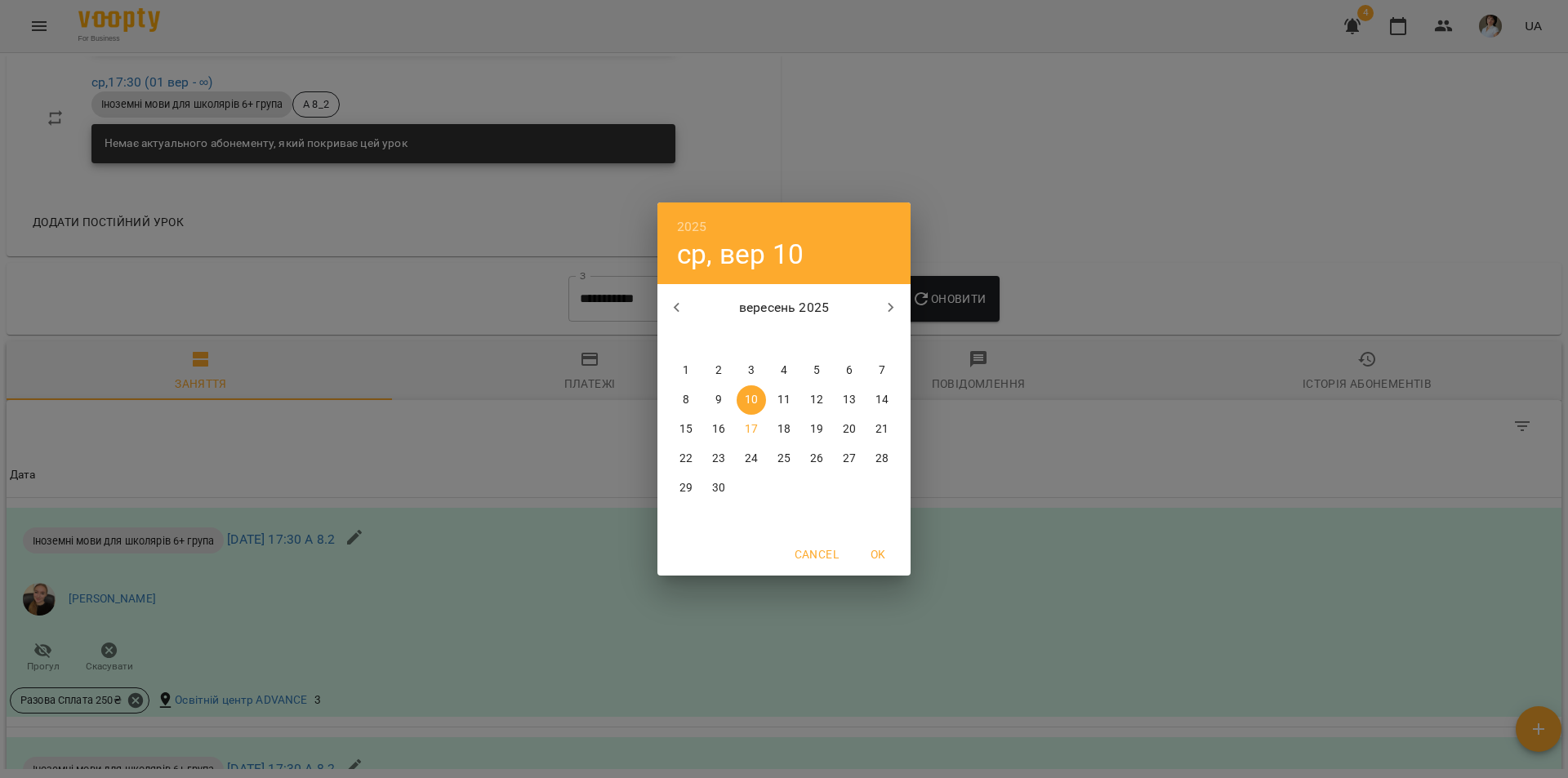
click at [684, 374] on p "1" at bounding box center [686, 371] width 7 height 17
type input "**********"
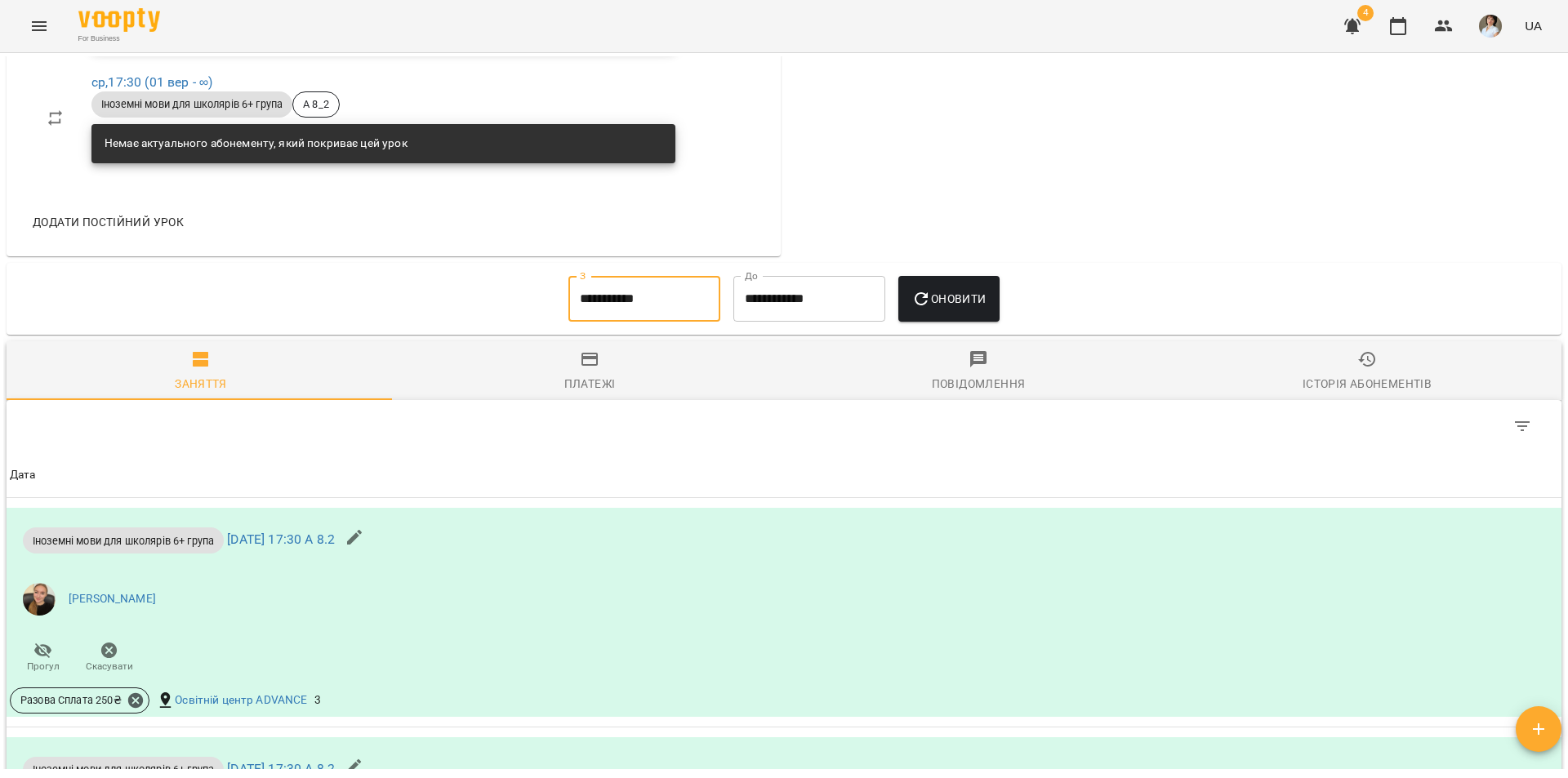
click at [938, 322] on button "Оновити" at bounding box center [949, 298] width 101 height 45
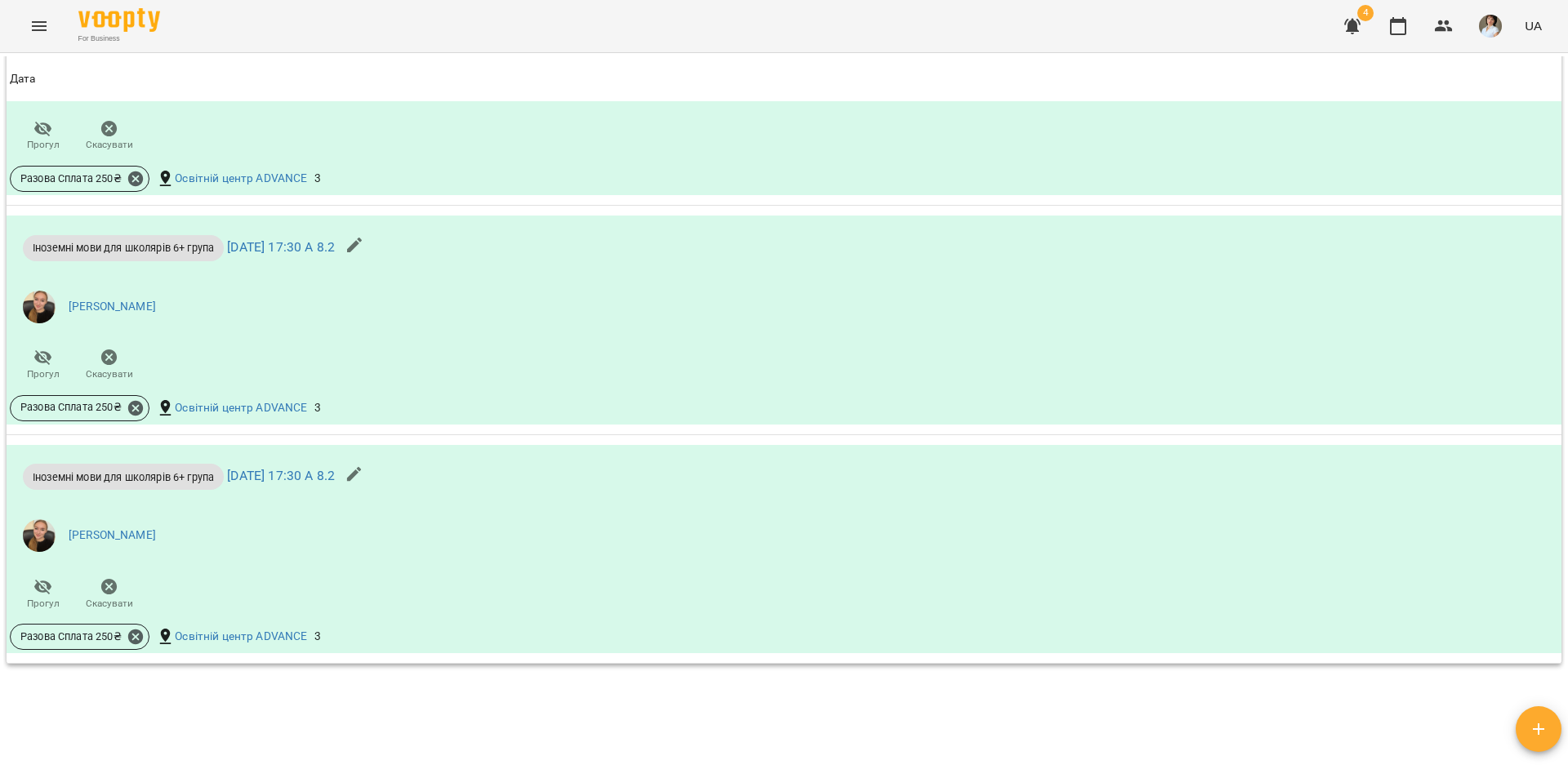
scroll to position [1960, 0]
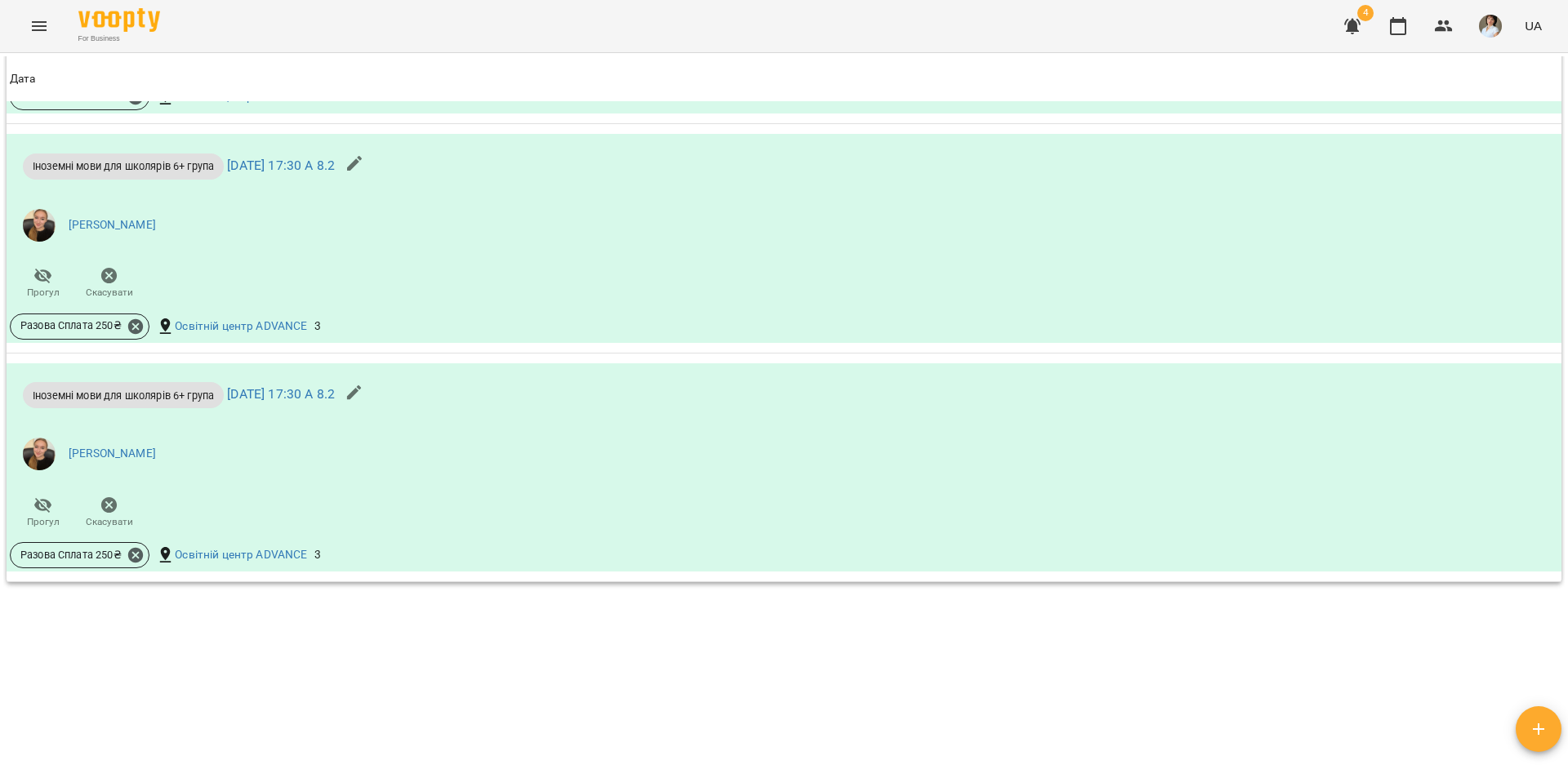
click at [397, 649] on div "Мої клієнти / [PERSON_NAME] [PERSON_NAME] А 8_2 0 ₴ Баланс Поповнити рахунок -6…" at bounding box center [784, 412] width 1561 height 713
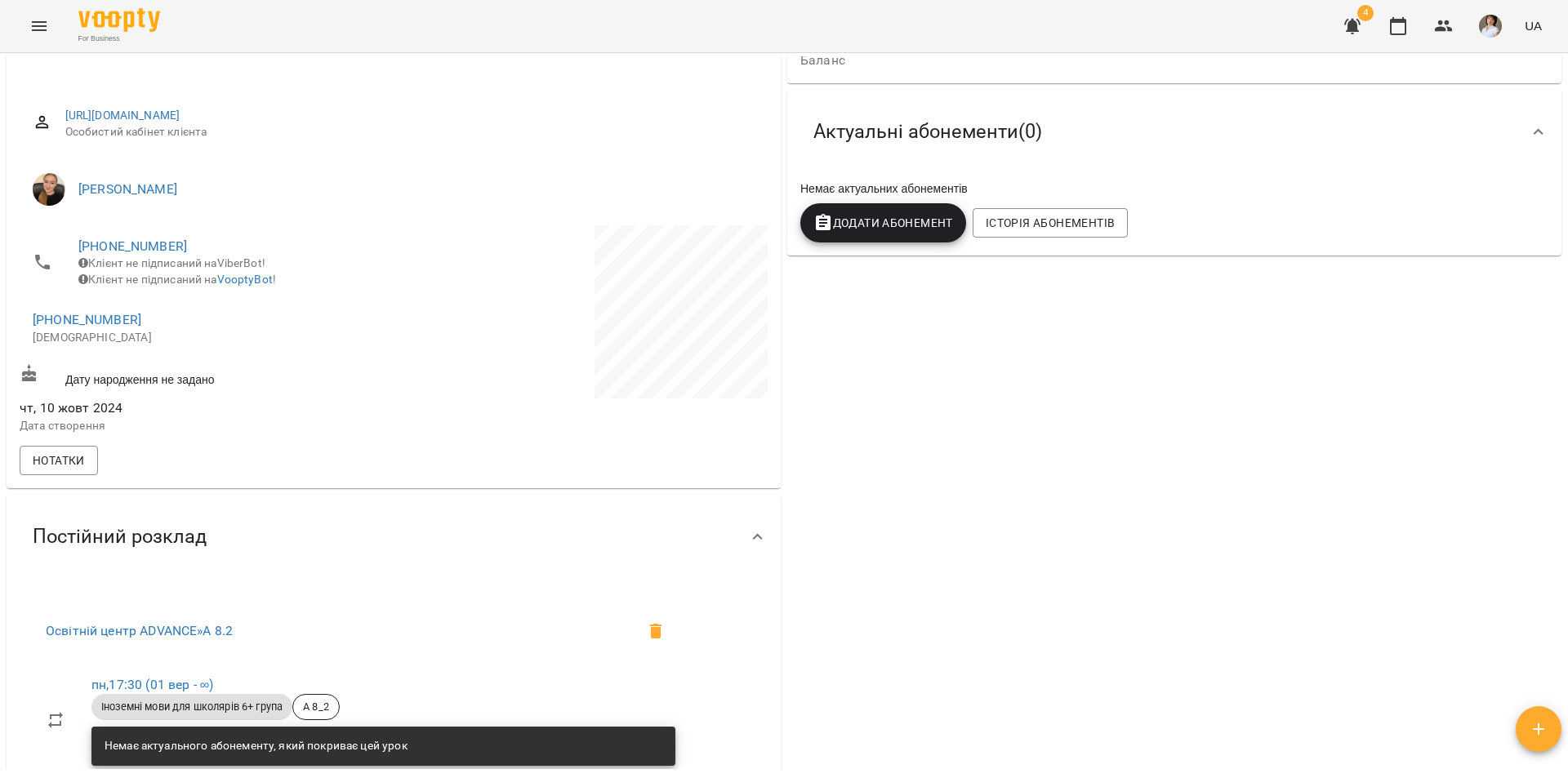
scroll to position [0, 0]
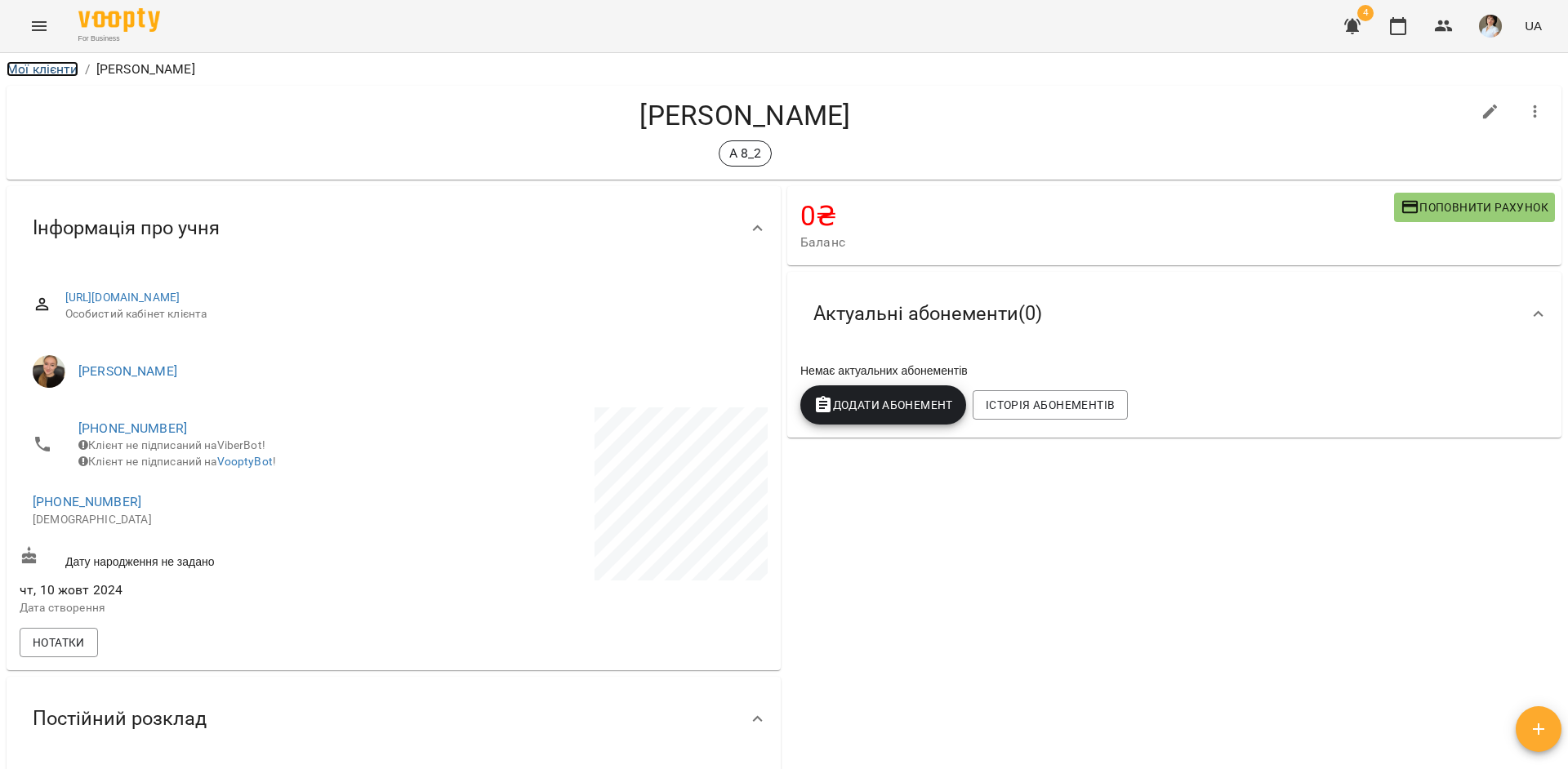
click at [55, 67] on link "Мої клієнти" at bounding box center [42, 69] width 72 height 16
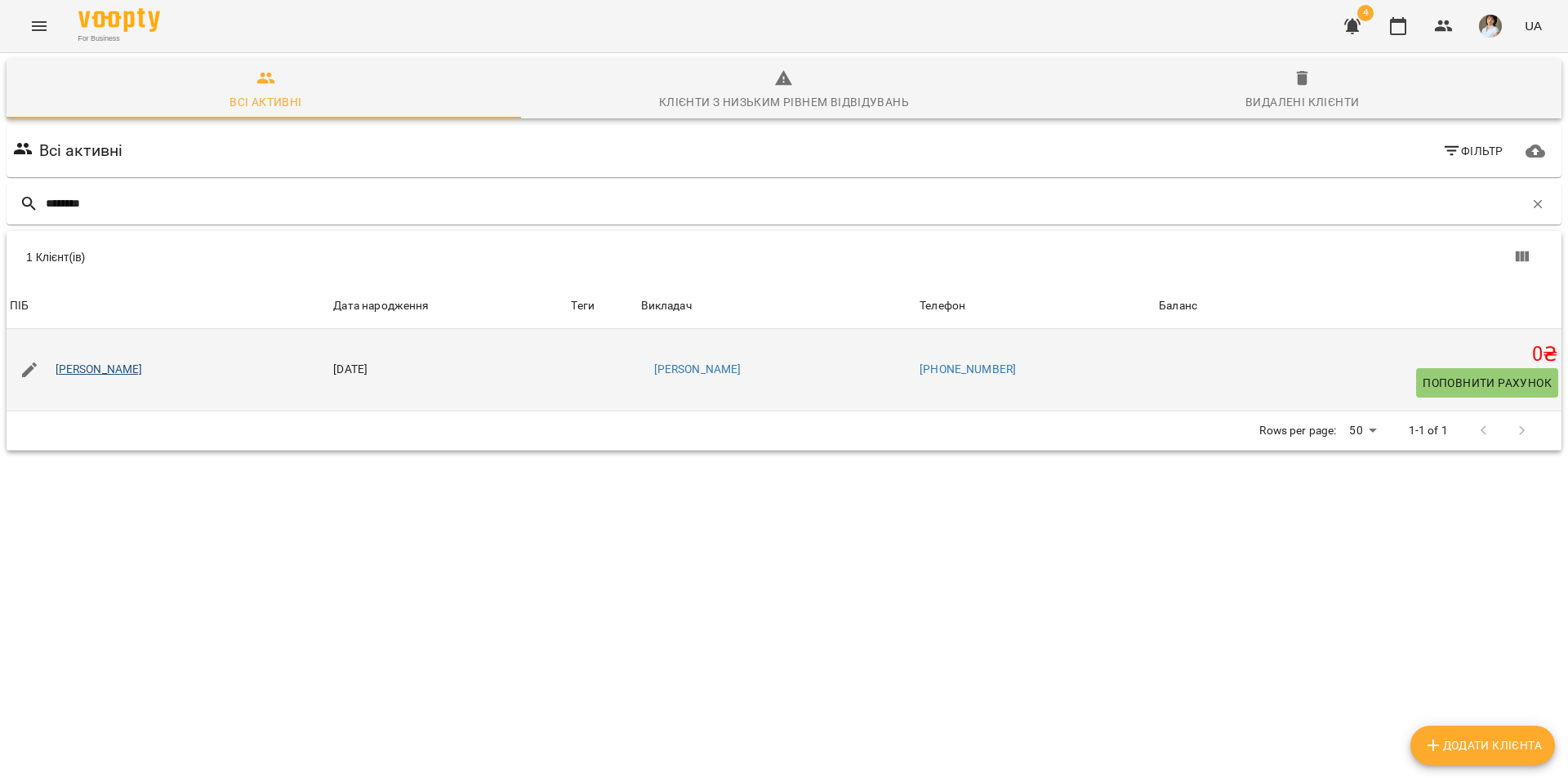
type input "********"
click at [143, 373] on link "[PERSON_NAME]" at bounding box center [99, 370] width 88 height 17
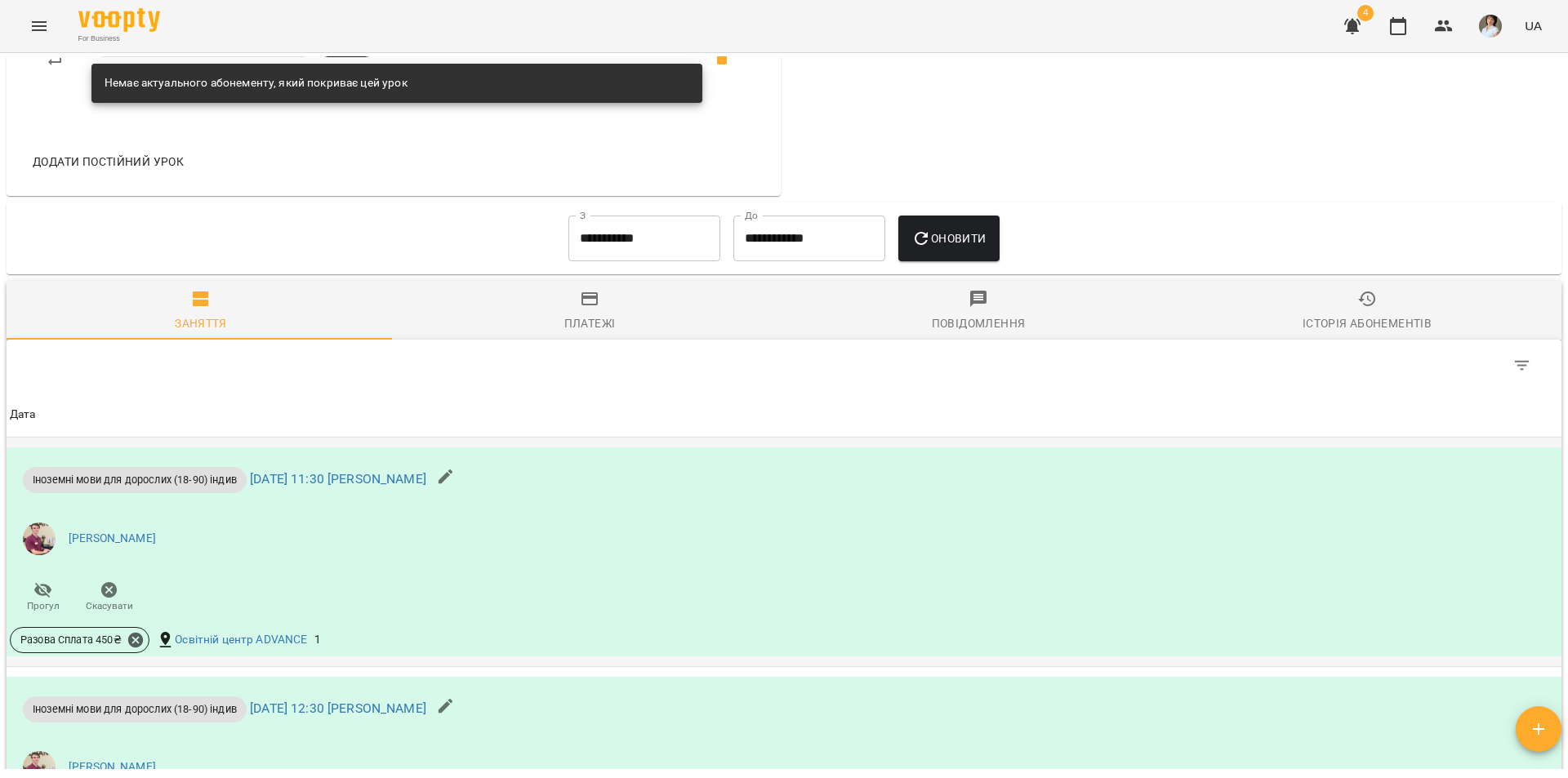
scroll to position [1062, 0]
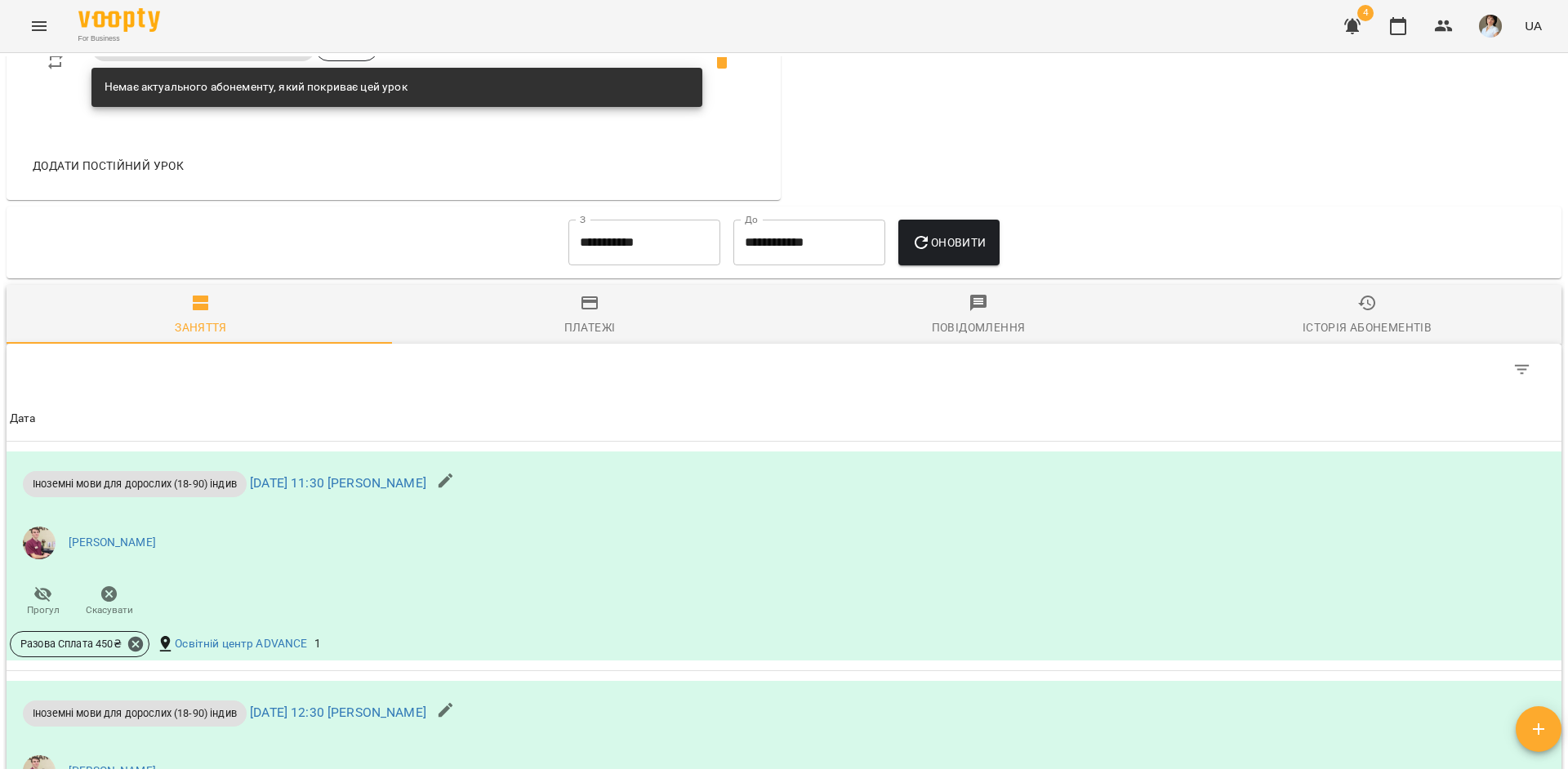
click at [671, 259] on input "**********" at bounding box center [644, 242] width 152 height 45
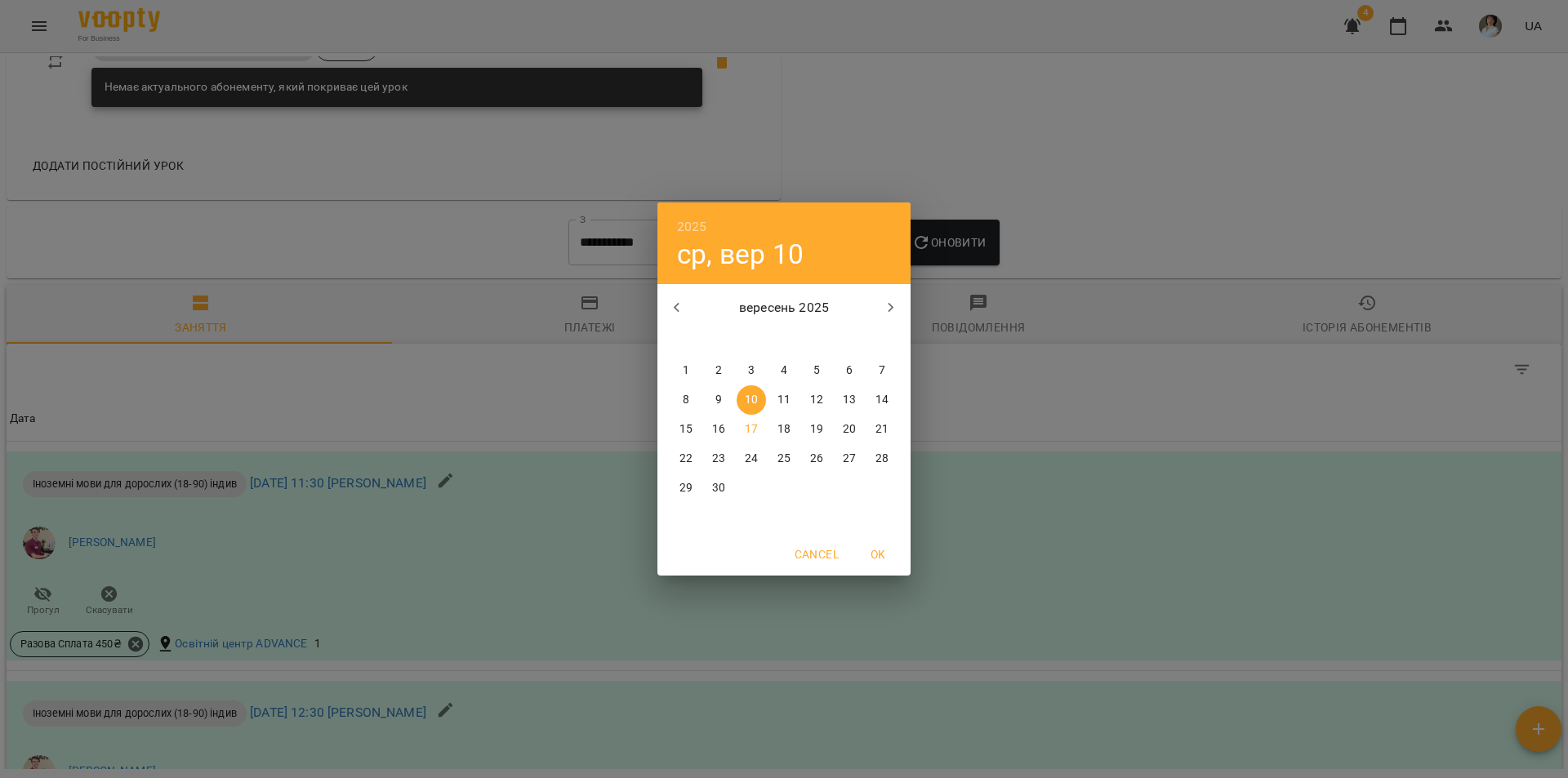
click at [685, 370] on p "1" at bounding box center [686, 371] width 7 height 17
type input "**********"
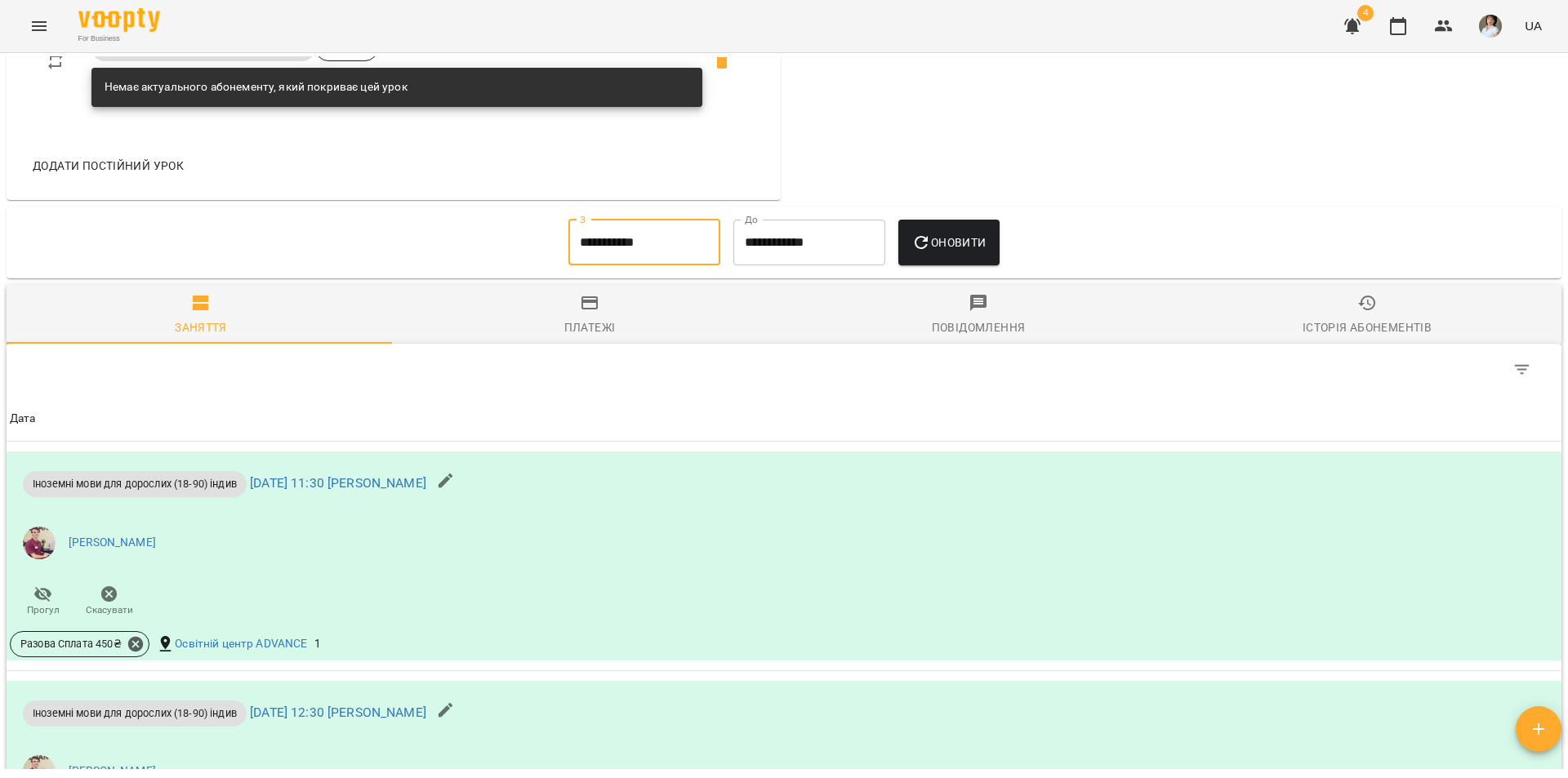
click at [950, 253] on span "Оновити" at bounding box center [949, 243] width 74 height 20
click at [34, 382] on div "Table Toolbar" at bounding box center [784, 369] width 1555 height 52
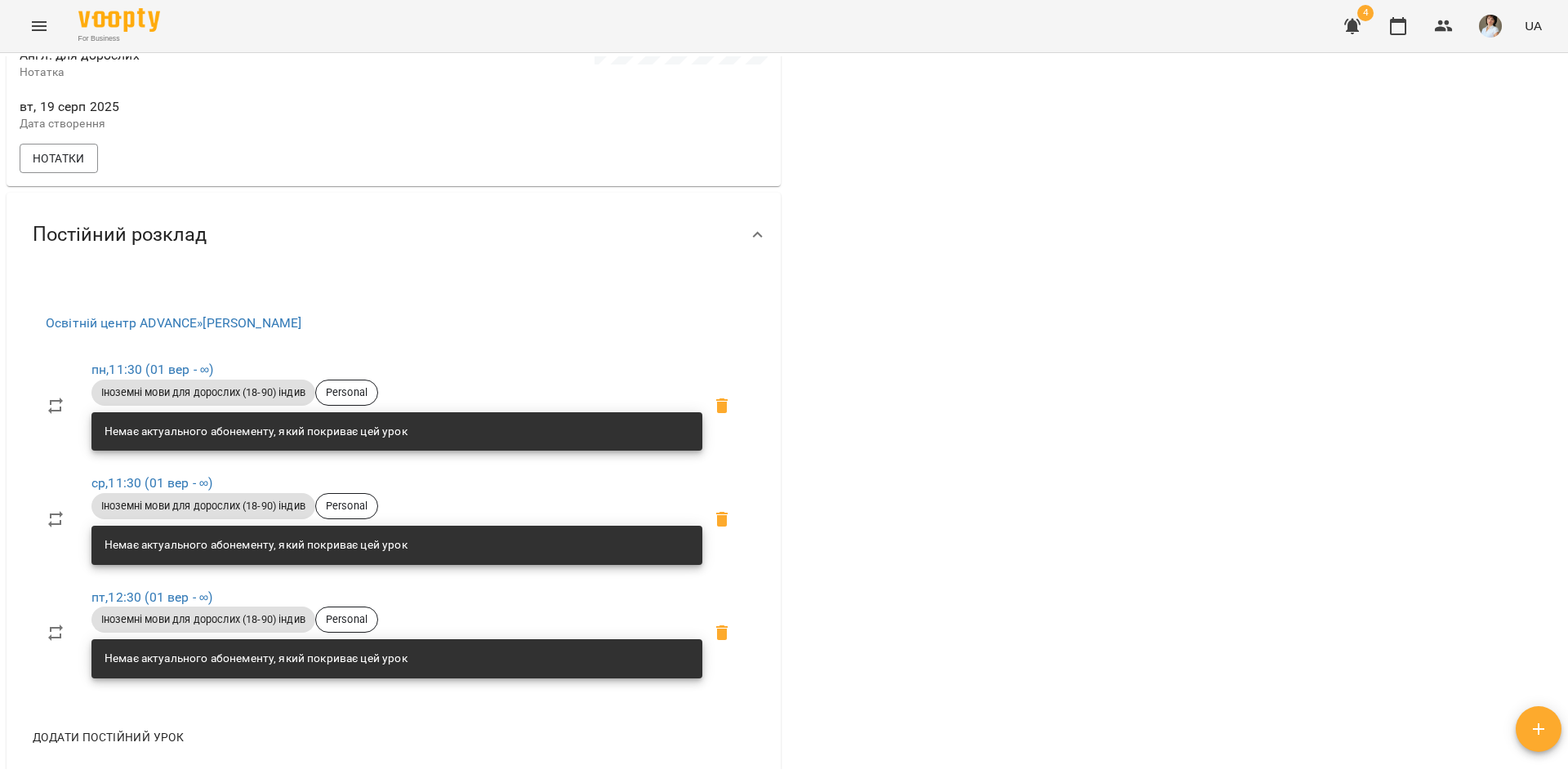
scroll to position [0, 0]
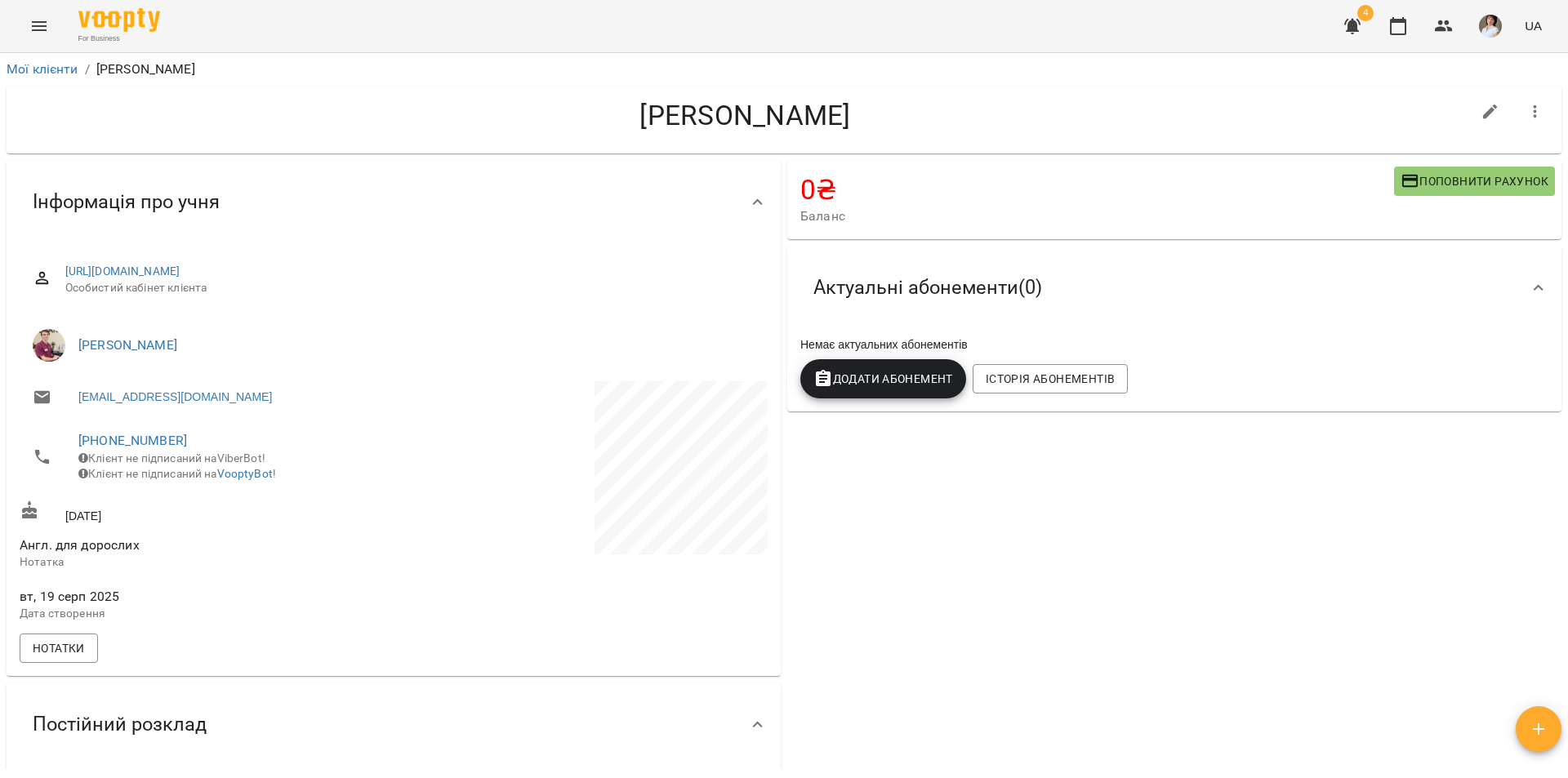
click at [8, 724] on div "Постійний розклад" at bounding box center [393, 725] width 774 height 84
click at [40, 71] on link "Мої клієнти" at bounding box center [42, 69] width 72 height 16
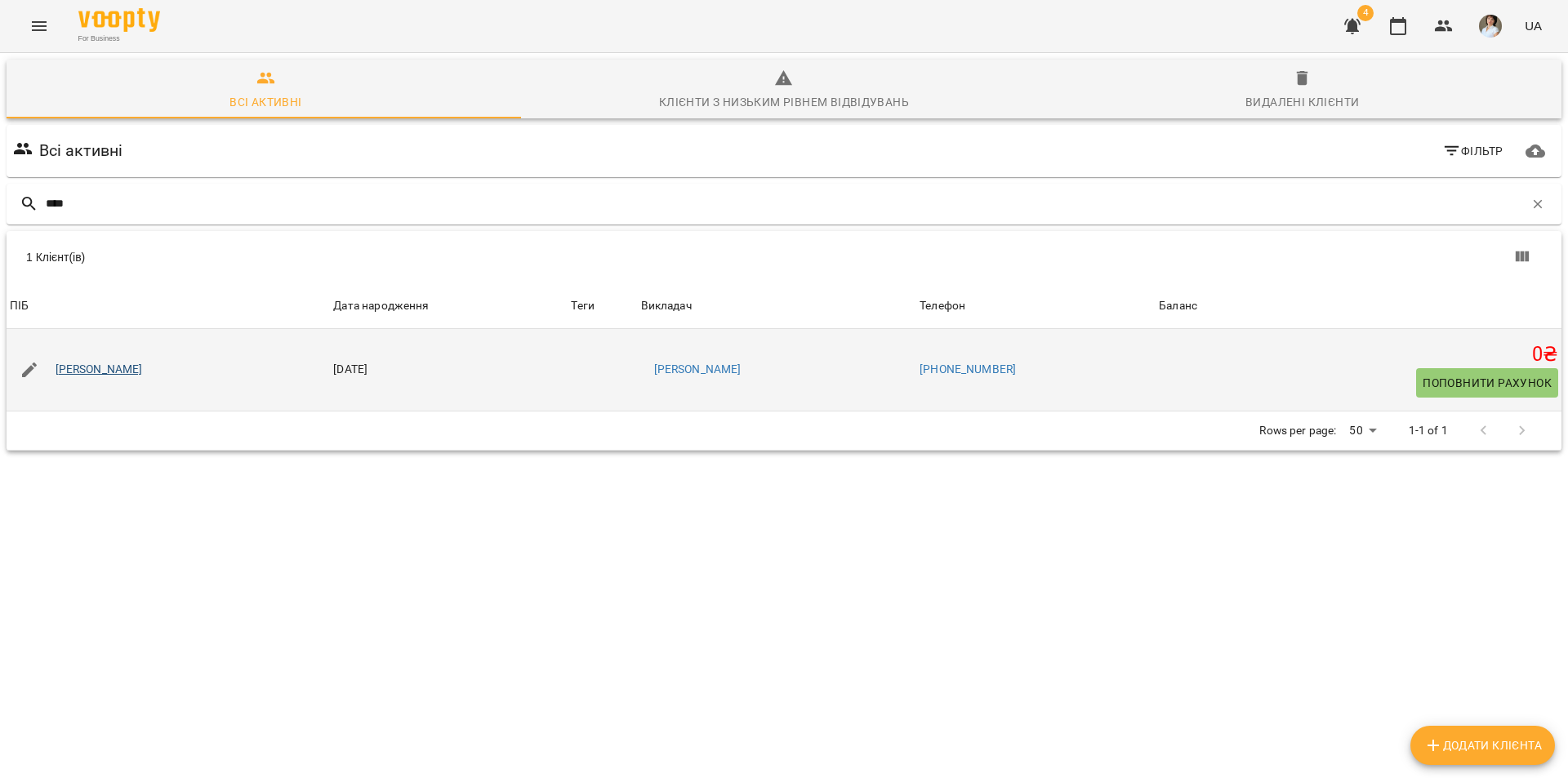
type input "****"
click at [143, 372] on link "[PERSON_NAME]" at bounding box center [99, 370] width 88 height 17
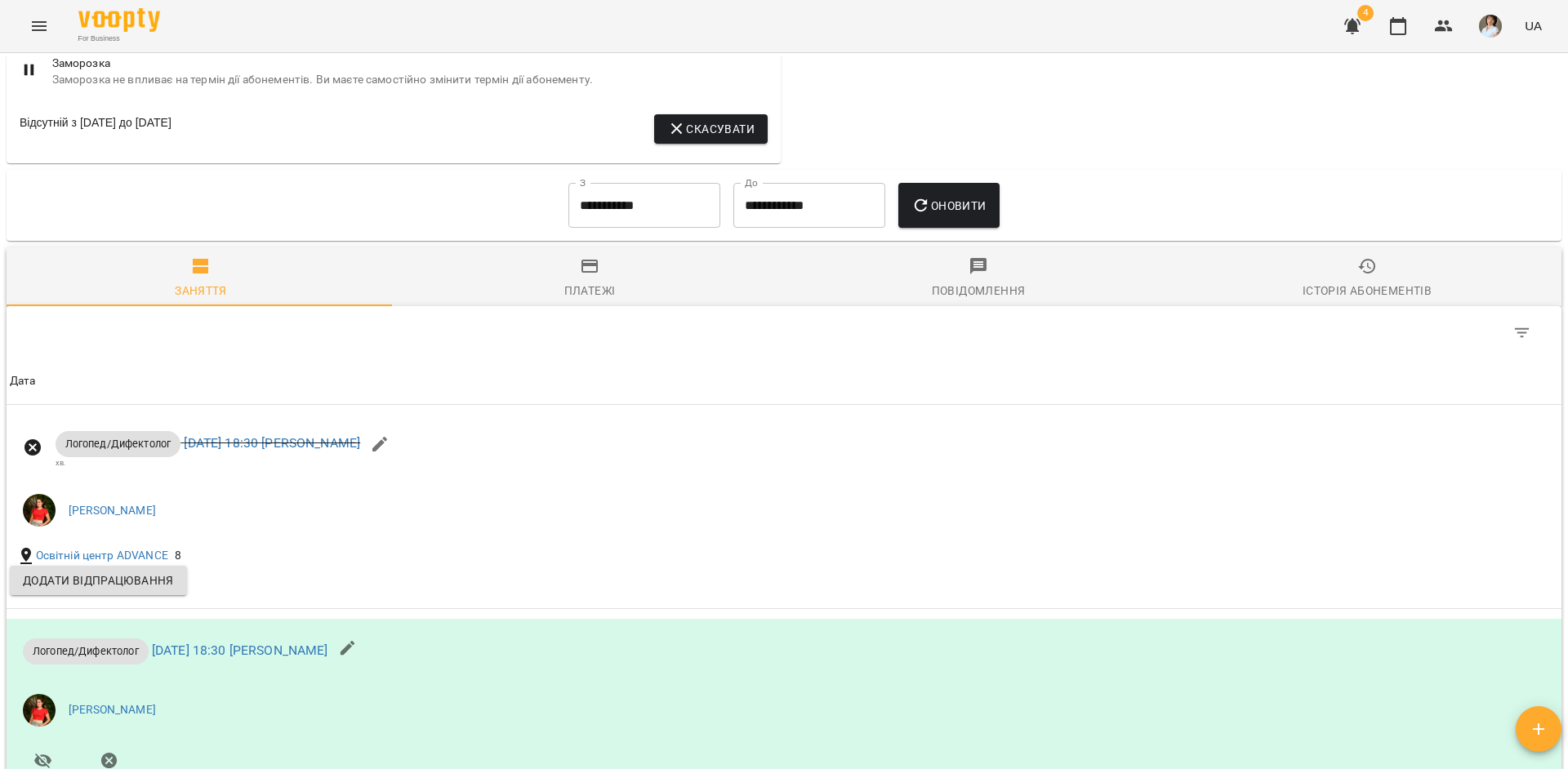
scroll to position [1062, 0]
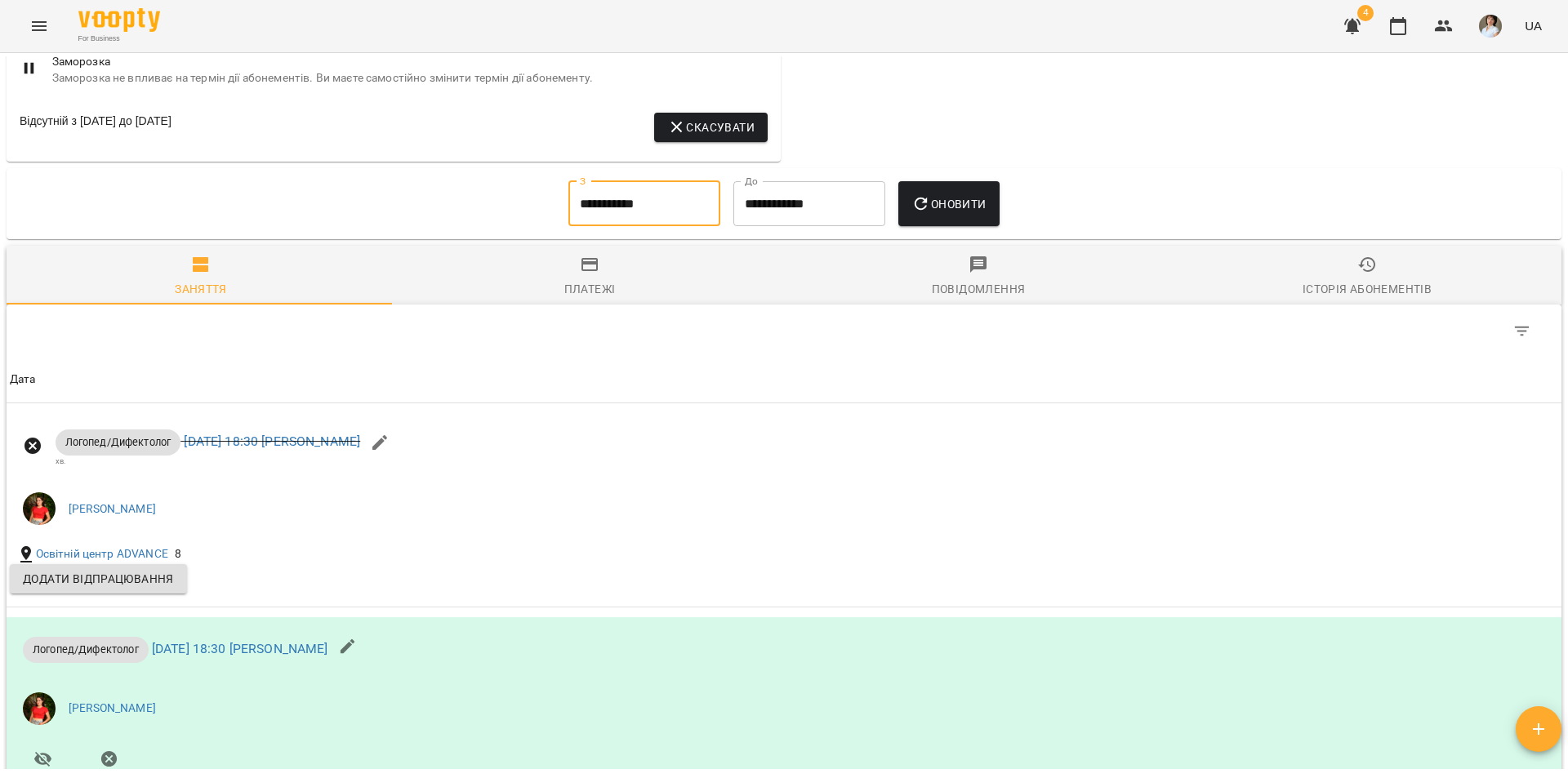
click at [668, 227] on input "**********" at bounding box center [644, 204] width 152 height 45
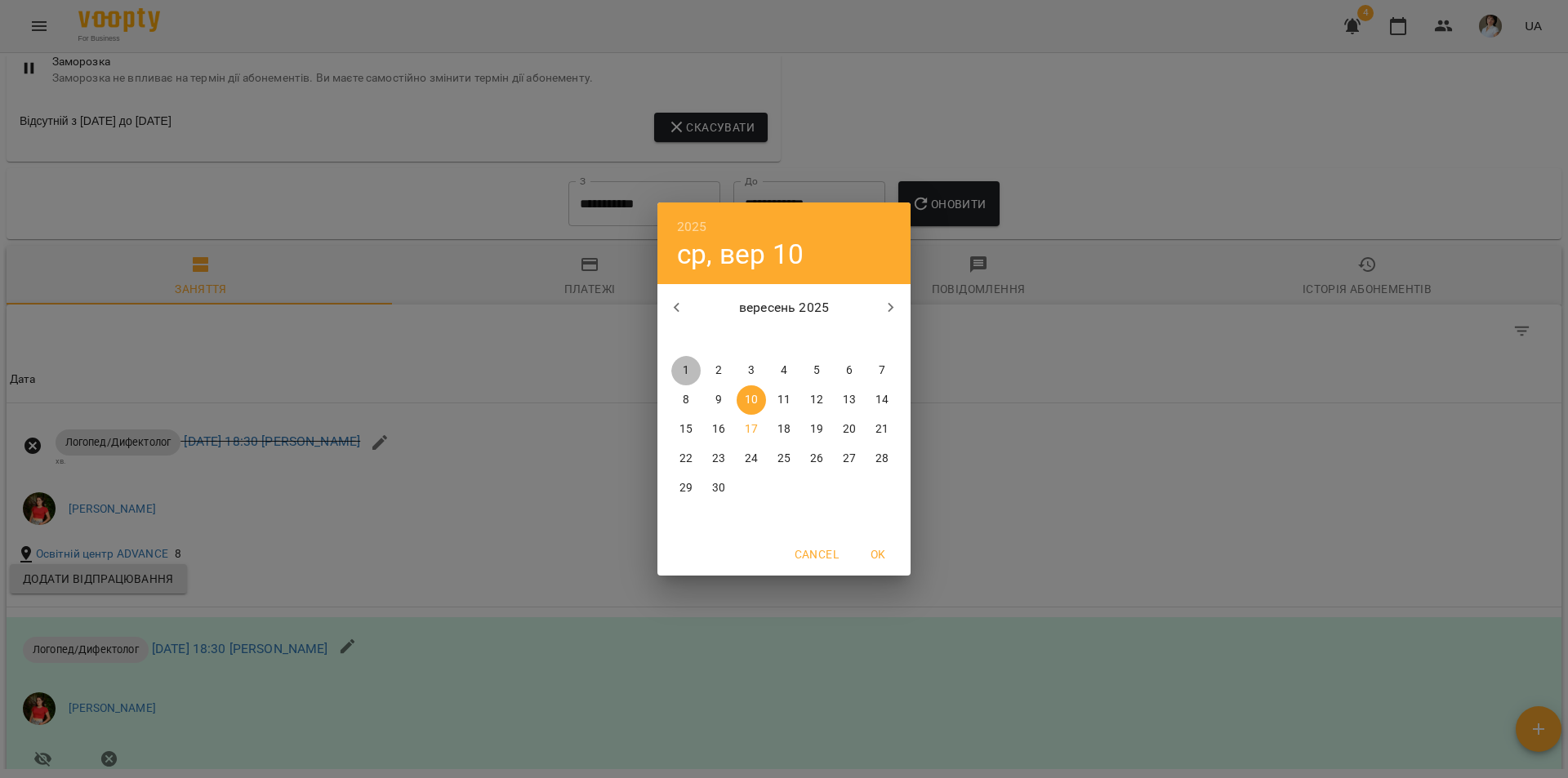
click at [685, 369] on p "1" at bounding box center [686, 371] width 7 height 17
type input "**********"
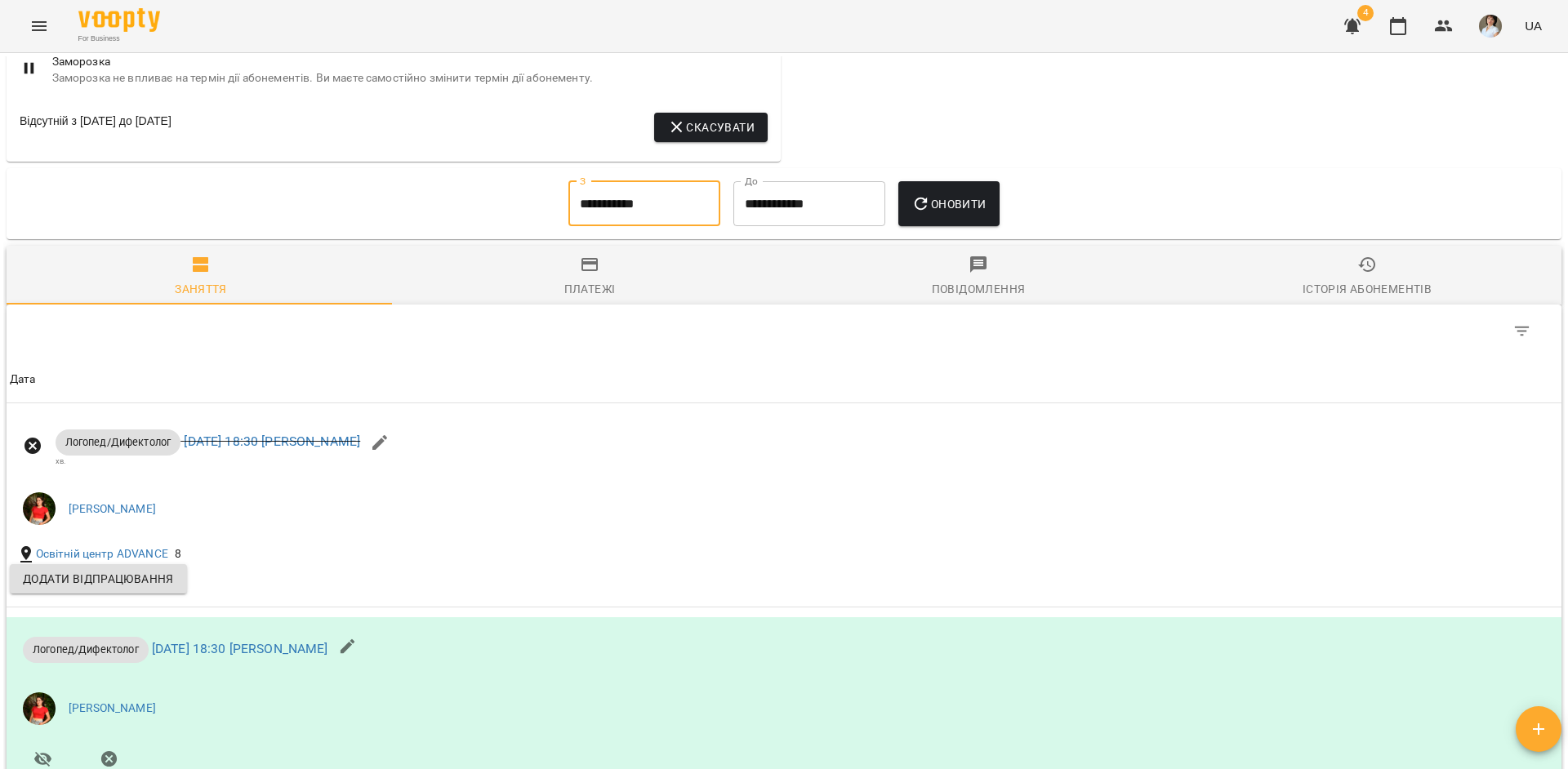
click at [944, 227] on button "Оновити" at bounding box center [949, 204] width 101 height 45
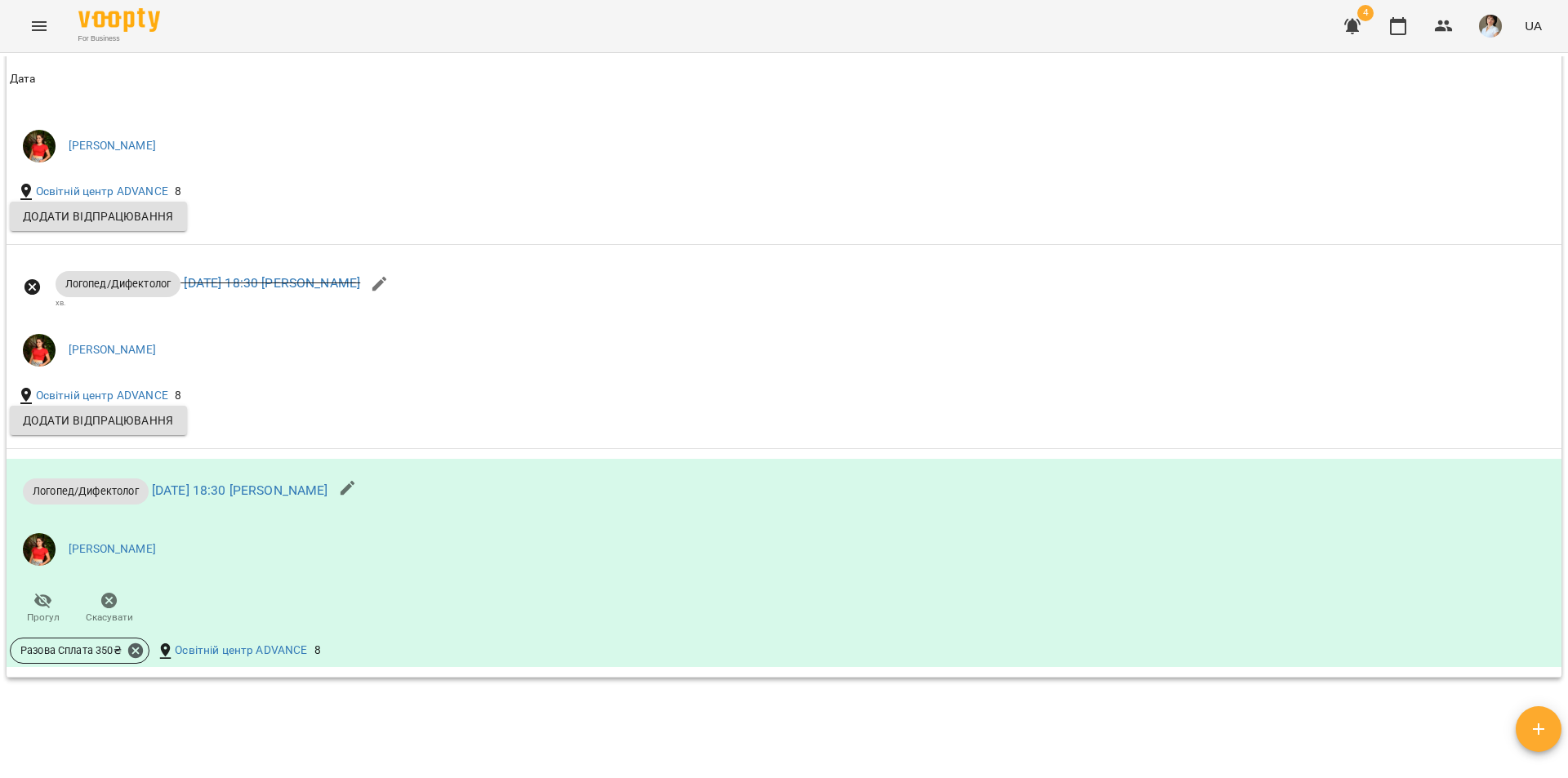
scroll to position [1892, 0]
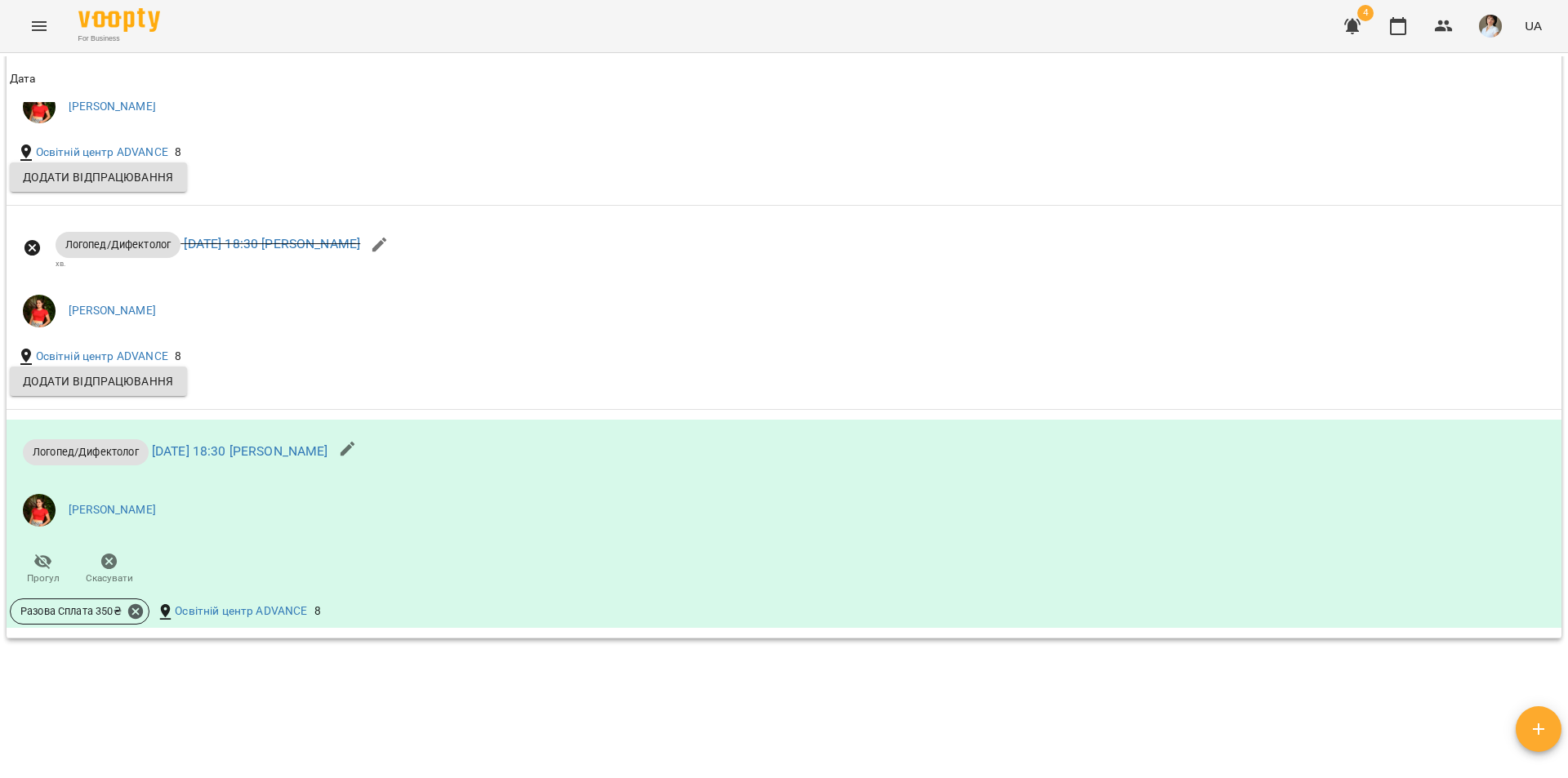
click at [49, 723] on div "Мої клієнти / [PERSON_NAME] [PERSON_NAME] 0 ₴ Баланс Поповнити рахунок Актуальн…" at bounding box center [784, 412] width 1561 height 713
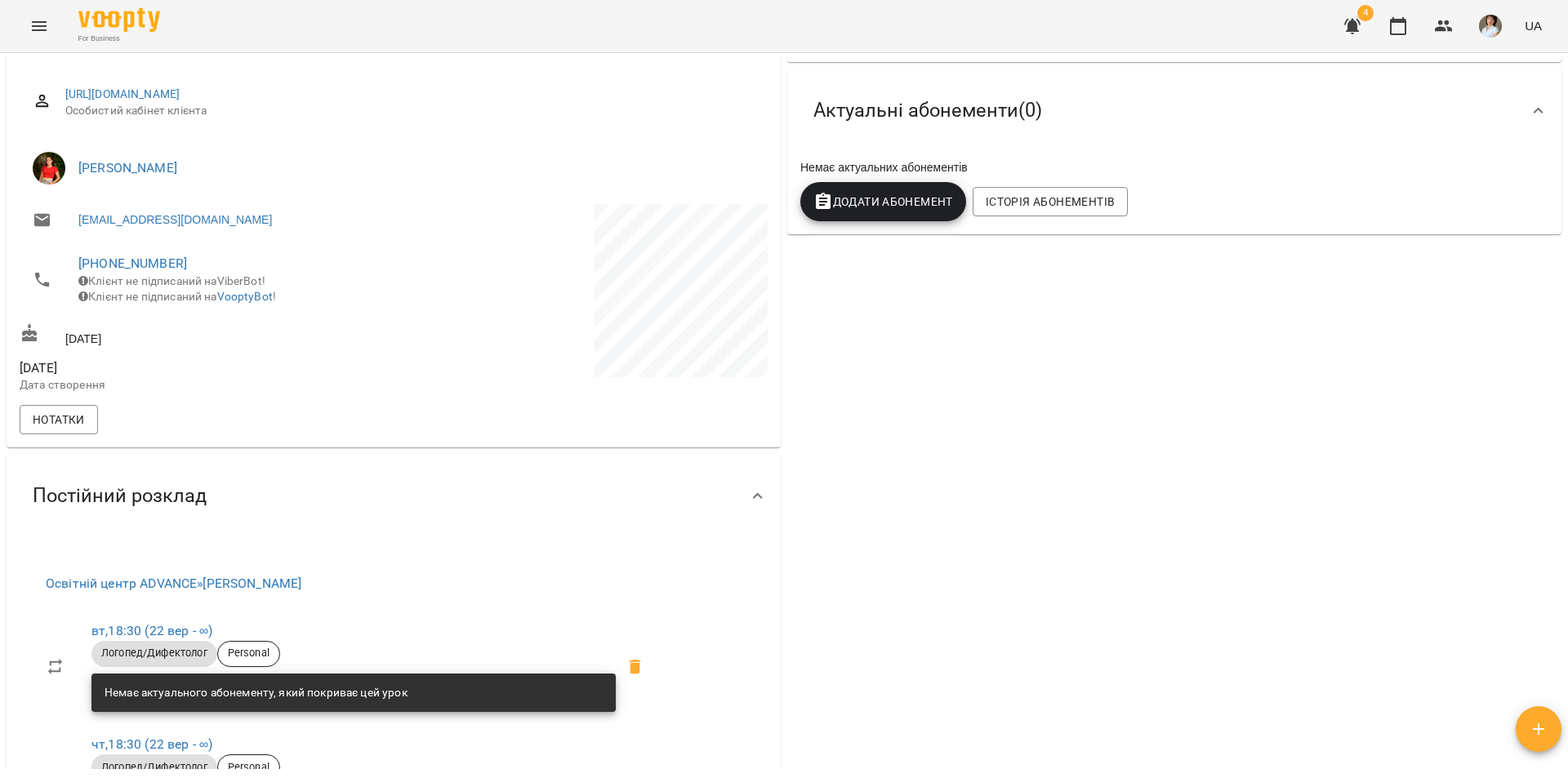
scroll to position [0, 0]
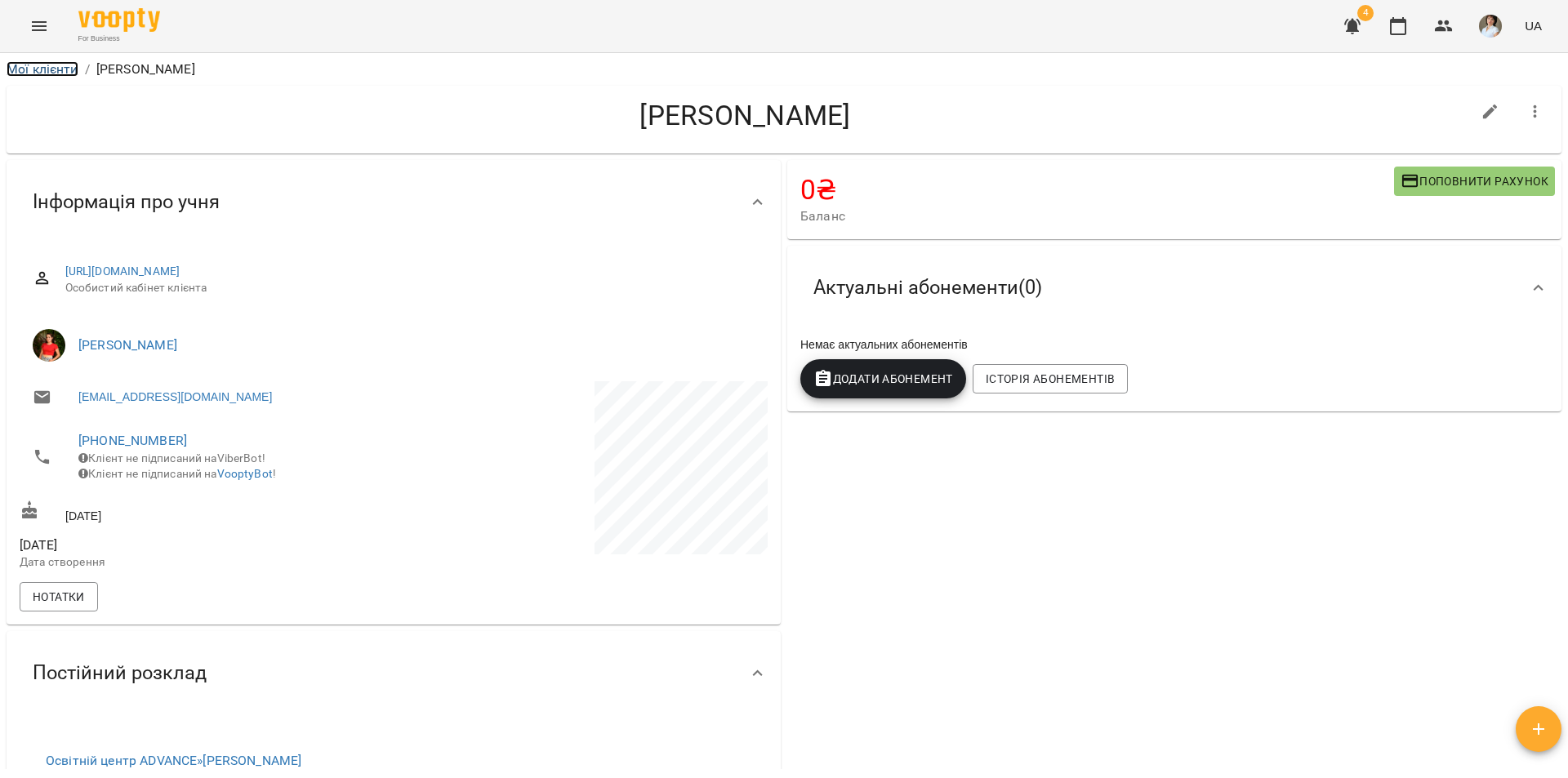
click at [25, 72] on link "Мої клієнти" at bounding box center [42, 69] width 72 height 16
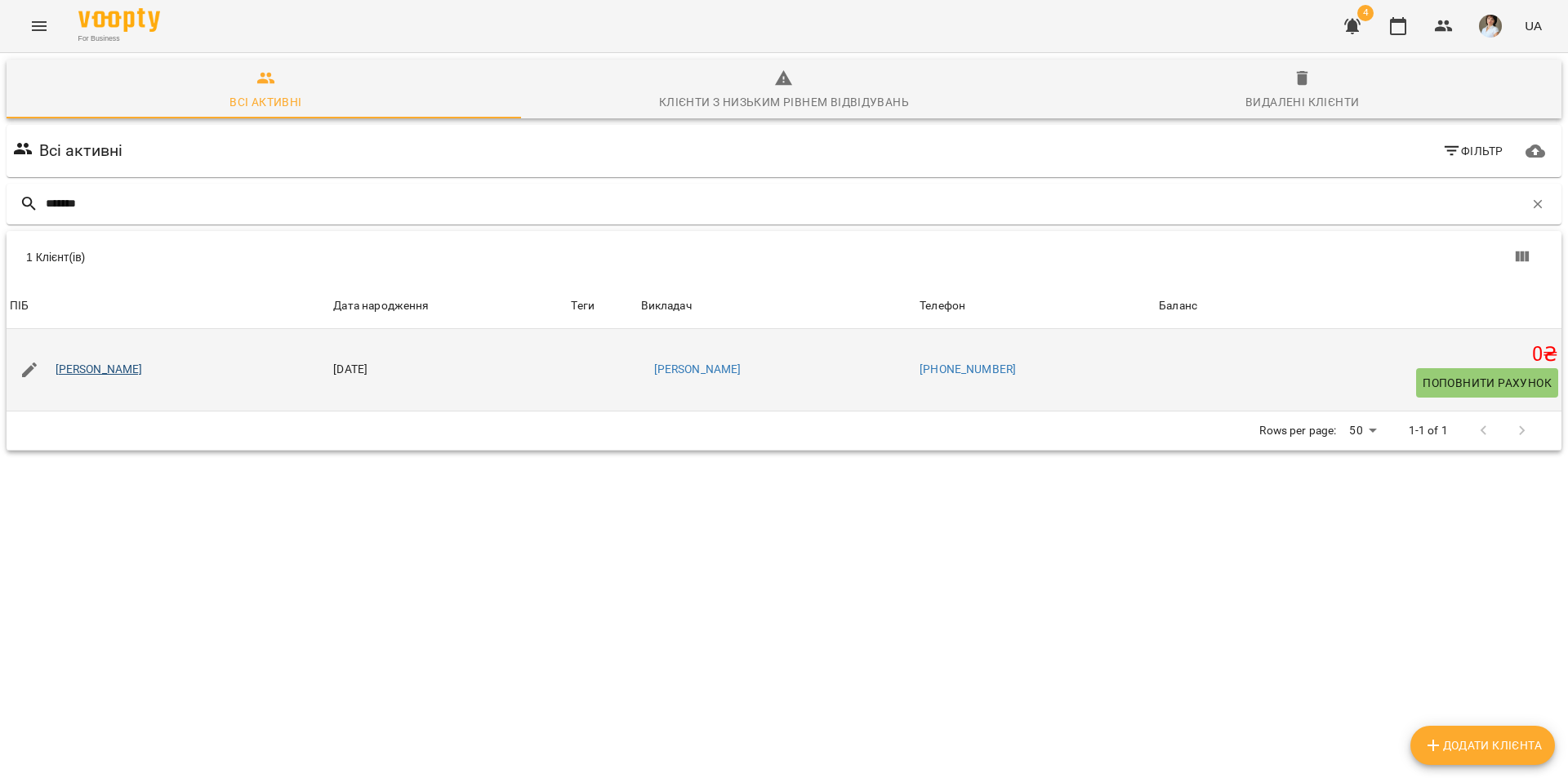
type input "*******"
click at [143, 371] on link "[PERSON_NAME]" at bounding box center [99, 370] width 88 height 17
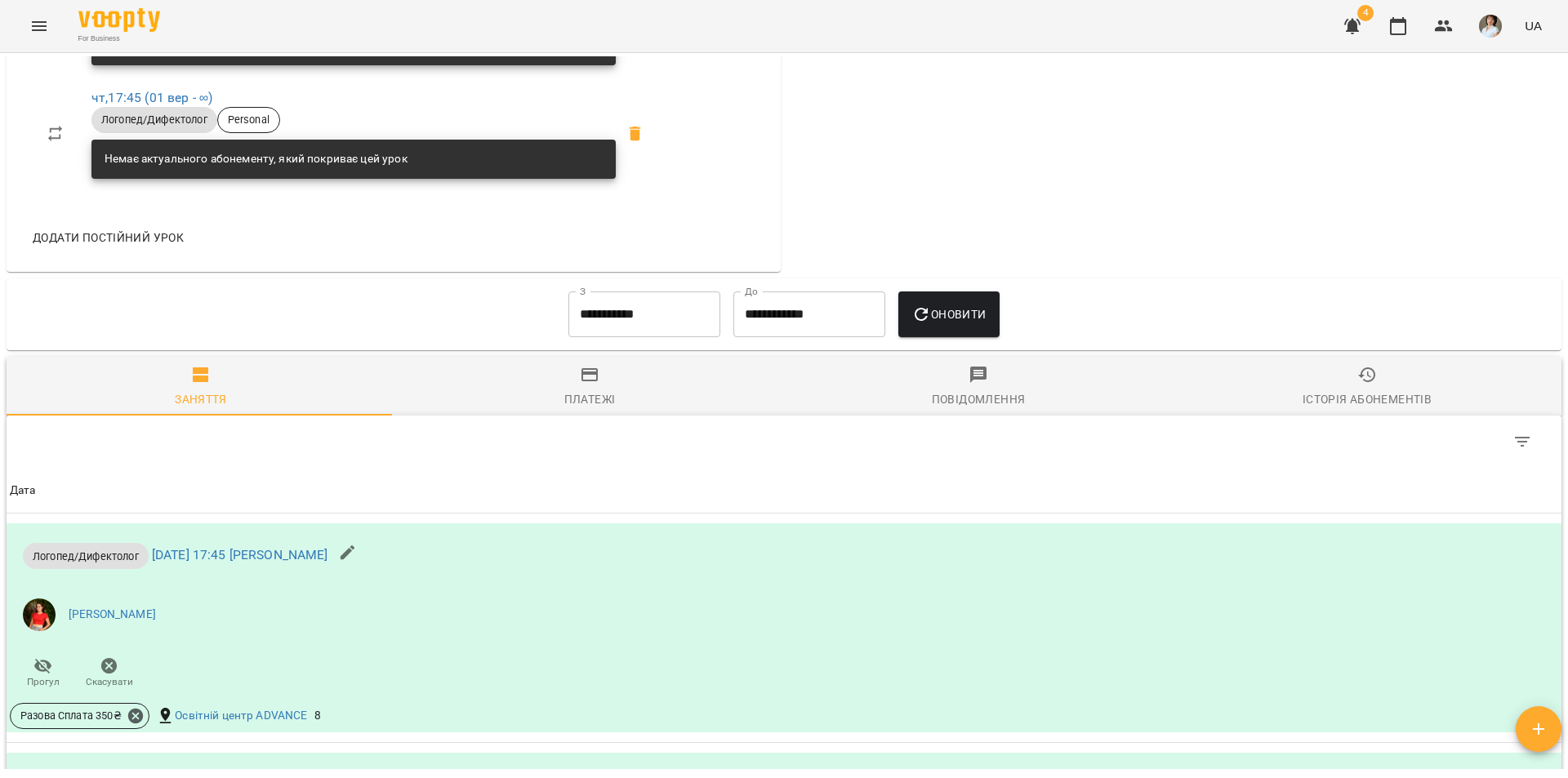
scroll to position [899, 0]
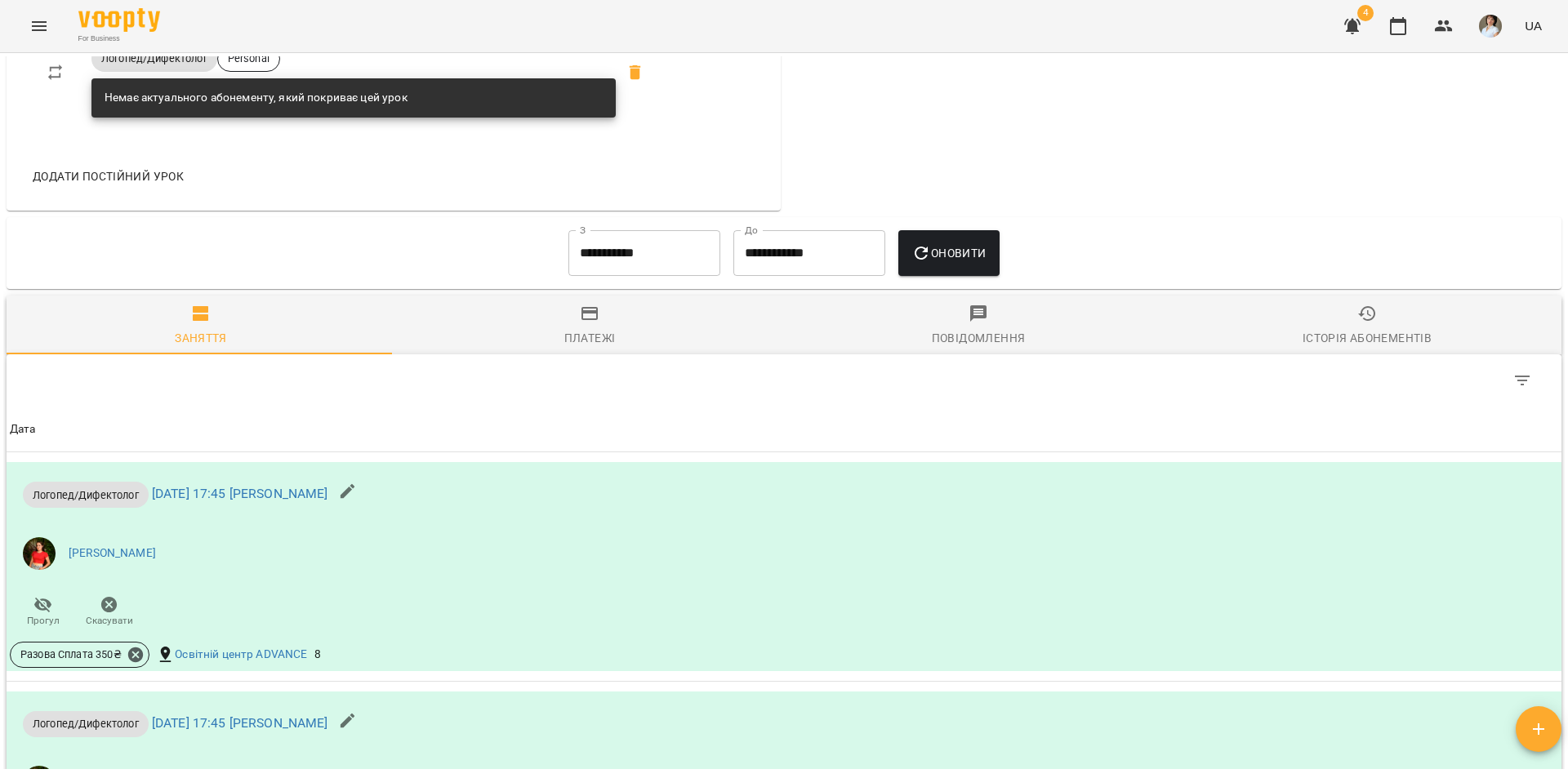
click at [685, 255] on input "**********" at bounding box center [644, 253] width 152 height 45
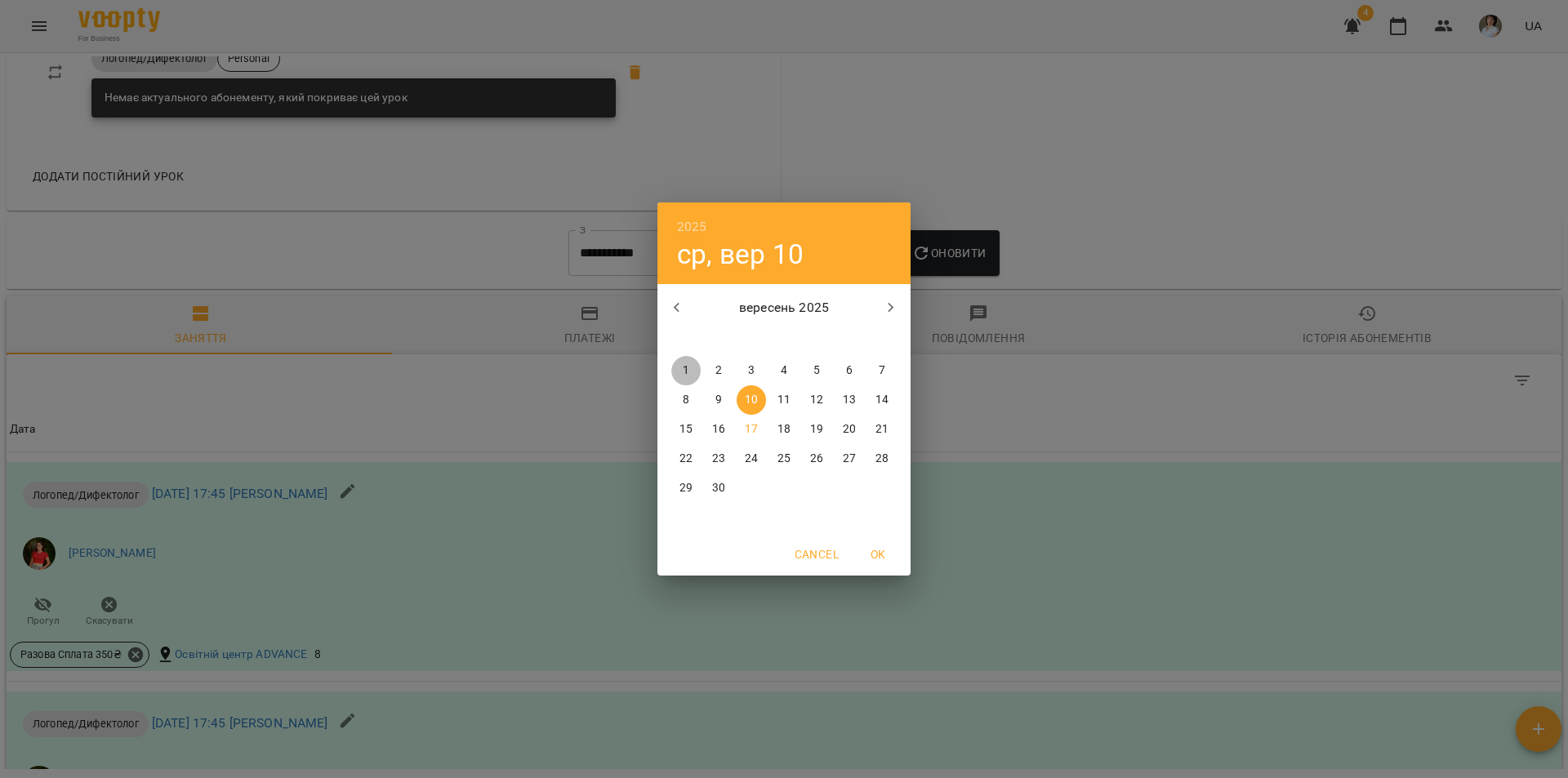
click at [688, 374] on p "1" at bounding box center [686, 371] width 7 height 17
type input "**********"
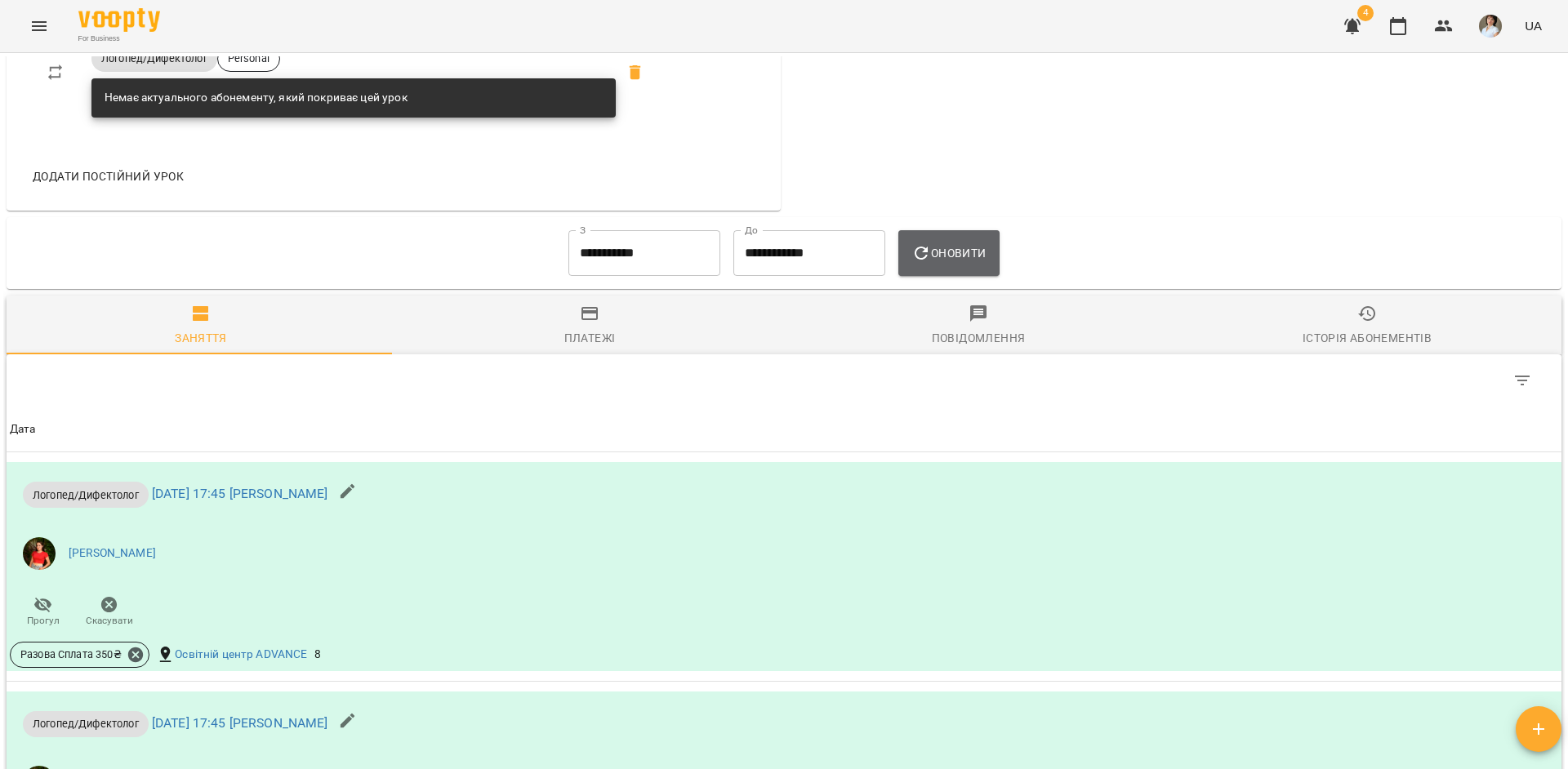
click at [952, 263] on span "Оновити" at bounding box center [949, 254] width 74 height 20
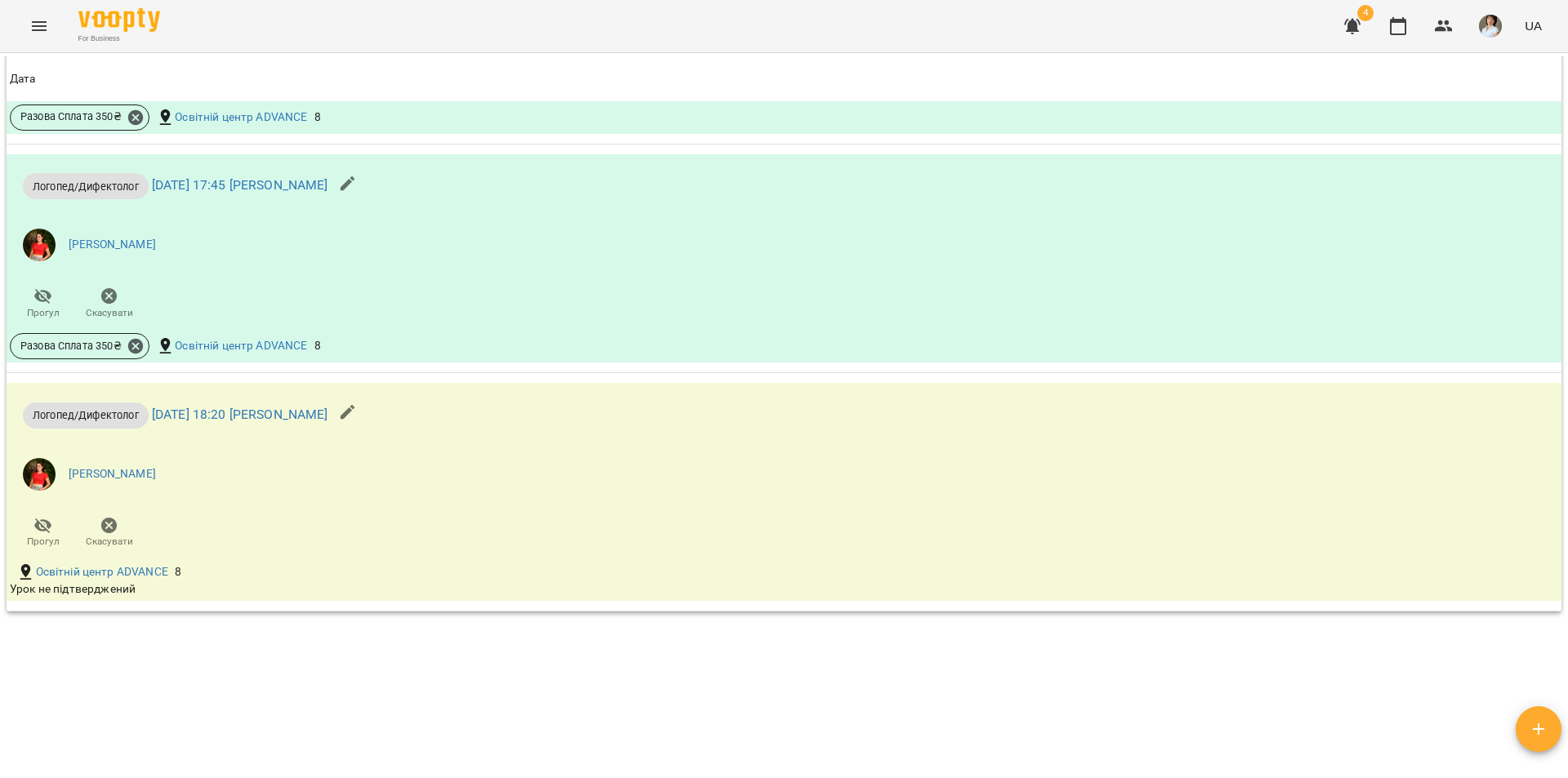
scroll to position [2178, 0]
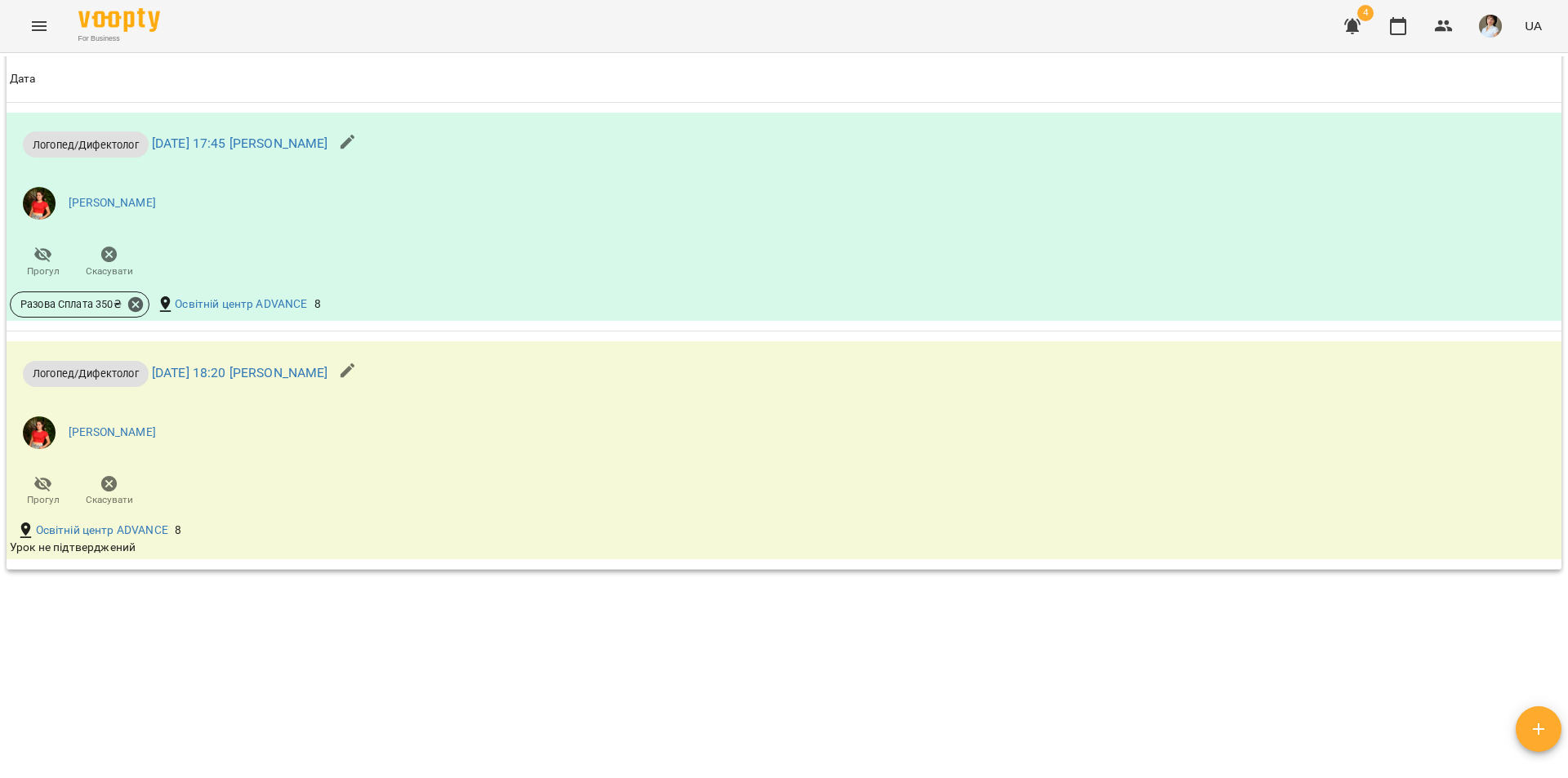
click at [41, 671] on div "Мої клієнти / [PERSON_NAME] [PERSON_NAME] 0 ₴ Баланс Поповнити рахунок Актуальн…" at bounding box center [784, 412] width 1561 height 713
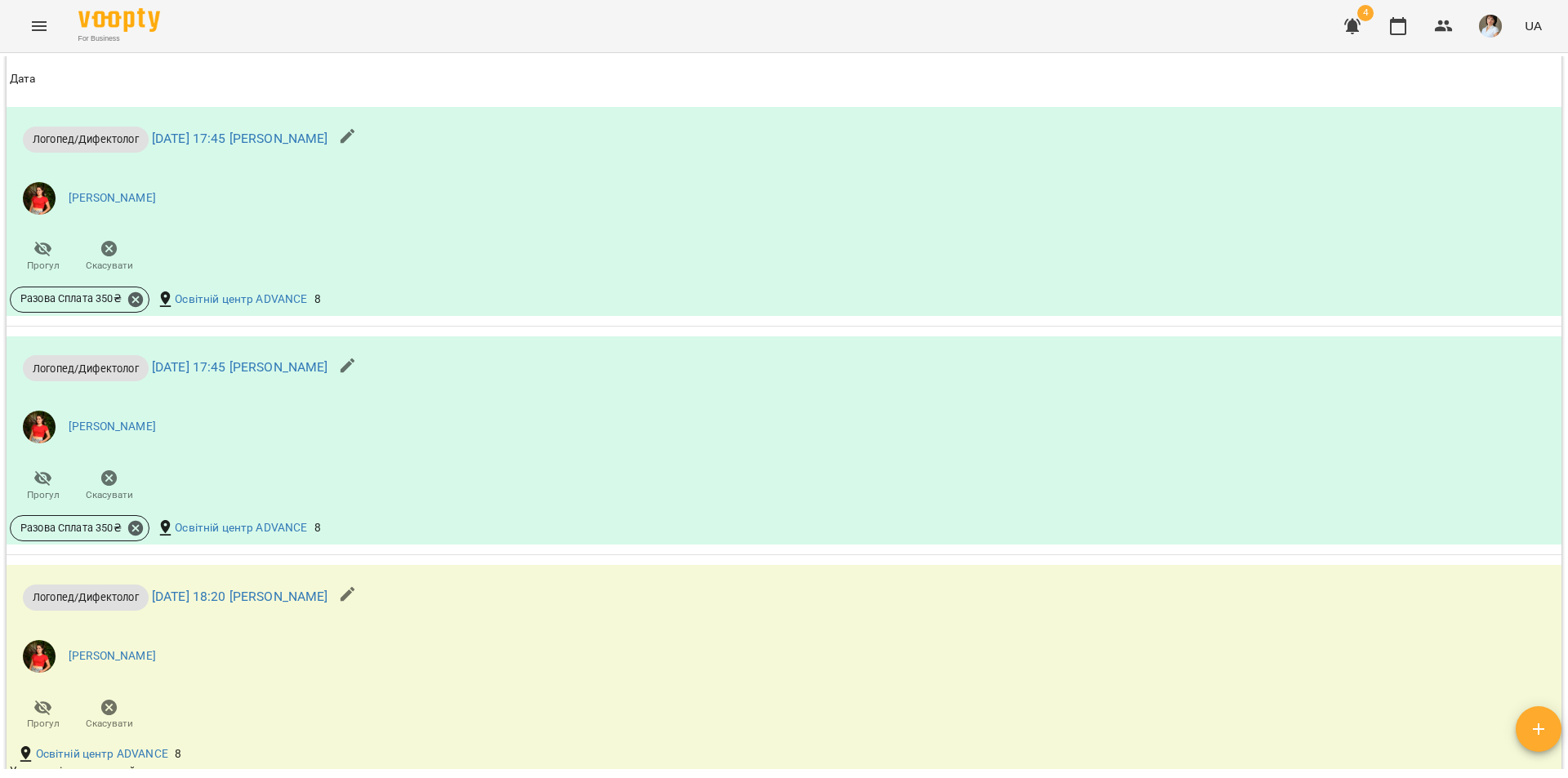
scroll to position [1933, 0]
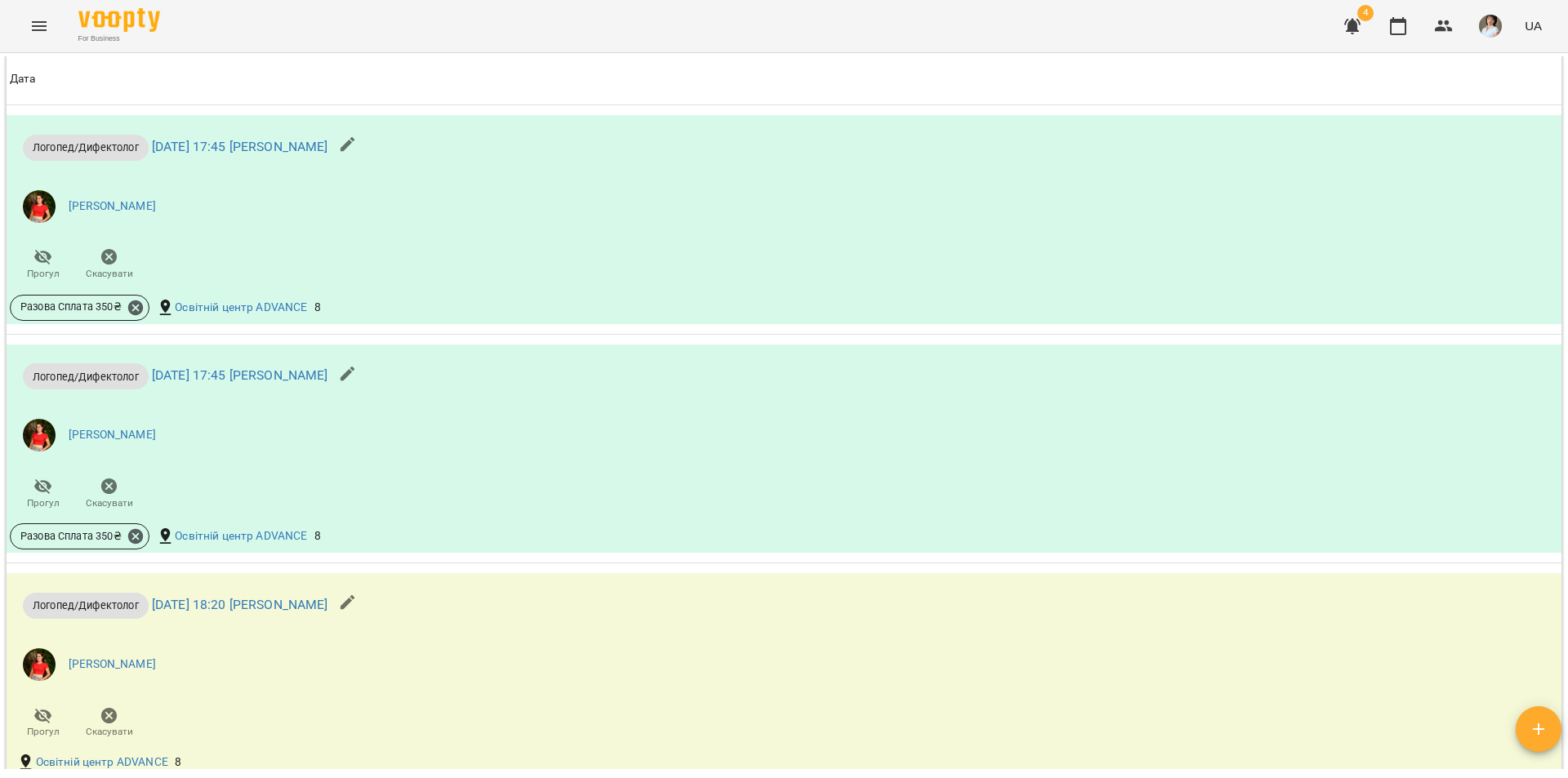
click at [3, 576] on div "Дата Дата Логопед/Дифектолог [DATE] 17:45 [PERSON_NAME] [PERSON_NAME] Прогул Ск…" at bounding box center [784, 60] width 1561 height 1489
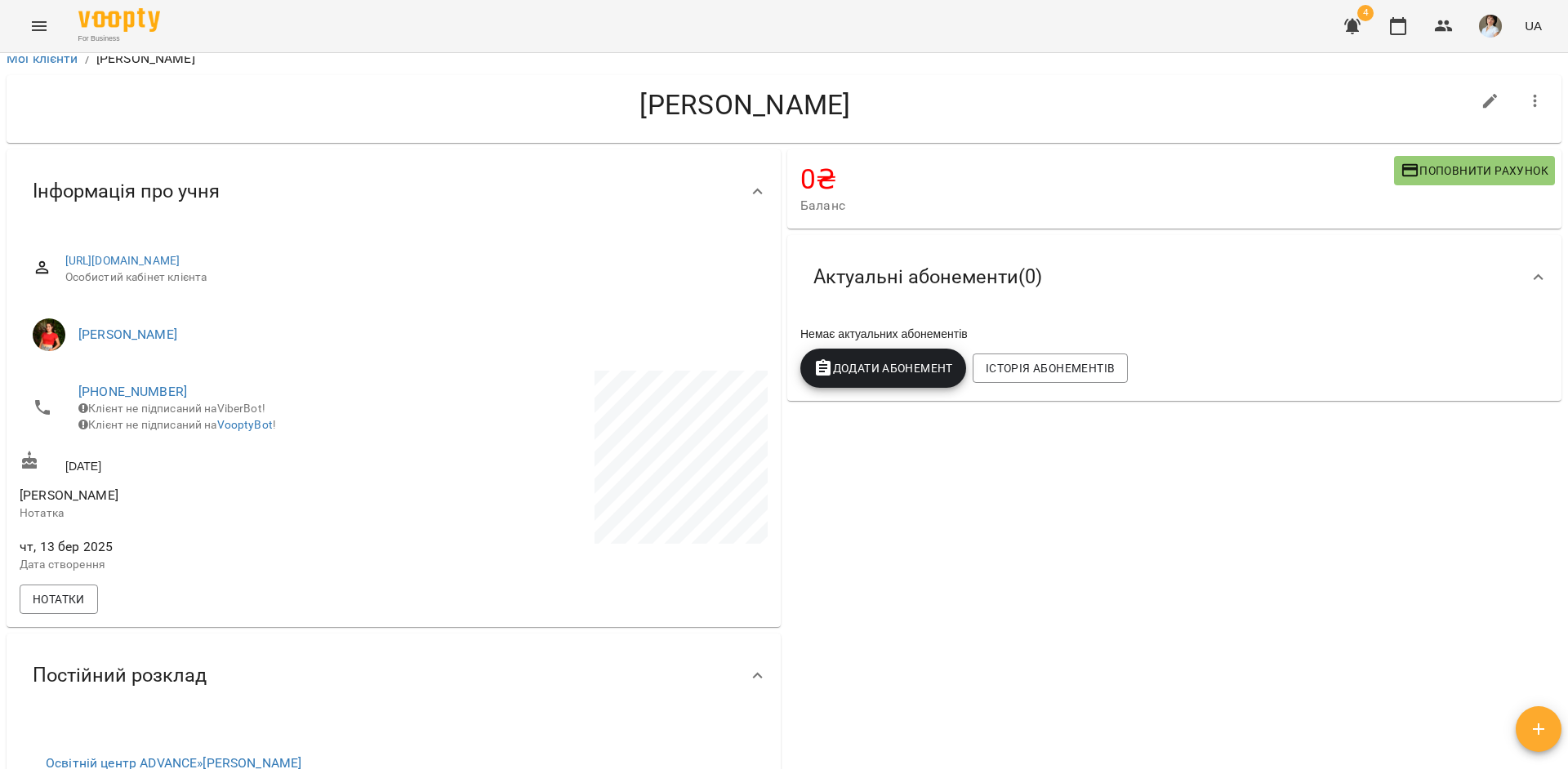
scroll to position [0, 0]
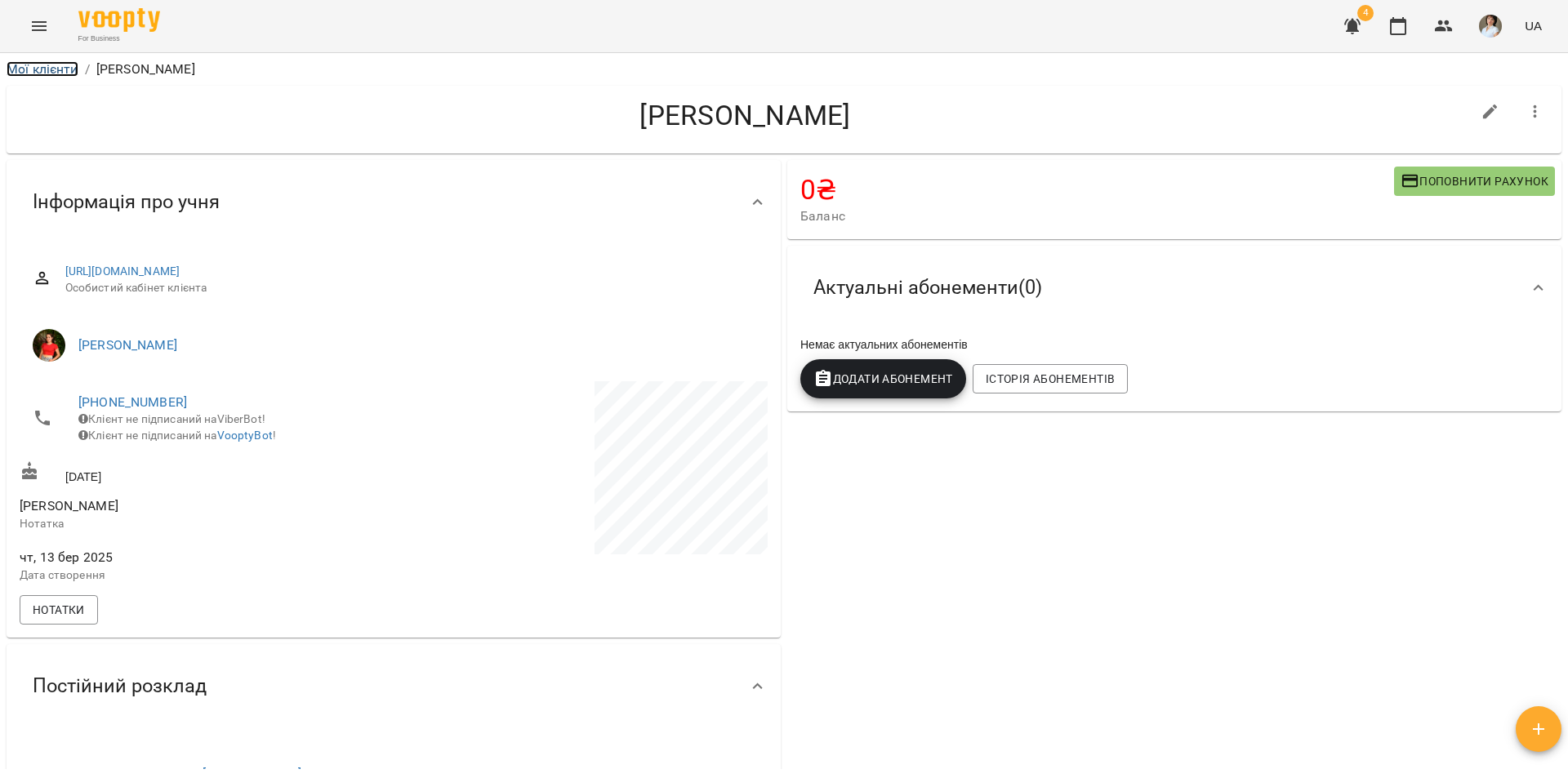
click at [51, 74] on link "Мої клієнти" at bounding box center [42, 69] width 72 height 16
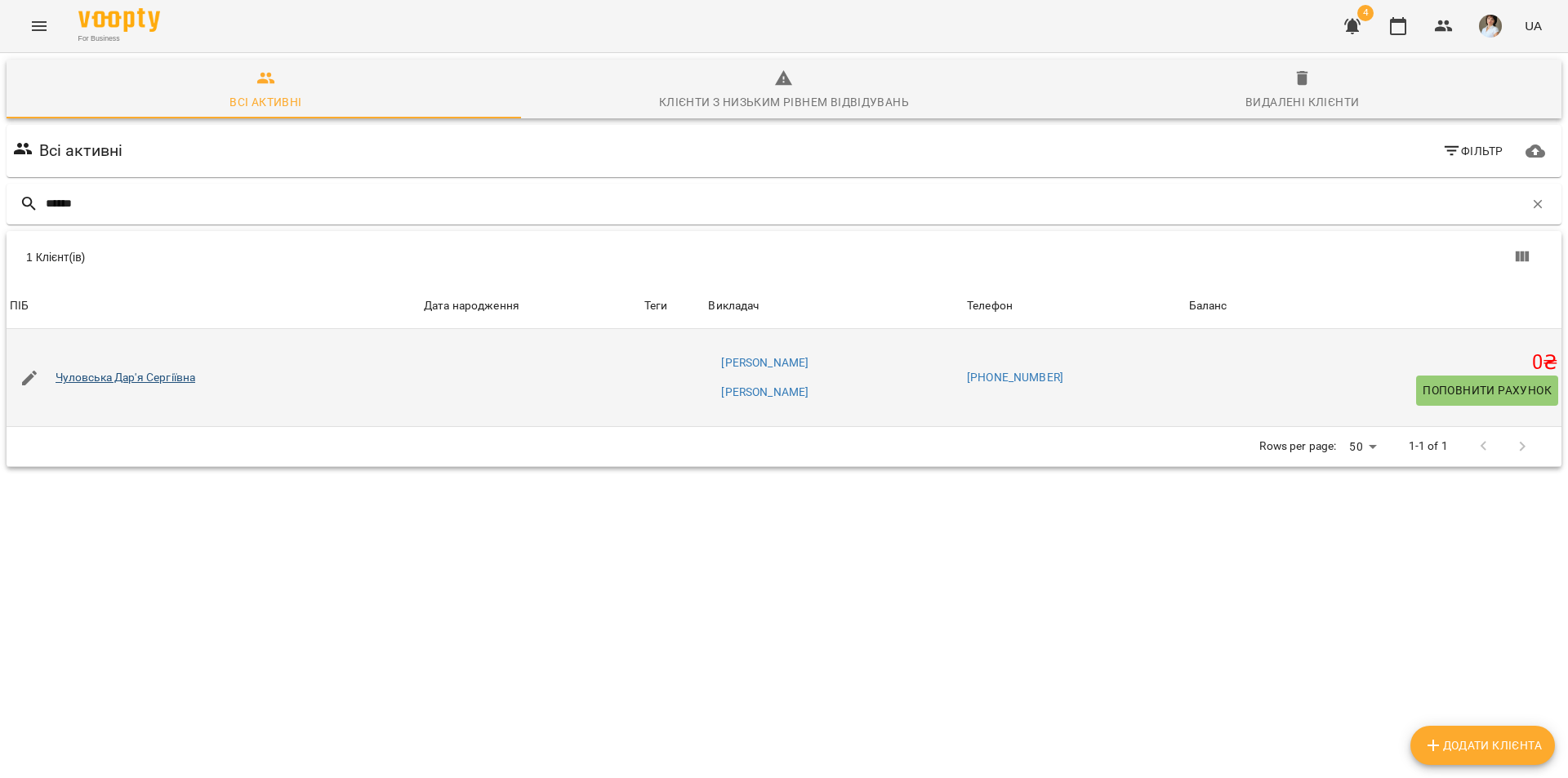
type input "******"
click at [154, 377] on link "Чуловська Дар'я Сергіївна" at bounding box center [126, 378] width 140 height 17
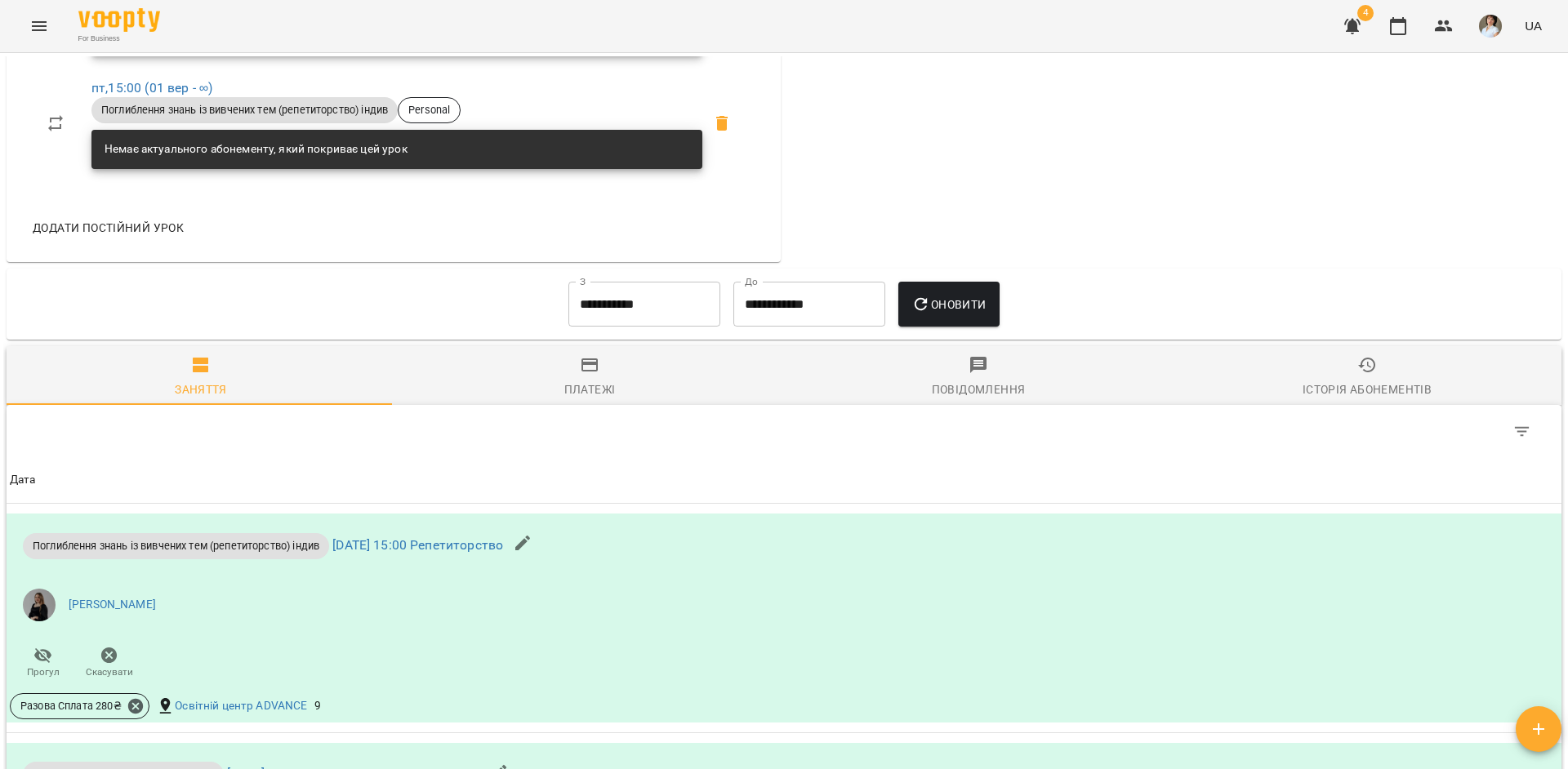
scroll to position [1307, 0]
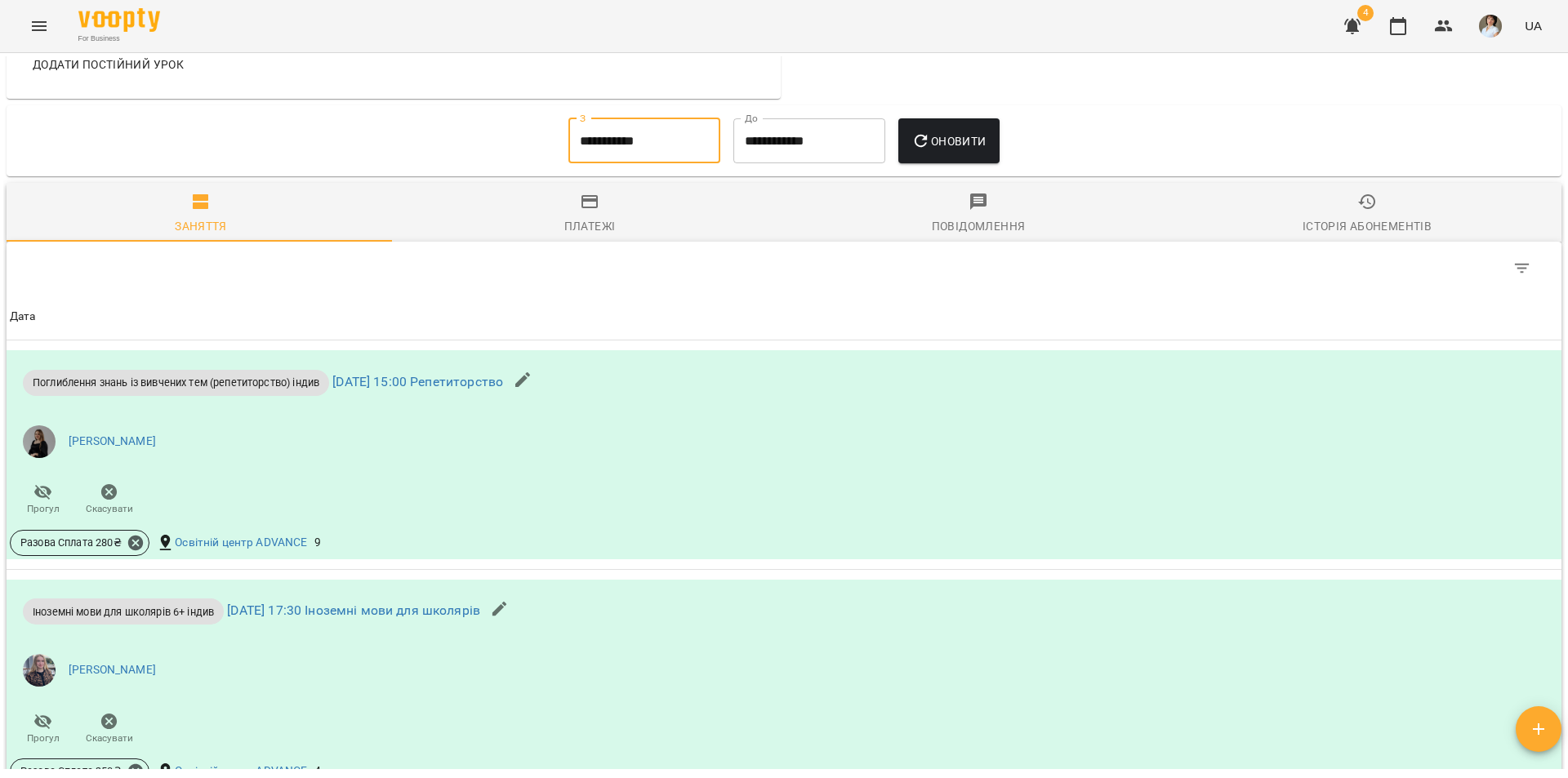
click at [678, 149] on input "**********" at bounding box center [644, 140] width 152 height 45
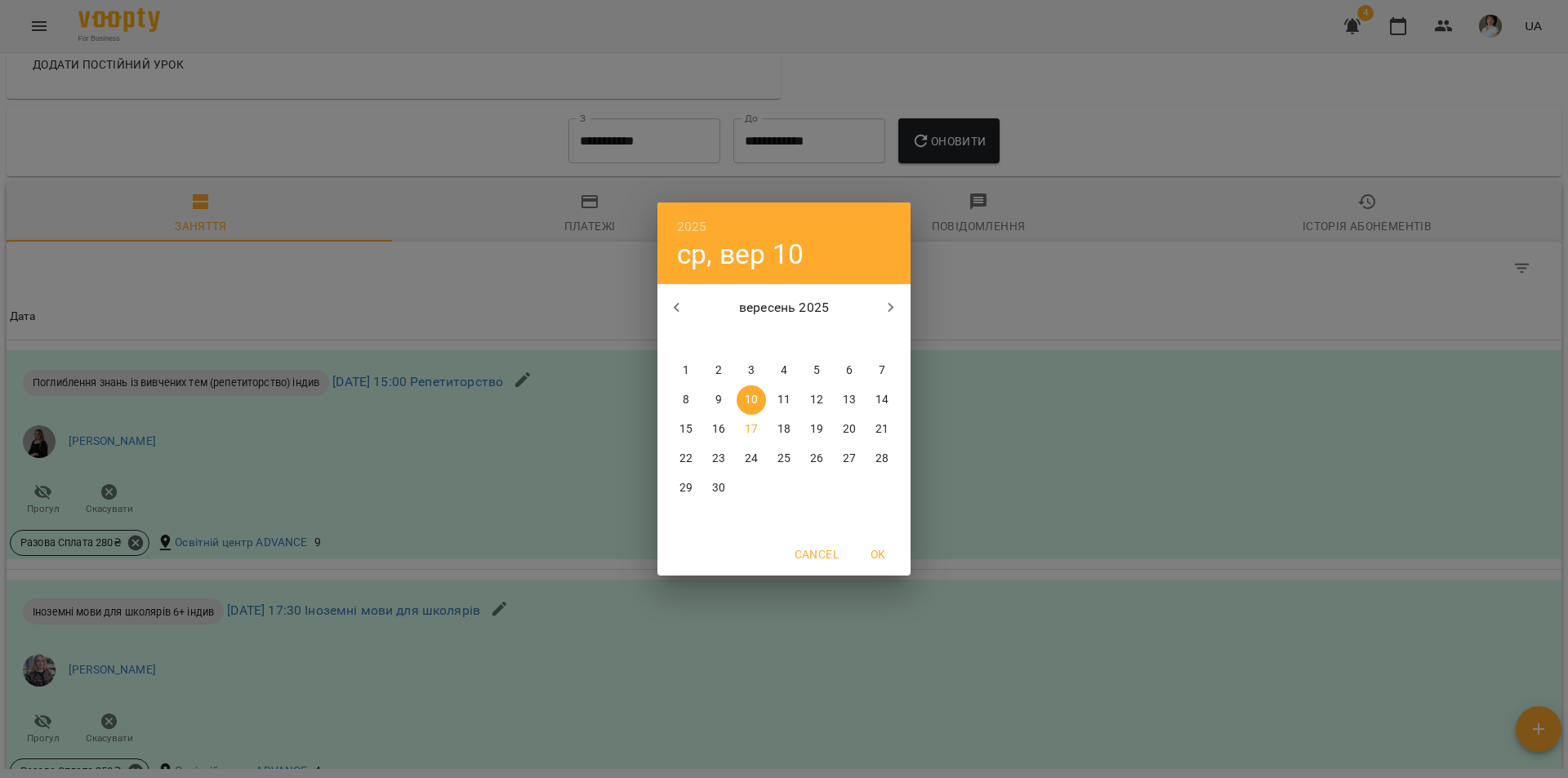
click at [685, 371] on p "1" at bounding box center [686, 371] width 7 height 17
type input "**********"
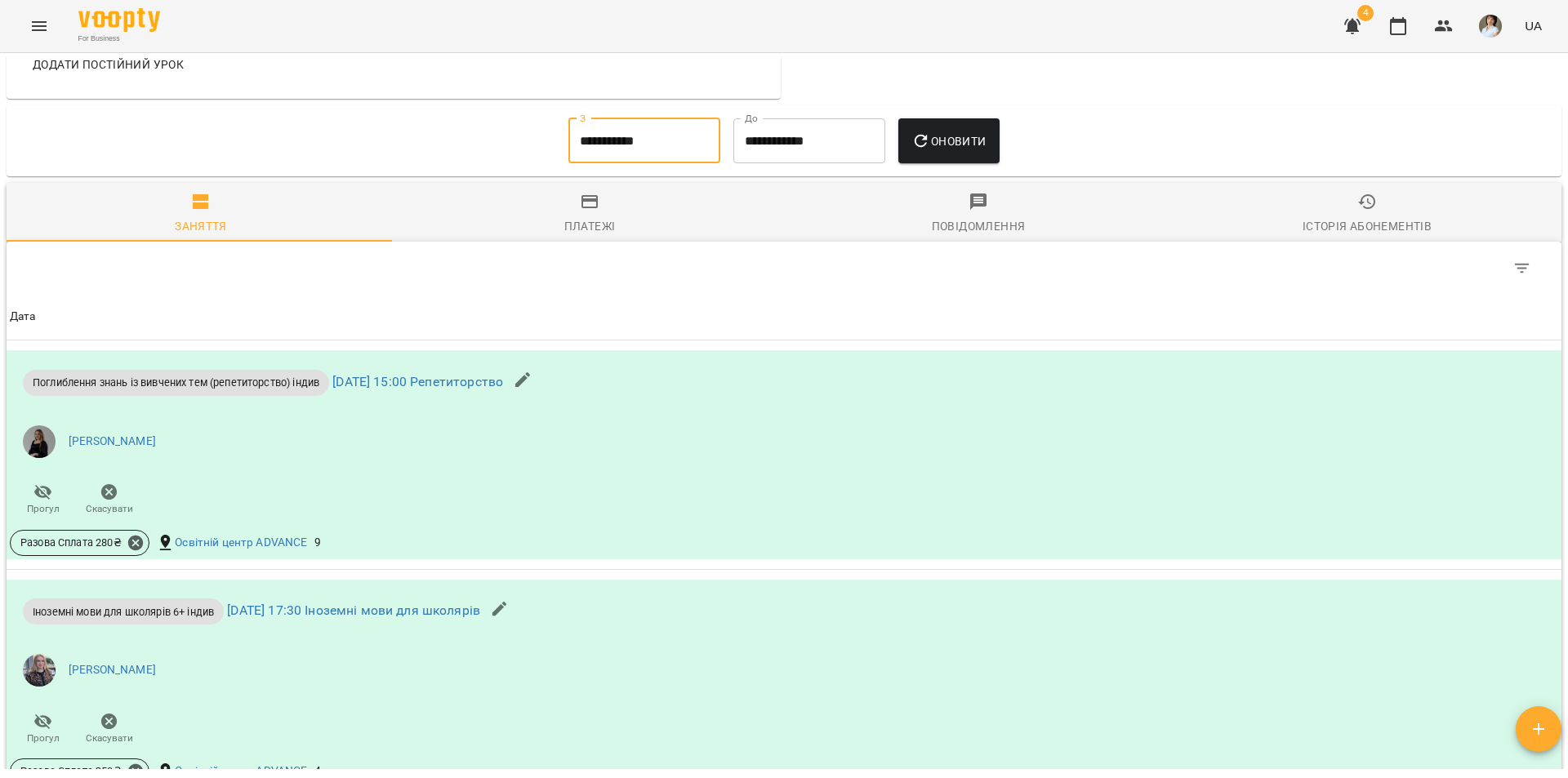
click at [941, 128] on button "Оновити" at bounding box center [949, 140] width 101 height 45
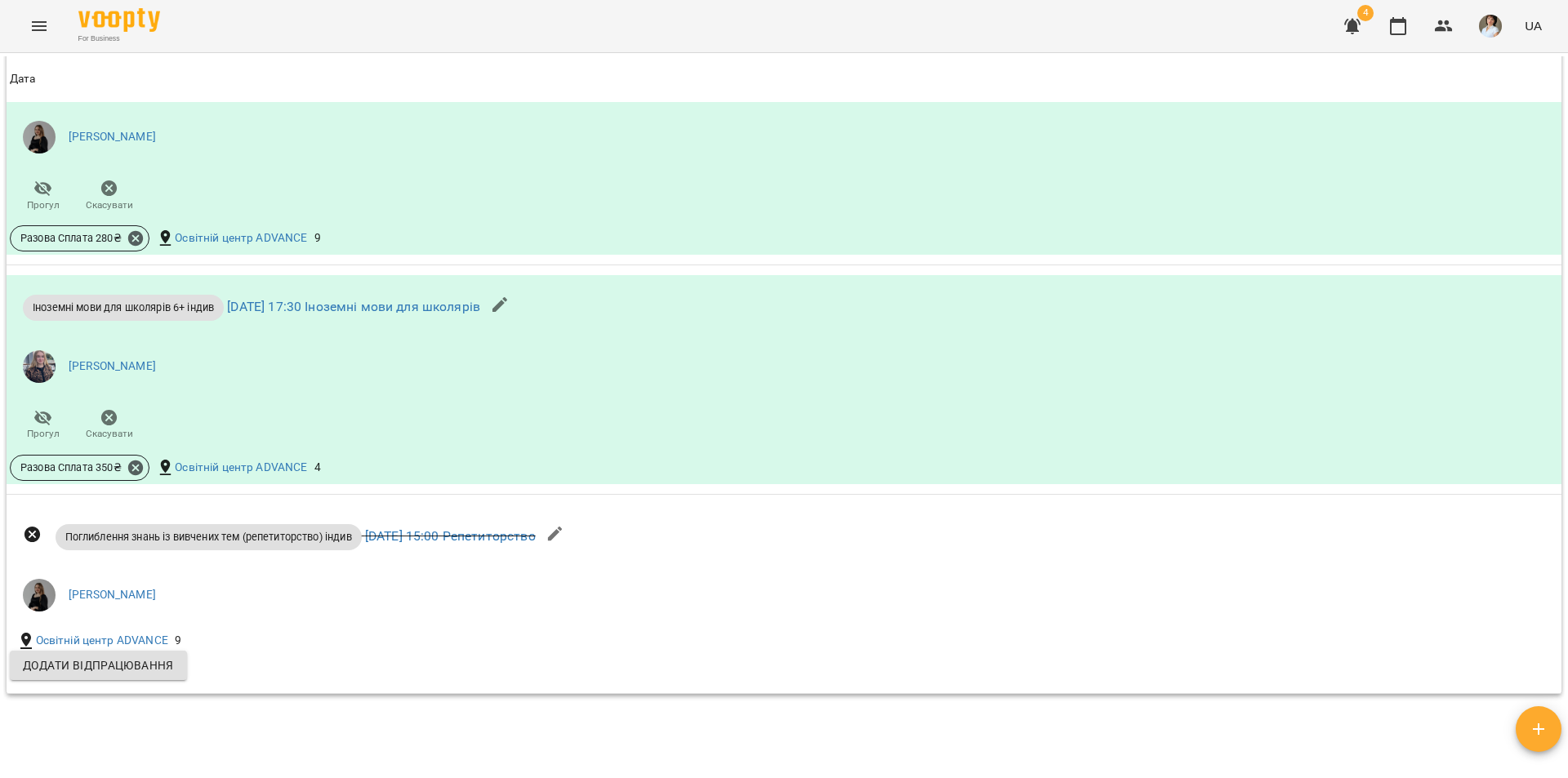
scroll to position [3267, 0]
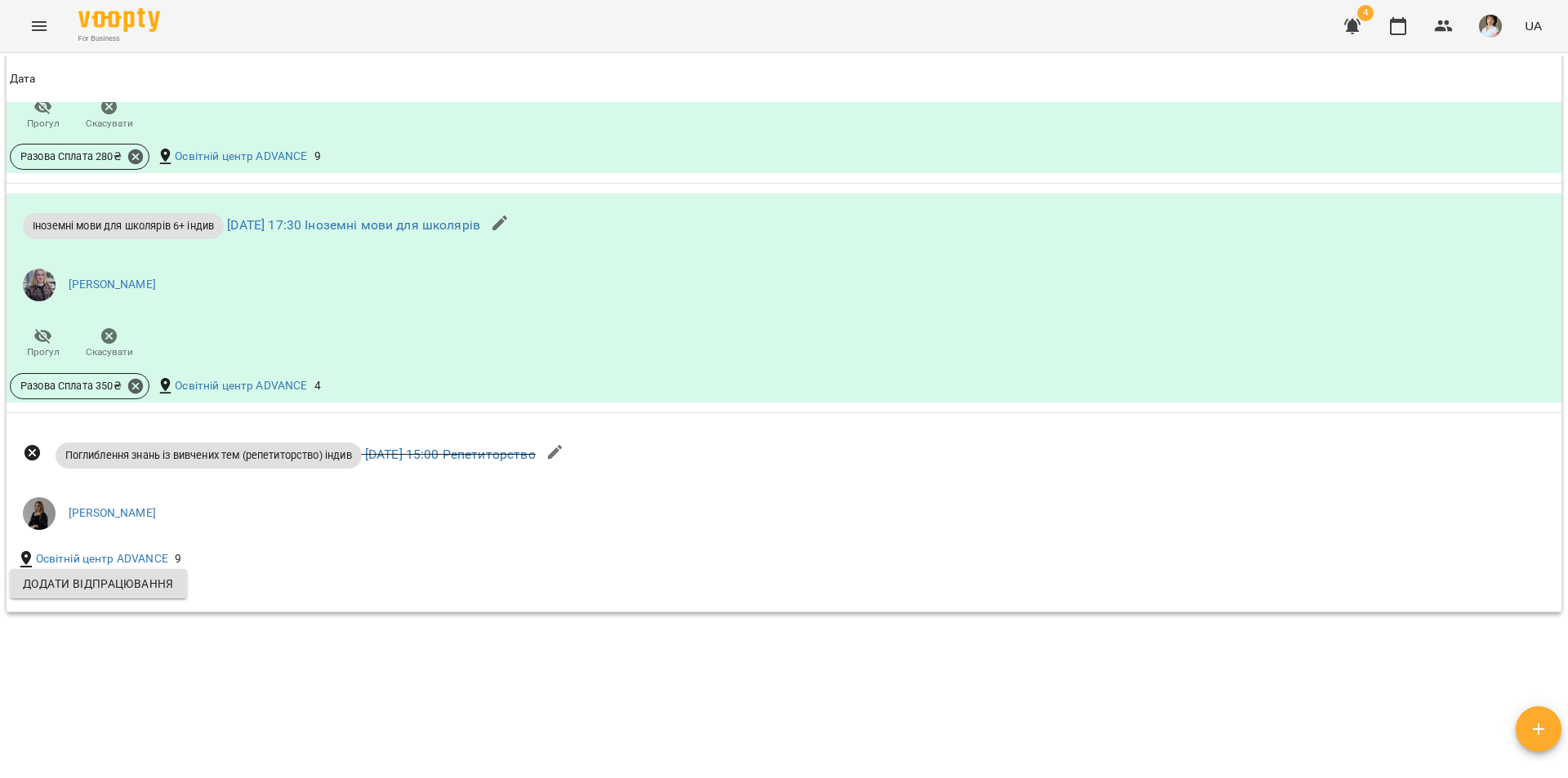
click at [39, 673] on div "Мої клієнти / [PERSON_NAME]'я Сергіївна [PERSON_NAME]'я Сергіївна 0 ₴ Баланс По…" at bounding box center [784, 412] width 1561 height 713
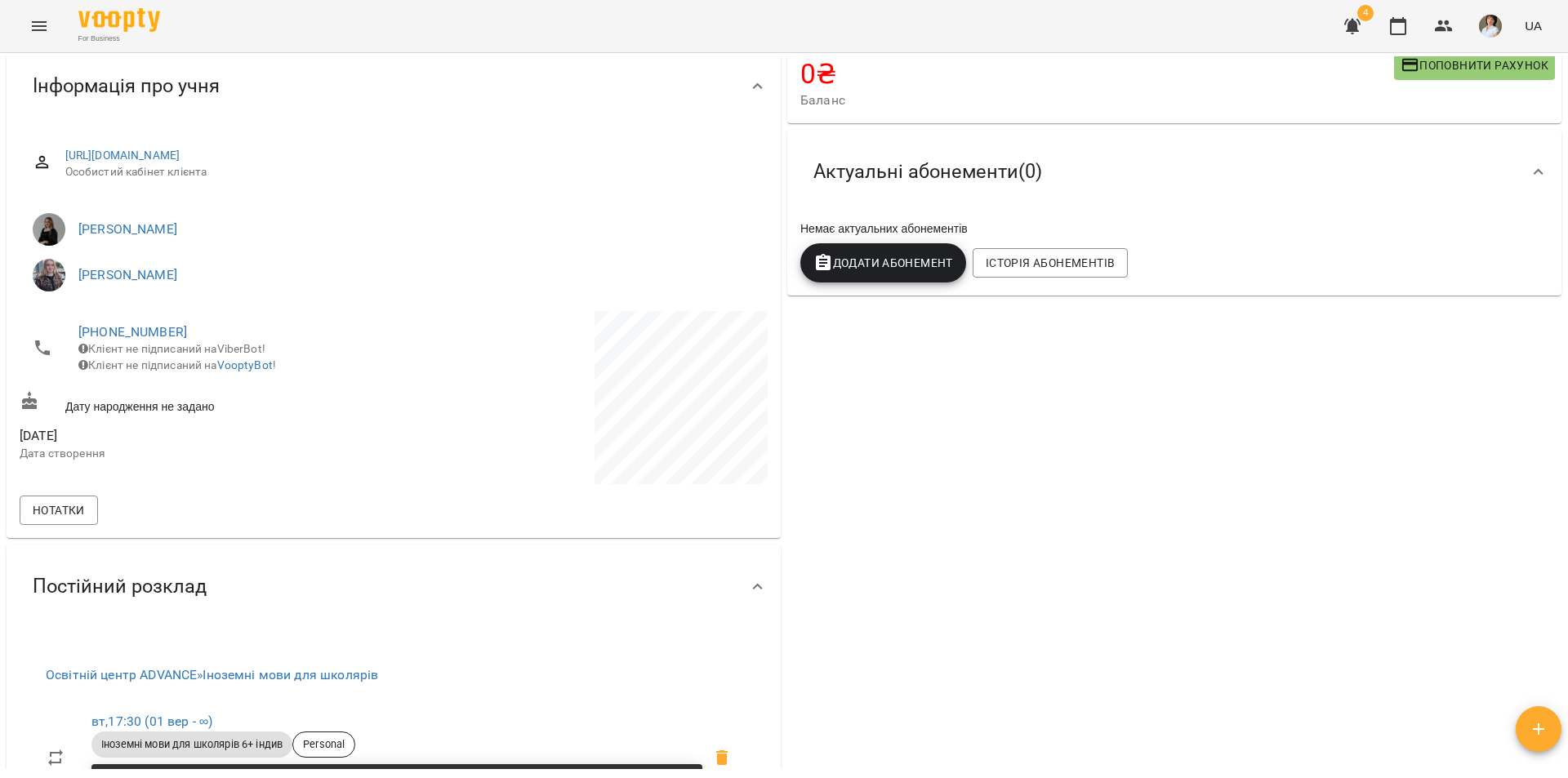
scroll to position [0, 0]
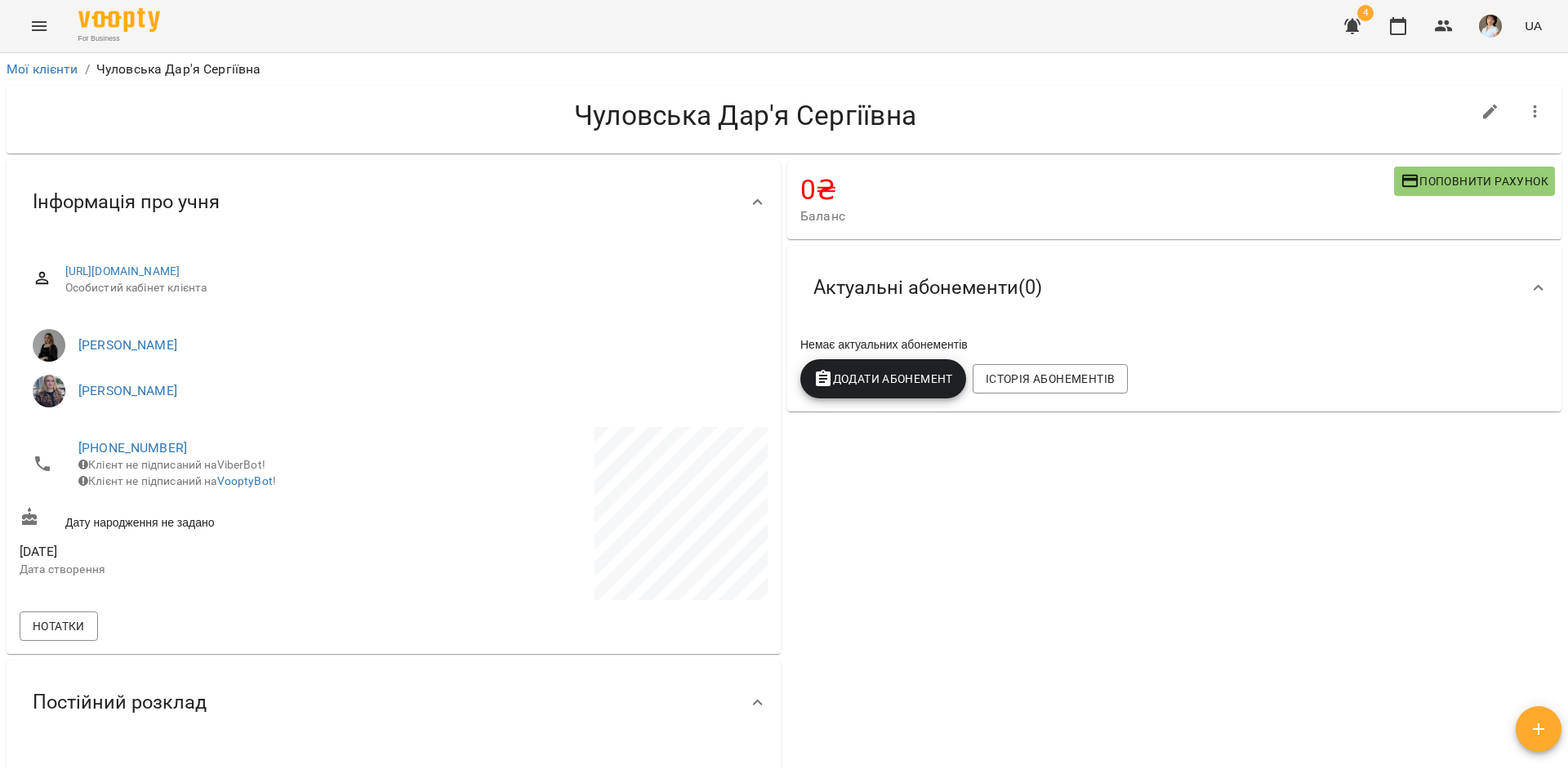
click at [50, 58] on div "Мої клієнти / [PERSON_NAME]'я Сергіївна" at bounding box center [784, 69] width 1561 height 26
click at [46, 70] on link "Мої клієнти" at bounding box center [42, 69] width 72 height 16
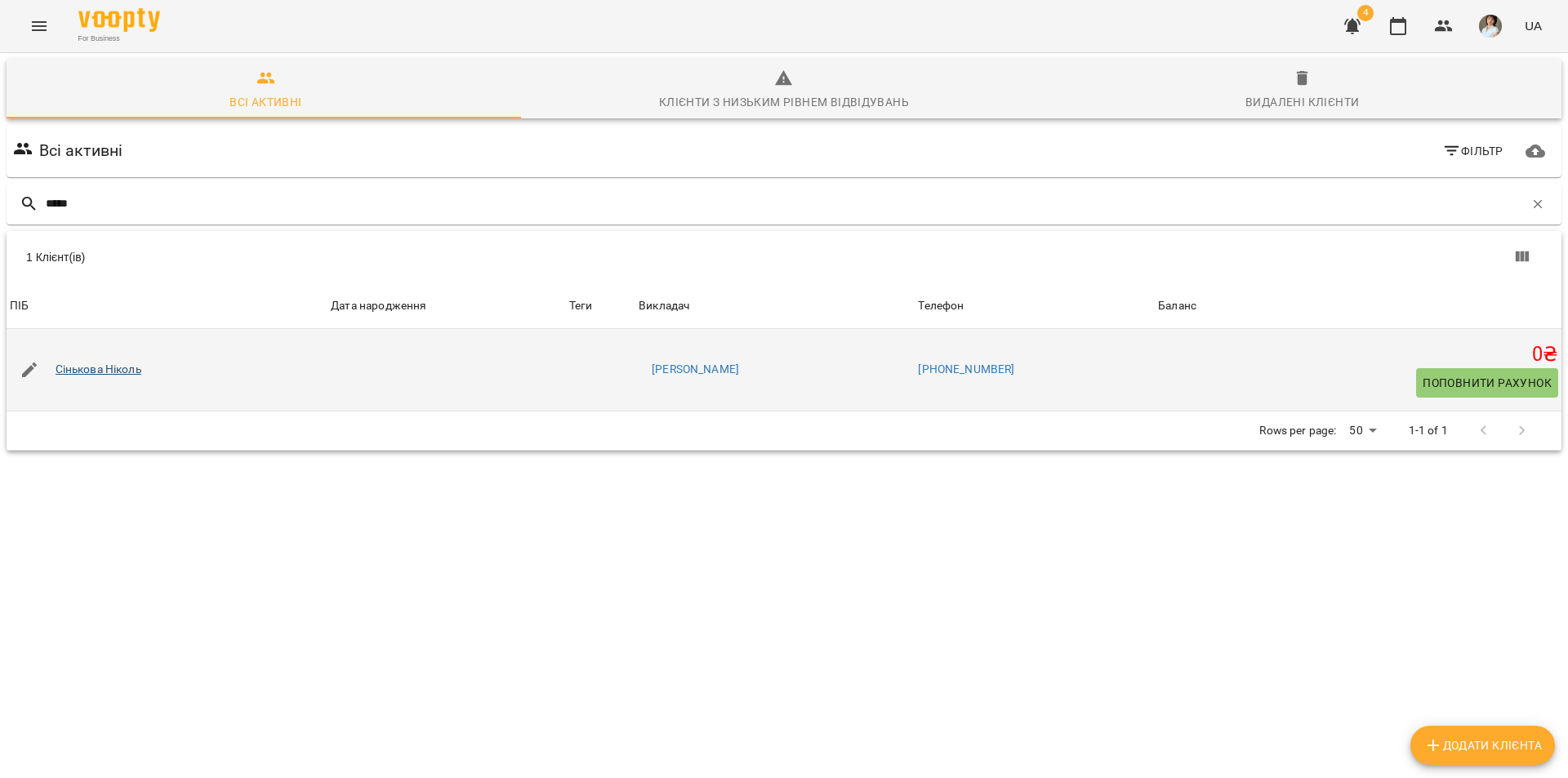
type input "*****"
click at [131, 371] on link "Сінькова Ніколь" at bounding box center [98, 370] width 86 height 17
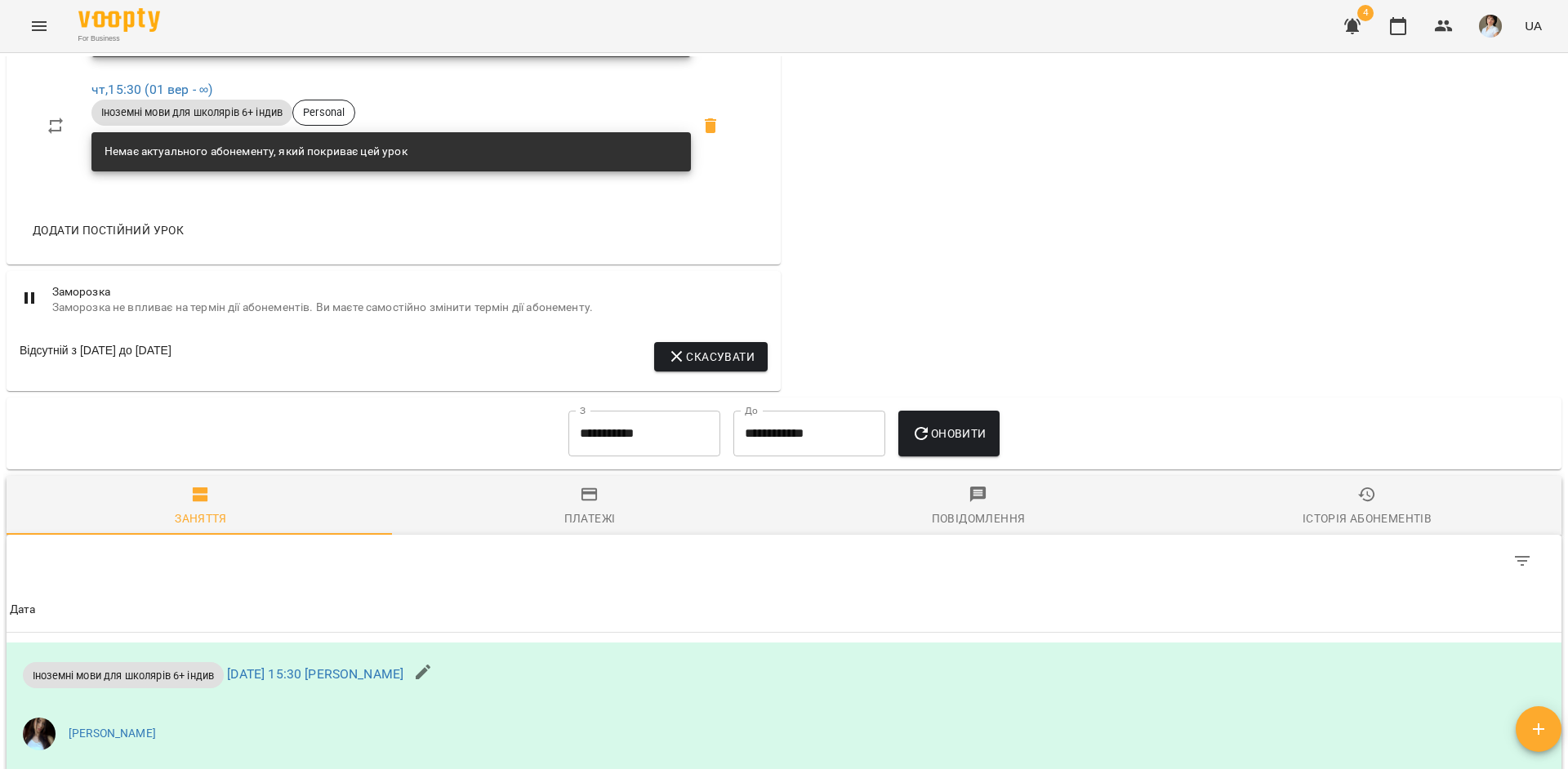
scroll to position [817, 0]
click at [638, 434] on input "**********" at bounding box center [644, 432] width 152 height 45
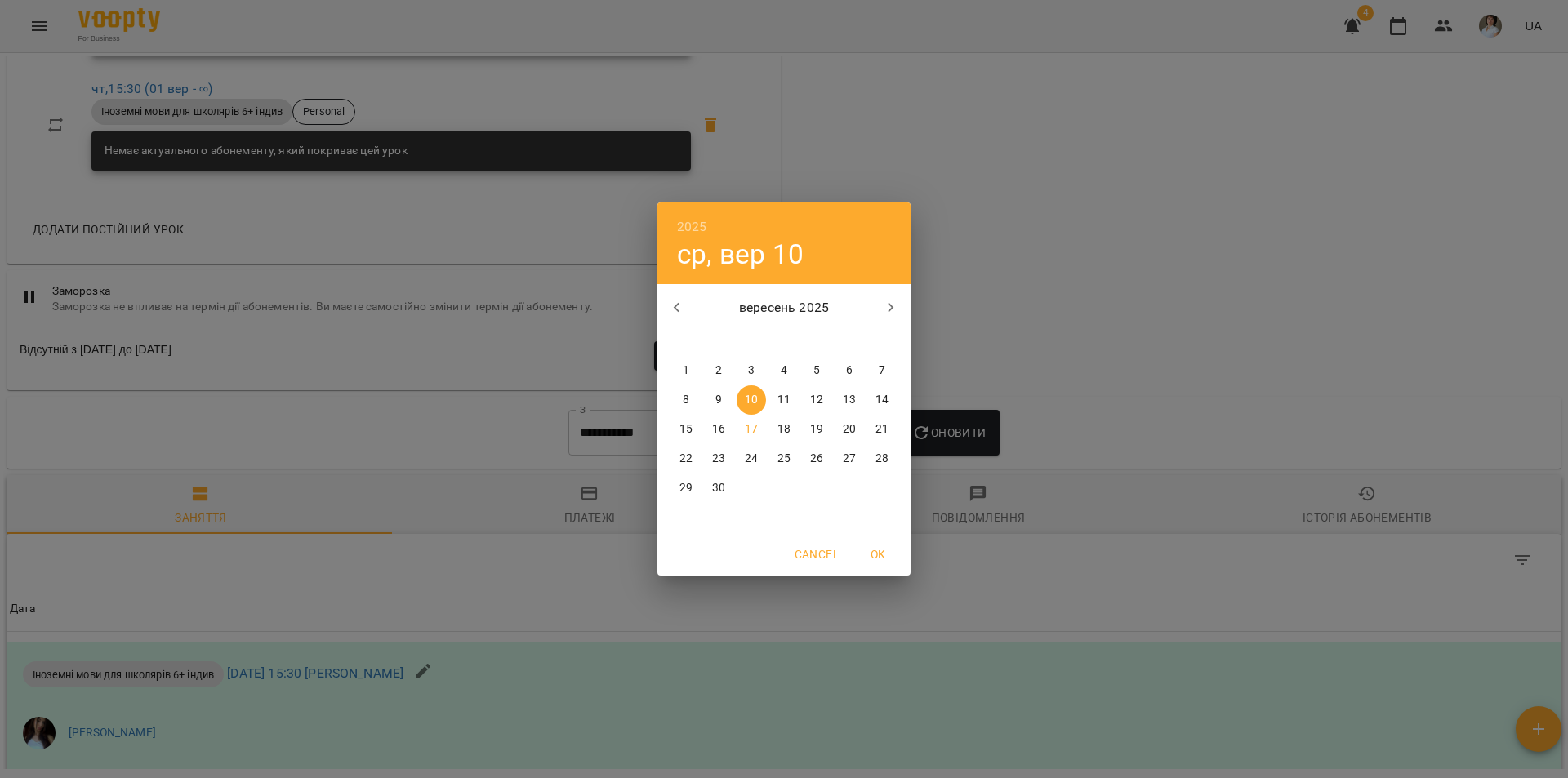
click at [686, 362] on button "1" at bounding box center [686, 371] width 30 height 30
type input "**********"
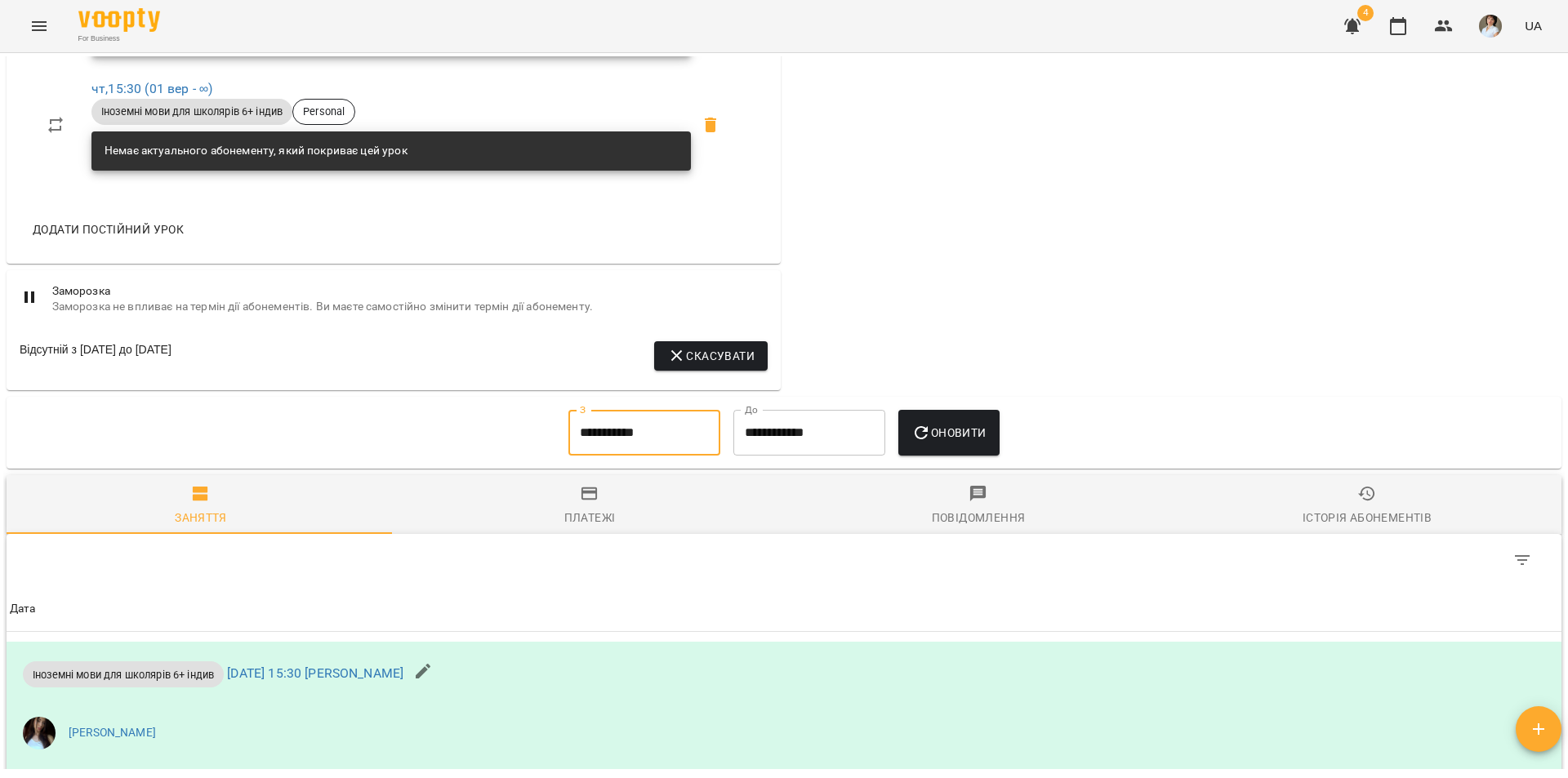
click at [931, 437] on icon "button" at bounding box center [921, 433] width 20 height 20
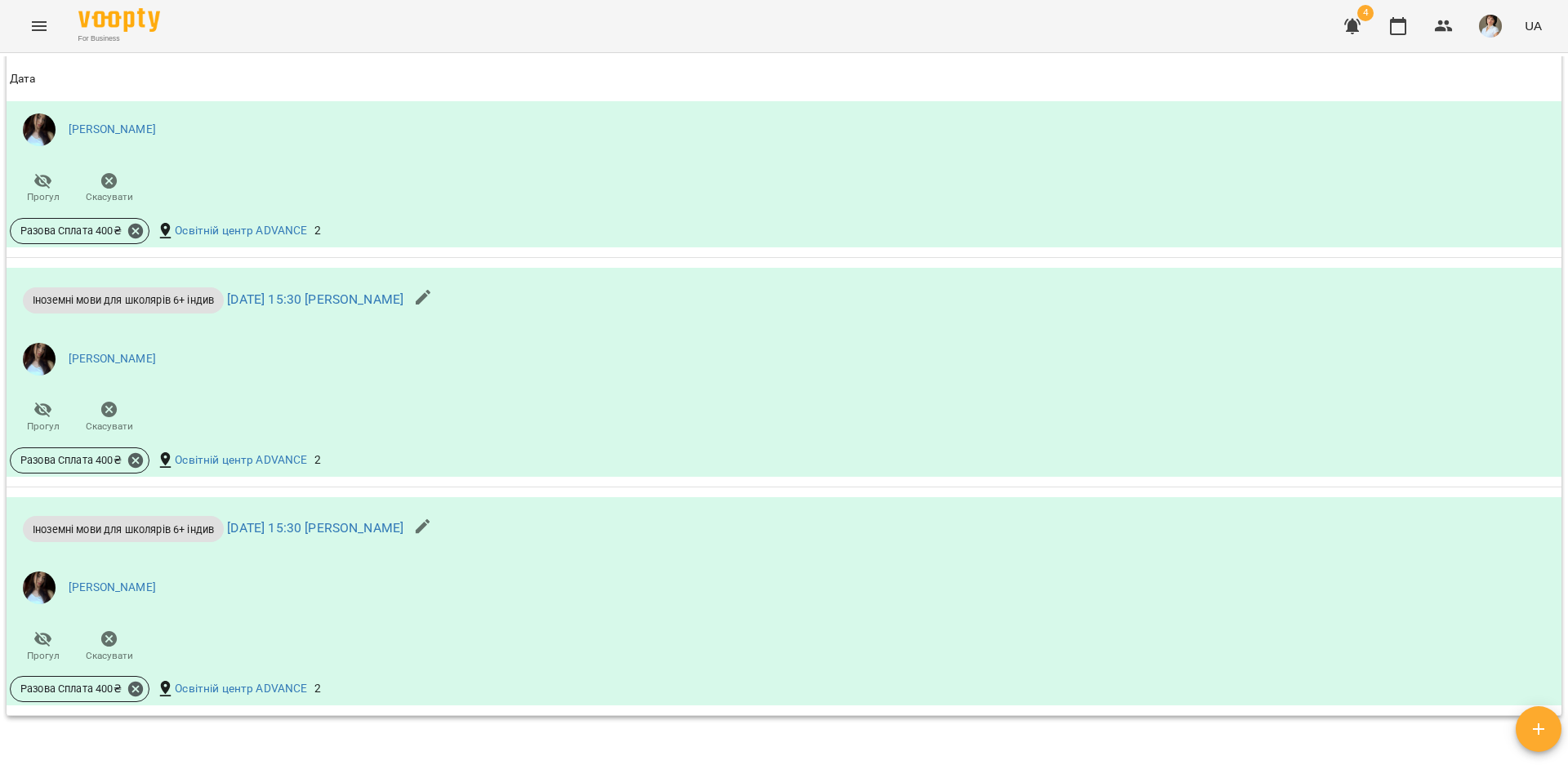
scroll to position [1960, 0]
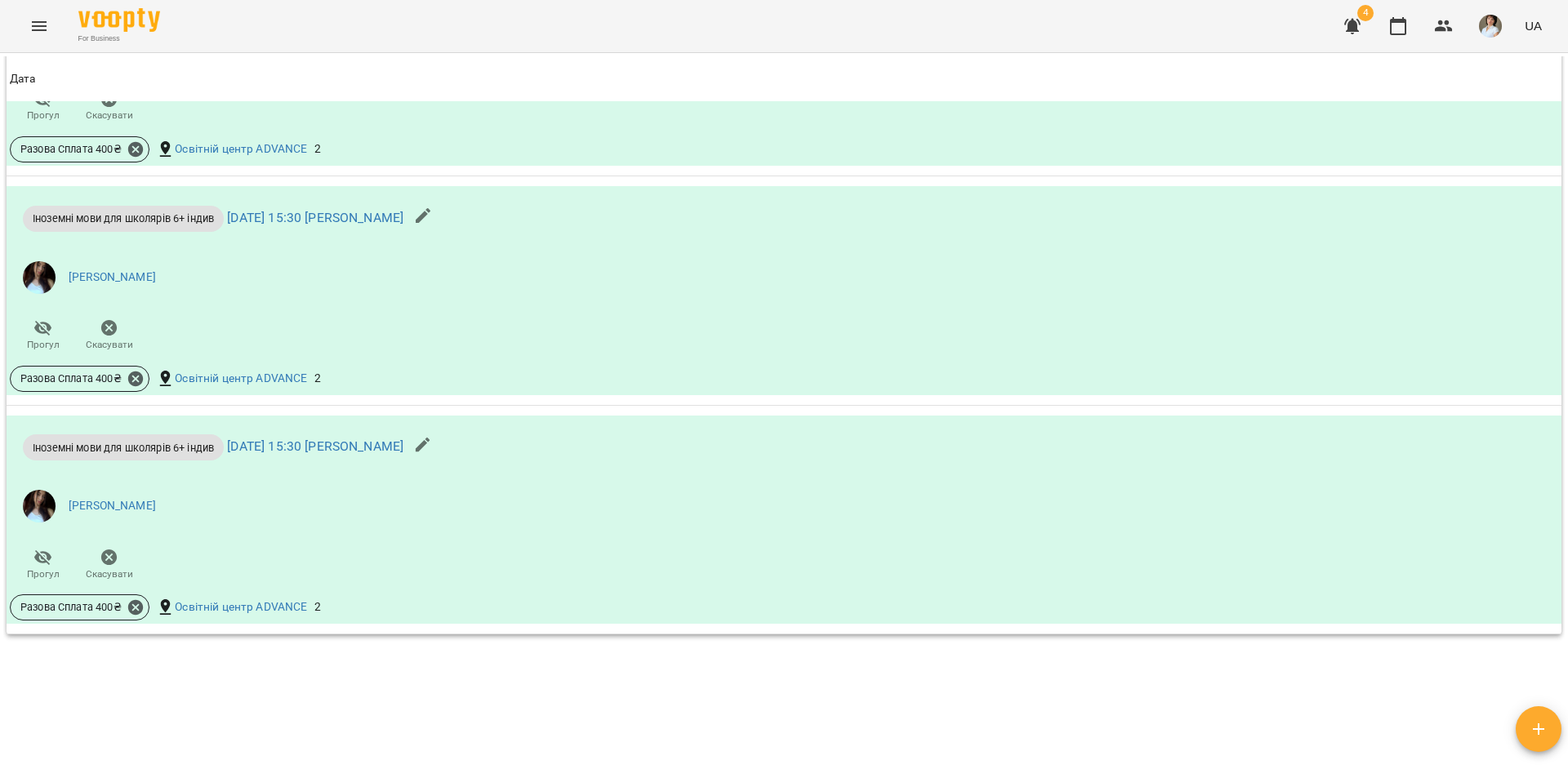
click at [47, 693] on div "Мої клієнти / [PERSON_NAME] [PERSON_NAME] 0 ₴ Баланс Поповнити рахунок Актуальн…" at bounding box center [784, 412] width 1561 height 713
click at [64, 699] on div "Мої клієнти / [PERSON_NAME] [PERSON_NAME] 0 ₴ Баланс Поповнити рахунок Актуальн…" at bounding box center [784, 412] width 1561 height 713
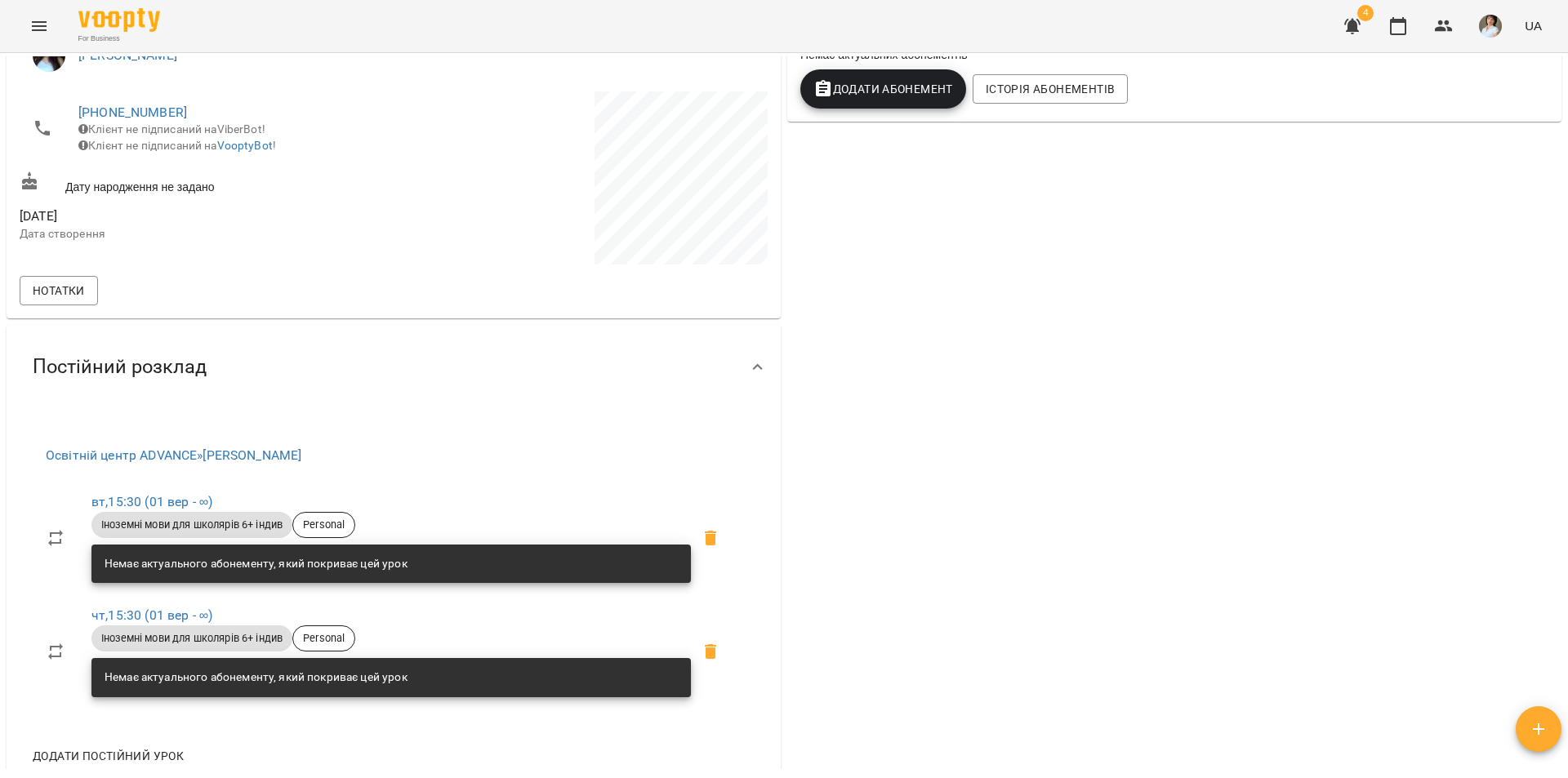
scroll to position [0, 0]
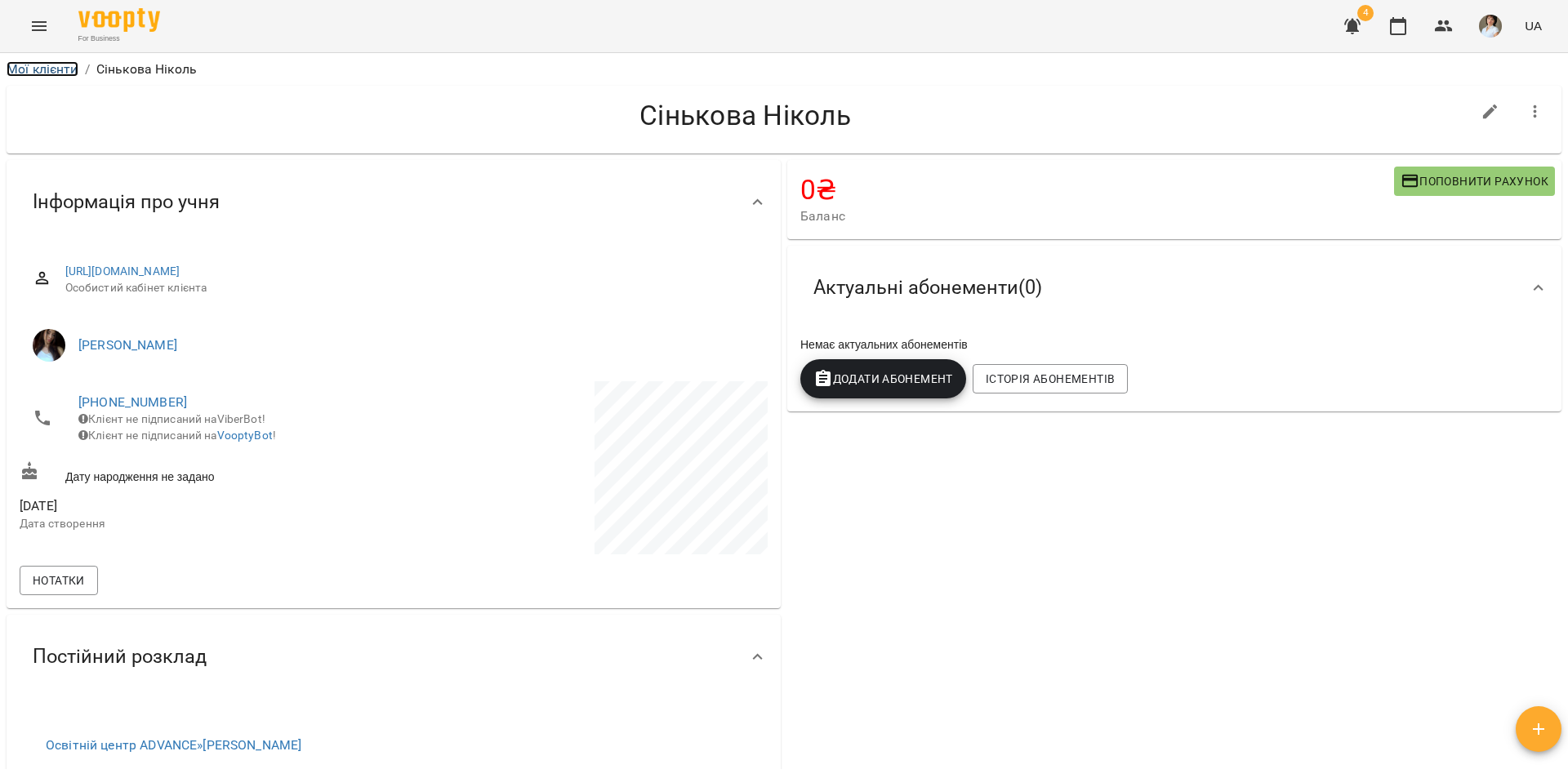
click at [36, 71] on link "Мої клієнти" at bounding box center [42, 69] width 72 height 16
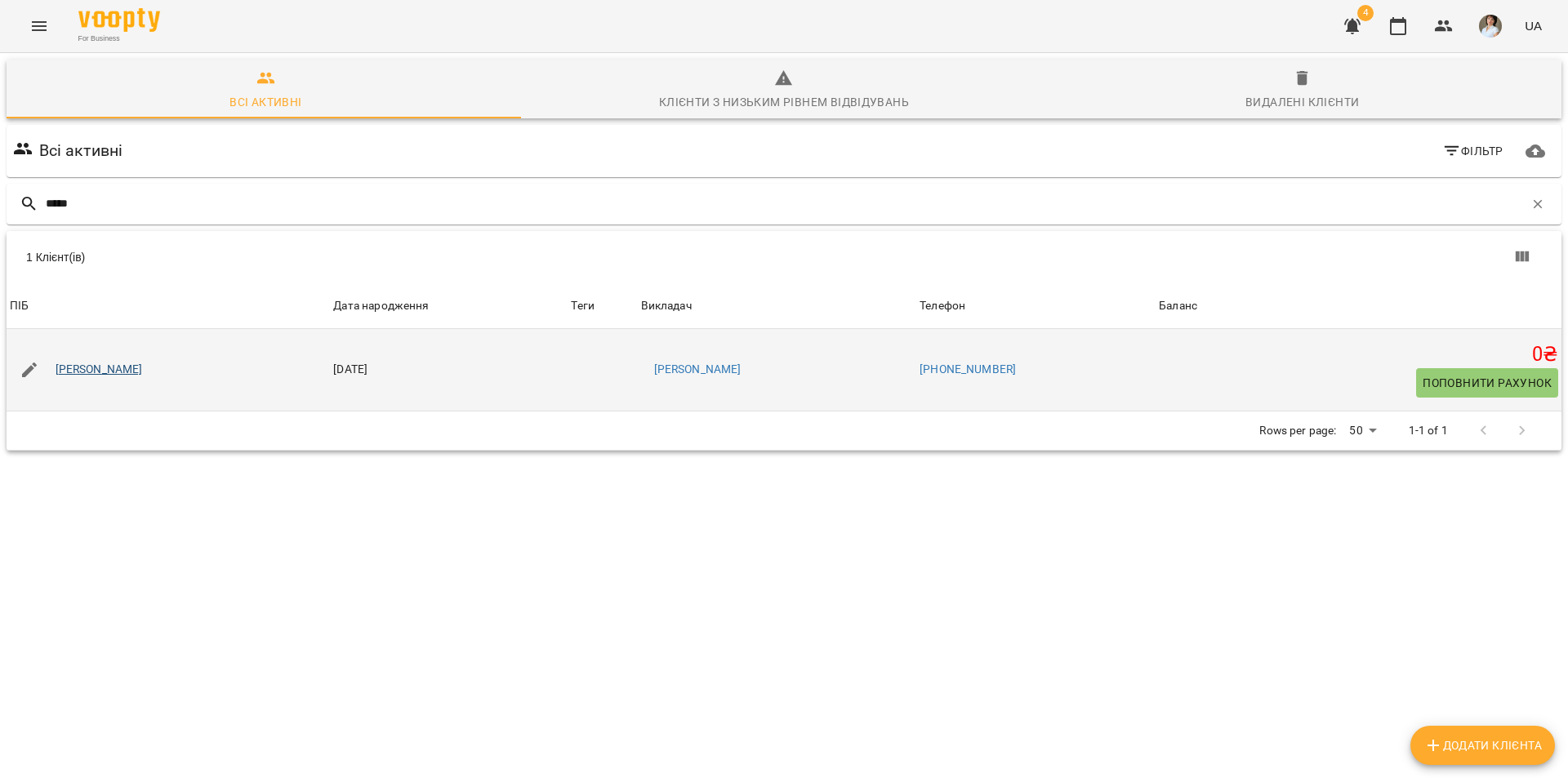
type input "*****"
click at [143, 364] on link "[PERSON_NAME]" at bounding box center [99, 370] width 88 height 17
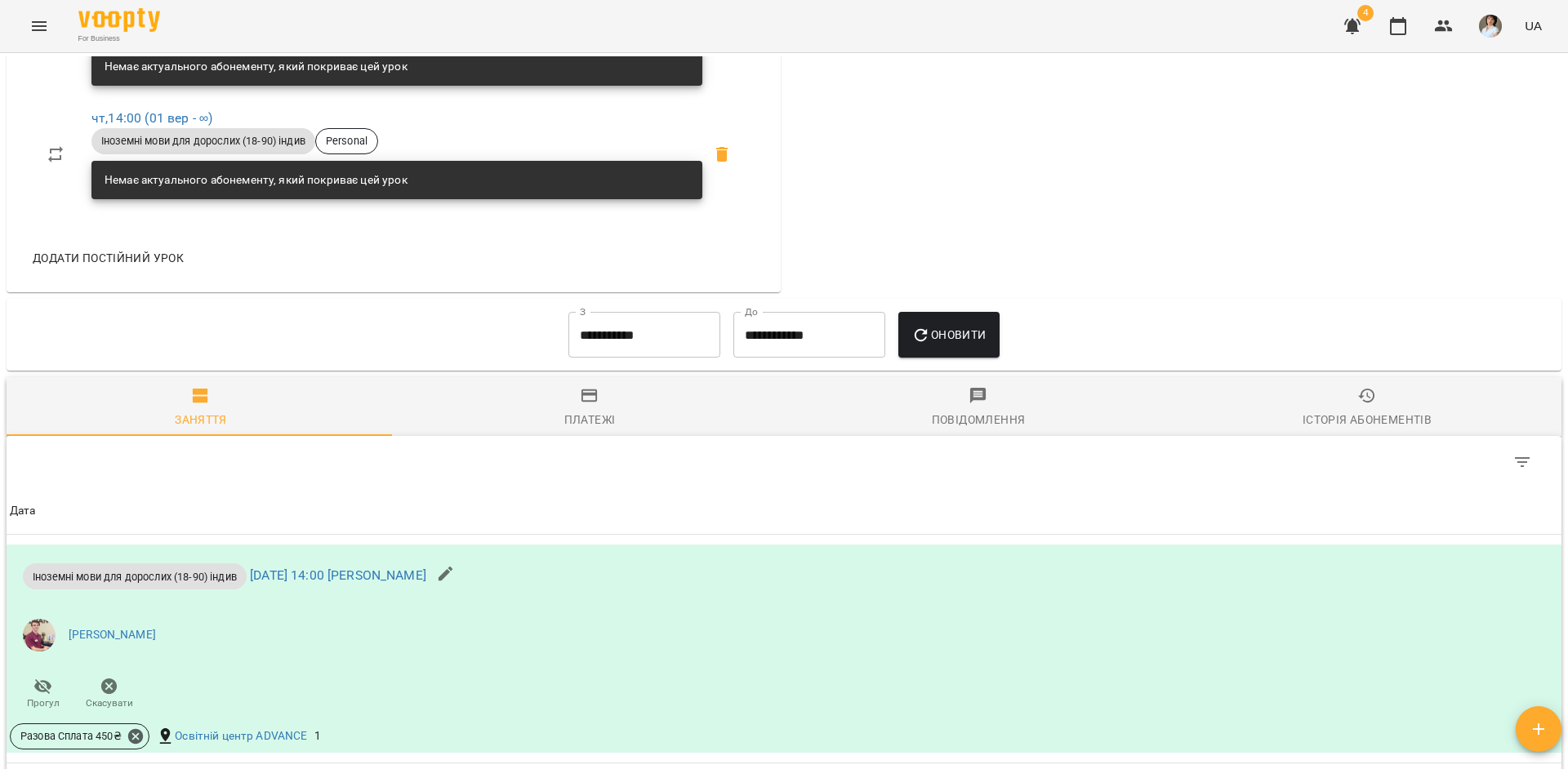
scroll to position [899, 0]
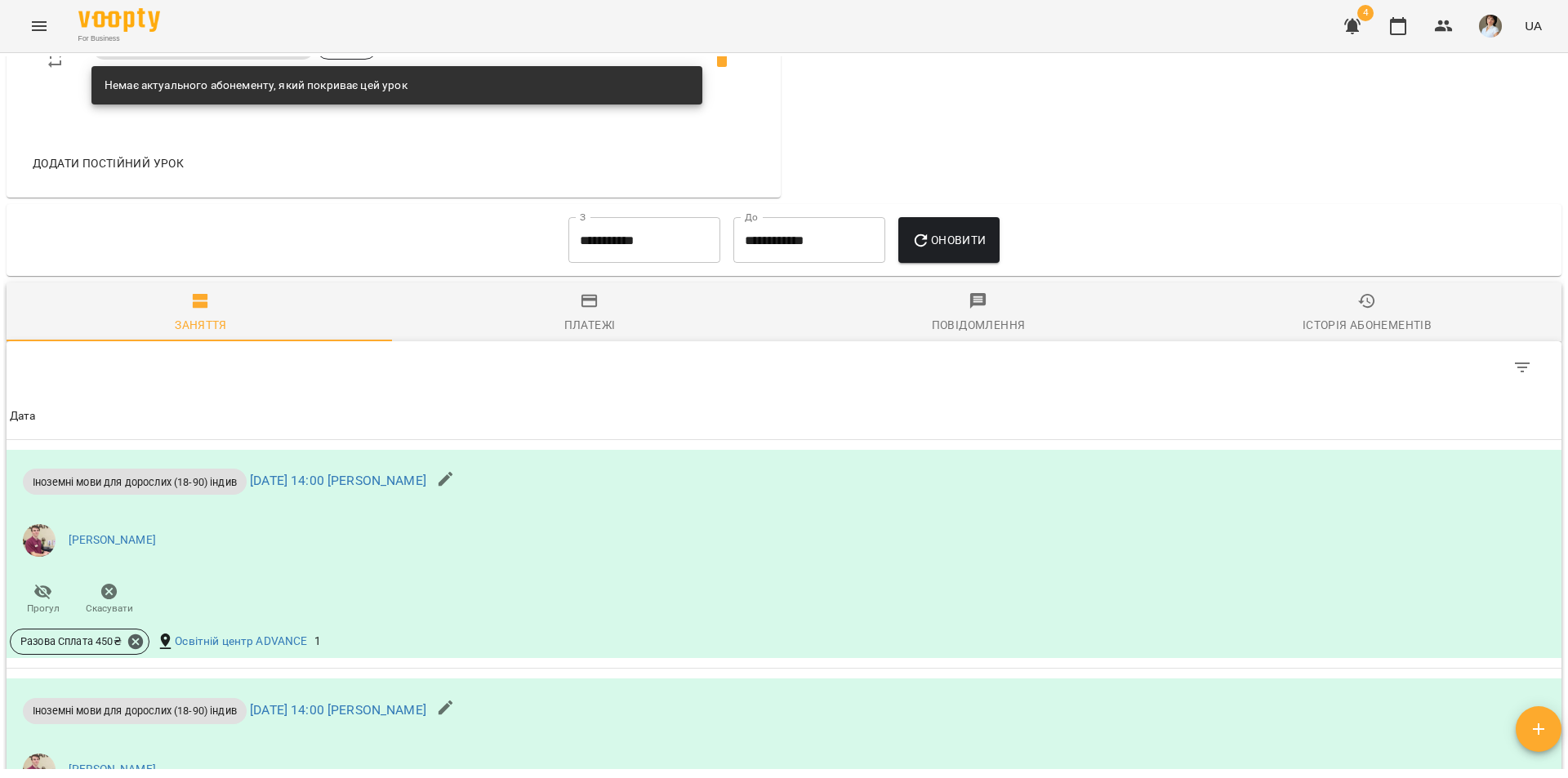
click at [669, 257] on input "**********" at bounding box center [644, 240] width 152 height 45
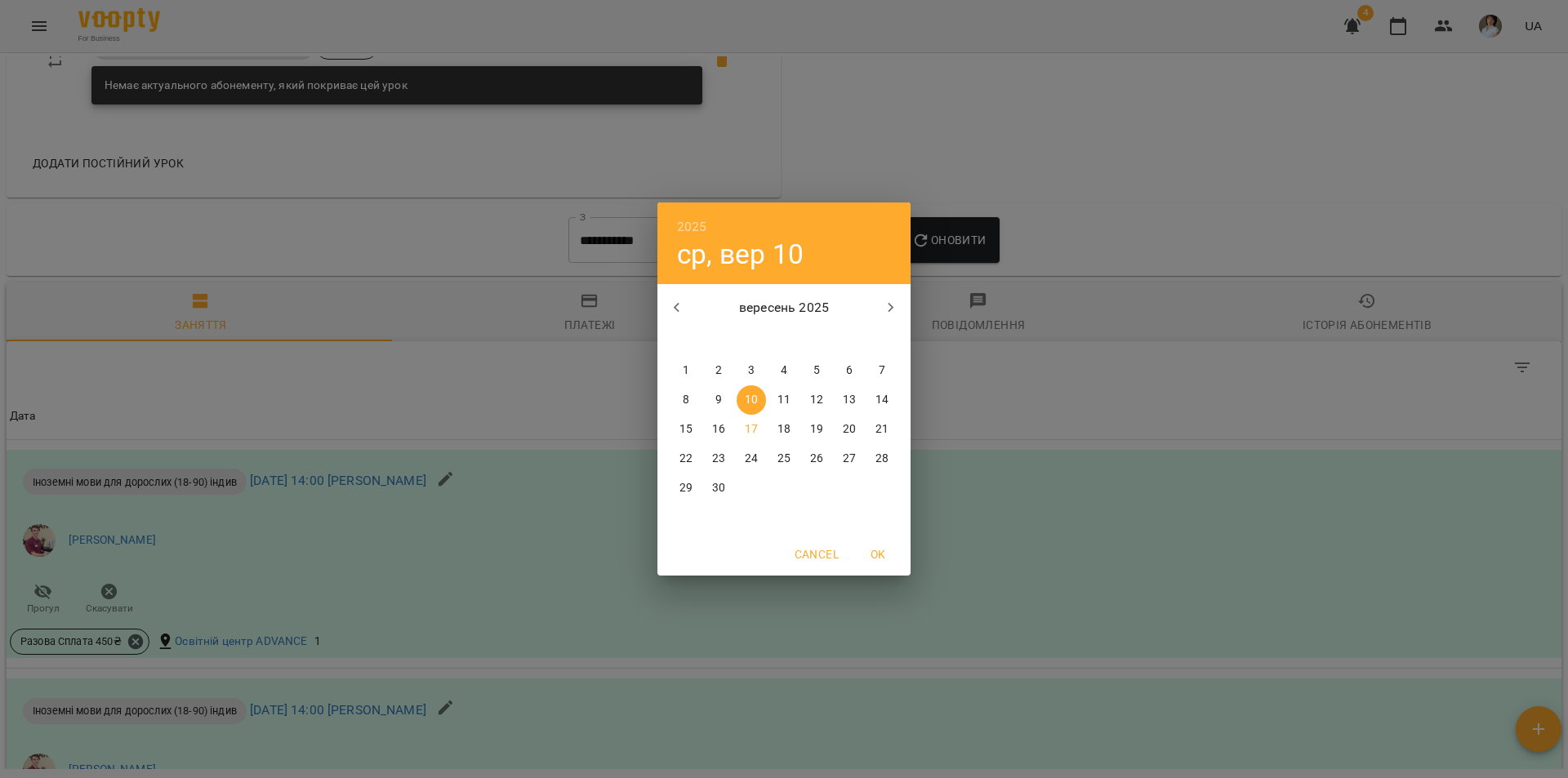
click at [687, 371] on p "1" at bounding box center [686, 371] width 7 height 17
type input "**********"
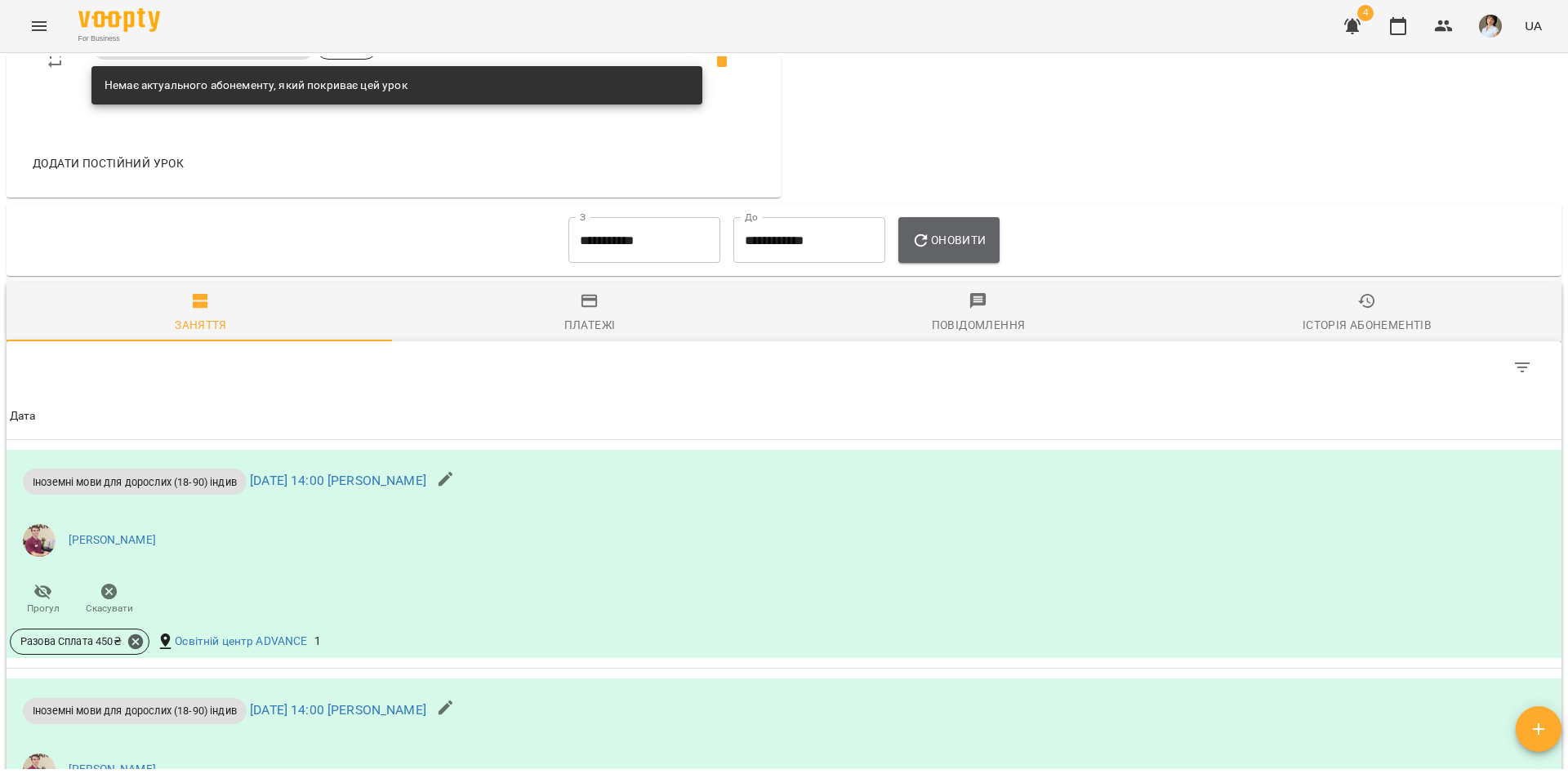
click at [936, 250] on span "Оновити" at bounding box center [949, 240] width 74 height 20
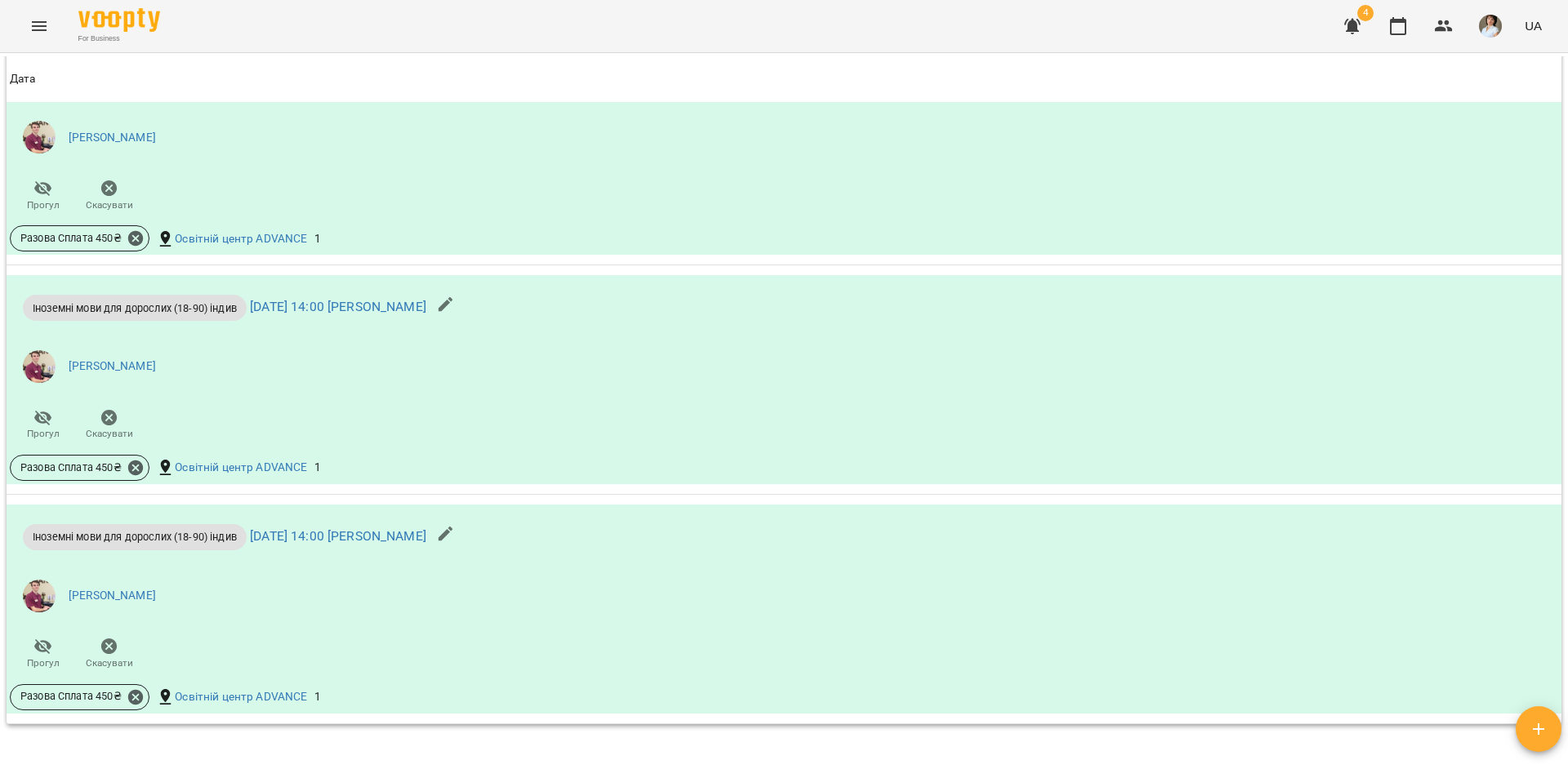
scroll to position [1797, 0]
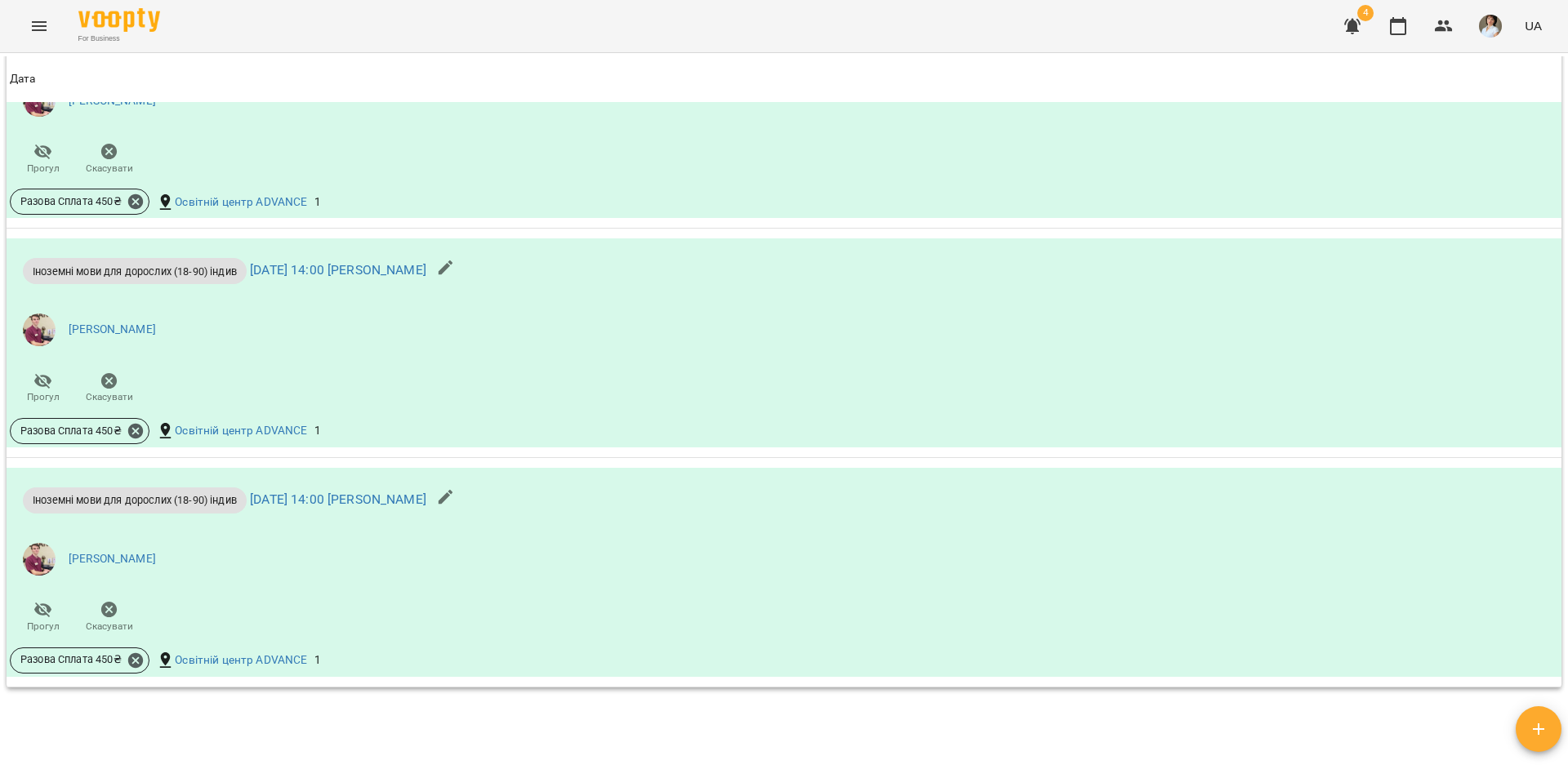
click at [34, 760] on div "Мої клієнти / [PERSON_NAME] [PERSON_NAME] 0 ₴ Баланс Поповнити рахунок Актуальн…" at bounding box center [784, 412] width 1561 height 713
click at [28, 753] on div "Мої клієнти / [PERSON_NAME] [PERSON_NAME] 0 ₴ Баланс Поповнити рахунок Актуальн…" at bounding box center [784, 412] width 1561 height 713
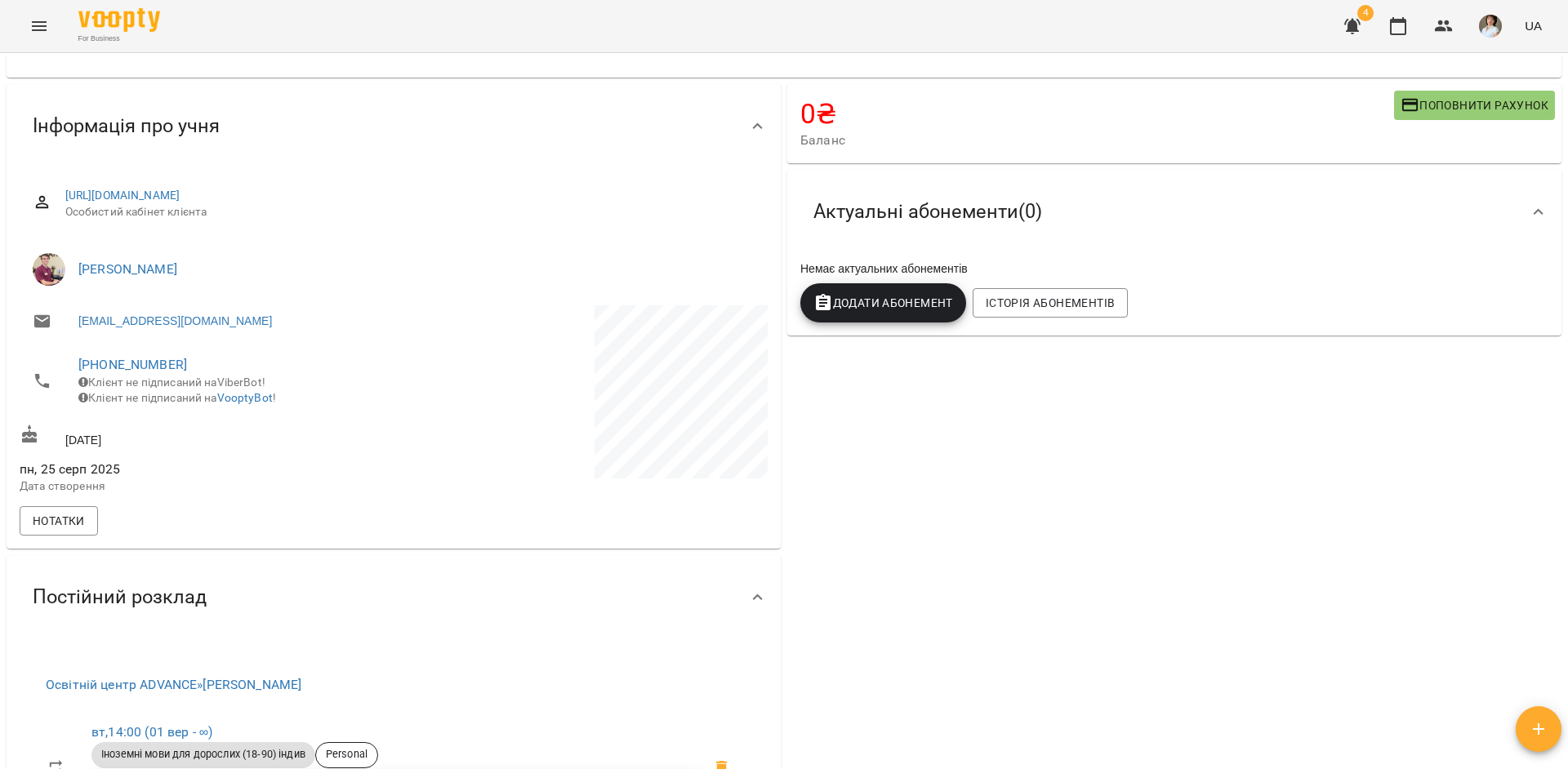
scroll to position [0, 0]
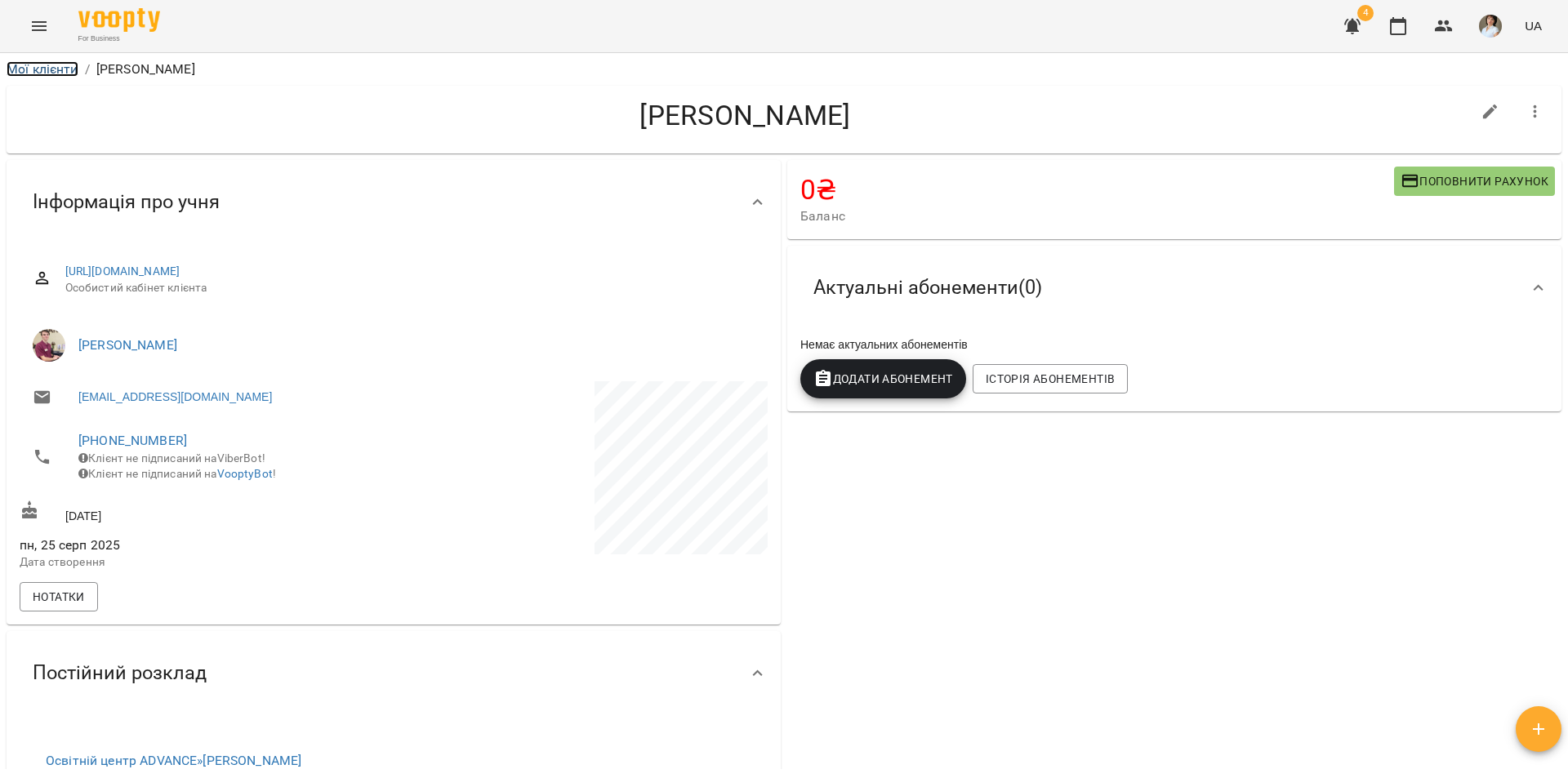
click at [34, 69] on link "Мої клієнти" at bounding box center [42, 69] width 72 height 16
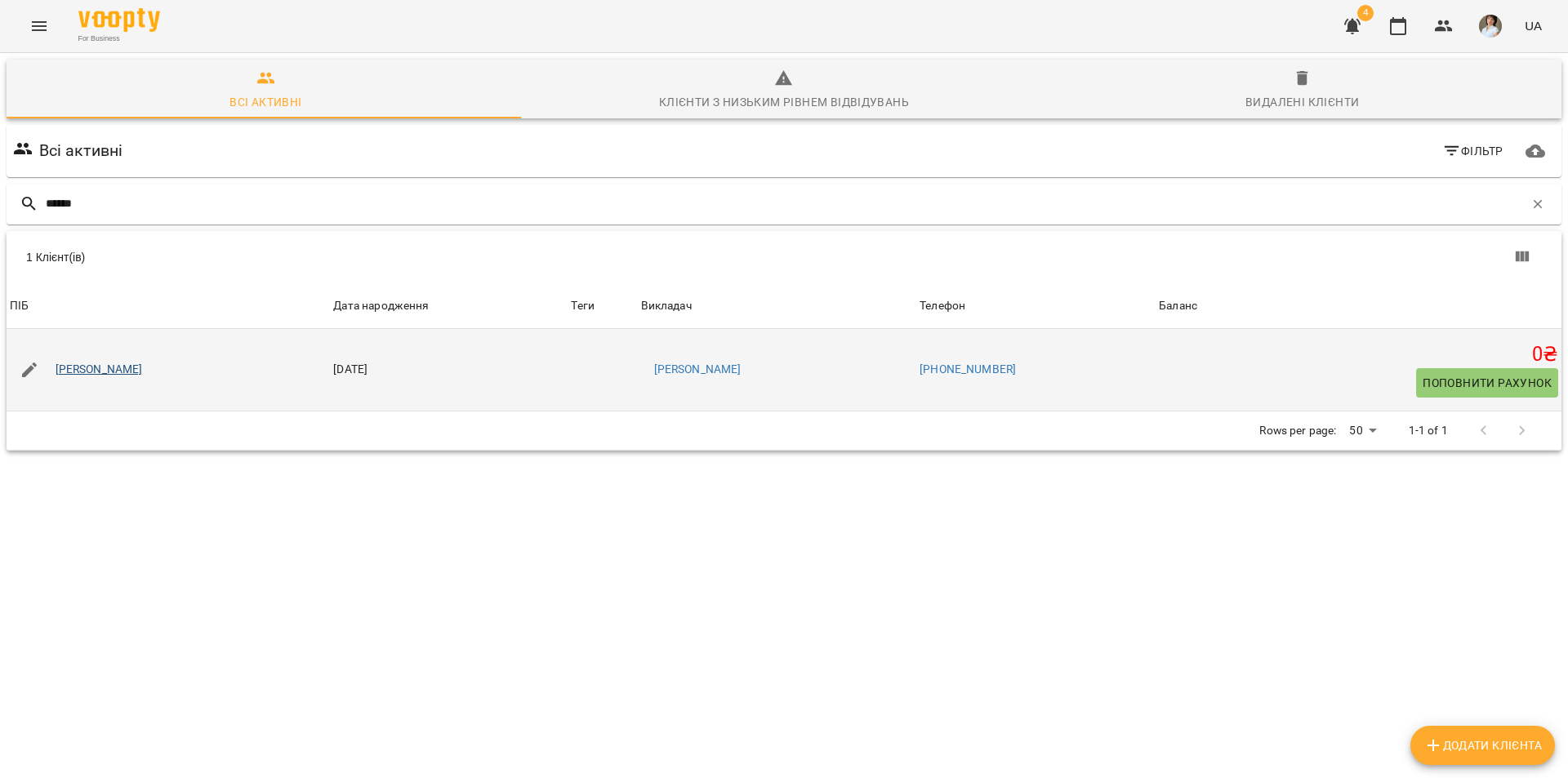
type input "******"
click at [143, 373] on link "[PERSON_NAME]" at bounding box center [99, 370] width 88 height 17
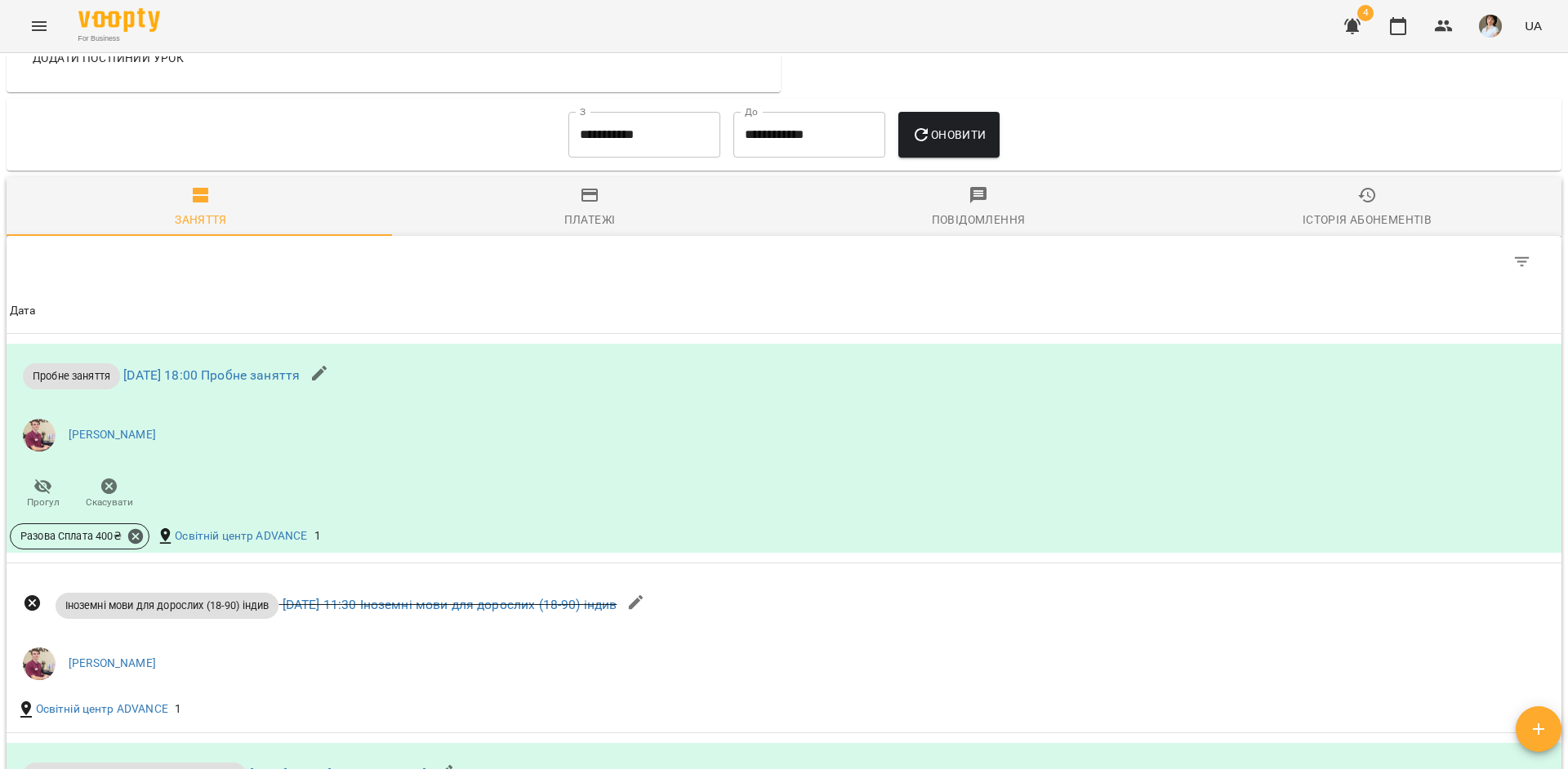
scroll to position [1225, 0]
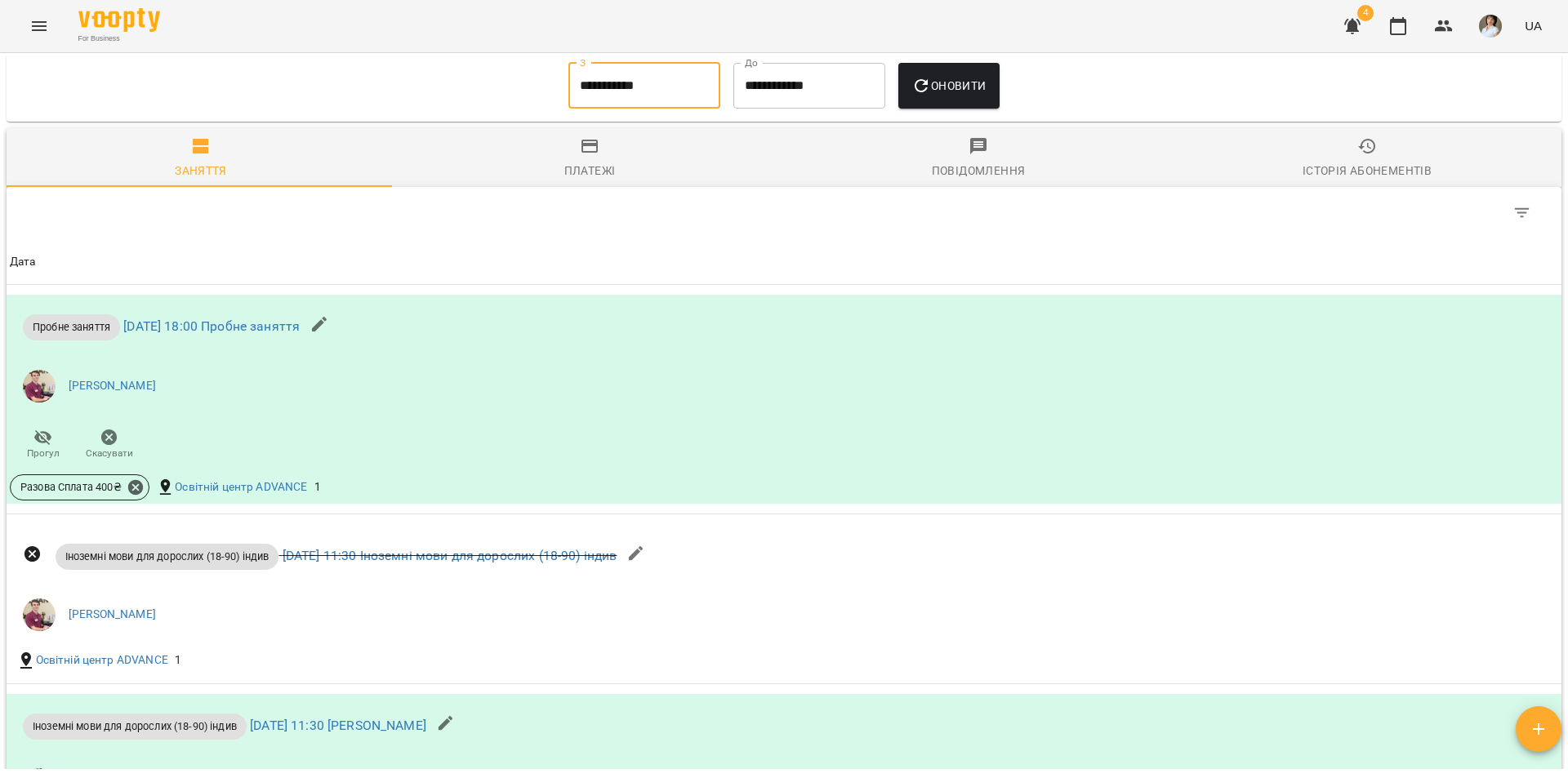
click at [658, 109] on input "**********" at bounding box center [644, 85] width 152 height 45
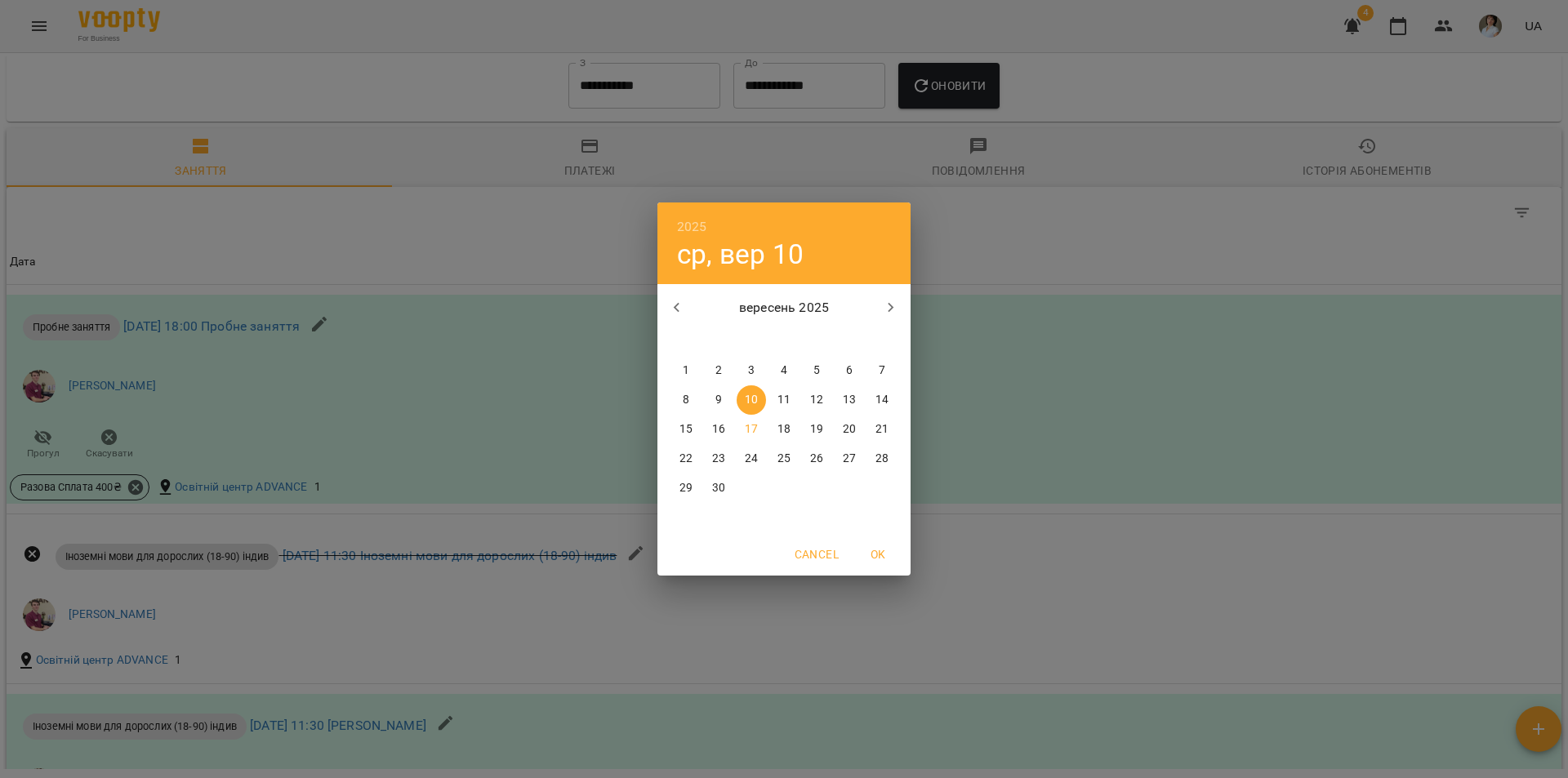
drag, startPoint x: 689, startPoint y: 366, endPoint x: 695, endPoint y: 353, distance: 14.3
click at [688, 365] on p "1" at bounding box center [686, 371] width 7 height 17
type input "**********"
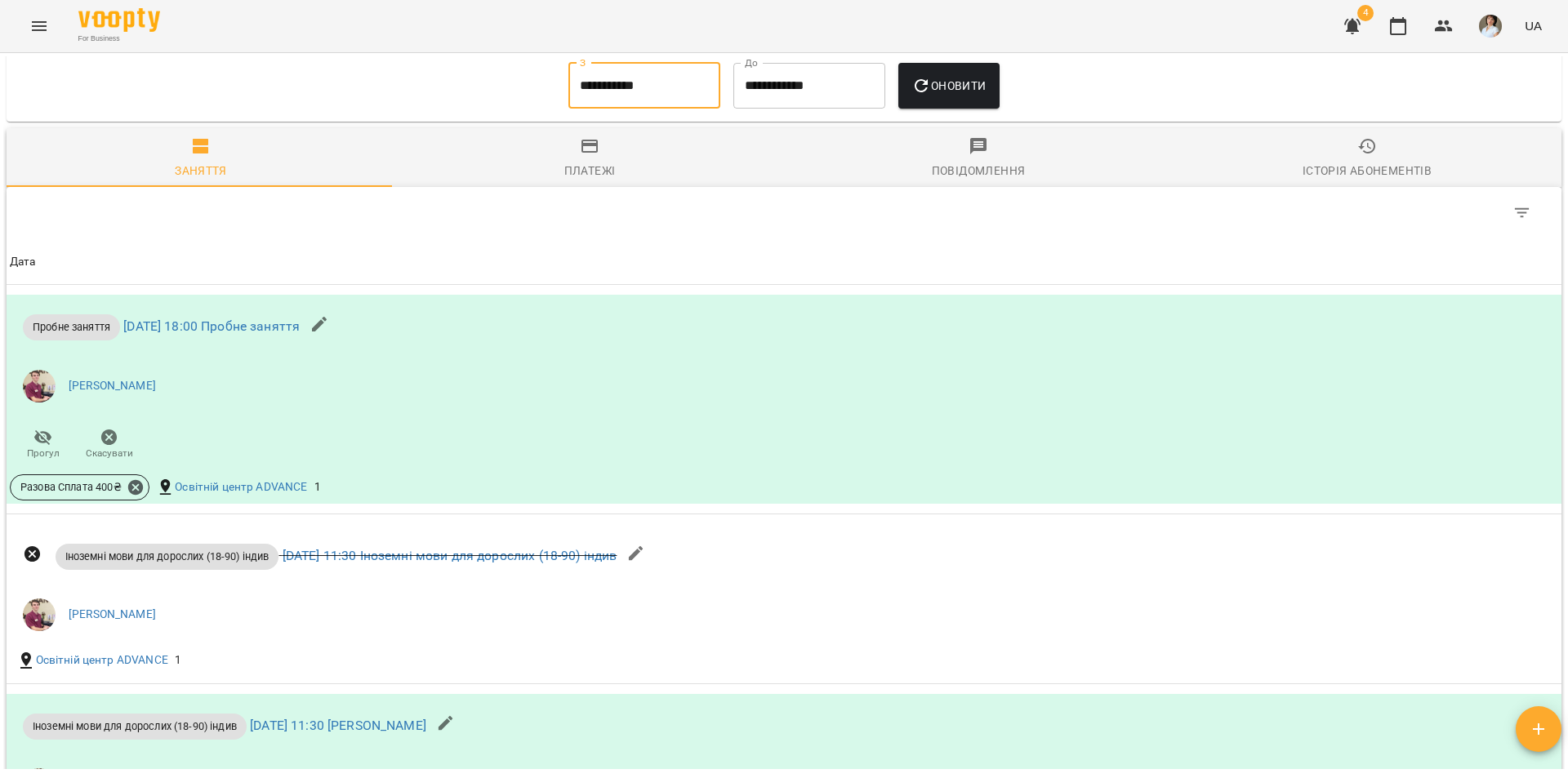
click at [973, 90] on span "Оновити" at bounding box center [949, 86] width 74 height 20
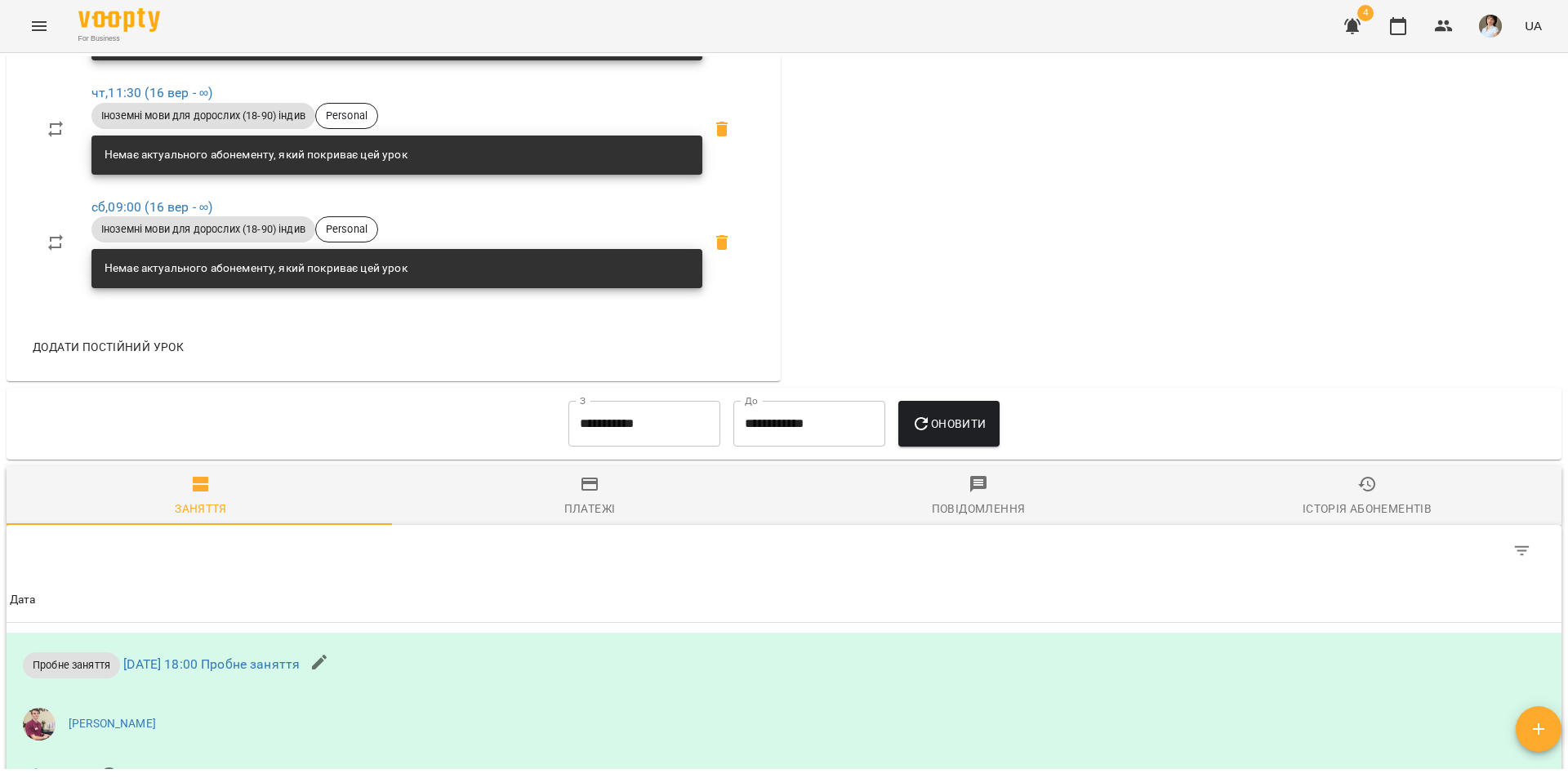
scroll to position [765, 0]
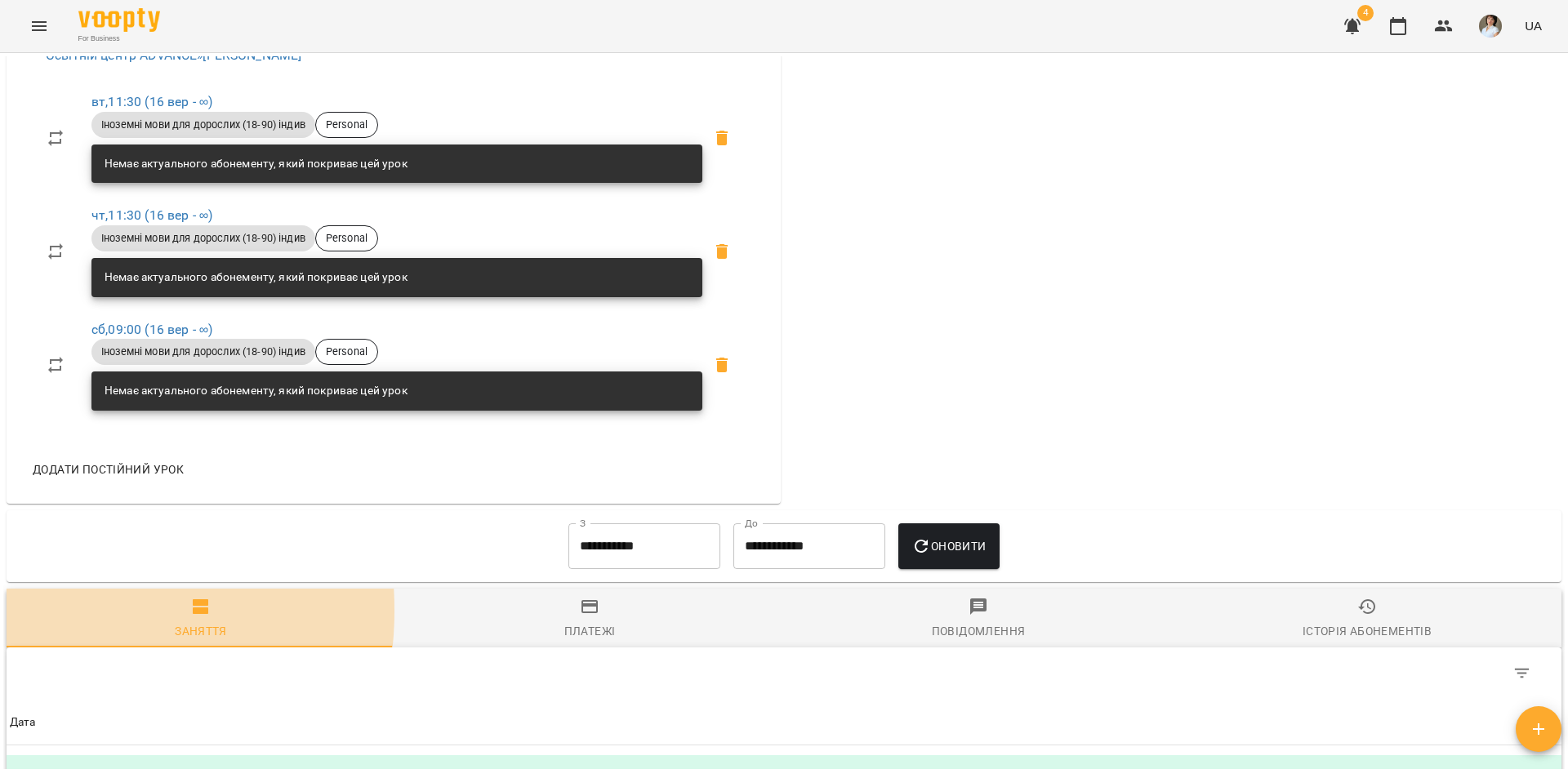
click at [32, 624] on span "Заняття" at bounding box center [201, 619] width 369 height 44
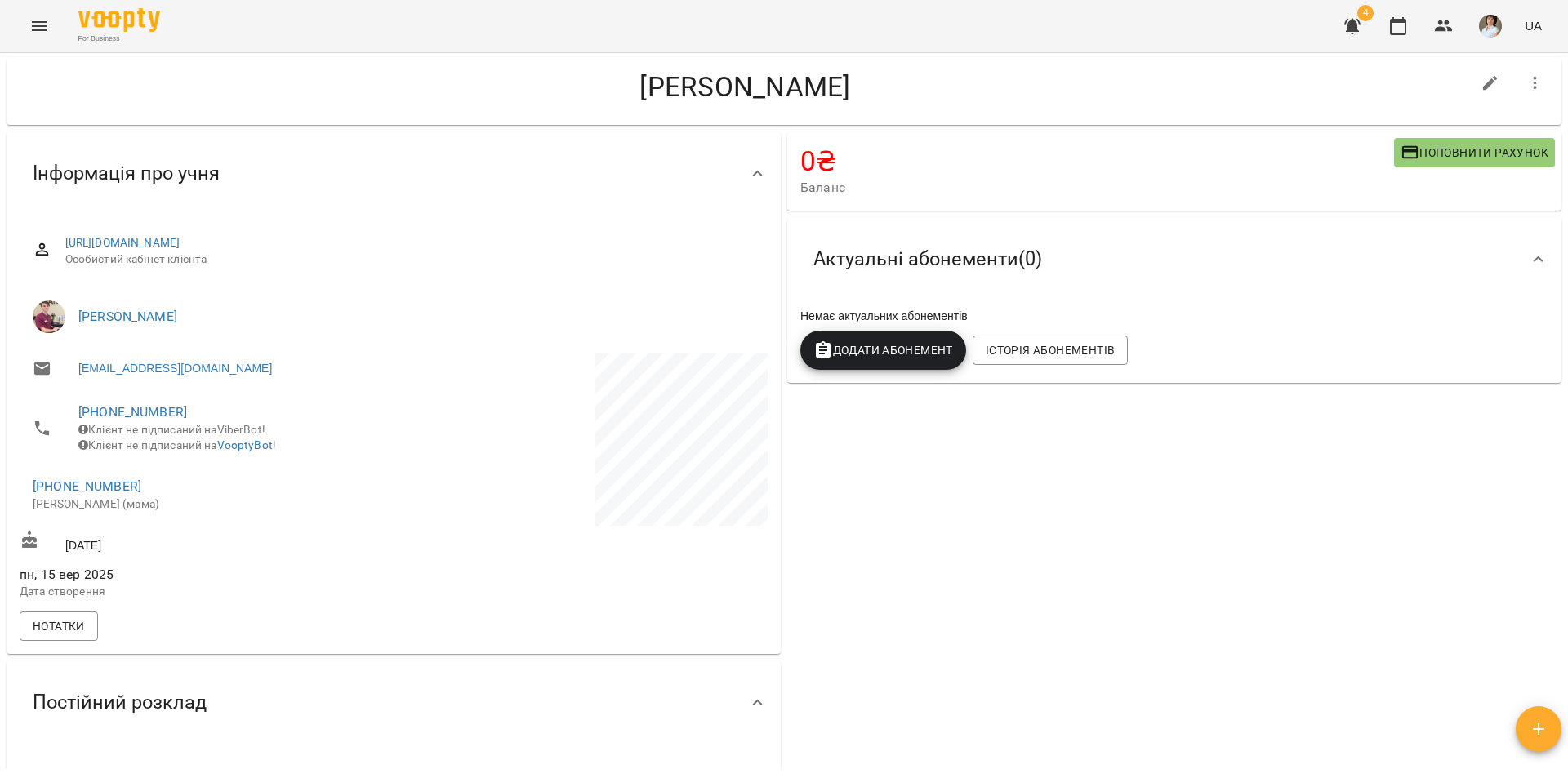
scroll to position [0, 0]
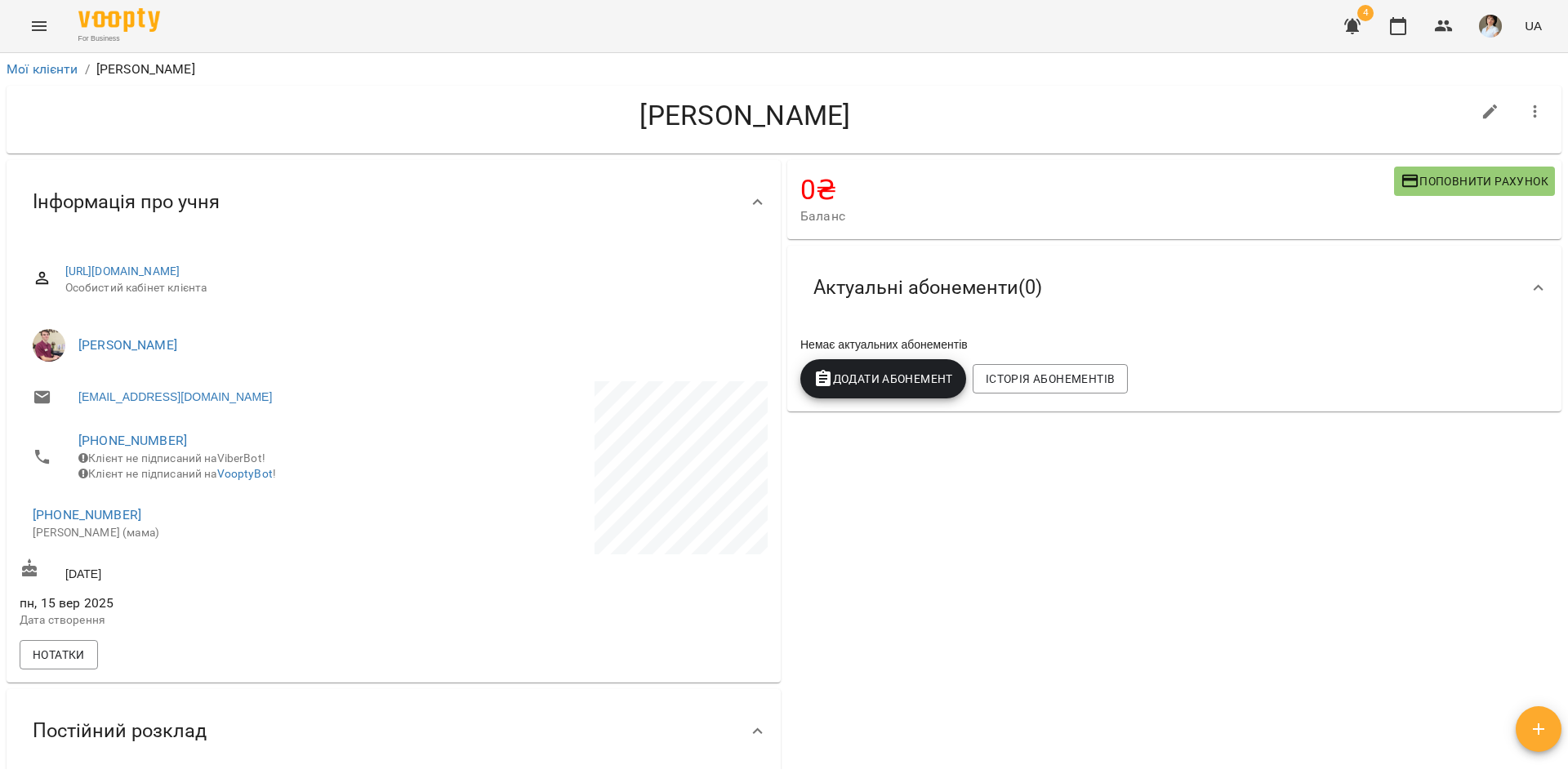
click at [32, 26] on icon "Menu" at bounding box center [40, 26] width 15 height 10
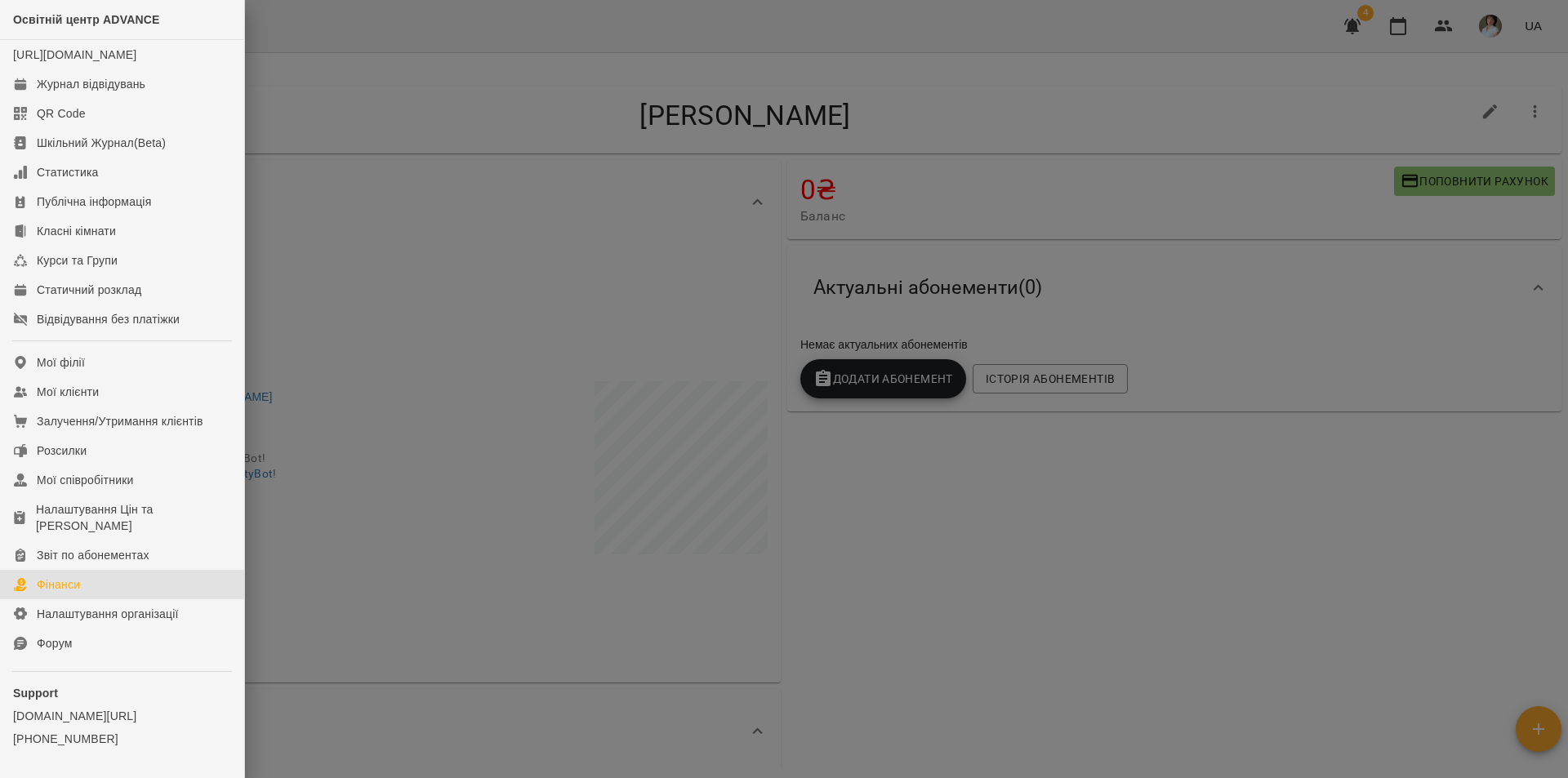
click at [59, 593] on div "Фінанси" at bounding box center [58, 585] width 43 height 17
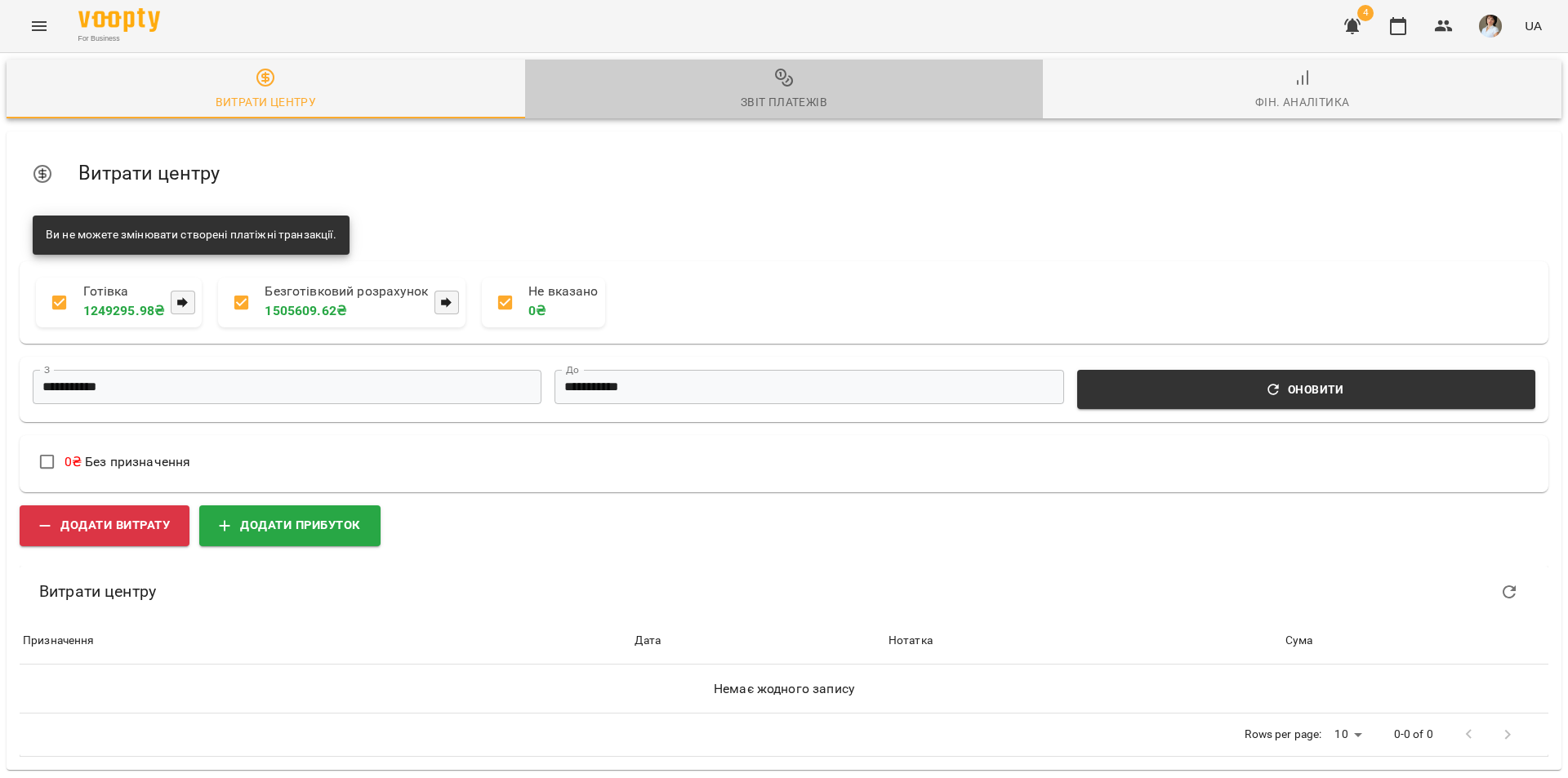
click at [789, 93] on div "Звіт платежів" at bounding box center [784, 102] width 87 height 20
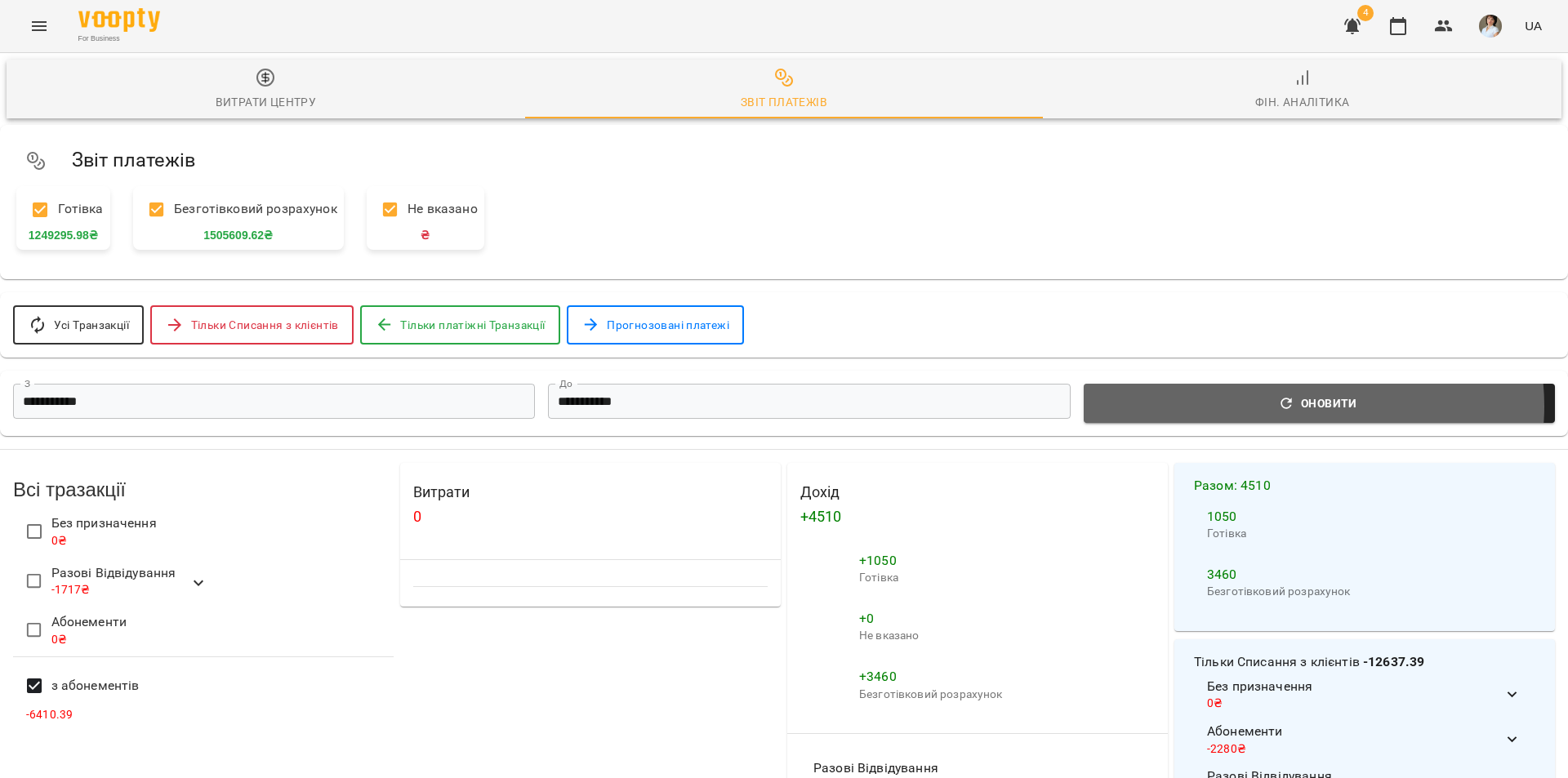
click at [1309, 408] on span "Оновити" at bounding box center [1319, 404] width 452 height 20
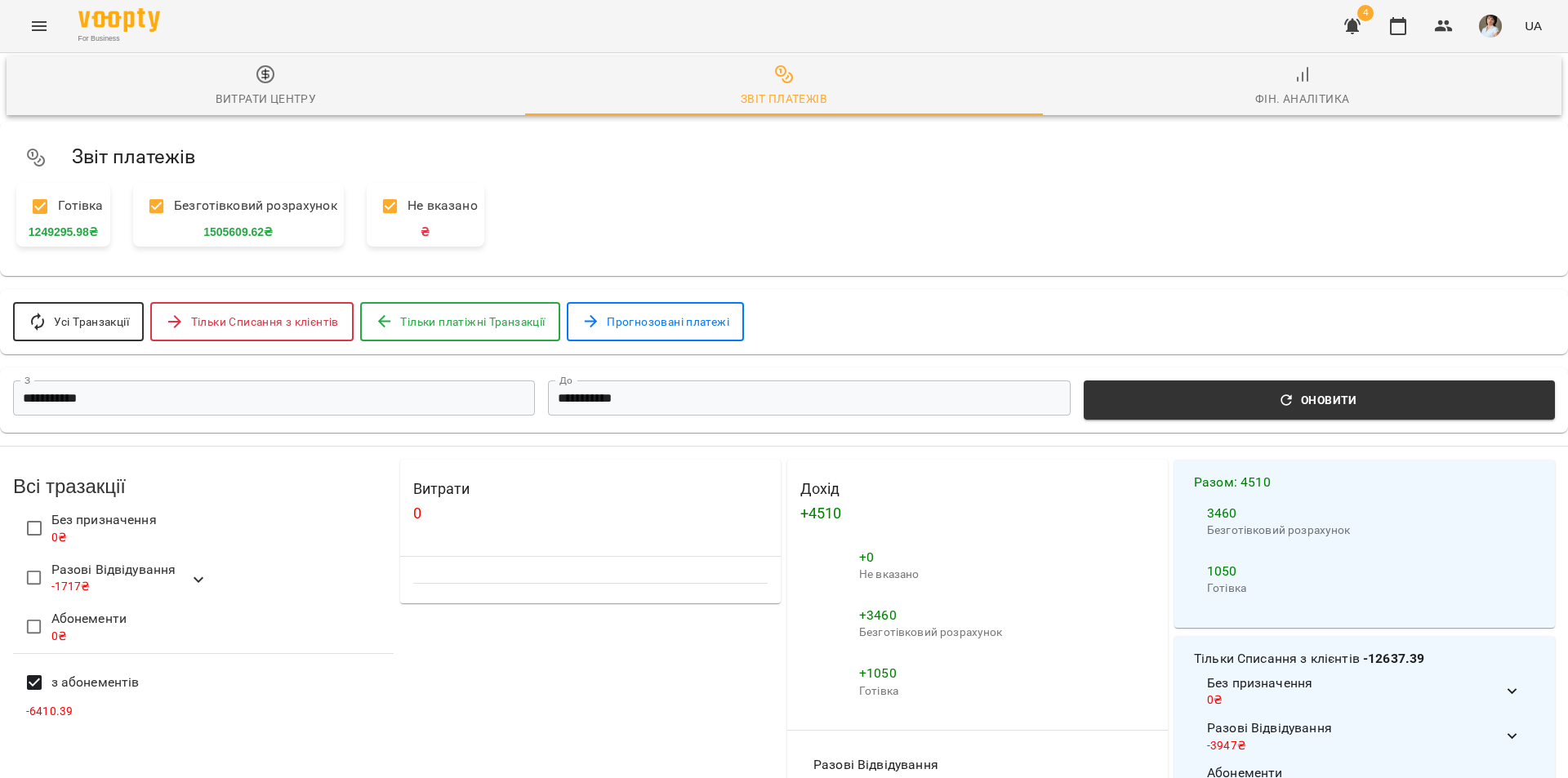
scroll to position [82, 0]
